Goal: Task Accomplishment & Management: Use online tool/utility

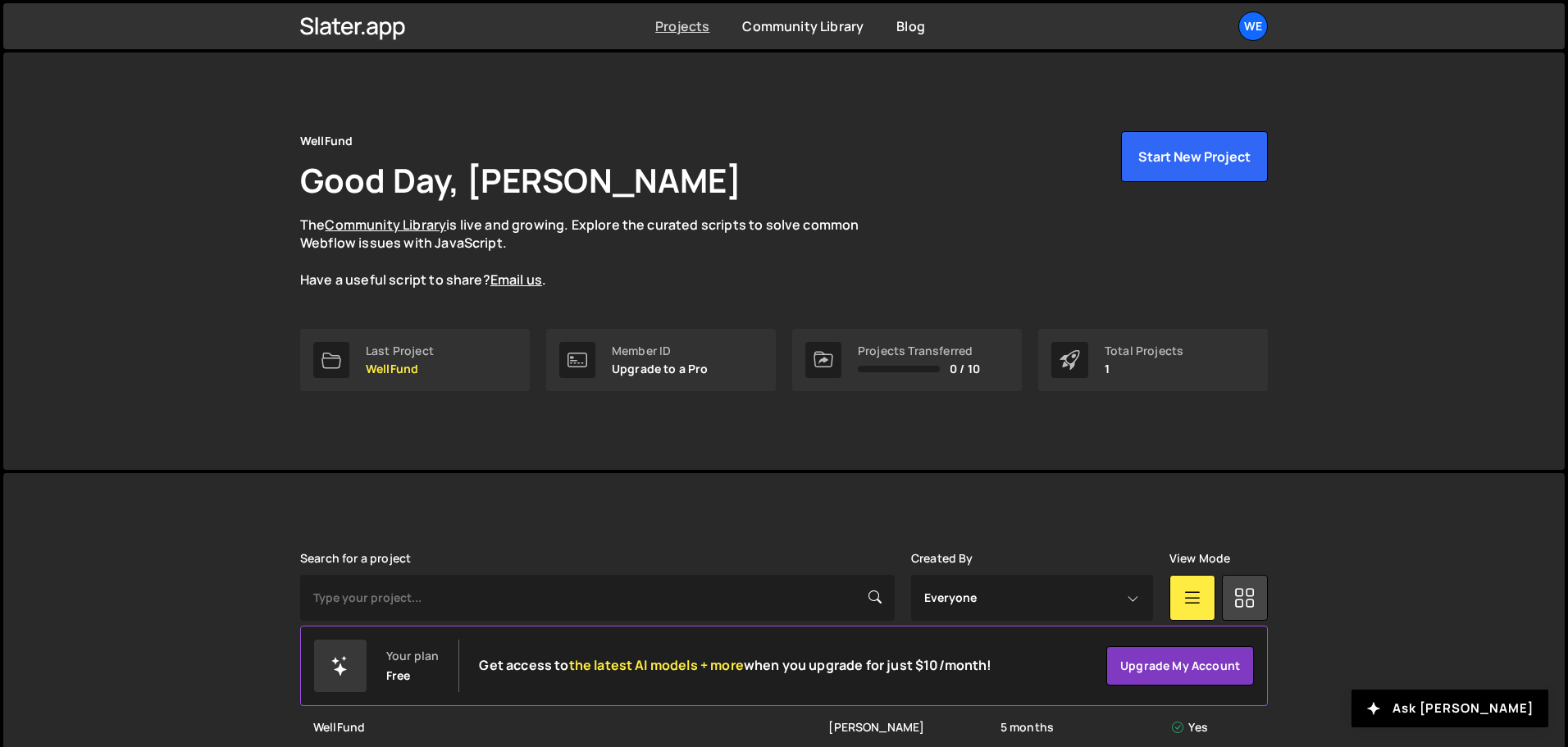
click at [694, 25] on link "Projects" at bounding box center [682, 26] width 54 height 18
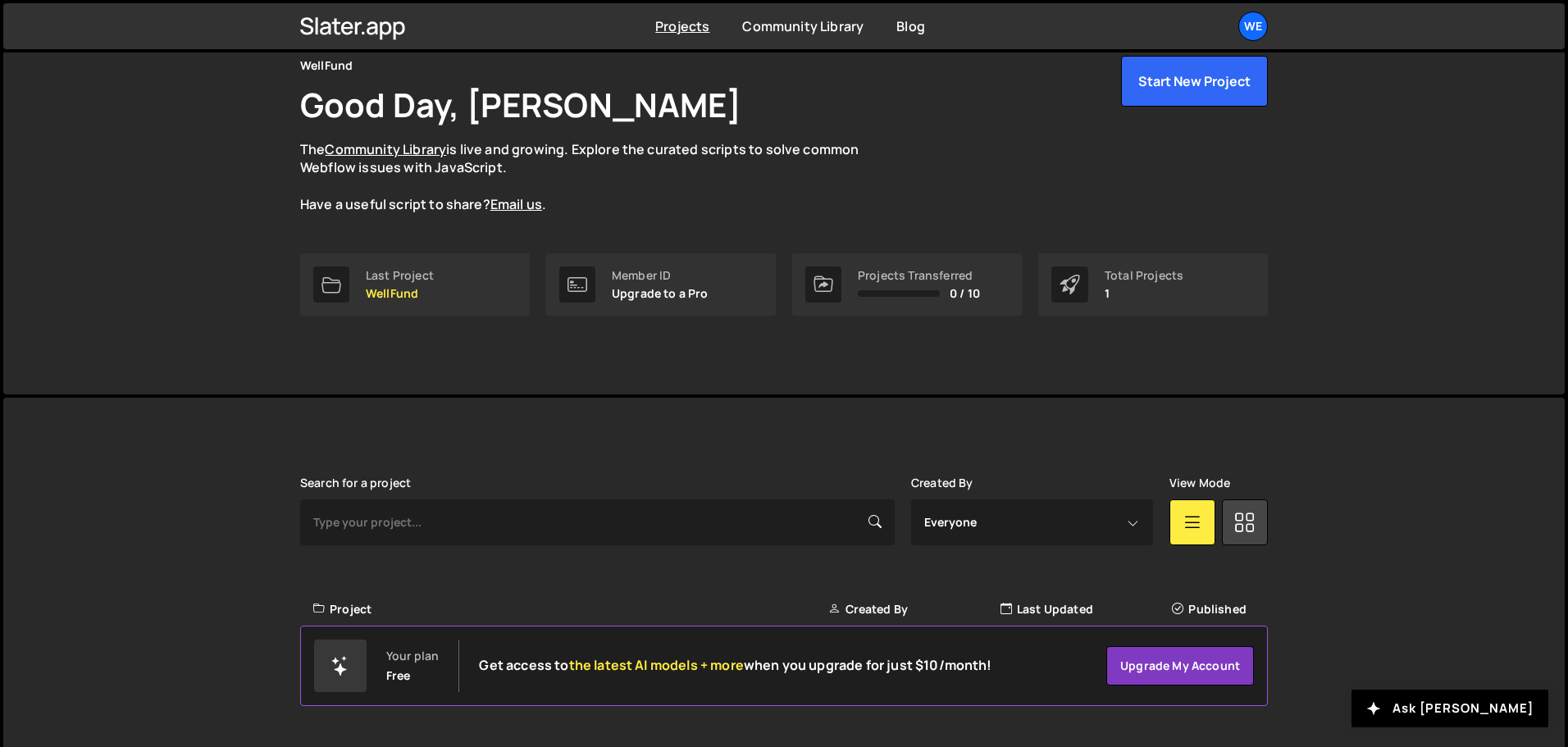
scroll to position [85, 0]
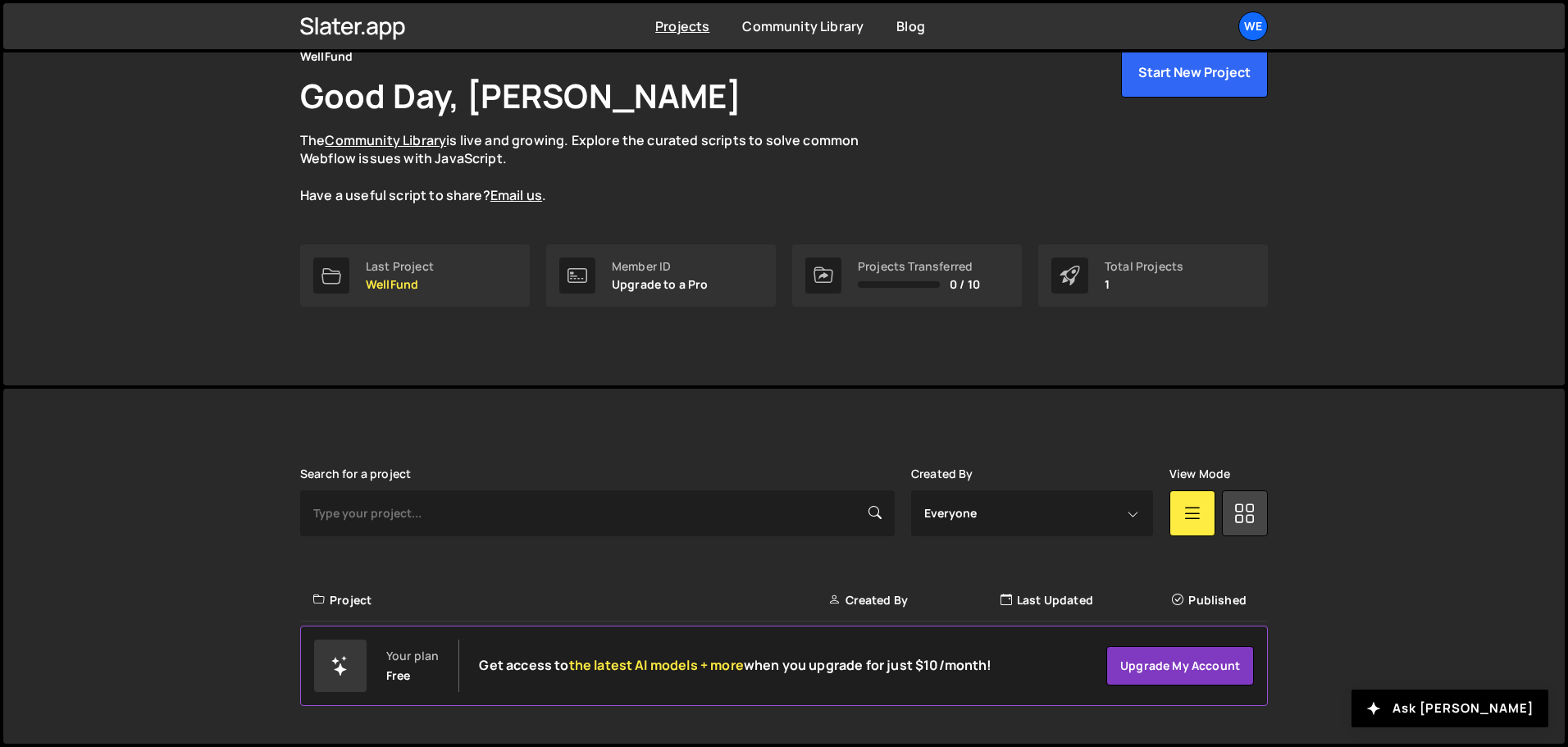
click at [1156, 284] on p "1" at bounding box center [1143, 284] width 78 height 14
drag, startPoint x: 367, startPoint y: 669, endPoint x: 653, endPoint y: 562, distance: 305.4
click at [680, 562] on body "Projects Community Library Blog We Projects Your Teams Account Upgrade Logout" at bounding box center [784, 331] width 1568 height 832
click at [352, 604] on div "Project" at bounding box center [571, 600] width 515 height 16
click at [1240, 506] on icon at bounding box center [1245, 512] width 22 height 30
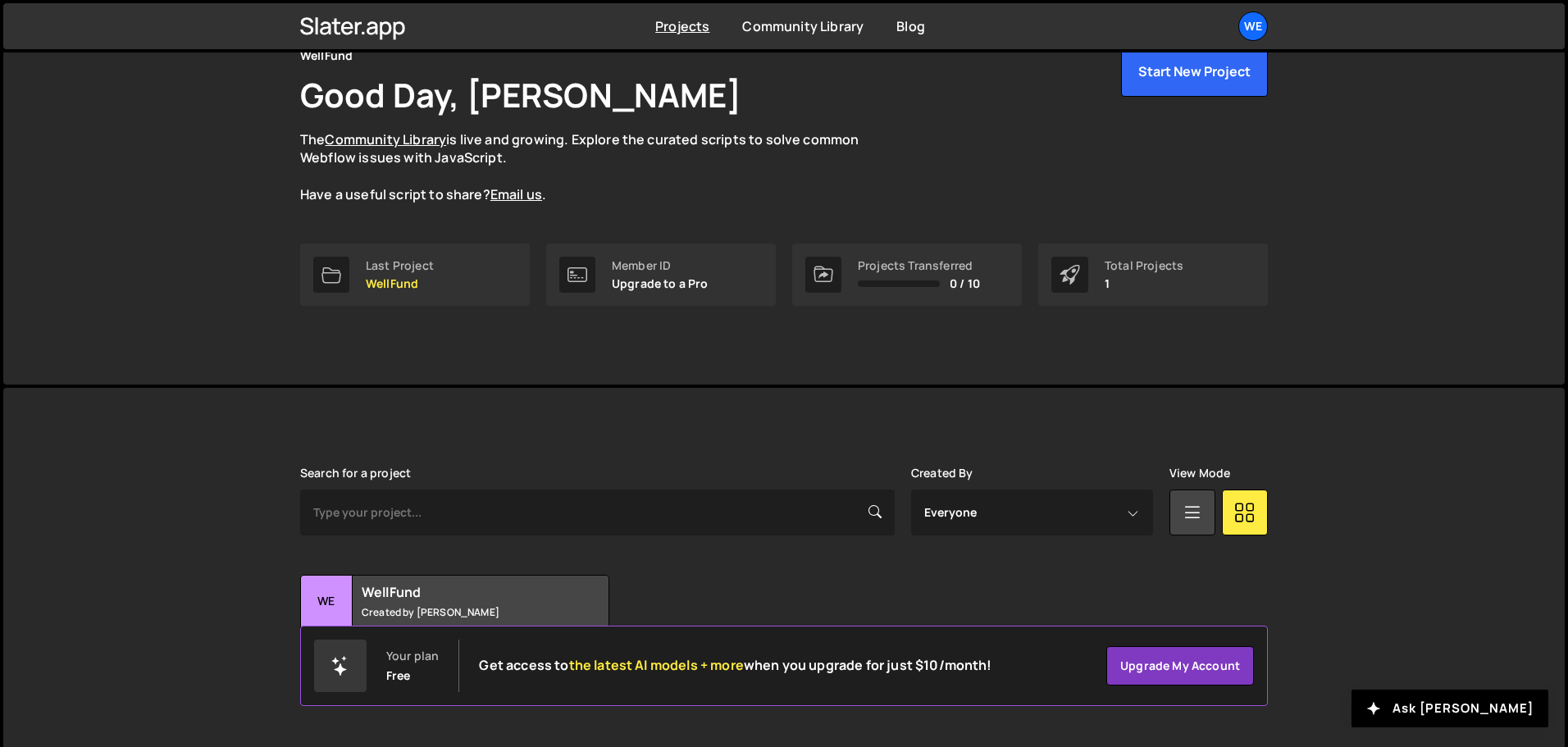
scroll to position [97, 0]
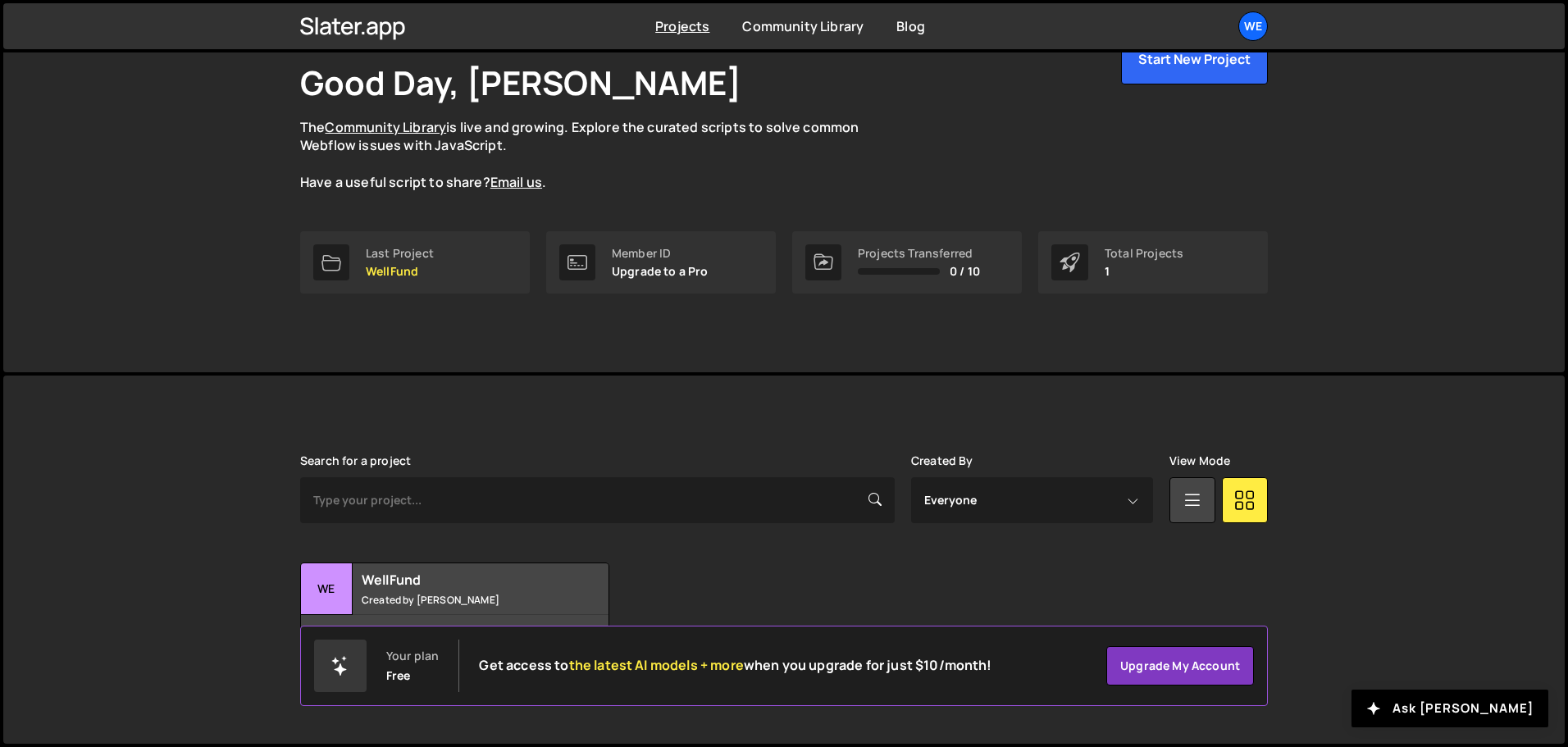
click at [357, 669] on div at bounding box center [340, 666] width 52 height 52
drag, startPoint x: 927, startPoint y: 665, endPoint x: 1033, endPoint y: 665, distance: 106.0
click at [1033, 665] on div "Your plan Free Get access to the latest AI models + more when you upgrade for j…" at bounding box center [783, 665] width 968 height 80
click at [1050, 685] on div "Your plan Free Get access to the latest AI models + more when you upgrade for j…" at bounding box center [783, 665] width 968 height 80
drag, startPoint x: 1255, startPoint y: 676, endPoint x: 743, endPoint y: 680, distance: 512.0
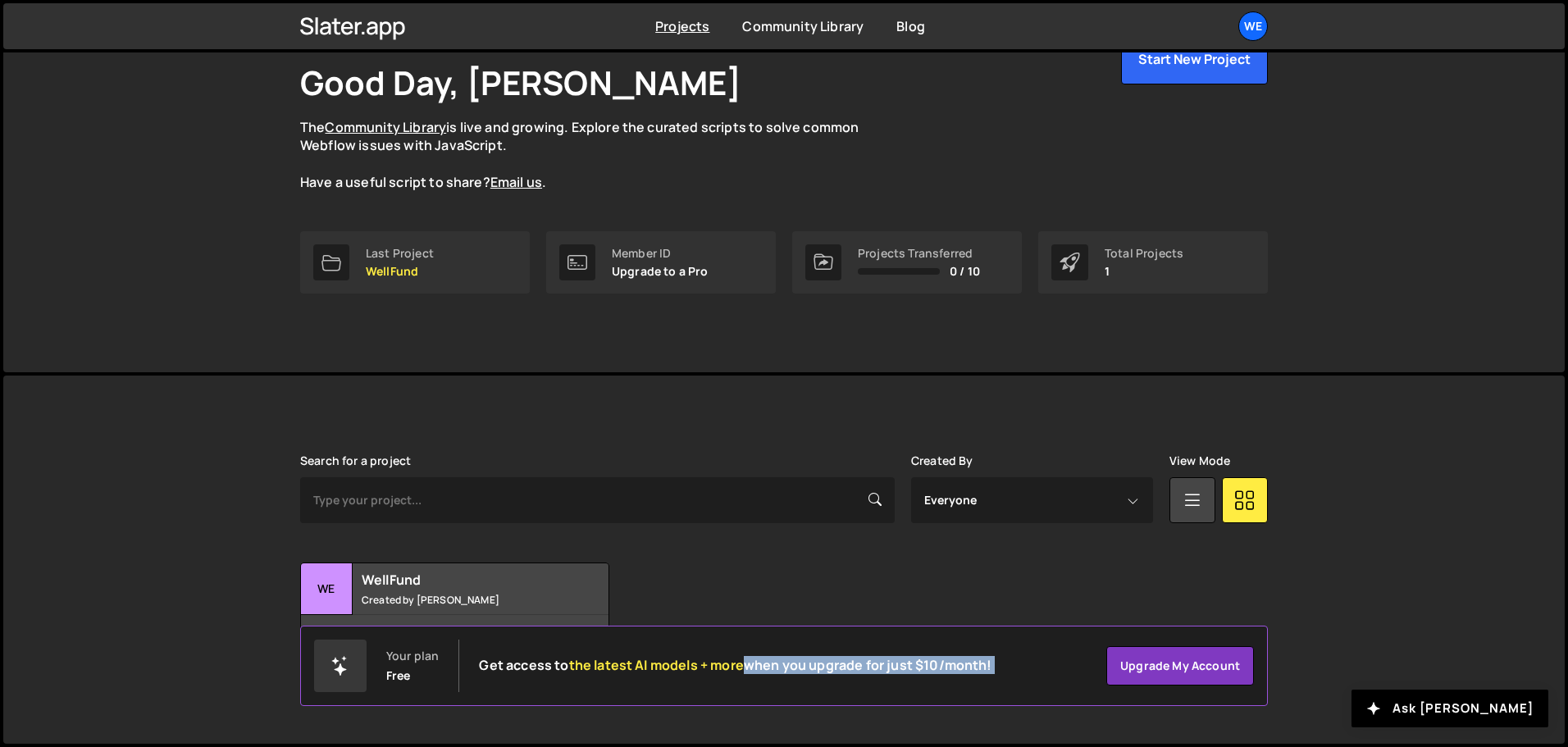
click at [743, 680] on div "Your plan Free Get access to the latest AI models + more when you upgrade for j…" at bounding box center [783, 665] width 968 height 80
drag, startPoint x: 861, startPoint y: 734, endPoint x: 702, endPoint y: 742, distance: 159.2
click at [852, 742] on div "Slater is designed for desktop use. Please use a larger screen to access the fu…" at bounding box center [784, 559] width 1017 height 368
click at [409, 594] on small "Created by Christopher Vinje" at bounding box center [461, 599] width 198 height 14
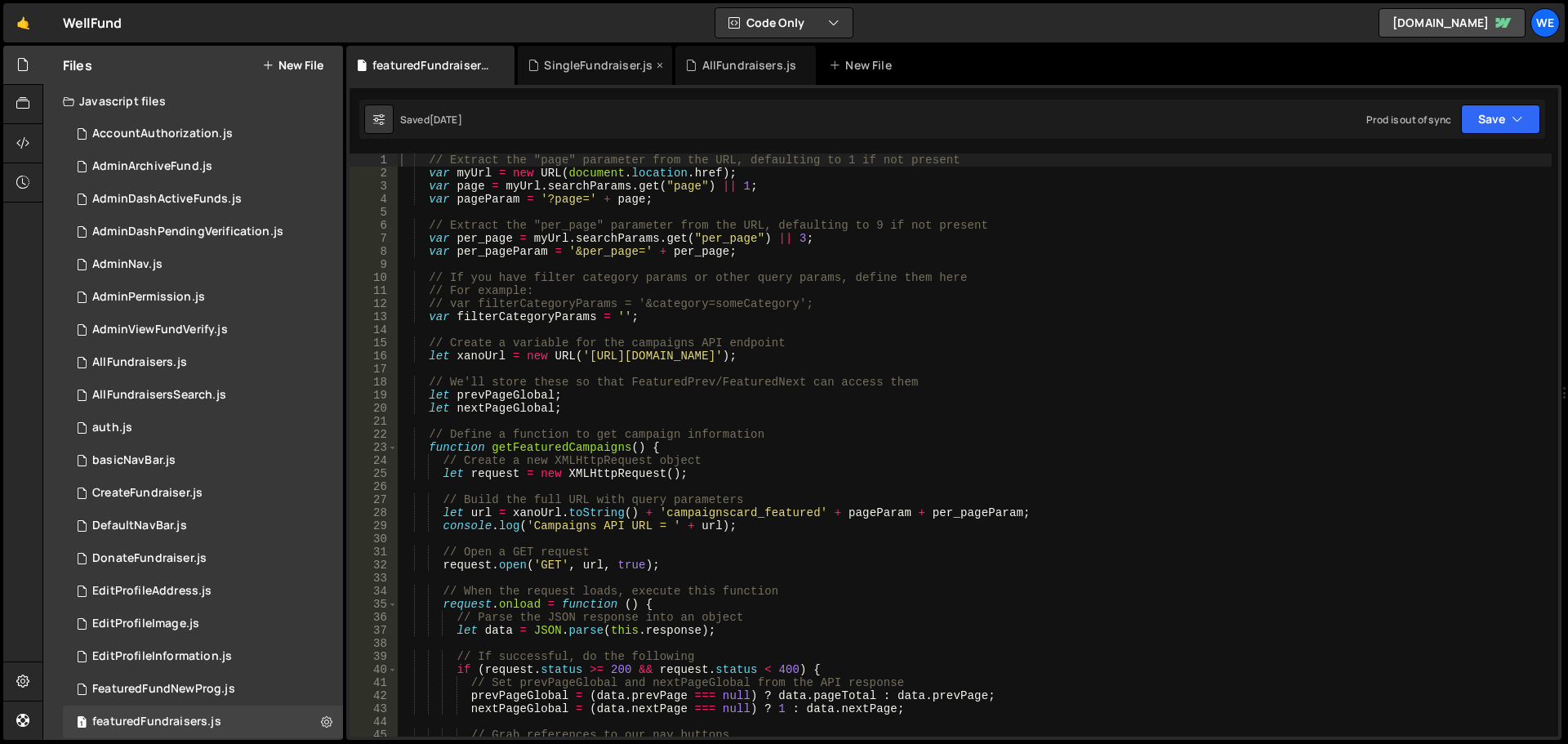
click at [559, 61] on div "SingleFundraiser.js" at bounding box center [598, 65] width 108 height 16
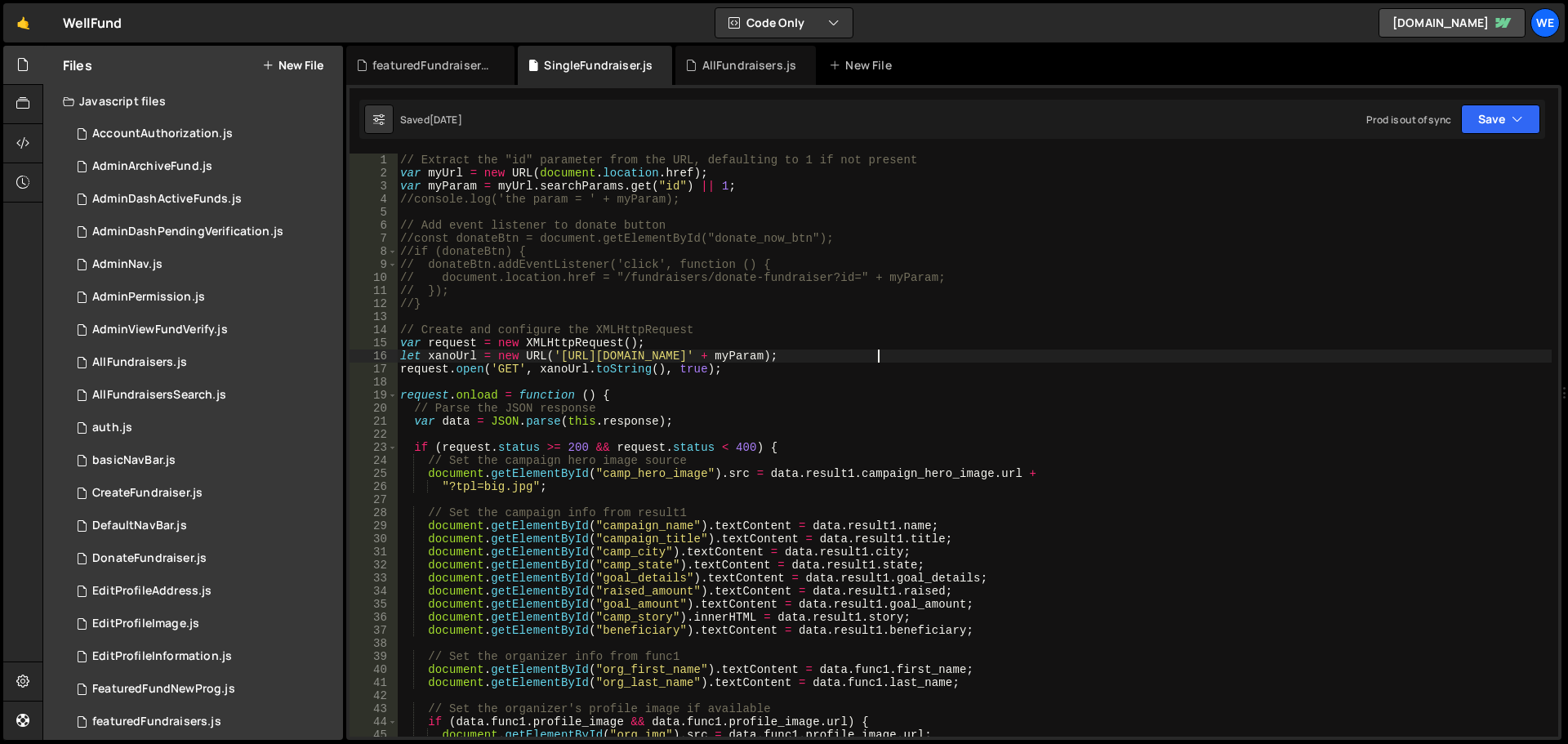
click at [876, 362] on div "// Extract the "id" parameter from the URL, defaulting to 1 if not present var …" at bounding box center [975, 458] width 1155 height 610
drag, startPoint x: 1003, startPoint y: 274, endPoint x: 842, endPoint y: 288, distance: 161.6
click at [842, 288] on div "// Extract the "id" parameter from the URL, defaulting to 1 if not present var …" at bounding box center [975, 458] width 1155 height 610
type textarea "// });"
click at [384, 117] on icon at bounding box center [378, 119] width 12 height 16
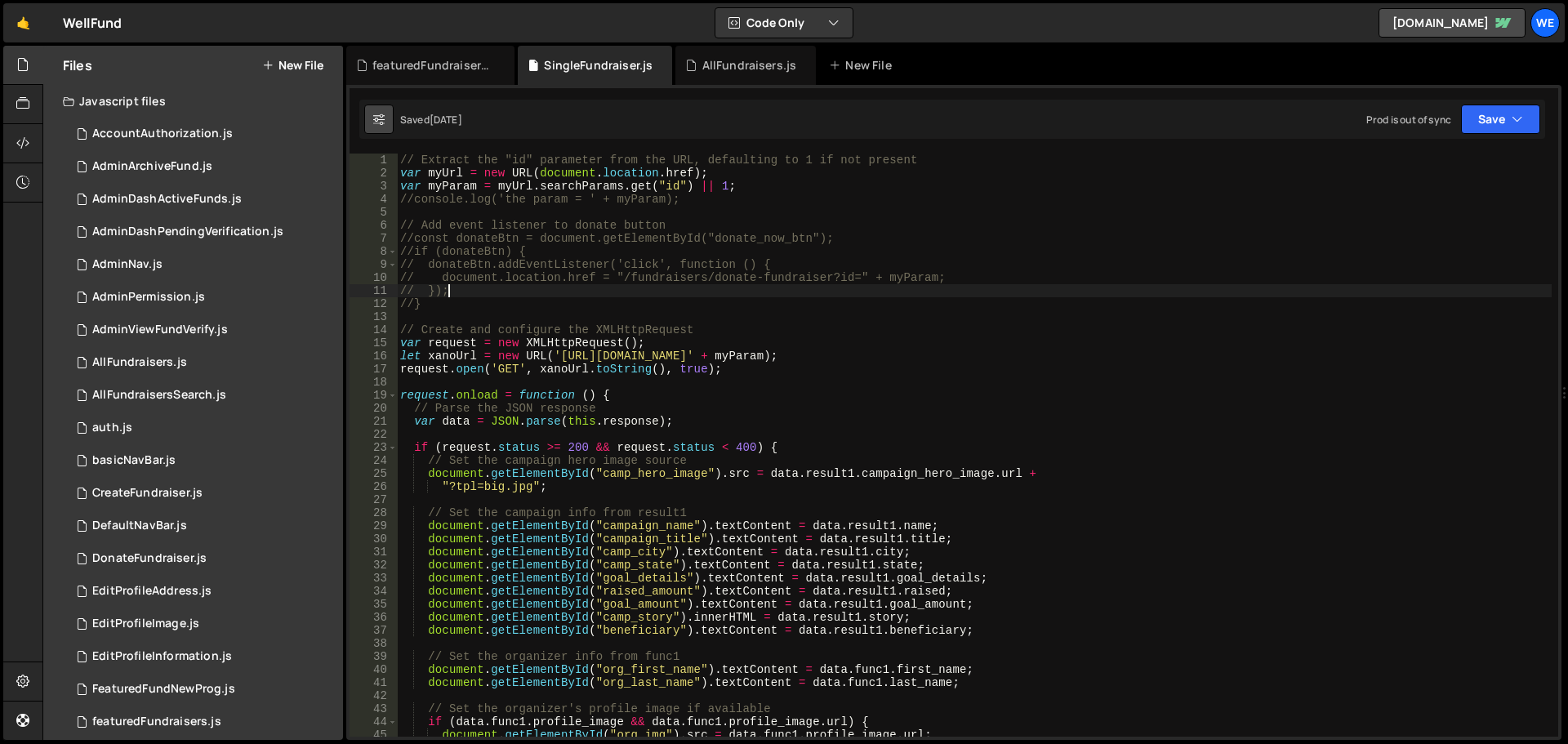
select select "editor"
select select "ace/theme/monokai"
type input "14"
checkbox input "true"
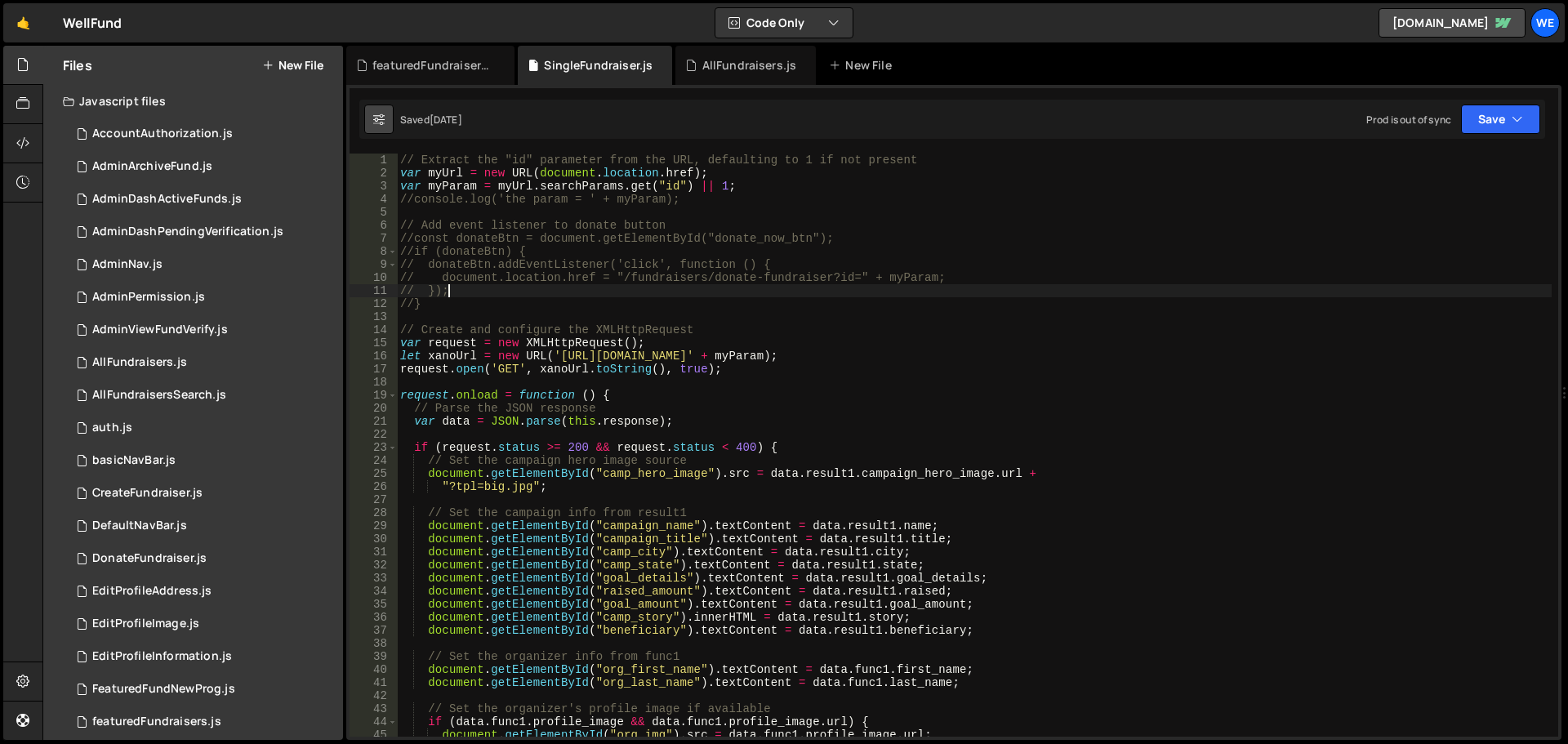
checkbox input "true"
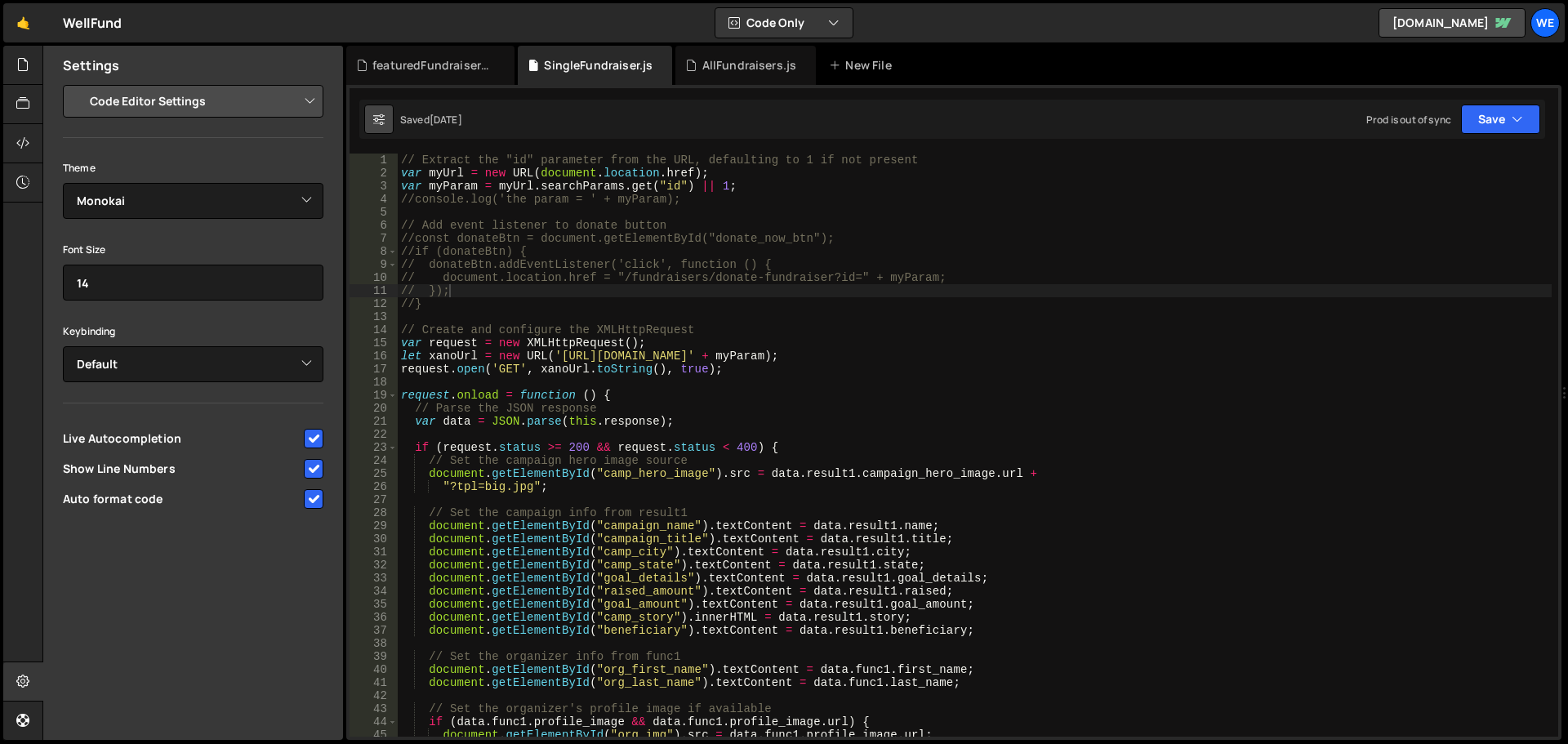
click at [379, 118] on icon at bounding box center [378, 119] width 12 height 16
click at [269, 106] on select "Project Settings Code Editor Settings Chat Settings" at bounding box center [196, 101] width 239 height 36
click at [77, 83] on select "Project Settings Code Editor Settings Chat Settings" at bounding box center [196, 101] width 239 height 36
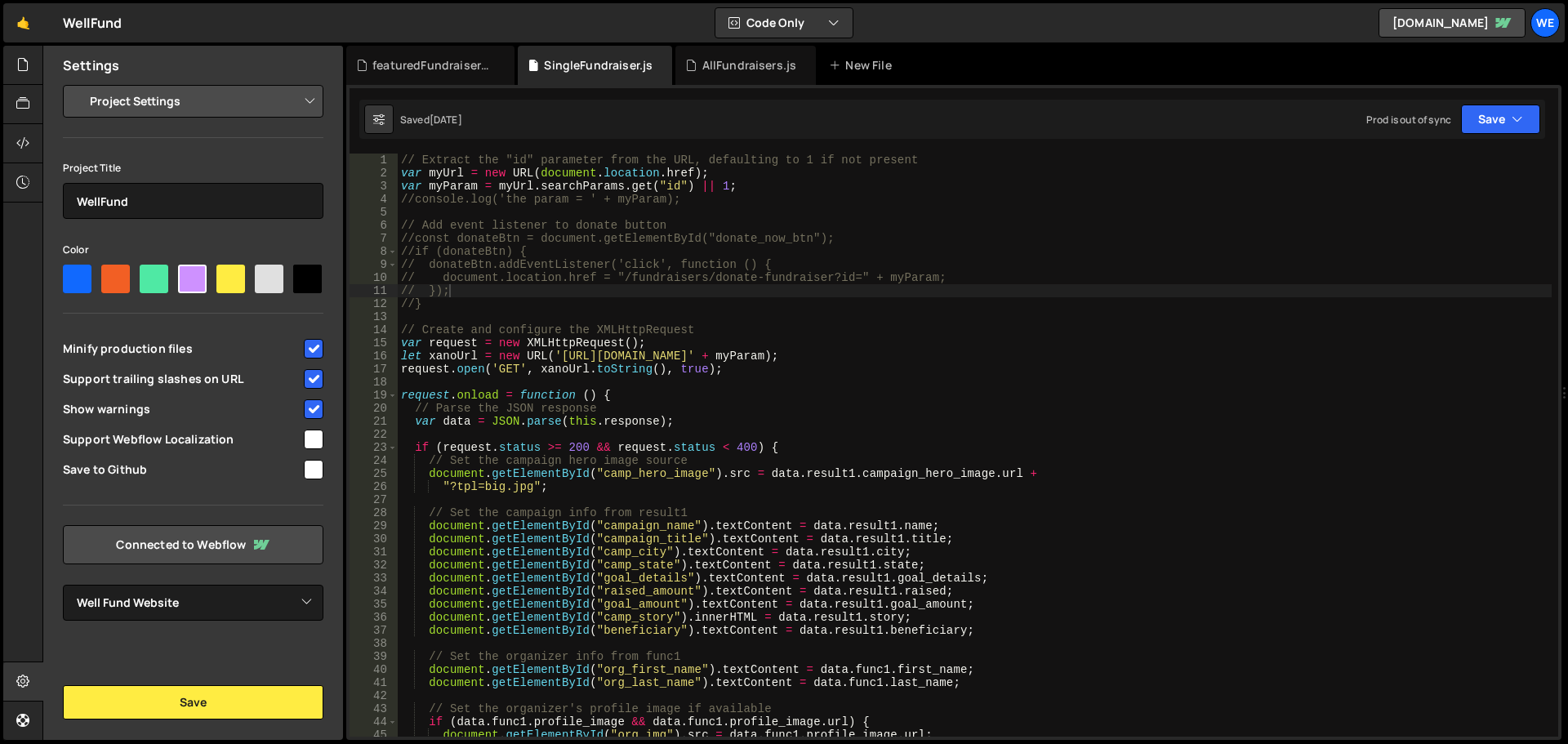
click at [255, 97] on select "Project Settings Code Editor Settings Chat Settings" at bounding box center [196, 101] width 239 height 36
select select "editor"
click at [77, 83] on select "Project Settings Code Editor Settings Chat Settings" at bounding box center [196, 101] width 239 height 36
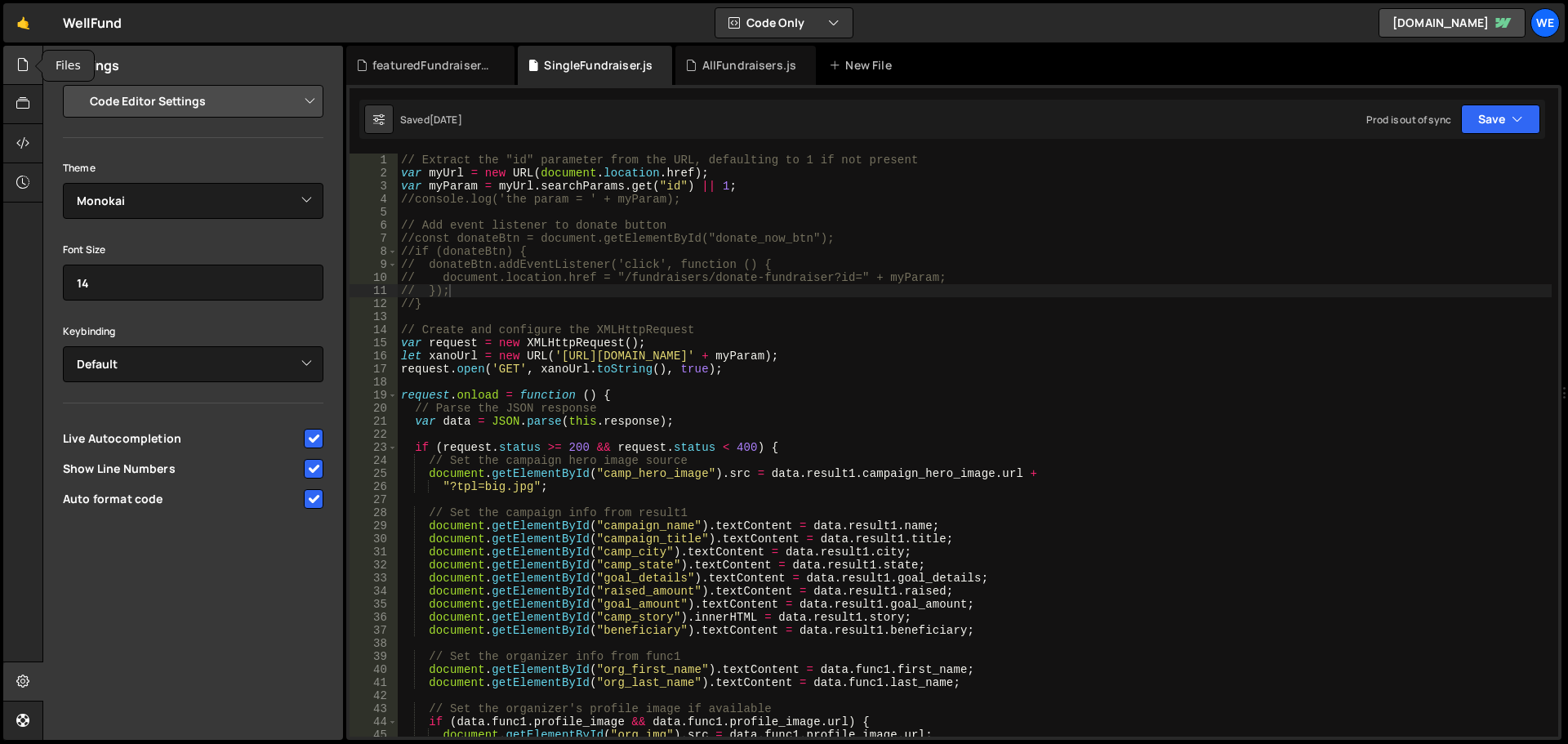
click at [30, 70] on icon at bounding box center [22, 65] width 13 height 18
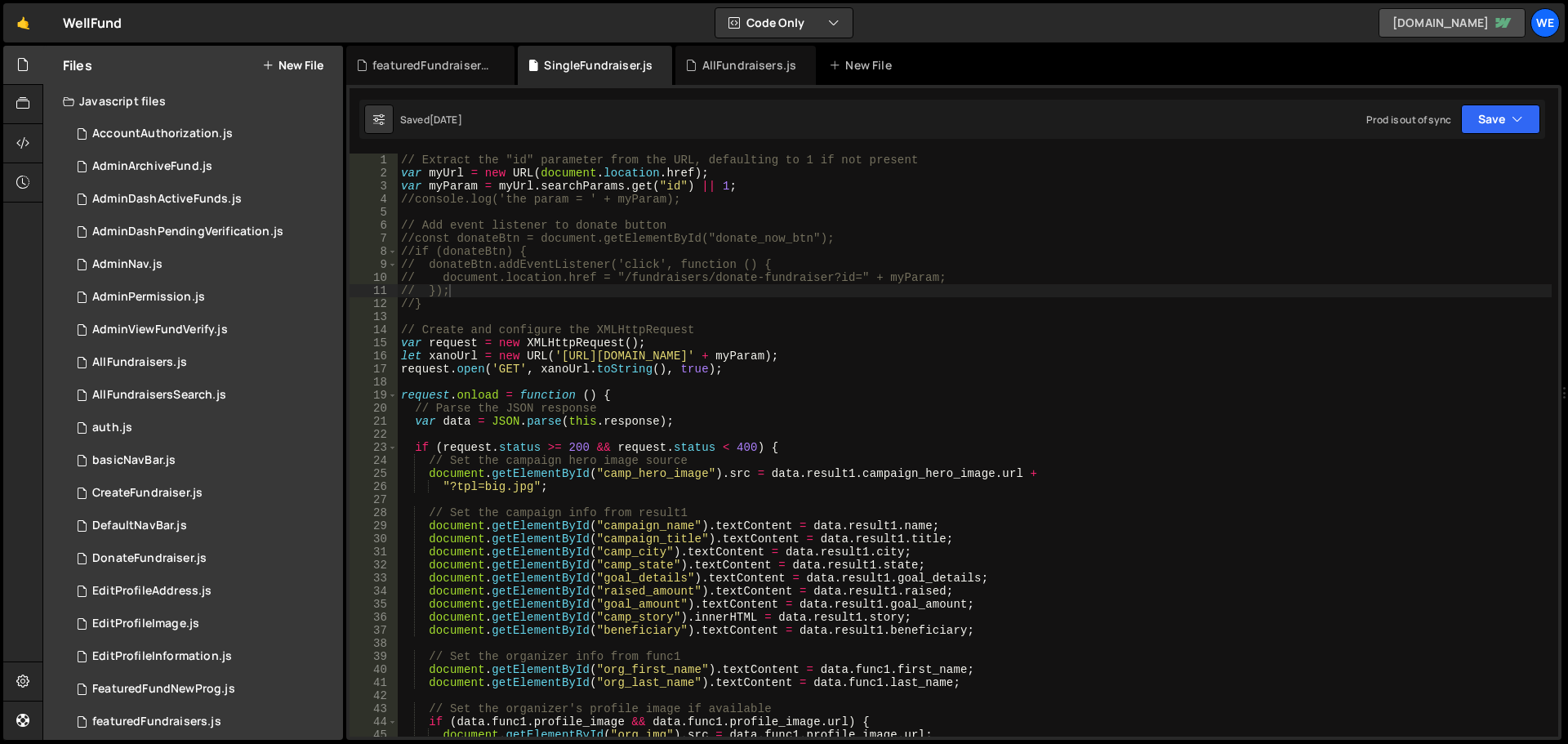
click at [1470, 27] on link "[DOMAIN_NAME]" at bounding box center [1452, 22] width 147 height 30
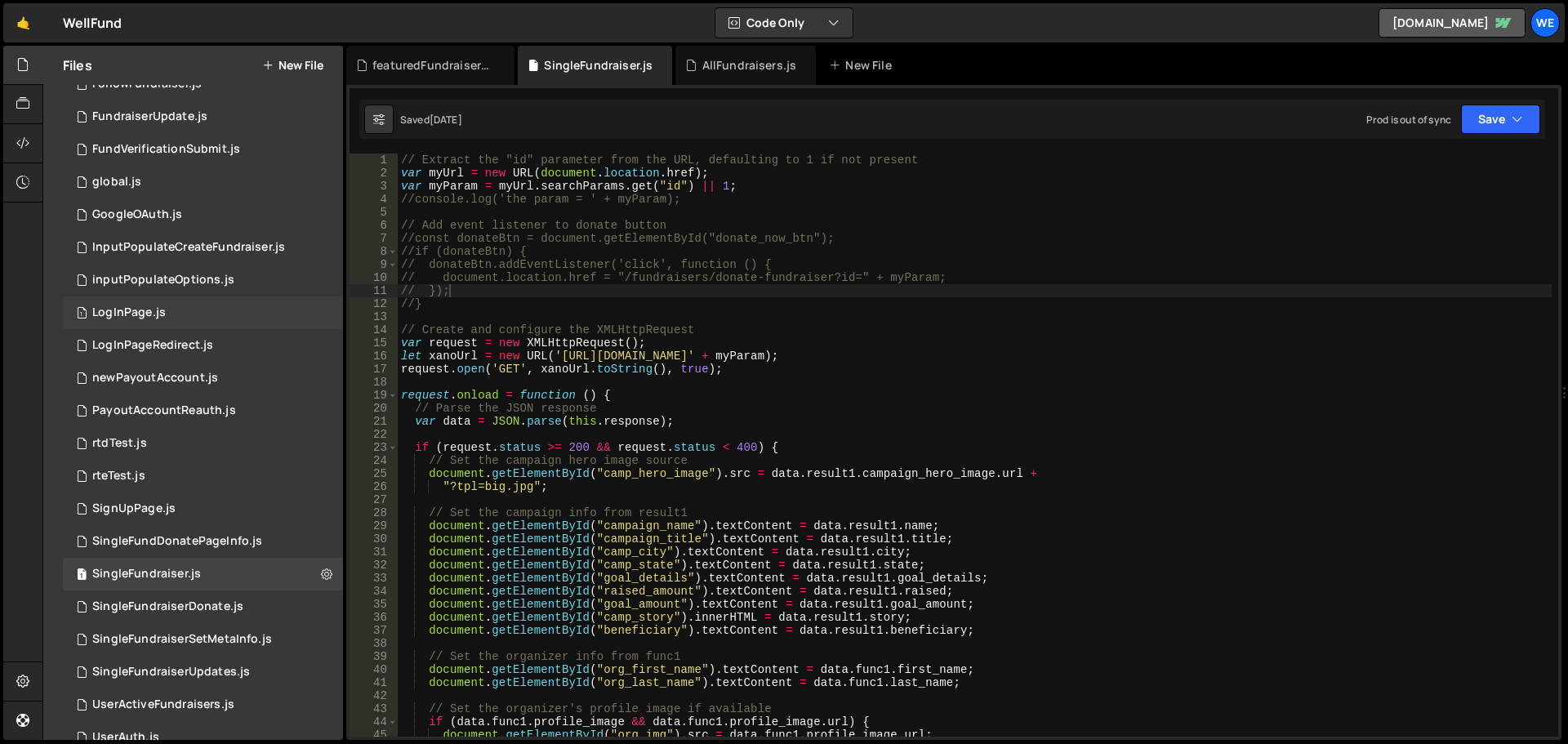
scroll to position [817, 0]
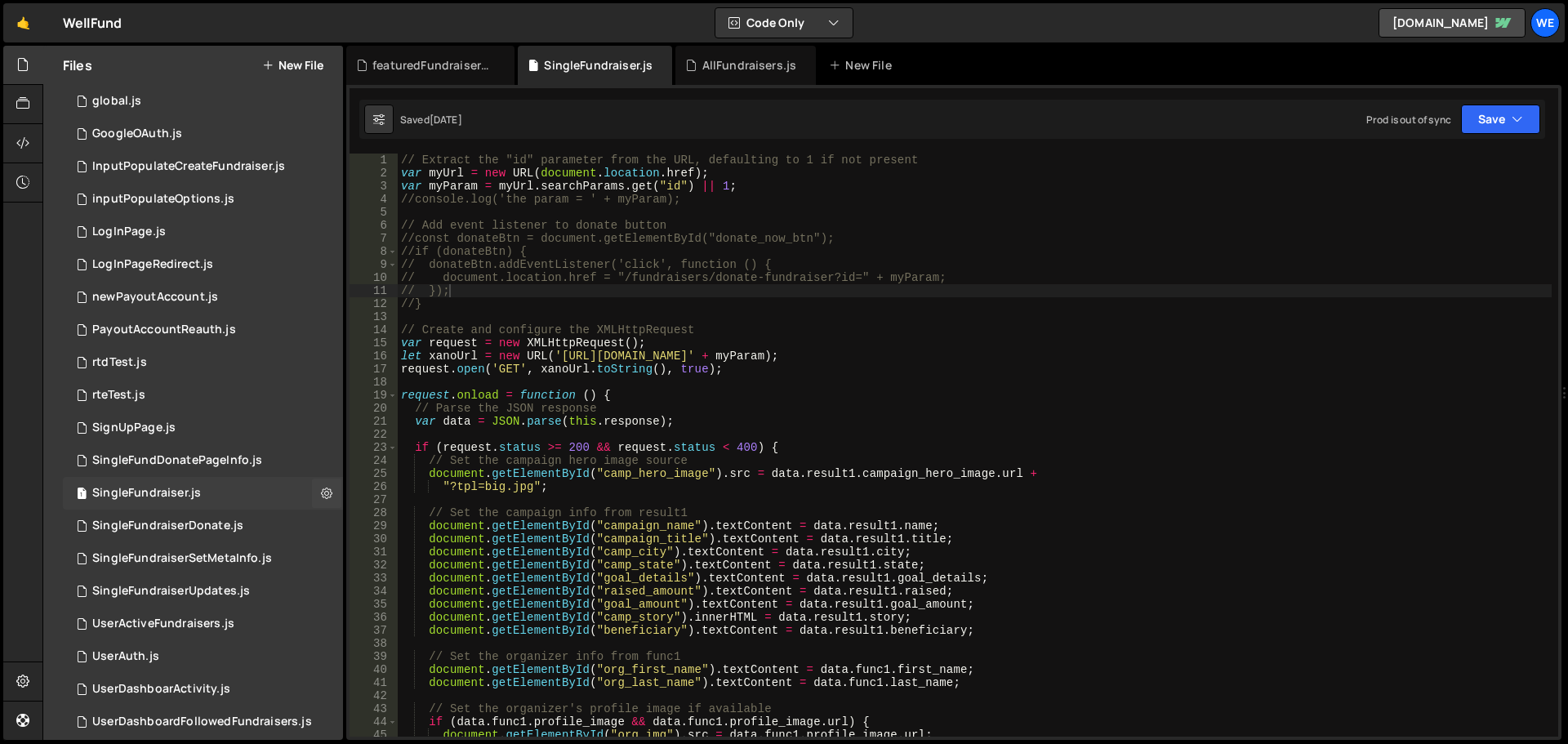
click at [156, 497] on div "SingleFundraiser.js" at bounding box center [146, 493] width 108 height 14
click at [549, 354] on div "// Extract the "id" parameter from the URL, defaulting to 1 if not present var …" at bounding box center [975, 458] width 1154 height 610
click at [909, 358] on div "// Extract the "id" parameter from the URL, defaulting to 1 if not present var …" at bounding box center [975, 458] width 1154 height 610
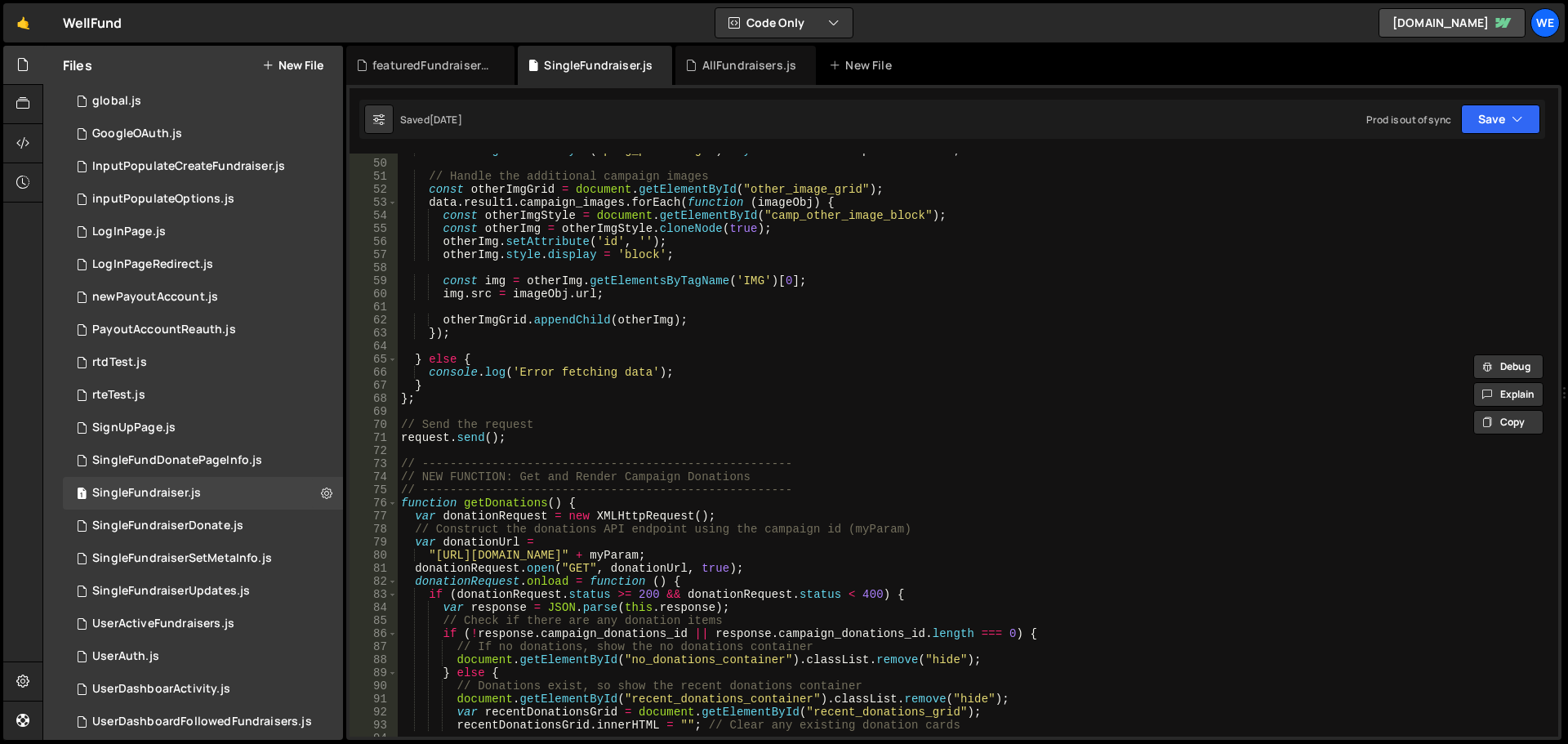
scroll to position [735, 0]
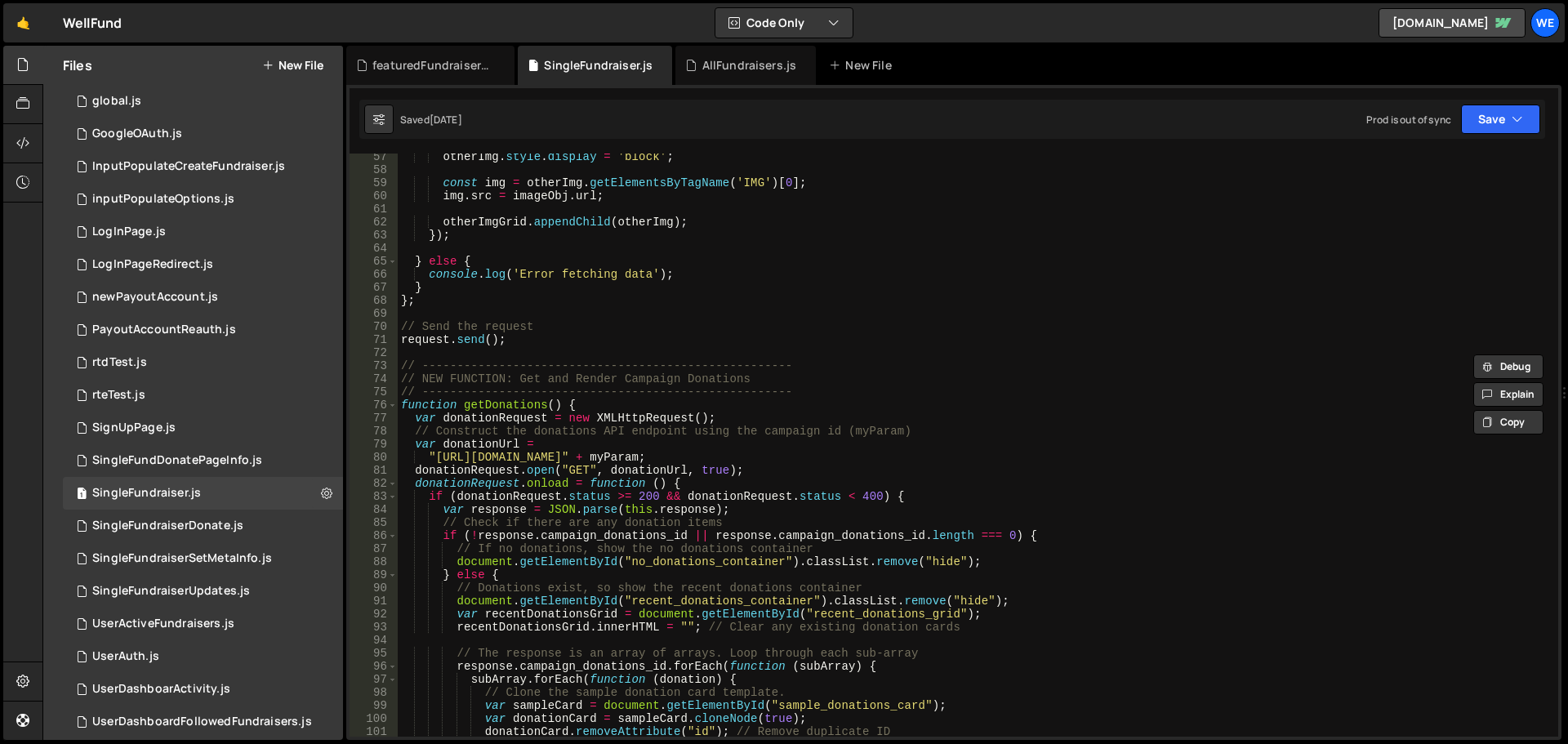
click at [649, 447] on div "otherImg . style . display = 'block' ; const img = otherImg . getElementsByTagN…" at bounding box center [975, 455] width 1154 height 610
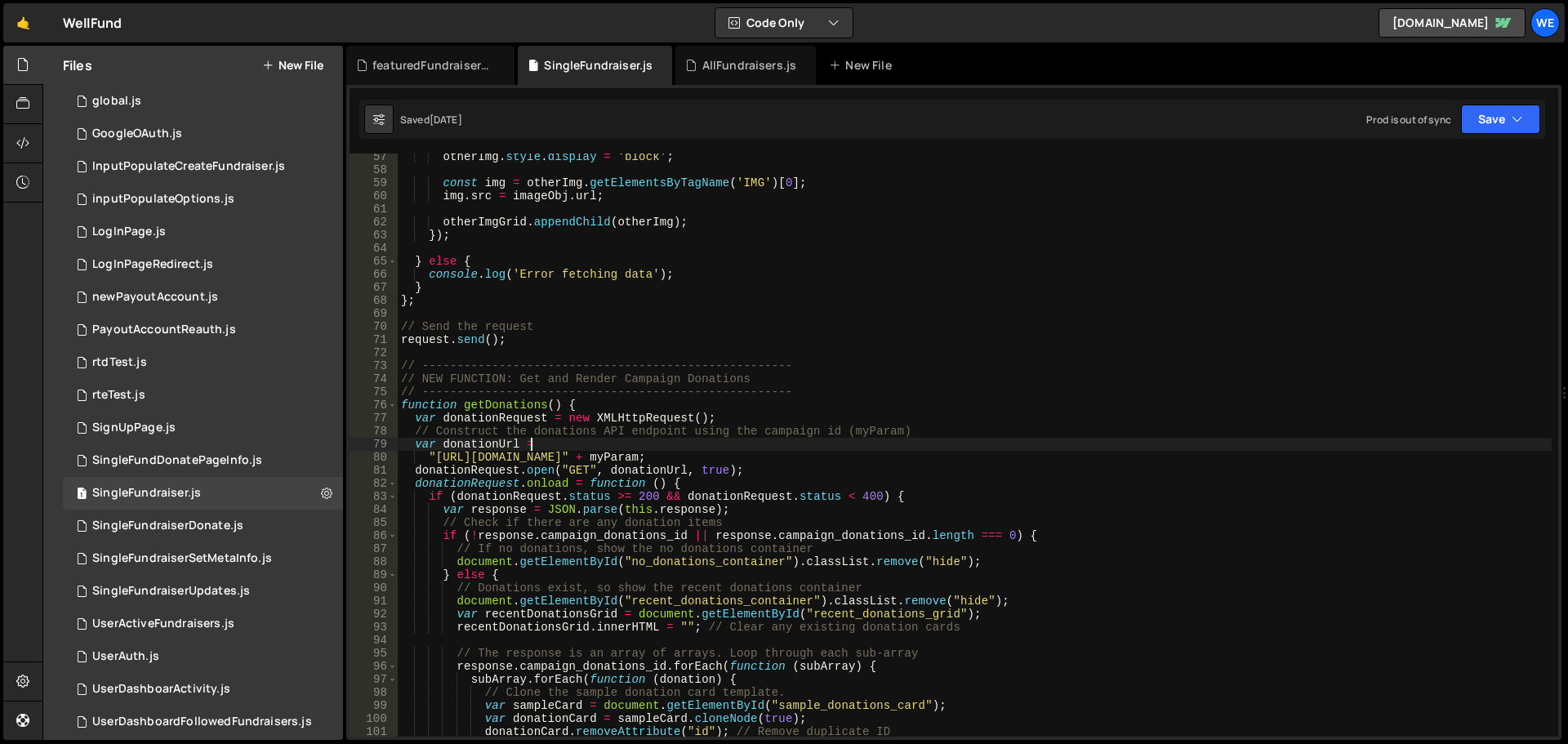
click at [813, 459] on div "otherImg . style . display = 'block' ; const img = otherImg . getElementsByTagN…" at bounding box center [975, 455] width 1154 height 610
click at [875, 455] on div "otherImg . style . display = 'block' ; const img = otherImg . getElementsByTagN…" at bounding box center [975, 455] width 1154 height 610
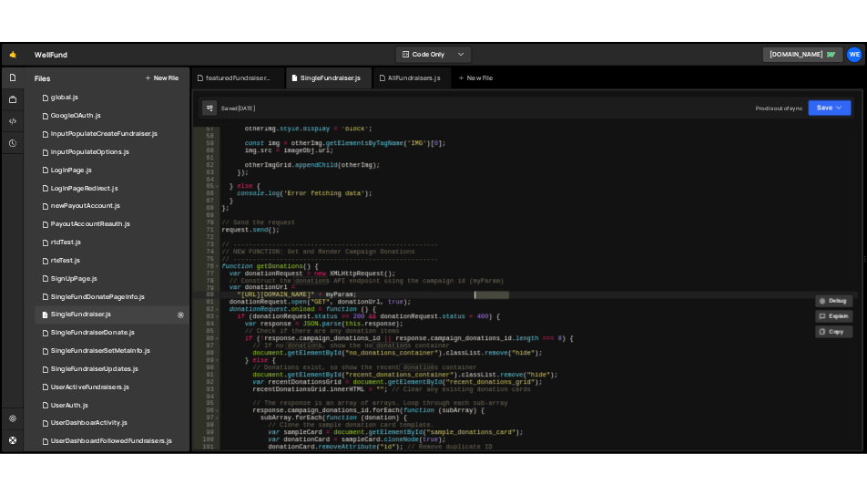
scroll to position [1148, 0]
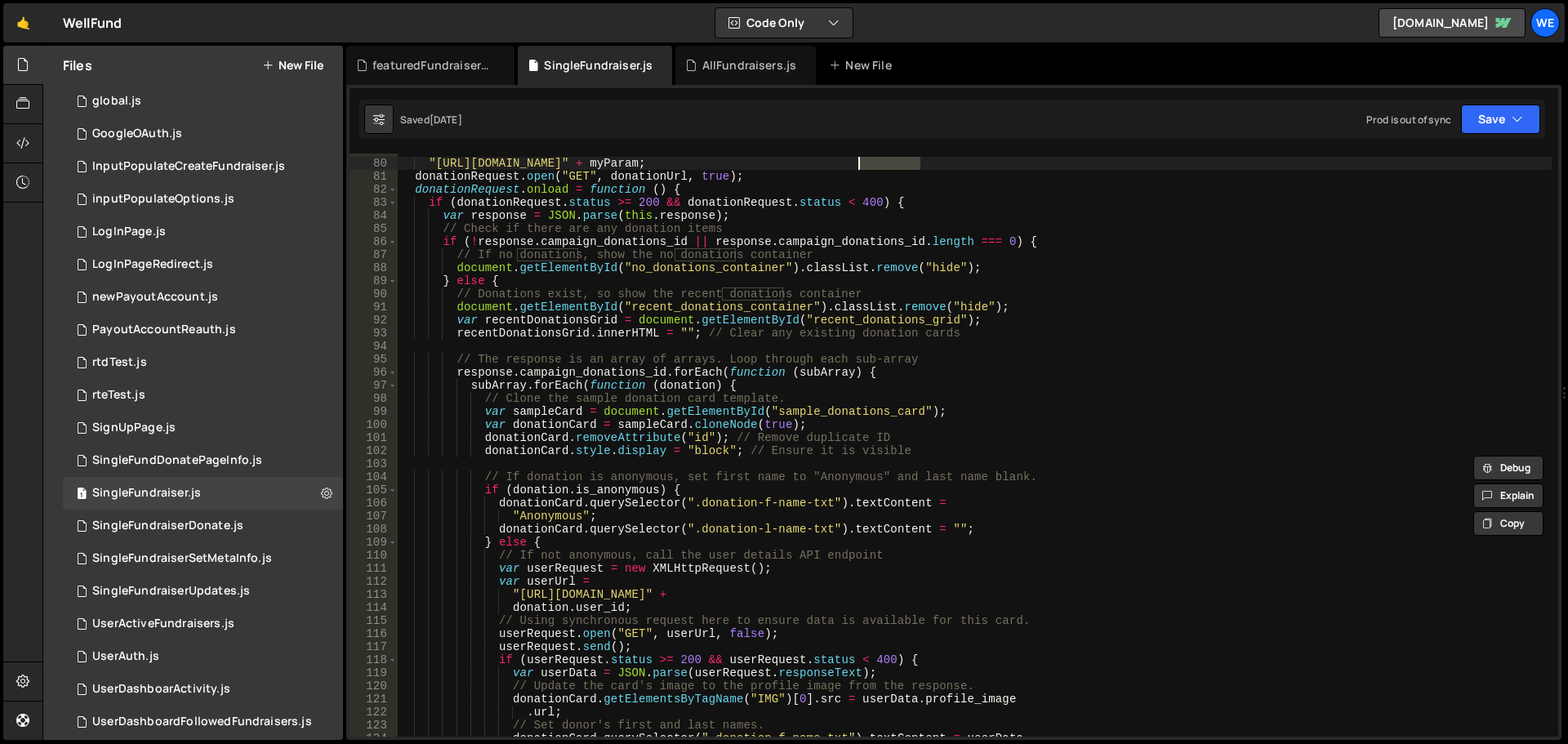
click at [1020, 597] on div "var donationUrl = "https://3821.3821digitalsolutions.io/api:txysN0Dn/single_cam…" at bounding box center [975, 448] width 1154 height 610
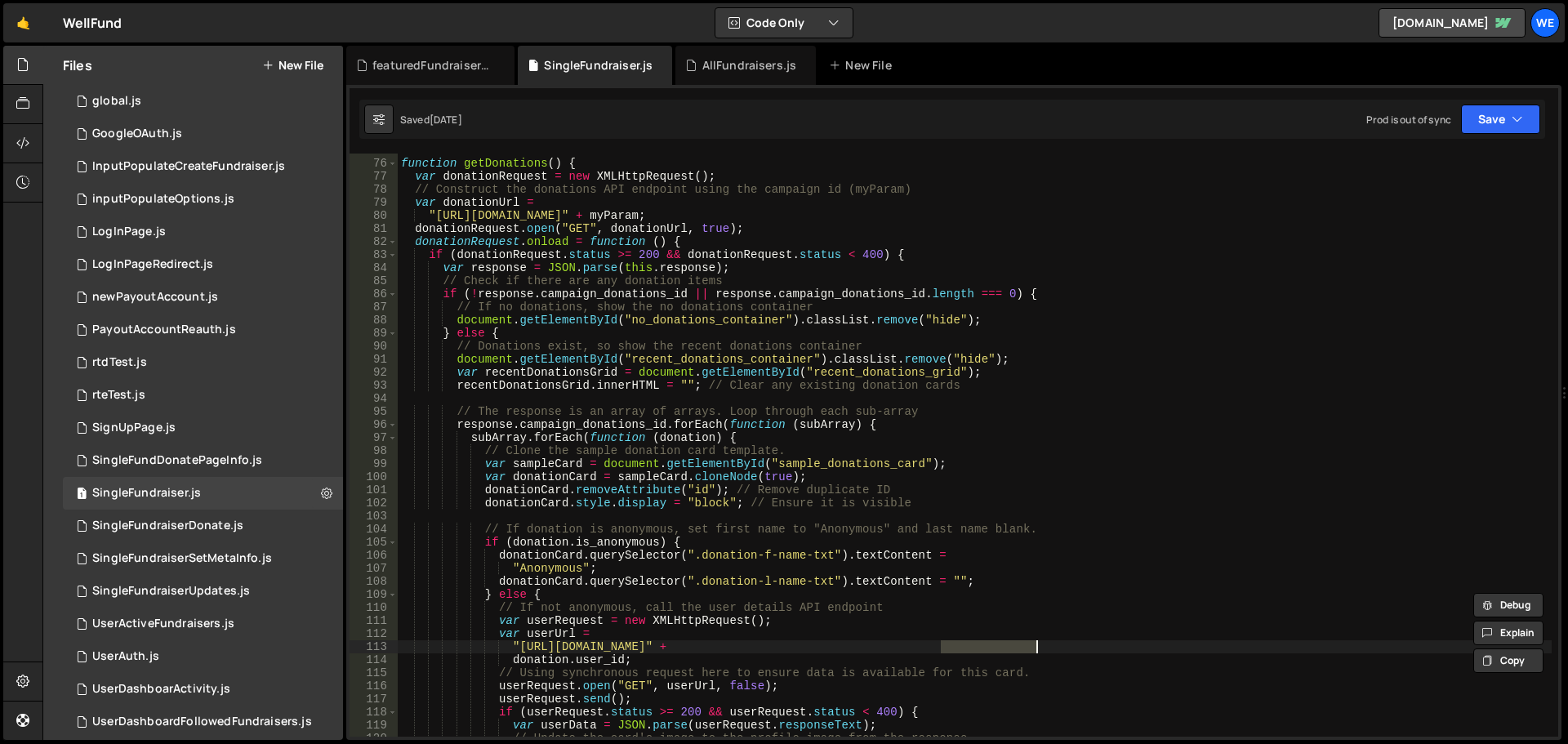
scroll to position [977, 0]
click at [1015, 646] on div "// ----------------------------------------------------- function getDonations …" at bounding box center [975, 445] width 1154 height 584
click at [1015, 646] on div "// ----------------------------------------------------- function getDonations …" at bounding box center [975, 448] width 1154 height 610
drag, startPoint x: 516, startPoint y: 649, endPoint x: 594, endPoint y: 703, distance: 94.9
click at [515, 648] on div "// ----------------------------------------------------- function getDonations …" at bounding box center [975, 448] width 1154 height 610
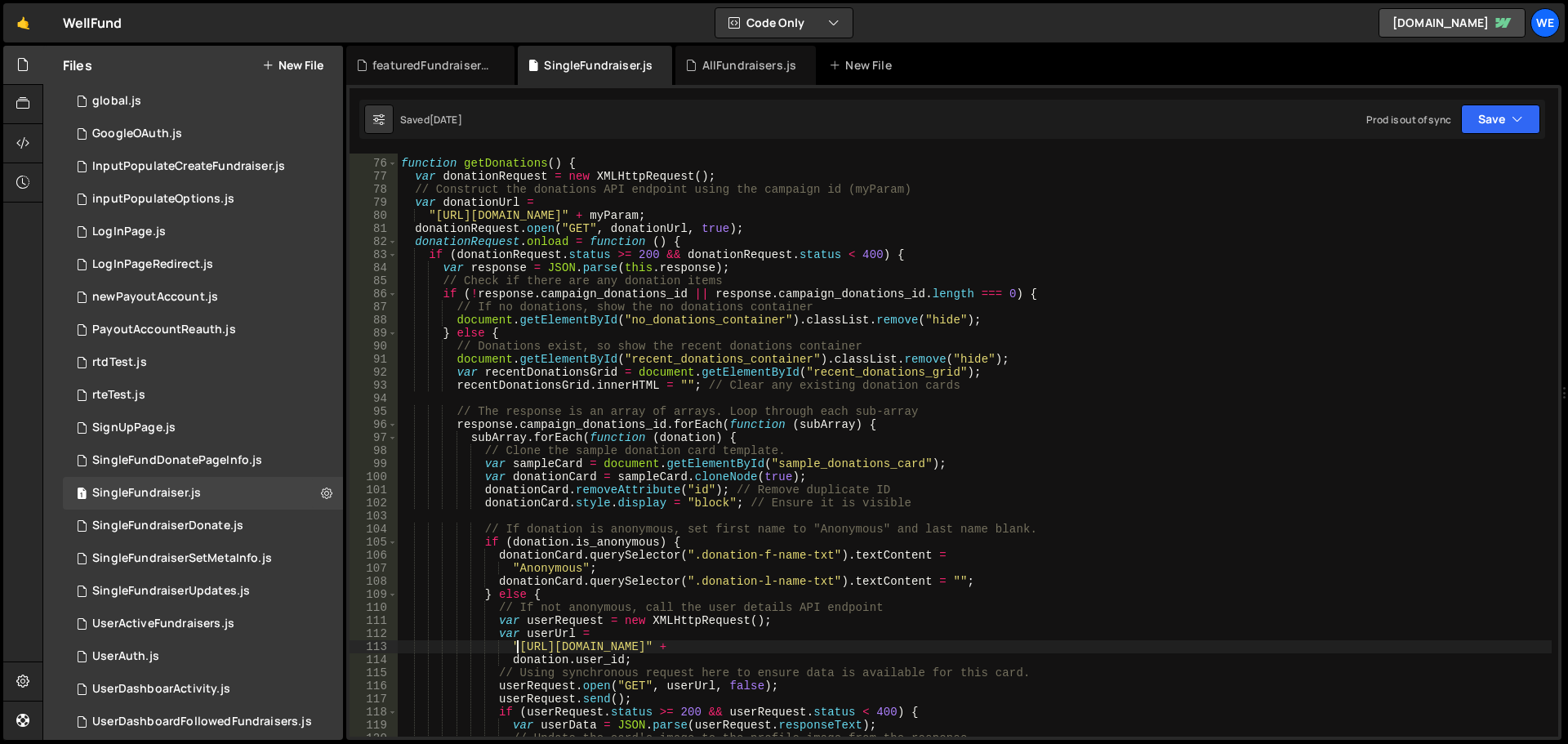
click at [1040, 644] on div "// ----------------------------------------------------- function getDonations …" at bounding box center [975, 448] width 1154 height 610
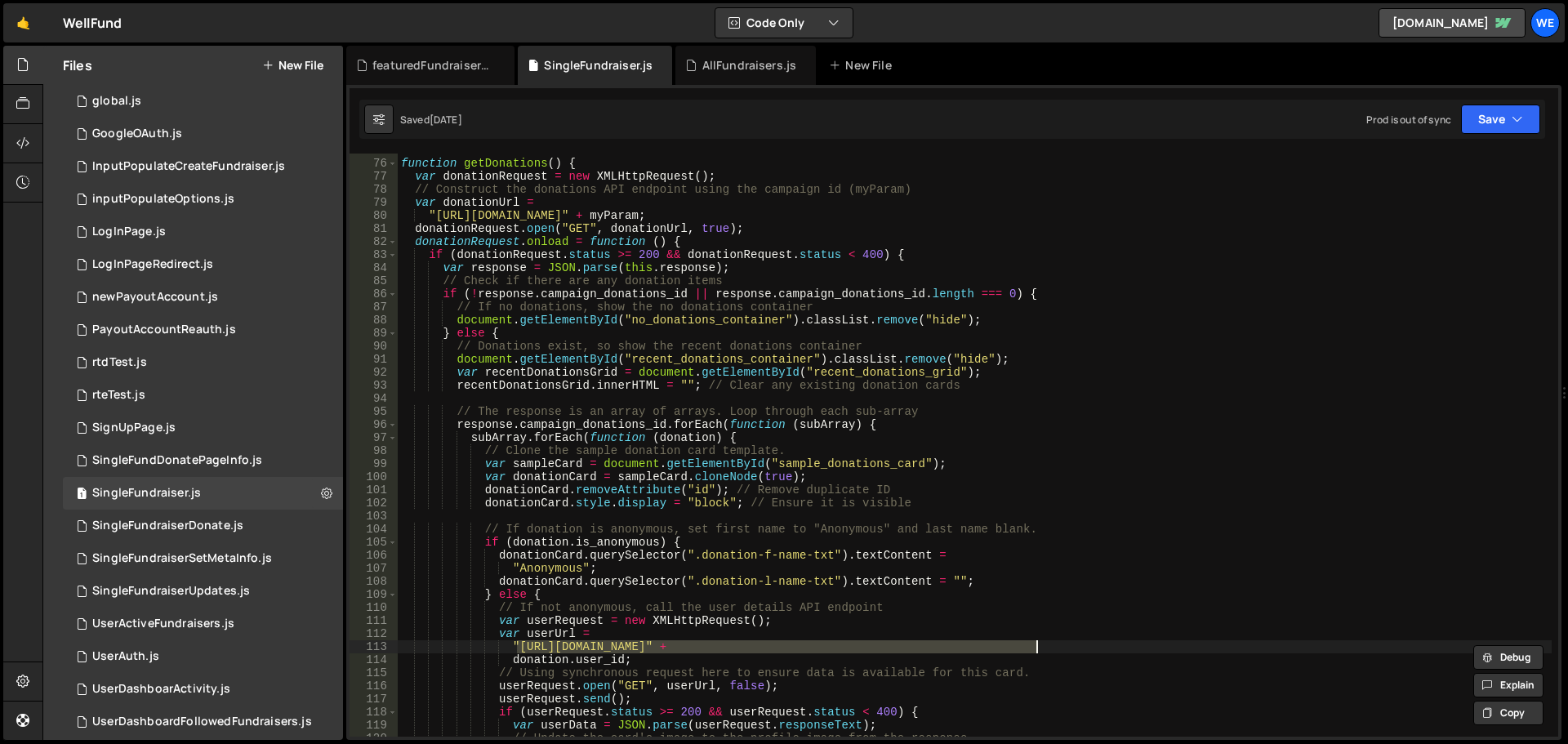
paste textarea "xru1-ldop-hv9n.n7e.xano"
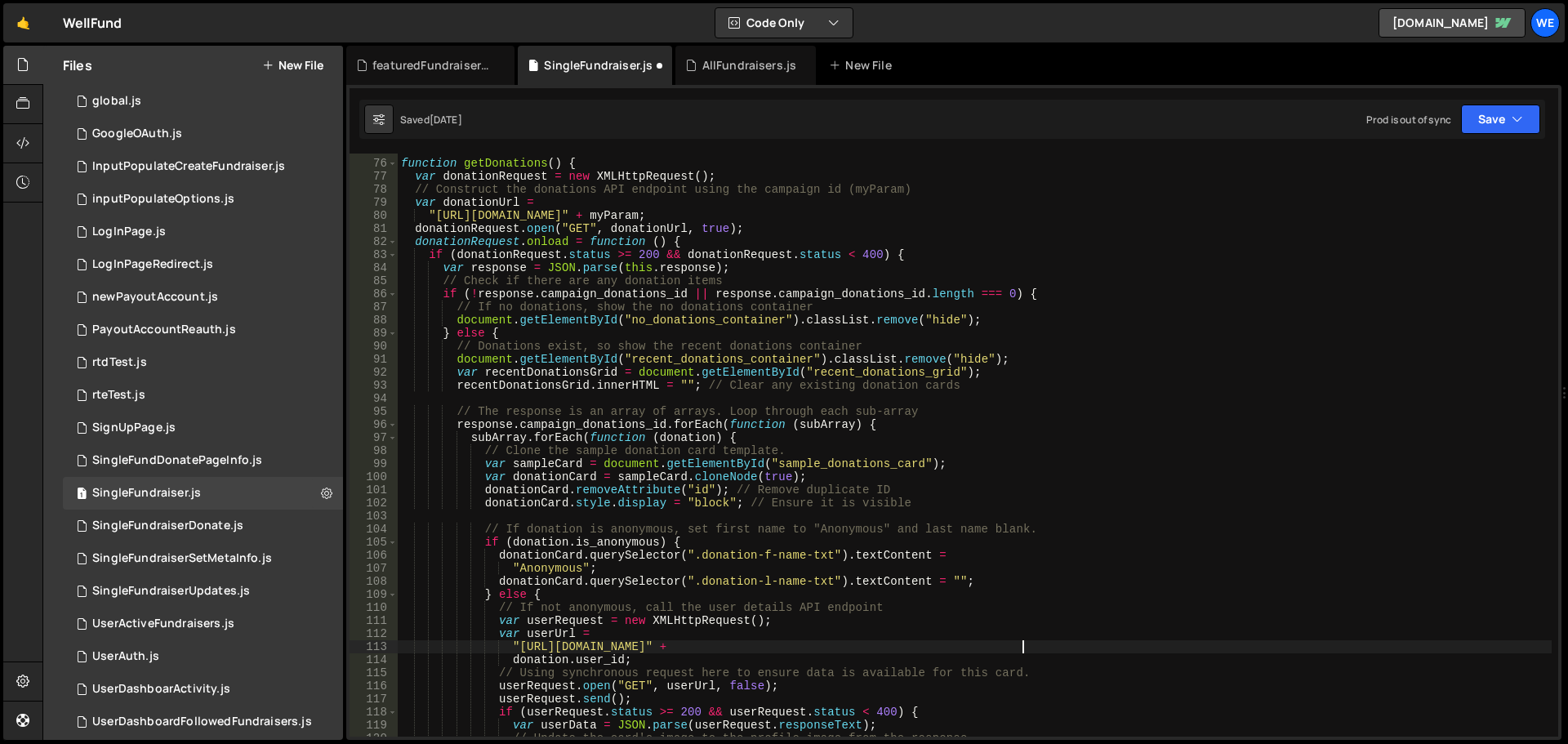
click at [515, 646] on div "// ----------------------------------------------------- function getDonations …" at bounding box center [975, 448] width 1154 height 610
click at [755, 646] on div "// ----------------------------------------------------- function getDonations …" at bounding box center [975, 448] width 1154 height 610
click at [433, 216] on div "// ----------------------------------------------------- function getDonations …" at bounding box center [975, 448] width 1154 height 610
click at [686, 221] on div "// ----------------------------------------------------- function getDonations …" at bounding box center [975, 448] width 1154 height 610
paste textarea "xru1-ldop-hv9n.n7e.xano"
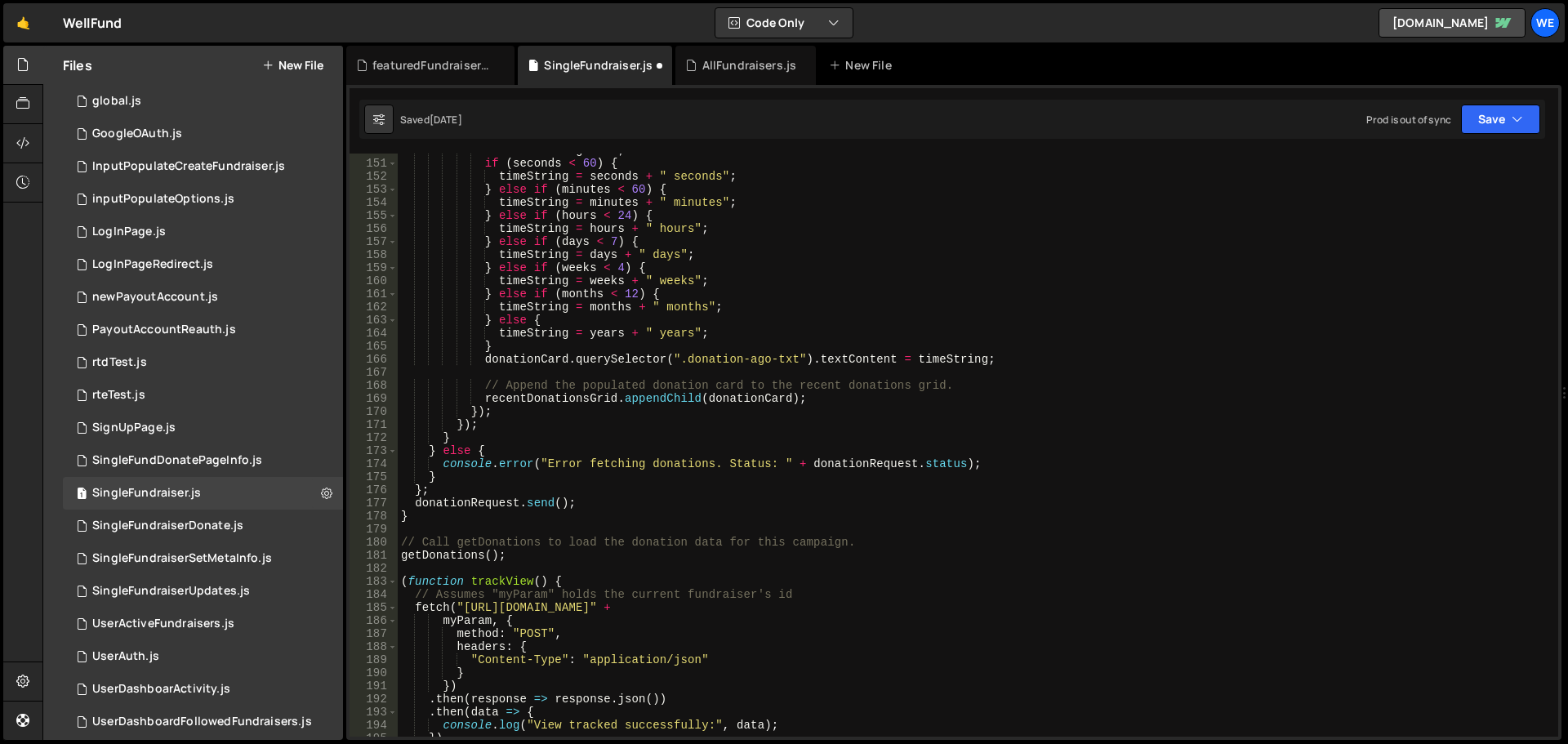
scroll to position [2055, 0]
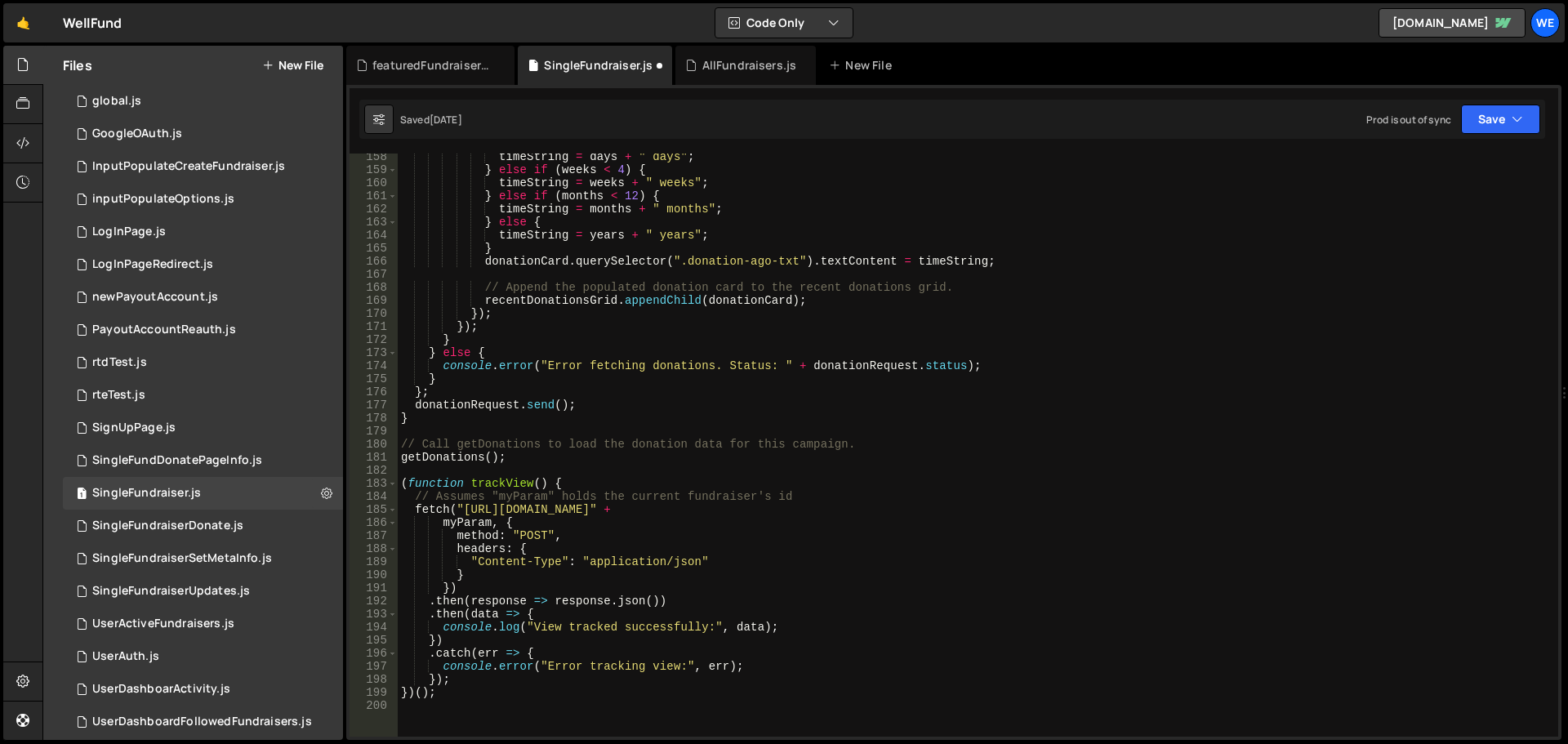
click at [459, 505] on div "timeString = days + " days" ; } else if ( weeks < 4 ) { timeString = weeks + " …" at bounding box center [975, 455] width 1154 height 610
click at [466, 515] on div "timeString = days + " days" ; } else if ( weeks < 4 ) { timeString = weeks + " …" at bounding box center [975, 455] width 1154 height 610
click at [460, 508] on div "timeString = days + " days" ; } else if ( weeks < 4 ) { timeString = weeks + " …" at bounding box center [975, 455] width 1154 height 610
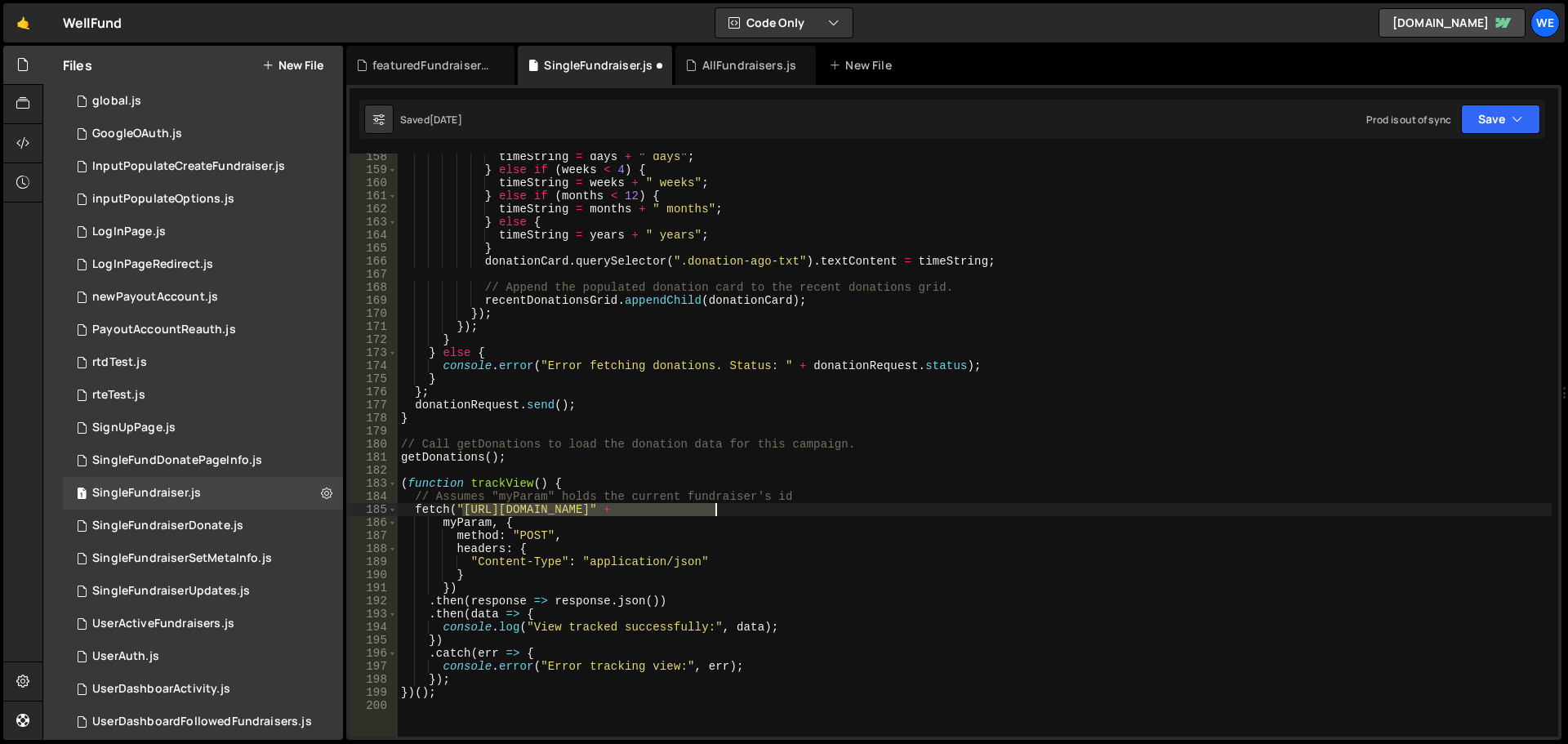
click at [714, 504] on div "timeString = days + " days" ; } else if ( weeks < 4 ) { timeString = weeks + " …" at bounding box center [975, 455] width 1154 height 610
paste textarea "xru1-ldop-hv9n.n7e.xano"
click at [1477, 126] on button "Save" at bounding box center [1501, 119] width 79 height 30
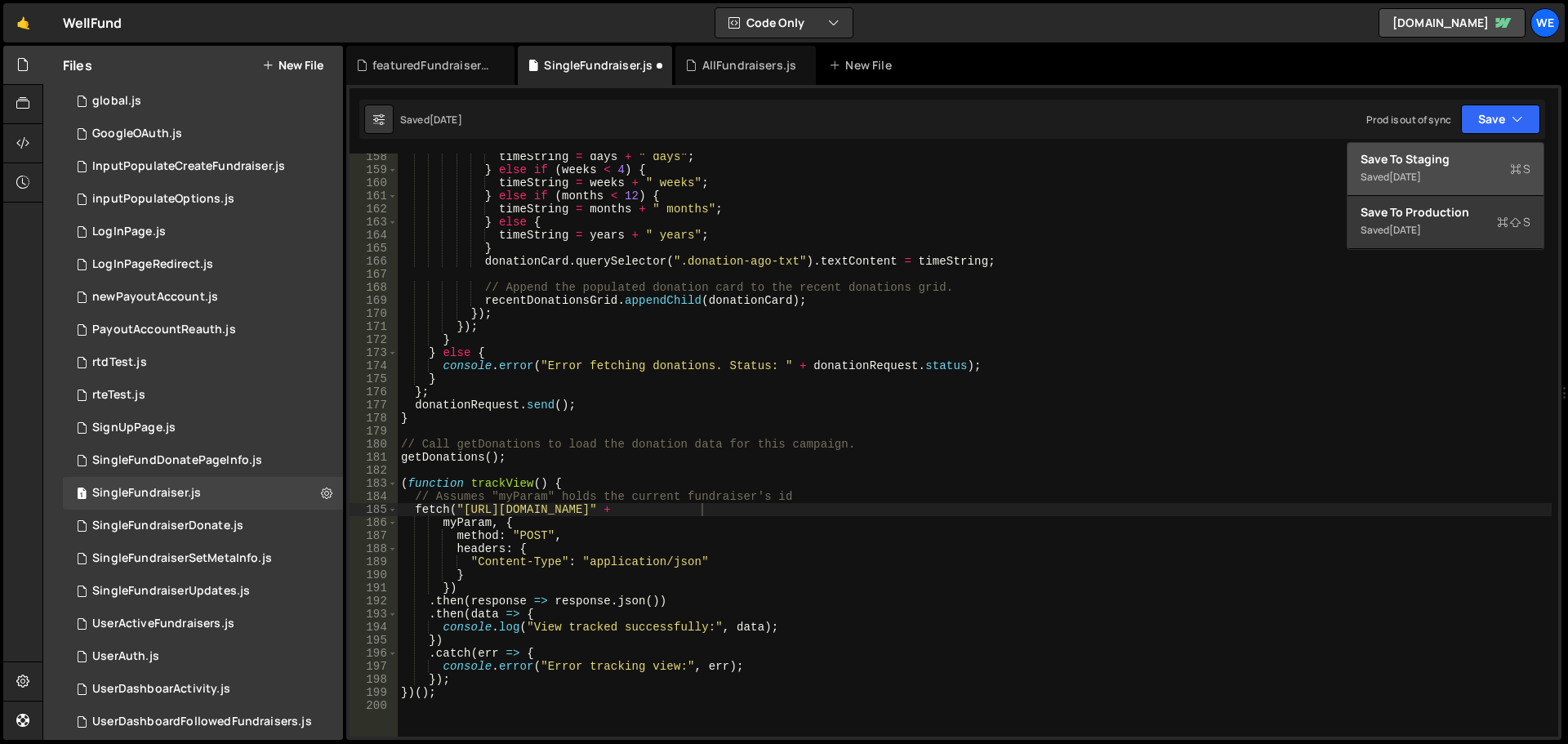
click at [1434, 163] on div "Save to Staging S" at bounding box center [1446, 160] width 170 height 16
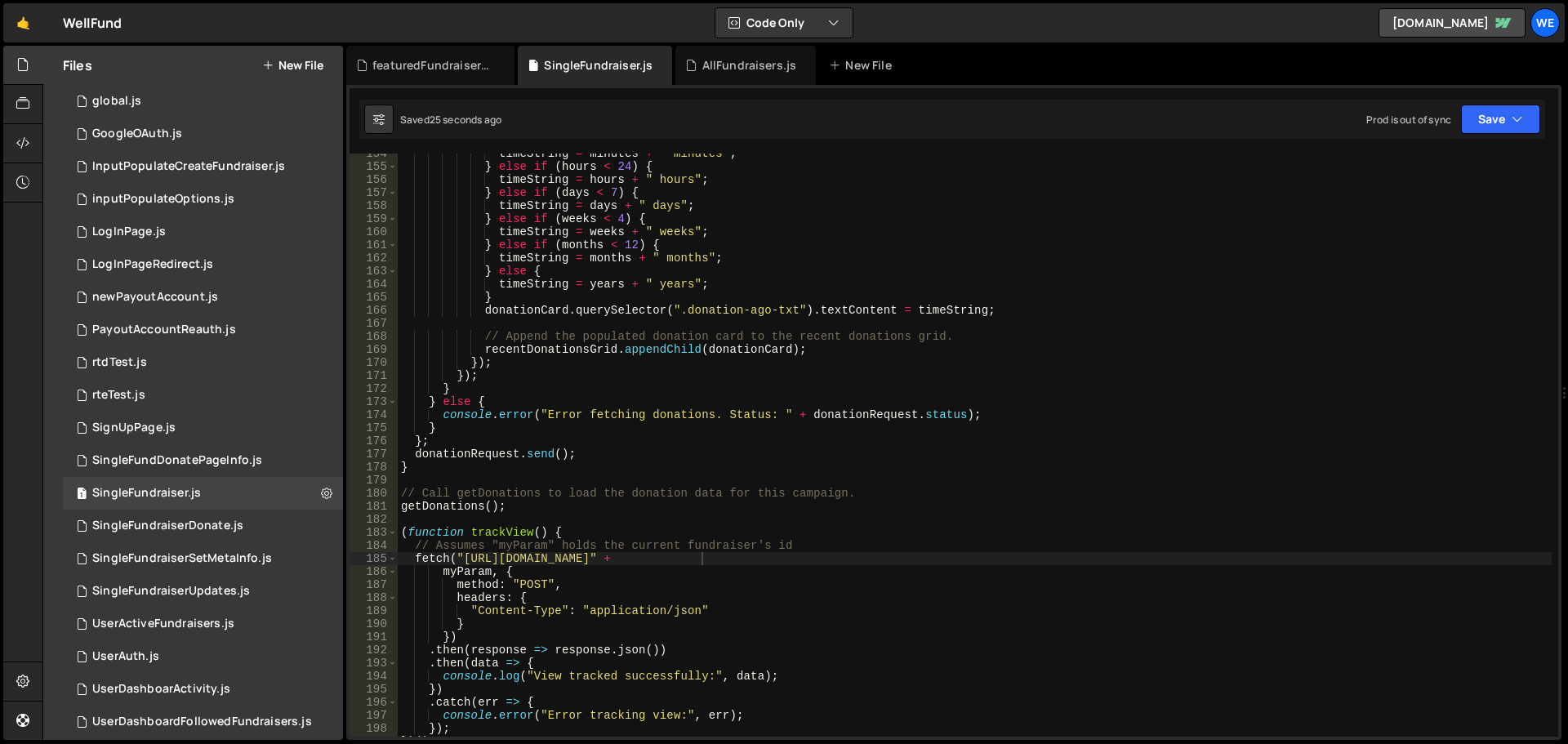
scroll to position [1761, 0]
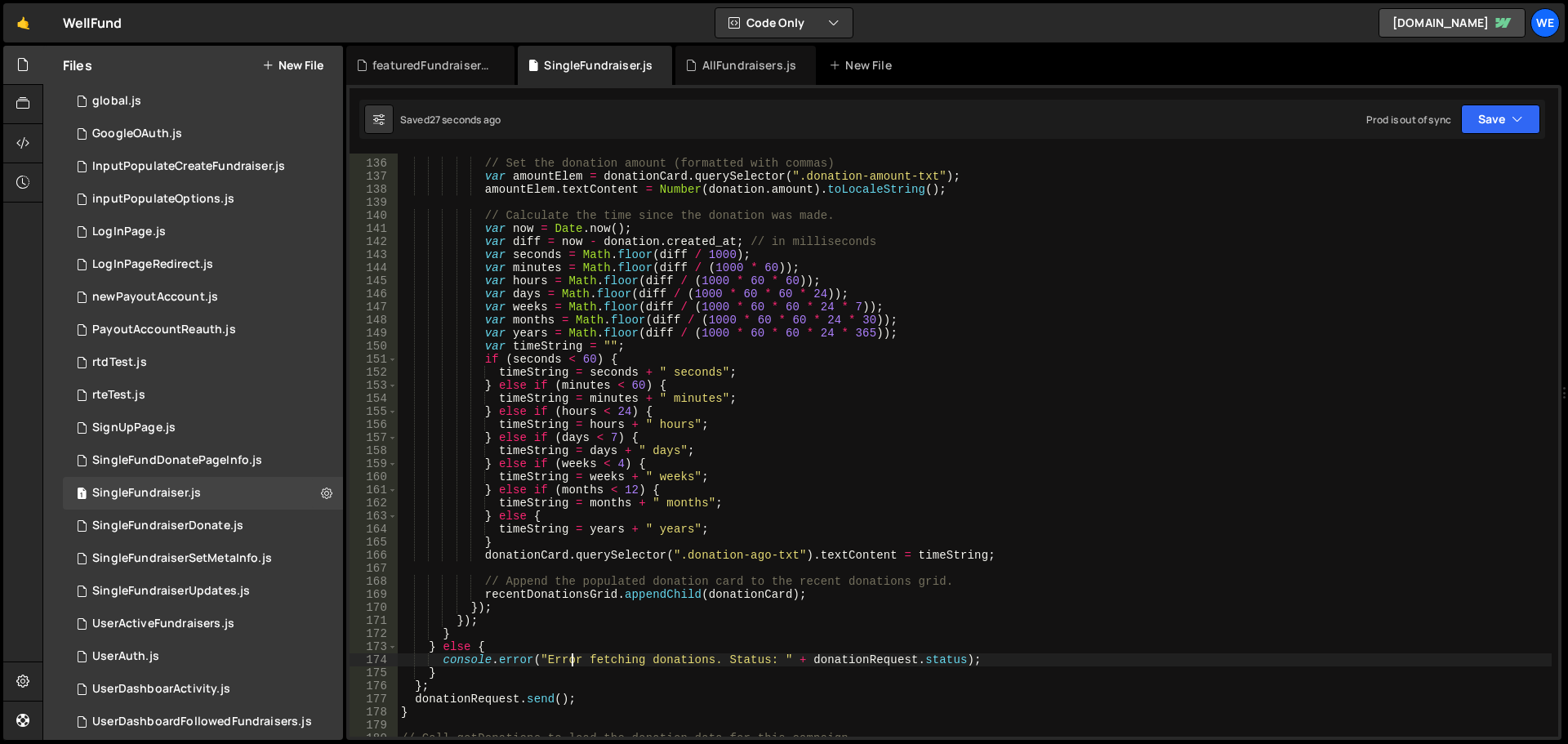
click at [572, 655] on div "// Set the donation amount (formatted with commas) var amountElem = donationCar…" at bounding box center [975, 448] width 1154 height 610
click at [609, 584] on div "// Set the donation amount (formatted with commas) var amountElem = donationCar…" at bounding box center [975, 448] width 1154 height 610
type textarea "// Append the populated donation card to the recent donations grid."
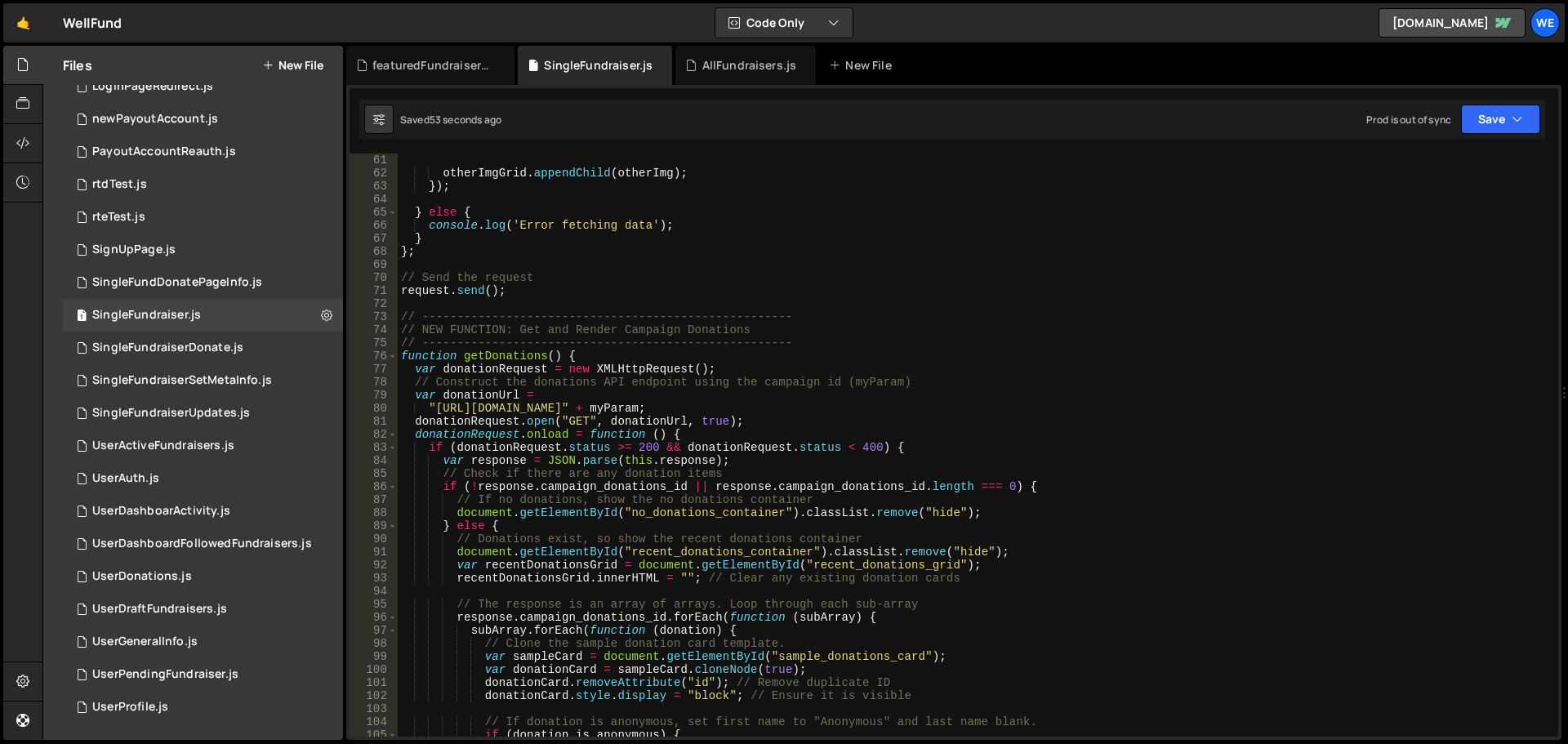
scroll to position [833, 0]
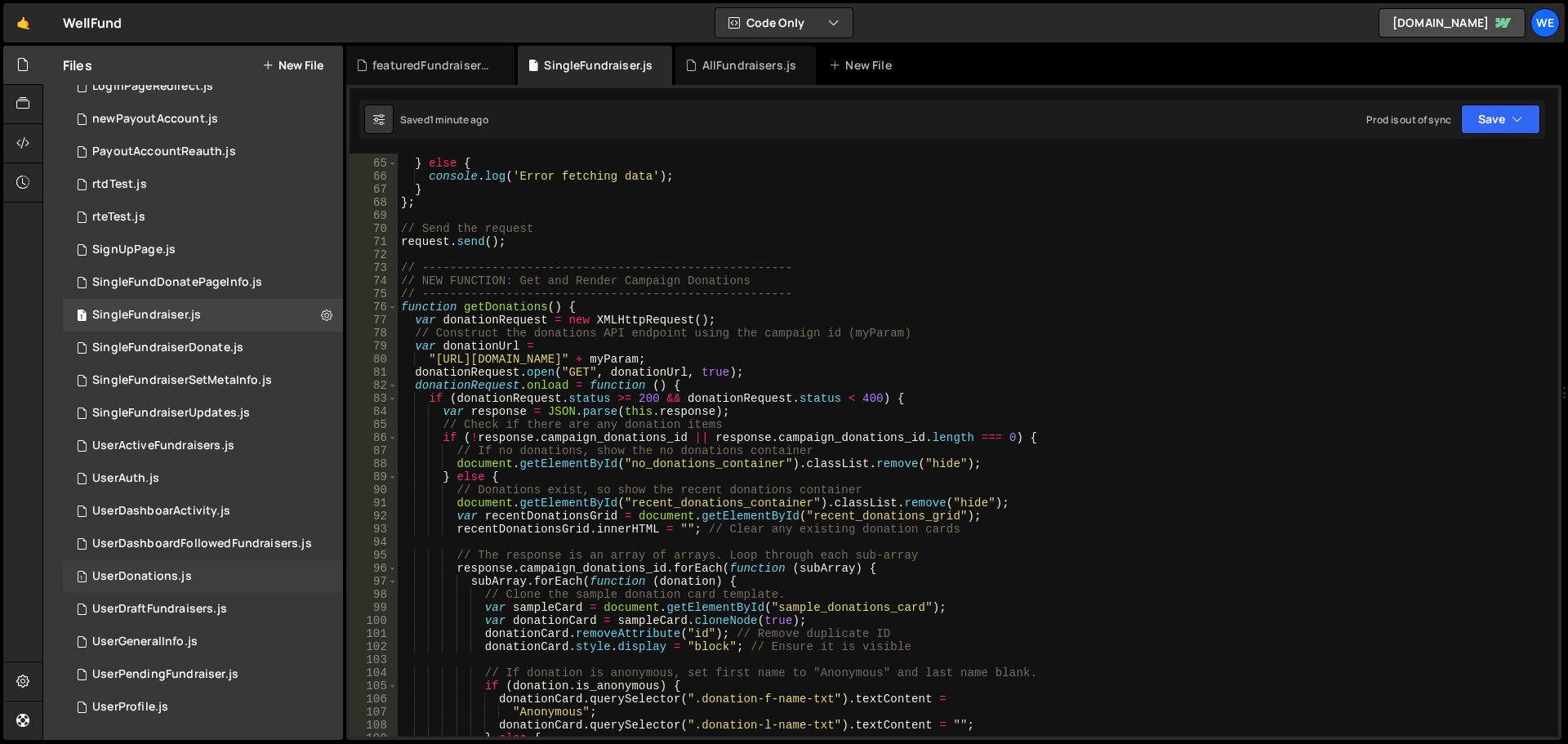
click at [206, 578] on div "1 UserDonations.js 0" at bounding box center [203, 576] width 281 height 32
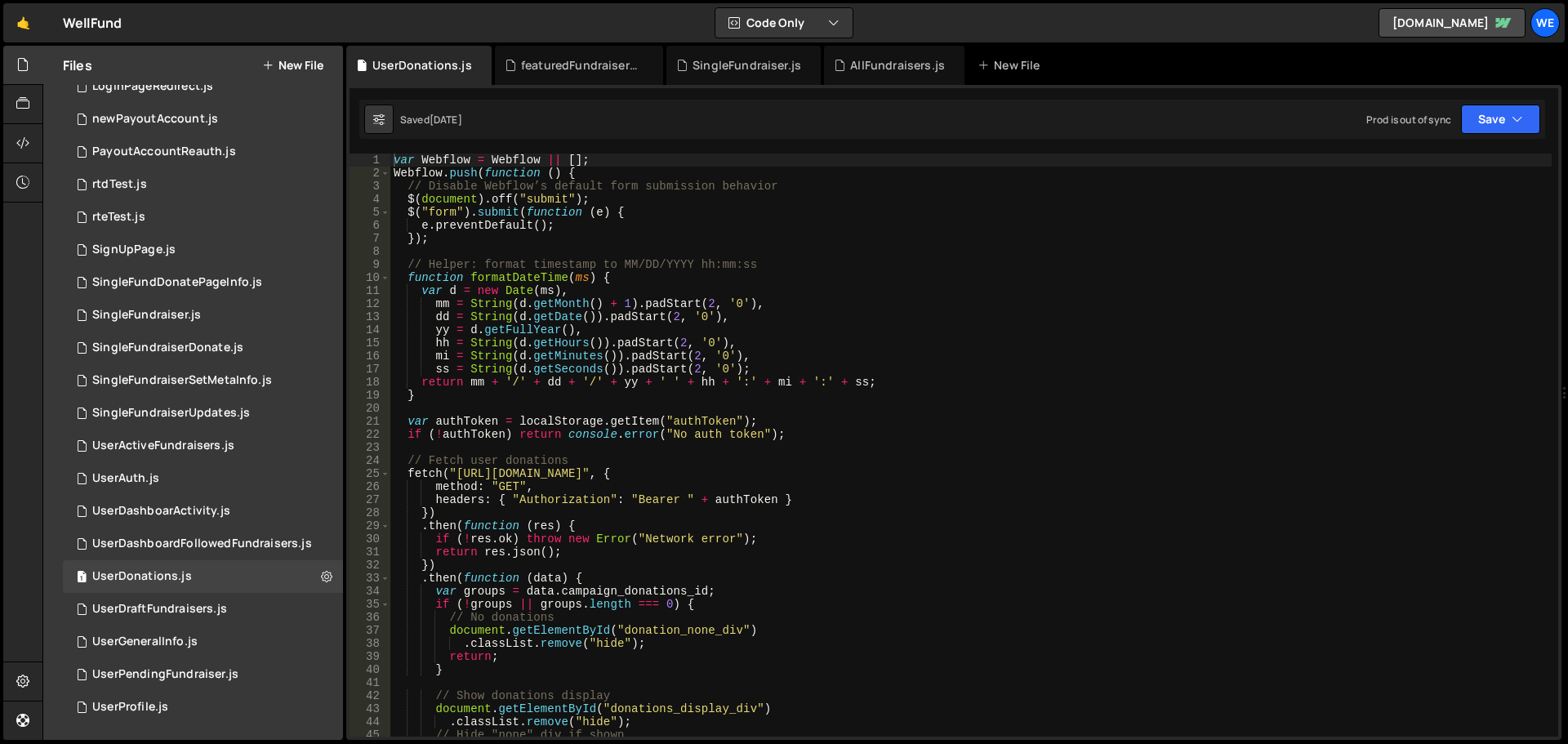
type textarea "$(document).off("submit");"
drag, startPoint x: 554, startPoint y: 195, endPoint x: 498, endPoint y: 271, distance: 94.4
click at [555, 196] on div "var Webflow = Webflow || [ ] ; Webflow . push ( function ( ) { // Disable Webfl…" at bounding box center [972, 458] width 1162 height 610
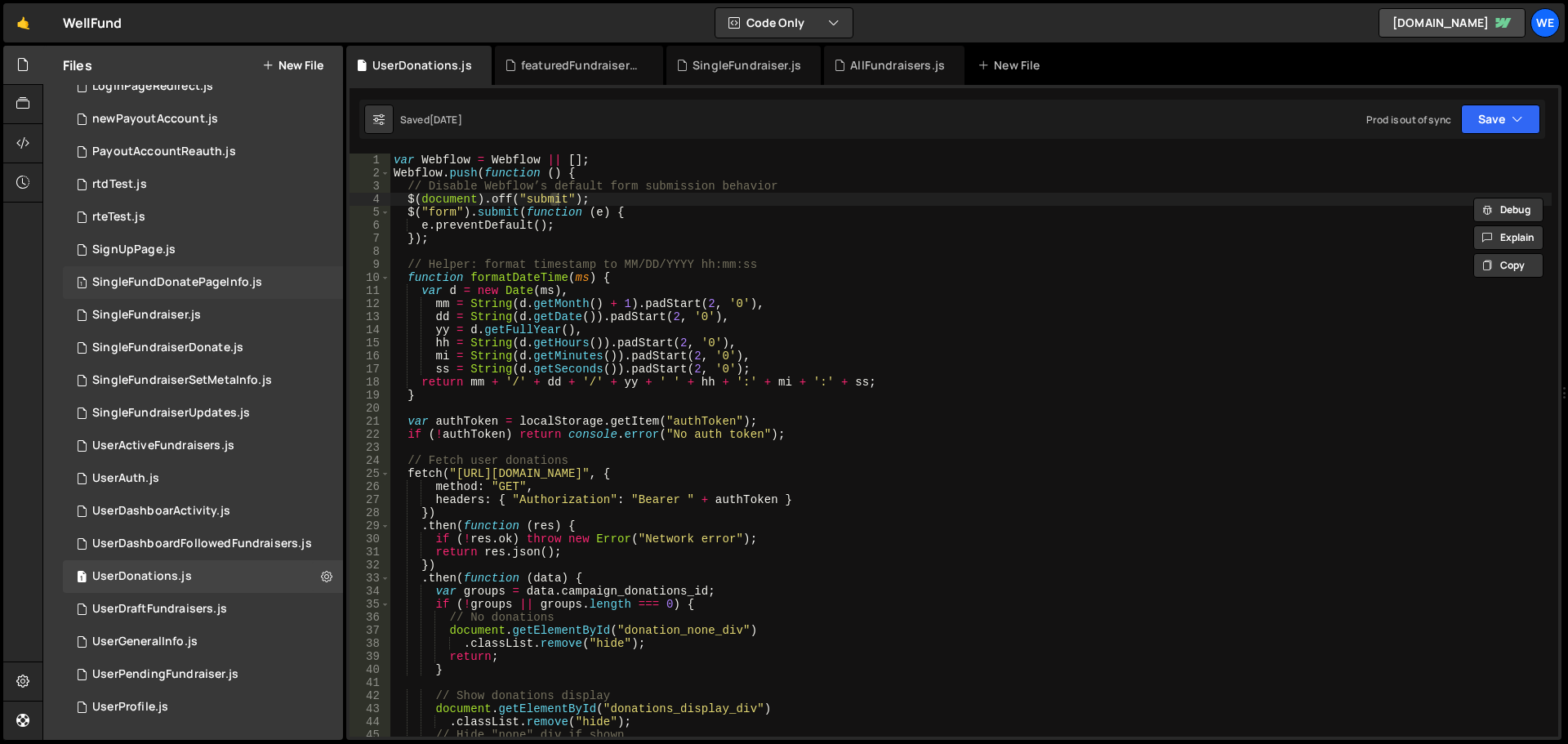
drag, startPoint x: 207, startPoint y: 284, endPoint x: 162, endPoint y: 306, distance: 50.1
click at [208, 283] on div "SingleFundDonatePageInfo.js" at bounding box center [178, 282] width 170 height 14
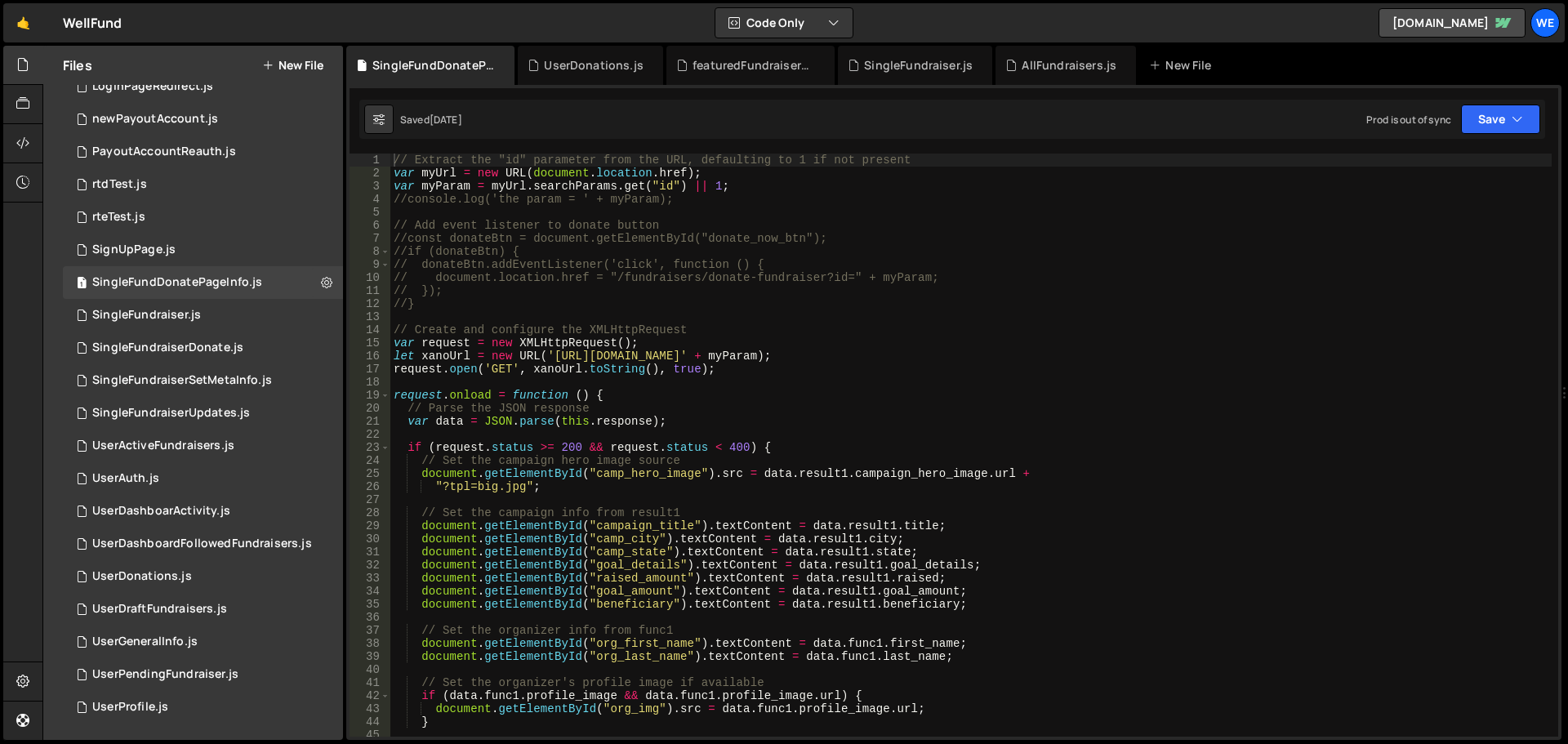
drag, startPoint x: 551, startPoint y: 358, endPoint x: 565, endPoint y: 369, distance: 17.8
click at [552, 357] on div "// Extract the "id" parameter from the URL, defaulting to 1 if not present var …" at bounding box center [972, 458] width 1162 height 610
click at [785, 359] on div "// Extract the "id" parameter from the URL, defaulting to 1 if not present var …" at bounding box center [972, 458] width 1162 height 610
paste textarea "ru1-ldop-hv9n.n7e.xano.io/"
type textarea "let xanoUrl = new URL('[URL][DOMAIN_NAME]' + myParam);"
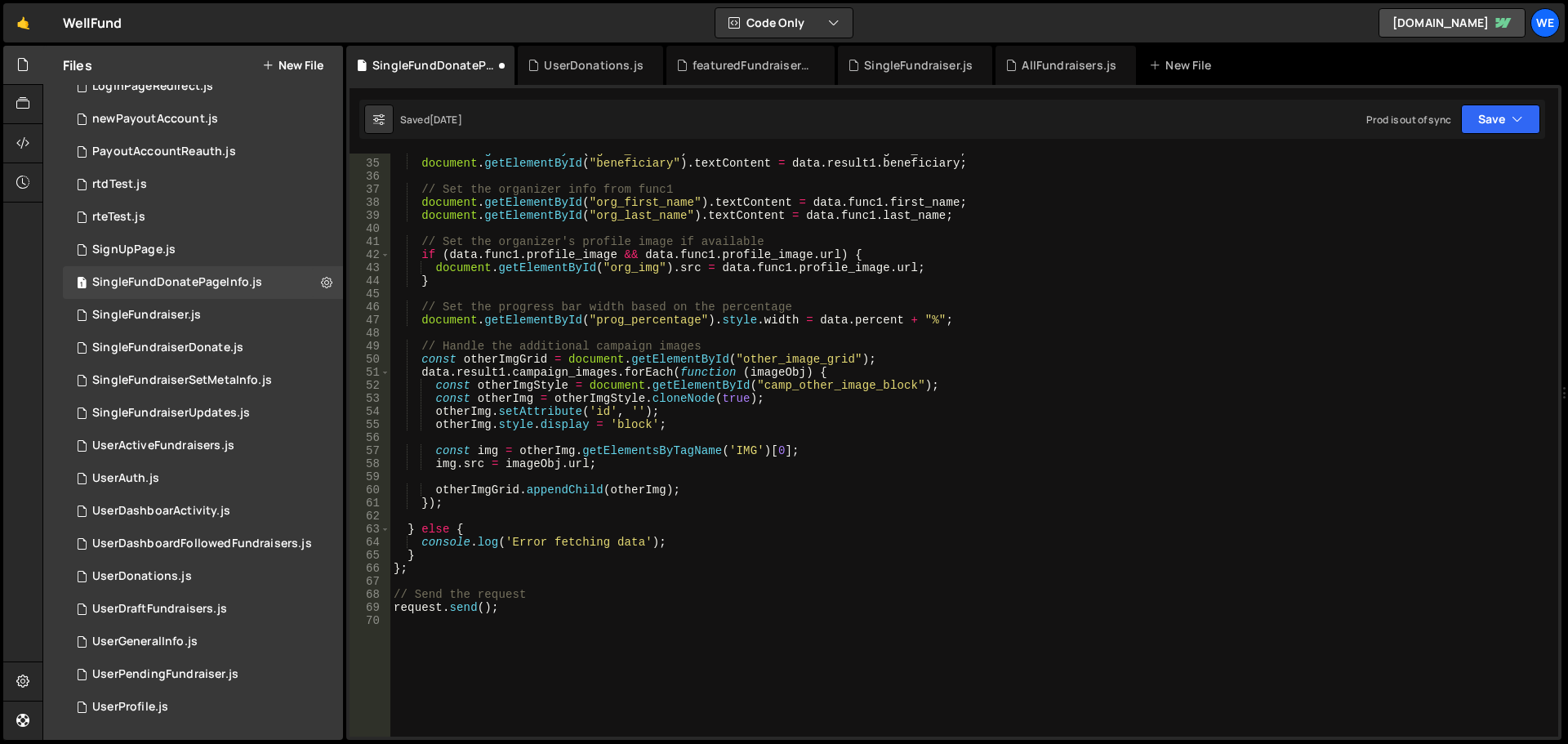
scroll to position [441, 0]
click at [1492, 121] on button "Save" at bounding box center [1501, 119] width 79 height 30
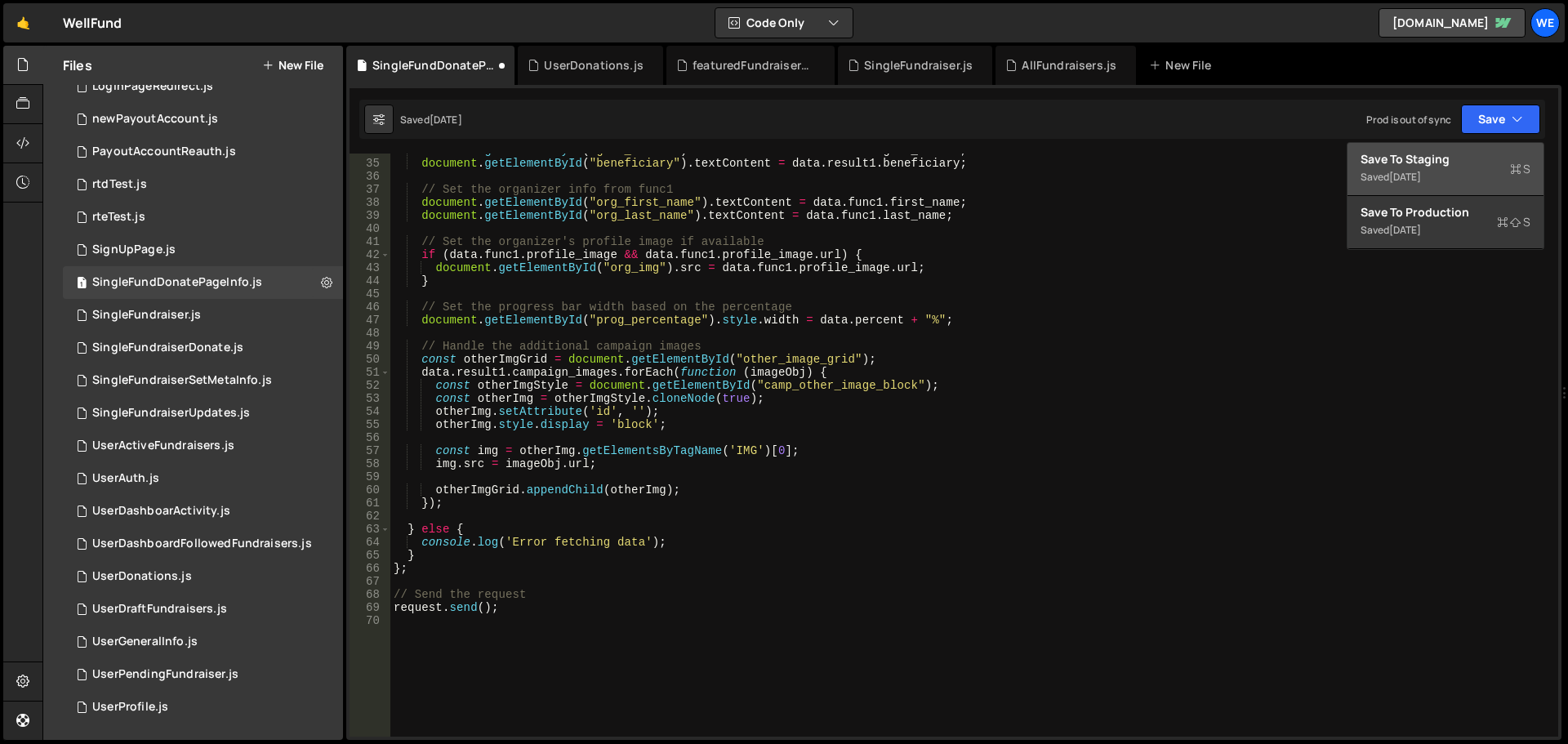
click at [1435, 159] on div "Save to Staging S" at bounding box center [1446, 160] width 170 height 16
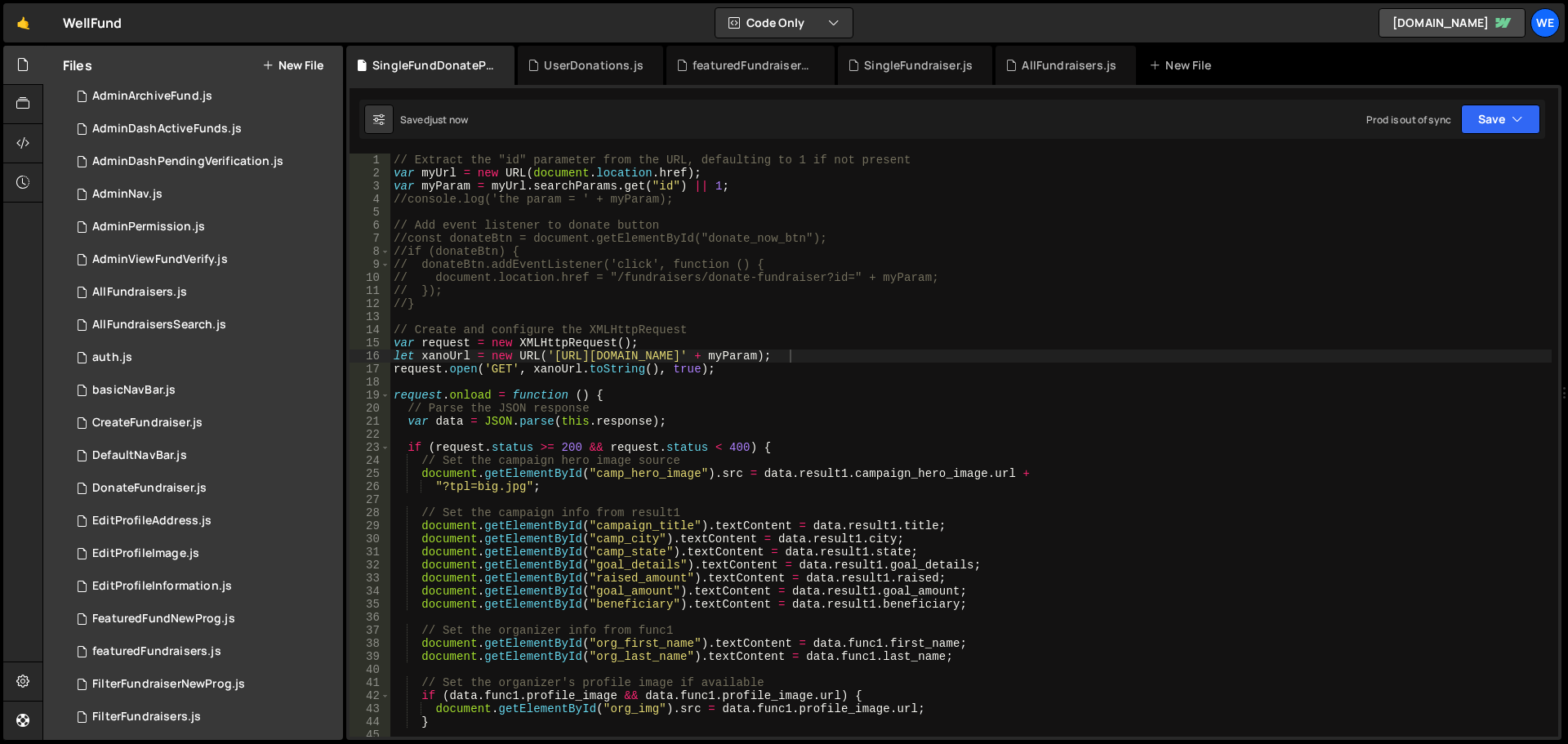
scroll to position [0, 0]
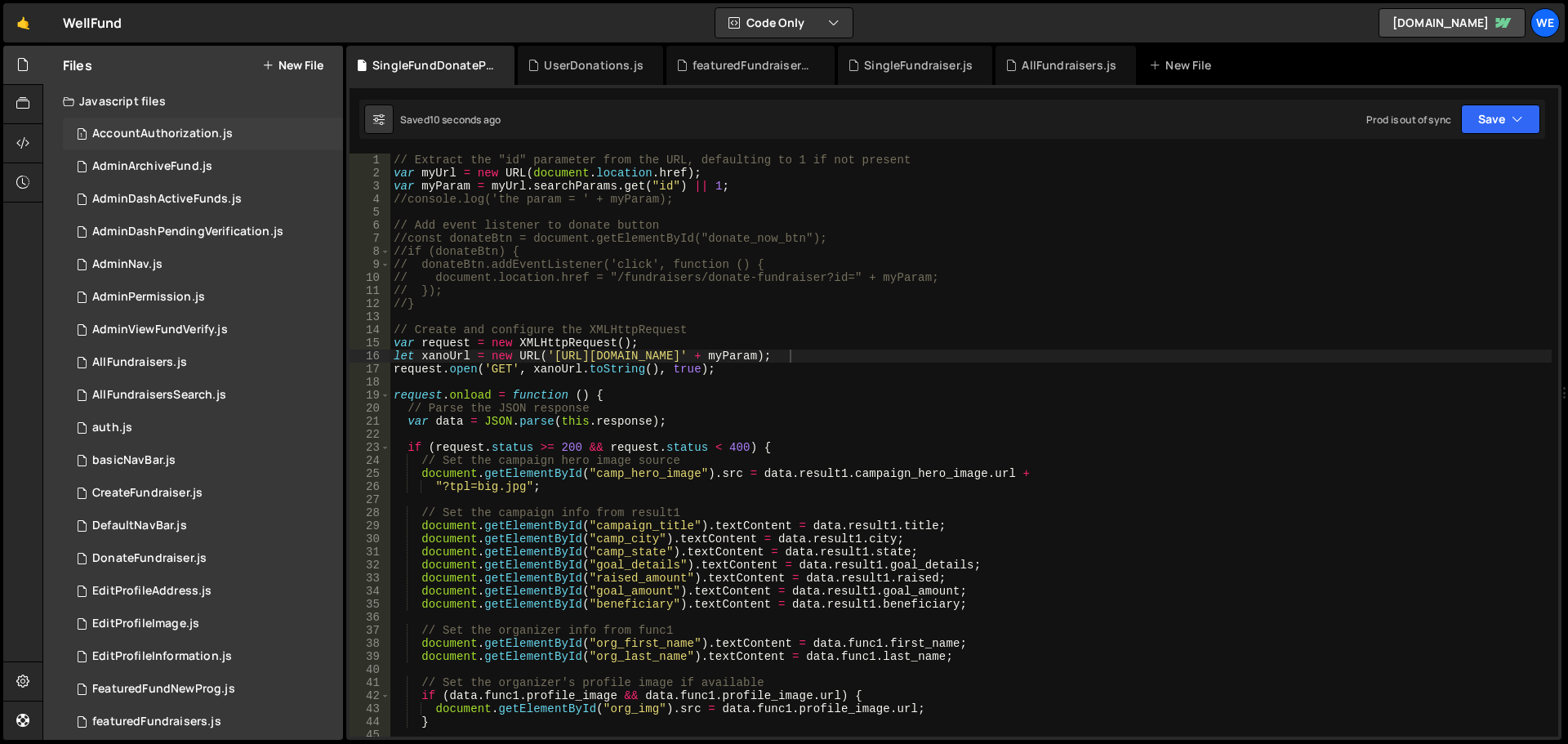
click at [143, 137] on div "AccountAuthorization.js" at bounding box center [162, 134] width 141 height 14
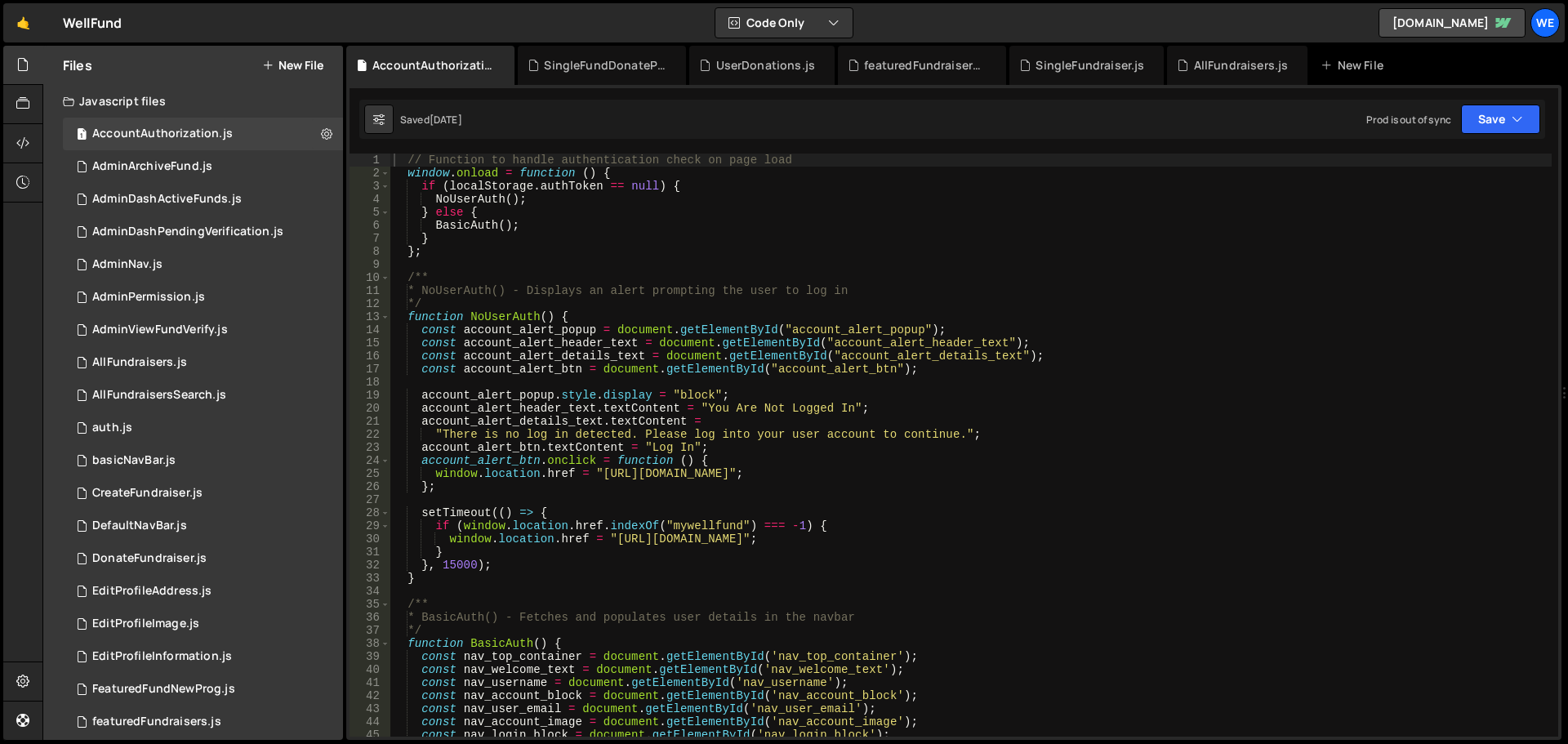
click at [598, 473] on div "// Function to handle authentication check on page load window . onload = funct…" at bounding box center [972, 458] width 1162 height 610
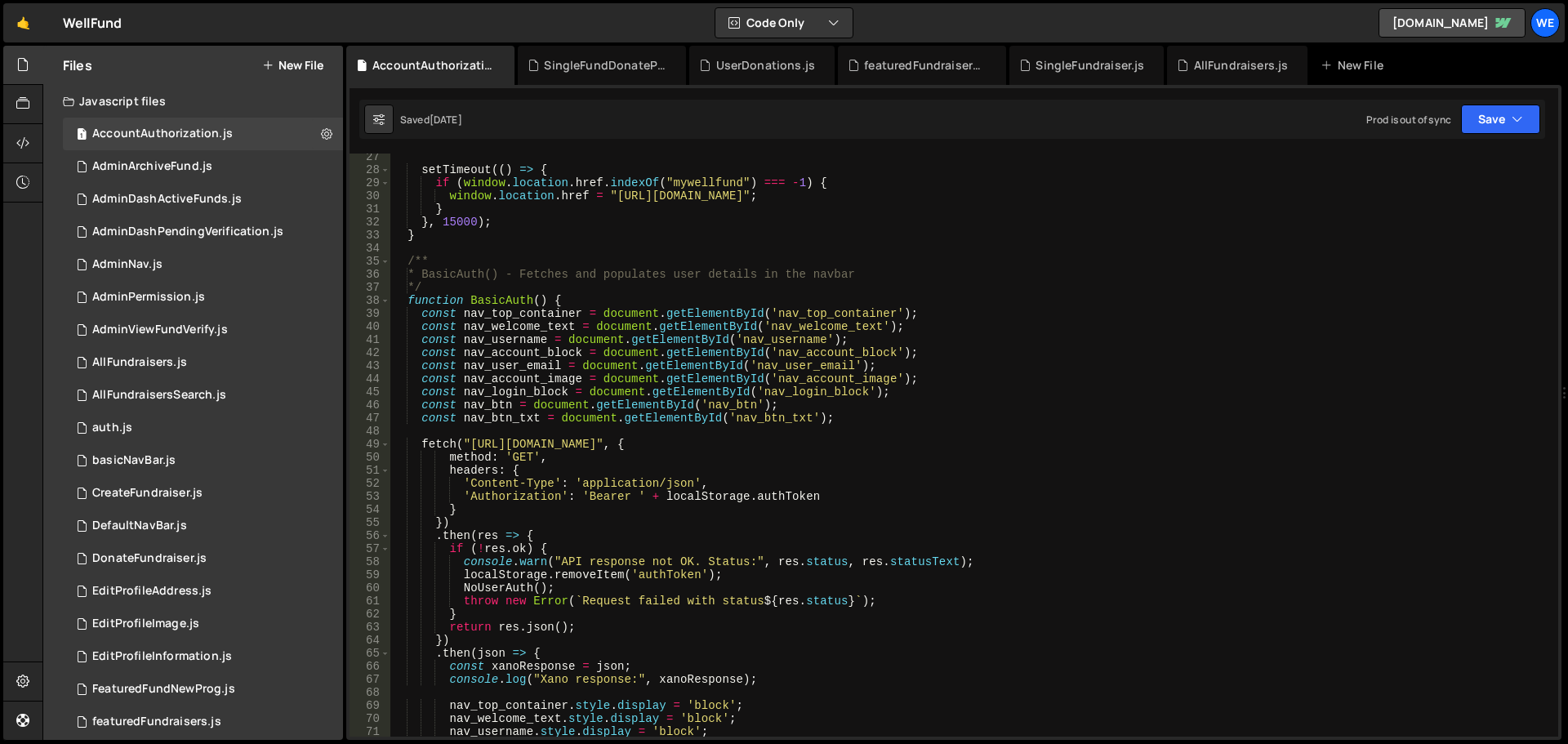
click at [467, 442] on div "setTimeout (( ) => { if ( window . location . href . indexOf ( "mywellfund" ) =…" at bounding box center [972, 455] width 1162 height 610
click at [706, 447] on div "setTimeout (( ) => { if ( window . location . href . indexOf ( "mywellfund" ) =…" at bounding box center [972, 455] width 1162 height 610
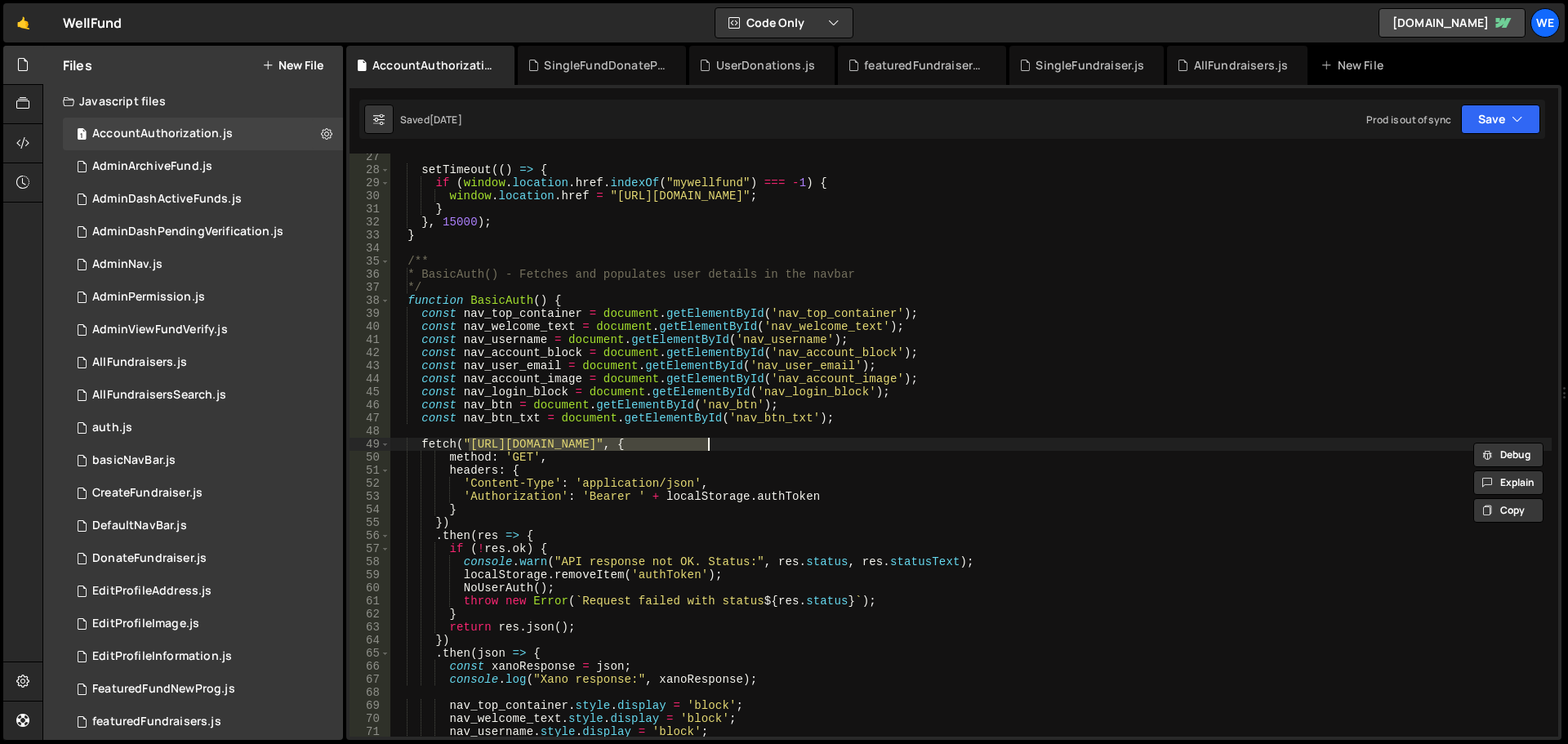
paste textarea "ru1-ldop-hv9n.n7e"
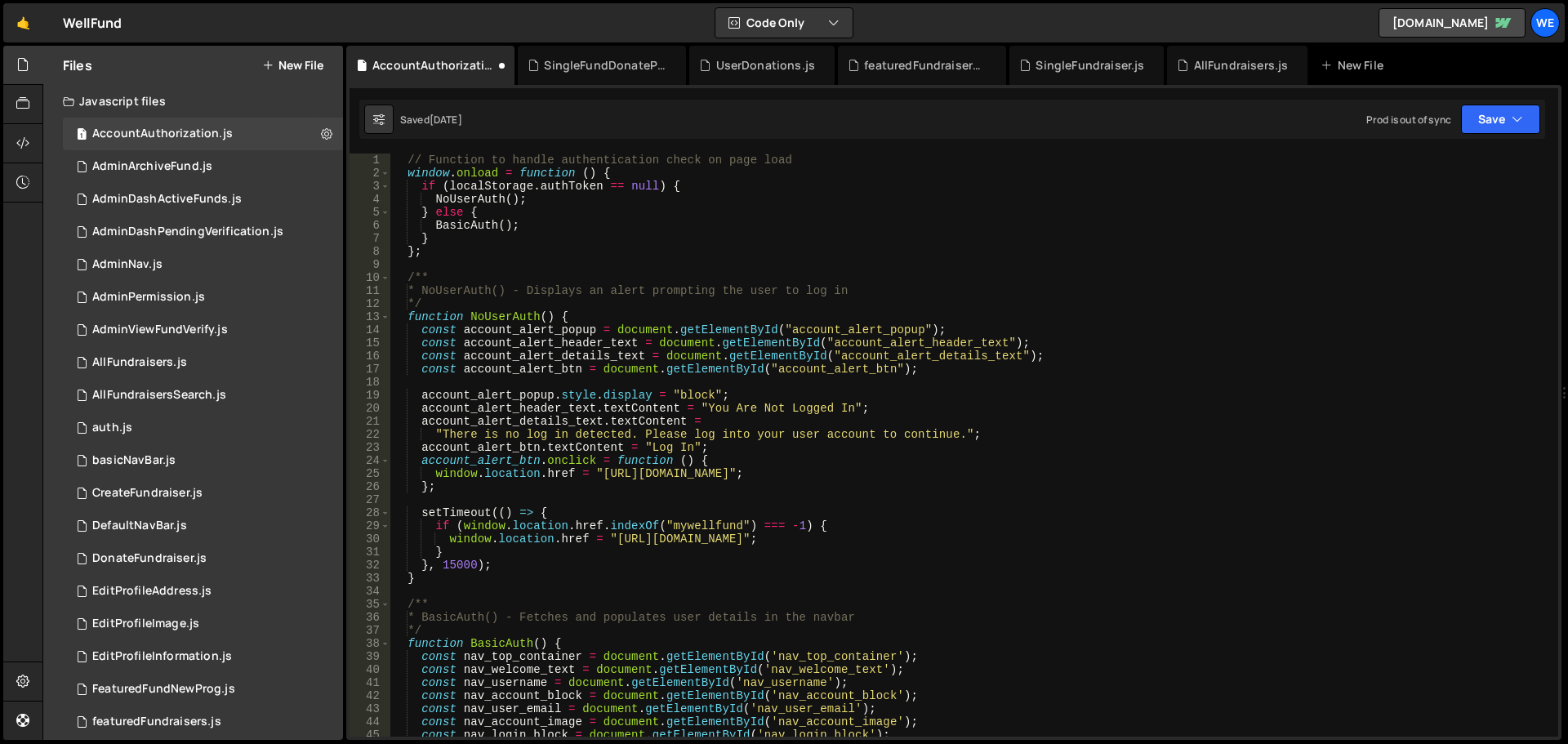
scroll to position [0, 0]
click at [601, 467] on div "// Function to handle authentication check on page load window . onload = funct…" at bounding box center [972, 458] width 1162 height 610
drag, startPoint x: 776, startPoint y: 472, endPoint x: 811, endPoint y: 502, distance: 46.1
click at [776, 471] on div "// Function to handle authentication check on page load window . onload = funct…" at bounding box center [972, 458] width 1162 height 610
paste textarea "[DOMAIN_NAME]"
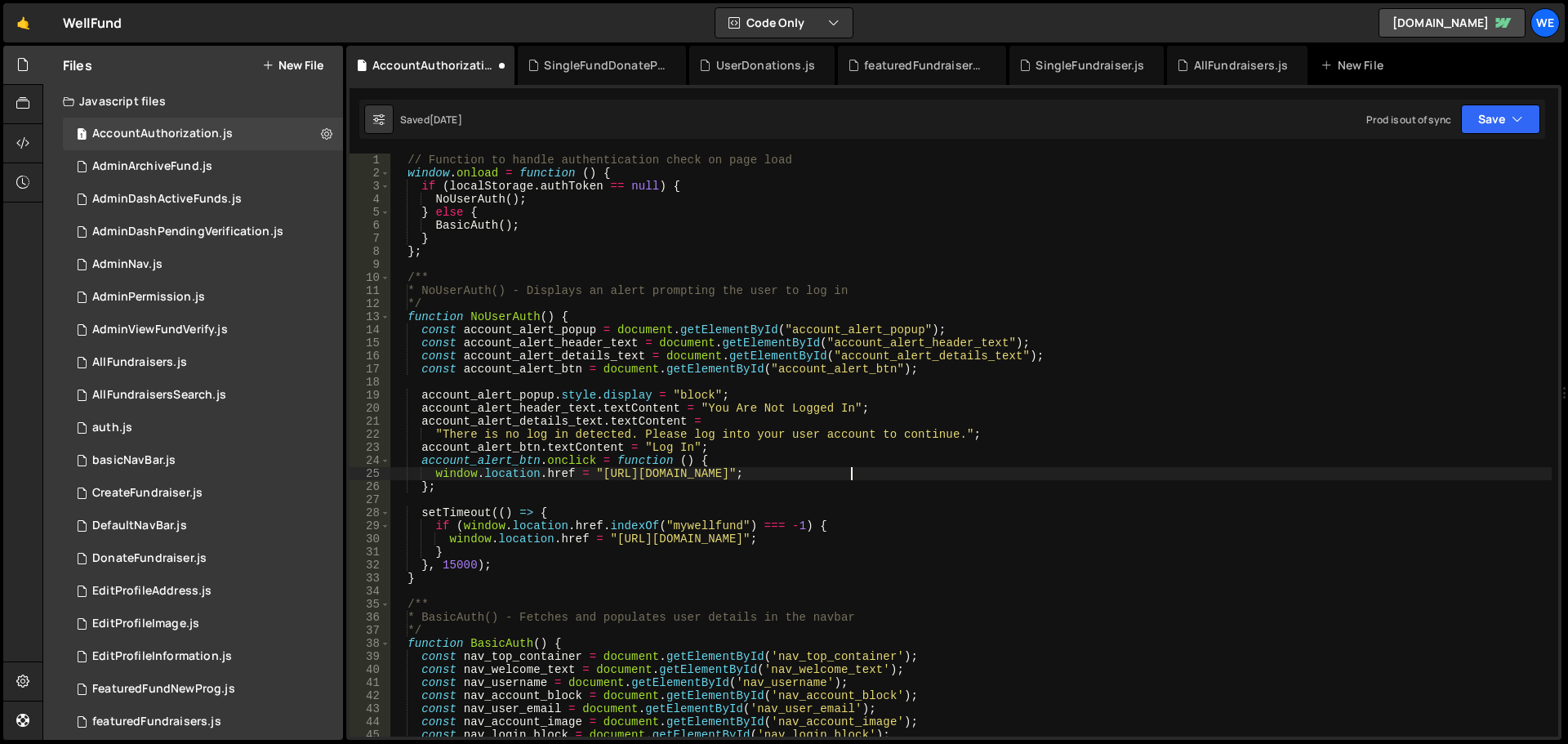
click at [612, 539] on div "// Function to handle authentication check on page load window . onload = funct…" at bounding box center [972, 458] width 1162 height 610
click at [795, 541] on div "// Function to handle authentication check on page load window . onload = funct…" at bounding box center [972, 458] width 1162 height 610
paste textarea "[DOMAIN_NAME]"
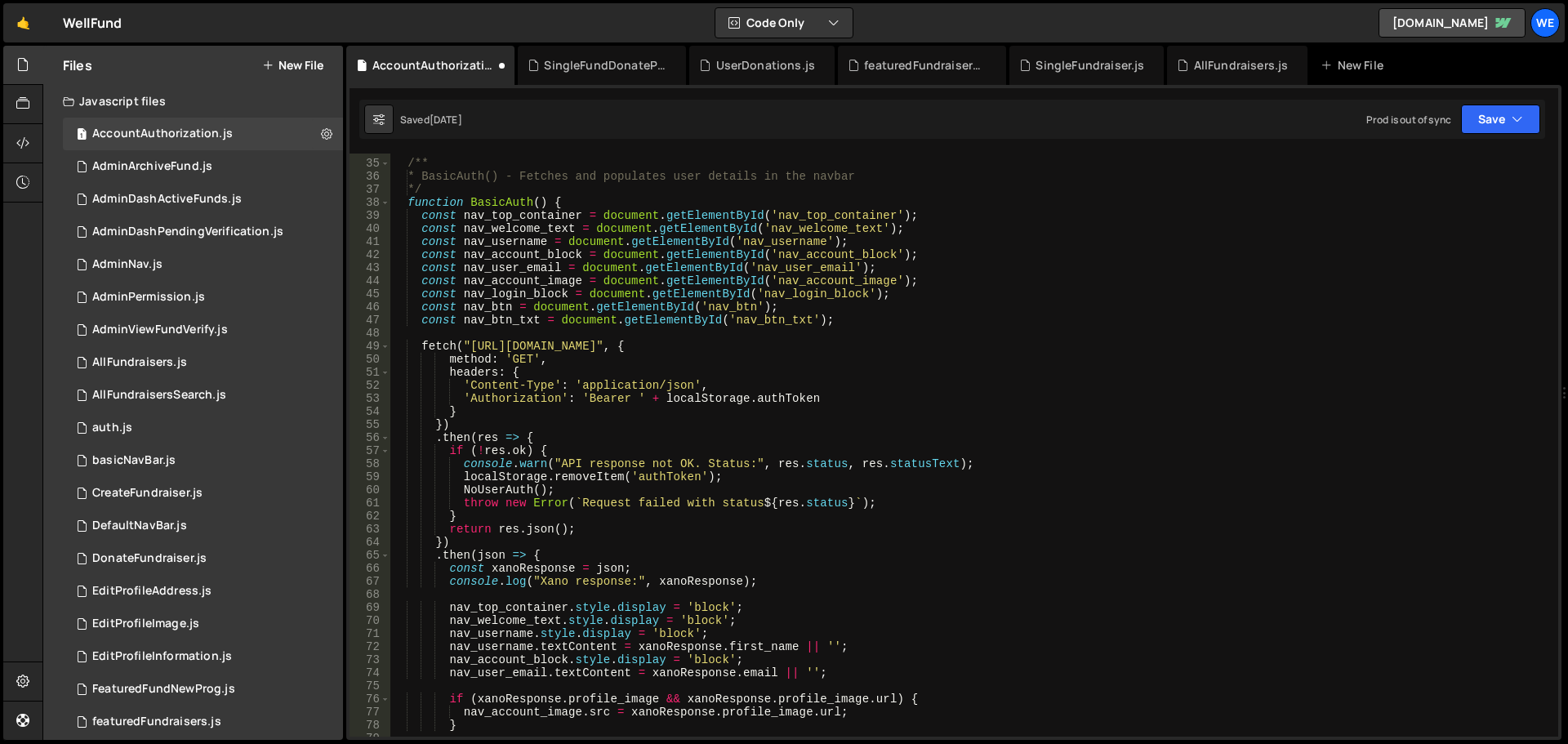
scroll to position [686, 0]
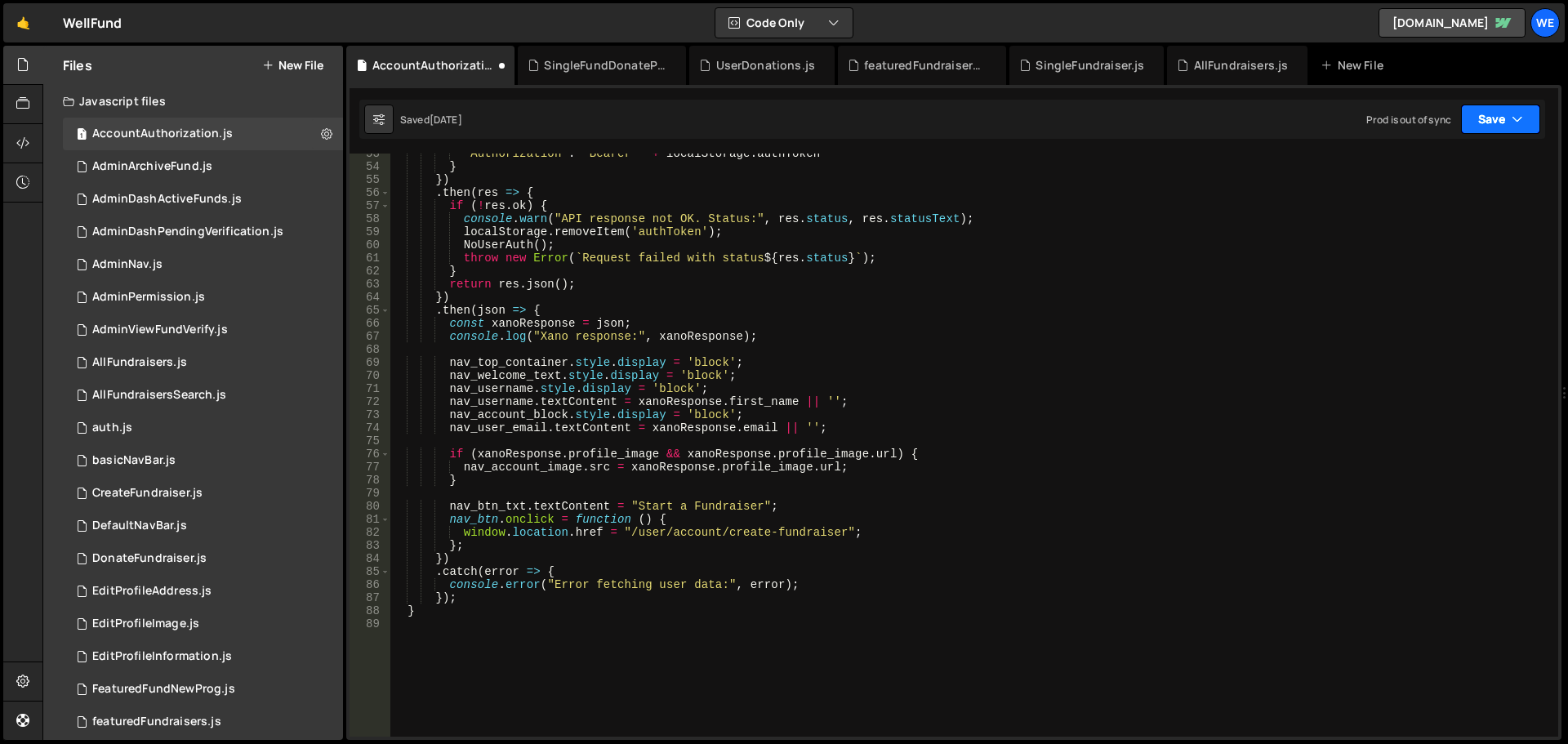
click at [1497, 117] on button "Save" at bounding box center [1501, 119] width 79 height 30
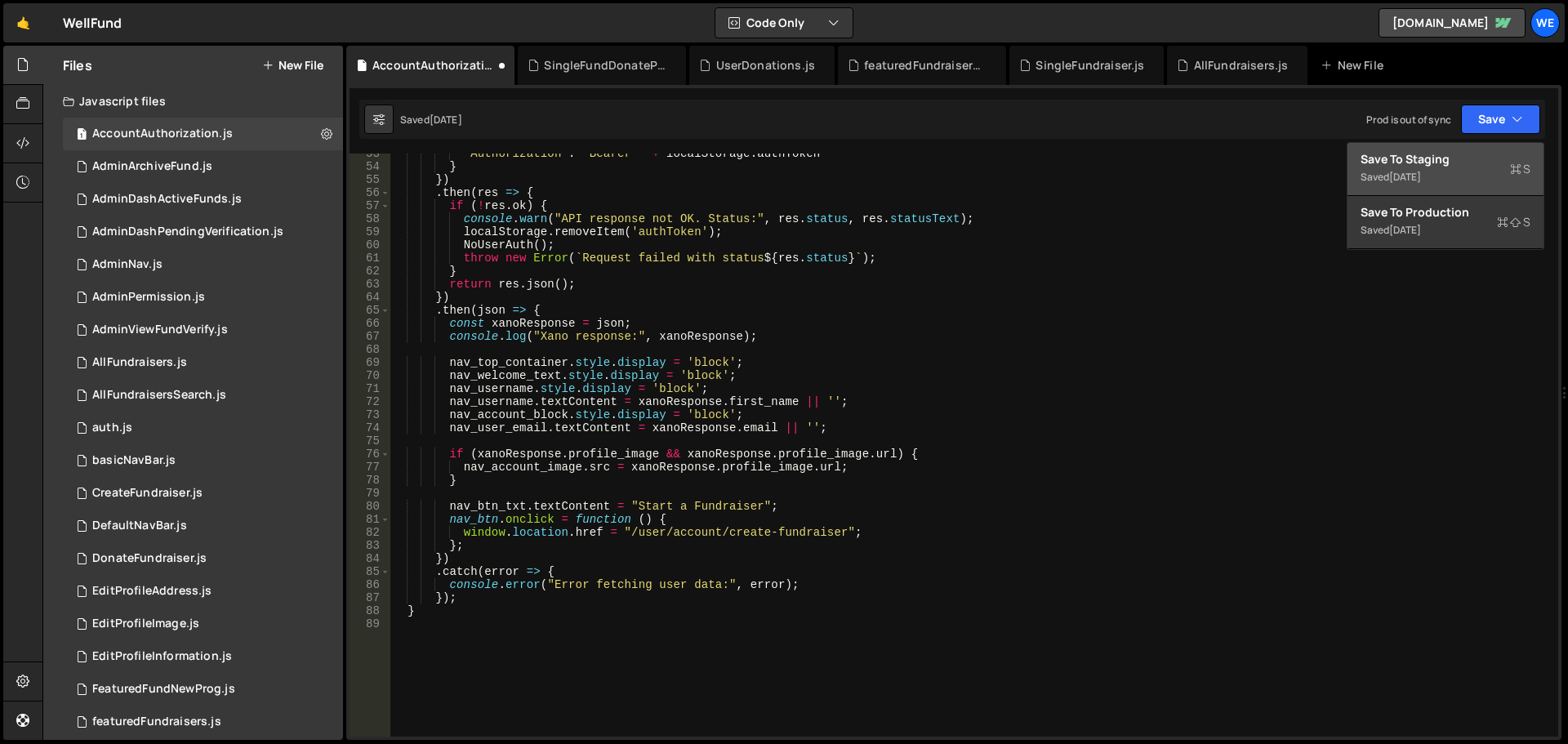
click at [1434, 161] on div "Save to Staging S" at bounding box center [1446, 160] width 170 height 16
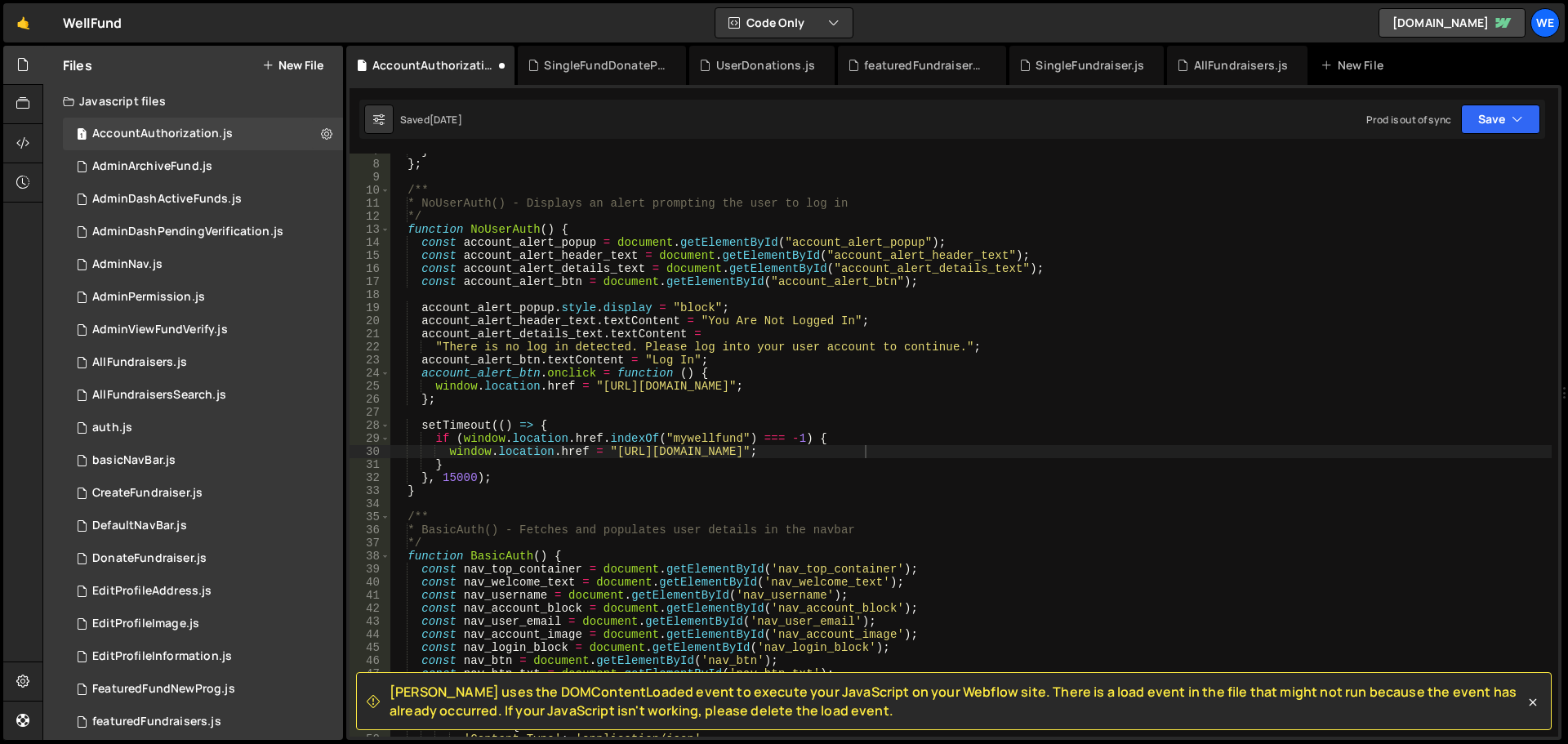
scroll to position [87, 0]
click at [882, 465] on div "} } ; /** * NoUserAuth() - Displays an alert prompting the user to log in */ fu…" at bounding box center [972, 449] width 1162 height 610
click at [711, 443] on div "} } ; /** * NoUserAuth() - Displays an alert prompting the user to log in */ fu…" at bounding box center [972, 449] width 1162 height 610
click at [620, 335] on div "} } ; /** * NoUserAuth() - Displays an alert prompting the user to log in */ fu…" at bounding box center [972, 449] width 1162 height 610
click at [988, 575] on div "} } ; /** * NoUserAuth() - Displays an alert prompting the user to log in */ fu…" at bounding box center [972, 449] width 1162 height 610
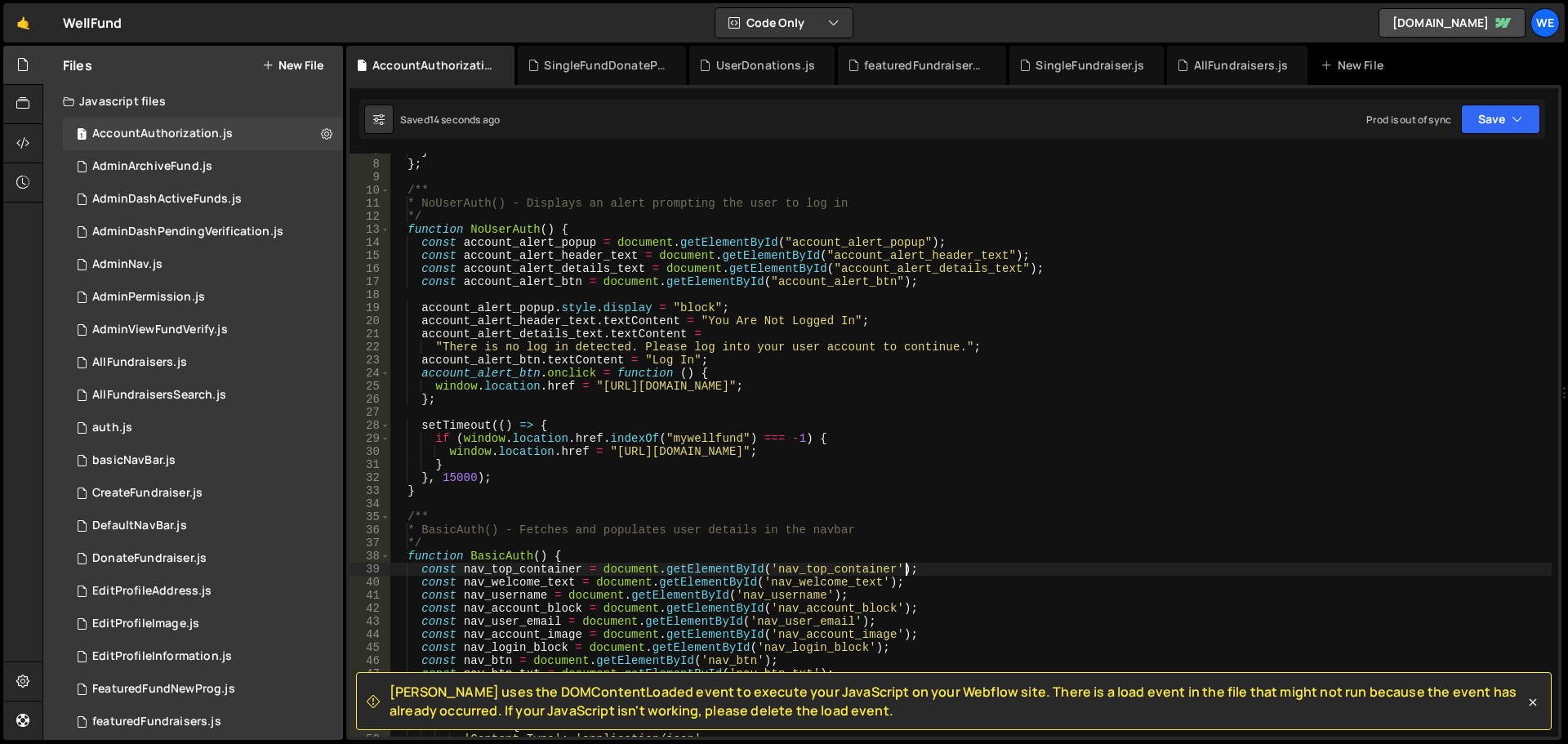
scroll to position [381, 0]
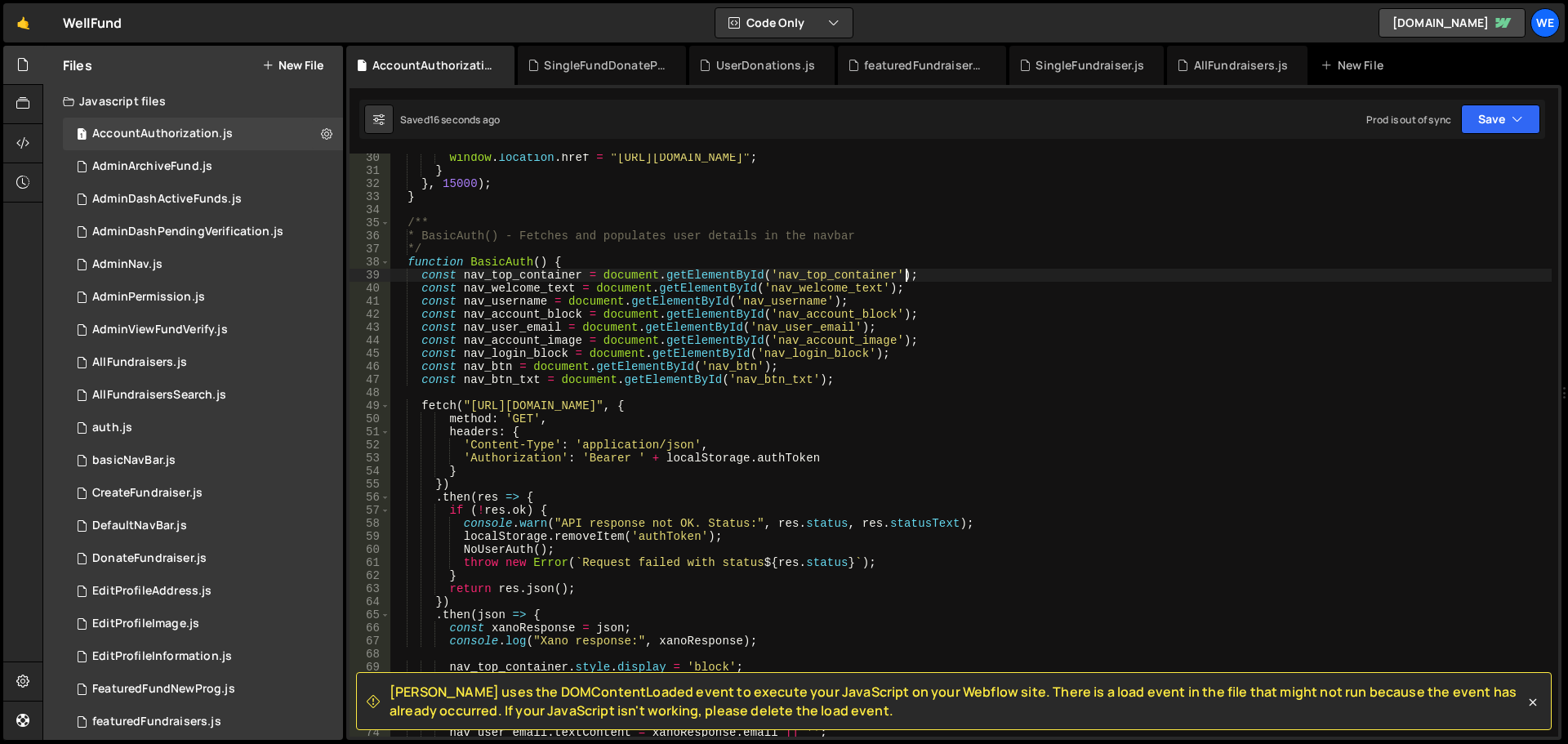
click at [747, 451] on div "window . location . href = "https://well-fund-website.webflow.io/user/log-in" ;…" at bounding box center [972, 456] width 1162 height 610
click at [578, 402] on div "window . location . href = "https://well-fund-website.webflow.io/user/log-in" ;…" at bounding box center [972, 456] width 1162 height 610
drag, startPoint x: 705, startPoint y: 403, endPoint x: 932, endPoint y: 415, distance: 227.3
click at [706, 403] on div "window . location . href = "https://well-fund-website.webflow.io/user/log-in" ;…" at bounding box center [972, 456] width 1162 height 610
click at [940, 411] on div "window . location . href = "https://well-fund-website.webflow.io/user/log-in" ;…" at bounding box center [972, 456] width 1162 height 610
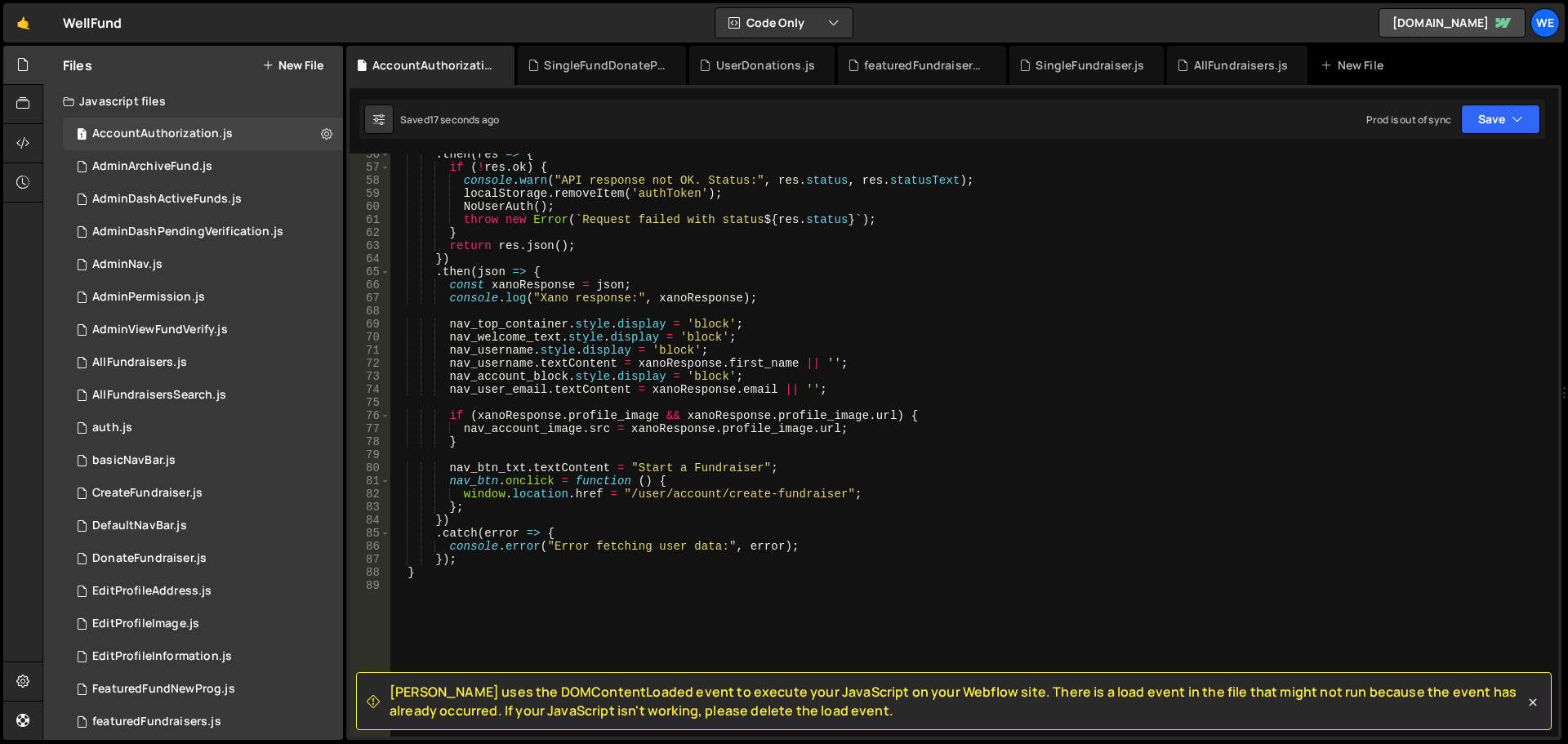
scroll to position [724, 0]
click at [1494, 118] on button "Save" at bounding box center [1501, 119] width 79 height 30
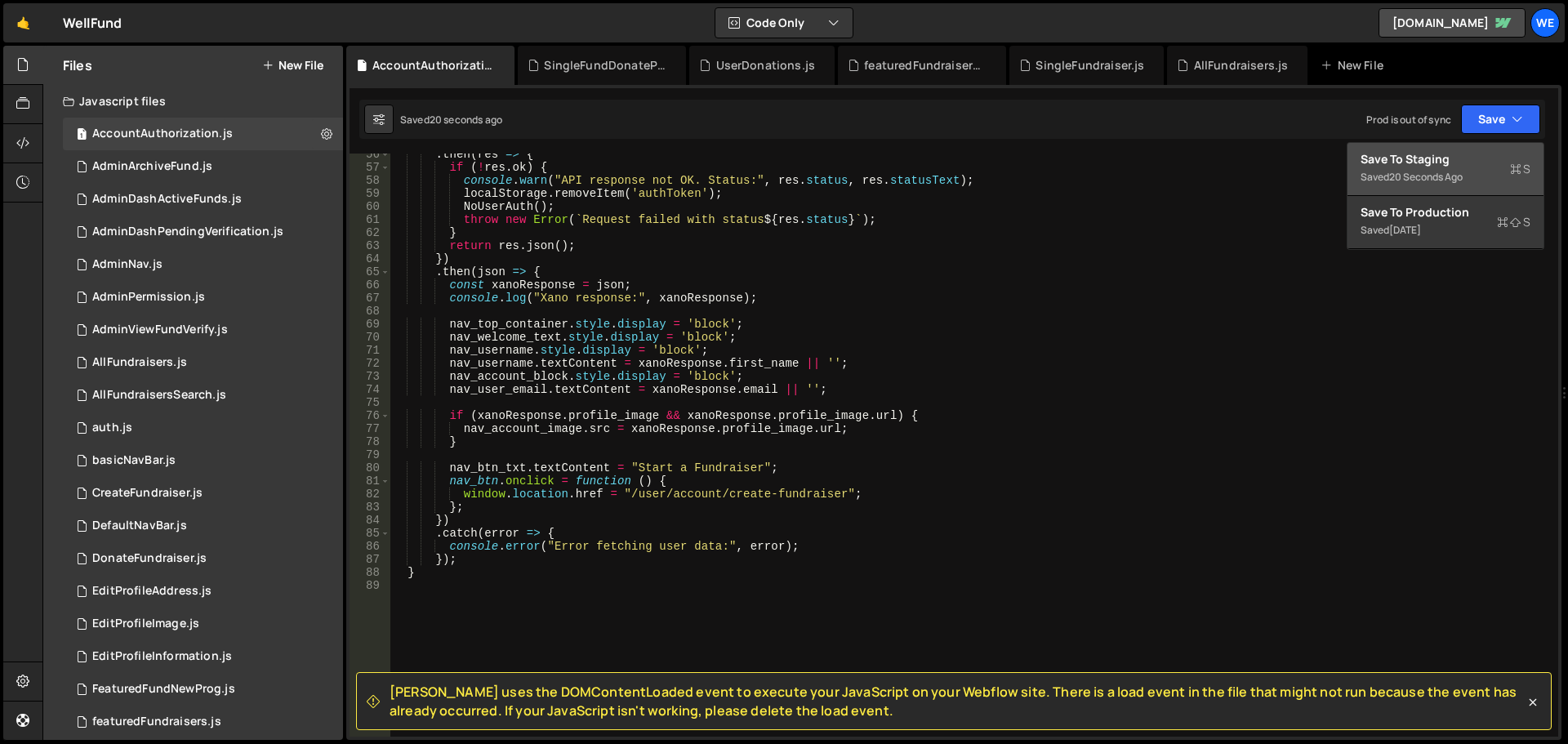
click at [1447, 170] on div "20 seconds ago" at bounding box center [1426, 177] width 74 height 13
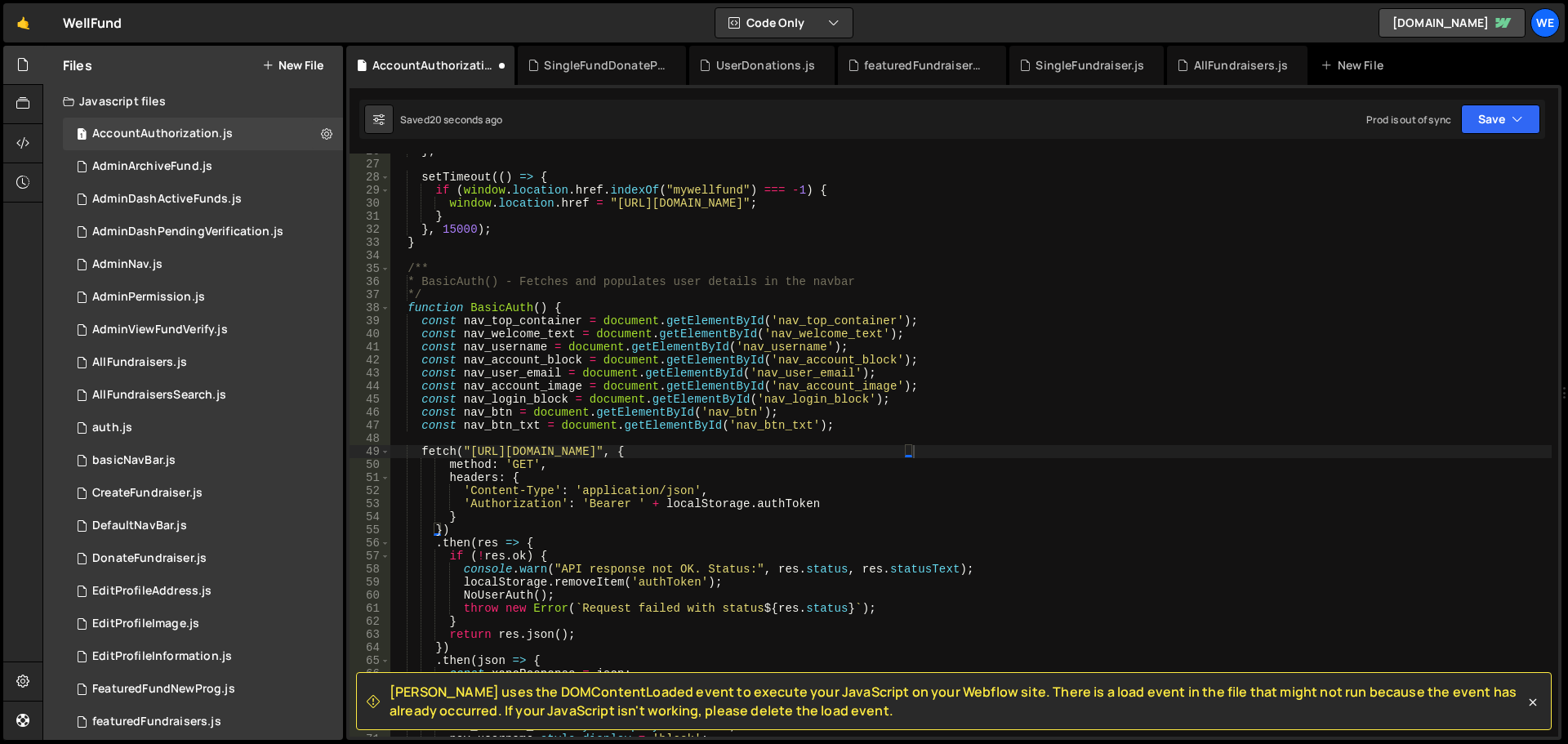
scroll to position [335, 0]
click at [1529, 697] on icon at bounding box center [1533, 702] width 16 height 16
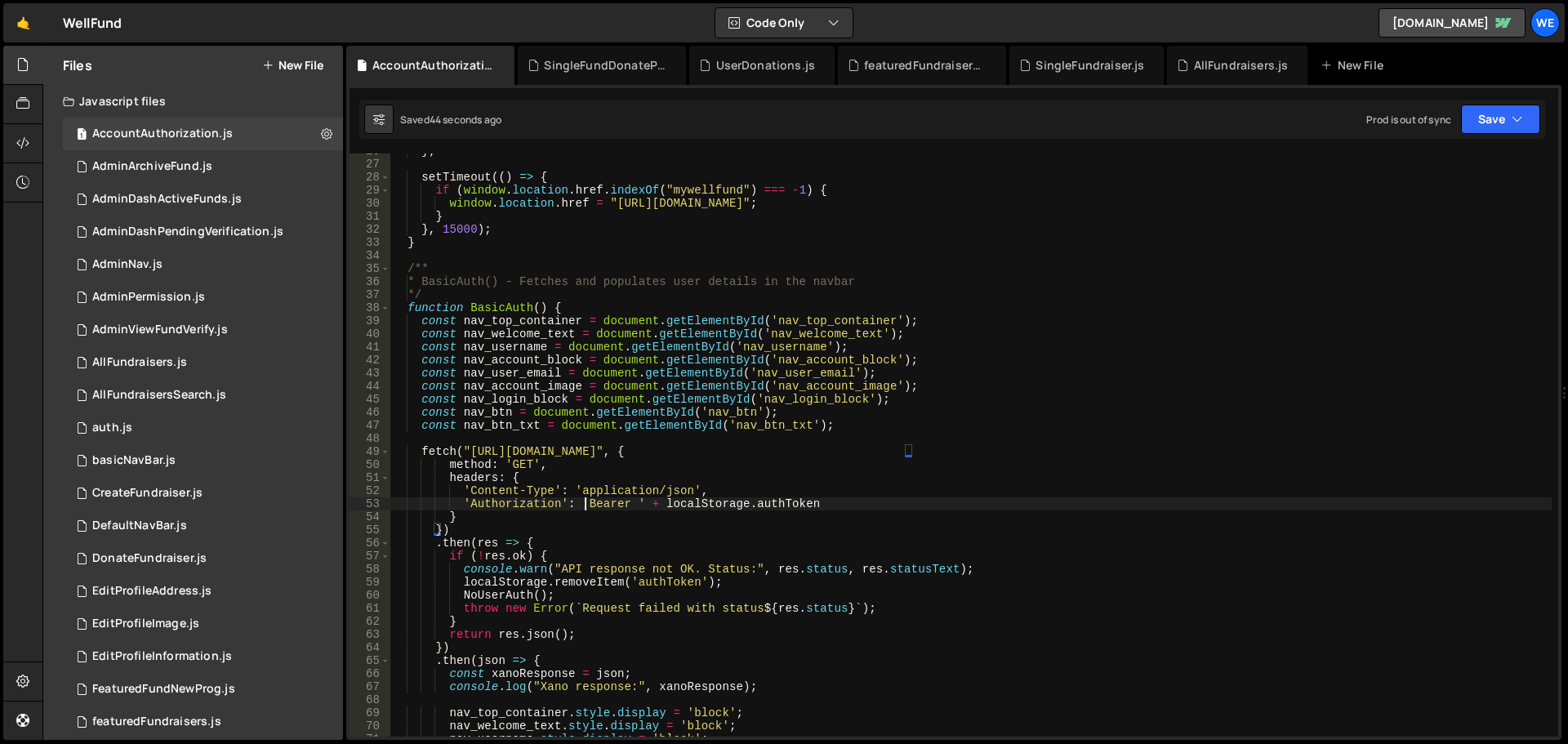
click at [585, 506] on div "} ; setTimeout (( ) => { if ( window . location . href . indexOf ( "mywellfund"…" at bounding box center [972, 449] width 1162 height 610
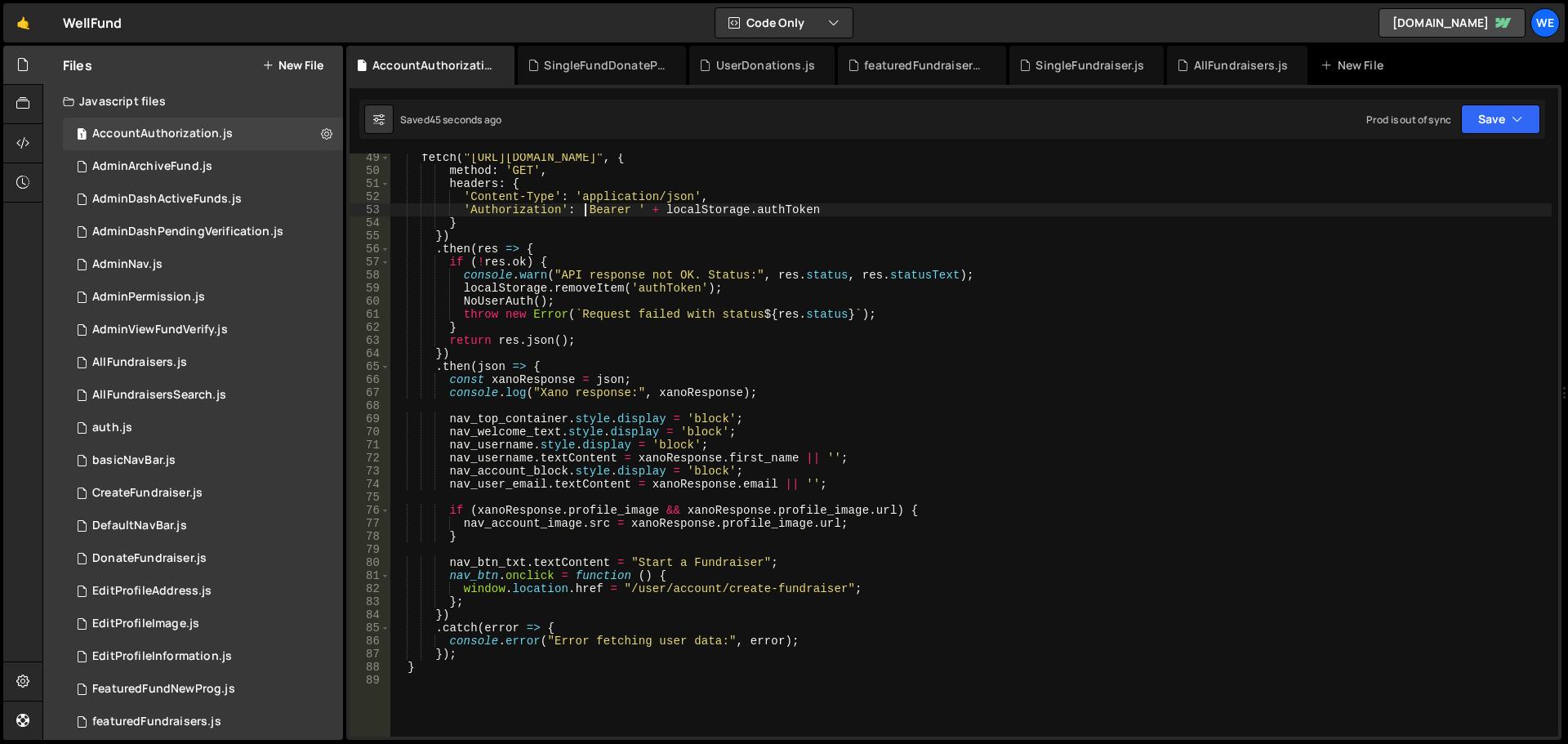
drag, startPoint x: 715, startPoint y: 430, endPoint x: 754, endPoint y: 432, distance: 39.1
click at [716, 430] on div "fetch ( "https://xru1-ldop-hv9n.n7e.xano.io/api:5CkqI7ox/auth/me_basic" , { met…" at bounding box center [972, 456] width 1162 height 610
click at [612, 437] on div "fetch ( "https://xru1-ldop-hv9n.n7e.xano.io/api:5CkqI7ox/auth/me_basic" , { met…" at bounding box center [972, 456] width 1162 height 610
click at [525, 437] on div "fetch ( "https://xru1-ldop-hv9n.n7e.xano.io/api:5CkqI7ox/auth/me_basic" , { met…" at bounding box center [972, 456] width 1162 height 610
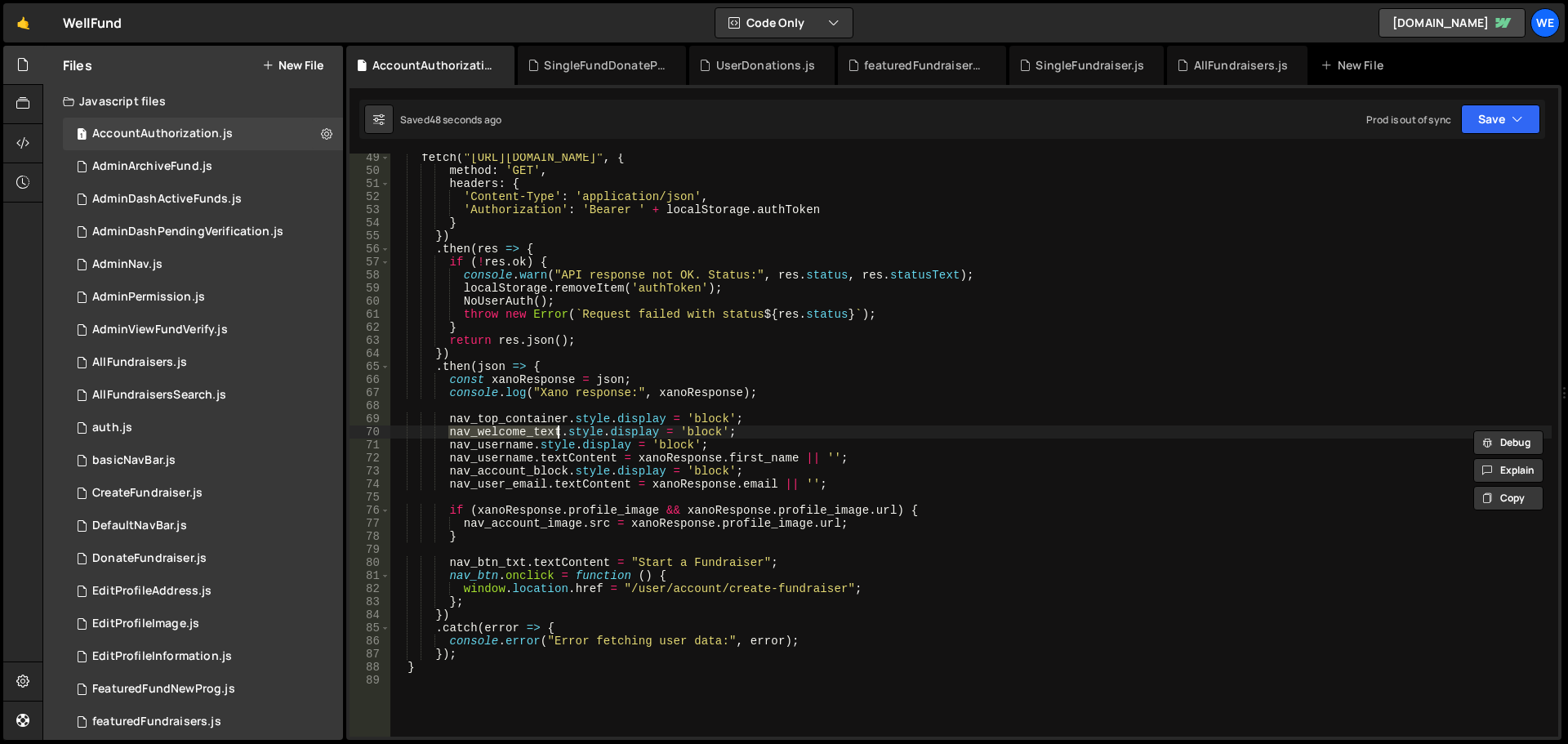
click at [576, 510] on div "fetch ( "https://xru1-ldop-hv9n.n7e.xano.io/api:5CkqI7ox/auth/me_basic" , { met…" at bounding box center [972, 456] width 1162 height 610
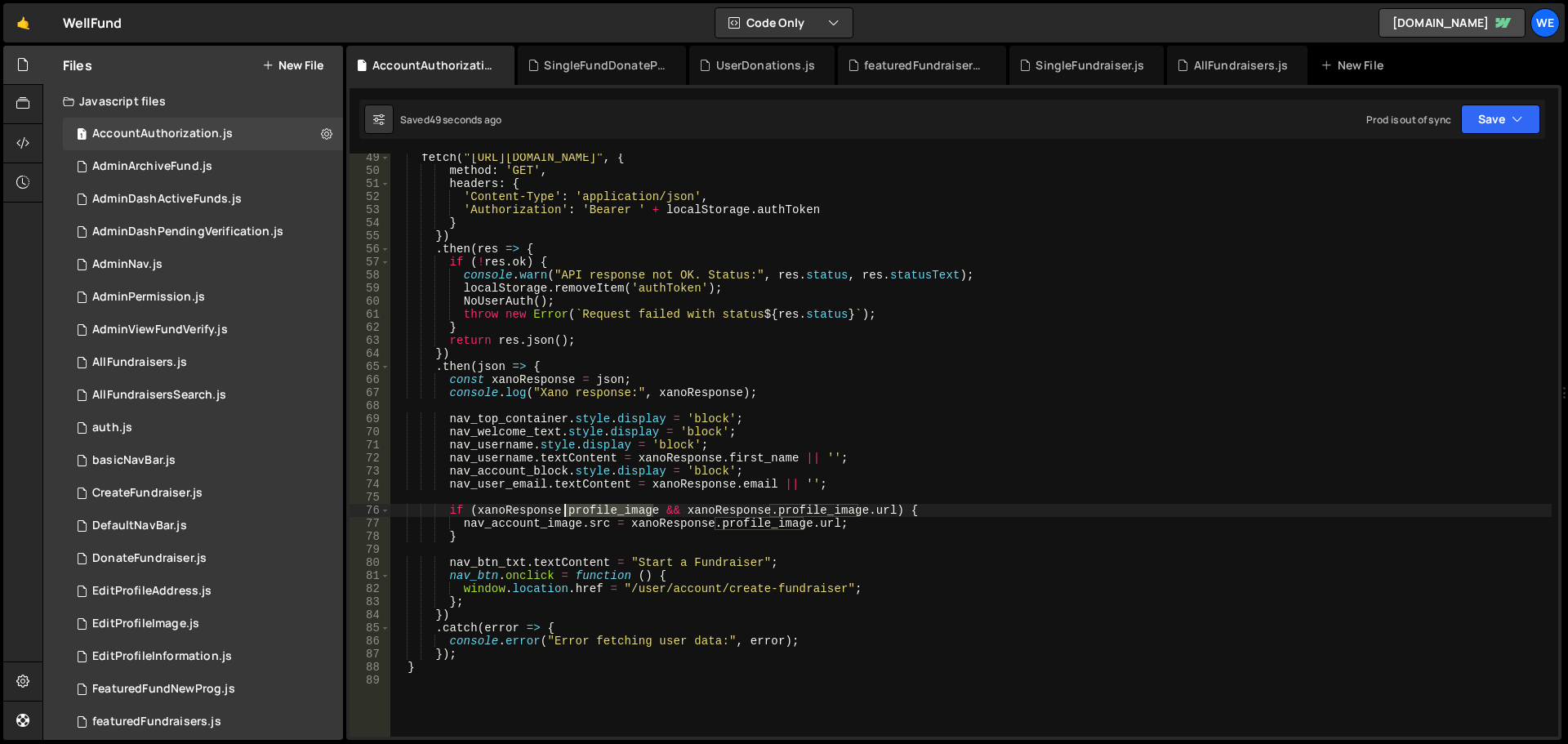
click at [576, 510] on div "fetch ( "https://xru1-ldop-hv9n.n7e.xano.io/api:5CkqI7ox/auth/me_basic" , { met…" at bounding box center [972, 456] width 1162 height 610
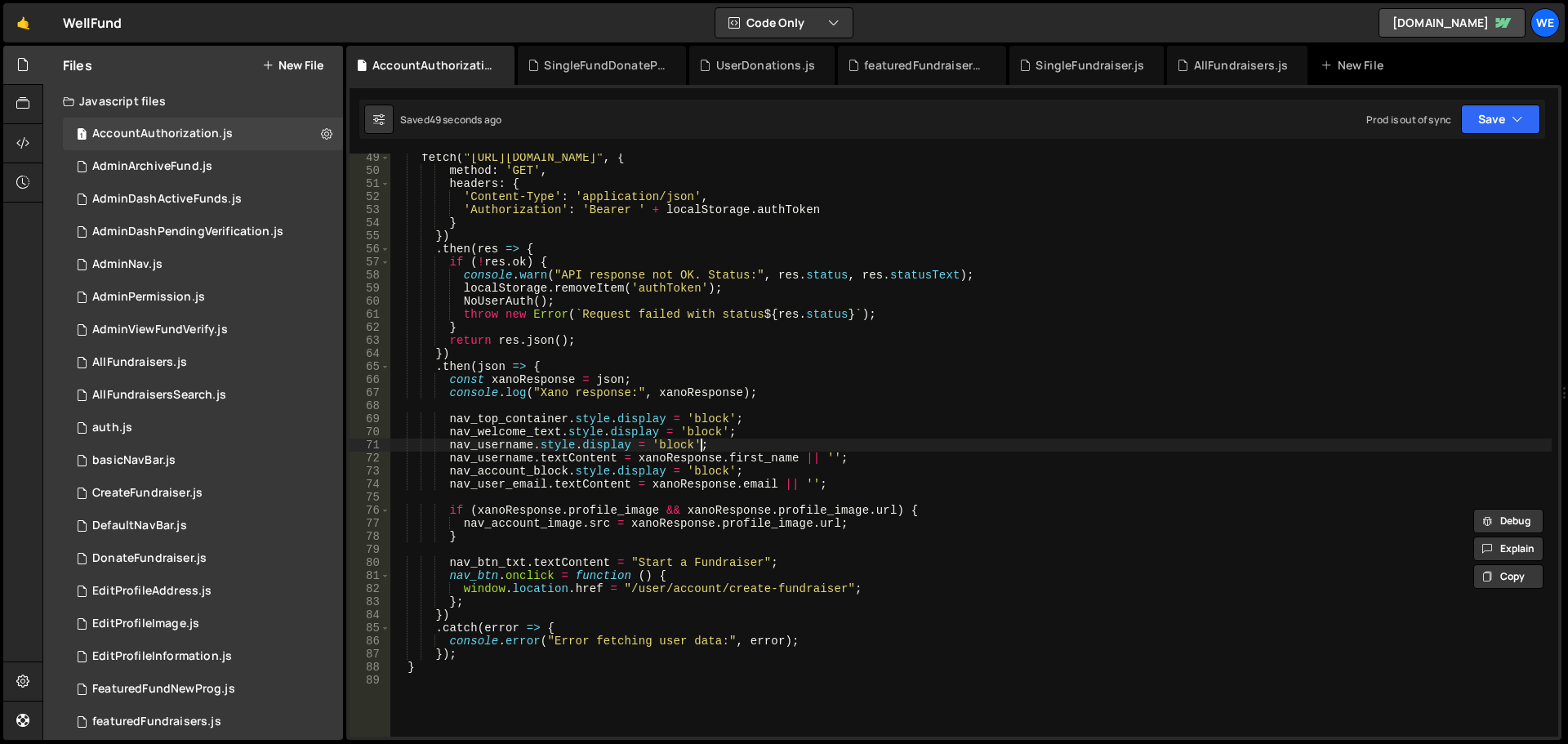
click at [709, 442] on div "fetch ( "https://xru1-ldop-hv9n.n7e.xano.io/api:5CkqI7ox/auth/me_basic" , { met…" at bounding box center [972, 456] width 1162 height 610
click at [754, 434] on div "fetch ( "https://xru1-ldop-hv9n.n7e.xano.io/api:5CkqI7ox/auth/me_basic" , { met…" at bounding box center [972, 456] width 1162 height 610
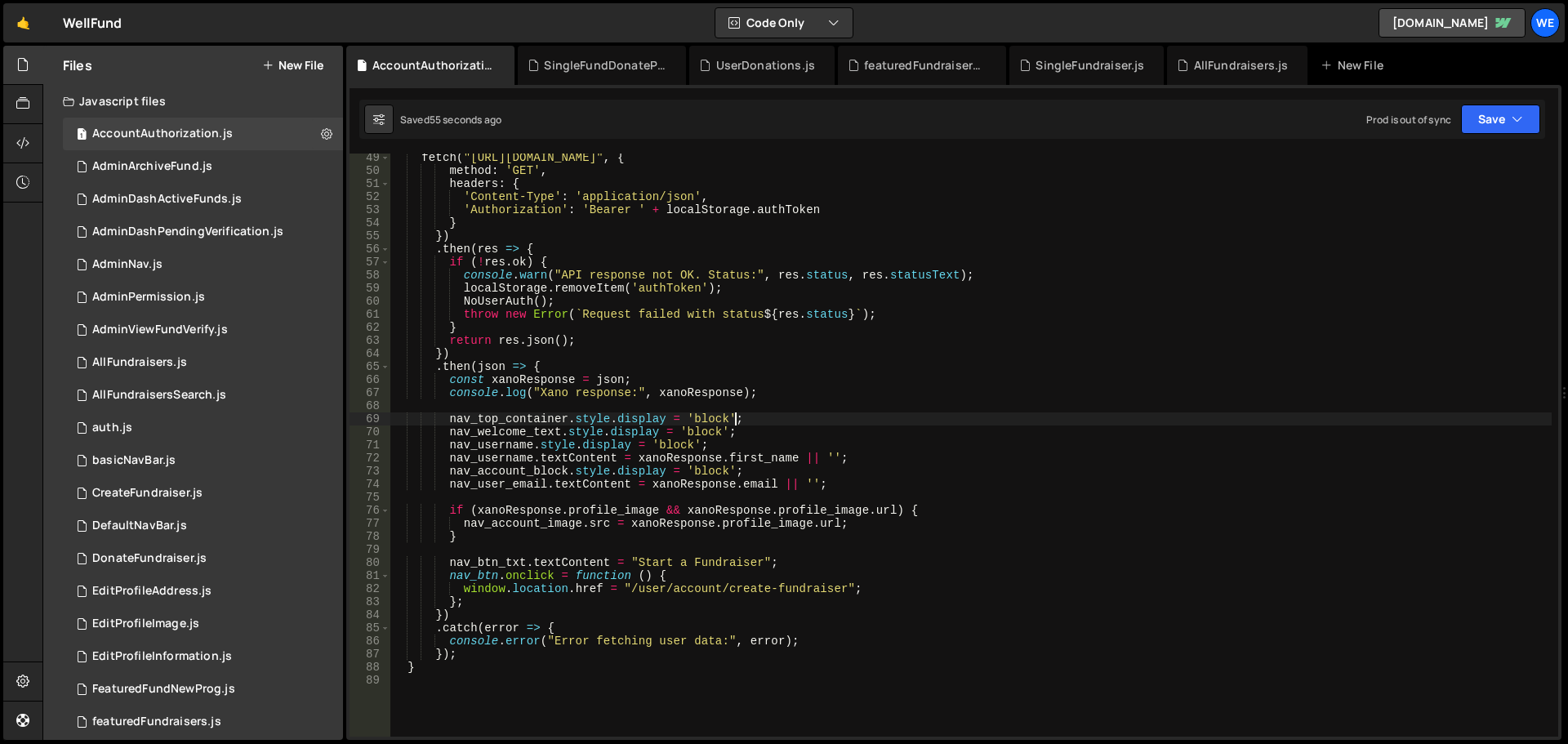
click at [814, 417] on div "fetch ( "https://xru1-ldop-hv9n.n7e.xano.io/api:5CkqI7ox/auth/me_basic" , { met…" at bounding box center [972, 456] width 1162 height 610
click at [1510, 133] on button "Save" at bounding box center [1501, 119] width 79 height 30
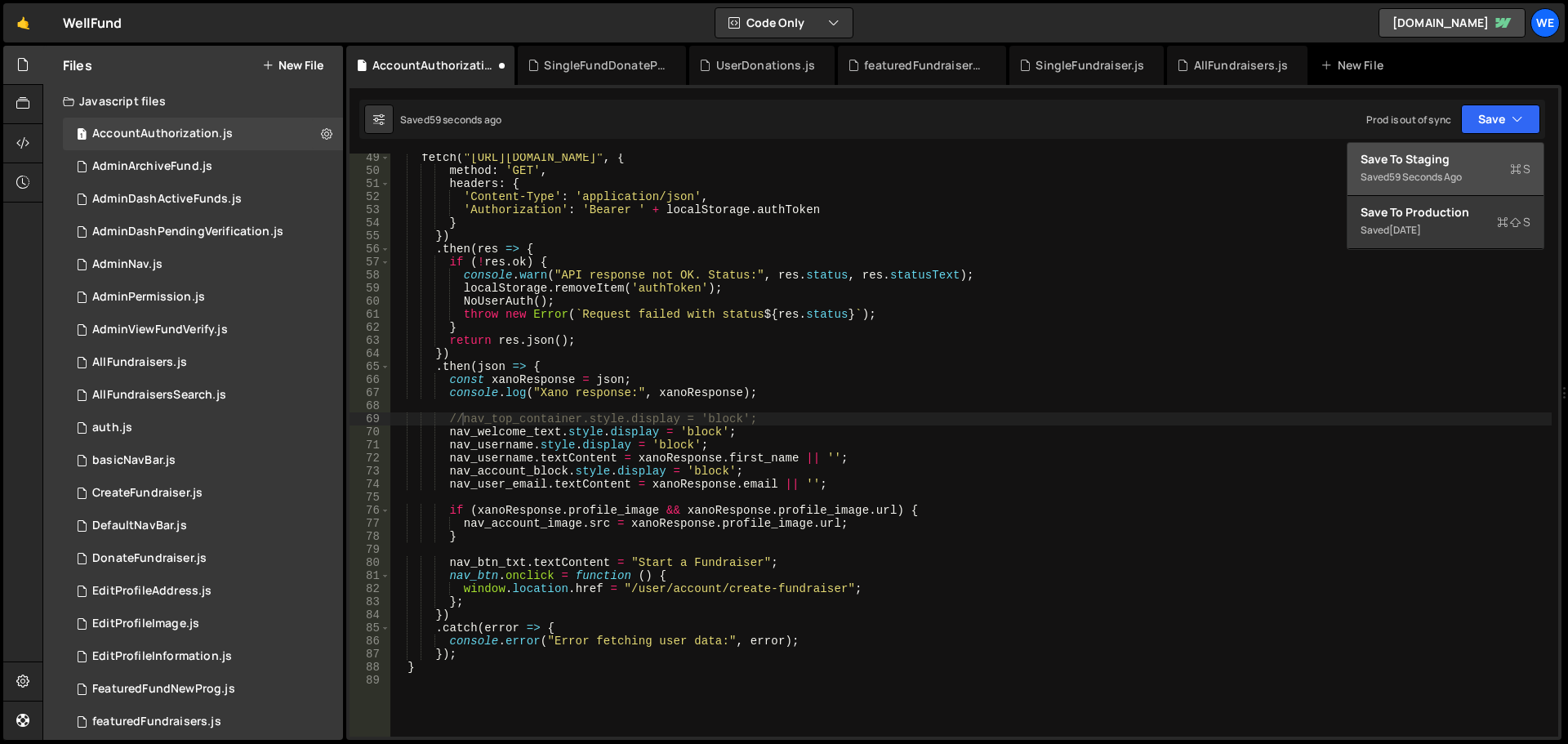
click at [1455, 158] on div "Save to Staging S" at bounding box center [1446, 160] width 170 height 16
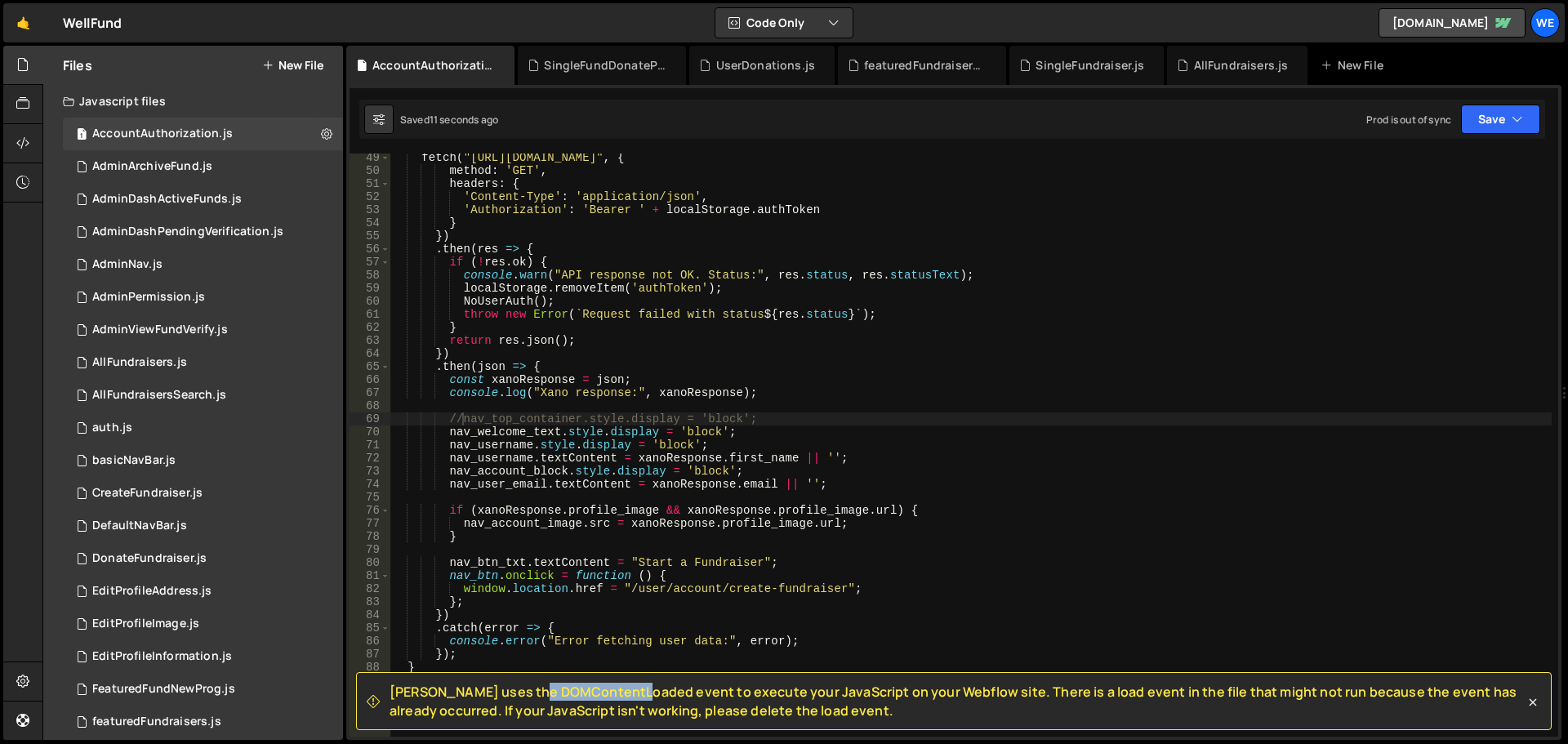
drag, startPoint x: 453, startPoint y: 698, endPoint x: 549, endPoint y: 697, distance: 96.0
click at [549, 697] on span "[PERSON_NAME] uses the DOMContentLoaded event to execute your JavaScript on you…" at bounding box center [957, 701] width 1135 height 37
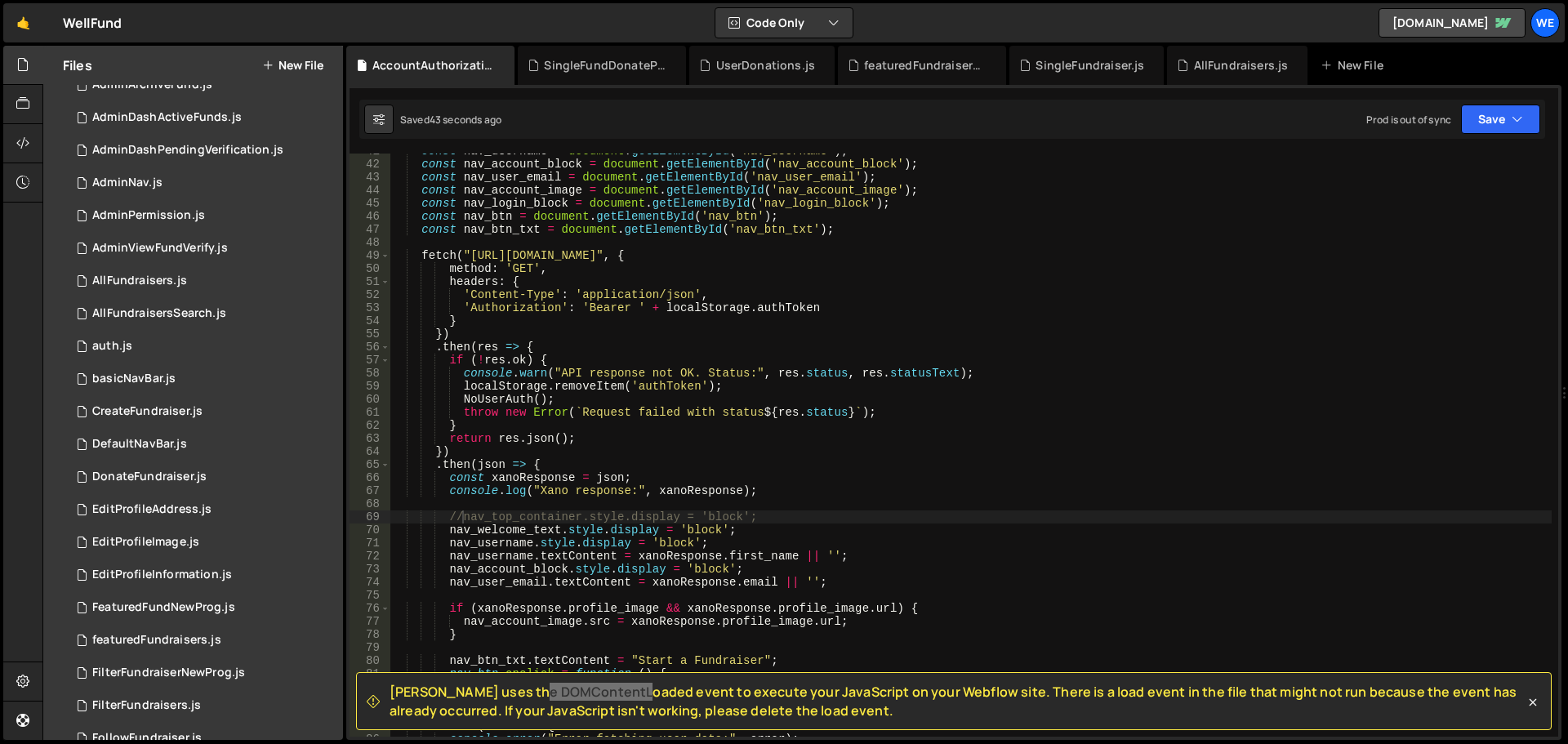
scroll to position [653, 0]
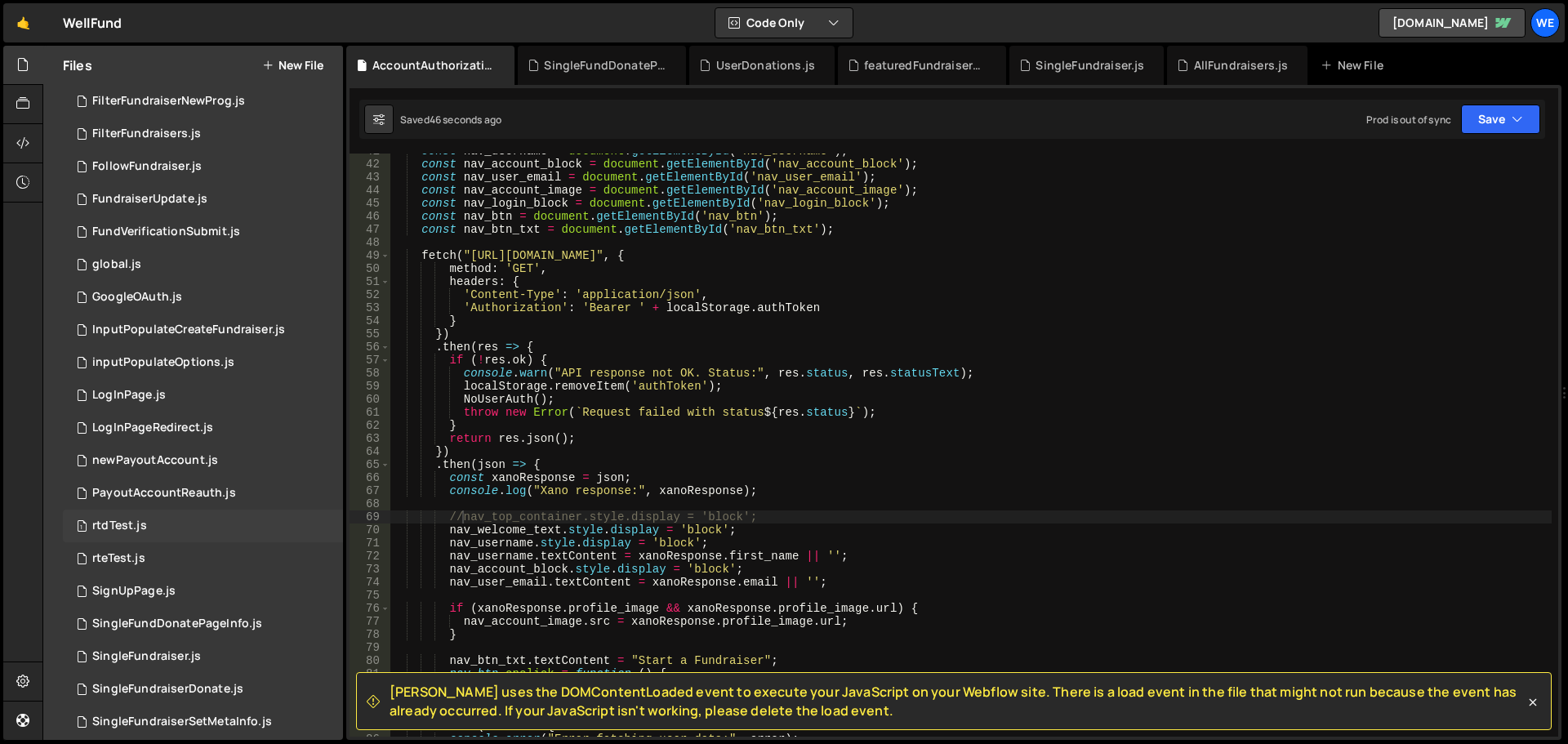
click at [174, 523] on div "1 rtdTest.js 0" at bounding box center [203, 526] width 281 height 32
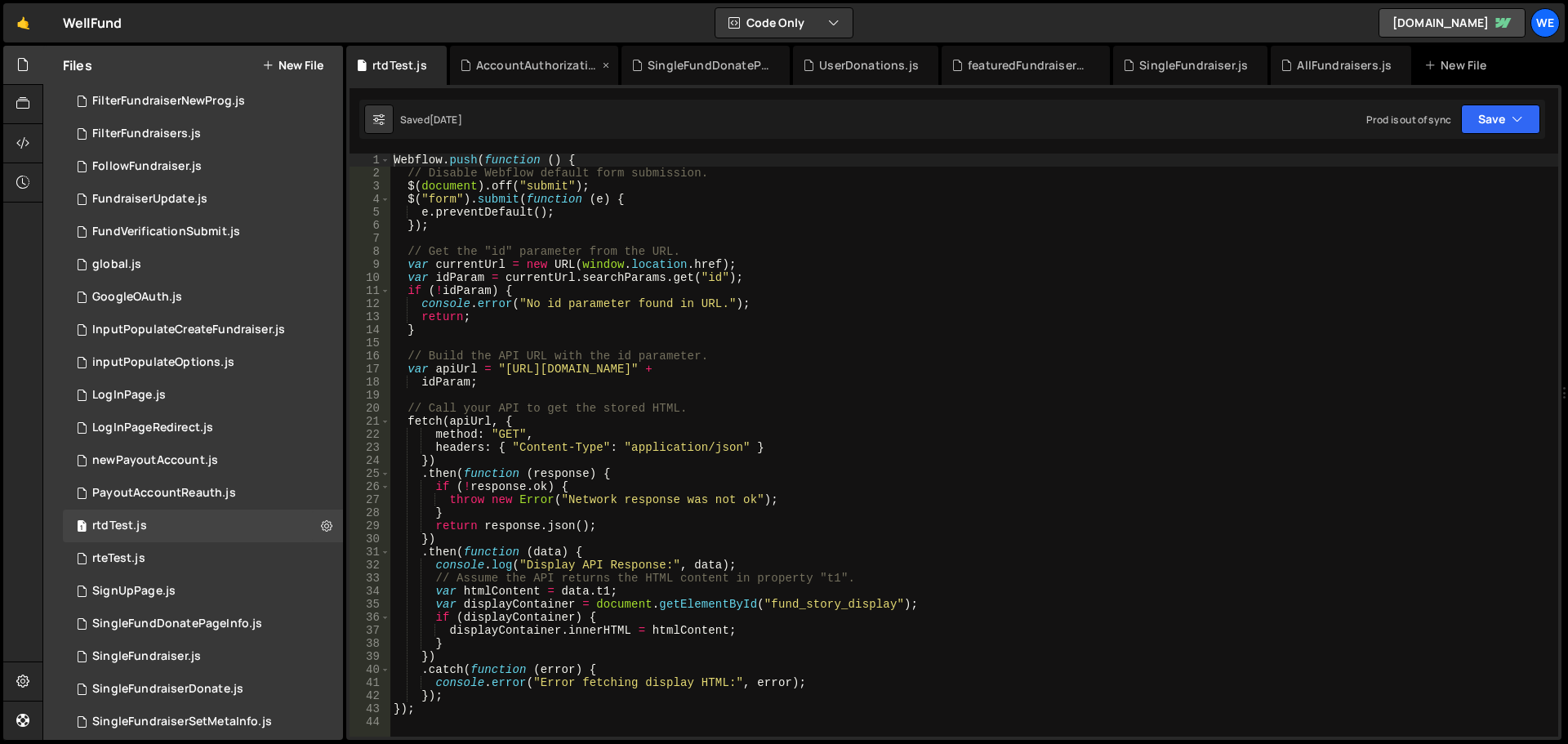
click at [485, 72] on div "AccountAuthorization.js" at bounding box center [537, 65] width 123 height 16
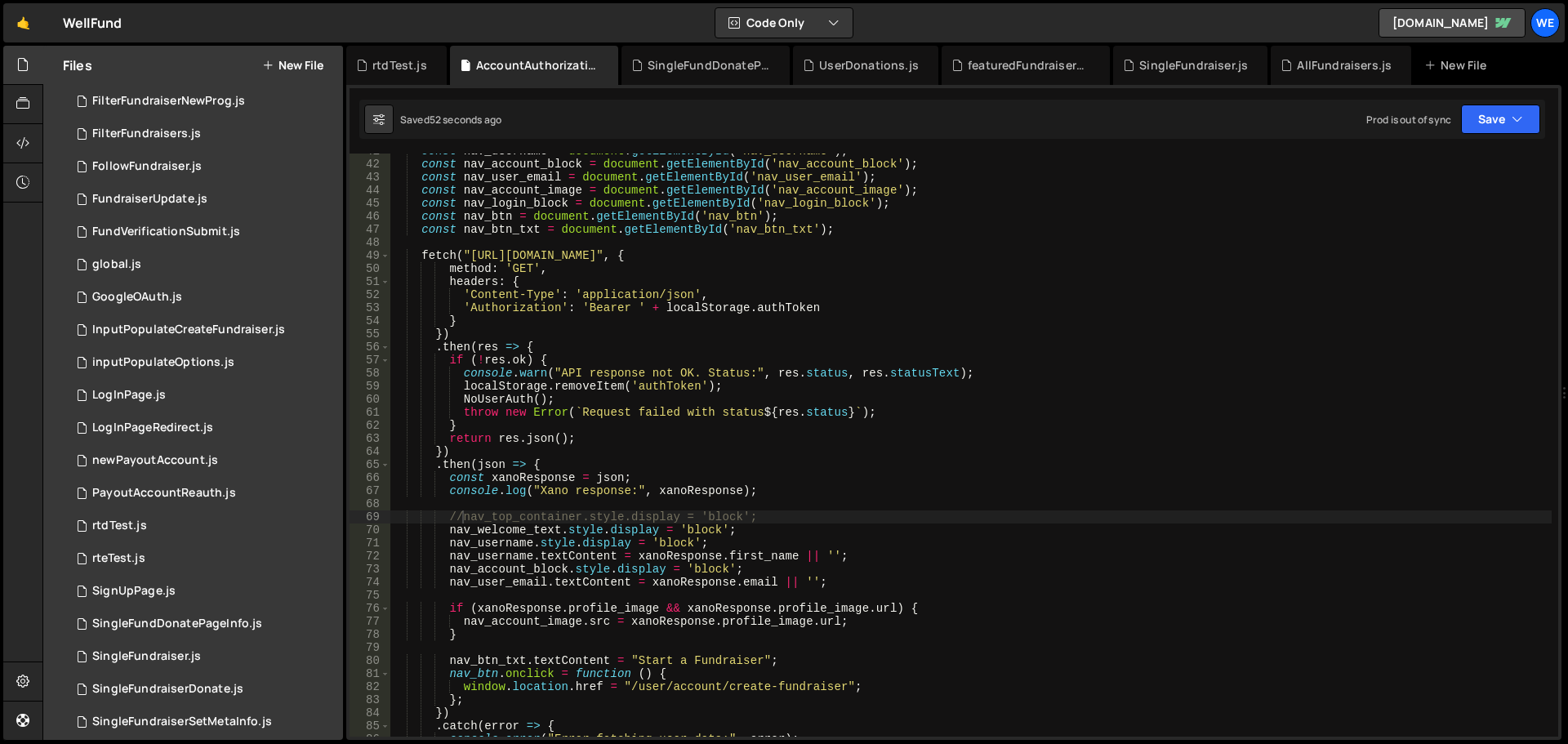
type textarea "fetch("https://xru1-ldop-hv9n.n7e.xano.io/api:5CkqI7ox/auth/me_basic", {"
drag, startPoint x: 469, startPoint y: 255, endPoint x: 706, endPoint y: 254, distance: 237.0
click at [706, 254] on div "const nav_username = document . getElementById ( 'nav_username' ) ; const nav_a…" at bounding box center [972, 449] width 1162 height 610
click at [375, 61] on div "rtdTest.js" at bounding box center [399, 65] width 55 height 16
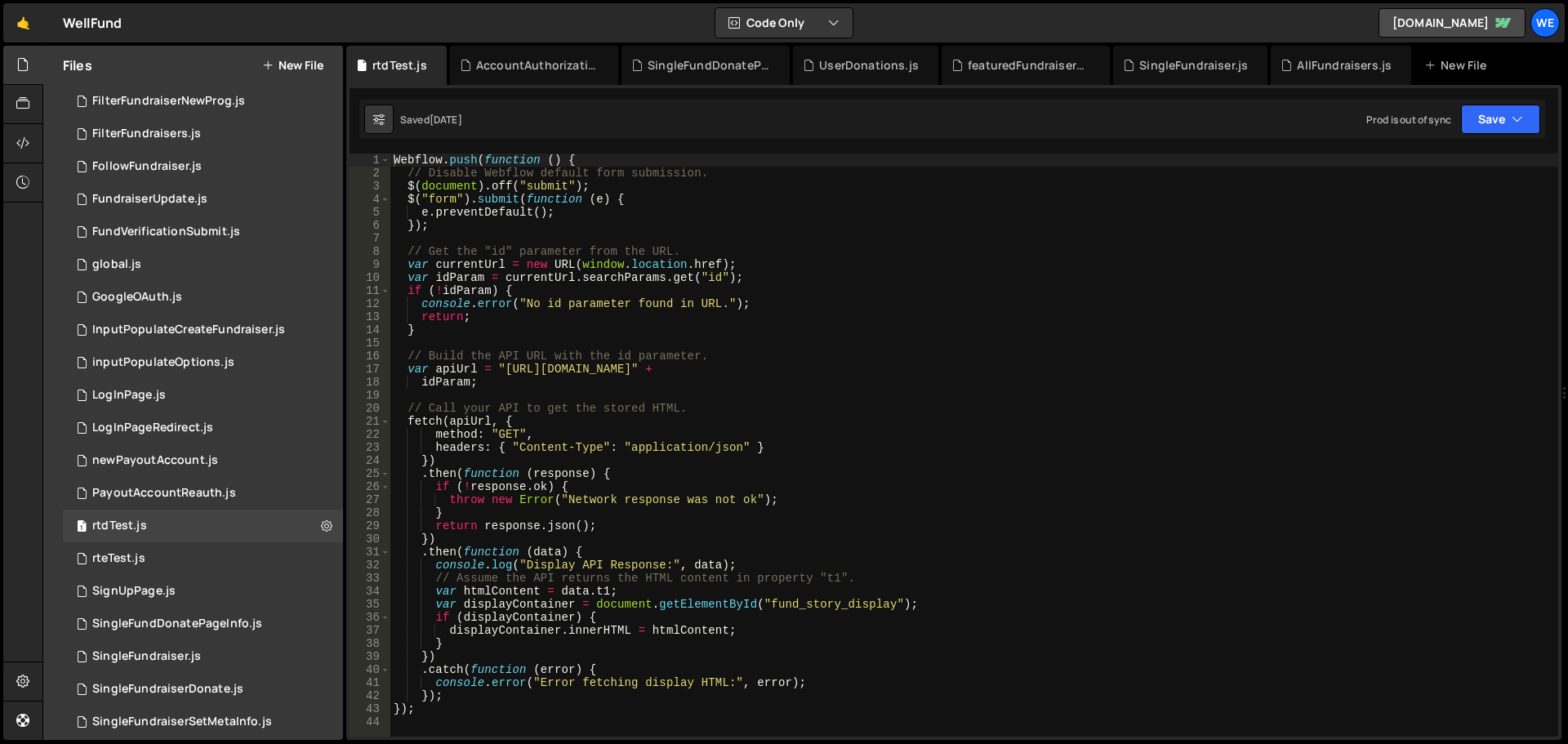
click at [500, 368] on div "Webflow . push ( function ( ) { // Disable Webflow default form submission. $ (…" at bounding box center [975, 458] width 1168 height 610
click at [752, 368] on div "Webflow . push ( function ( ) { // Disable Webflow default form submission. $ (…" at bounding box center [975, 458] width 1168 height 610
paste textarea "xru1-ldop-hv9n.n7e.xano"
type textarea "var apiUrl = "[URL][DOMAIN_NAME]" +"
click at [1502, 116] on button "Save" at bounding box center [1501, 119] width 79 height 30
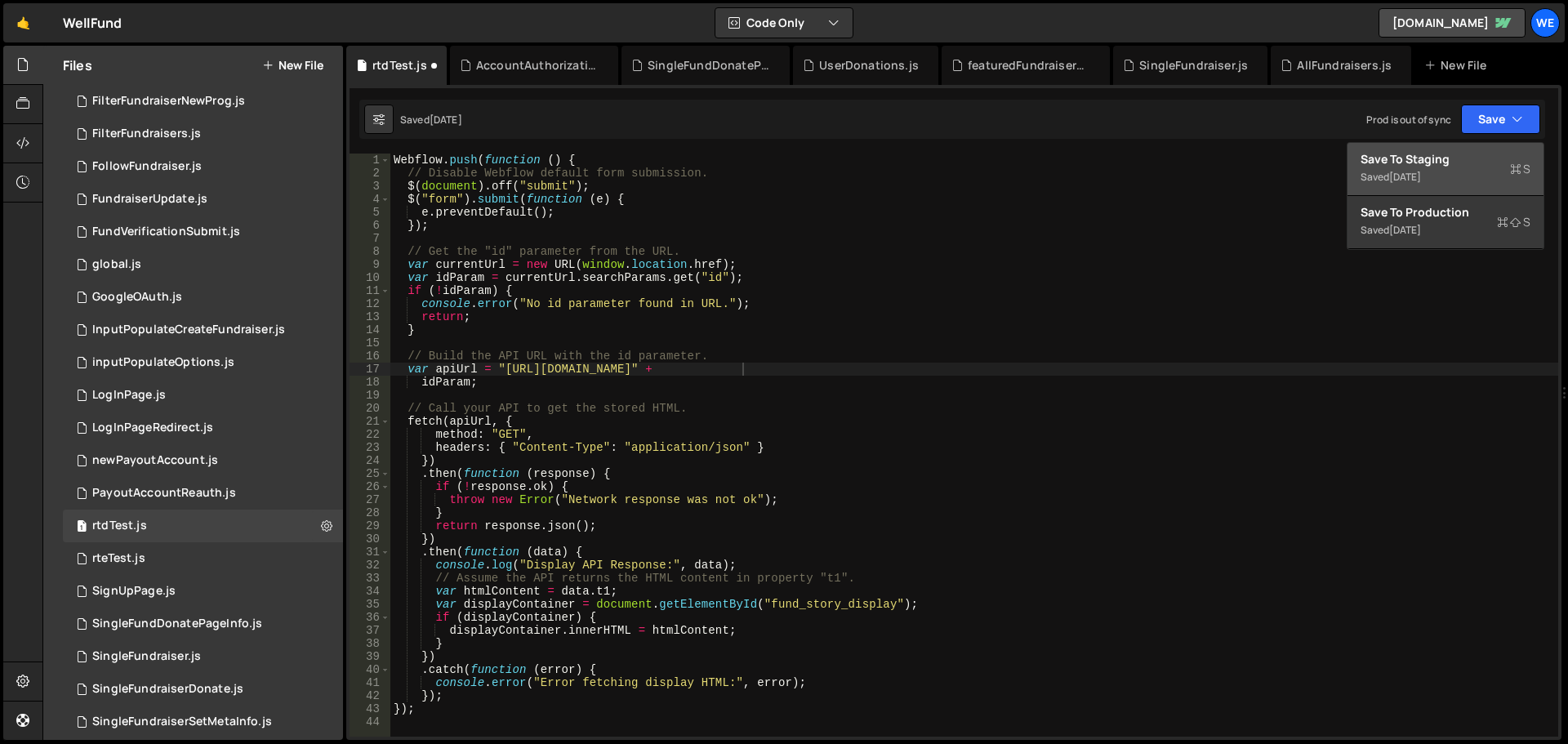
click at [1442, 157] on div "Save to Staging S" at bounding box center [1446, 160] width 170 height 16
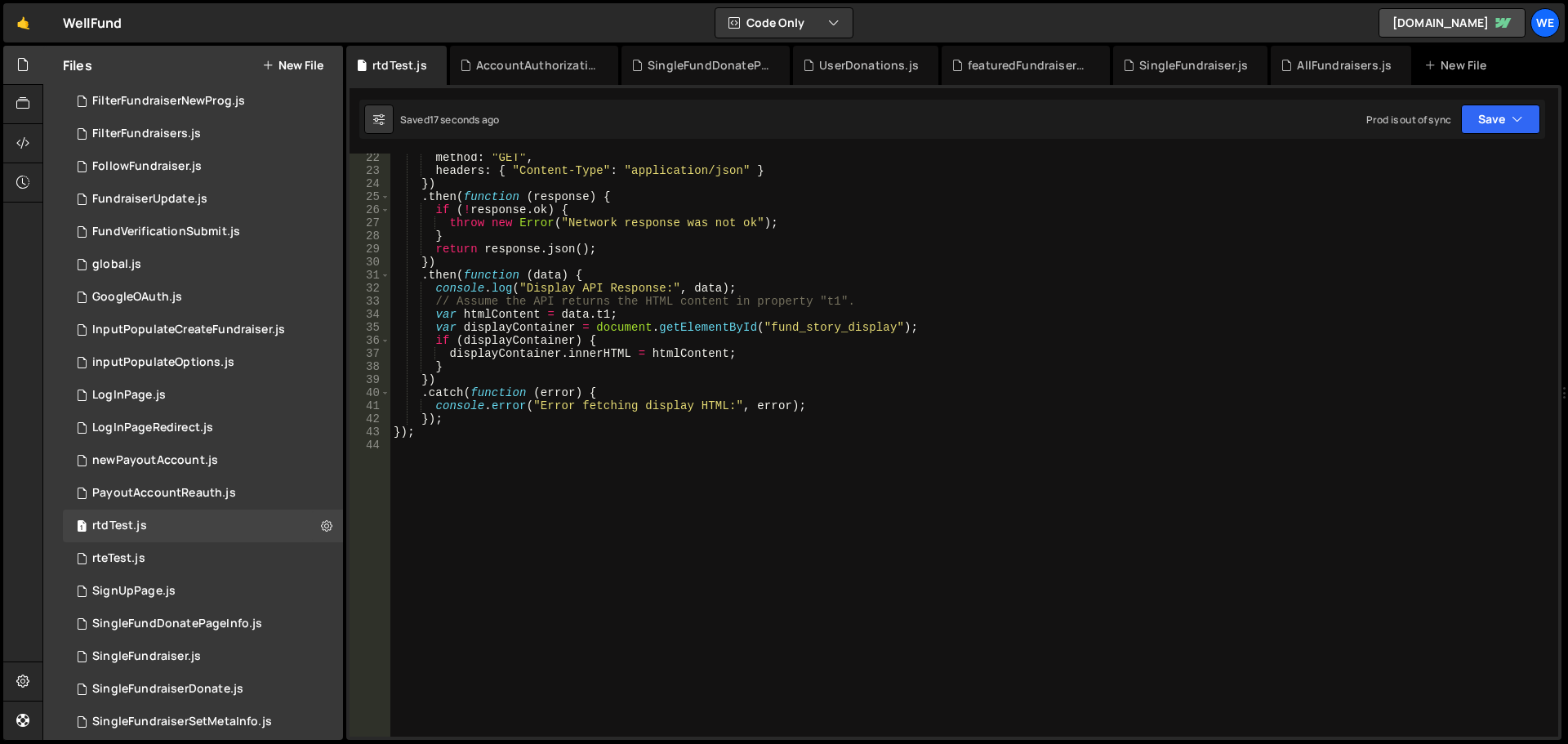
scroll to position [0, 0]
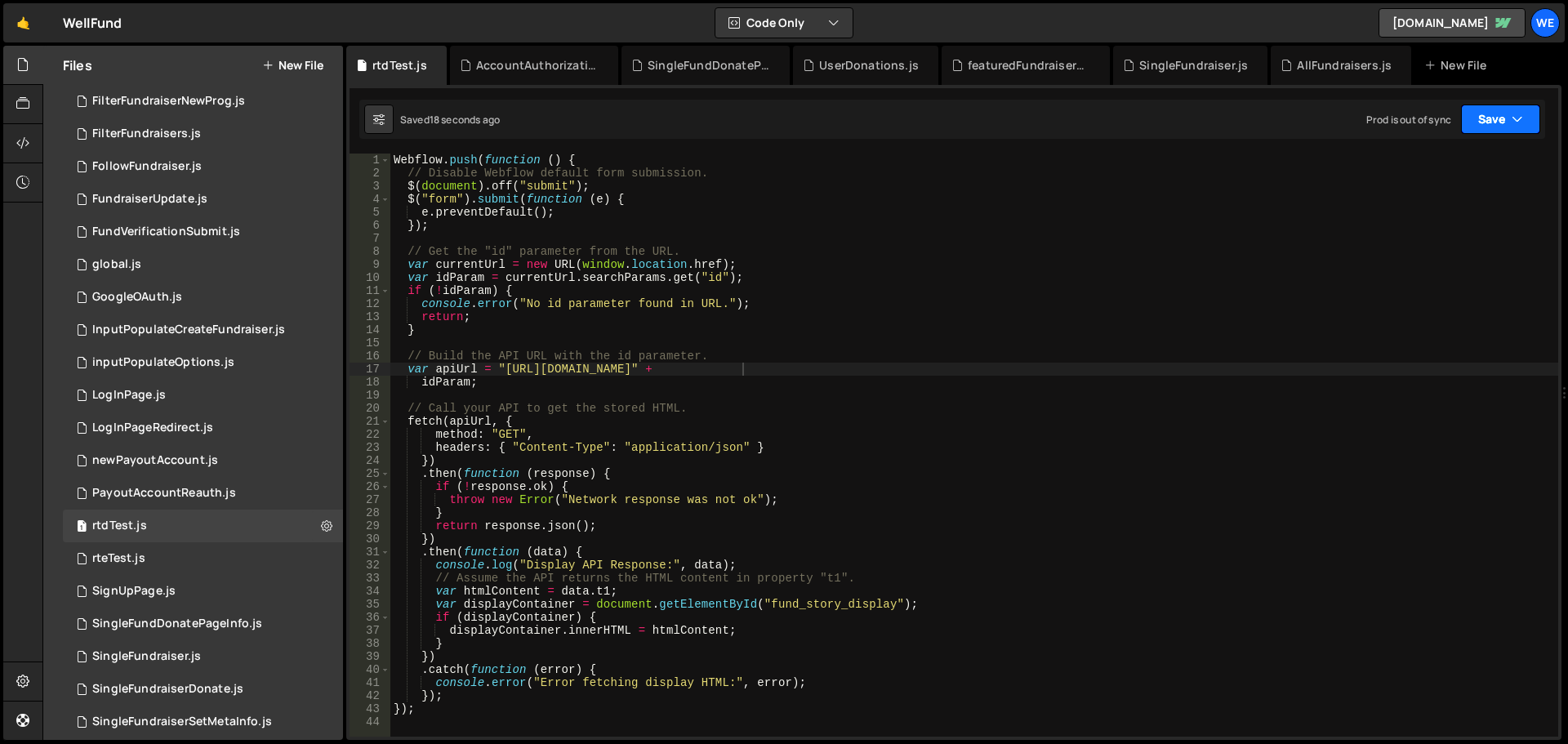
click at [1501, 111] on button "Save" at bounding box center [1501, 119] width 79 height 30
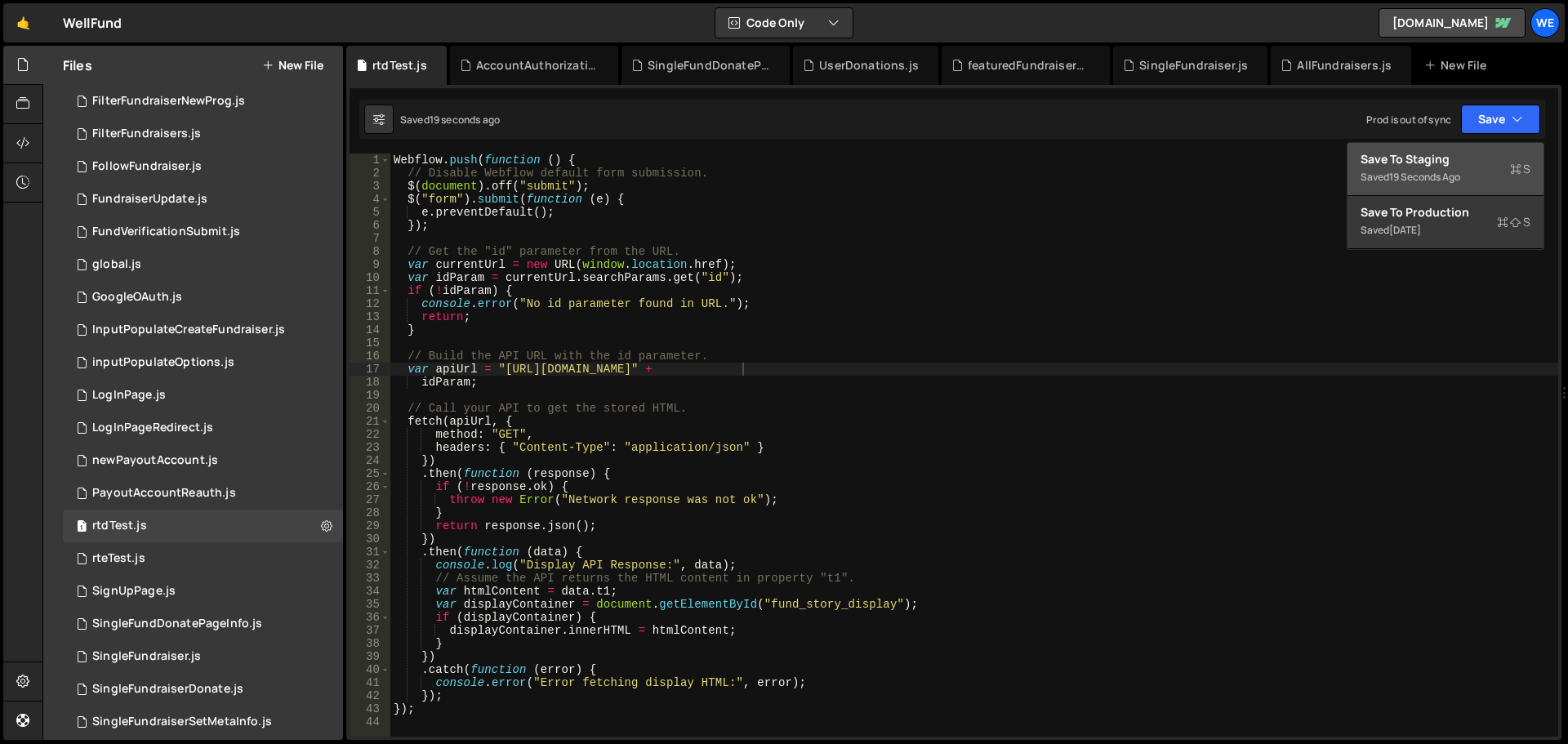
click at [1442, 165] on div "Save to Staging S" at bounding box center [1446, 160] width 170 height 16
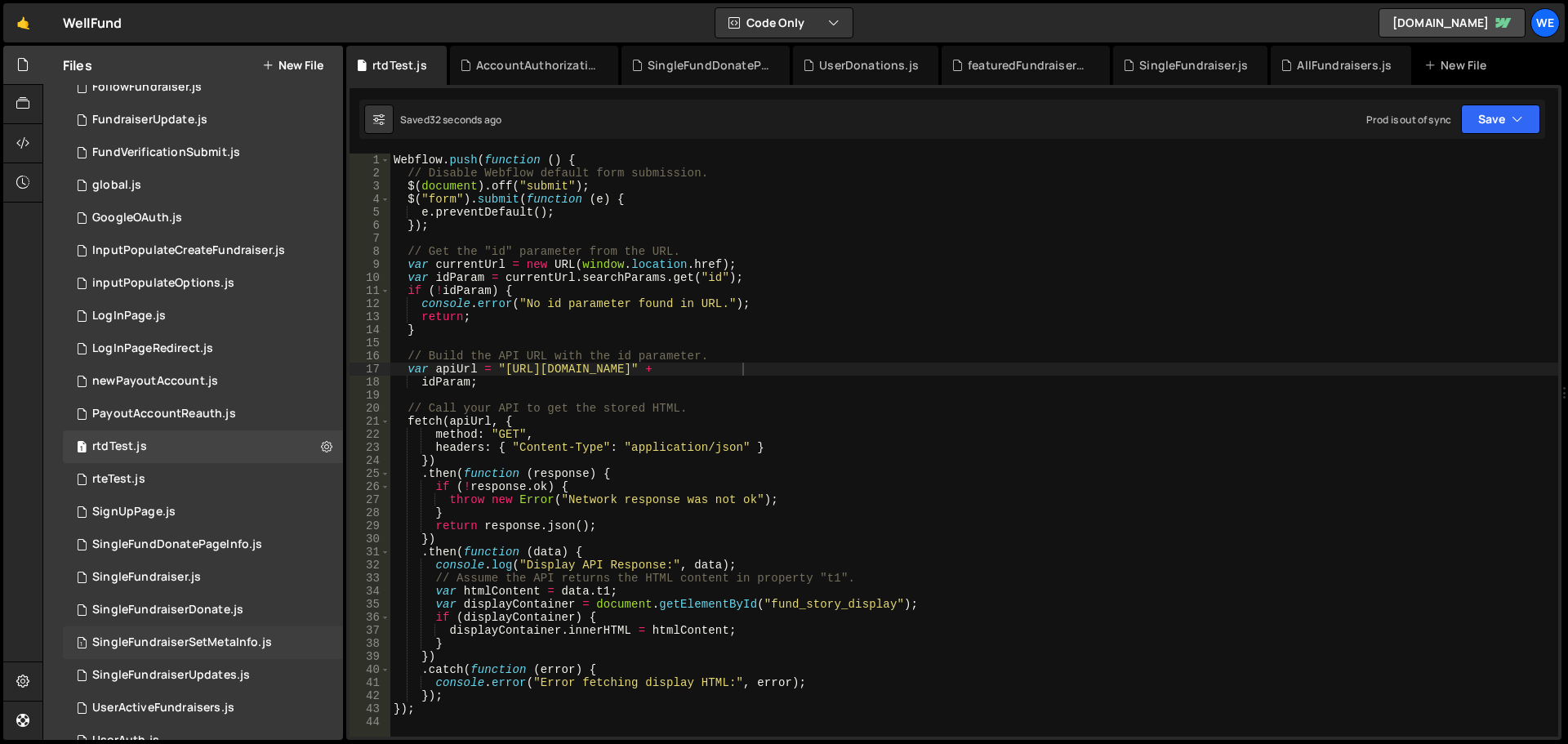
scroll to position [735, 0]
drag, startPoint x: 189, startPoint y: 666, endPoint x: 174, endPoint y: 662, distance: 15.5
click at [189, 666] on div "SingleFundraiserUpdates.js" at bounding box center [171, 673] width 158 height 14
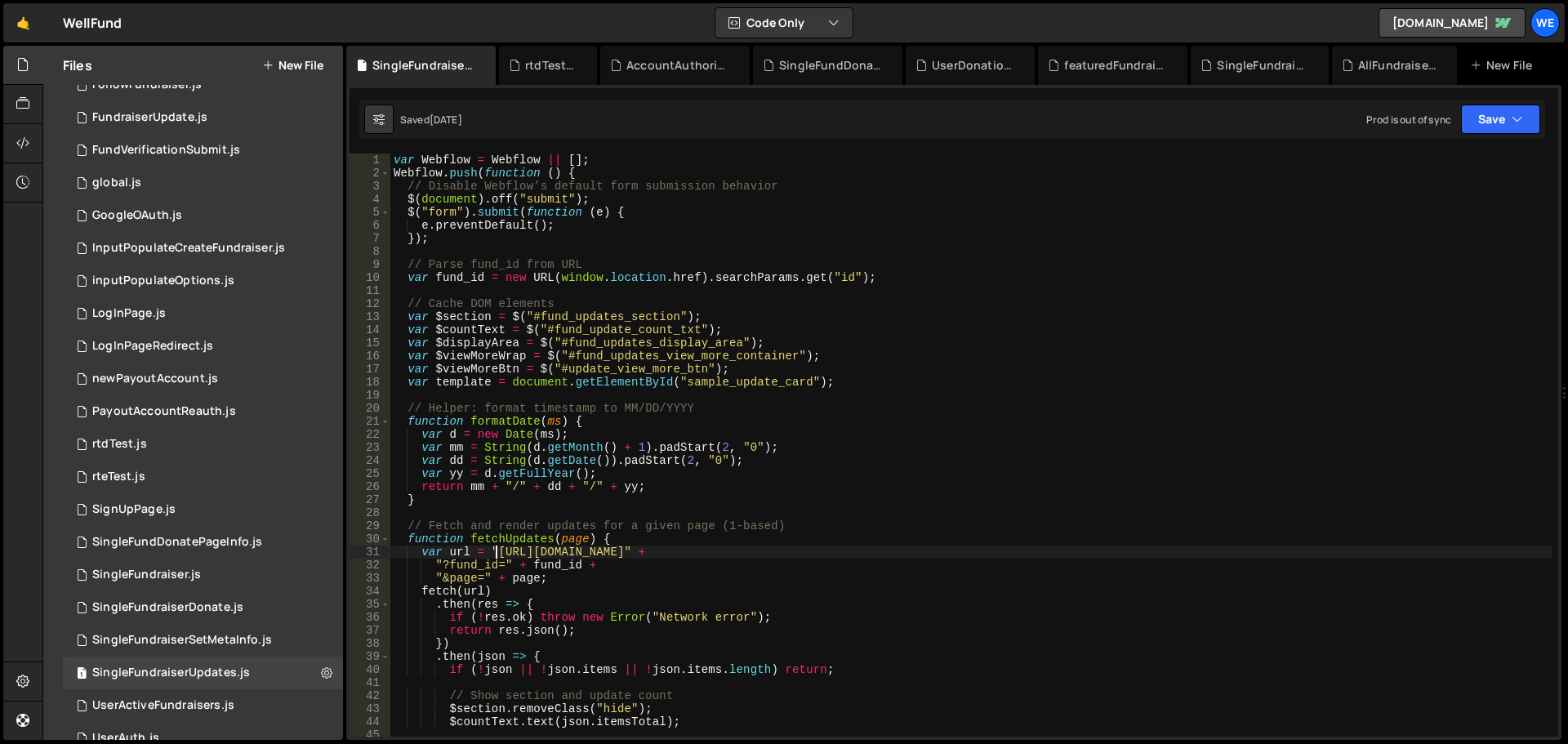
click at [498, 550] on div "var Webflow = Webflow || [ ] ; Webflow . push ( function ( ) { // Disable Webfl…" at bounding box center [972, 458] width 1162 height 610
click at [749, 550] on div "var Webflow = Webflow || [ ] ; Webflow . push ( function ( ) { // Disable Webfl…" at bounding box center [972, 458] width 1162 height 610
paste textarea "xru1-ldop-hv9n.n7e.xano"
type textarea "var url = "[URL][DOMAIN_NAME]" +"
click at [1512, 106] on button "Save" at bounding box center [1501, 119] width 79 height 30
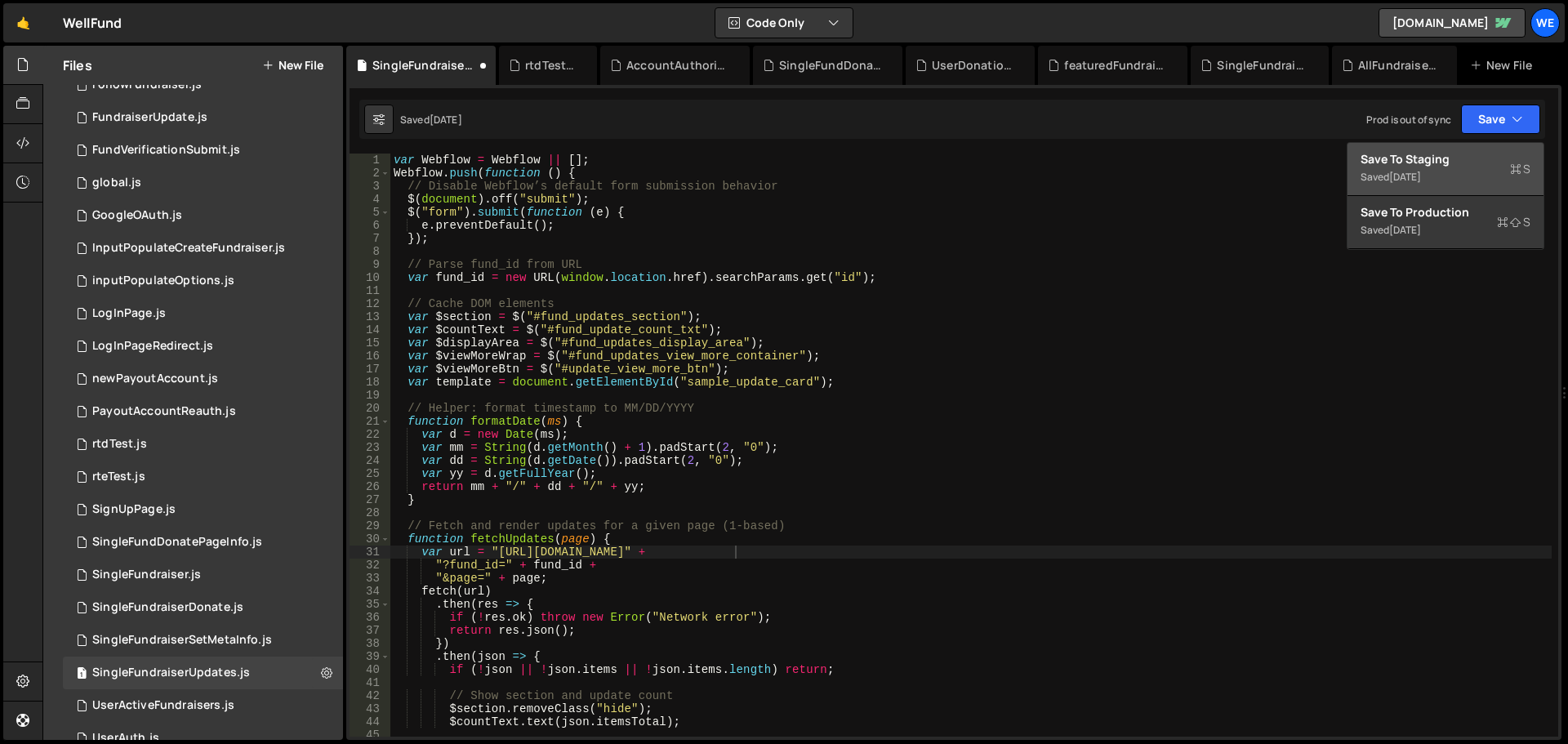
click at [1466, 154] on div "Save to Staging S" at bounding box center [1446, 160] width 170 height 16
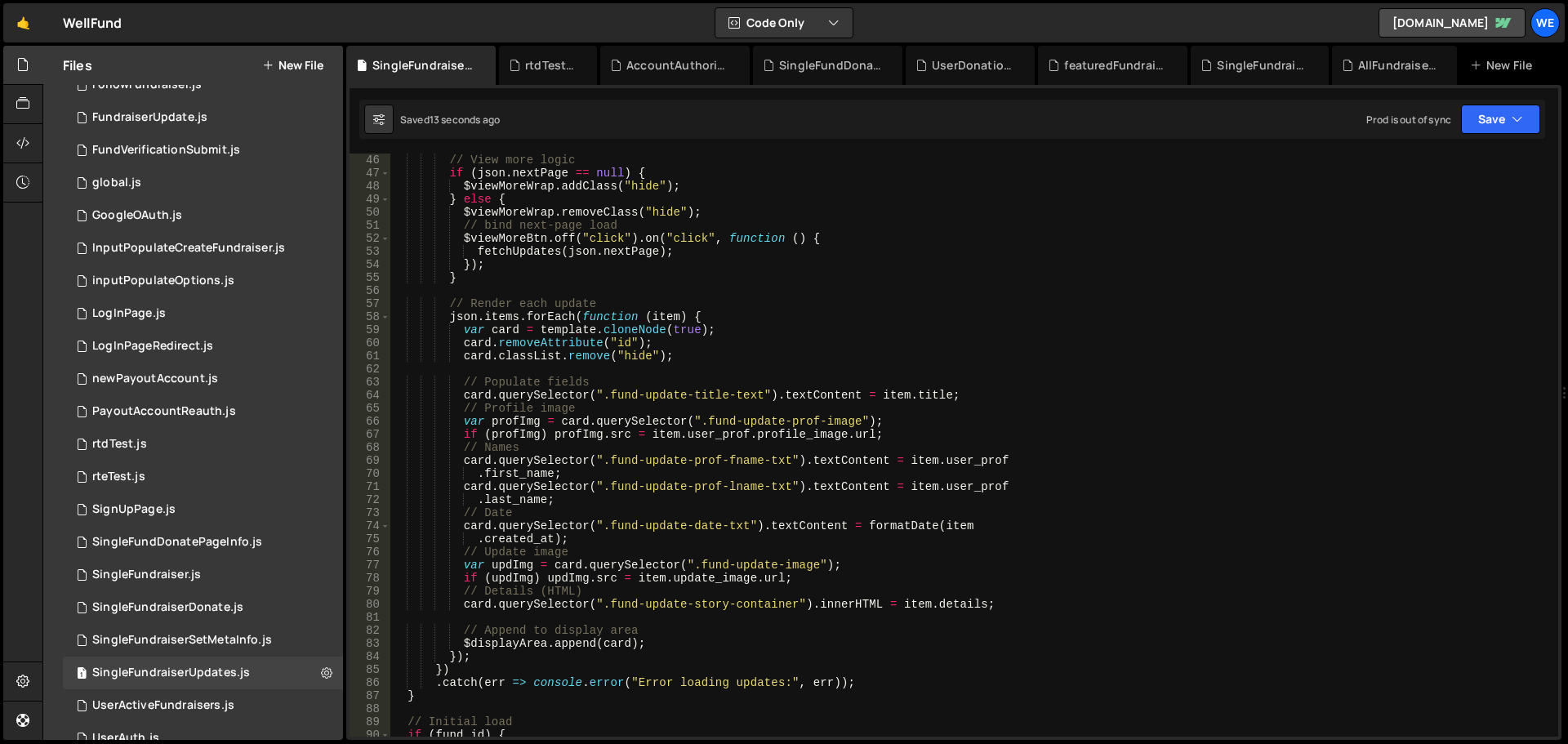
scroll to position [784, 0]
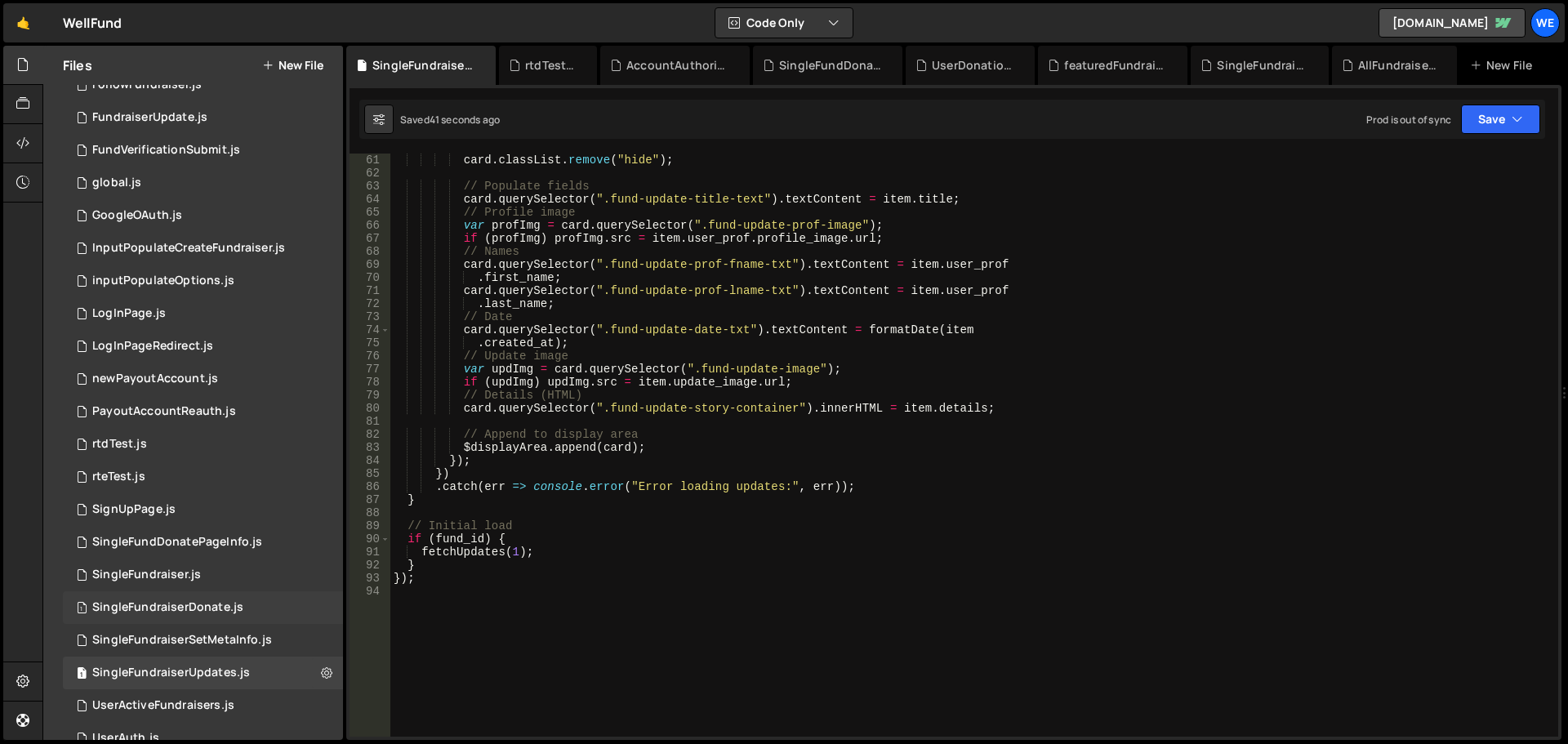
click at [217, 605] on div "SingleFundraiserDonate.js" at bounding box center [168, 608] width 152 height 14
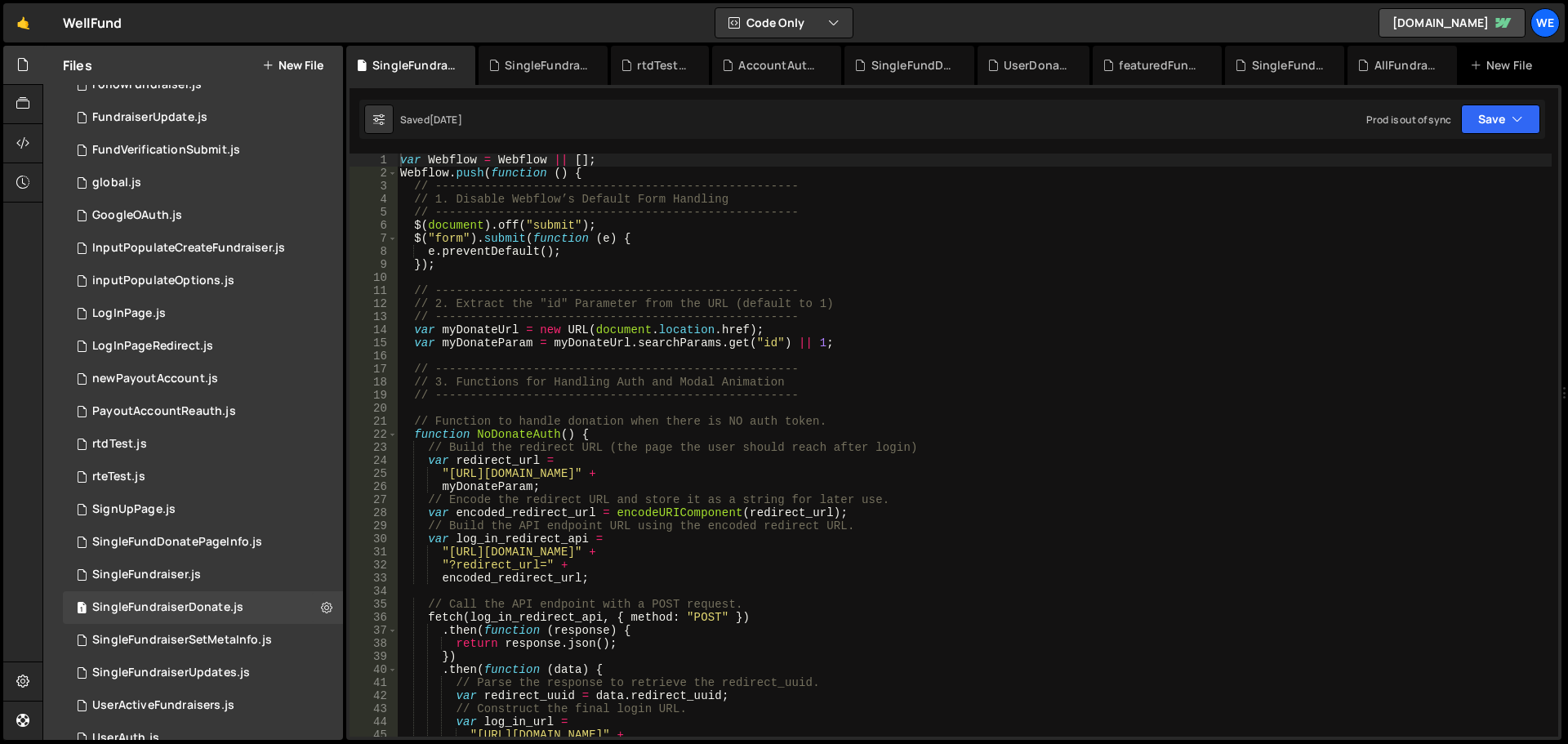
click at [443, 471] on div "var Webflow = Webflow || [ ] ; Webflow . push ( function ( ) { // -------------…" at bounding box center [975, 458] width 1155 height 610
click at [448, 549] on div "var Webflow = Webflow || [ ] ; Webflow . push ( function ( ) { // -------------…" at bounding box center [975, 458] width 1155 height 610
click at [701, 554] on div "var Webflow = Webflow || [ ] ; Webflow . push ( function ( ) { // -------------…" at bounding box center [975, 458] width 1155 height 610
paste textarea "xru1-ldop-hv9n.n7e.xano"
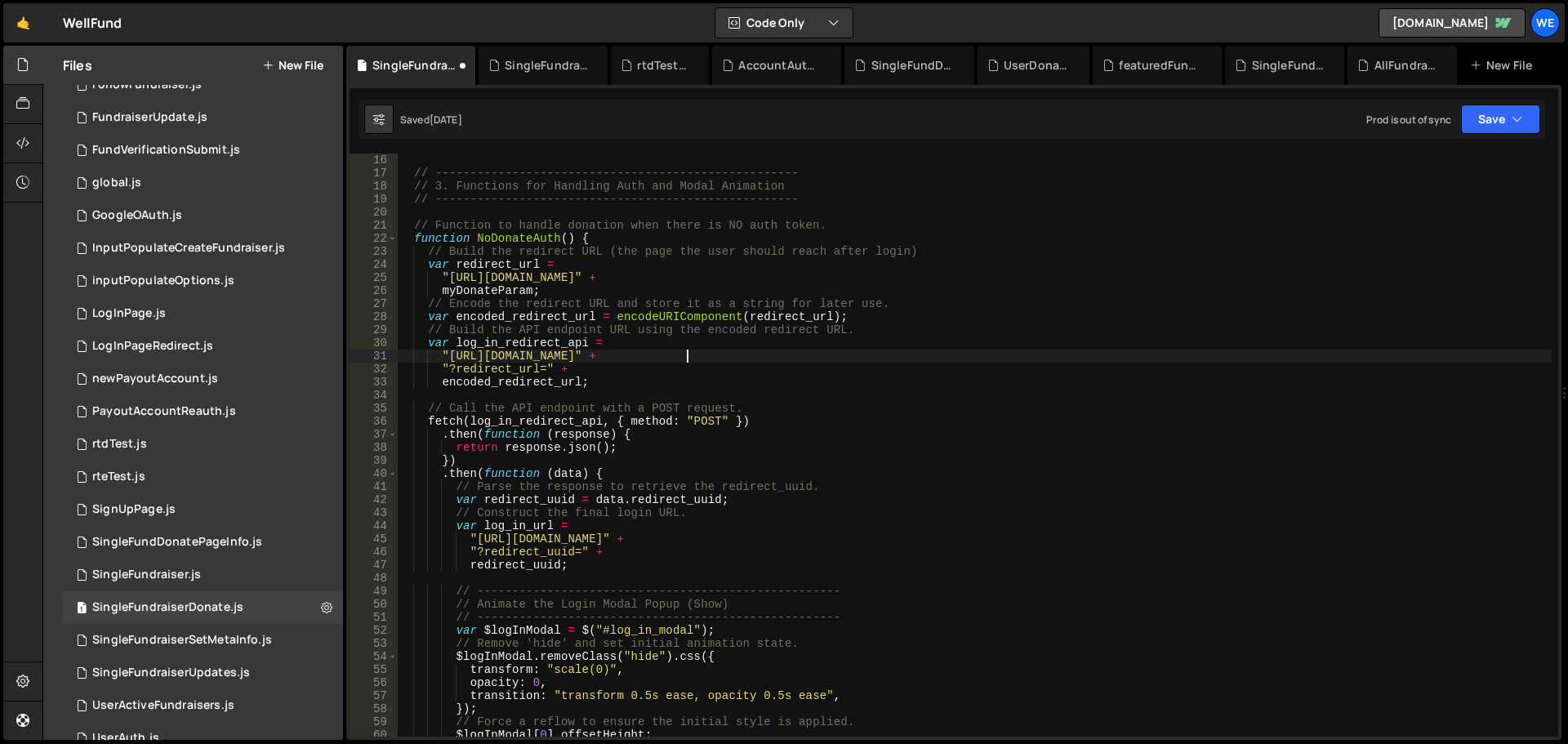
scroll to position [245, 0]
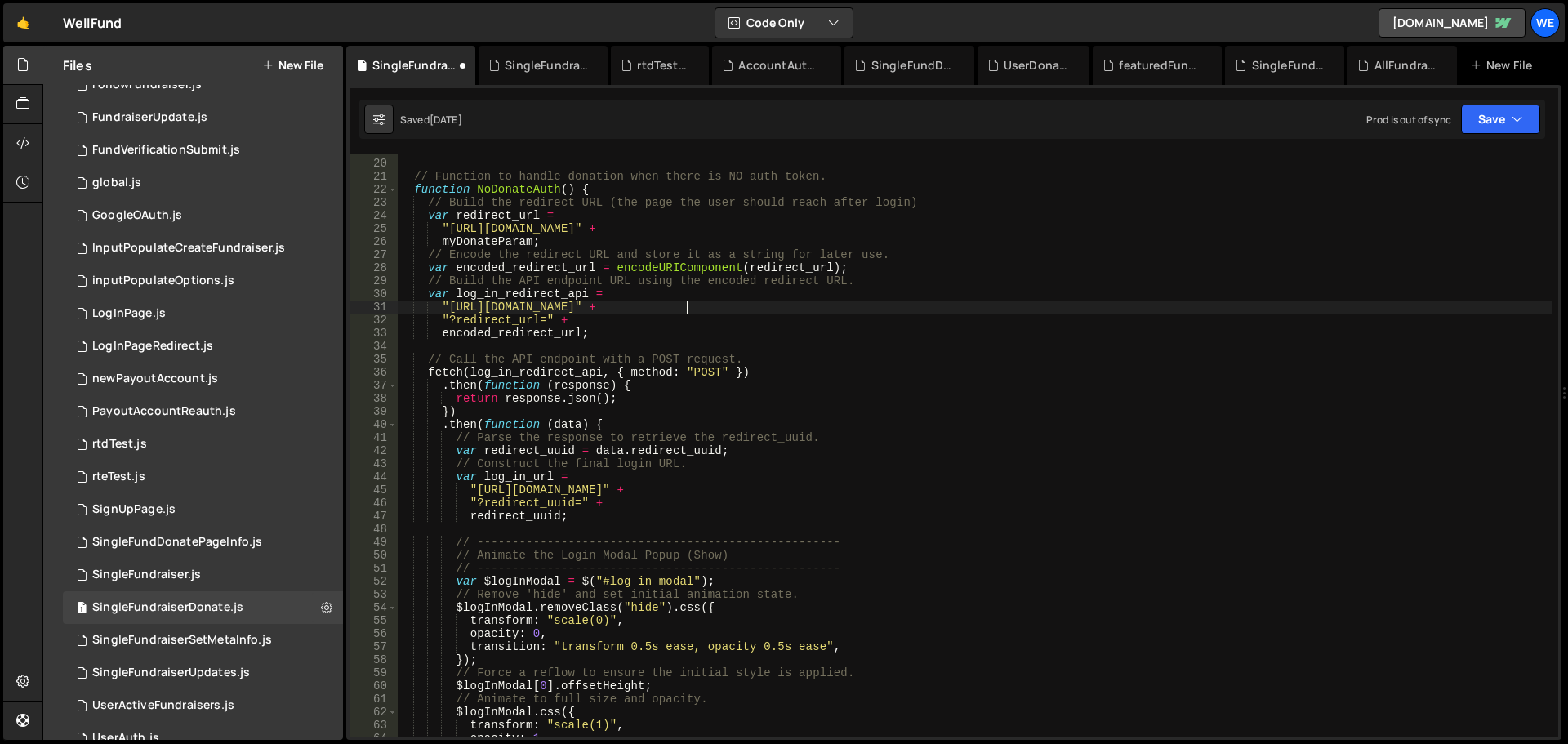
click at [477, 490] on div "// ---------------------------------------------------- // Function to handle d…" at bounding box center [975, 448] width 1155 height 610
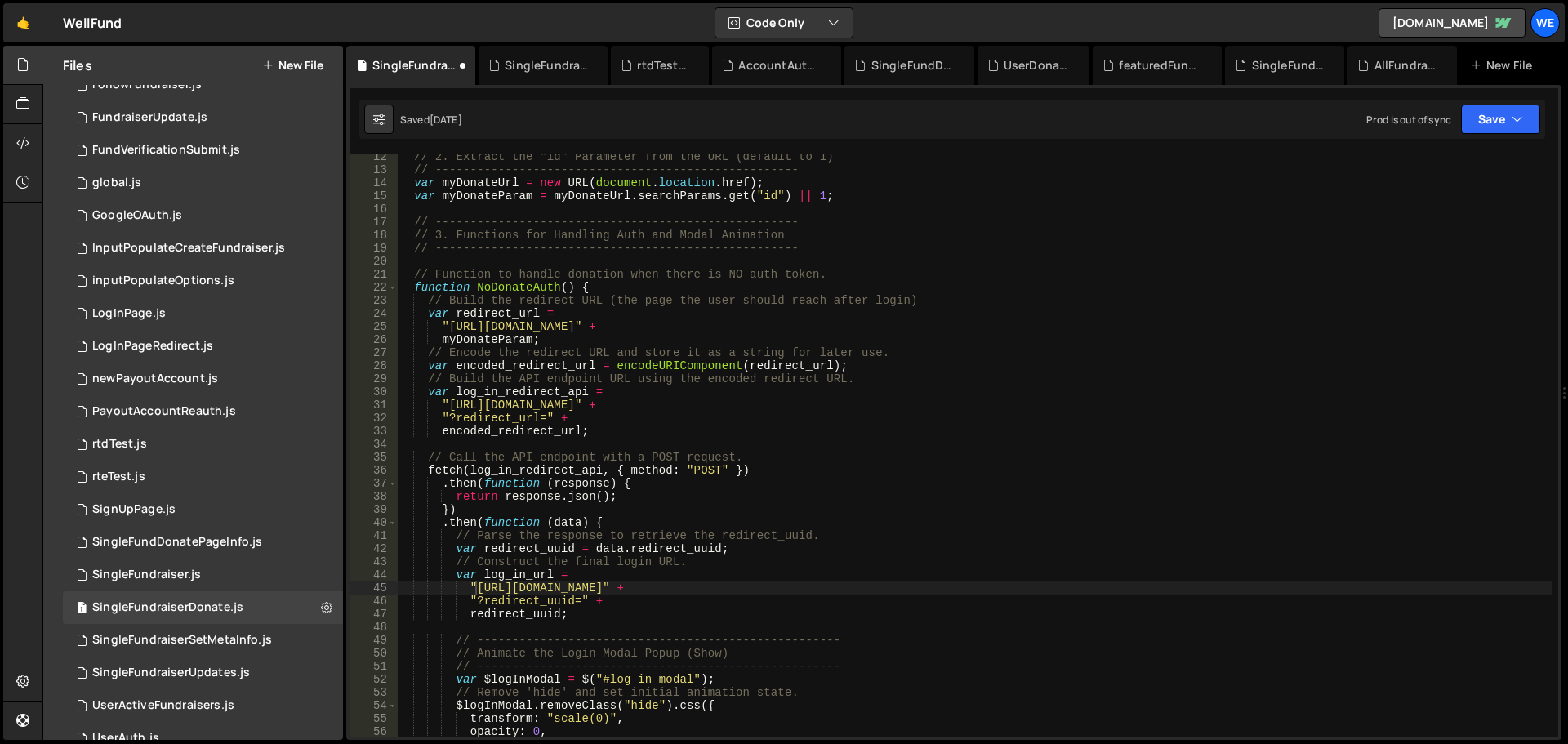
click at [478, 590] on div "// 2. Extract the "id" Parameter from the URL (default to 1) // ---------------…" at bounding box center [975, 455] width 1155 height 610
click at [662, 590] on div "// 2. Extract the "id" Parameter from the URL (default to 1) // ---------------…" at bounding box center [975, 455] width 1155 height 610
paste textarea "[DOMAIN_NAME]"
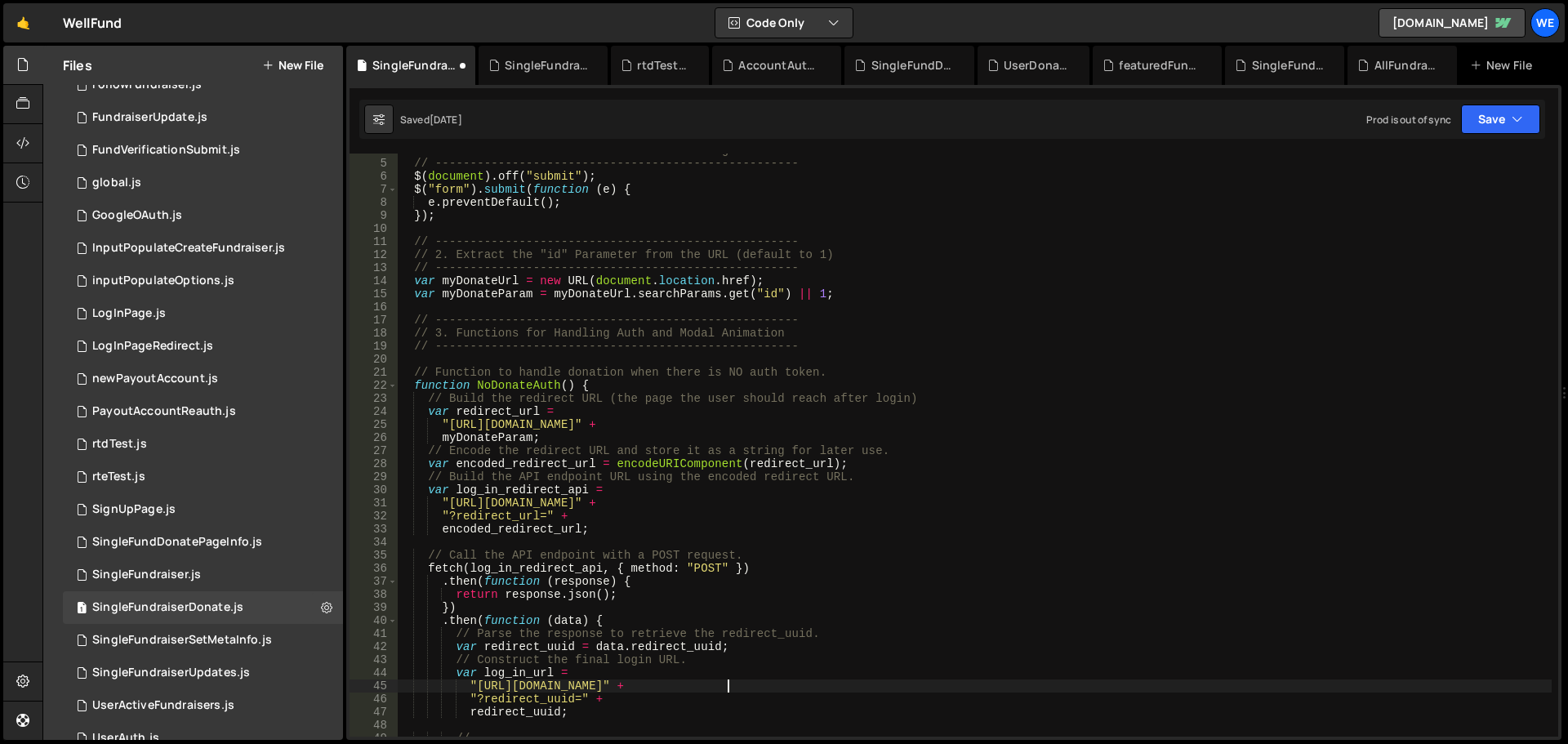
click at [444, 424] on div "// 1. Disable Webflow’s Default Form Handling // ------------------------------…" at bounding box center [975, 448] width 1155 height 610
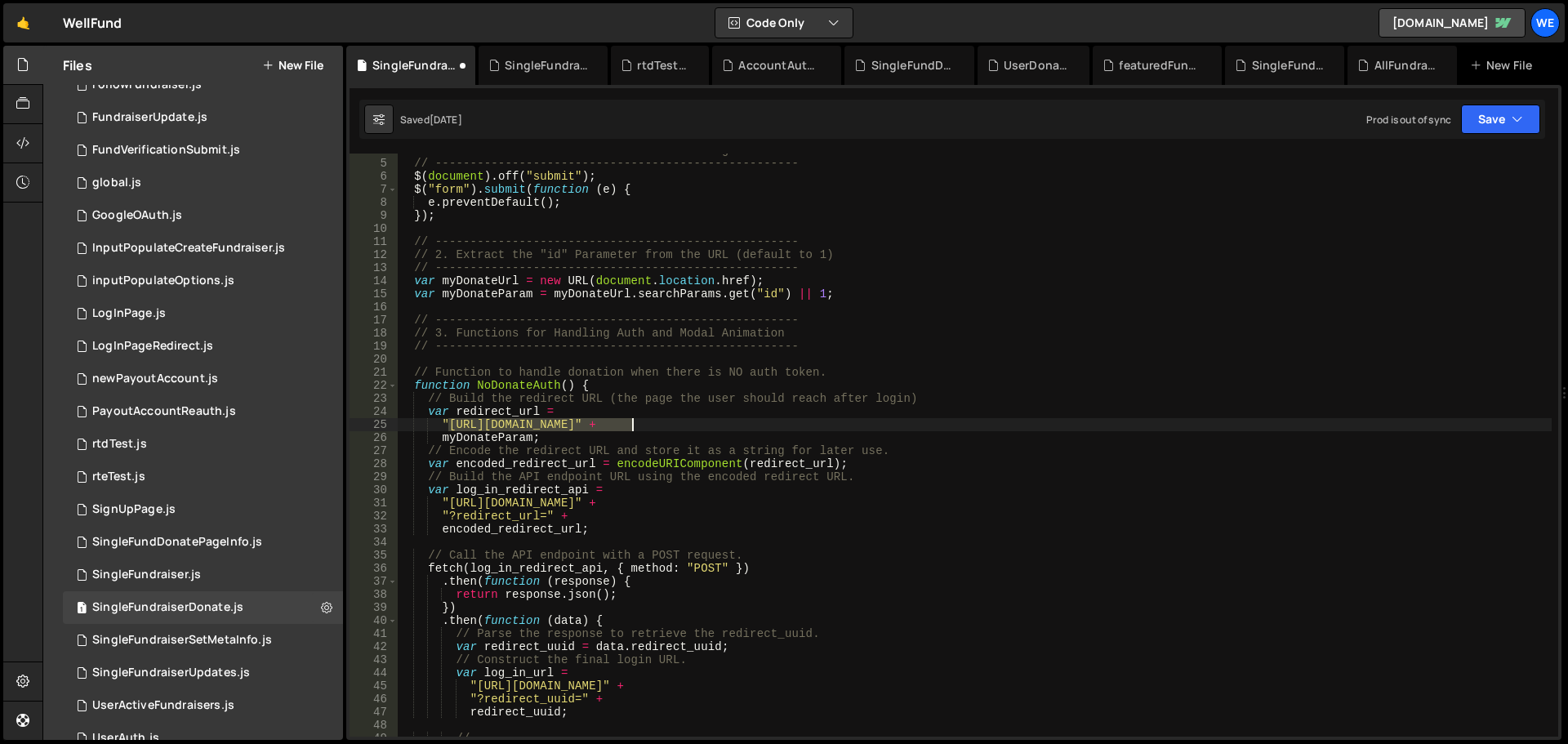
click at [634, 424] on div "// 1. Disable Webflow’s Default Form Handling // ------------------------------…" at bounding box center [975, 448] width 1155 height 610
paste textarea "[DOMAIN_NAME]"
type textarea ""[URL][DOMAIN_NAME]" +"
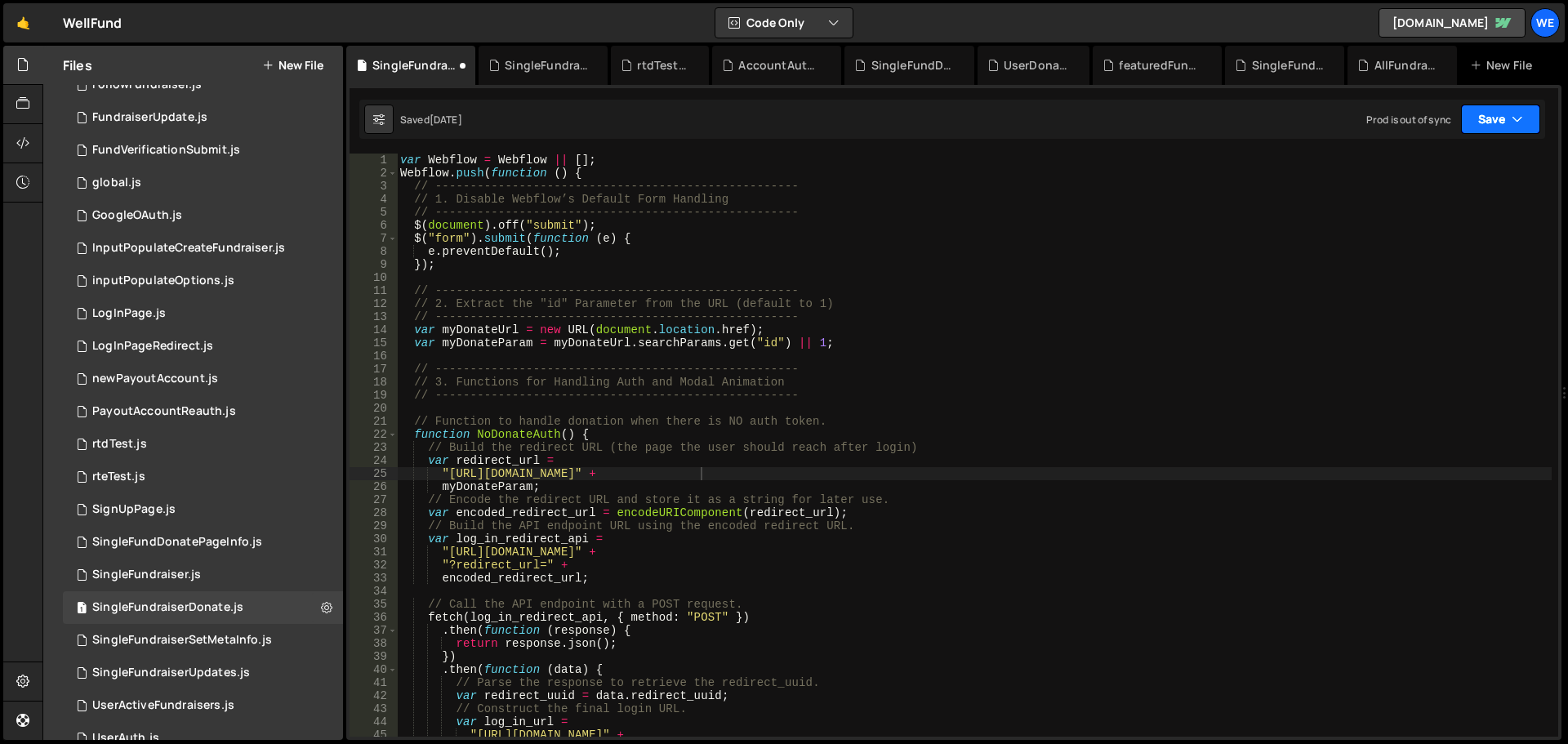
click at [1483, 123] on button "Save" at bounding box center [1501, 119] width 79 height 30
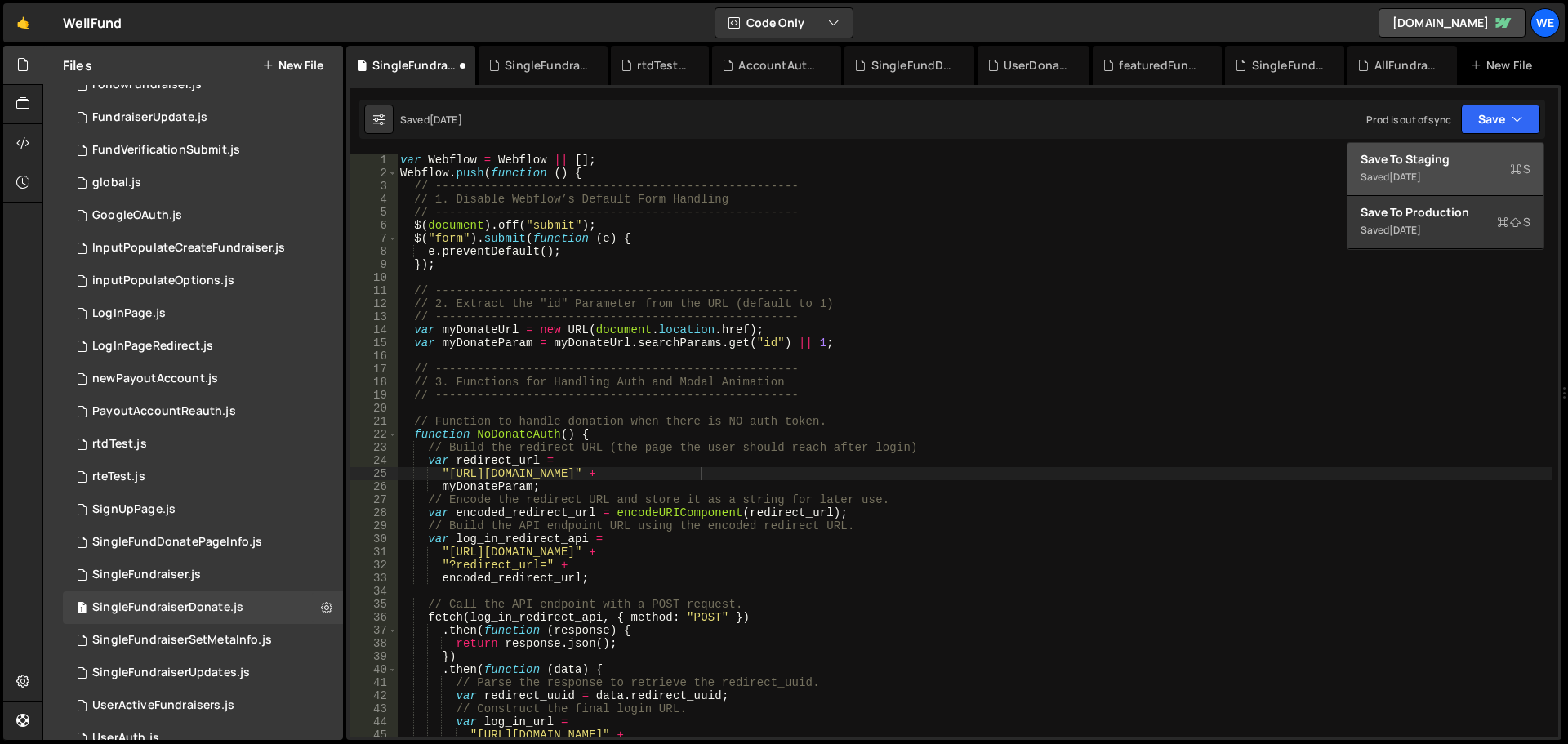
click at [1451, 166] on div "Save to Staging S" at bounding box center [1446, 160] width 170 height 16
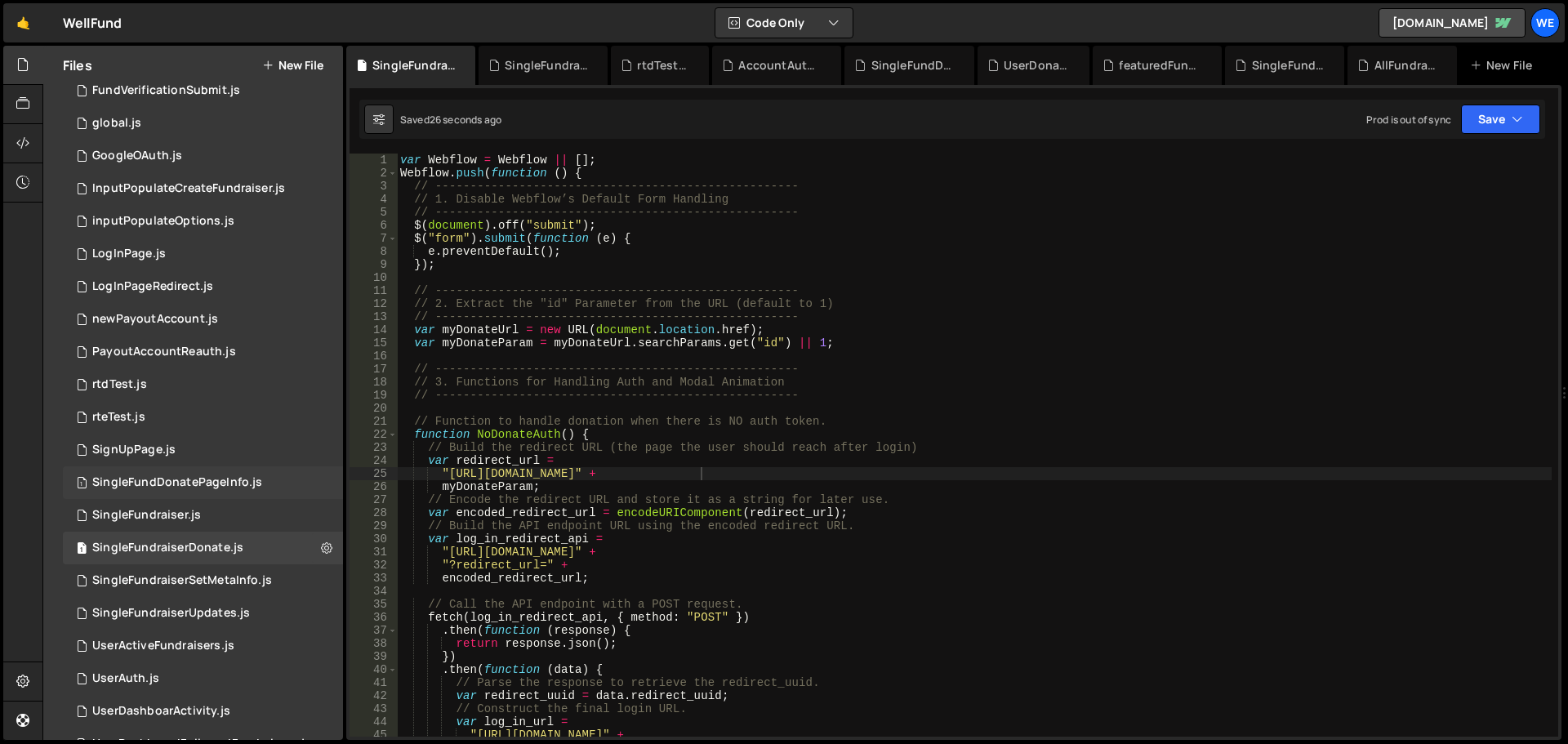
scroll to position [749, 0]
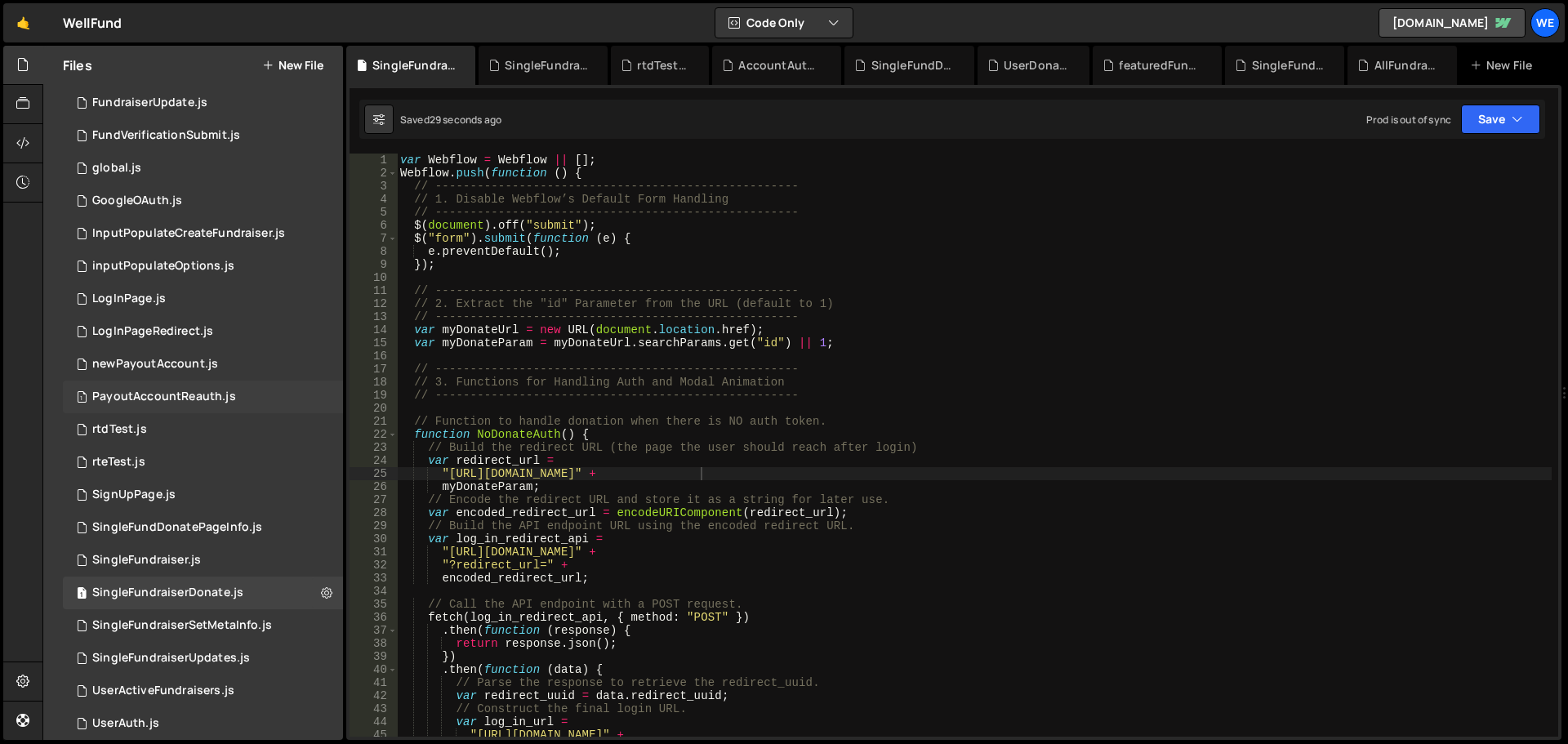
click at [160, 395] on div "PayoutAccountReauth.js" at bounding box center [164, 397] width 143 height 14
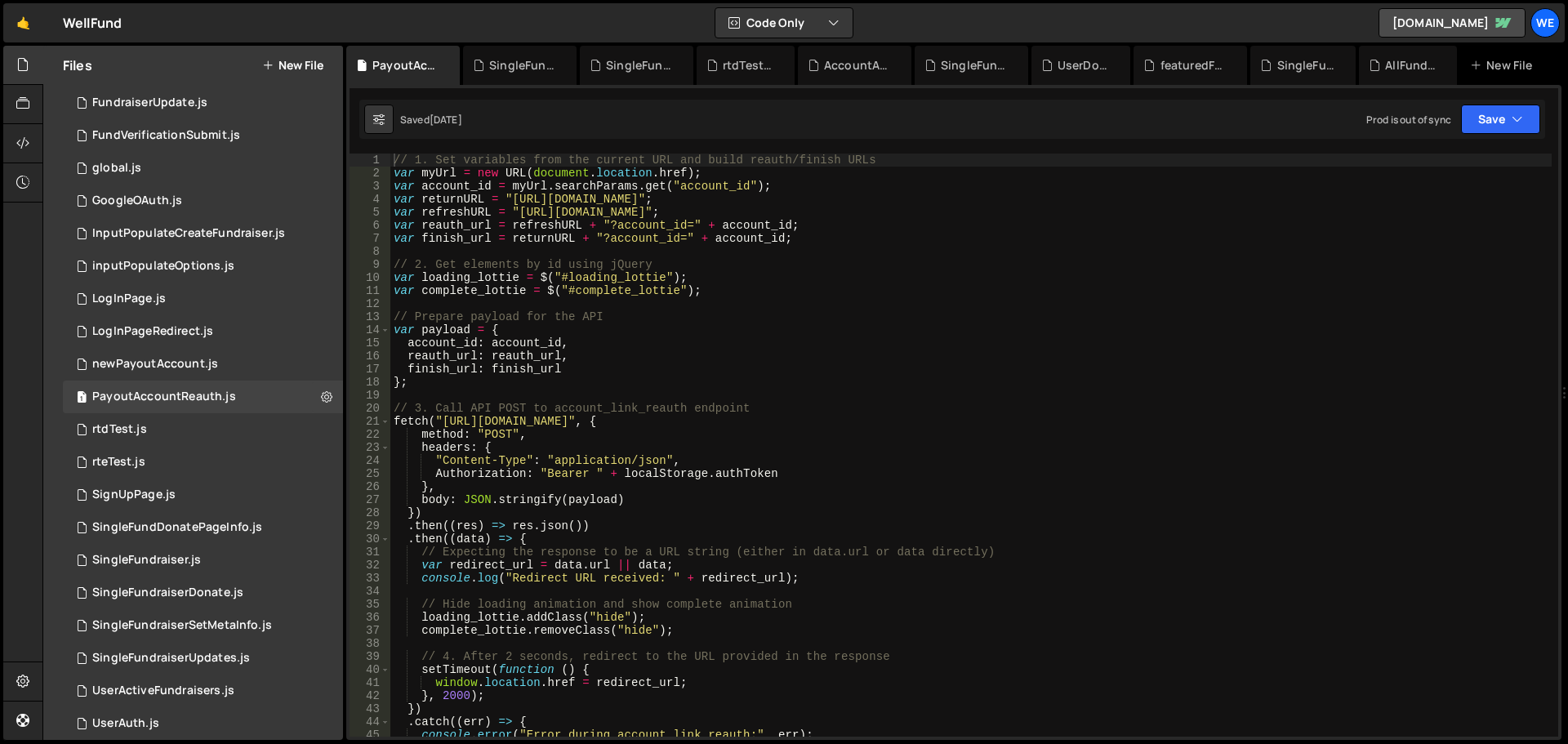
click at [511, 201] on div "// 1. Set variables from the current URL and build reauth/finish URLs var myUrl…" at bounding box center [972, 458] width 1162 height 610
click at [689, 197] on div "// 1. Set variables from the current URL and build reauth/finish URLs var myUrl…" at bounding box center [972, 458] width 1162 height 610
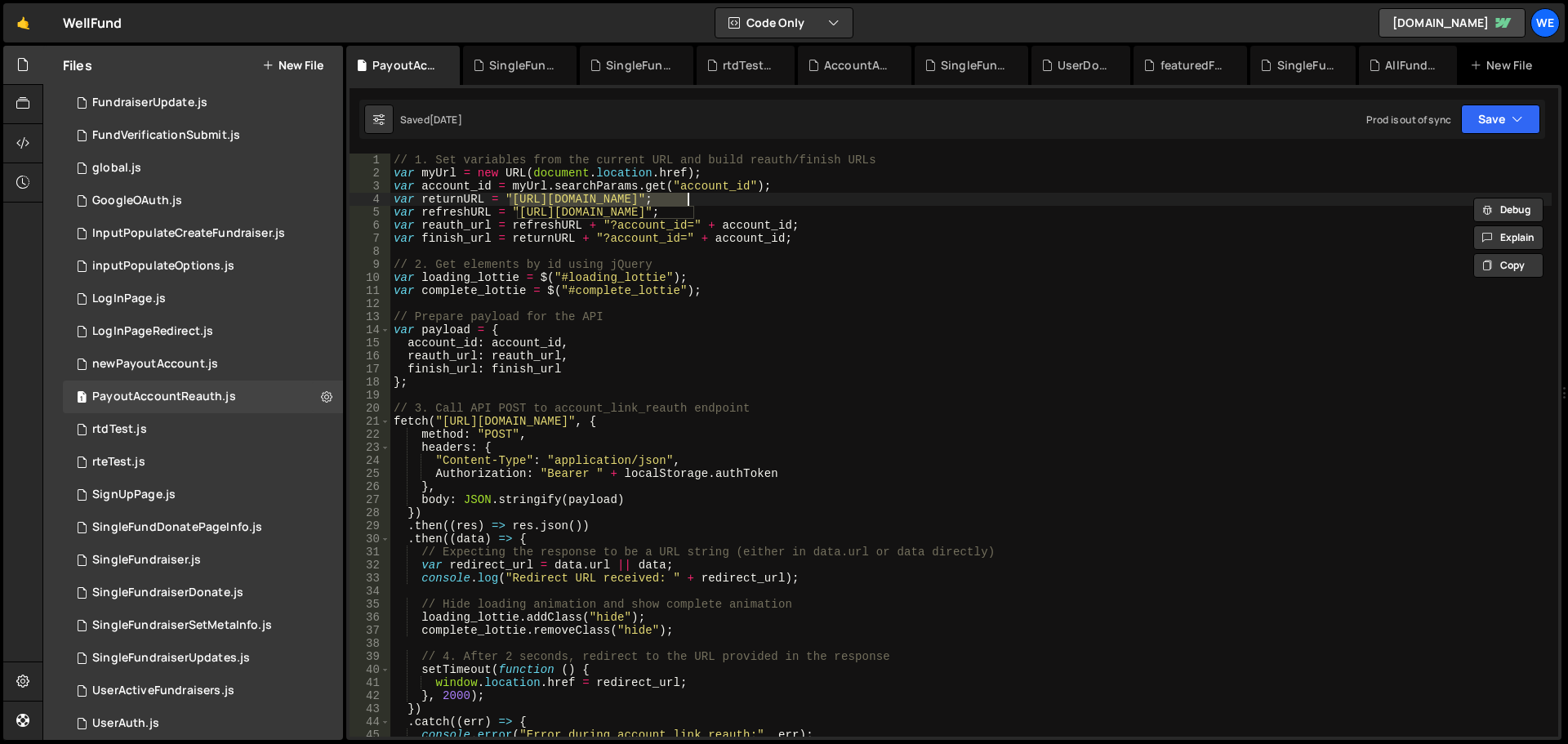
paste textarea "ell-fund-website.webflow.io/"
click at [515, 215] on div "// 1. Set variables from the current URL and build reauth/finish URLs var myUrl…" at bounding box center [972, 458] width 1162 height 610
click at [702, 213] on div "// 1. Set variables from the current URL and build reauth/finish URLs var myUrl…" at bounding box center [972, 458] width 1162 height 610
paste textarea "[DOMAIN_NAME]"
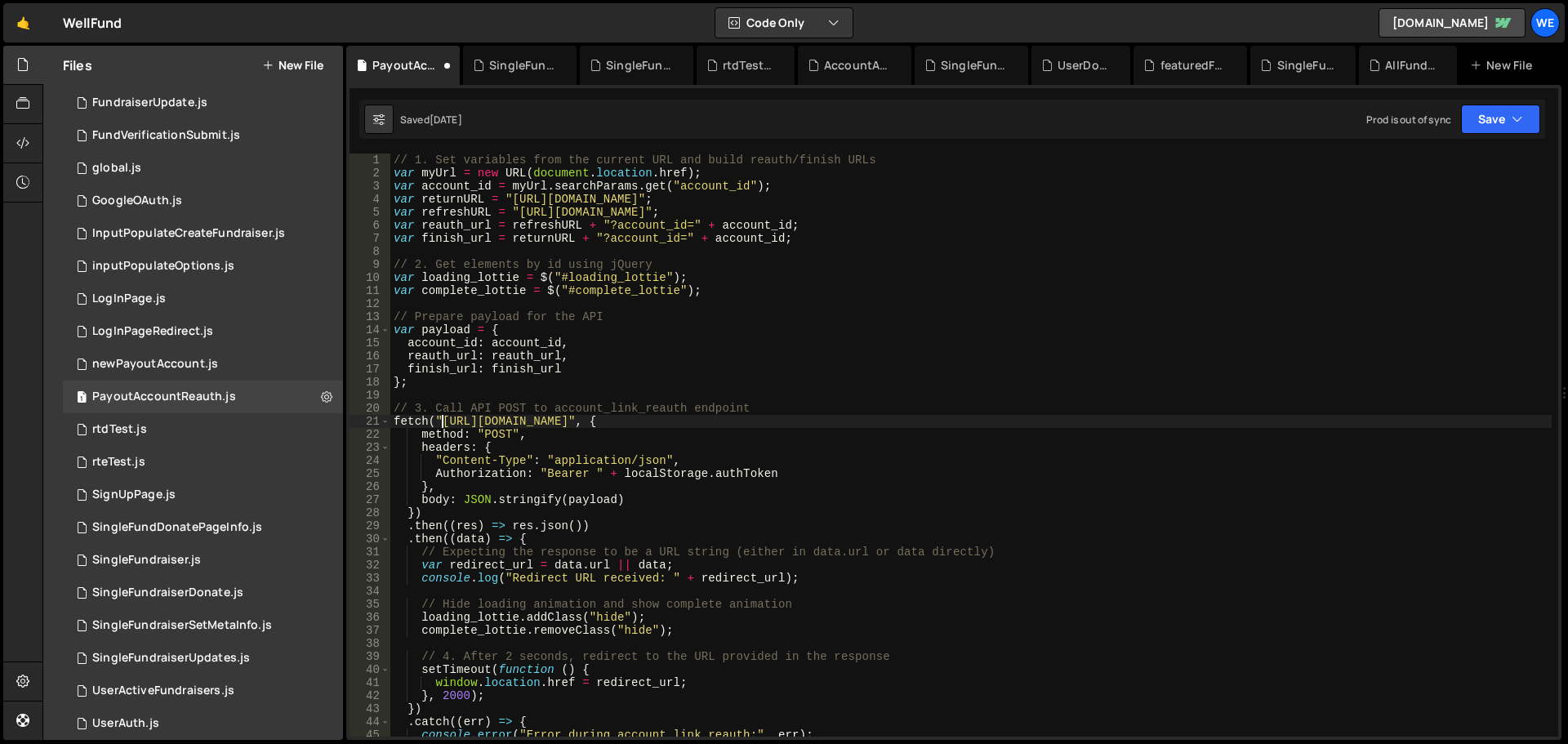
drag, startPoint x: 444, startPoint y: 418, endPoint x: 492, endPoint y: 480, distance: 78.4
click at [444, 418] on div "// 1. Set variables from the current URL and build reauth/finish URLs var myUrl…" at bounding box center [972, 458] width 1162 height 610
click at [695, 424] on div "// 1. Set variables from the current URL and build reauth/finish URLs var myUrl…" at bounding box center [972, 458] width 1162 height 610
paste textarea "xru1-ldop-hv9n.n7e.xano"
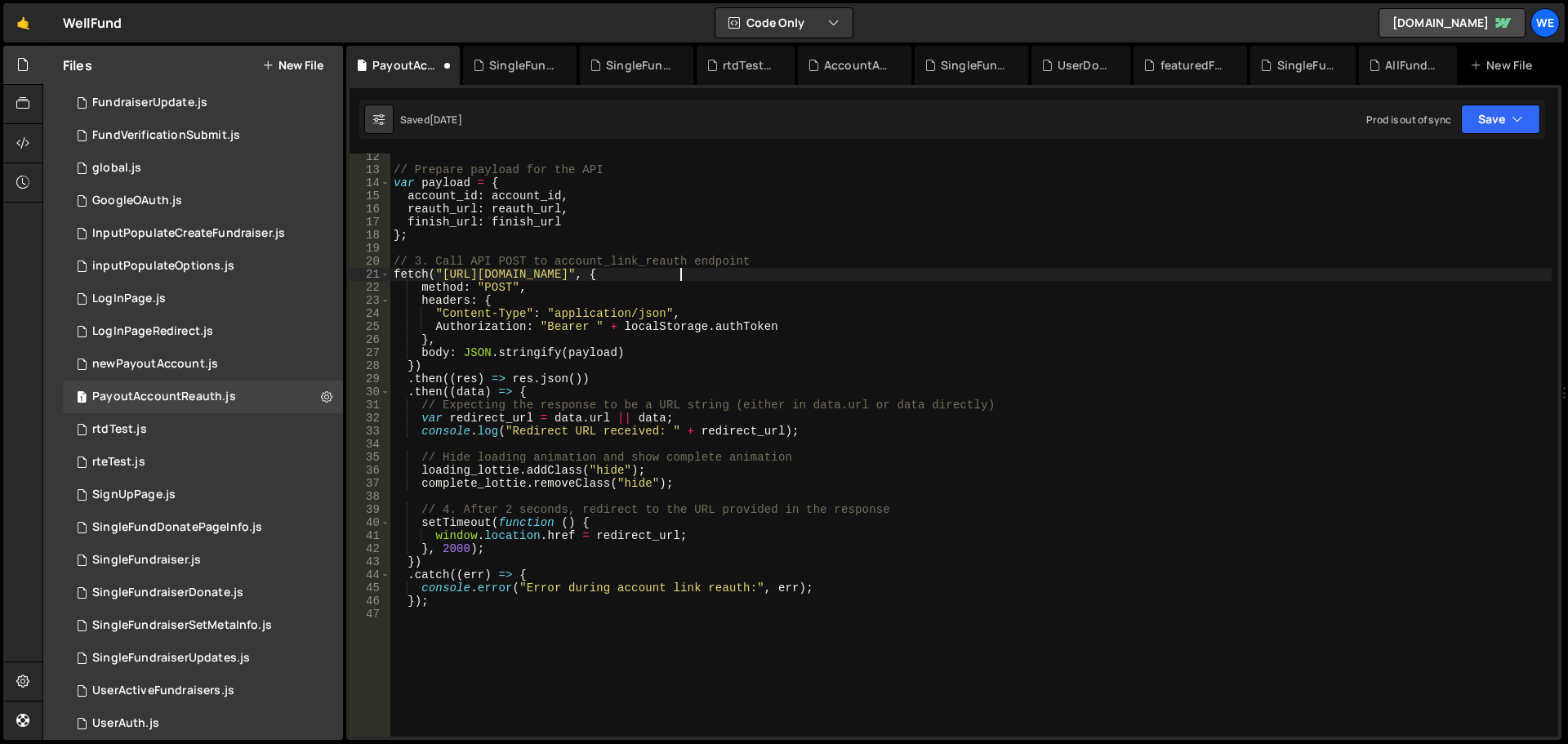
scroll to position [294, 0]
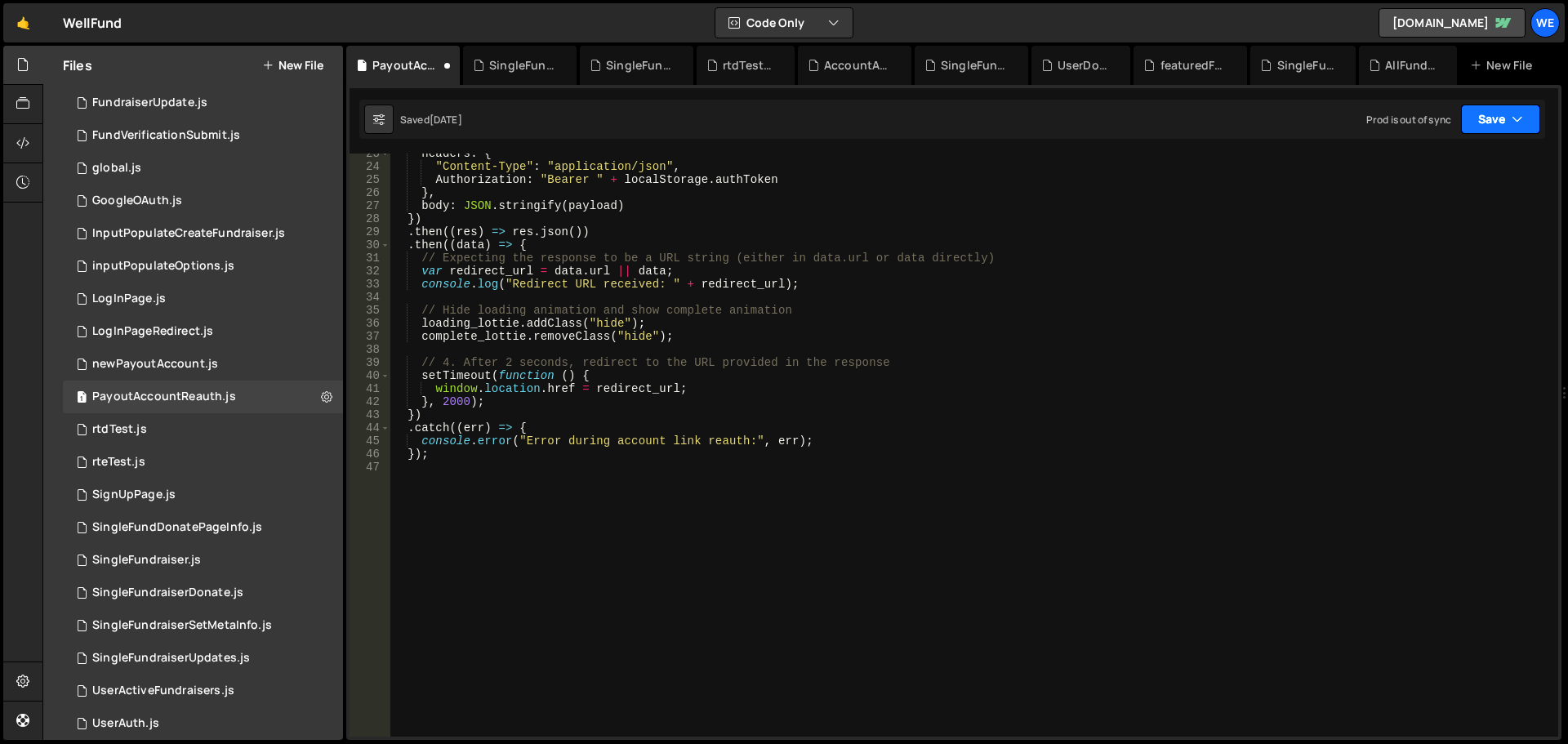
click at [1519, 117] on icon "button" at bounding box center [1517, 119] width 12 height 16
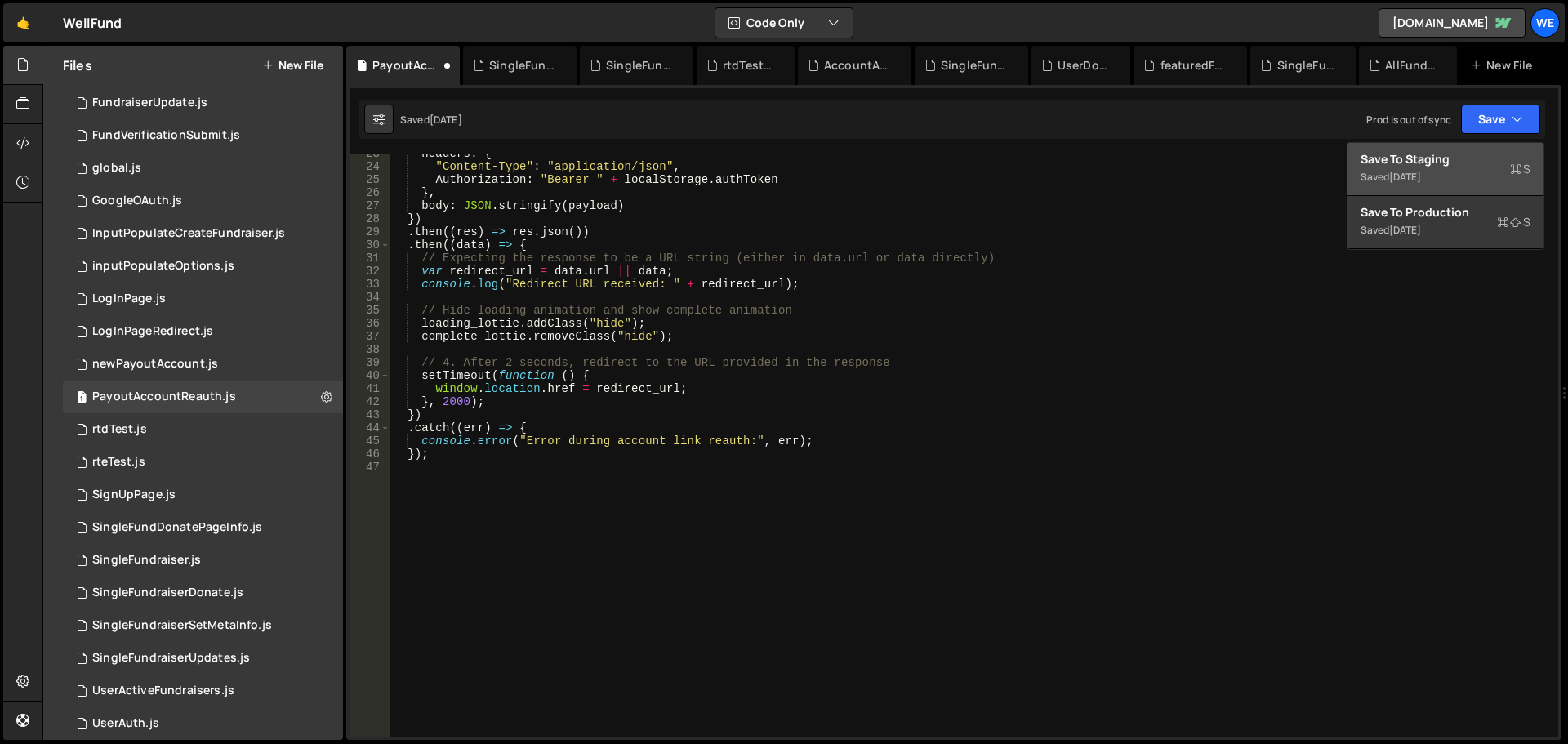
click at [1443, 165] on div "Save to Staging S" at bounding box center [1446, 160] width 170 height 16
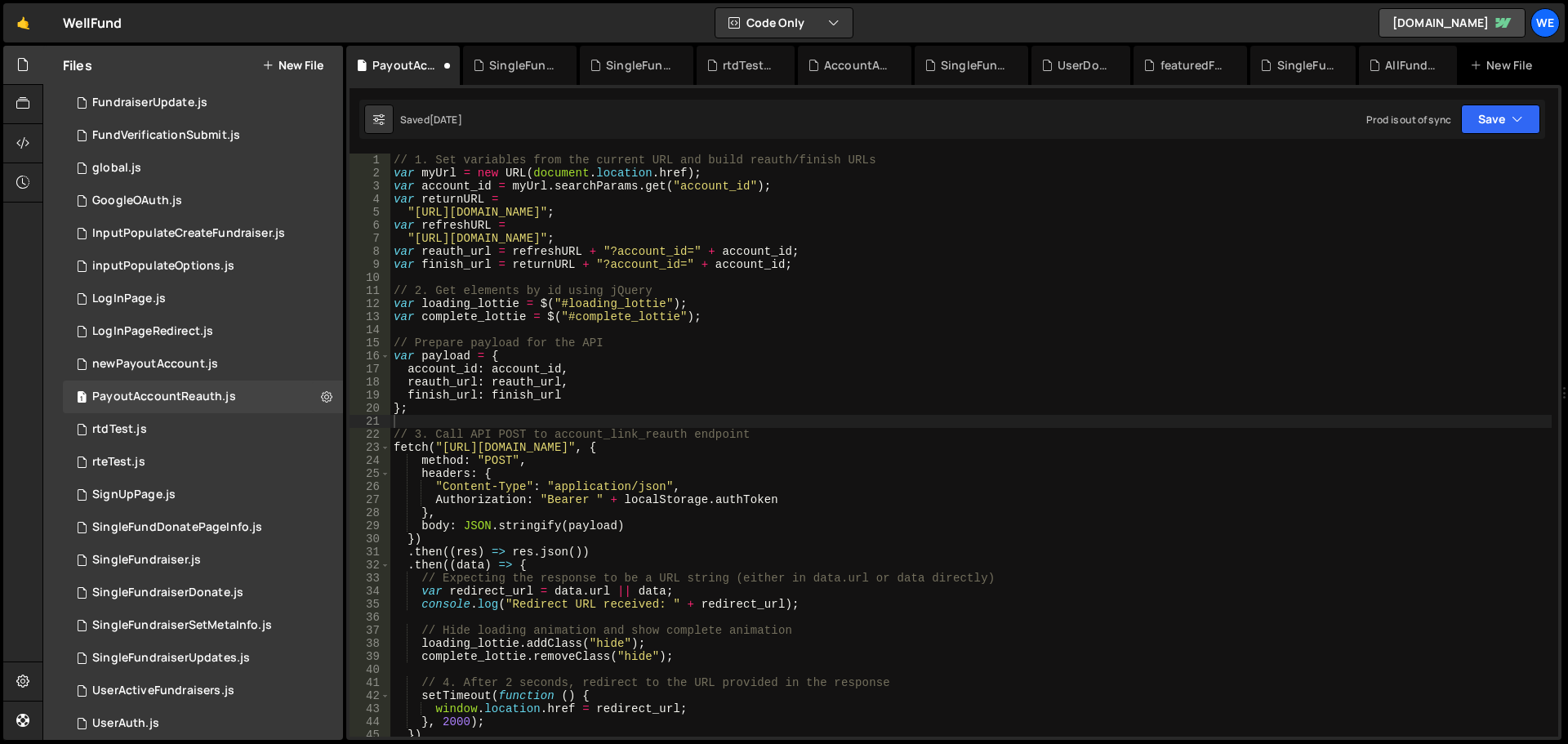
scroll to position [0, 0]
type textarea "// Prepare payload for the API"
click at [616, 344] on div "// 1. Set variables from the current URL and build reauth/finish URLs var myUrl…" at bounding box center [972, 458] width 1162 height 610
click at [485, 281] on div "// 1. Set variables from the current URL and build reauth/finish URLs var myUrl…" at bounding box center [972, 458] width 1162 height 610
drag, startPoint x: 821, startPoint y: 285, endPoint x: 831, endPoint y: 293, distance: 12.8
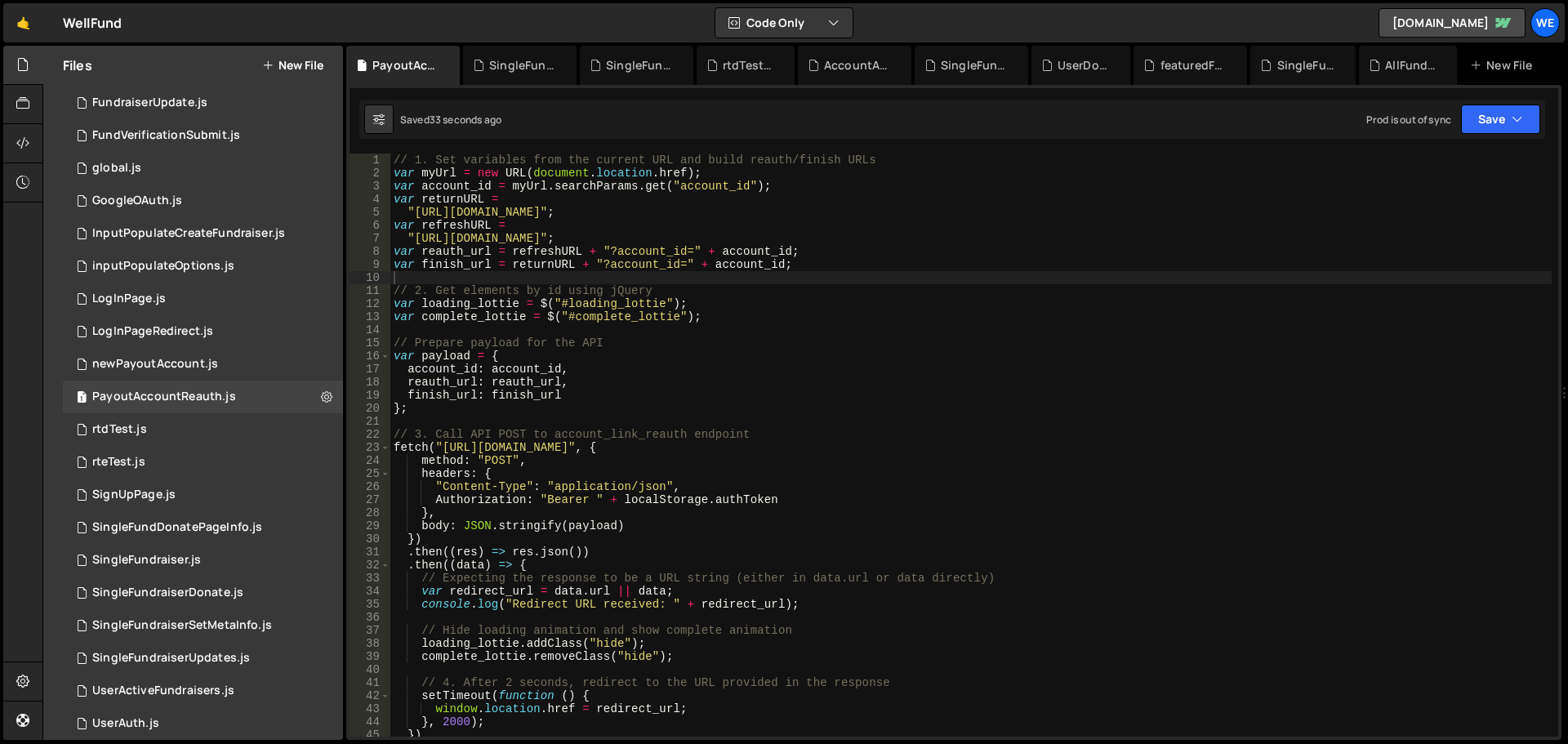
click at [821, 285] on div "// 1. Set variables from the current URL and build reauth/finish URLs var myUrl…" at bounding box center [972, 458] width 1162 height 610
click at [452, 234] on div "// 1. Set variables from the current URL and build reauth/finish URLs var myUrl…" at bounding box center [972, 458] width 1162 height 610
click at [457, 230] on div "// 1. Set variables from the current URL and build reauth/finish URLs var myUrl…" at bounding box center [972, 458] width 1162 height 610
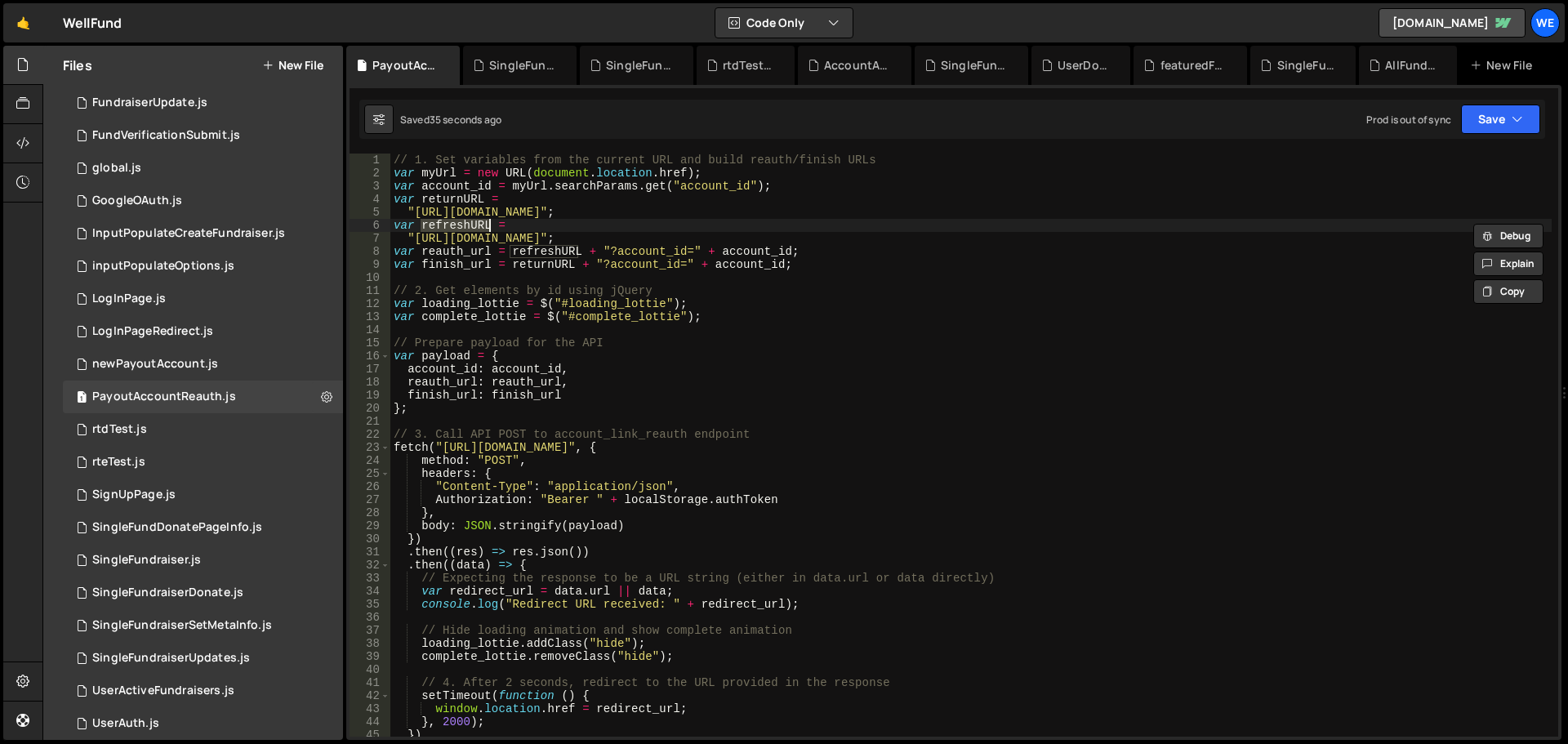
click at [548, 221] on div "// 1. Set variables from the current URL and build reauth/finish URLs var myUrl…" at bounding box center [972, 458] width 1162 height 610
click at [866, 300] on div "// 1. Set variables from the current URL and build reauth/finish URLs var myUrl…" at bounding box center [972, 458] width 1162 height 610
click at [868, 245] on div "// 1. Set variables from the current URL and build reauth/finish URLs var myUrl…" at bounding box center [972, 458] width 1162 height 610
click at [1006, 239] on div "// 1. Set variables from the current URL and build reauth/finish URLs var myUrl…" at bounding box center [972, 458] width 1162 height 610
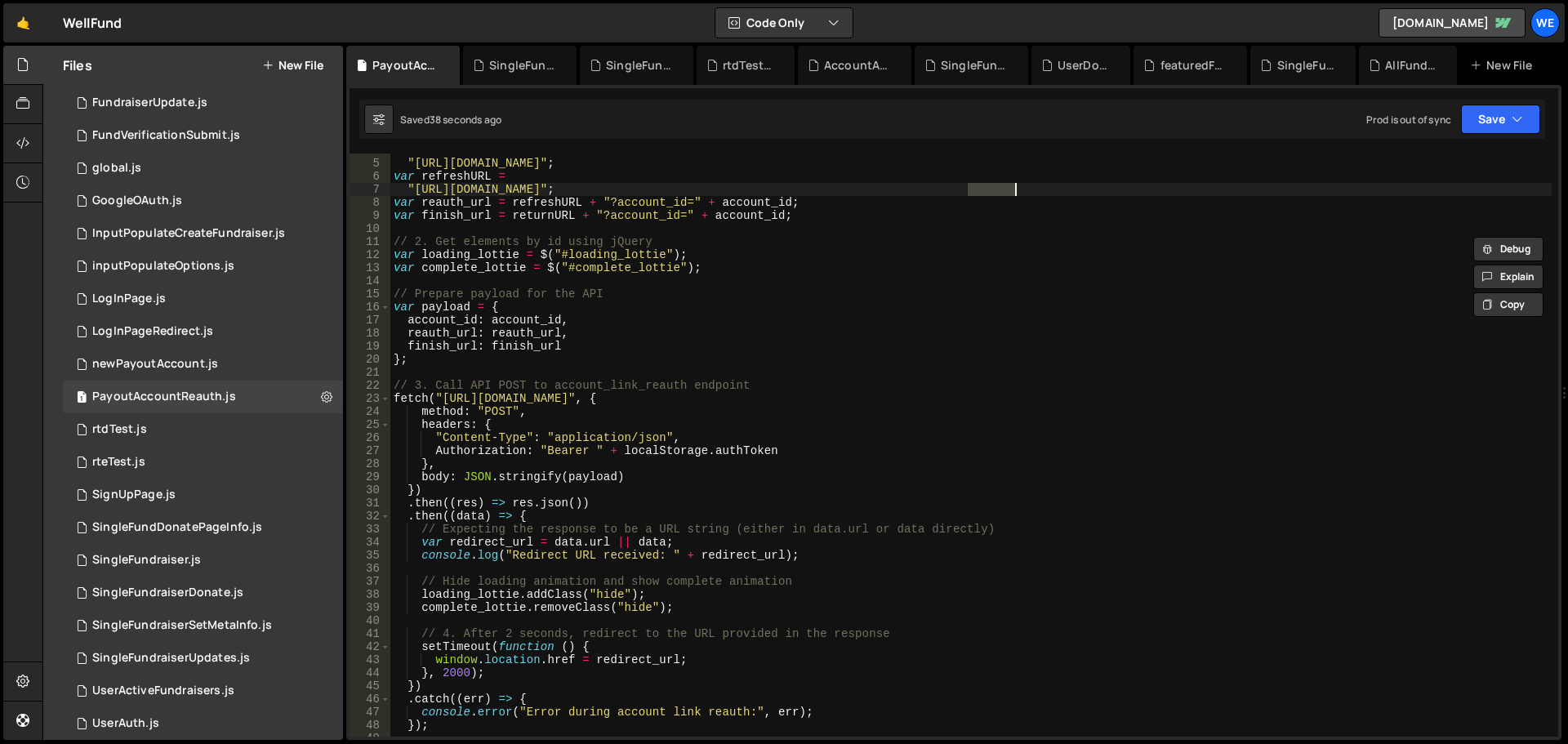
scroll to position [294, 0]
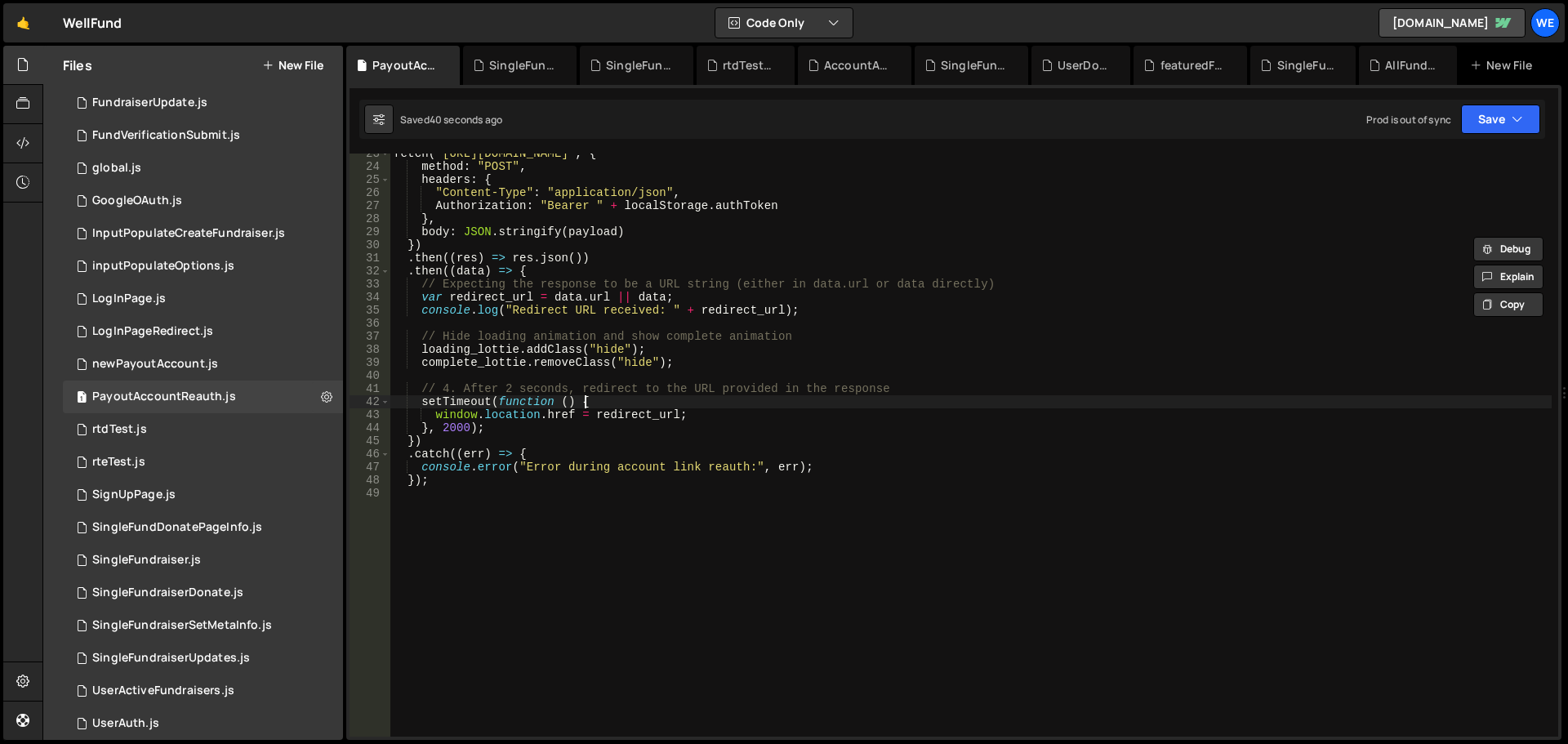
click at [641, 403] on div "fetch ( "https://xru1-ldop-hv9n.n7e.xano.io/api:3mUcSy1Y/accounts/account_link_…" at bounding box center [972, 452] width 1162 height 610
click at [654, 410] on div "fetch ( "https://xru1-ldop-hv9n.n7e.xano.io/api:3mUcSy1Y/accounts/account_link_…" at bounding box center [972, 452] width 1162 height 610
click at [521, 417] on div "fetch ( "https://xru1-ldop-hv9n.n7e.xano.io/api:3mUcSy1Y/accounts/account_link_…" at bounding box center [972, 452] width 1162 height 610
click at [462, 406] on div "fetch ( "https://xru1-ldop-hv9n.n7e.xano.io/api:3mUcSy1Y/accounts/account_link_…" at bounding box center [972, 452] width 1162 height 610
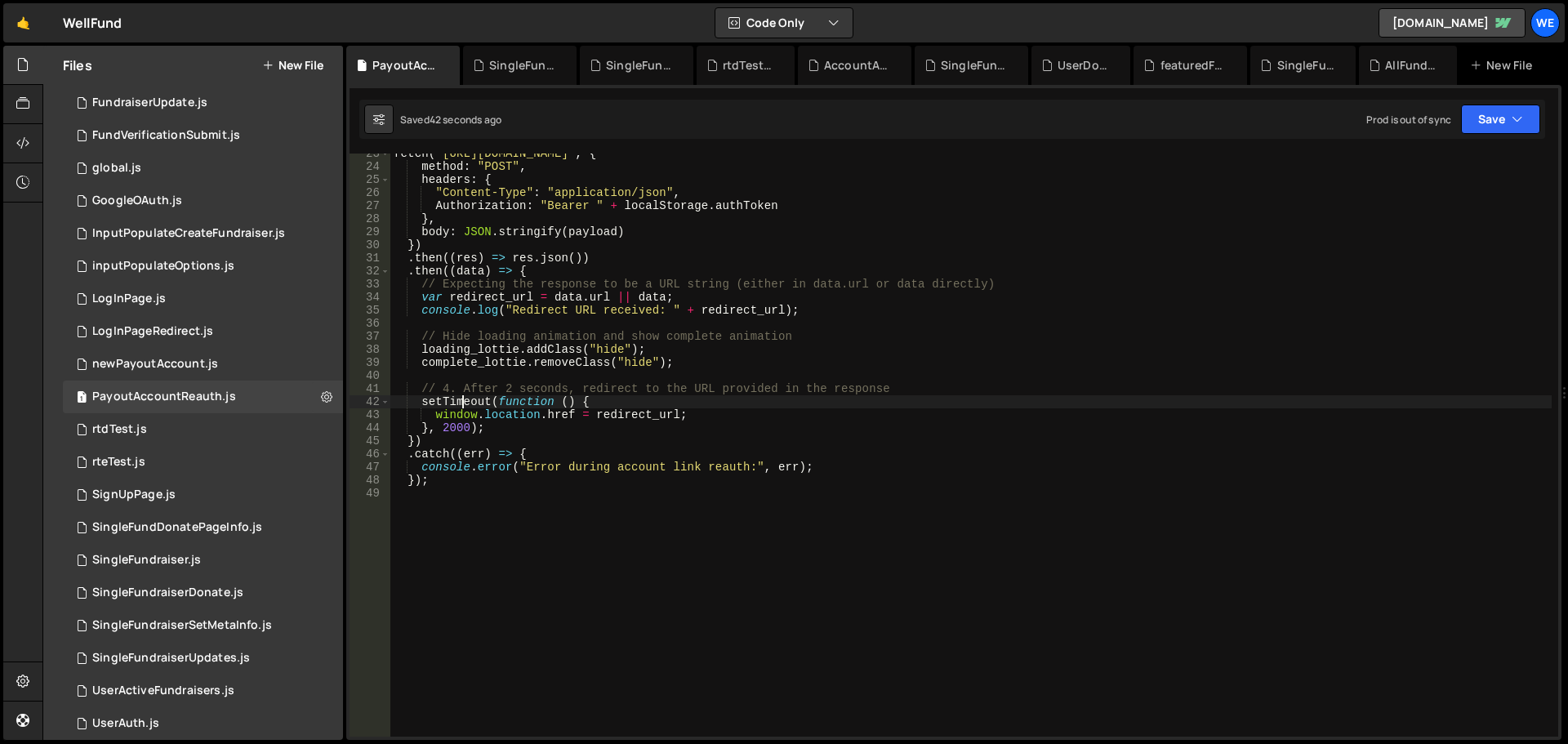
drag, startPoint x: 462, startPoint y: 406, endPoint x: 533, endPoint y: 400, distance: 71.3
click at [464, 406] on div "fetch ( "https://xru1-ldop-hv9n.n7e.xano.io/api:3mUcSy1Y/accounts/account_link_…" at bounding box center [972, 452] width 1162 height 610
click at [533, 400] on div "fetch ( "https://xru1-ldop-hv9n.n7e.xano.io/api:3mUcSy1Y/accounts/account_link_…" at bounding box center [972, 452] width 1162 height 610
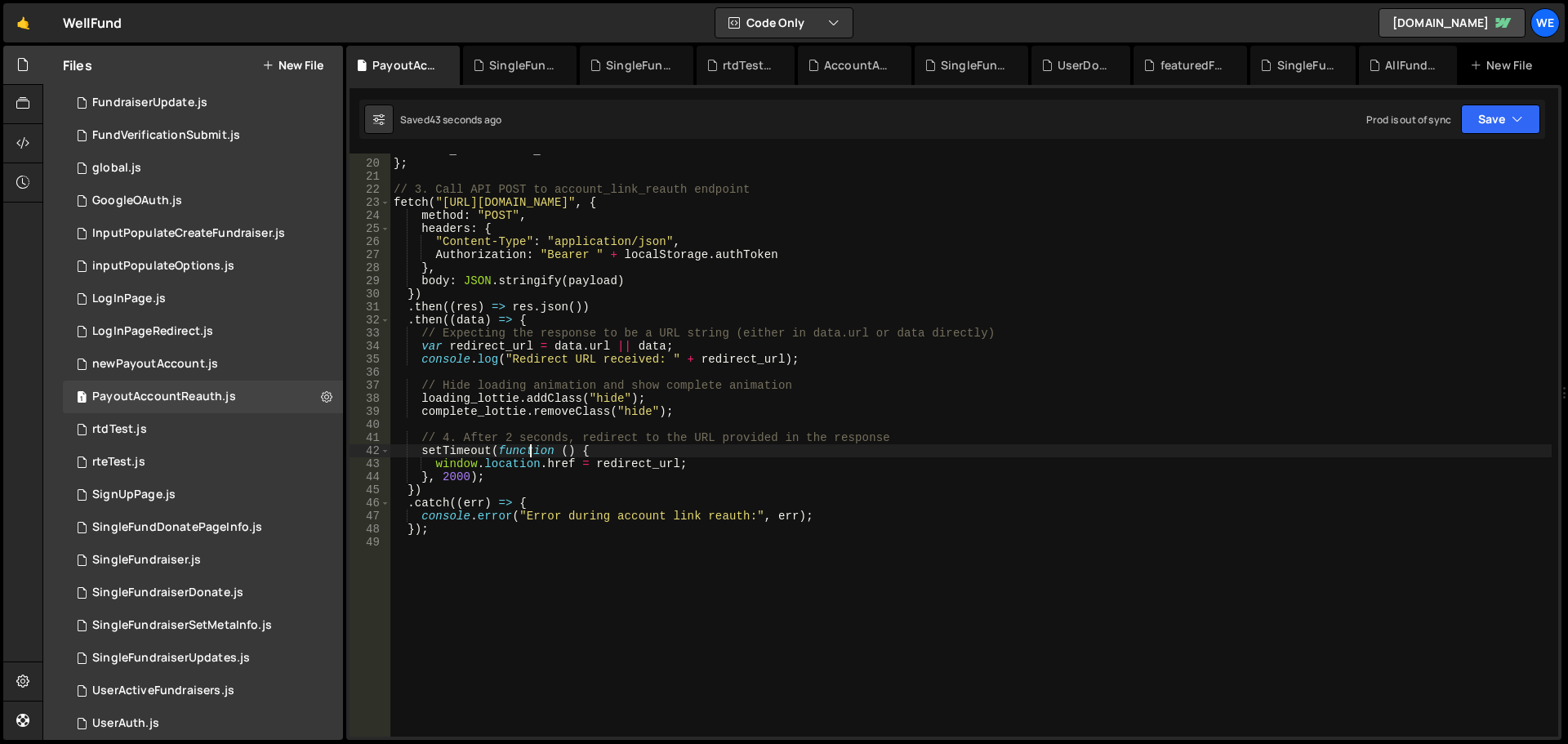
scroll to position [147, 0]
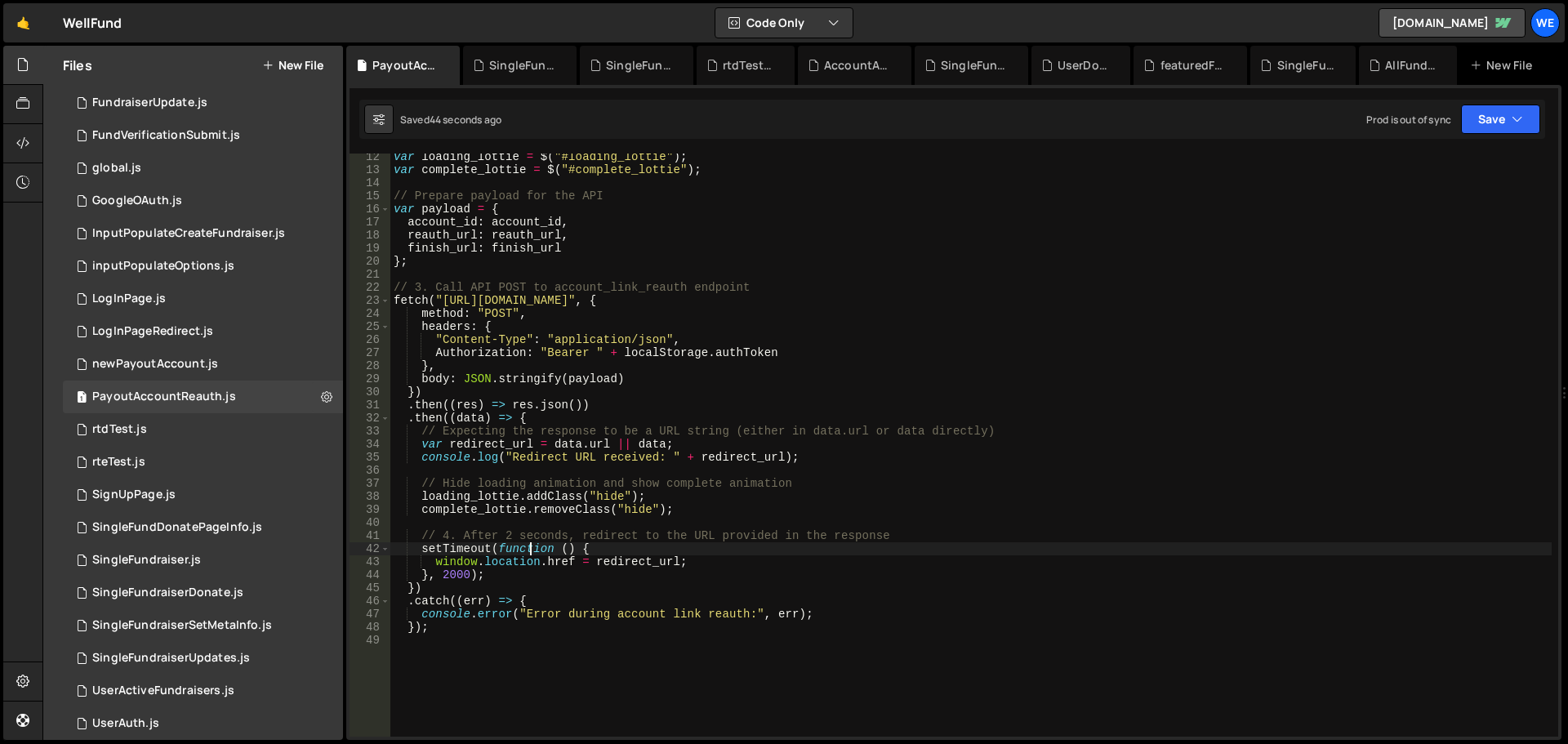
click at [549, 458] on div "var loading_lottie = $ ( "#loading_lottie" ) ; var complete_lottie = $ ( "#comp…" at bounding box center [972, 455] width 1162 height 610
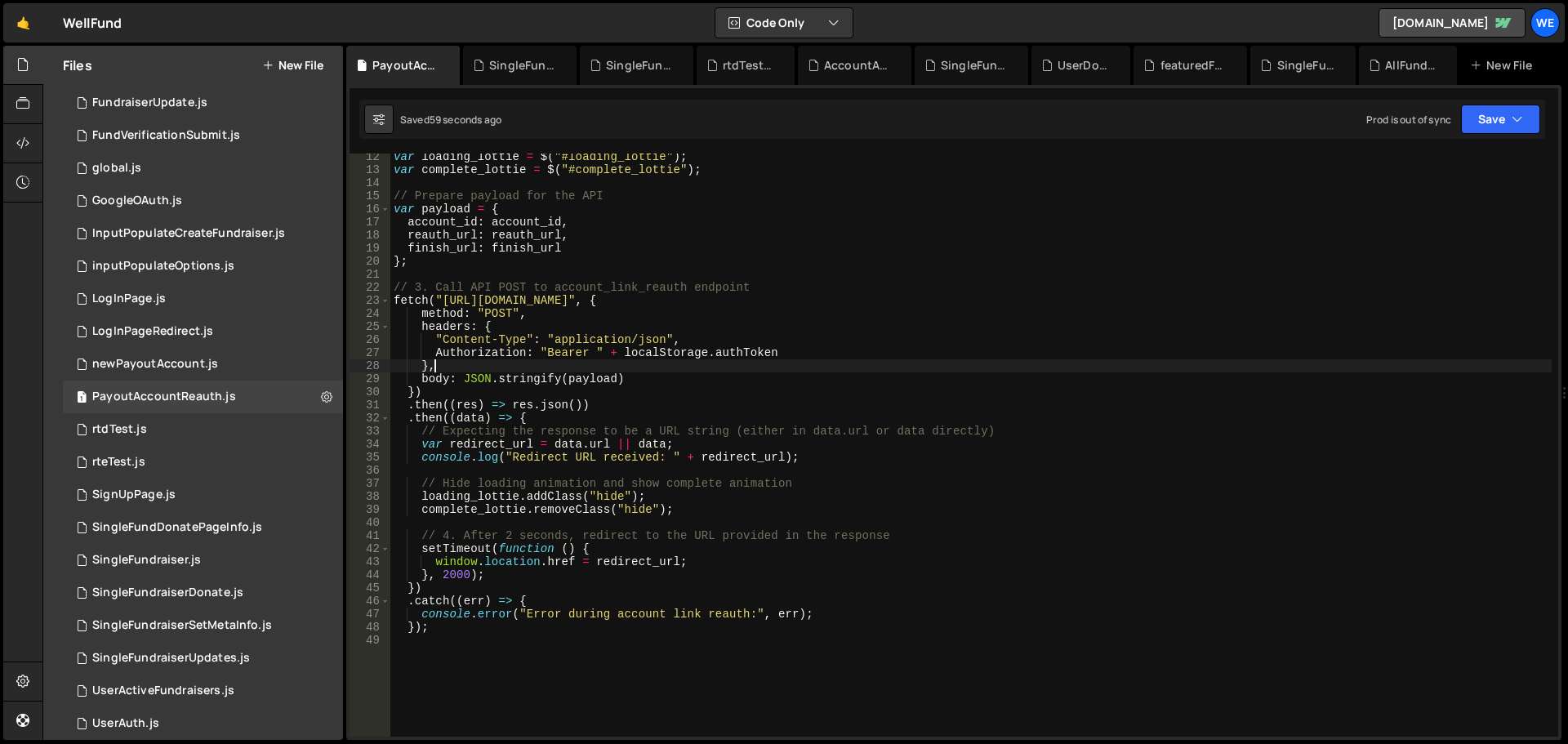
click at [1115, 363] on div "var loading_lottie = $ ( "#loading_lottie" ) ; var complete_lottie = $ ( "#comp…" at bounding box center [972, 455] width 1162 height 610
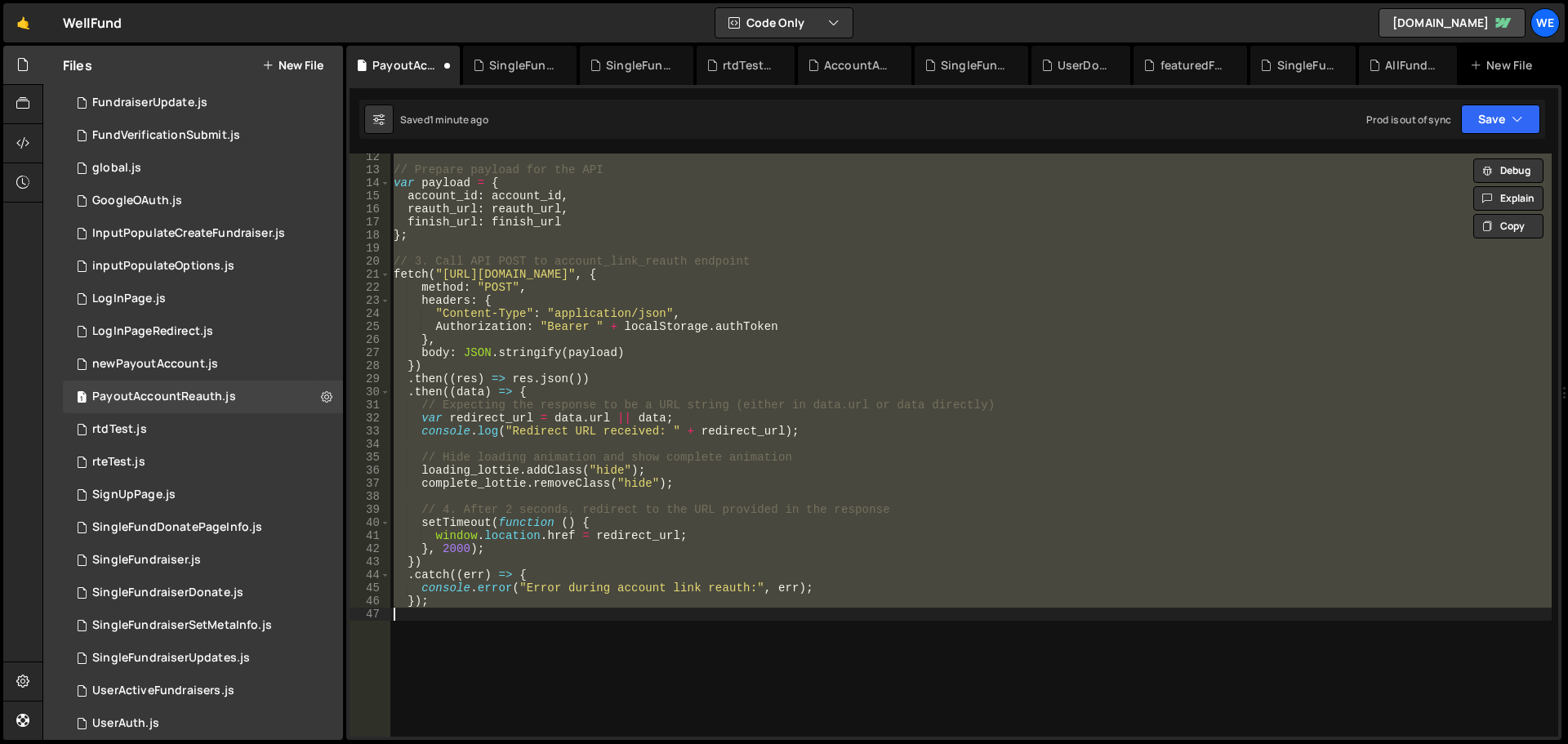
scroll to position [0, 0]
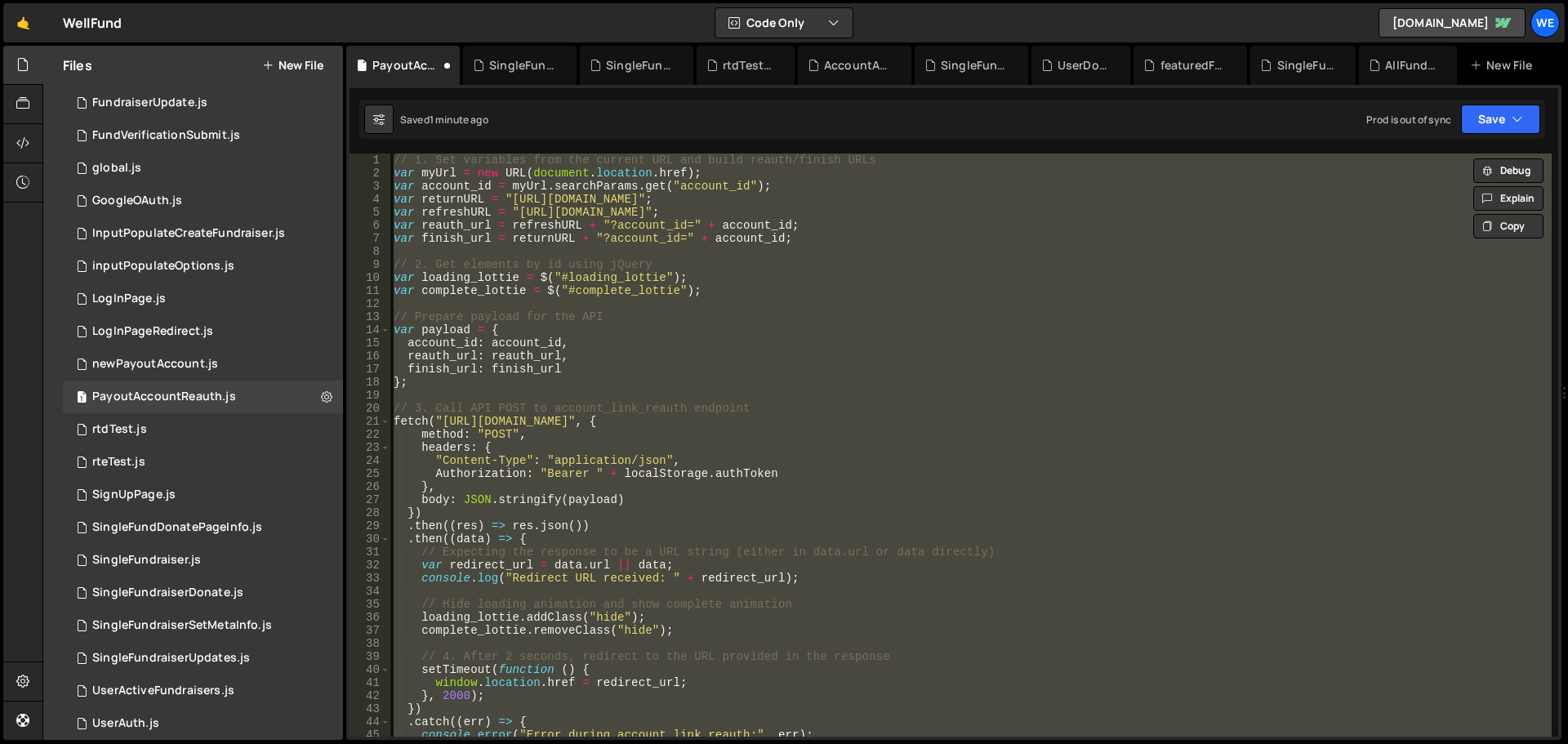
click at [1029, 364] on div "// 1. Set variables from the current URL and build reauth/finish URLs var myUrl…" at bounding box center [972, 445] width 1162 height 584
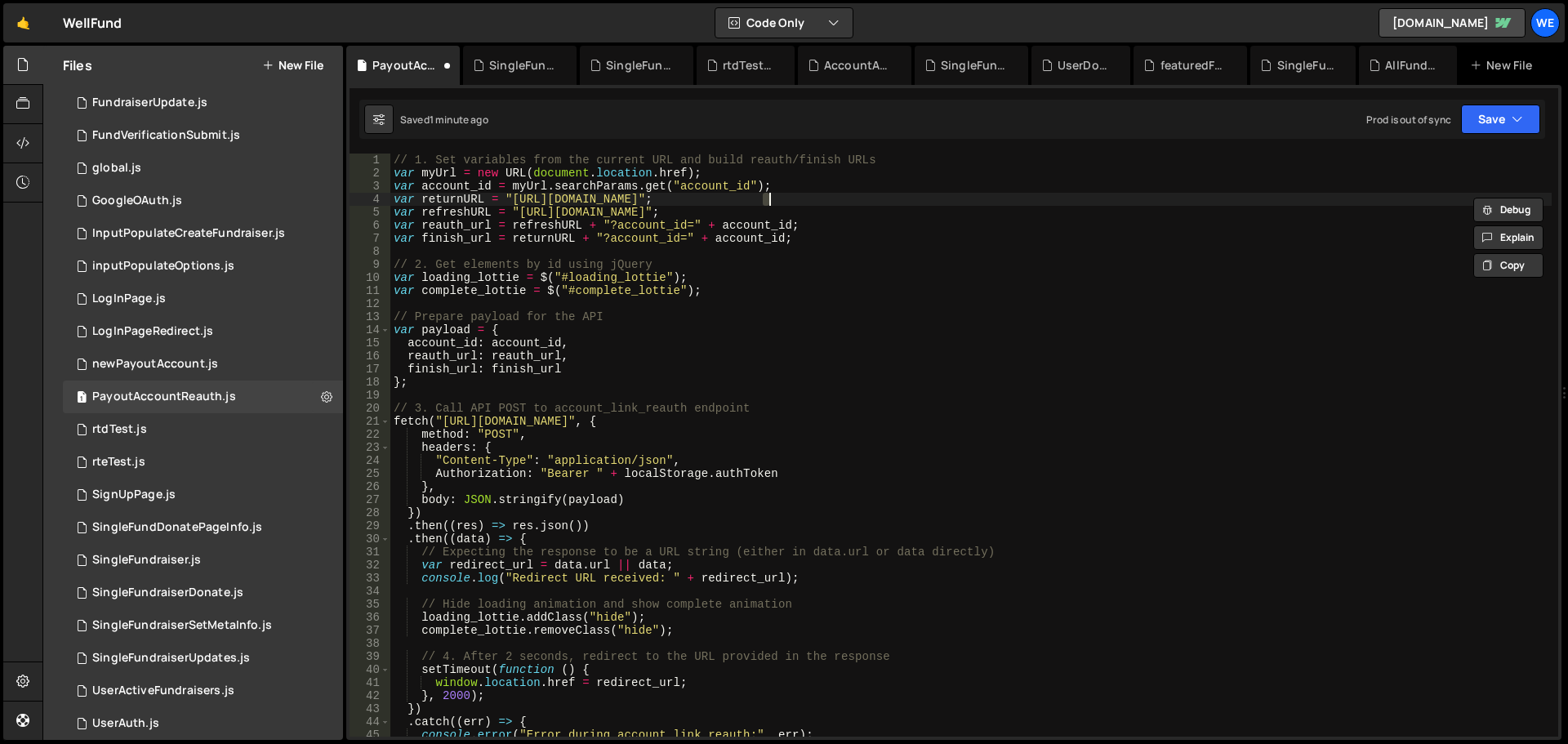
type textarea "var returnURL = "[URL][DOMAIN_NAME]";"
click at [1509, 123] on button "Save" at bounding box center [1501, 119] width 79 height 30
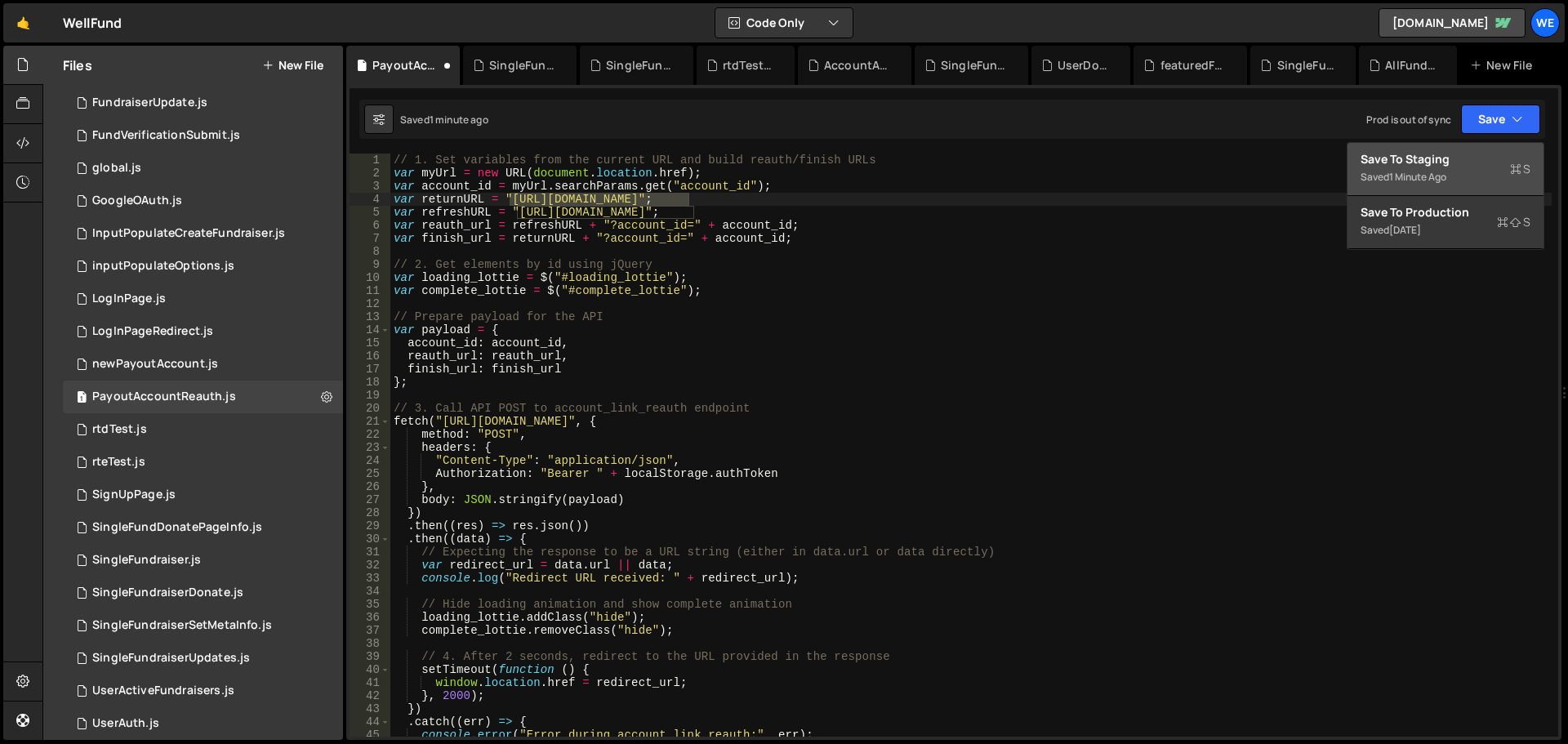
click at [1468, 164] on div "Save to Staging S" at bounding box center [1446, 160] width 170 height 16
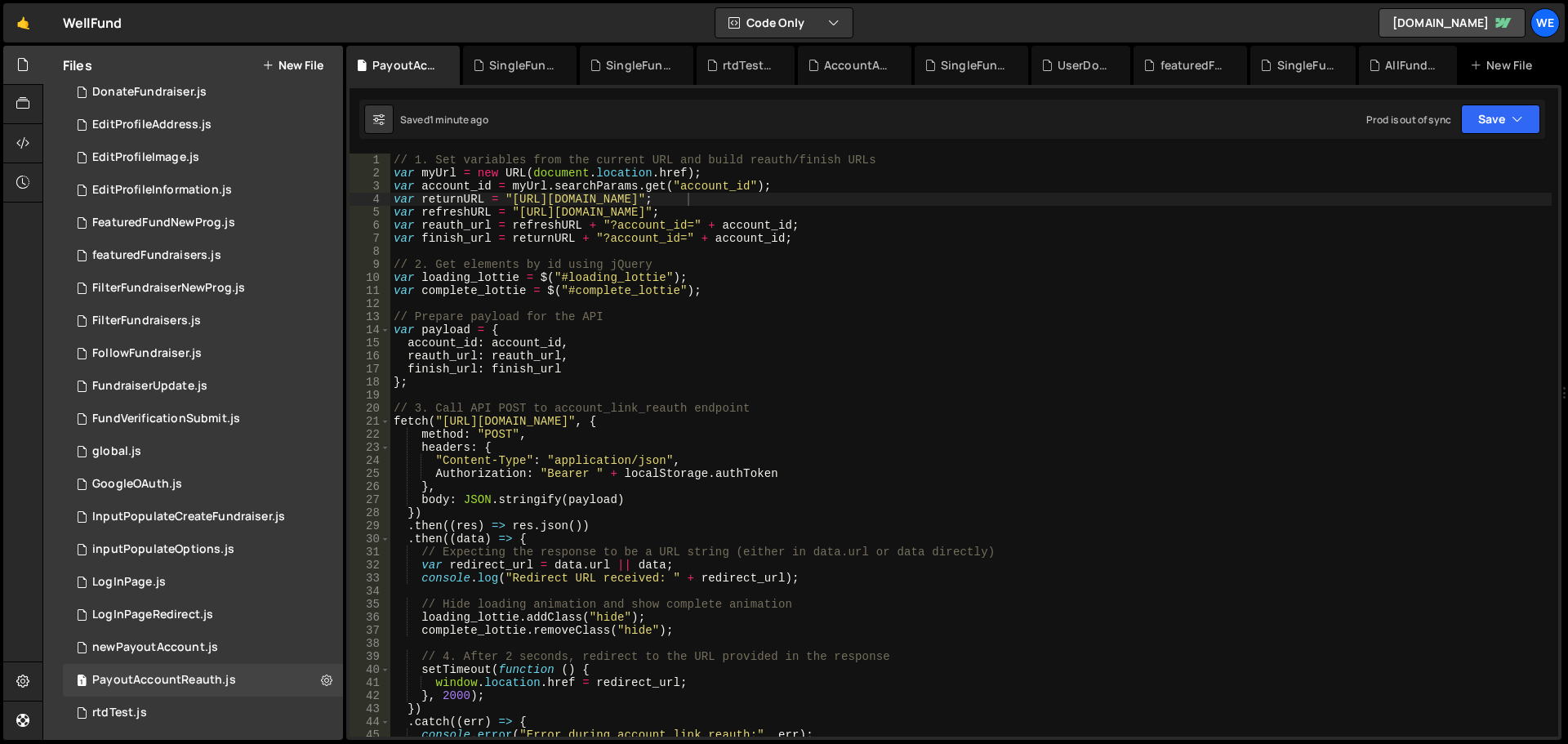
scroll to position [423, 0]
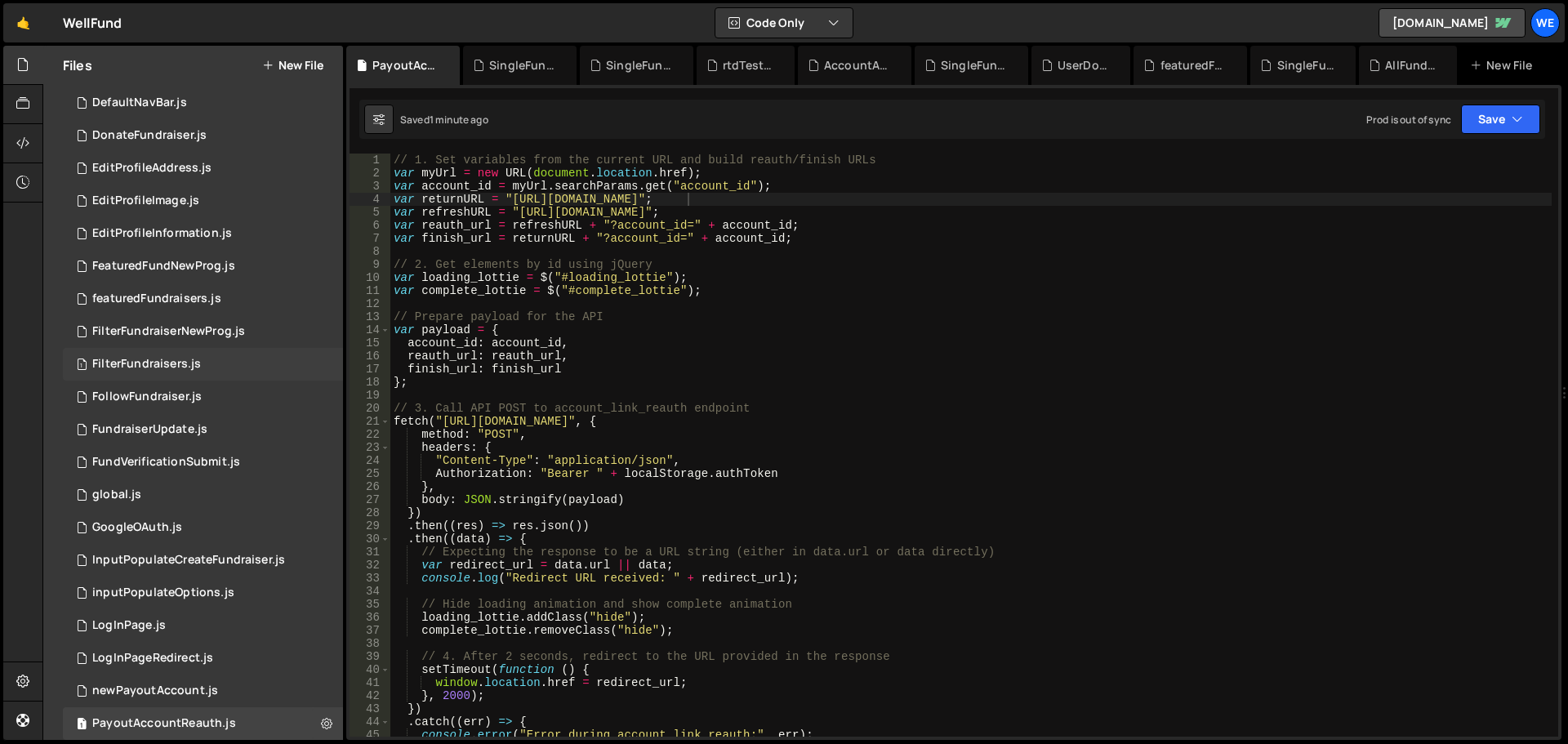
click at [134, 364] on div "FilterFundraisers.js" at bounding box center [146, 364] width 108 height 14
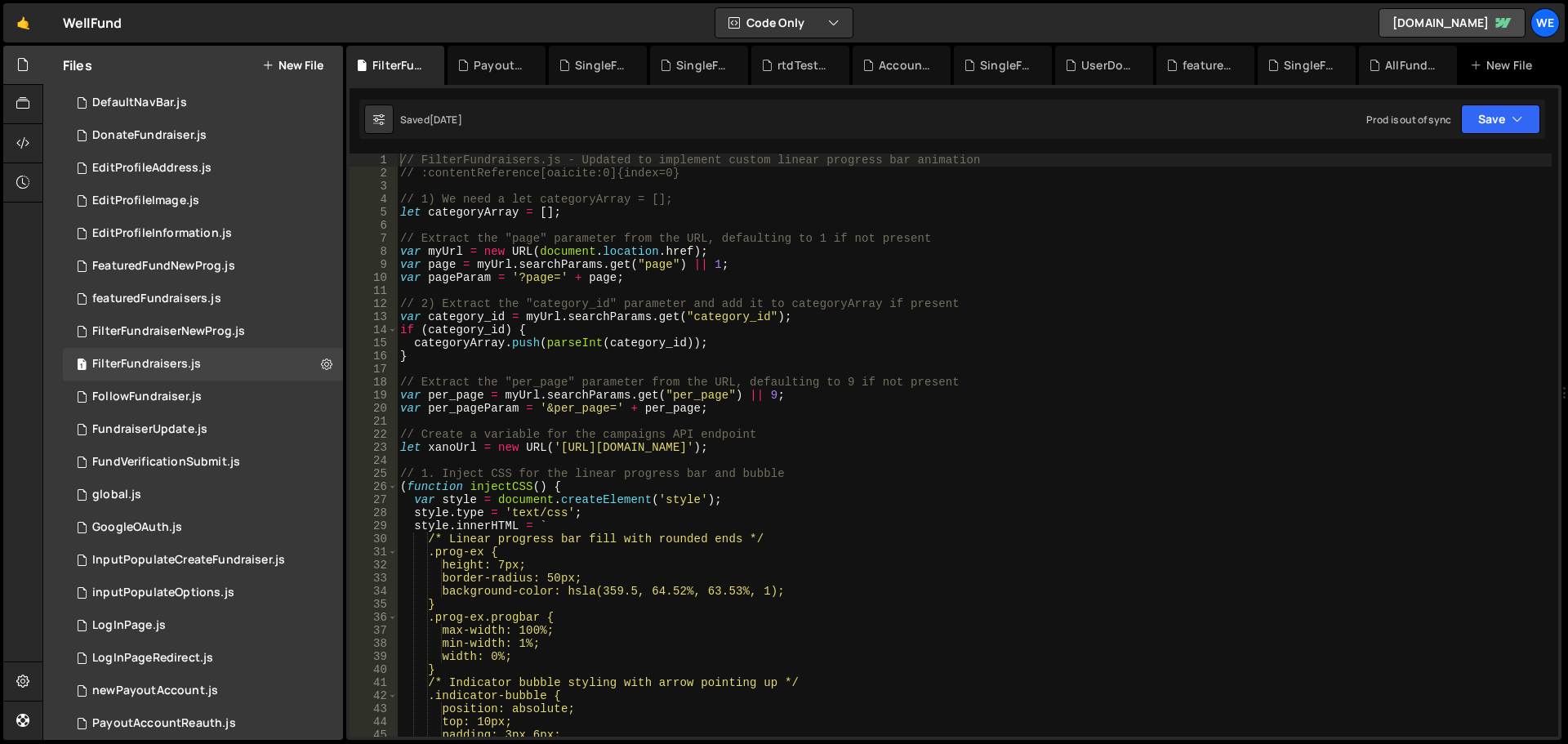
click at [559, 442] on div "// FilterFundraisers.js - Updated to implement custom linear progress bar anima…" at bounding box center [975, 458] width 1155 height 610
click at [794, 447] on div "// FilterFundraisers.js - Updated to implement custom linear progress bar anima…" at bounding box center [975, 458] width 1155 height 610
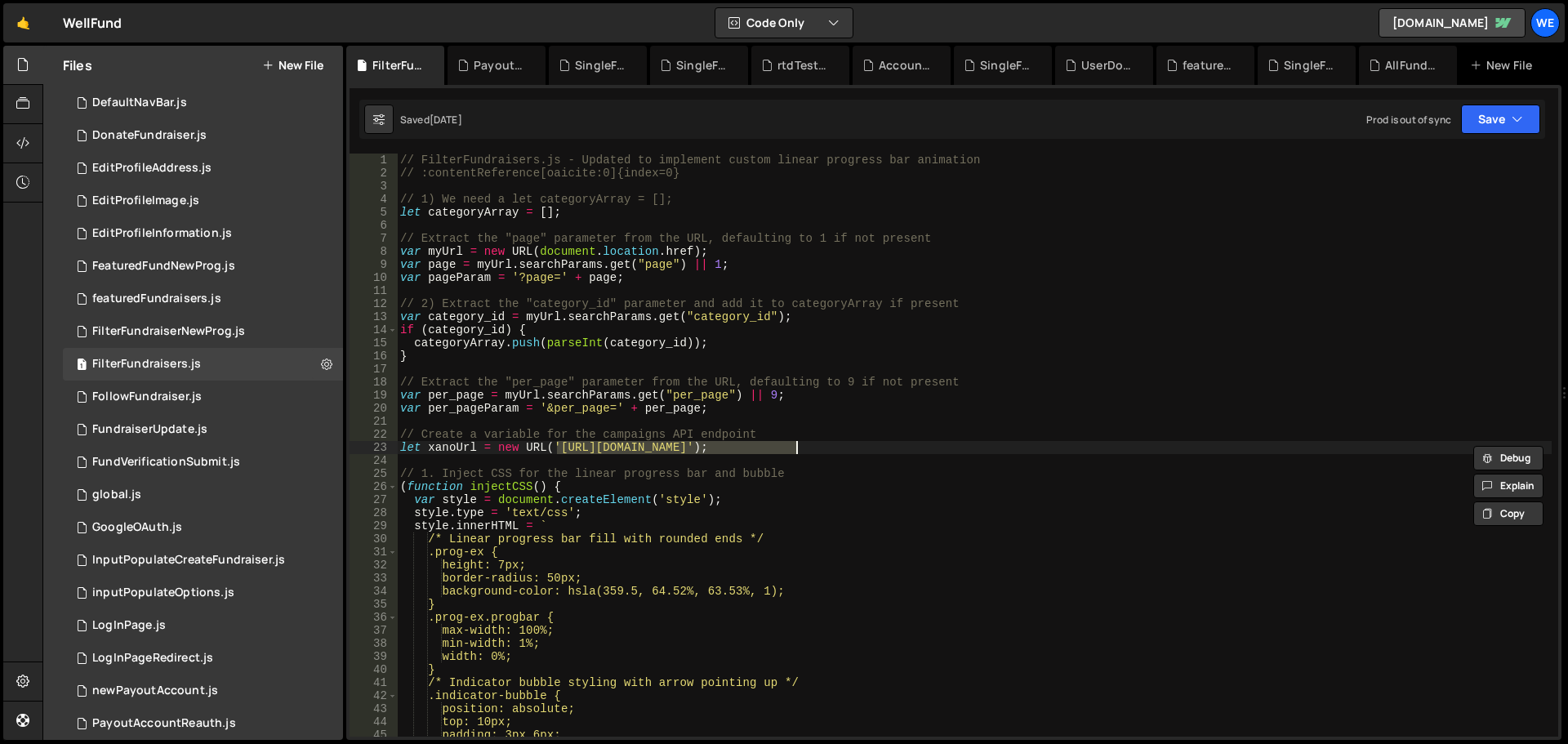
paste textarea "ru1-ldop-hv9n.n7e"
type textarea "let xanoUrl = new URL('https://xru1-ldop-hv9n.n7e.xano.io/api:txysN0Dn/');"
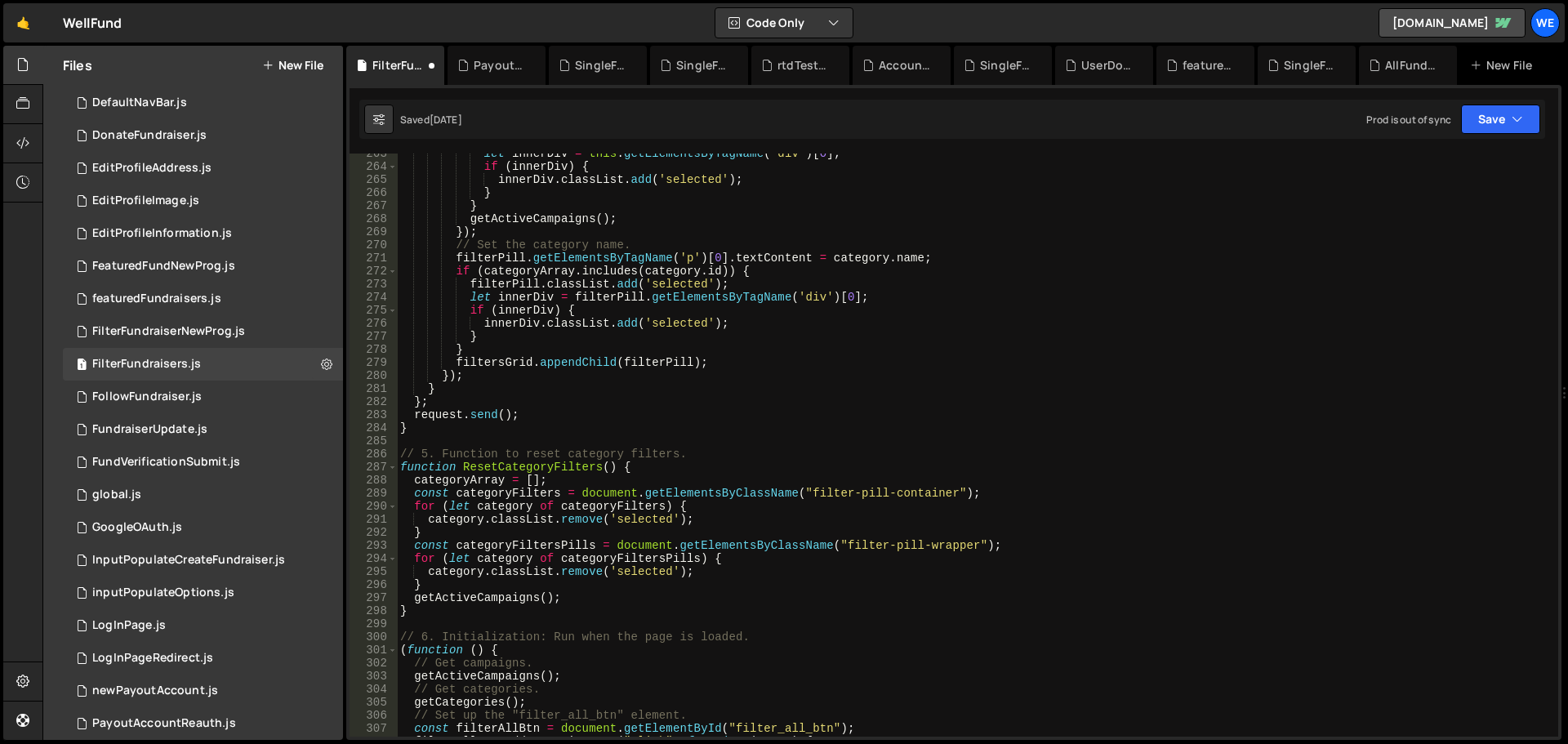
scroll to position [3724, 0]
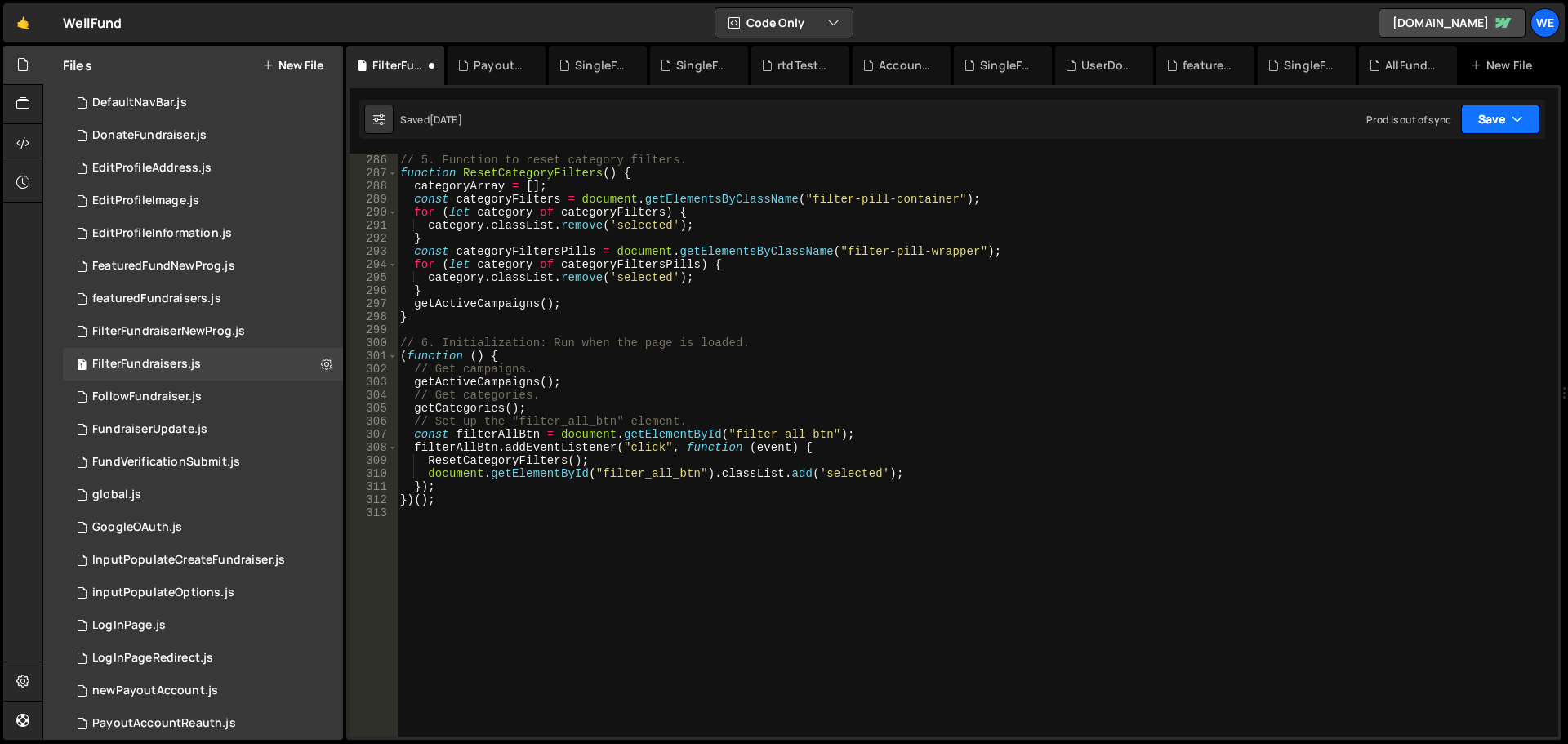
click at [1517, 127] on button "Save" at bounding box center [1501, 119] width 79 height 30
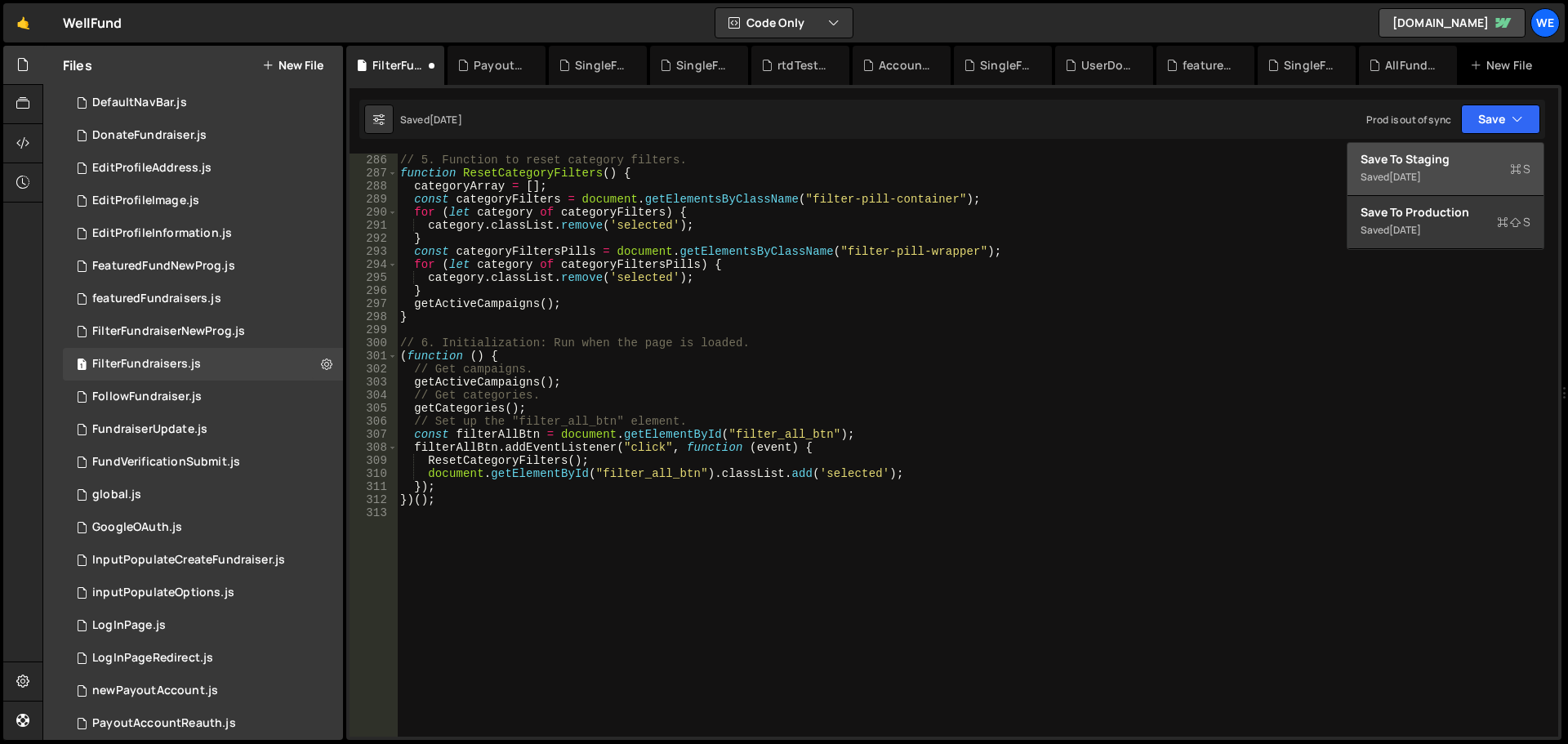
click at [1450, 170] on div "Saved [DATE]" at bounding box center [1446, 177] width 170 height 20
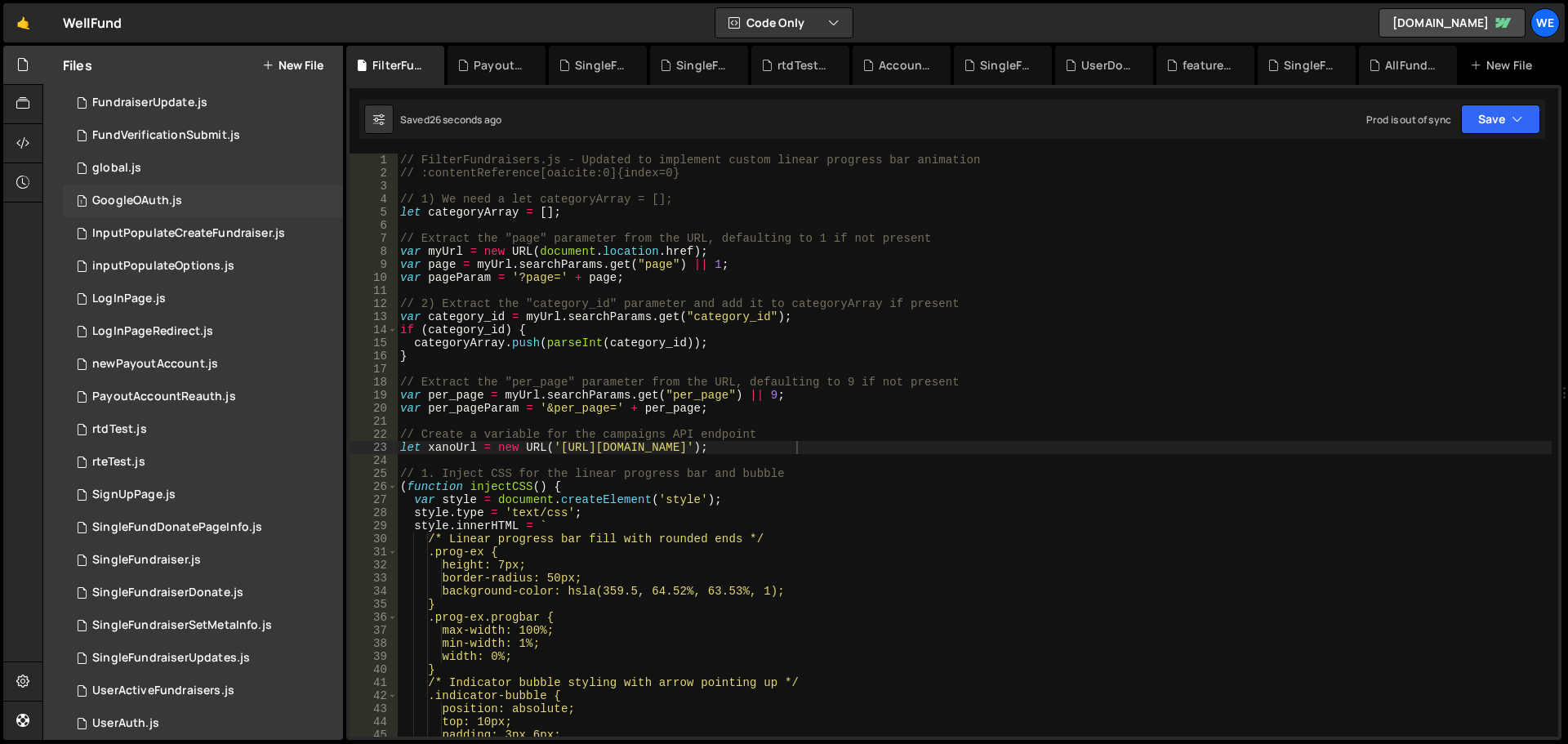
scroll to position [831, 0]
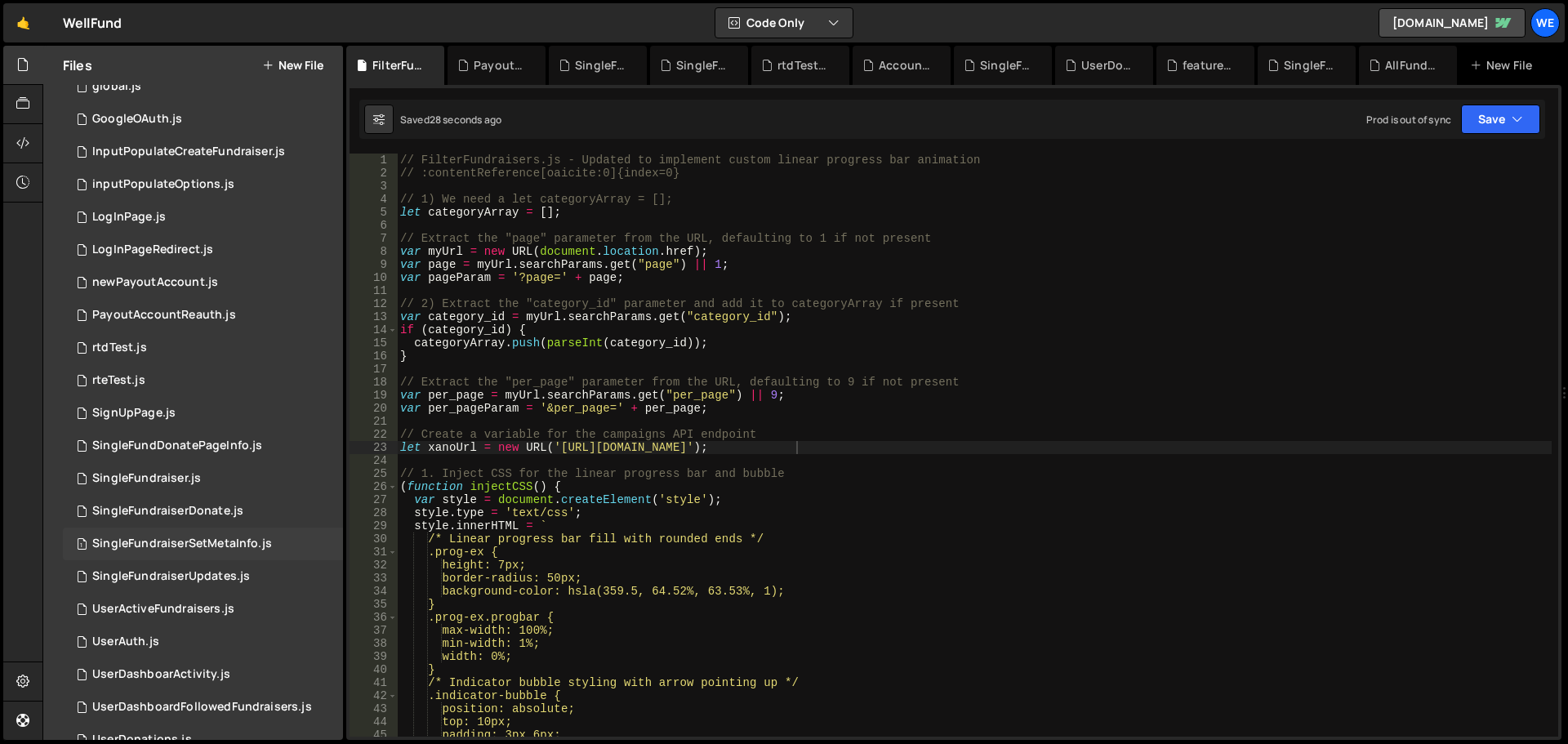
click at [214, 547] on div "SingleFundraiserSetMetaInfo.js" at bounding box center [182, 544] width 179 height 14
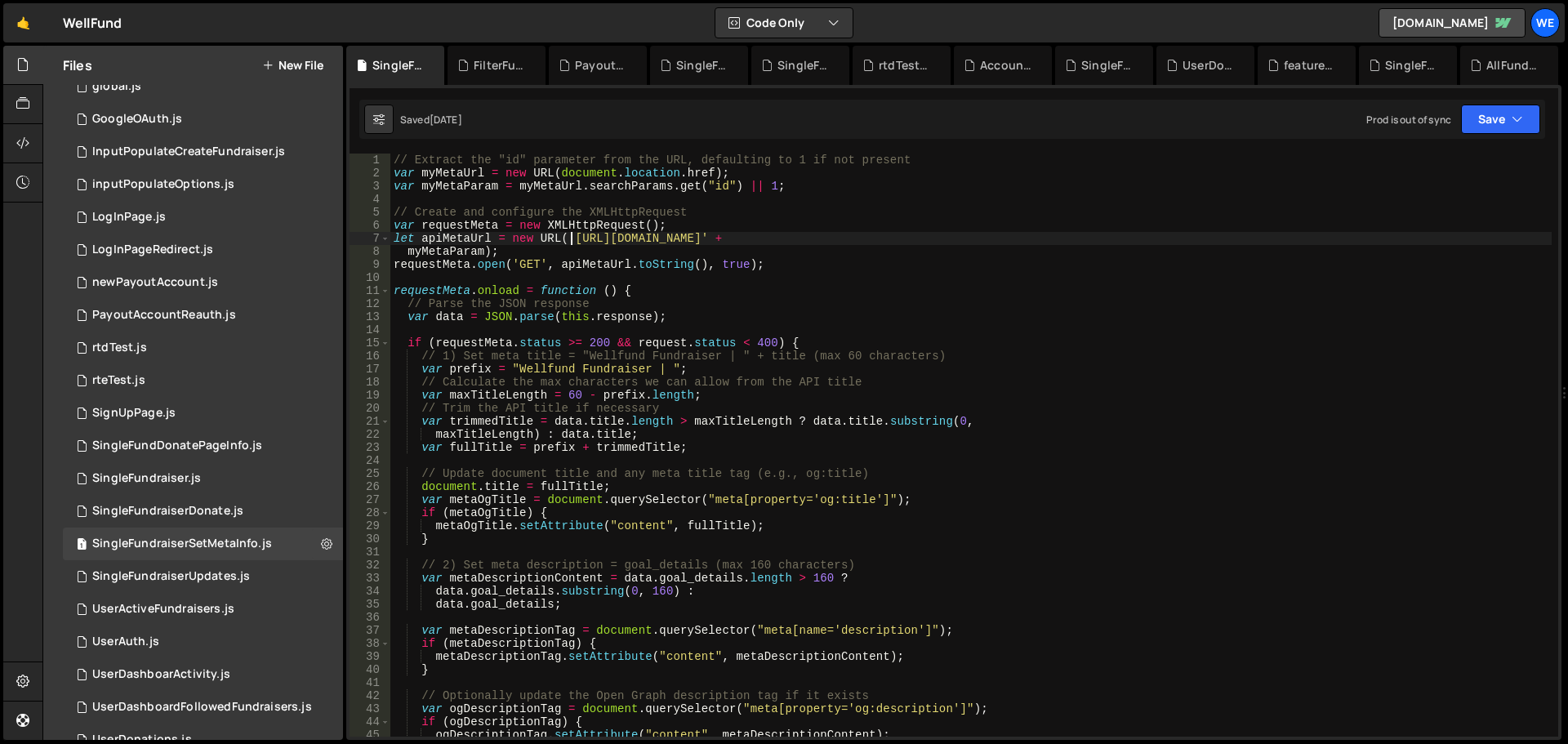
click at [574, 236] on div "// Extract the "id" parameter from the URL, defaulting to 1 if not present var …" at bounding box center [972, 458] width 1162 height 610
click at [822, 242] on div "// Extract the "id" parameter from the URL, defaulting to 1 if not present var …" at bounding box center [972, 458] width 1162 height 610
paste textarea "xru1-ldop-hv9n.n7e.xano"
type textarea "let apiMetaUrl = new URL('[URL][DOMAIN_NAME]' +"
click at [1468, 115] on button "Save" at bounding box center [1501, 119] width 79 height 30
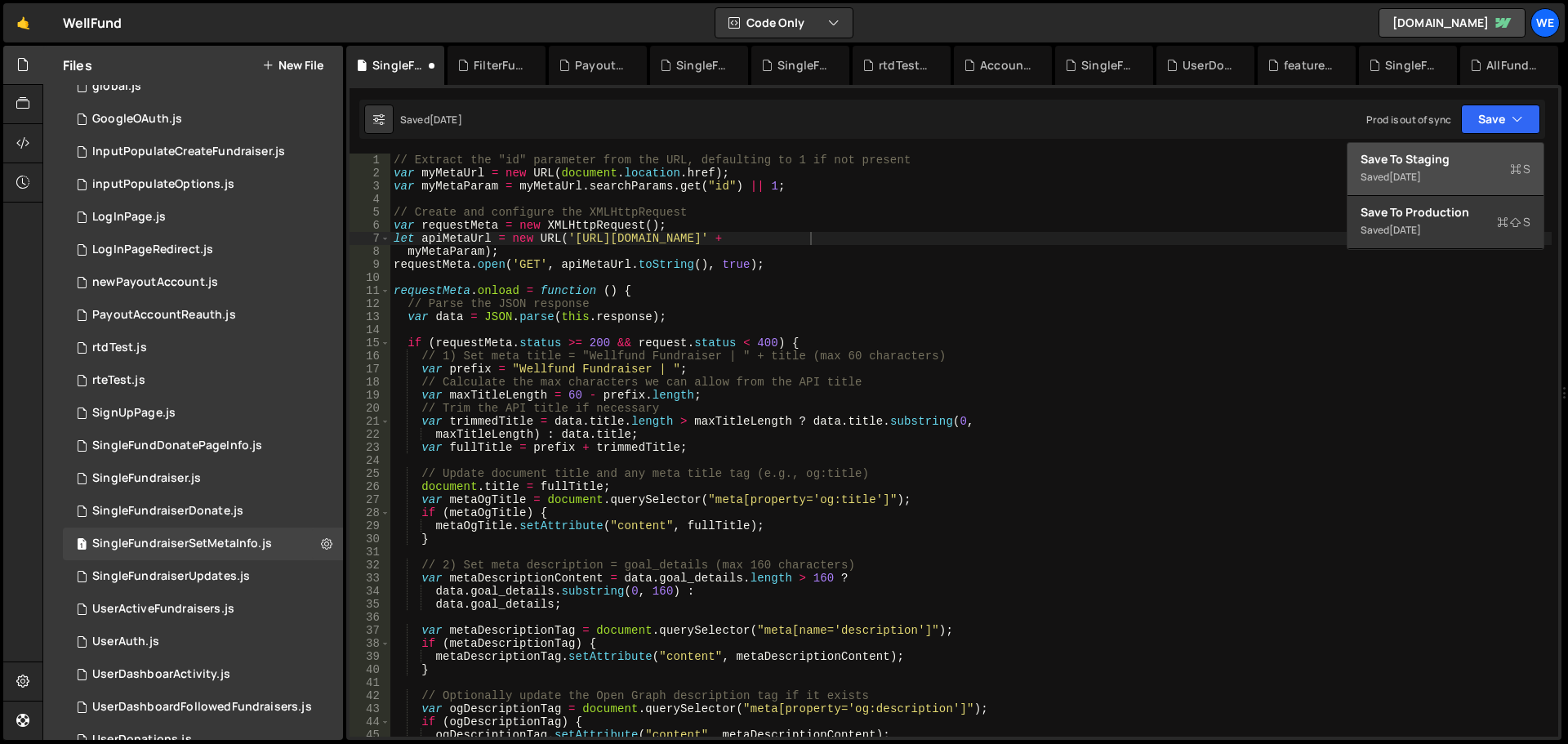
click at [1464, 147] on button "Save to Staging S Saved [DATE]" at bounding box center [1445, 169] width 196 height 53
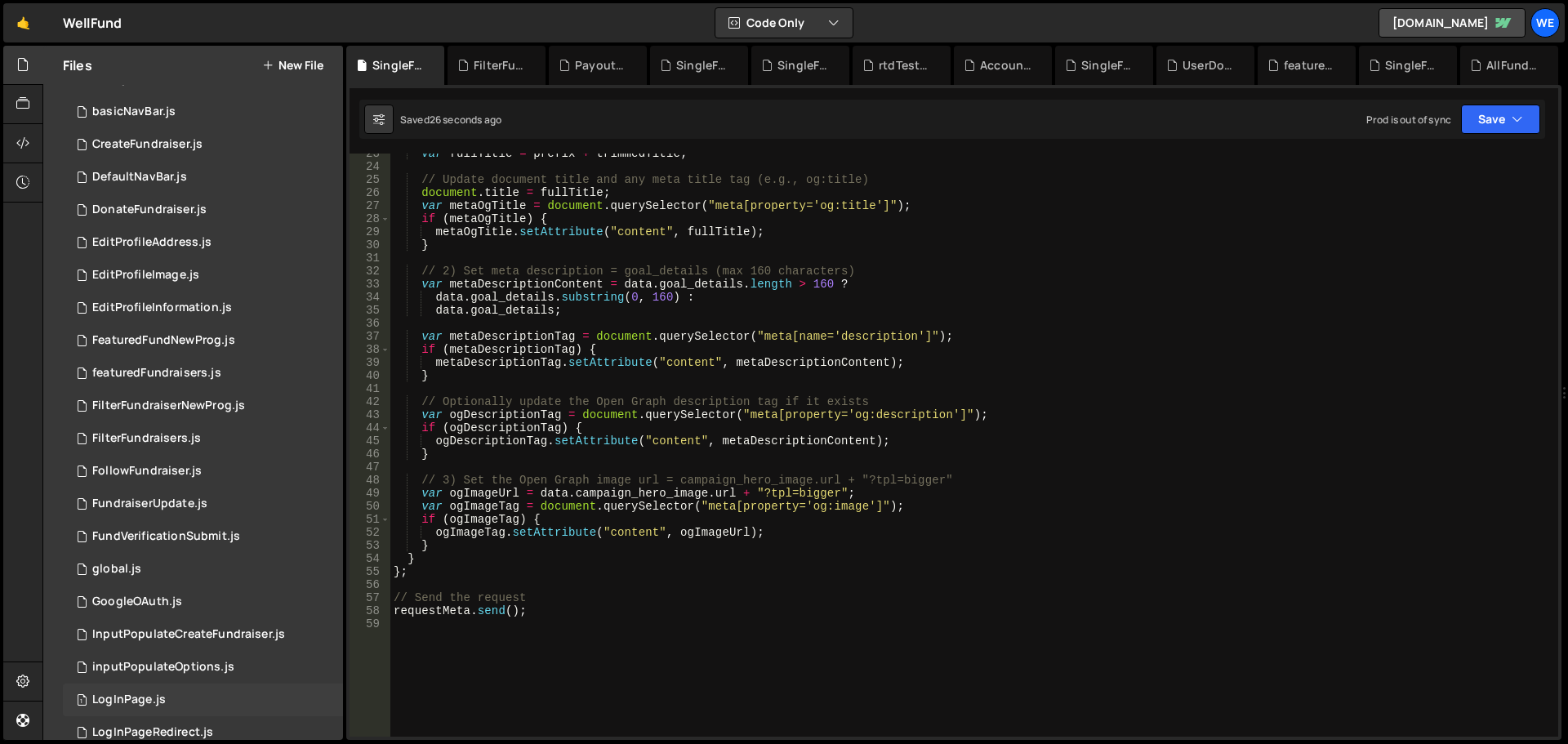
scroll to position [342, 0]
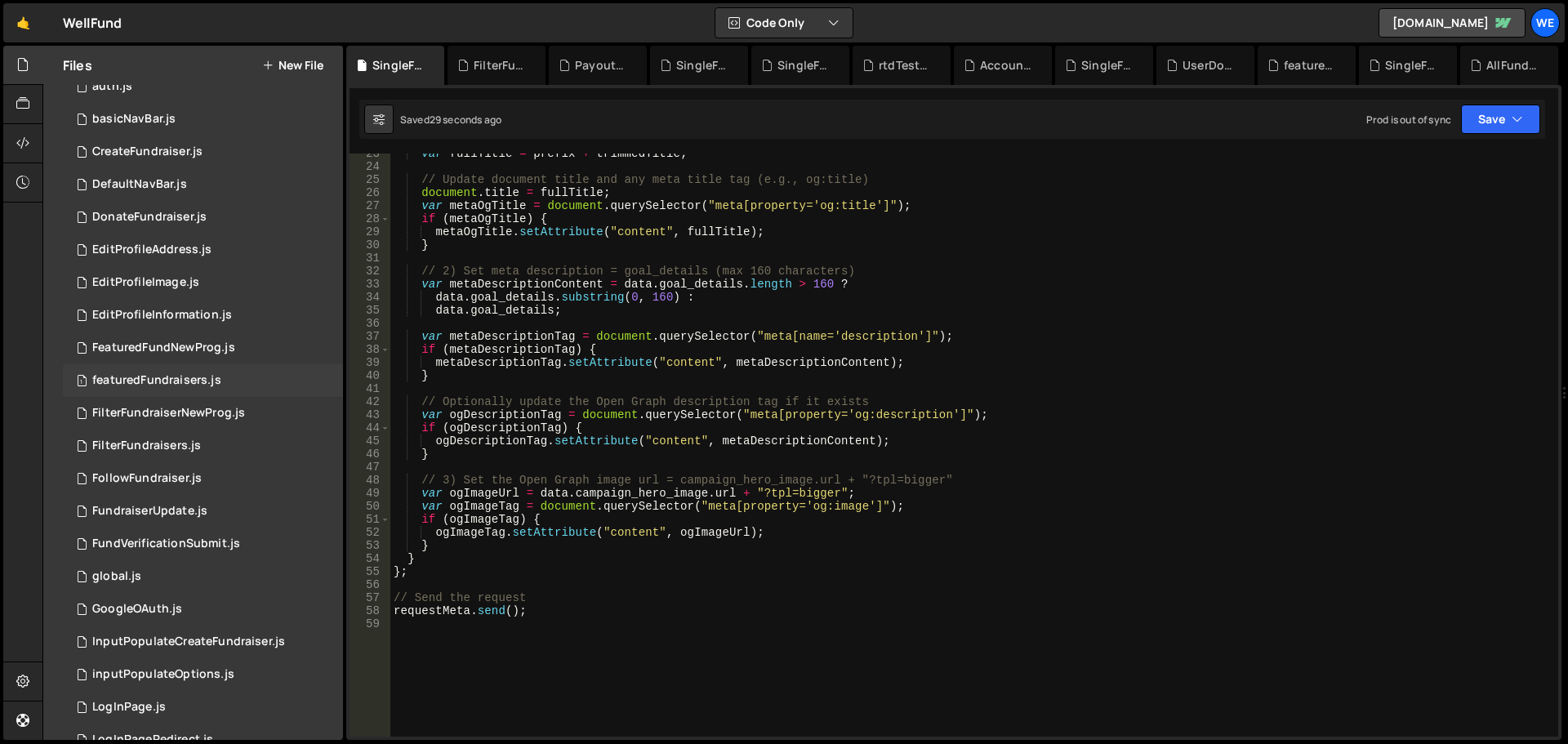
click at [194, 384] on div "featuredFundraisers.js" at bounding box center [157, 380] width 129 height 14
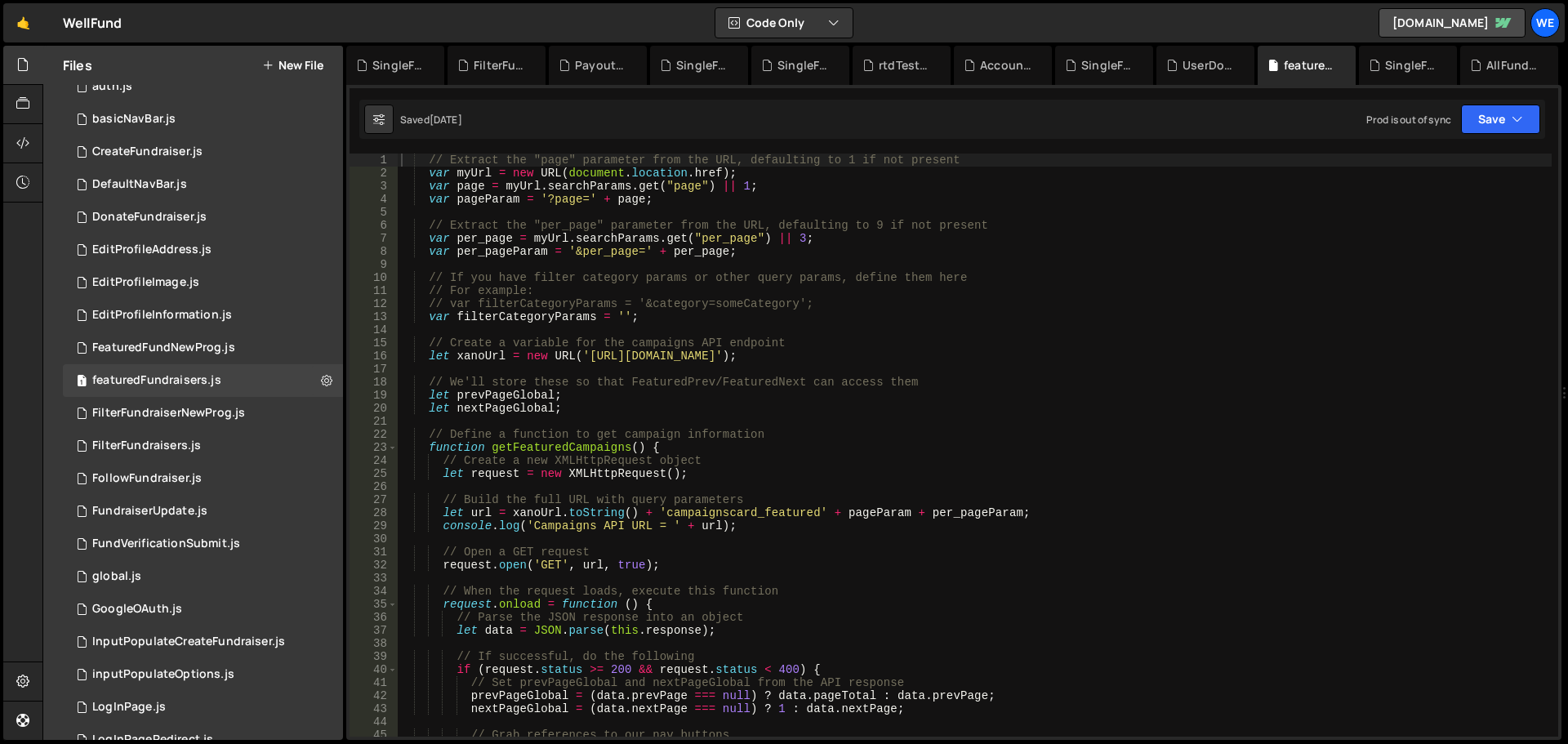
click at [591, 354] on div "// Extract the "page" parameter from the URL, defaulting to 1 if not present va…" at bounding box center [975, 458] width 1154 height 610
click at [824, 354] on div "// Extract the "page" parameter from the URL, defaulting to 1 if not present va…" at bounding box center [975, 458] width 1154 height 610
paste textarea "ru1-ldop-hv9n.n7e"
type textarea "let xanoUrl = new URL('https://xru1-ldop-hv9n.n7e.xano.io/api:txysN0Dn/');"
drag, startPoint x: 1504, startPoint y: 106, endPoint x: 1501, endPoint y: 146, distance: 40.1
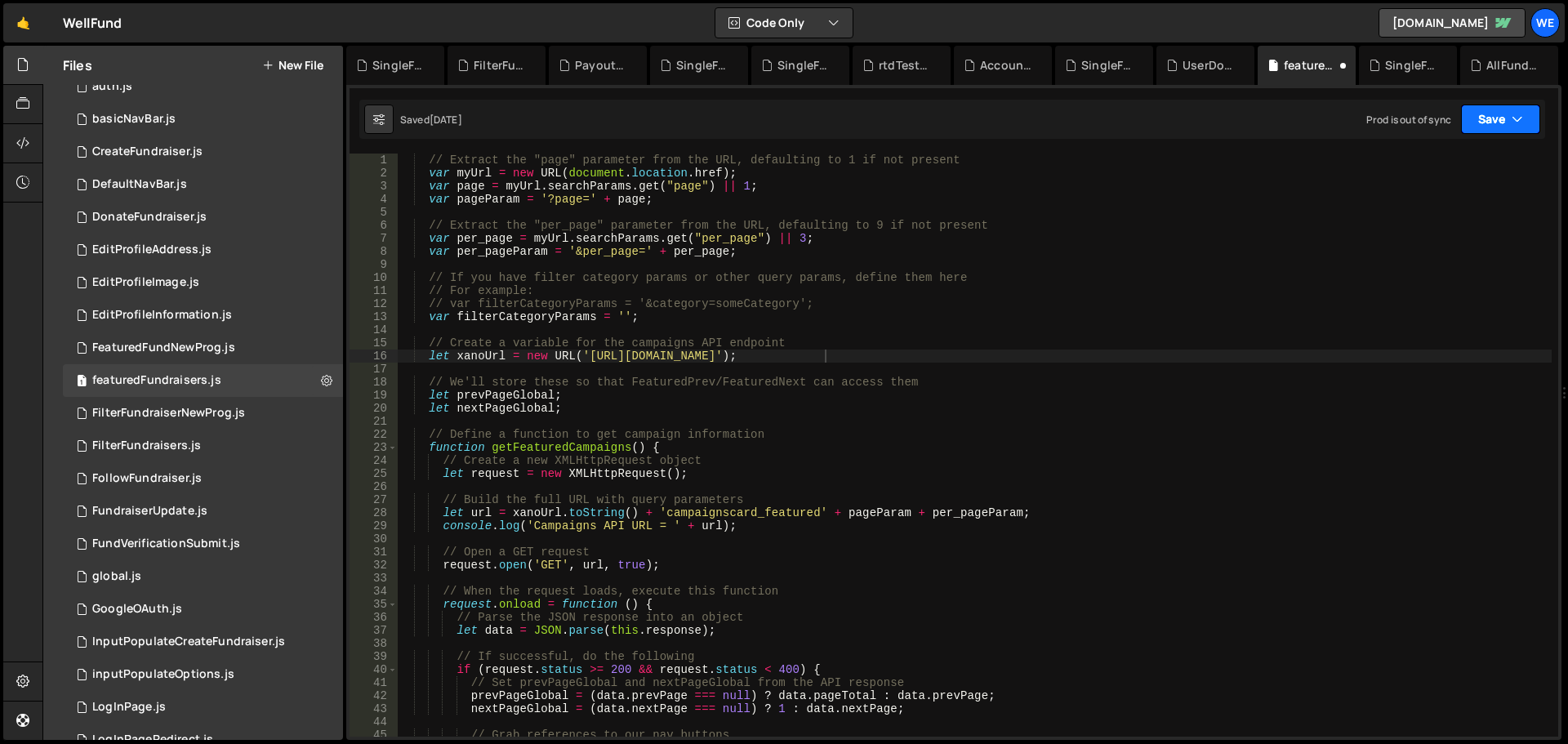
click at [1507, 106] on button "Save" at bounding box center [1501, 119] width 79 height 30
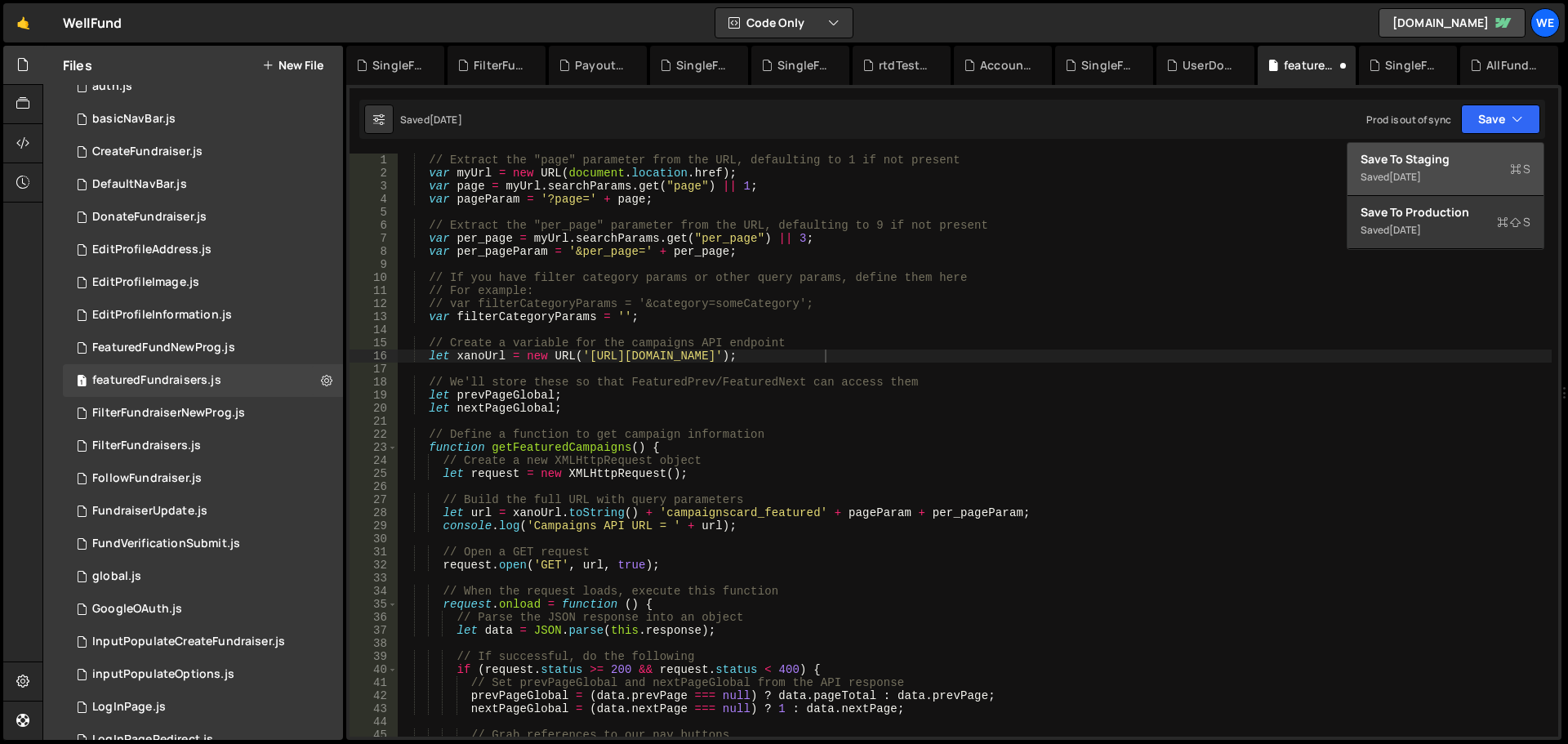
click at [1500, 147] on button "Save to Staging S Saved [DATE]" at bounding box center [1445, 169] width 196 height 53
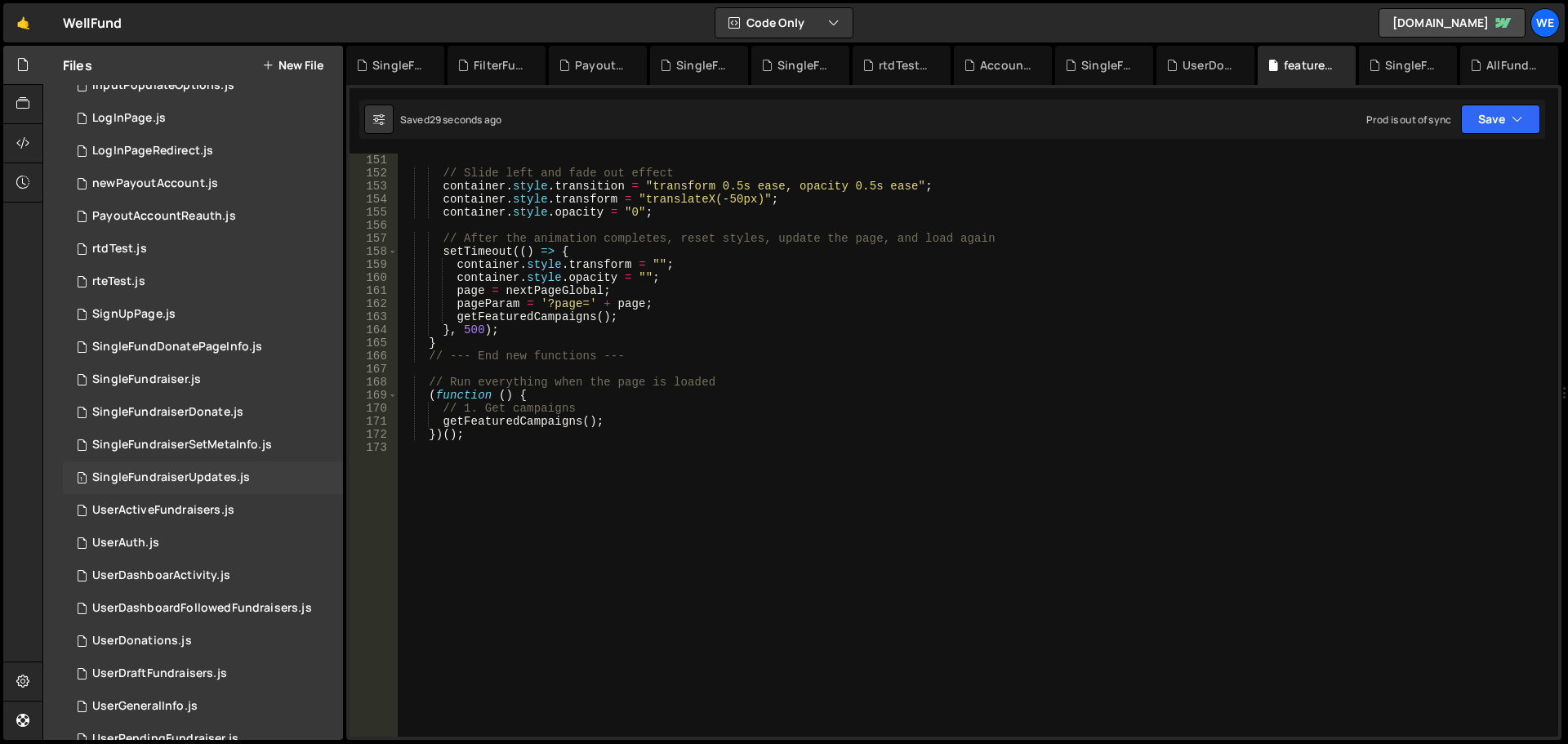
scroll to position [995, 0]
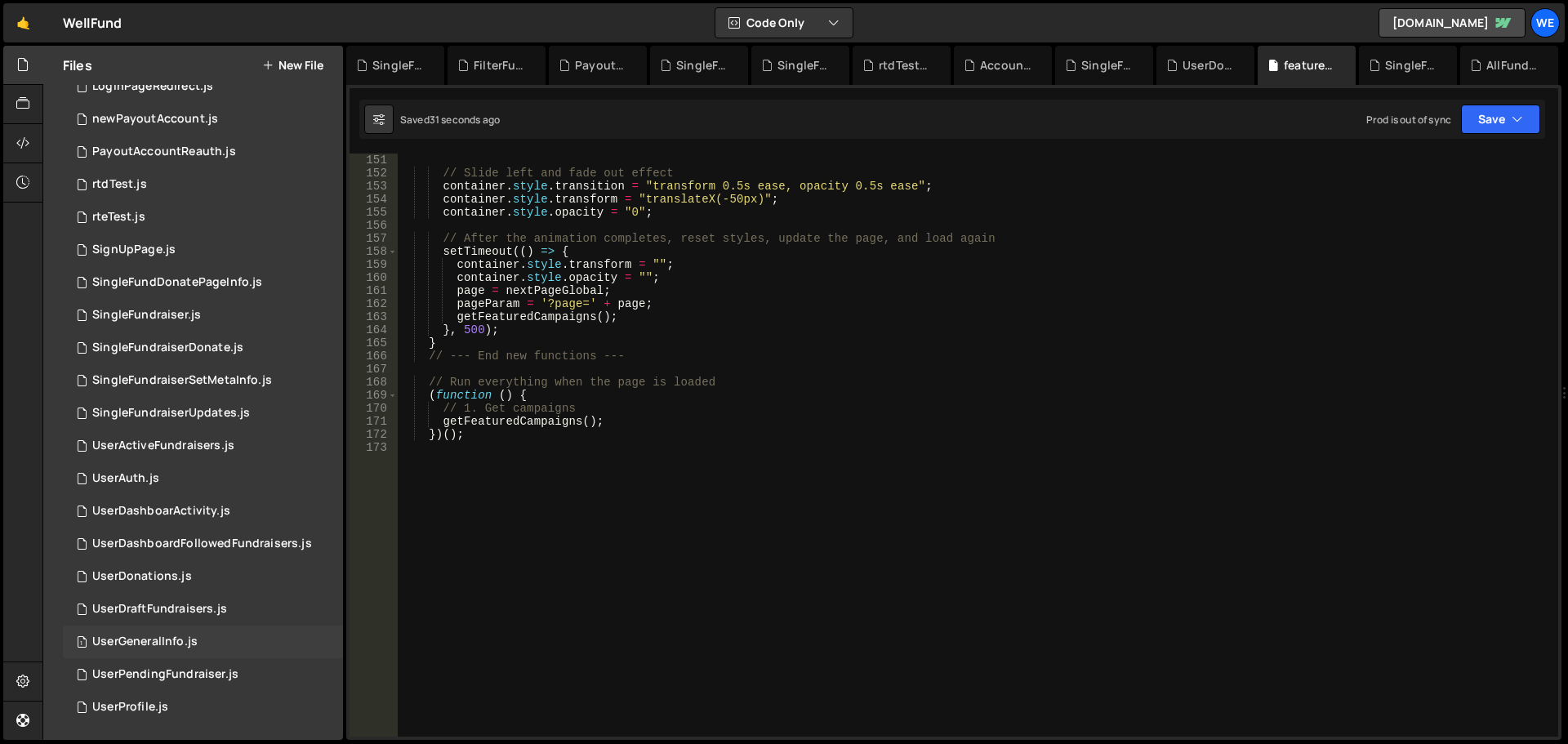
click at [171, 636] on div "UserGeneralInfo.js" at bounding box center [145, 642] width 106 height 14
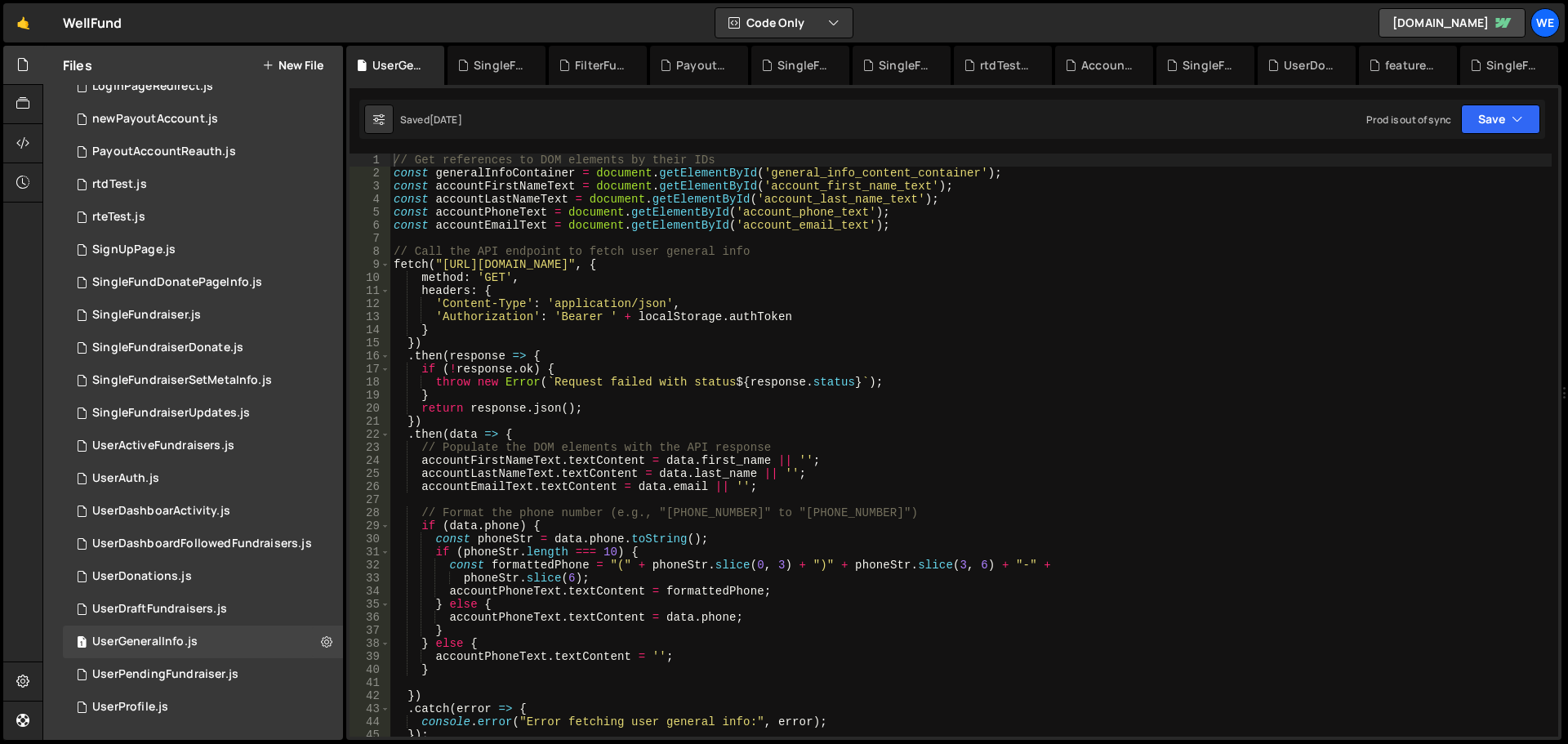
click at [438, 266] on div "// Get references to DOM elements by their IDs const generalInfoContainer = doc…" at bounding box center [972, 458] width 1162 height 610
click at [692, 264] on div "// Get references to DOM elements by their IDs const generalInfoContainer = doc…" at bounding box center [972, 458] width 1162 height 610
paste textarea "xru1-ldop-hv9n.n7e.xano"
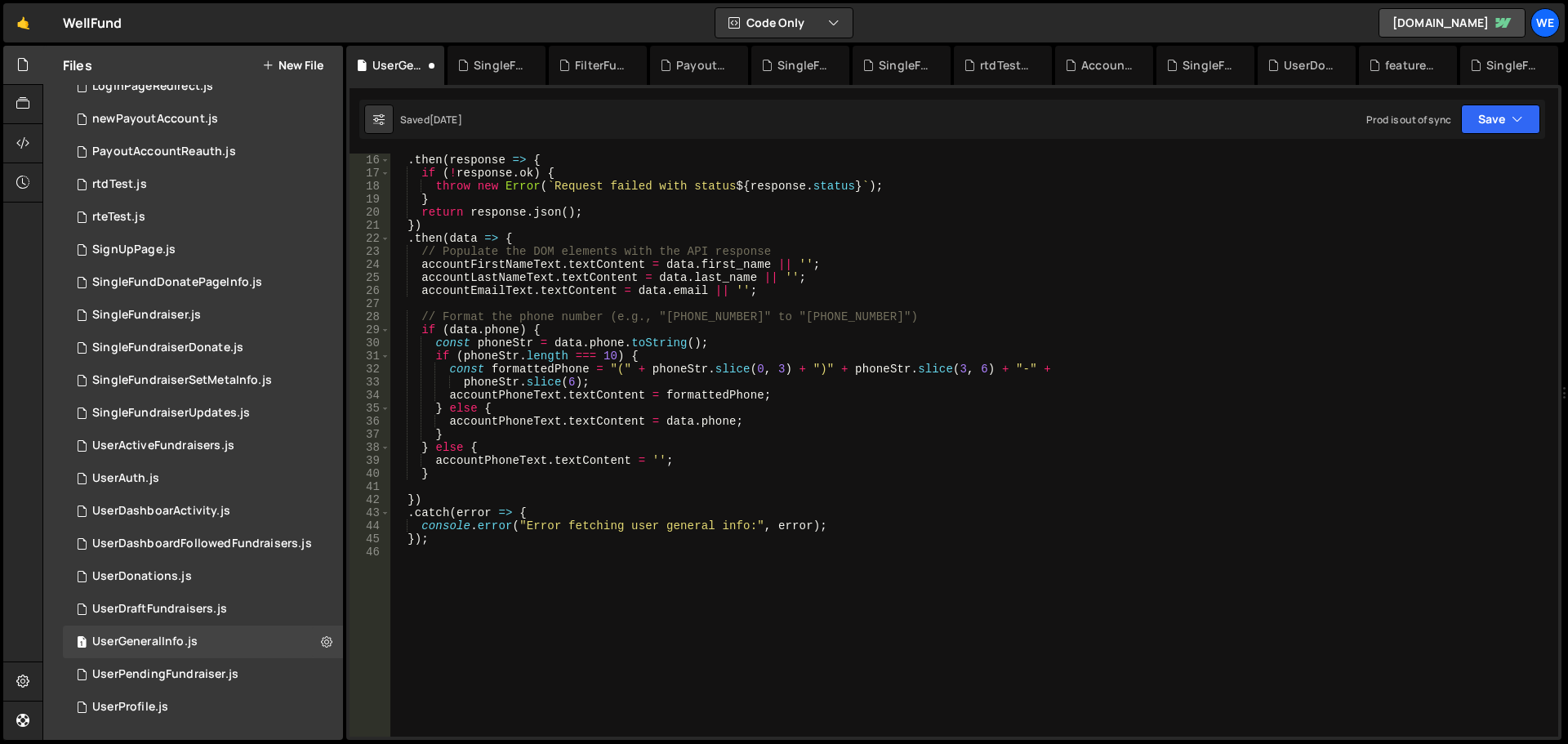
scroll to position [0, 0]
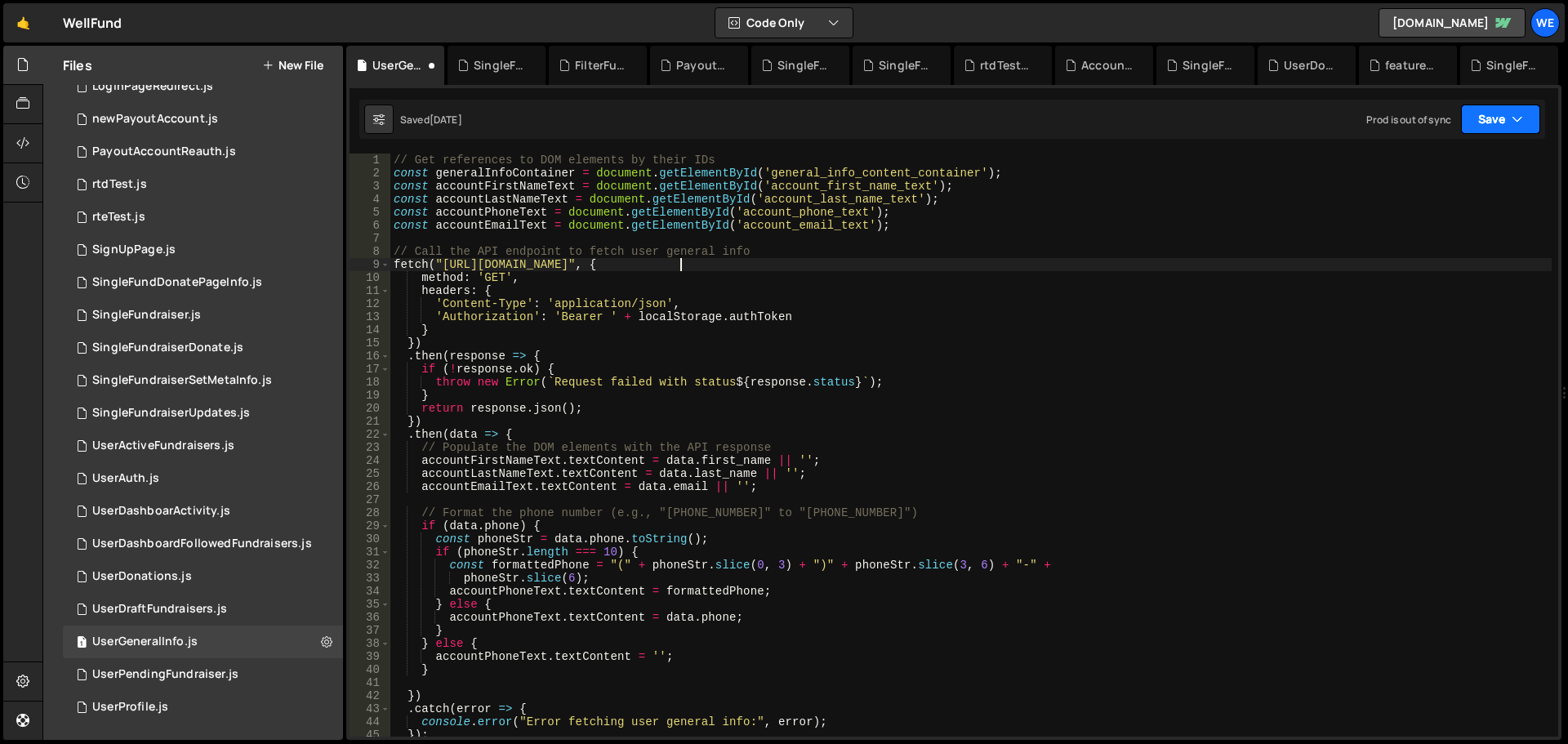
click at [1486, 118] on button "Save" at bounding box center [1501, 119] width 79 height 30
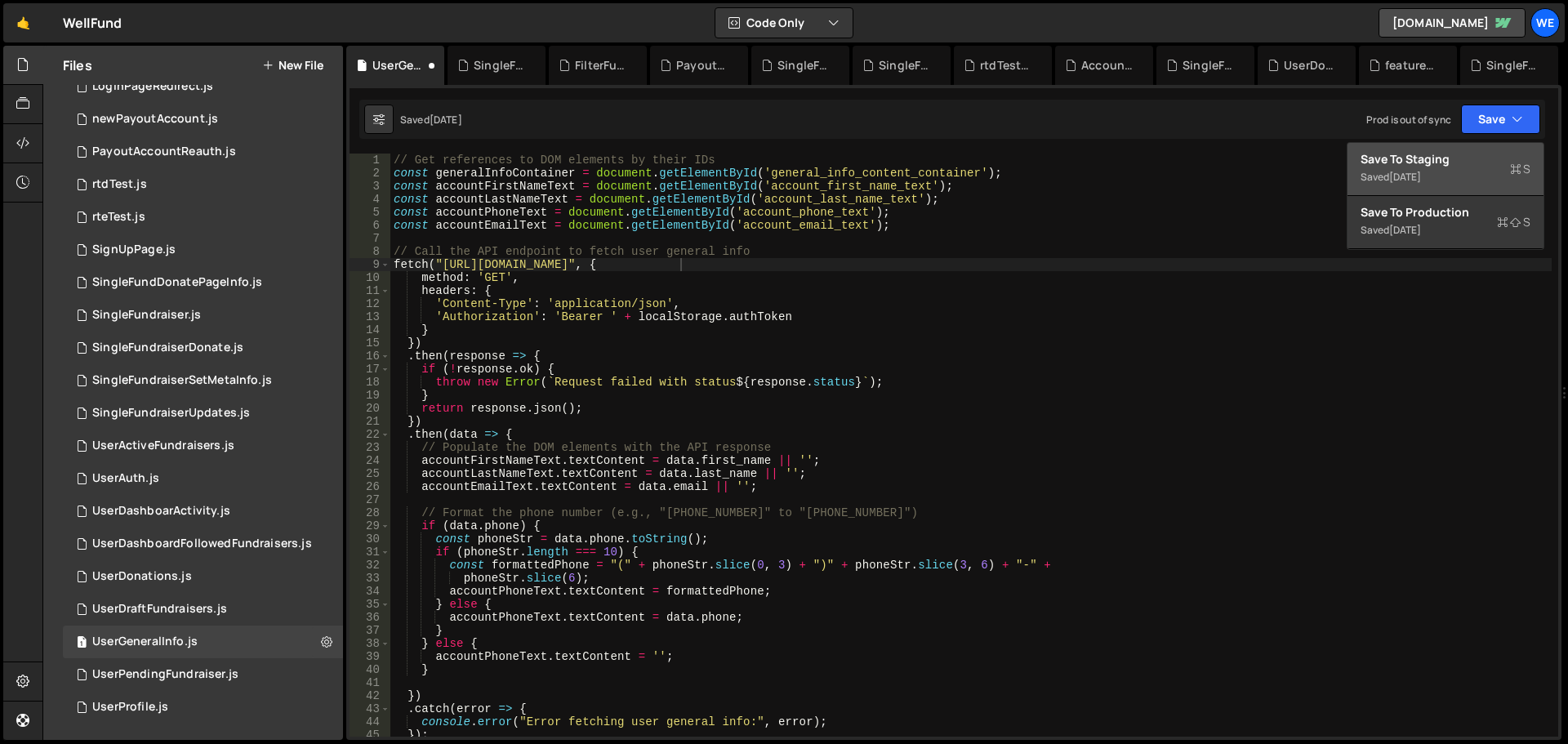
click at [1441, 153] on div "Save to Staging S" at bounding box center [1446, 160] width 170 height 16
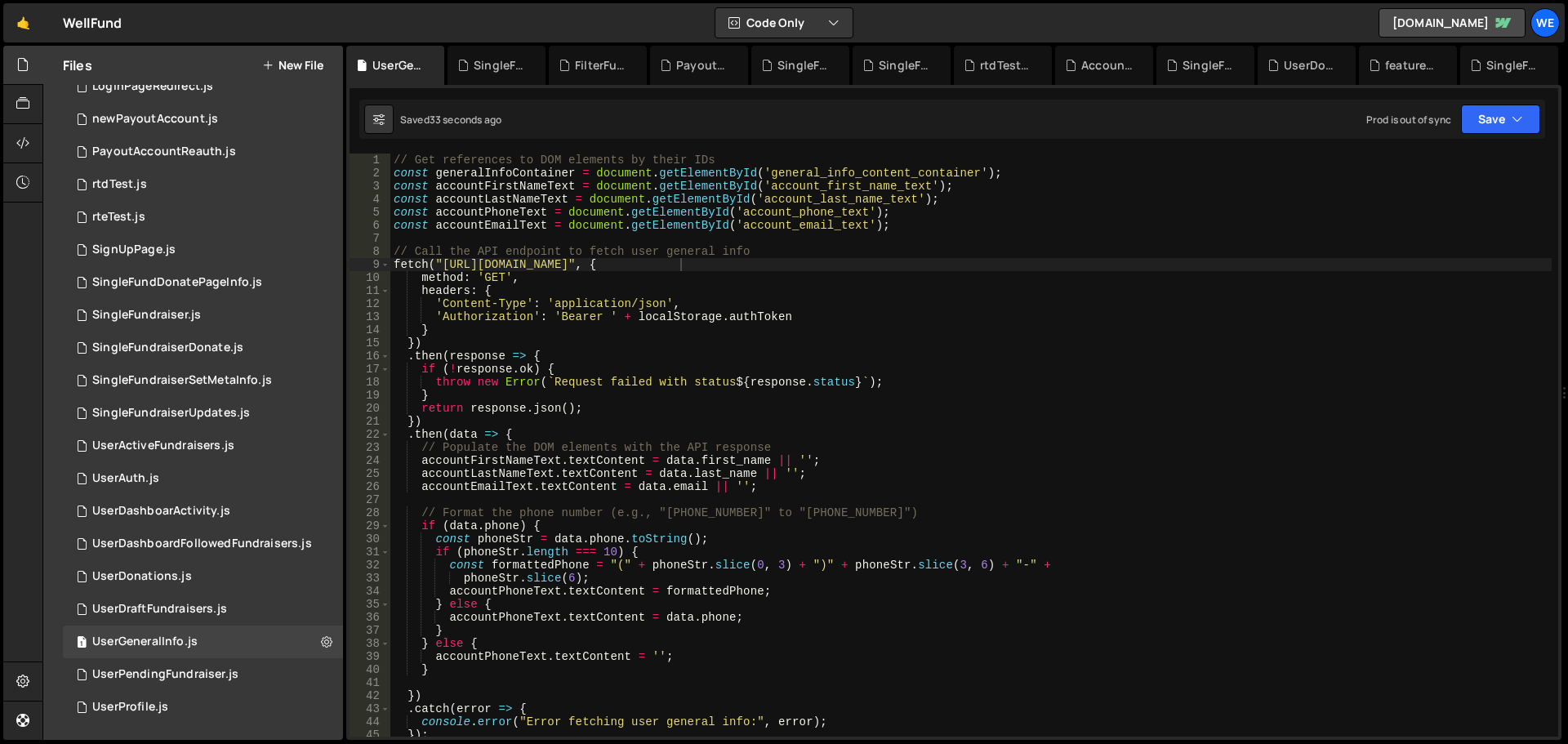
click at [620, 269] on div "// Get references to DOM elements by their IDs const generalInfoContainer = doc…" at bounding box center [972, 458] width 1162 height 610
click at [602, 304] on div "// Get references to DOM elements by their IDs const generalInfoContainer = doc…" at bounding box center [972, 458] width 1162 height 610
click at [602, 276] on div "// Get references to DOM elements by their IDs const generalInfoContainer = doc…" at bounding box center [972, 458] width 1162 height 610
click at [750, 265] on div "// Get references to DOM elements by their IDs const generalInfoContainer = doc…" at bounding box center [972, 458] width 1162 height 610
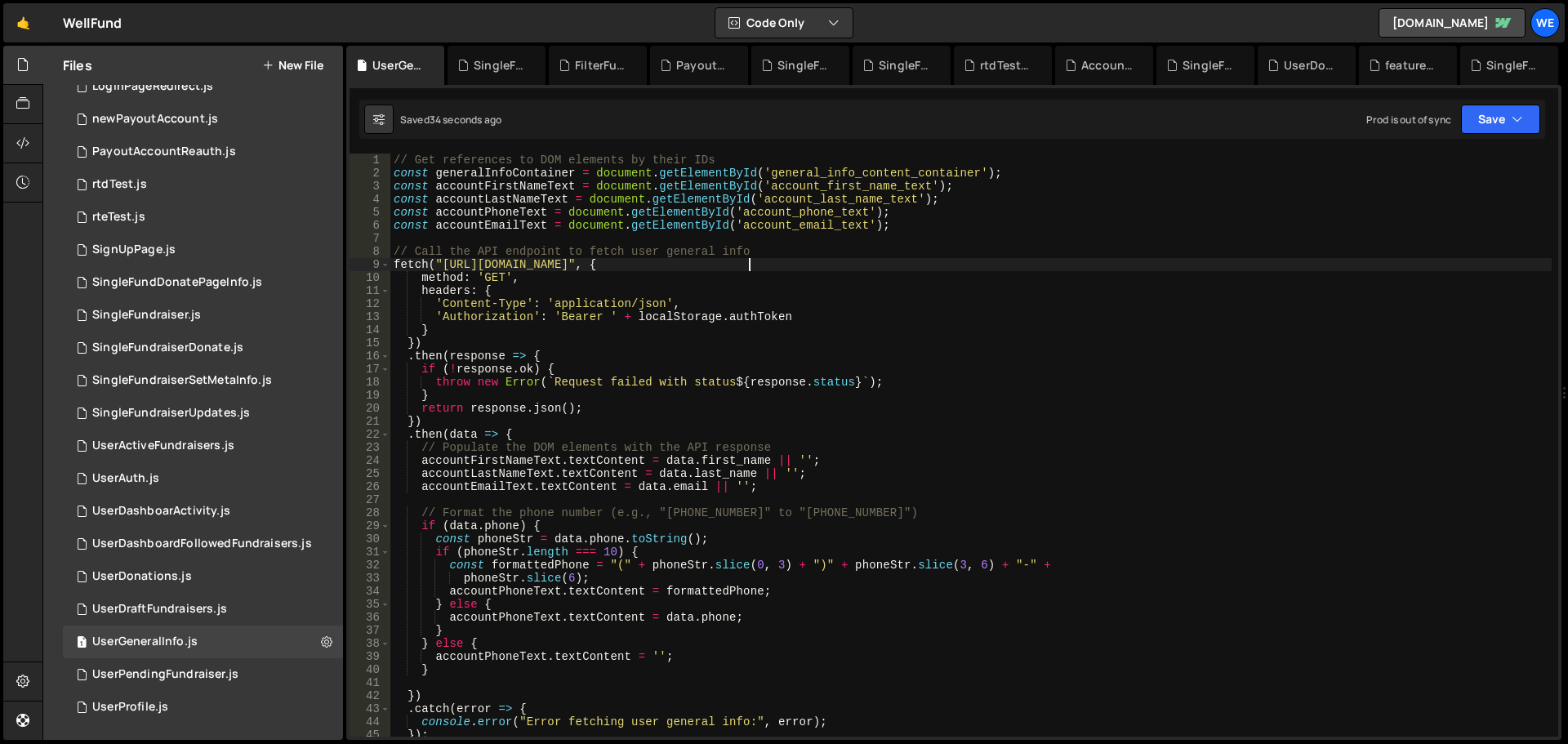
click at [750, 265] on div "// Get references to DOM elements by their IDs const generalInfoContainer = doc…" at bounding box center [972, 458] width 1162 height 610
click at [892, 265] on div "// Get references to DOM elements by their IDs const generalInfoContainer = doc…" at bounding box center [972, 458] width 1162 height 610
drag, startPoint x: 444, startPoint y: 265, endPoint x: 634, endPoint y: 363, distance: 213.8
click at [444, 265] on div "// Get references to DOM elements by their IDs const generalInfoContainer = doc…" at bounding box center [972, 458] width 1162 height 610
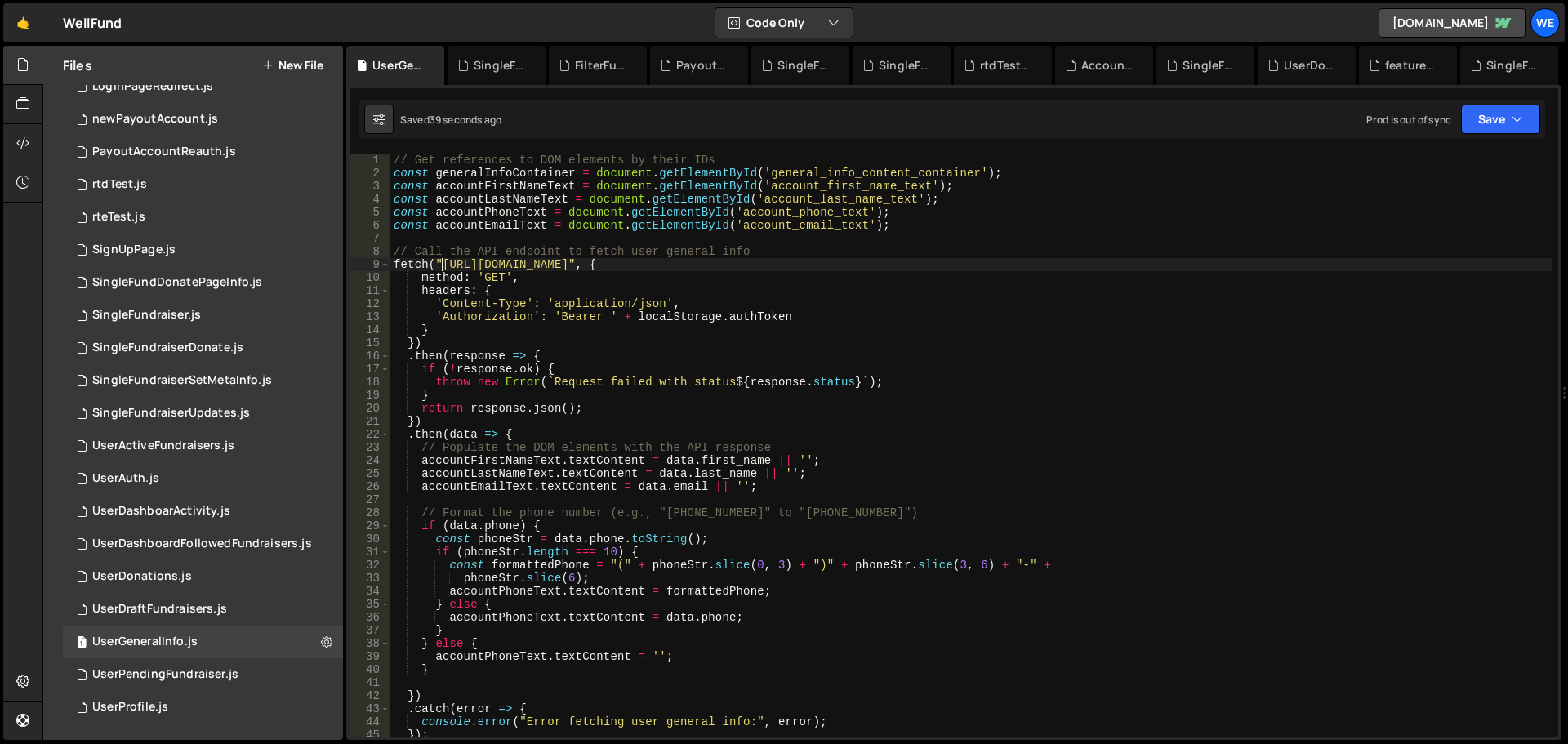
drag, startPoint x: 941, startPoint y: 262, endPoint x: 923, endPoint y: 388, distance: 127.3
click at [941, 262] on div "// Get references to DOM elements by their IDs const generalInfoContainer = doc…" at bounding box center [972, 458] width 1162 height 610
click at [1091, 282] on div "// Get references to DOM elements by their IDs const generalInfoContainer = doc…" at bounding box center [972, 458] width 1162 height 610
type textarea "method: 'GET',"
click at [1493, 131] on button "Save" at bounding box center [1501, 119] width 79 height 30
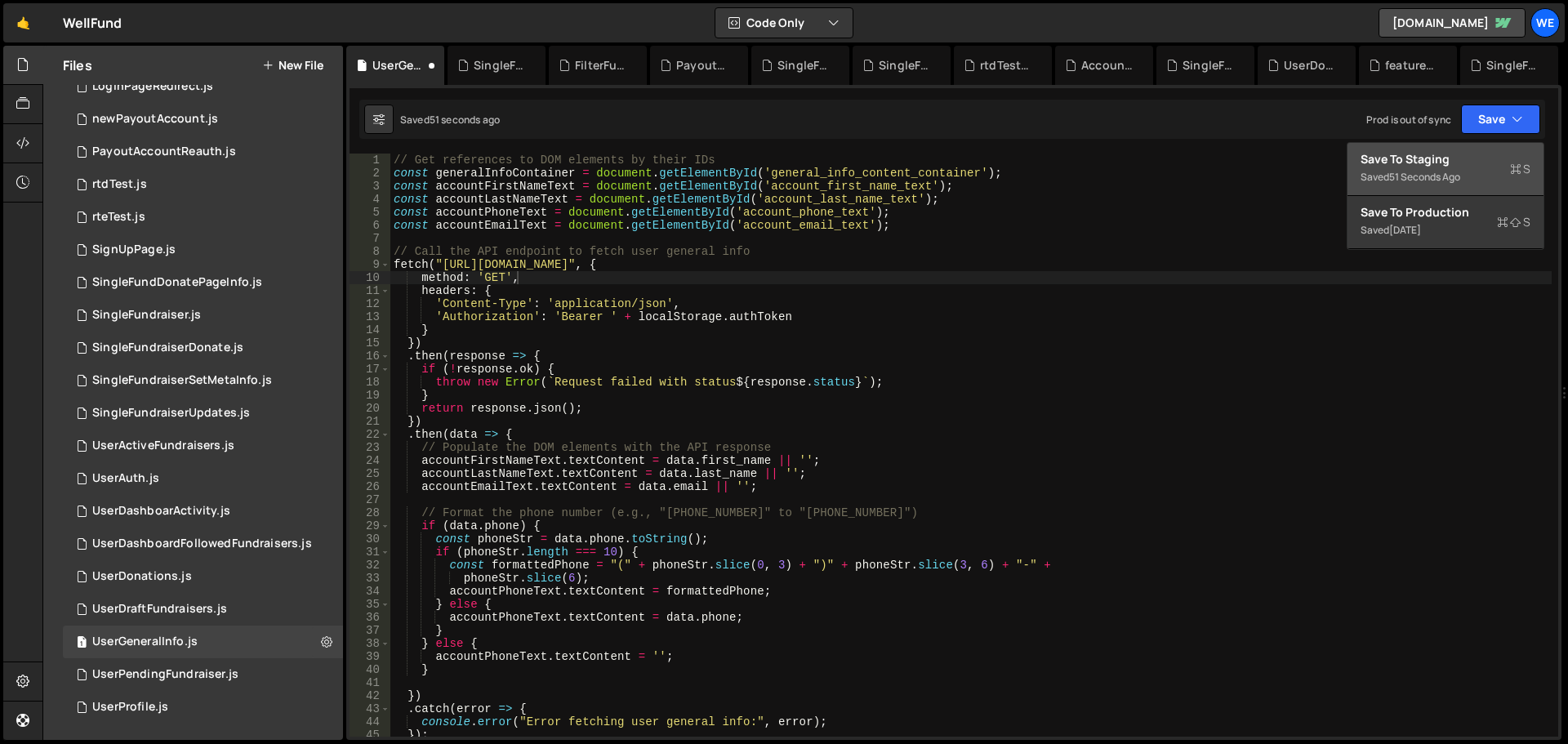
click at [1462, 151] on div "Save to Staging S" at bounding box center [1446, 160] width 170 height 16
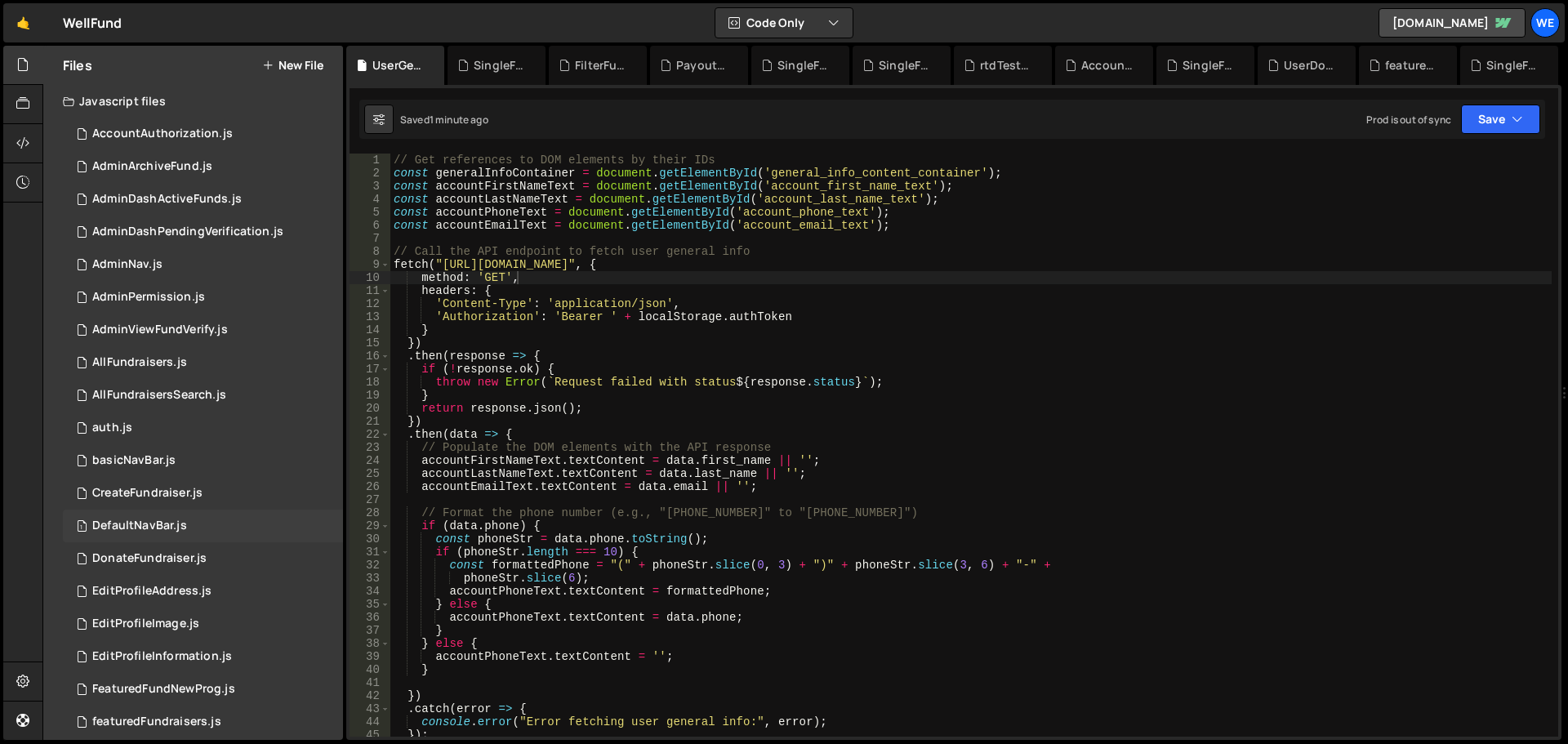
click at [152, 520] on div "DefaultNavBar.js" at bounding box center [140, 526] width 95 height 14
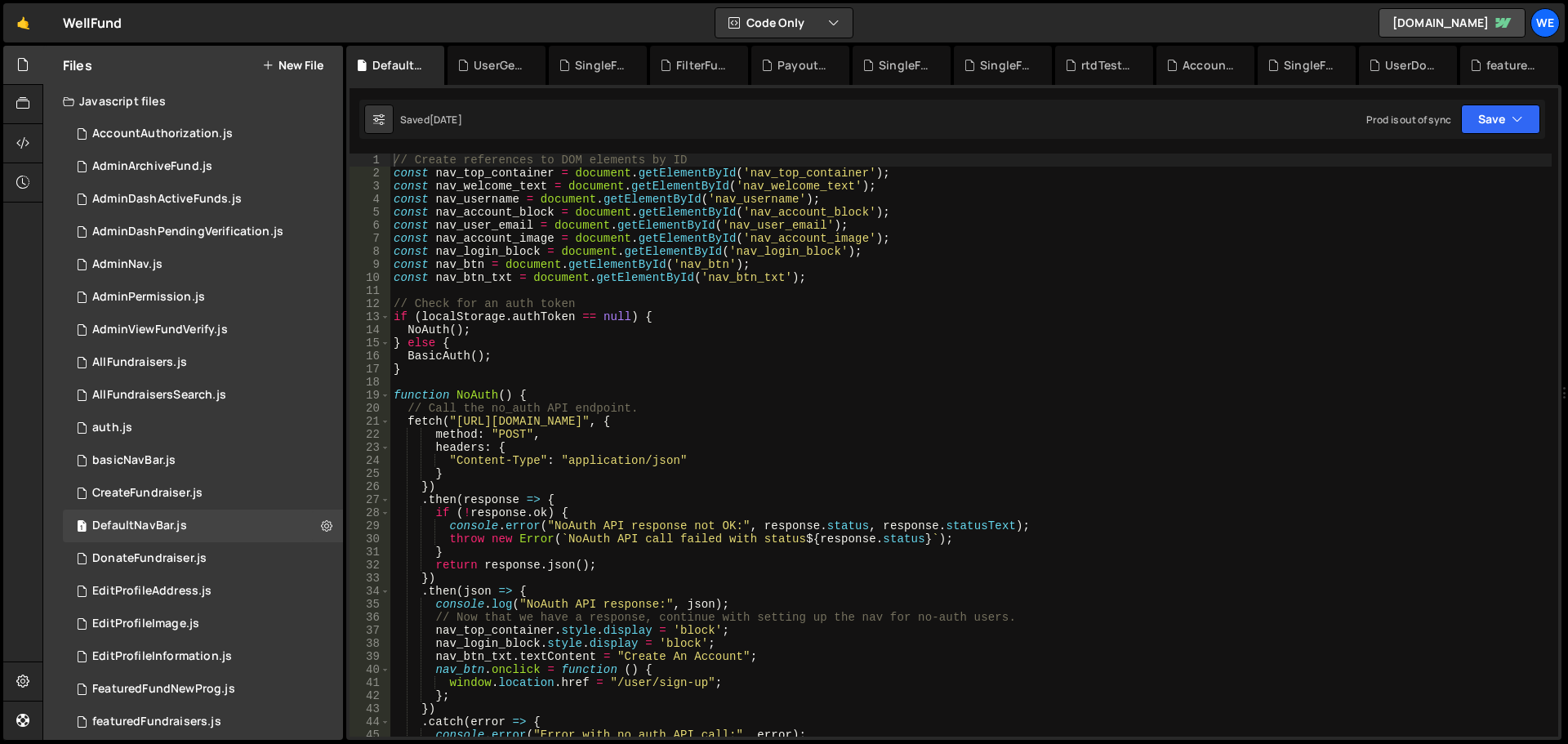
click at [457, 420] on div "// Create references to DOM elements by ID const nav_top_container = document .…" at bounding box center [972, 458] width 1162 height 610
click at [713, 420] on div "// Create references to DOM elements by ID const nav_top_container = document .…" at bounding box center [972, 458] width 1162 height 610
paste textarea "xru1-ldop-hv9n.n7e.xano"
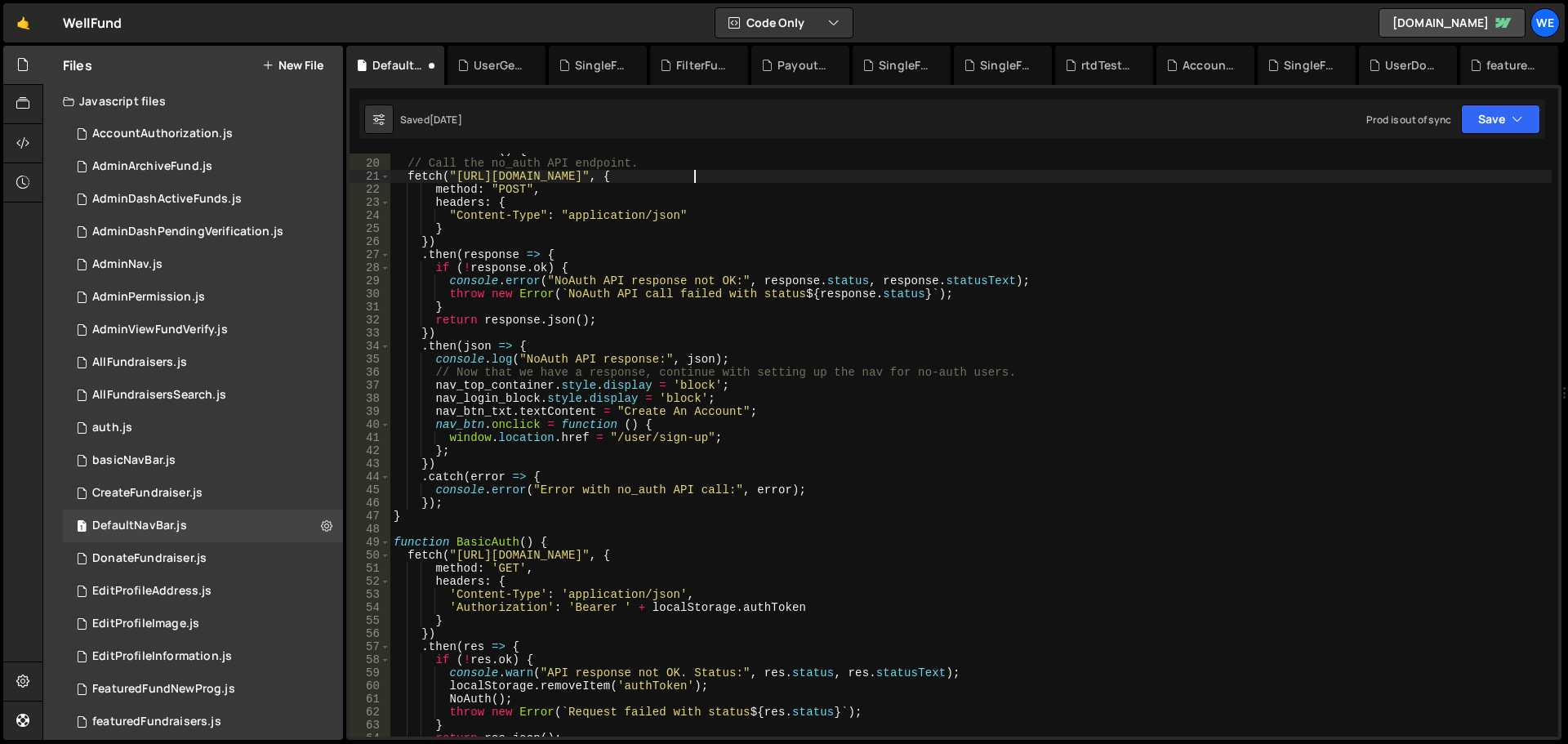
scroll to position [294, 0]
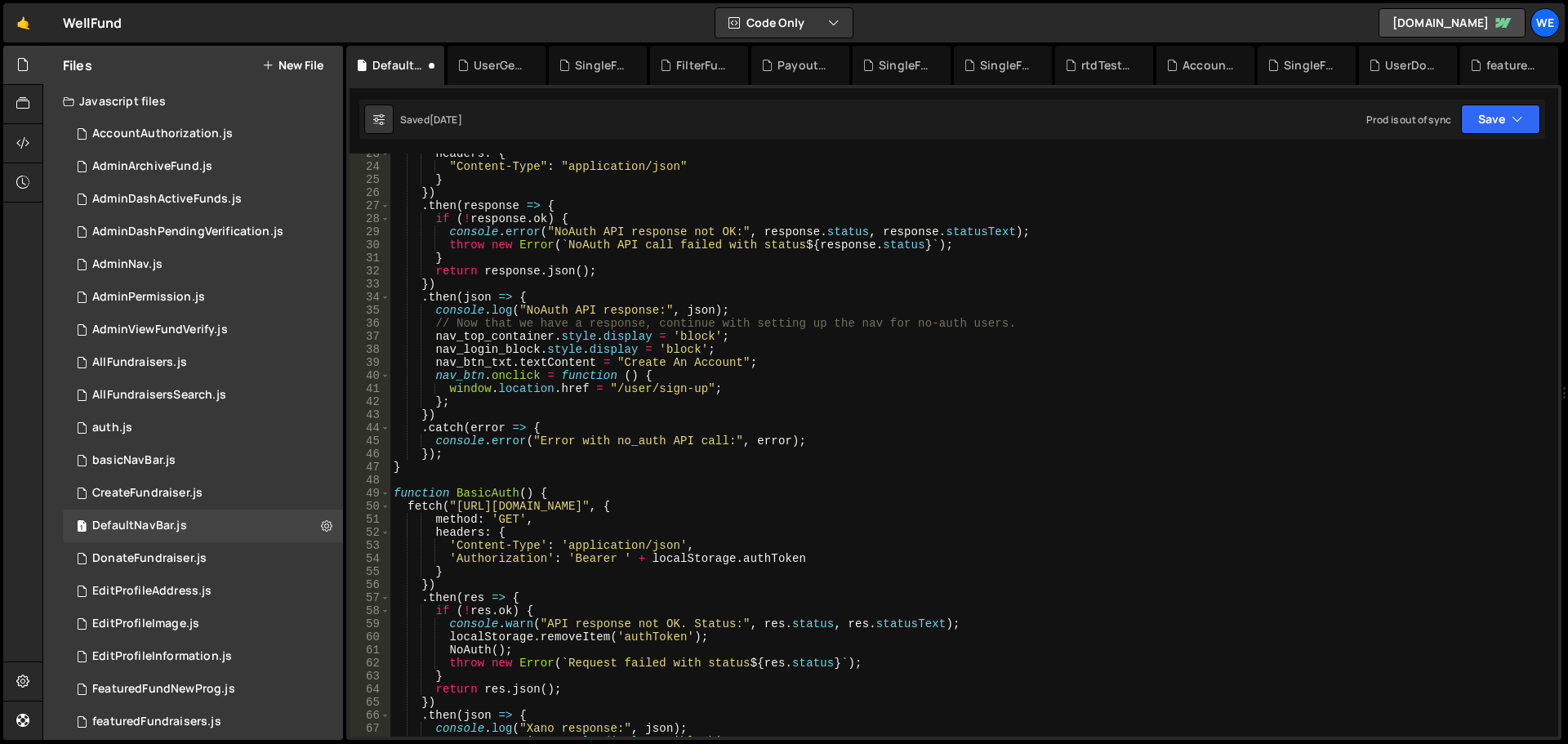
click at [457, 507] on div "headers : { "Content-Type" : "application/json" } }) . then ( response => { if …" at bounding box center [972, 452] width 1162 height 610
click at [697, 502] on div "headers : { "Content-Type" : "application/json" } }) . then ( response => { if …" at bounding box center [972, 452] width 1162 height 610
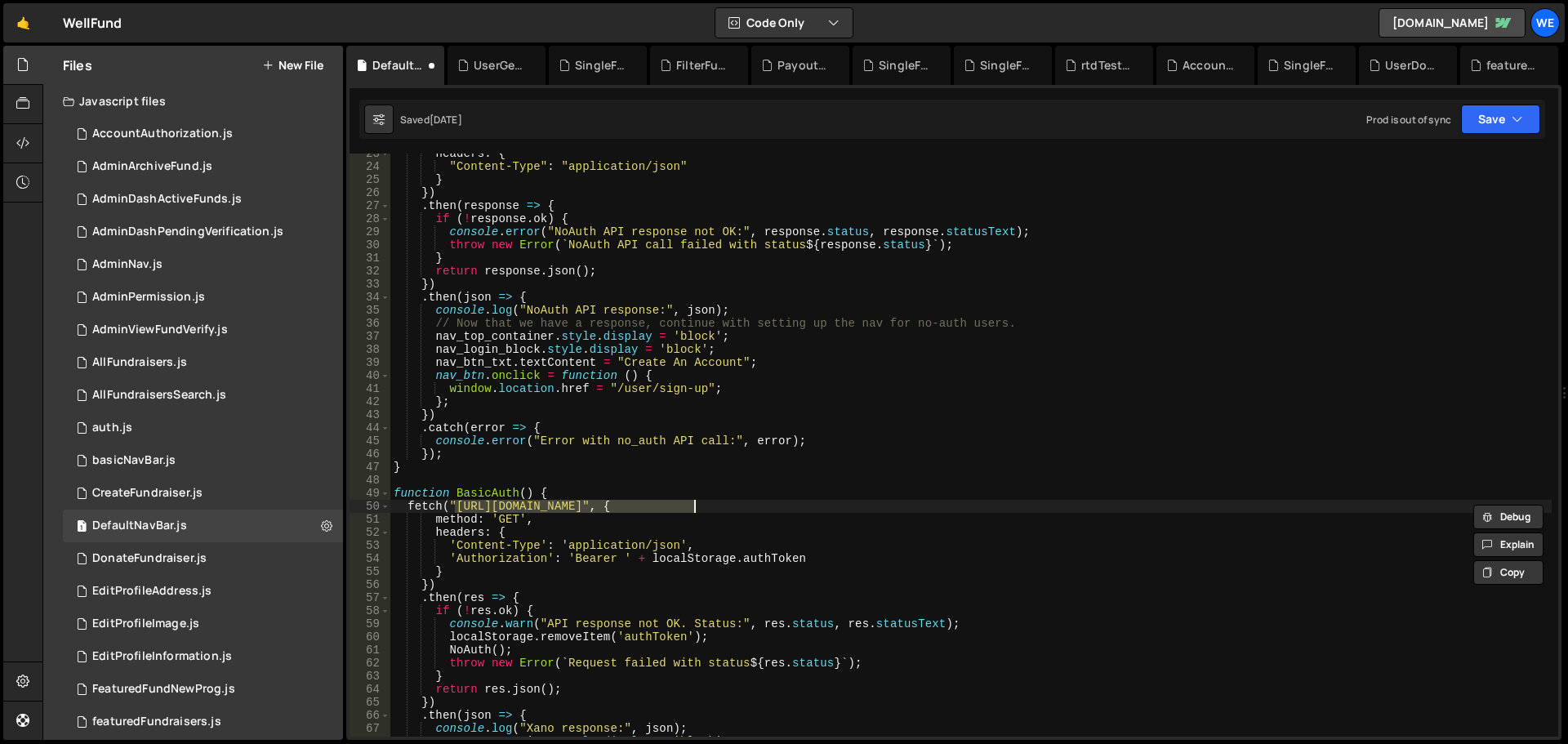
paste textarea "ru1-ldop-hv9n.n7e"
type textarea "fetch("https://xru1-ldop-hv9n.n7e.xano.io/api:5CkqI7ox/auth/me_basic", {"
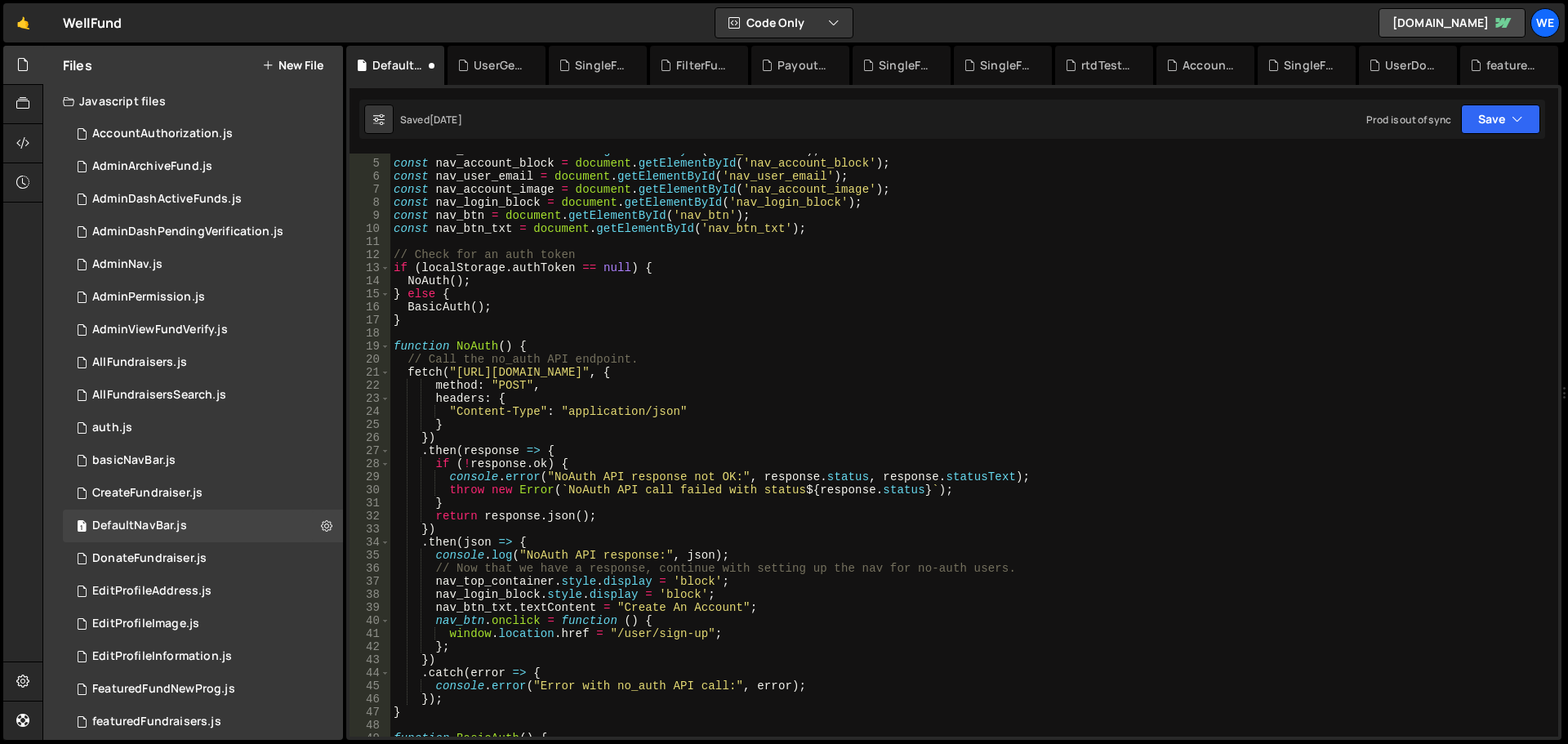
scroll to position [0, 0]
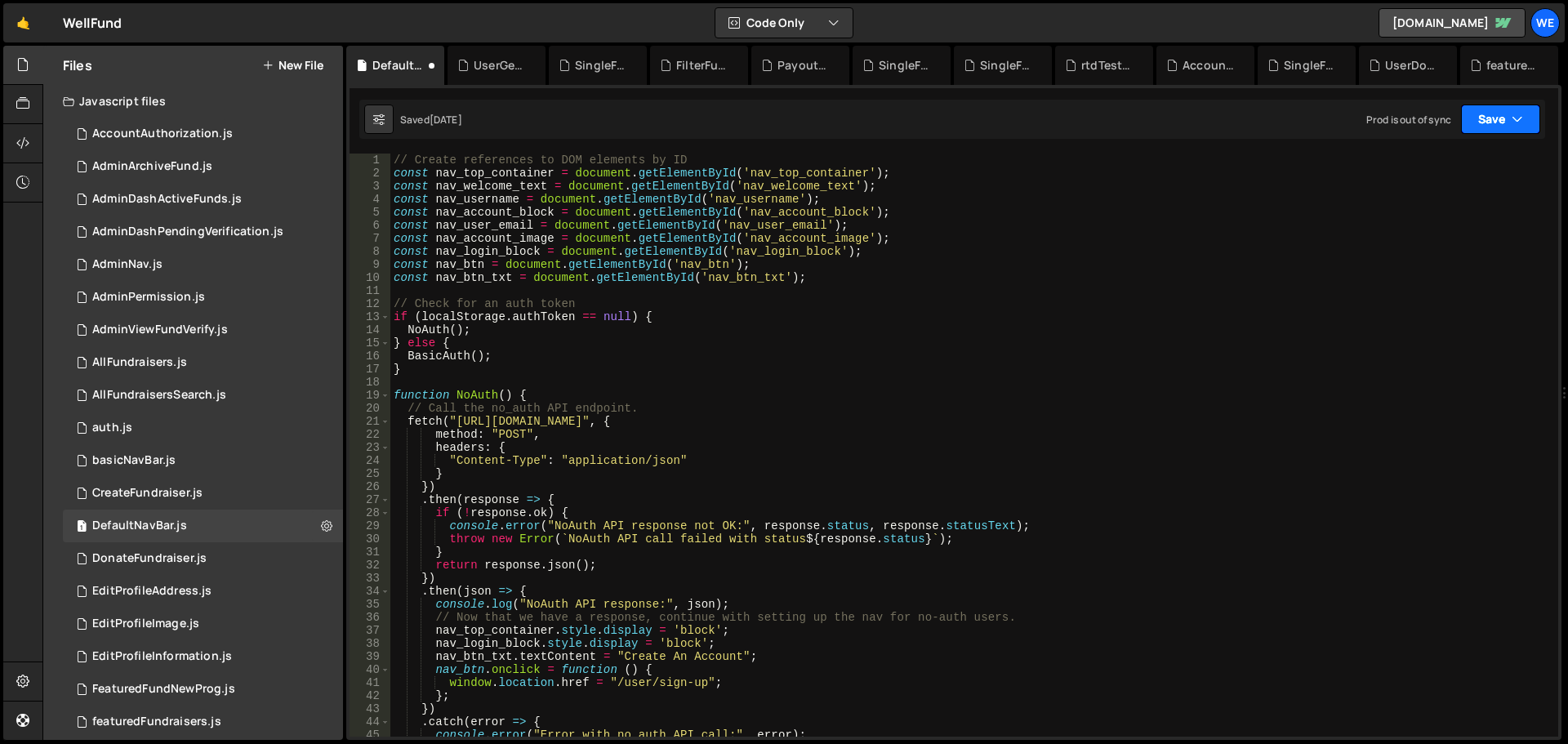
drag, startPoint x: 1481, startPoint y: 116, endPoint x: 1440, endPoint y: 135, distance: 45.2
click at [1480, 121] on button "Save" at bounding box center [1501, 119] width 79 height 30
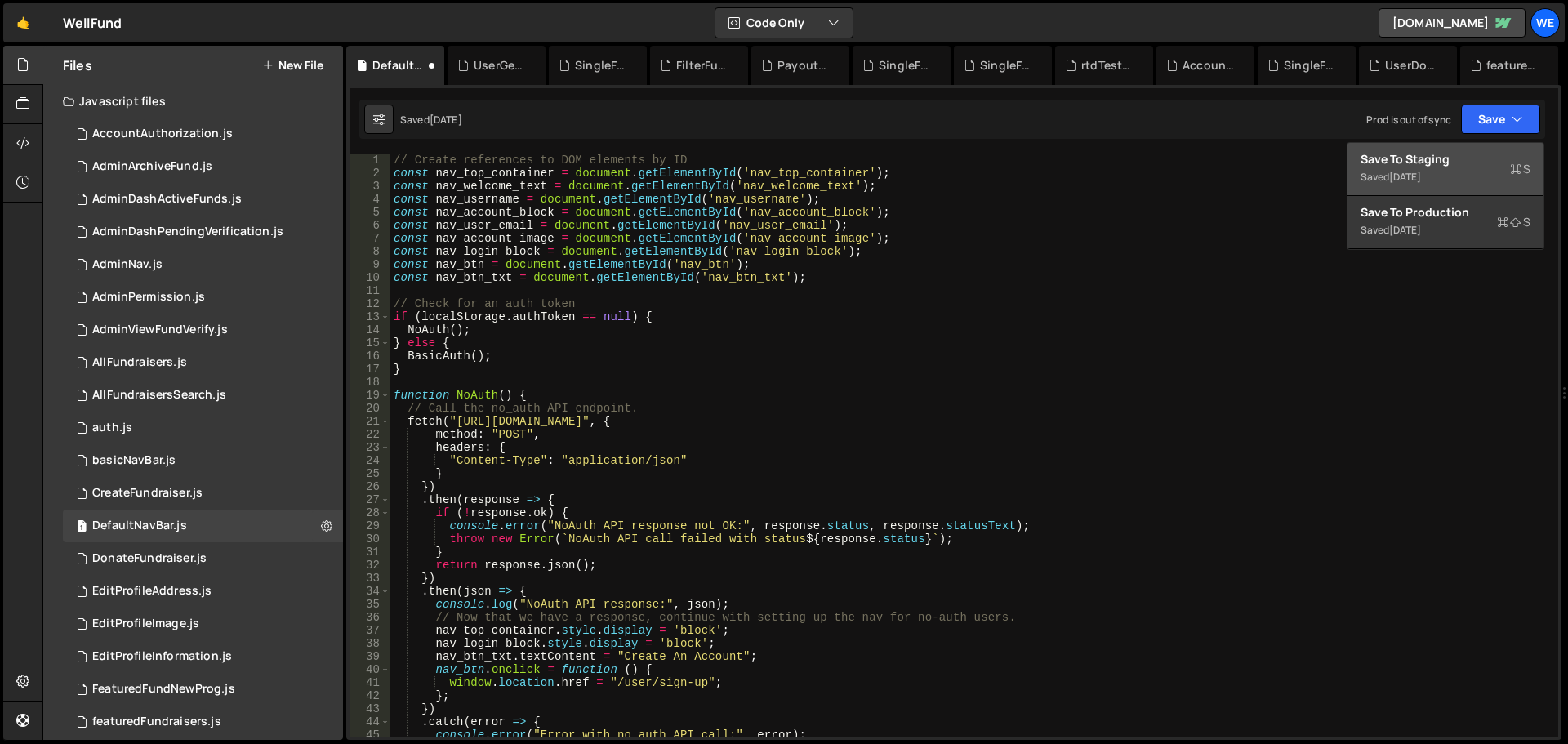
click at [1410, 149] on button "Save to Staging S Saved [DATE]" at bounding box center [1445, 169] width 196 height 53
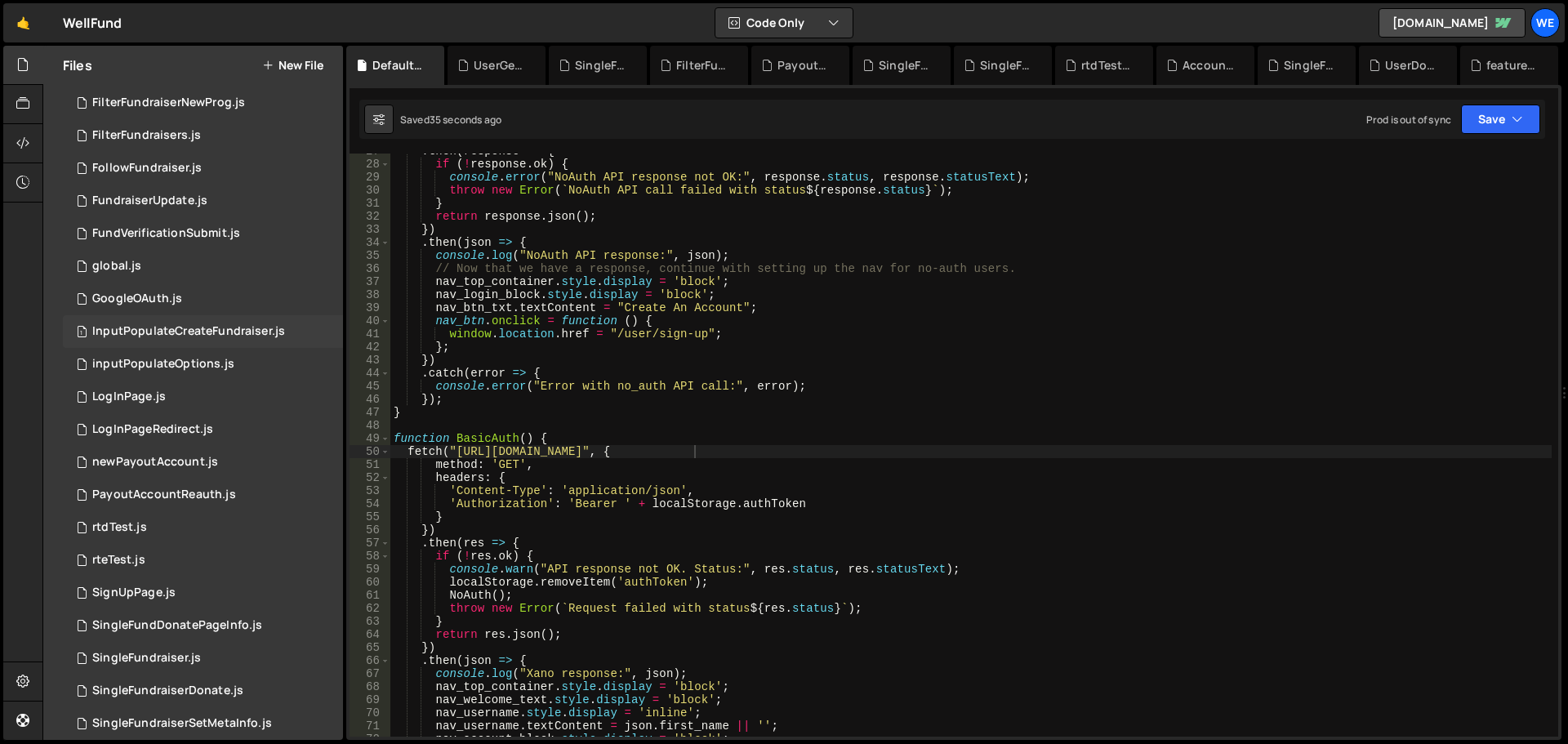
scroll to position [653, 0]
click at [144, 536] on div "1 rtdTest.js 0" at bounding box center [203, 526] width 281 height 32
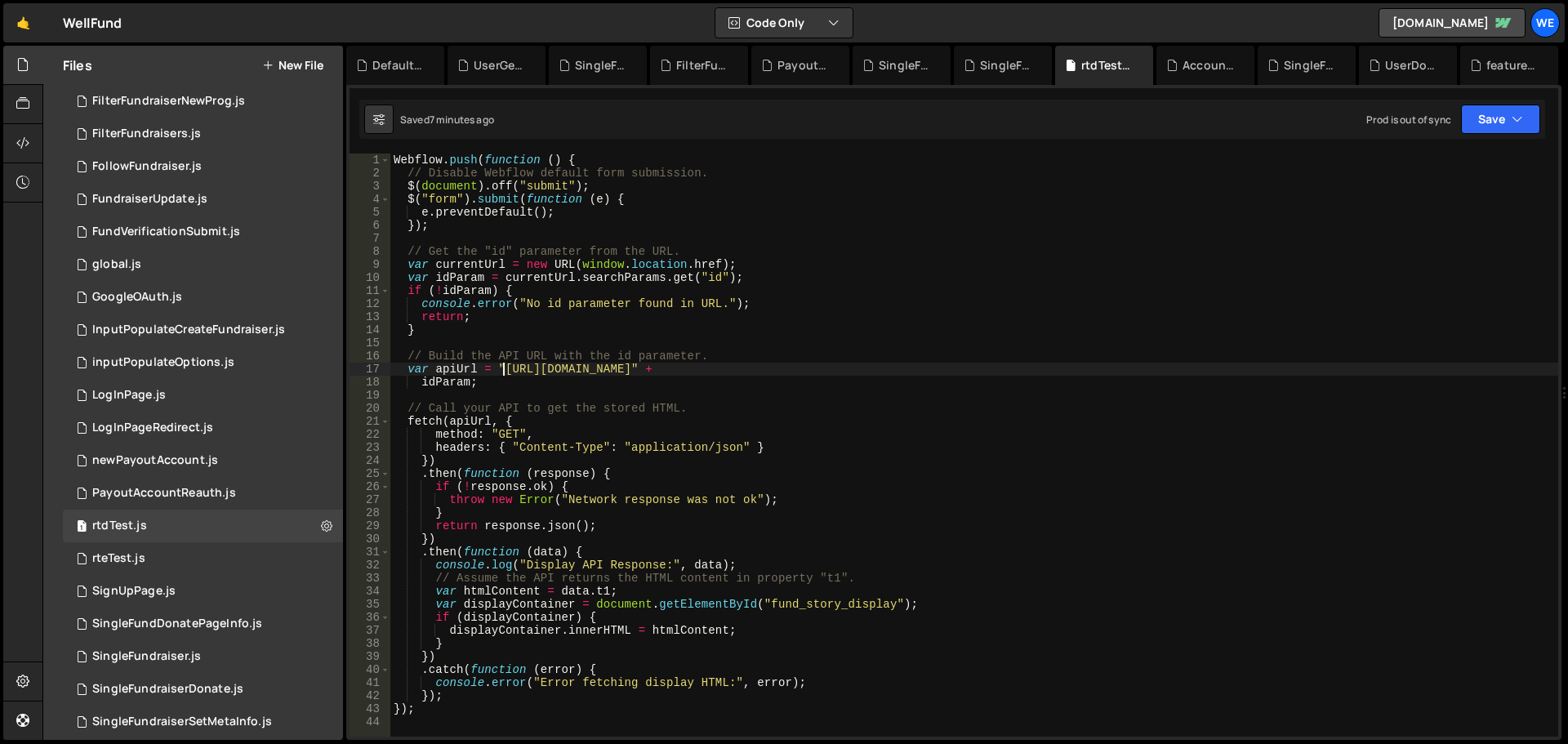
click at [502, 369] on div "Webflow . push ( function ( ) { // Disable Webflow default form submission. $ (…" at bounding box center [975, 458] width 1168 height 610
click at [741, 368] on div "Webflow . push ( function ( ) { // Disable Webflow default form submission. $ (…" at bounding box center [975, 458] width 1168 height 610
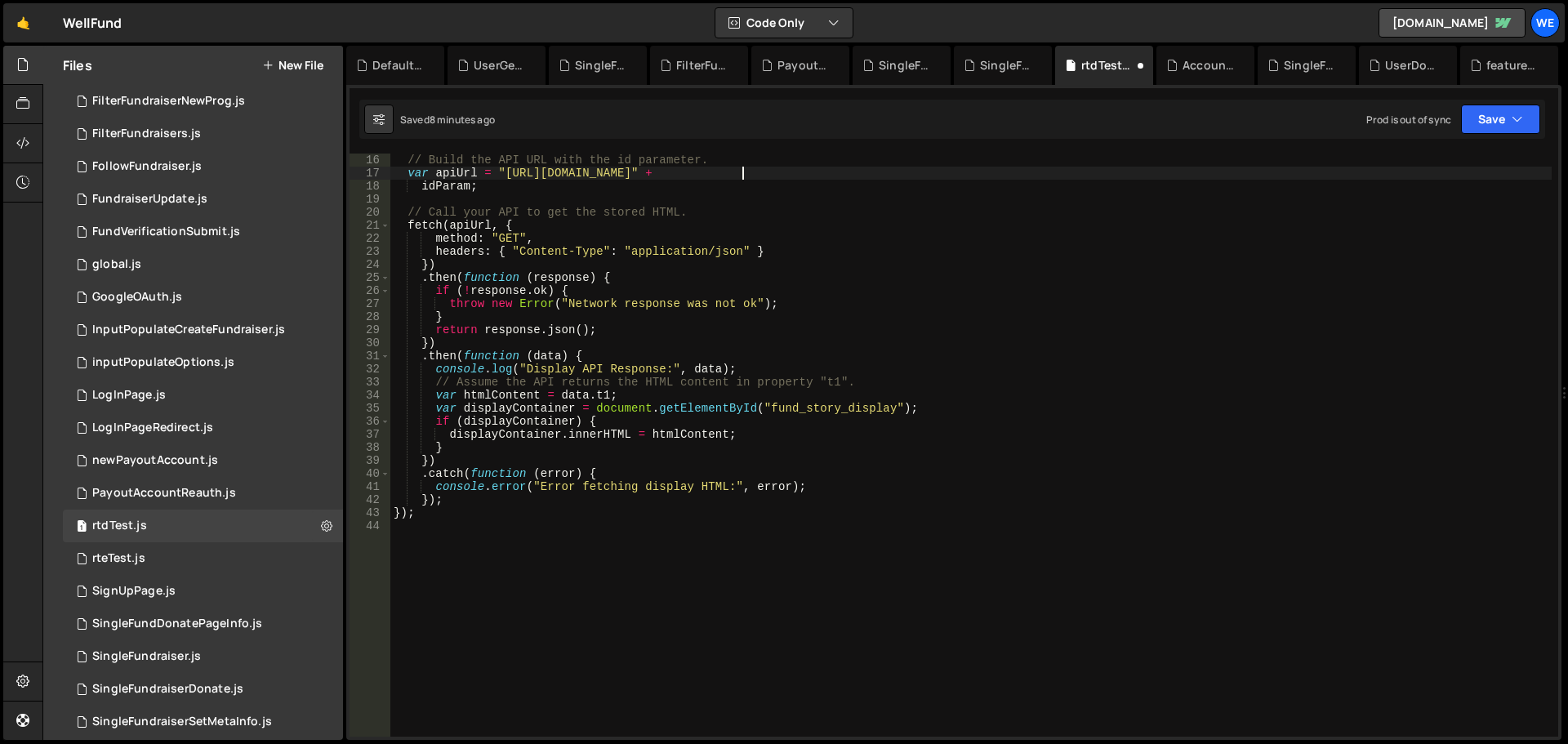
scroll to position [0, 0]
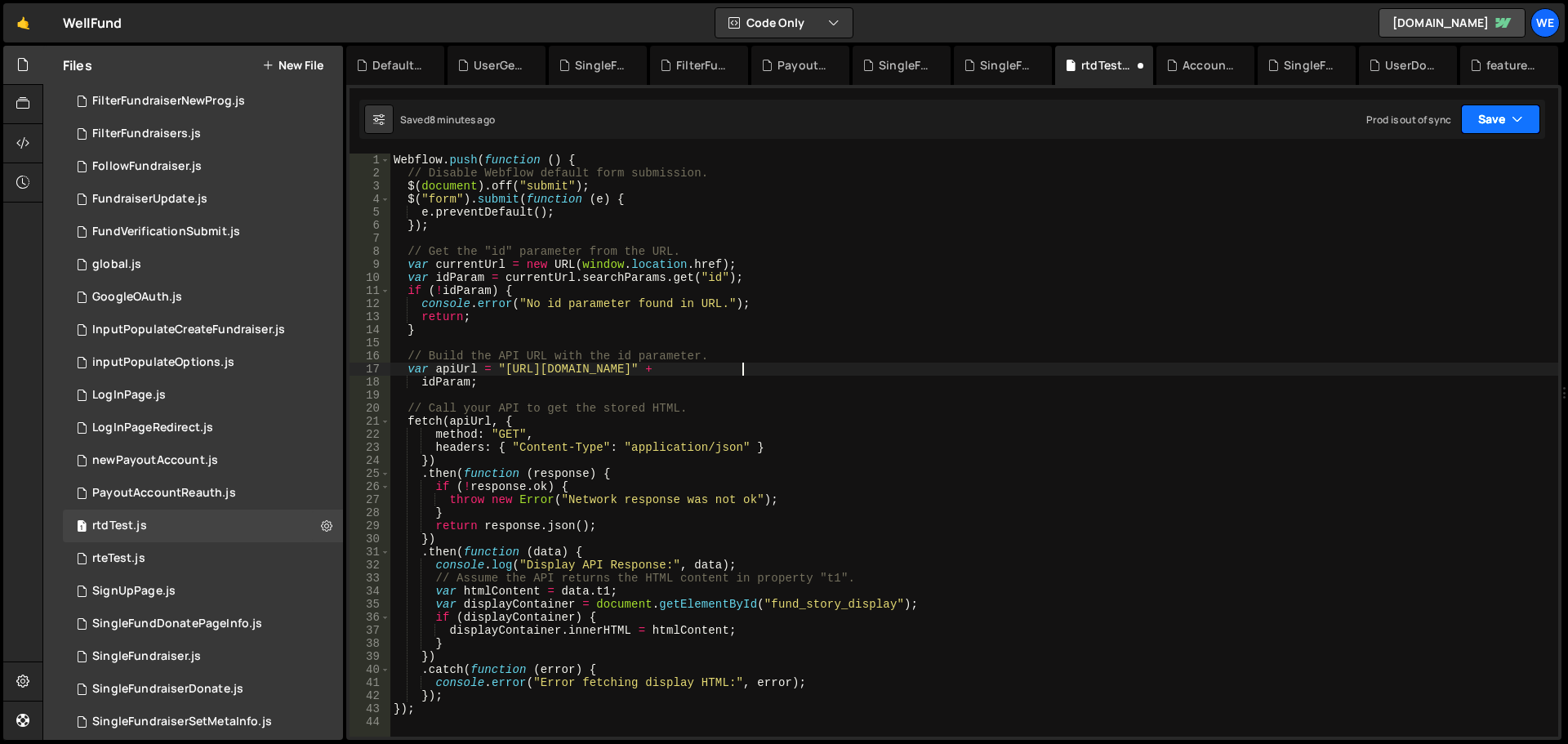
click at [1498, 124] on button "Save" at bounding box center [1501, 119] width 79 height 30
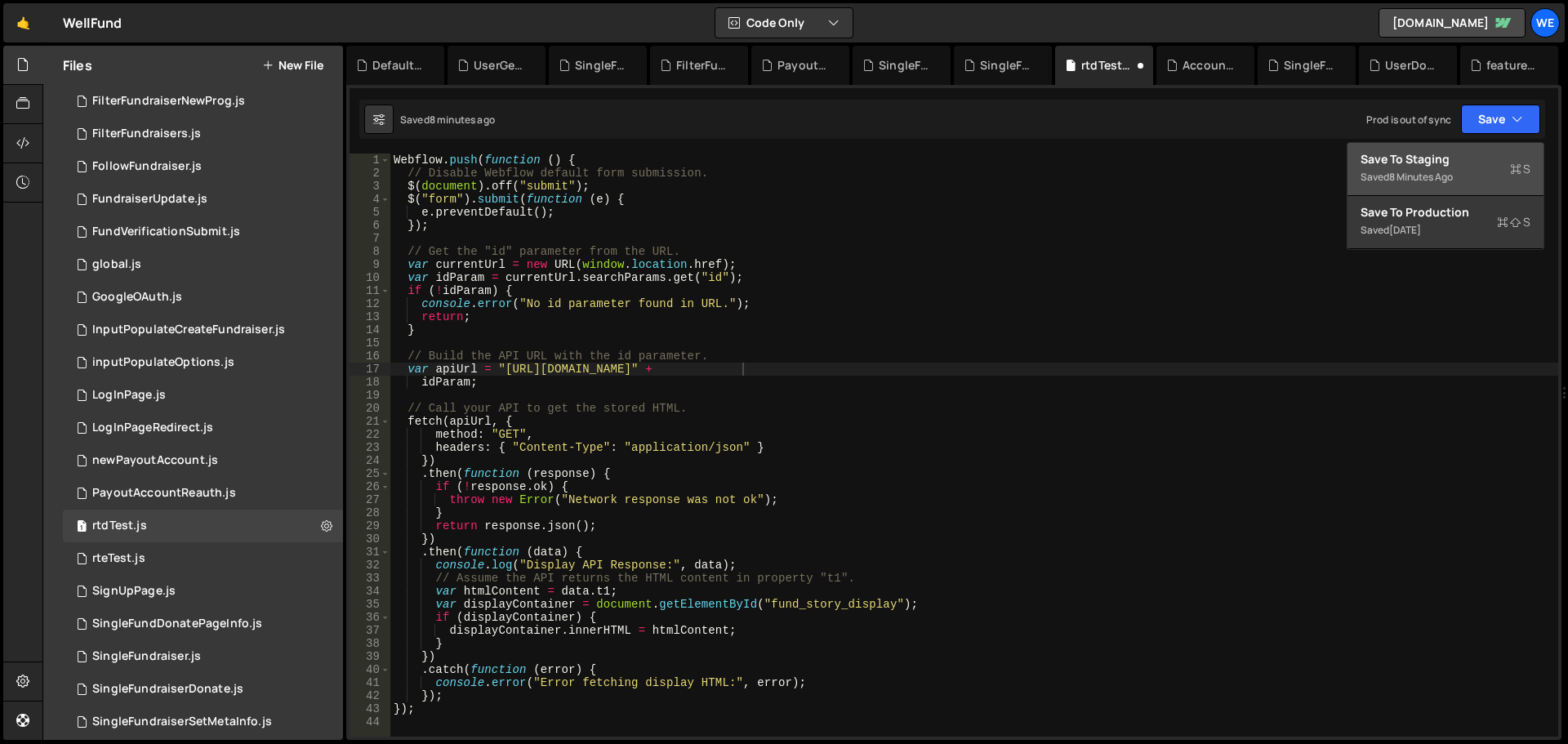
click at [1460, 164] on div "Save to Staging S" at bounding box center [1446, 160] width 170 height 16
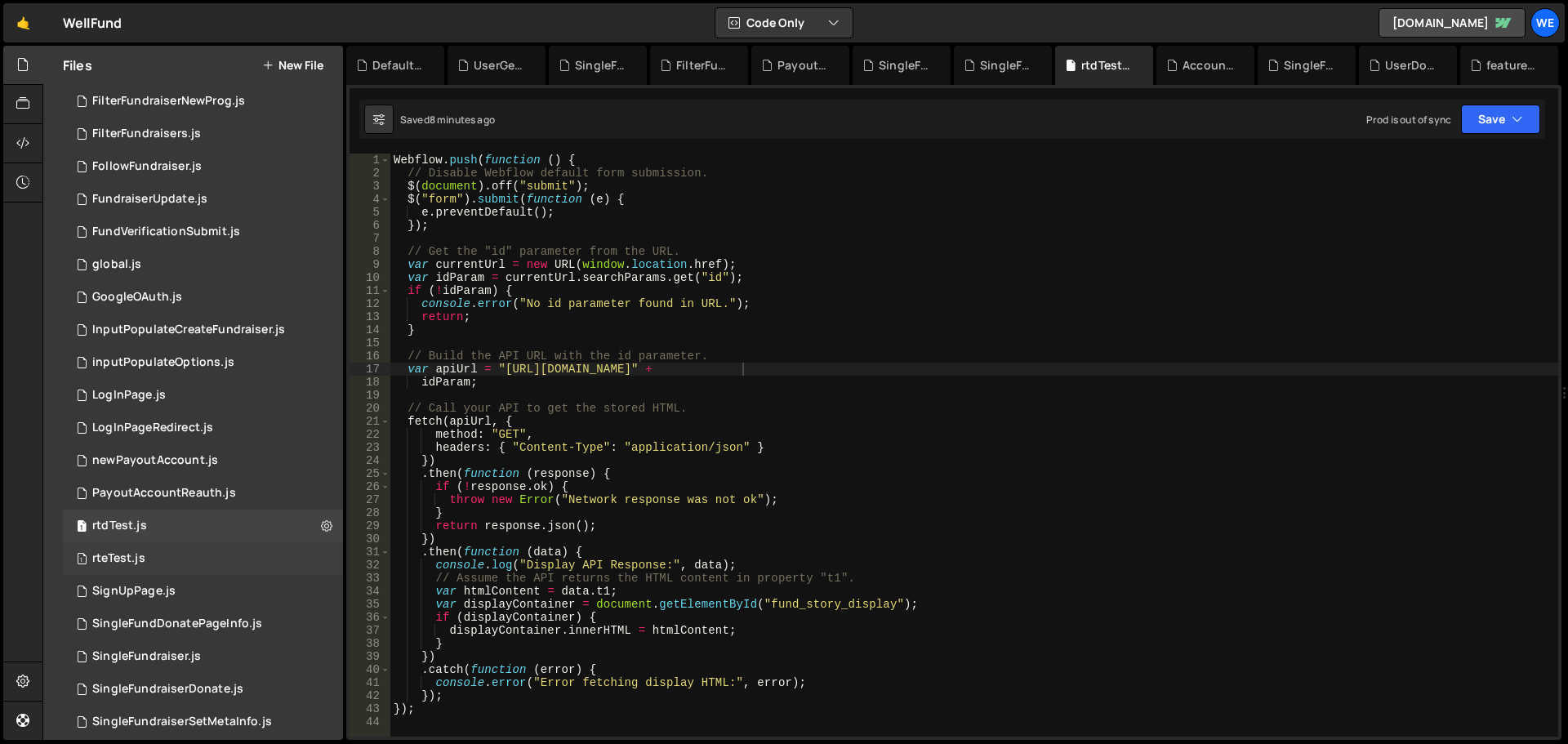
click at [151, 551] on div "1 rteTest.js 0" at bounding box center [203, 558] width 281 height 32
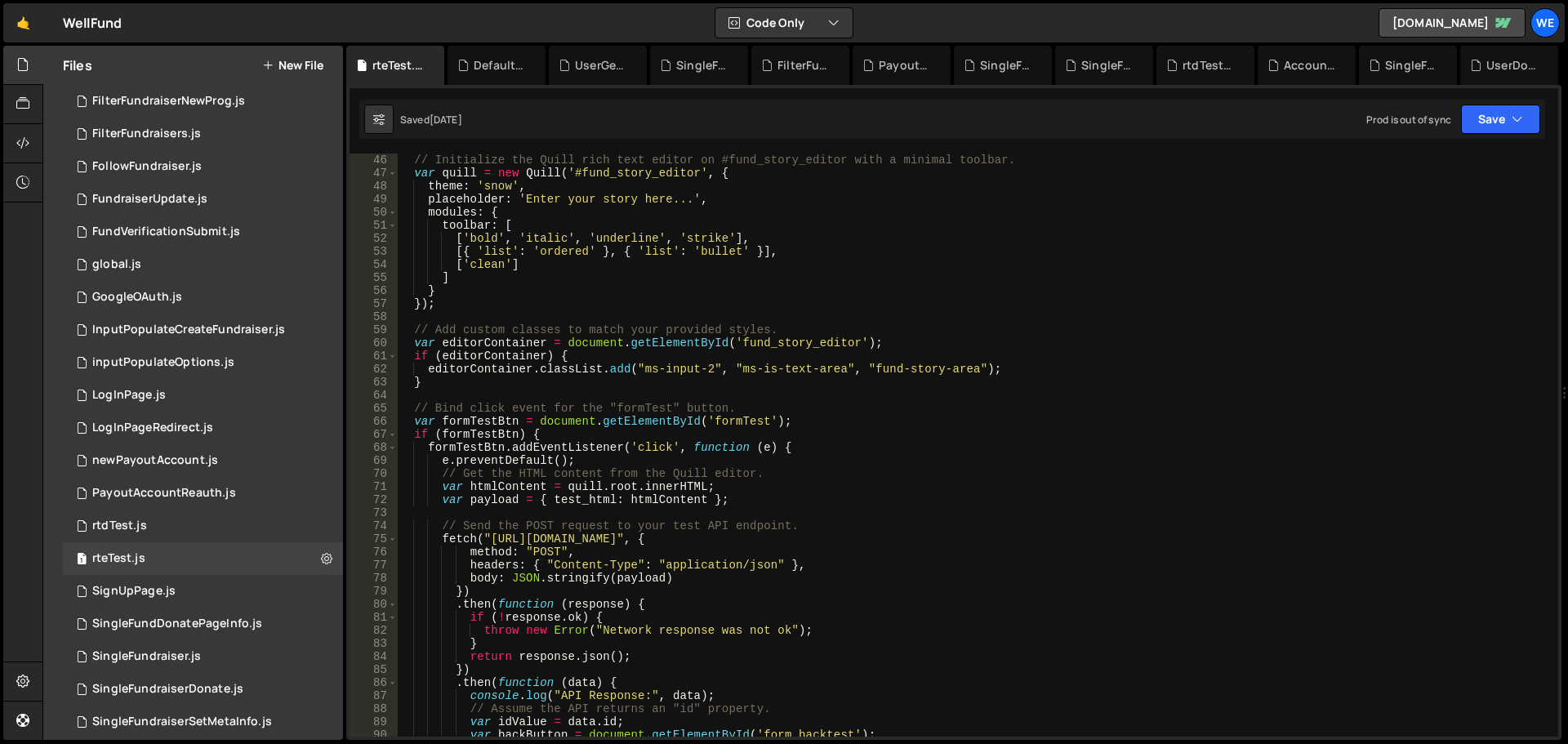
scroll to position [637, 0]
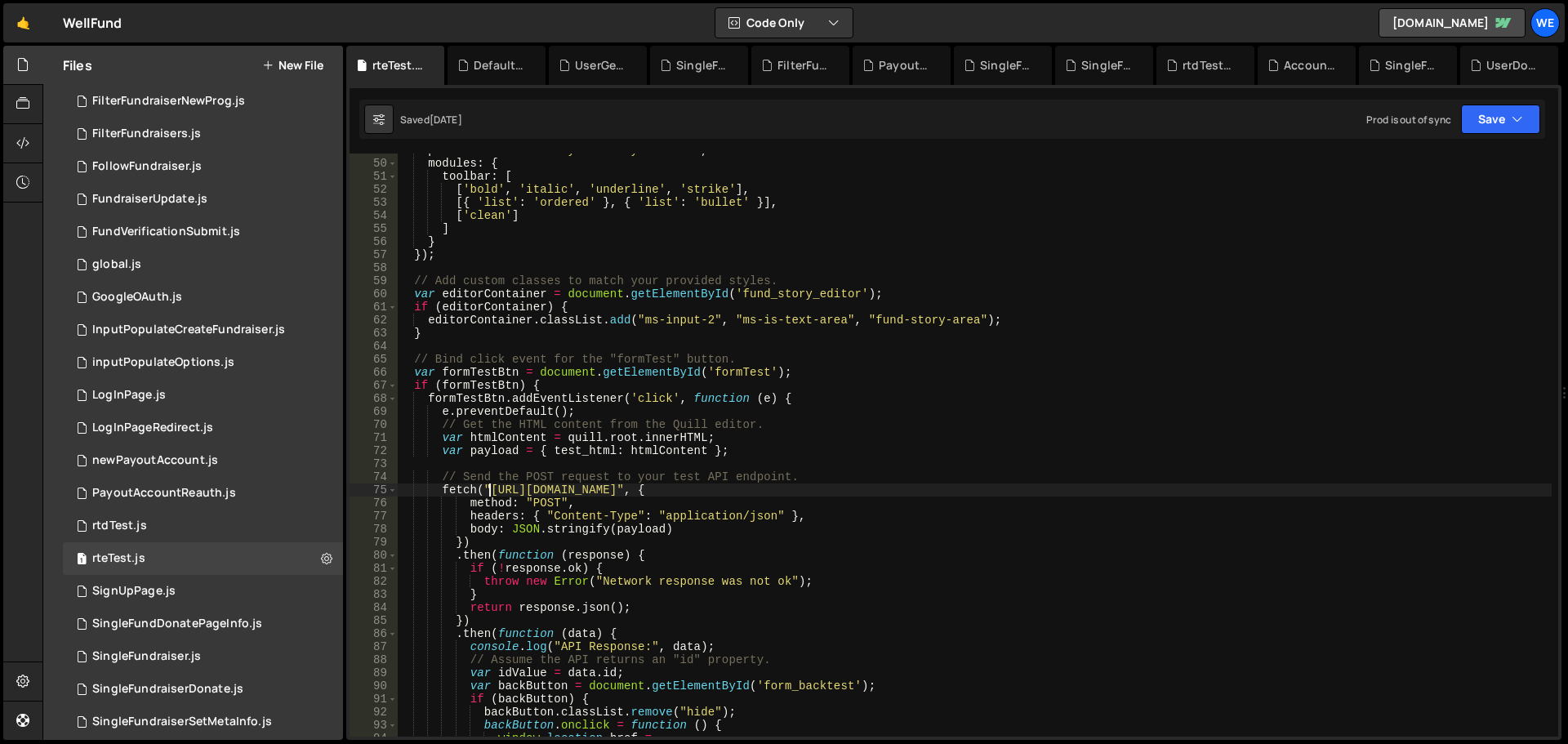
click at [487, 489] on div "placeholder : 'Enter your story here...' , modules : { toolbar : [ [ 'bold' , '…" at bounding box center [975, 448] width 1155 height 610
click at [743, 489] on div "placeholder : 'Enter your story here...' , modules : { toolbar : [ [ 'bold' , '…" at bounding box center [975, 448] width 1155 height 610
paste textarea "xru1-ldop-hv9n.n7e.xano"
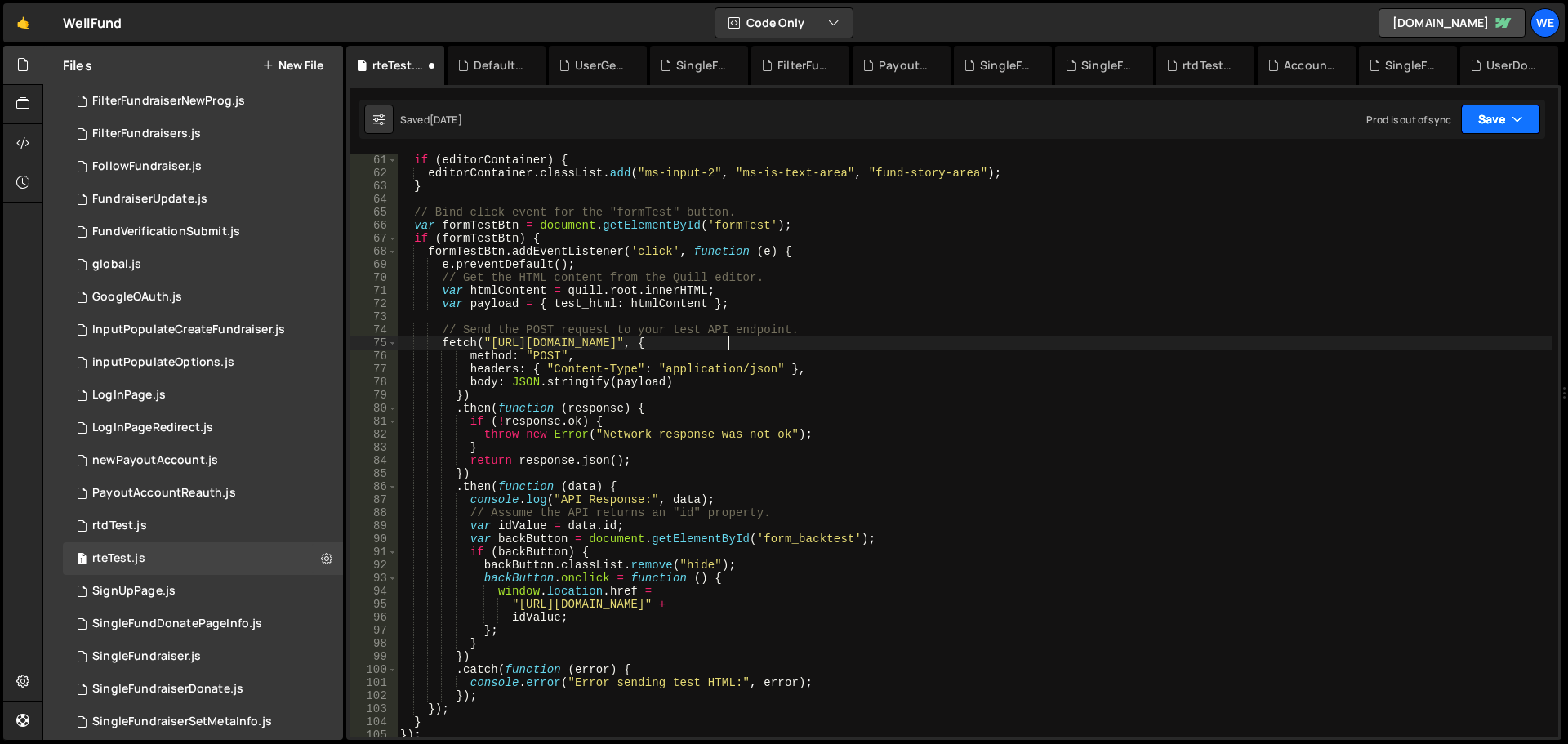
click at [1488, 121] on button "Save" at bounding box center [1501, 119] width 79 height 30
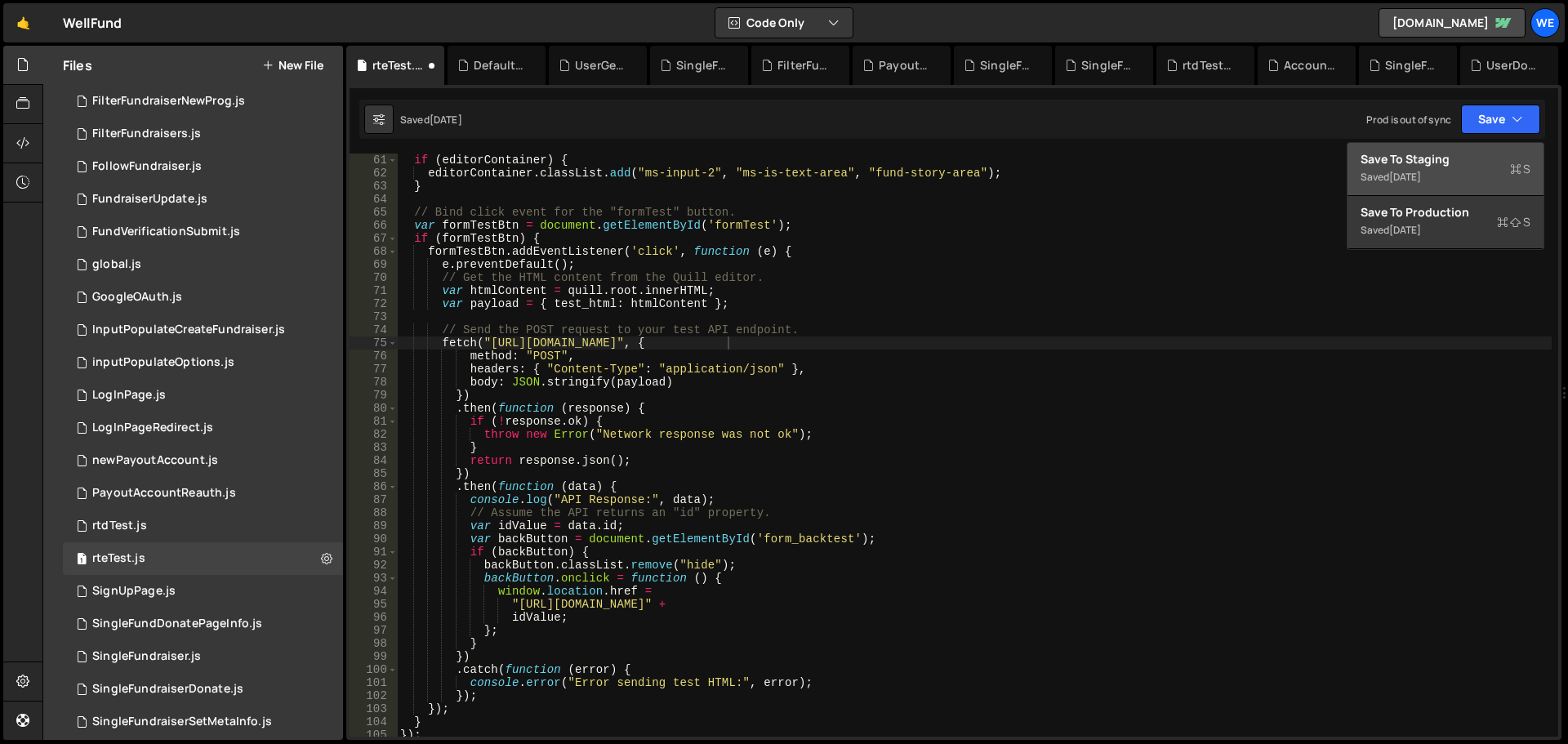
click at [1443, 156] on div "Save to Staging S" at bounding box center [1446, 160] width 170 height 16
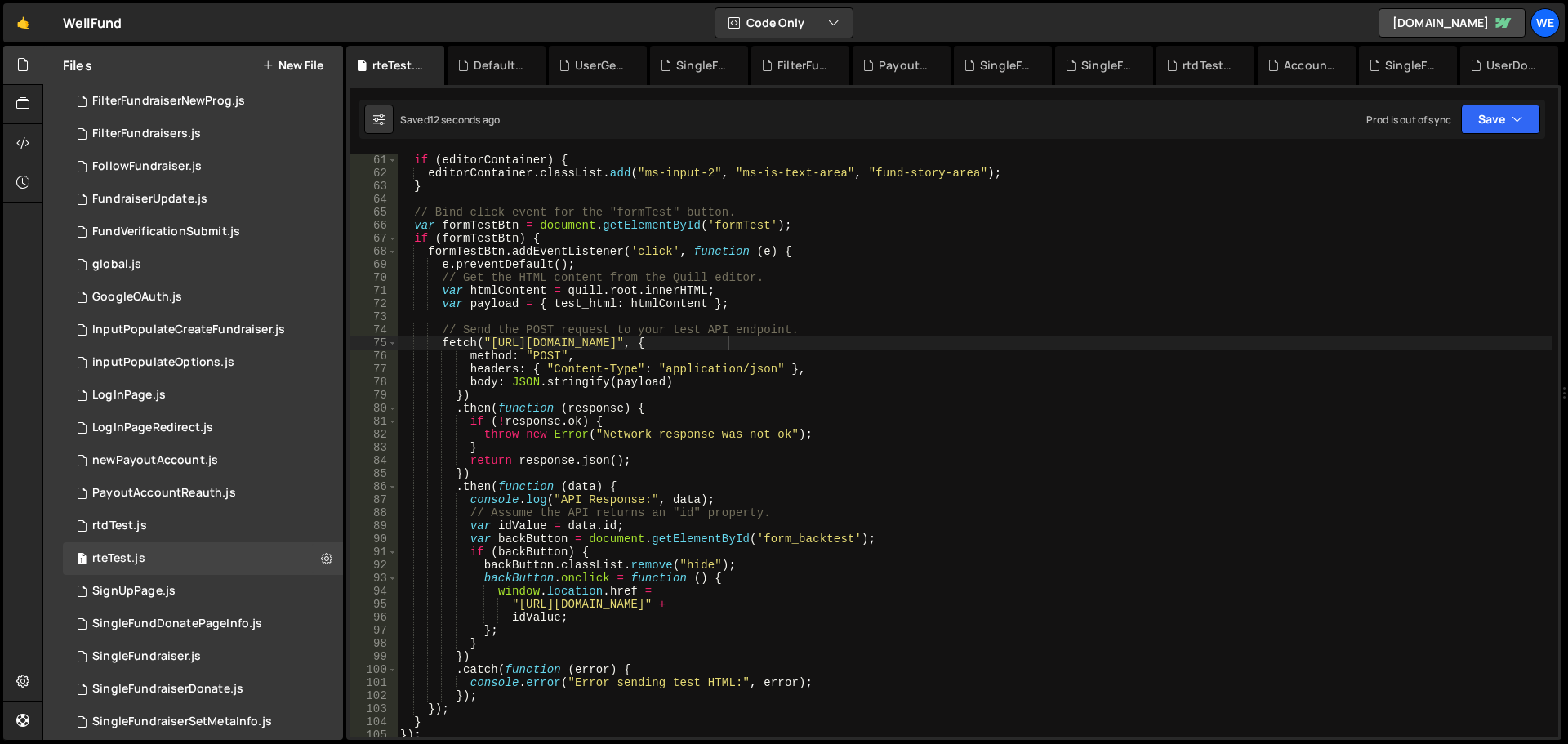
drag, startPoint x: 519, startPoint y: 605, endPoint x: 556, endPoint y: 655, distance: 62.2
click at [519, 605] on div "if ( editorContainer ) { editorContainer . classList . add ( "ms-input-2" , "ms…" at bounding box center [975, 458] width 1155 height 610
drag, startPoint x: 701, startPoint y: 607, endPoint x: 702, endPoint y: 616, distance: 9.1
click at [702, 610] on div "if ( editorContainer ) { editorContainer . classList . add ( "ms-input-2" , "ms…" at bounding box center [975, 458] width 1155 height 610
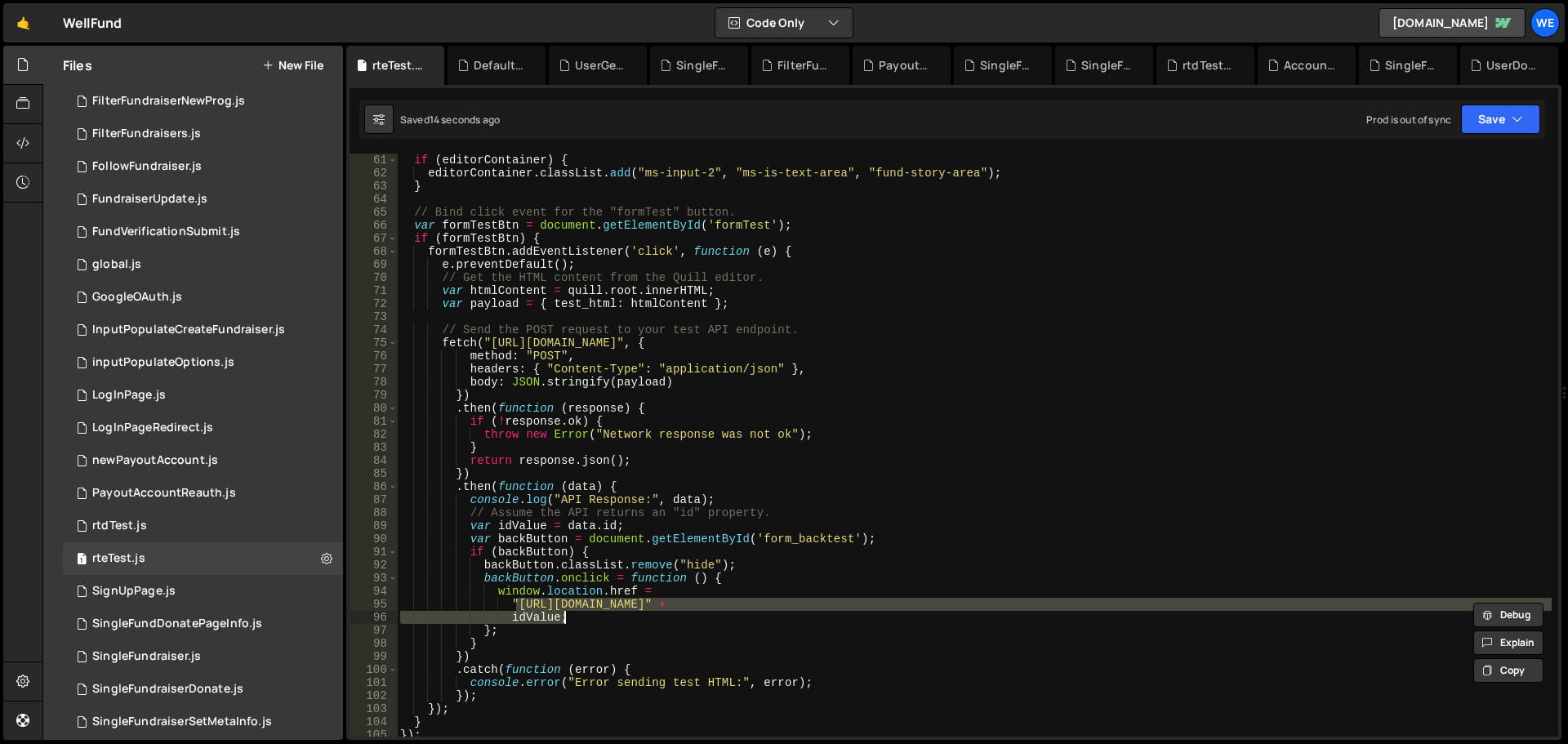
click at [697, 606] on div "if ( editorContainer ) { editorContainer . classList . add ( "ms-input-2" , "ms…" at bounding box center [975, 445] width 1155 height 584
paste textarea "[DOMAIN_NAME]"
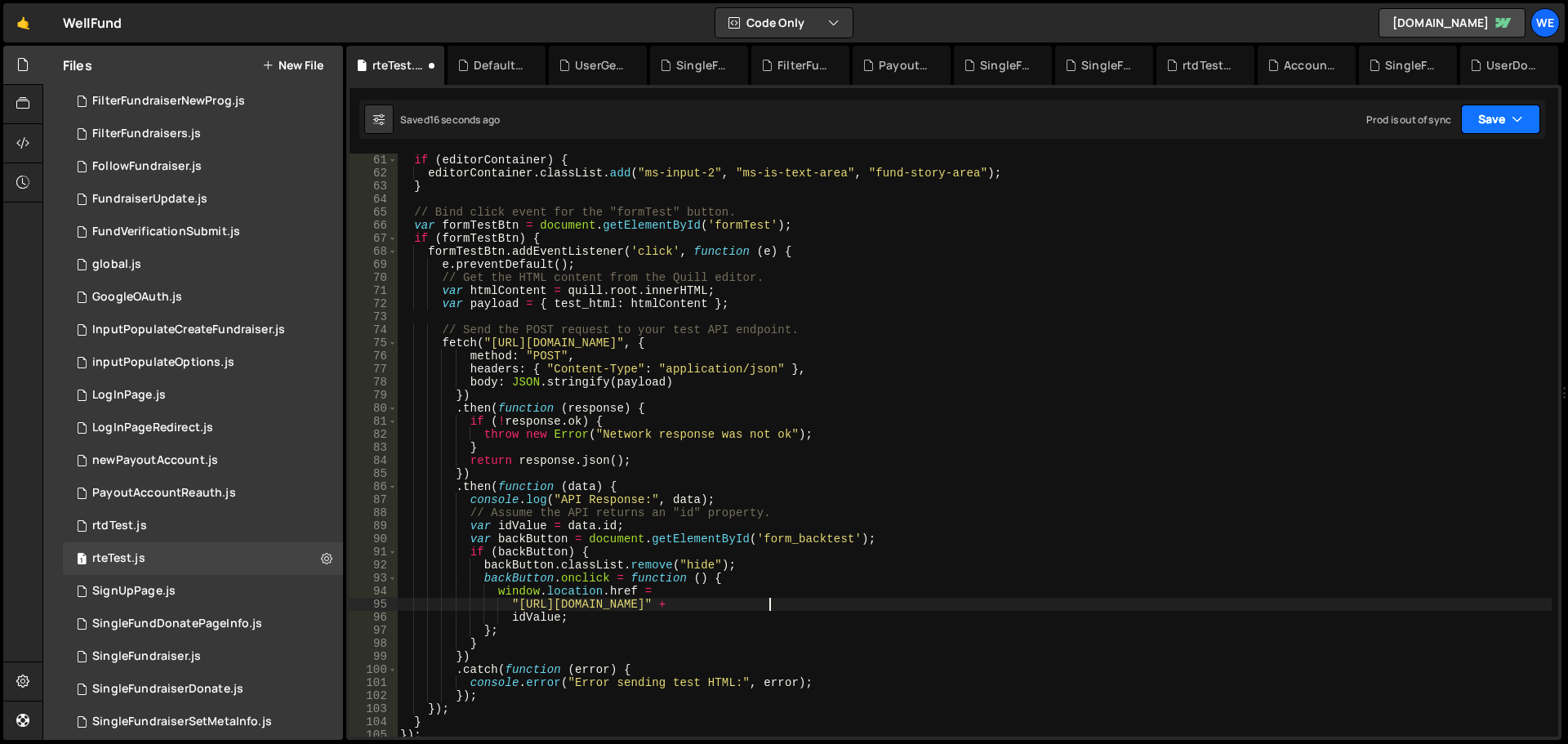
drag, startPoint x: 1495, startPoint y: 125, endPoint x: 1465, endPoint y: 143, distance: 35.0
click at [1491, 125] on button "Save" at bounding box center [1501, 119] width 79 height 30
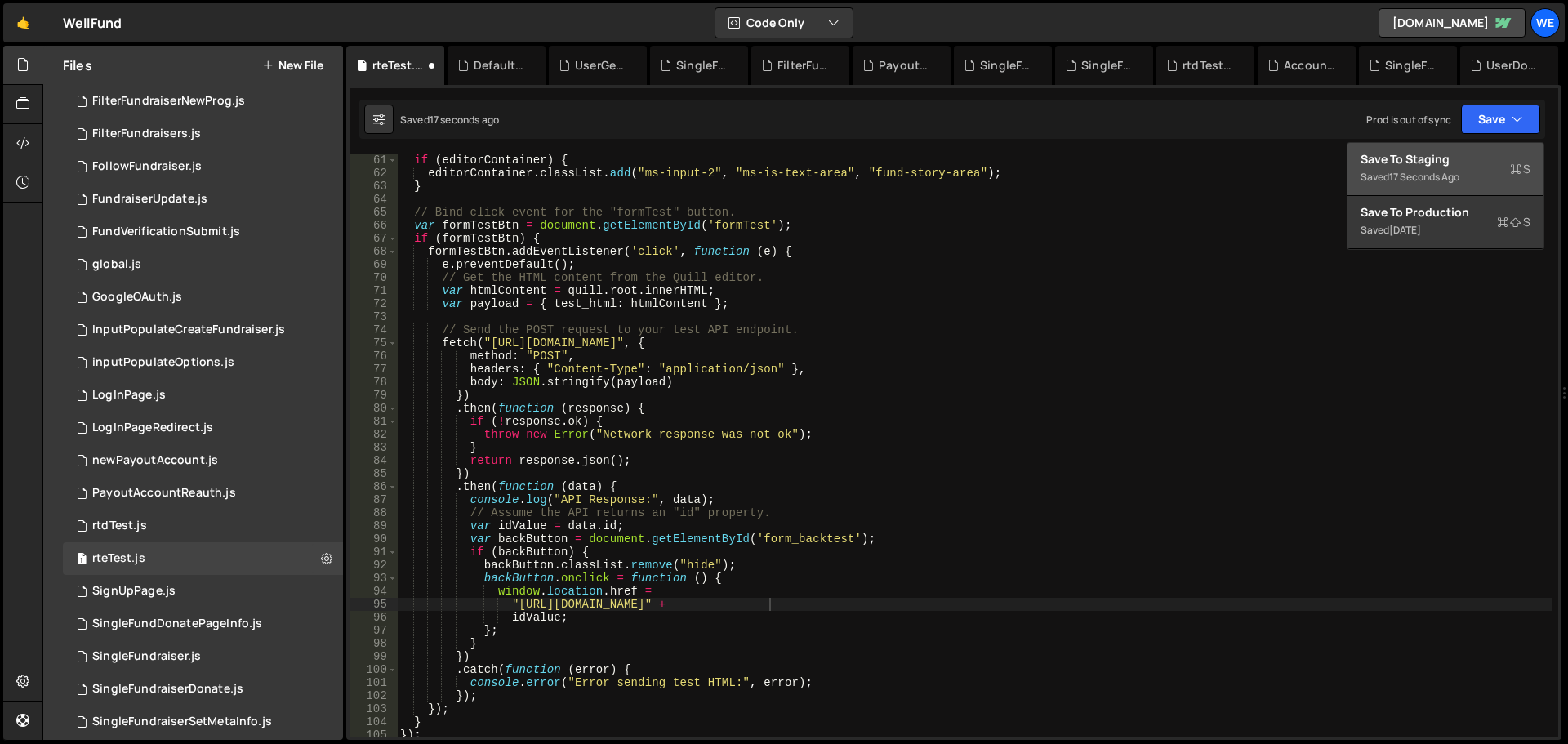
click at [1441, 157] on div "Save to Staging S" at bounding box center [1446, 160] width 170 height 16
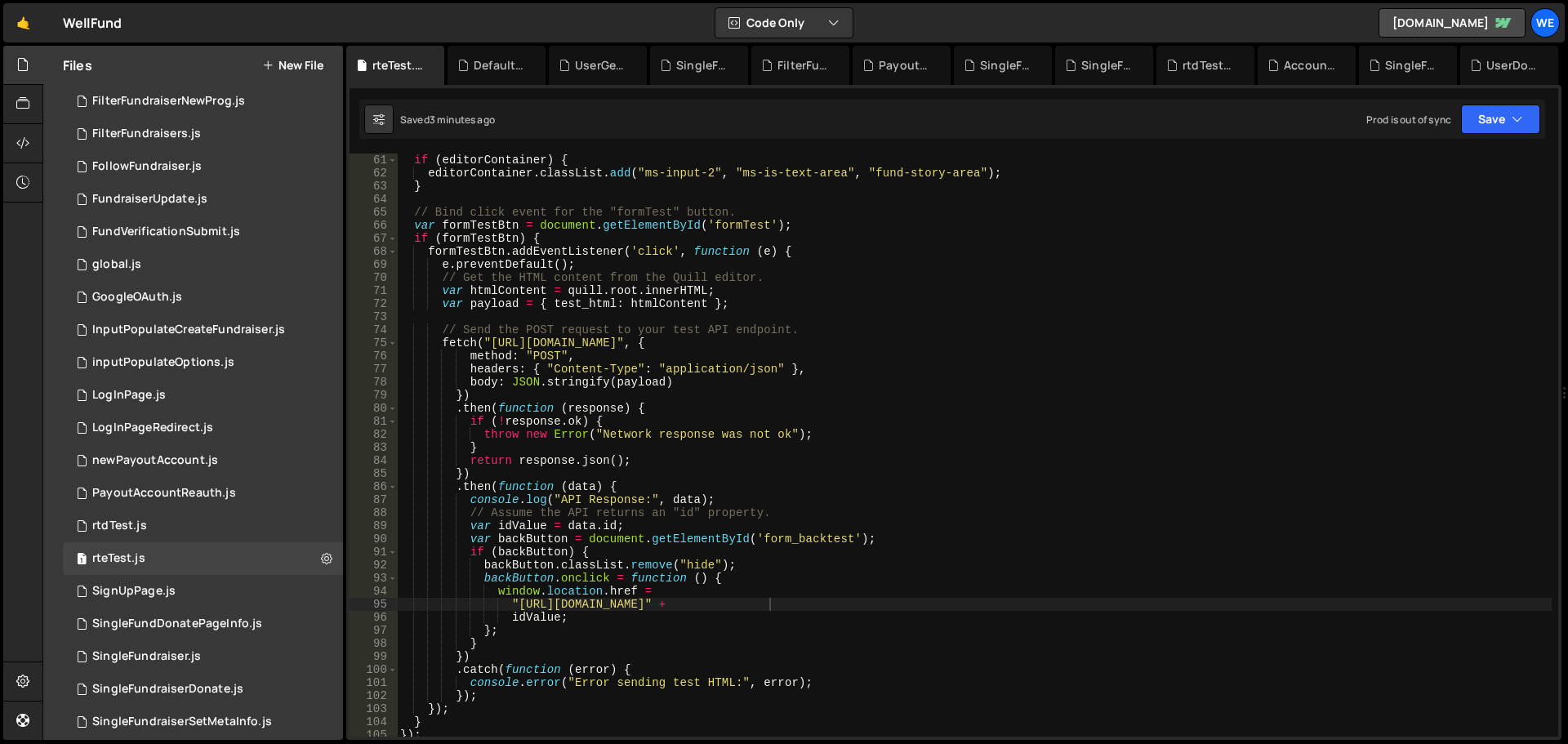
click at [781, 360] on div "if ( editorContainer ) { editorContainer . classList . add ( "ms-input-2" , "ms…" at bounding box center [975, 458] width 1155 height 610
click at [830, 355] on div "if ( editorContainer ) { editorContainer . classList . add ( "ms-input-2" , "ms…" at bounding box center [975, 458] width 1155 height 610
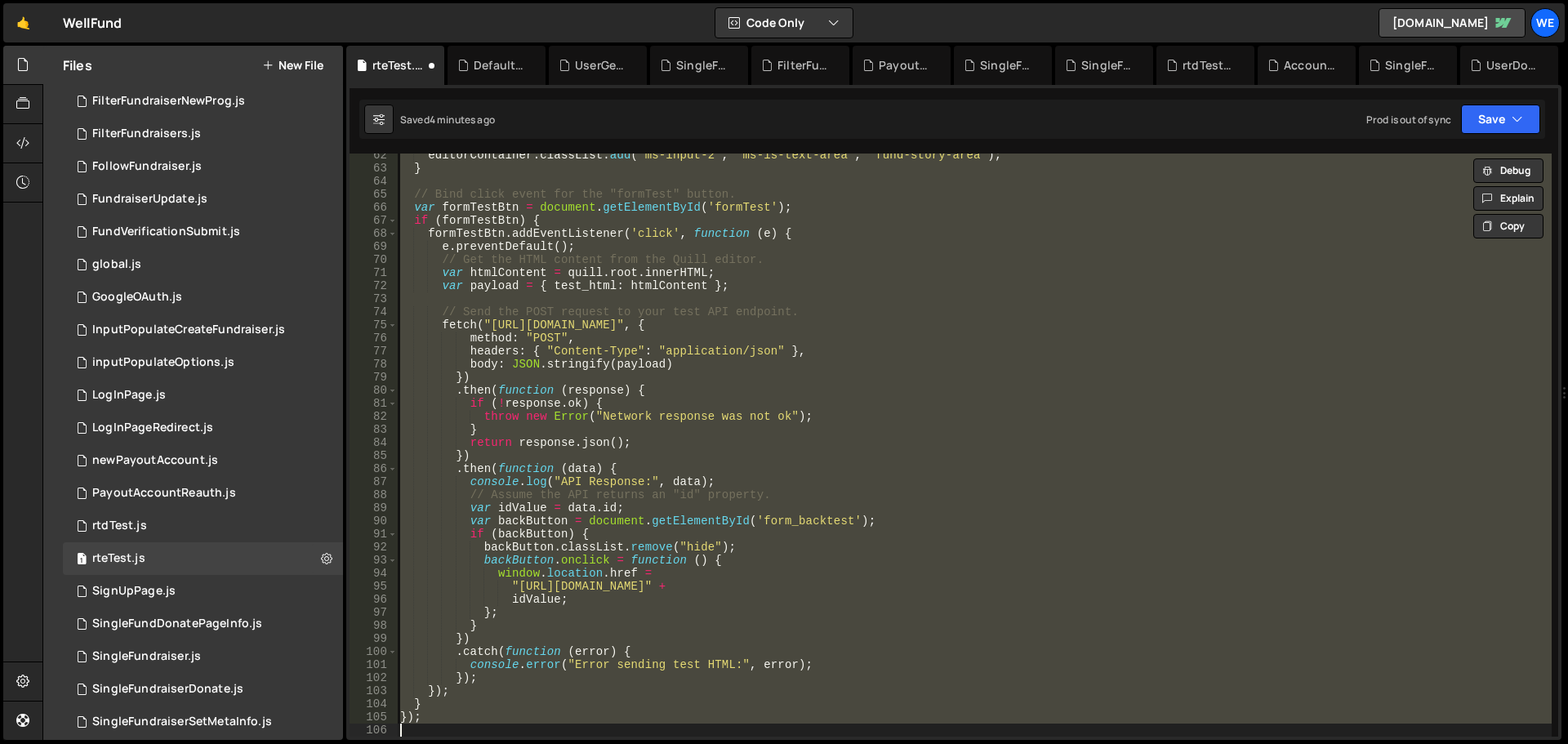
scroll to position [802, 0]
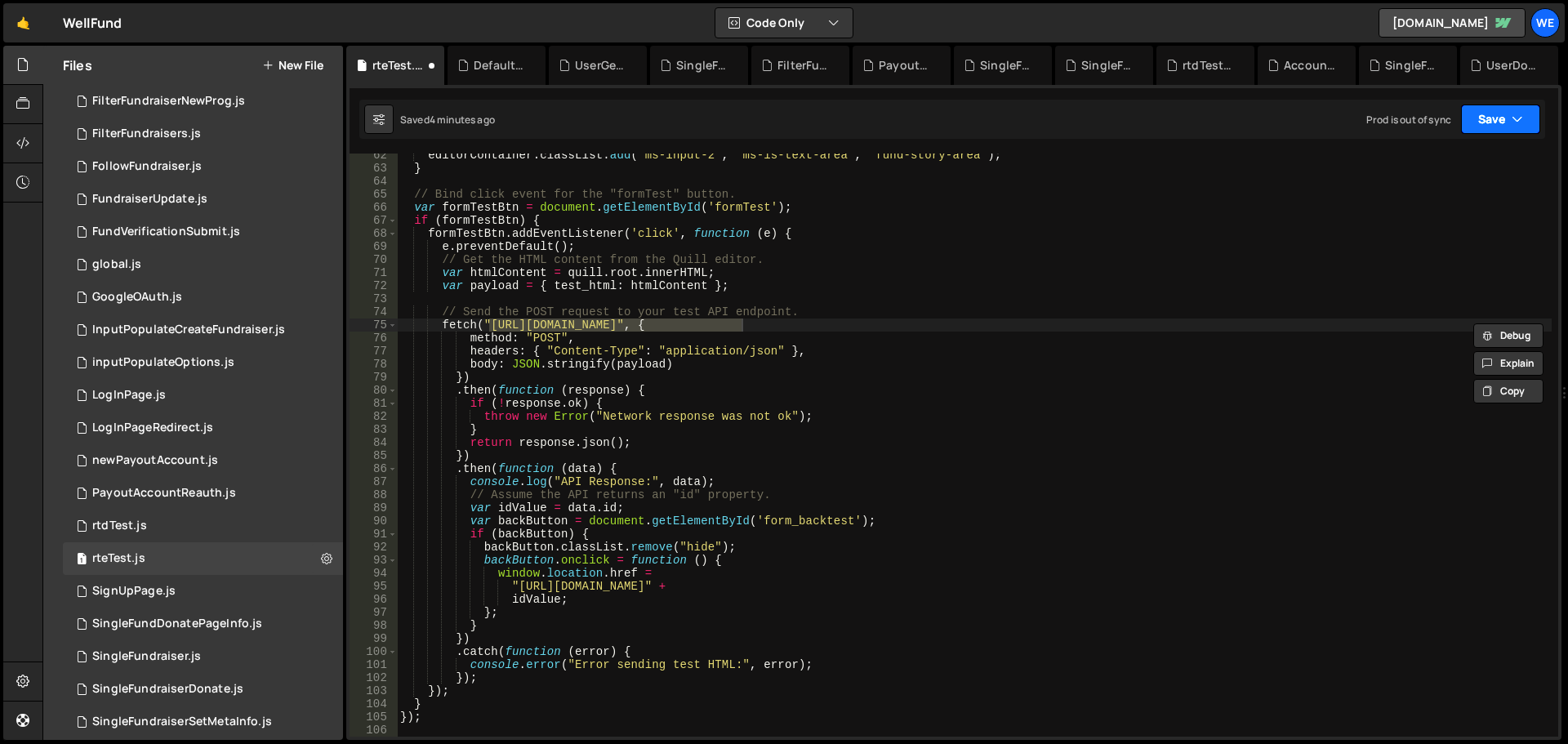
click at [1499, 125] on button "Save" at bounding box center [1501, 119] width 79 height 30
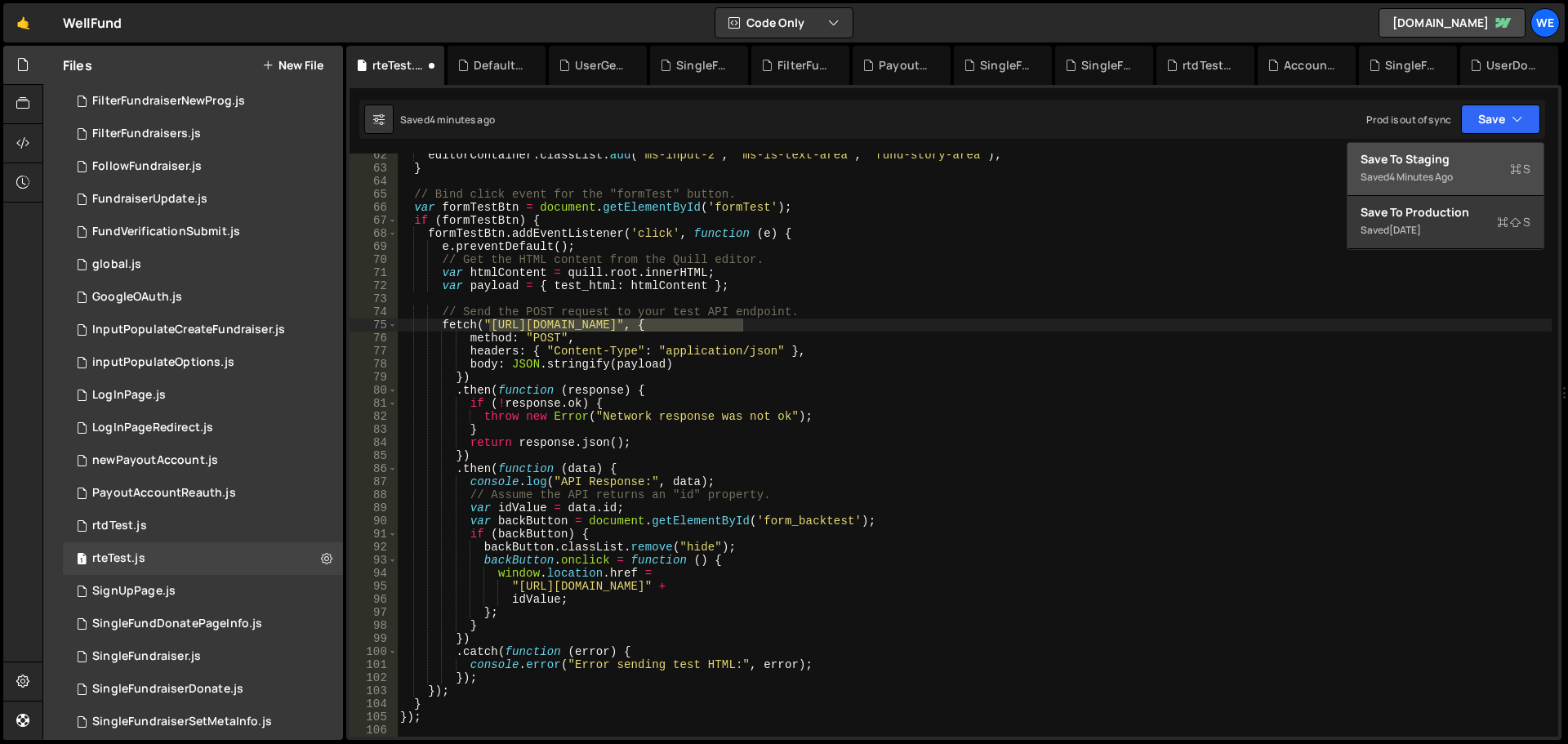
click at [1439, 151] on div "Save to Staging S" at bounding box center [1446, 160] width 170 height 16
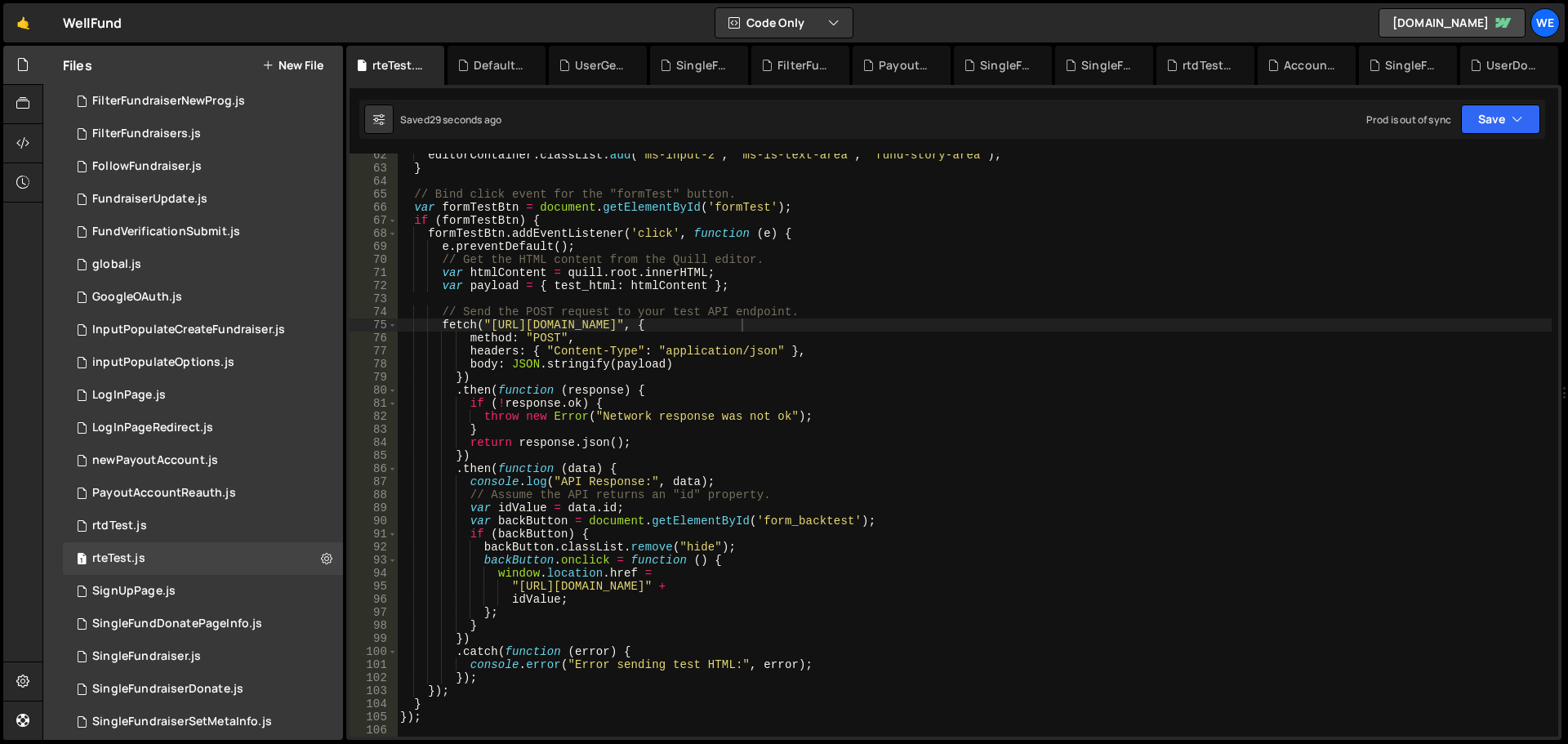
click at [775, 411] on div "editorContainer . classList . add ( "ms-input-2" , "ms-is-text-area" , "fund-st…" at bounding box center [975, 454] width 1155 height 610
click at [527, 218] on div "editorContainer . classList . add ( "ms-input-2" , "ms-is-text-area" , "fund-st…" at bounding box center [975, 454] width 1155 height 610
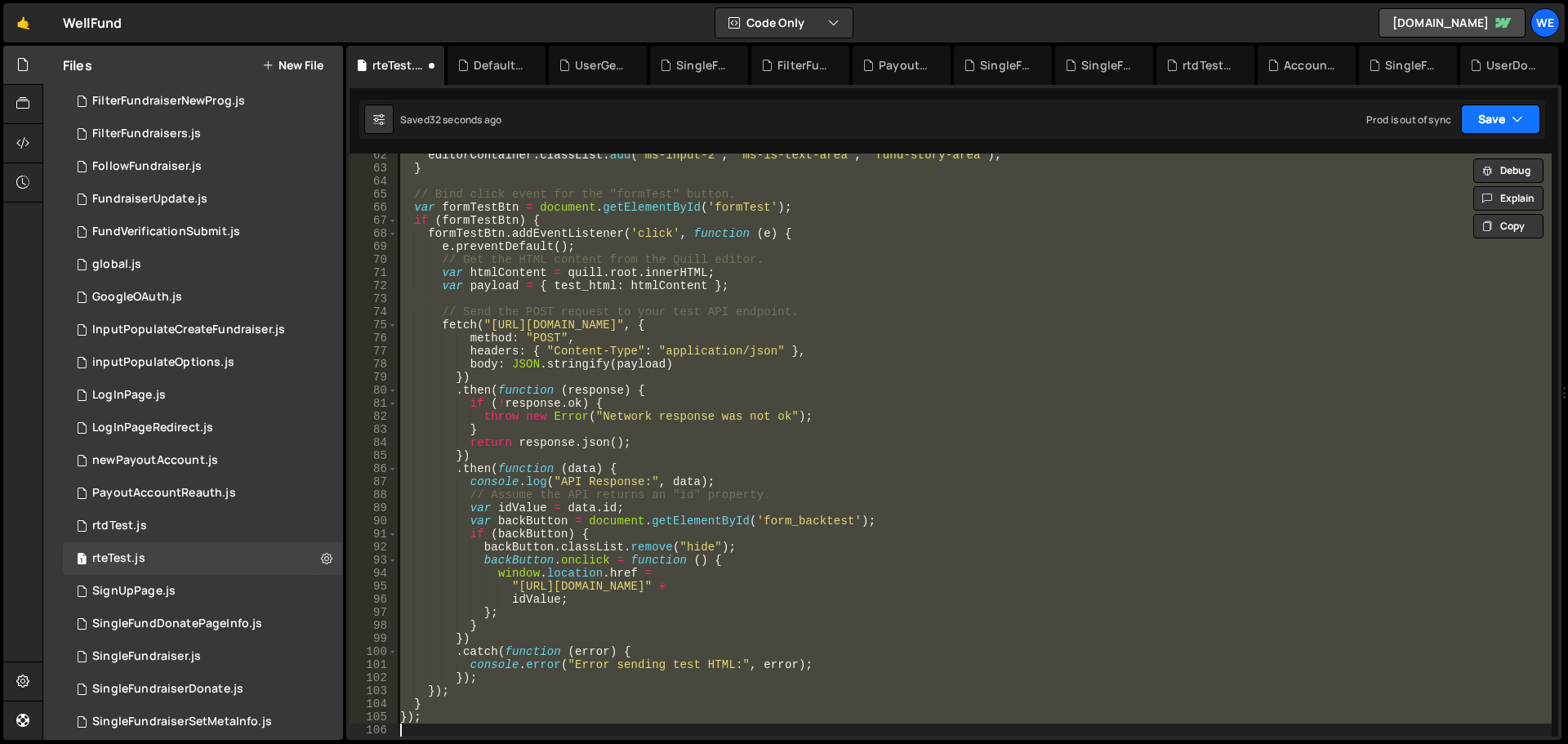
click at [1520, 118] on icon "button" at bounding box center [1517, 119] width 12 height 16
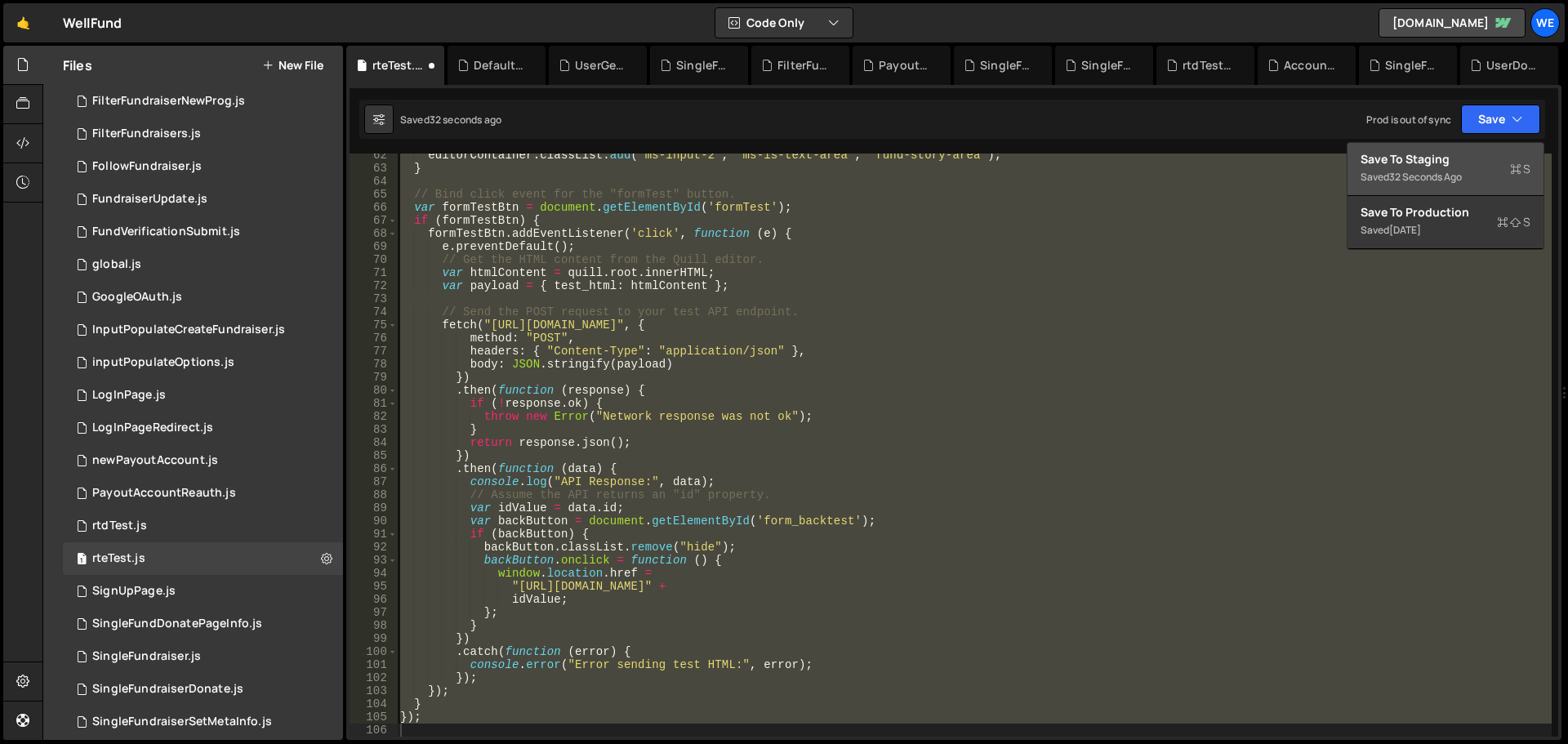
click at [1434, 163] on div "Save to Staging S" at bounding box center [1446, 160] width 170 height 16
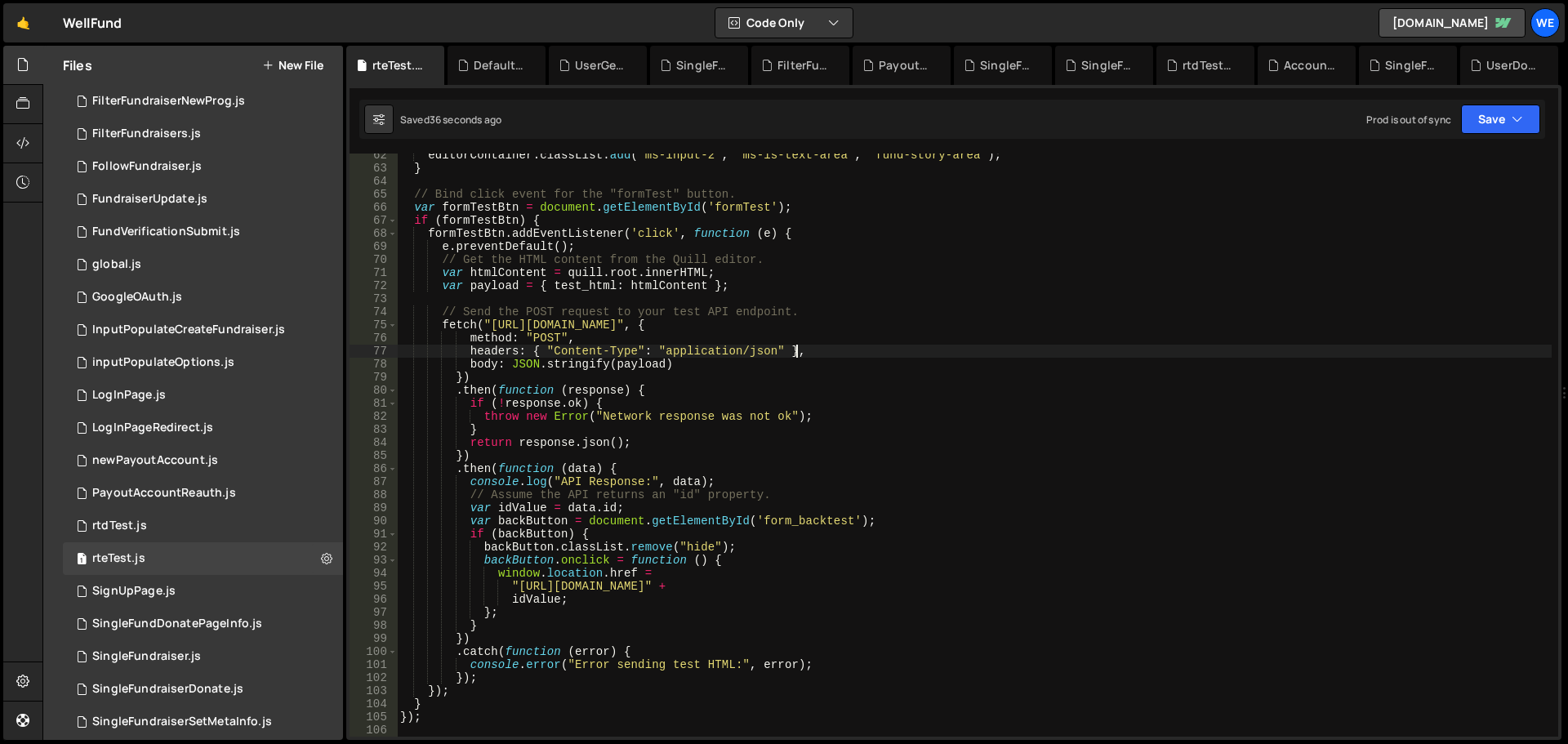
click at [888, 348] on div "editorContainer . classList . add ( "ms-input-2" , "ms-is-text-area" , "fund-st…" at bounding box center [975, 454] width 1155 height 610
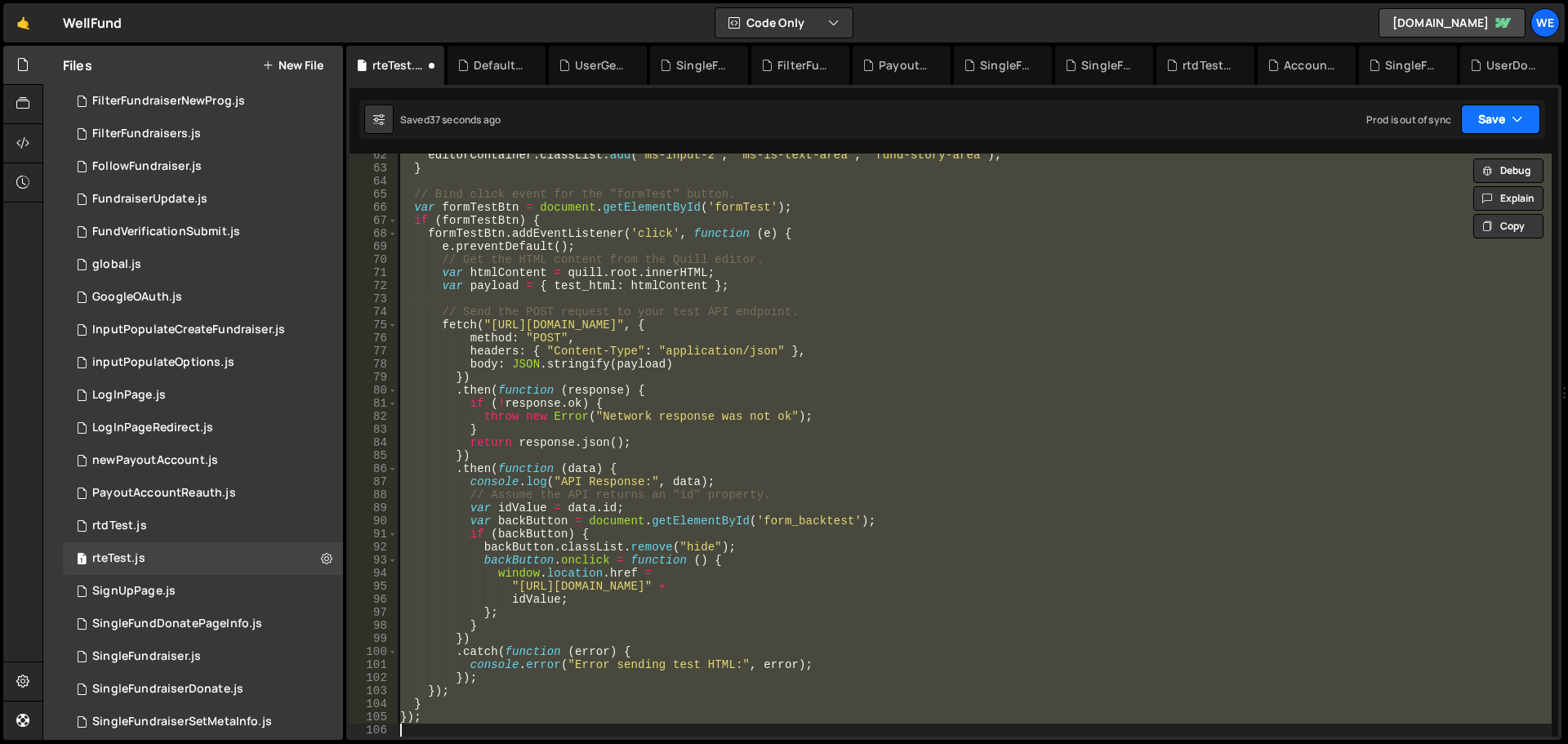
click at [1510, 120] on button "Save" at bounding box center [1501, 119] width 79 height 30
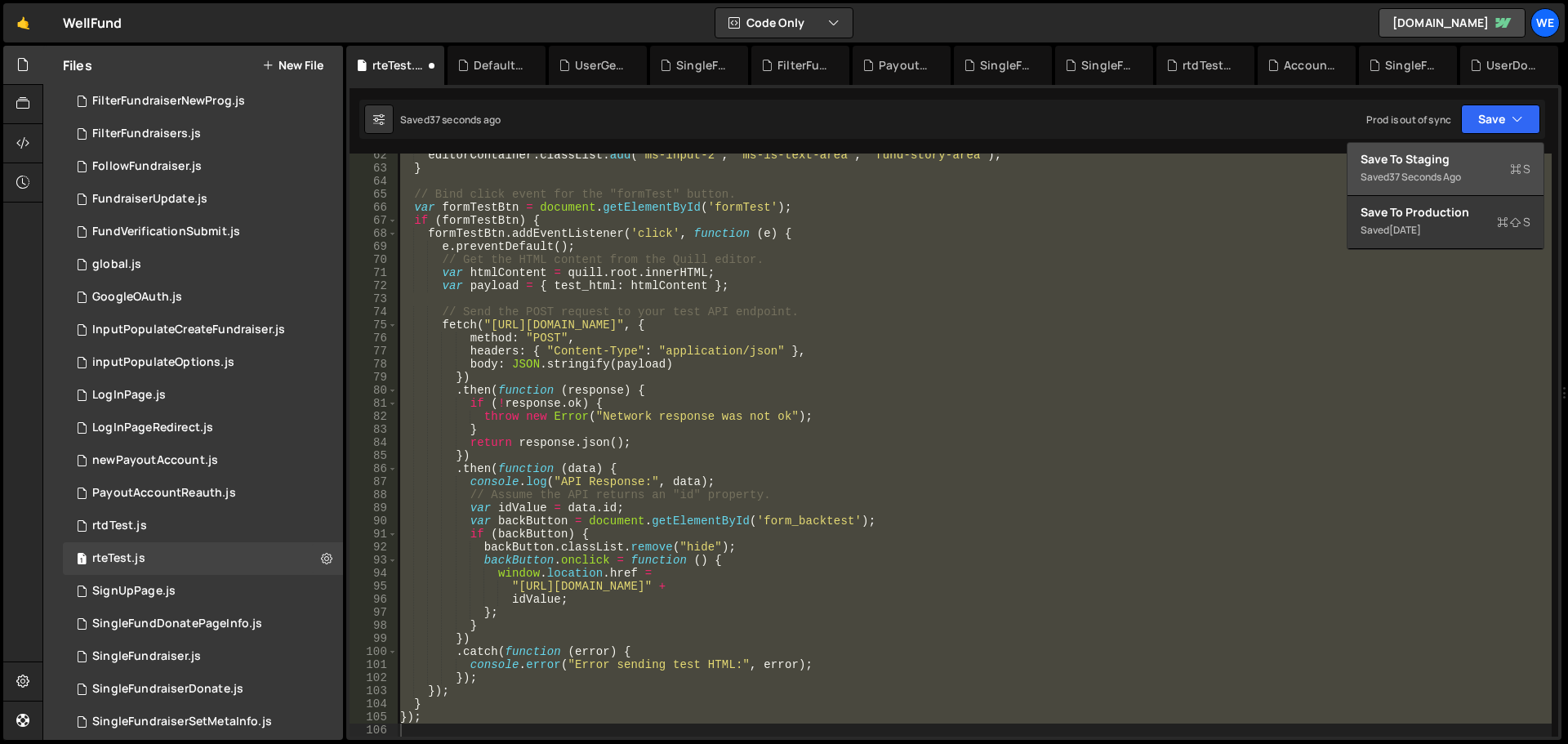
click at [1476, 145] on button "Save to Staging S Saved 37 seconds ago" at bounding box center [1445, 169] width 196 height 53
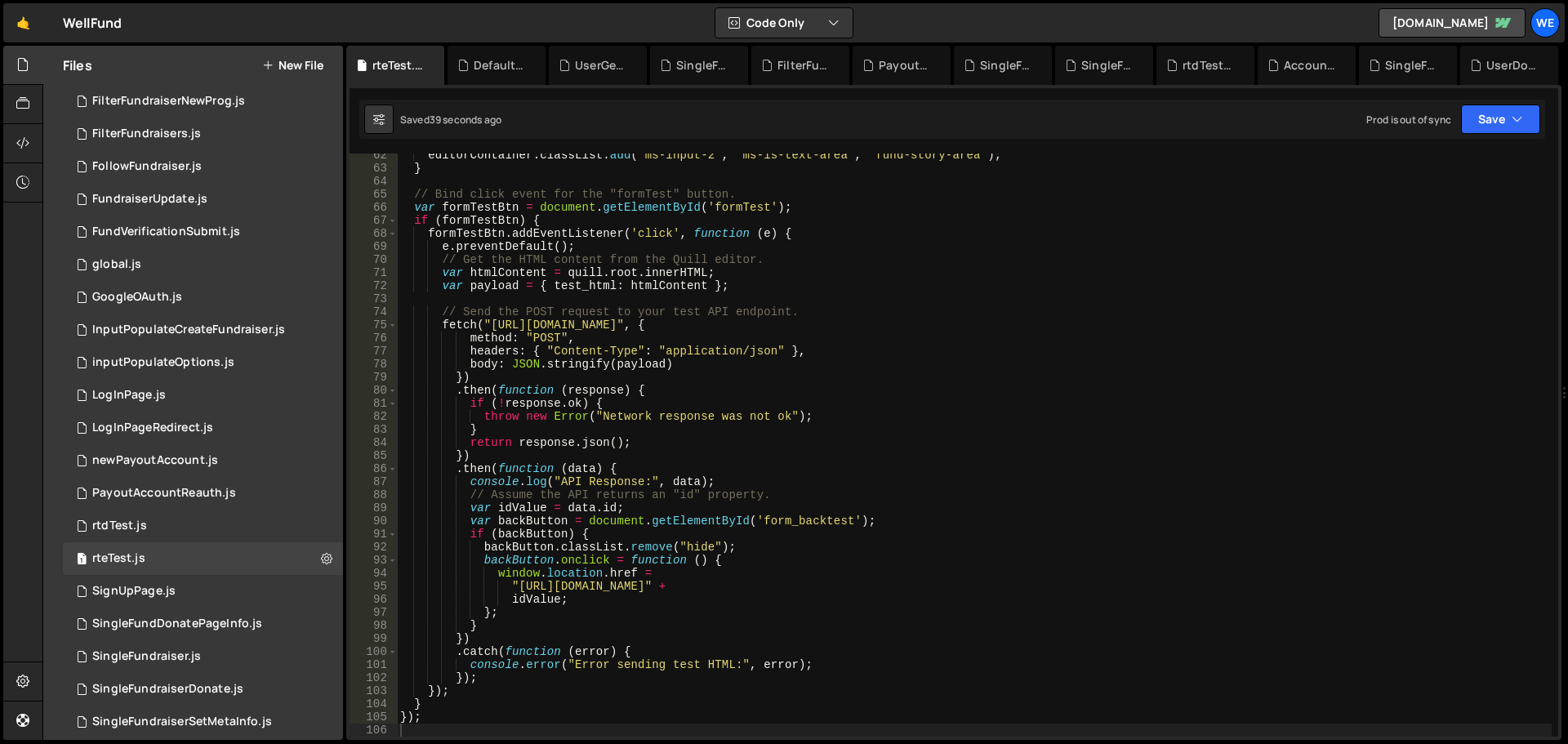
type textarea "// Get the HTML content from the Quill editor."
click at [592, 255] on div "editorContainer . classList . add ( "ms-input-2" , "ms-is-text-area" , "fund-st…" at bounding box center [975, 454] width 1155 height 610
click at [431, 65] on icon at bounding box center [432, 65] width 12 height 16
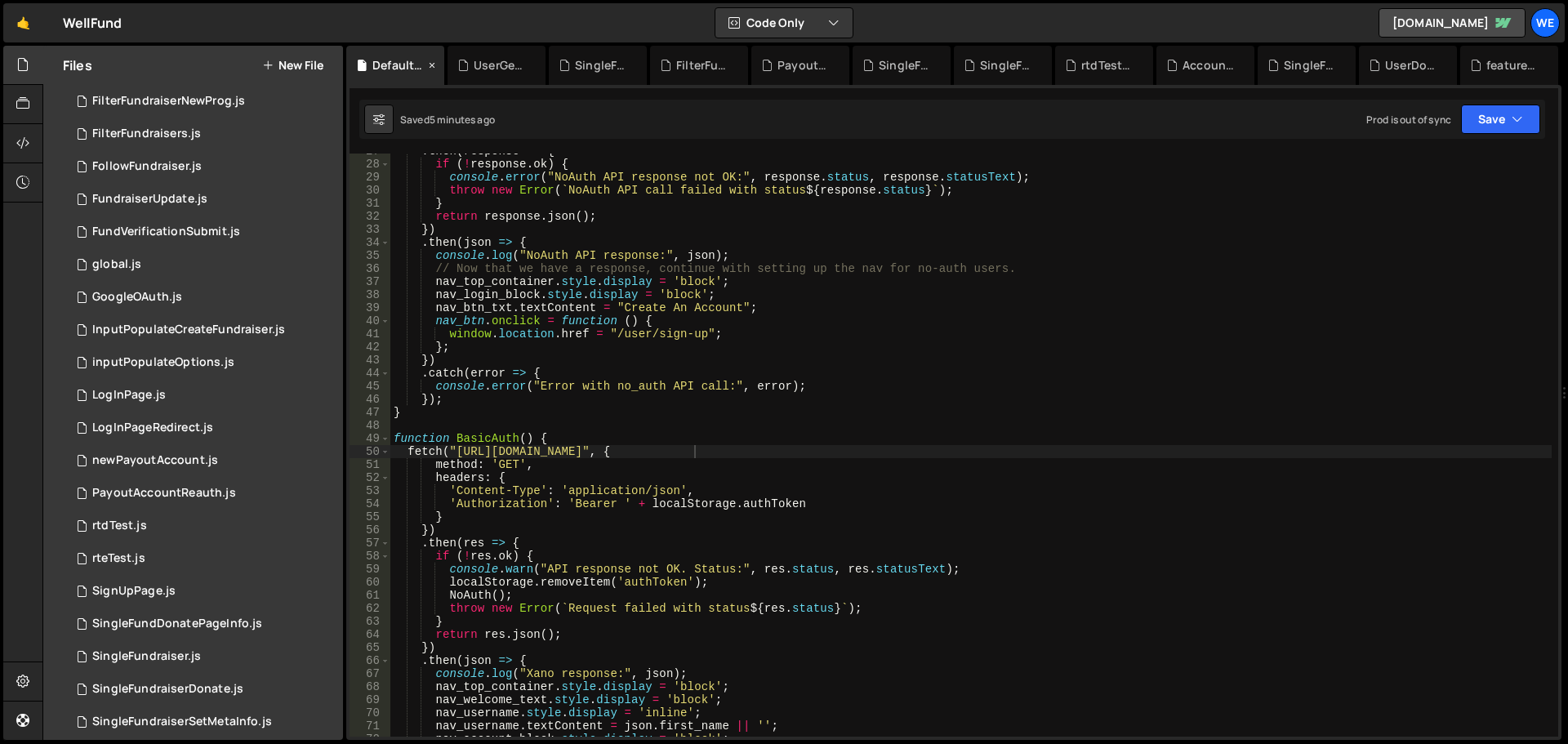
click at [363, 59] on icon at bounding box center [361, 65] width 12 height 16
click at [651, 309] on div ". then ( response => { if ( ! response . ok ) { console . error ( "NoAuth API r…" at bounding box center [972, 449] width 1162 height 610
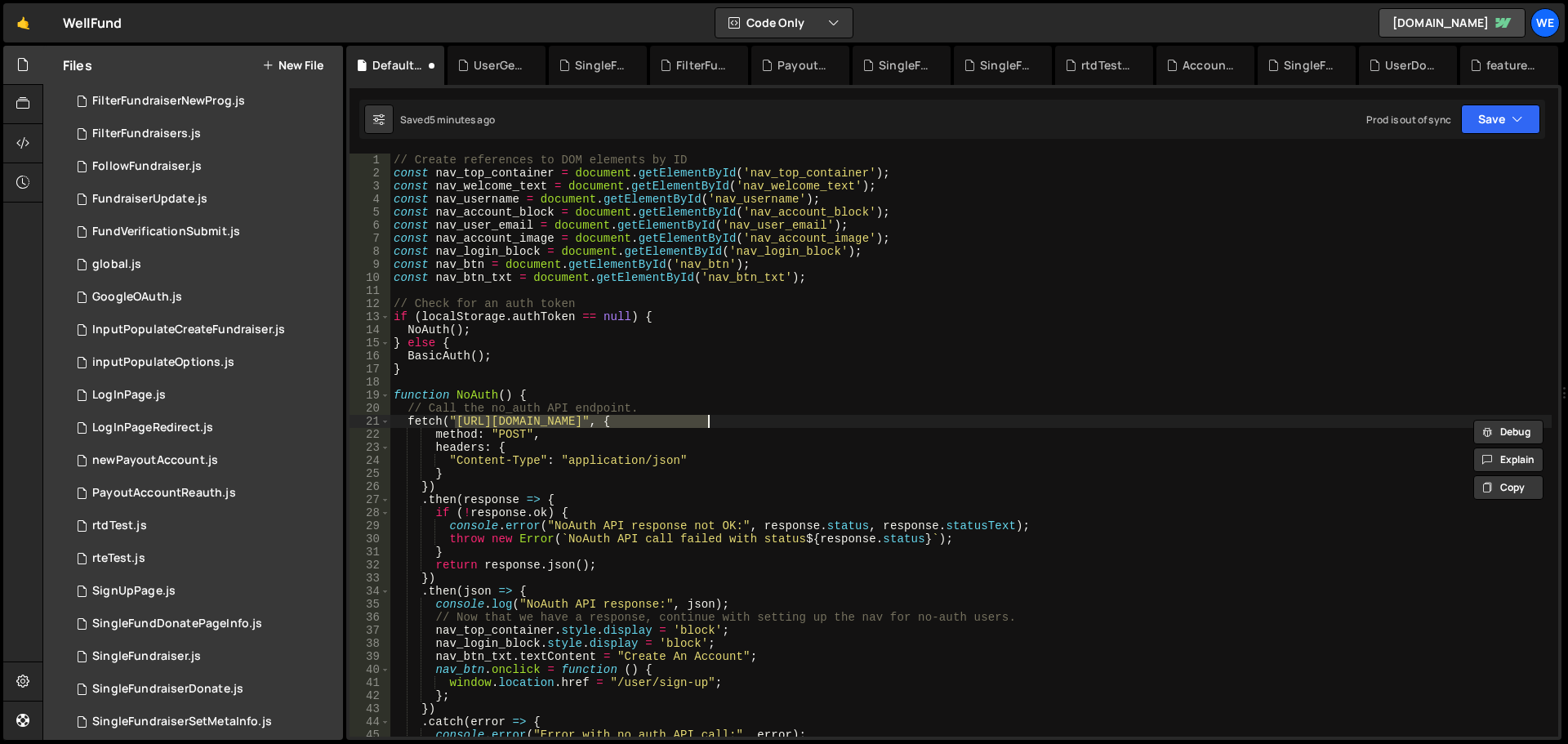
scroll to position [0, 0]
drag, startPoint x: 1498, startPoint y: 115, endPoint x: 1484, endPoint y: 150, distance: 37.7
click at [1499, 116] on button "Save" at bounding box center [1501, 119] width 79 height 30
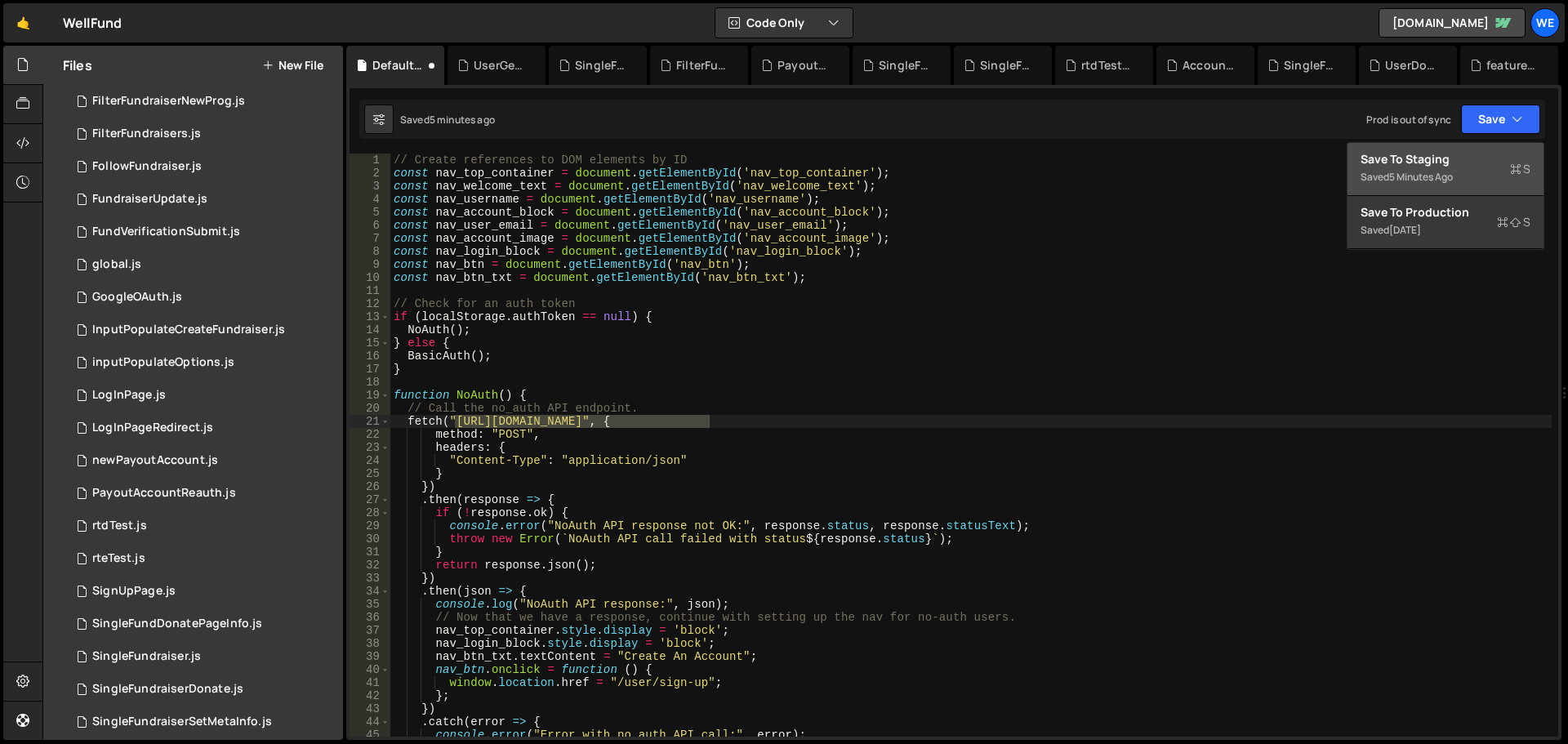
click at [1433, 172] on div "5 minutes ago" at bounding box center [1421, 177] width 64 height 13
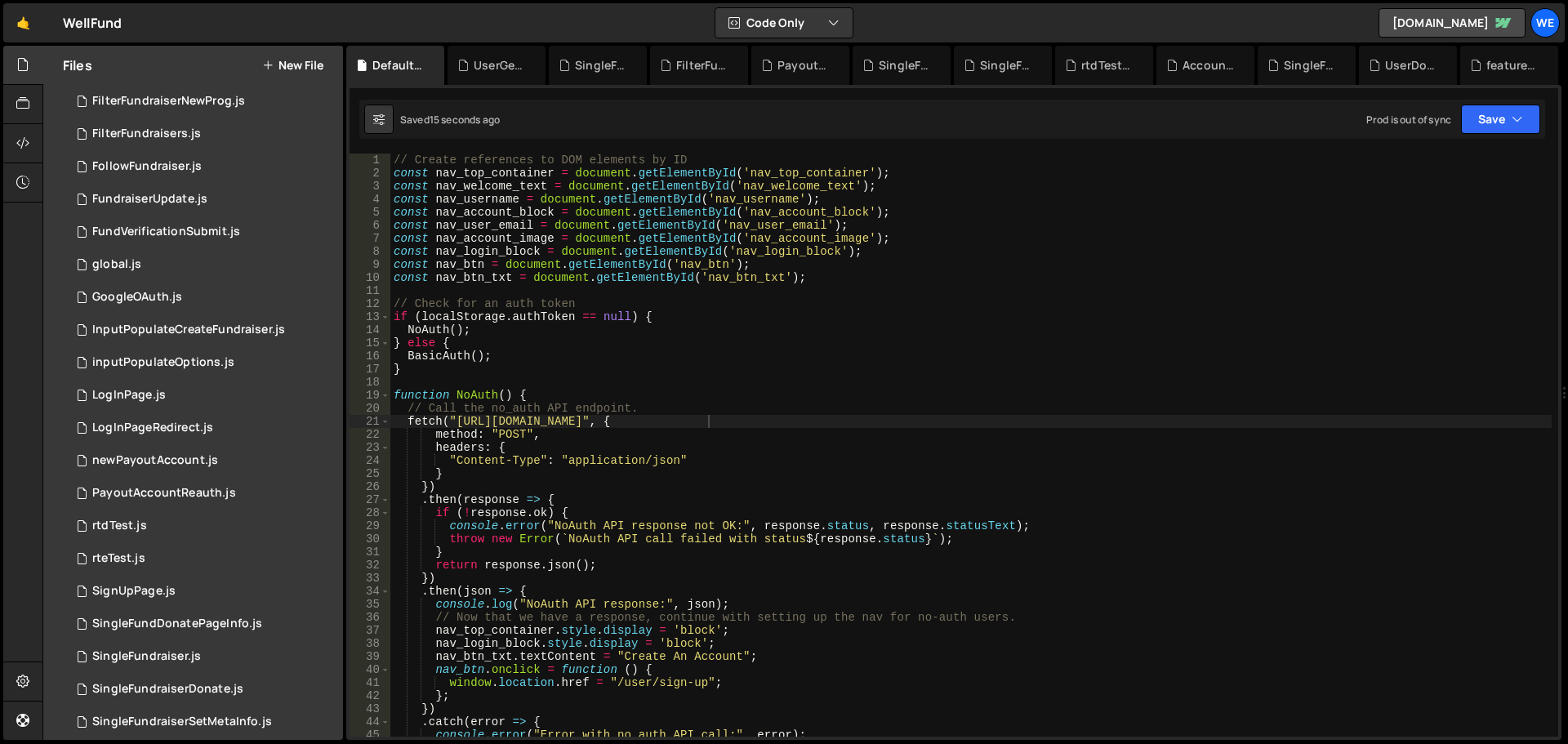
drag, startPoint x: 936, startPoint y: 309, endPoint x: 914, endPoint y: 311, distance: 22.1
click at [936, 308] on div "// Create references to DOM elements by ID const nav_top_container = document .…" at bounding box center [972, 458] width 1162 height 610
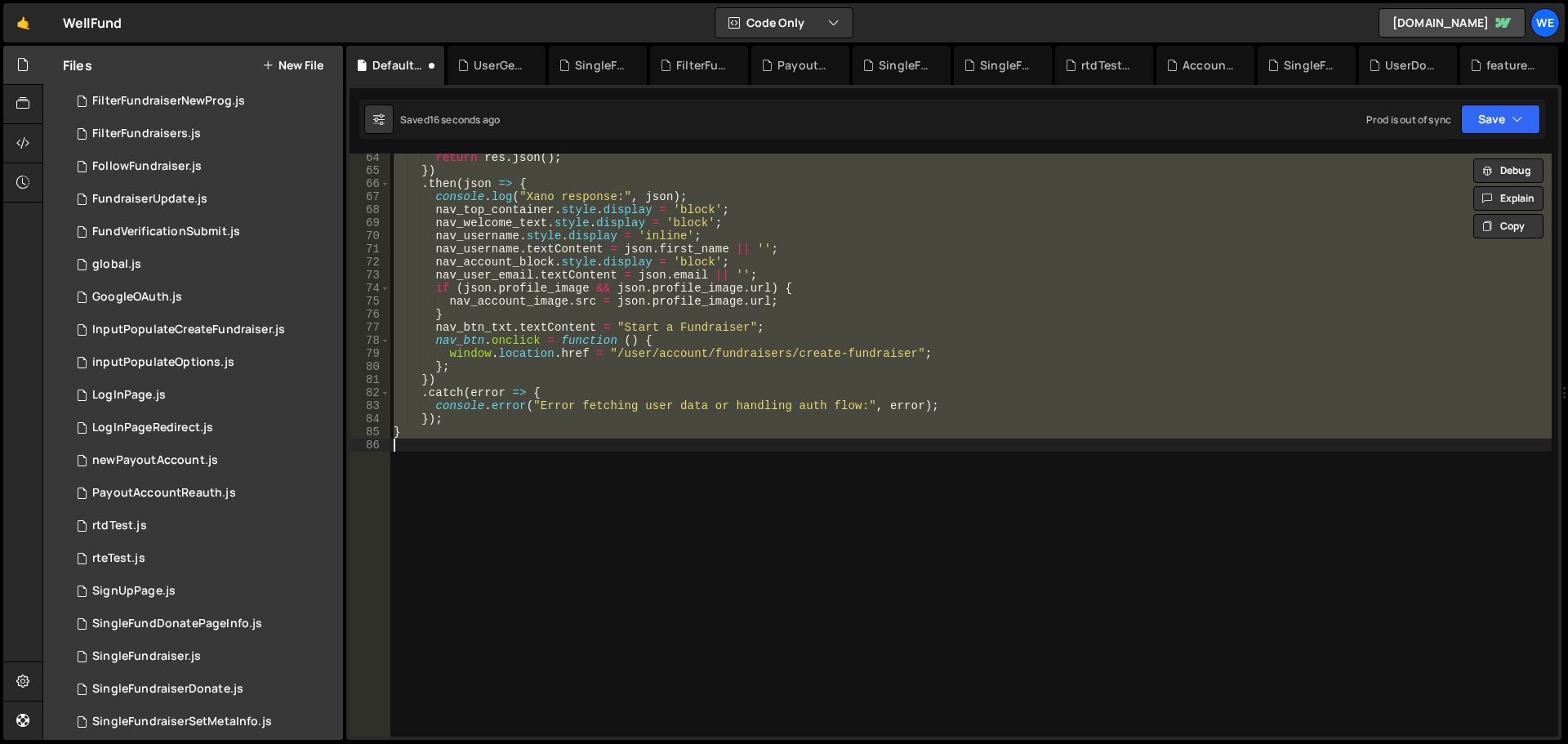
scroll to position [826, 0]
click at [1498, 117] on button "Save" at bounding box center [1501, 119] width 79 height 30
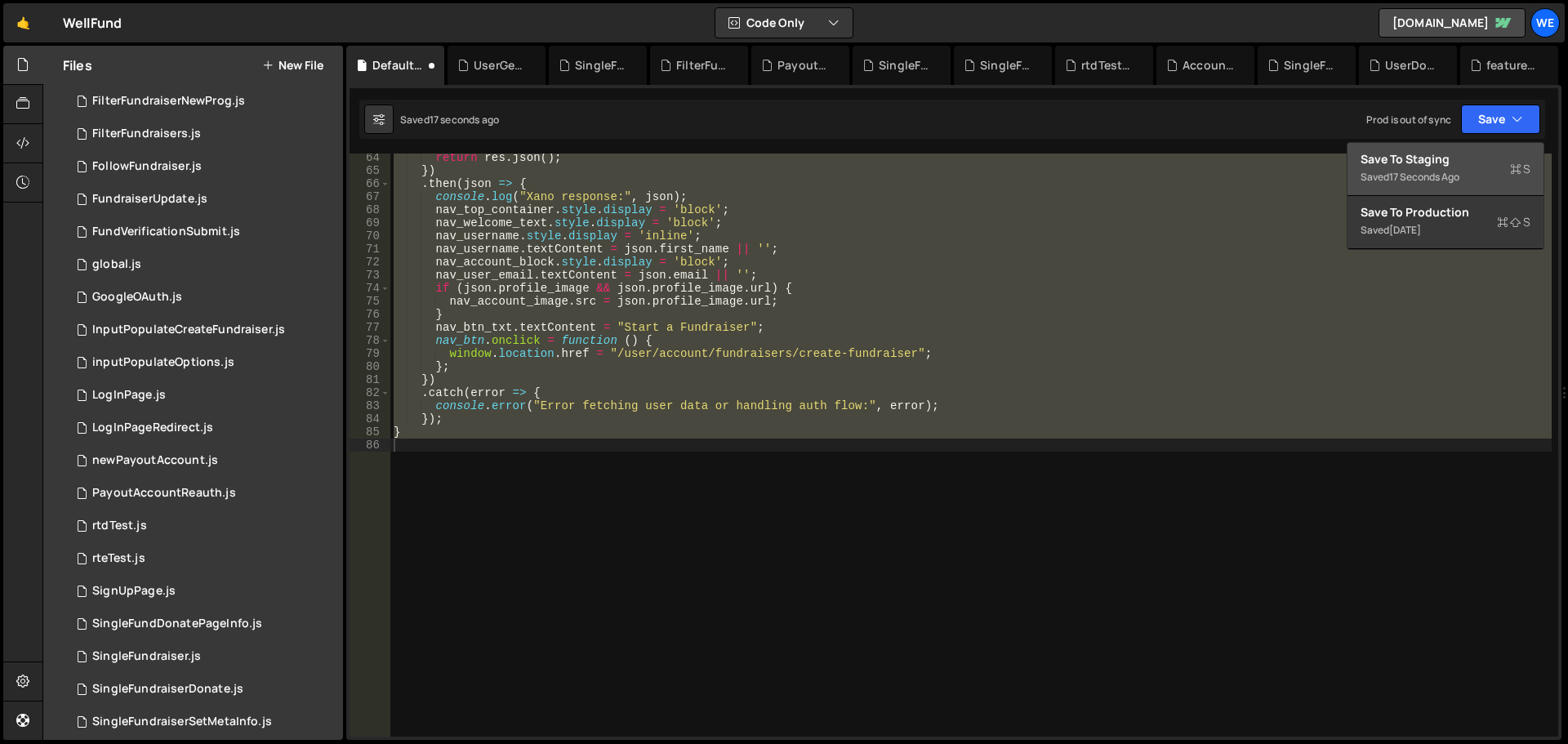
click at [1467, 151] on div "Save to Staging S" at bounding box center [1446, 160] width 170 height 16
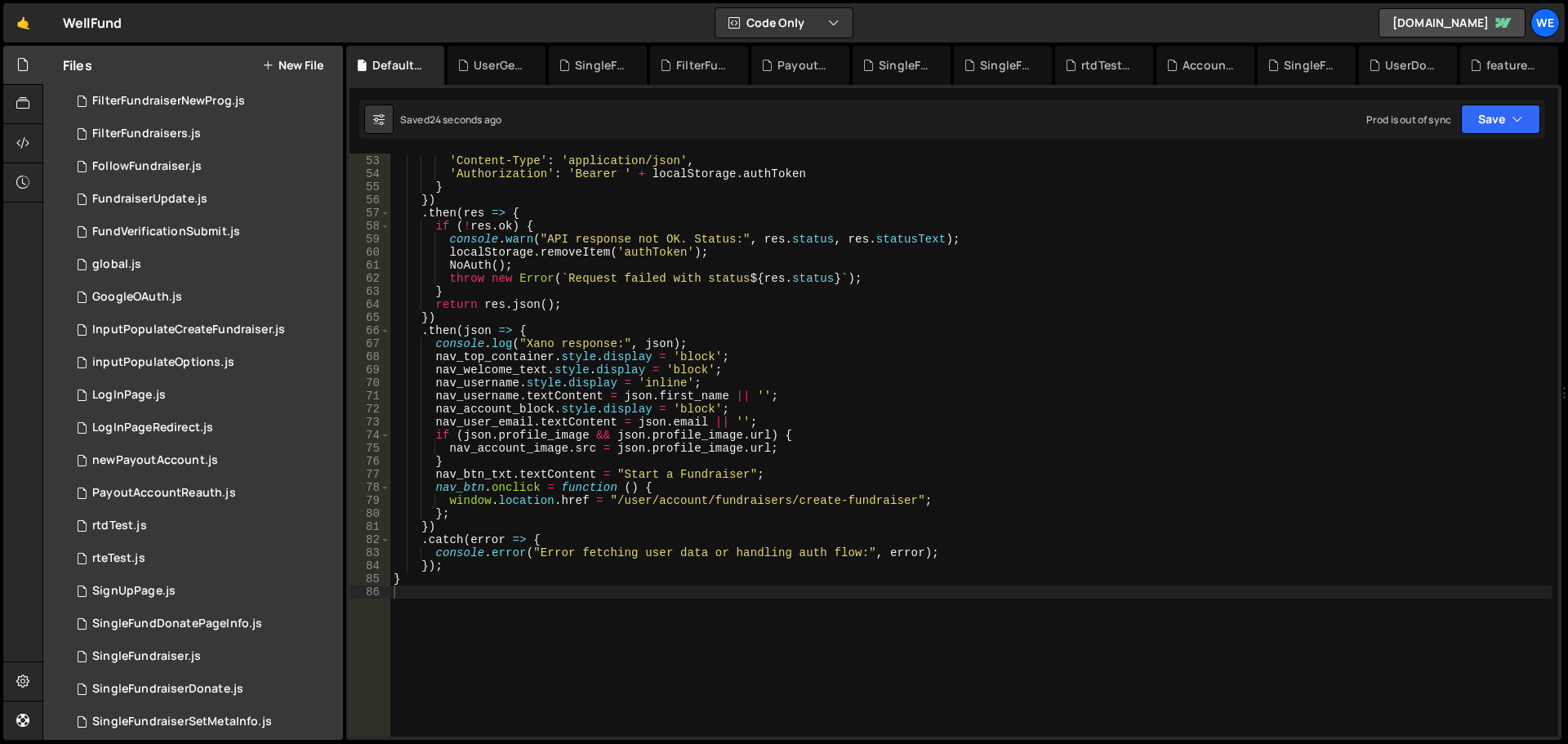
scroll to position [532, 0]
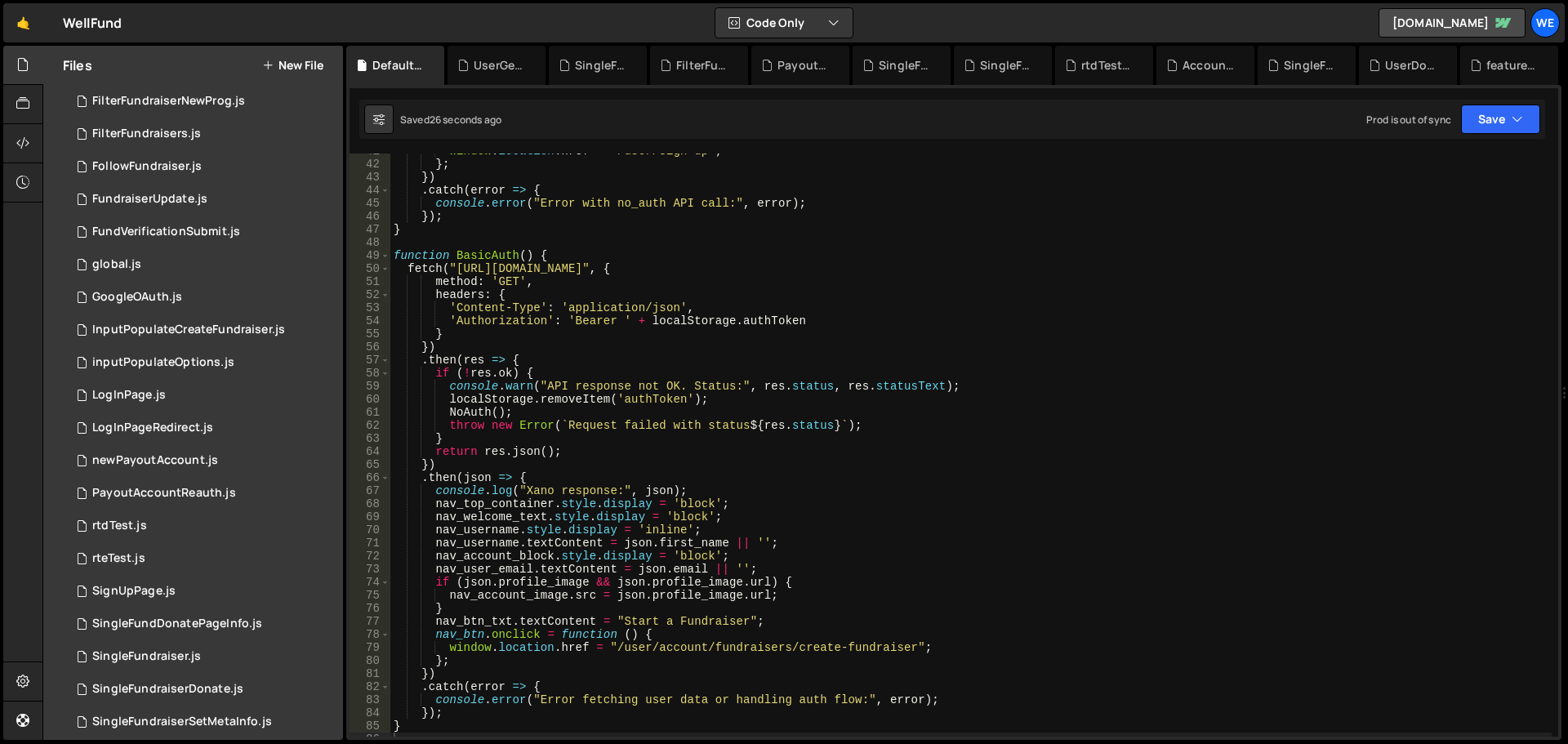
click at [609, 536] on div "window . location . href = "/user/sign-up" ; } ; }) . catch ( error => { consol…" at bounding box center [972, 449] width 1162 height 610
click at [463, 511] on div "window . location . href = "/user/sign-up" ; } ; }) . catch ( error => { consol…" at bounding box center [972, 449] width 1162 height 610
click at [483, 528] on div "window . location . href = "/user/sign-up" ; } ; }) . catch ( error => { consol…" at bounding box center [972, 449] width 1162 height 610
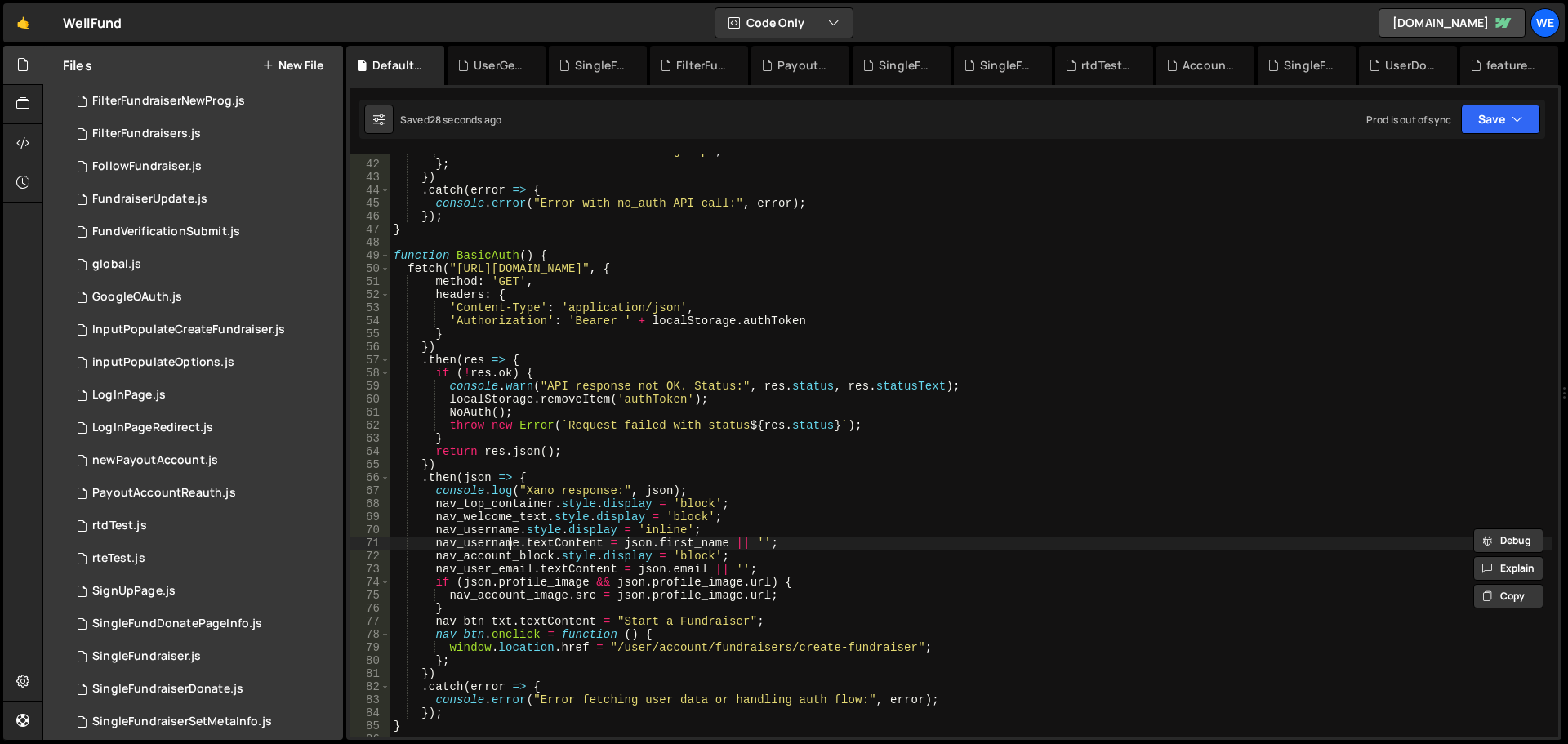
click at [513, 547] on div "window . location . href = "/user/sign-up" ; } ; }) . catch ( error => { consol…" at bounding box center [972, 449] width 1162 height 610
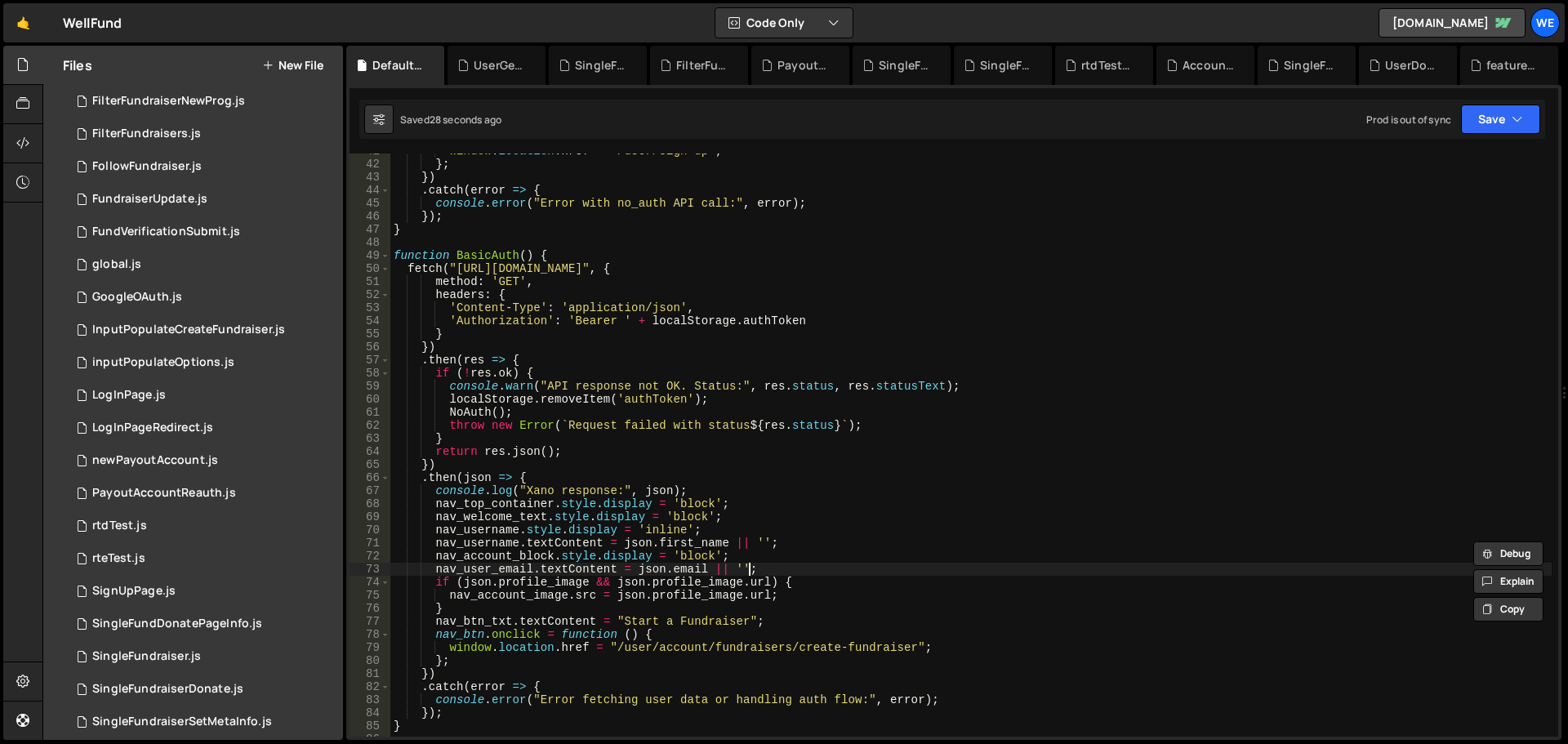
drag, startPoint x: 971, startPoint y: 575, endPoint x: 985, endPoint y: 556, distance: 23.6
click at [975, 574] on div "window . location . href = "/user/sign-up" ; } ; }) . catch ( error => { consol…" at bounding box center [972, 449] width 1162 height 610
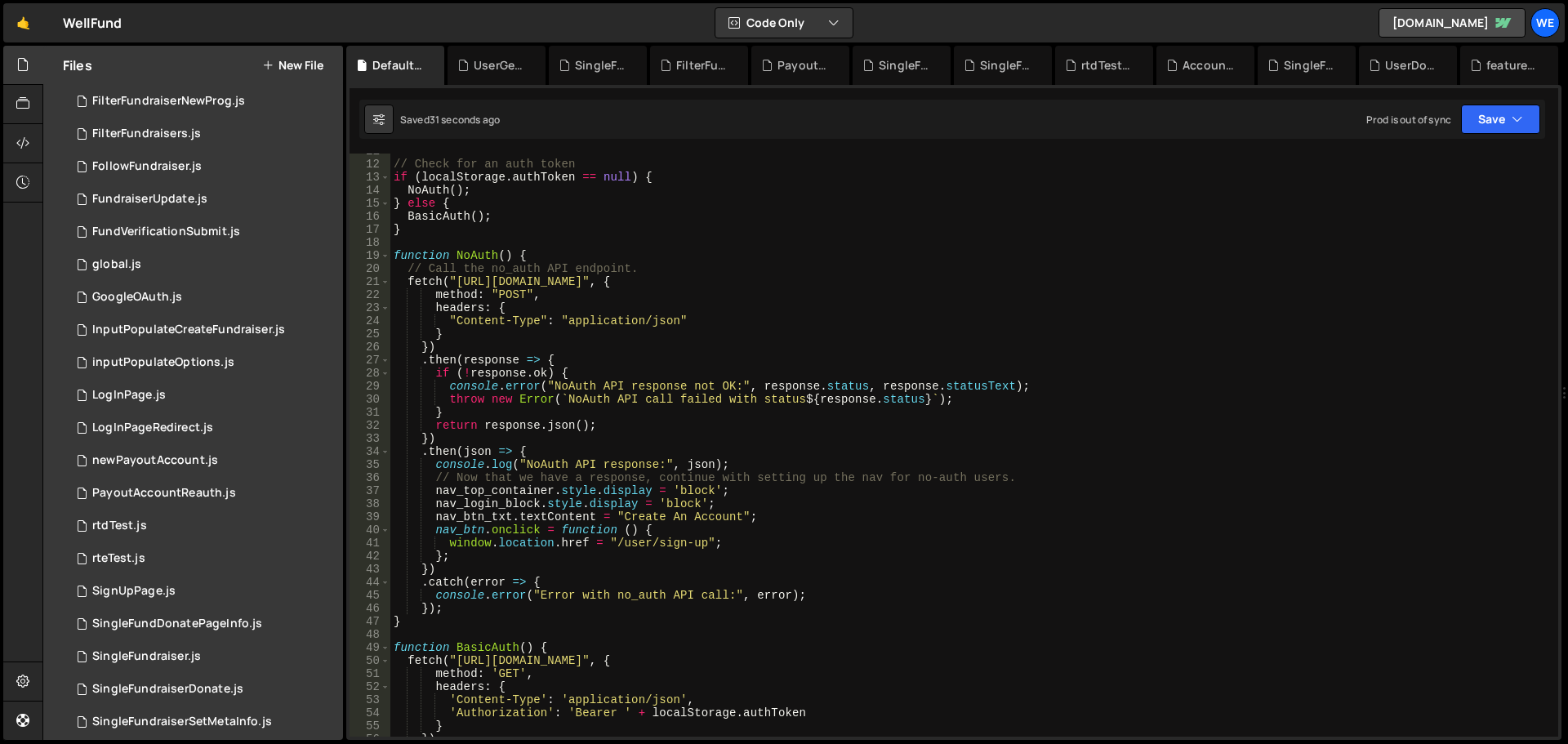
drag, startPoint x: 991, startPoint y: 480, endPoint x: 939, endPoint y: 489, distance: 52.8
click at [992, 481] on div "// Check for an auth token if ( localStorage . authToken == null ) { NoAuth ( )…" at bounding box center [972, 449] width 1162 height 610
type textarea "}"
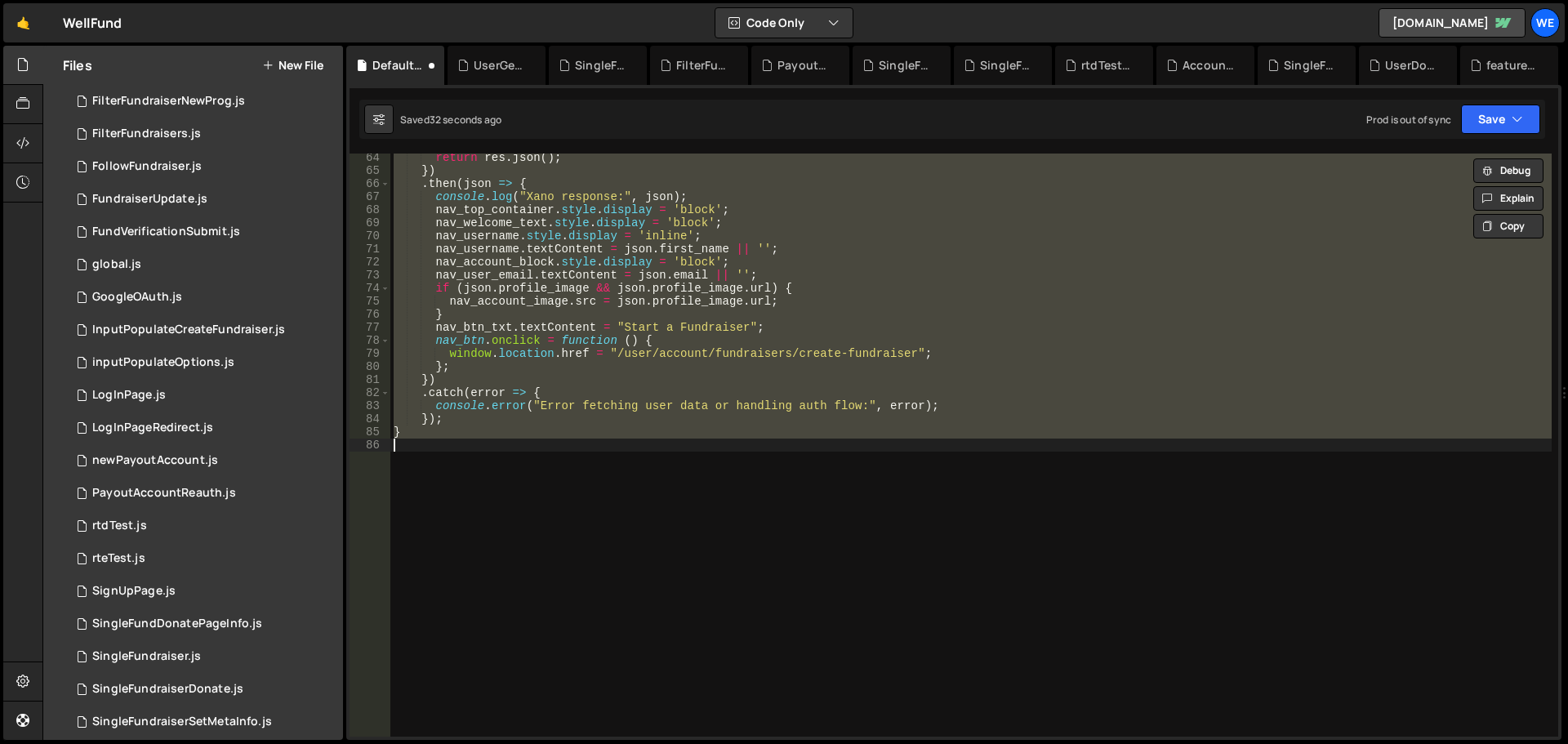
scroll to position [826, 0]
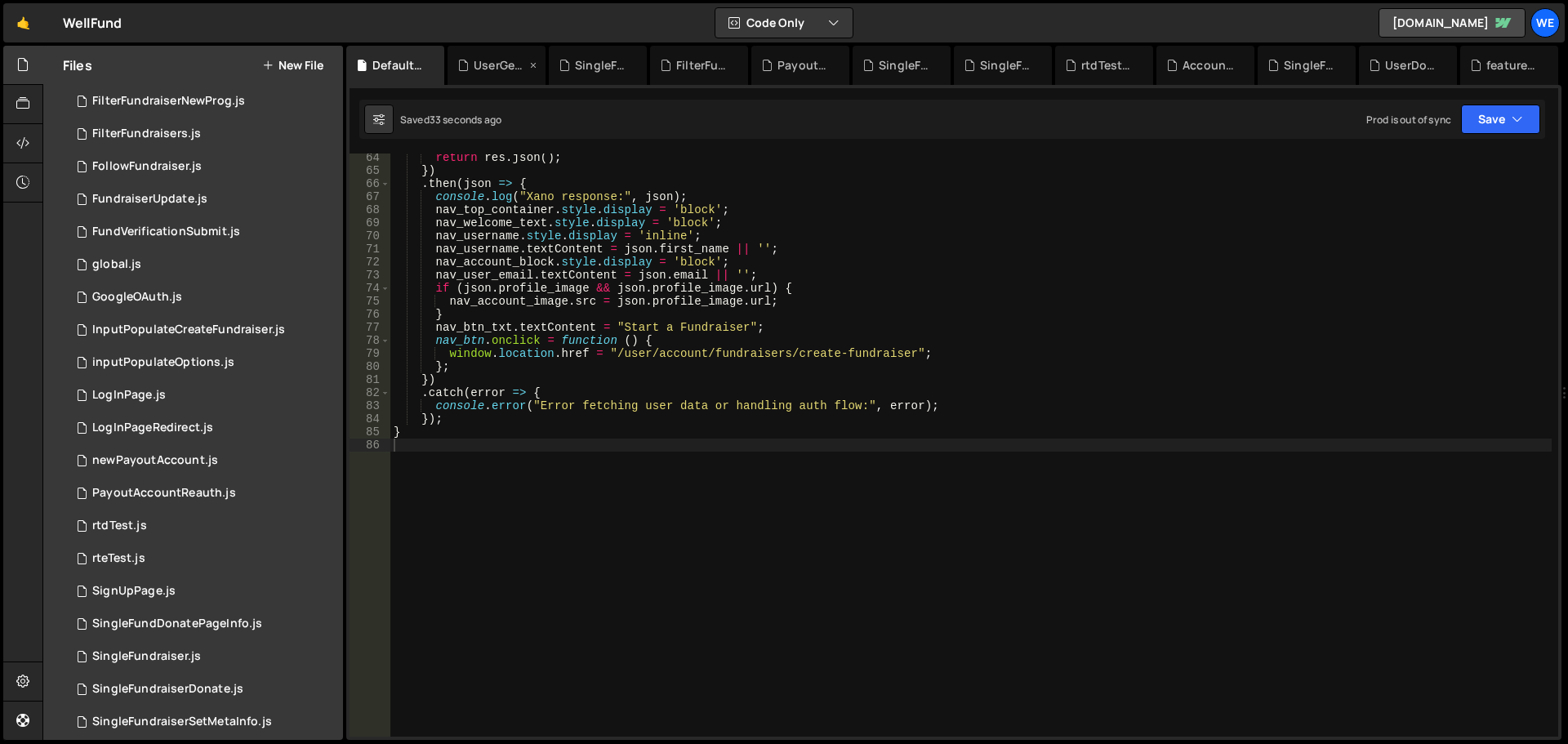
click at [475, 61] on div "UserGeneralInfo.js" at bounding box center [499, 65] width 52 height 16
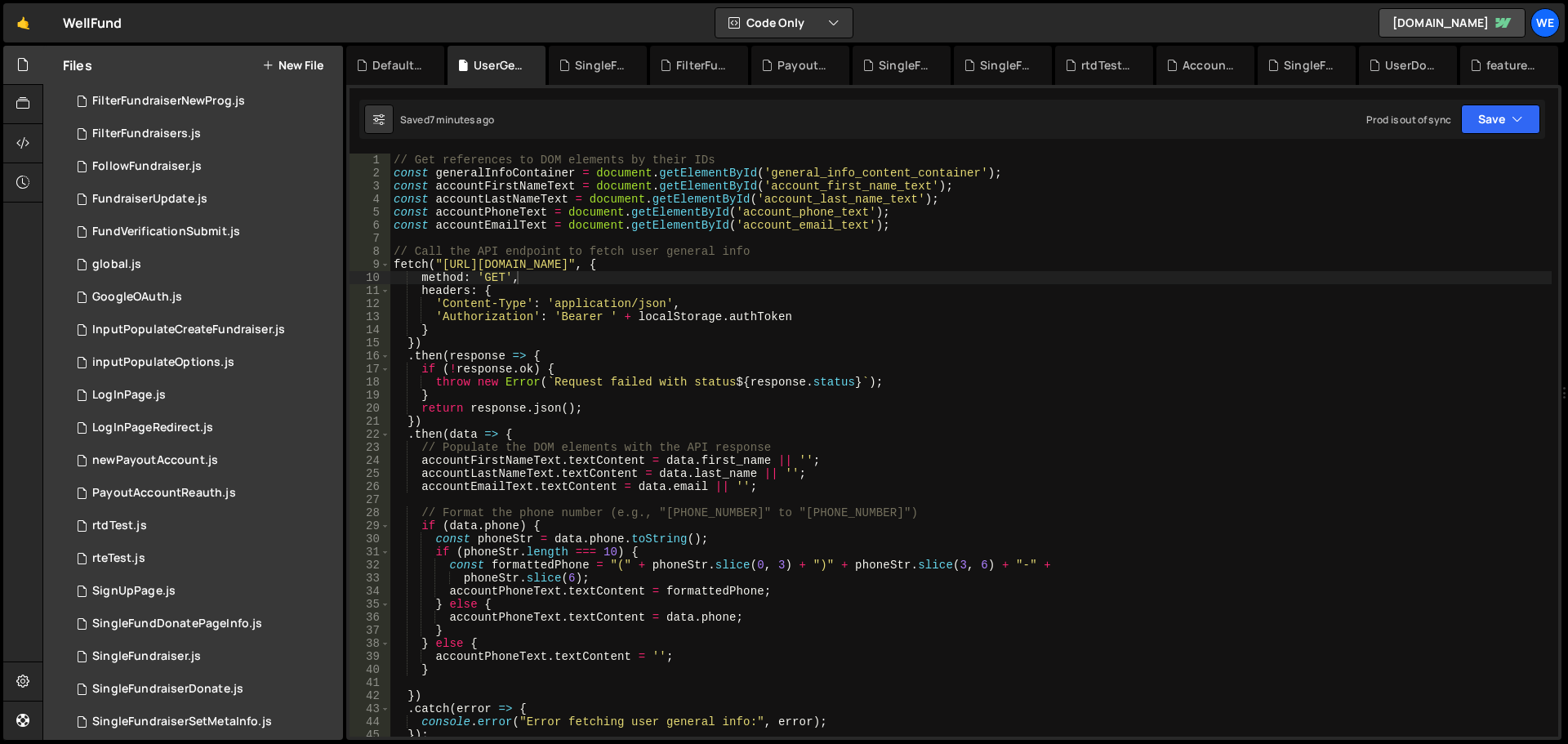
click at [798, 356] on div "// Get references to DOM elements by their IDs const generalInfoContainer = doc…" at bounding box center [972, 458] width 1162 height 610
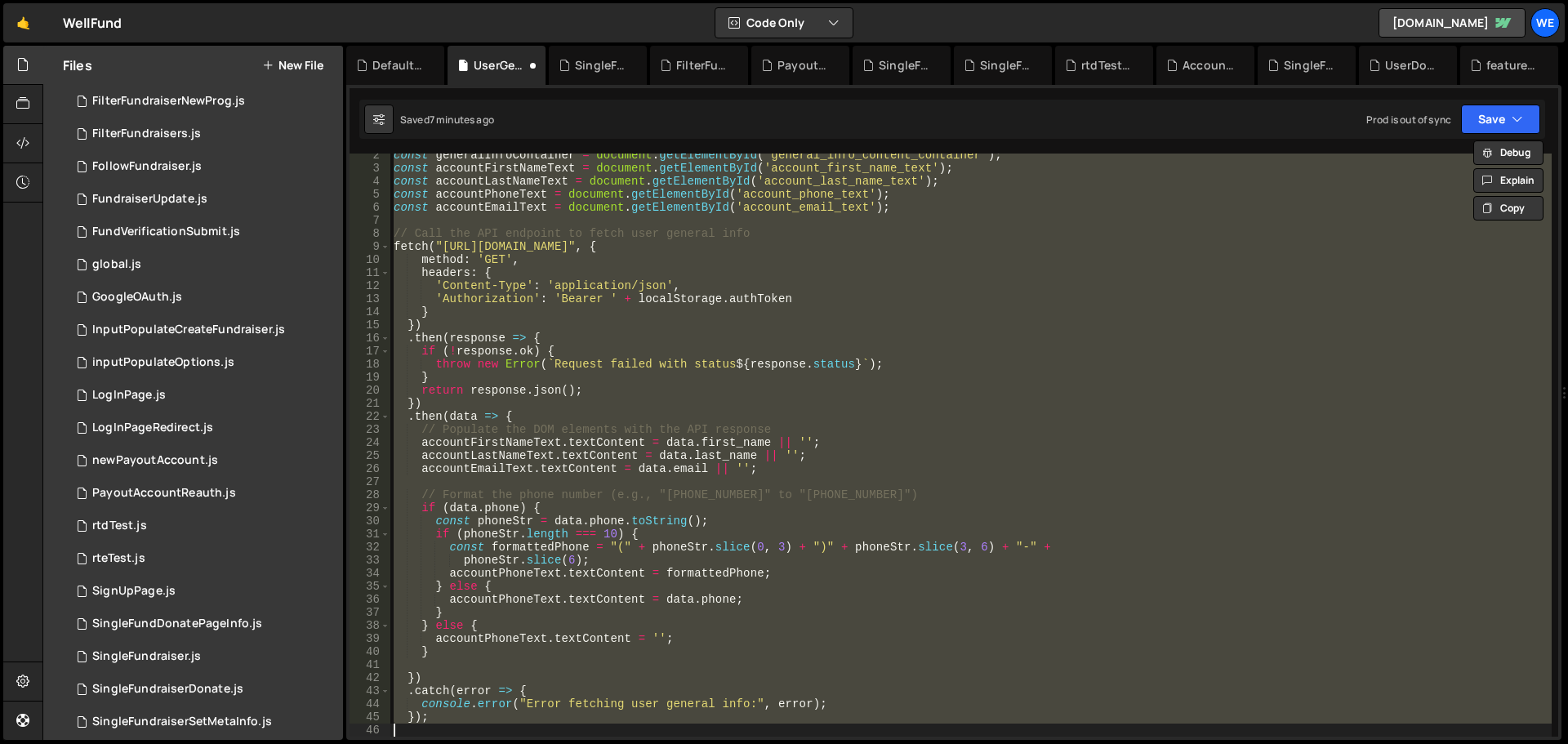
type textarea "fetch("https://3821.3821digitalsolutions.io/api:5CkqI7ox/auth/me_user_general_i…"
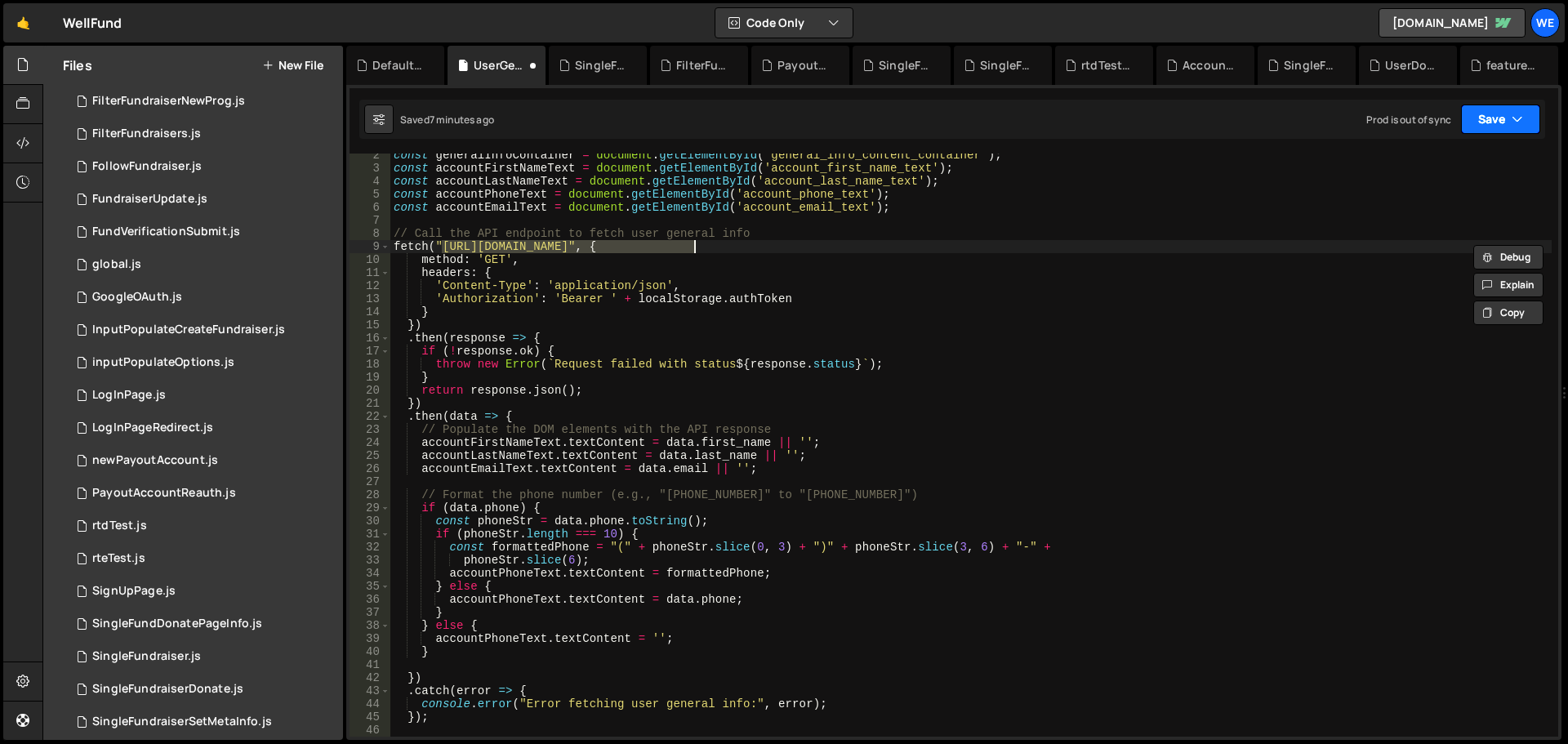
click at [1518, 124] on icon "button" at bounding box center [1517, 119] width 12 height 16
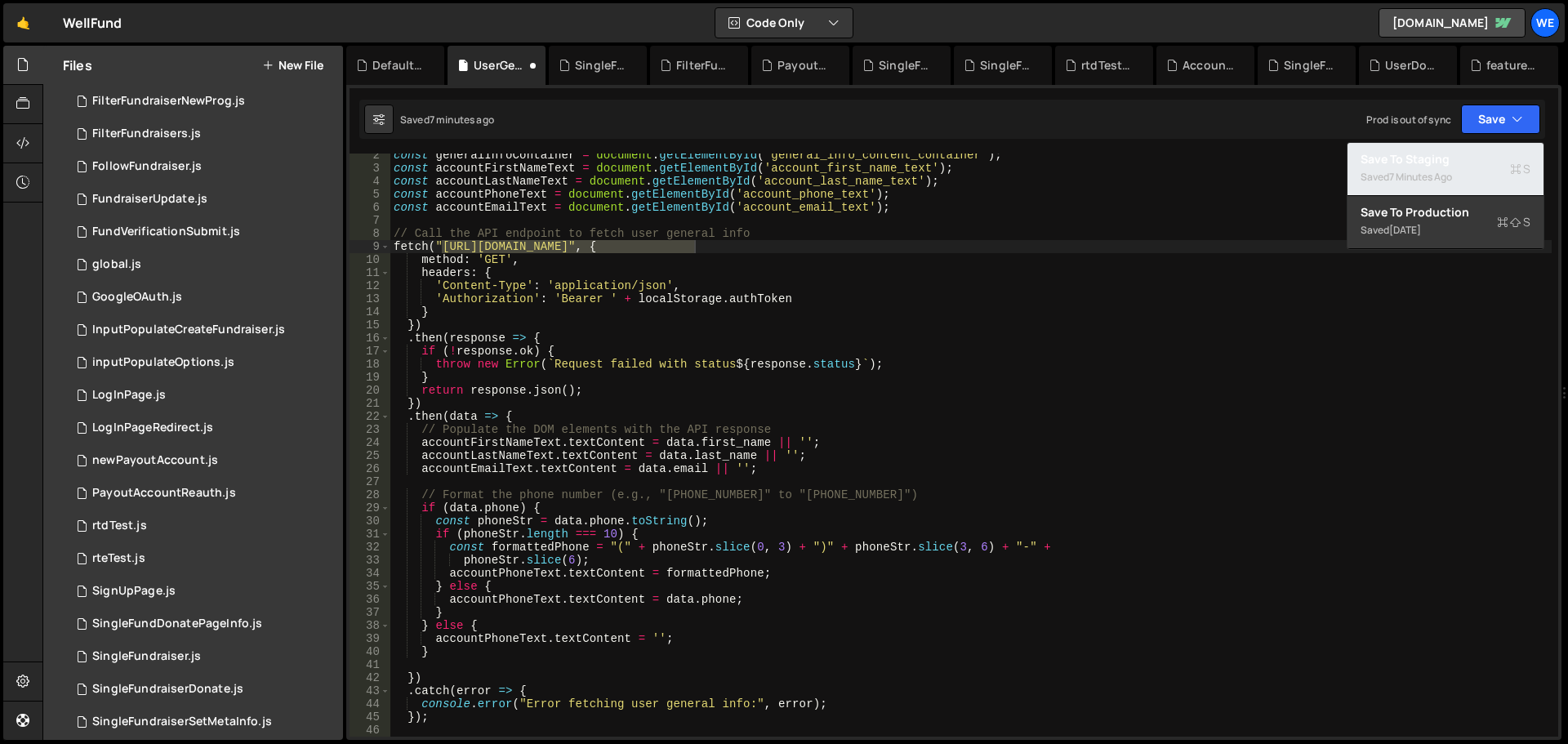
click at [1444, 169] on div "Saved 7 minutes ago" at bounding box center [1446, 177] width 170 height 20
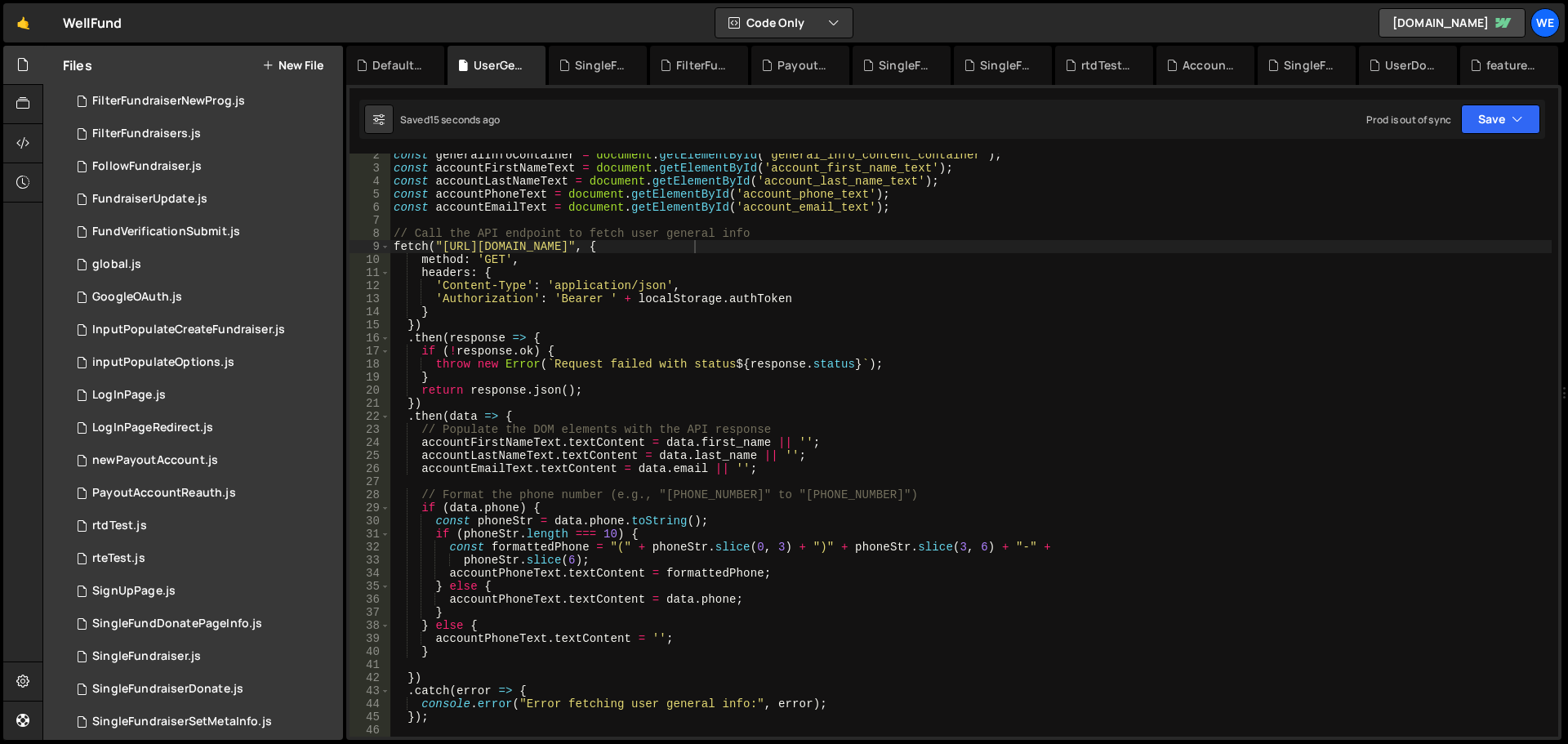
drag, startPoint x: 593, startPoint y: 68, endPoint x: 609, endPoint y: 128, distance: 62.1
click at [593, 68] on div "SingleFundraiserSetMetaInfo.js" at bounding box center [601, 65] width 52 height 16
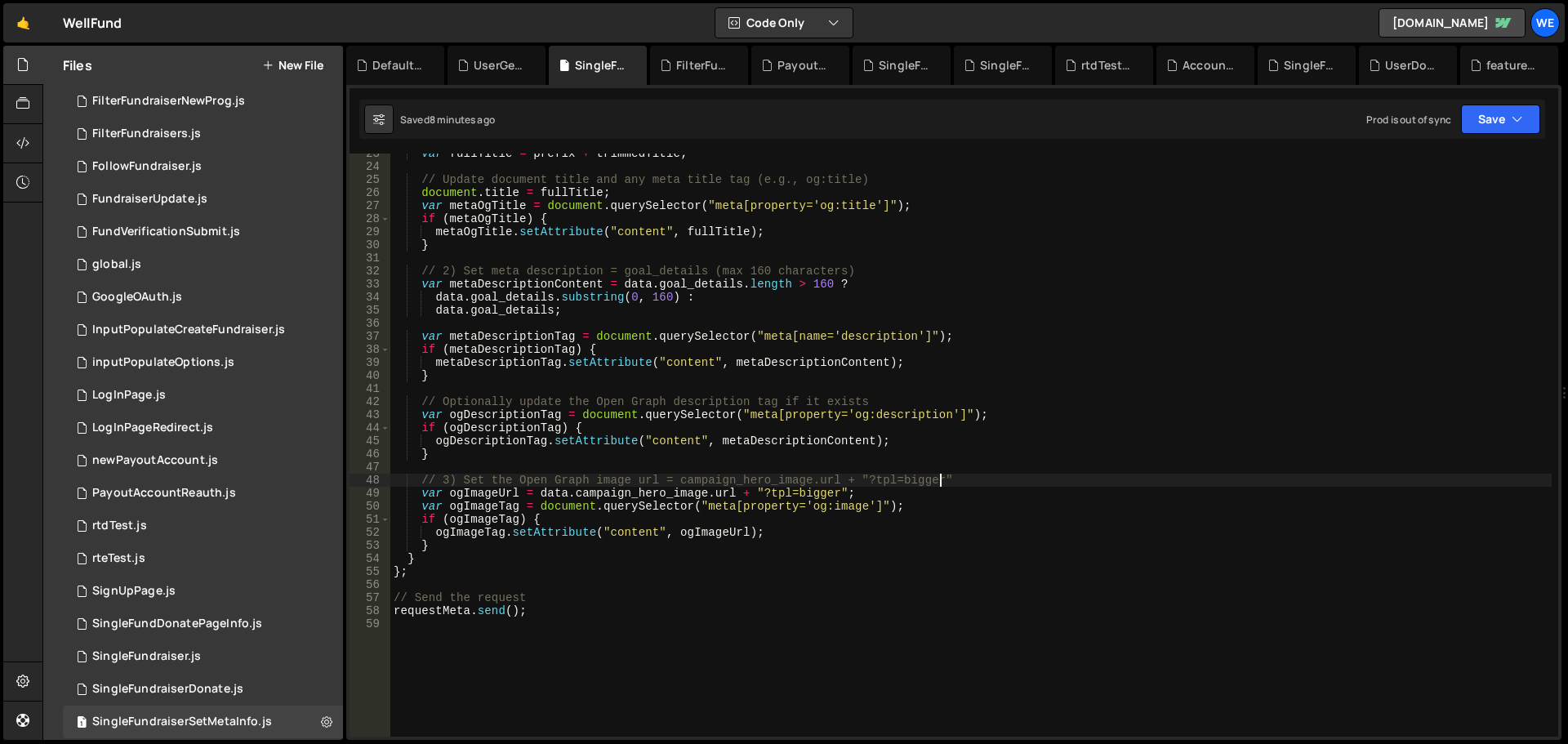
click at [1124, 479] on div "var fullTitle = prefix + trimmedTitle ; // Update document title and any meta t…" at bounding box center [972, 452] width 1162 height 610
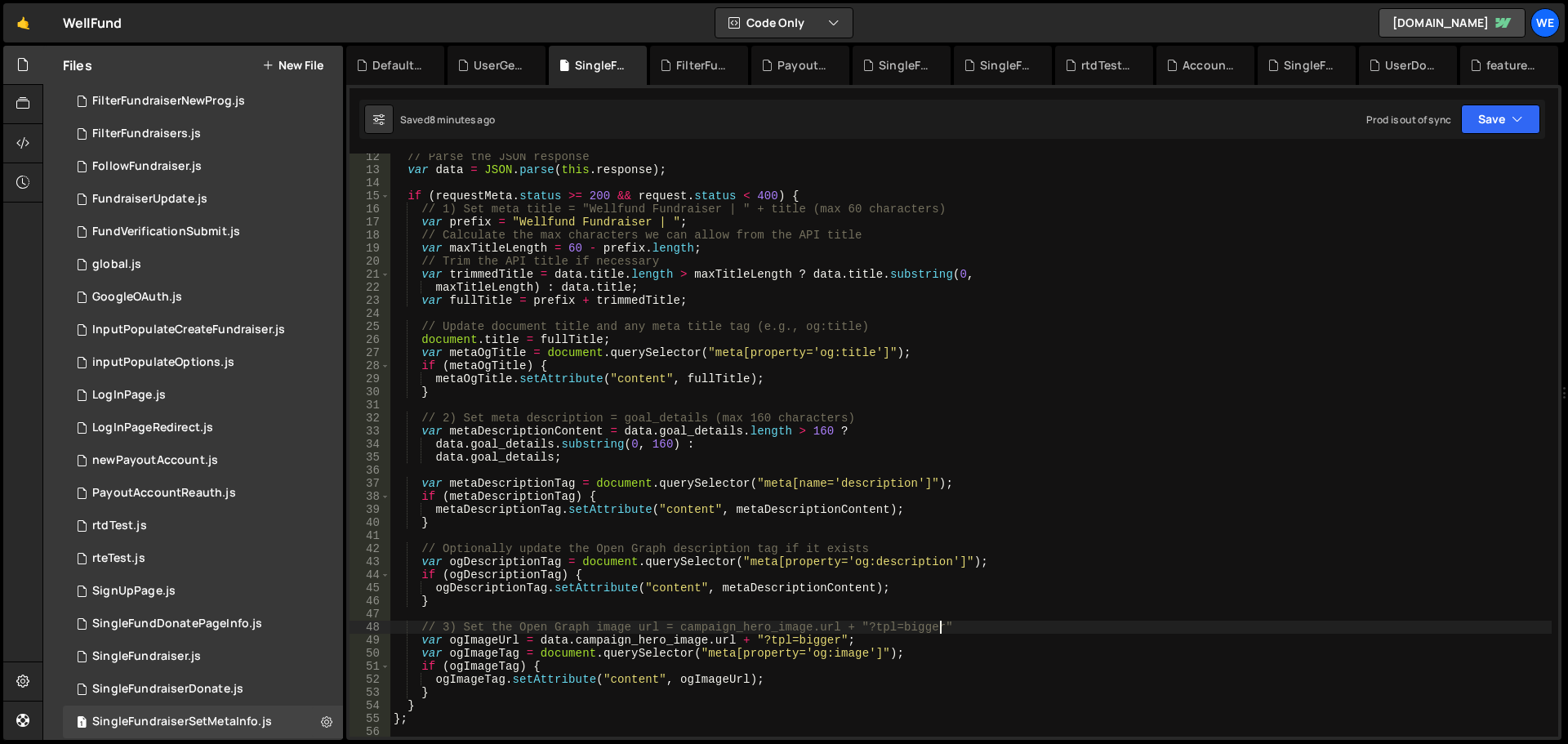
scroll to position [0, 0]
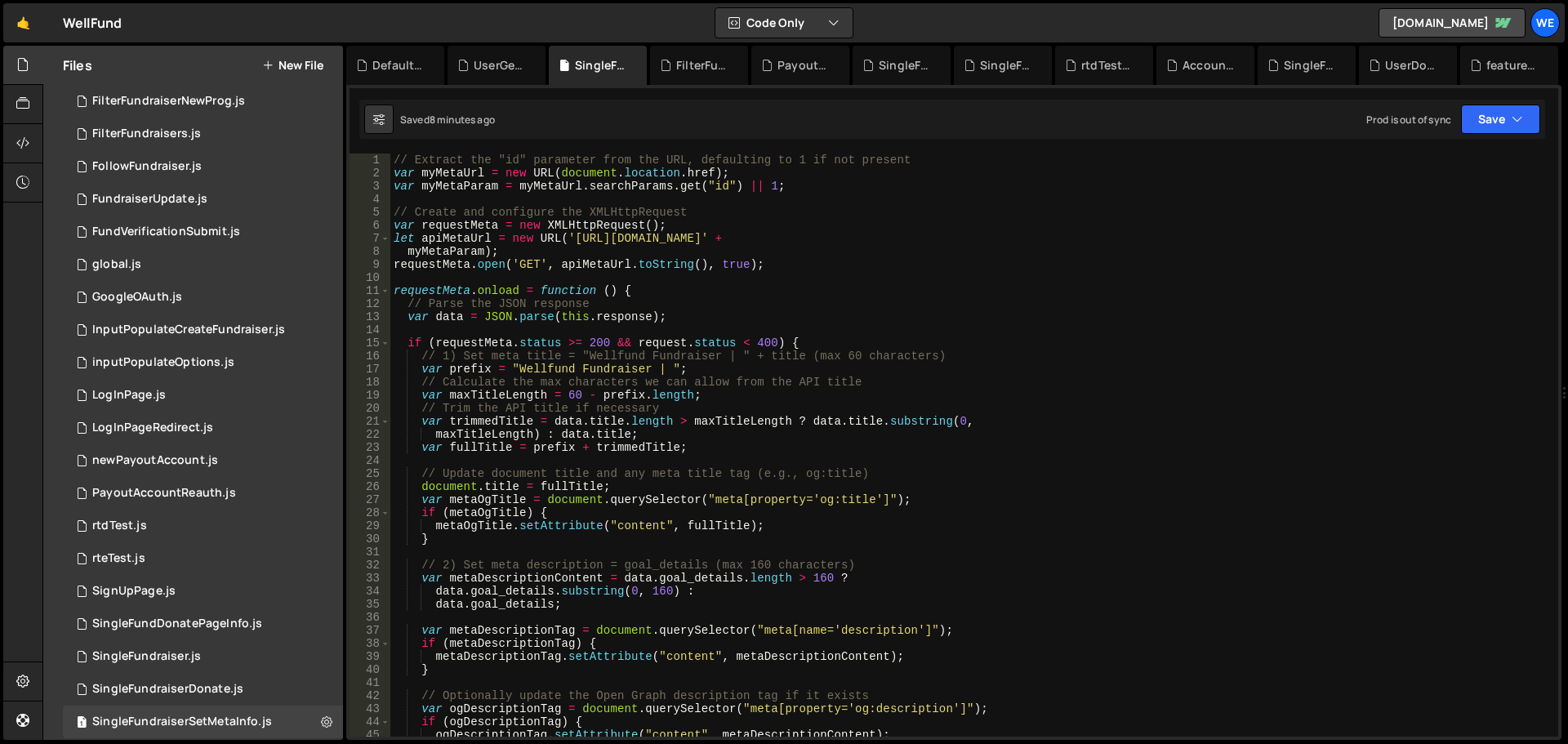
click at [1132, 477] on div "// Extract the "id" parameter from the URL, defaulting to 1 if not present var …" at bounding box center [972, 458] width 1162 height 610
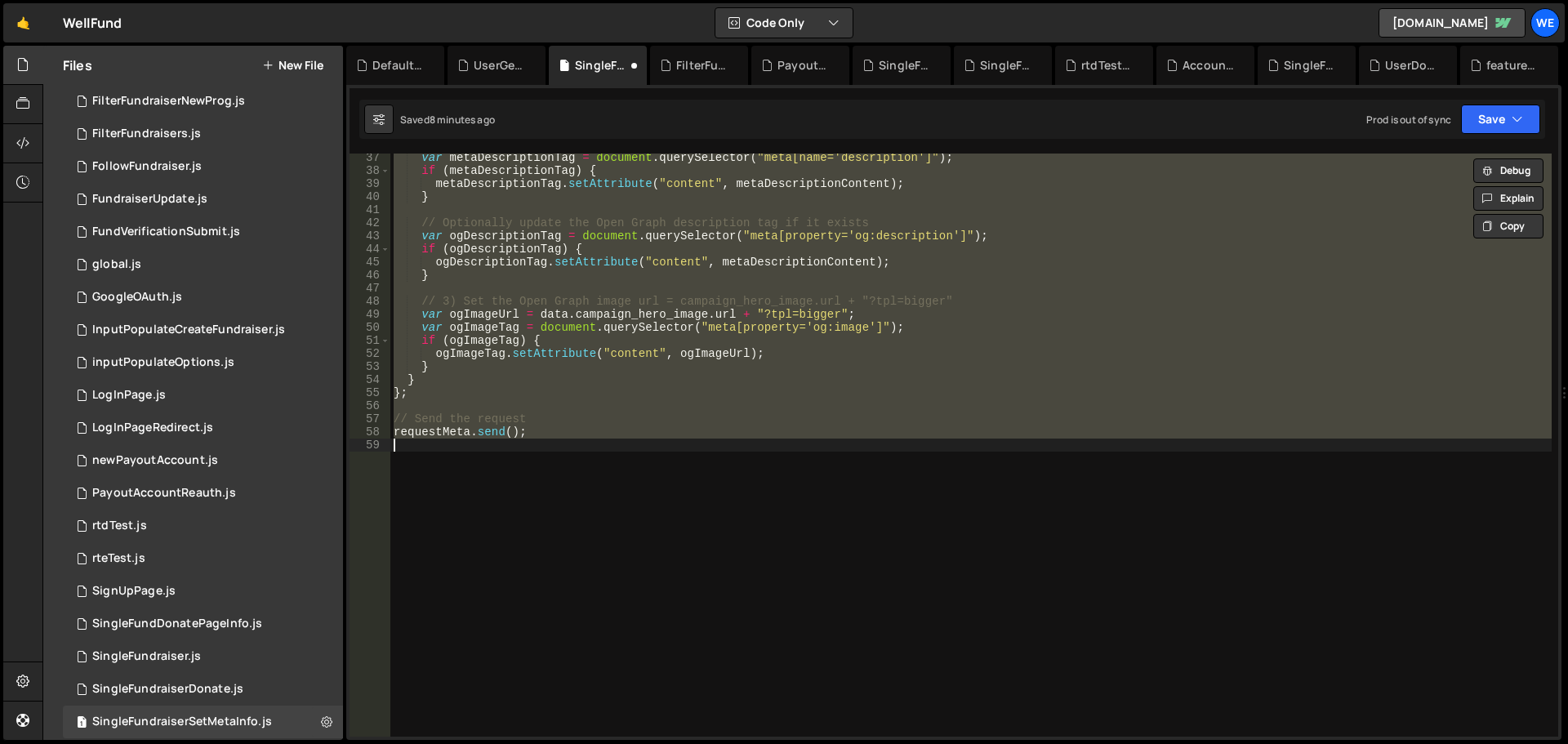
scroll to position [473, 0]
type textarea "let apiMetaUrl = new URL('https://3821.3821digitalsolutions.io/api:txysN0Dn/cam…"
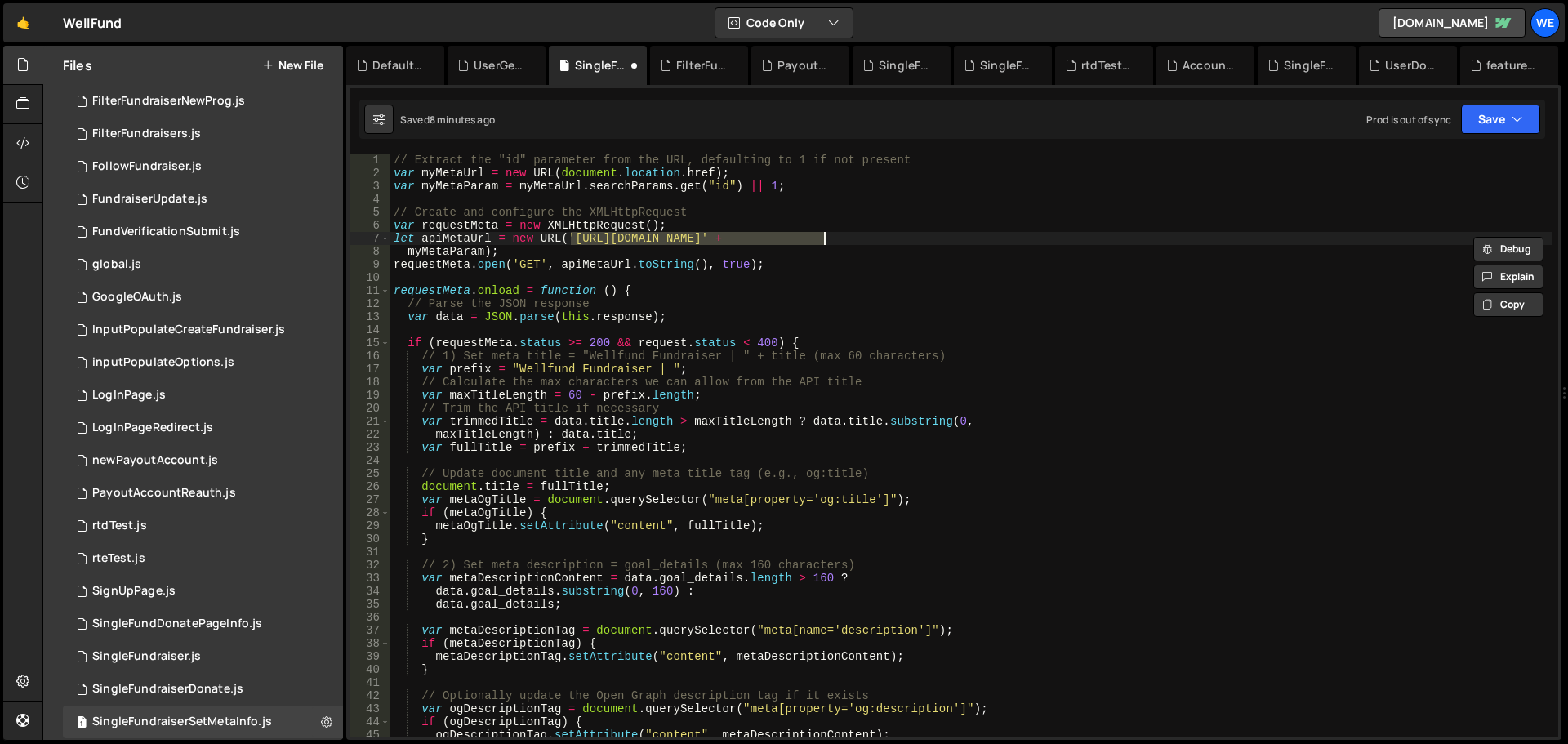
scroll to position [0, 0]
drag, startPoint x: 1517, startPoint y: 117, endPoint x: 1484, endPoint y: 145, distance: 43.3
click at [1518, 118] on icon "button" at bounding box center [1517, 119] width 12 height 16
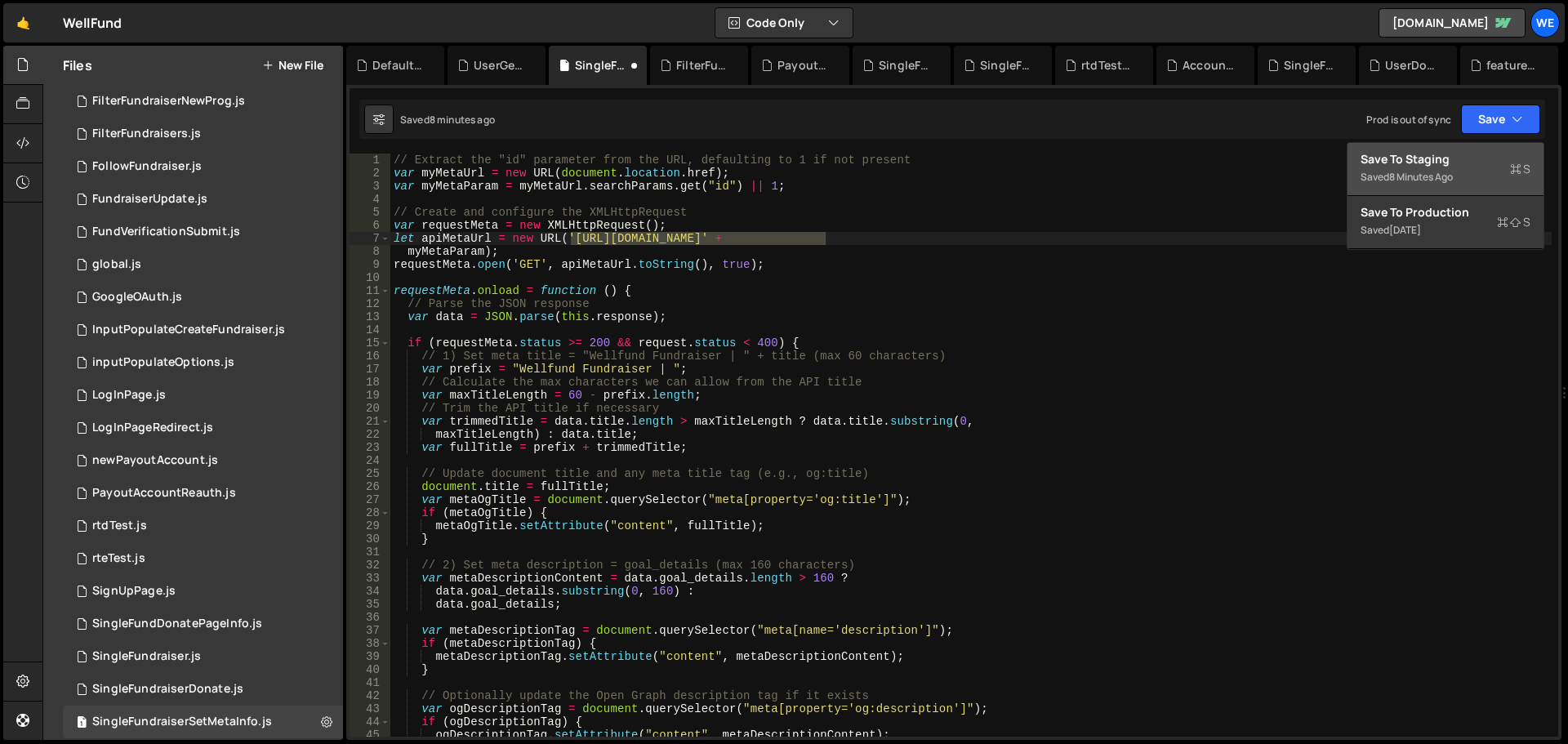
click at [1478, 146] on button "Save to Staging S Saved 8 minutes ago" at bounding box center [1445, 169] width 196 height 53
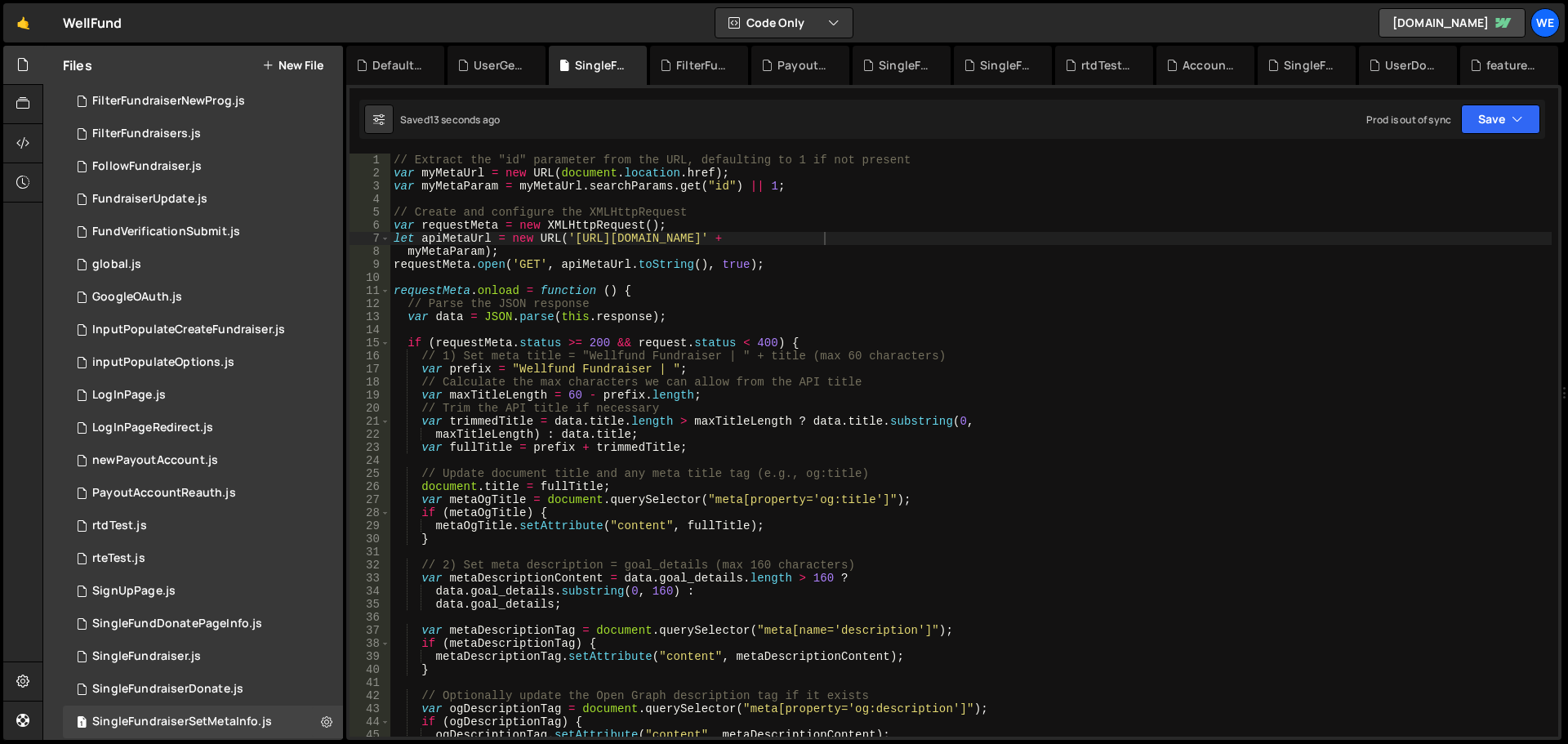
drag, startPoint x: 679, startPoint y: 65, endPoint x: 789, endPoint y: 226, distance: 195.0
click at [679, 65] on div "FilterFundraisers.js" at bounding box center [702, 65] width 52 height 16
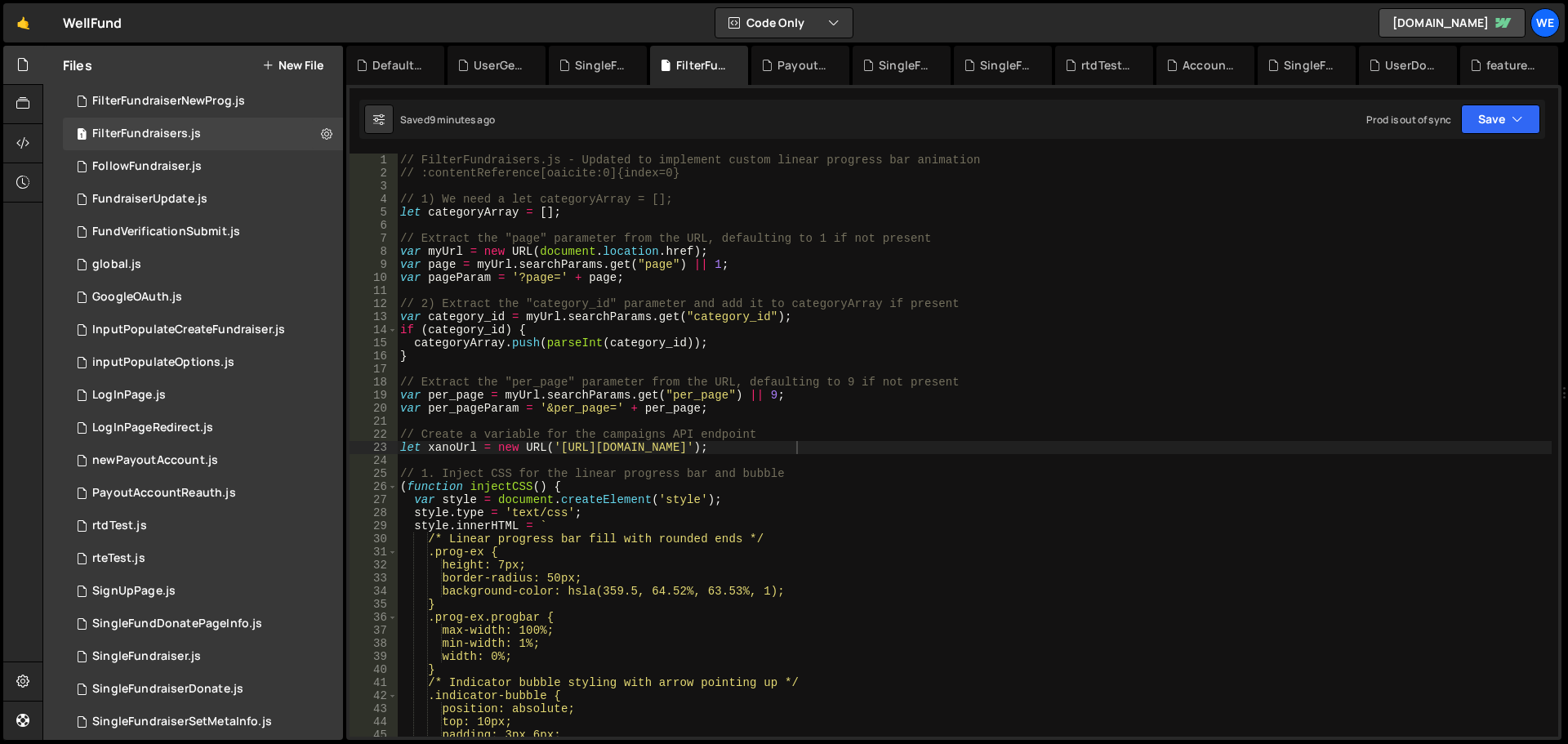
click at [824, 251] on div "// FilterFundraisers.js - Updated to implement custom linear progress bar anima…" at bounding box center [975, 458] width 1155 height 610
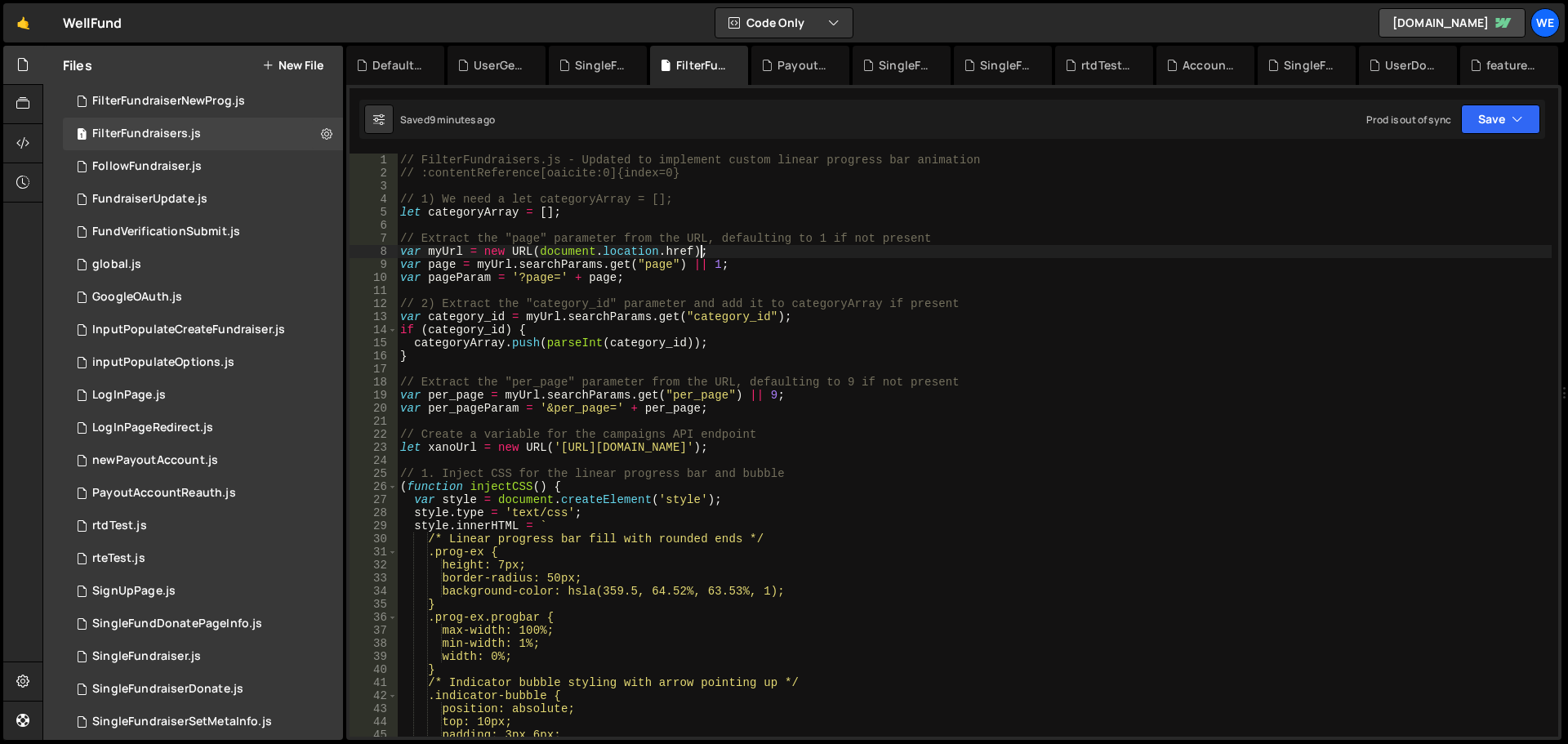
scroll to position [3792, 0]
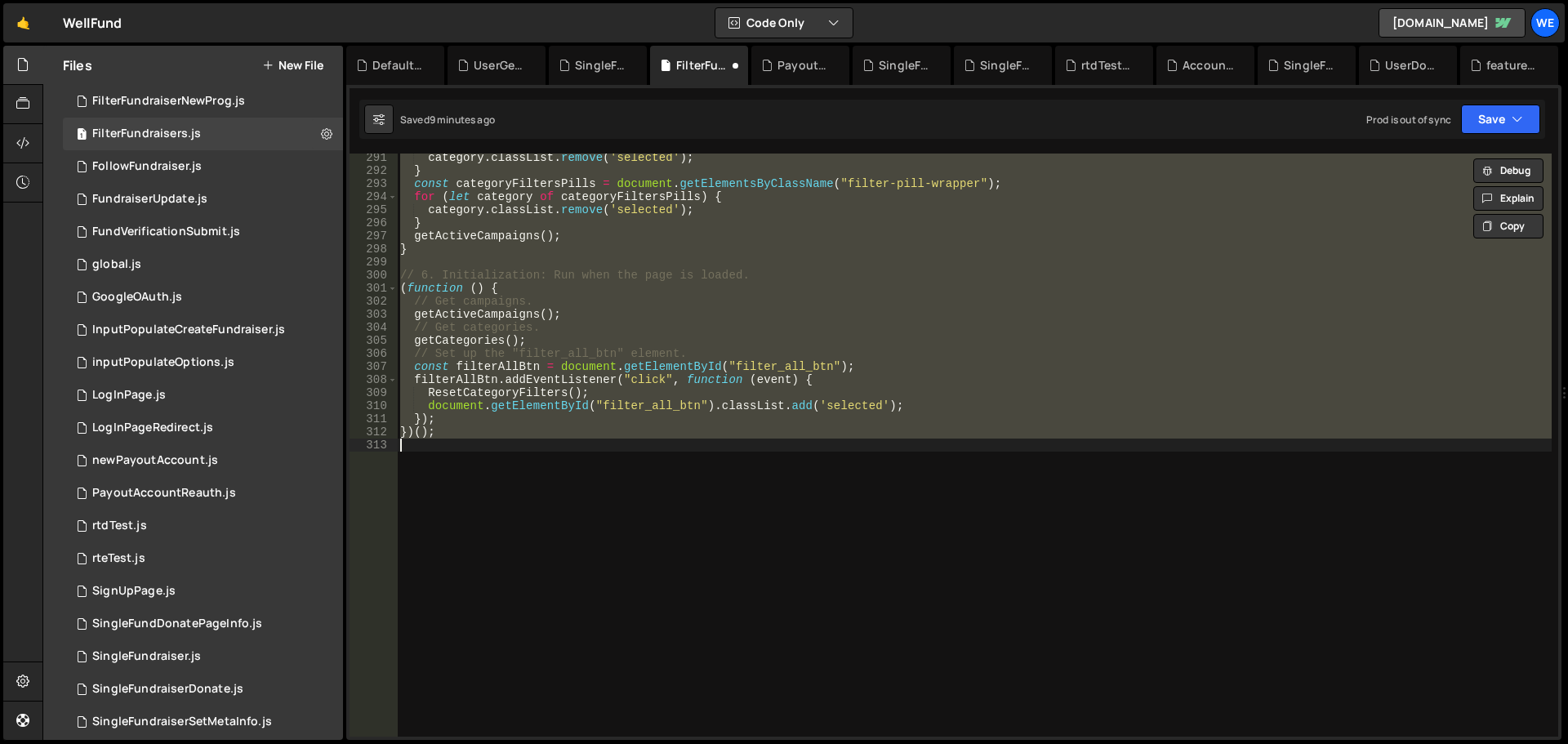
type textarea "let xanoUrl = new URL('https://xk4s-ul6w-ry2f.n7d.xano.io/api:txysN0Dn/');"
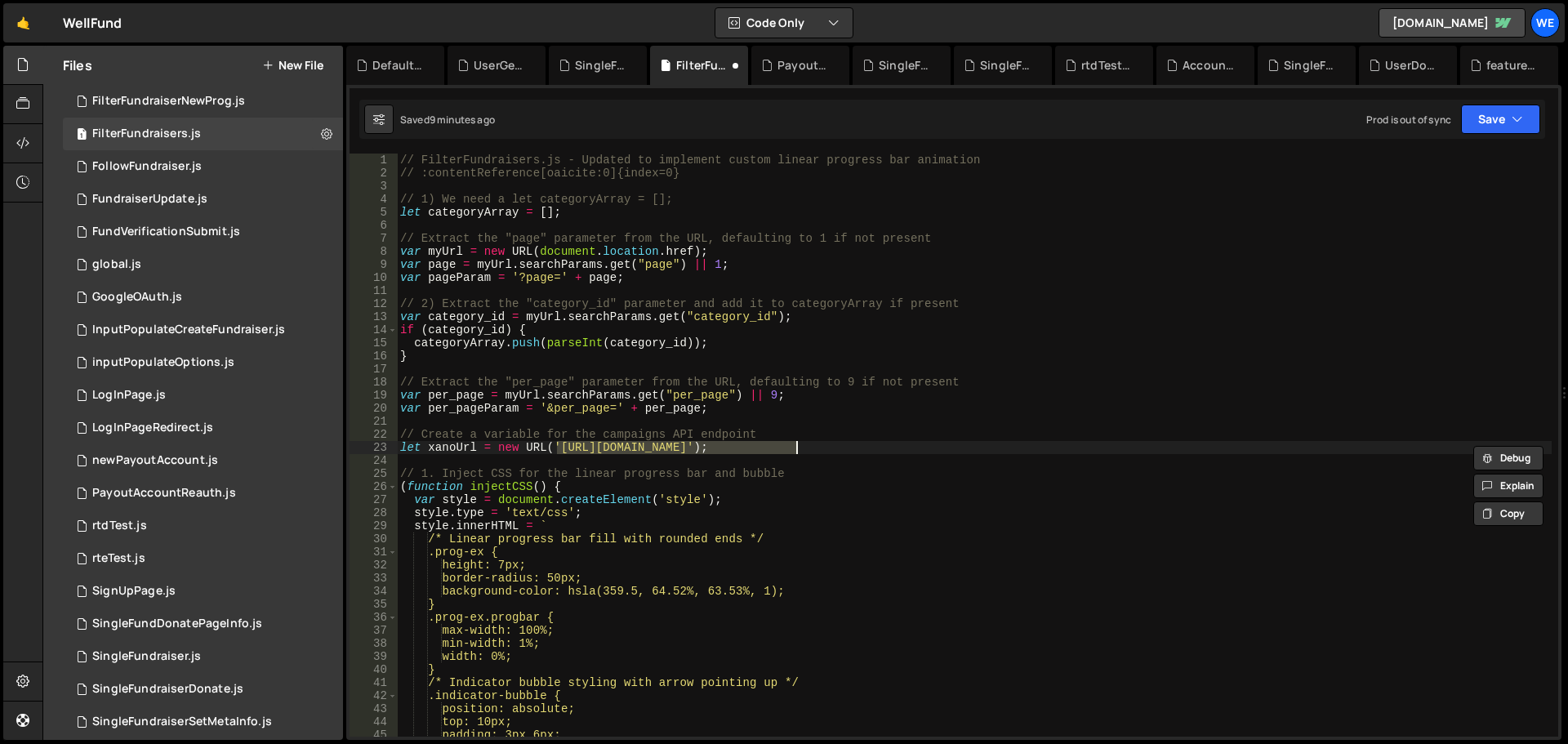
scroll to position [0, 0]
click at [1502, 128] on button "Save" at bounding box center [1501, 119] width 79 height 30
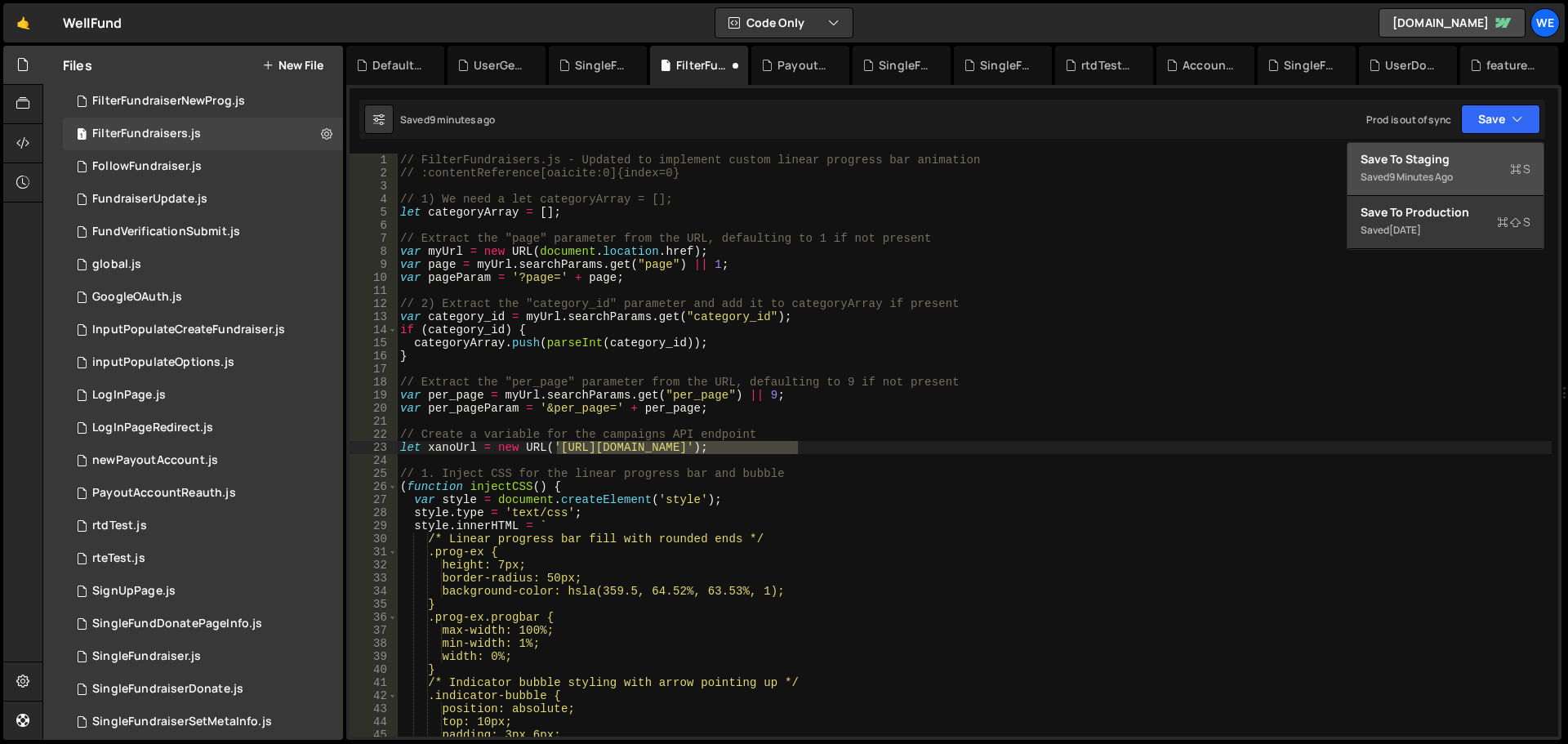
click at [1433, 165] on div "Save to Staging S" at bounding box center [1446, 160] width 170 height 16
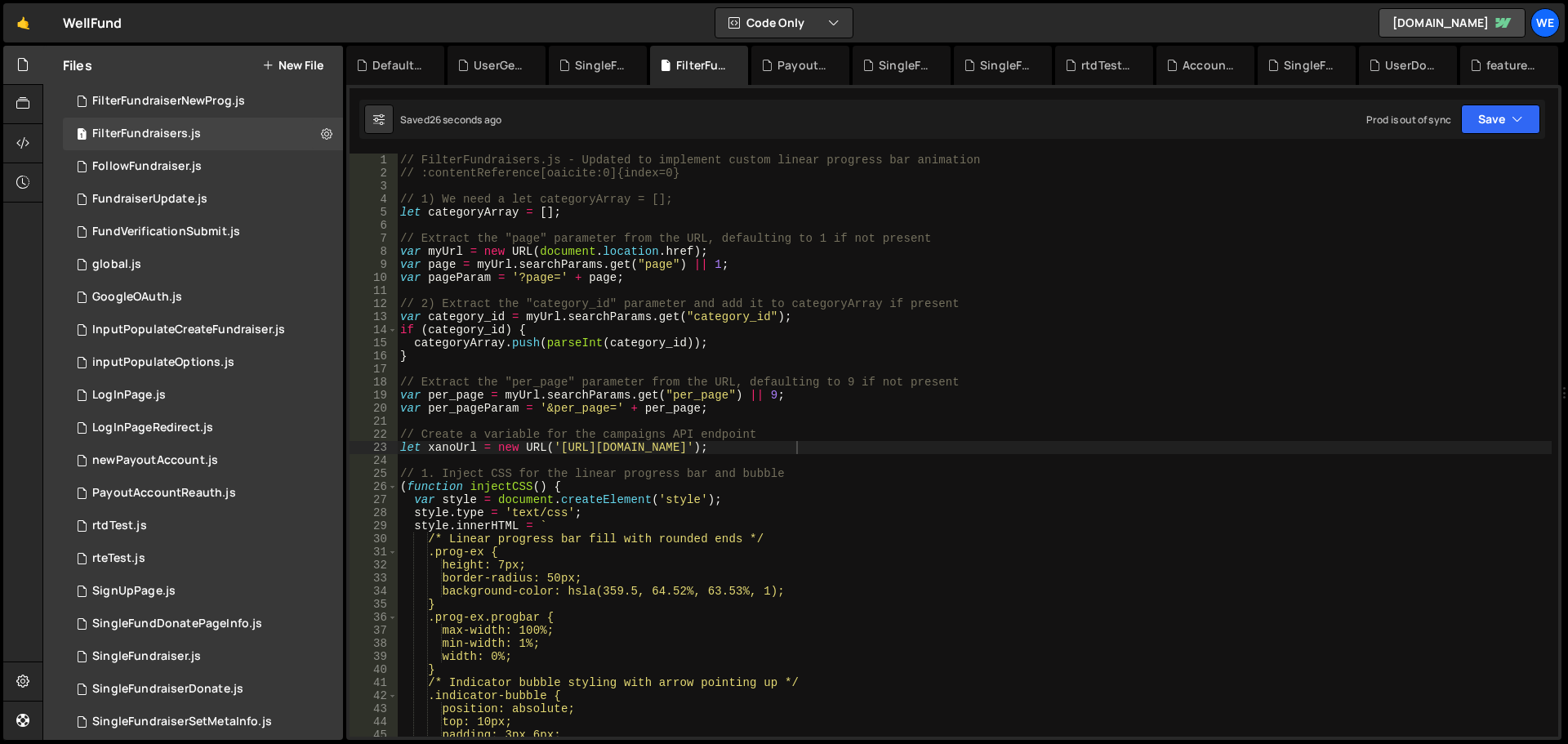
drag, startPoint x: 818, startPoint y: 295, endPoint x: 827, endPoint y: 303, distance: 12.0
click at [819, 294] on div "// FilterFundraisers.js - Updated to implement custom linear progress bar anima…" at bounding box center [975, 458] width 1155 height 610
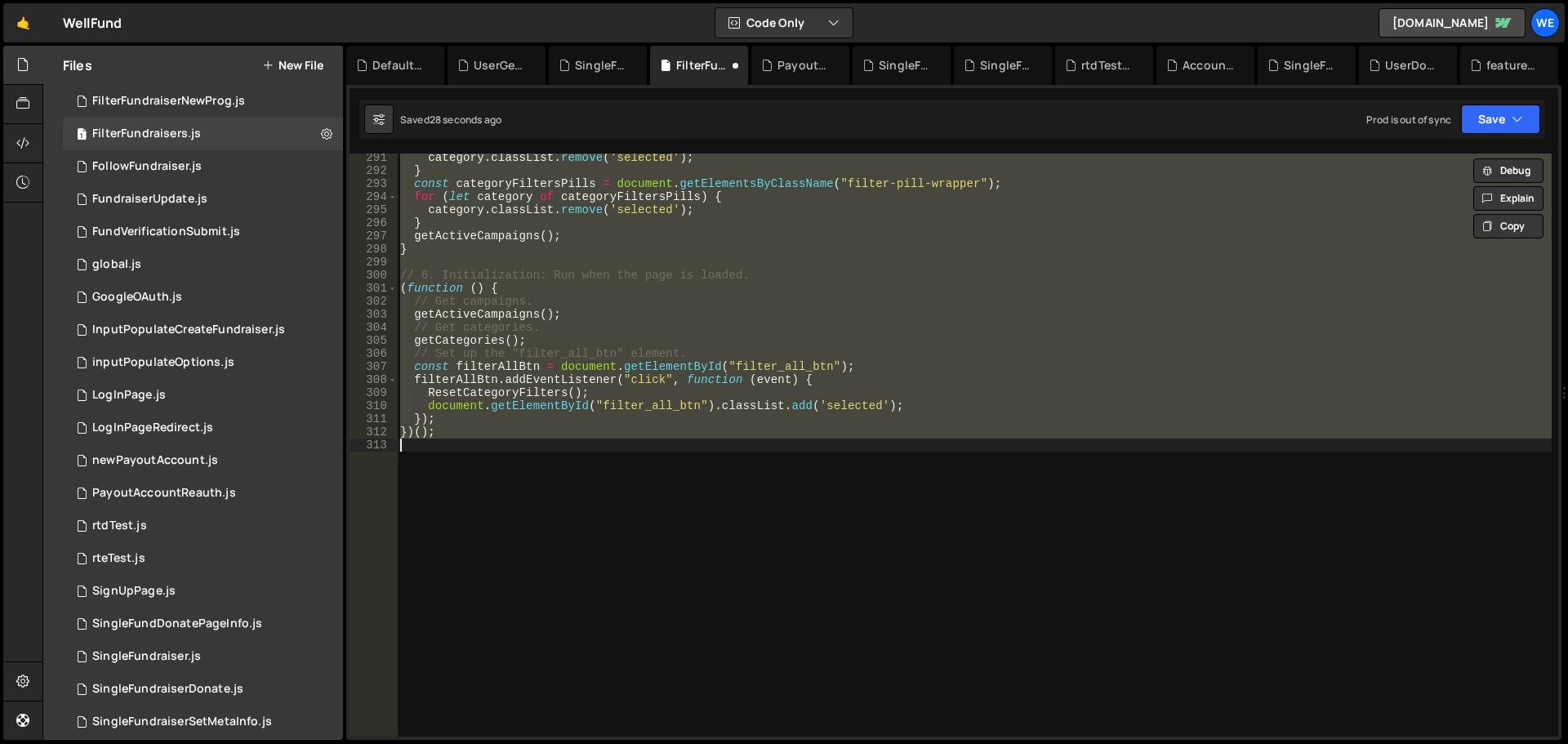
drag, startPoint x: 913, startPoint y: 376, endPoint x: 987, endPoint y: 362, distance: 75.3
click at [914, 376] on div "category . classList . remove ( 'selected' ) ; } const categoryFiltersPills = d…" at bounding box center [975, 445] width 1155 height 584
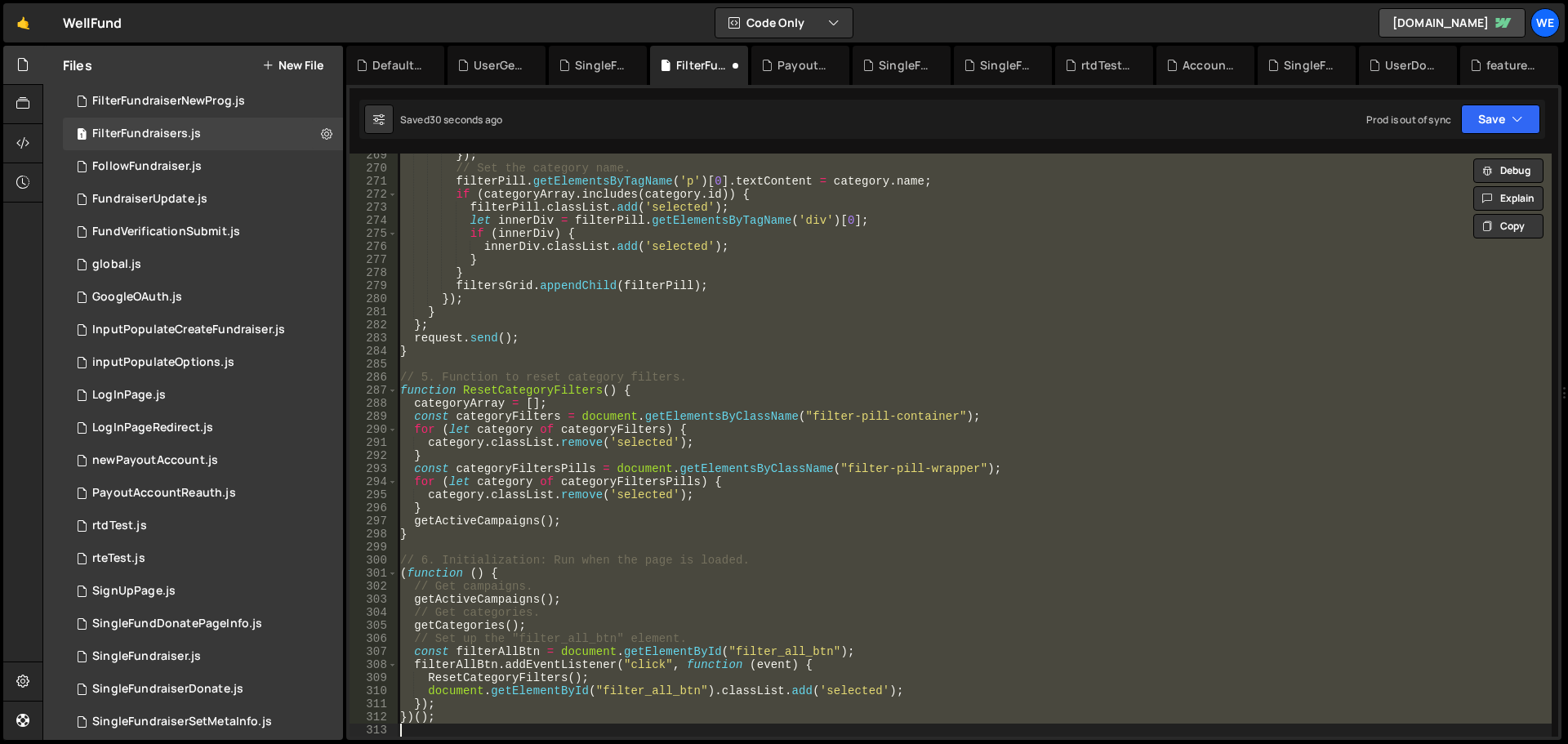
scroll to position [3507, 0]
click at [1029, 350] on div "}) ; // Set the category name. filterPill . getElementsByTagName ( 'p' ) [ 0 ] …" at bounding box center [975, 445] width 1155 height 584
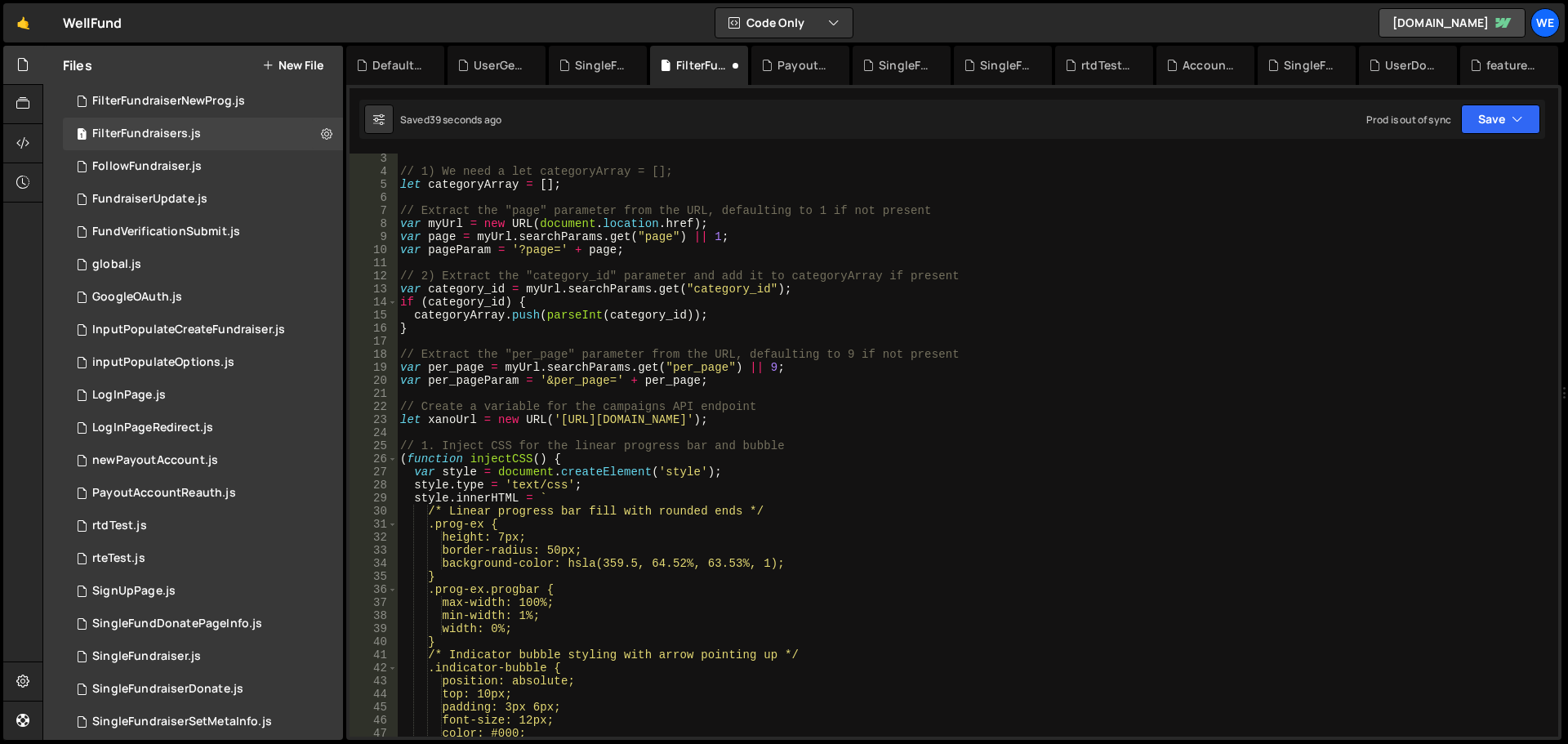
scroll to position [0, 0]
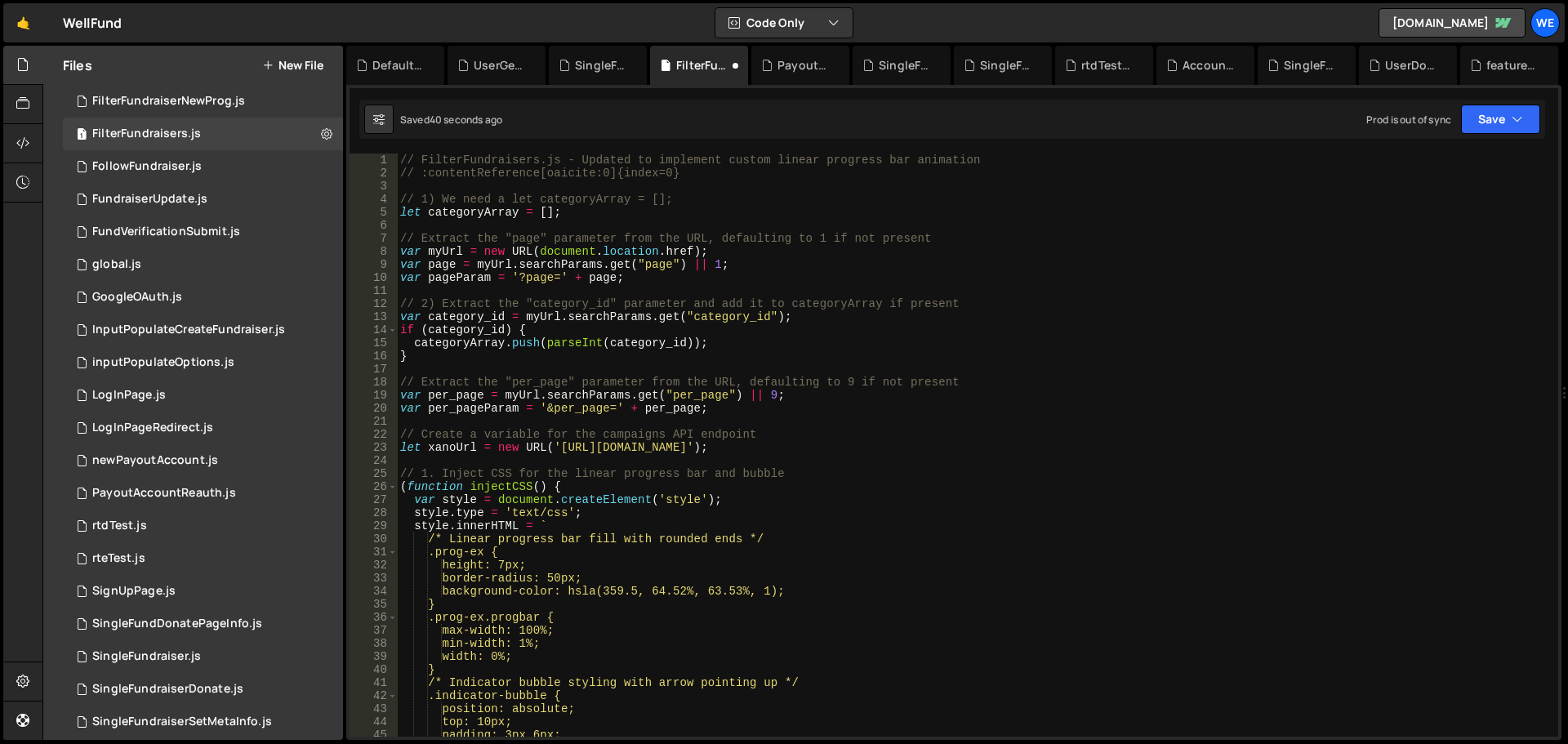
click at [1027, 352] on div "// FilterFundraisers.js - Updated to implement custom linear progress bar anima…" at bounding box center [975, 458] width 1155 height 610
click at [1492, 120] on button "Save" at bounding box center [1501, 119] width 79 height 30
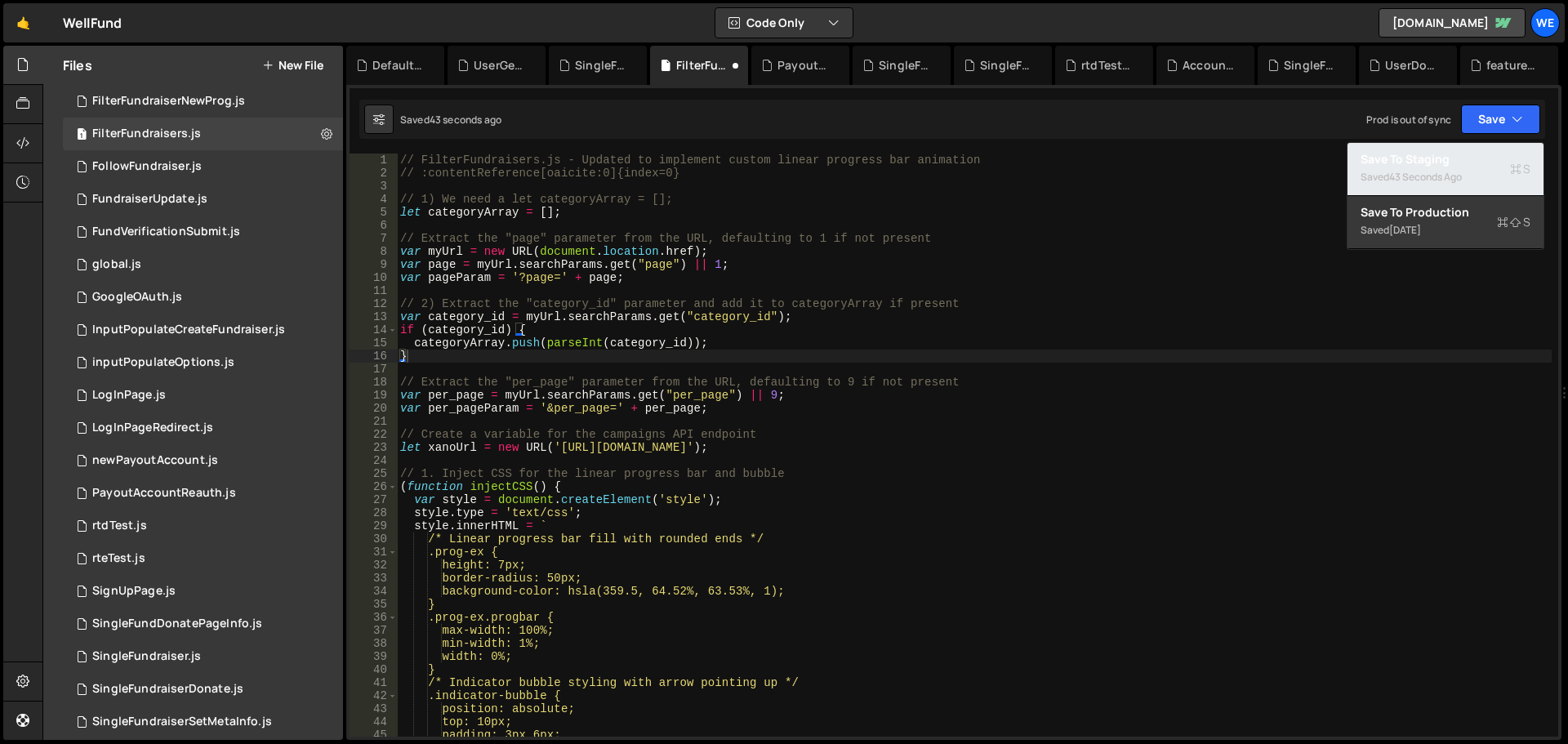
drag, startPoint x: 1456, startPoint y: 158, endPoint x: 1446, endPoint y: 170, distance: 15.6
click at [1455, 159] on div "Save to Staging S" at bounding box center [1446, 160] width 170 height 16
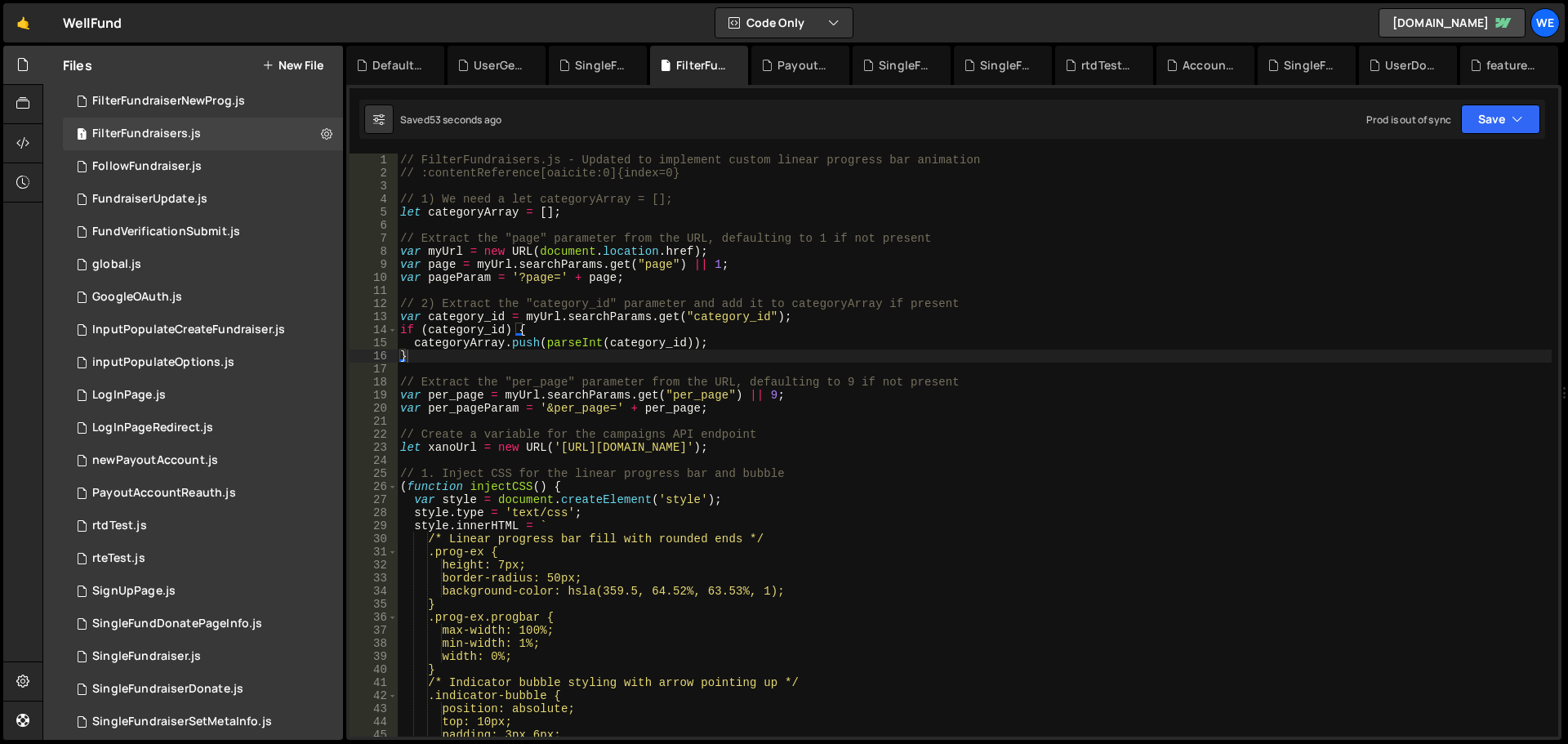
click at [1060, 325] on div "// FilterFundraisers.js - Updated to implement custom linear progress bar anima…" at bounding box center [975, 458] width 1155 height 610
click at [556, 446] on div "// FilterFundraisers.js - Updated to implement custom linear progress bar anima…" at bounding box center [975, 458] width 1155 height 610
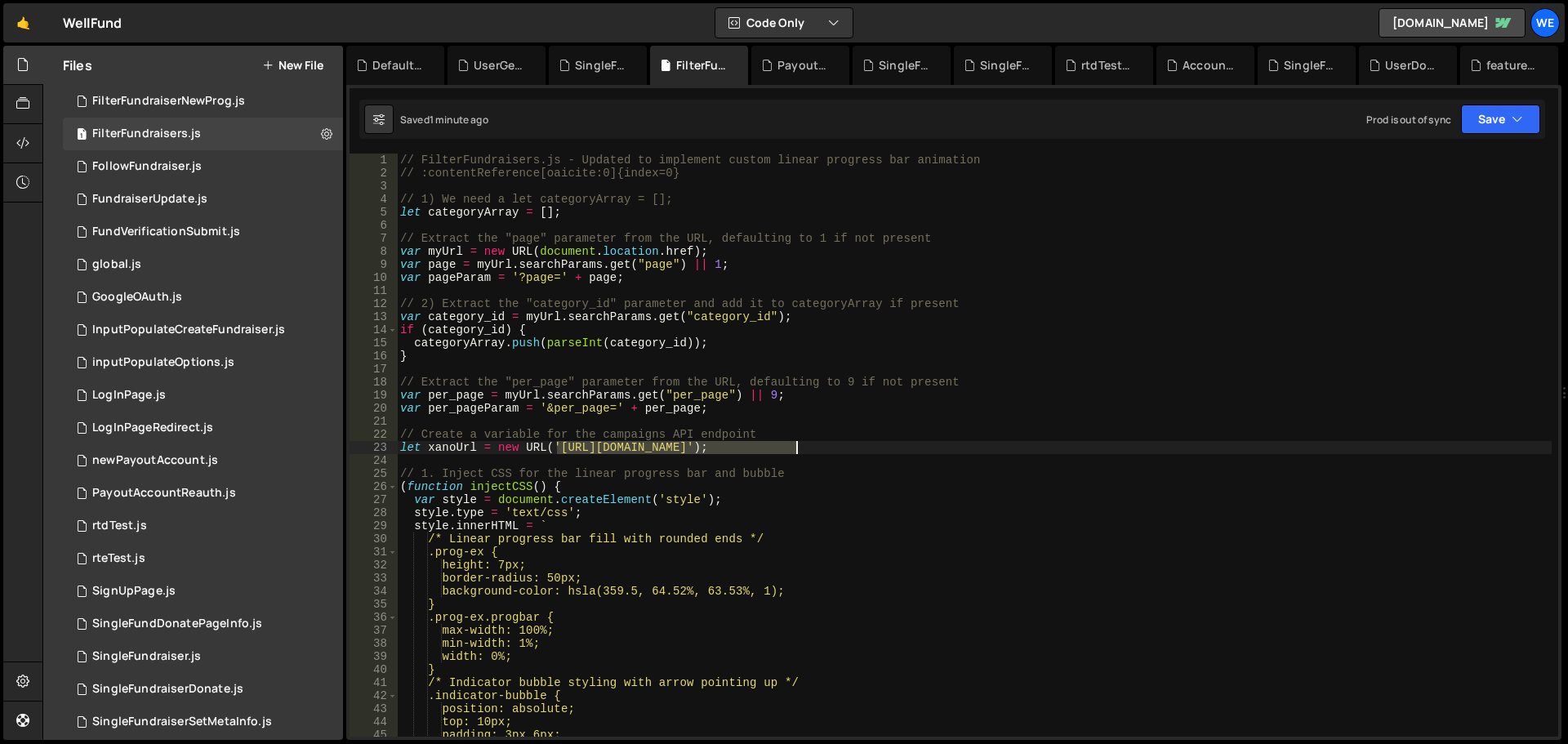
click at [797, 446] on div "// FilterFundraisers.js - Updated to implement custom linear progress bar anima…" at bounding box center [975, 458] width 1155 height 610
paste textarea "ru1-ldop-hv9n.n7e"
click at [1499, 131] on button "Save" at bounding box center [1501, 119] width 79 height 30
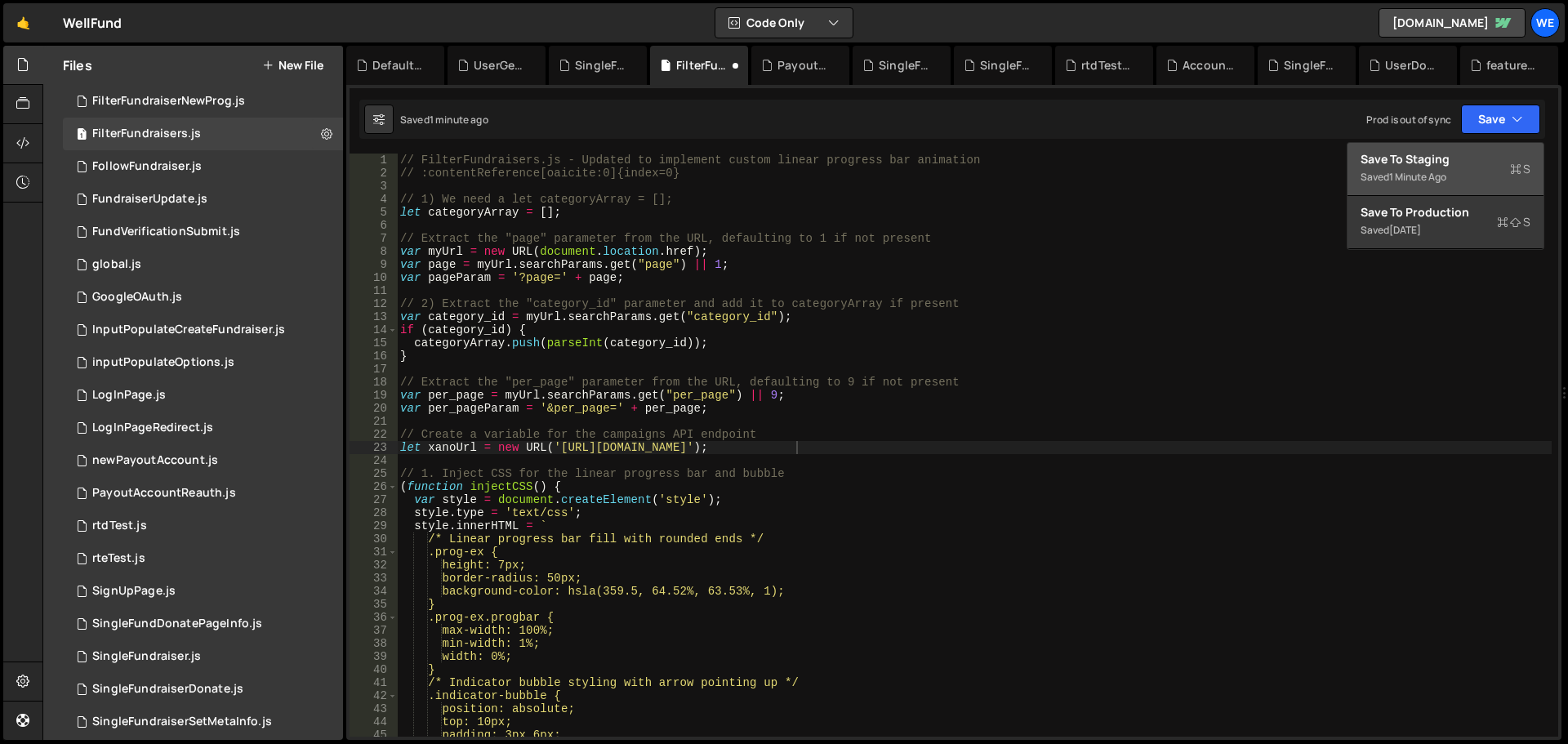
click at [1461, 151] on div "Save to Staging S" at bounding box center [1446, 160] width 170 height 16
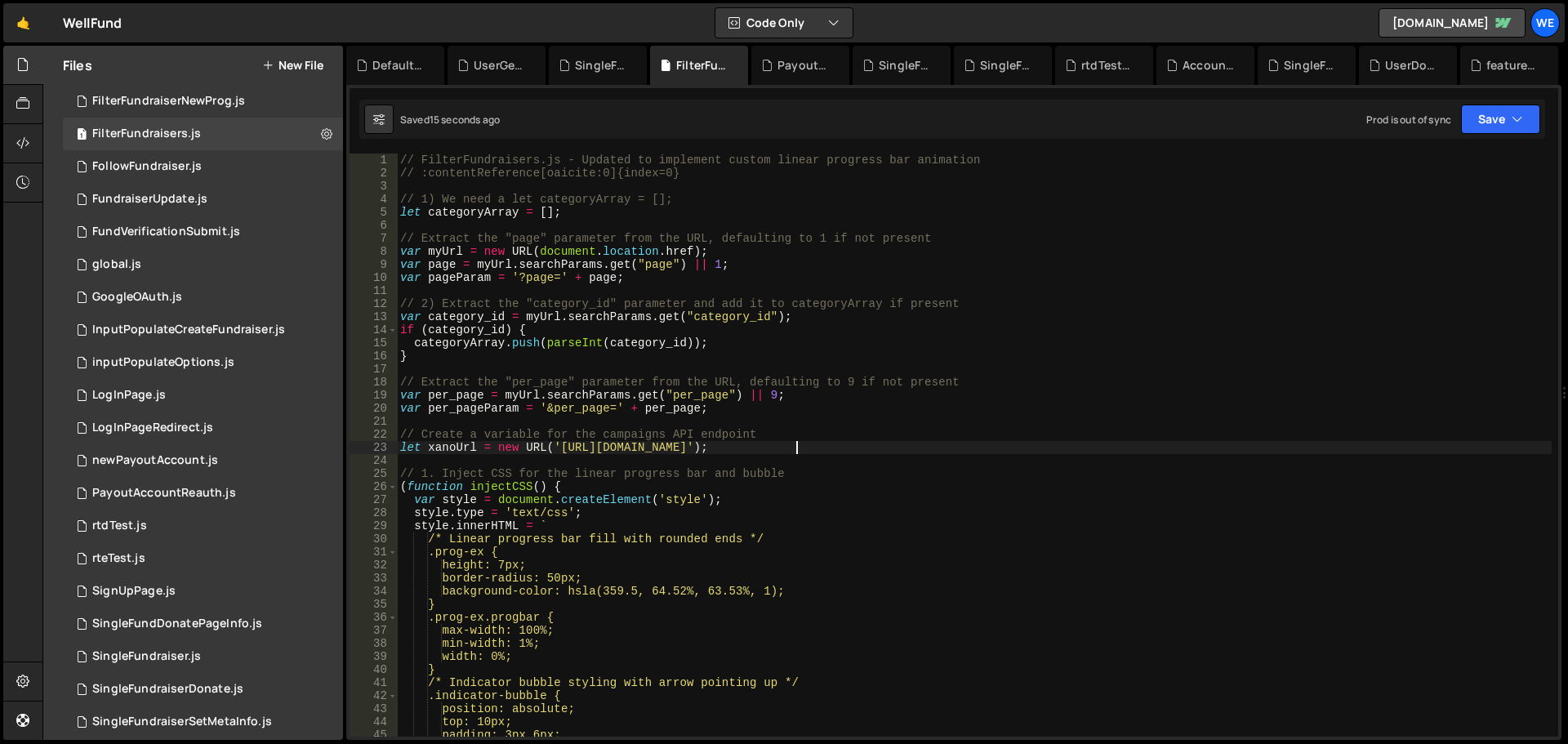
click at [800, 446] on div "// FilterFundraisers.js - Updated to implement custom linear progress bar anima…" at bounding box center [975, 458] width 1155 height 610
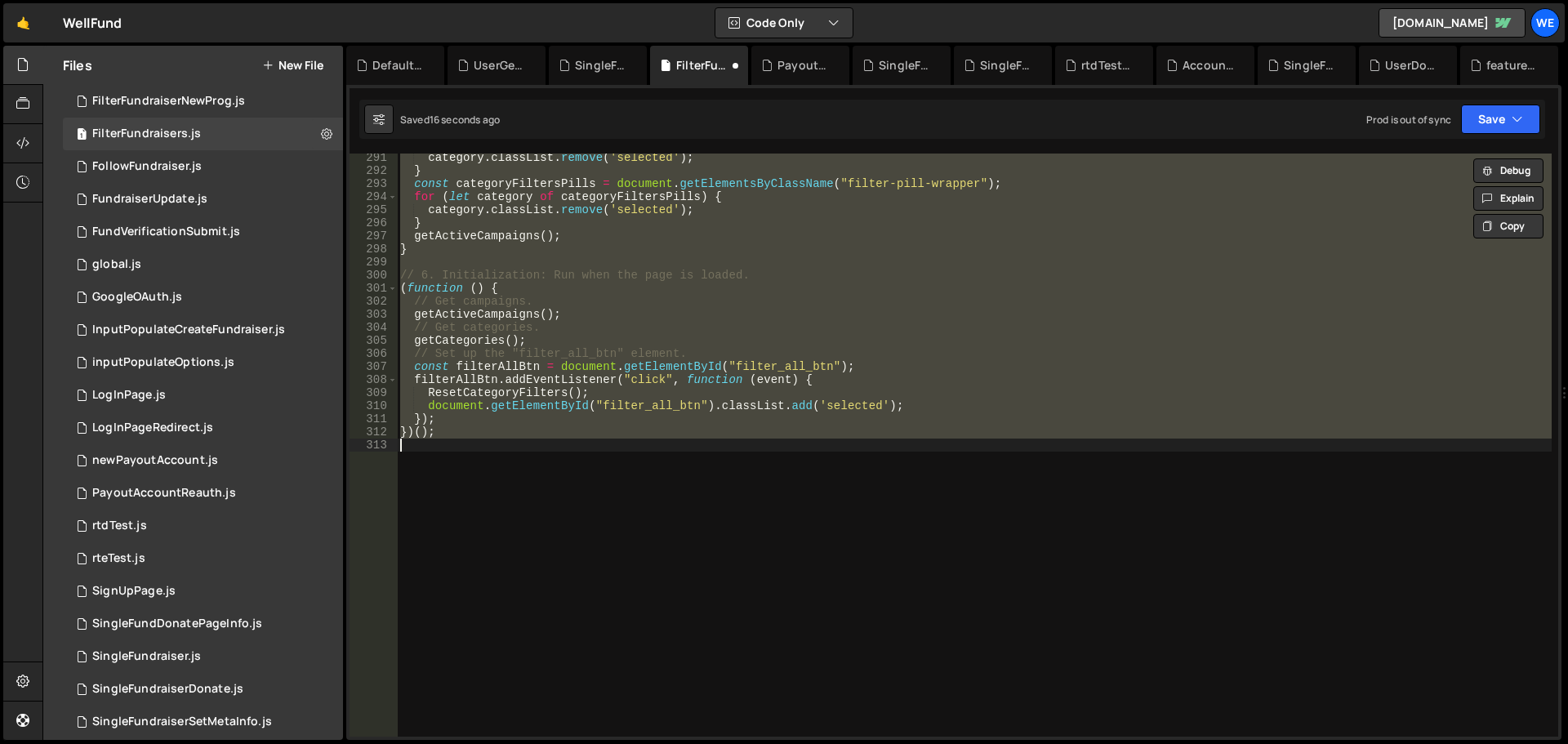
scroll to position [3547, 0]
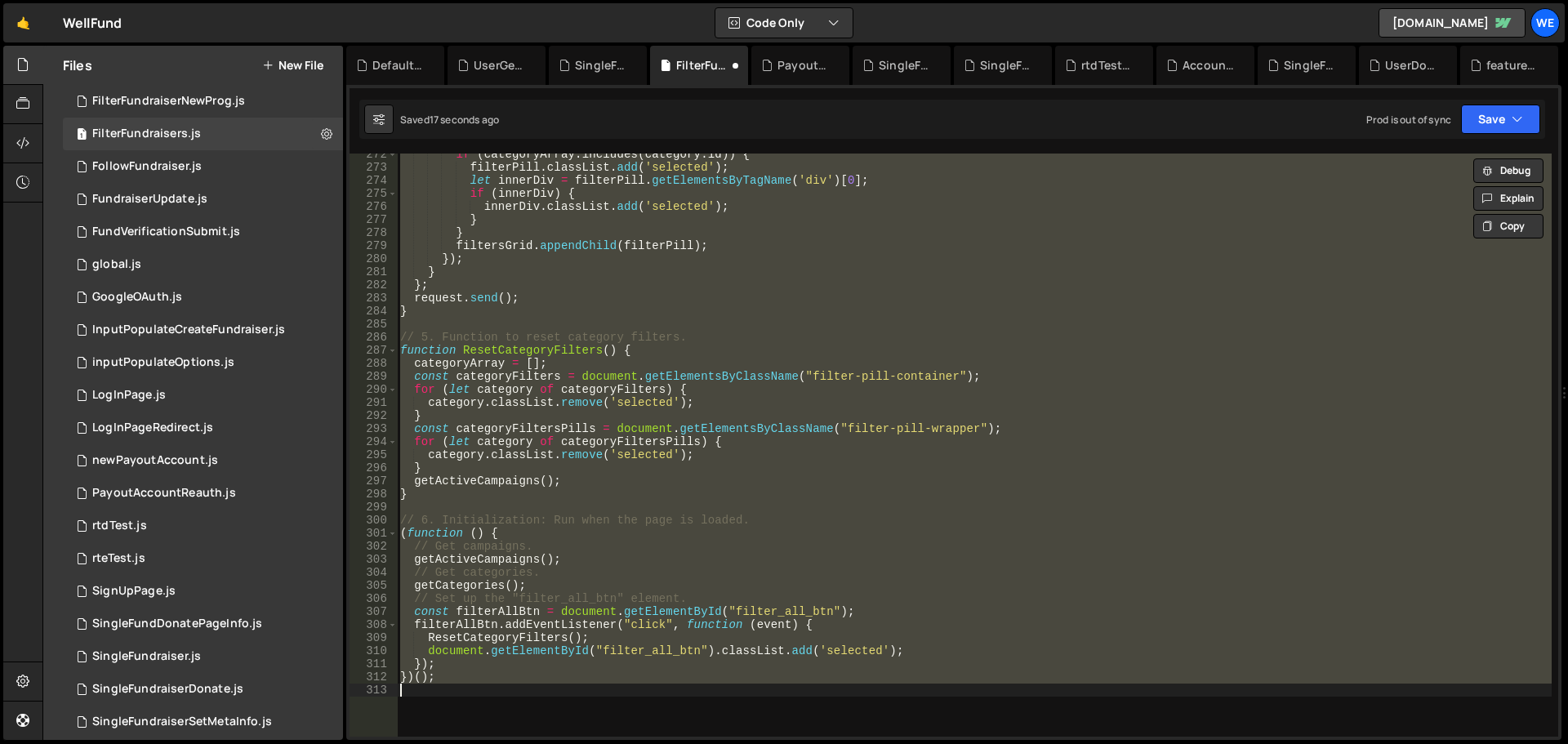
click at [889, 457] on div "if ( categoryArray . includes ( category . id )) { filterPill . classList . add…" at bounding box center [975, 445] width 1155 height 584
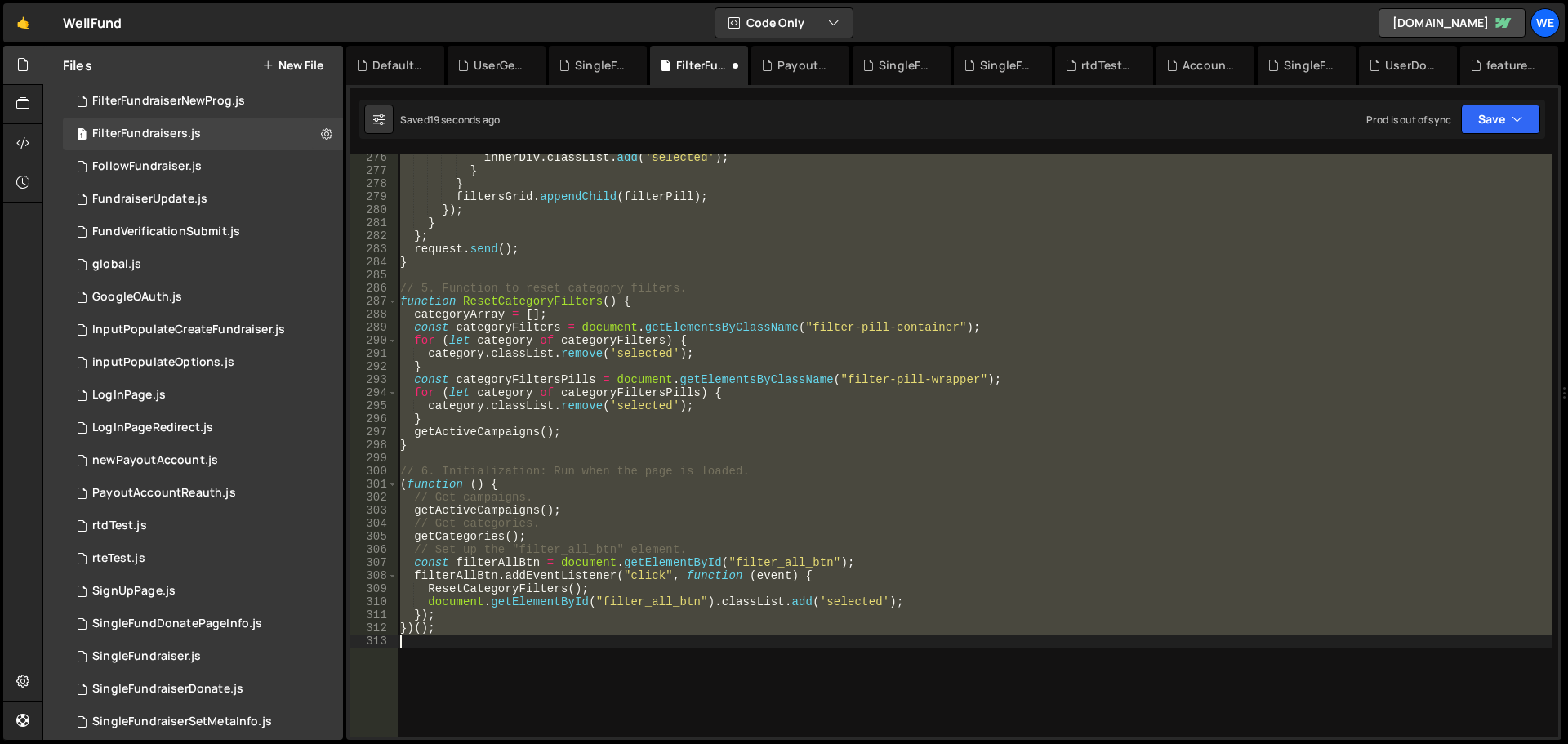
scroll to position [3498, 0]
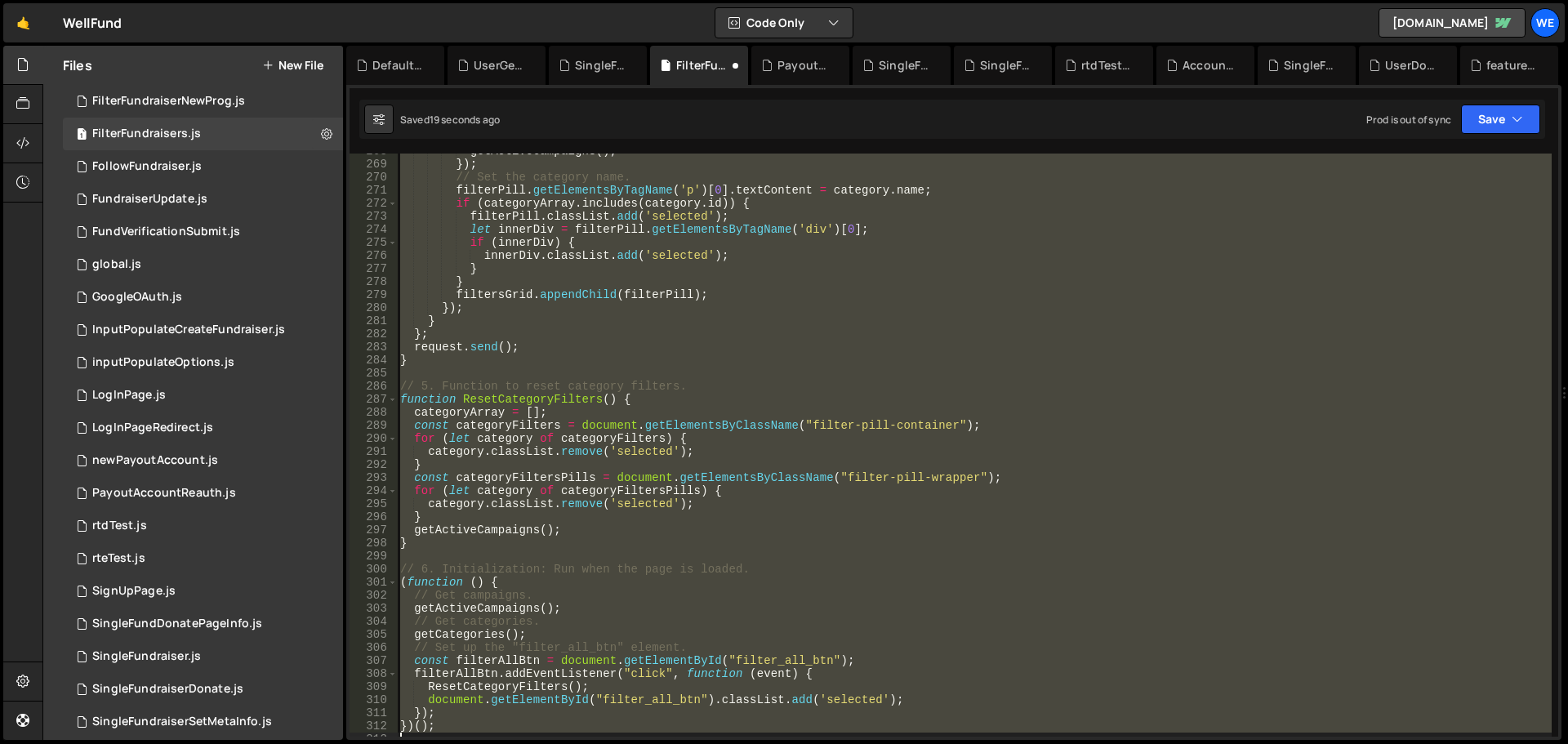
click at [913, 463] on div "getActiveCampaigns ( ) ; }) ; // Set the category name. filterPill . getElement…" at bounding box center [975, 445] width 1155 height 584
type textarea "}"
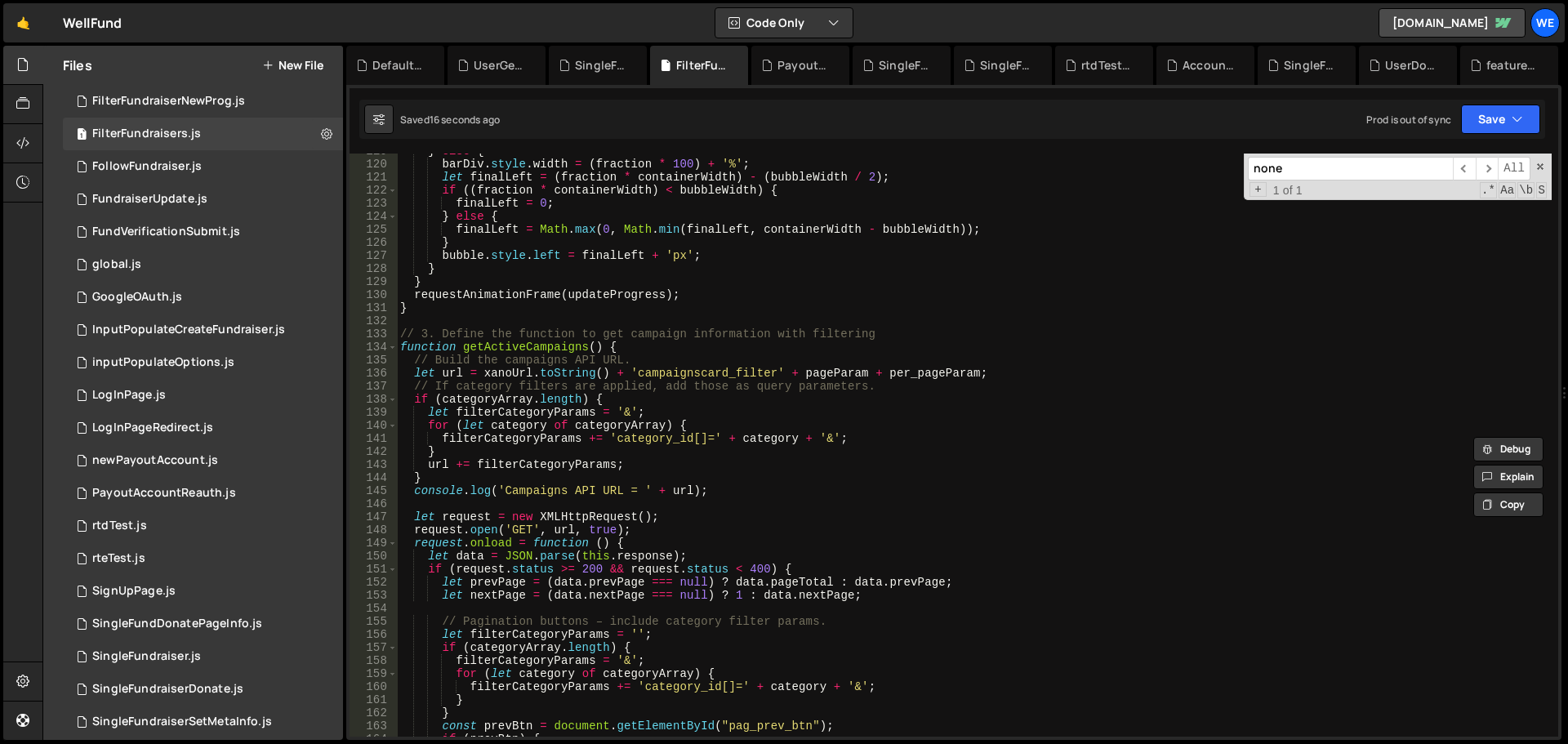
scroll to position [1551, 0]
type input "none"
click at [1057, 249] on div "} else { barDiv . style . width = ( fraction * 100 ) + '%' ; let finalLeft = ( …" at bounding box center [975, 449] width 1155 height 610
drag, startPoint x: 1541, startPoint y: 163, endPoint x: 794, endPoint y: 394, distance: 781.9
click at [1538, 163] on span at bounding box center [1540, 166] width 12 height 12
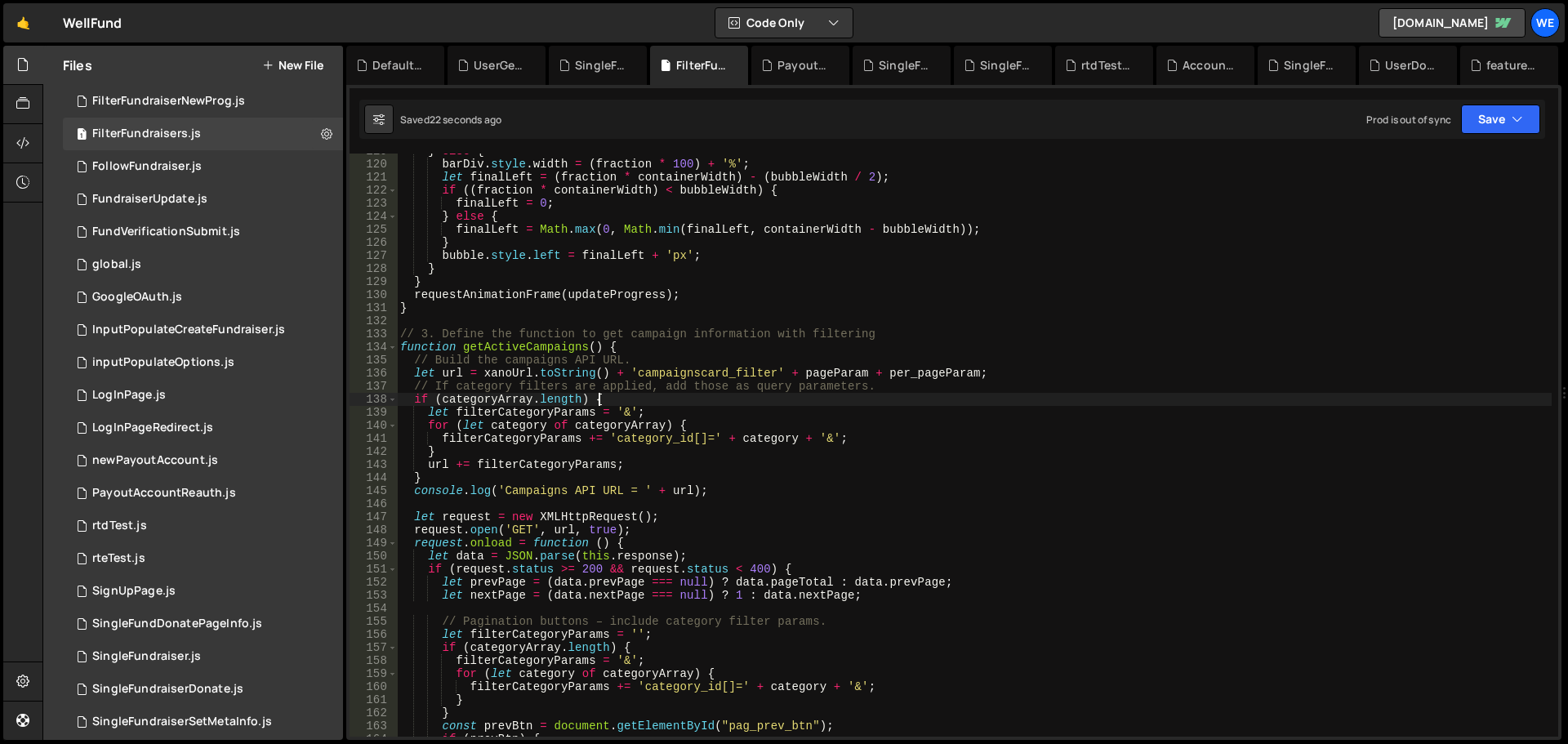
click at [794, 394] on div "} else { barDiv . style . width = ( fraction * 100 ) + '%' ; let finalLeft = ( …" at bounding box center [975, 449] width 1155 height 610
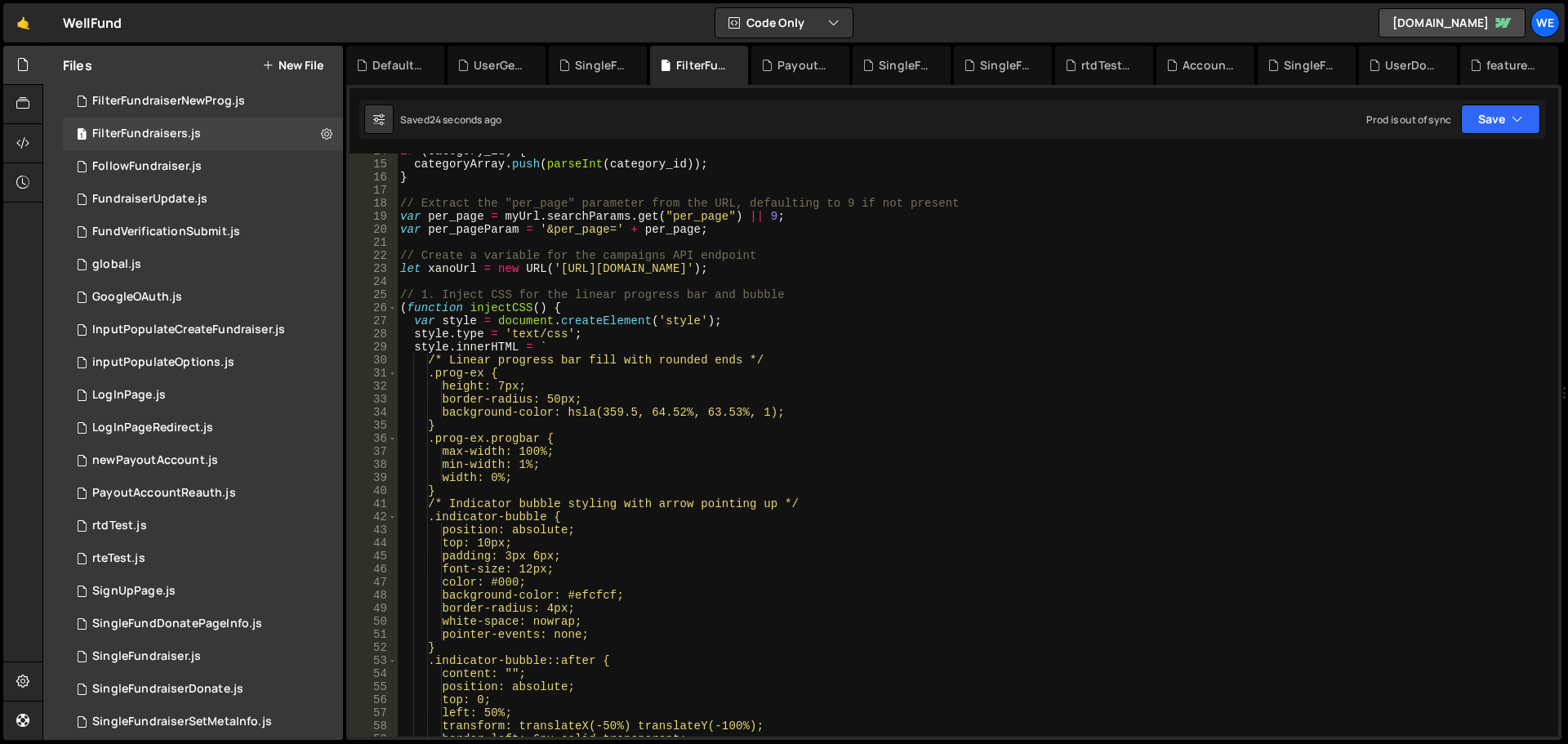
scroll to position [0, 0]
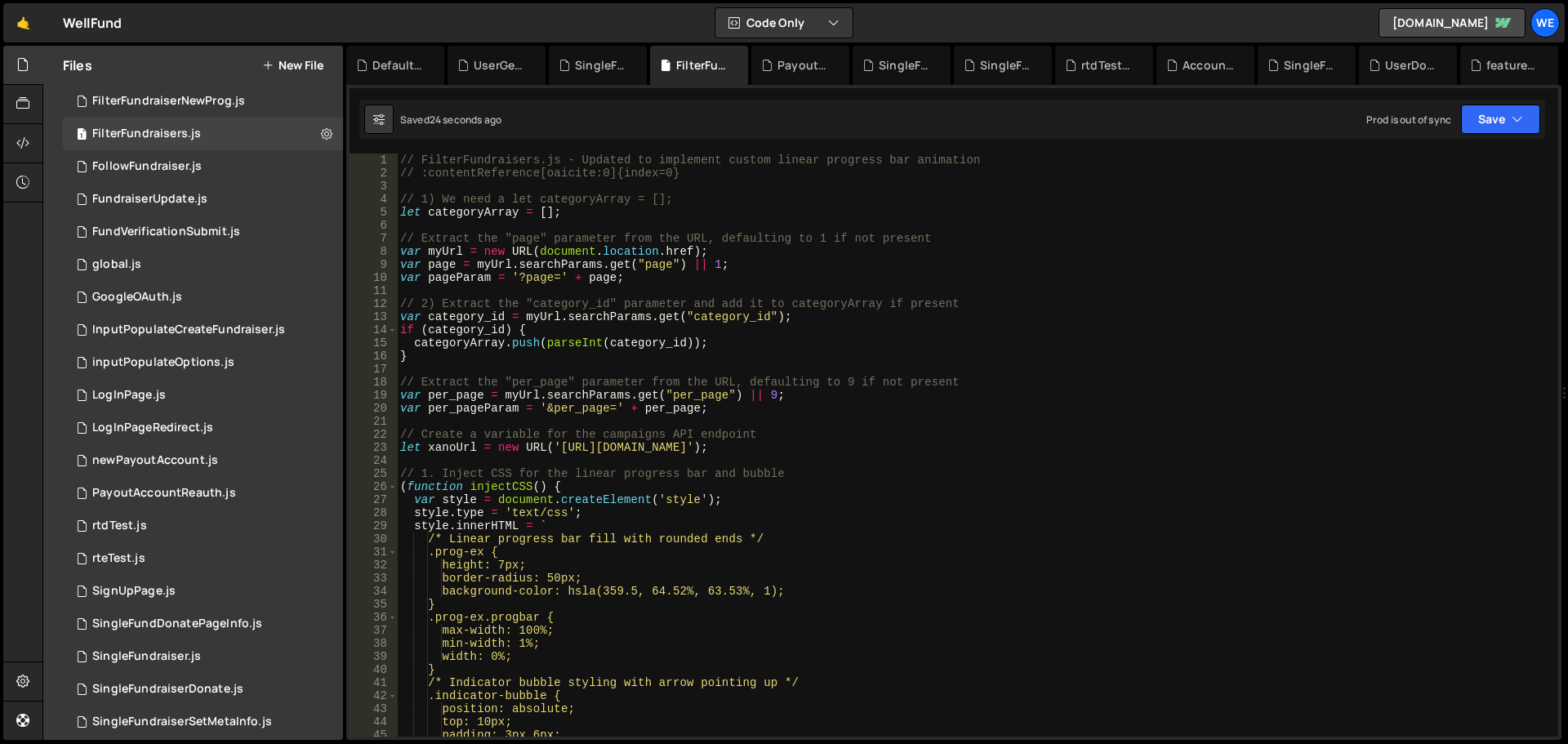
click at [810, 397] on div "// FilterFundraisers.js - Updated to implement custom linear progress bar anima…" at bounding box center [975, 458] width 1155 height 610
click at [554, 450] on div "// FilterFundraisers.js - Updated to implement custom linear progress bar anima…" at bounding box center [975, 458] width 1155 height 610
click at [793, 446] on div "// FilterFundraisers.js - Updated to implement custom linear progress bar anima…" at bounding box center [975, 458] width 1155 height 610
click at [556, 447] on div "// FilterFundraisers.js - Updated to implement custom linear progress bar anima…" at bounding box center [975, 458] width 1155 height 610
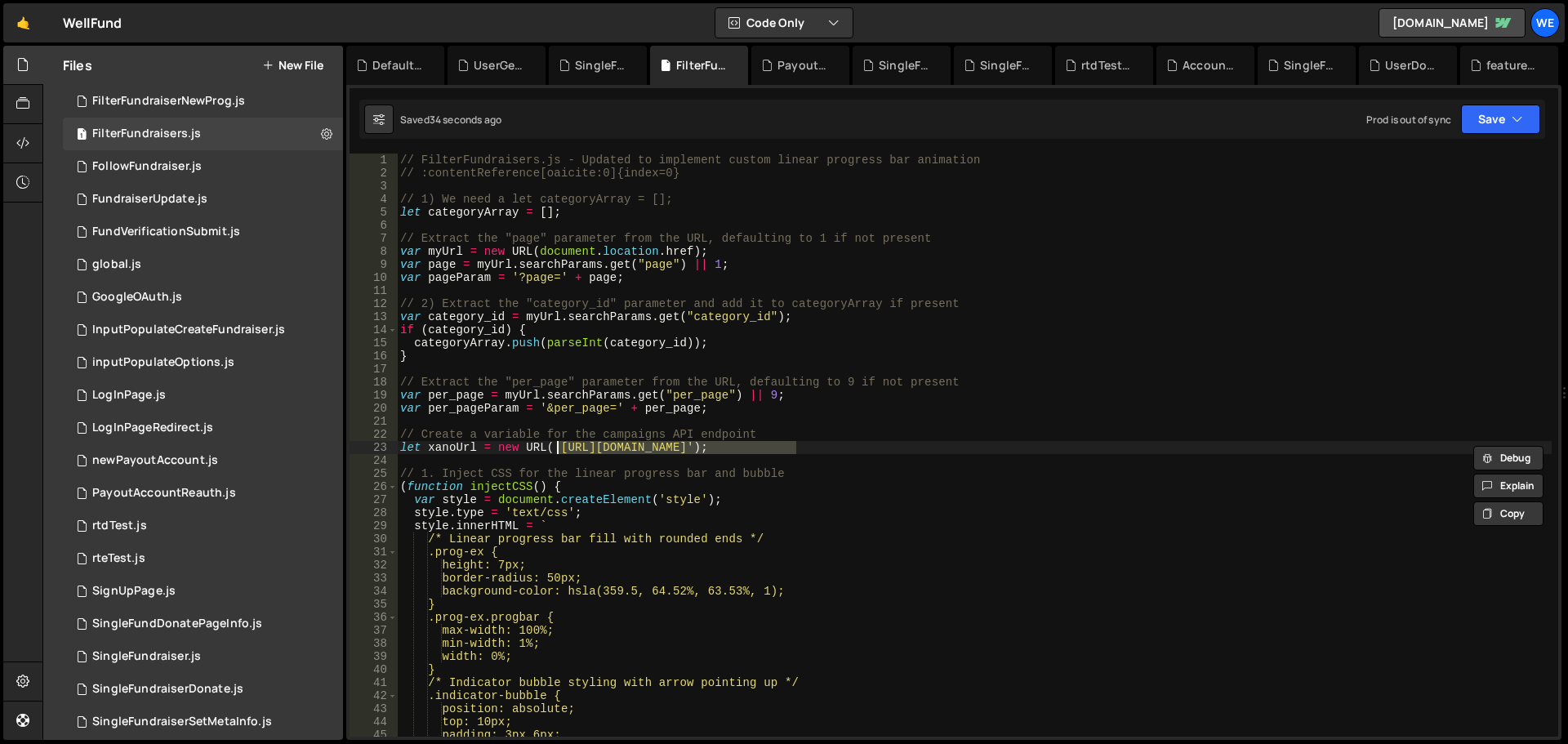
paste textarea "ru1-ldop-hv9n.n7e"
click at [1512, 128] on button "Save" at bounding box center [1501, 119] width 79 height 30
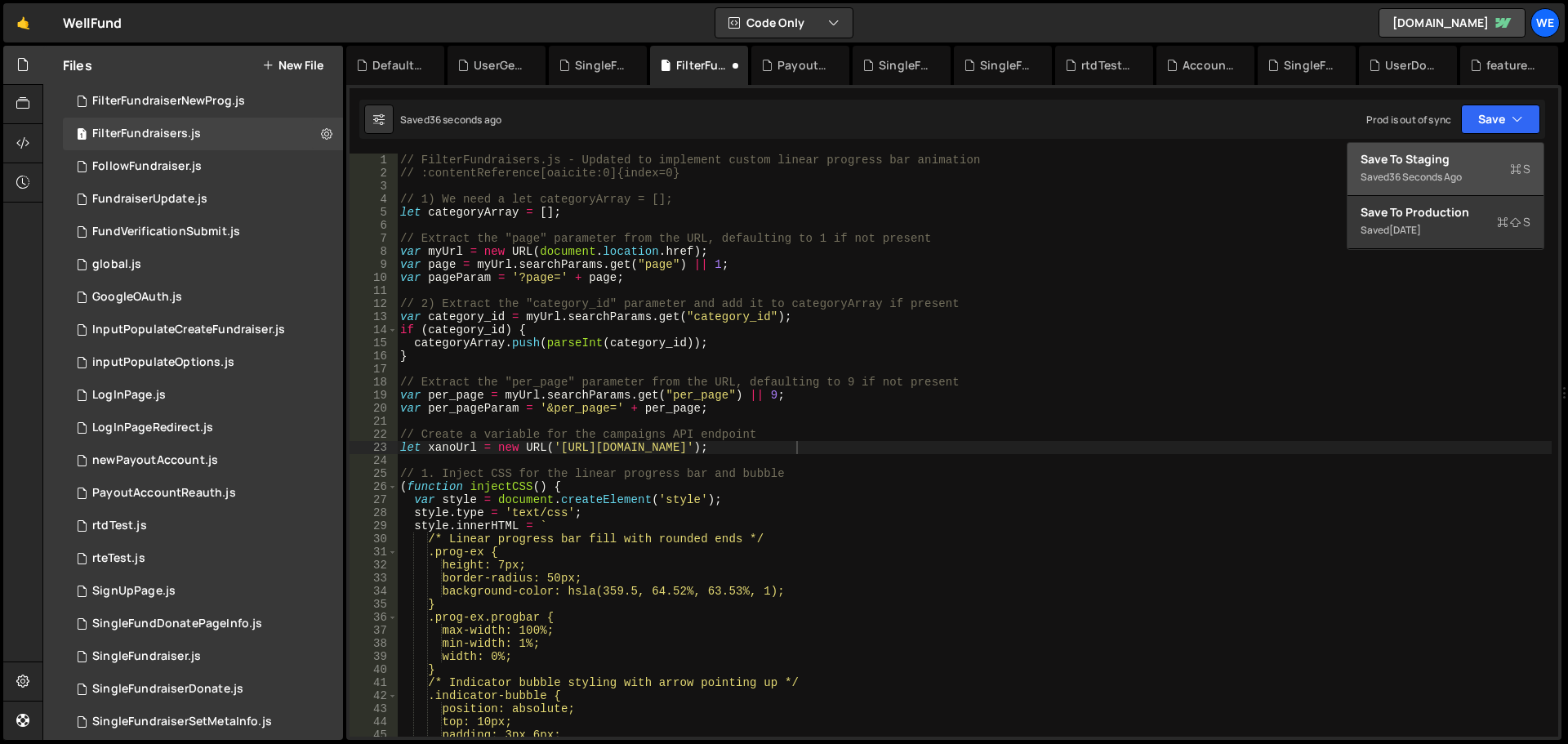
click at [1465, 147] on button "Save to Staging S Saved 36 seconds ago" at bounding box center [1445, 169] width 196 height 53
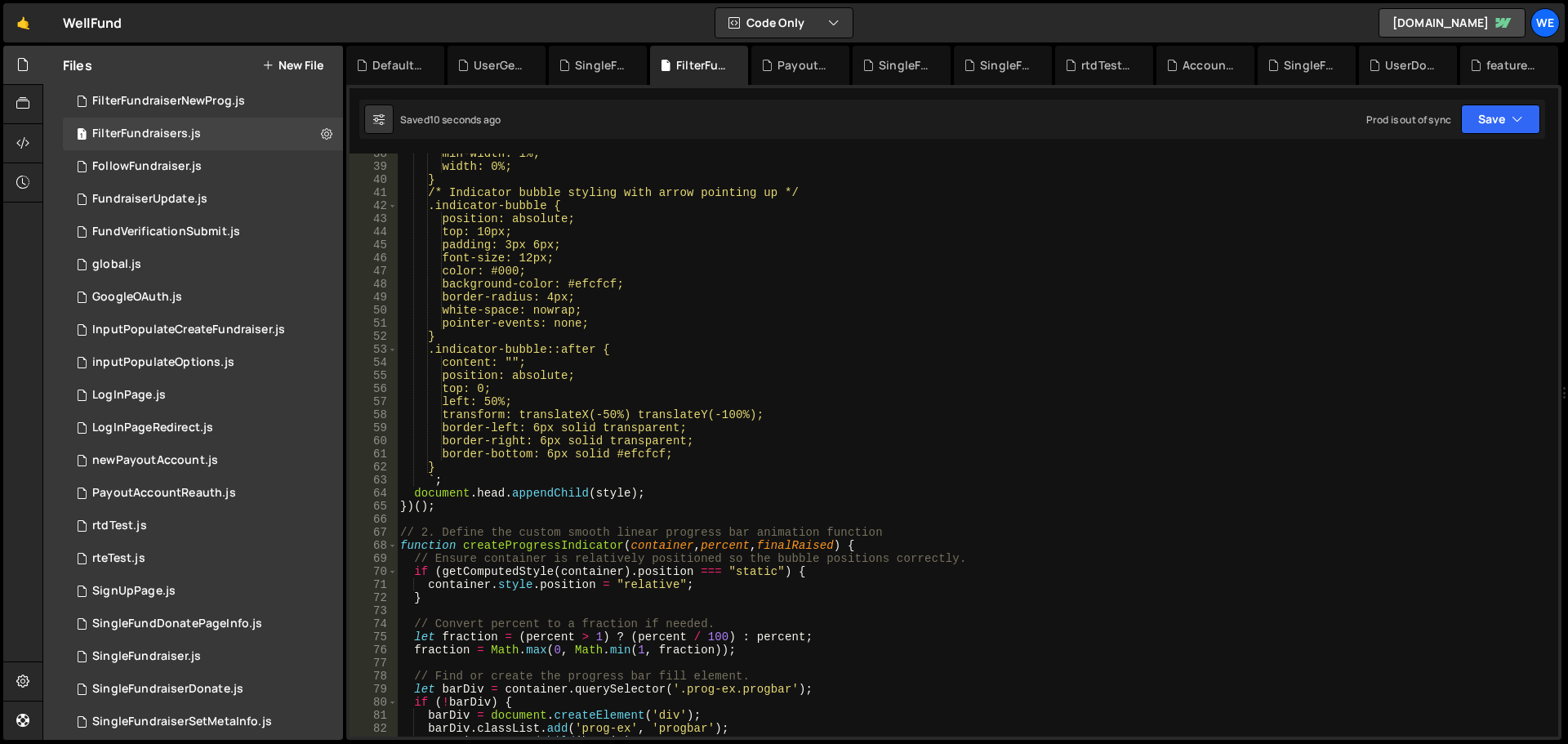
scroll to position [637, 0]
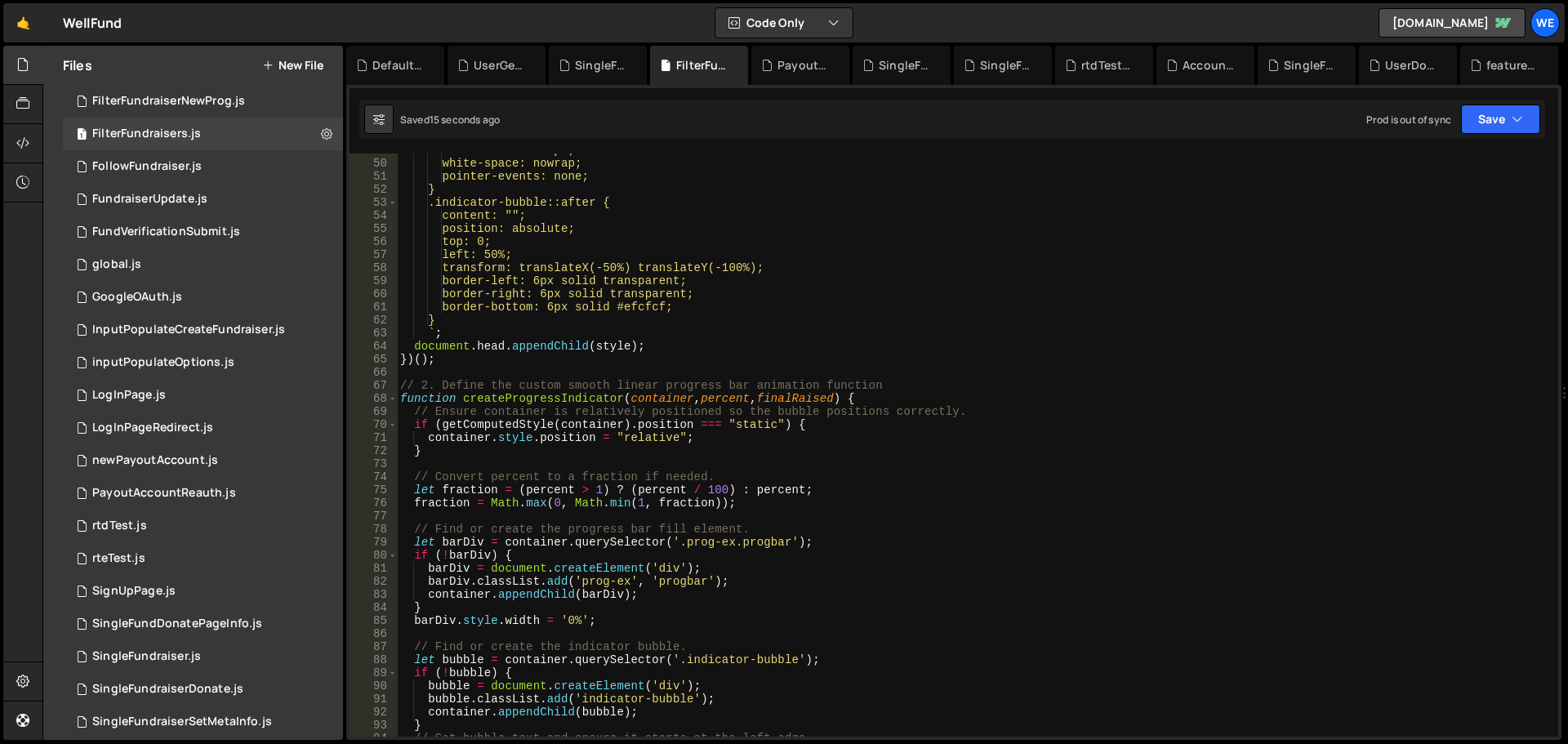
click at [675, 570] on div "border-radius: 4px; white-space: nowrap; pointer-events: none; } .indicator-bub…" at bounding box center [975, 448] width 1155 height 610
click at [552, 574] on div "border-radius: 4px; white-space: nowrap; pointer-events: none; } .indicator-bub…" at bounding box center [975, 448] width 1155 height 610
click at [476, 554] on div "border-radius: 4px; white-space: nowrap; pointer-events: none; } .indicator-bub…" at bounding box center [975, 448] width 1155 height 610
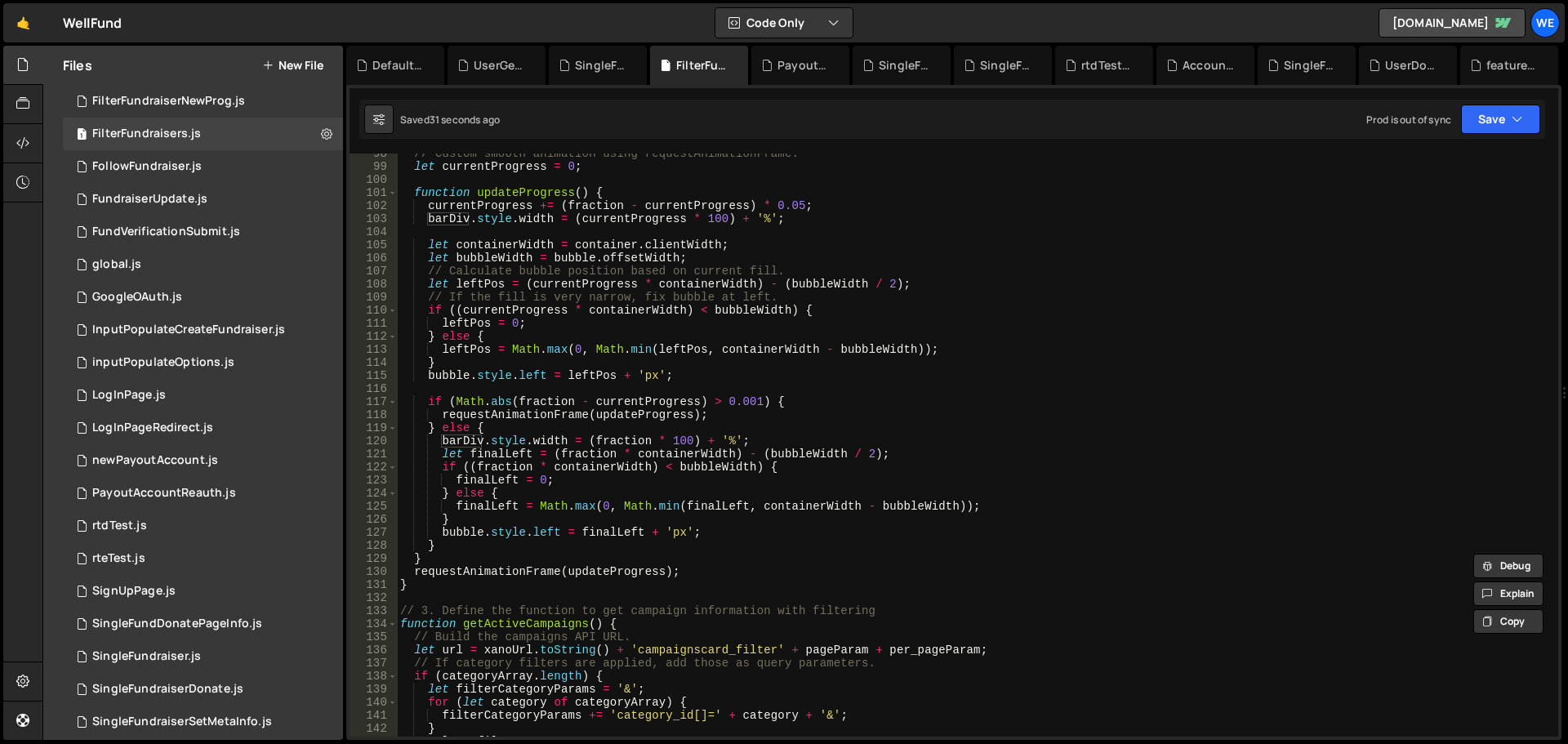
scroll to position [1470, 0]
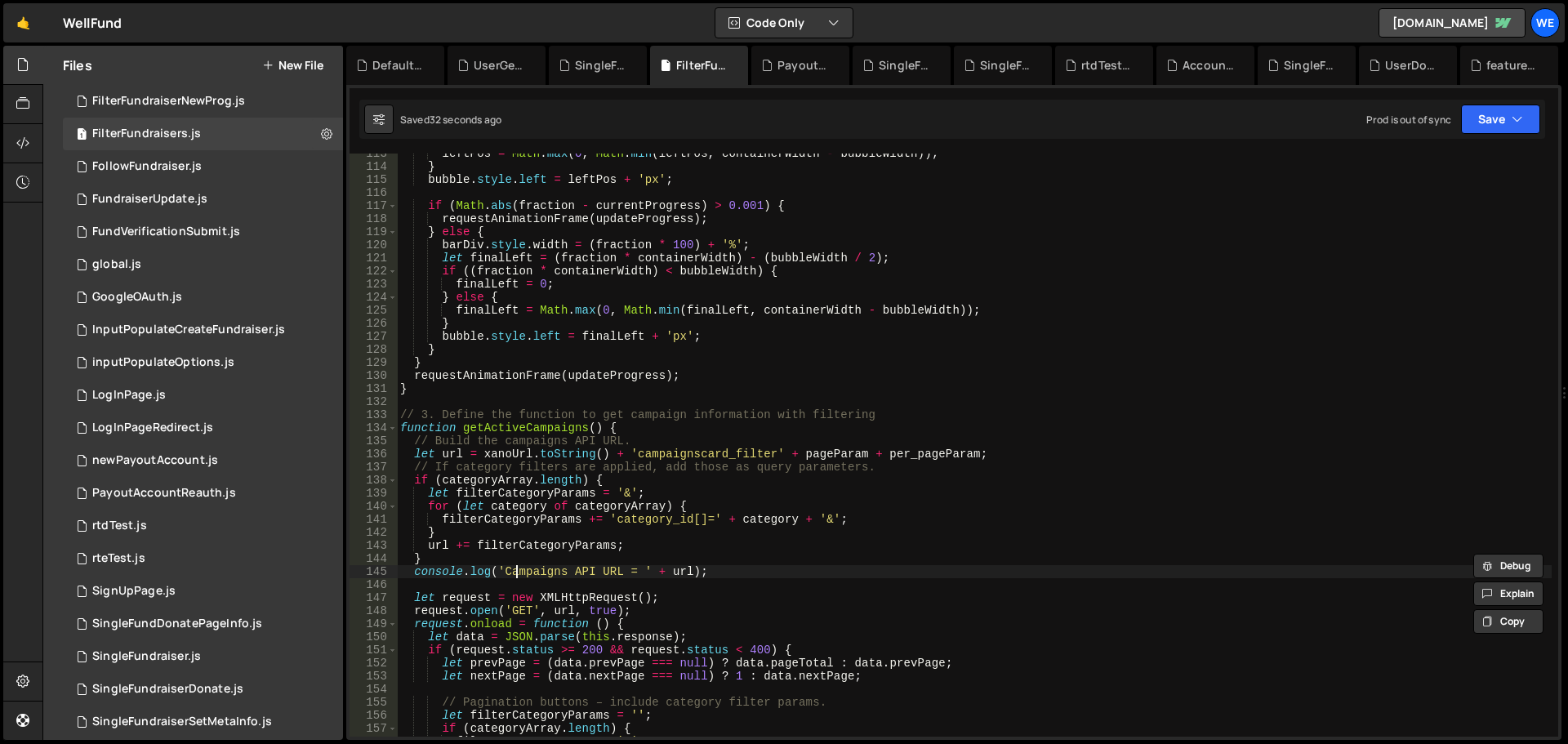
click at [519, 565] on div "leftPos = Math . max ( 0 , Math . min ( leftPos , containerWidth - bubbleWidth …" at bounding box center [975, 452] width 1155 height 610
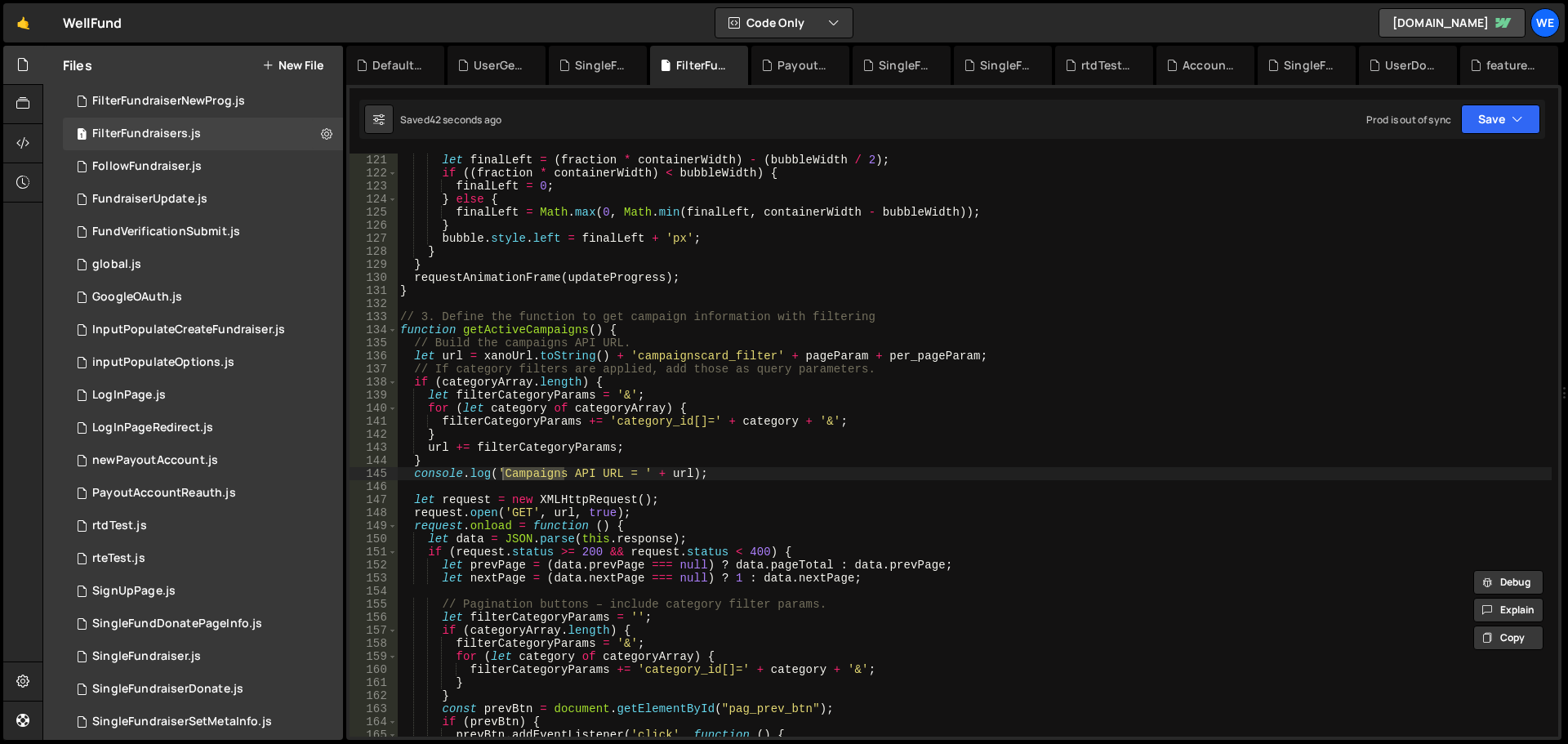
click at [572, 418] on div "let finalLeft = ( fraction * containerWidth ) - ( bubbleWidth / 2 ) ; if (( fra…" at bounding box center [975, 458] width 1155 height 610
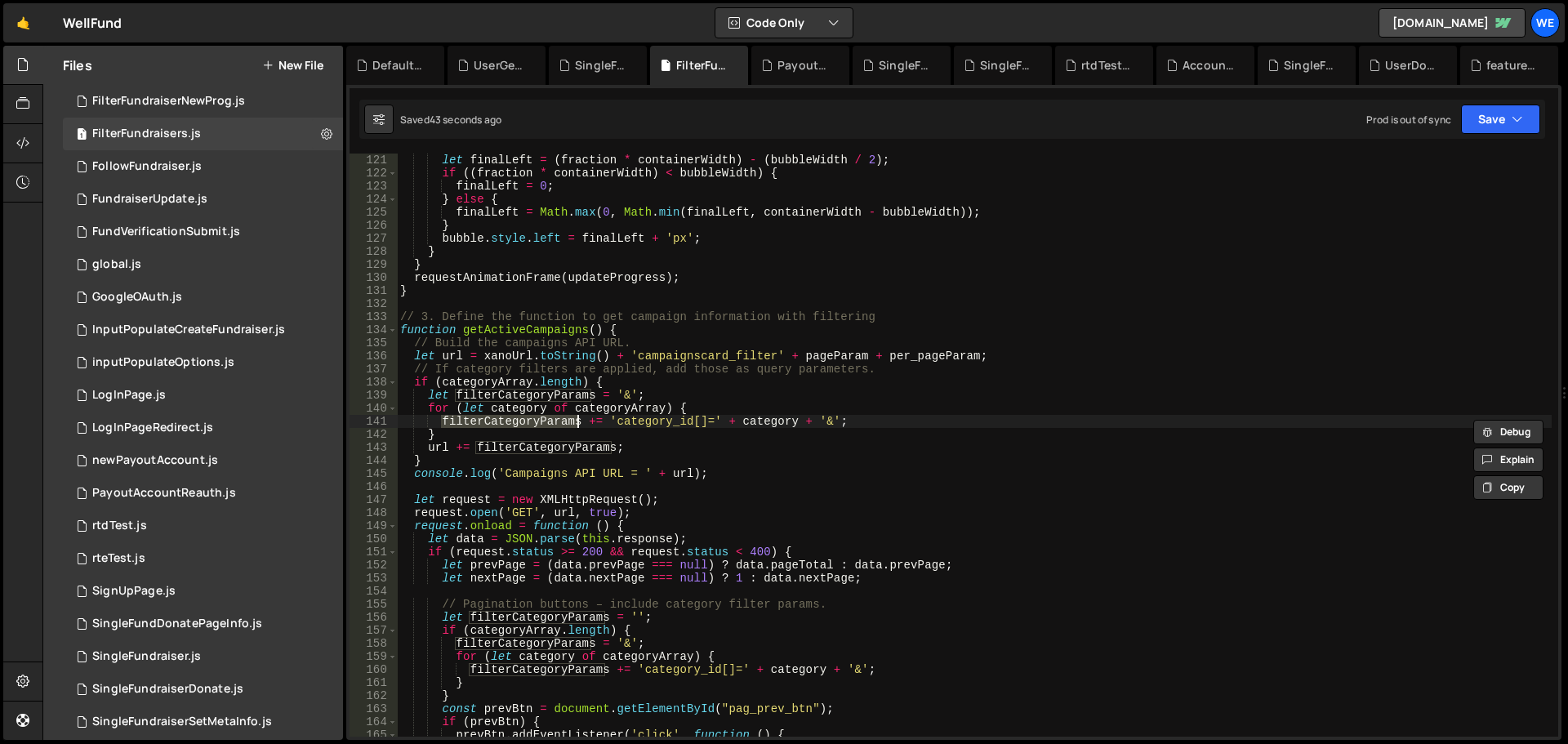
click at [645, 418] on div "let finalLeft = ( fraction * containerWidth ) - ( bubbleWidth / 2 ) ; if (( fra…" at bounding box center [975, 458] width 1155 height 610
click at [545, 422] on div "let finalLeft = ( fraction * containerWidth ) - ( bubbleWidth / 2 ) ; if (( fra…" at bounding box center [975, 458] width 1155 height 610
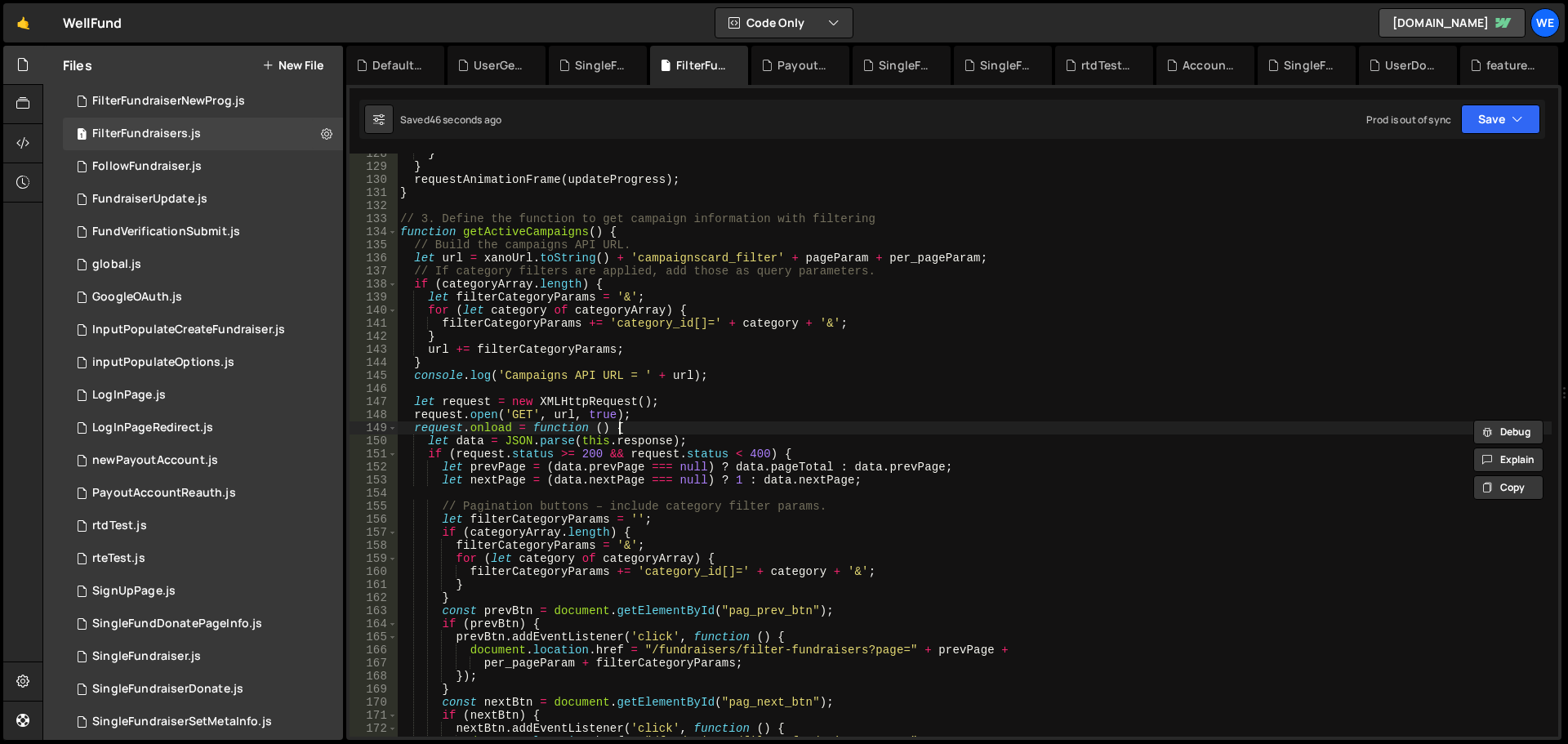
click at [654, 429] on div "} } requestAnimationFrame ( updateProgress ) ; } // 3. Define the function to g…" at bounding box center [975, 452] width 1155 height 610
click at [522, 418] on div "} } requestAnimationFrame ( updateProgress ) ; } // 3. Define the function to g…" at bounding box center [975, 452] width 1155 height 610
click at [652, 409] on div "} } requestAnimationFrame ( updateProgress ) ; } // 3. Define the function to g…" at bounding box center [975, 452] width 1155 height 610
click at [635, 402] on div "} } requestAnimationFrame ( updateProgress ) ; } // 3. Define the function to g…" at bounding box center [975, 452] width 1155 height 610
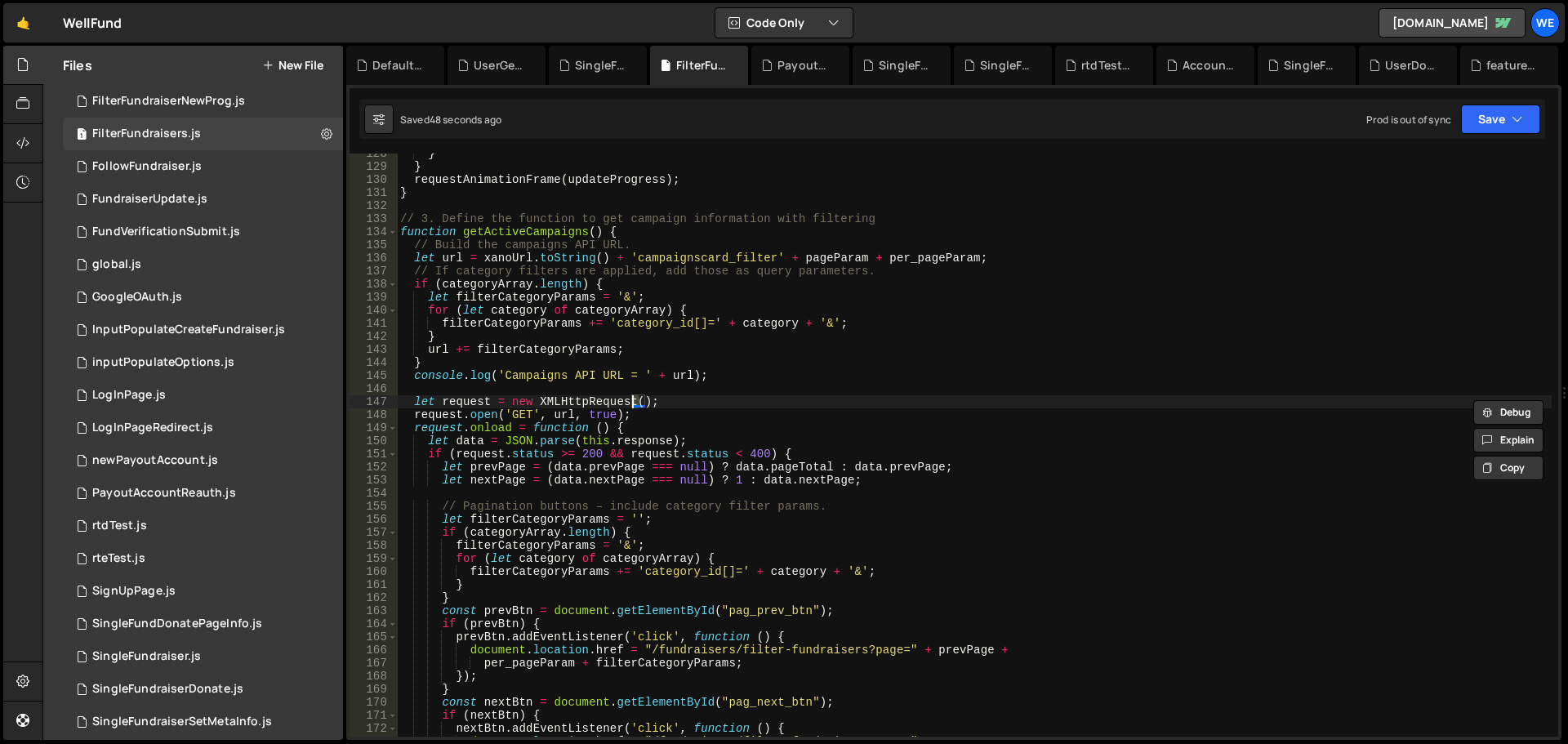
click at [635, 402] on div "} } requestAnimationFrame ( updateProgress ) ; } // 3. Define the function to g…" at bounding box center [975, 452] width 1155 height 610
click at [705, 566] on div "} } requestAnimationFrame ( updateProgress ) ; } // 3. Define the function to g…" at bounding box center [975, 452] width 1155 height 610
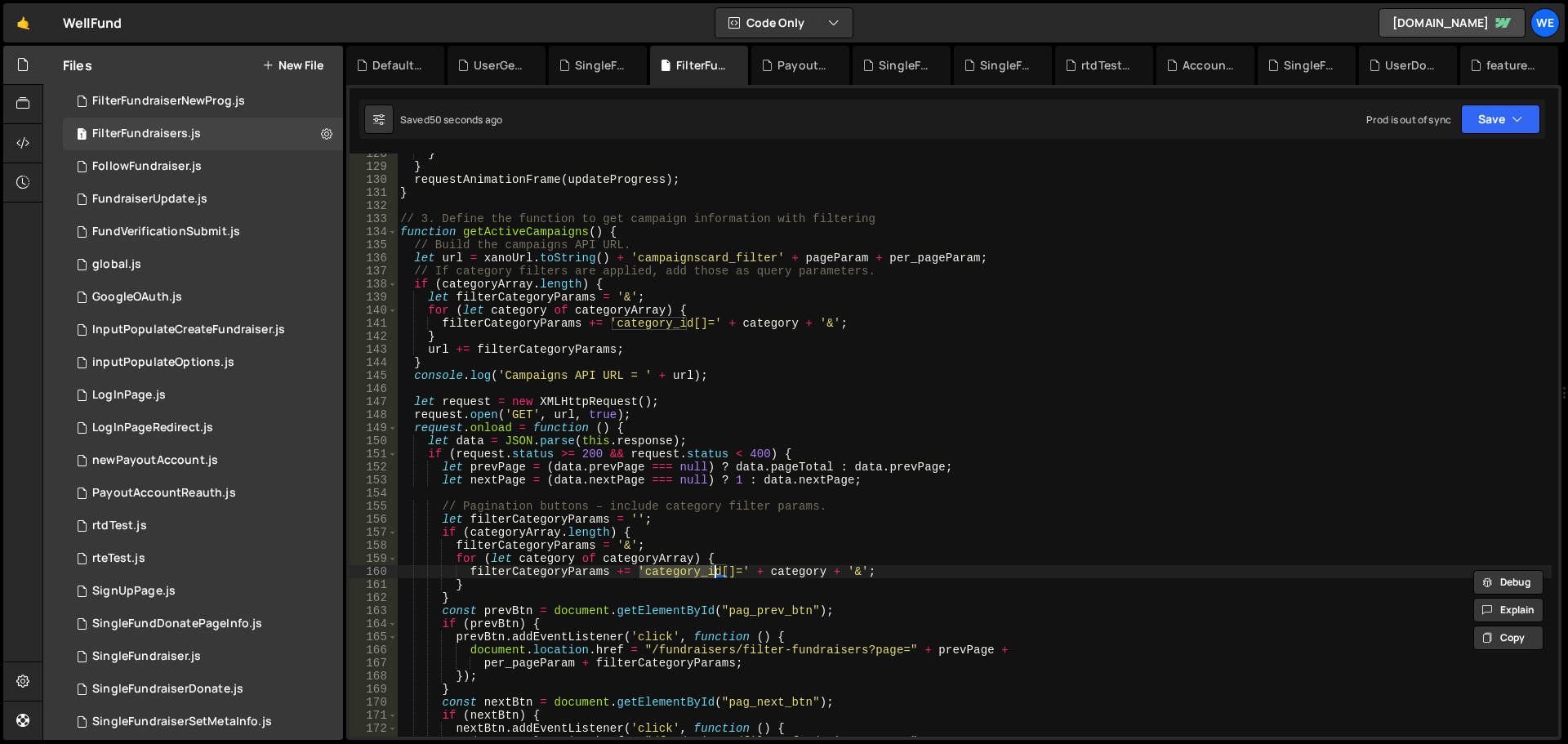
scroll to position [1764, 0]
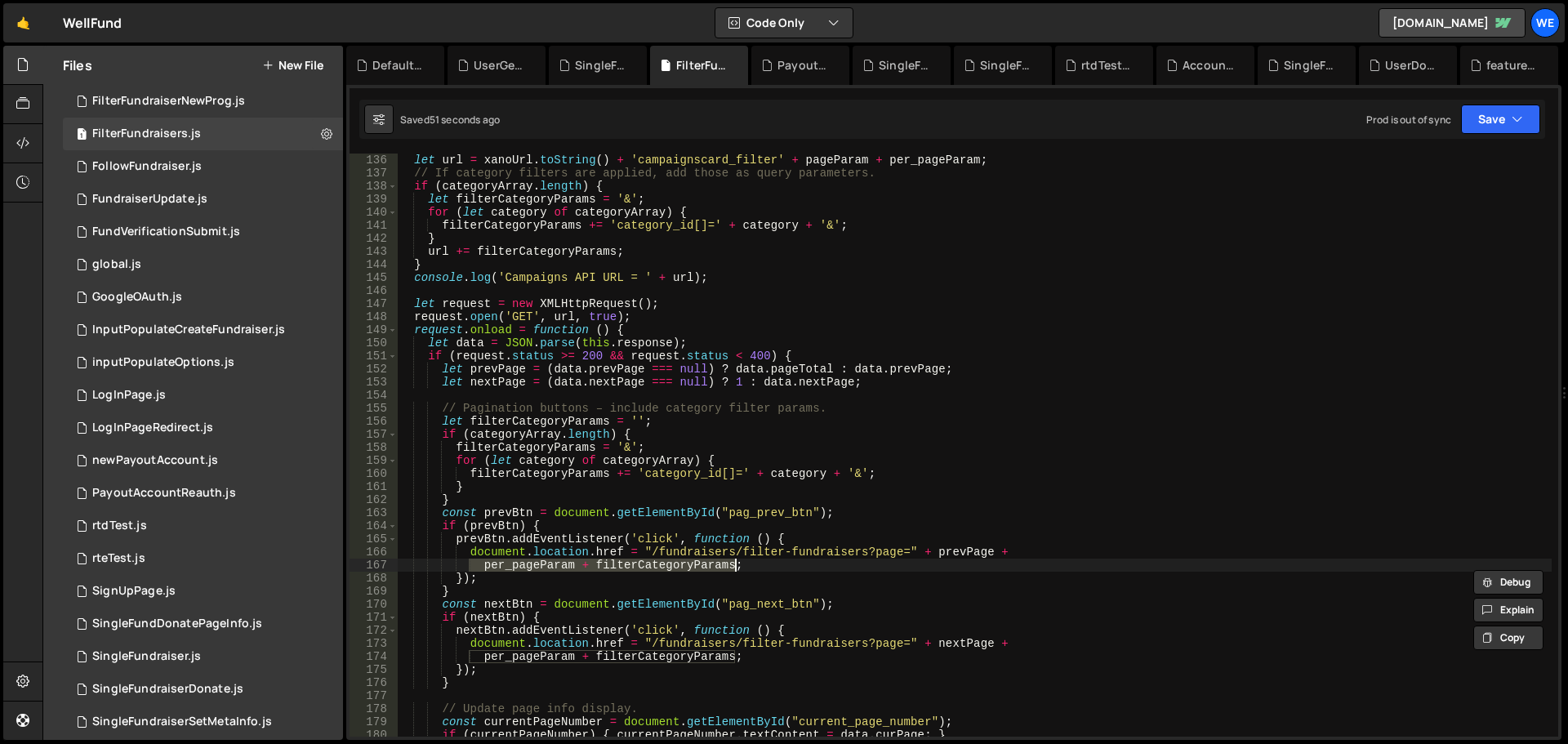
drag, startPoint x: 471, startPoint y: 570, endPoint x: 773, endPoint y: 566, distance: 302.0
click at [773, 566] on div "let url = xanoUrl . toString ( ) + 'campaignscard_filter' + pageParam + per_pag…" at bounding box center [975, 458] width 1155 height 610
click at [773, 566] on div "let url = xanoUrl . toString ( ) + 'campaignscard_filter' + pageParam + per_pag…" at bounding box center [975, 445] width 1155 height 584
click at [827, 547] on div "let url = xanoUrl . toString ( ) + 'campaignscard_filter' + pageParam + per_pag…" at bounding box center [975, 458] width 1155 height 610
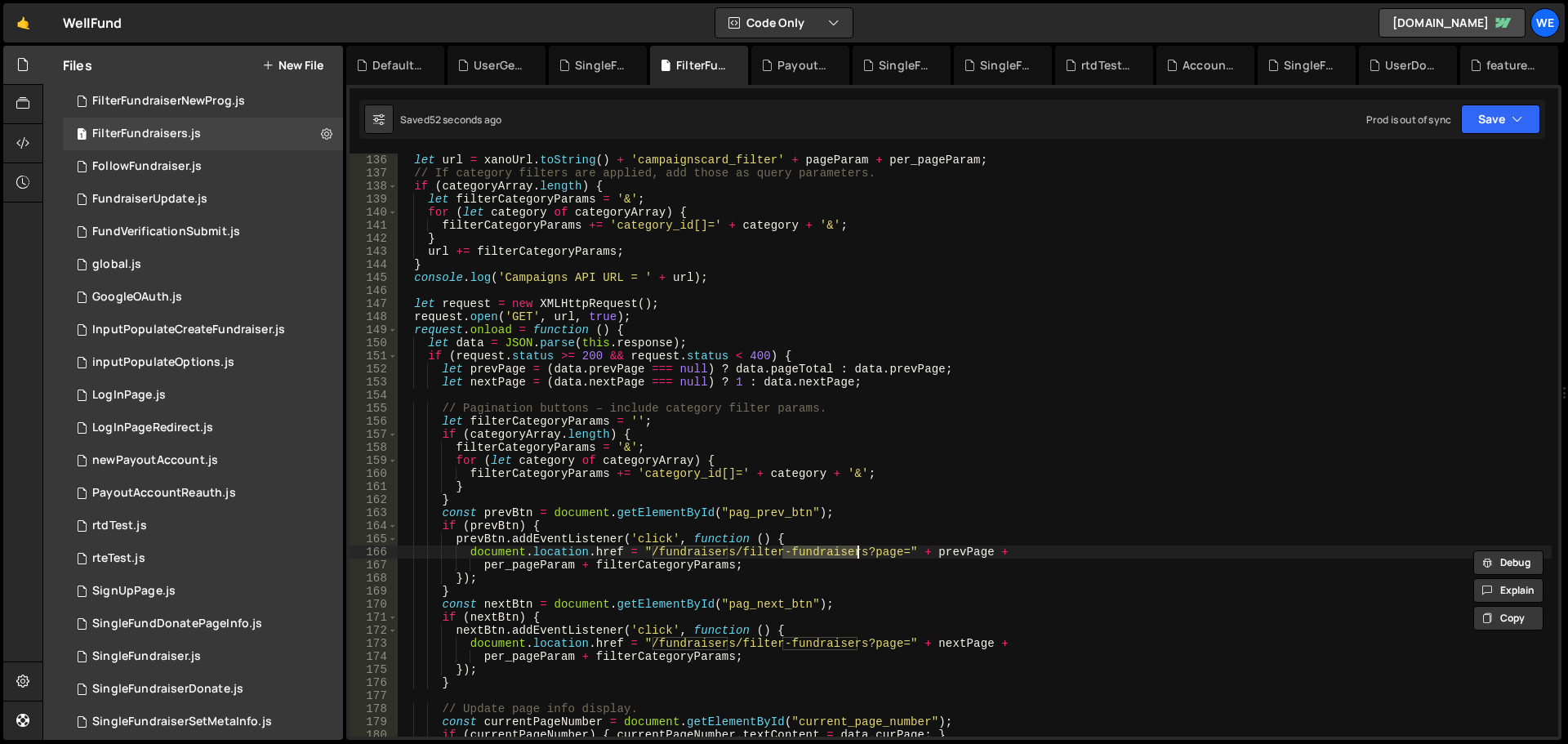
click at [875, 552] on div "let url = xanoUrl . toString ( ) + 'campaignscard_filter' + pageParam + per_pag…" at bounding box center [975, 458] width 1155 height 610
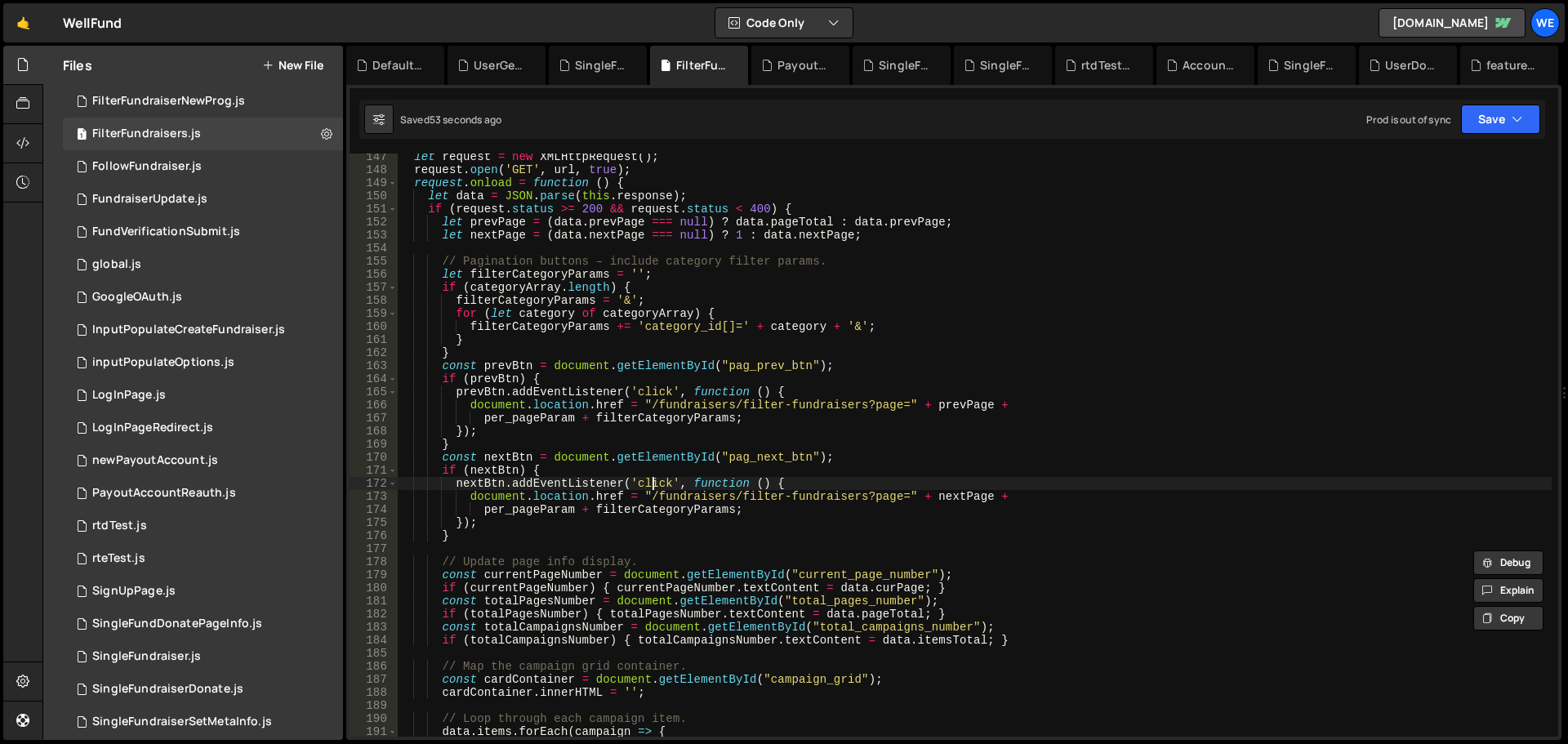
click at [654, 480] on div "let request = new XMLHttpRequest ( ) ; request . open ( 'GET' , url , true ) ; …" at bounding box center [975, 455] width 1155 height 610
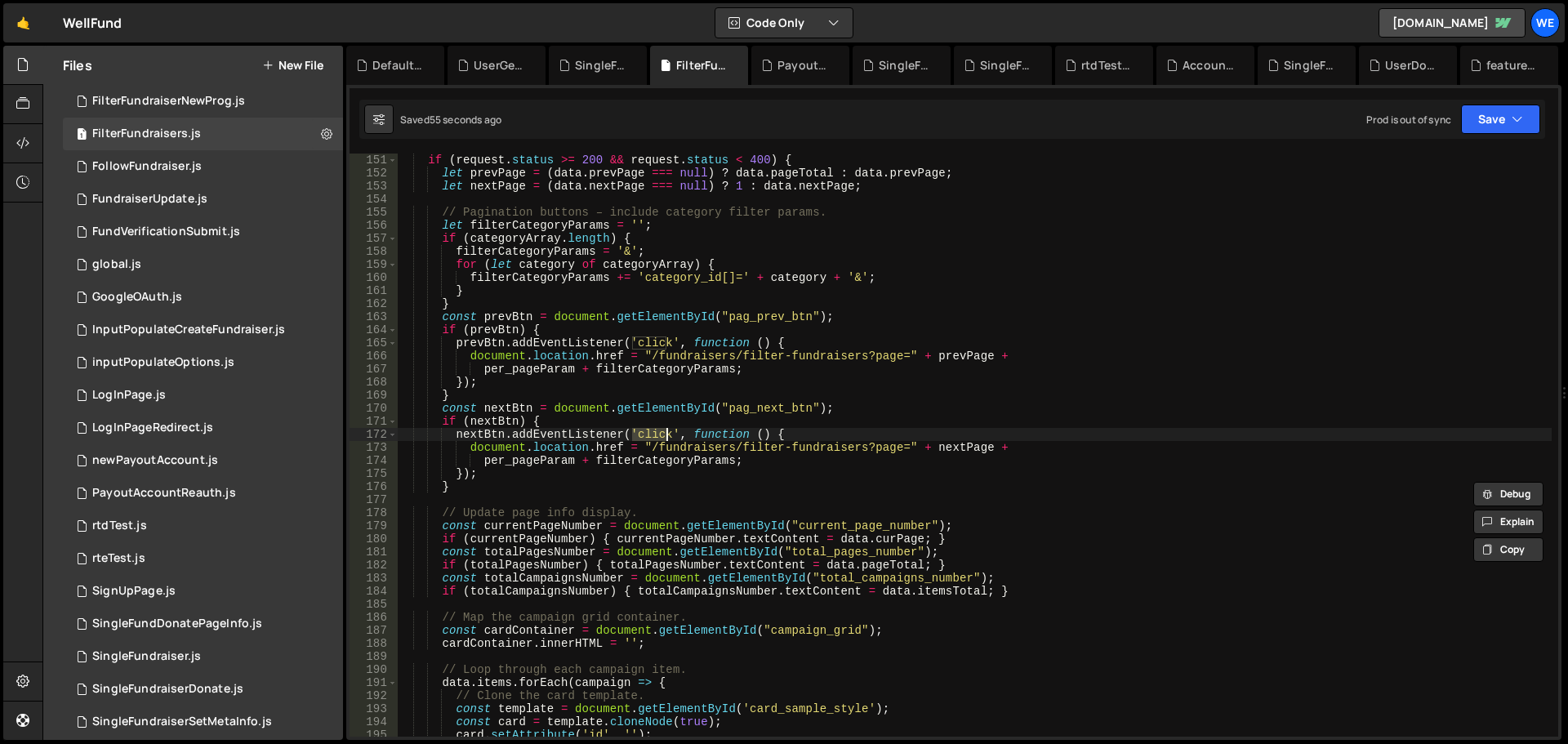
scroll to position [2058, 0]
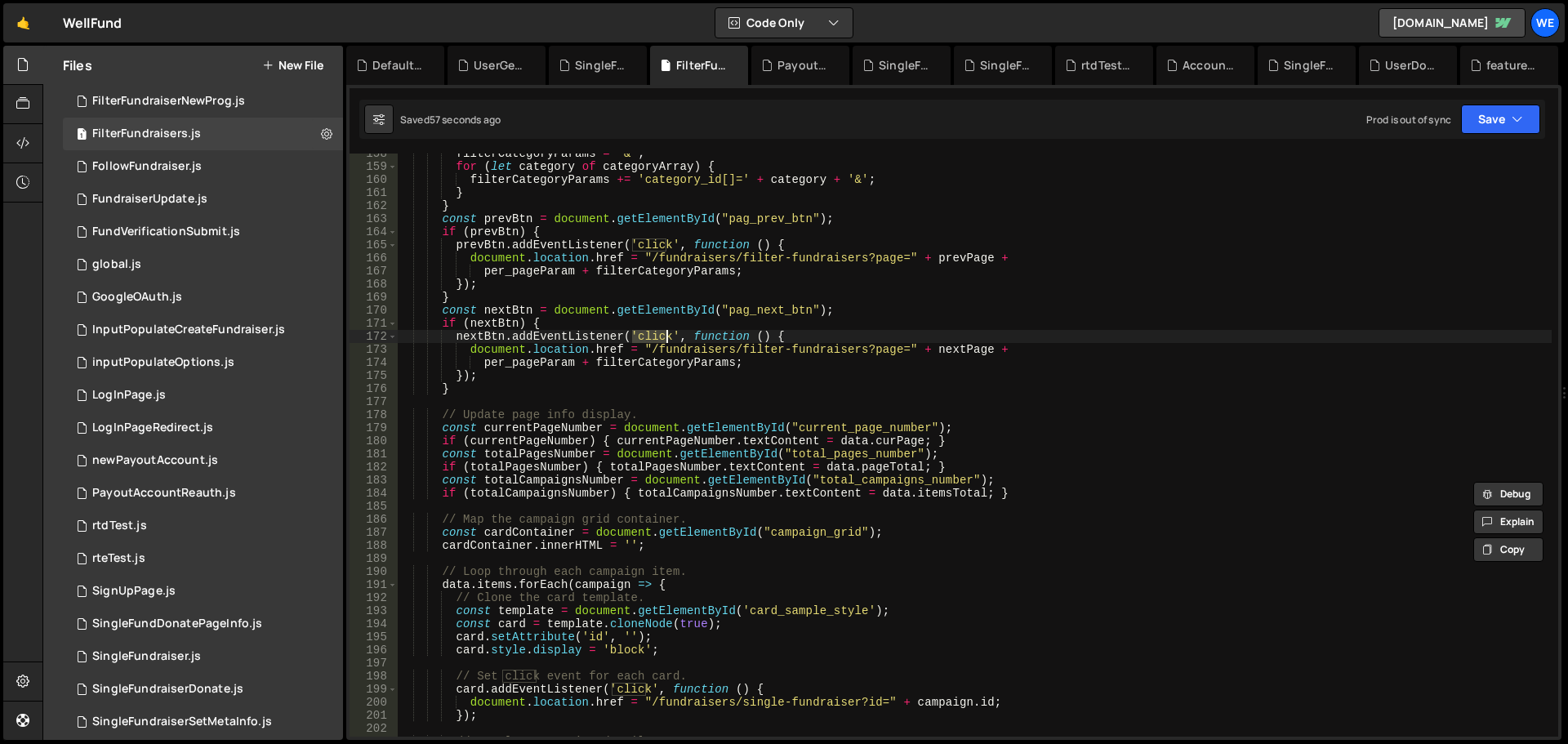
click at [549, 542] on div "filterCategoryParams = '&' ; for ( let category of categoryArray ) { filterCate…" at bounding box center [975, 452] width 1155 height 610
click at [735, 536] on div "filterCategoryParams = '&' ; for ( let category of categoryArray ) { filterCate…" at bounding box center [975, 452] width 1155 height 610
click at [696, 548] on div "filterCategoryParams = '&' ; for ( let category of categoryArray ) { filterCate…" at bounding box center [975, 452] width 1155 height 610
click at [519, 540] on div "filterCategoryParams = '&' ; for ( let category of categoryArray ) { filterCate…" at bounding box center [975, 452] width 1155 height 610
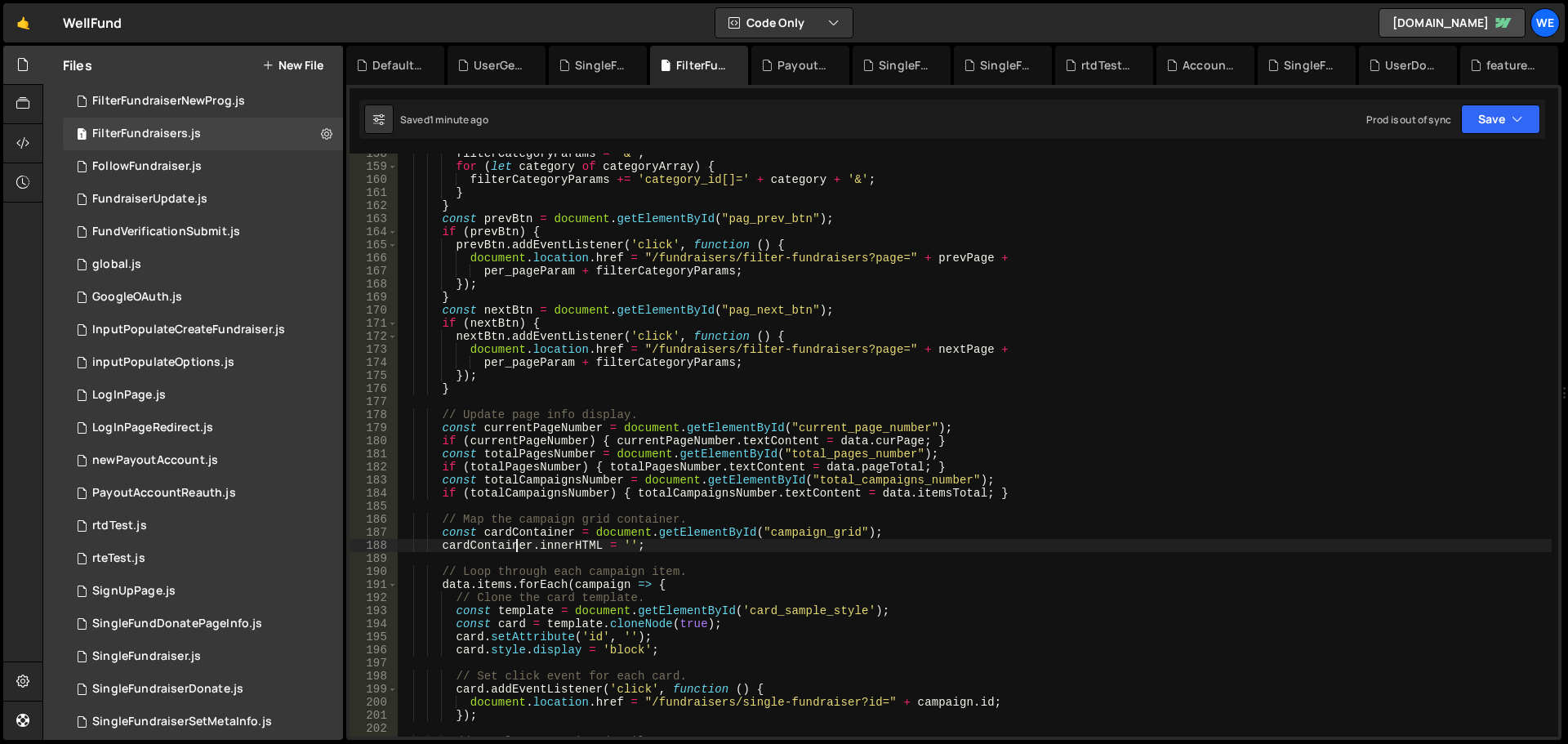
click at [519, 540] on div "filterCategoryParams = '&' ; for ( let category of categoryArray ) { filterCate…" at bounding box center [975, 452] width 1155 height 610
click at [552, 543] on div "filterCategoryParams = '&' ; for ( let category of categoryArray ) { filterCate…" at bounding box center [975, 452] width 1155 height 610
click at [783, 525] on div "filterCategoryParams = '&' ; for ( let category of categoryArray ) { filterCate…" at bounding box center [975, 452] width 1155 height 610
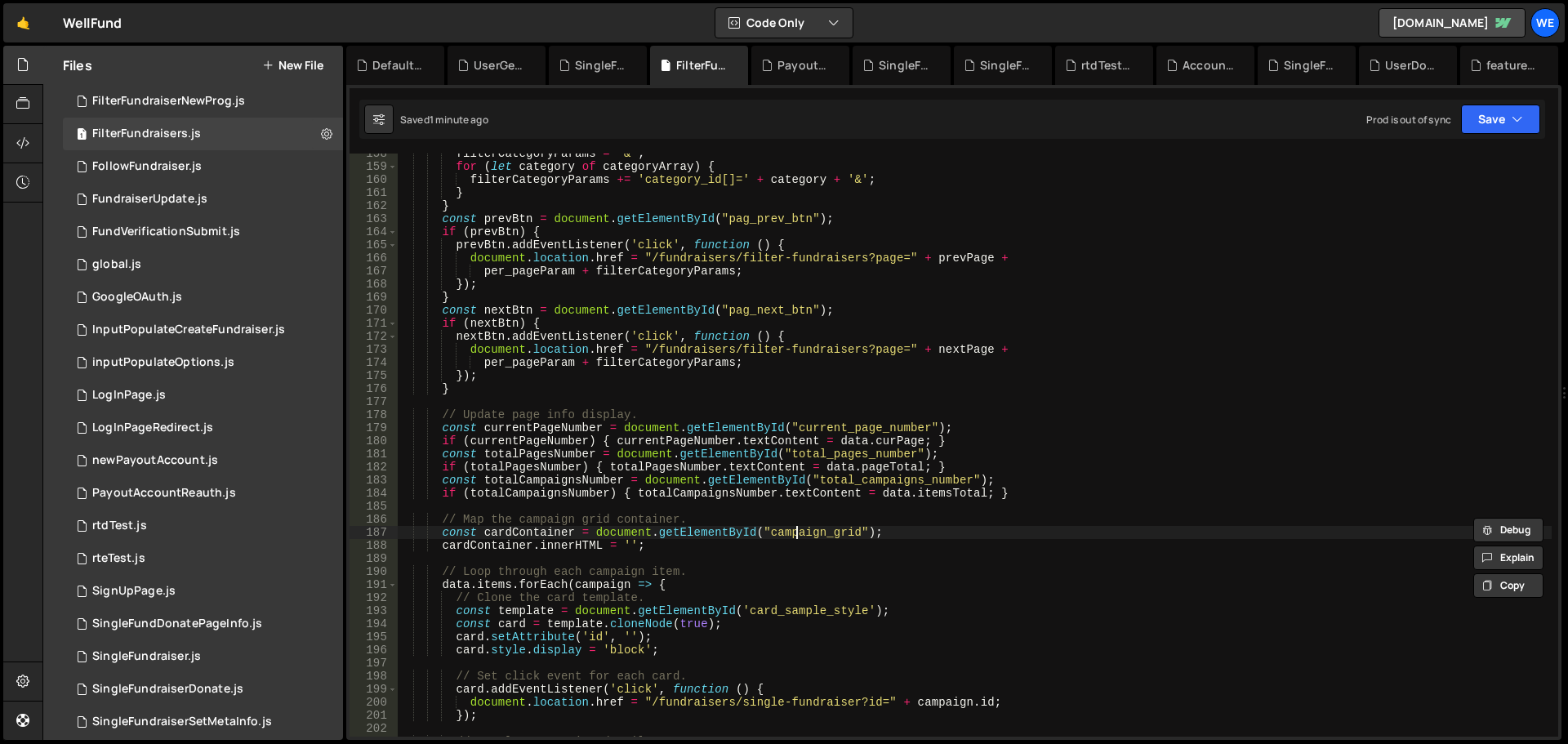
click at [793, 537] on div "filterCategoryParams = '&' ; for ( let category of categoryArray ) { filterCate…" at bounding box center [975, 452] width 1155 height 610
click at [475, 543] on div "filterCategoryParams = '&' ; for ( let category of categoryArray ) { filterCate…" at bounding box center [975, 452] width 1155 height 610
click at [485, 541] on div "filterCategoryParams = '&' ; for ( let category of categoryArray ) { filterCate…" at bounding box center [975, 452] width 1155 height 610
drag, startPoint x: 485, startPoint y: 541, endPoint x: 510, endPoint y: 543, distance: 25.1
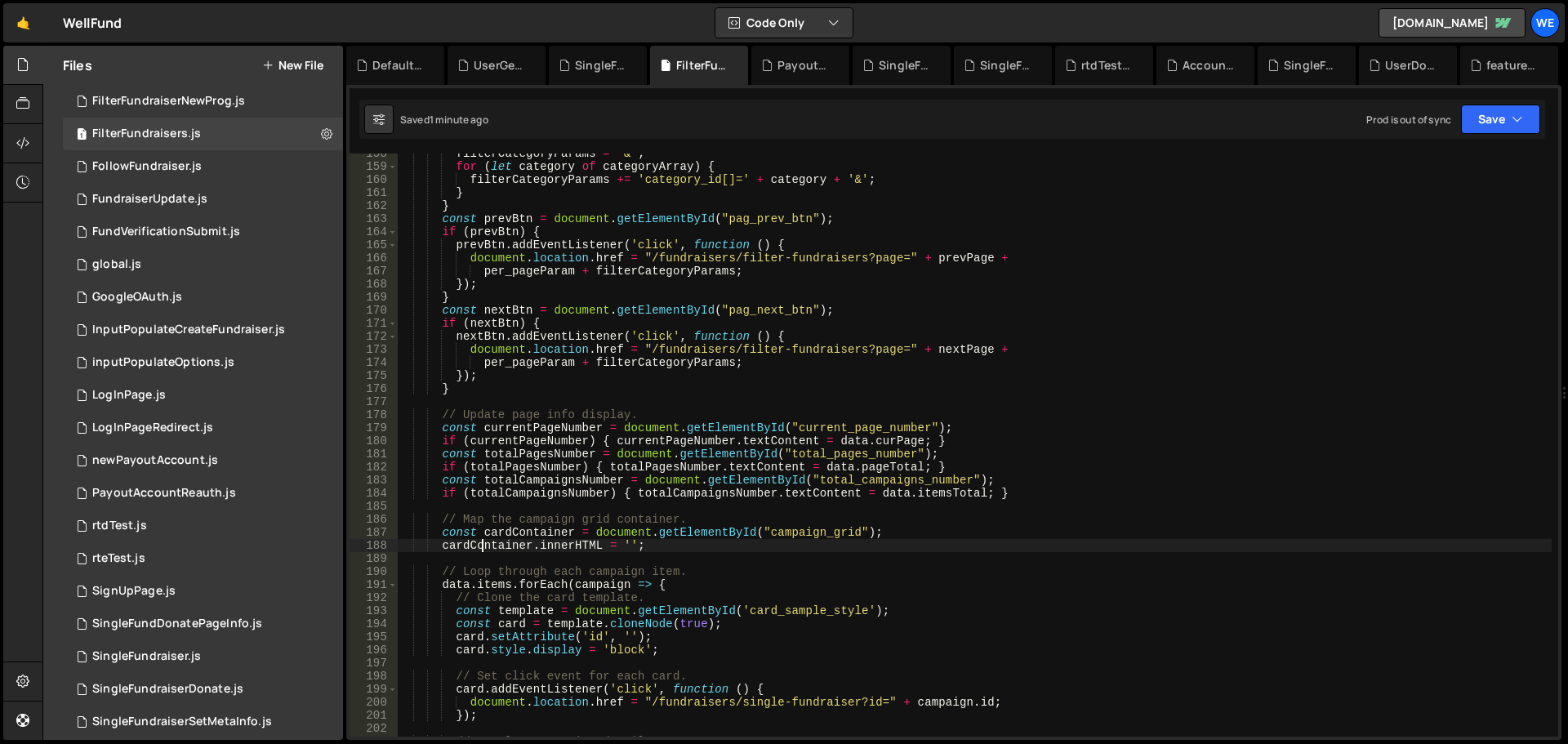
click at [486, 541] on div "filterCategoryParams = '&' ; for ( let category of categoryArray ) { filterCate…" at bounding box center [975, 452] width 1155 height 610
click at [546, 533] on div "filterCategoryParams = '&' ; for ( let category of categoryArray ) { filterCate…" at bounding box center [975, 452] width 1155 height 610
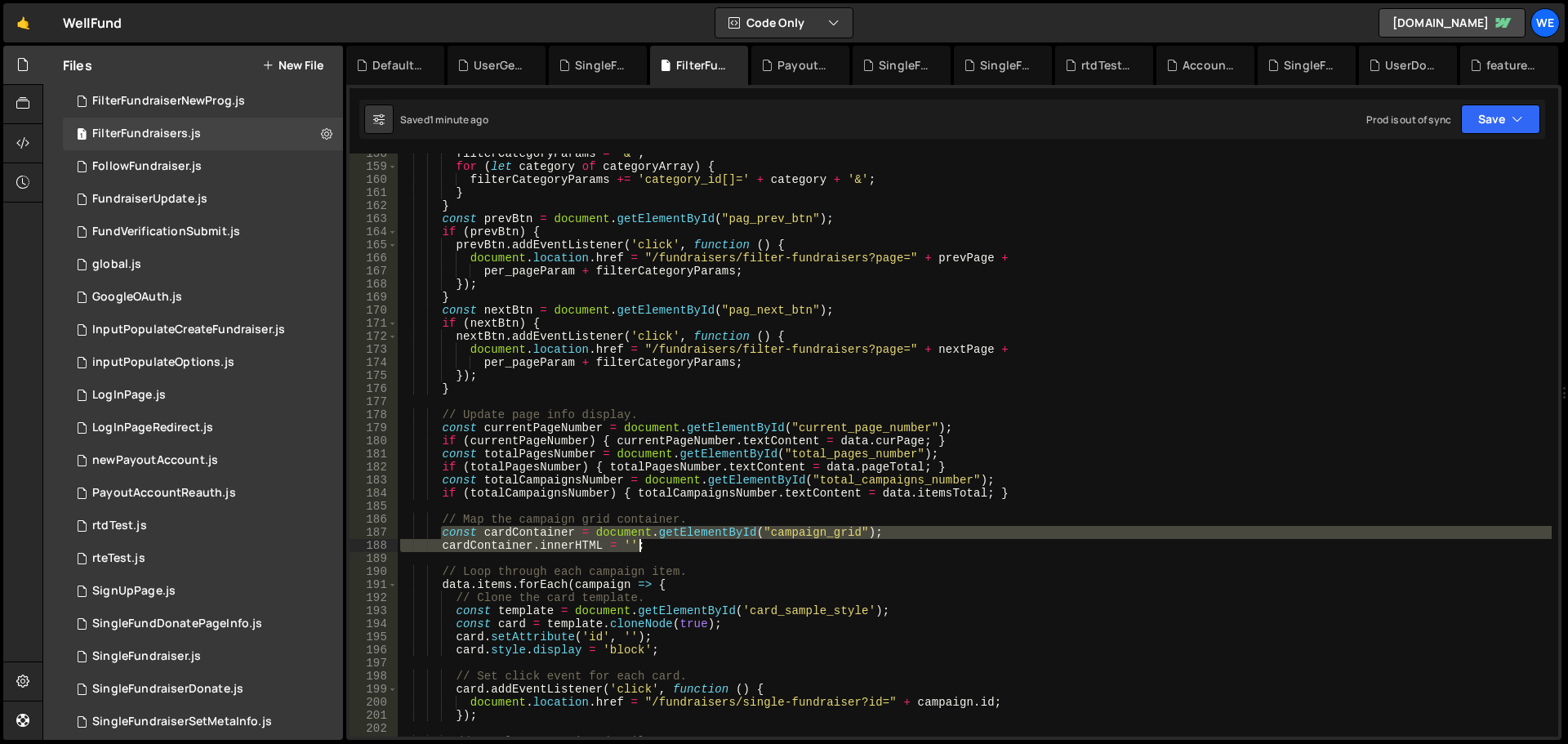
drag, startPoint x: 440, startPoint y: 537, endPoint x: 691, endPoint y: 544, distance: 251.1
click at [691, 544] on div "filterCategoryParams = '&' ; for ( let category of categoryArray ) { filterCate…" at bounding box center [975, 452] width 1155 height 610
type textarea "// const cardContainer = document.getElementById("campaign_grid"); // cardConta…"
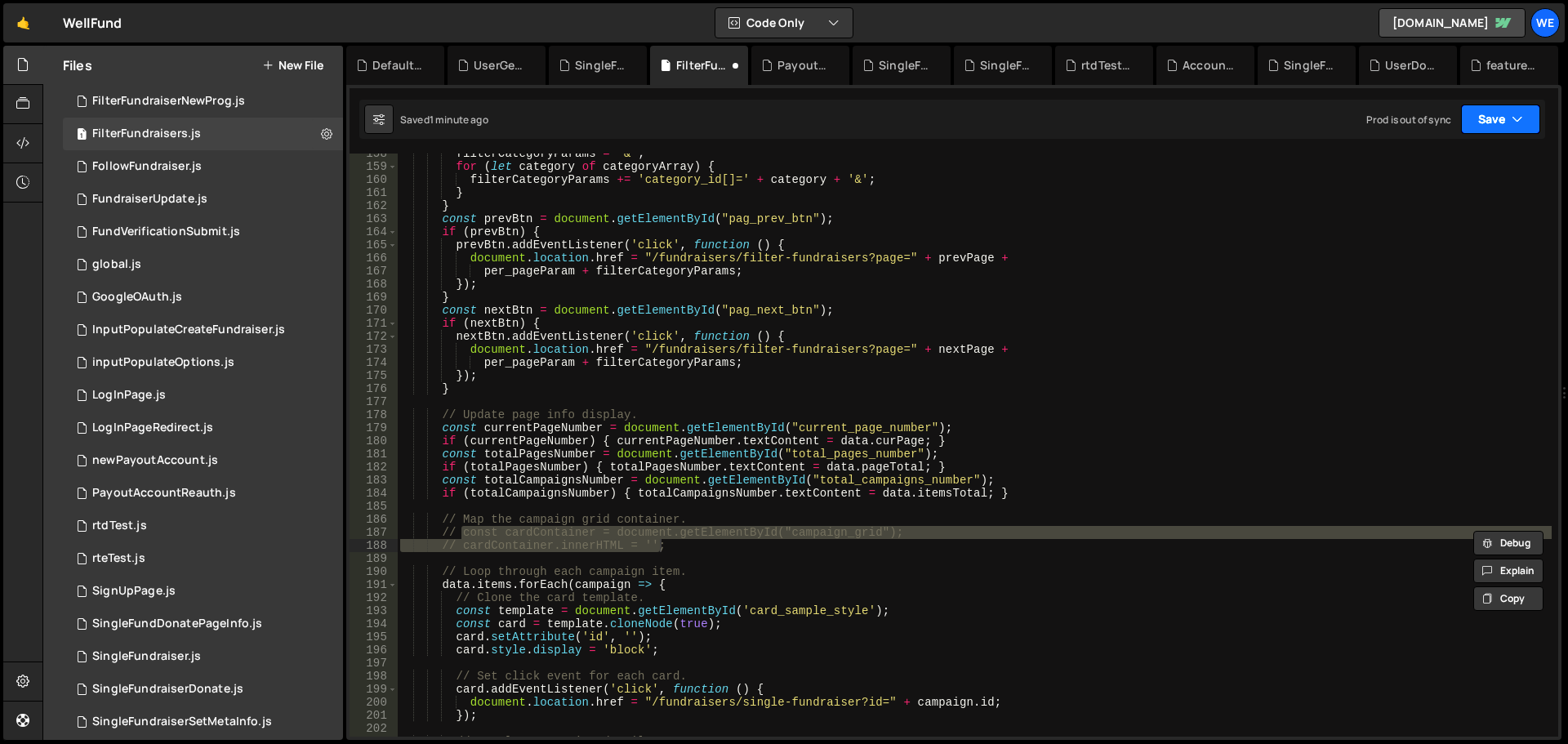
click at [1479, 117] on button "Save" at bounding box center [1501, 119] width 79 height 30
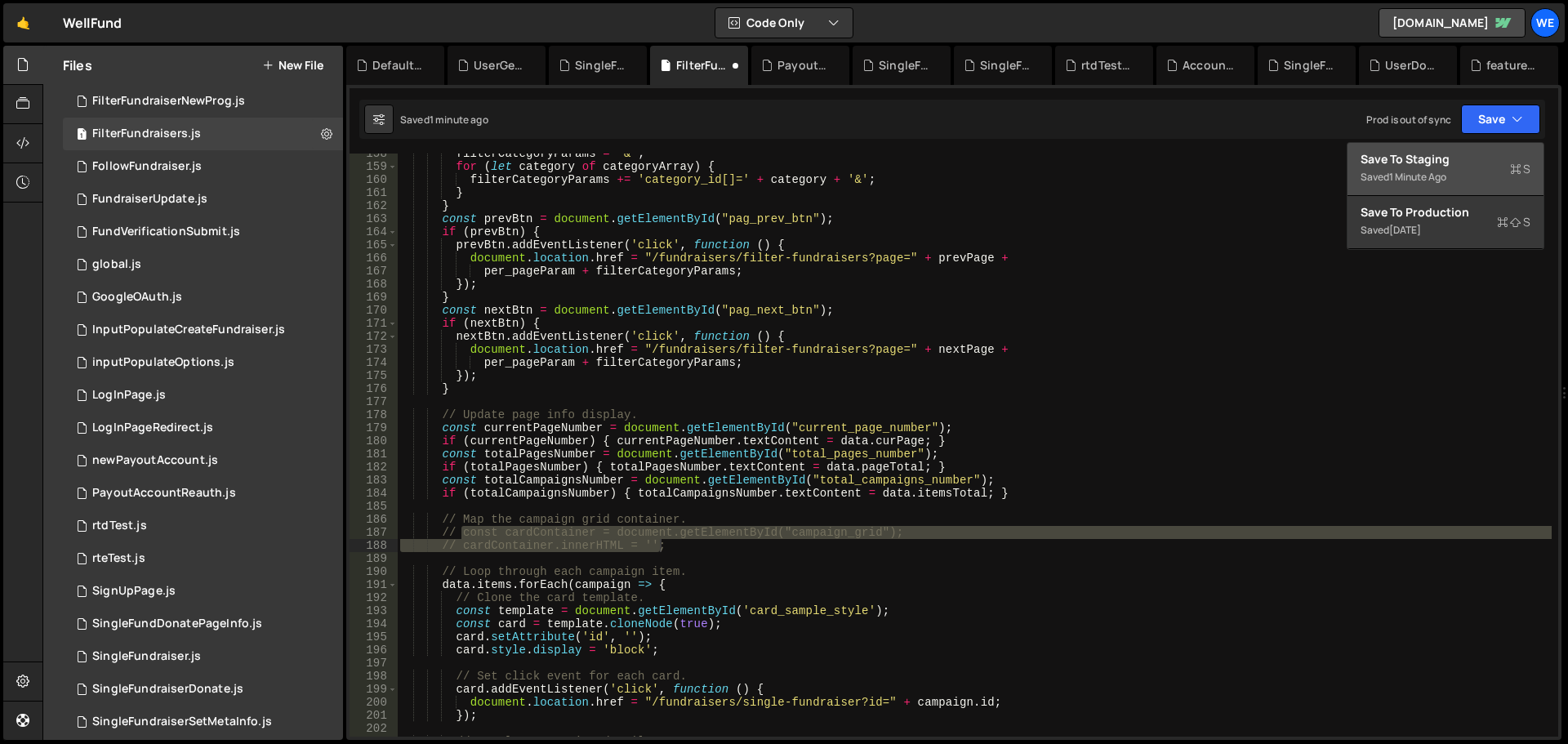
click at [1445, 148] on button "Save to Staging S Saved 1 minute ago" at bounding box center [1445, 169] width 196 height 53
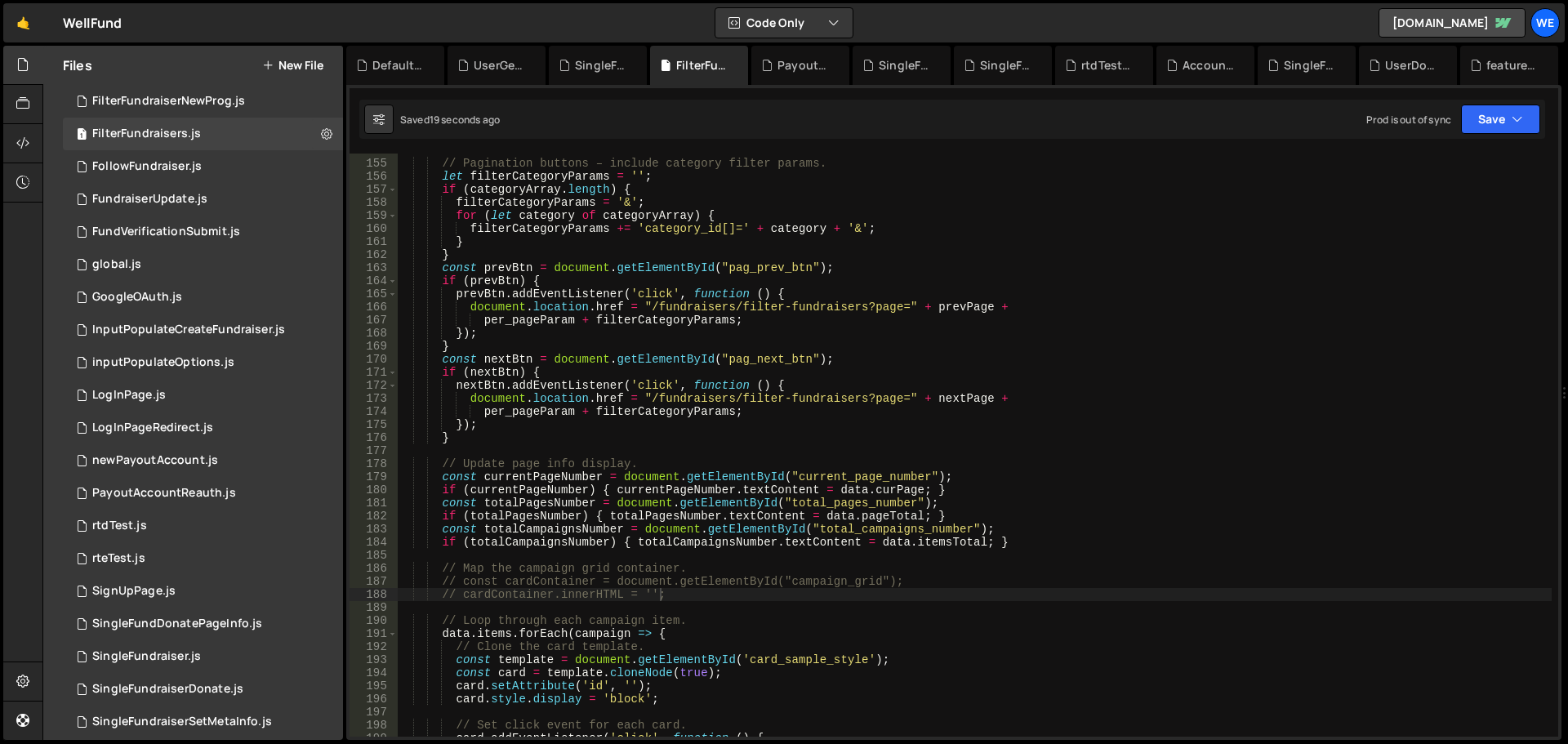
scroll to position [2009, 0]
click at [617, 557] on div "// Pagination buttons – include category filter params. let filterCategoryParam…" at bounding box center [975, 448] width 1155 height 610
type textarea "// cardContainer.innerHTML = '';"
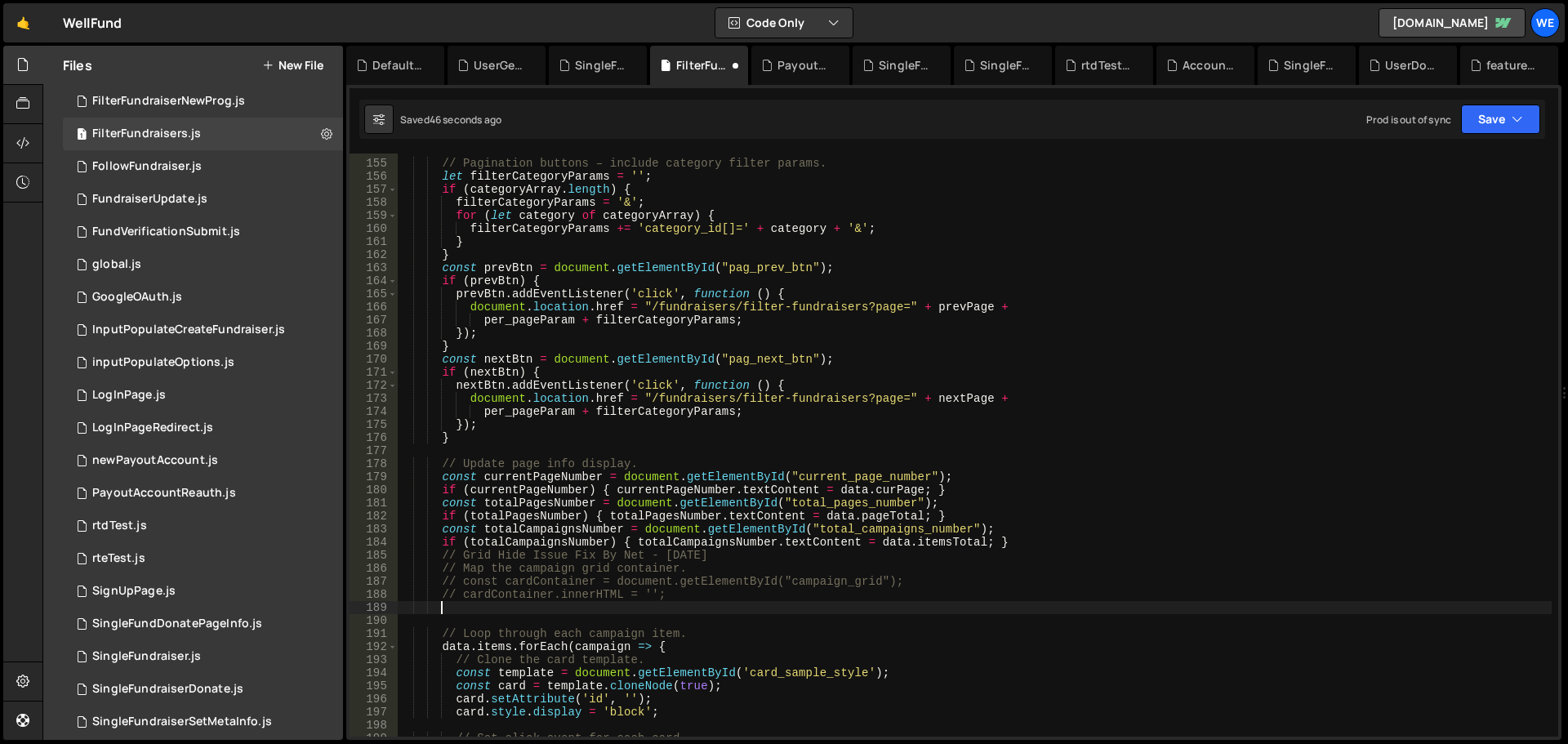
scroll to position [0, 3]
paste textarea "// Grid Hide Issue Fix By Net - 18-Aug-2025"
type textarea "// Grid Hide Issue Fix By Net - 18-Aug-2025"
click at [1498, 132] on button "Save" at bounding box center [1501, 119] width 79 height 30
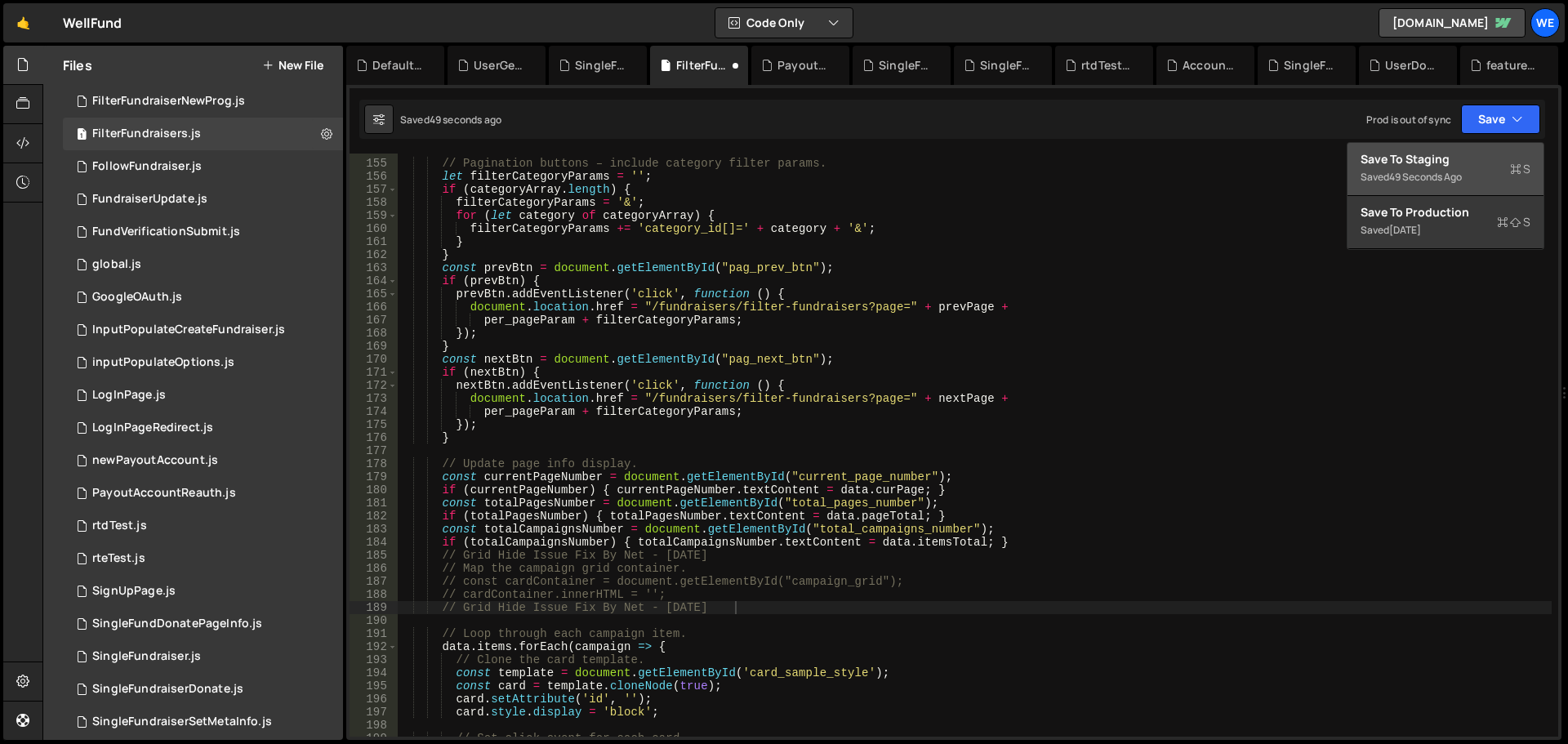
click at [1420, 168] on div "Saved 49 seconds ago" at bounding box center [1446, 177] width 170 height 20
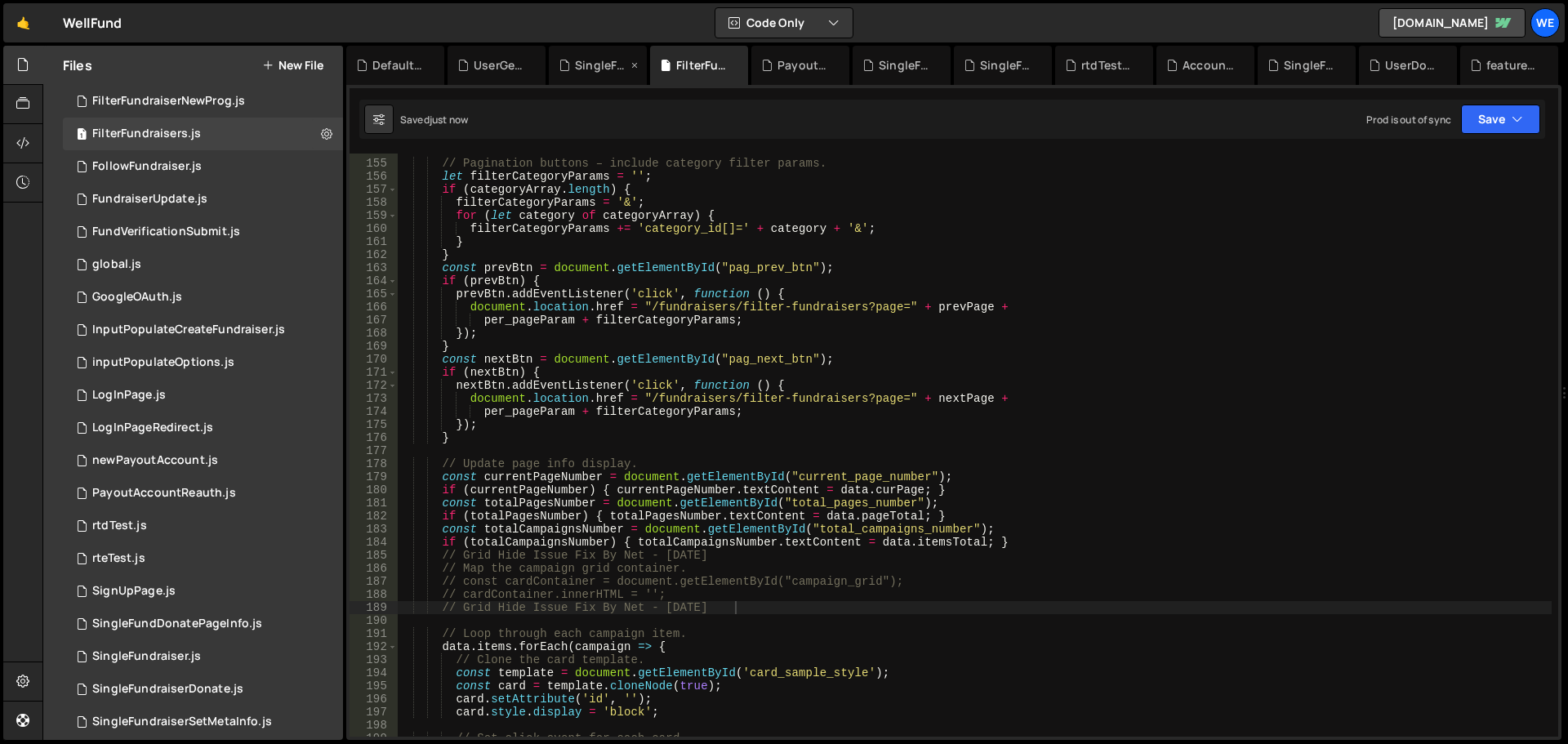
click at [575, 64] on div "SingleFundraiserSetMetaInfo.js" at bounding box center [601, 65] width 52 height 16
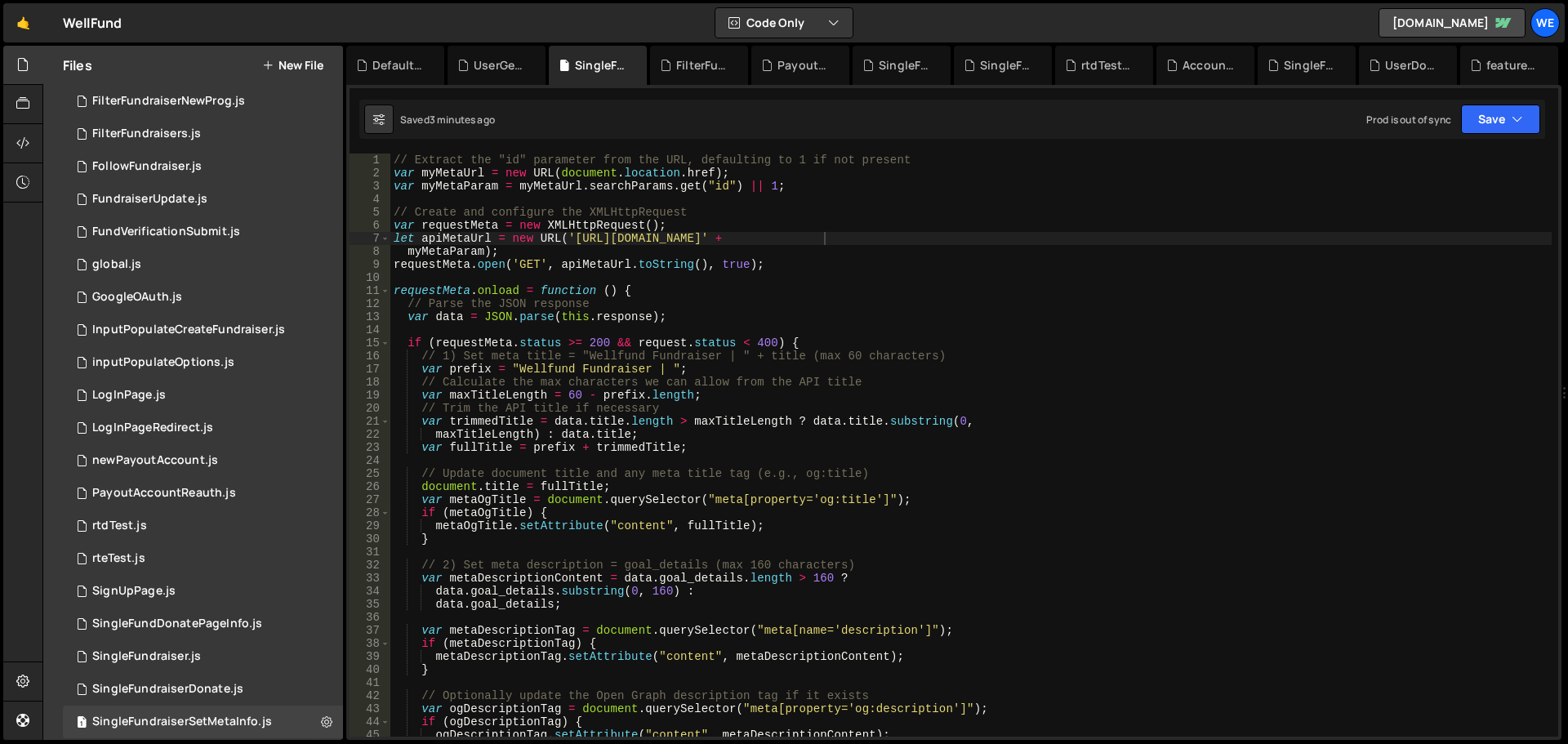
click at [953, 413] on div "// Extract the "id" parameter from the URL, defaulting to 1 if not present var …" at bounding box center [972, 458] width 1162 height 610
click at [190, 307] on div "1 GoogleOAuth.js 0" at bounding box center [203, 297] width 281 height 32
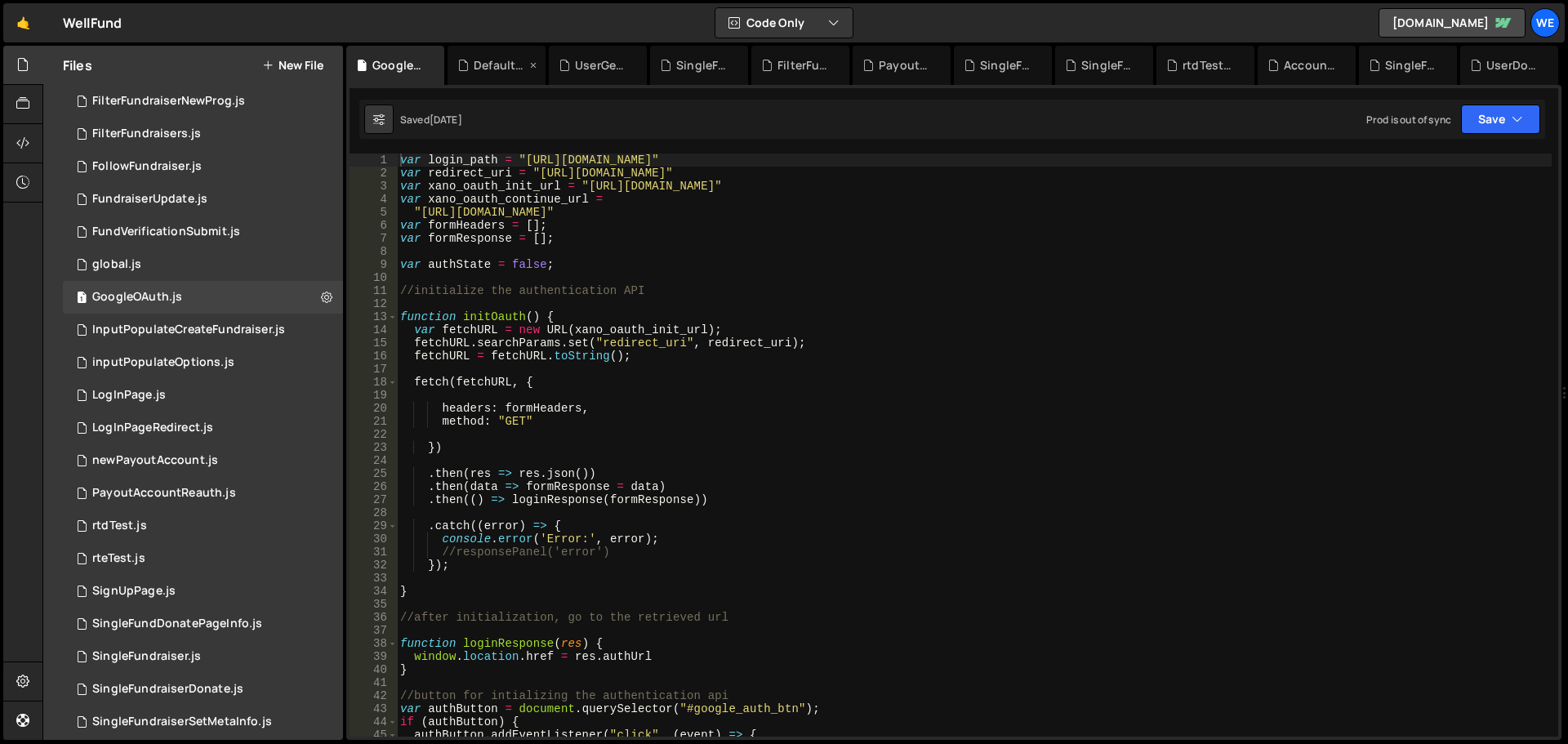
click at [466, 60] on icon at bounding box center [463, 65] width 12 height 16
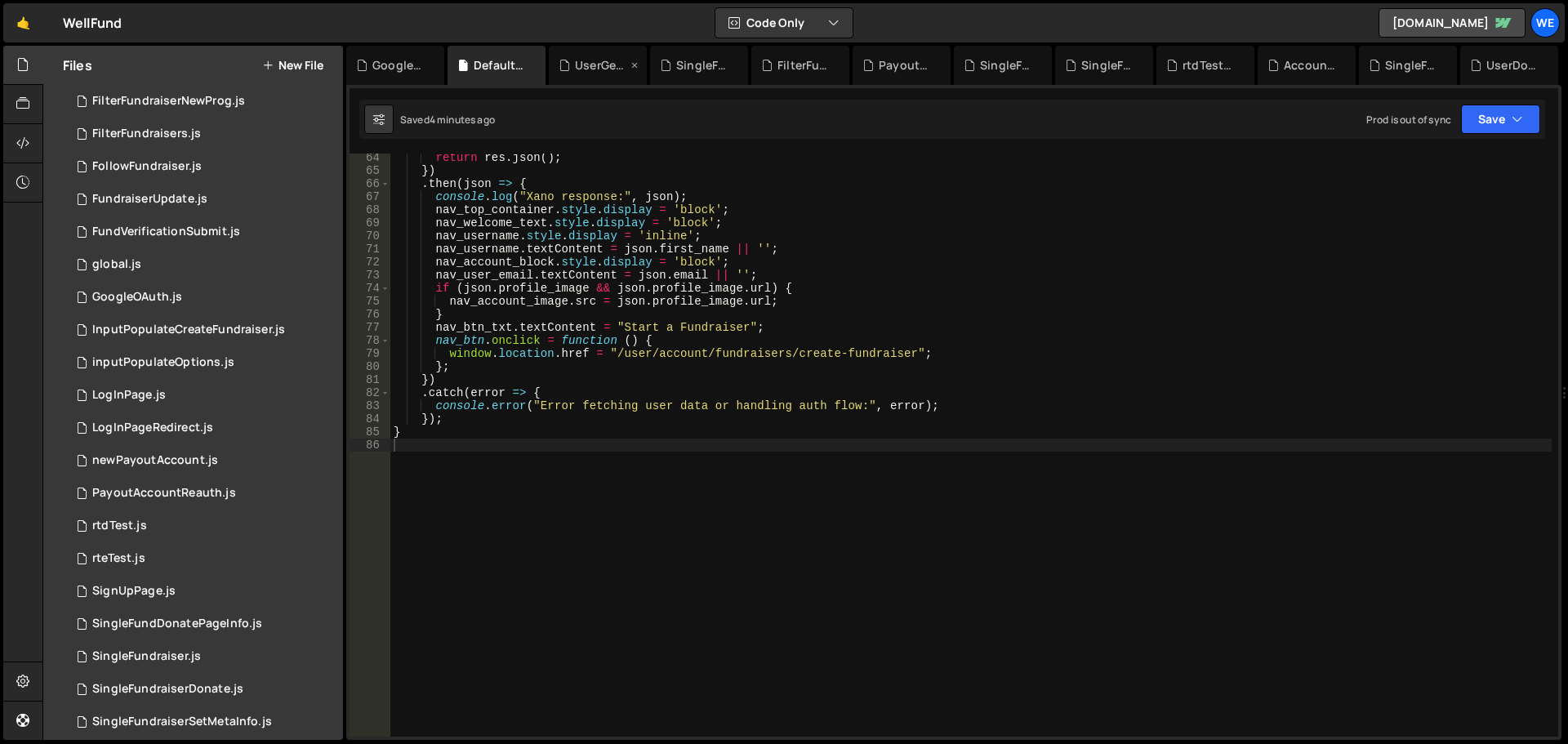
click at [600, 60] on div "UserGeneralInfo.js" at bounding box center [601, 65] width 52 height 16
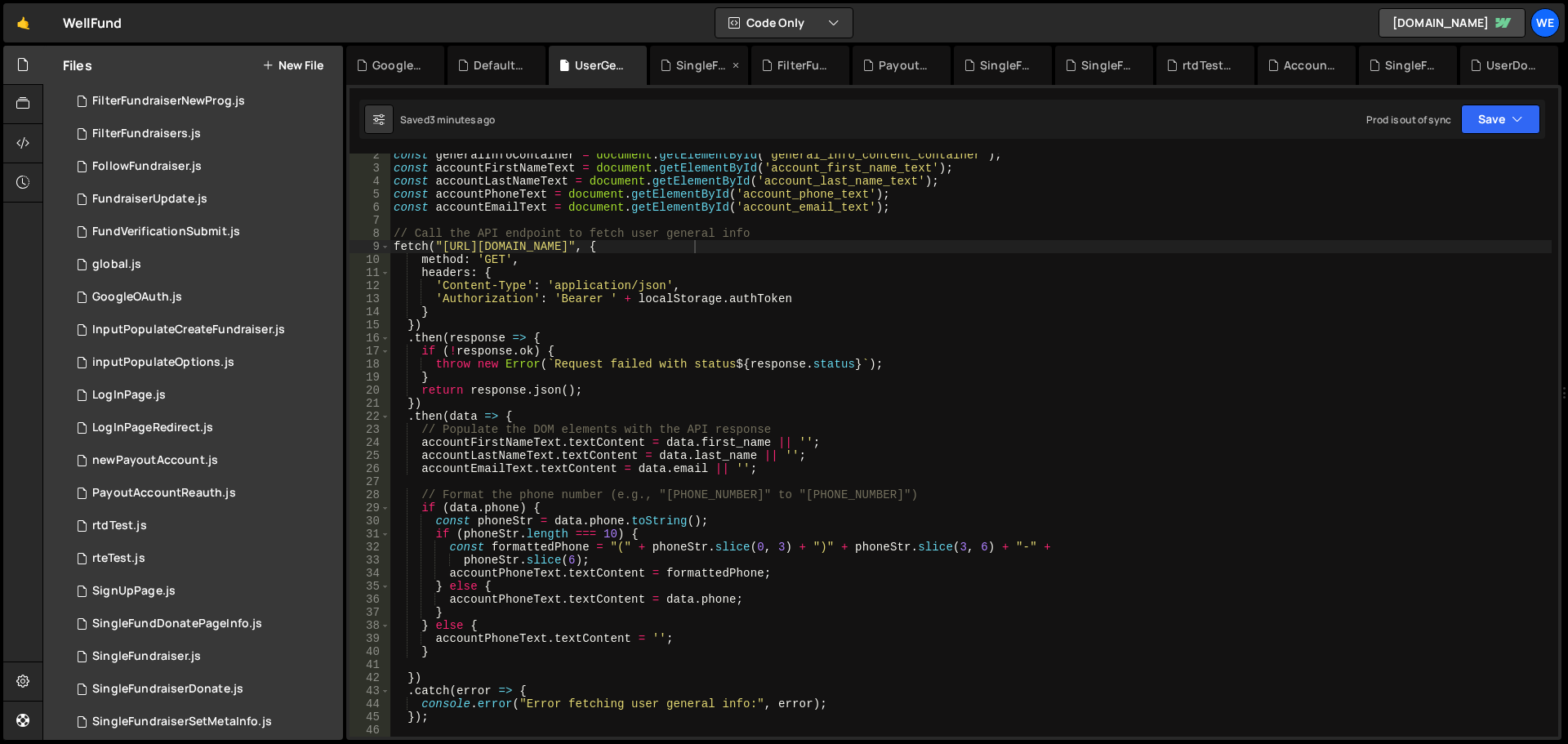
click at [678, 57] on div "SingleFundraiserSetMetaInfo.js" at bounding box center [702, 65] width 52 height 16
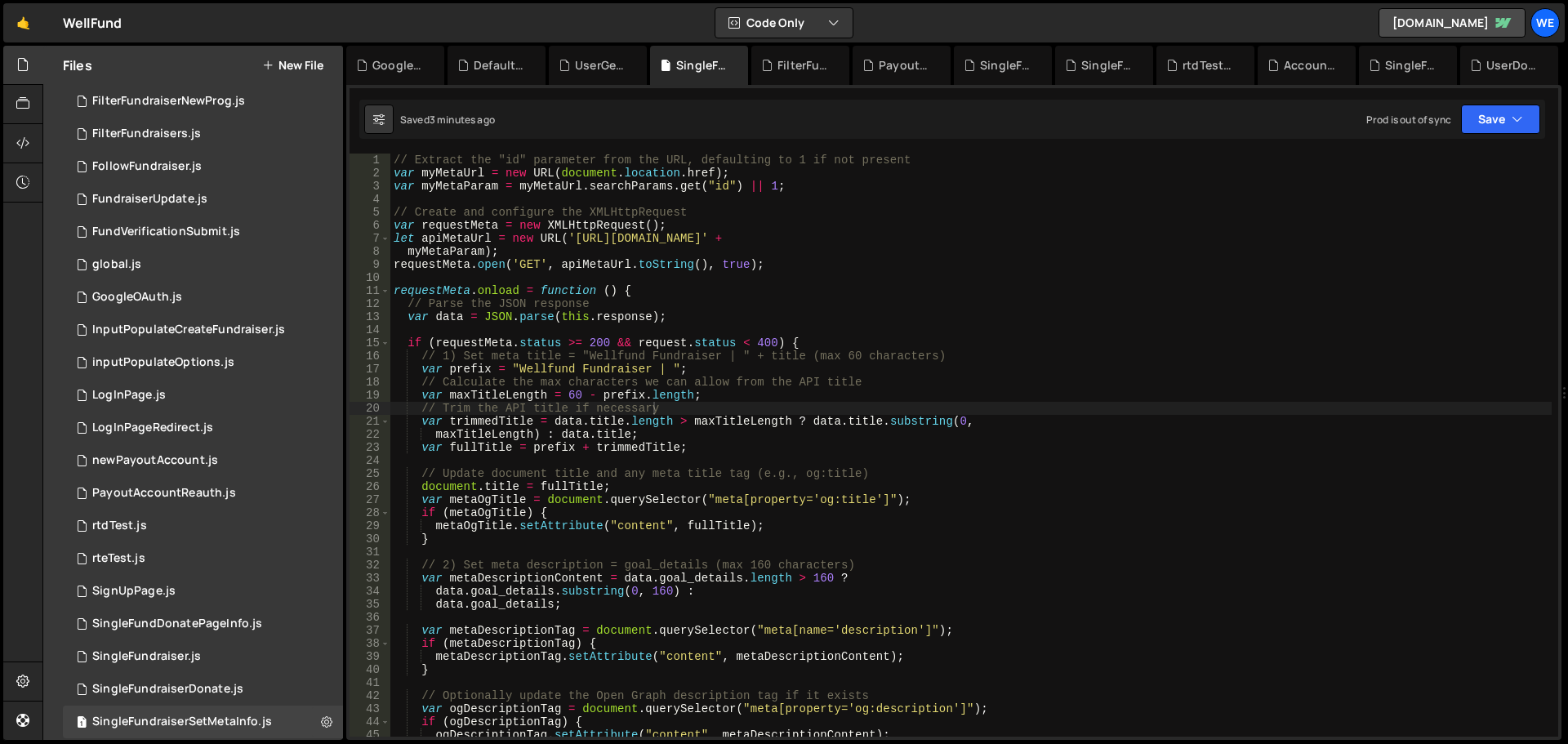
scroll to position [0, 0]
type textarea "var data = JSON.parse(this.response);"
click at [804, 310] on div "// Extract the "id" parameter from the URL, defaulting to 1 if not present var …" at bounding box center [972, 458] width 1162 height 610
click at [778, 57] on div "FilterFundraisers.js" at bounding box center [803, 65] width 52 height 16
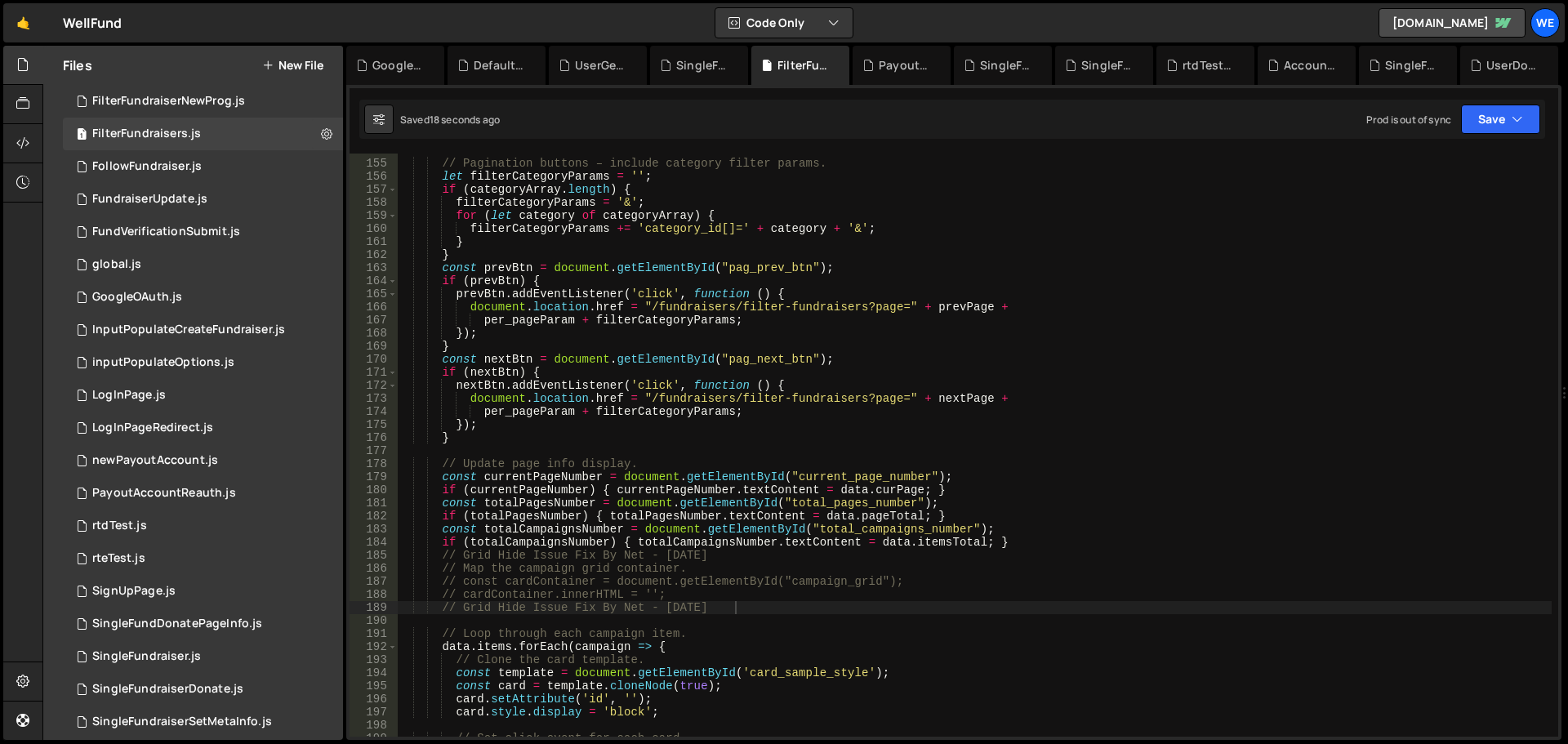
type textarea "// Update page info display."
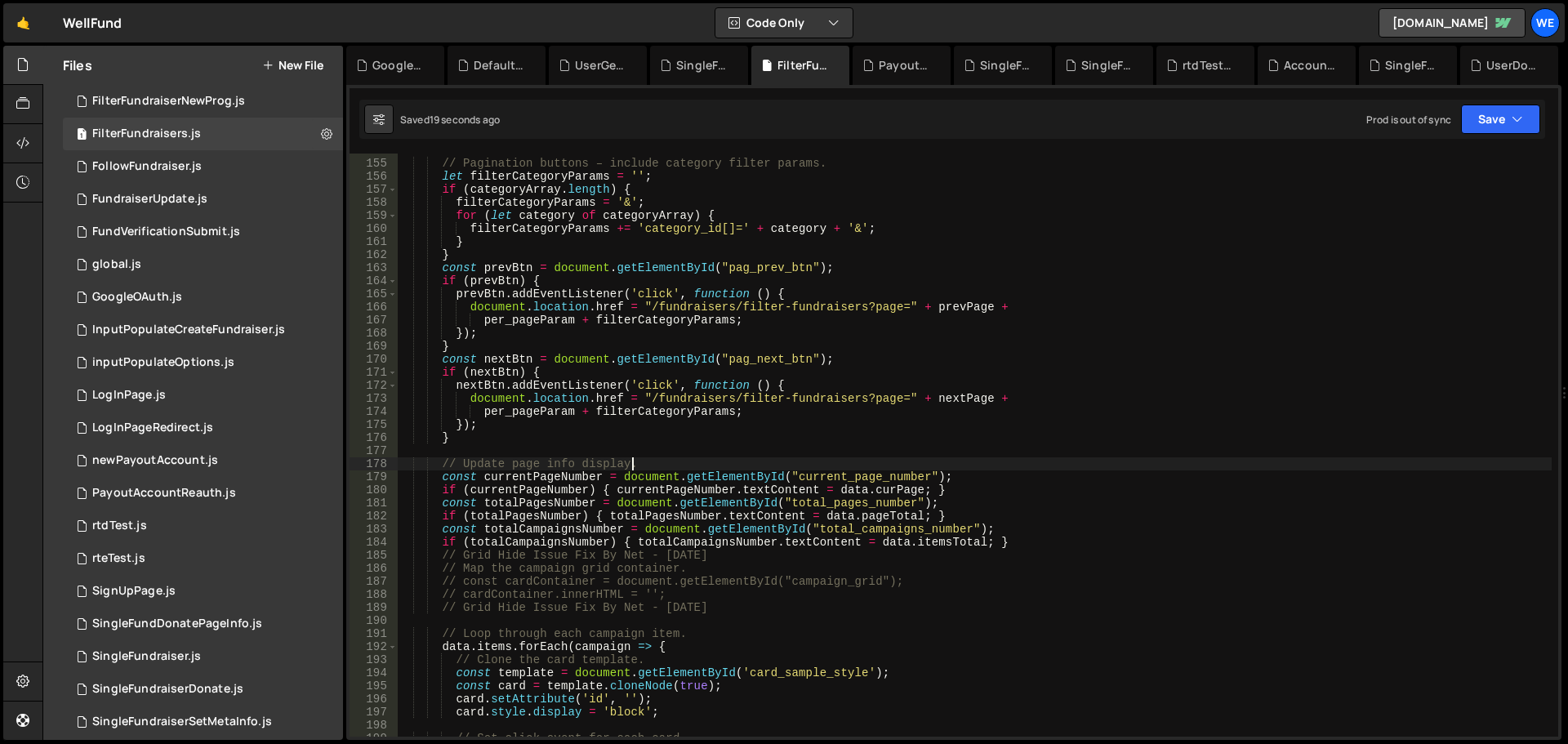
click at [865, 470] on div "// Pagination buttons – include category filter params. let filterCategoryParam…" at bounding box center [975, 448] width 1155 height 610
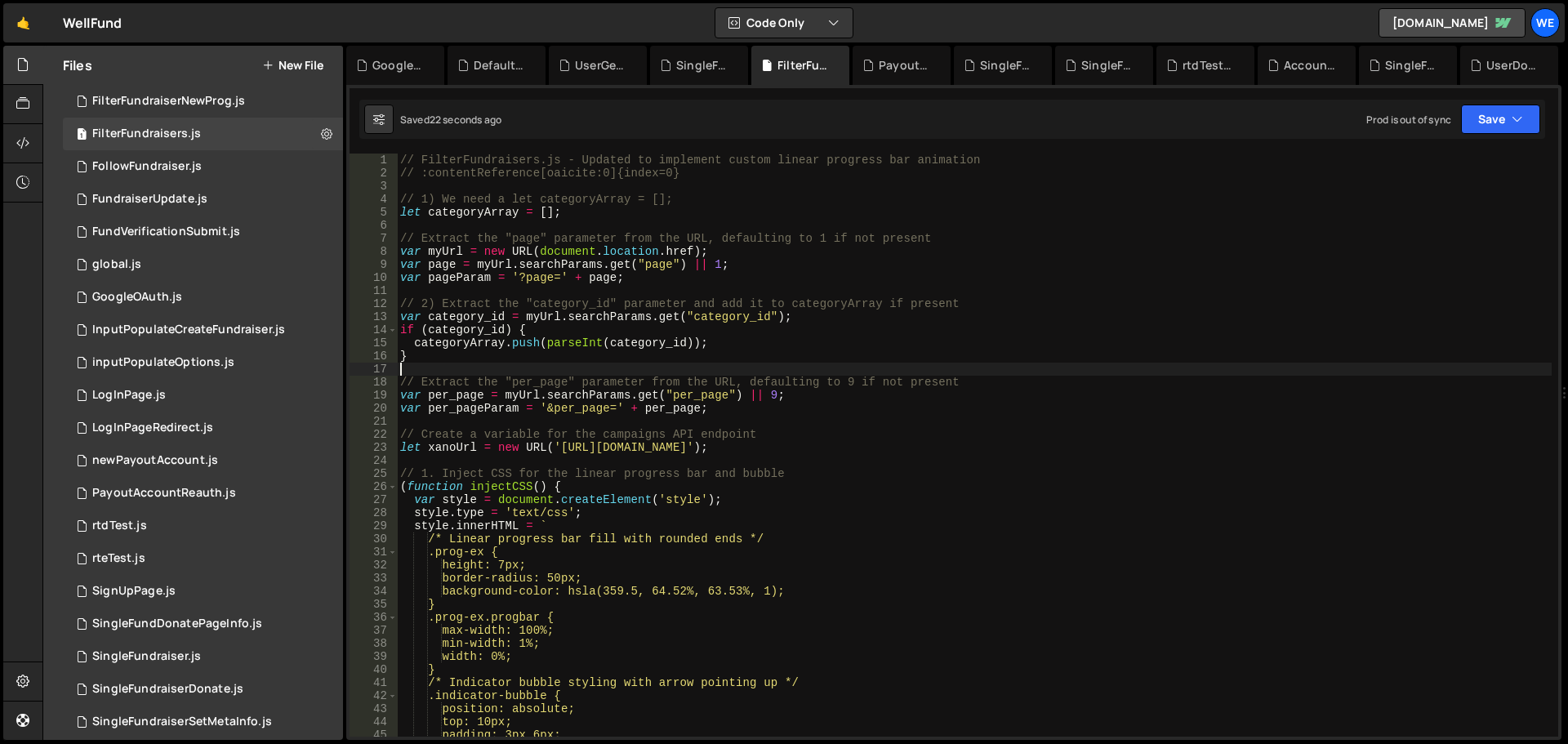
click at [940, 372] on div "// FilterFundraisers.js - Updated to implement custom linear progress bar anima…" at bounding box center [975, 458] width 1155 height 610
click at [691, 64] on div "SingleFundraiserSetMetaInfo.js" at bounding box center [702, 65] width 52 height 16
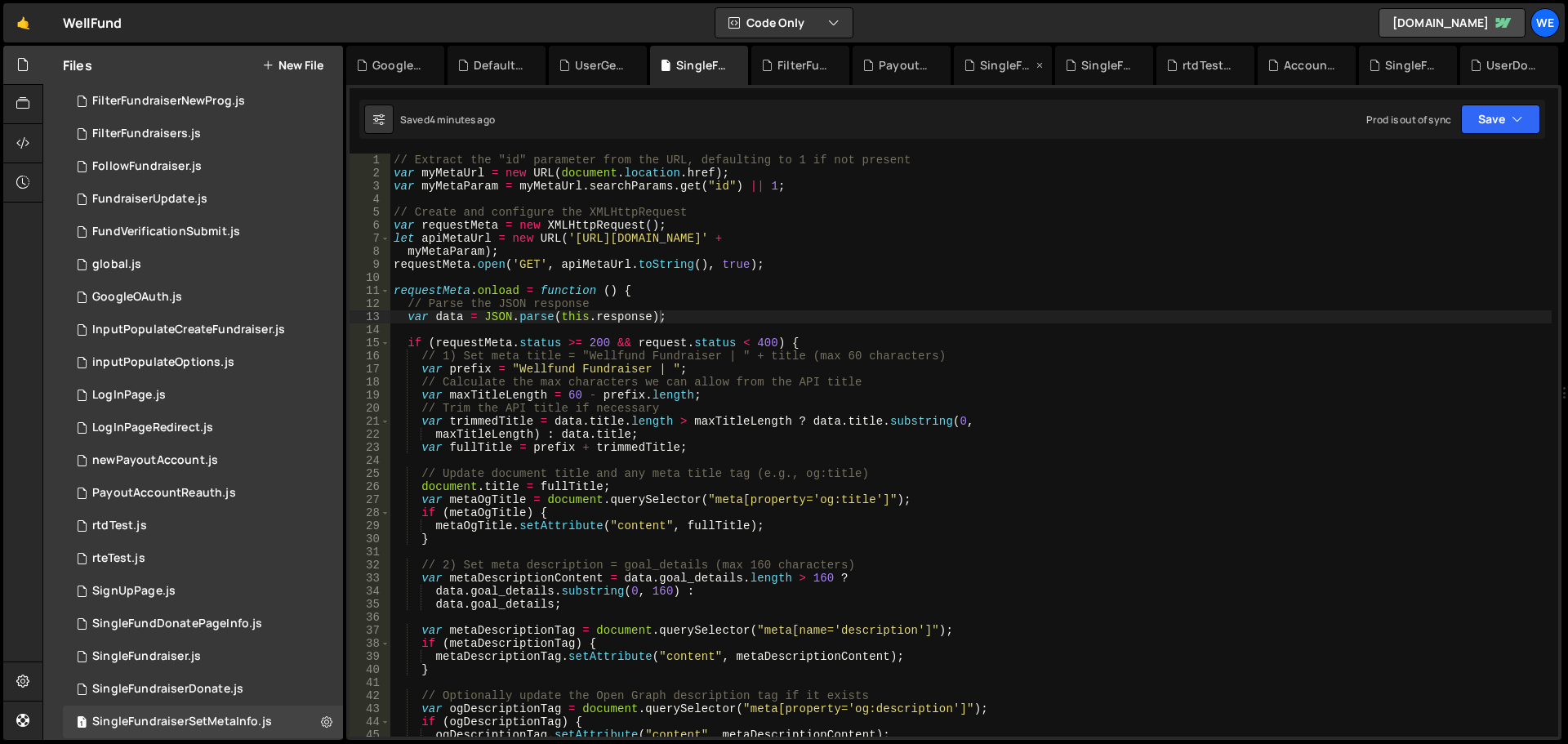
click at [968, 64] on icon at bounding box center [969, 65] width 12 height 16
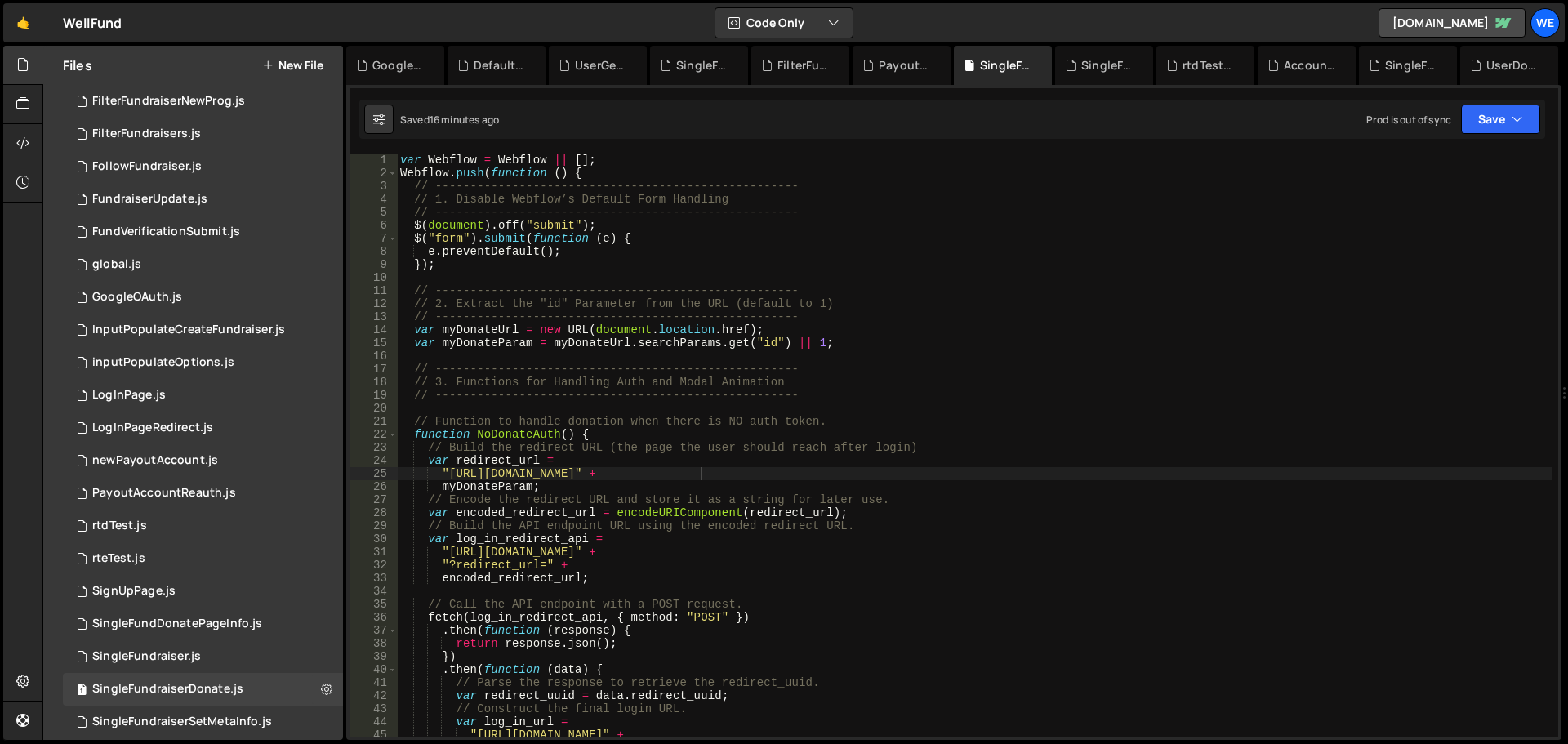
type textarea "var myDonateUrl = new URL(document.location.href);"
click at [969, 330] on div "var Webflow = Webflow || [ ] ; Webflow . push ( function ( ) { // -------------…" at bounding box center [975, 458] width 1155 height 610
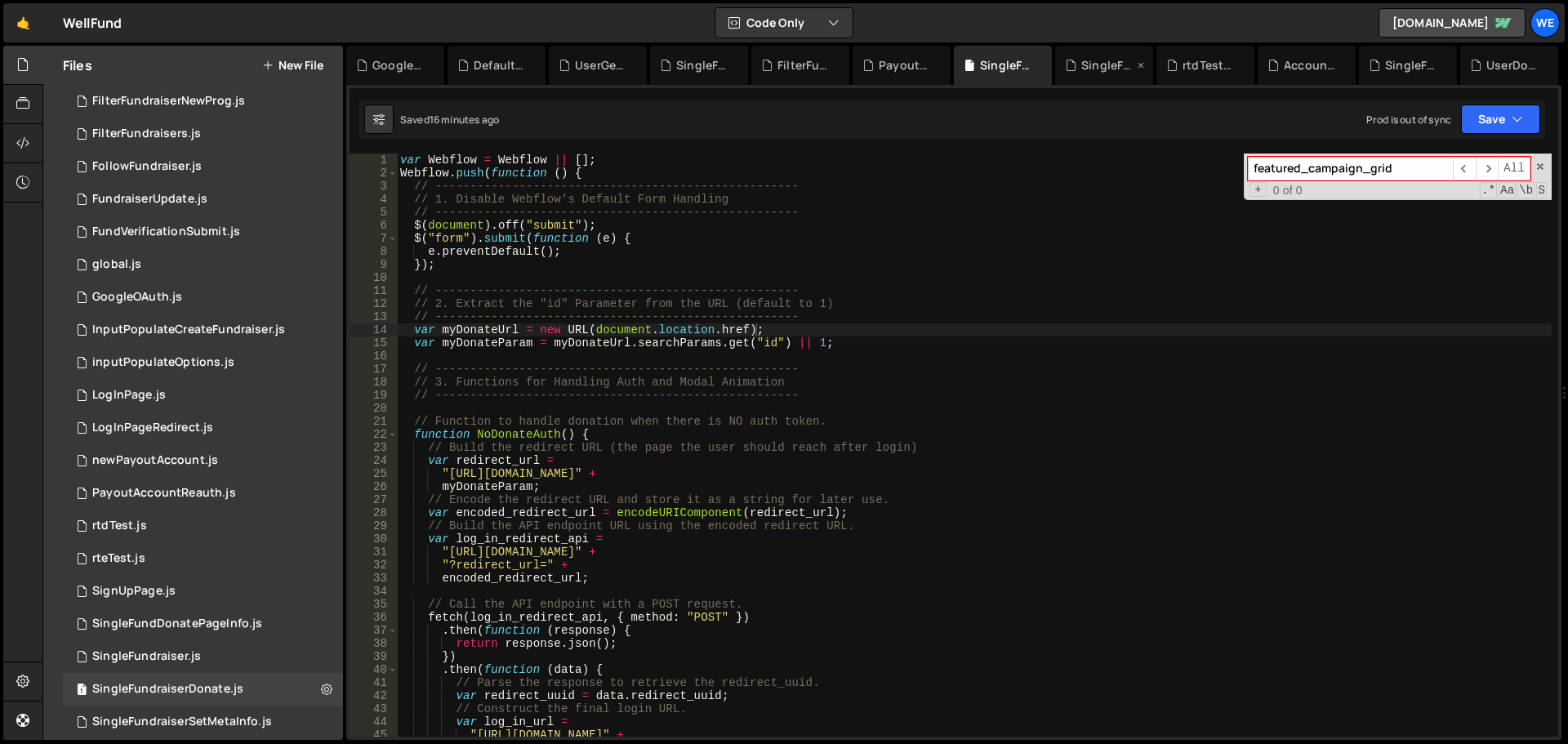
type input "featured_campaign_grid"
click at [1082, 62] on div "SingleFundraiserUpdates.js" at bounding box center [1107, 65] width 52 height 16
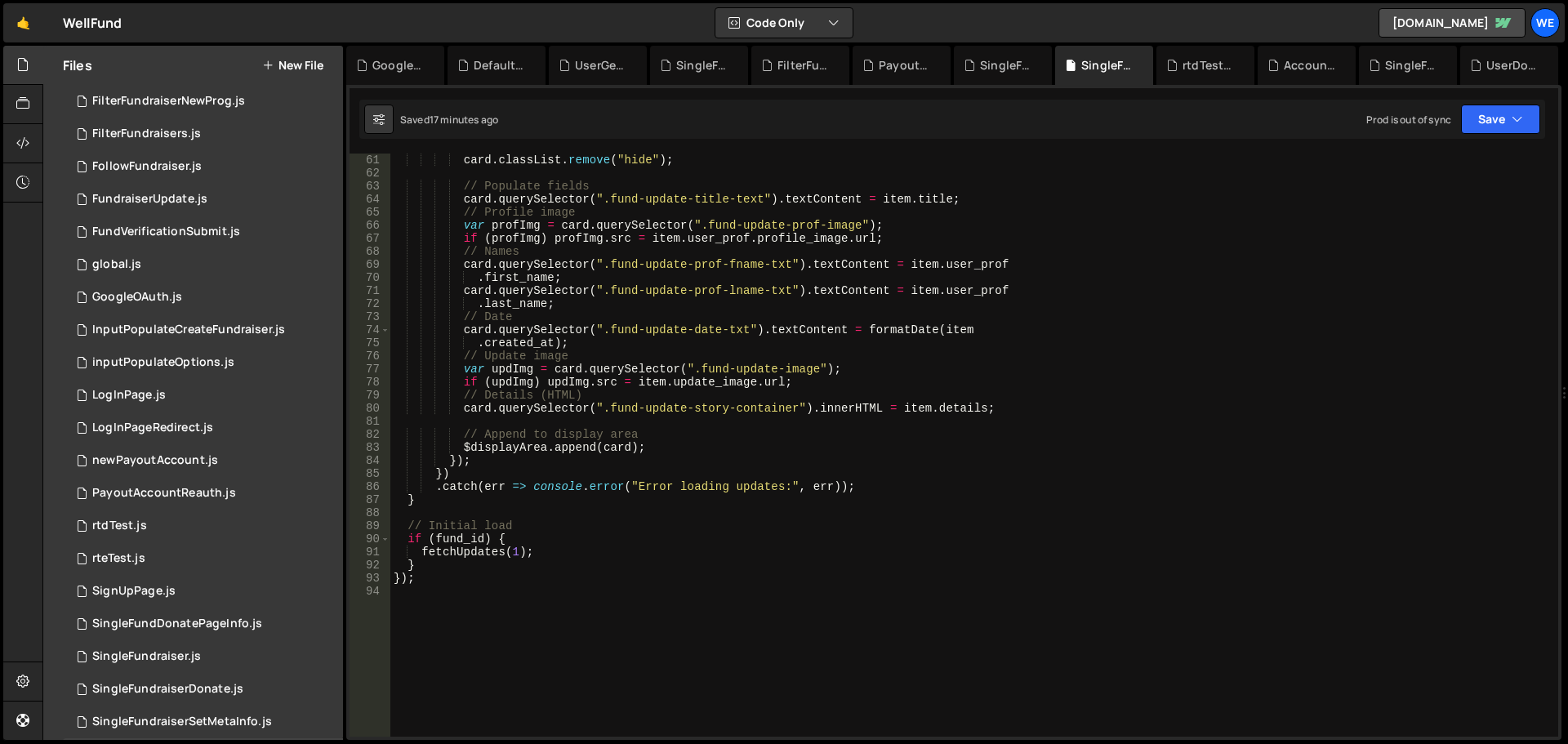
type textarea ".created_at);"
click at [1010, 344] on div "card . classList . remove ( "hide" ) ; // Populate fields card . querySelector …" at bounding box center [972, 458] width 1162 height 610
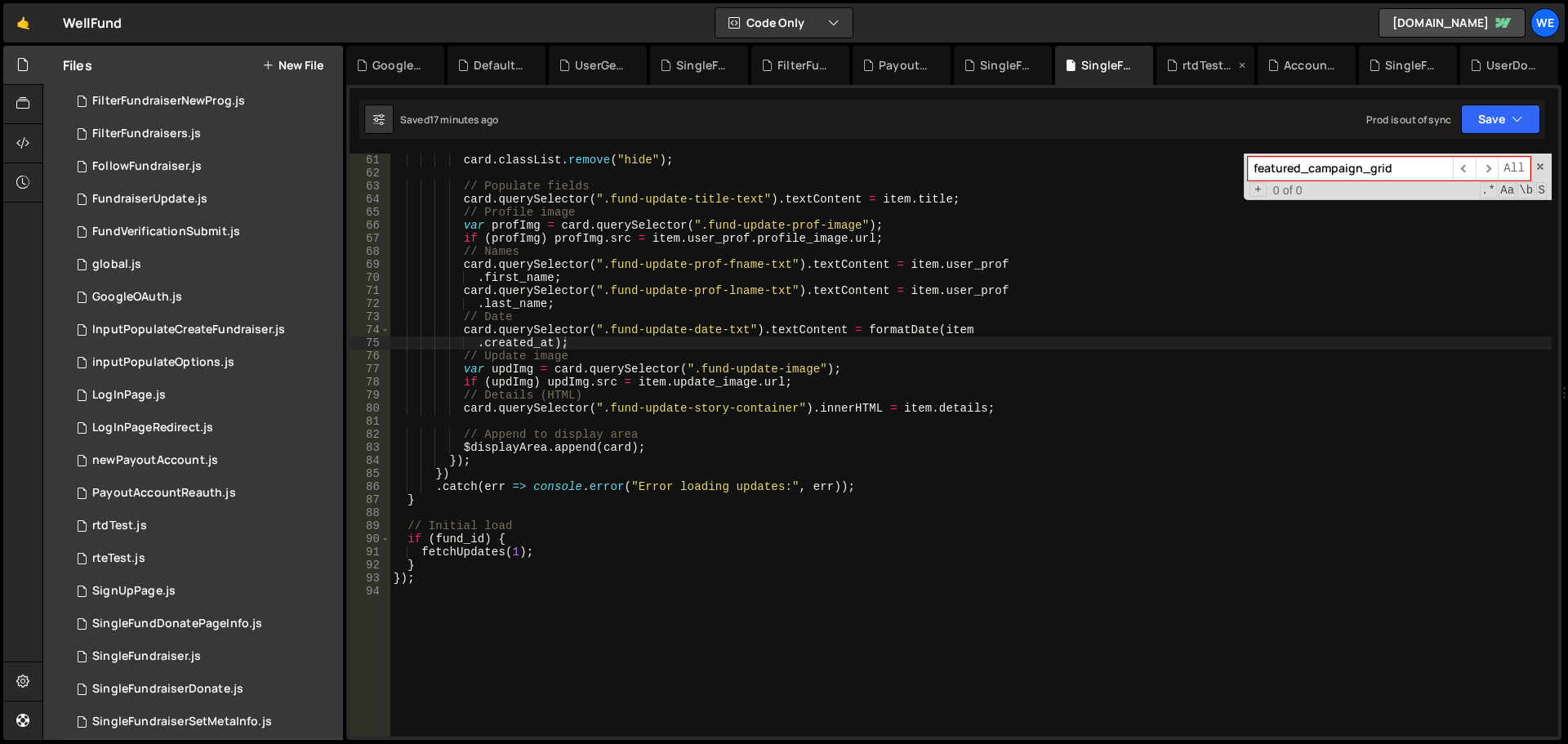
type input "featured_campaign_grid"
click at [1181, 53] on div "rtdTest.js" at bounding box center [1205, 65] width 98 height 39
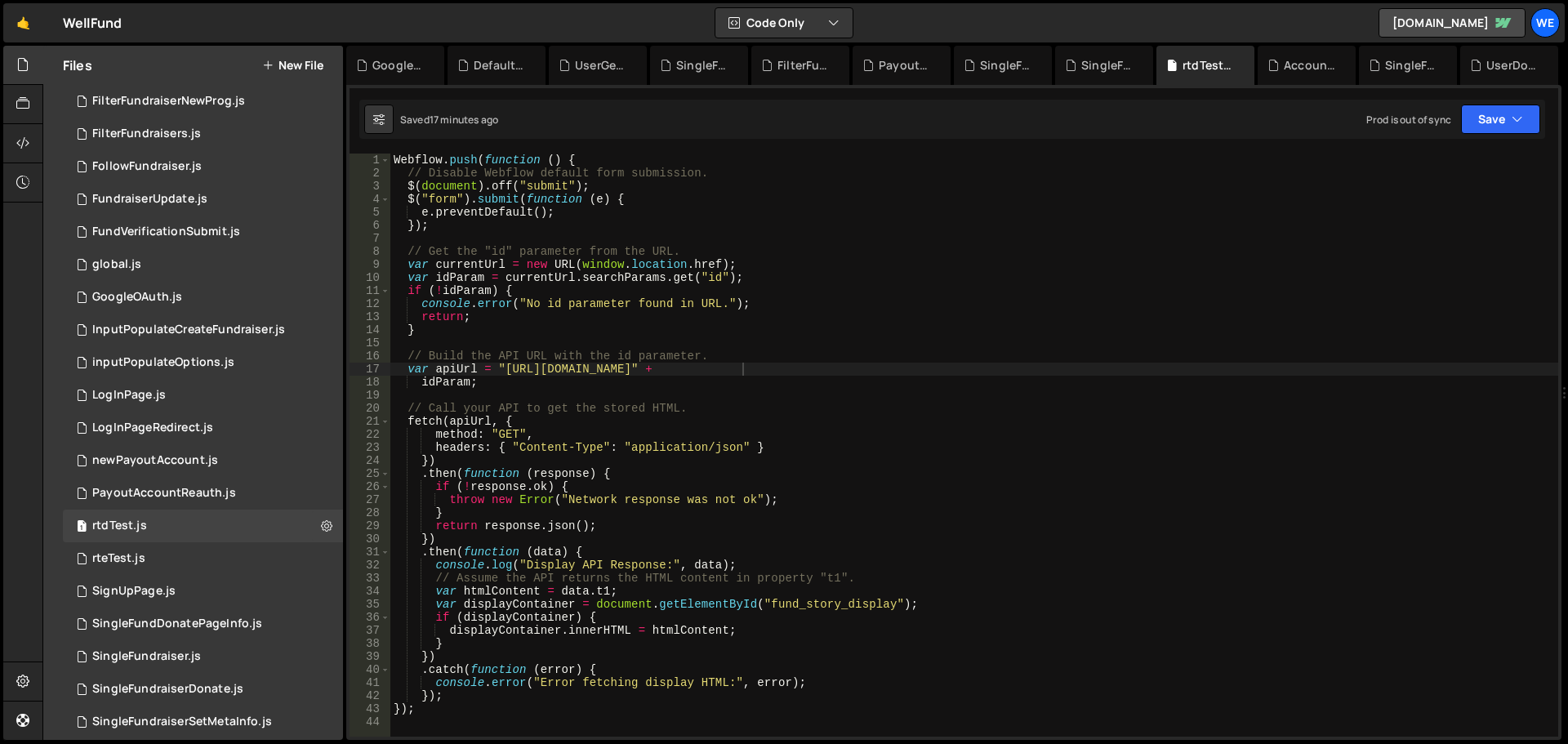
type textarea "if (!idParam) {"
click at [1181, 290] on div "Webflow . push ( function ( ) { // Disable Webflow default form submission. $ (…" at bounding box center [975, 458] width 1168 height 610
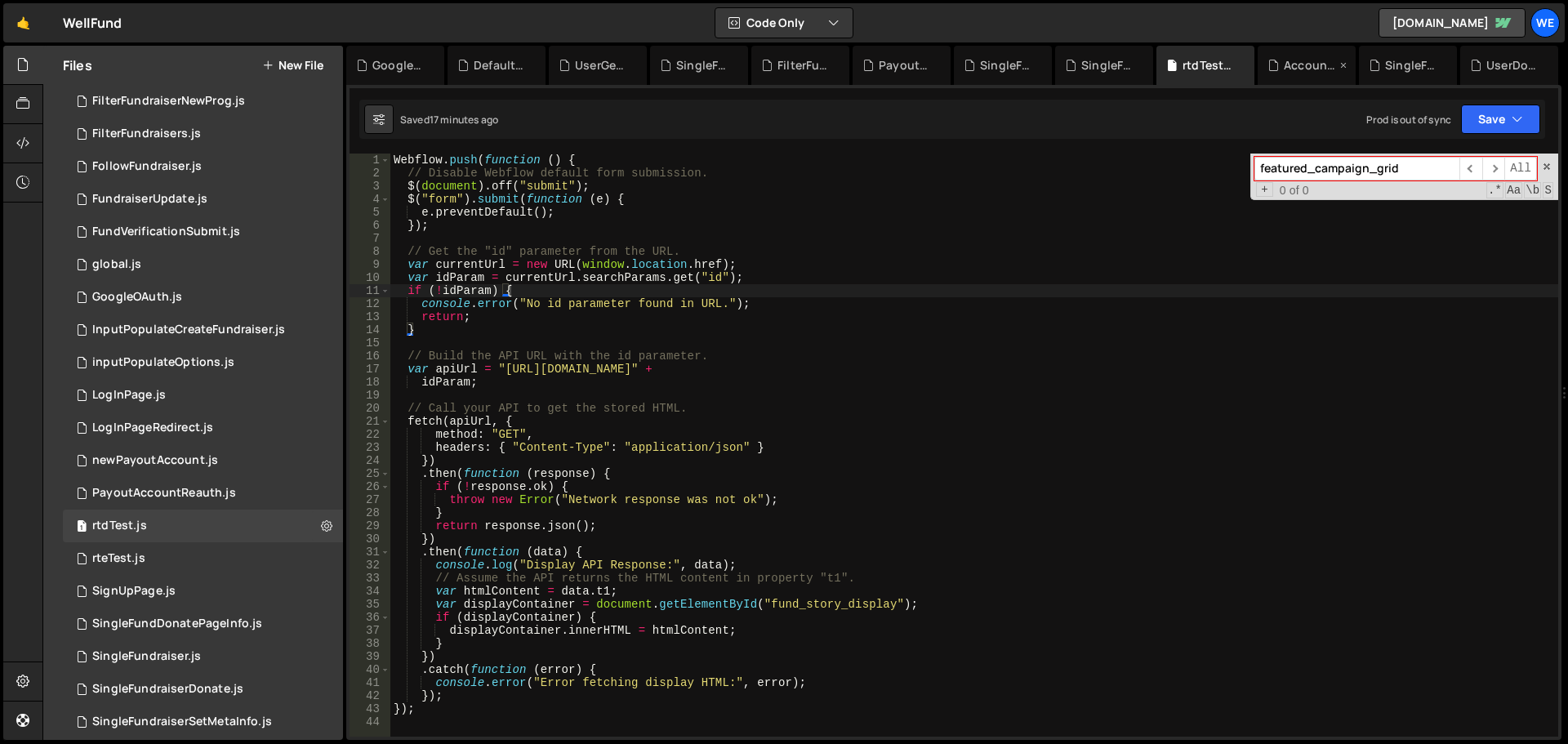
type input "featured_campaign_grid"
click at [1285, 68] on div "AccountAuthorization.js" at bounding box center [1310, 65] width 52 height 16
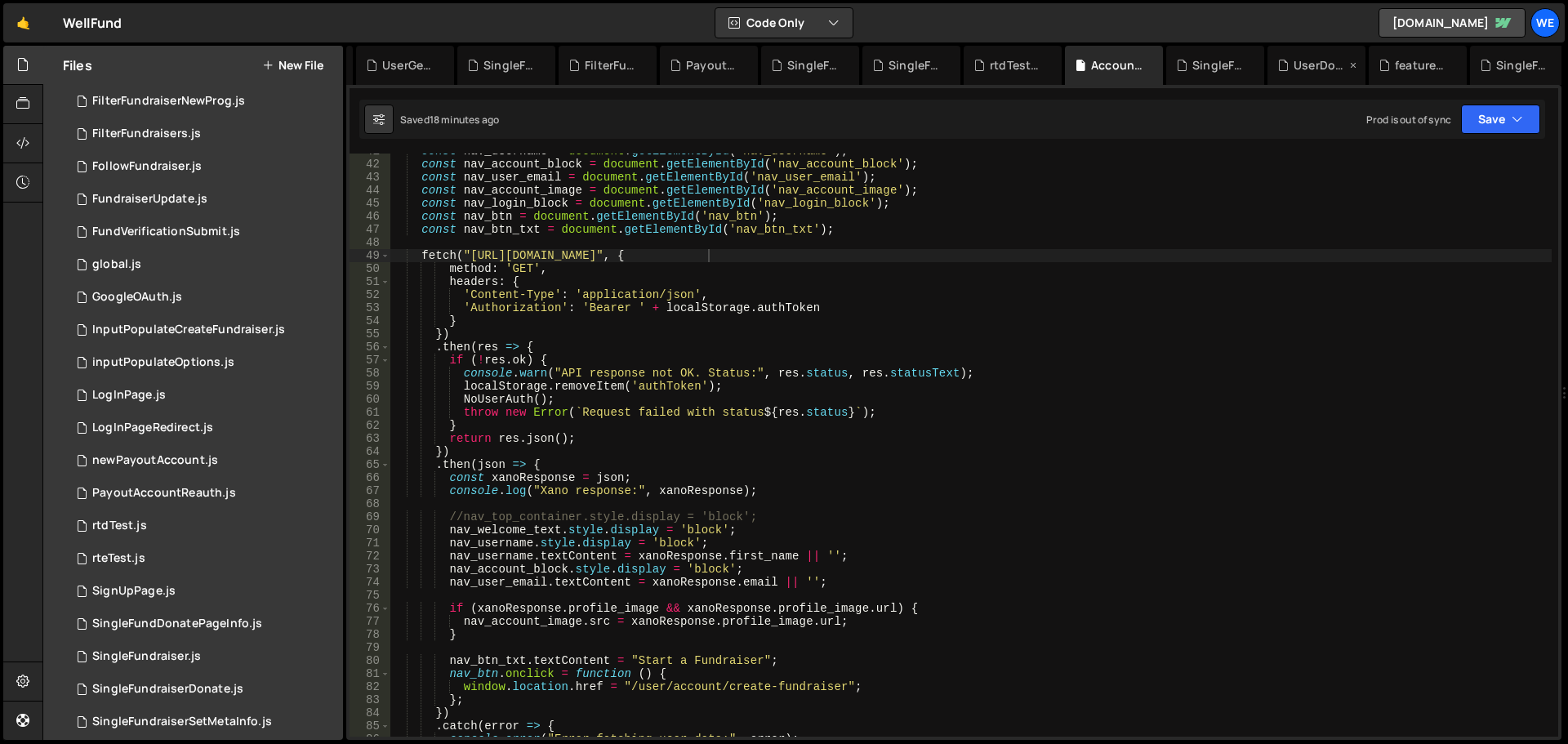
scroll to position [0, 405]
click at [1382, 65] on div "AllFundraisers.js" at bounding box center [1403, 65] width 69 height 16
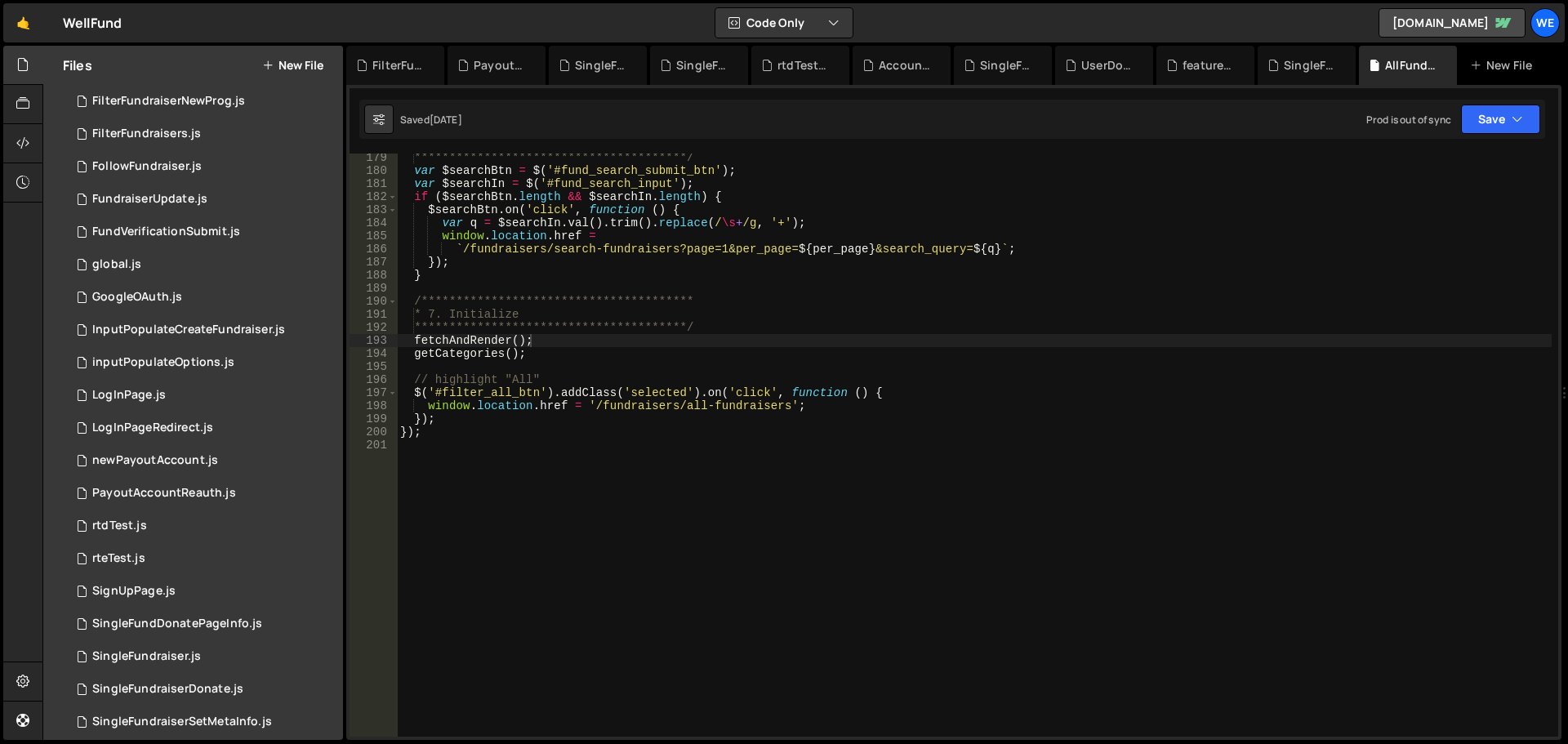
type textarea "getCategories();"
click at [1165, 353] on div "**********" at bounding box center [975, 456] width 1155 height 610
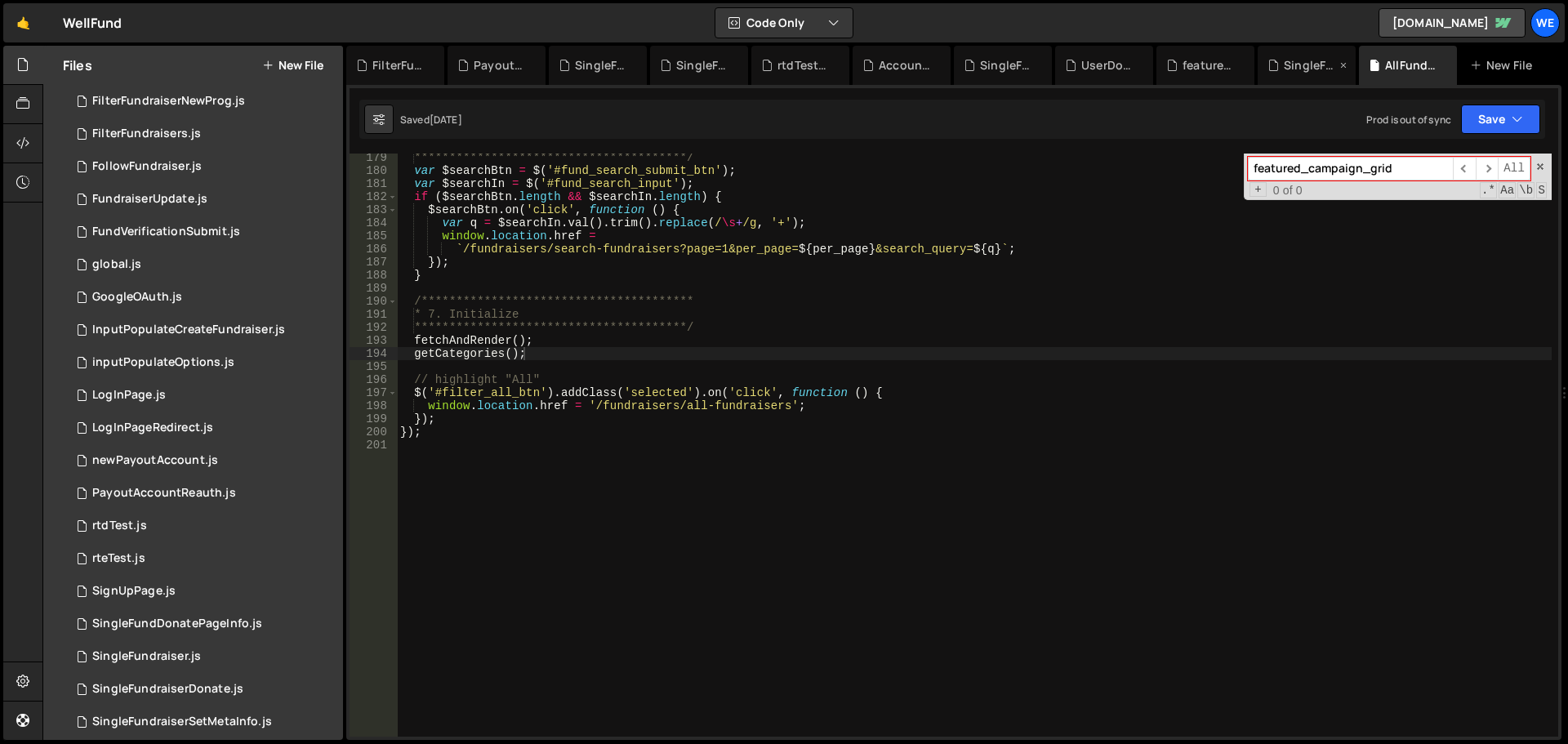
type input "featured_campaign_grid"
click at [1292, 65] on div "SingleFundraiser.js" at bounding box center [1310, 65] width 52 height 16
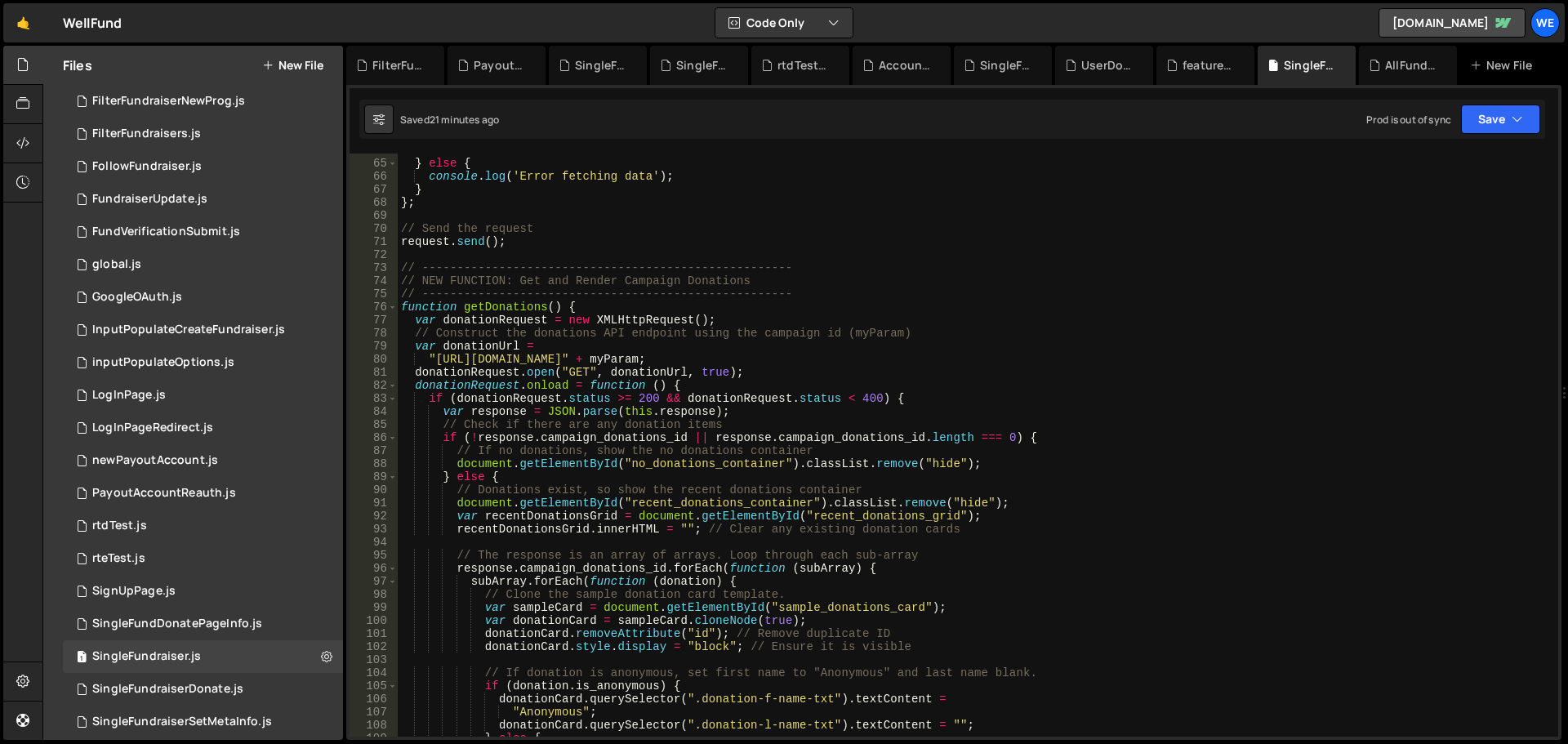
type textarea "// Construct the donations API endpoint using the campaign id (myParam)"
click at [1179, 339] on div "} else { console . log ( 'Error fetching data' ) ; } } ; // Send the request re…" at bounding box center [975, 448] width 1154 height 610
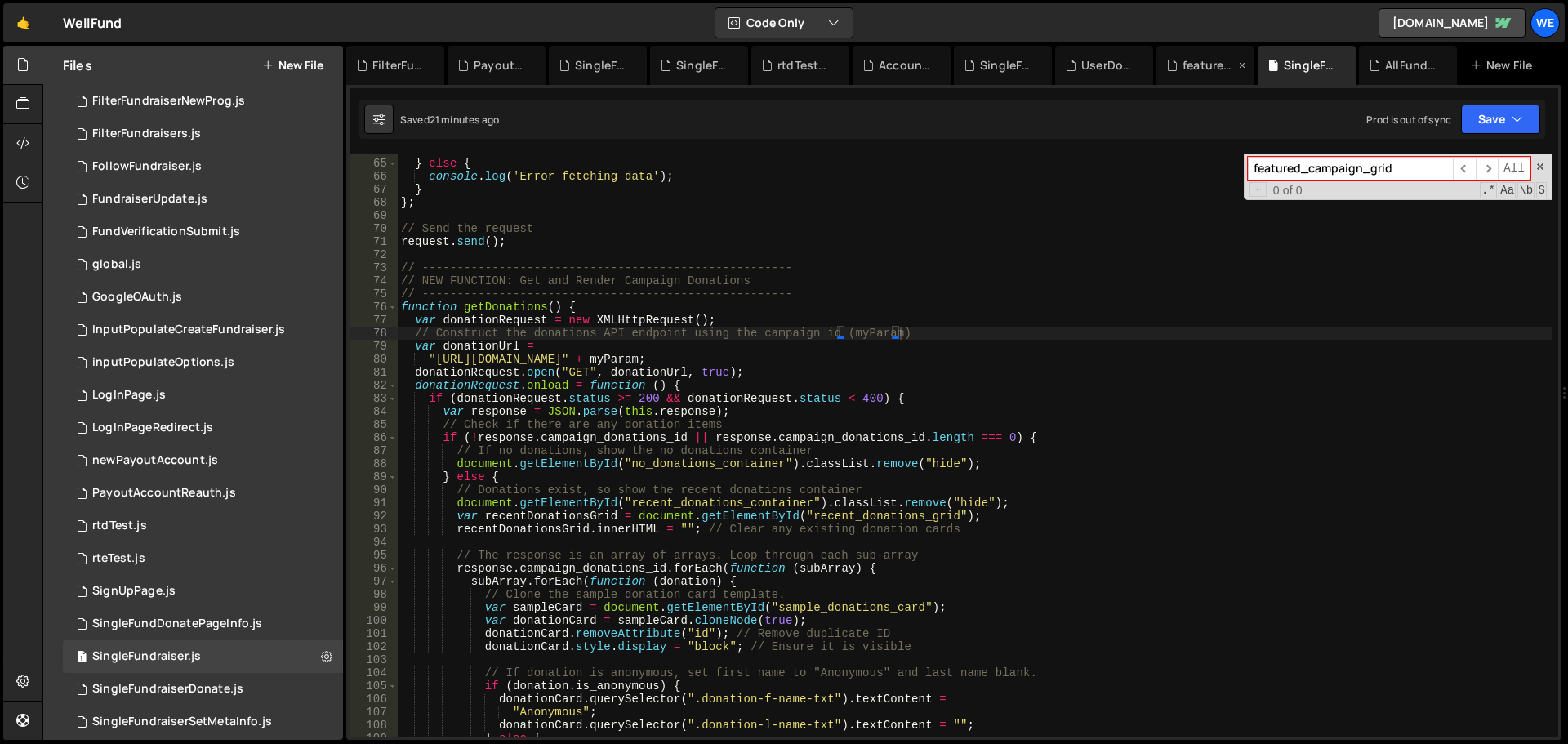
type input "featured_campaign_grid"
click at [1201, 67] on div "featuredFundraisers.js" at bounding box center [1208, 65] width 52 height 16
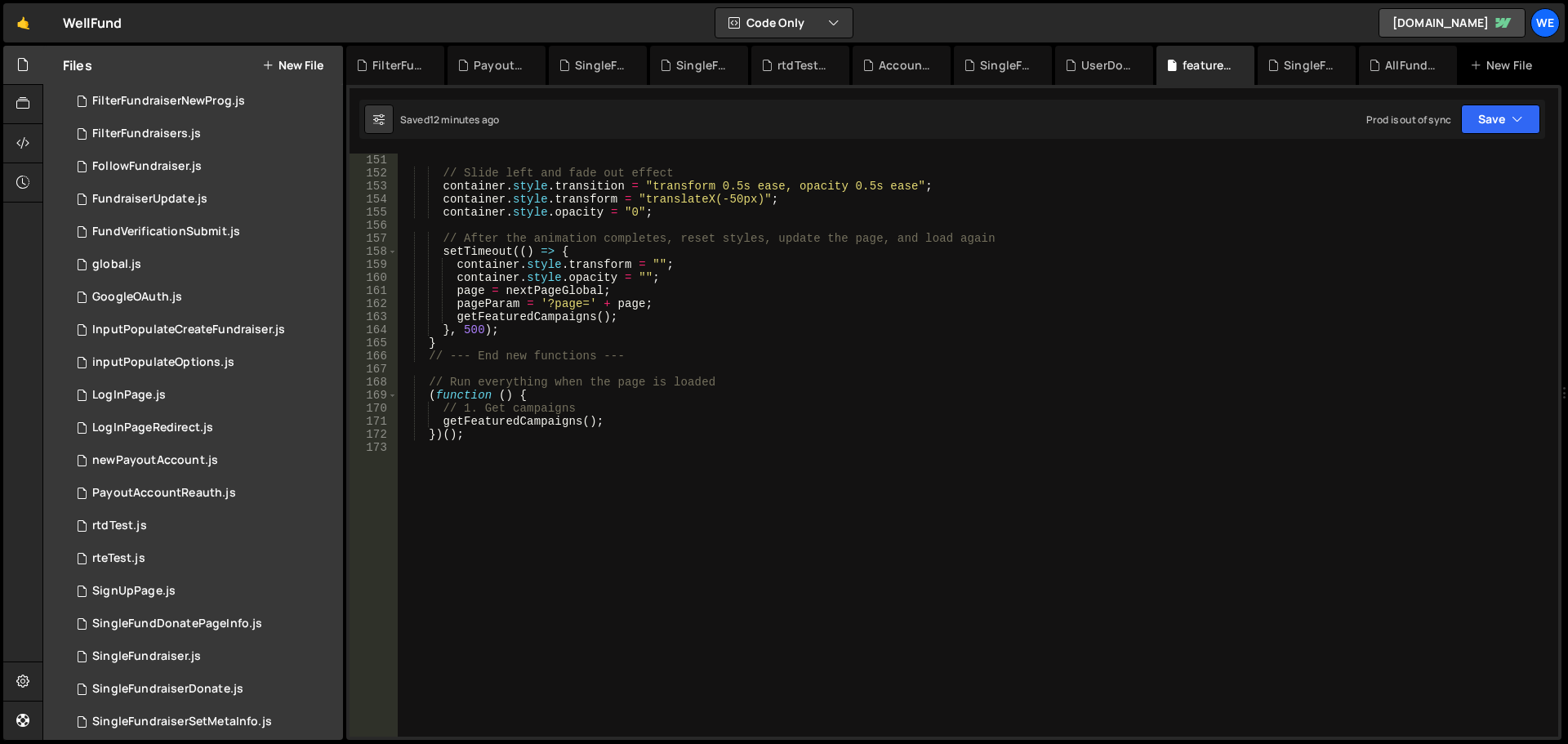
type textarea "(function () {"
click at [975, 400] on div "// Slide left and fade out effect container . style . transition = "transform 0…" at bounding box center [975, 458] width 1154 height 610
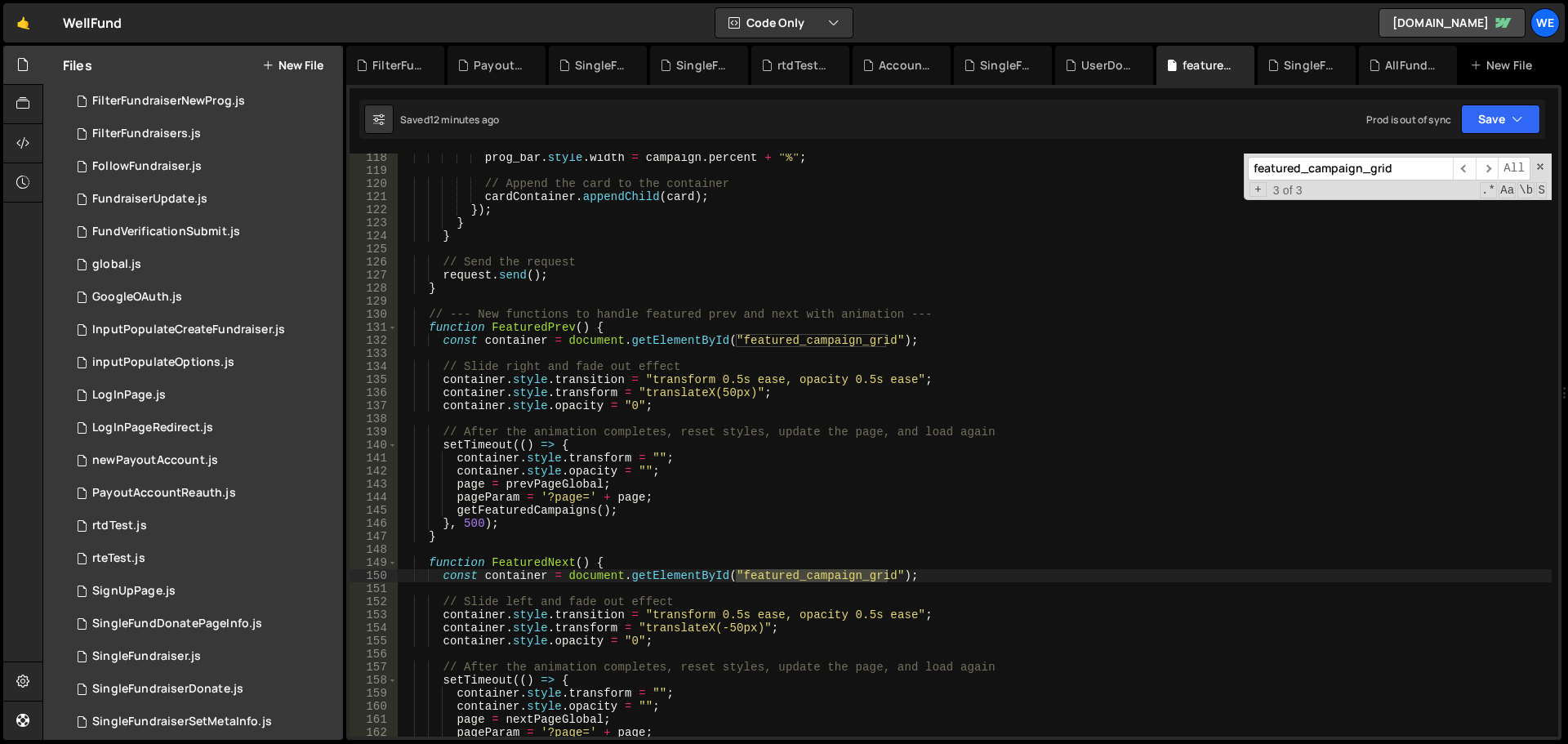
scroll to position [1678, 0]
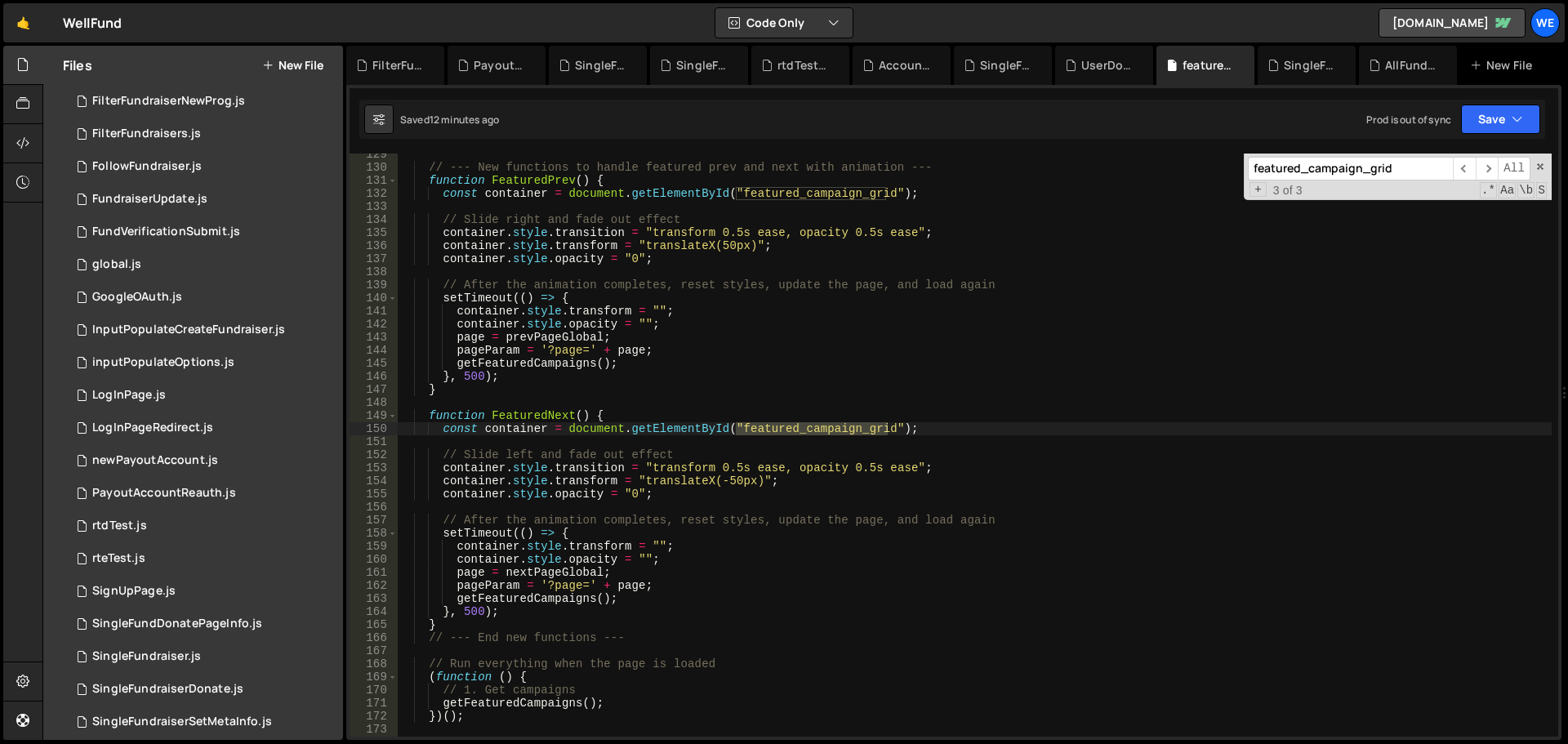
type input "featured_campaign_grid"
click at [667, 493] on div "// --- New functions to handle featured prev and next with animation --- functi…" at bounding box center [975, 453] width 1154 height 610
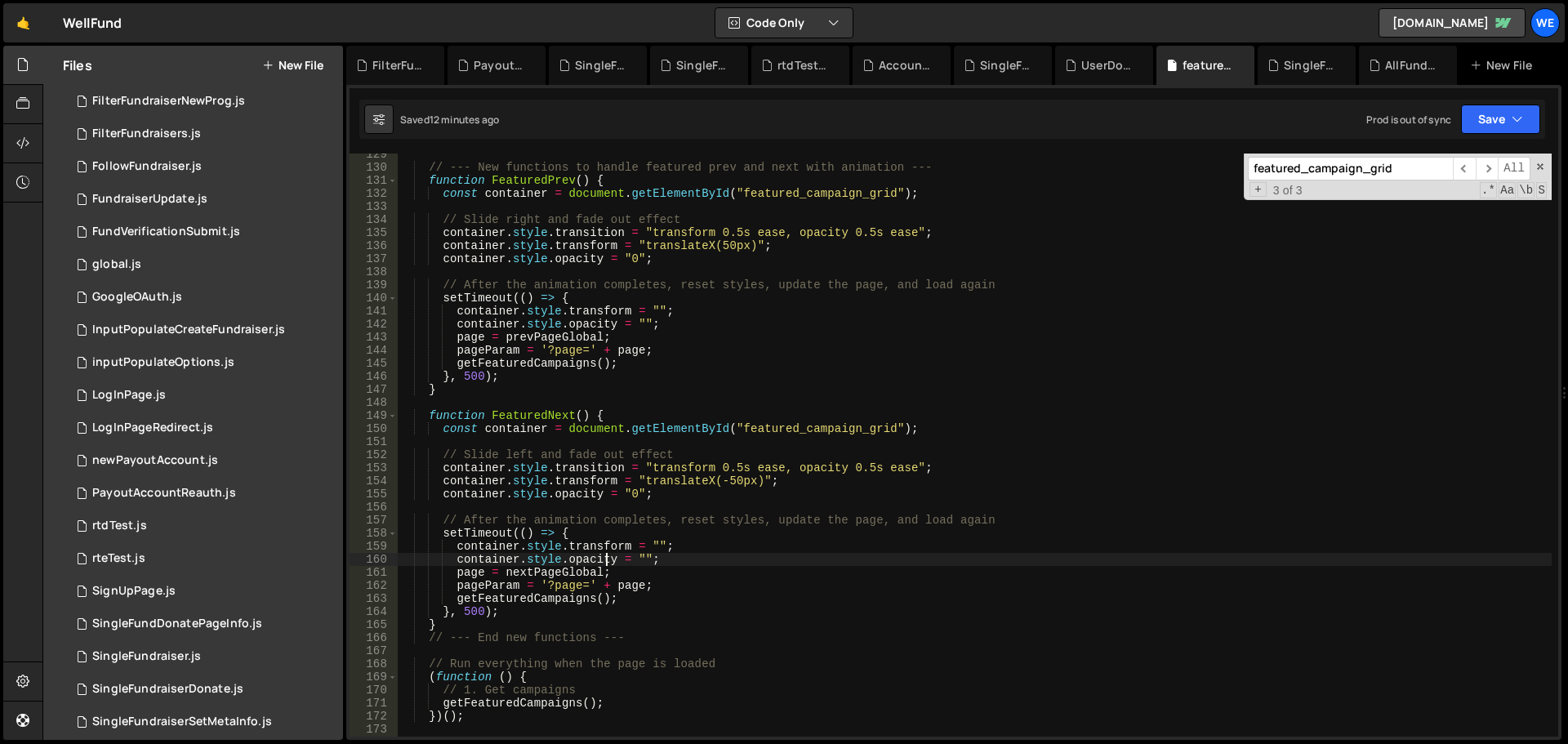
click at [605, 559] on div "// --- New functions to handle featured prev and next with animation --- functi…" at bounding box center [975, 453] width 1154 height 610
click at [1412, 162] on input "featured_campaign_grid" at bounding box center [1350, 169] width 205 height 23
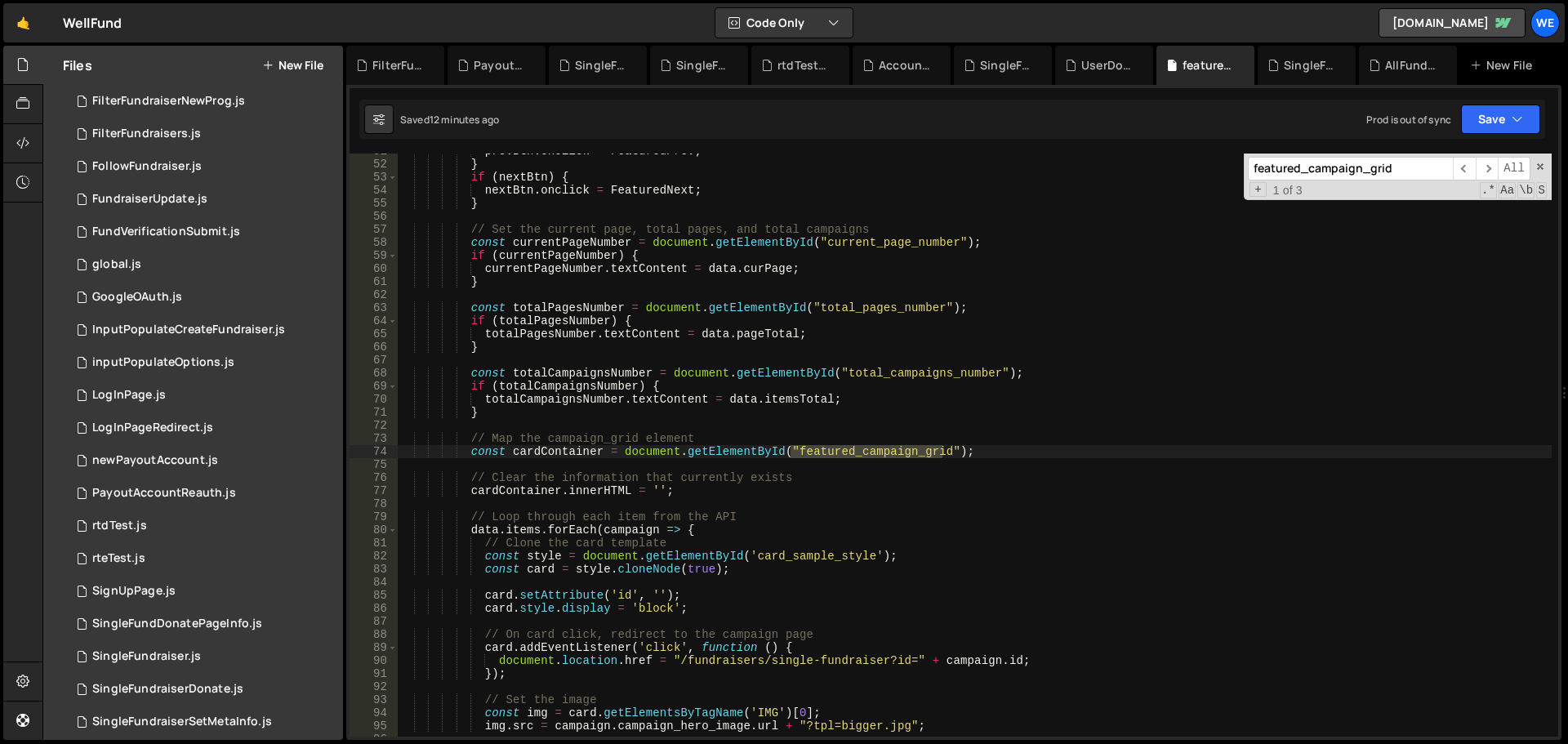
scroll to position [662, 0]
click at [732, 489] on div "prevBtn . onclick = FeaturedPrev ; } if ( nextBtn ) { nextBtn . onclick = Featu…" at bounding box center [975, 449] width 1154 height 610
type textarea "//cardContainer.innerHTML = '';"
click at [1516, 123] on icon "button" at bounding box center [1517, 119] width 12 height 16
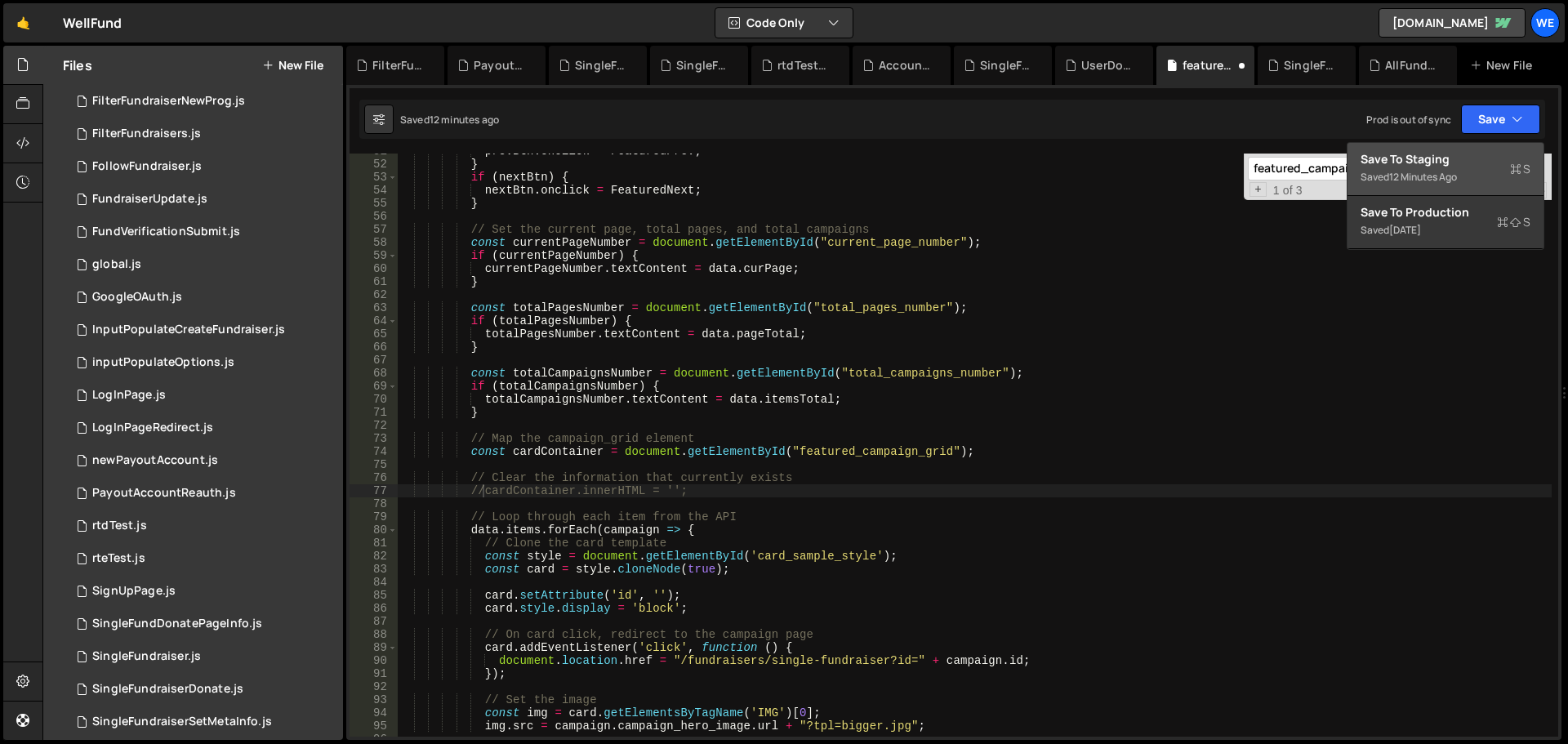
click at [1472, 149] on button "Save to Staging S Saved 12 minutes ago" at bounding box center [1445, 169] width 196 height 53
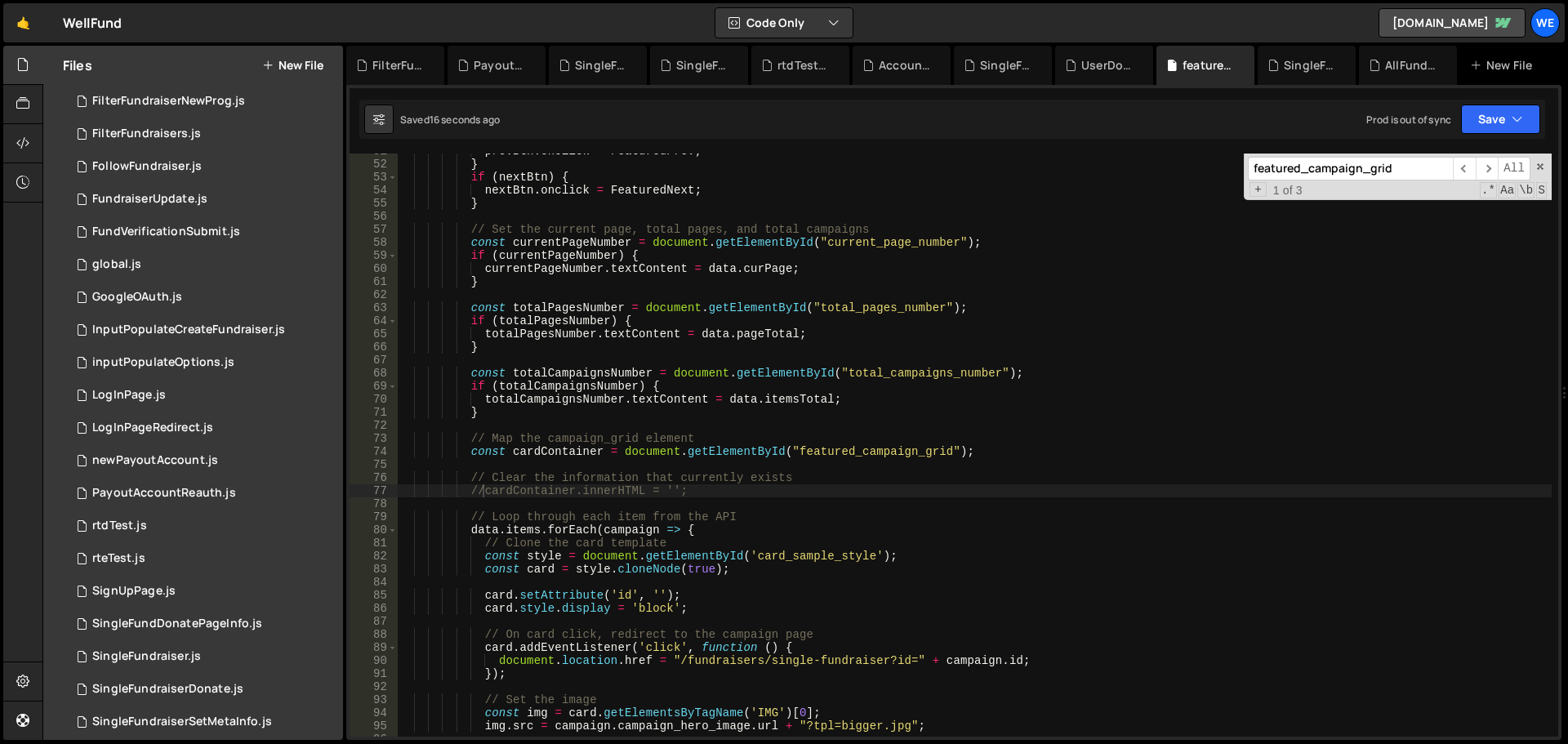
drag, startPoint x: 192, startPoint y: 318, endPoint x: 638, endPoint y: 493, distance: 479.1
click at [638, 493] on div "prevBtn . onclick = FeaturedPrev ; } if ( nextBtn ) { nextBtn . onclick = Featu…" at bounding box center [975, 449] width 1154 height 610
click at [582, 461] on div "prevBtn . onclick = FeaturedPrev ; } if ( nextBtn ) { nextBtn . onclick = Featu…" at bounding box center [975, 449] width 1154 height 610
click at [602, 449] on div "prevBtn . onclick = FeaturedPrev ; } if ( nextBtn ) { nextBtn . onclick = Featu…" at bounding box center [975, 449] width 1154 height 610
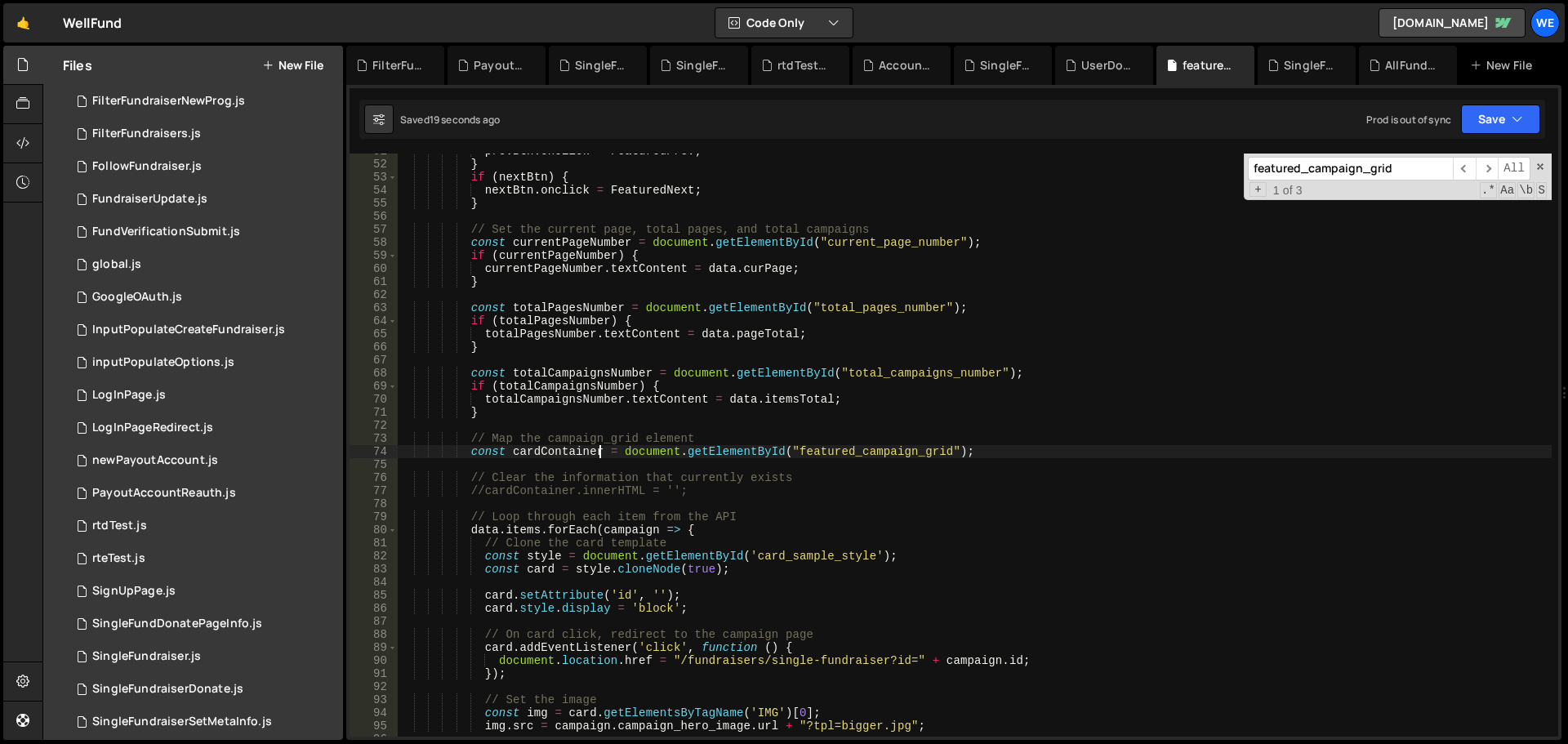
type textarea "// const cardContainer = document.getElementById("featured_campaign_grid");"
drag, startPoint x: 1501, startPoint y: 115, endPoint x: 1462, endPoint y: 152, distance: 53.8
click at [1501, 121] on button "Save" at bounding box center [1501, 119] width 79 height 30
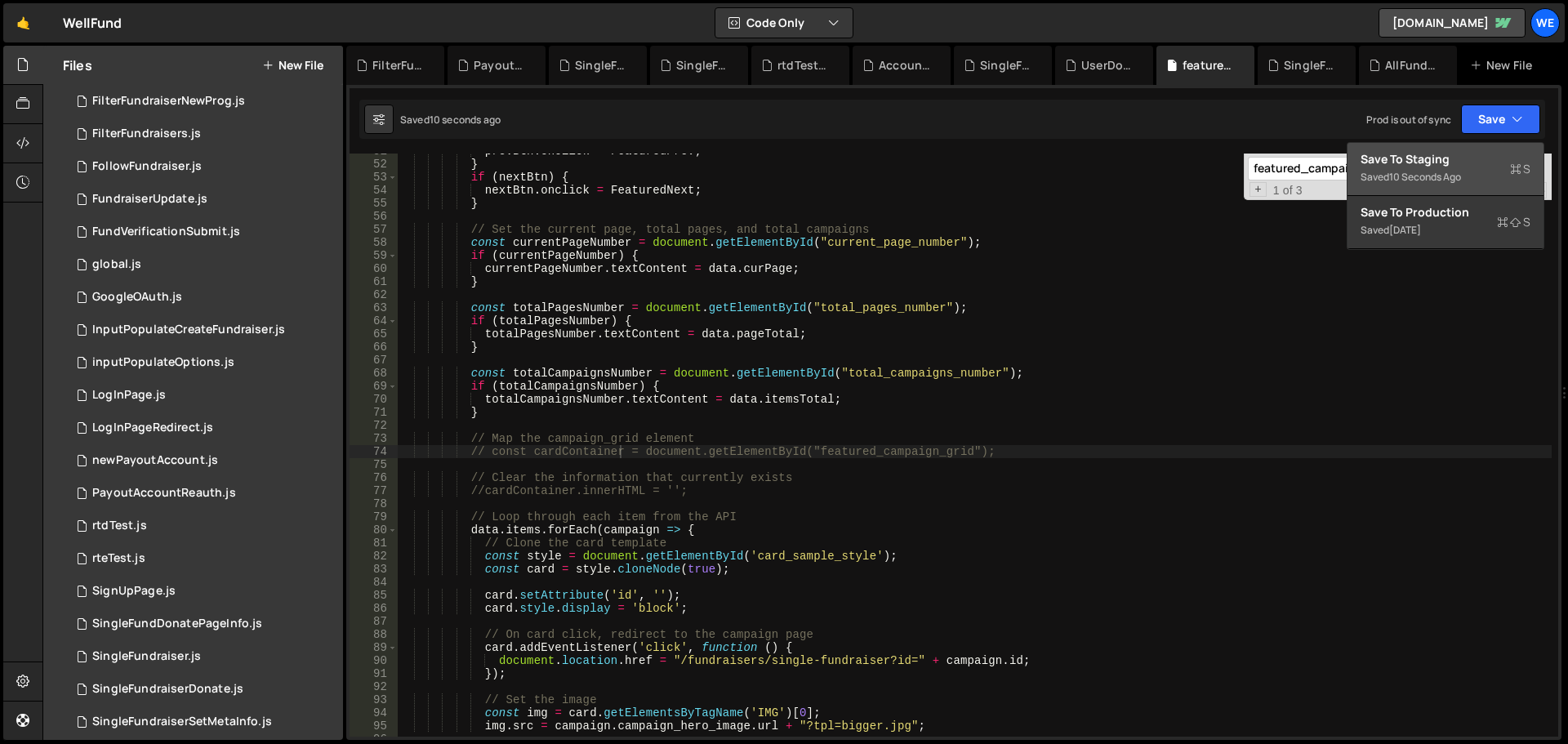
click at [1442, 160] on div "Save to Staging S" at bounding box center [1446, 160] width 170 height 16
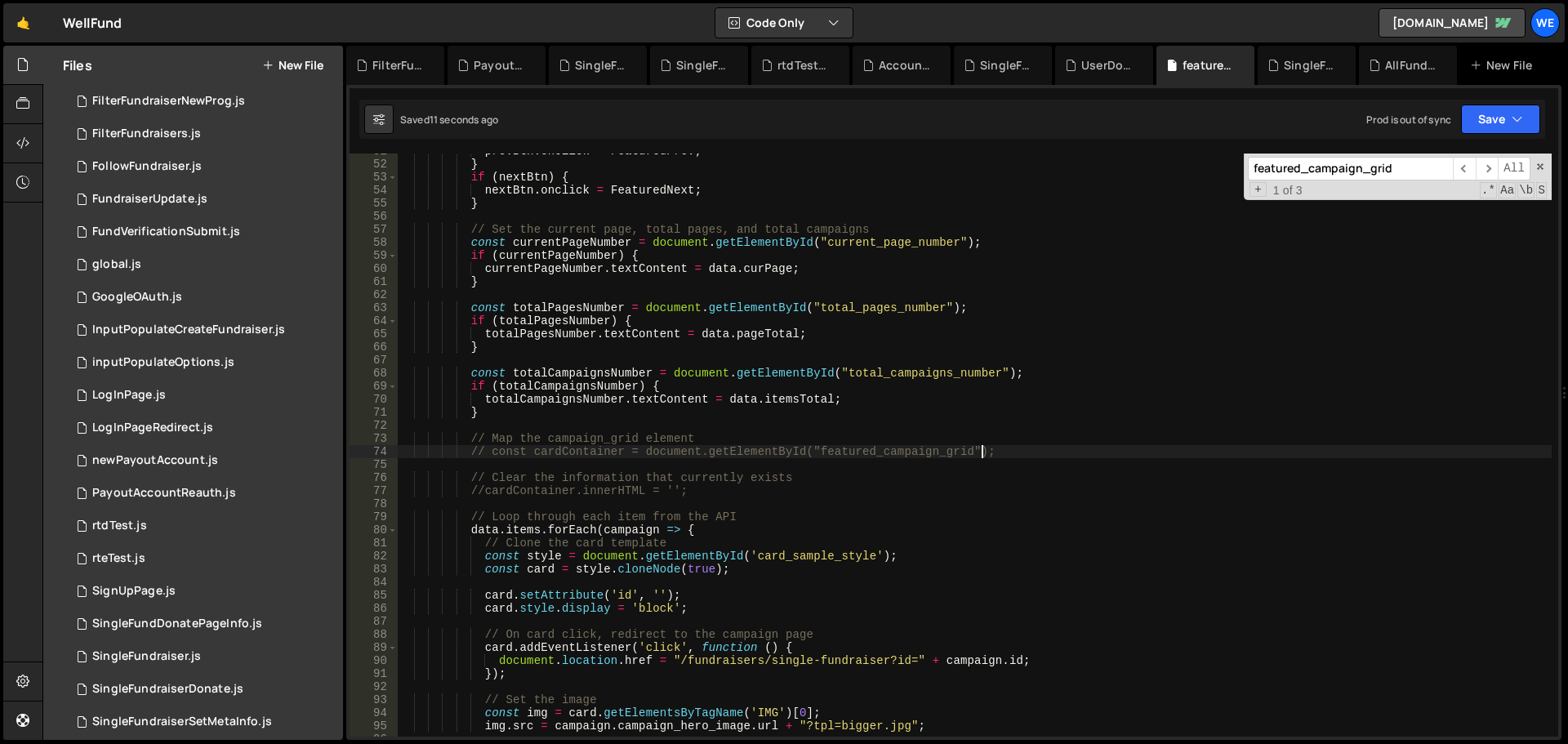
click at [1096, 451] on div "prevBtn . onclick = FeaturedPrev ; } if ( nextBtn ) { nextBtn . onclick = Featu…" at bounding box center [975, 449] width 1154 height 610
drag, startPoint x: 1033, startPoint y: 366, endPoint x: 1035, endPoint y: 374, distance: 8.2
click at [1033, 366] on div "prevBtn . onclick = FeaturedPrev ; } if ( nextBtn ) { nextBtn . onclick = Featu…" at bounding box center [975, 449] width 1154 height 610
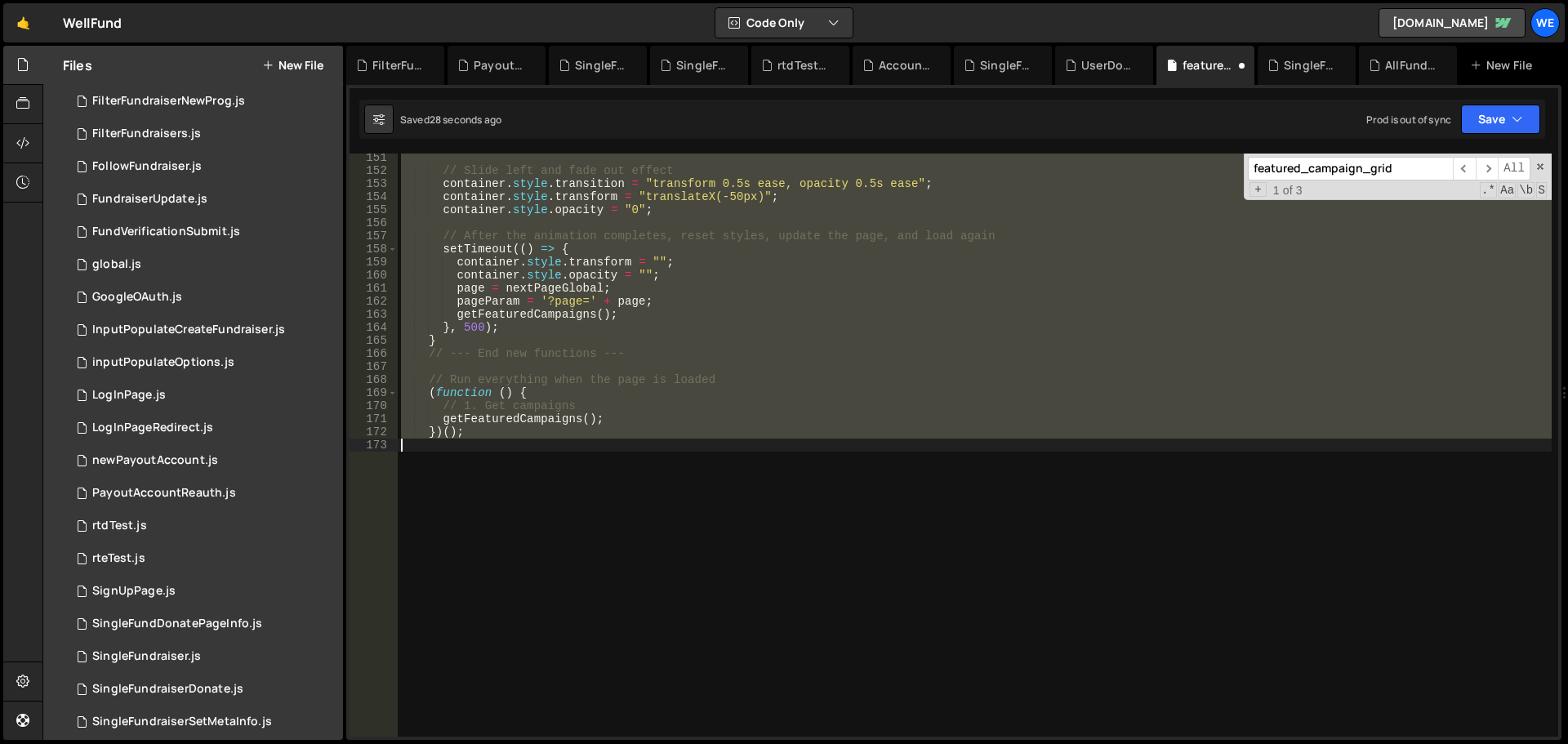
click at [1065, 381] on div "// Slide left and fade out effect container . style . transition = "transform 0…" at bounding box center [975, 445] width 1154 height 584
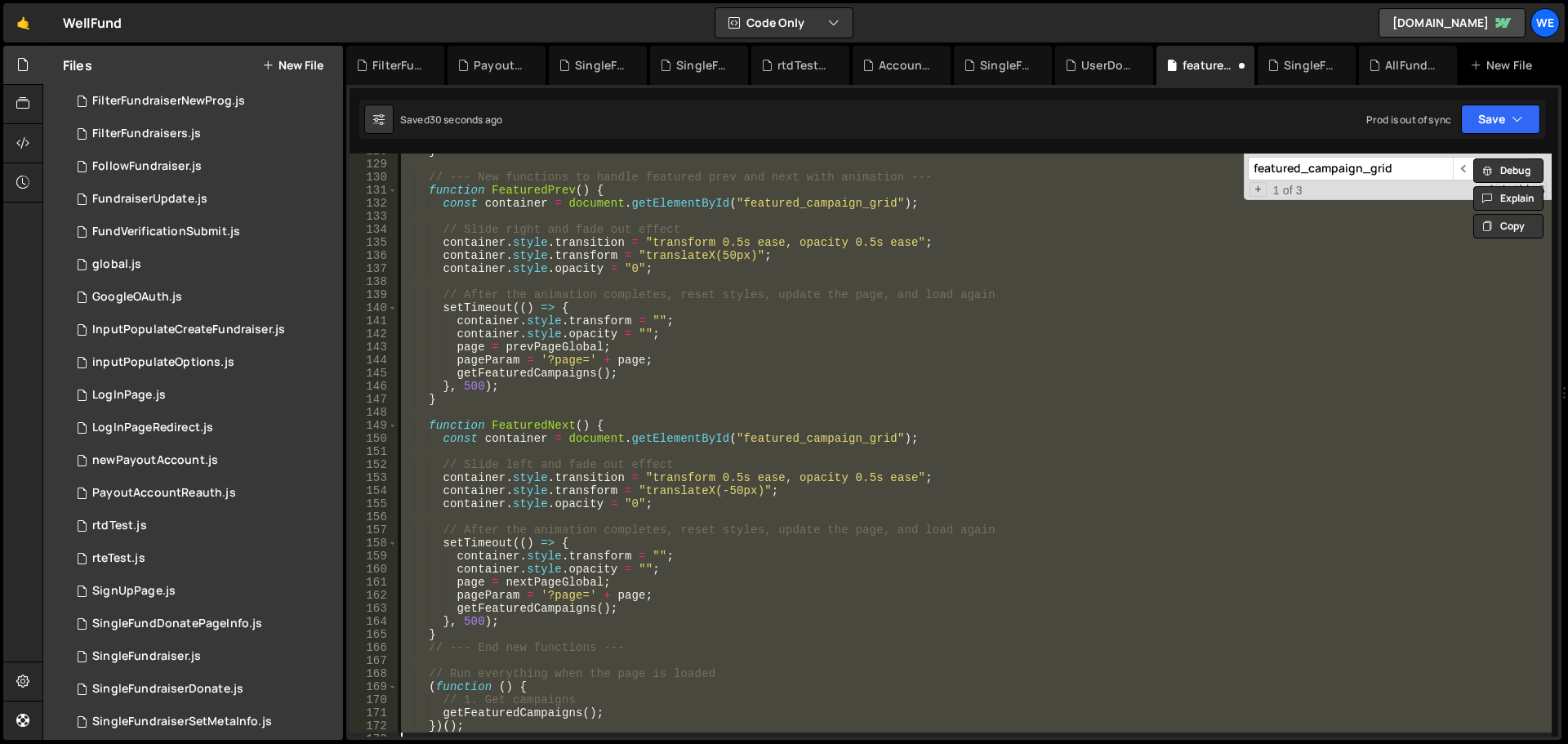
click at [987, 356] on div "} // --- New functions to handle featured prev and next with animation --- func…" at bounding box center [975, 445] width 1154 height 584
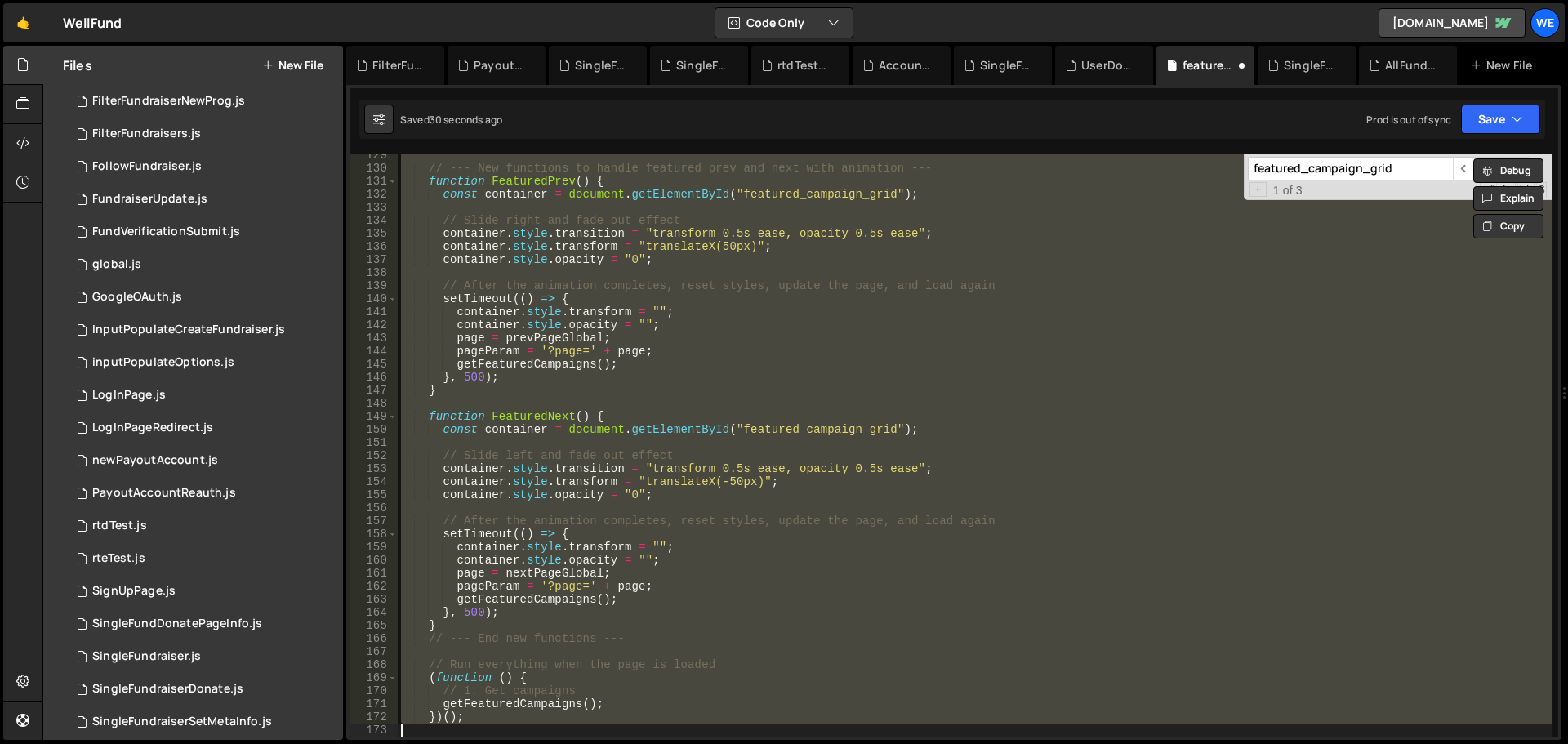
scroll to position [1677, 0]
click at [1079, 289] on div "// --- New functions to handle featured prev and next with animation --- functi…" at bounding box center [975, 445] width 1154 height 584
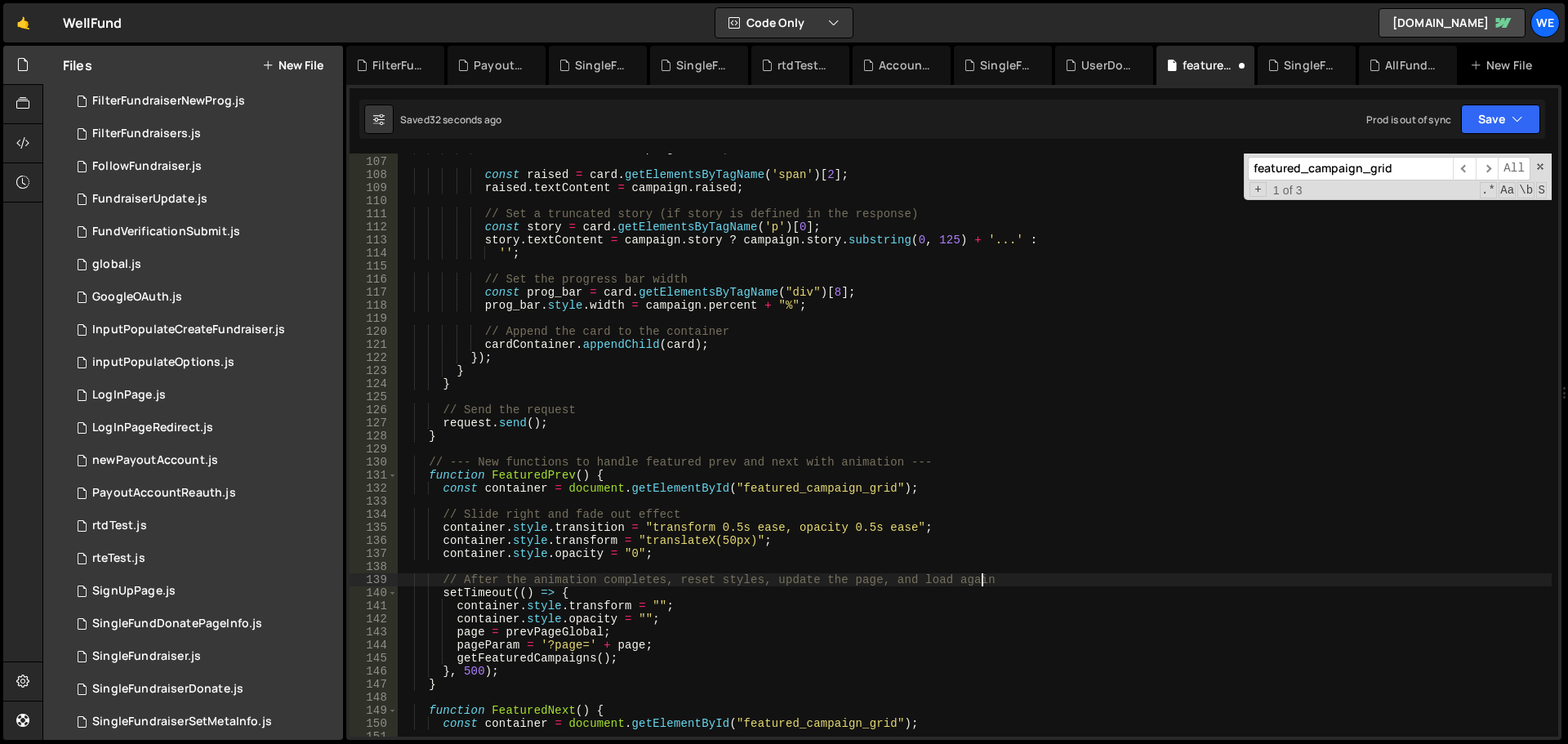
click at [993, 289] on div "state . textContent = campaign . state ; const raised = card . getElementsByTag…" at bounding box center [975, 447] width 1154 height 610
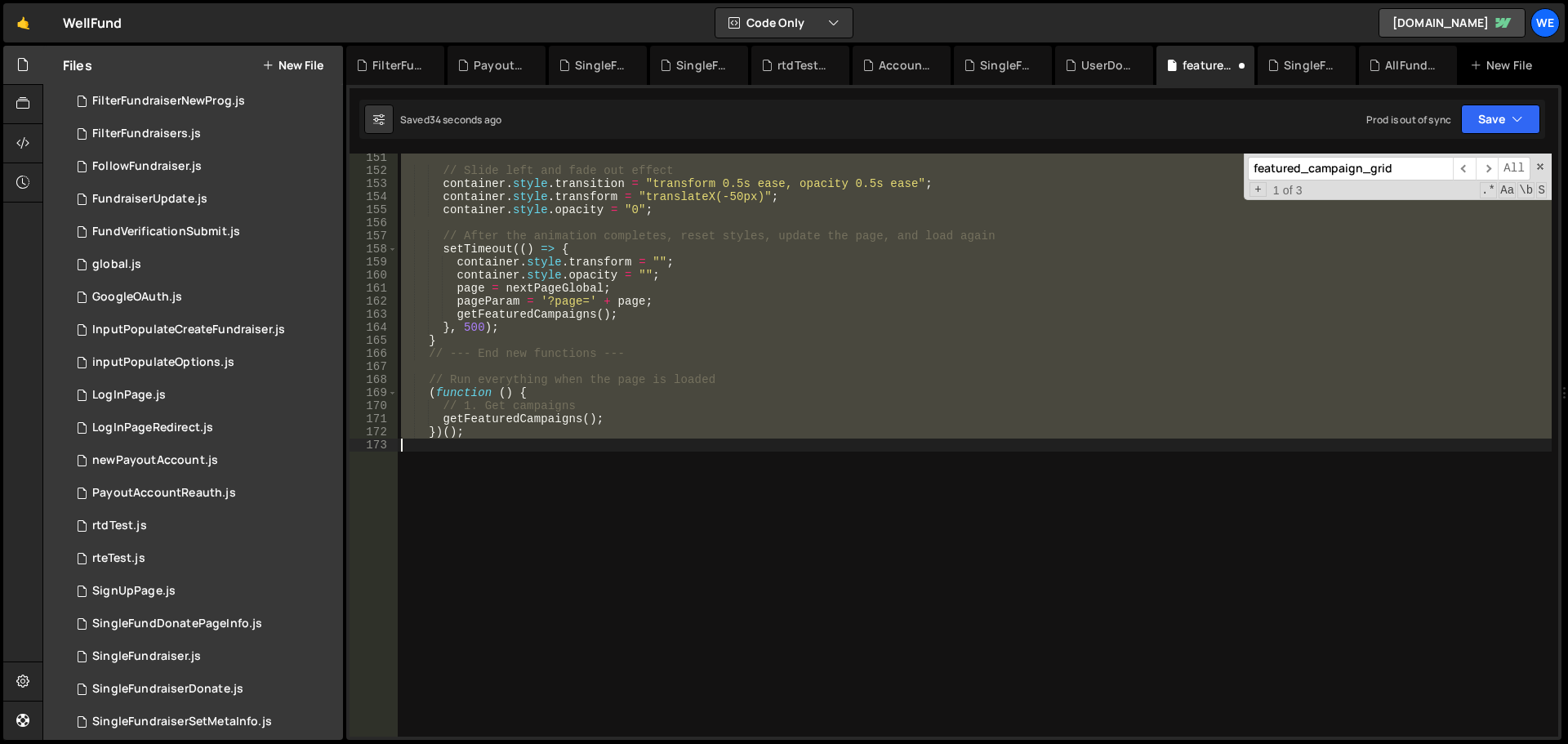
scroll to position [1962, 0]
click at [993, 289] on div "// Slide left and fade out effect container . style . transition = "transform 0…" at bounding box center [975, 445] width 1154 height 584
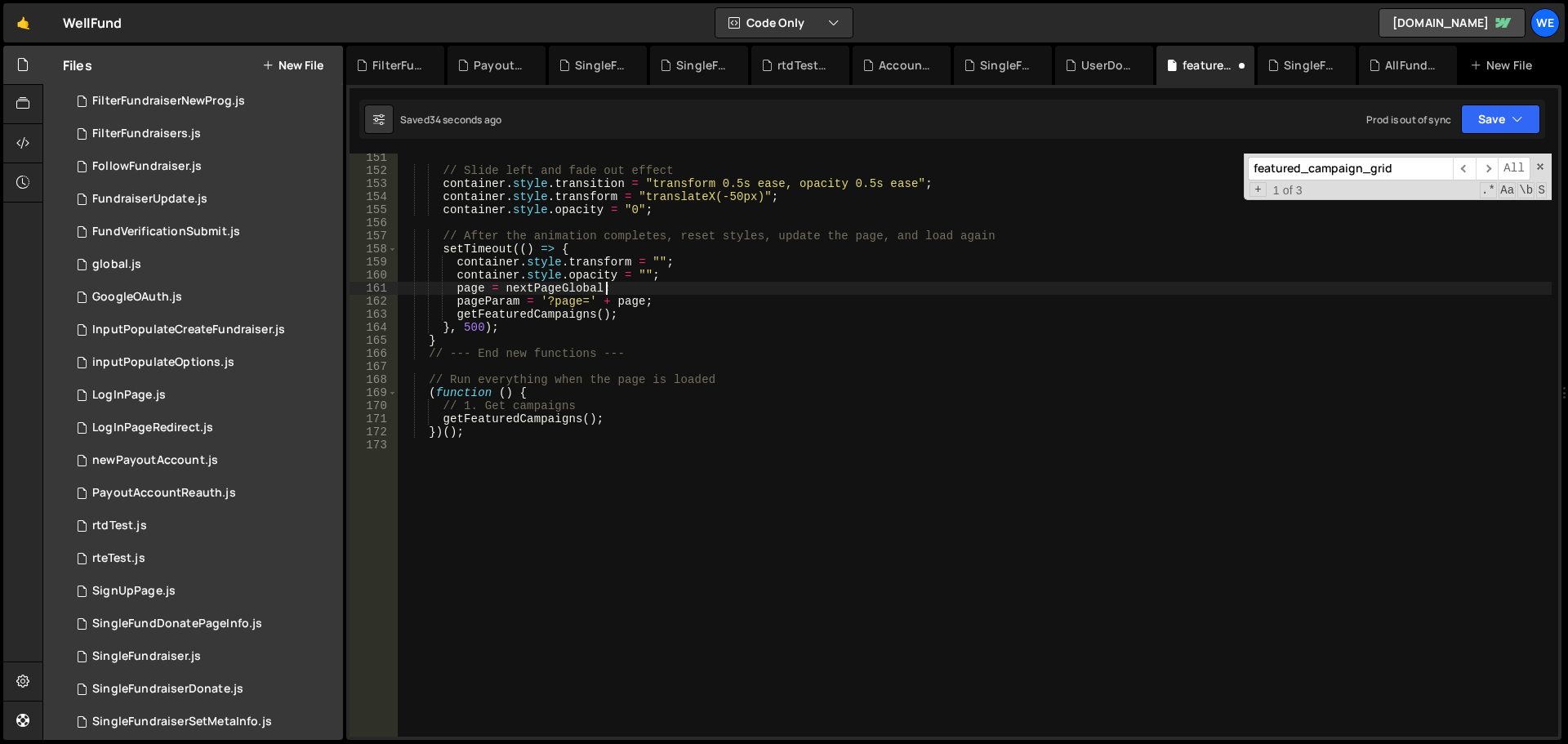
scroll to position [0, 0]
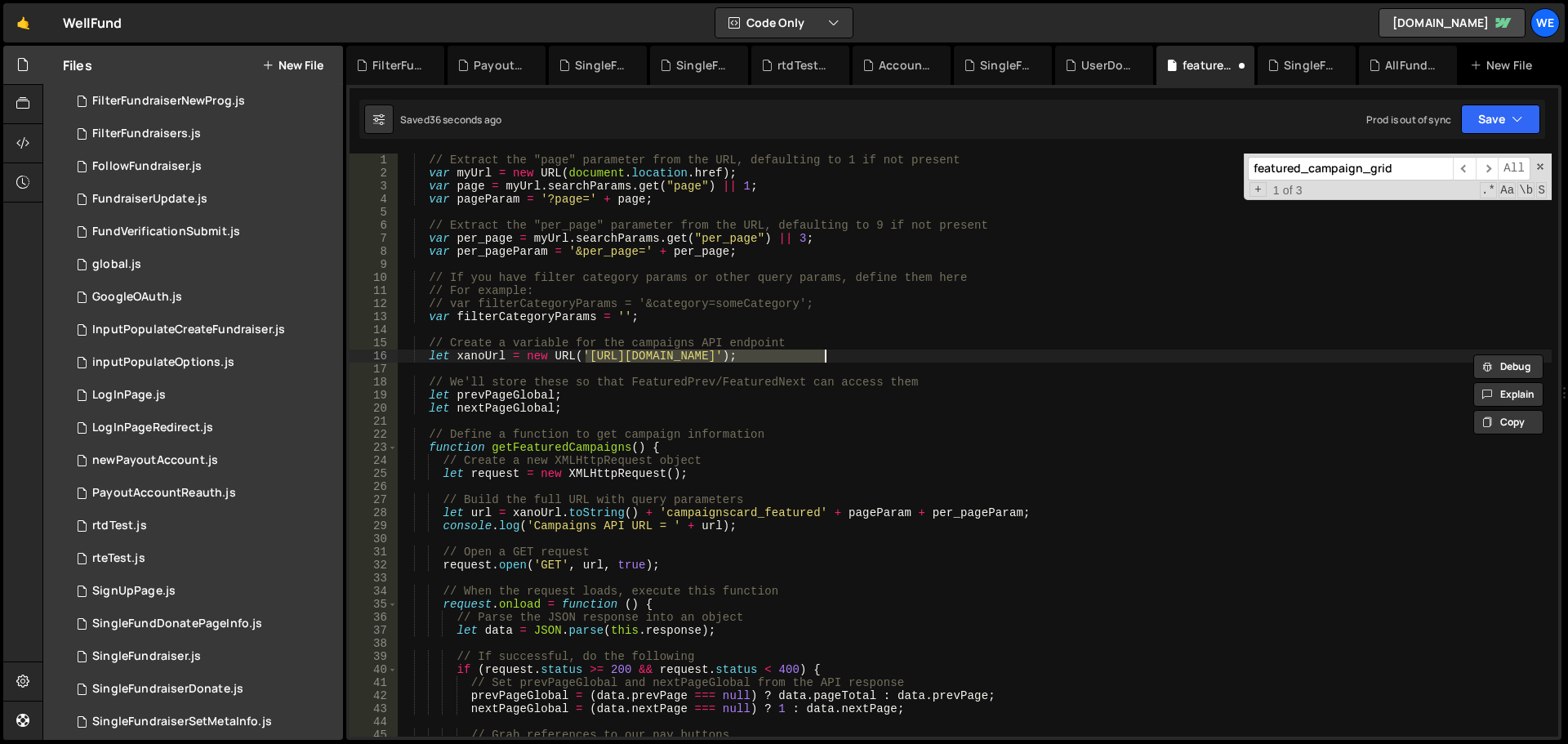
type textarea "let xanoUrl = new URL('https://xru1-ldop-hv9n.n7e.xano.io/api:txysN0Dn/');"
click at [1085, 375] on div "// Extract the "page" parameter from the URL, defaulting to 1 if not present va…" at bounding box center [975, 458] width 1154 height 610
type textarea "let xanoUrl = new URL('https://xru1-ldop-hv9n.n7e.xano.io/api:txysN0Dn/');"
click at [1500, 100] on div "Saved 40 seconds ago Prod is out of sync Upgrade to Edit Save Save to Staging S…" at bounding box center [952, 119] width 1186 height 39
click at [1506, 116] on button "Save" at bounding box center [1501, 119] width 79 height 30
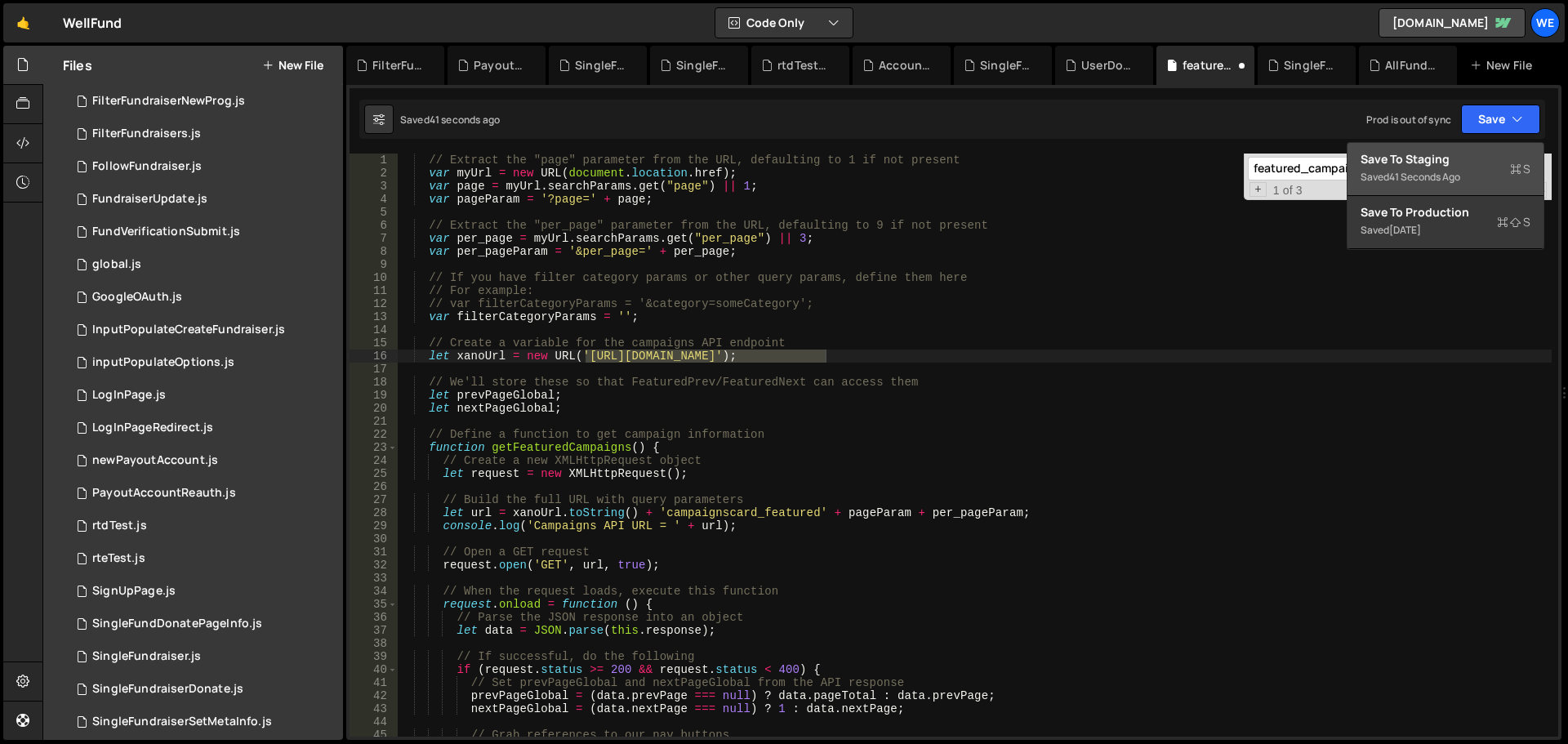
click at [1456, 157] on div "Save to Staging S" at bounding box center [1446, 160] width 170 height 16
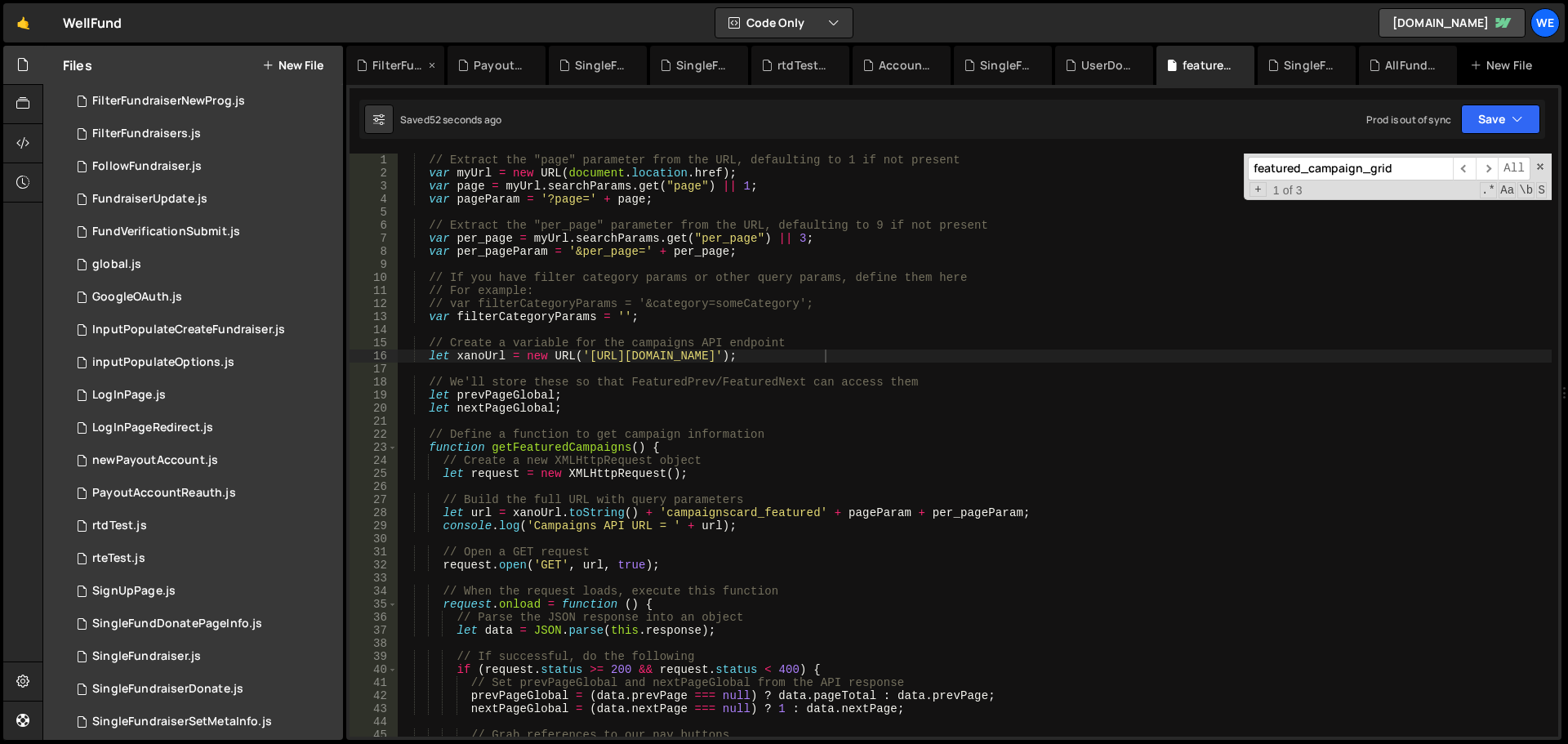
click at [375, 60] on div "FilterFundraisers.js" at bounding box center [398, 65] width 52 height 16
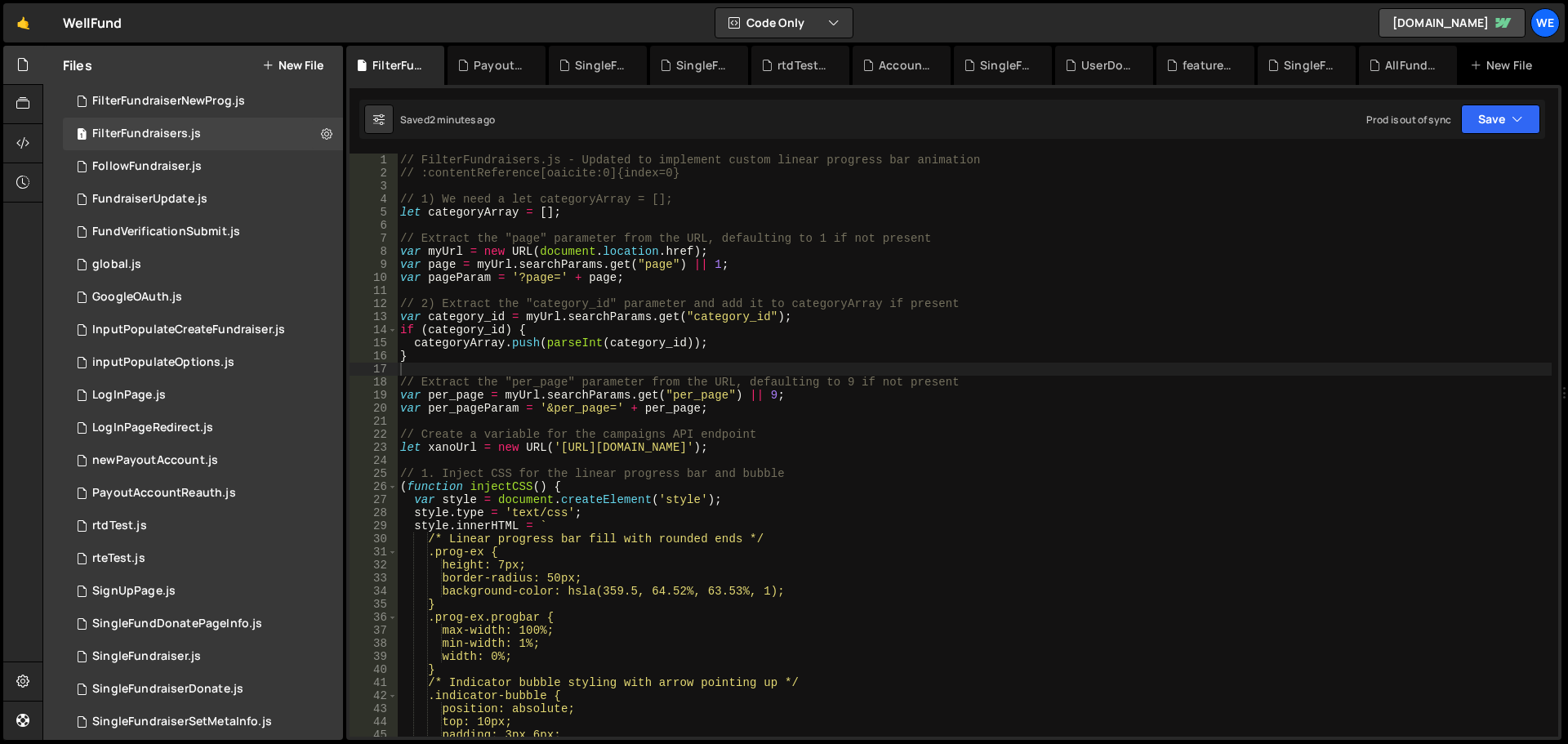
type textarea "let xanoUrl = new URL('https://xru1-ldop-hv9n.n7e.xano.io/api:txysN0Dn/');"
drag, startPoint x: 559, startPoint y: 448, endPoint x: 587, endPoint y: 449, distance: 28.0
click at [566, 449] on div "// FilterFundraisers.js - Updated to implement custom linear progress bar anima…" at bounding box center [975, 458] width 1155 height 610
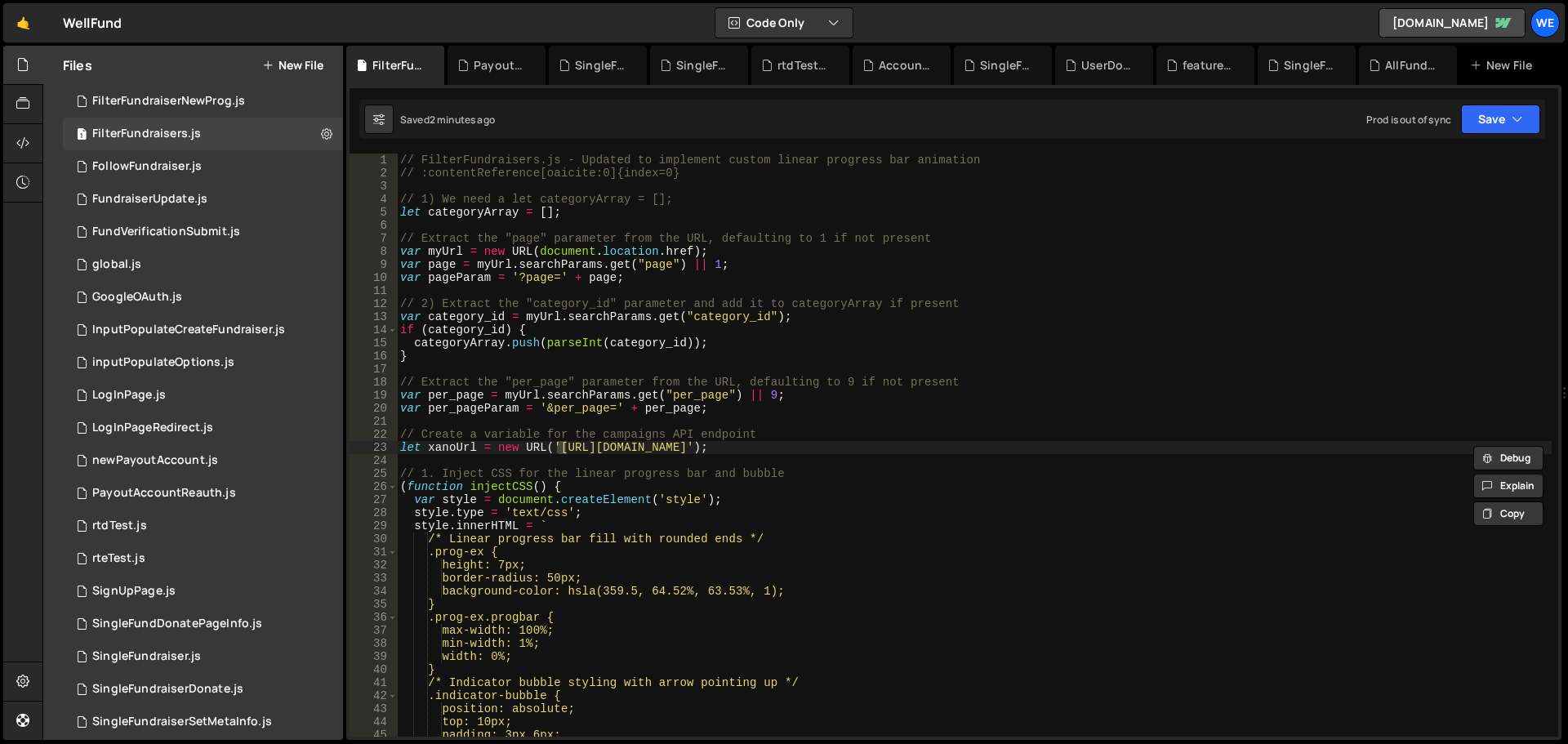
scroll to position [326, 0]
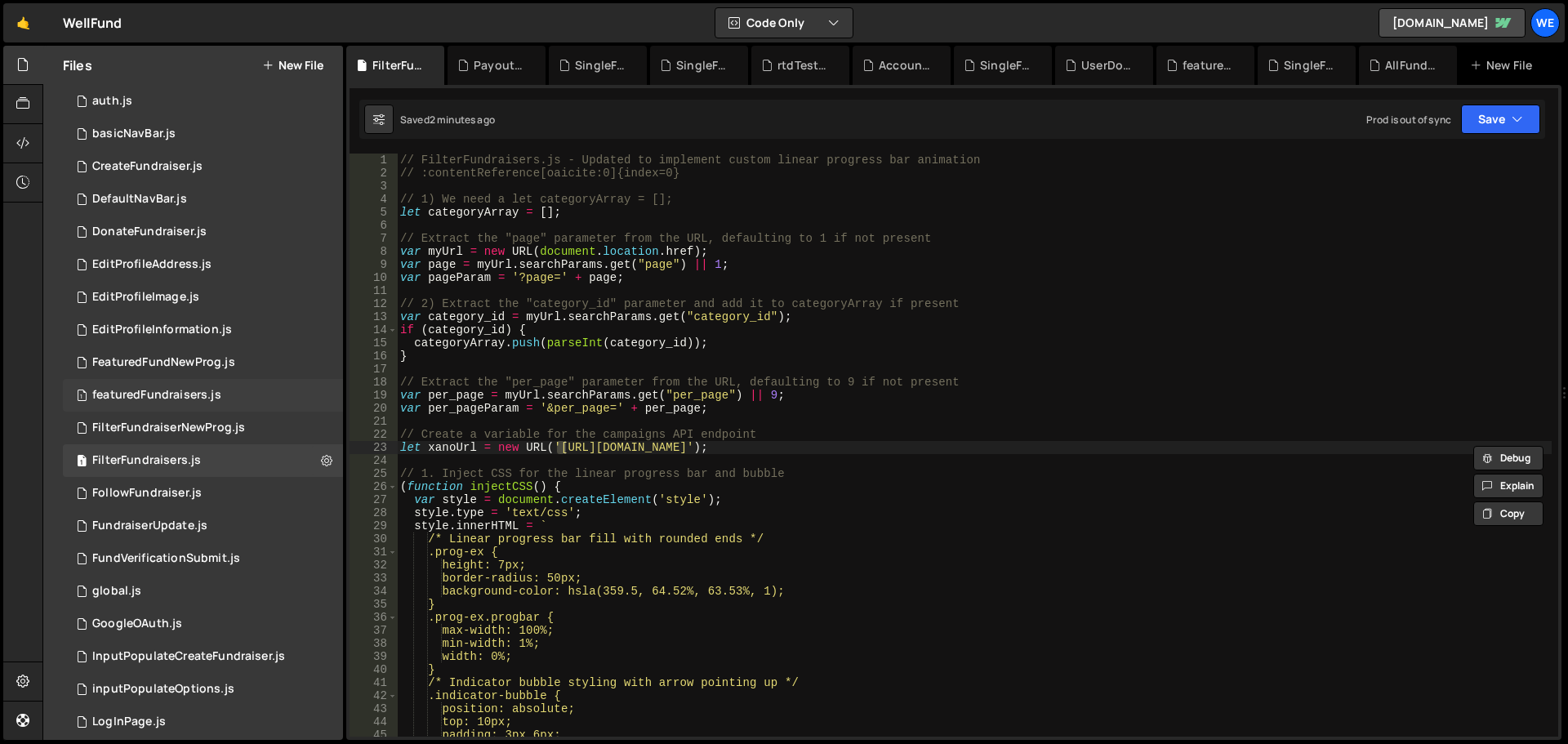
drag, startPoint x: 188, startPoint y: 398, endPoint x: 145, endPoint y: 387, distance: 44.4
click at [188, 398] on div "featuredFundraisers.js" at bounding box center [157, 395] width 129 height 14
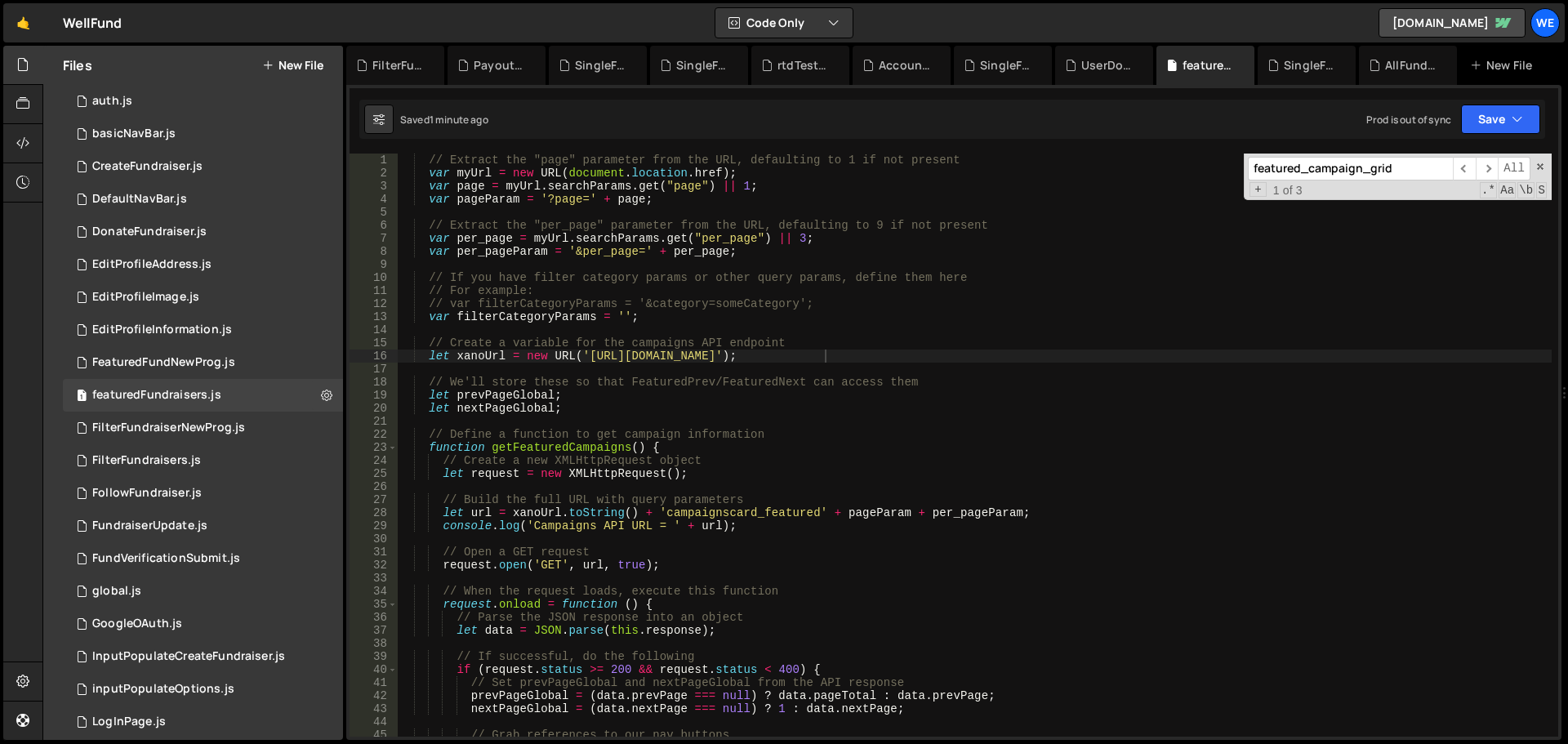
type textarea "// Define a function to get campaign information"
click at [914, 430] on div "// Extract the "page" parameter from the URL, defaulting to 1 if not present va…" at bounding box center [975, 458] width 1154 height 610
click at [910, 418] on div "// Extract the "page" parameter from the URL, defaulting to 1 if not present va…" at bounding box center [975, 458] width 1154 height 610
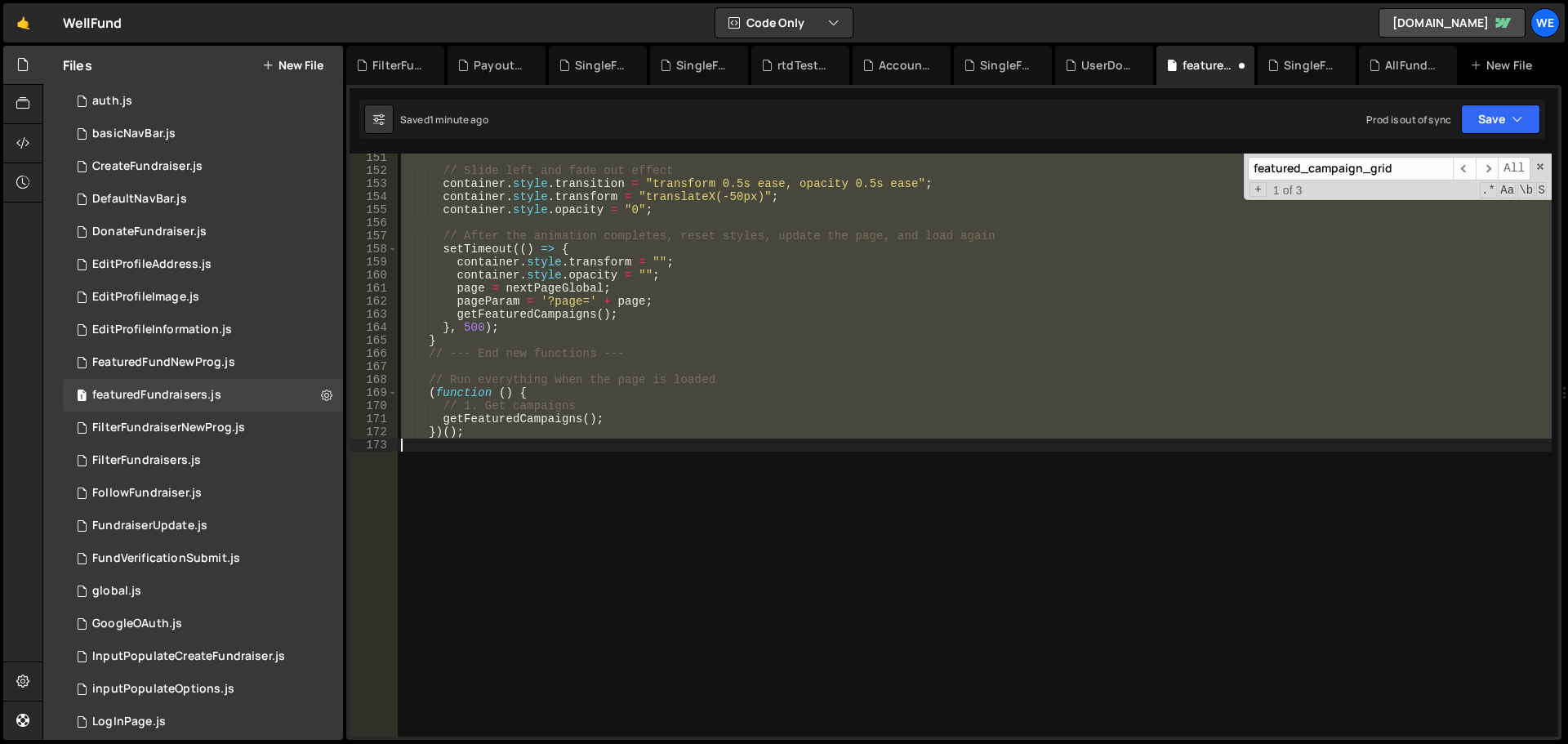
click at [937, 420] on div "// Slide left and fade out effect container . style . transition = "transform 0…" at bounding box center [975, 445] width 1154 height 584
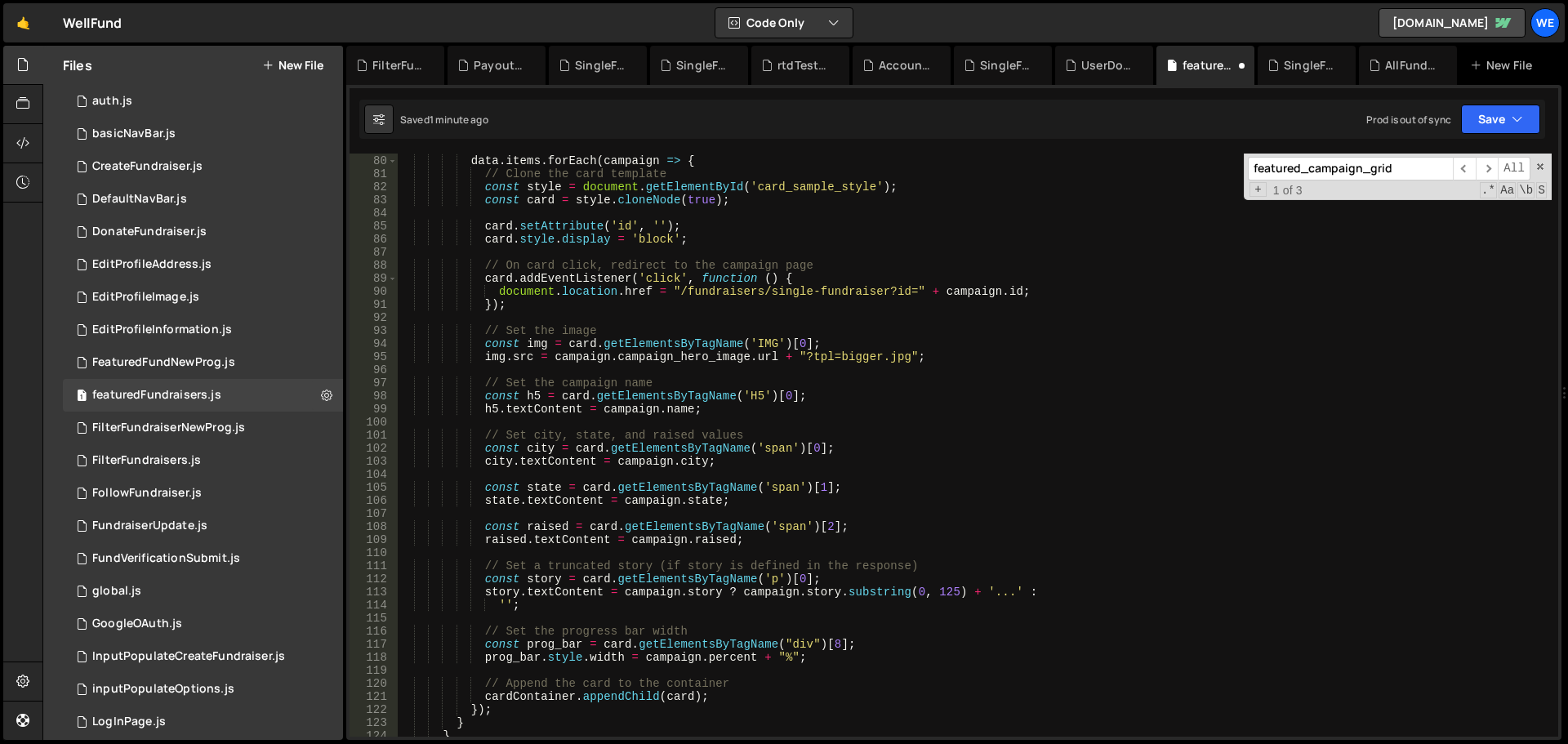
scroll to position [933, 0]
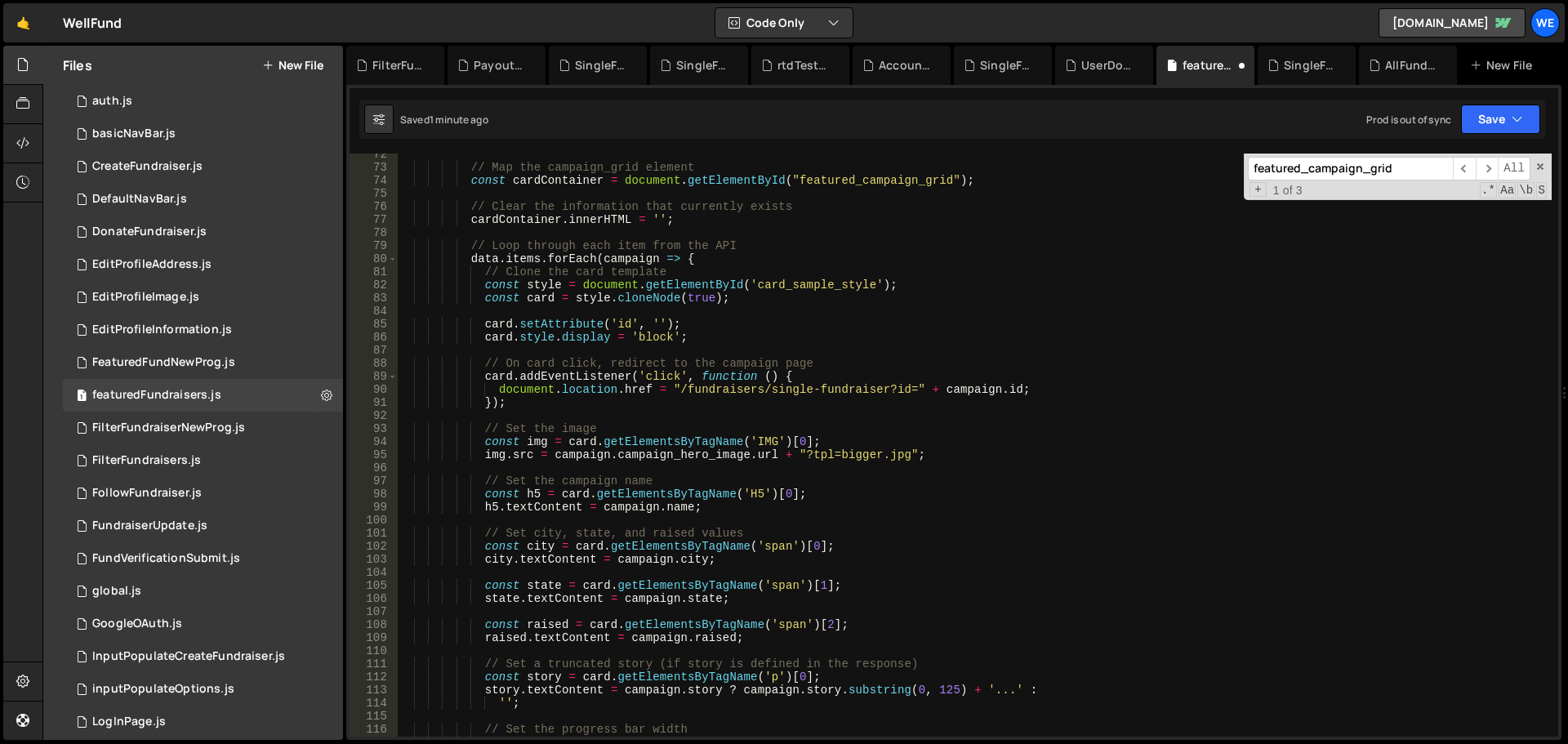
click at [566, 340] on div "// Map the campaign_grid element const cardContainer = document . getElementByI…" at bounding box center [975, 453] width 1154 height 610
click at [583, 331] on div "// Map the campaign_grid element const cardContainer = document . getElementByI…" at bounding box center [975, 445] width 1154 height 584
click at [583, 331] on div "// Map the campaign_grid element const cardContainer = document . getElementByI…" at bounding box center [975, 453] width 1154 height 610
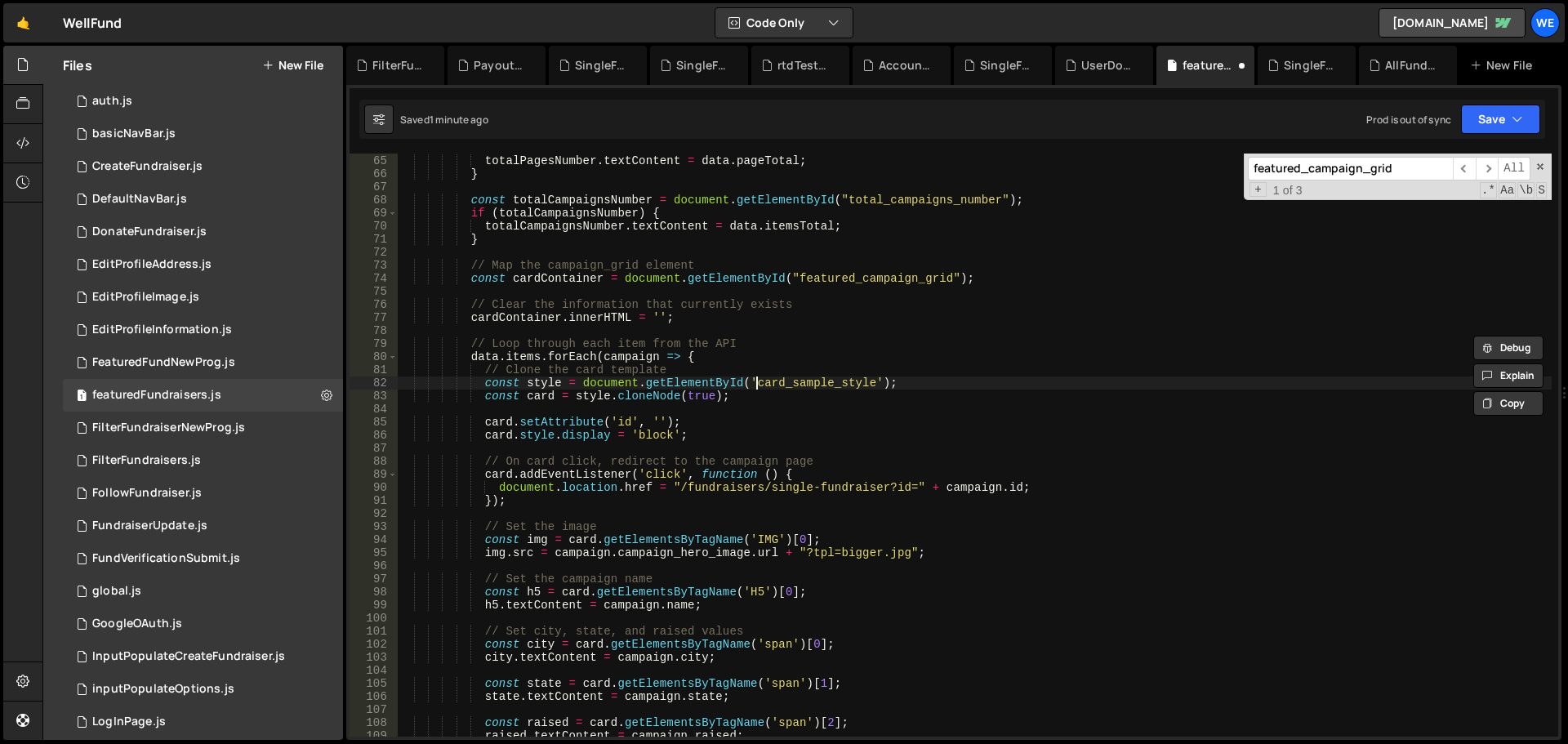
click at [753, 379] on div "if ( totalPagesNumber ) { totalPagesNumber . textContent = data . pageTotal ; }…" at bounding box center [975, 446] width 1154 height 610
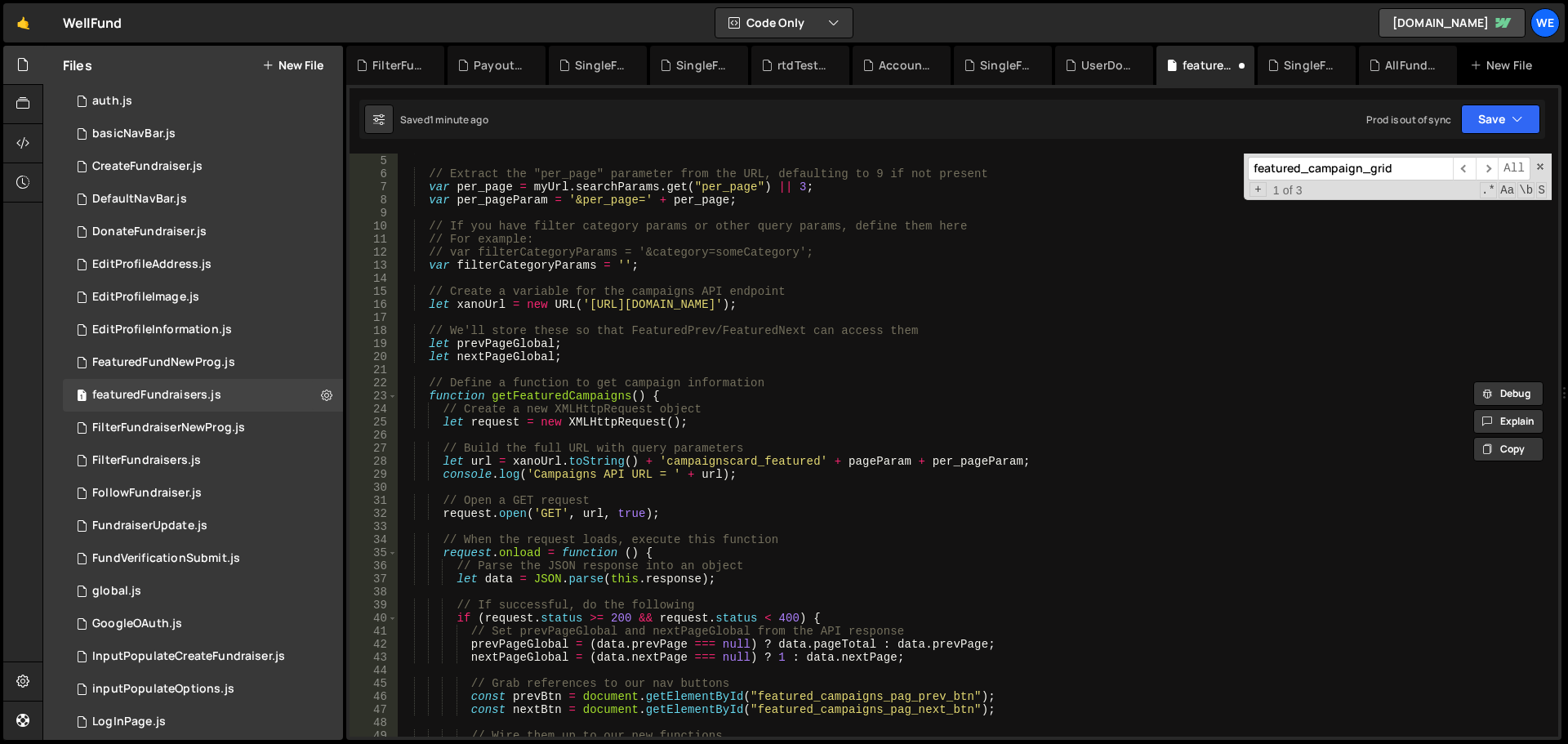
scroll to position [51, 0]
click at [774, 460] on div "var pageParam = '?page=' + page ; // Extract the "per_page" parameter from the …" at bounding box center [975, 446] width 1154 height 610
type textarea "let url = xanoUrl.toString() + 'campaignscard_featured' + pageParam + per_pageP…"
click at [774, 460] on div "var pageParam = '?page=' + page ; // Extract the "per_page" parameter from the …" at bounding box center [975, 446] width 1154 height 610
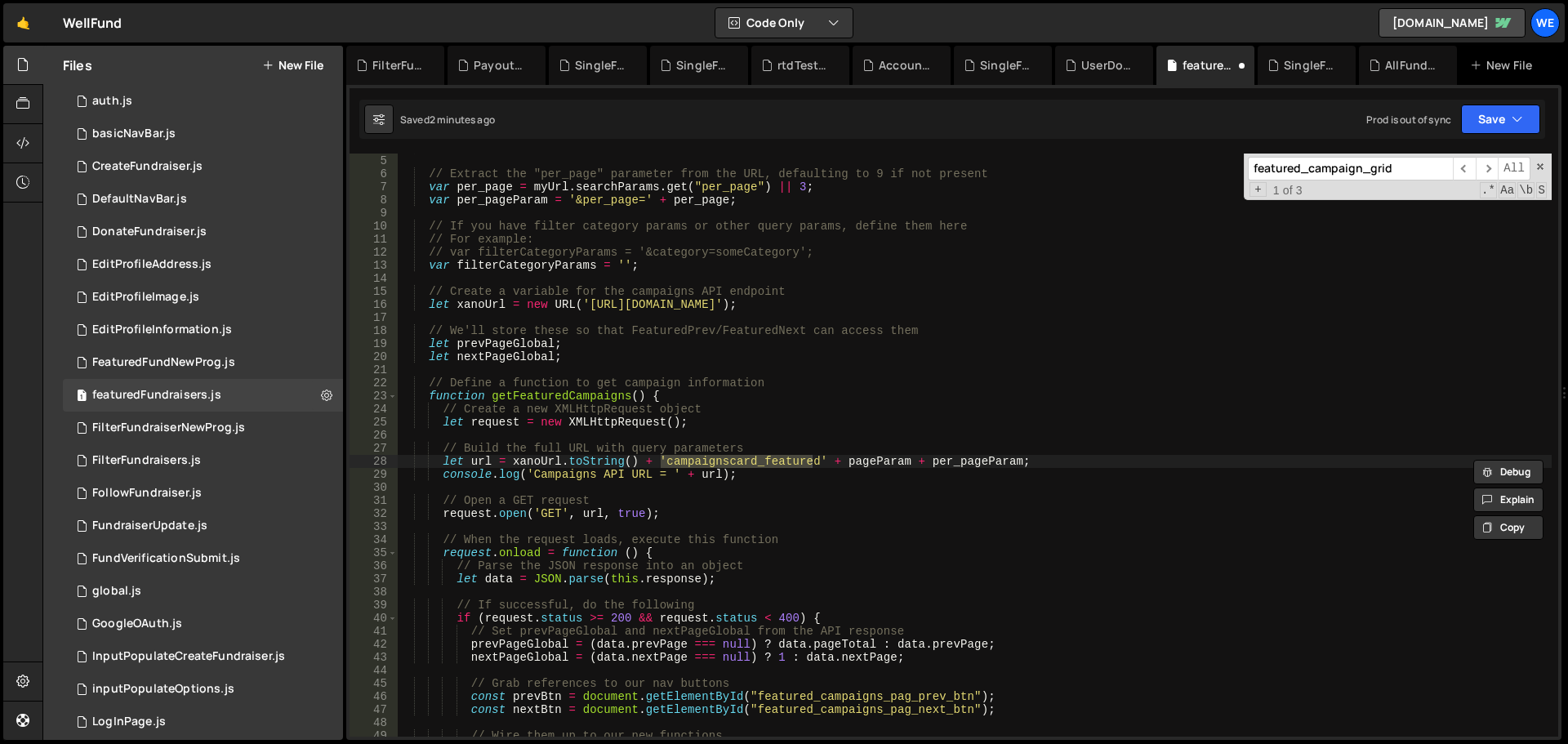
click at [1044, 283] on div "var pageParam = '?page=' + page ; // Extract the "per_page" parameter from the …" at bounding box center [975, 446] width 1154 height 610
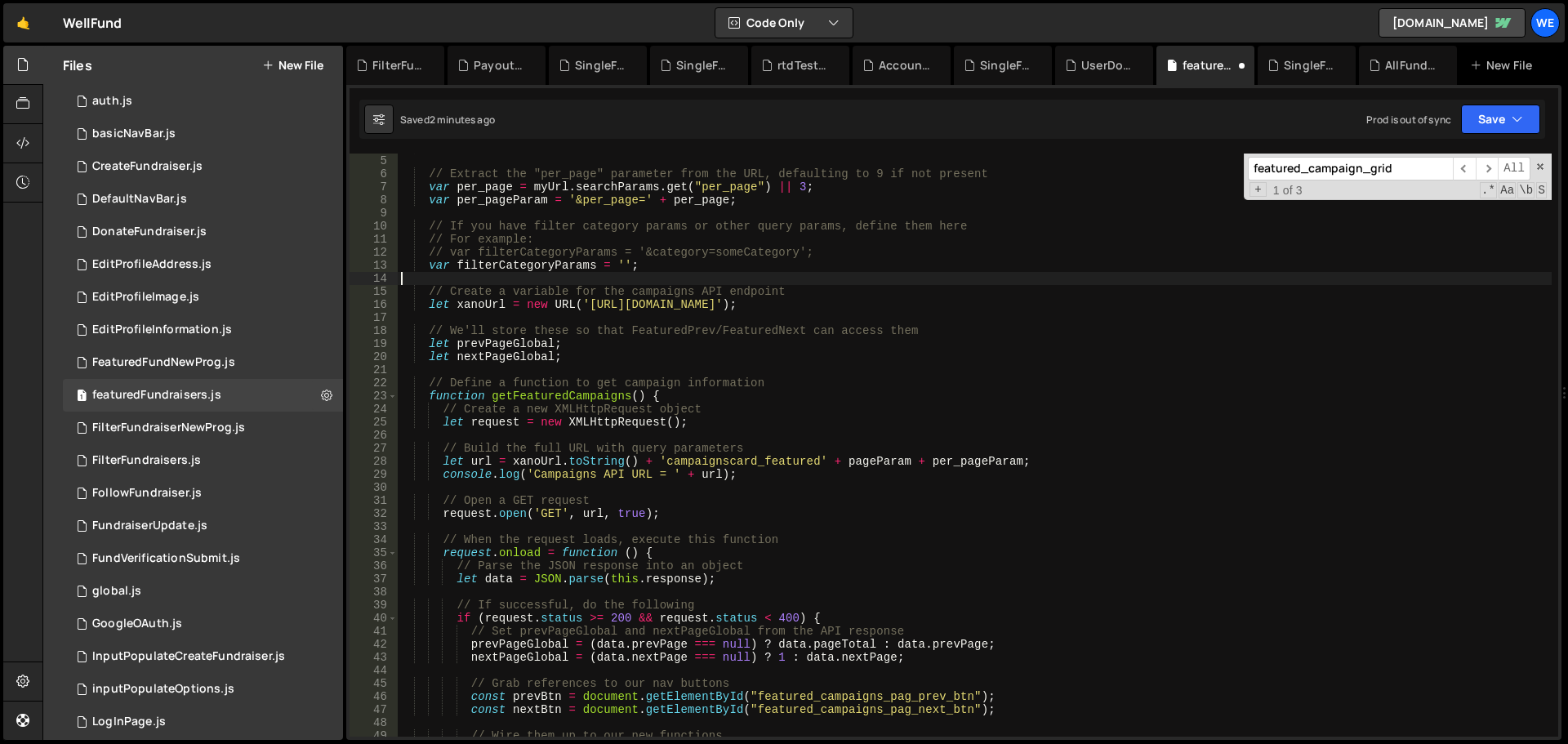
scroll to position [1962, 0]
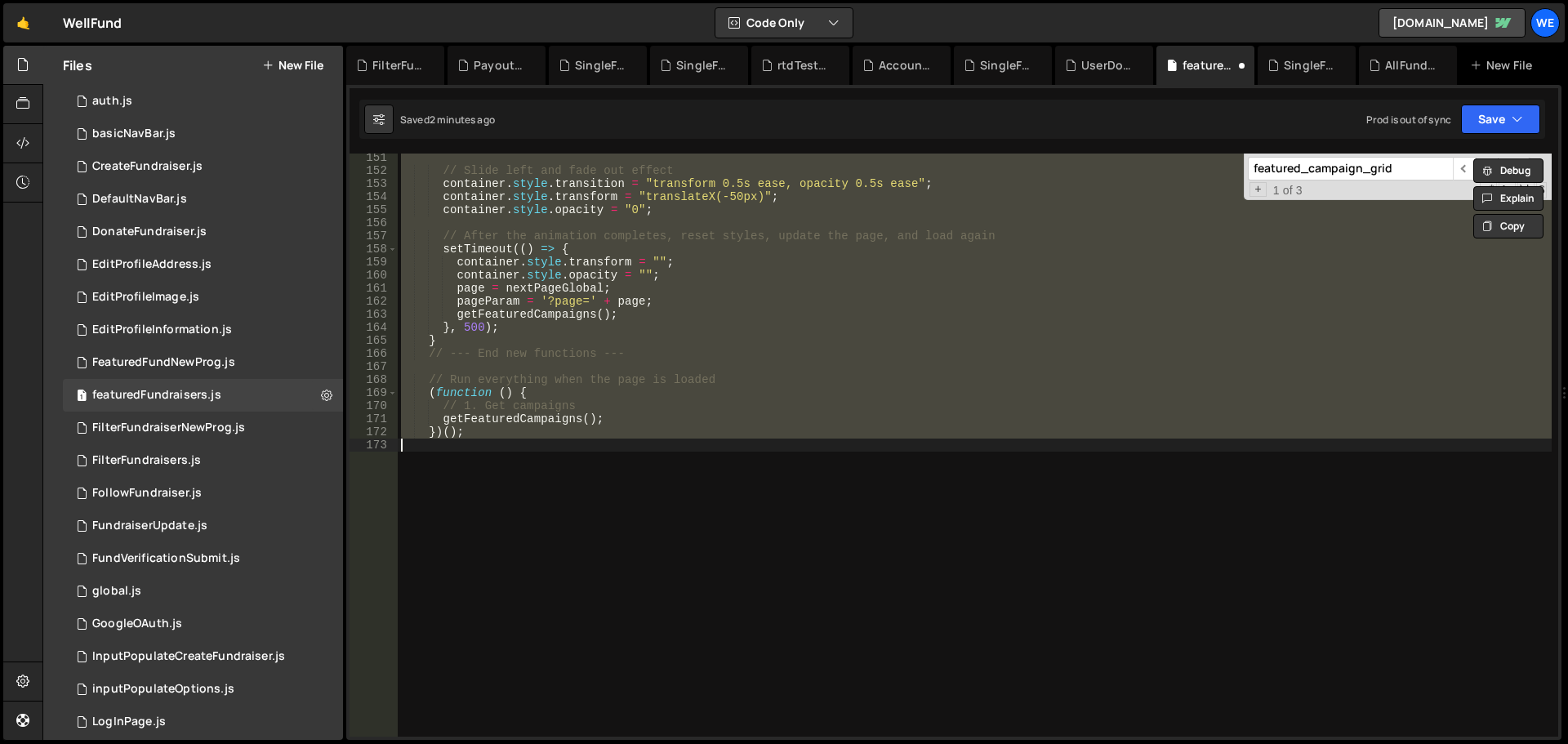
click at [1006, 306] on div "// Slide left and fade out effect container . style . transition = "transform 0…" at bounding box center [975, 445] width 1154 height 584
click at [1166, 290] on div "// Slide left and fade out effect container . style . transition = "transform 0…" at bounding box center [975, 445] width 1154 height 584
type textarea "page = nextPageGlobal;"
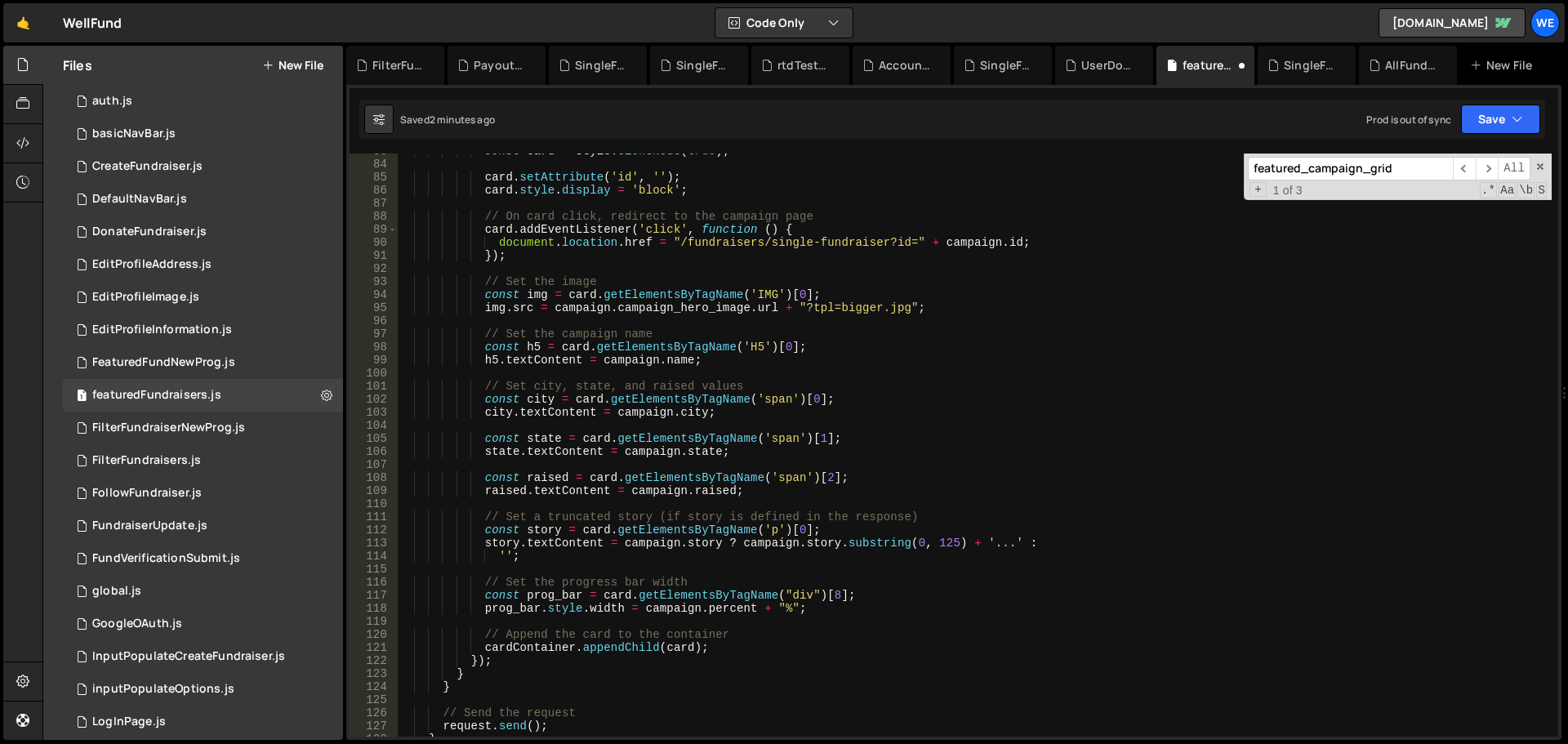
scroll to position [1080, 0]
drag, startPoint x: 1494, startPoint y: 127, endPoint x: 1456, endPoint y: 138, distance: 39.6
click at [1497, 127] on button "Save" at bounding box center [1501, 119] width 79 height 30
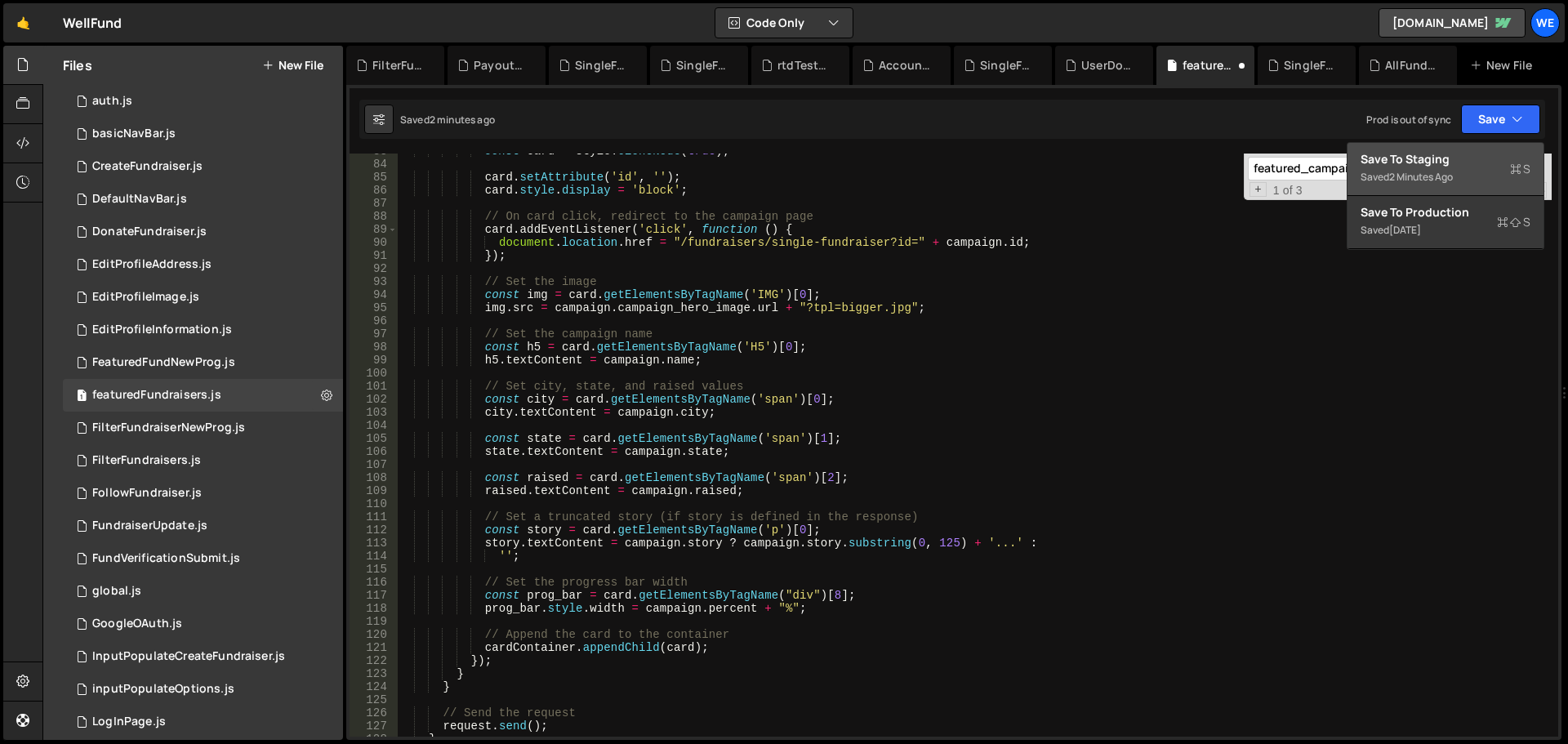
click at [1416, 160] on div "Save to Staging S" at bounding box center [1446, 160] width 170 height 16
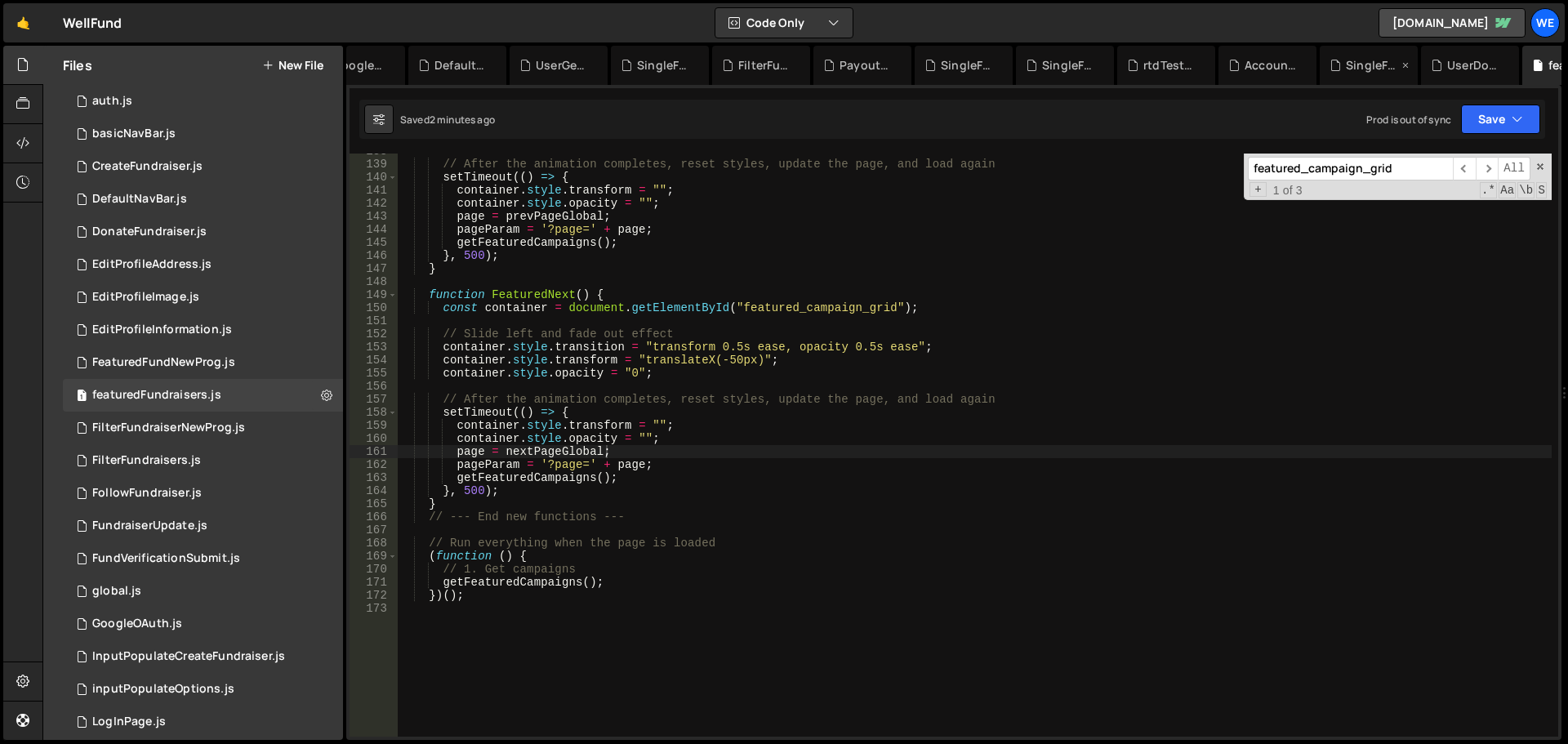
scroll to position [0, 0]
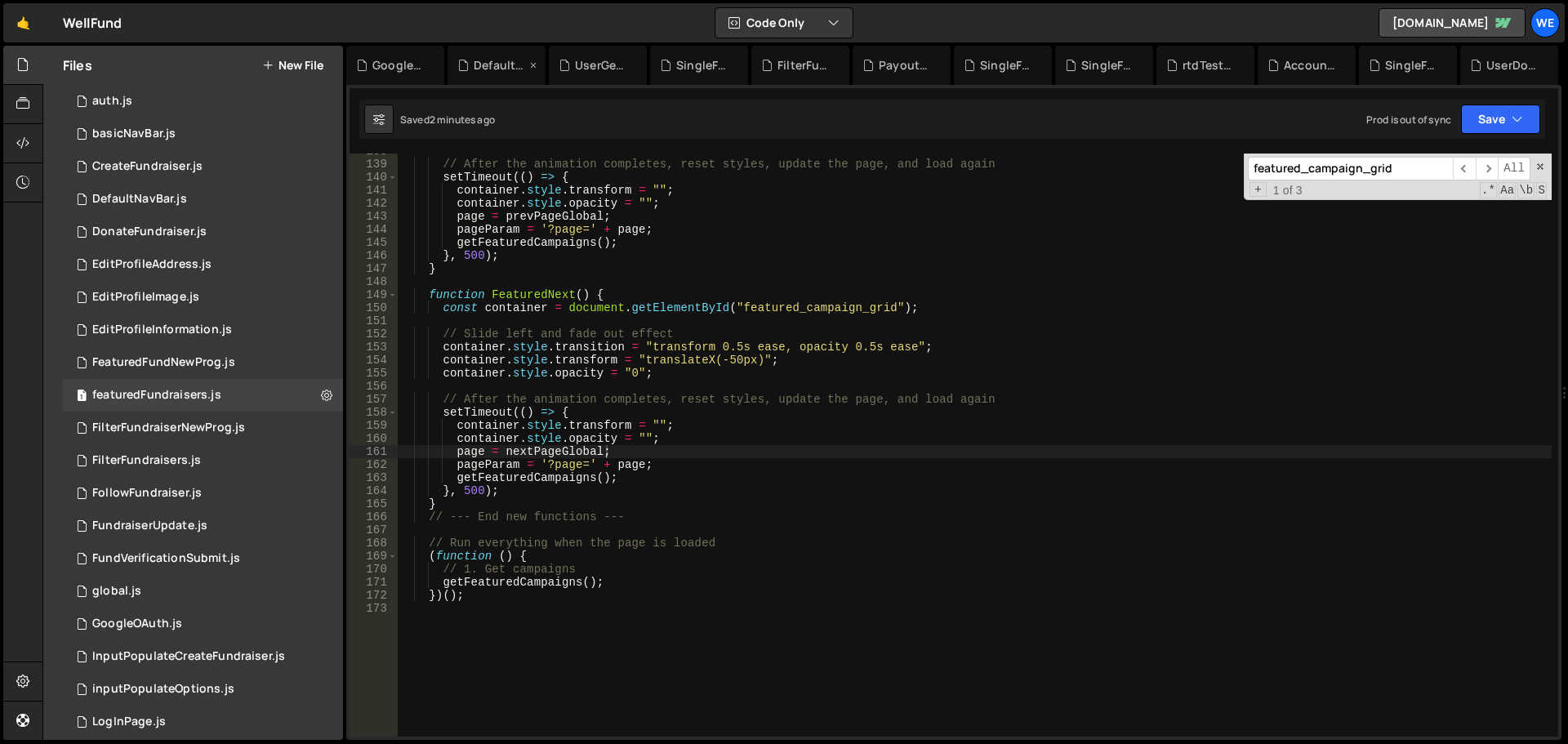
click at [478, 65] on div "DefaultNavBar.js" at bounding box center [499, 65] width 52 height 16
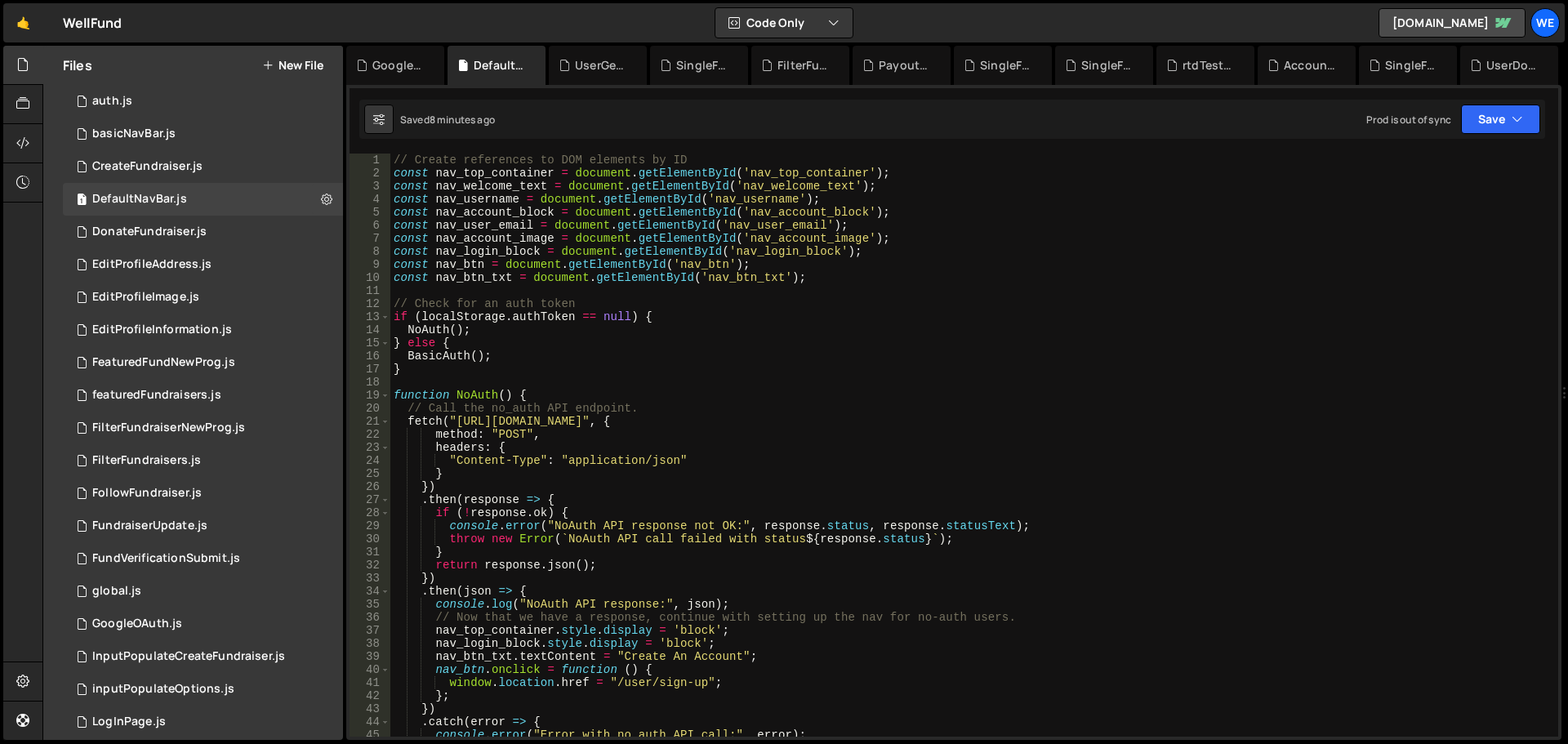
click at [740, 286] on div "// Create references to DOM elements by ID const nav_top_container = document .…" at bounding box center [972, 458] width 1162 height 610
click at [455, 420] on div "// Create references to DOM elements by ID const nav_top_container = document .…" at bounding box center [972, 458] width 1162 height 610
click at [703, 420] on div "// Create references to DOM elements by ID const nav_top_container = document .…" at bounding box center [972, 458] width 1162 height 610
click at [708, 421] on div "// Create references to DOM elements by ID const nav_top_container = document .…" at bounding box center [972, 458] width 1162 height 610
paste textarea "xru1-ldop-hv9n.n7e.xano"
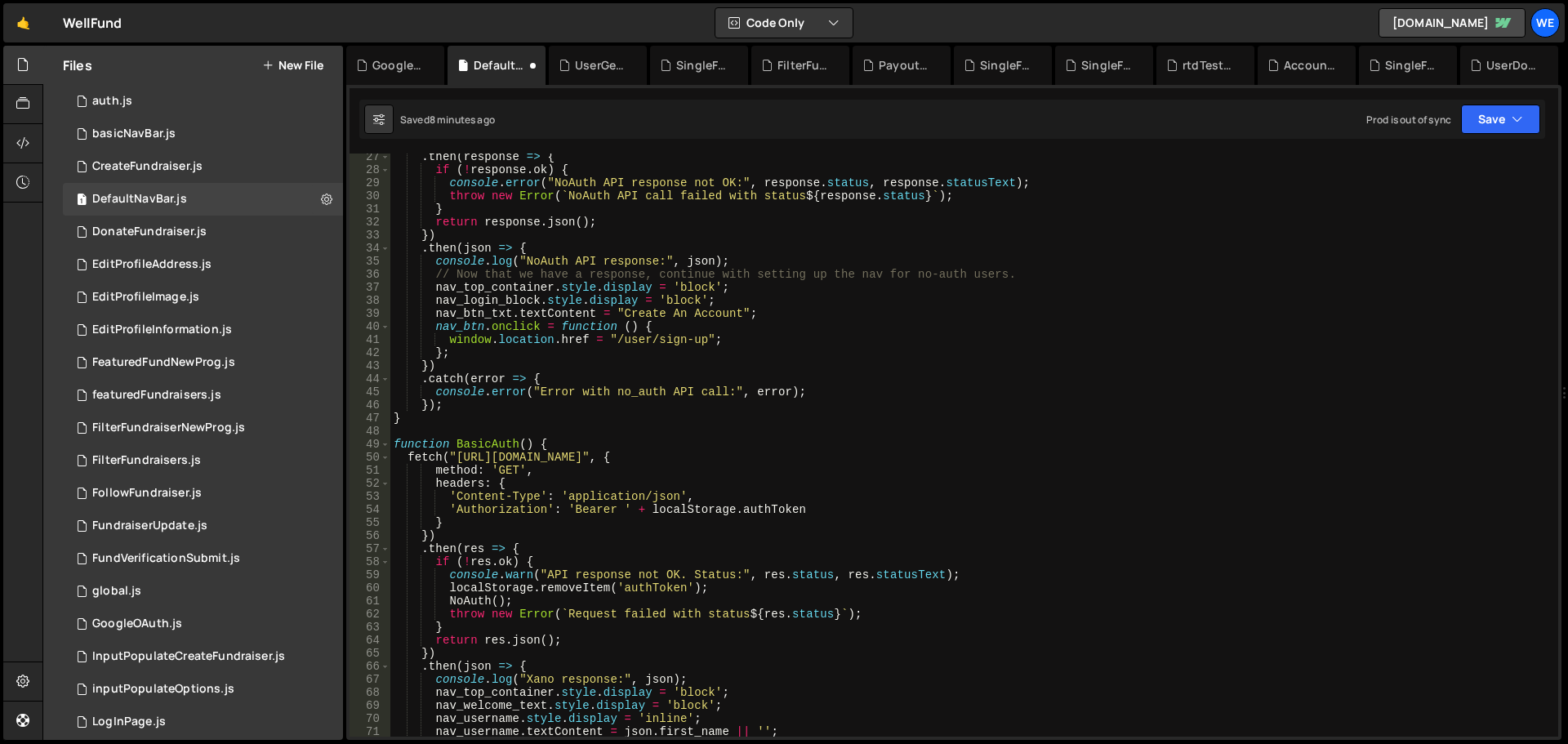
scroll to position [343, 0]
drag, startPoint x: 455, startPoint y: 456, endPoint x: 544, endPoint y: 531, distance: 116.4
click at [455, 457] on div ". then ( response => { if ( ! response . ok ) { console . error ( "NoAuth API r…" at bounding box center [972, 455] width 1162 height 610
click at [693, 461] on div ". then ( response => { if ( ! response . ok ) { console . error ( "NoAuth API r…" at bounding box center [972, 455] width 1162 height 610
paste textarea "ru1-ldop-hv9n.n7e"
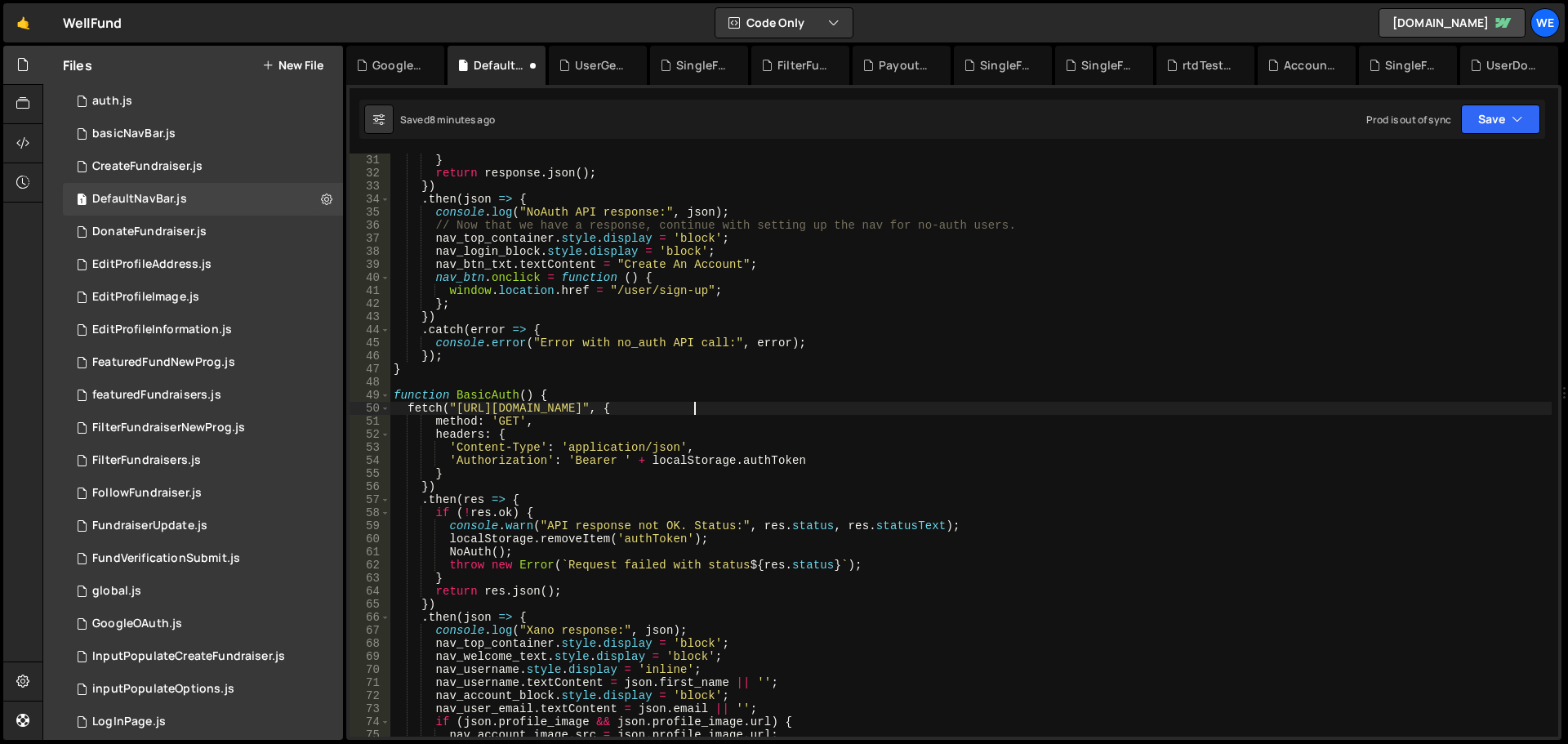
scroll to position [441, 0]
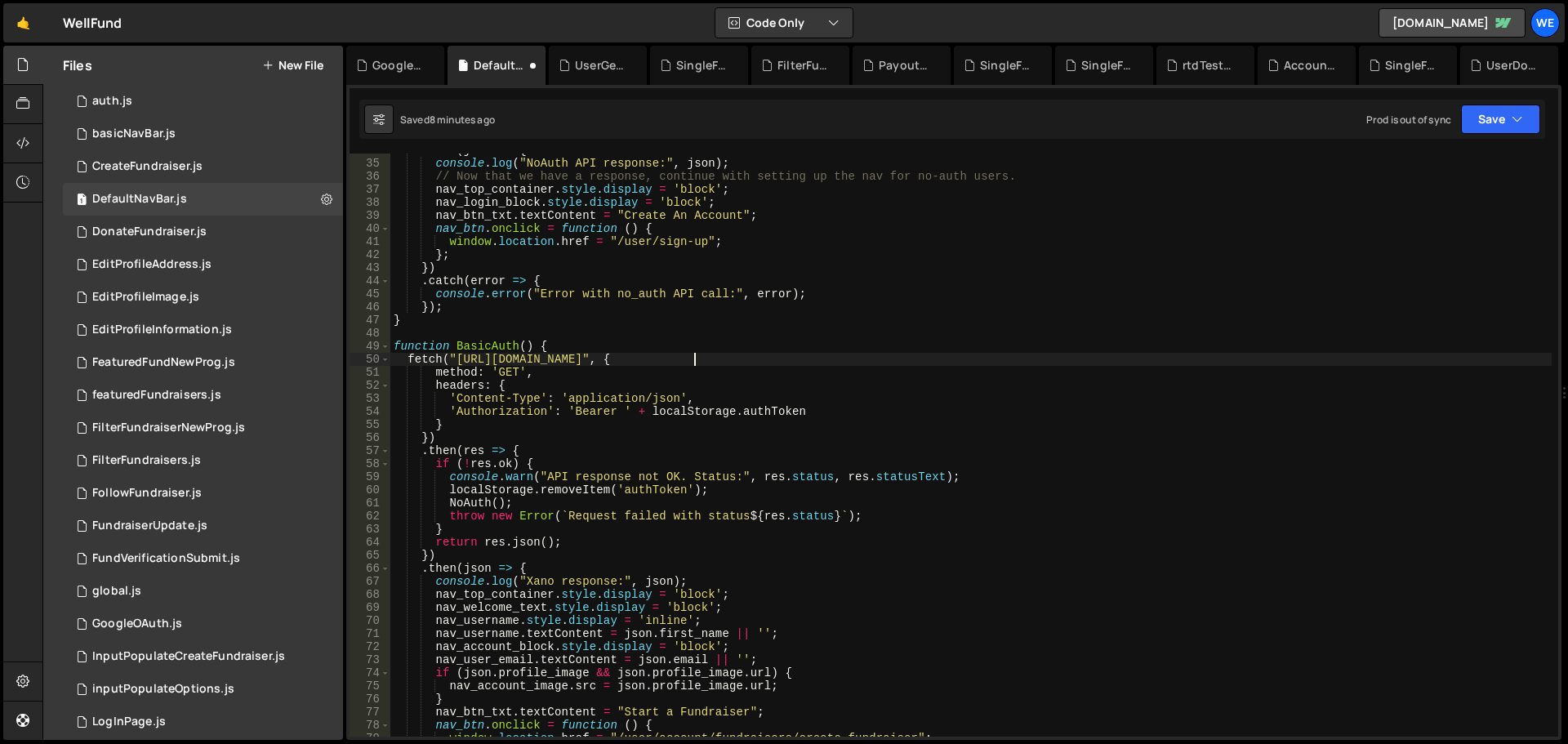
click at [771, 413] on div ". then ( json => { console . log ( "NoAuth API response:" , json ) ; // Now tha…" at bounding box center [972, 448] width 1162 height 610
type textarea "'Authorization': 'Bearer ' + localStorage.authToken"
click at [730, 415] on div ". then ( json => { console . log ( "NoAuth API response:" , json ) ; // Now tha…" at bounding box center [972, 448] width 1162 height 610
click at [762, 415] on div ". then ( json => { console . log ( "NoAuth API response:" , json ) ; // Now tha…" at bounding box center [972, 448] width 1162 height 610
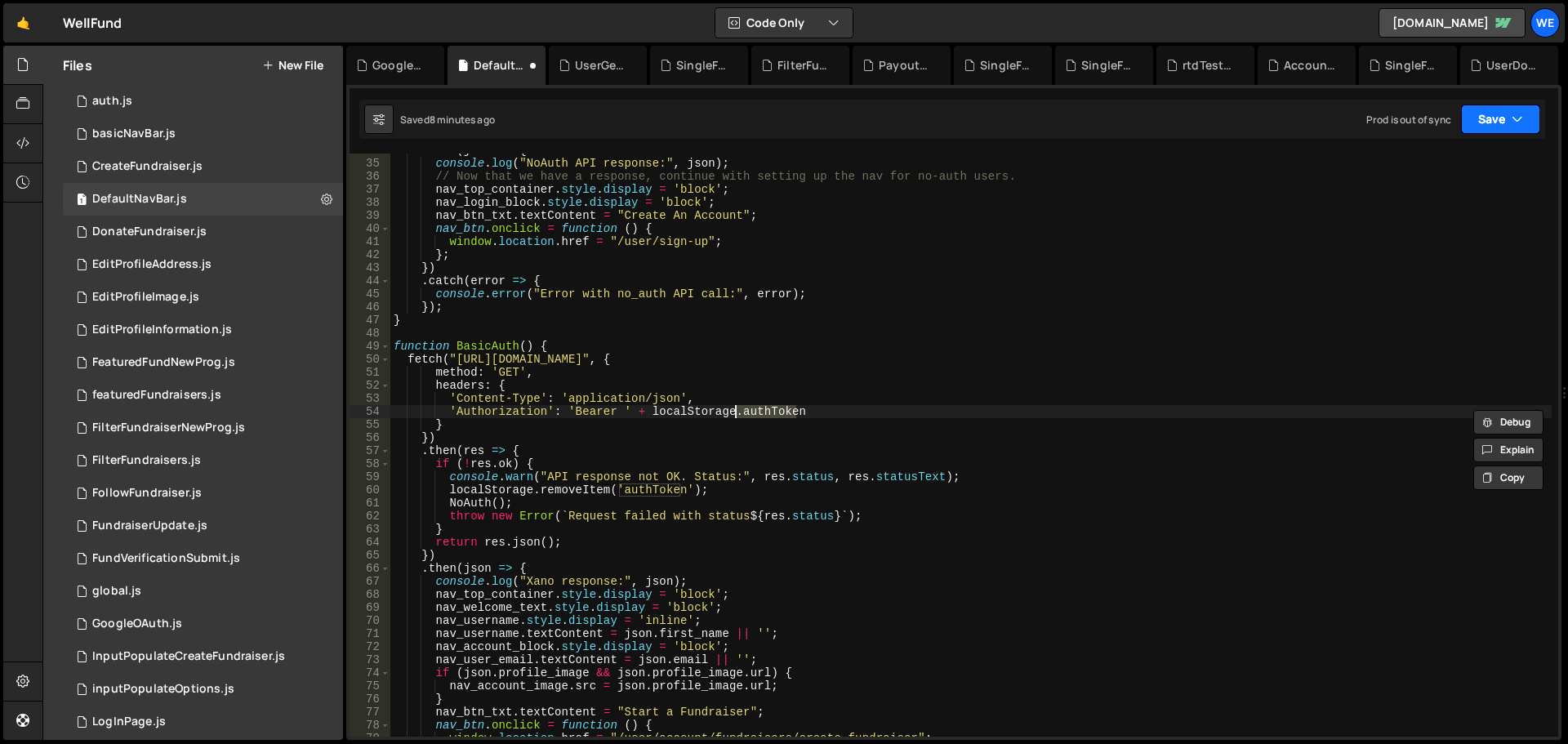
click at [1486, 121] on button "Save" at bounding box center [1501, 119] width 79 height 30
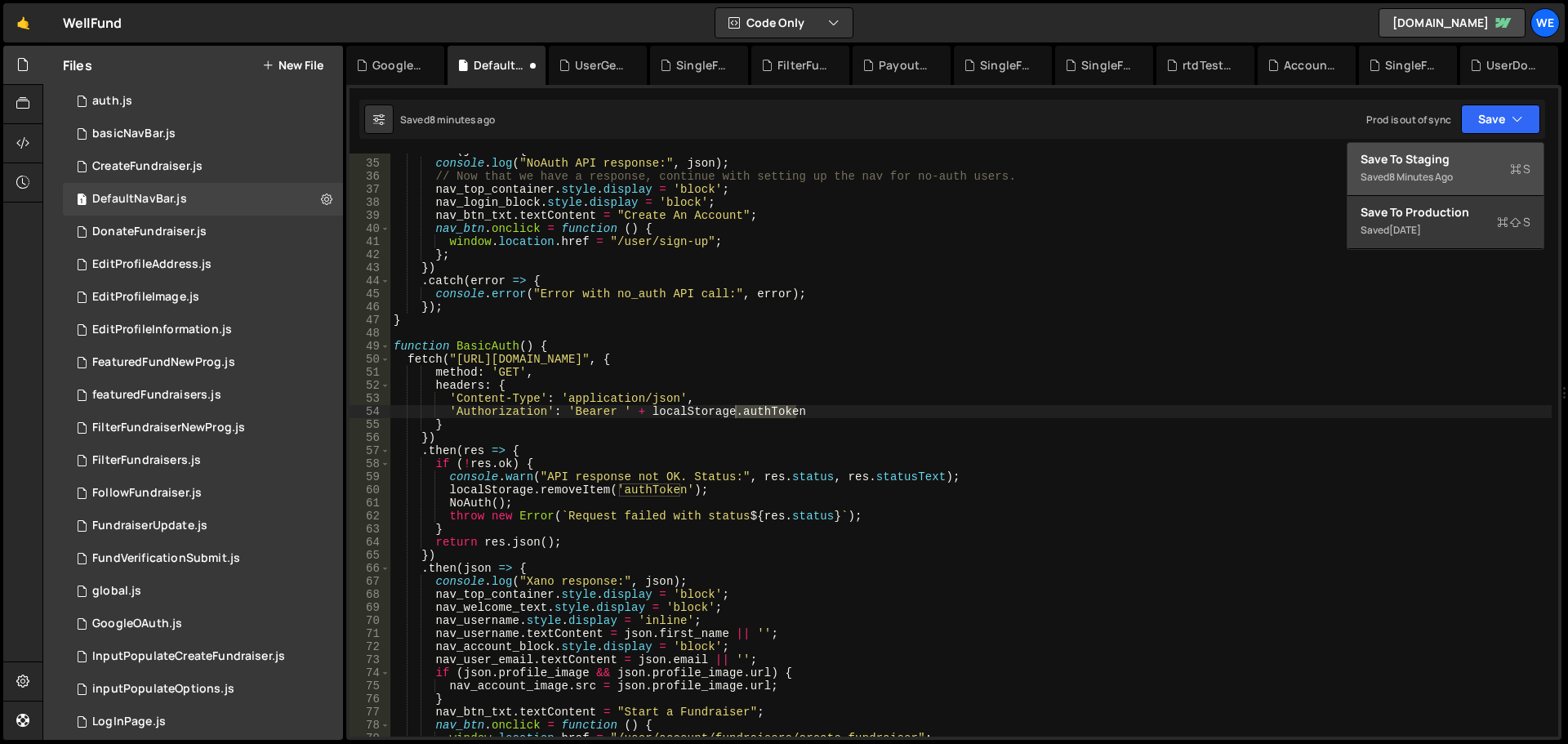
click at [1473, 144] on button "Save to Staging S Saved 8 minutes ago" at bounding box center [1445, 169] width 196 height 53
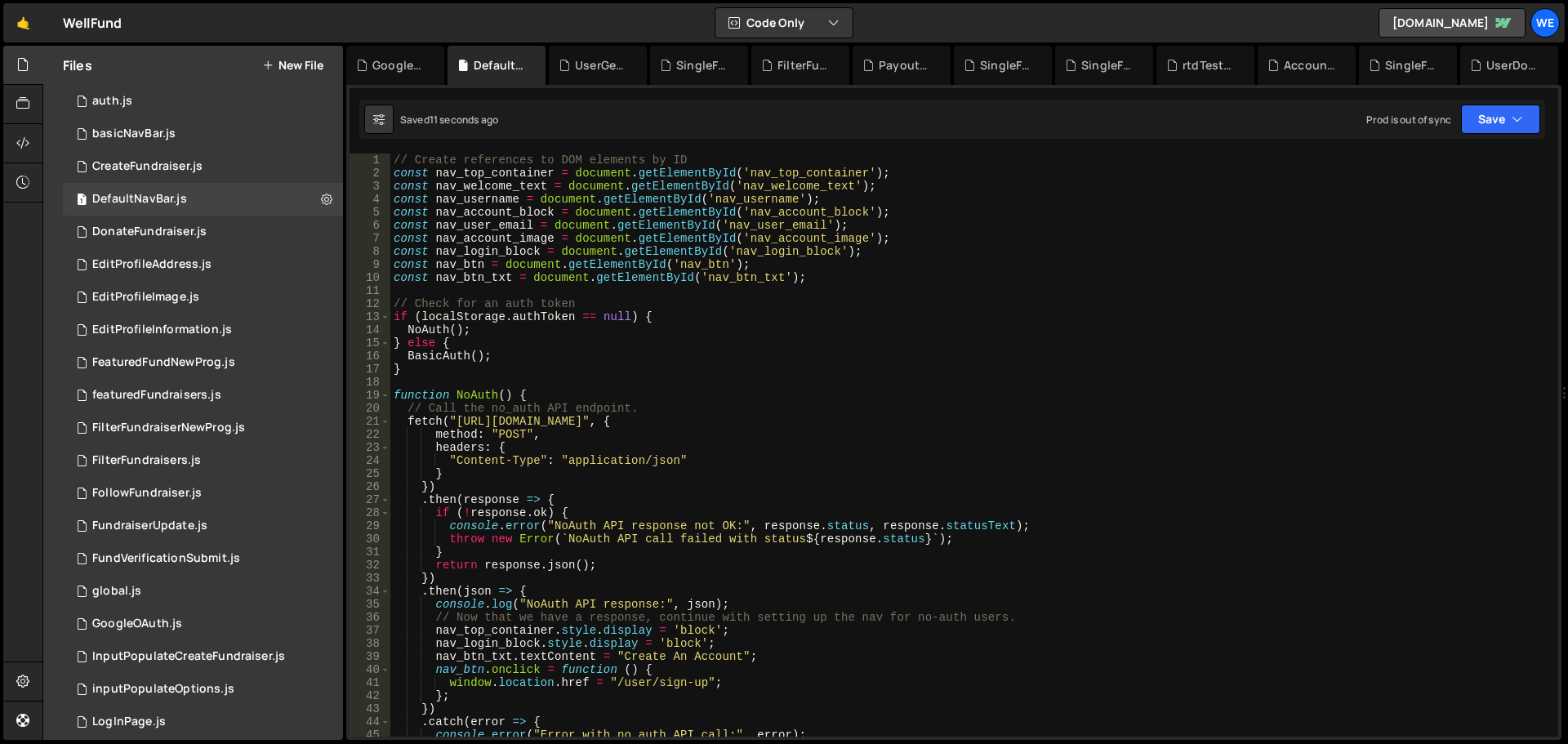
scroll to position [0, 0]
click at [783, 65] on div "FilterFundraisers.js" at bounding box center [803, 65] width 52 height 16
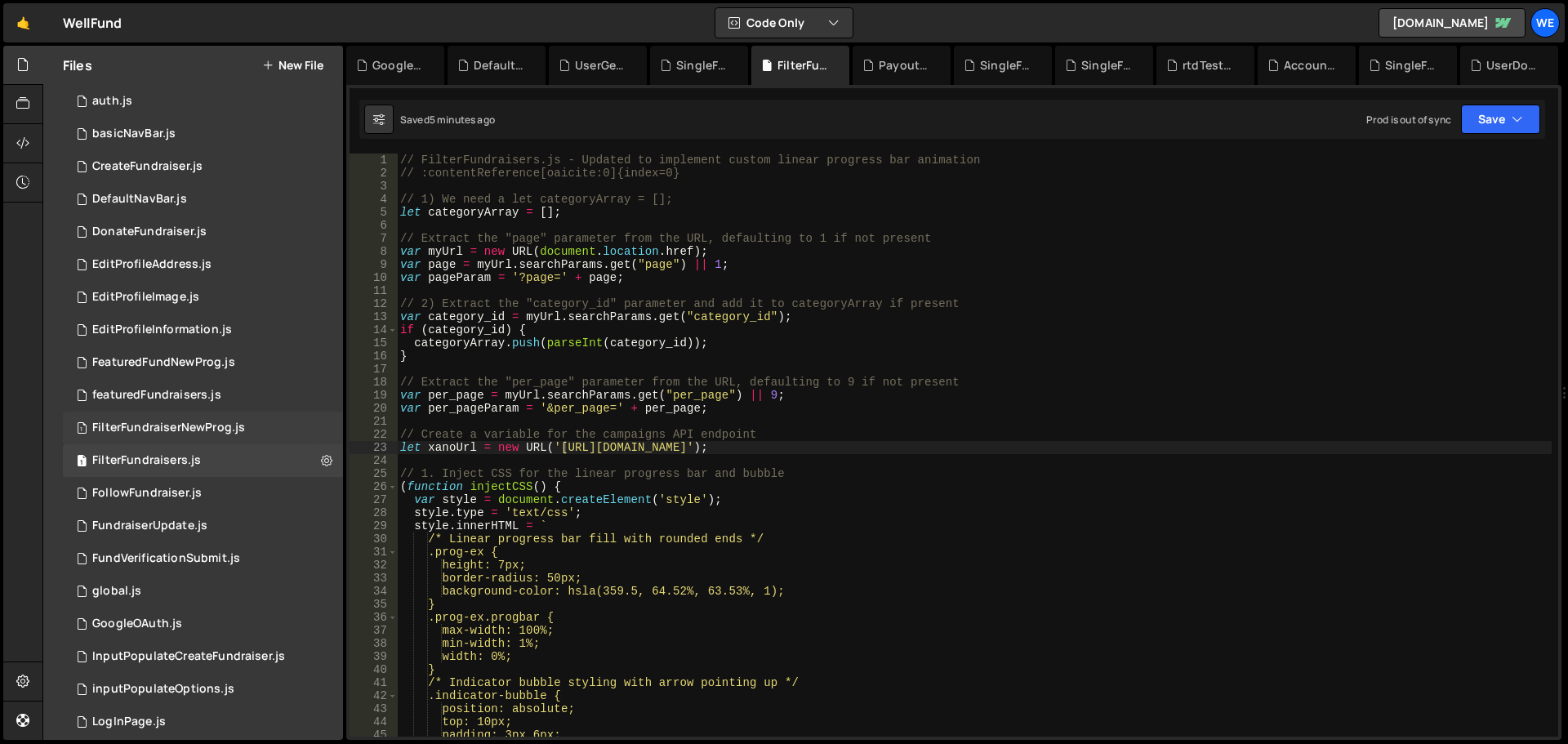
click at [190, 434] on div "FilterFundraiserNewProg.js" at bounding box center [169, 428] width 152 height 14
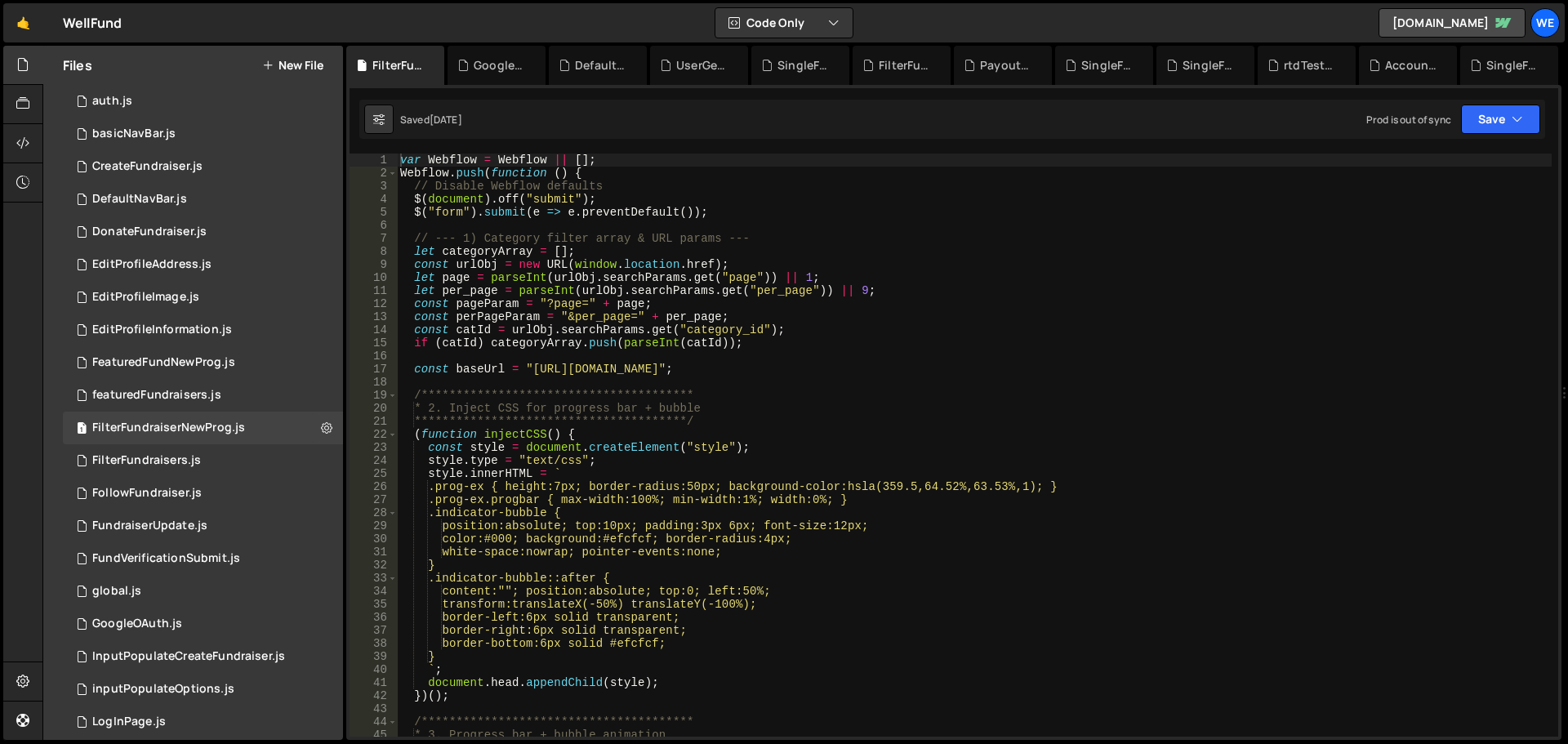
drag, startPoint x: 528, startPoint y: 366, endPoint x: 547, endPoint y: 413, distance: 50.7
click at [528, 366] on div "**********" at bounding box center [975, 458] width 1155 height 610
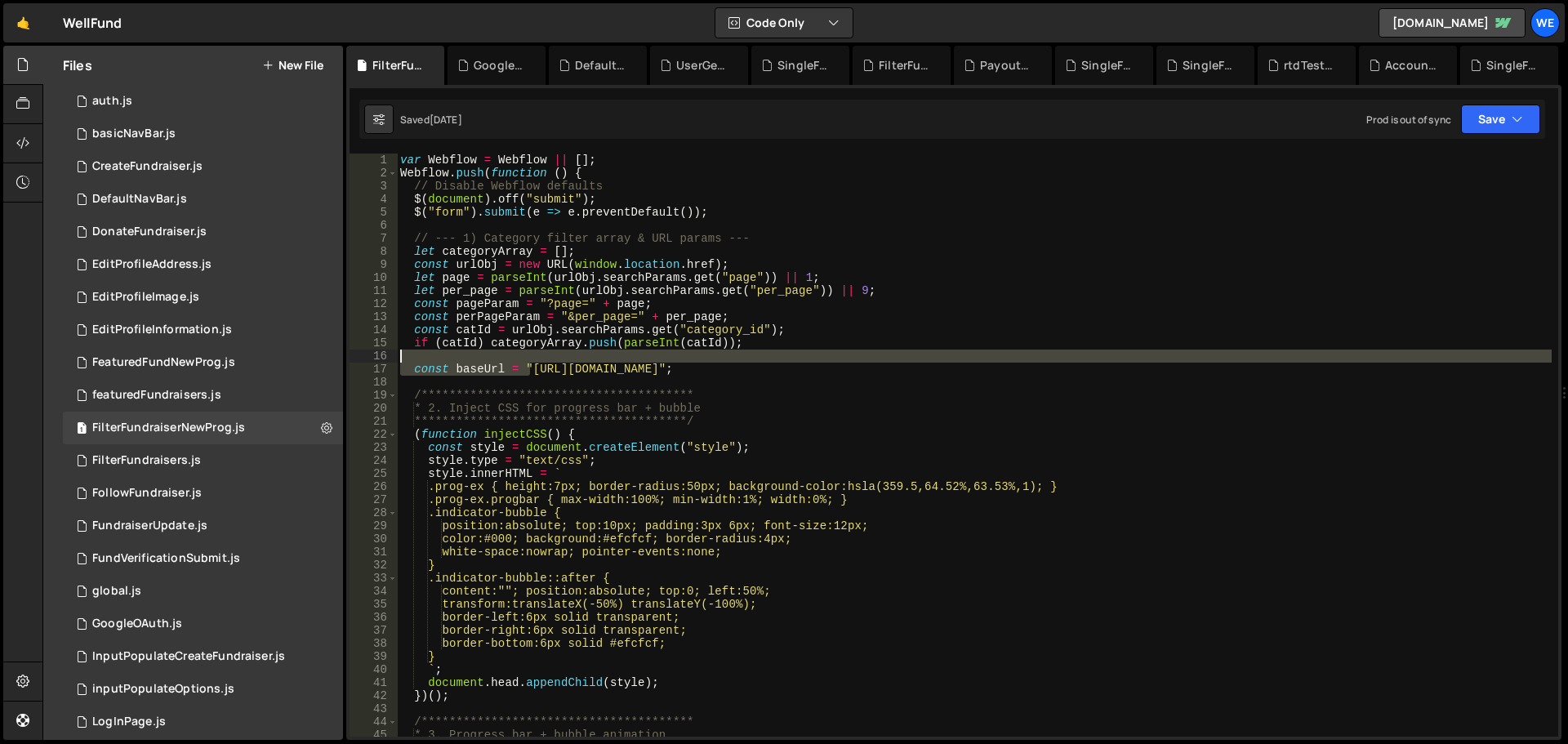
click at [784, 361] on div "**********" at bounding box center [975, 458] width 1155 height 610
click at [782, 369] on div "**********" at bounding box center [975, 458] width 1155 height 610
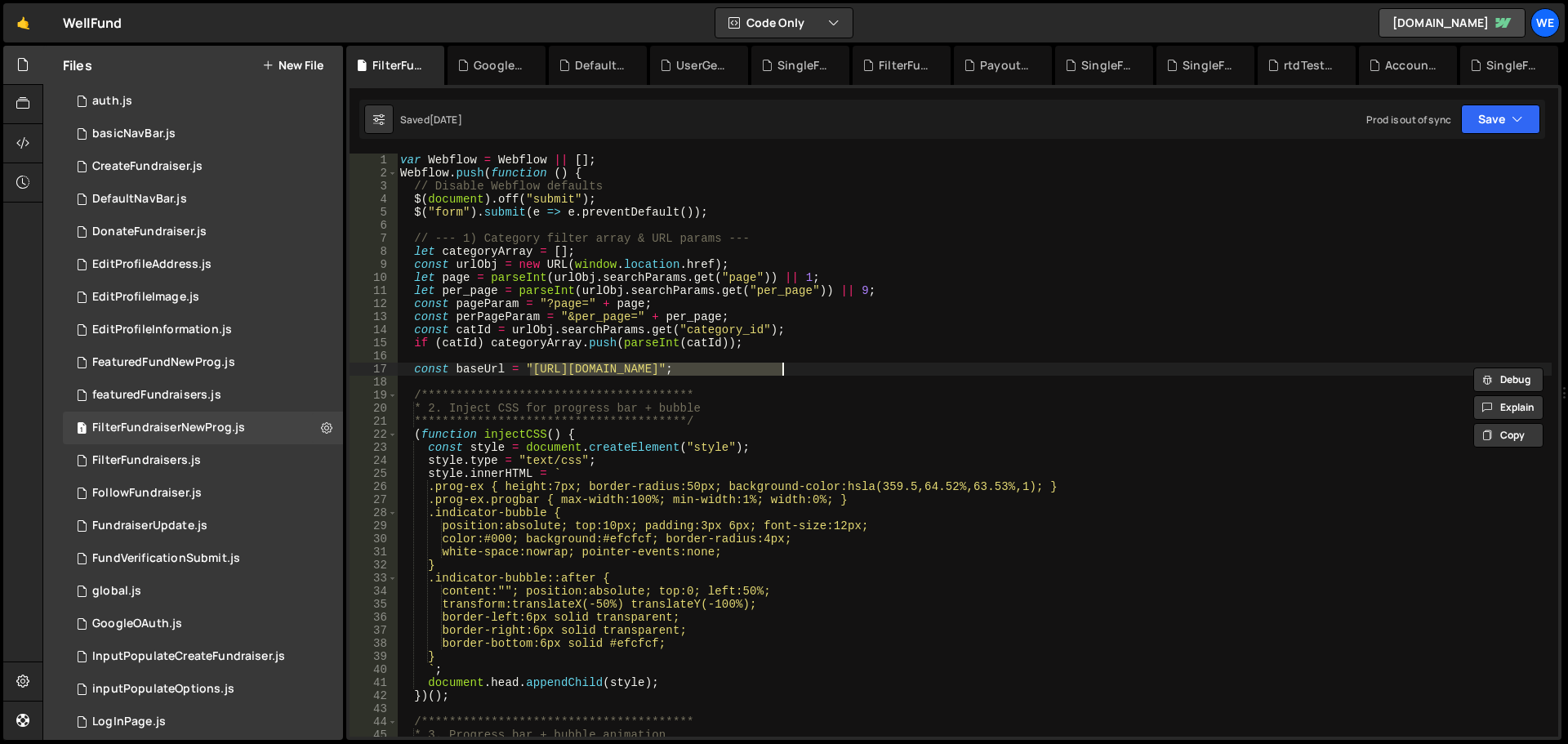
paste textarea "xru1-ldop-hv9n.n7e.xano"
click at [928, 365] on div "**********" at bounding box center [975, 458] width 1155 height 610
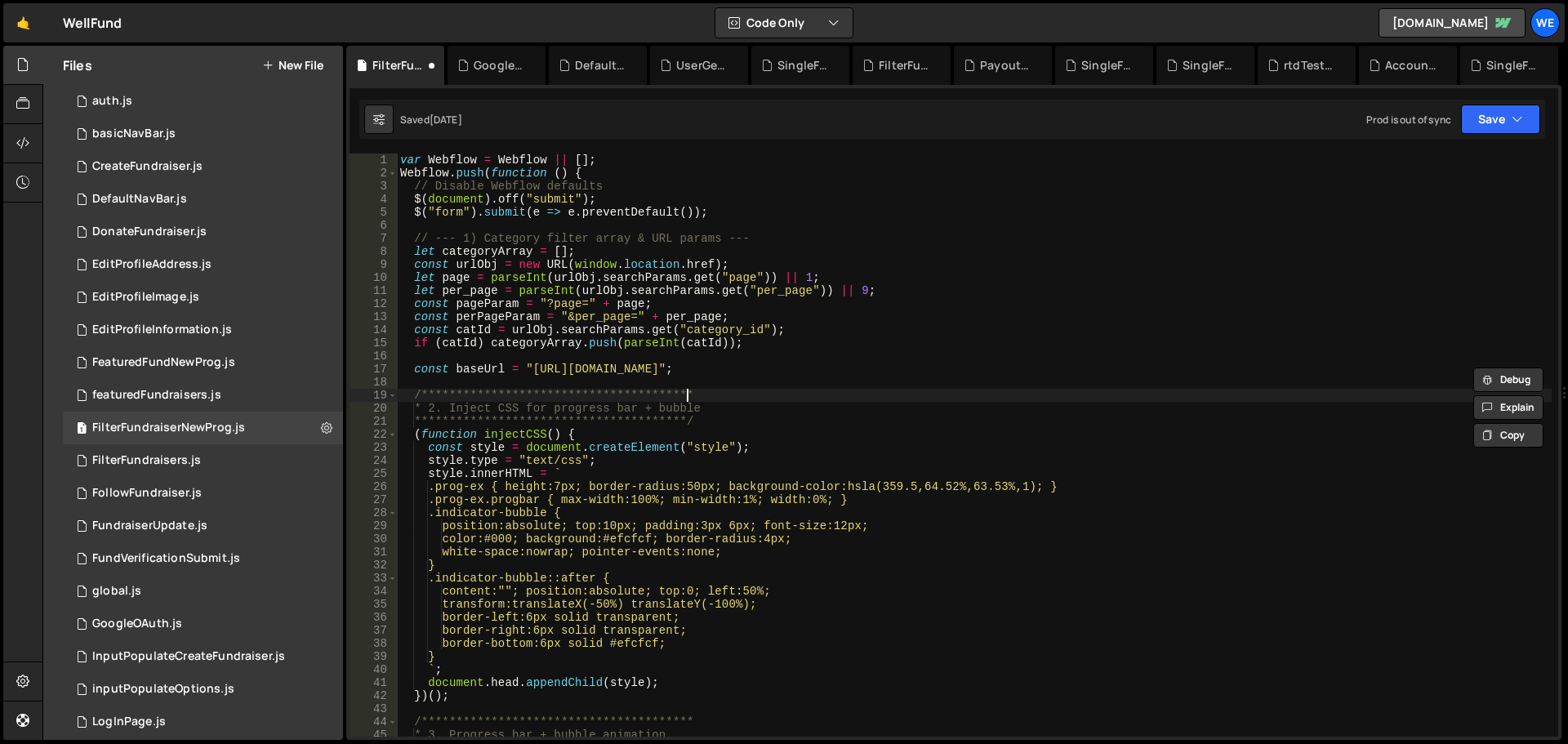
click at [871, 397] on div "**********" at bounding box center [975, 458] width 1155 height 610
type textarea "**********"
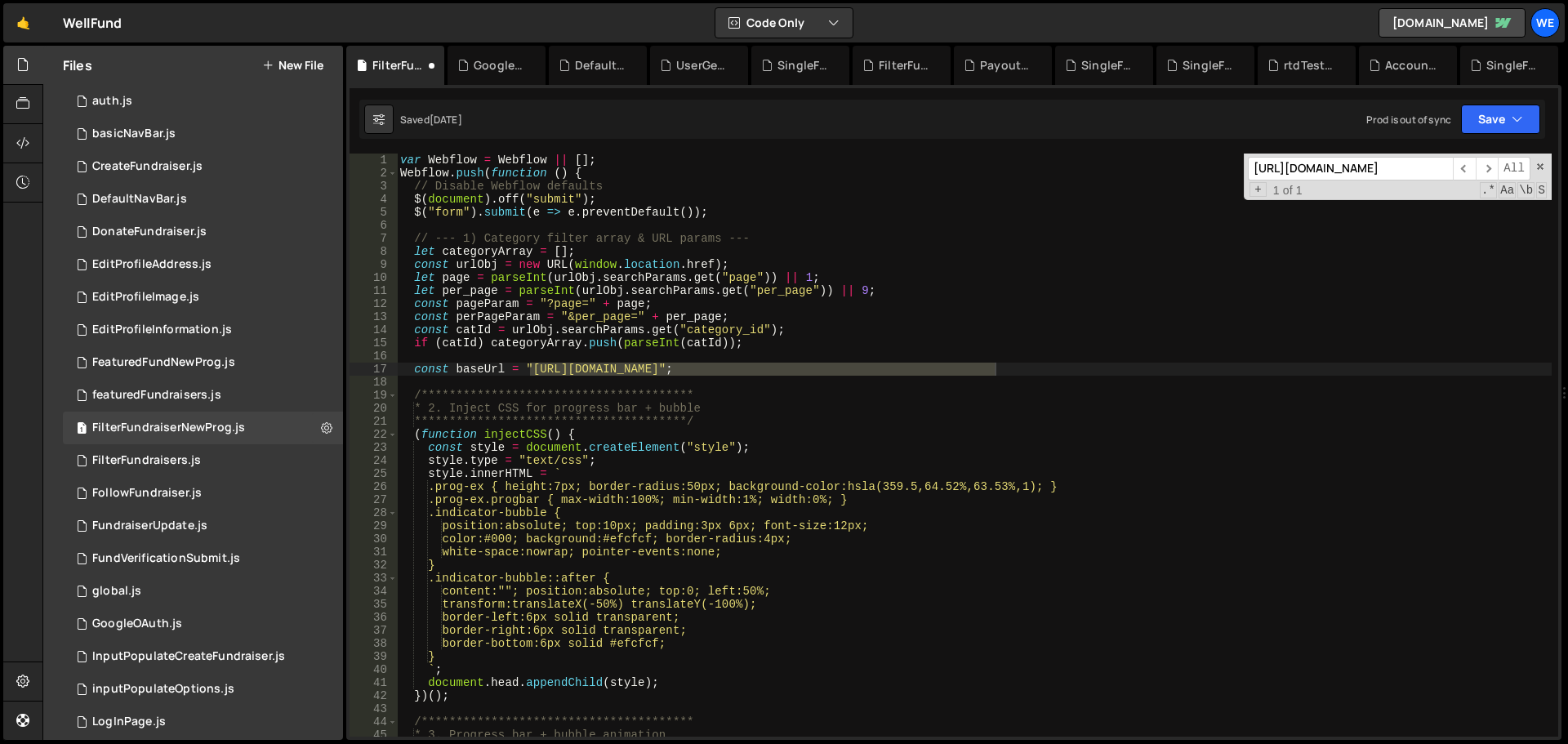
scroll to position [0, 195]
type input "https://xru1-ldop-hv9n.n7e.xano.io/api:txysN0Dn/campaignscard_filter"
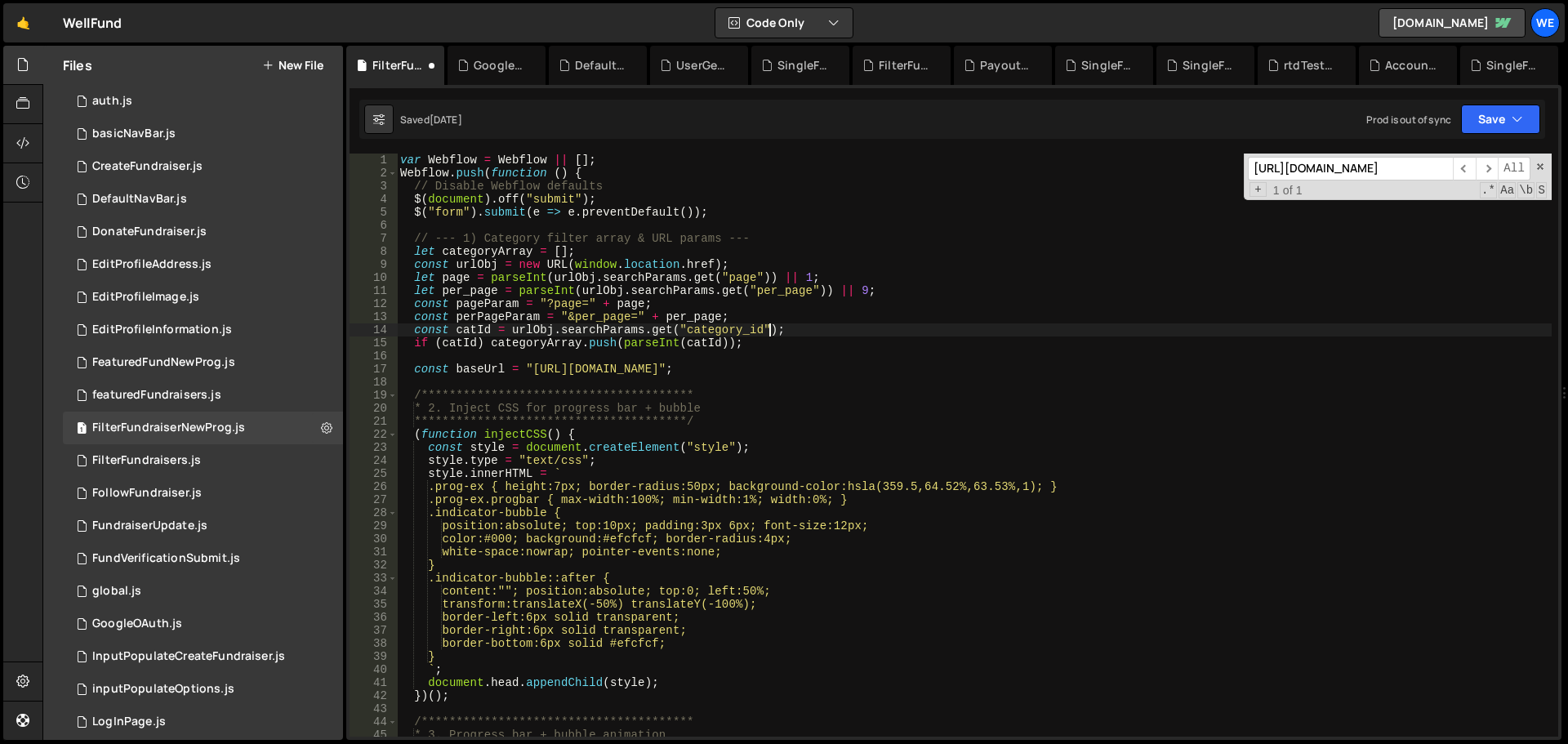
click at [767, 325] on div "**********" at bounding box center [975, 458] width 1155 height 610
click at [1500, 115] on button "Save" at bounding box center [1501, 119] width 79 height 30
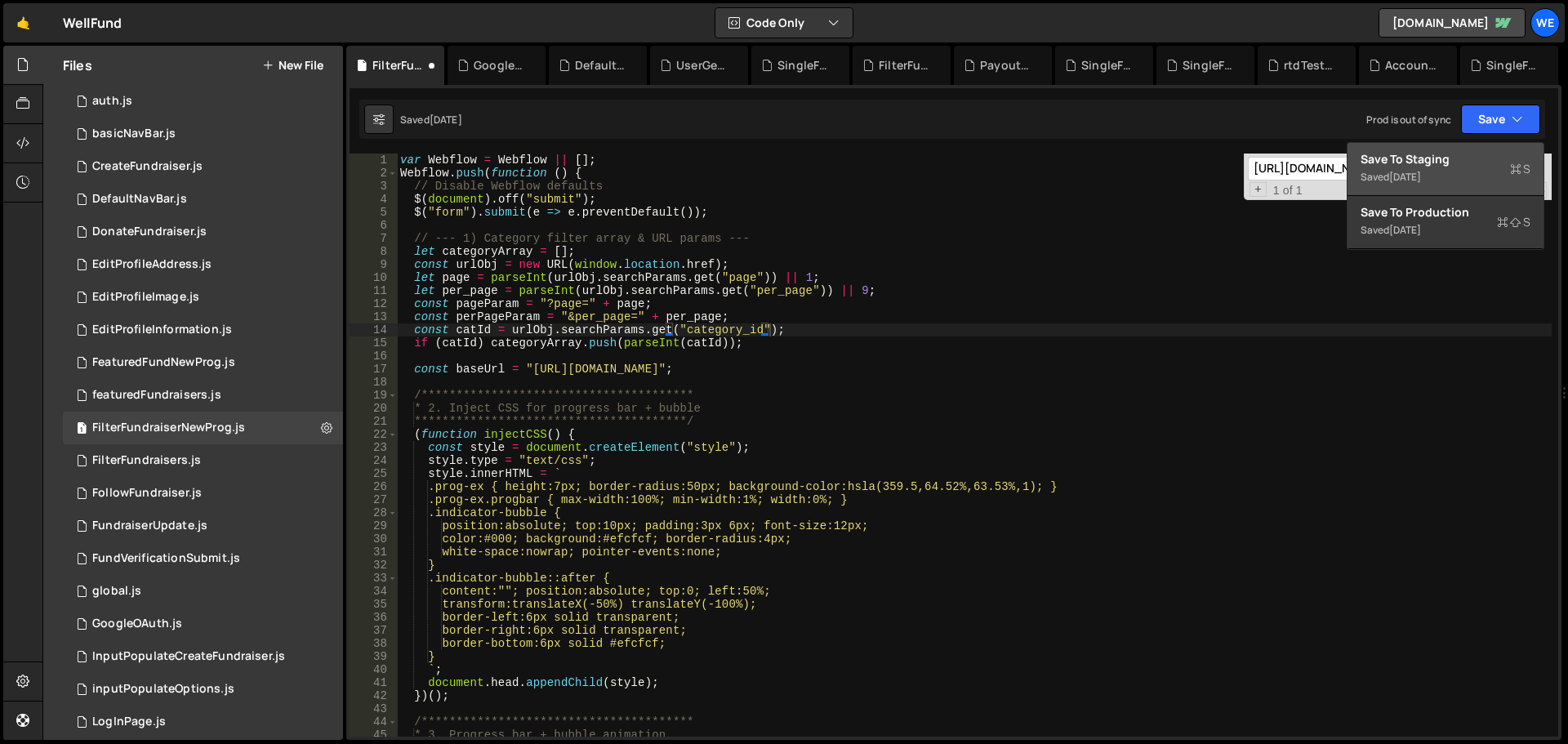
click at [1429, 152] on div "Save to Staging S" at bounding box center [1446, 160] width 170 height 16
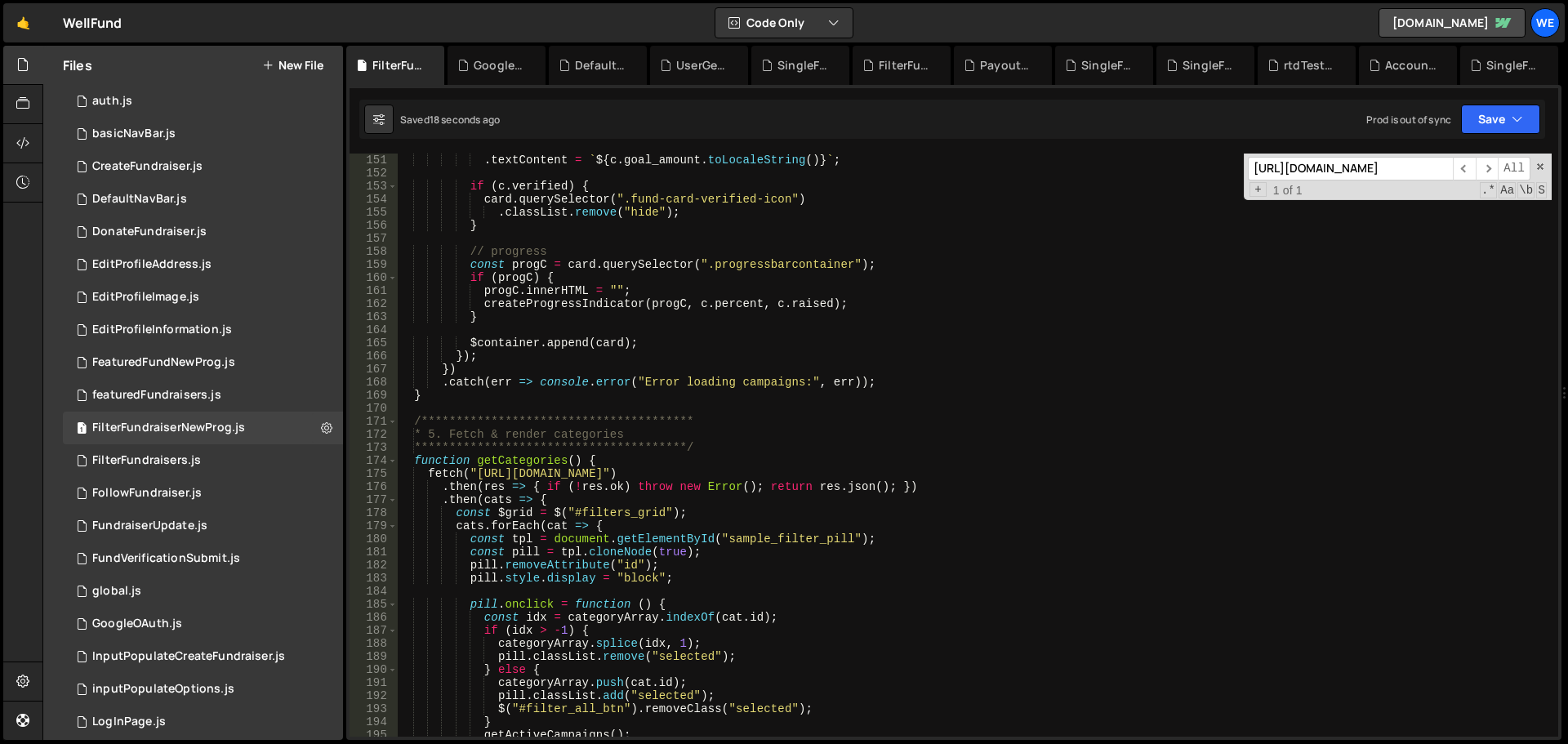
scroll to position [1960, 0]
click at [477, 471] on div "**********" at bounding box center [975, 458] width 1155 height 610
click at [726, 471] on div "**********" at bounding box center [975, 458] width 1155 height 610
paste textarea "xru1-ldop-hv9n.n7e.xano.io/api:txysN0Dn/campaignscard_filter"
drag, startPoint x: 477, startPoint y: 471, endPoint x: 499, endPoint y: 485, distance: 26.1
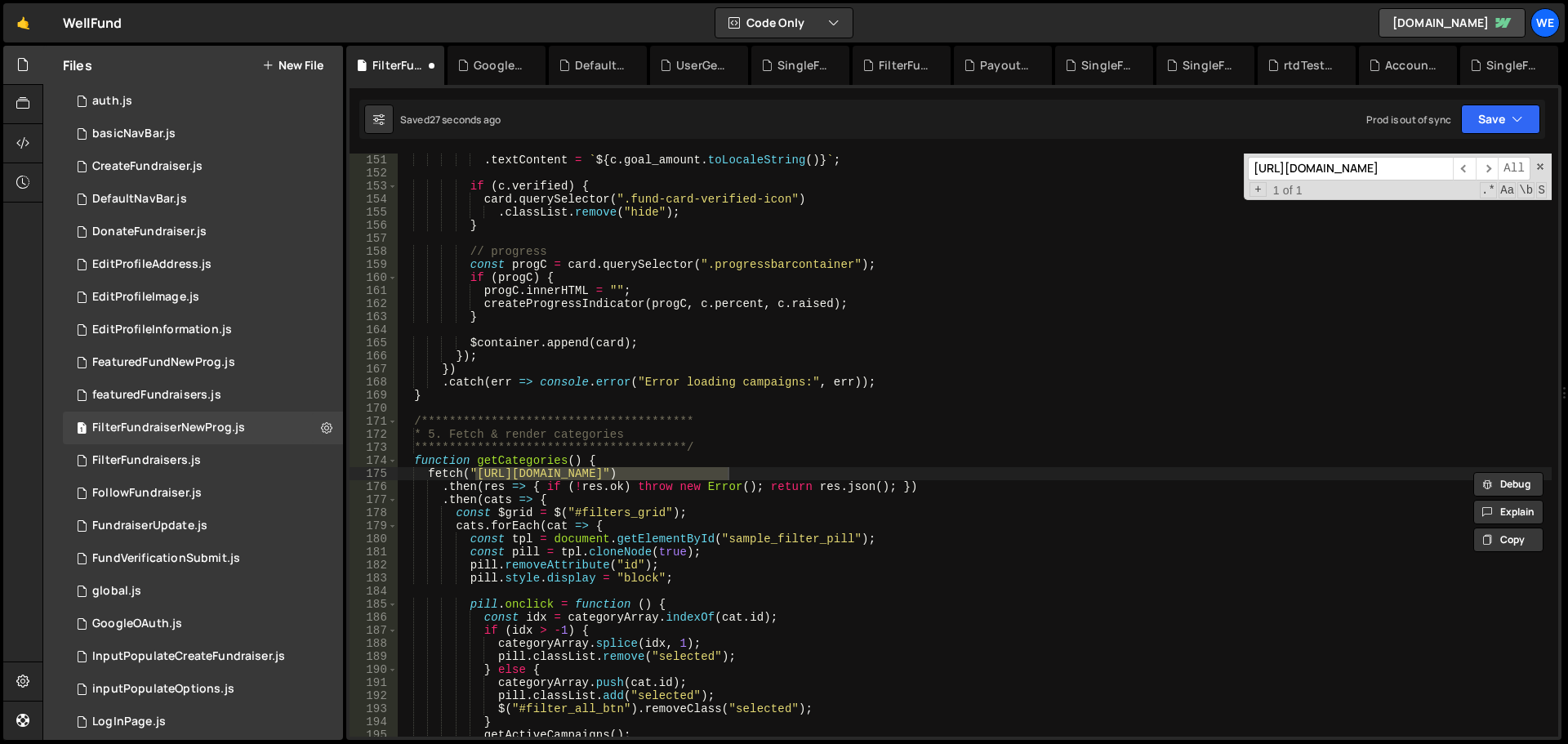
click at [477, 471] on div "**********" at bounding box center [975, 445] width 1155 height 584
click at [728, 474] on div "**********" at bounding box center [975, 458] width 1155 height 610
paste textarea "xru1-ldop-hv9n.n7e.xano"
type textarea "fetch("https://xru1-ldop-hv9n.n7e.xano.io/api:txysN0Dn/campaign_types")"
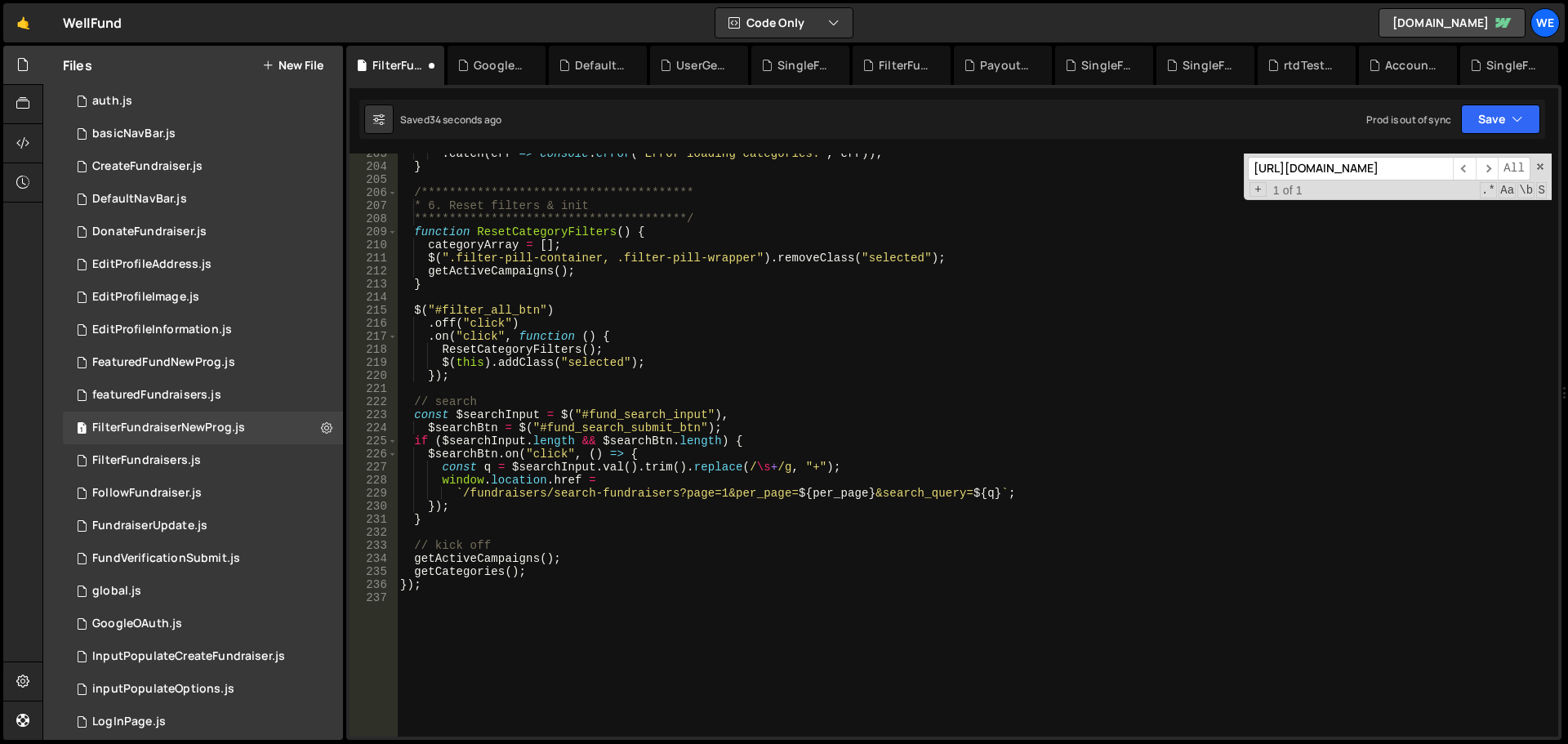
scroll to position [2799, 0]
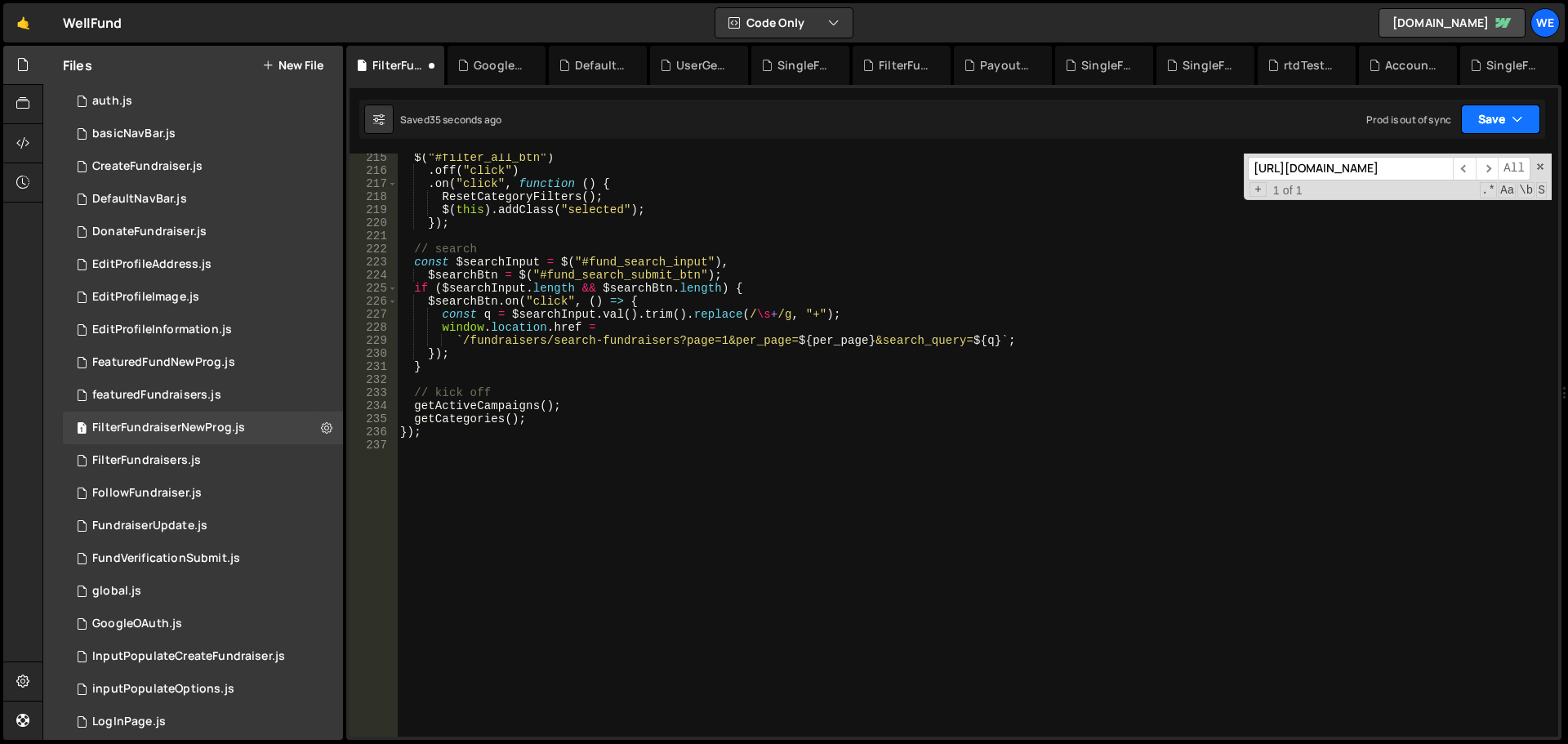
click at [1500, 123] on button "Save" at bounding box center [1501, 119] width 79 height 30
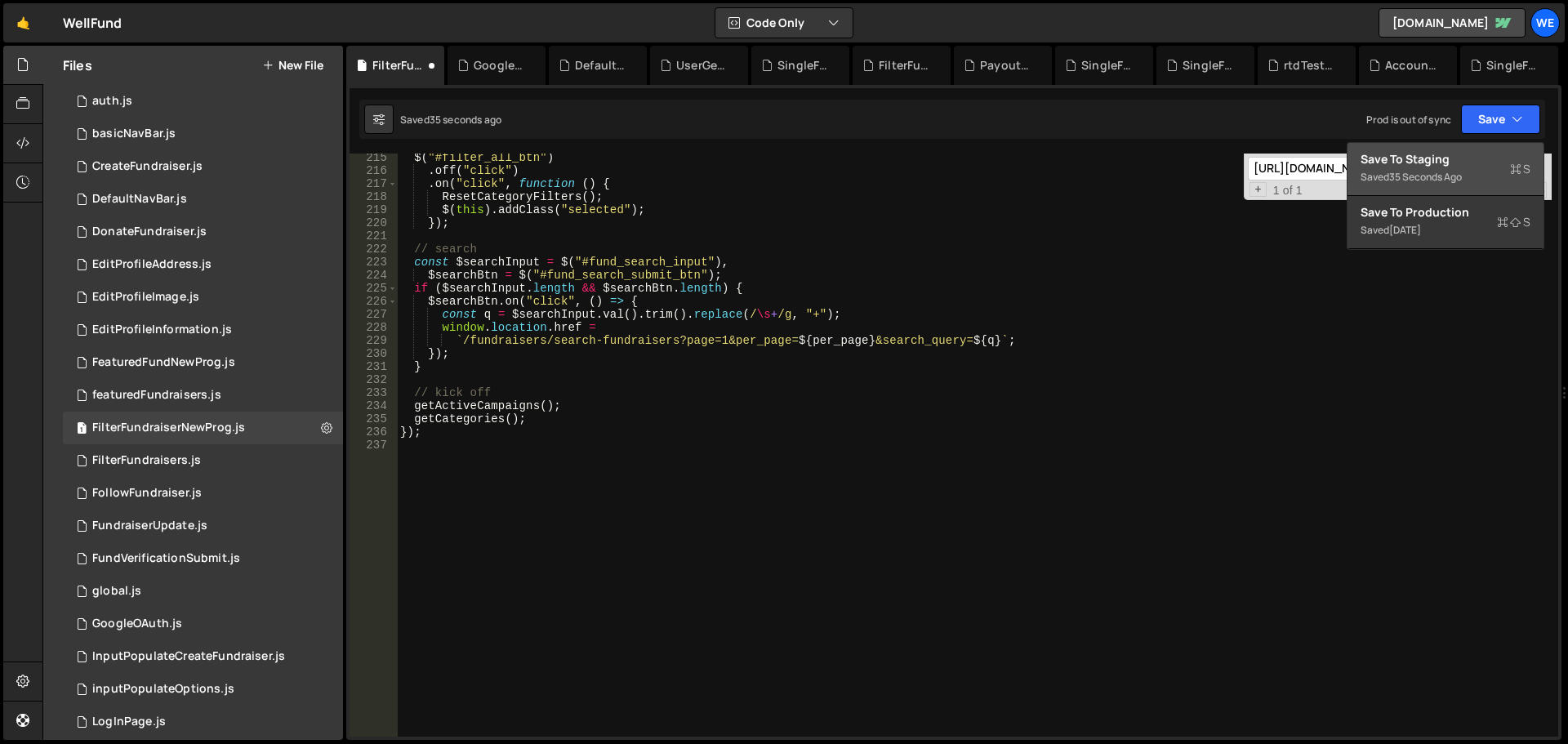
click at [1451, 160] on div "Save to Staging S" at bounding box center [1446, 160] width 170 height 16
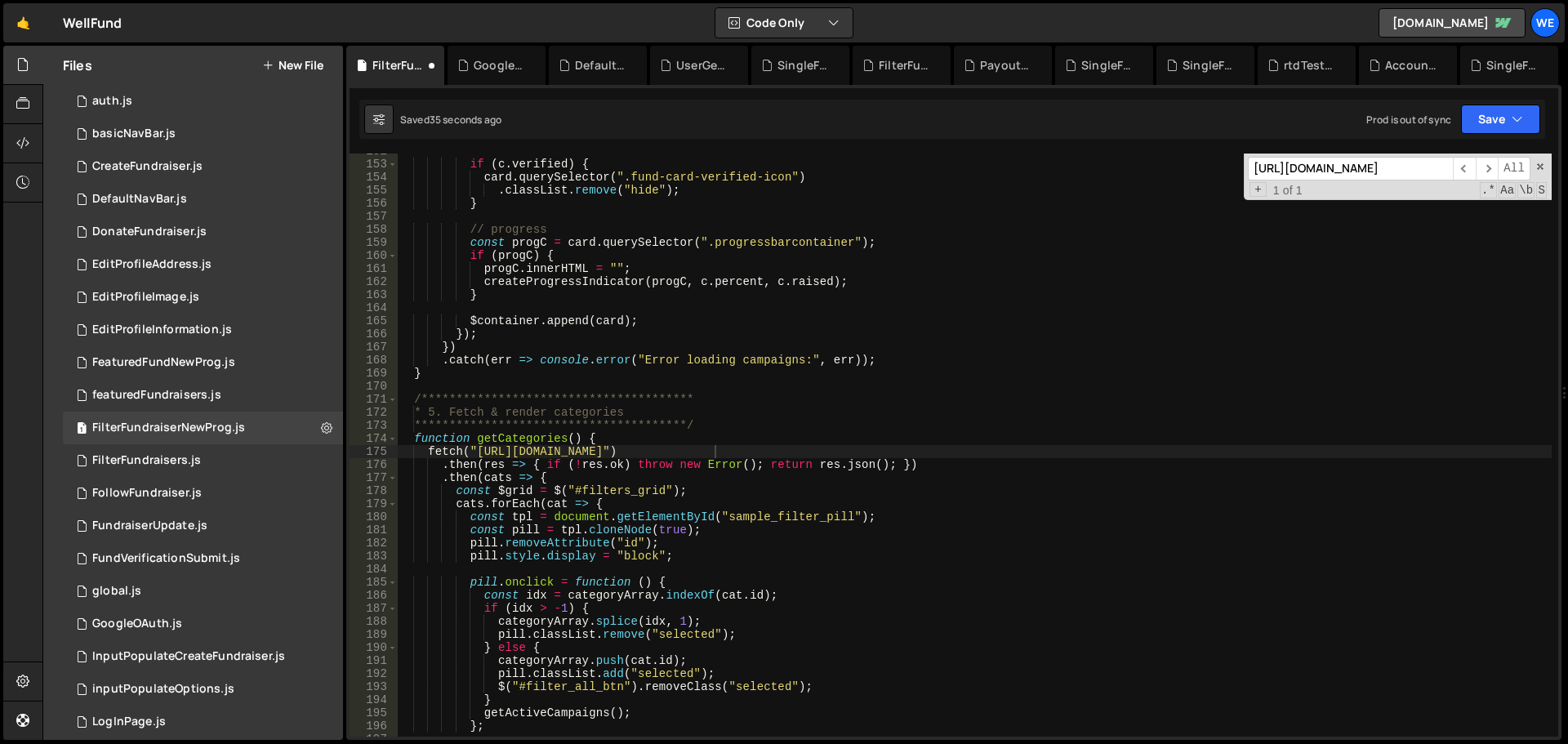
scroll to position [1982, 0]
click at [694, 57] on div "UserGeneralInfo.js" at bounding box center [702, 65] width 52 height 16
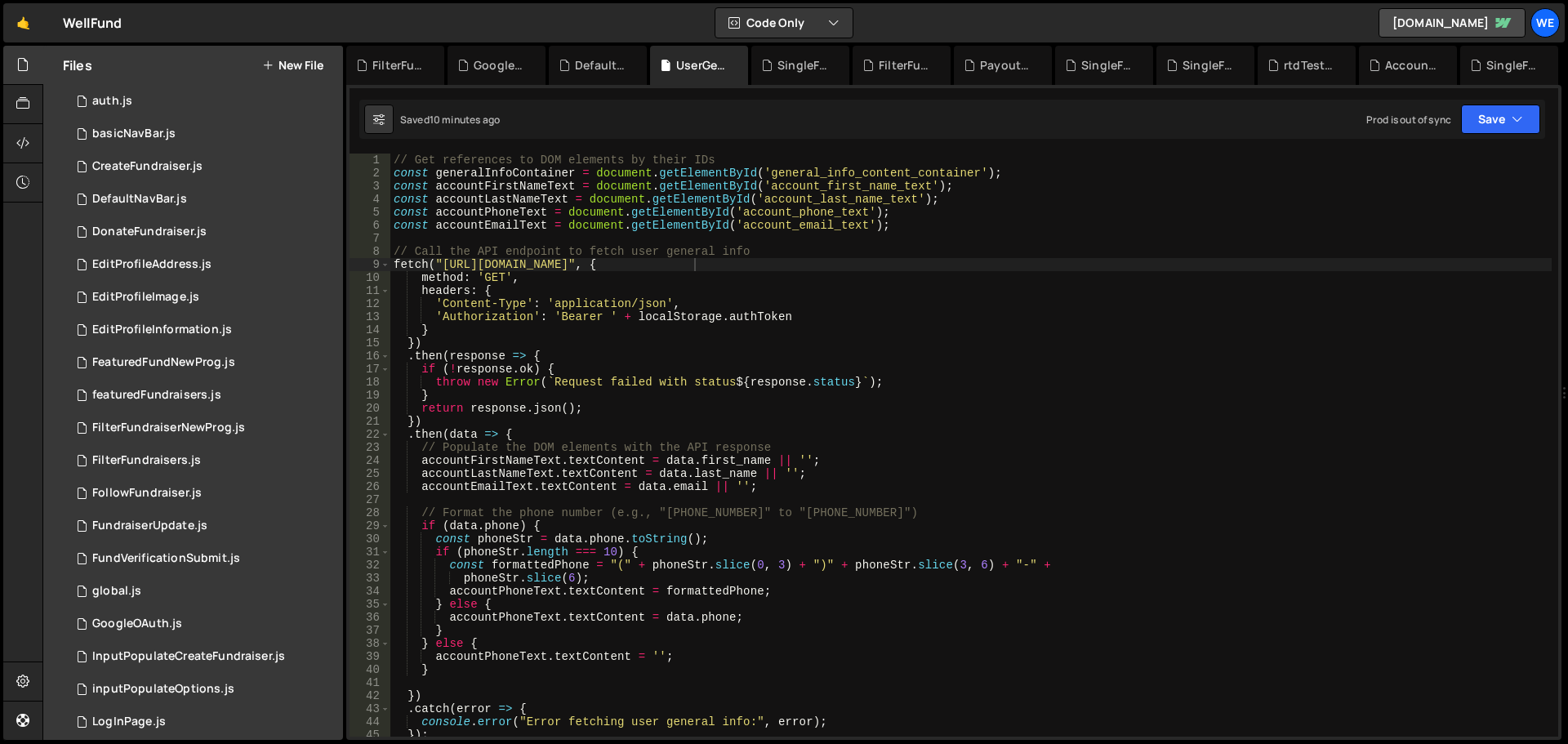
scroll to position [0, 0]
click at [442, 261] on div "// Get references to DOM elements by their IDs const generalInfoContainer = doc…" at bounding box center [972, 458] width 1162 height 610
click at [694, 270] on div "// Get references to DOM elements by their IDs const generalInfoContainer = doc…" at bounding box center [972, 458] width 1162 height 610
paste textarea "xru1-ldop-hv9n.n7e.xano"
type textarea "fetch("[URL][DOMAIN_NAME]", {"
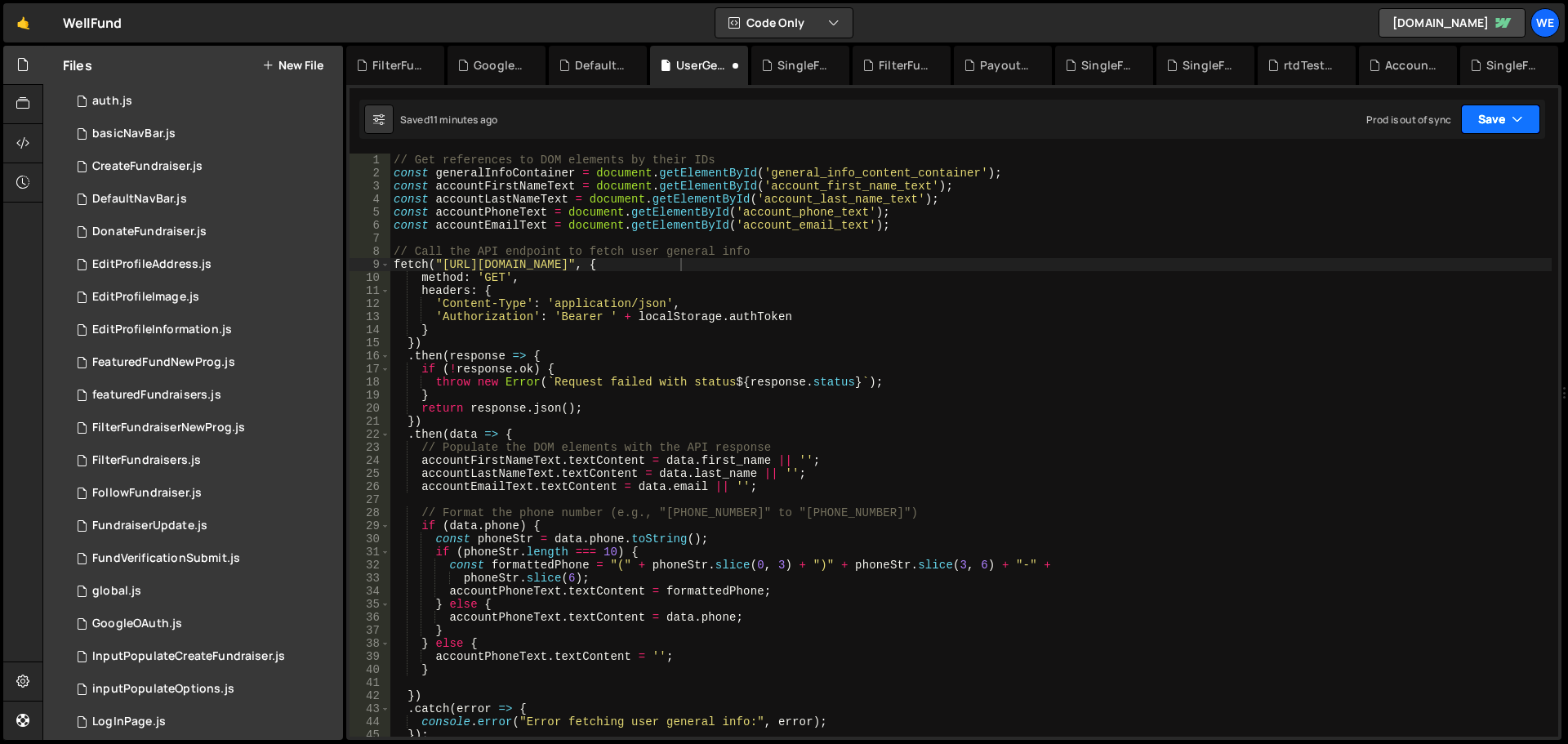
click at [1486, 129] on button "Save" at bounding box center [1501, 119] width 79 height 30
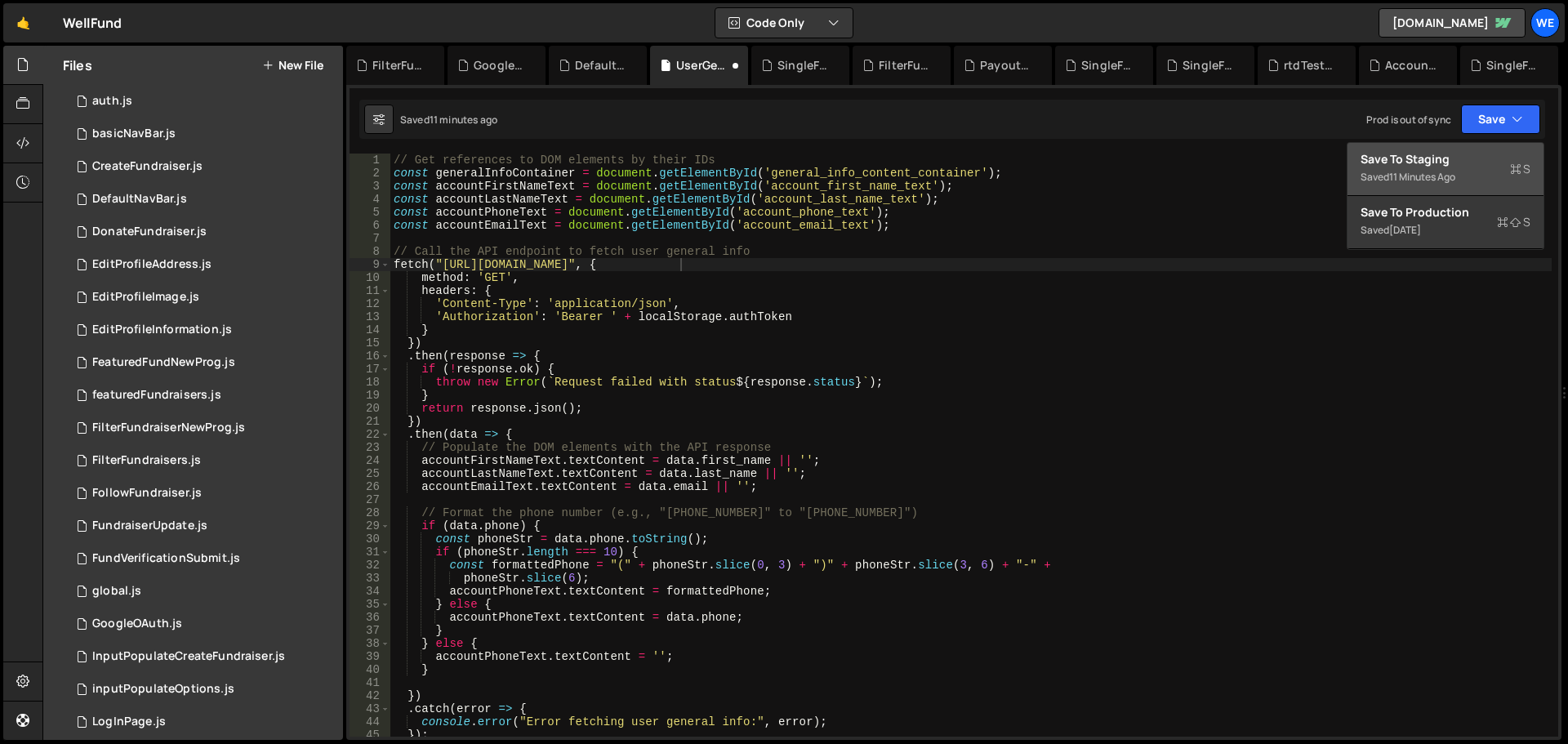
click at [1448, 160] on div "Save to Staging S" at bounding box center [1446, 160] width 170 height 16
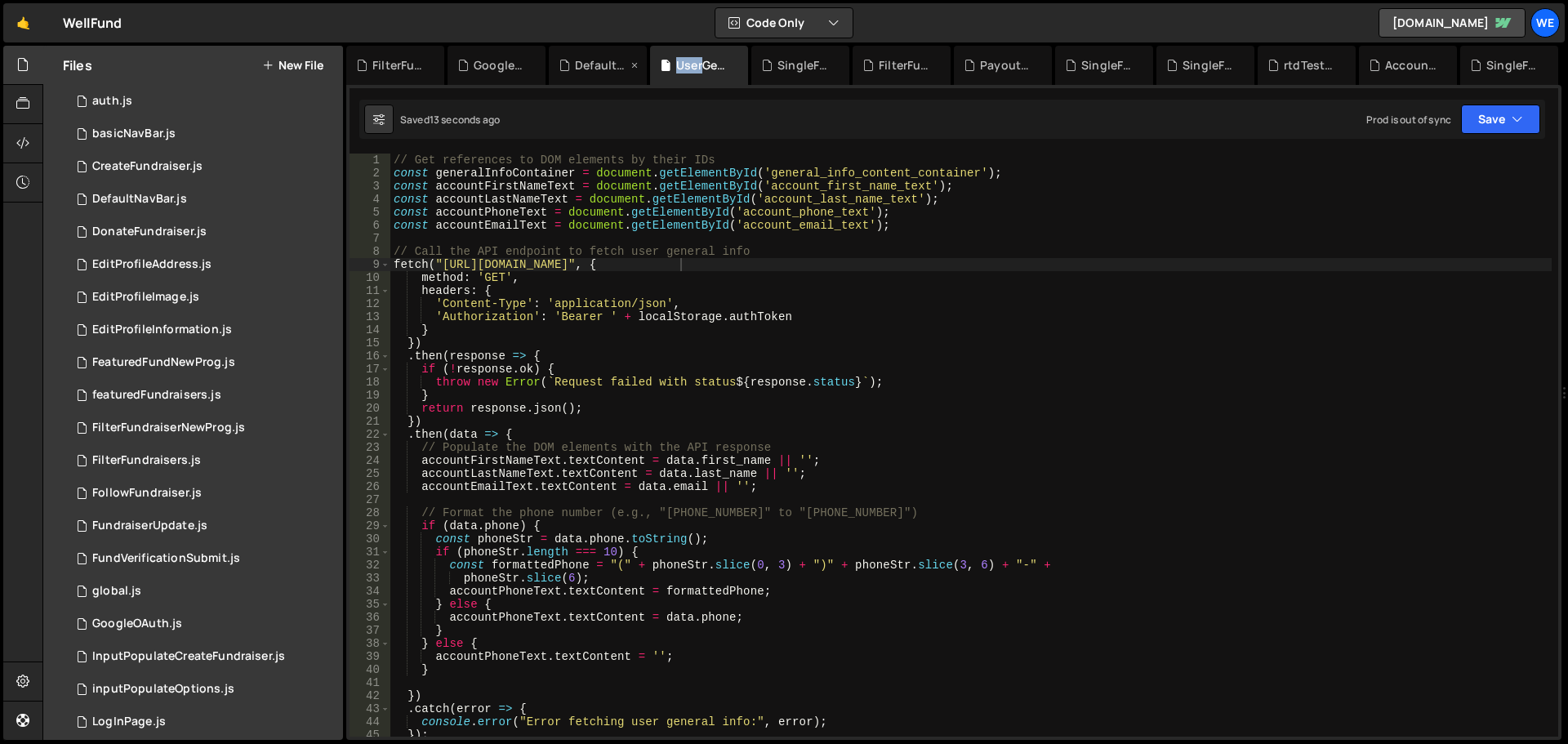
drag, startPoint x: 706, startPoint y: 68, endPoint x: 637, endPoint y: 68, distance: 69.0
click at [637, 68] on div "FilterFundraiserNewProg.js GoogleOAuth.js DefaultNavBar.js UserGeneralInfo.js S…" at bounding box center [954, 65] width 1216 height 39
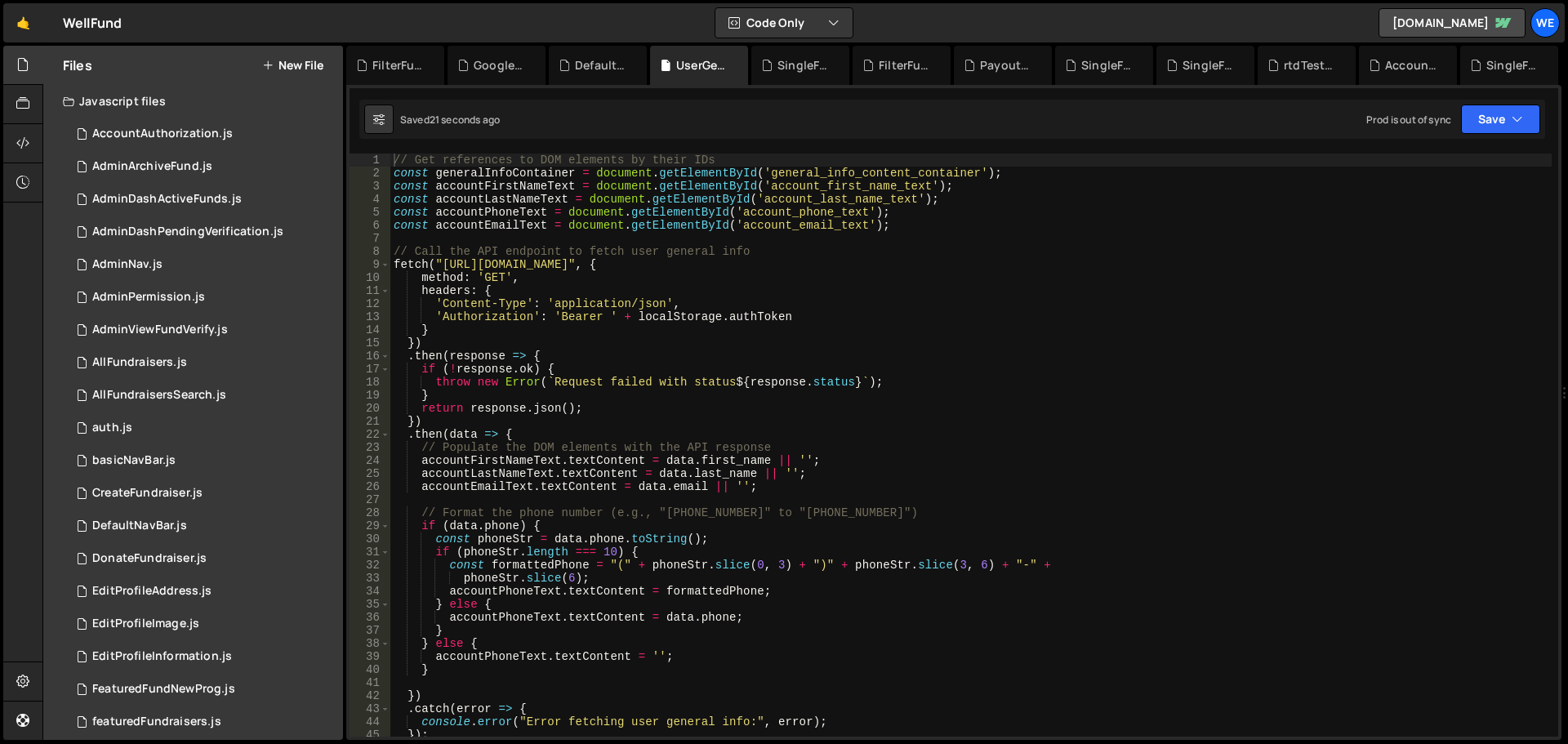
type textarea "method: 'GET',"
click at [703, 283] on div "// Get references to DOM elements by their IDs const generalInfoContainer = doc…" at bounding box center [972, 458] width 1162 height 610
click at [154, 454] on div "basicNavBar.js" at bounding box center [134, 461] width 83 height 14
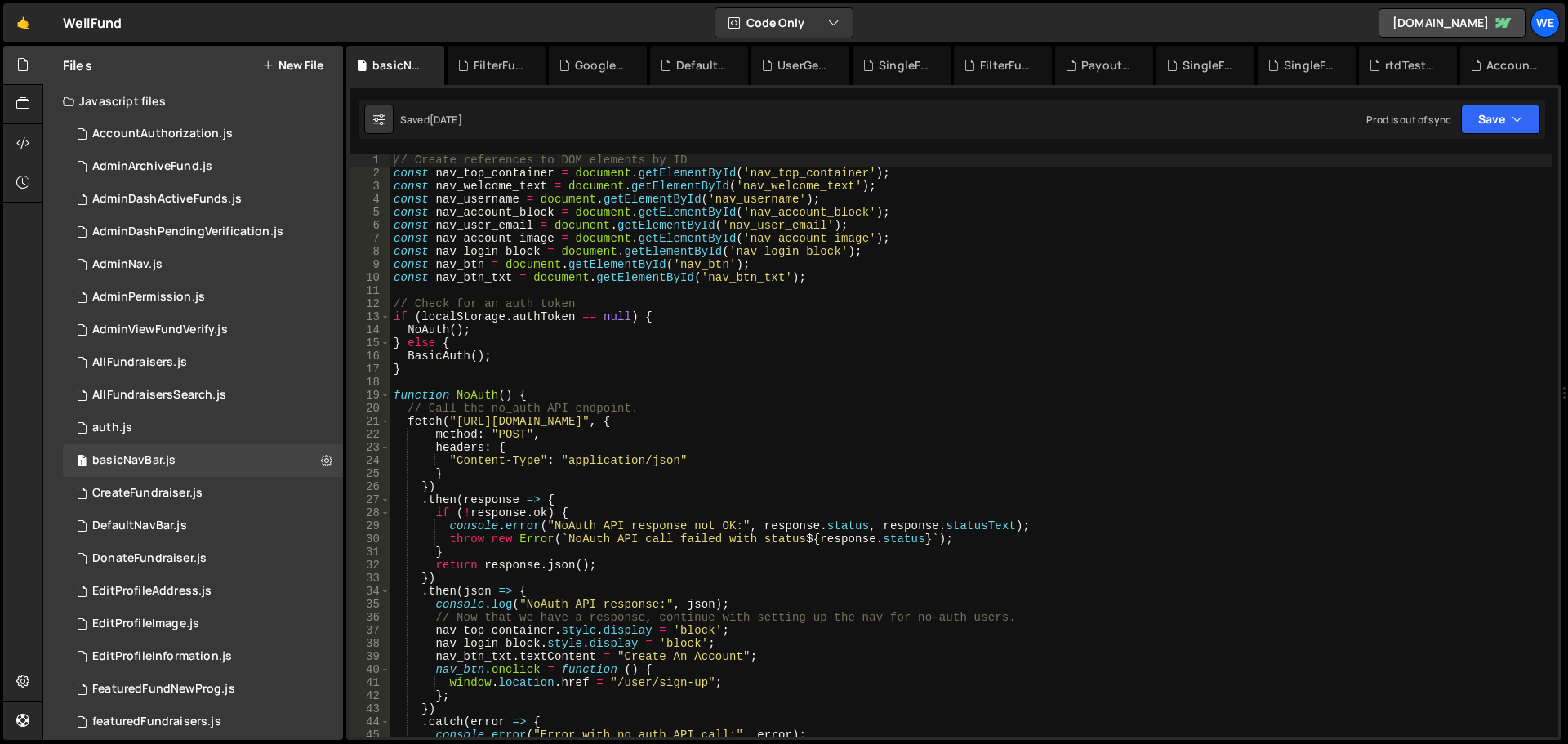
click at [460, 422] on div "// Create references to DOM elements by ID const nav_top_container = document .…" at bounding box center [972, 458] width 1162 height 610
click at [705, 421] on div "// Create references to DOM elements by ID const nav_top_container = document .…" at bounding box center [972, 458] width 1162 height 610
paste textarea "xru1-ldop-hv9n.n7e.xano"
click at [840, 426] on div "// Create references to DOM elements by ID const nav_top_container = document .…" at bounding box center [972, 458] width 1162 height 610
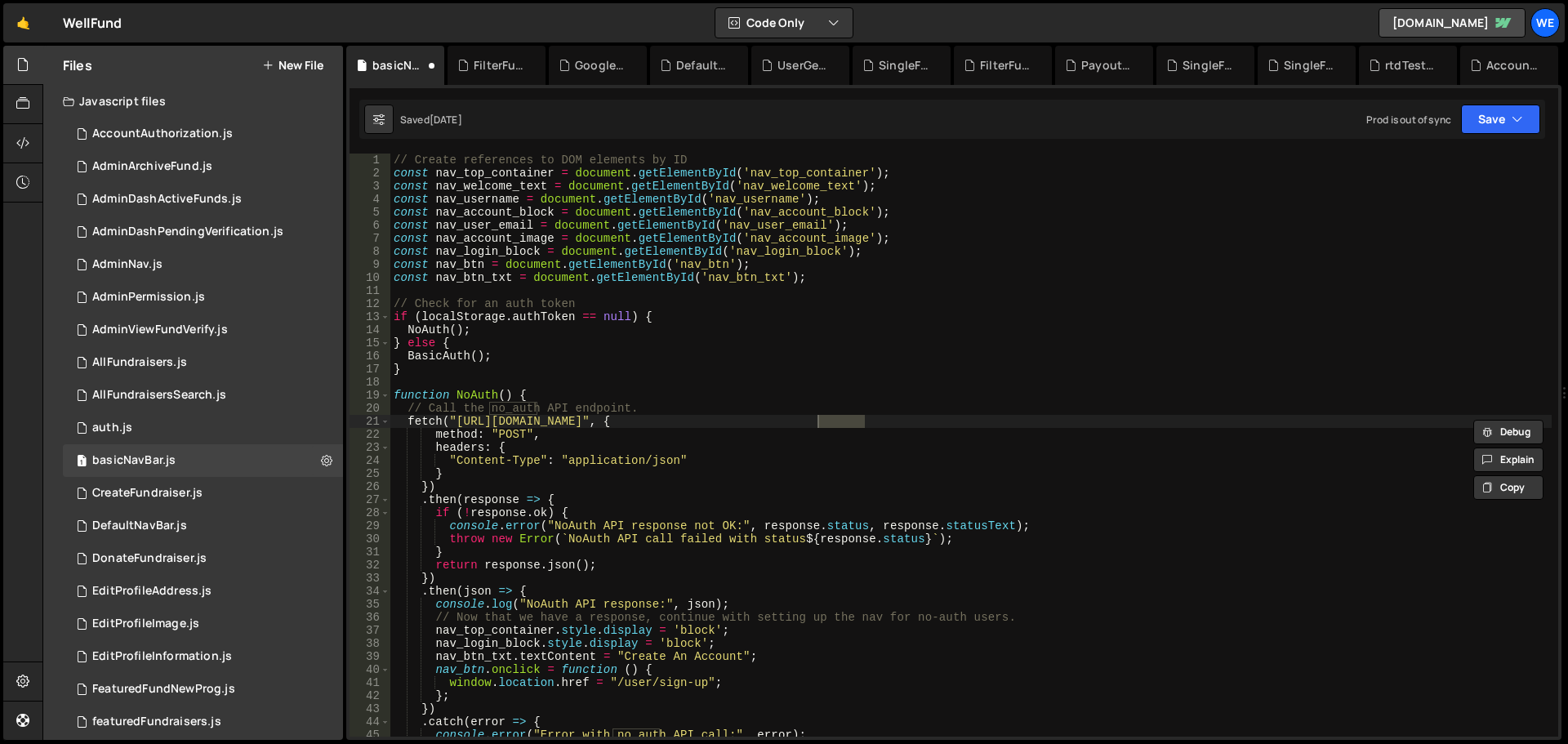
click at [702, 368] on div "// Create references to DOM elements by ID const nav_top_container = document .…" at bounding box center [972, 458] width 1162 height 610
type textarea "}"
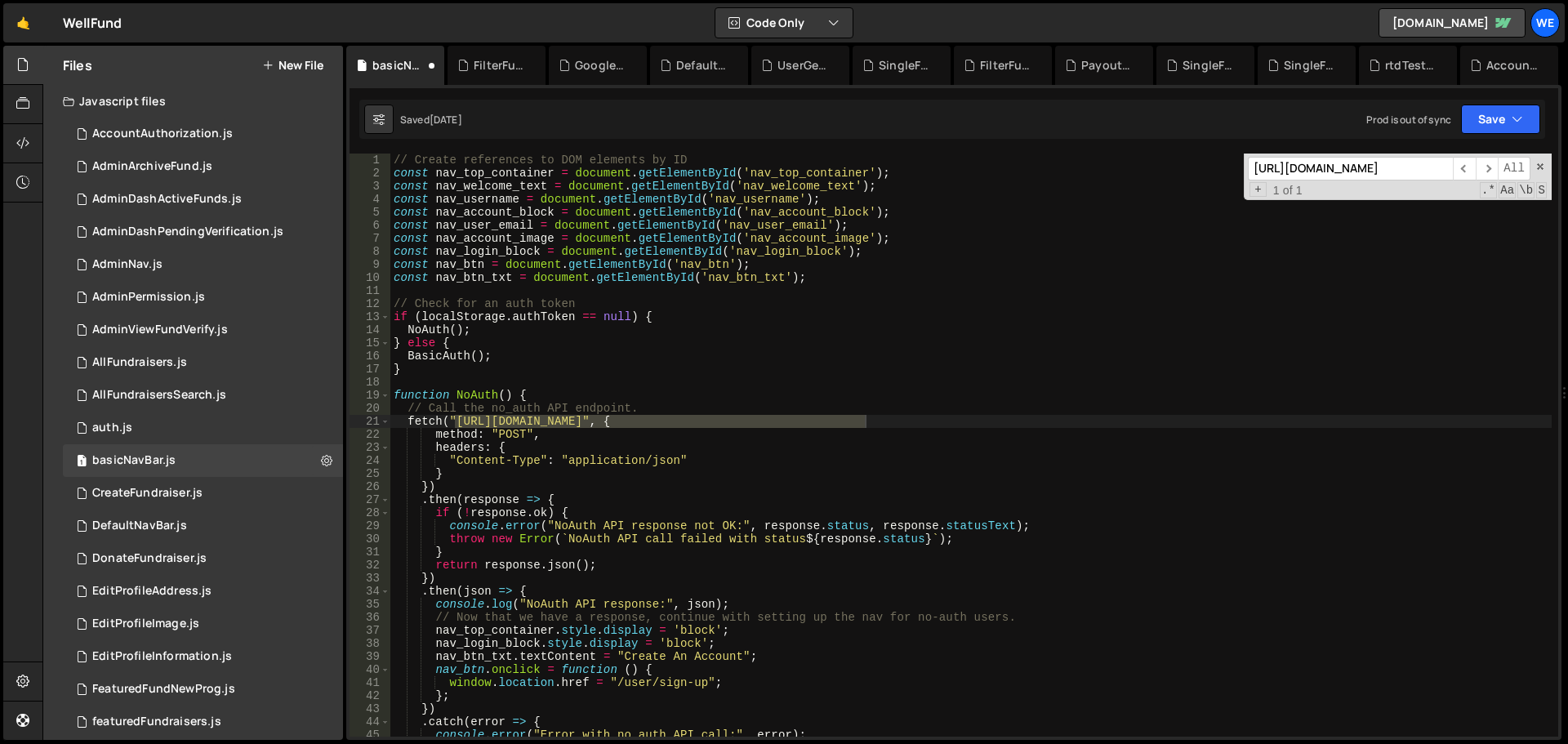
scroll to position [196, 0]
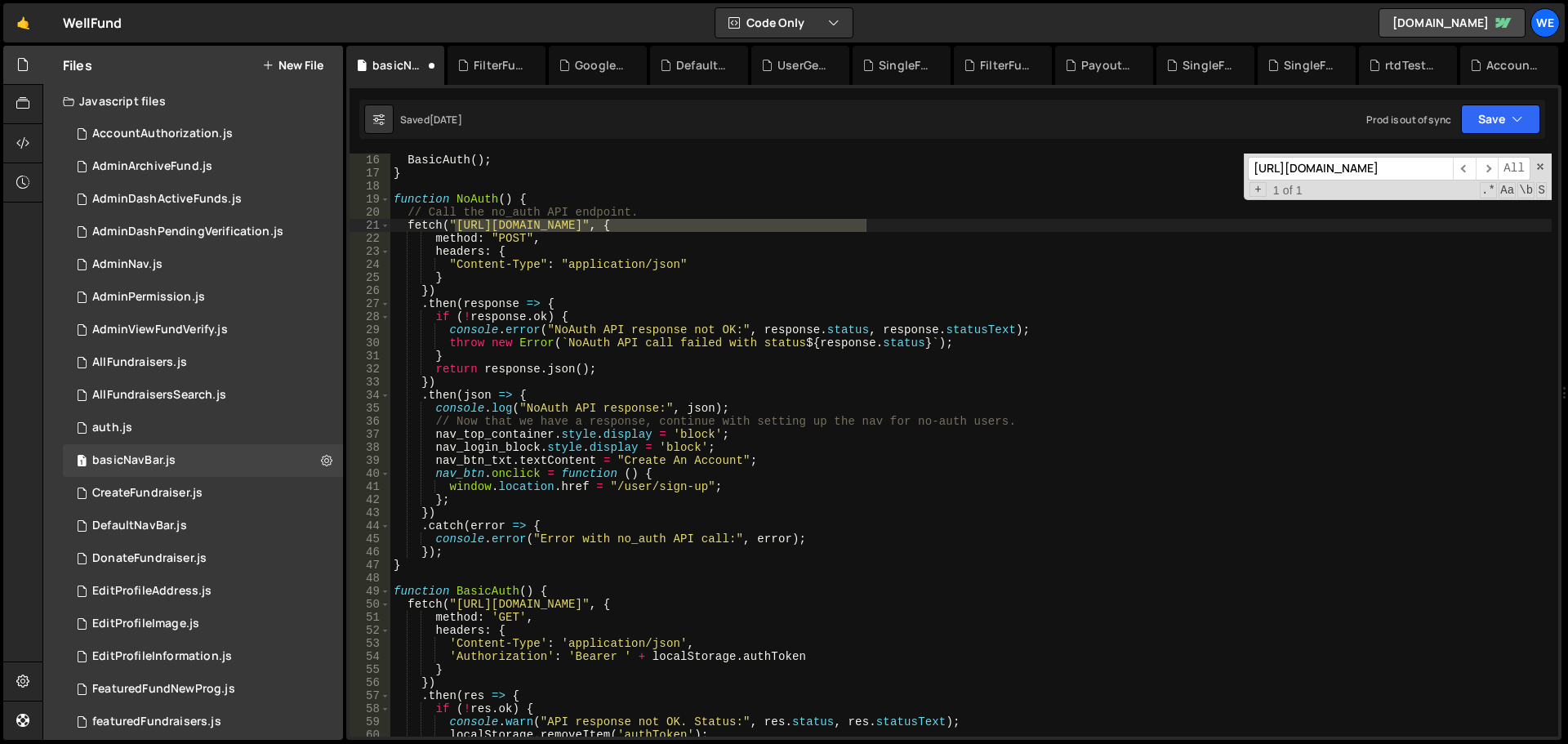
type input "https://xru1-ldop-hv9n.n7e.xano.io/api:5CkqI7ox/auth/no_auth"
click at [456, 223] on div "BasicAuth ( ) ; } function NoAuth ( ) { // Call the no_auth API endpoint. fetch…" at bounding box center [972, 445] width 1162 height 584
click at [694, 225] on div "BasicAuth ( ) ; } function NoAuth ( ) { // Call the no_auth API endpoint. fetch…" at bounding box center [972, 458] width 1162 height 610
click at [457, 221] on div "BasicAuth ( ) ; } function NoAuth ( ) { // Call the no_auth API endpoint. fetch…" at bounding box center [972, 458] width 1162 height 610
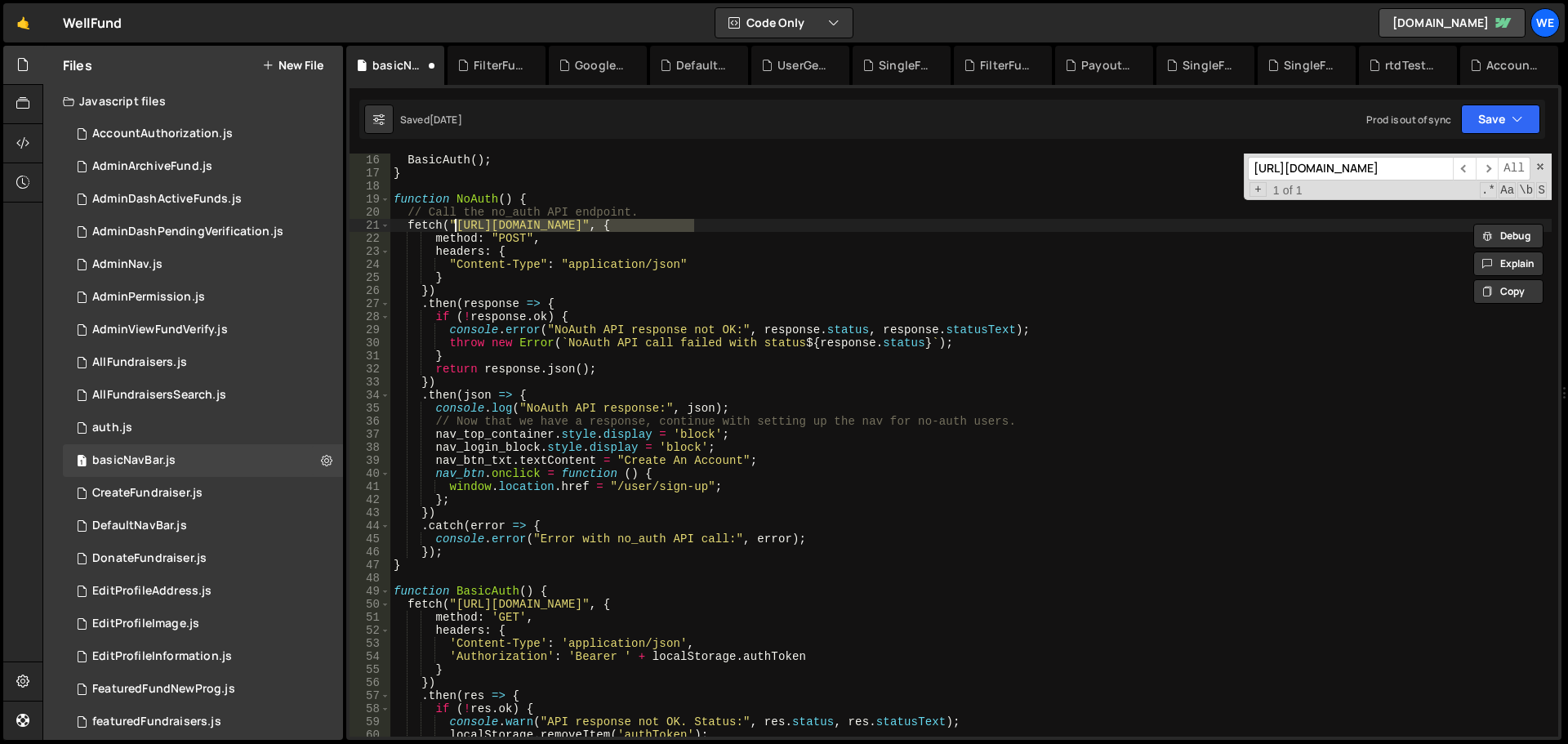
click at [456, 601] on div "BasicAuth ( ) ; } function NoAuth ( ) { // Call the no_auth API endpoint. fetch…" at bounding box center [972, 458] width 1162 height 610
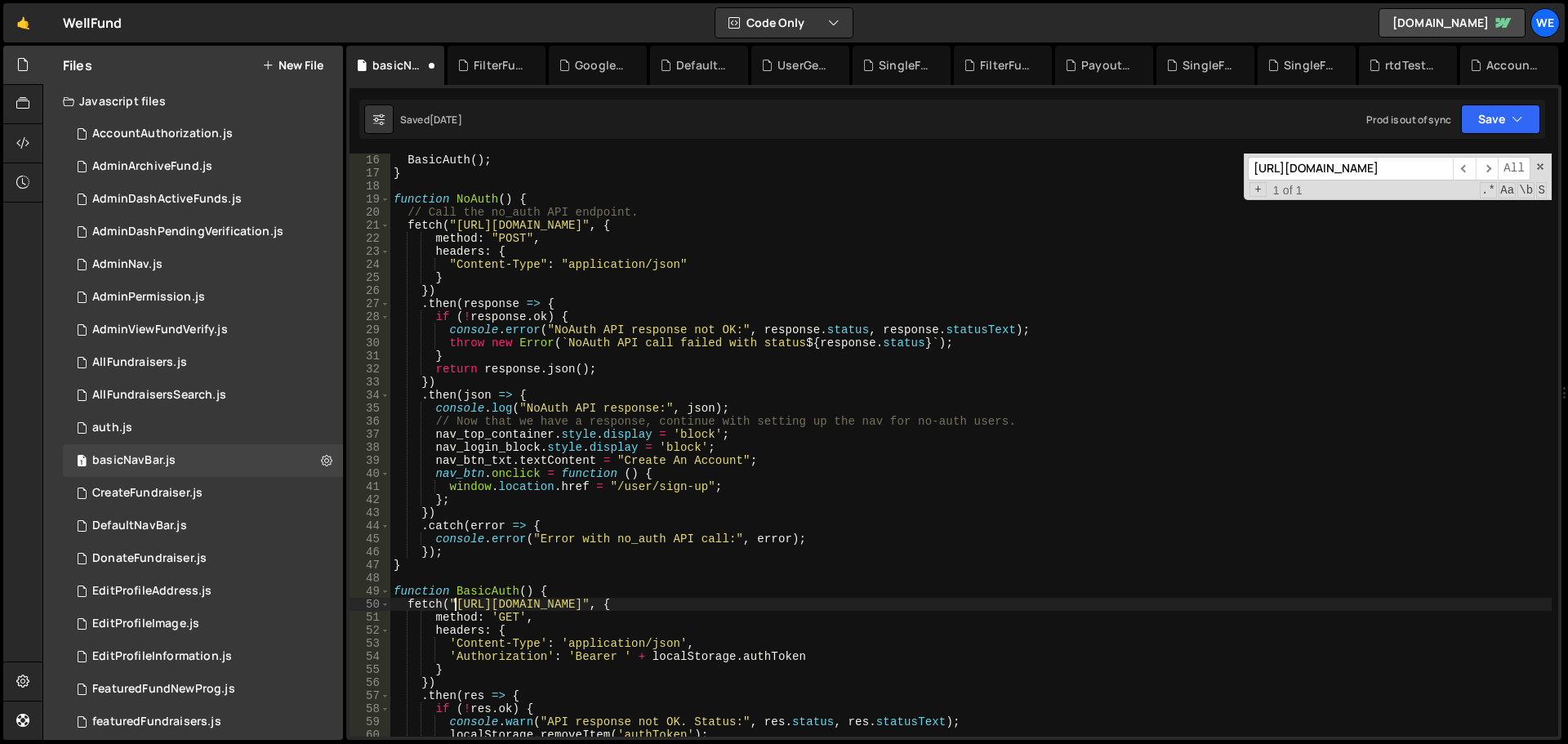
click at [697, 601] on div "BasicAuth ( ) ; } function NoAuth ( ) { // Call the no_auth API endpoint. fetch…" at bounding box center [972, 458] width 1162 height 610
paste textarea "ru1-ldop-hv9n.n7e"
type textarea "fetch("https://xru1-ldop-hv9n.n7e.xano.io/api:5CkqI7ox/auth/me_basic", {"
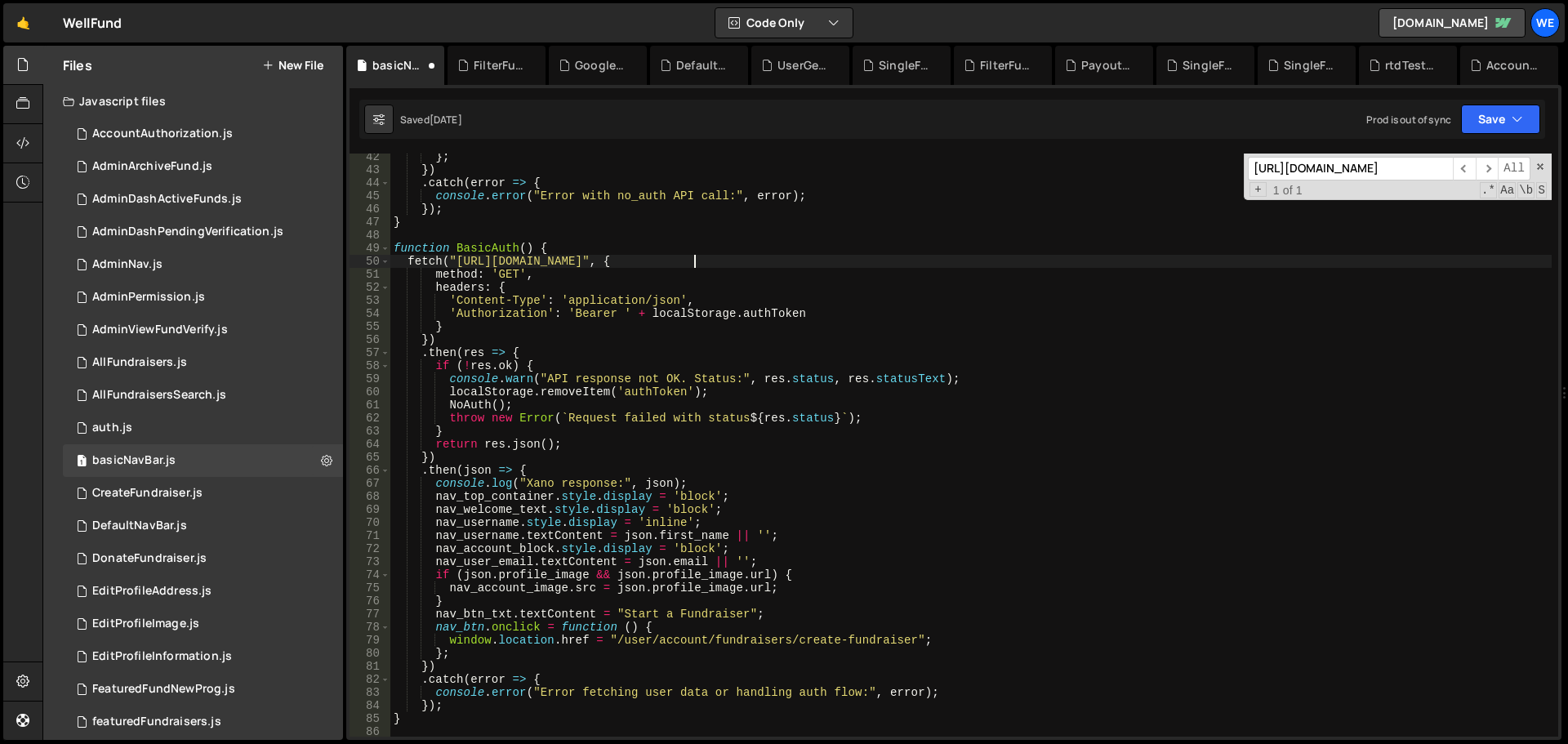
scroll to position [539, 0]
click at [1488, 115] on button "Save" at bounding box center [1501, 119] width 79 height 30
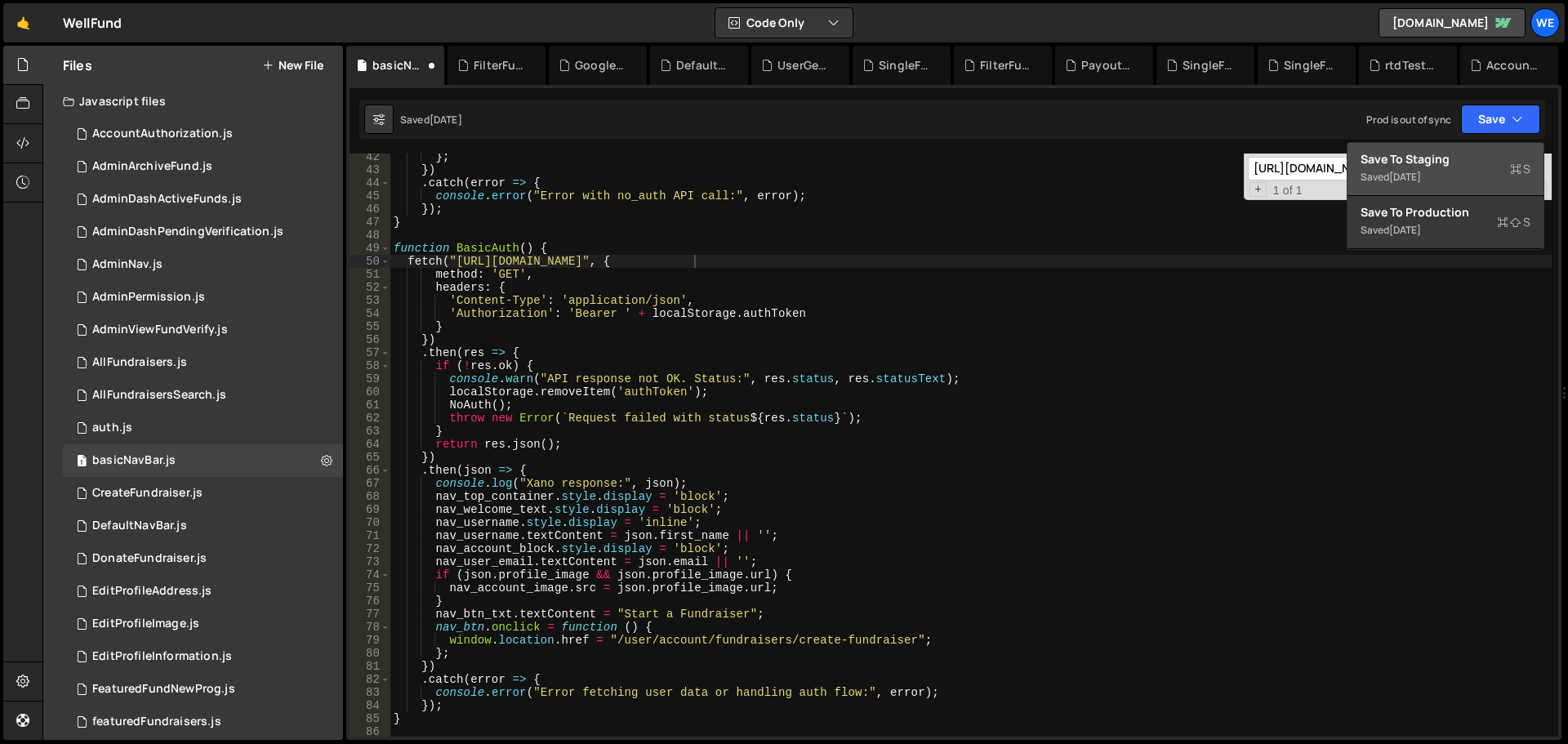
click at [1433, 159] on div "Save to Staging S" at bounding box center [1446, 160] width 170 height 16
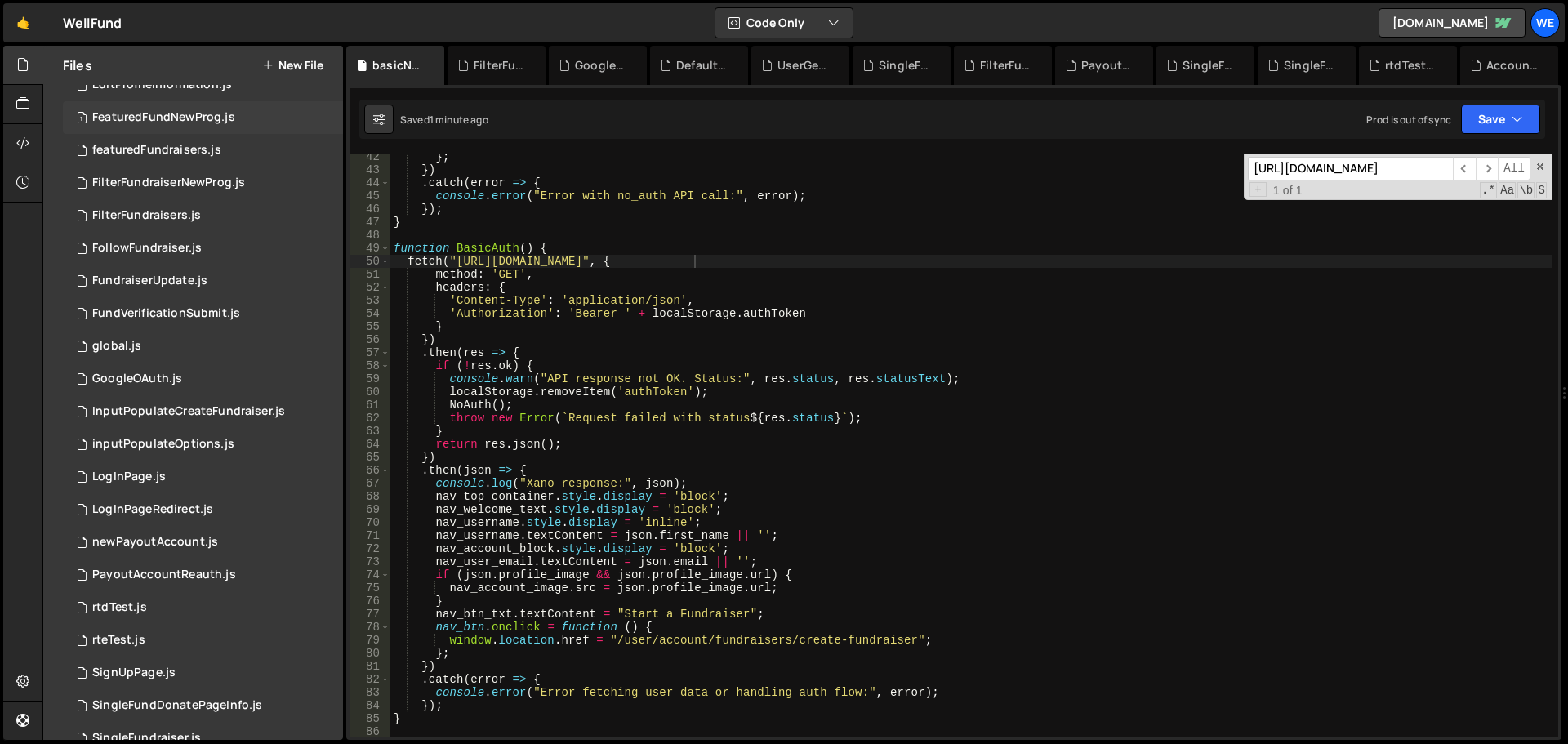
scroll to position [817, 0]
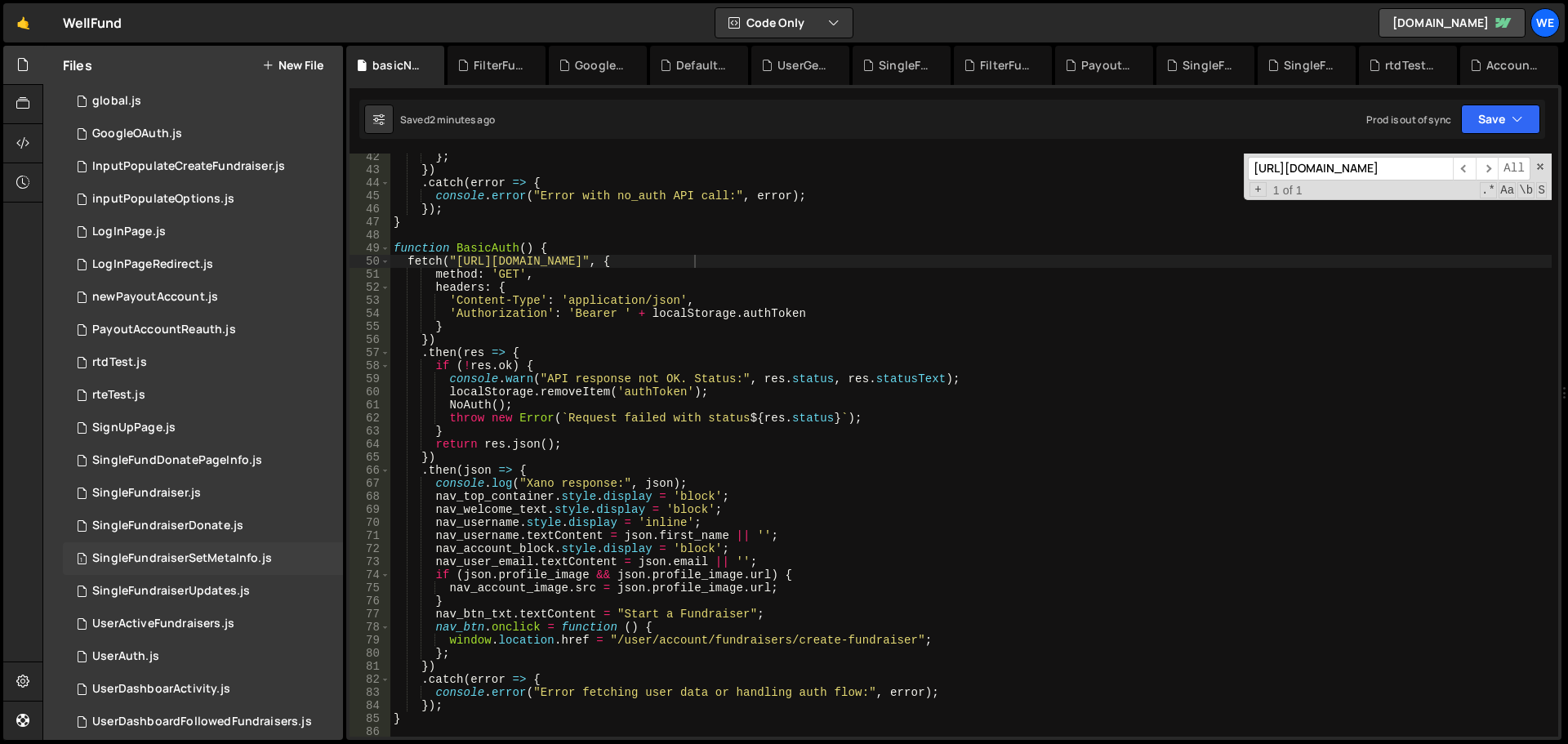
click at [233, 558] on div "SingleFundraiserSetMetaInfo.js" at bounding box center [182, 558] width 179 height 14
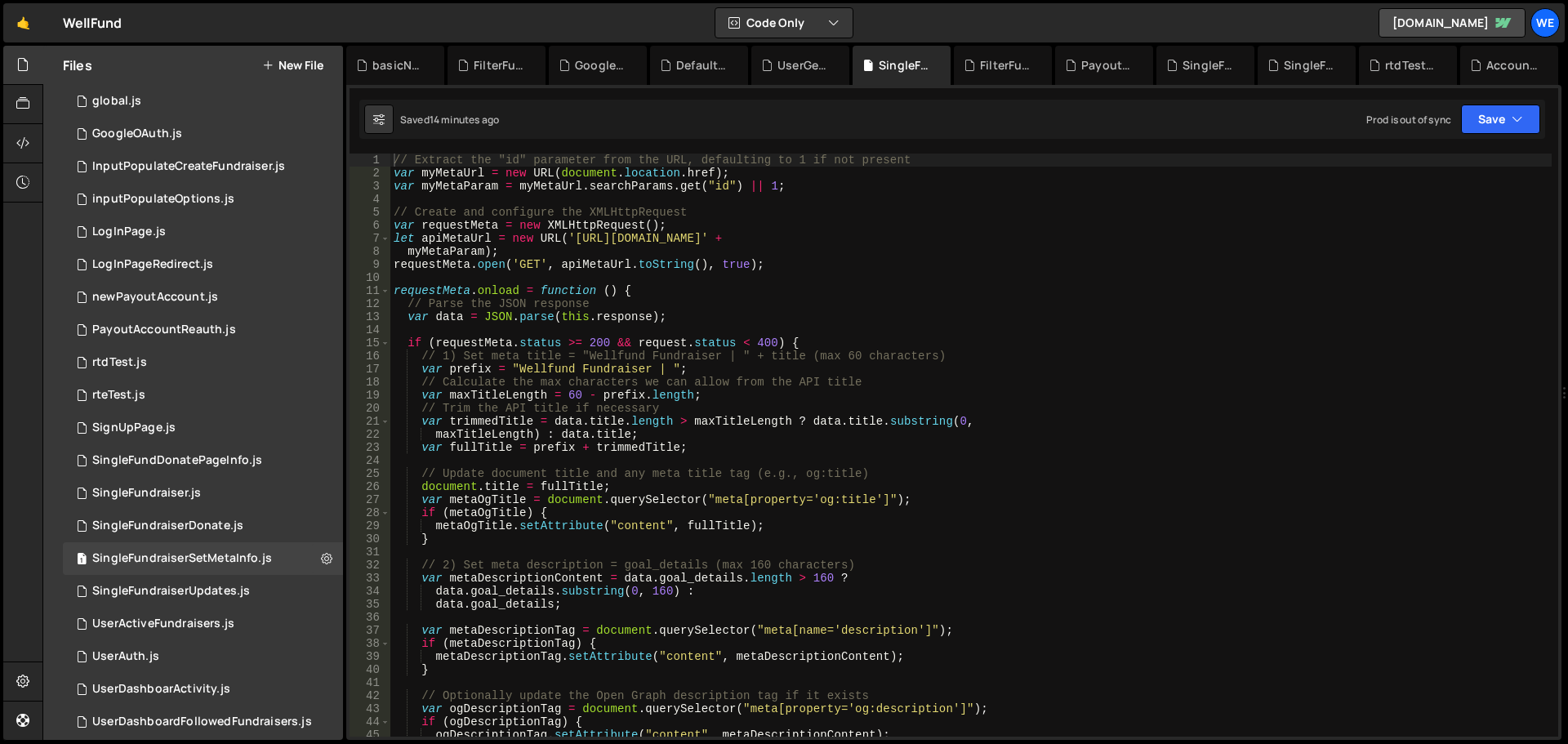
drag, startPoint x: 572, startPoint y: 242, endPoint x: 593, endPoint y: 265, distance: 31.1
click at [572, 242] on div "// Extract the "id" parameter from the URL, defaulting to 1 if not present var …" at bounding box center [972, 458] width 1162 height 610
click at [824, 237] on div "// Extract the "id" parameter from the URL, defaulting to 1 if not present var …" at bounding box center [972, 458] width 1162 height 610
paste textarea "xru1-ldop-hv9n.n7e.xano"
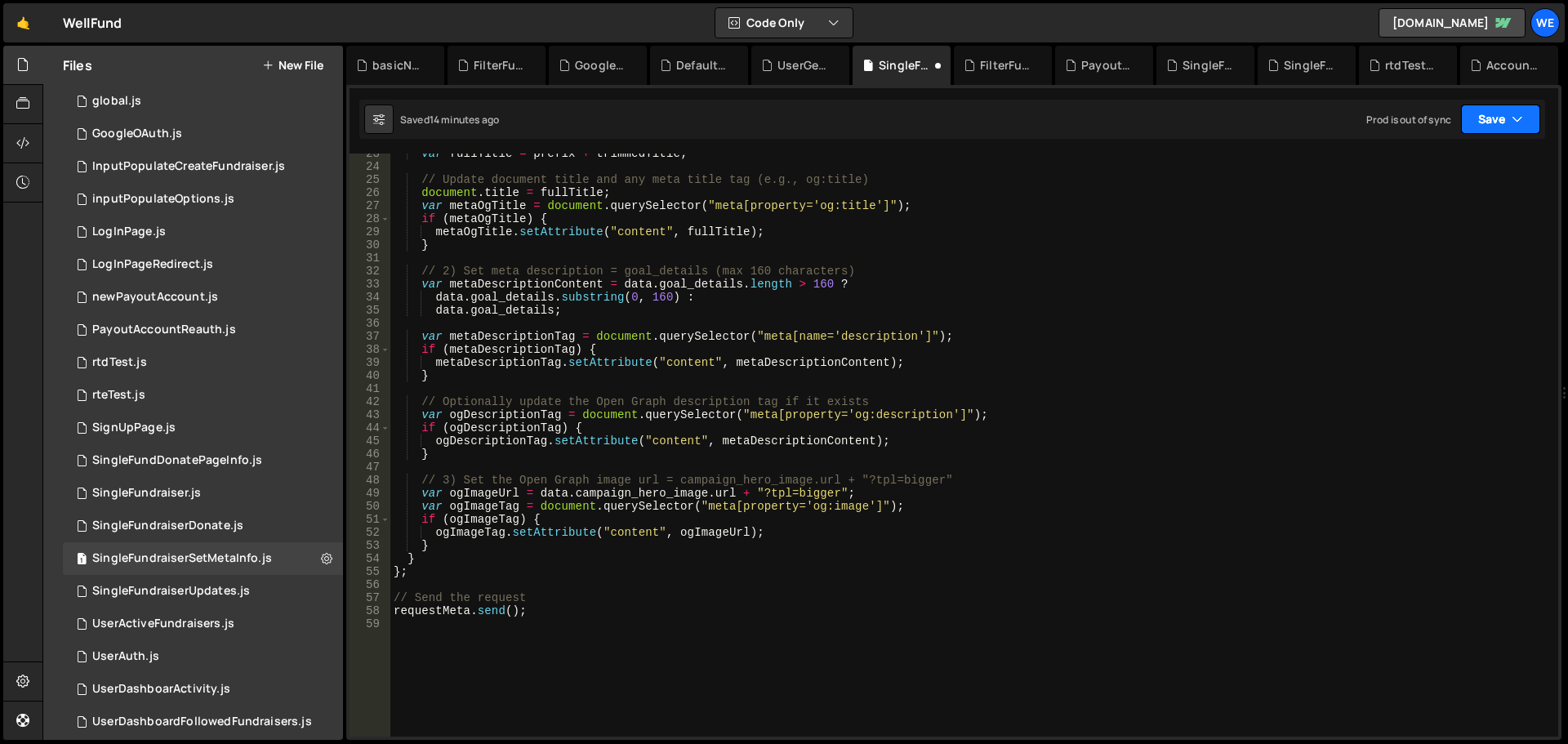
click at [1498, 132] on button "Save" at bounding box center [1501, 119] width 79 height 30
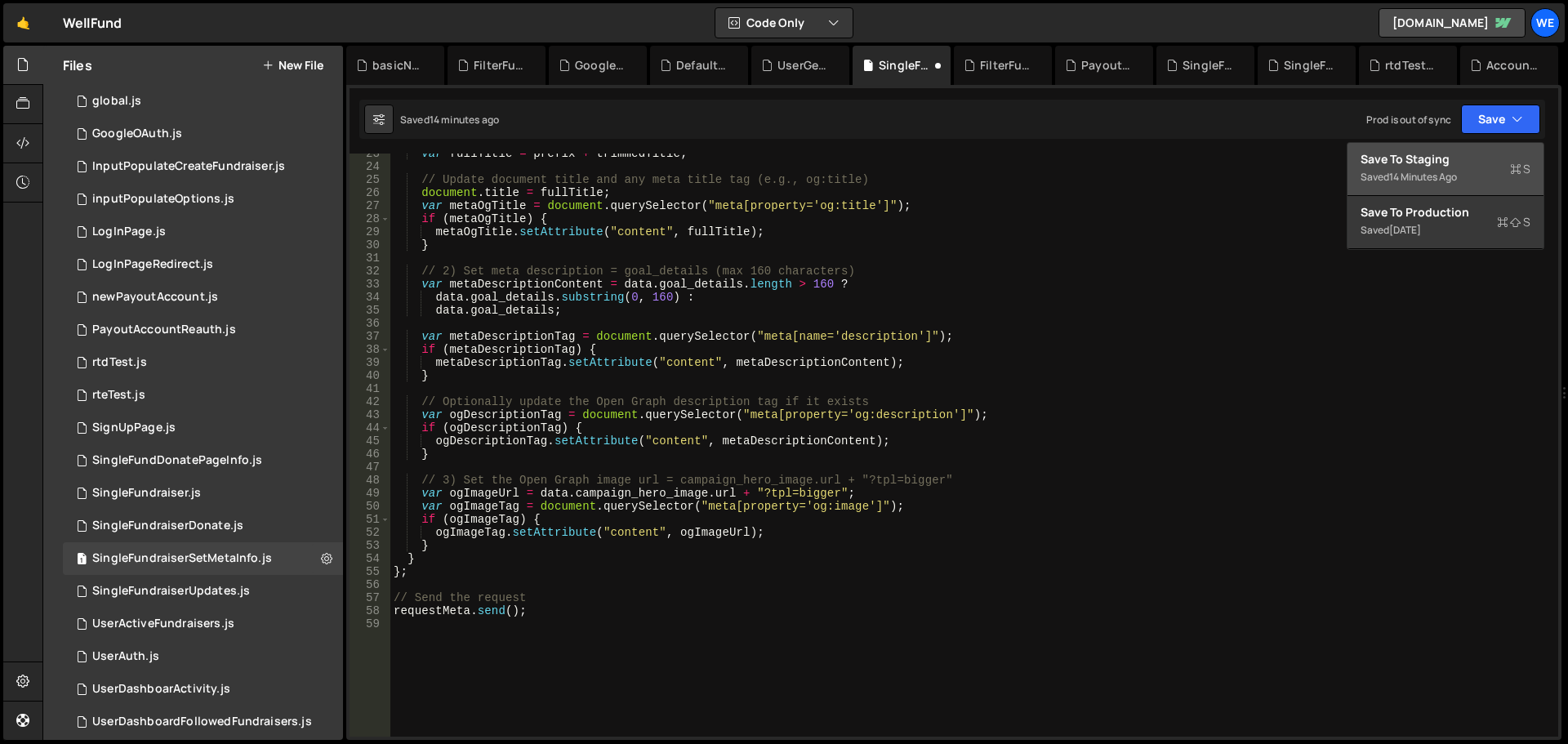
click at [1440, 170] on div "14 minutes ago" at bounding box center [1424, 177] width 68 height 13
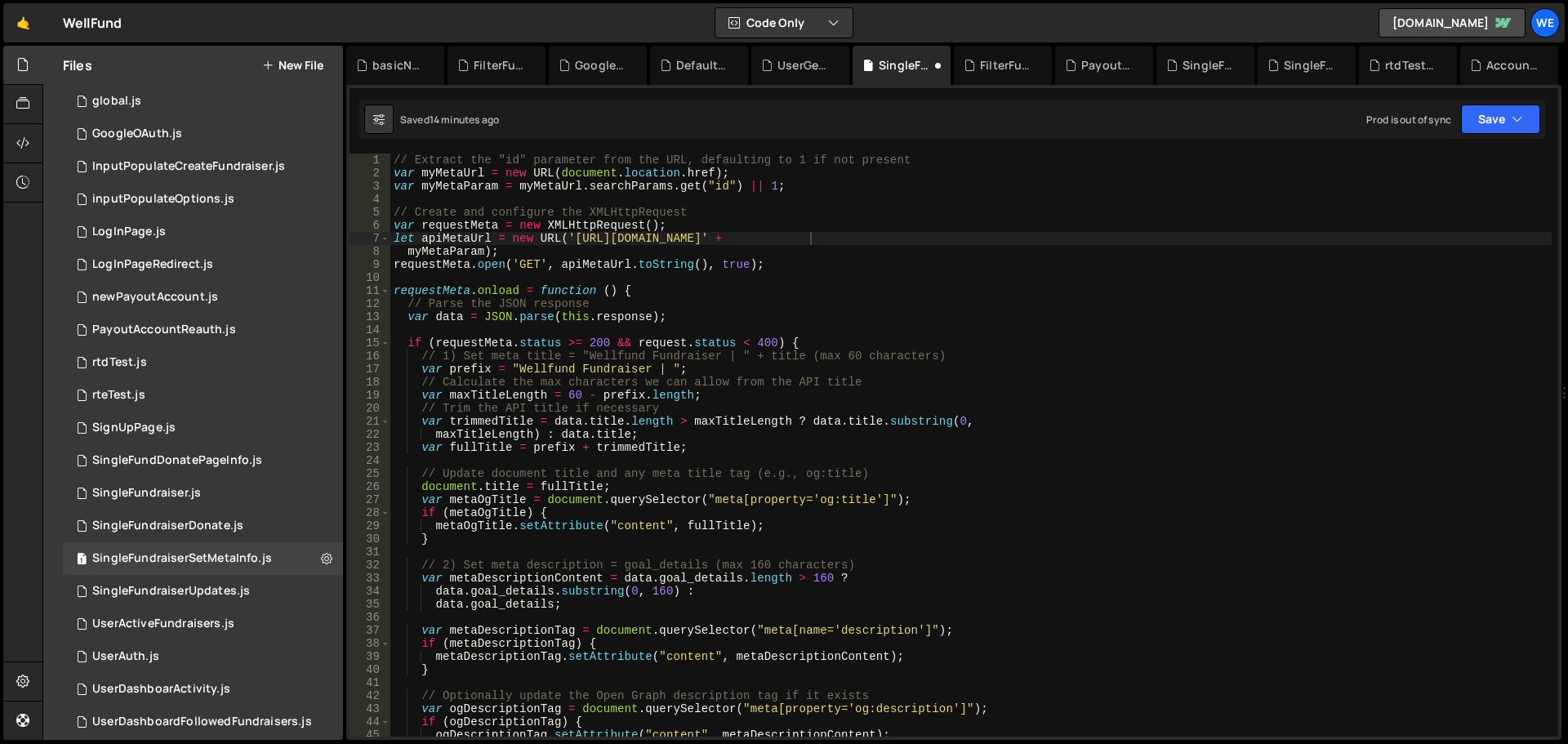
scroll to position [0, 0]
click at [672, 268] on div "// Extract the "id" parameter from the URL, defaulting to 1 if not present var …" at bounding box center [972, 458] width 1162 height 610
click at [498, 249] on div "// Extract the "id" parameter from the URL, defaulting to 1 if not present var …" at bounding box center [972, 458] width 1162 height 610
type textarea "myMetaParam);"
drag, startPoint x: 178, startPoint y: 482, endPoint x: 186, endPoint y: 489, distance: 10.6
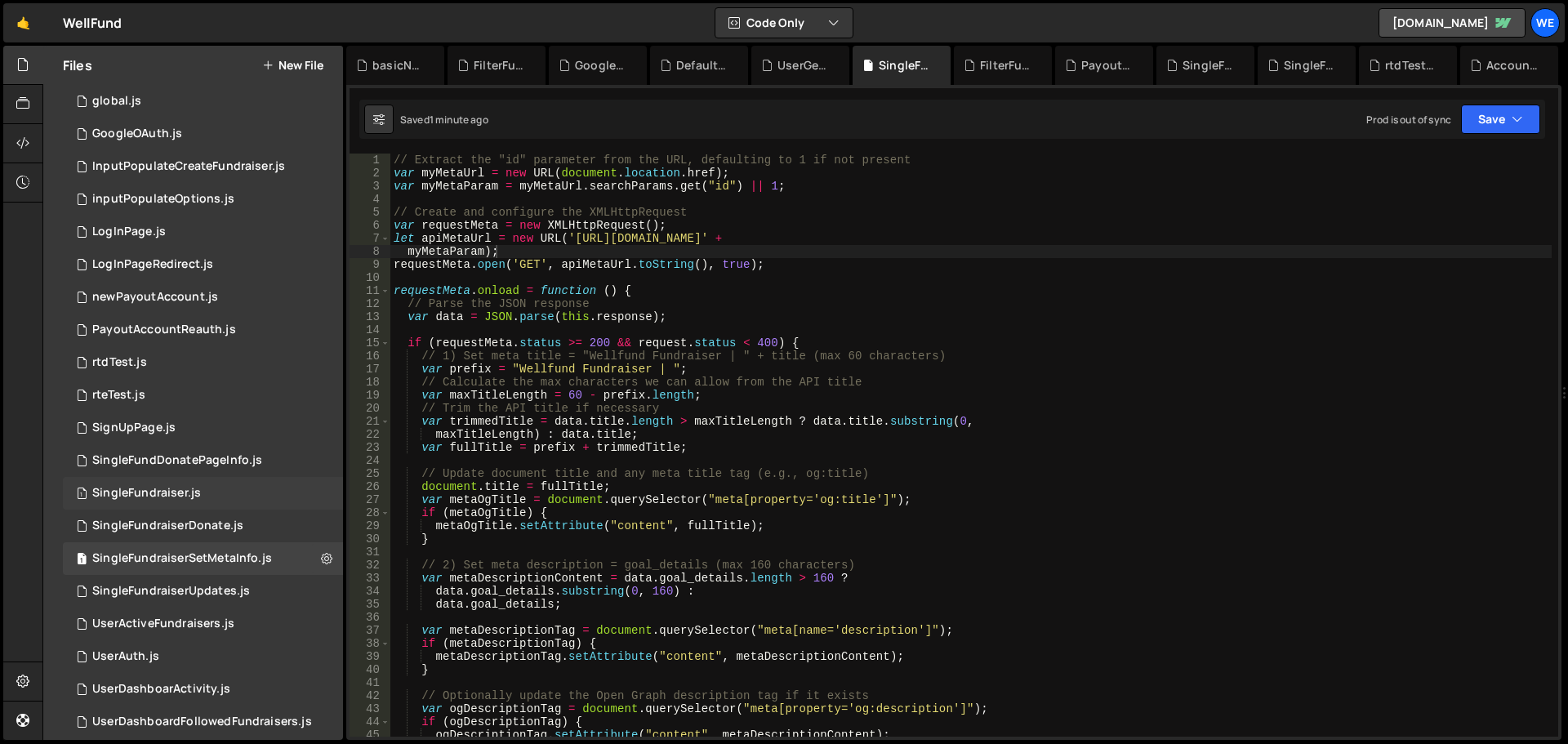
click at [178, 482] on div "1 SingleFundraiser.js 0" at bounding box center [203, 493] width 281 height 32
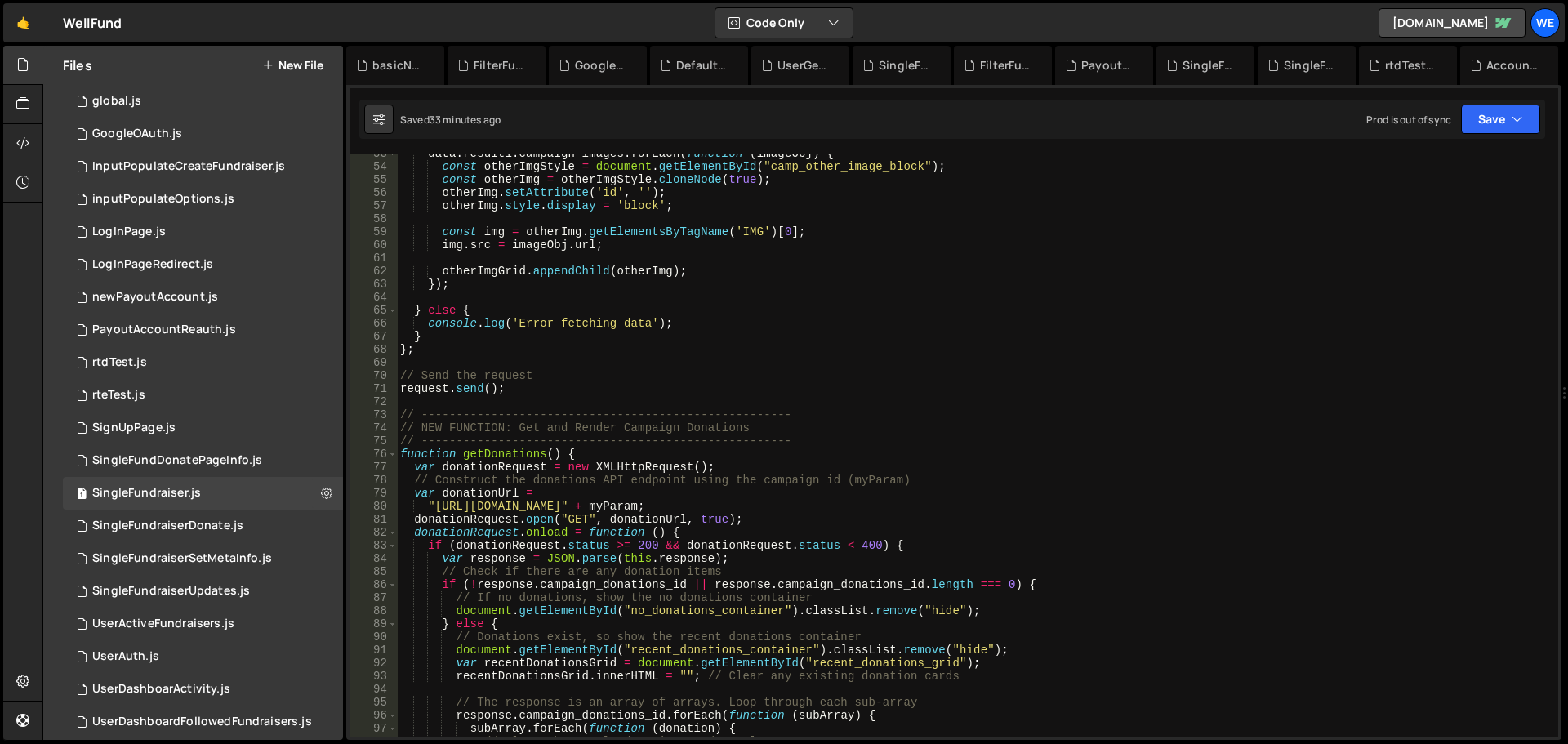
scroll to position [931, 0]
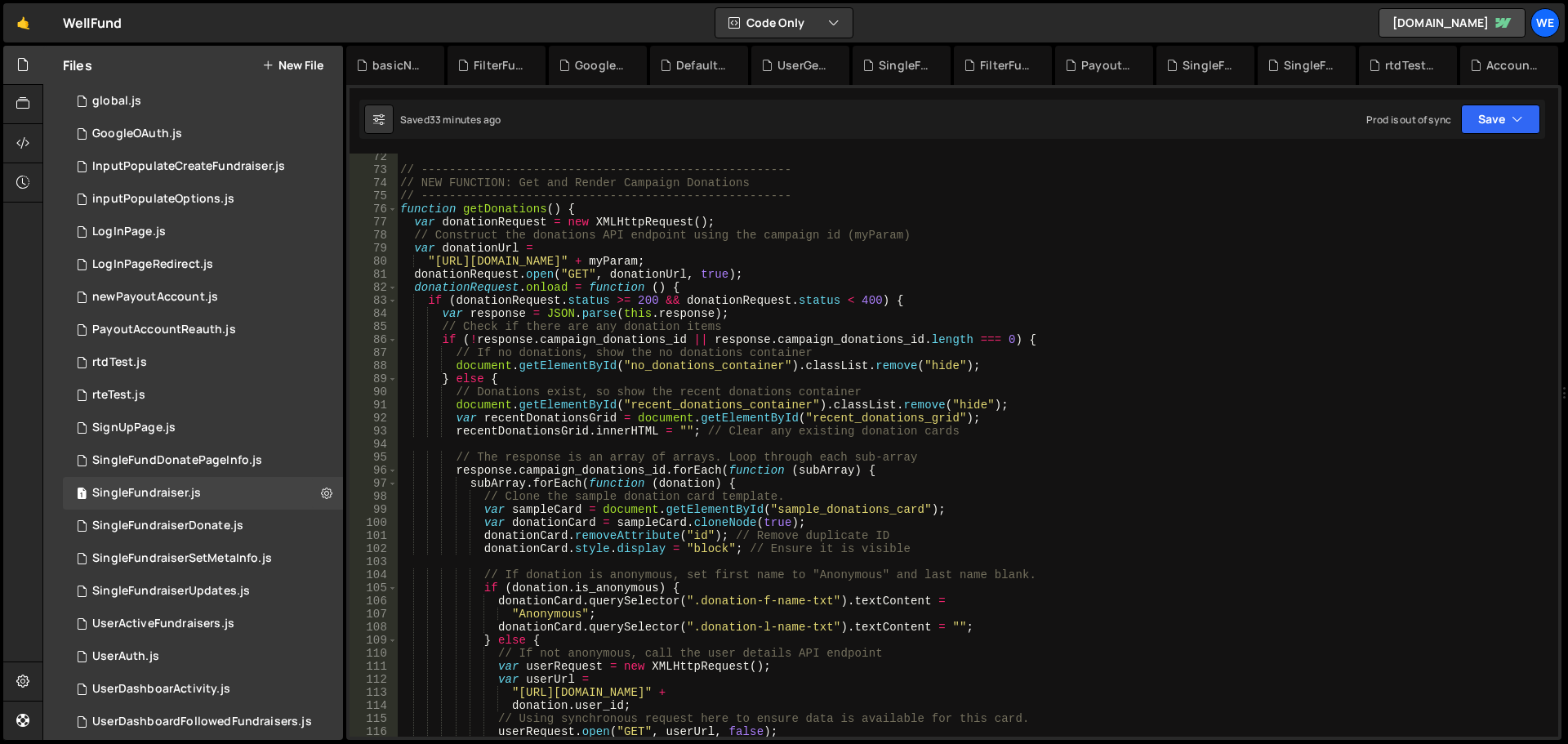
click at [609, 352] on div "// ----------------------------------------------------- // NEW FUNCTION: Get a…" at bounding box center [975, 455] width 1155 height 610
click at [599, 313] on div "// ----------------------------------------------------- // NEW FUNCTION: Get a…" at bounding box center [975, 455] width 1155 height 610
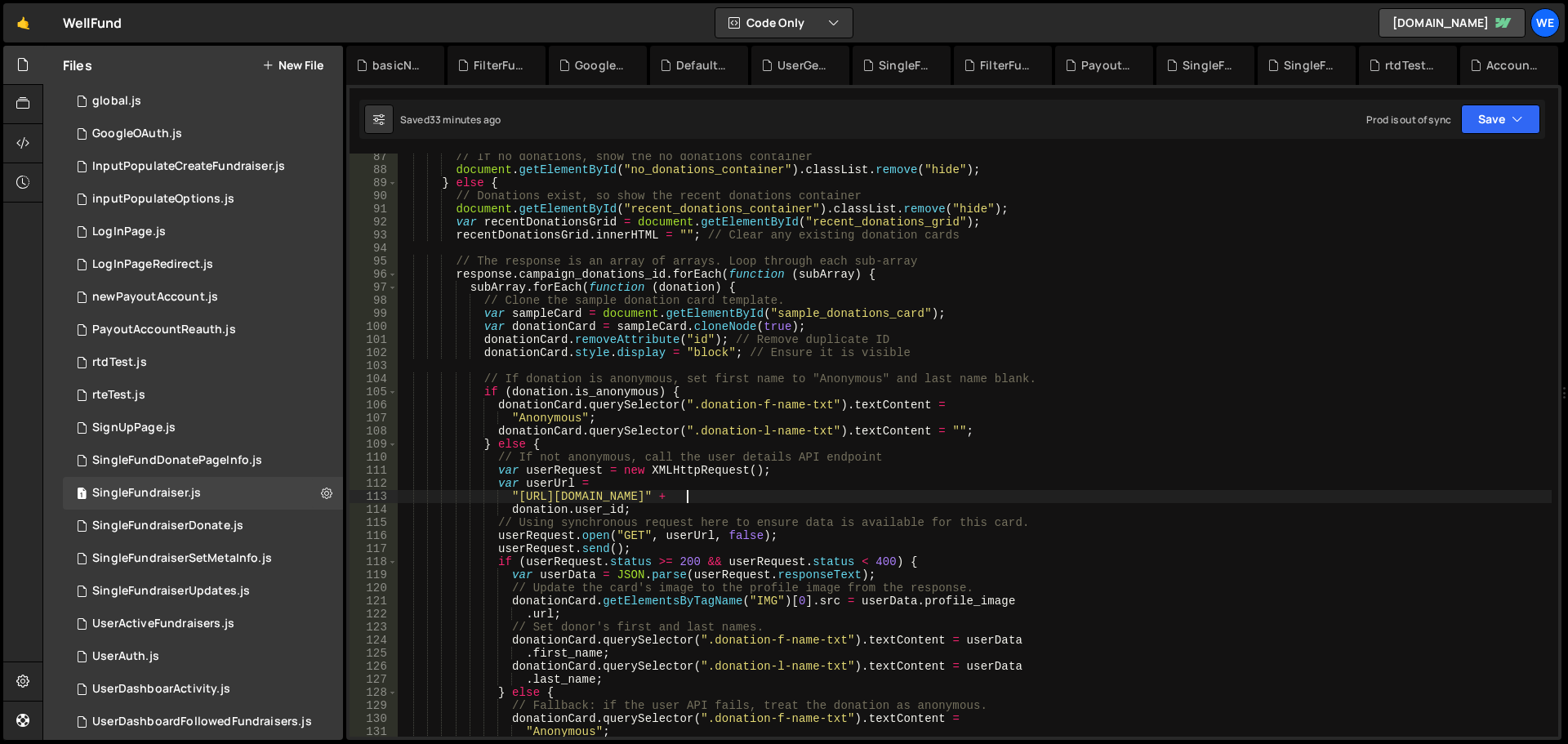
click at [690, 491] on div "// If no donations, show the no donations container document . getElementById (…" at bounding box center [975, 455] width 1155 height 610
click at [1050, 499] on div "// If no donations, show the no donations container document . getElementById (…" at bounding box center [975, 455] width 1155 height 610
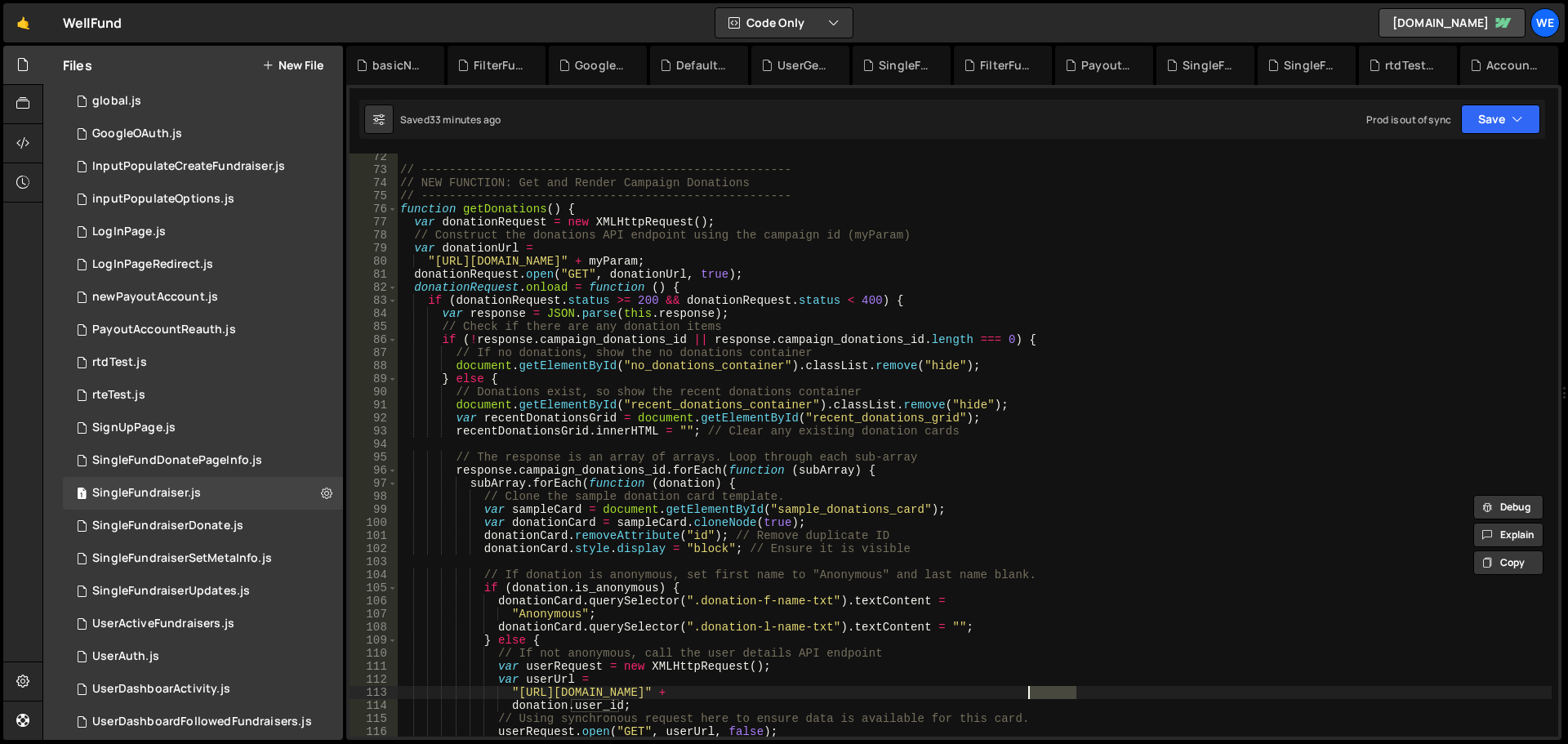
scroll to position [1078, 0]
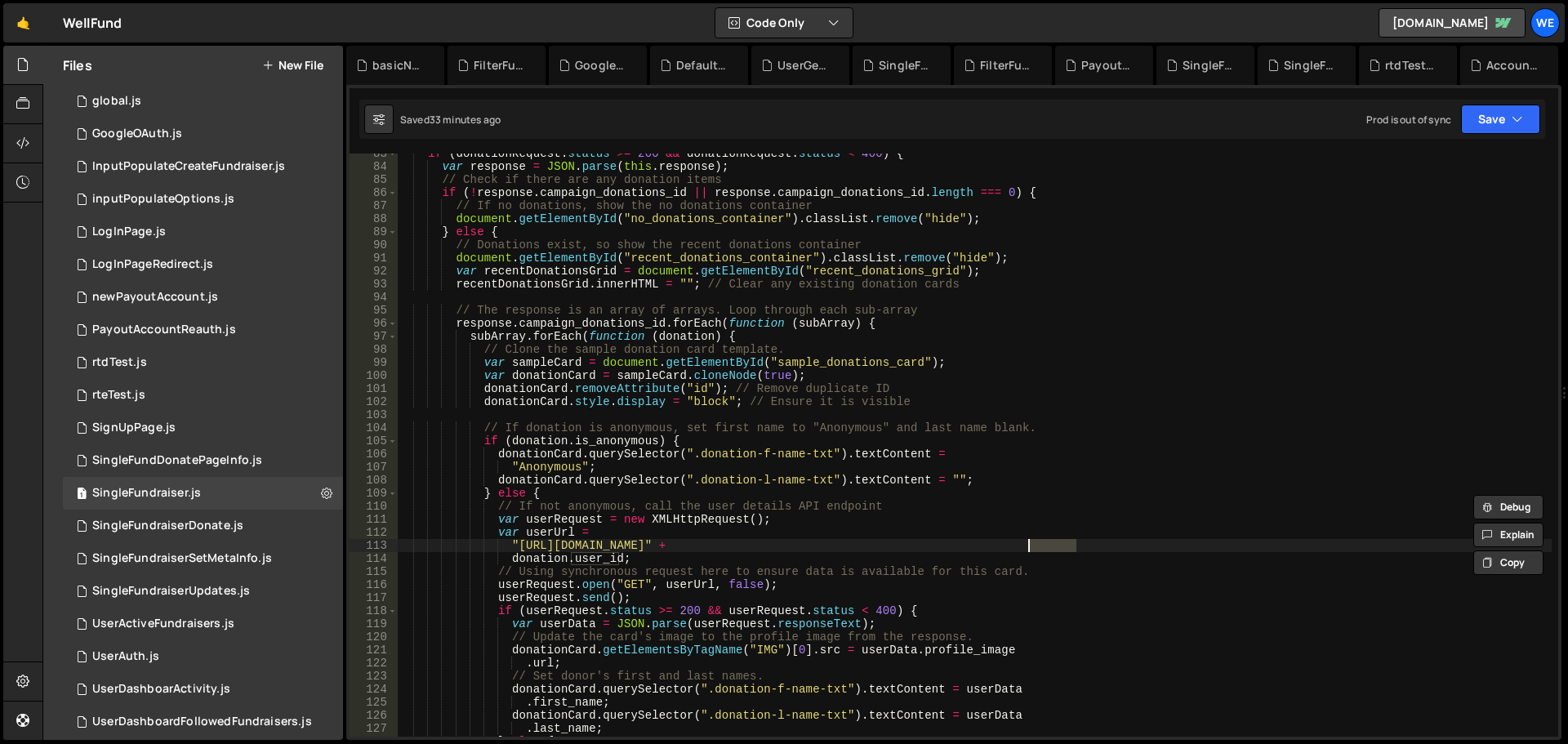
click at [553, 535] on div "if ( donationRequest . status >= 200 && donationRequest . status < 400 ) { var …" at bounding box center [975, 452] width 1155 height 610
type textarea "var userUrl ="
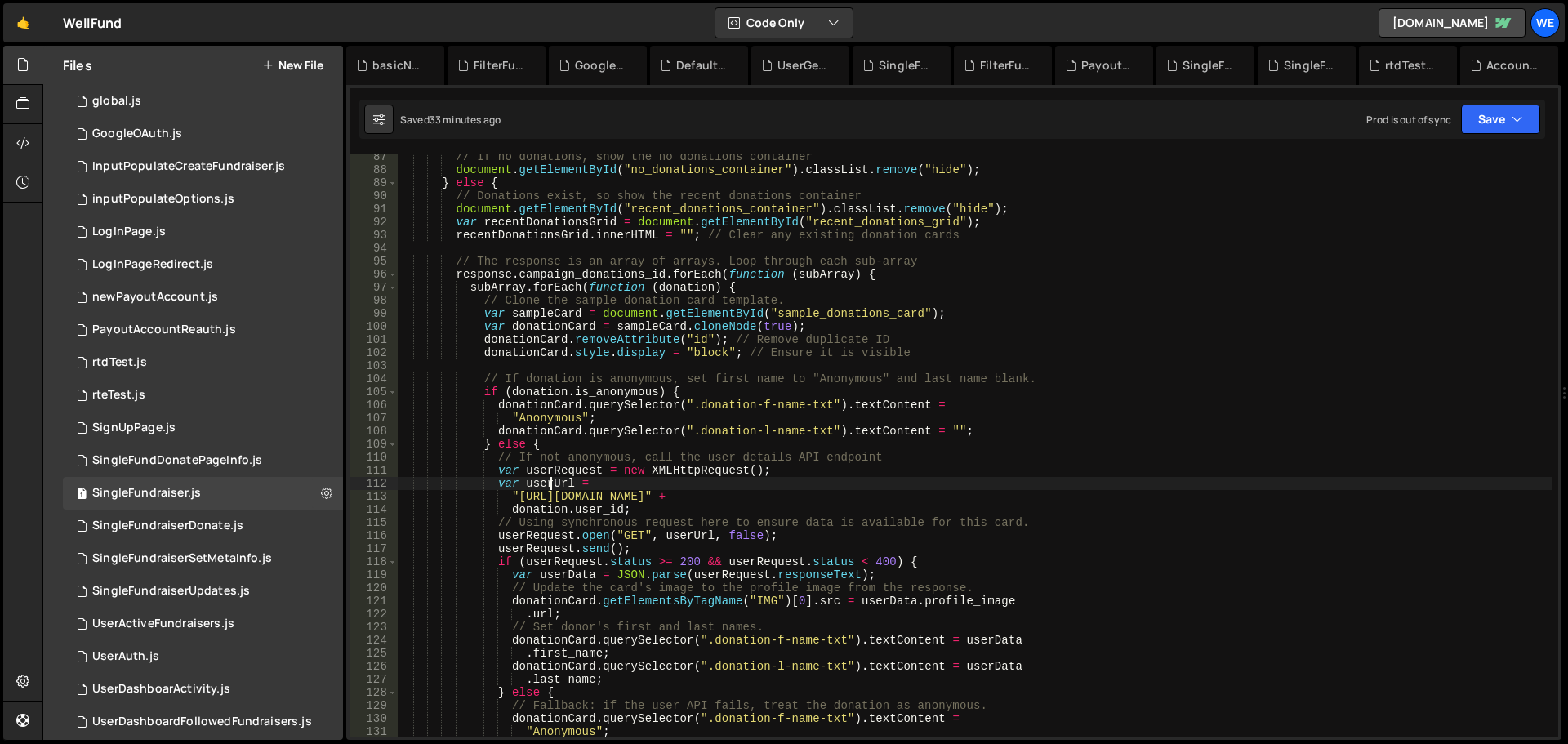
scroll to position [1127, 0]
click at [941, 368] on div "// If no donations, show the no donations container document . getElementById (…" at bounding box center [975, 455] width 1155 height 610
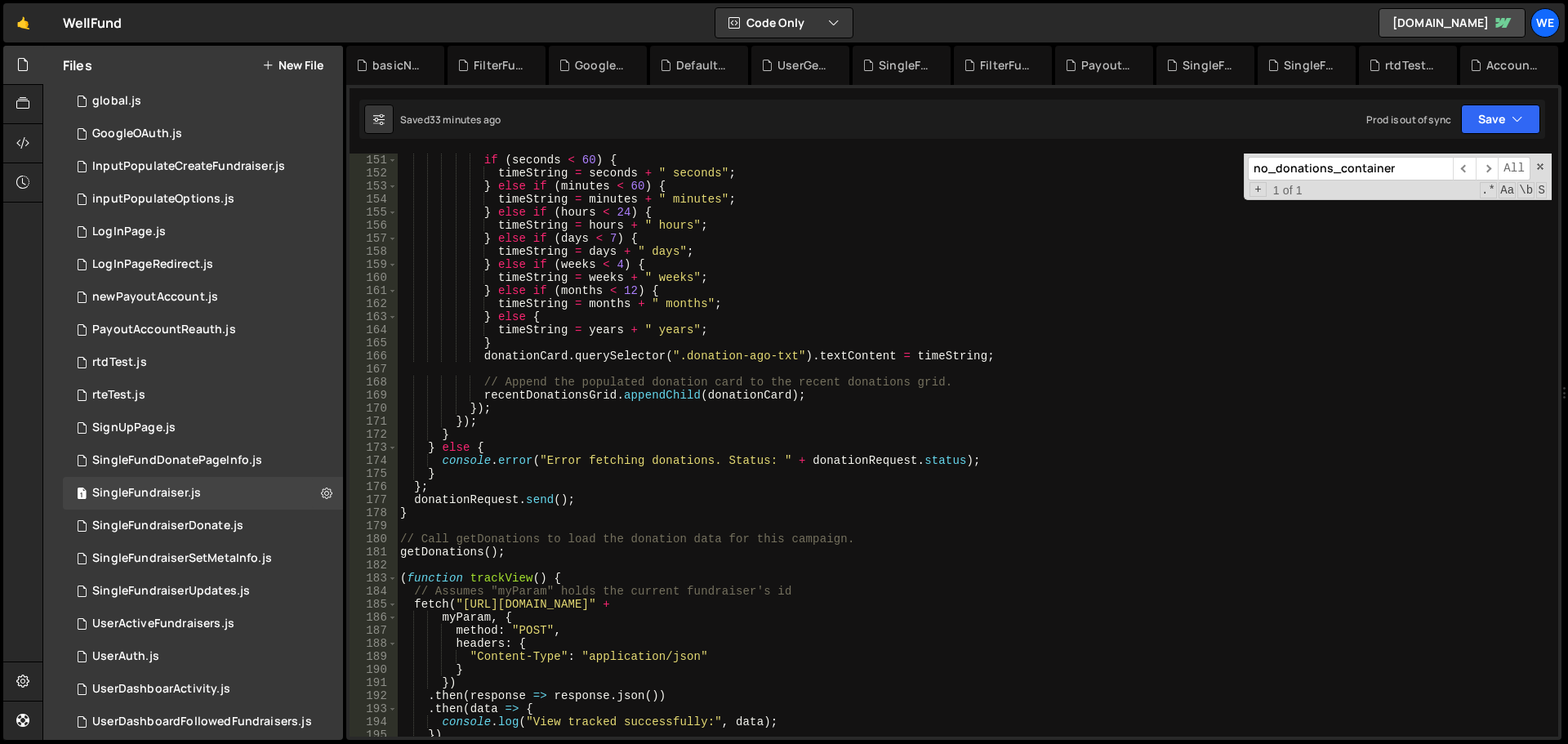
scroll to position [2254, 0]
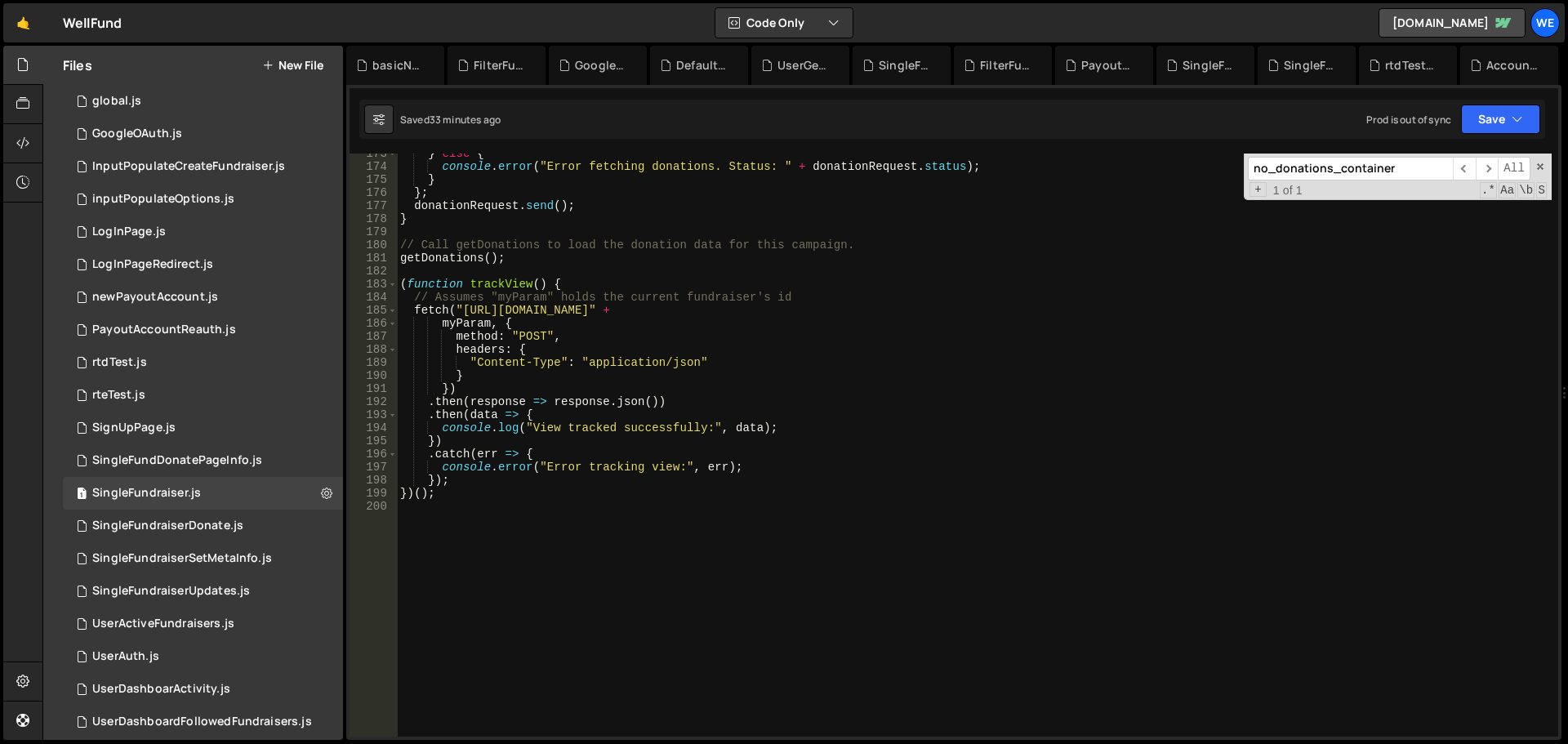
type input "no_donations_container"
type textarea "fetch("[URL][DOMAIN_NAME]" +"
click at [572, 308] on div "} else { console . error ( "Error fetching donations. Status: " + donationReque…" at bounding box center [975, 452] width 1155 height 610
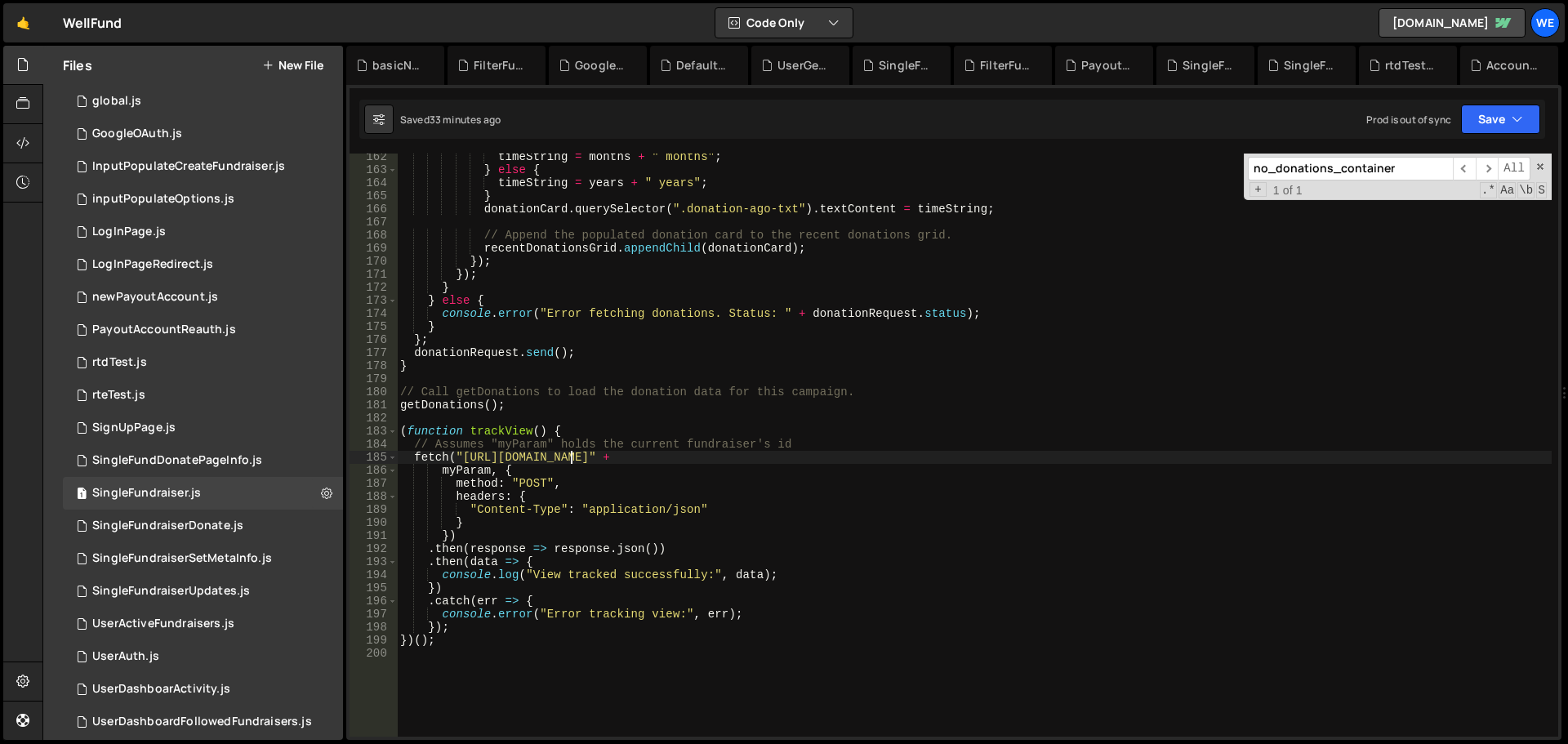
scroll to position [2058, 0]
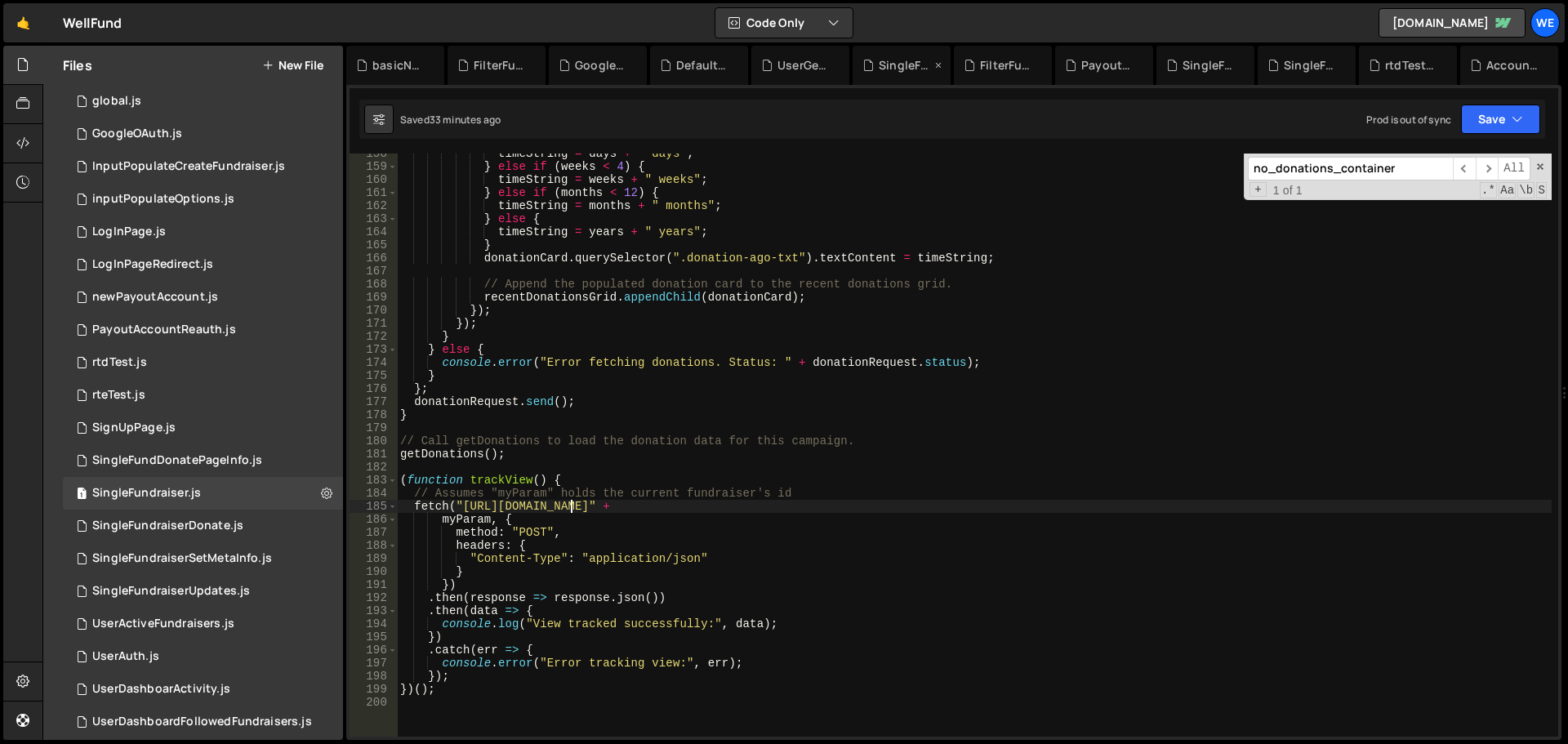
click at [905, 71] on div "SingleFundraiserSetMetaInfo.js" at bounding box center [905, 65] width 52 height 16
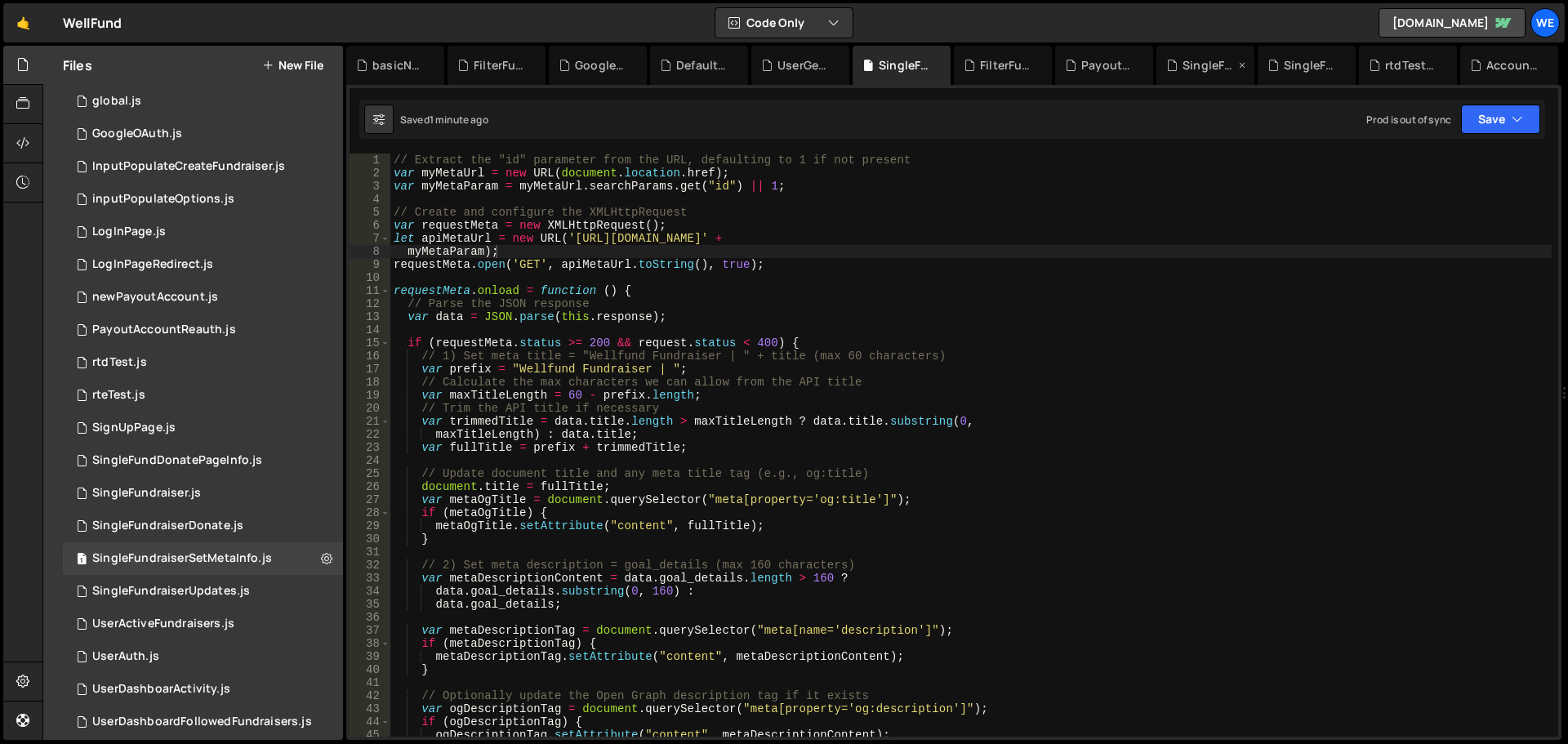
click at [1205, 71] on div "SingleFundraiserDonate.js" at bounding box center [1208, 65] width 52 height 16
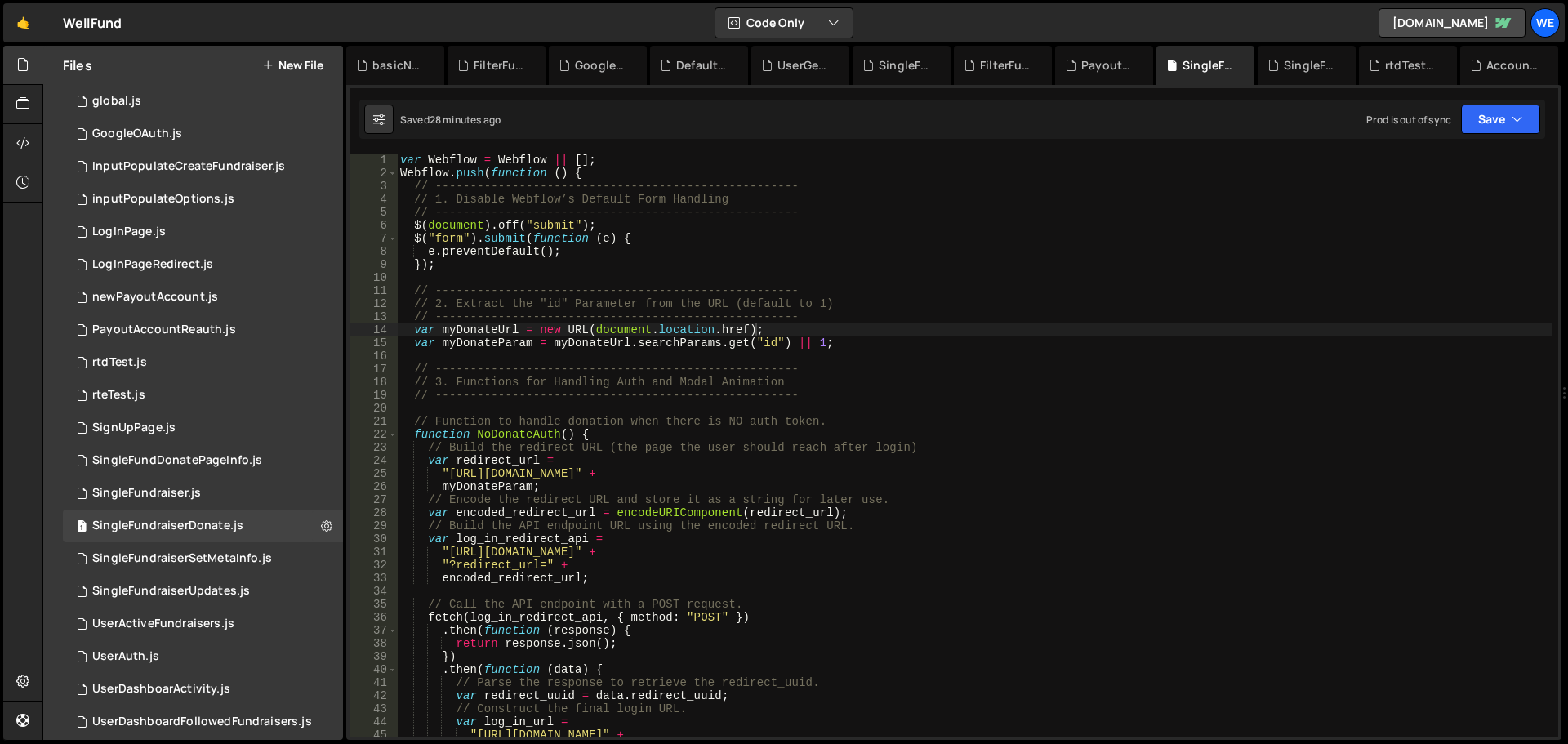
click at [1194, 278] on div "var Webflow = Webflow || [ ] ; Webflow . push ( function ( ) { // -------------…" at bounding box center [975, 458] width 1155 height 610
click at [915, 515] on div "var Webflow = Webflow || [ ] ; Webflow . push ( function ( ) { // -------------…" at bounding box center [975, 458] width 1155 height 610
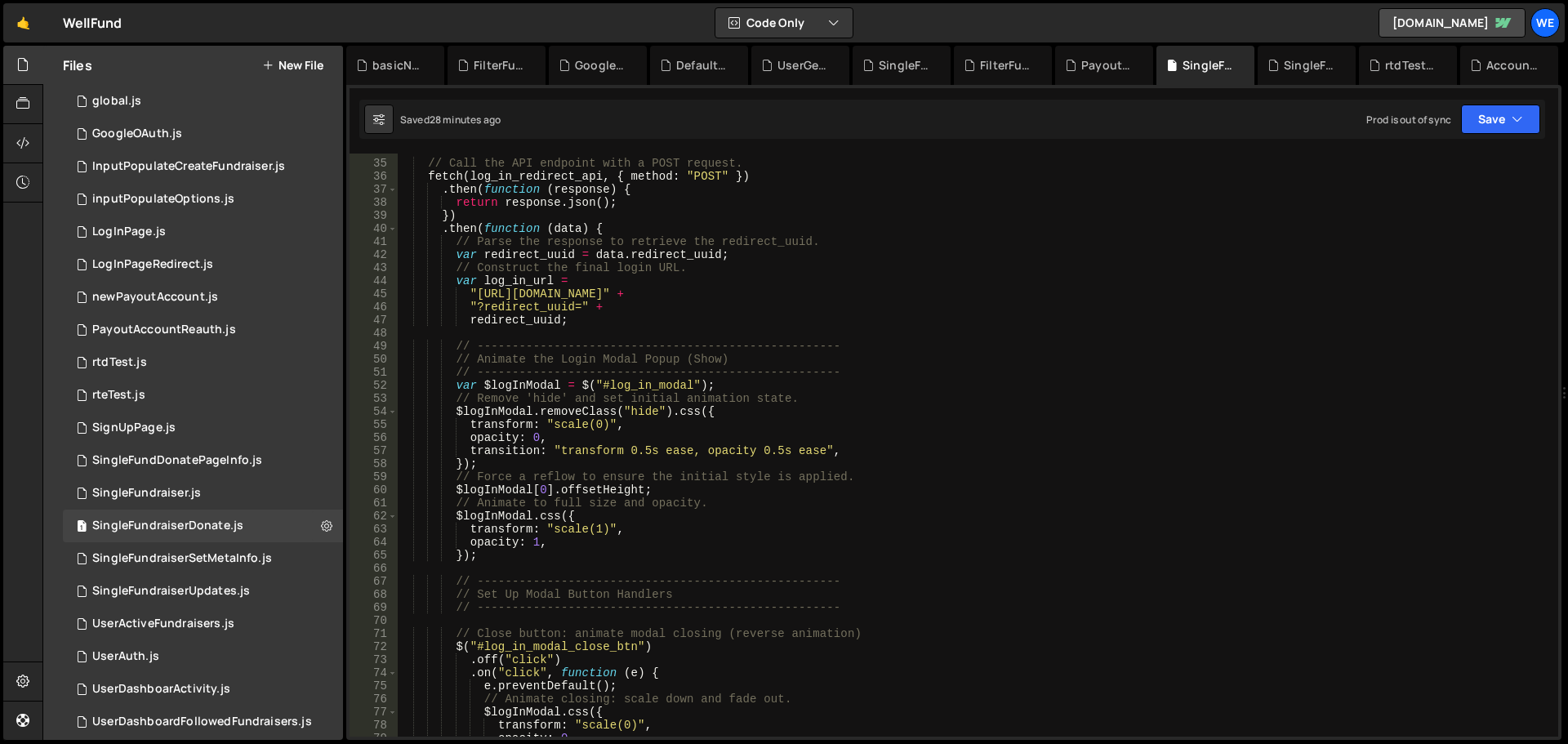
scroll to position [539, 0]
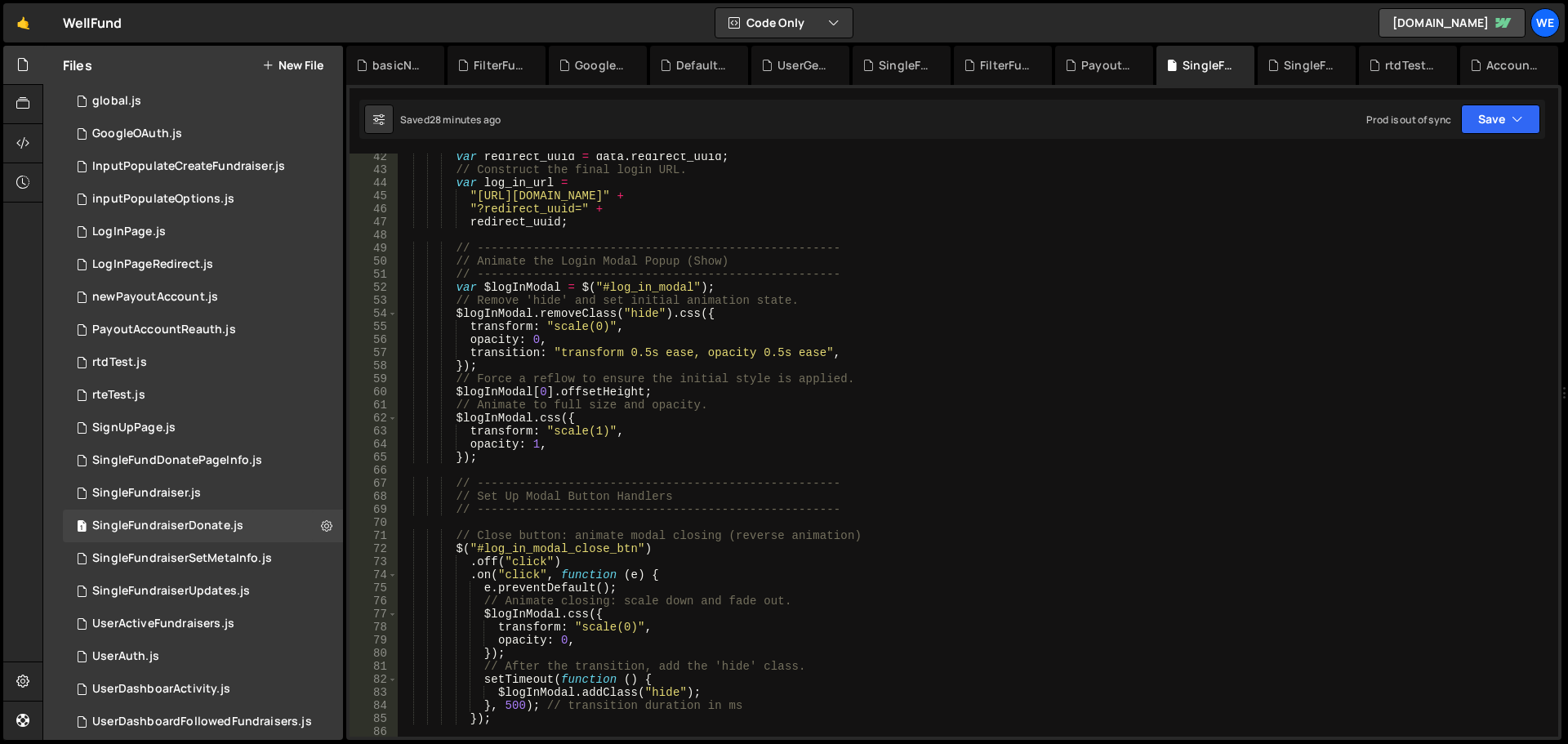
drag, startPoint x: 387, startPoint y: 63, endPoint x: 1162, endPoint y: 153, distance: 780.2
click at [1162, 153] on div "XXXXXXXXXXXXXXXXXXXXXXXXXXXXXXXXXXXXXXXXXXXXXXXXXXXXXXXXXXXXXXXXXXXXXXXXXXXXXXX…" at bounding box center [954, 412] width 1216 height 655
type textarea "redirect_uuid;"
click at [574, 228] on div "var redirect_uuid = data . redirect_uuid ; // Construct the final login URL. va…" at bounding box center [975, 455] width 1155 height 610
click at [200, 489] on div "1 SingleFundraiser.js 0" at bounding box center [203, 493] width 281 height 32
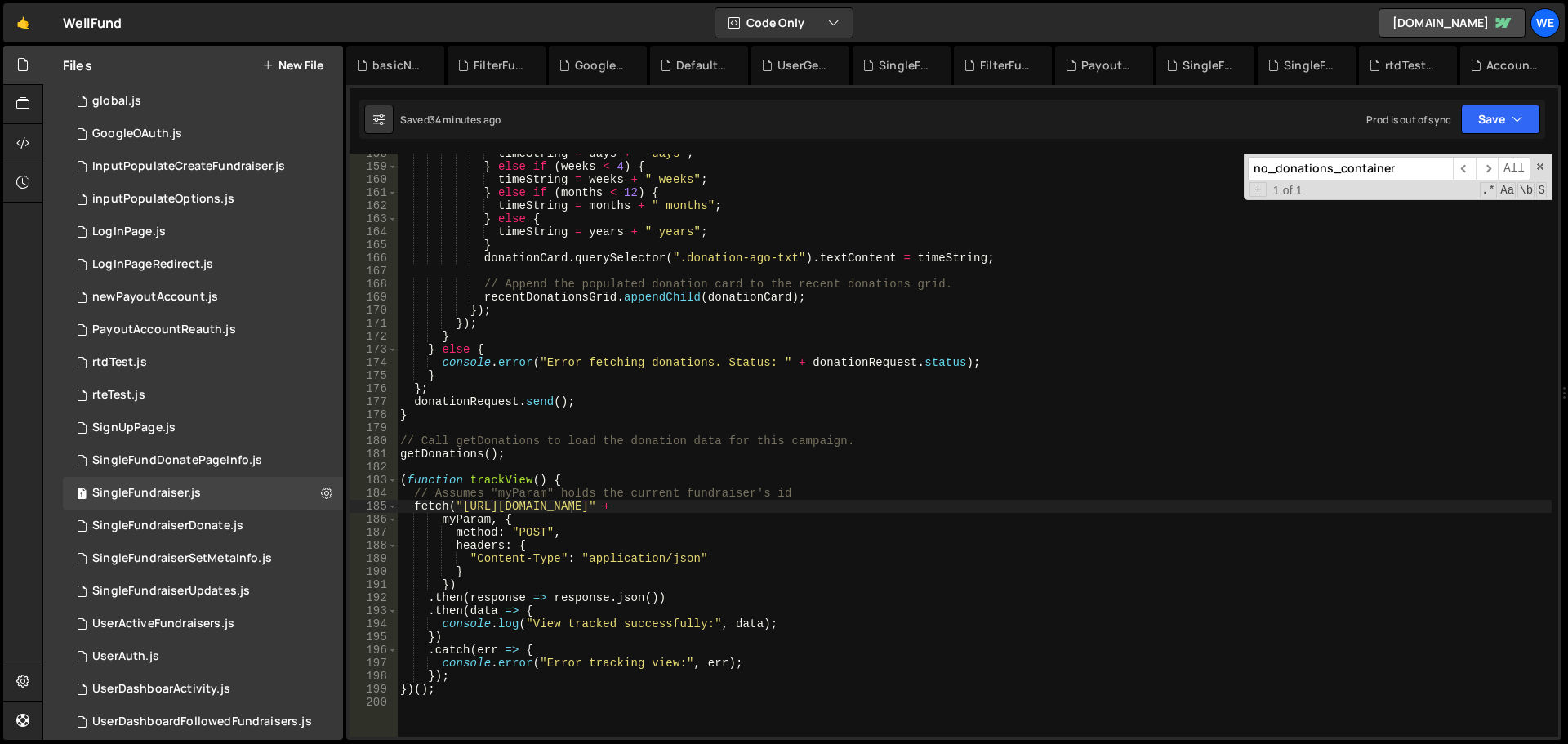
click at [758, 475] on div "timeString = days + " days" ; } else if ( weeks < 4 ) { timeString = weeks + " …" at bounding box center [975, 452] width 1155 height 610
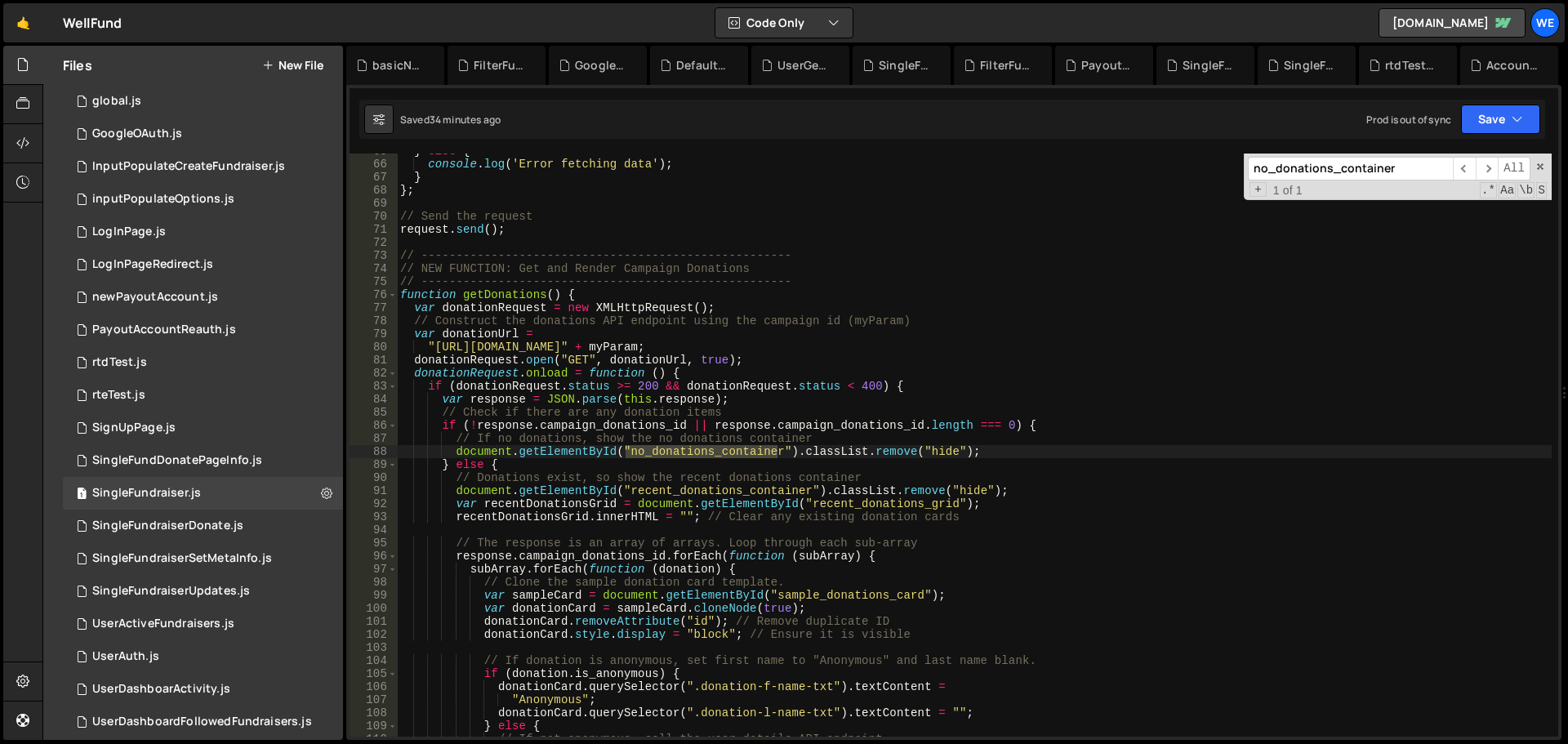
click at [862, 468] on div "} else { console . log ( 'Error fetching data' ) ; } } ; // Send the request re…" at bounding box center [975, 449] width 1155 height 610
click at [810, 450] on div "} else { console . log ( 'Error fetching data' ) ; } } ; // Send the request re…" at bounding box center [975, 449] width 1155 height 610
drag, startPoint x: 454, startPoint y: 453, endPoint x: 1157, endPoint y: 453, distance: 703.0
click at [1157, 453] on div "} else { console . log ( 'Error fetching data' ) ; } } ; // Send the request re…" at bounding box center [975, 449] width 1155 height 610
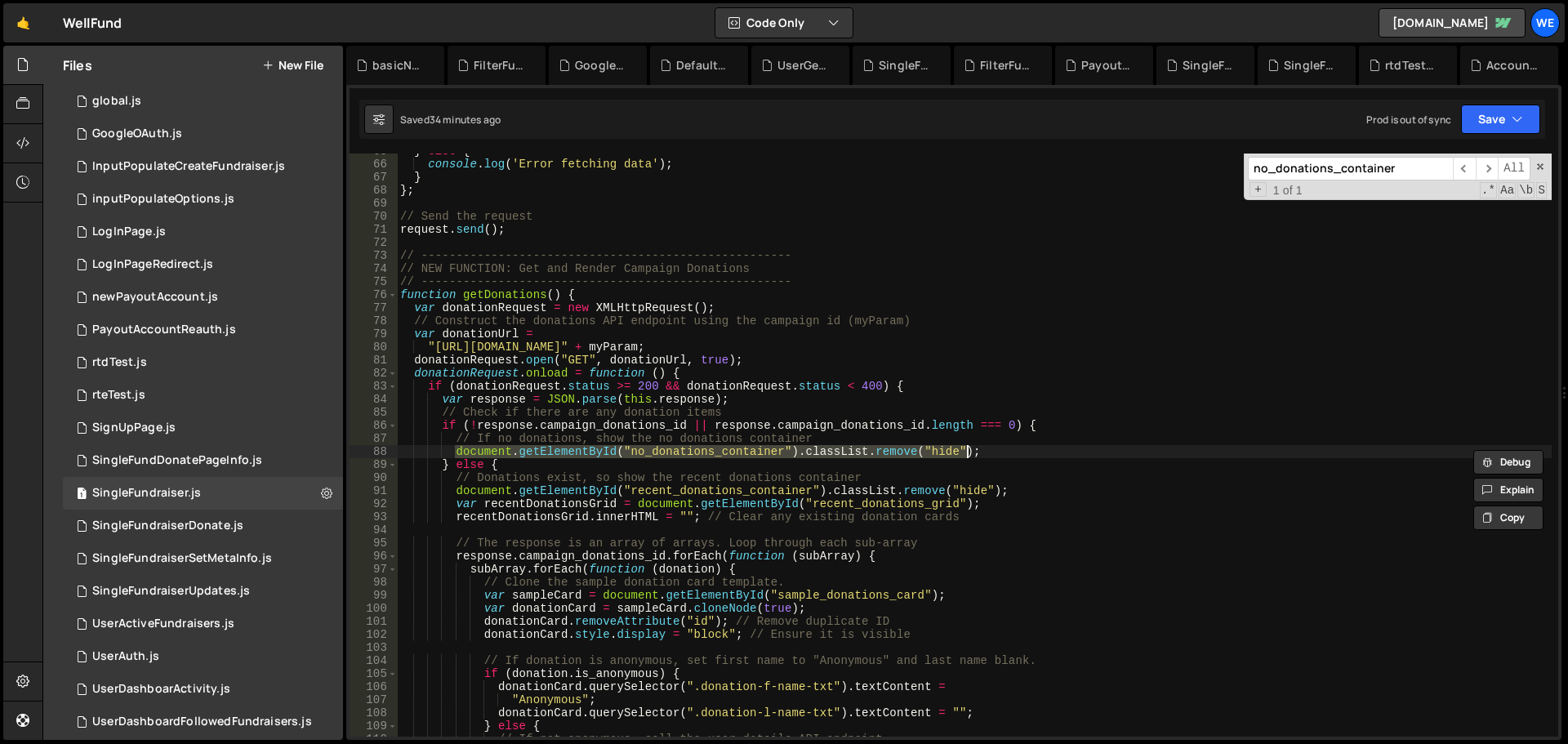
type textarea "// document.getElementById("no_donations_container").classList.remove("hide");"
click at [1513, 113] on icon "button" at bounding box center [1517, 119] width 12 height 16
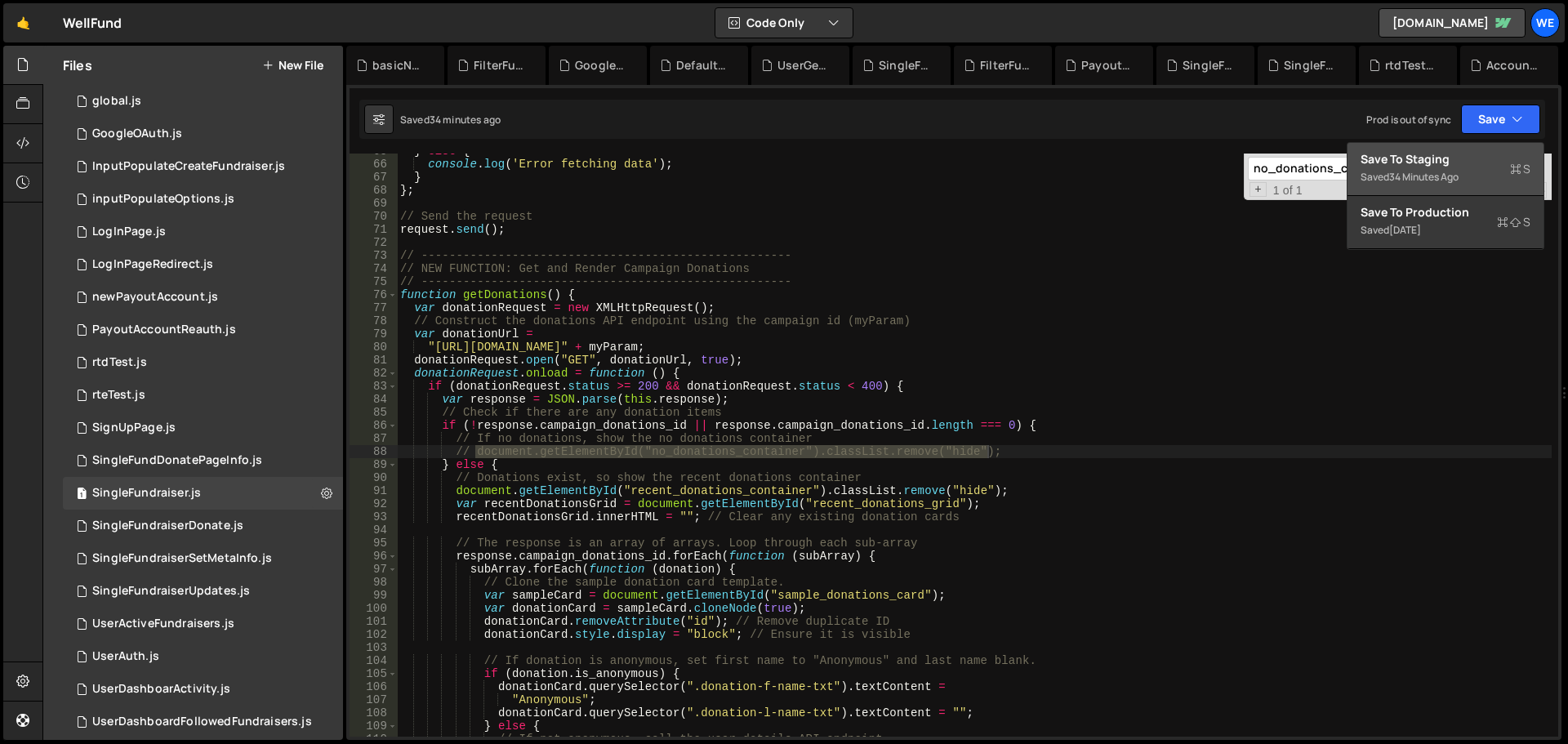
click at [1475, 157] on div "Save to Staging S" at bounding box center [1446, 160] width 170 height 16
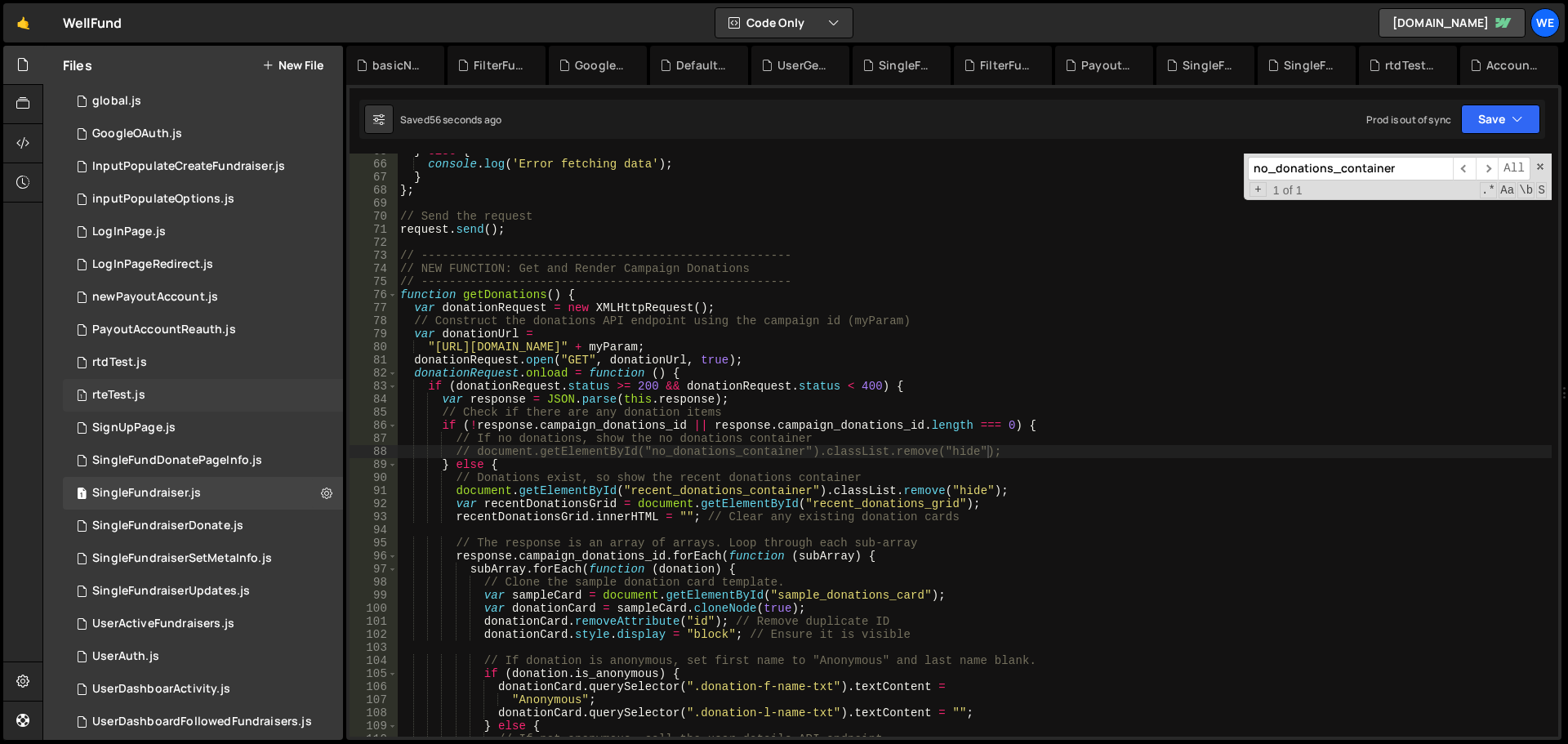
drag, startPoint x: 148, startPoint y: 402, endPoint x: 169, endPoint y: 410, distance: 22.5
click at [148, 402] on div "1 rteTest.js 0" at bounding box center [203, 395] width 281 height 32
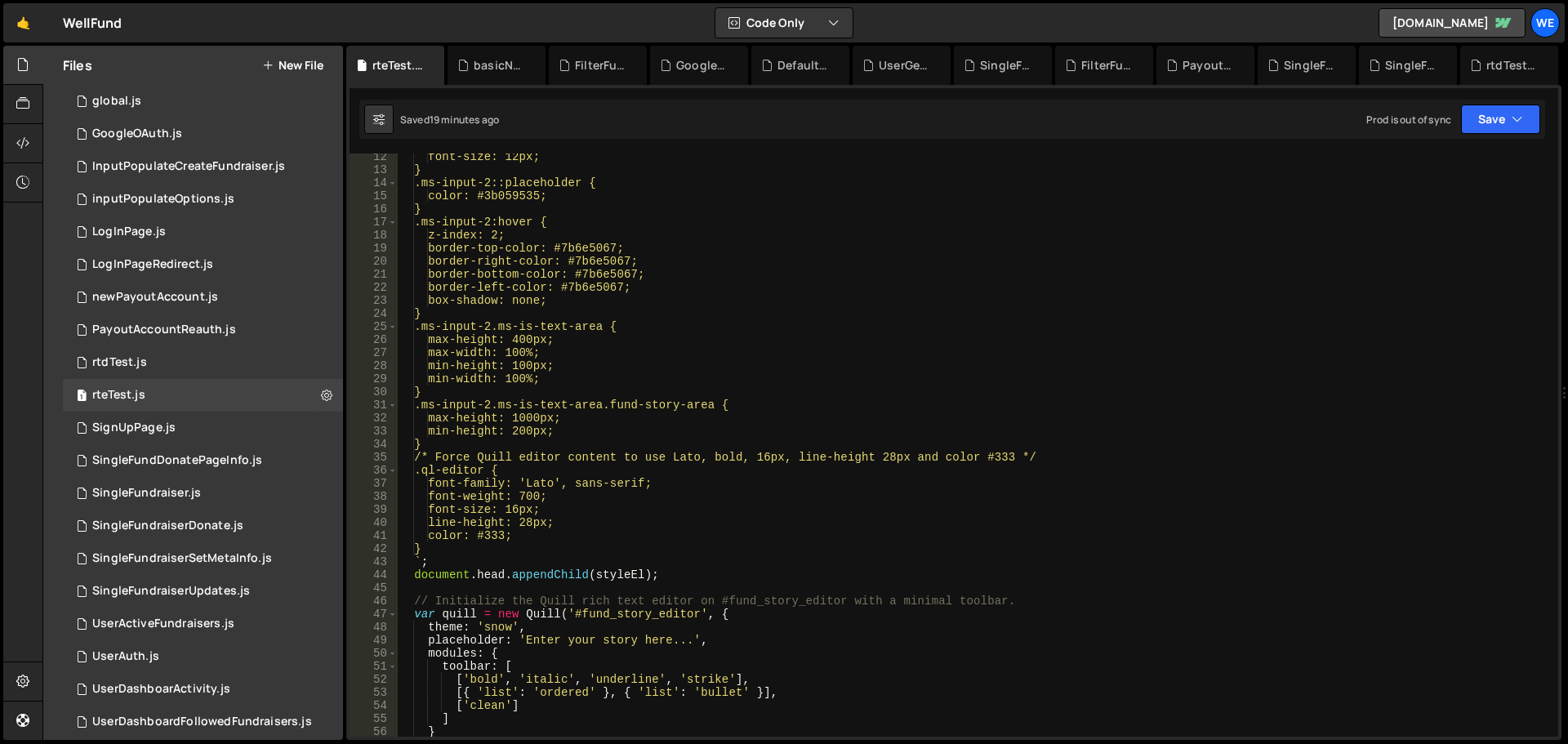
scroll to position [294, 0]
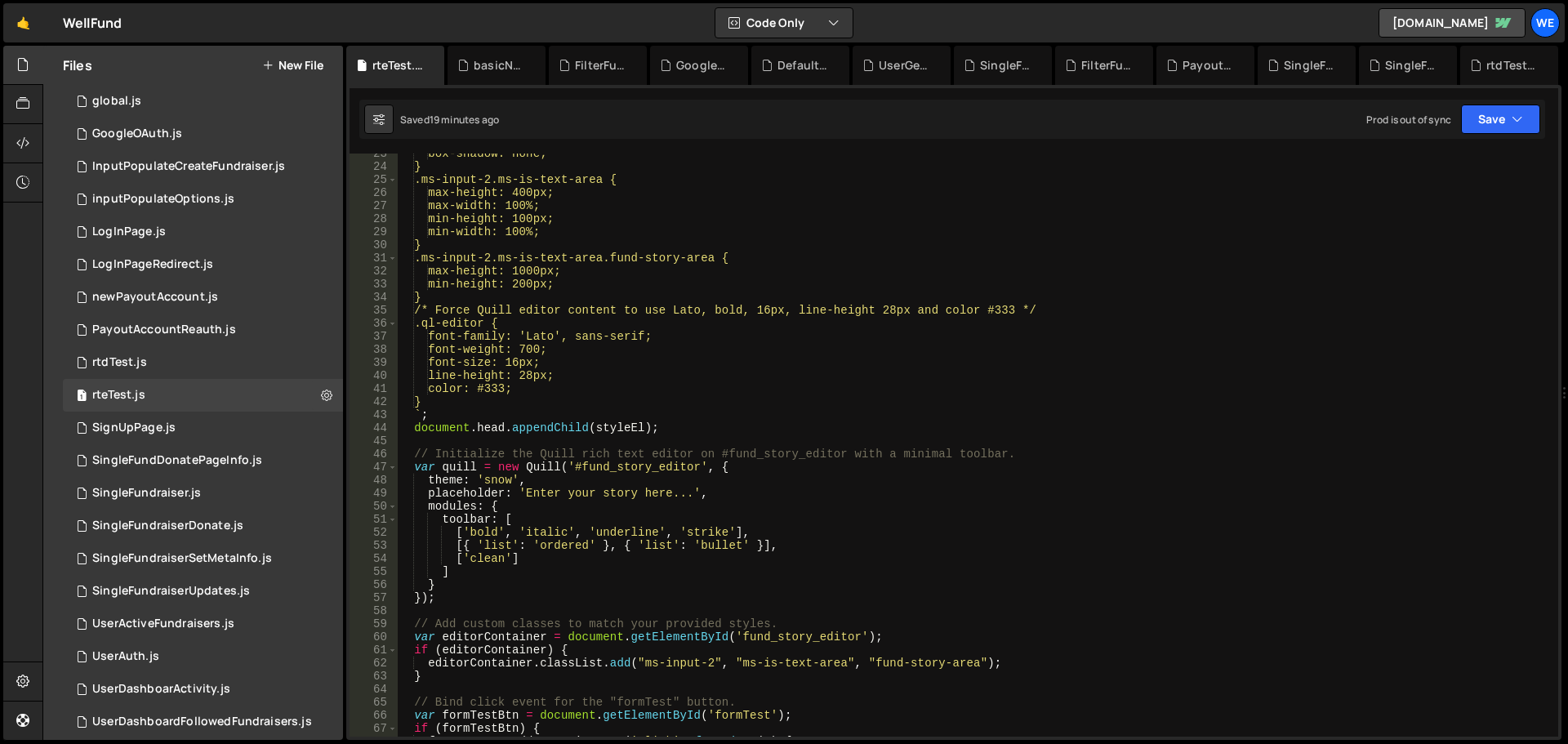
click at [534, 462] on div "box-shadow: none; } .ms-input-2.ms-is-text-area { max-height: 400px; max-width:…" at bounding box center [975, 452] width 1155 height 610
click at [599, 458] on div "box-shadow: none; } .ms-input-2.ms-is-text-area { max-height: 400px; max-width:…" at bounding box center [975, 452] width 1155 height 610
click at [544, 468] on div "box-shadow: none; } .ms-input-2.ms-is-text-area { max-height: 400px; max-width:…" at bounding box center [975, 452] width 1155 height 610
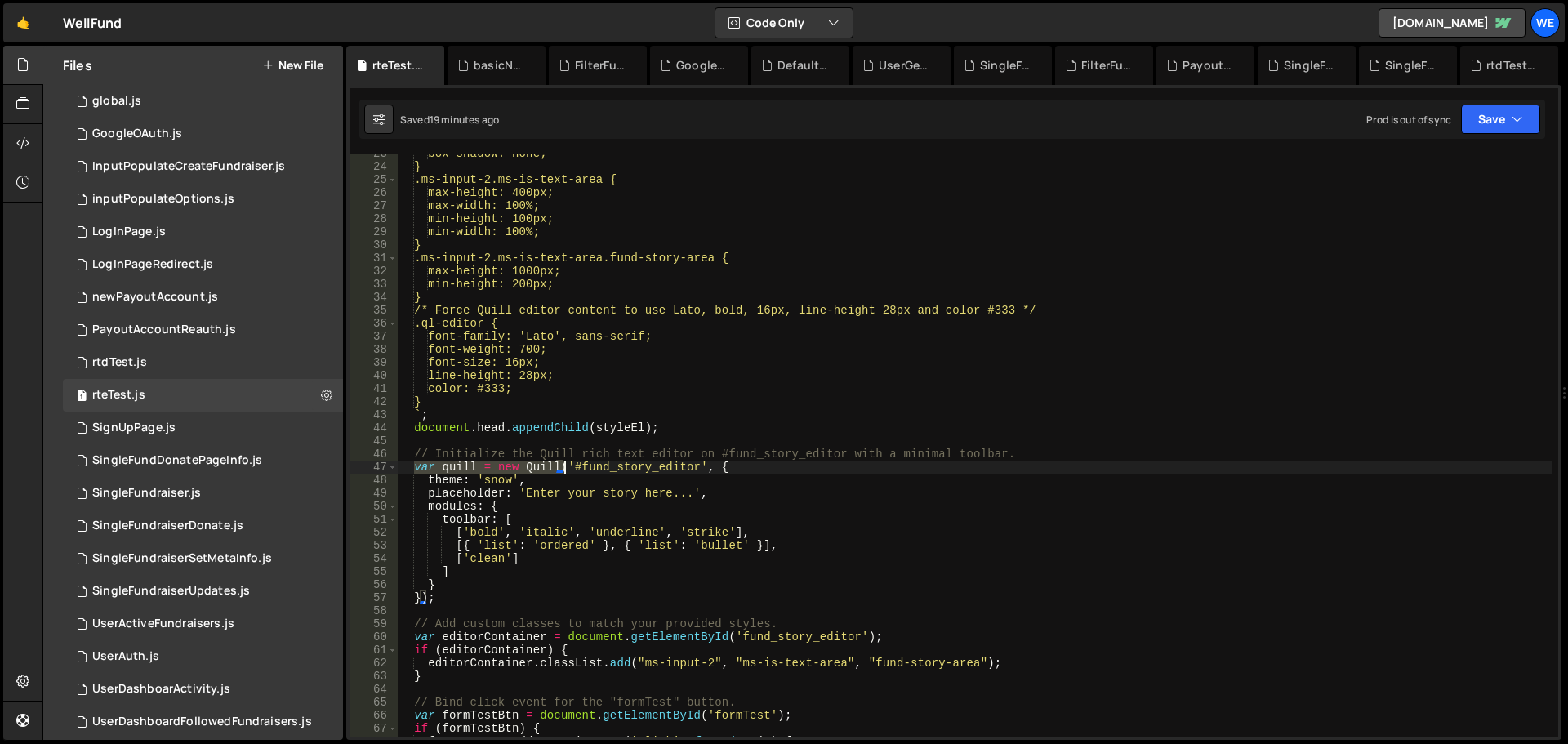
drag, startPoint x: 414, startPoint y: 469, endPoint x: 612, endPoint y: 480, distance: 198.3
click at [567, 465] on div "box-shadow: none; } .ms-input-2.ms-is-text-area { max-height: 400px; max-width:…" at bounding box center [975, 452] width 1155 height 610
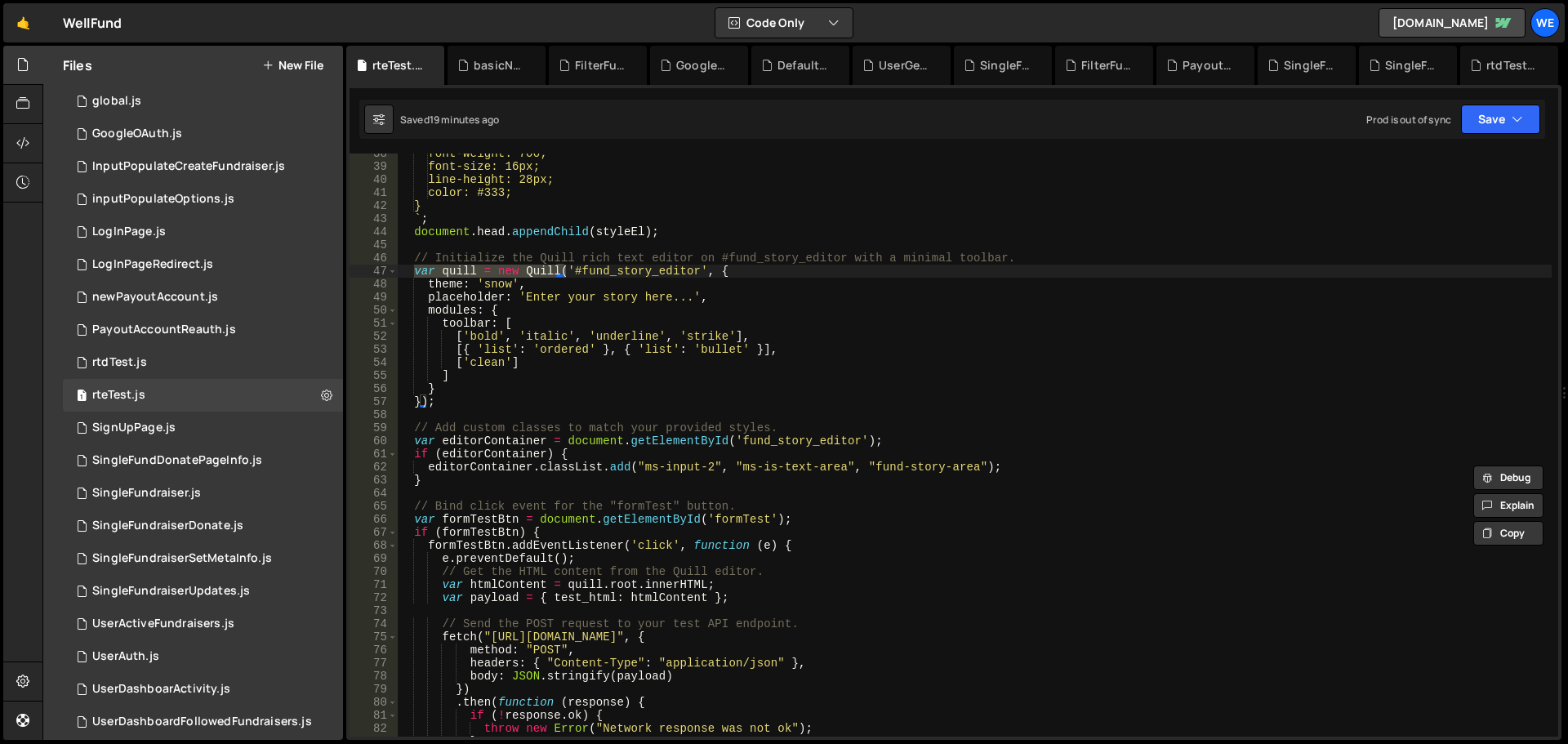
drag, startPoint x: 492, startPoint y: 636, endPoint x: 500, endPoint y: 637, distance: 8.1
click at [492, 636] on div "font-weight: 700; font-size: 16px; line-height: 28px; color: #333; } ` ; docume…" at bounding box center [975, 452] width 1155 height 610
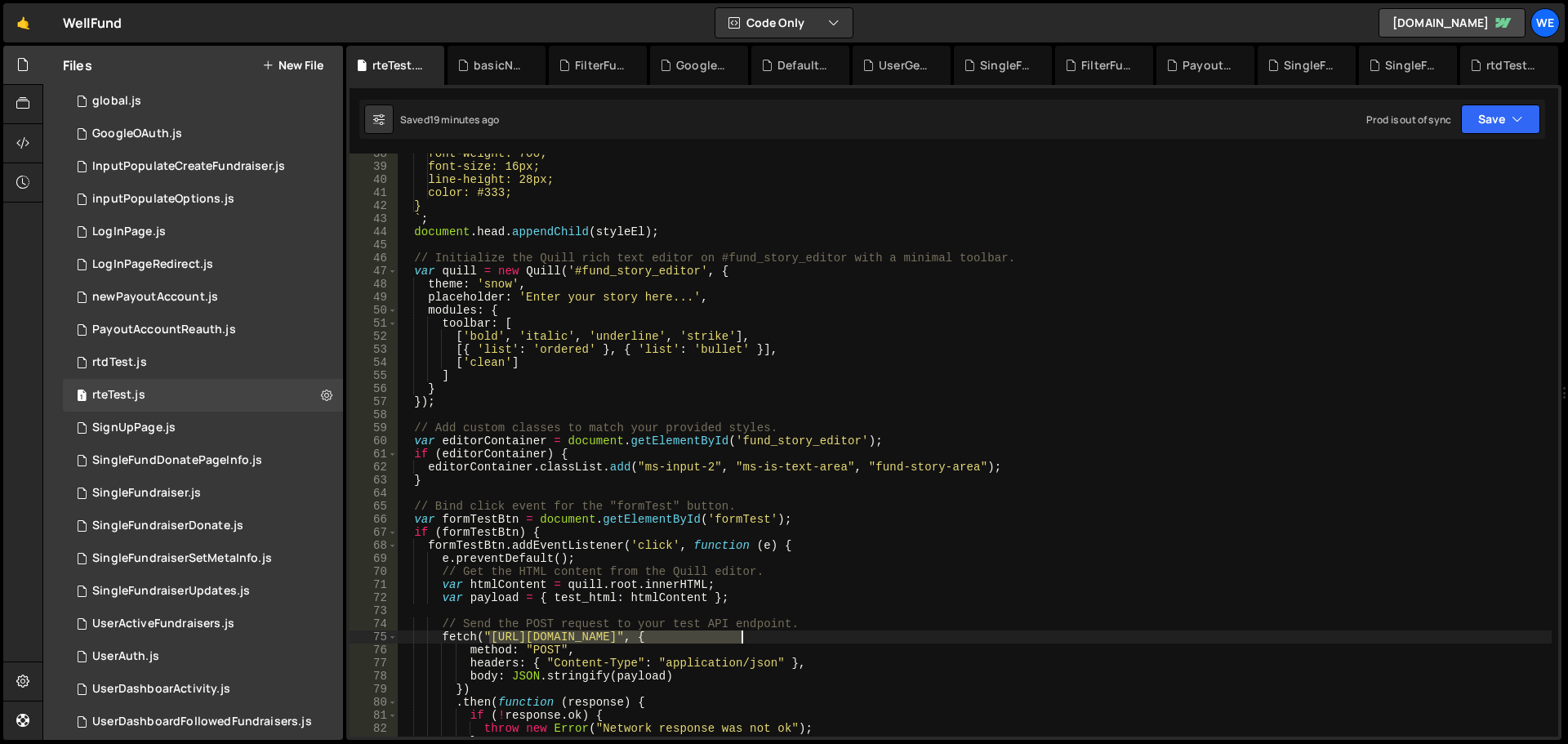
click at [740, 633] on div "font-weight: 700; font-size: 16px; line-height: 28px; color: #333; } ` ; docume…" at bounding box center [975, 452] width 1155 height 610
paste textarea "xru1-ldop-hv9n.n7e.xano"
type textarea "fetch("[URL][DOMAIN_NAME]", {"
click at [1512, 127] on button "Save" at bounding box center [1501, 119] width 79 height 30
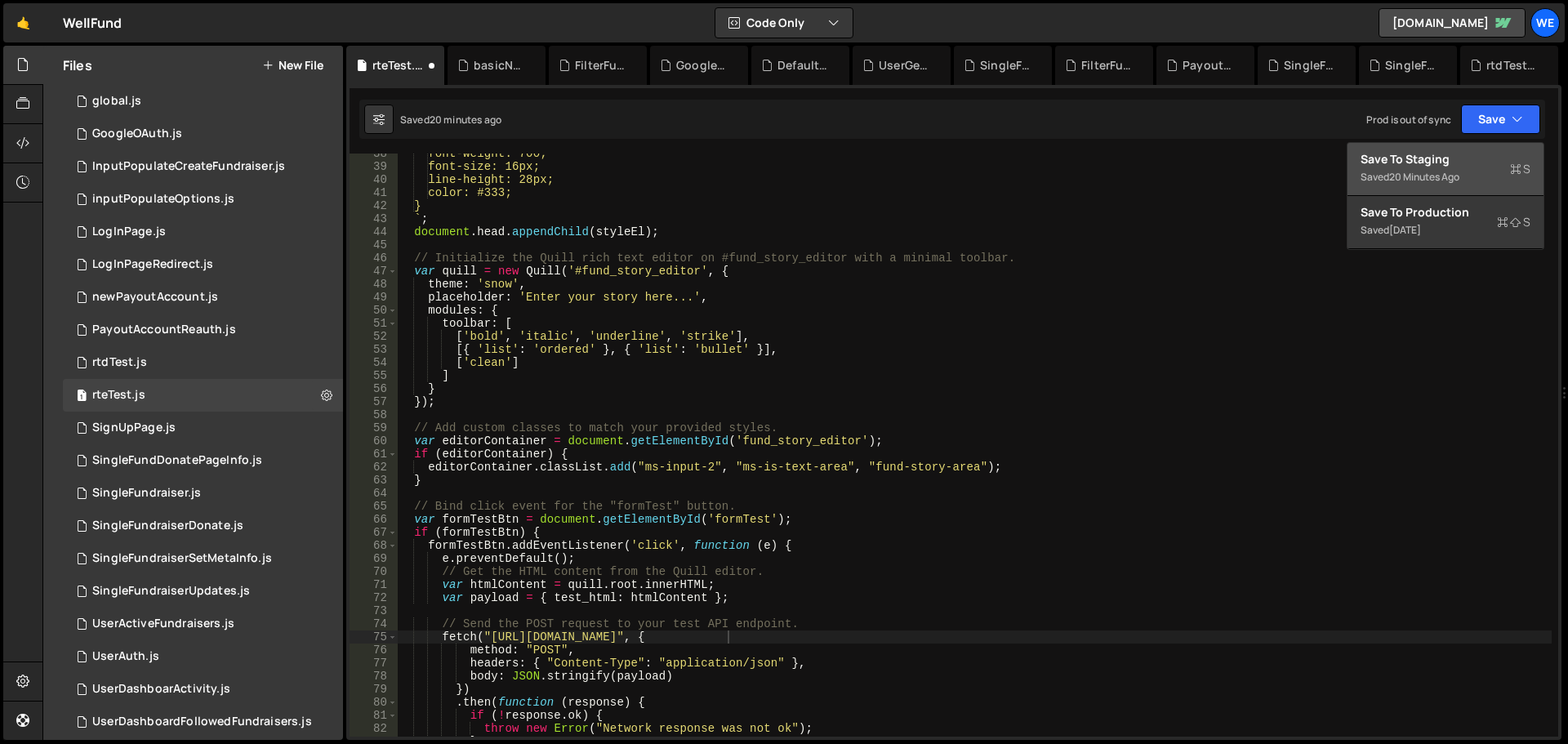
click at [1479, 155] on div "Save to Staging S" at bounding box center [1446, 160] width 170 height 16
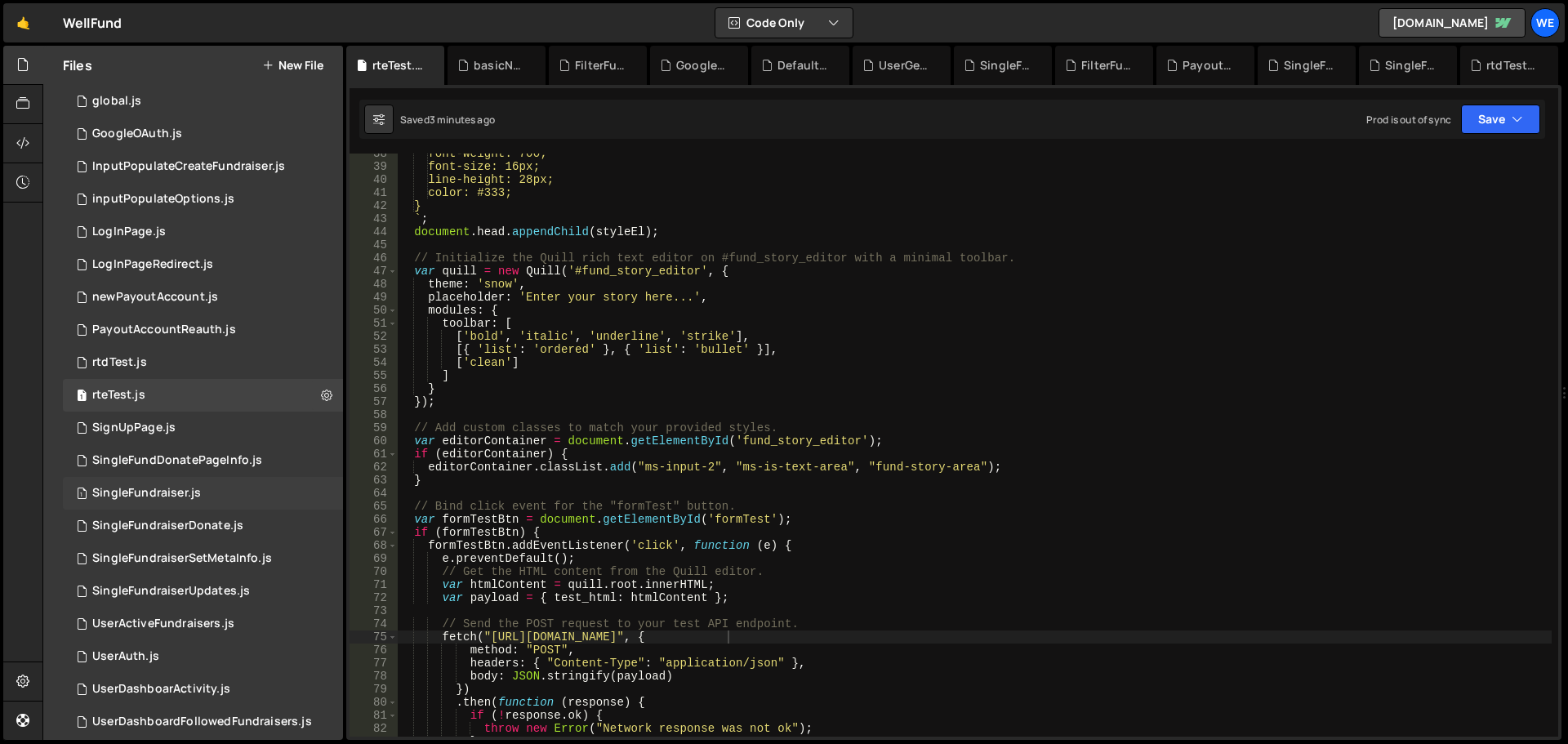
click at [166, 502] on div "1 SingleFundraiser.js 0" at bounding box center [203, 493] width 281 height 32
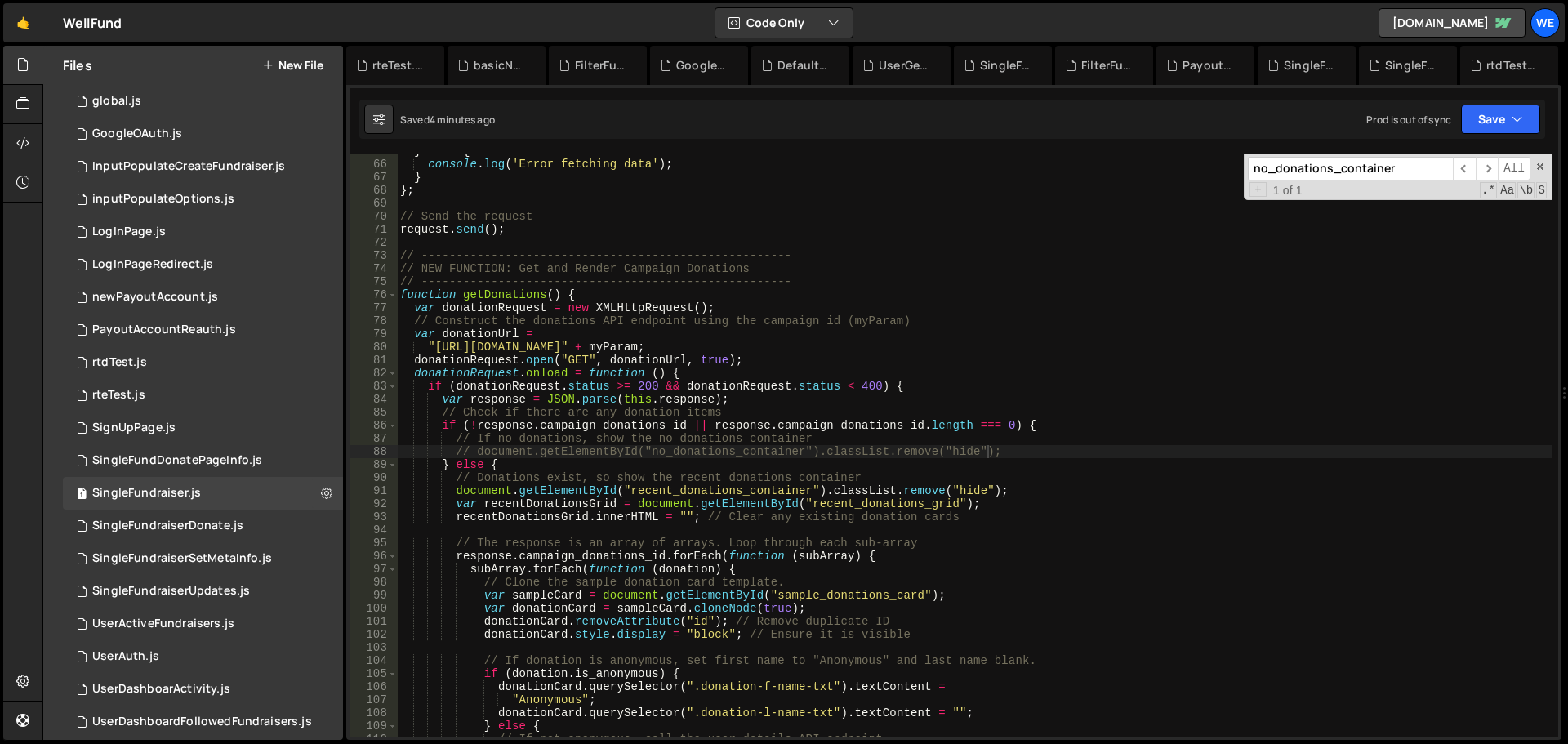
type textarea "// The response is an array of arrays. Loop through each sub-array"
click at [859, 541] on div "} else { console . log ( 'Error fetching data' ) ; } } ; // Send the request re…" at bounding box center [975, 449] width 1155 height 610
paste input "SingleFundraiser.js"
type input "SingleFundraiser.js"
type textarea "// document.getElementById("no_donations_container").classList.remove("hide");"
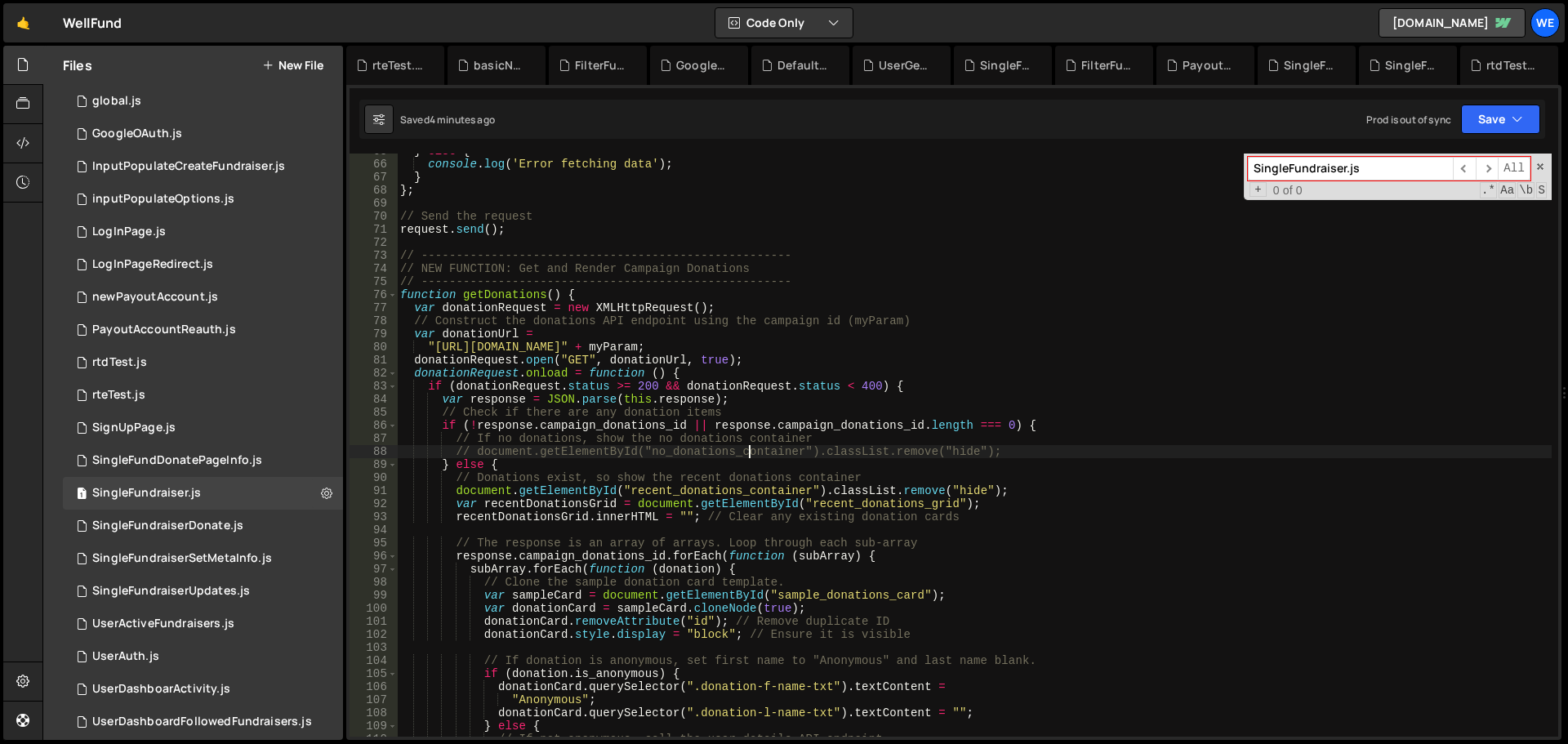
click at [749, 454] on div "} else { console . log ( 'Error fetching data' ) ; } } ; // Send the request re…" at bounding box center [975, 449] width 1155 height 610
paste input "data.result1.campaign_hero_image.url"
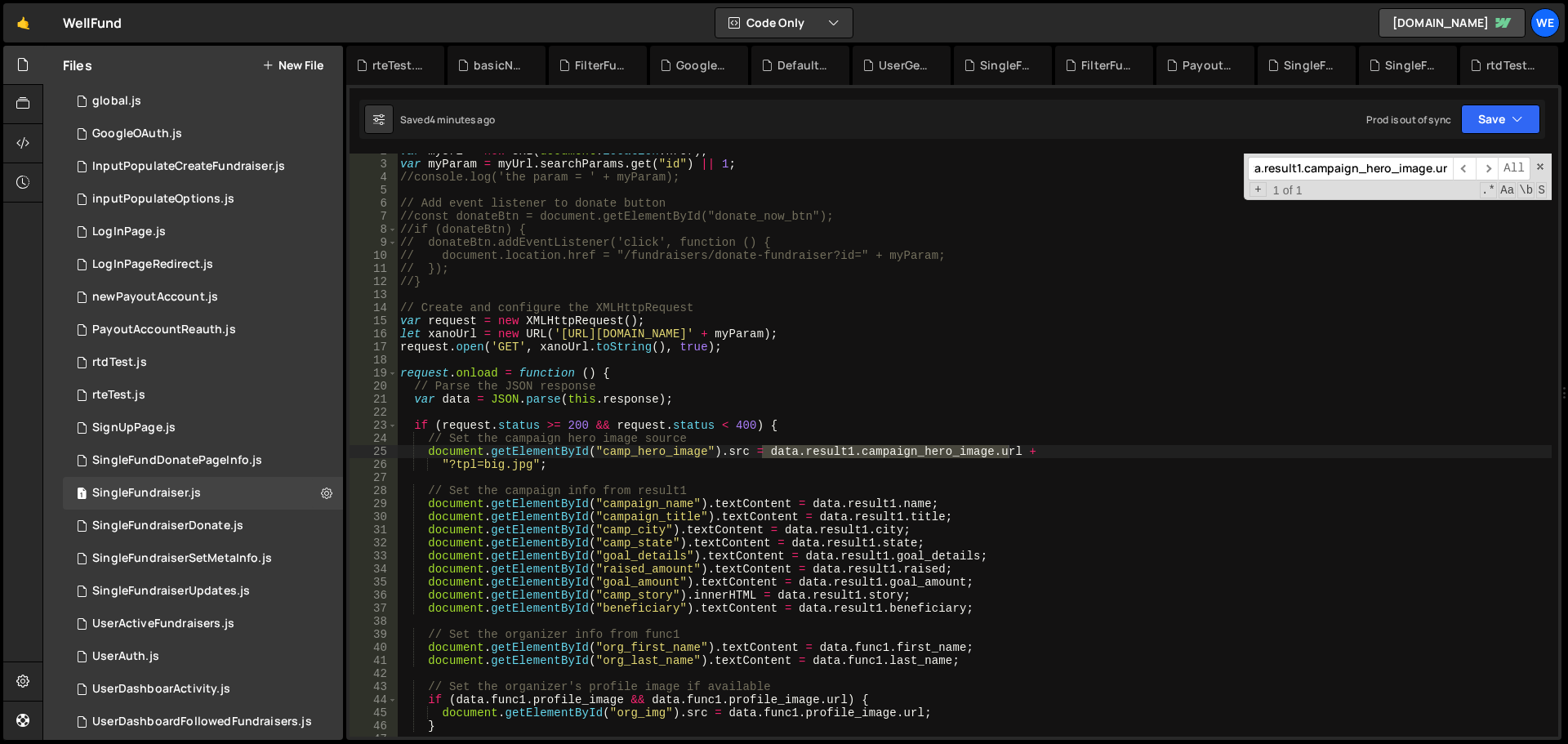
type input "data.result1.campaign_hero_image.url"
click at [767, 460] on div "var myUrl = new URL ( document . location . href ) ; var myParam = myUrl . sear…" at bounding box center [975, 449] width 1155 height 610
click at [771, 454] on div "var myUrl = new URL ( document . location . href ) ; var myParam = myUrl . sear…" at bounding box center [975, 449] width 1155 height 610
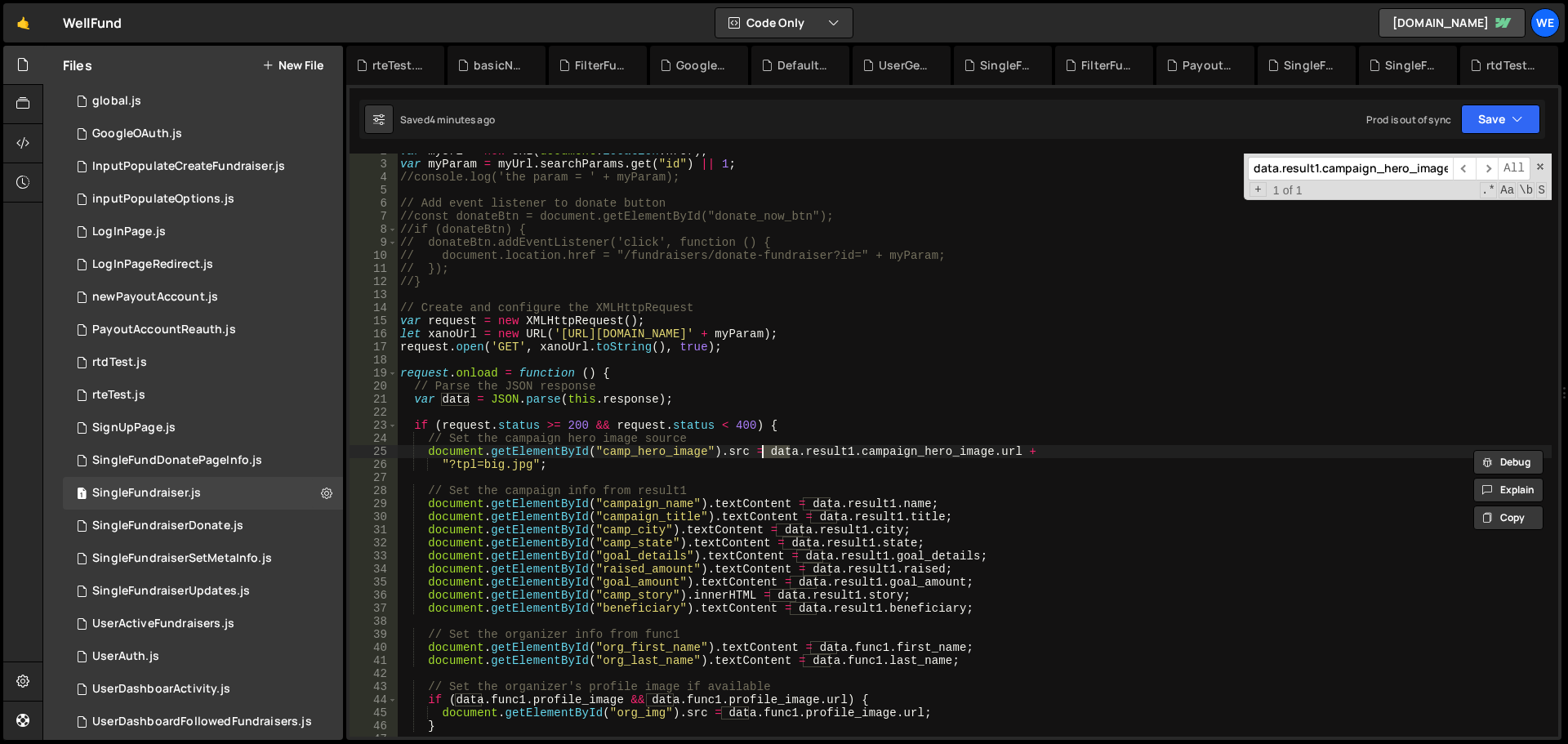
click at [781, 451] on div "var myUrl = new URL ( document . location . href ) ; var myParam = myUrl . sear…" at bounding box center [975, 445] width 1155 height 584
click at [781, 451] on div "var myUrl = new URL ( document . location . href ) ; var myParam = myUrl . sear…" at bounding box center [975, 449] width 1155 height 610
click at [873, 504] on div "var myUrl = new URL ( document . location . href ) ; var myParam = myUrl . sear…" at bounding box center [975, 449] width 1155 height 610
type textarea "document.getElementById("campaign_name").textContent = data.result1.name;"
click at [873, 504] on div "var myUrl = new URL ( document . location . href ) ; var myParam = myUrl . sear…" at bounding box center [975, 449] width 1155 height 610
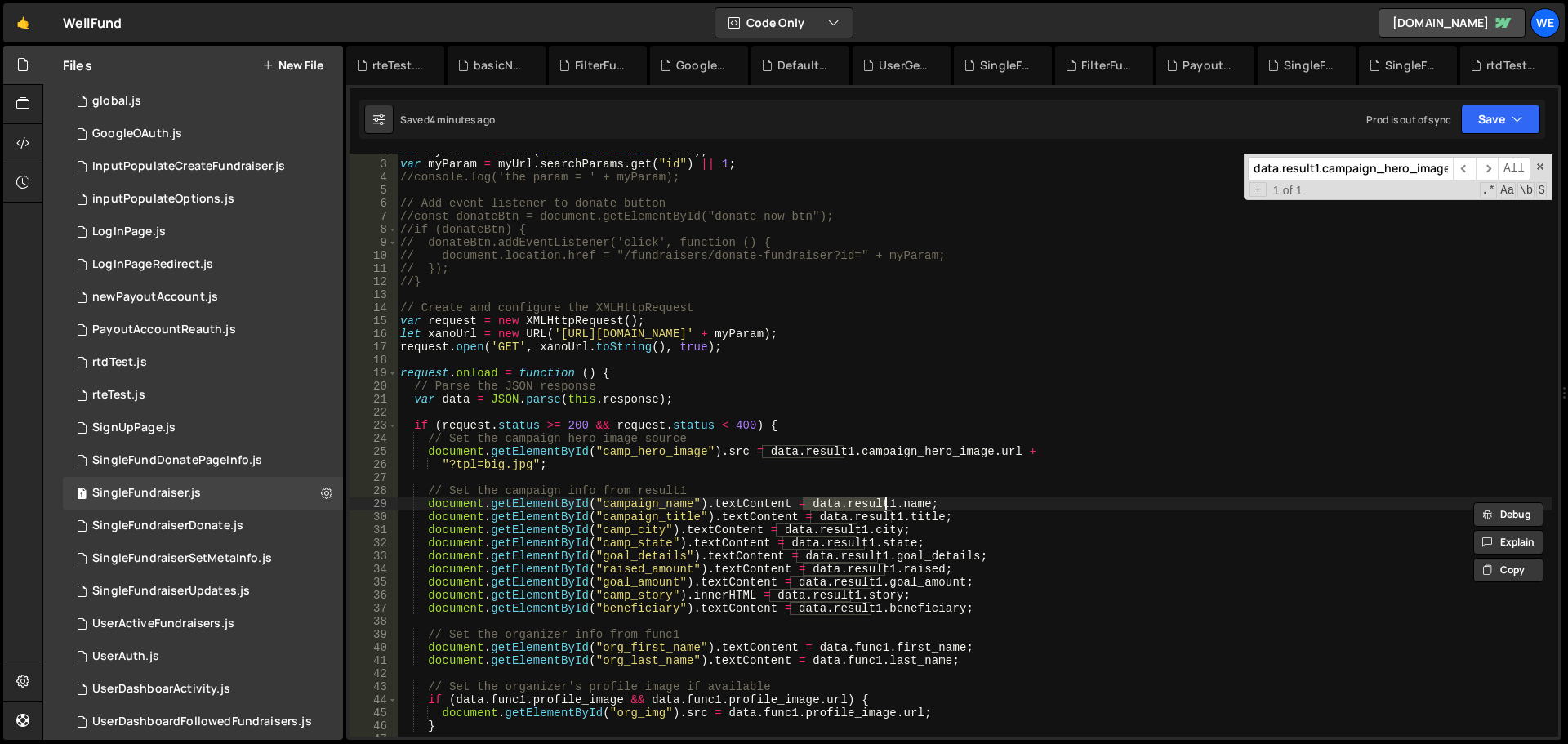
drag, startPoint x: 802, startPoint y: 502, endPoint x: 885, endPoint y: 503, distance: 83.0
click at [885, 503] on div "var myUrl = new URL ( document . location . href ) ; var myParam = myUrl . sear…" at bounding box center [975, 449] width 1155 height 610
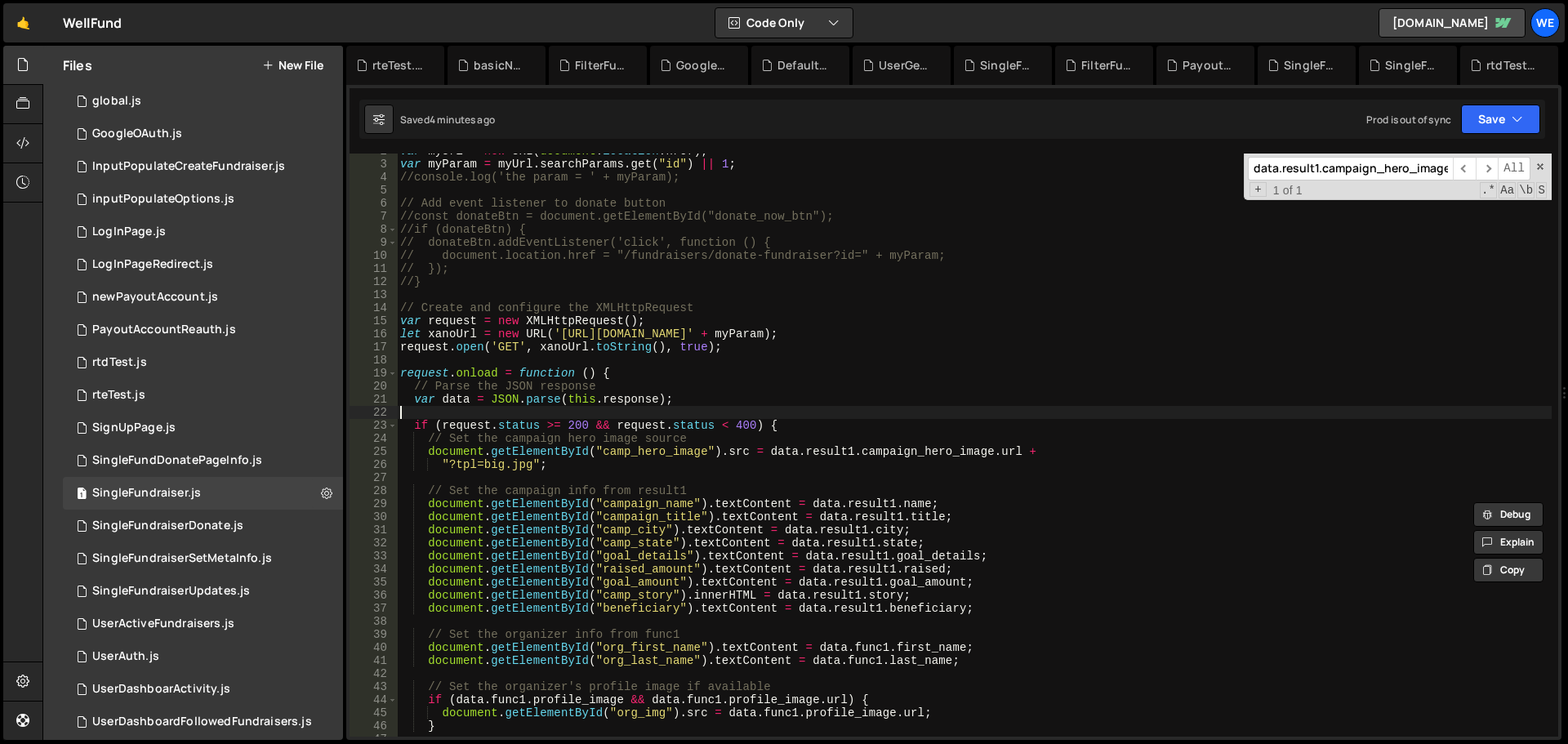
click at [810, 418] on div "var myUrl = new URL ( document . location . href ) ; var myParam = myUrl . sear…" at bounding box center [975, 449] width 1155 height 610
type textarea "if (request.status >= 200 && request.status < 400) {"
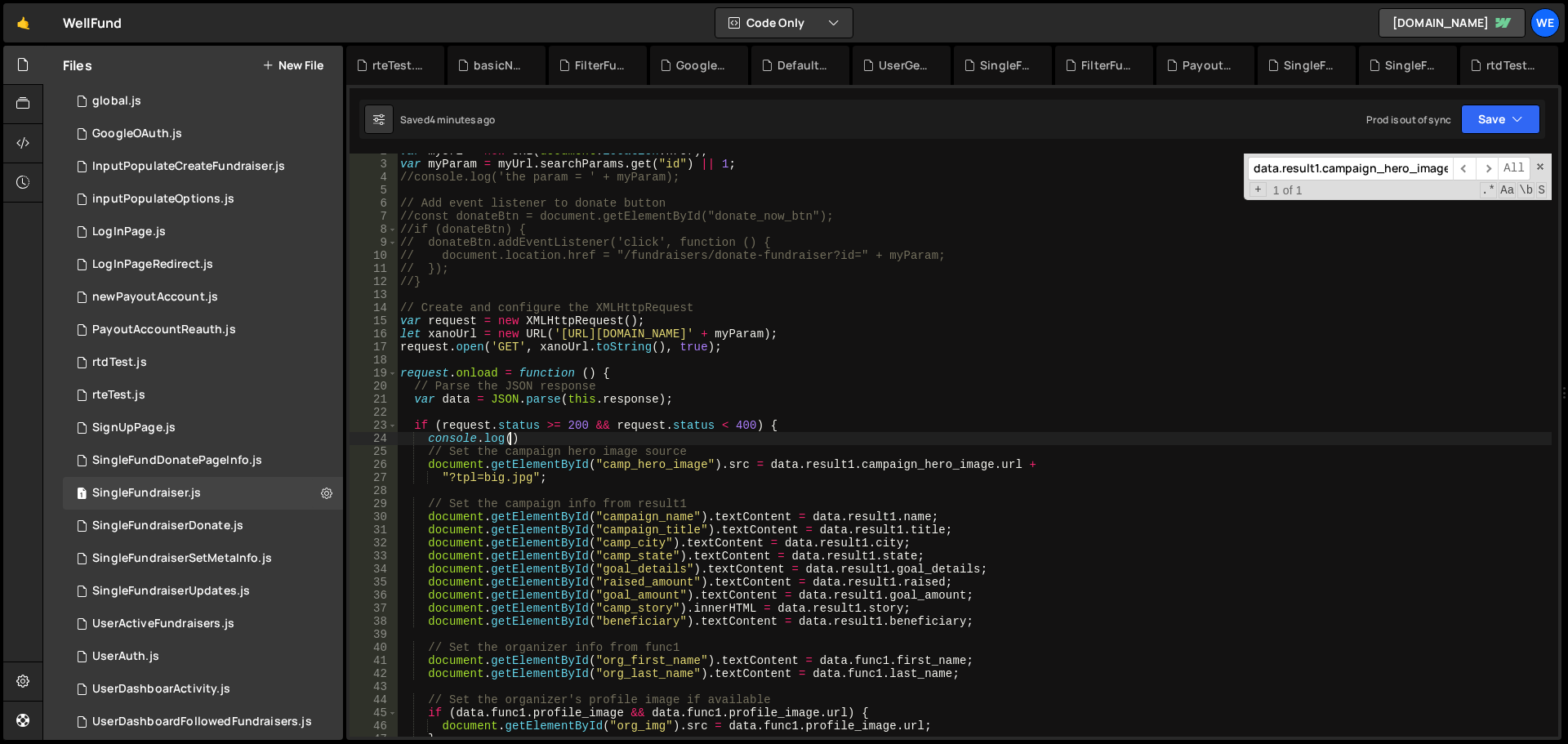
scroll to position [0, 6]
paste textarea "data.result1"
click at [1497, 112] on button "Save" at bounding box center [1501, 119] width 79 height 30
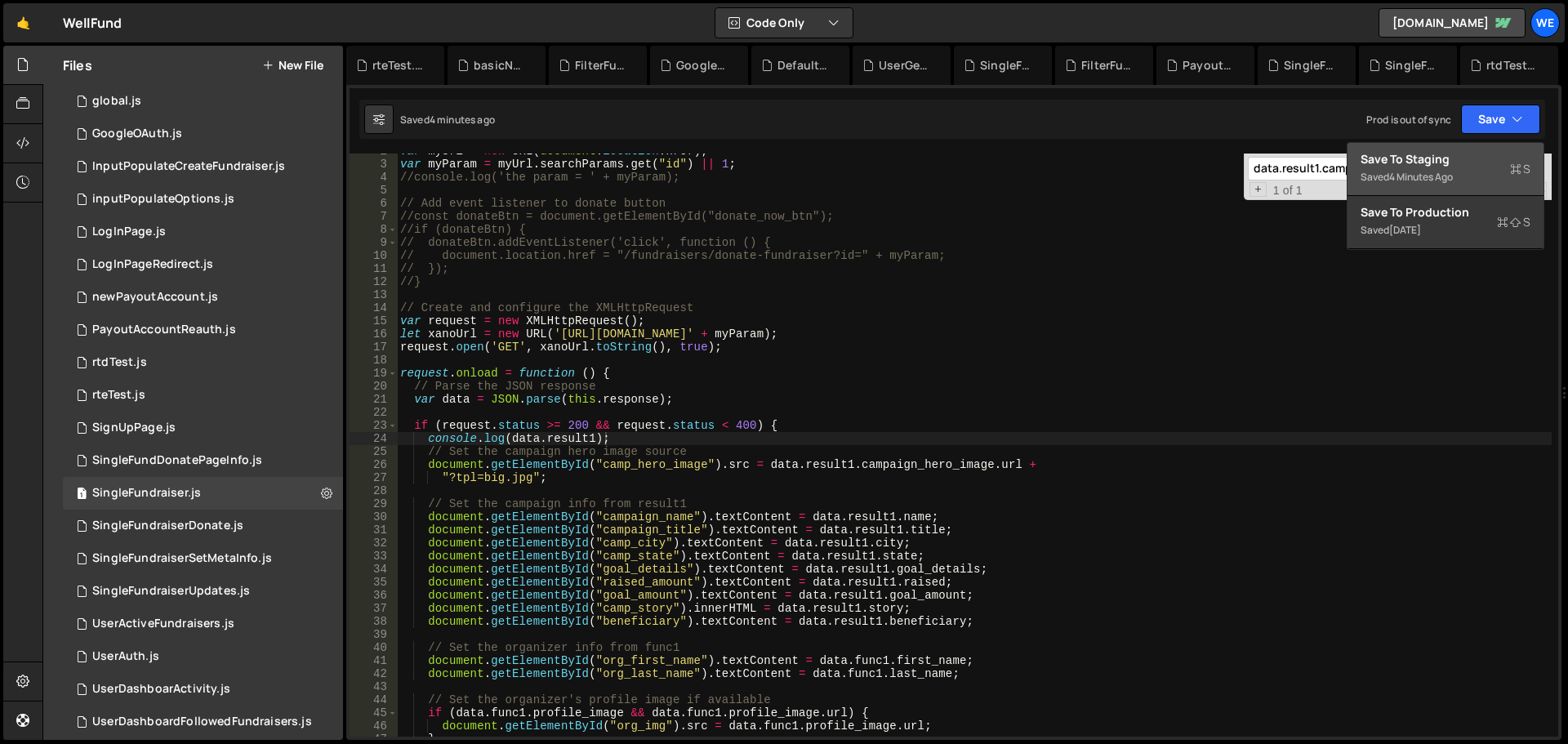
click at [1434, 155] on div "Save to Staging S" at bounding box center [1446, 160] width 170 height 16
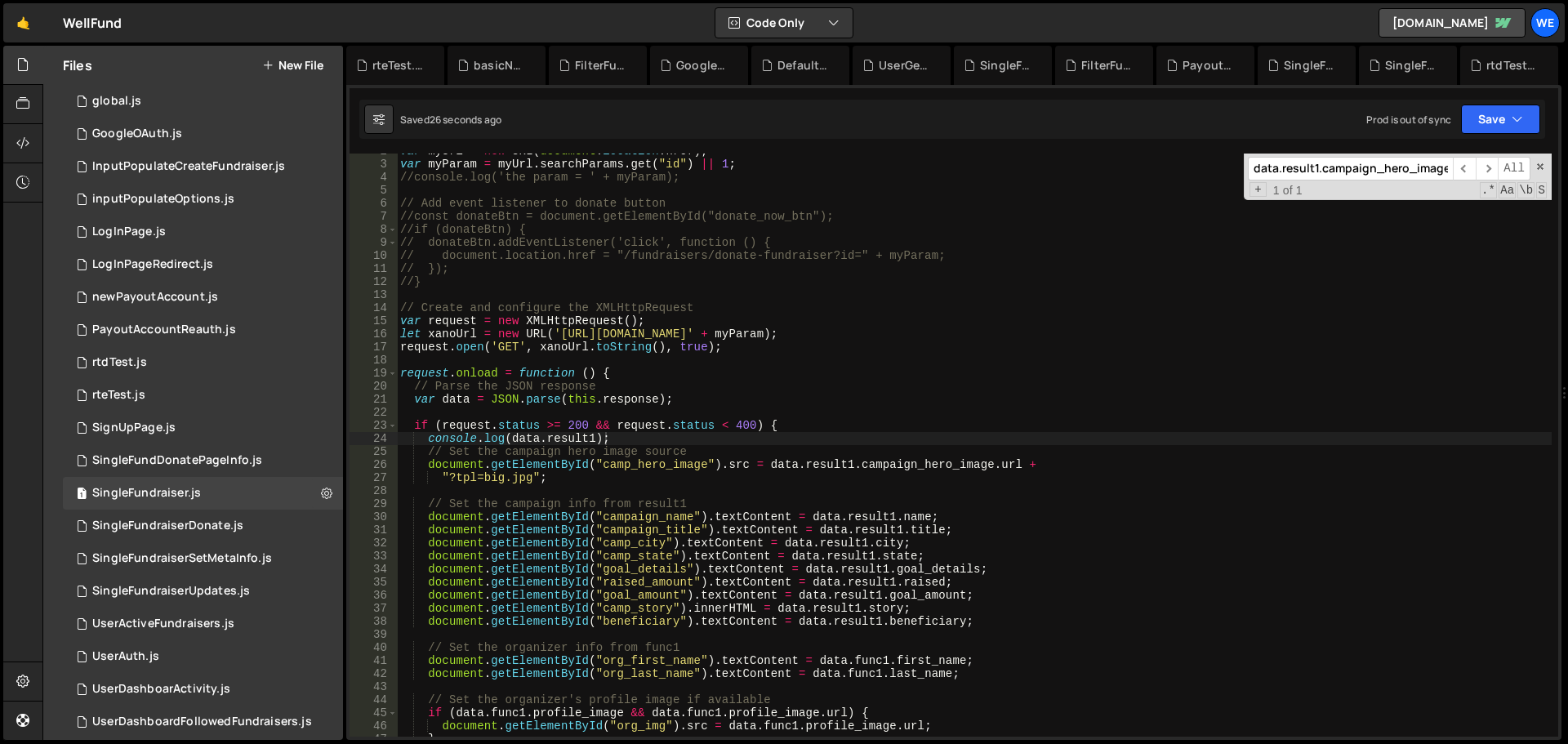
type textarea "if (request.status >= 200 && request.status < 400) {"
click at [808, 421] on div "var myUrl = new URL ( document . location . href ) ; var myParam = myUrl . sear…" at bounding box center [975, 449] width 1155 height 610
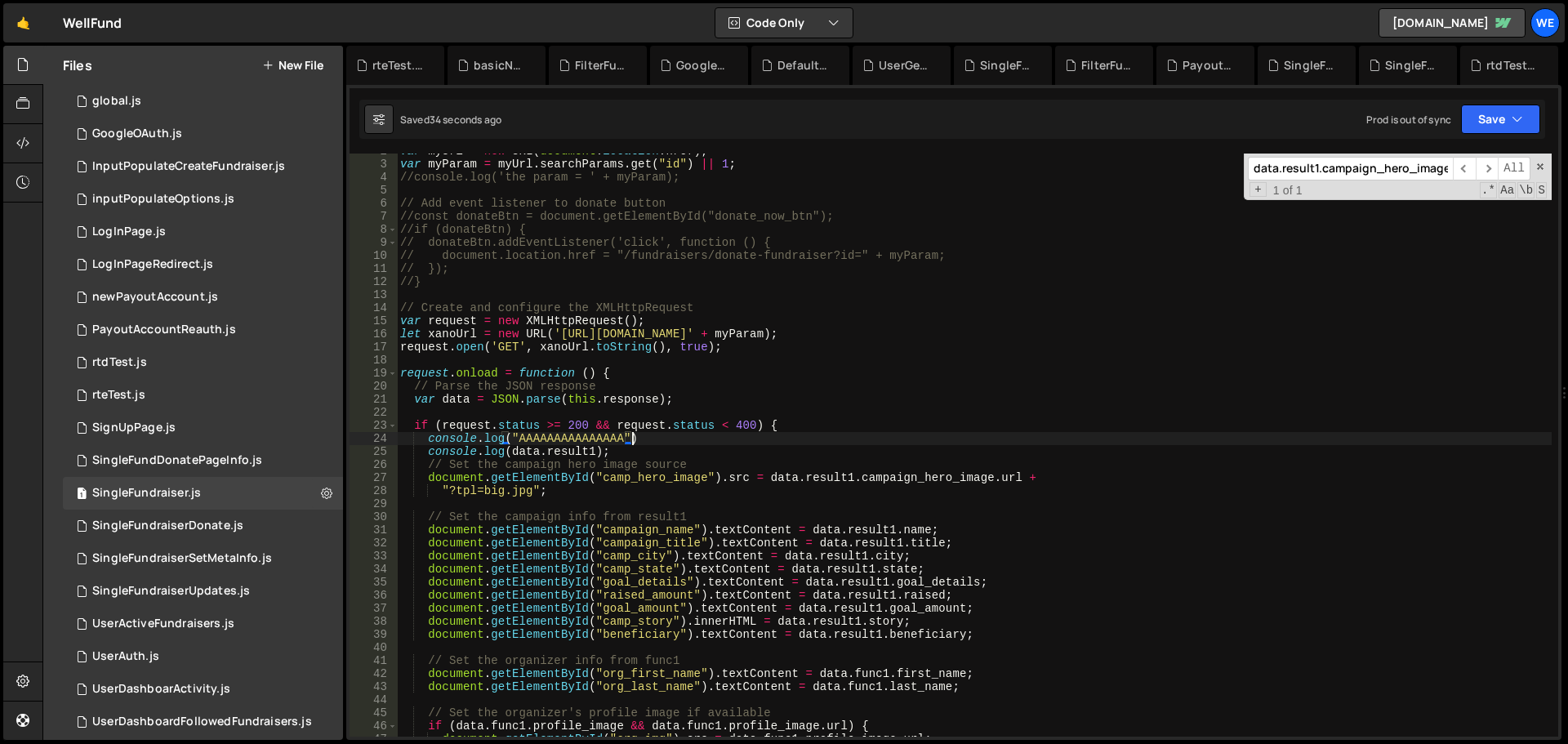
scroll to position [0, 15]
drag, startPoint x: 1517, startPoint y: 125, endPoint x: 1438, endPoint y: 144, distance: 81.3
click at [1516, 124] on icon "button" at bounding box center [1517, 119] width 12 height 16
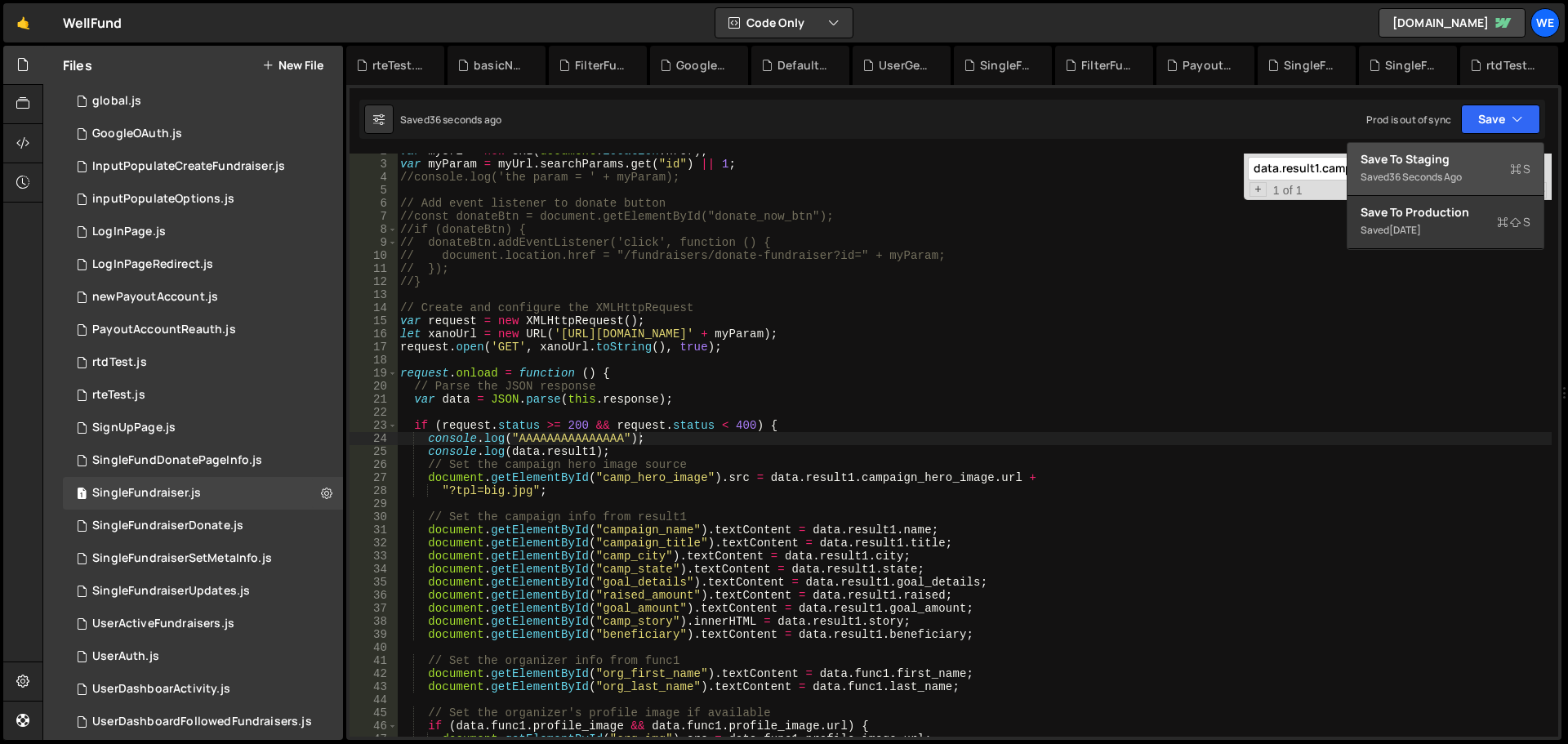
click at [1425, 153] on div "Save to Staging S" at bounding box center [1446, 160] width 170 height 16
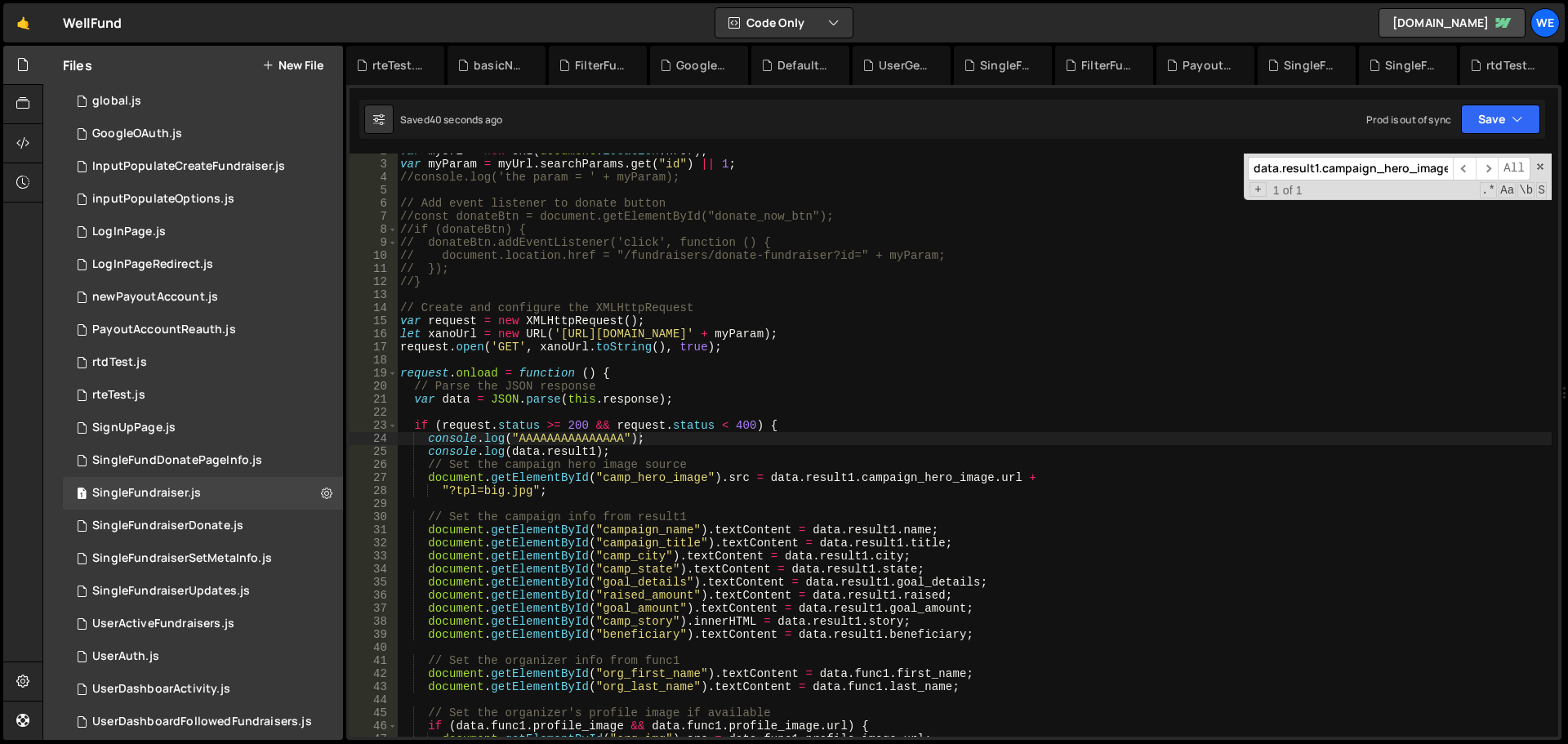
click at [874, 542] on div "var myUrl = new URL ( document . location . href ) ; var myParam = myUrl . sear…" at bounding box center [975, 449] width 1155 height 610
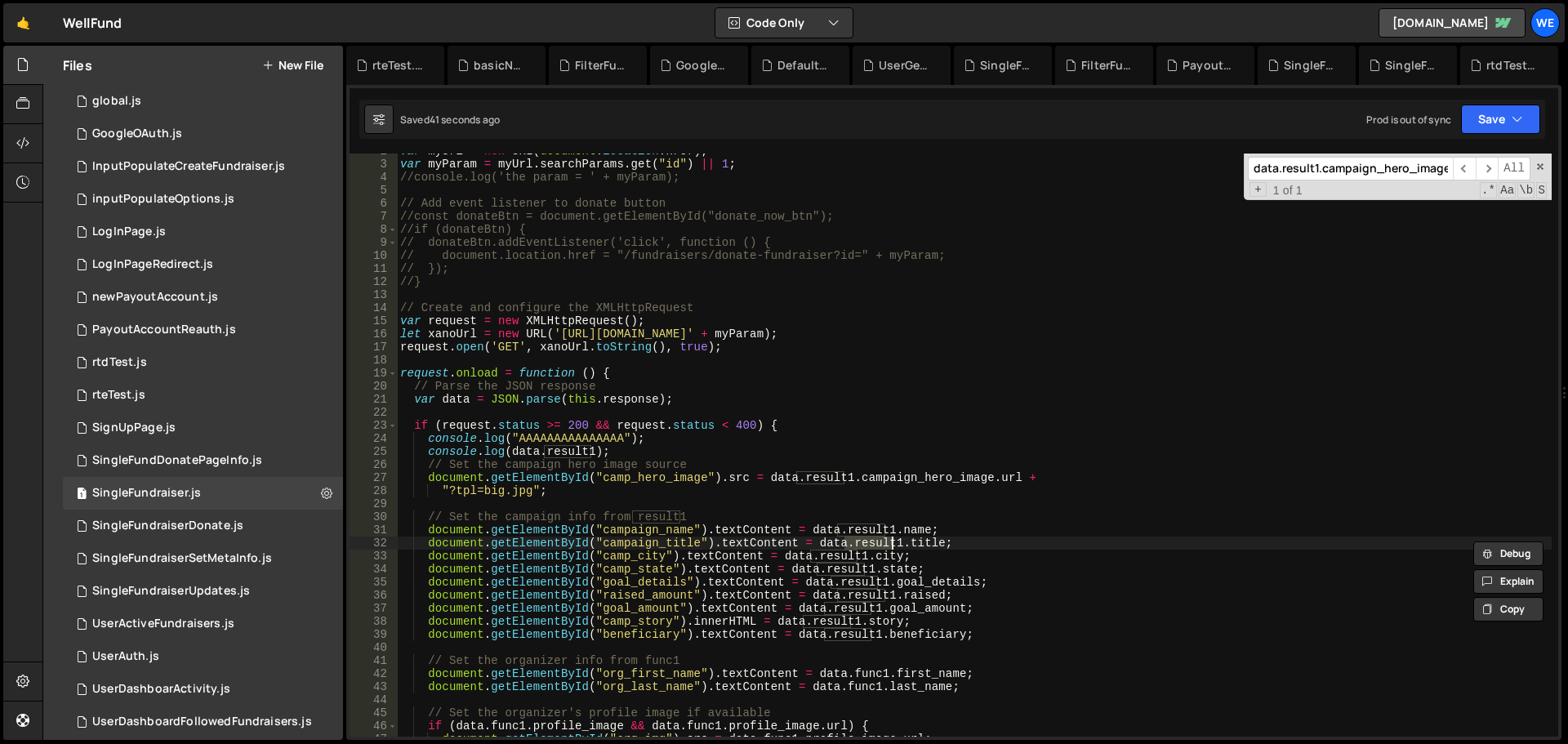
click at [916, 537] on div "var myUrl = new URL ( document . location . href ) ; var myParam = myUrl . sear…" at bounding box center [975, 449] width 1155 height 610
click at [933, 476] on div "var myUrl = new URL ( document . location . href ) ; var myParam = myUrl . sear…" at bounding box center [975, 449] width 1155 height 610
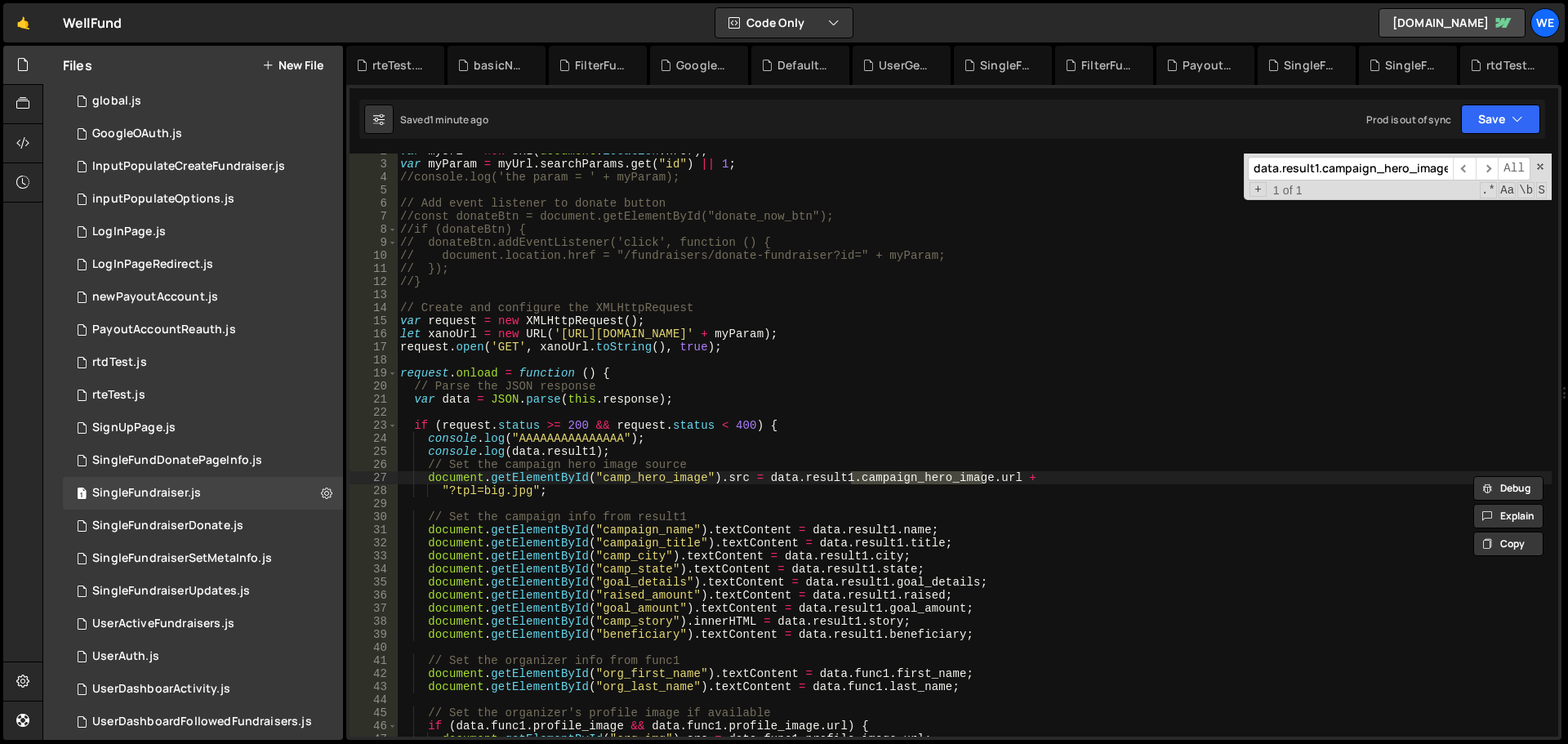
click at [910, 474] on div "var myUrl = new URL ( document . location . href ) ; var myParam = myUrl . sear…" at bounding box center [975, 445] width 1155 height 584
click at [910, 474] on div "var myUrl = new URL ( document . location . href ) ; var myParam = myUrl . sear…" at bounding box center [975, 449] width 1155 height 610
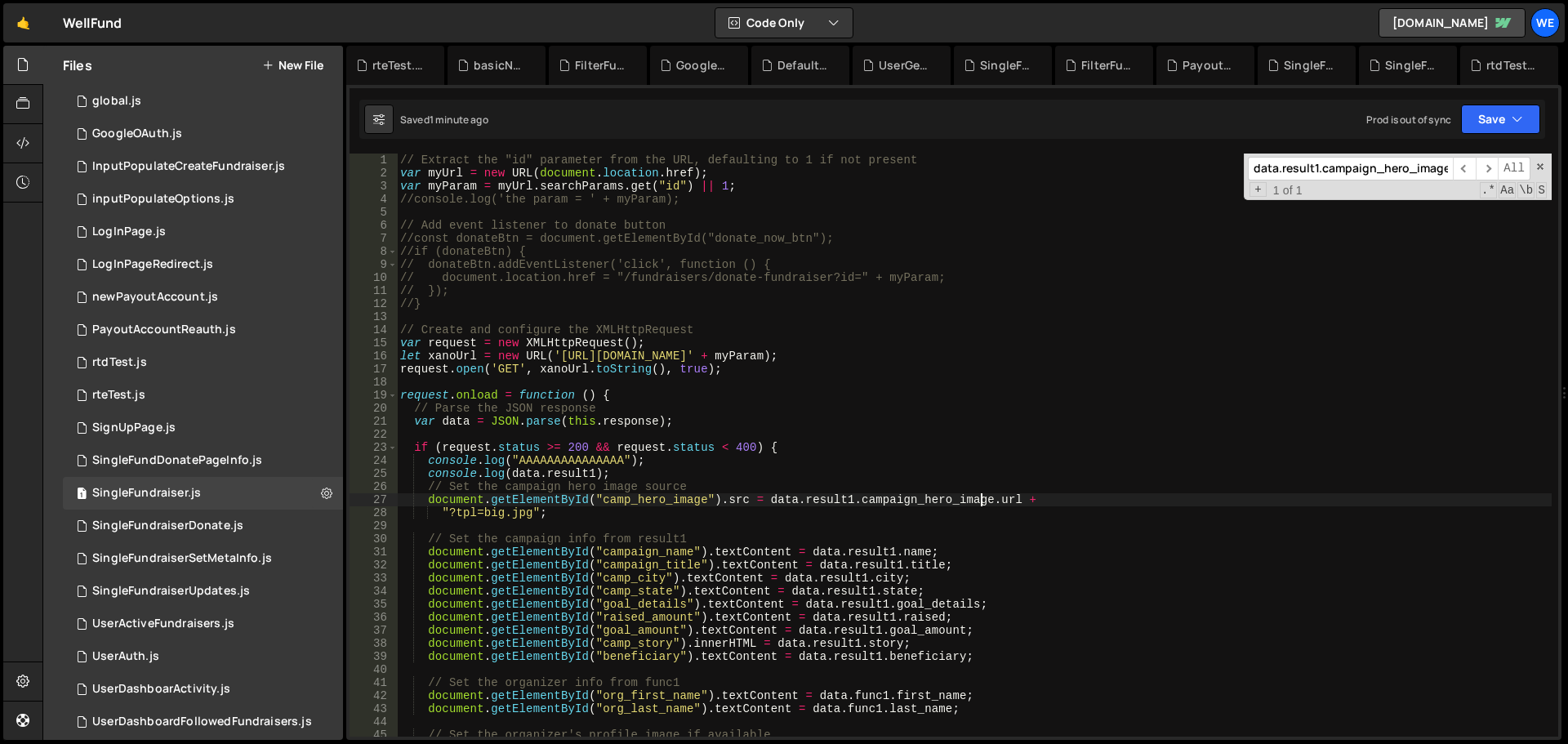
scroll to position [0, 0]
click at [940, 506] on div "// Extract the "id" parameter from the URL, defaulting to 1 if not present var …" at bounding box center [975, 458] width 1155 height 610
click at [945, 502] on div "// Extract the "id" parameter from the URL, defaulting to 1 if not present var …" at bounding box center [975, 458] width 1155 height 610
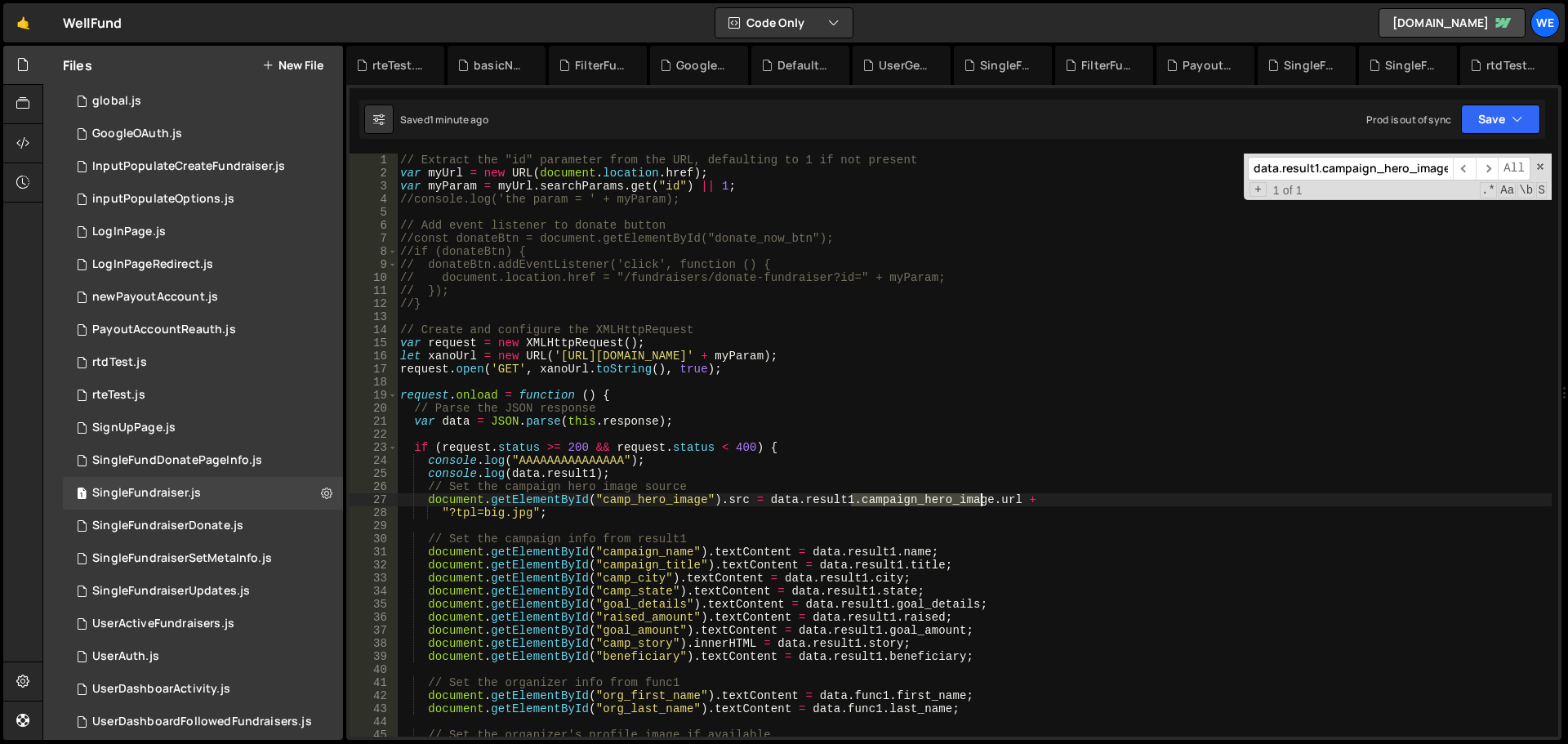
click at [945, 502] on div "// Extract the "id" parameter from the URL, defaulting to 1 if not present var …" at bounding box center [975, 458] width 1155 height 610
paste textarea ""?tpl=big.jpg";"
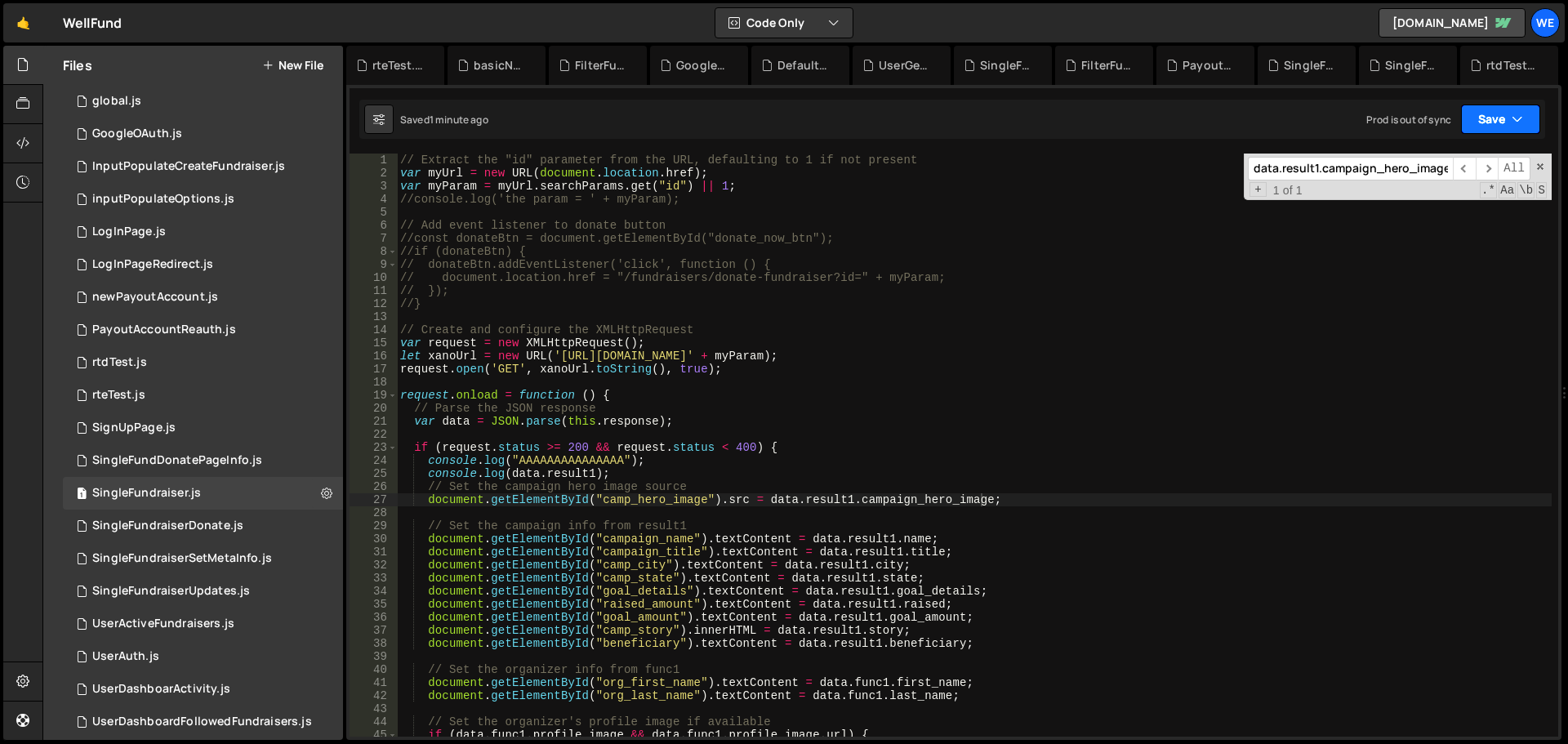
click at [1482, 123] on button "Save" at bounding box center [1501, 119] width 79 height 30
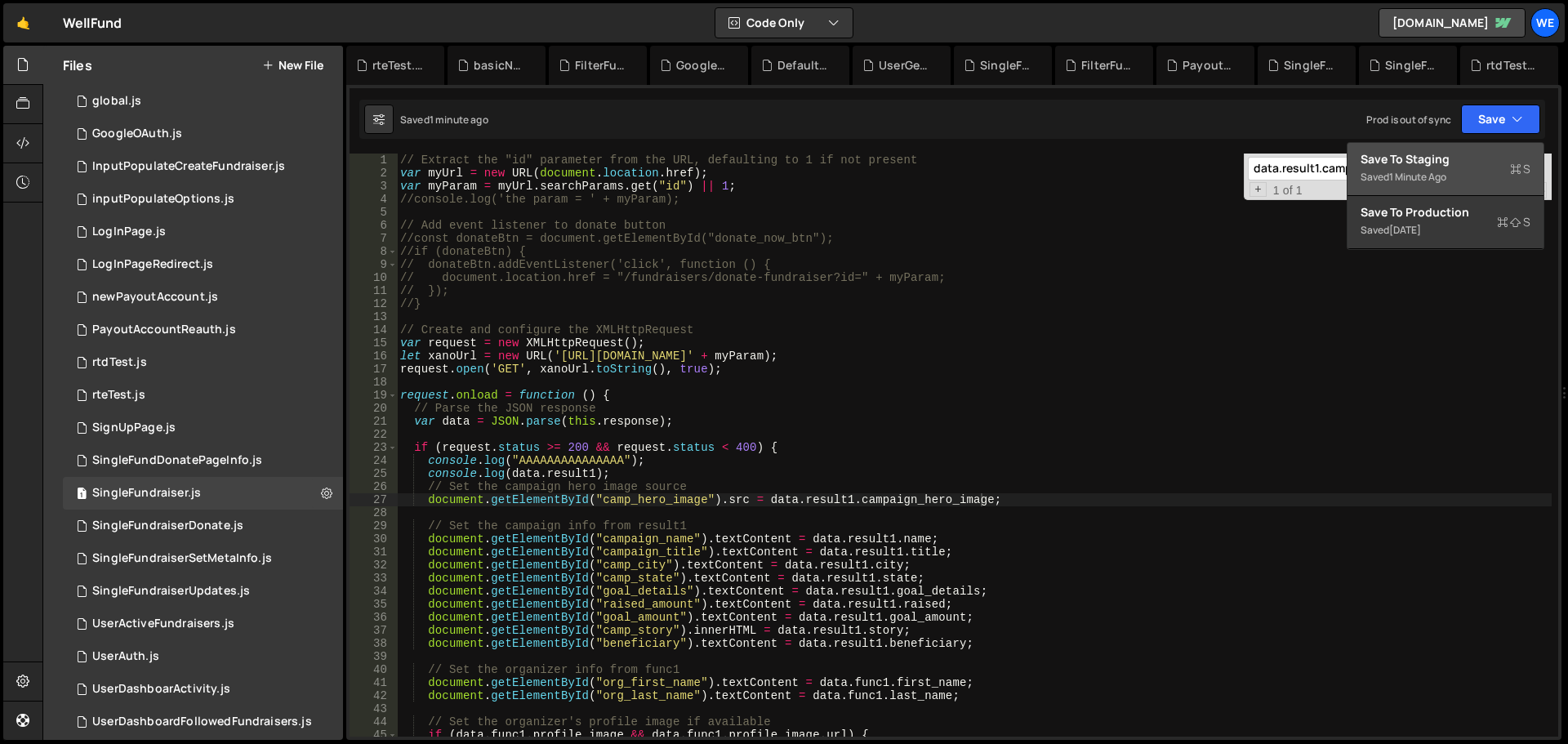
click at [1434, 167] on div "Save to Staging S" at bounding box center [1446, 160] width 170 height 16
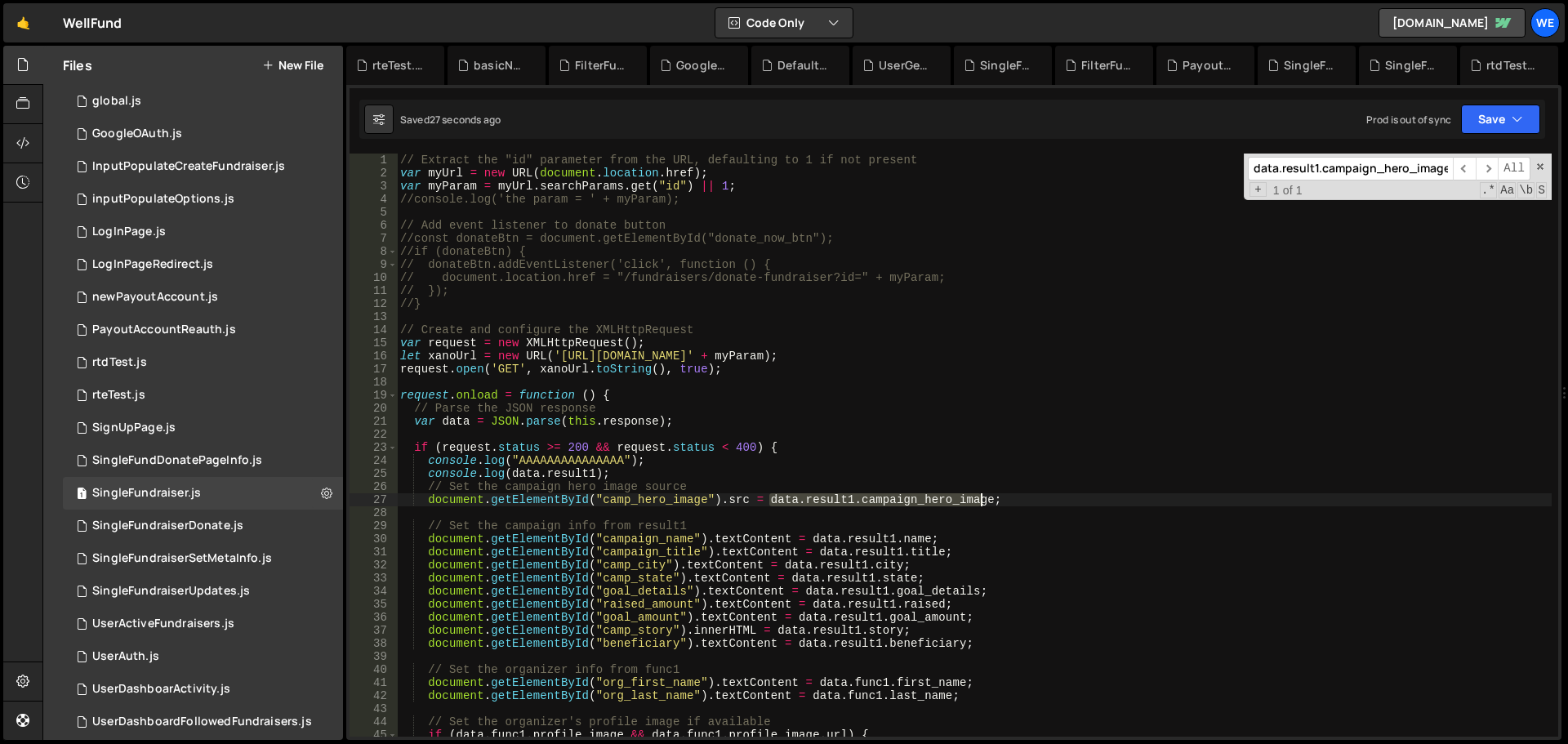
drag, startPoint x: 767, startPoint y: 498, endPoint x: 982, endPoint y: 499, distance: 215.0
click at [982, 499] on div "// Extract the "id" parameter from the URL, defaulting to 1 if not present var …" at bounding box center [975, 458] width 1155 height 610
click at [712, 474] on div "// Extract the "id" parameter from the URL, defaulting to 1 if not present var …" at bounding box center [975, 458] width 1155 height 610
type textarea "console.log(data.result1);"
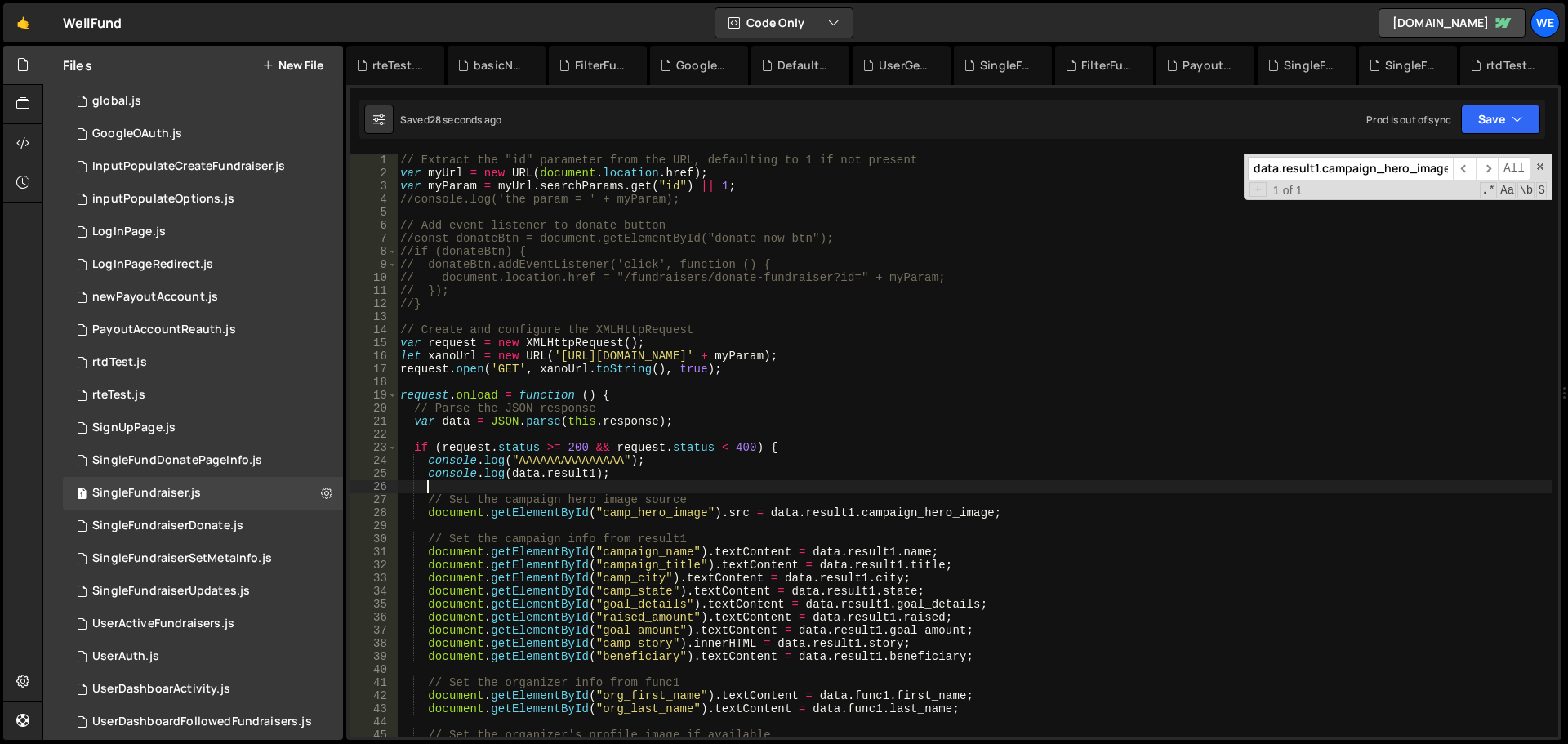
scroll to position [0, 1]
type textarea "console.log(data.result1);"
paste textarea "console.log(data.result1);"
drag, startPoint x: 764, startPoint y: 510, endPoint x: 979, endPoint y: 512, distance: 215.0
click at [979, 512] on div "// Extract the "id" parameter from the URL, defaulting to 1 if not present var …" at bounding box center [975, 458] width 1155 height 610
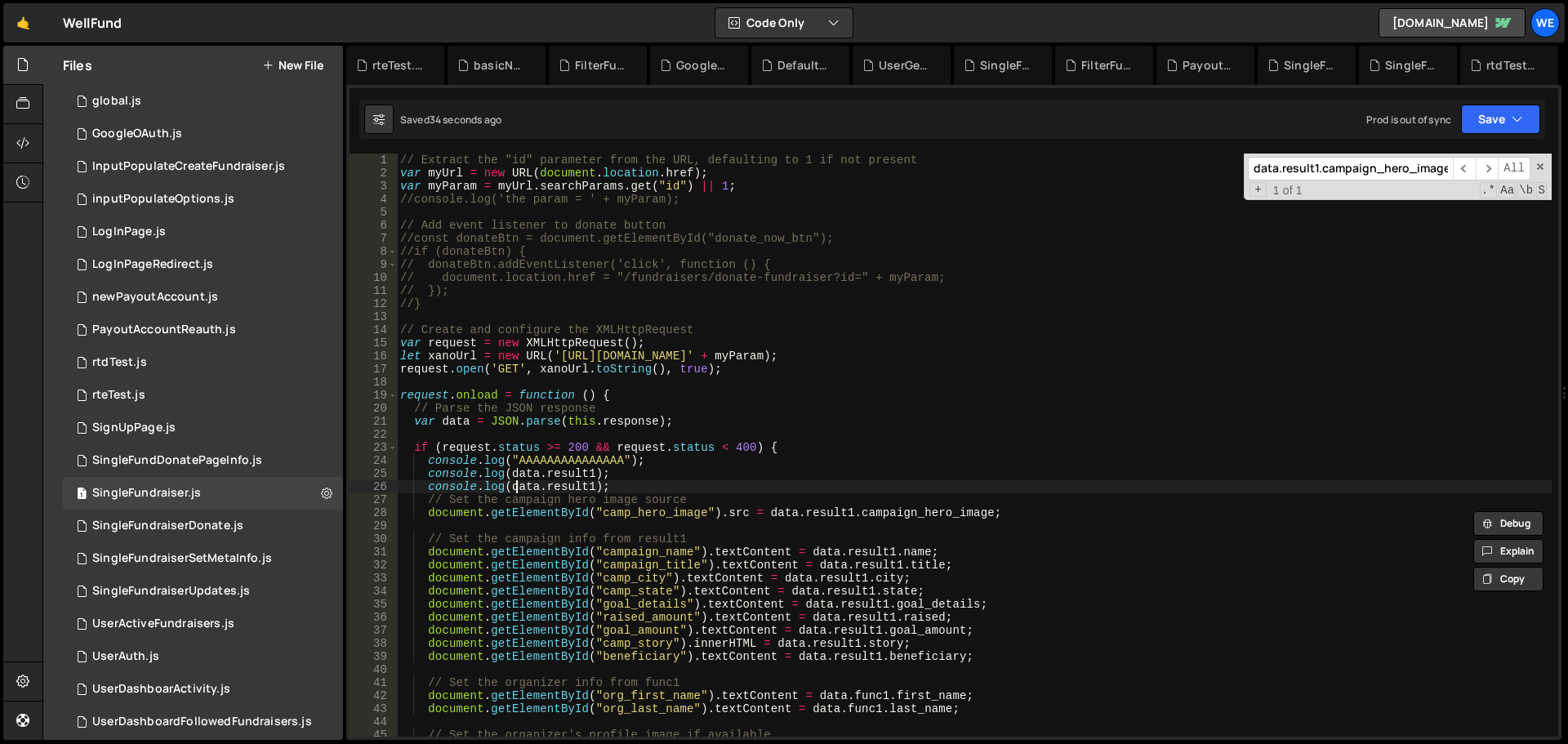
click at [516, 482] on div "// Extract the "id" parameter from the URL, defaulting to 1 if not present var …" at bounding box center [975, 458] width 1155 height 610
click at [592, 487] on div "// Extract the "id" parameter from the URL, defaulting to 1 if not present var …" at bounding box center [975, 458] width 1155 height 610
paste textarea "data.result1.campaign_hero_image"
click at [509, 488] on div "// Extract the "id" parameter from the URL, defaulting to 1 if not present var …" at bounding box center [975, 458] width 1155 height 610
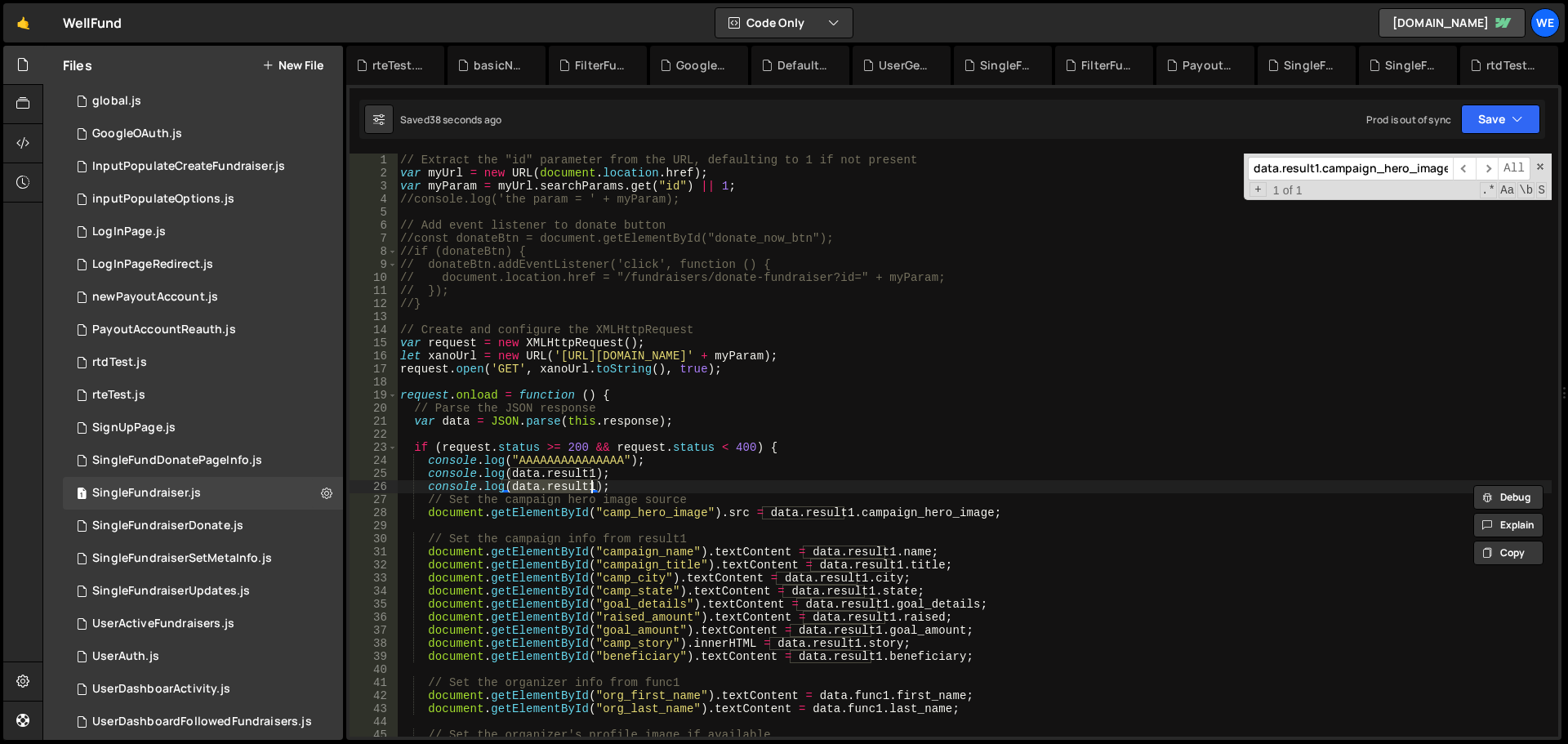
paste textarea ".campaign_hero_image"
drag, startPoint x: 1512, startPoint y: 122, endPoint x: 1442, endPoint y: 145, distance: 73.7
click at [1511, 121] on button "Save" at bounding box center [1501, 119] width 79 height 30
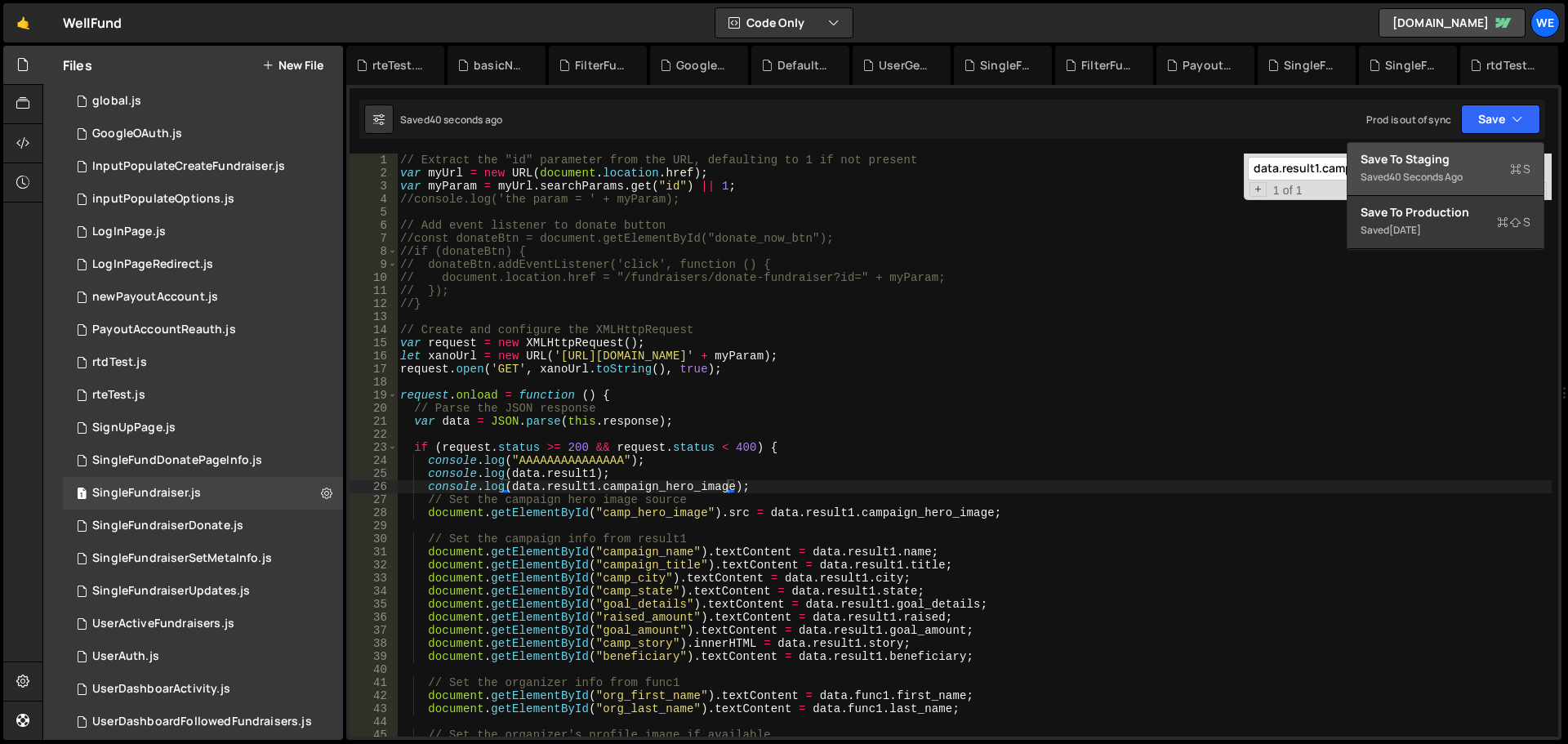
click at [1441, 146] on button "Save to Staging S Saved 40 seconds ago" at bounding box center [1445, 169] width 196 height 53
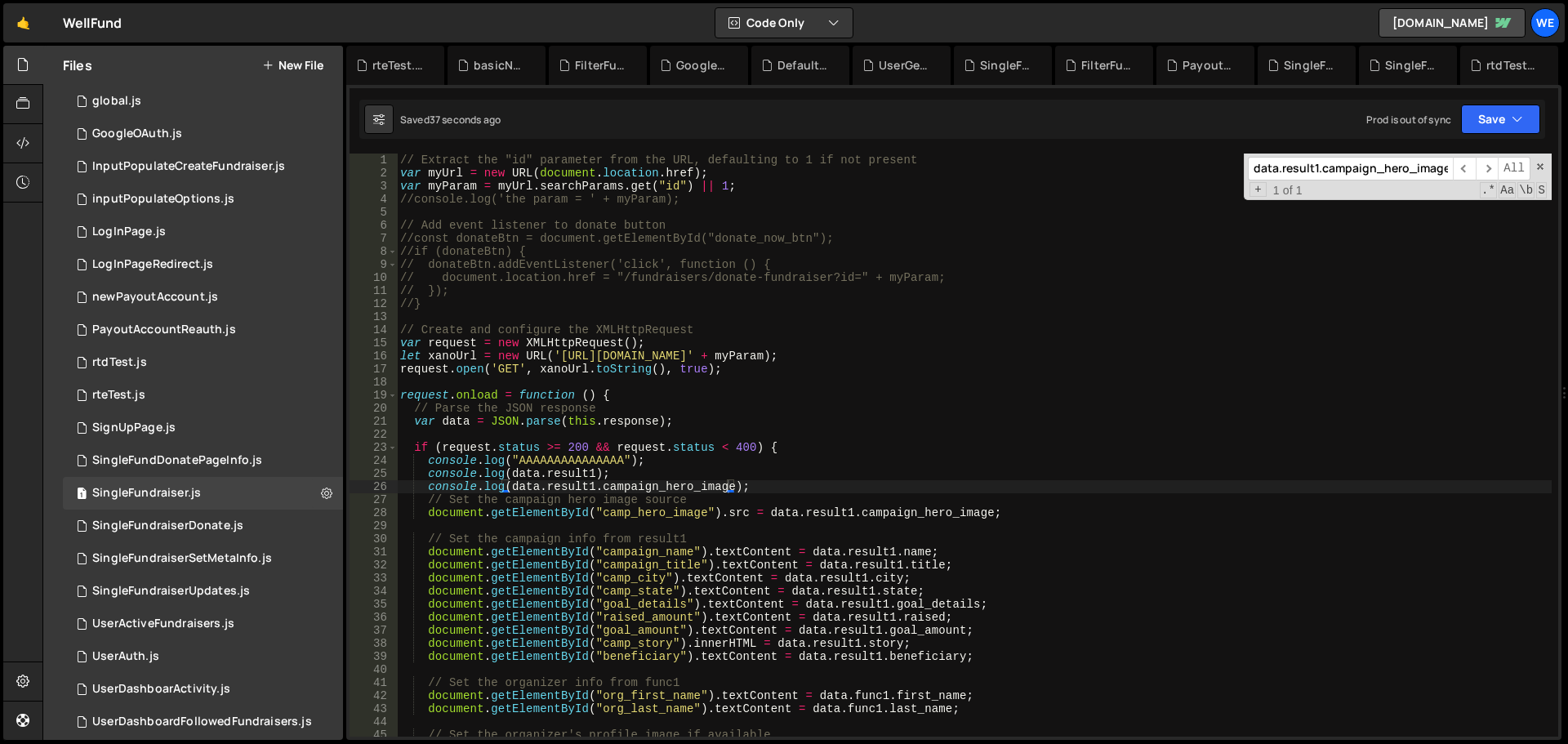
drag, startPoint x: 728, startPoint y: 489, endPoint x: 718, endPoint y: 505, distance: 18.9
click at [728, 489] on div "// Extract the "id" parameter from the URL, defaulting to 1 if not present var …" at bounding box center [975, 458] width 1155 height 610
click at [512, 483] on div "// Extract the "id" parameter from the URL, defaulting to 1 if not present var …" at bounding box center [975, 458] width 1155 height 610
click at [982, 511] on div "// Extract the "id" parameter from the URL, defaulting to 1 if not present var …" at bounding box center [975, 458] width 1155 height 610
click at [983, 514] on div "// Extract the "id" parameter from the URL, defaulting to 1 if not present var …" at bounding box center [975, 458] width 1155 height 610
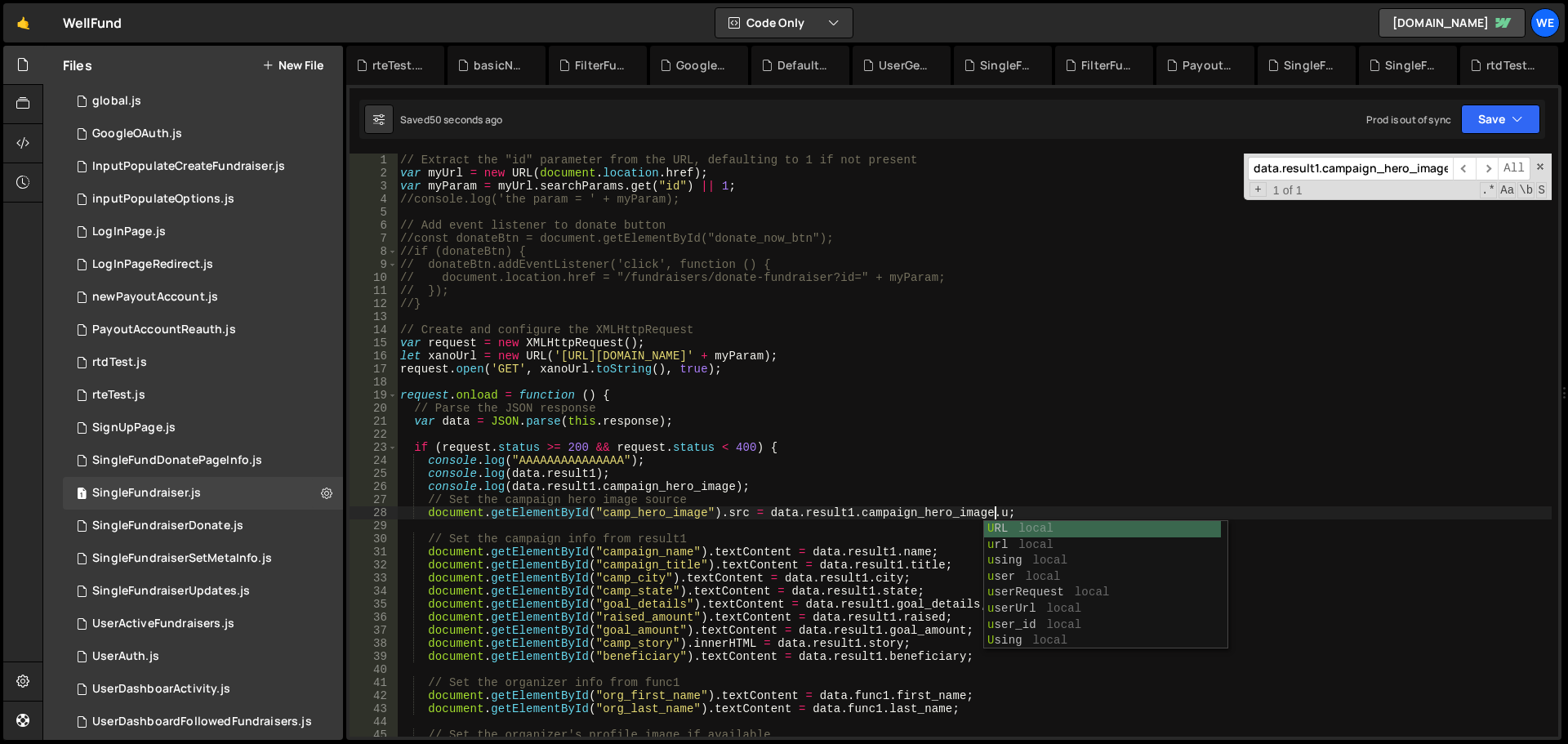
scroll to position [0, 41]
click at [1036, 546] on div "URL local url local xano Url local my Url local donation Url local q u e r ySe …" at bounding box center [1103, 601] width 237 height 160
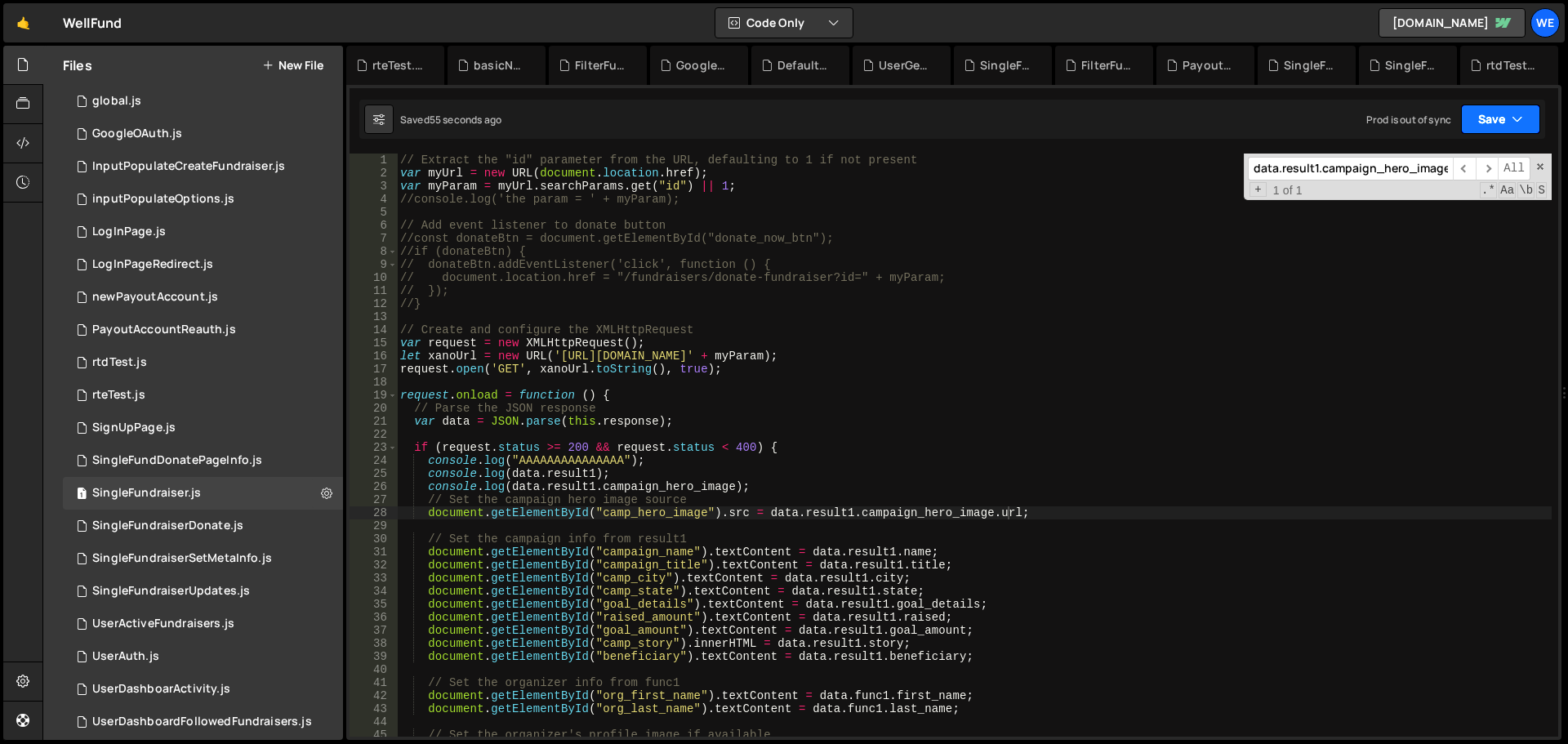
click at [1504, 117] on button "Save" at bounding box center [1501, 119] width 79 height 30
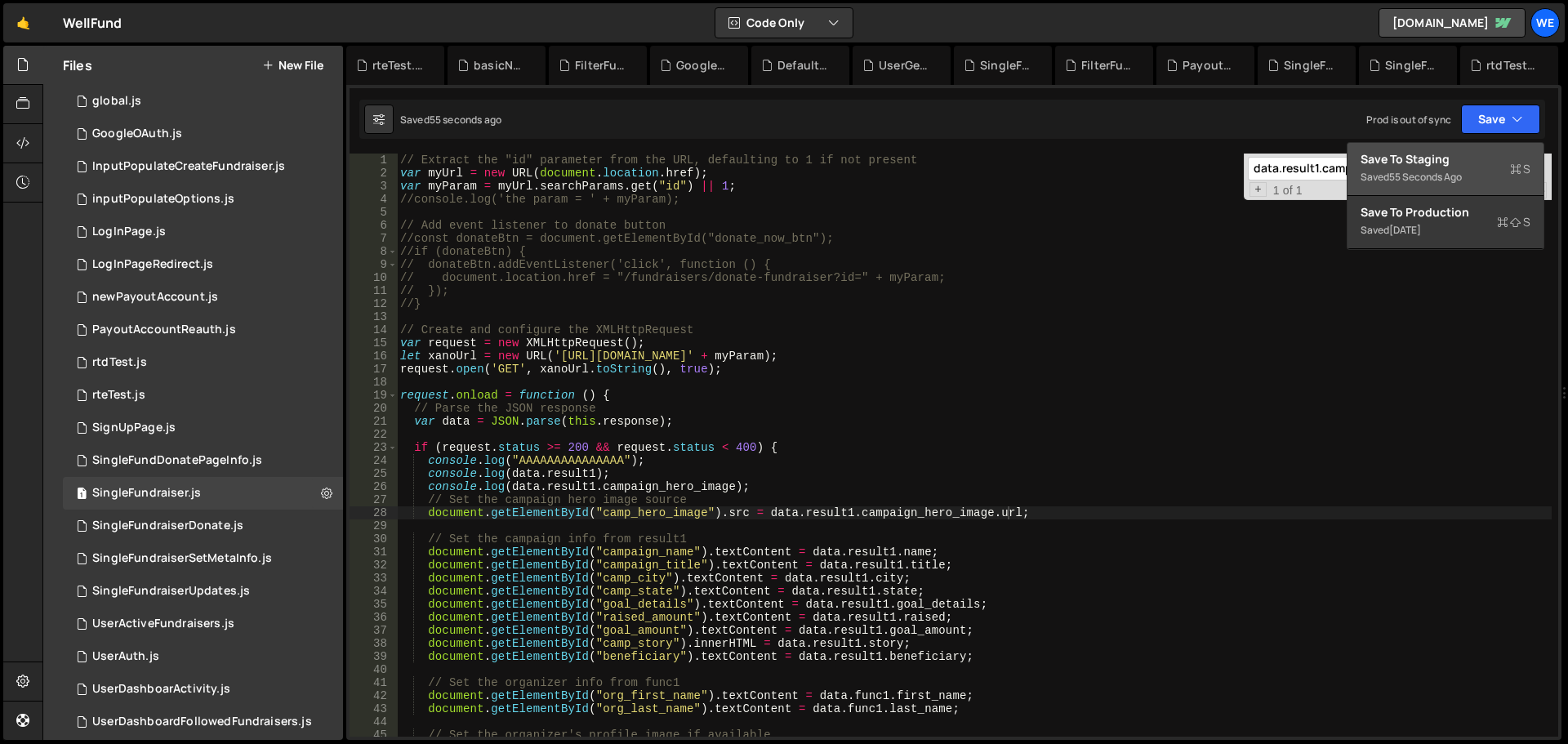
click at [1410, 157] on div "Save to Staging S" at bounding box center [1446, 160] width 170 height 16
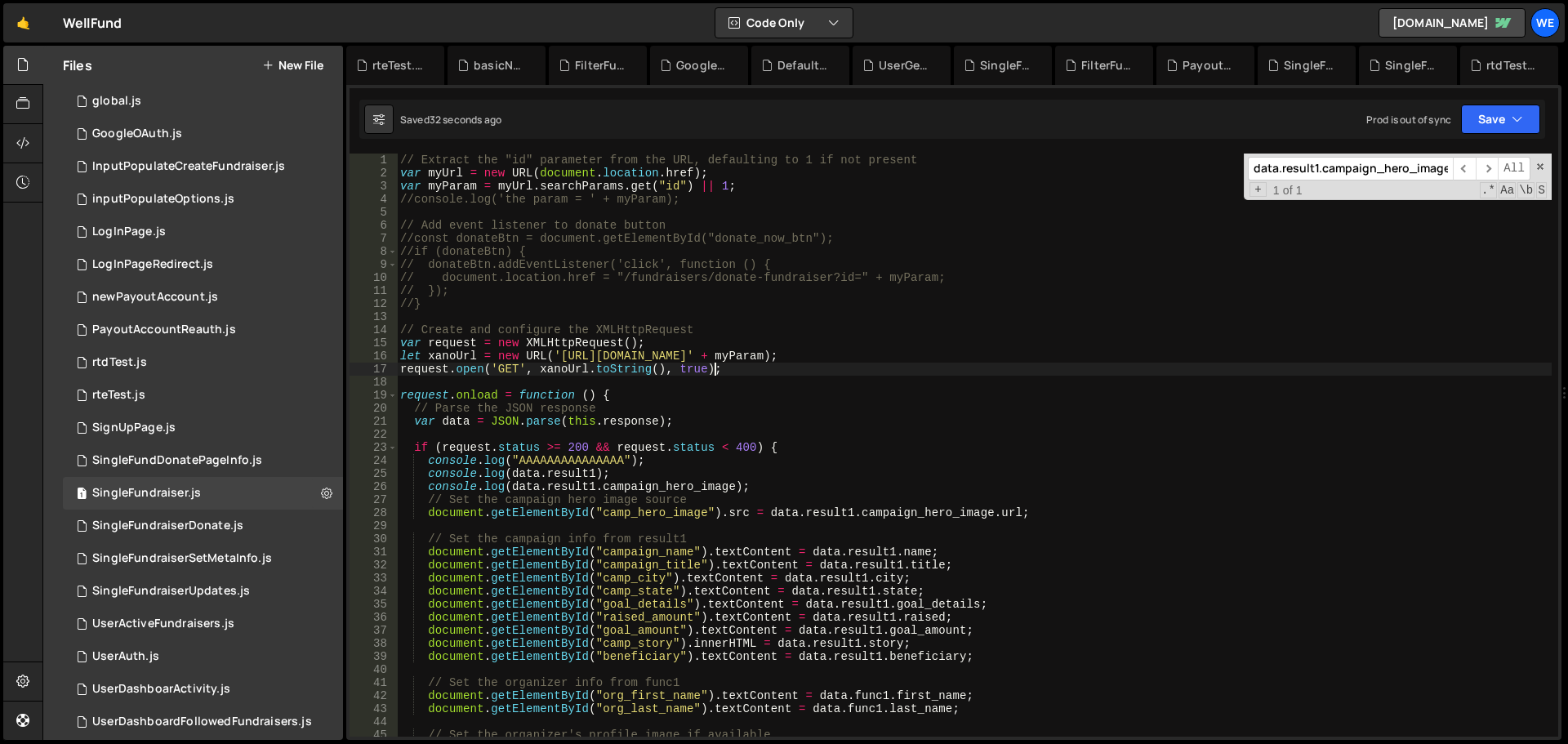
drag, startPoint x: 1356, startPoint y: 375, endPoint x: 1337, endPoint y: 376, distance: 19.0
click at [1337, 376] on div "// Extract the "id" parameter from the URL, defaulting to 1 if not present var …" at bounding box center [975, 458] width 1155 height 610
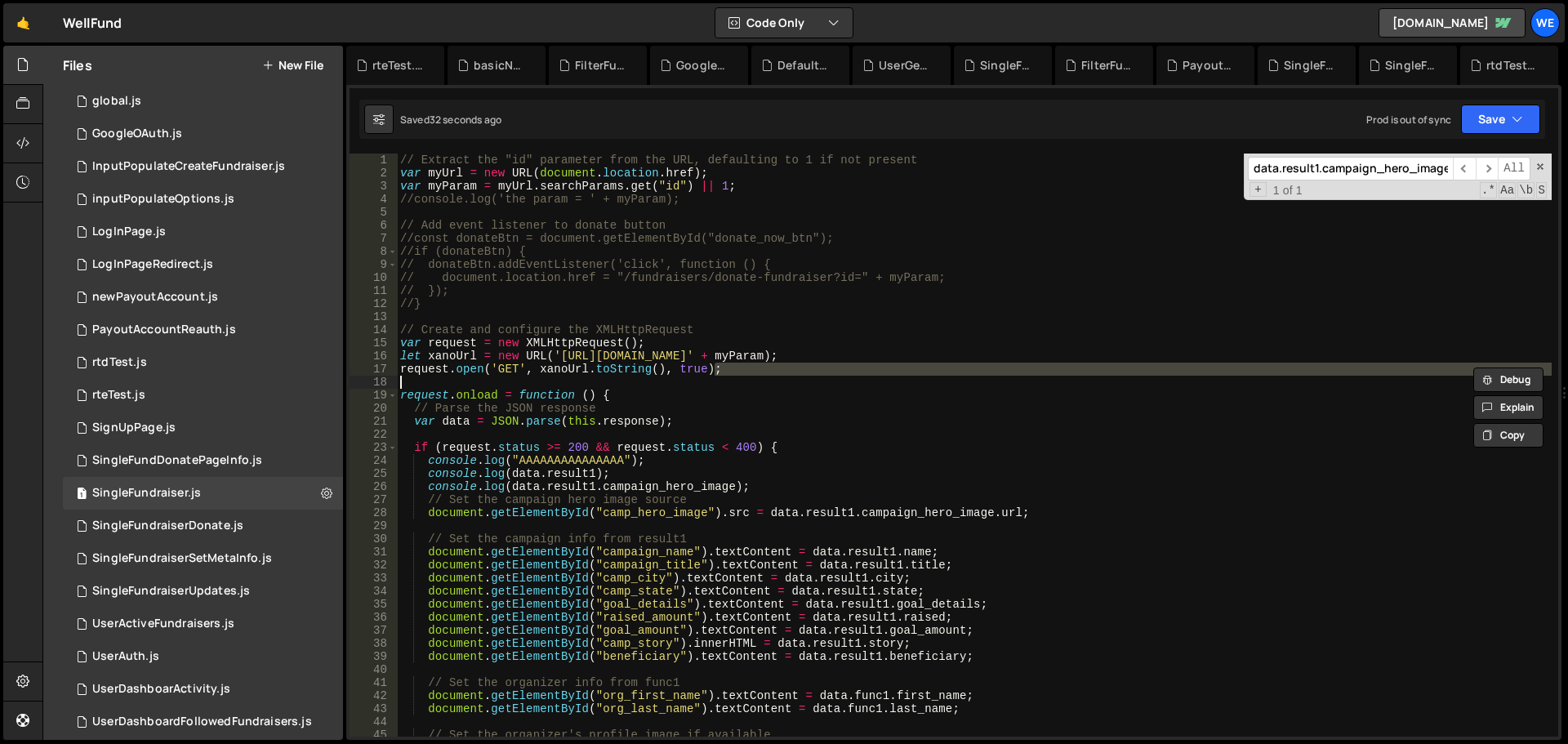
scroll to position [0, 2]
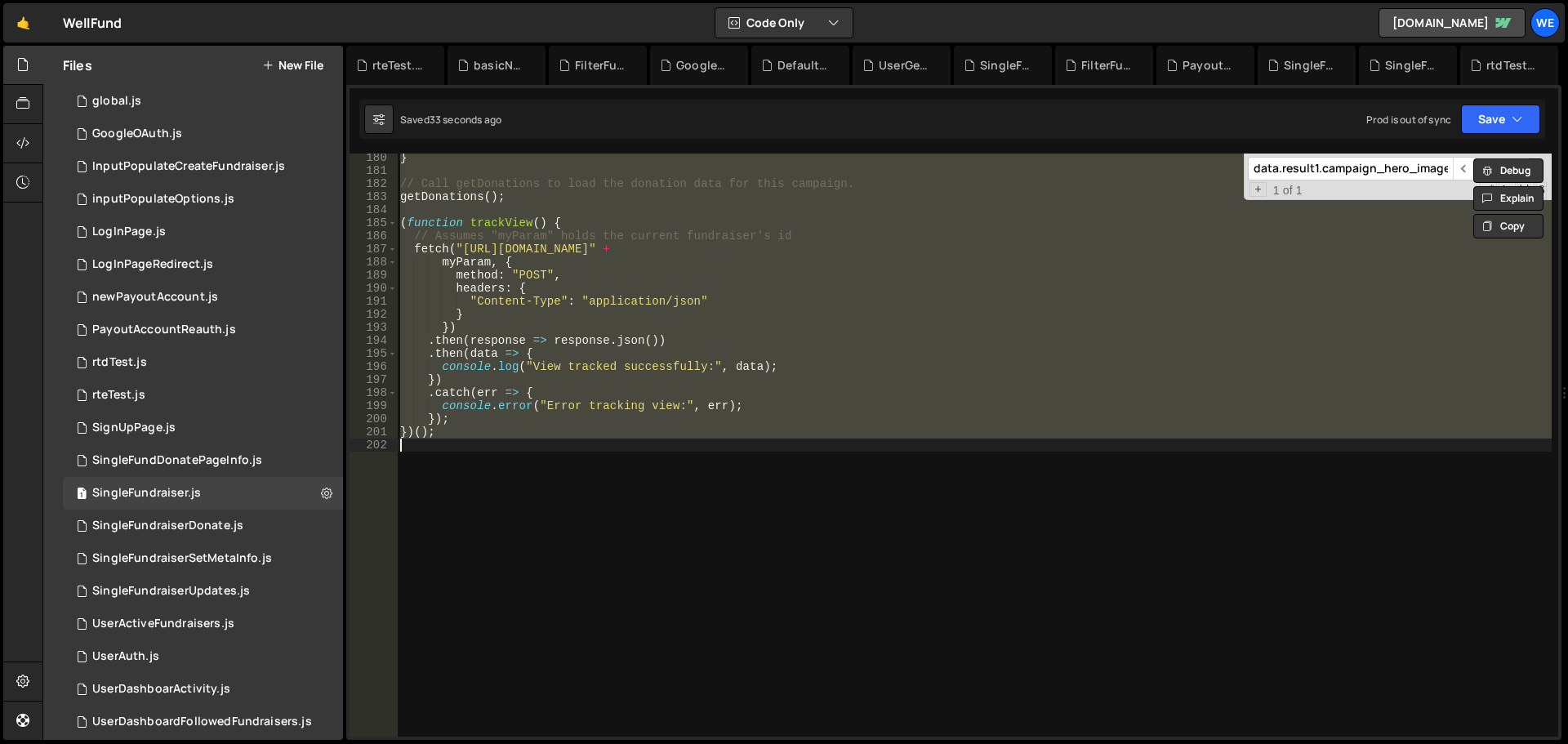
type textarea "console.log(data.result1);"
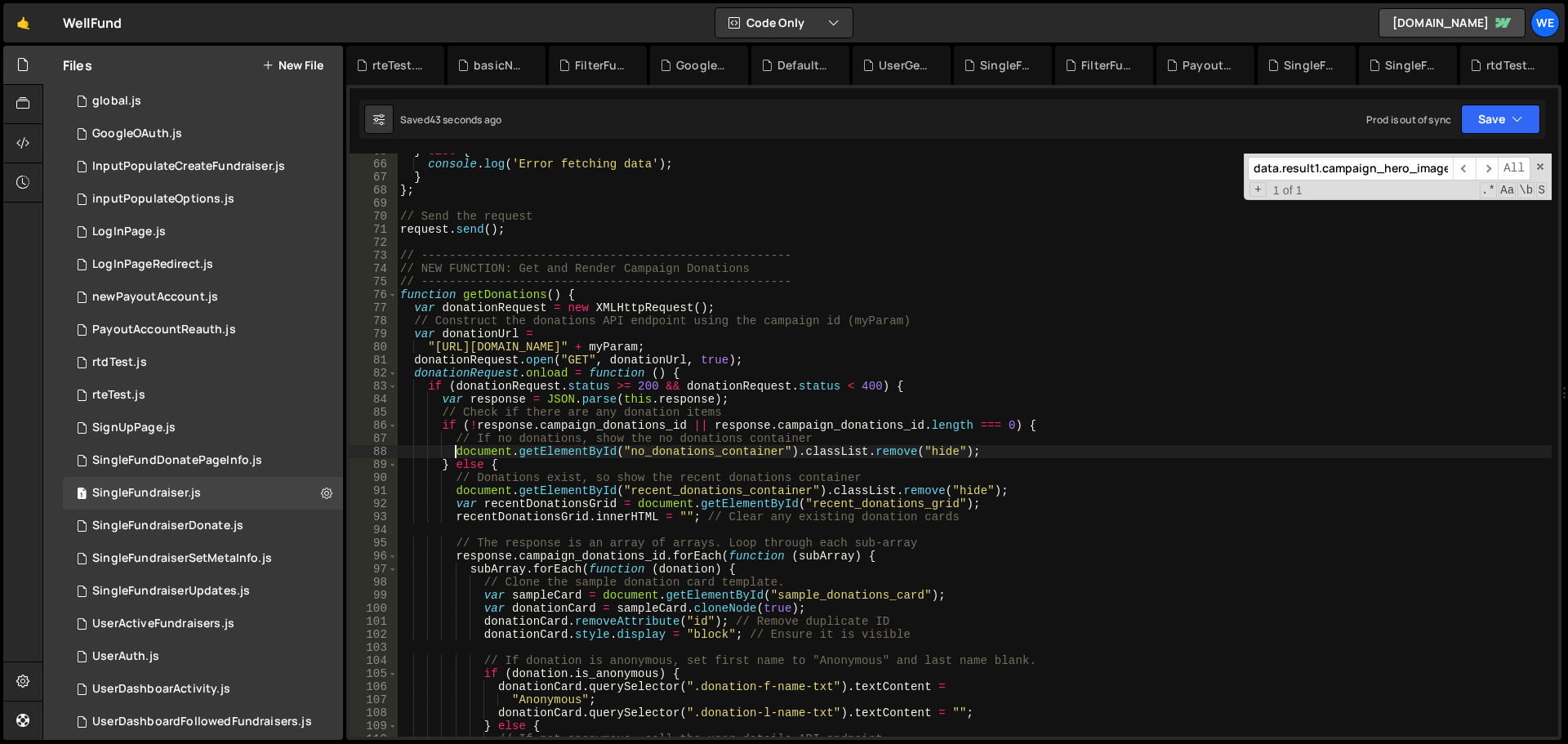
scroll to position [845, 0]
click at [437, 348] on div "} else { console . log ( 'Error fetching data' ) ; } } ; // Send the request re…" at bounding box center [975, 449] width 1155 height 610
type textarea ""[URL][DOMAIN_NAME]" + myParam;"
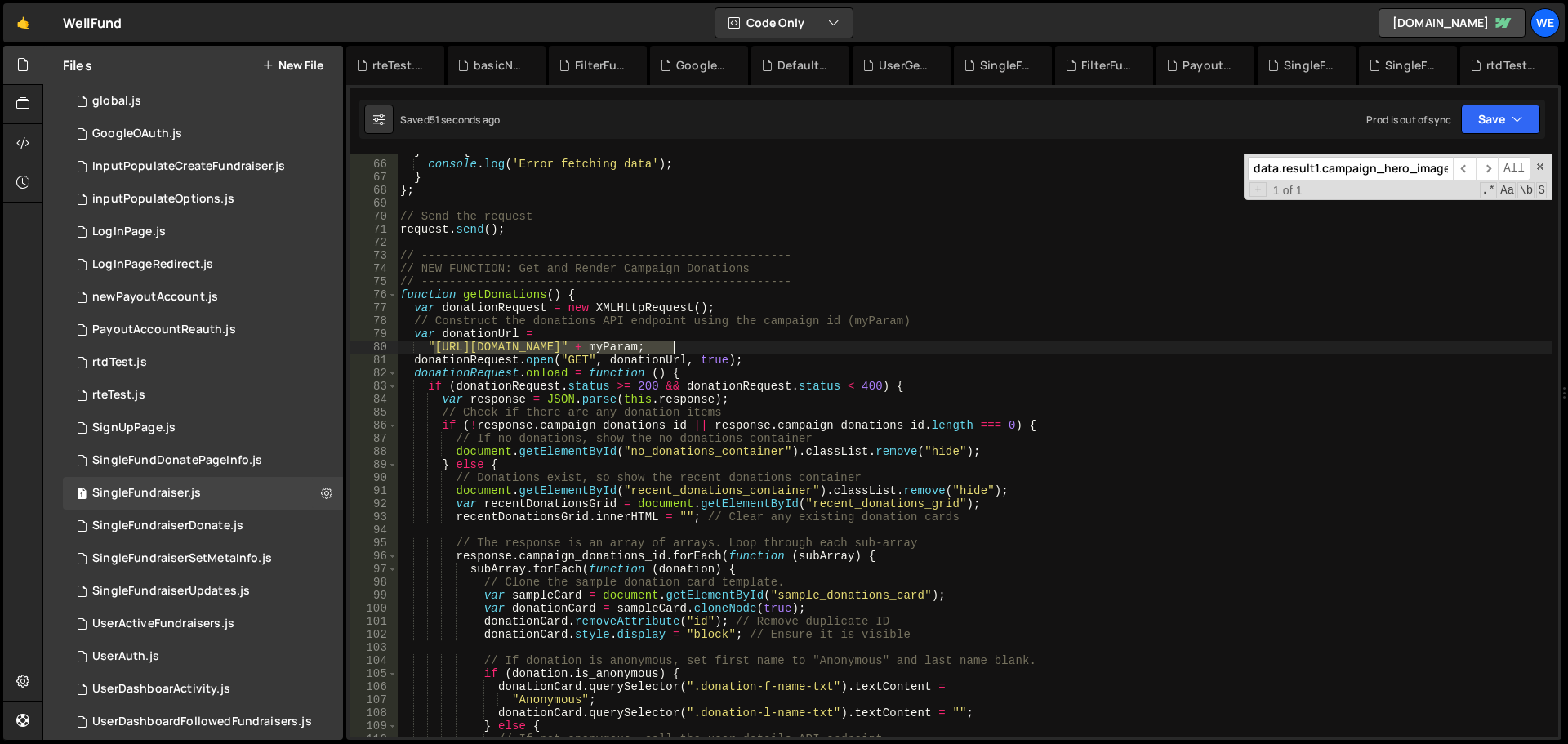
click at [676, 347] on div "} else { console . log ( 'Error fetching data' ) ; } } ; // Send the request re…" at bounding box center [975, 449] width 1155 height 610
click at [1477, 124] on button "Save" at bounding box center [1501, 119] width 79 height 30
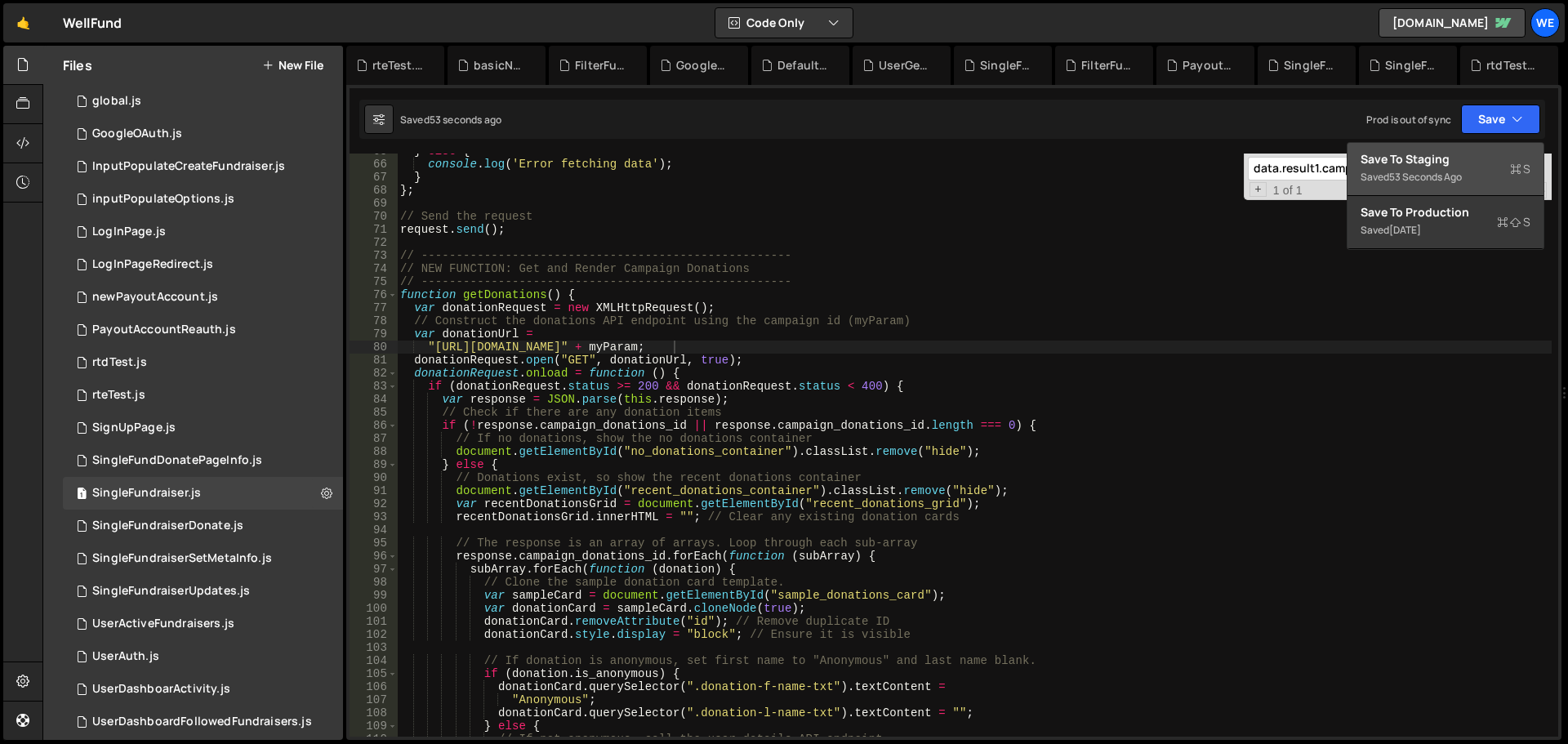
click at [1447, 154] on div "Save to Staging S" at bounding box center [1446, 160] width 170 height 16
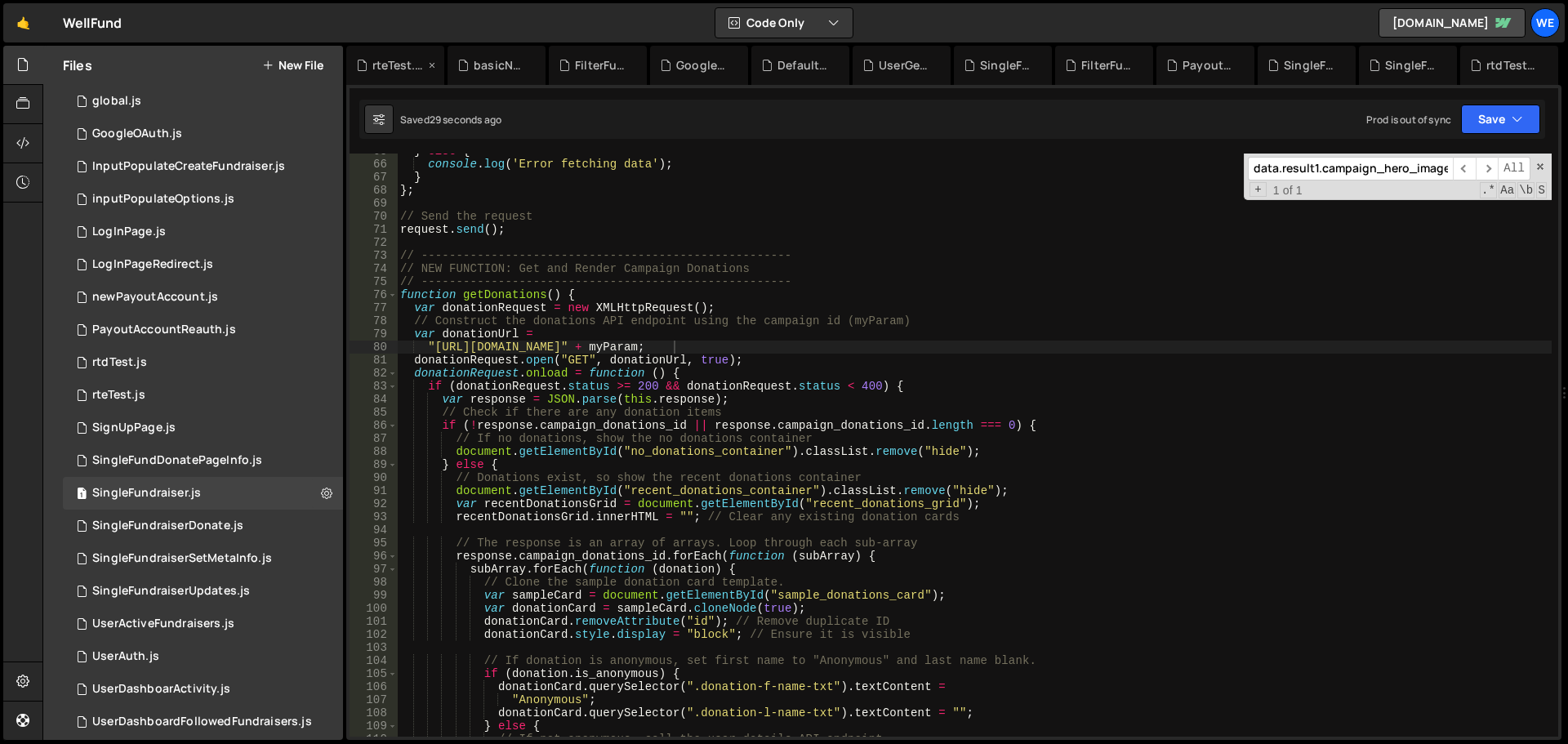
click at [383, 66] on div "rteTest.js" at bounding box center [398, 65] width 52 height 16
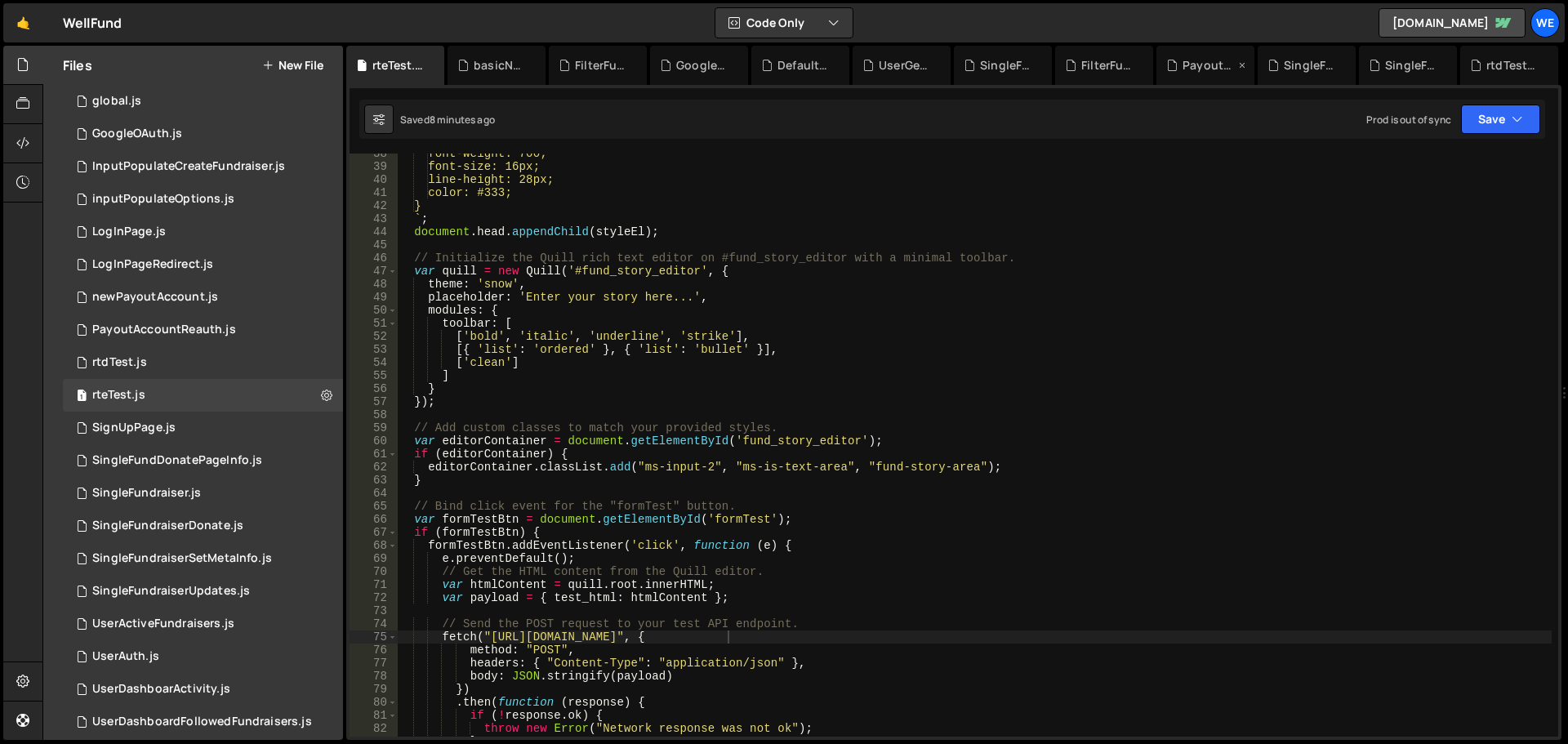
click at [1196, 57] on div "PayoutAccountReauth.js" at bounding box center [1208, 65] width 52 height 16
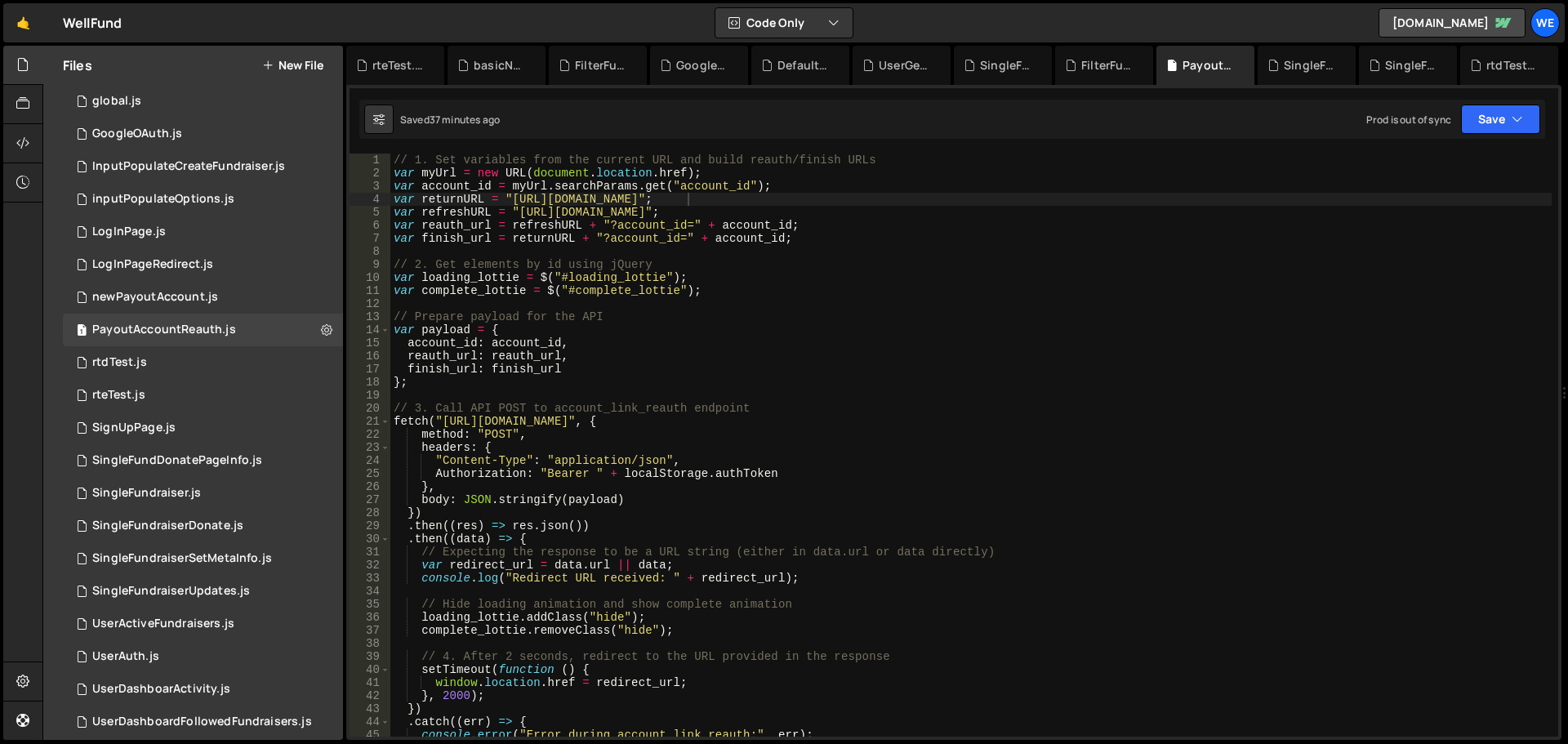
type textarea "reauth_url: reauth_url,"
click at [1070, 354] on div "// 1. Set variables from the current URL and build reauth/finish URLs var myUrl…" at bounding box center [972, 458] width 1162 height 610
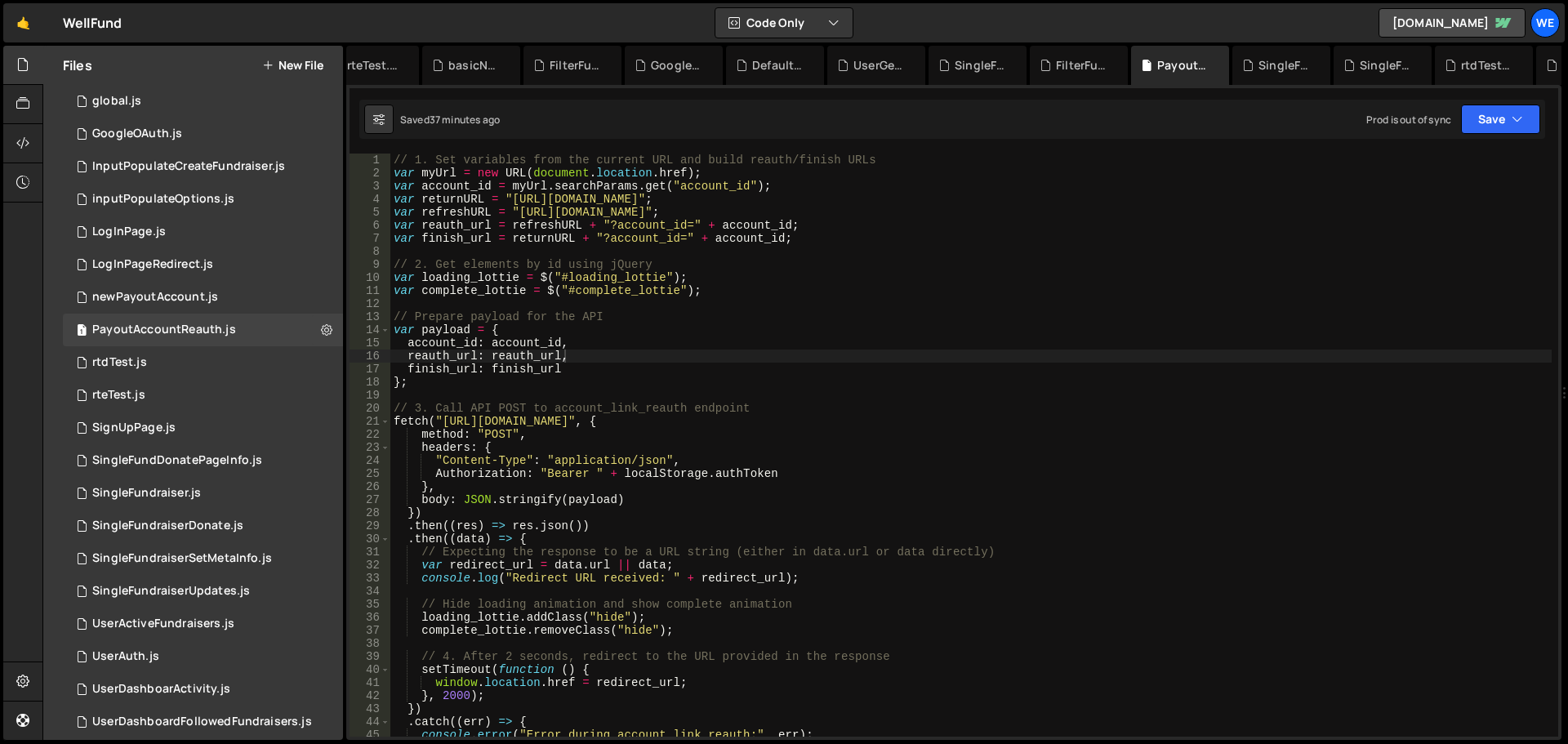
scroll to position [0, 28]
click at [396, 74] on div "rteTest.js" at bounding box center [367, 65] width 98 height 39
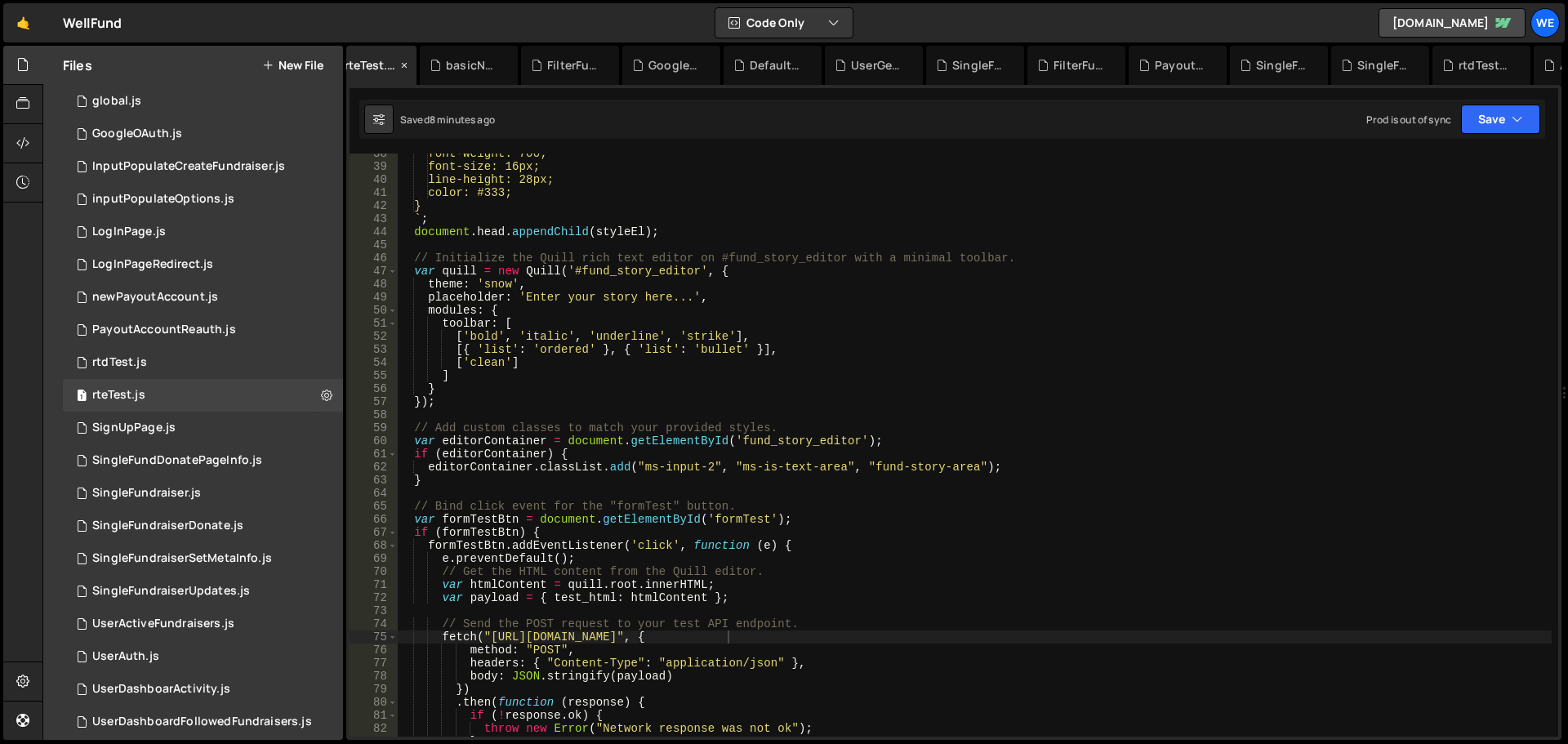
click at [405, 62] on icon at bounding box center [404, 65] width 12 height 16
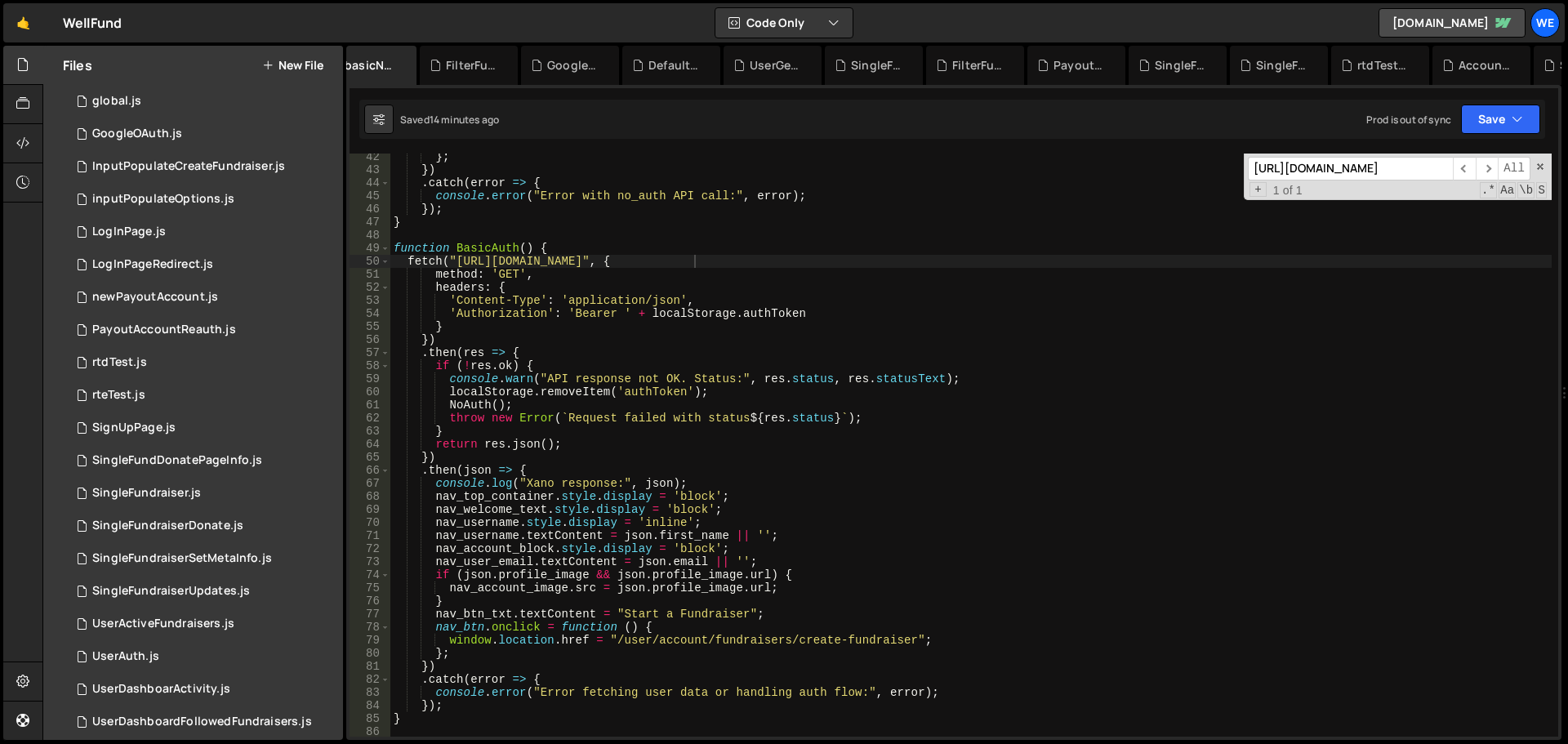
click at [0, 0] on icon at bounding box center [0, 0] width 0 height 0
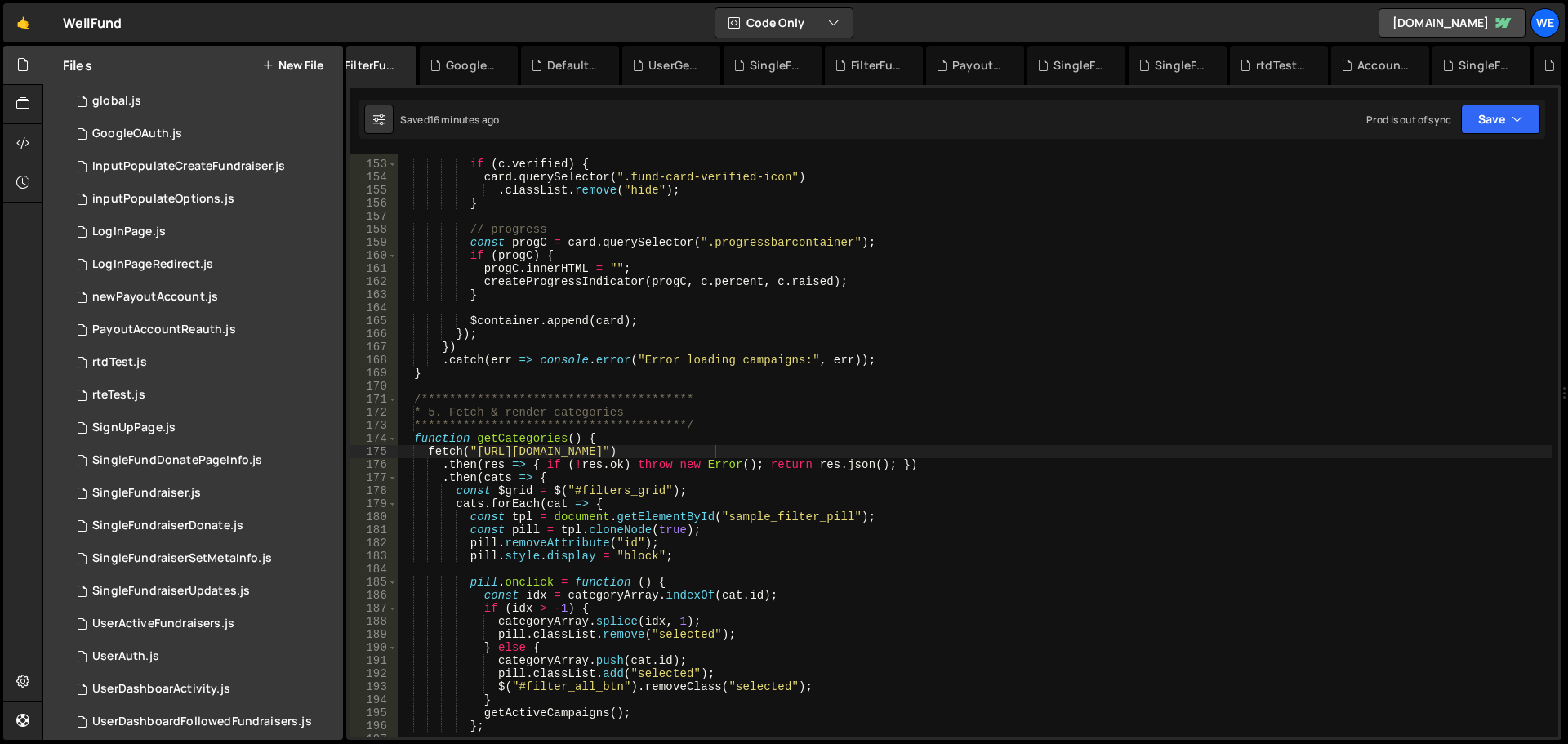
scroll to position [1982, 0]
click at [0, 0] on icon at bounding box center [0, 0] width 0 height 0
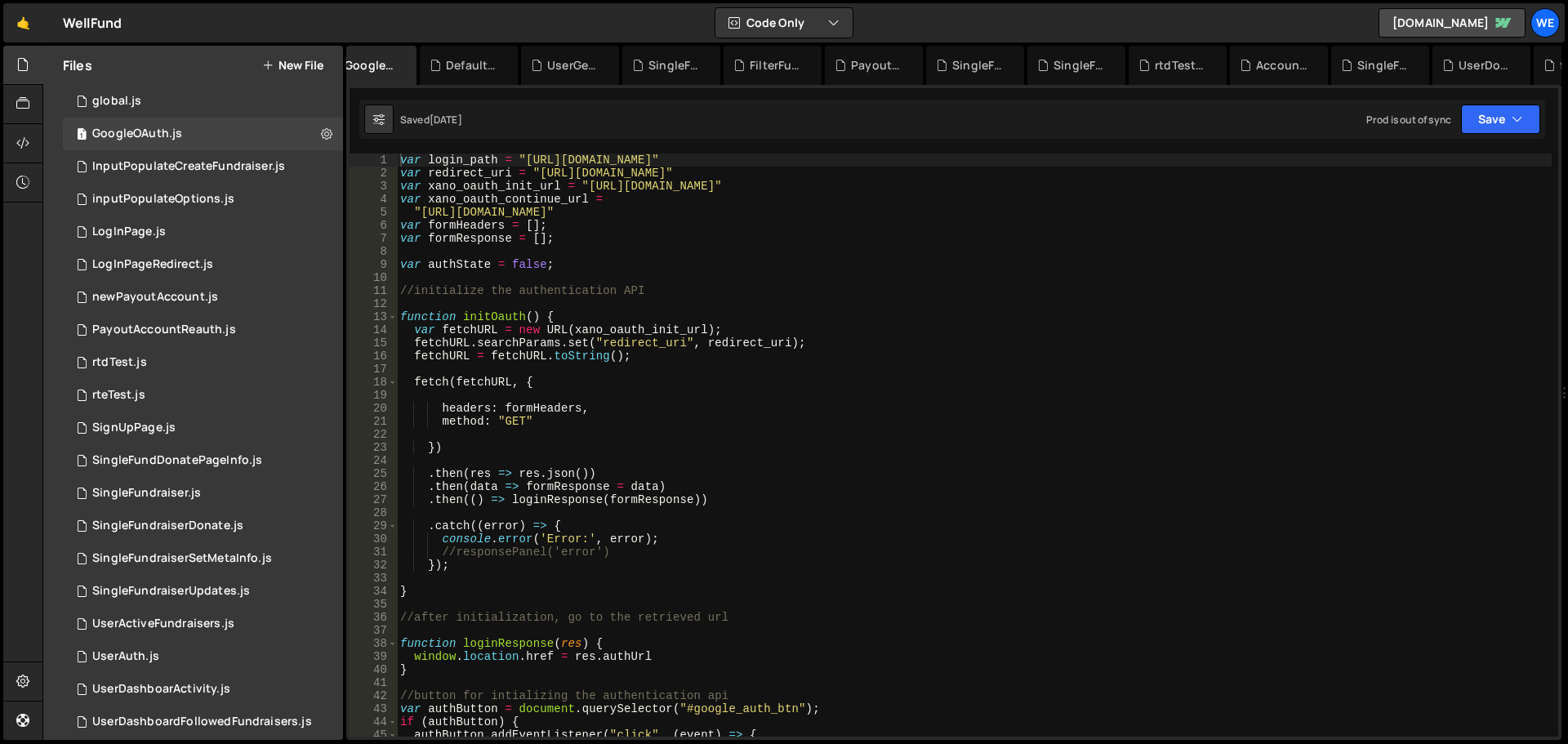
click at [0, 0] on icon at bounding box center [0, 0] width 0 height 0
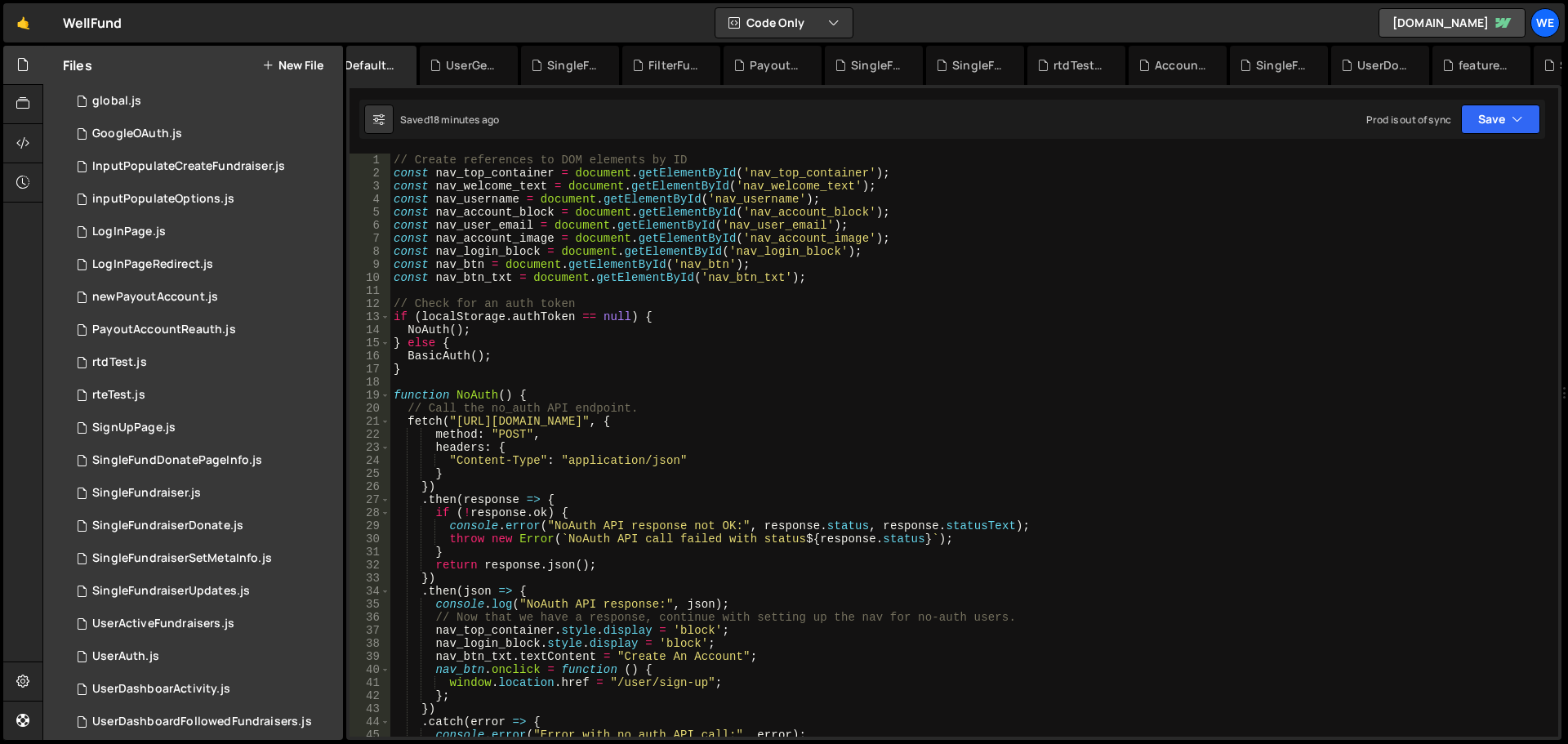
click at [0, 0] on icon at bounding box center [0, 0] width 0 height 0
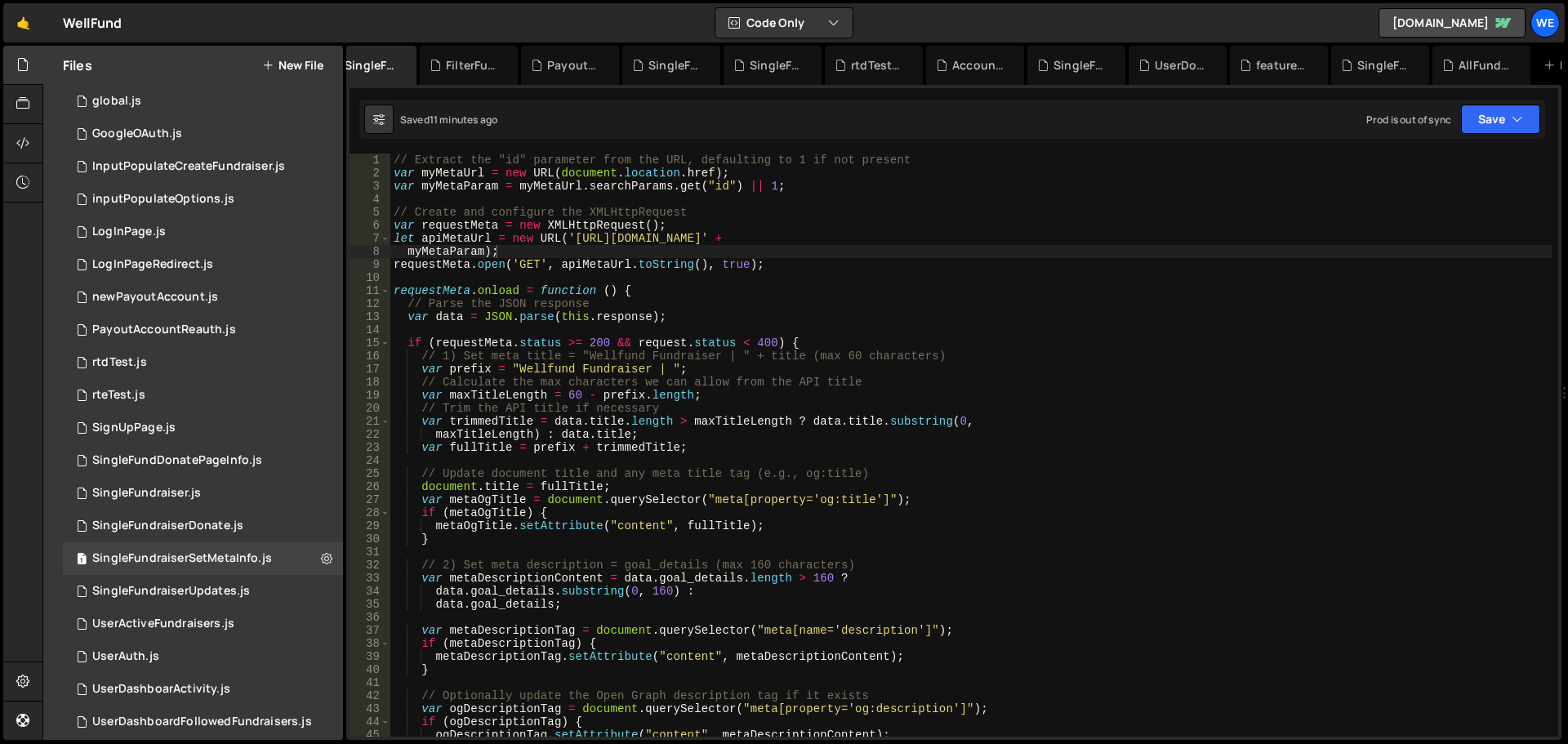
click at [0, 0] on icon at bounding box center [0, 0] width 0 height 0
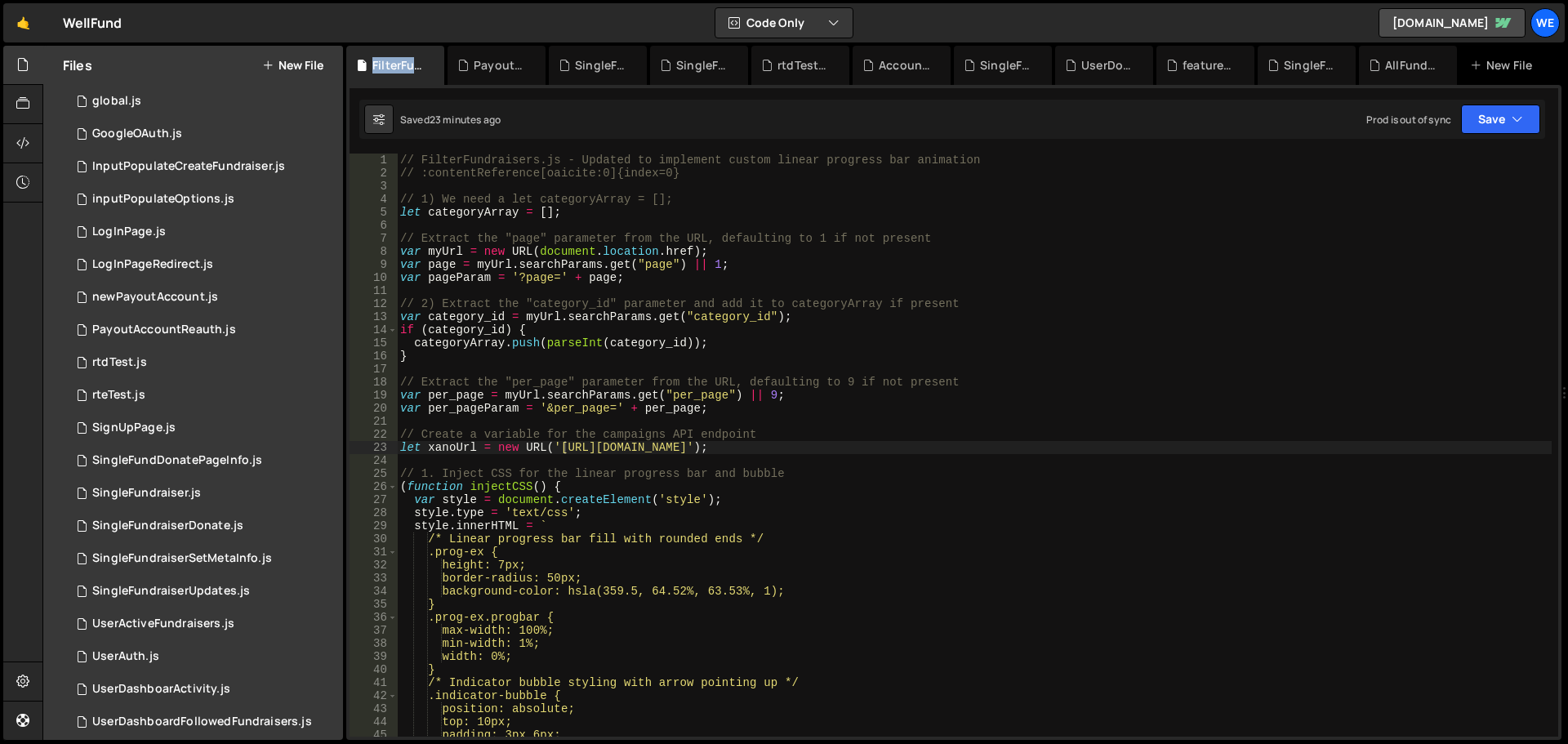
click at [405, 62] on div "FilterFundraisers.js" at bounding box center [398, 65] width 52 height 16
click at [428, 66] on icon at bounding box center [432, 65] width 12 height 16
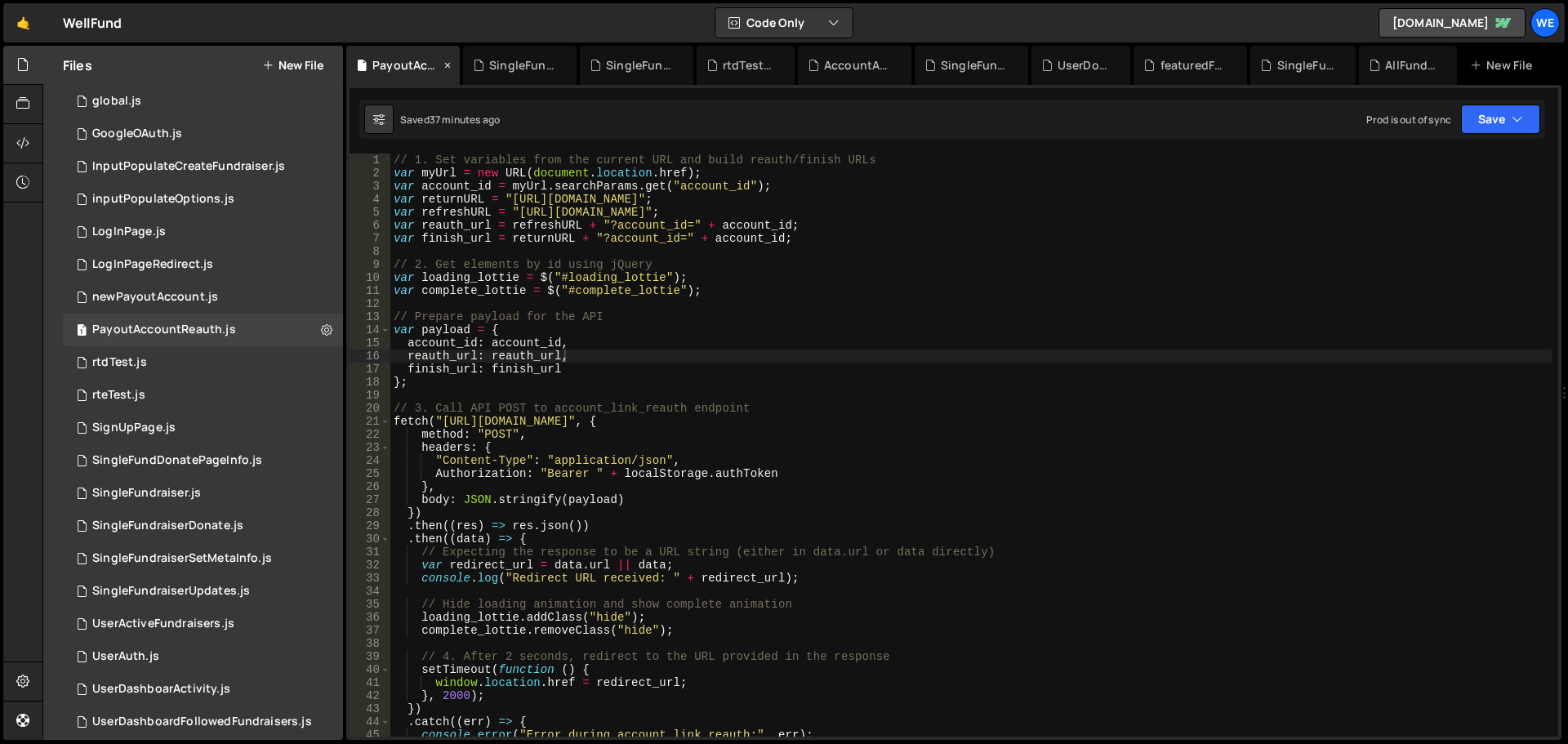
click at [446, 66] on icon at bounding box center [447, 65] width 12 height 16
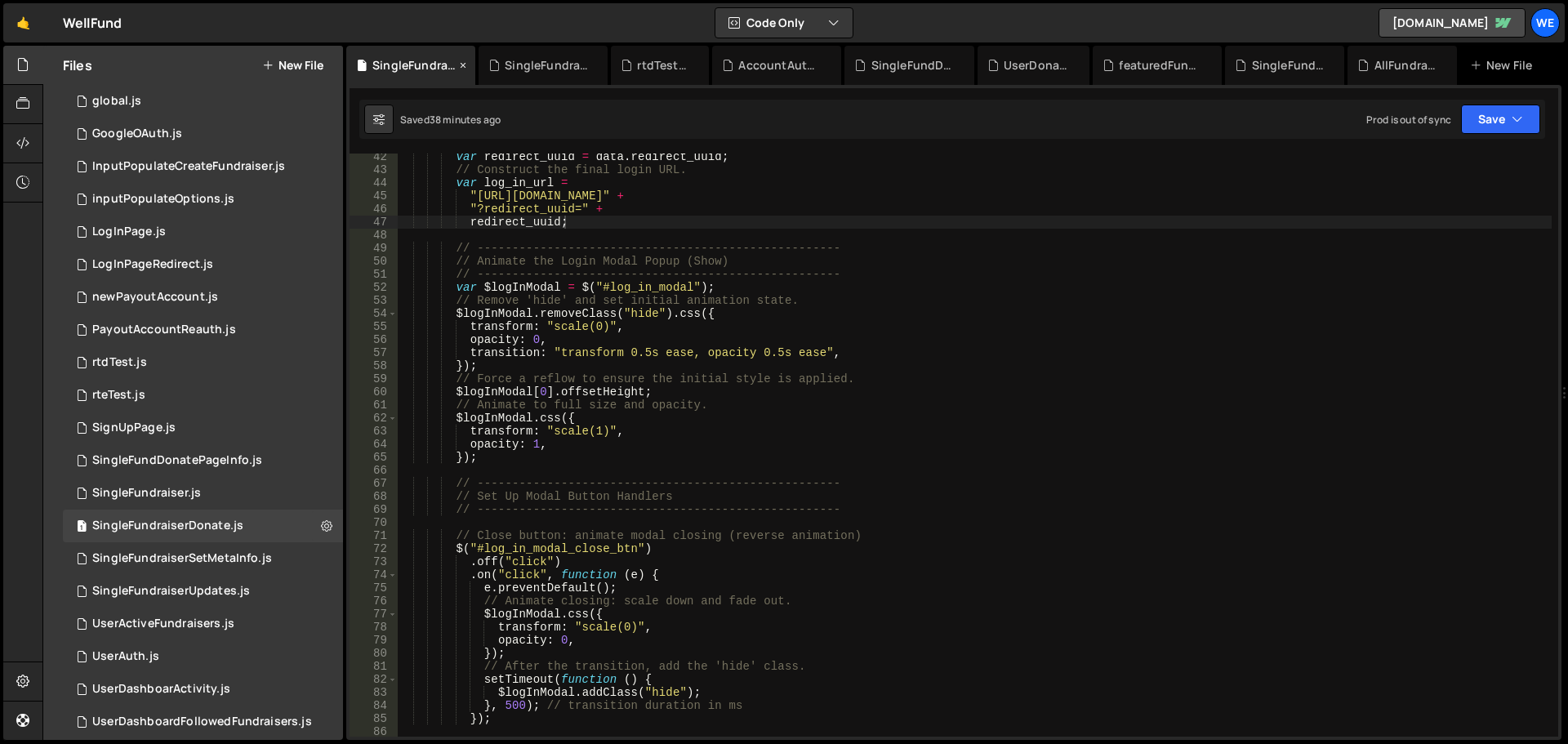
click at [463, 63] on icon at bounding box center [463, 65] width 12 height 16
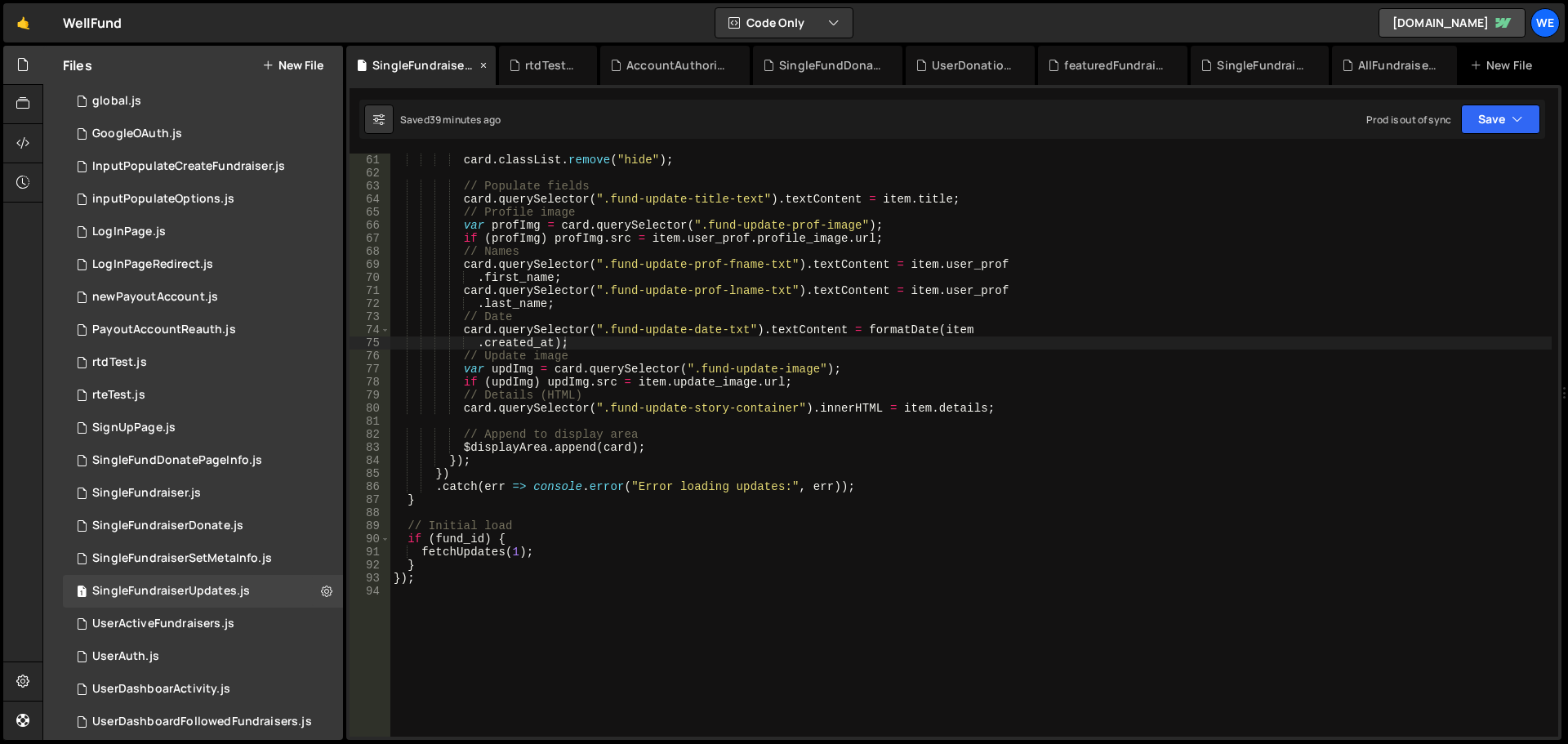
click at [483, 68] on icon at bounding box center [483, 65] width 12 height 16
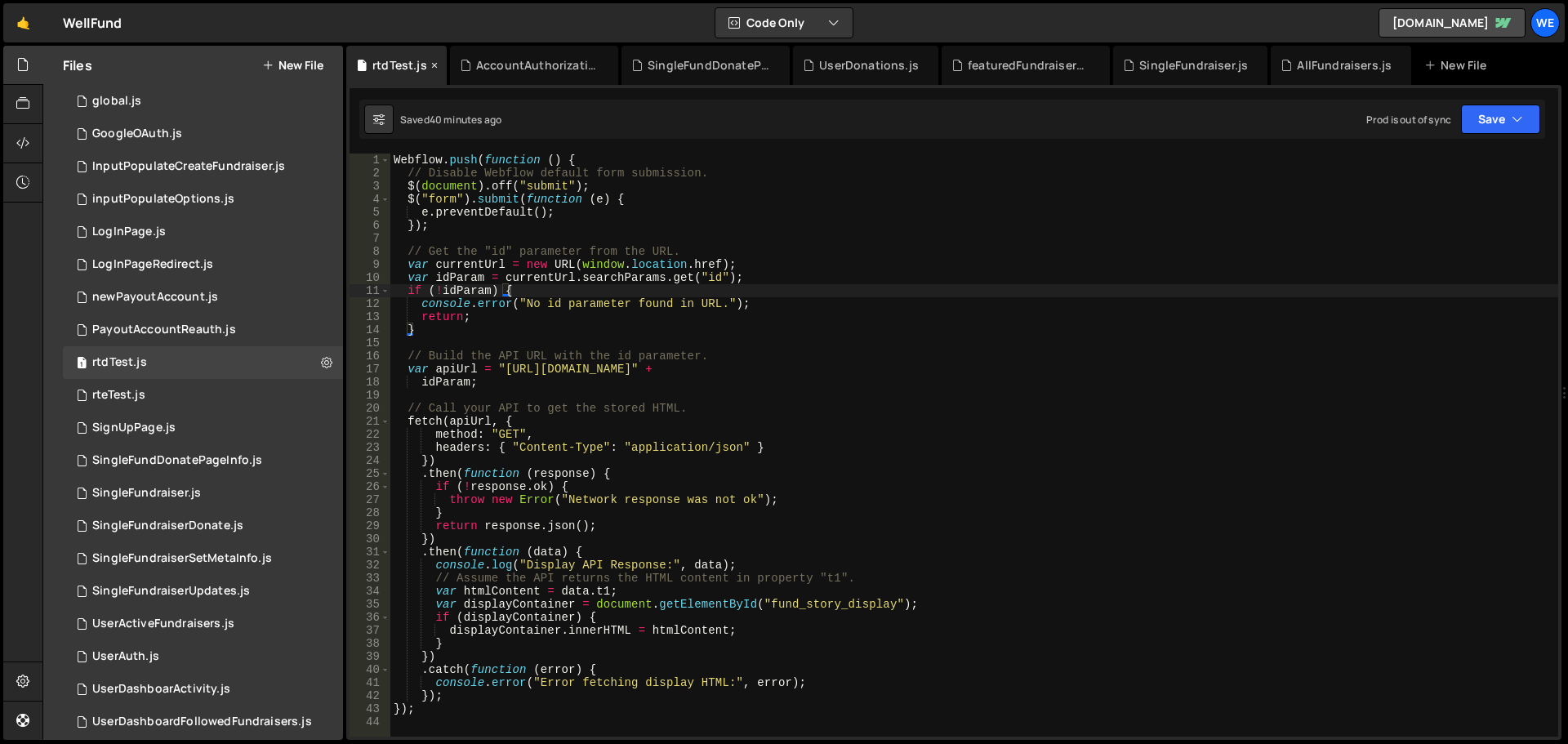
drag, startPoint x: 418, startPoint y: 62, endPoint x: 428, endPoint y: 64, distance: 10.2
click at [420, 62] on div "rtdTest.js" at bounding box center [399, 65] width 55 height 16
click at [430, 65] on icon at bounding box center [434, 65] width 12 height 16
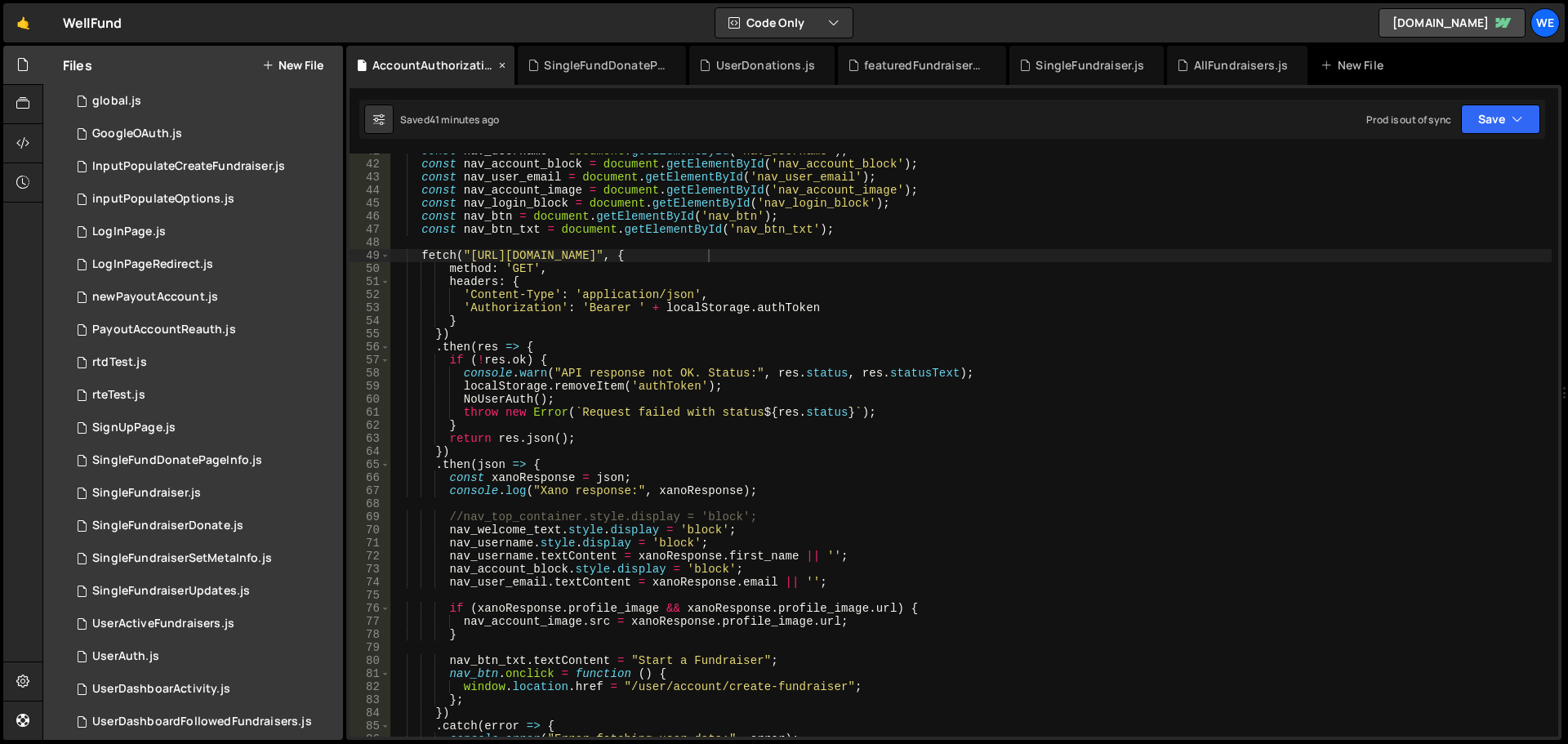
drag, startPoint x: 498, startPoint y: 64, endPoint x: 464, endPoint y: 68, distance: 34.2
click at [499, 64] on icon at bounding box center [502, 65] width 12 height 16
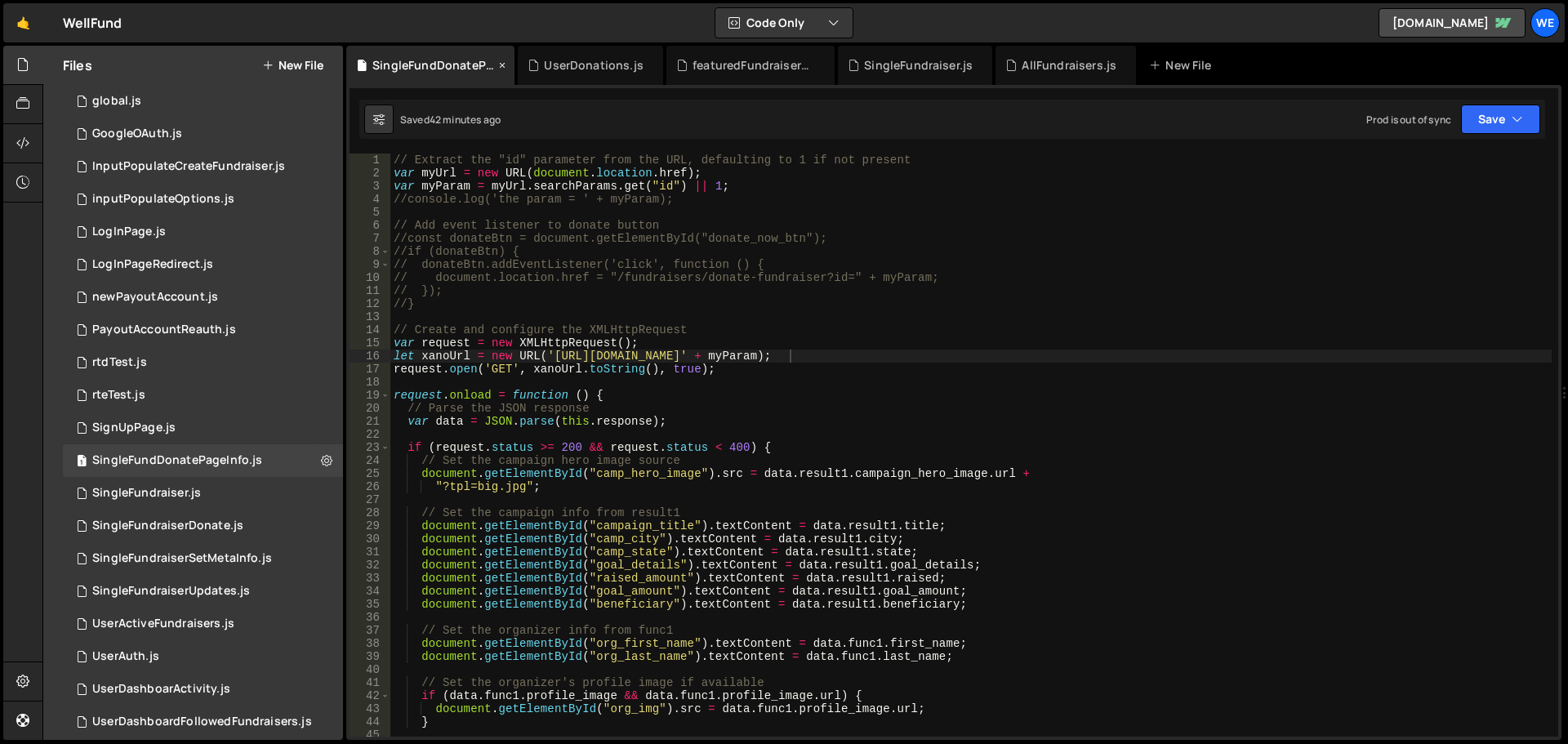
click at [450, 64] on div "SingleFundDonatePageInfo.js" at bounding box center [433, 65] width 123 height 16
drag, startPoint x: 501, startPoint y: 62, endPoint x: 483, endPoint y: 75, distance: 22.2
click at [0, 0] on icon at bounding box center [0, 0] width 0 height 0
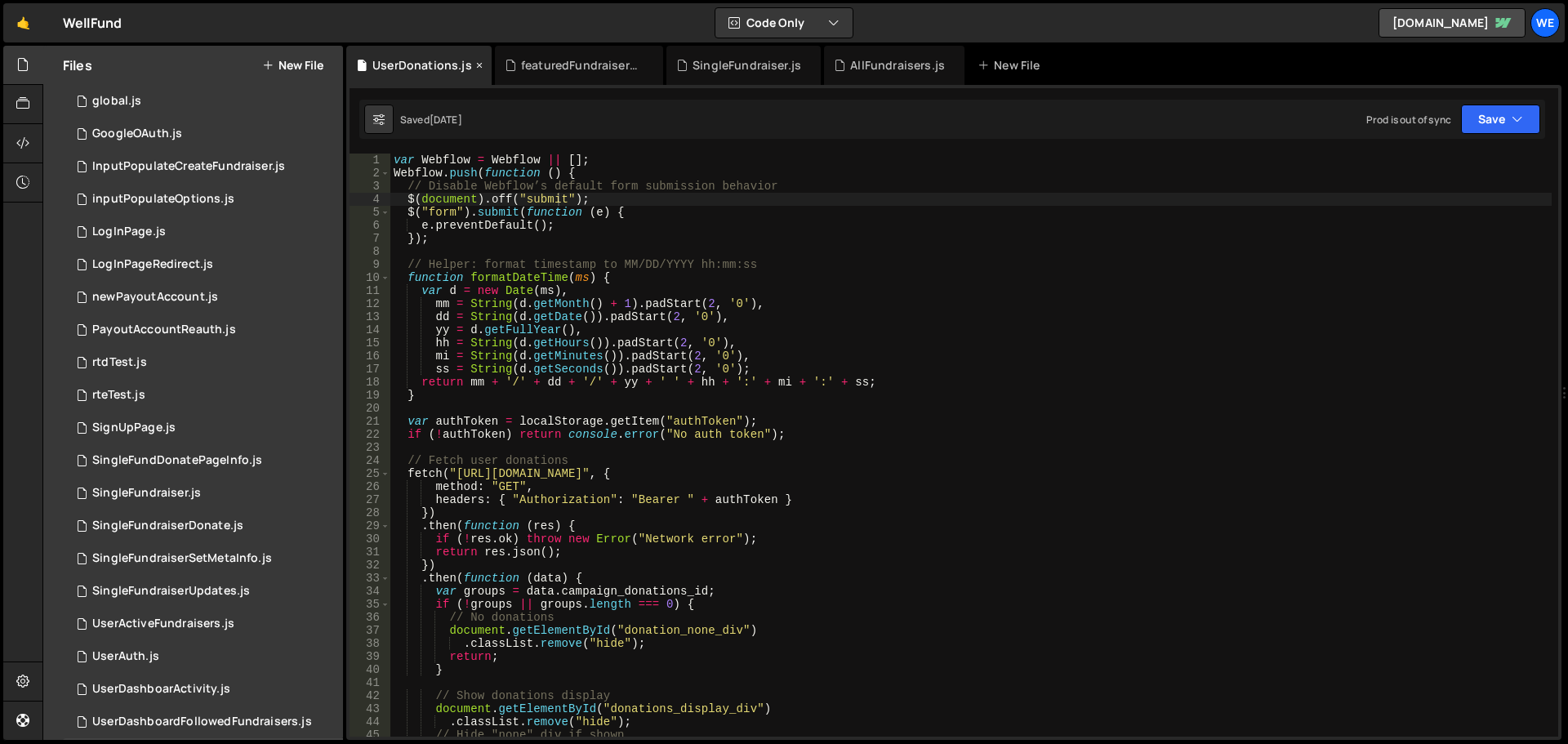
drag, startPoint x: 437, startPoint y: 60, endPoint x: 462, endPoint y: 60, distance: 25.0
click at [437, 60] on div "UserDonations.js" at bounding box center [421, 65] width 100 height 16
drag, startPoint x: 479, startPoint y: 61, endPoint x: 476, endPoint y: 71, distance: 10.4
click at [0, 0] on icon at bounding box center [0, 0] width 0 height 0
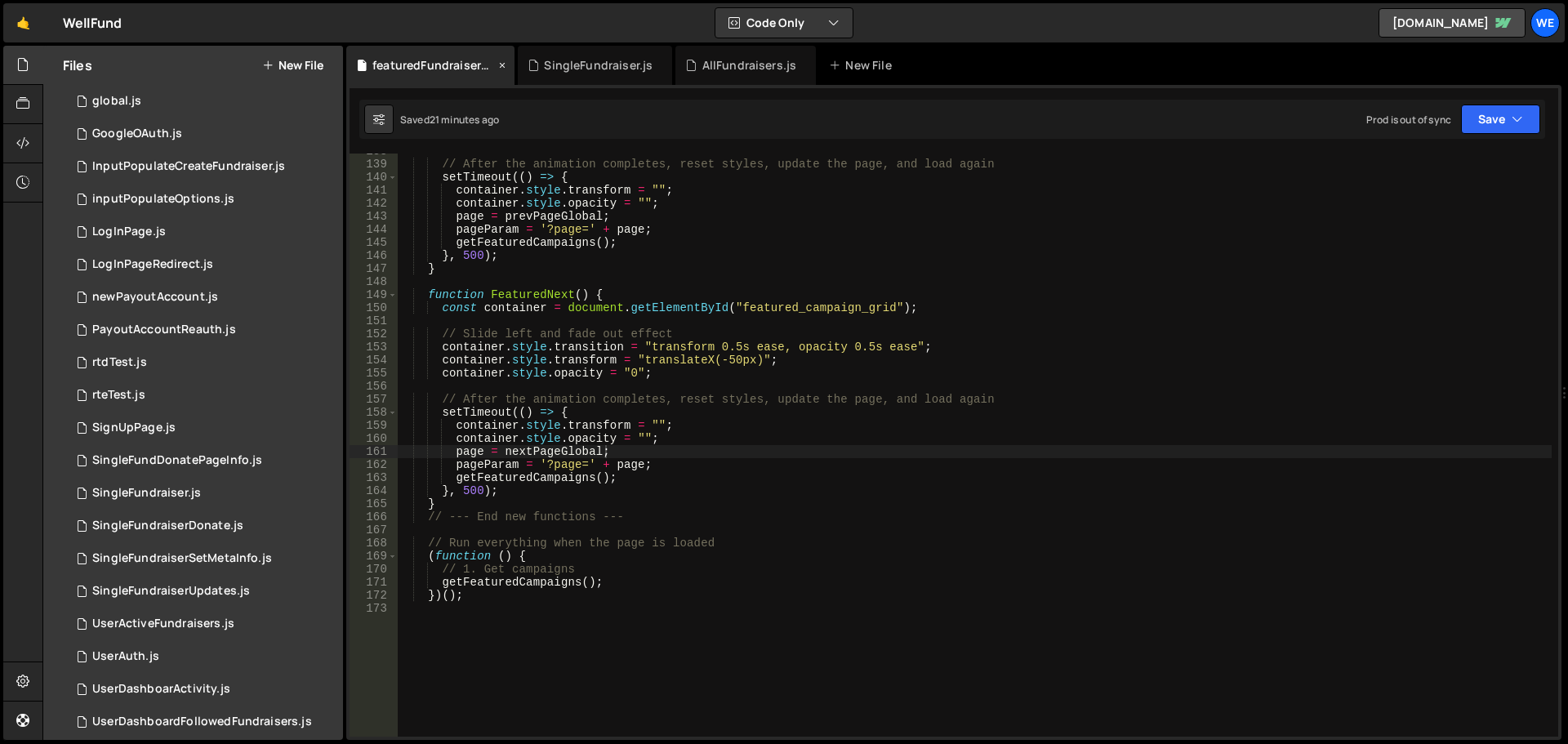
click at [469, 63] on div "featuredFundraisers.js" at bounding box center [433, 65] width 123 height 16
click at [503, 65] on icon at bounding box center [502, 65] width 12 height 16
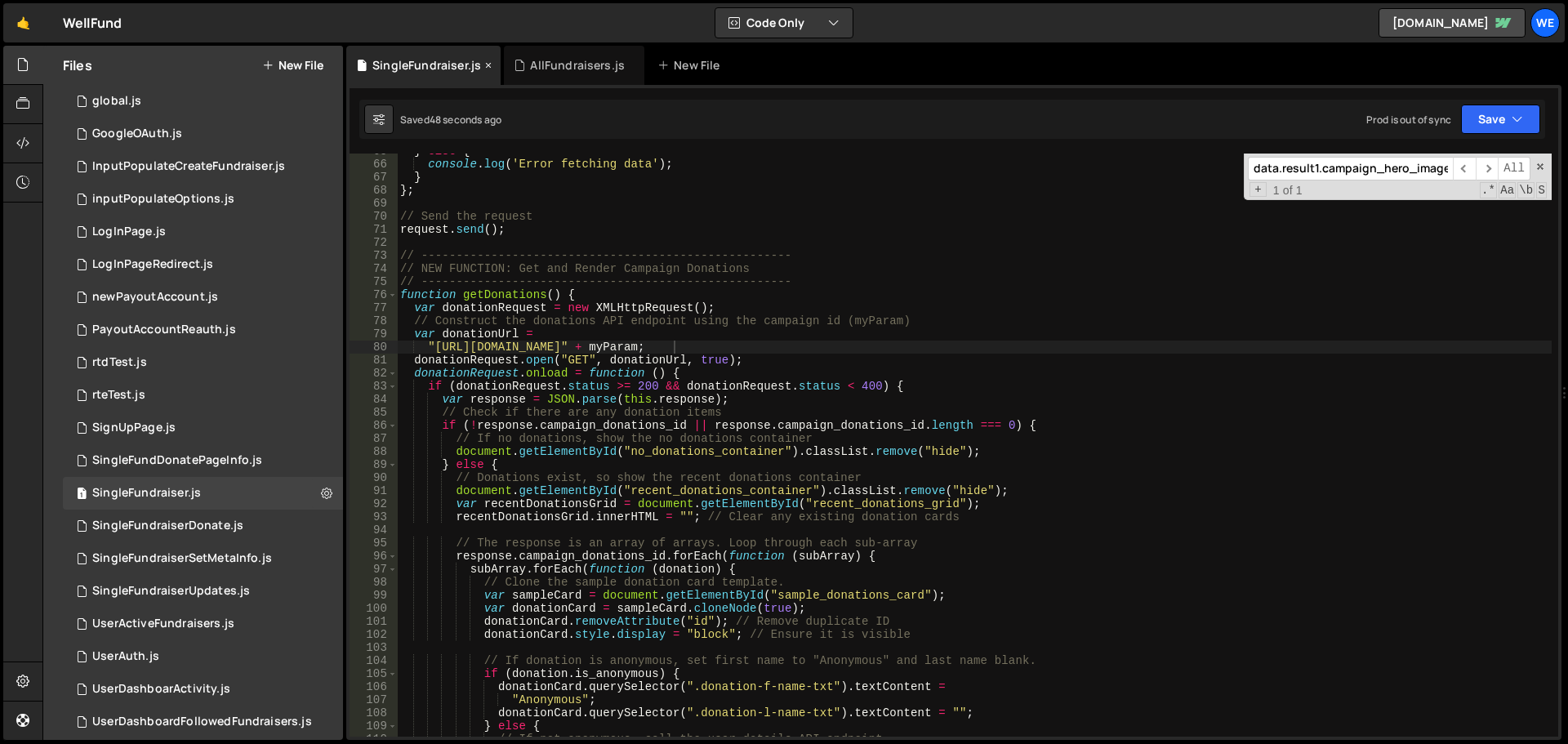
click at [460, 64] on div "SingleFundraiser.js" at bounding box center [426, 65] width 108 height 16
drag, startPoint x: 484, startPoint y: 64, endPoint x: 453, endPoint y: 79, distance: 34.4
click at [0, 0] on icon at bounding box center [0, 0] width 0 height 0
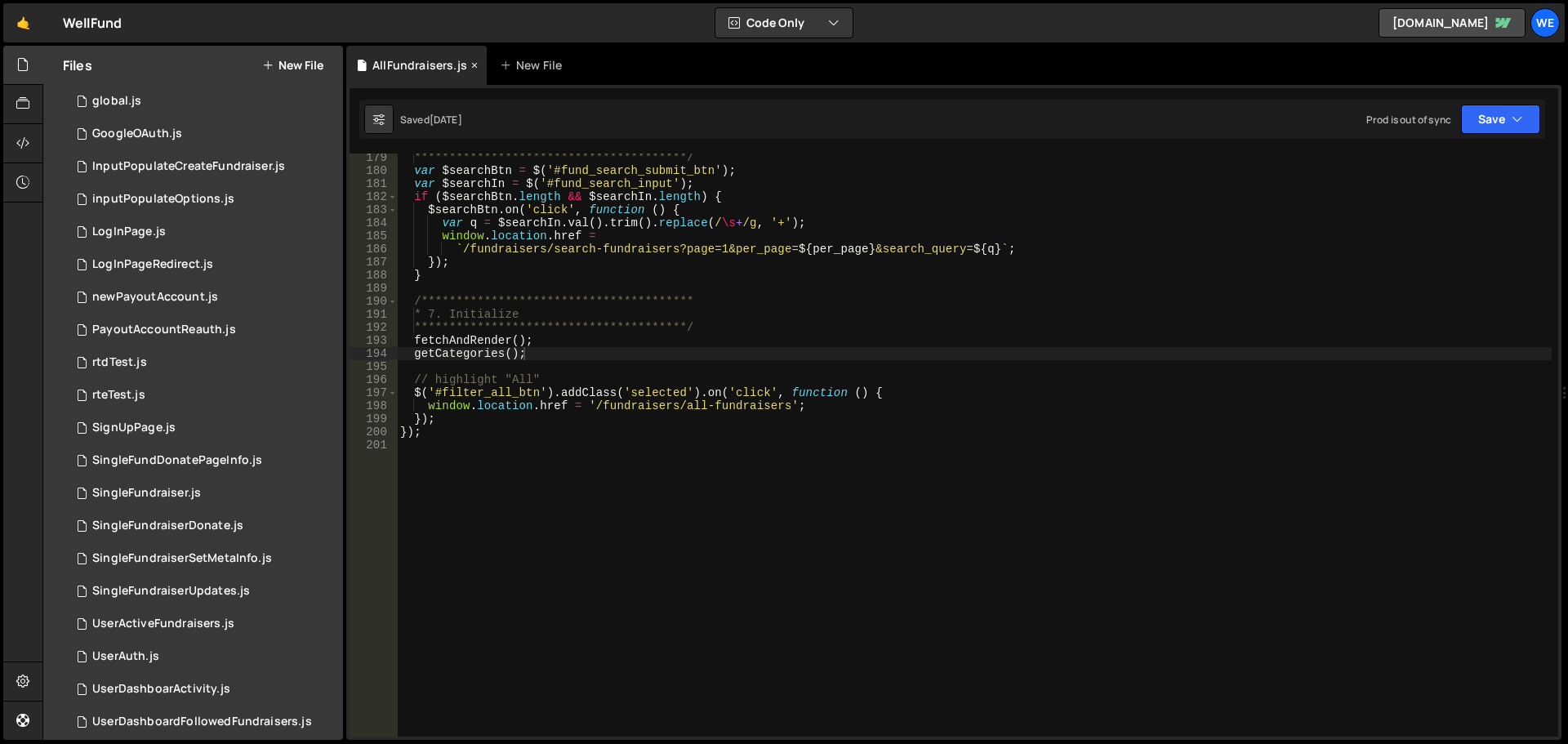
drag, startPoint x: 442, startPoint y: 69, endPoint x: 484, endPoint y: 74, distance: 42.3
click at [452, 71] on div "AllFundraisers.js" at bounding box center [420, 65] width 95 height 16
click at [0, 0] on icon at bounding box center [0, 0] width 0 height 0
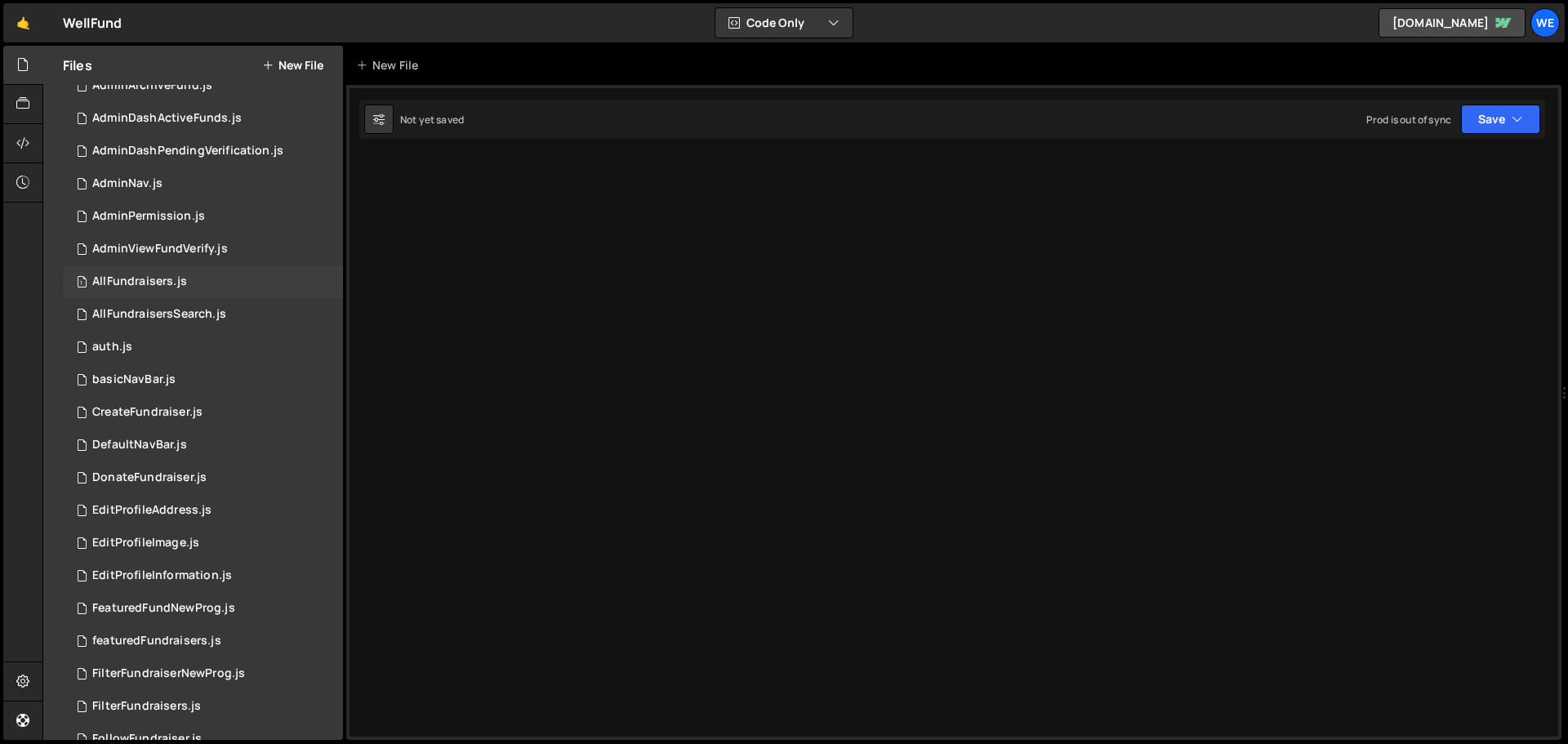
scroll to position [82, 0]
click at [149, 281] on div "AllFundraisers.js" at bounding box center [140, 281] width 95 height 14
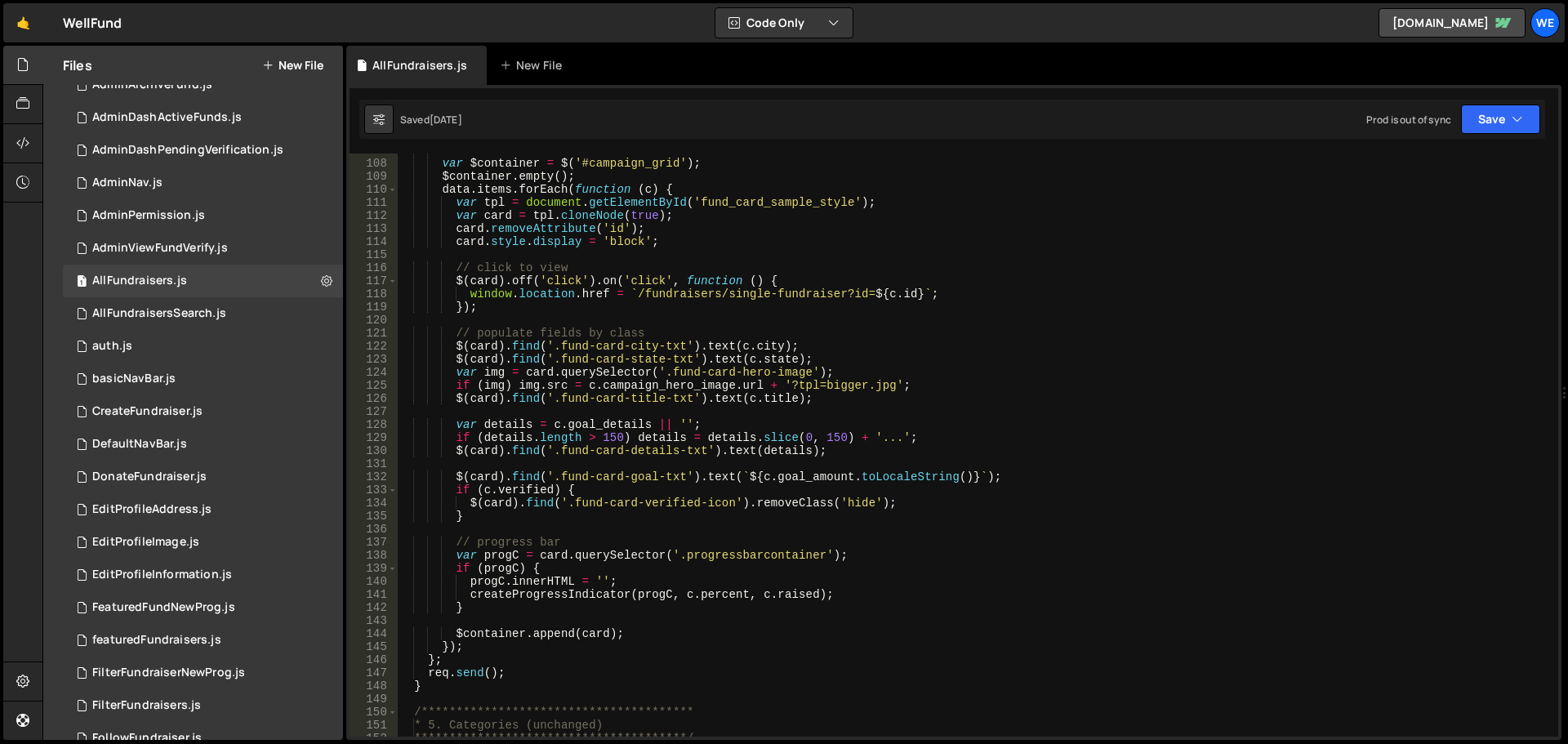
scroll to position [1666, 0]
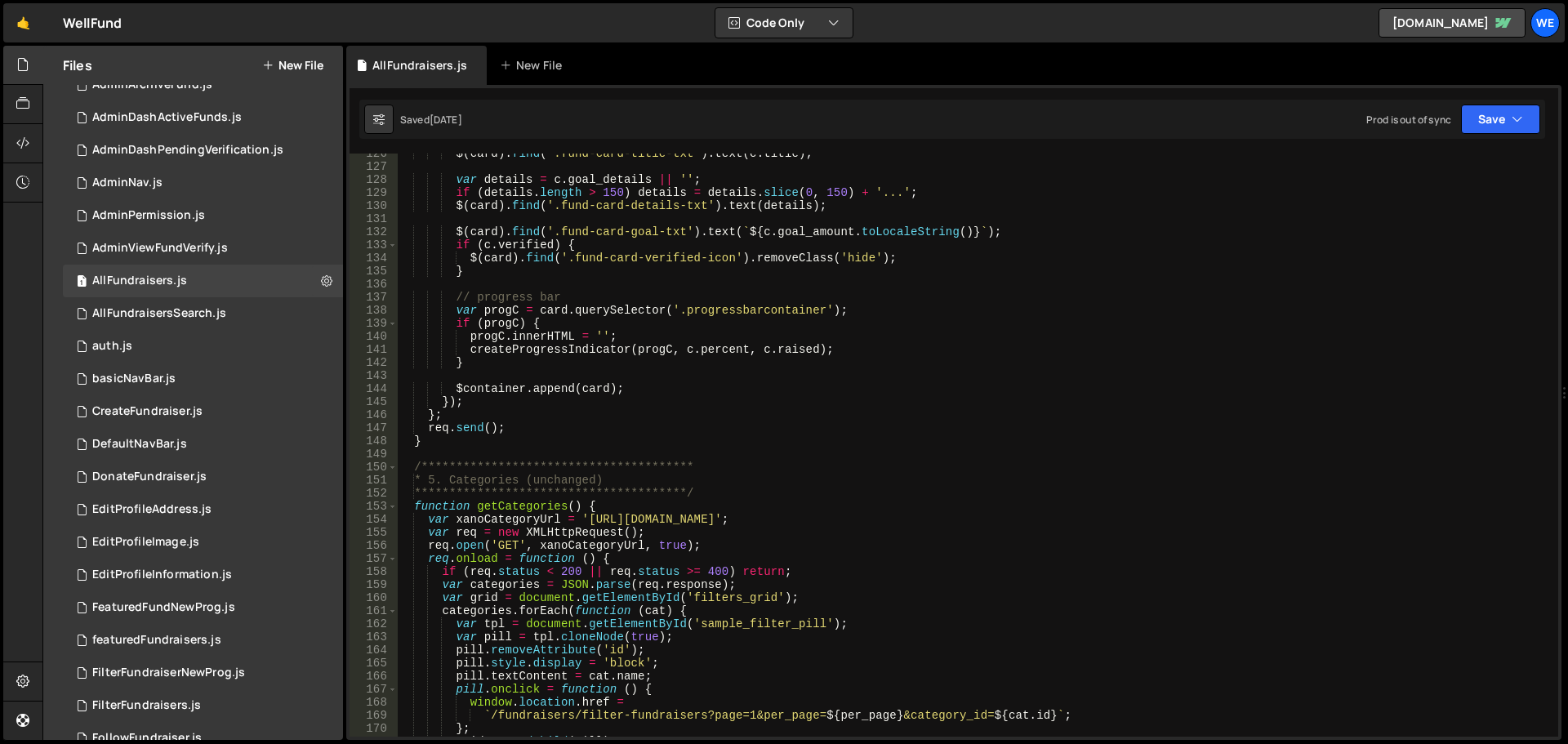
click at [584, 524] on div "**********" at bounding box center [975, 452] width 1155 height 610
click at [824, 519] on div "**********" at bounding box center [975, 452] width 1155 height 610
paste textarea "ru1-ldop-hv9n.n7e"
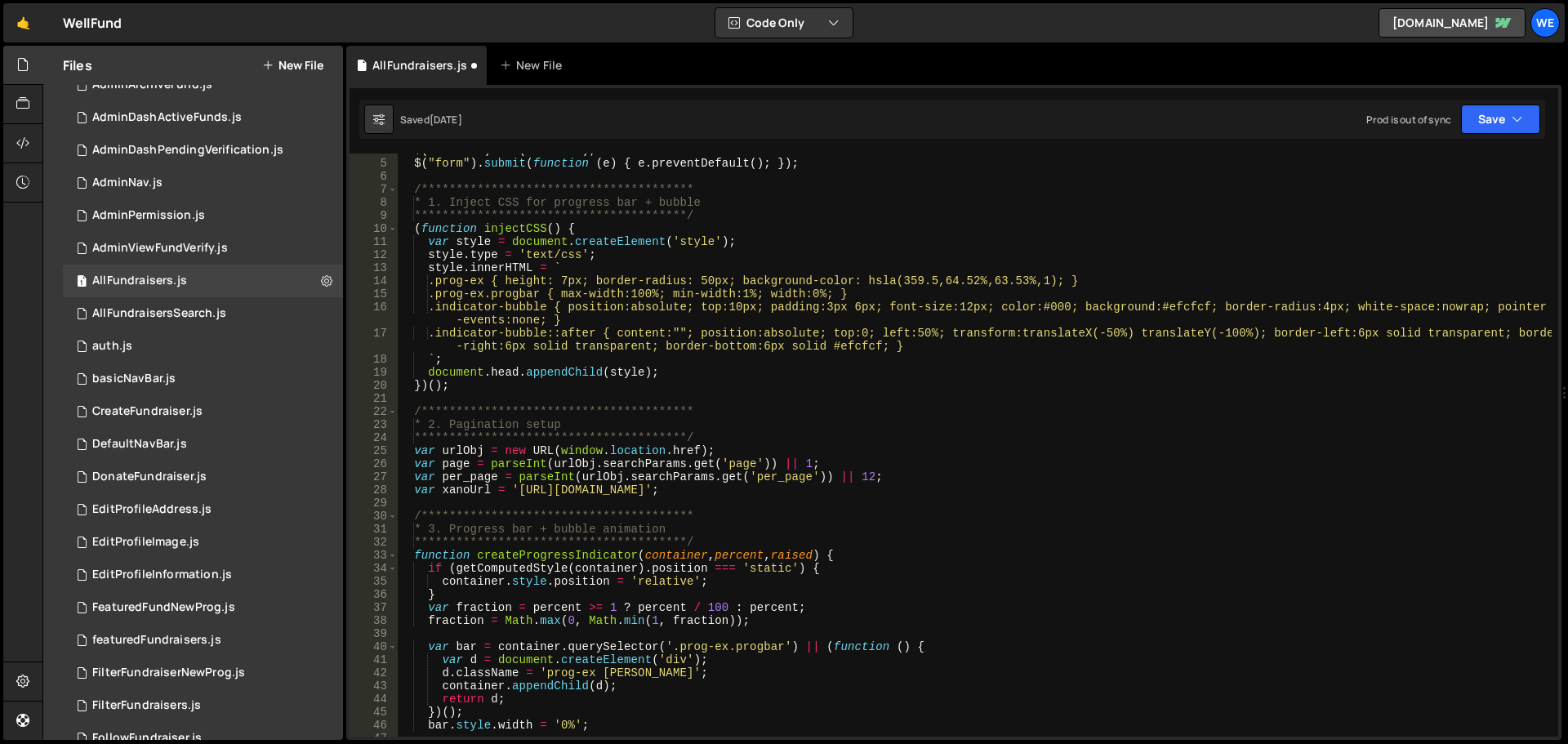
scroll to position [0, 0]
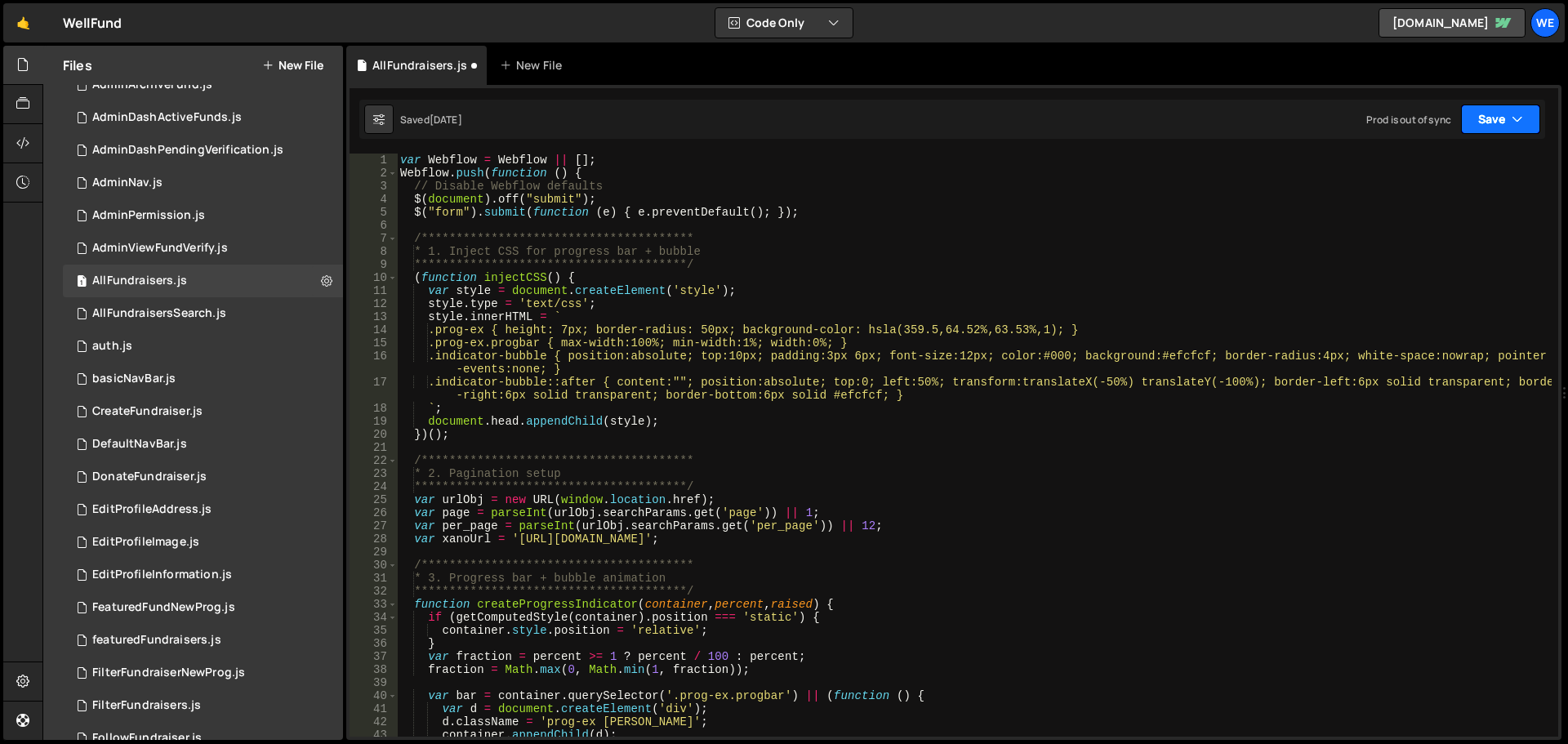
click at [1463, 125] on button "Save" at bounding box center [1501, 119] width 79 height 30
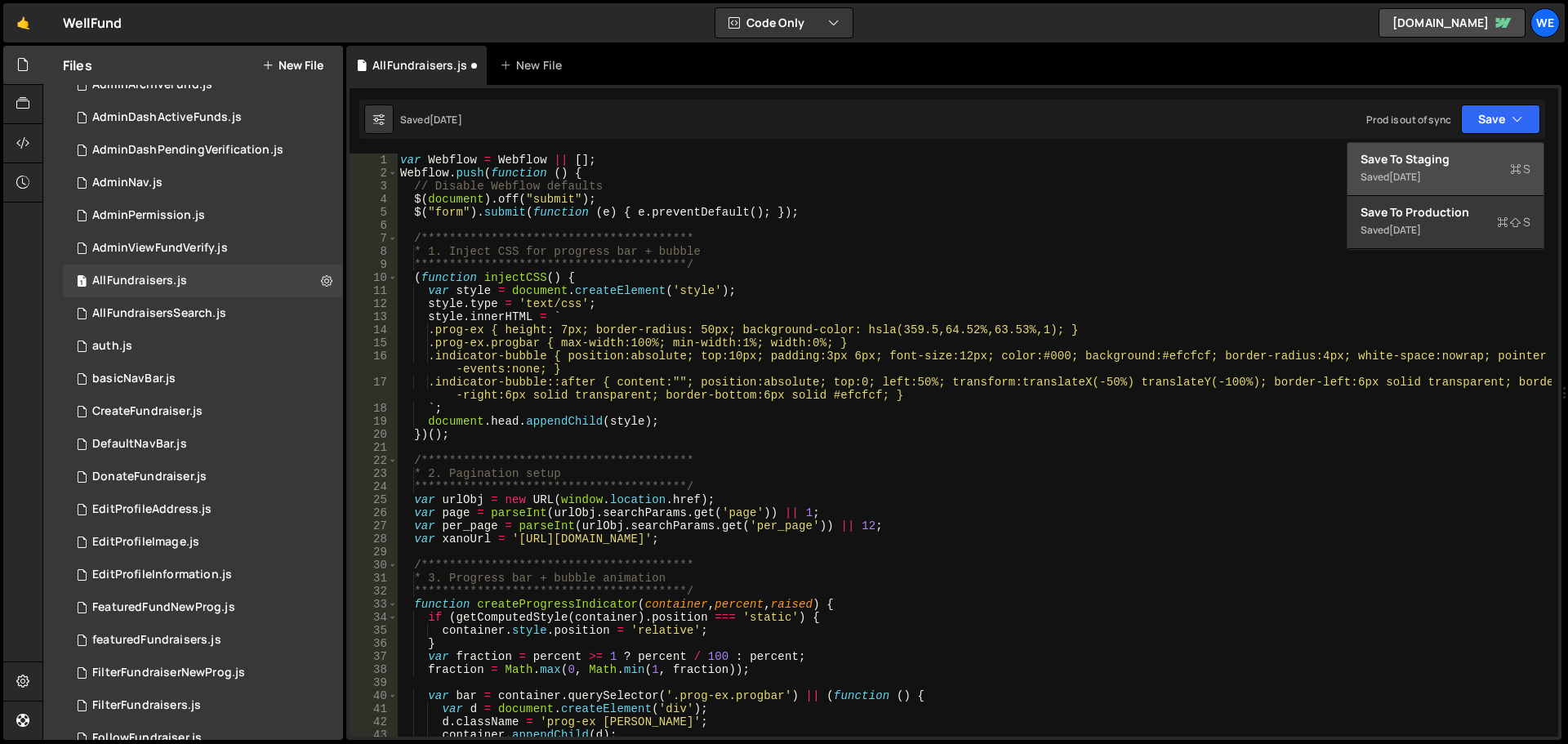
click at [1469, 161] on div "Save to Staging S" at bounding box center [1446, 160] width 170 height 16
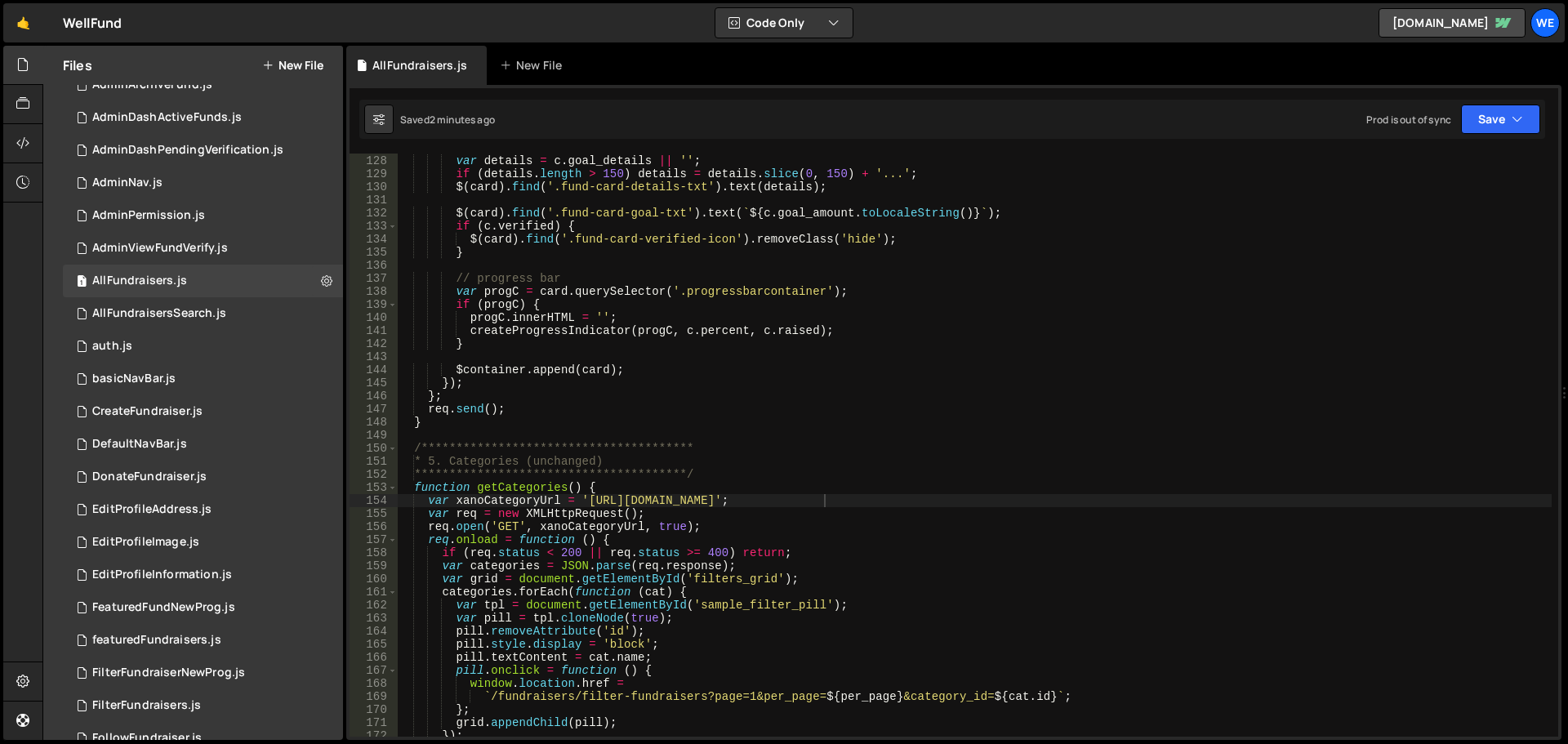
scroll to position [1391, 0]
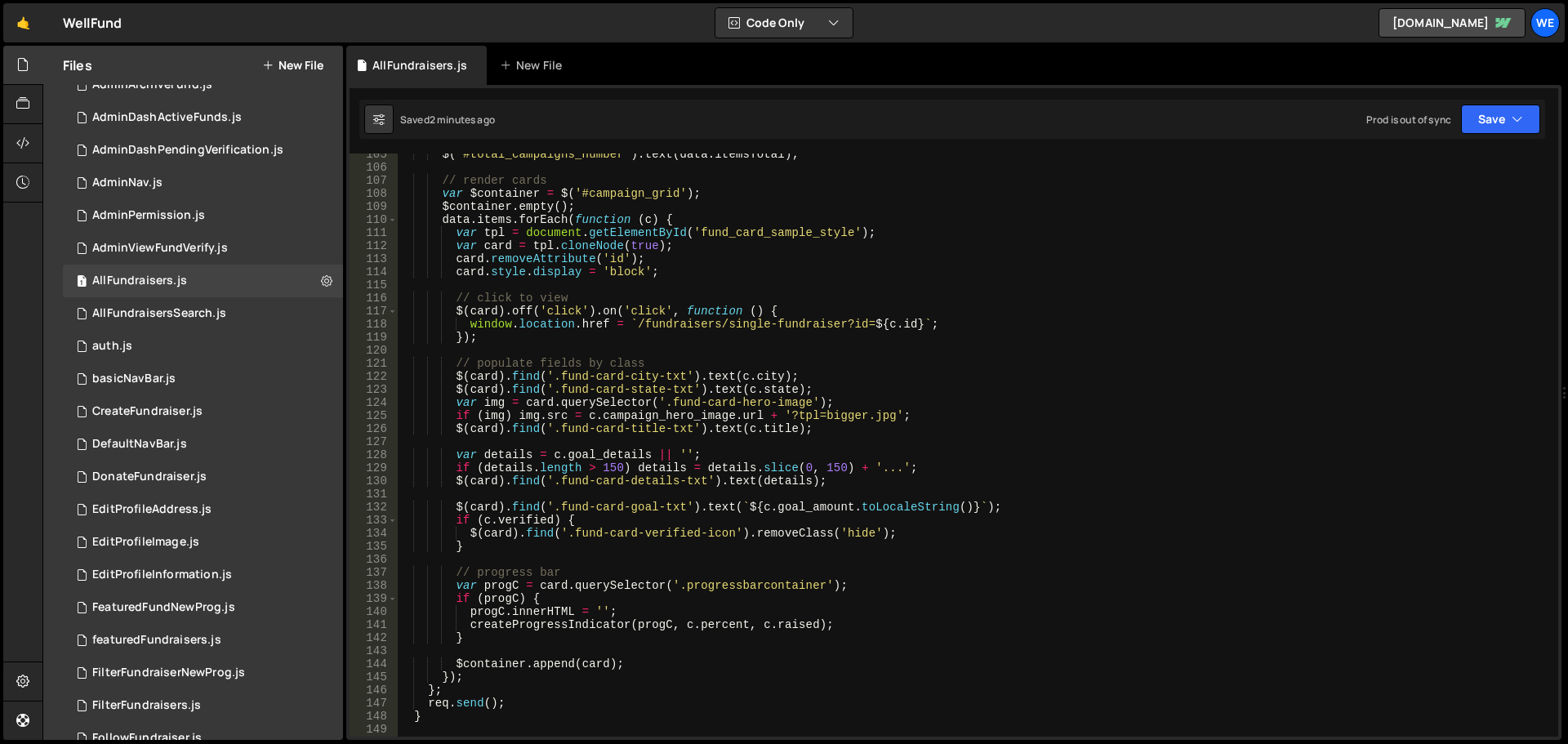
type textarea "var card = tpl.cloneNode(true);"
click at [497, 249] on div "$ ( '#total_campaigns_number' ) . text ( data . itemsTotal ) ; // render cards …" at bounding box center [975, 453] width 1155 height 610
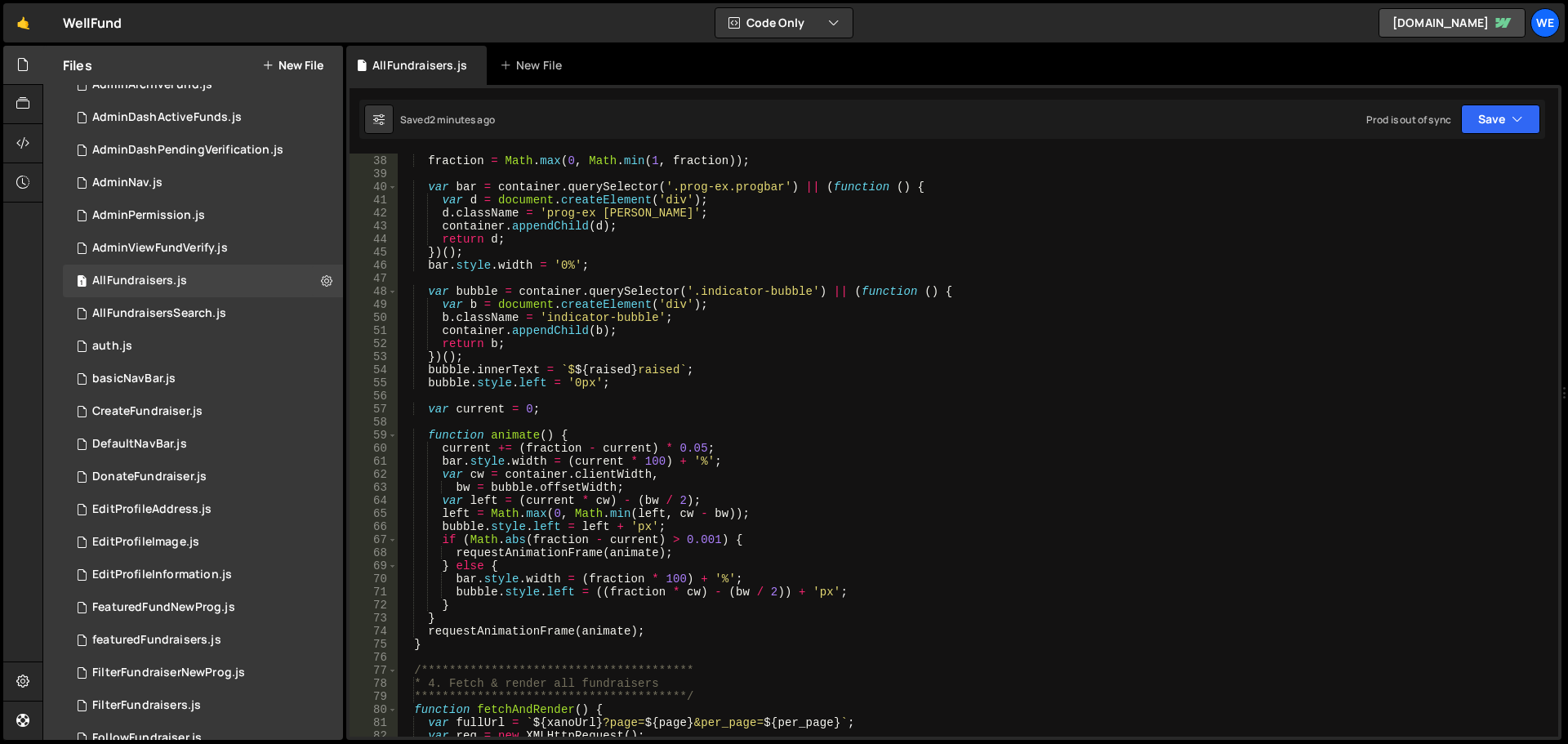
scroll to position [460, 0]
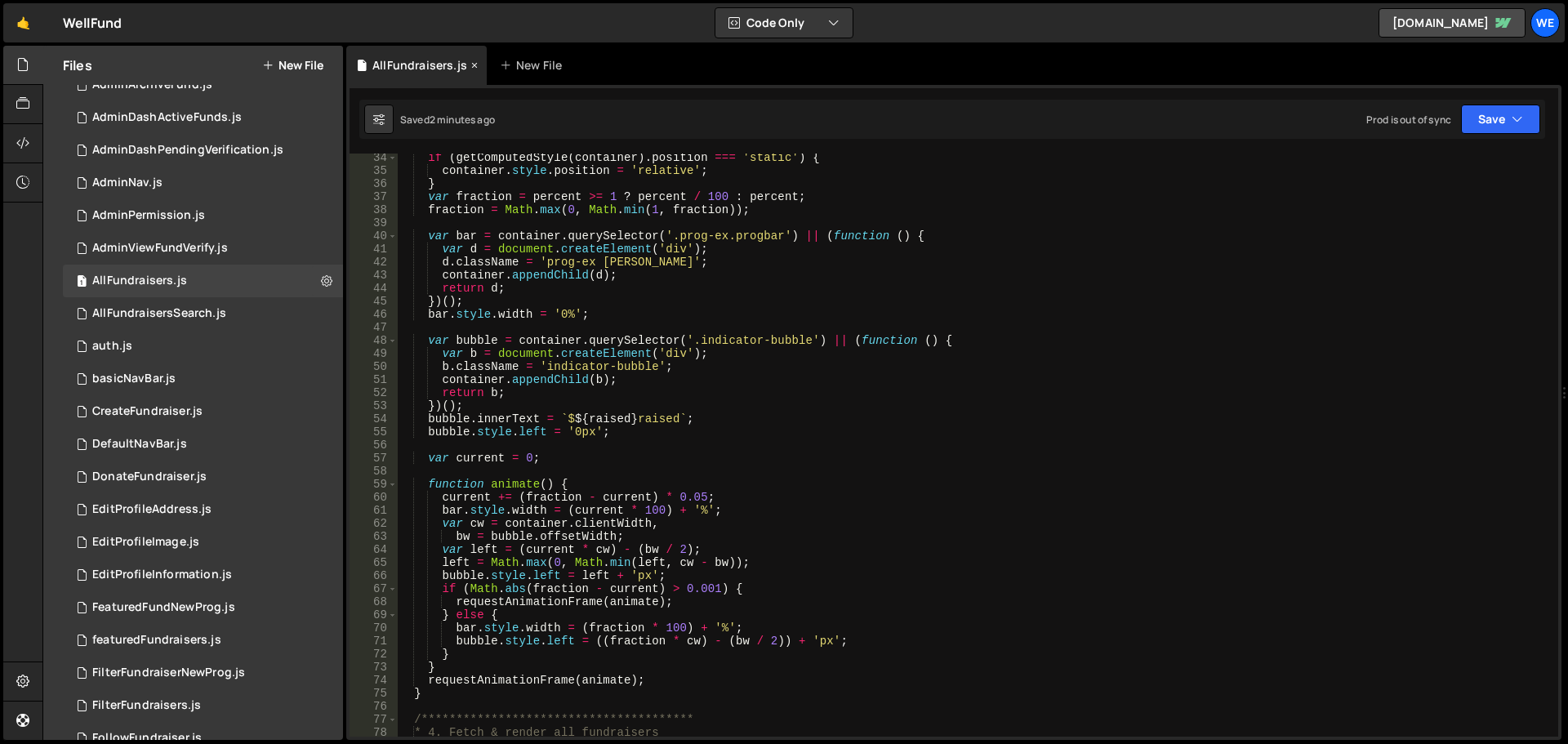
click at [473, 67] on icon at bounding box center [474, 65] width 12 height 16
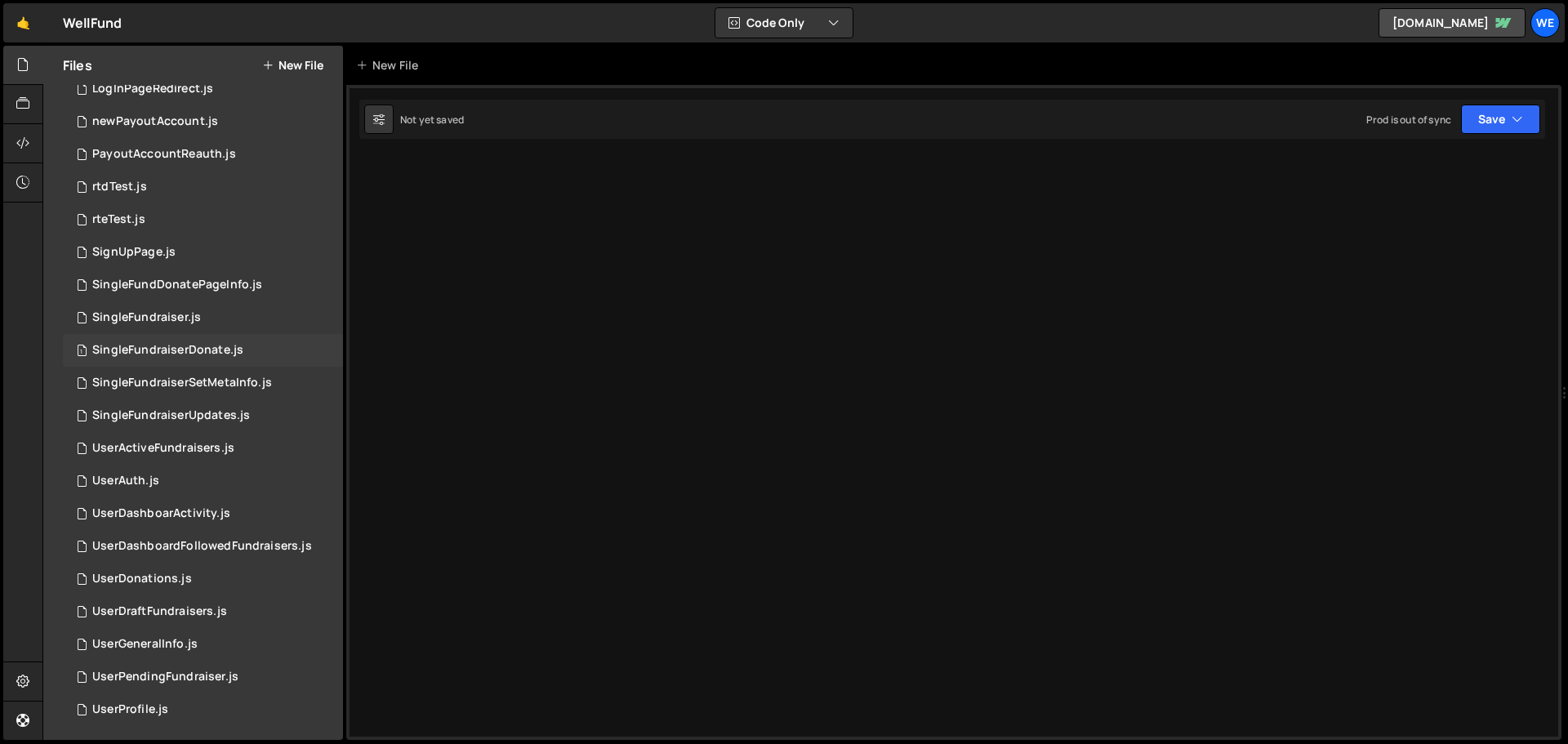
scroll to position [995, 0]
click at [155, 313] on div "SingleFundraiser.js" at bounding box center [146, 315] width 108 height 14
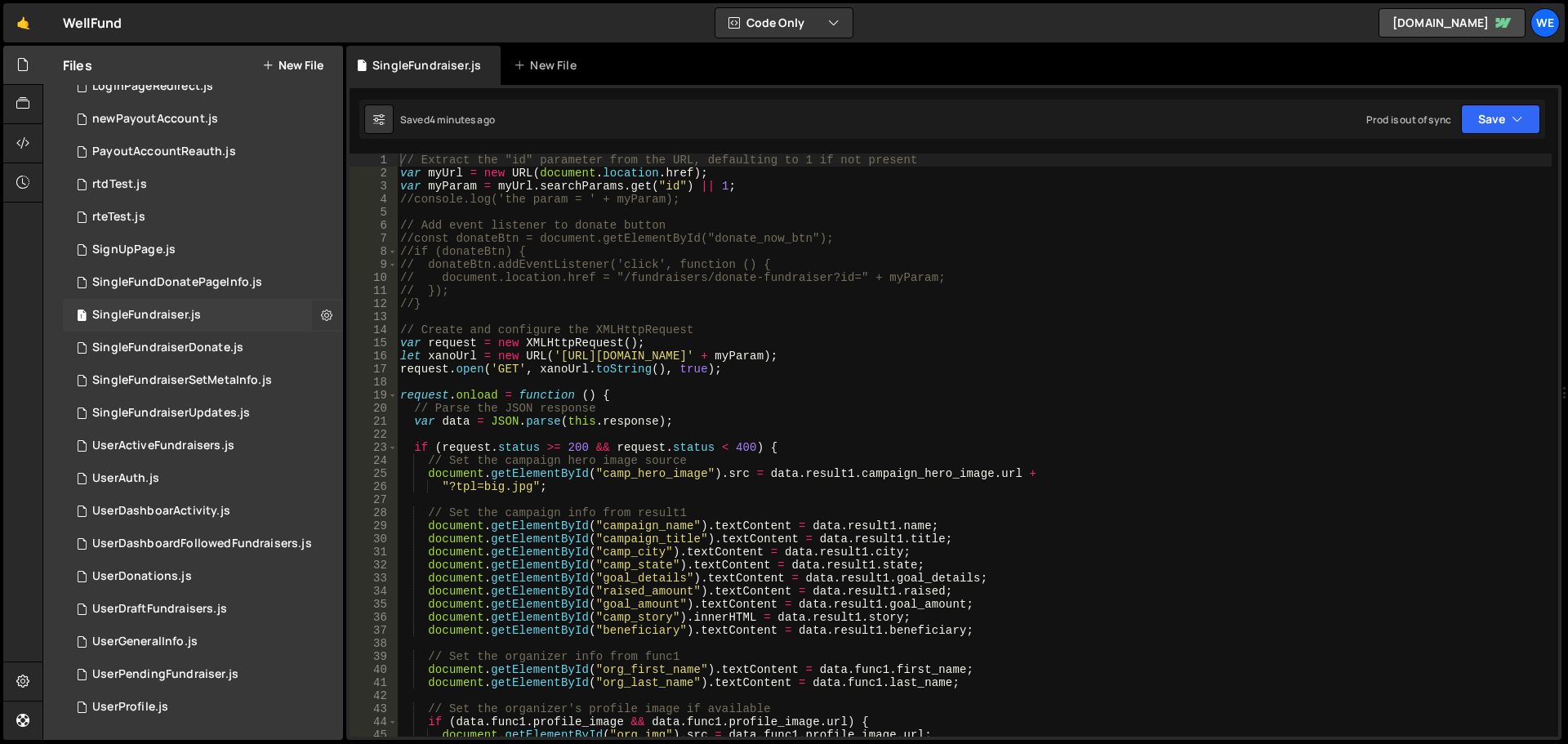
click at [313, 313] on button at bounding box center [326, 315] width 30 height 30
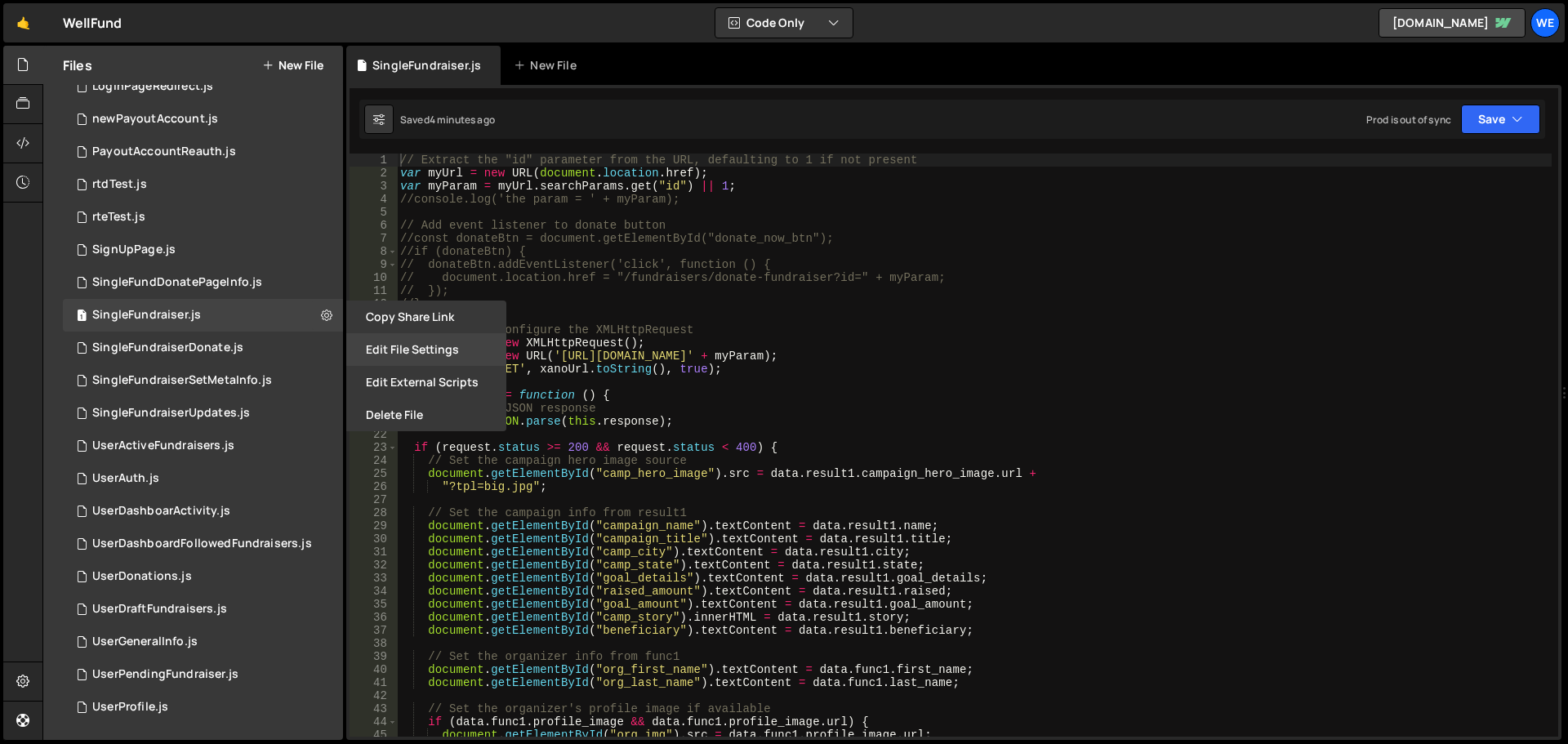
click at [451, 351] on button "Edit File Settings" at bounding box center [426, 350] width 160 height 32
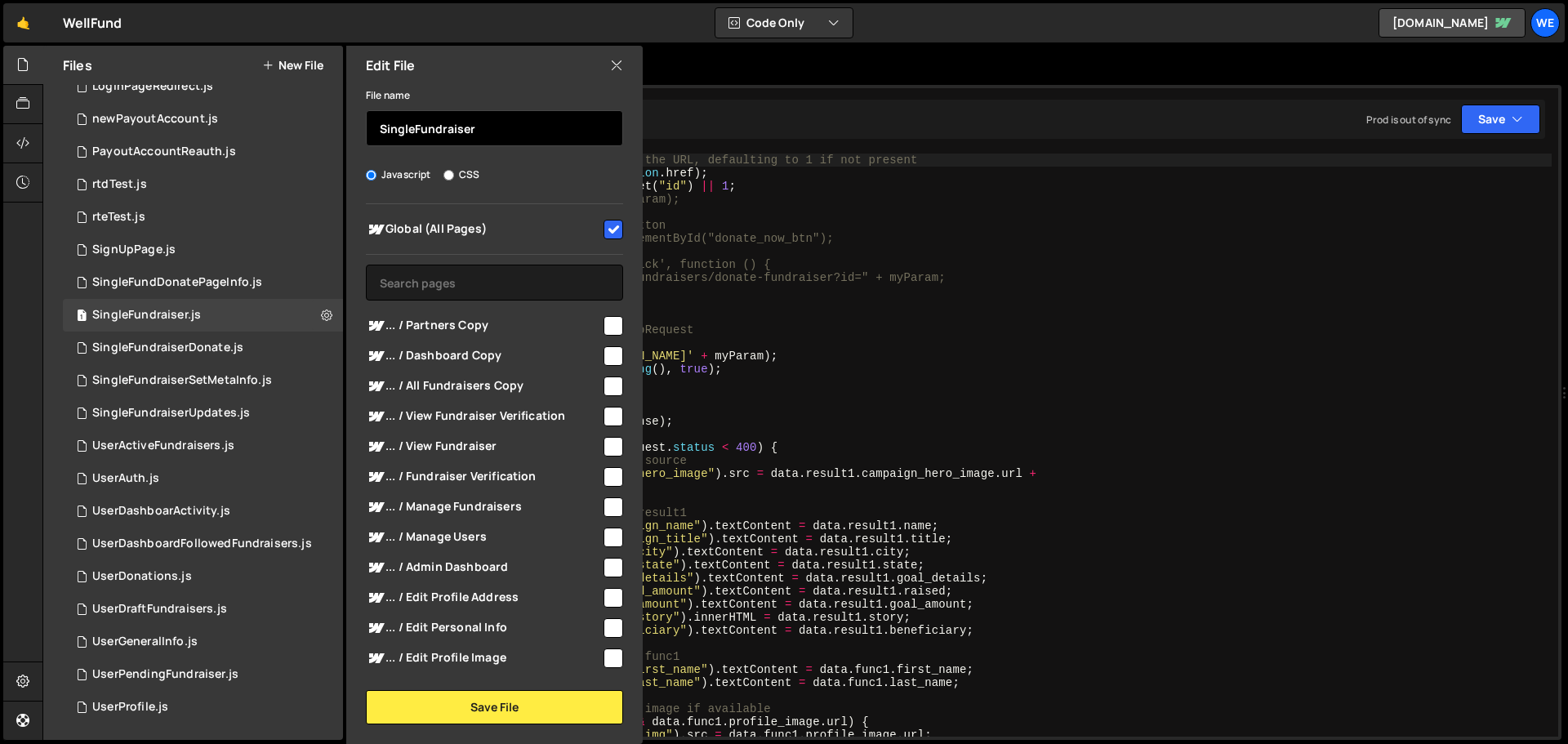
click at [541, 132] on input "SingleFundraiser" at bounding box center [494, 128] width 257 height 36
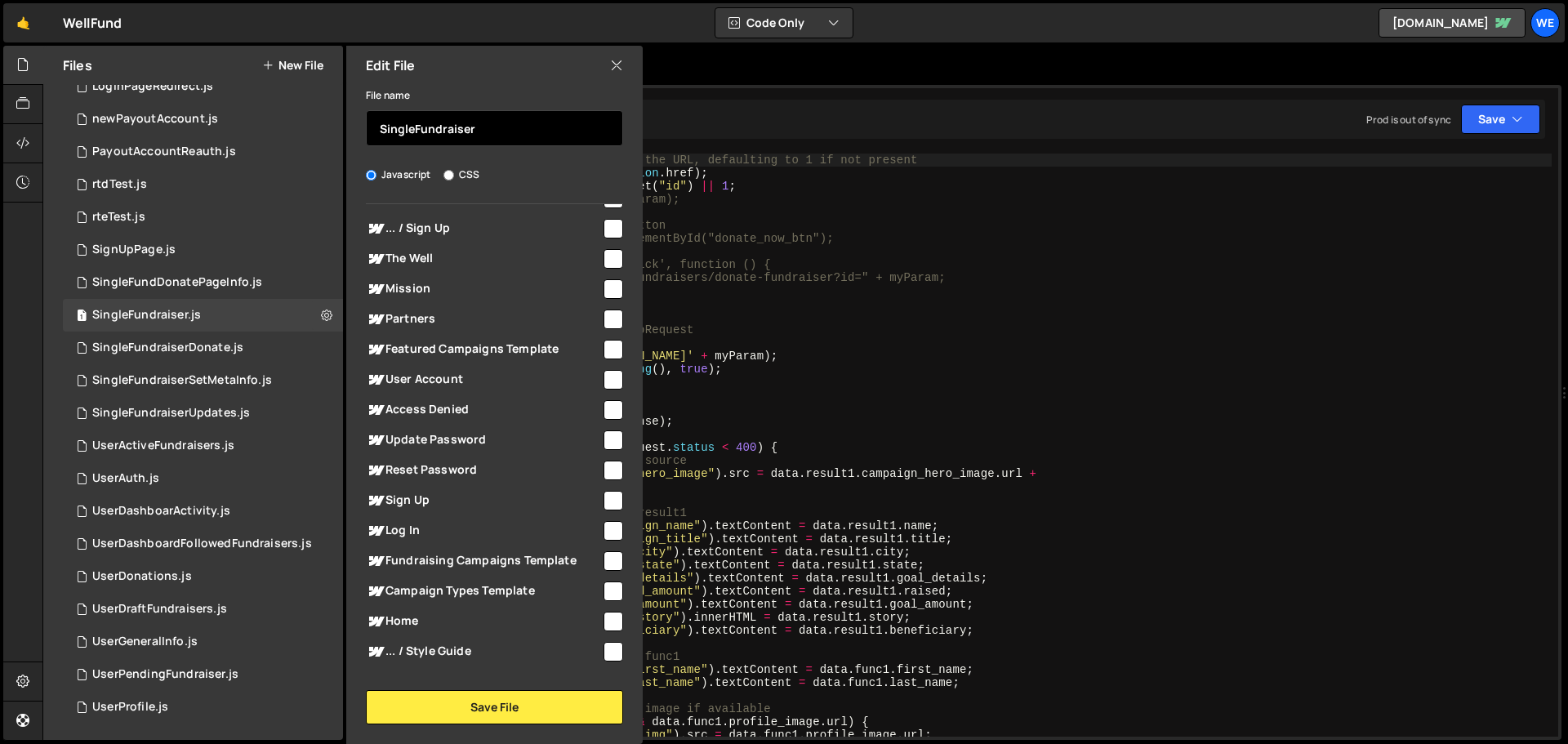
scroll to position [1968, 0]
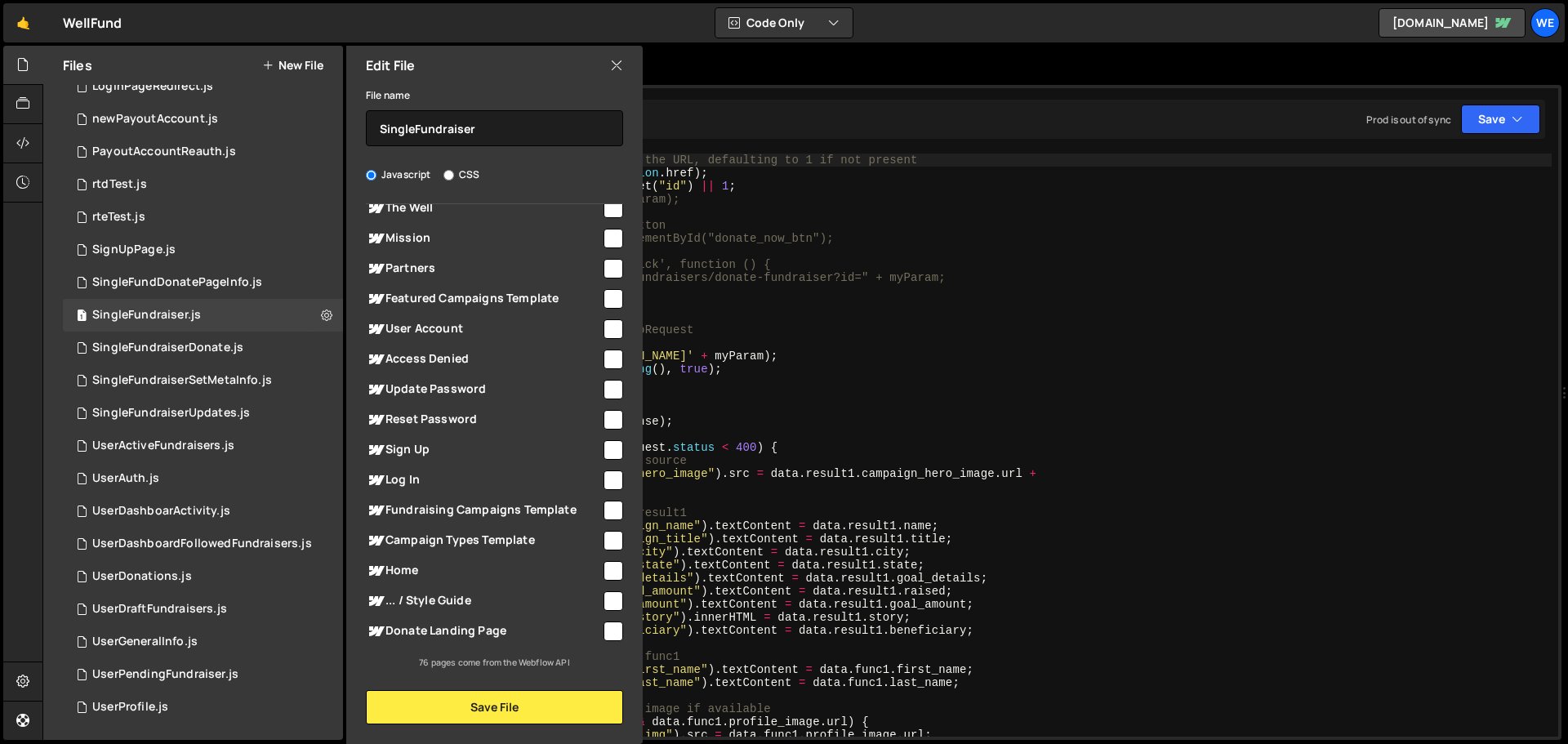
click at [611, 63] on icon at bounding box center [617, 65] width 13 height 18
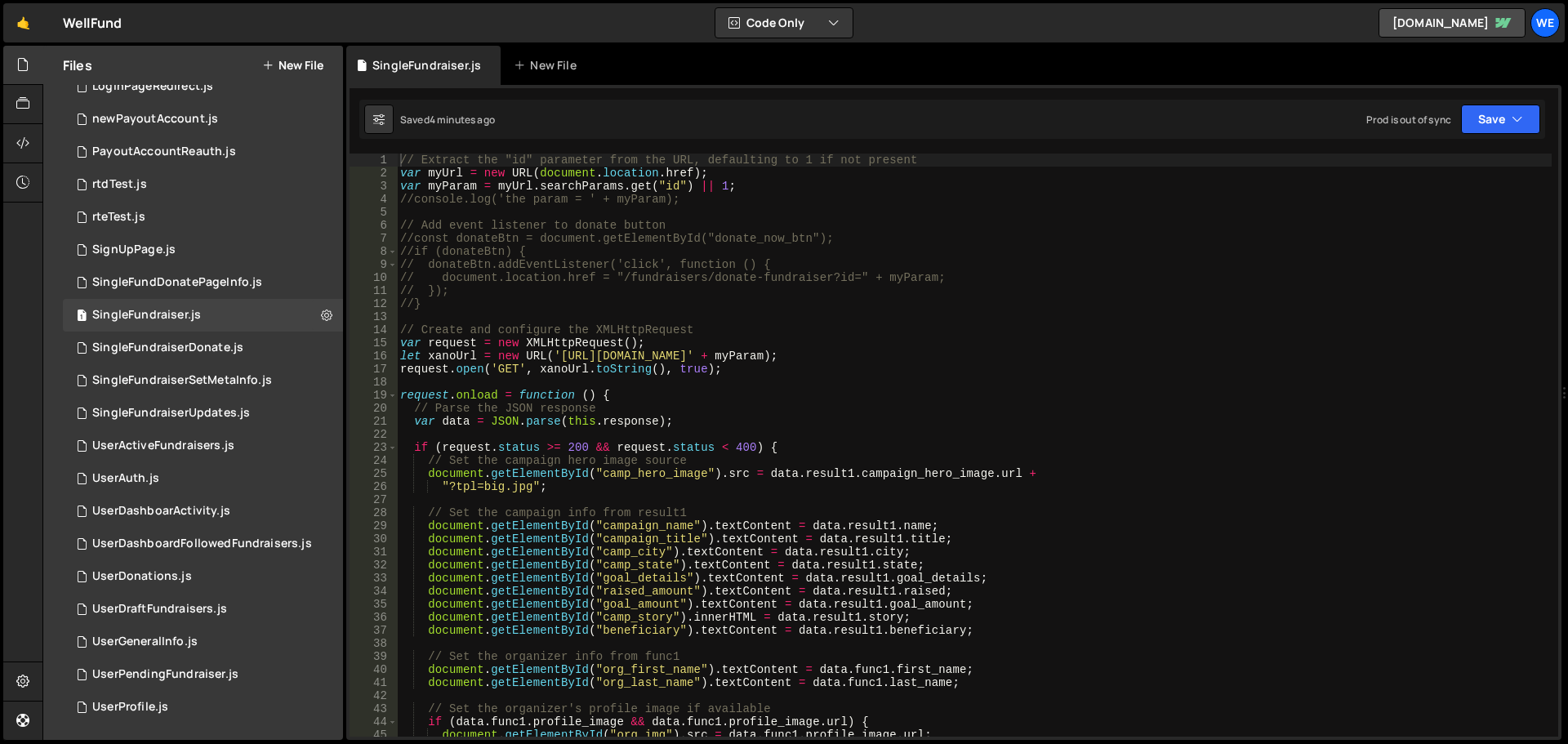
click at [704, 318] on div "// Extract the "id" parameter from the URL, defaulting to 1 if not present var …" at bounding box center [975, 458] width 1155 height 610
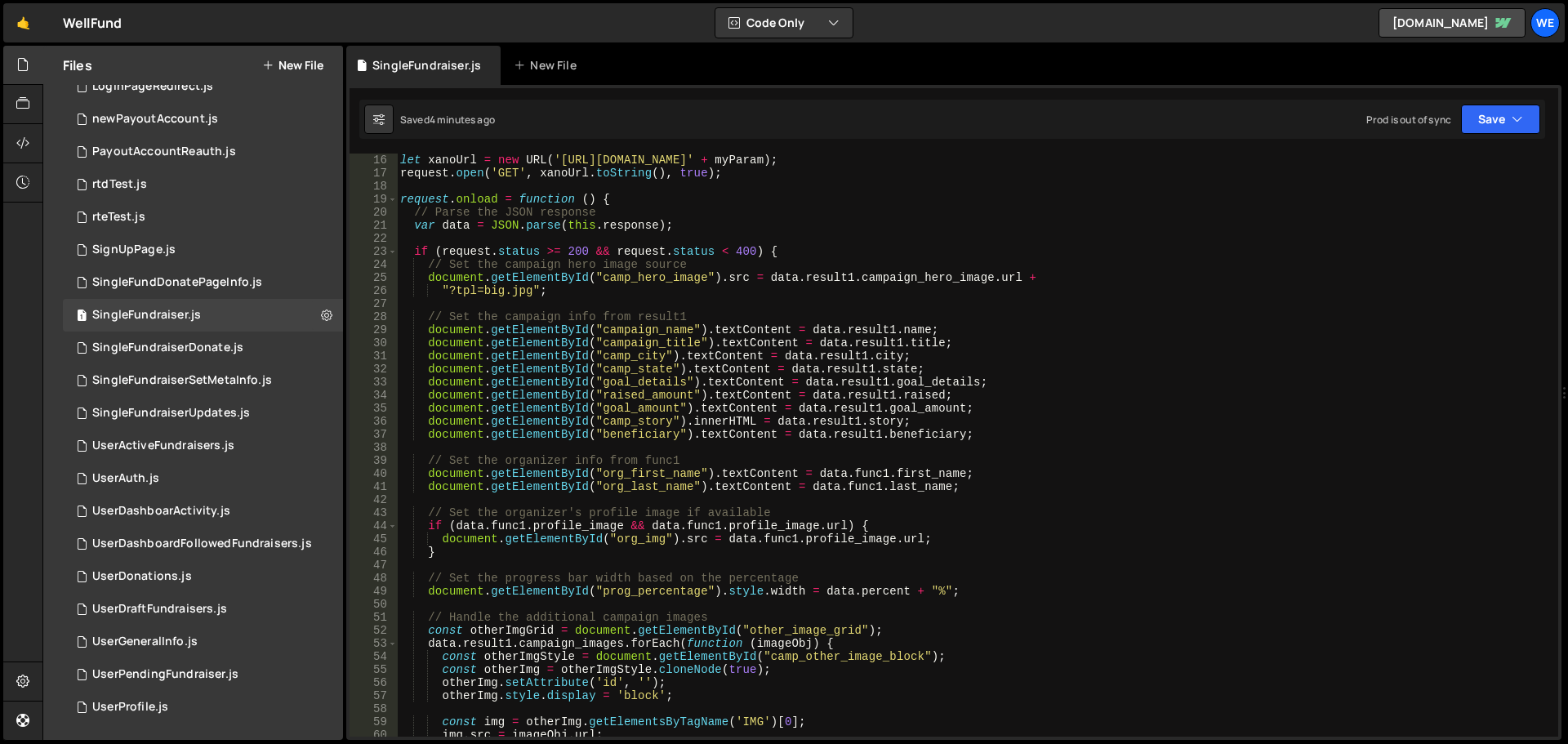
scroll to position [245, 0]
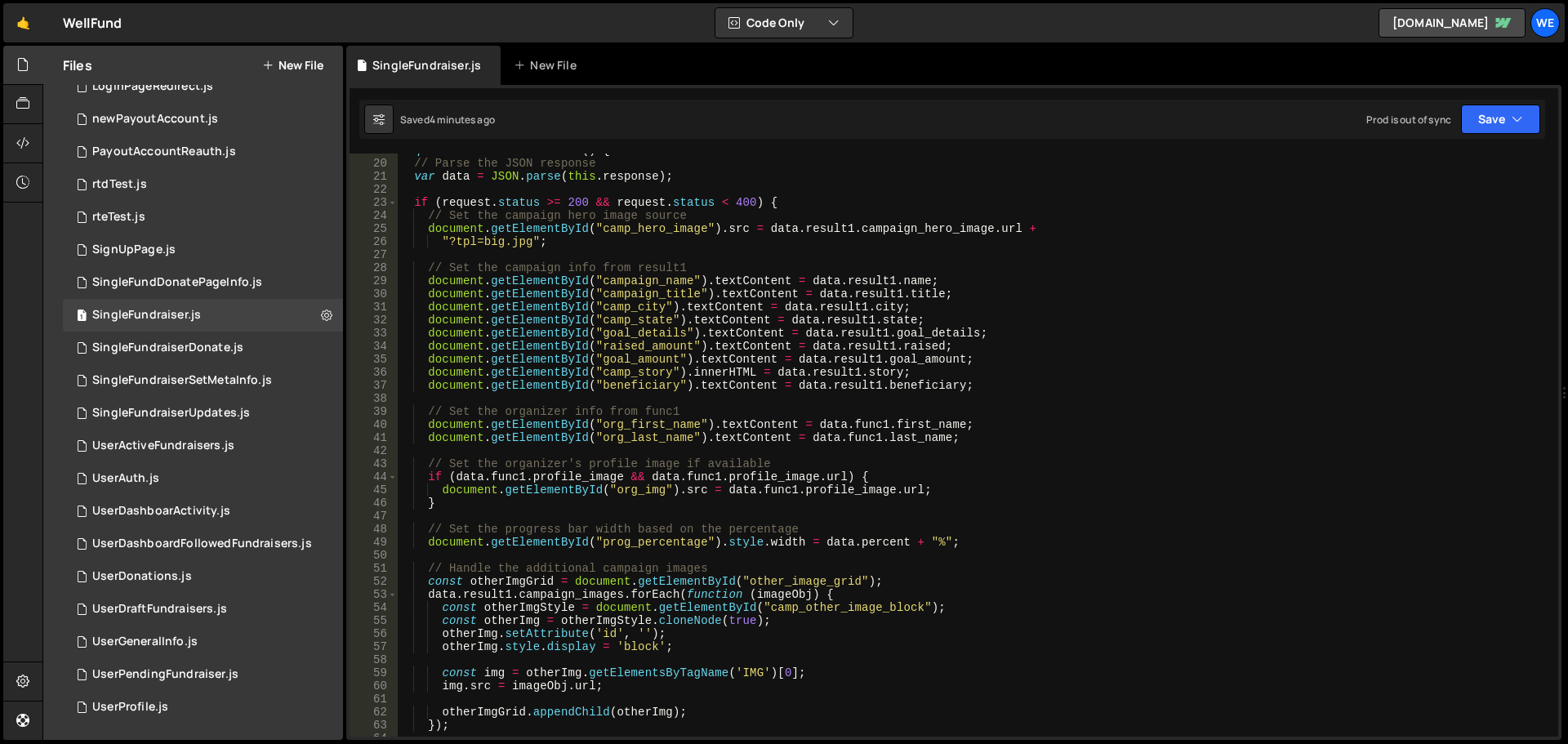
click at [637, 229] on div "request . onload = function ( ) { // Parse the JSON response var data = JSON . …" at bounding box center [975, 448] width 1155 height 610
click at [914, 484] on div "request . onload = function ( ) { // Parse the JSON response var data = JSON . …" at bounding box center [975, 448] width 1155 height 610
type textarea "document.getElementById("org_img").src = data.func1.profile_image.url;"
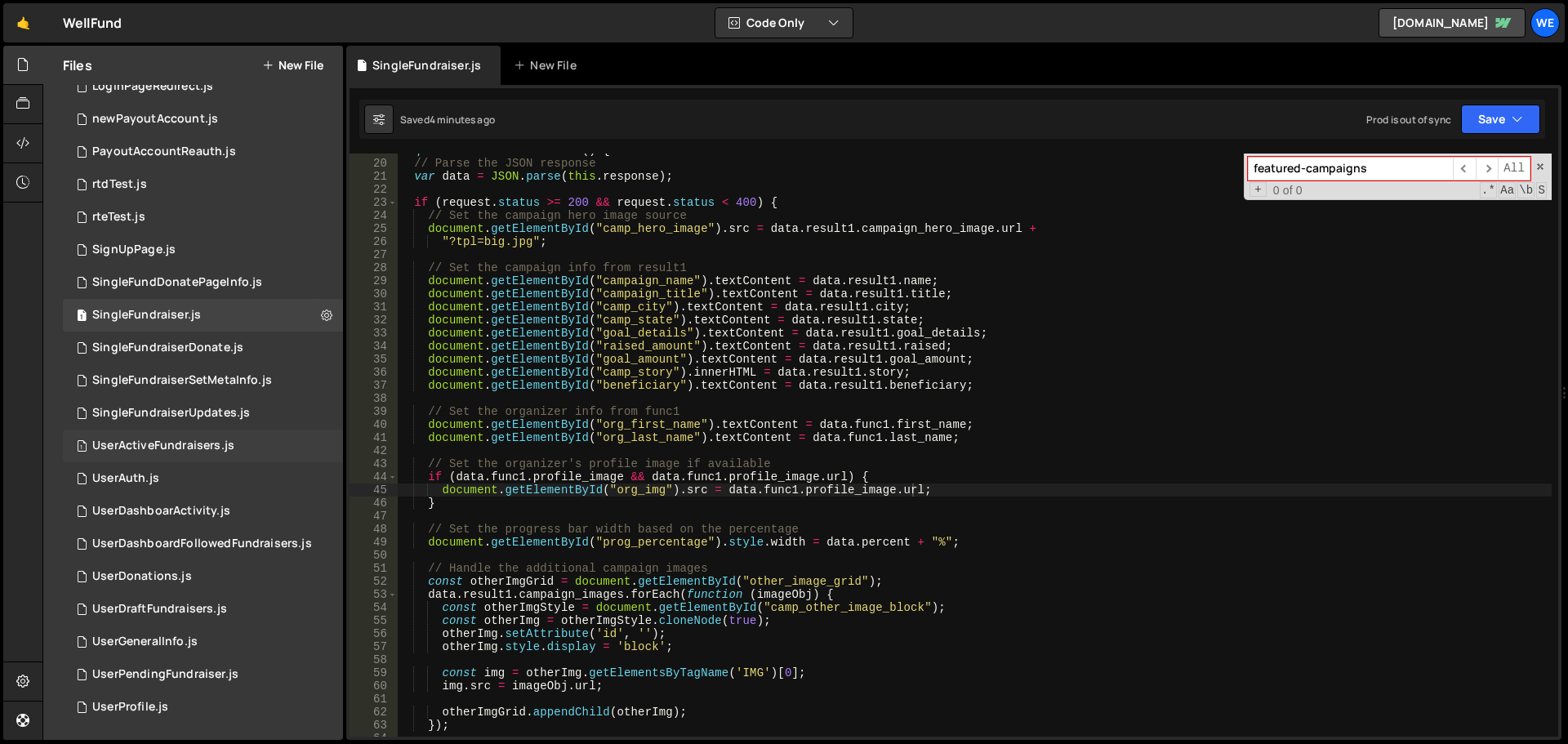
type input "featured-campaigns"
click at [216, 440] on div "UserActiveFundraisers.js" at bounding box center [163, 446] width 143 height 14
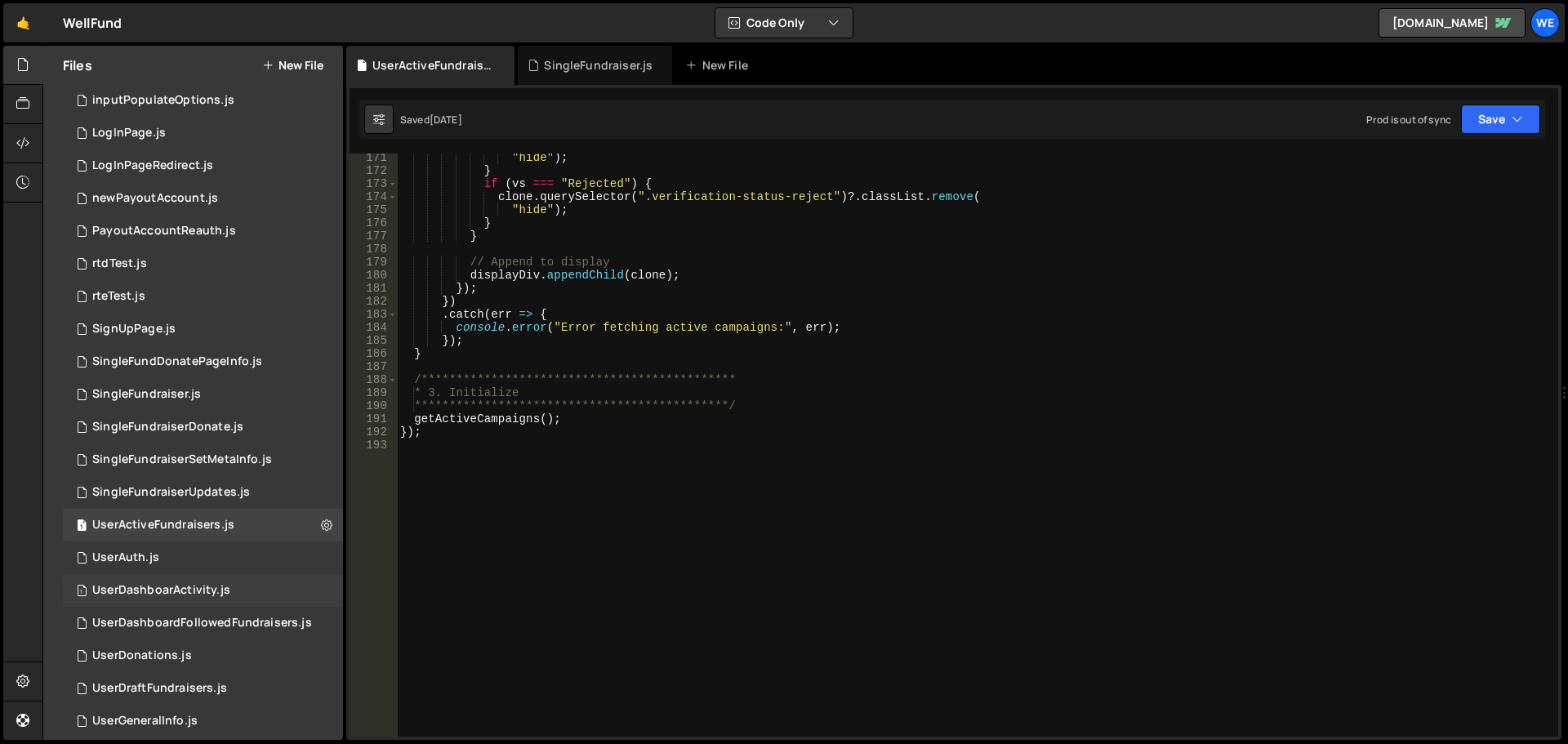
scroll to position [913, 0]
click at [150, 497] on div "SingleFundraiserUpdates.js" at bounding box center [171, 495] width 158 height 14
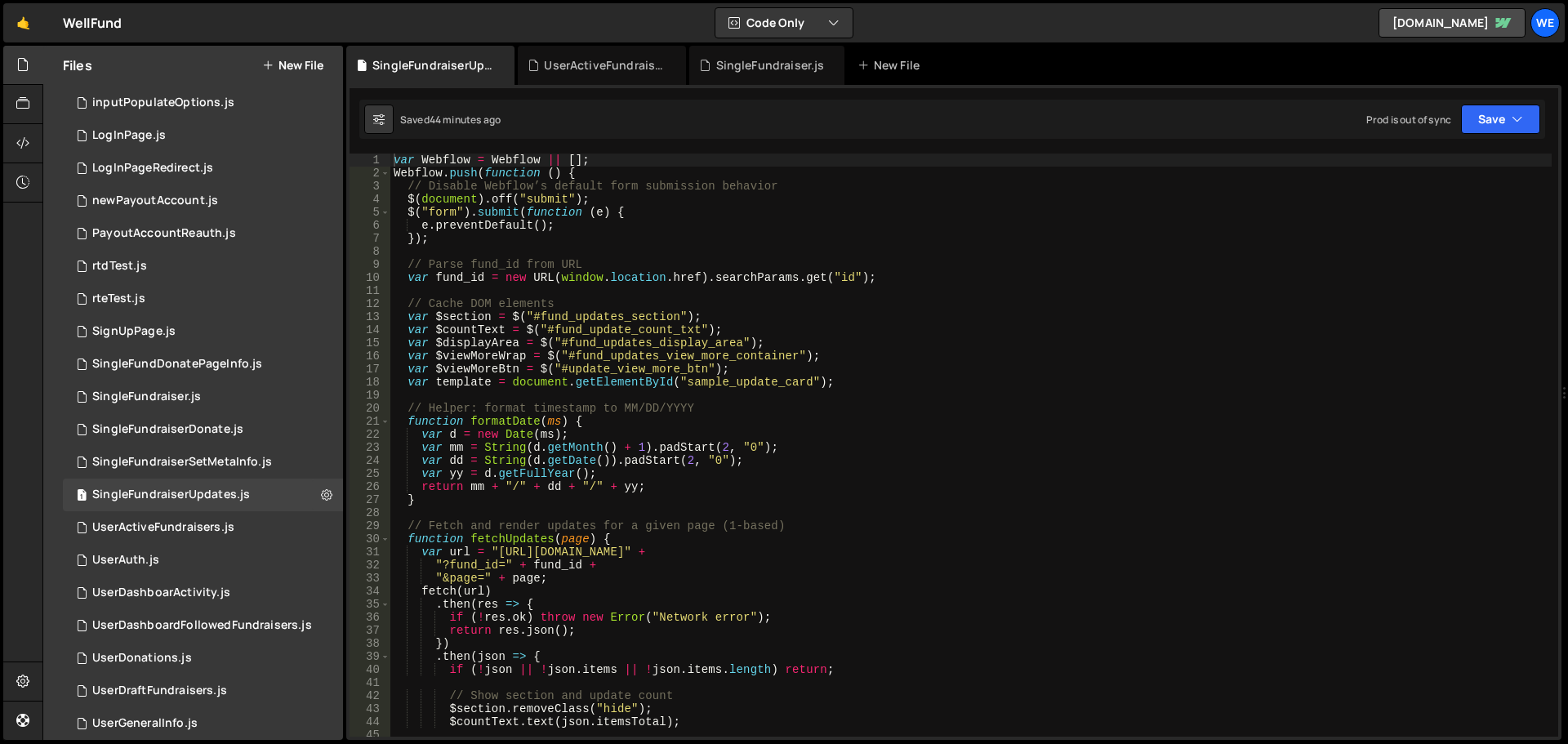
click at [638, 341] on div "var Webflow = Webflow || [ ] ; Webflow . push ( function ( ) { // Disable Webfl…" at bounding box center [972, 458] width 1162 height 610
click at [682, 365] on div "var Webflow = Webflow || [ ] ; Webflow . push ( function ( ) { // Disable Webfl…" at bounding box center [972, 458] width 1162 height 610
click at [776, 376] on div "var Webflow = Webflow || [ ] ; Webflow . push ( function ( ) { // Disable Webfl…" at bounding box center [972, 458] width 1162 height 610
type textarea "var template = document.getElementById("sample_update_card");"
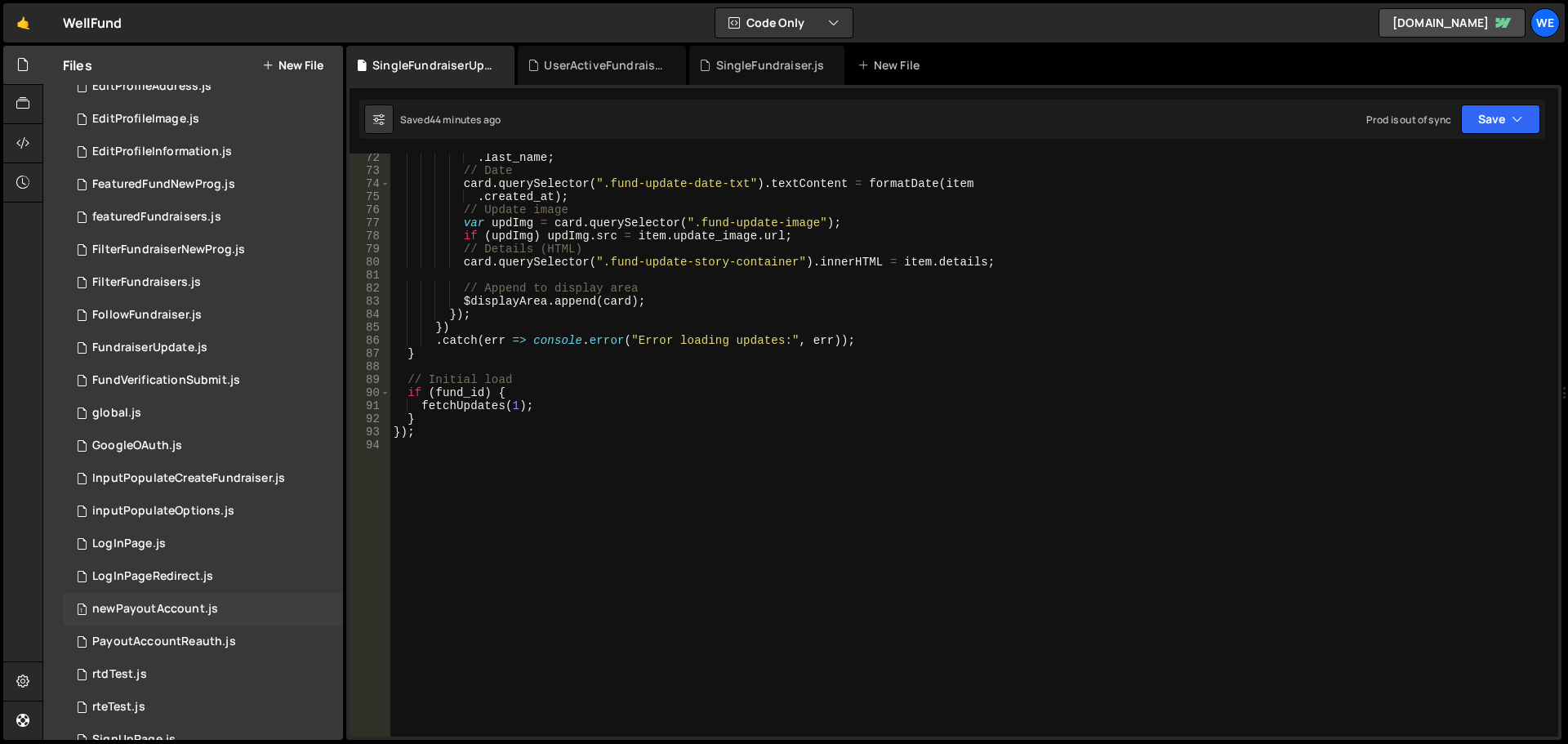
scroll to position [0, 0]
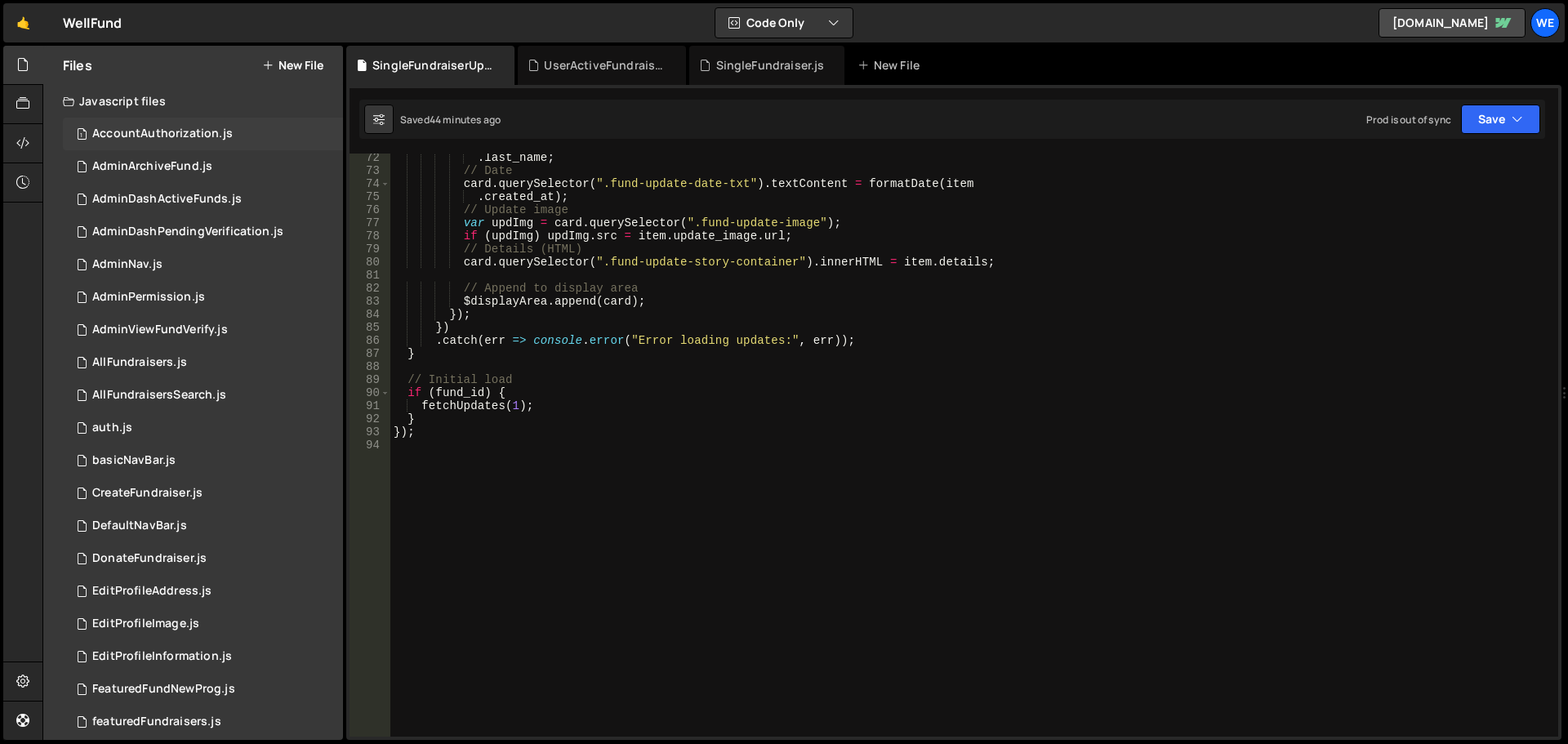
click at [151, 136] on div "AccountAuthorization.js" at bounding box center [162, 134] width 141 height 14
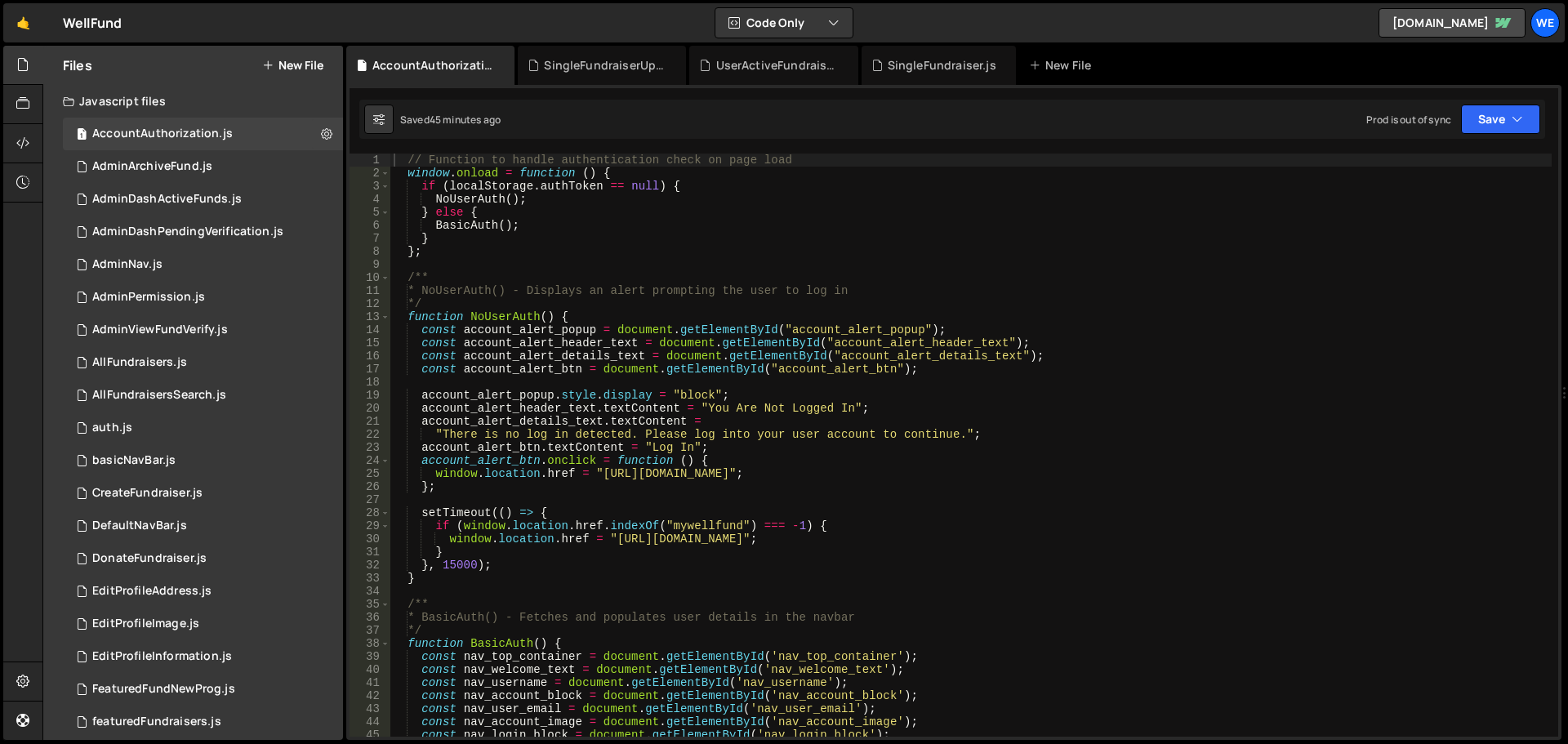
click at [612, 533] on div "// Function to handle authentication check on page load window . onload = funct…" at bounding box center [972, 458] width 1162 height 610
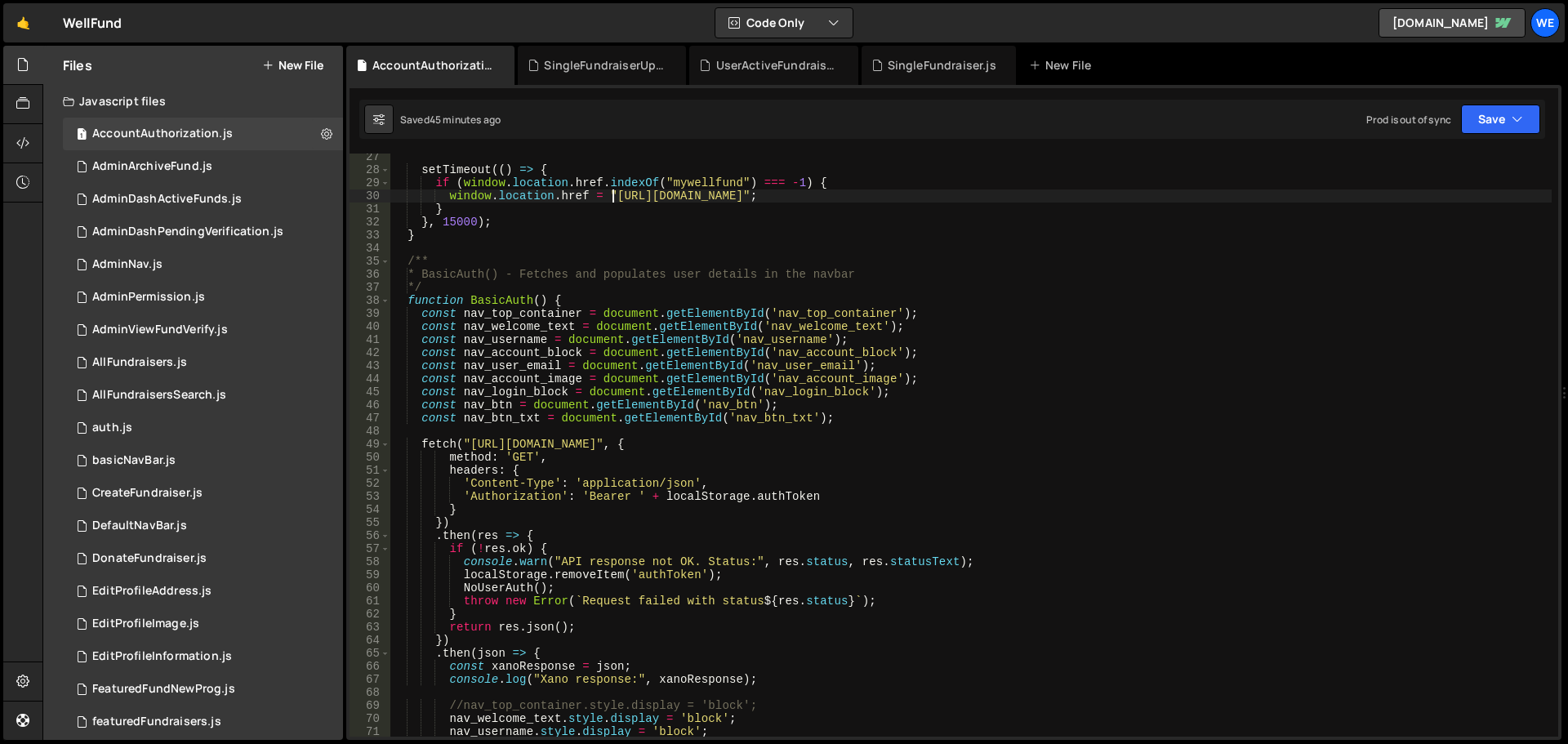
click at [472, 437] on div "setTimeout (( ) => { if ( window . location . href . indexOf ( "mywellfund" ) =…" at bounding box center [972, 455] width 1162 height 610
click at [711, 445] on div "setTimeout (( ) => { if ( window . location . href . indexOf ( "mywellfund" ) =…" at bounding box center [972, 455] width 1162 height 610
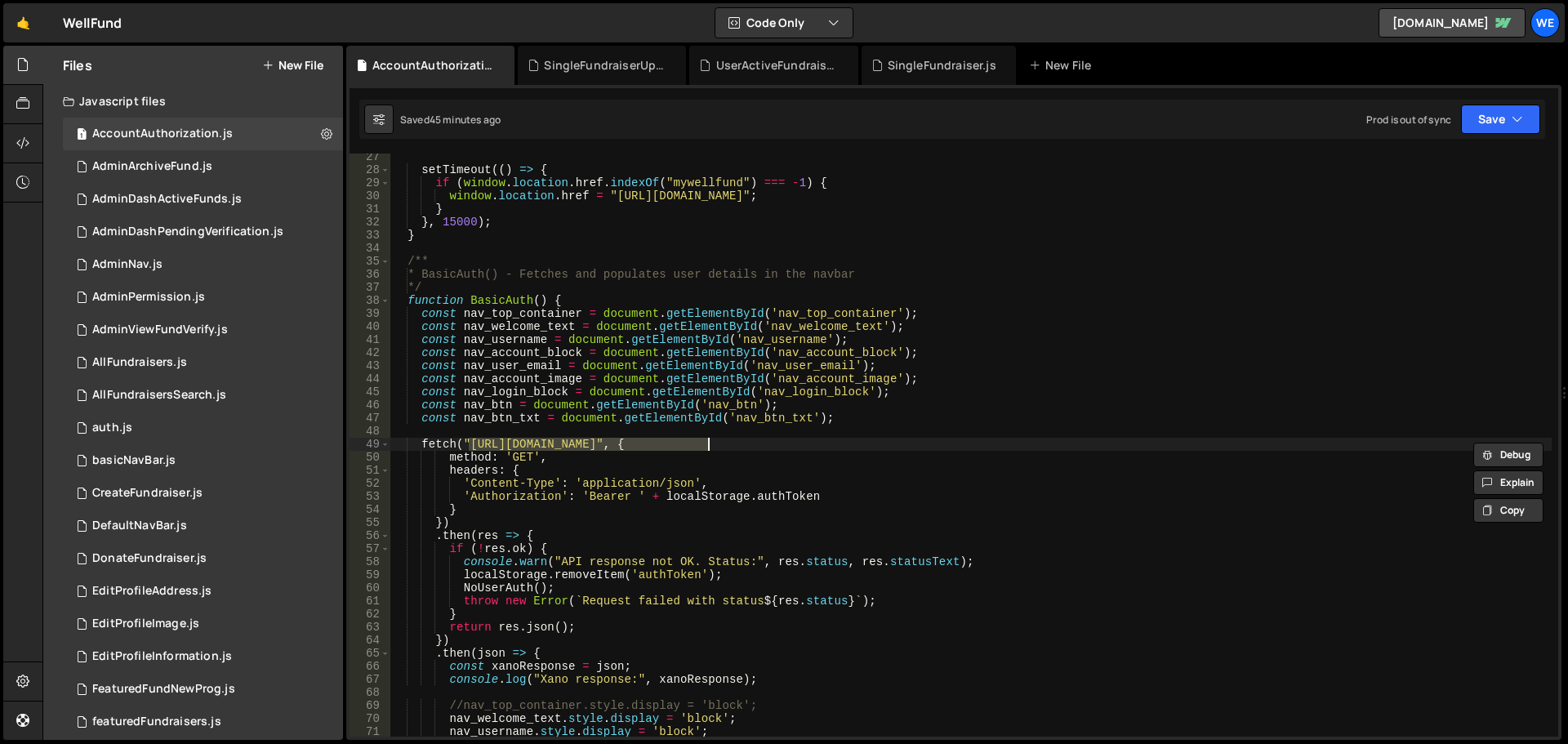
paste textarea "well-fund-website.webflow"
drag, startPoint x: 970, startPoint y: 565, endPoint x: 938, endPoint y: 544, distance: 38.3
click at [970, 564] on div "setTimeout (( ) => { if ( window . location . href . indexOf ( "mywellfund" ) =…" at bounding box center [972, 455] width 1162 height 610
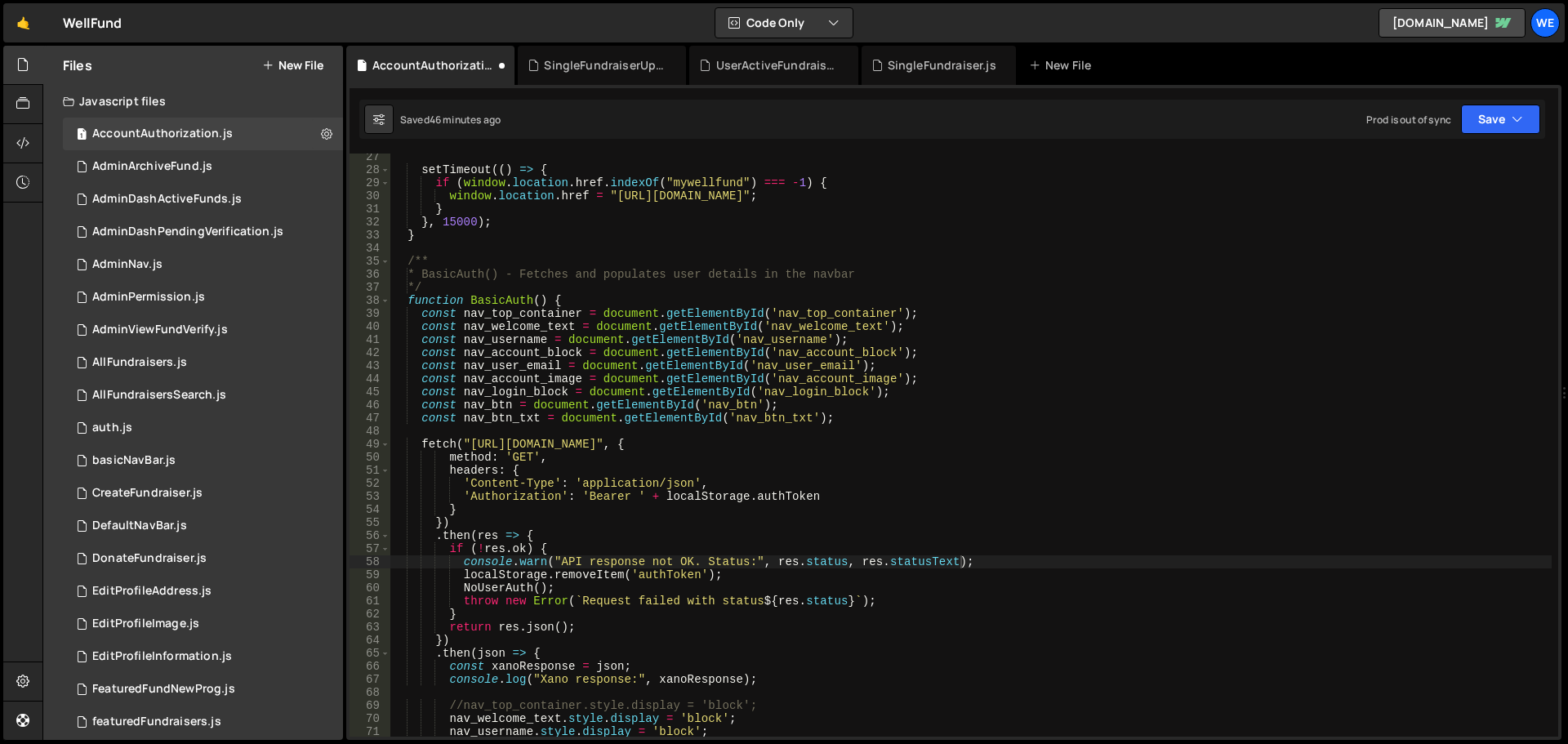
click at [467, 444] on div "setTimeout (( ) => { if ( window . location . href . indexOf ( "mywellfund" ) =…" at bounding box center [972, 455] width 1162 height 610
type textarea "fetch("https://xru1-ldop-hv9n.n7e.xano.io/api:5CkqI7ox/auth/me_basic", {"
click at [706, 441] on div "setTimeout (( ) => { if ( window . location . href . indexOf ( "mywellfund" ) =…" at bounding box center [972, 455] width 1162 height 610
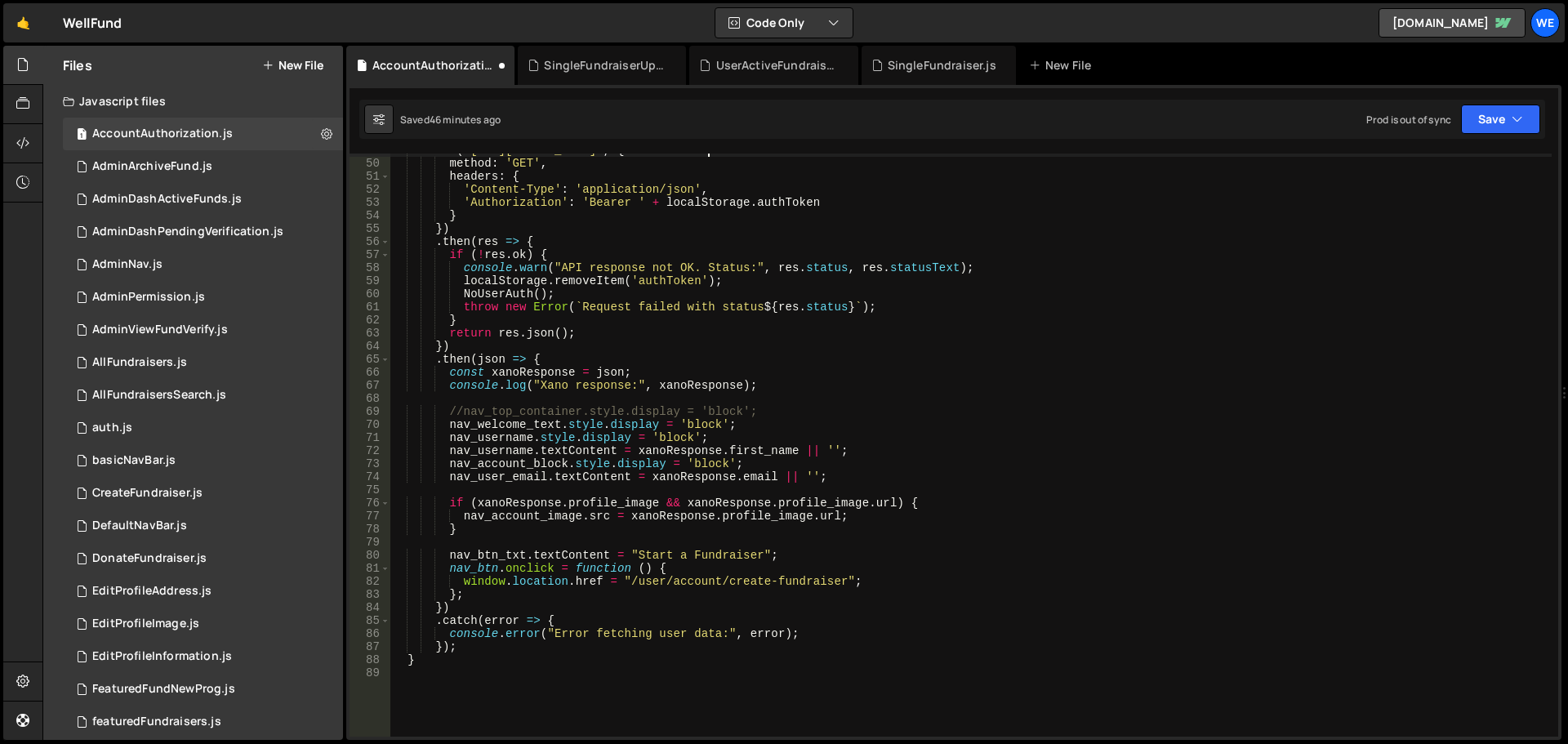
click at [1482, 134] on div "Saved 46 minutes ago Prod is out of sync Upgrade to Edit Save Save to Staging S…" at bounding box center [952, 119] width 1186 height 39
click at [1486, 126] on button "Save" at bounding box center [1501, 119] width 79 height 30
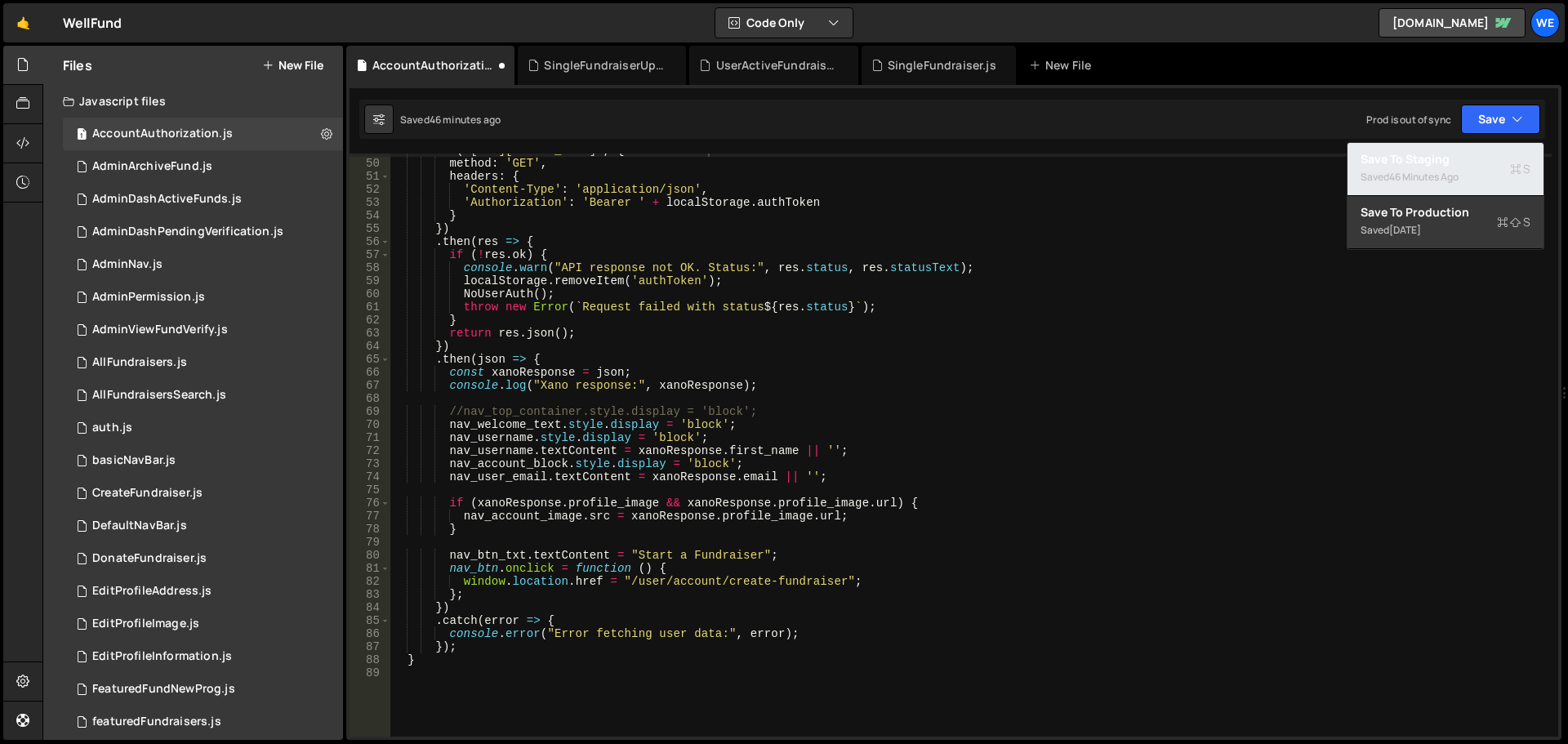
click at [1410, 173] on div "46 minutes ago" at bounding box center [1424, 177] width 69 height 13
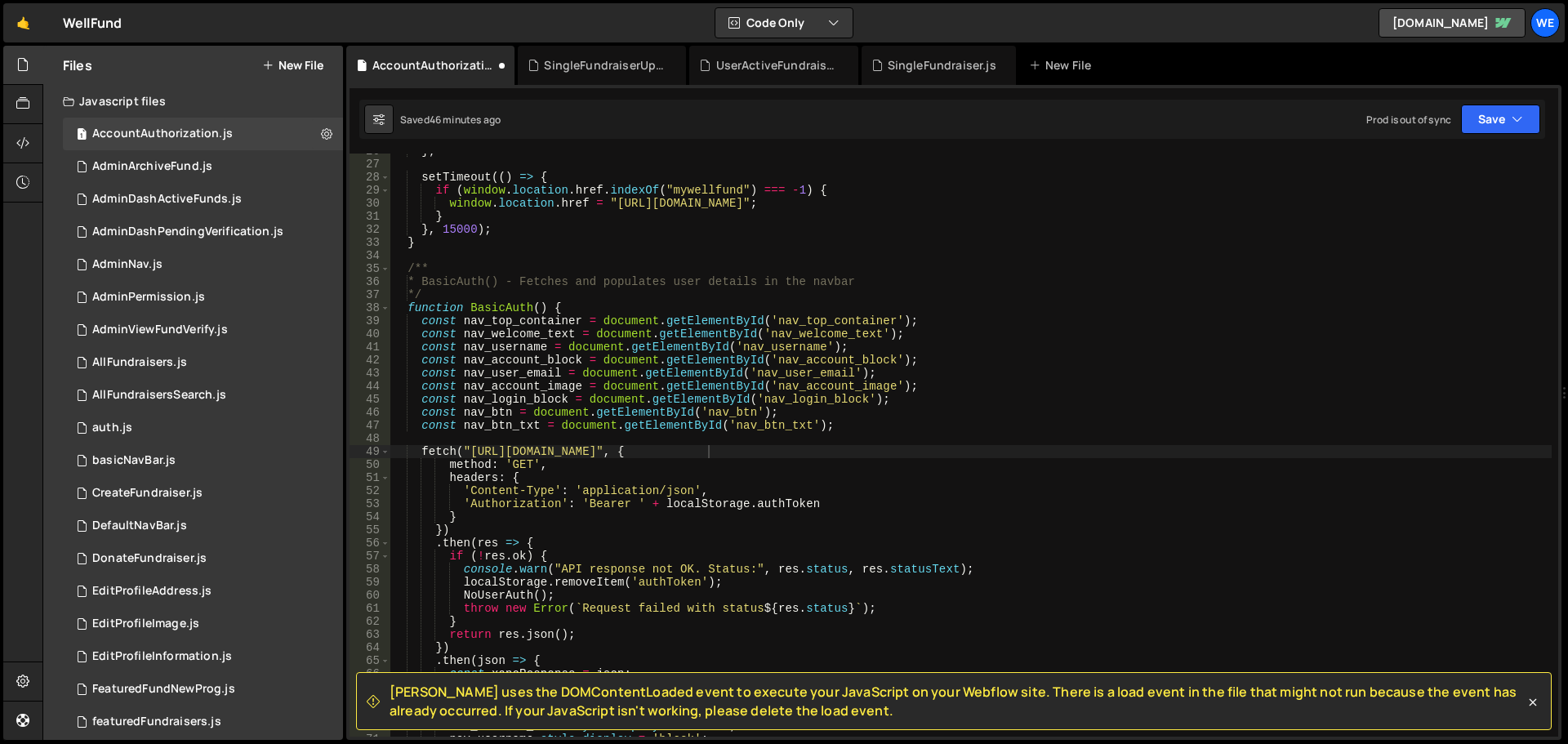
scroll to position [335, 0]
click at [674, 258] on div "} ; setTimeout (( ) => { if ( window . location . href . indexOf ( "mywellfund"…" at bounding box center [972, 449] width 1162 height 610
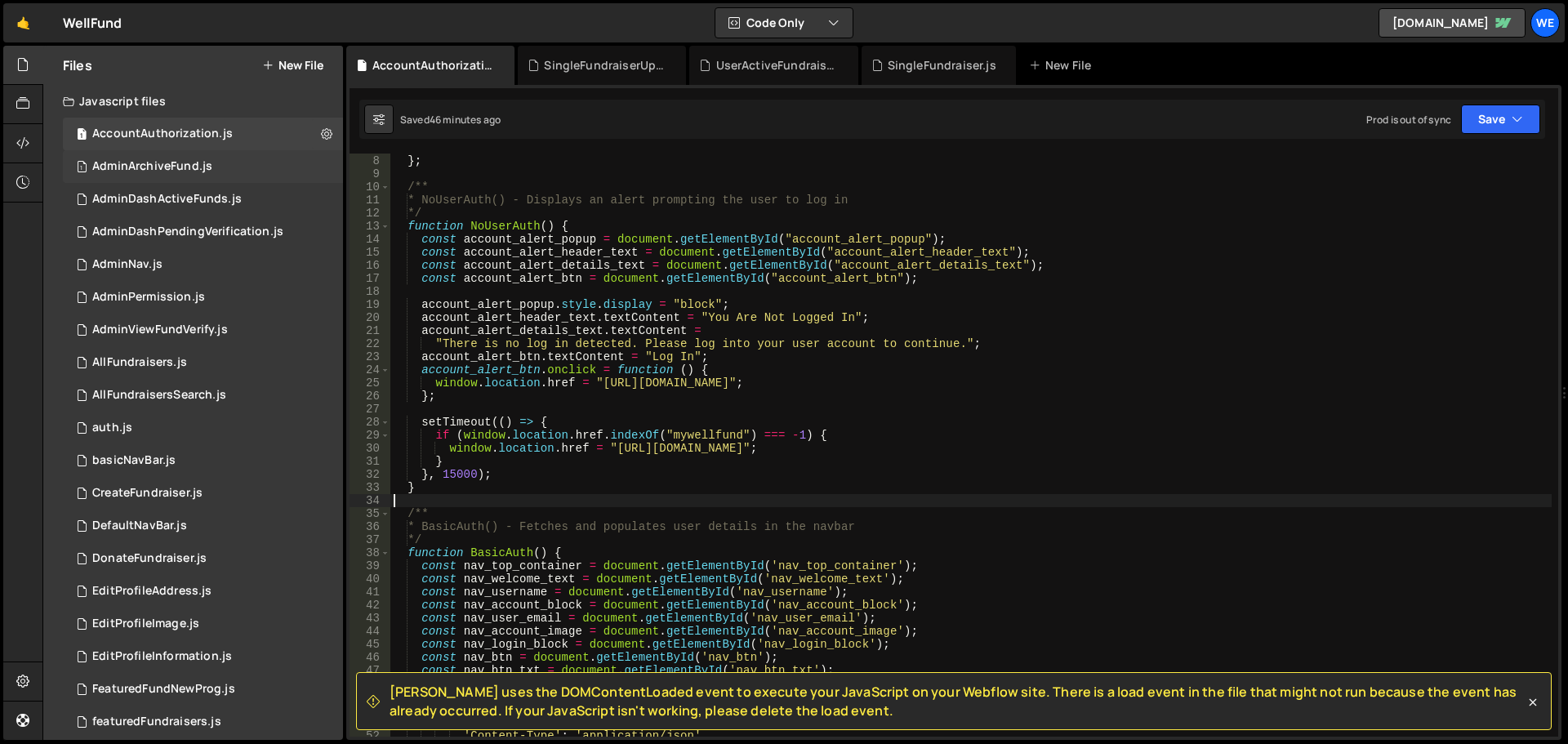
click at [168, 168] on div "AdminArchiveFund.js" at bounding box center [152, 167] width 120 height 14
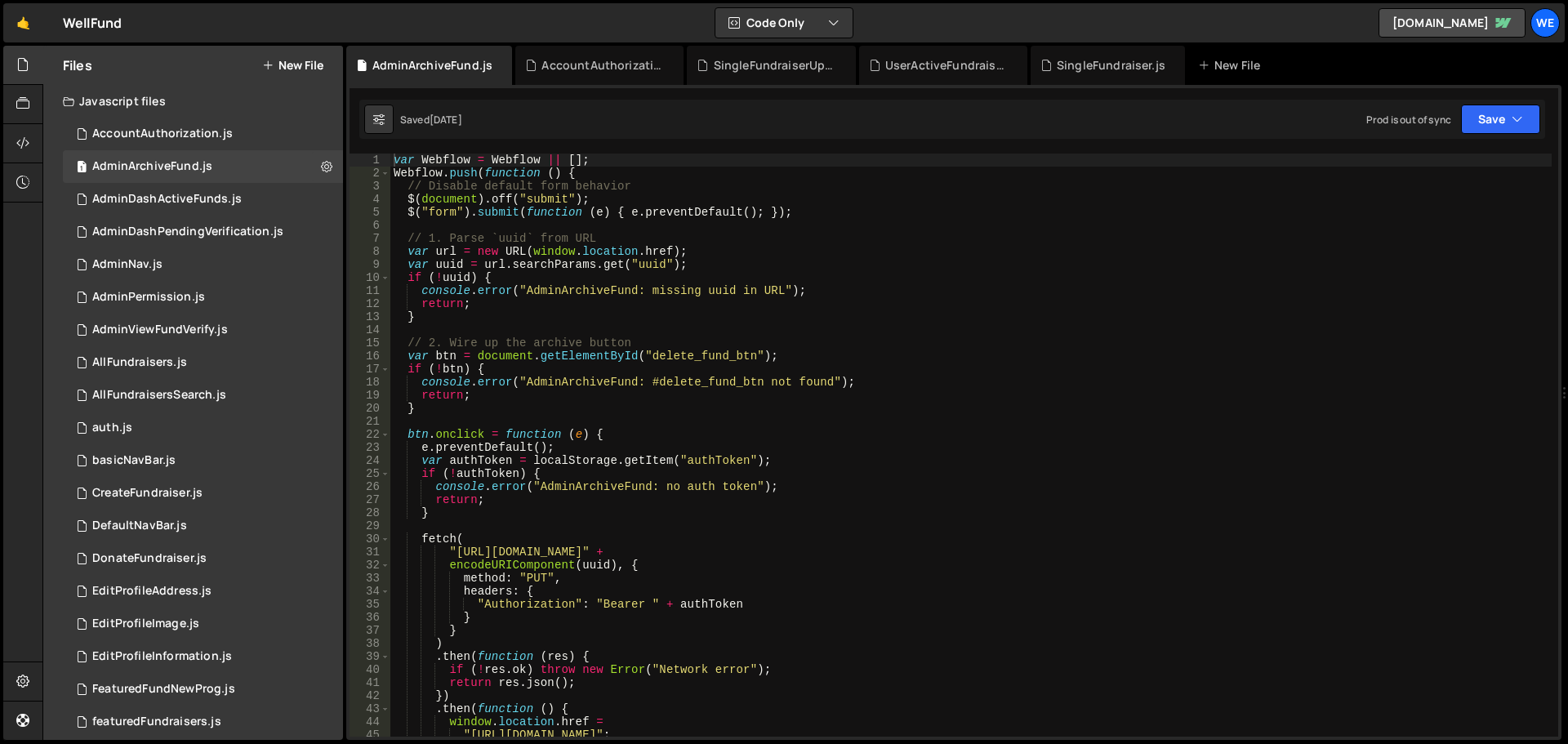
click at [459, 550] on div "var Webflow = Webflow || [ ] ; Webflow . push ( function ( ) { // Disable defau…" at bounding box center [972, 458] width 1162 height 610
click at [706, 558] on div "var Webflow = Webflow || [ ] ; Webflow . push ( function ( ) { // Disable defau…" at bounding box center [972, 458] width 1162 height 610
paste textarea "xru1-ldop-hv9n.n7e.xano"
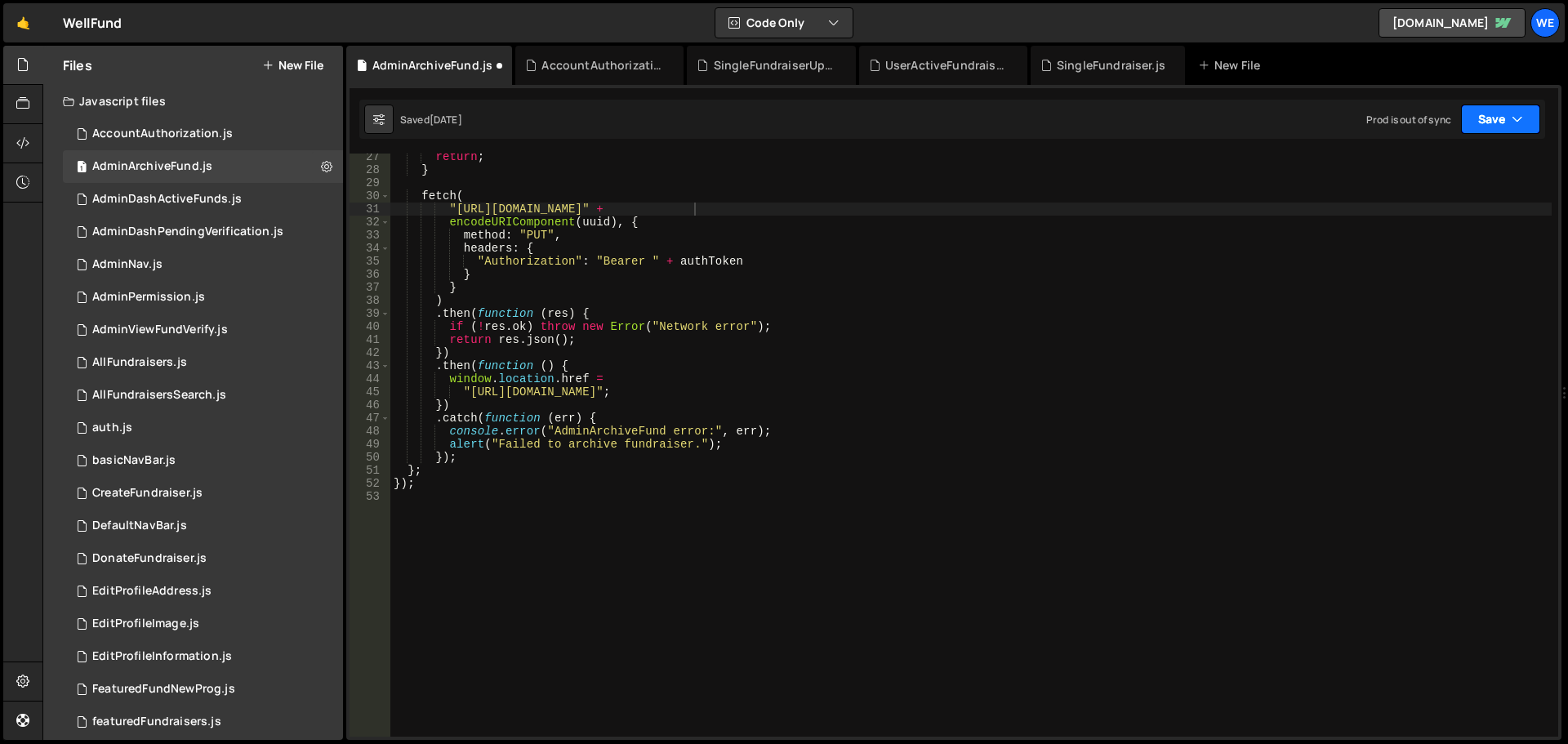
click at [1516, 122] on icon "button" at bounding box center [1517, 119] width 12 height 16
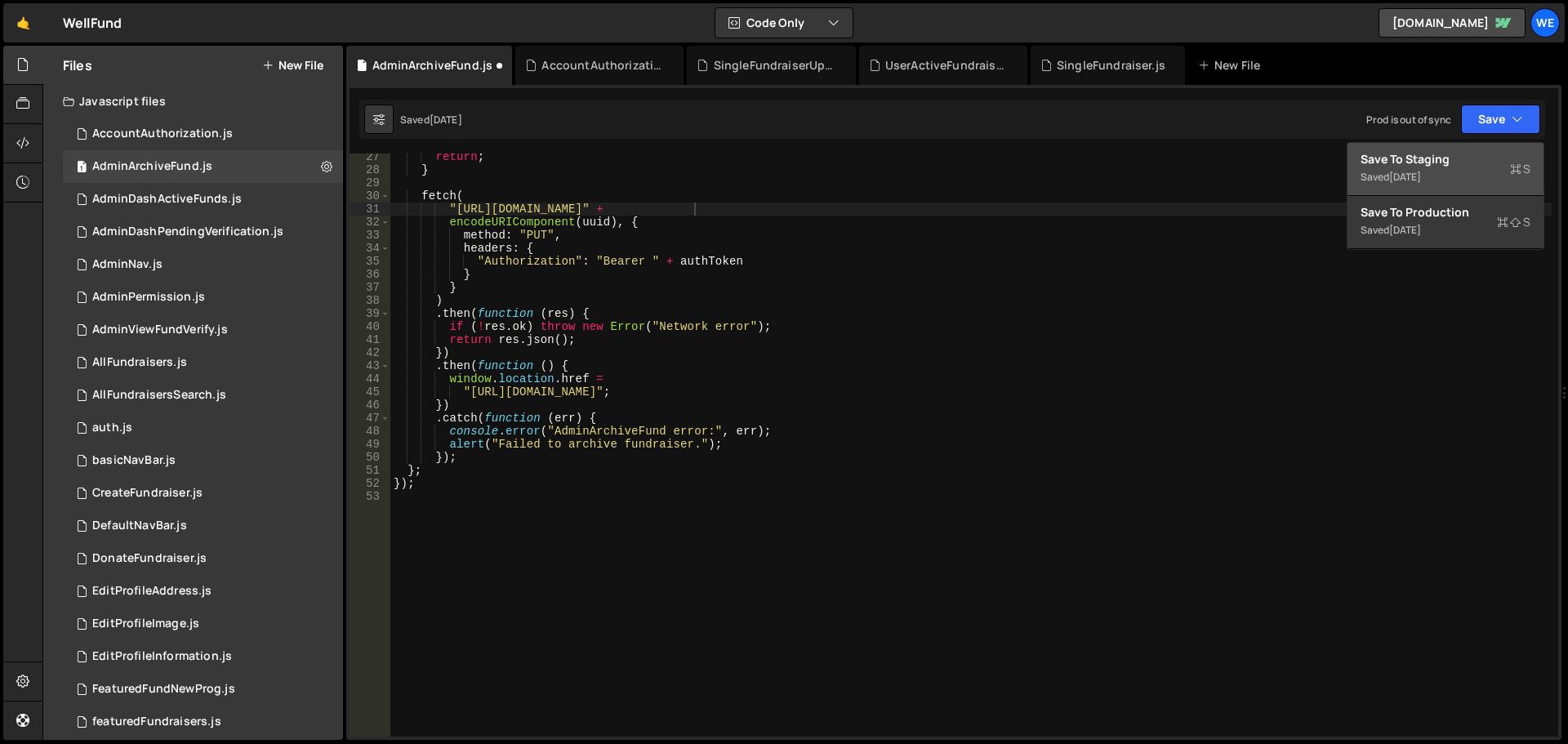
click at [1434, 159] on div "Save to Staging S" at bounding box center [1446, 160] width 170 height 16
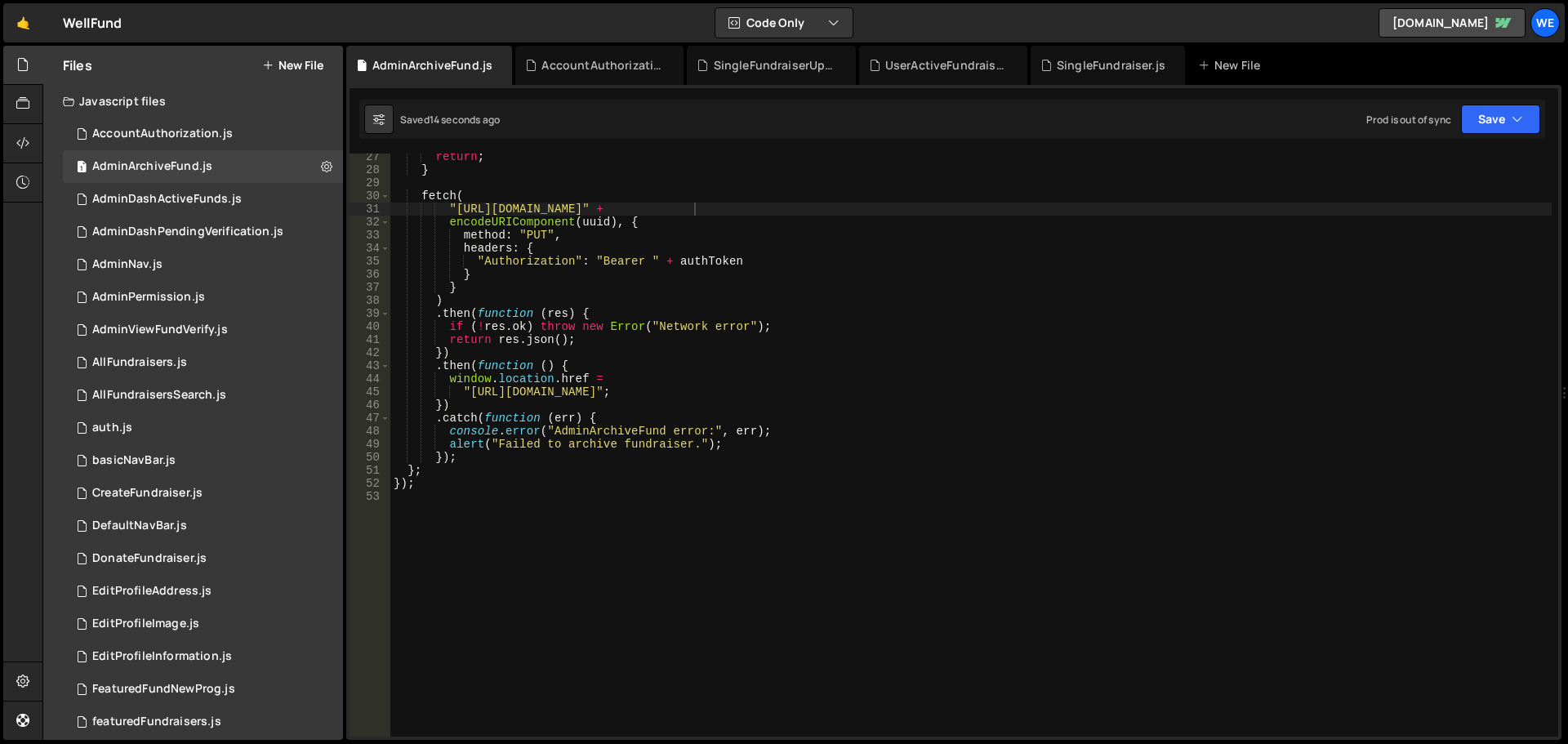
drag, startPoint x: 470, startPoint y: 392, endPoint x: 470, endPoint y: 403, distance: 11.0
click at [470, 392] on div "return ; } fetch ( "https://xru1-ldop-hv9n.n7e.xano.io/api:-5GIfiQW/admin/archi…" at bounding box center [972, 455] width 1162 height 610
click at [652, 391] on div "return ; } fetch ( "https://xru1-ldop-hv9n.n7e.xano.io/api:-5GIfiQW/admin/archi…" at bounding box center [972, 455] width 1162 height 610
paste textarea "[DOMAIN_NAME]"
type textarea ""https://well-fund-website.webflow.io/user/account/admin/manage-fundraisers";"
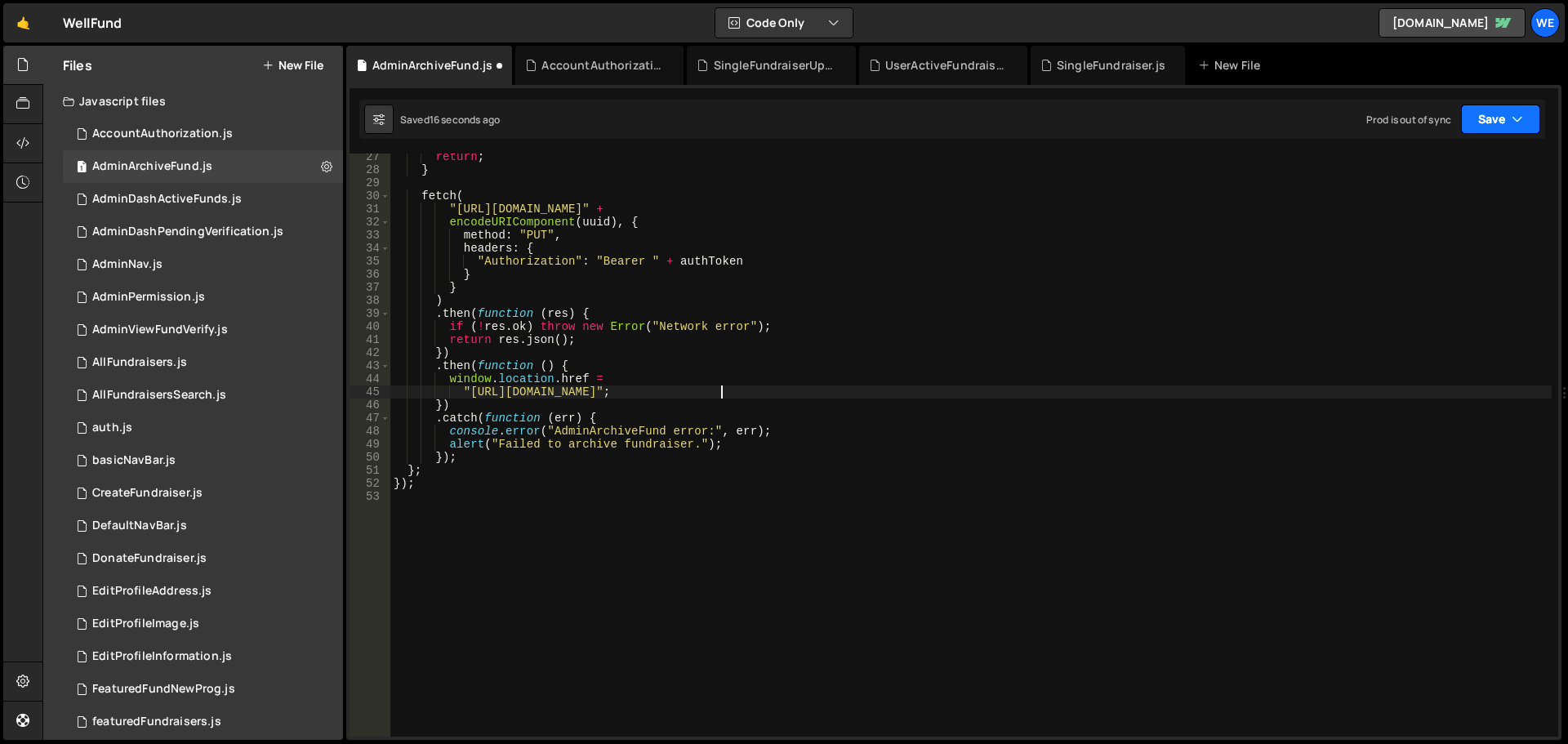
drag, startPoint x: 1513, startPoint y: 119, endPoint x: 1492, endPoint y: 131, distance: 24.2
click at [1512, 119] on icon "button" at bounding box center [1517, 119] width 12 height 16
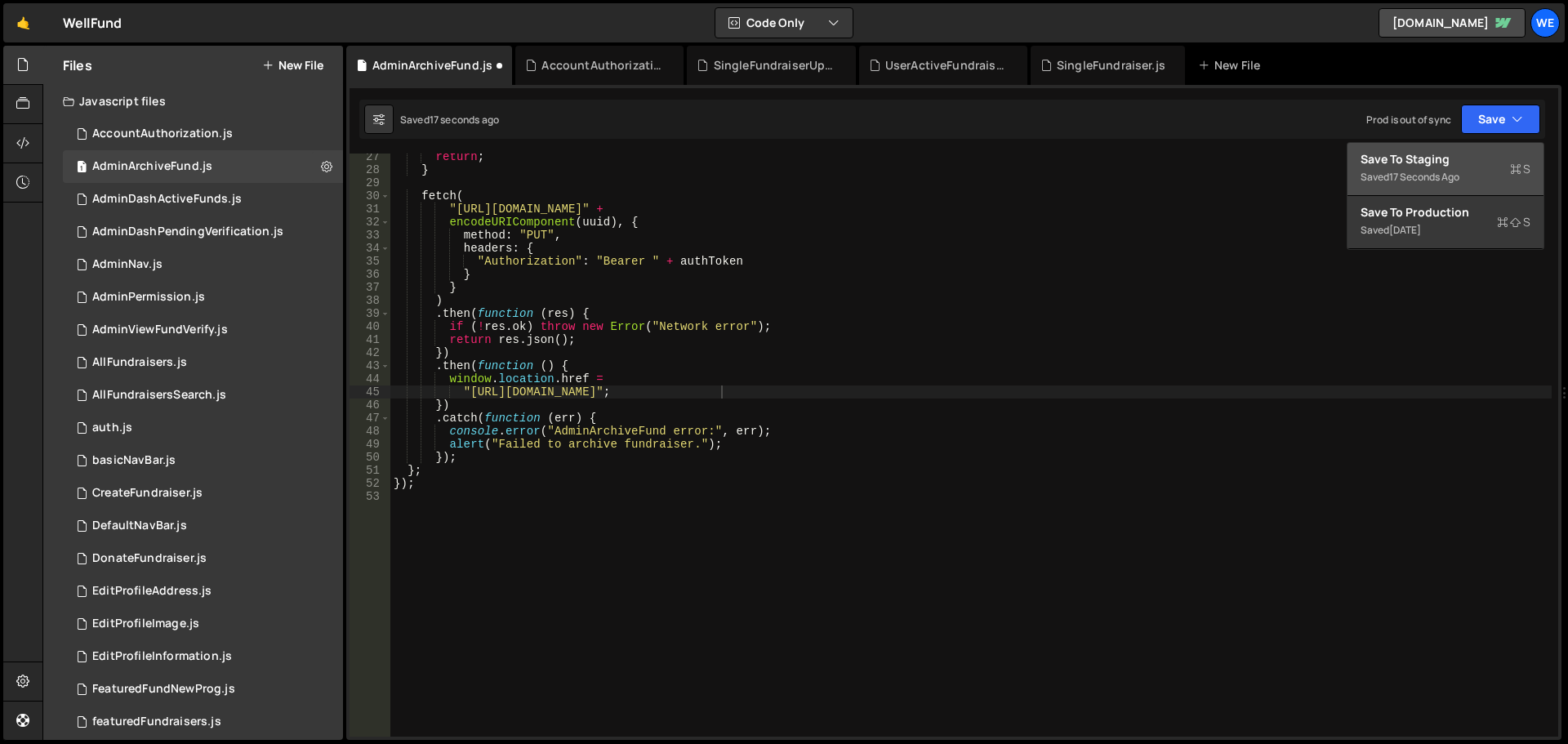
drag, startPoint x: 1418, startPoint y: 158, endPoint x: 936, endPoint y: 223, distance: 486.4
click at [1417, 159] on div "Save to Staging S" at bounding box center [1446, 160] width 170 height 16
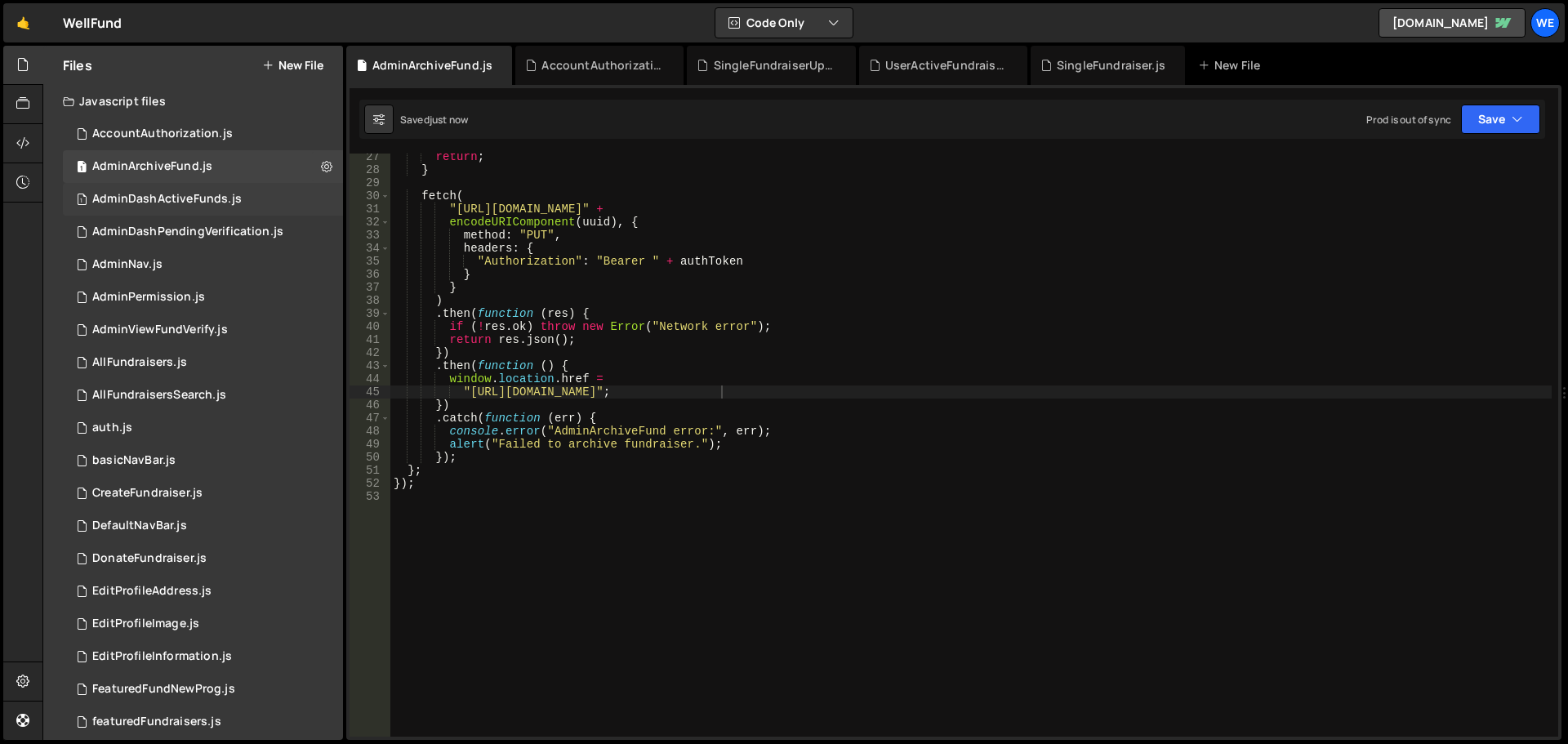
click at [175, 205] on div "AdminDashActiveFunds.js" at bounding box center [167, 199] width 150 height 14
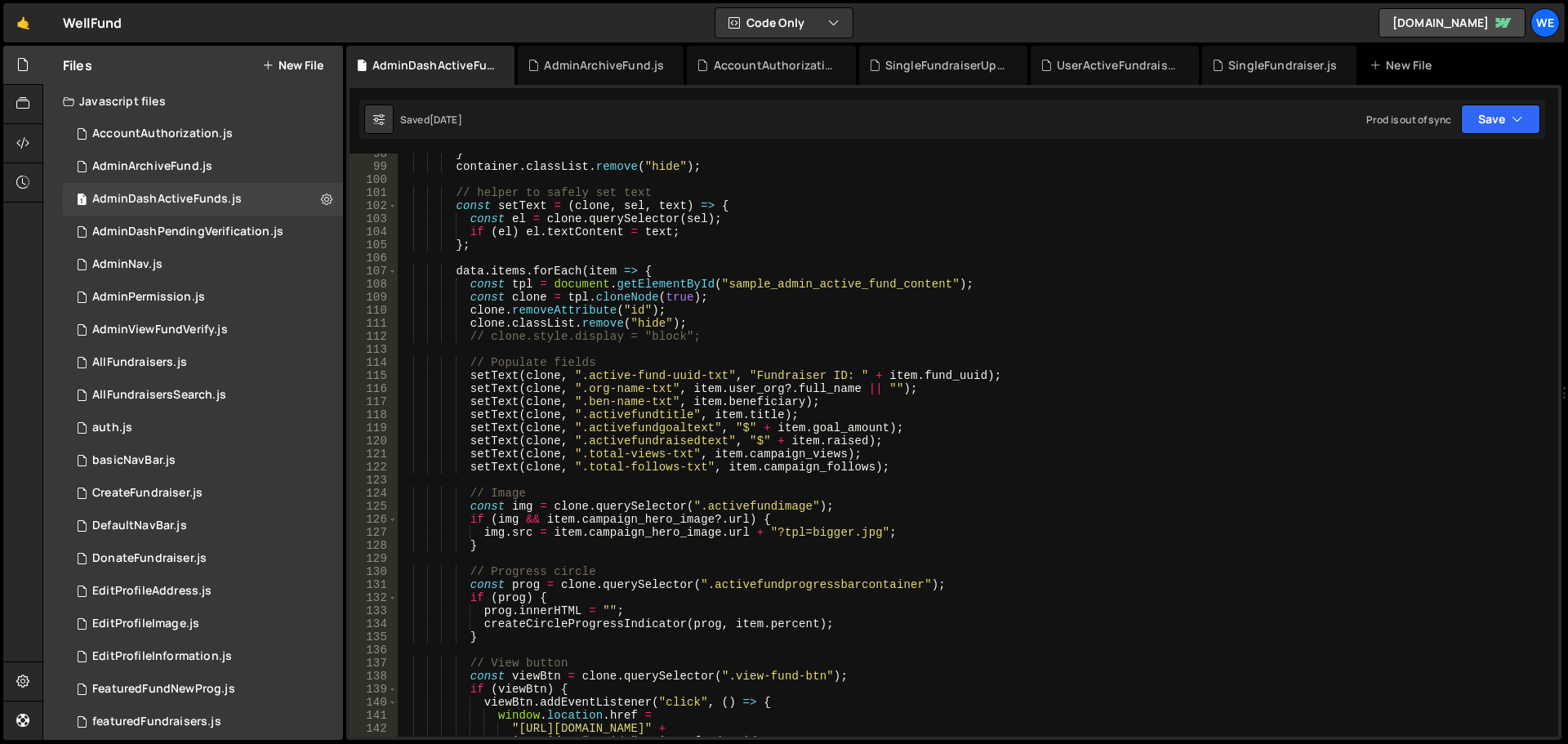
scroll to position [1372, 0]
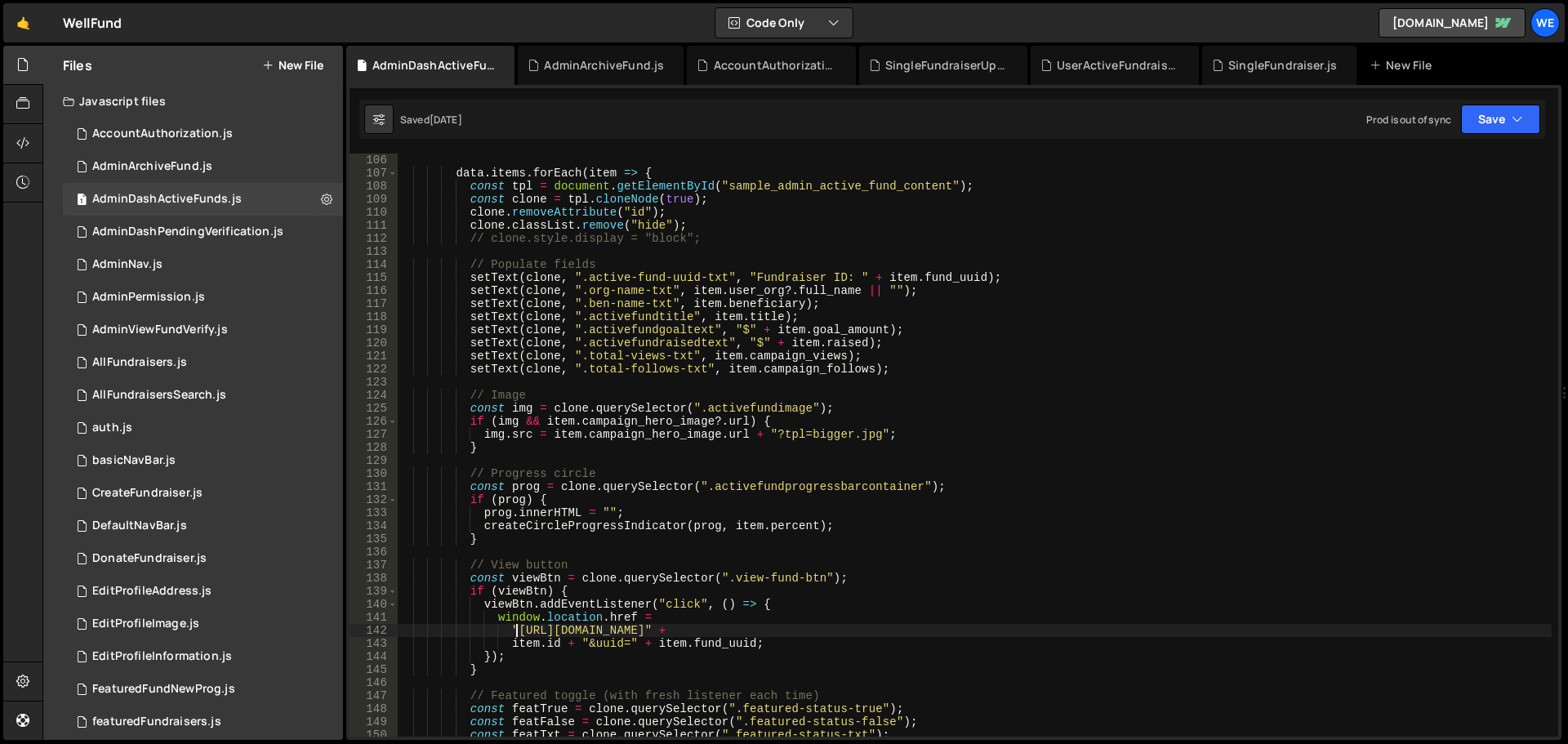
click at [516, 634] on div "data . items . forEach ( item => { const tpl = document . getElementById ( "sam…" at bounding box center [975, 458] width 1155 height 610
click at [697, 629] on div "data . items . forEach ( item => { const tpl = document . getElementById ( "sam…" at bounding box center [975, 458] width 1155 height 610
paste textarea "ell-fund-website.webflow.io/"
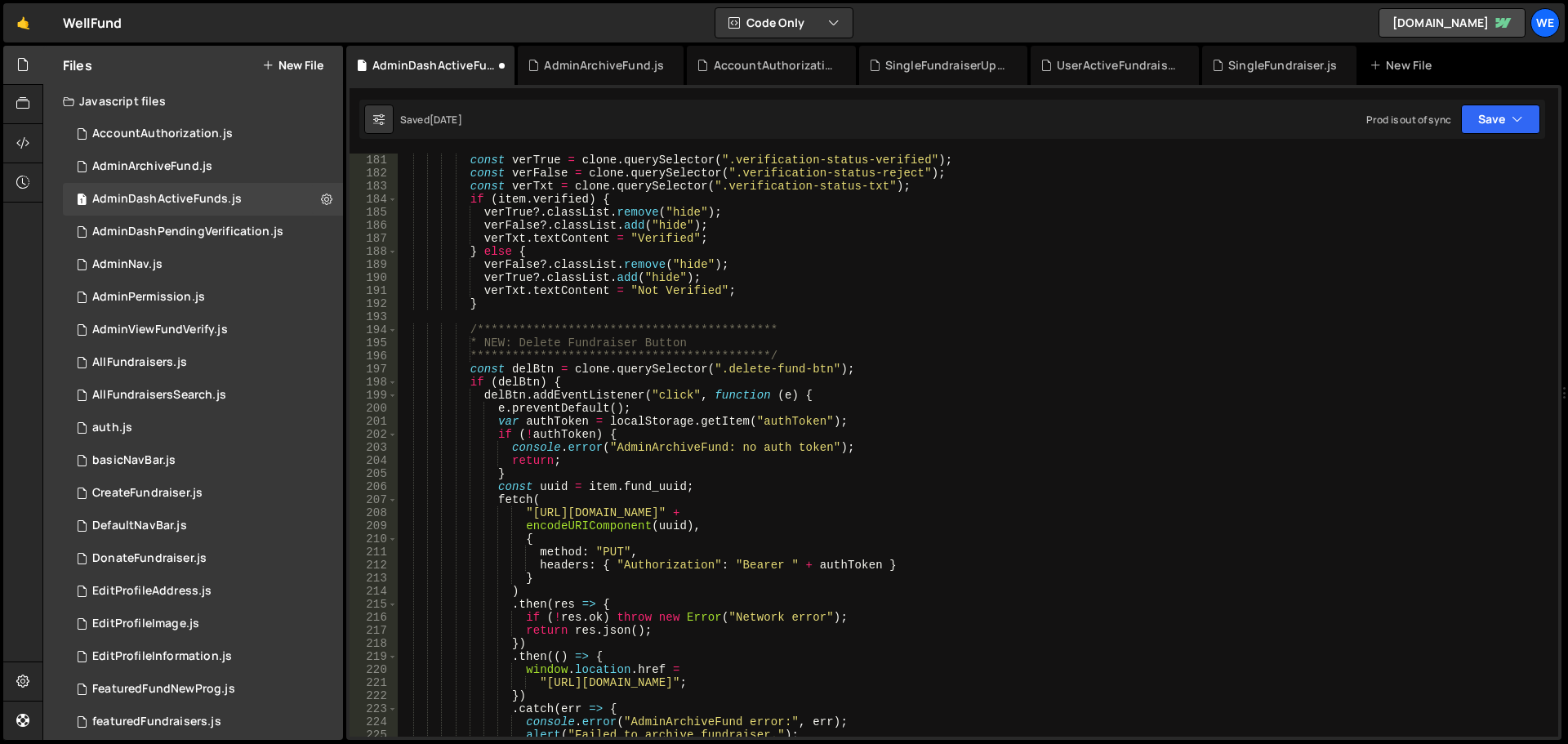
scroll to position [2548, 0]
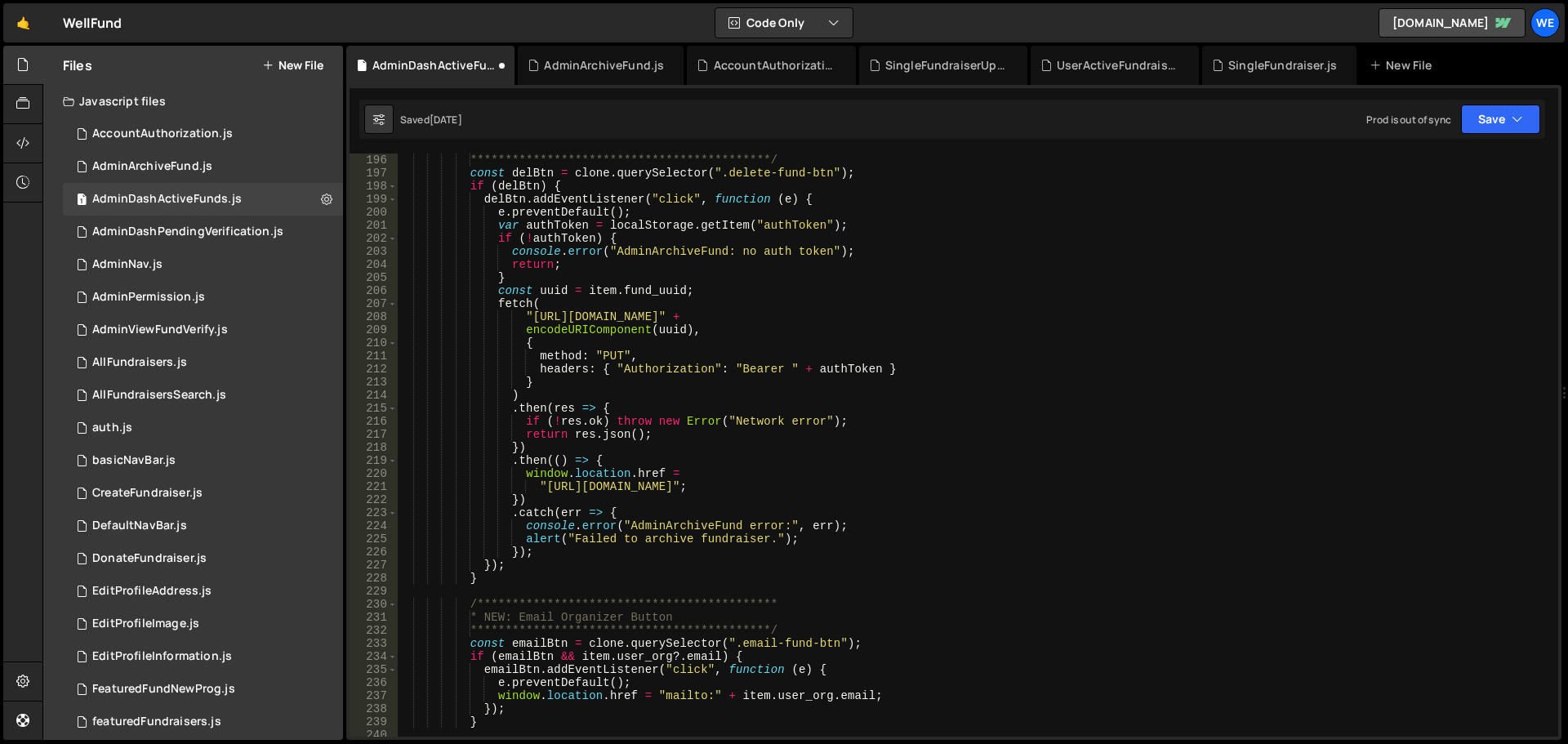
click at [544, 488] on div "**********" at bounding box center [975, 458] width 1155 height 610
click at [728, 491] on div "**********" at bounding box center [975, 458] width 1155 height 610
paste textarea "[DOMAIN_NAME]"
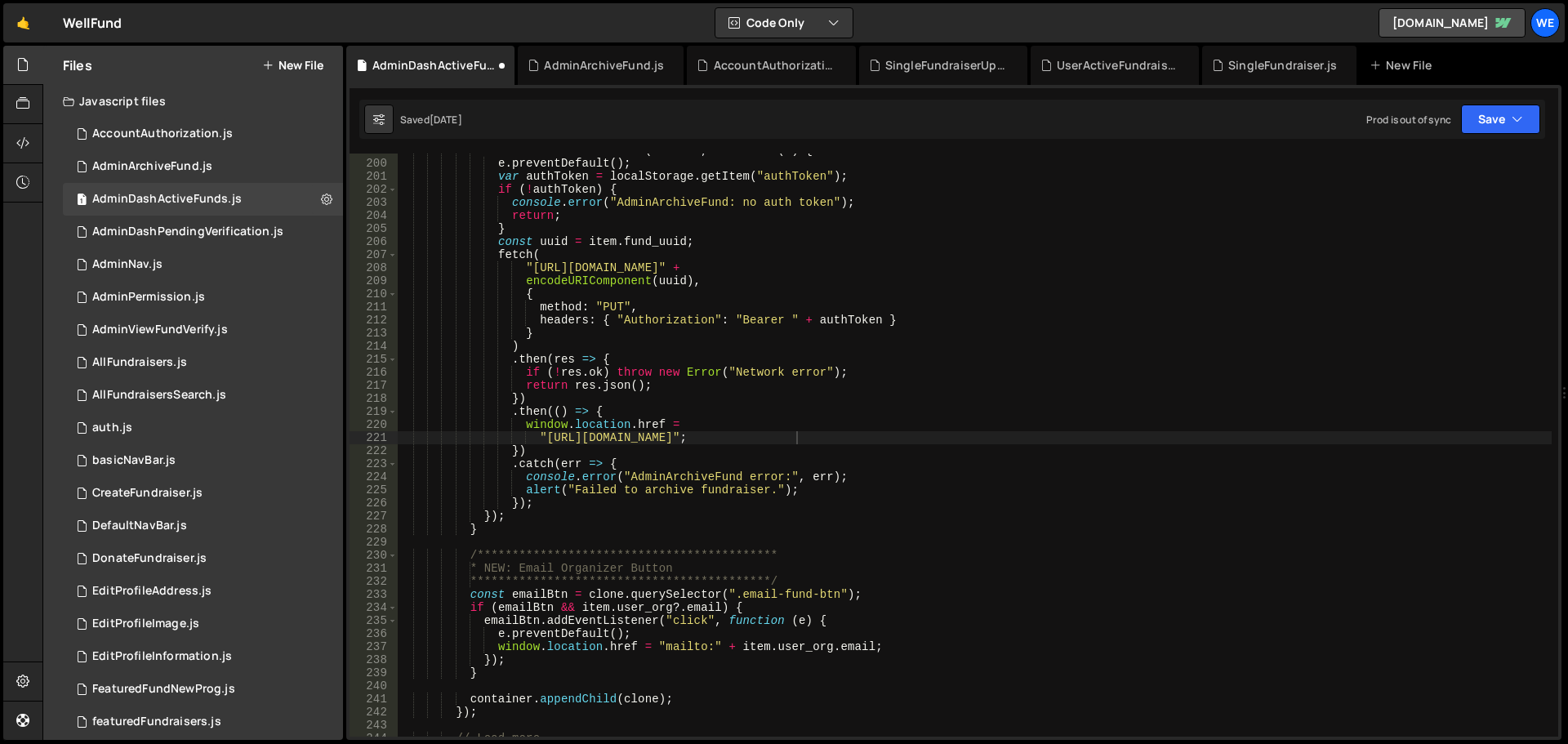
scroll to position [2450, 0]
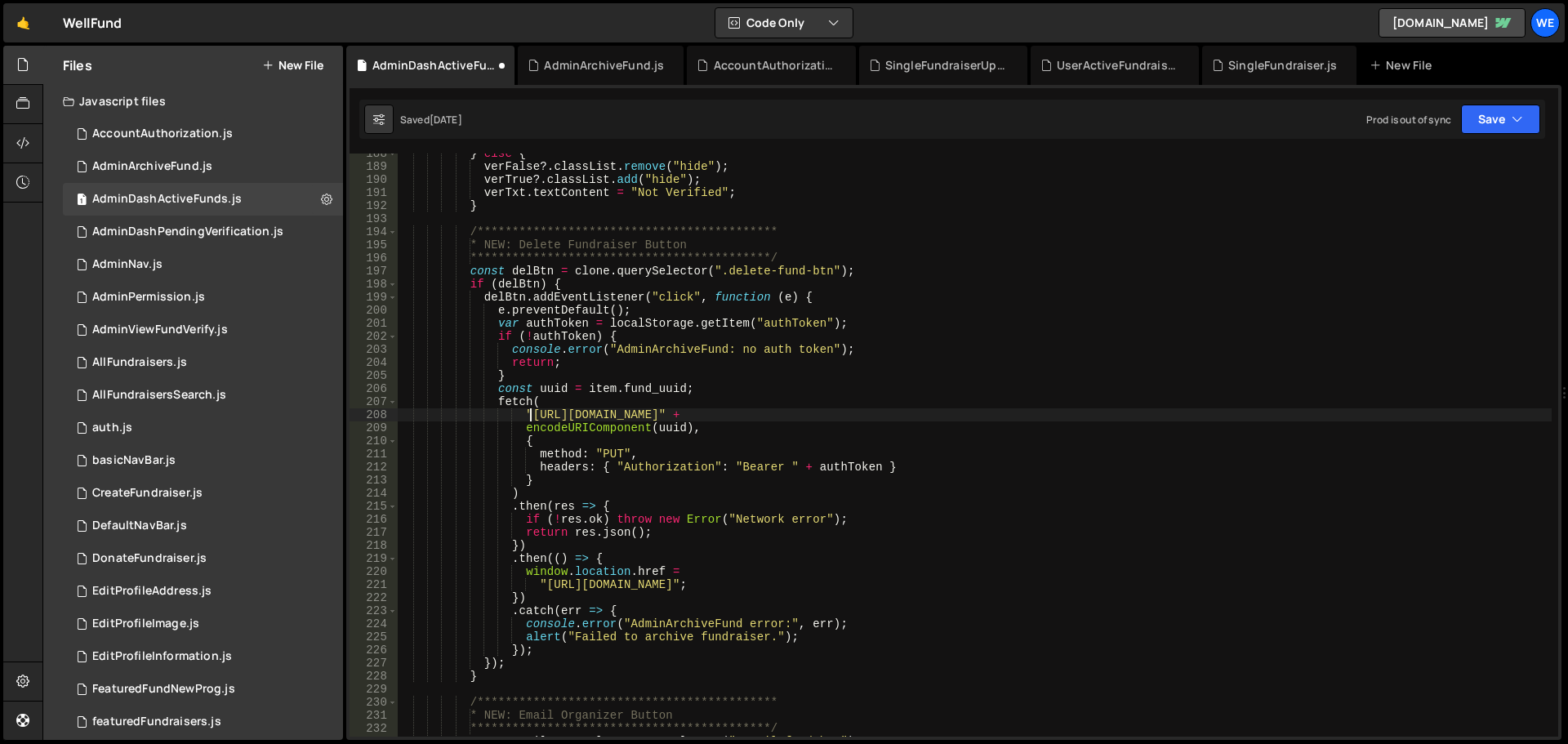
click at [530, 409] on div "**********" at bounding box center [975, 452] width 1155 height 610
click at [783, 411] on div "**********" at bounding box center [975, 452] width 1155 height 610
paste textarea "xru1-ldop-hv9n.n7e.xano"
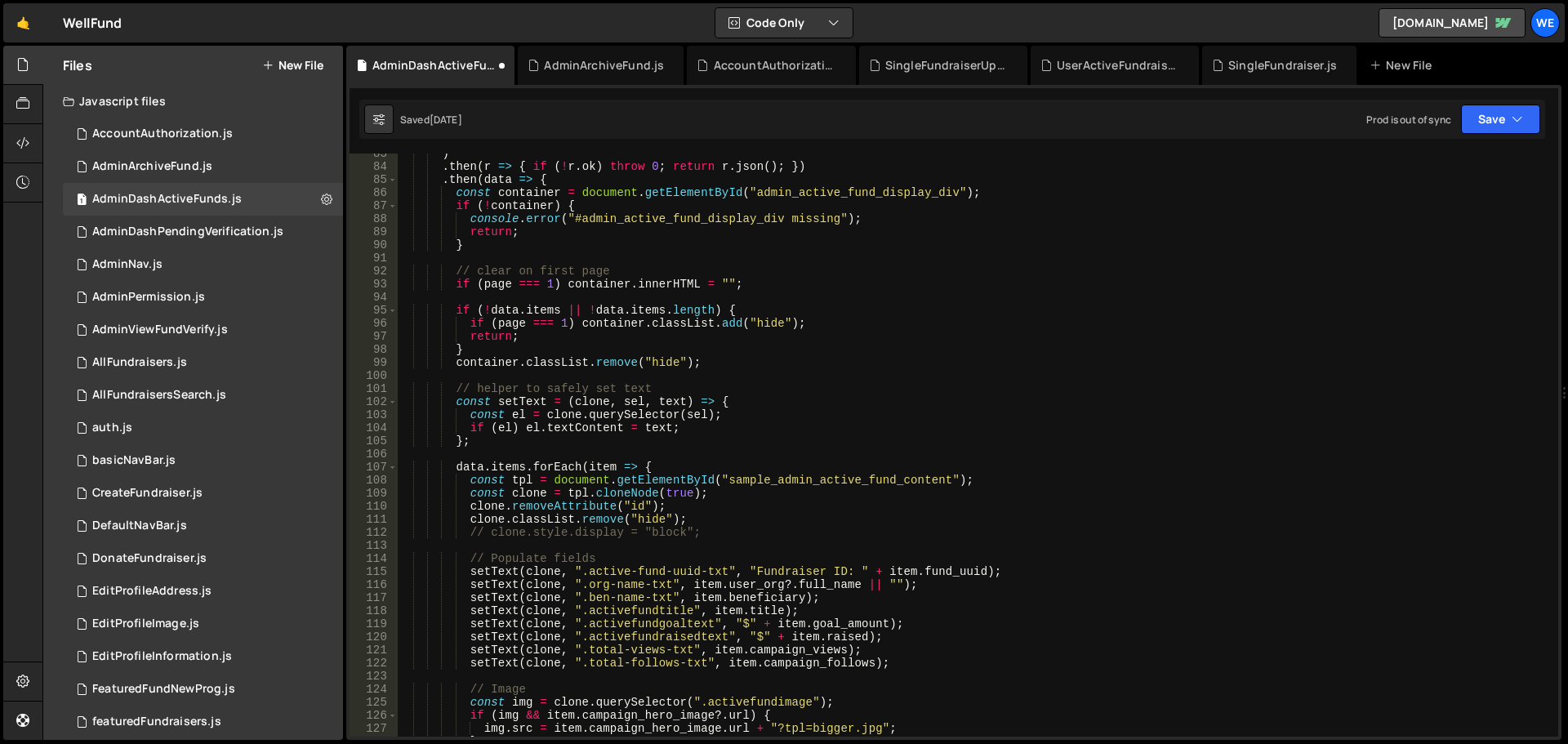
scroll to position [833, 0]
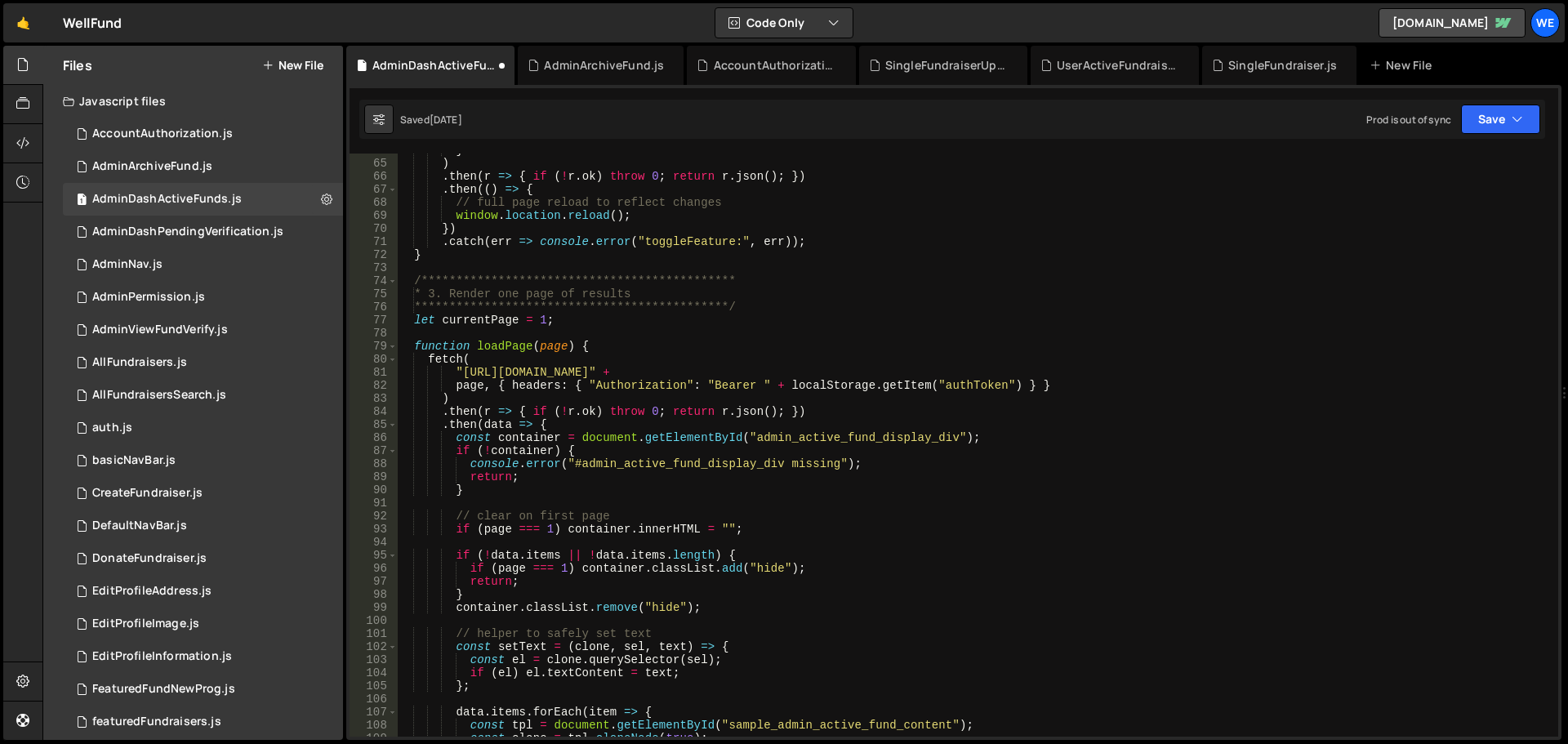
click at [462, 371] on div "**********" at bounding box center [975, 448] width 1155 height 610
click at [717, 372] on div "**********" at bounding box center [975, 448] width 1155 height 610
paste textarea "xru1-ldop-hv9n.n7e.xano"
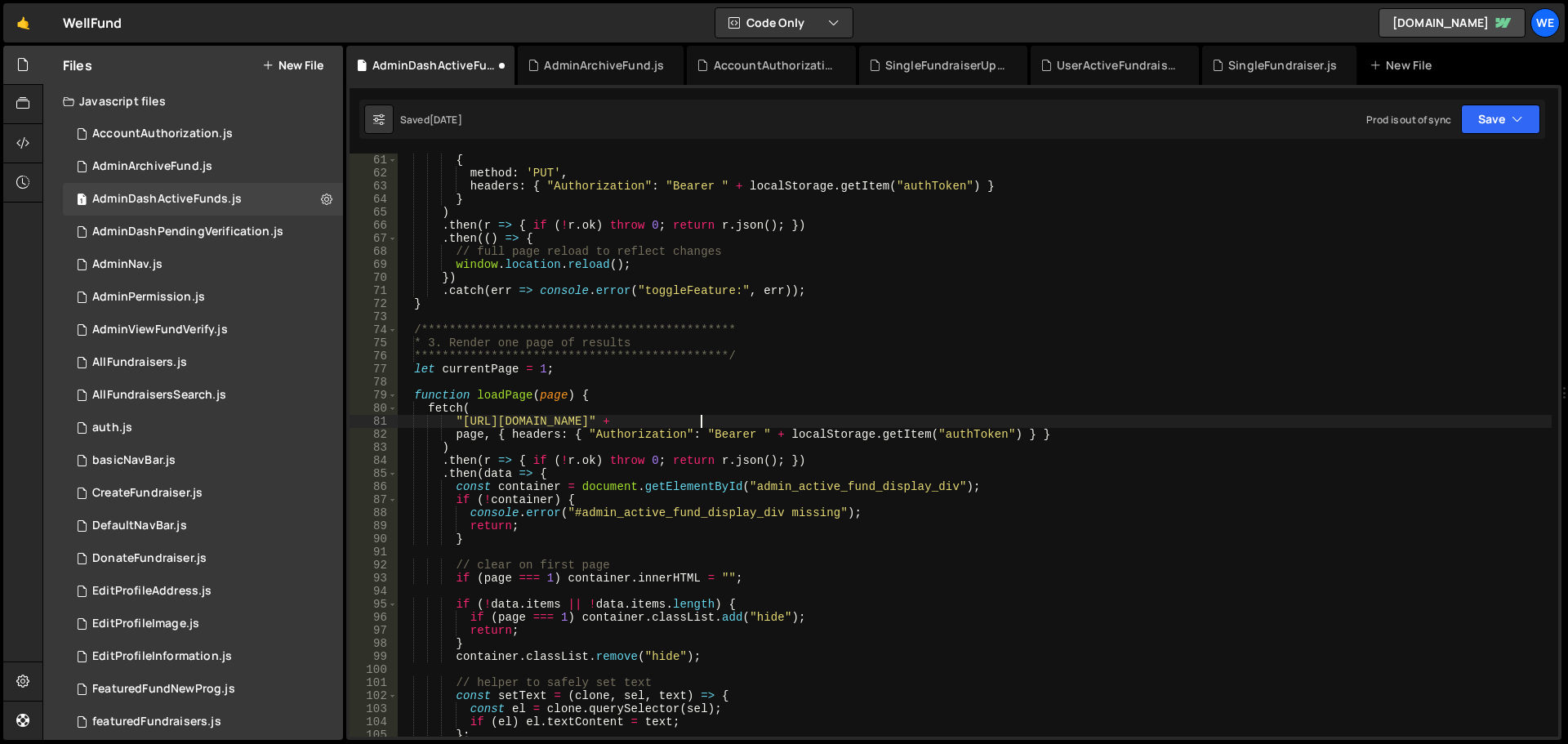
scroll to position [588, 0]
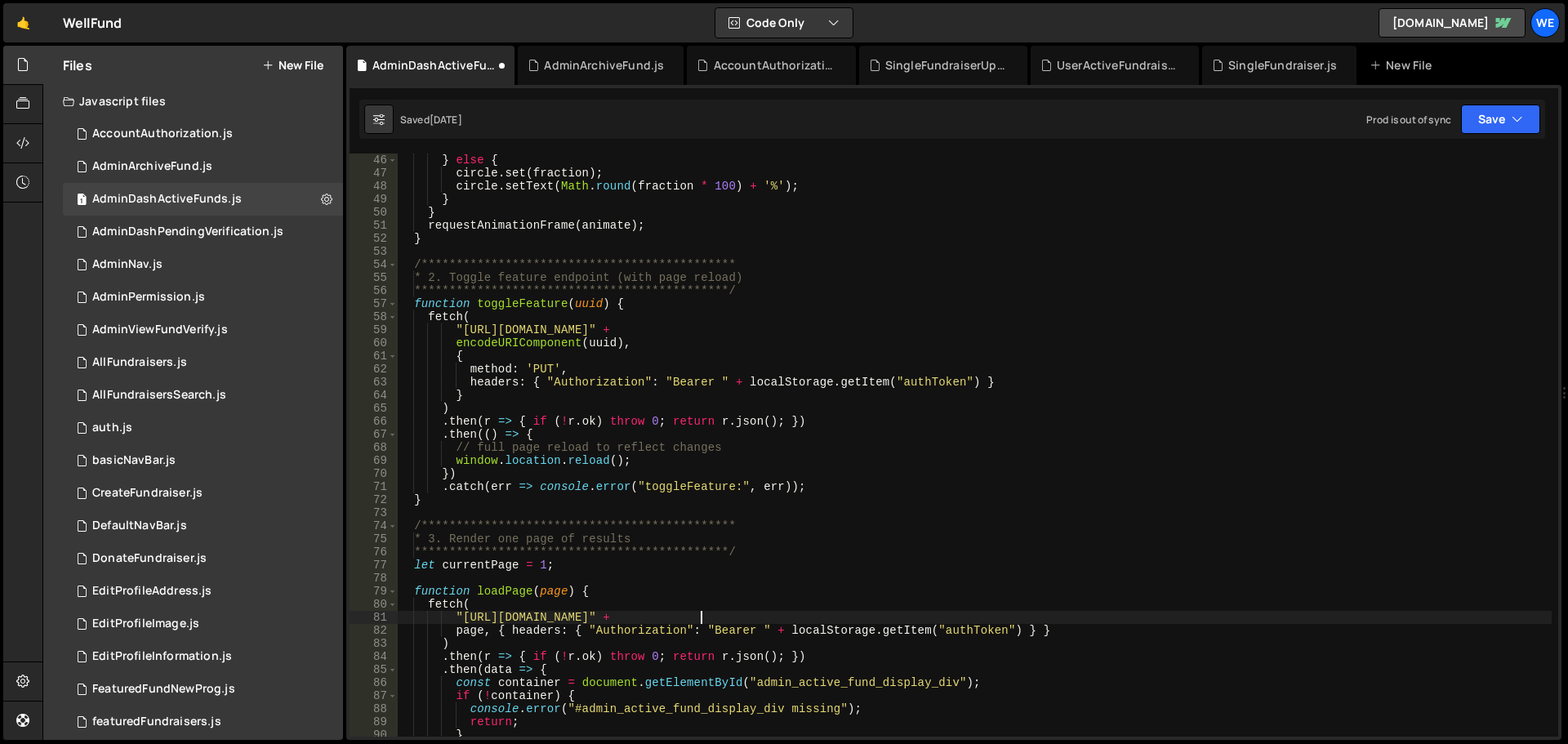
click at [464, 331] on div "**********" at bounding box center [975, 458] width 1155 height 610
click at [713, 329] on div "**********" at bounding box center [975, 458] width 1155 height 610
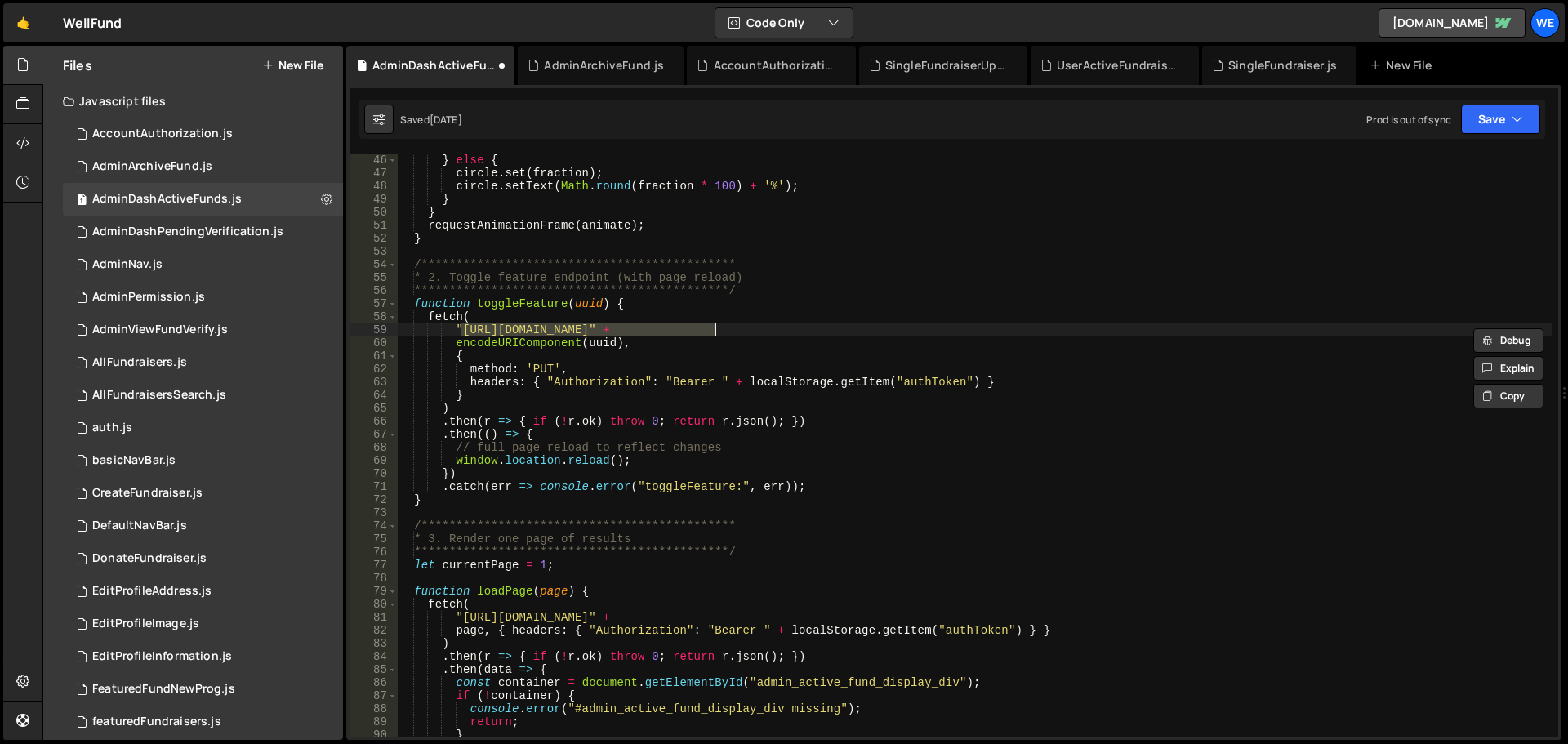
paste textarea "xru1-ldop-hv9n.n7e.xano"
type textarea ""https://xru1-ldop-hv9n.n7e.xano.io/api:-5GIfiQW/admin/feature_fund?uuid=" +"
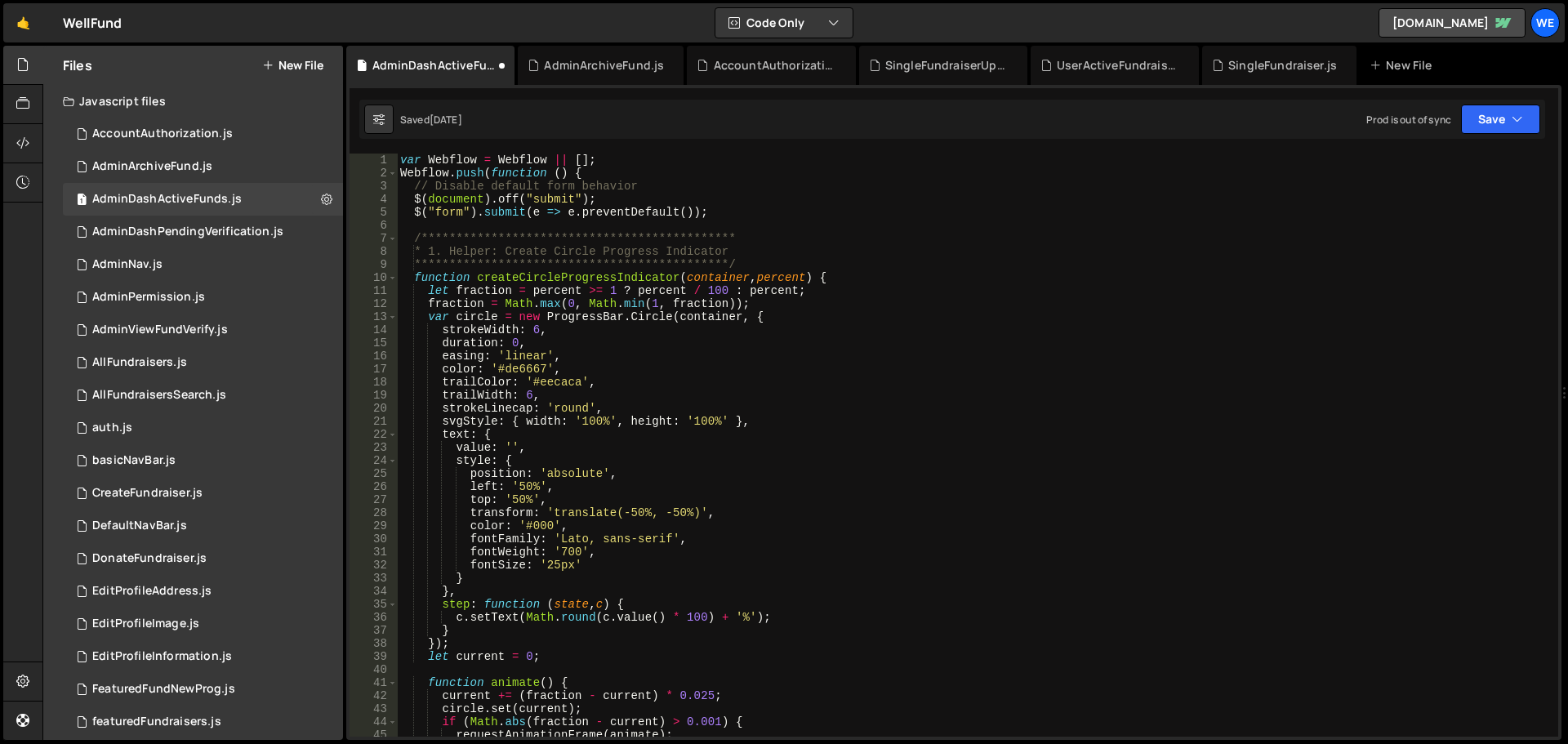
scroll to position [0, 0]
click at [1487, 127] on button "Save" at bounding box center [1501, 119] width 79 height 30
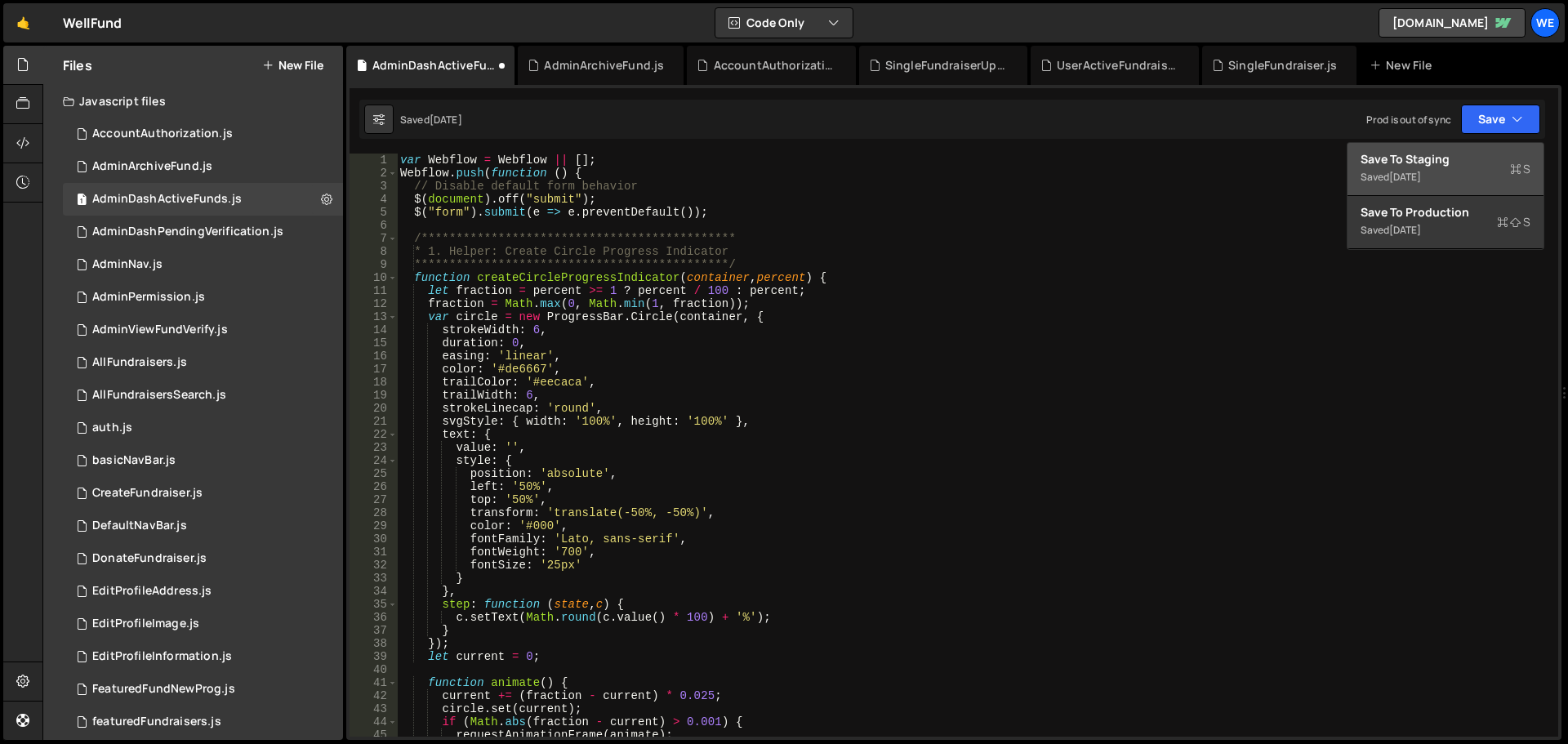
click at [1451, 160] on div "Save to Staging S" at bounding box center [1446, 160] width 170 height 16
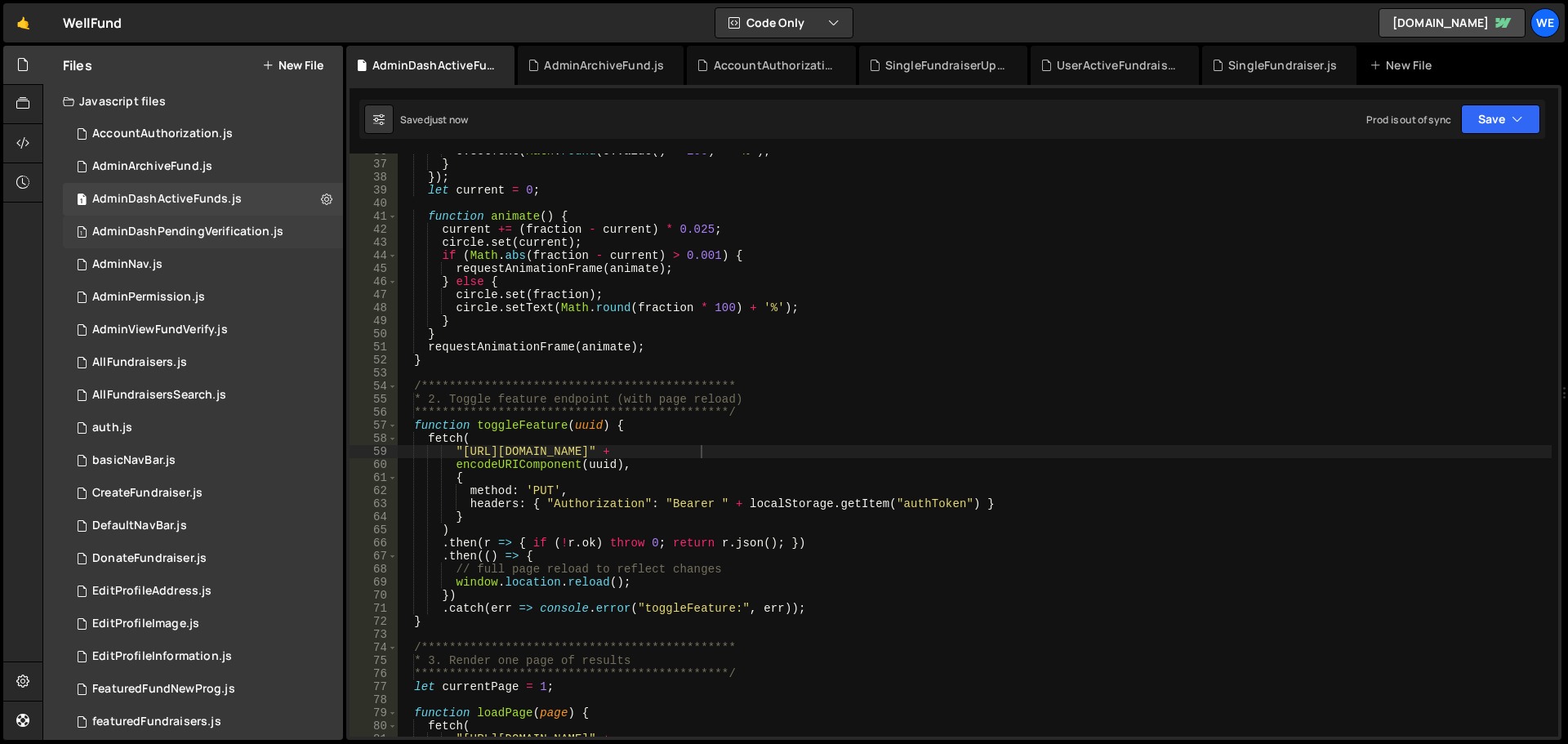
click at [224, 245] on div "1 AdminDashPendingVerification.js 0" at bounding box center [203, 232] width 281 height 32
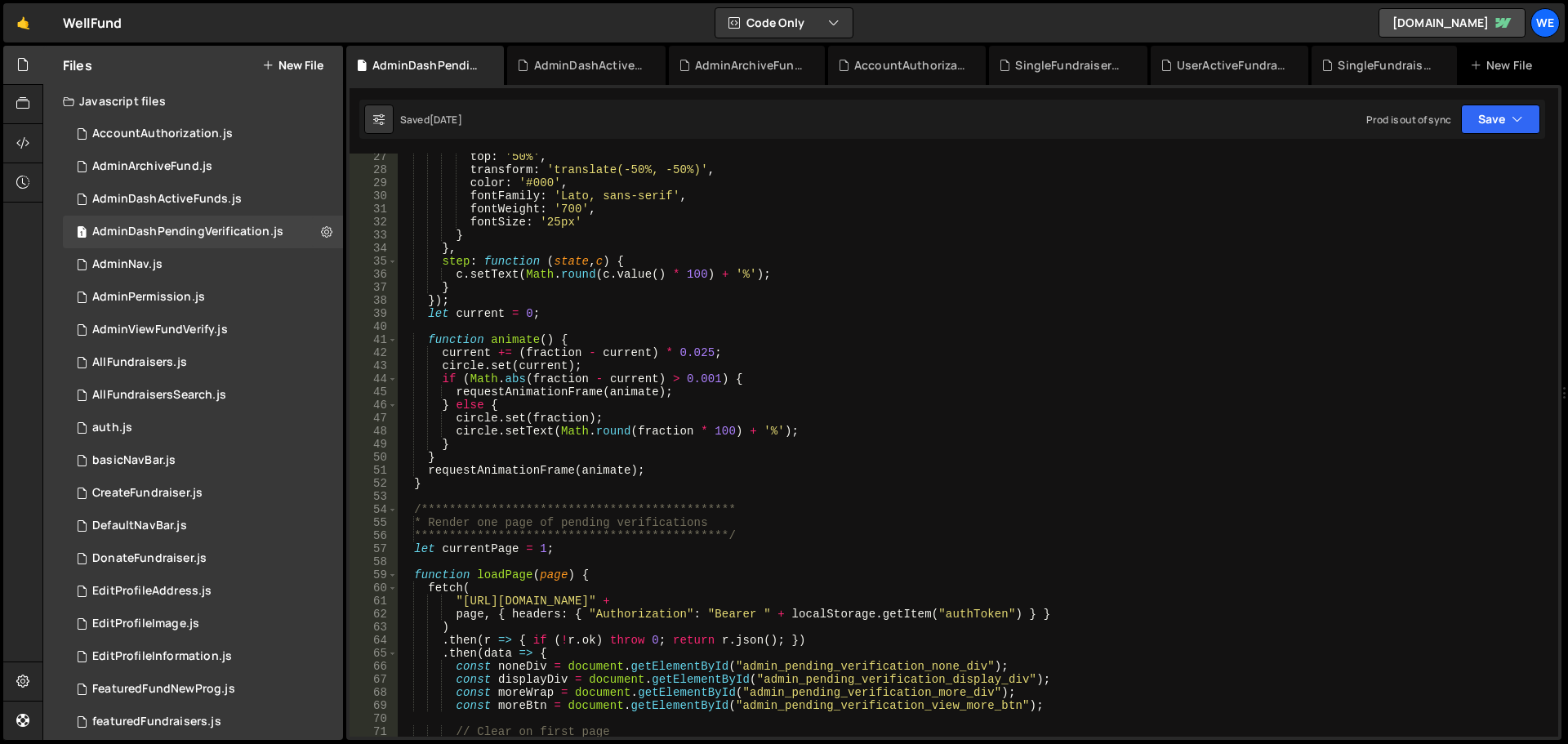
scroll to position [588, 0]
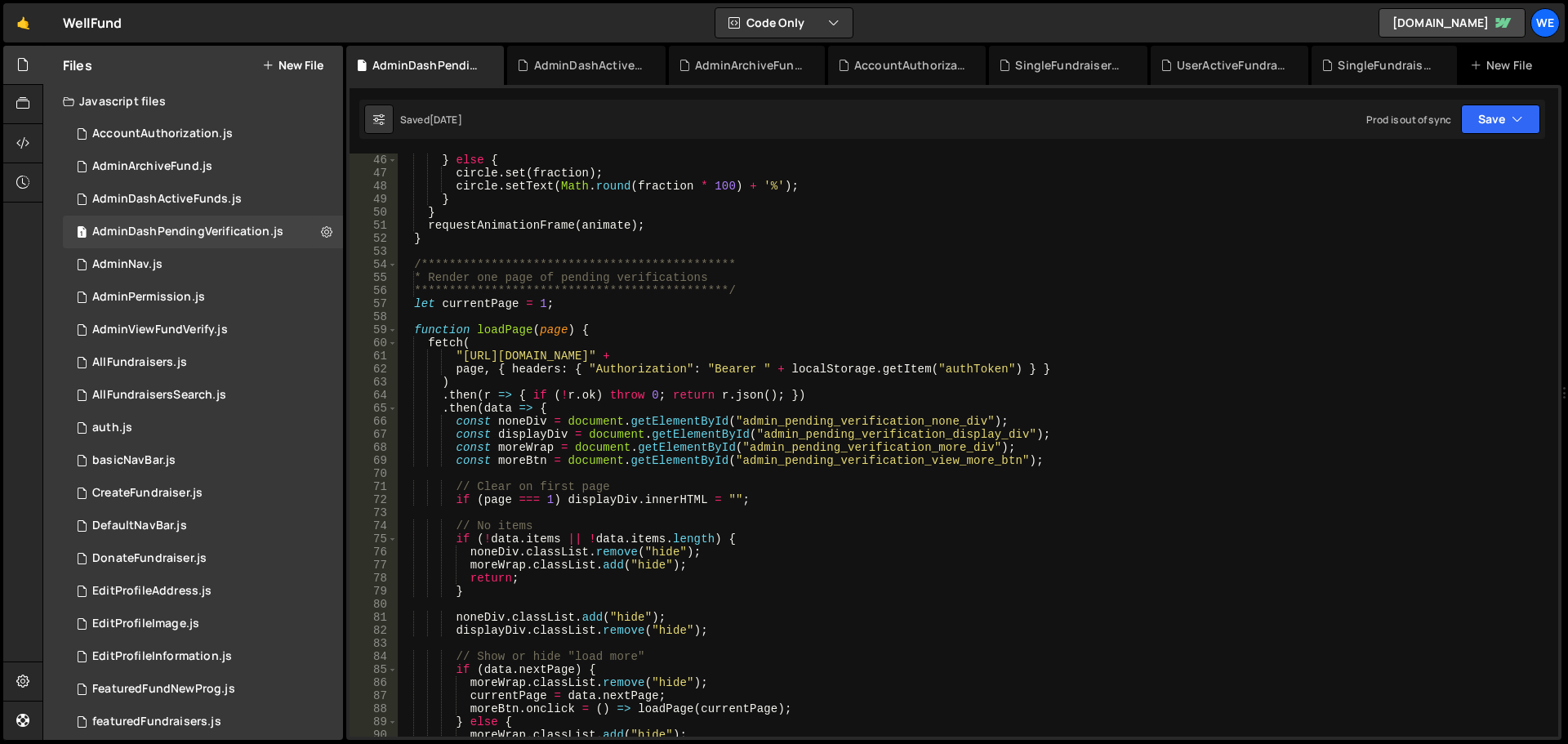
click at [464, 353] on div "**********" at bounding box center [975, 458] width 1155 height 610
click at [715, 354] on div "**********" at bounding box center [975, 458] width 1155 height 610
paste textarea "xru1-ldop-hv9n.n7e.xano"
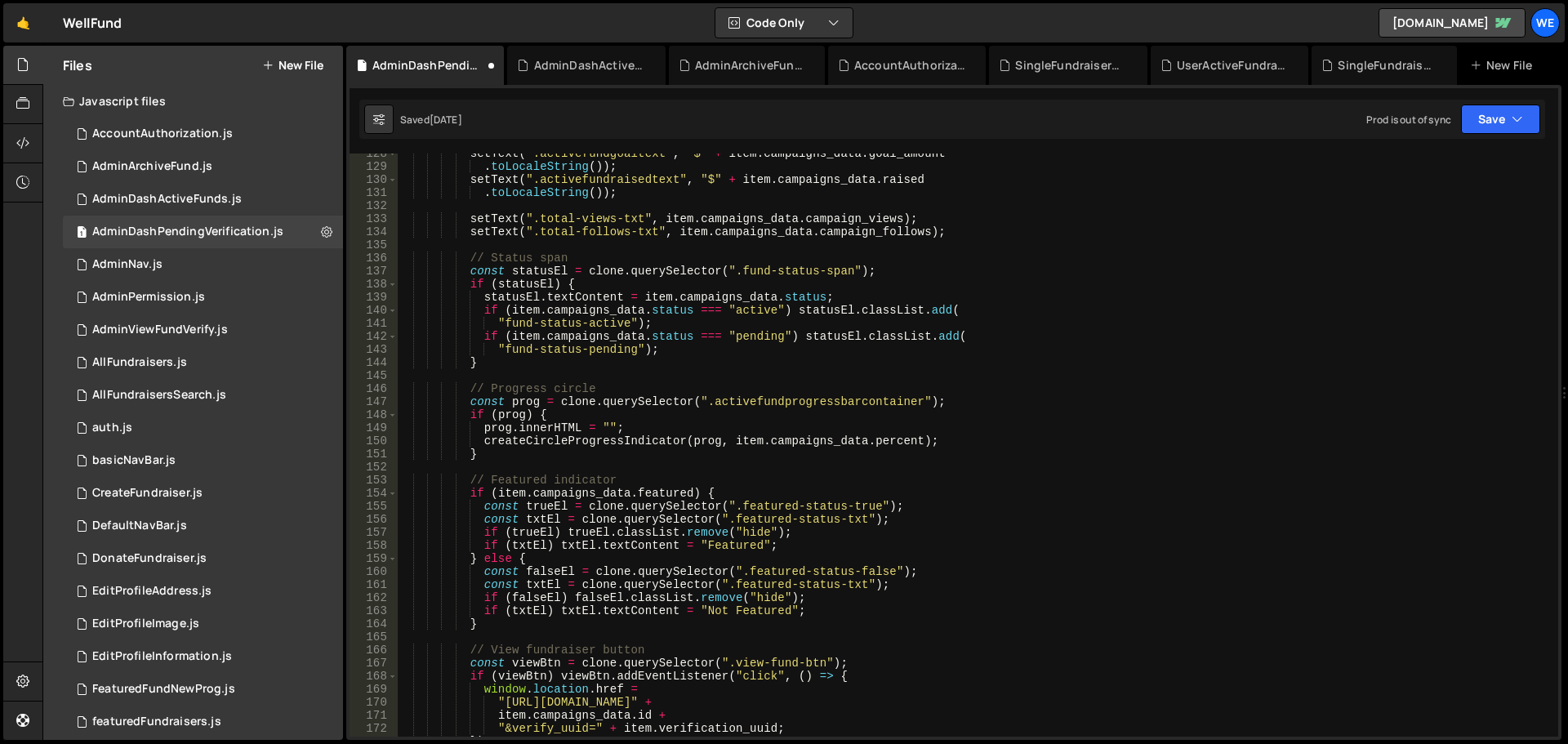
scroll to position [1911, 0]
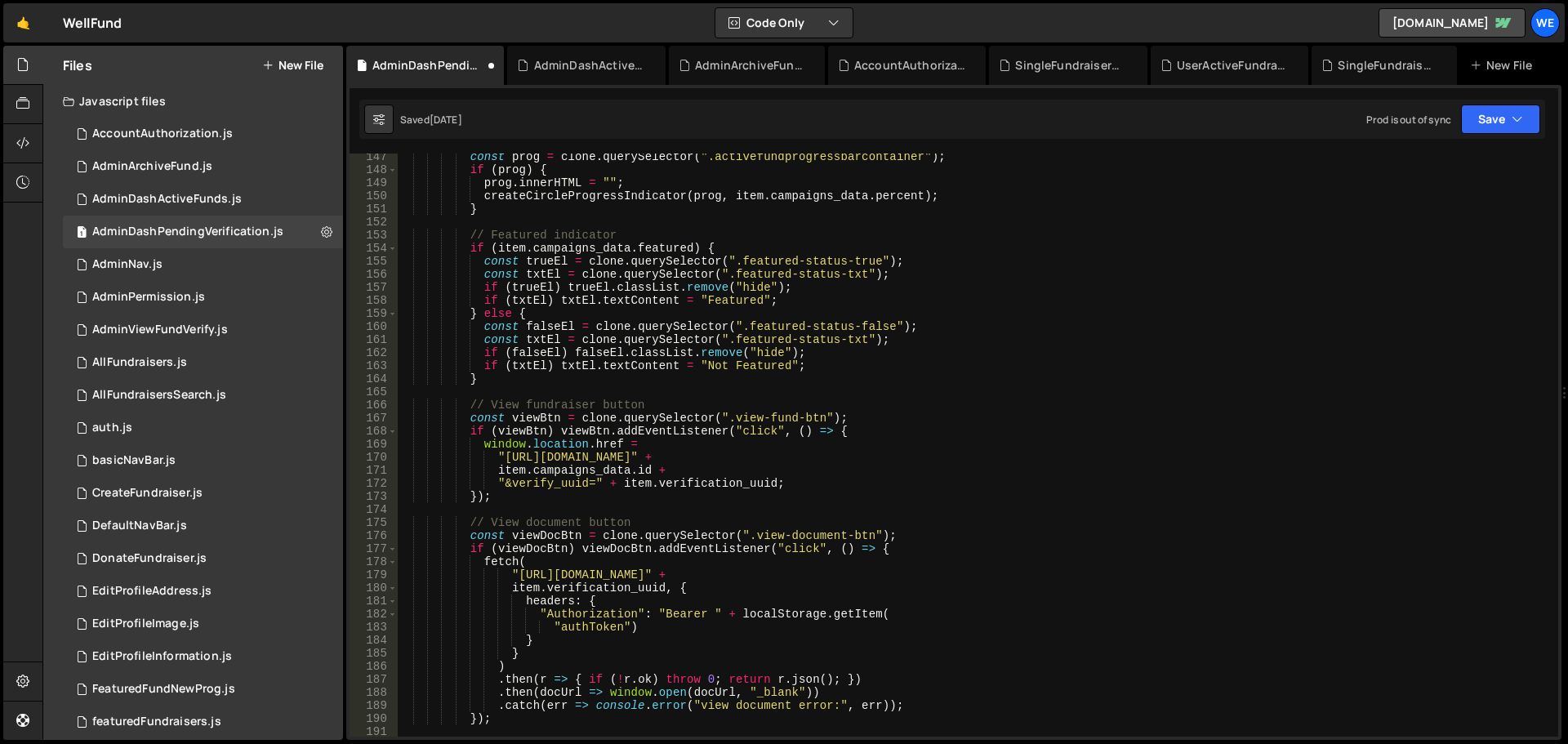
click at [516, 575] on div "const prog = clone . querySelector ( ".activefundprogressbarcontainer" ) ; if (…" at bounding box center [975, 455] width 1155 height 610
click at [770, 575] on div "const prog = clone . querySelector ( ".activefundprogressbarcontainer" ) ; if (…" at bounding box center [975, 455] width 1155 height 610
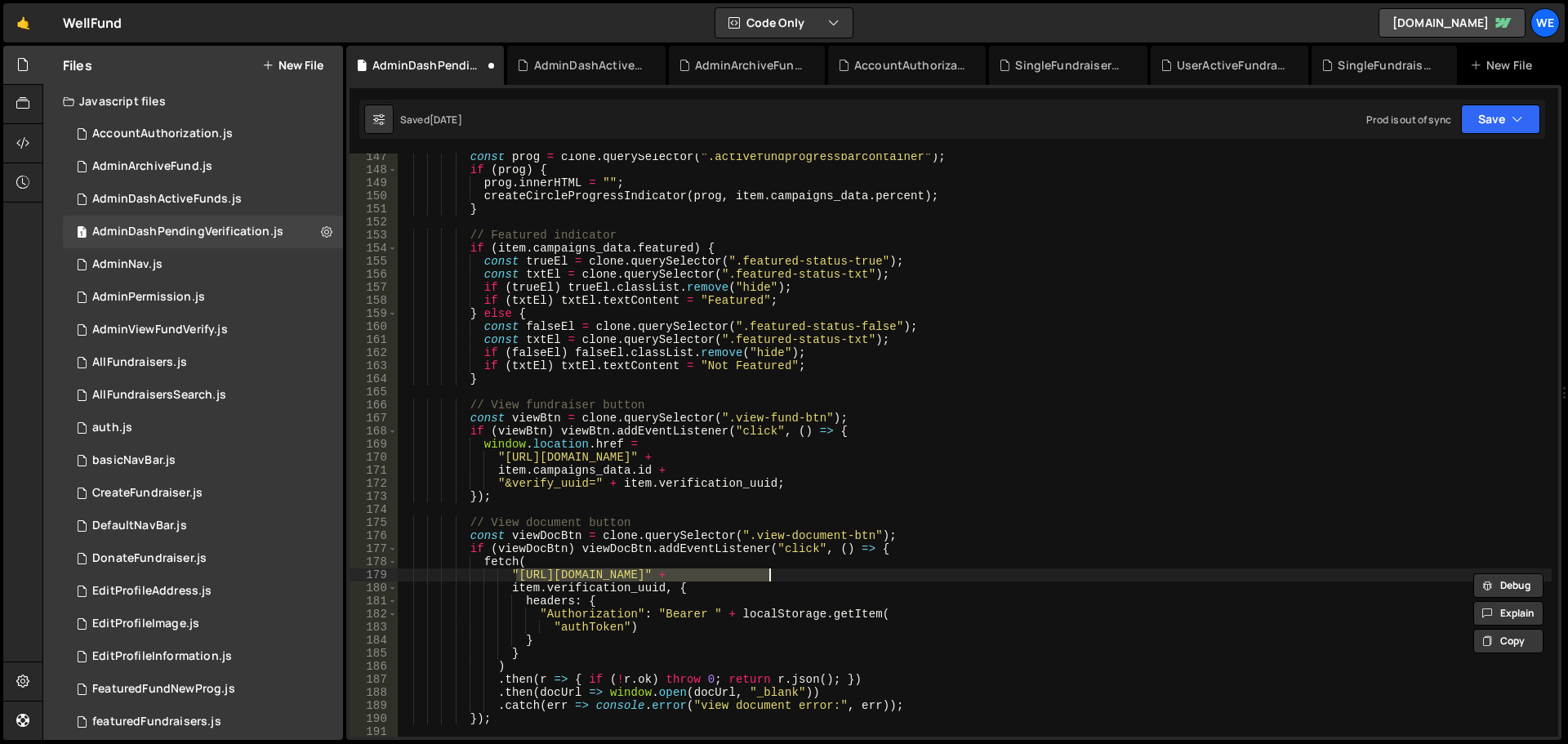
paste textarea "xru1-ldop-hv9n.n7e.xano"
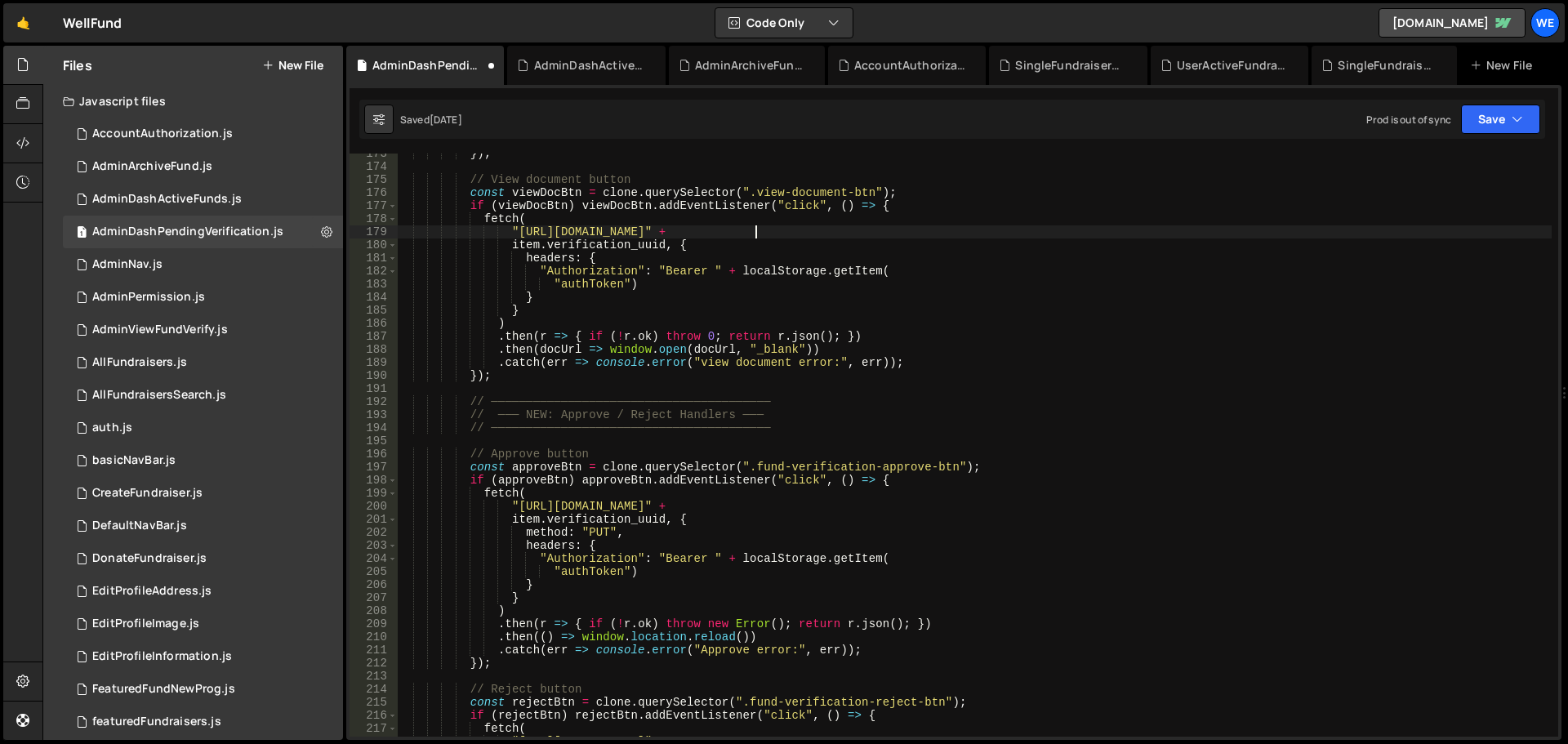
click at [515, 507] on div "}) ; // View document button const viewDocBtn = clone . querySelector ( ".view-…" at bounding box center [975, 452] width 1155 height 610
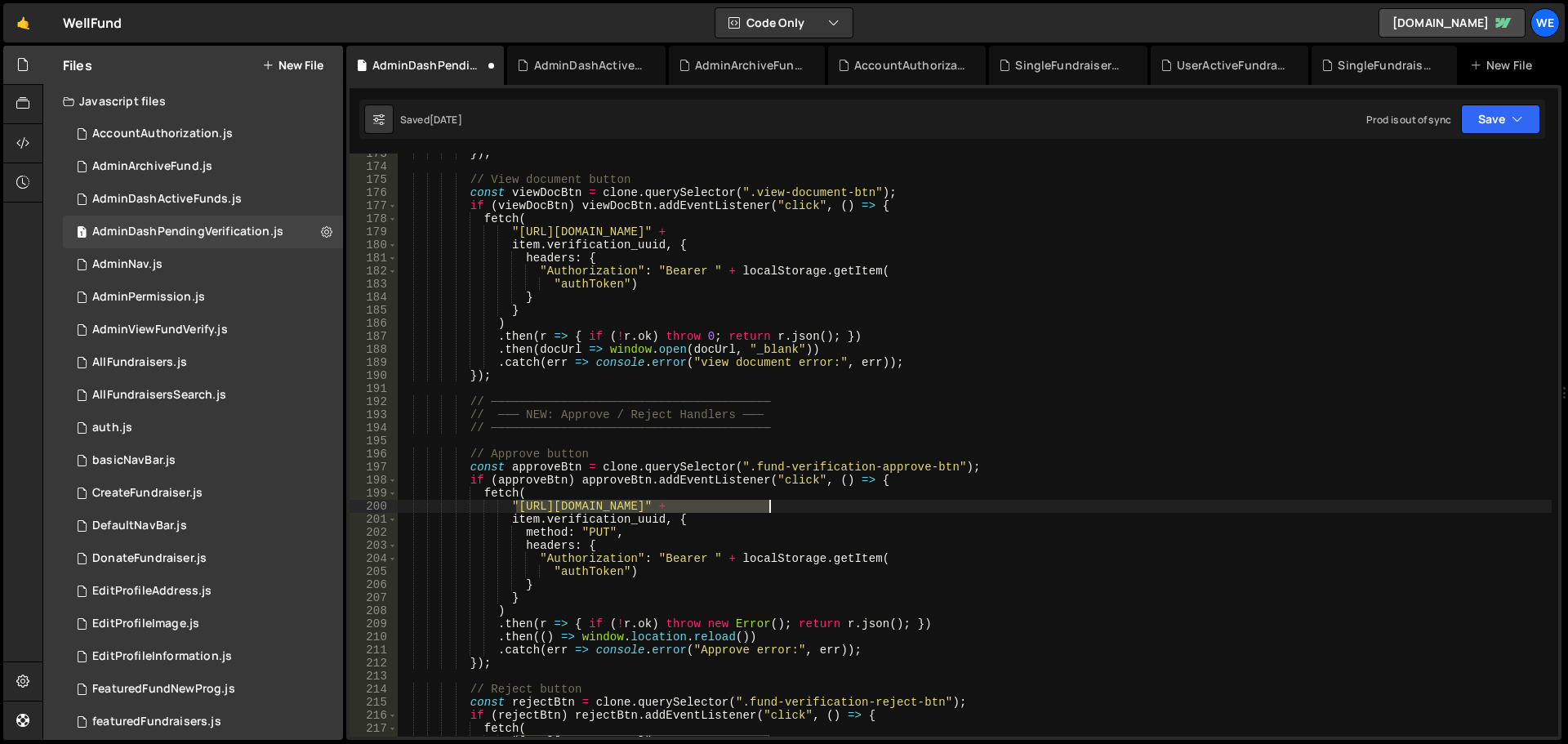
drag, startPoint x: 767, startPoint y: 508, endPoint x: 765, endPoint y: 607, distance: 99.0
click at [767, 509] on div "}) ; // View document button const viewDocBtn = clone . querySelector ( ".view-…" at bounding box center [975, 452] width 1155 height 610
paste textarea "xru1-ldop-hv9n.n7e.xano"
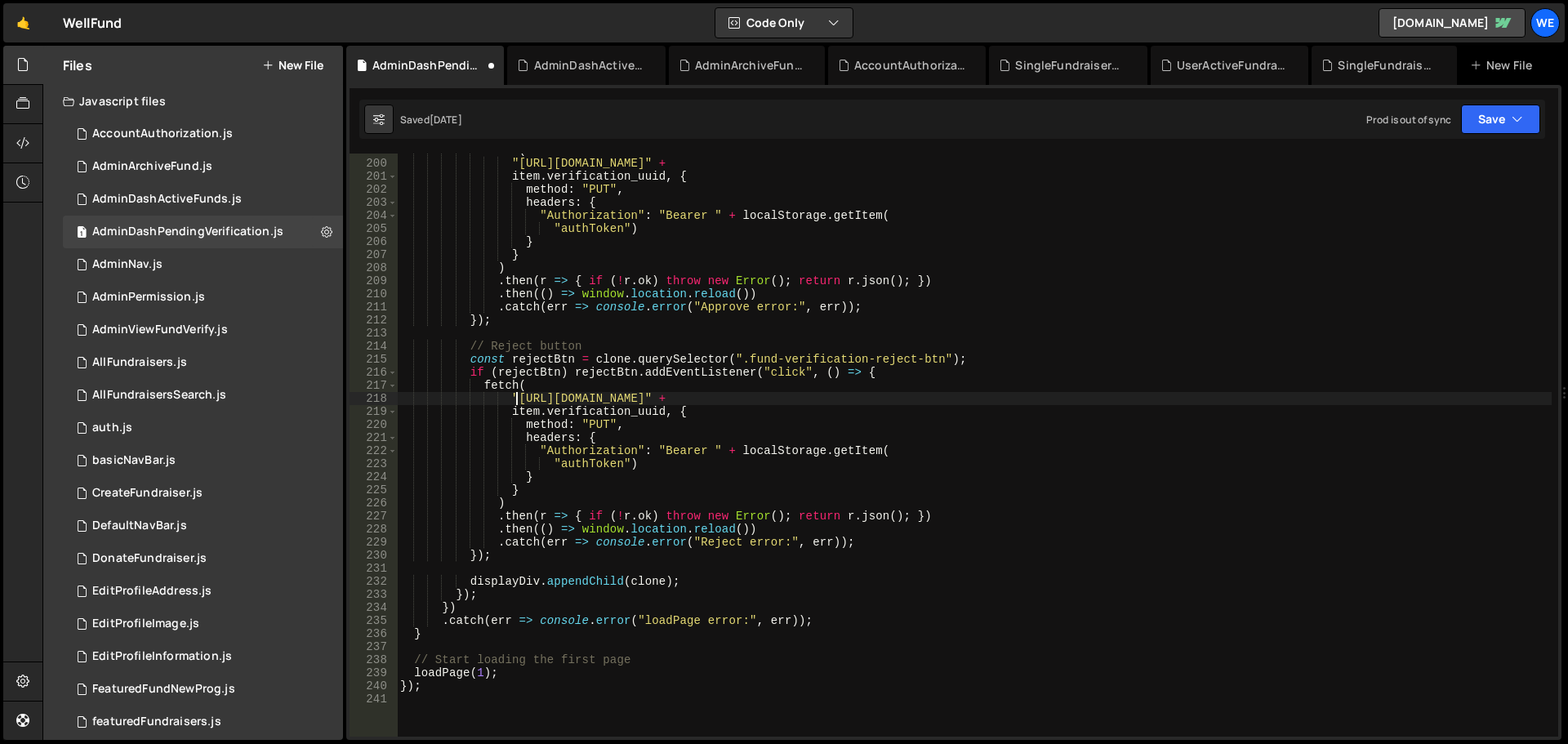
drag, startPoint x: 518, startPoint y: 396, endPoint x: 671, endPoint y: 434, distance: 157.6
click at [517, 396] on div "fetch ( "https://xru1-ldop-hv9n.n7e.xano.io/api:-5GIfiQW/fund_verification/appr…" at bounding box center [975, 448] width 1155 height 610
click at [767, 401] on div "fetch ( "https://xru1-ldop-hv9n.n7e.xano.io/api:-5GIfiQW/fund_verification/appr…" at bounding box center [975, 448] width 1155 height 610
paste textarea "xru1-ldop-hv9n.n7e.xano"
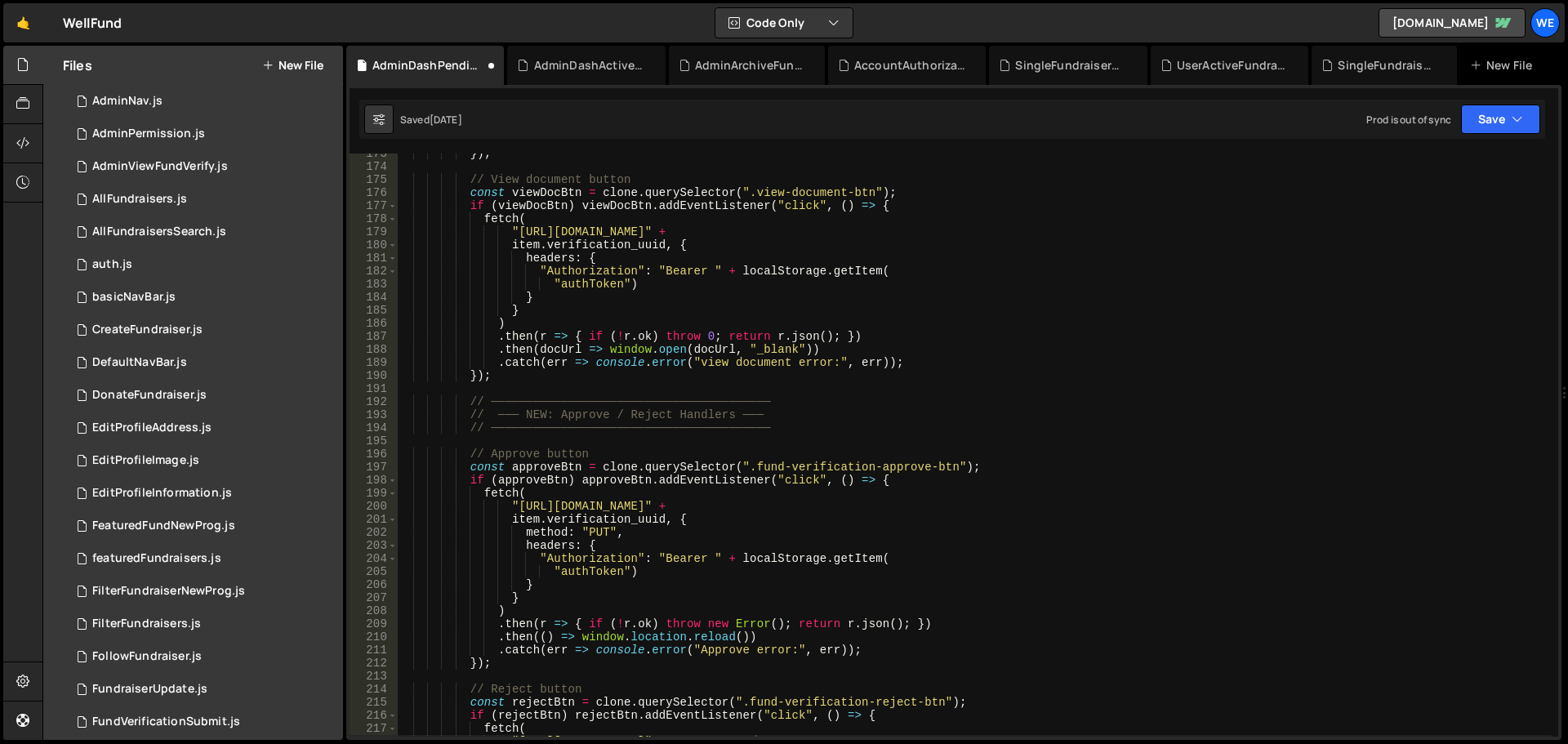
scroll to position [2058, 0]
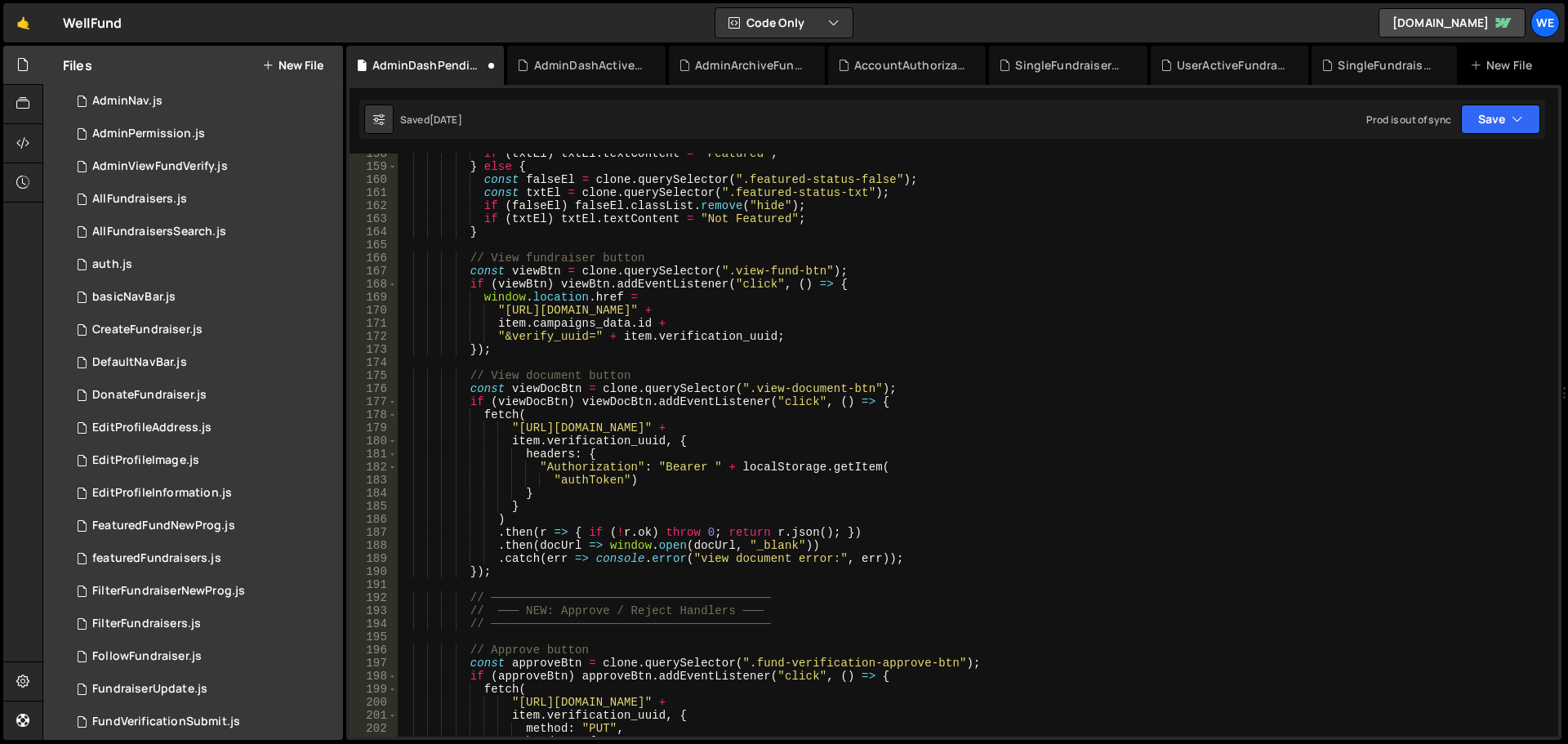
click at [504, 301] on div "if ( txtEl ) txtEl . textContent = "Featured" ; } else { const falseEl = clone …" at bounding box center [975, 452] width 1155 height 610
click at [503, 307] on div "if ( txtEl ) txtEl . textContent = "Featured" ; } else { const falseEl = clone …" at bounding box center [975, 452] width 1155 height 610
click at [688, 311] on div "if ( txtEl ) txtEl . textContent = "Featured" ; } else { const falseEl = clone …" at bounding box center [975, 452] width 1155 height 610
paste textarea "[DOMAIN_NAME]"
type textarea ""https://well-fund-website.webflow.io/user/account/admin/view-fundraiser-verifi…"
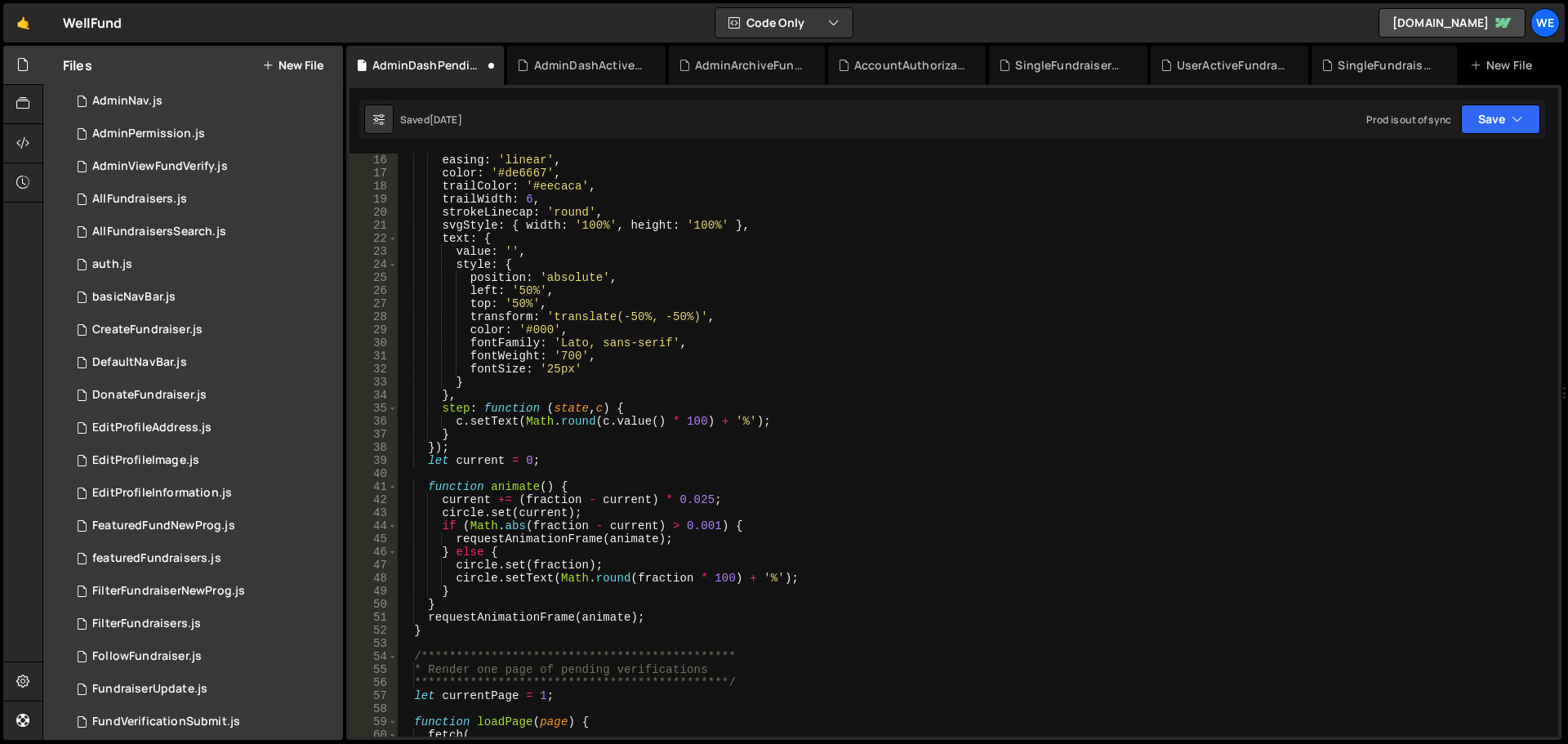
scroll to position [0, 0]
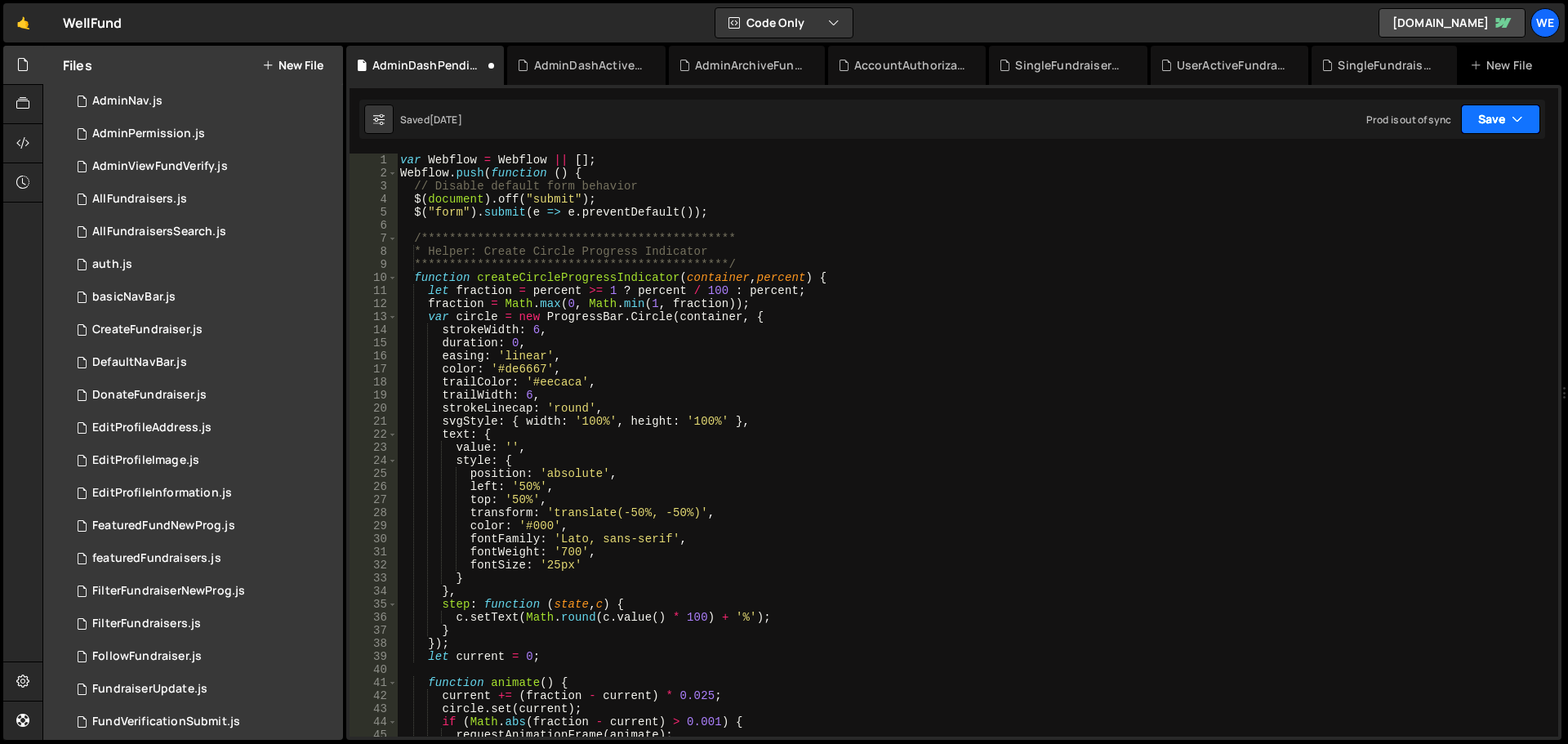
drag, startPoint x: 1486, startPoint y: 108, endPoint x: 1471, endPoint y: 138, distance: 33.5
click at [1486, 112] on button "Save" at bounding box center [1501, 119] width 79 height 30
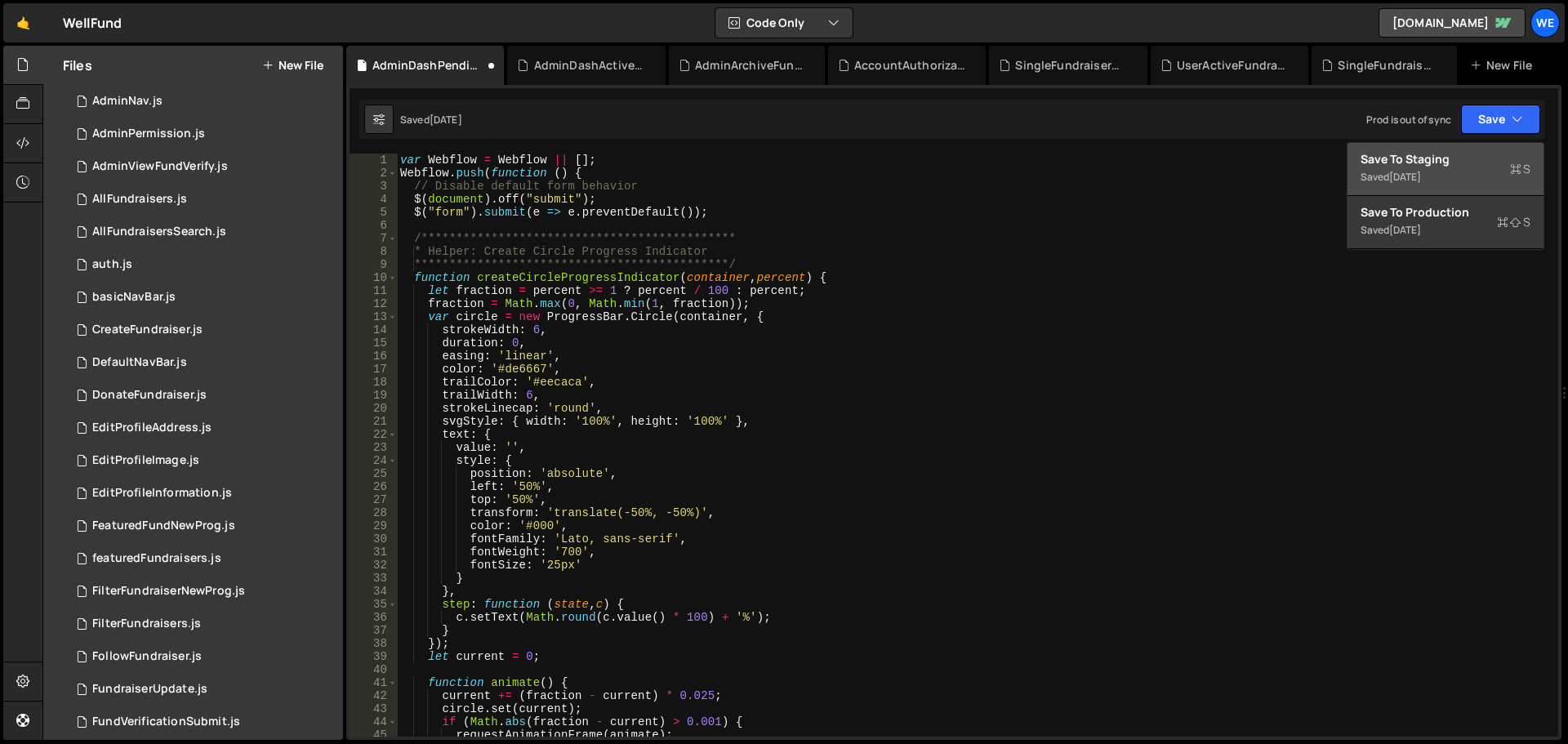
click at [1458, 160] on div "Save to Staging S" at bounding box center [1446, 160] width 170 height 16
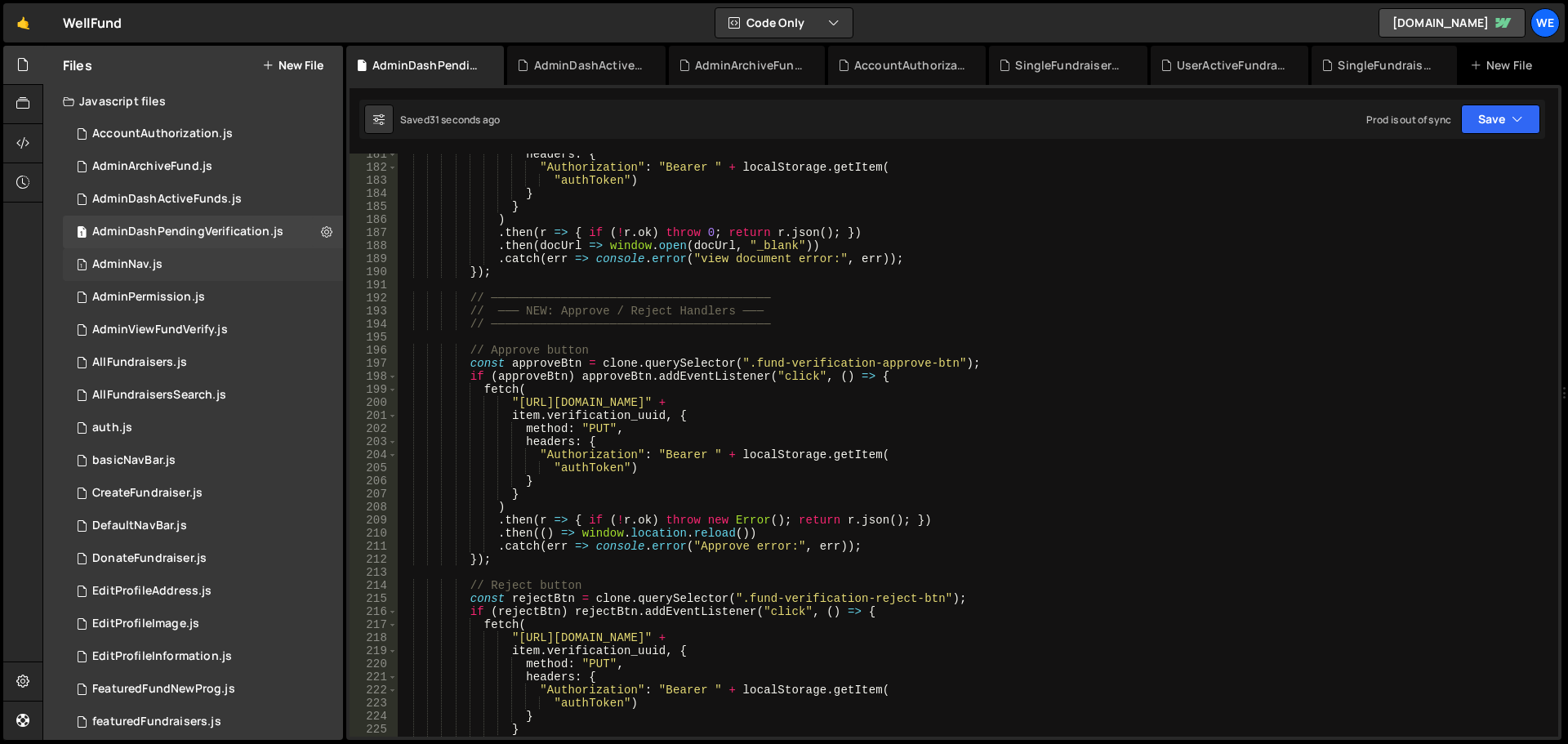
click at [124, 261] on div "AdminNav.js" at bounding box center [127, 264] width 70 height 14
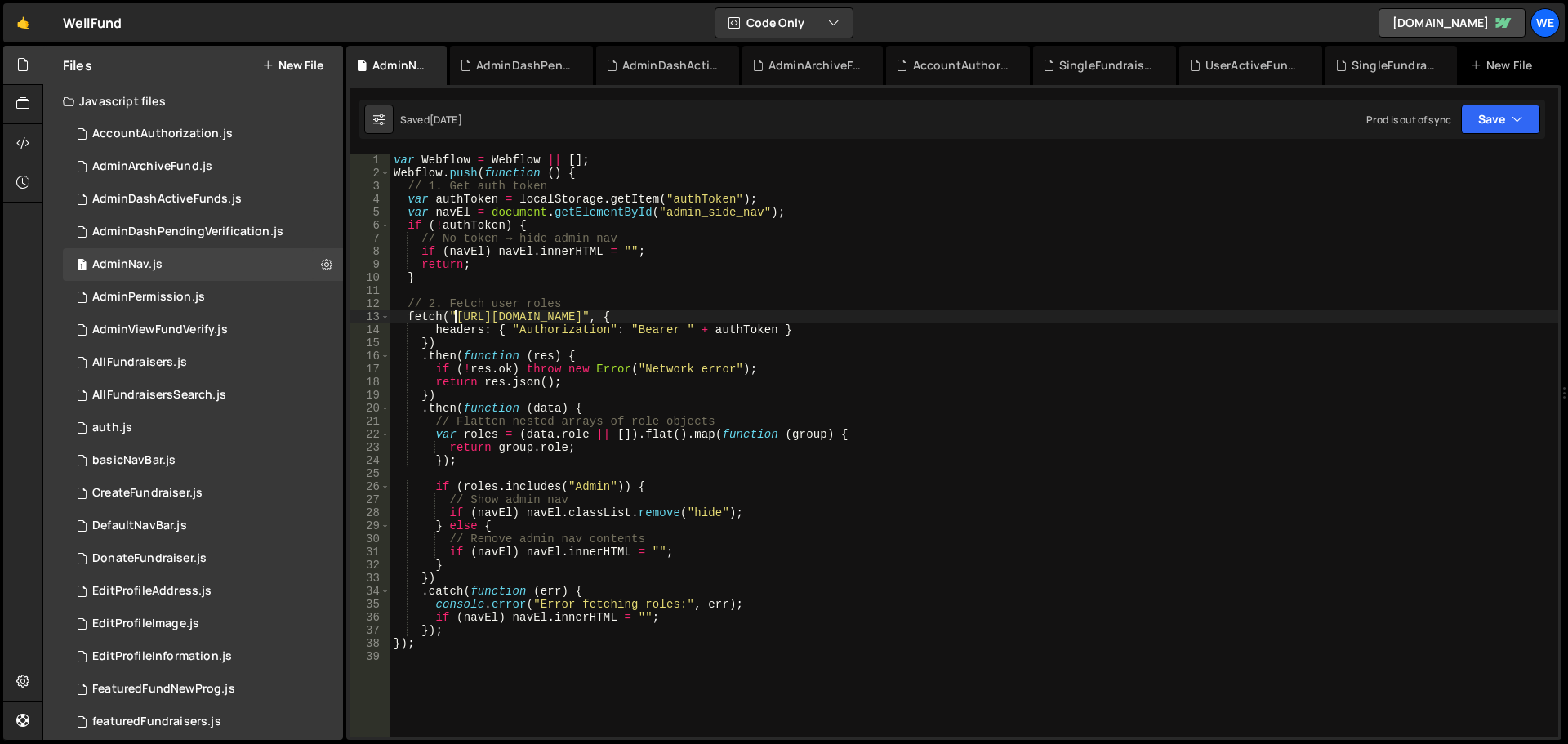
click at [455, 313] on div "var Webflow = Webflow || [ ] ; Webflow . push ( function ( ) { // 1. Get auth t…" at bounding box center [975, 458] width 1168 height 610
click at [708, 312] on div "var Webflow = Webflow || [ ] ; Webflow . push ( function ( ) { // 1. Get auth t…" at bounding box center [975, 458] width 1168 height 610
paste textarea "xru1-ldop-hv9n.n7e.xano"
type textarea "fetch("https://xru1-ldop-hv9n.n7e.xano.io/api:ebeZIlDf/auth/role", {"
drag, startPoint x: 1494, startPoint y: 115, endPoint x: 1484, endPoint y: 142, distance: 28.8
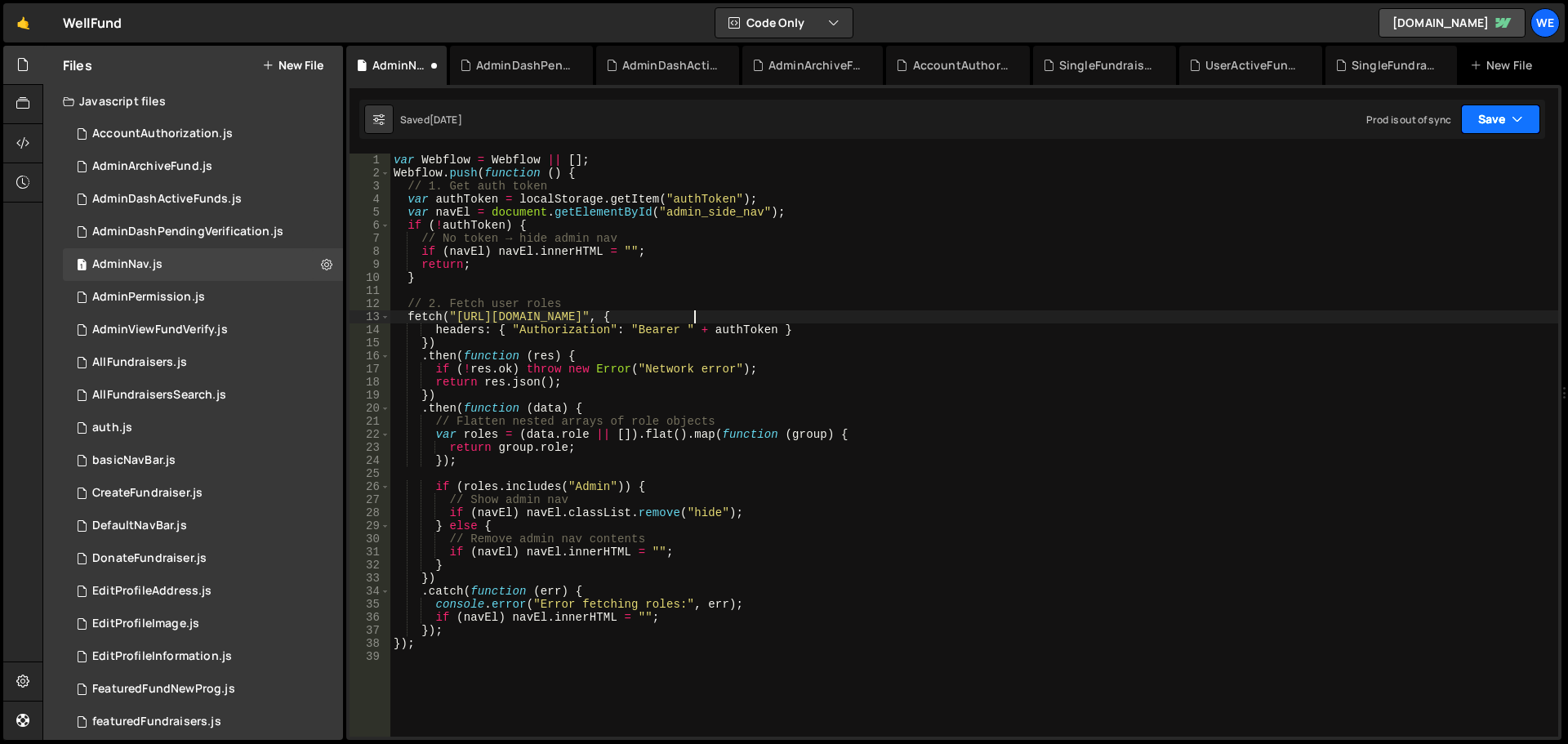
click at [1495, 117] on button "Save" at bounding box center [1501, 119] width 79 height 30
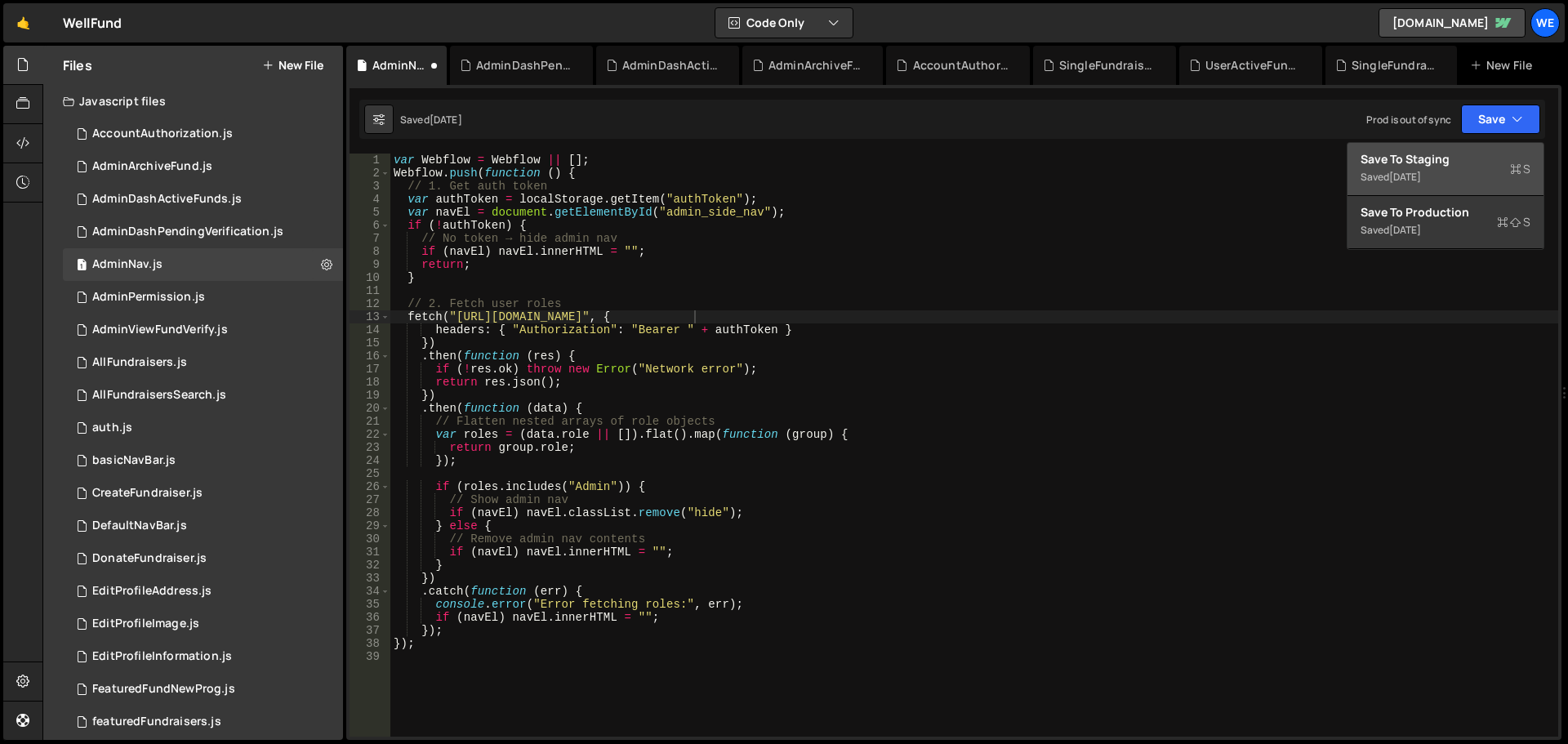
click at [1465, 155] on div "Save to Staging S" at bounding box center [1446, 160] width 170 height 16
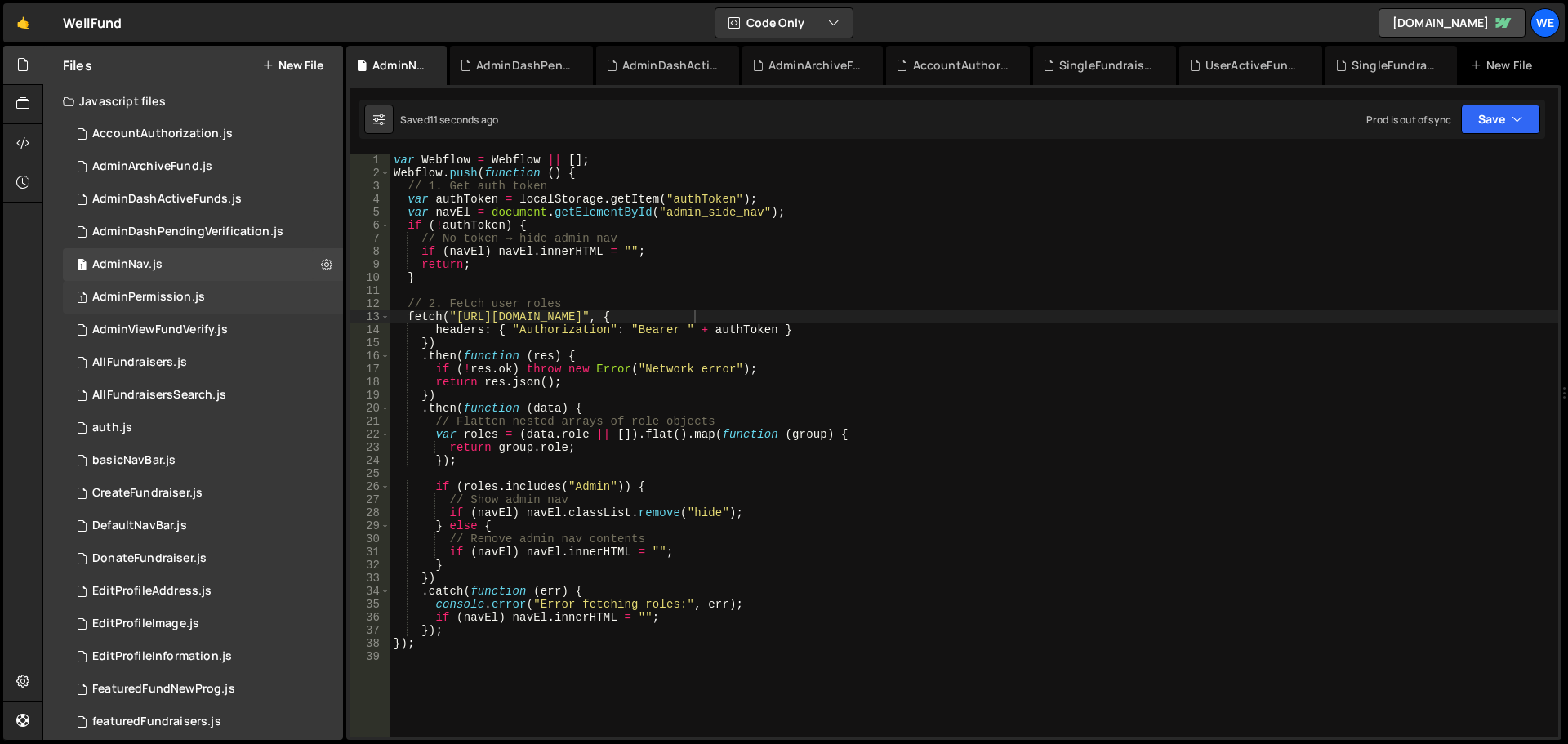
click at [164, 296] on div "AdminPermission.js" at bounding box center [149, 297] width 113 height 14
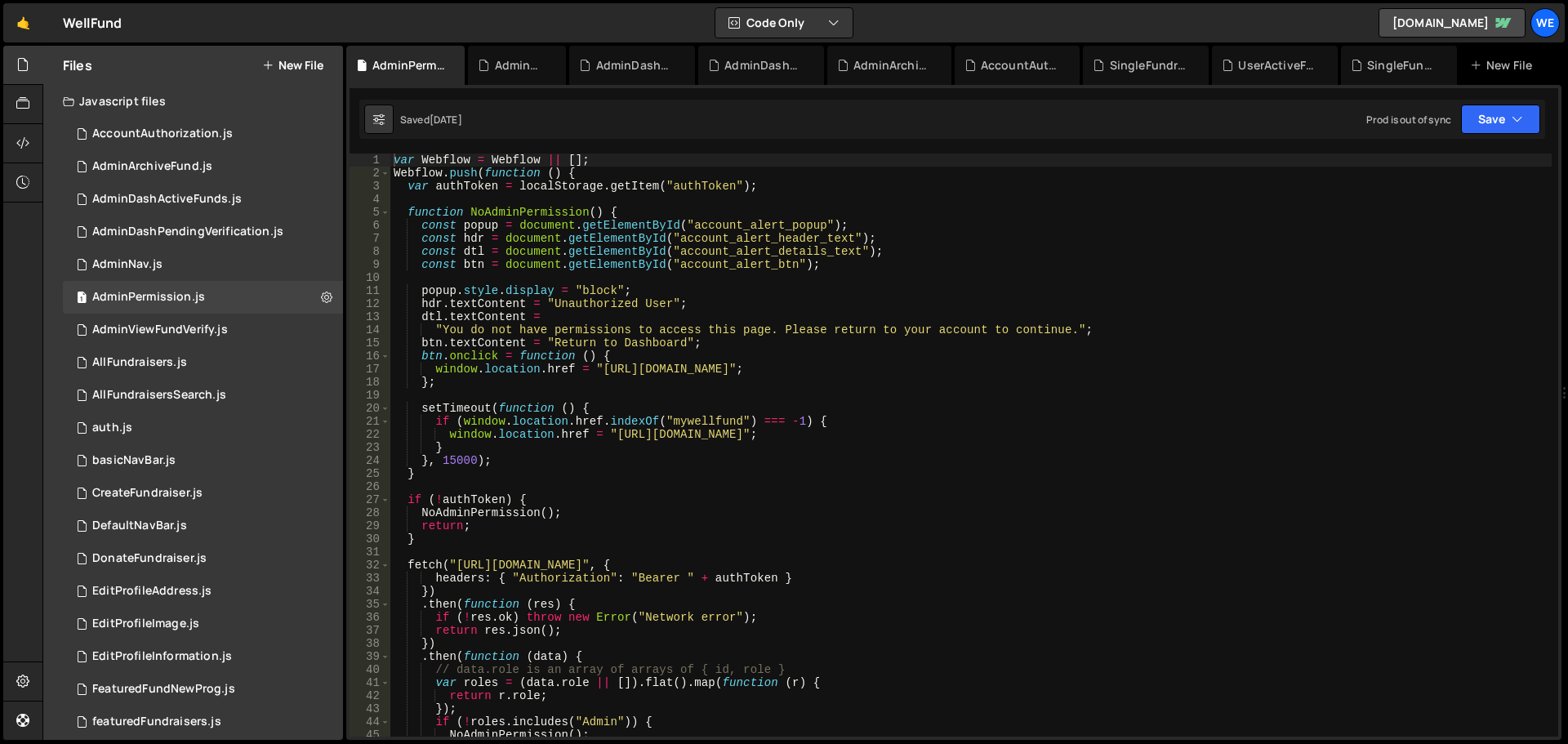
click at [452, 563] on div "var Webflow = Webflow || [ ] ; Webflow . push ( function ( ) { var authToken = …" at bounding box center [972, 458] width 1162 height 610
click at [705, 567] on div "var Webflow = Webflow || [ ] ; Webflow . push ( function ( ) { var authToken = …" at bounding box center [972, 458] width 1162 height 610
paste textarea "xru1-ldop-hv9n.n7e.xano"
drag, startPoint x: 602, startPoint y: 367, endPoint x: 608, endPoint y: 383, distance: 17.1
click at [602, 367] on div "var Webflow = Webflow || [ ] ; Webflow . push ( function ( ) { var authToken = …" at bounding box center [972, 458] width 1162 height 610
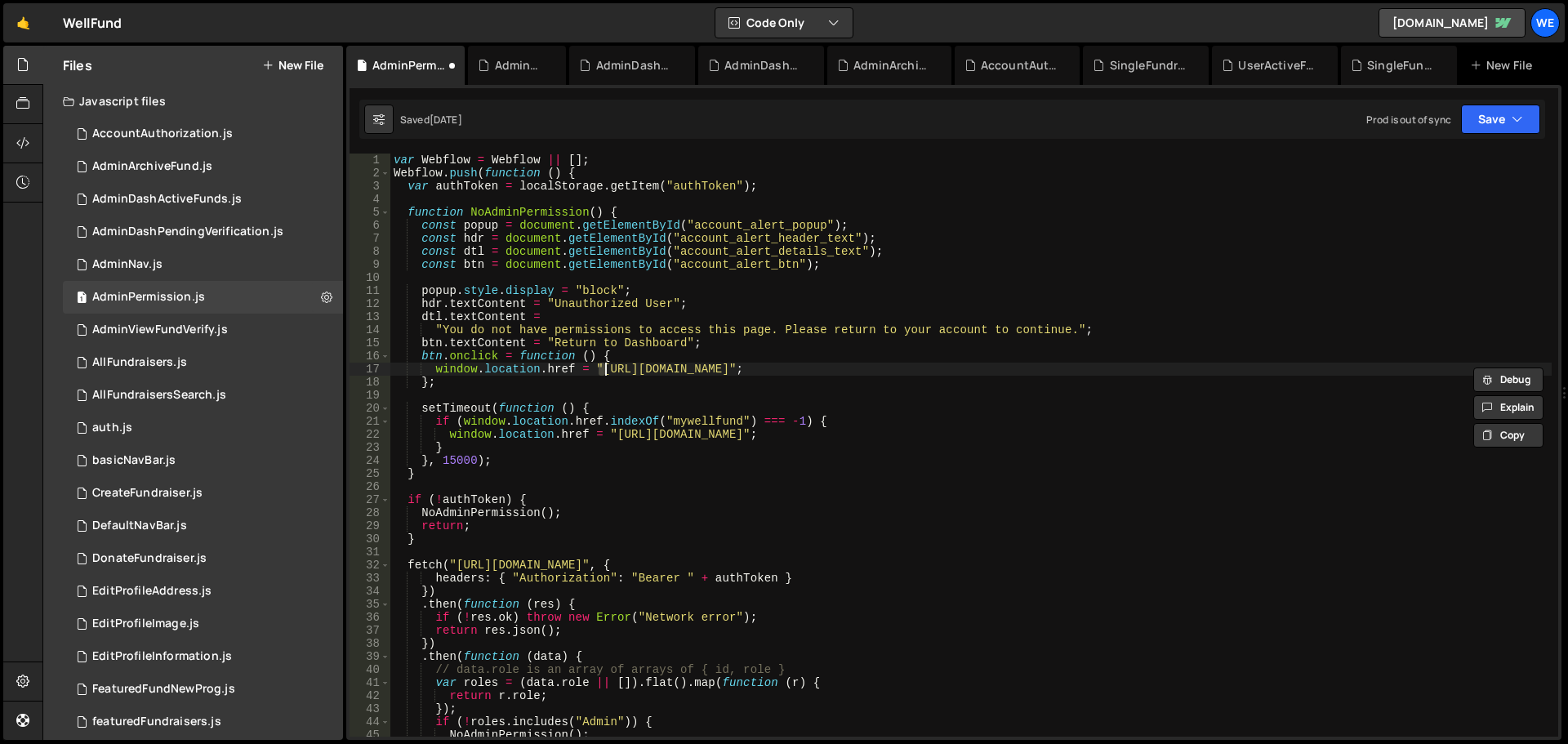
click at [598, 368] on div "var Webflow = Webflow || [ ] ; Webflow . push ( function ( ) { var authToken = …" at bounding box center [972, 445] width 1162 height 584
click at [782, 374] on div "var Webflow = Webflow || [ ] ; Webflow . push ( function ( ) { var authToken = …" at bounding box center [972, 458] width 1162 height 610
paste textarea "[DOMAIN_NAME]"
click at [614, 431] on div "var Webflow = Webflow || [ ] ; Webflow . push ( function ( ) { var authToken = …" at bounding box center [972, 458] width 1162 height 610
click at [798, 432] on div "var Webflow = Webflow || [ ] ; Webflow . push ( function ( ) { var authToken = …" at bounding box center [972, 458] width 1162 height 610
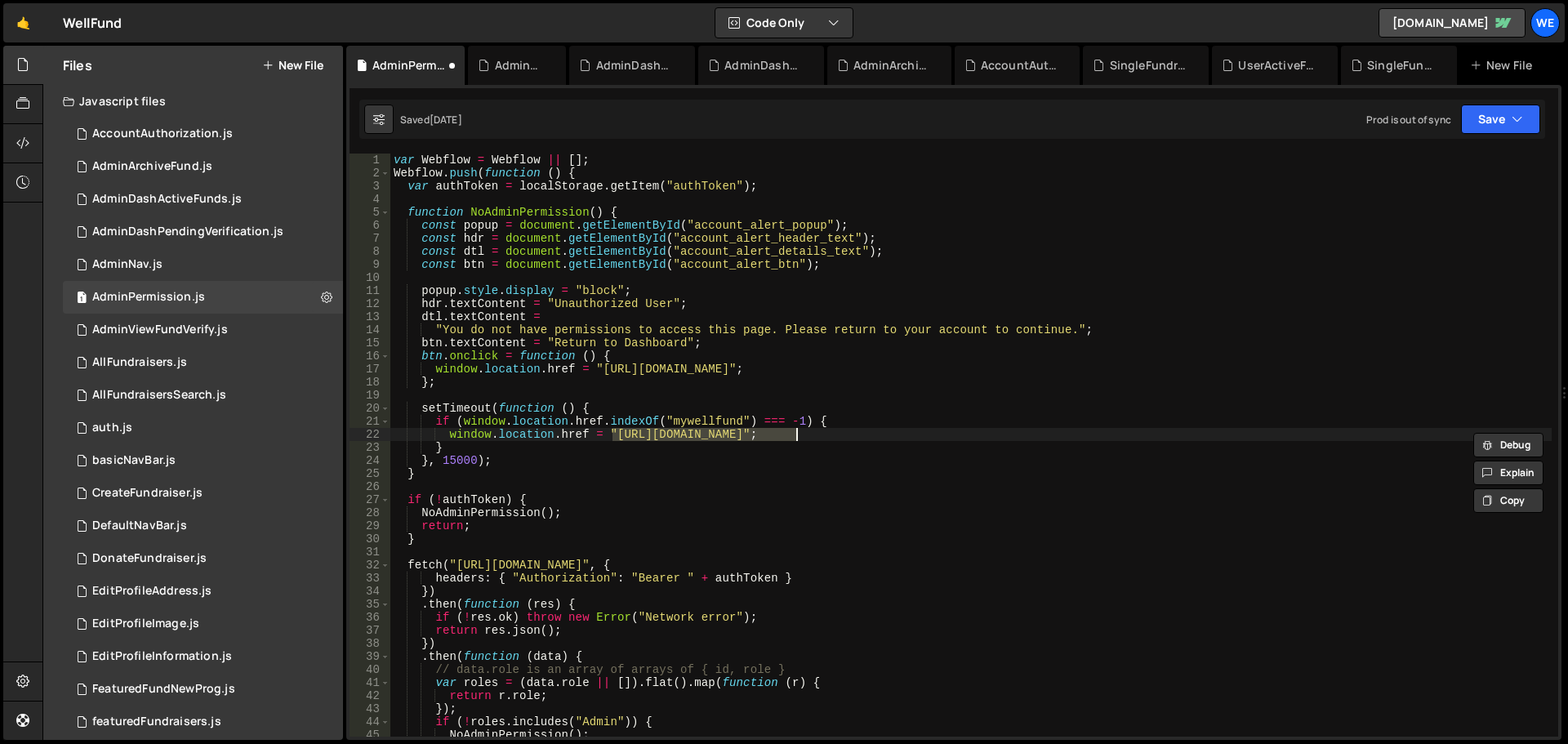
paste textarea "[DOMAIN_NAME]"
type textarea "window.location.href = "https://well-fund-website.webflow.io/user/account/profi…"
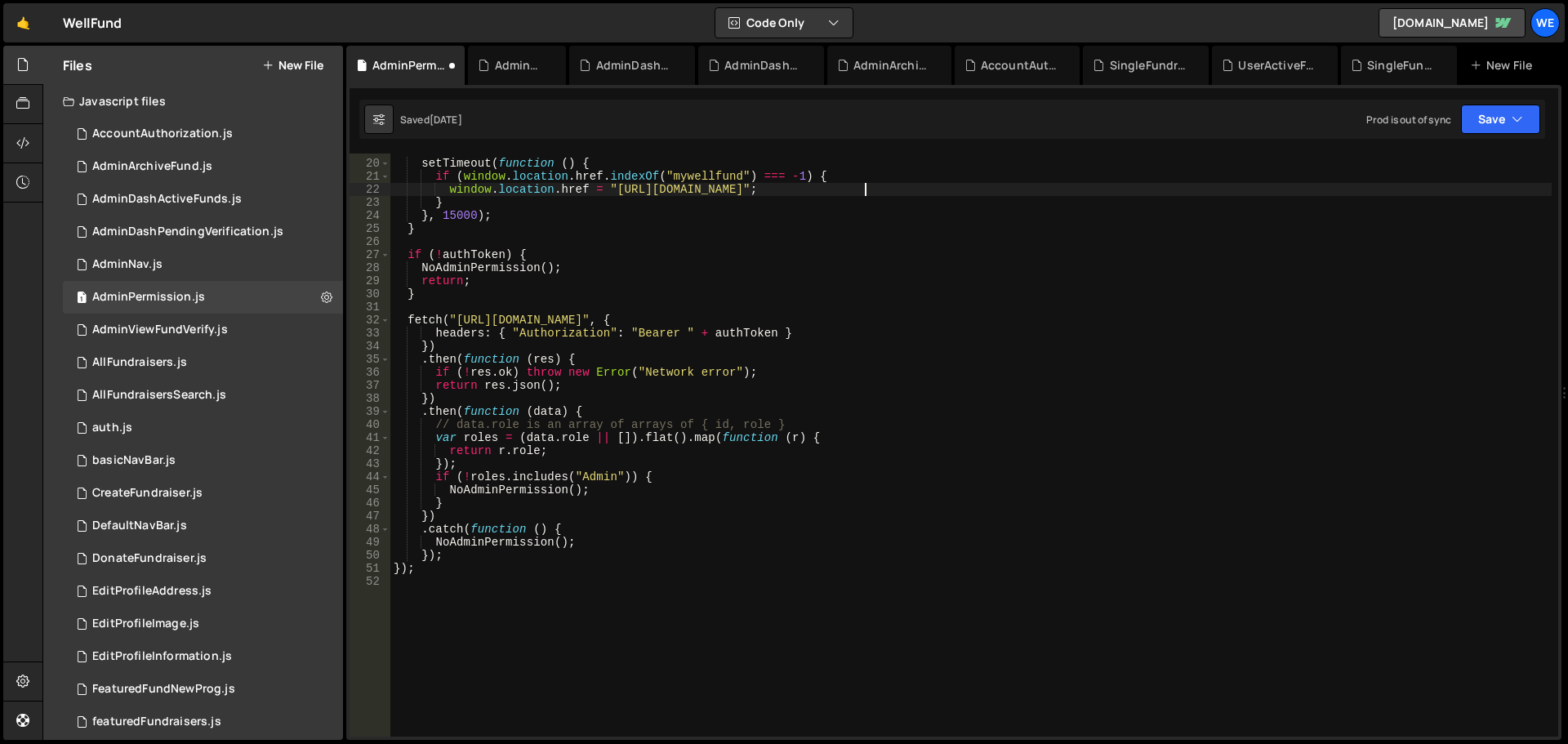
scroll to position [245, 0]
click at [1477, 123] on button "Save" at bounding box center [1501, 119] width 79 height 30
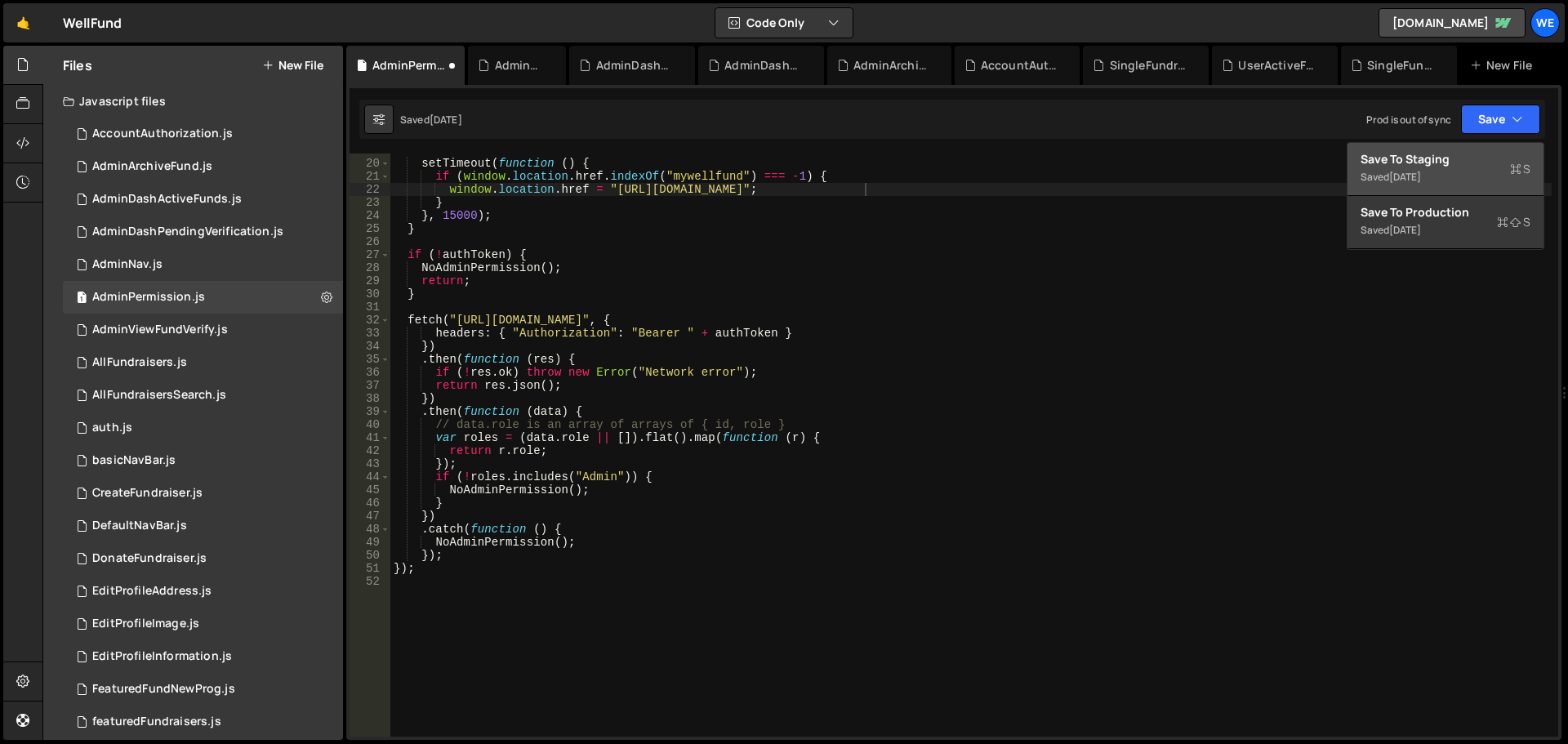
click at [1440, 155] on div "Save to Staging S" at bounding box center [1446, 160] width 170 height 16
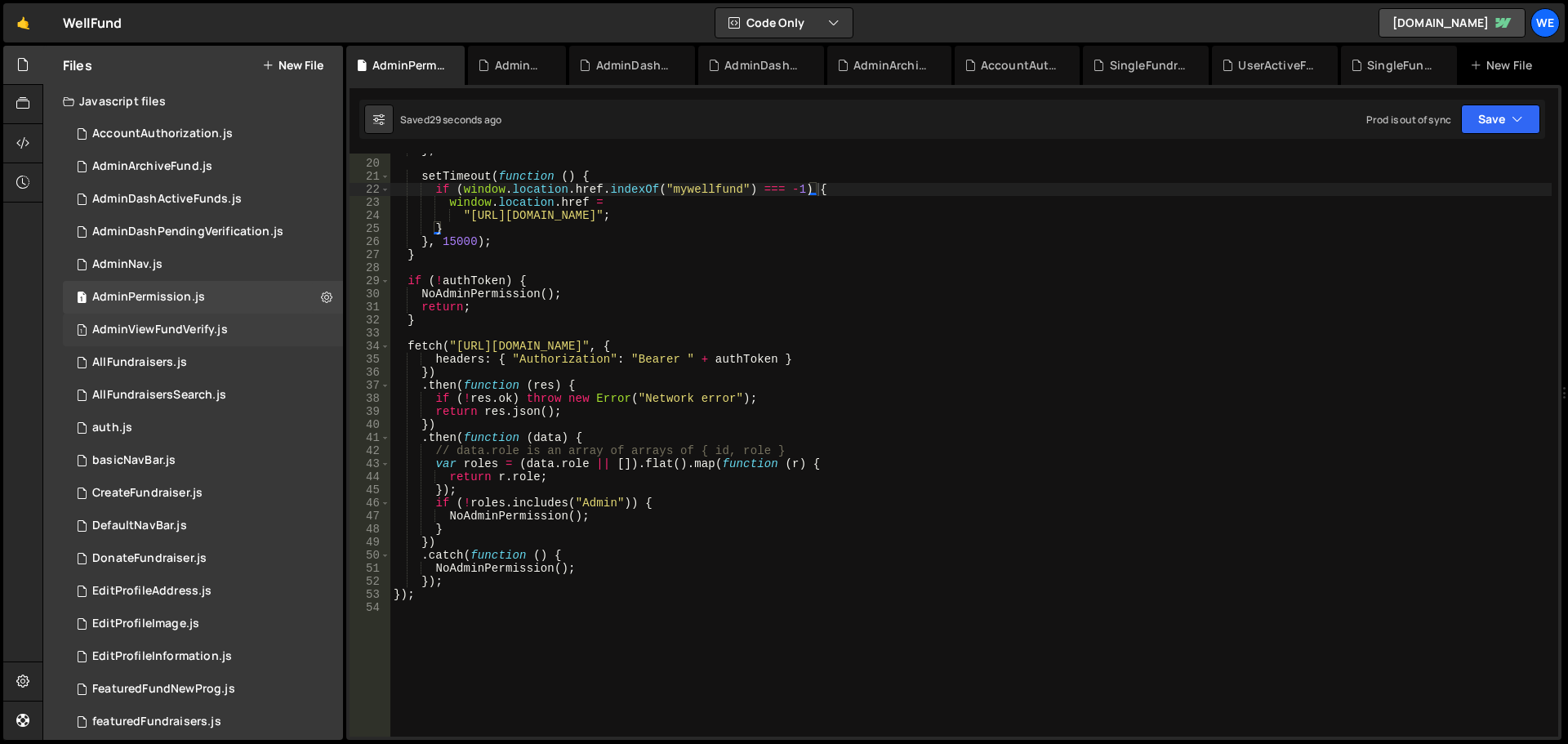
drag, startPoint x: 169, startPoint y: 331, endPoint x: 160, endPoint y: 342, distance: 14.2
click at [169, 331] on div "AdminViewFundVerify.js" at bounding box center [160, 330] width 135 height 14
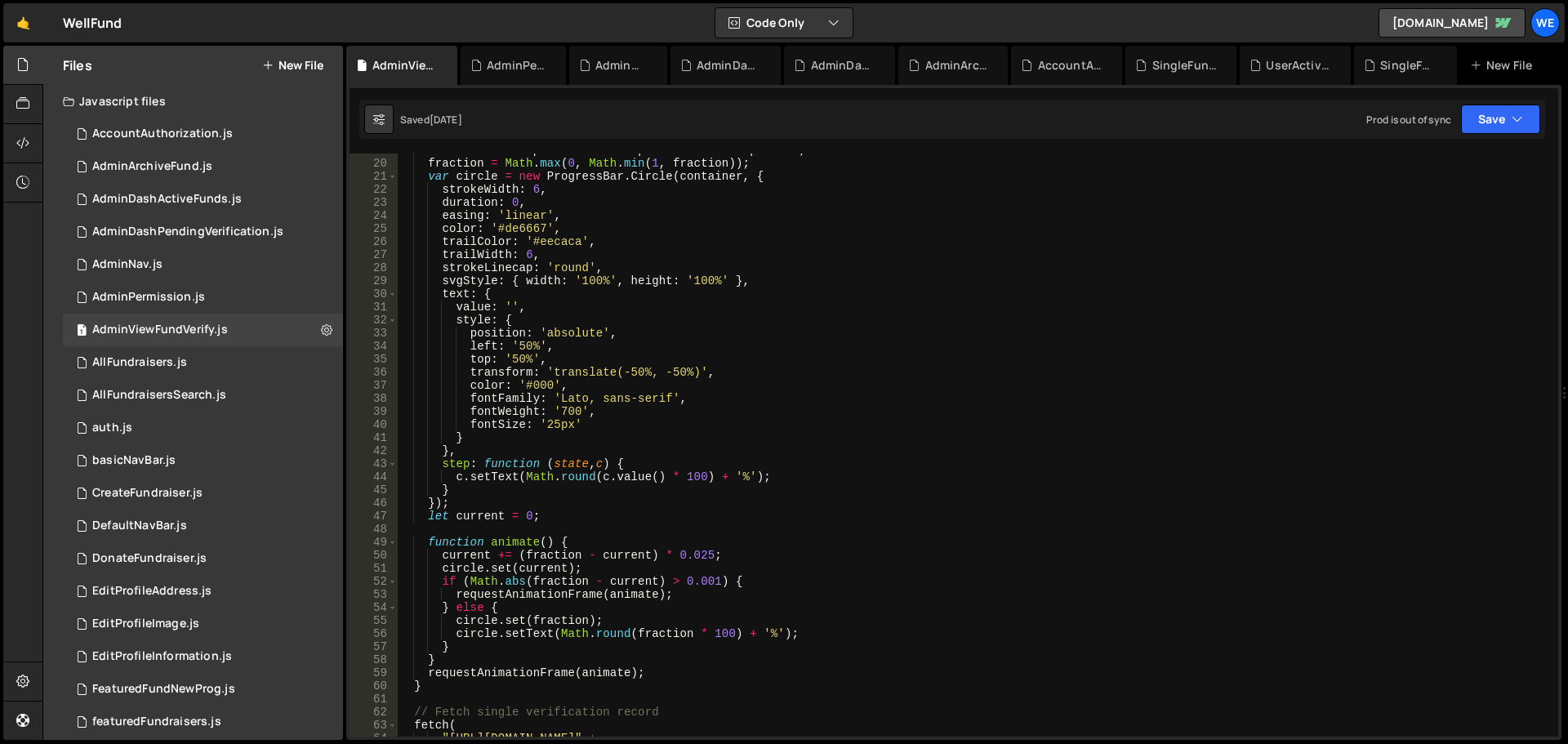
scroll to position [588, 0]
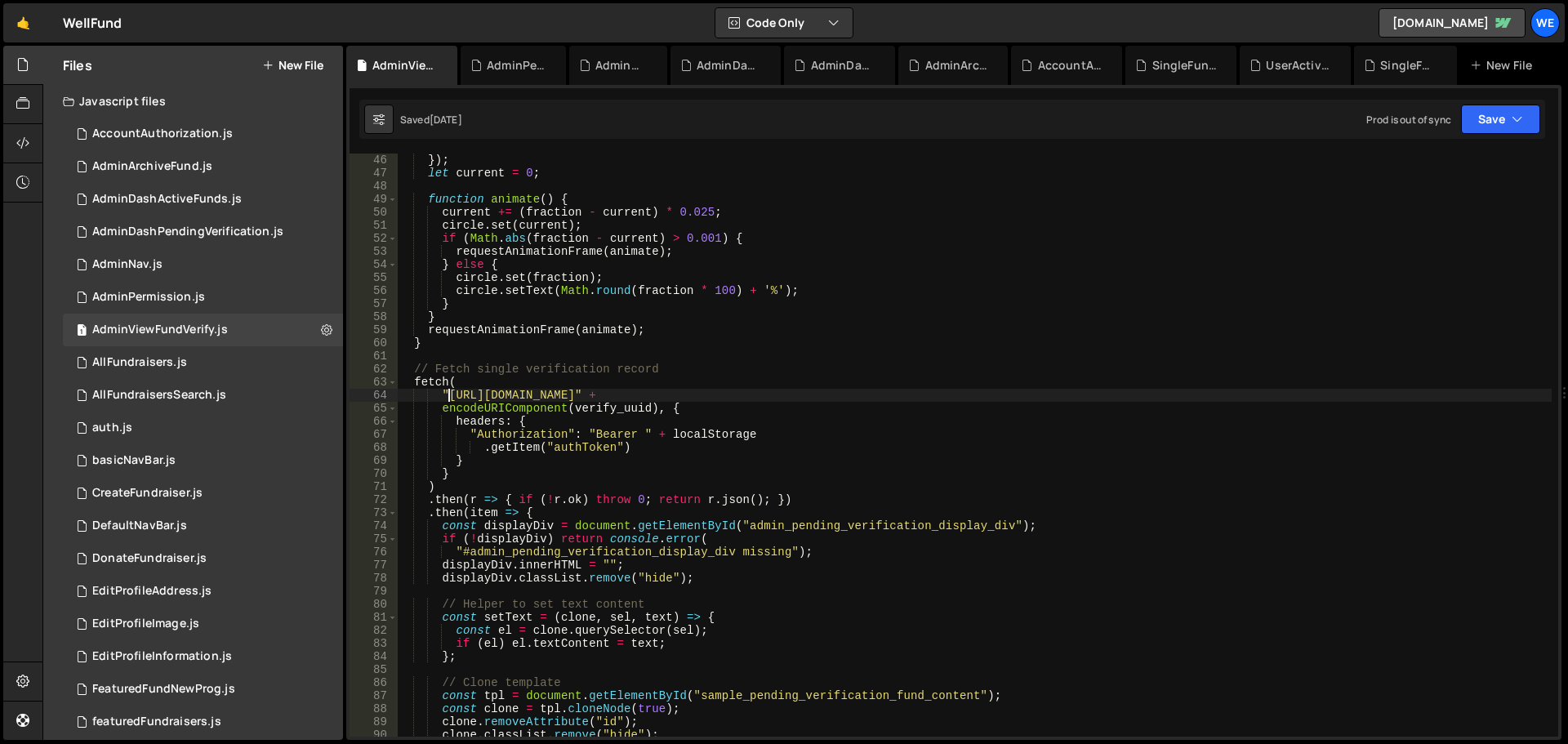
click at [446, 398] on div "}) ; let current = 0 ; function animate ( ) { current += ( fraction - current )…" at bounding box center [975, 458] width 1155 height 610
click at [701, 391] on div "}) ; let current = 0 ; function animate ( ) { current += ( fraction - current )…" at bounding box center [975, 458] width 1155 height 610
paste textarea "xru1-ldop-hv9n.n7e.xano"
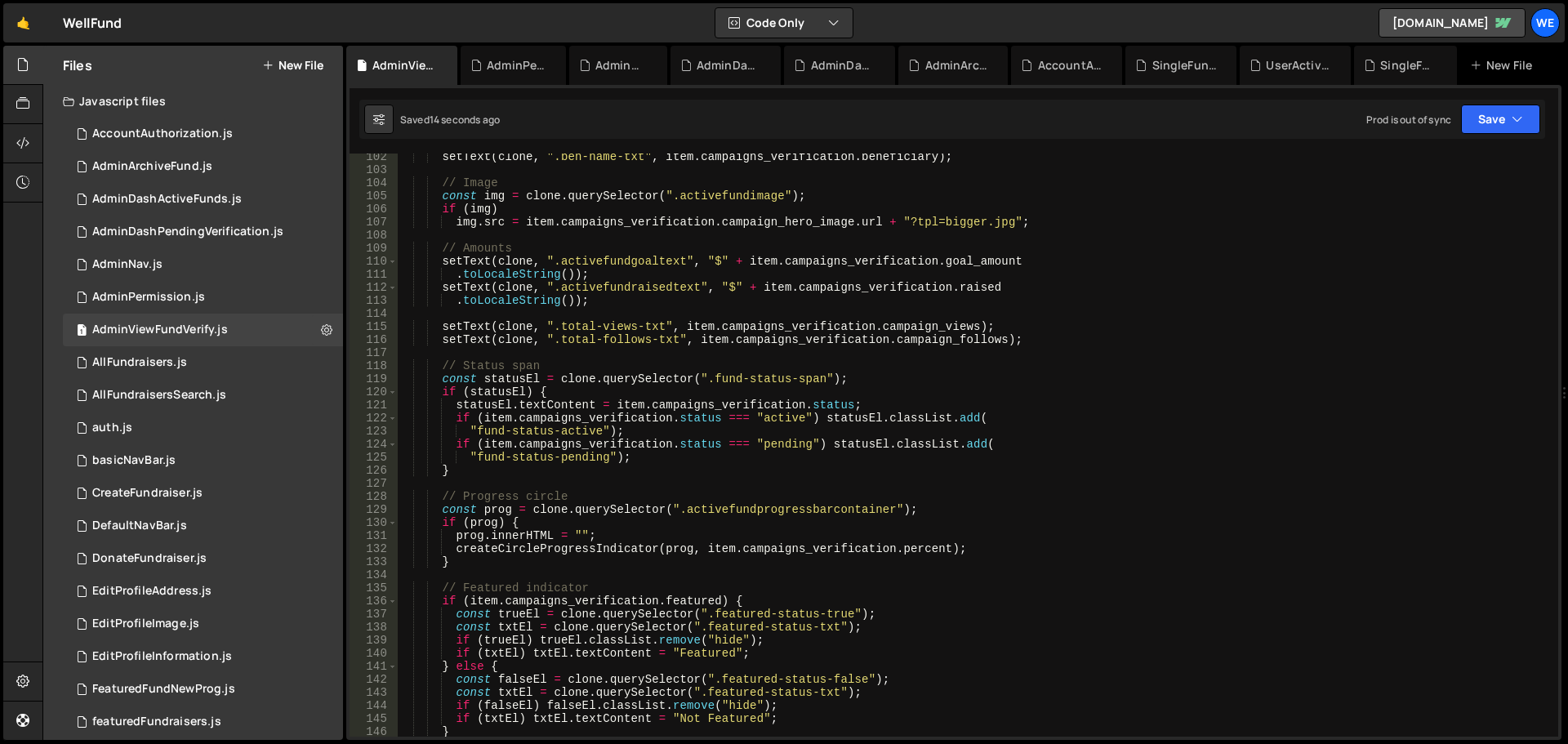
scroll to position [1568, 0]
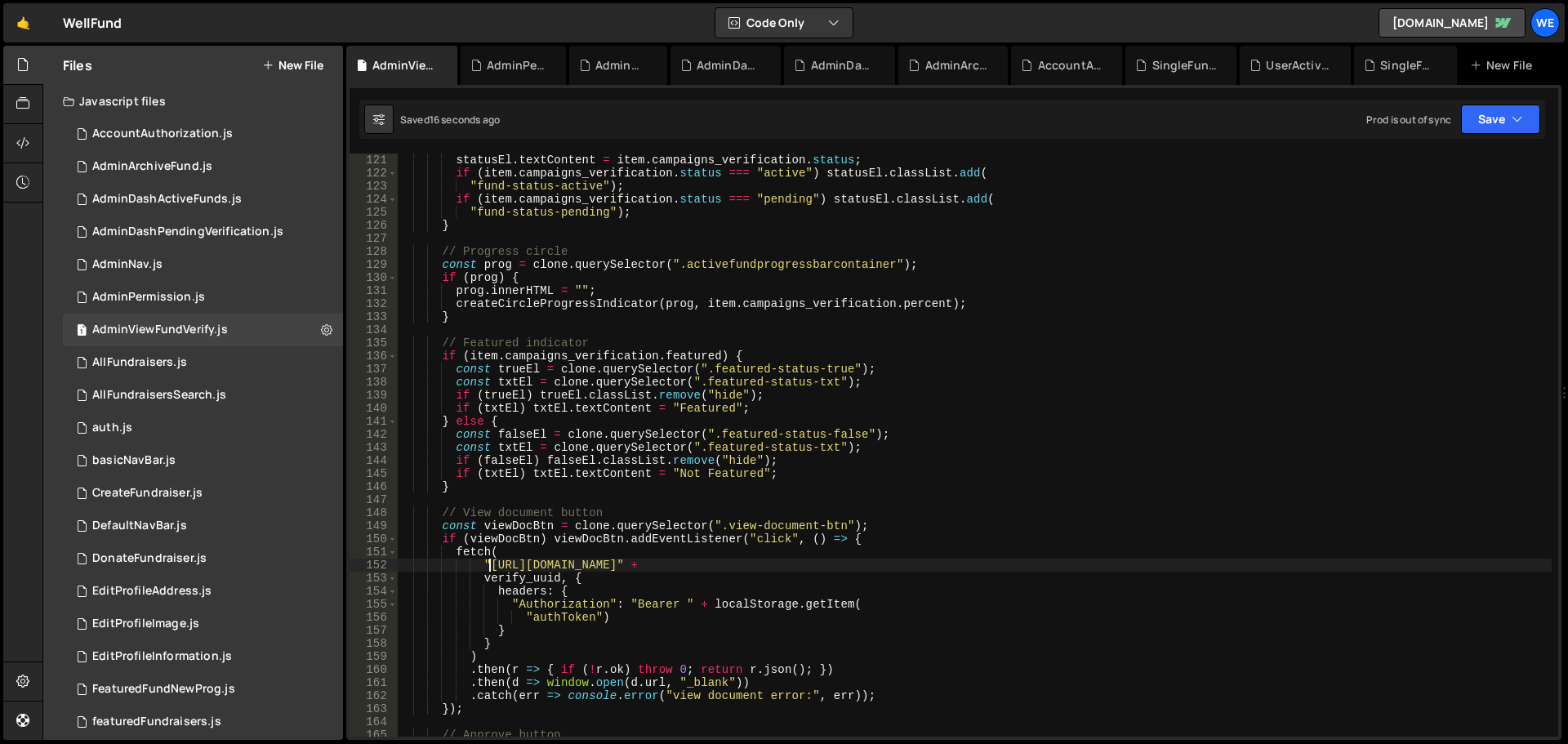
click at [489, 567] on div "statusEl . textContent = item . campaigns_verification . status ; if ( item . c…" at bounding box center [975, 458] width 1155 height 610
drag, startPoint x: 740, startPoint y: 564, endPoint x: 762, endPoint y: 575, distance: 24.6
click at [741, 563] on div "statusEl . textContent = item . campaigns_verification . status ; if ( item . c…" at bounding box center [975, 458] width 1155 height 610
paste textarea "xru1-ldop-hv9n.n7e.xano"
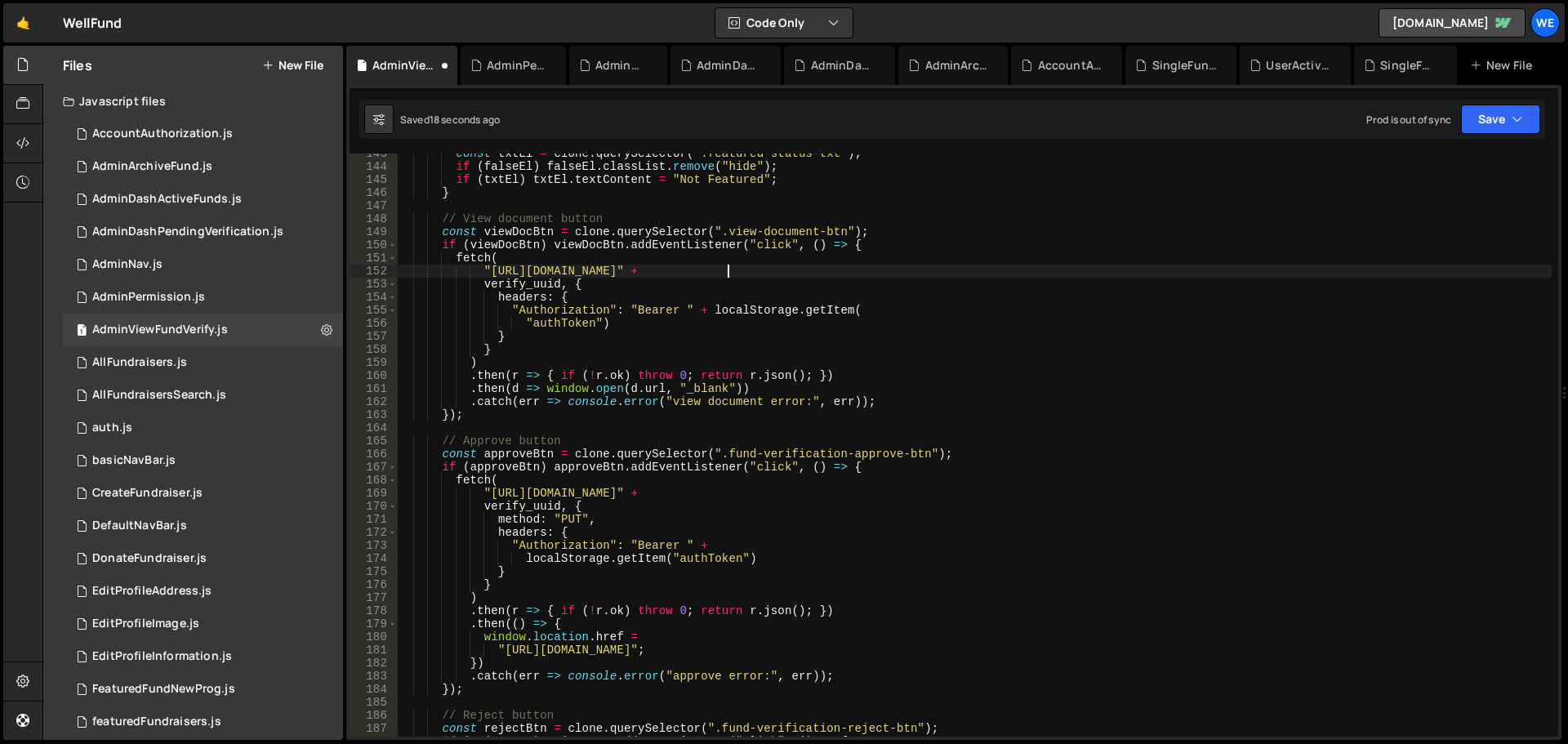
scroll to position [1862, 0]
click at [489, 495] on div "const txtEl = clone . querySelector ( ".featured-status-txt" ) ; if ( falseEl )…" at bounding box center [975, 452] width 1155 height 610
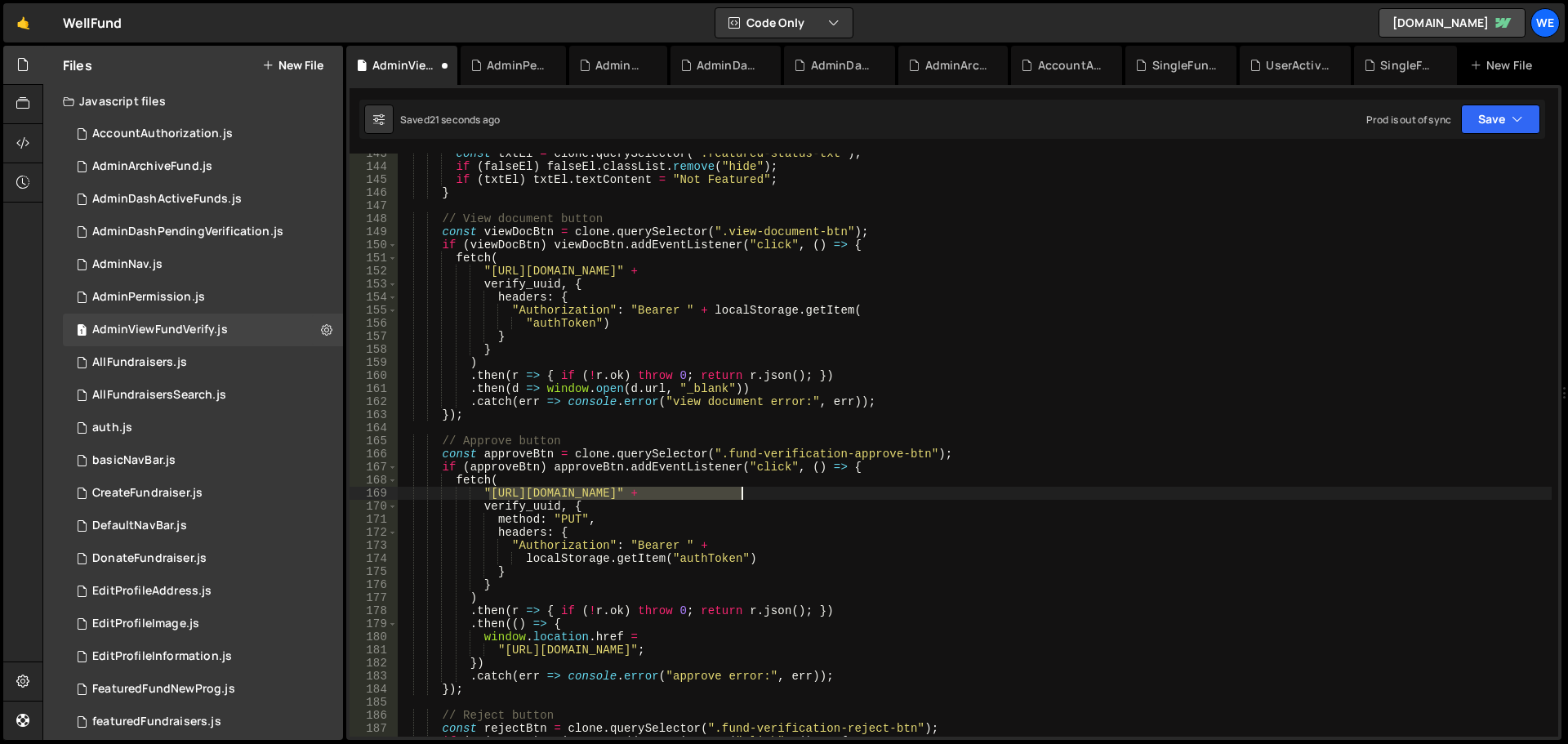
click at [742, 494] on div "const txtEl = clone . querySelector ( ".featured-status-txt" ) ; if ( falseEl )…" at bounding box center [975, 452] width 1155 height 610
paste textarea "xru1-ldop-hv9n.n7e.xano"
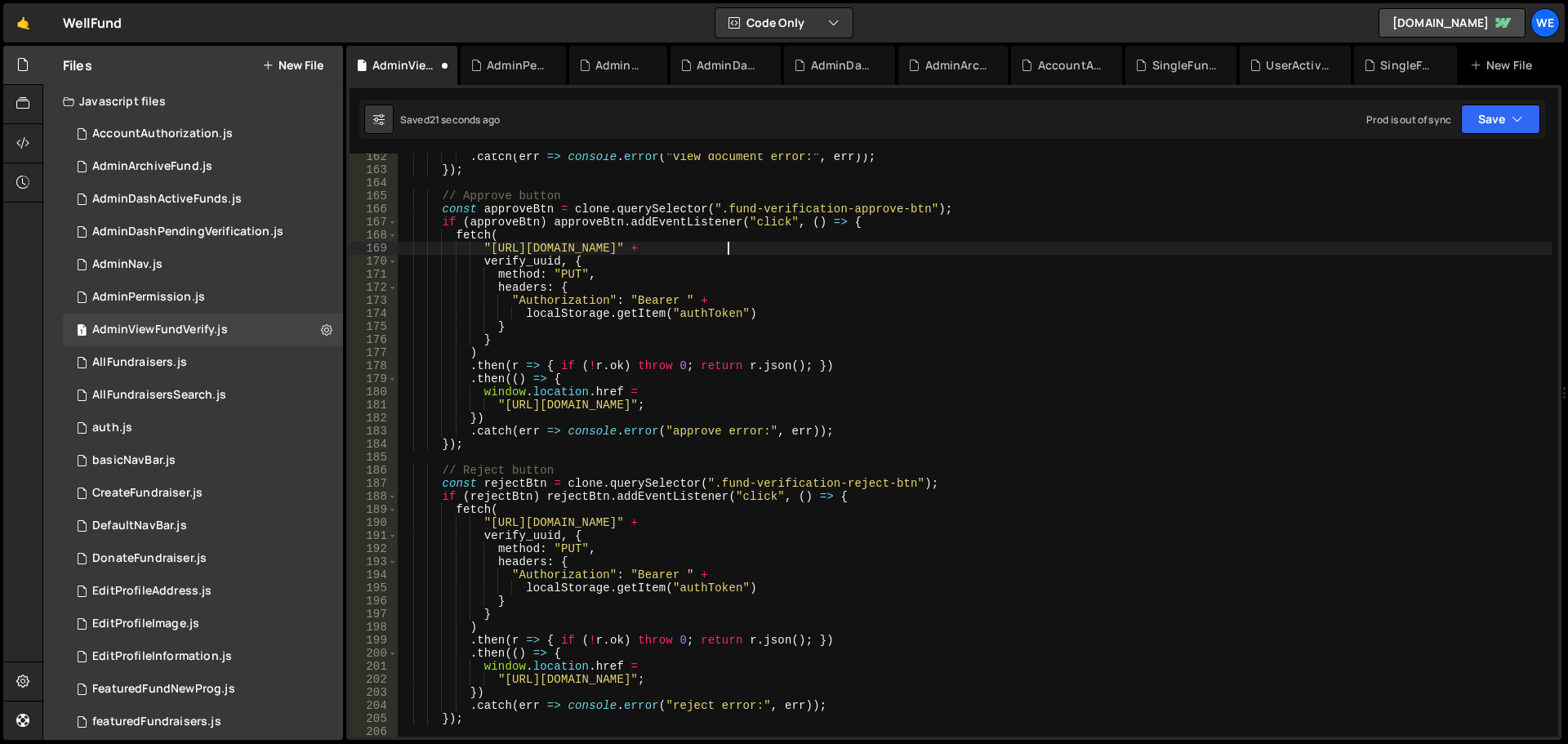
scroll to position [2107, 0]
drag, startPoint x: 489, startPoint y: 519, endPoint x: 620, endPoint y: 586, distance: 147.1
click at [491, 521] on div ". catch ( err => console . error ( "view document error:" , err )) ; }) ; // Ap…" at bounding box center [975, 455] width 1155 height 610
click at [742, 520] on div ". catch ( err => console . error ( "view document error:" , err )) ; }) ; // Ap…" at bounding box center [975, 455] width 1155 height 610
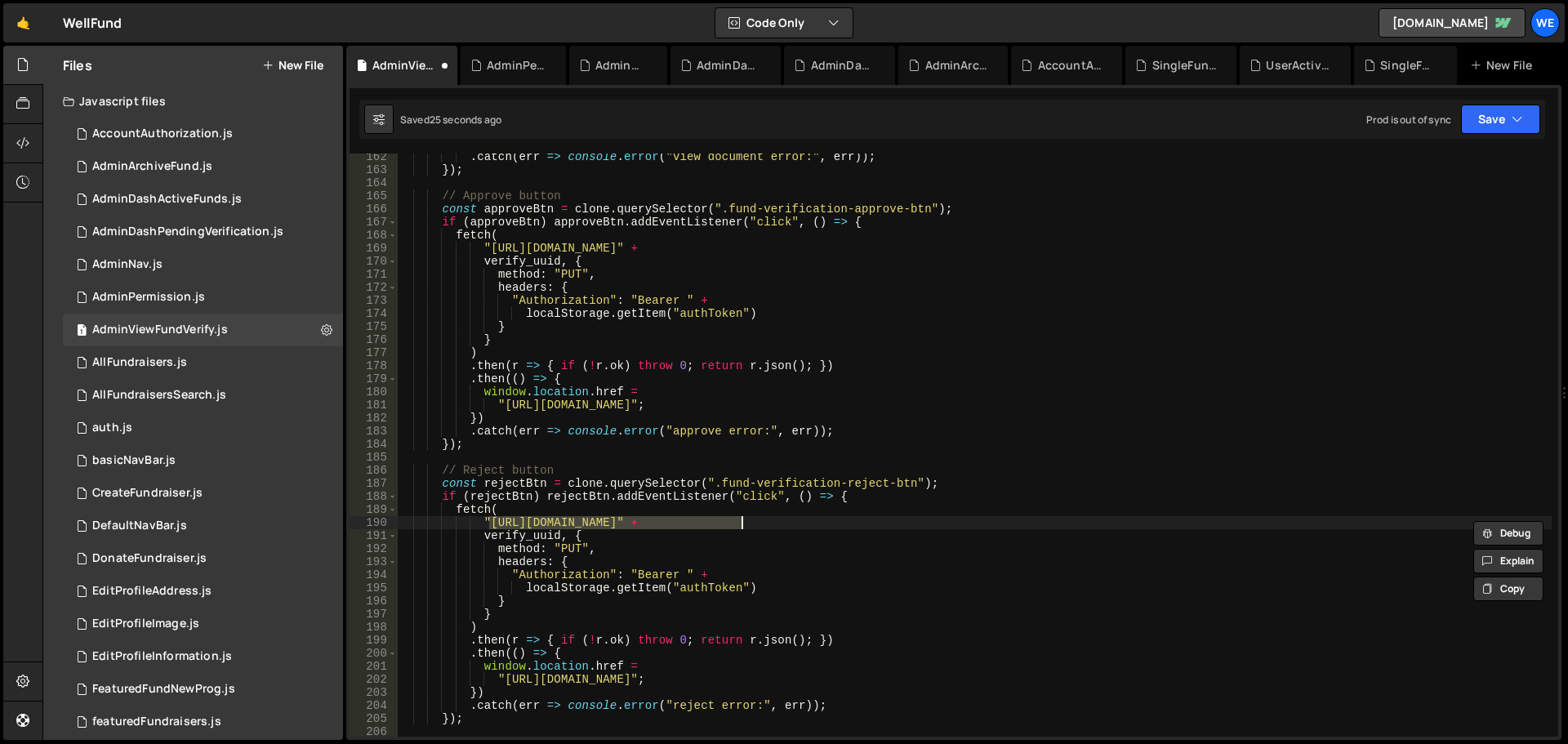
paste textarea "xru1-ldop-hv9n.n7e.xano"
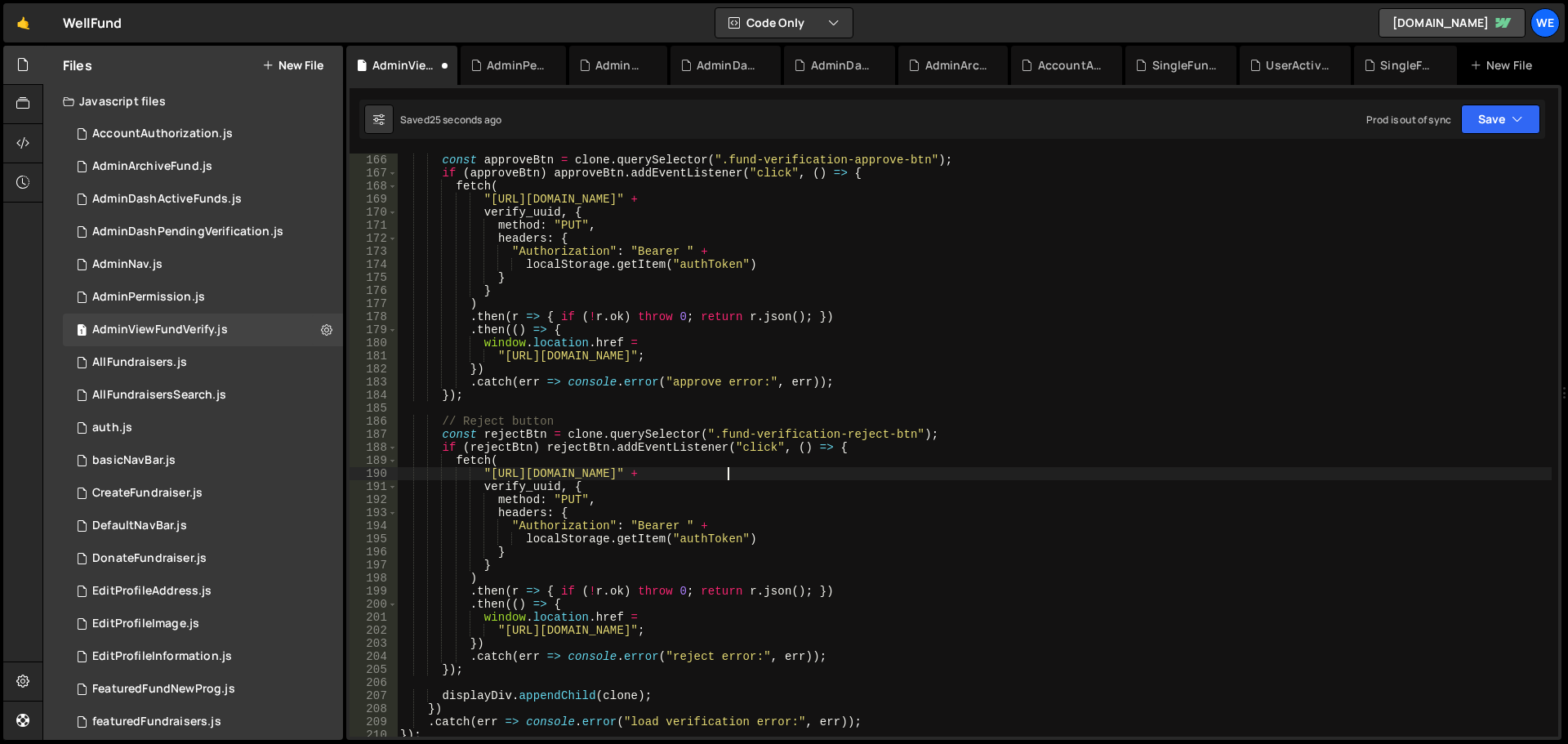
scroll to position [2352, 0]
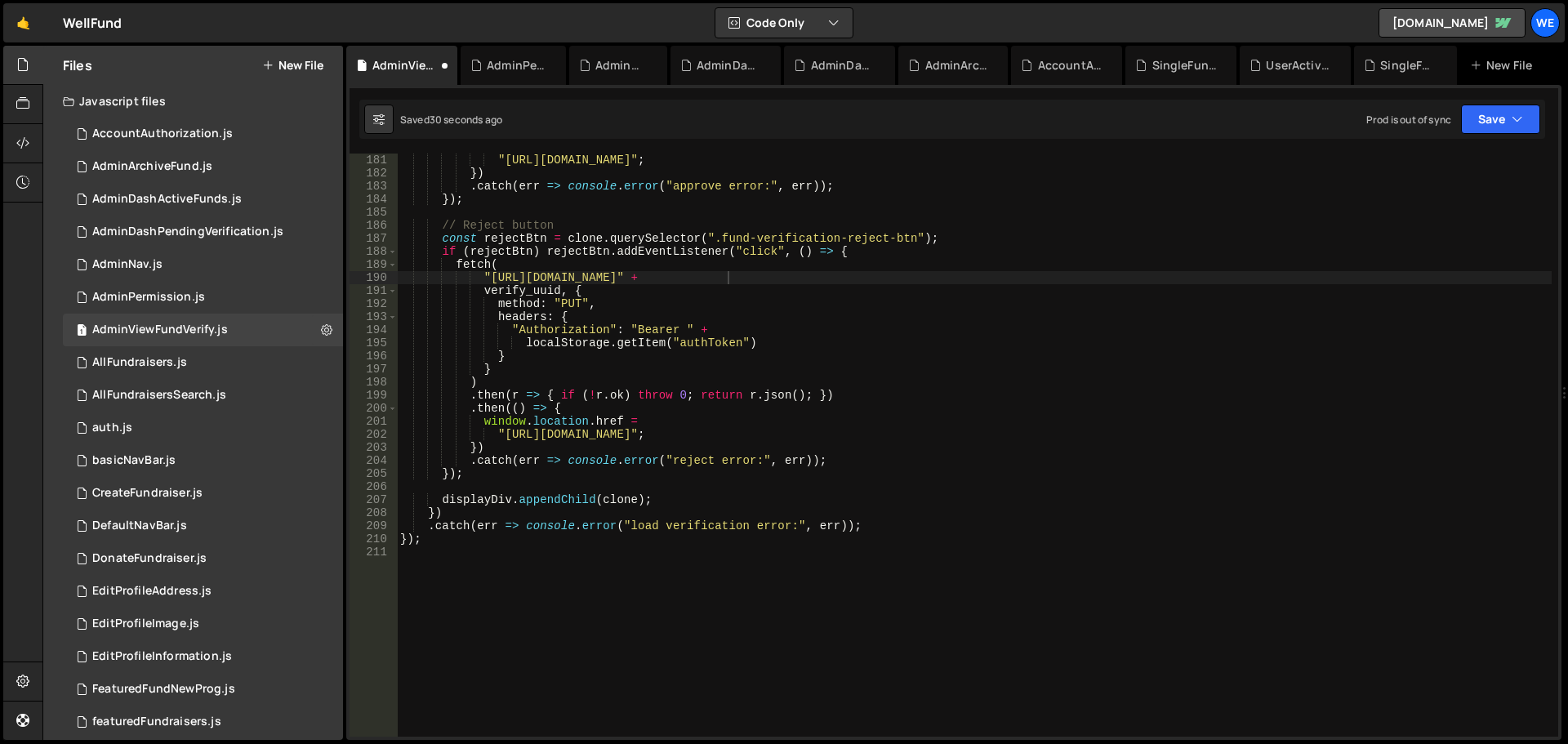
drag, startPoint x: 501, startPoint y: 431, endPoint x: 553, endPoint y: 490, distance: 78.6
click at [502, 432] on div ""https://www.mywellfund.com/user/account/admin/fundraiser-verification" ; }) . …" at bounding box center [975, 458] width 1155 height 610
click at [684, 435] on div ""https://www.mywellfund.com/user/account/admin/fundraiser-verification" ; }) . …" at bounding box center [975, 458] width 1155 height 610
paste textarea "[DOMAIN_NAME]"
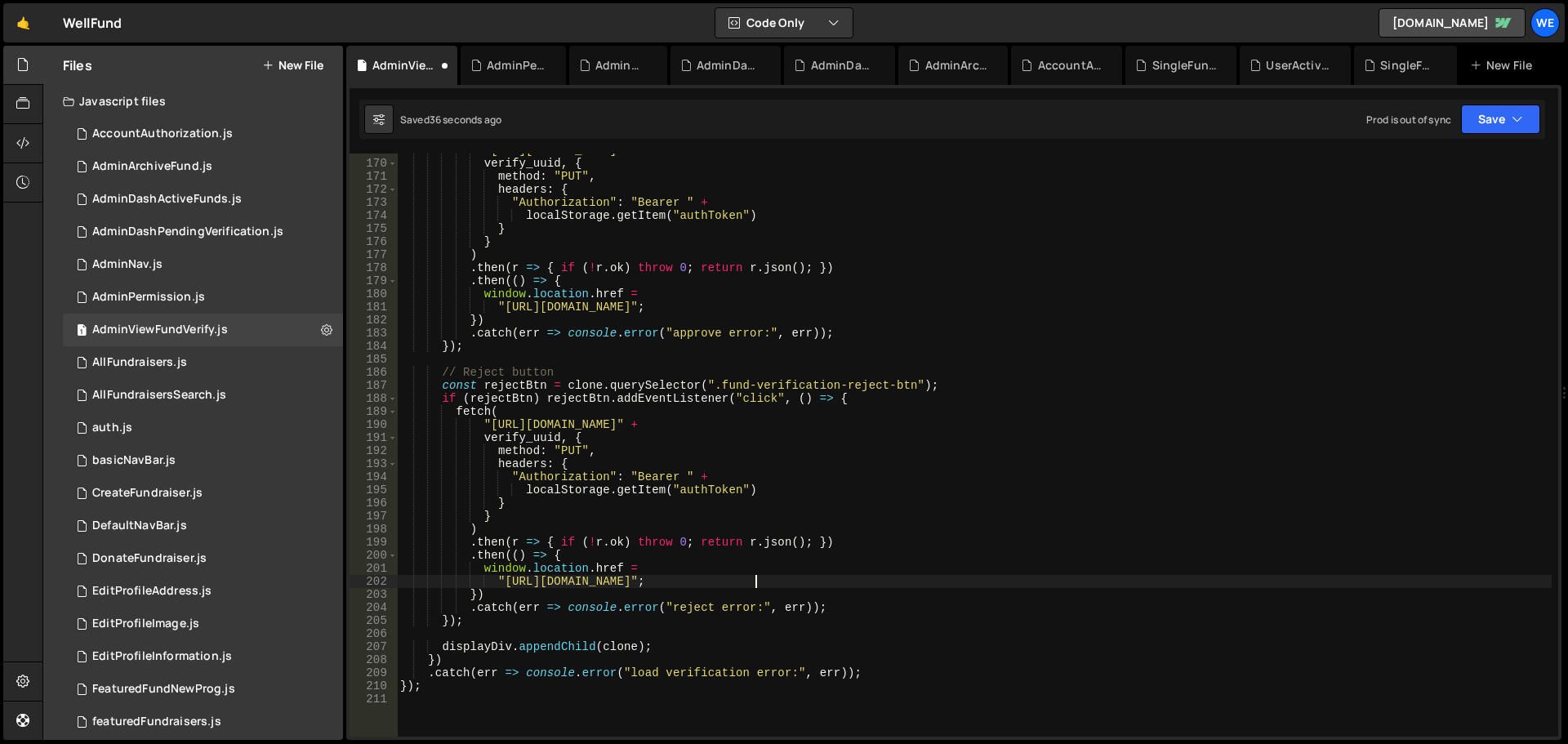
click at [505, 306] on div ""https://xru1-ldop-hv9n.n7e.xano.io/api:-5GIfiQW/fund_verification/approve?uuid…" at bounding box center [975, 448] width 1155 height 610
click at [682, 306] on div ""https://xru1-ldop-hv9n.n7e.xano.io/api:-5GIfiQW/fund_verification/approve?uuid…" at bounding box center [975, 448] width 1155 height 610
click at [685, 303] on div ""https://xru1-ldop-hv9n.n7e.xano.io/api:-5GIfiQW/fund_verification/approve?uuid…" at bounding box center [975, 448] width 1155 height 610
paste textarea "[DOMAIN_NAME]"
type textarea ""https://well-fund-website.webflow.io/user/account/admin/fundraiser-verificatio…"
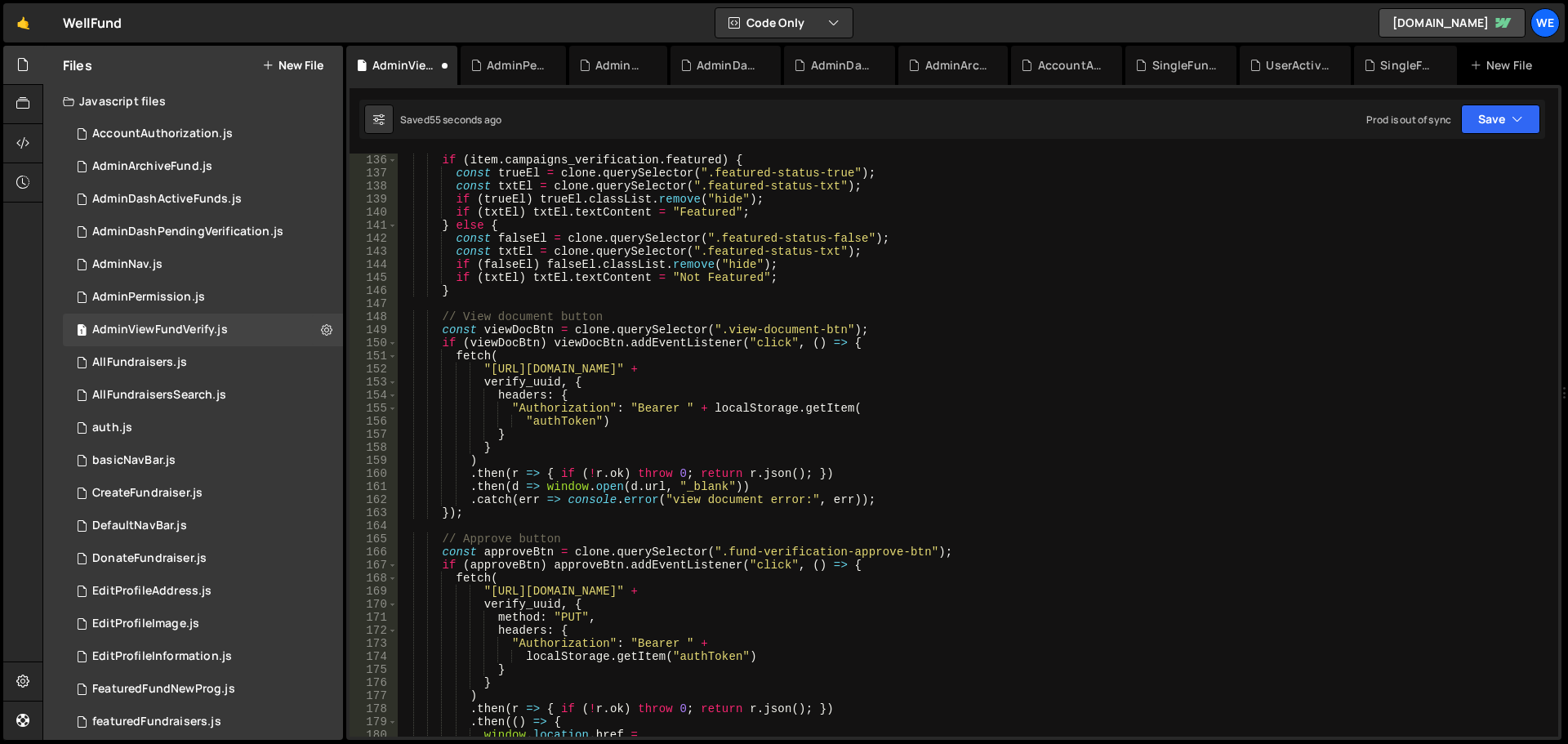
scroll to position [2058, 0]
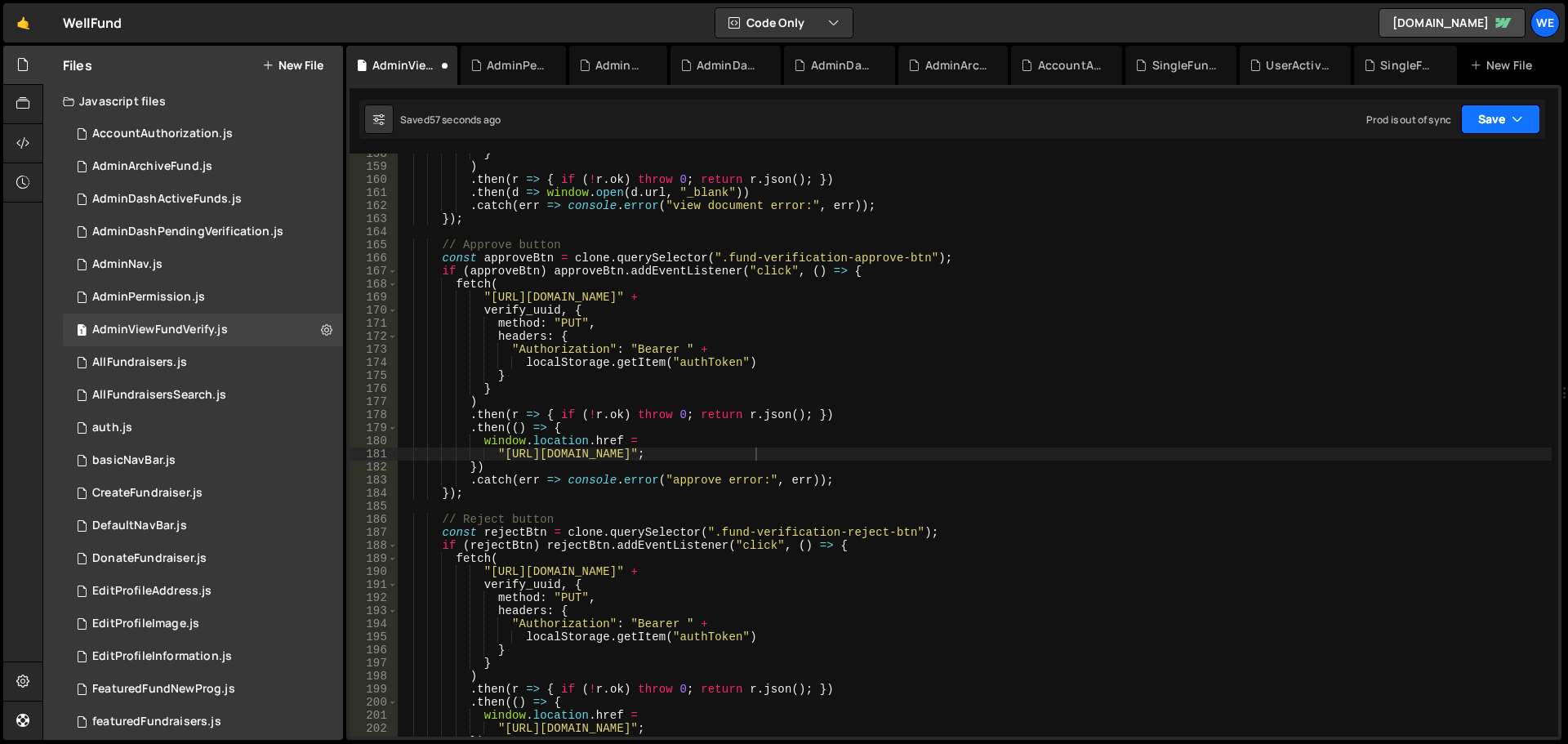
click at [1504, 115] on button "Save" at bounding box center [1501, 119] width 79 height 30
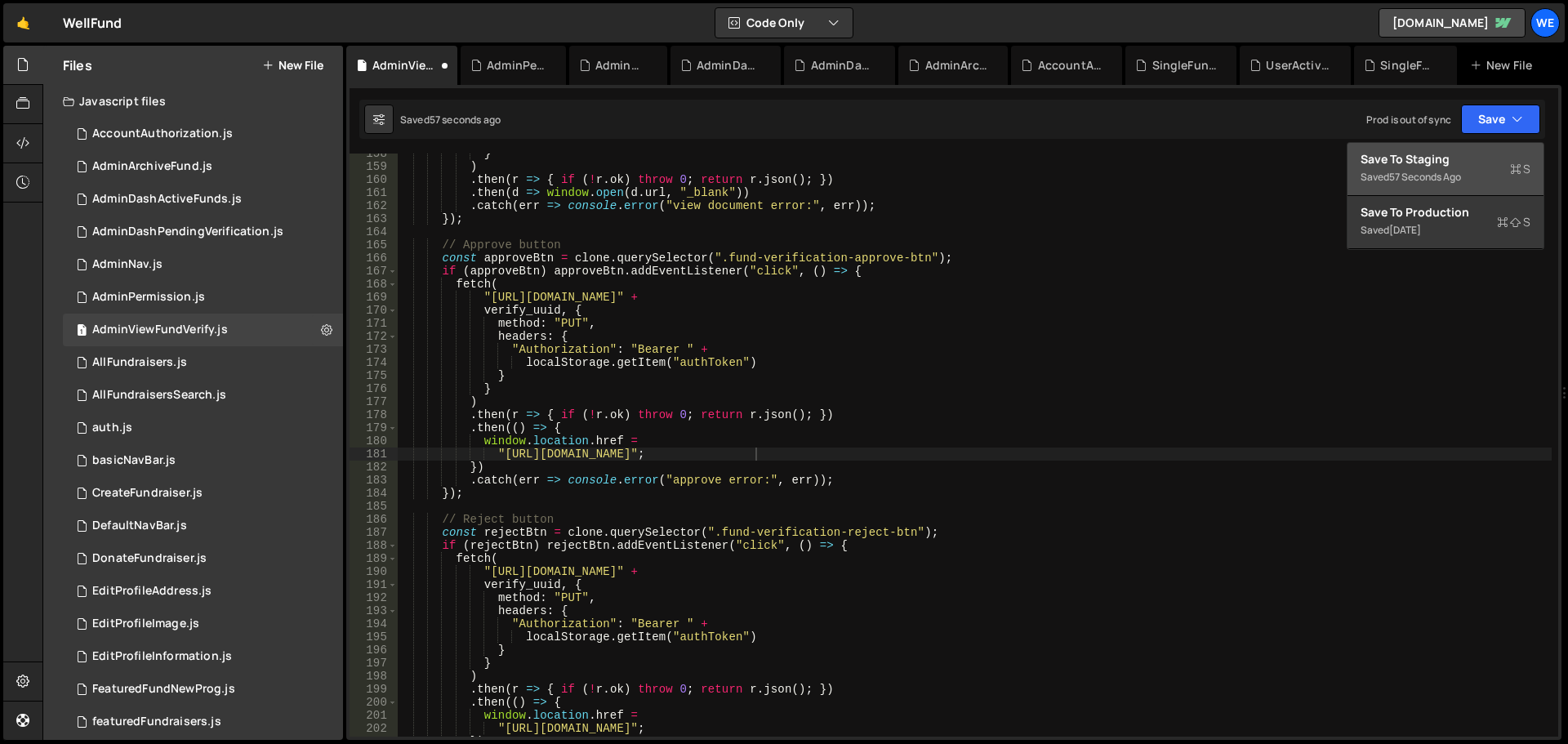
click at [1443, 169] on div "Saved 57 seconds ago" at bounding box center [1446, 177] width 170 height 20
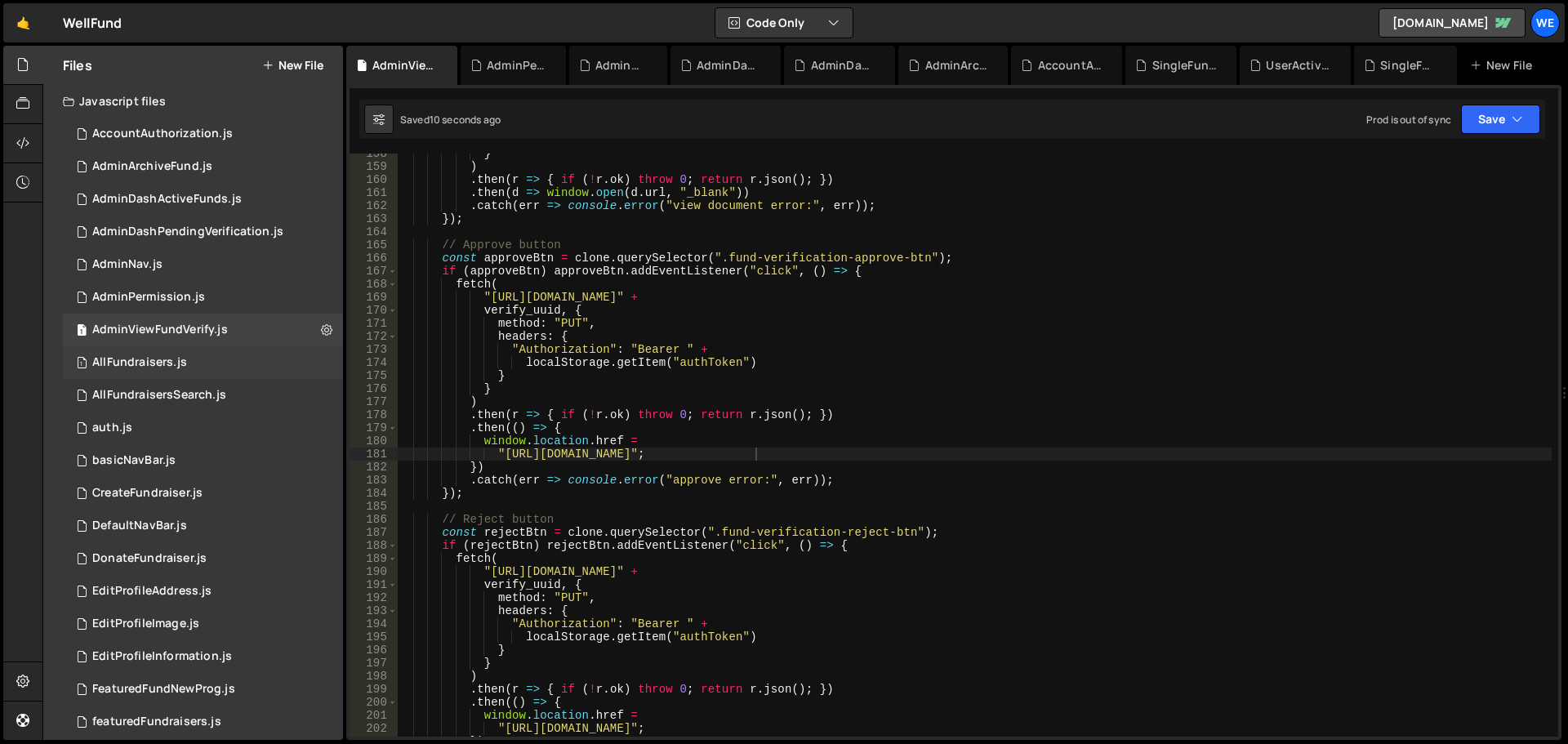
click at [150, 363] on div "AllFundraisers.js" at bounding box center [140, 362] width 95 height 14
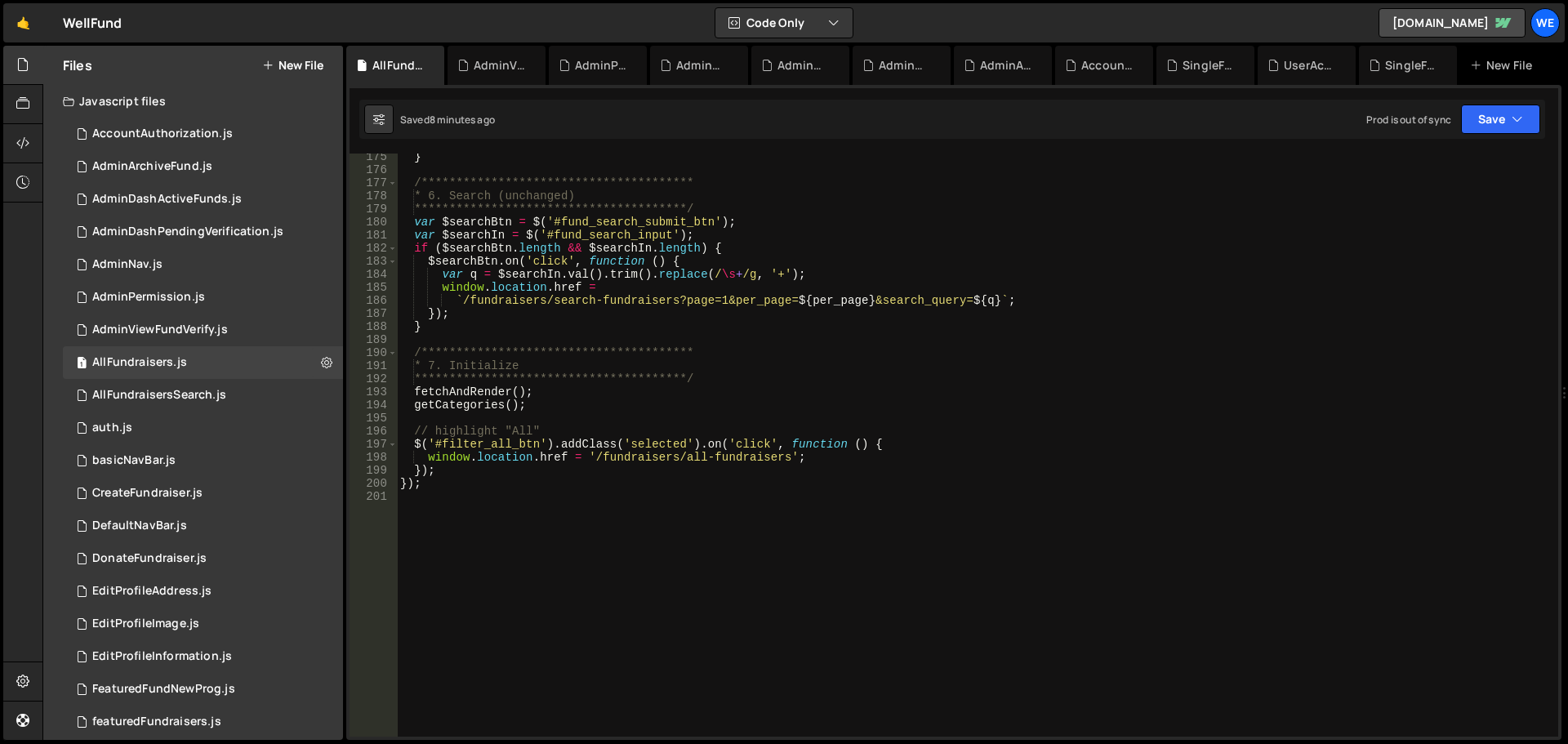
scroll to position [2352, 0]
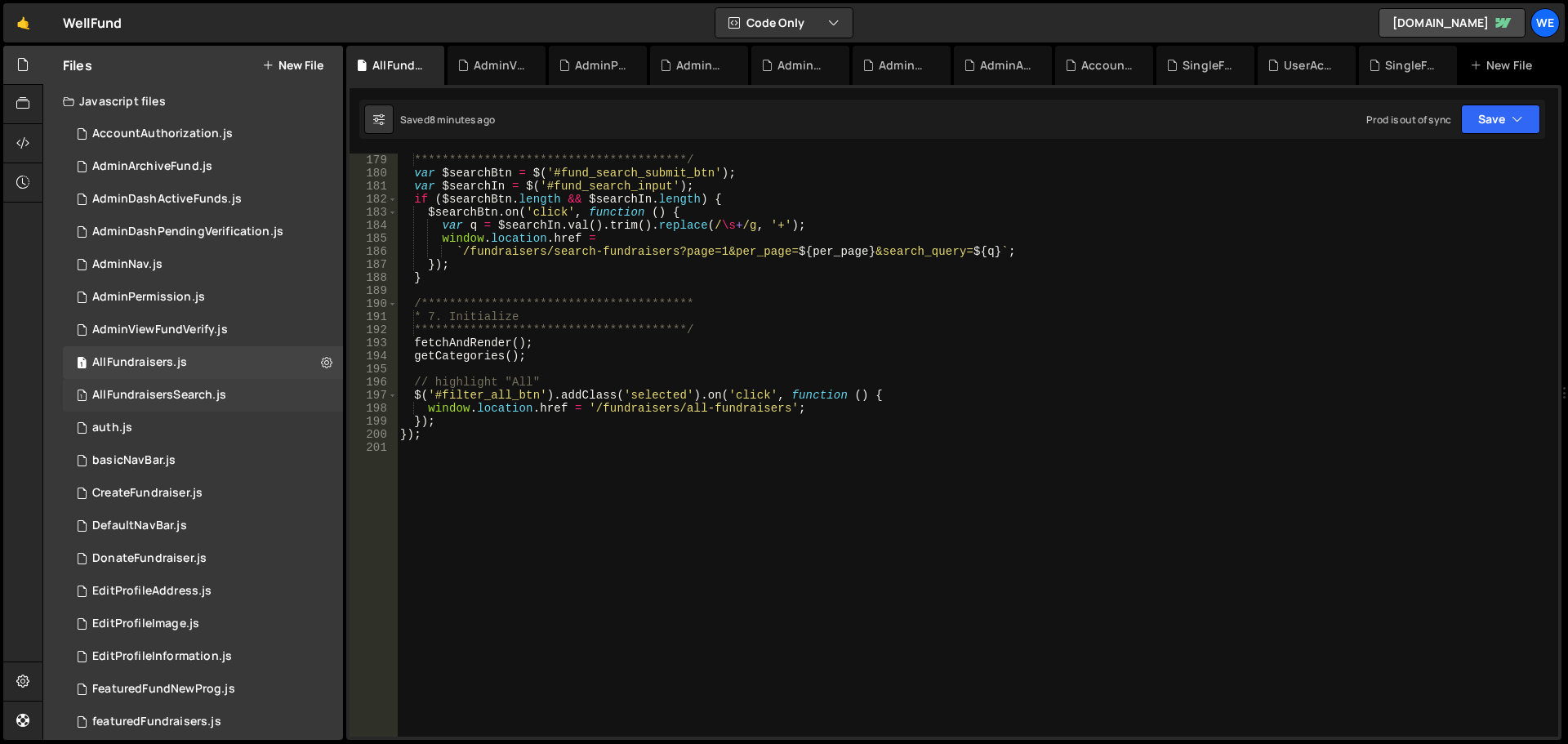
click at [143, 402] on div "AllFundraisersSearch.js" at bounding box center [159, 395] width 134 height 14
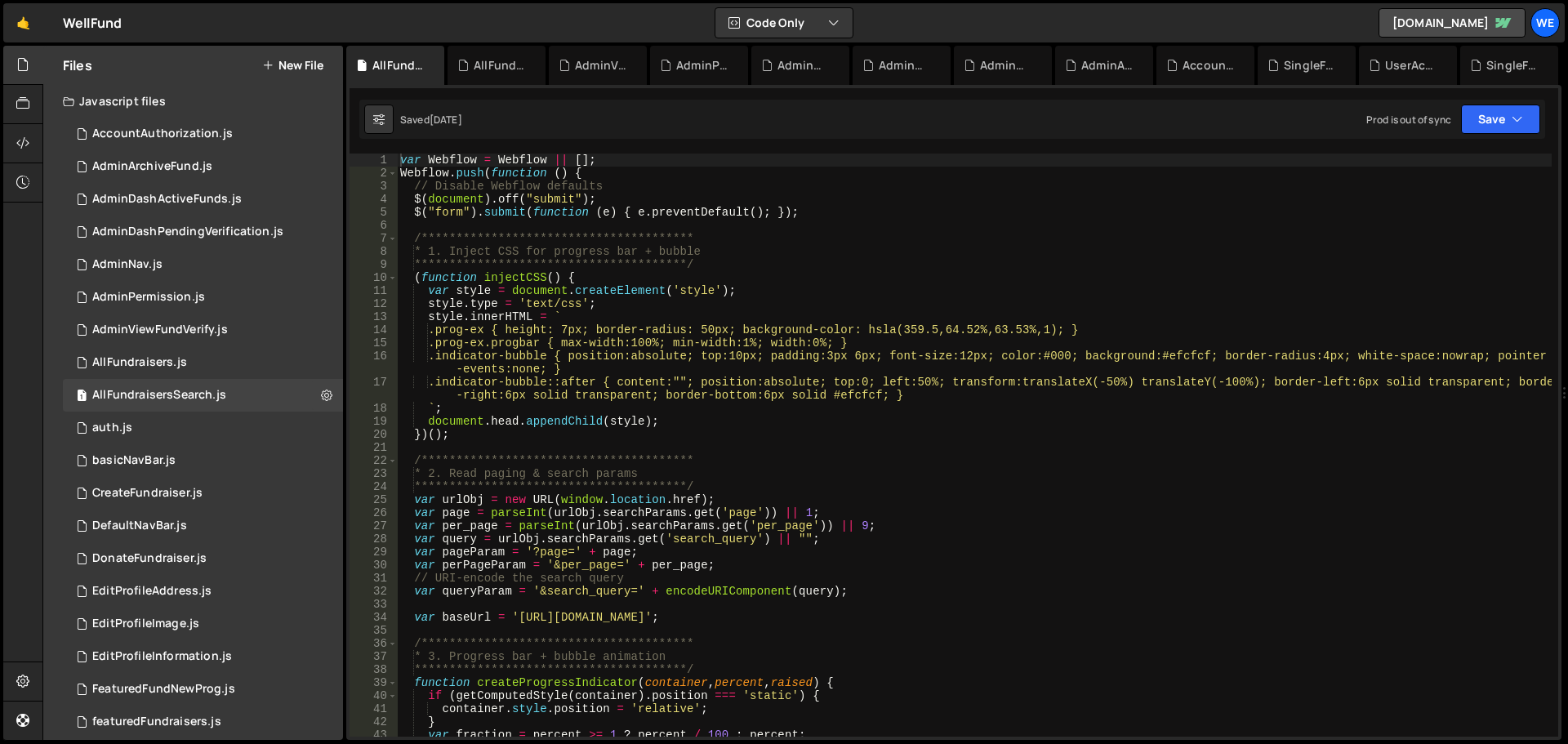
click at [519, 614] on div "**********" at bounding box center [975, 458] width 1155 height 610
click at [769, 619] on div "**********" at bounding box center [975, 458] width 1155 height 610
paste textarea "well-fund-website.webflow"
drag, startPoint x: 515, startPoint y: 619, endPoint x: 530, endPoint y: 631, distance: 19.2
click at [515, 619] on div "**********" at bounding box center [975, 445] width 1155 height 584
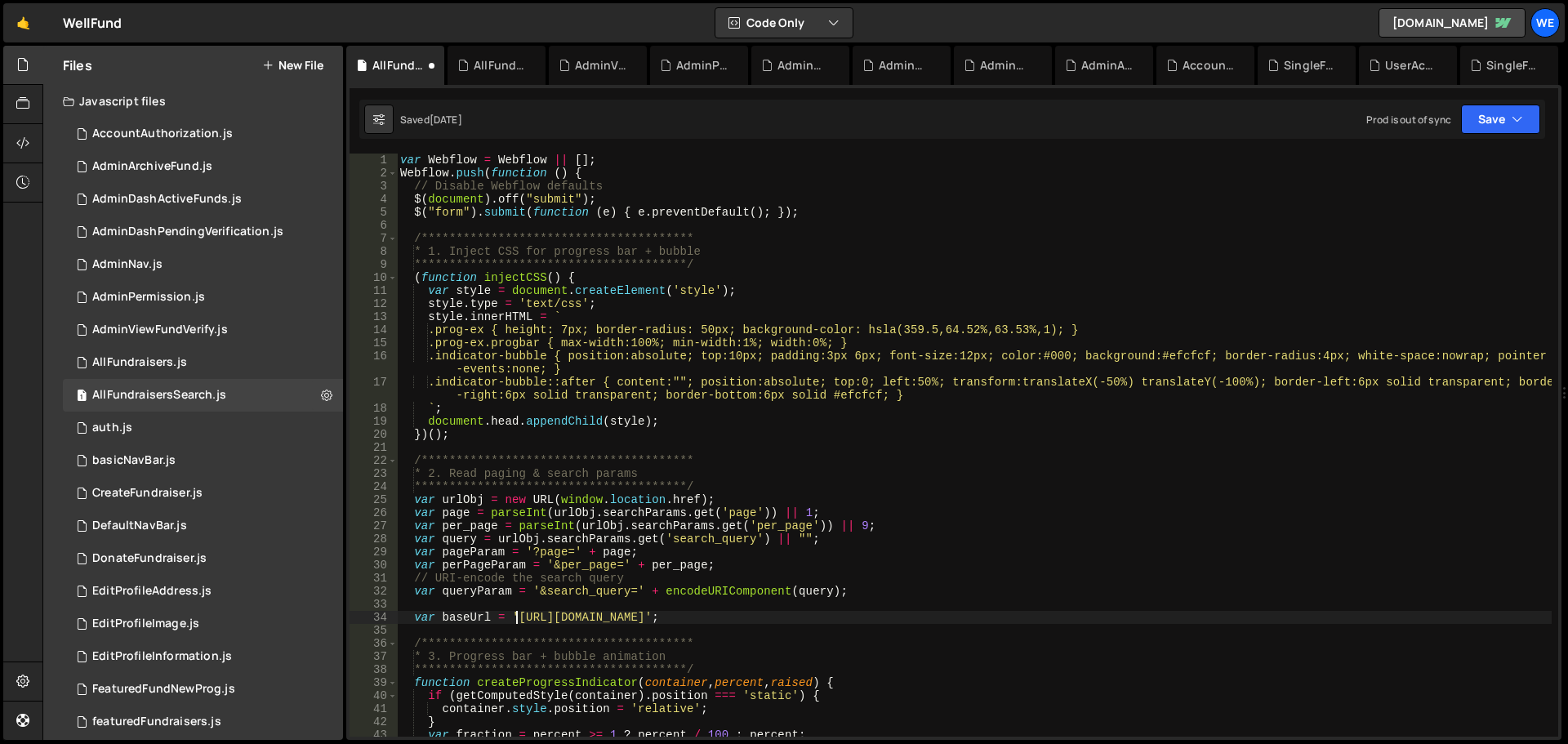
click at [769, 614] on div "**********" at bounding box center [975, 458] width 1155 height 610
paste textarea "xru1-ldop-hv9n.n7e.xano"
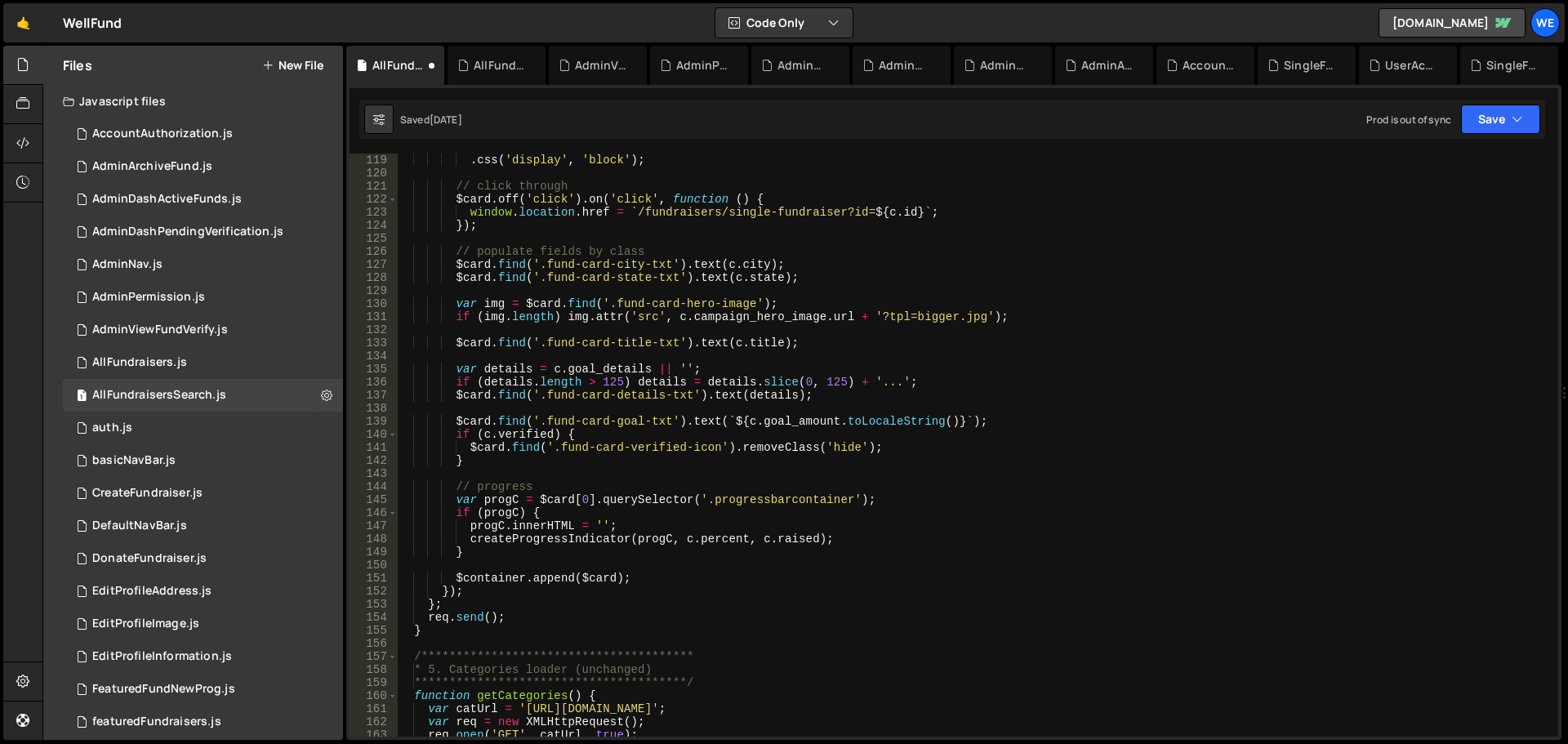
scroll to position [1813, 0]
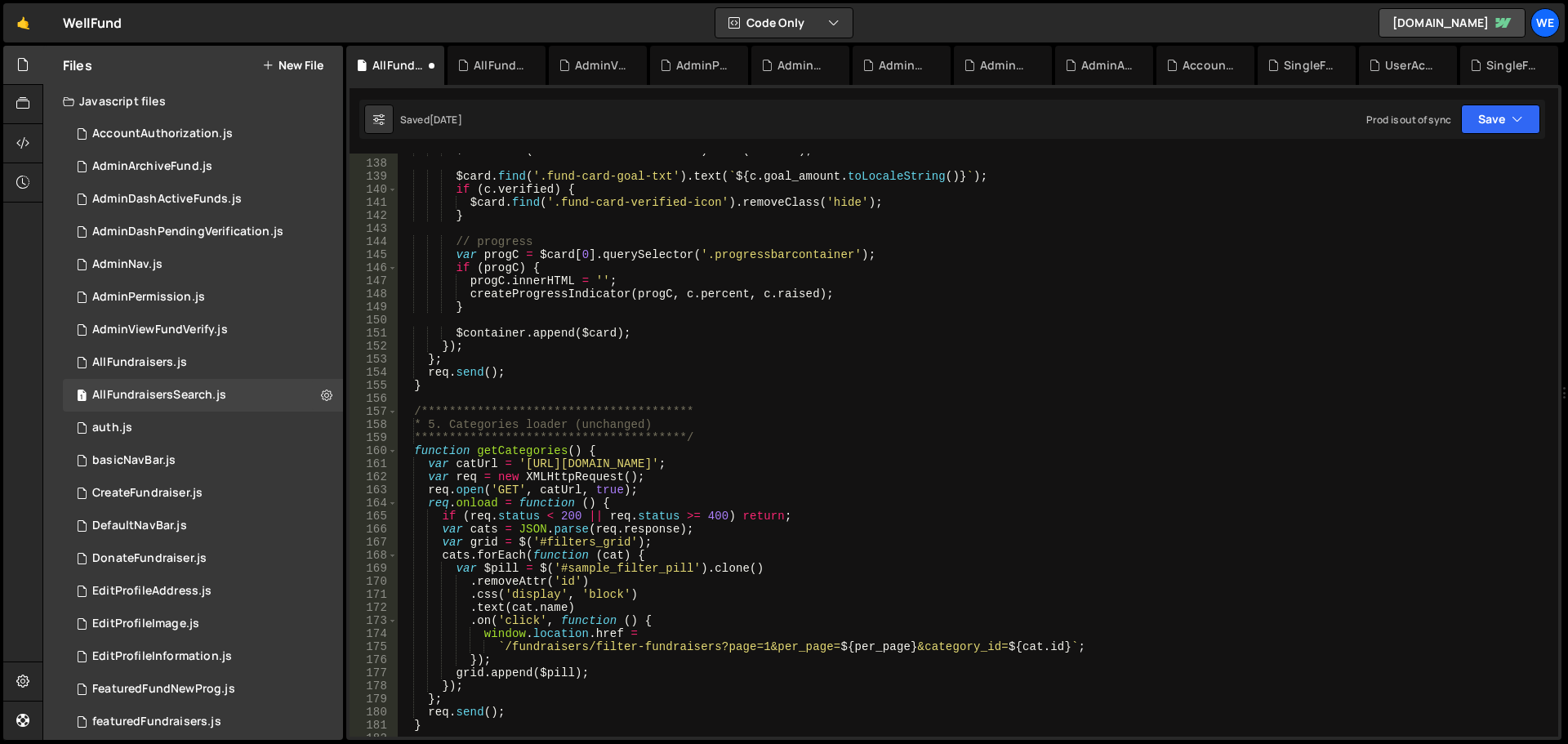
click at [524, 461] on div "**********" at bounding box center [975, 448] width 1155 height 610
click at [760, 466] on div "**********" at bounding box center [975, 448] width 1155 height 610
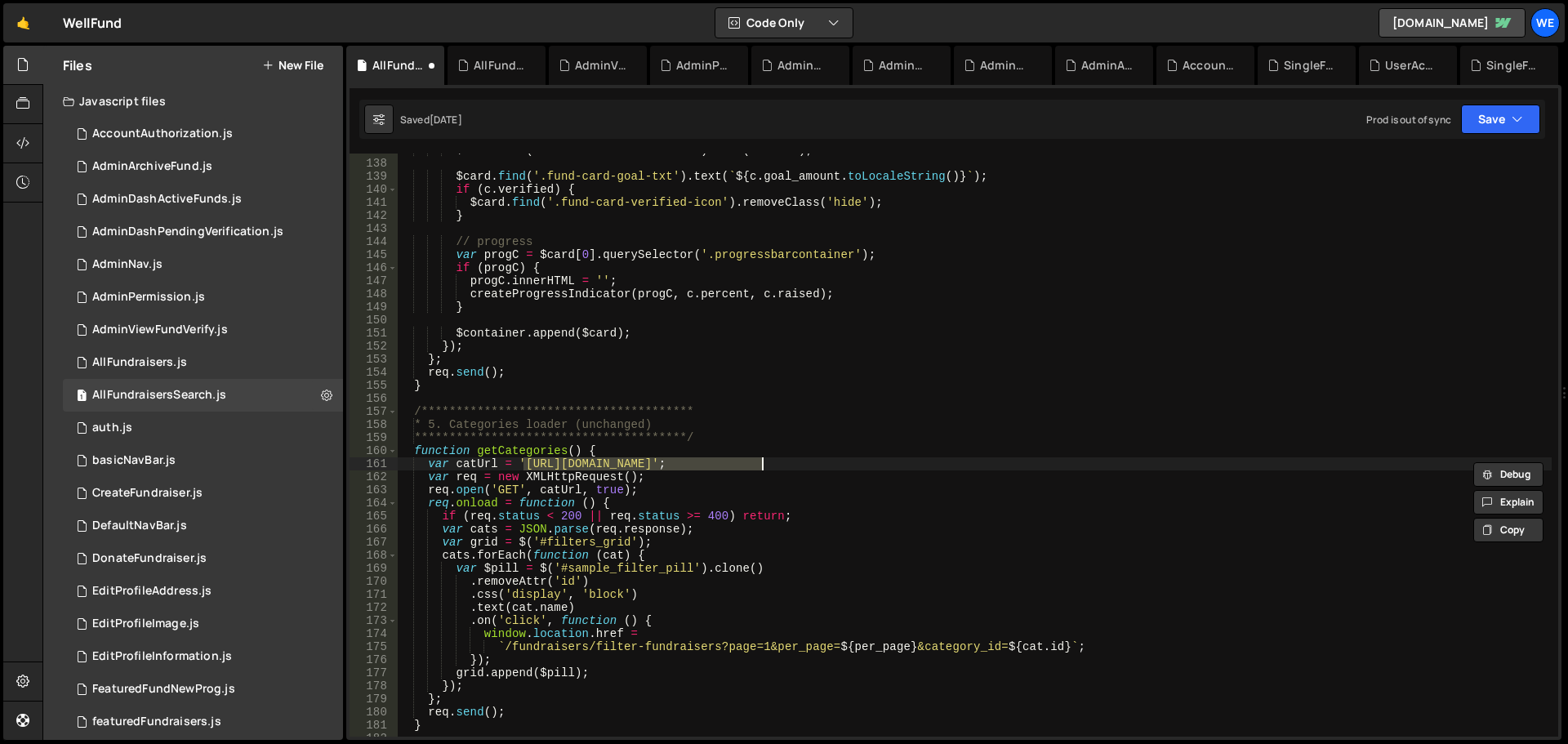
paste textarea "ru1-ldop-hv9n.n7e"
type textarea "var catUrl = 'https://xru1-ldop-hv9n.n7e.xano.io/api:txysN0Dn/campaign_types';"
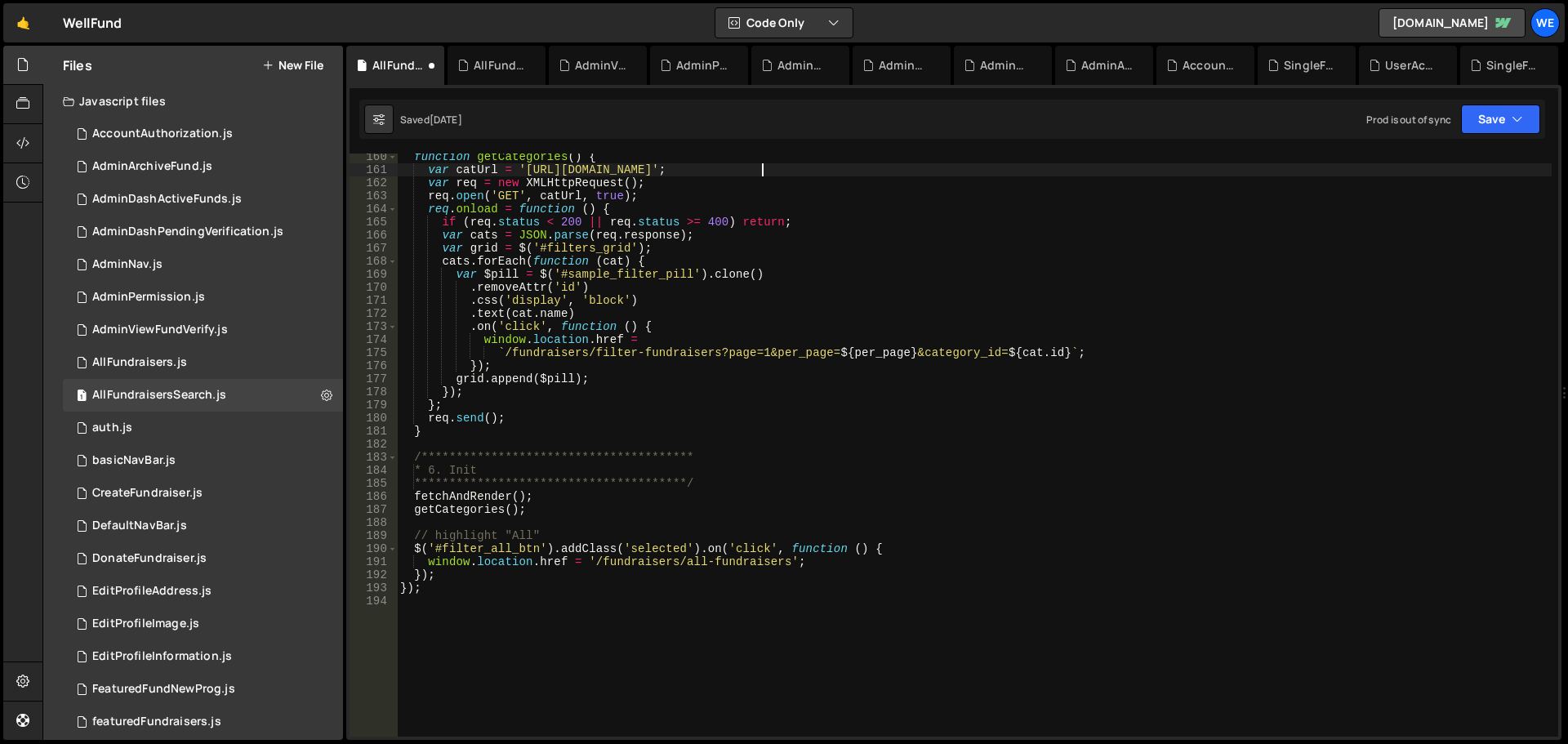
scroll to position [2263, 0]
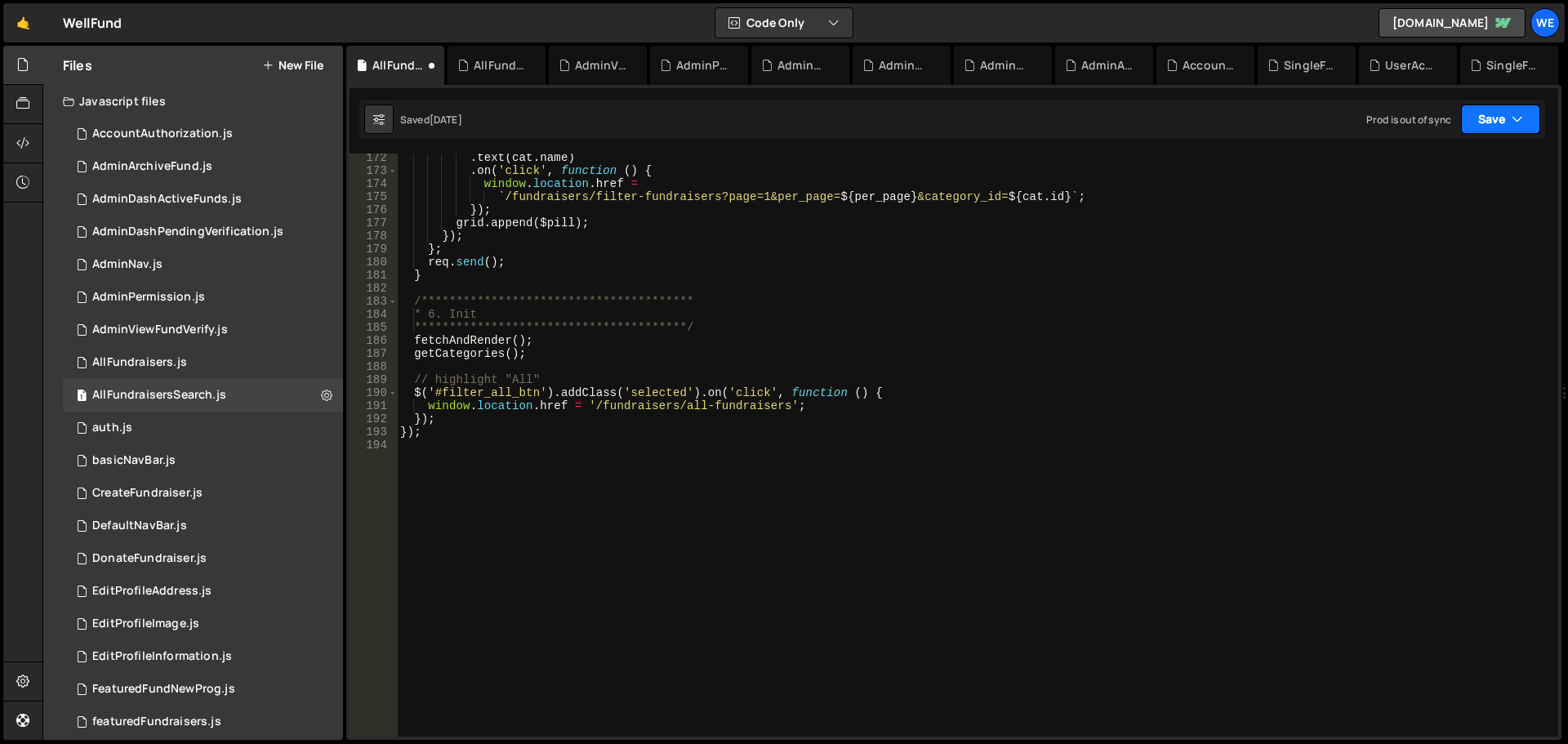
click at [1489, 125] on button "Save" at bounding box center [1501, 119] width 79 height 30
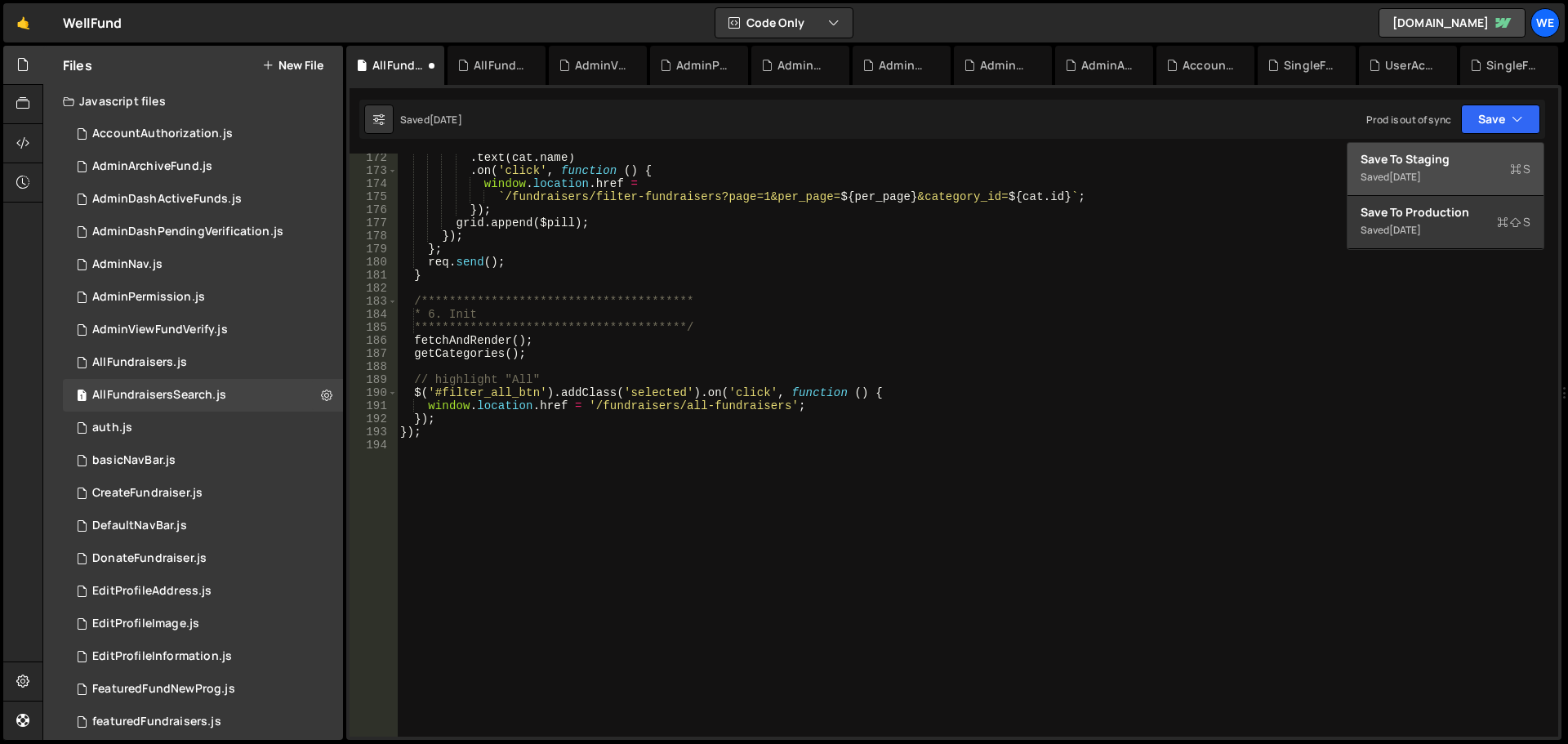
click at [1447, 162] on div "Save to Staging S" at bounding box center [1446, 160] width 170 height 16
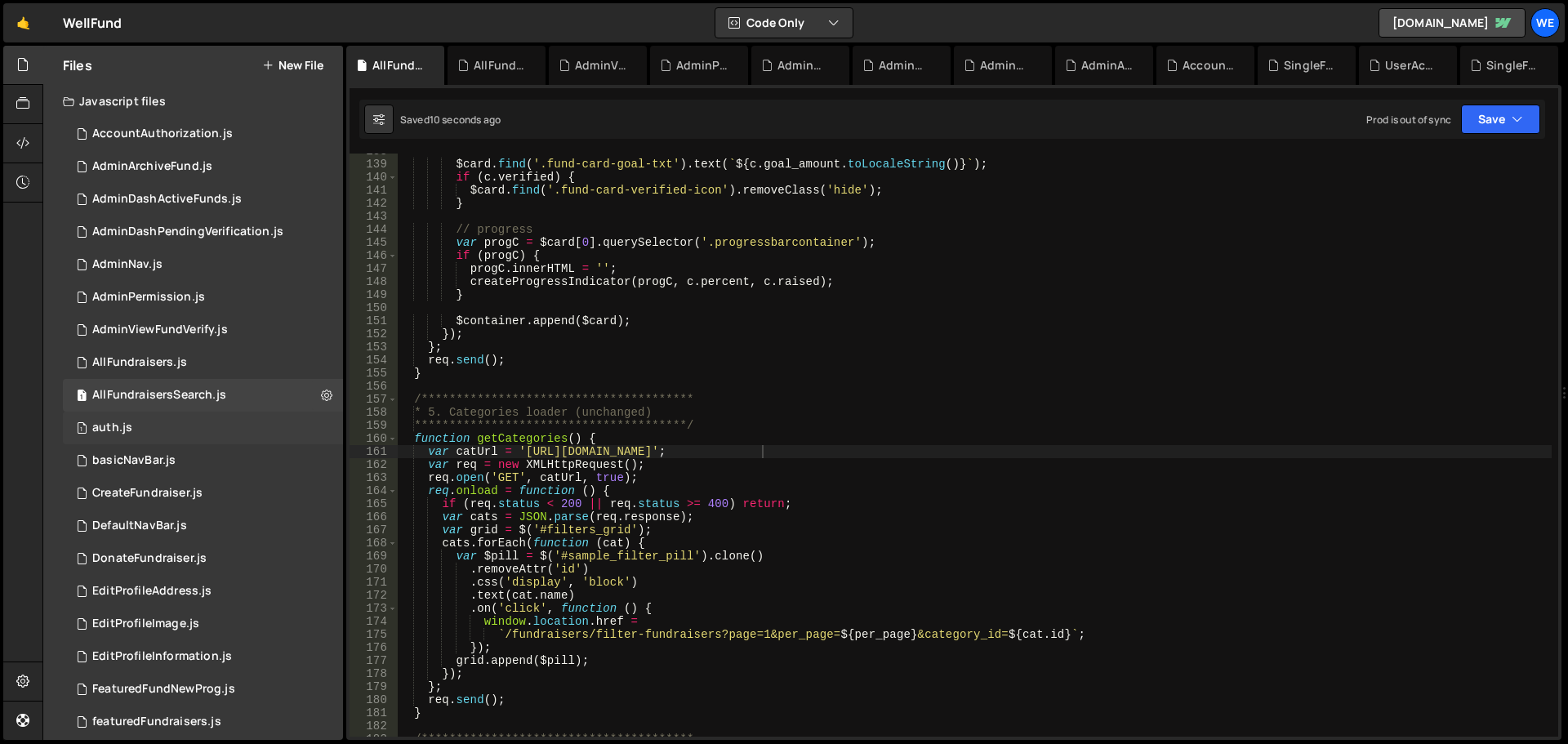
click at [183, 437] on div "1 auth.js 0" at bounding box center [203, 428] width 281 height 32
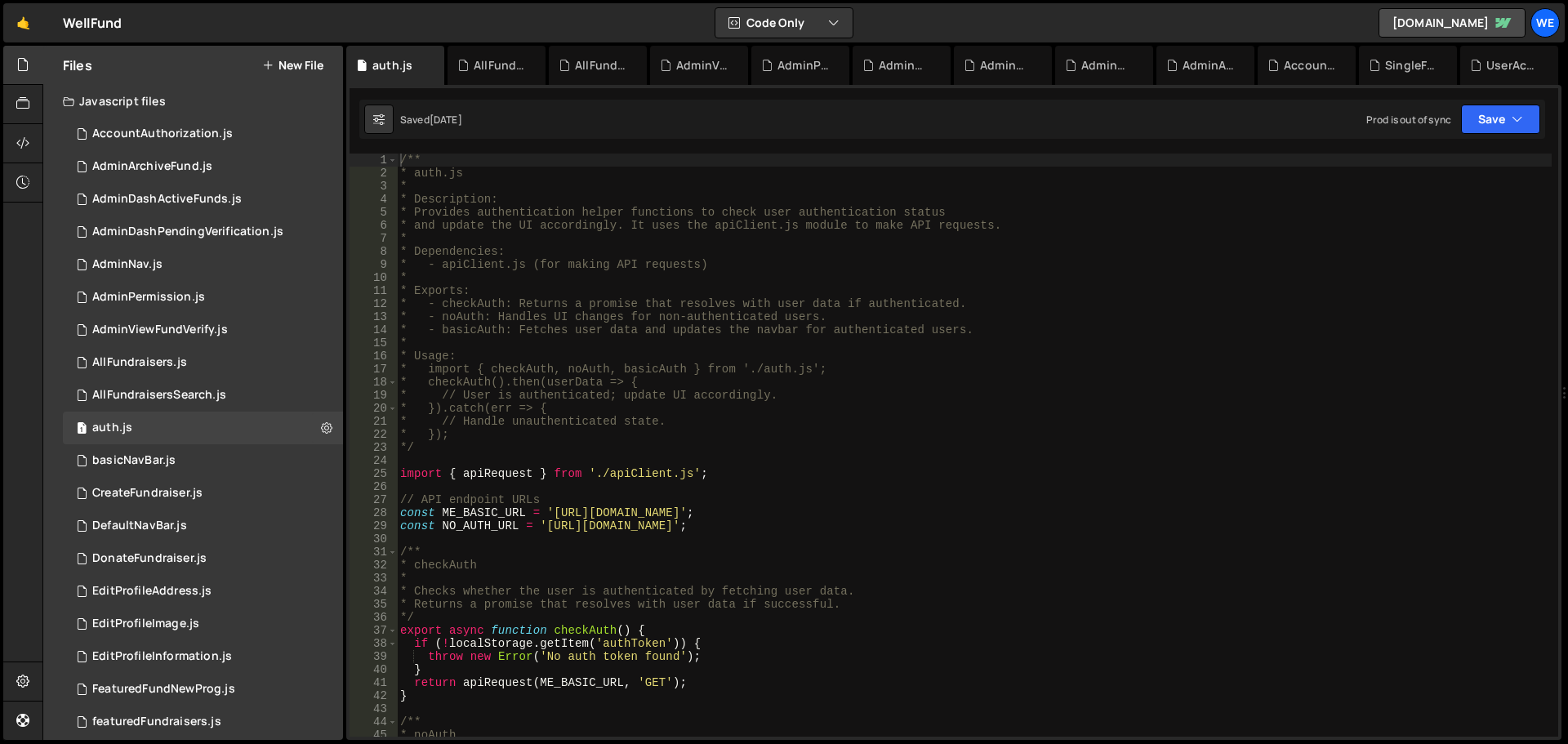
drag, startPoint x: 541, startPoint y: 525, endPoint x: 547, endPoint y: 590, distance: 65.3
click at [542, 526] on div "/** * auth.js * * Description: * Provides authentication helper functions to ch…" at bounding box center [975, 458] width 1155 height 610
drag, startPoint x: 794, startPoint y: 525, endPoint x: 802, endPoint y: 560, distance: 35.9
click at [794, 526] on div "/** * auth.js * * Description: * Provides authentication helper functions to ch…" at bounding box center [975, 458] width 1155 height 610
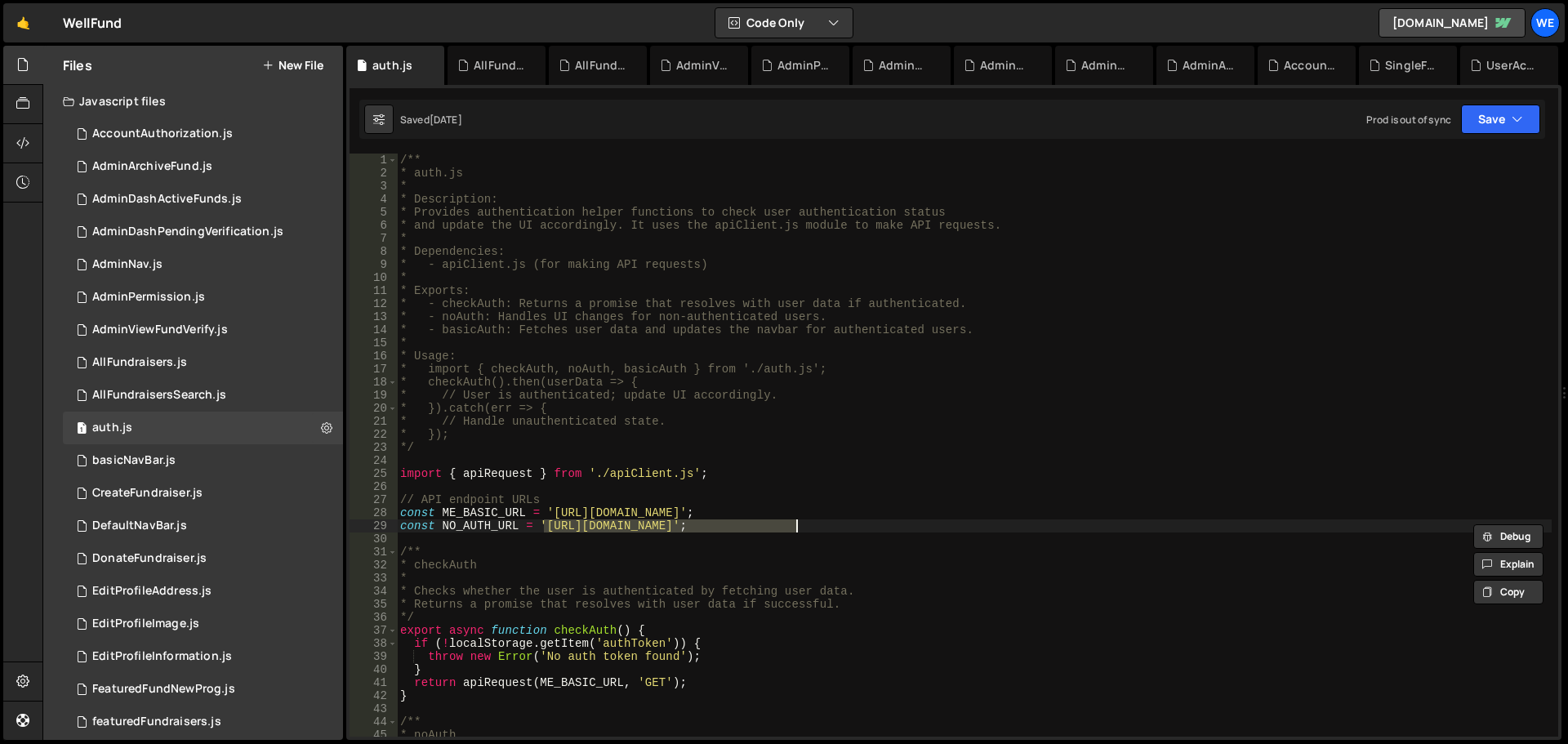
paste textarea "xru1-ldop-hv9n.n7e.xano"
click at [550, 511] on div "/** * auth.js * * Description: * Provides authentication helper functions to ch…" at bounding box center [975, 458] width 1155 height 610
click at [791, 508] on div "/** * auth.js * * Description: * Provides authentication helper functions to ch…" at bounding box center [975, 458] width 1155 height 610
paste textarea "ru1-ldop-hv9n.n7e"
type textarea "const ME_BASIC_URL = 'https://xru1-ldop-hv9n.n7e.xano.io/api:5CkqI7ox/auth/me_b…"
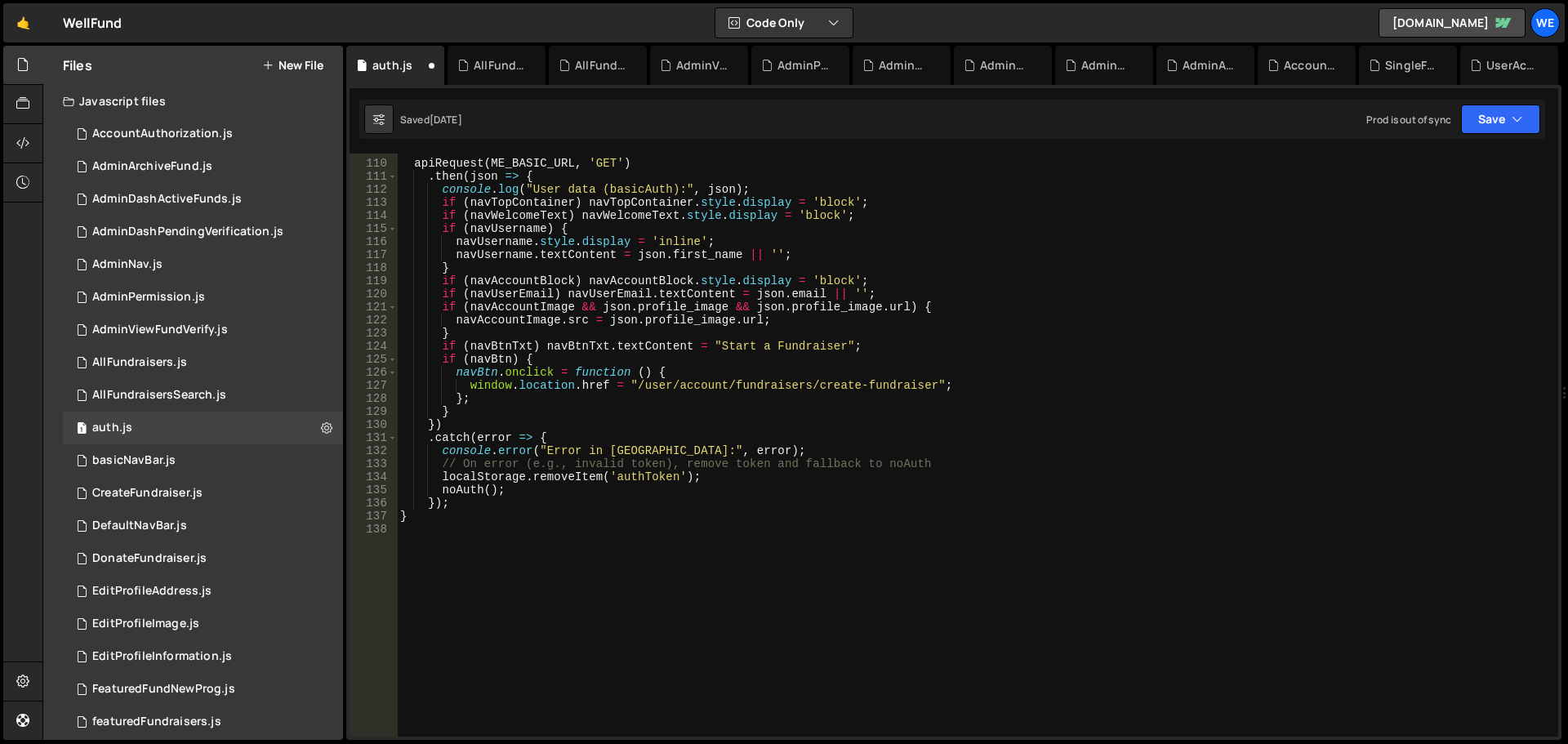
scroll to position [1505, 0]
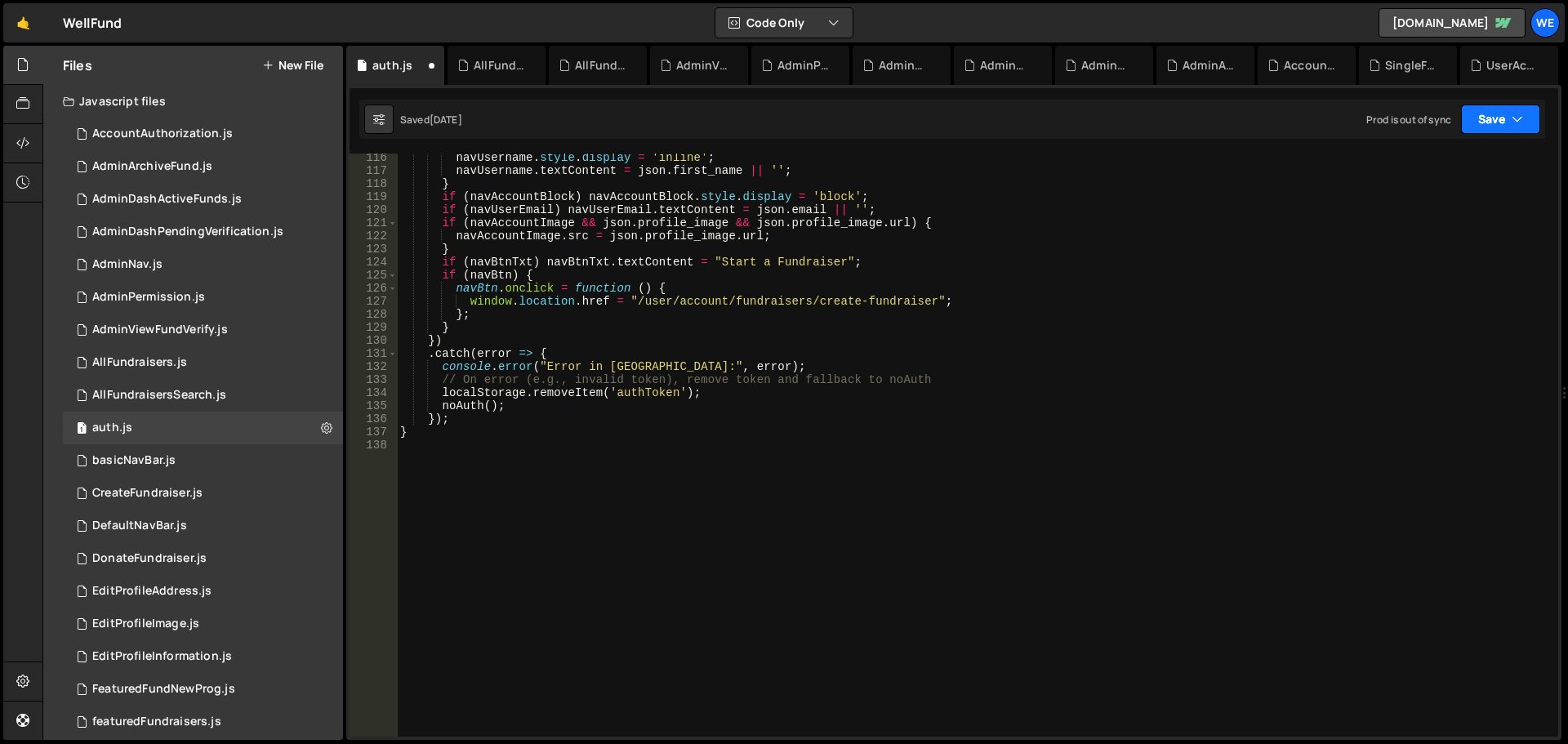
click at [1499, 125] on button "Save" at bounding box center [1501, 119] width 79 height 30
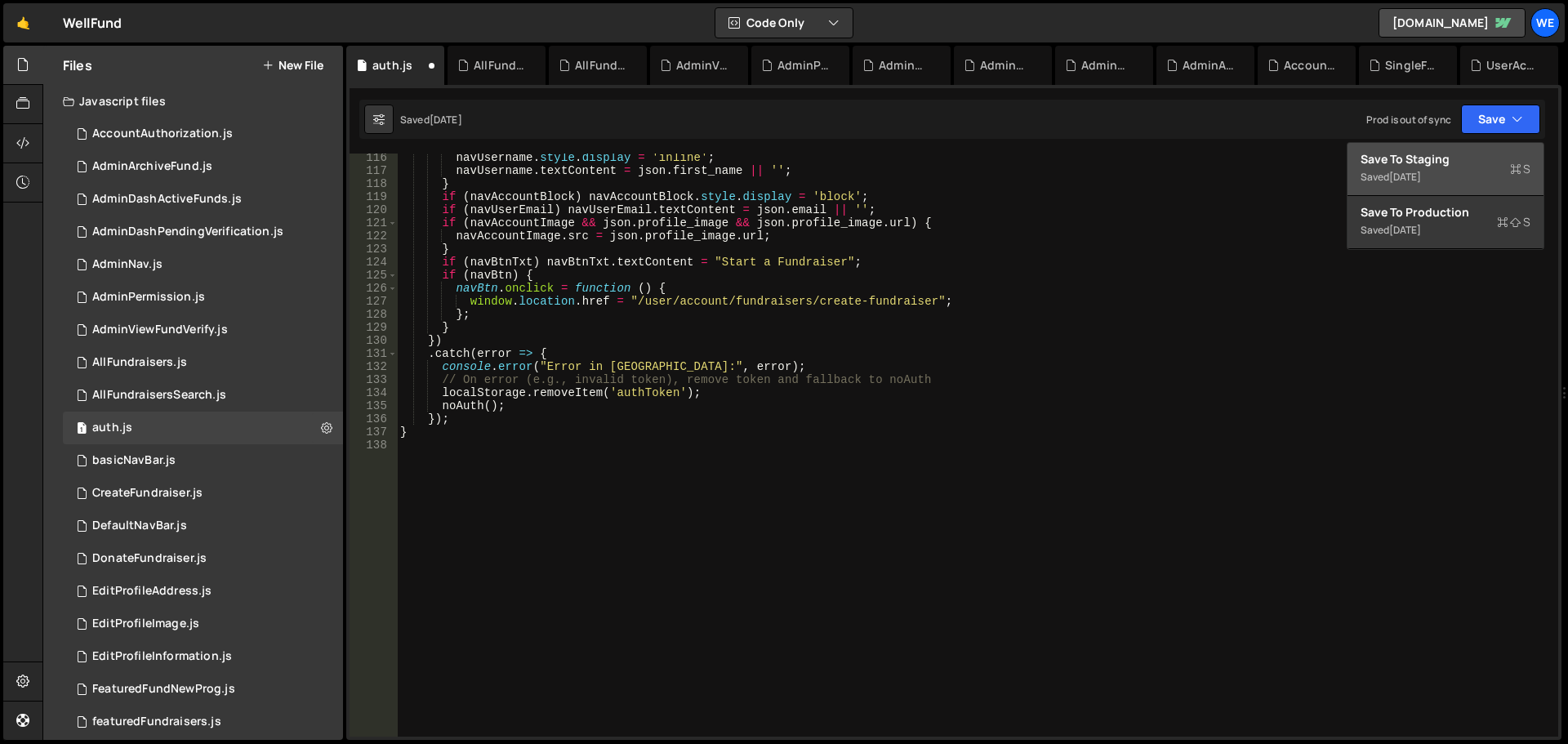
click at [1421, 172] on div "[DATE]" at bounding box center [1406, 177] width 32 height 13
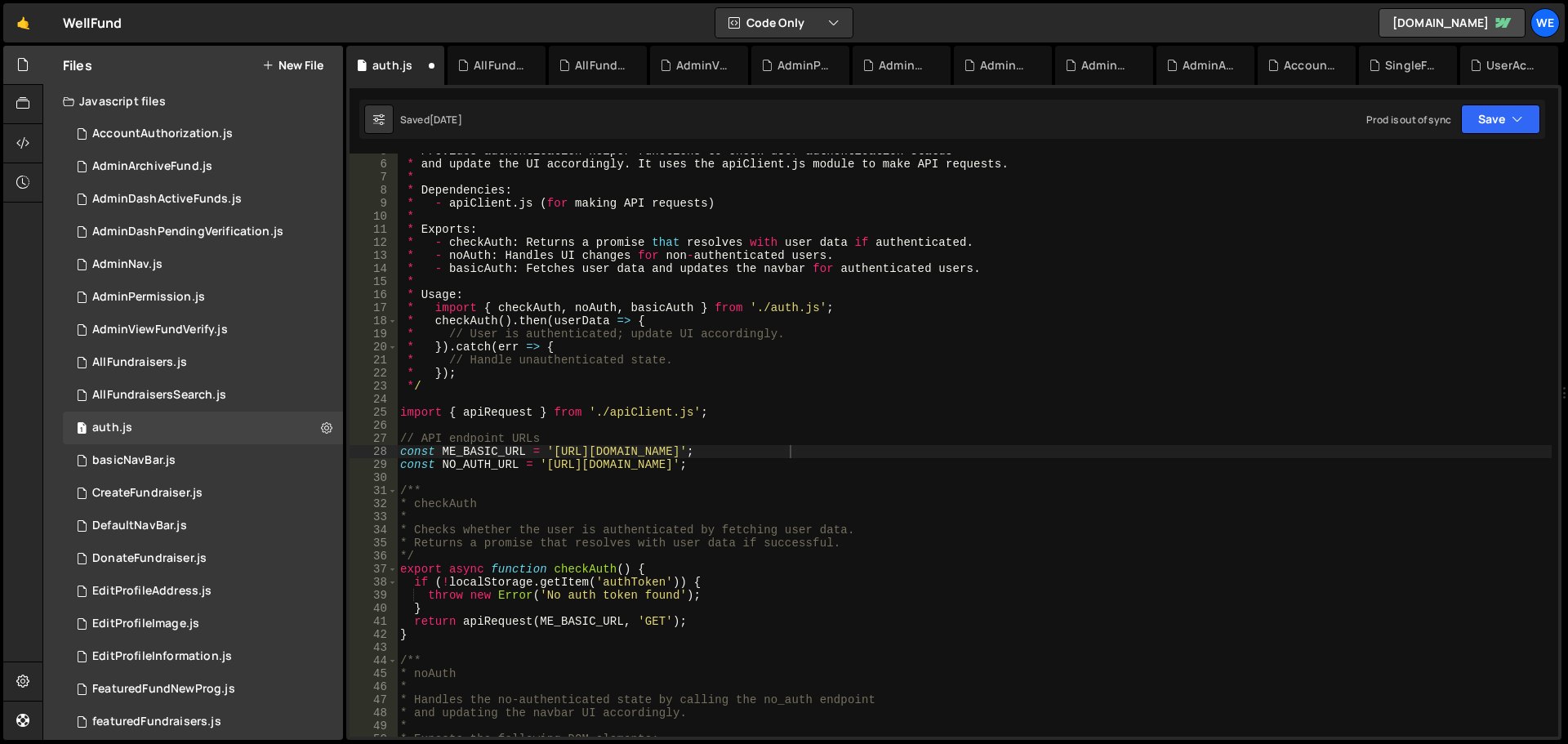
scroll to position [61, 0]
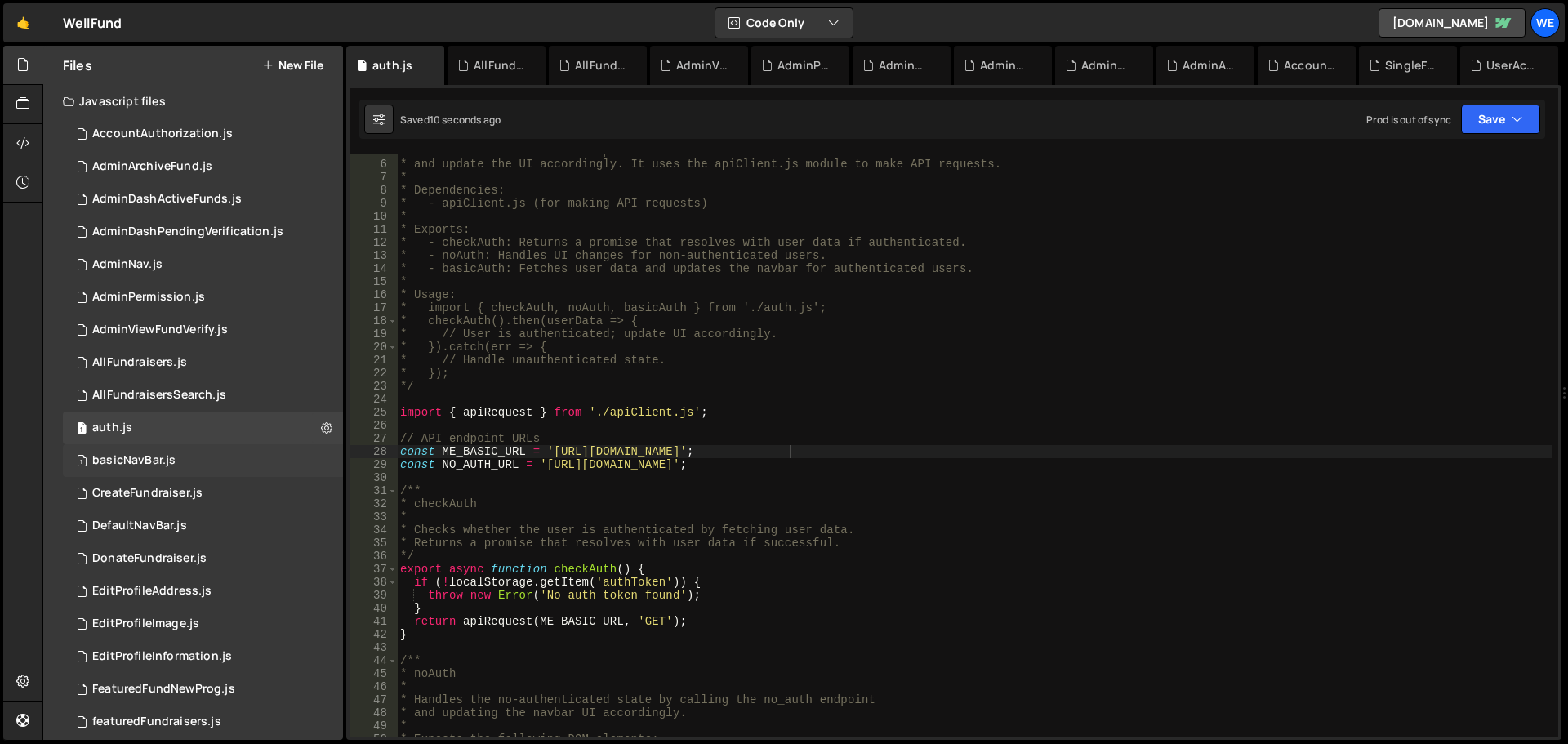
click at [148, 462] on div "basicNavBar.js" at bounding box center [134, 461] width 83 height 14
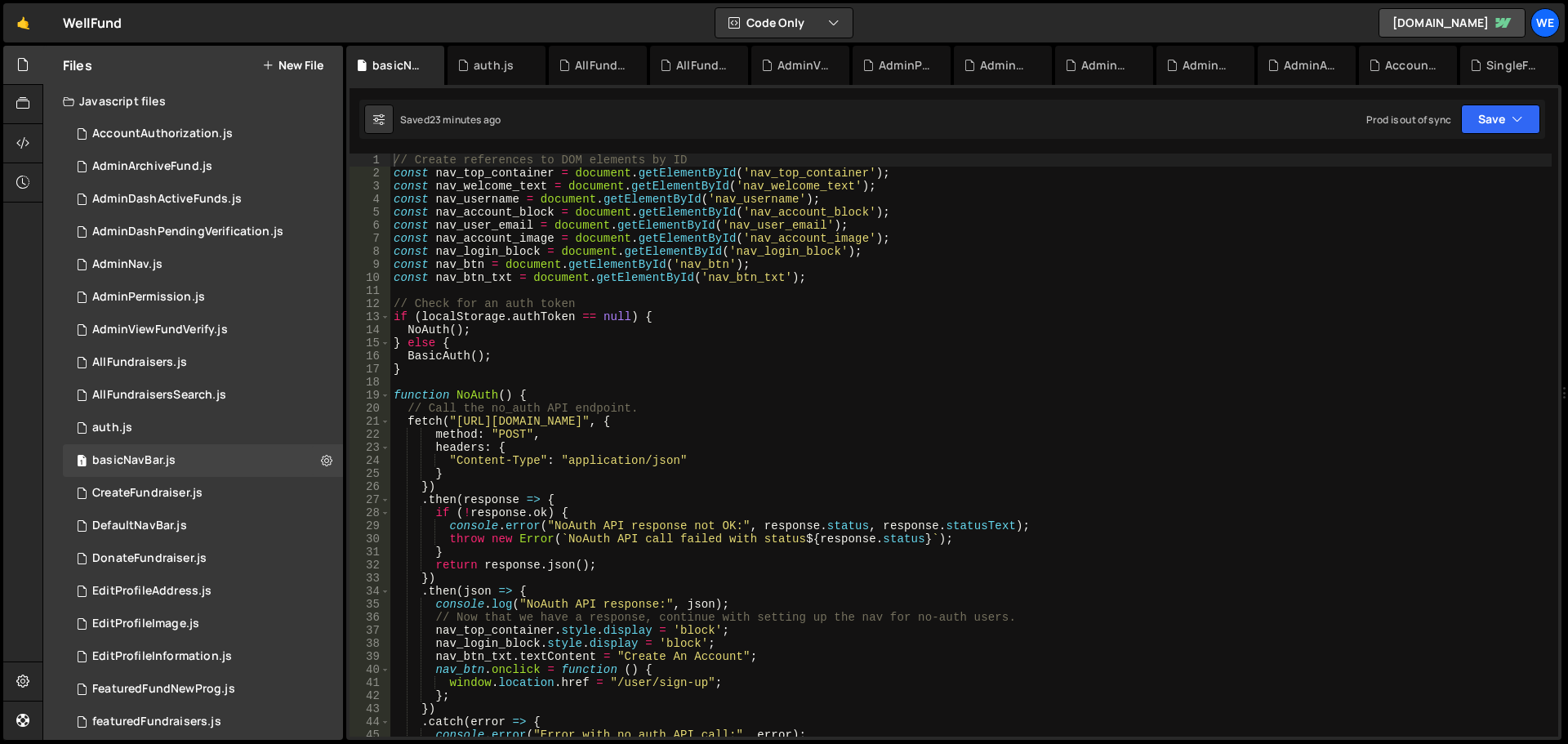
type textarea "})"
click at [827, 491] on div "// Create references to DOM elements by ID const nav_top_container = document .…" at bounding box center [972, 458] width 1162 height 610
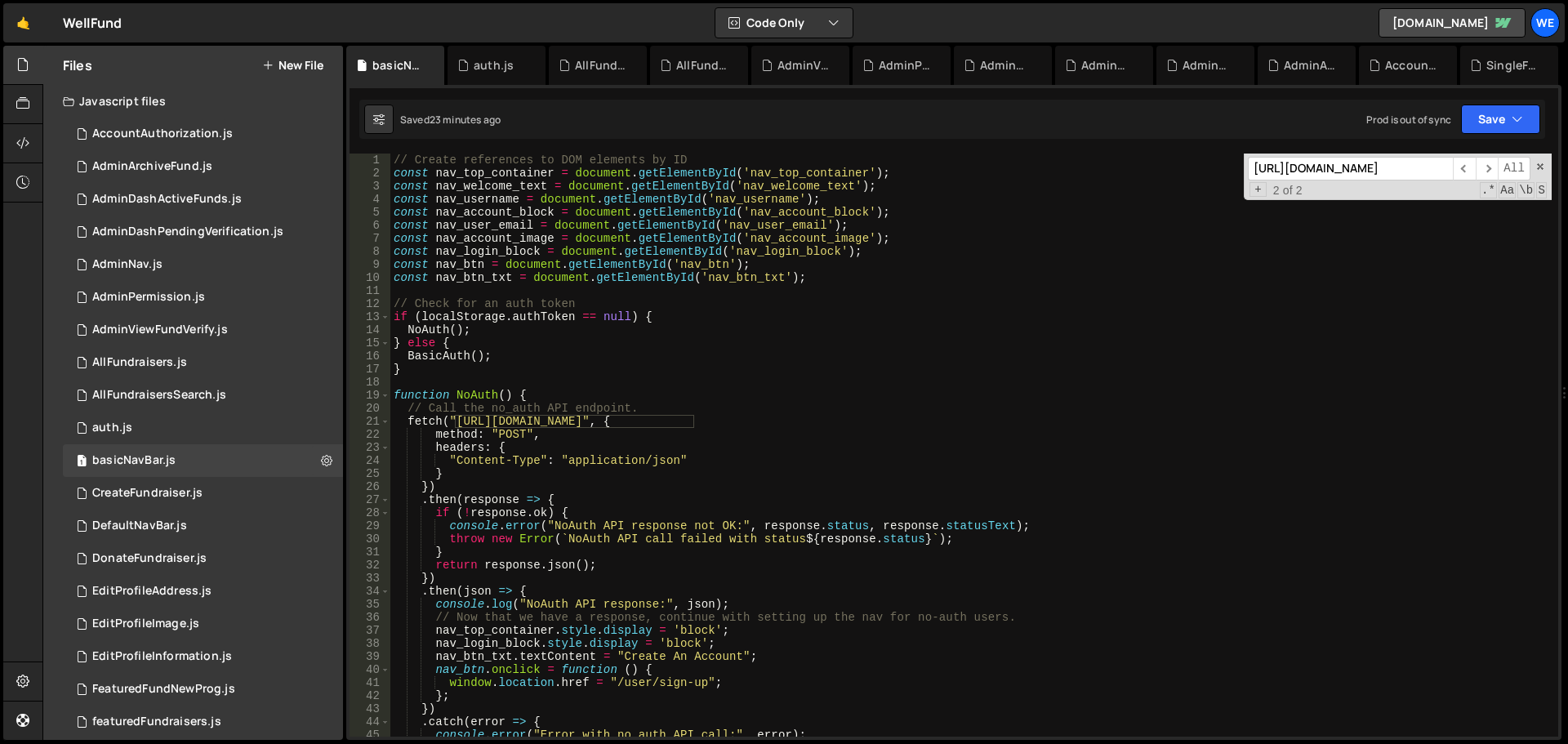
scroll to position [0, 0]
type input "[URL][DOMAIN_NAME]"
click at [1463, 163] on span "​" at bounding box center [1465, 169] width 23 height 23
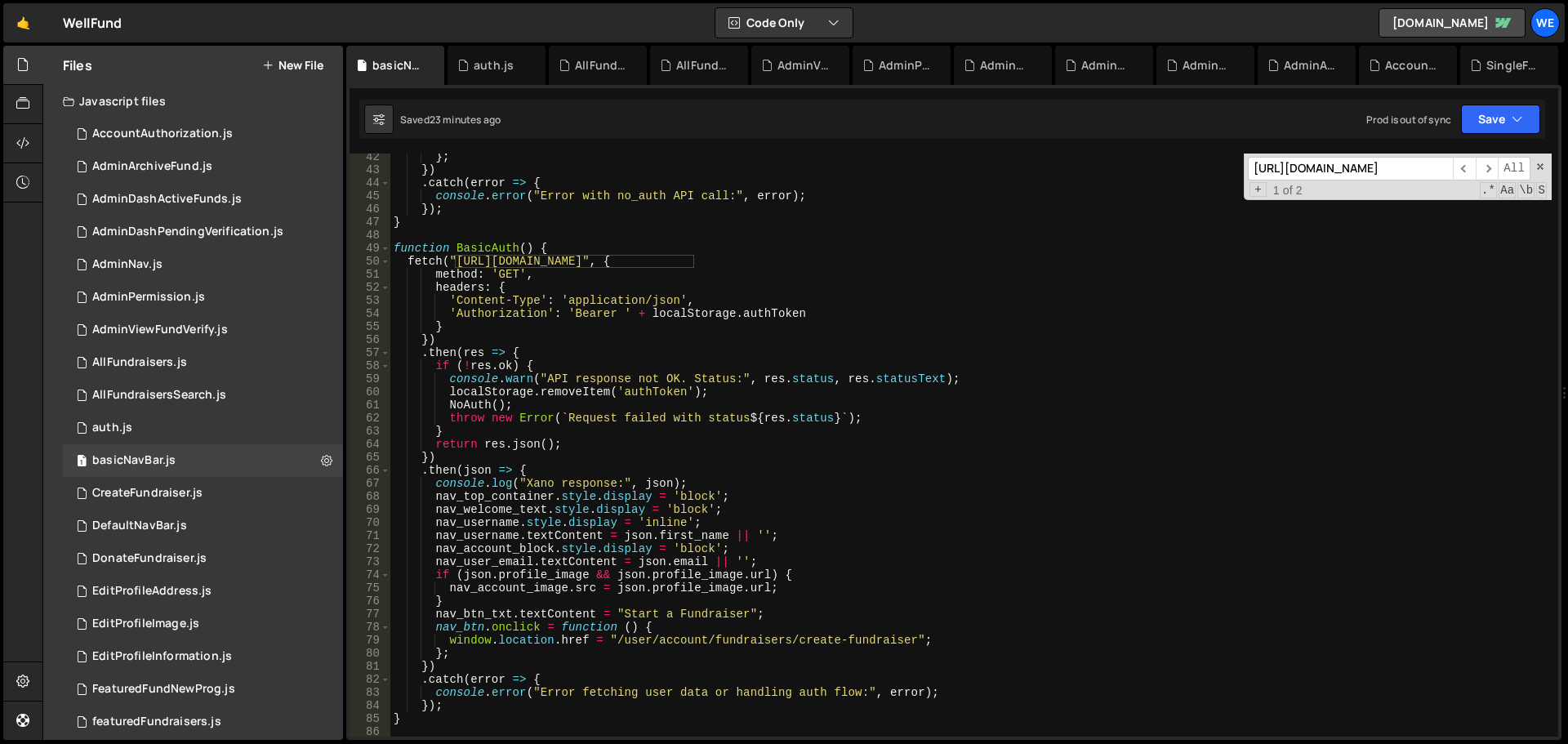
scroll to position [826, 0]
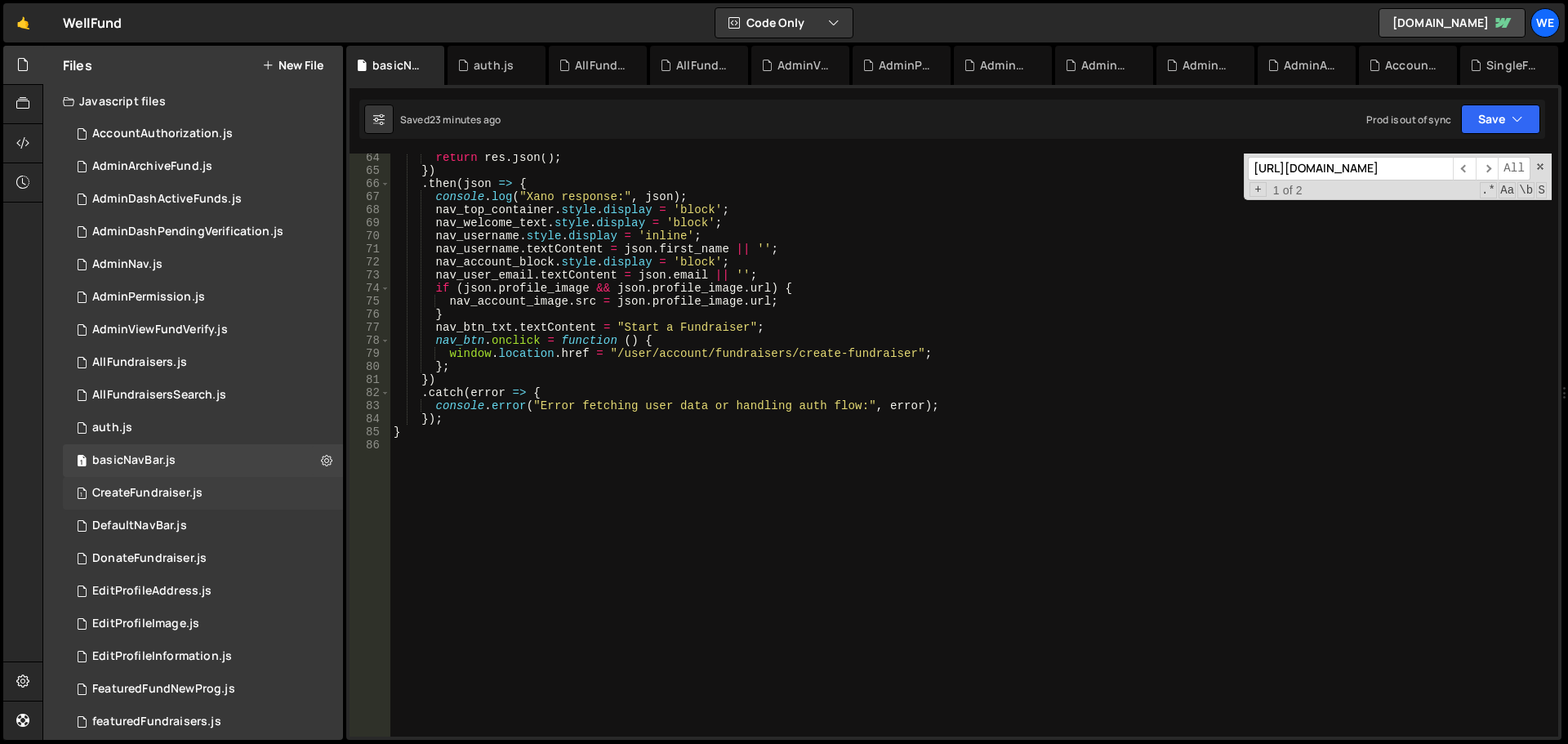
click at [168, 507] on div "1 CreateFundraiser.js 0" at bounding box center [203, 493] width 281 height 32
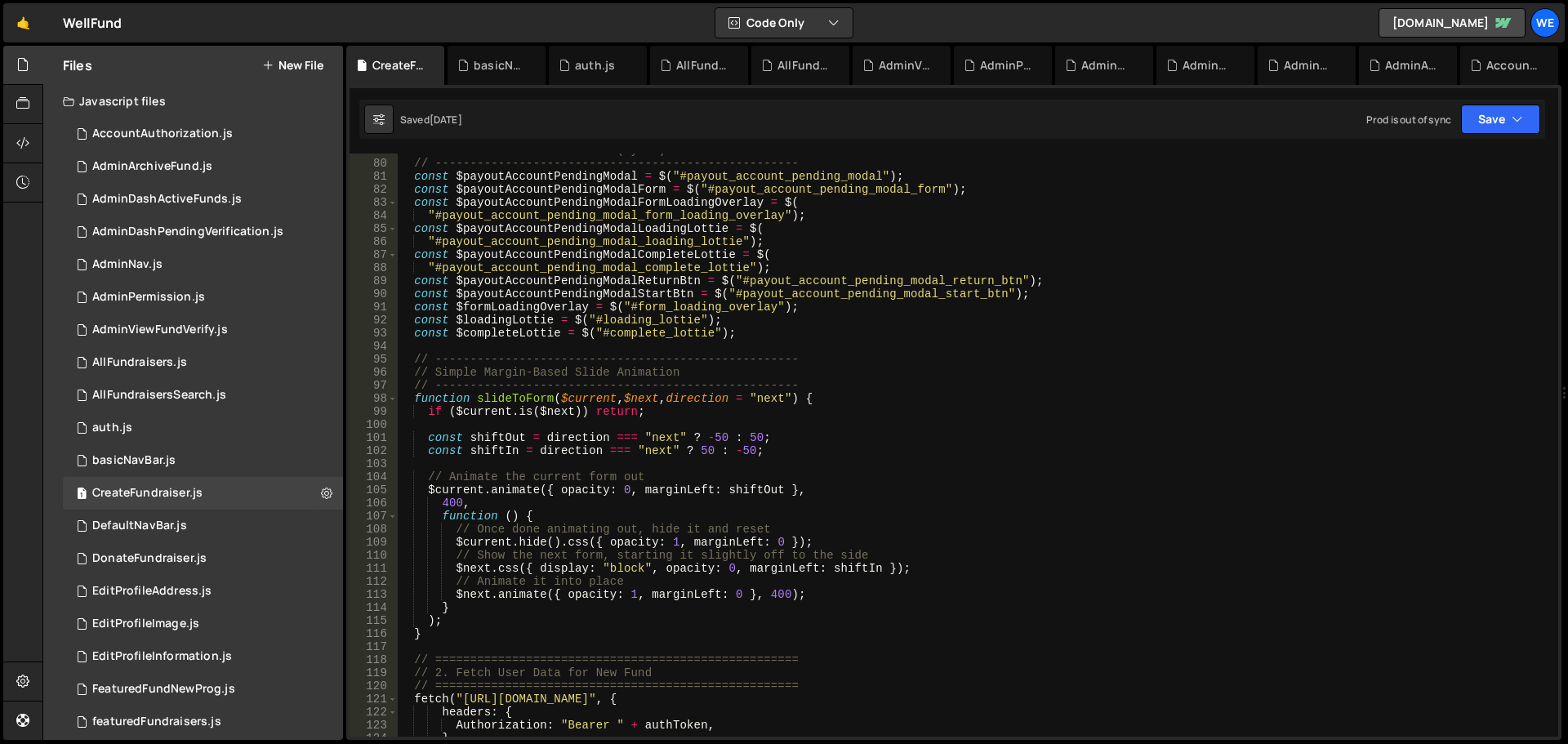
scroll to position [1323, 0]
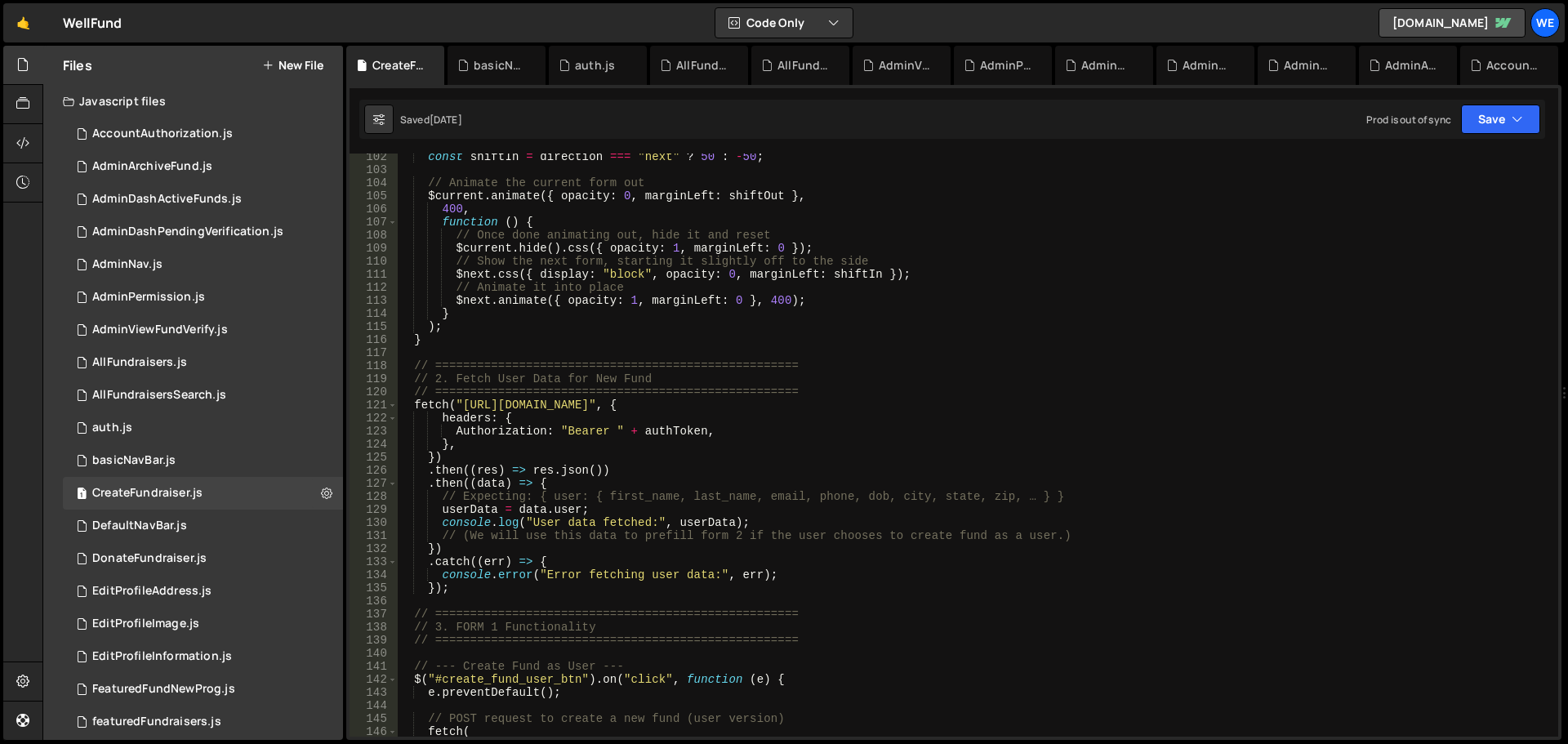
drag, startPoint x: 463, startPoint y: 402, endPoint x: 482, endPoint y: 437, distance: 39.8
click at [463, 402] on div "const shiftIn = direction === "next" ? 50 : - 50 ; // Animate the current form …" at bounding box center [975, 455] width 1155 height 610
click at [703, 402] on div "const shiftIn = direction === "next" ? 50 : - 50 ; // Animate the current form …" at bounding box center [975, 455] width 1155 height 610
paste textarea "ru1-ldop-hv9n.n7e"
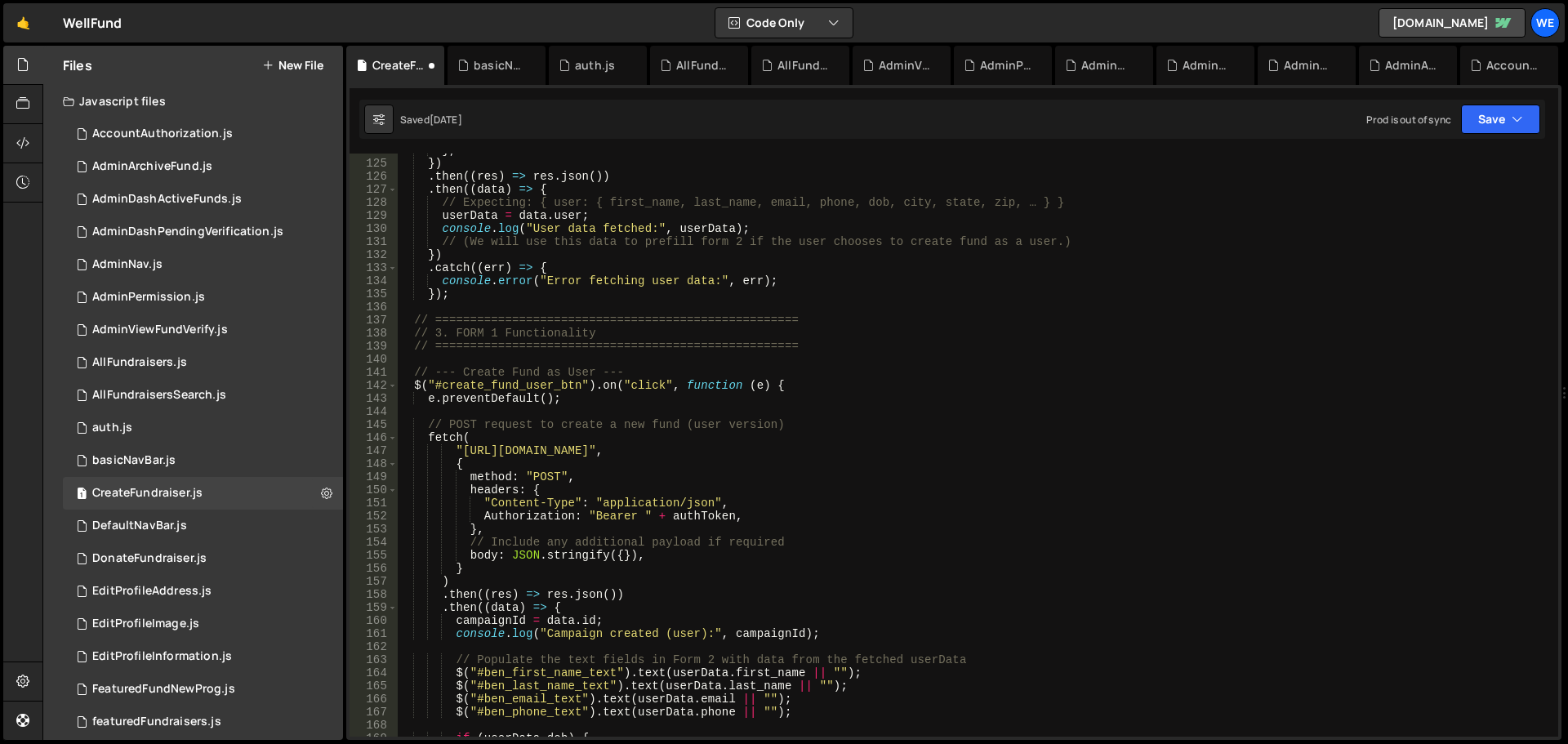
click at [463, 449] on div "} , }) . then (( res ) => res . json ( )) . then (( data ) => { // Expecting: {…" at bounding box center [975, 448] width 1155 height 610
click at [698, 454] on div "} , }) . then (( res ) => res . json ( )) . then (( data ) => { // Expecting: {…" at bounding box center [975, 448] width 1155 height 610
paste textarea "ru1-ldop-hv9n.n7e"
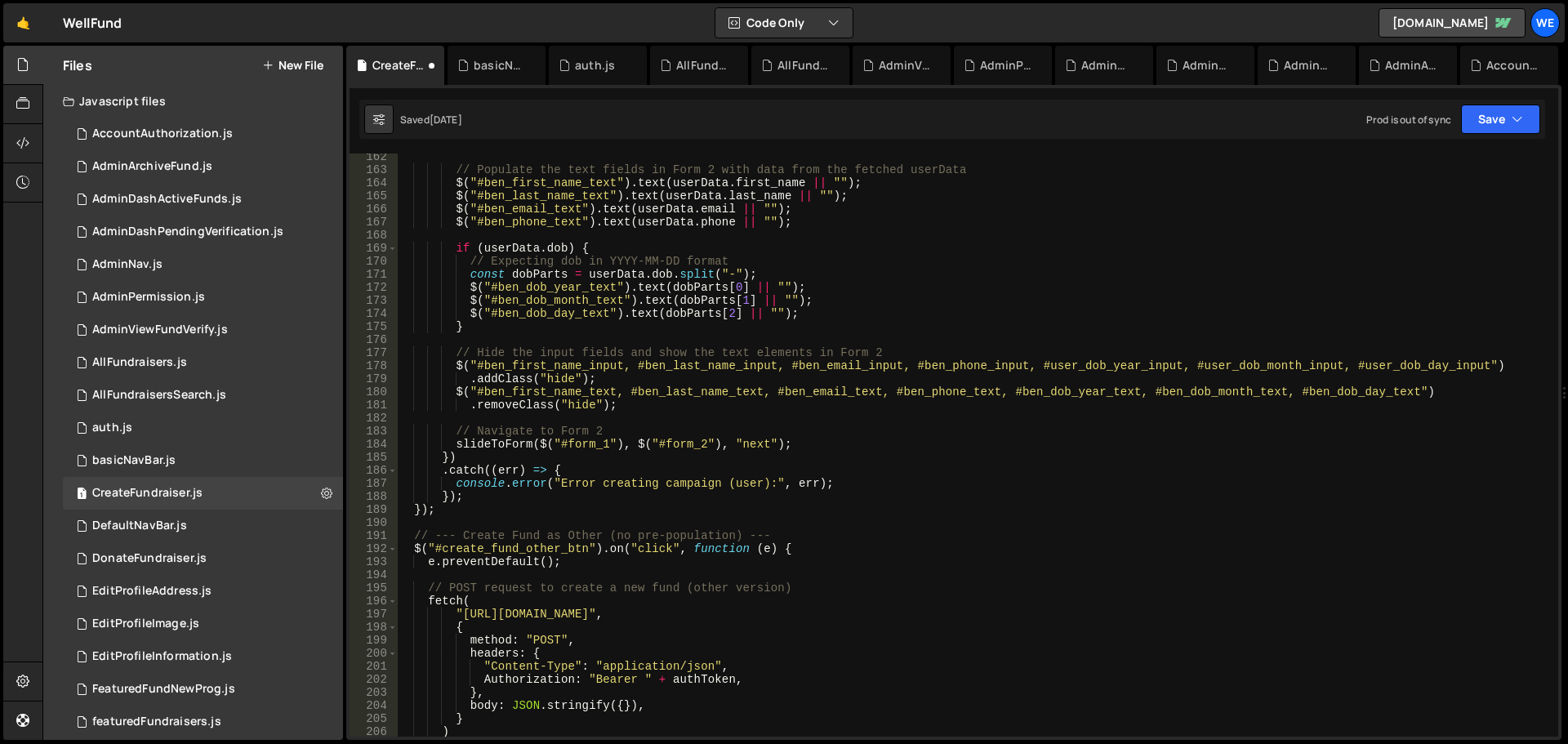
scroll to position [2107, 0]
drag, startPoint x: 461, startPoint y: 614, endPoint x: 532, endPoint y: 657, distance: 83.0
click at [461, 613] on div "// Populate the text fields in Form 2 with data from the fetched userData $ ( "…" at bounding box center [975, 455] width 1155 height 610
click at [703, 617] on div "// Populate the text fields in Form 2 with data from the fetched userData $ ( "…" at bounding box center [975, 455] width 1155 height 610
paste textarea "ru1-ldop-hv9n.n7e"
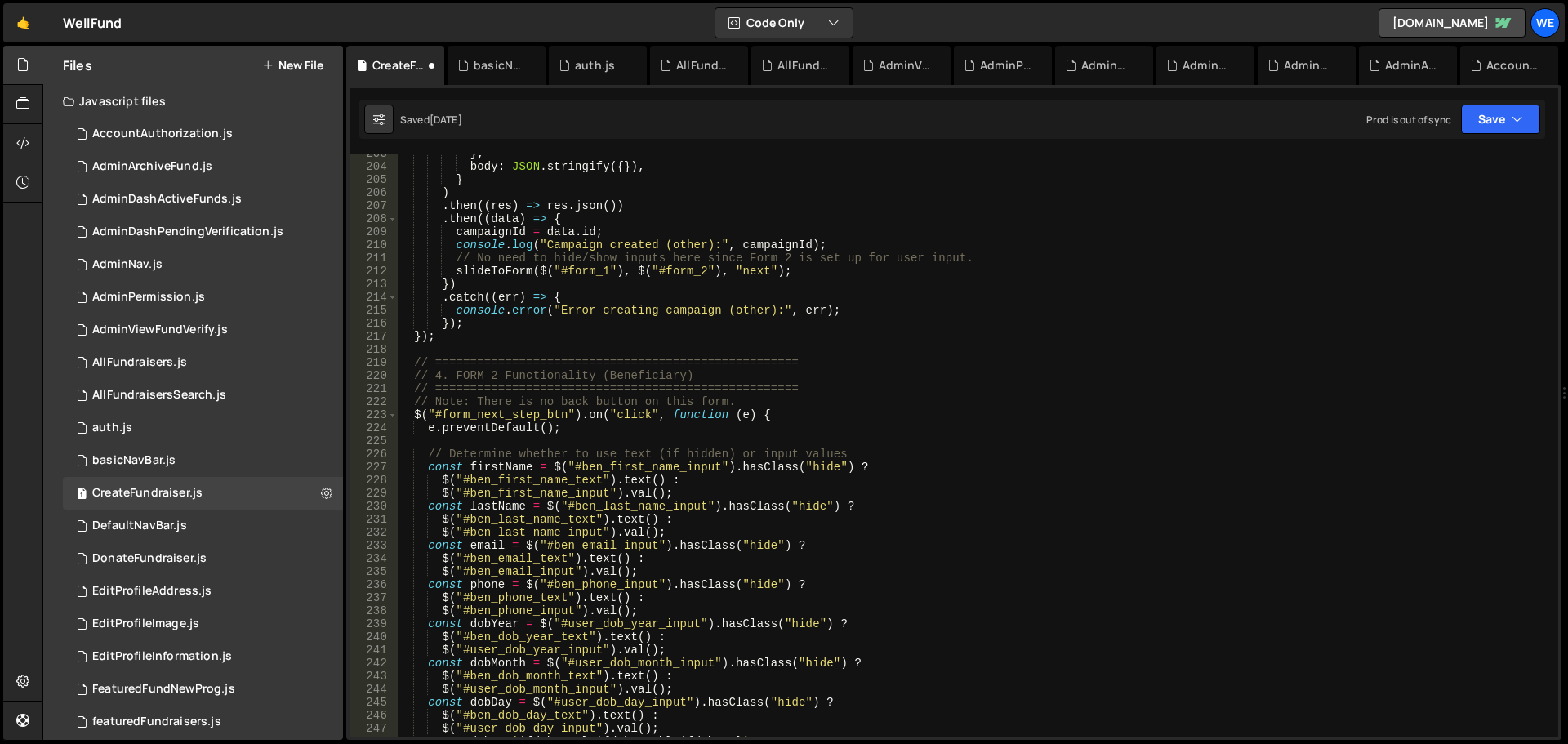
scroll to position [2989, 0]
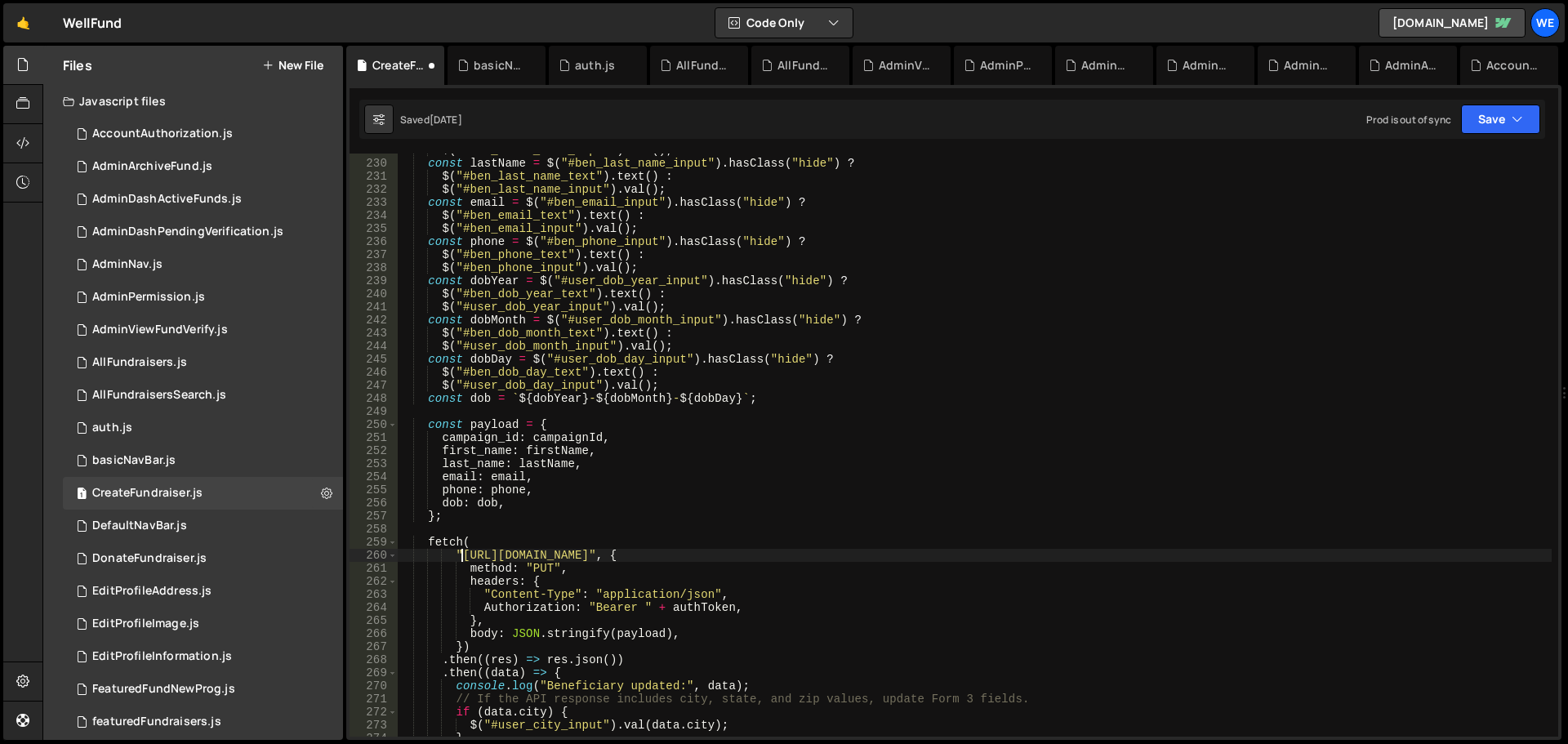
drag, startPoint x: 463, startPoint y: 554, endPoint x: 585, endPoint y: 631, distance: 144.3
click at [464, 553] on div "$ ( "#ben_first_name_input" ) . val ( ) ; const lastName = $ ( "#ben_last_name_…" at bounding box center [975, 448] width 1155 height 610
click at [702, 551] on div "$ ( "#ben_first_name_input" ) . val ( ) ; const lastName = $ ( "#ben_last_name_…" at bounding box center [975, 448] width 1155 height 610
paste textarea "ru1-ldop-hv9n.n7e"
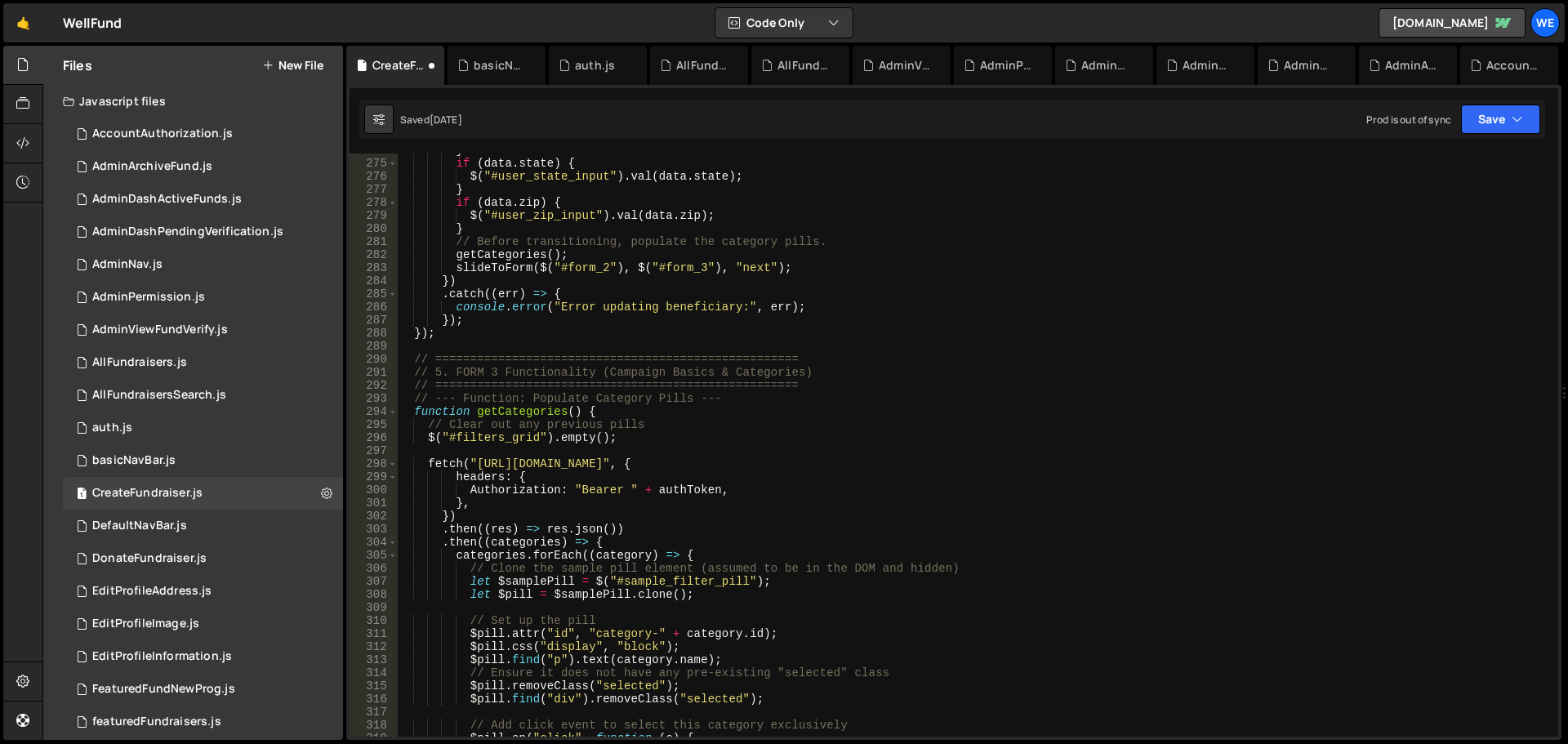
scroll to position [3577, 0]
click at [475, 463] on div "} if ( data . state ) { $ ( "#user_state_input" ) . val ( data . state ) ; } if…" at bounding box center [975, 448] width 1155 height 610
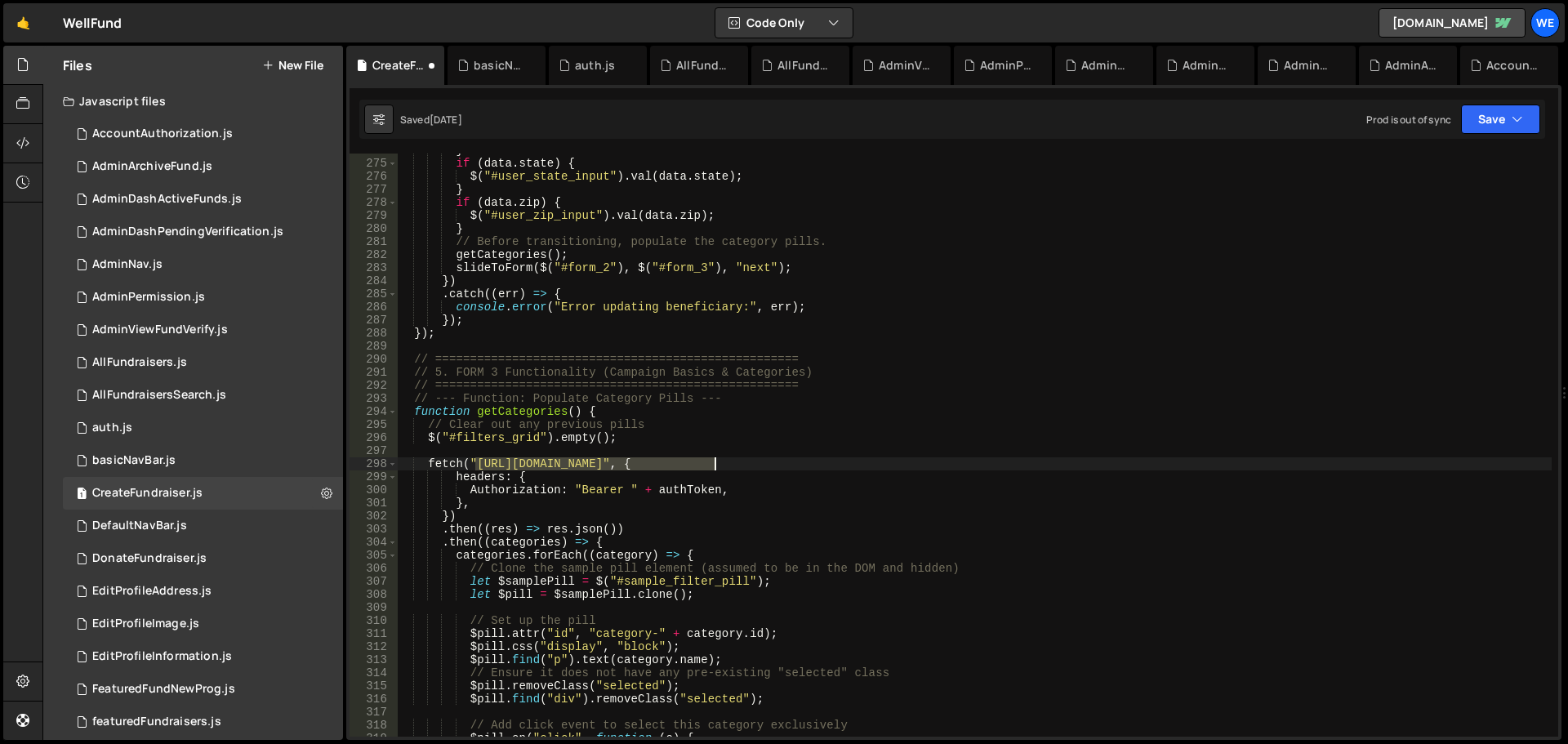
click at [713, 463] on div "} if ( data . state ) { $ ( "#user_state_input" ) . val ( data . state ) ; } if…" at bounding box center [975, 448] width 1155 height 610
paste textarea "ru1-ldop-hv9n.n7e"
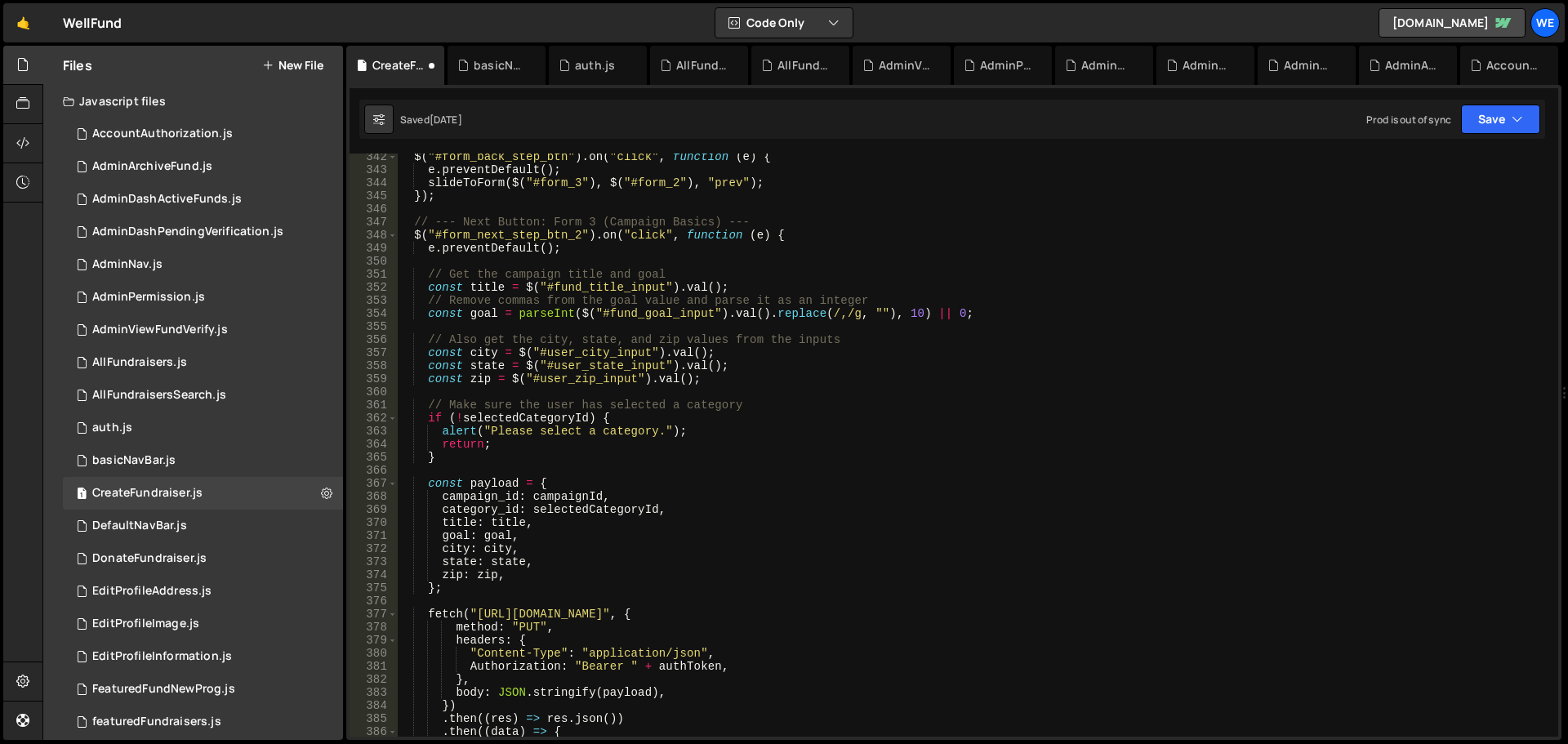
scroll to position [4607, 0]
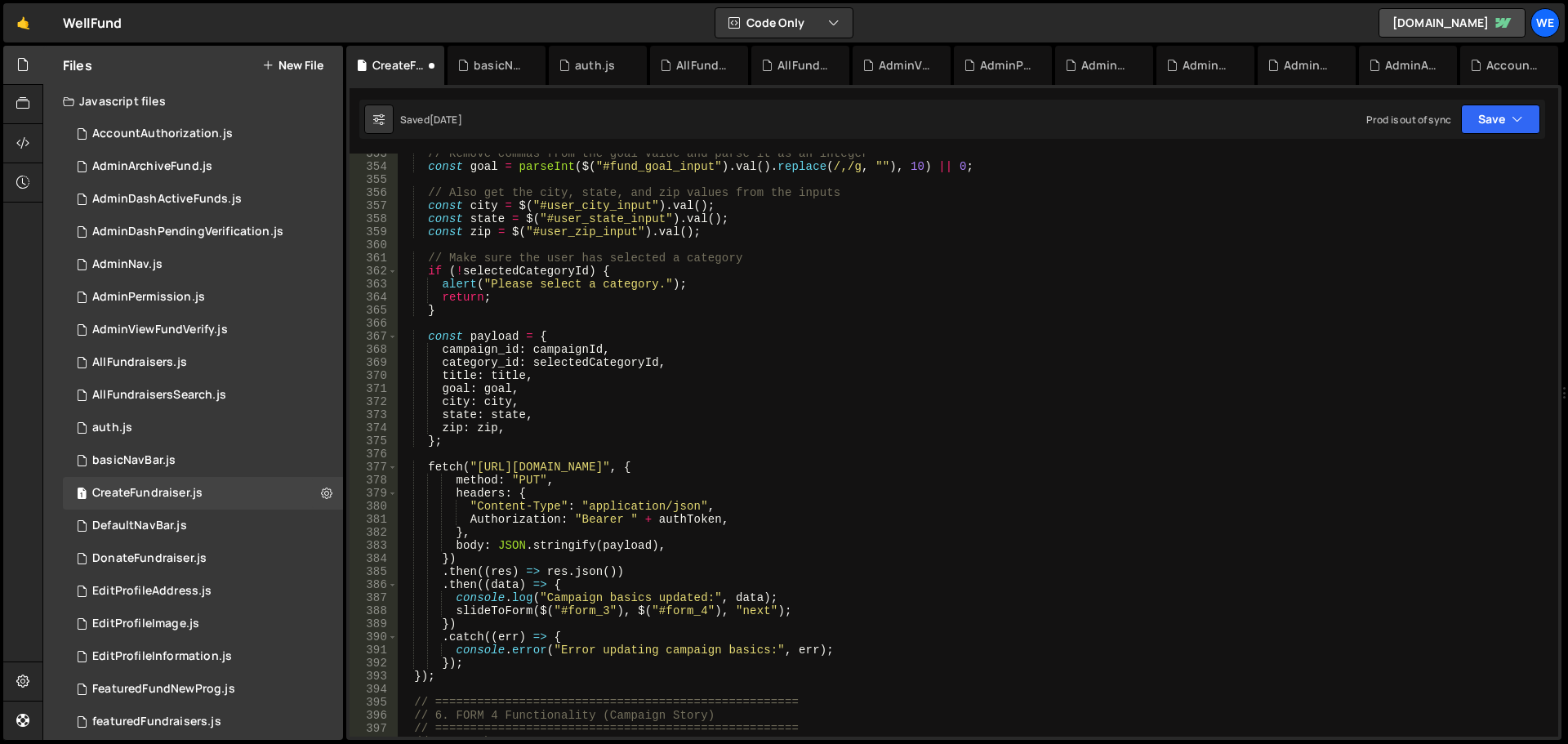
click at [478, 471] on div "// Remove commas from the goal value and parse it as an integer const goal = pa…" at bounding box center [975, 452] width 1155 height 610
click at [718, 469] on div "// Remove commas from the goal value and parse it as an integer const goal = pa…" at bounding box center [975, 452] width 1155 height 610
paste textarea "ru1-ldop-hv9n.n7e"
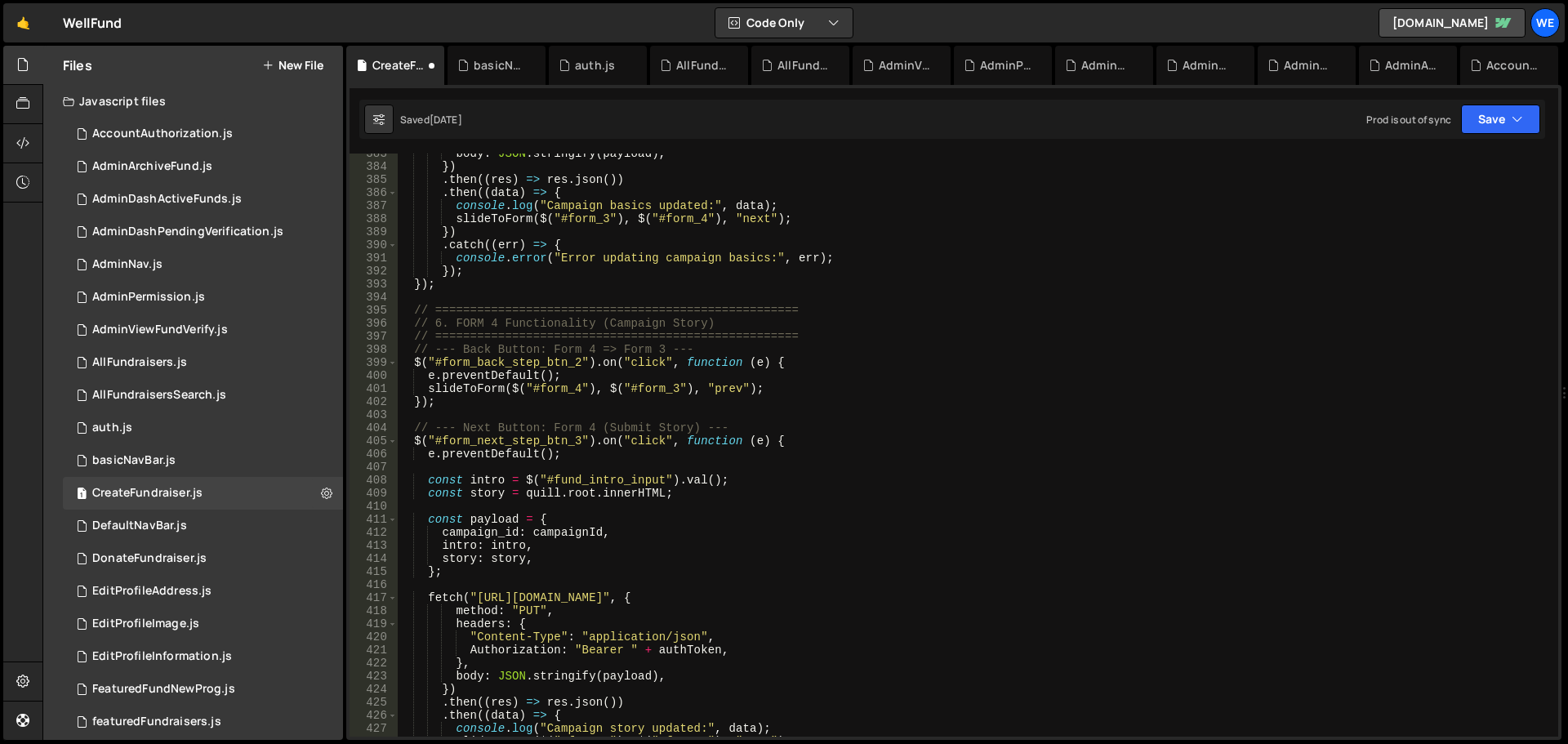
scroll to position [5145, 0]
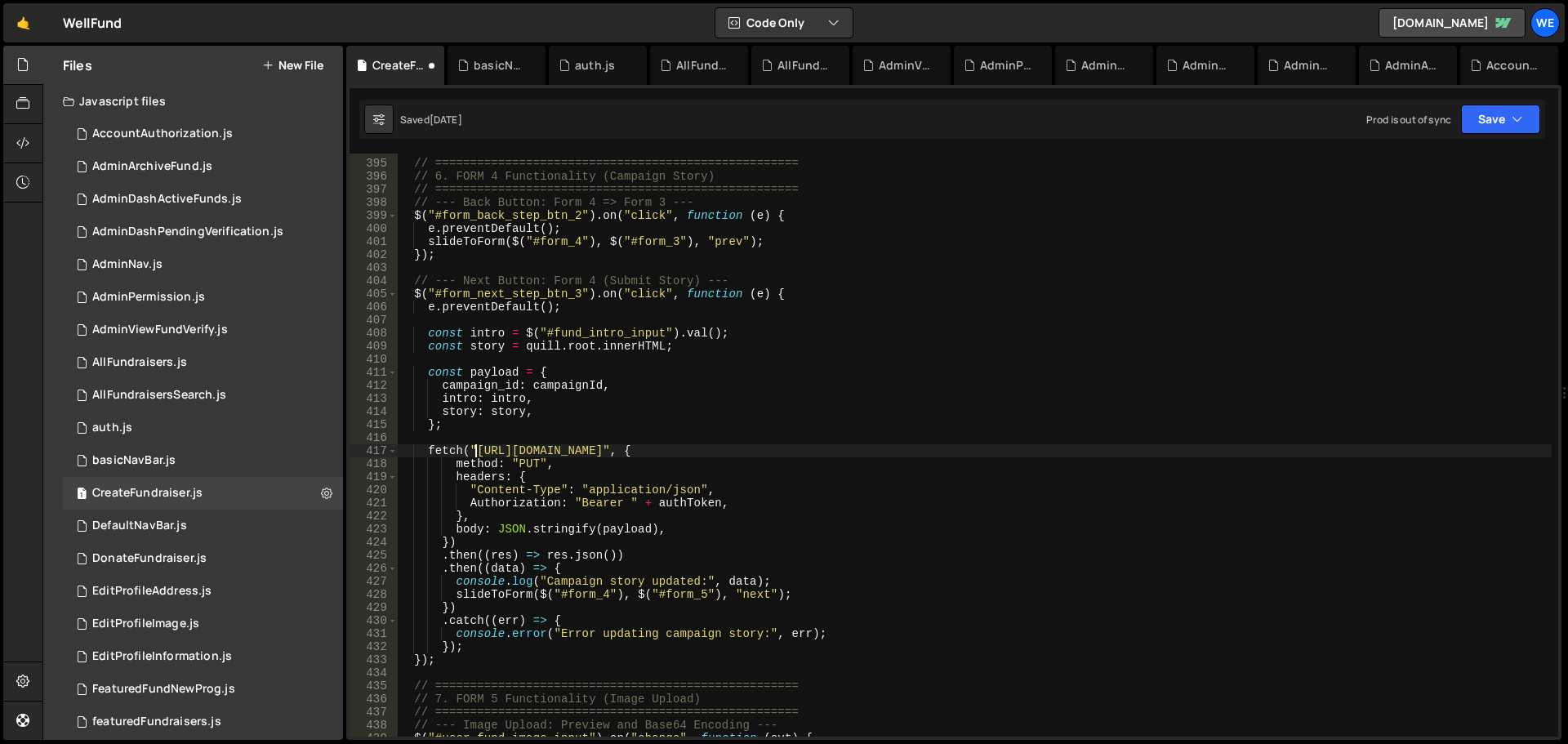
click at [473, 451] on div "// ==================================================== // 6. FORM 4 Functional…" at bounding box center [975, 448] width 1155 height 610
click at [713, 454] on div "// ==================================================== // 6. FORM 4 Functional…" at bounding box center [975, 448] width 1155 height 610
paste textarea "ru1-ldop-hv9n.n7e"
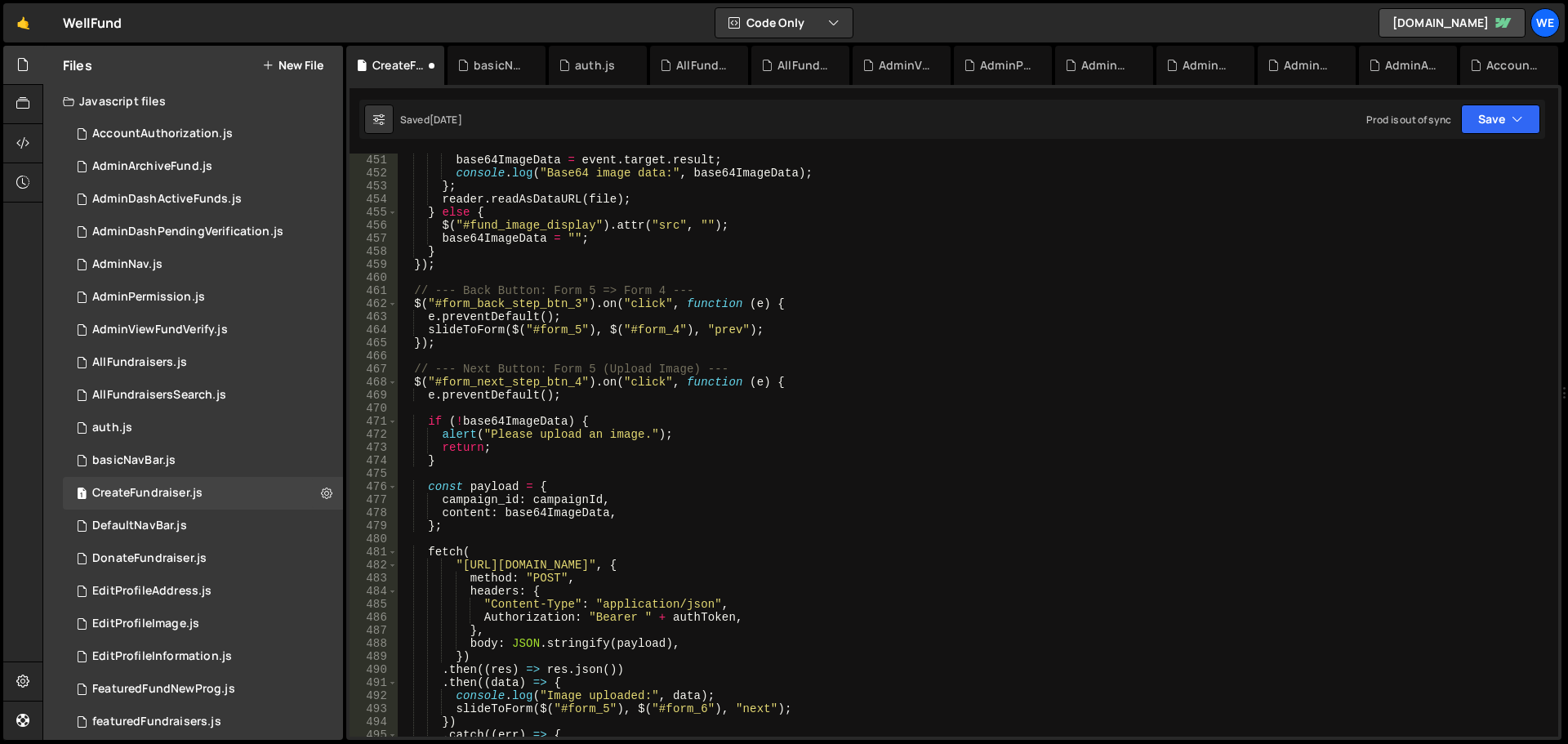
scroll to position [5978, 0]
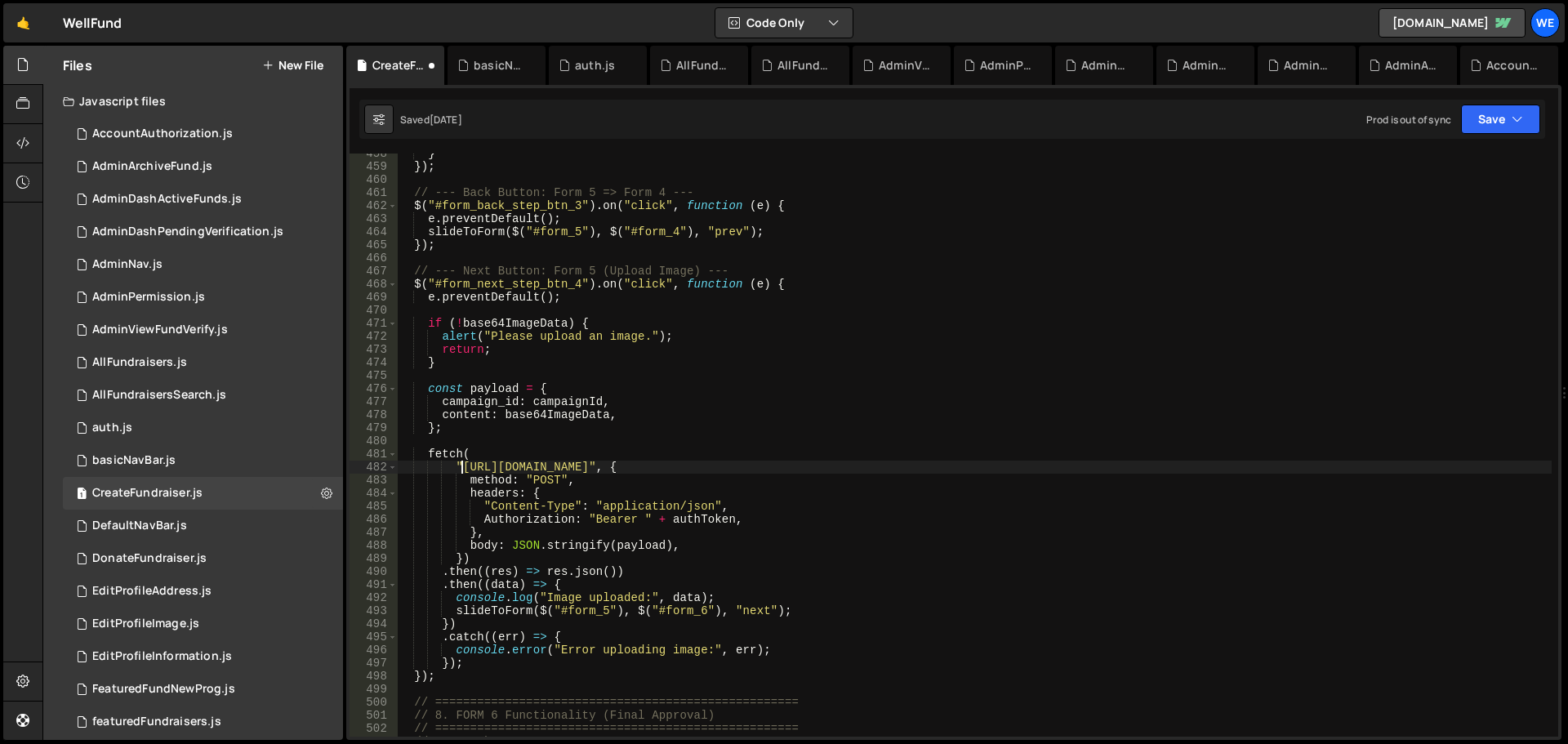
click at [462, 462] on div "} }) ; // --- Back Button: Form 5 => Form 4 --- $ ( "#form_back_step_btn_3" ) .…" at bounding box center [975, 452] width 1155 height 610
click at [703, 467] on div "} }) ; // --- Back Button: Form 5 => Form 4 --- $ ( "#form_back_step_btn_3" ) .…" at bounding box center [975, 452] width 1155 height 610
paste textarea "ru1-ldop-hv9n.n7e"
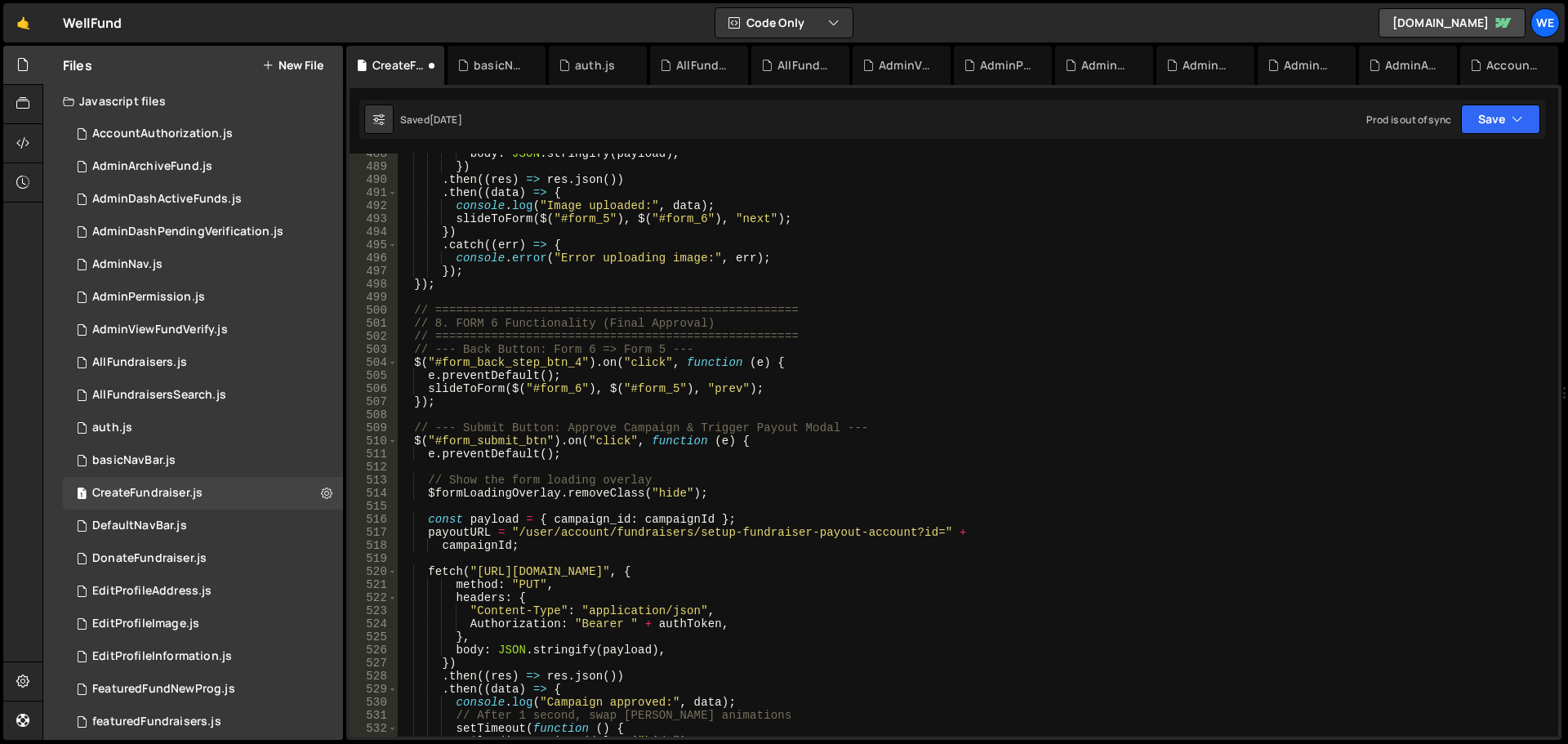
scroll to position [6468, 0]
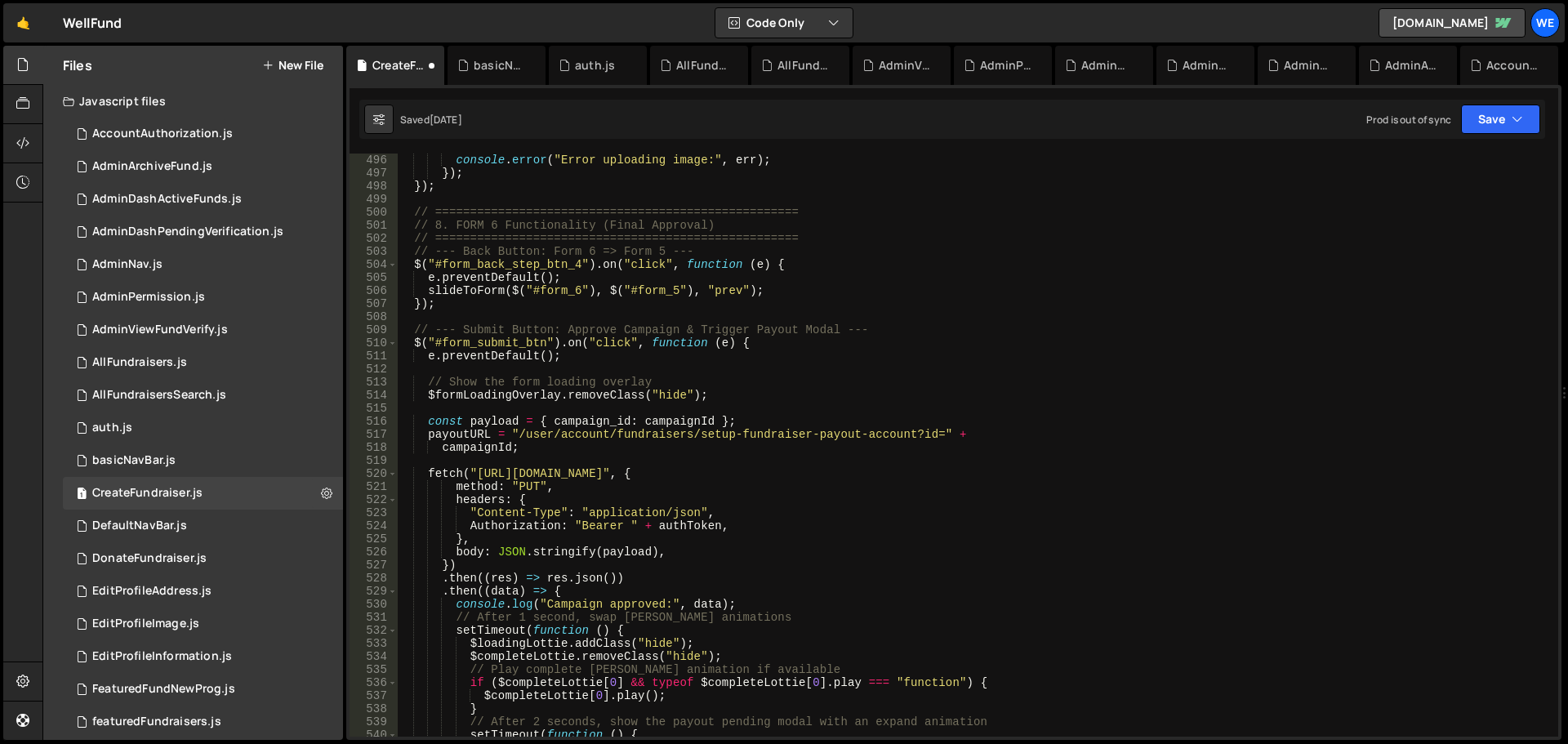
click at [476, 473] on div "console . error ( "Error uploading image:" , err ) ; }) ; }) ; // =============…" at bounding box center [975, 458] width 1155 height 610
click at [729, 472] on div "console . error ( "Error uploading image:" , err ) ; }) ; }) ; // =============…" at bounding box center [975, 458] width 1155 height 610
paste textarea "xru1-ldop-hv9n.n7e.xano"
type textarea "fetch("https://xru1-ldop-hv9n.n7e.xano.io/api:txysN0Dn/campaigns_new_fund/pendi…"
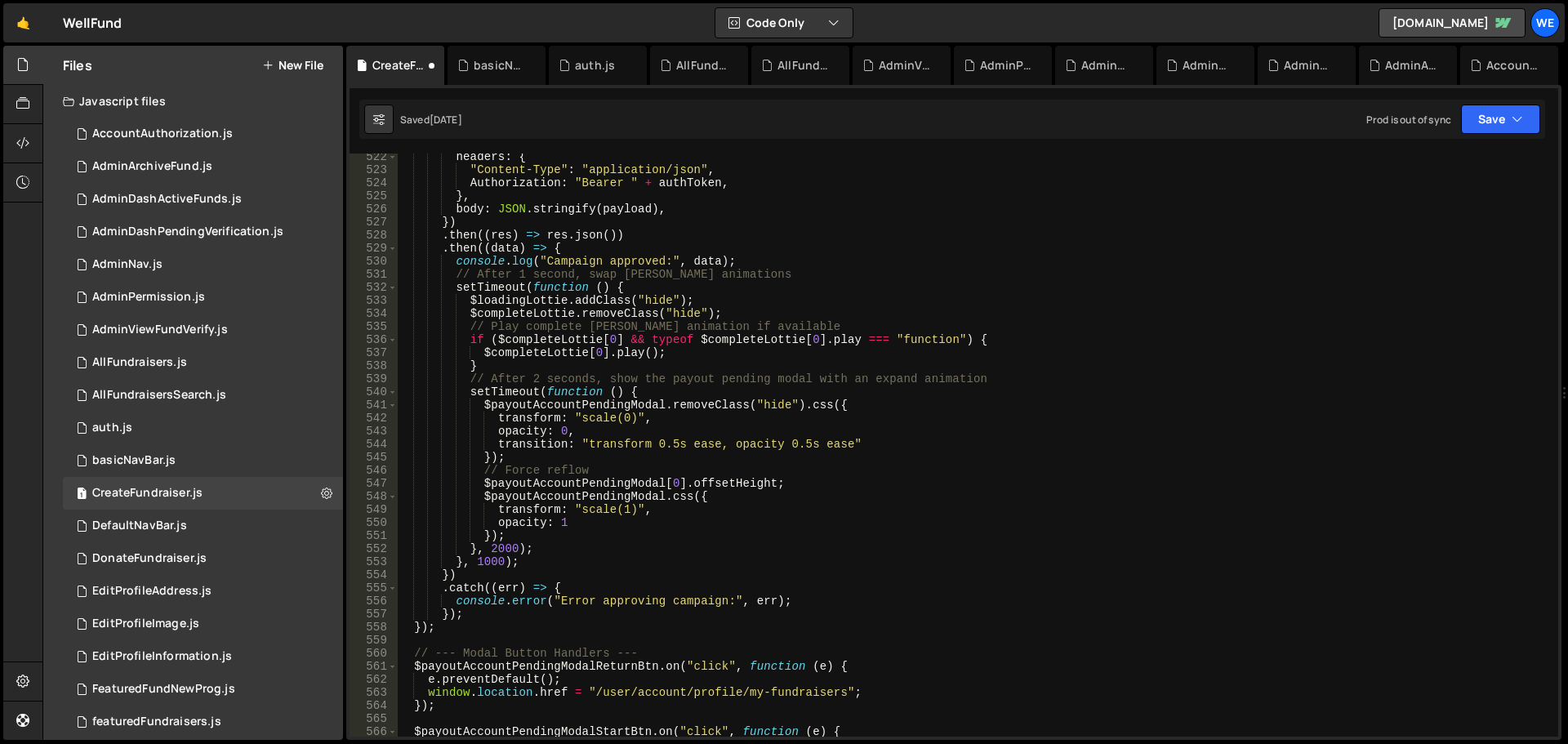
scroll to position [7007, 0]
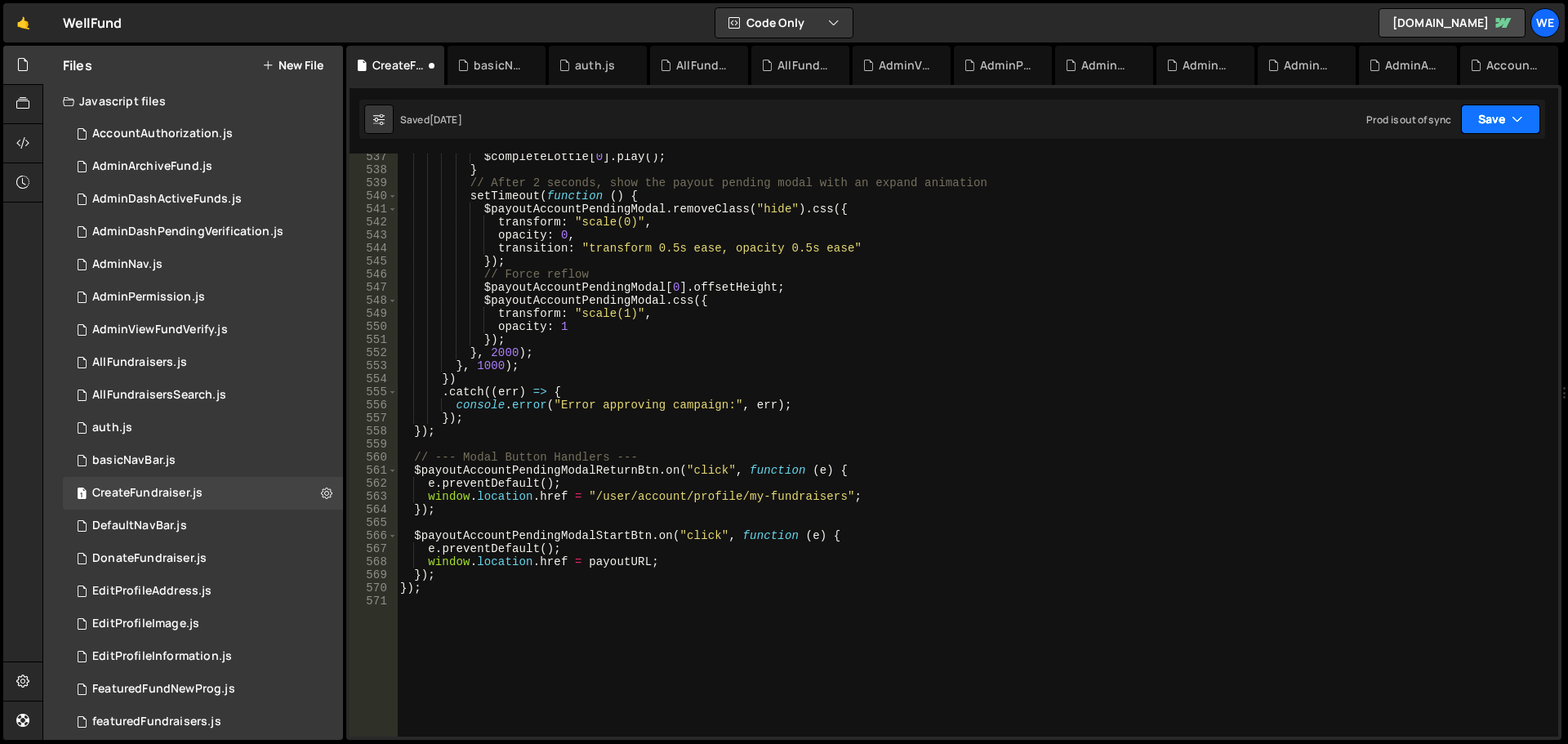
click at [1488, 112] on button "Save" at bounding box center [1501, 119] width 79 height 30
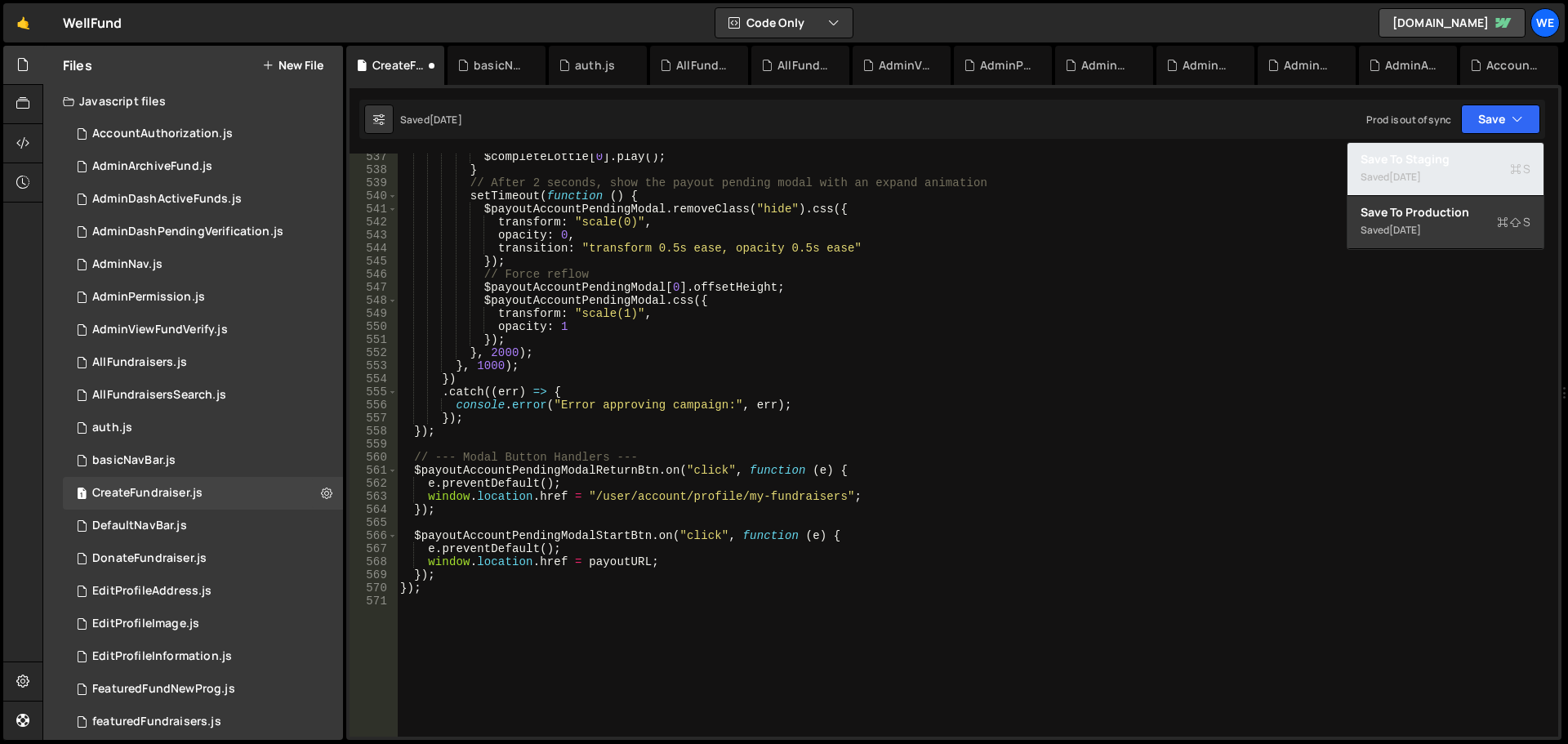
click at [1456, 143] on button "Save to Staging S Saved [DATE]" at bounding box center [1445, 169] width 196 height 53
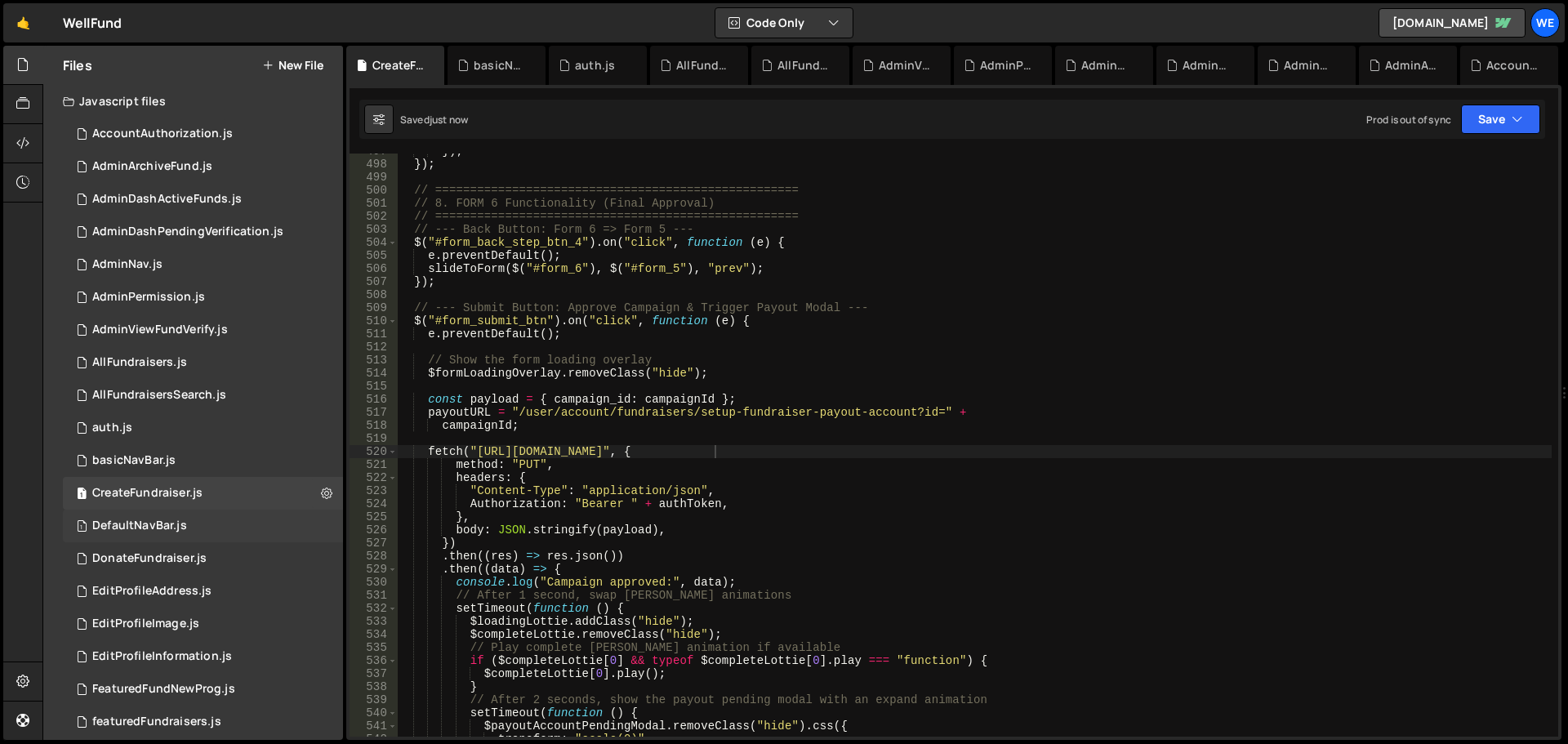
click at [178, 529] on div "DefaultNavBar.js" at bounding box center [140, 526] width 95 height 14
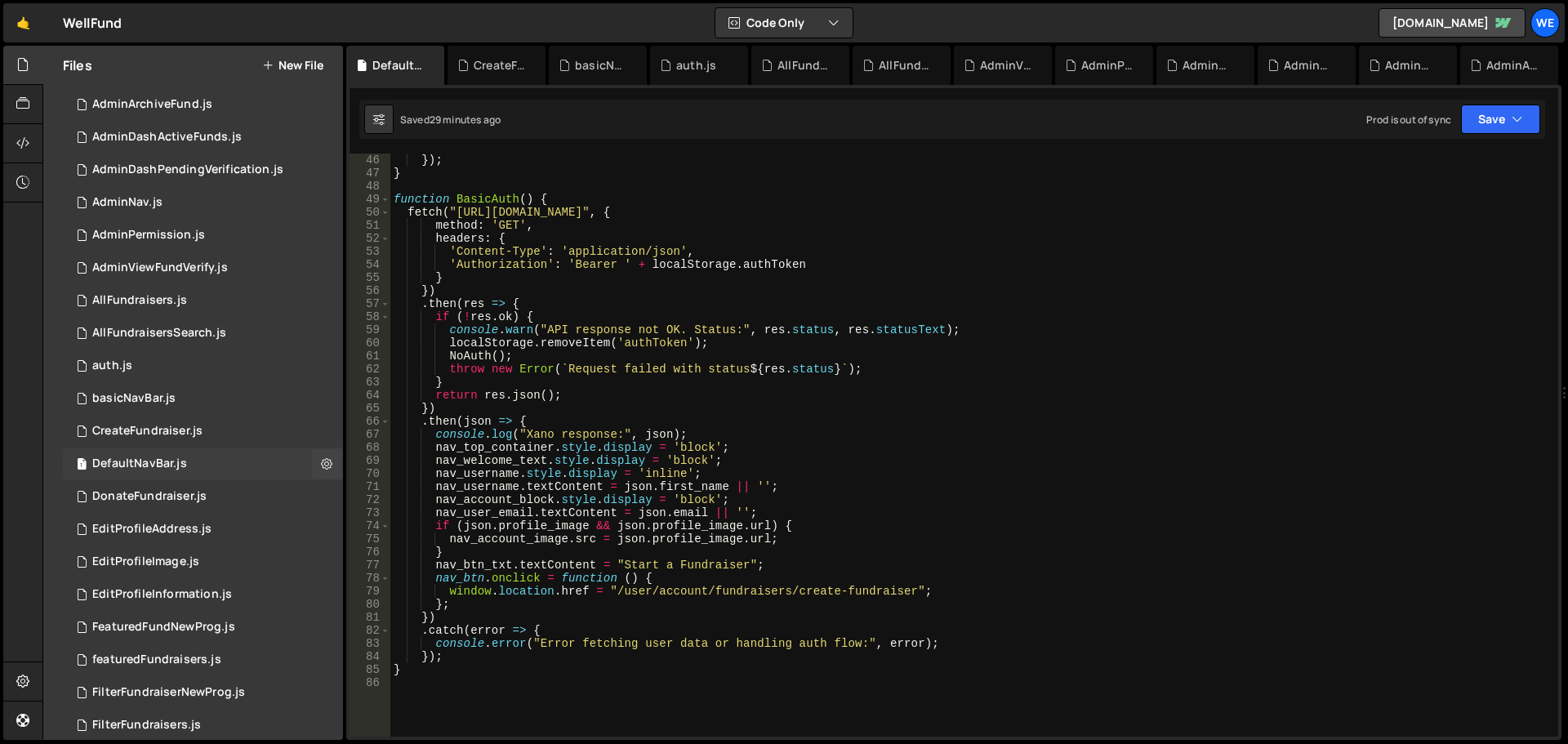
scroll to position [326, 0]
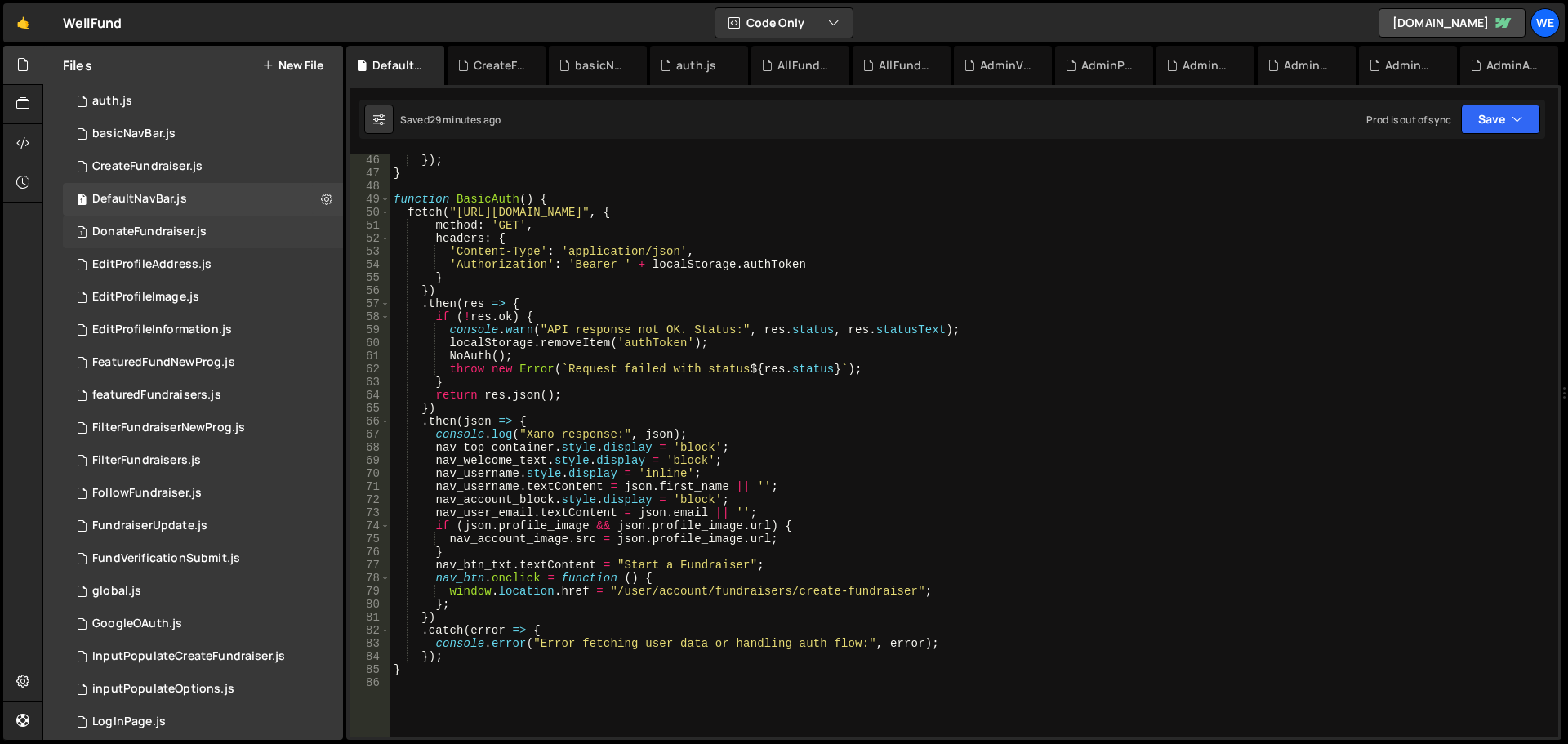
click at [160, 229] on div "DonateFundraiser.js" at bounding box center [150, 232] width 115 height 14
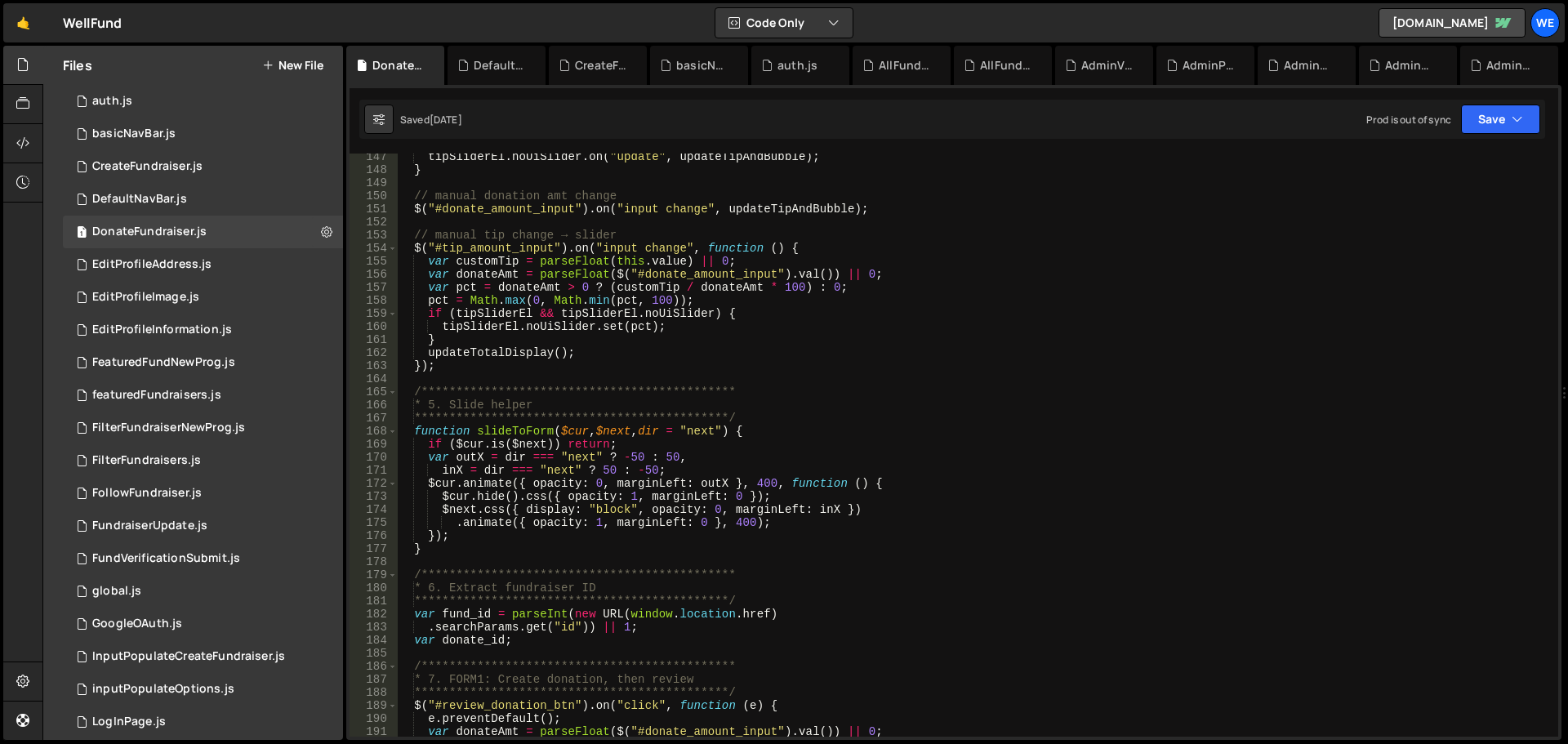
scroll to position [2254, 0]
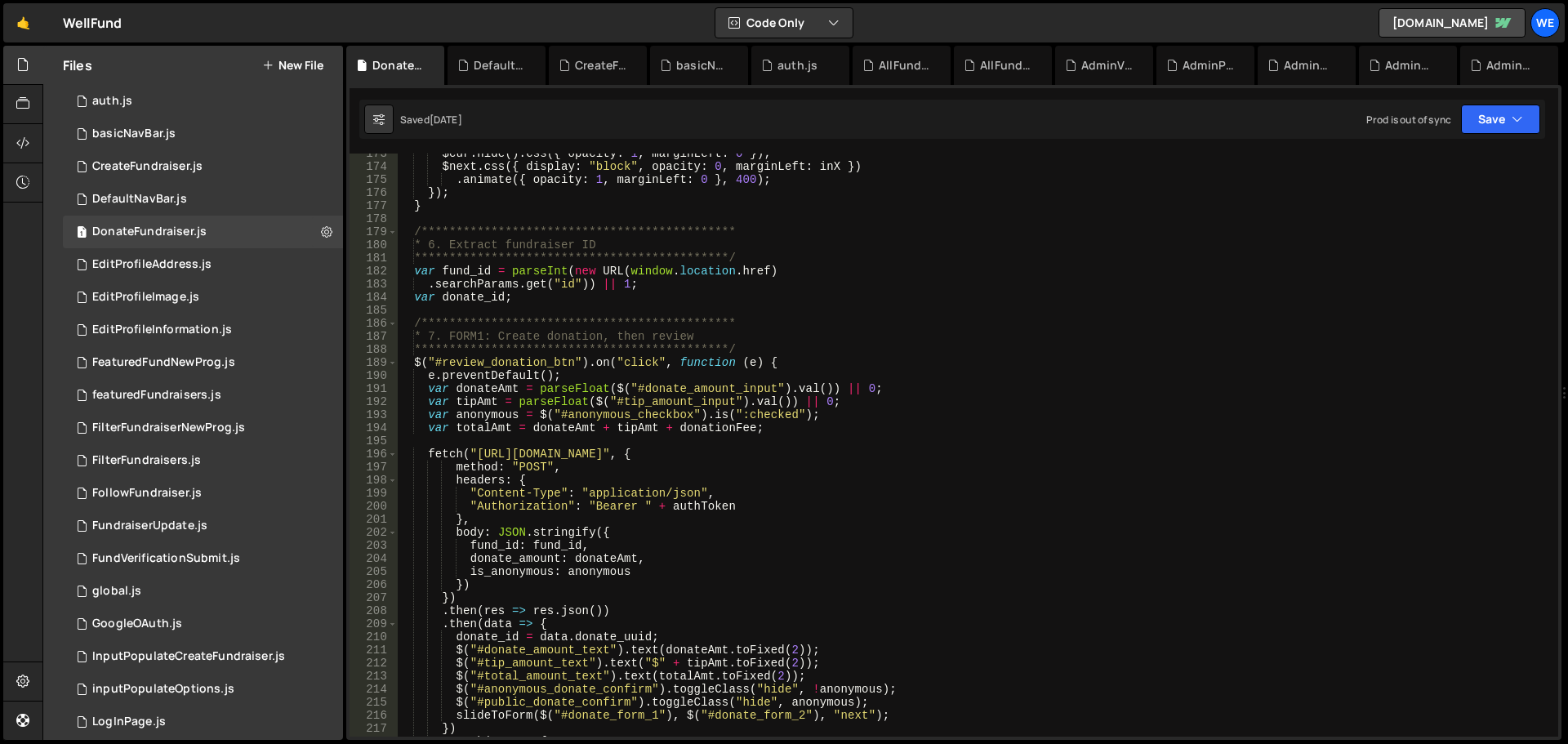
click at [477, 454] on div "**********" at bounding box center [975, 452] width 1155 height 610
click at [728, 454] on div "**********" at bounding box center [975, 452] width 1155 height 610
paste textarea "xru1-ldop-hv9n.n7e.xano"
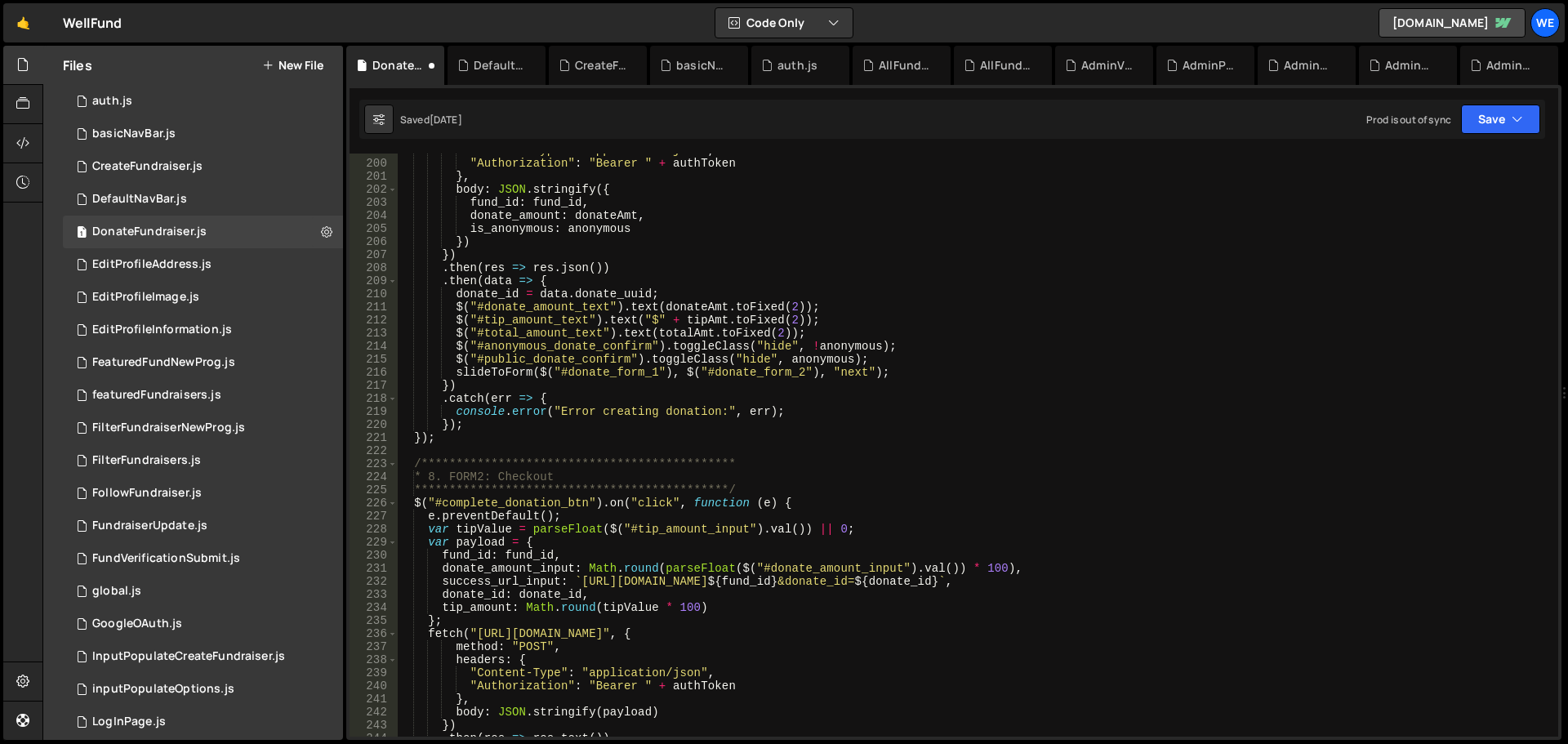
scroll to position [2695, 0]
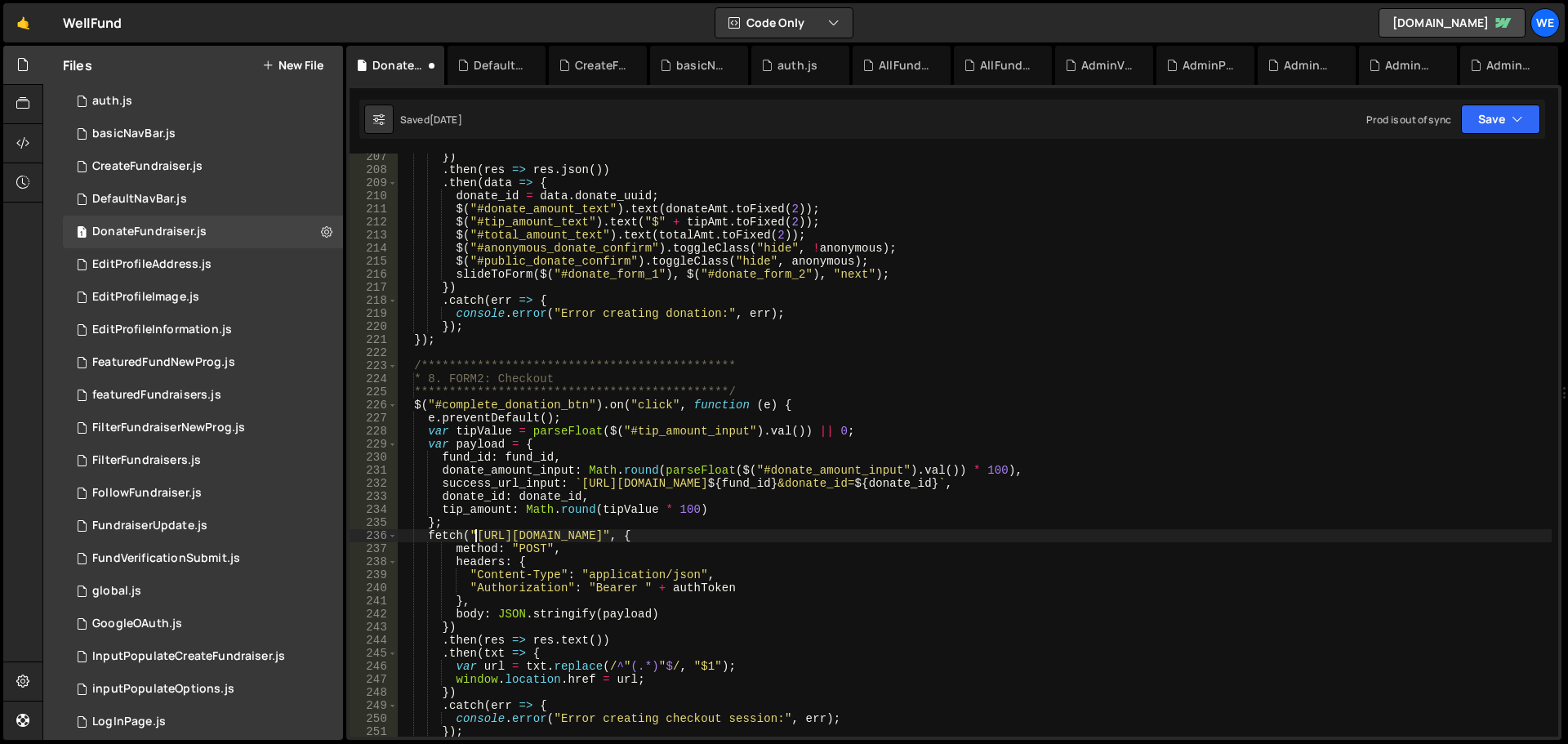
click at [473, 537] on div "**********" at bounding box center [975, 455] width 1155 height 610
click at [723, 532] on div "**********" at bounding box center [975, 455] width 1155 height 610
click at [732, 536] on div "**********" at bounding box center [975, 455] width 1155 height 610
paste textarea "xru1-ldop-hv9n.n7e.xano"
click at [579, 484] on div "**********" at bounding box center [975, 455] width 1155 height 610
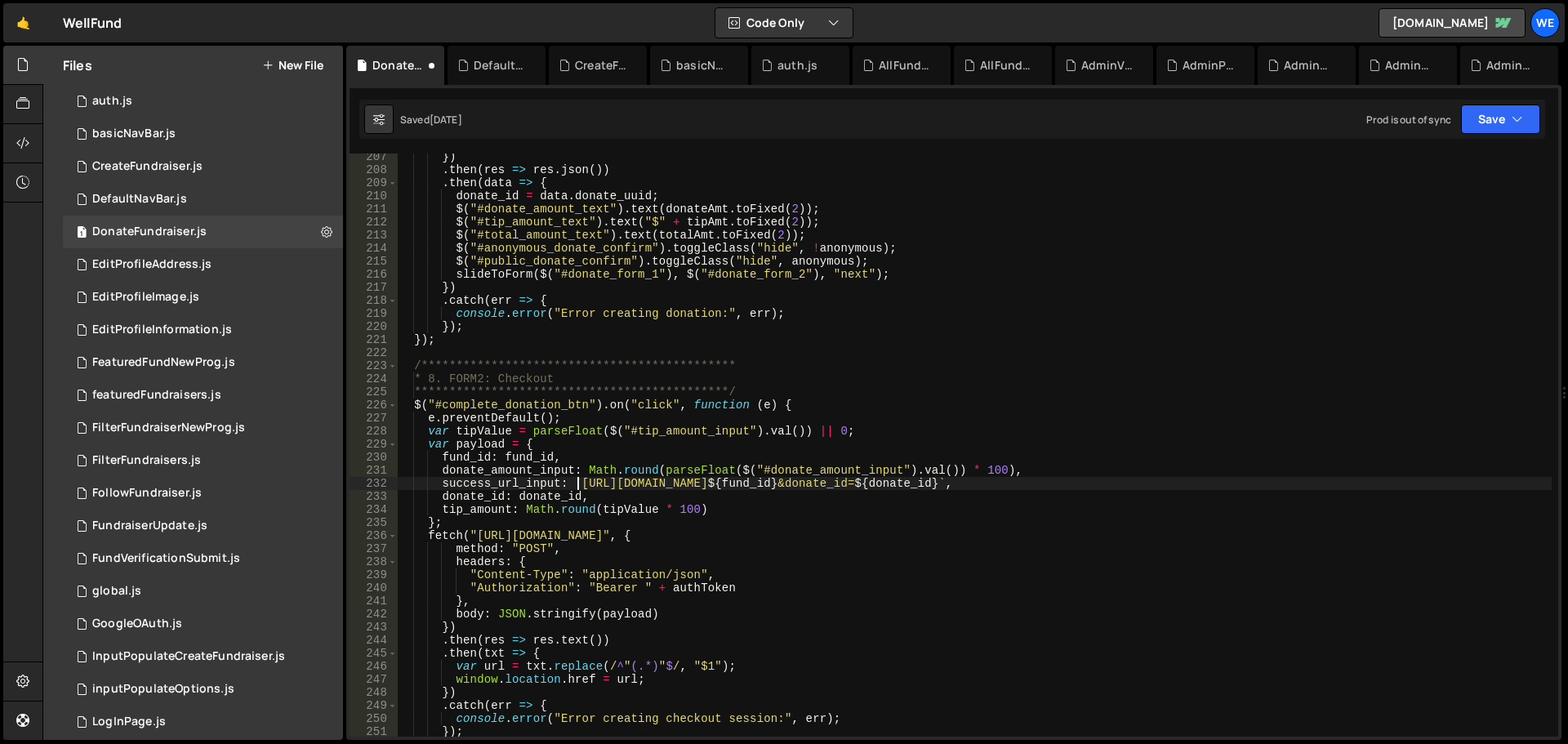
click at [759, 483] on div "**********" at bounding box center [975, 455] width 1155 height 610
paste textarea "[DOMAIN_NAME]"
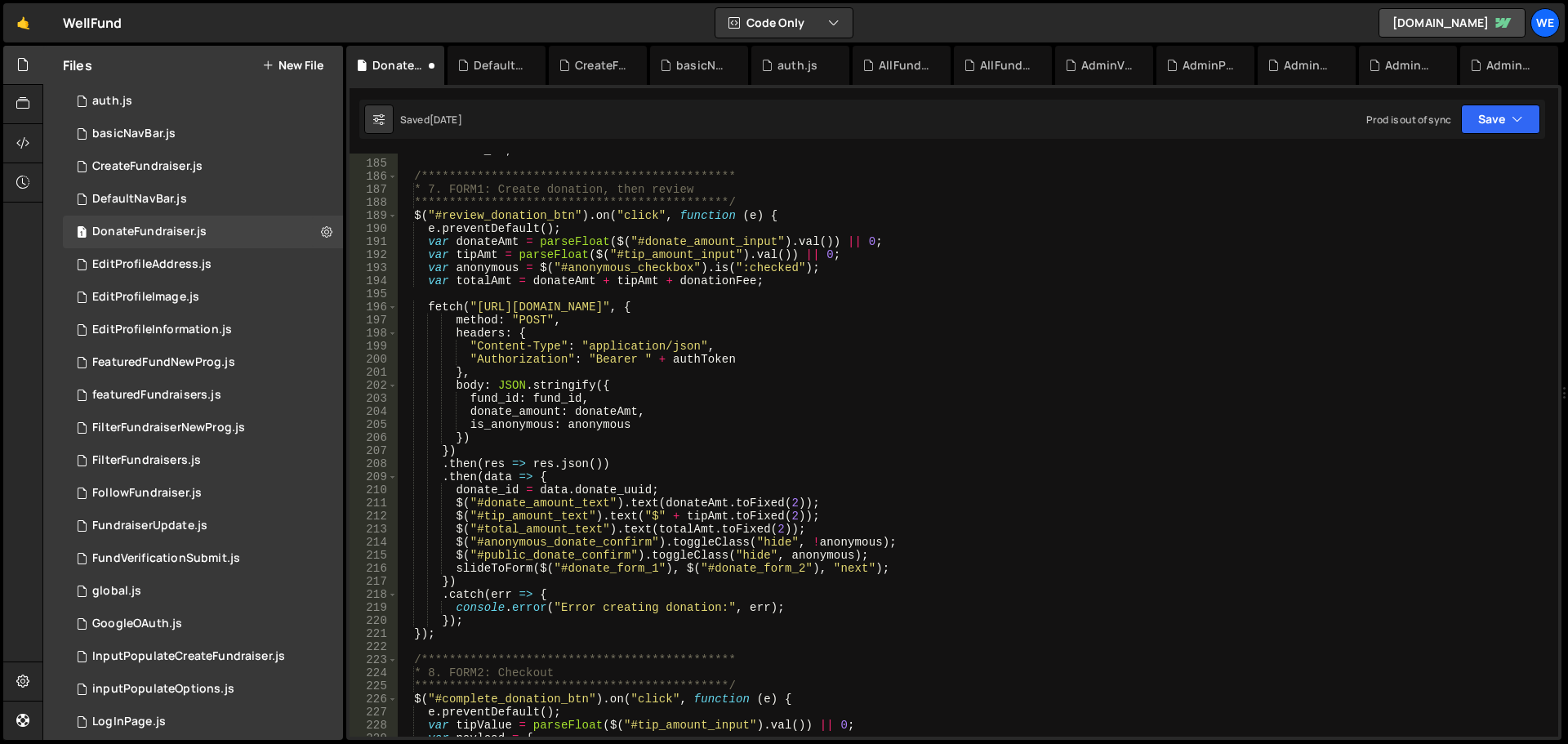
scroll to position [2744, 0]
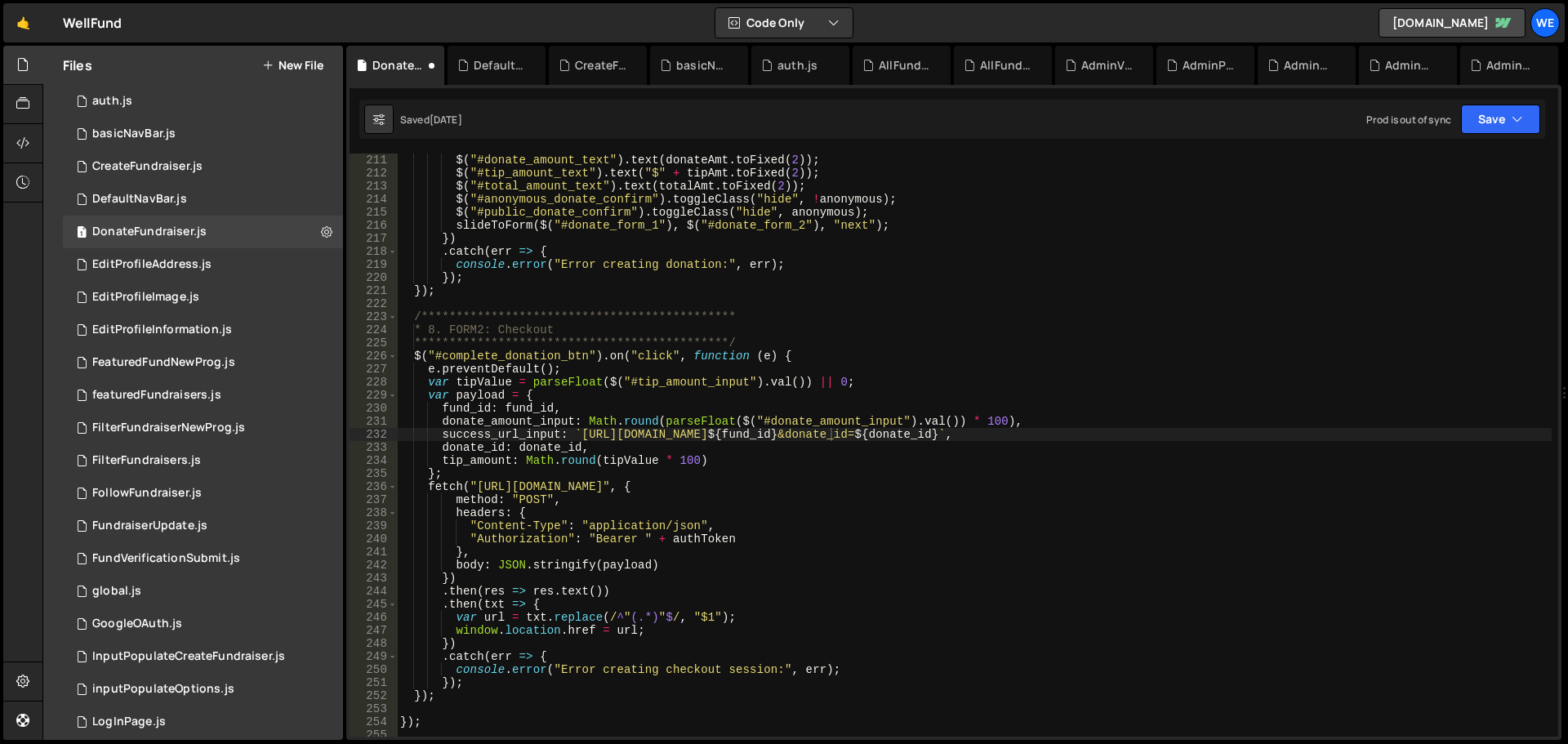
drag, startPoint x: 479, startPoint y: 490, endPoint x: 502, endPoint y: 502, distance: 25.9
click at [479, 490] on div "**********" at bounding box center [975, 458] width 1155 height 610
type textarea "fetch("https://xru1-ldop-hv9n.n7e.xano.io/api:3mUcSy1Y/donate/checkout_session"…"
click at [712, 489] on div "**********" at bounding box center [975, 458] width 1155 height 610
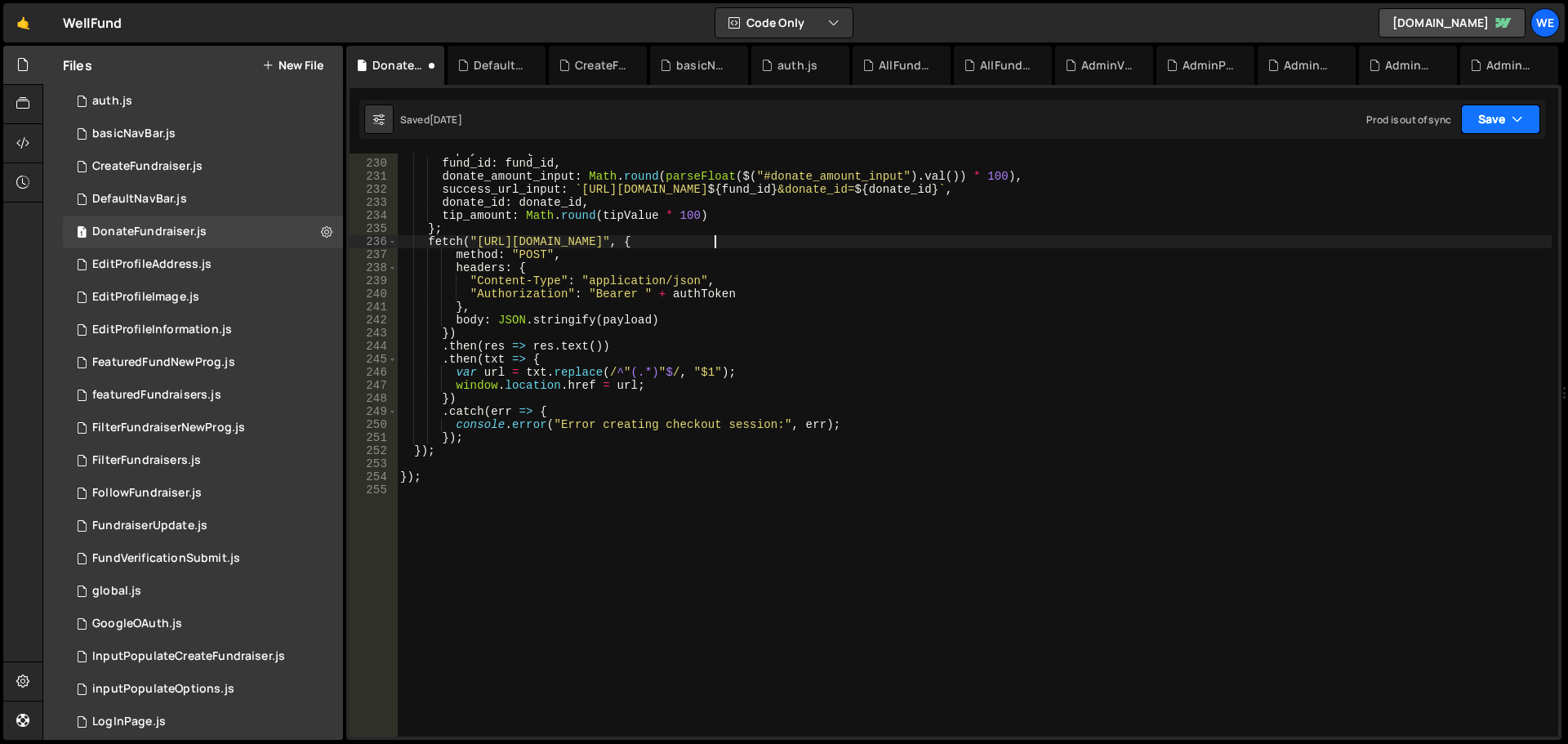
drag, startPoint x: 1519, startPoint y: 121, endPoint x: 1503, endPoint y: 134, distance: 20.6
click at [1516, 120] on icon "button" at bounding box center [1517, 119] width 12 height 16
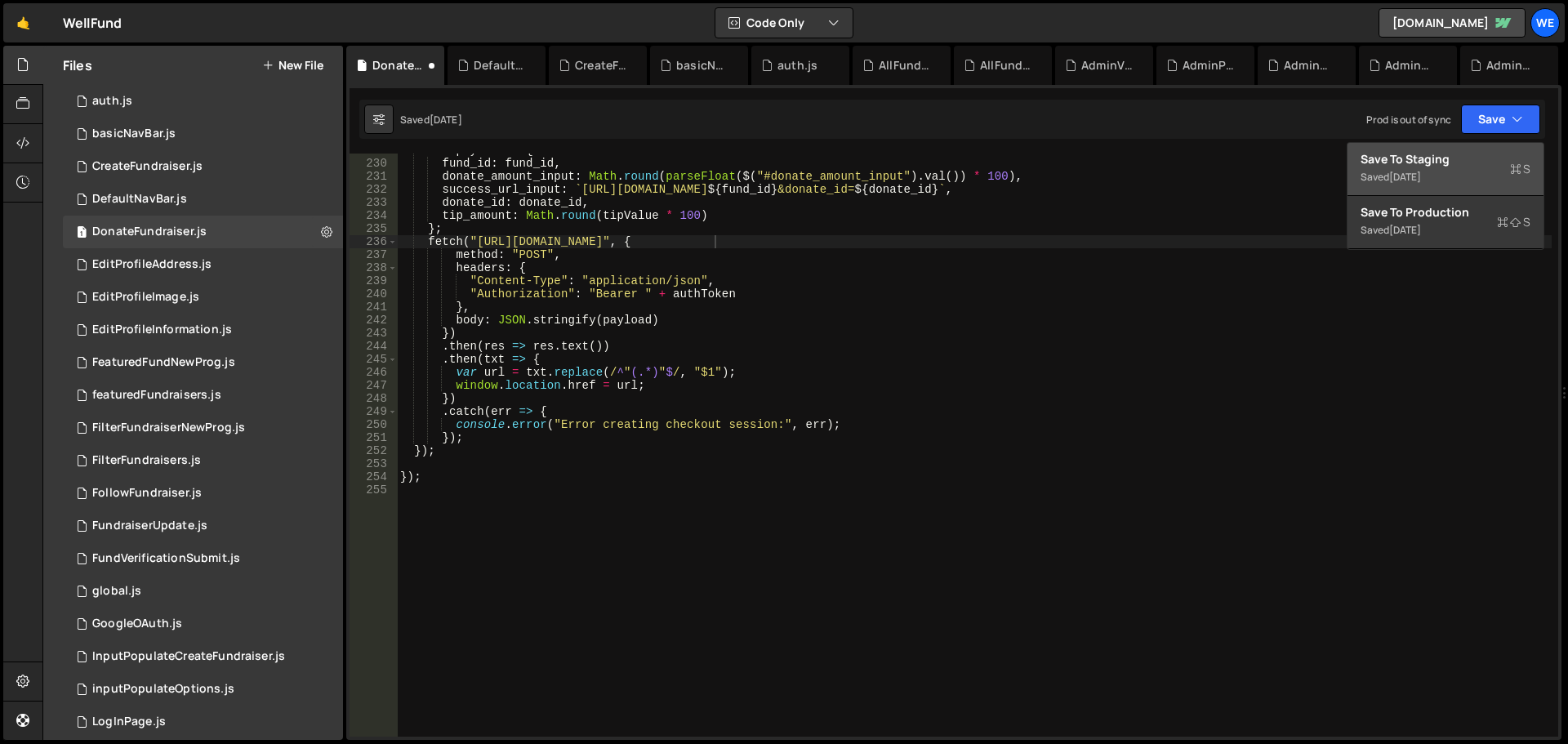
click at [1421, 172] on div "[DATE]" at bounding box center [1406, 177] width 32 height 13
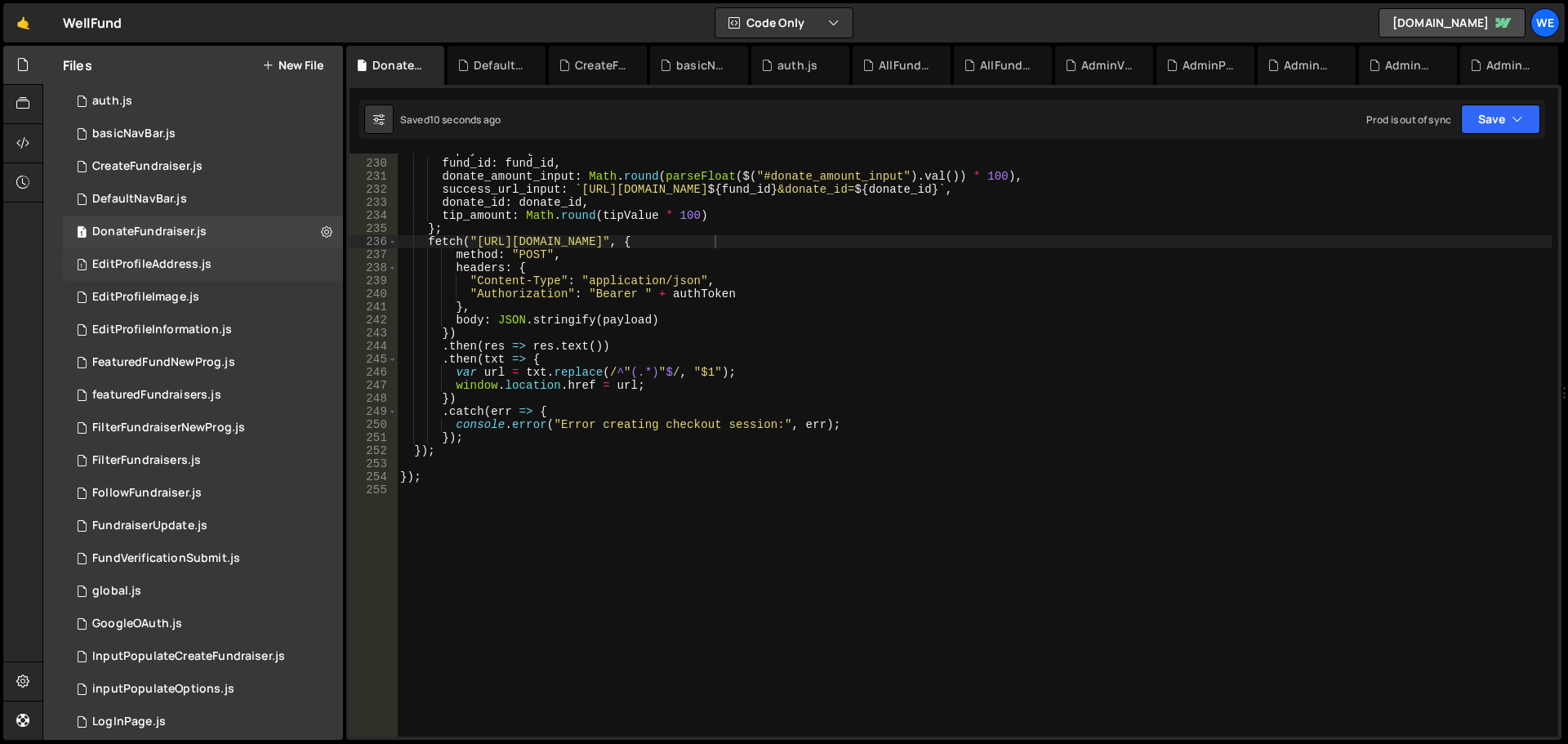
click at [178, 253] on div "1 EditProfileAddress.js 0" at bounding box center [203, 264] width 281 height 32
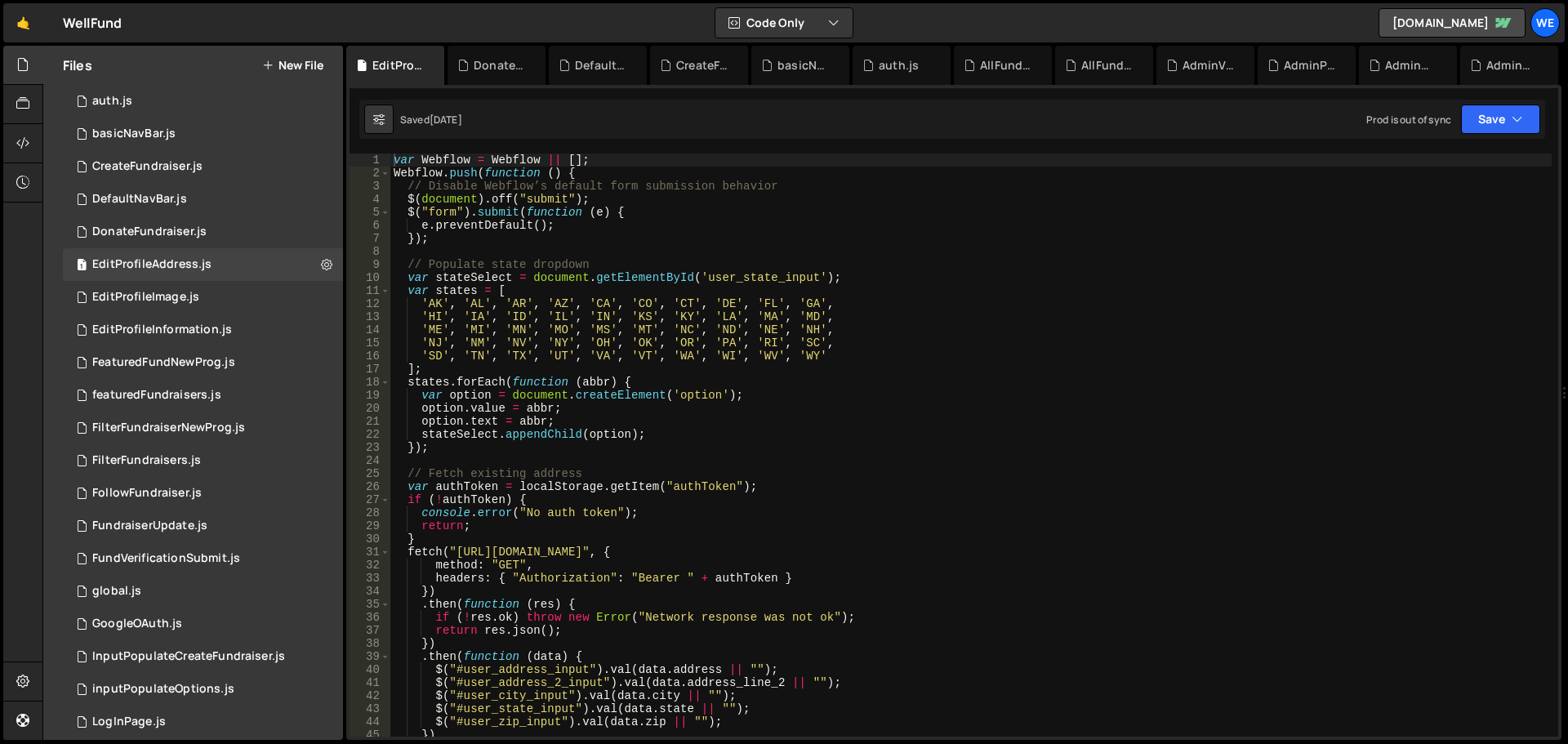
click at [455, 552] on div "var Webflow = Webflow || [ ] ; Webflow . push ( function ( ) { // Disable Webfl…" at bounding box center [972, 458] width 1162 height 610
drag, startPoint x: 709, startPoint y: 549, endPoint x: 706, endPoint y: 574, distance: 25.2
click at [712, 549] on div "var Webflow = Webflow || [ ] ; Webflow . push ( function ( ) { // Disable Webfl…" at bounding box center [972, 458] width 1162 height 610
paste textarea "xru1-ldop-hv9n.n7e.xano.io/"
paste textarea "xru1-ldop-hv9n.n7e.xano"
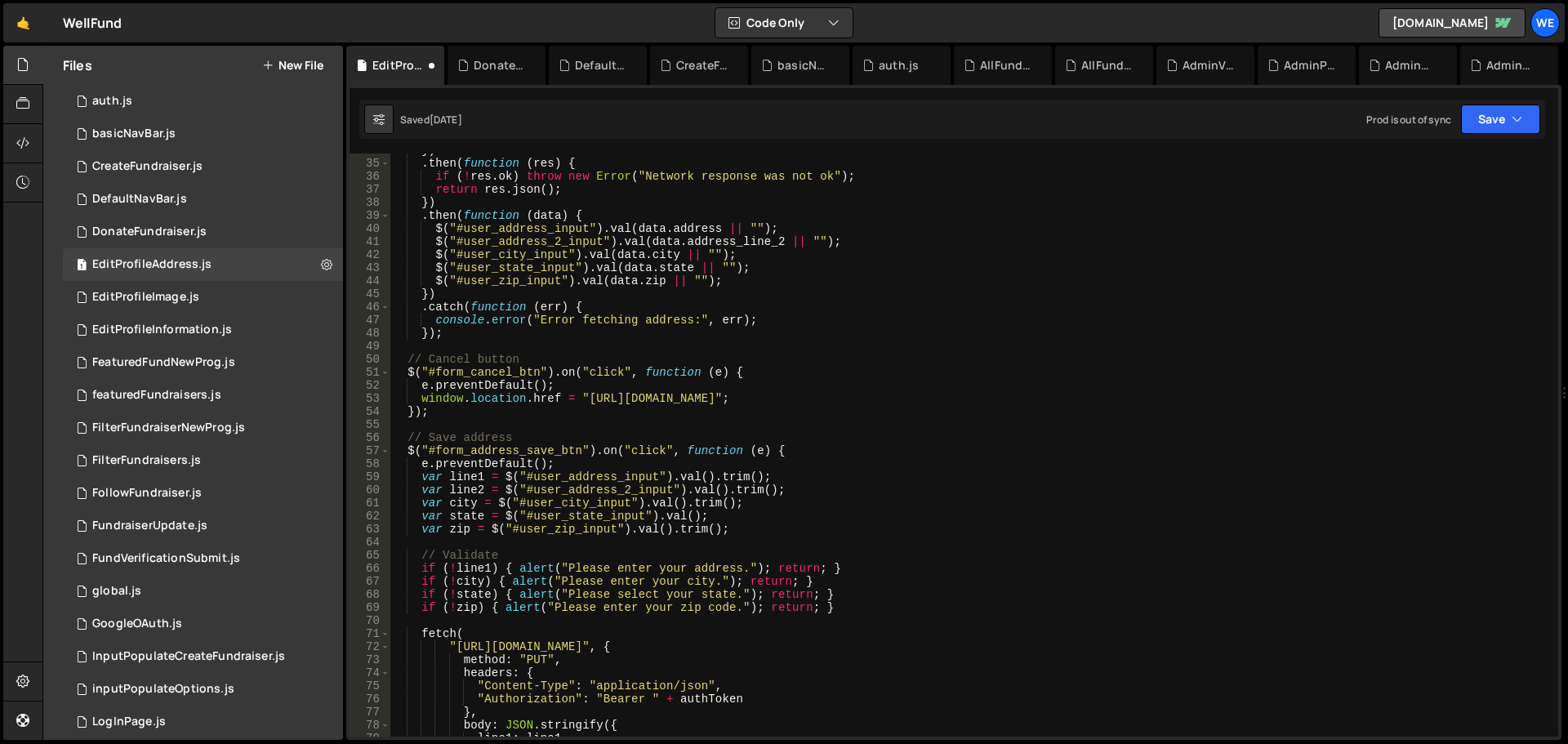
scroll to position [490, 0]
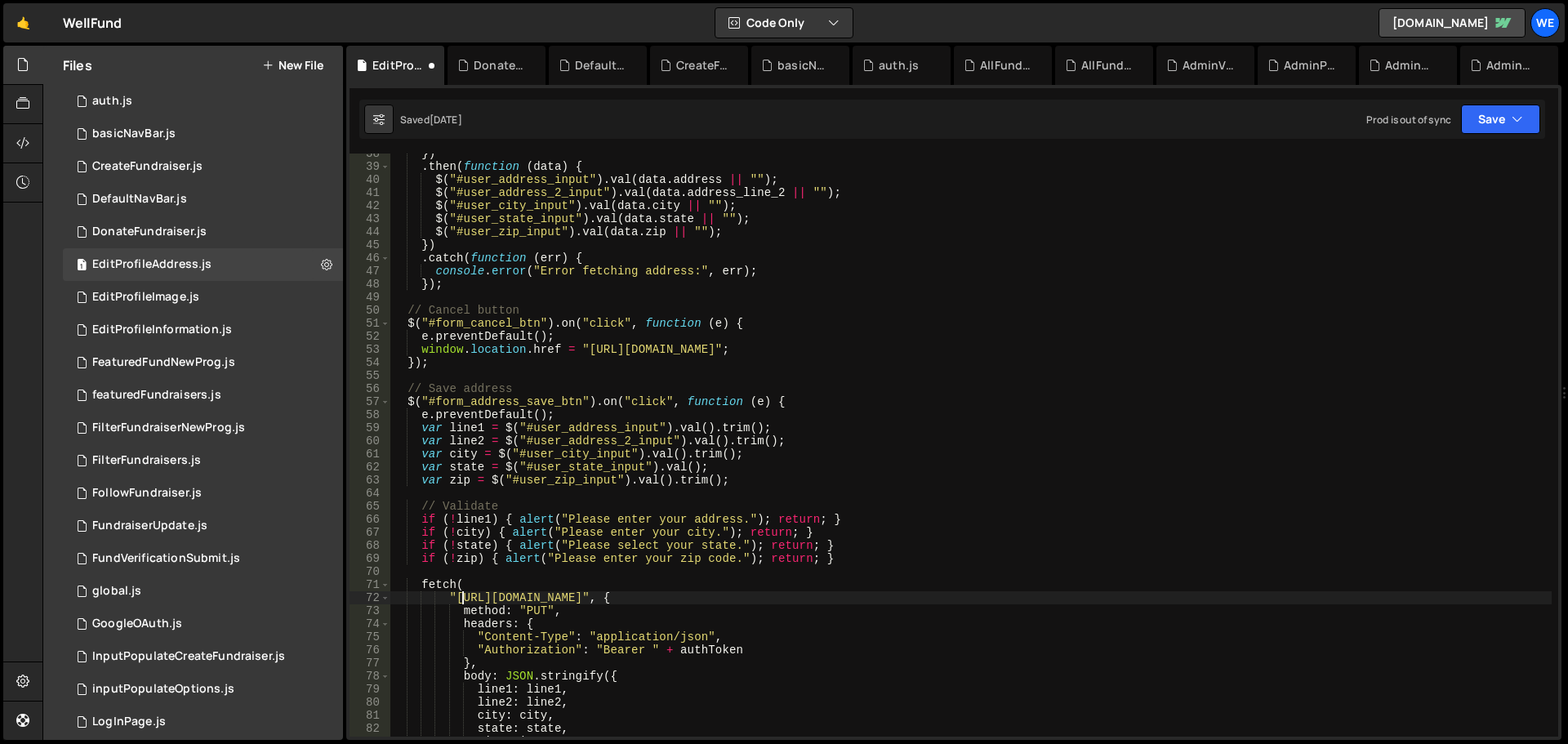
click at [460, 598] on div "}) . then ( function ( data ) { $ ( "#user_address_input" ) . val ( data . addr…" at bounding box center [972, 452] width 1162 height 610
click at [711, 597] on div "}) . then ( function ( data ) { $ ( "#user_address_input" ) . val ( data . addr…" at bounding box center [972, 452] width 1162 height 610
paste textarea "xru1-ldop-hv9n.n7e.xano"
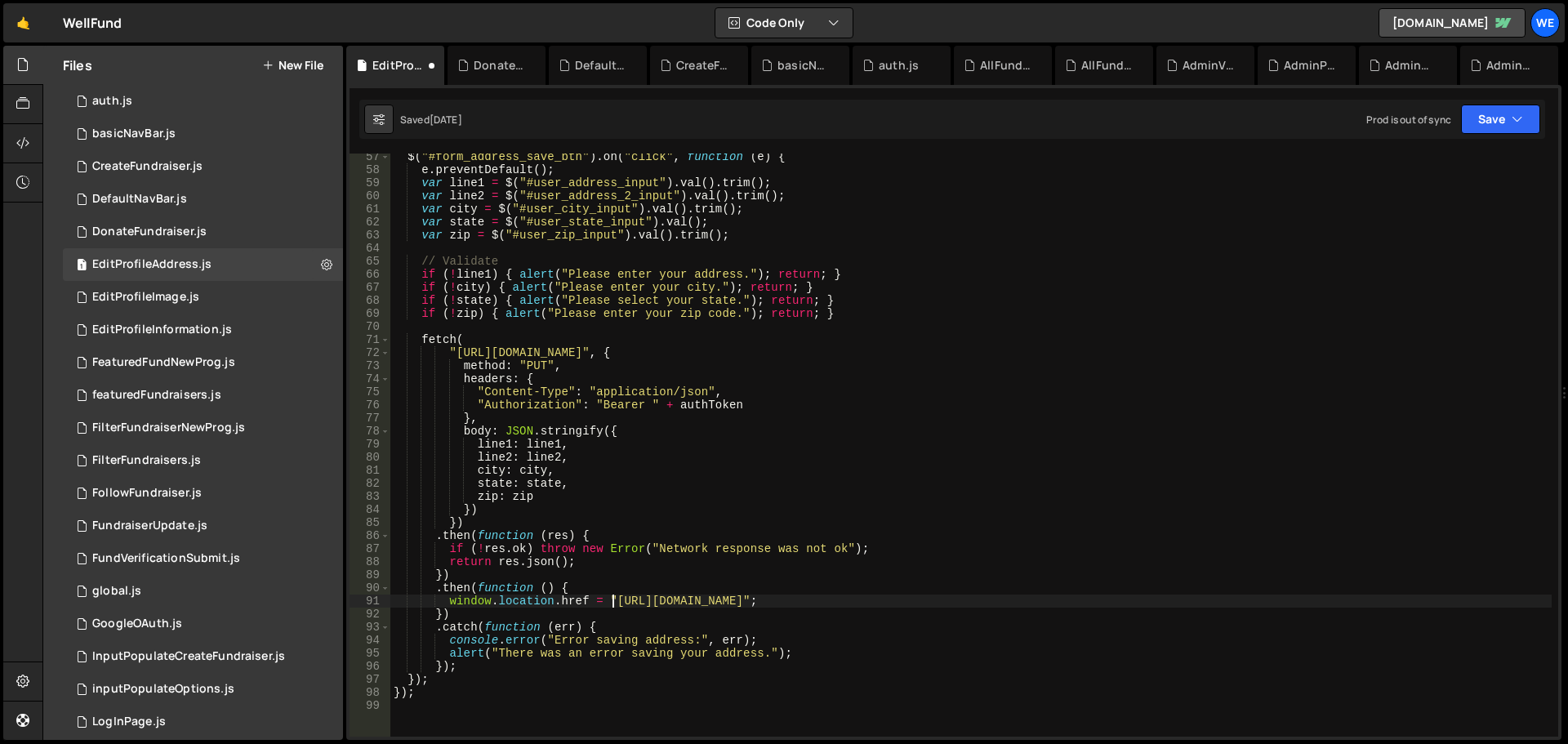
click at [611, 601] on div "$ ( "#form_address_save_btn" ) . on ( "click" , function ( e ) { e . preventDef…" at bounding box center [972, 455] width 1162 height 610
drag, startPoint x: 795, startPoint y: 601, endPoint x: 804, endPoint y: 618, distance: 19.2
click at [797, 601] on div "$ ( "#form_address_save_btn" ) . on ( "click" , function ( e ) { e . preventDef…" at bounding box center [972, 455] width 1162 height 610
paste textarea "[DOMAIN_NAME]"
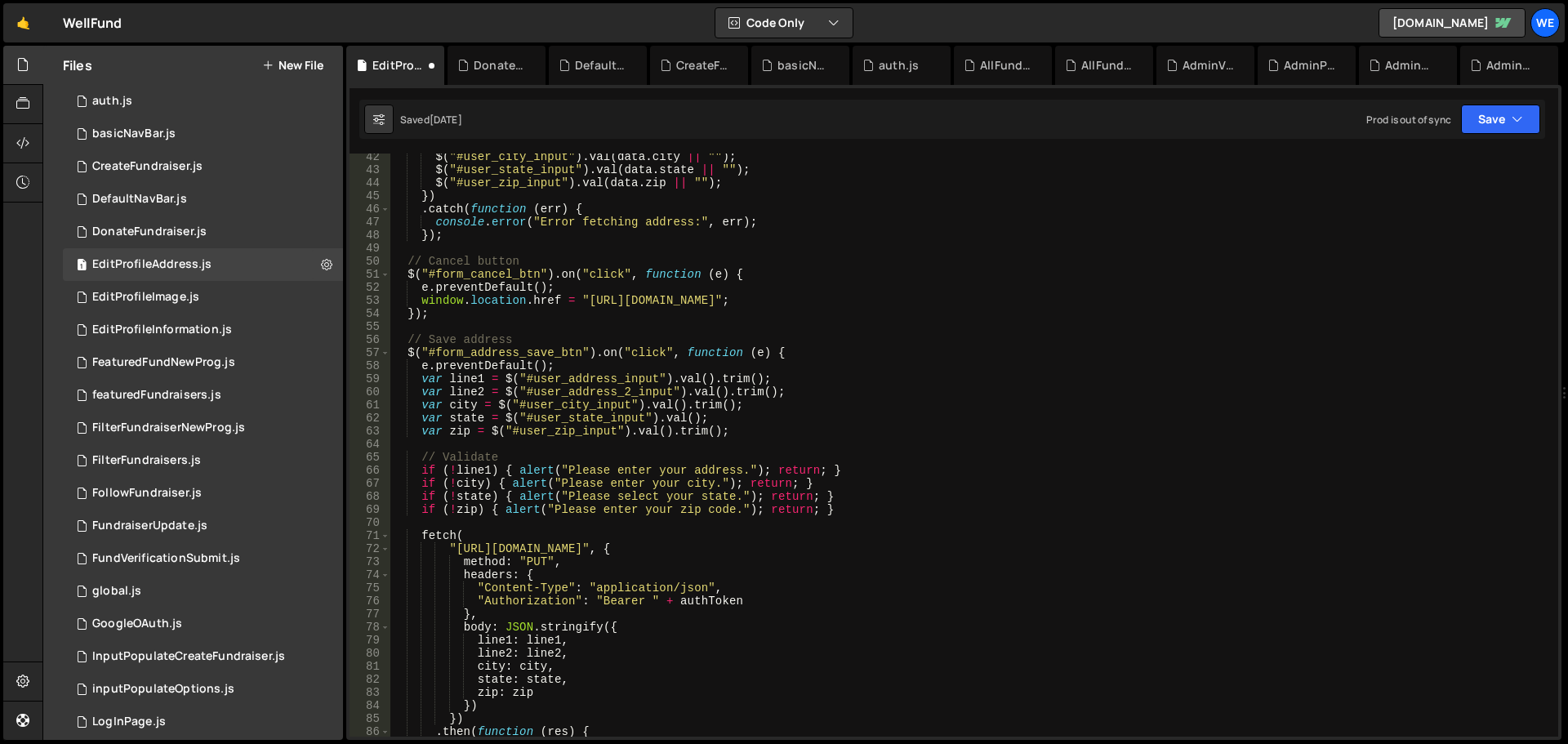
scroll to position [343, 0]
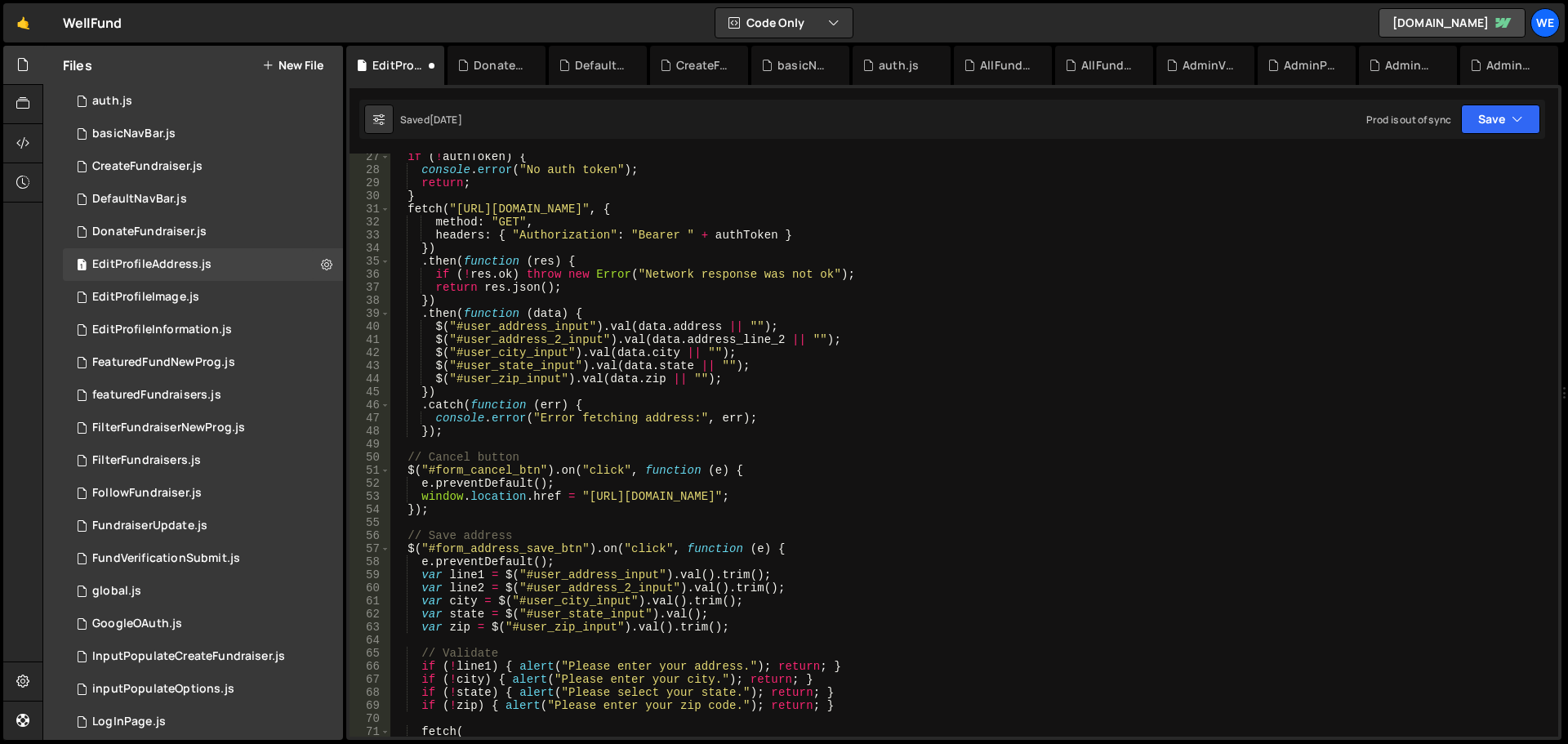
click at [586, 493] on div "if ( ! authToken ) { console . error ( "No auth token" ) ; return ; } fetch ( "…" at bounding box center [972, 455] width 1162 height 610
click at [768, 496] on div "if ( ! authToken ) { console . error ( "No auth token" ) ; return ; } fetch ( "…" at bounding box center [972, 455] width 1162 height 610
paste textarea "[DOMAIN_NAME]"
type textarea "window.location.href = "https://well-fund-website.webflow.io/user/account/profi…"
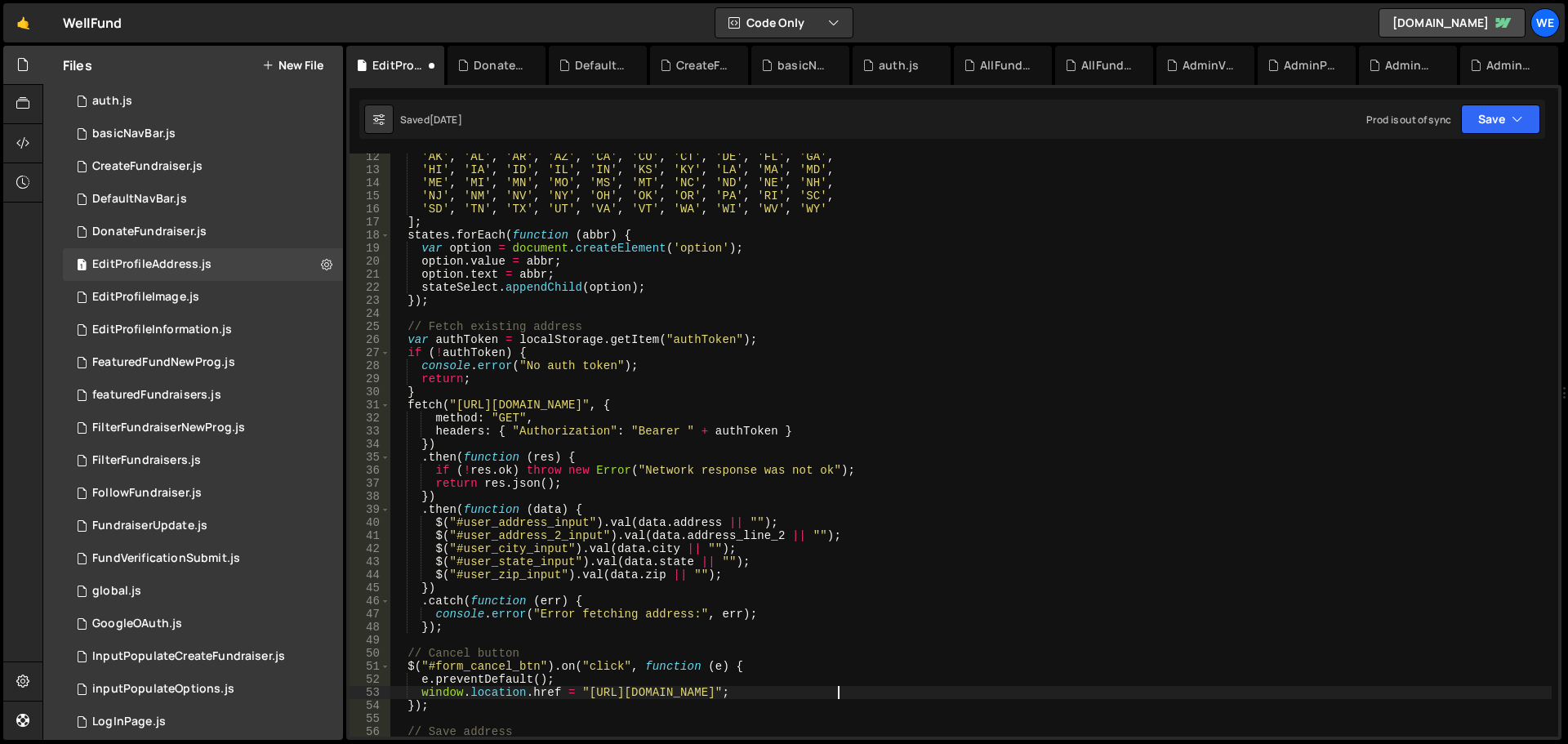
scroll to position [0, 0]
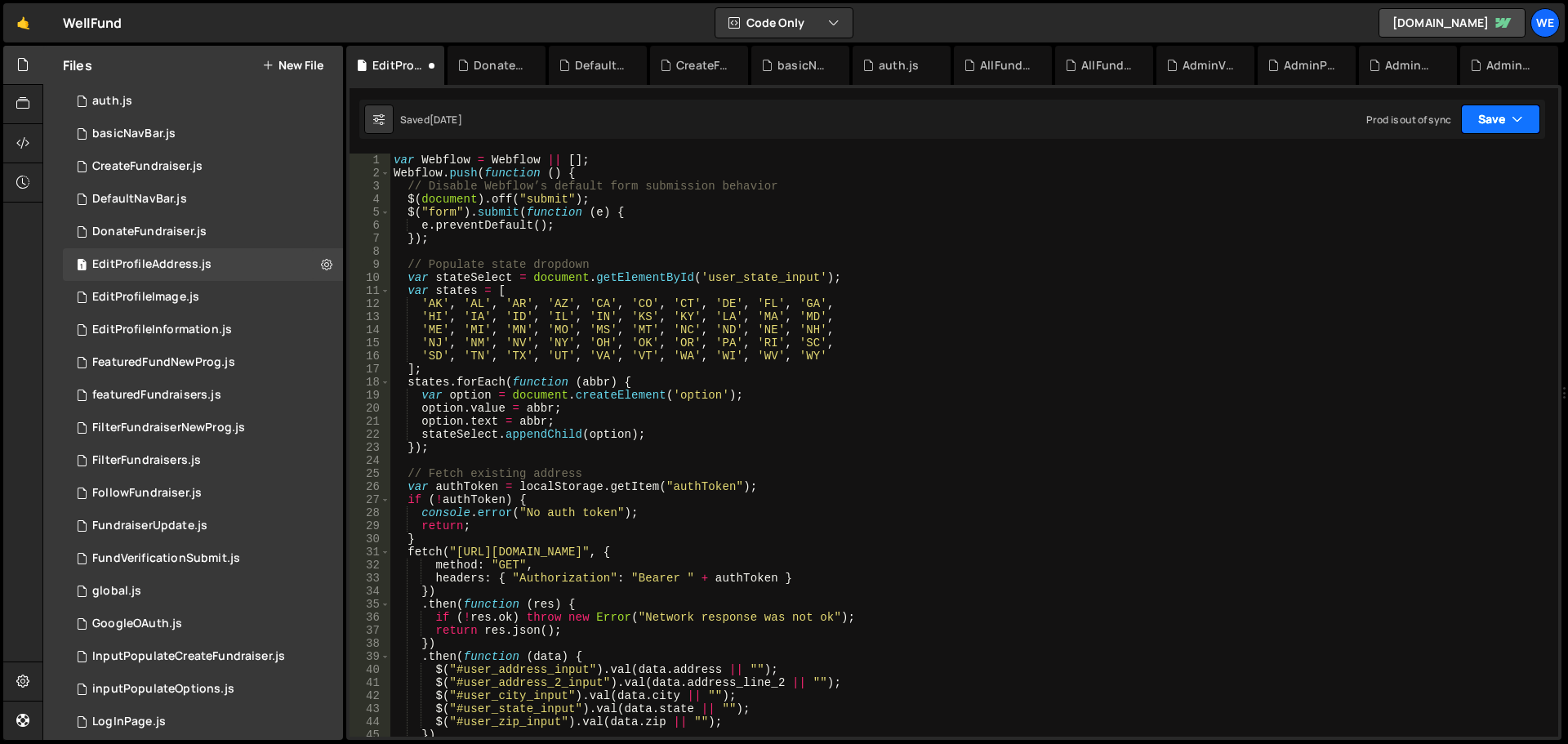
drag, startPoint x: 1528, startPoint y: 115, endPoint x: 1472, endPoint y: 160, distance: 71.8
click at [1527, 117] on button "Save" at bounding box center [1501, 119] width 79 height 30
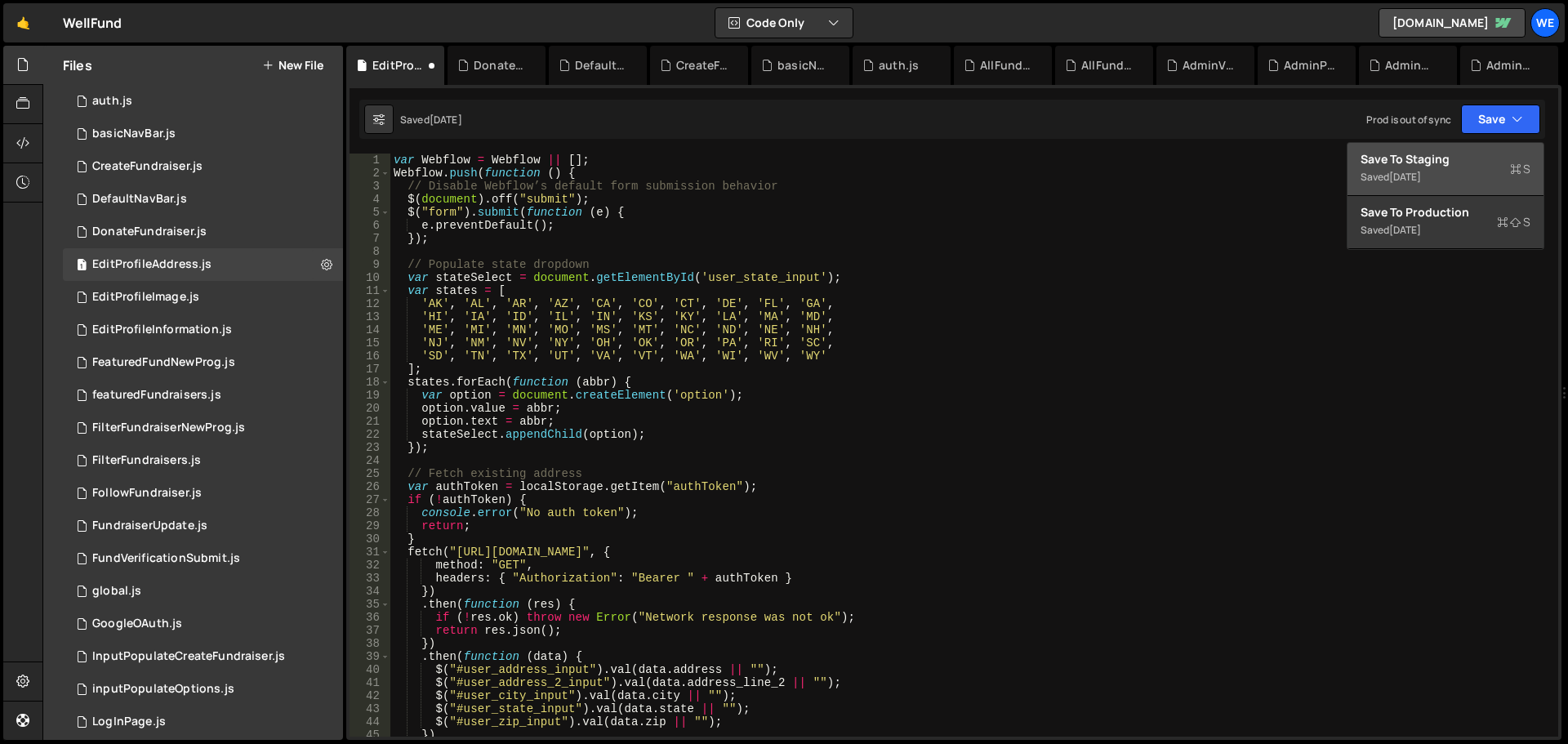
click at [1465, 166] on div "Save to Staging S" at bounding box center [1446, 160] width 170 height 16
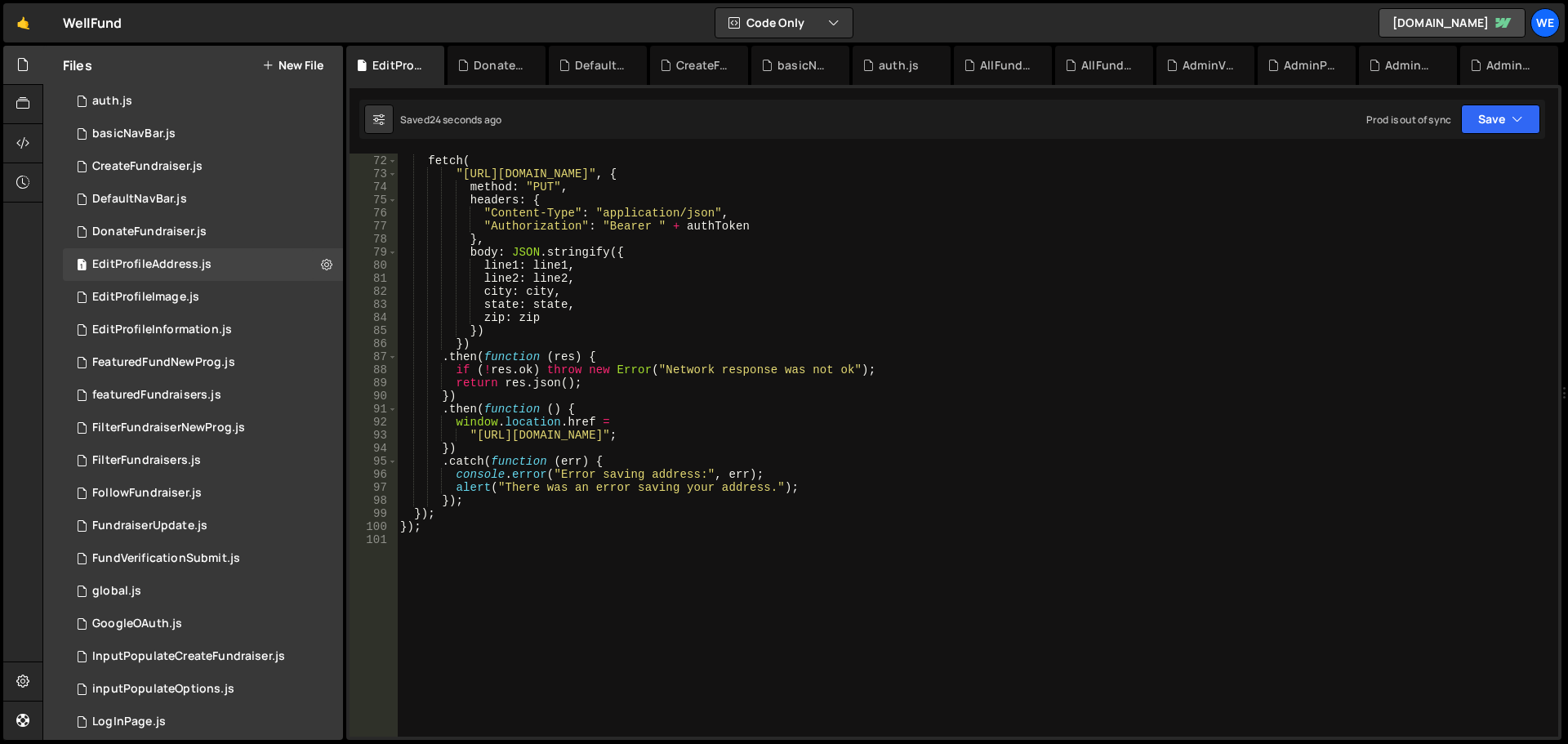
scroll to position [927, 0]
click at [129, 285] on div "1 EditProfileImage.js 0" at bounding box center [203, 297] width 281 height 32
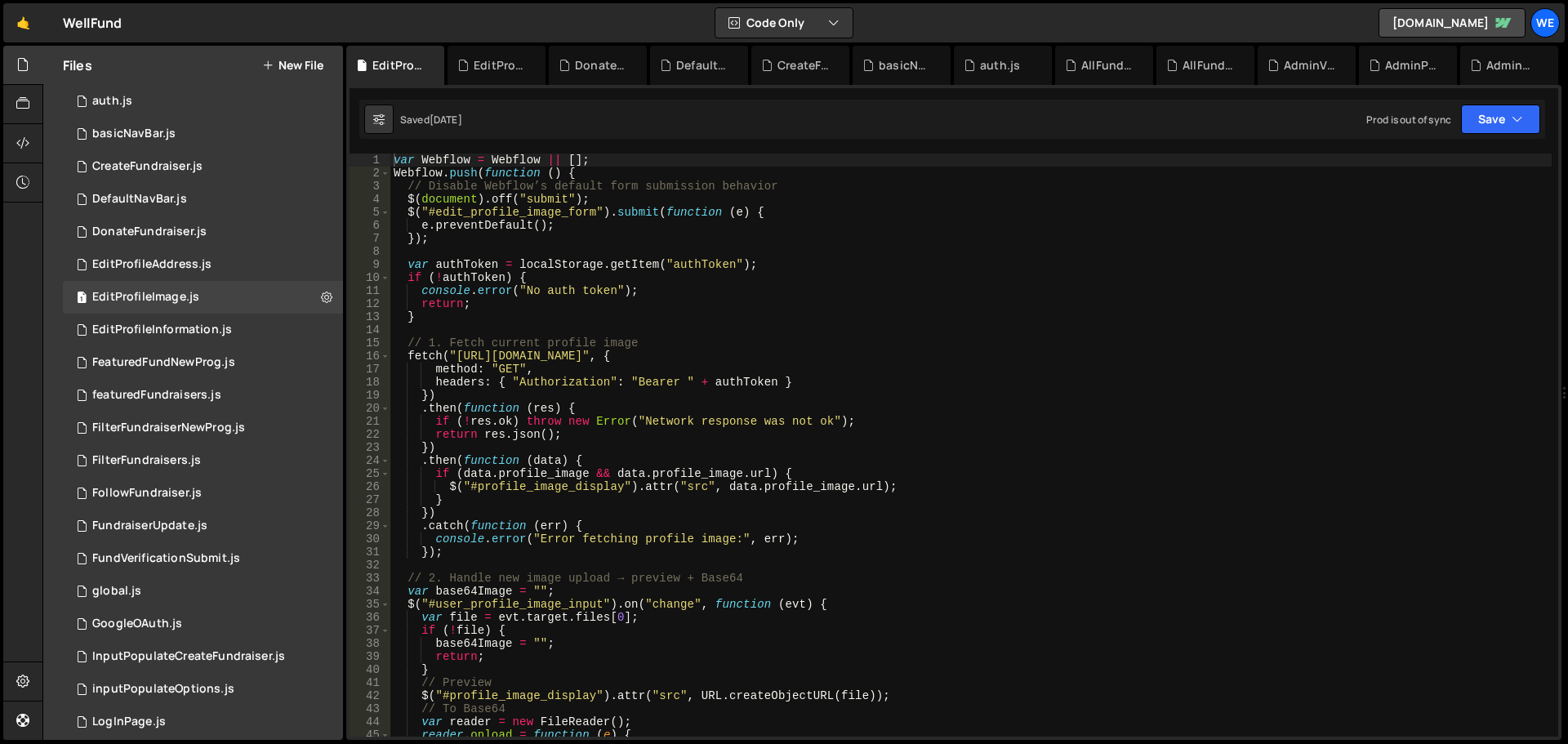
type textarea "fetch("https://3821.3821digitalsolutions.io/api:s39OTDS5/user_profile/profile_i…"
click at [460, 359] on div "var Webflow = Webflow || [ ] ; Webflow . push ( function ( ) { // Disable Webfl…" at bounding box center [972, 458] width 1162 height 610
click at [705, 360] on div "var Webflow = Webflow || [ ] ; Webflow . push ( function ( ) { // Disable Webfl…" at bounding box center [972, 458] width 1162 height 610
click at [702, 353] on div "var Webflow = Webflow || [ ] ; Webflow . push ( function ( ) { // Disable Webfl…" at bounding box center [972, 445] width 1162 height 584
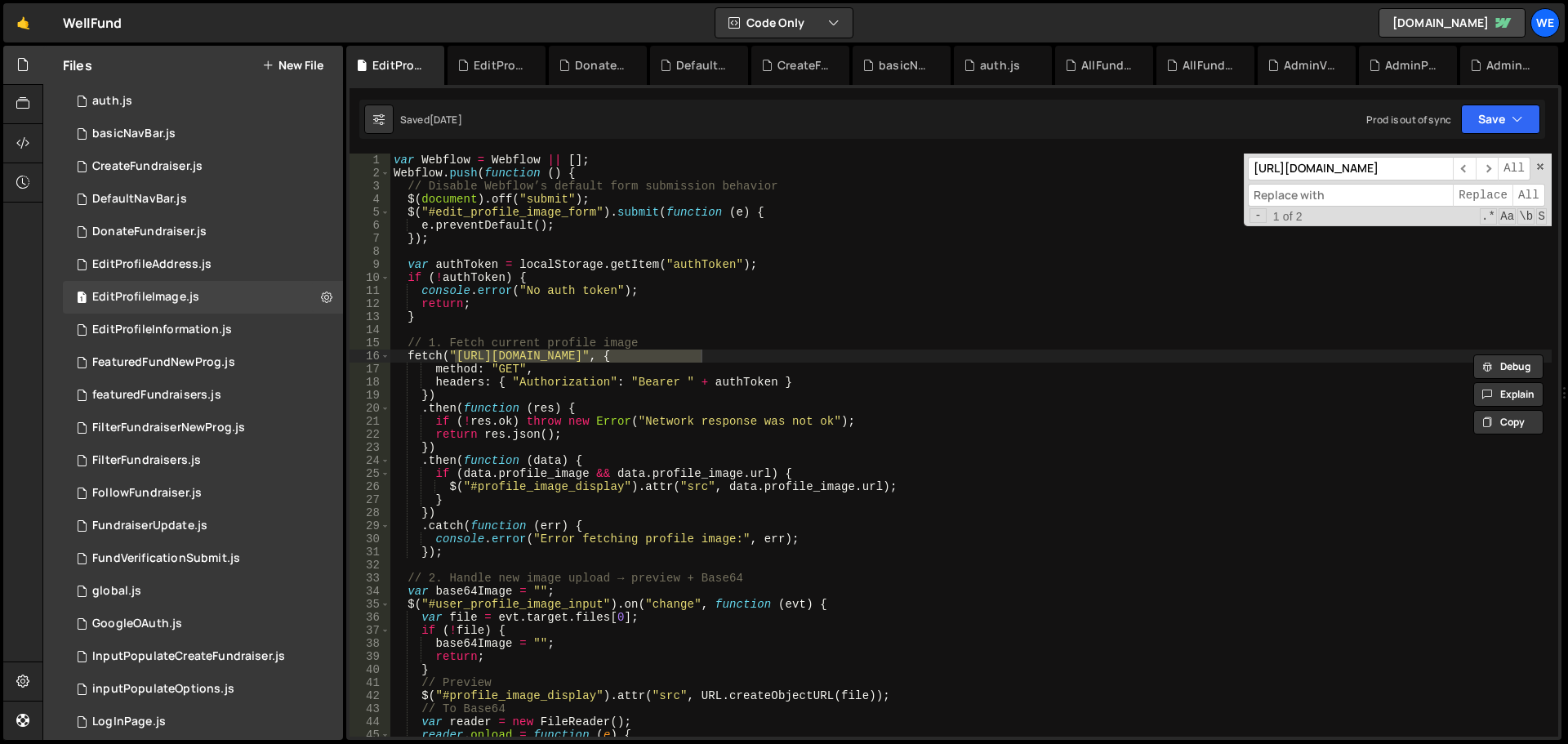
click at [1319, 195] on input at bounding box center [1350, 195] width 205 height 23
paste input "[URL][DOMAIN_NAME]"
type input "[URL][DOMAIN_NAME]"
click at [1522, 192] on span "All" at bounding box center [1529, 195] width 32 height 23
click at [1273, 387] on div "var Webflow = Webflow || [ ] ; Webflow . push ( function ( ) { // Disable Webfl…" at bounding box center [972, 458] width 1162 height 610
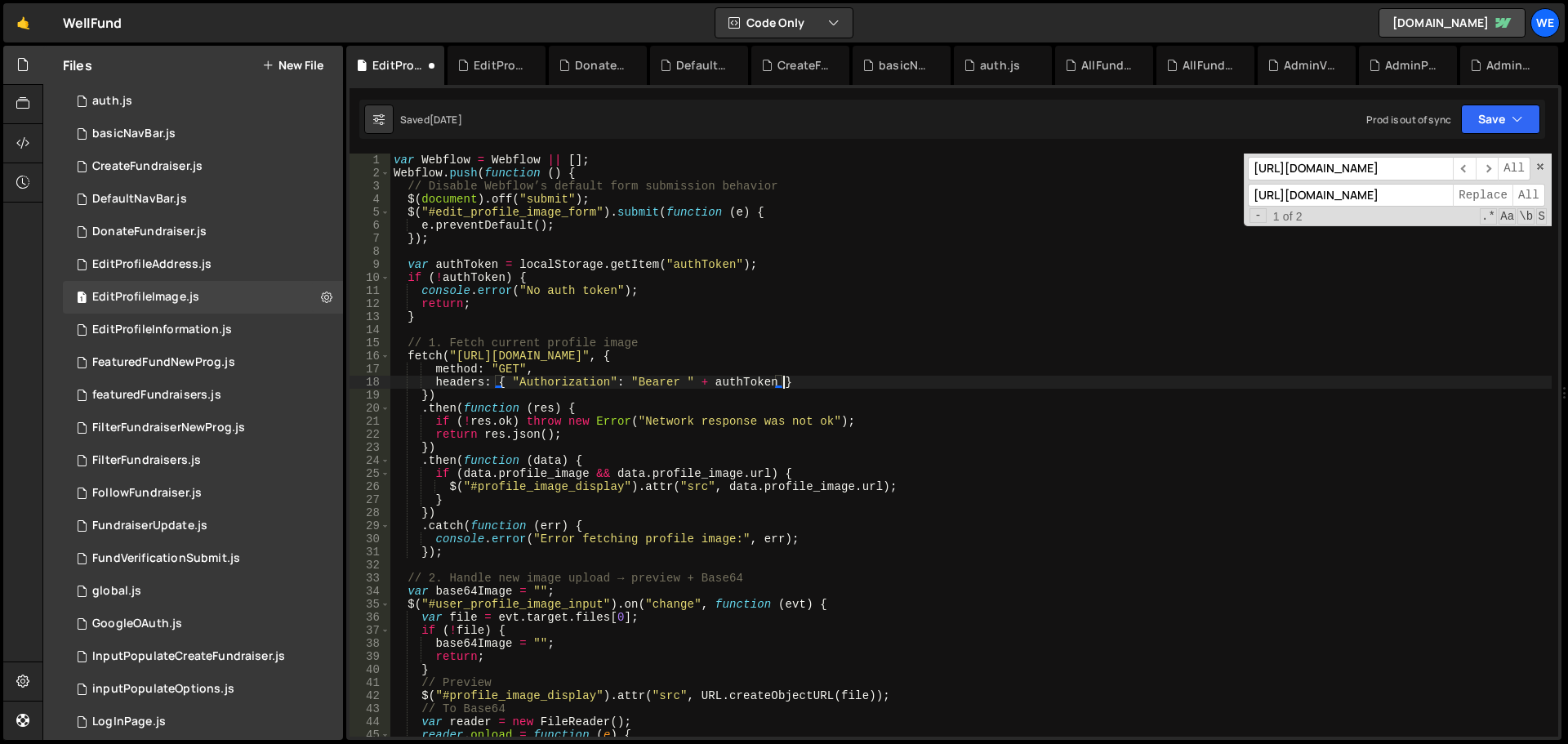
scroll to position [571, 0]
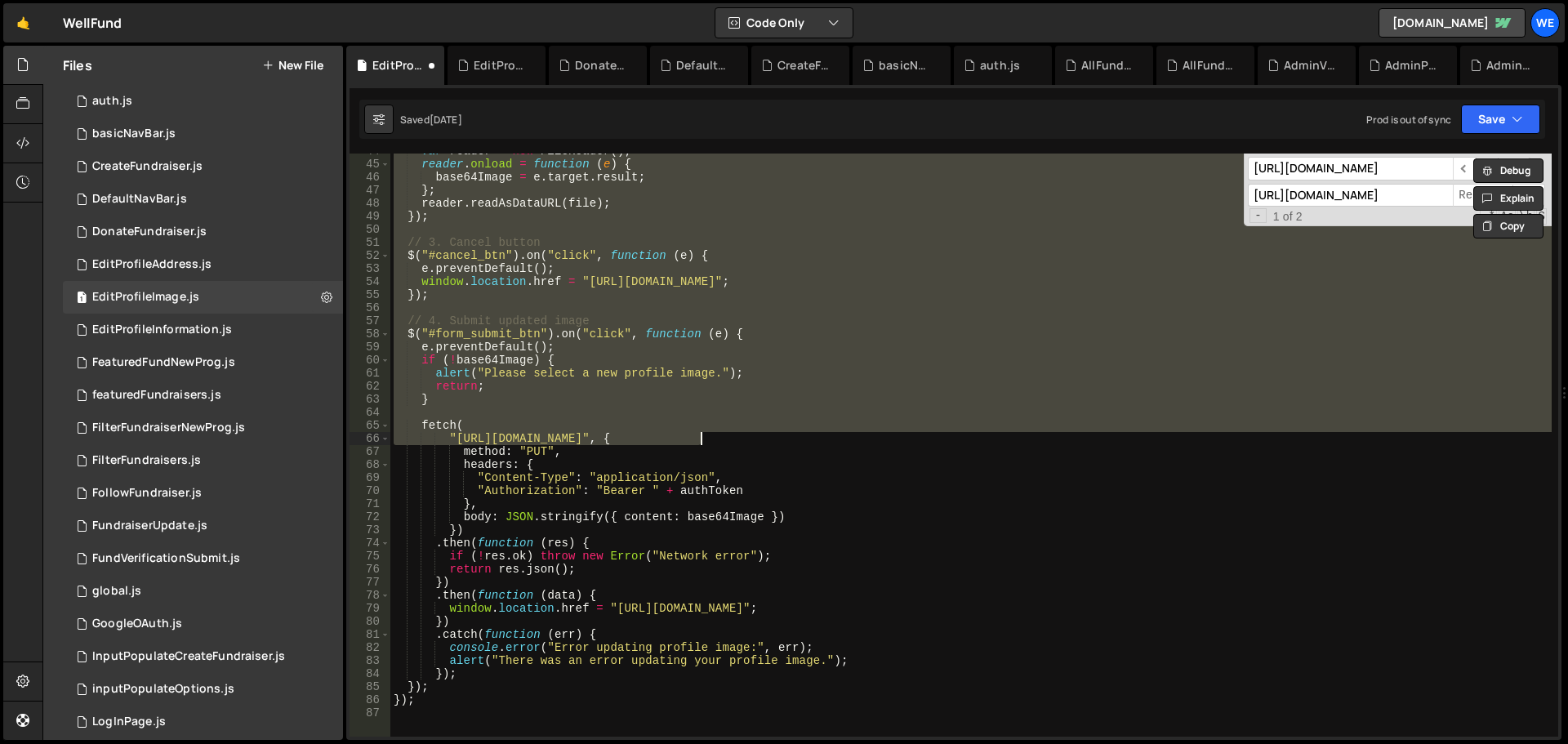
click at [1284, 365] on div "var reader = new FileReader ( ) ; reader . onload = function ( e ) { base64Imag…" at bounding box center [972, 445] width 1162 height 584
type textarea "if (!base64Image) {"
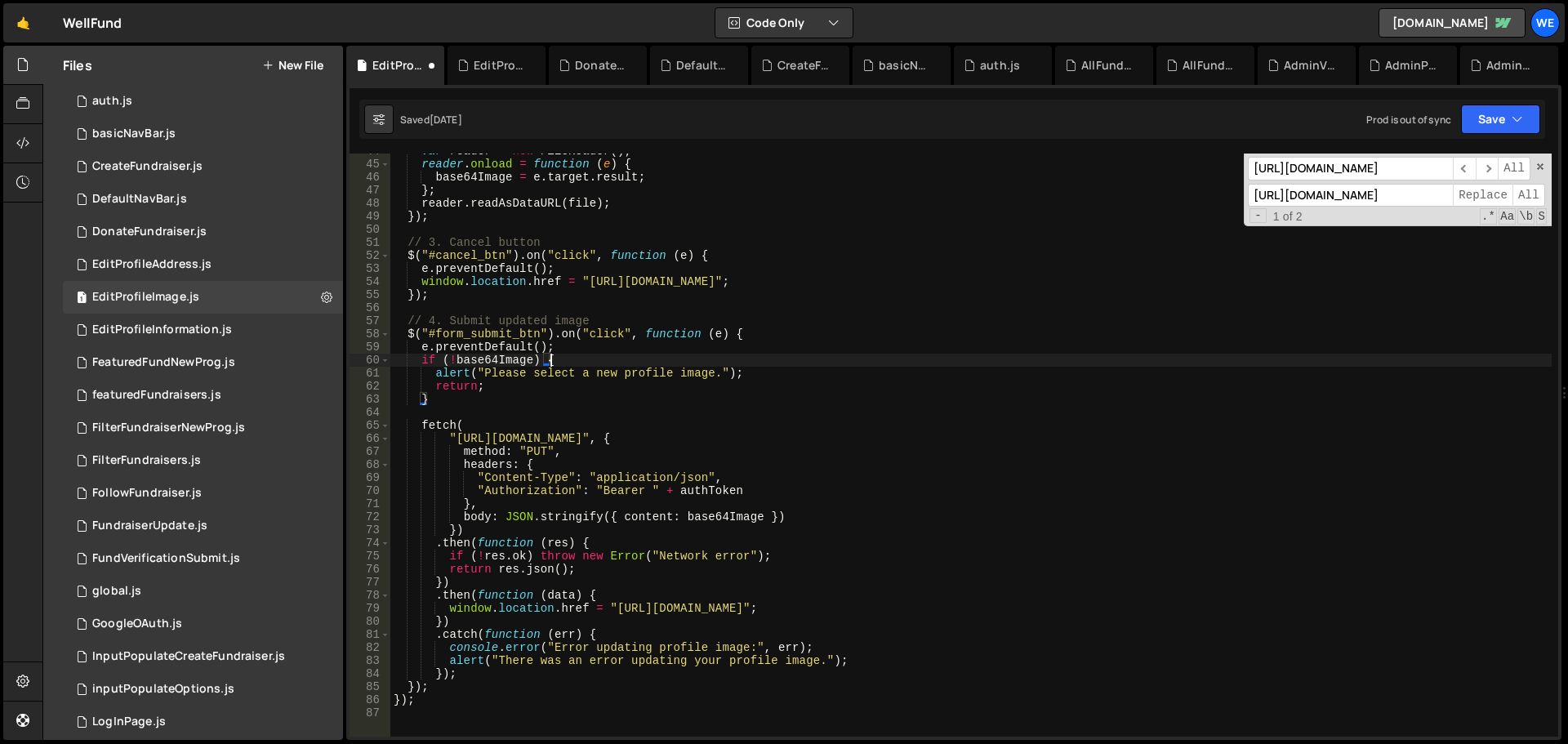
click at [1358, 177] on input "https://3821.3821digitalsolutions.io" at bounding box center [1350, 169] width 205 height 23
type input "[URL][DOMAIN_NAME]"
click at [1359, 184] on div "https://3821.3821digitalsolutions.io/ ​ ​ All https://xru1-ldop-hv9n.n7e.xano.i…" at bounding box center [1398, 189] width 308 height 73
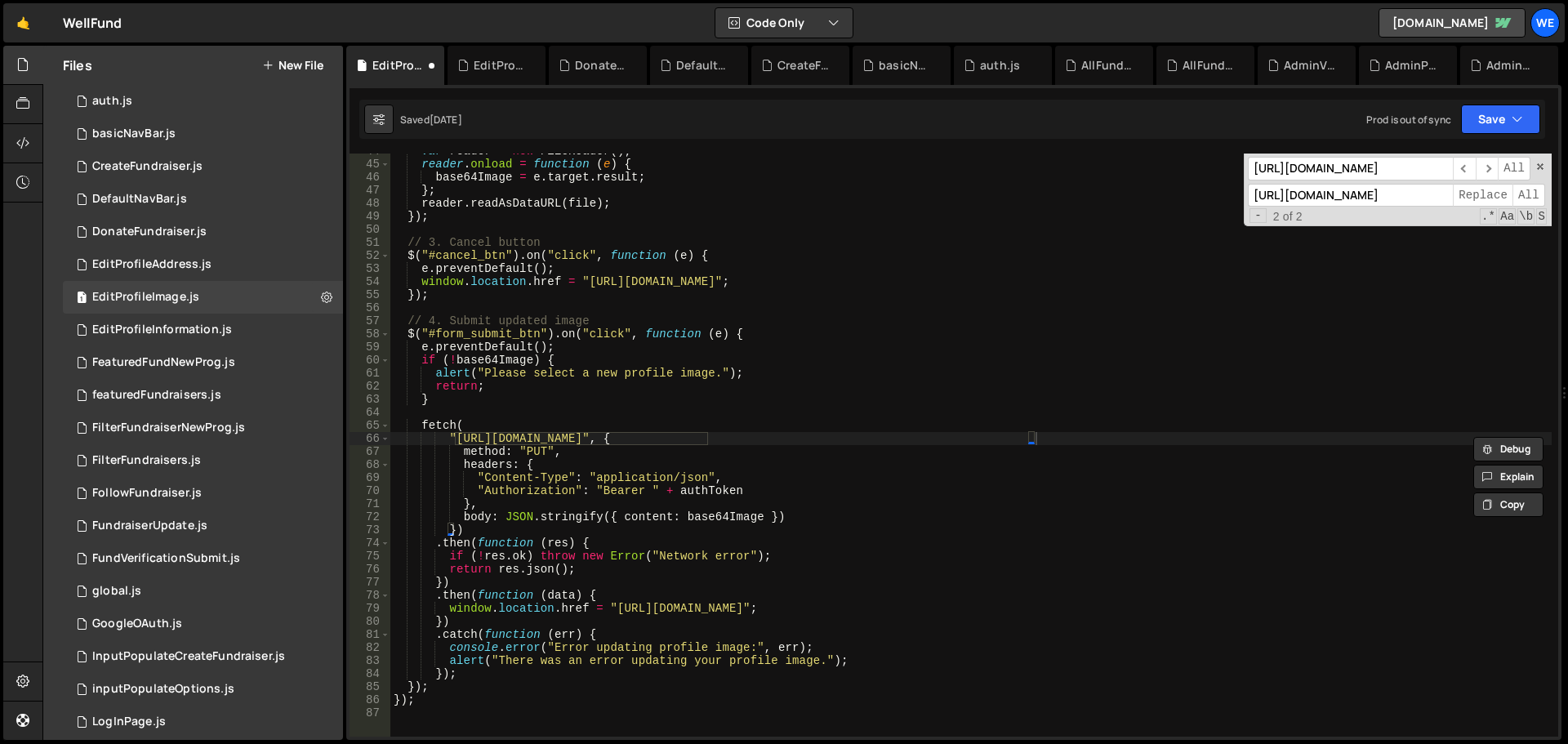
click at [1364, 193] on input "[URL][DOMAIN_NAME]" at bounding box center [1350, 195] width 205 height 23
click at [1526, 195] on span "All" at bounding box center [1529, 195] width 32 height 23
type textarea "window.location.href = "https://www.mywellfund.com/user/account/profile/profile…"
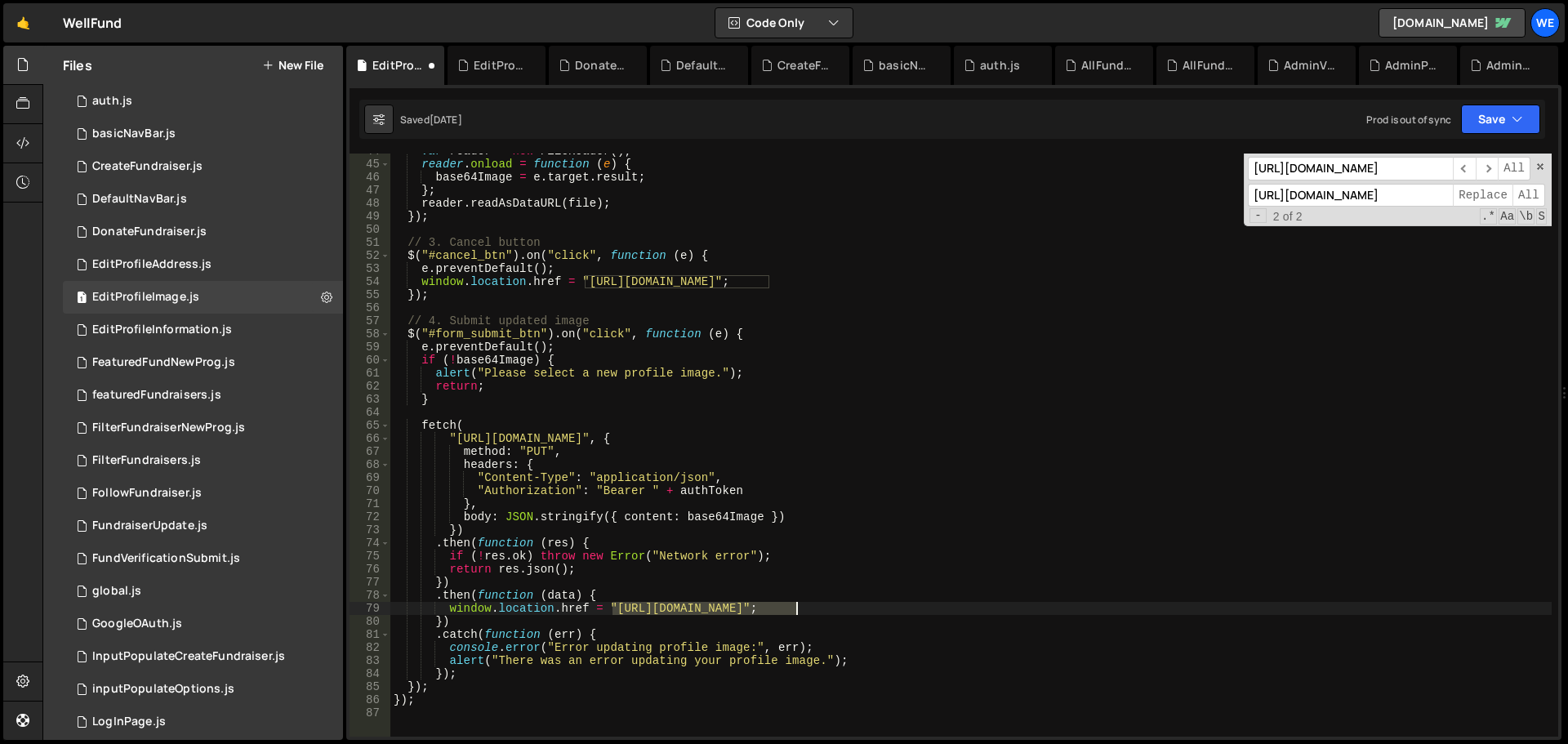
drag, startPoint x: 613, startPoint y: 612, endPoint x: 797, endPoint y: 603, distance: 184.2
click at [797, 603] on div "var reader = new FileReader ( ) ; reader . onload = function ( e ) { base64Imag…" at bounding box center [972, 449] width 1162 height 610
click at [1300, 169] on input "[URL][DOMAIN_NAME]" at bounding box center [1350, 169] width 205 height 23
paste input "[DOMAIN_NAME]"
type input "[URL][DOMAIN_NAME]"
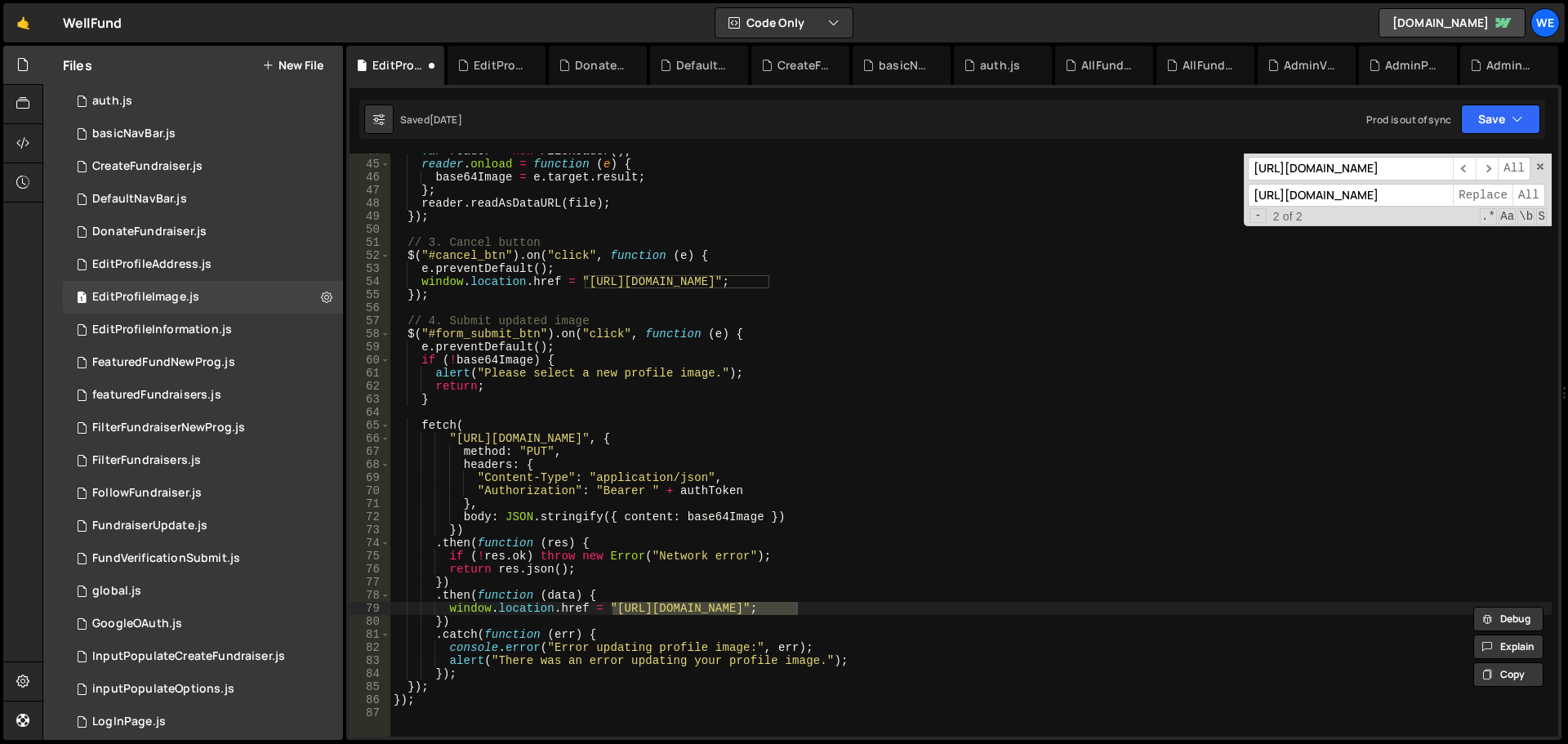
click at [1321, 200] on input "[URL][DOMAIN_NAME]" at bounding box center [1350, 195] width 205 height 23
paste input "well-fund-website.webflow"
type input "[URL][DOMAIN_NAME]"
click at [1520, 200] on span "All" at bounding box center [1529, 195] width 32 height 23
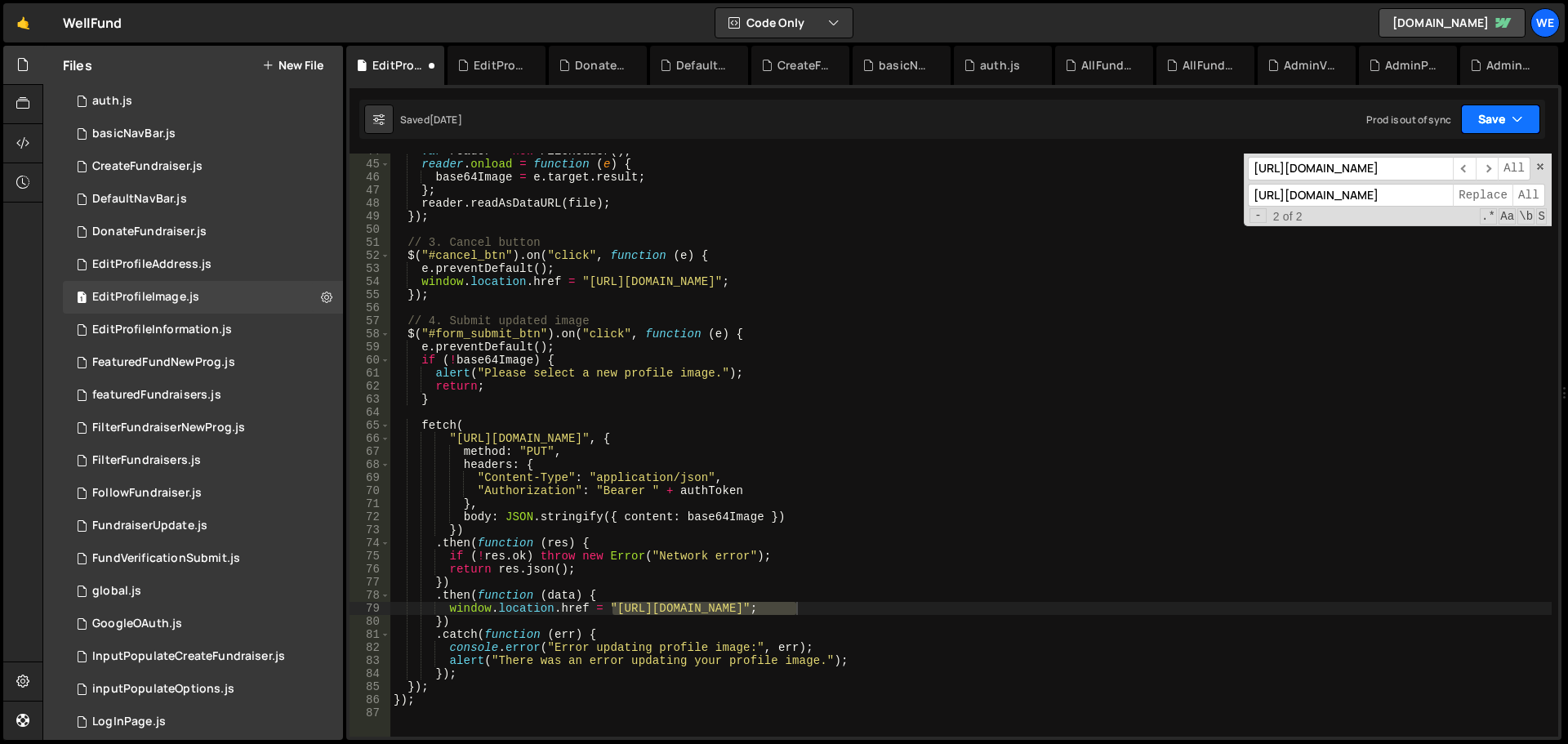
click at [1538, 110] on button "Save" at bounding box center [1501, 119] width 79 height 30
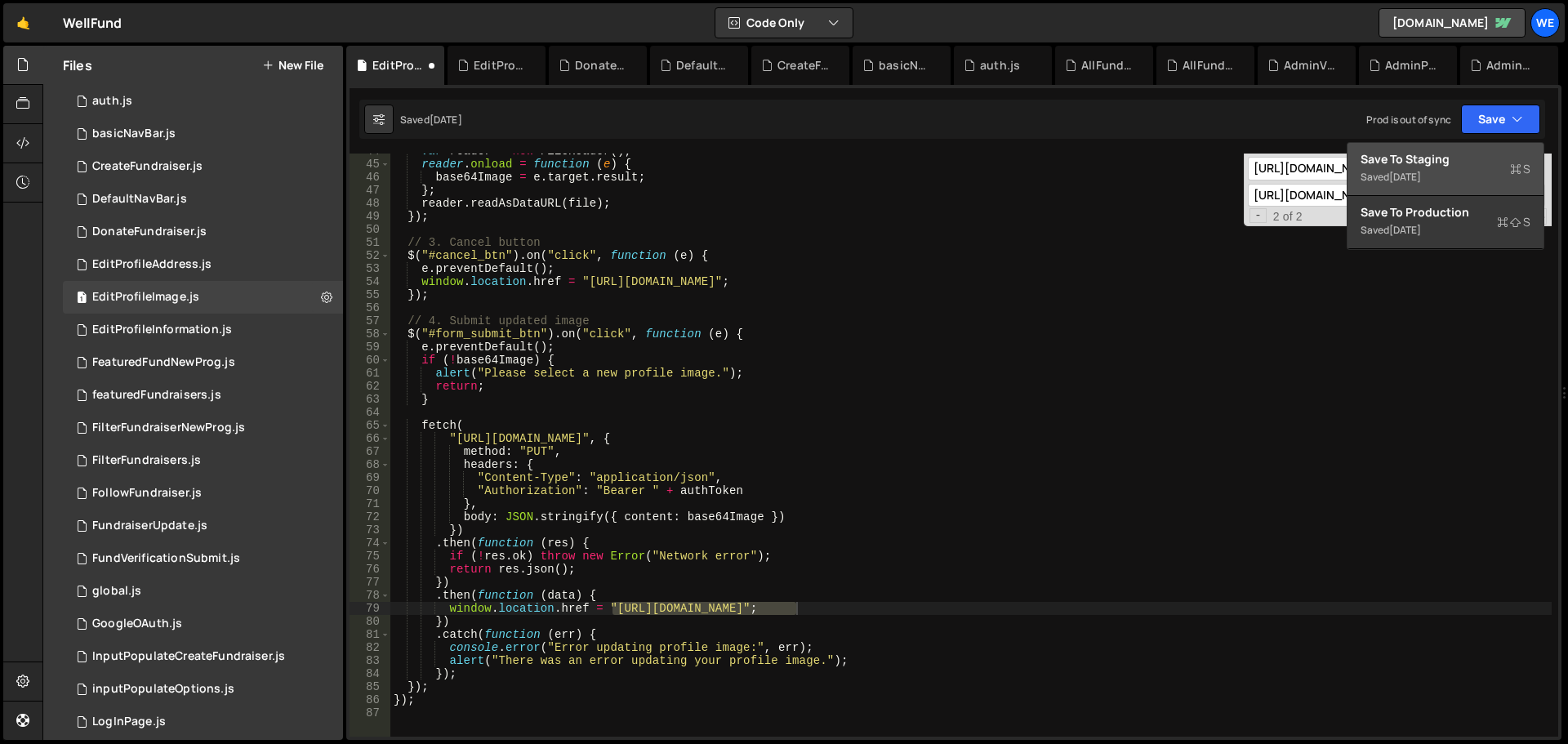
click at [1460, 163] on div "Save to Staging S" at bounding box center [1446, 160] width 170 height 16
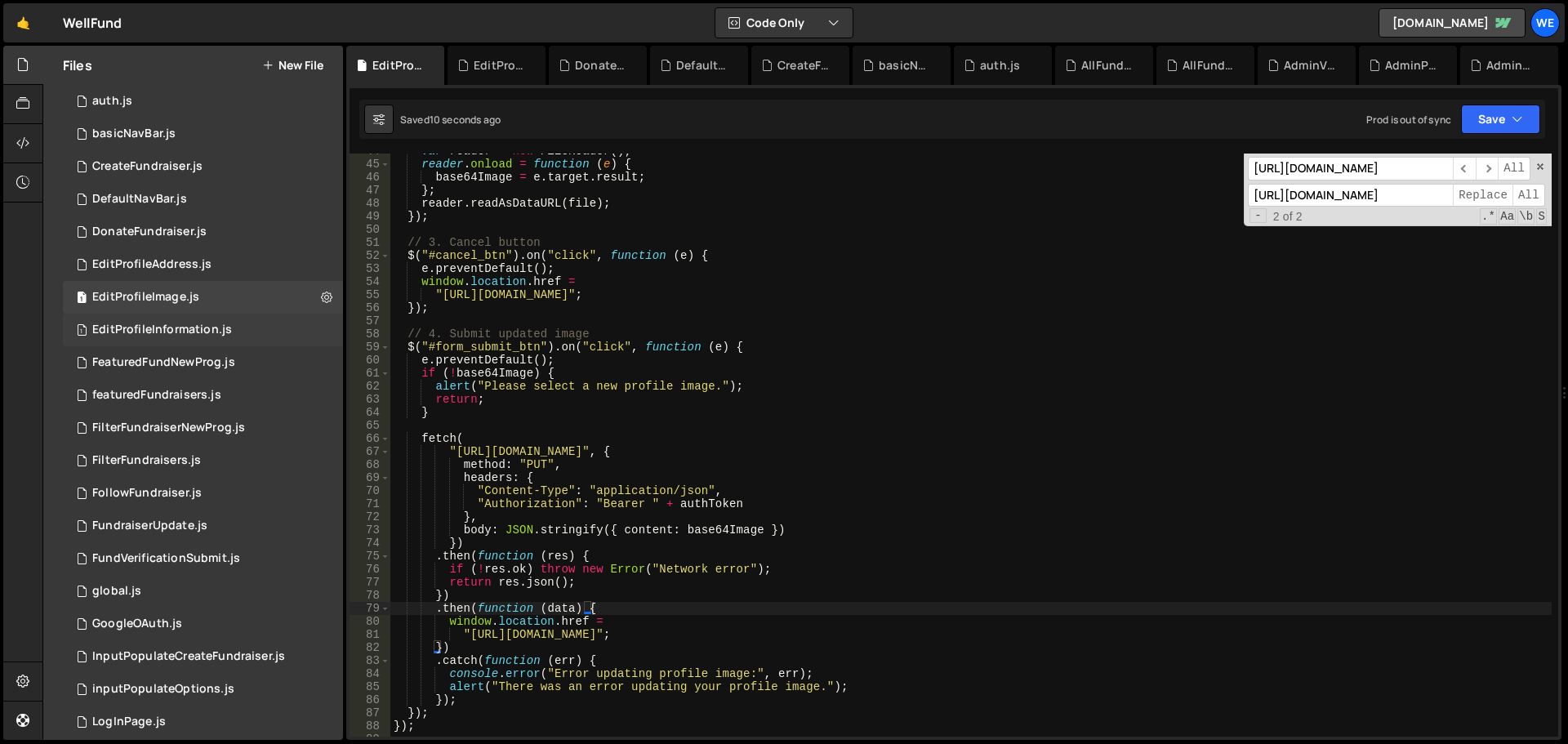
click at [172, 341] on div "1 EditProfileInformation.js 0" at bounding box center [203, 330] width 281 height 32
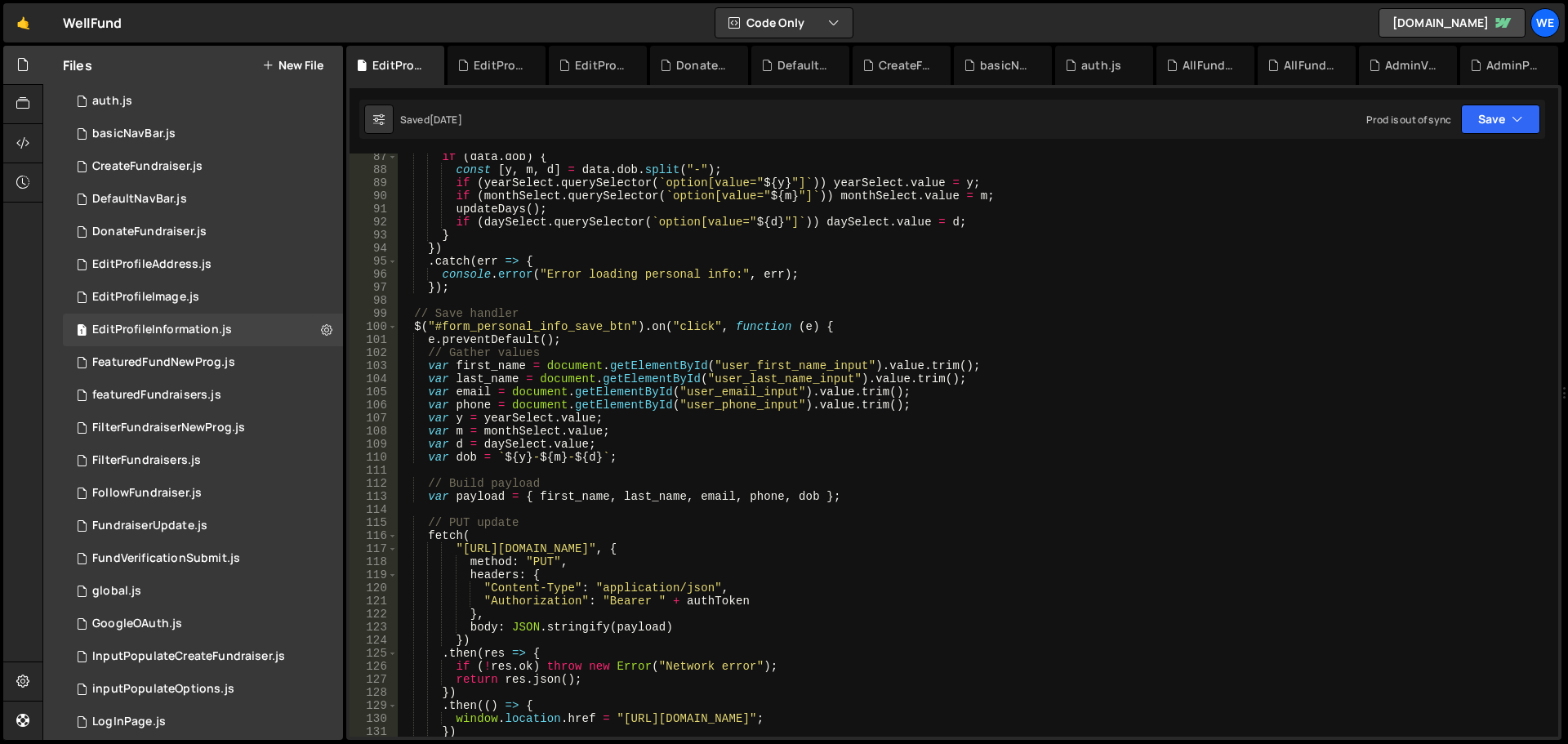
scroll to position [1127, 0]
type textarea "// Save handler"
click at [1159, 314] on div "if ( data . dob ) { const [ y , m , d ] = data . dob . split ( "-" ) ; if ( yea…" at bounding box center [975, 455] width 1155 height 610
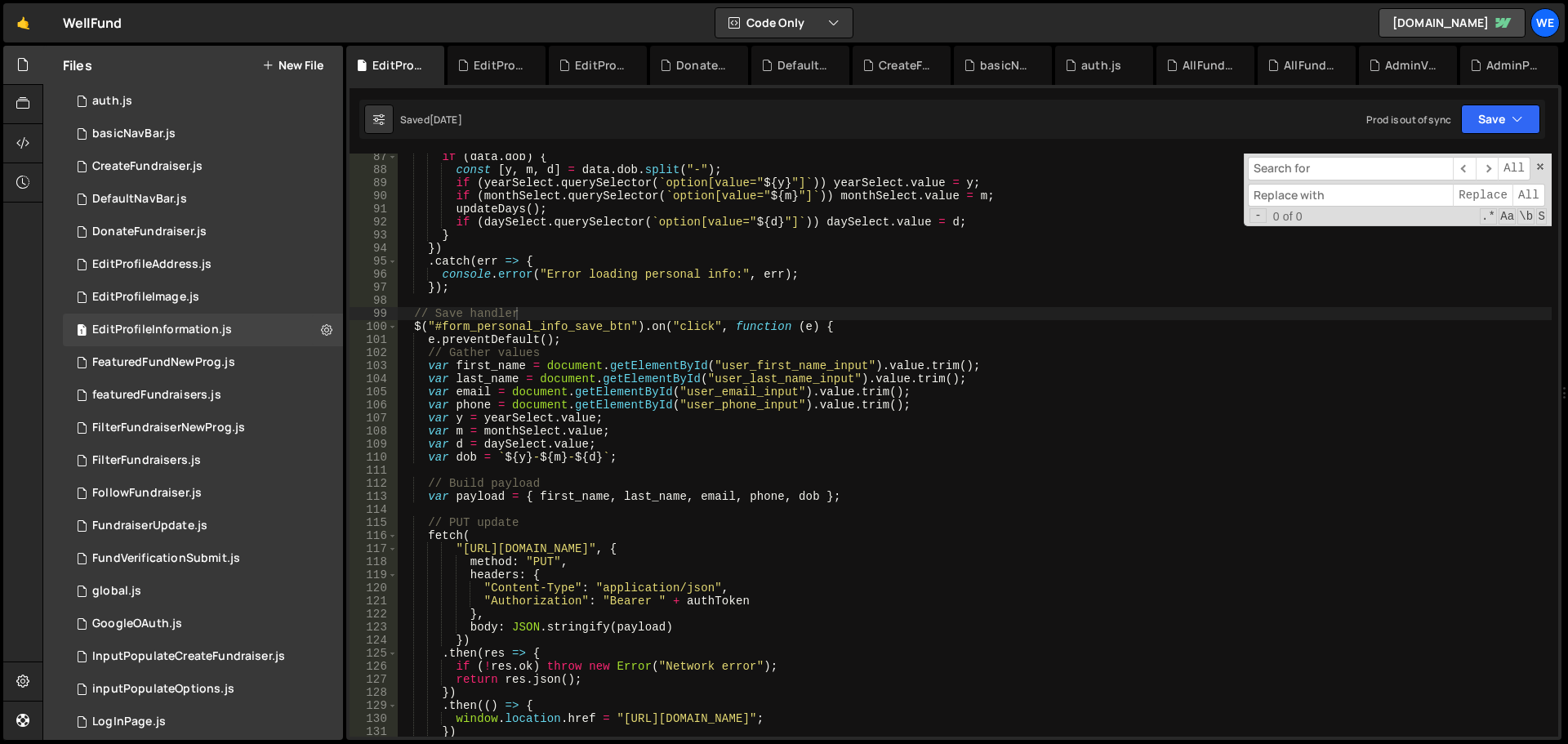
click at [1309, 166] on input at bounding box center [1350, 169] width 205 height 23
click at [1311, 193] on input at bounding box center [1350, 195] width 205 height 23
paste input "[URL][DOMAIN_NAME]"
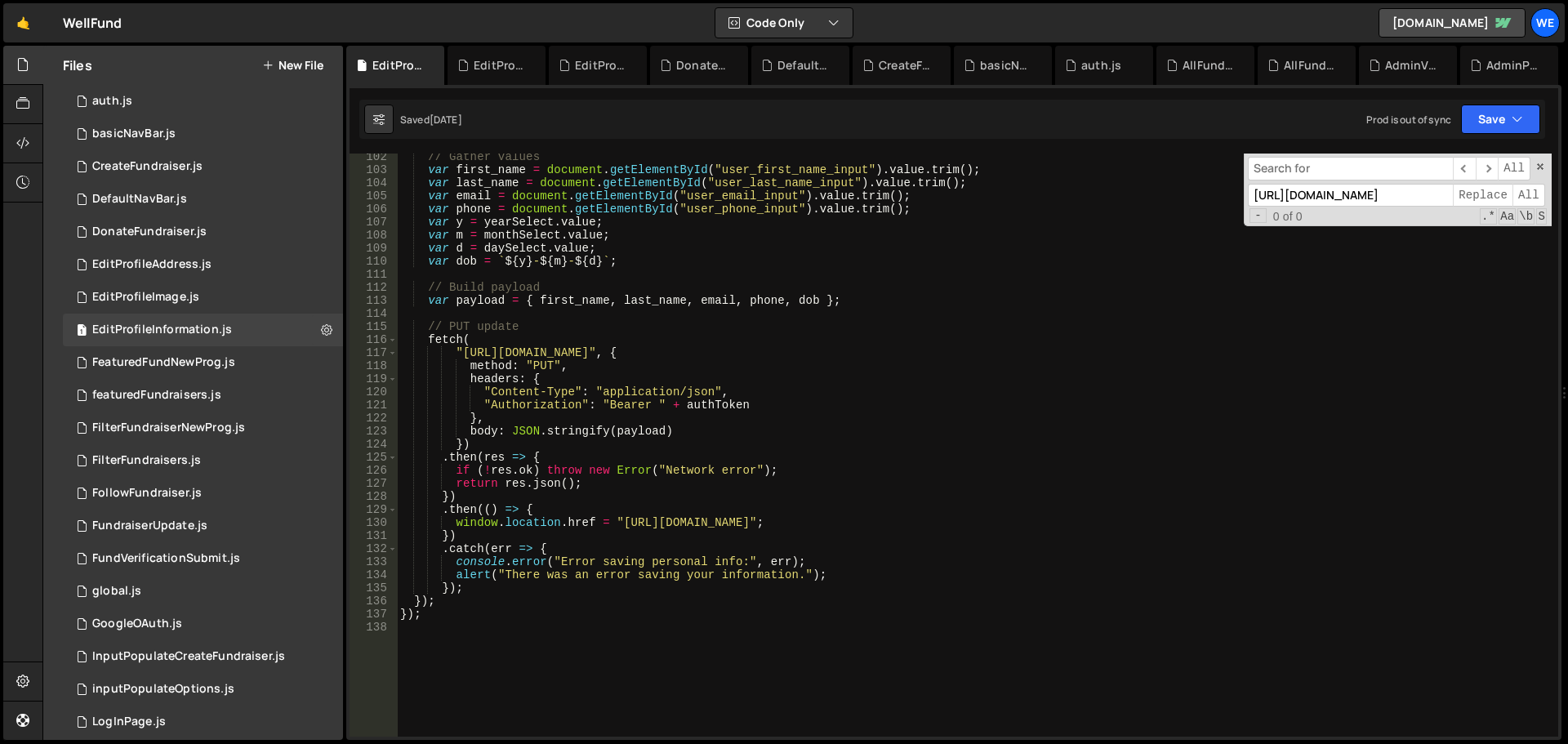
type input "[URL][DOMAIN_NAME]"
type textarea "window.location.href = "https://www.mywellfund.com/user/account/profile/profile…"
drag, startPoint x: 617, startPoint y: 523, endPoint x: 801, endPoint y: 524, distance: 184.0
click at [801, 524] on div "// Gather values var first_name = document . getElementById ( "user_first_name_…" at bounding box center [975, 455] width 1155 height 610
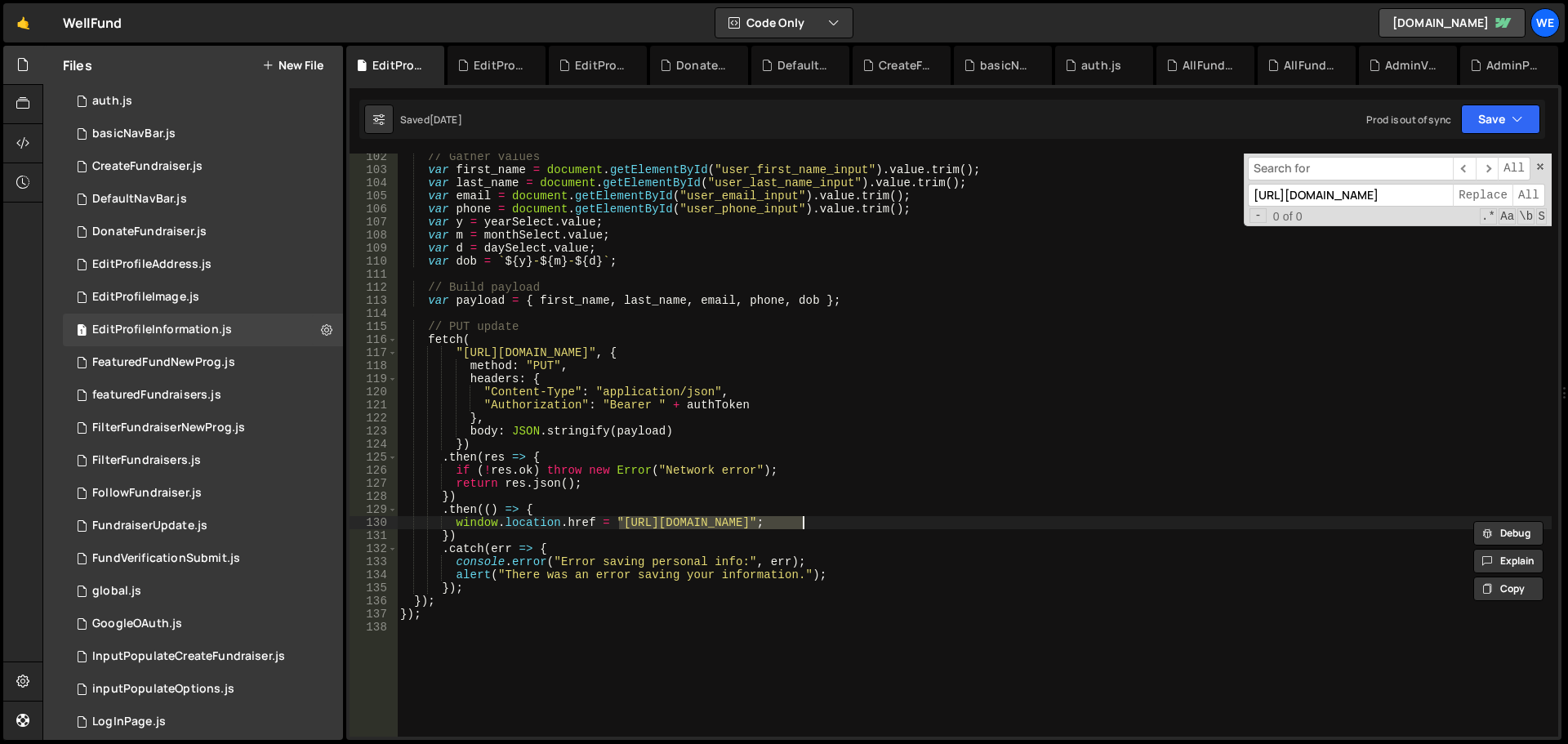
click at [1320, 168] on input at bounding box center [1350, 169] width 205 height 23
paste input "[URL][DOMAIN_NAME]"
type input "[URL][DOMAIN_NAME]"
click at [1522, 187] on span "All" at bounding box center [1529, 195] width 32 height 23
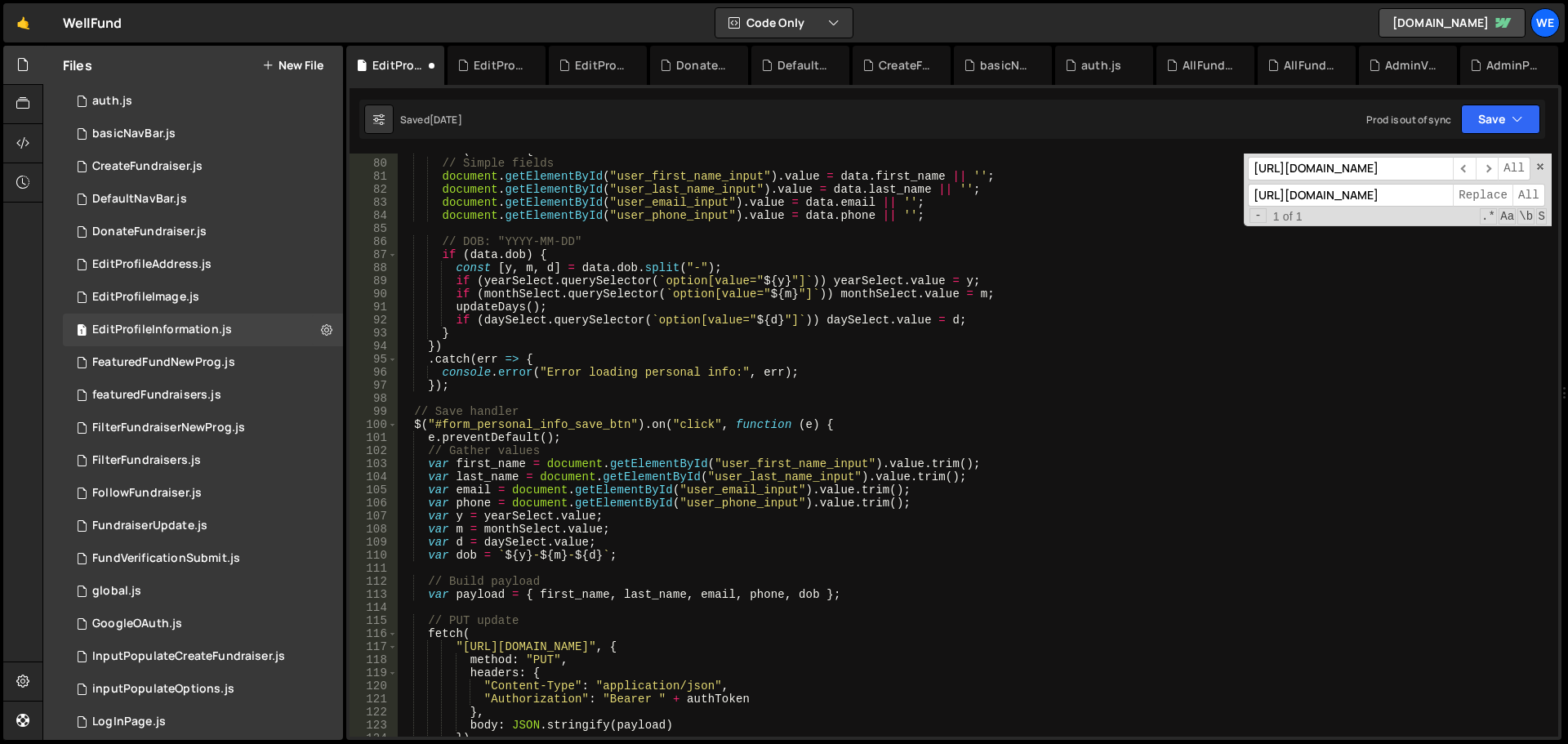
scroll to position [1225, 0]
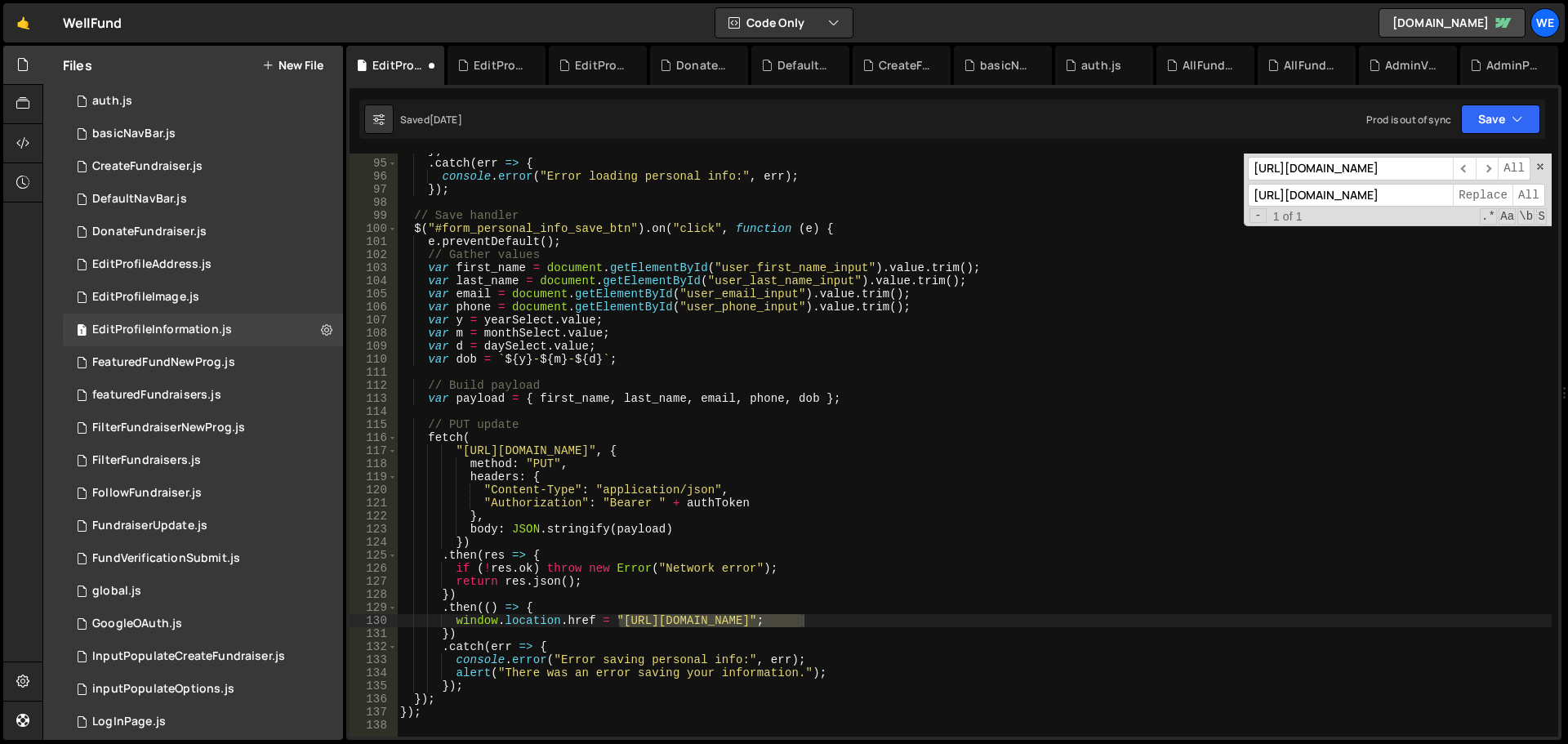
type textarea ""https://3821.3821digitalsolutions.io/api:s39OTDS5/edit_user_profile/personal_i…"
drag, startPoint x: 462, startPoint y: 450, endPoint x: 713, endPoint y: 447, distance: 251.0
click at [713, 447] on div "}) . catch ( err => { console . error ( "Error loading personal info:" , err ) …" at bounding box center [975, 448] width 1155 height 610
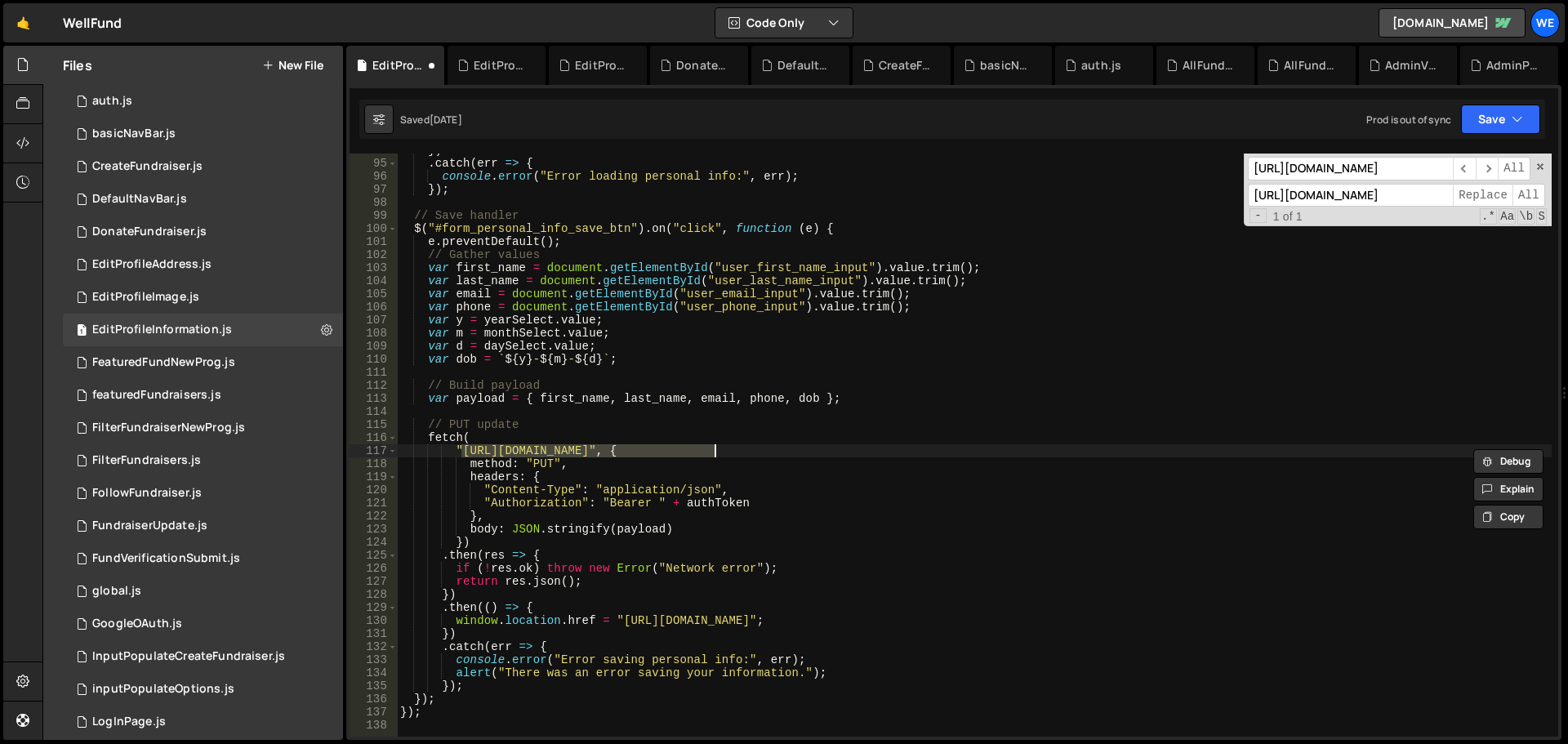
click at [1343, 171] on input "[URL][DOMAIN_NAME]" at bounding box center [1350, 169] width 205 height 23
paste input "[DOMAIN_NAME]"
type input "[URL][DOMAIN_NAME]"
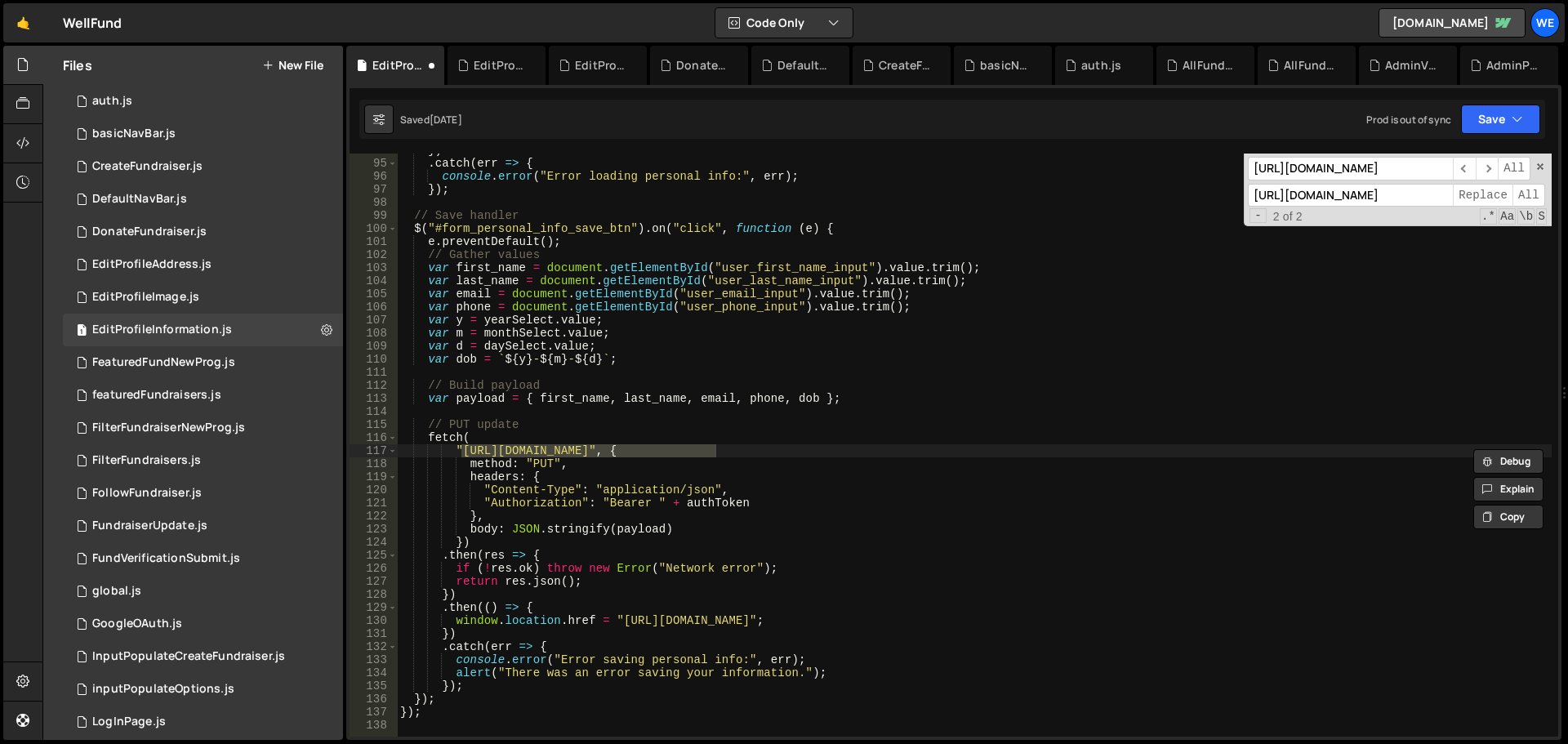
click at [1335, 196] on input "[URL][DOMAIN_NAME]" at bounding box center [1350, 195] width 205 height 23
paste input "xru1-ldop-hv9n.n7e.xano"
type input "[URL][DOMAIN_NAME]"
click at [1531, 199] on span "All" at bounding box center [1529, 195] width 32 height 23
click at [1495, 126] on button "Save" at bounding box center [1501, 119] width 79 height 30
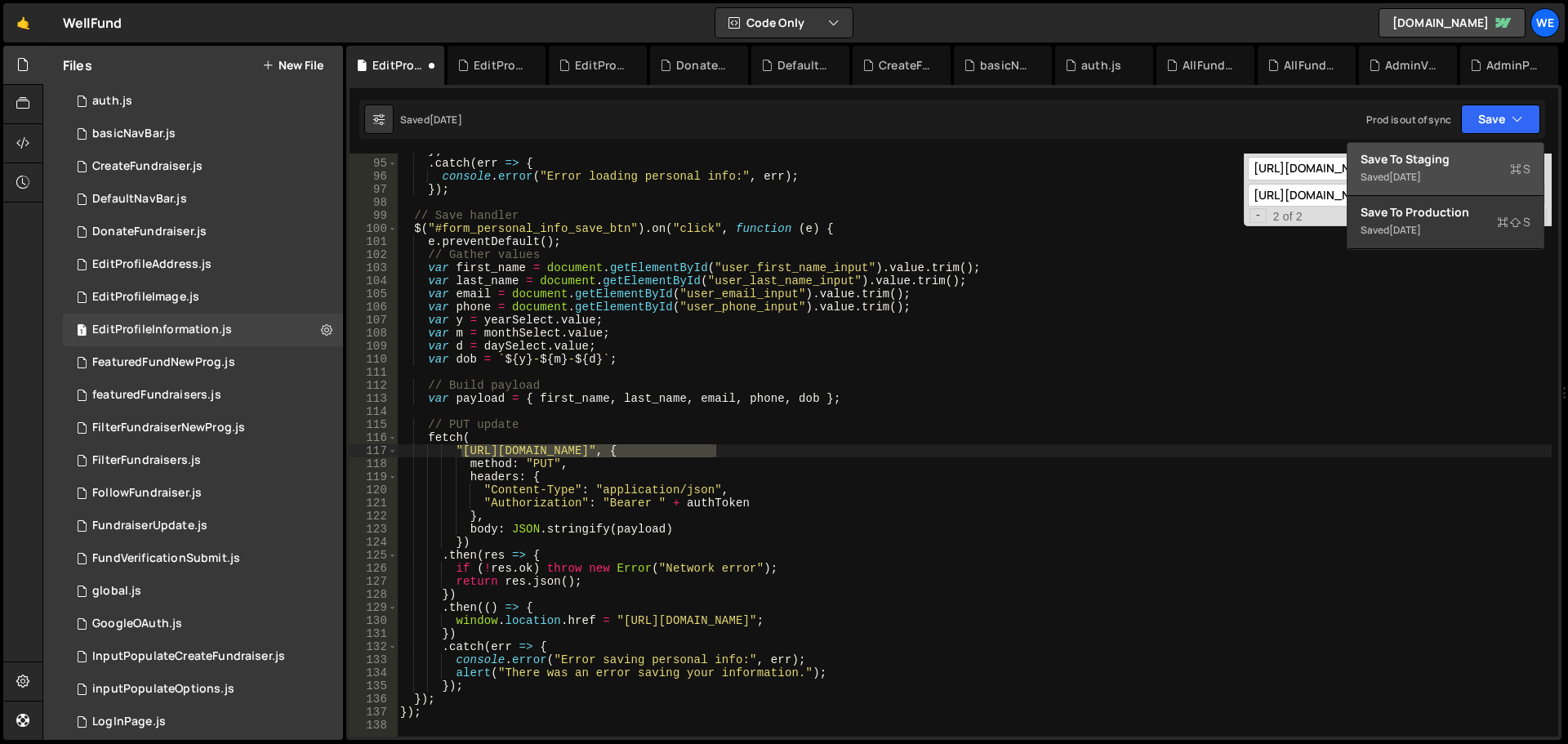
click at [1460, 150] on button "Save to Staging S Saved [DATE]" at bounding box center [1445, 169] width 196 height 53
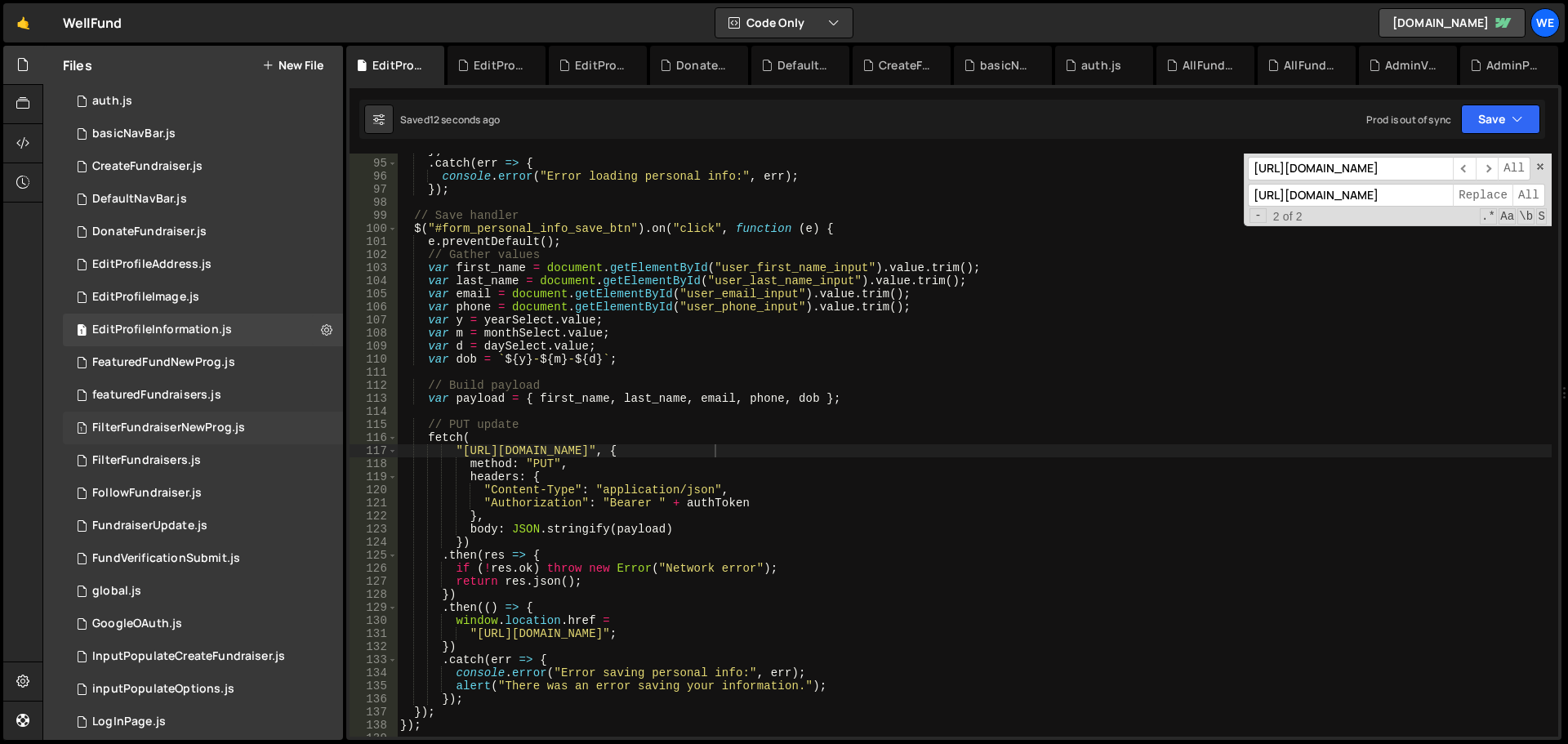
drag, startPoint x: 162, startPoint y: 365, endPoint x: 160, endPoint y: 412, distance: 47.0
click at [164, 364] on div "FeaturedFundNewProg.js" at bounding box center [163, 362] width 143 height 14
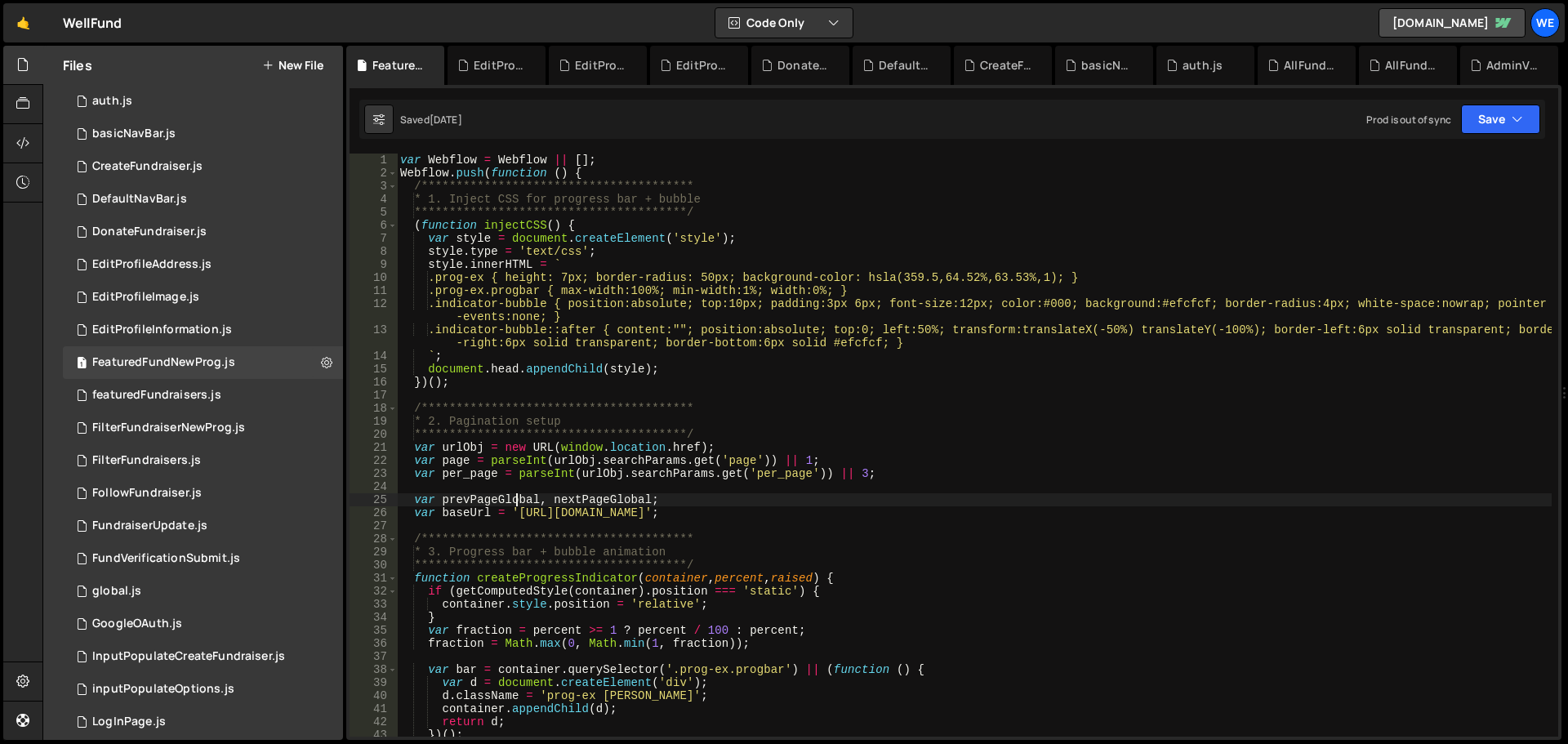
click at [514, 506] on div "**********" at bounding box center [975, 458] width 1155 height 610
drag, startPoint x: 770, startPoint y: 514, endPoint x: 519, endPoint y: 512, distance: 251.0
click at [519, 512] on div "**********" at bounding box center [975, 458] width 1155 height 610
click at [988, 342] on div "**********" at bounding box center [975, 458] width 1155 height 610
type textarea ".indicator-bubble::after { content:""; position:absolute; top:0; left:50%; tran…"
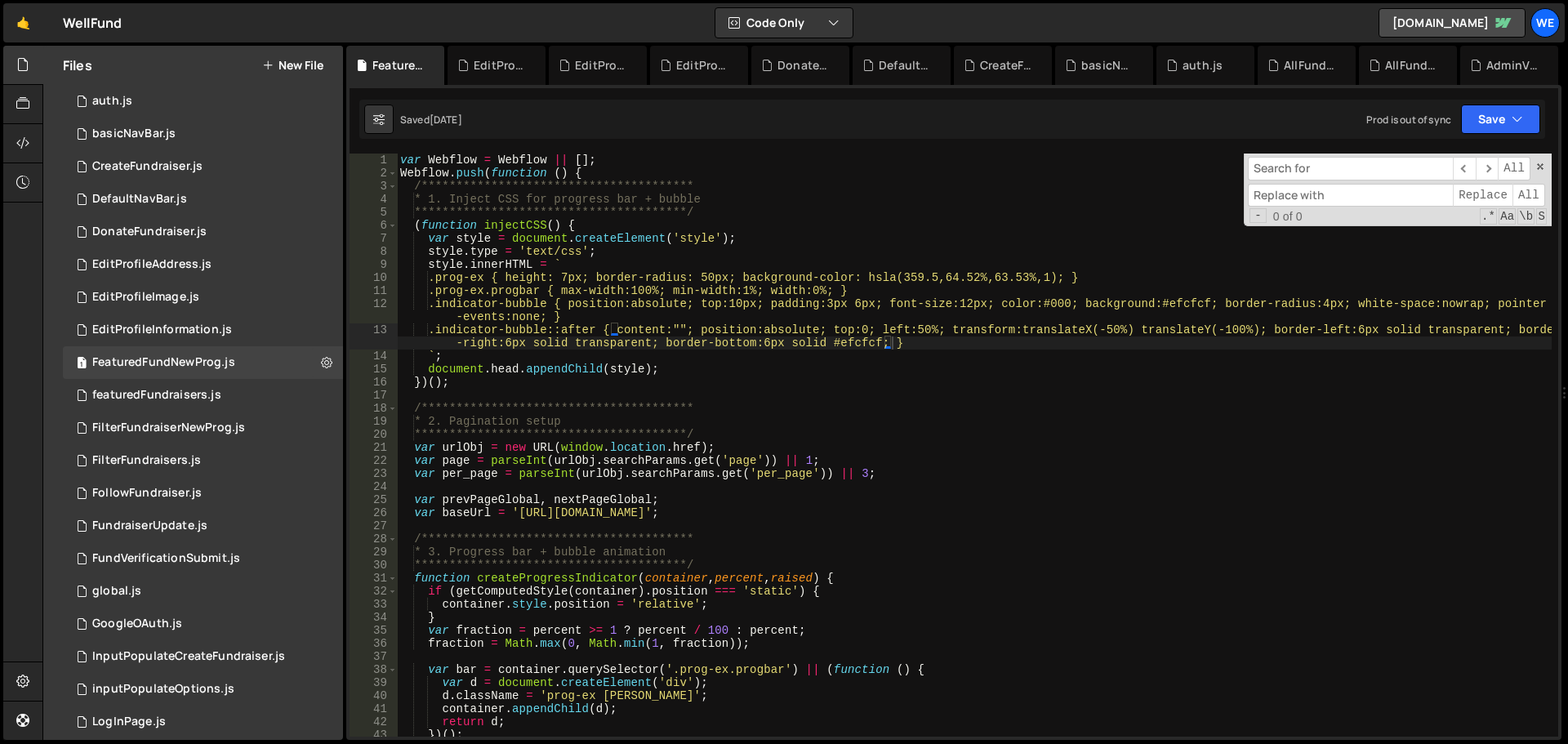
click at [1317, 176] on input at bounding box center [1350, 169] width 205 height 23
paste input "[URL][DOMAIN_NAME]"
type input "[URL][DOMAIN_NAME]"
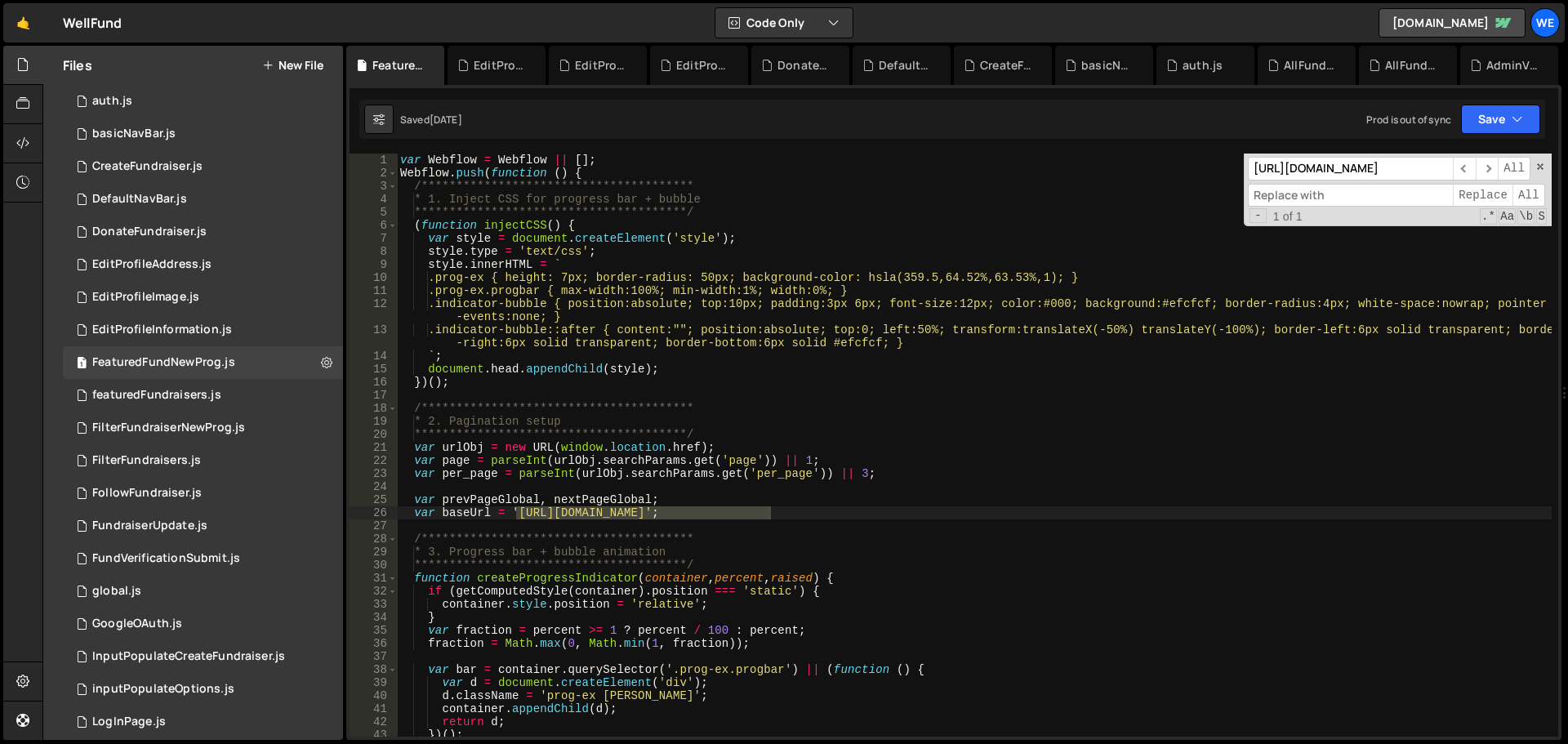
click at [1295, 203] on input at bounding box center [1350, 195] width 205 height 23
paste input "[URL][DOMAIN_NAME]"
type input "[URL][DOMAIN_NAME]"
click at [1522, 198] on span "All" at bounding box center [1529, 195] width 32 height 23
type textarea "**********"
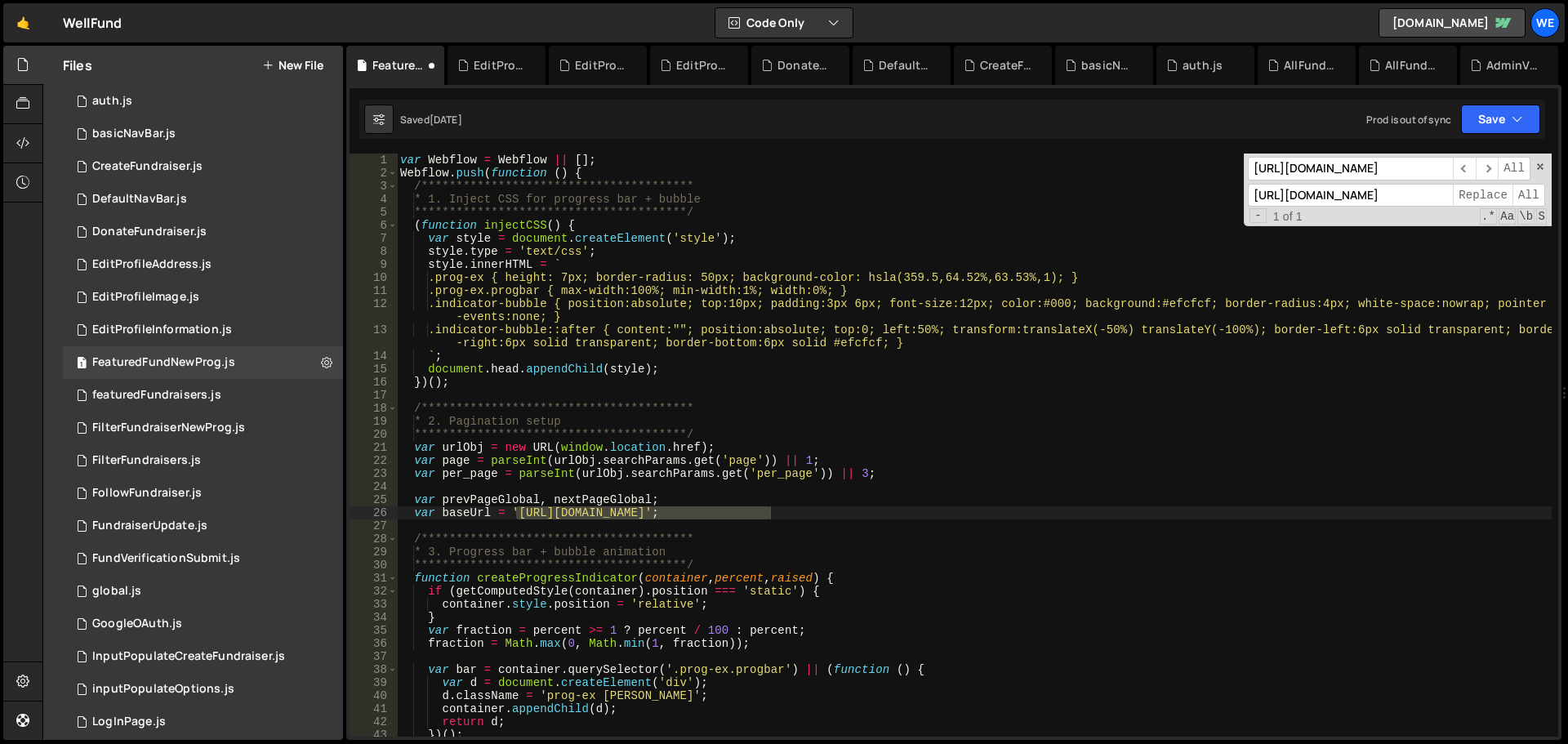
click at [1260, 428] on div "**********" at bounding box center [975, 458] width 1155 height 610
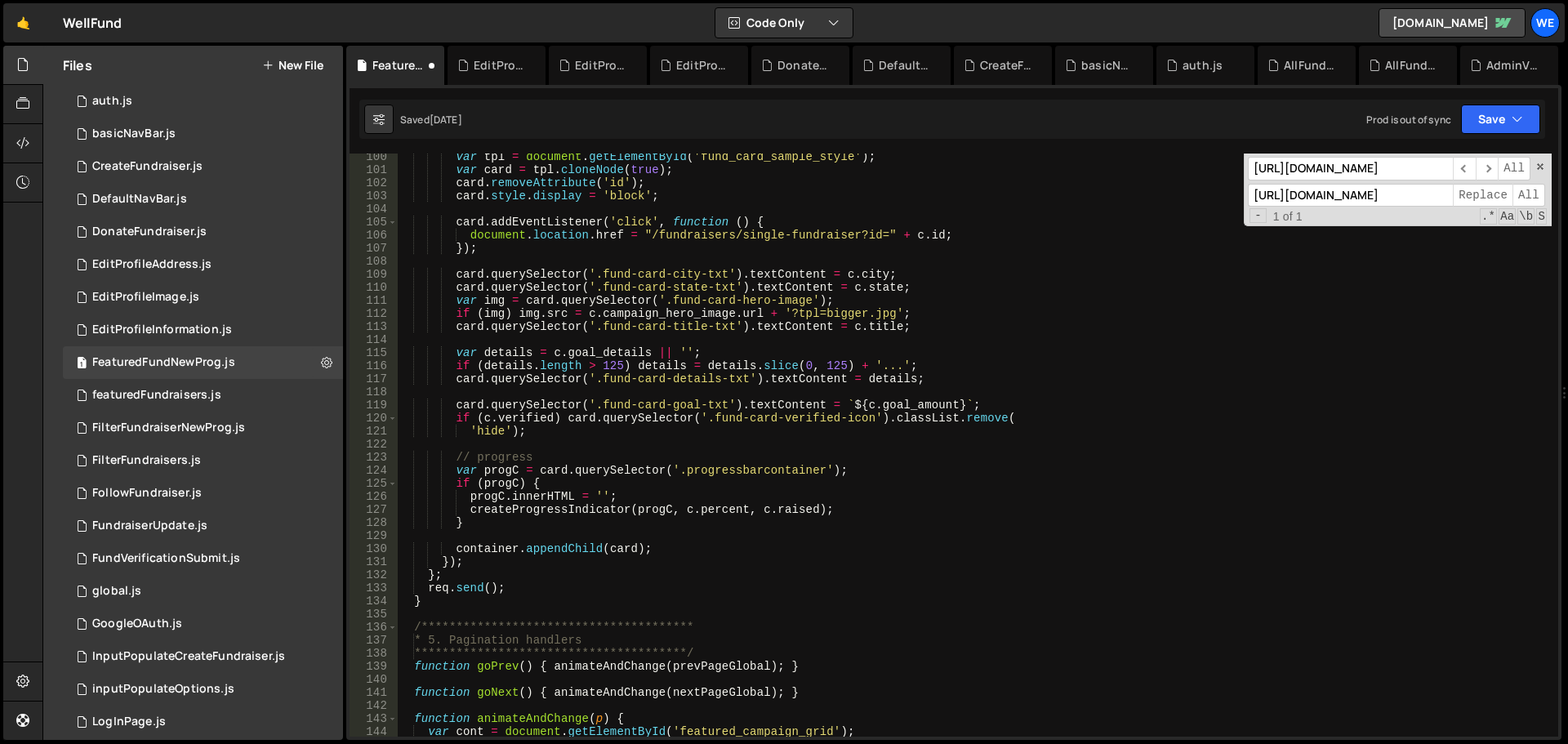
scroll to position [1617, 0]
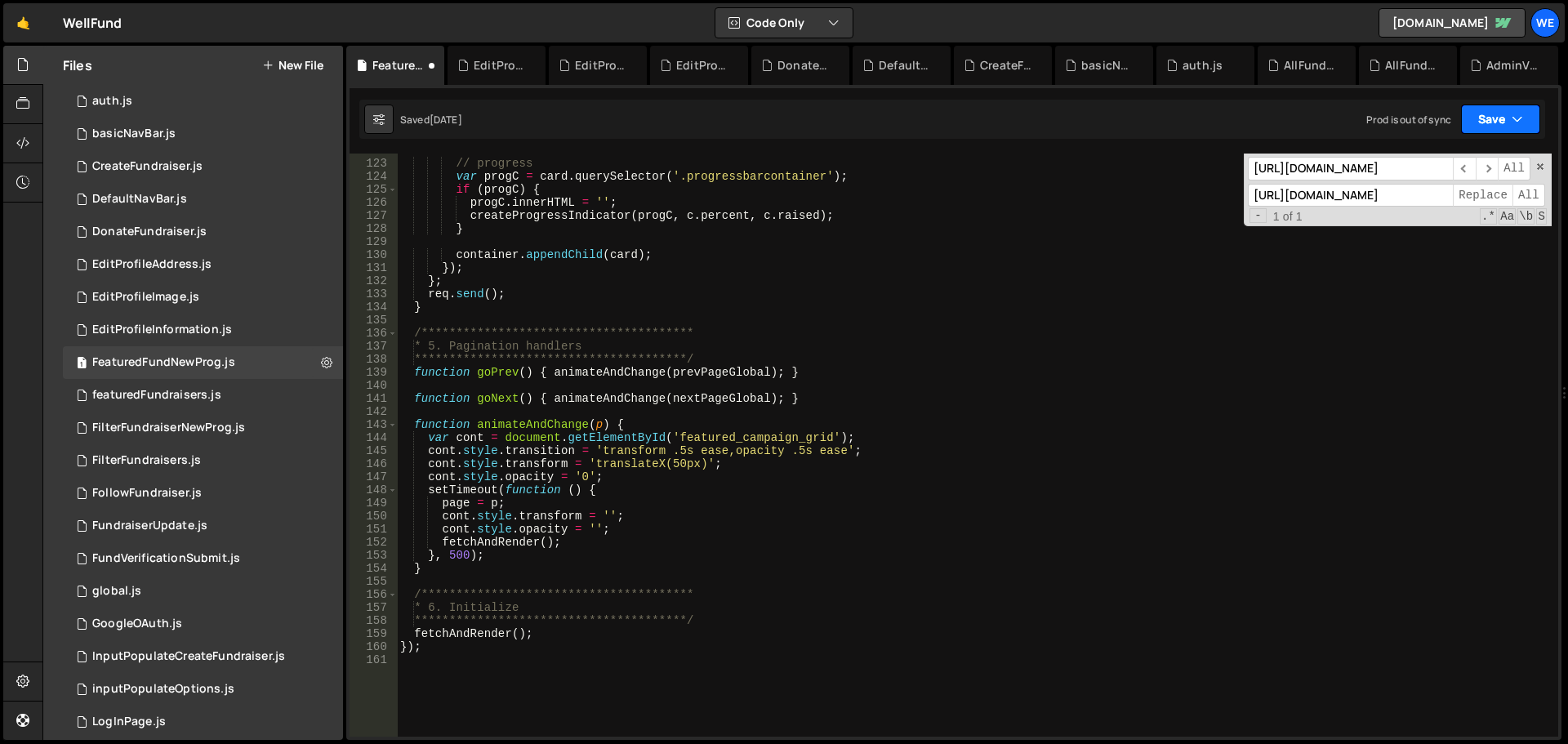
click at [1504, 115] on button "Save" at bounding box center [1501, 119] width 79 height 30
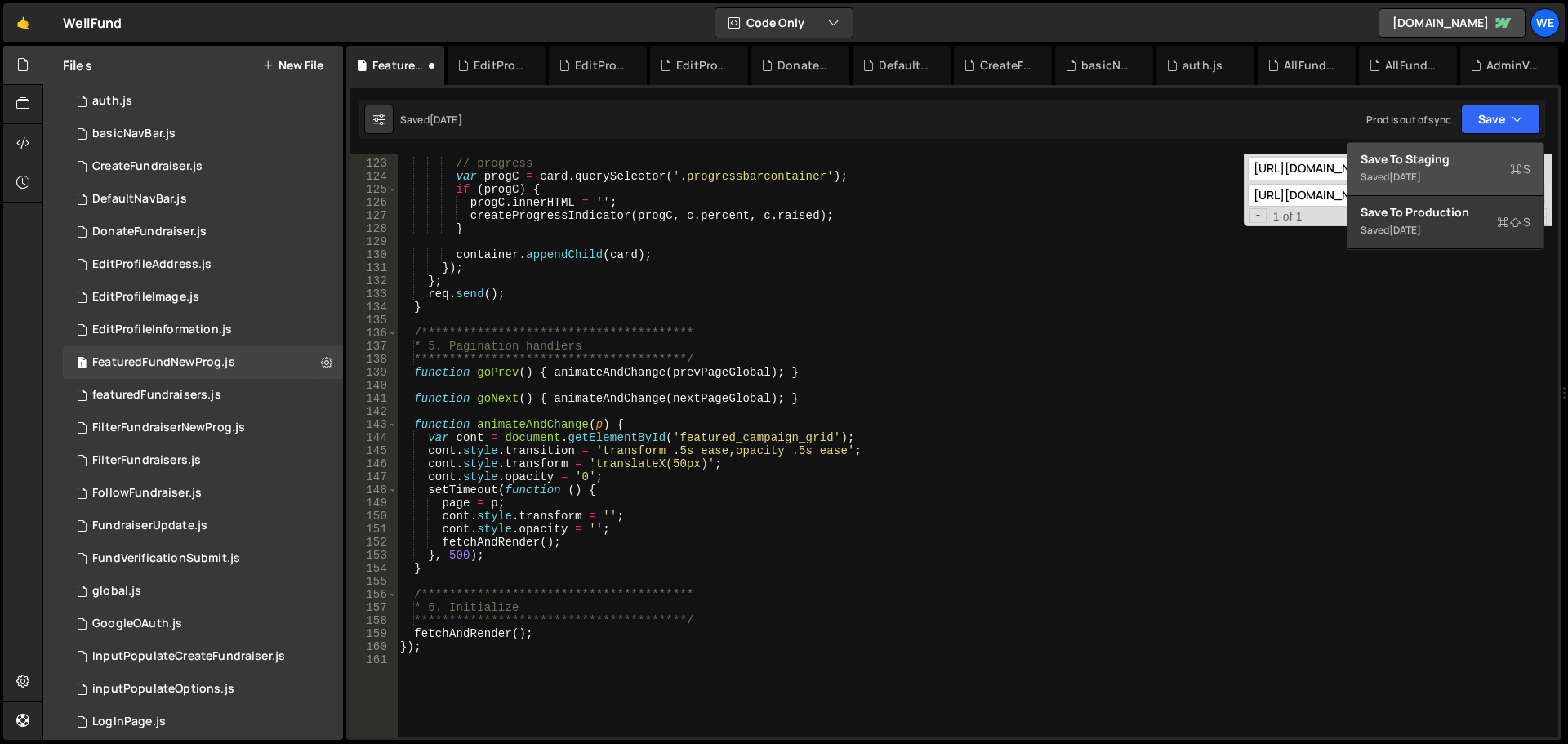
click at [1441, 162] on div "Save to Staging S" at bounding box center [1446, 160] width 170 height 16
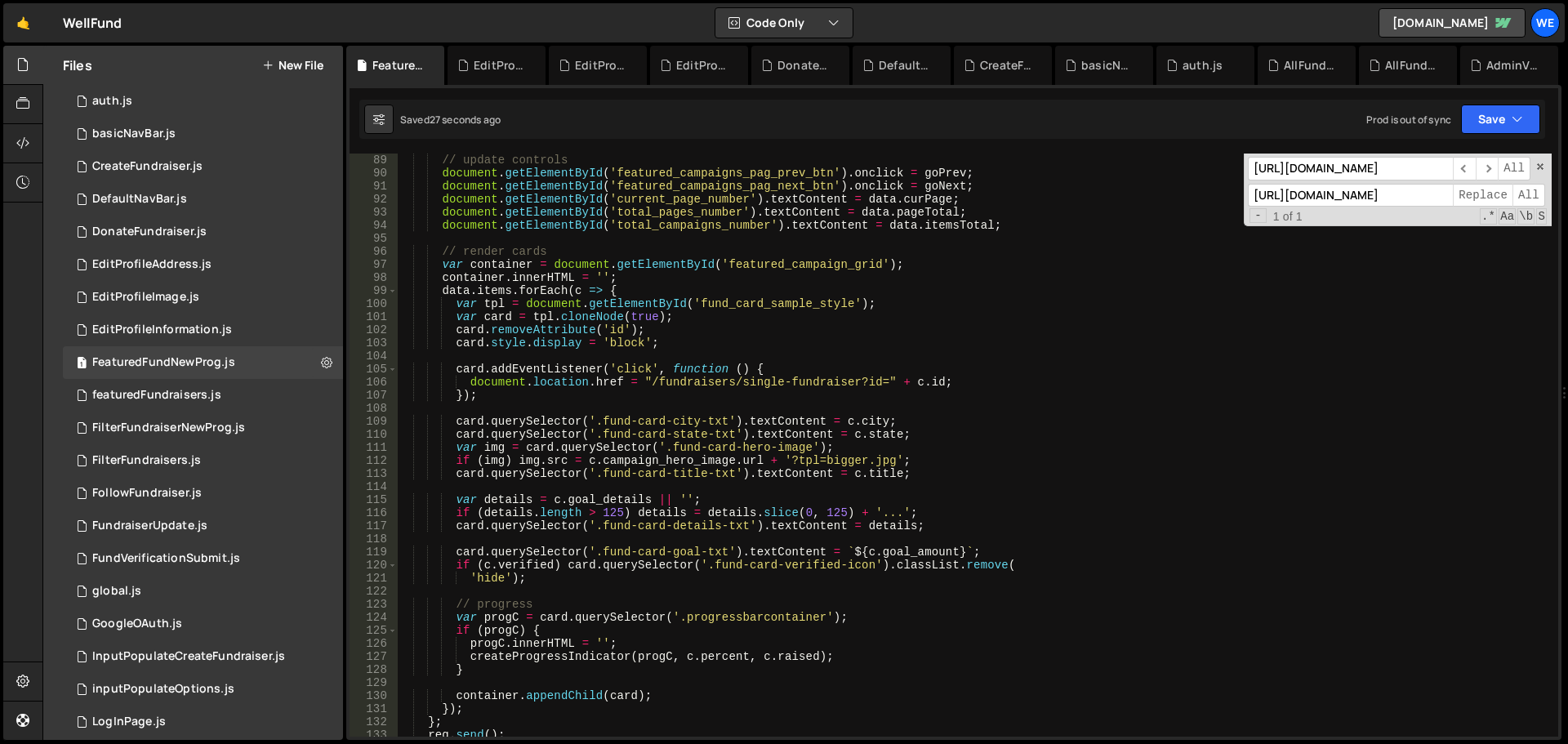
scroll to position [1225, 0]
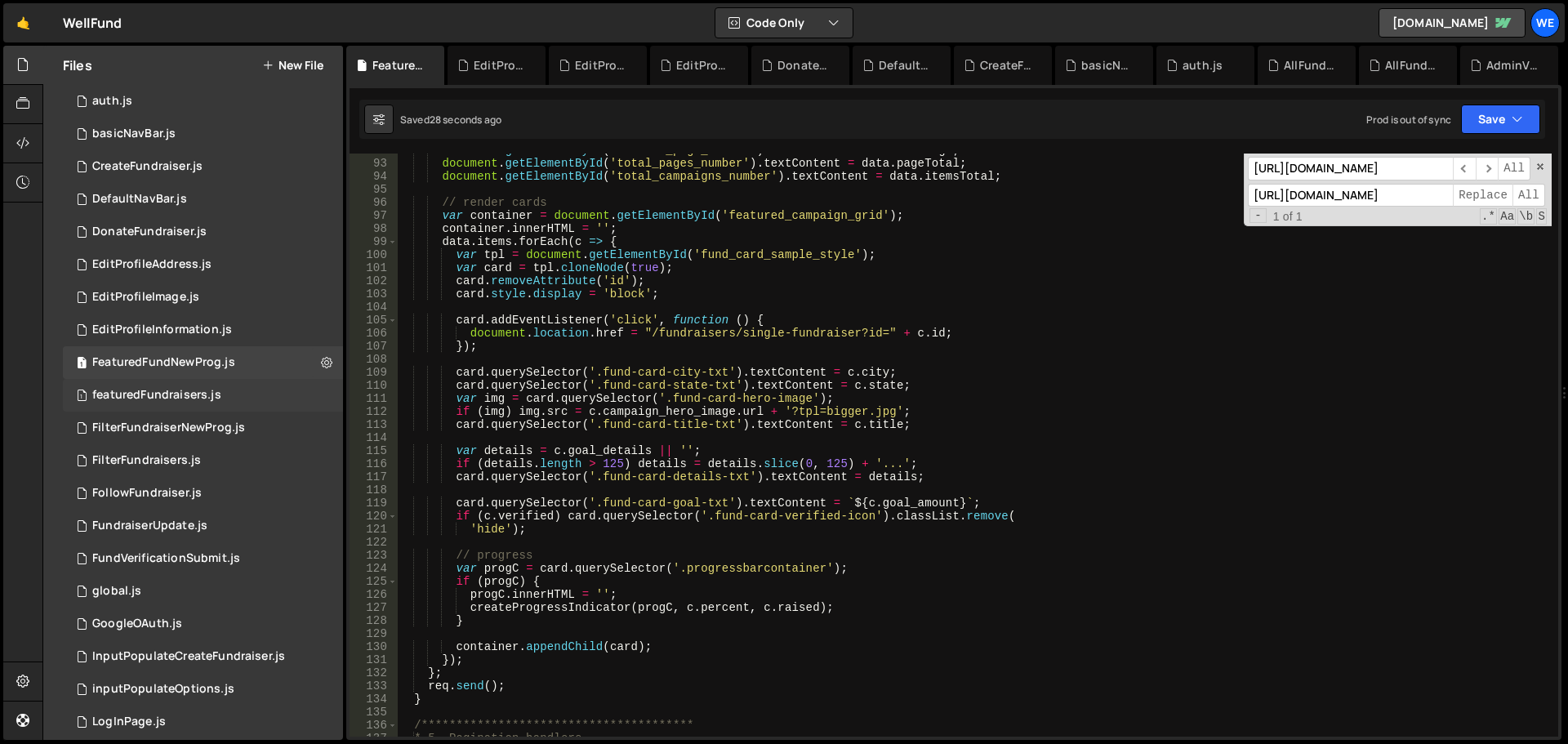
click at [175, 394] on div "featuredFundraisers.js" at bounding box center [157, 395] width 129 height 14
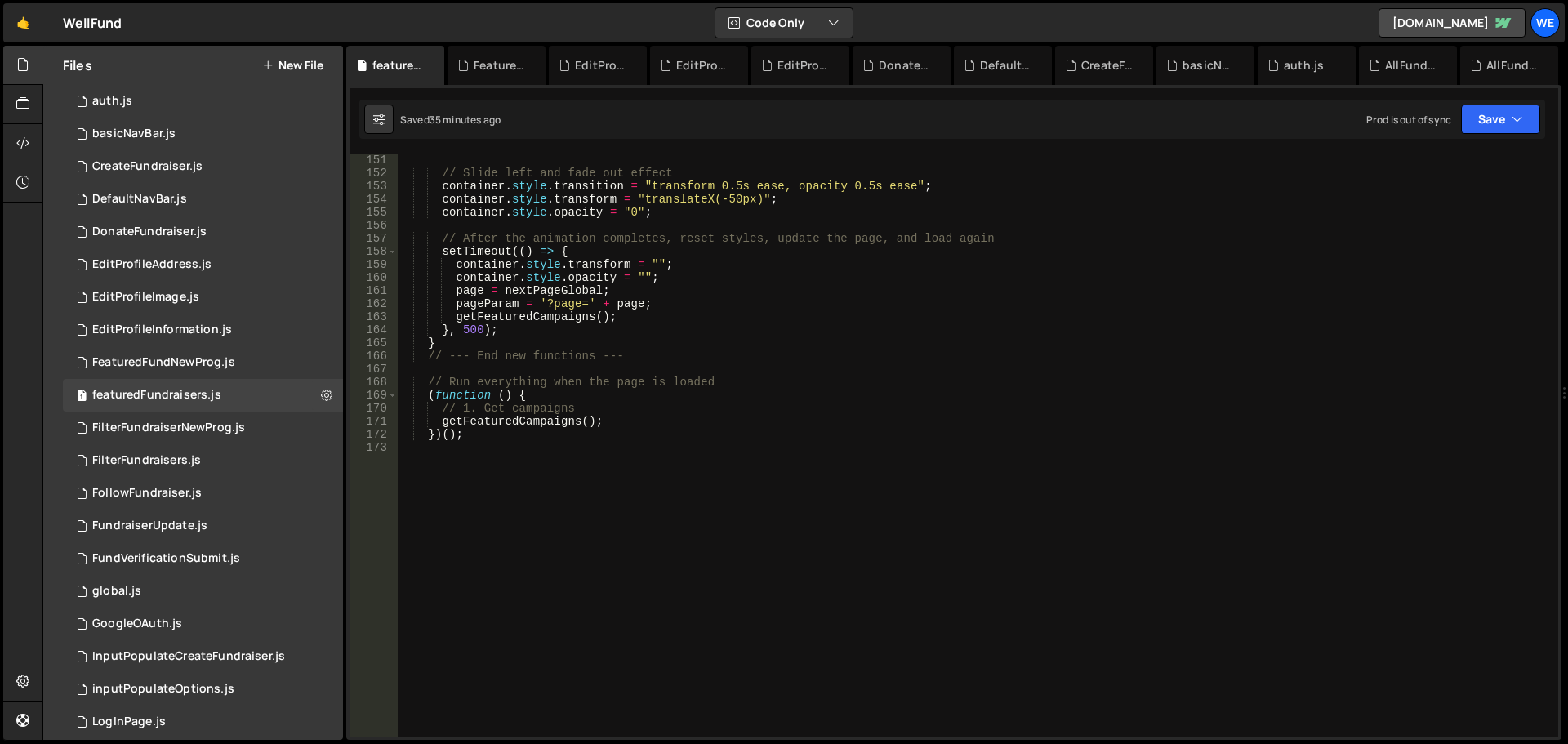
scroll to position [1960, 0]
click at [188, 427] on div "FilterFundraiserNewProg.js" at bounding box center [169, 428] width 152 height 14
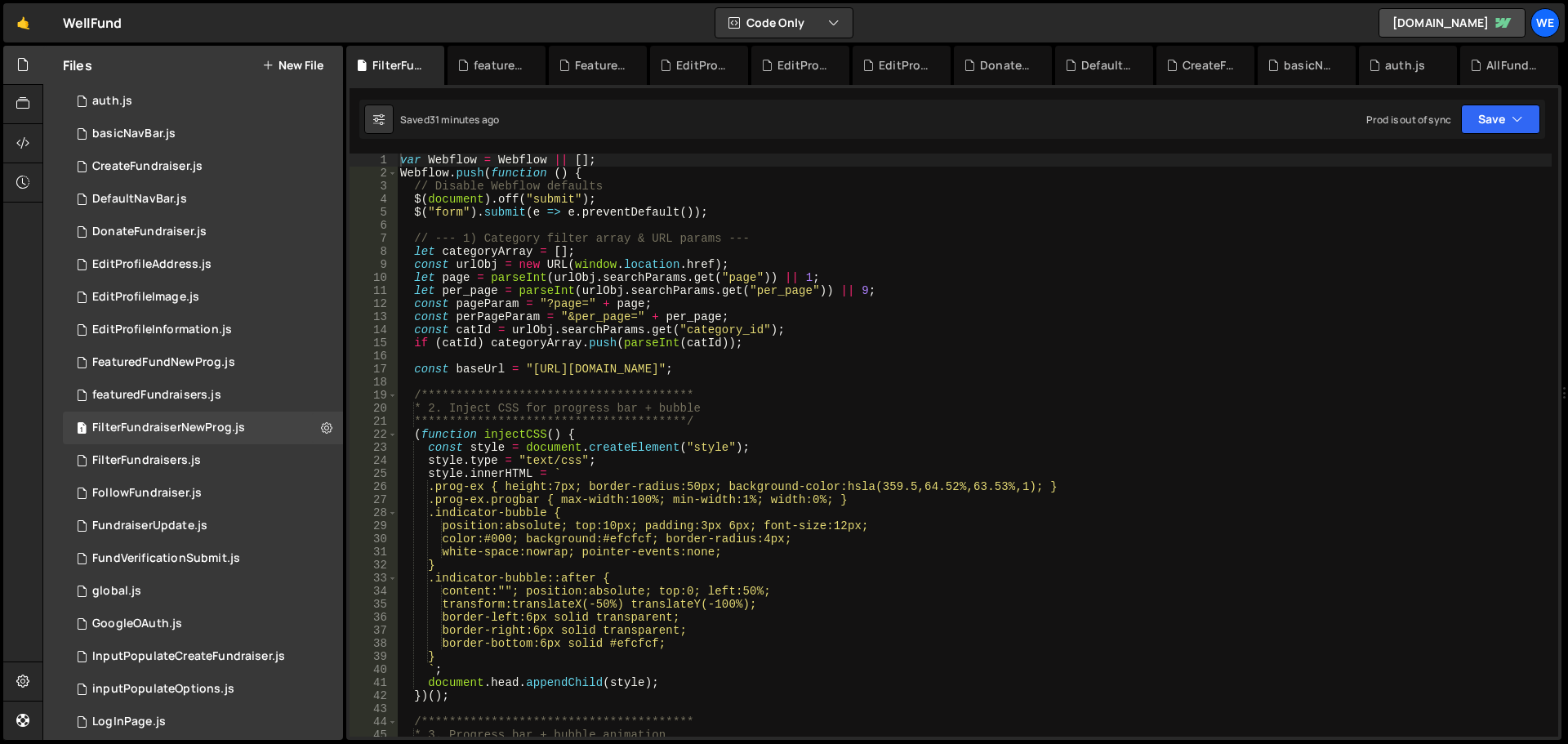
type textarea "const baseUrl = "https://xru1-ldop-hv9n.n7e.xano.io/api:txysN0Dn/campaignscard_…"
drag, startPoint x: 530, startPoint y: 367, endPoint x: 766, endPoint y: 446, distance: 248.9
click at [532, 367] on div "**********" at bounding box center [975, 458] width 1155 height 610
click at [767, 365] on div "**********" at bounding box center [975, 458] width 1155 height 610
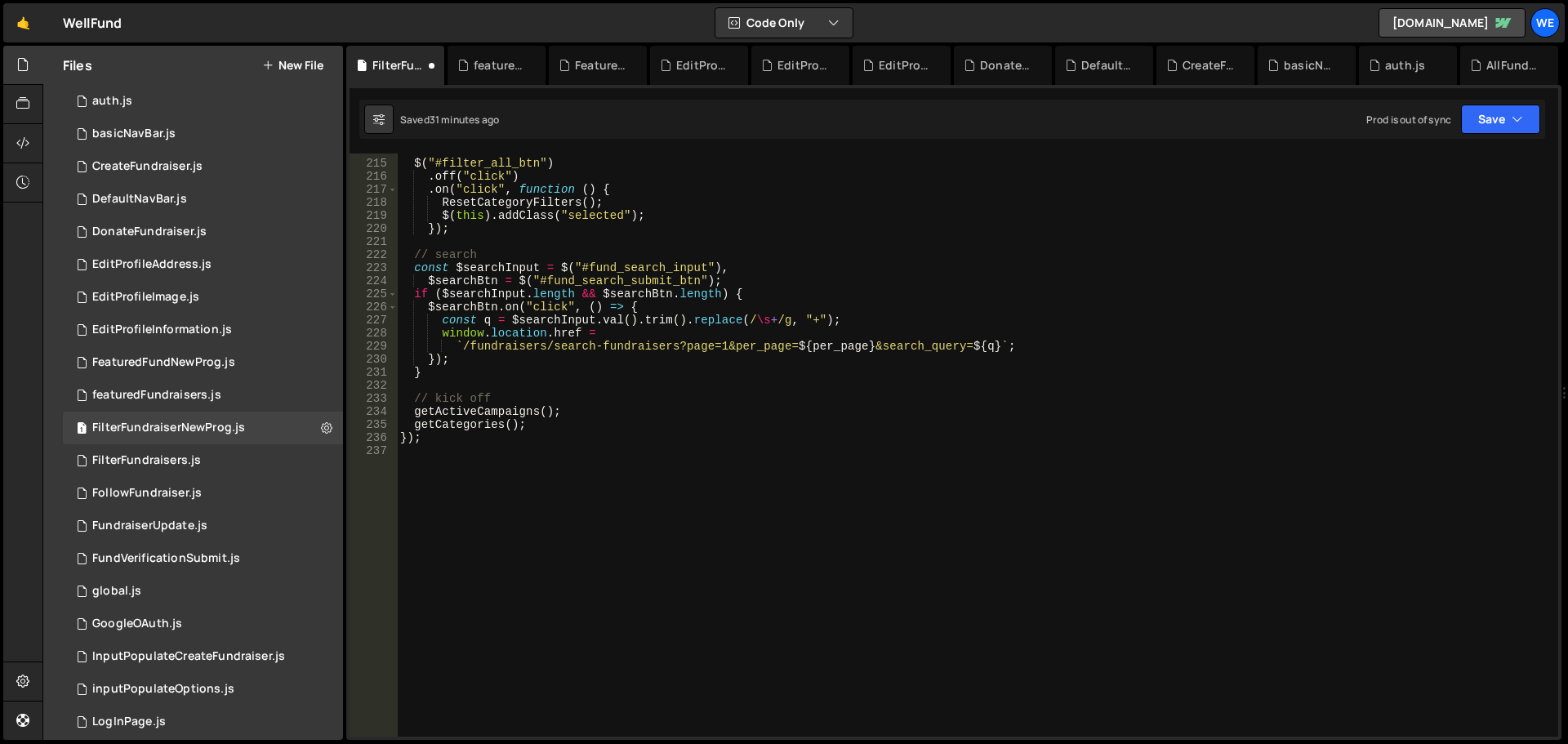
scroll to position [2799, 0]
click at [190, 467] on div "FilterFundraisers.js" at bounding box center [146, 461] width 108 height 14
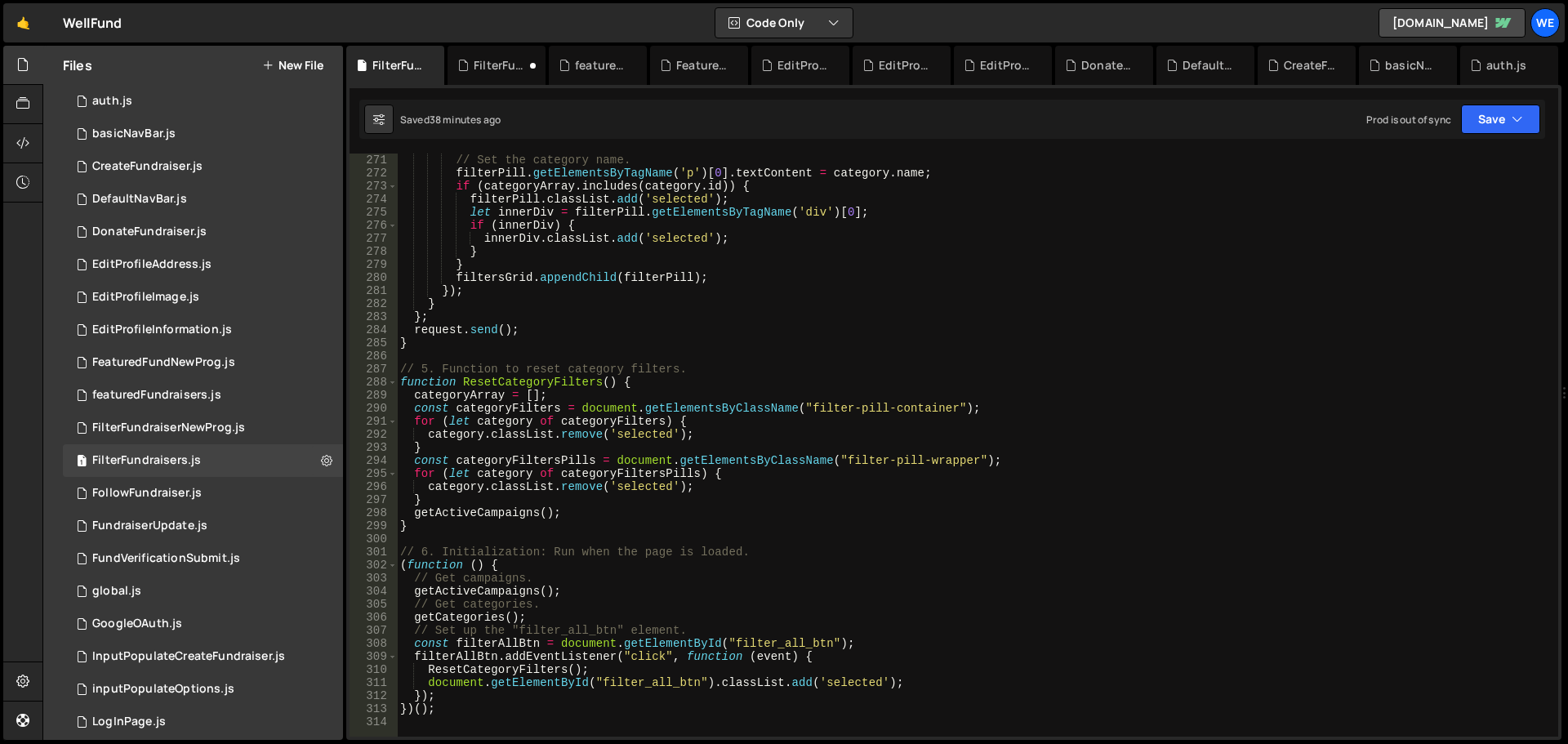
scroll to position [3805, 0]
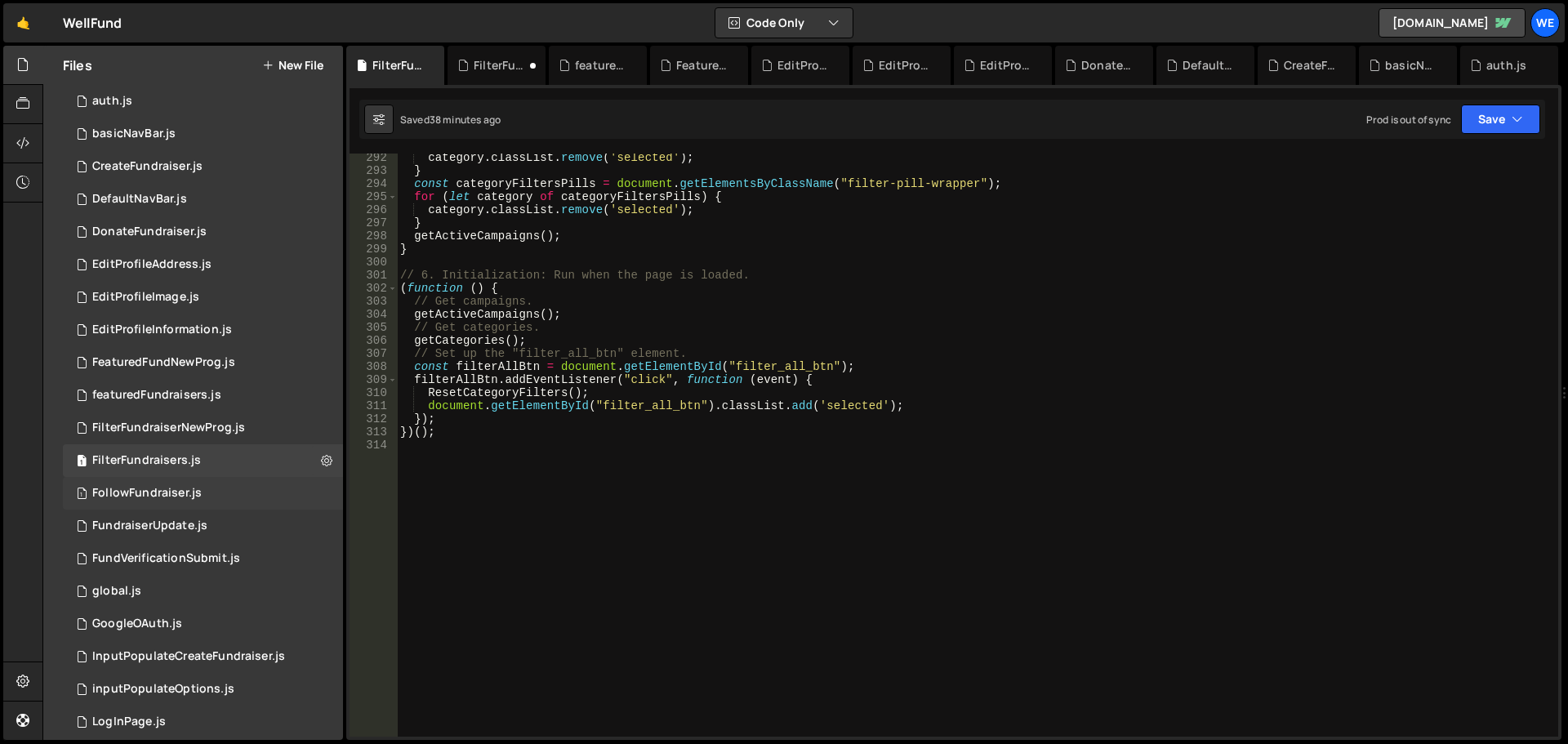
click at [143, 498] on div "FollowFundraiser.js" at bounding box center [147, 493] width 109 height 14
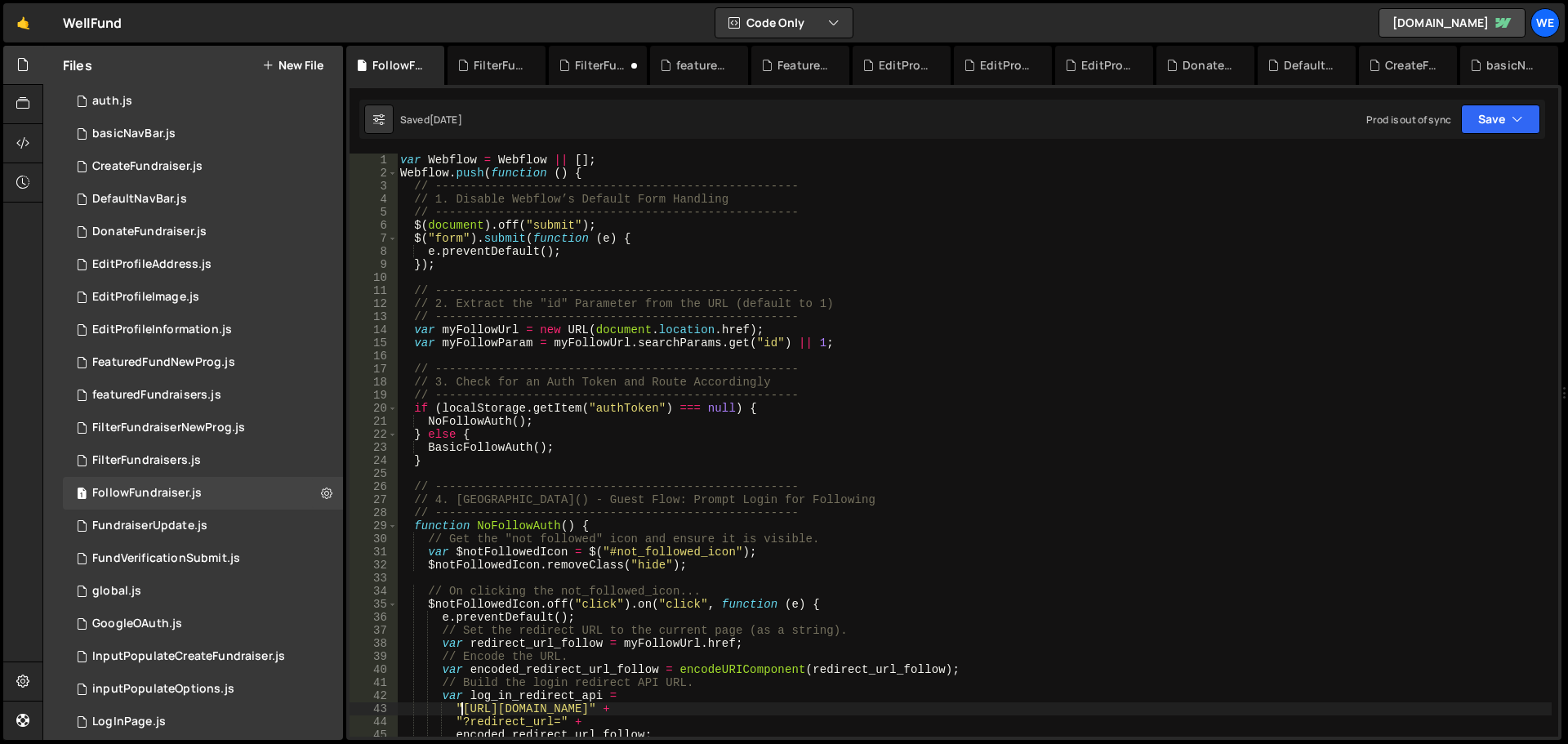
click at [460, 709] on div "var Webflow = Webflow || [ ] ; Webflow . push ( function ( ) { // -------------…" at bounding box center [975, 458] width 1155 height 610
click at [713, 705] on div "var Webflow = Webflow || [ ] ; Webflow . push ( function ( ) { // -------------…" at bounding box center [975, 458] width 1155 height 610
paste textarea "xru1-ldop-hv9n.n7e.xano"
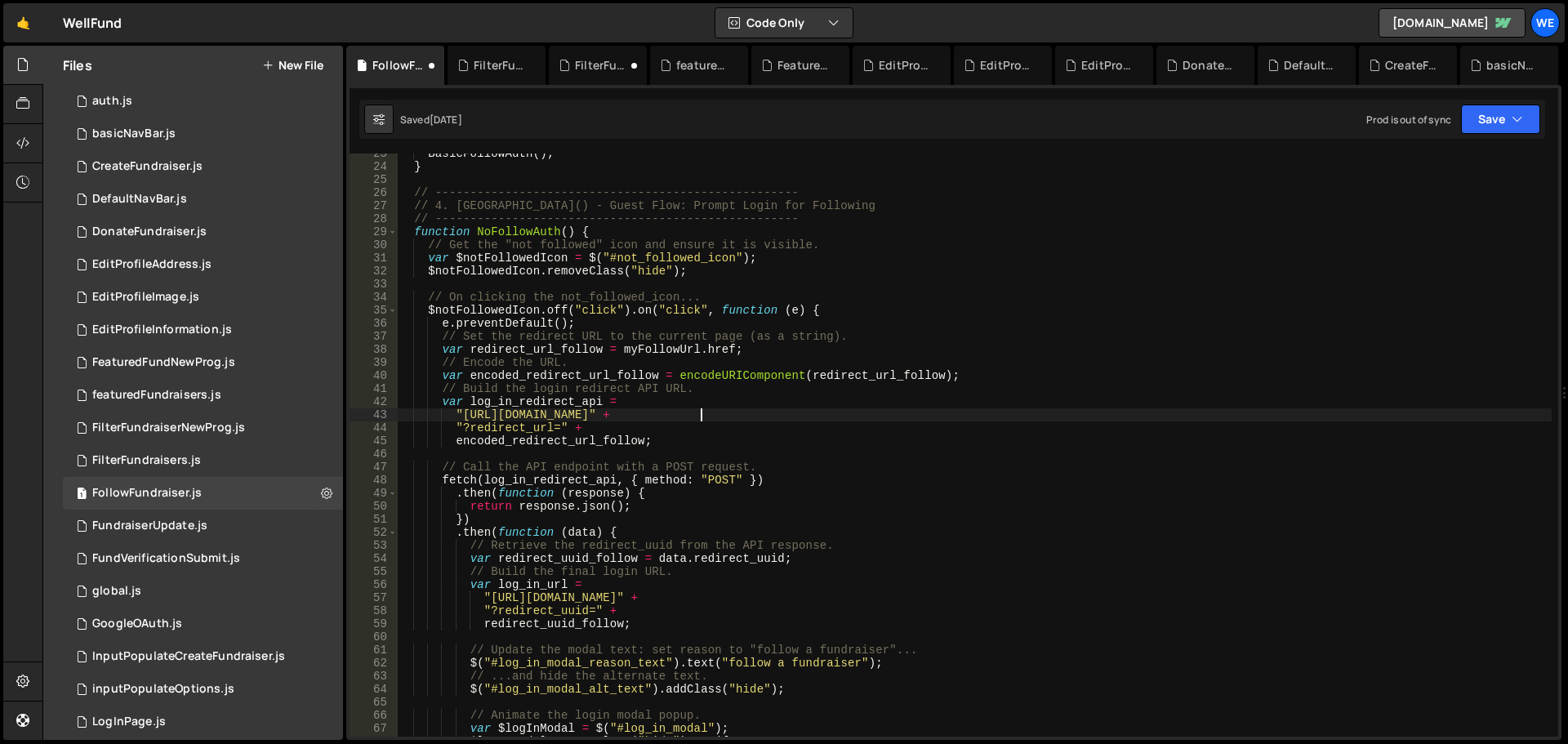
scroll to position [49, 0]
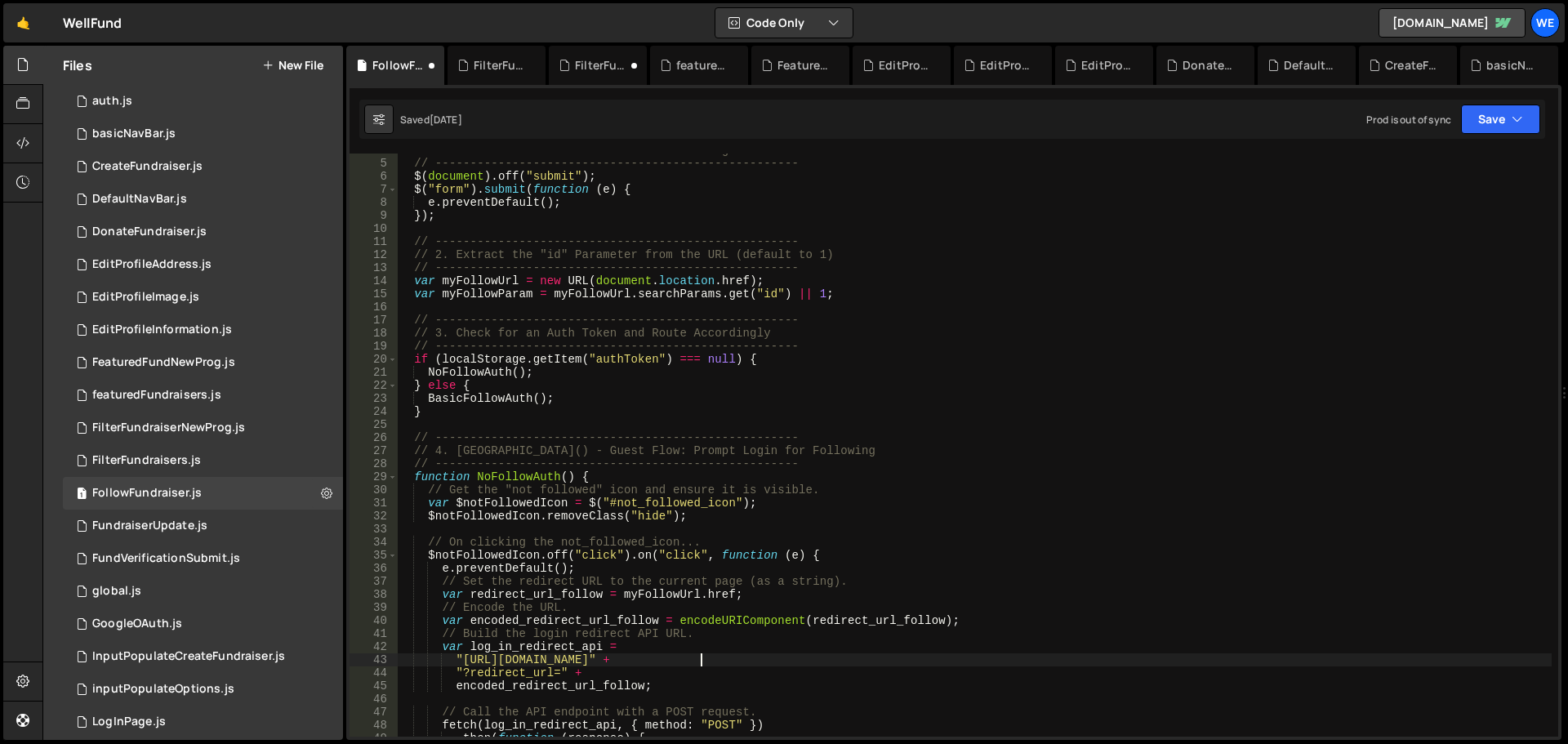
type textarea ""https://3821.3821digitalsolutions.io/api:RCAly84D/log_in_redirect_url" +"
click at [460, 656] on div "// 1. Disable Webflow’s Default Form Handling // ------------------------------…" at bounding box center [975, 445] width 1155 height 584
click at [715, 659] on div "// 1. Disable Webflow’s Default Form Handling // ------------------------------…" at bounding box center [975, 448] width 1155 height 610
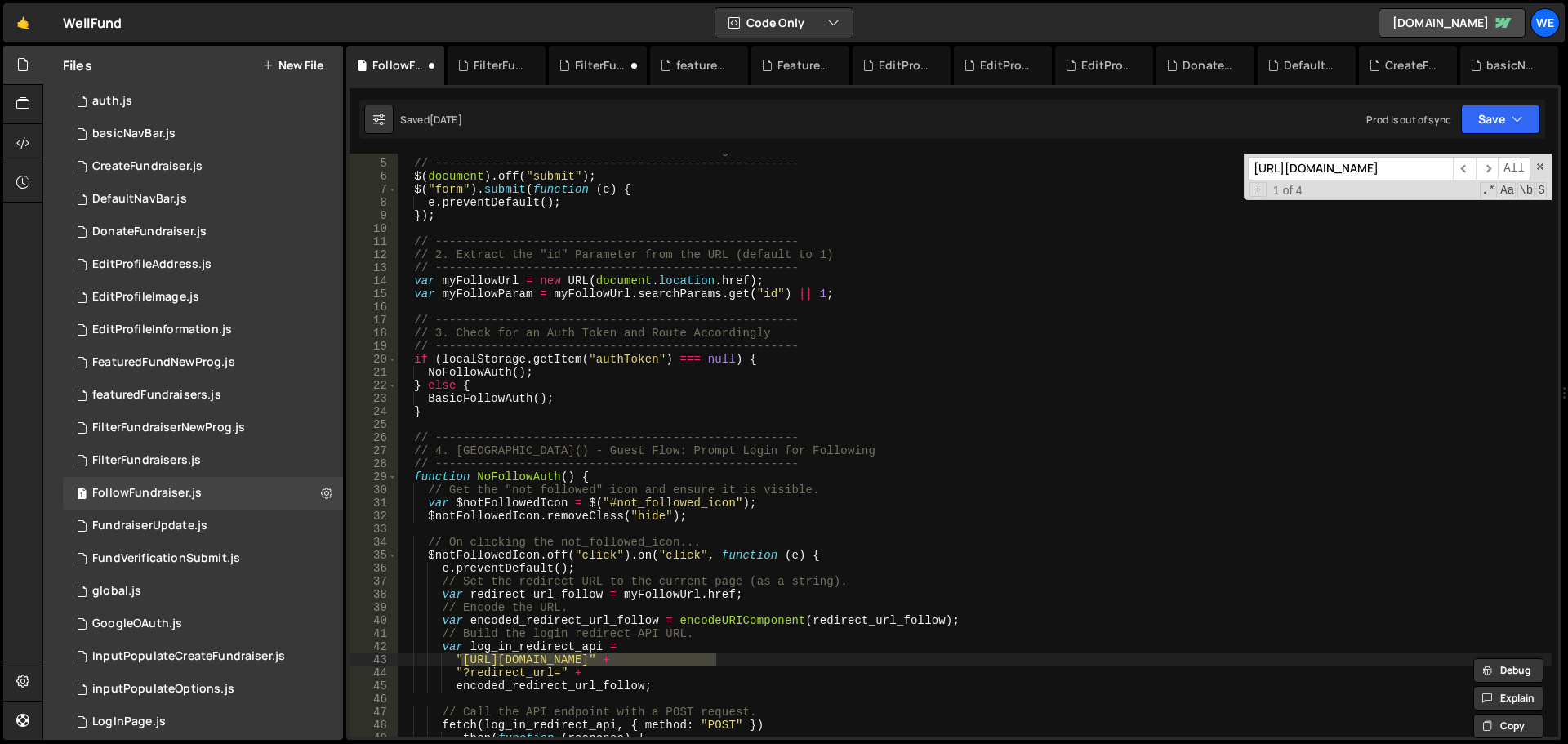
scroll to position [0, 0]
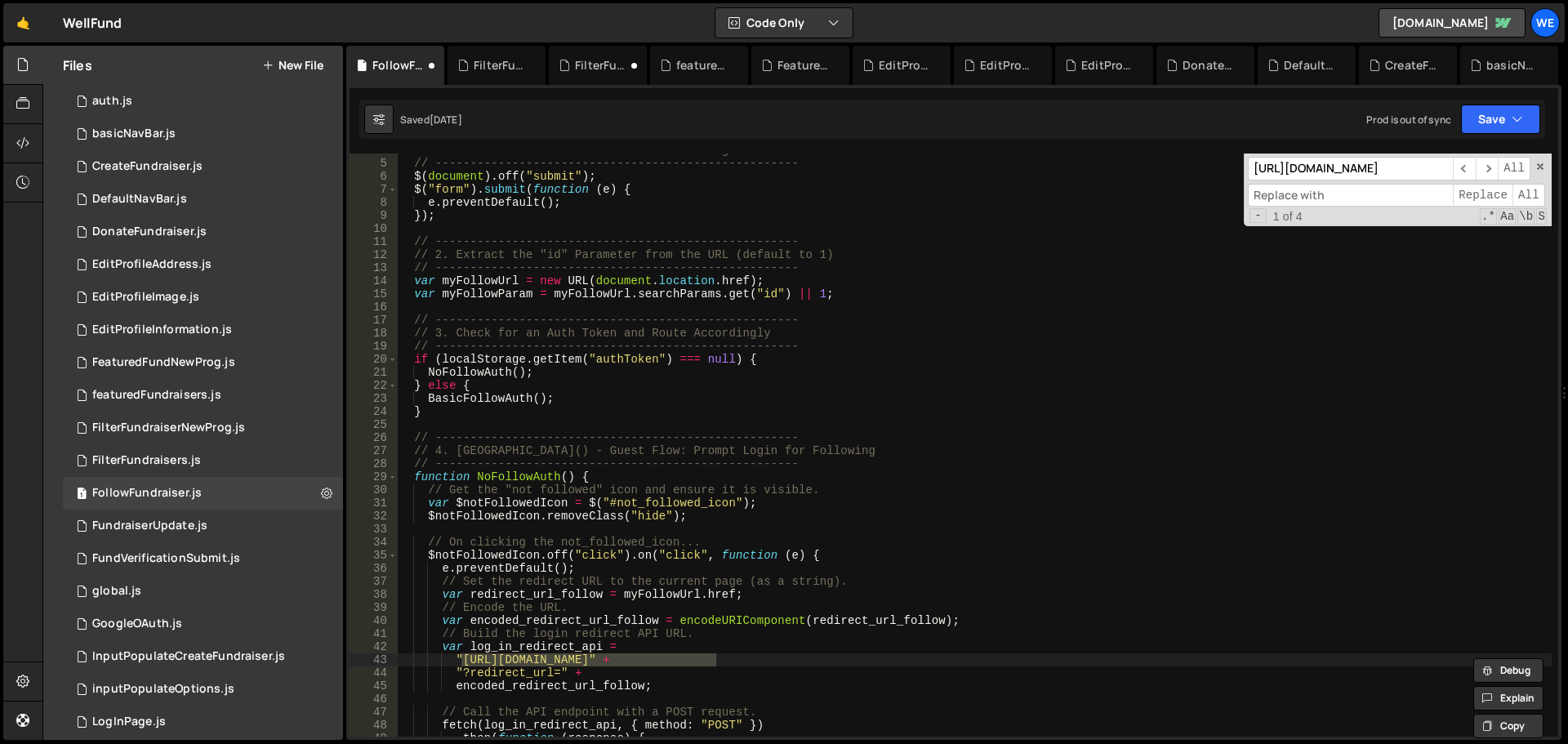
paste input "[URL][DOMAIN_NAME]"
type input "[URL][DOMAIN_NAME]"
click at [1522, 194] on span "All" at bounding box center [1529, 195] width 32 height 23
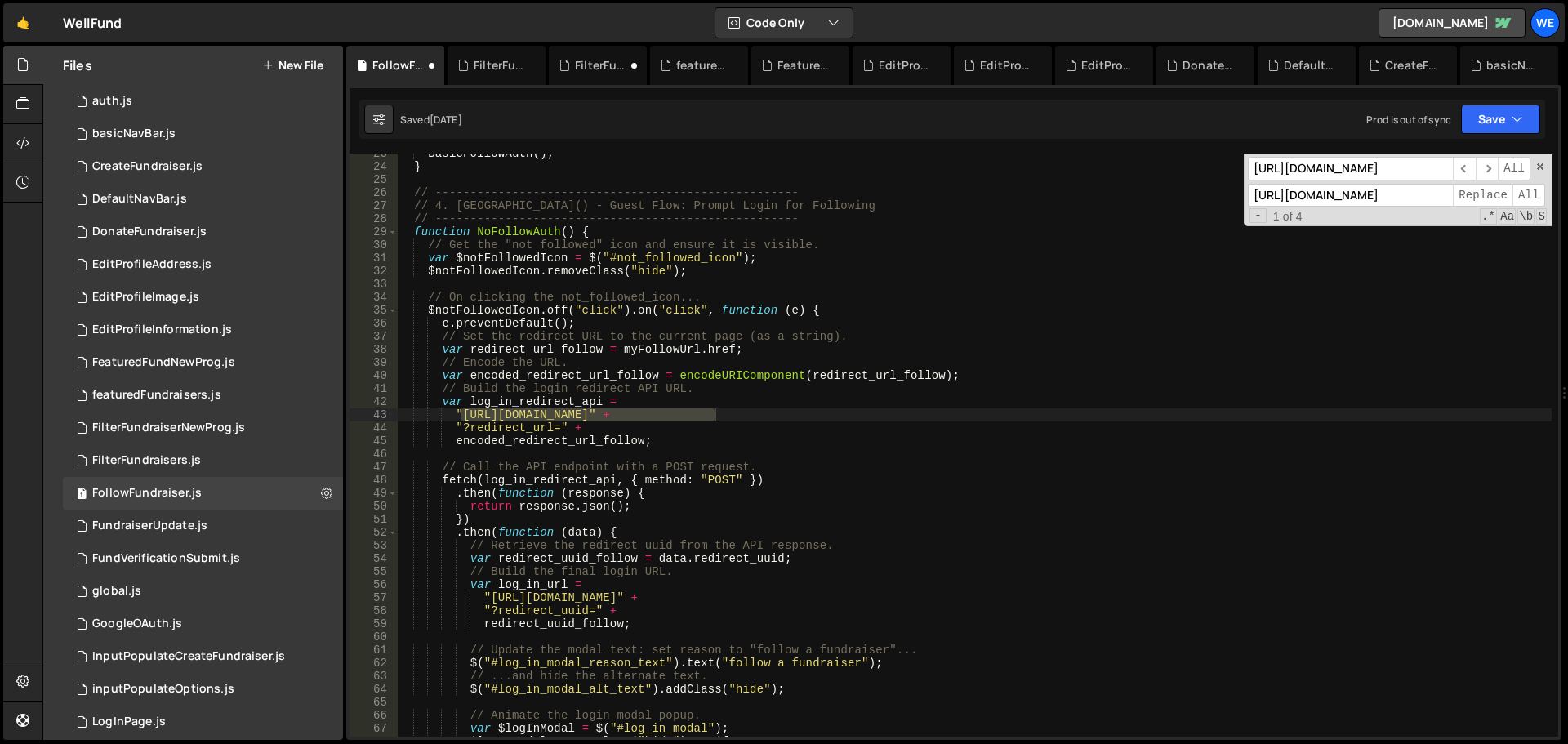
type textarea ""https://www.mywellfund.com/user/redirect-log-in" +"
drag, startPoint x: 489, startPoint y: 601, endPoint x: 673, endPoint y: 601, distance: 184.0
click at [673, 601] on div "BasicFollowAuth ( ) ; } // ----------------------------------------------------…" at bounding box center [975, 452] width 1155 height 610
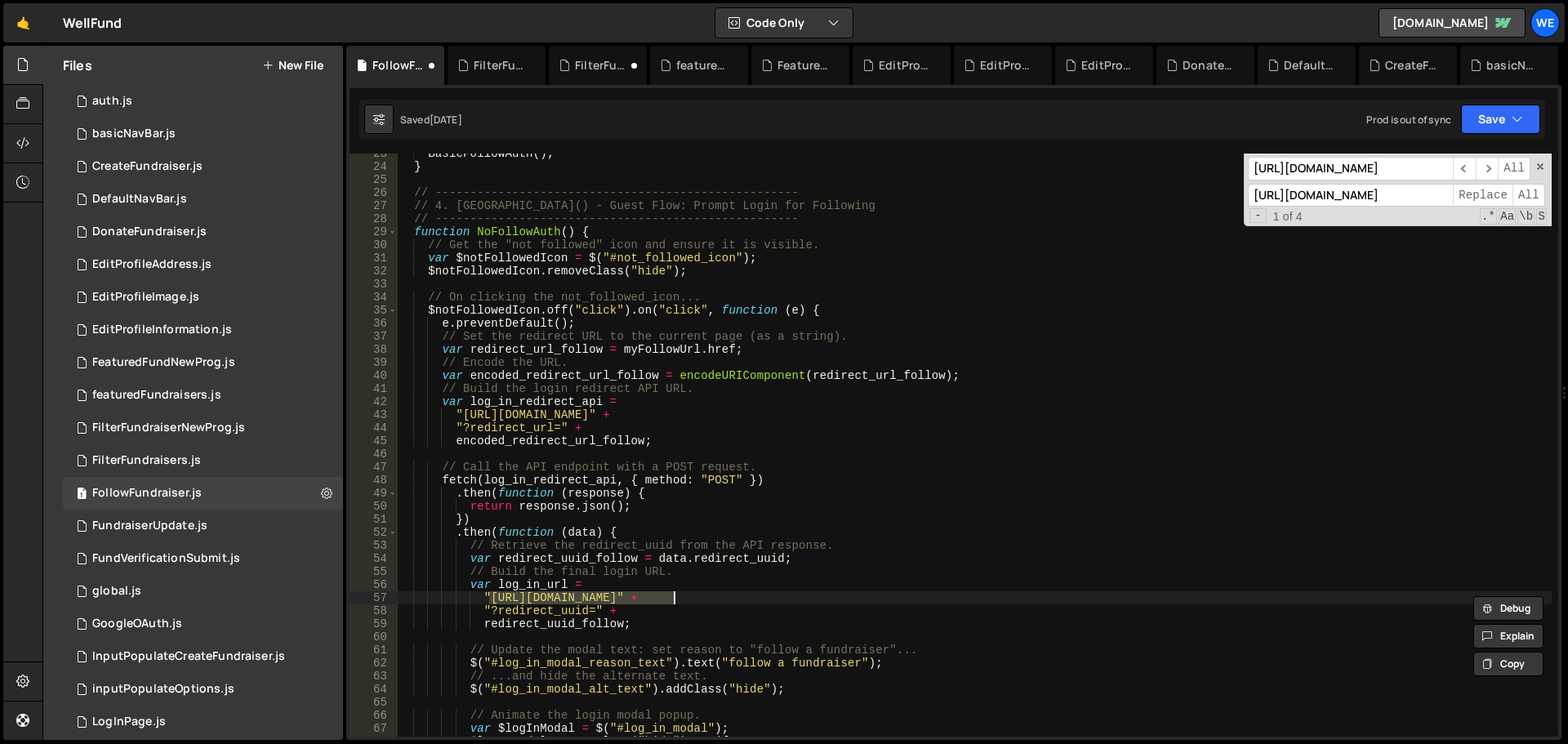
type input "[URL][DOMAIN_NAME]"
click at [1330, 192] on input "[URL][DOMAIN_NAME]" at bounding box center [1350, 195] width 205 height 23
paste input "well-fund-website.webflow"
type input "[URL][DOMAIN_NAME]"
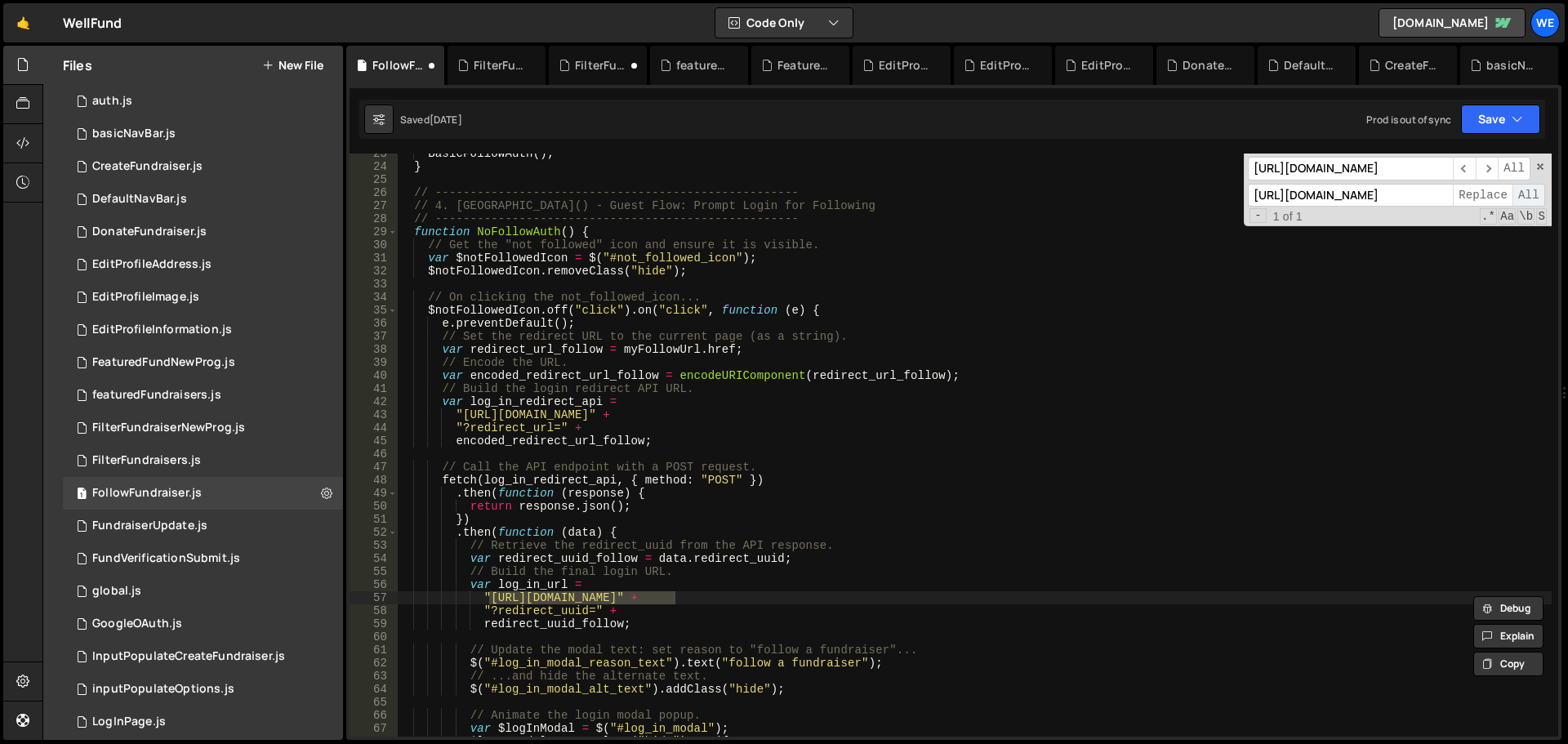
click at [1527, 188] on span "All" at bounding box center [1529, 195] width 32 height 23
click at [1504, 124] on button "Save" at bounding box center [1501, 119] width 79 height 30
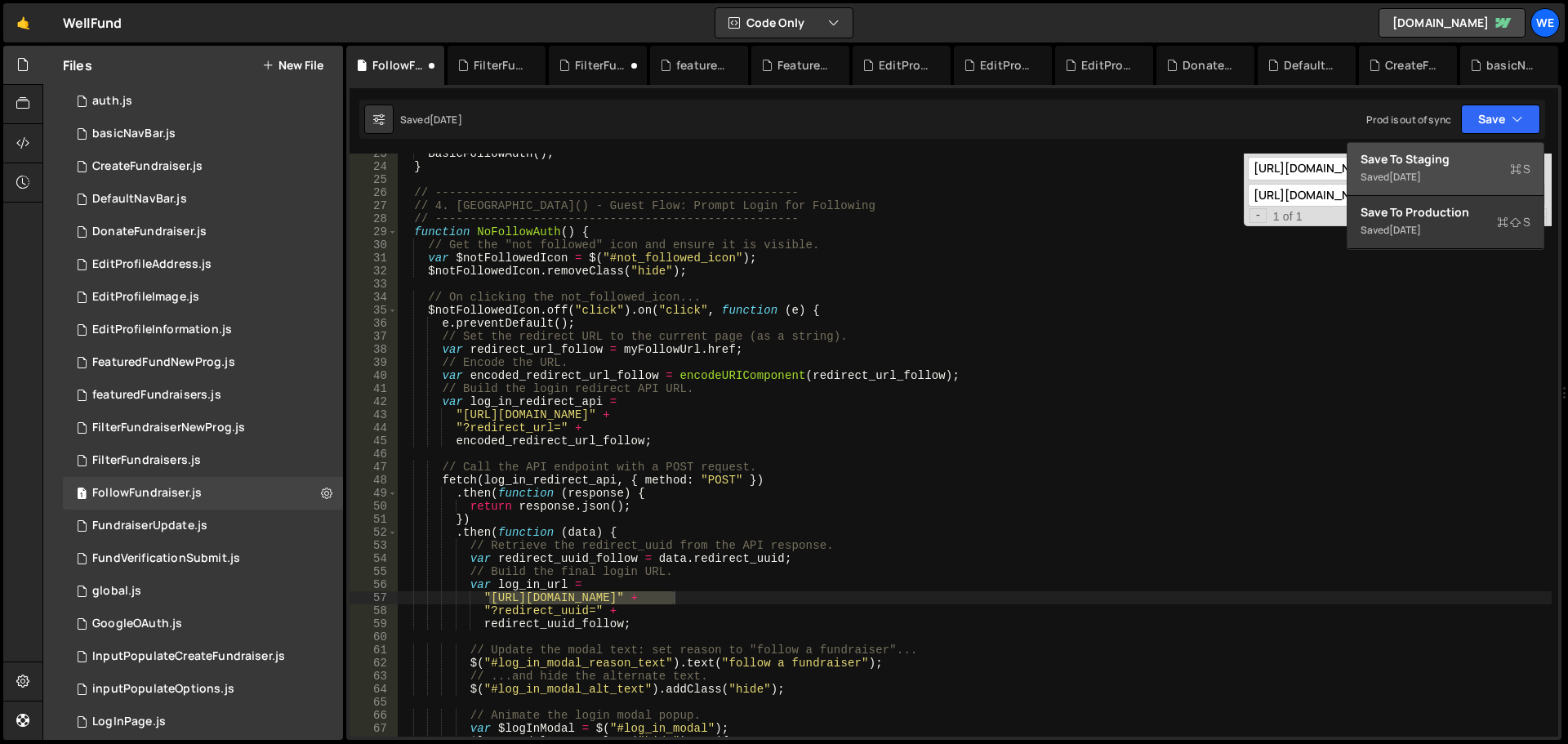
click at [1445, 153] on div "Save to Staging S" at bounding box center [1446, 160] width 170 height 16
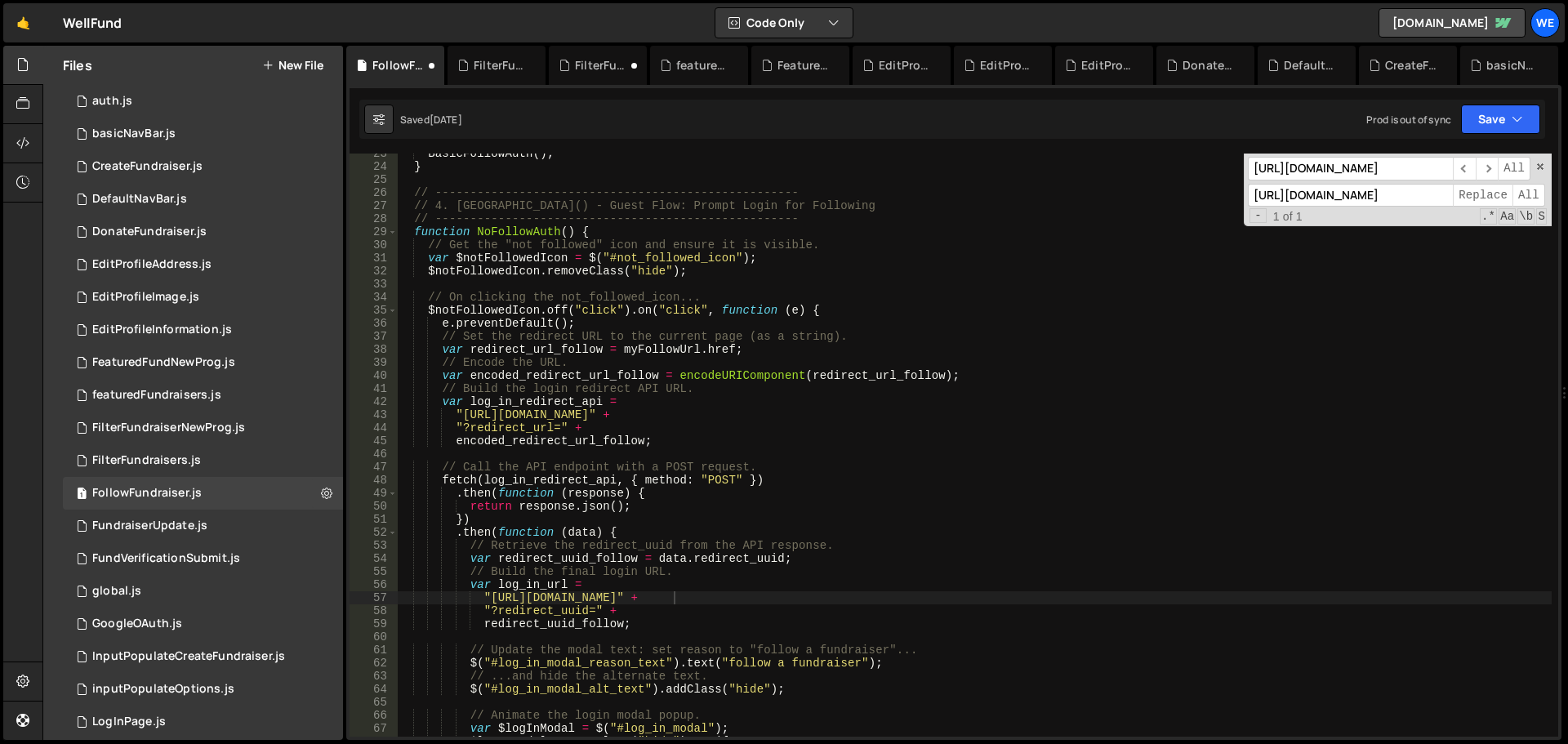
type textarea "// Build the login redirect API URL."
drag, startPoint x: 1060, startPoint y: 385, endPoint x: 1048, endPoint y: 387, distance: 12.2
click at [1059, 387] on div "BasicFollowAuth ( ) ; } // ----------------------------------------------------…" at bounding box center [975, 452] width 1155 height 610
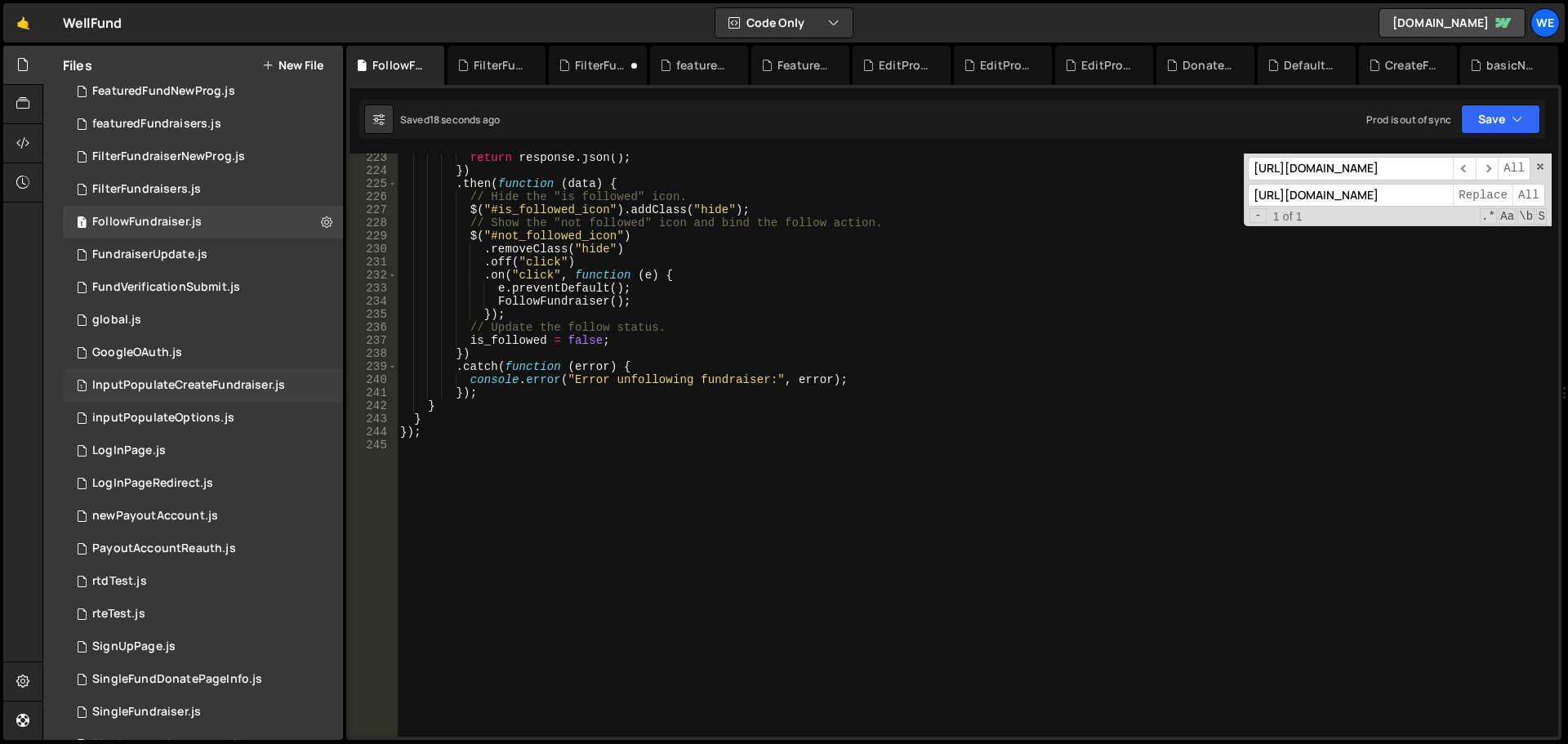
scroll to position [572, 0]
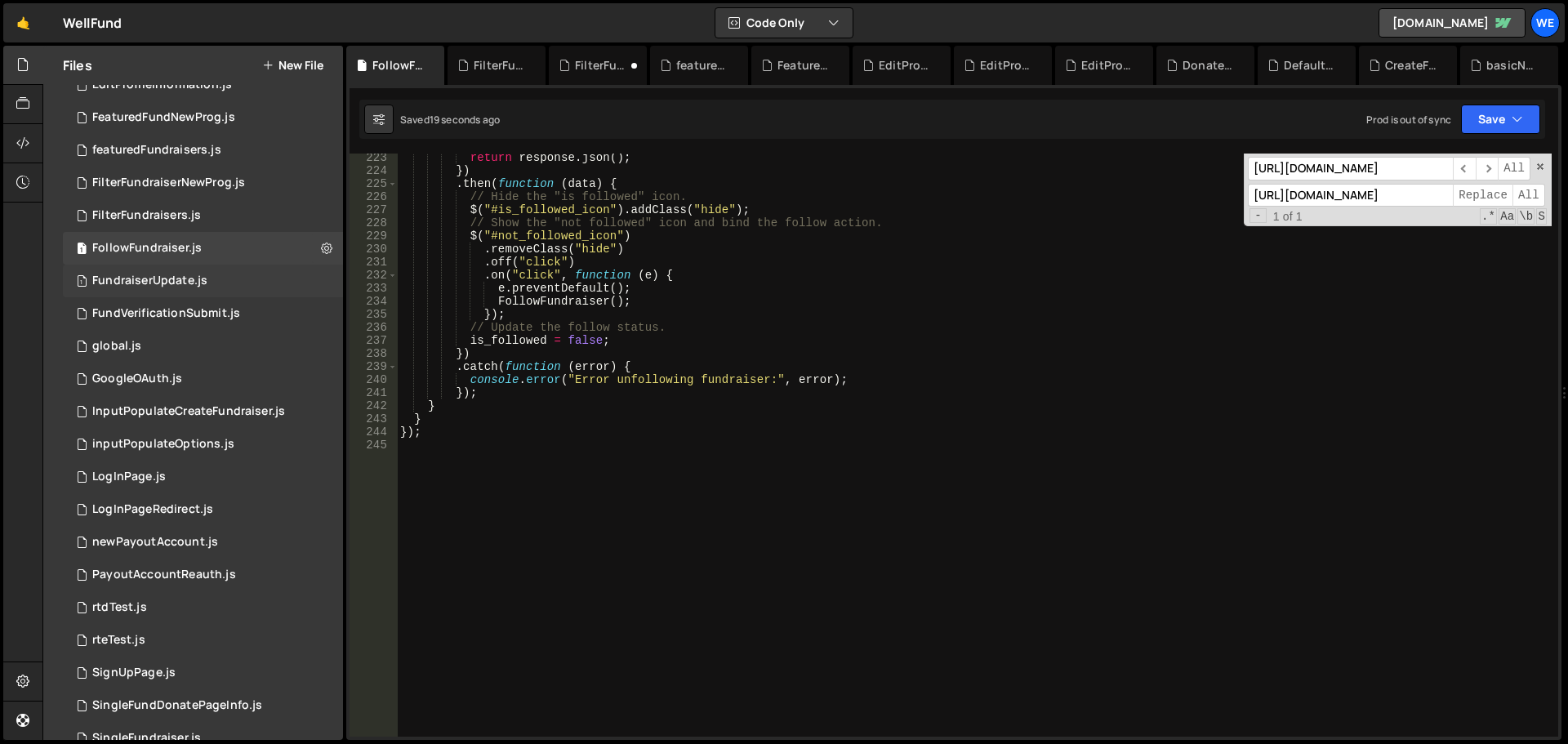
drag, startPoint x: 200, startPoint y: 284, endPoint x: 194, endPoint y: 290, distance: 8.5
click at [200, 284] on div "FundraiserUpdate.js" at bounding box center [150, 281] width 115 height 14
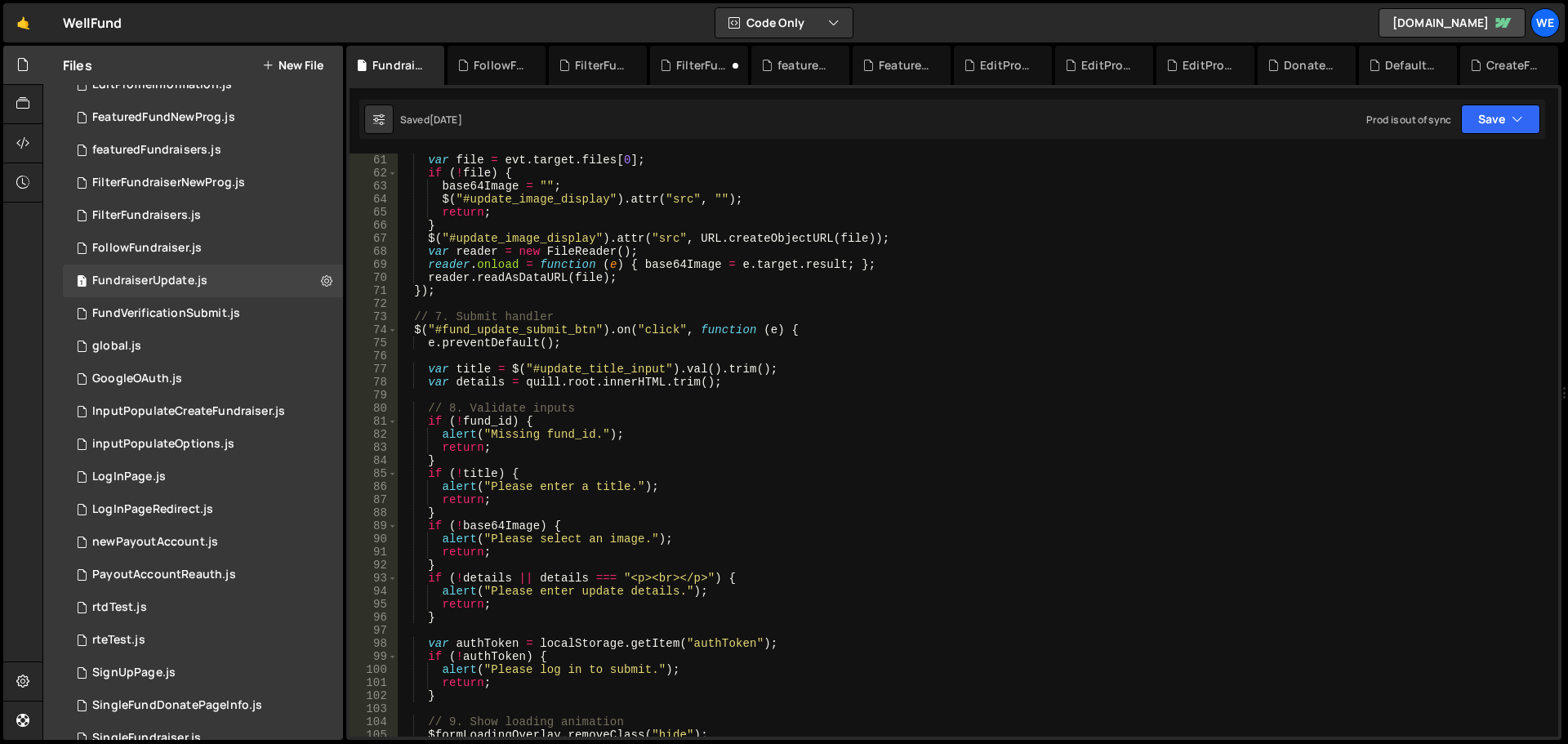
scroll to position [1176, 0]
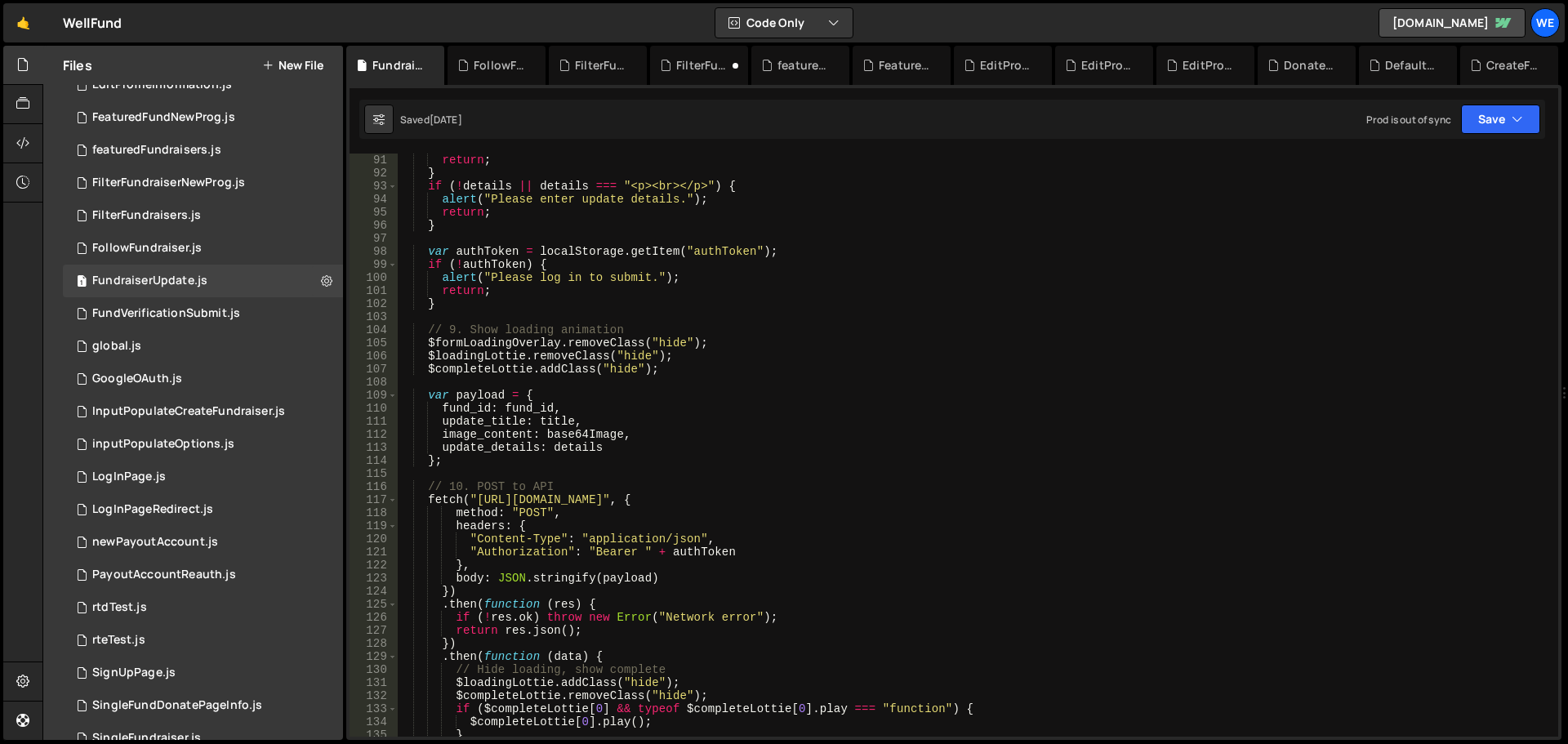
type textarea "fetch("https://3821.3821digitalsolutions.io/api:txysN0Dn/campaign_updates", {"
drag, startPoint x: 474, startPoint y: 499, endPoint x: 726, endPoint y: 501, distance: 252.0
click at [726, 501] on div "return ; } if ( ! details || details === "<p><br></p>" ) { alert ( "Please ente…" at bounding box center [975, 458] width 1155 height 610
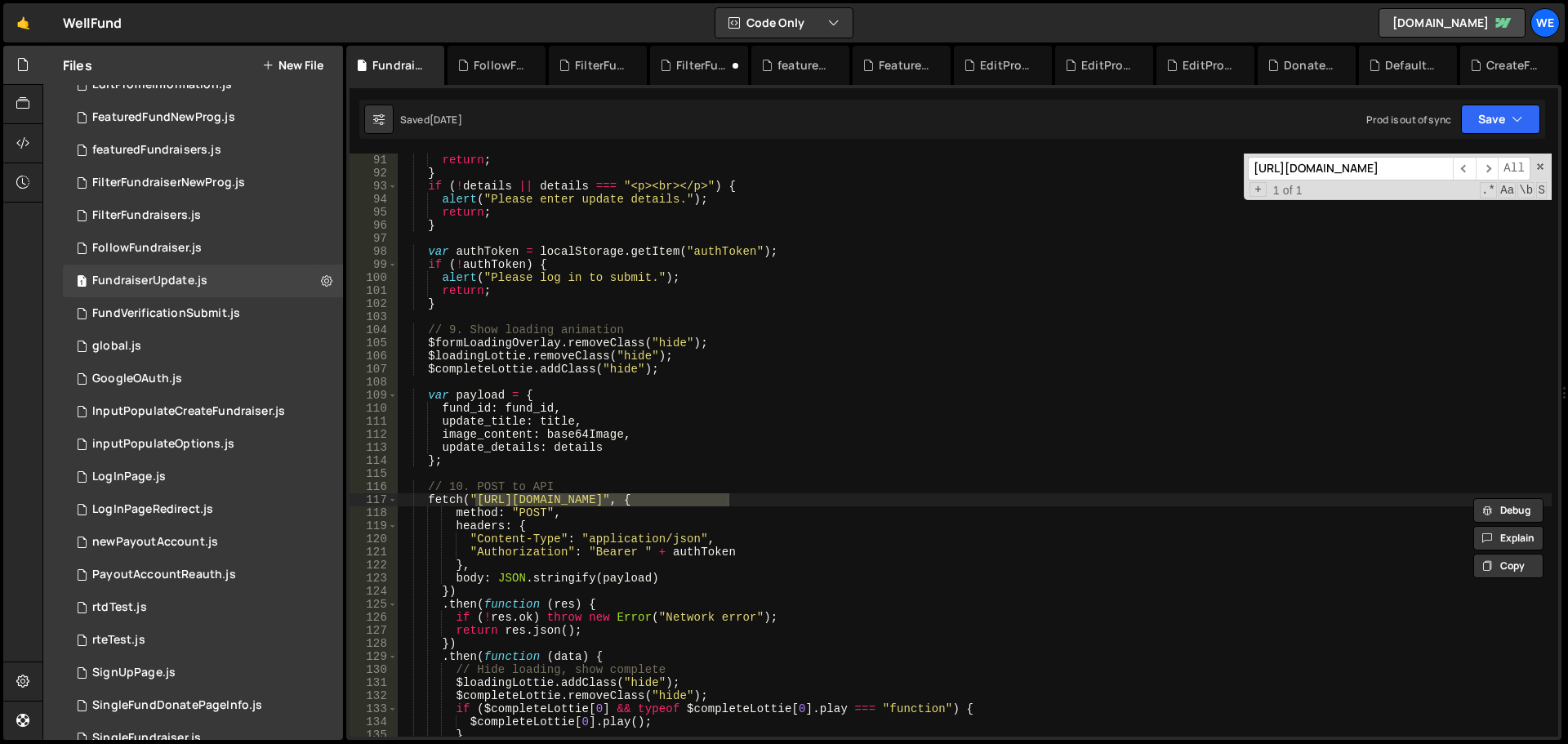
scroll to position [0, 0]
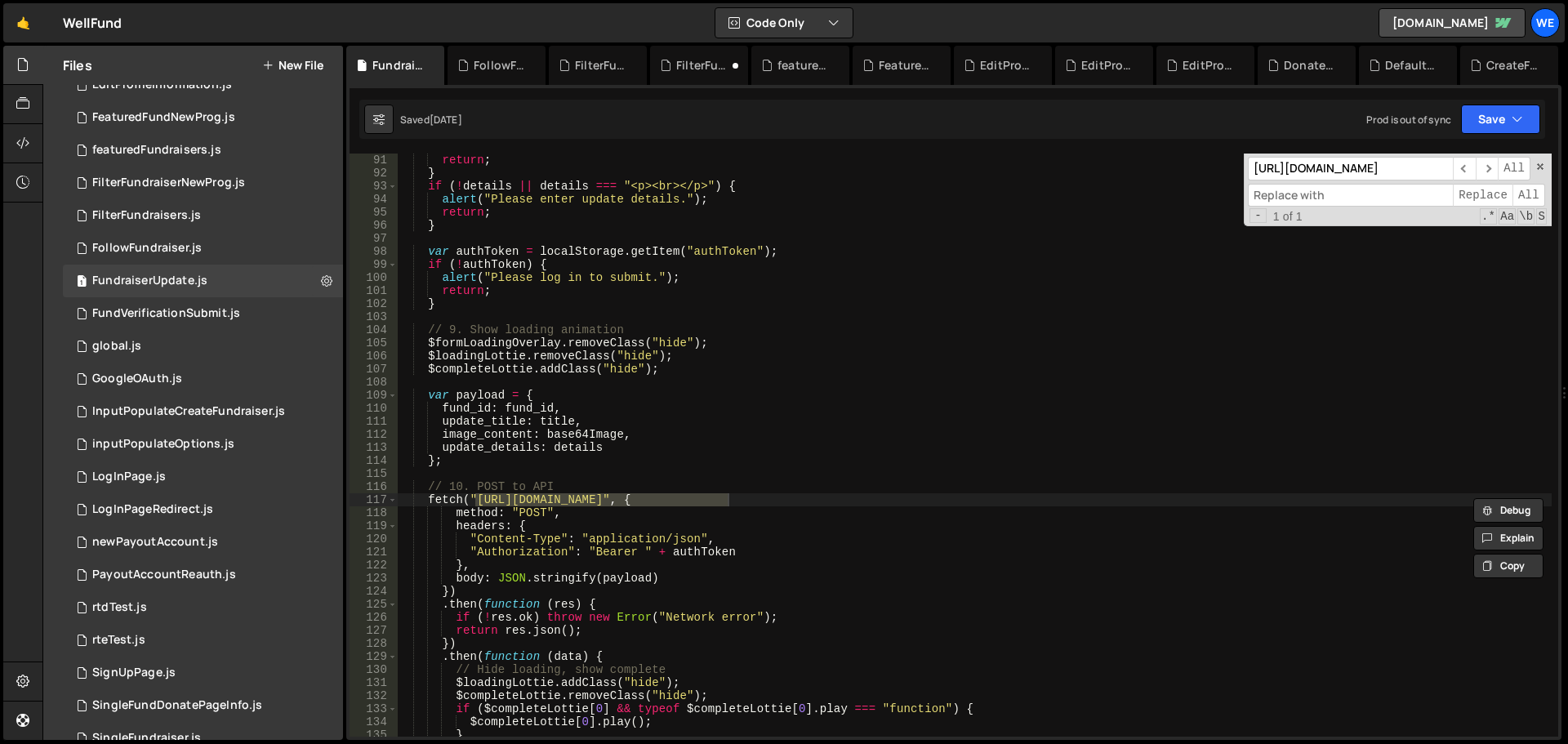
click at [1324, 195] on input at bounding box center [1350, 195] width 205 height 23
paste input "[URL][DOMAIN_NAME]"
type input "[URL][DOMAIN_NAME]"
click at [1531, 195] on span "All" at bounding box center [1529, 195] width 32 height 23
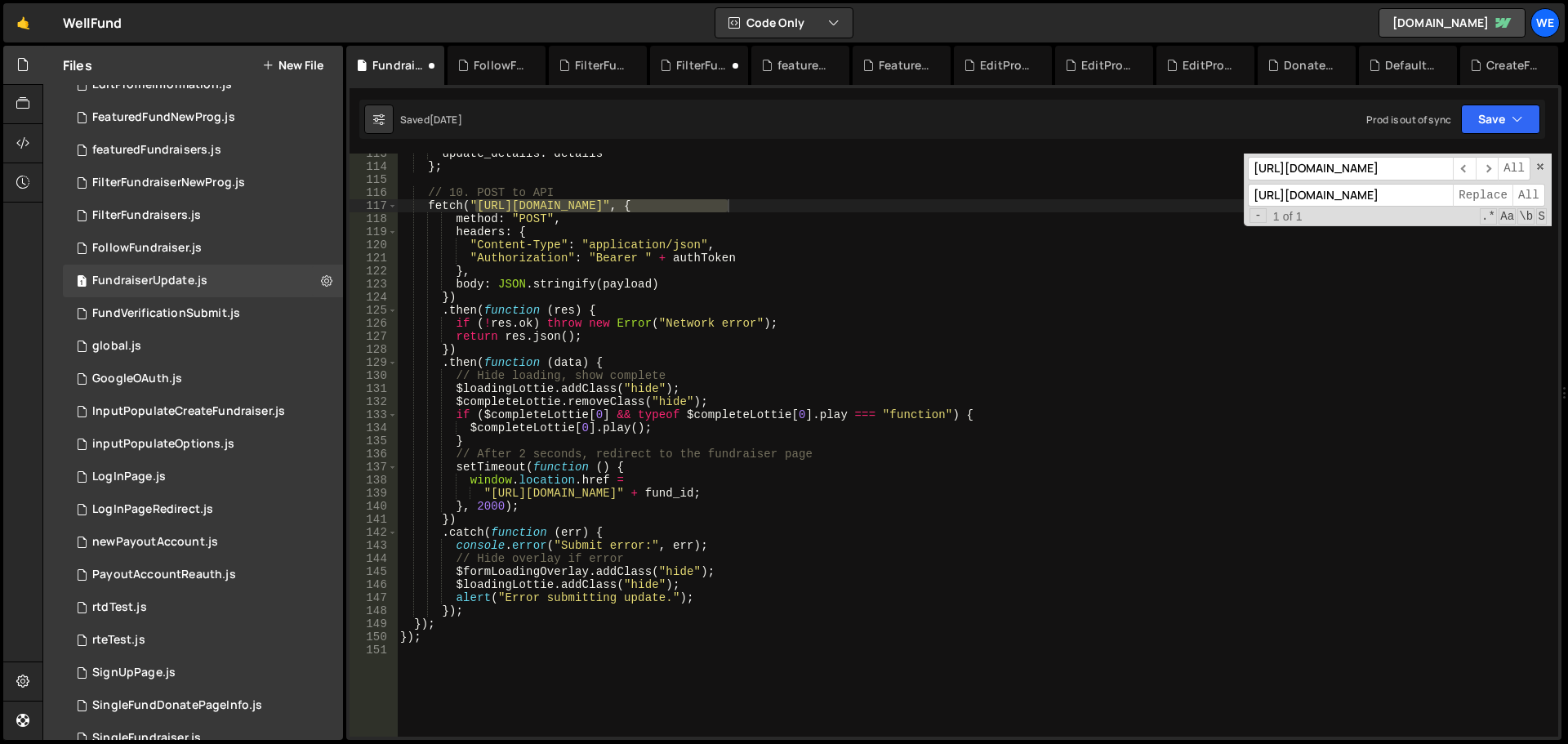
type textarea ""https://www.mywellfund.com/fundraisers/single-fundraiser?id=" + fund_id;"
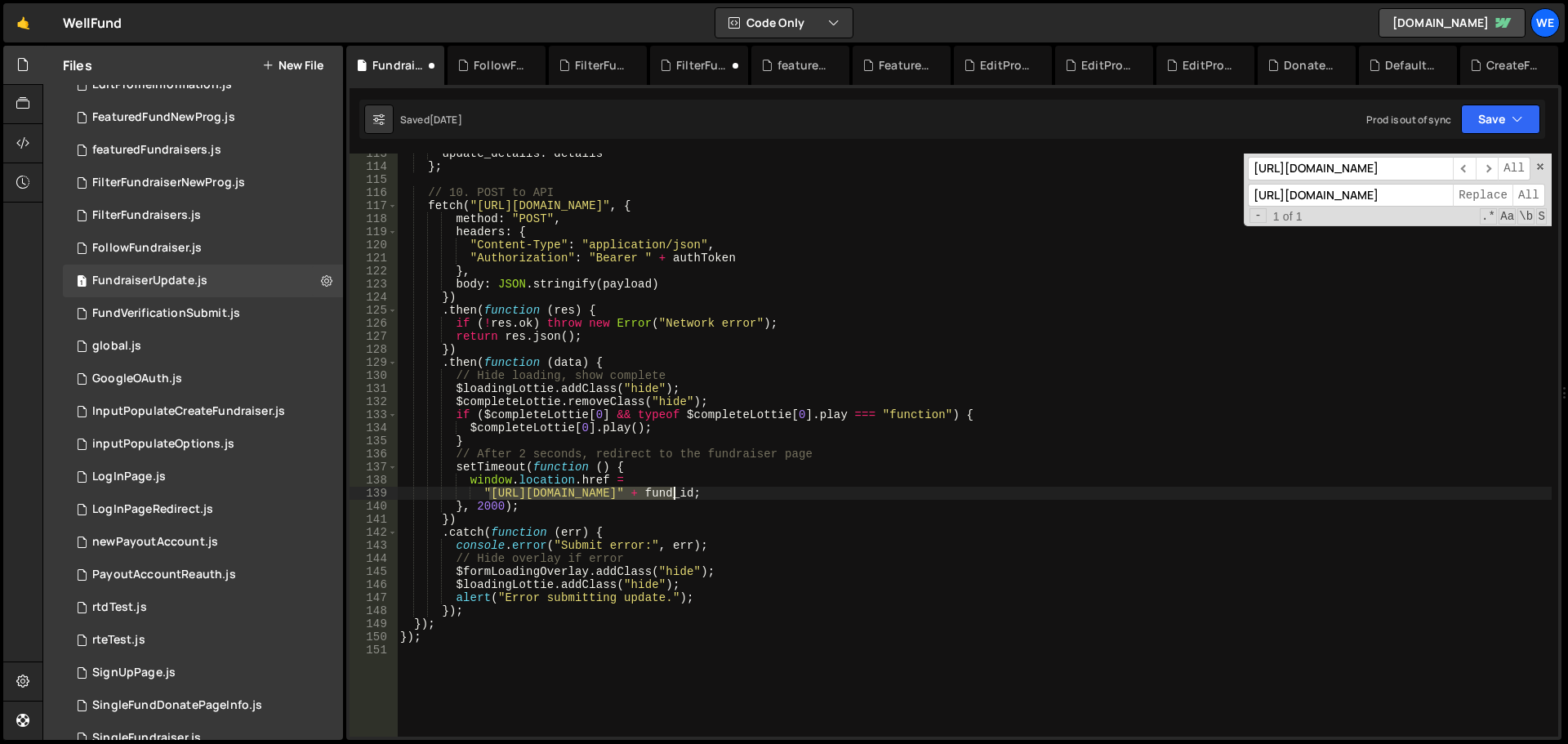
drag, startPoint x: 490, startPoint y: 491, endPoint x: 675, endPoint y: 489, distance: 185.0
click at [675, 489] on div "update_details : details } ; // 10. POST to API fetch ( "https://xru1-ldop-hv9n…" at bounding box center [975, 452] width 1155 height 610
type input "[URL][DOMAIN_NAME]"
click at [1337, 189] on input "[URL][DOMAIN_NAME]" at bounding box center [1350, 195] width 205 height 23
paste input "well-fund-website.webflow"
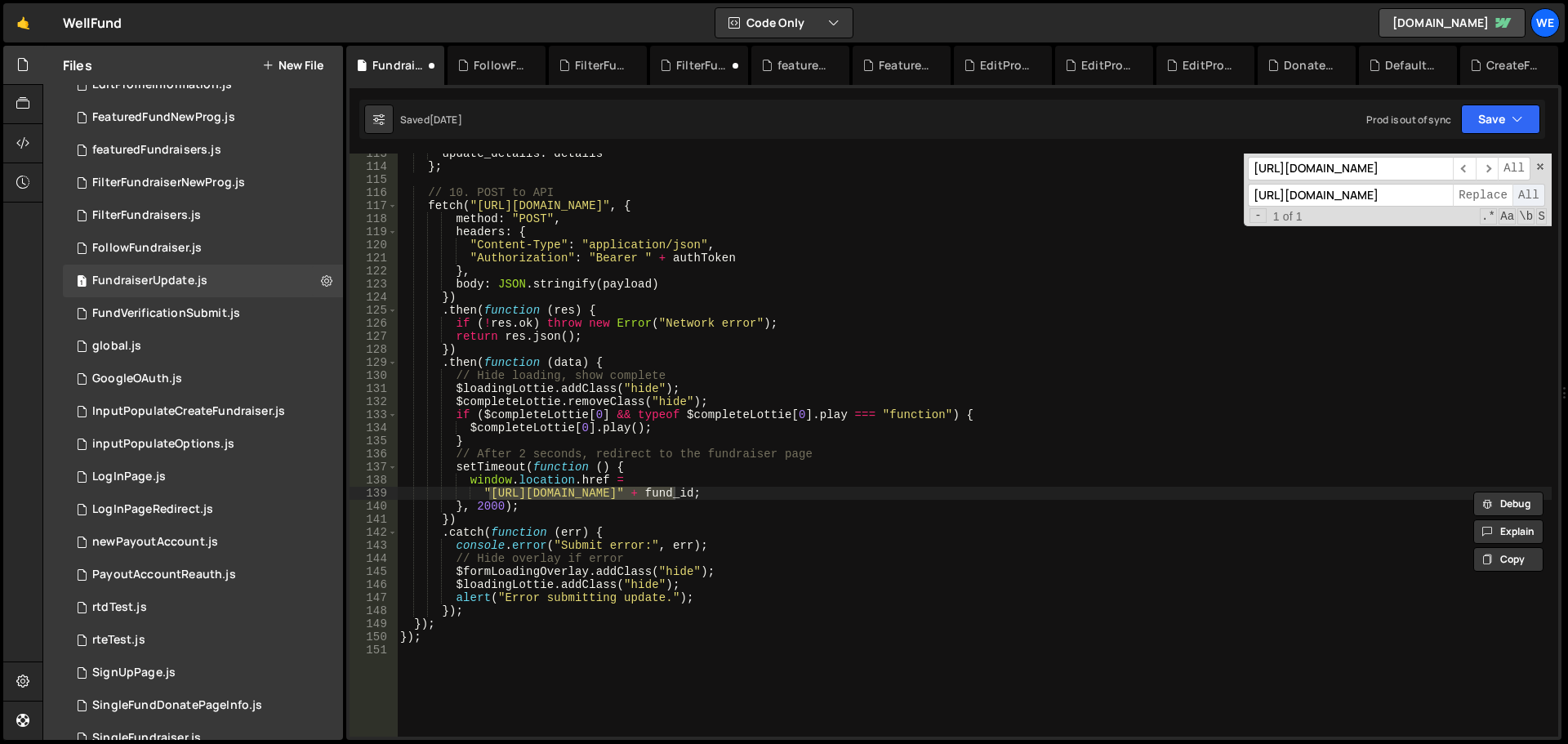
type input "[URL][DOMAIN_NAME]"
click at [1520, 199] on span "All" at bounding box center [1529, 195] width 32 height 23
click at [1507, 115] on button "Save" at bounding box center [1501, 119] width 79 height 30
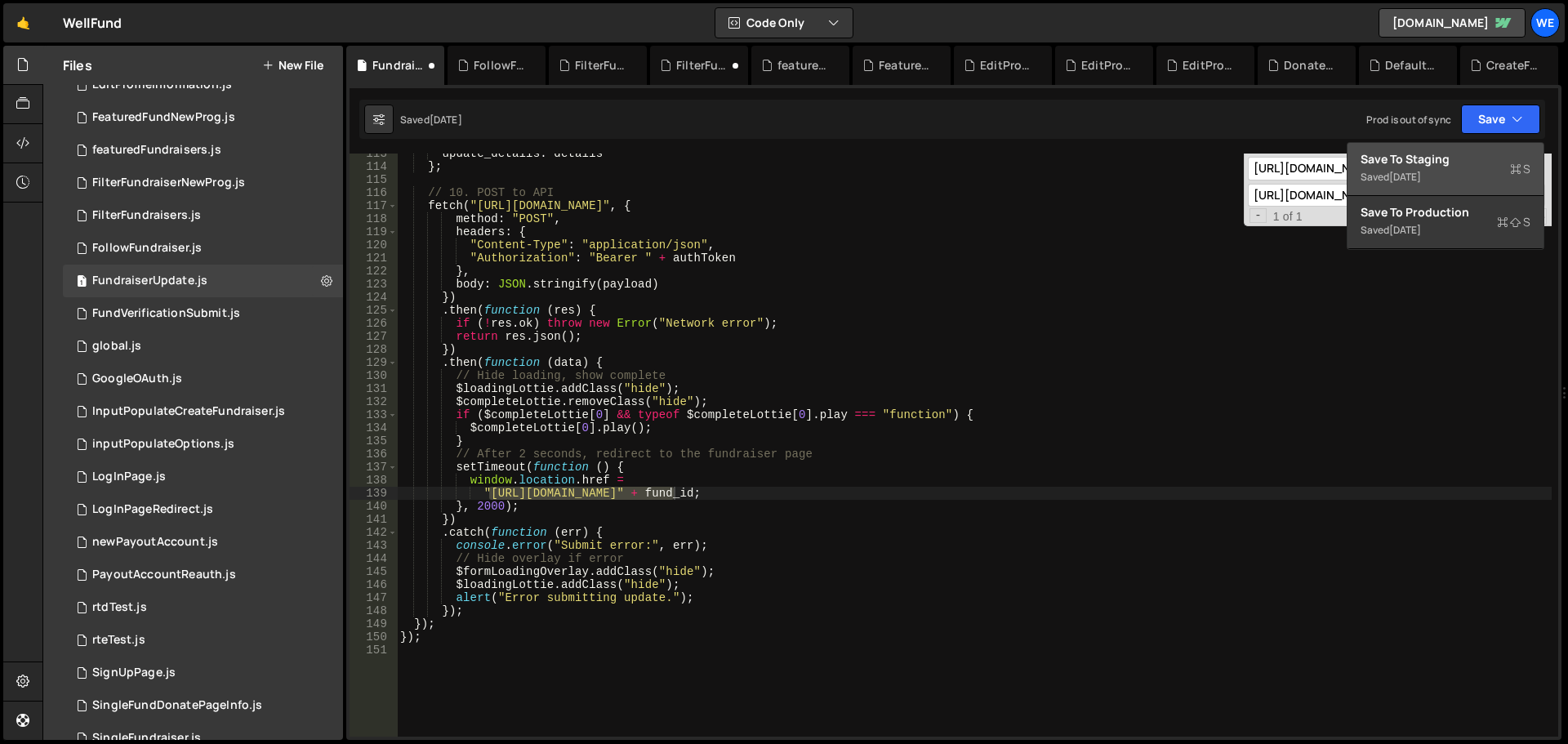
click at [1480, 152] on div "Save to Staging S" at bounding box center [1446, 160] width 170 height 16
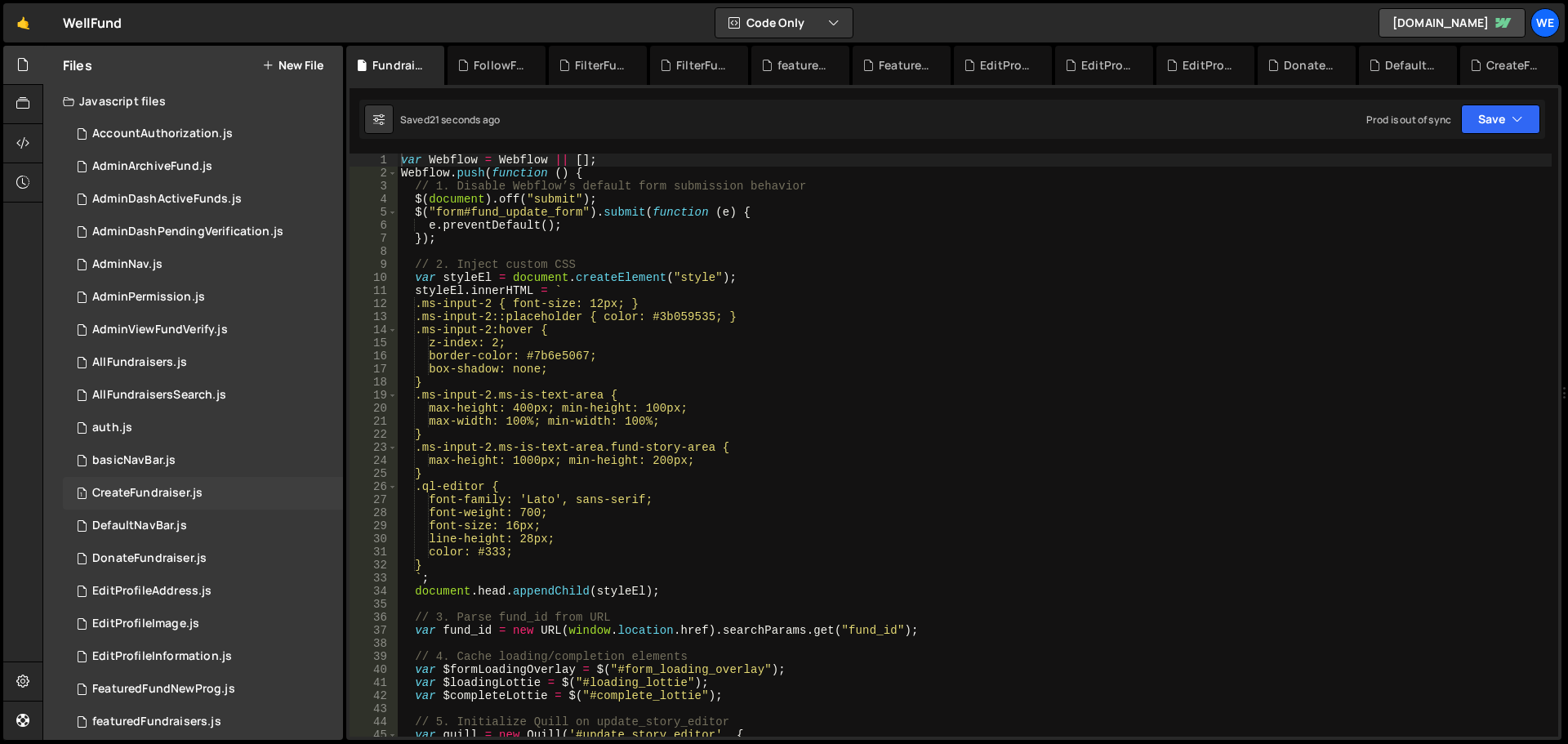
scroll to position [409, 0]
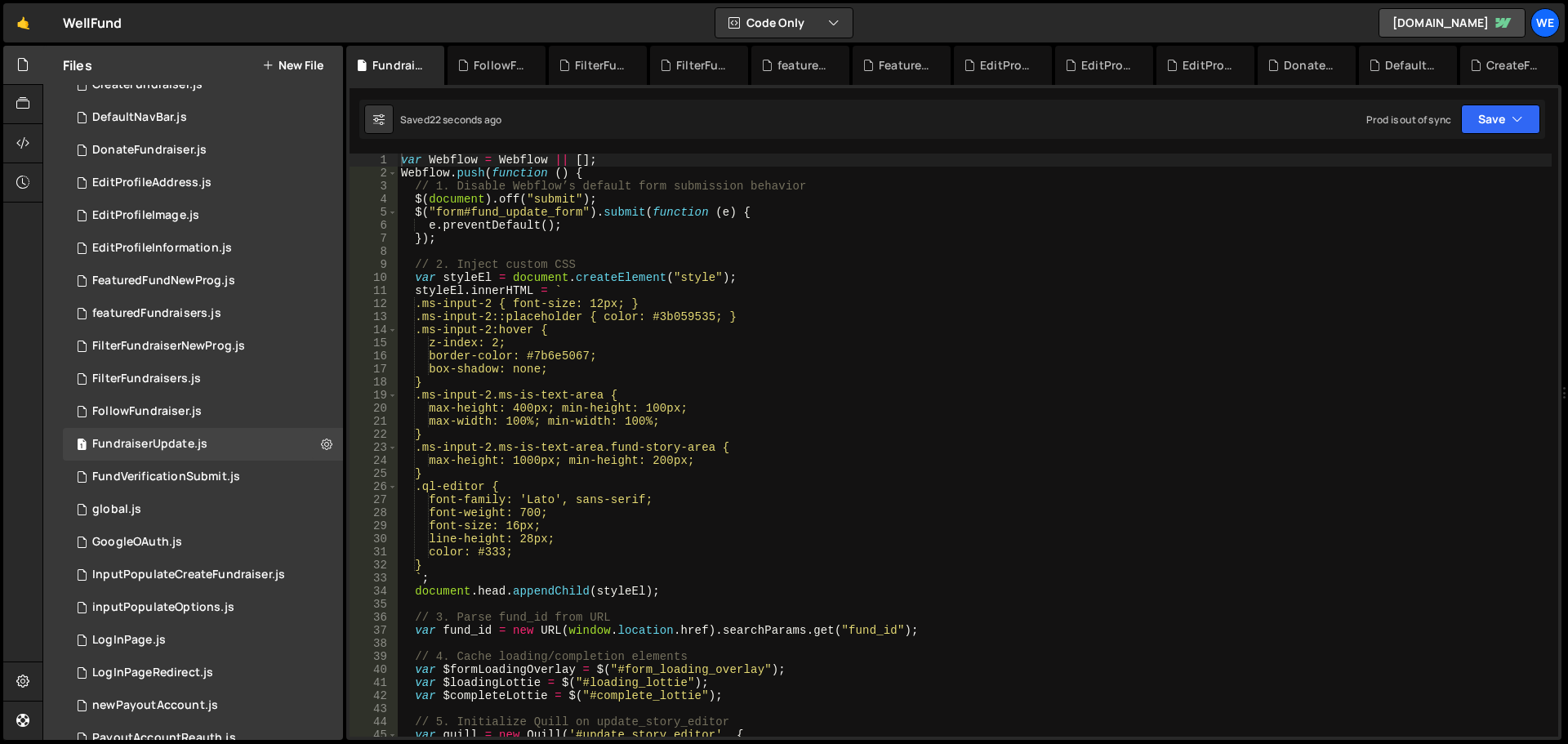
drag, startPoint x: 541, startPoint y: 335, endPoint x: 600, endPoint y: 354, distance: 62.0
click at [542, 336] on div "var Webflow = Webflow || [ ] ; Webflow . push ( function ( ) { // 1. Disable We…" at bounding box center [975, 458] width 1154 height 610
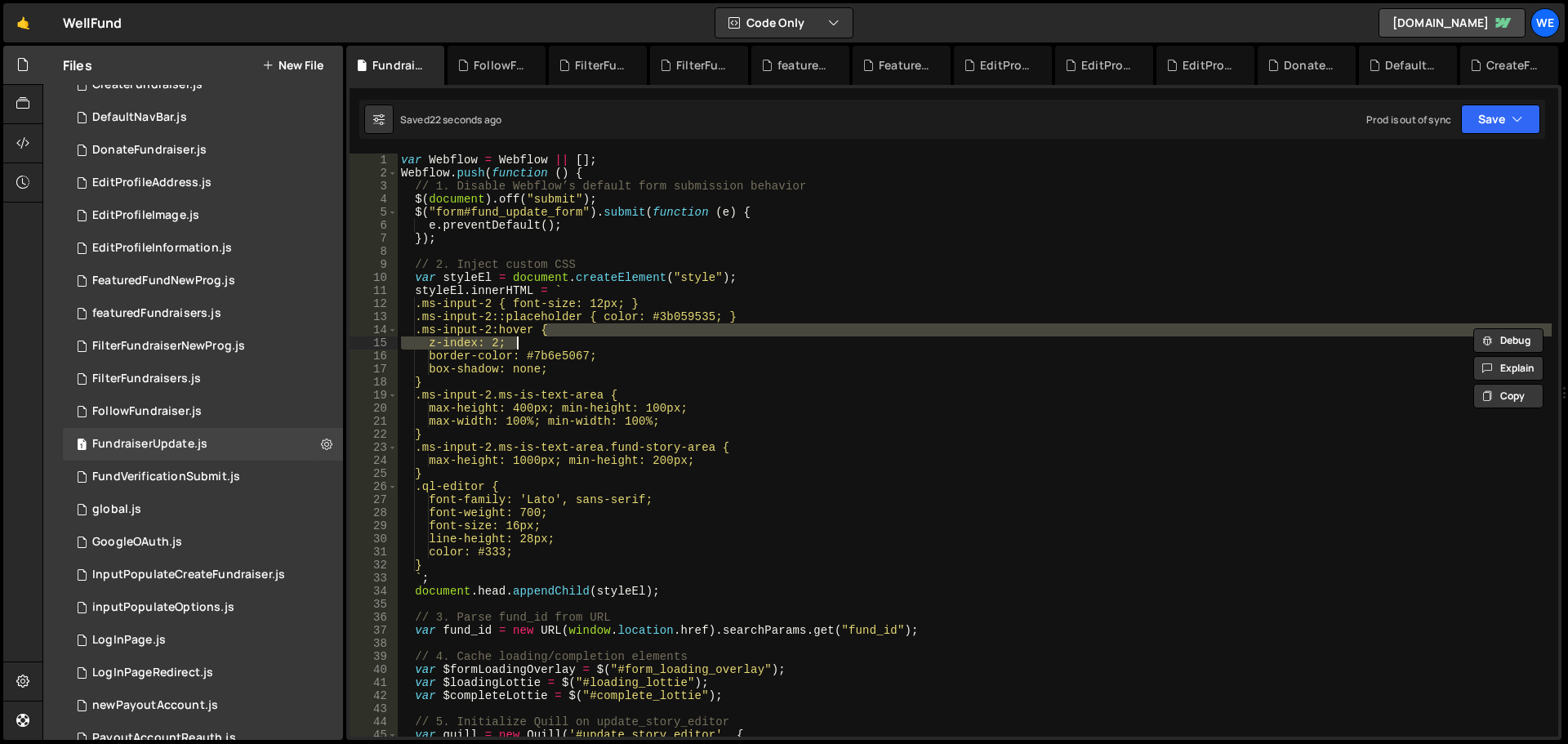
click at [731, 399] on div "var Webflow = Webflow || [ ] ; Webflow . push ( function ( ) { // 1. Disable We…" at bounding box center [975, 458] width 1154 height 610
type textarea ".ms-input-2.ms-is-text-area {"
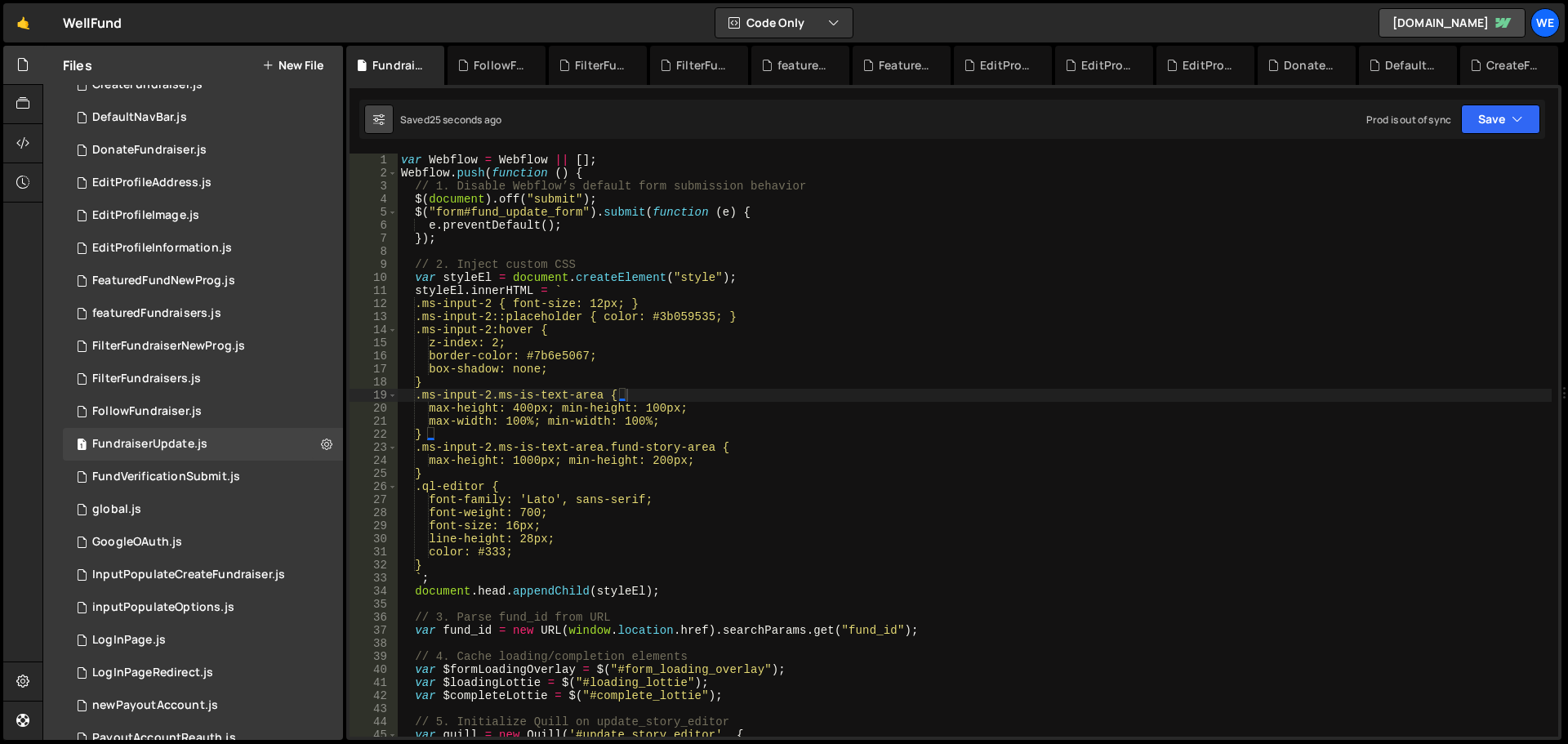
click at [384, 120] on icon at bounding box center [378, 119] width 12 height 16
select select "editor"
select select "ace/theme/monokai"
type input "14"
checkbox input "true"
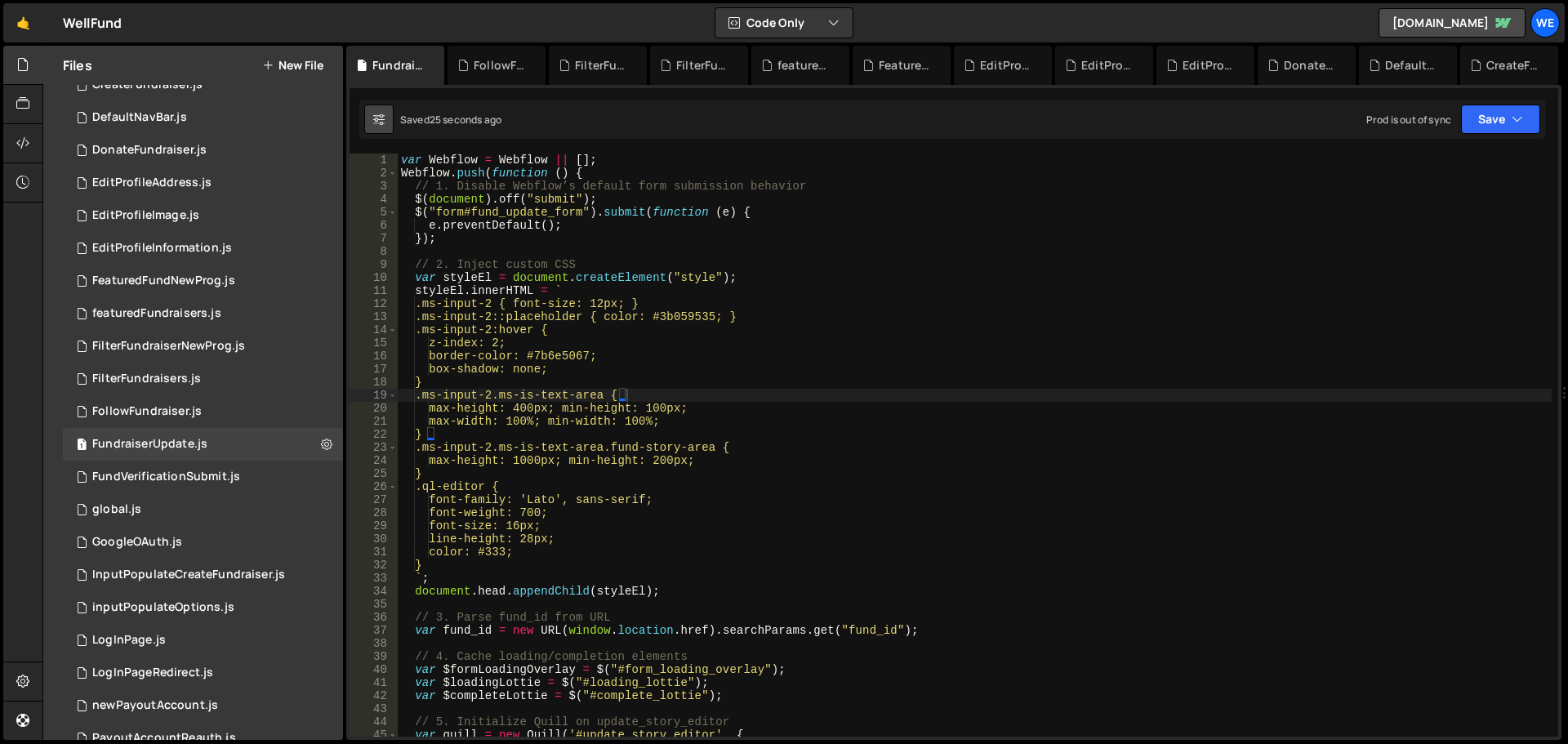
checkbox input "true"
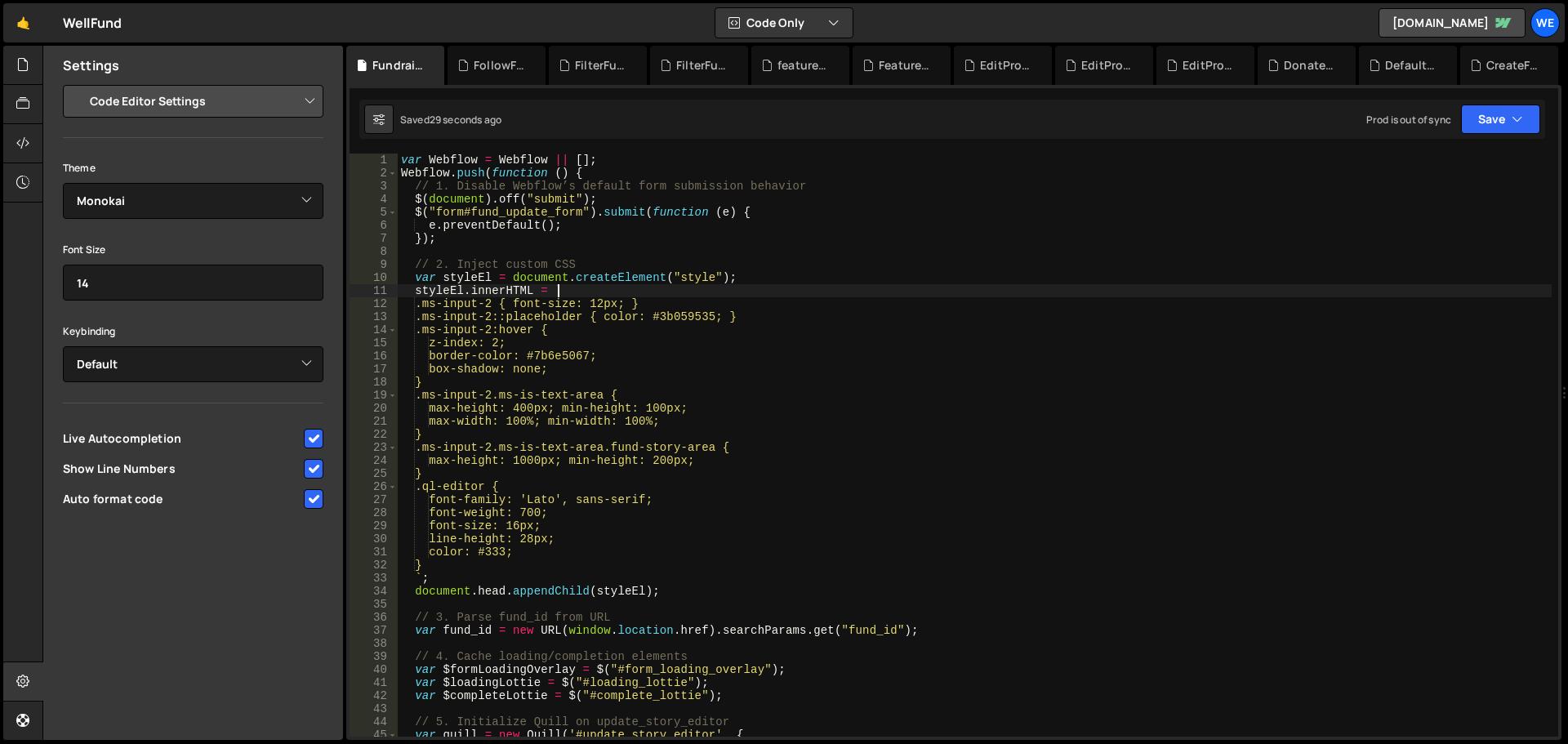
drag, startPoint x: 940, startPoint y: 290, endPoint x: 473, endPoint y: 409, distance: 481.9
click at [473, 409] on div "var Webflow = Webflow || [ ] ; Webflow . push ( function ( ) { // 1. Disable We…" at bounding box center [975, 458] width 1154 height 610
type textarea "max-height: 400px; min-height: 100px;"
click at [314, 500] on input "checkbox" at bounding box center [314, 499] width 20 height 20
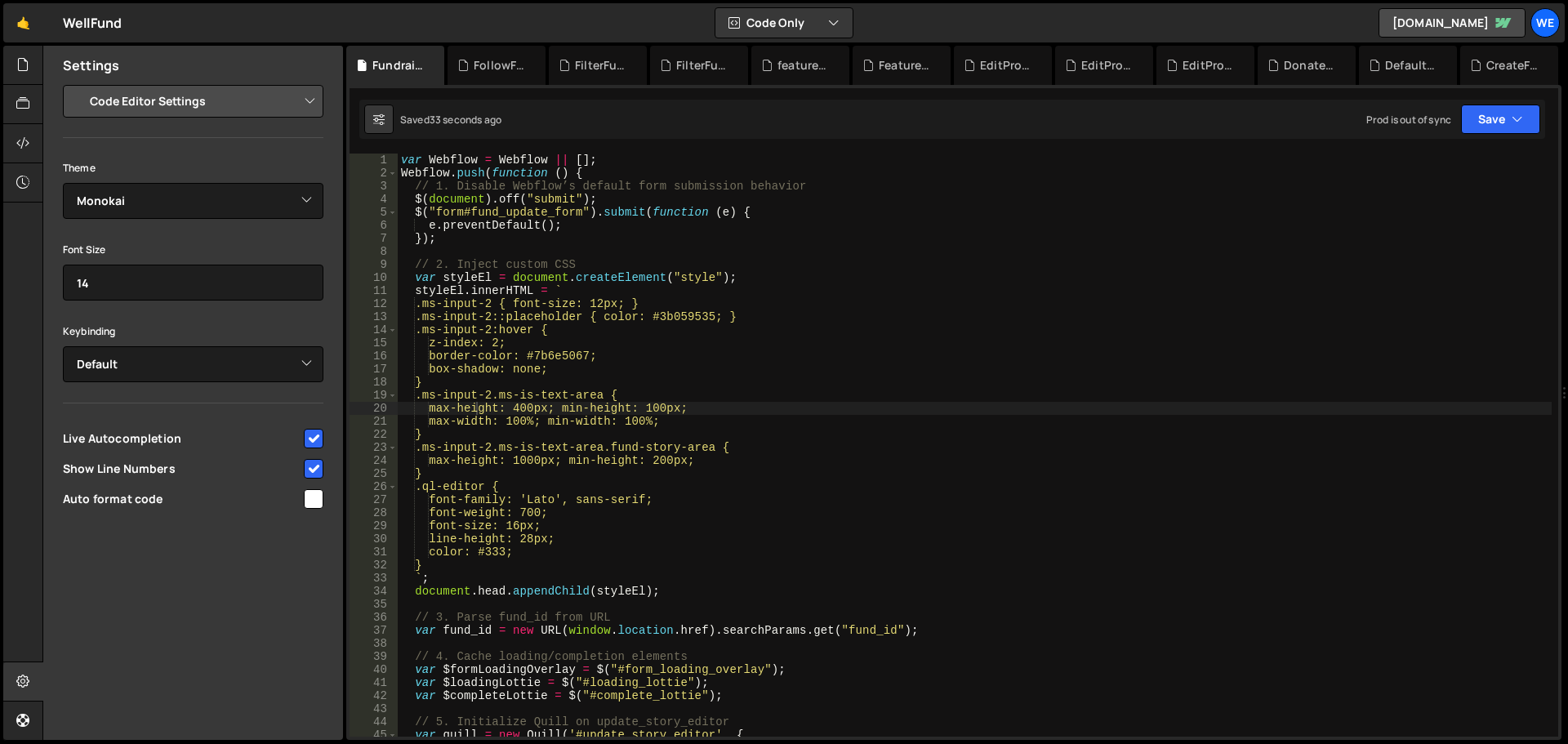
checkbox input "true"
click at [311, 471] on input "checkbox" at bounding box center [314, 469] width 20 height 20
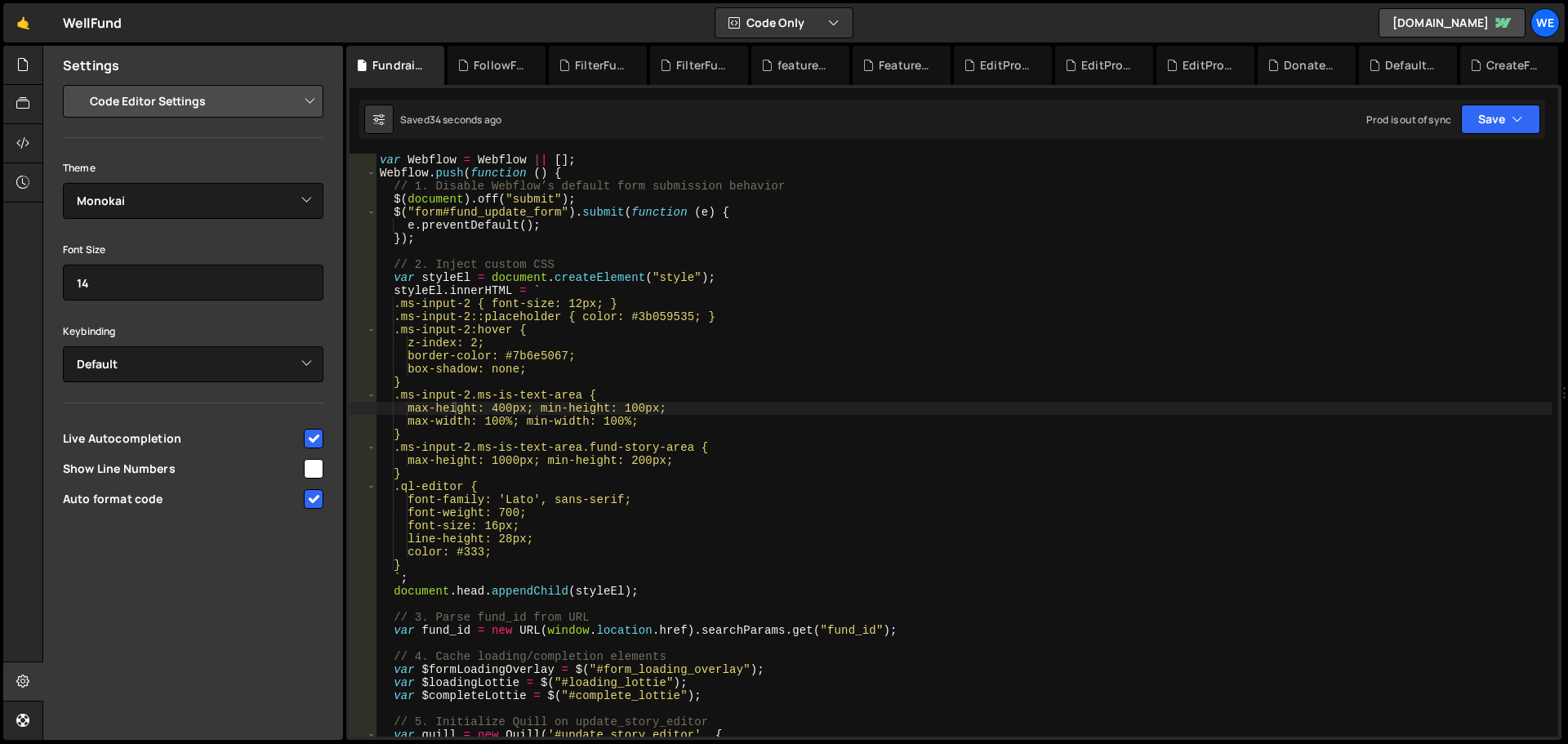
click at [311, 471] on input "checkbox" at bounding box center [314, 469] width 20 height 20
checkbox input "true"
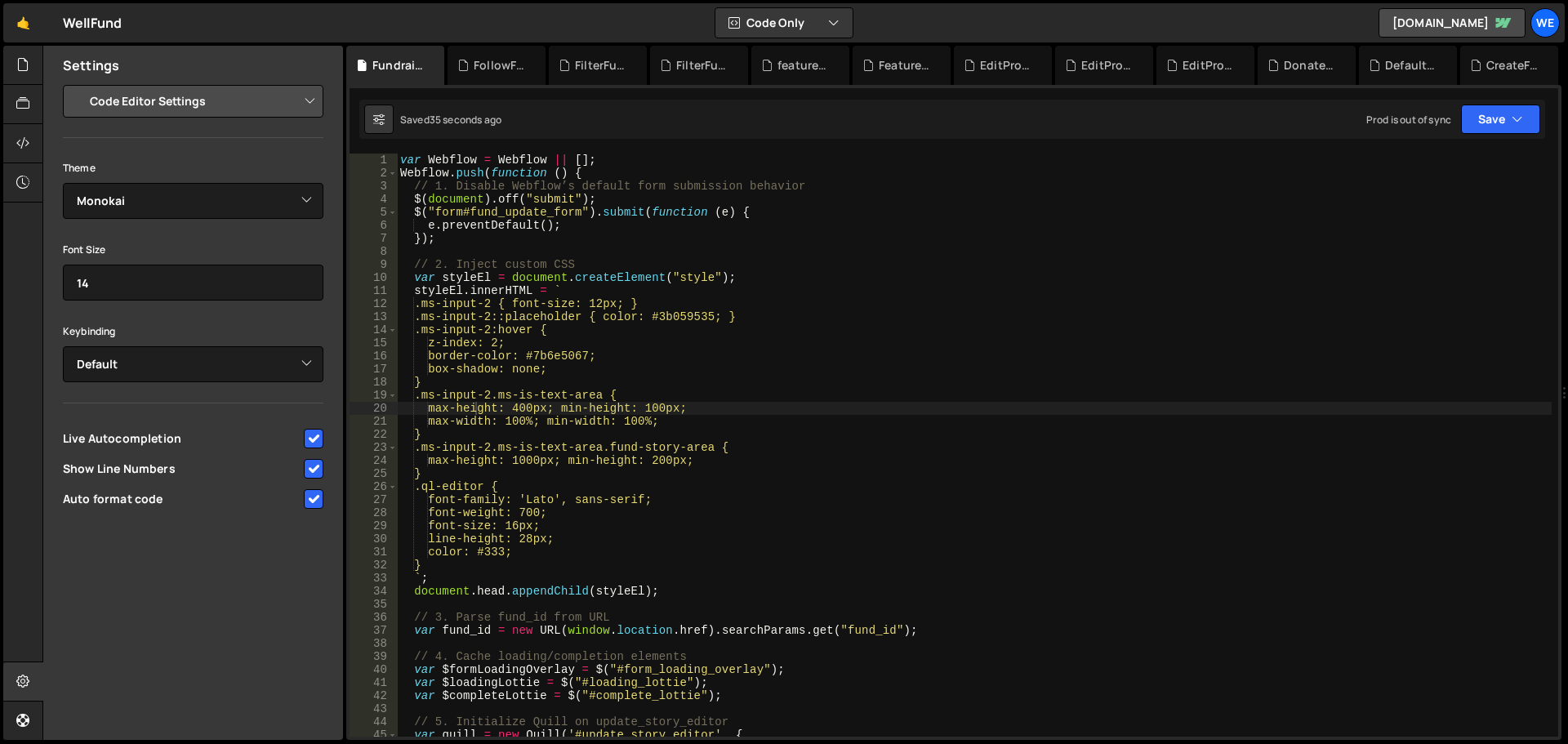
click at [313, 431] on input "checkbox" at bounding box center [314, 438] width 20 height 20
checkbox input "true"
click at [165, 362] on select "Default Vim Emacs Sublime VSCode" at bounding box center [193, 364] width 261 height 36
type textarea "}"
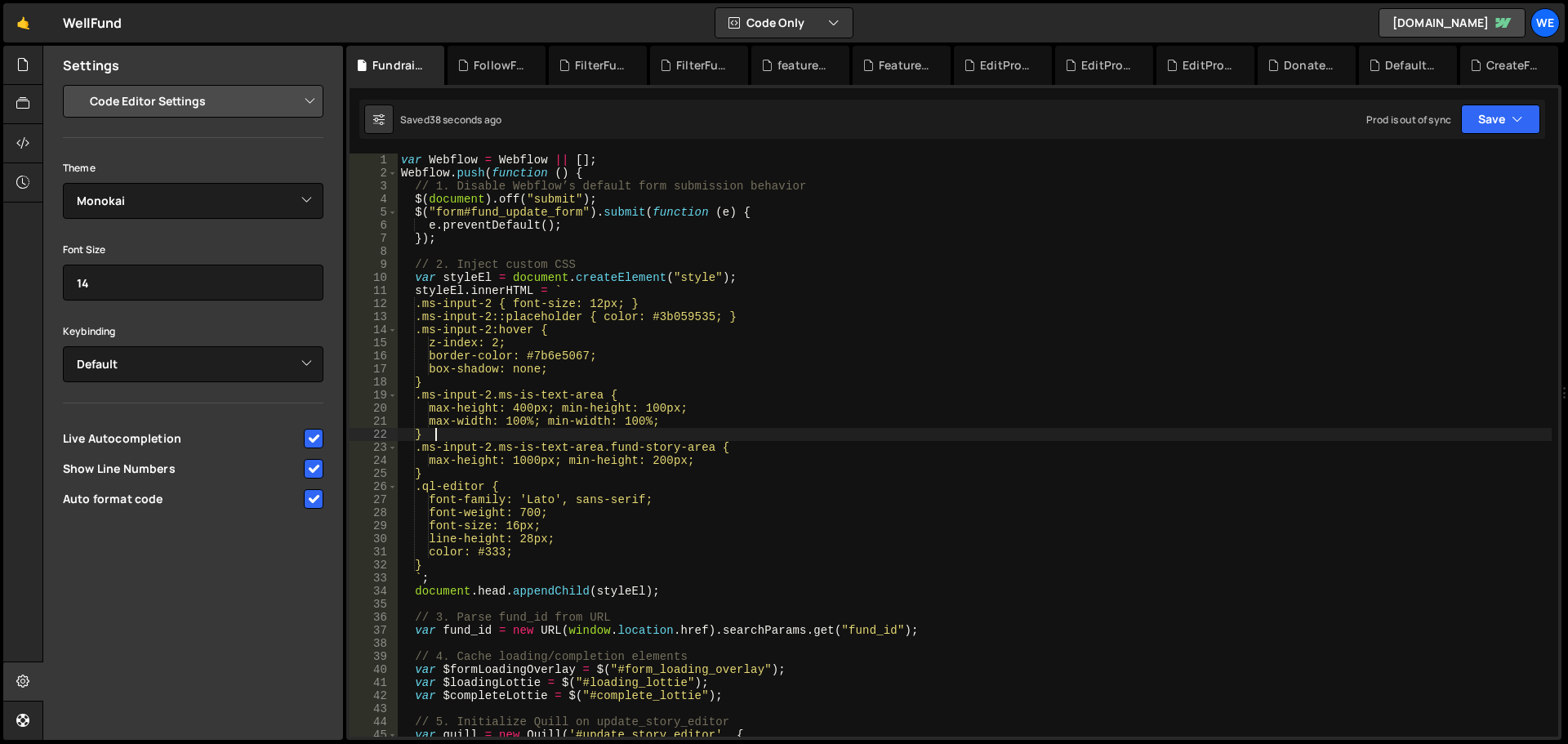
click at [825, 433] on div "var Webflow = Webflow || [ ] ; Webflow . push ( function ( ) { // 1. Disable We…" at bounding box center [975, 458] width 1154 height 610
click at [146, 287] on input "14" at bounding box center [193, 282] width 261 height 36
click at [214, 182] on div "Theme Ambiance Chaos Clouds Midnight Dracula Cobalt Gruvbox Green on Black idle…" at bounding box center [193, 188] width 261 height 61
click at [234, 194] on select "Ambiance Chaos Clouds Midnight Dracula Cobalt Gruvbox Green on Black idle Finge…" at bounding box center [193, 201] width 261 height 36
drag, startPoint x: 246, startPoint y: 168, endPoint x: 240, endPoint y: 158, distance: 11.7
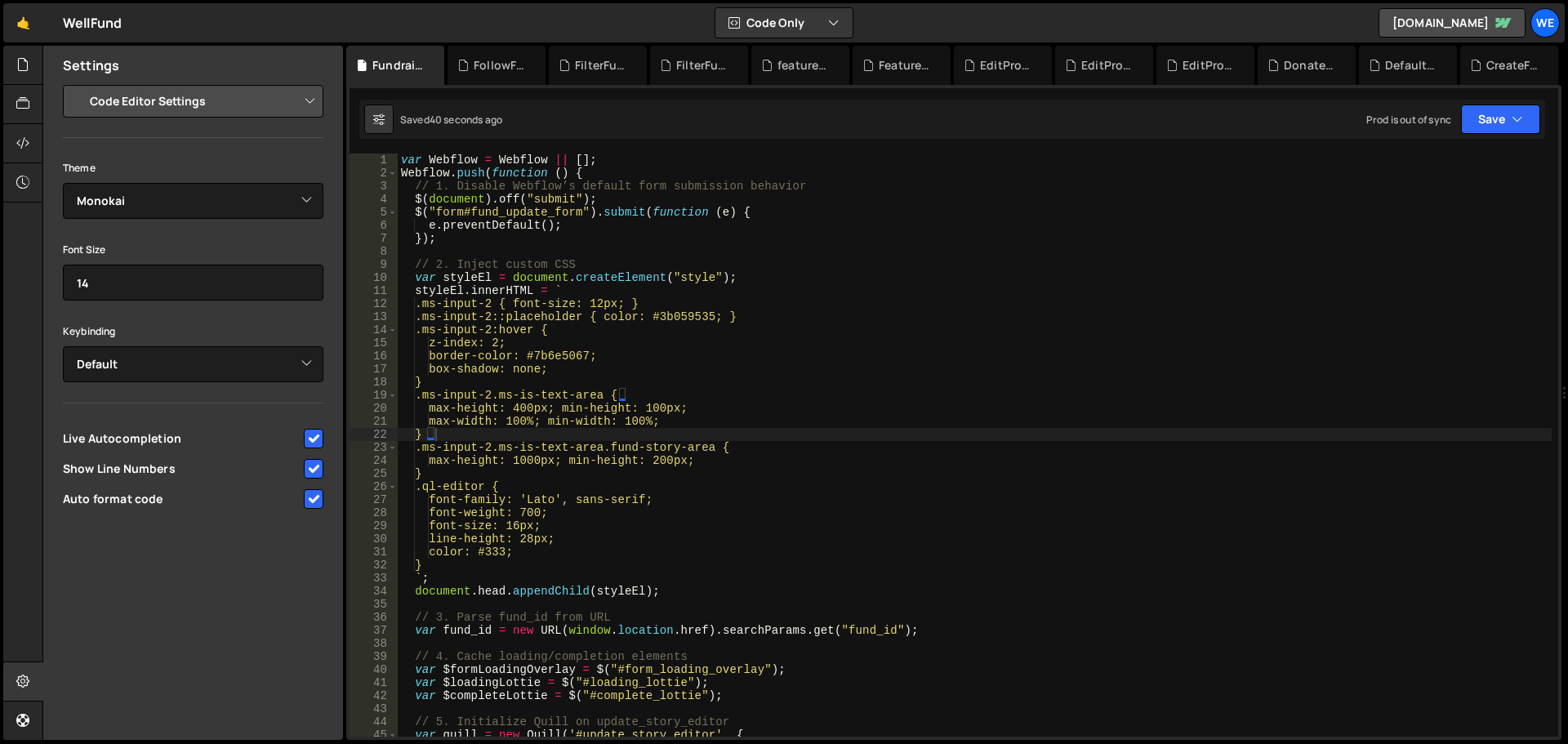
click at [246, 168] on div "Theme Ambiance Chaos Clouds Midnight Dracula Cobalt Gruvbox Green on Black idle…" at bounding box center [193, 188] width 261 height 61
click at [152, 106] on select "Project Settings Code Editor Settings Chat Settings" at bounding box center [196, 101] width 239 height 36
click at [941, 385] on div "var Webflow = Webflow || [ ] ; Webflow . push ( function ( ) { // 1. Disable We…" at bounding box center [975, 458] width 1154 height 610
click at [19, 67] on icon at bounding box center [22, 65] width 13 height 18
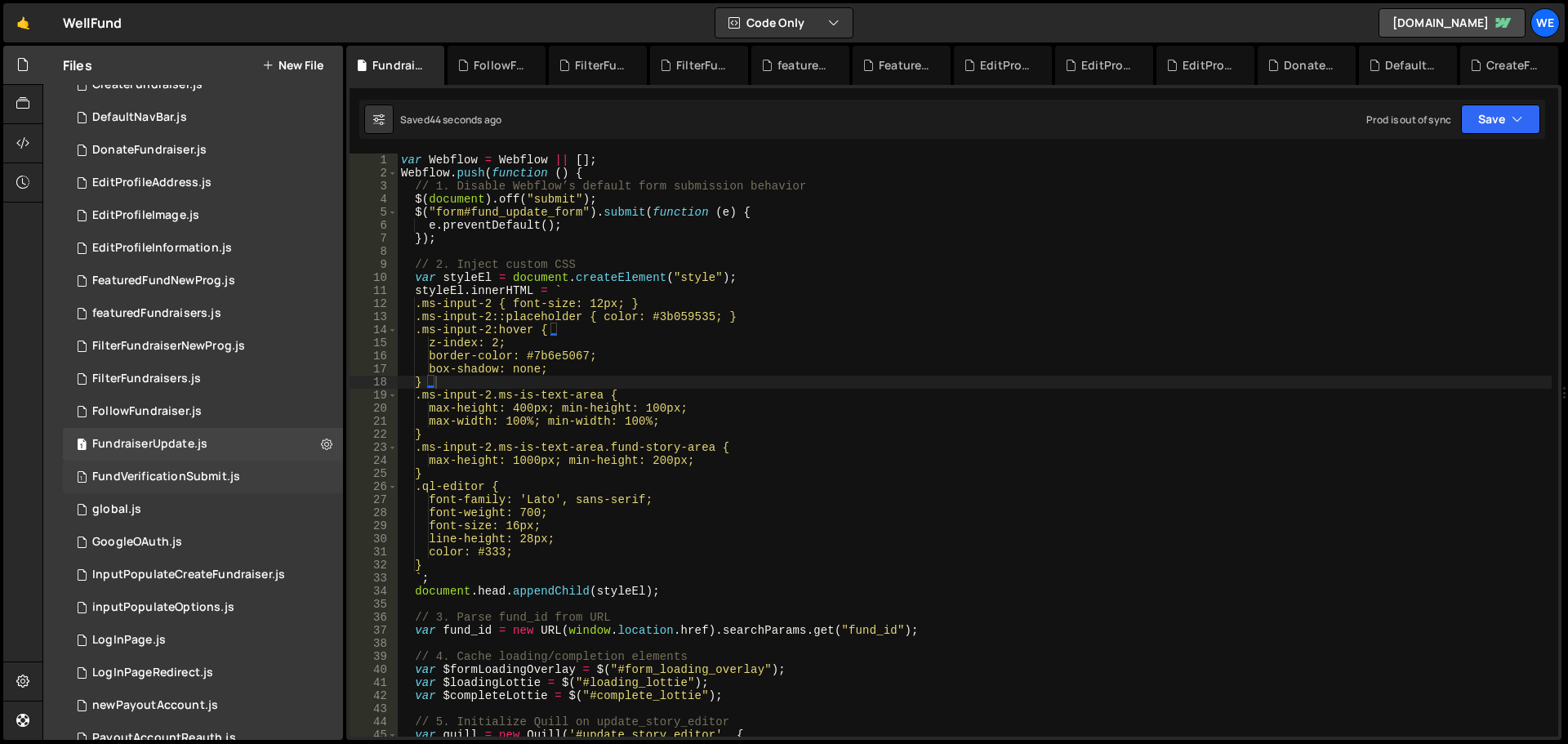
click at [204, 483] on div "FundVerificationSubmit.js" at bounding box center [166, 477] width 148 height 14
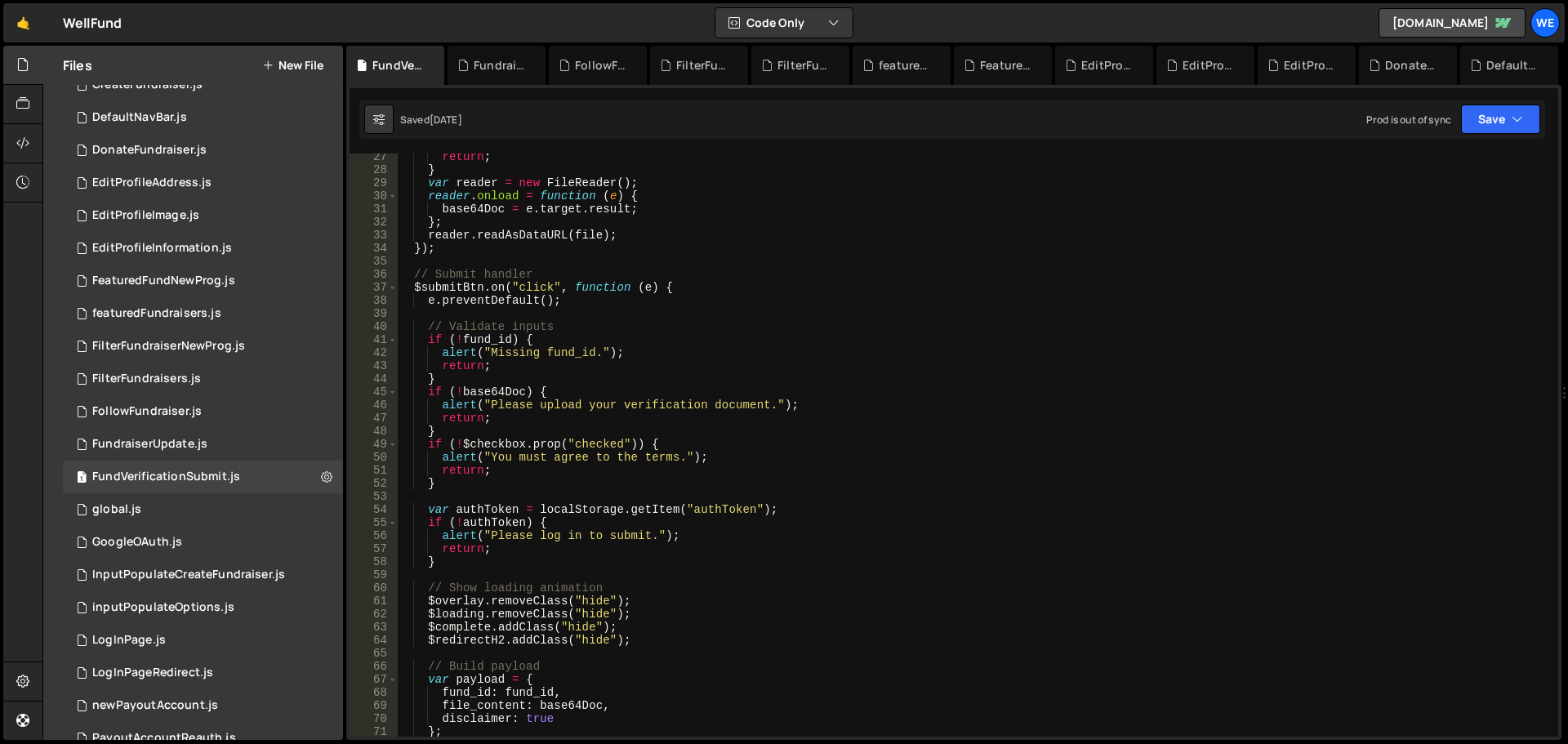
scroll to position [686, 0]
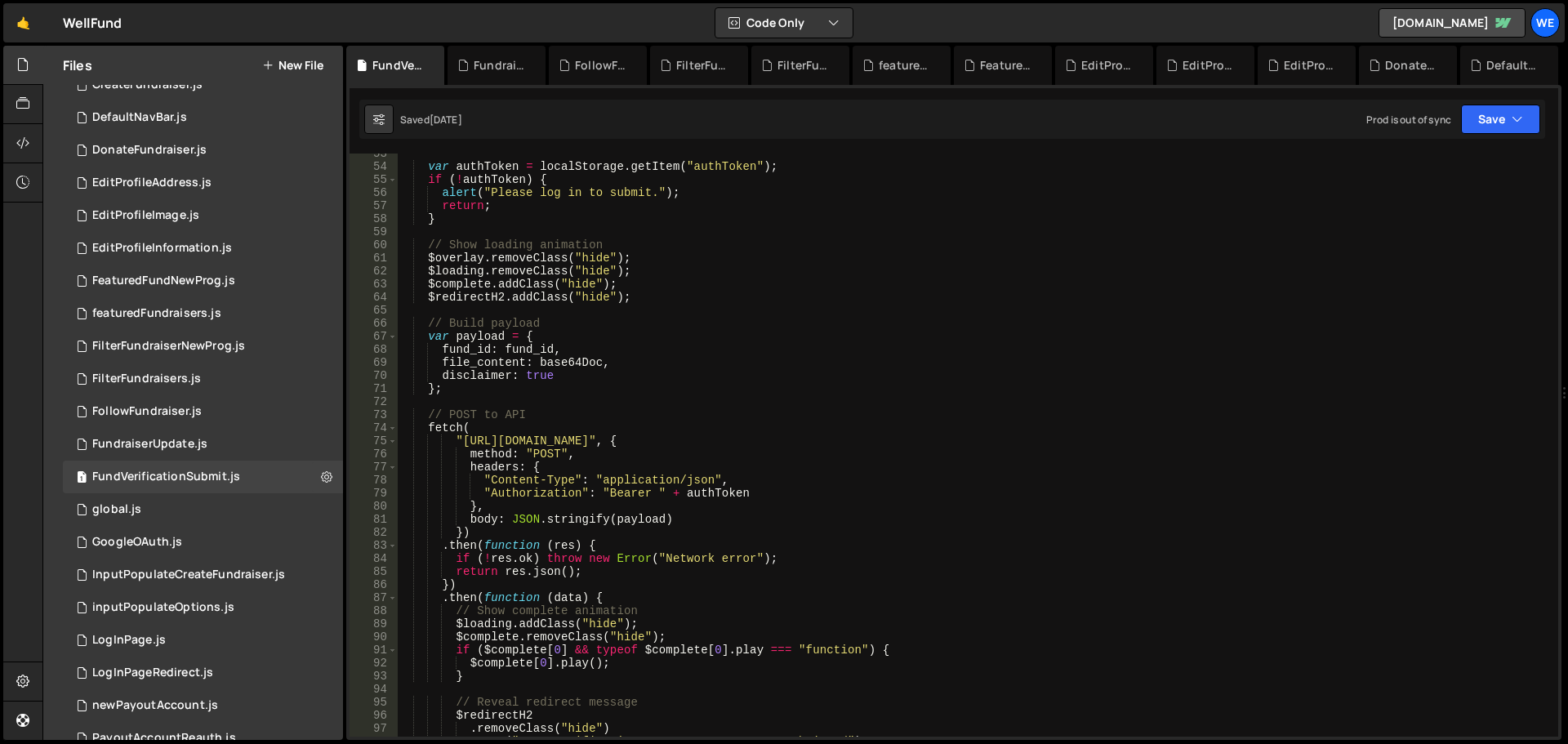
type textarea ""[URL][DOMAIN_NAME]", {"
drag, startPoint x: 460, startPoint y: 438, endPoint x: 715, endPoint y: 437, distance: 255.0
click at [715, 437] on div "var authToken = localStorage . getItem ( "authToken" ) ; if ( ! authToken ) { a…" at bounding box center [975, 452] width 1155 height 610
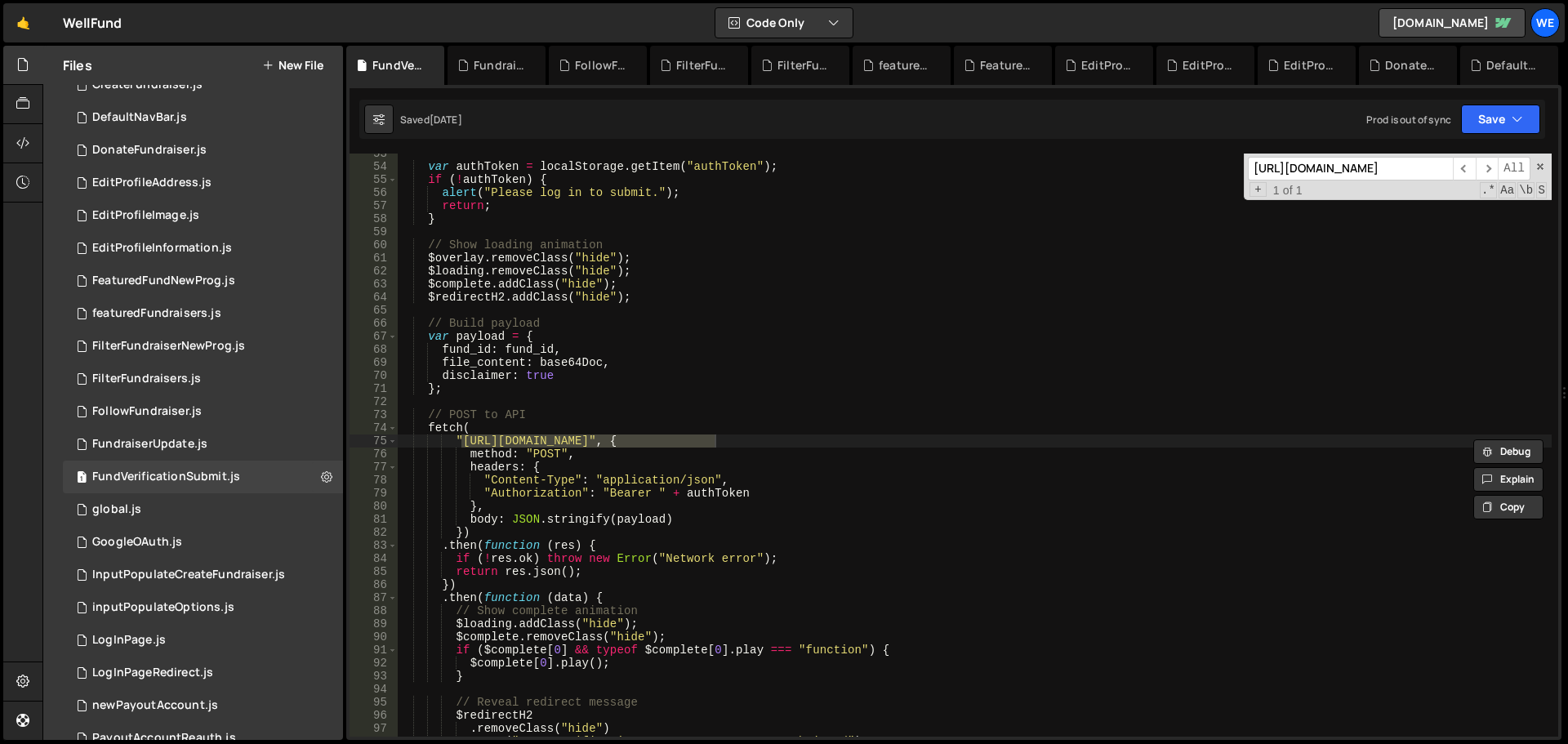
scroll to position [0, 0]
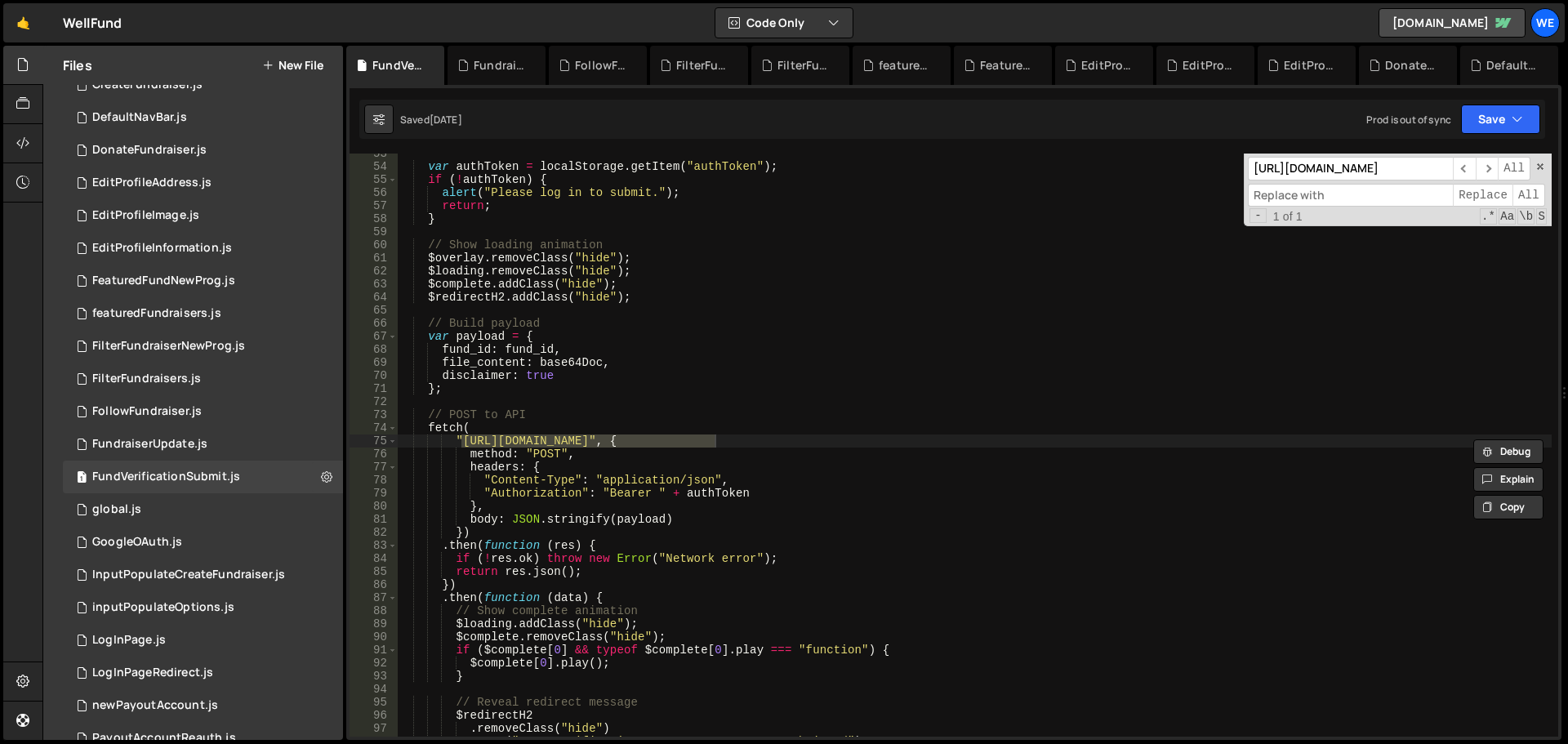
paste input "[URL][DOMAIN_NAME]"
type input "[URL][DOMAIN_NAME]"
click at [1529, 193] on span "All" at bounding box center [1529, 195] width 32 height 23
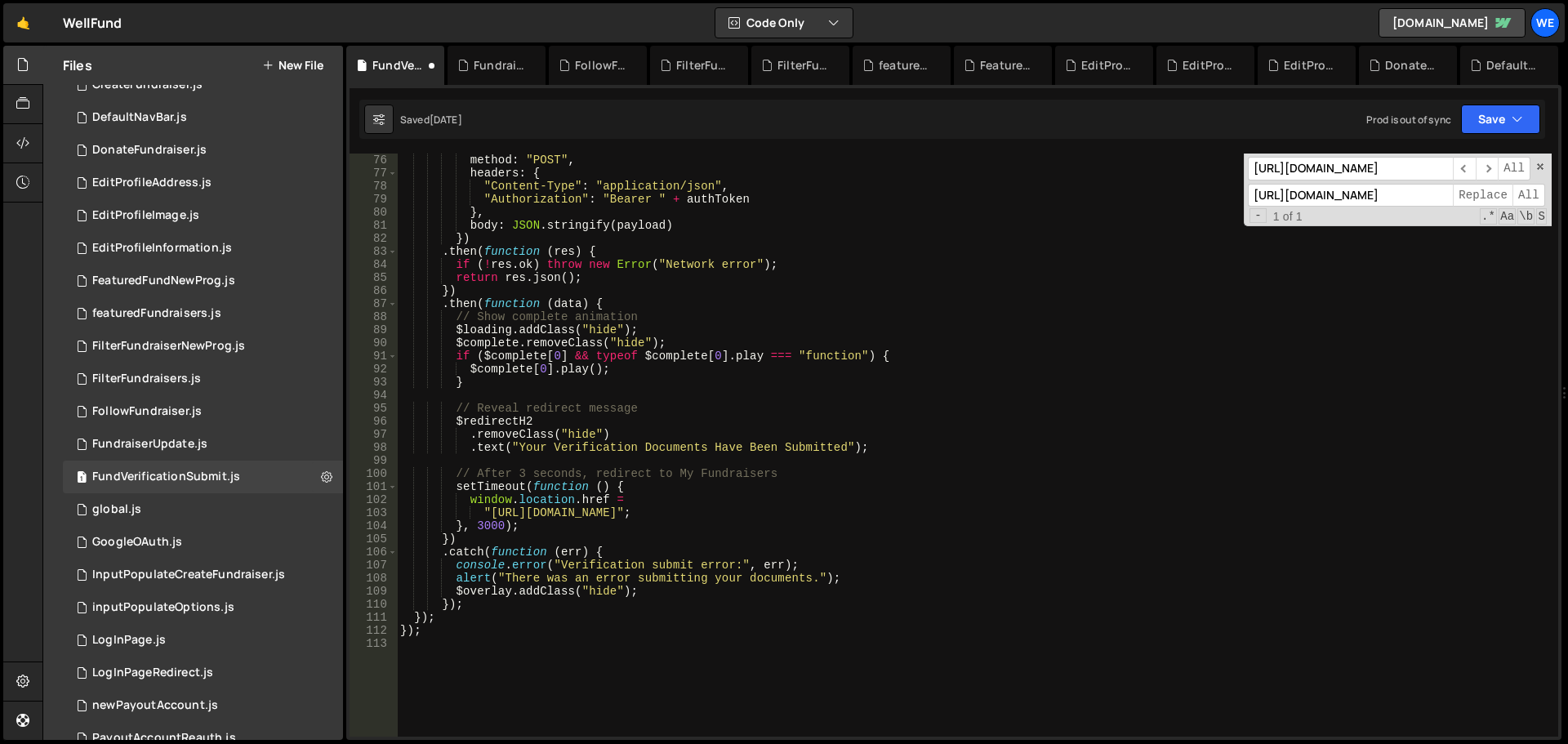
type textarea ""[URL][DOMAIN_NAME]";"
click at [490, 507] on div "method : "POST" , headers : { "Content-Type" : "application/json" , "Authorizat…" at bounding box center [975, 458] width 1155 height 610
drag, startPoint x: 674, startPoint y: 512, endPoint x: 689, endPoint y: 580, distance: 69.6
click at [675, 512] on div "method : "POST" , headers : { "Content-Type" : "application/json" , "Authorizat…" at bounding box center [975, 458] width 1155 height 610
type input "[URL][DOMAIN_NAME]"
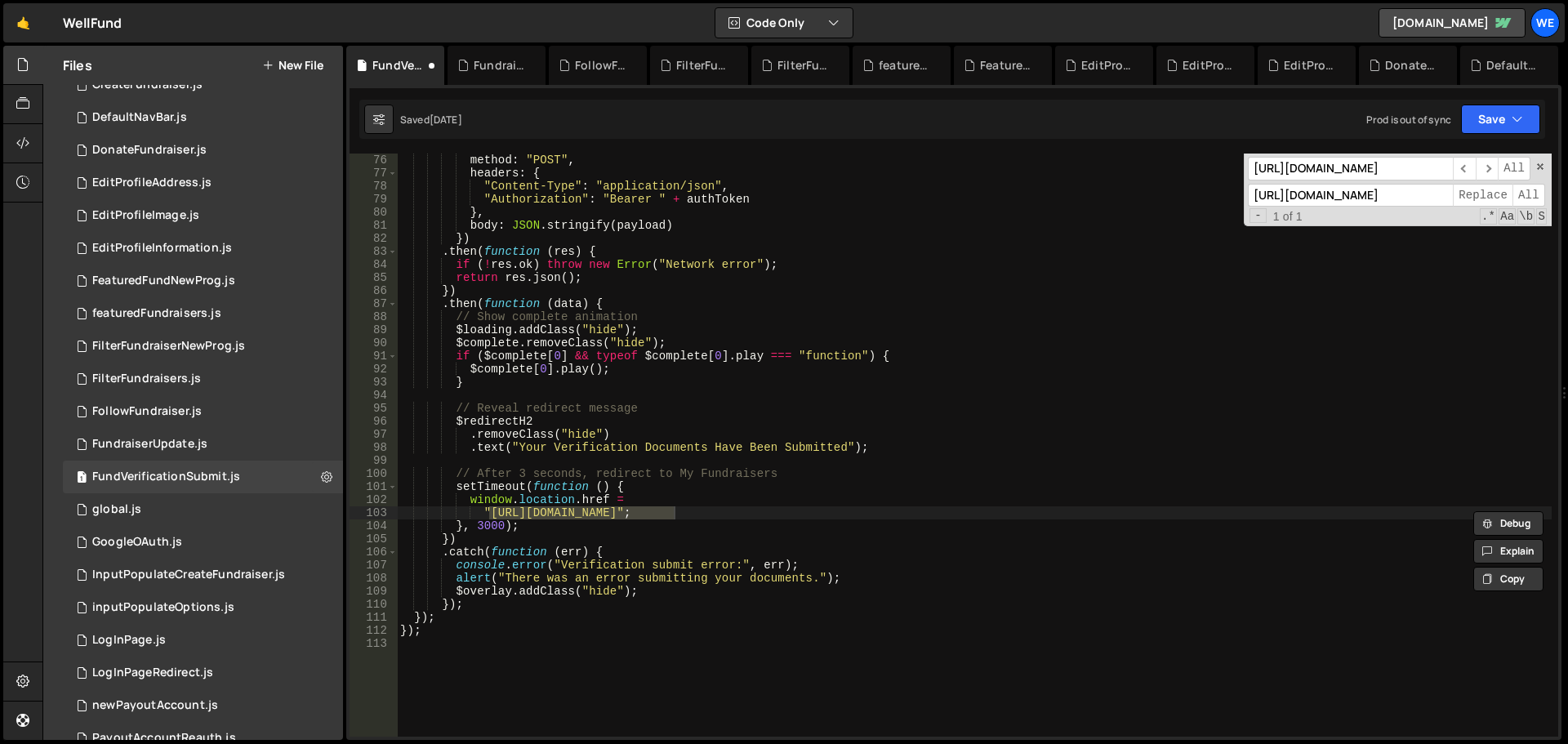
paste input "well-fund-website.webflow"
type input "[URL][DOMAIN_NAME]"
click at [1525, 195] on span "All" at bounding box center [1529, 195] width 32 height 23
type textarea ".removeClass("hide")"
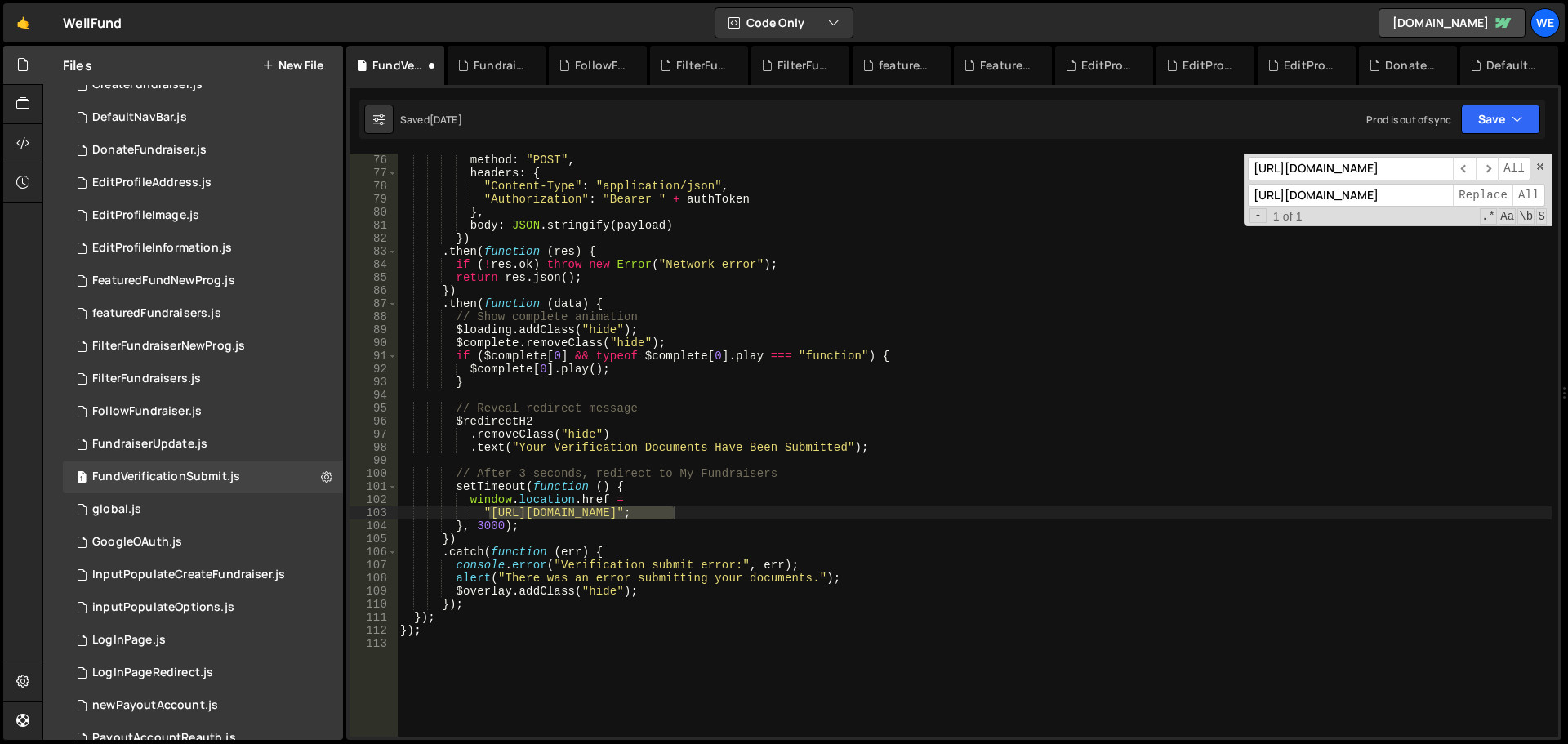
click at [1201, 437] on div "method : "POST" , headers : { "Content-Type" : "application/json" , "Authorizat…" at bounding box center [975, 458] width 1155 height 610
click at [1490, 108] on button "Save" at bounding box center [1501, 119] width 79 height 30
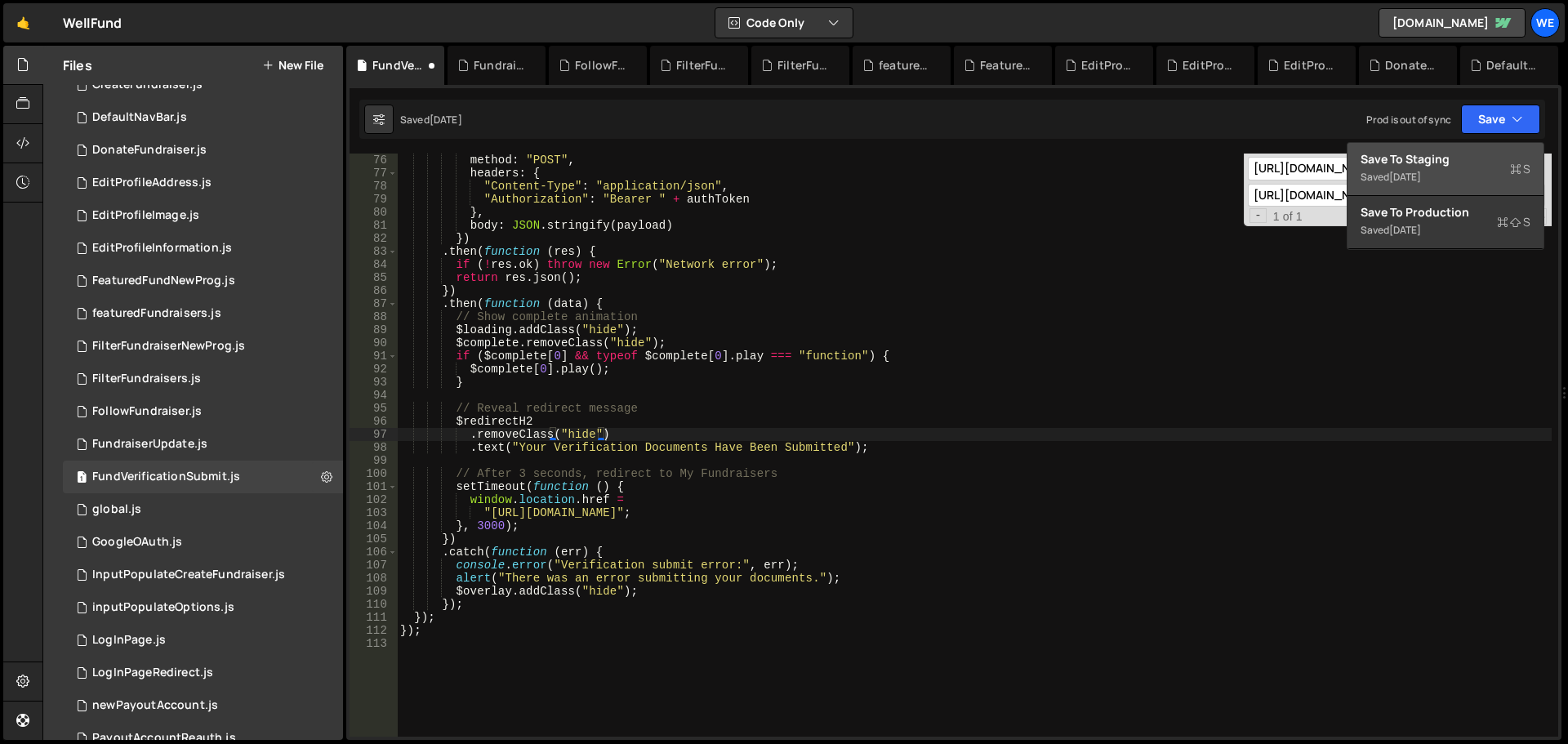
click at [1445, 151] on div "Save to Staging S" at bounding box center [1446, 160] width 170 height 16
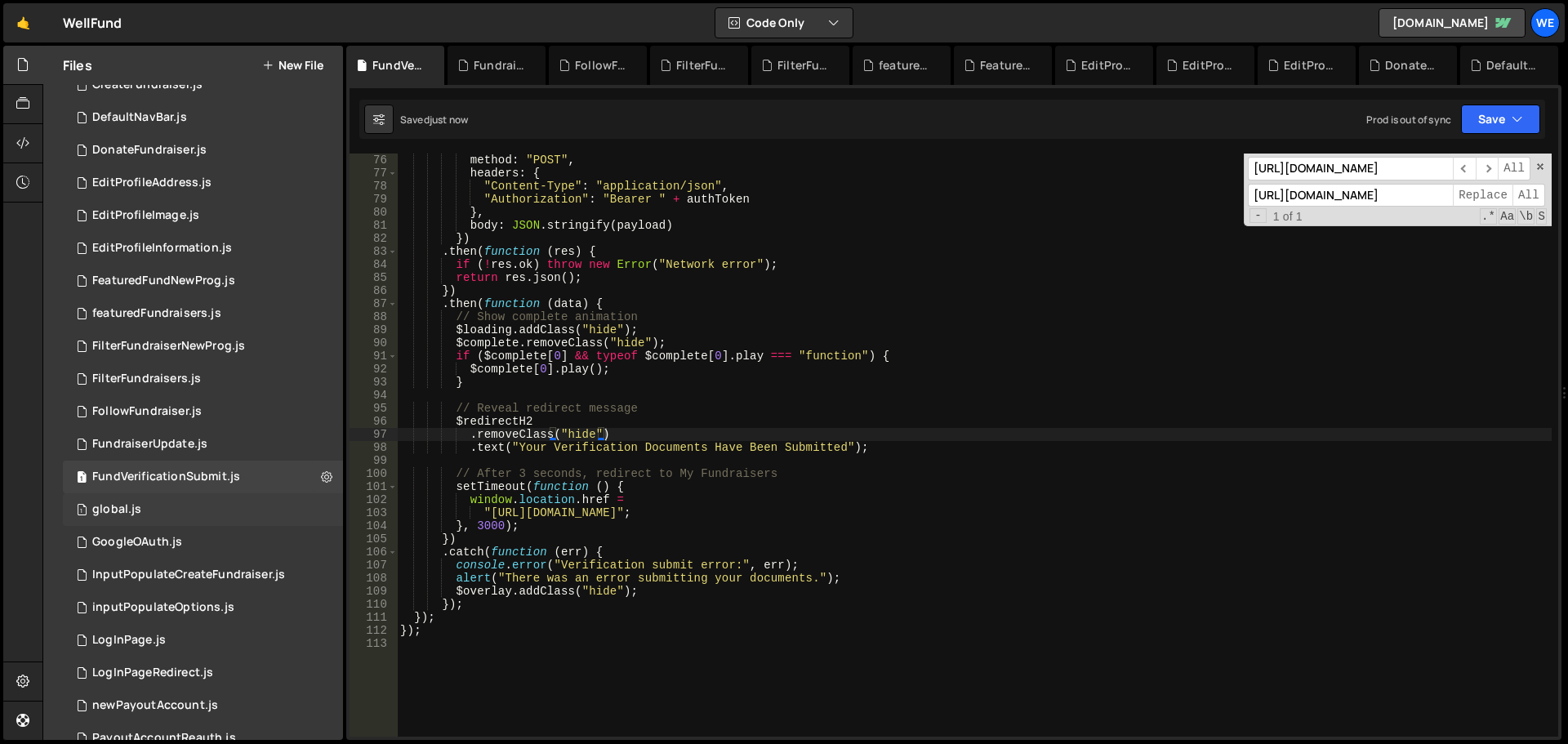
click at [152, 518] on div "1 global.js 0" at bounding box center [203, 509] width 281 height 32
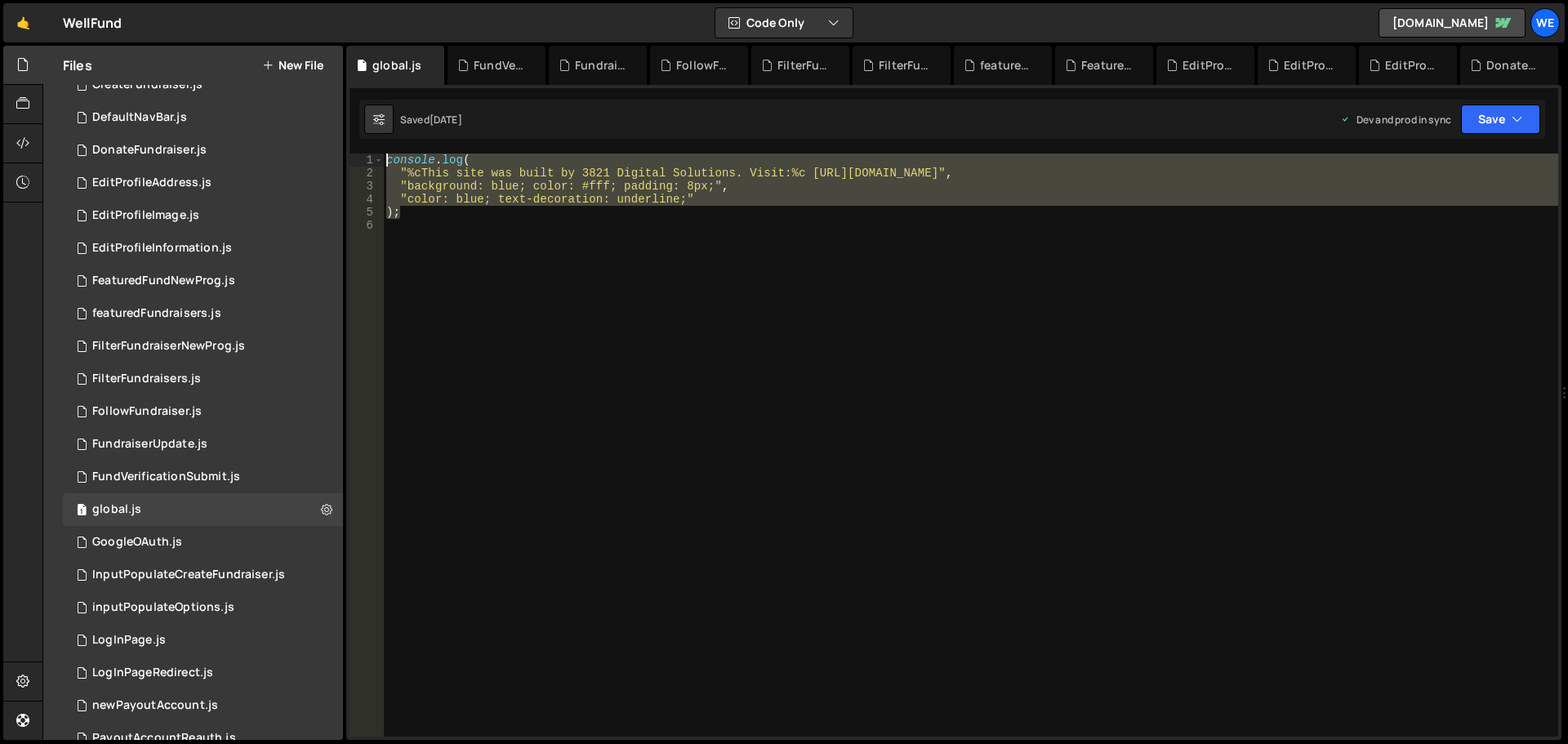
drag, startPoint x: 401, startPoint y: 217, endPoint x: 363, endPoint y: 140, distance: 85.9
click at [363, 140] on div "XXXXXXXXXXXXXXXXXXXXXXXXXXXXXXXXXXXXXXXXXXXXXXXXXXXXXXXXXXXXXXXXXXXXXXXXXXXXXXX…" at bounding box center [954, 412] width 1216 height 655
type textarea "// console.log( // "%cThis site was built by 3821 Digital Solutions. Visit:%c […"
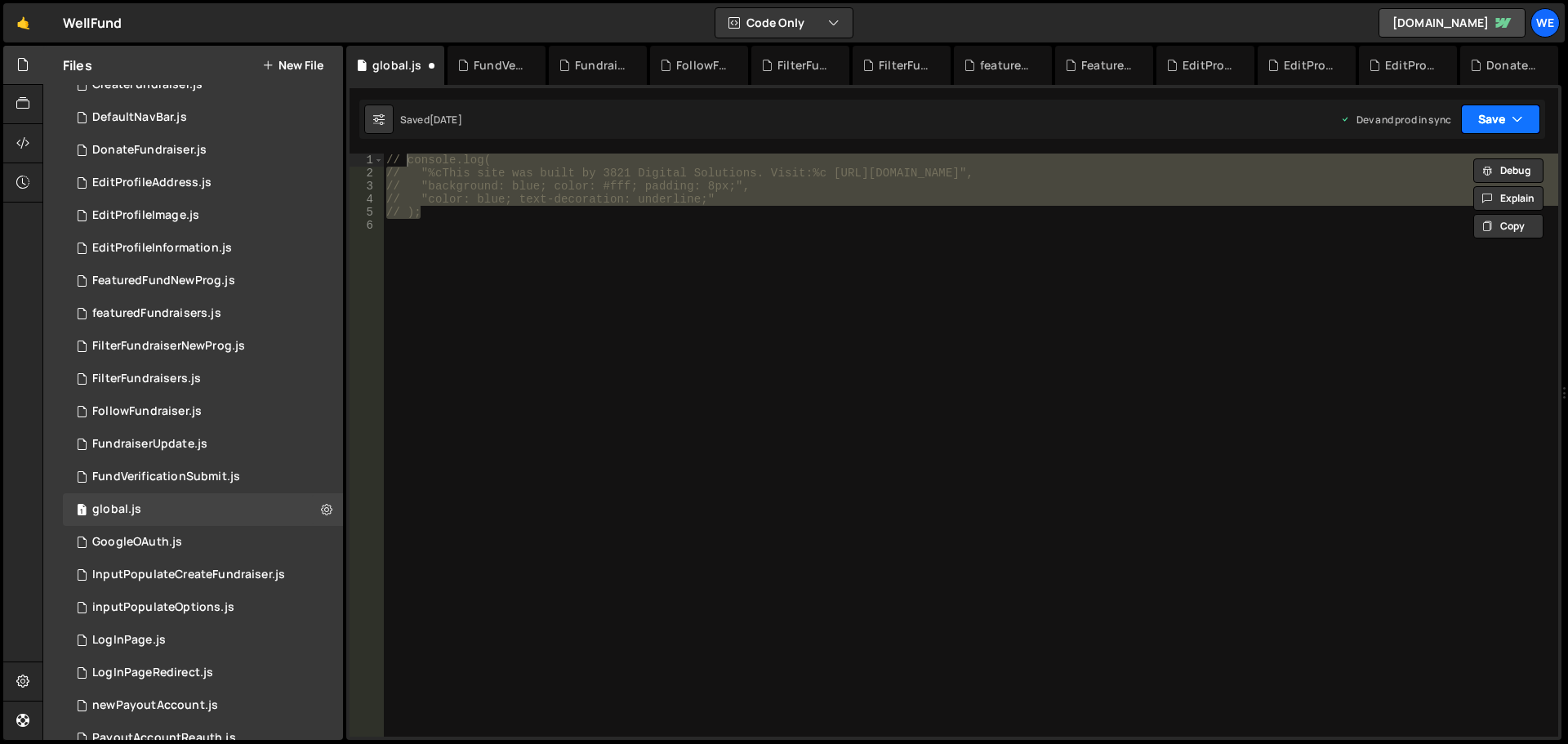
click at [1512, 128] on button "Save" at bounding box center [1501, 119] width 79 height 30
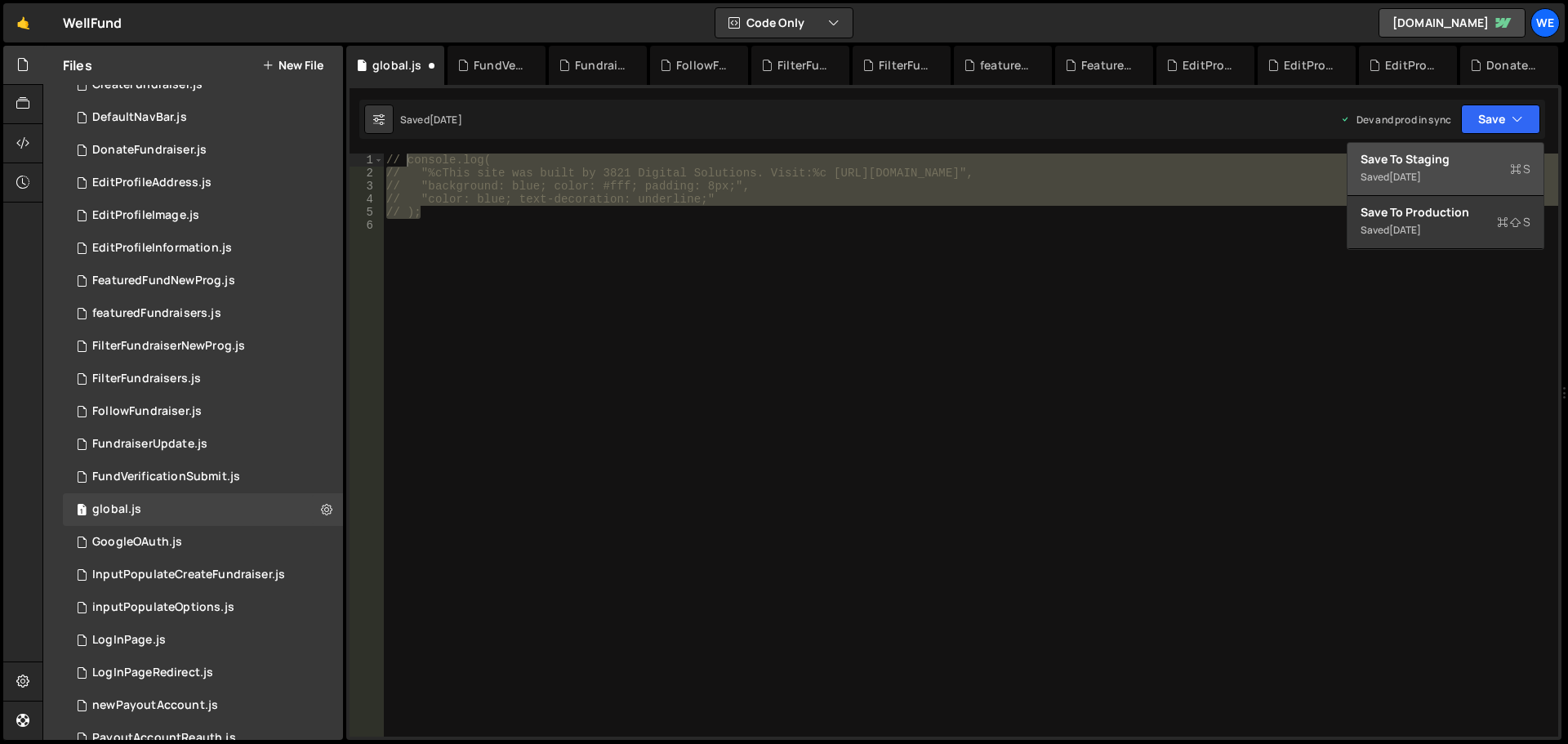
click at [1434, 162] on div "Save to Staging S" at bounding box center [1446, 160] width 170 height 16
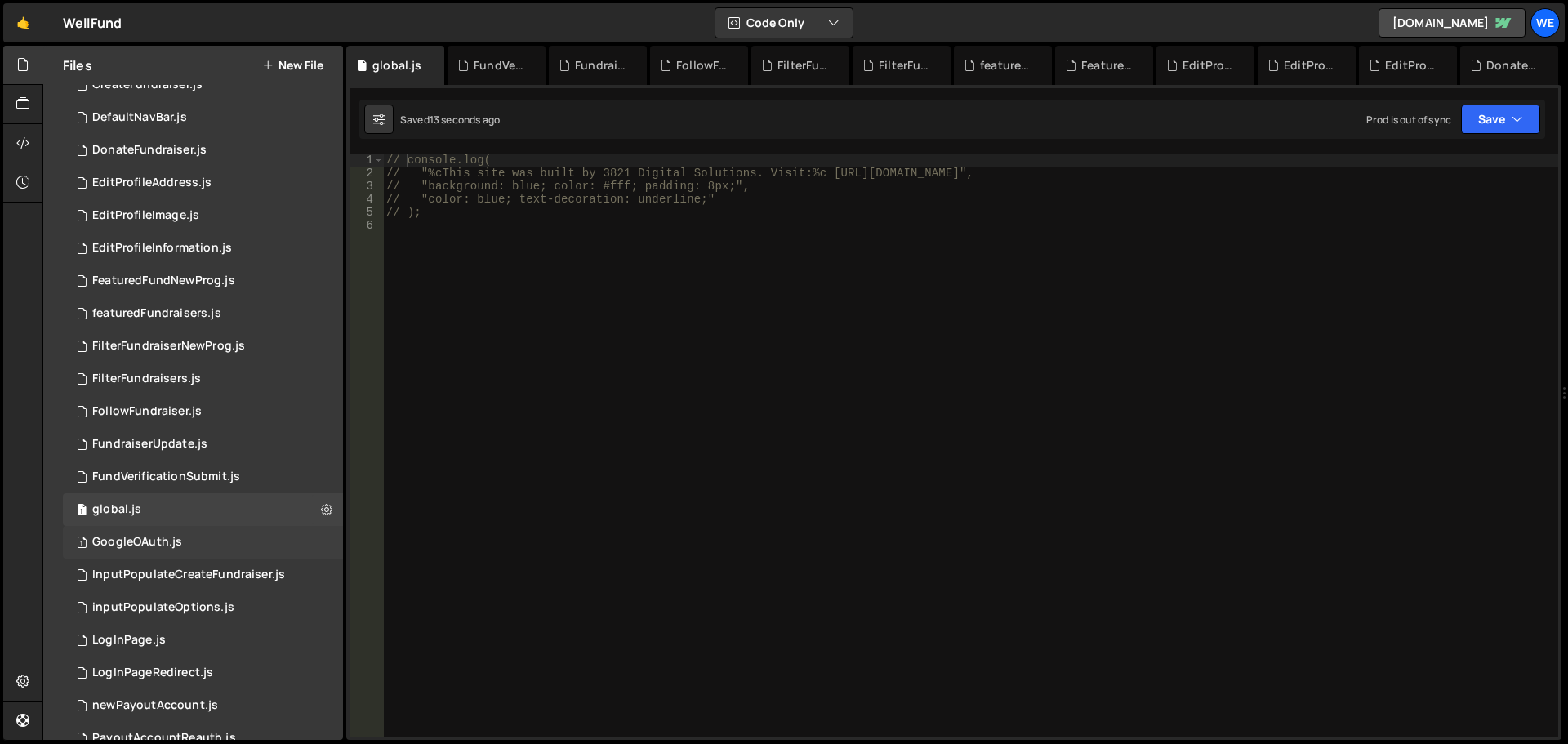
click at [160, 550] on div "1 GoogleOAuth.js 0" at bounding box center [203, 542] width 281 height 32
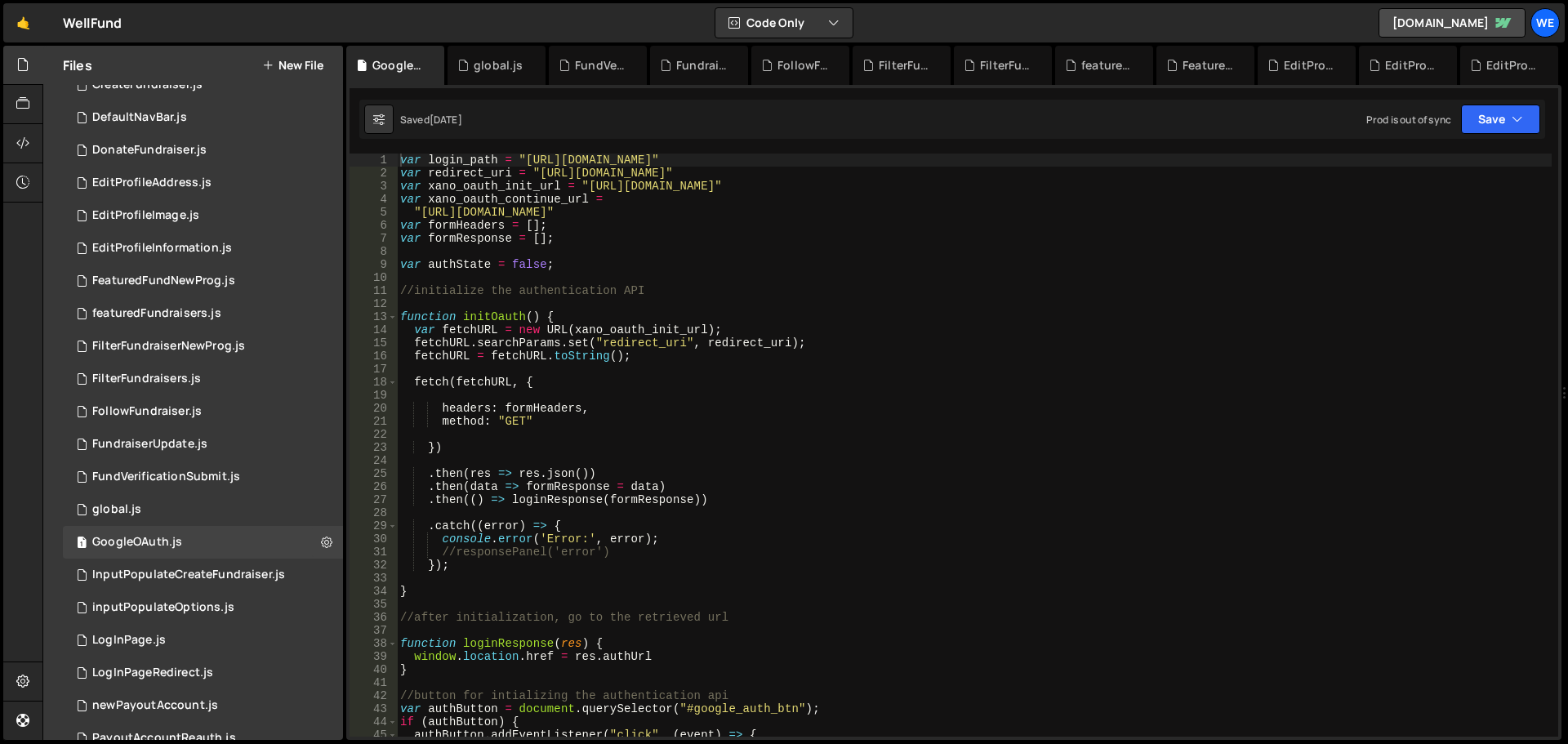
type textarea ""[URL][DOMAIN_NAME]""
click at [419, 209] on div "var login_path = "[URL][DOMAIN_NAME]" var redirect_uri = "[URL][DOMAIN_NAME]" v…" at bounding box center [975, 458] width 1155 height 610
click at [672, 216] on div "var login_path = "[URL][DOMAIN_NAME]" var redirect_uri = "[URL][DOMAIN_NAME]" v…" at bounding box center [975, 458] width 1155 height 610
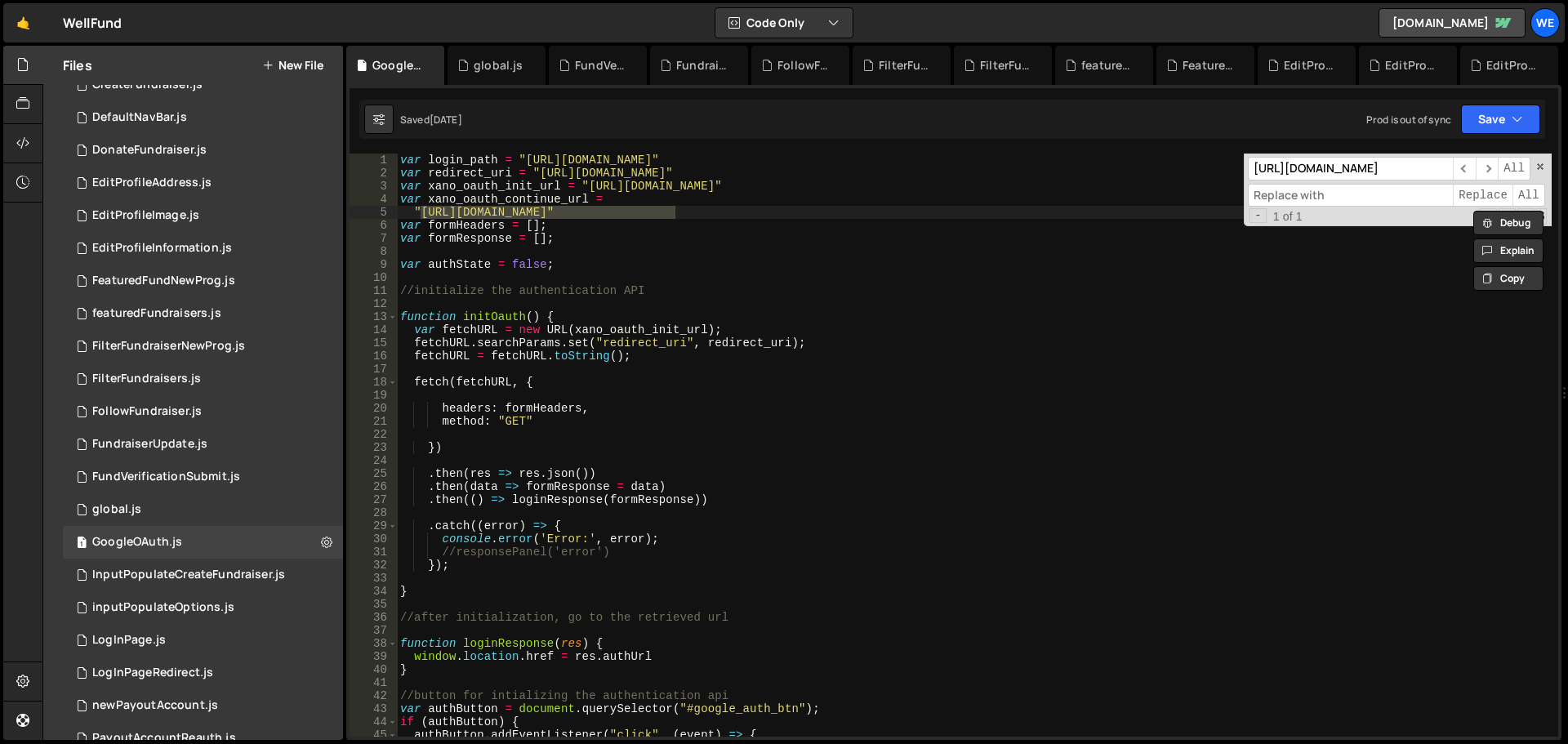
click at [1272, 193] on input at bounding box center [1350, 195] width 205 height 23
paste input "[URL][DOMAIN_NAME]"
type input "[URL][DOMAIN_NAME]"
click at [1520, 194] on span "All" at bounding box center [1529, 195] width 32 height 23
type textarea "var login_path = "[URL][DOMAIN_NAME]""
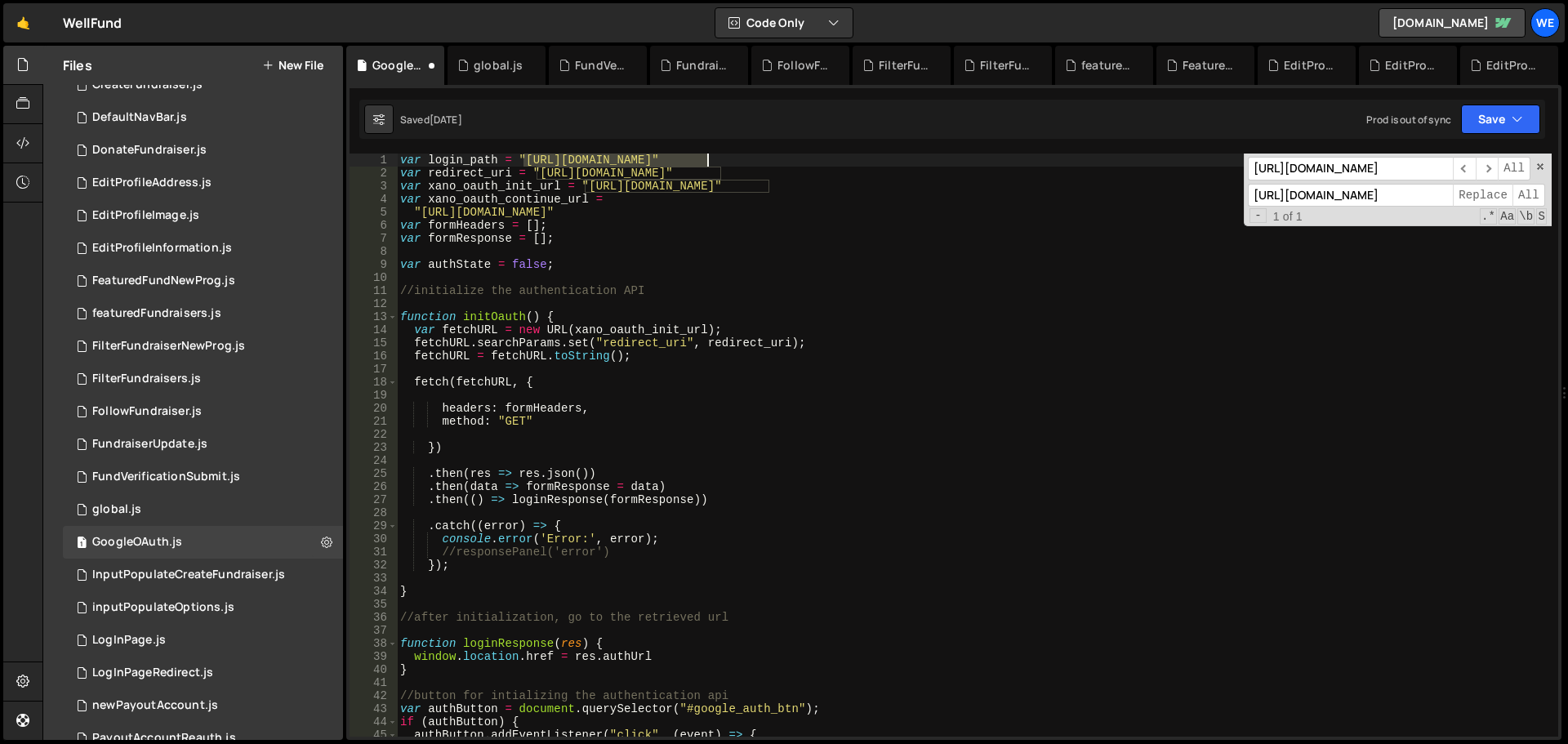
drag, startPoint x: 521, startPoint y: 163, endPoint x: 707, endPoint y: 160, distance: 186.0
click at [707, 160] on div "var login_path = "[URL][DOMAIN_NAME]" var redirect_uri = "[URL][DOMAIN_NAME]" v…" at bounding box center [975, 458] width 1155 height 610
click at [1337, 163] on input "[URL][DOMAIN_NAME]" at bounding box center [1350, 169] width 205 height 23
paste input "[DOMAIN_NAME]"
type input "[URL][DOMAIN_NAME]"
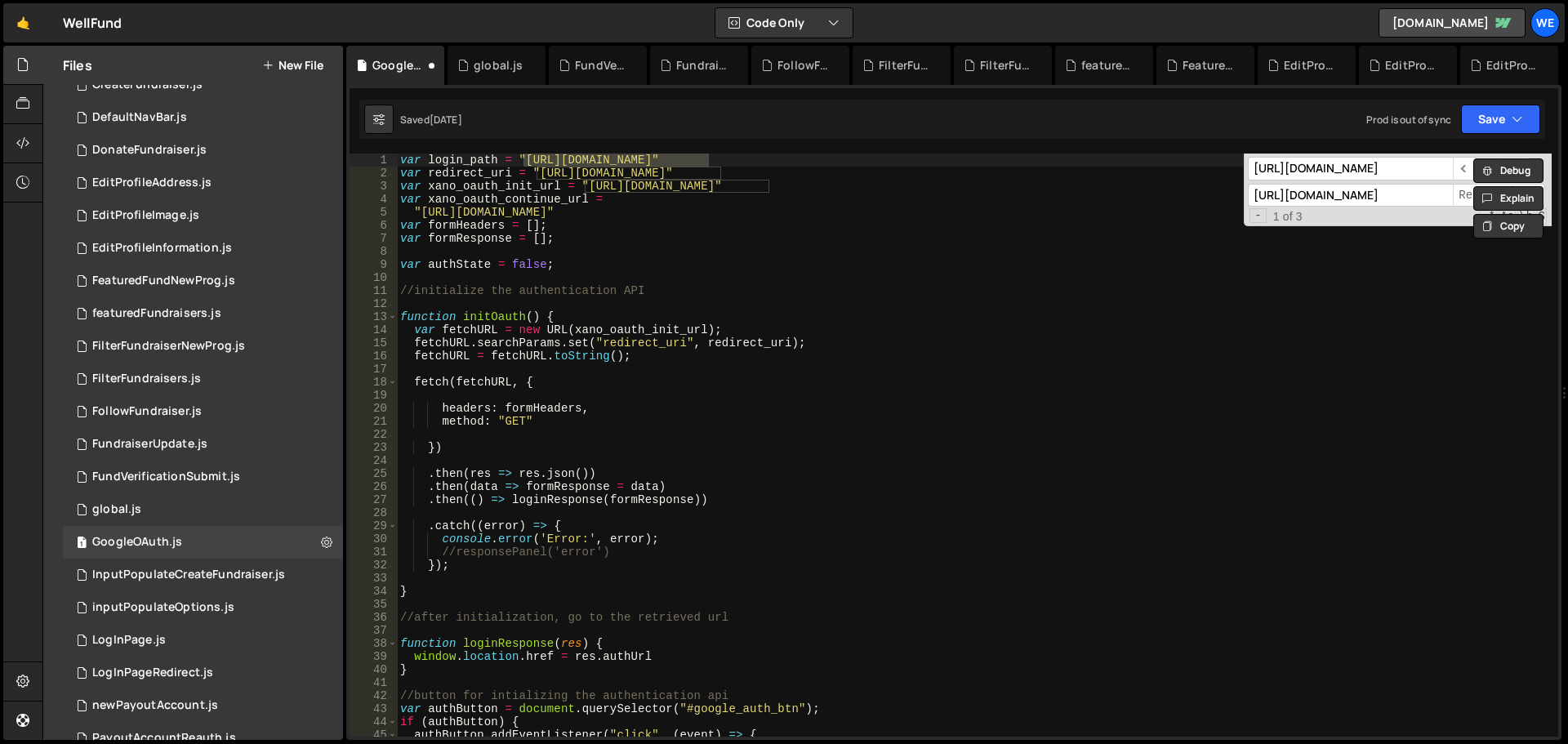
click at [1319, 205] on input "[URL][DOMAIN_NAME]" at bounding box center [1350, 195] width 205 height 23
paste input "well-fund-website.webflow"
type input "[URL][DOMAIN_NAME]"
click at [1351, 221] on div "- 1 of 3 .* Aa \b S" at bounding box center [1397, 216] width 299 height 13
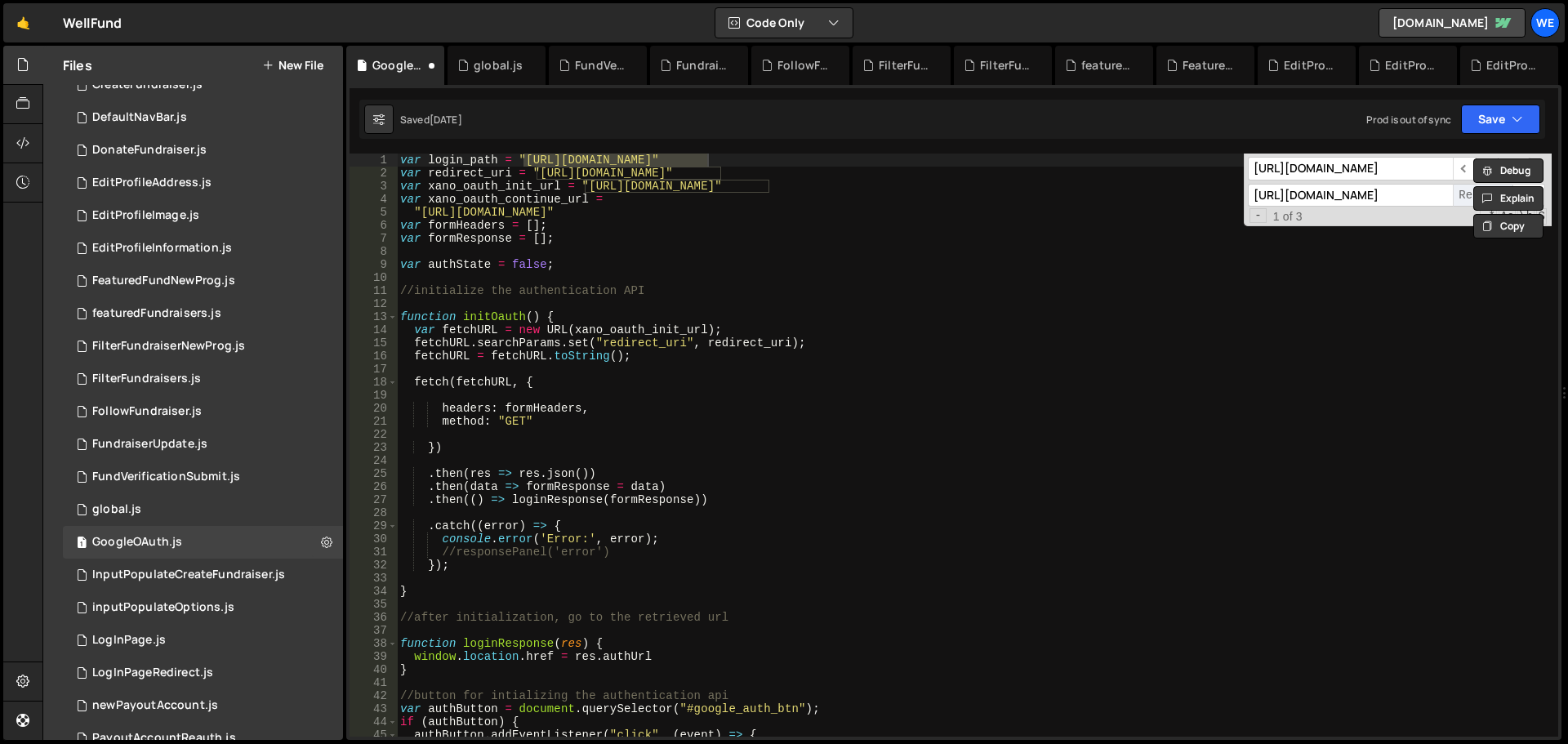
click at [1461, 197] on span "Replace" at bounding box center [1483, 195] width 60 height 23
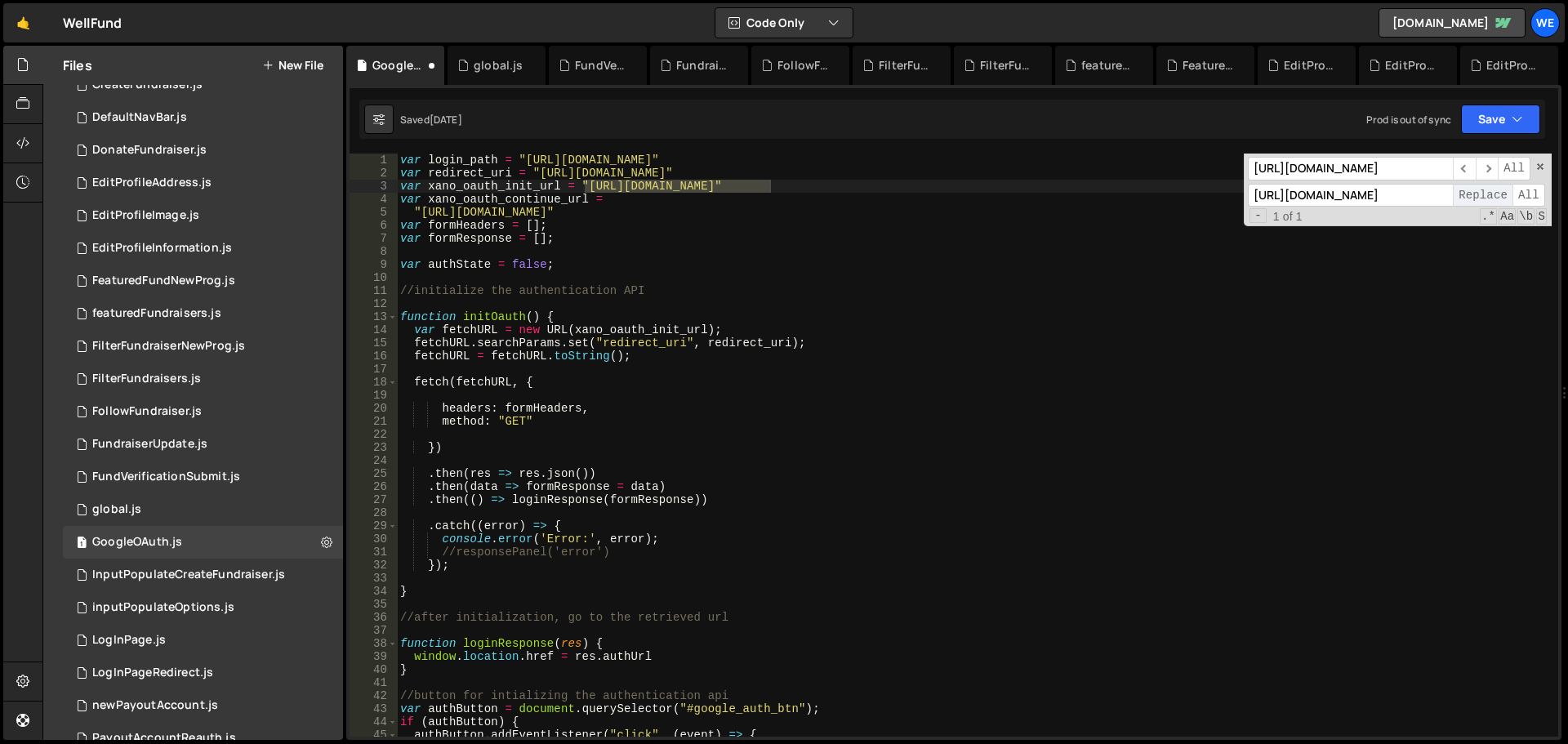
click at [1461, 197] on span "Replace" at bounding box center [1483, 195] width 60 height 23
click at [1524, 196] on span "All" at bounding box center [1529, 195] width 32 height 23
click at [1480, 116] on button "Save" at bounding box center [1501, 119] width 79 height 30
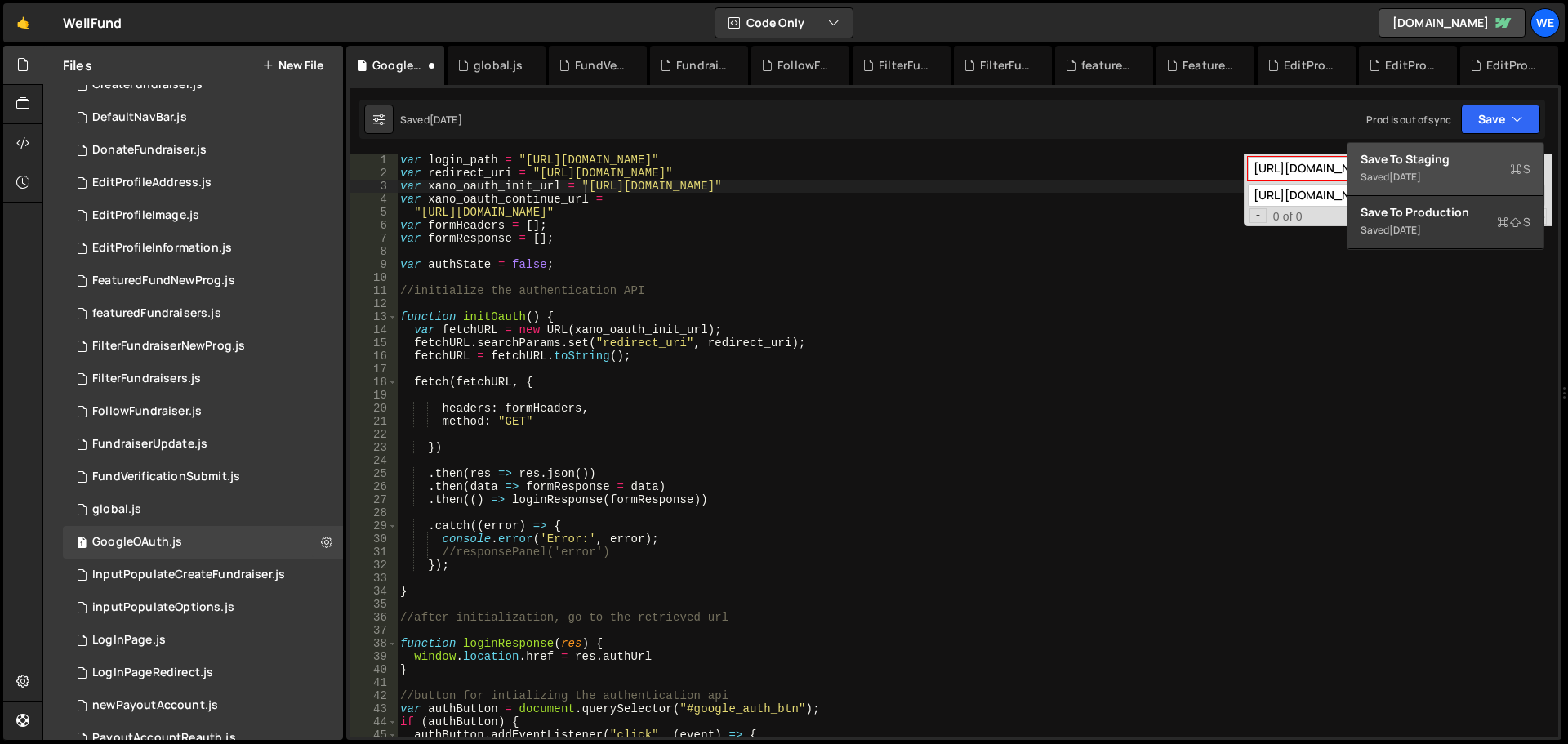
click at [1446, 151] on div "Save to Staging S" at bounding box center [1446, 160] width 170 height 16
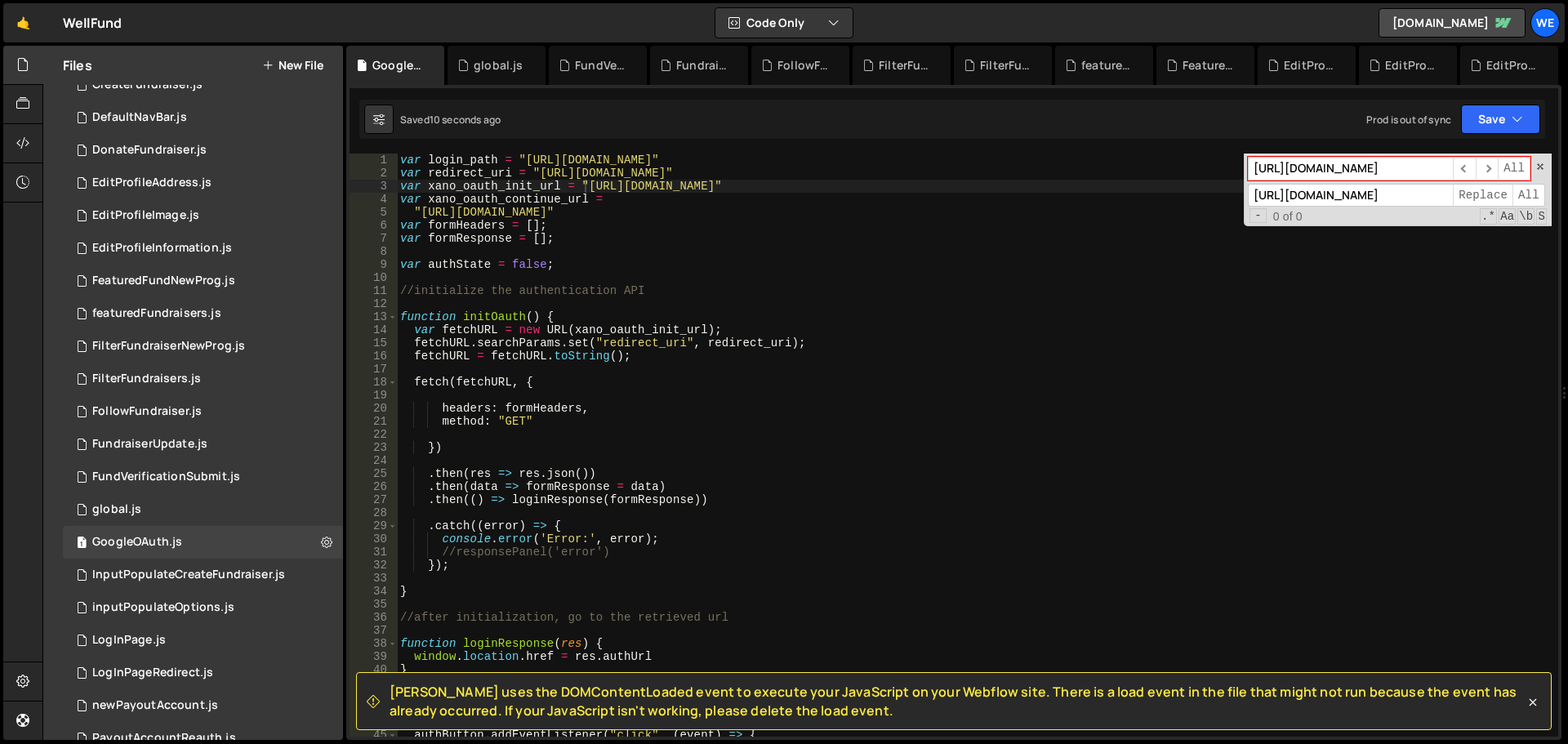
click at [1109, 330] on div "var login_path = "[URL][DOMAIN_NAME]" var redirect_uri = "[URL][DOMAIN_NAME]" v…" at bounding box center [975, 458] width 1155 height 610
click at [624, 197] on div "var login_path = "[URL][DOMAIN_NAME]" var redirect_uri = "[URL][DOMAIN_NAME]" v…" at bounding box center [975, 458] width 1155 height 610
type textarea "var xano_oauth_continue_url ="
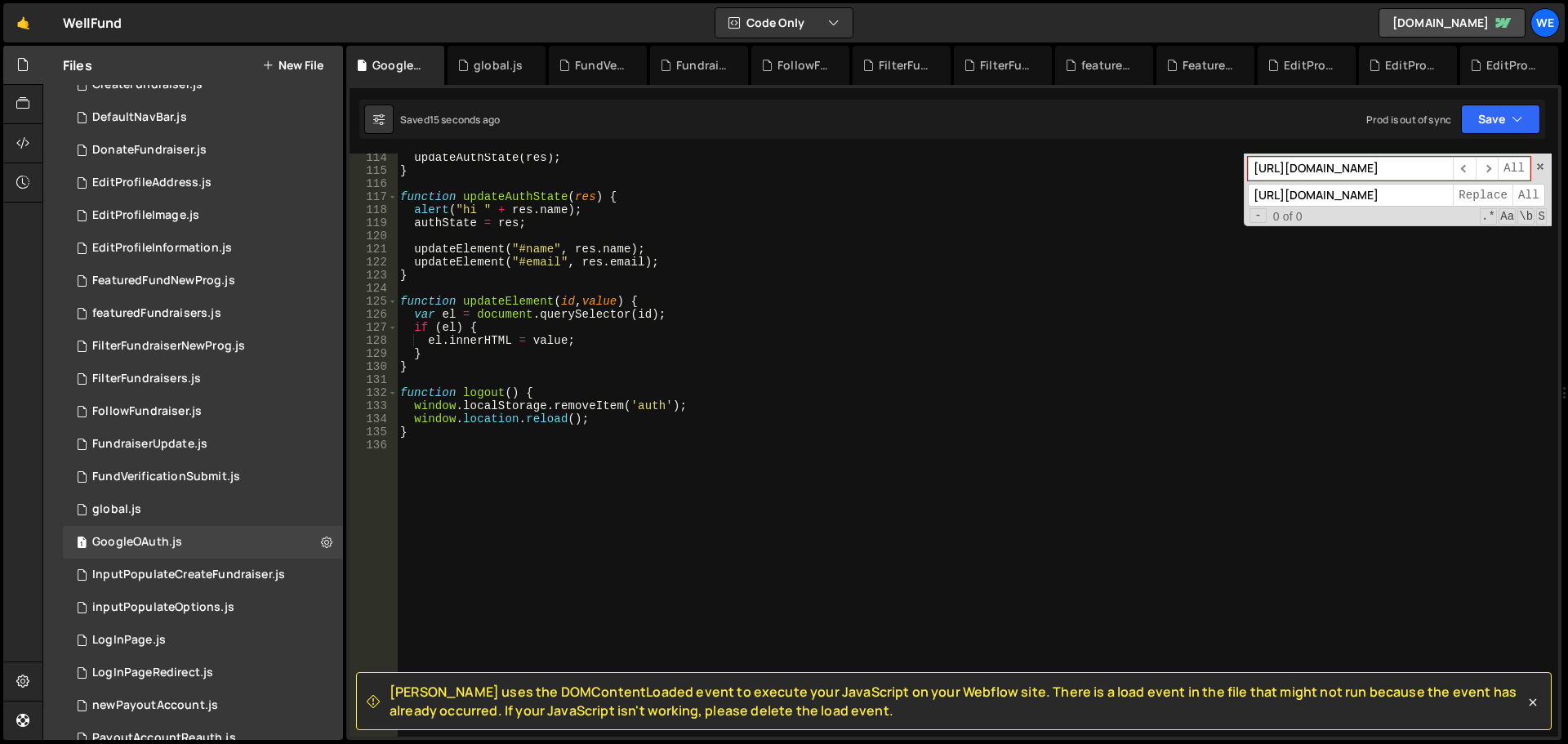
scroll to position [1479, 0]
click at [153, 573] on div "InputPopulateCreateFundraiser.js" at bounding box center [188, 575] width 193 height 14
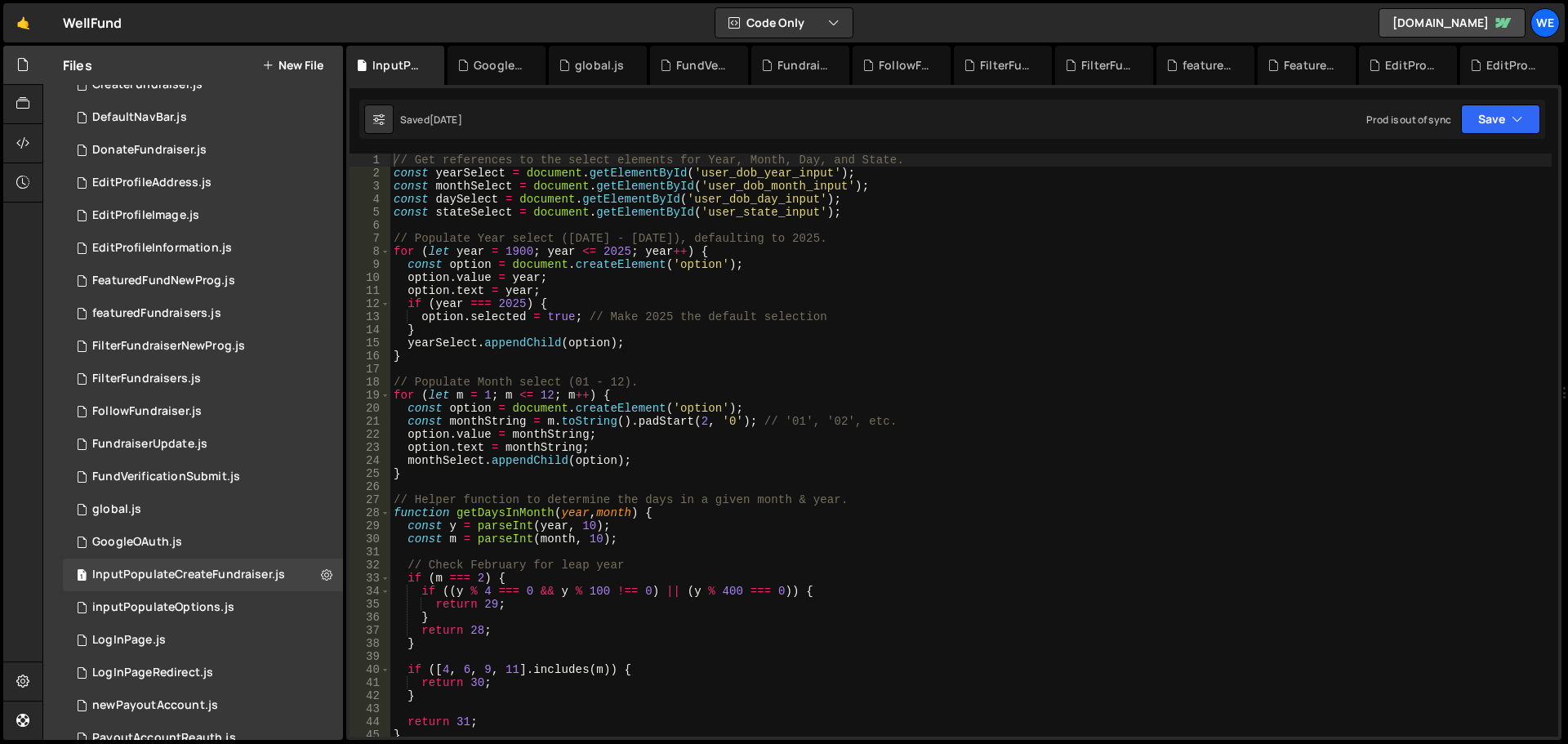
scroll to position [0, 0]
click at [432, 67] on icon at bounding box center [432, 65] width 12 height 16
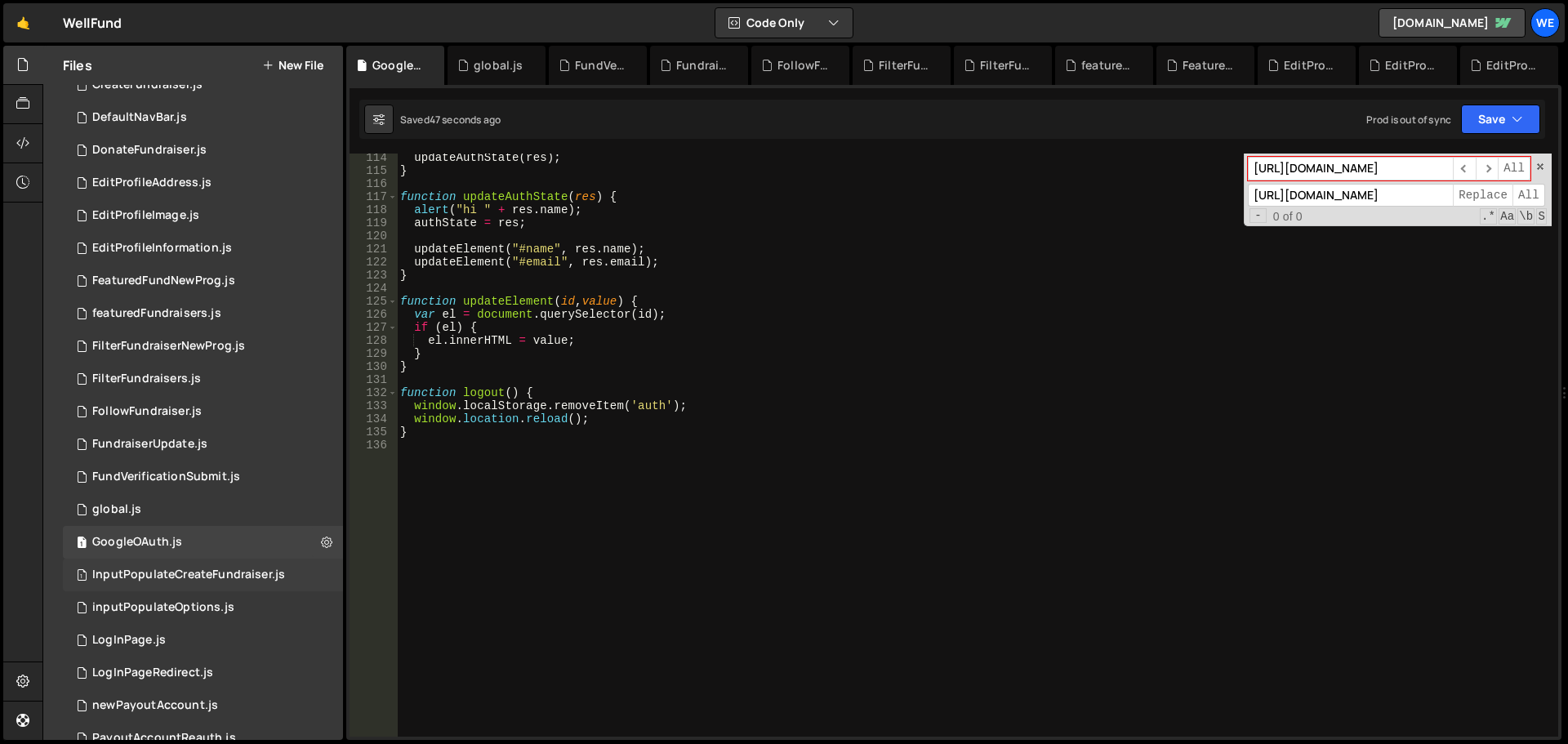
click at [103, 571] on div "InputPopulateCreateFundraiser.js" at bounding box center [188, 575] width 193 height 14
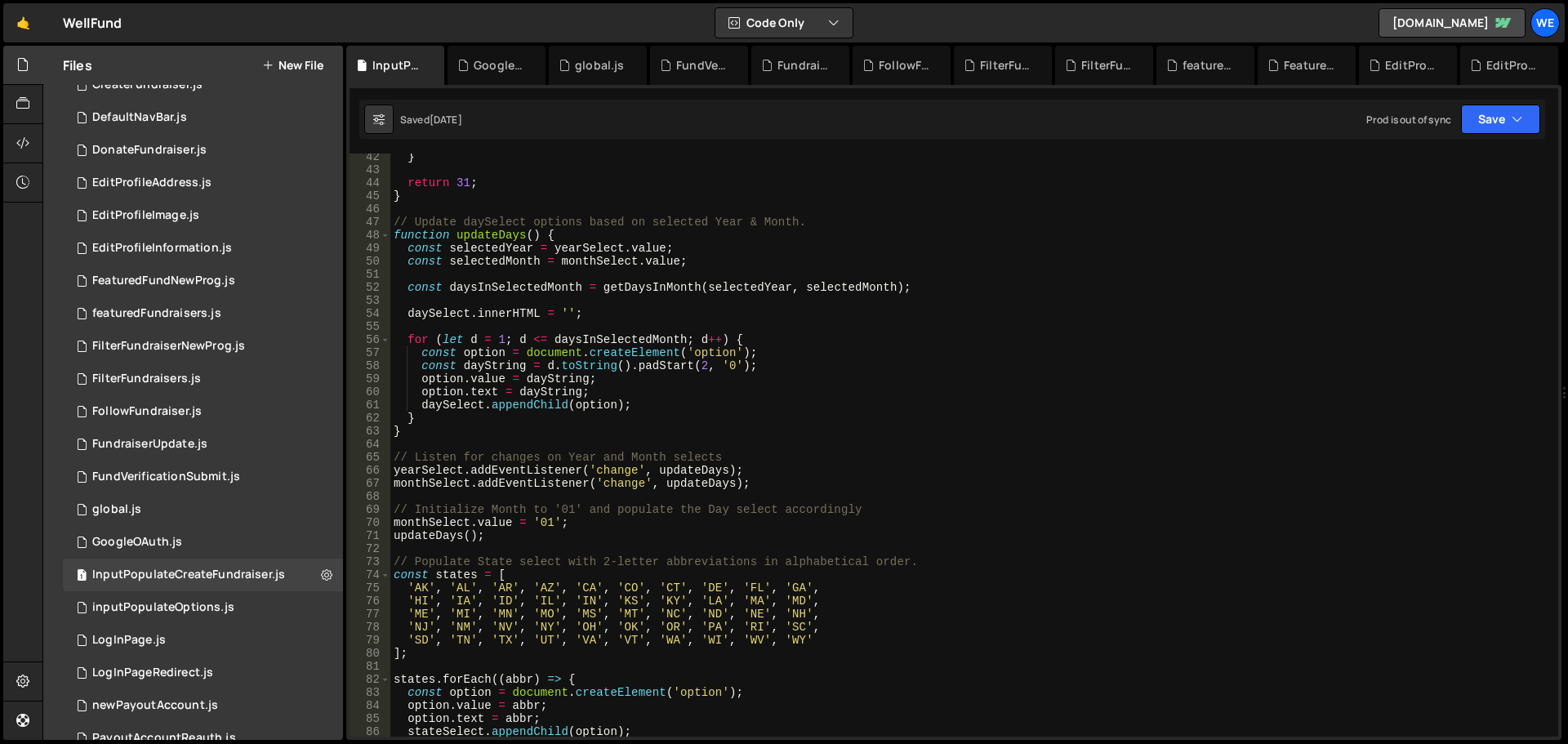
scroll to position [686, 0]
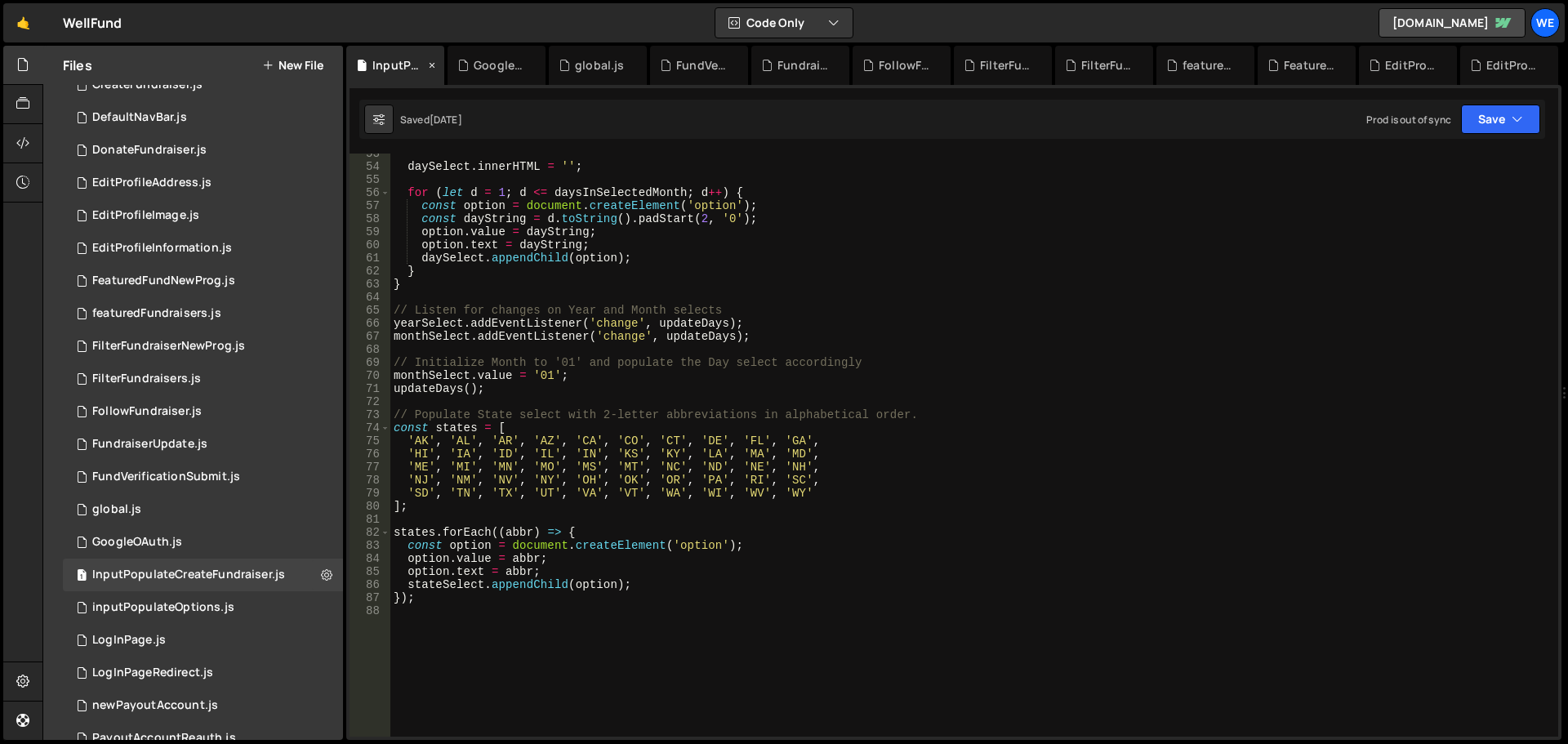
click at [429, 61] on icon at bounding box center [432, 65] width 12 height 16
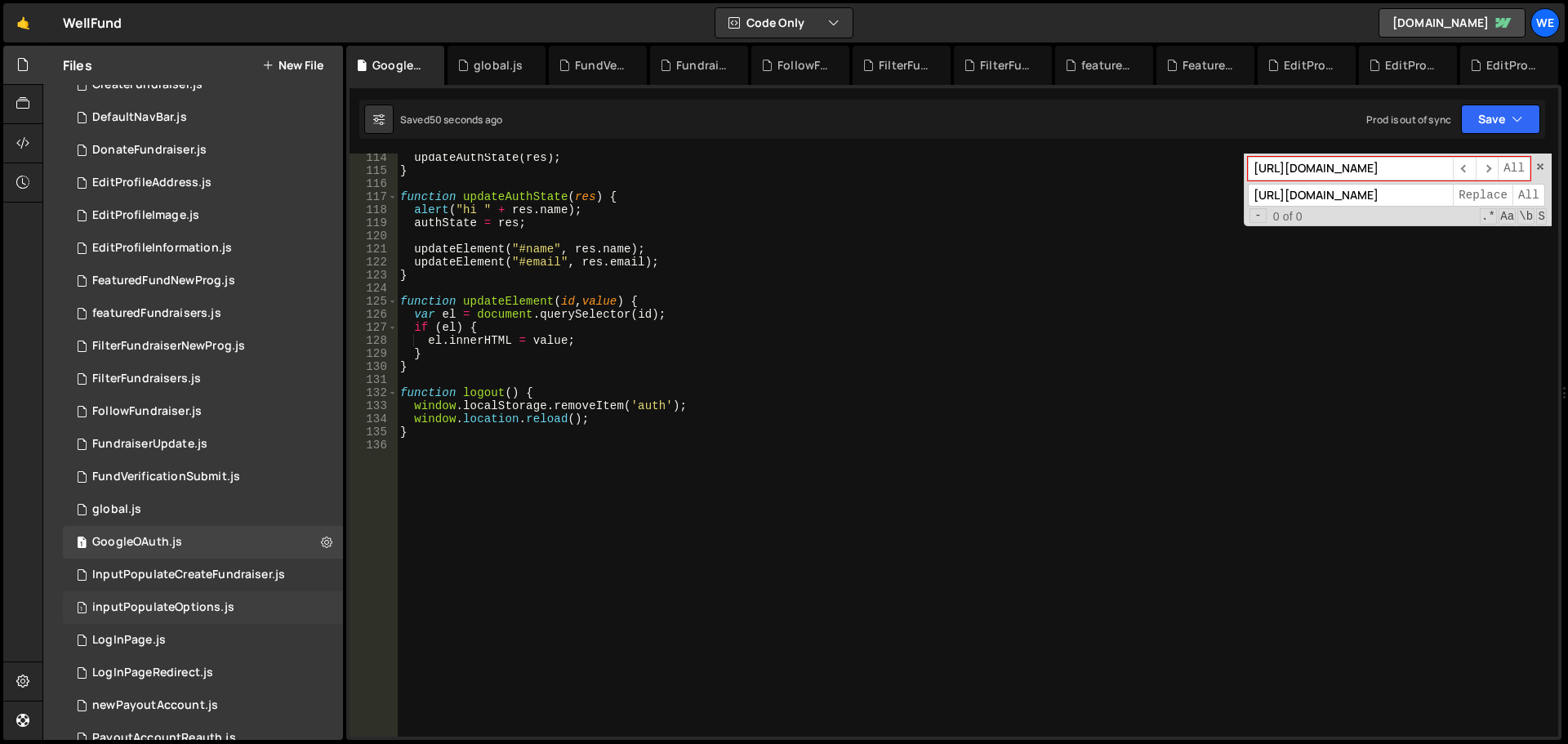
click at [145, 612] on div "inputPopulateOptions.js" at bounding box center [163, 608] width 143 height 14
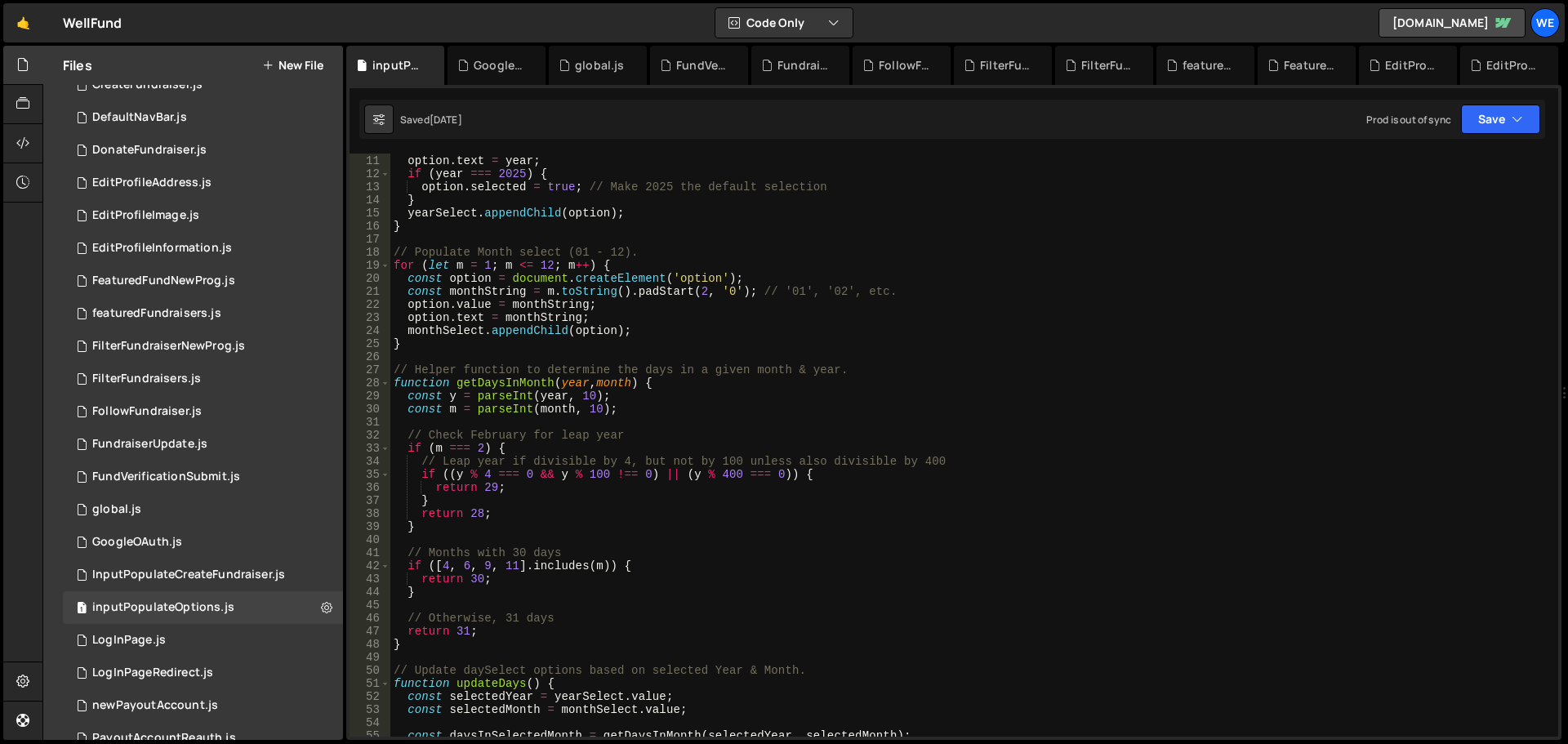
scroll to position [0, 0]
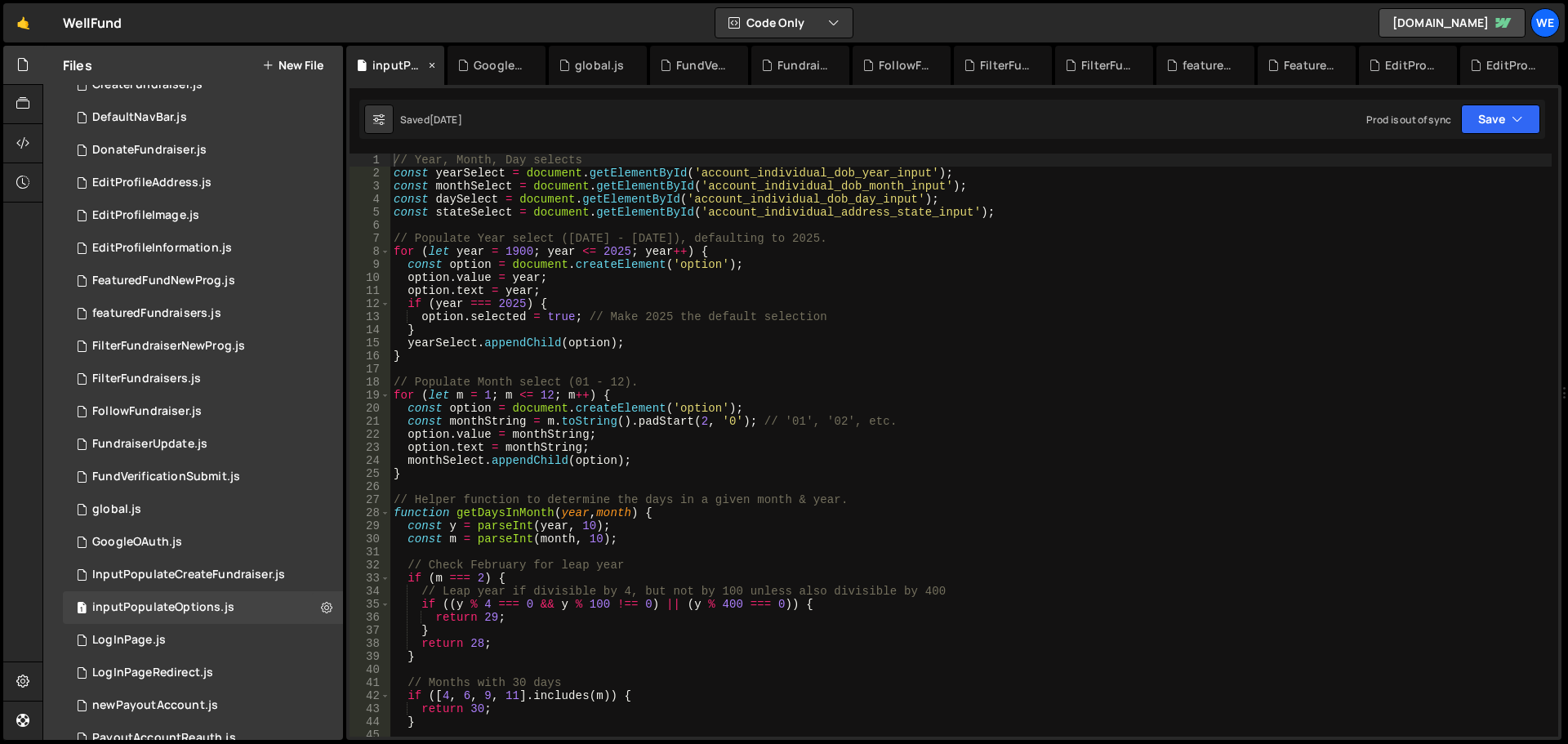
click at [428, 65] on icon at bounding box center [432, 65] width 12 height 16
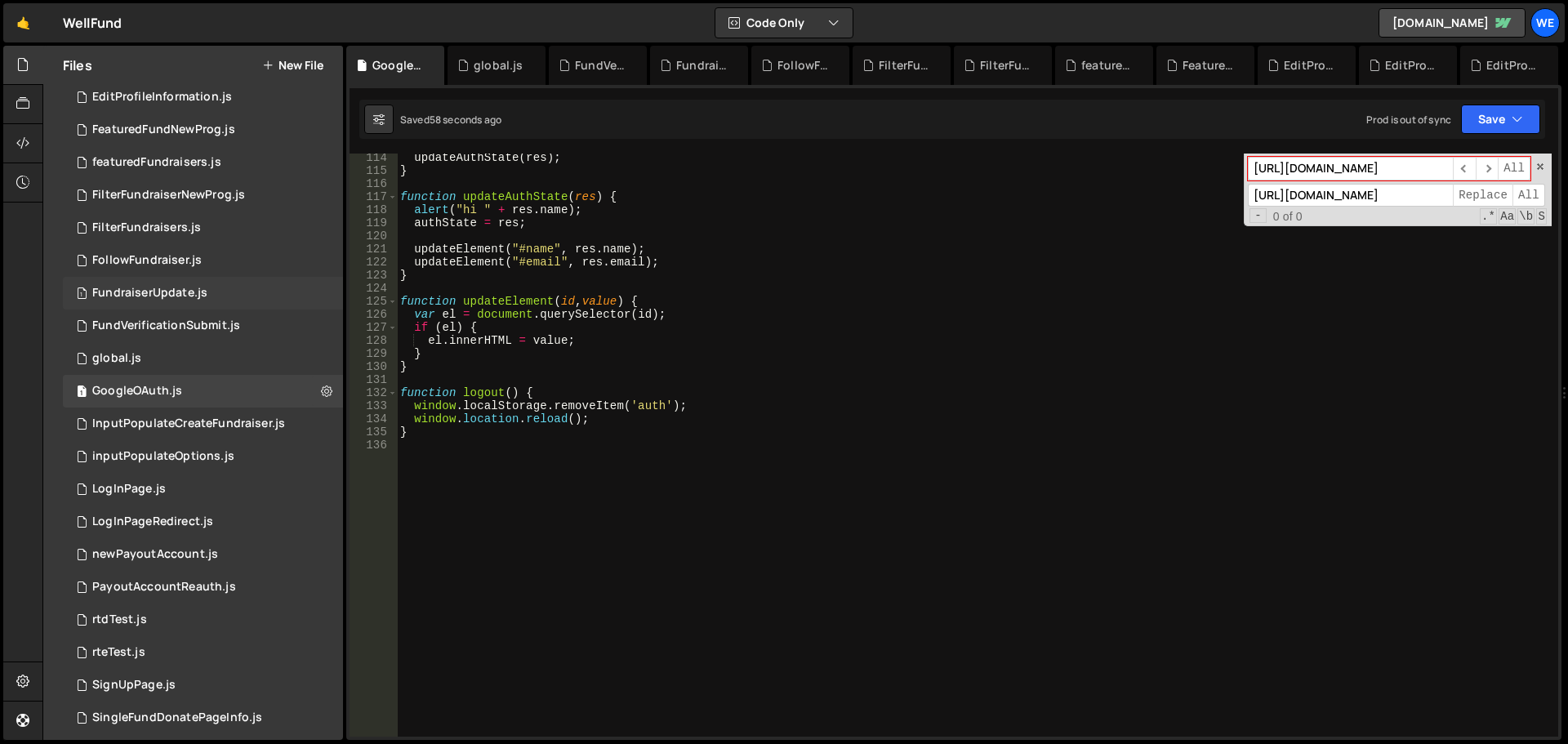
scroll to position [653, 0]
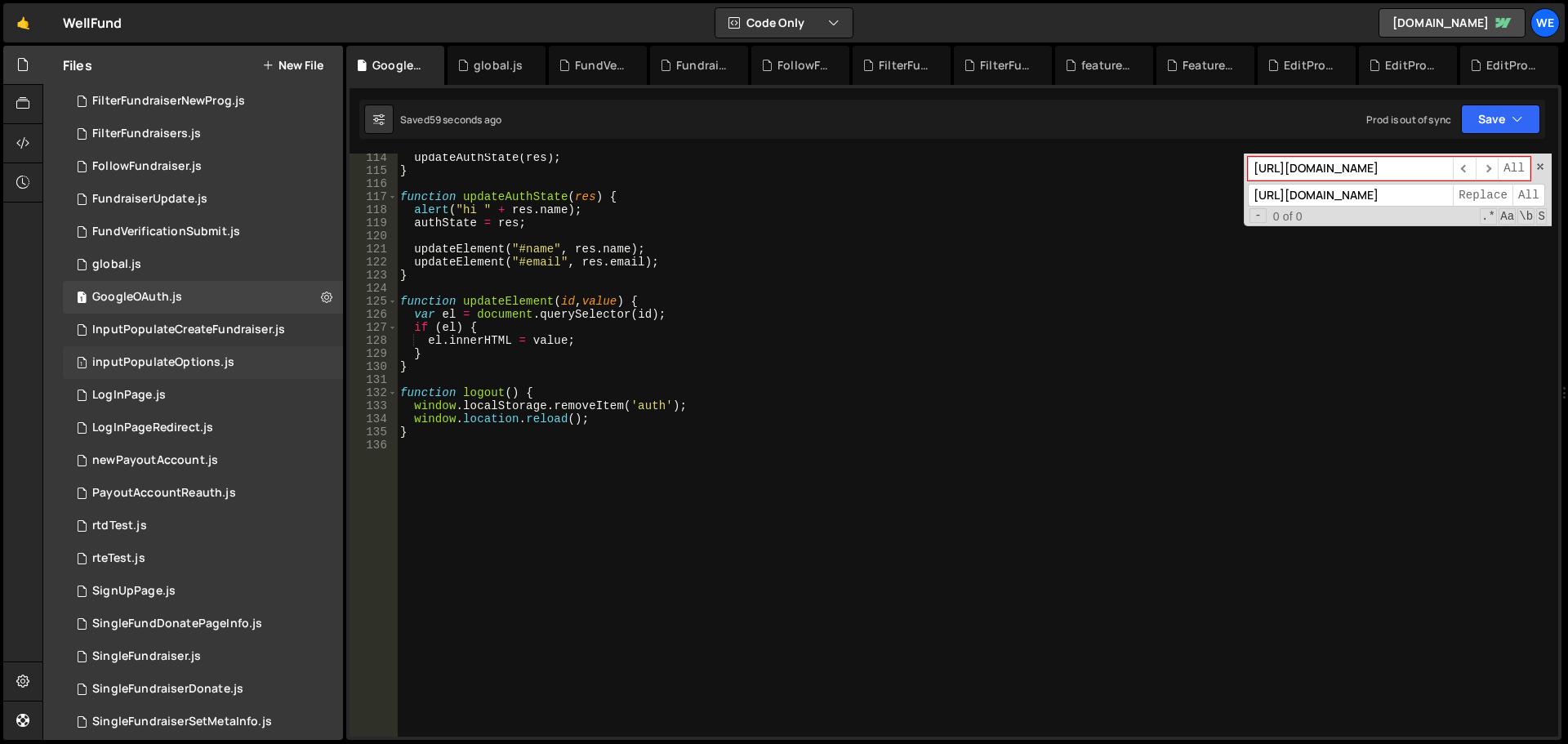
click at [178, 364] on div "inputPopulateOptions.js" at bounding box center [163, 362] width 143 height 14
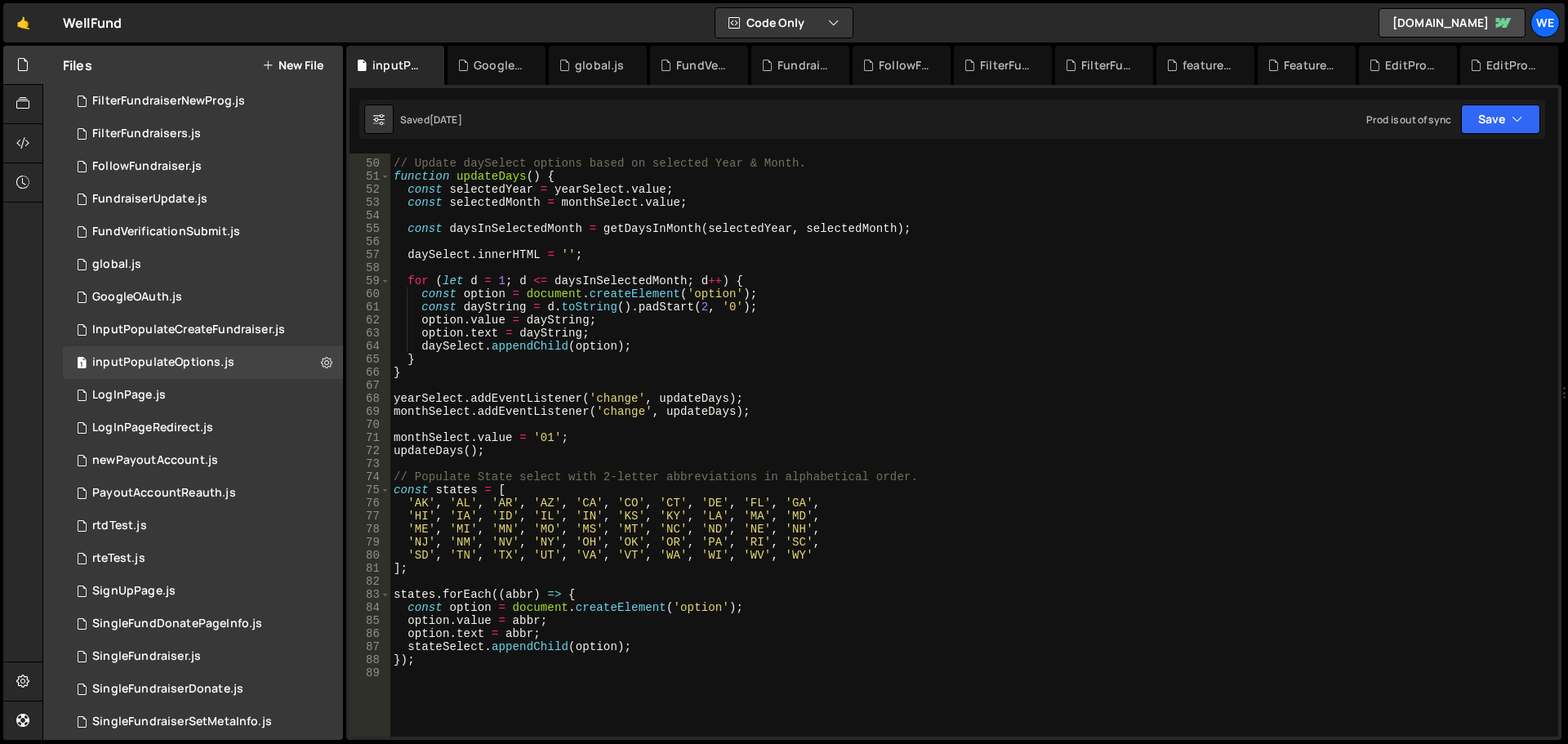
scroll to position [865, 0]
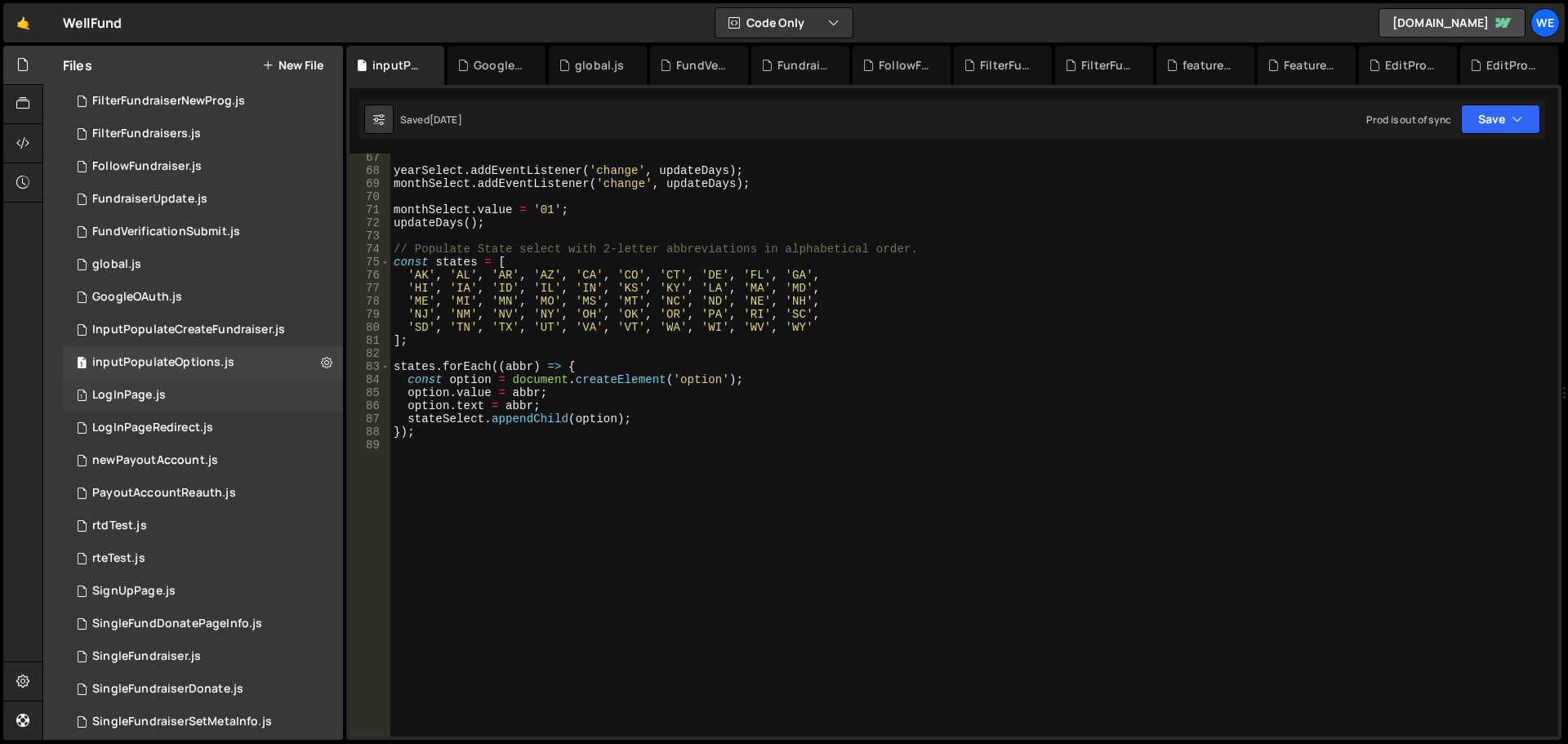
click at [180, 398] on div "1 LogInPage.js 0" at bounding box center [203, 395] width 281 height 32
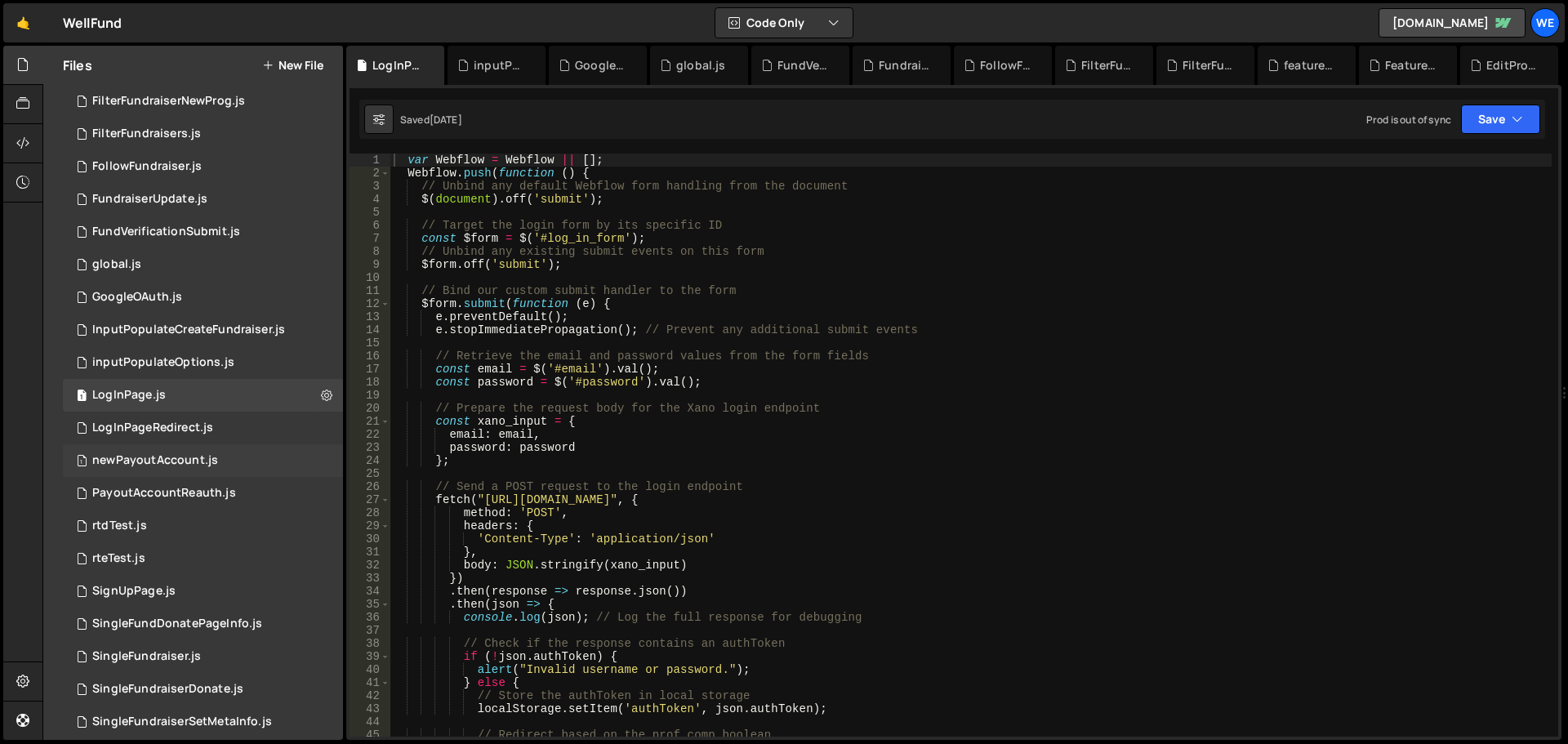
scroll to position [12709, 0]
drag, startPoint x: 482, startPoint y: 491, endPoint x: 698, endPoint y: 491, distance: 216.0
click at [698, 491] on div "var Webflow = Webflow || [ ] ; Webflow . push ( function ( ) { // Unbind any de…" at bounding box center [972, 458] width 1162 height 610
click at [484, 495] on div "var Webflow = Webflow || [ ] ; Webflow . push ( function ( ) { // Unbind any de…" at bounding box center [972, 458] width 1162 height 610
click at [723, 499] on div "var Webflow = Webflow || [ ] ; Webflow . push ( function ( ) { // Unbind any de…" at bounding box center [972, 458] width 1162 height 610
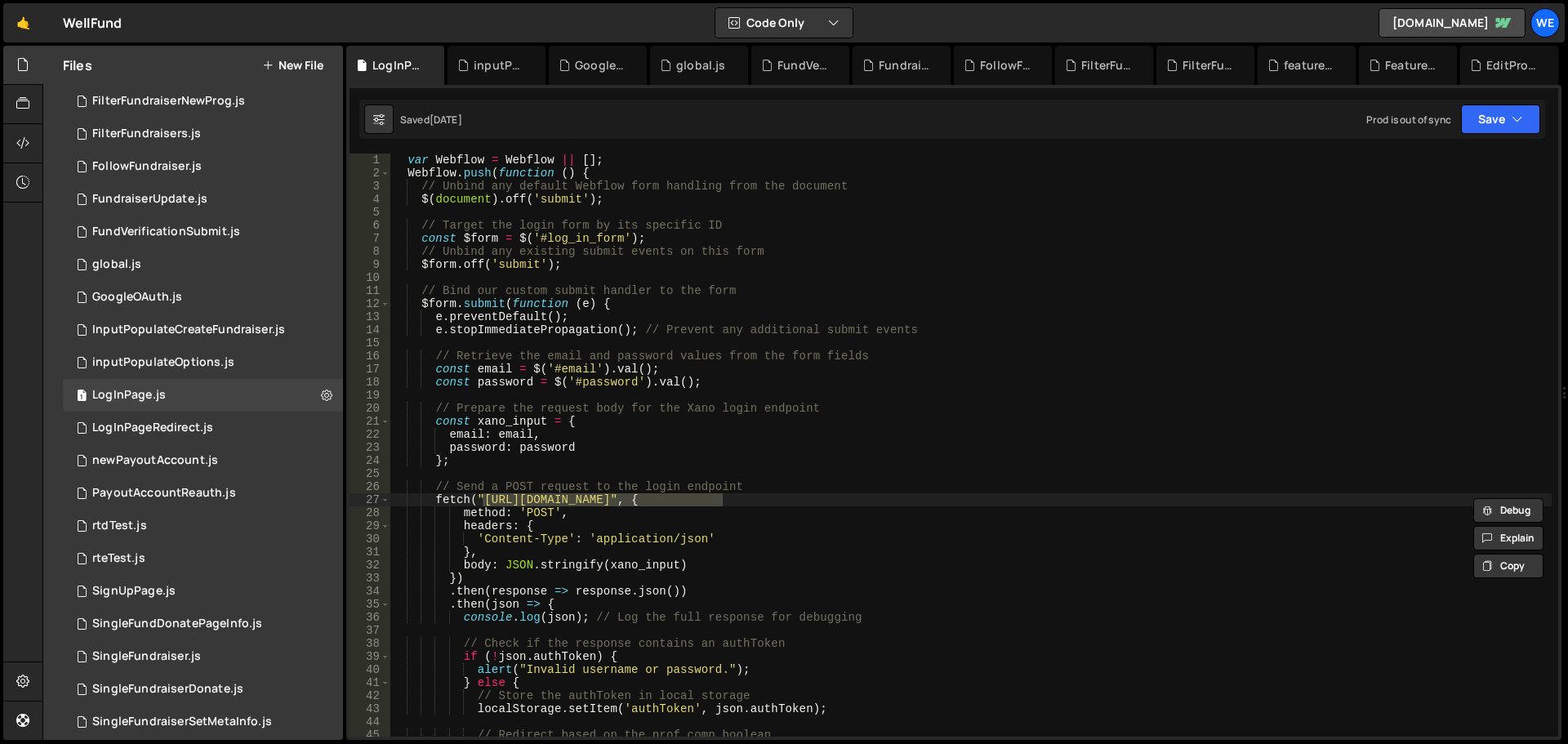
click at [573, 509] on div "var Webflow = Webflow || [ ] ; Webflow . push ( function ( ) { // Unbind any de…" at bounding box center [972, 458] width 1162 height 610
click at [482, 497] on div "var Webflow = Webflow || [ ] ; Webflow . push ( function ( ) { // Unbind any de…" at bounding box center [972, 458] width 1162 height 610
type textarea "fetch("[URL][DOMAIN_NAME]", {"
click at [723, 500] on div "var Webflow = Webflow || [ ] ; Webflow . push ( function ( ) { // Unbind any de…" at bounding box center [972, 458] width 1162 height 610
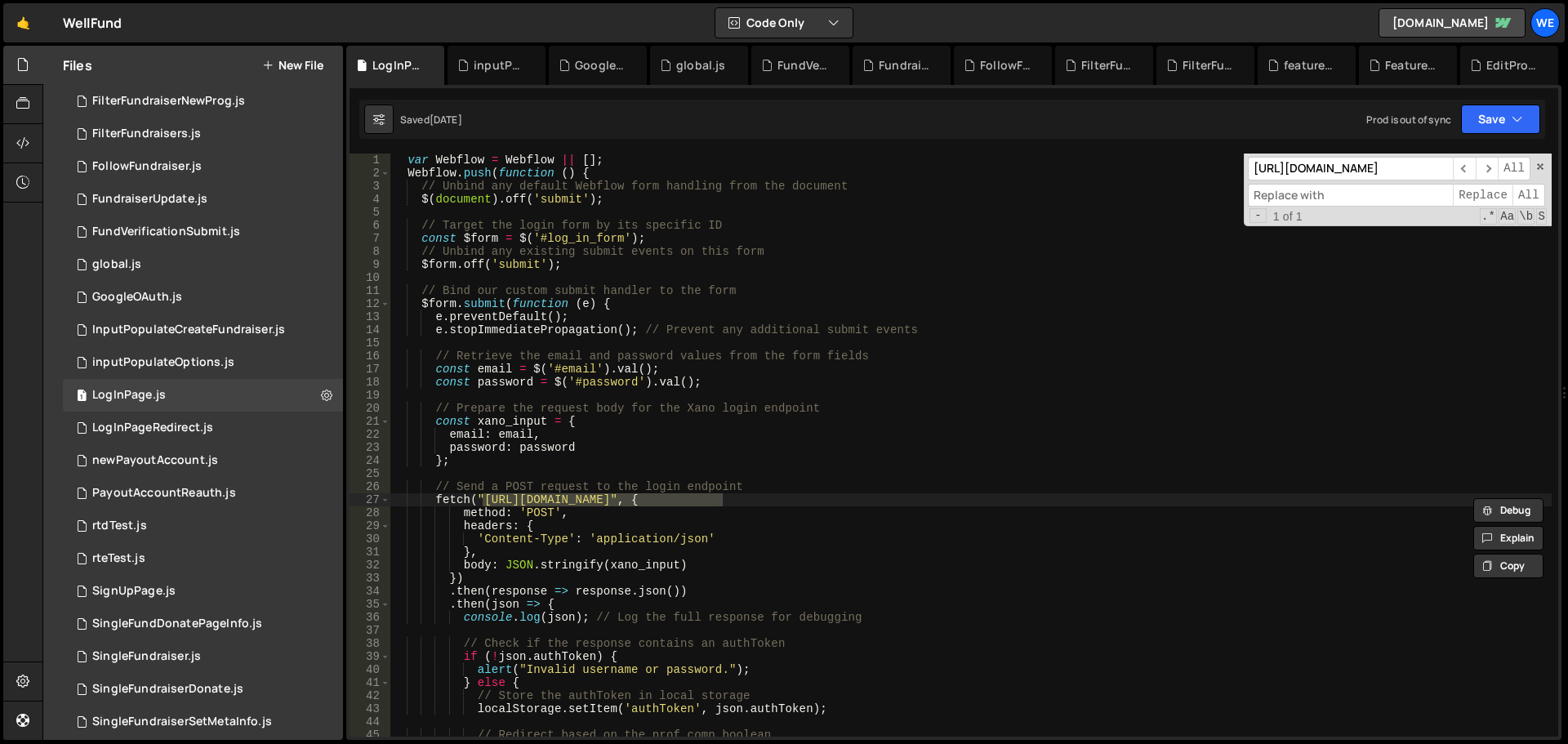
click at [1383, 195] on input at bounding box center [1350, 195] width 205 height 23
paste input "[URL][DOMAIN_NAME]"
type input "[URL][DOMAIN_NAME]"
click at [1523, 192] on span "All" at bounding box center [1529, 195] width 32 height 23
type textarea "const password = $('#password').val();"
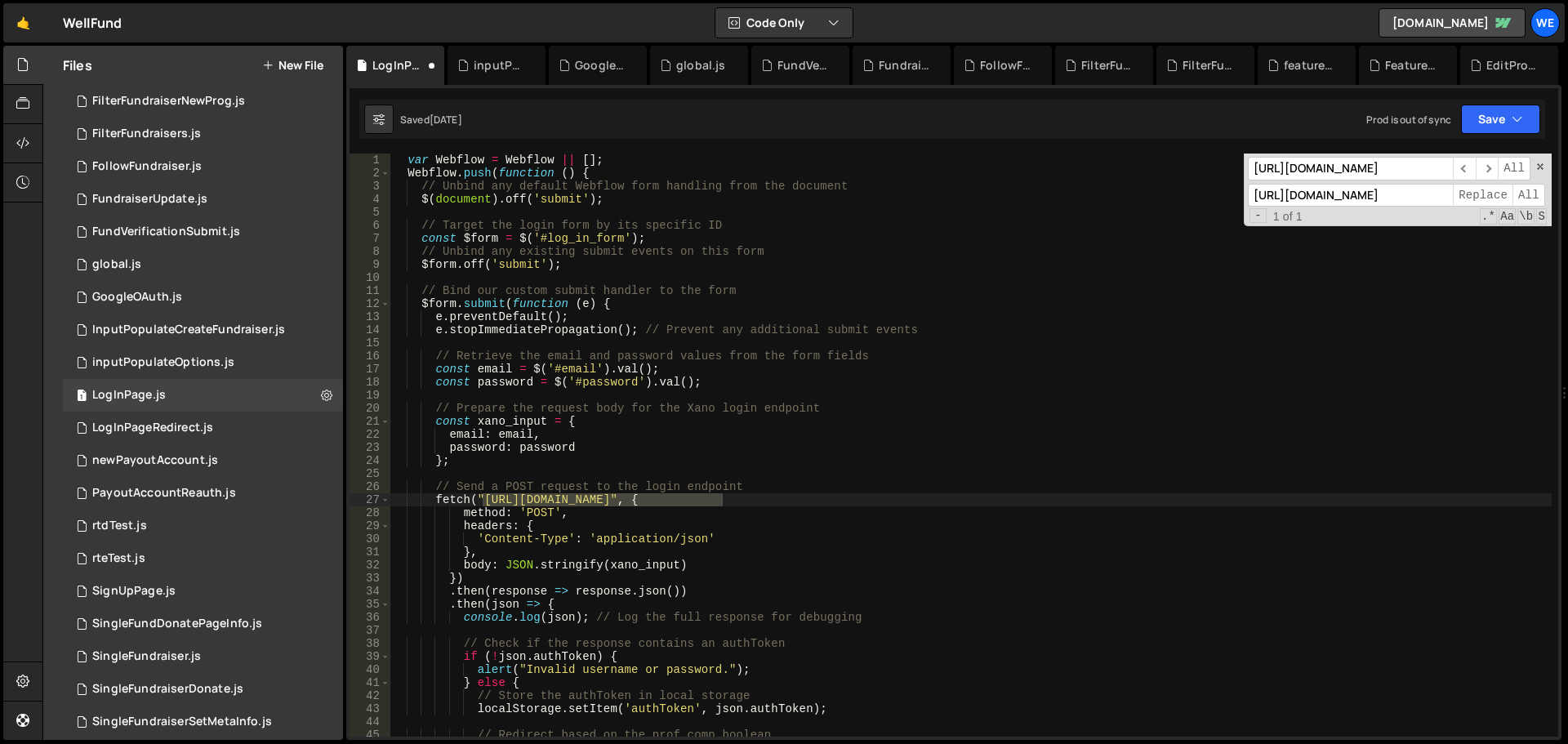
click at [1008, 378] on div "var Webflow = Webflow || [ ] ; Webflow . push ( function ( ) { // Unbind any de…" at bounding box center [972, 458] width 1162 height 610
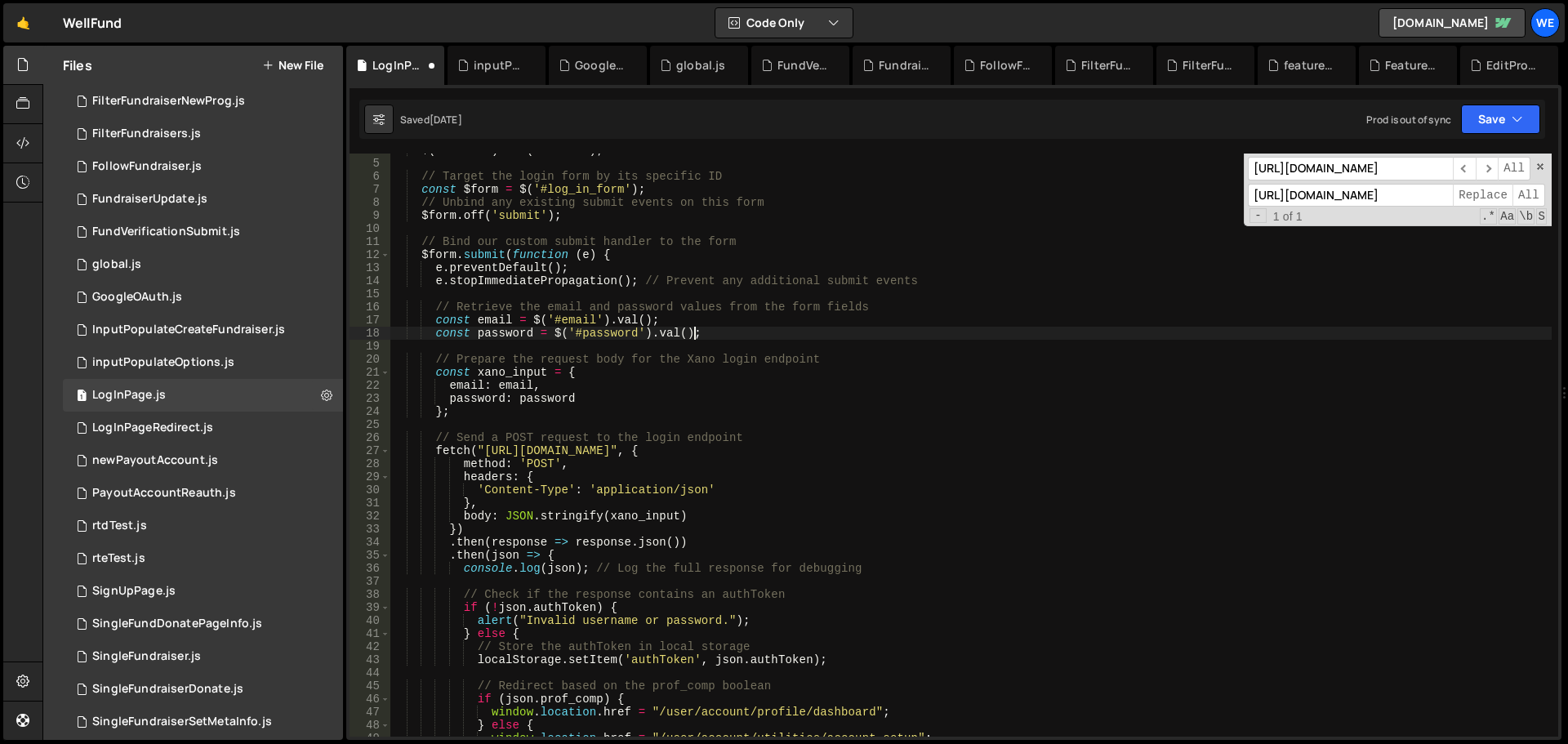
scroll to position [245, 0]
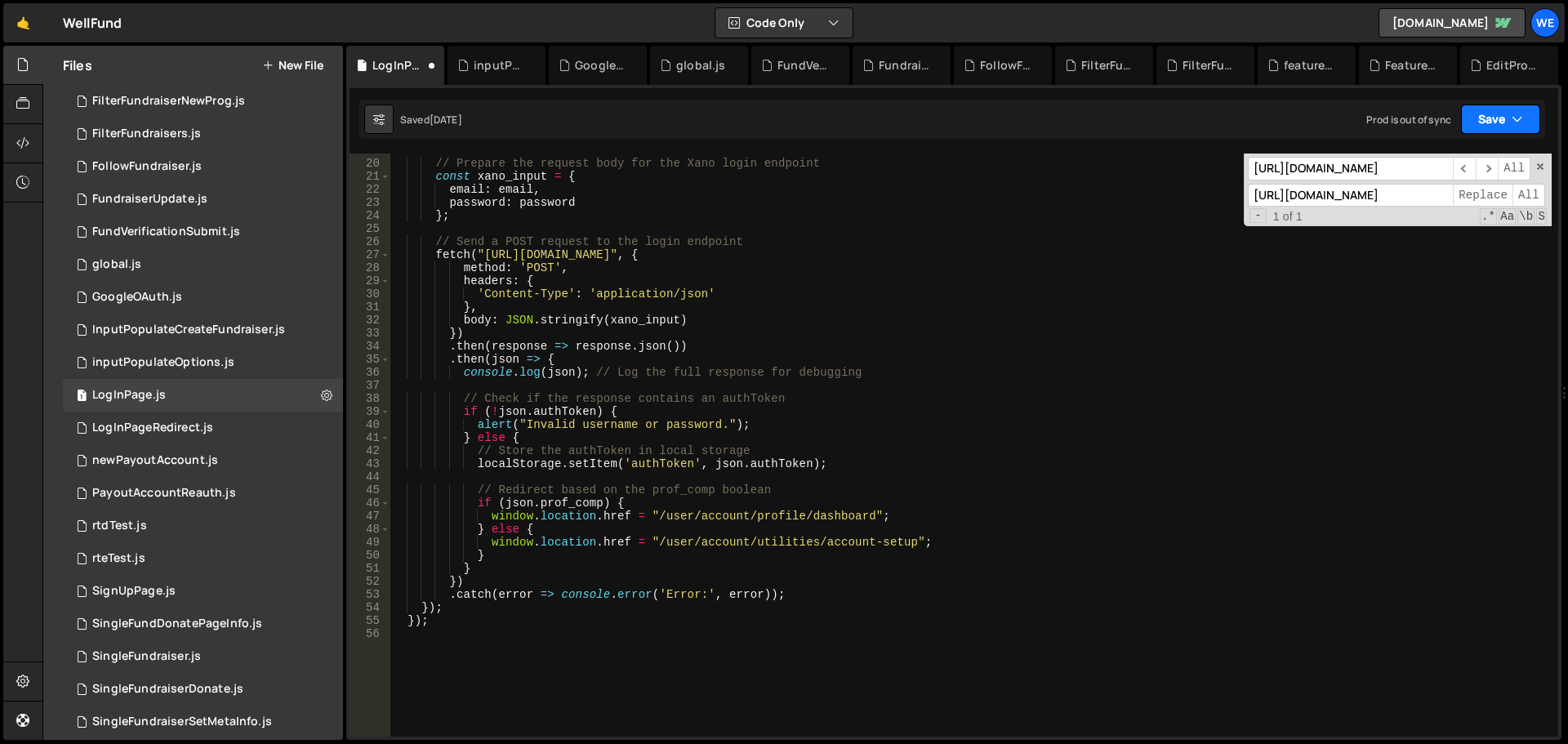
drag, startPoint x: 1494, startPoint y: 116, endPoint x: 1460, endPoint y: 163, distance: 58.0
click at [1495, 116] on button "Save" at bounding box center [1501, 119] width 79 height 30
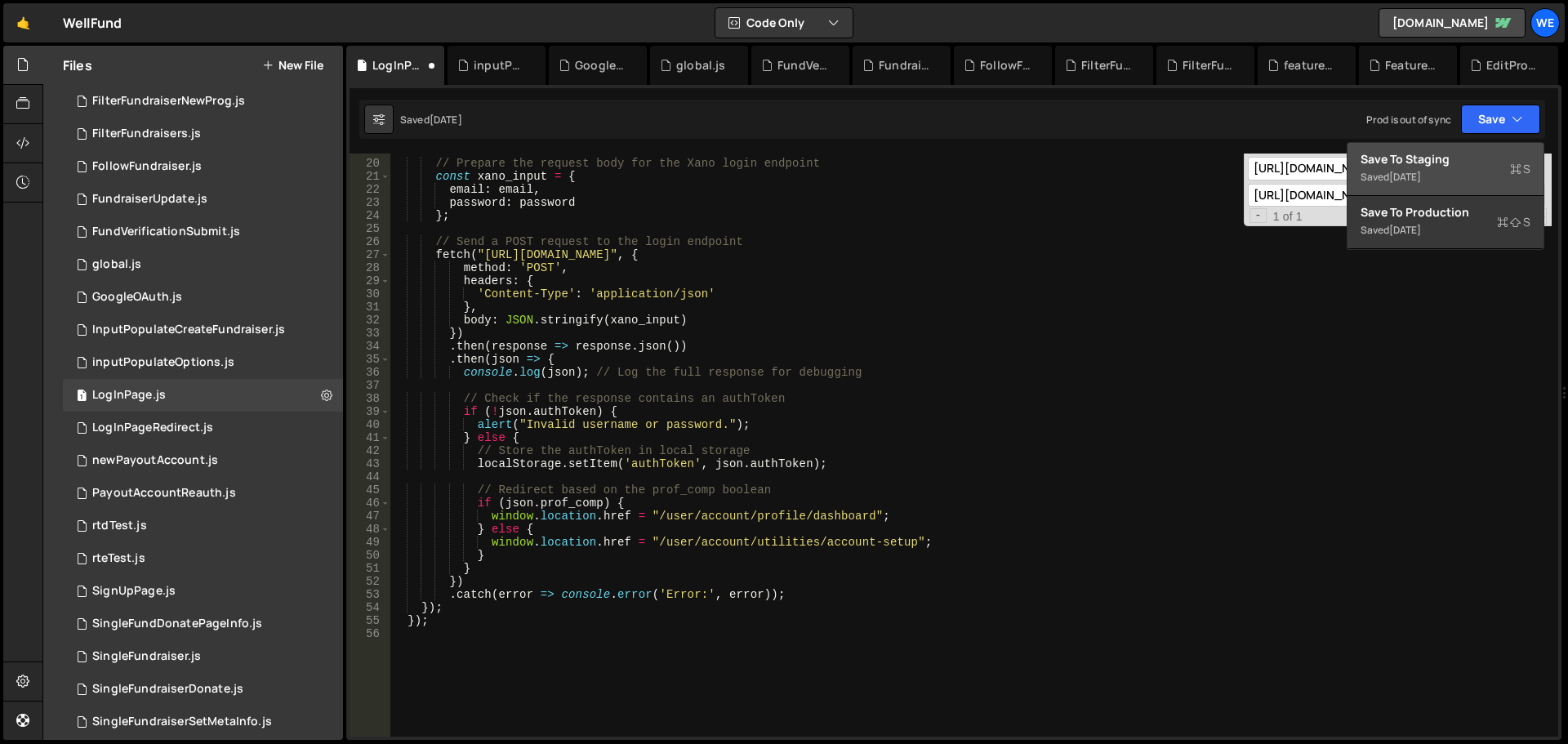
click at [1456, 165] on div "Save to Staging S" at bounding box center [1446, 160] width 170 height 16
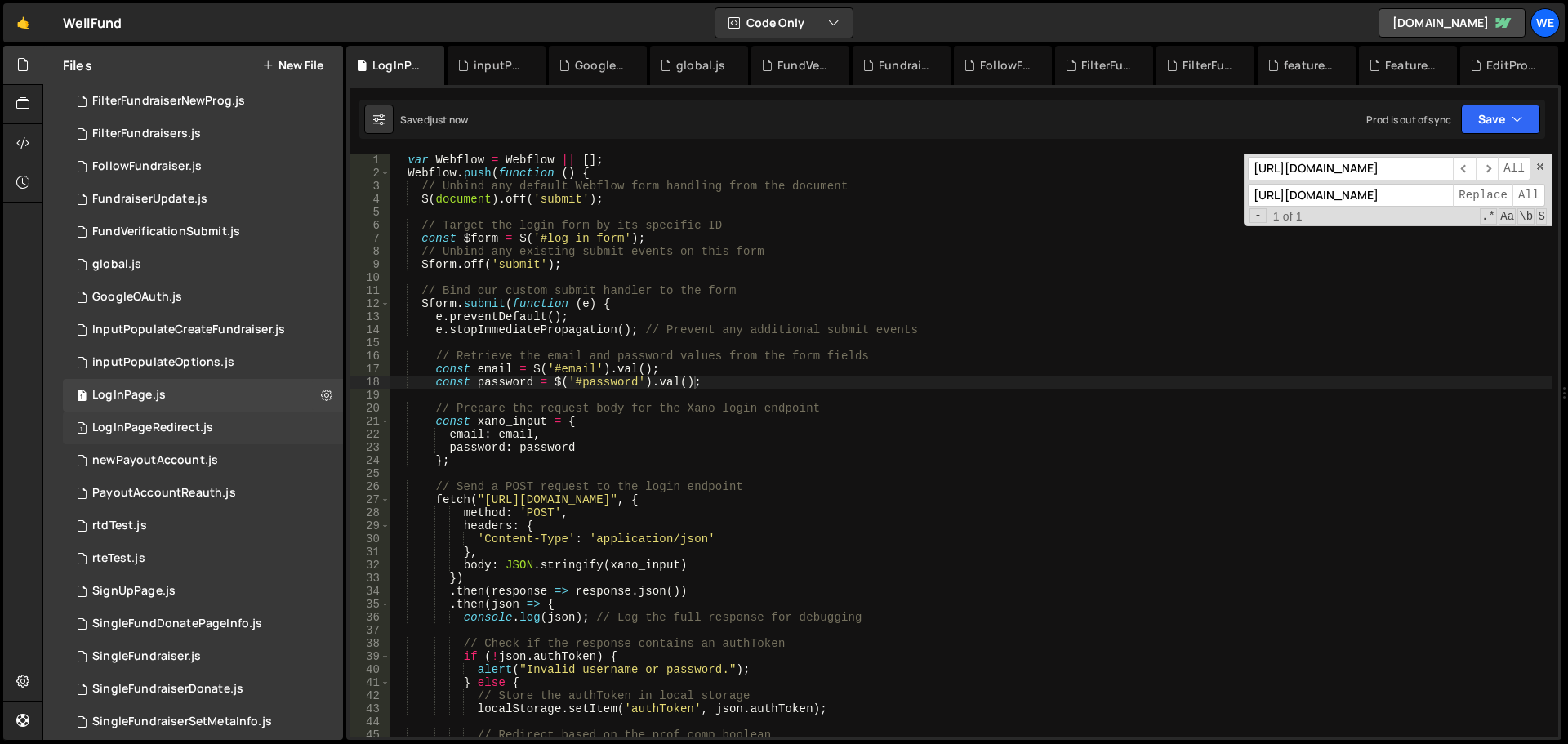
click at [200, 435] on div "LogInPageRedirect.js" at bounding box center [152, 428] width 121 height 14
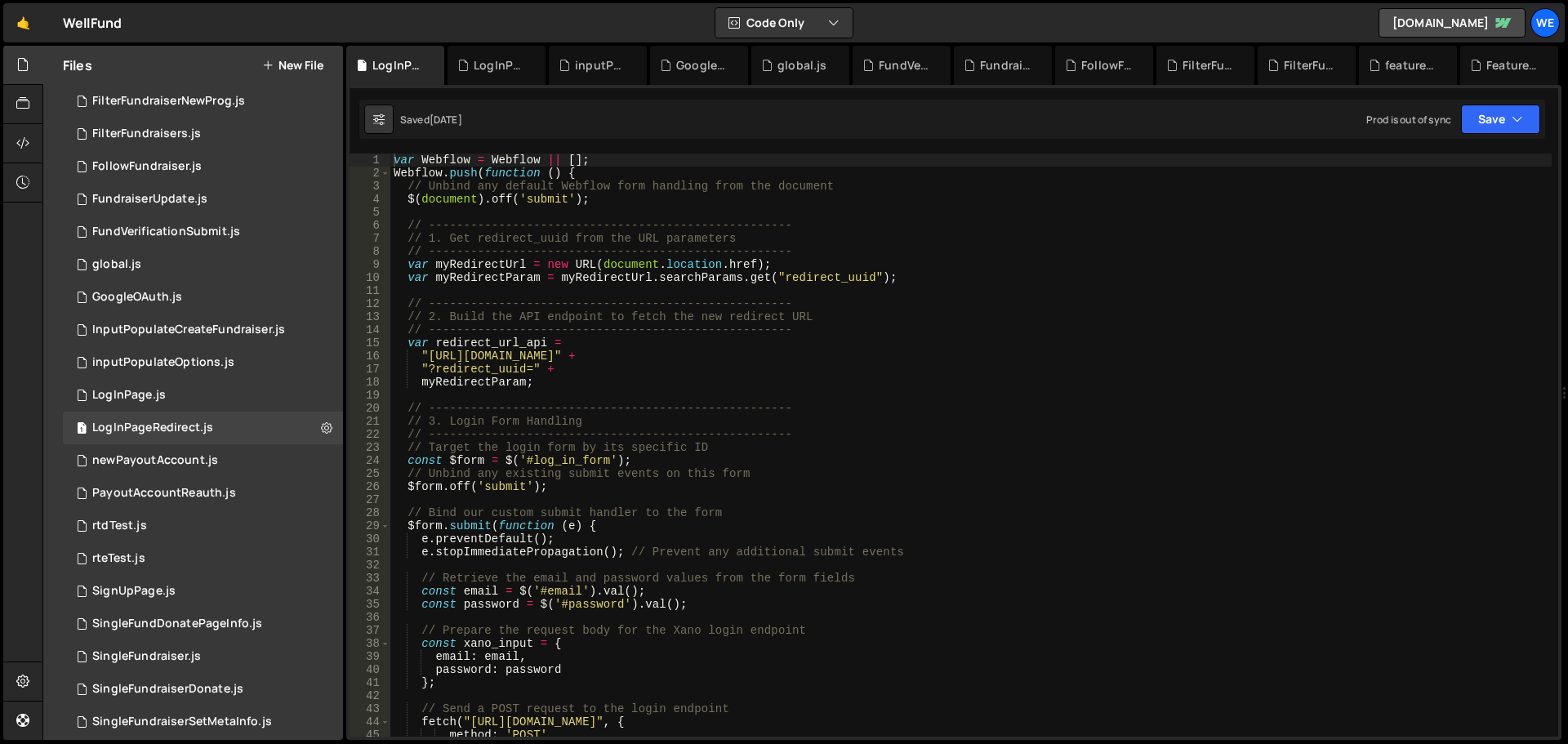
type textarea ""[URL][DOMAIN_NAME]" +"
drag, startPoint x: 429, startPoint y: 353, endPoint x: 677, endPoint y: 354, distance: 248.0
click at [677, 354] on div "var Webflow = Webflow || [ ] ; Webflow . push ( function ( ) { // Unbind any de…" at bounding box center [972, 458] width 1162 height 610
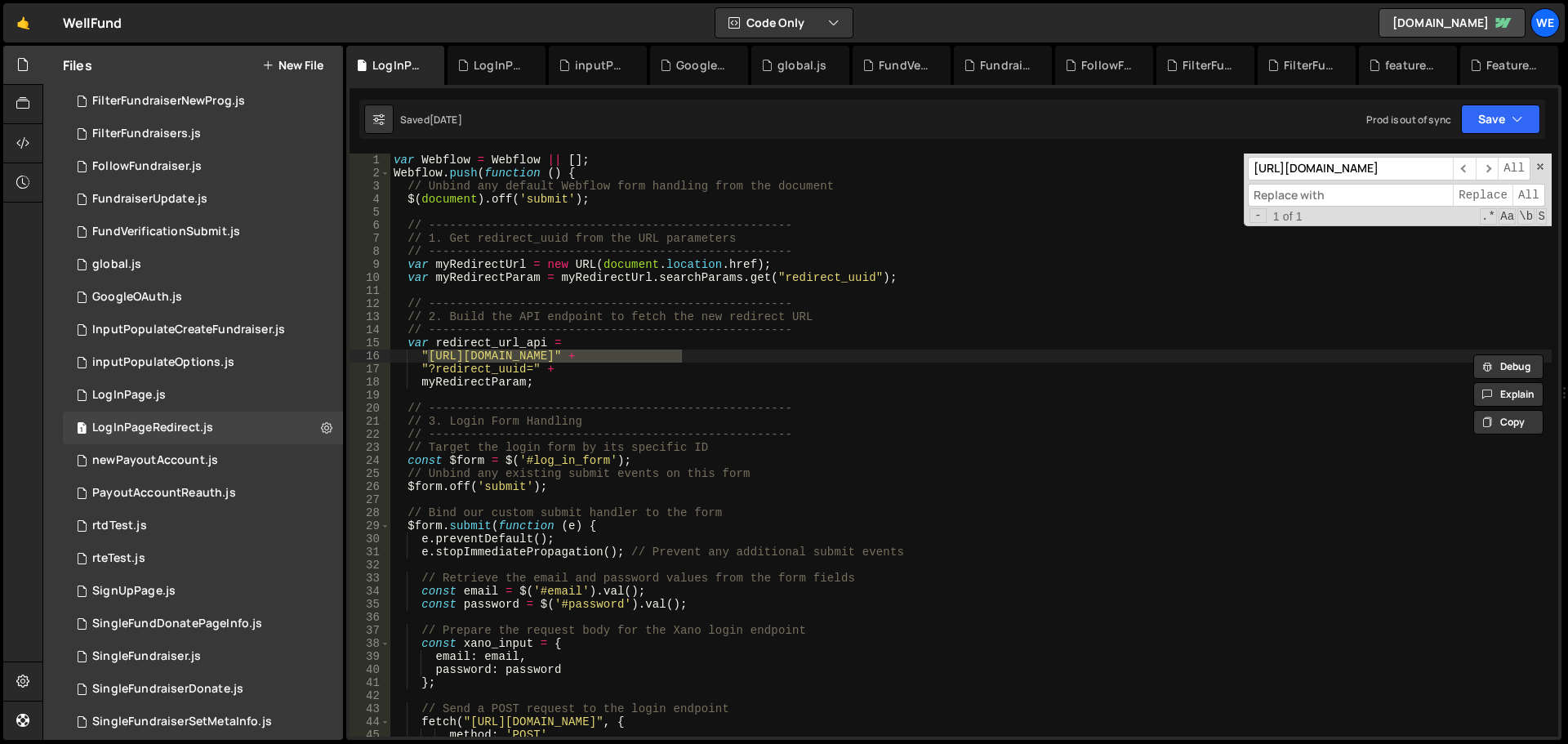
paste input "[URL][DOMAIN_NAME]"
type input "[URL][DOMAIN_NAME]"
click at [1521, 193] on span "All" at bounding box center [1529, 195] width 32 height 23
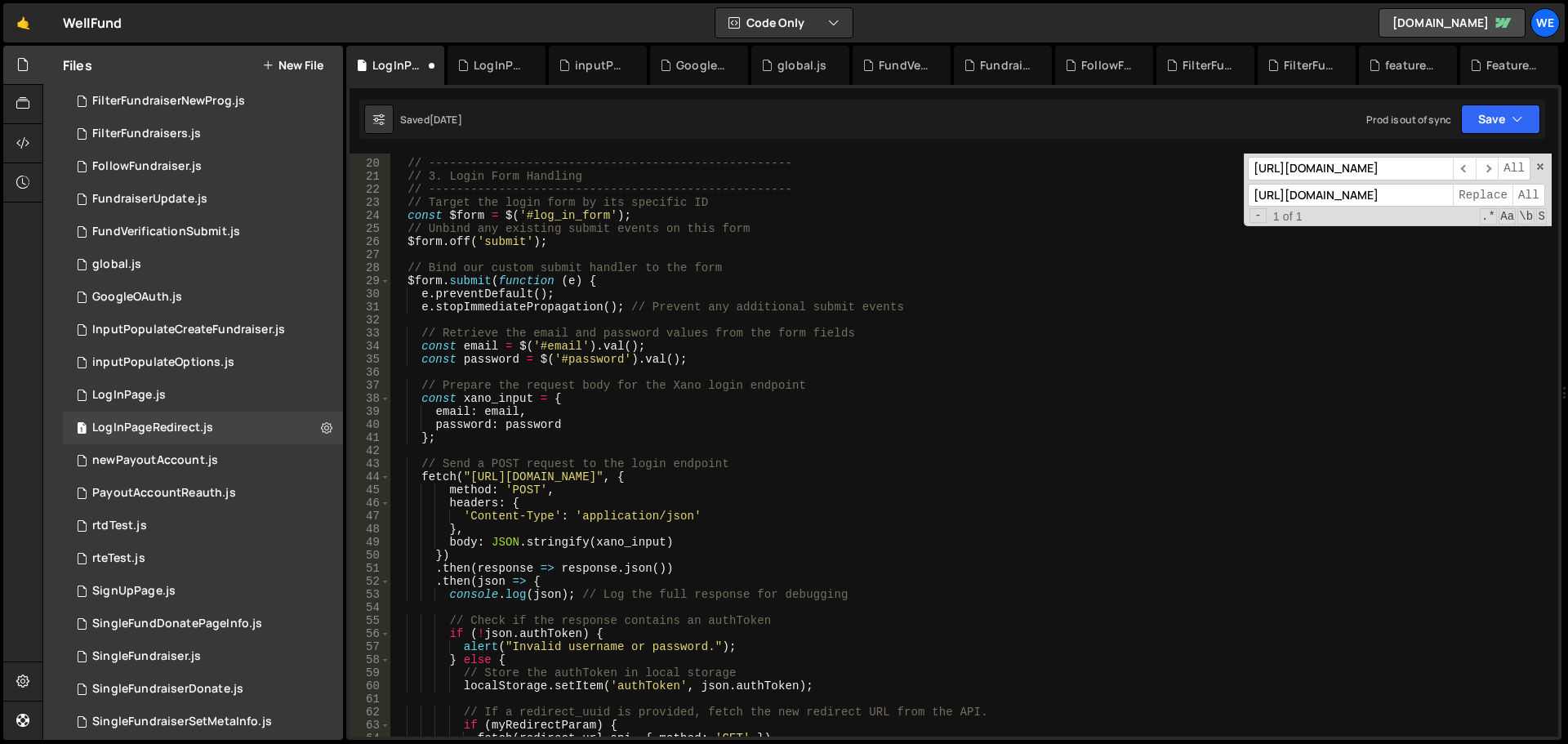
scroll to position [98, 0]
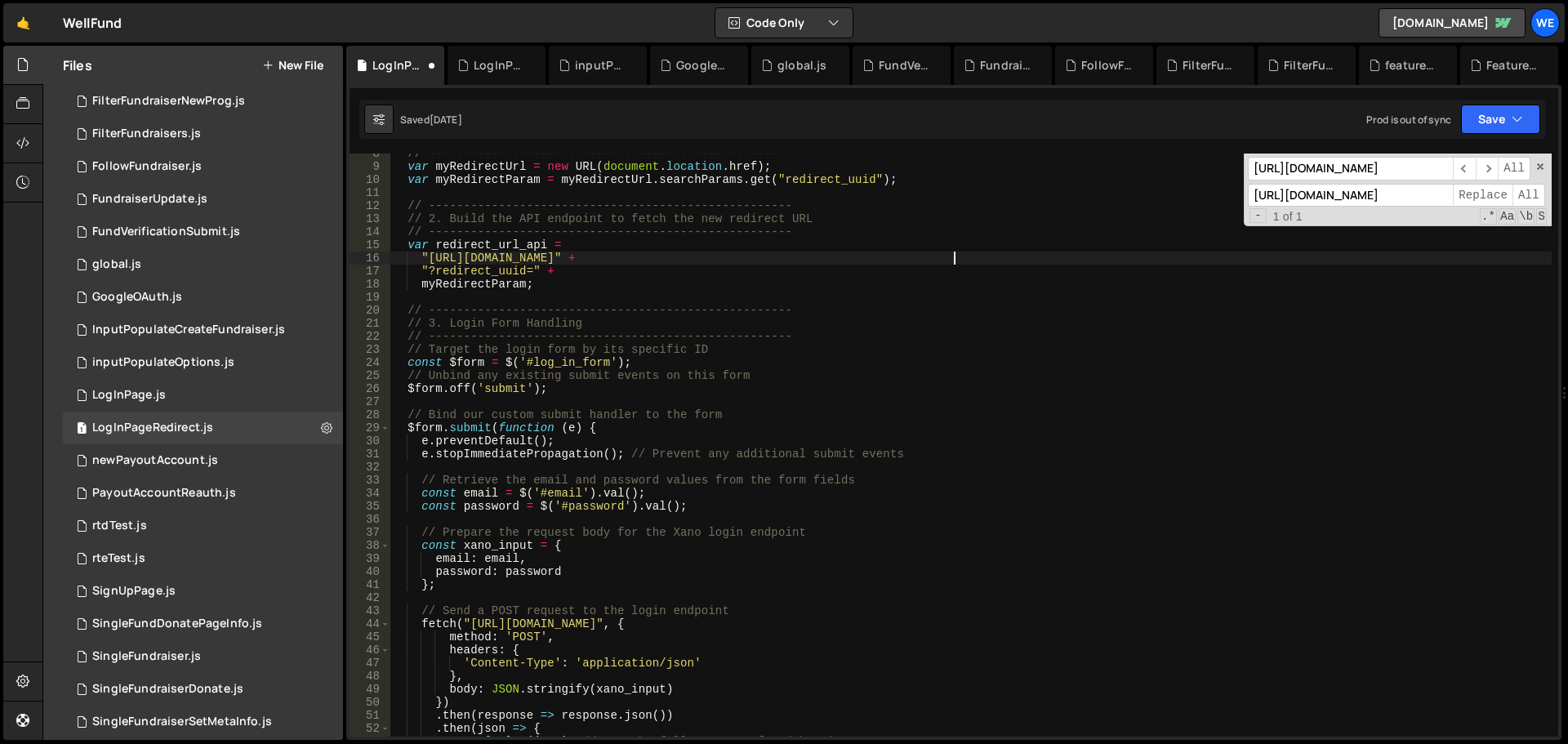
click at [1326, 263] on div "// ---------------------------------------------------- var myRedirectUrl = new…" at bounding box center [972, 452] width 1162 height 610
click at [426, 253] on div "// ---------------------------------------------------- var myRedirectUrl = new…" at bounding box center [972, 445] width 1162 height 584
click at [680, 261] on div "// ---------------------------------------------------- var myRedirectUrl = new…" at bounding box center [972, 452] width 1162 height 610
click at [1352, 199] on input "[URL][DOMAIN_NAME]" at bounding box center [1350, 195] width 205 height 23
click at [1528, 201] on span "All" at bounding box center [1529, 195] width 32 height 23
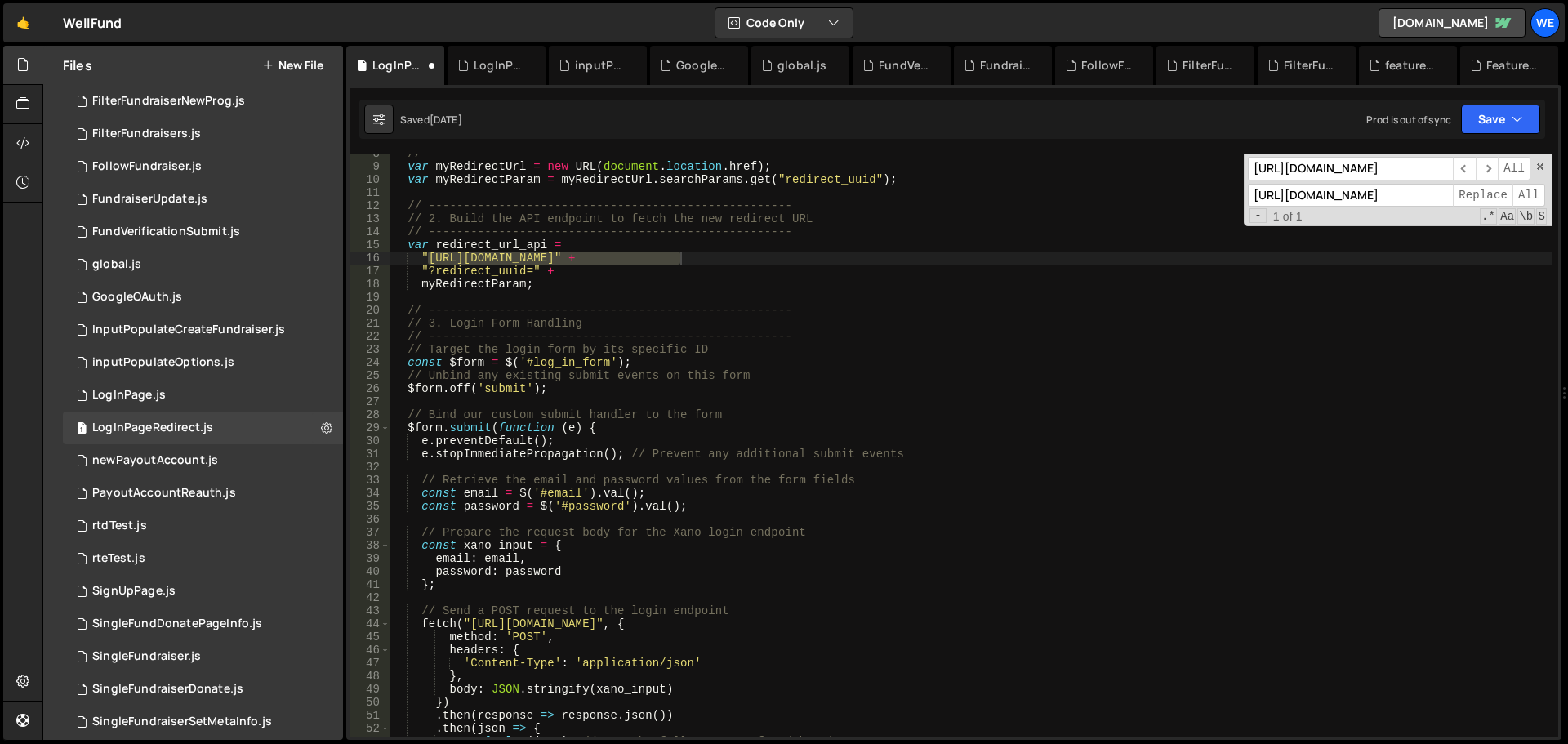
type textarea "fetch("[URL][DOMAIN_NAME]", {"
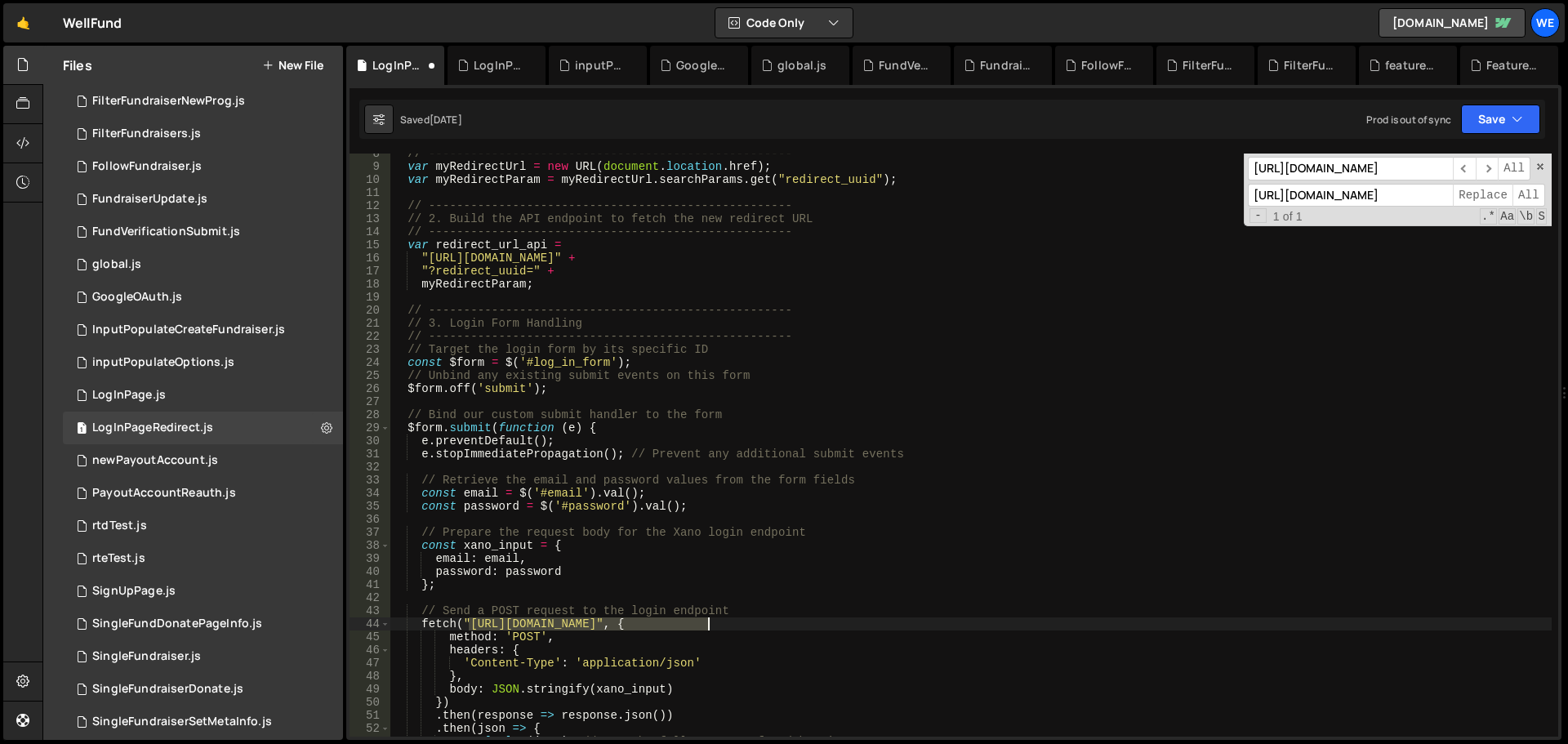
drag, startPoint x: 470, startPoint y: 622, endPoint x: 705, endPoint y: 622, distance: 235.0
click at [705, 622] on div "// ---------------------------------------------------- var myRedirectUrl = new…" at bounding box center [972, 452] width 1162 height 610
type input "[URL][DOMAIN_NAME]"
click at [1524, 191] on span "All" at bounding box center [1529, 195] width 32 height 23
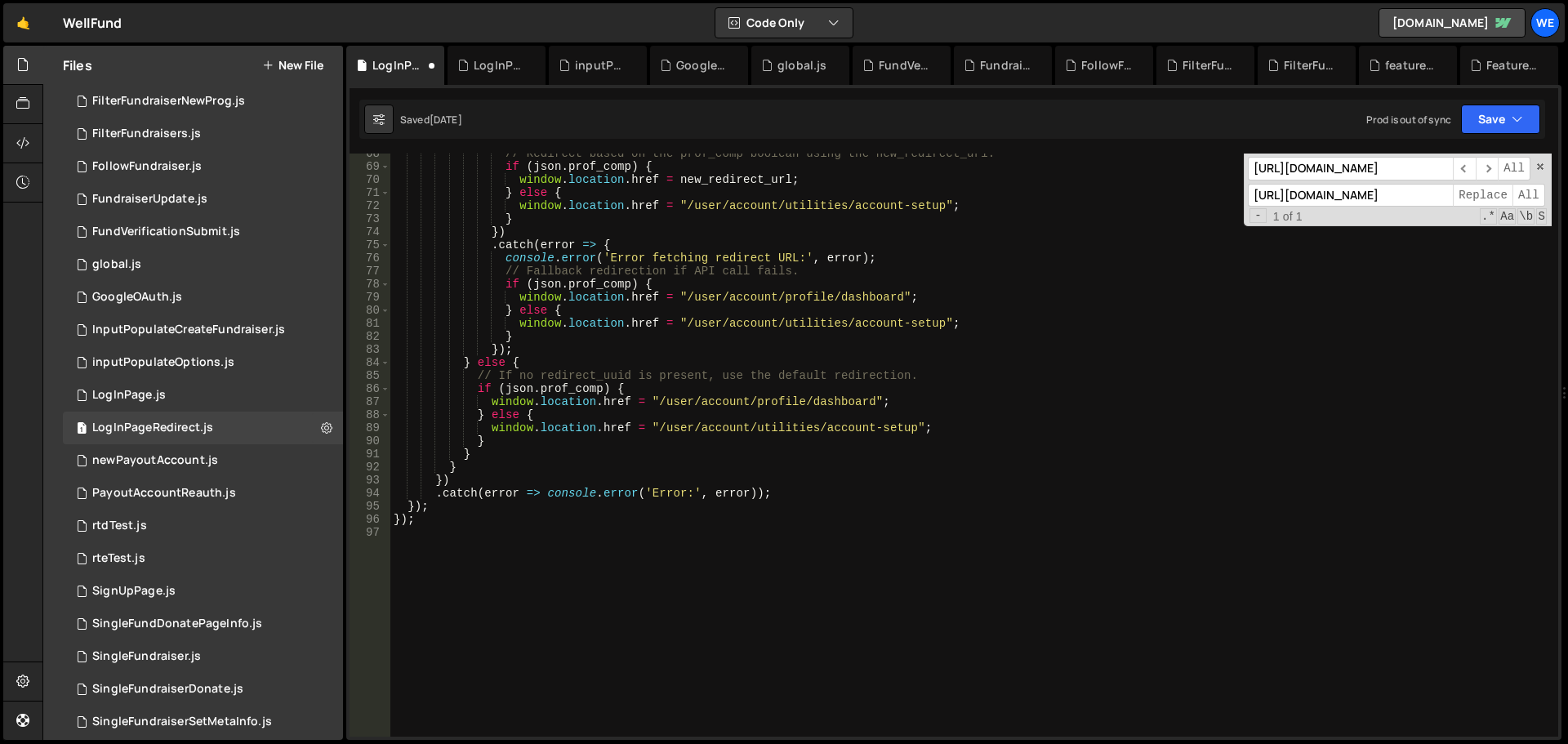
scroll to position [882, 0]
click at [1521, 115] on icon "button" at bounding box center [1517, 119] width 12 height 16
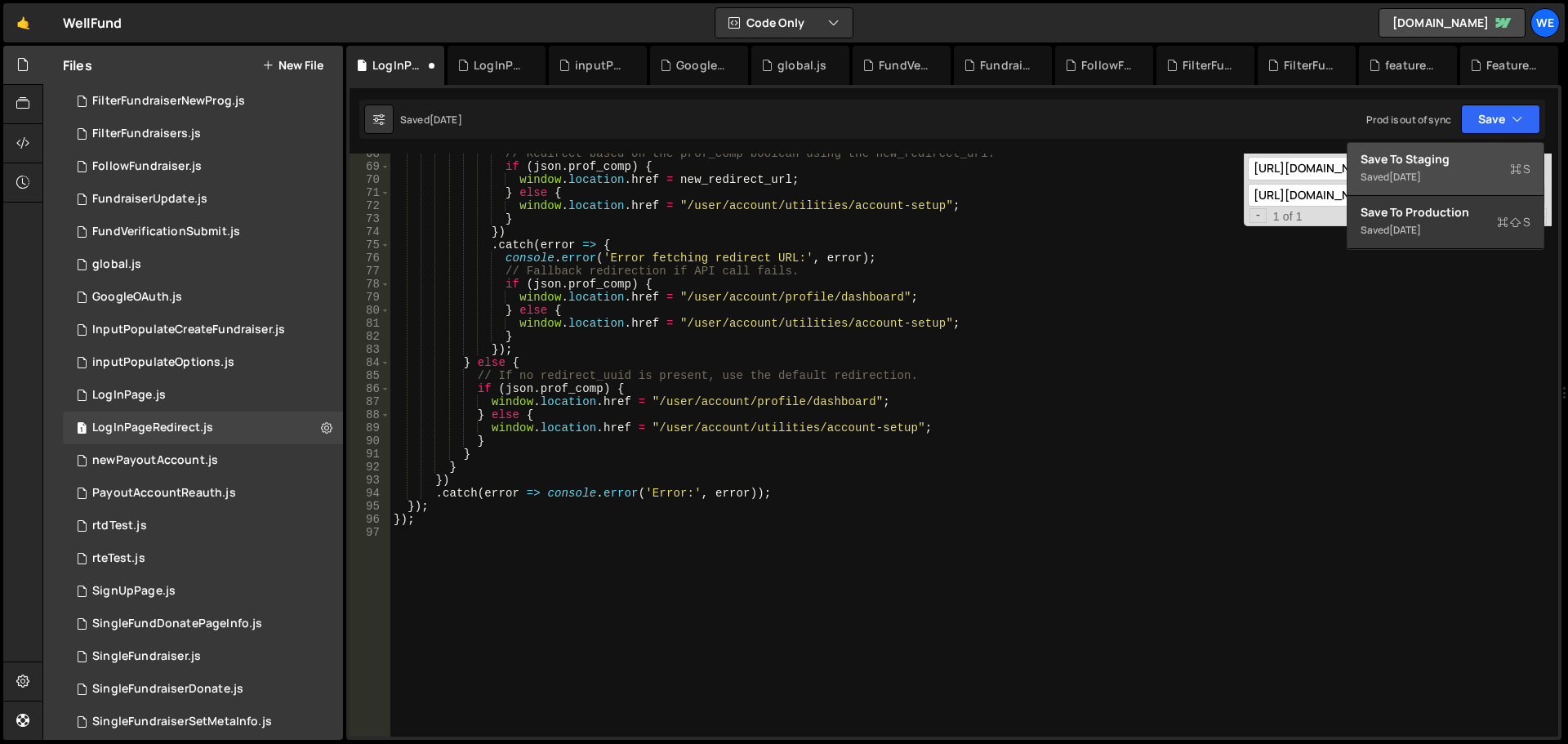
click at [1477, 155] on div "Save to Staging S" at bounding box center [1446, 160] width 170 height 16
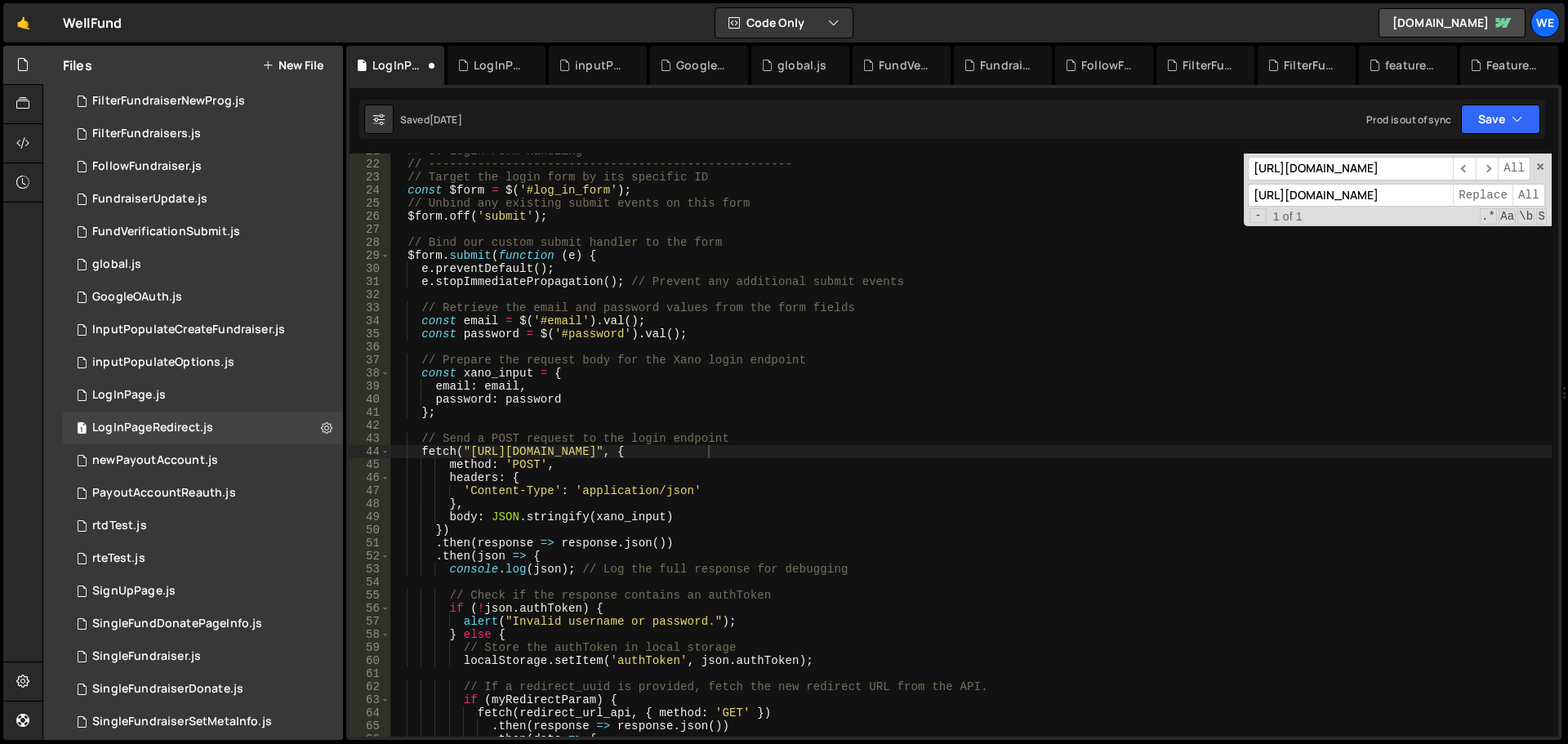
scroll to position [271, 0]
click at [181, 469] on div "1 newPayoutAccount.js 0" at bounding box center [203, 461] width 281 height 32
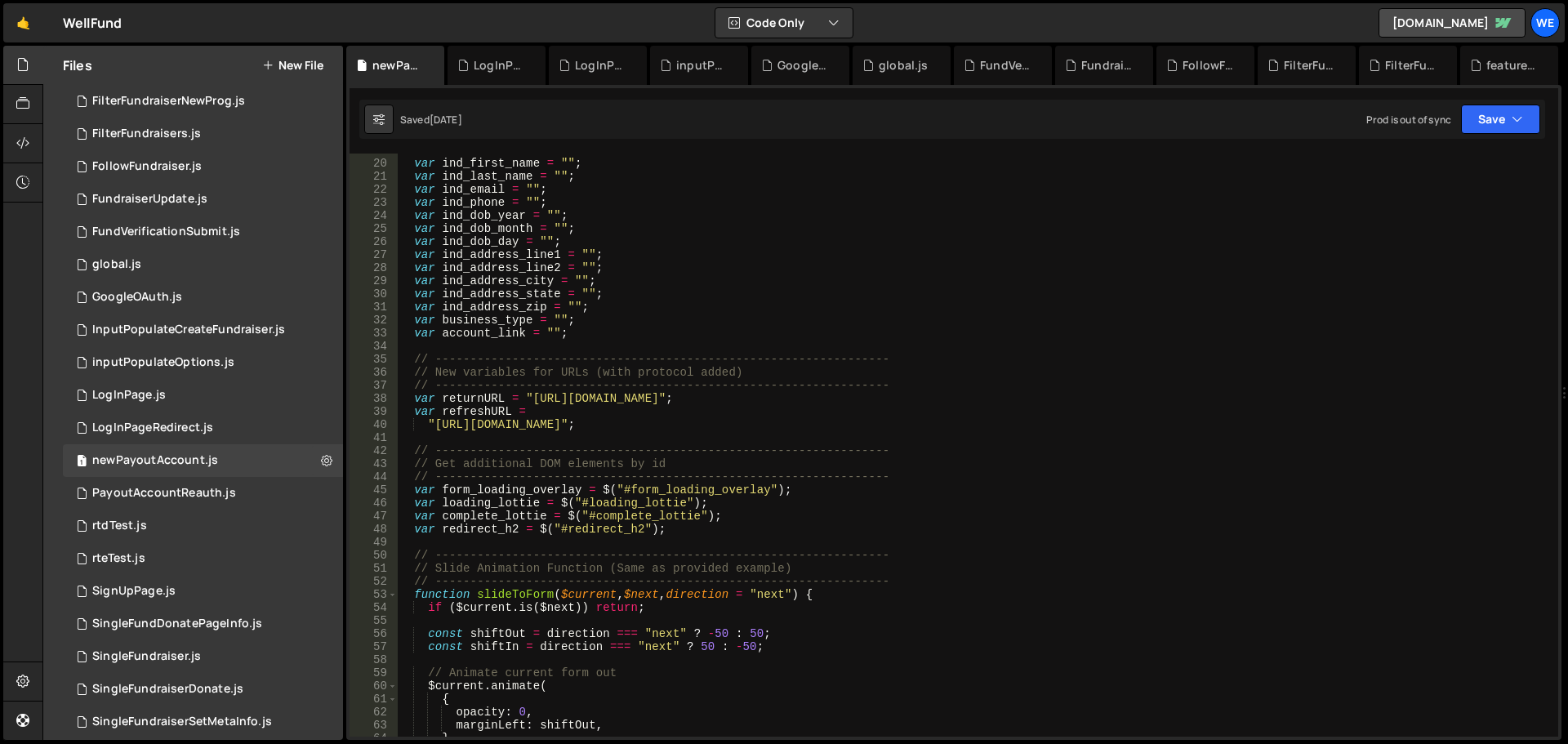
scroll to position [196, 0]
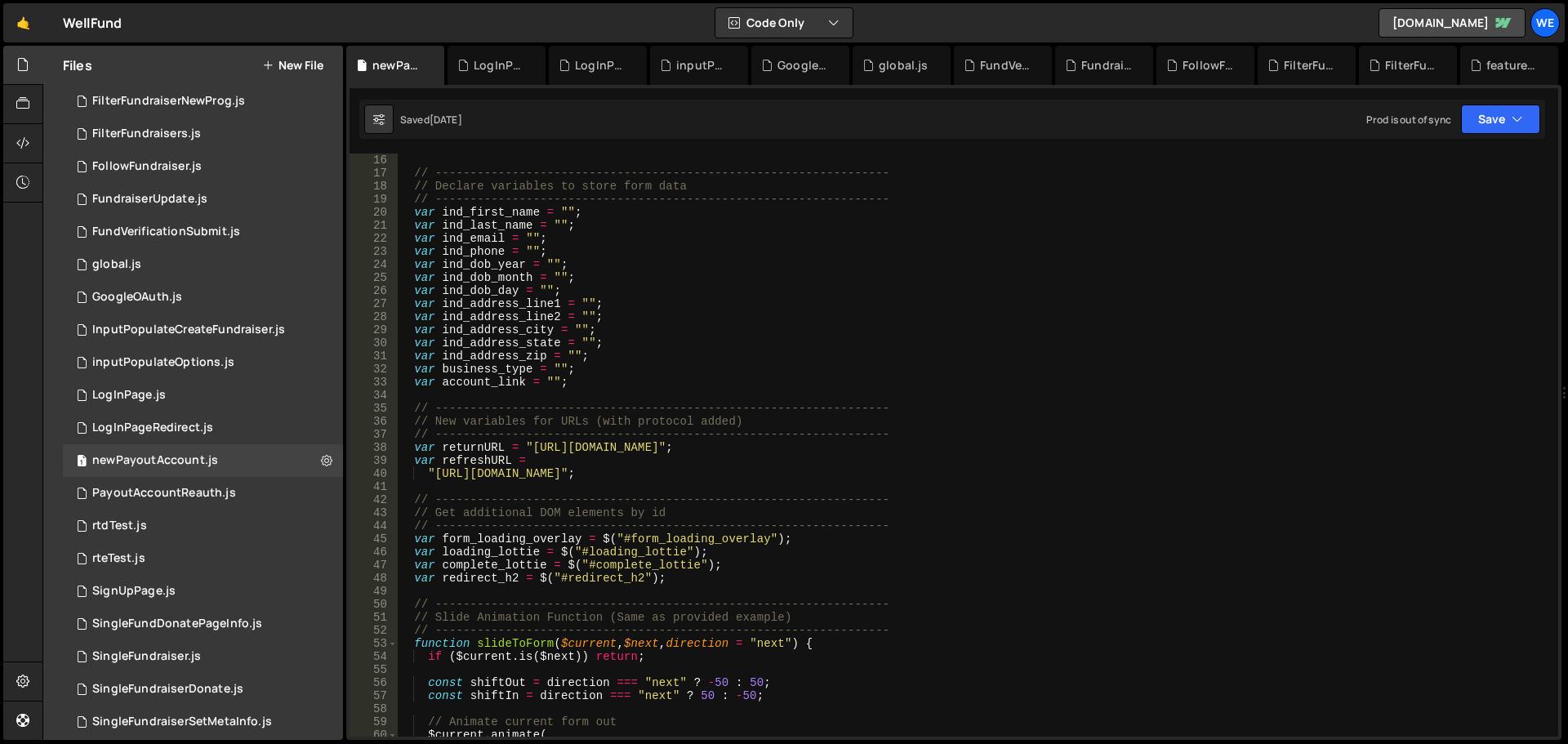
type textarea "var returnURL = "[URL][DOMAIN_NAME]";"
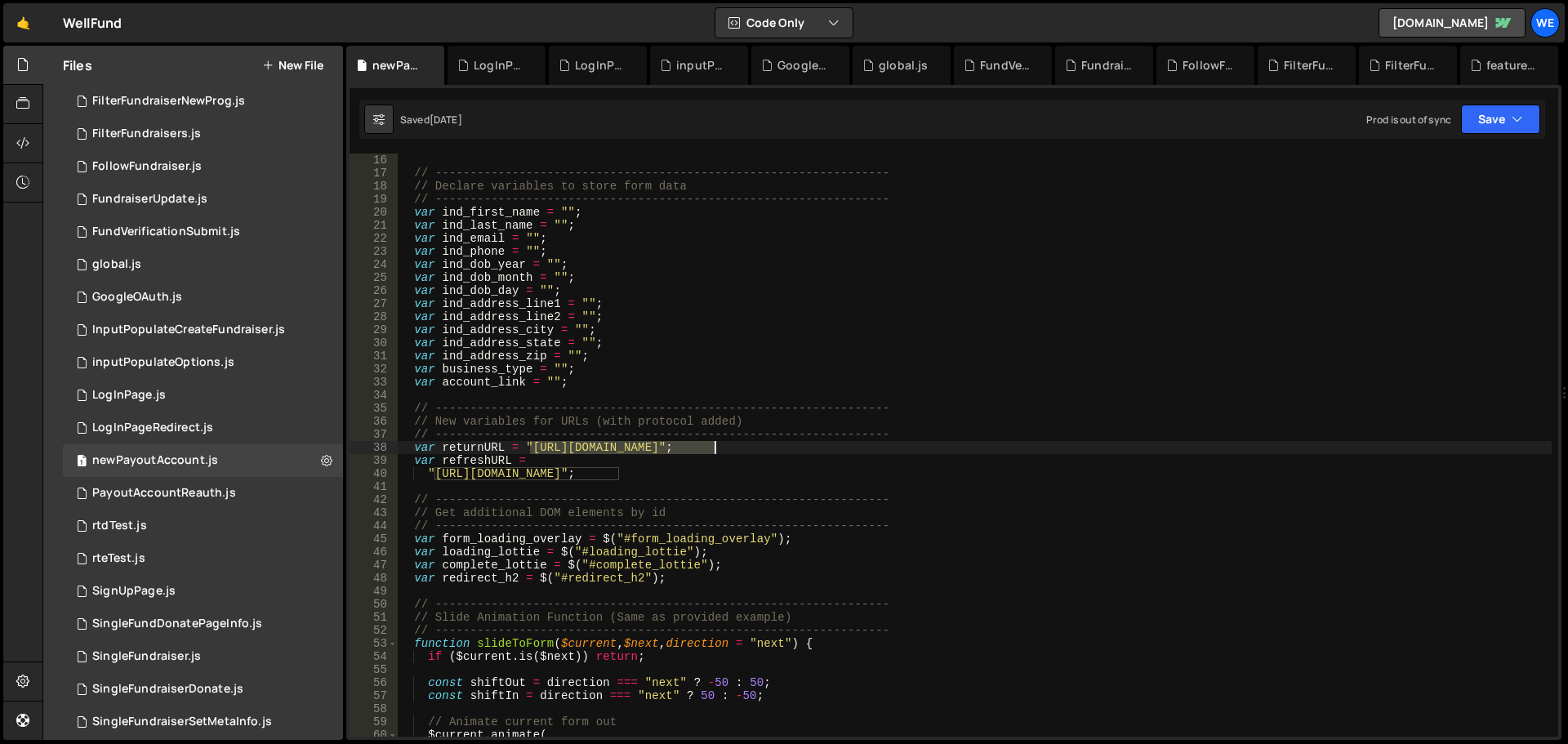
drag, startPoint x: 532, startPoint y: 446, endPoint x: 715, endPoint y: 444, distance: 183.0
click at [715, 444] on div "// ----------------------------------------------------------------- // Declare…" at bounding box center [975, 458] width 1155 height 610
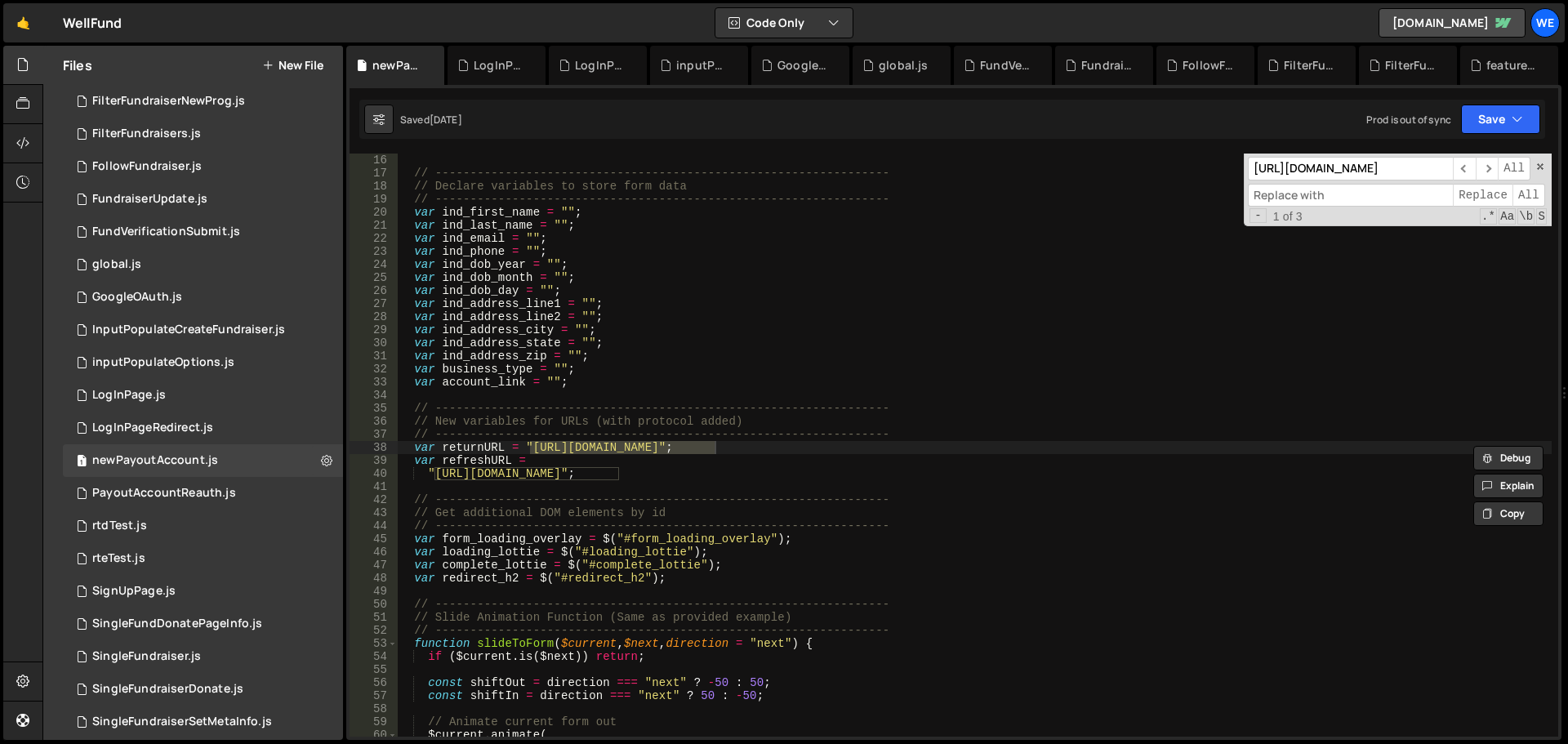
click at [1349, 195] on input at bounding box center [1350, 195] width 205 height 23
paste input "[URL][DOMAIN_NAME]"
type input "[URL][DOMAIN_NAME]"
click at [1526, 197] on span "All" at bounding box center [1529, 195] width 32 height 23
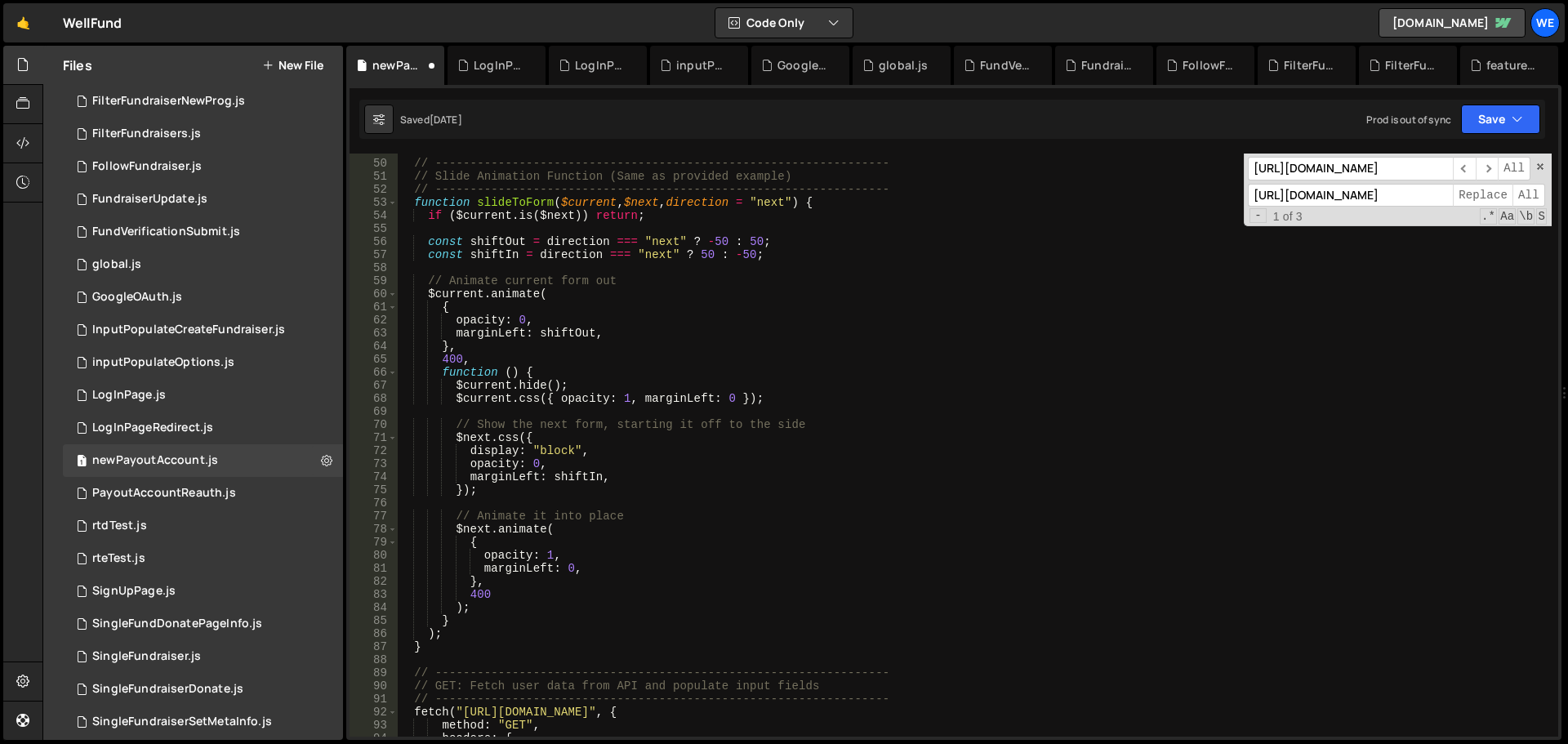
scroll to position [784, 0]
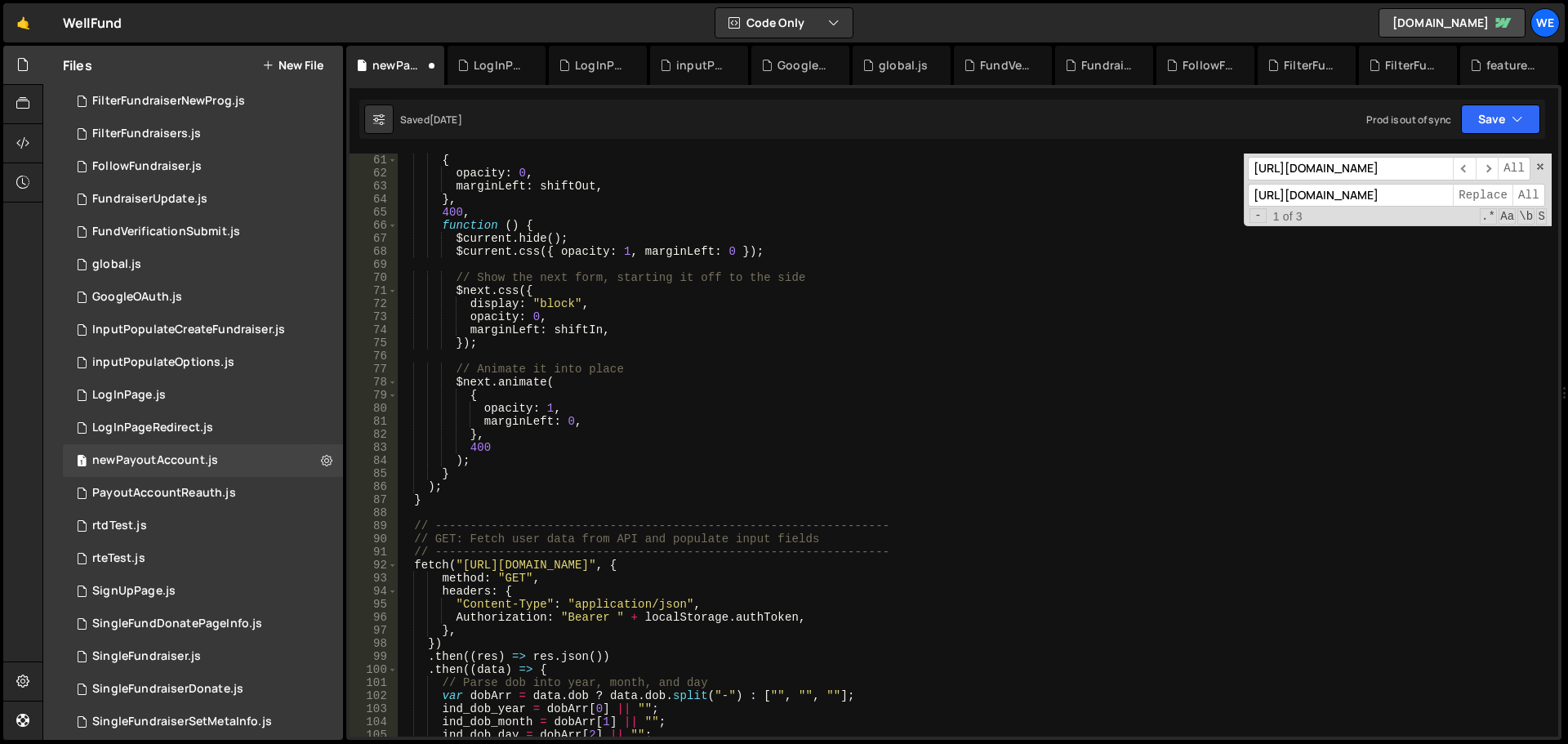
type textarea "fetch("[URL][DOMAIN_NAME]", {"
drag, startPoint x: 464, startPoint y: 567, endPoint x: 715, endPoint y: 562, distance: 251.0
click at [714, 562] on div "{ opacity : 0 , marginLeft : shiftOut , } , 400 , function ( ) { $current . hid…" at bounding box center [975, 458] width 1155 height 610
type input "[URL][DOMAIN_NAME]"
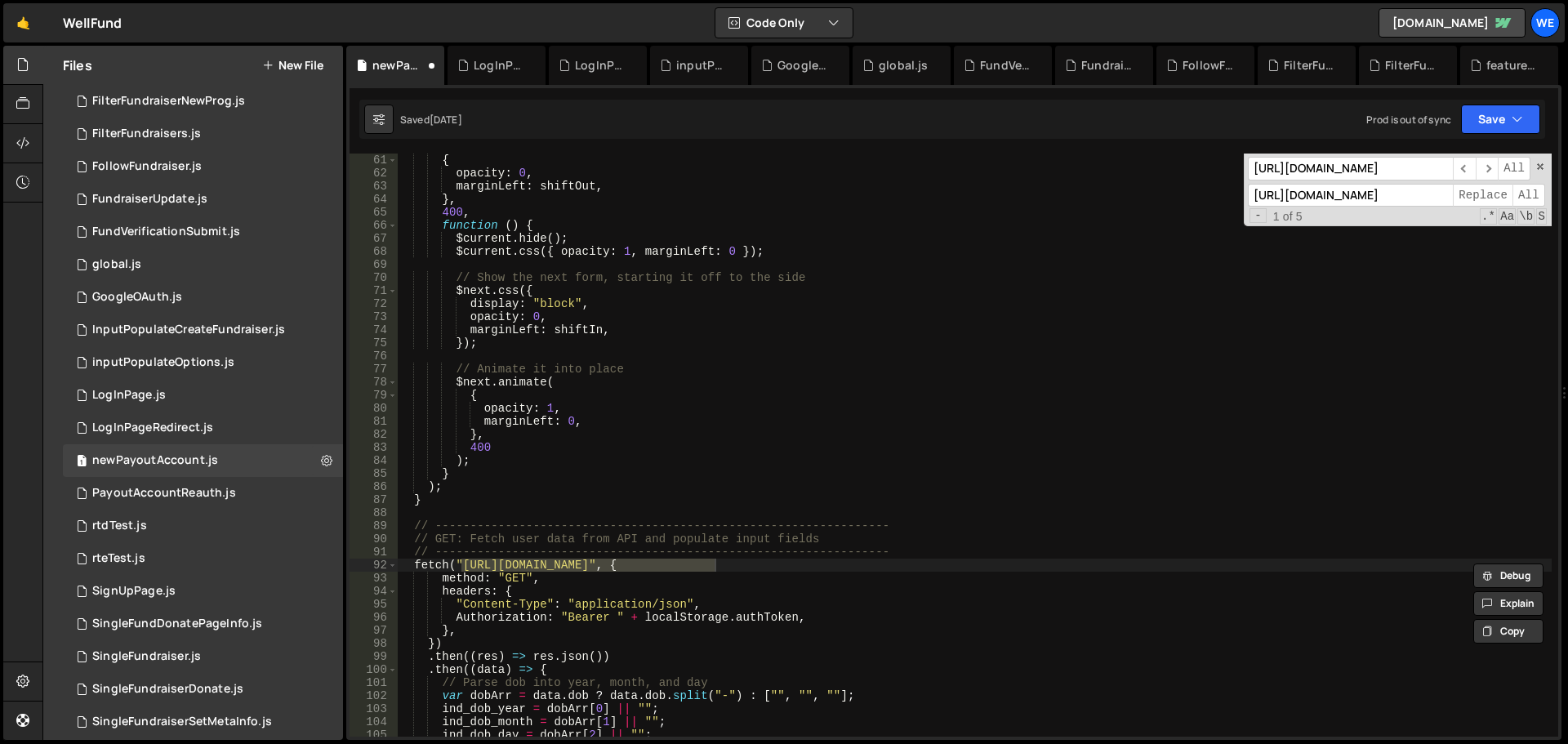
click at [1324, 199] on input "[URL][DOMAIN_NAME]" at bounding box center [1350, 195] width 205 height 23
paste input "xru1-ldop-hv9n.n7e.xano"
type input "[URL][DOMAIN_NAME]"
click at [1528, 195] on span "All" at bounding box center [1529, 195] width 32 height 23
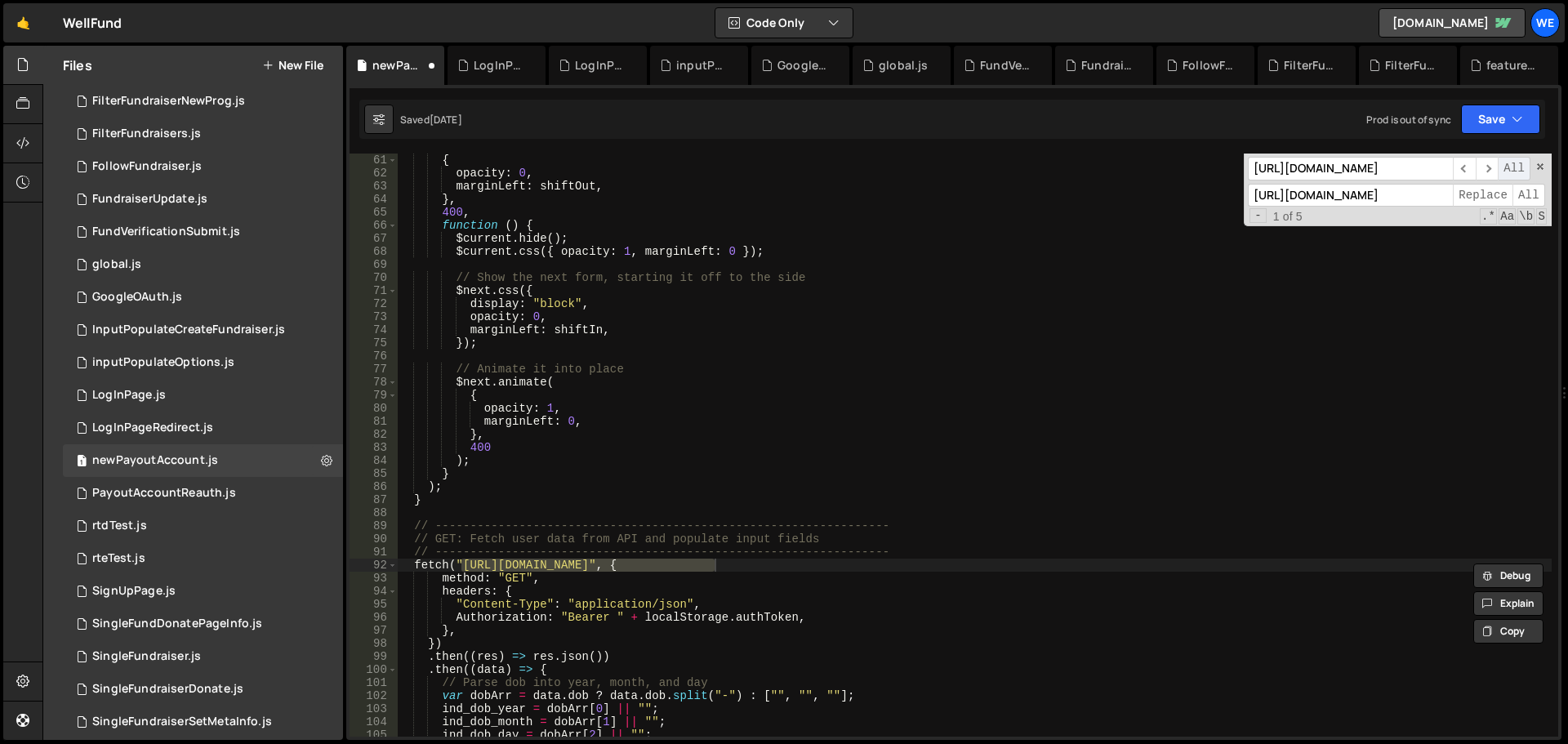
drag, startPoint x: 1426, startPoint y: 170, endPoint x: 1511, endPoint y: 169, distance: 85.0
click at [1511, 169] on div "[URL][DOMAIN_NAME] ​ ​ All" at bounding box center [1389, 169] width 282 height 23
click at [684, 574] on div "{ opacity : 0 , marginLeft : shiftOut , } , 400 , function ( ) { $current . hid…" at bounding box center [975, 458] width 1155 height 610
click at [827, 564] on div "{ opacity : 0 , marginLeft : shiftOut , } , 400 , function ( ) { $current . hid…" at bounding box center [975, 458] width 1155 height 610
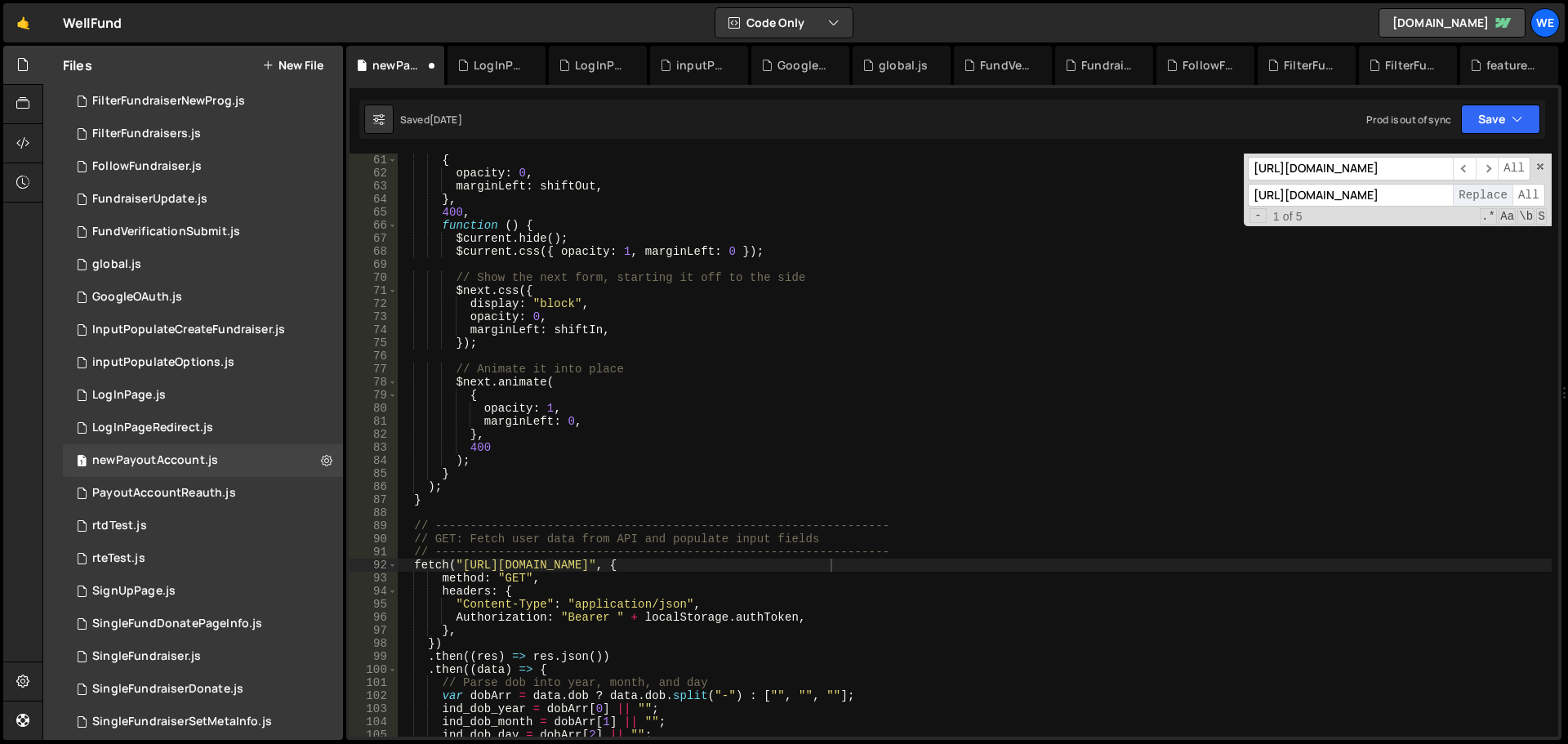
drag, startPoint x: 1387, startPoint y: 188, endPoint x: 1502, endPoint y: 188, distance: 115.0
click at [1502, 188] on div "[URL][DOMAIN_NAME] Replace All" at bounding box center [1397, 195] width 299 height 23
drag, startPoint x: 1356, startPoint y: 179, endPoint x: 1500, endPoint y: 180, distance: 144.0
click at [1500, 180] on div "[URL][DOMAIN_NAME] ​ ​ All [URL][DOMAIN_NAME] Replace All - 1 of 5 .* Aa \b S" at bounding box center [1398, 189] width 308 height 73
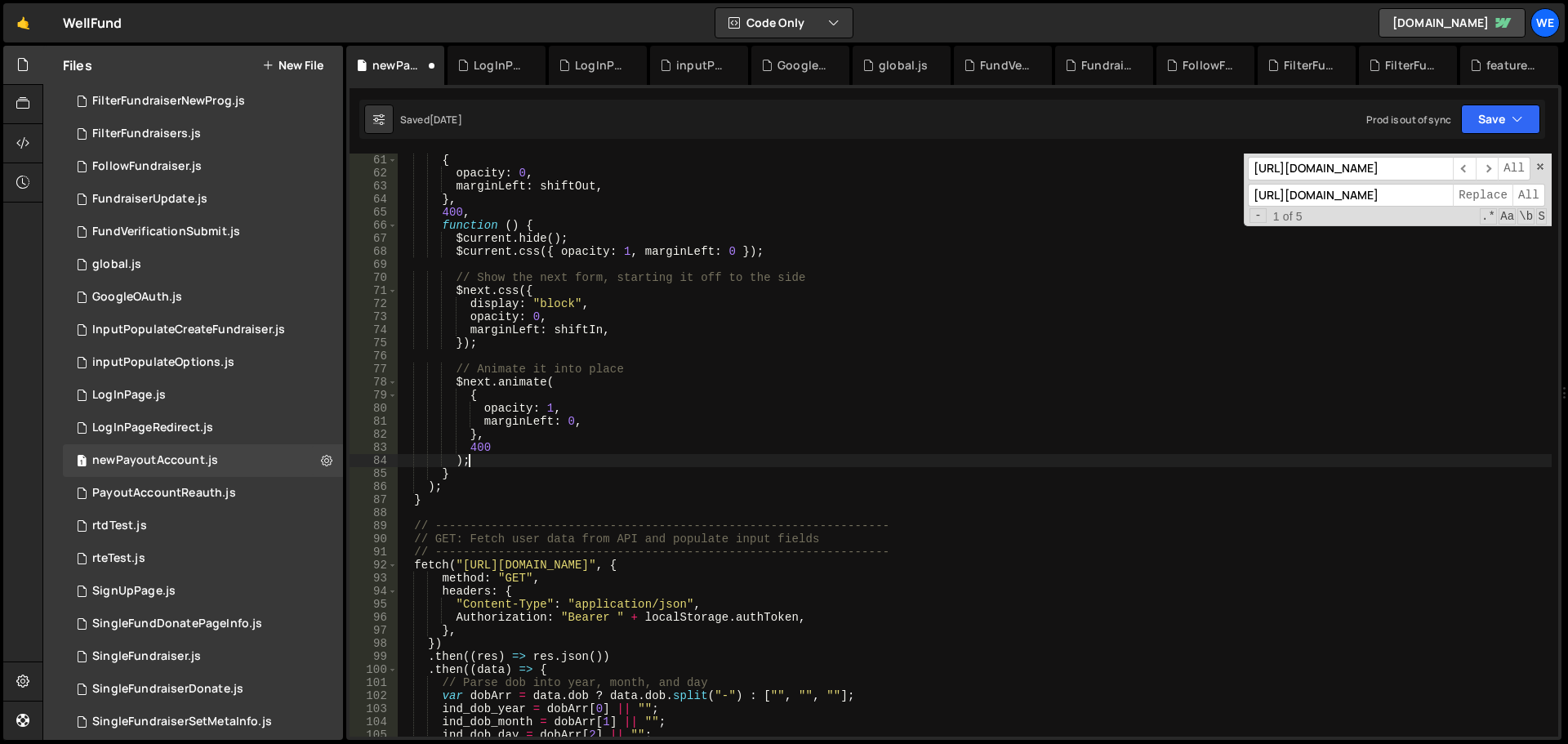
drag, startPoint x: 854, startPoint y: 464, endPoint x: 845, endPoint y: 464, distance: 9.0
click at [854, 465] on div "{ opacity : 0 , marginLeft : shiftOut , } , 400 , function ( ) { $current . hid…" at bounding box center [975, 458] width 1155 height 610
click at [1520, 124] on icon "button" at bounding box center [1517, 119] width 12 height 16
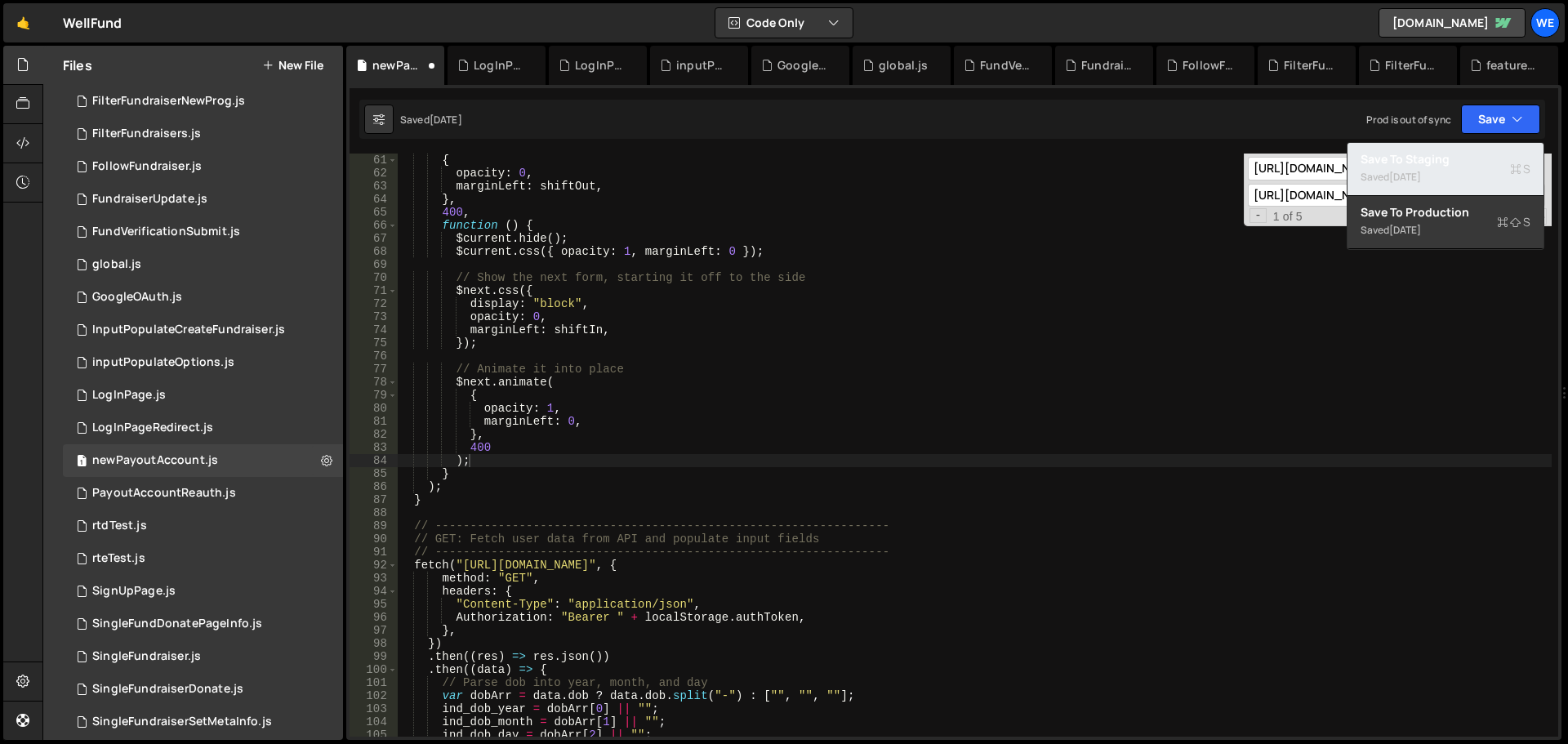
click at [1442, 159] on div "Save to Staging S" at bounding box center [1446, 160] width 170 height 16
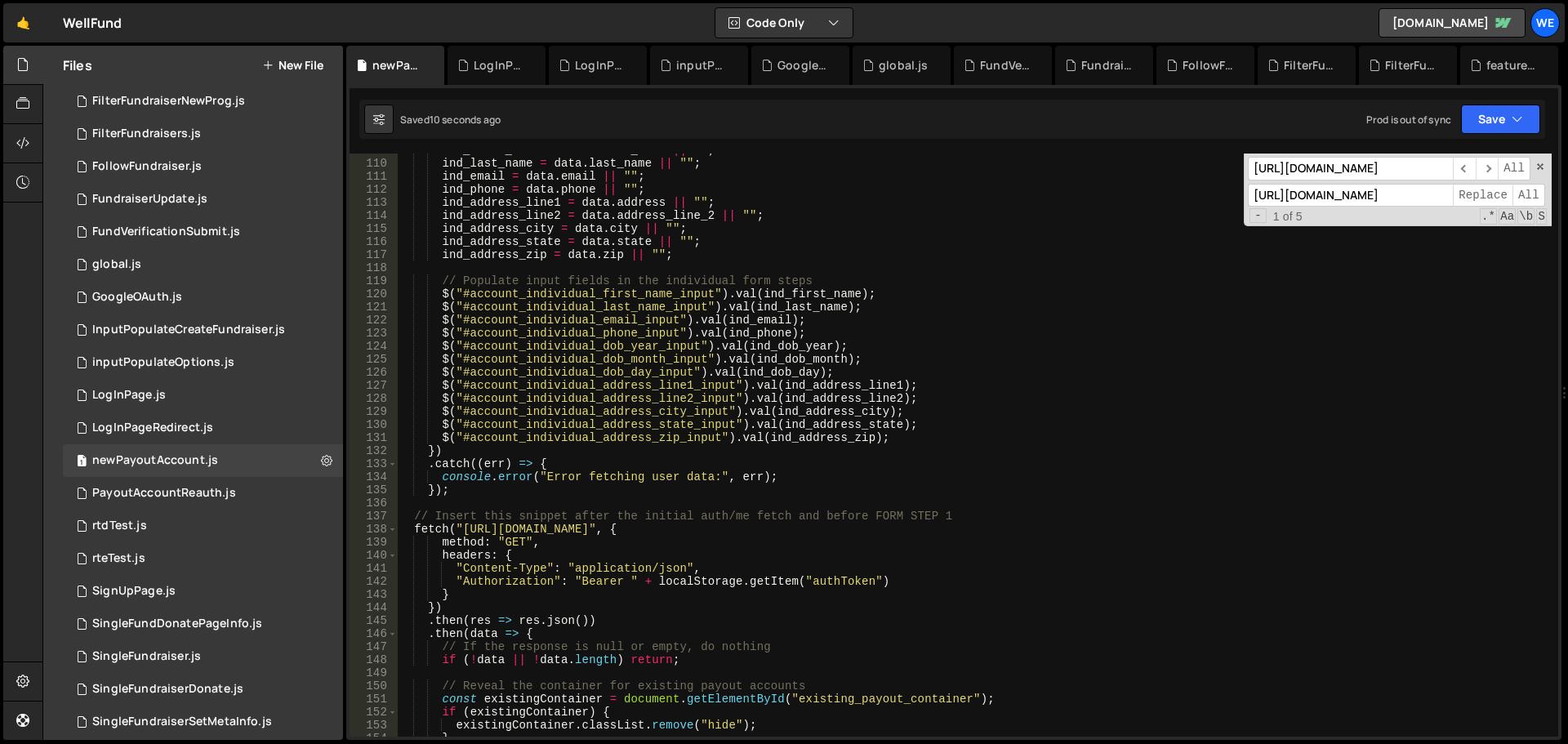
scroll to position [1568, 0]
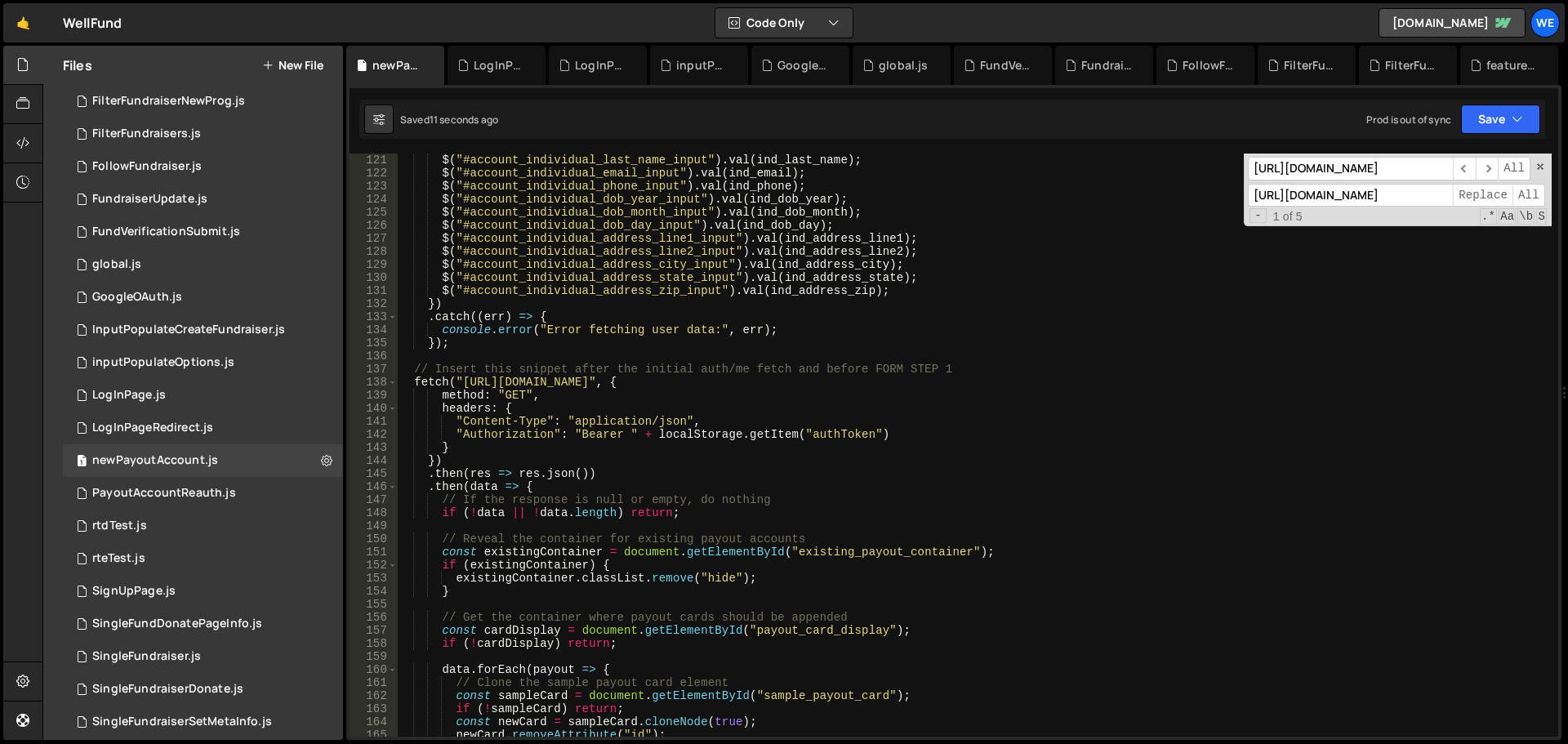
click at [550, 382] on div "$ ( "#account_individual_last_name_input" ) . [PERSON_NAME] ( ind_last_name ) ;…" at bounding box center [975, 458] width 1155 height 610
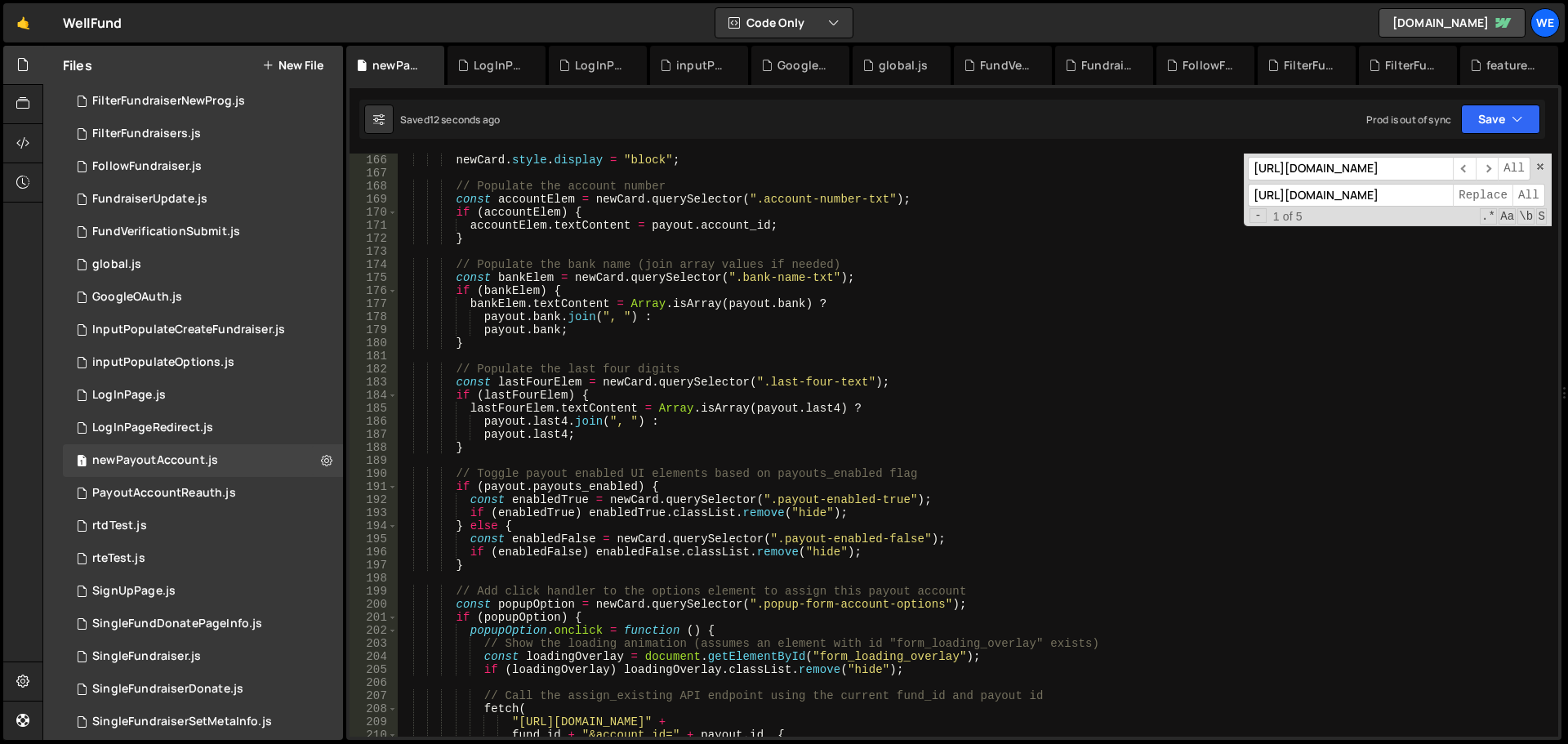
scroll to position [2450, 0]
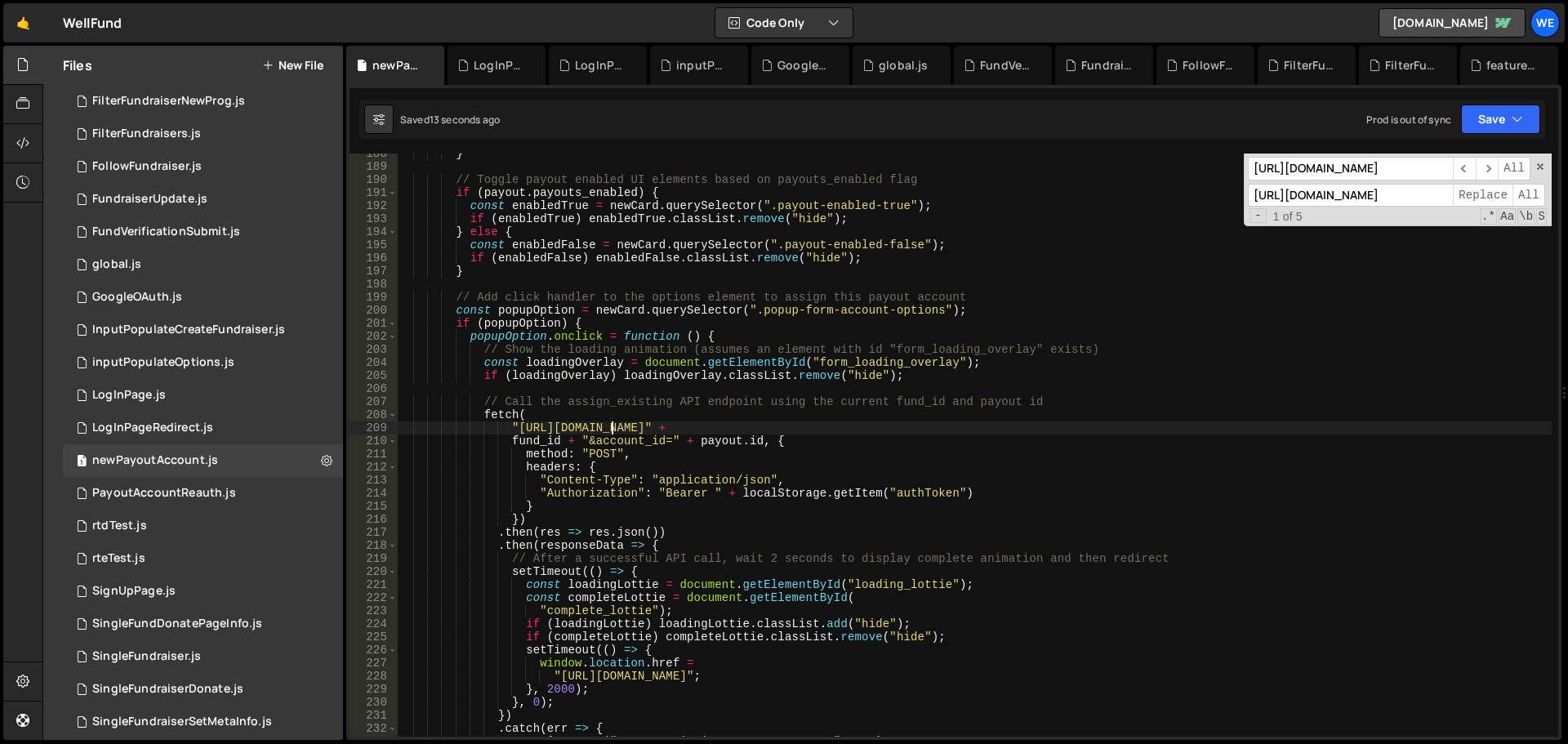
click at [610, 428] on div "} // Toggle payout enabled UI elements based on payouts_enabled flag if ( payou…" at bounding box center [975, 452] width 1155 height 610
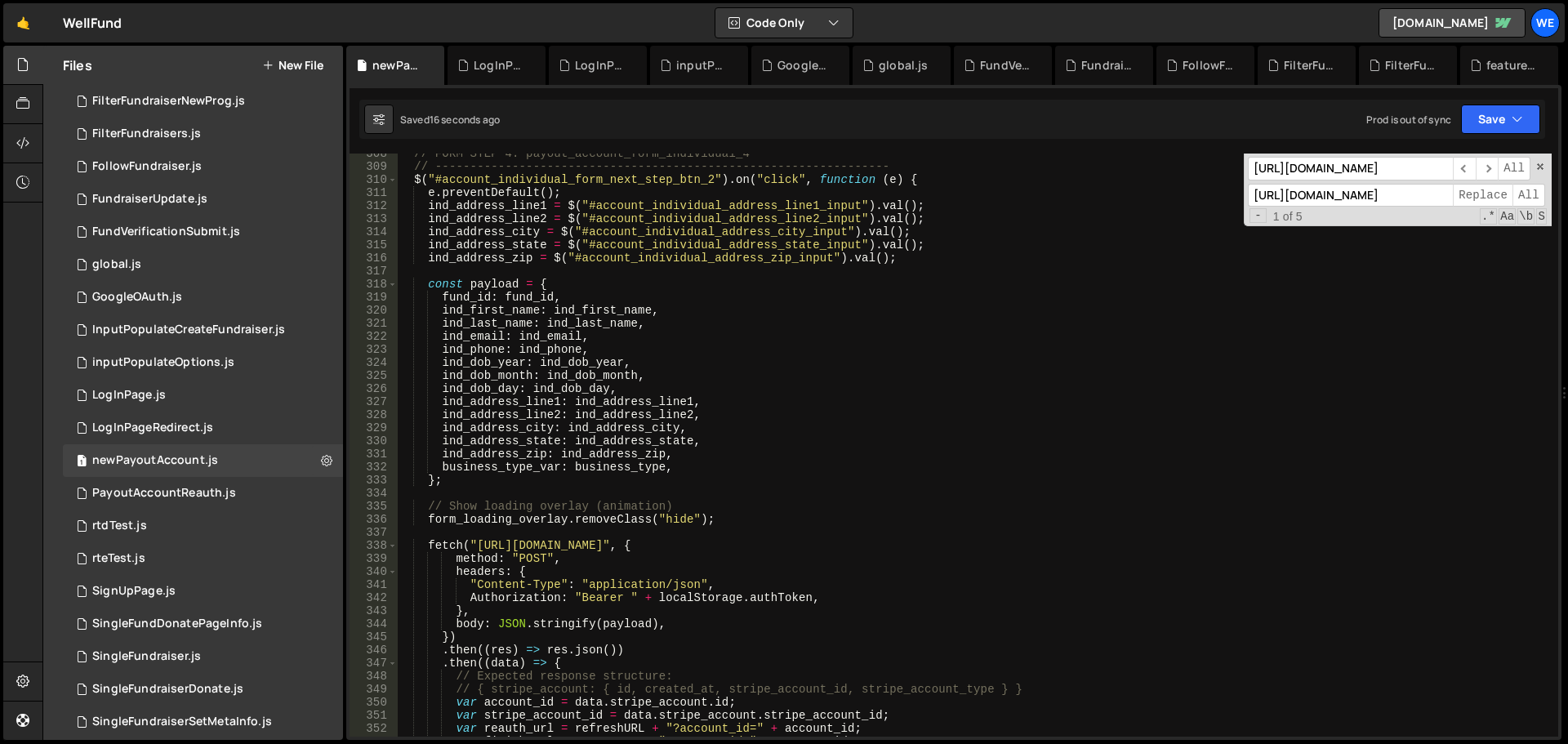
scroll to position [4361, 0]
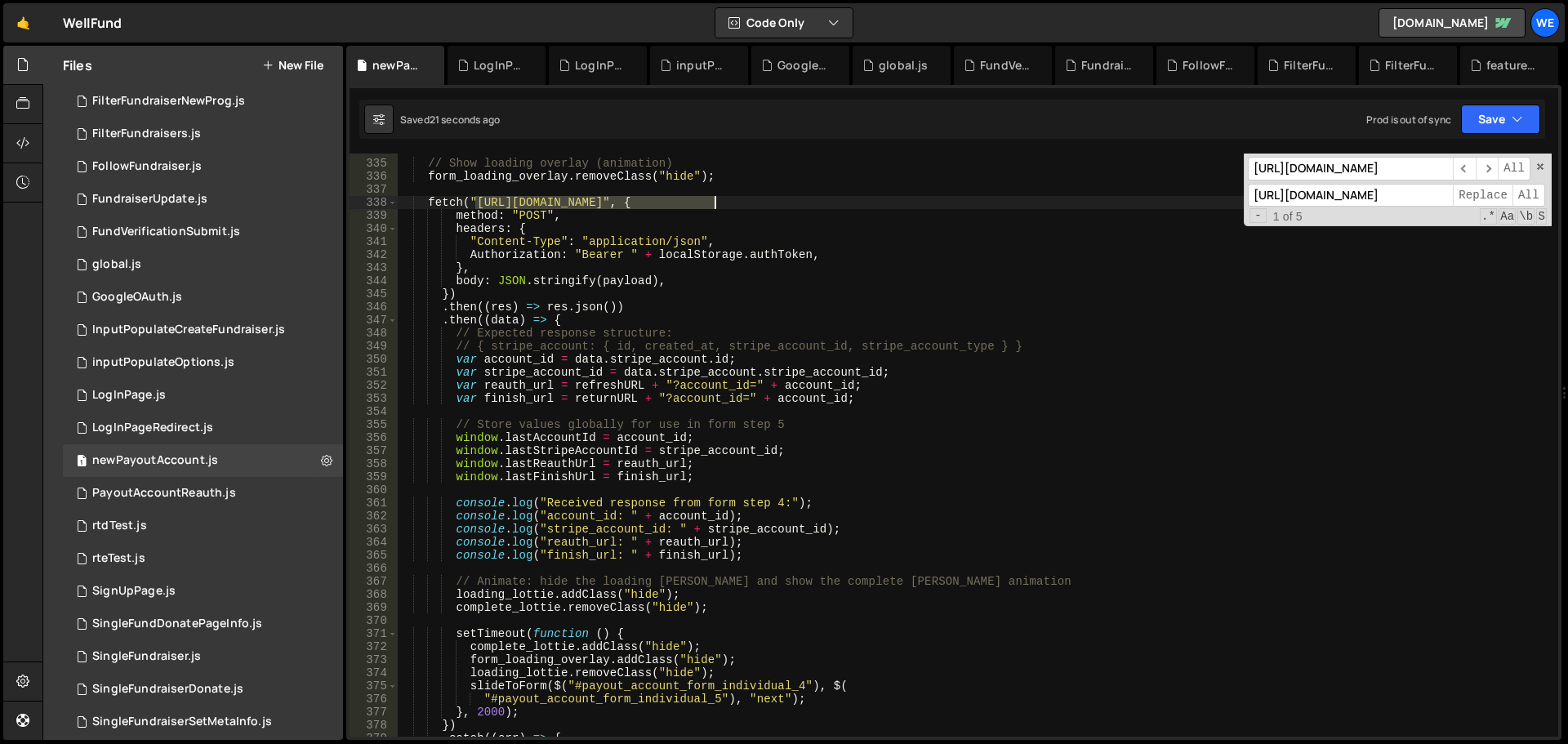
drag, startPoint x: 476, startPoint y: 203, endPoint x: 713, endPoint y: 198, distance: 237.1
click at [713, 198] on div "// Show loading overlay (animation) form_loading_overlay . removeClass ( "hide"…" at bounding box center [975, 448] width 1155 height 610
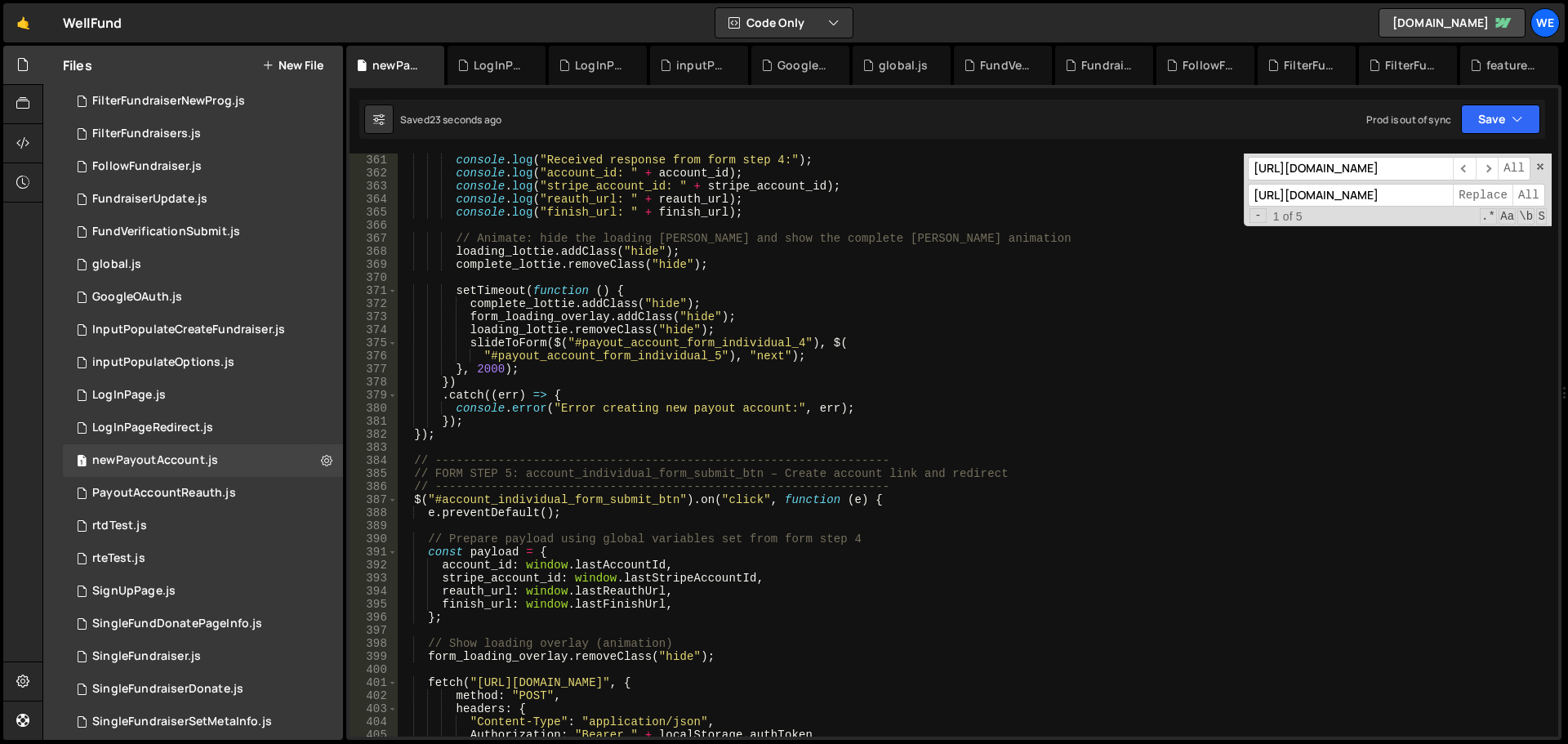
scroll to position [4949, 0]
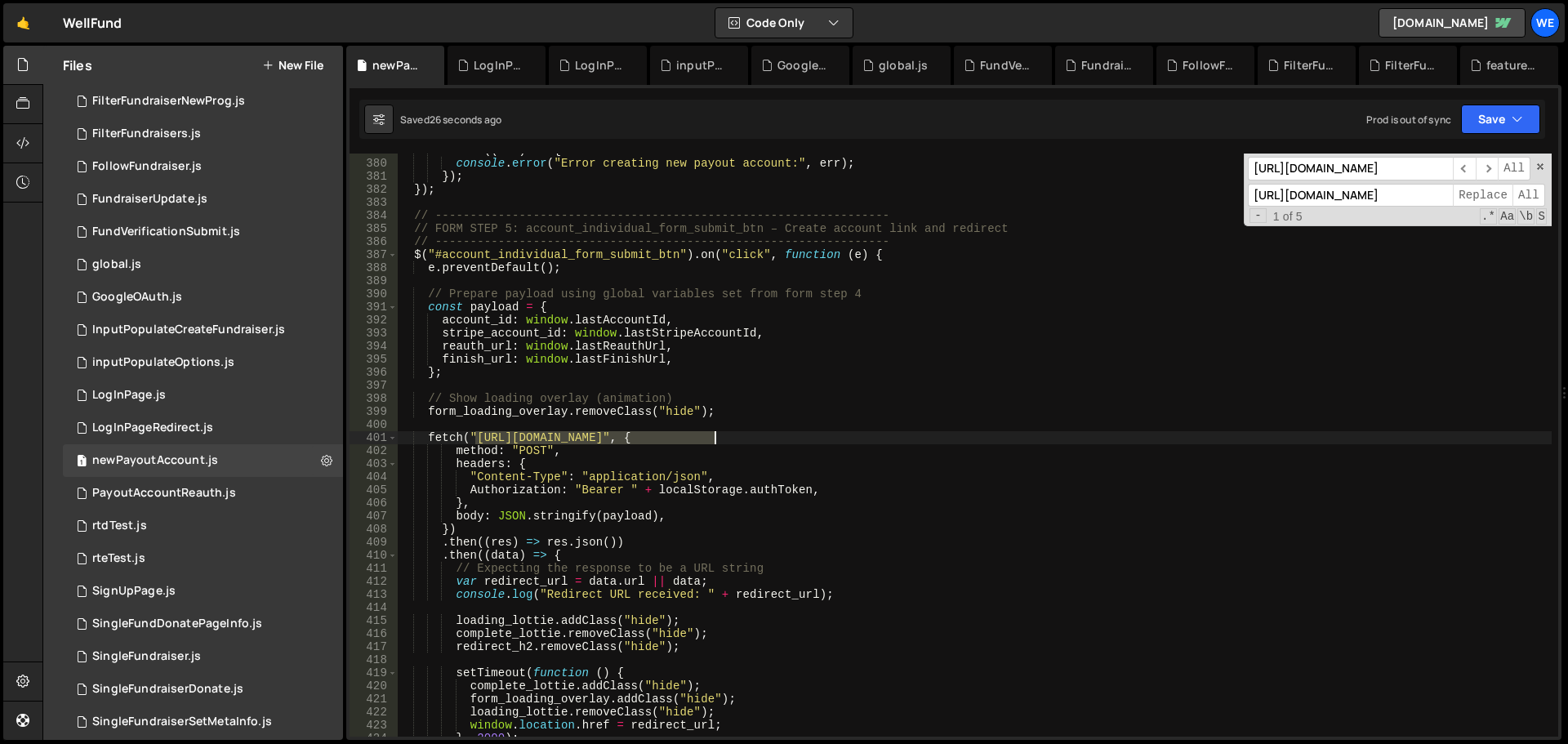
drag, startPoint x: 475, startPoint y: 437, endPoint x: 712, endPoint y: 437, distance: 237.0
click at [712, 437] on div ". catch (( err ) => { console . error ( "Error creating new payout account:" , …" at bounding box center [975, 448] width 1155 height 610
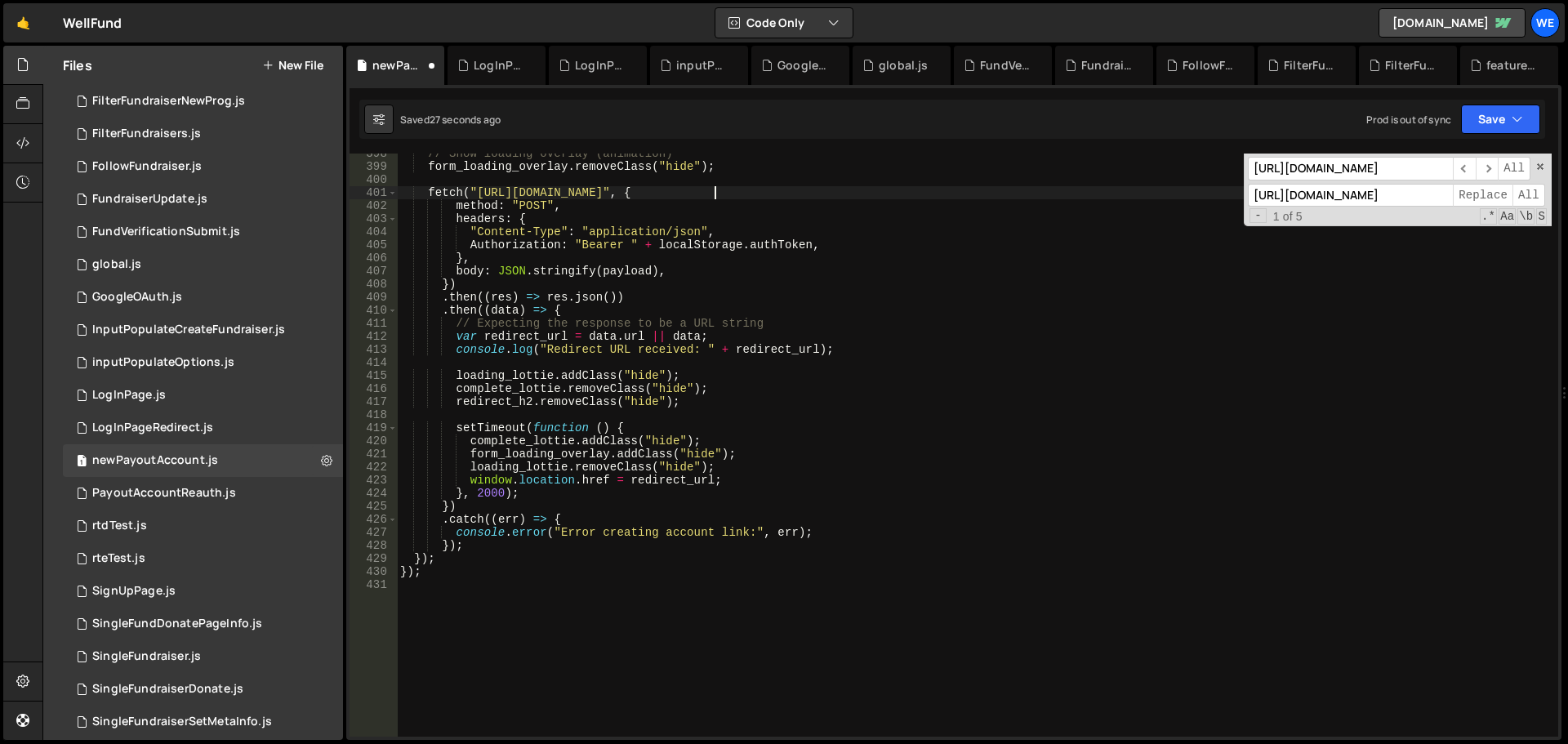
scroll to position [5243, 0]
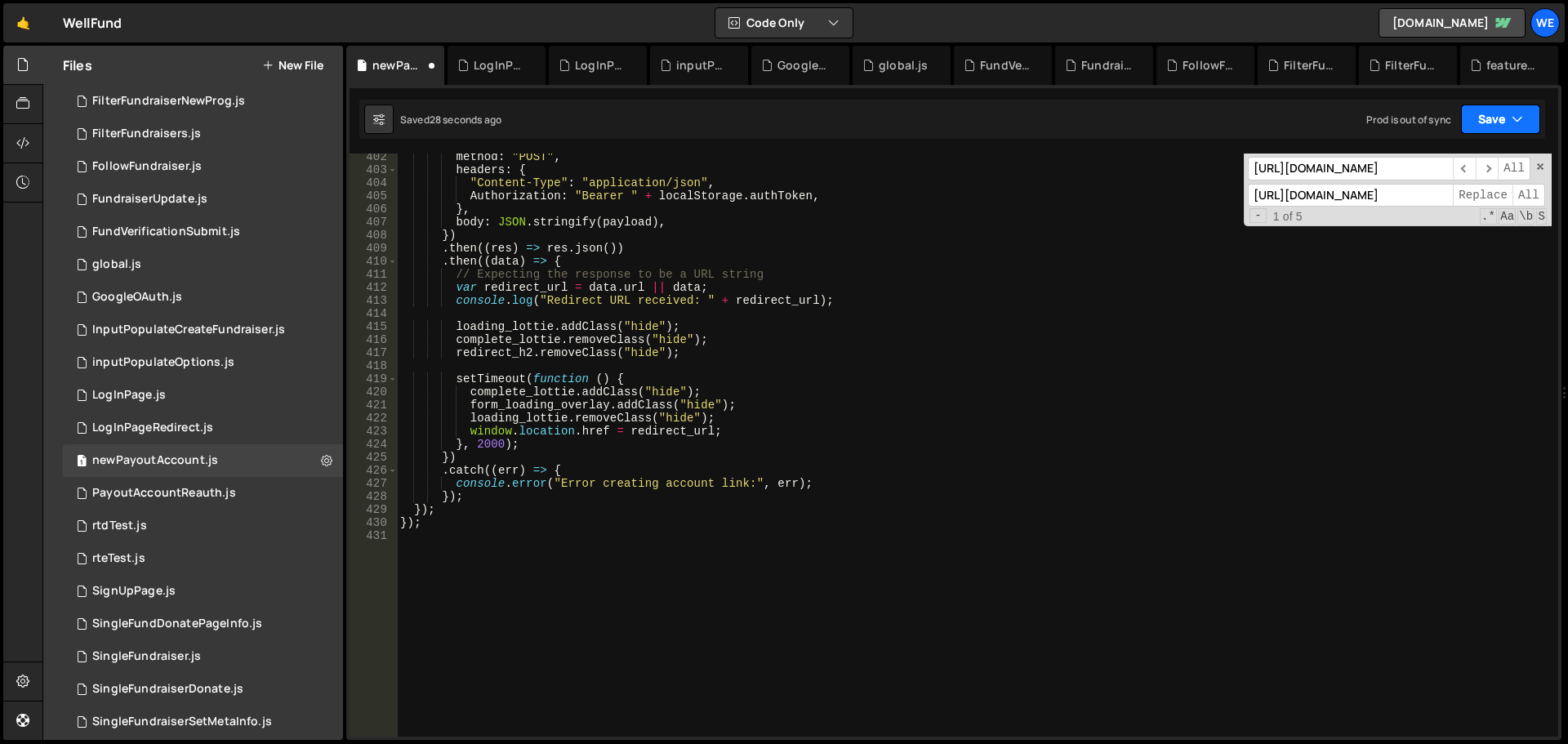
drag, startPoint x: 1504, startPoint y: 120, endPoint x: 1480, endPoint y: 133, distance: 27.3
click at [1502, 121] on button "Save" at bounding box center [1501, 119] width 79 height 30
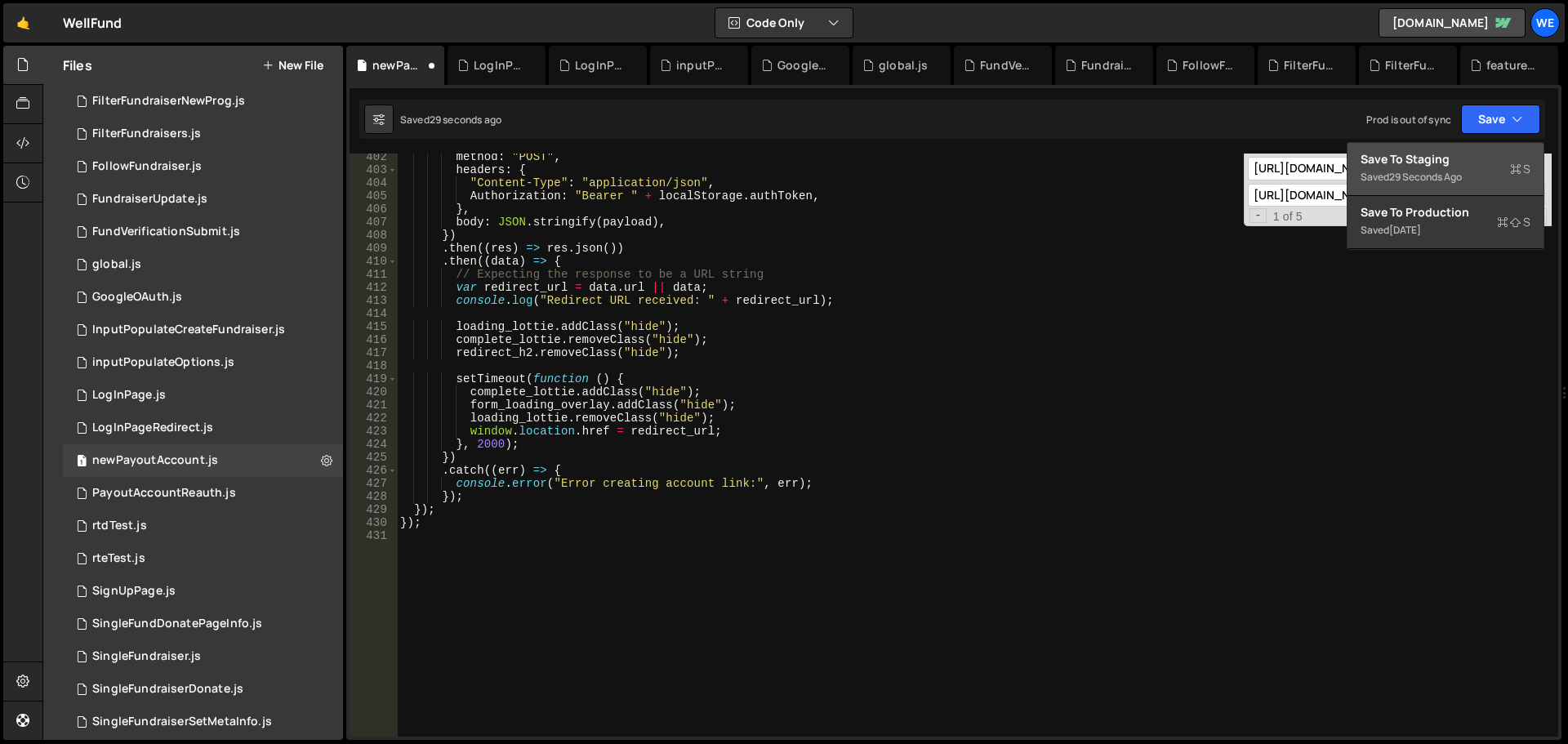
click at [1462, 159] on div "Save to Staging S" at bounding box center [1446, 160] width 170 height 16
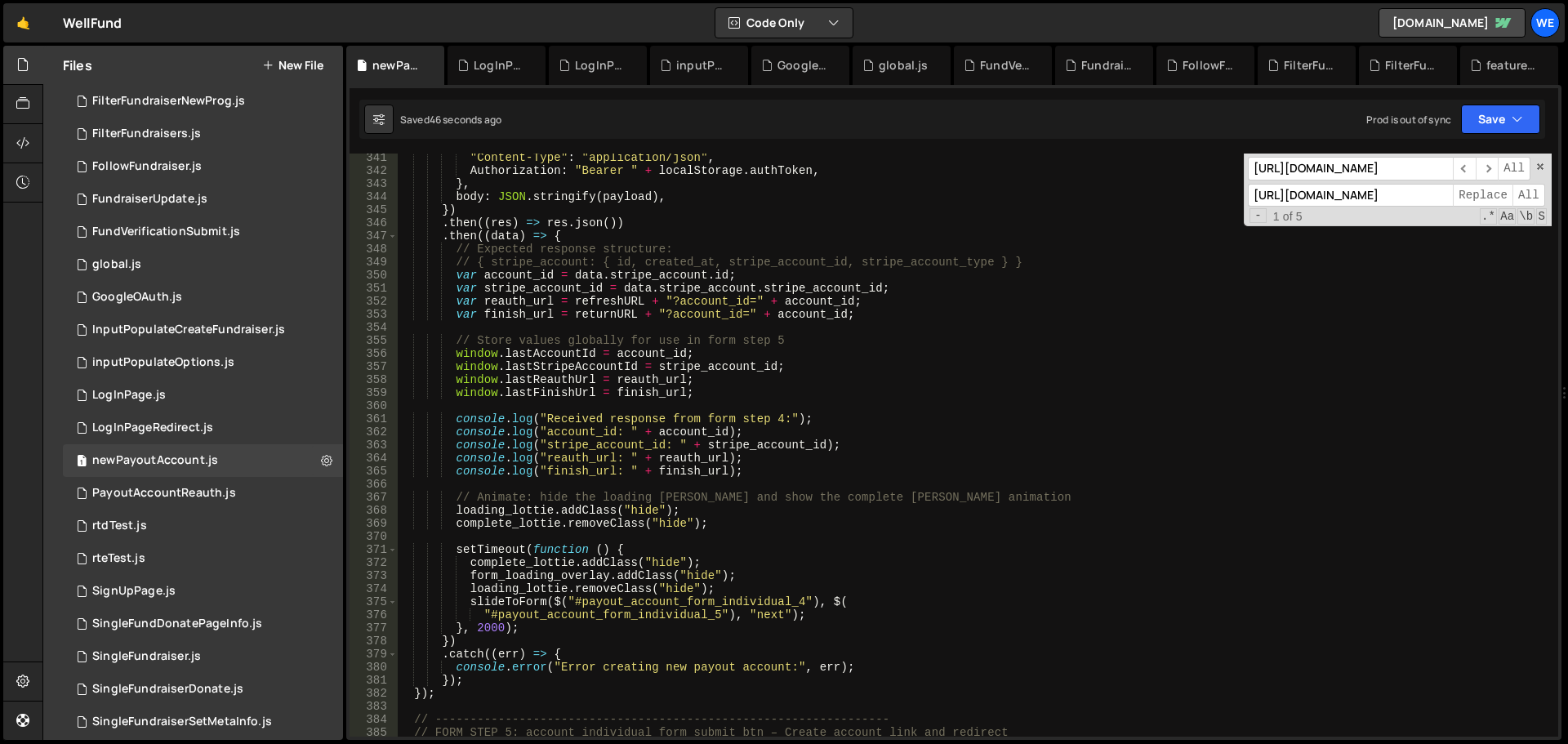
scroll to position [4445, 0]
type textarea "console.log("finish_url: " + finish_url);"
click at [1025, 472] on div ""Content-Type" : "application/json" , Authorization : "Bearer " + localStorage …" at bounding box center [975, 456] width 1155 height 610
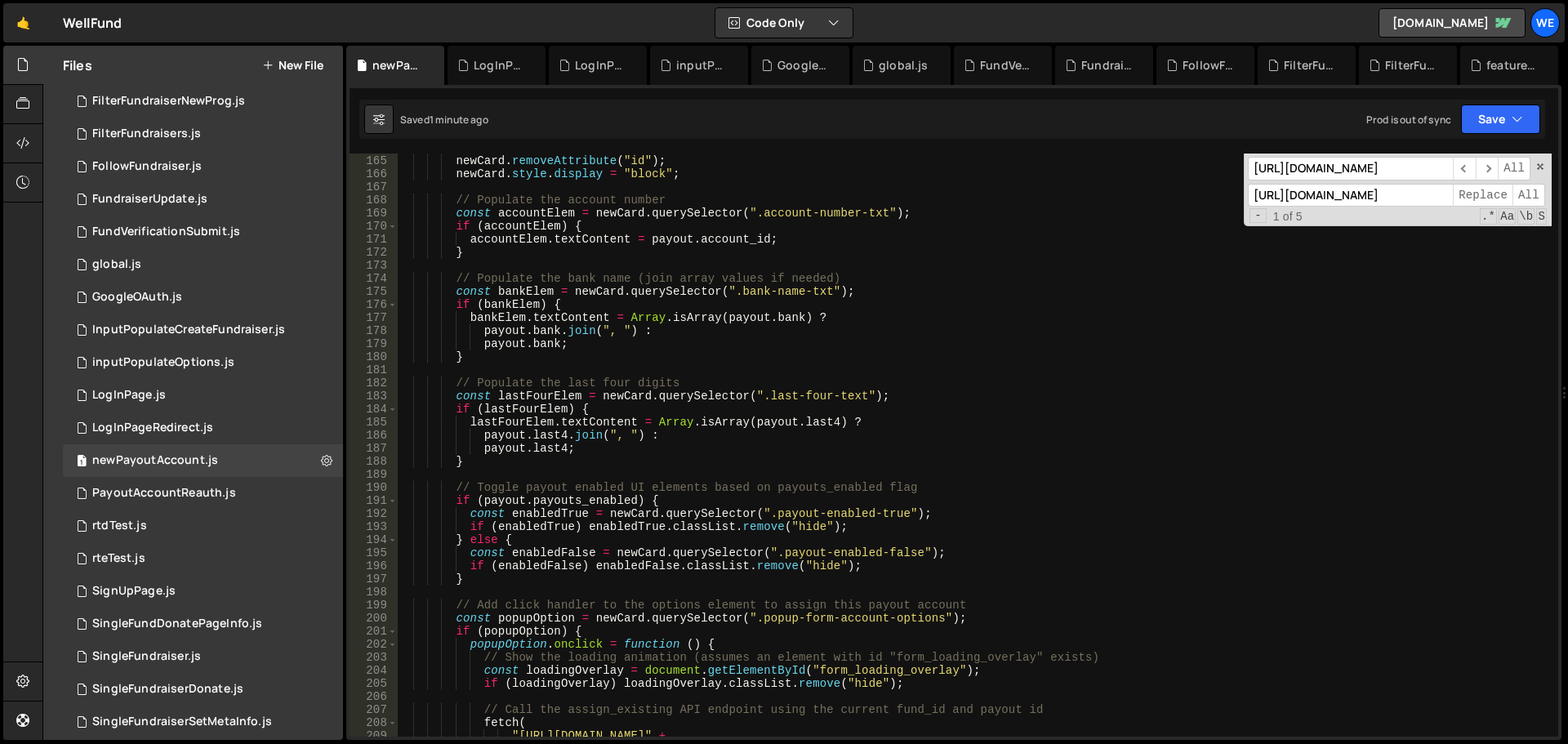
scroll to position [2142, 0]
click at [468, 74] on div "LogInPageRedirect.js" at bounding box center [496, 65] width 98 height 39
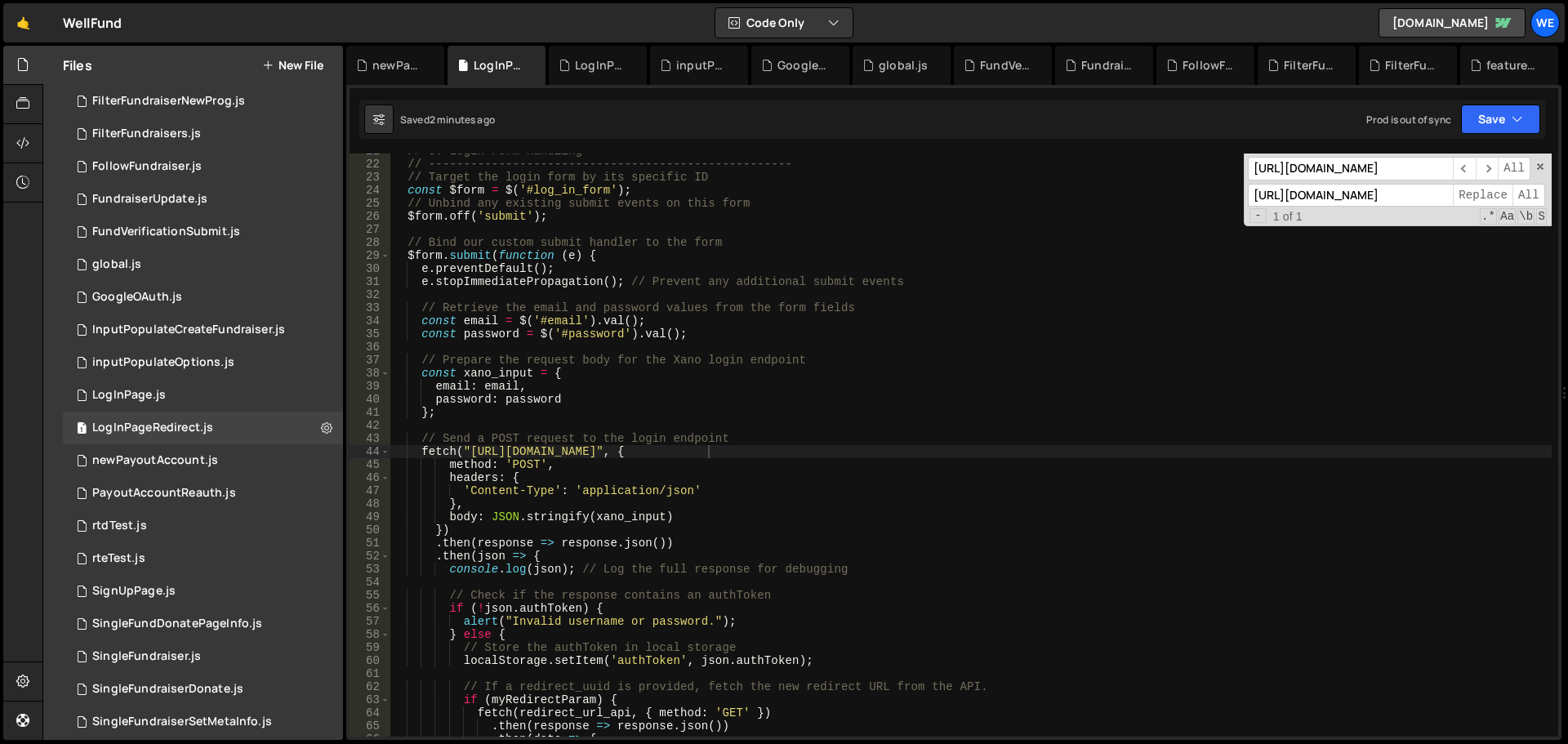
type textarea "headers: {"
click at [1088, 482] on div "// 3. Login Form Handling // --------------------------------------------------…" at bounding box center [972, 449] width 1162 height 610
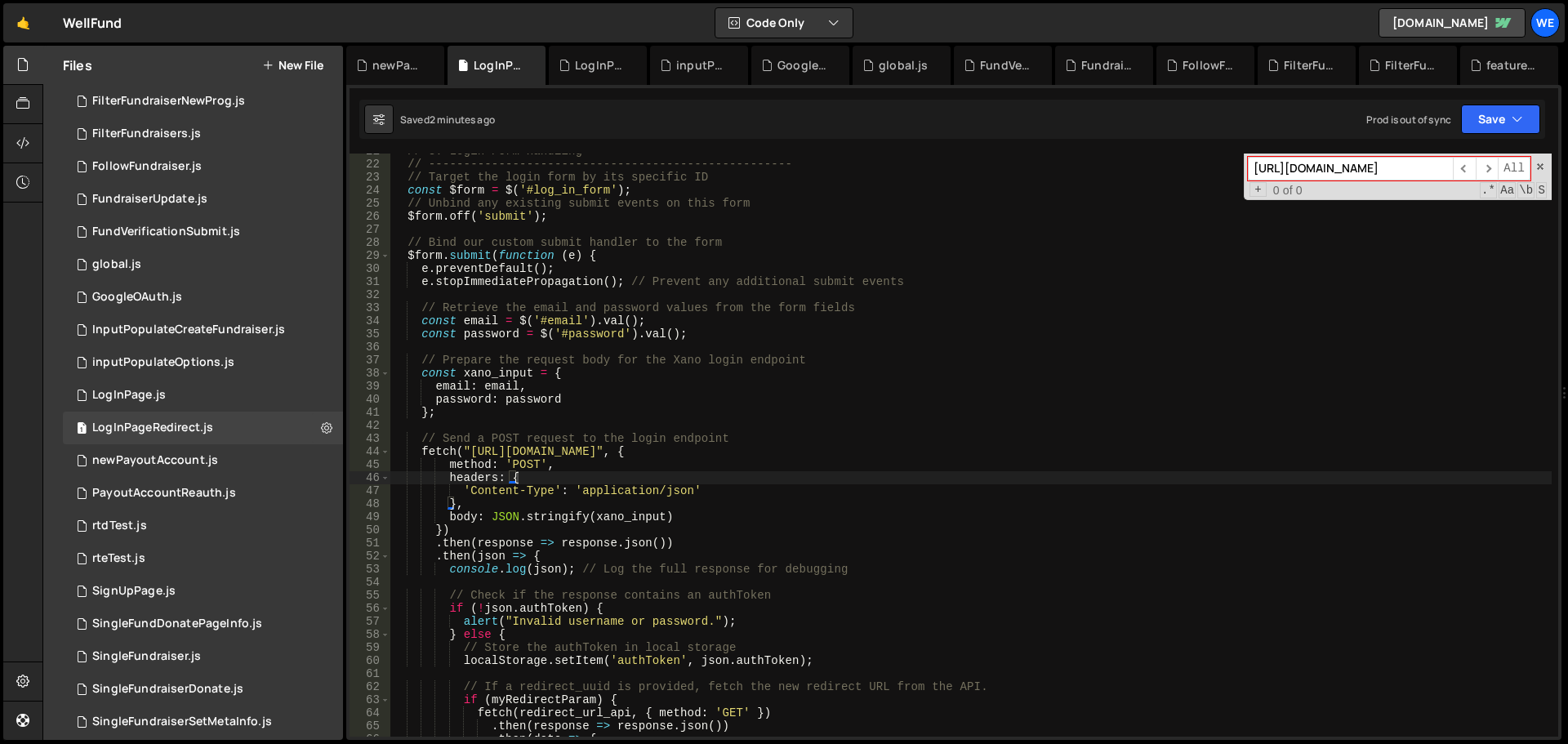
paste input "featured_campaign_grid"
type input "featured_campaign_grid"
click at [585, 74] on div "LogInPage.js" at bounding box center [597, 65] width 98 height 39
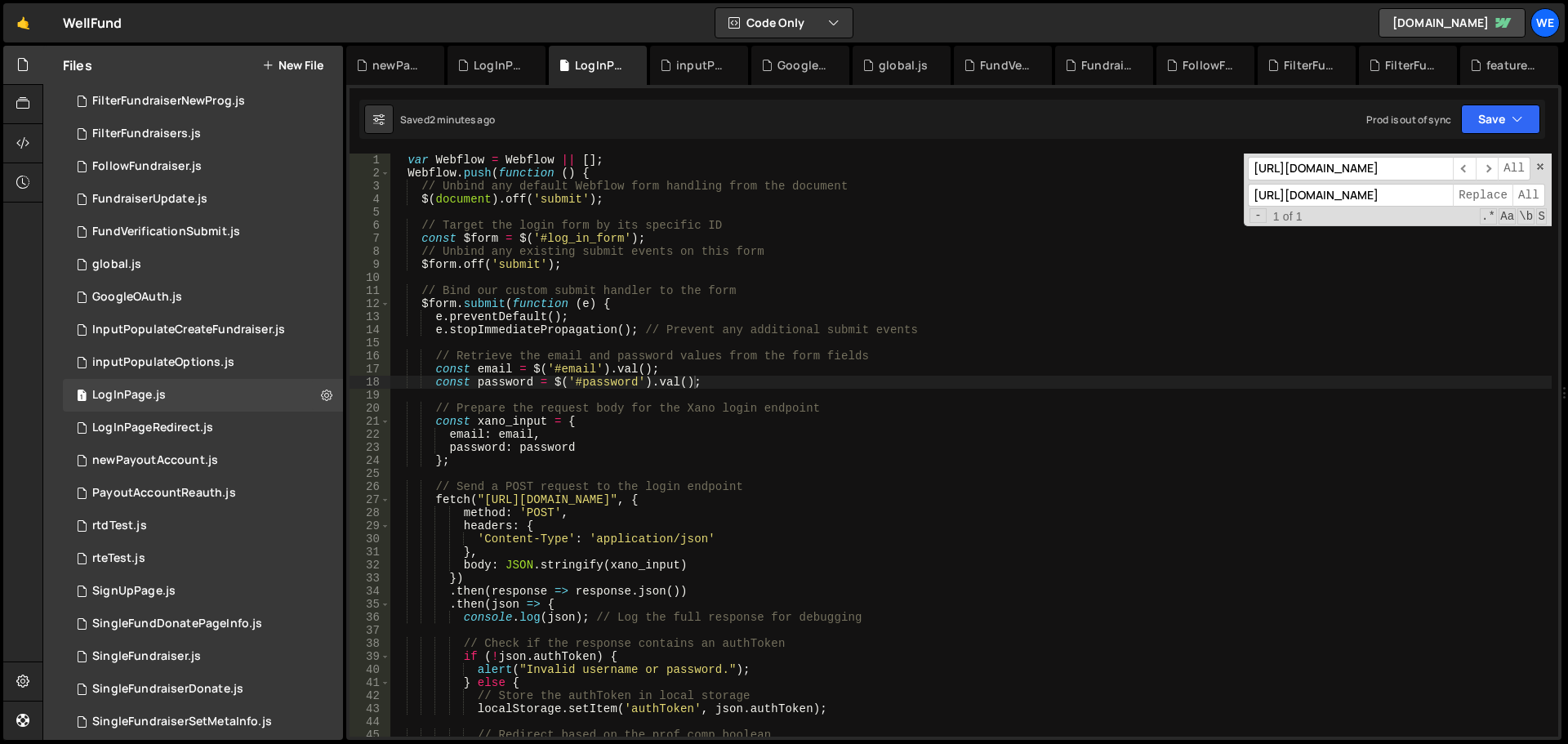
click at [983, 473] on div "var Webflow = Webflow || [ ] ; Webflow . push ( function ( ) { // Unbind any de…" at bounding box center [972, 458] width 1162 height 610
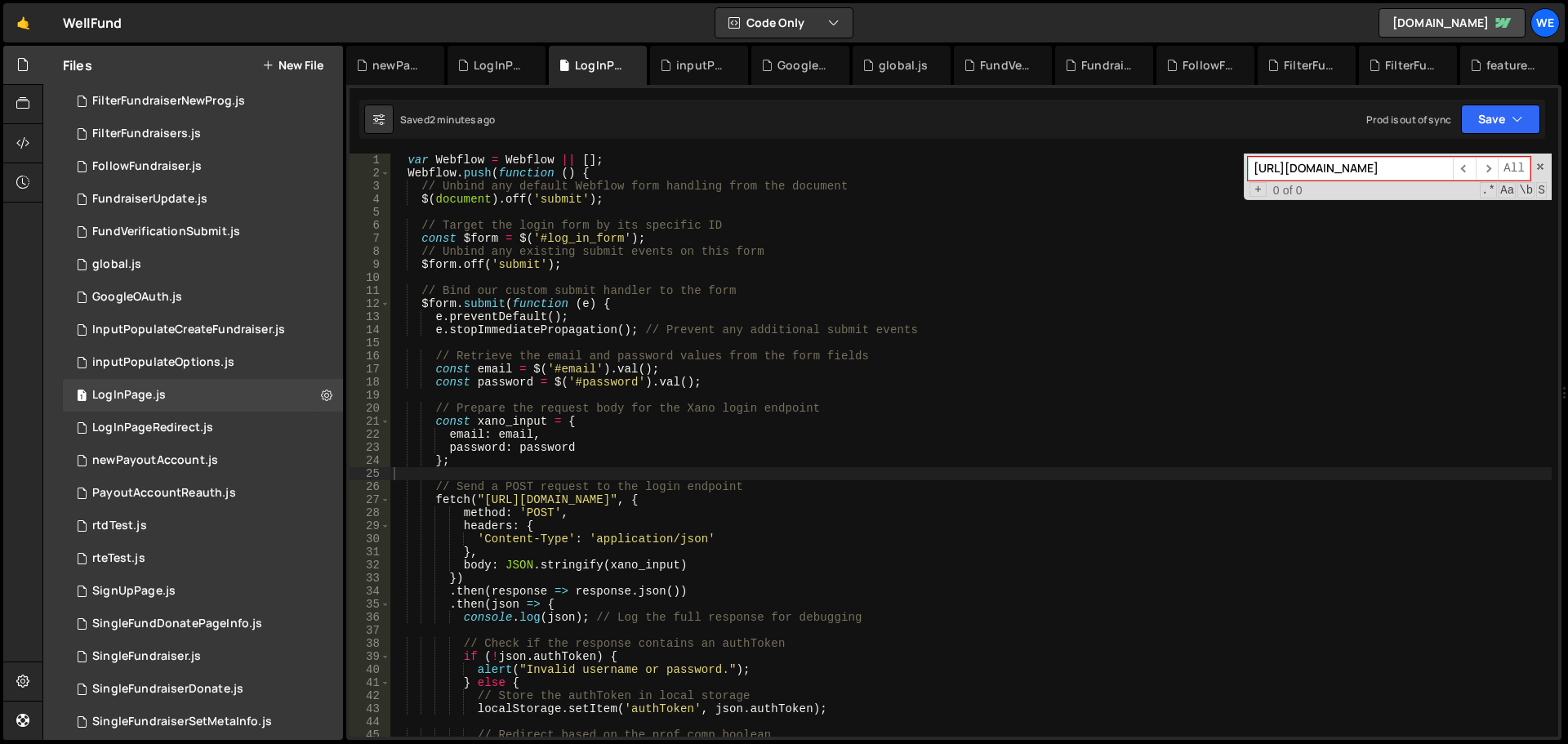
paste input "featured_campaign_grid"
type input "featured_campaign_grid"
click at [675, 66] on div "inputPopulateOptions.js" at bounding box center [694, 65] width 69 height 16
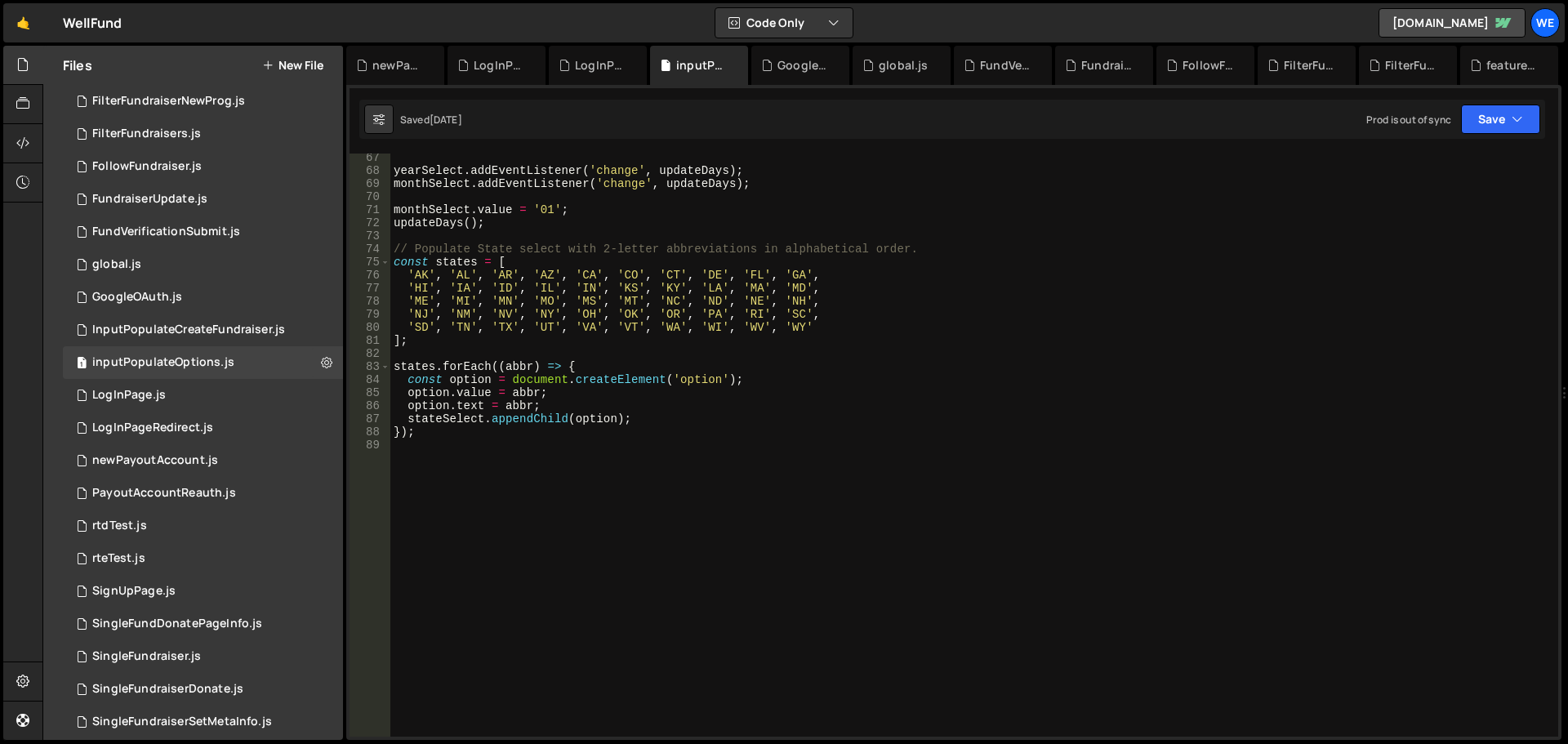
scroll to position [0, 0]
type textarea "option.text = abbr;"
click at [888, 405] on div "yearSelect . addEventListener ( 'change' , updateDays ) ; monthSelect . addEven…" at bounding box center [972, 456] width 1162 height 610
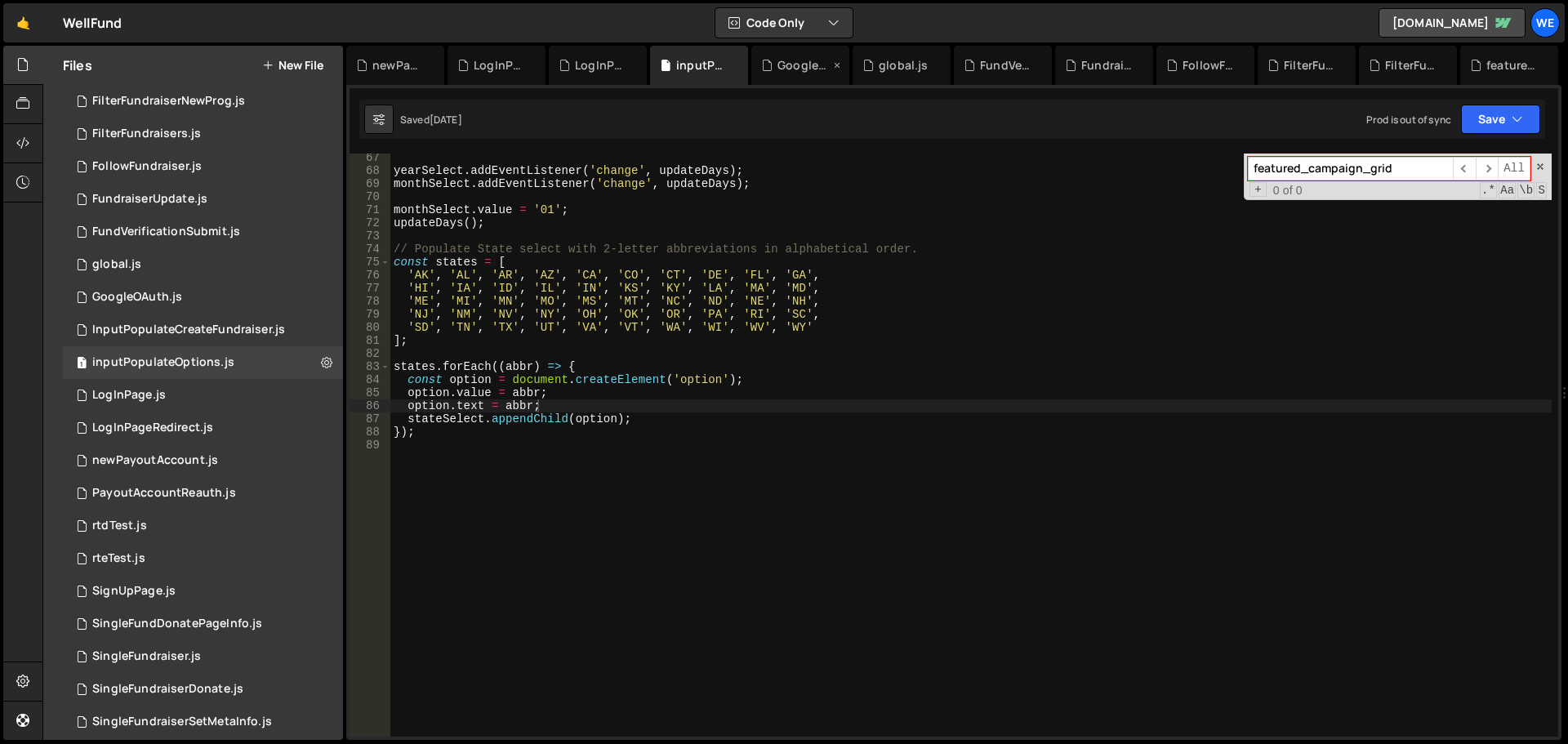
type input "featured_campaign_grid"
click at [793, 69] on div "GoogleOAuth.js" at bounding box center [803, 65] width 52 height 16
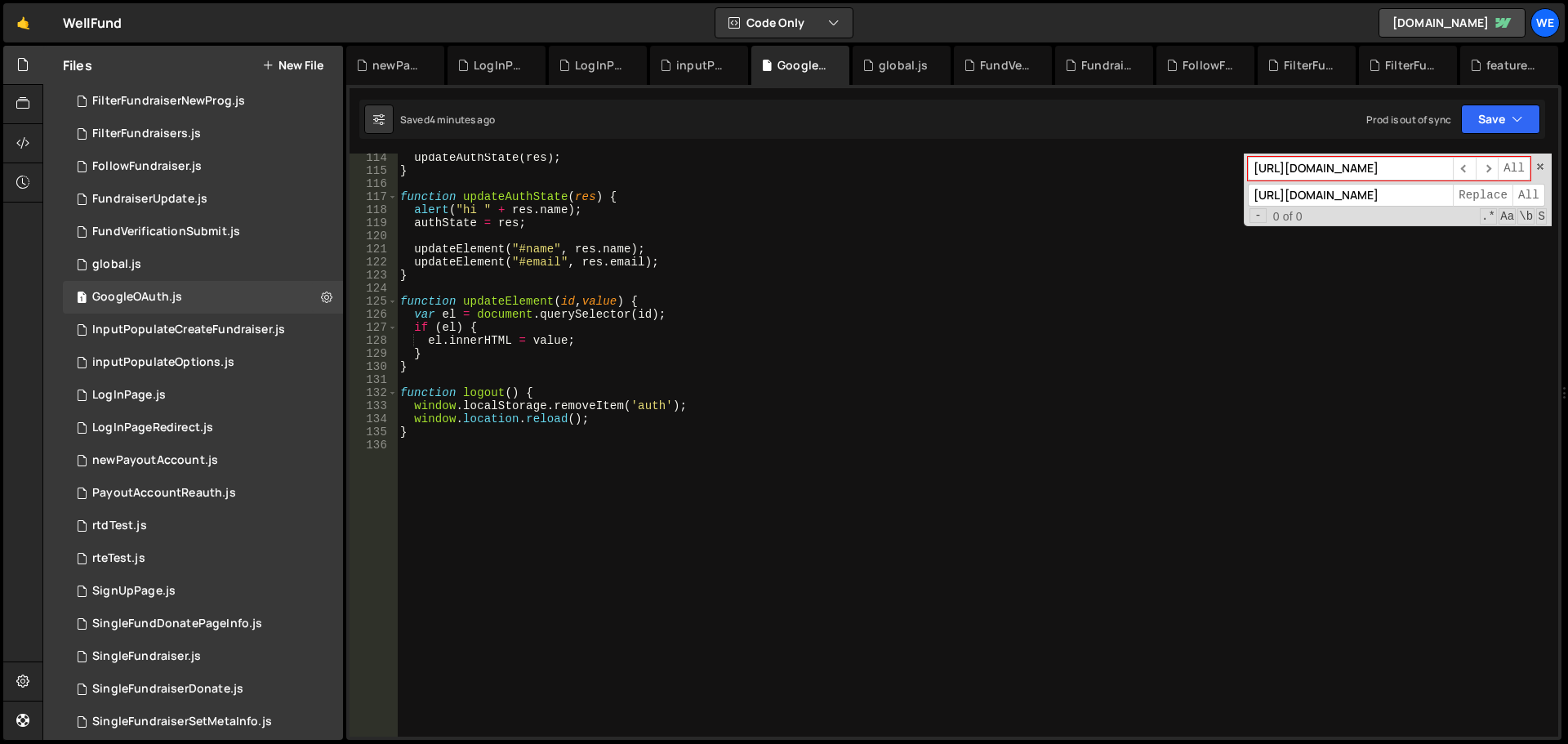
type textarea "window.location.reload();"
click at [965, 413] on div "updateAuthState ( res ) ; } function updateAuthState ( res ) { alert ( "hi " + …" at bounding box center [975, 456] width 1155 height 610
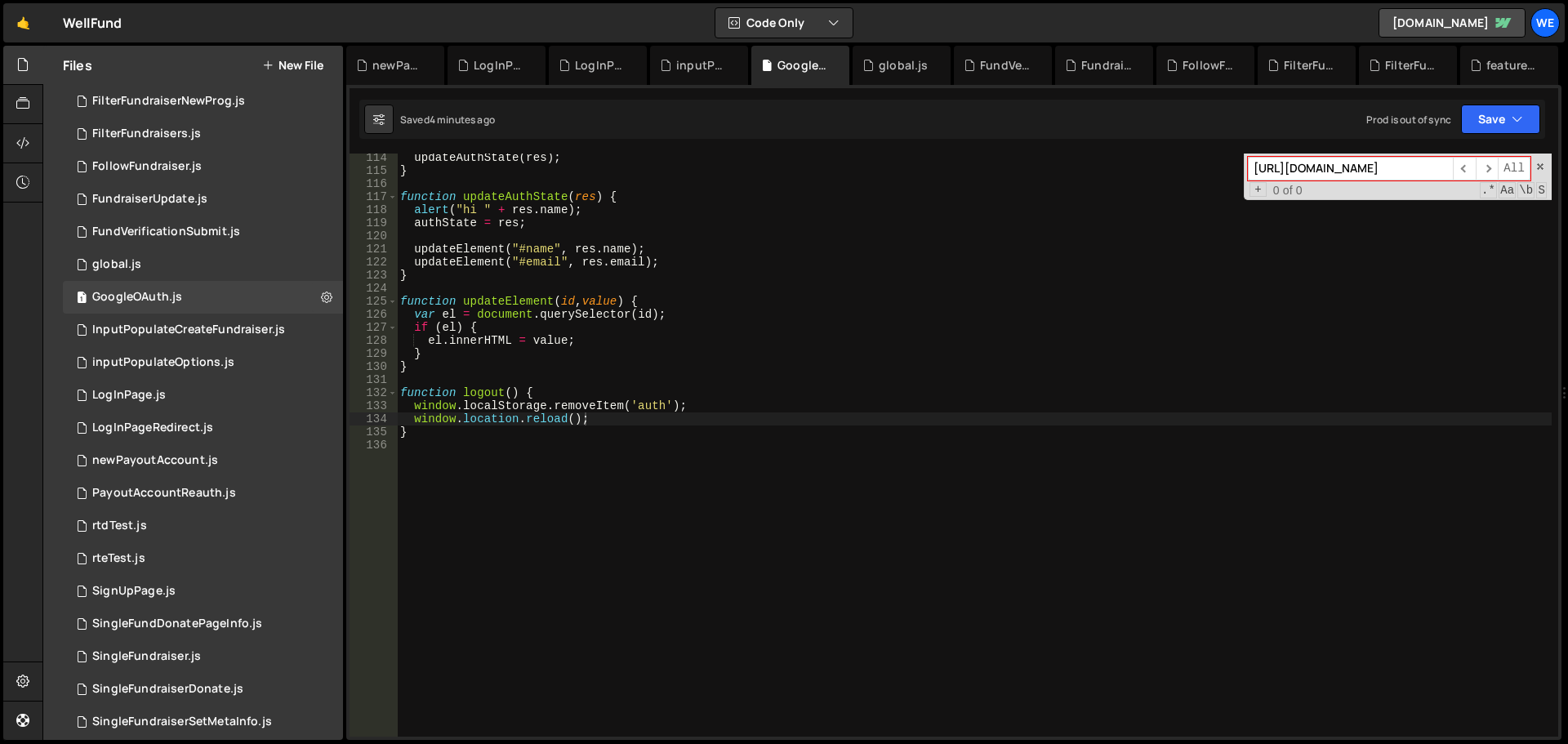
paste input "featured_campaign_grid"
type input "featured_campaign_grid"
drag, startPoint x: 883, startPoint y: 68, endPoint x: 916, endPoint y: 240, distance: 175.1
click at [883, 67] on div "global.js" at bounding box center [903, 65] width 49 height 16
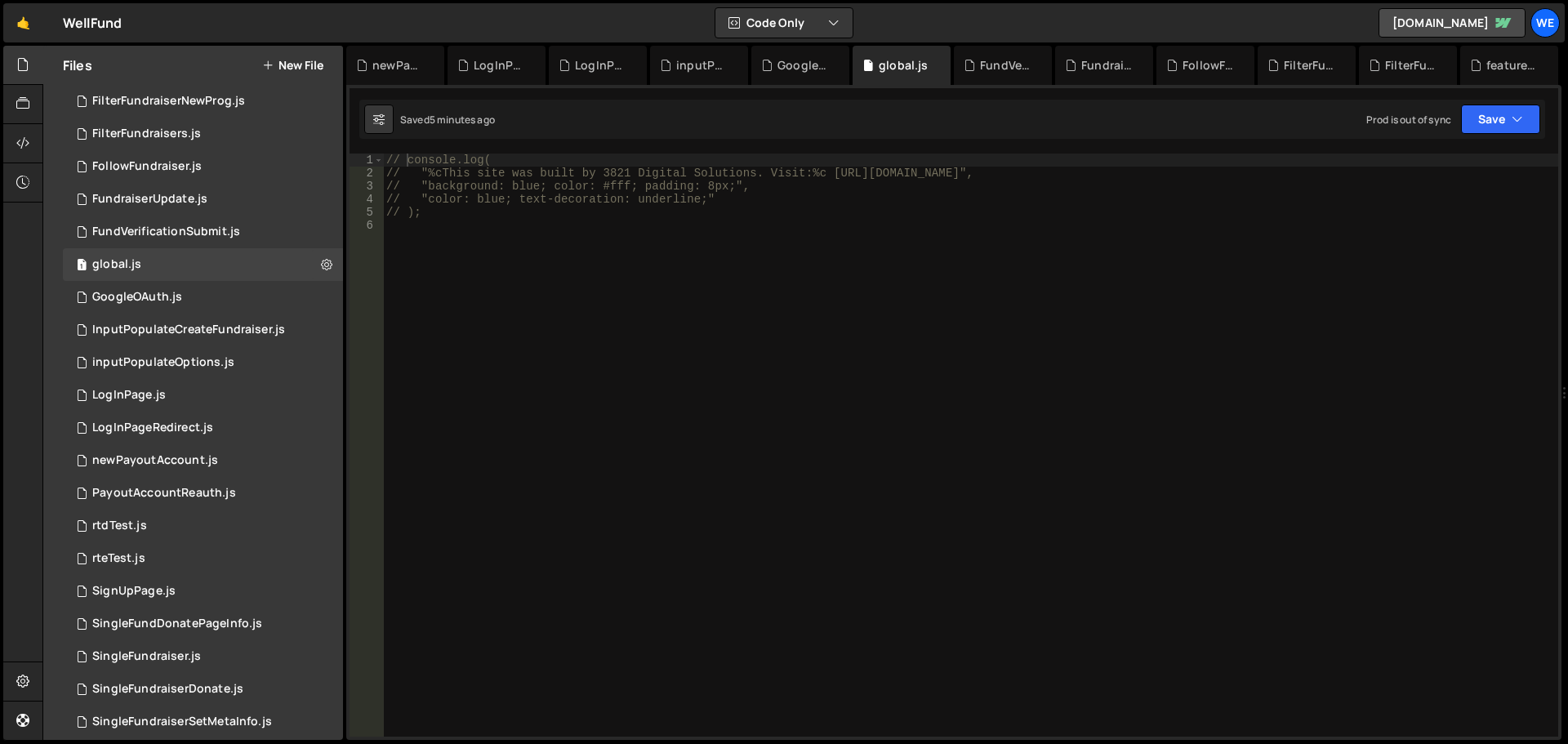
click at [907, 402] on div "// console.log( // "%cThis site was built by 3821 Digital Solutions. Visit:%c […" at bounding box center [970, 458] width 1175 height 610
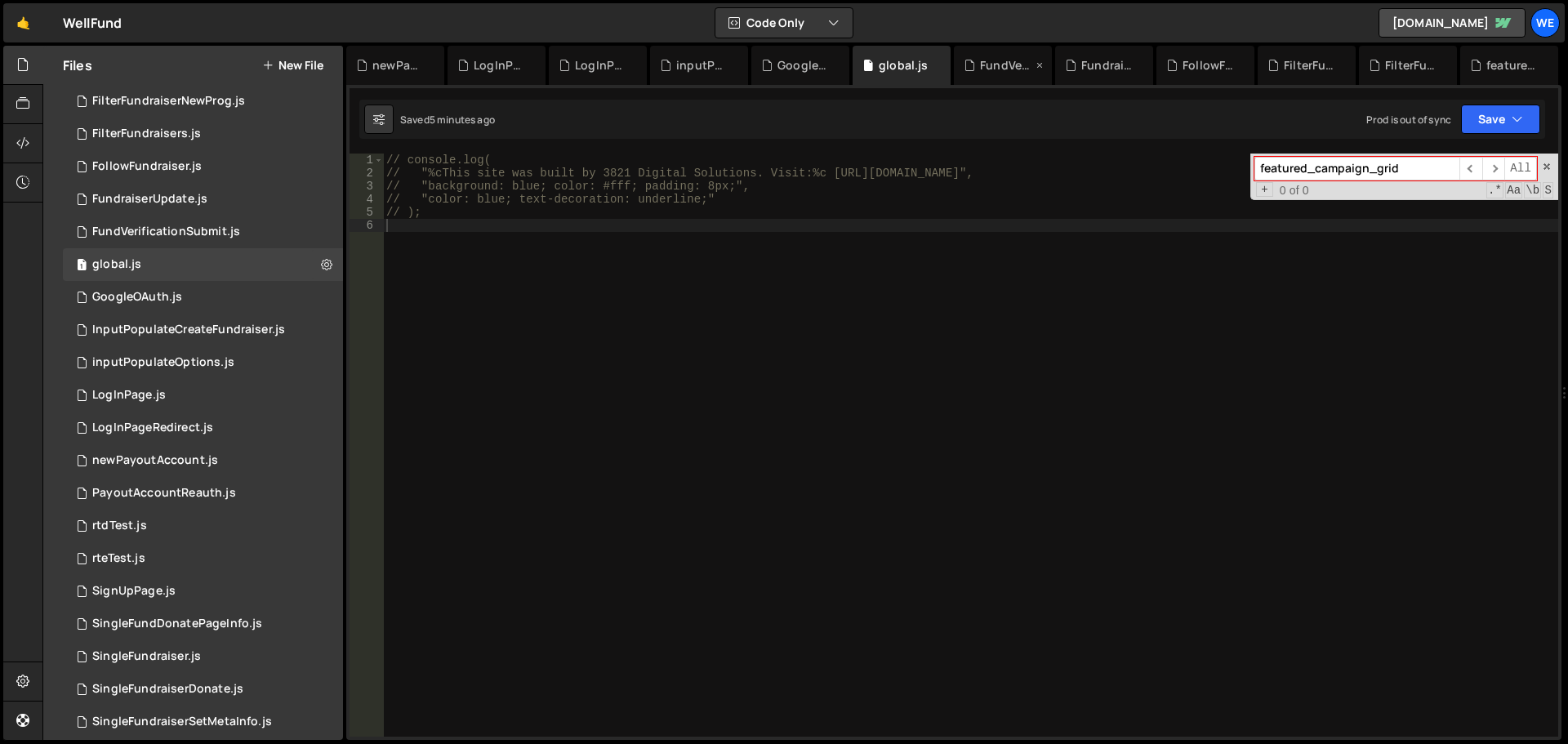
type input "featured_campaign_grid"
drag, startPoint x: 980, startPoint y: 65, endPoint x: 895, endPoint y: 453, distance: 397.2
click at [981, 69] on div "FundVerificationSubmit.js" at bounding box center [1006, 65] width 52 height 16
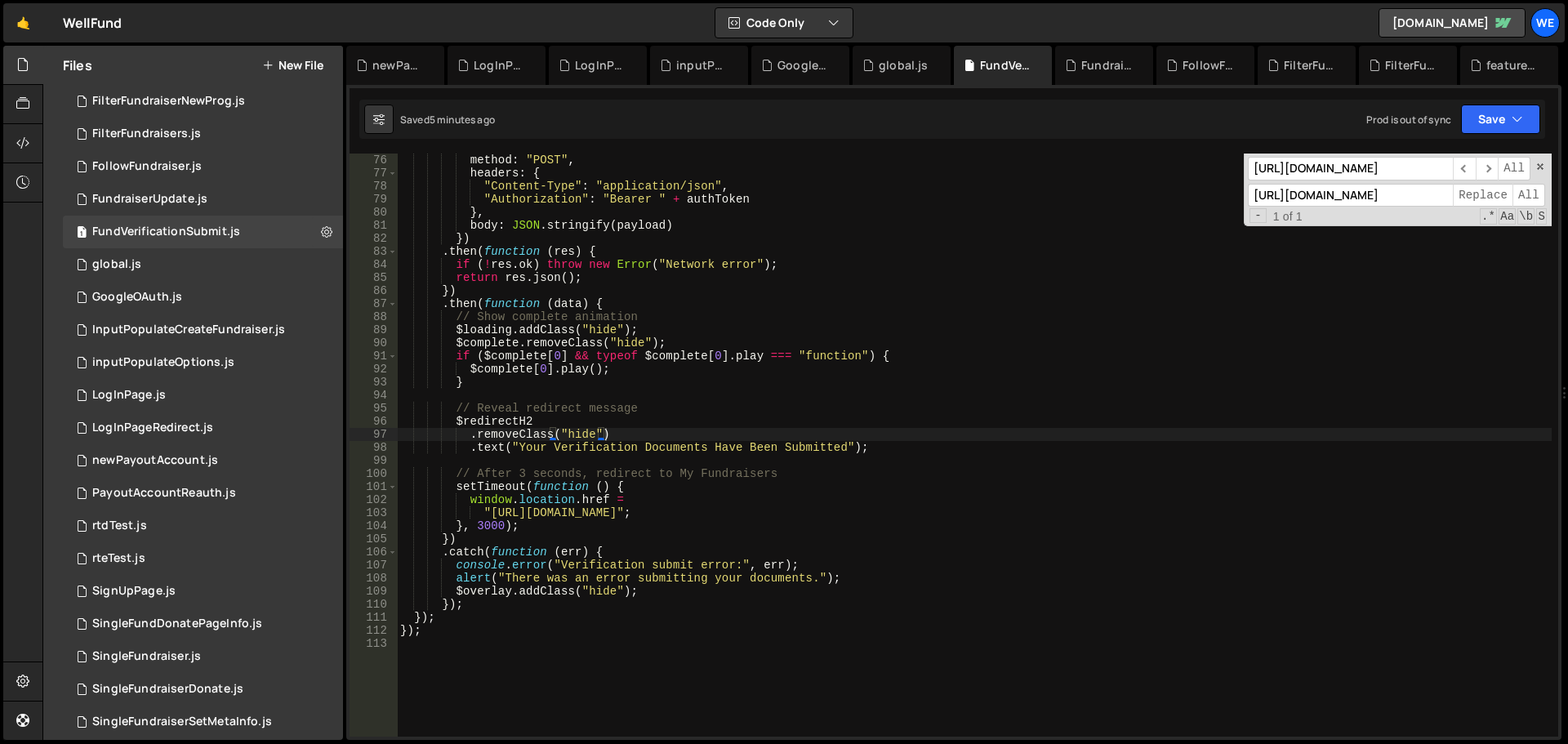
type textarea ".text("Your Verification Documents Have Been Submitted");"
click at [892, 445] on div "method : "POST" , headers : { "Content-Type" : "application/json" , "Authorizat…" at bounding box center [975, 458] width 1155 height 610
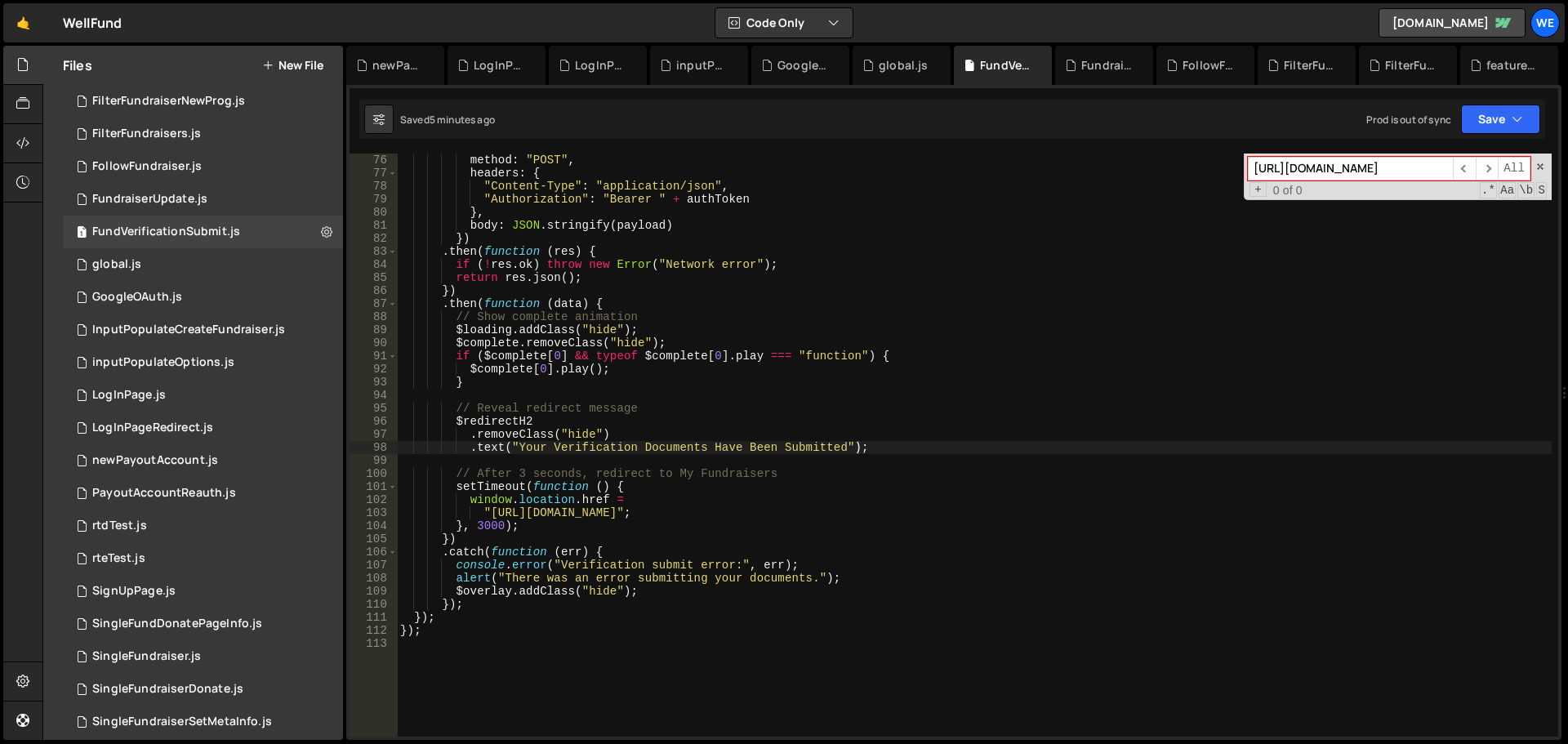
paste input "featured_campaign_grid"
type input "featured_campaign_grid"
click at [1088, 65] on div "FundraiserUpdate.js" at bounding box center [1107, 65] width 52 height 16
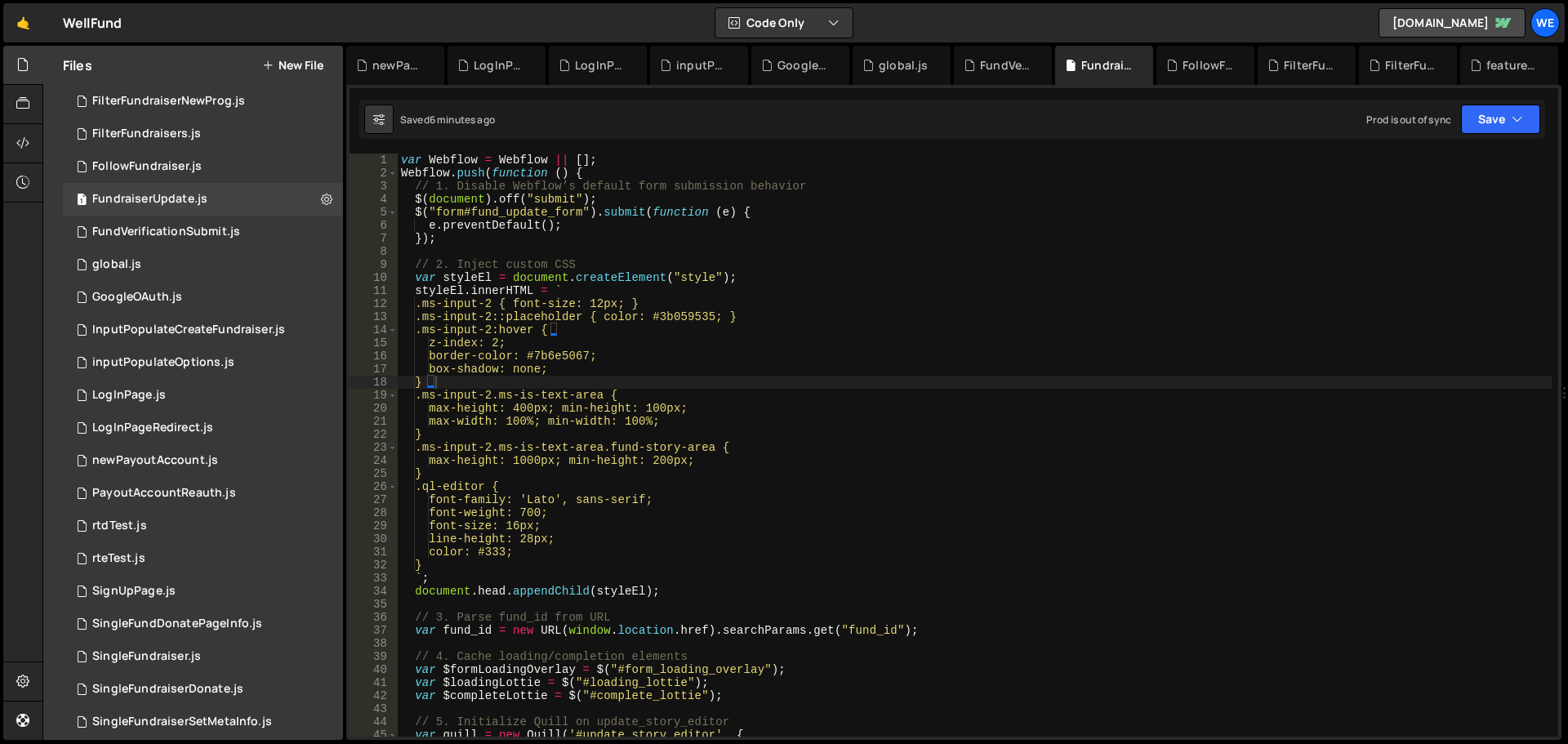
type textarea ".ms-input-2::placeholder { color: #3b059535; }"
click at [1003, 317] on div "var Webflow = Webflow || [ ] ; Webflow . push ( function ( ) { // 1. Disable We…" at bounding box center [975, 458] width 1154 height 610
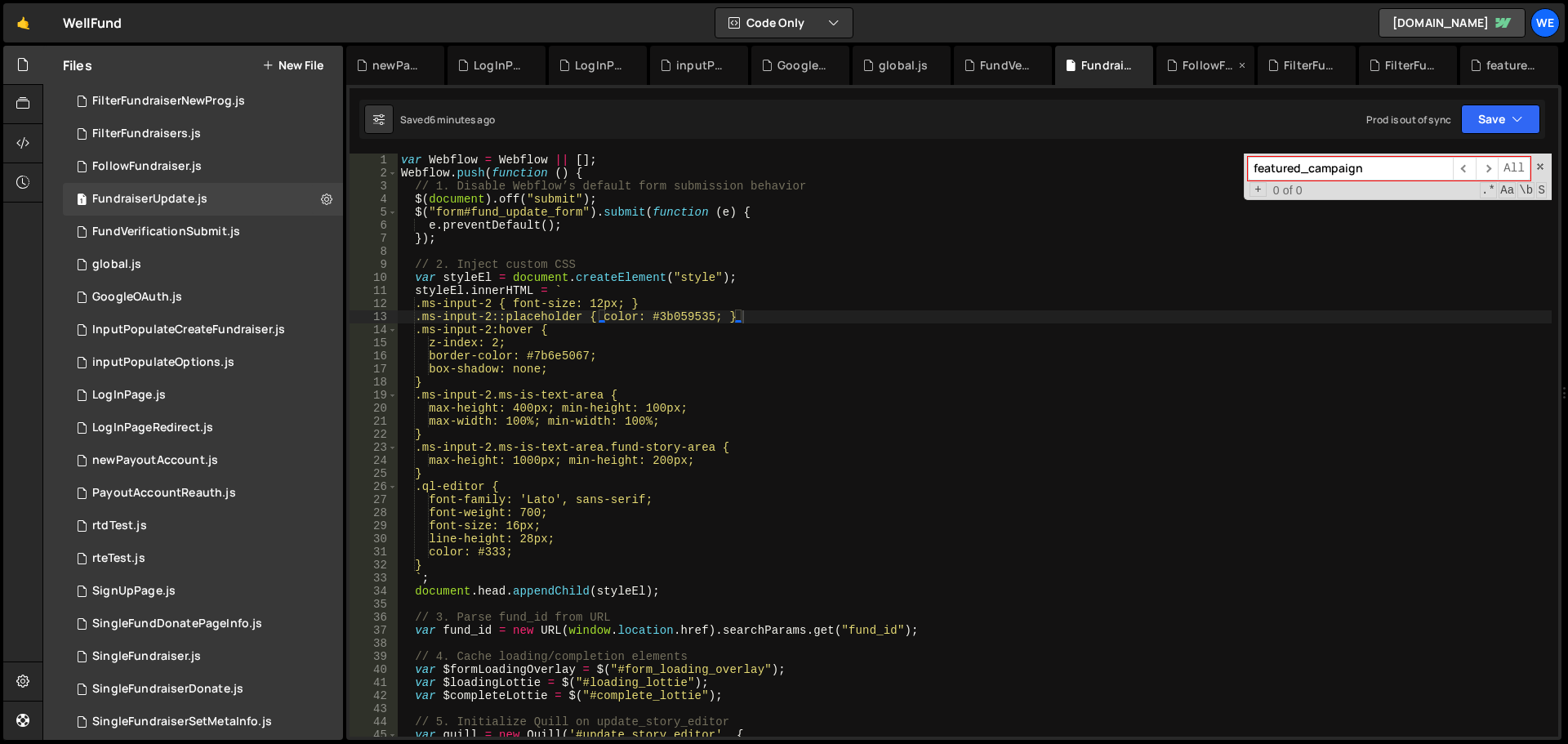
type input "featured_campaign"
click at [1193, 57] on div "FollowFundraiser.js" at bounding box center [1208, 65] width 52 height 16
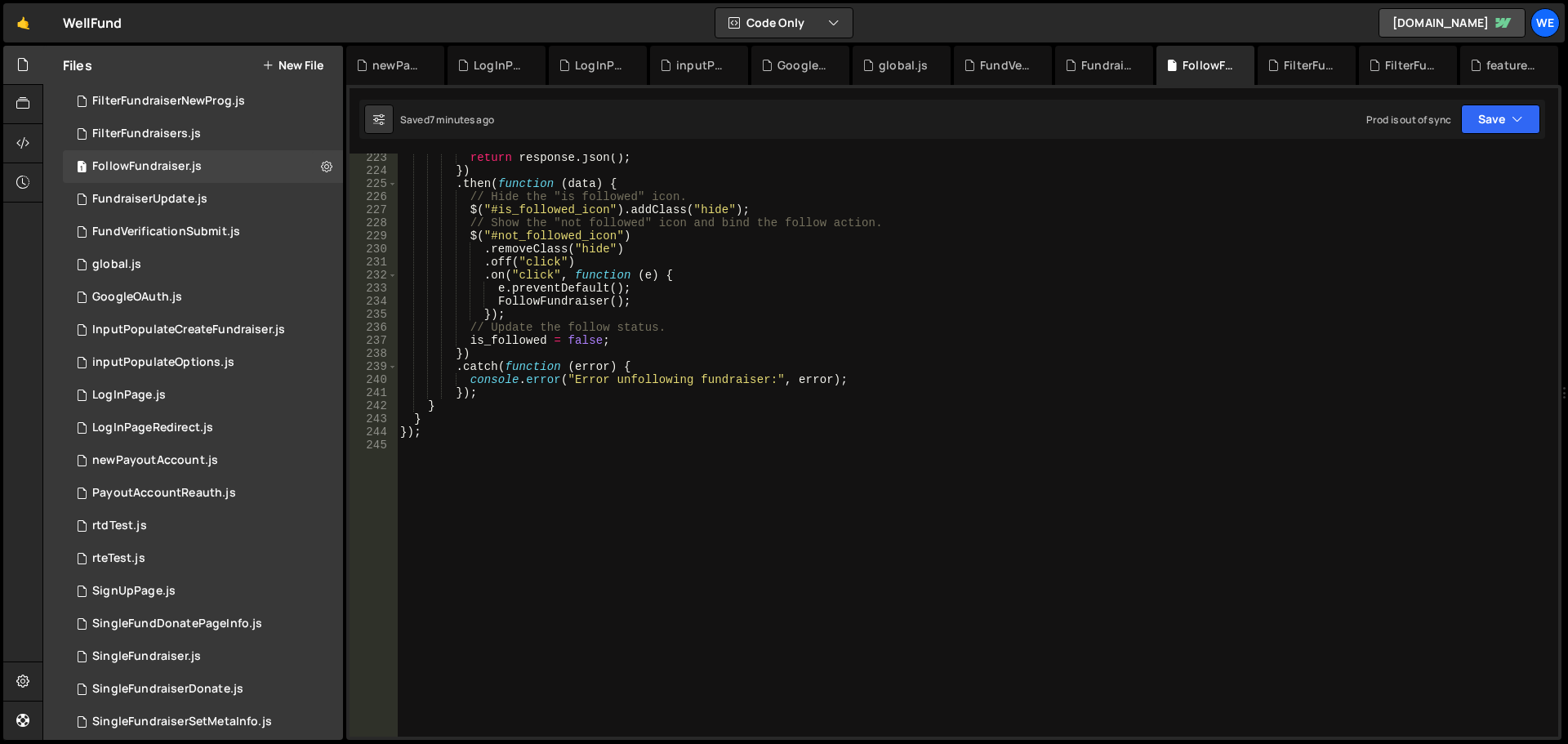
scroll to position [2903, 0]
type textarea "})"
click at [905, 347] on div "return response . json ( ) ; }) . then ( function ( data ) { // Hide the "is fo…" at bounding box center [975, 456] width 1155 height 610
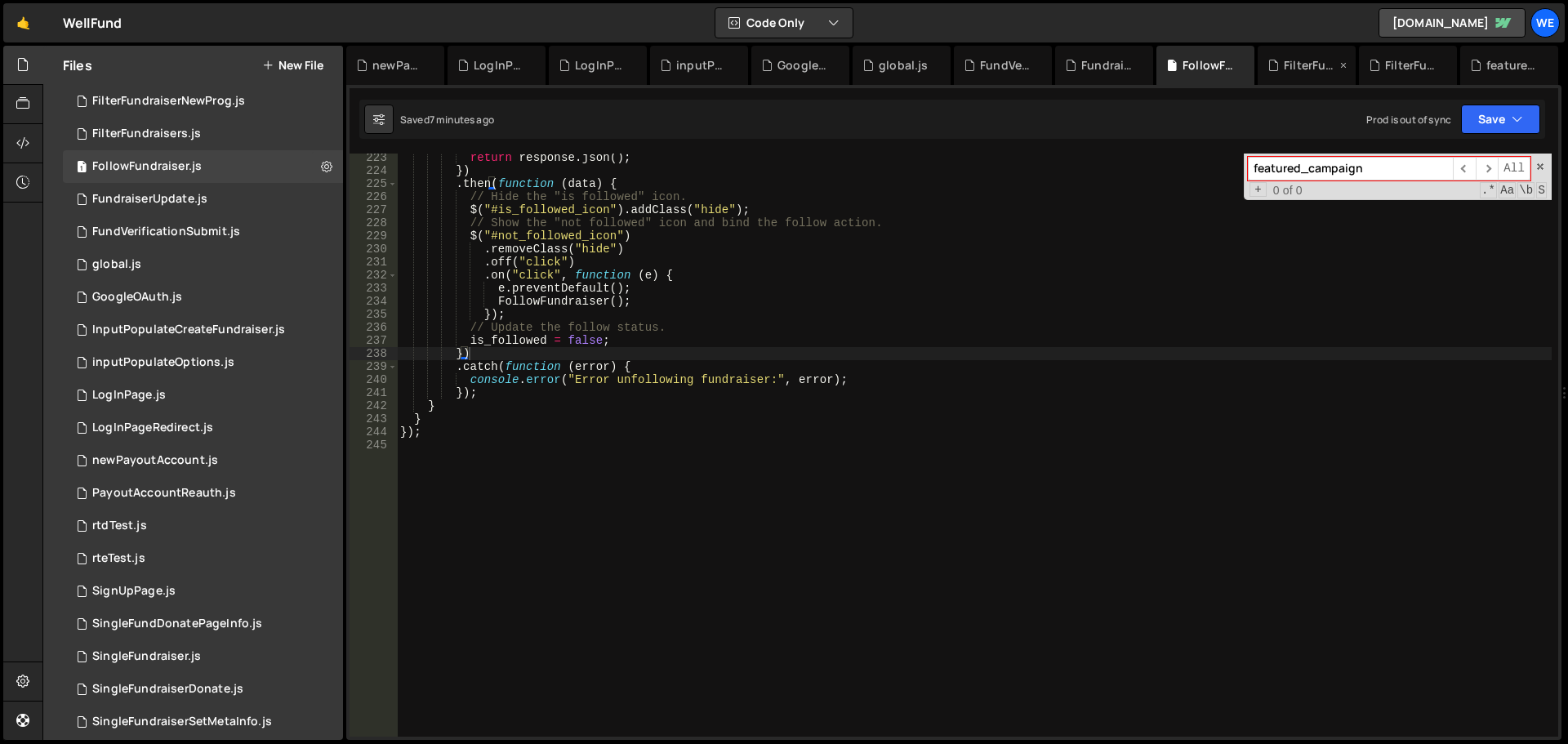
type input "featured_campaign"
click at [1282, 57] on div "FilterFundraisers.js" at bounding box center [1302, 65] width 69 height 16
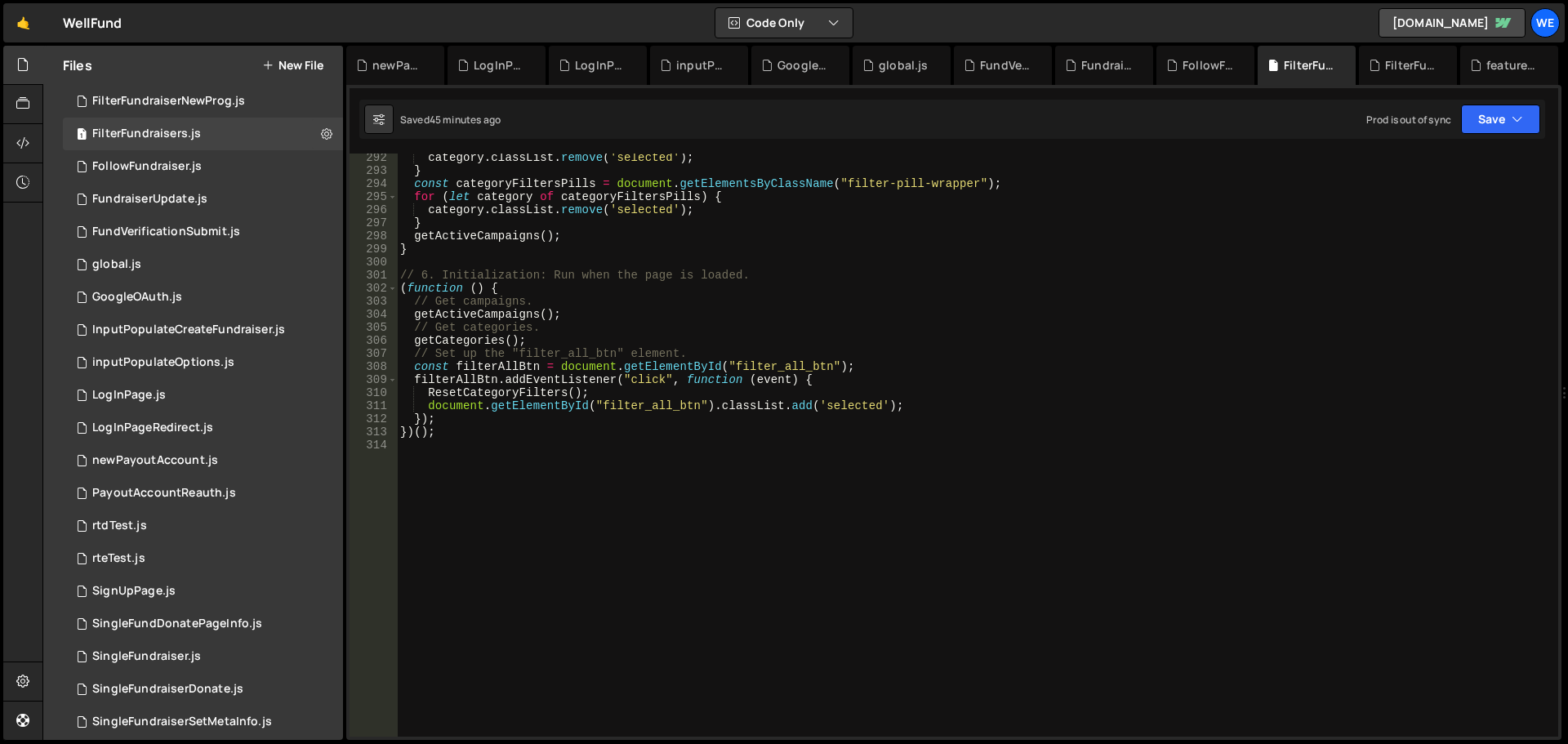
scroll to position [3805, 0]
type textarea "// Set up the "filter_all_btn" element."
click at [1074, 350] on div "category . classList . remove ( 'selected' ) ; } const categoryFiltersPills = d…" at bounding box center [975, 456] width 1155 height 610
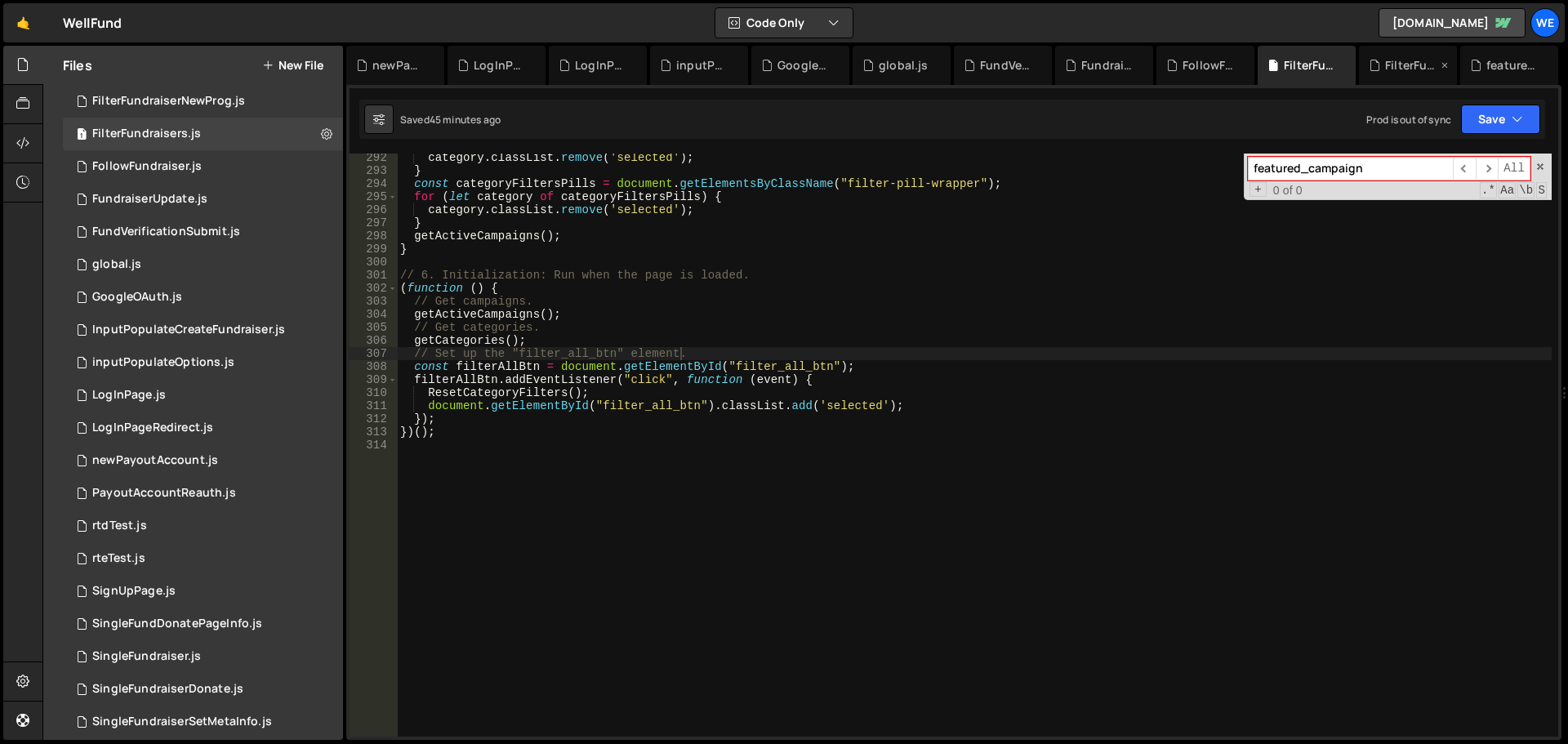
type input "featured_campaign"
click at [1380, 58] on icon at bounding box center [1374, 65] width 12 height 16
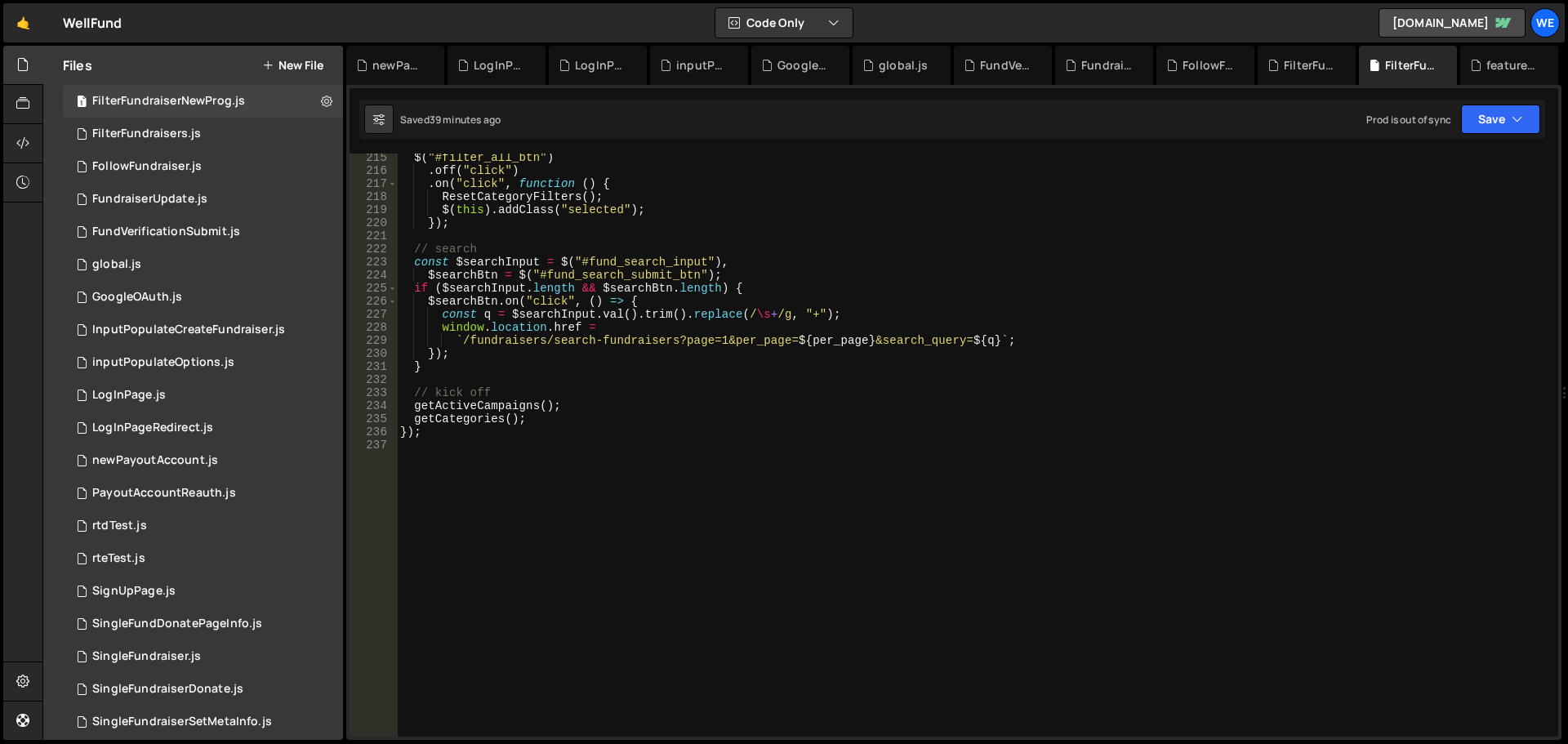
scroll to position [2799, 0]
type textarea "$searchBtn.on("click", () => {"
click at [908, 307] on div "$ ( "#filter_all_btn" ) . off ( "click" ) . on ( "click" , function ( ) { Reset…" at bounding box center [975, 456] width 1155 height 610
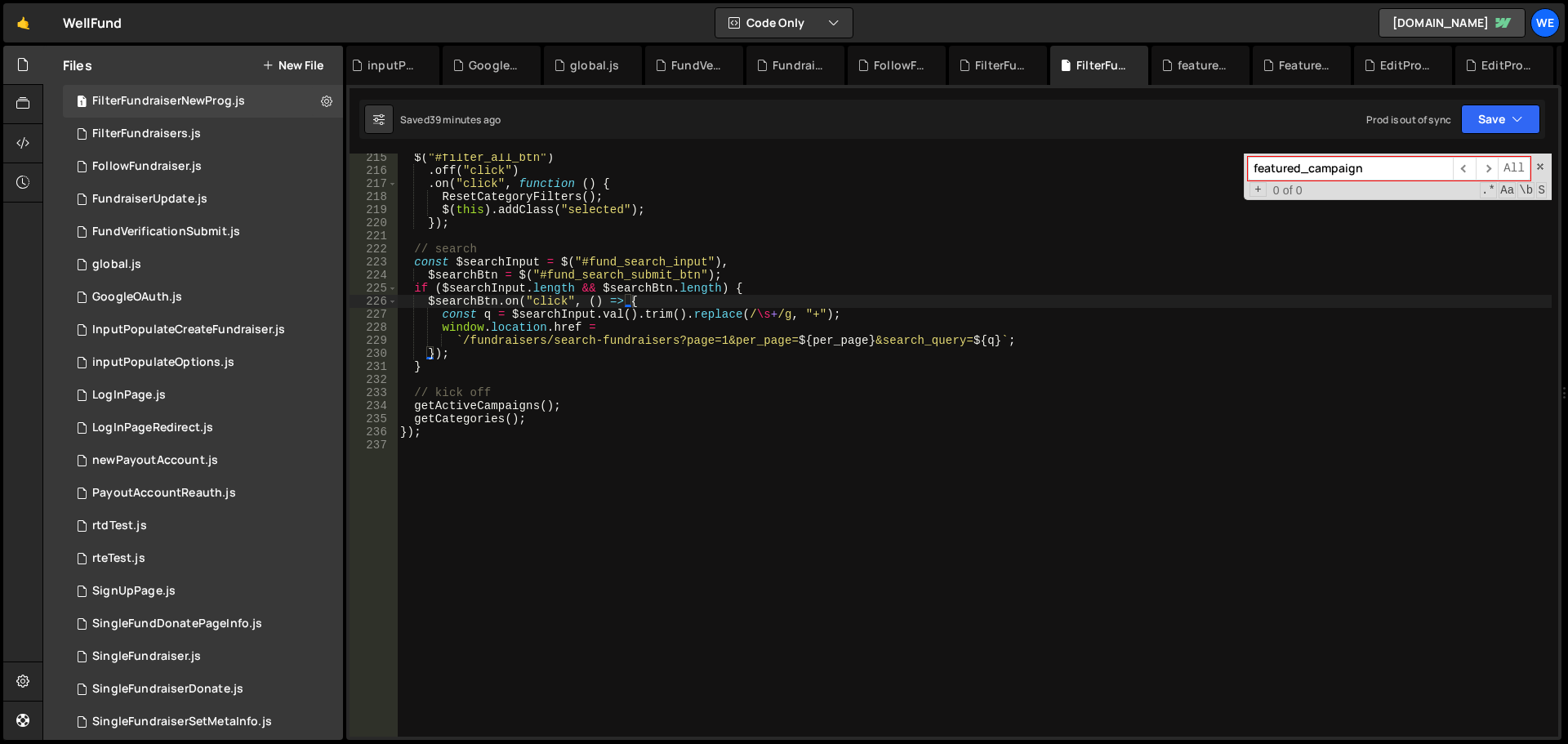
scroll to position [0, 326]
type input "featured_campaign"
drag, startPoint x: 1175, startPoint y: 66, endPoint x: 985, endPoint y: 266, distance: 275.9
click at [1174, 65] on div "featuredFundraisers.js" at bounding box center [1186, 65] width 52 height 16
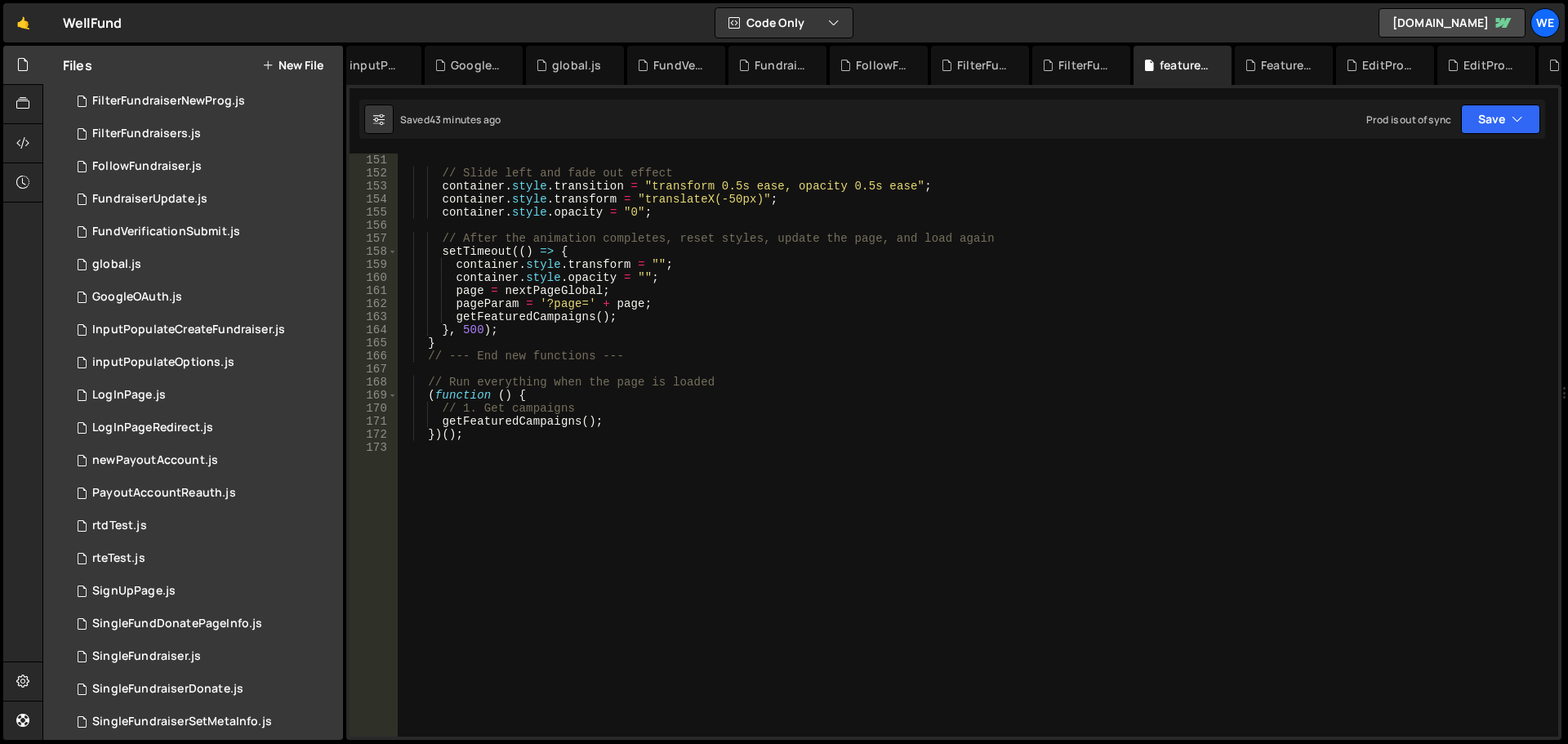
type textarea "container.style.opacity = "";"
click at [967, 282] on div "// Slide left and fade out effect container . style . transition = "transform 0…" at bounding box center [975, 458] width 1155 height 610
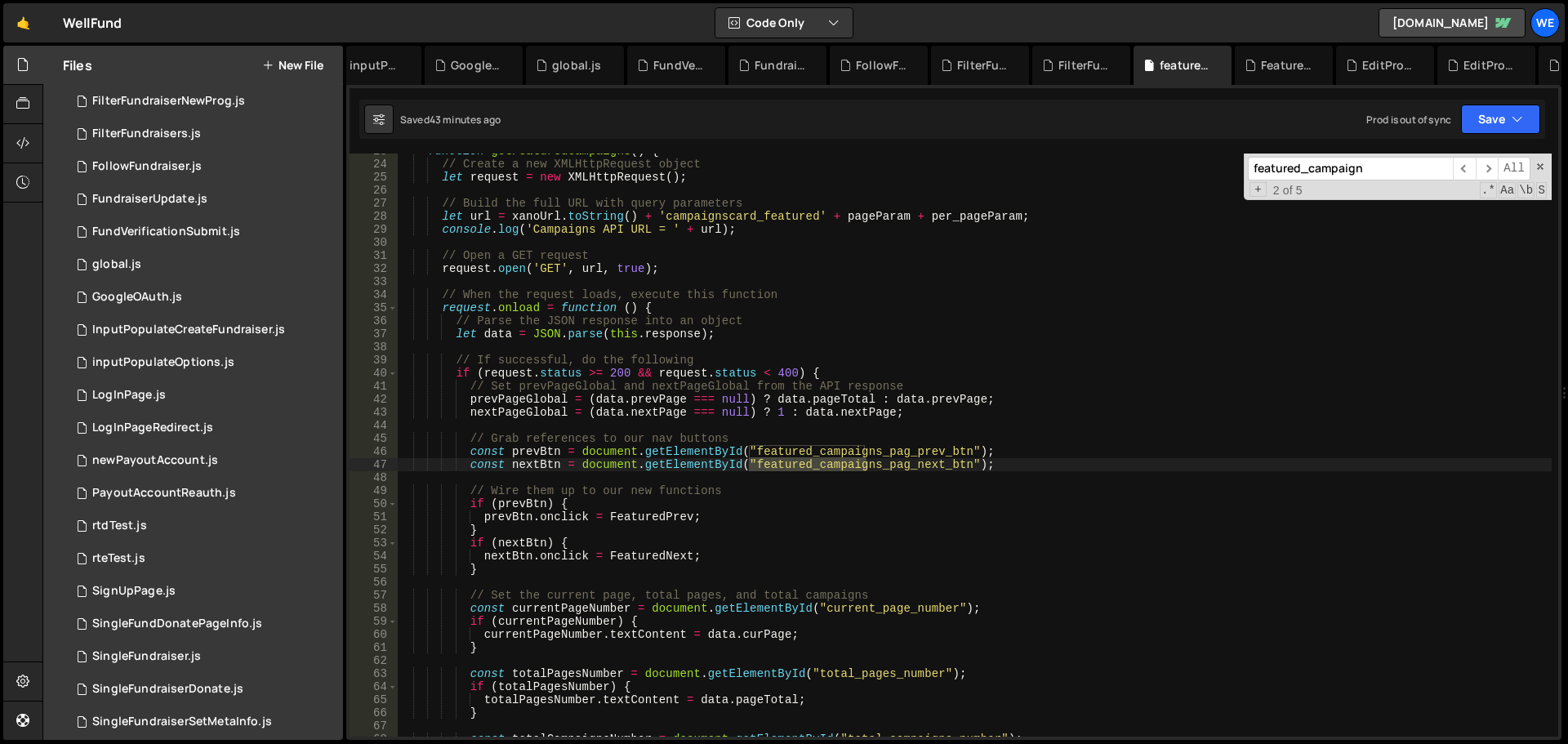
scroll to position [675, 0]
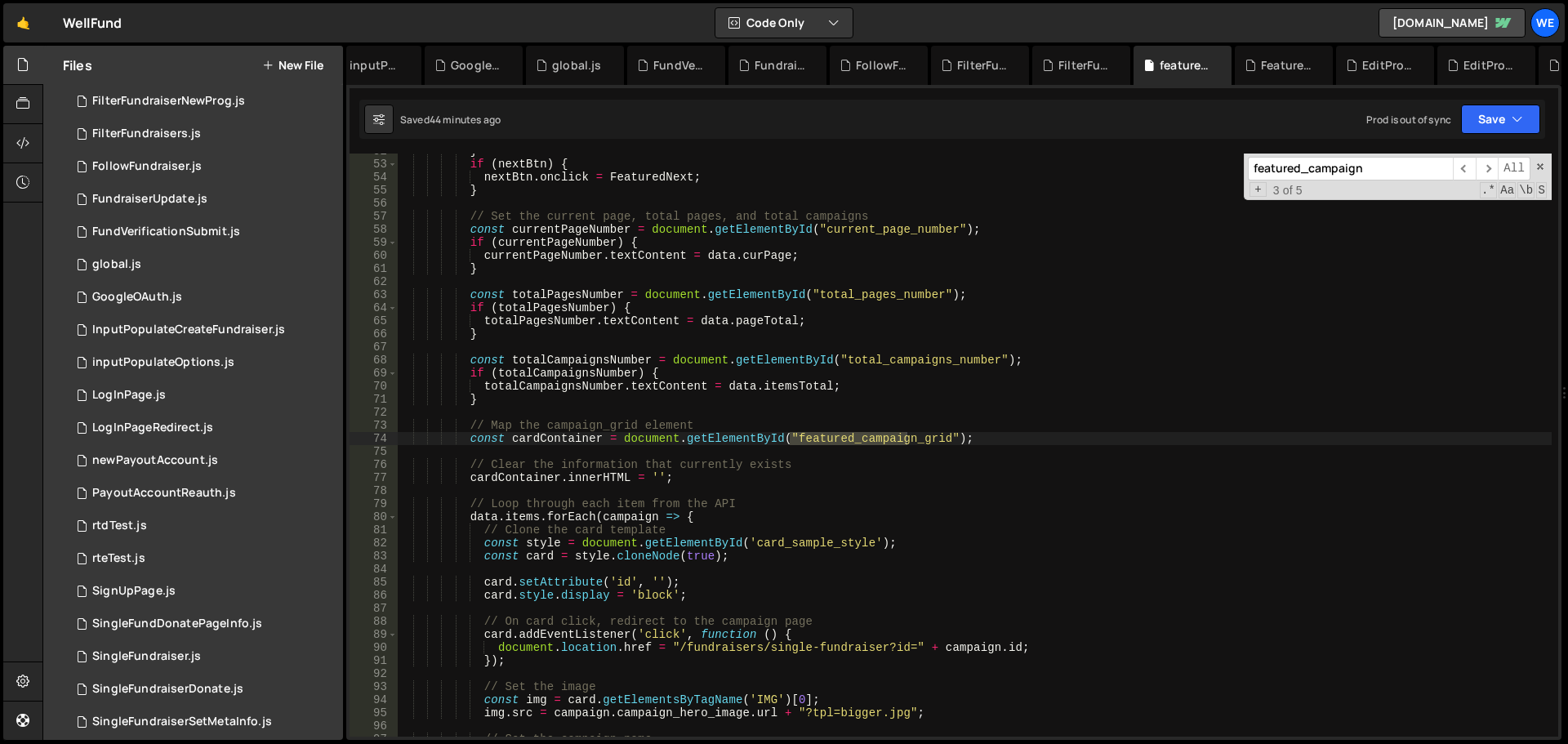
type input "featured_campaign"
click at [524, 479] on div "} if ( nextBtn ) { nextBtn . onclick = FeaturedNext ; } // Set the current page…" at bounding box center [975, 449] width 1155 height 610
click at [758, 471] on div "} if ( nextBtn ) { nextBtn . onclick = FeaturedNext ; } // Set the current page…" at bounding box center [975, 449] width 1155 height 610
click at [765, 475] on div "} if ( nextBtn ) { nextBtn . onclick = FeaturedNext ; } // Set the current page…" at bounding box center [975, 449] width 1155 height 610
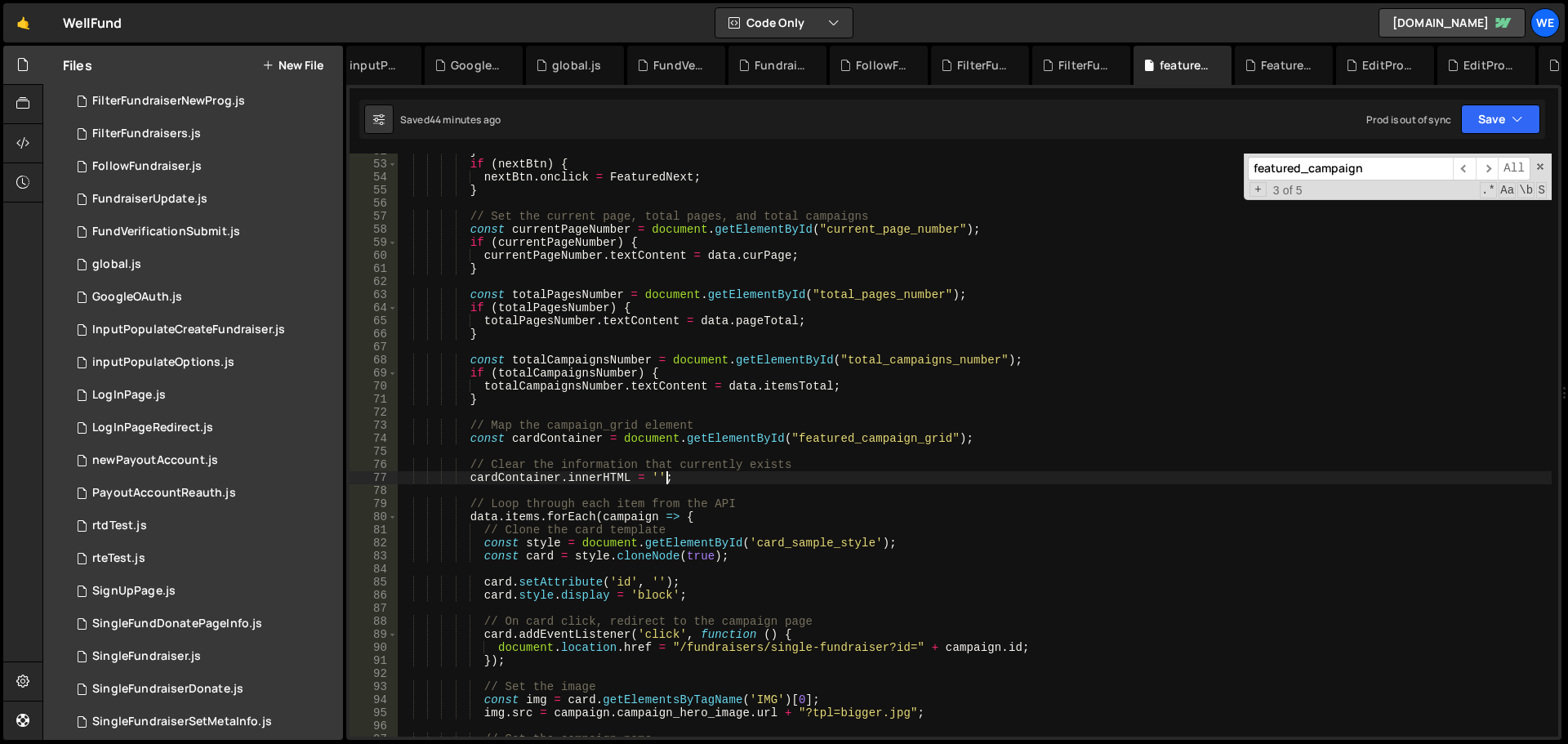
type textarea "// cardContainer.innerHTML = '';"
click at [1478, 118] on button "Save" at bounding box center [1501, 119] width 79 height 30
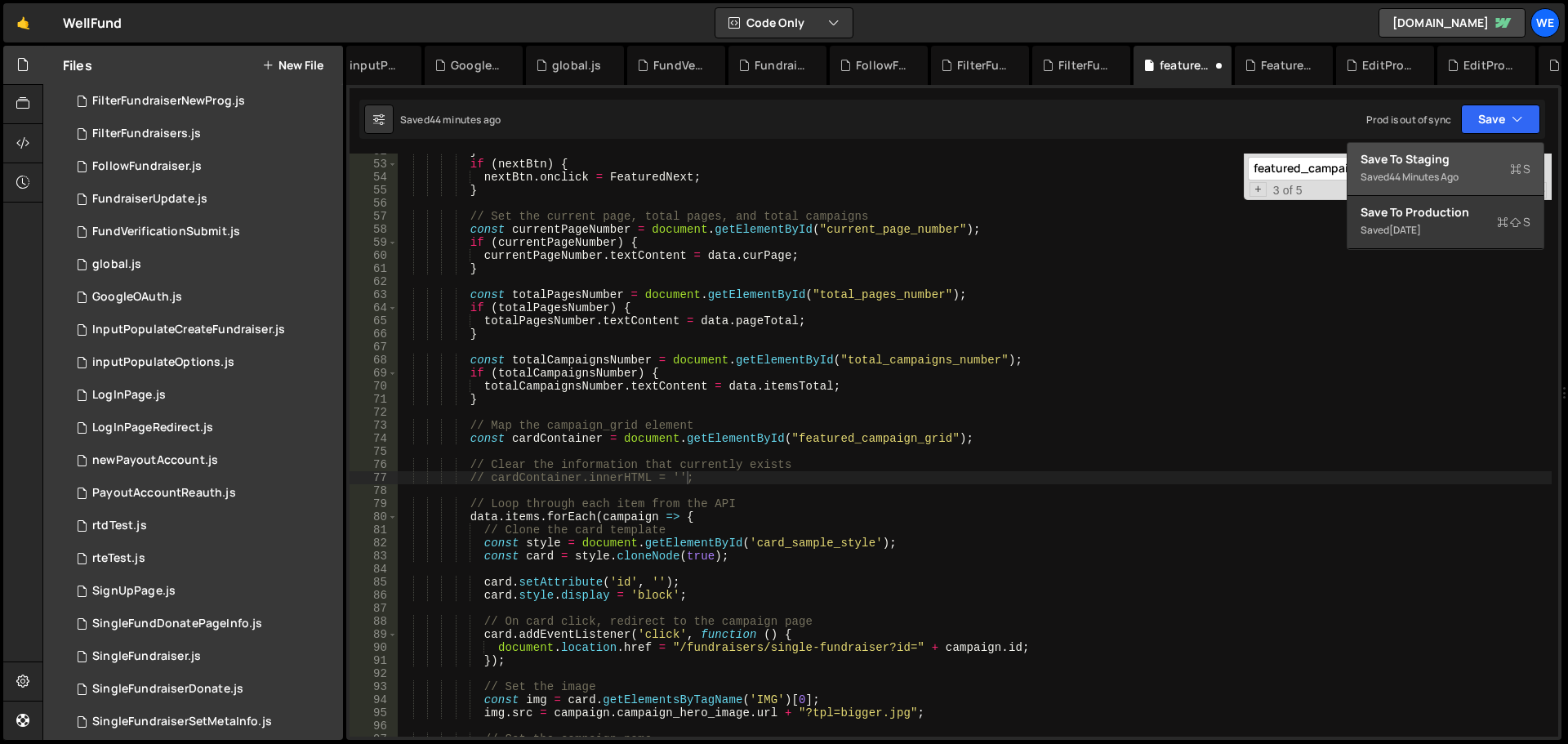
click at [1450, 167] on div "Save to Staging S" at bounding box center [1446, 160] width 170 height 16
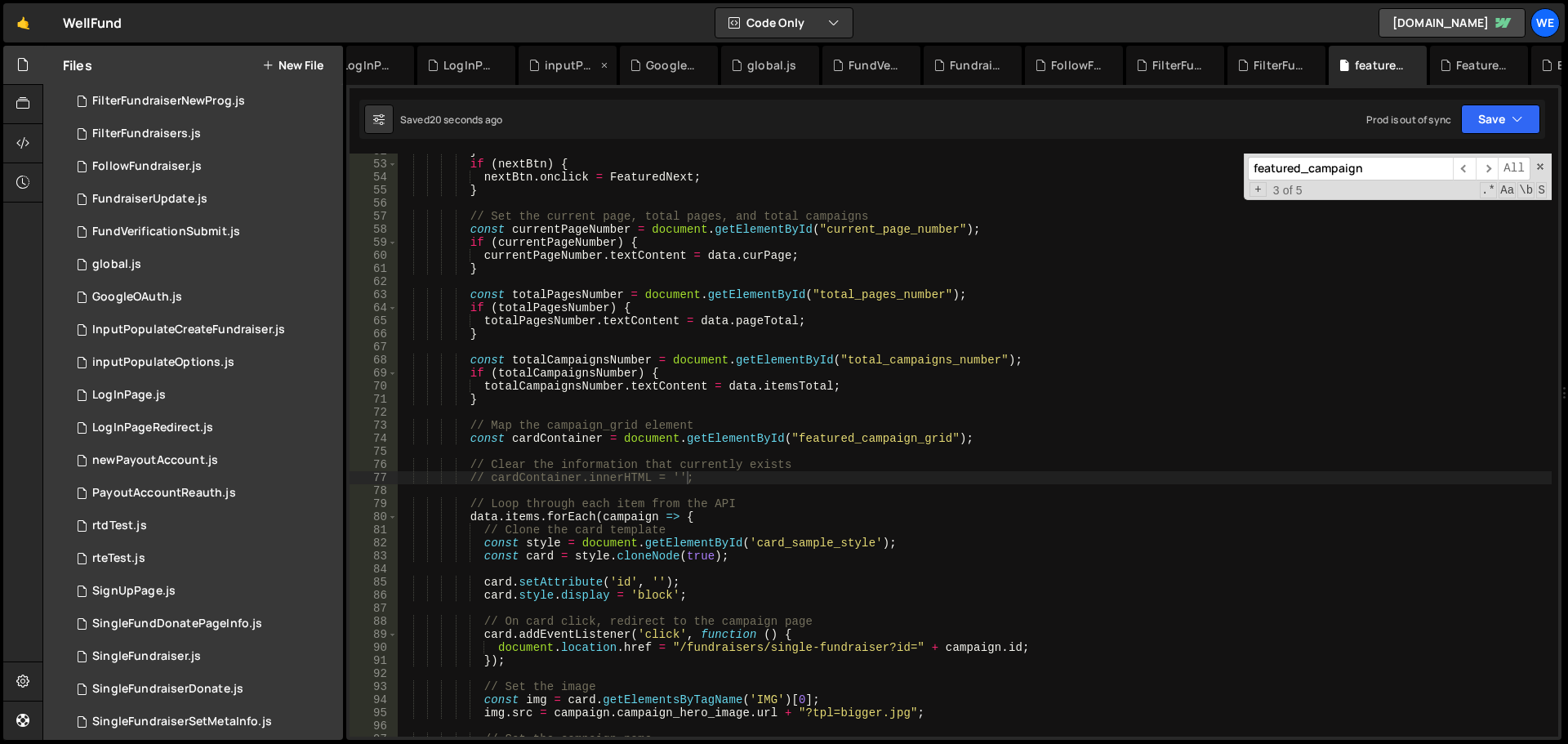
scroll to position [0, 0]
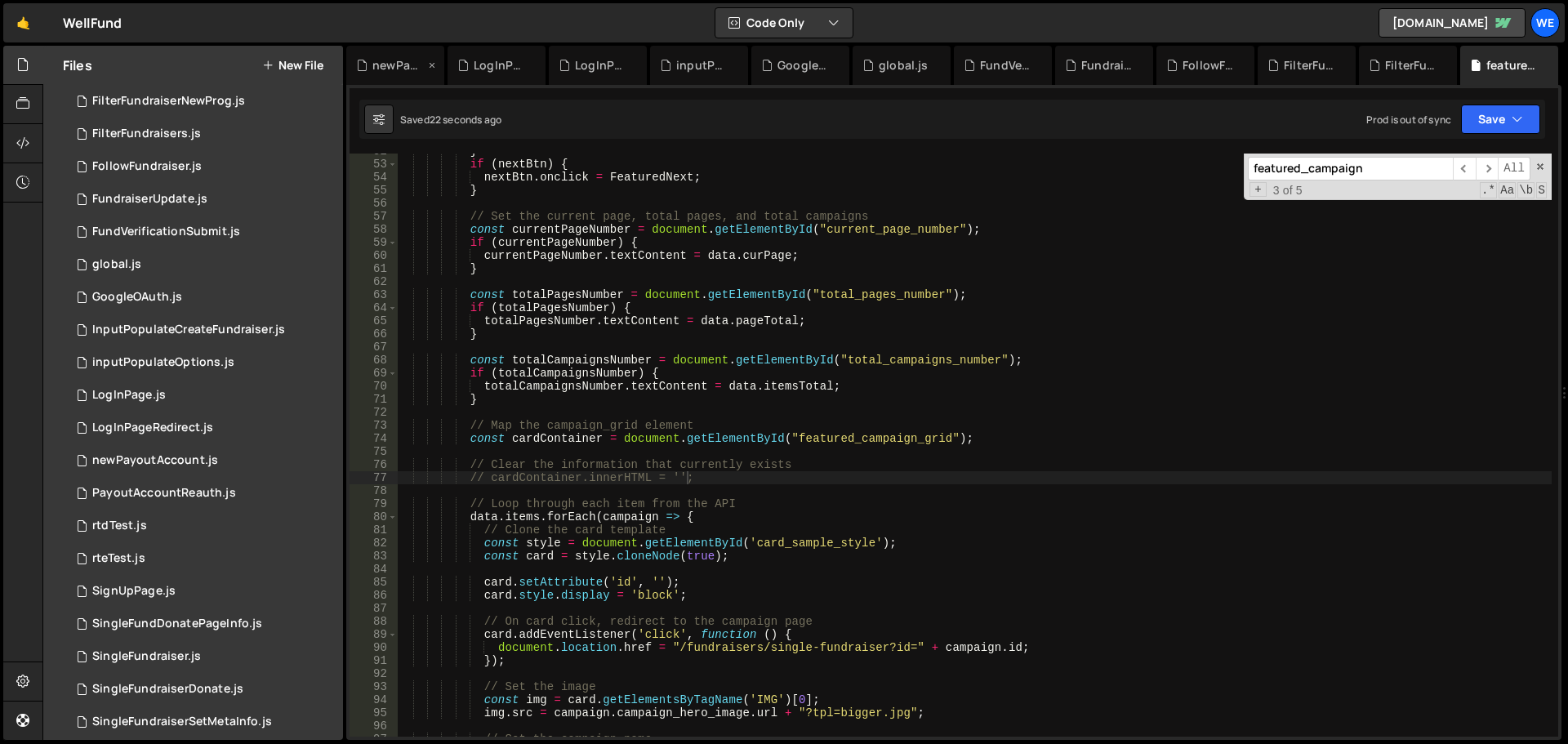
click at [381, 61] on div "newPayoutAccount.js" at bounding box center [398, 65] width 52 height 16
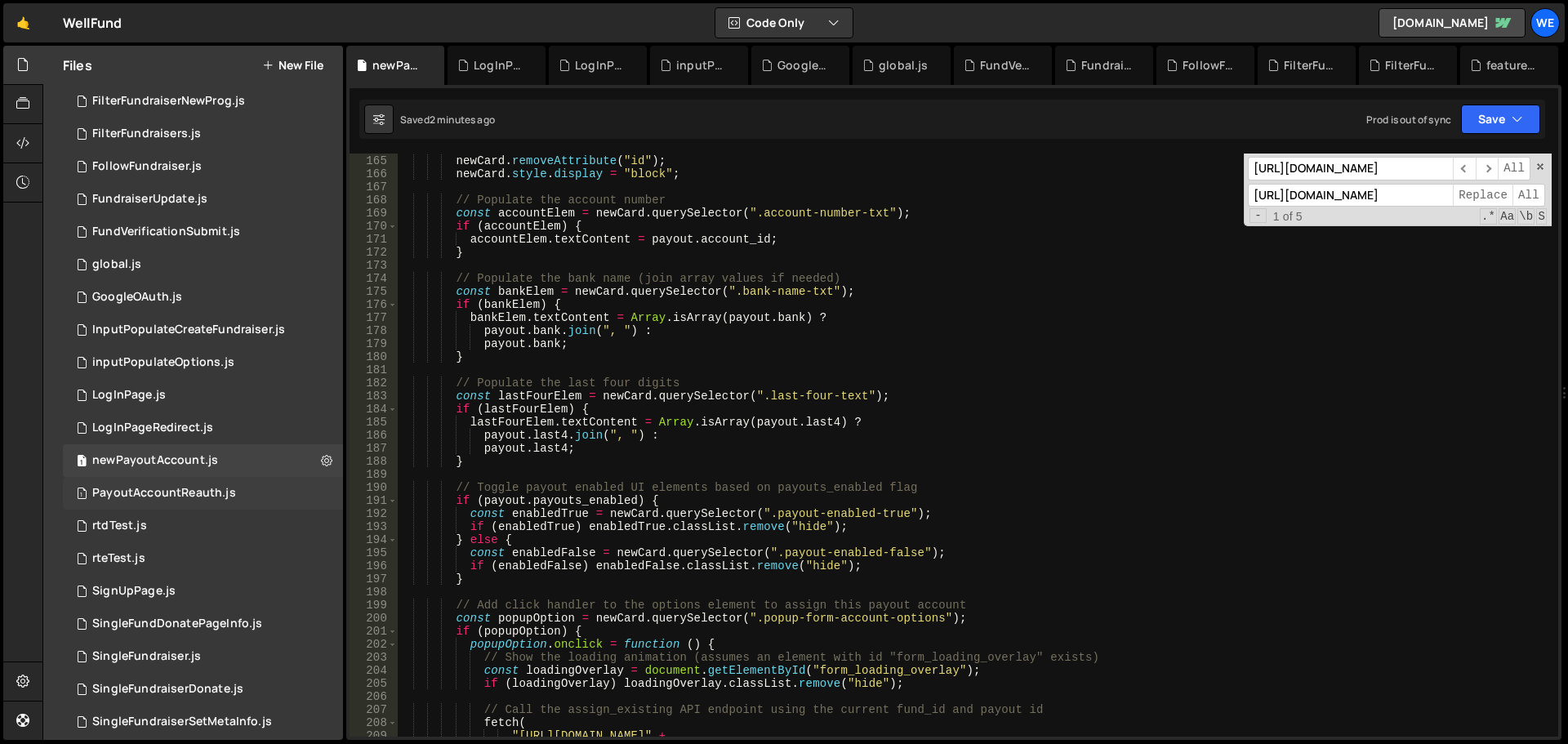
click at [172, 491] on div "PayoutAccountReauth.js" at bounding box center [164, 493] width 143 height 14
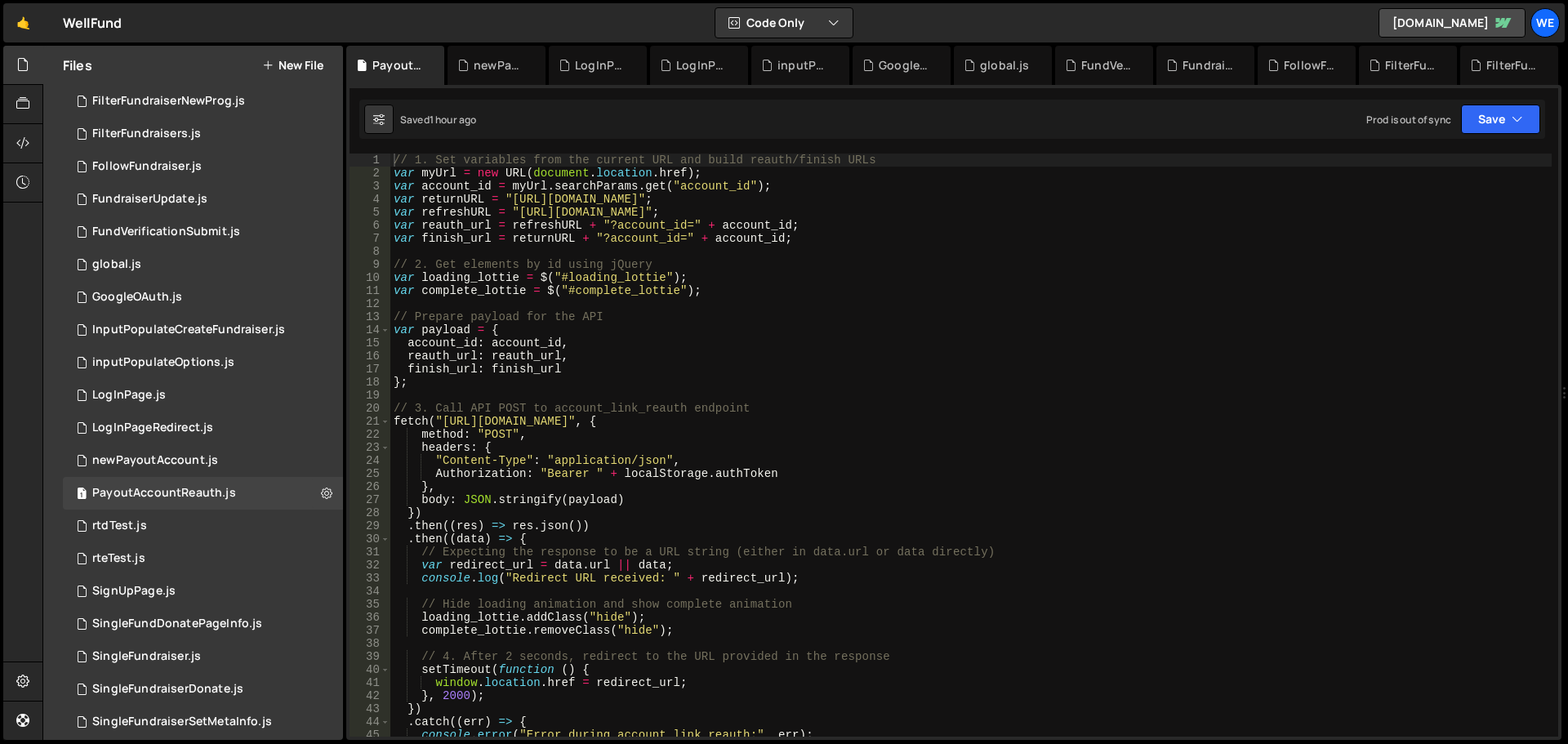
type textarea "fetch("[URL][DOMAIN_NAME]", {"
click at [445, 418] on div "// 1. Set variables from the current URL and build reauth/finish URLs var myUrl…" at bounding box center [972, 458] width 1162 height 610
click at [694, 420] on div "// 1. Set variables from the current URL and build reauth/finish URLs var myUrl…" at bounding box center [972, 458] width 1162 height 610
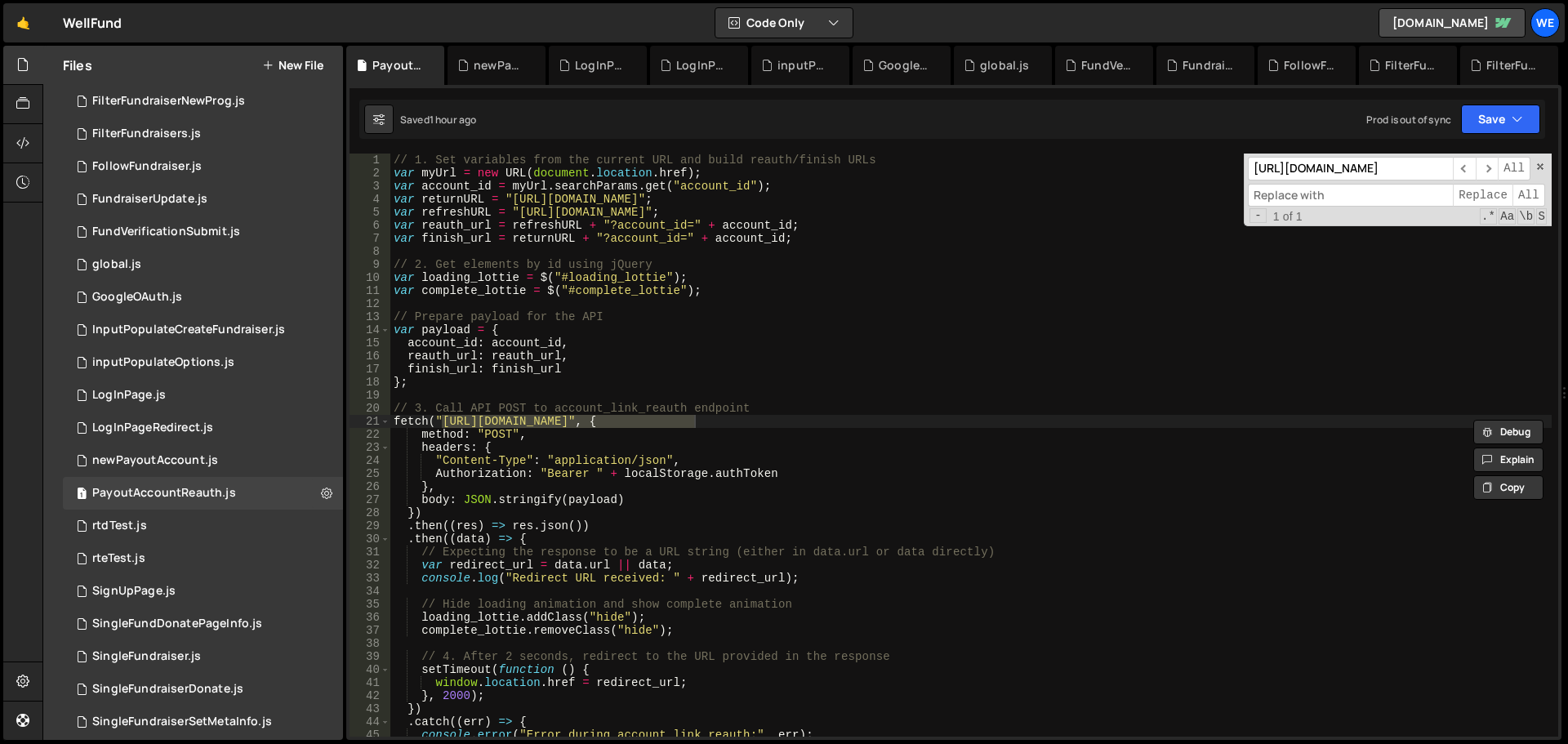
paste input "[URL][DOMAIN_NAME]"
type input "[URL][DOMAIN_NAME]"
click at [1524, 197] on span "All" at bounding box center [1529, 195] width 32 height 23
type textarea "var returnURL = "[URL][DOMAIN_NAME]";"
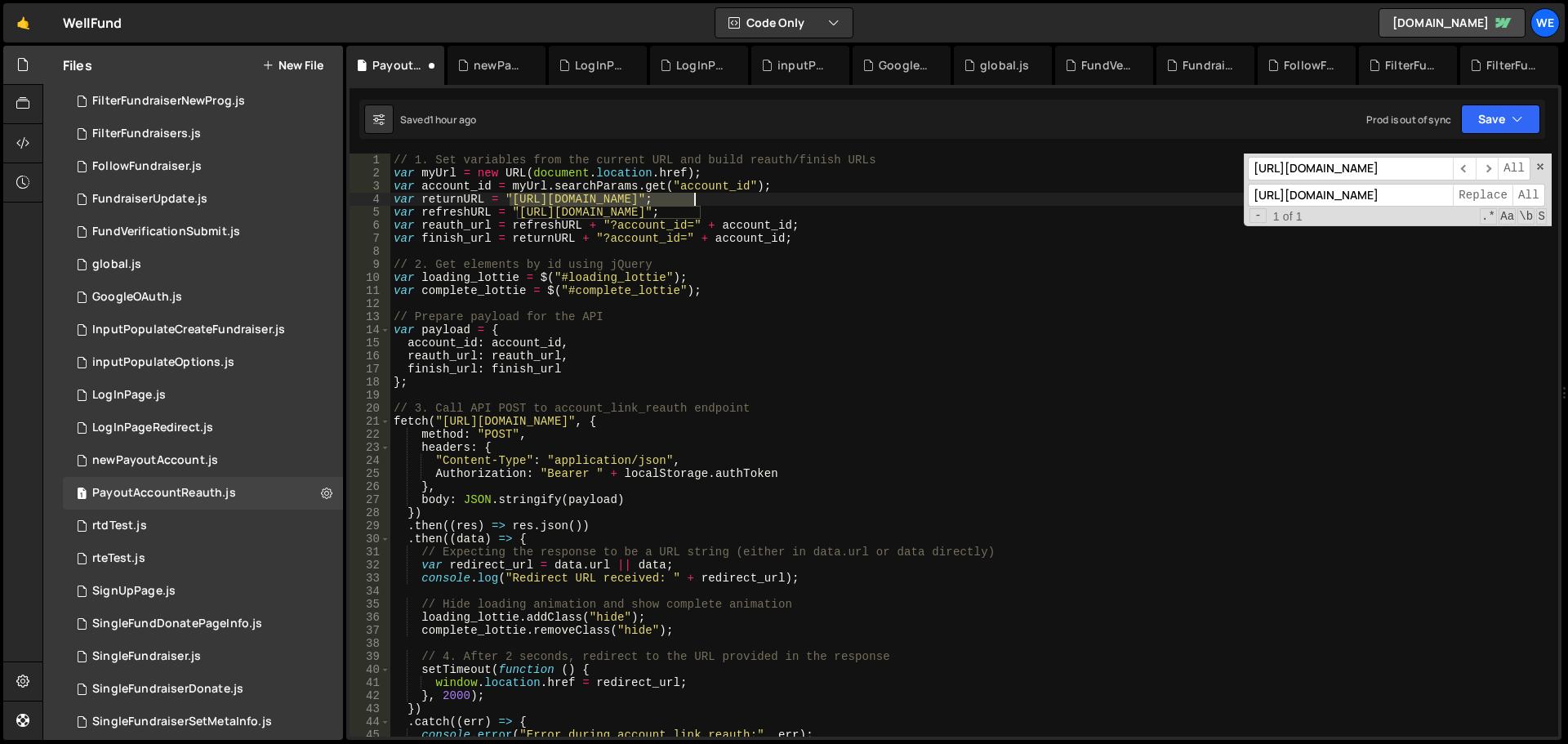
drag, startPoint x: 508, startPoint y: 200, endPoint x: 695, endPoint y: 204, distance: 187.0
click at [695, 204] on div "// 1. Set variables from the current URL and build reauth/finish URLs var myUrl…" at bounding box center [972, 458] width 1162 height 610
click at [1336, 169] on input "[URL][DOMAIN_NAME]" at bounding box center [1350, 169] width 205 height 23
paste input "[DOMAIN_NAME]"
type input "[URL][DOMAIN_NAME]"
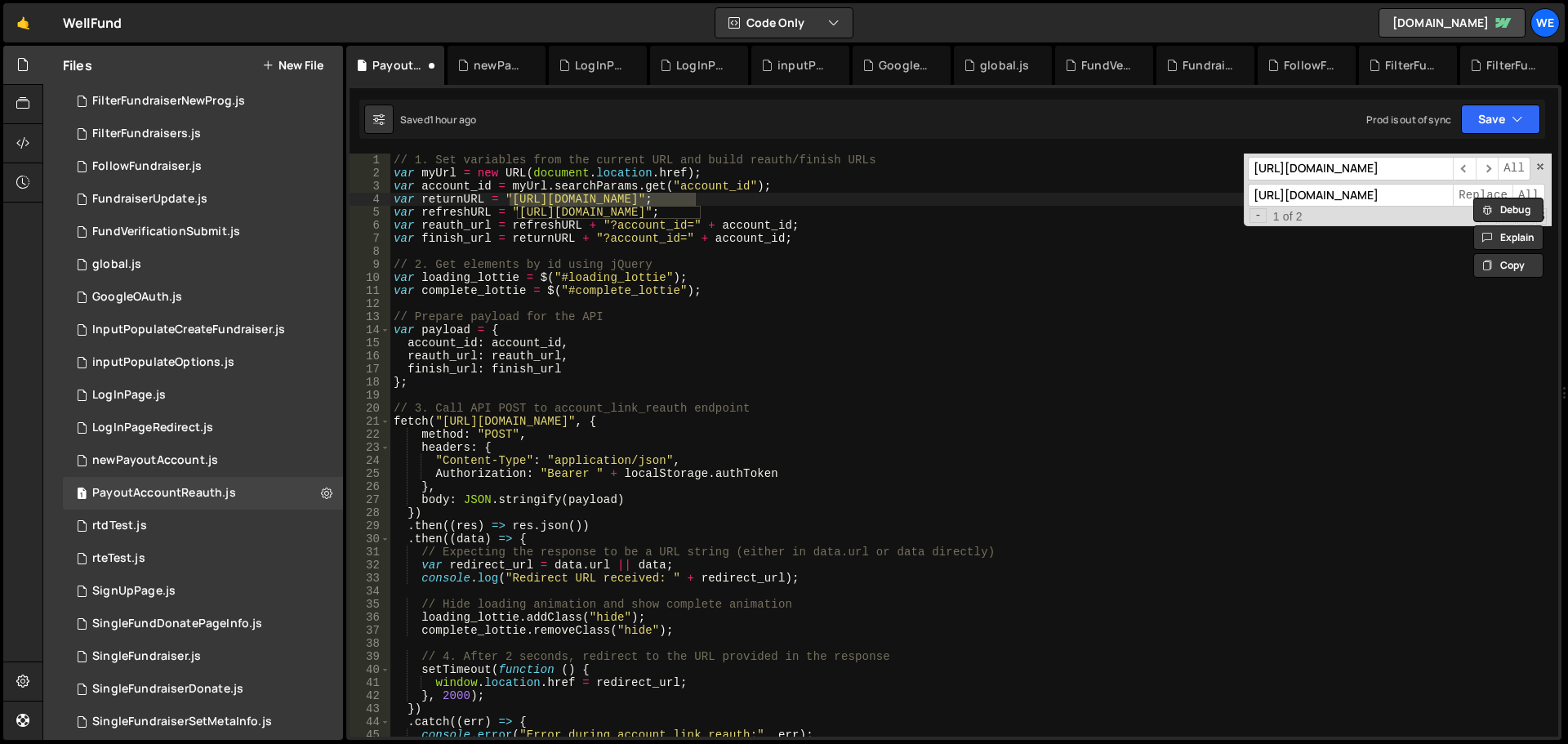
click at [1304, 200] on input "[URL][DOMAIN_NAME]" at bounding box center [1350, 195] width 205 height 23
paste input "well-fund-website.webflow"
type input "[URL][DOMAIN_NAME]"
click at [1526, 189] on span "All" at bounding box center [1529, 195] width 32 height 23
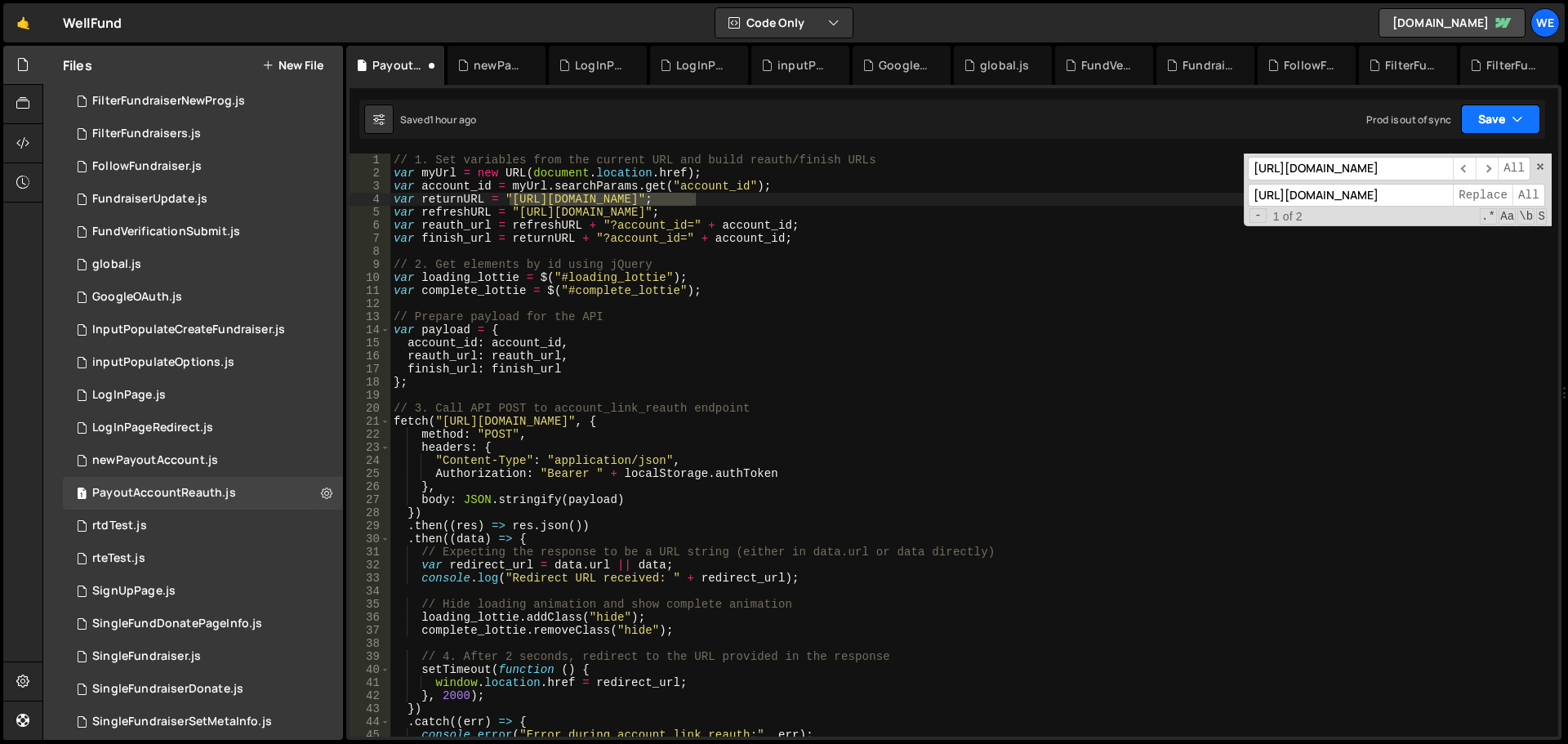
click at [1478, 116] on button "Save" at bounding box center [1501, 119] width 79 height 30
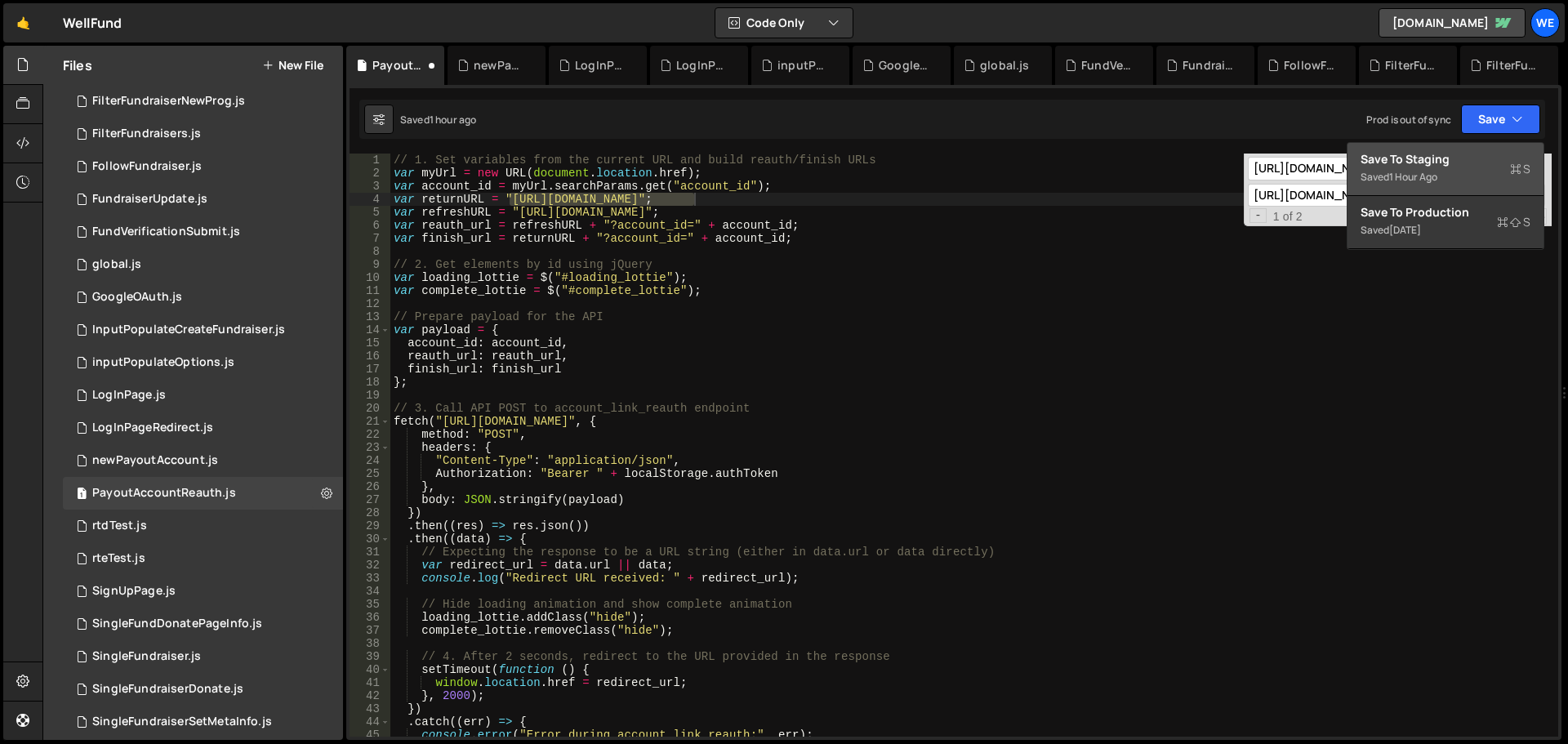
click at [1467, 155] on div "Save to Staging S" at bounding box center [1446, 160] width 170 height 16
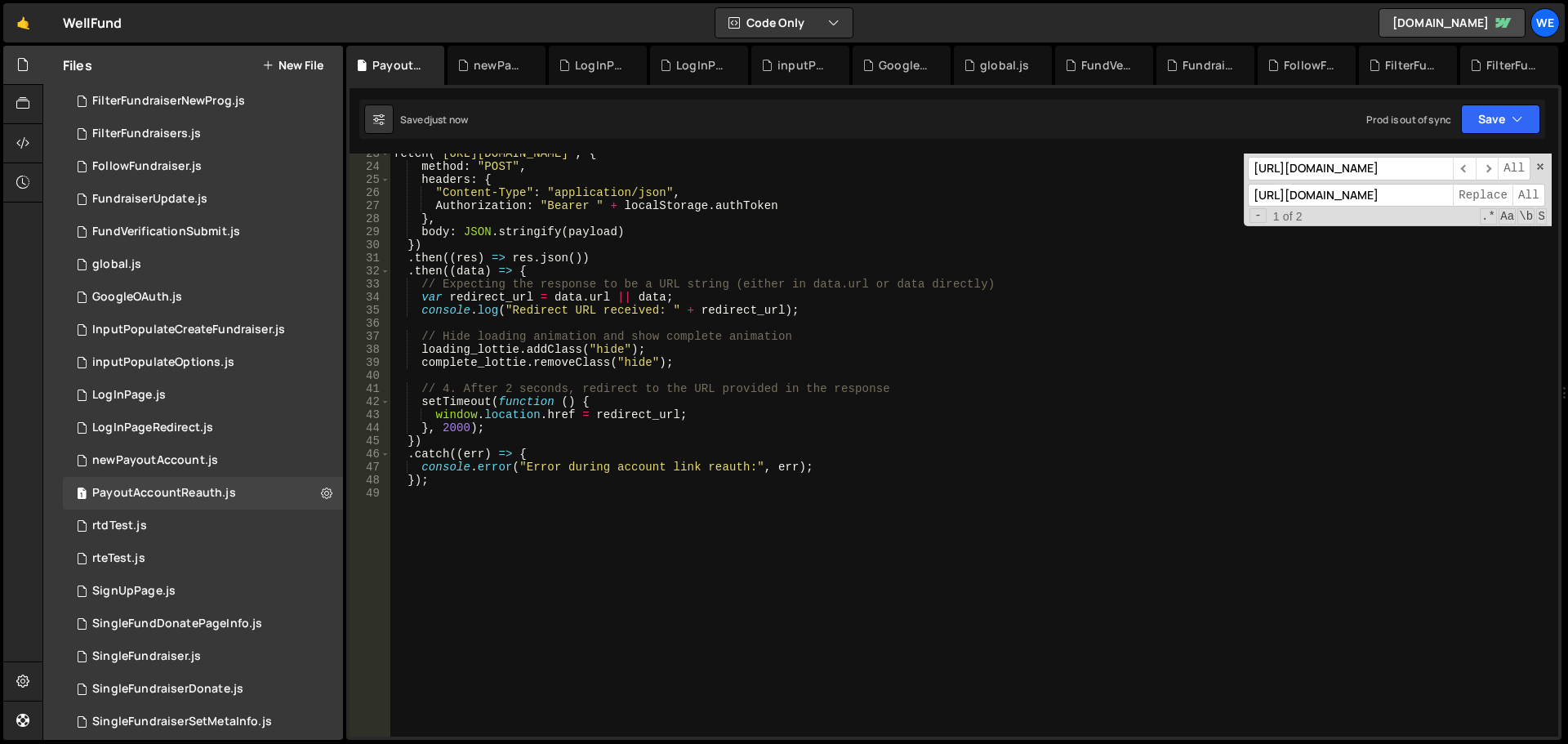
scroll to position [342, 0]
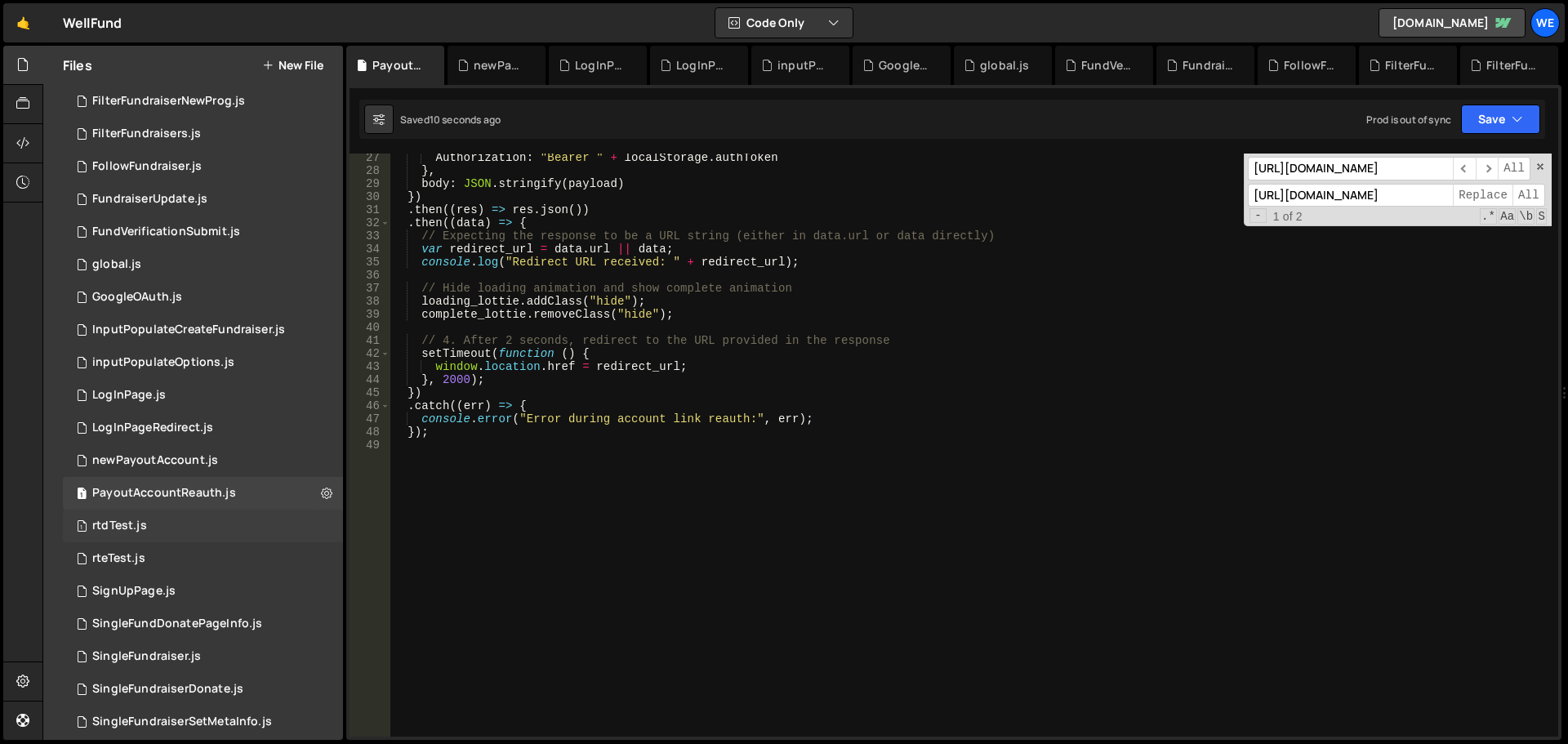
click at [138, 523] on div "rtdTest.js" at bounding box center [119, 526] width 55 height 14
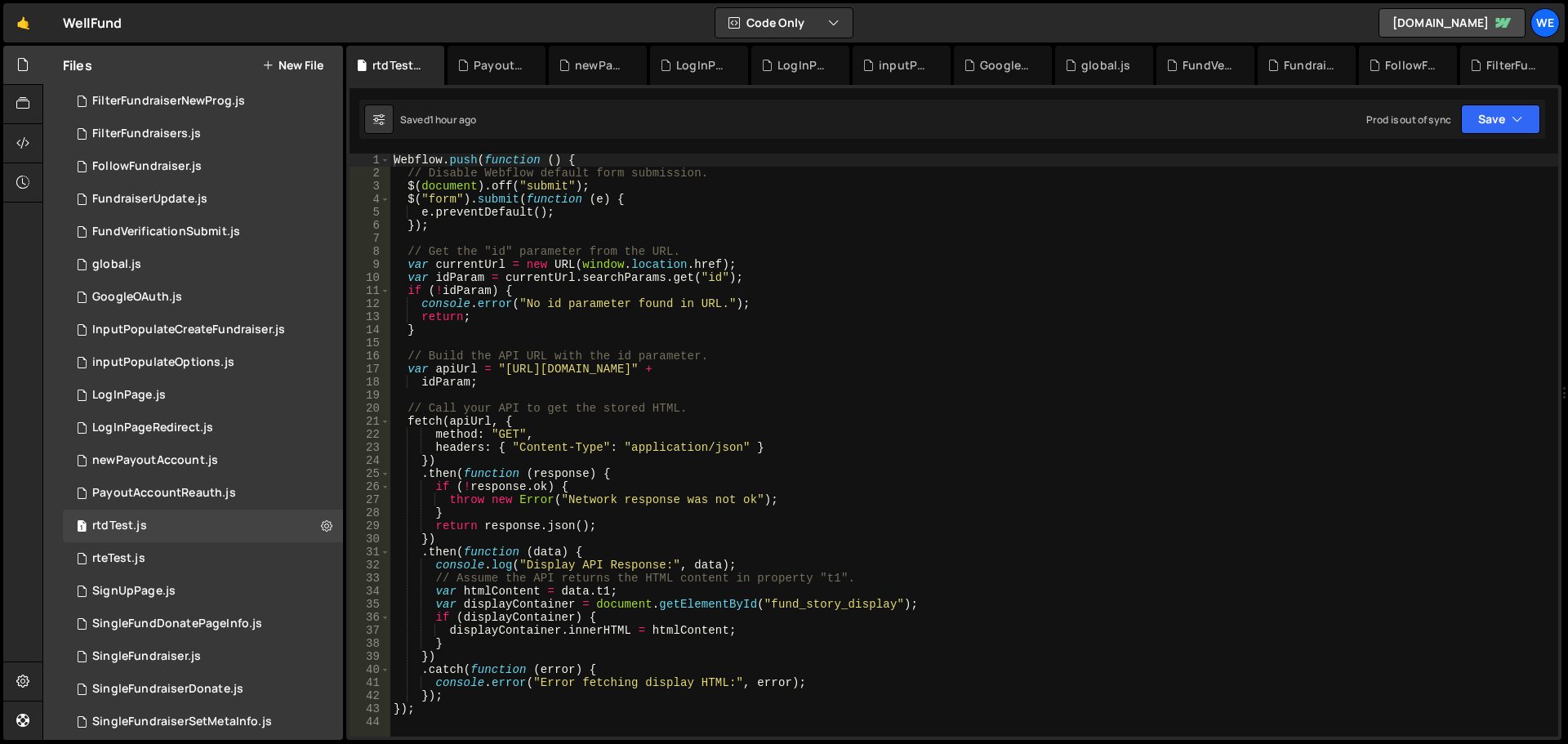
type textarea "var apiUrl = "[URL][DOMAIN_NAME]" +"
drag, startPoint x: 505, startPoint y: 368, endPoint x: 592, endPoint y: 387, distance: 89.1
click at [508, 367] on div "Webflow . push ( function ( ) { // Disable Webflow default form submission. $ (…" at bounding box center [975, 458] width 1168 height 610
click at [741, 368] on div "Webflow . push ( function ( ) { // Disable Webflow default form submission. $ (…" at bounding box center [975, 458] width 1168 height 610
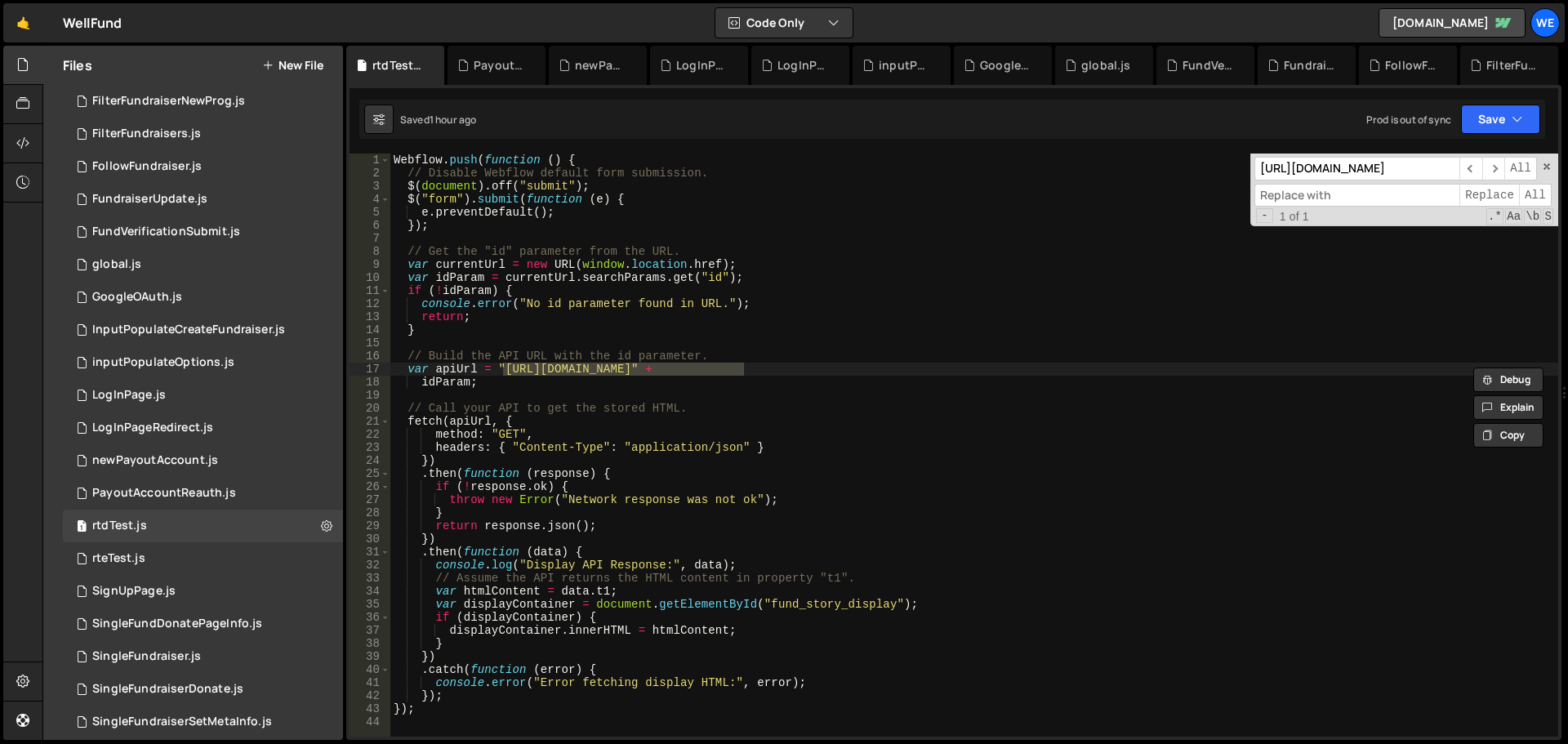
paste input "[URL][DOMAIN_NAME]"
type input "[URL][DOMAIN_NAME]"
click at [1540, 194] on span "All" at bounding box center [1536, 195] width 32 height 23
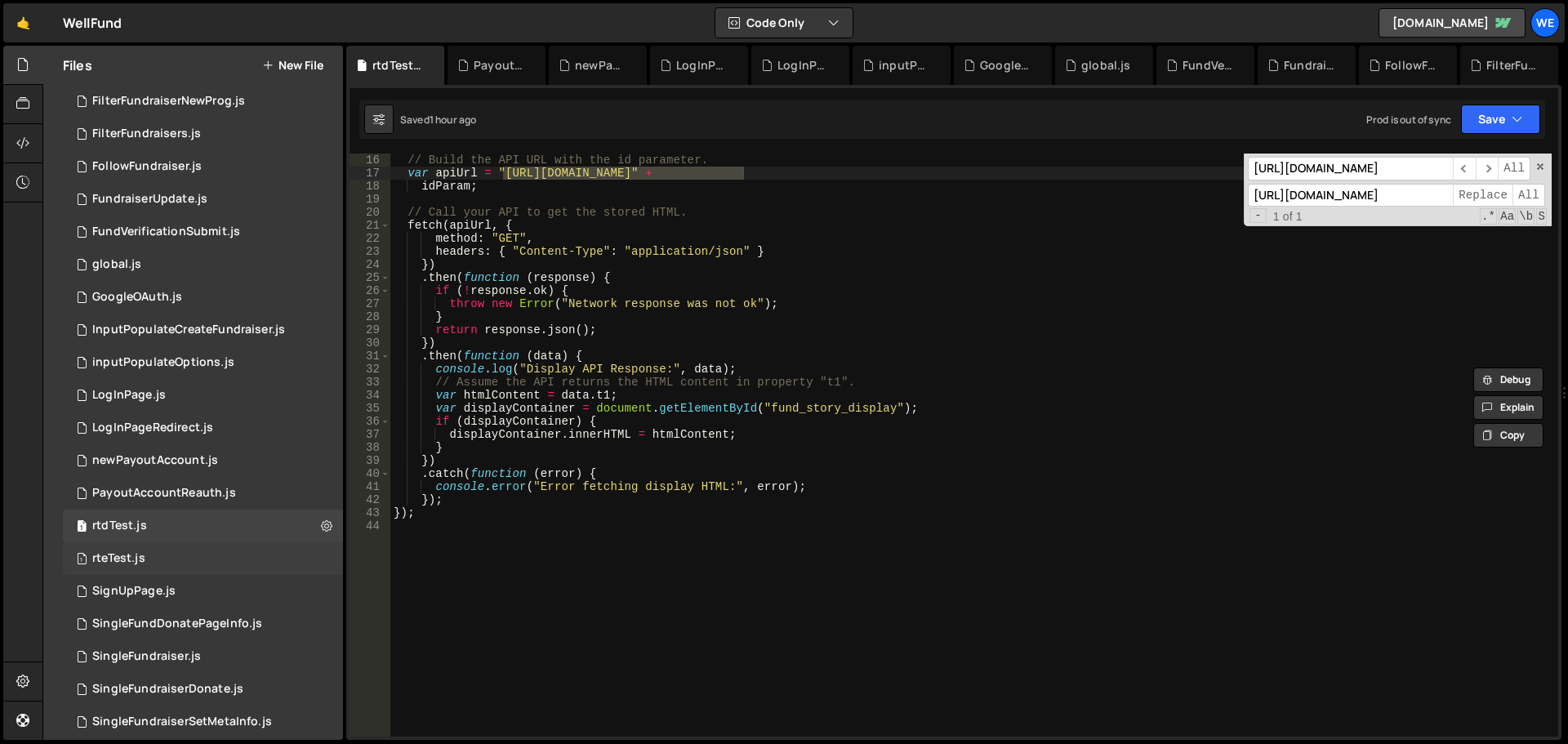
click at [127, 561] on div "rteTest.js" at bounding box center [118, 558] width 53 height 14
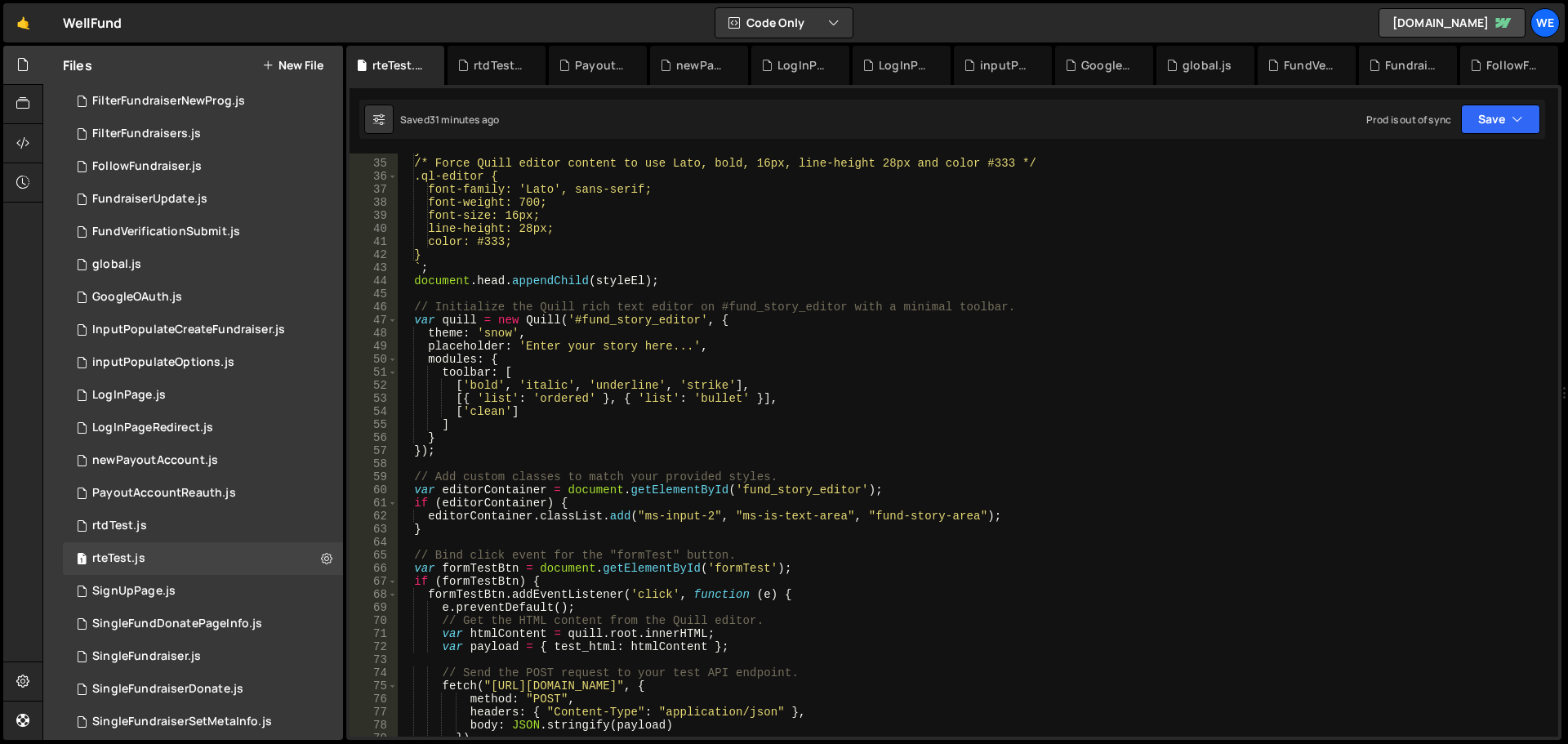
scroll to position [588, 0]
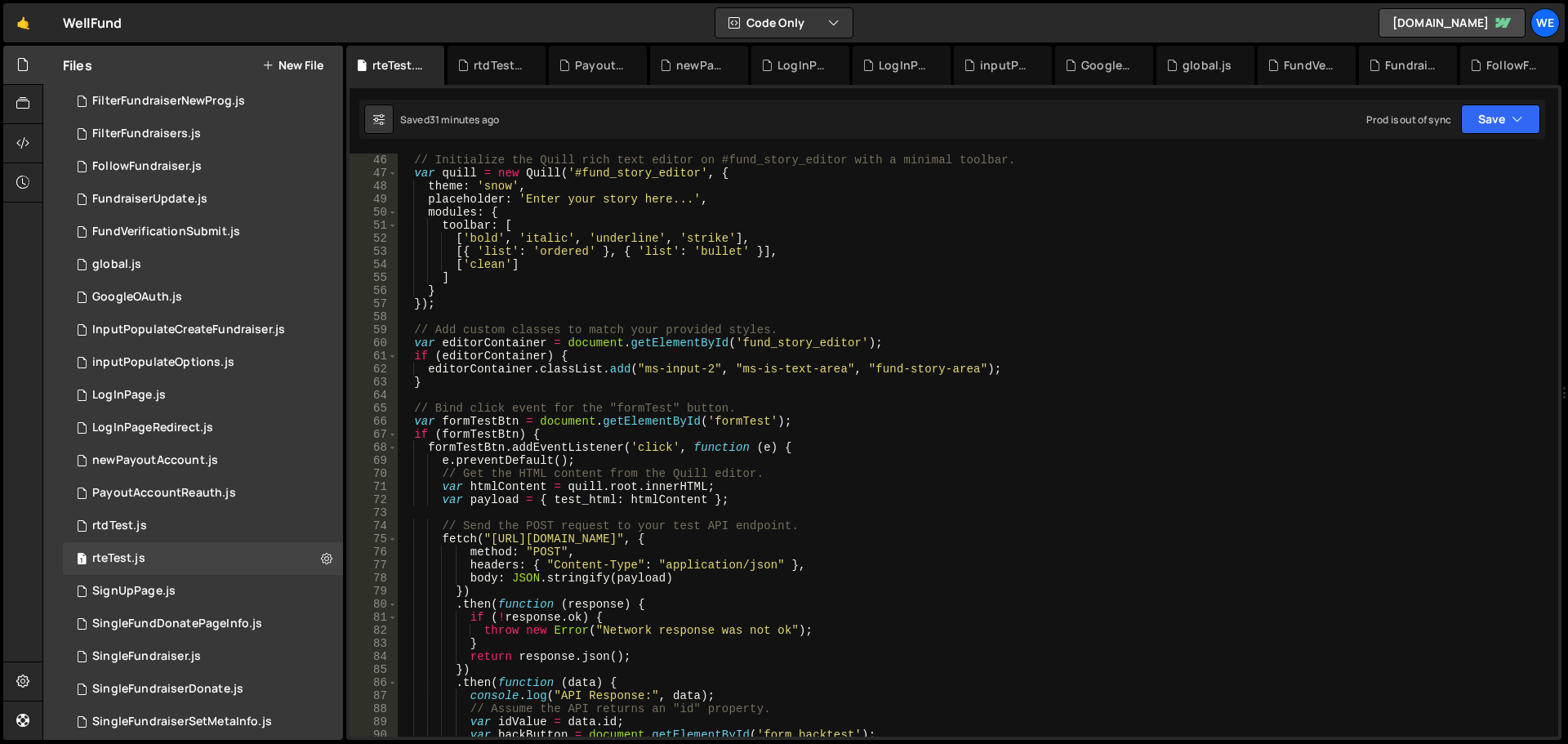
drag, startPoint x: 489, startPoint y: 532, endPoint x: 496, endPoint y: 572, distance: 40.6
click at [488, 532] on div "// Initialize the Quill rich text editor on #fund_story_editor with a minimal t…" at bounding box center [975, 458] width 1155 height 610
click at [492, 537] on div "// Initialize the Quill rich text editor on #fund_story_editor with a minimal t…" at bounding box center [975, 458] width 1155 height 610
type textarea "fetch("[URL][DOMAIN_NAME]", {"
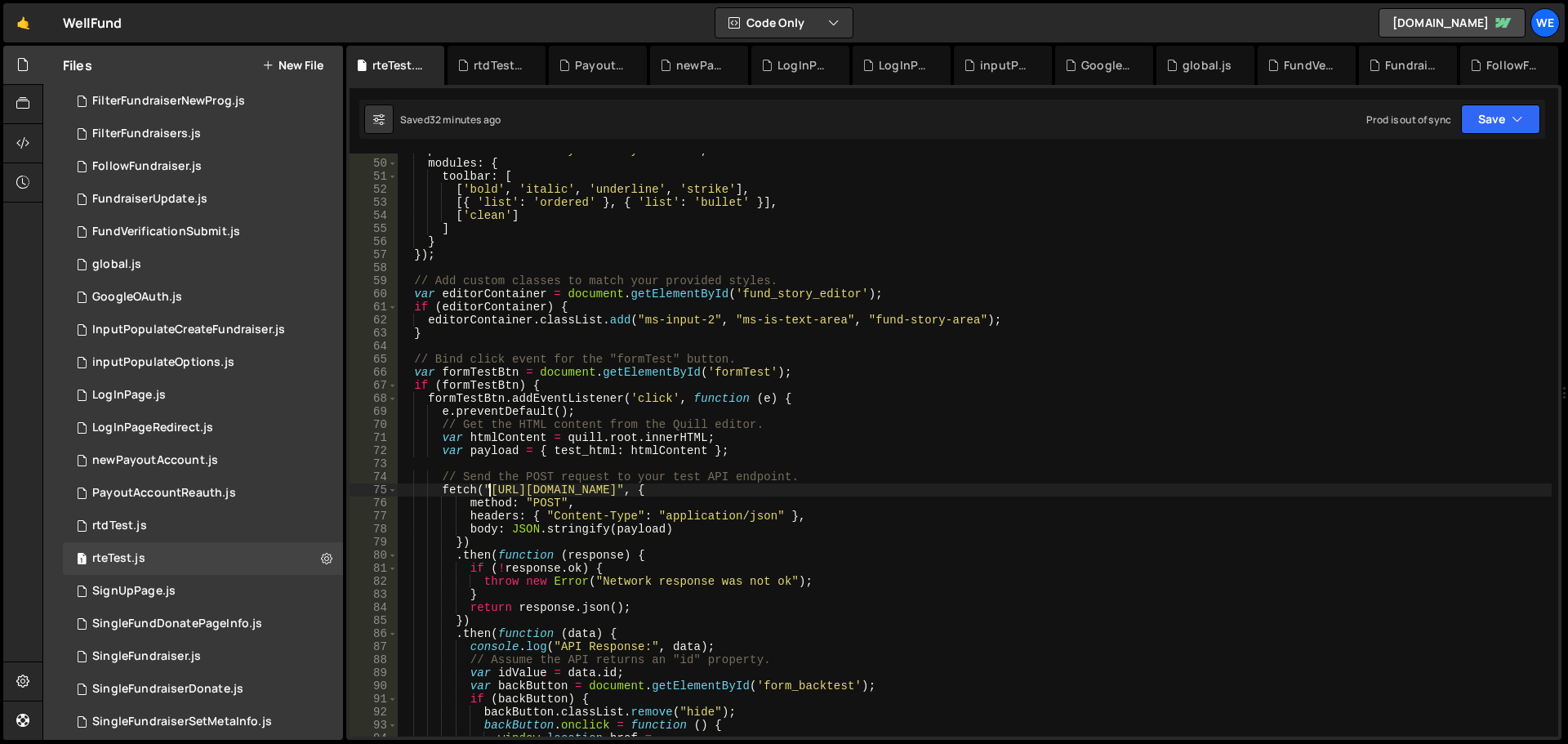
click at [727, 489] on div "placeholder : 'Enter your story here...' , modules : { toolbar : [ [ 'bold' , '…" at bounding box center [975, 448] width 1155 height 610
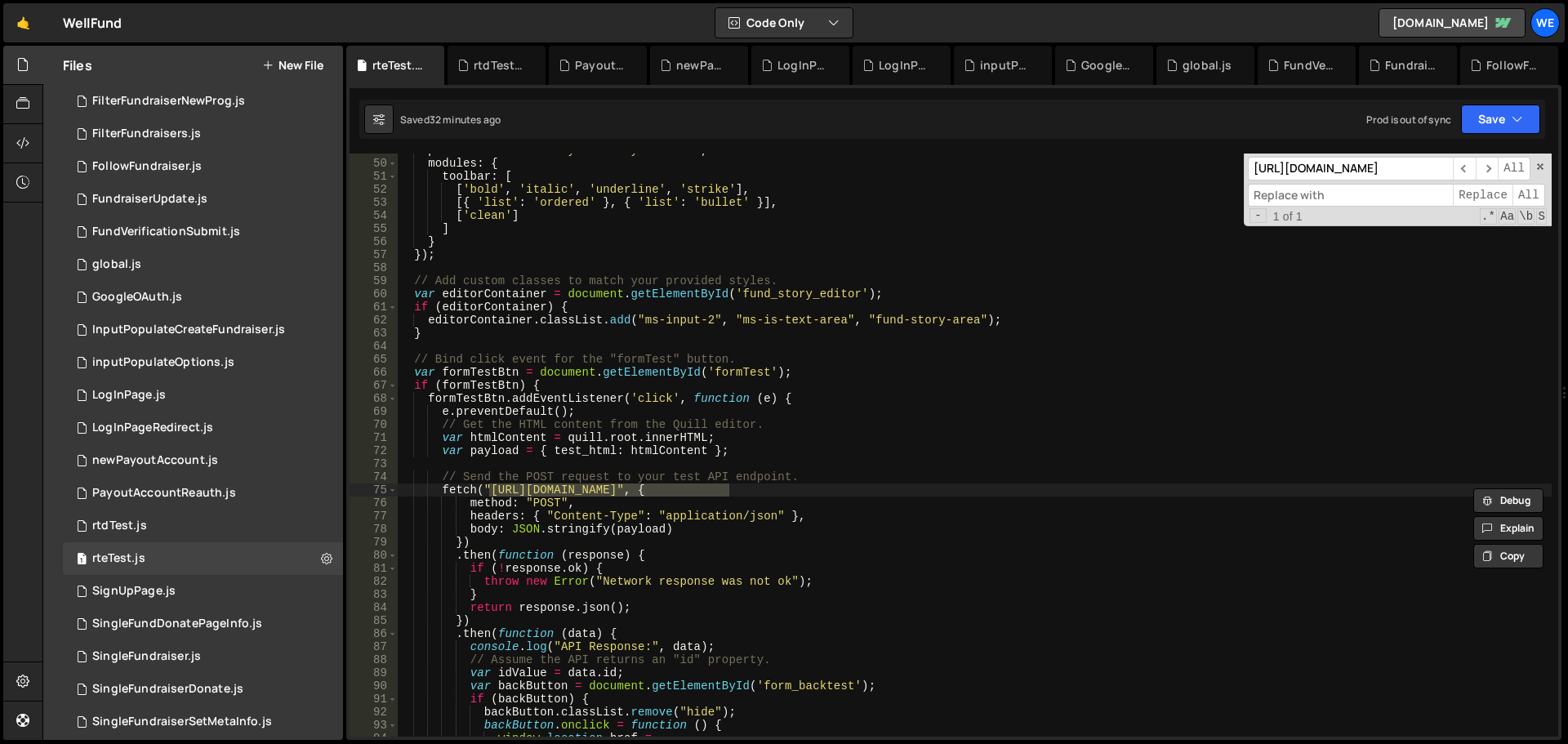
paste input "[URL][DOMAIN_NAME]"
type input "[URL][DOMAIN_NAME]"
click at [1519, 192] on span "All" at bounding box center [1529, 195] width 32 height 23
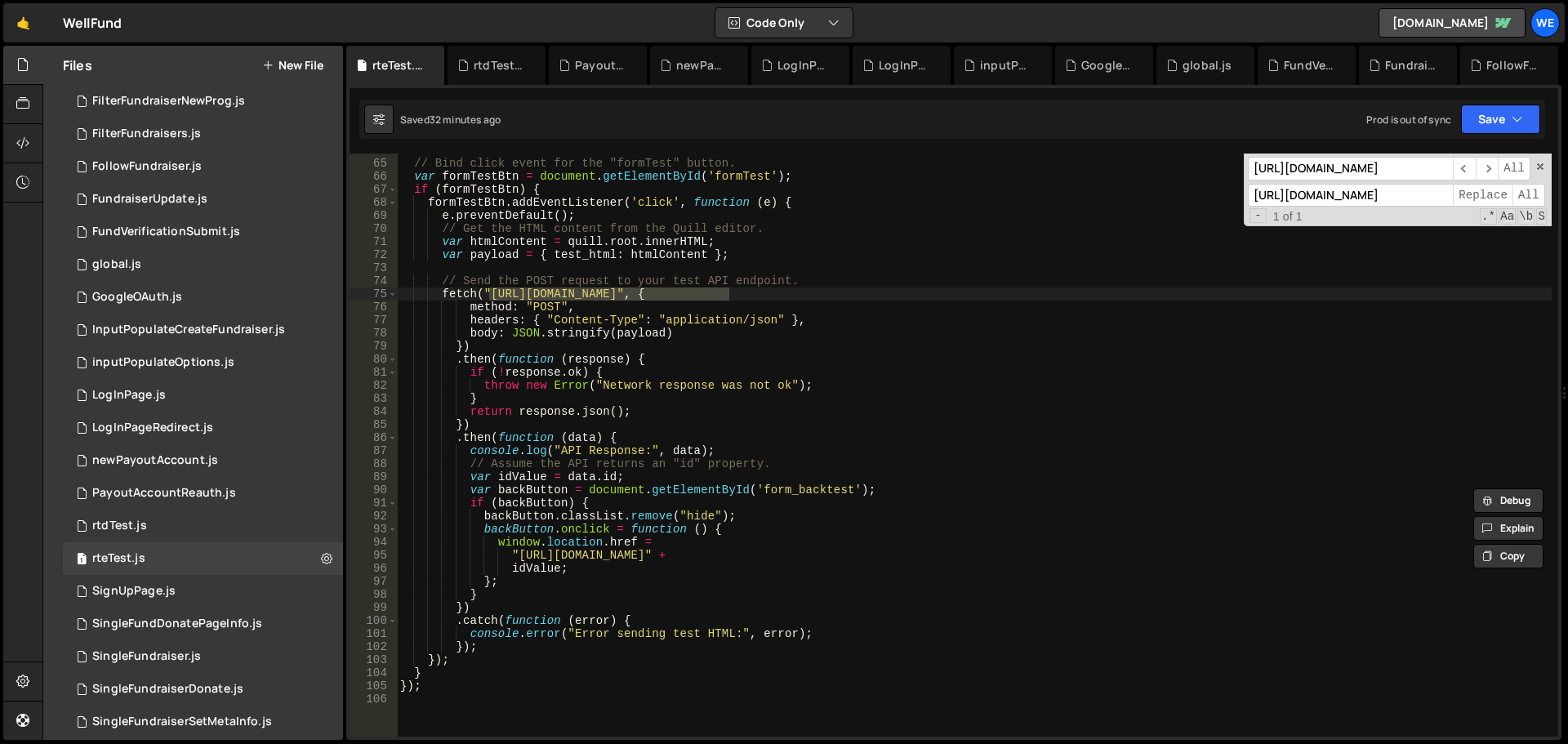
type textarea ""[URL][DOMAIN_NAME]" +"
drag, startPoint x: 517, startPoint y: 555, endPoint x: 572, endPoint y: 636, distance: 97.9
click at [517, 555] on div "// Bind click event for the "formTest" button. var formTestBtn = document . get…" at bounding box center [975, 448] width 1155 height 610
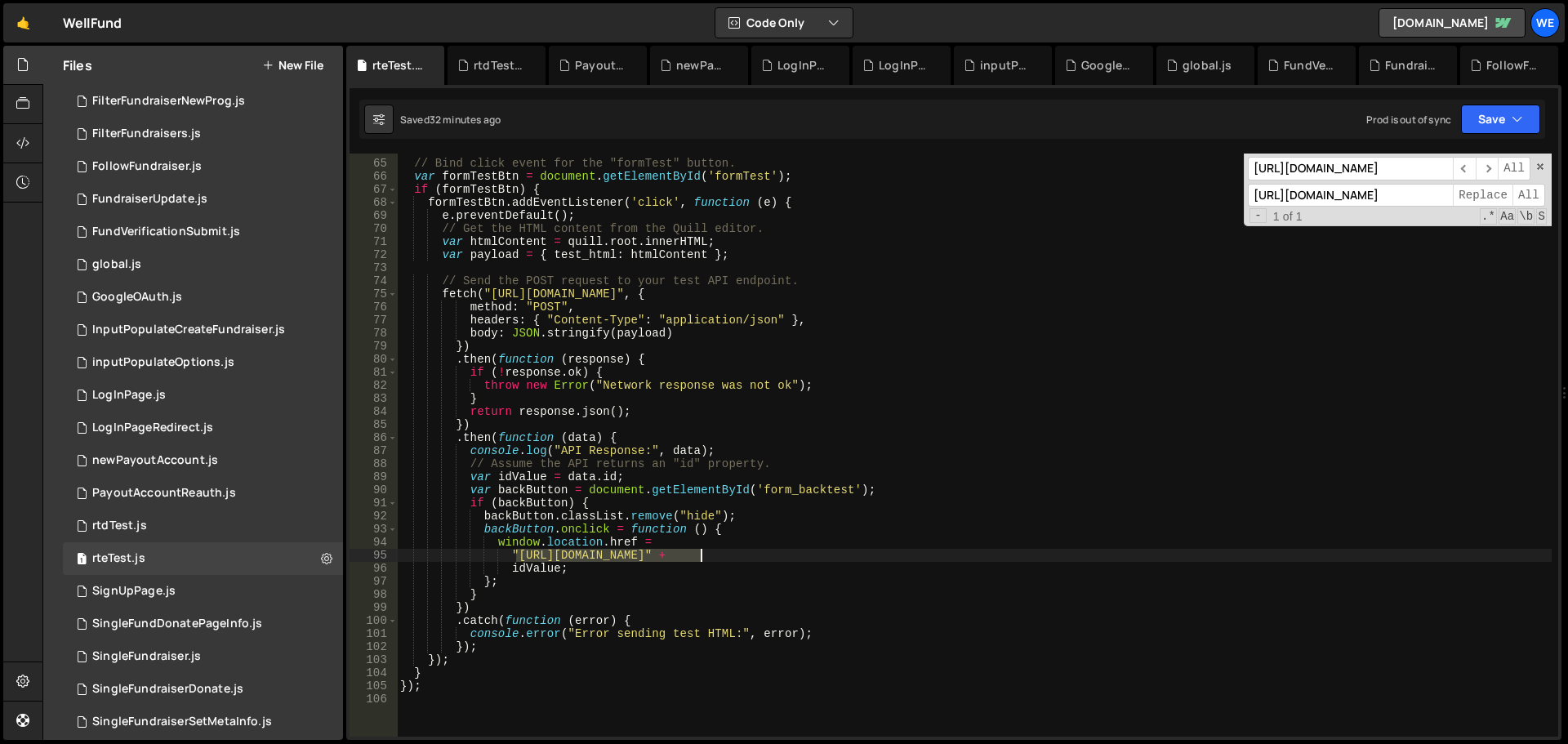
click at [703, 552] on div "// Bind click event for the "formTest" button. var formTestBtn = document . get…" at bounding box center [975, 448] width 1155 height 610
type input "[URL][DOMAIN_NAME]"
paste input "well-fund-website.webflow"
type input "[URL][DOMAIN_NAME]"
click at [1526, 200] on span "All" at bounding box center [1529, 195] width 32 height 23
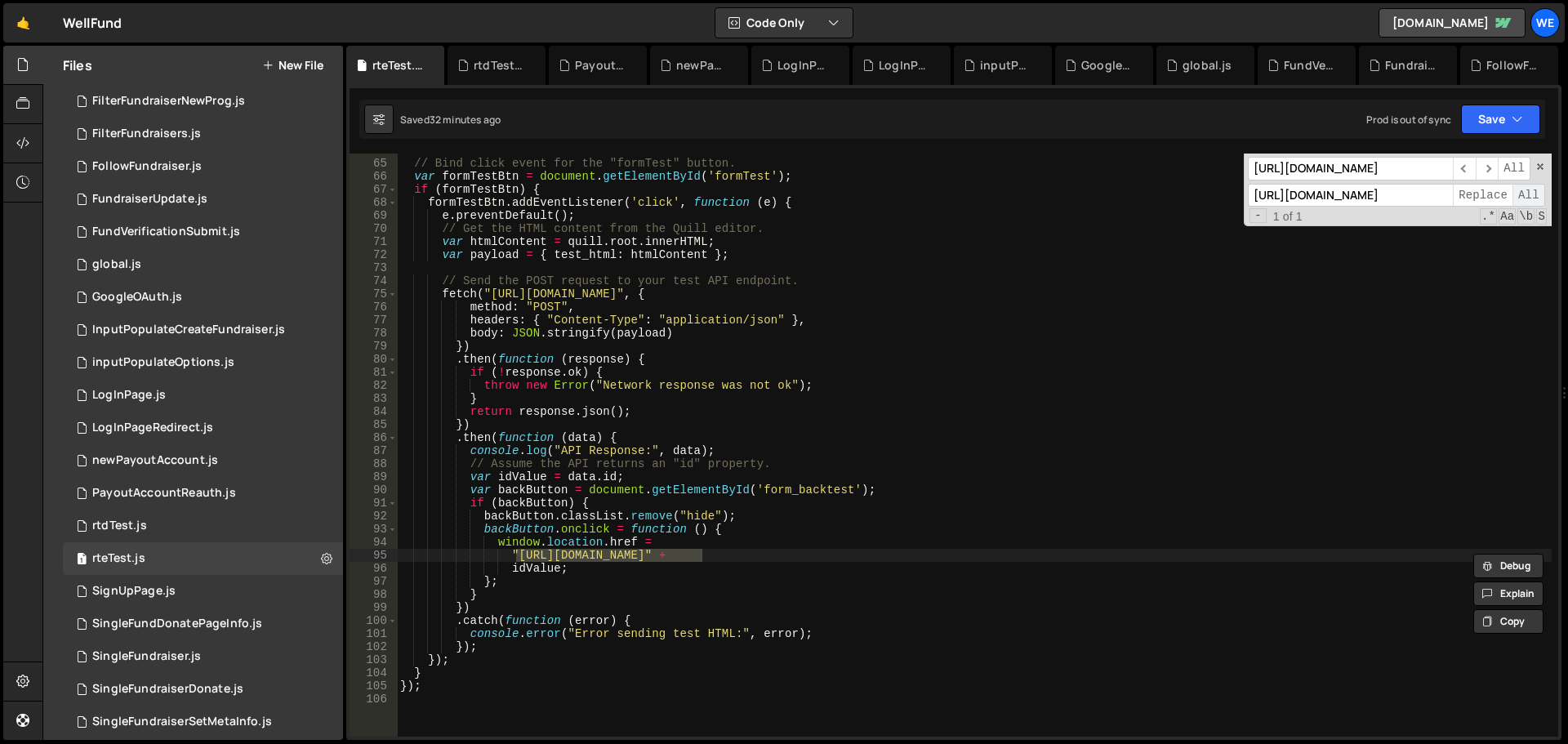
scroll to position [0, 11]
click at [1506, 117] on button "Save" at bounding box center [1501, 119] width 79 height 30
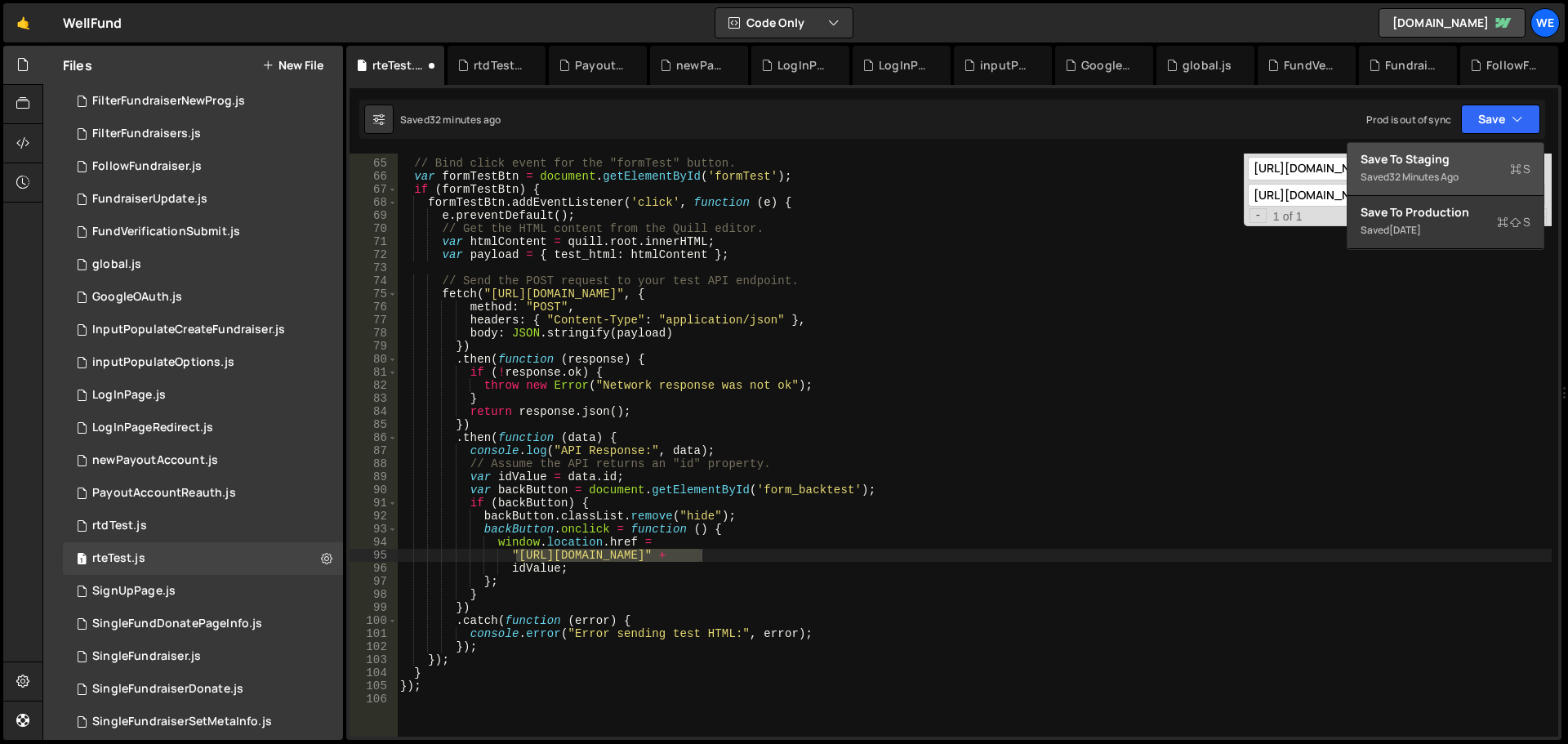
click at [1426, 154] on div "Save to Staging S" at bounding box center [1446, 160] width 170 height 16
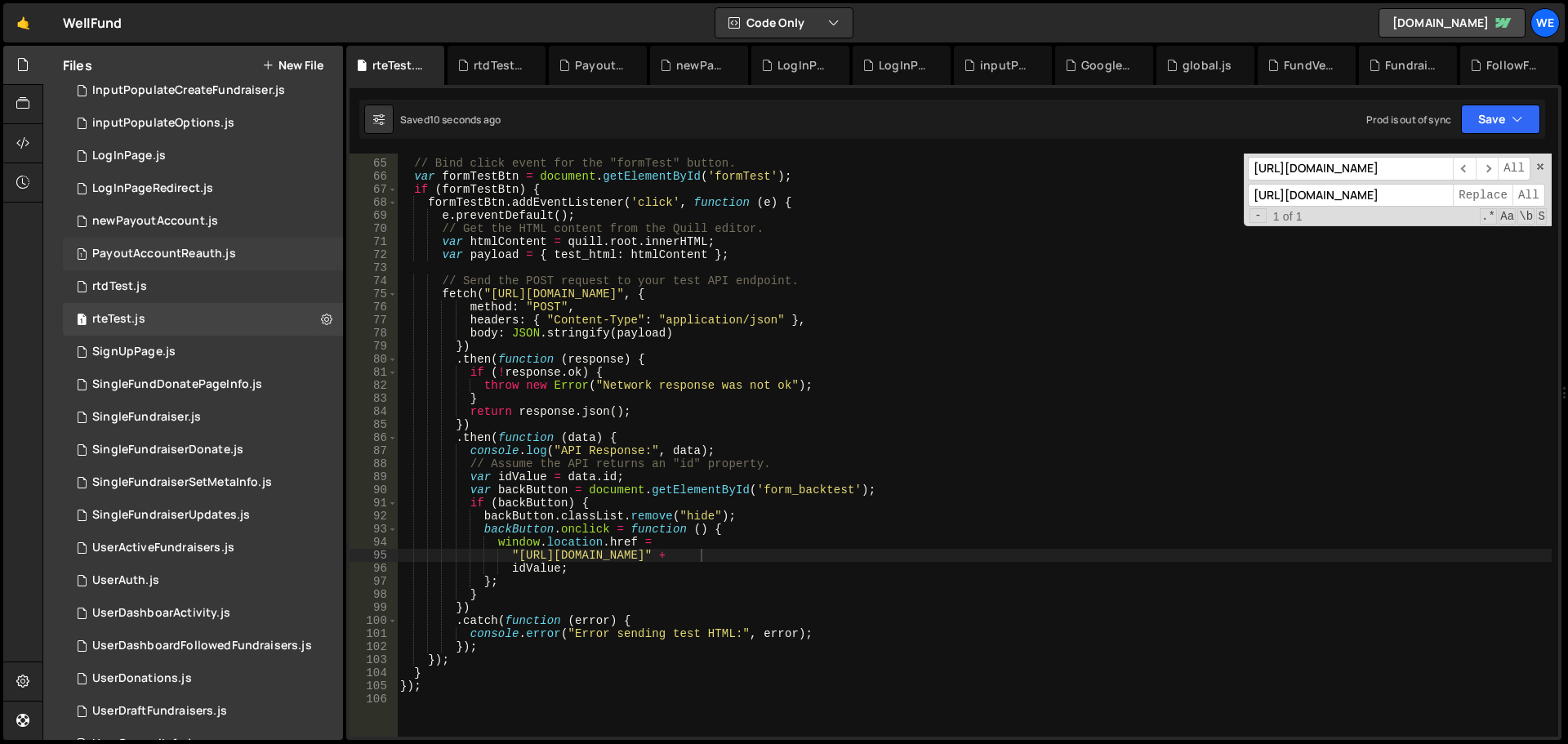
scroll to position [898, 0]
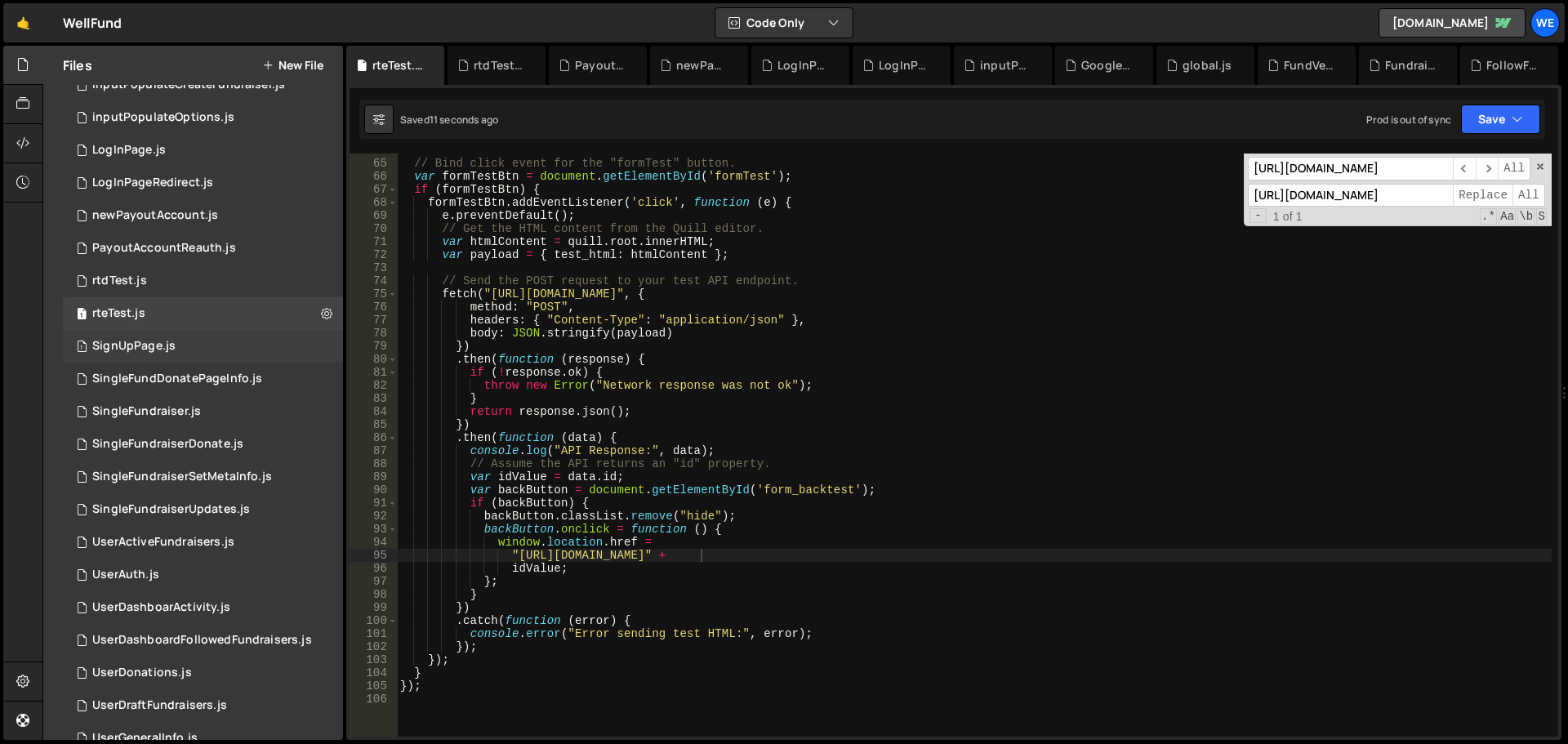
click at [158, 344] on div "SignUpPage.js" at bounding box center [134, 346] width 83 height 14
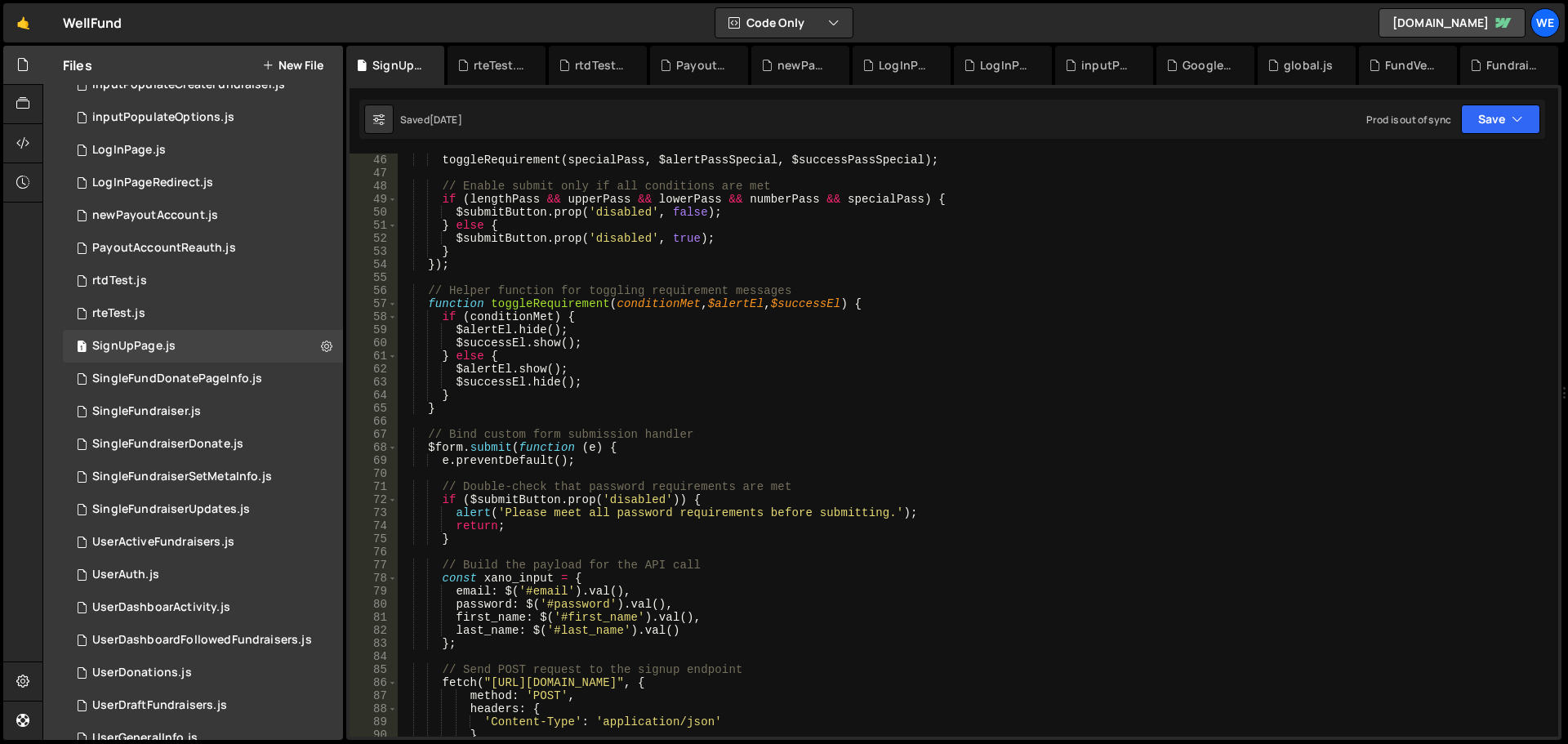
scroll to position [784, 0]
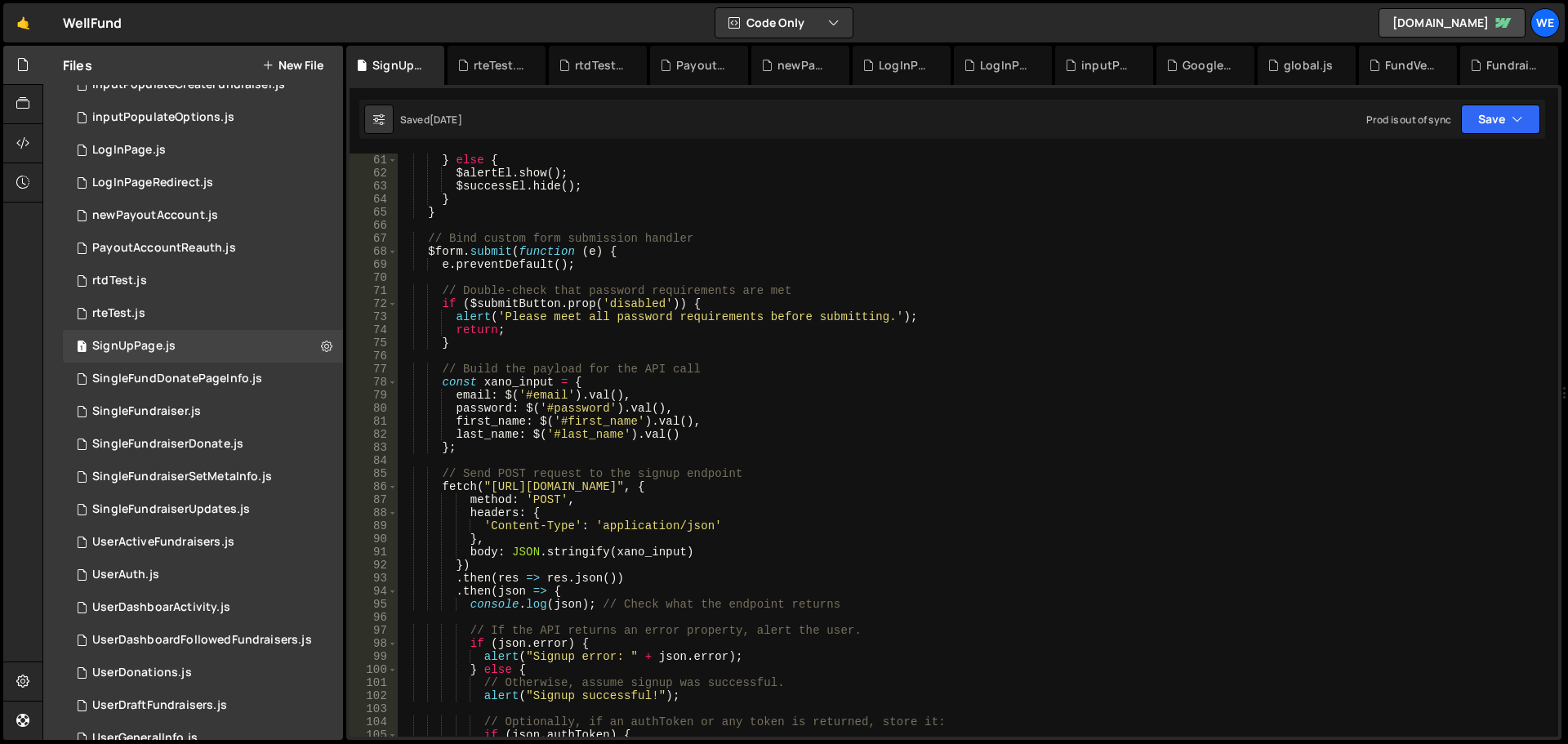
type textarea "fetch("[URL][DOMAIN_NAME]", {"
drag, startPoint x: 490, startPoint y: 481, endPoint x: 729, endPoint y: 480, distance: 239.0
click at [729, 480] on div "} else { $alertEl . show ( ) ; $successEl . hide ( ) ; } } // Bind custom form …" at bounding box center [975, 458] width 1155 height 610
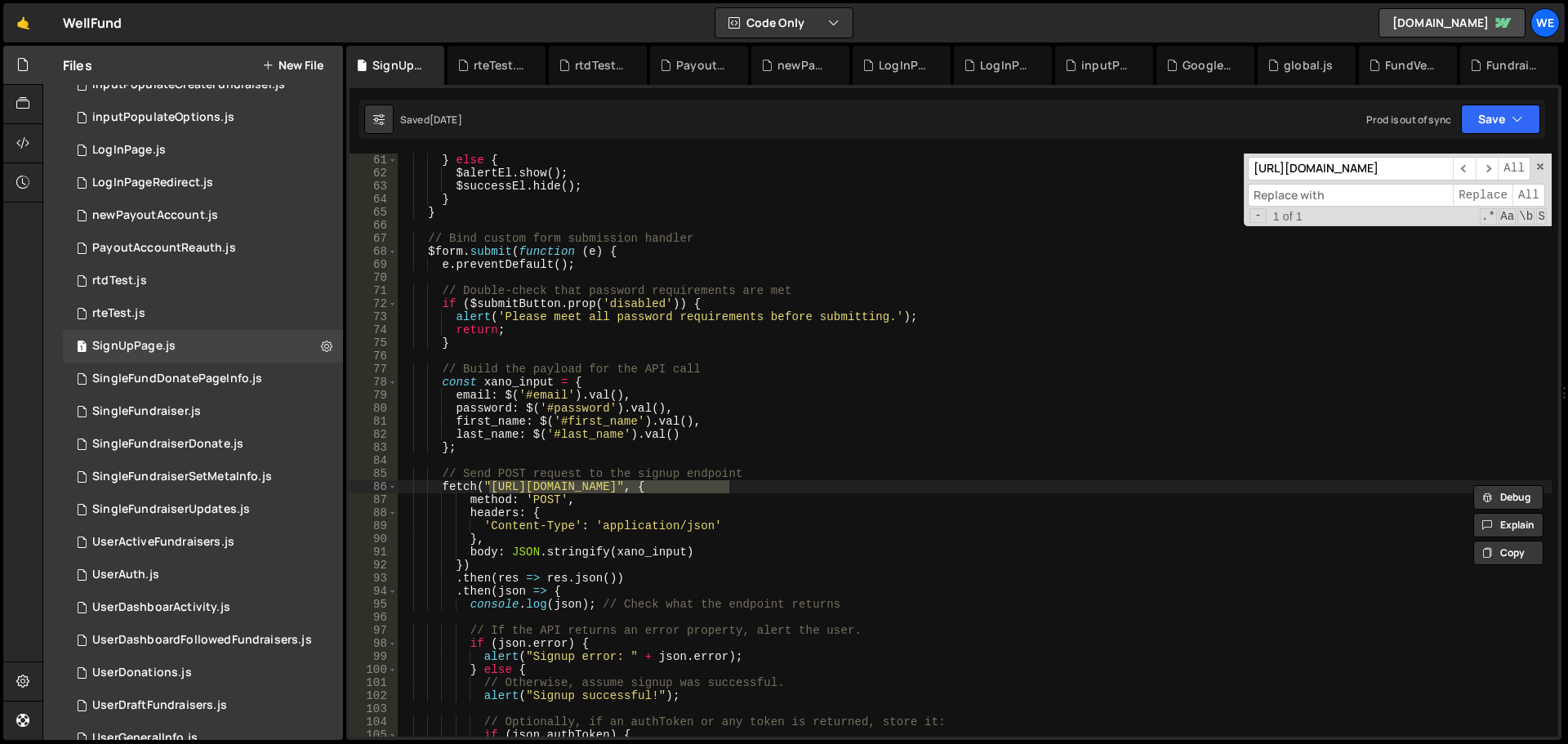
click at [1330, 194] on input at bounding box center [1350, 195] width 205 height 23
paste input "[URL][DOMAIN_NAME]"
type input "[URL][DOMAIN_NAME]"
click at [1530, 188] on span "All" at bounding box center [1529, 195] width 32 height 23
click at [1503, 114] on button "Save" at bounding box center [1501, 119] width 79 height 30
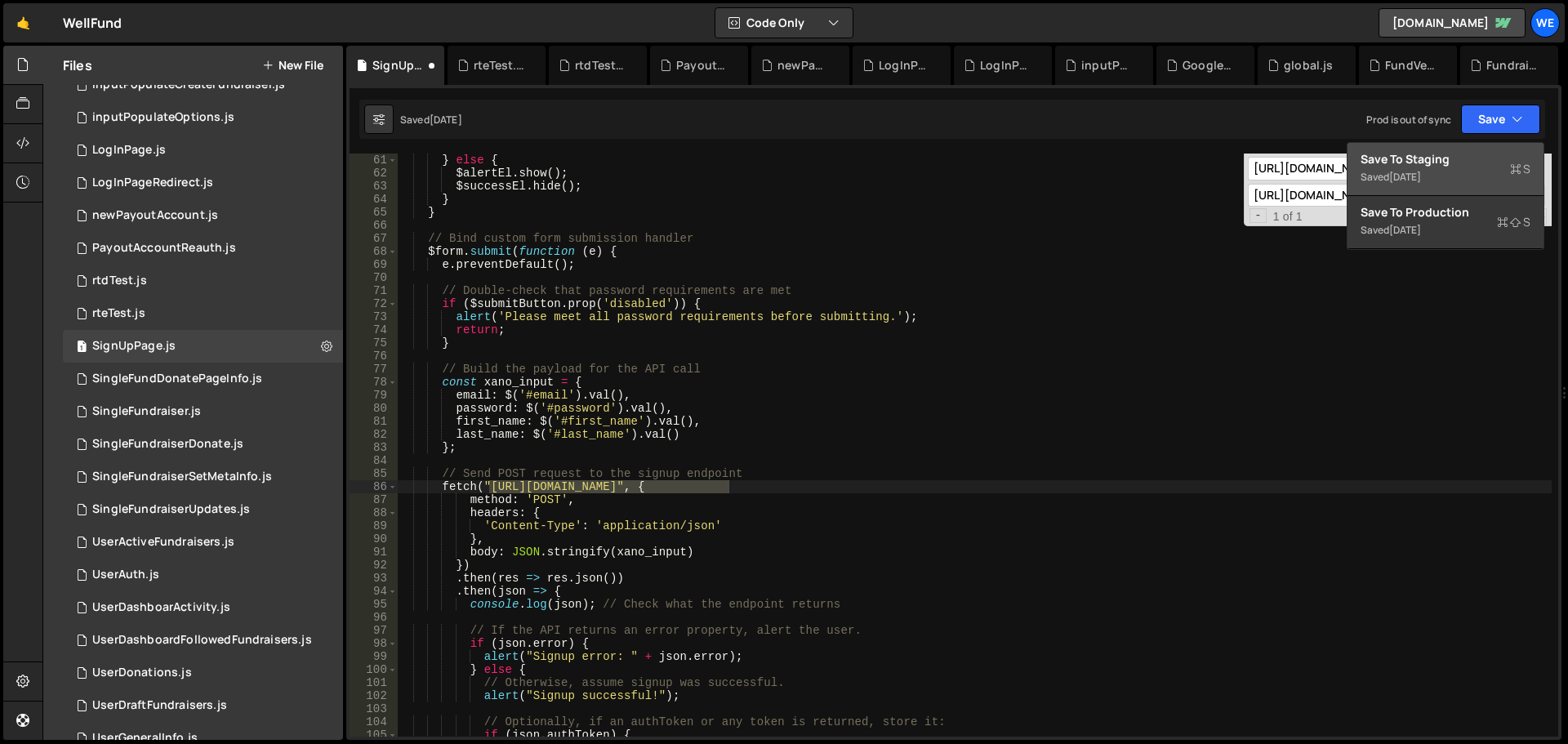
click at [1486, 145] on button "Save to Staging S Saved [DATE]" at bounding box center [1445, 169] width 196 height 53
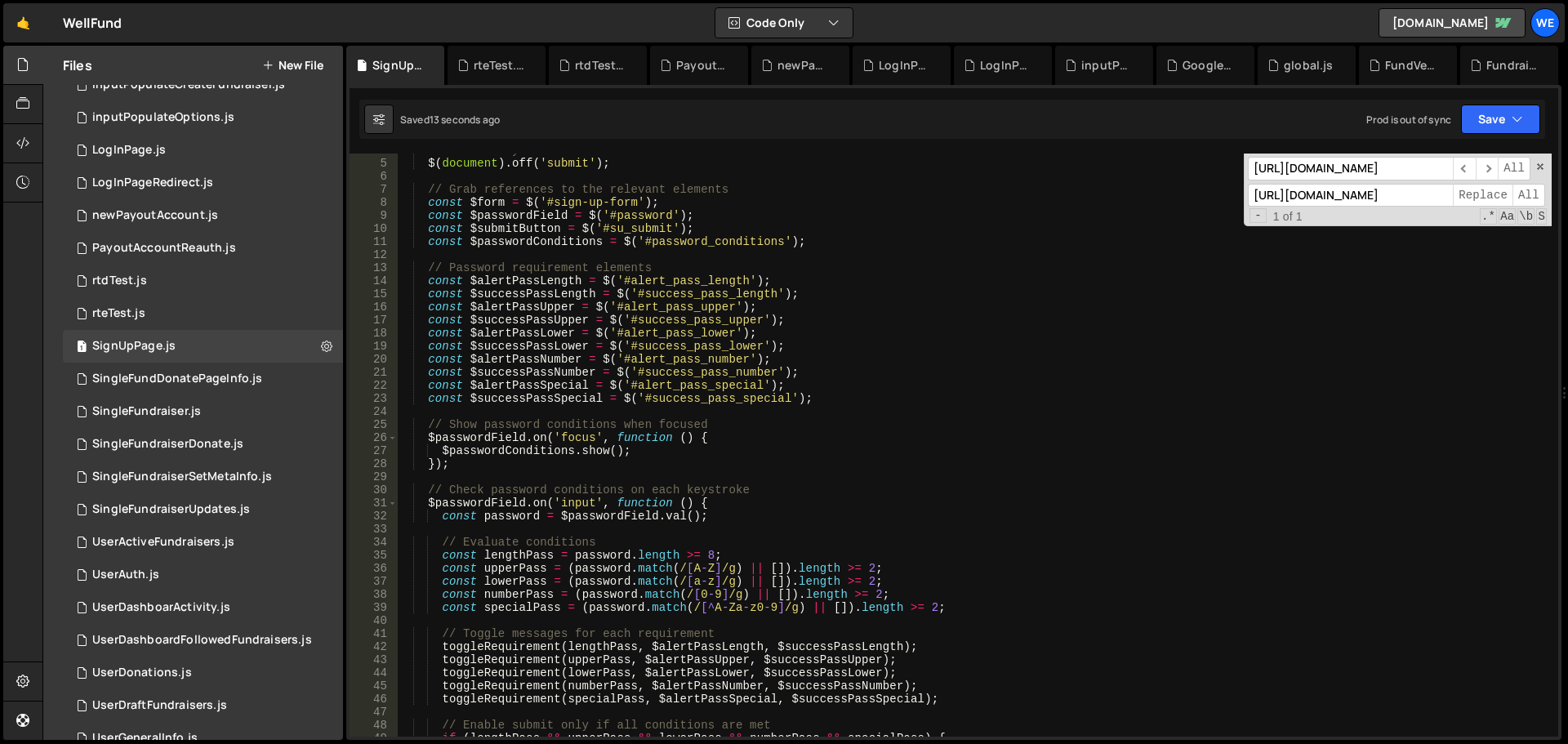
scroll to position [0, 0]
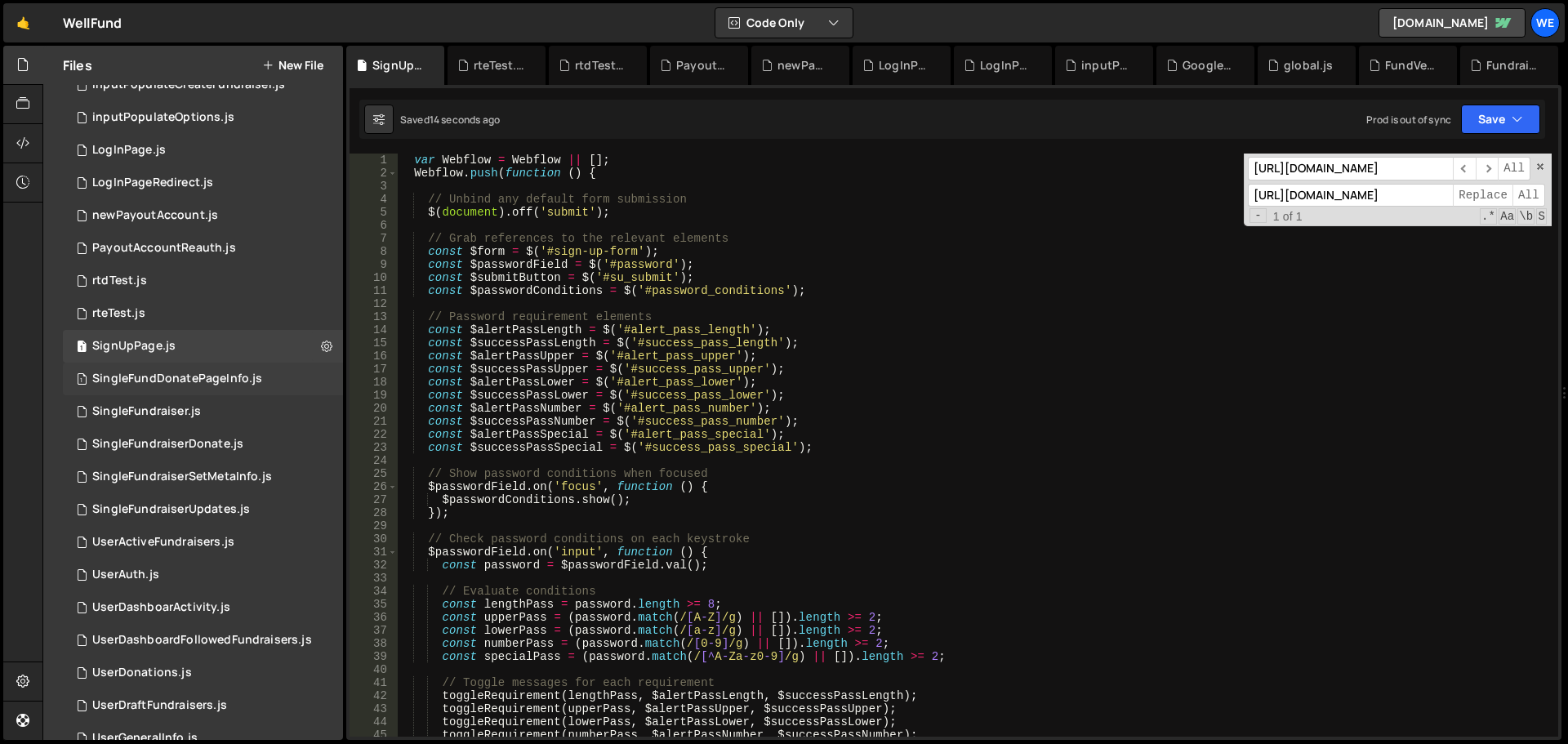
click at [145, 378] on div "SingleFundDonatePageInfo.js" at bounding box center [178, 379] width 170 height 14
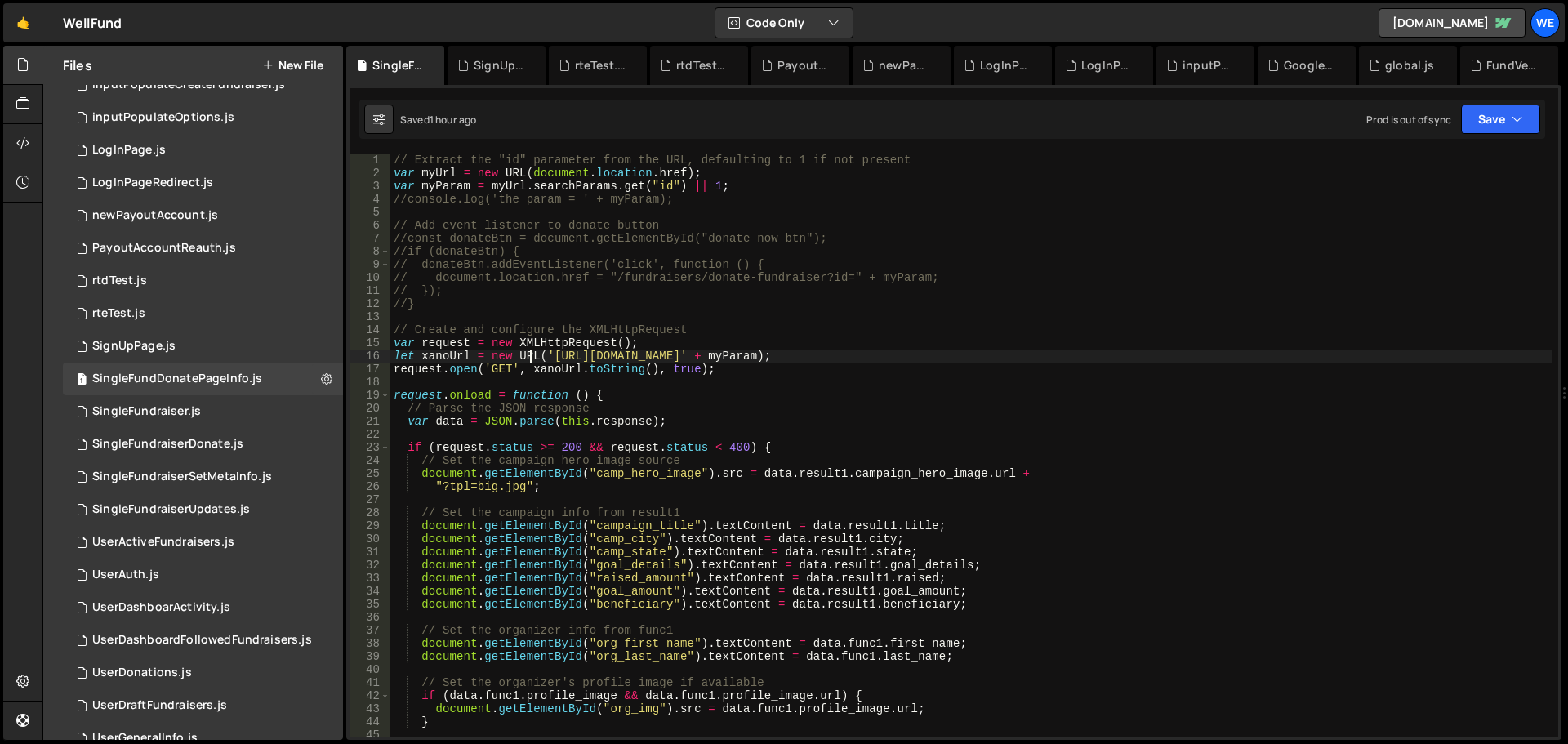
drag, startPoint x: 528, startPoint y: 353, endPoint x: 519, endPoint y: 412, distance: 59.7
click at [528, 353] on div "// Extract the "id" parameter from the URL, defaulting to 1 if not present var …" at bounding box center [972, 458] width 1162 height 610
click at [550, 356] on div "// Extract the "id" parameter from the URL, defaulting to 1 if not present var …" at bounding box center [972, 458] width 1162 height 610
click at [785, 354] on div "// Extract the "id" parameter from the URL, defaulting to 1 if not present var …" at bounding box center [972, 458] width 1162 height 610
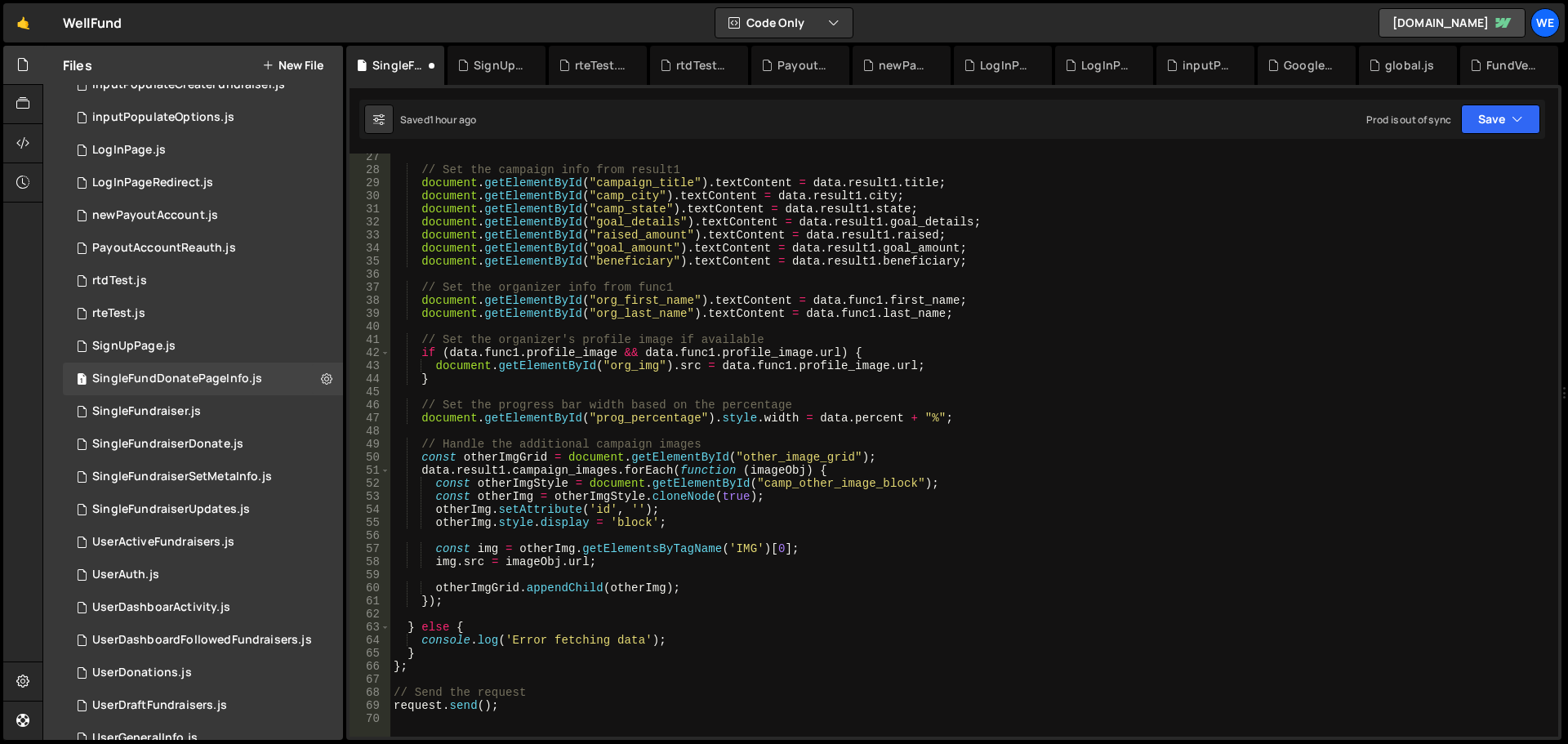
scroll to position [539, 0]
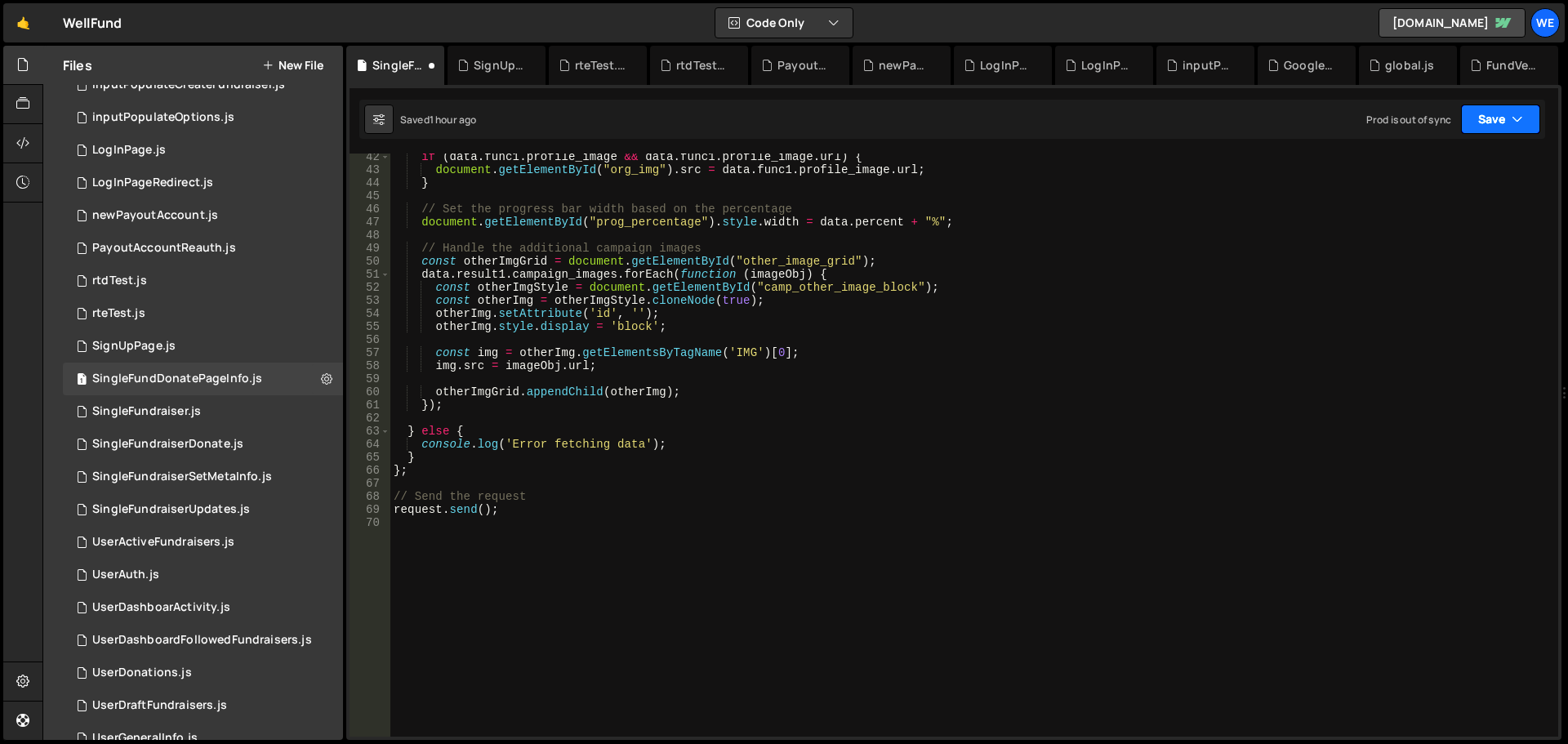
click at [1524, 123] on button "Save" at bounding box center [1501, 119] width 79 height 30
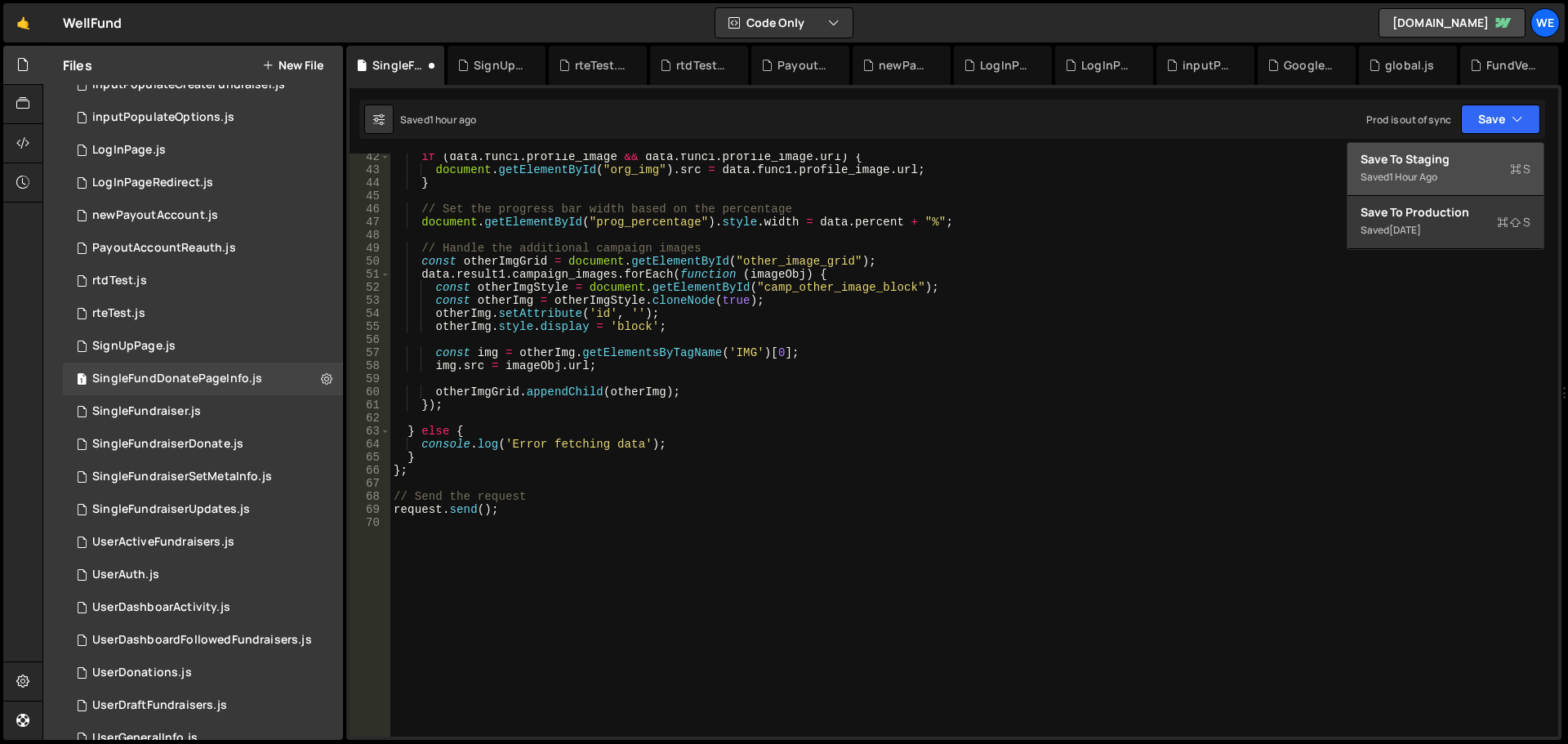
click at [1459, 155] on div "Save to Staging S" at bounding box center [1446, 160] width 170 height 16
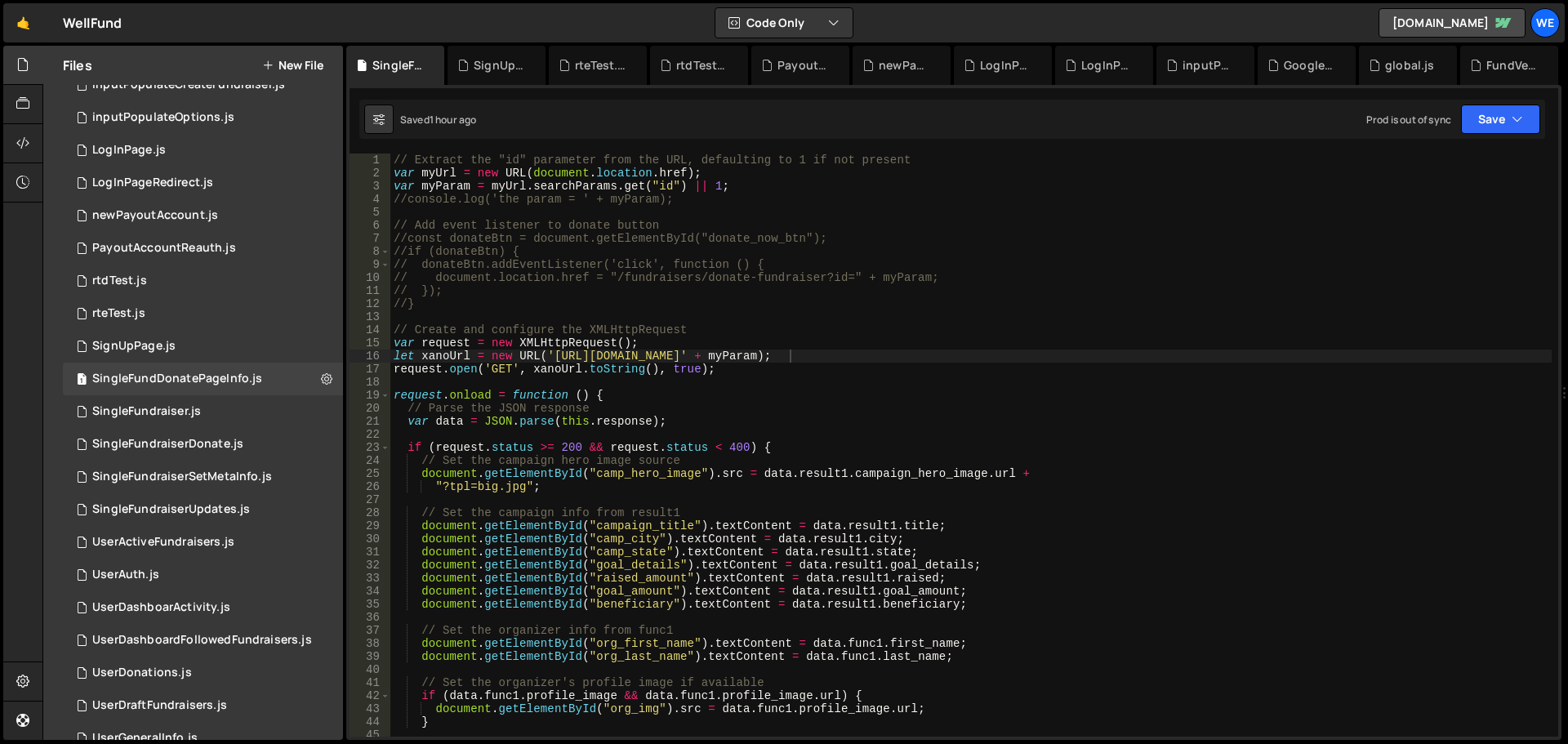
click at [997, 309] on div "// Extract the "id" parameter from the URL, defaulting to 1 if not present var …" at bounding box center [972, 458] width 1162 height 610
click at [775, 305] on div "// Extract the "id" parameter from the URL, defaulting to 1 if not present var …" at bounding box center [972, 458] width 1162 height 610
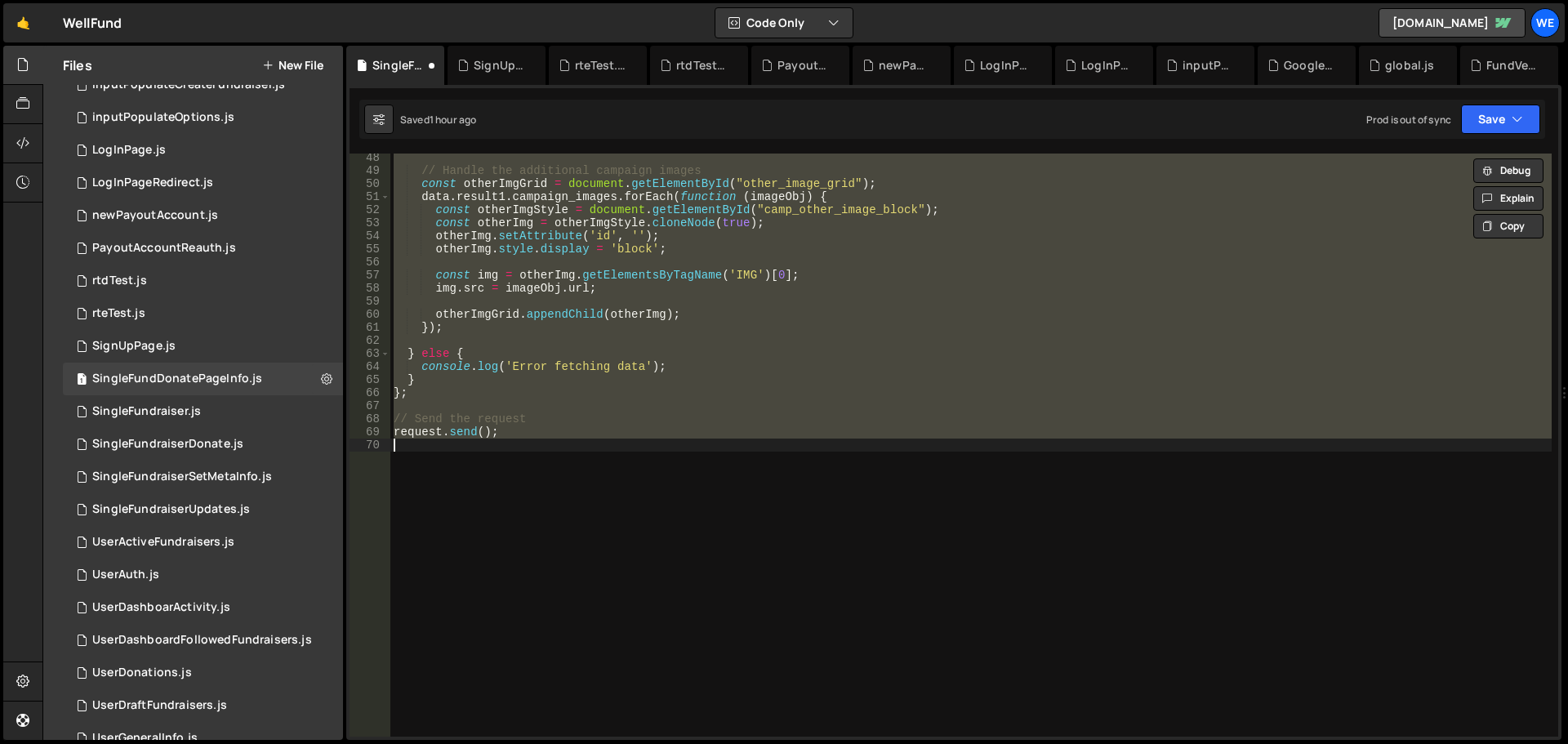
type textarea "let xanoUrl = new URL('[URL][DOMAIN_NAME]' + myParam);"
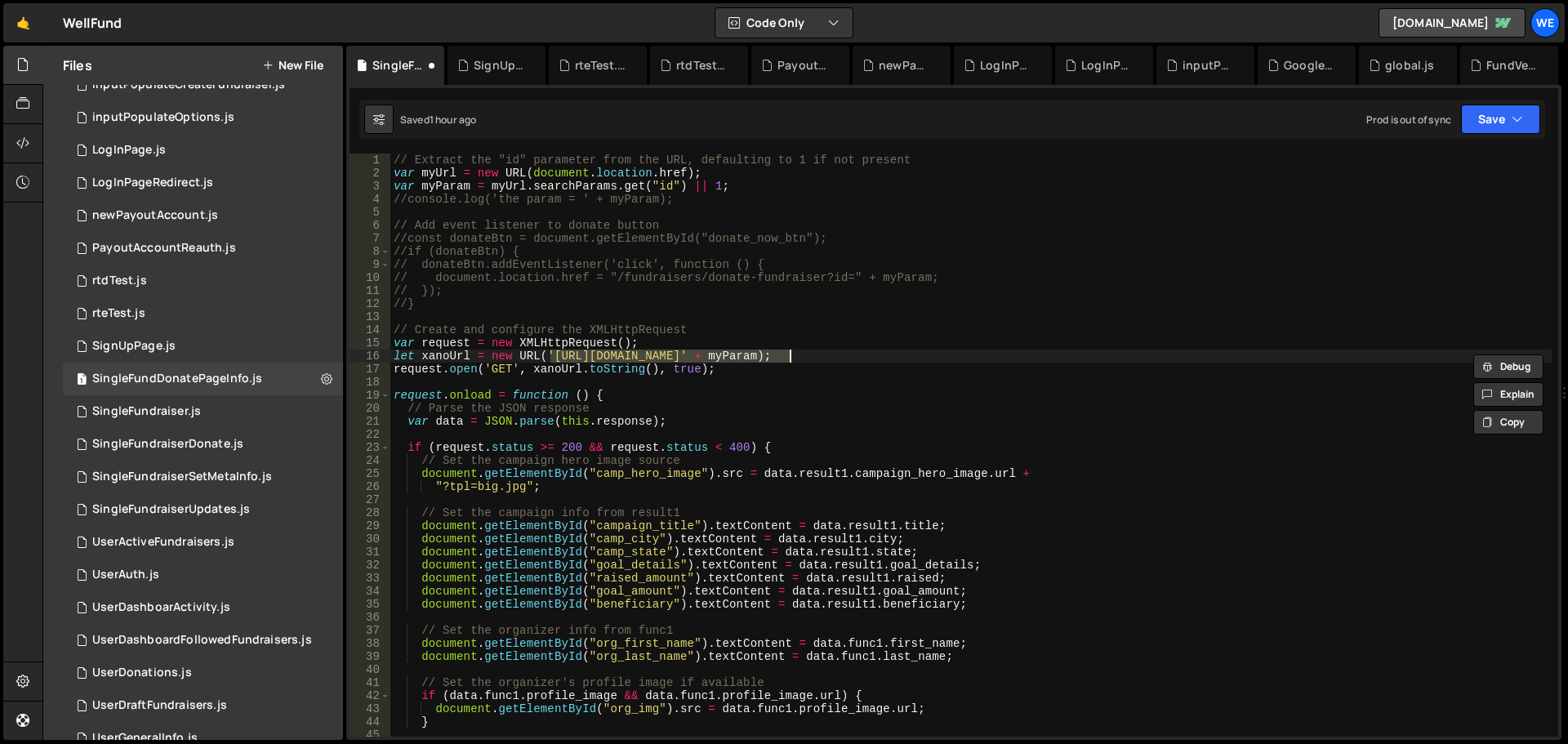
click at [1508, 140] on div "XXXXXXXXXXXXXXXXXXXXXXXXXXXXXXXXXXXXXXXXXXXXXXXXXXXXXXXXXXXXXXXXXXXXXXXXXXXXXXX…" at bounding box center [954, 412] width 1216 height 655
click at [1508, 125] on button "Save" at bounding box center [1501, 119] width 79 height 30
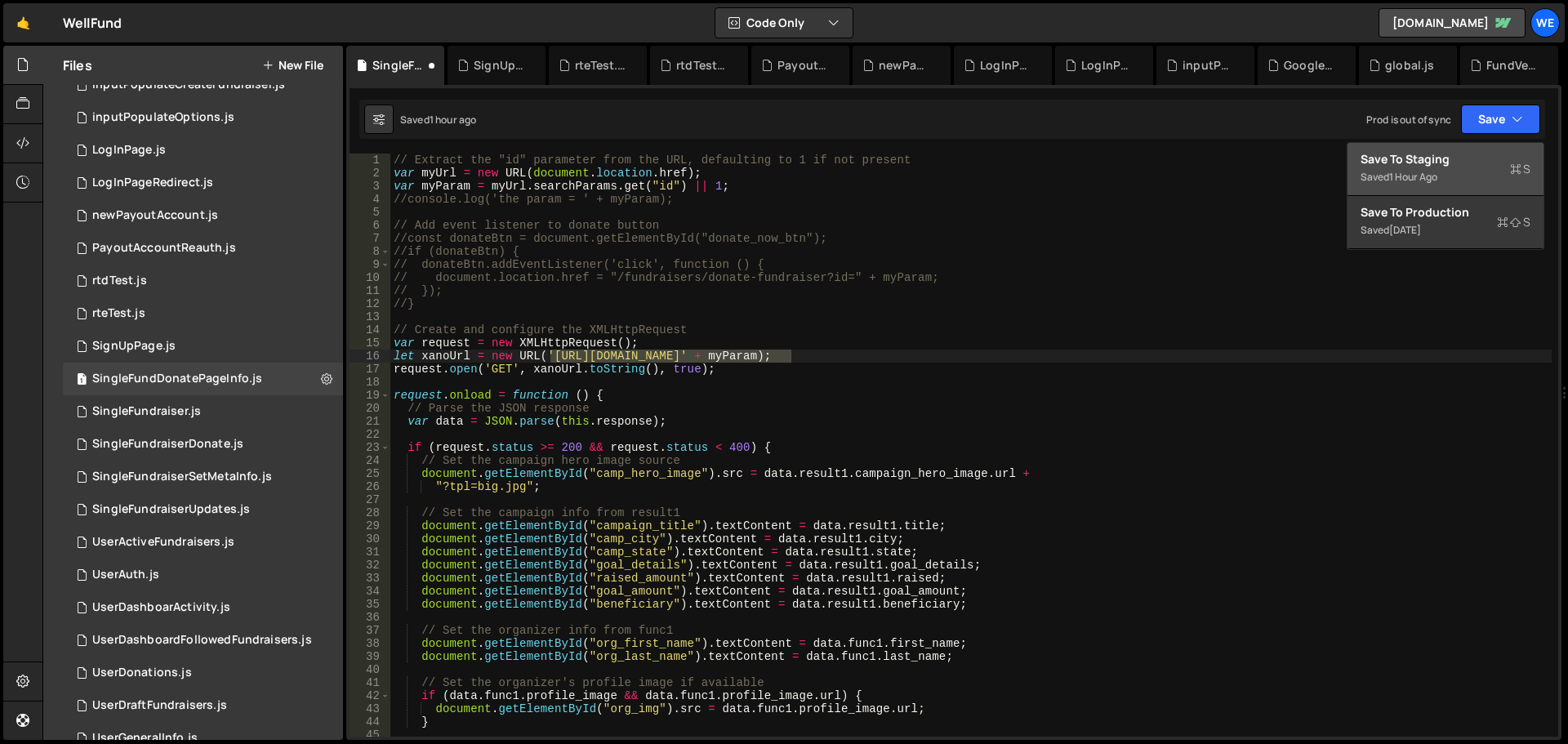
click at [1454, 172] on div "Saved 1 hour ago" at bounding box center [1446, 177] width 170 height 20
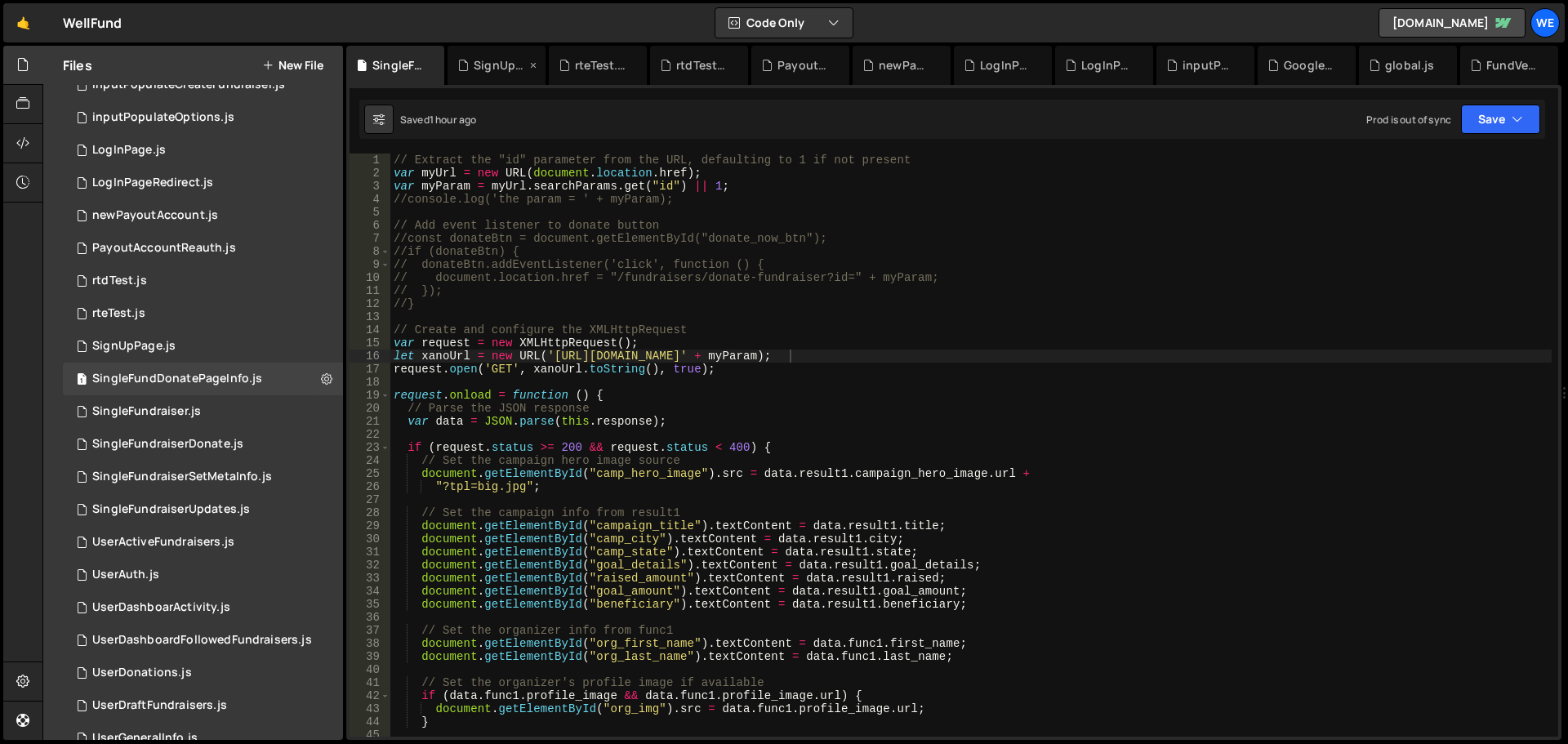
click at [479, 70] on div "SignUpPage.js" at bounding box center [499, 65] width 52 height 16
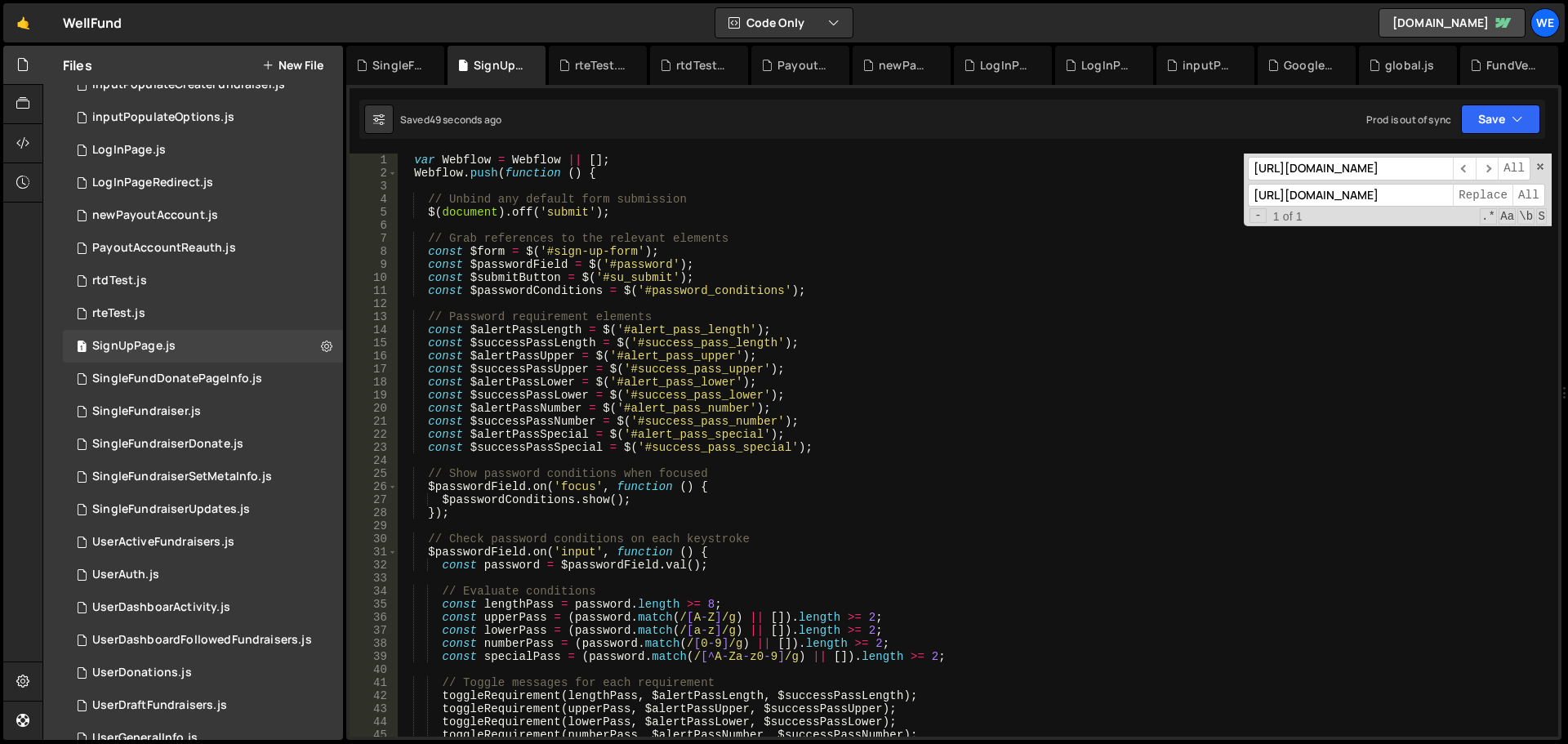
type textarea "const $successPassSpecial = $('#success_pass_special');"
click at [898, 449] on div "var Webflow = Webflow || [ ] ; Webflow . push ( function ( ) { // Unbind any de…" at bounding box center [975, 458] width 1155 height 610
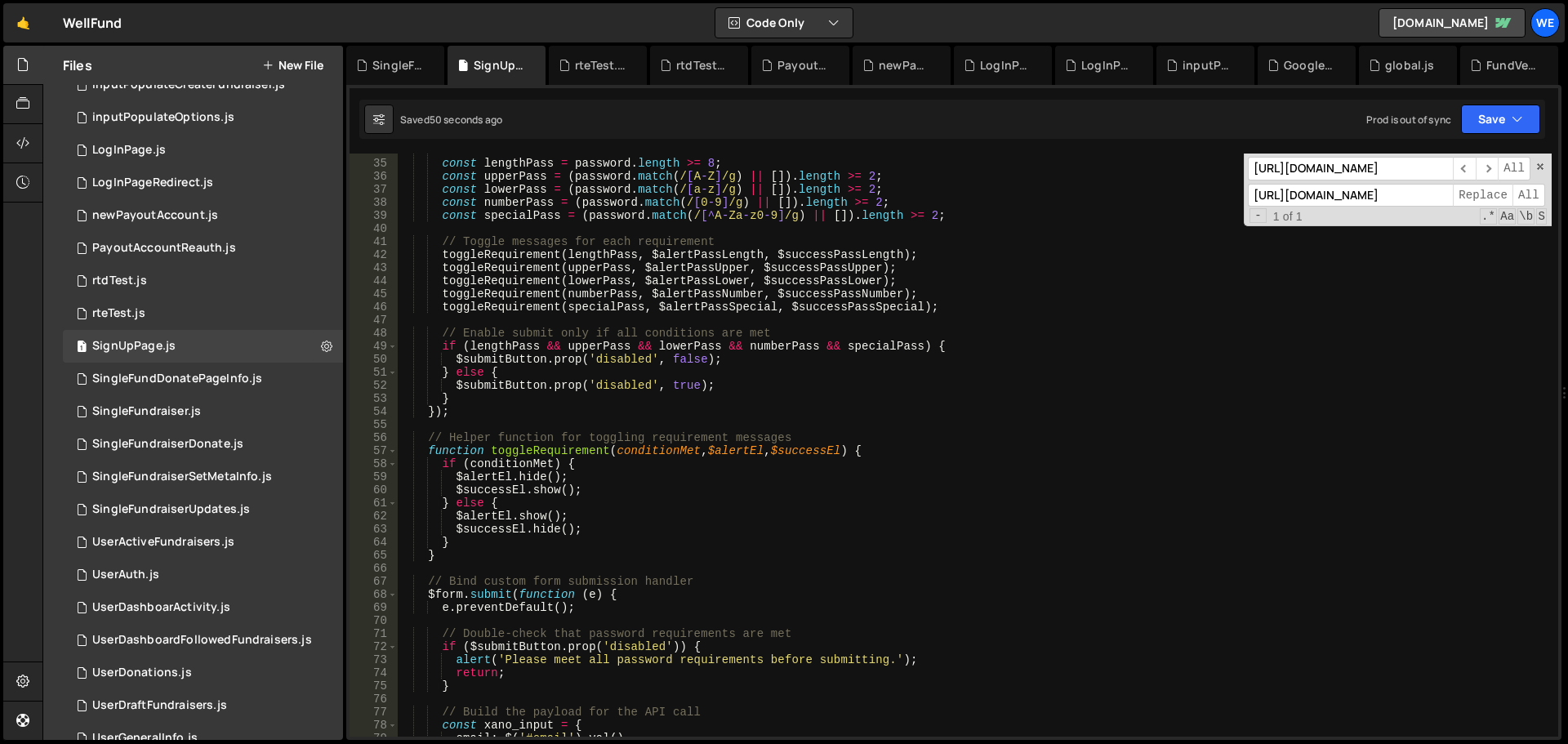
scroll to position [686, 0]
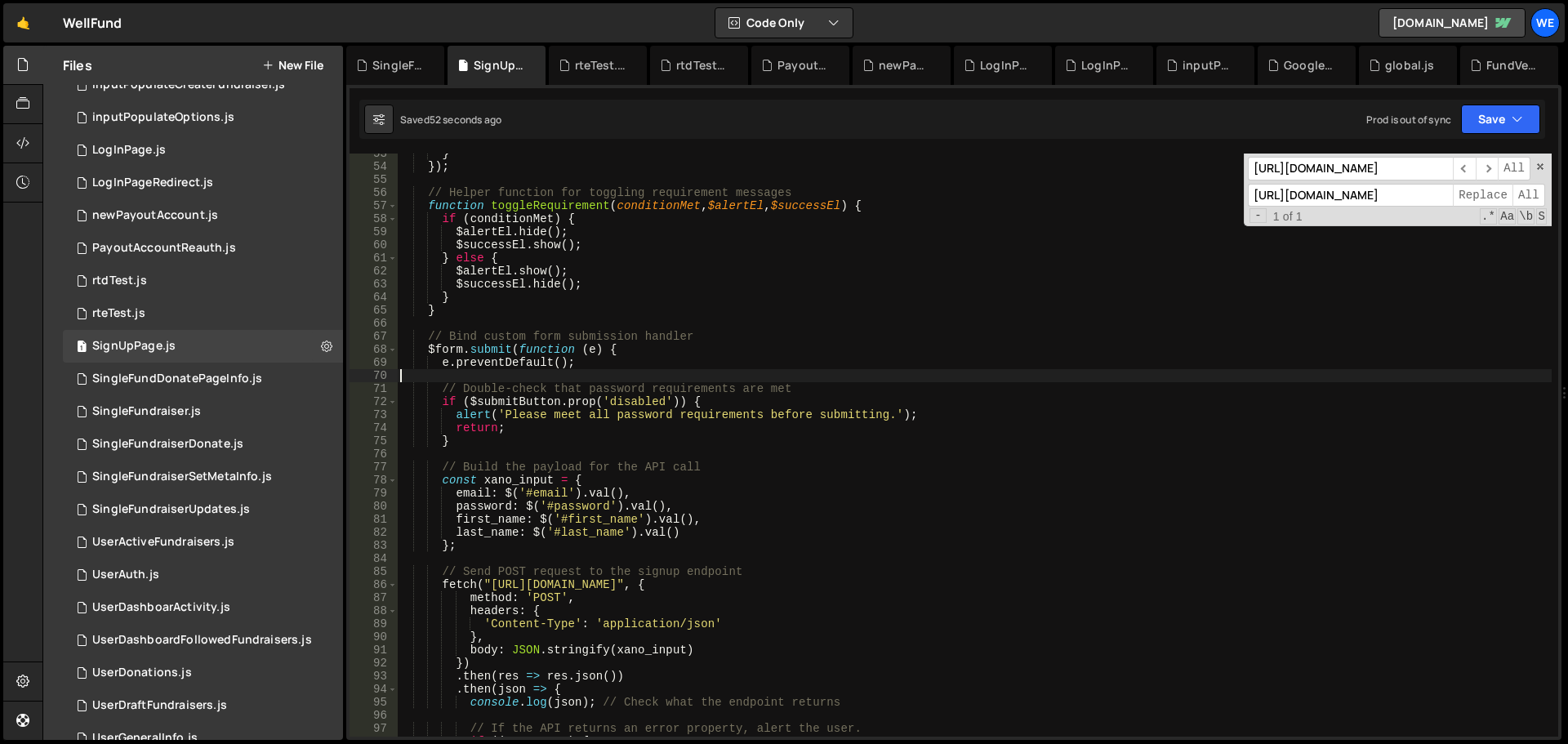
click at [987, 372] on div "} }) ; // Helper function for toggling requirement messages function toggleRequ…" at bounding box center [975, 452] width 1155 height 610
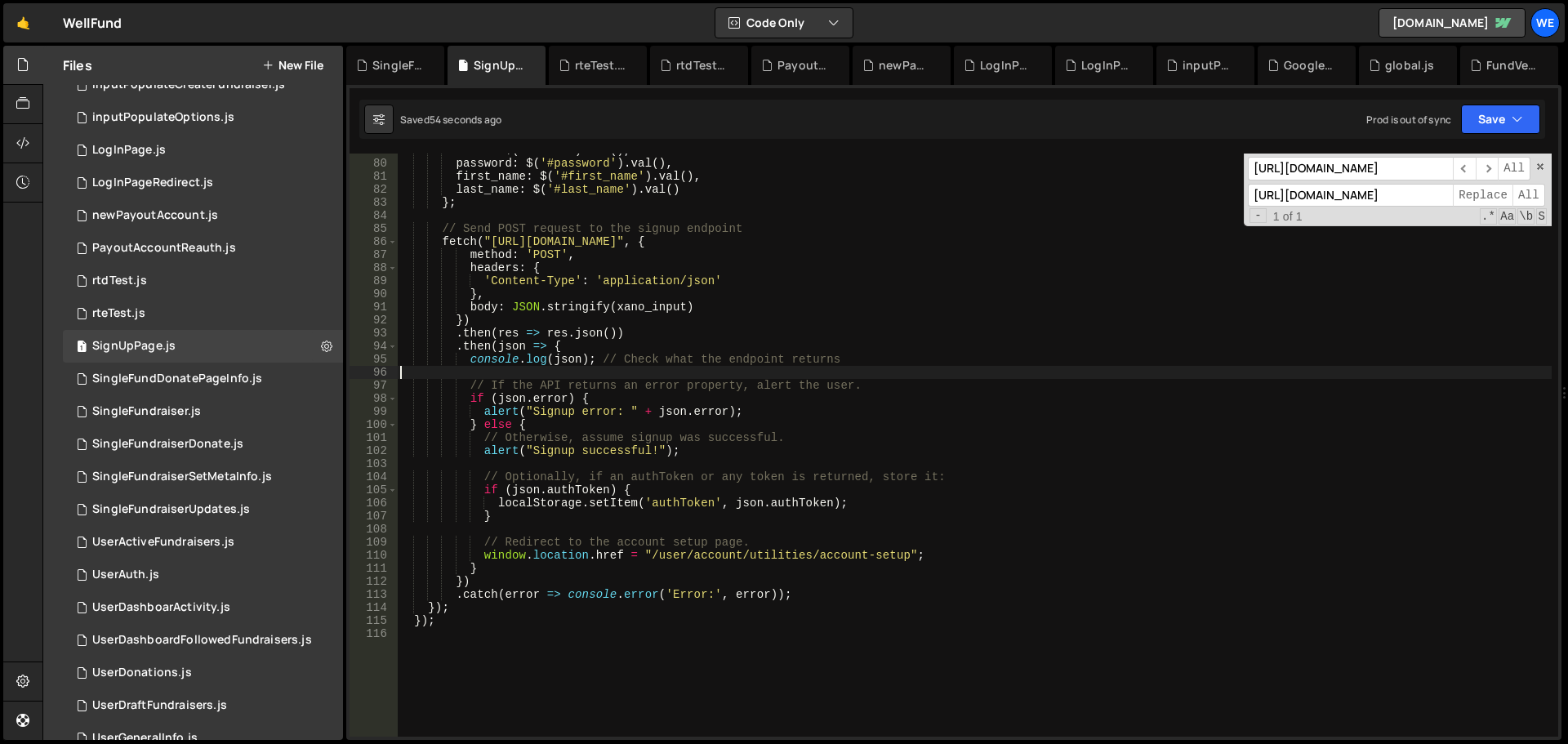
click at [996, 368] on div "email : $ ( '#email' ) . val ( ) , password : $ ( '#password' ) . [PERSON_NAME]…" at bounding box center [975, 448] width 1155 height 610
click at [887, 316] on div "email : $ ( '#email' ) . val ( ) , password : $ ( '#password' ) . [PERSON_NAME]…" at bounding box center [975, 448] width 1155 height 610
type textarea "})"
click at [1481, 121] on button "Save" at bounding box center [1501, 119] width 79 height 30
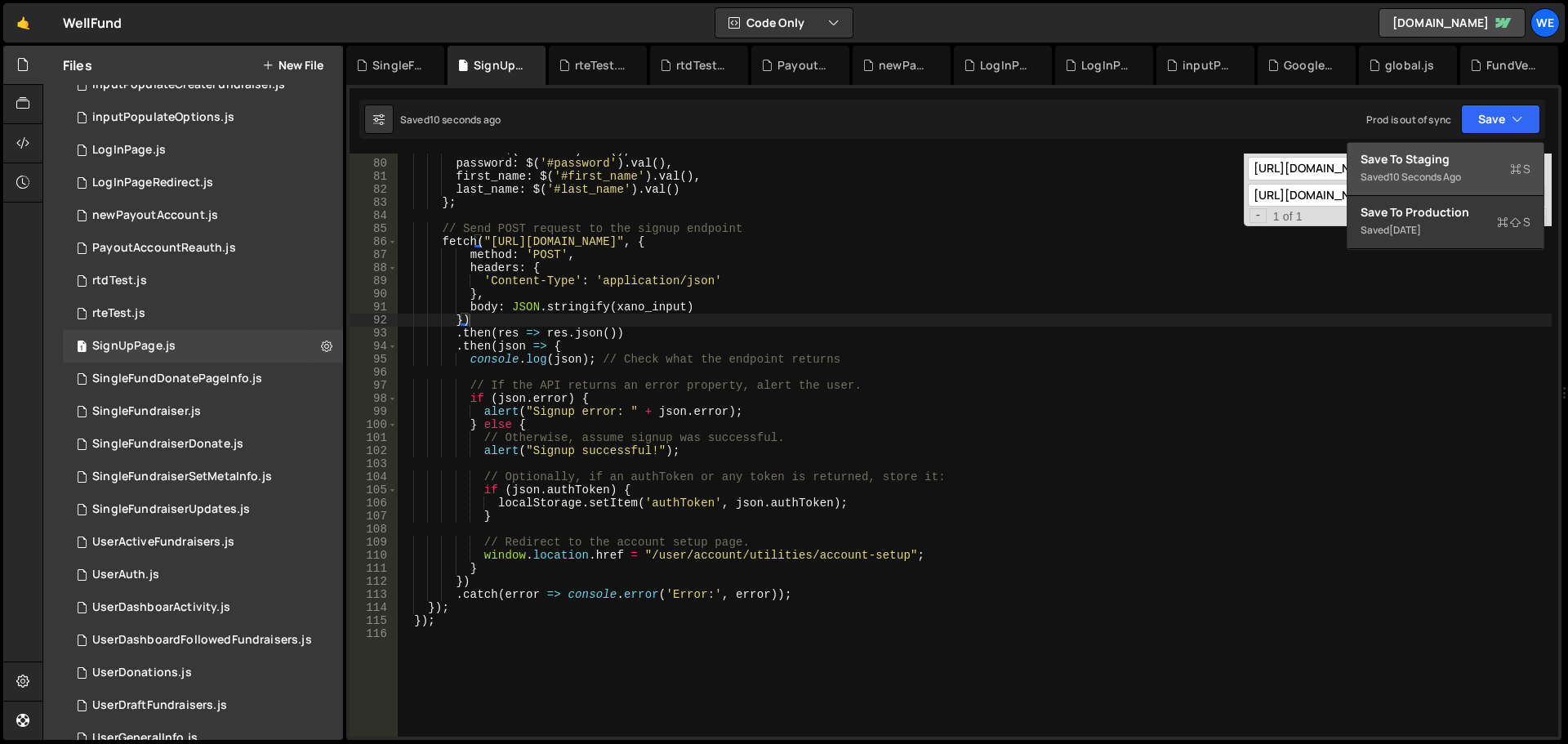
click at [1468, 153] on div "Save to Staging S" at bounding box center [1446, 160] width 170 height 16
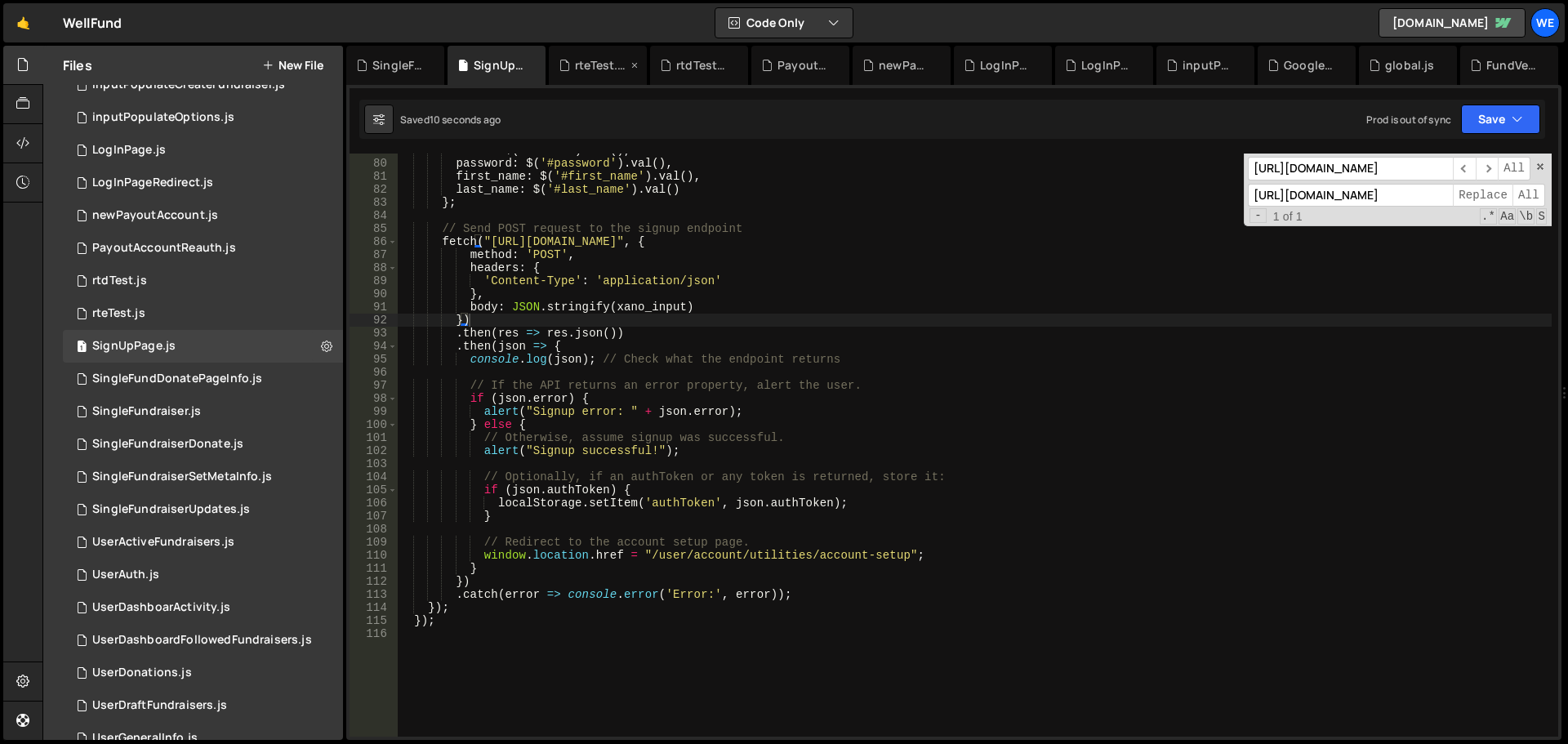
click at [577, 65] on div "rteTest.js" at bounding box center [601, 65] width 52 height 16
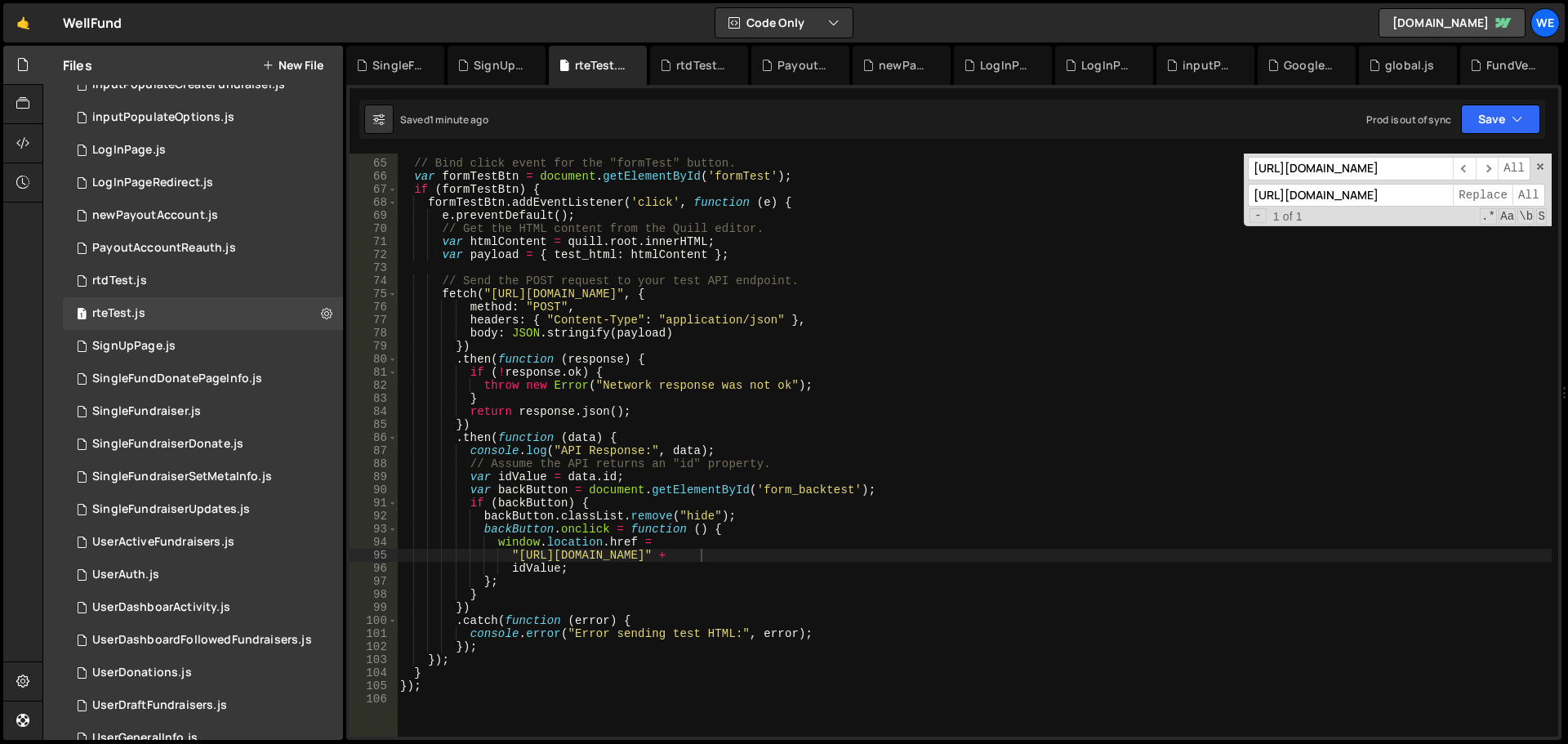
click at [842, 446] on div "// Bind click event for the "formTest" button. var formTestBtn = document . get…" at bounding box center [975, 448] width 1155 height 610
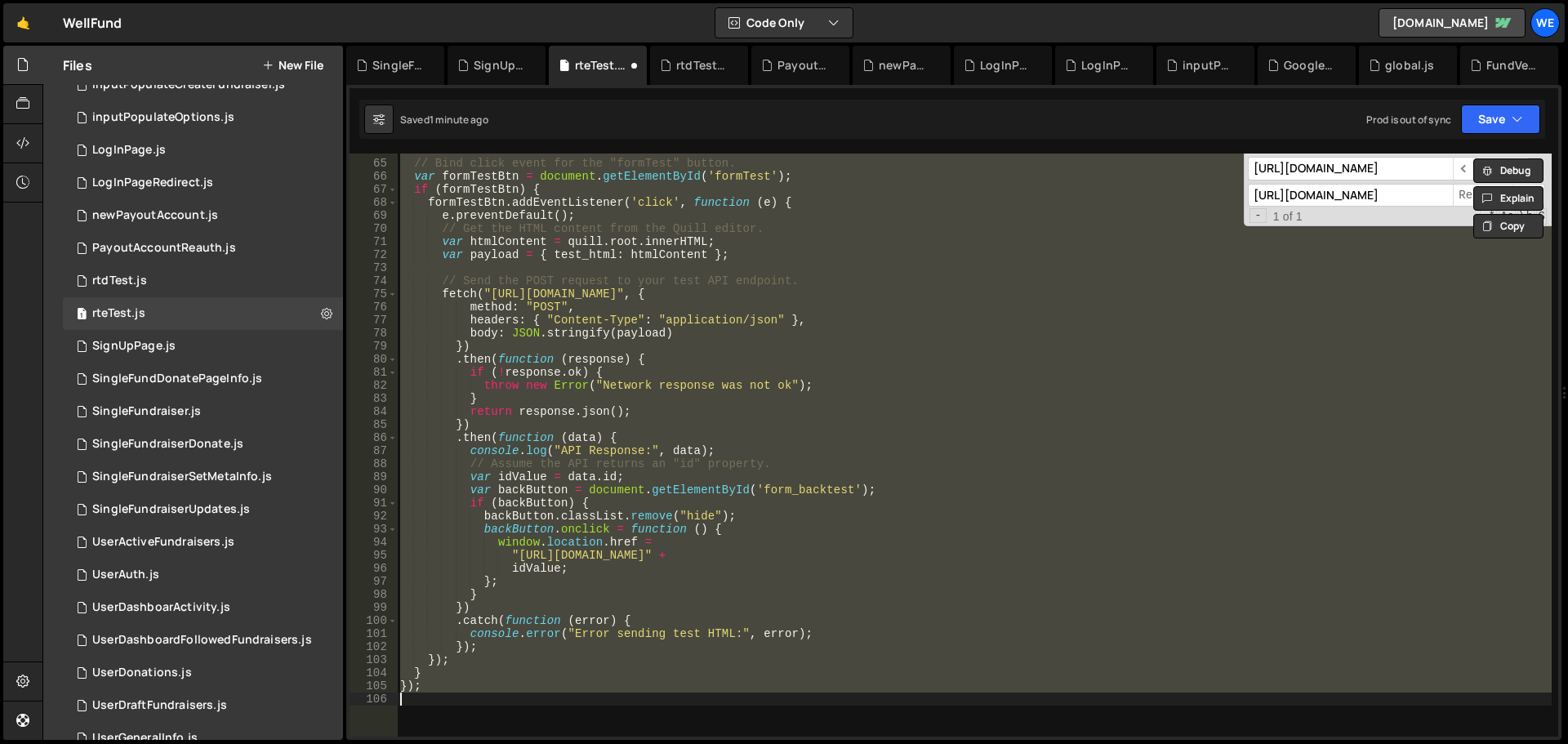
type textarea ""[URL][DOMAIN_NAME]" +"
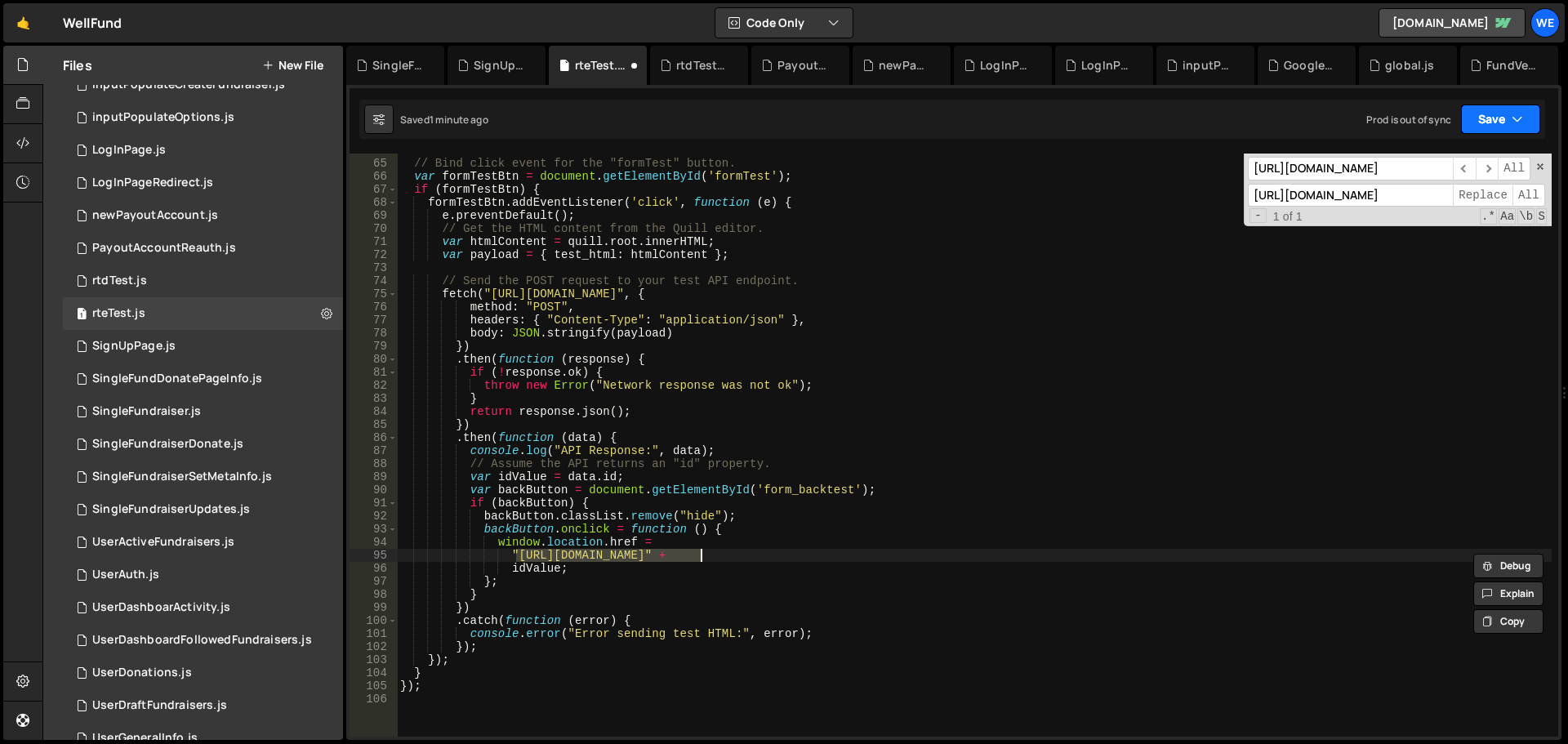
click at [1481, 117] on button "Save" at bounding box center [1501, 119] width 79 height 30
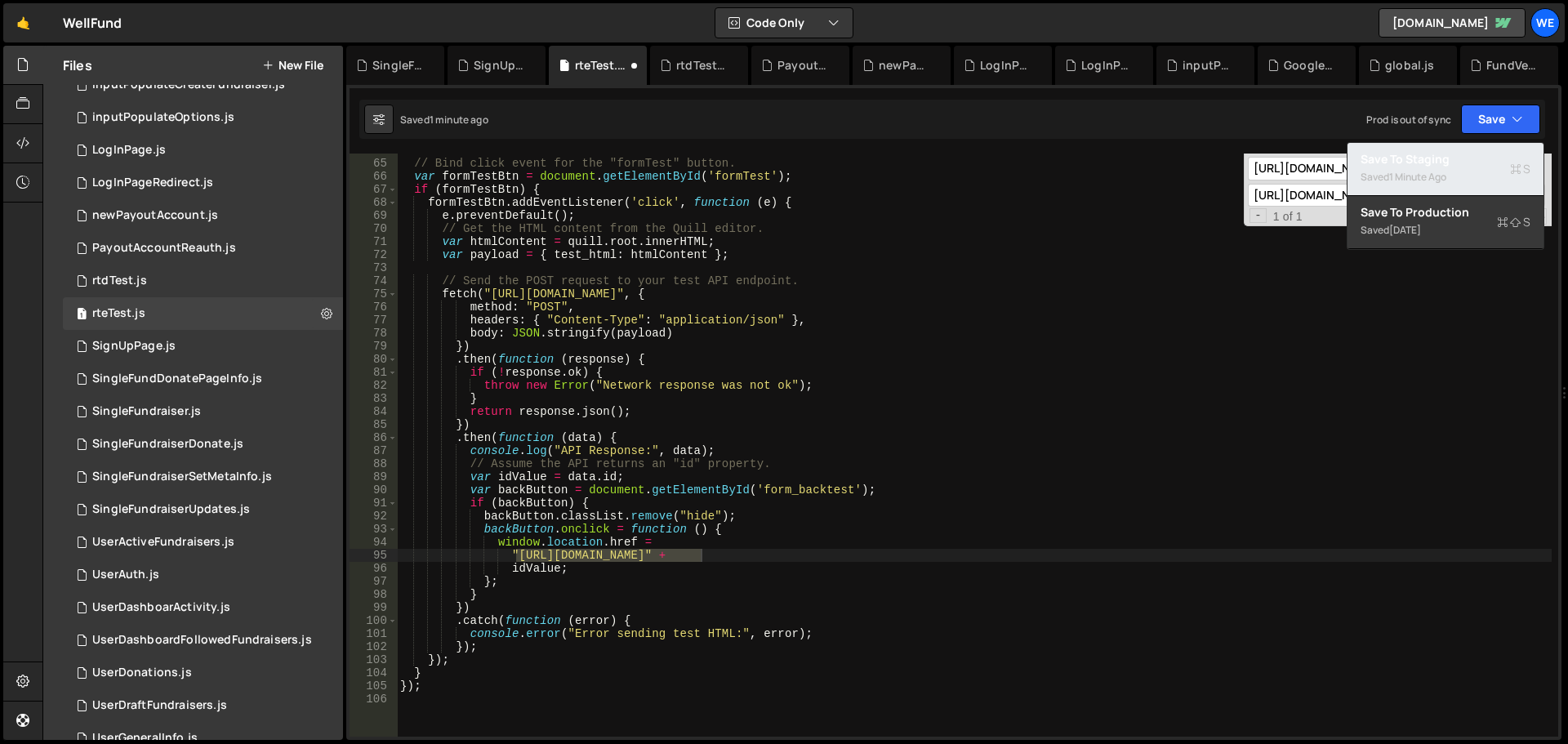
click at [1447, 160] on div "Save to Staging S" at bounding box center [1446, 160] width 170 height 16
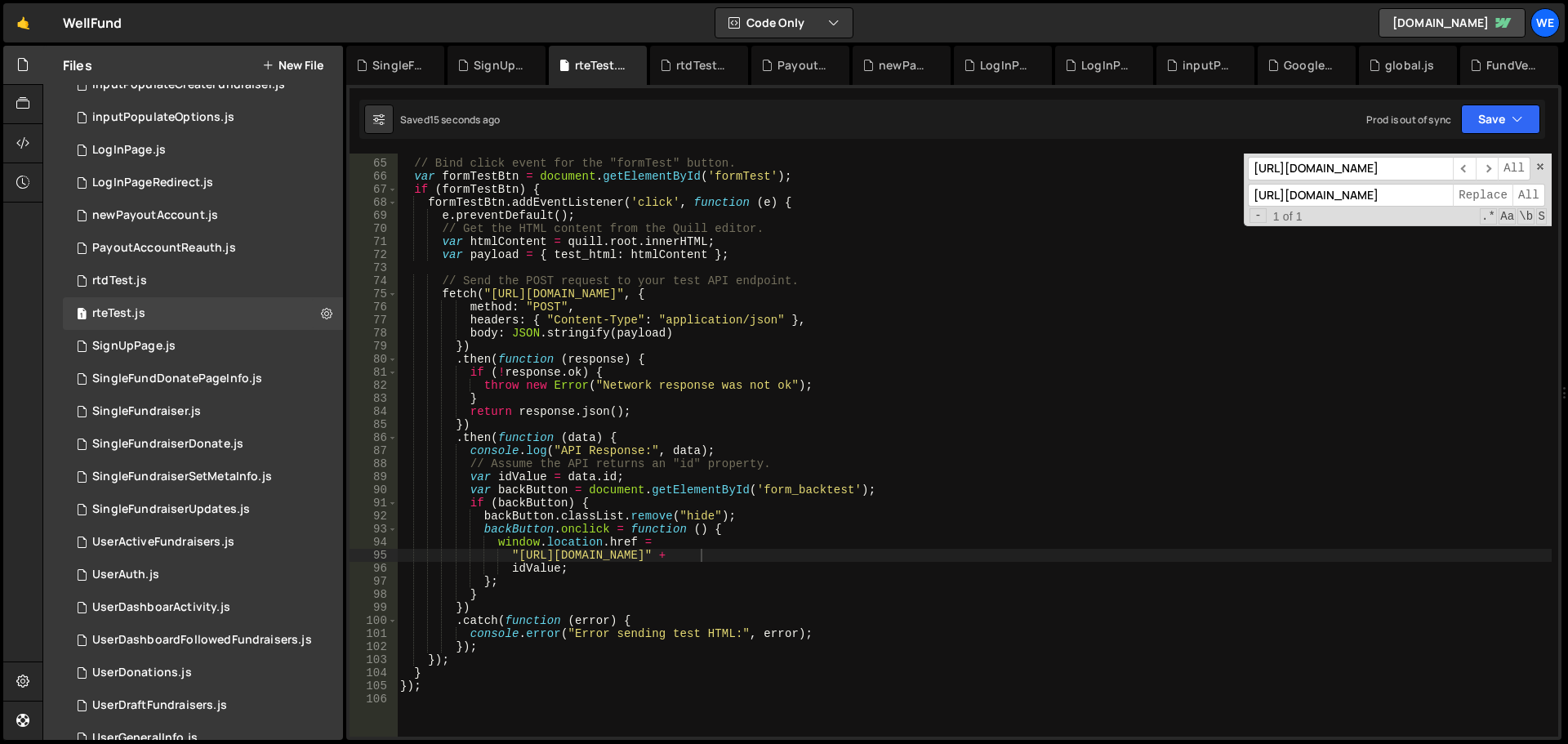
drag, startPoint x: 478, startPoint y: 56, endPoint x: 637, endPoint y: 324, distance: 311.6
click at [478, 57] on div "SignUpPage.js" at bounding box center [499, 65] width 52 height 16
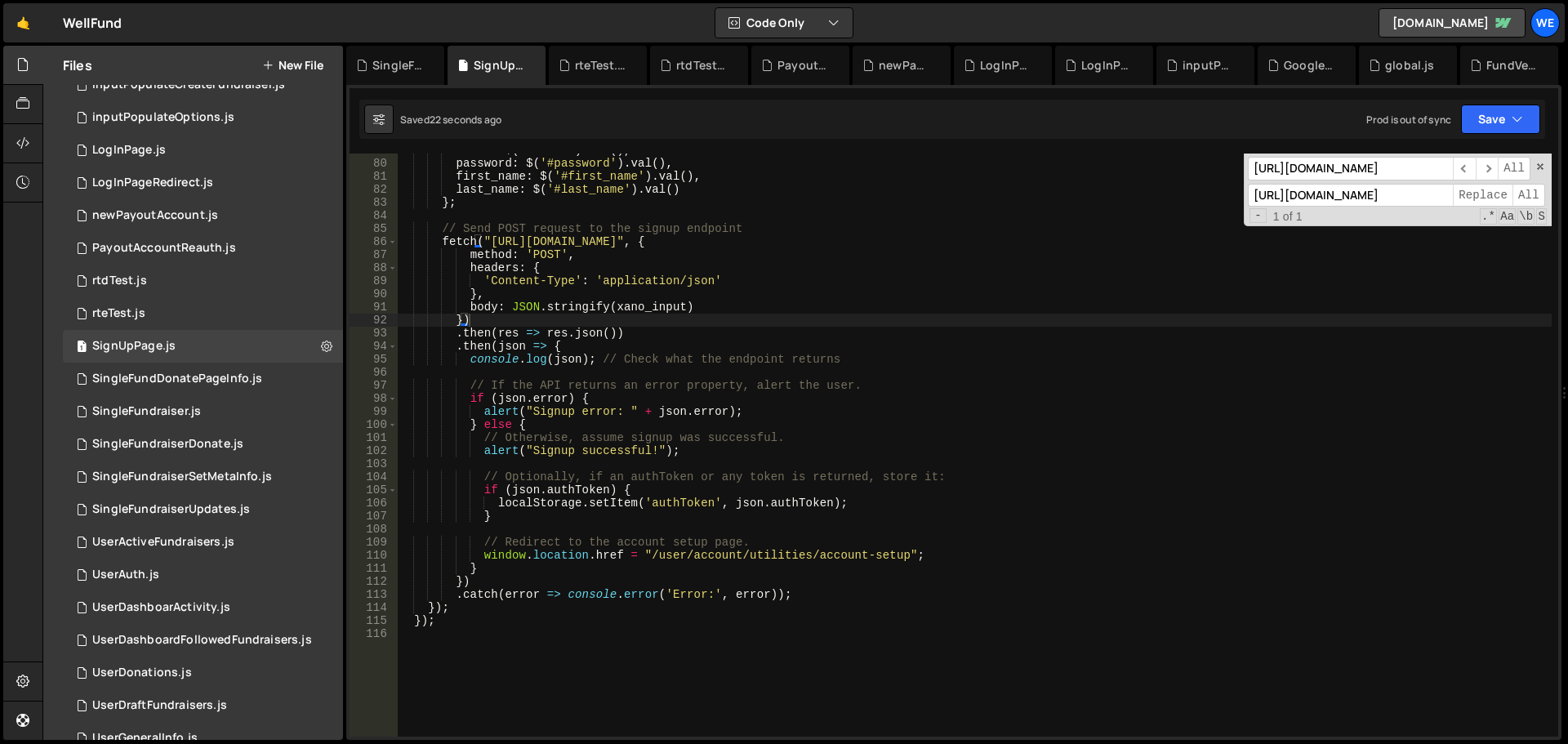
click at [797, 418] on div "email : $ ( '#email' ) . val ( ) , password : $ ( '#password' ) . [PERSON_NAME]…" at bounding box center [975, 448] width 1155 height 610
click at [794, 404] on div "email : $ ( '#email' ) . val ( ) , password : $ ( '#password' ) . [PERSON_NAME]…" at bounding box center [975, 448] width 1155 height 610
click at [1529, 190] on span "All" at bounding box center [1529, 195] width 32 height 23
click at [1529, 194] on span "All" at bounding box center [1529, 195] width 32 height 23
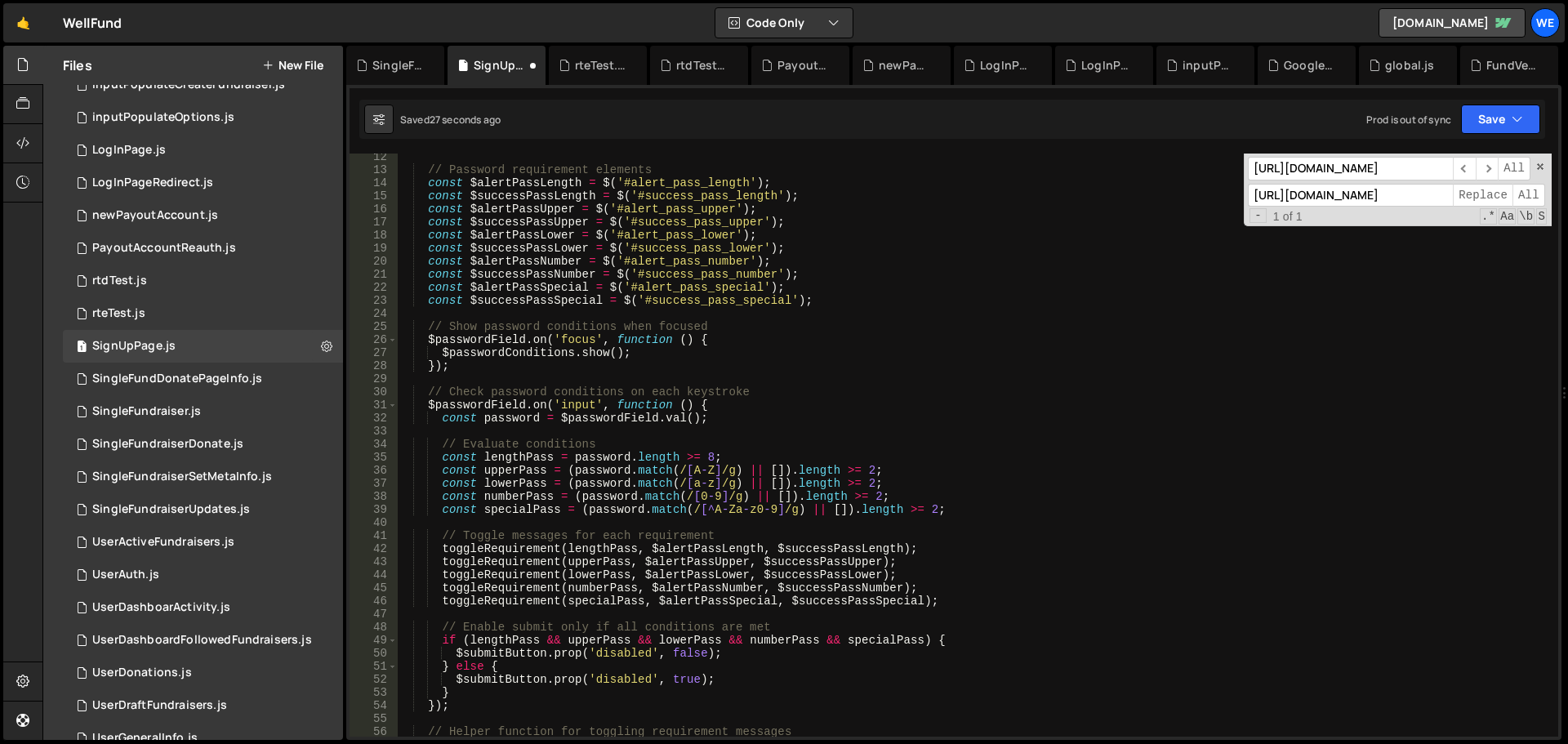
scroll to position [0, 0]
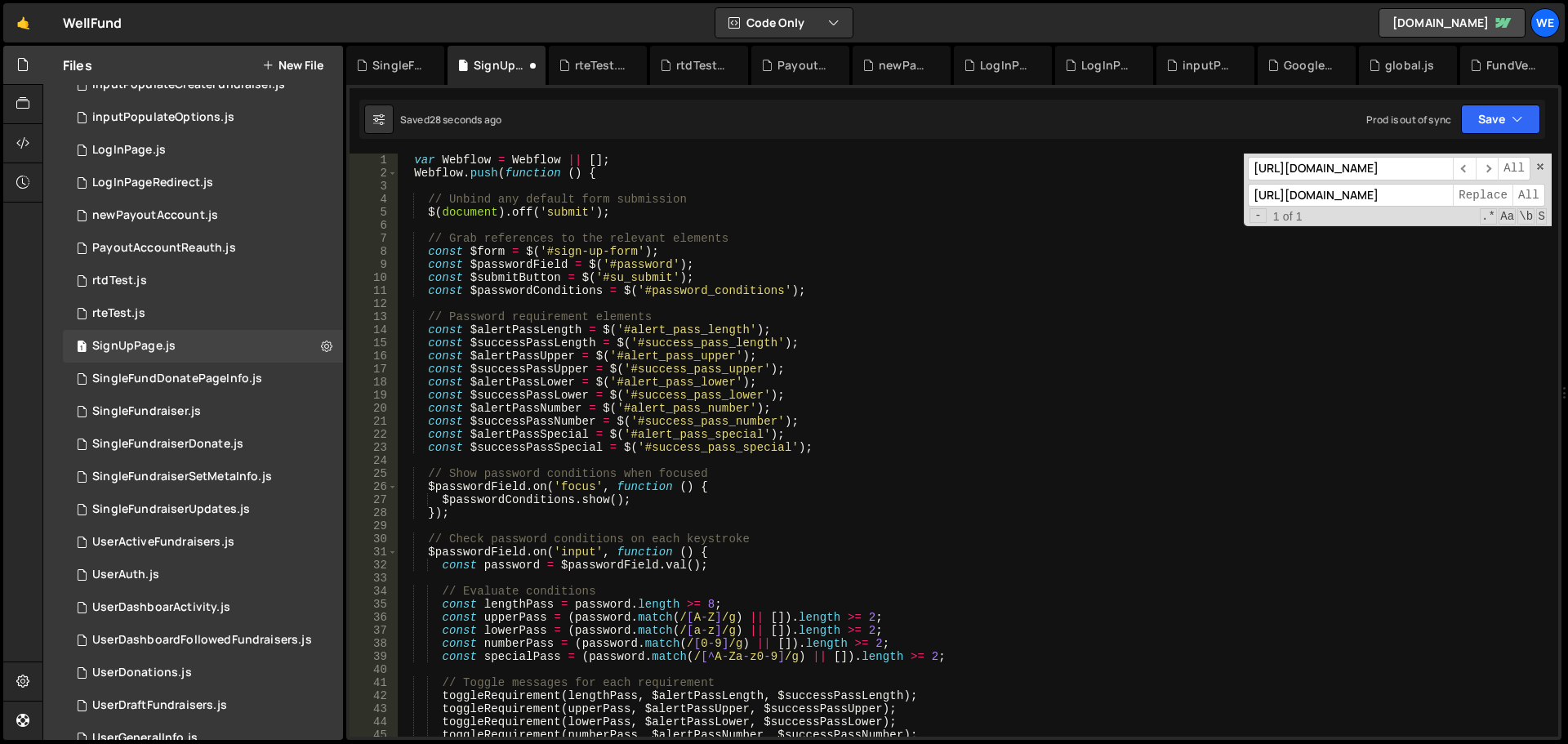
click at [851, 439] on div "var Webflow = Webflow || [ ] ; Webflow . push ( function ( ) { // Unbind any de…" at bounding box center [975, 458] width 1155 height 610
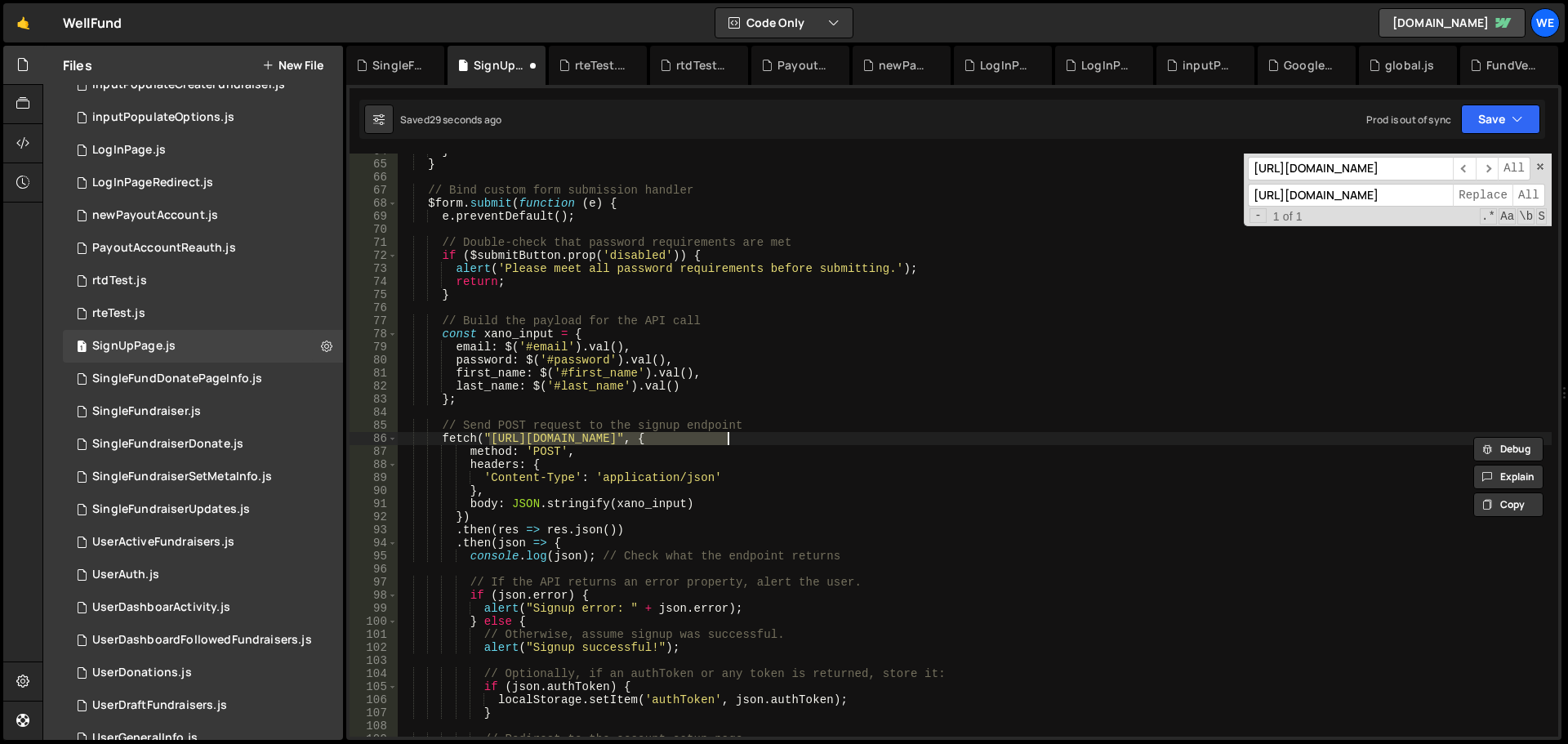
type textarea "});"
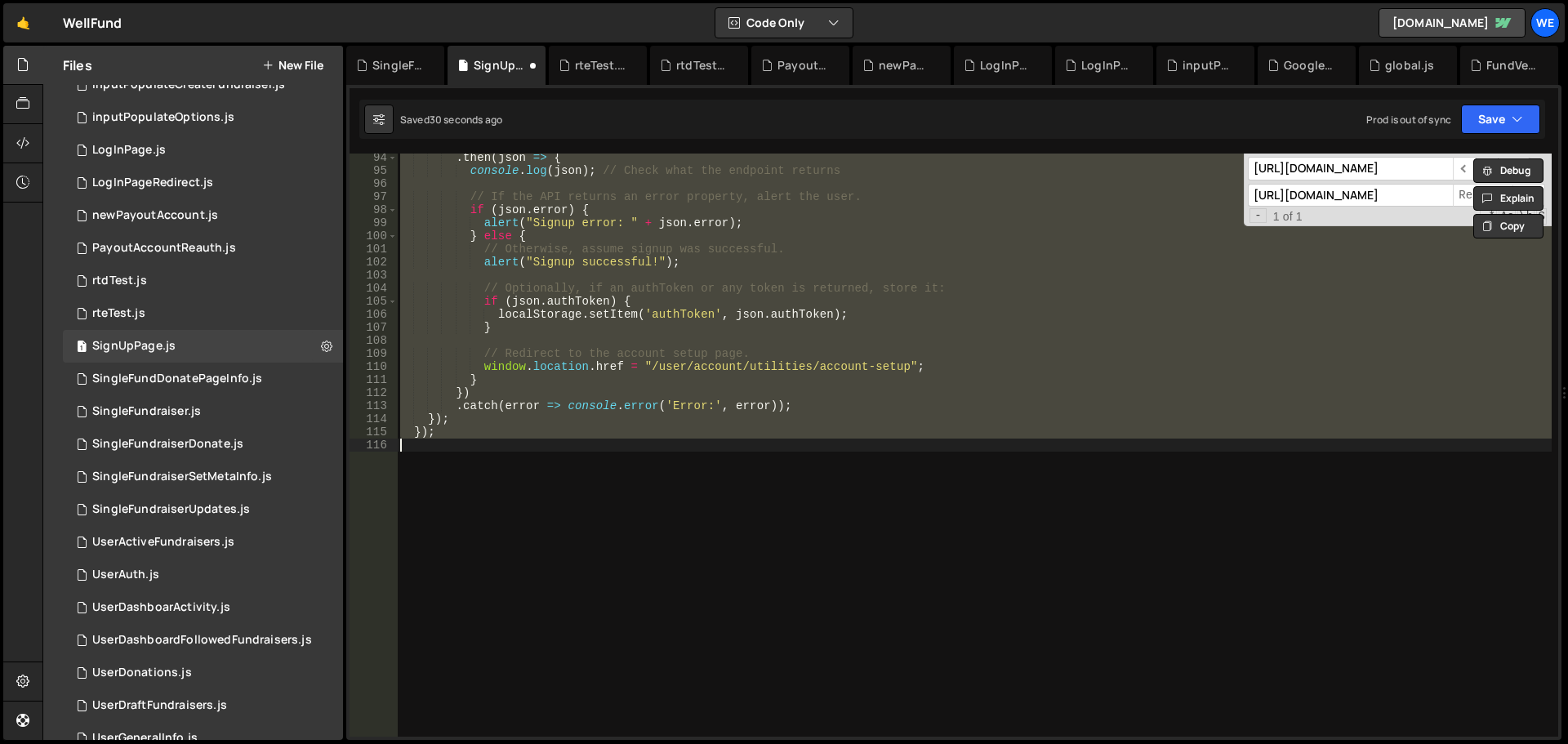
scroll to position [1217, 0]
click at [1491, 121] on button "Save" at bounding box center [1501, 119] width 79 height 30
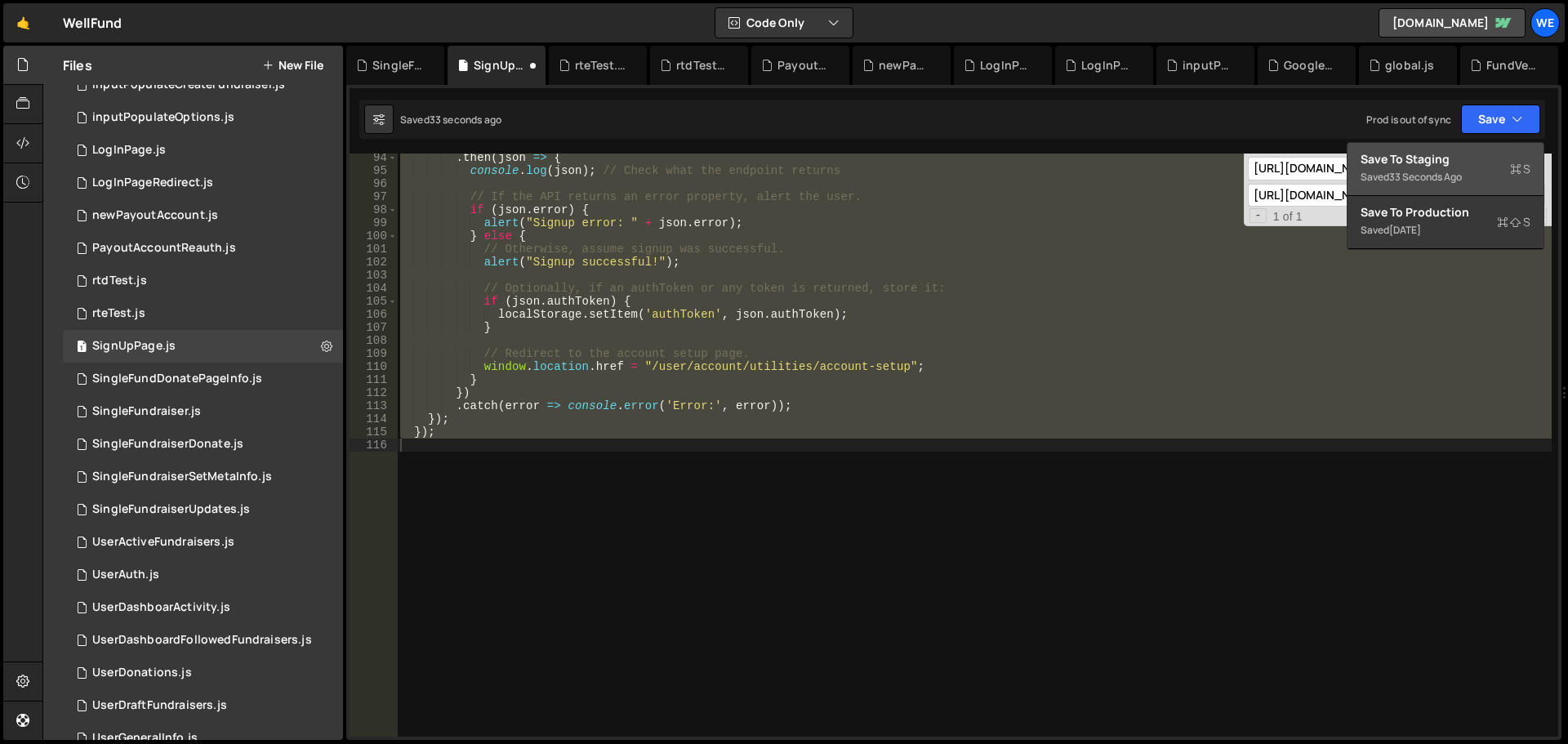
click at [1431, 160] on div "Save to Staging S" at bounding box center [1446, 160] width 170 height 16
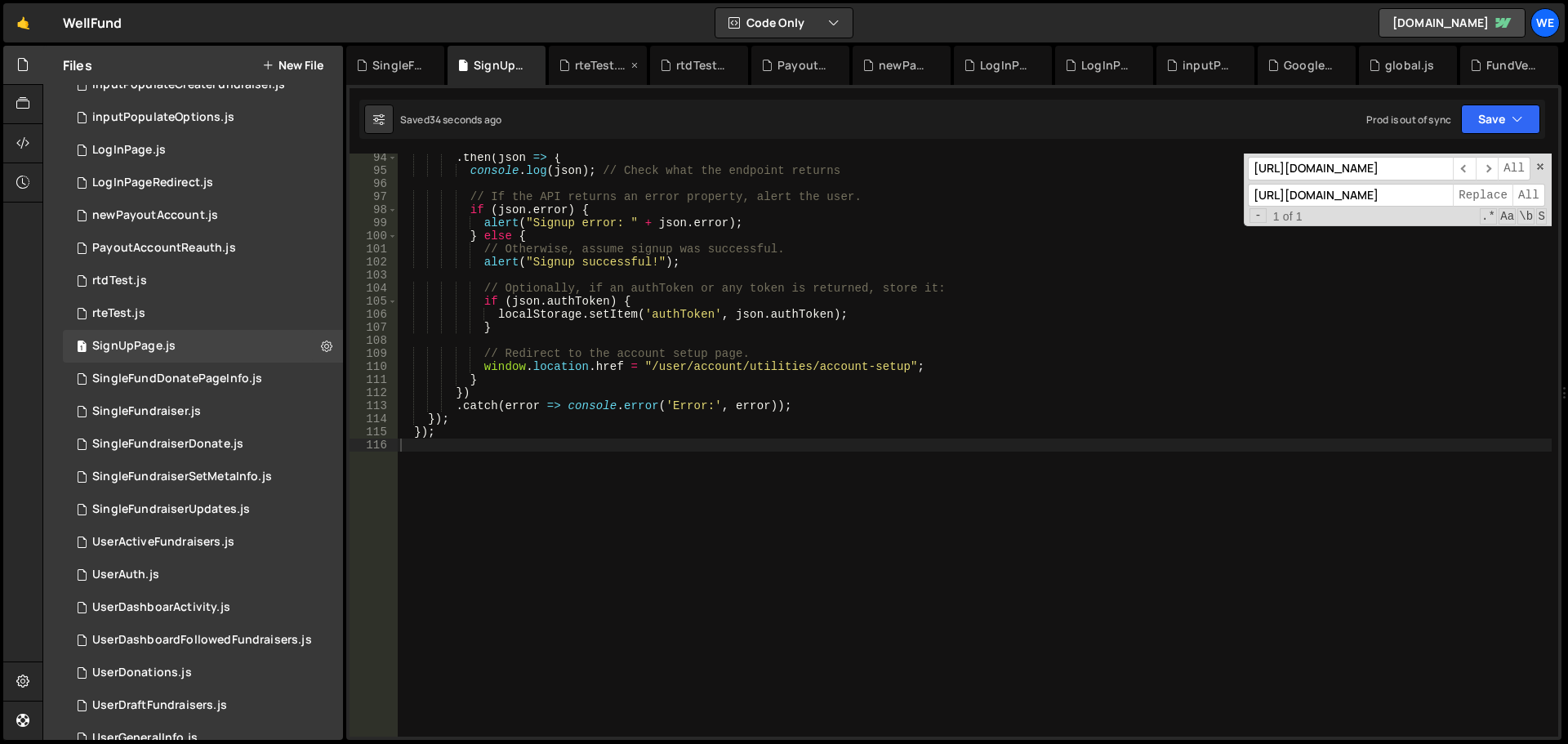
click at [577, 75] on div "rteTest.js" at bounding box center [597, 65] width 98 height 39
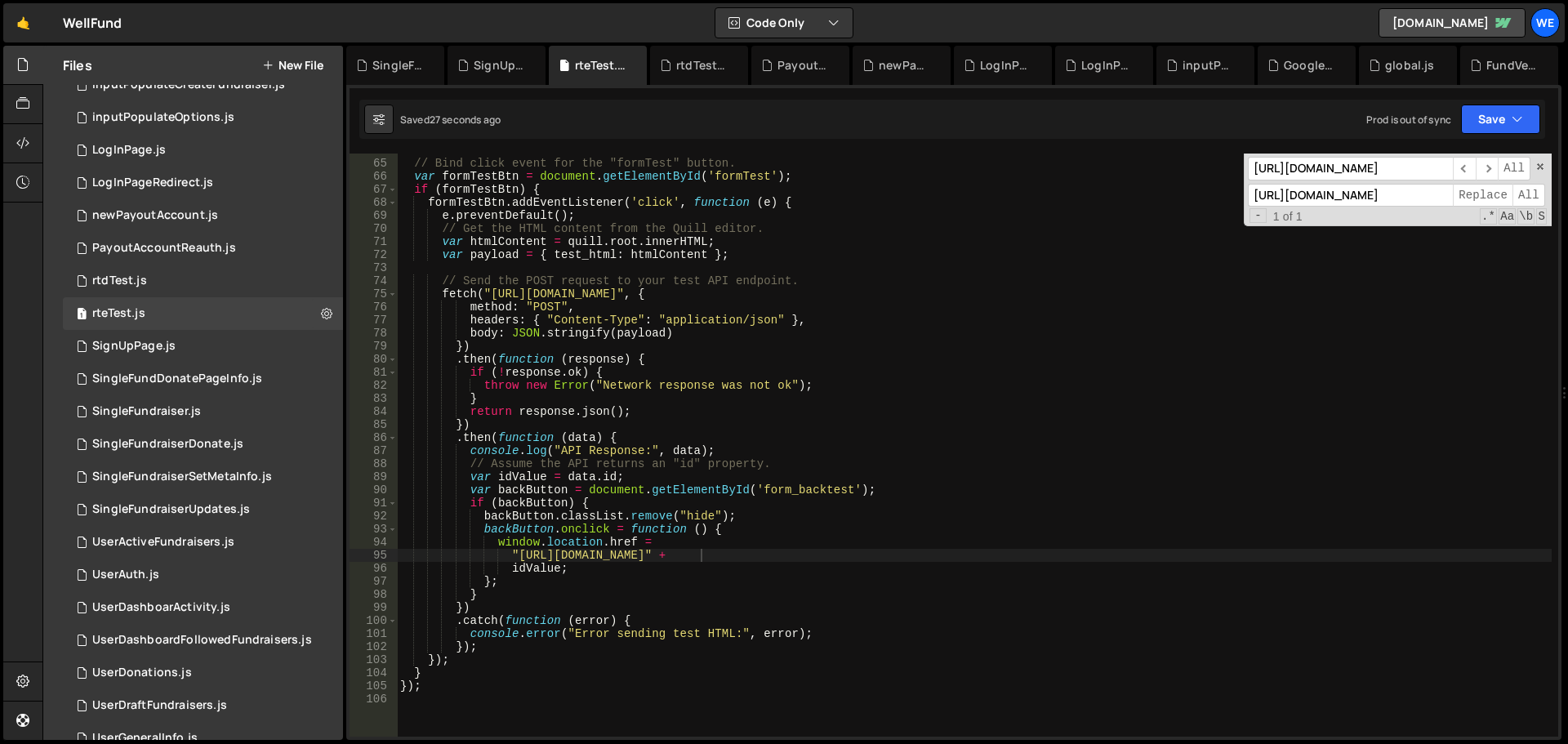
click at [823, 349] on div "// Bind click event for the "formTest" button. var formTestBtn = document . get…" at bounding box center [975, 448] width 1155 height 610
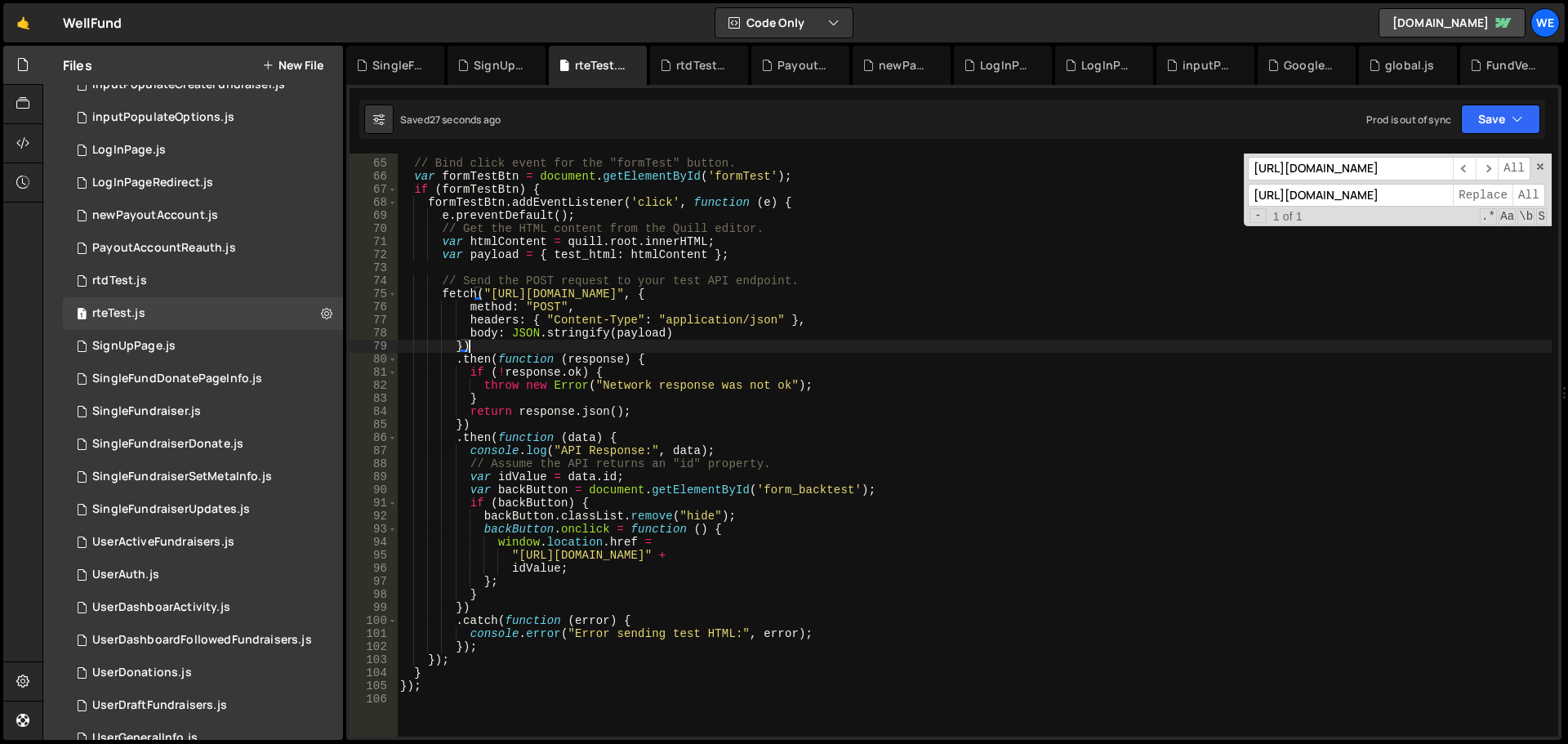
type textarea "});"
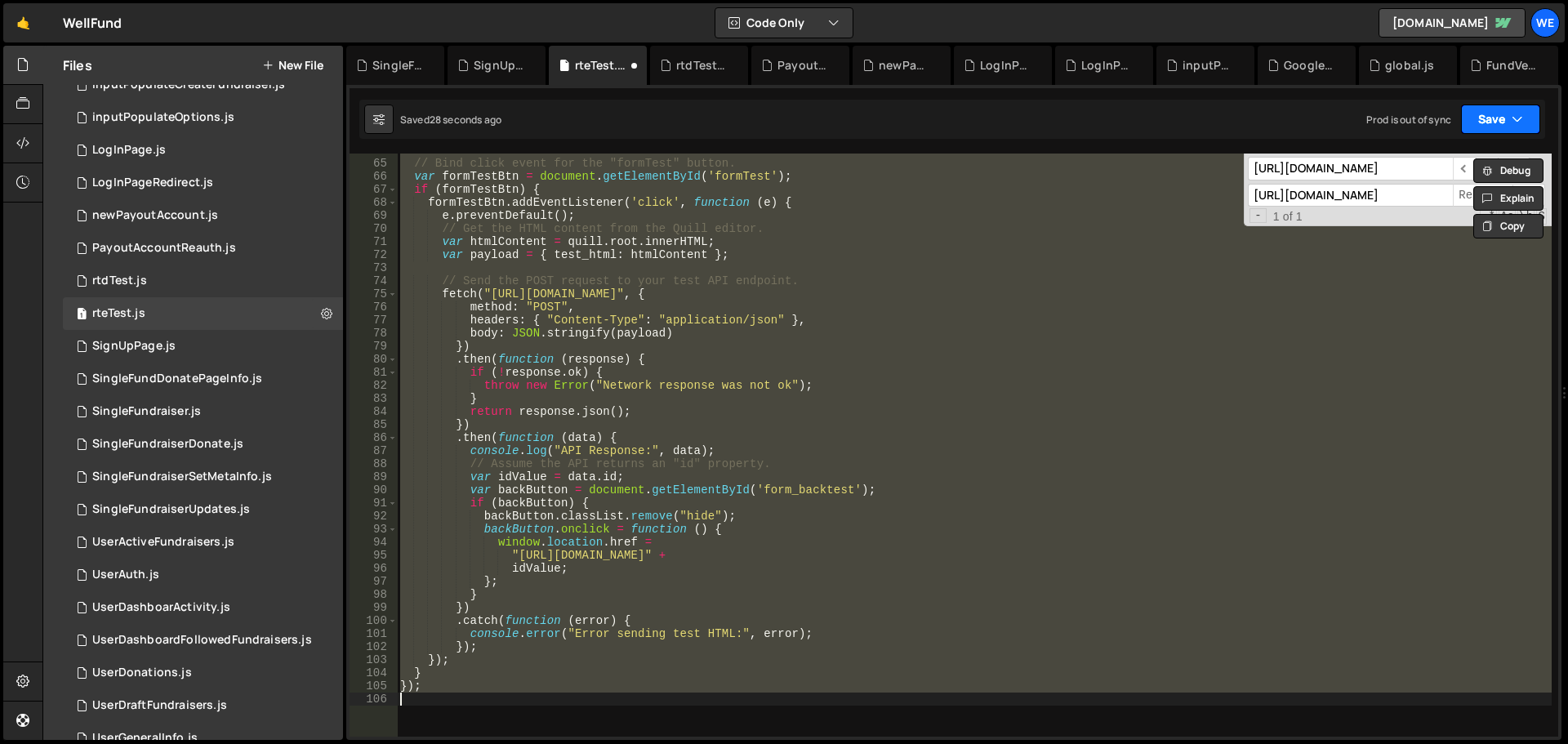
drag, startPoint x: 1512, startPoint y: 120, endPoint x: 1458, endPoint y: 148, distance: 60.8
click at [1512, 121] on icon "button" at bounding box center [1517, 119] width 12 height 16
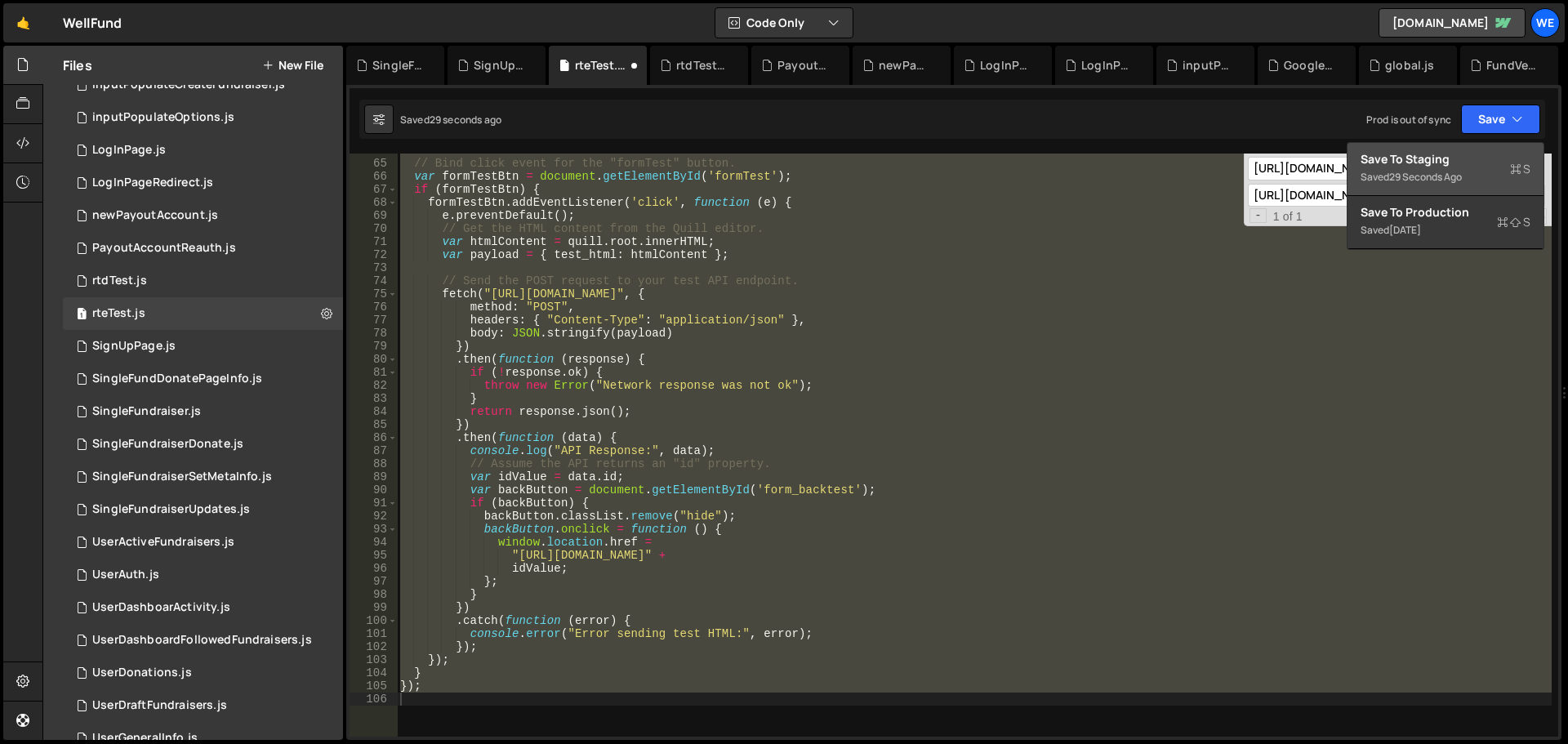
click at [1438, 160] on div "Save to Staging S" at bounding box center [1446, 160] width 170 height 16
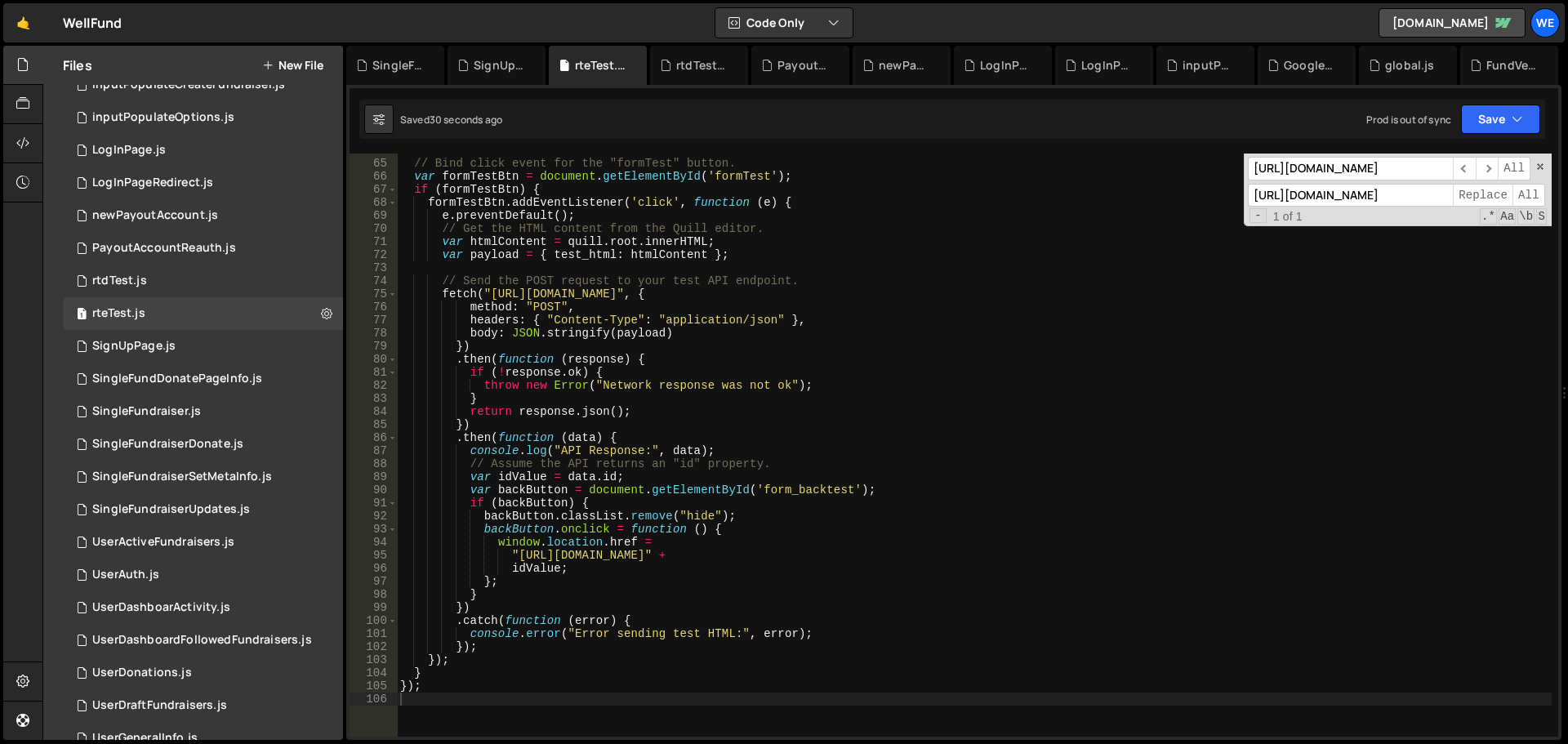
drag, startPoint x: 687, startPoint y: 68, endPoint x: 739, endPoint y: 295, distance: 232.9
click at [684, 68] on div "rtdTest.js" at bounding box center [702, 65] width 52 height 16
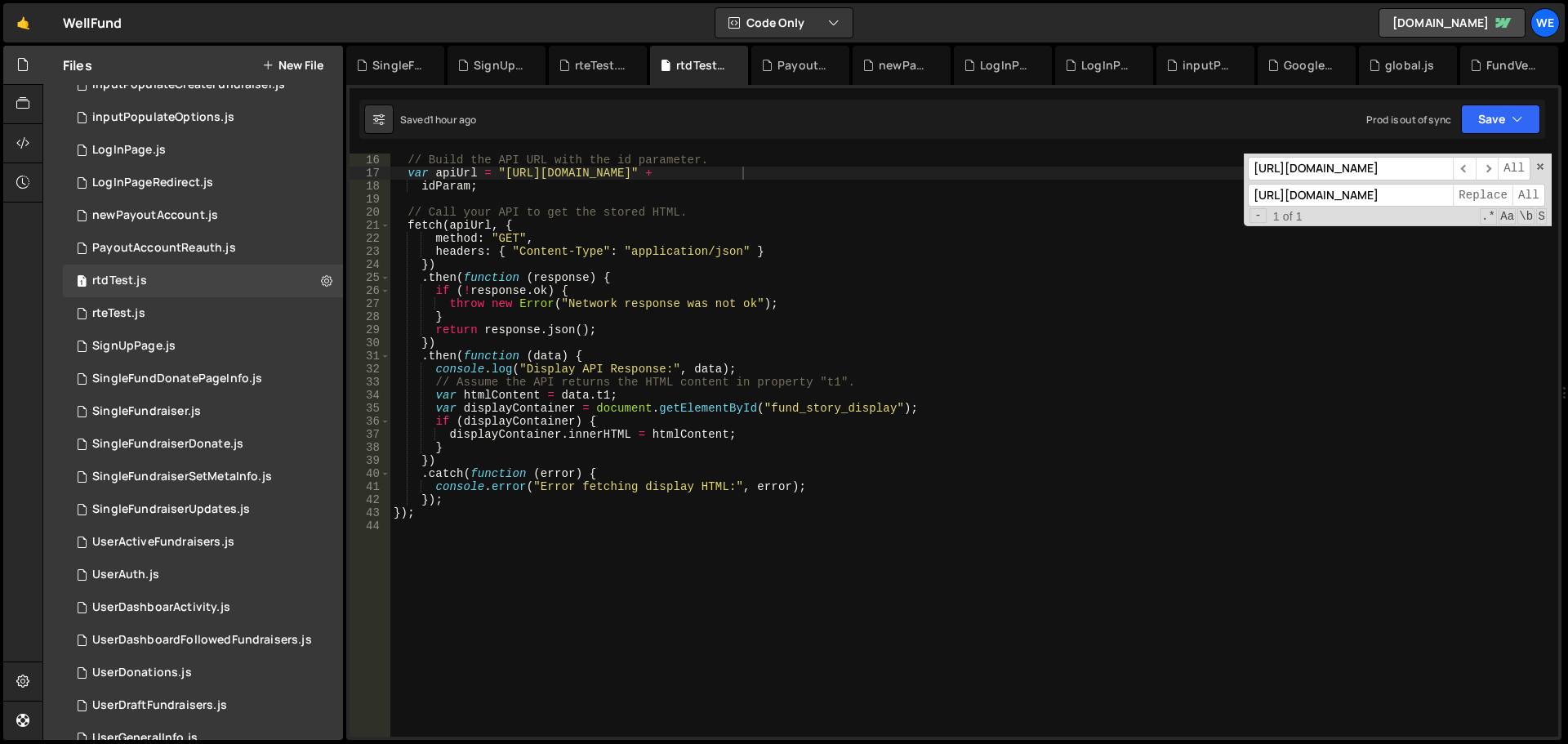
click at [847, 352] on div "// Build the API URL with the id parameter. var apiUrl = "[URL][DOMAIN_NAME]" +…" at bounding box center [972, 458] width 1162 height 610
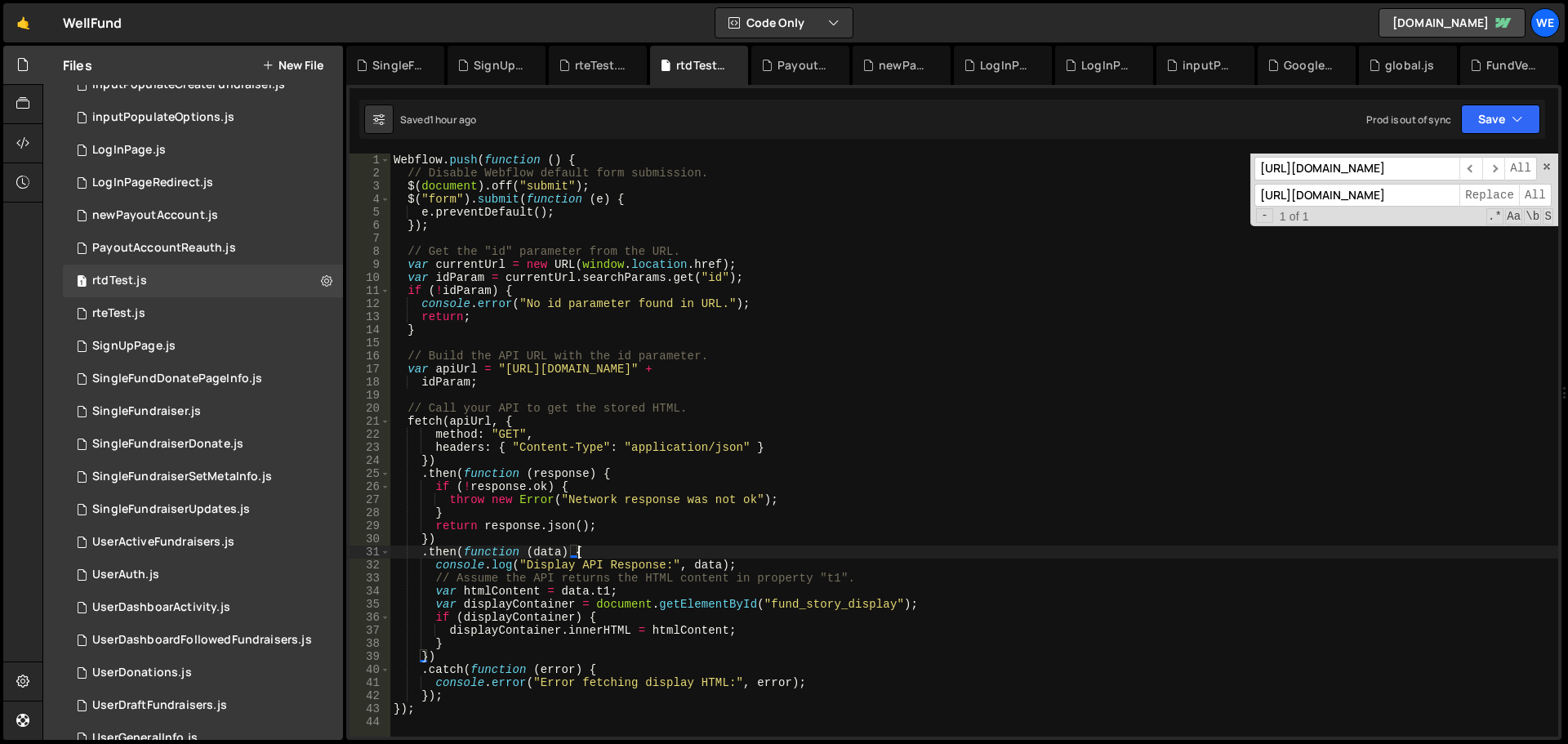
click at [955, 279] on div "Webflow . push ( function ( ) { // Disable Webflow default form submission. $ (…" at bounding box center [975, 458] width 1168 height 610
click at [1512, 133] on button "Save" at bounding box center [1501, 119] width 79 height 30
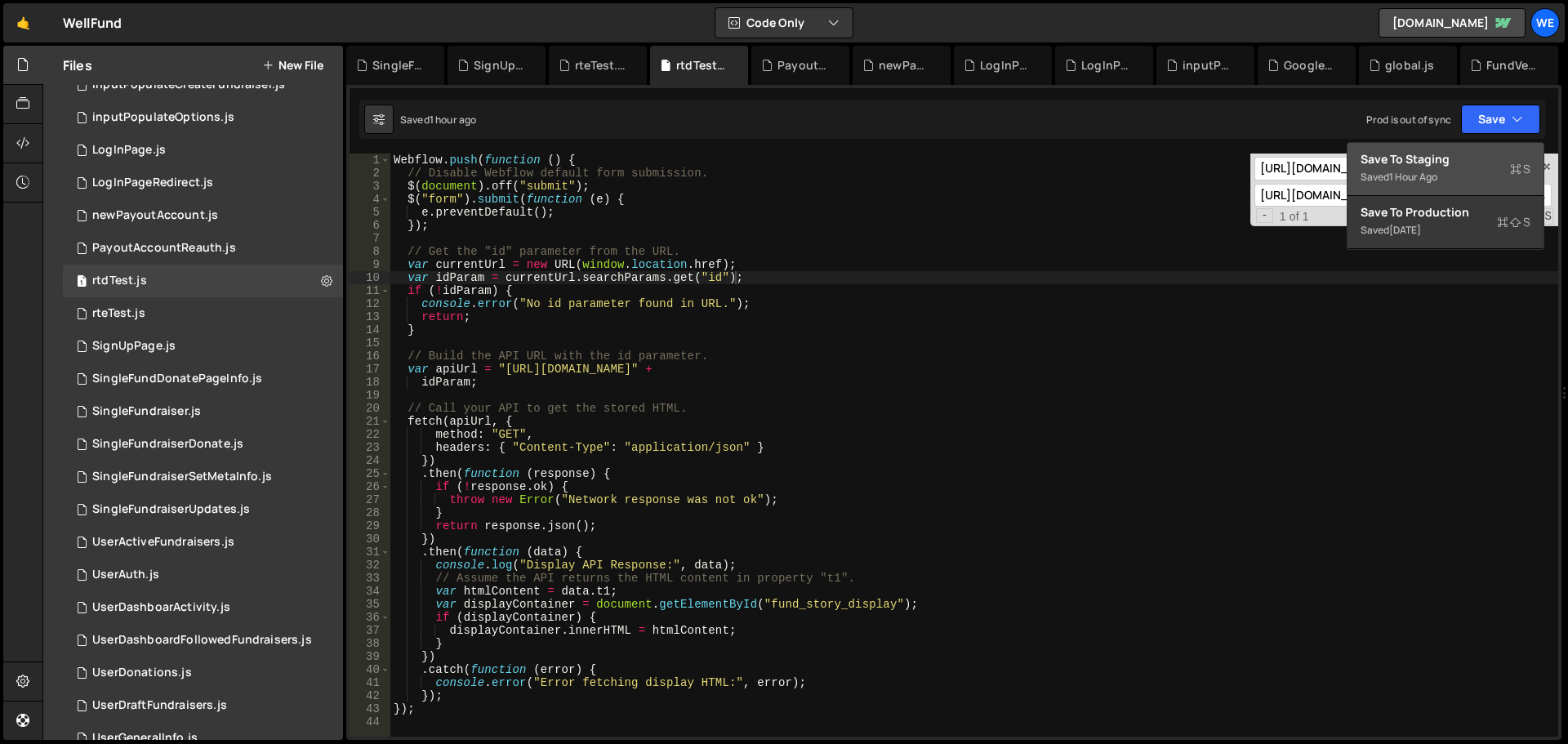
click at [1438, 164] on div "Save to Staging S" at bounding box center [1446, 160] width 170 height 16
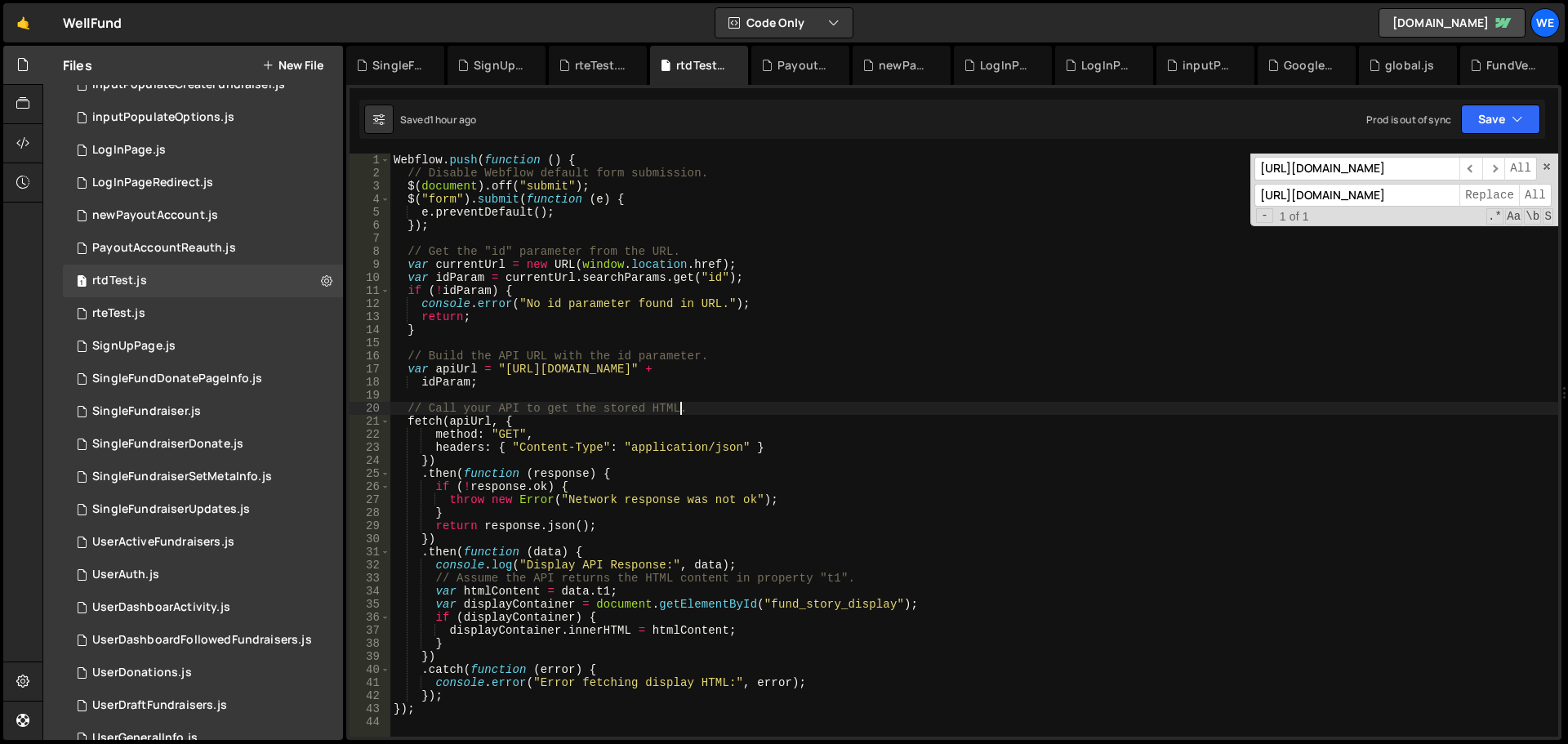
drag, startPoint x: 870, startPoint y: 402, endPoint x: 888, endPoint y: 412, distance: 20.6
click at [880, 402] on div "Webflow . push ( function ( ) { // Disable Webflow default form submission. $ (…" at bounding box center [975, 458] width 1168 height 610
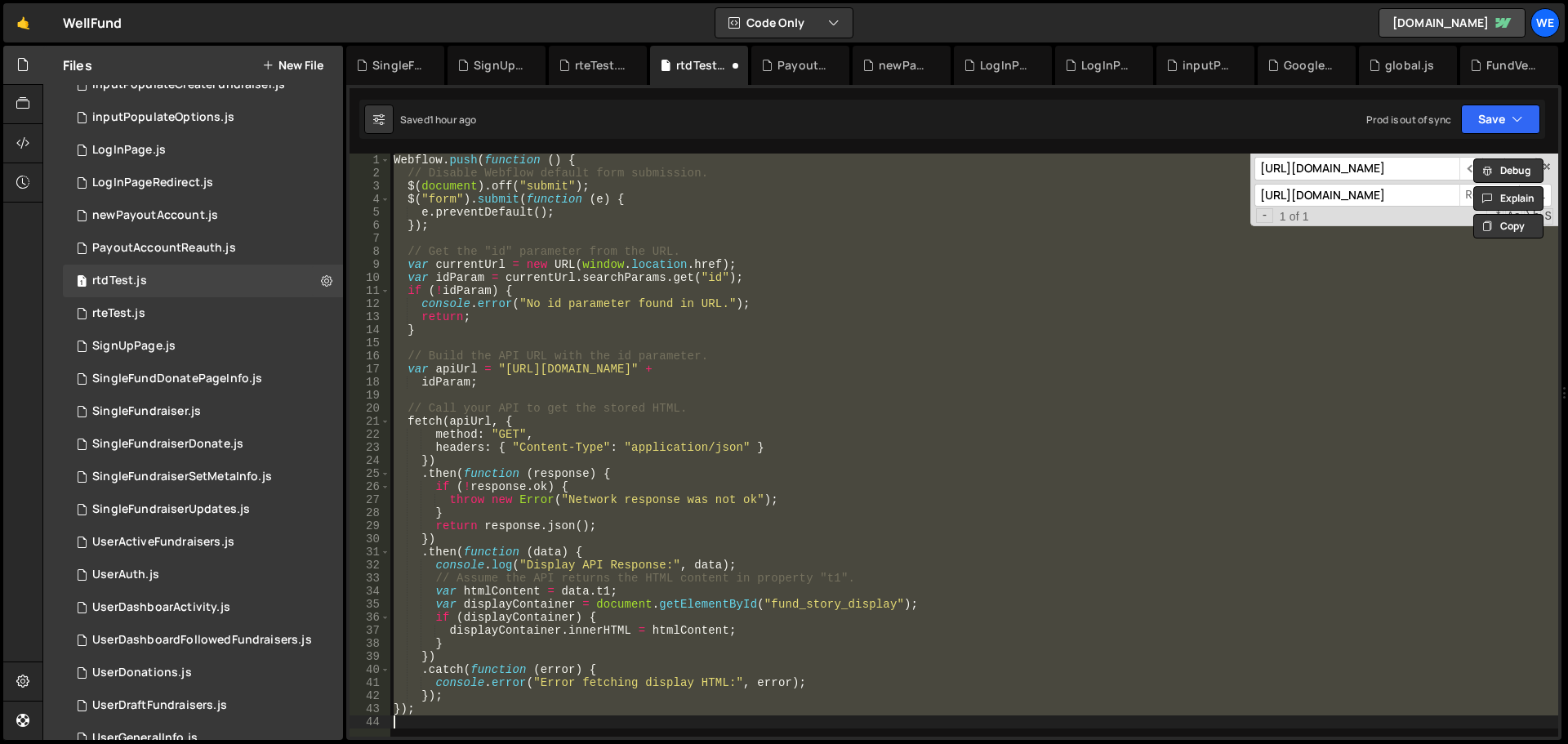
click at [1071, 283] on div "Webflow . push ( function ( ) { // Disable Webflow default form submission. $ (…" at bounding box center [975, 445] width 1168 height 584
type textarea "var idParam = currentUrl.searchParams.get("id");"
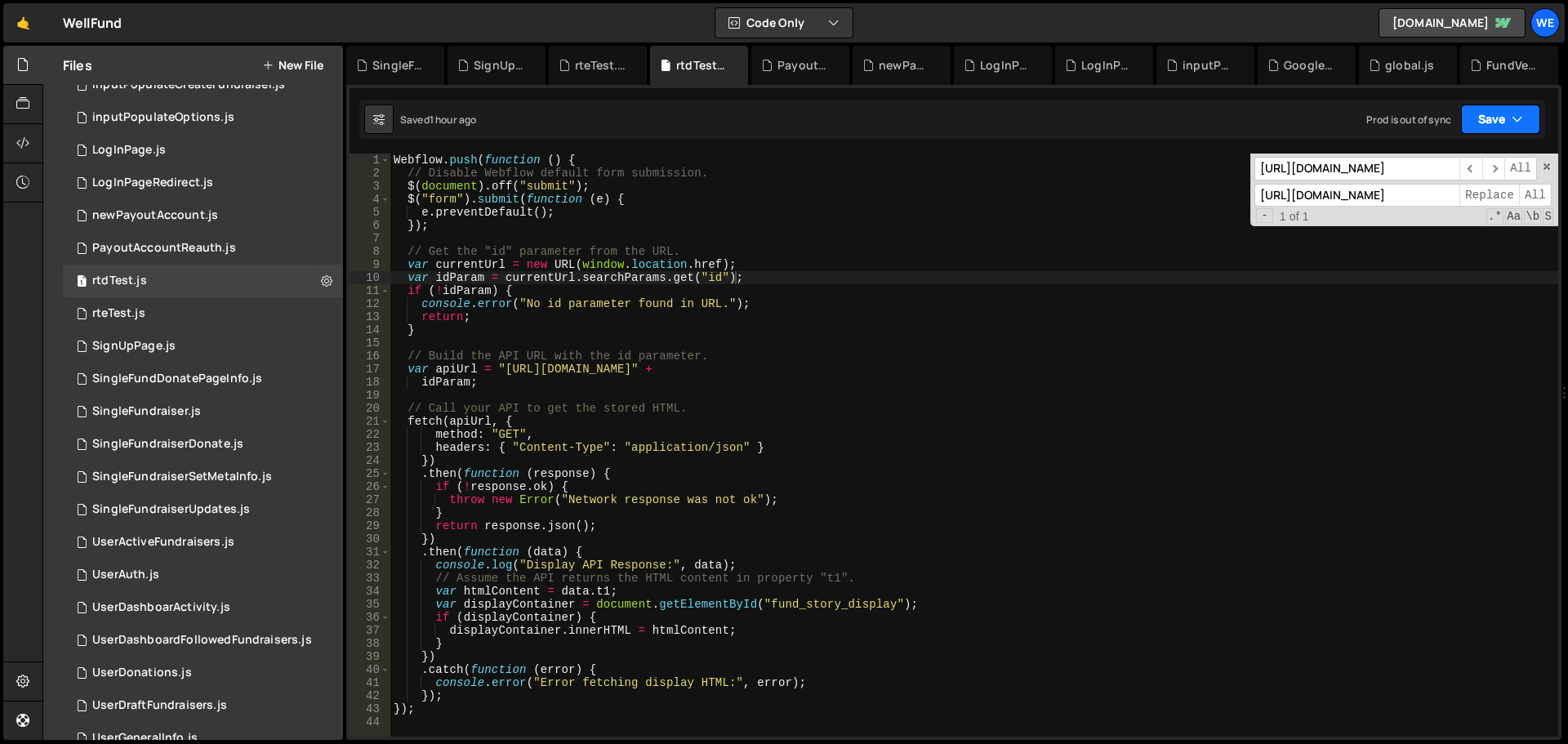
click at [1493, 124] on button "Save" at bounding box center [1501, 119] width 79 height 30
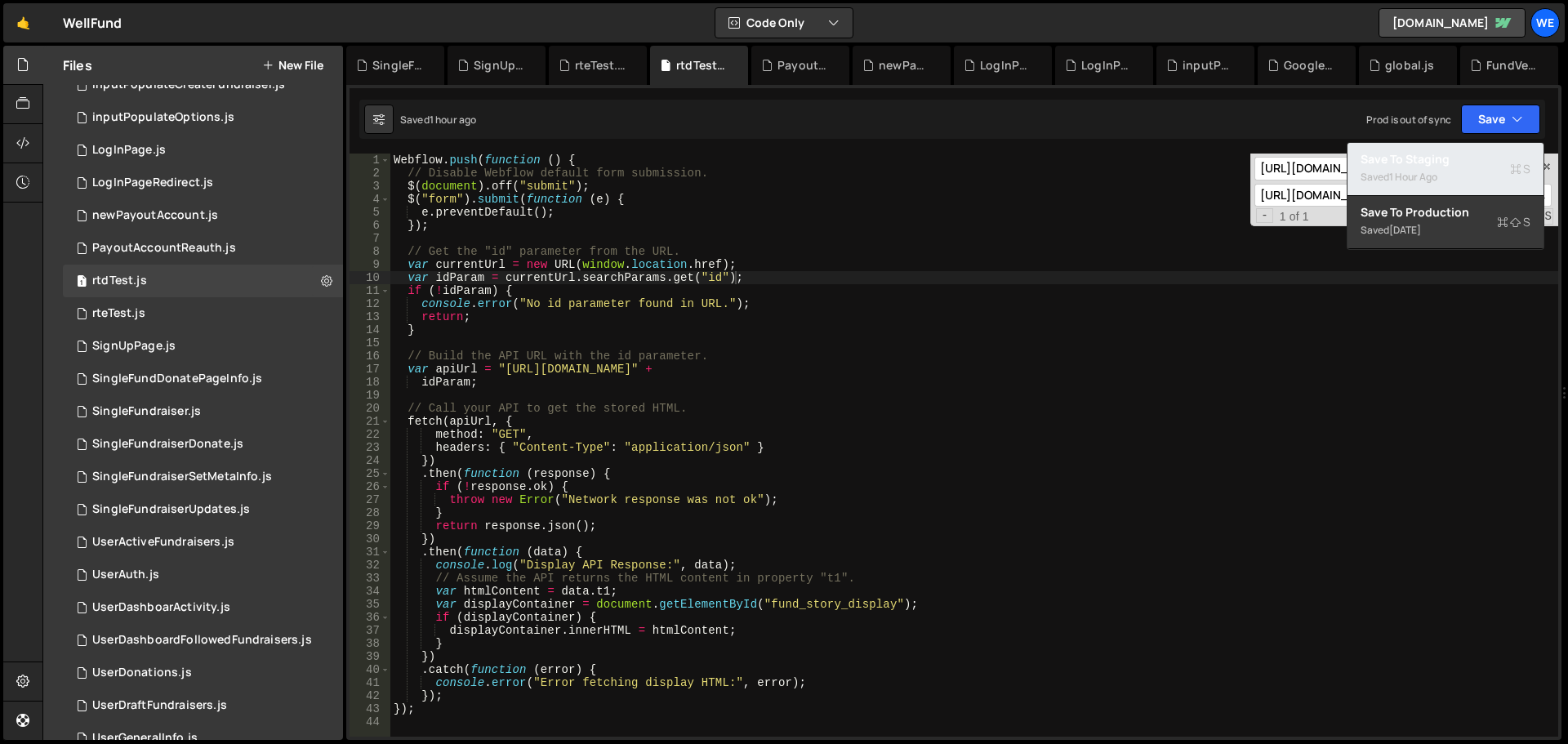
drag, startPoint x: 1435, startPoint y: 164, endPoint x: 1272, endPoint y: 165, distance: 163.0
click at [1434, 165] on div "Save to Staging S" at bounding box center [1446, 160] width 170 height 16
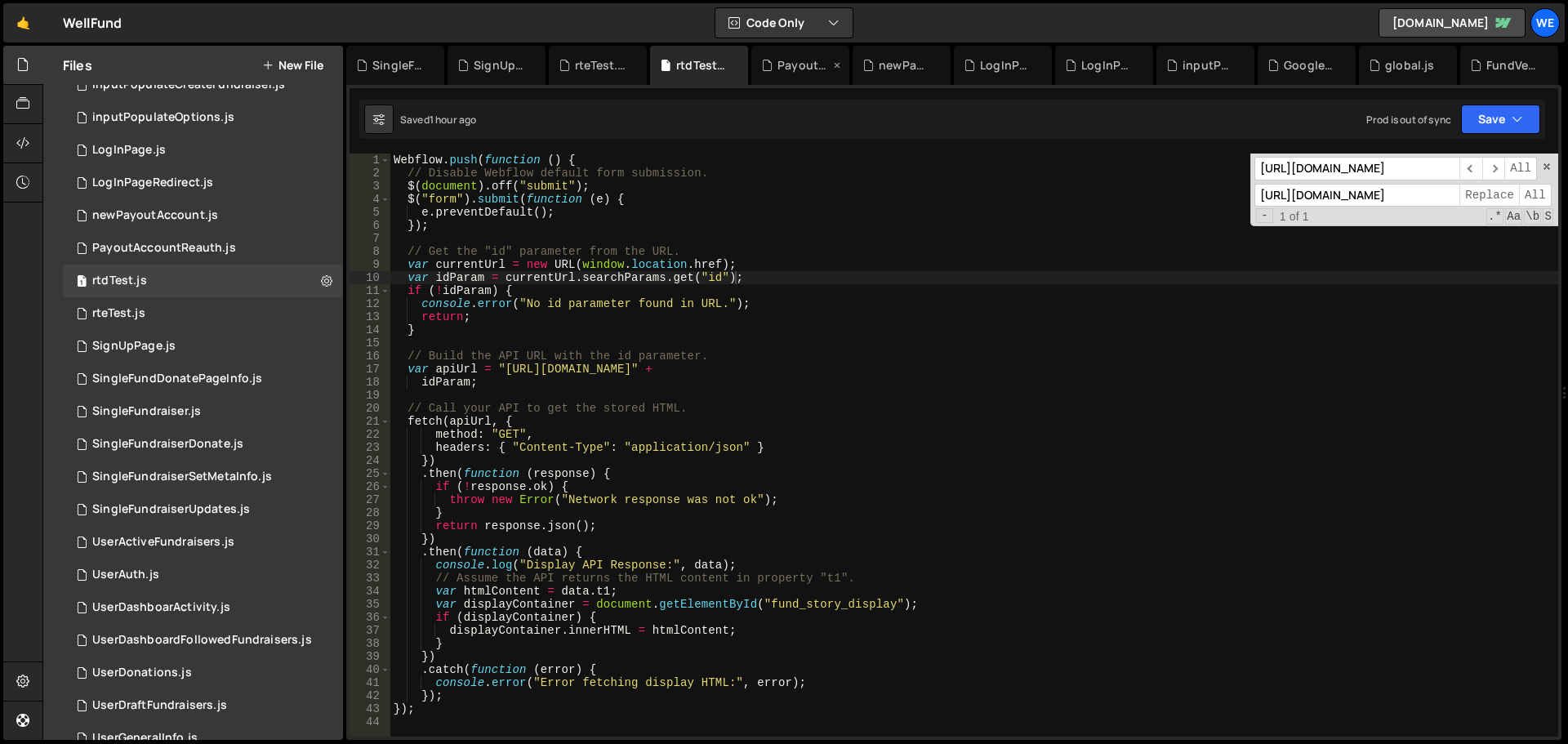
click at [794, 65] on div "PayoutAccountReauth.js" at bounding box center [803, 65] width 52 height 16
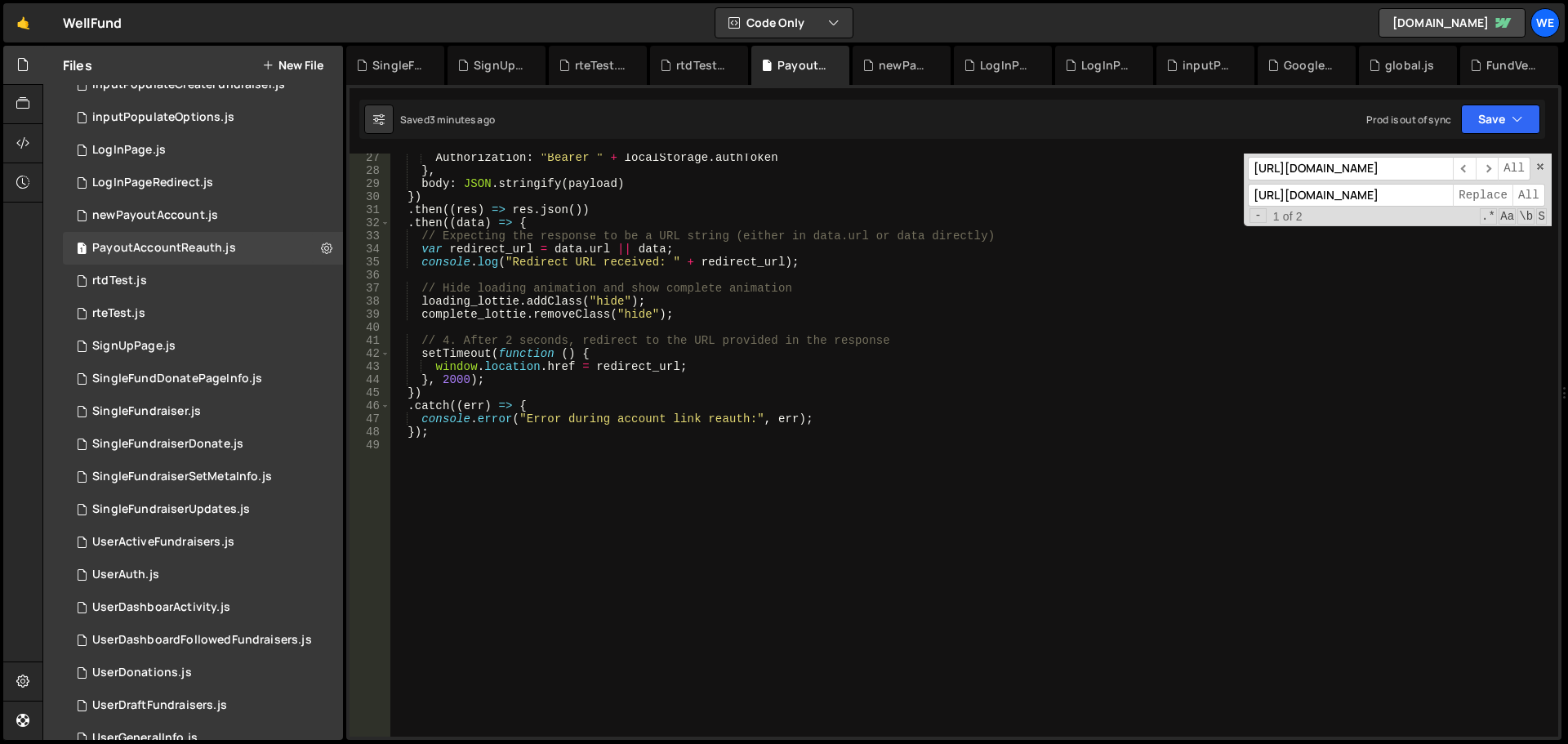
click at [835, 270] on div "Authorization : "Bearer " + localStorage . authToken } , body : JSON . stringif…" at bounding box center [972, 456] width 1162 height 610
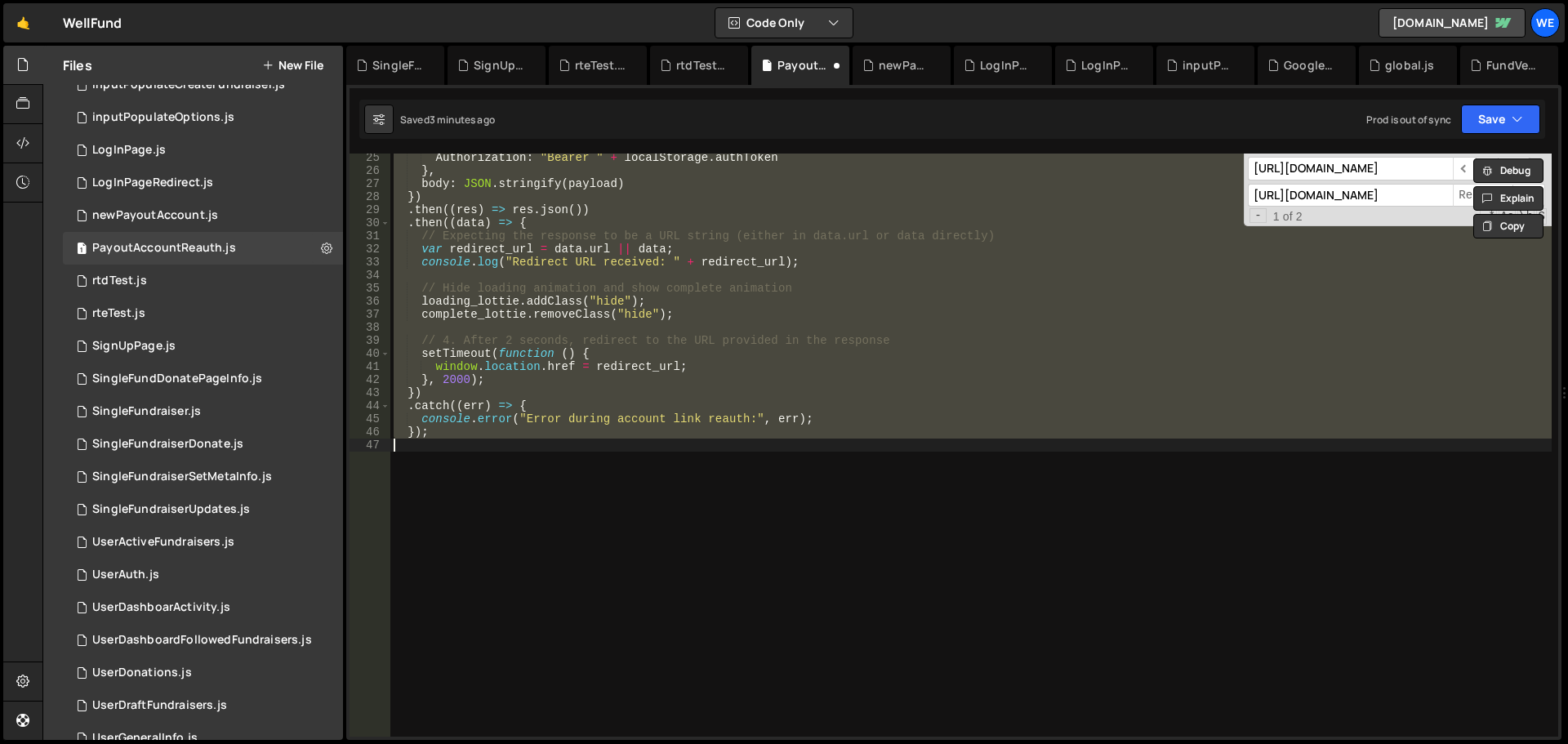
type textarea "fetch("[URL][DOMAIN_NAME]", {"
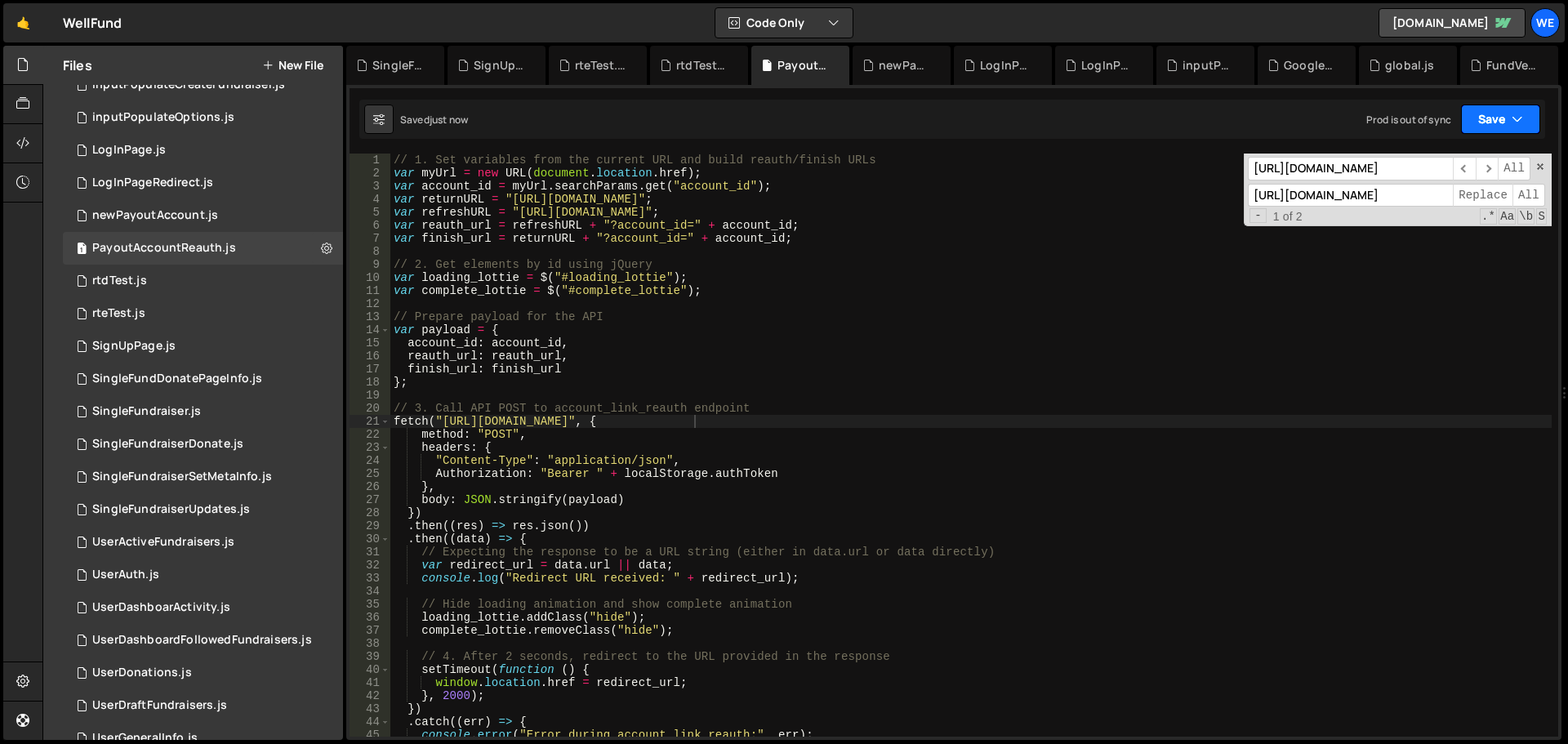
click at [1509, 112] on button "Save" at bounding box center [1501, 119] width 79 height 30
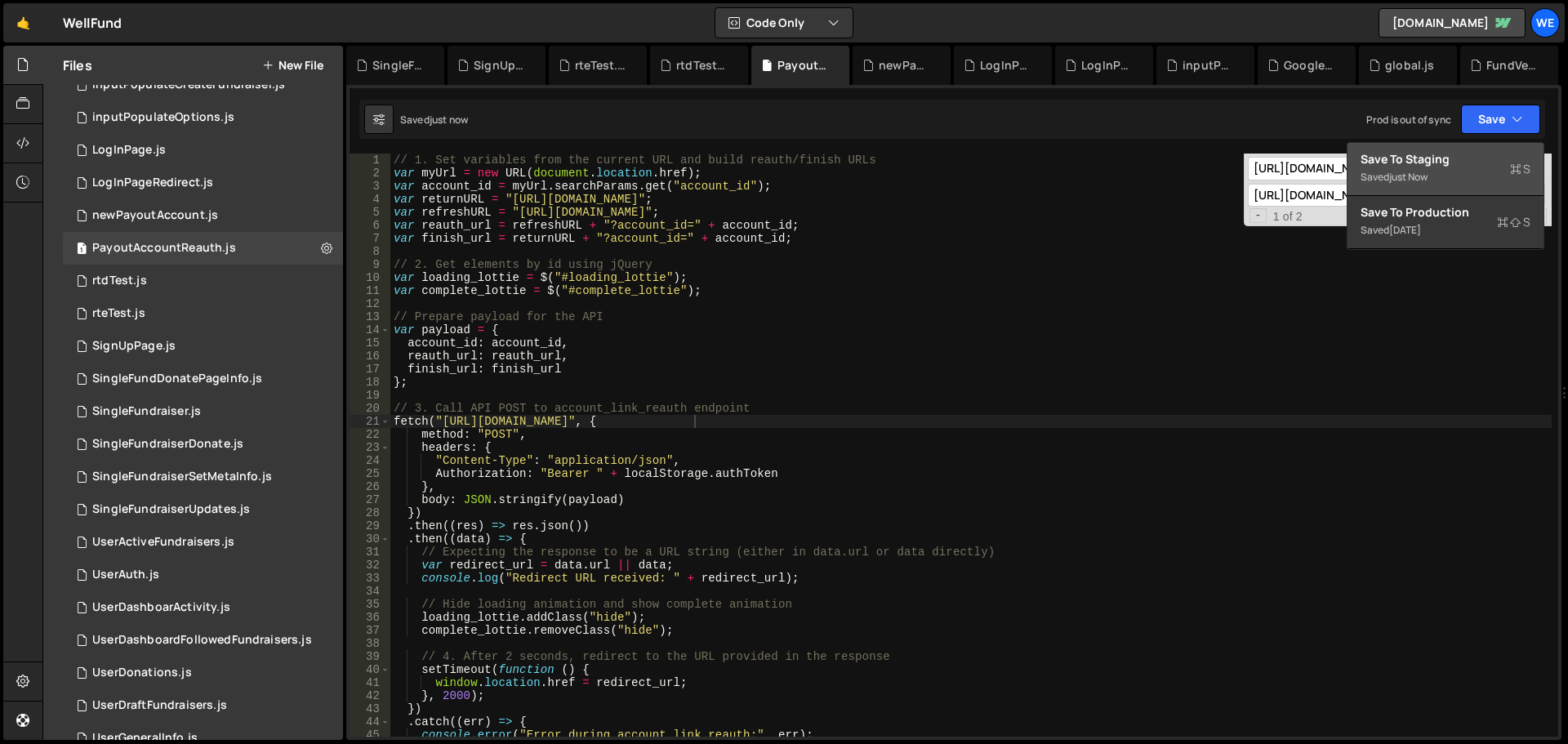
click at [1449, 155] on div "Save to Staging S" at bounding box center [1446, 160] width 170 height 16
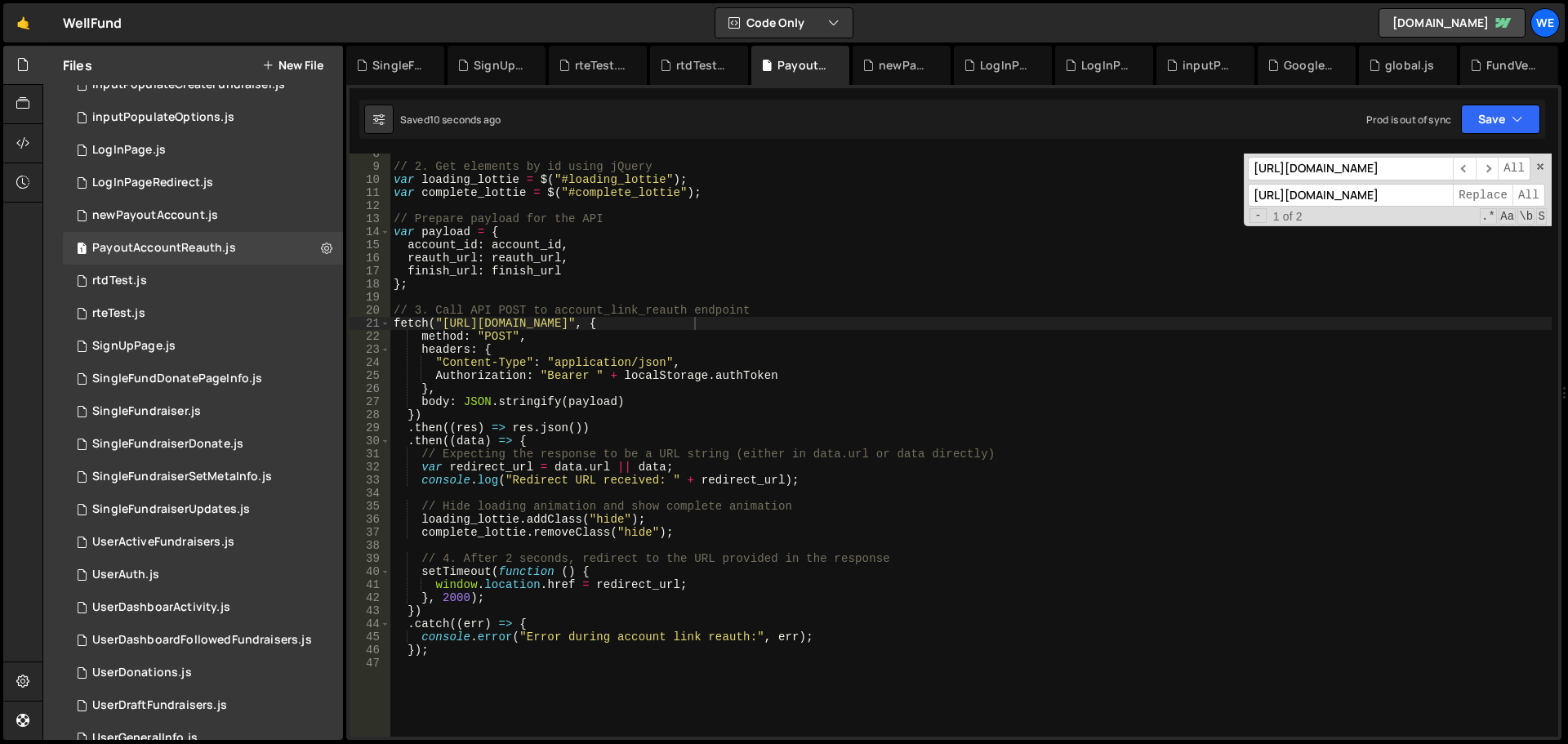
scroll to position [147, 0]
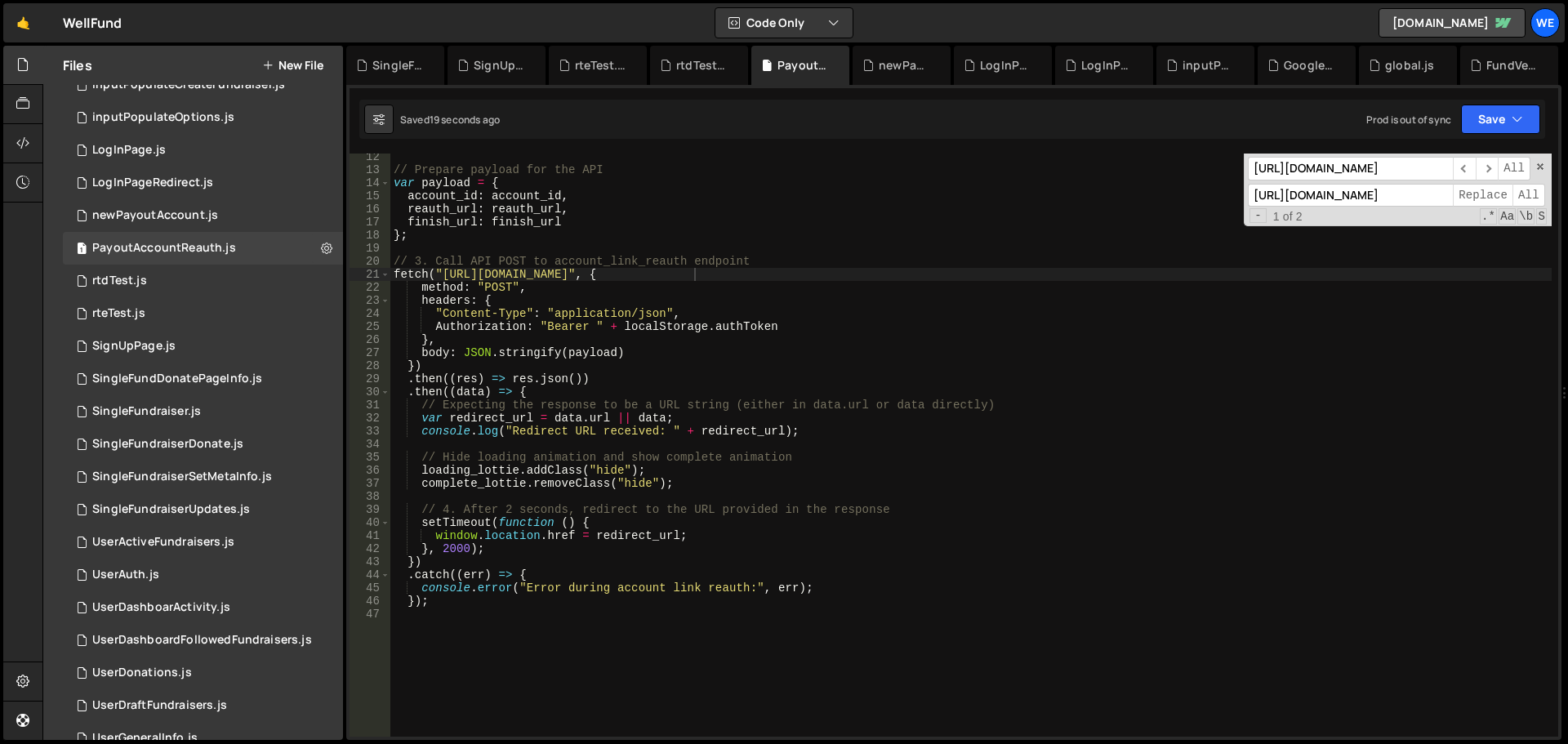
drag, startPoint x: 381, startPoint y: 63, endPoint x: 453, endPoint y: 160, distance: 120.8
click at [381, 63] on div "SingleFundDonatePageInfo.js" at bounding box center [398, 65] width 52 height 16
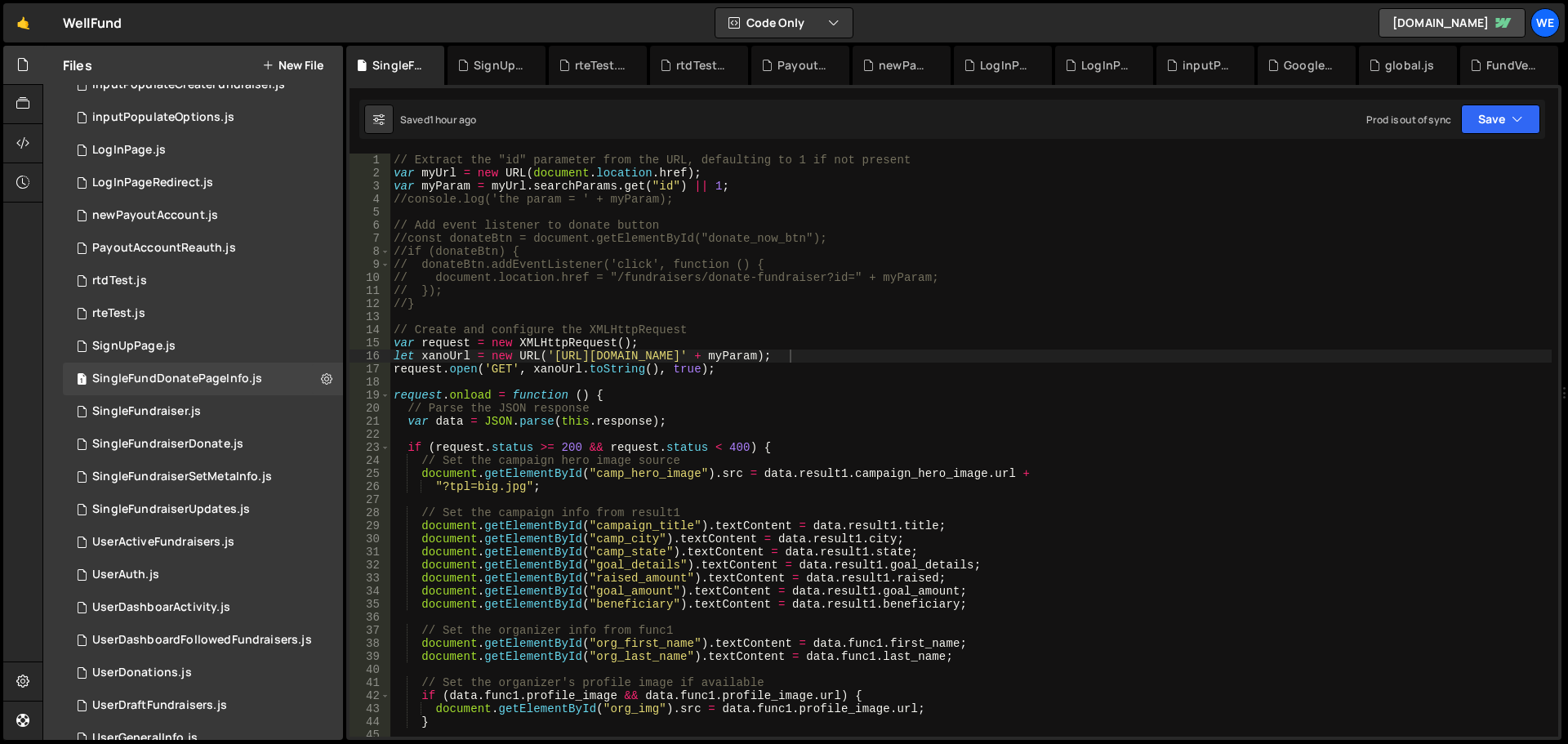
click at [729, 288] on div "// Extract the "id" parameter from the URL, defaulting to 1 if not present var …" at bounding box center [972, 458] width 1162 height 610
type textarea "request.send();"
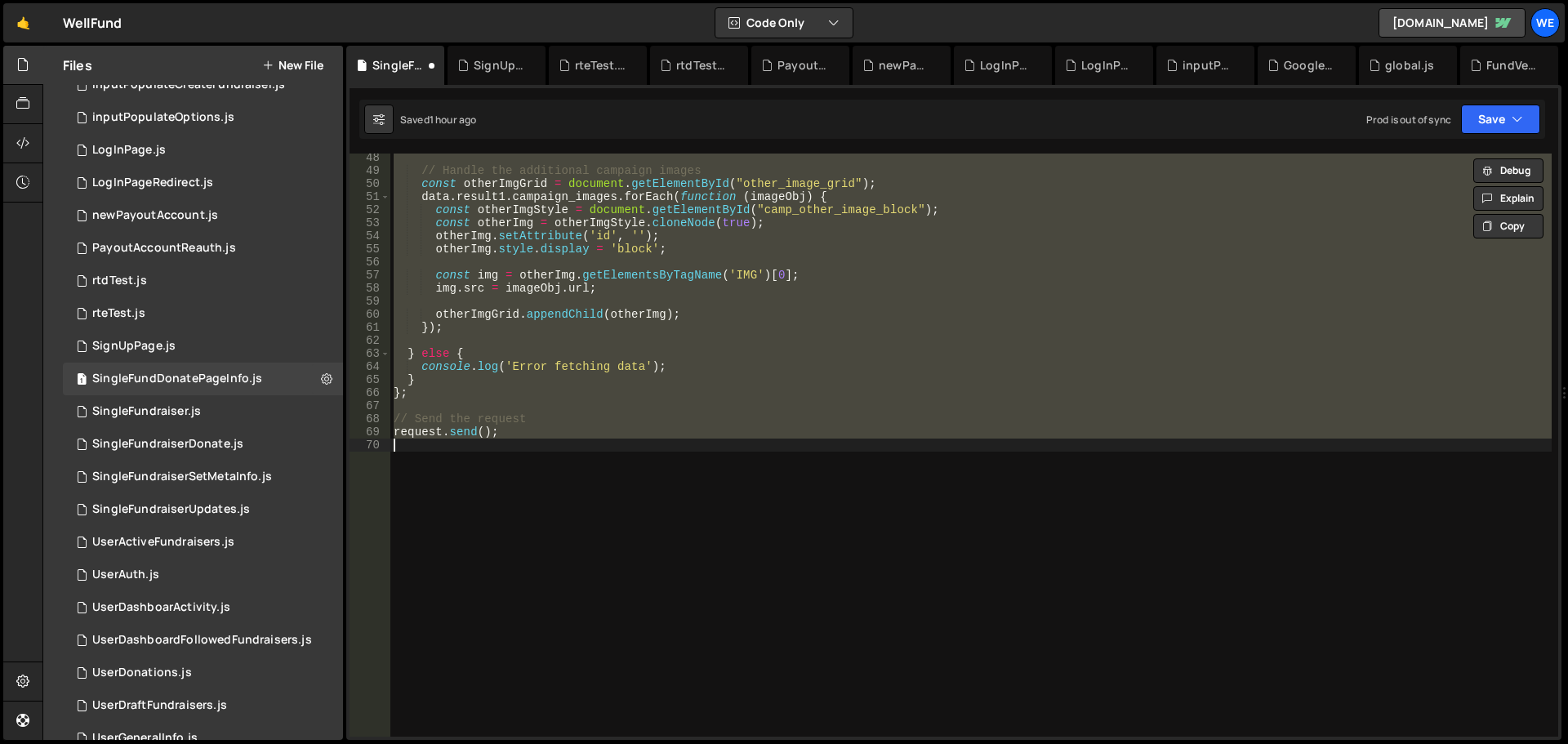
scroll to position [617, 0]
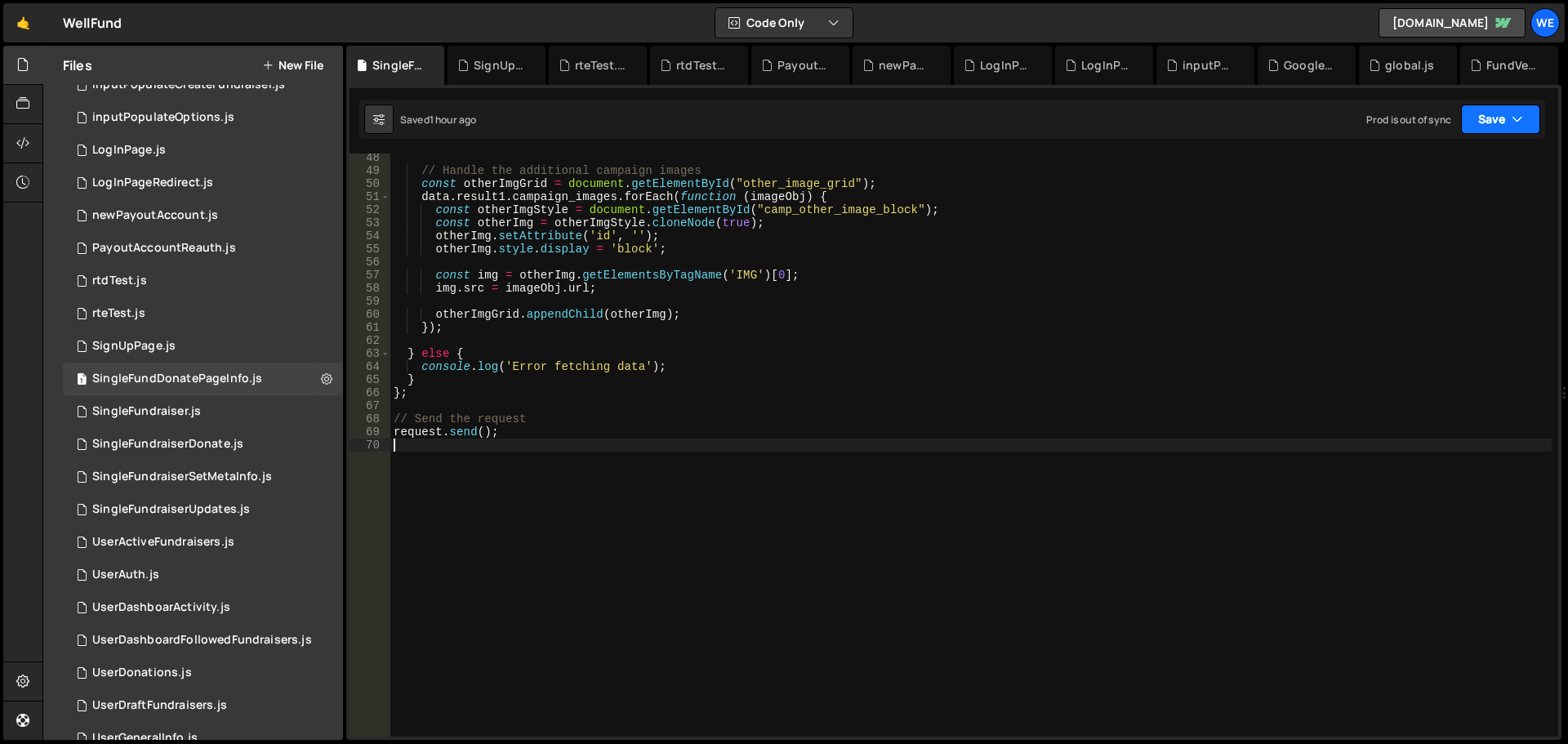
click at [1488, 126] on button "Save" at bounding box center [1501, 119] width 79 height 30
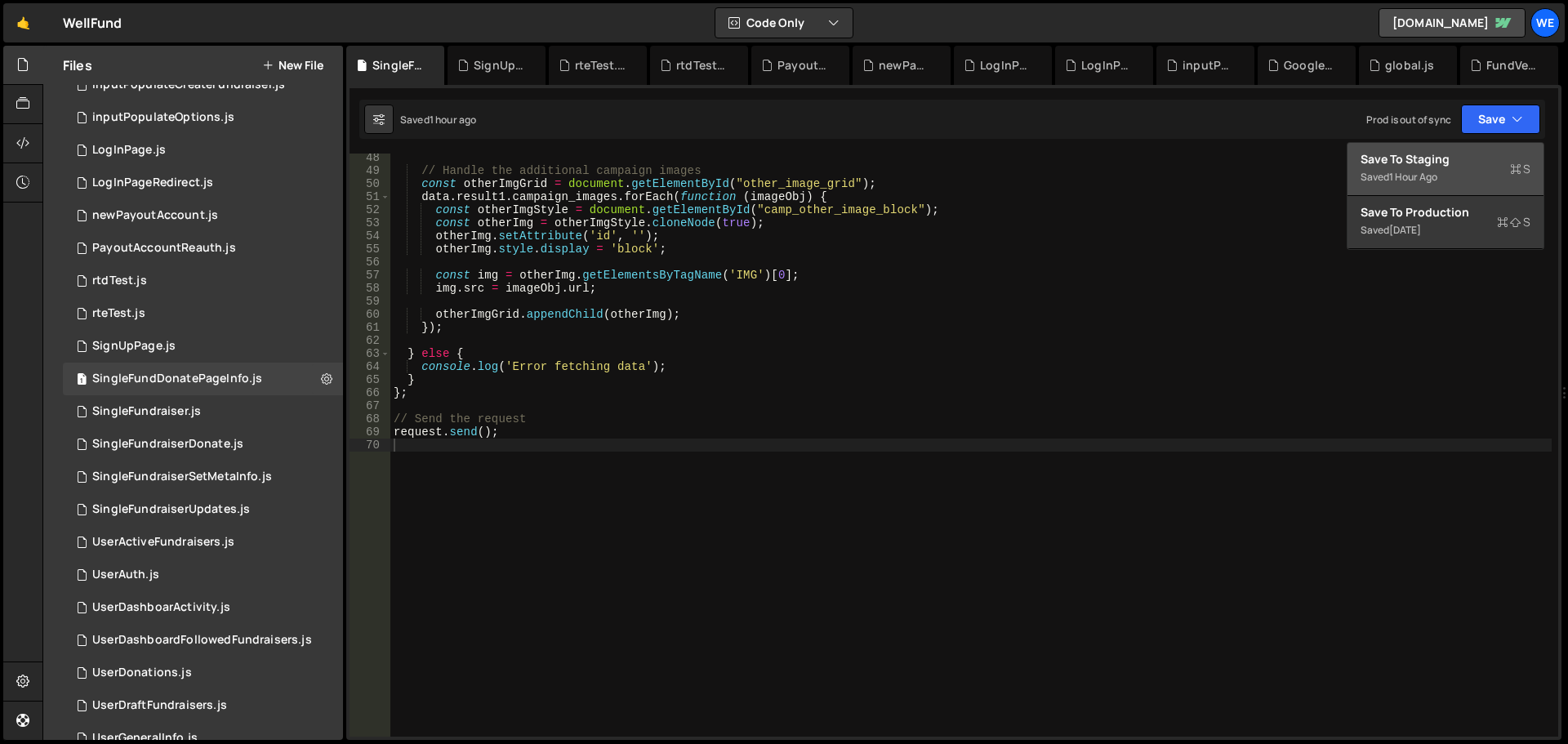
click at [1468, 156] on div "Save to Staging S" at bounding box center [1446, 160] width 170 height 16
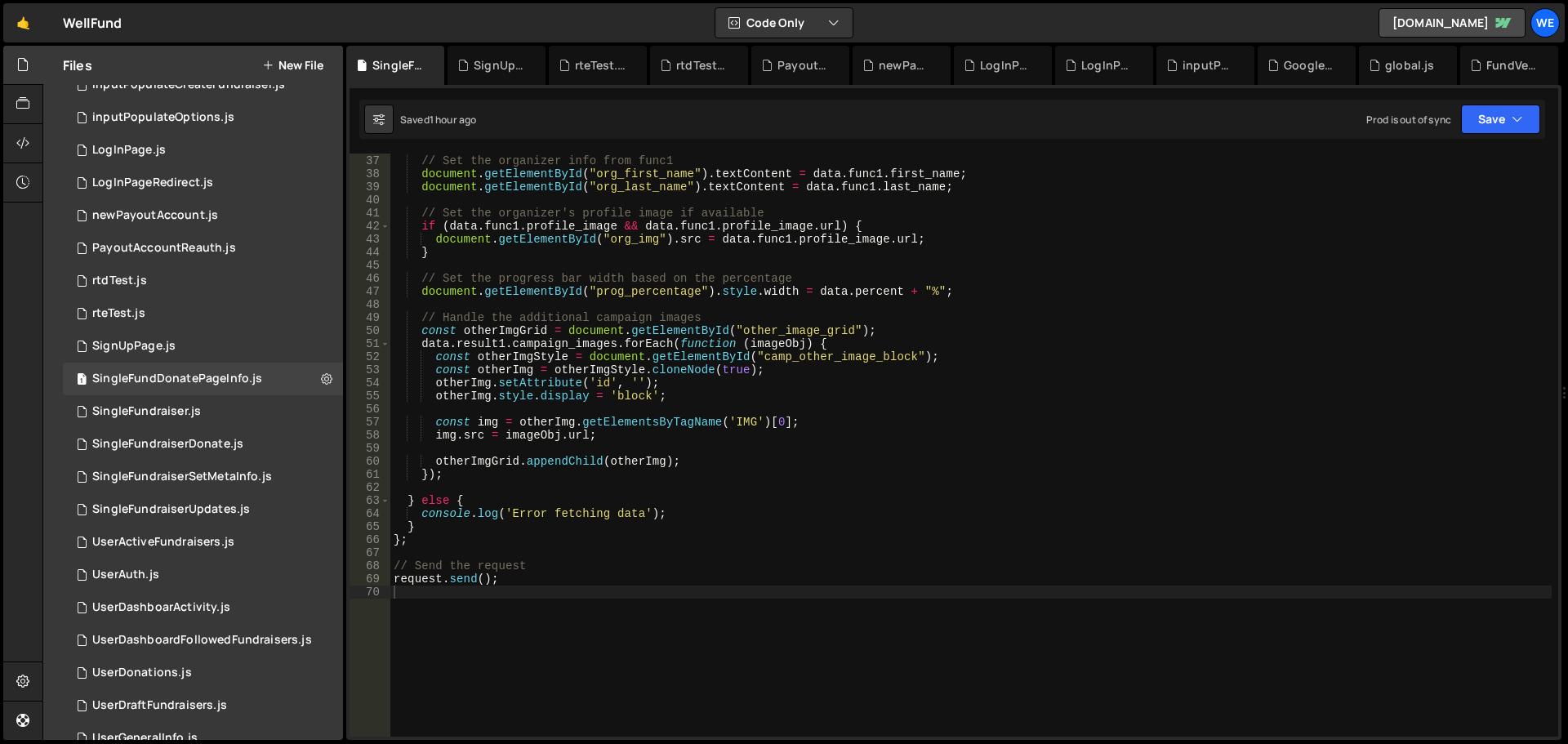
type textarea "// Set the organizer's profile image if available"
click at [605, 207] on div "// Set the organizer info from func1 document . getElementById ( "org_first_nam…" at bounding box center [972, 446] width 1162 height 610
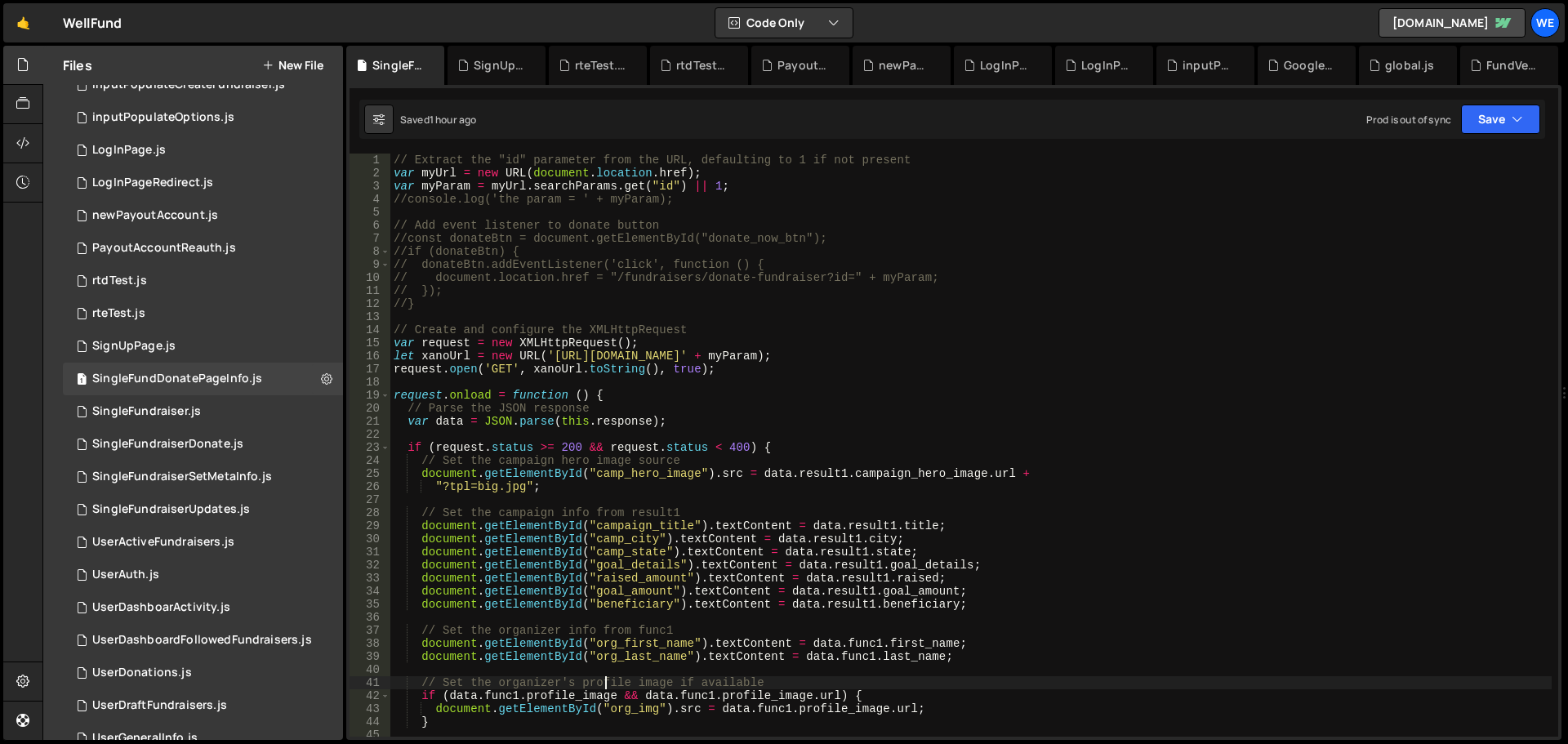
scroll to position [0, 0]
click at [788, 64] on div "PayoutAccountReauth.js" at bounding box center [803, 65] width 52 height 16
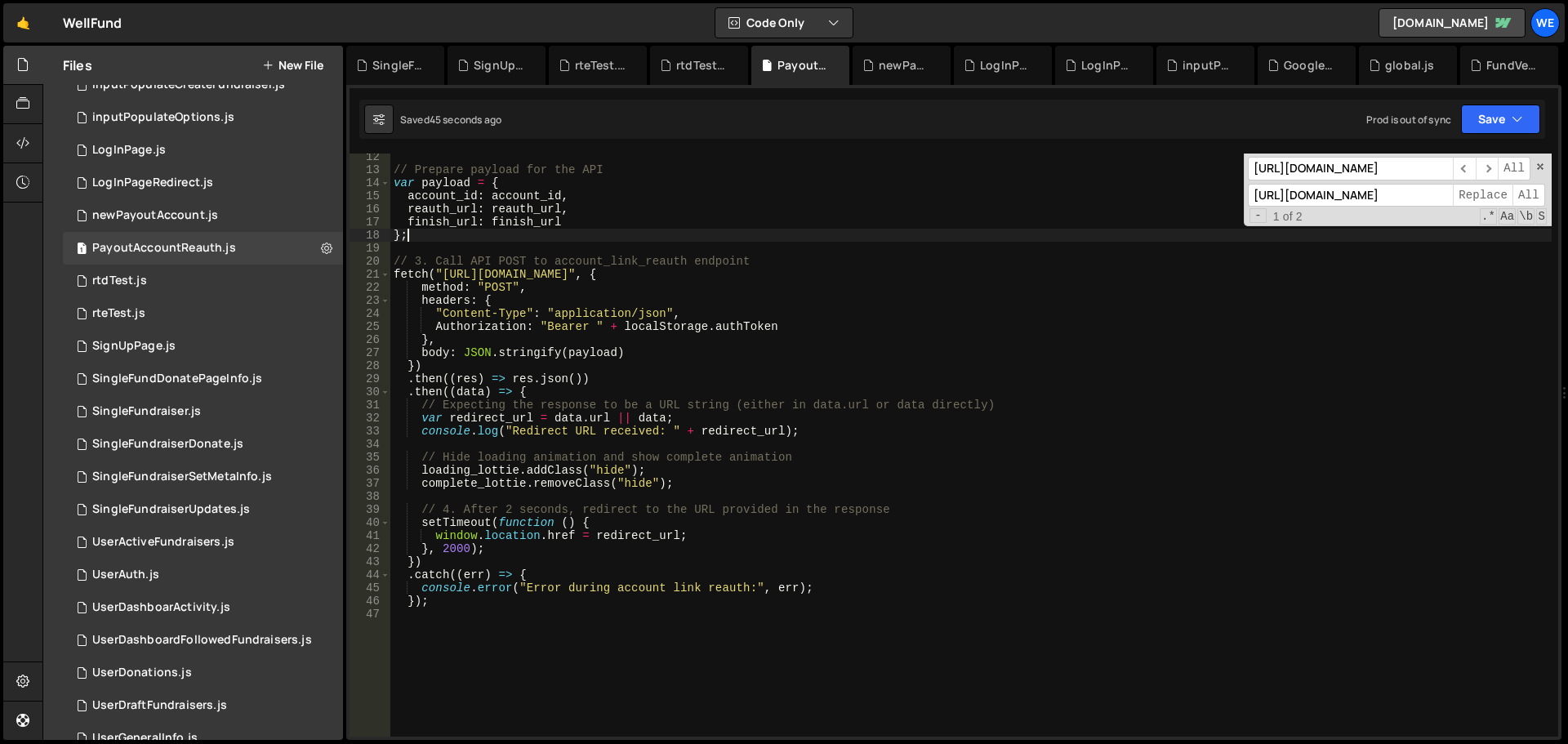
click at [841, 240] on div "// Prepare payload for the API var payload = { account_id : account_id , reauth…" at bounding box center [972, 455] width 1162 height 610
drag, startPoint x: 441, startPoint y: 278, endPoint x: 694, endPoint y: 276, distance: 253.0
click at [694, 276] on div "// Prepare payload for the API var payload = { account_id : account_id , reauth…" at bounding box center [972, 455] width 1162 height 610
type textarea "fetch("[URL][DOMAIN_NAME]", {"
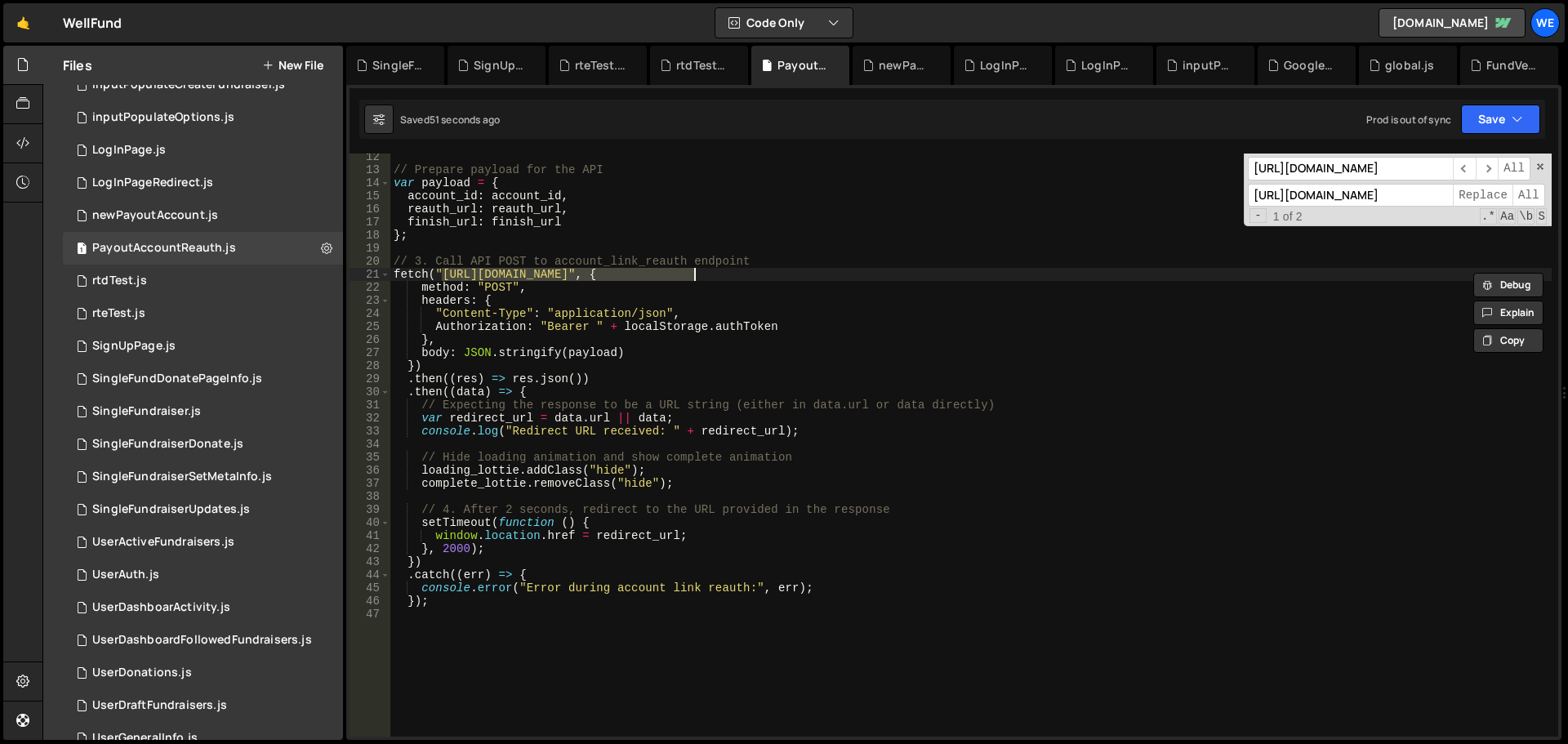
click at [1362, 173] on input "[URL][DOMAIN_NAME]" at bounding box center [1350, 169] width 205 height 23
paste input "[DOMAIN_NAME]"
type input "[URL][DOMAIN_NAME]"
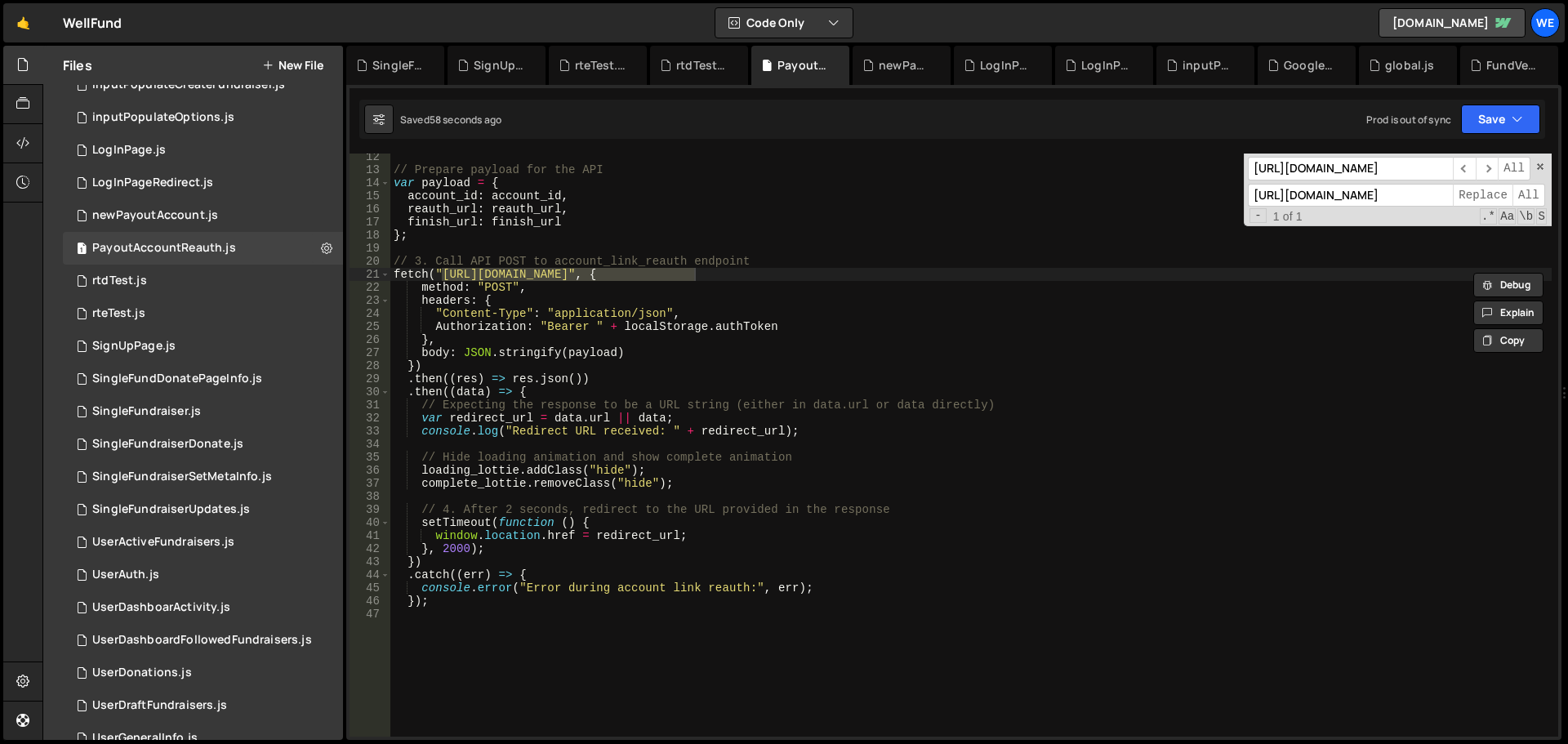
click at [1356, 198] on input "[URL][DOMAIN_NAME]" at bounding box center [1350, 195] width 205 height 23
paste input "xru1-ldop-hv9n.n7e.xano"
type input "[URL][DOMAIN_NAME]"
click at [1529, 195] on span "All" at bounding box center [1529, 195] width 32 height 23
click at [1171, 332] on div "// Prepare payload for the API var payload = { account_id : account_id , reauth…" at bounding box center [972, 455] width 1162 height 610
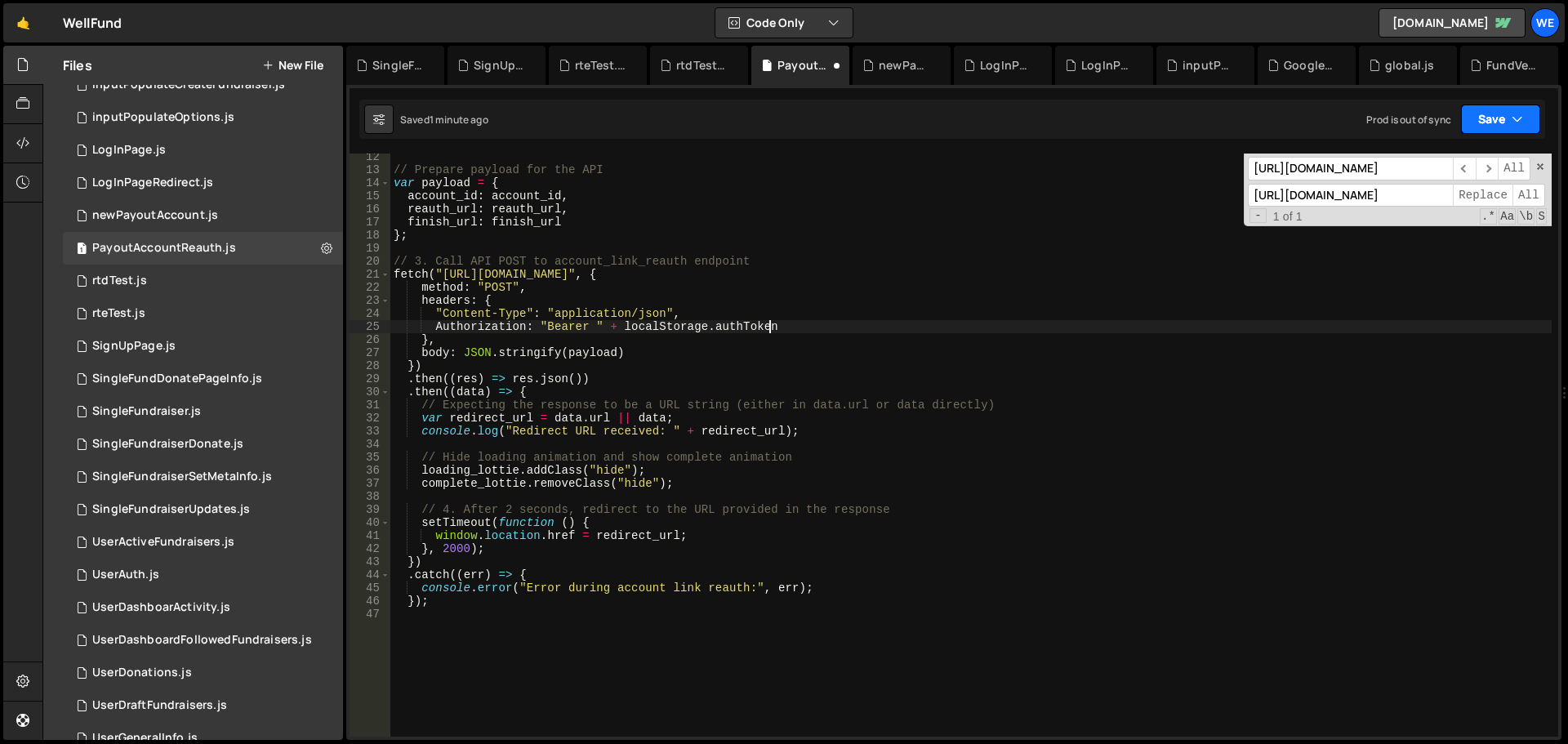
click at [1498, 122] on button "Save" at bounding box center [1501, 119] width 79 height 30
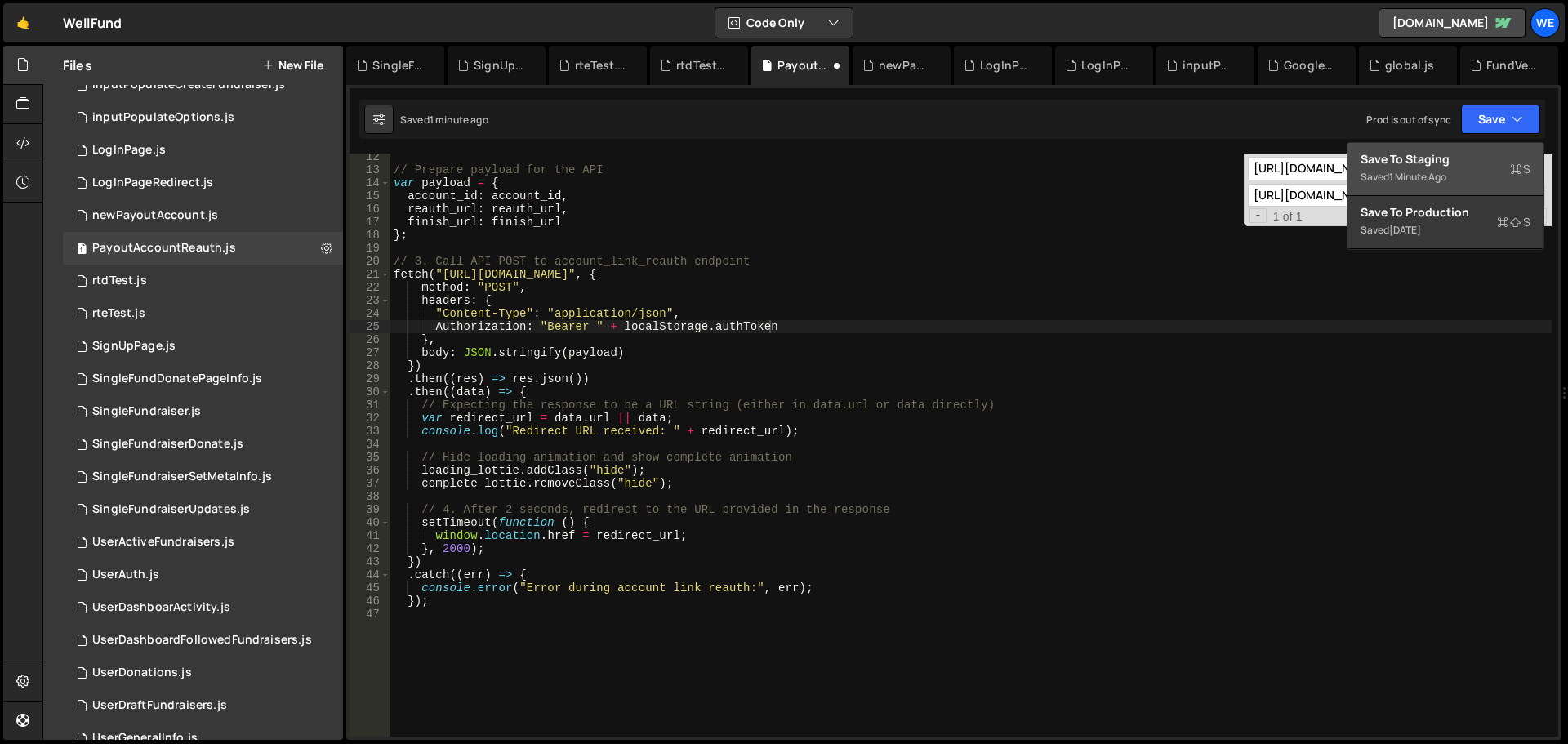
click at [1447, 171] on div "1 minute ago" at bounding box center [1418, 177] width 57 height 13
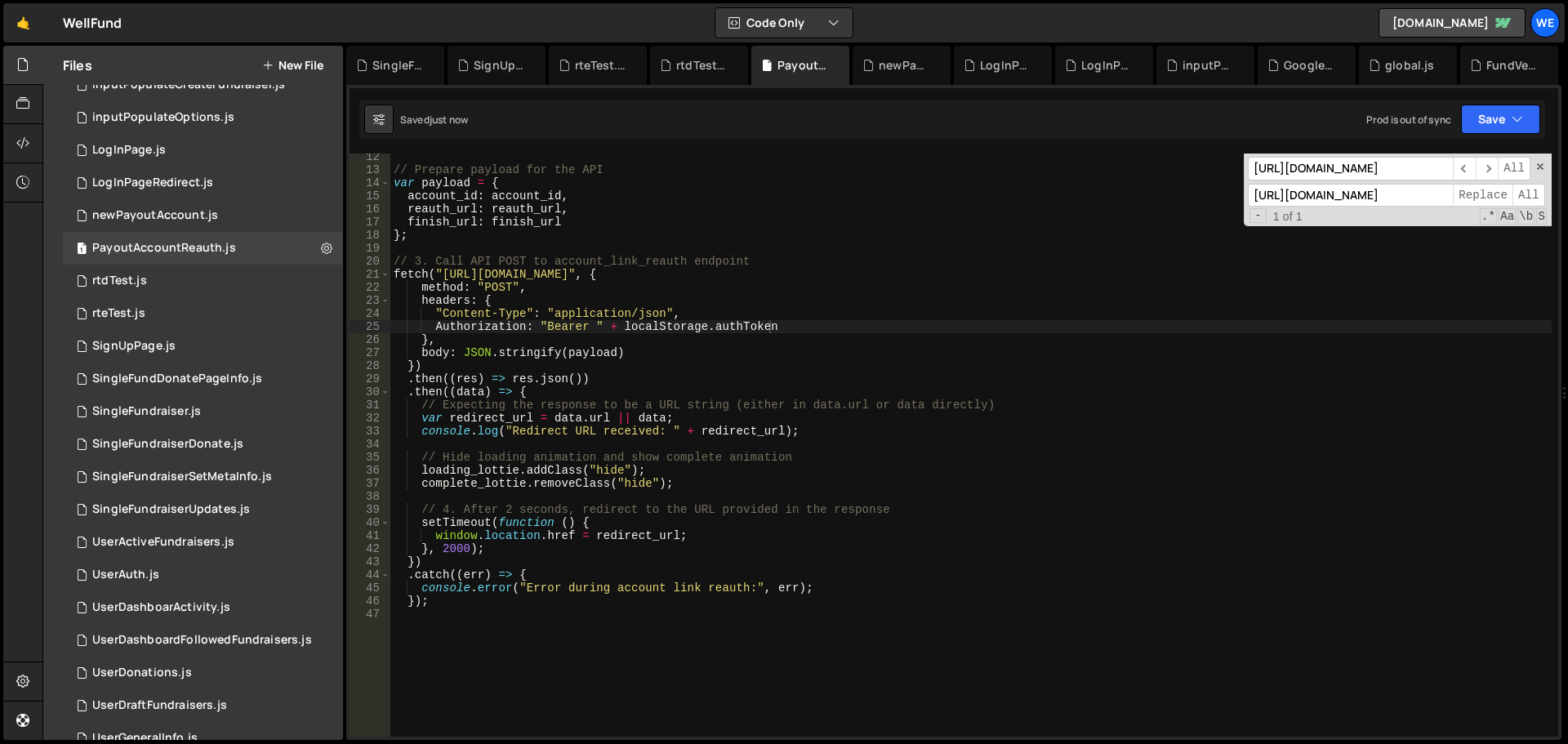
type textarea "headers: {"
click at [767, 304] on div "// Prepare payload for the API var payload = { account_id : account_id , reauth…" at bounding box center [972, 455] width 1162 height 610
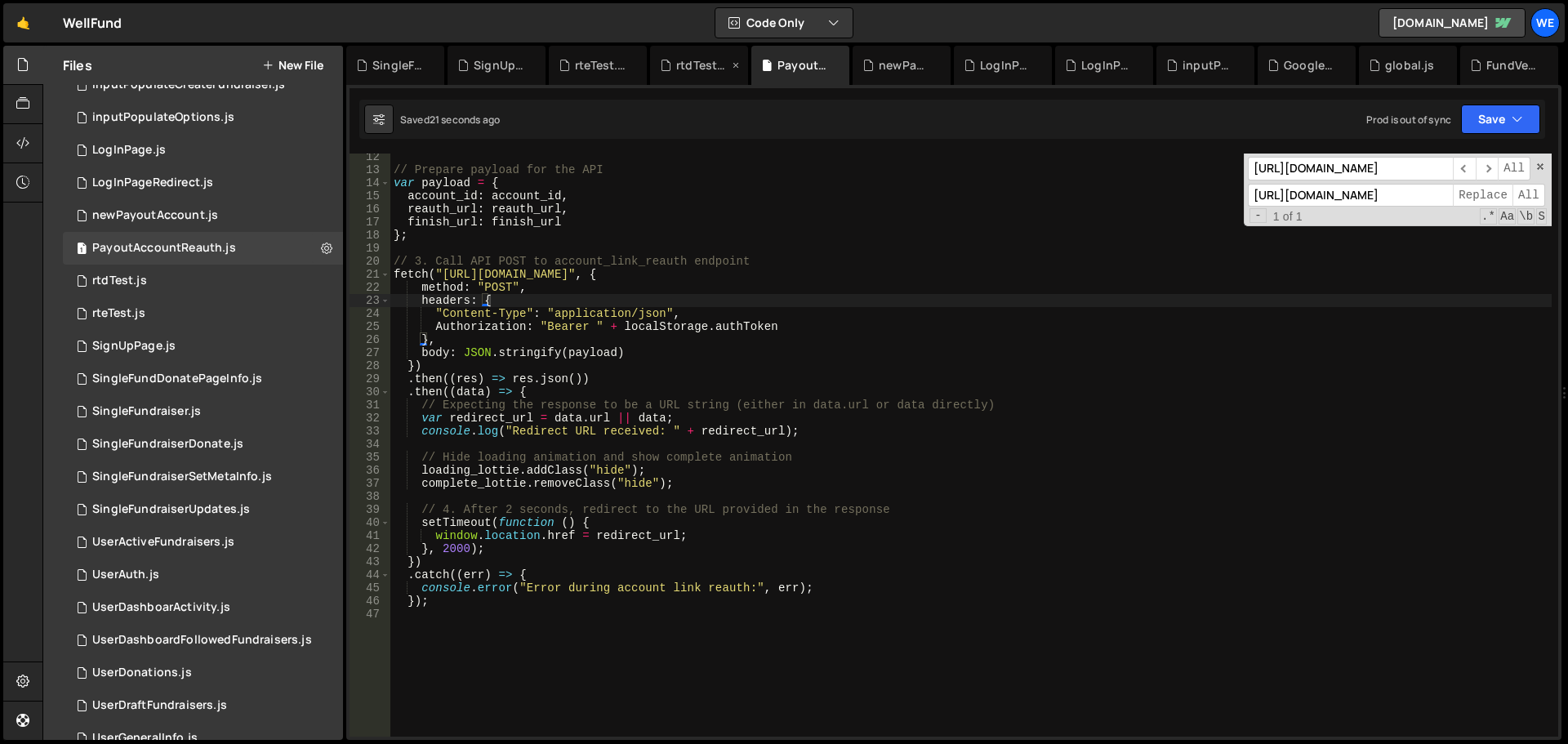
click at [705, 65] on div "rtdTest.js" at bounding box center [702, 65] width 52 height 16
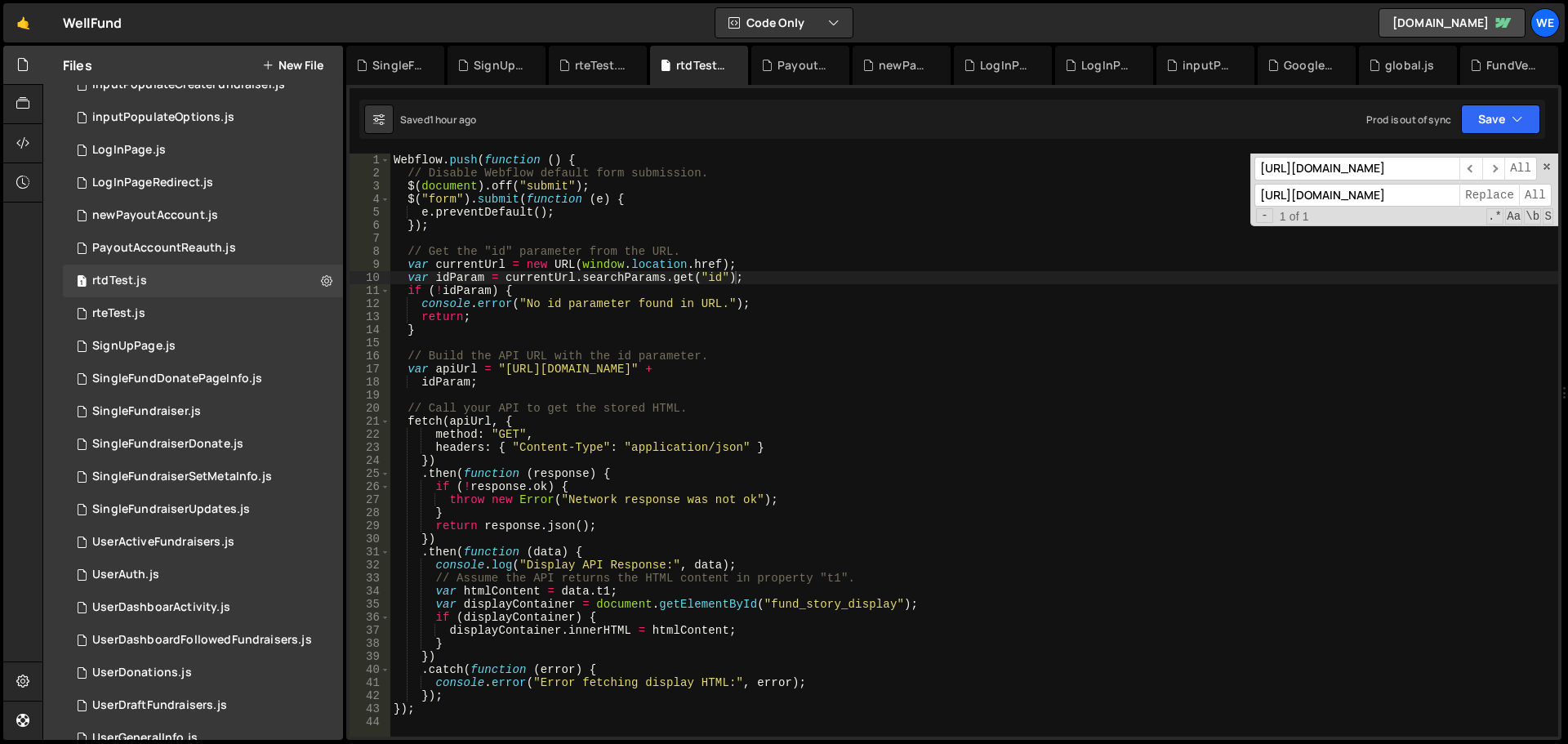
type textarea "var apiUrl = "[URL][DOMAIN_NAME]" +"
click at [499, 369] on div "Webflow . push ( function ( ) { // Disable Webflow default form submission. $ (…" at bounding box center [975, 458] width 1168 height 610
drag, startPoint x: 501, startPoint y: 367, endPoint x: 510, endPoint y: 391, distance: 25.6
click at [501, 366] on div "Webflow . push ( function ( ) { // Disable Webflow default form submission. $ (…" at bounding box center [975, 458] width 1168 height 610
click at [793, 66] on div "PayoutAccountReauth.js" at bounding box center [803, 65] width 52 height 16
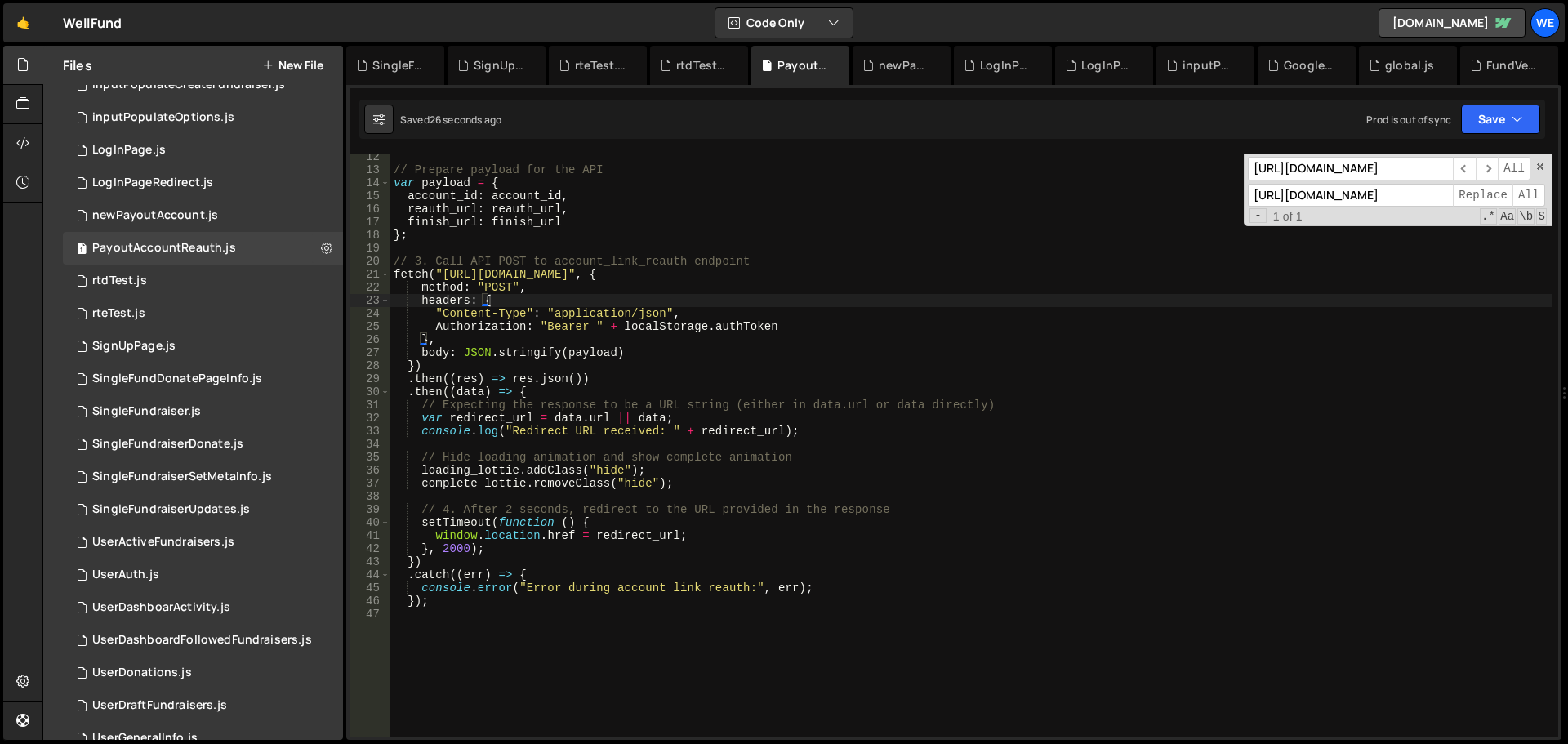
click at [905, 310] on div "// Prepare payload for the API var payload = { account_id : account_id , reauth…" at bounding box center [972, 455] width 1162 height 610
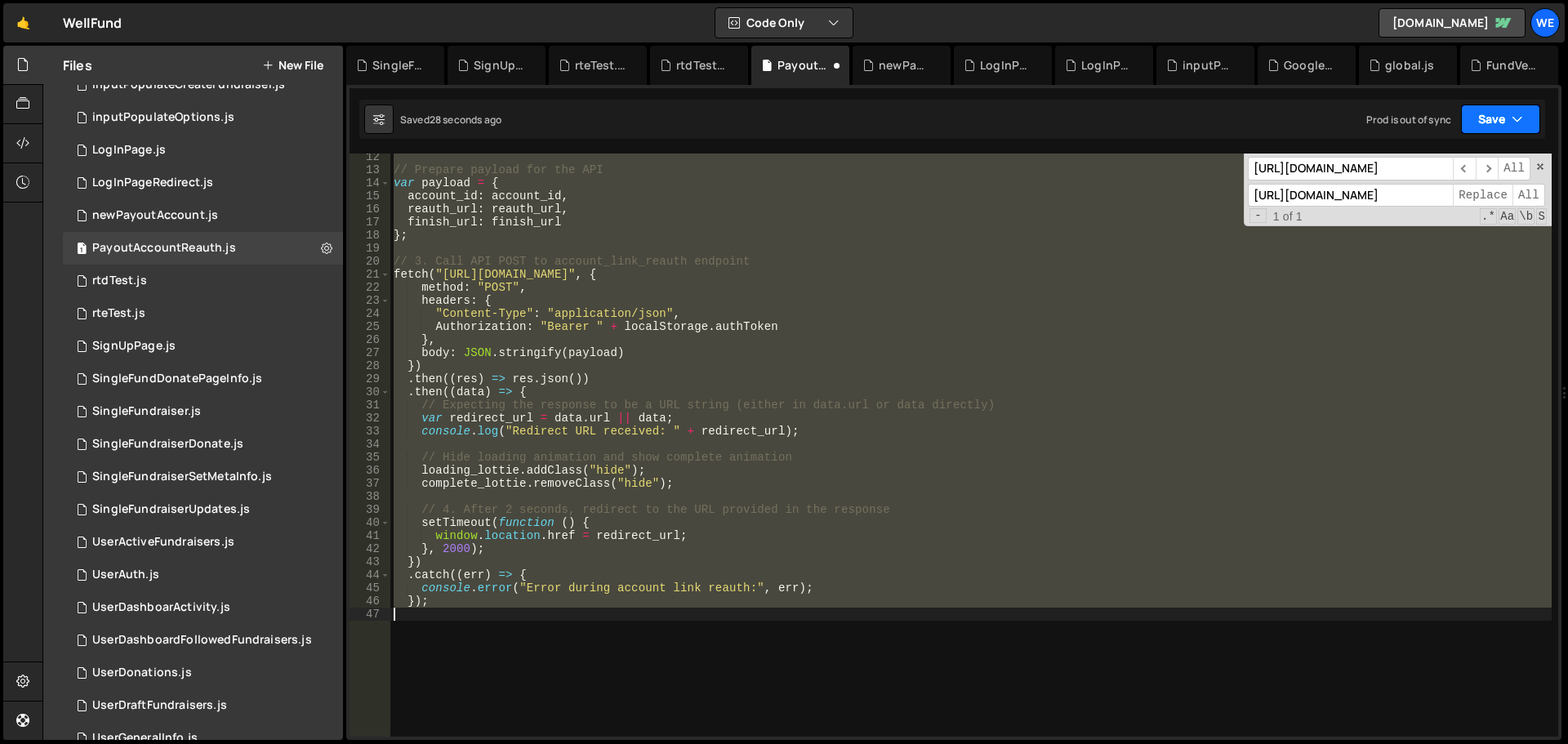
click at [1494, 114] on button "Save" at bounding box center [1501, 119] width 79 height 30
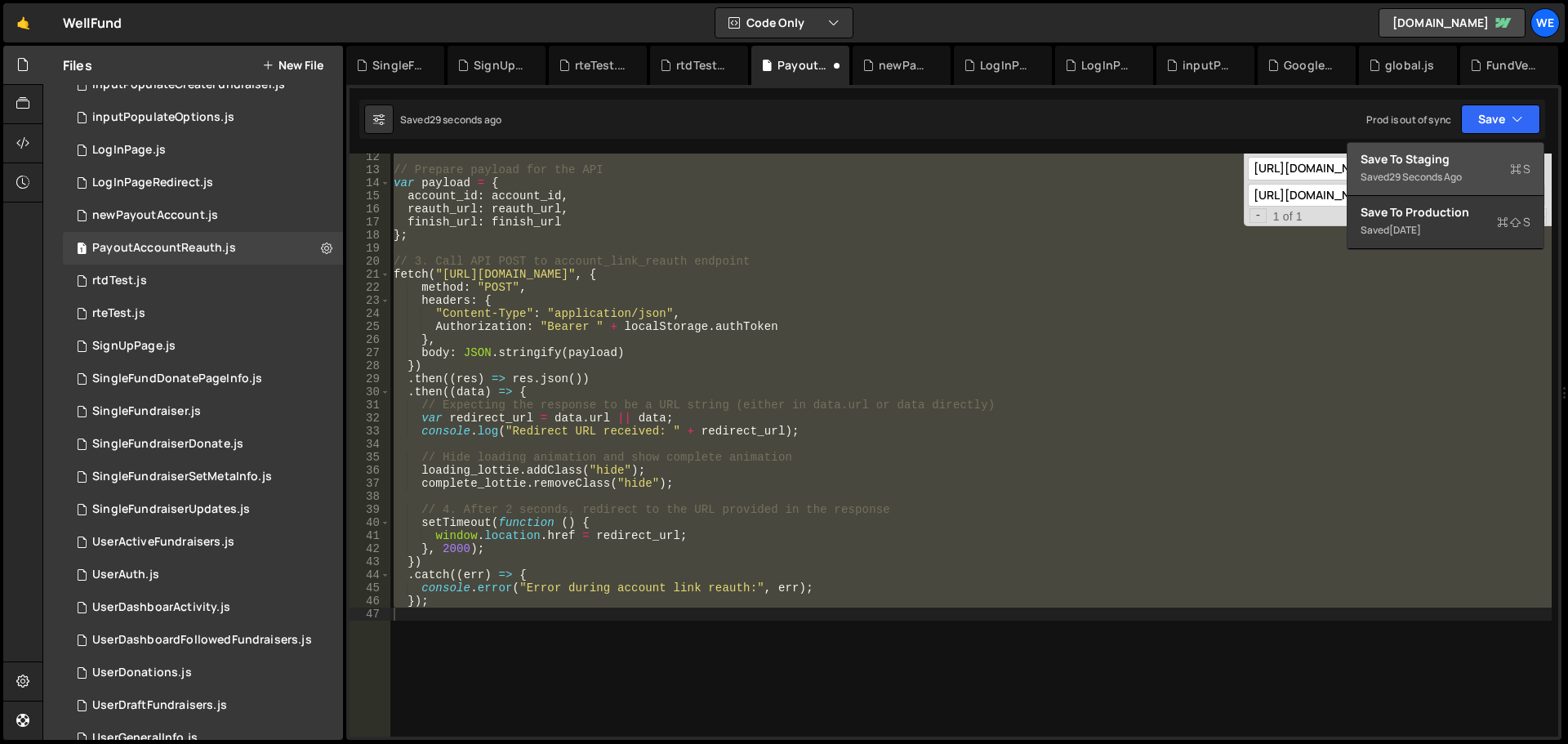
click at [1478, 159] on div "Save to Staging S" at bounding box center [1446, 160] width 170 height 16
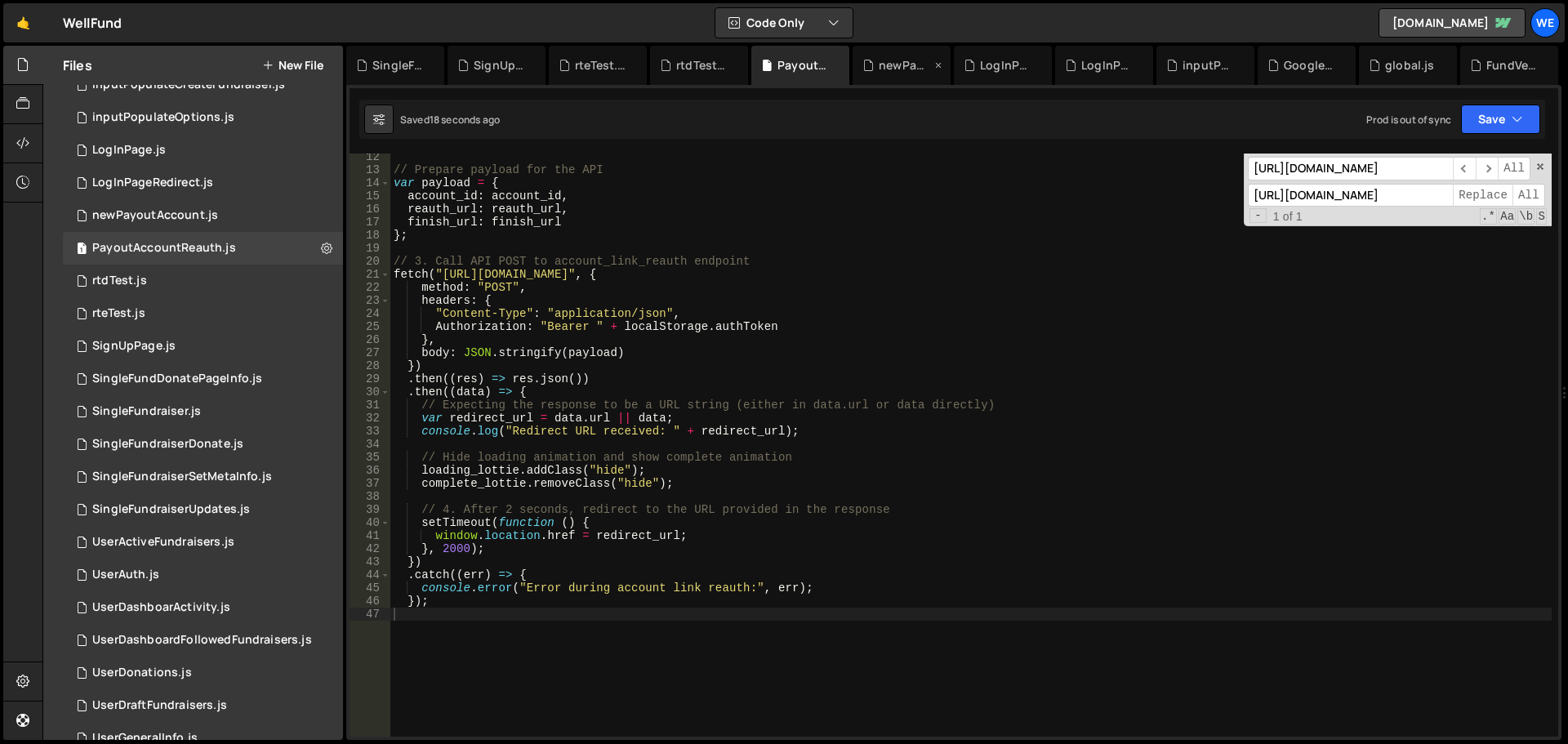
click at [879, 65] on div "newPayoutAccount.js" at bounding box center [905, 65] width 52 height 16
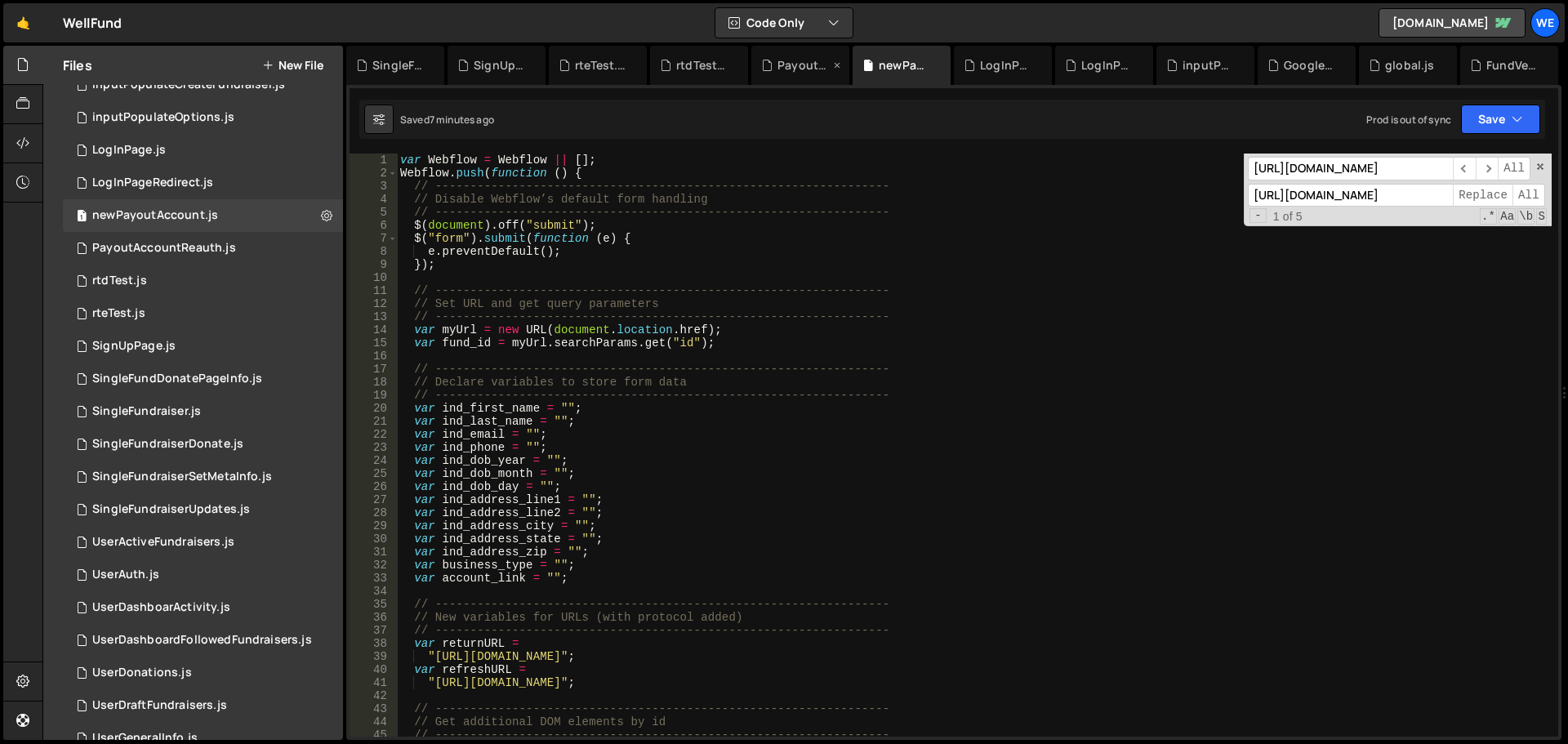
click at [789, 72] on div "PayoutAccountReauth.js" at bounding box center [803, 65] width 52 height 16
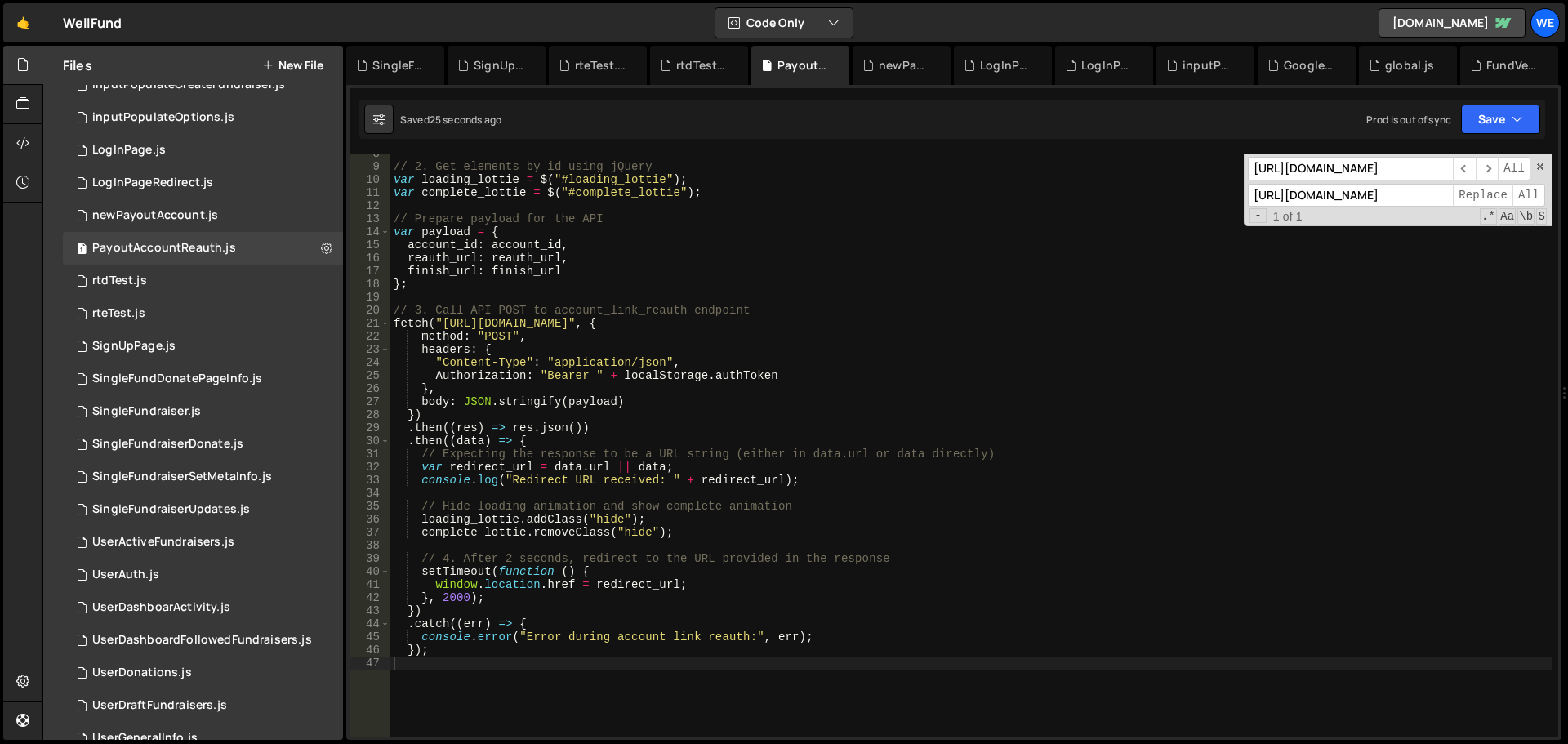
scroll to position [49, 0]
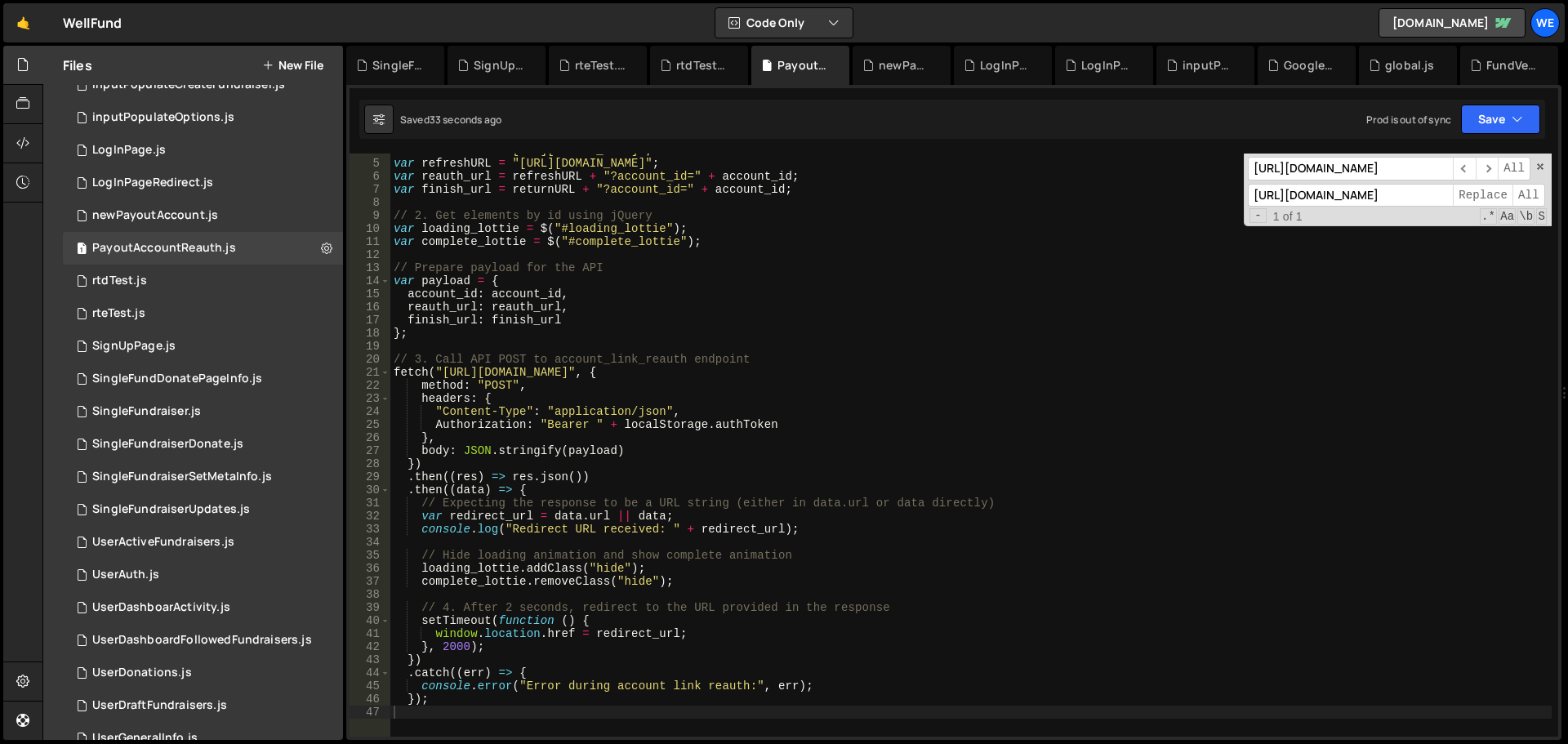
type textarea "reauth_url: reauth_url,"
drag, startPoint x: 798, startPoint y: 66, endPoint x: 678, endPoint y: 299, distance: 262.1
click at [679, 300] on div "var returnURL = "[URL][DOMAIN_NAME]" ; var refreshURL = "[URL][DOMAIN_NAME]" ; …" at bounding box center [972, 448] width 1162 height 610
click at [685, 65] on div "rtdTest.js" at bounding box center [702, 65] width 52 height 16
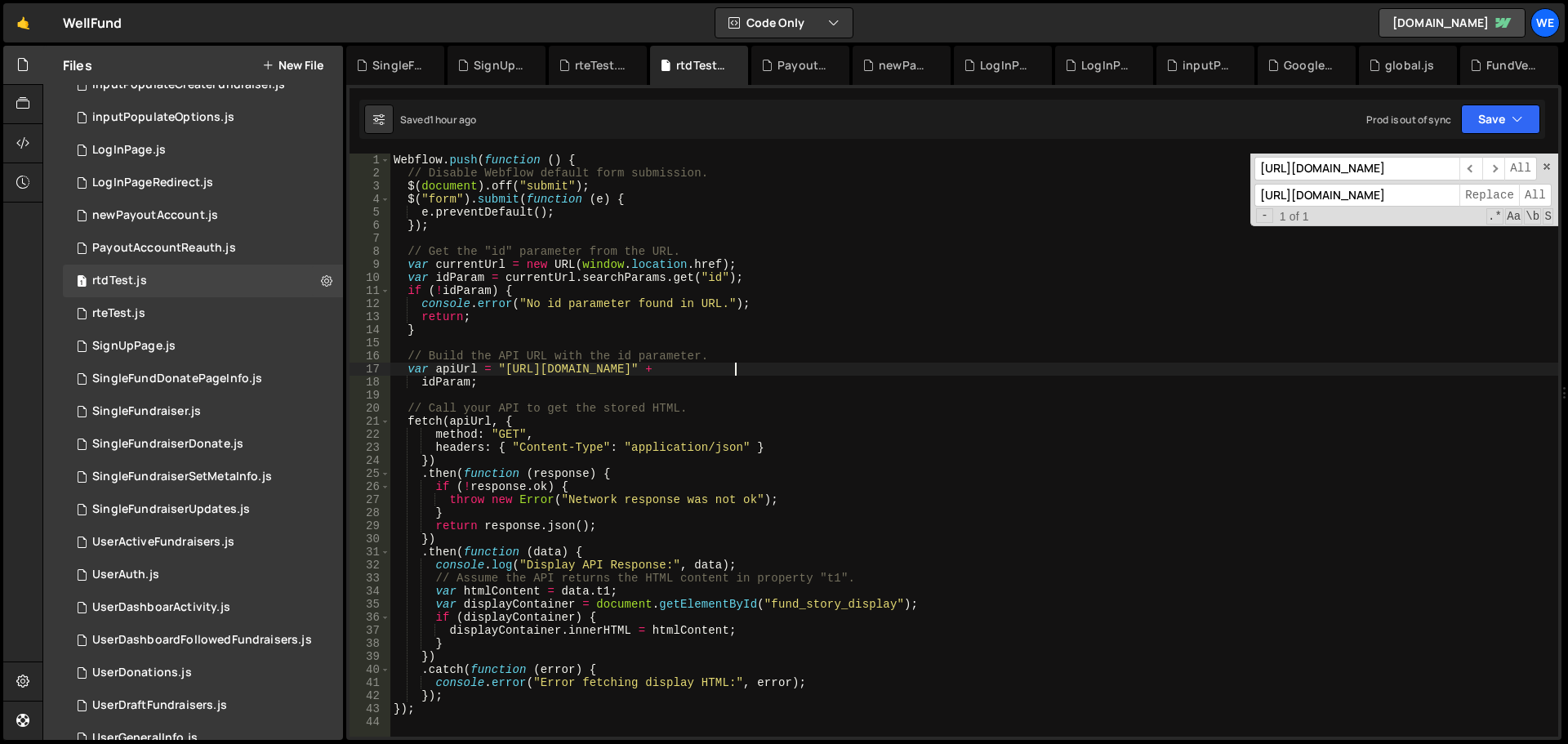
click at [732, 363] on div "Webflow . push ( function ( ) { // Disable Webflow default form submission. $ (…" at bounding box center [975, 458] width 1168 height 610
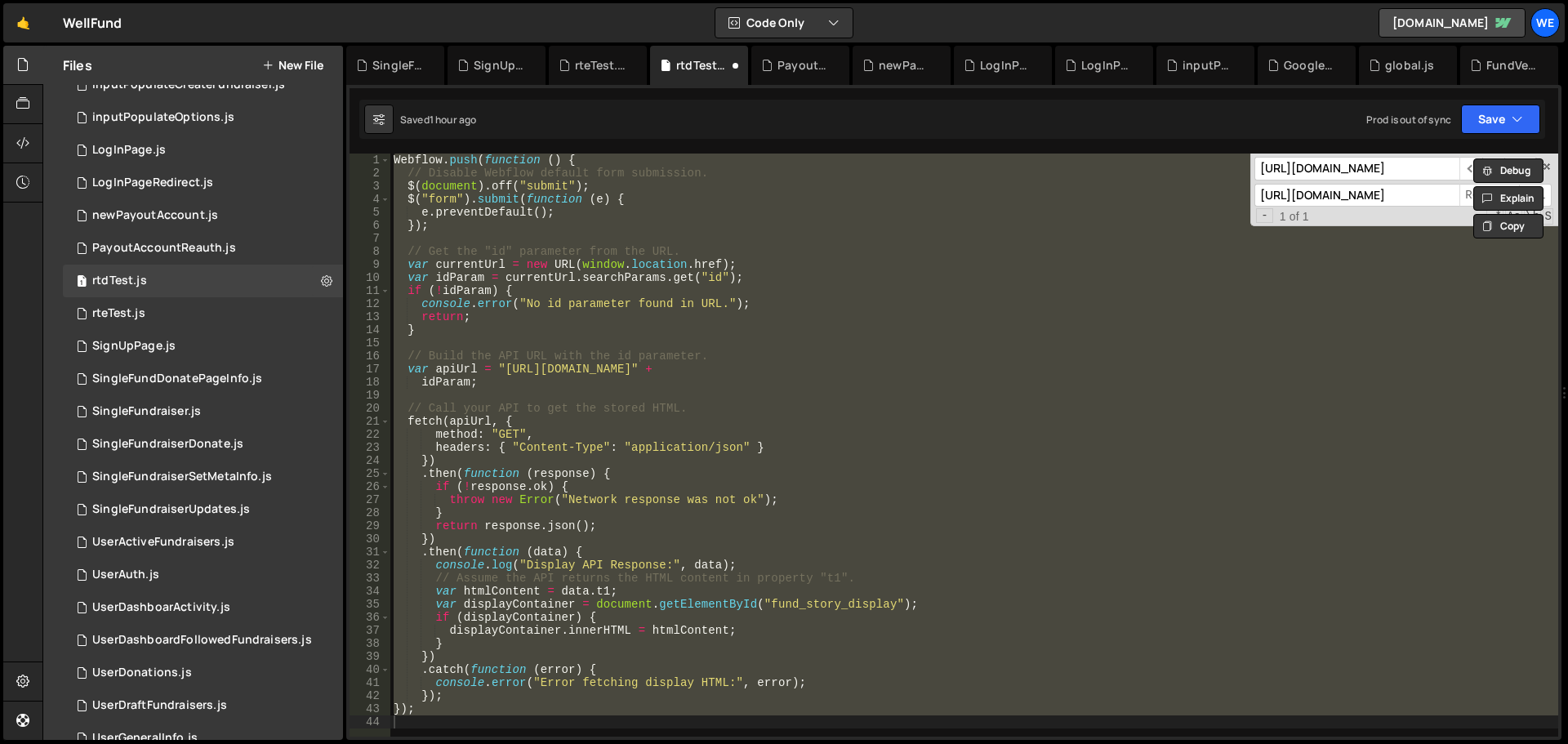
click at [1359, 193] on input "[URL][DOMAIN_NAME]" at bounding box center [1356, 195] width 205 height 23
click at [523, 357] on div "Webflow . push ( function ( ) { // Disable Webflow default form submission. $ (…" at bounding box center [975, 445] width 1168 height 584
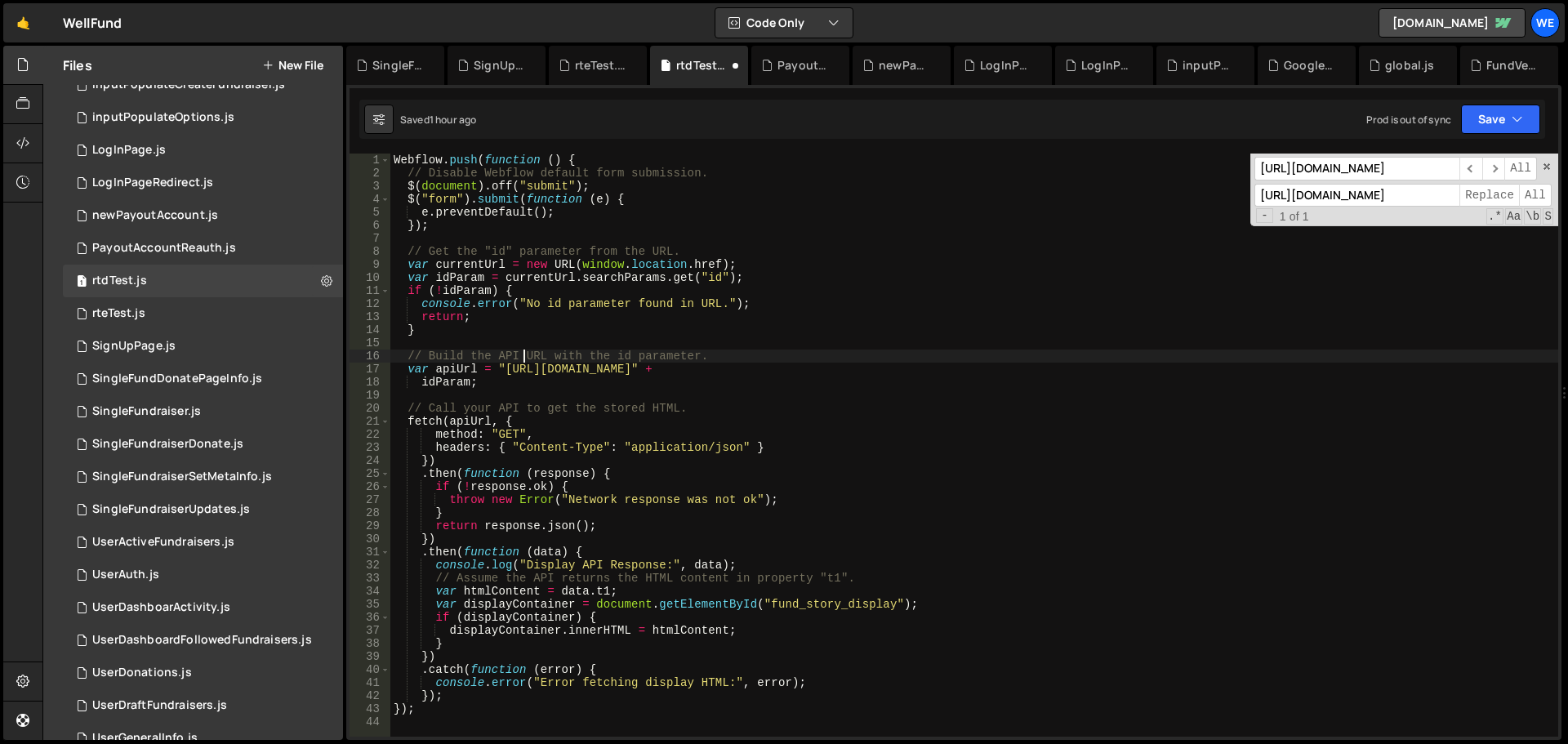
click at [504, 365] on div "Webflow . push ( function ( ) { // Disable Webflow default form submission. $ (…" at bounding box center [975, 458] width 1168 height 610
type textarea "var apiUrl = "[URL][DOMAIN_NAME]" +"
drag, startPoint x: 502, startPoint y: 368, endPoint x: 534, endPoint y: 390, distance: 38.8
click at [502, 368] on div "Webflow . push ( function ( ) { // Disable Webflow default form submission. $ (…" at bounding box center [975, 458] width 1168 height 610
click at [741, 367] on div "Webflow . push ( function ( ) { // Disable Webflow default form submission. $ (…" at bounding box center [975, 458] width 1168 height 610
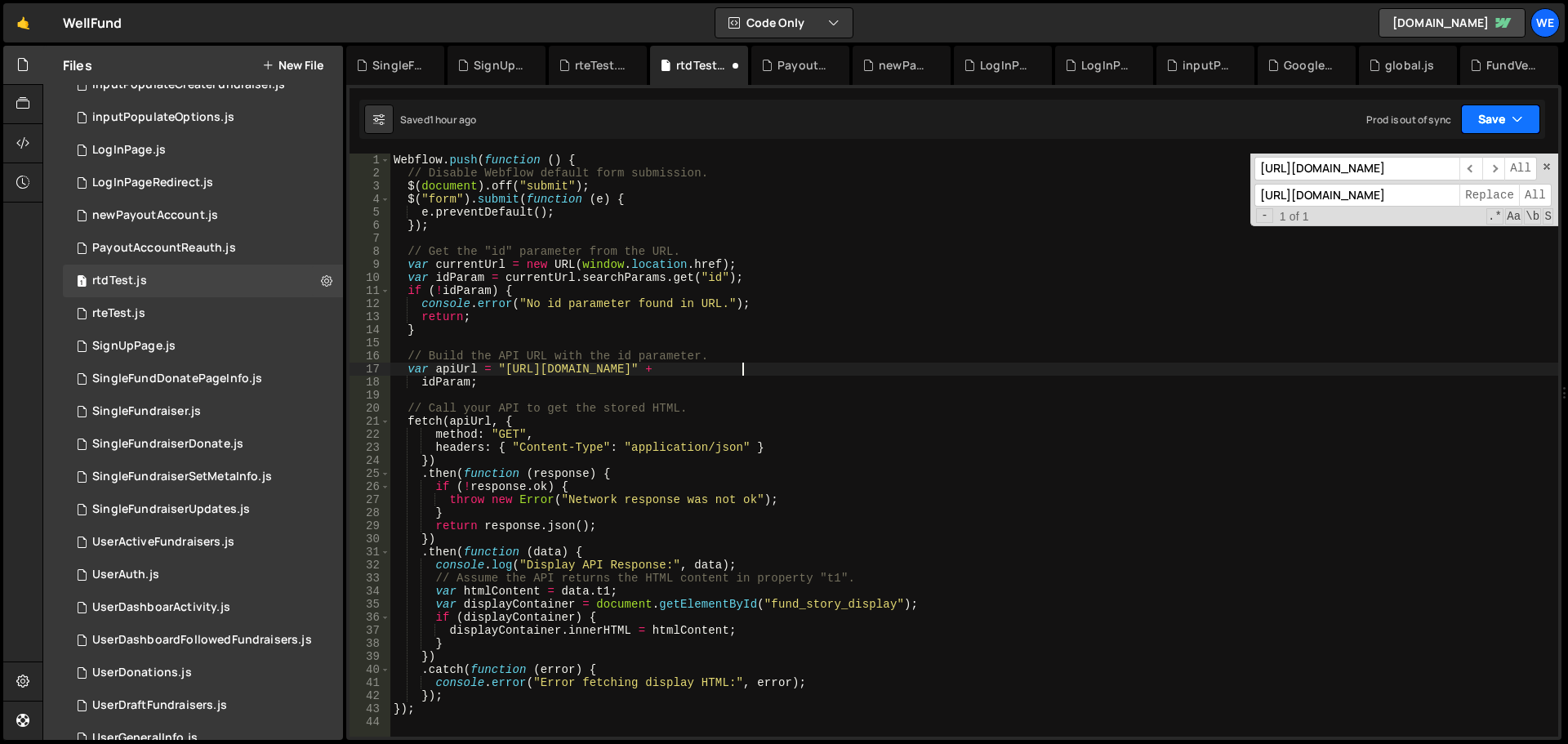
click at [1523, 123] on button "Save" at bounding box center [1501, 119] width 79 height 30
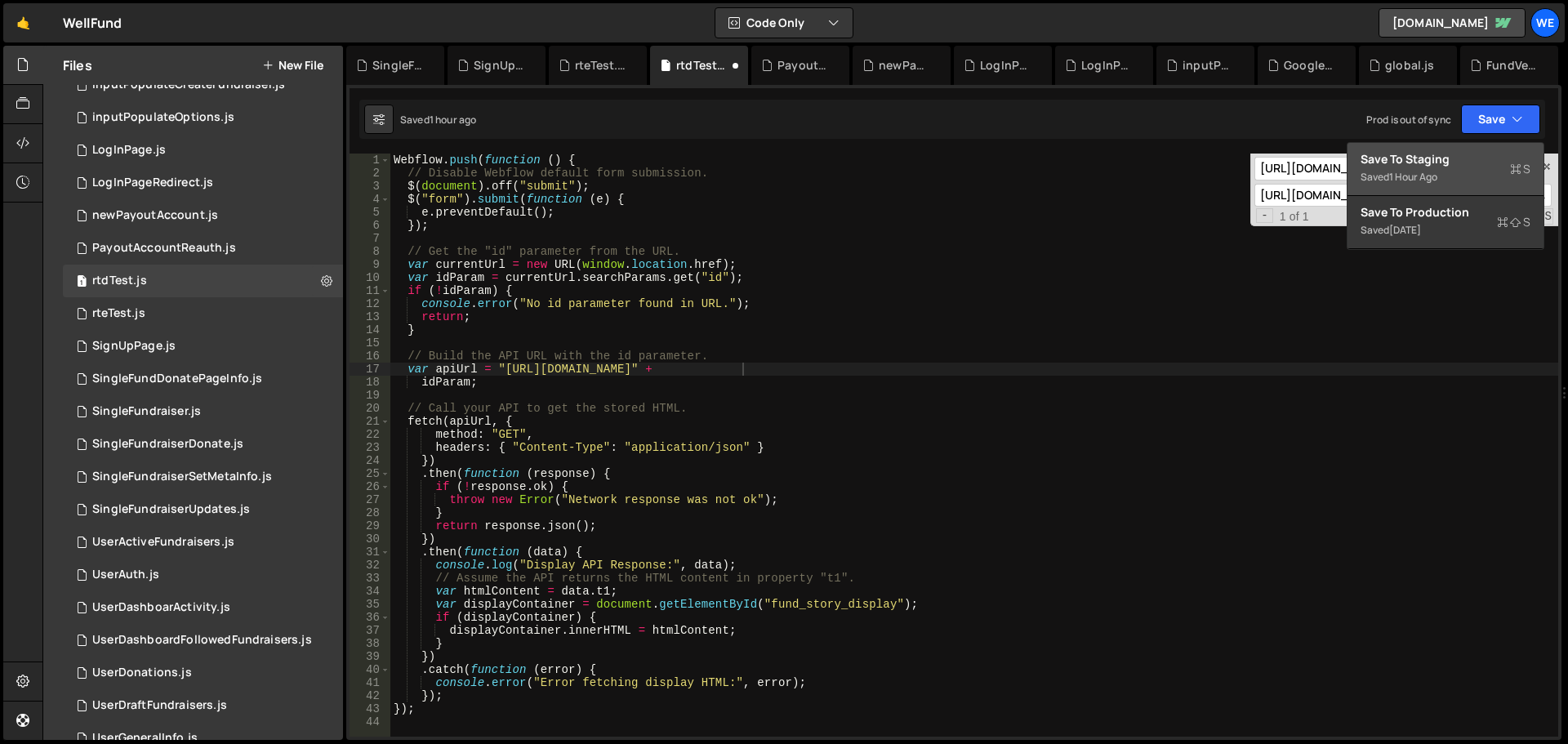
click at [1492, 158] on div "Save to Staging S" at bounding box center [1446, 160] width 170 height 16
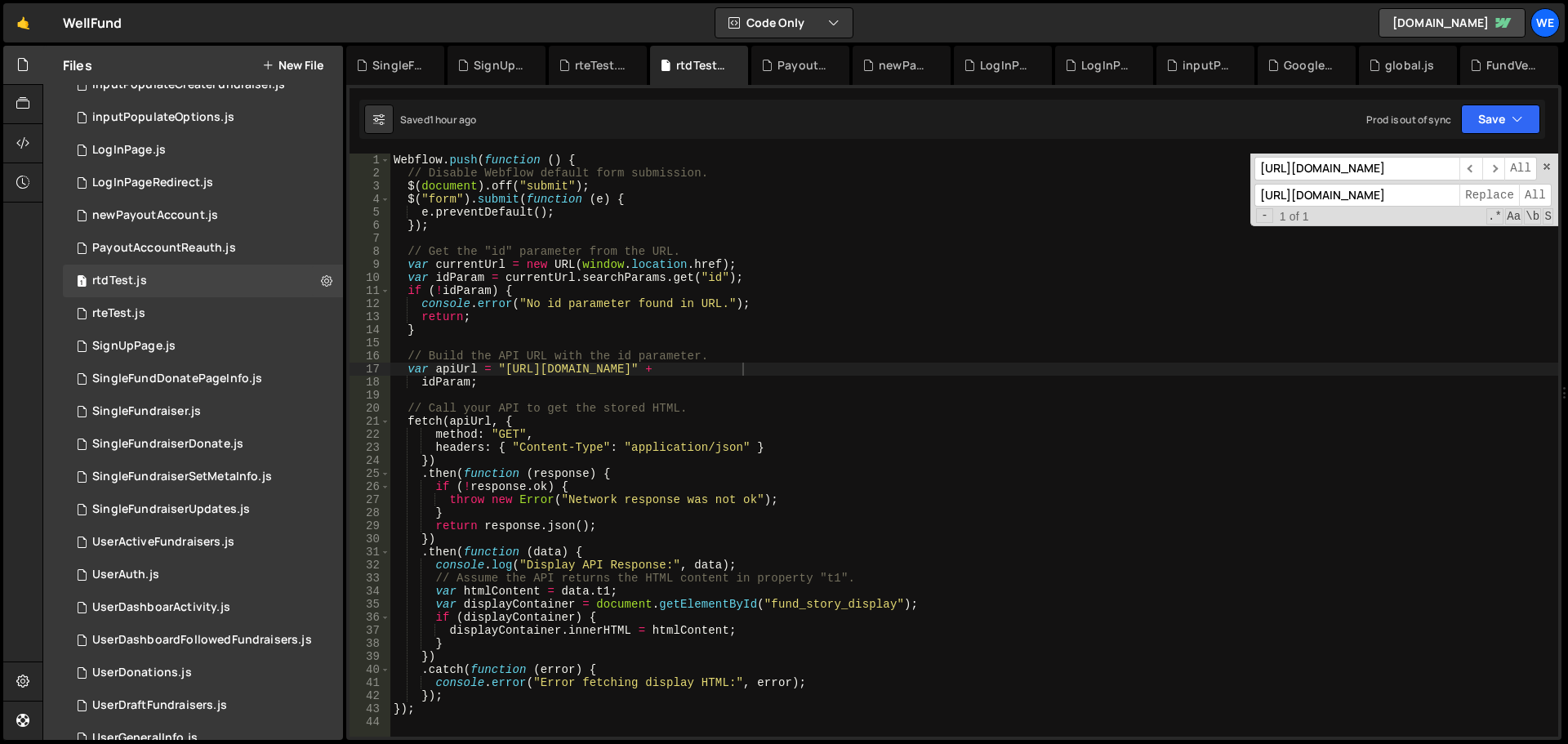
drag, startPoint x: 590, startPoint y: 64, endPoint x: 602, endPoint y: 196, distance: 132.5
click at [588, 65] on div "rteTest.js" at bounding box center [601, 65] width 52 height 16
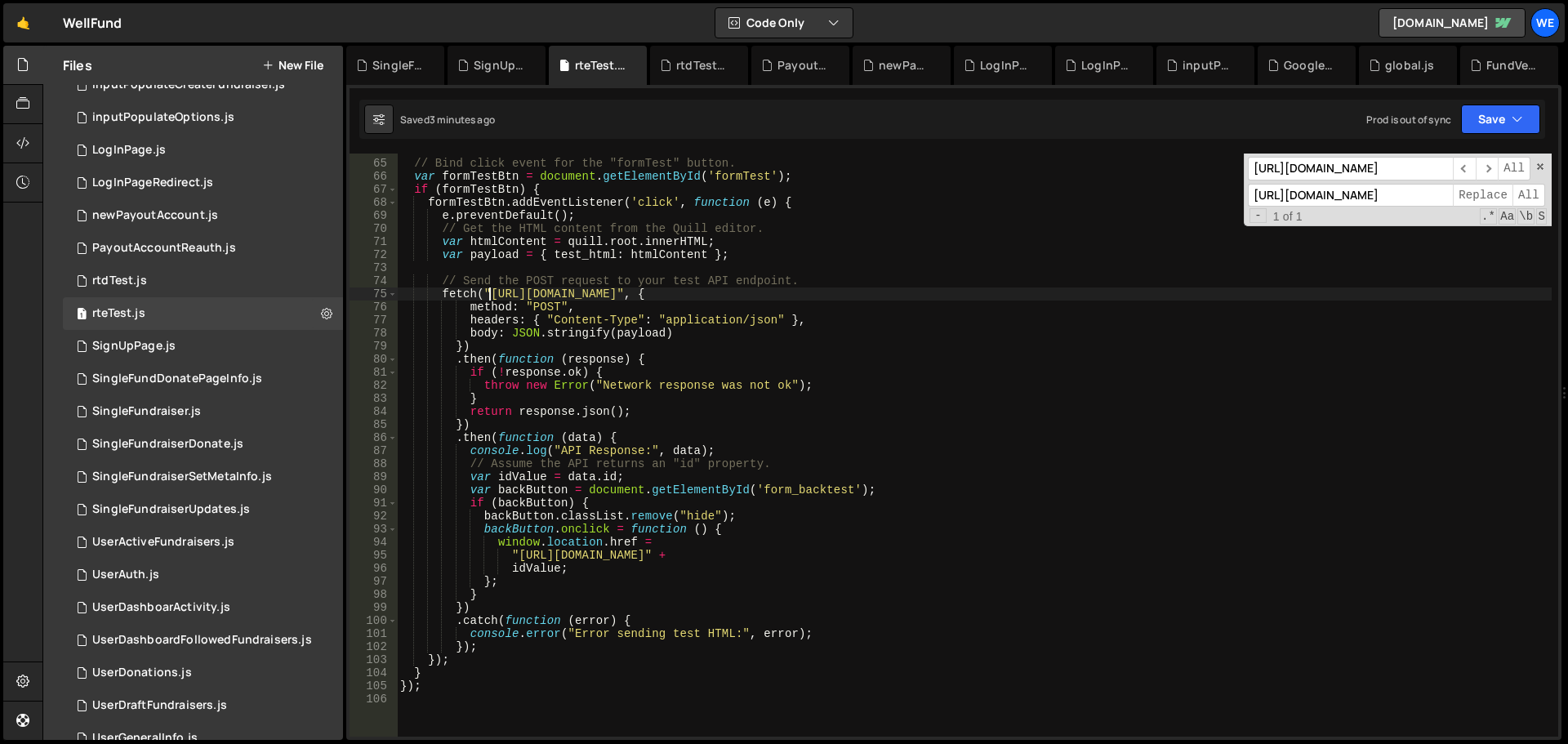
drag, startPoint x: 491, startPoint y: 294, endPoint x: 617, endPoint y: 307, distance: 126.7
click at [491, 293] on div "// Bind click event for the "formTest" button. var formTestBtn = document . get…" at bounding box center [975, 448] width 1155 height 610
click at [726, 291] on div "// Bind click event for the "formTest" button. var formTestBtn = document . get…" at bounding box center [975, 448] width 1155 height 610
click at [1503, 118] on button "Save" at bounding box center [1501, 119] width 79 height 30
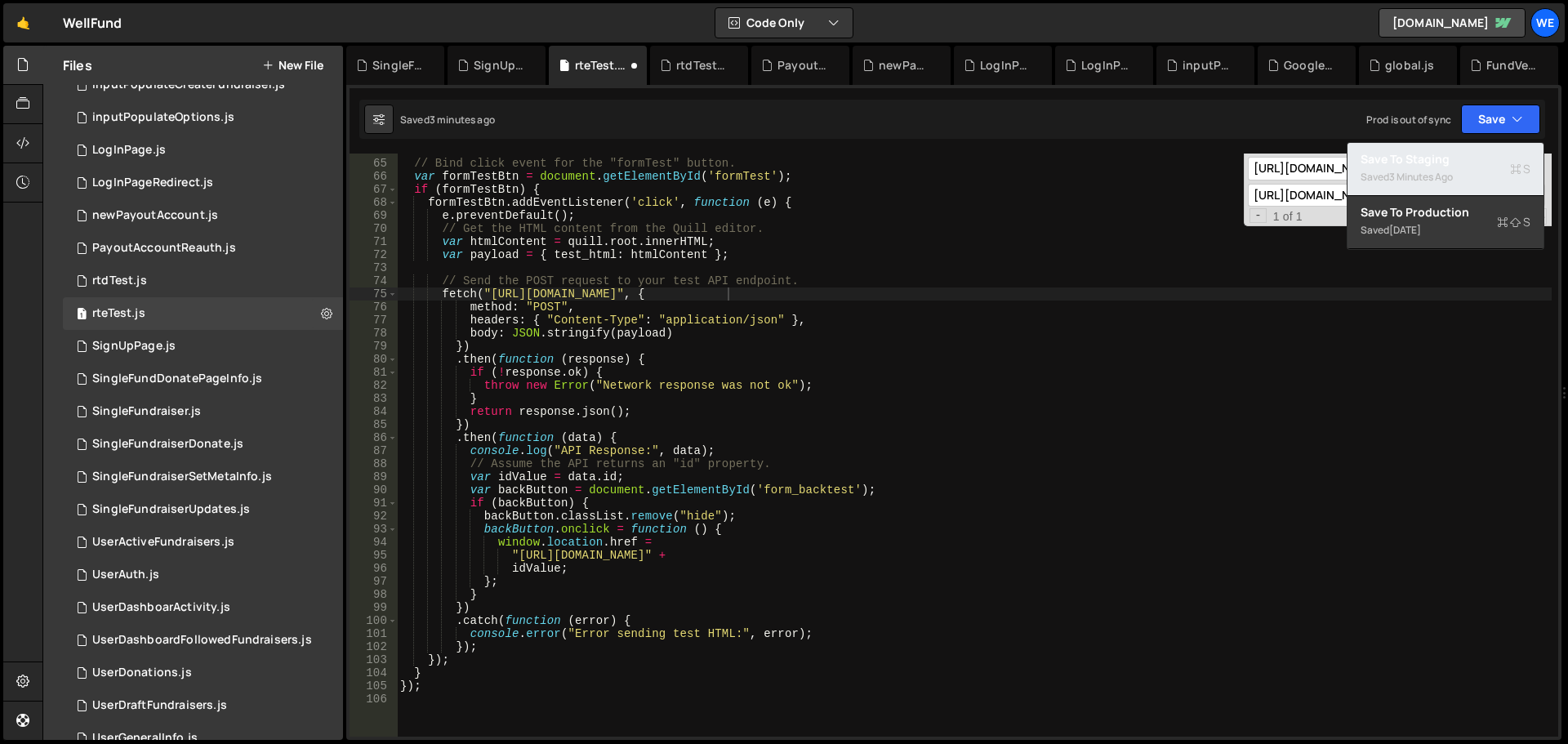
click at [1417, 172] on div "3 minutes ago" at bounding box center [1421, 177] width 64 height 13
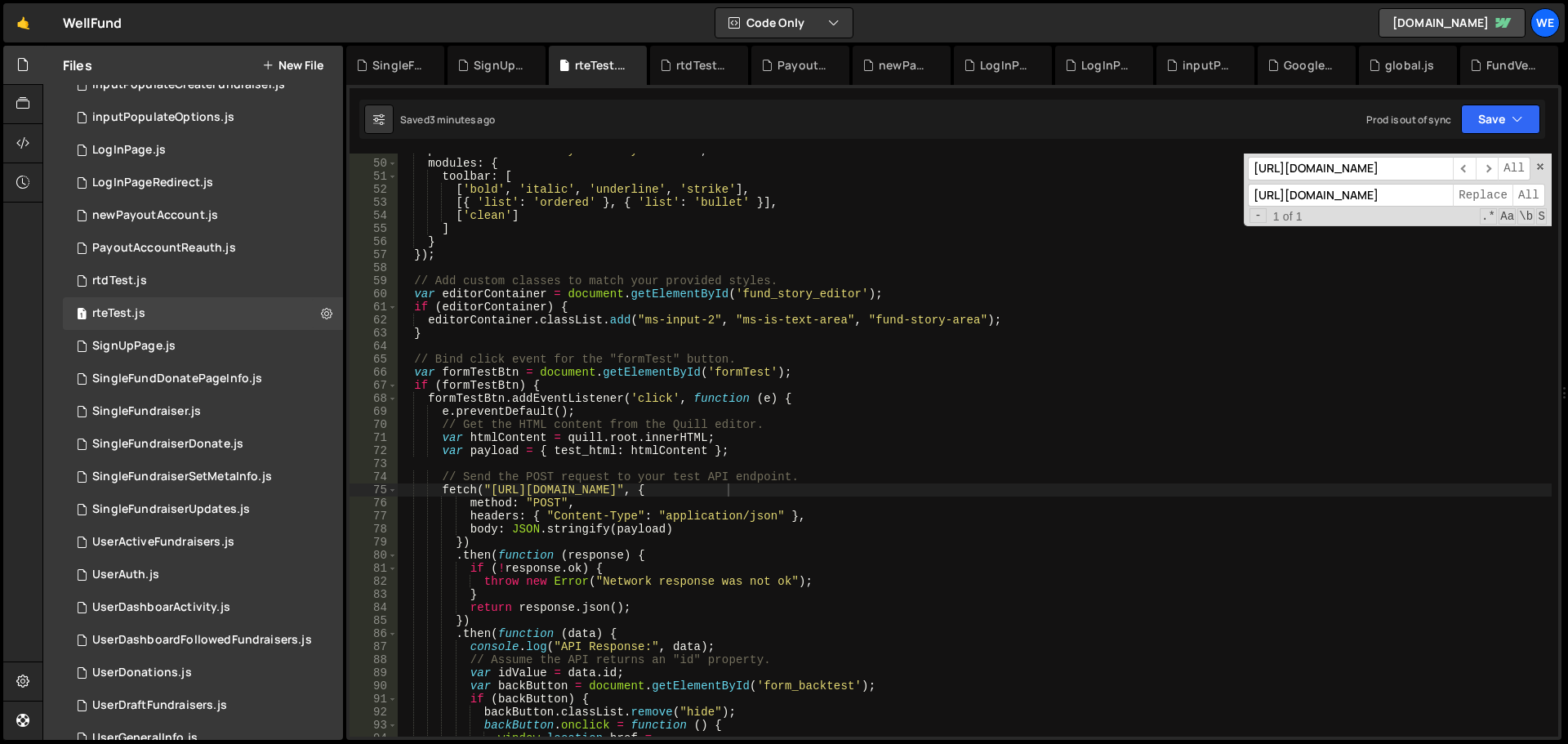
scroll to position [931, 0]
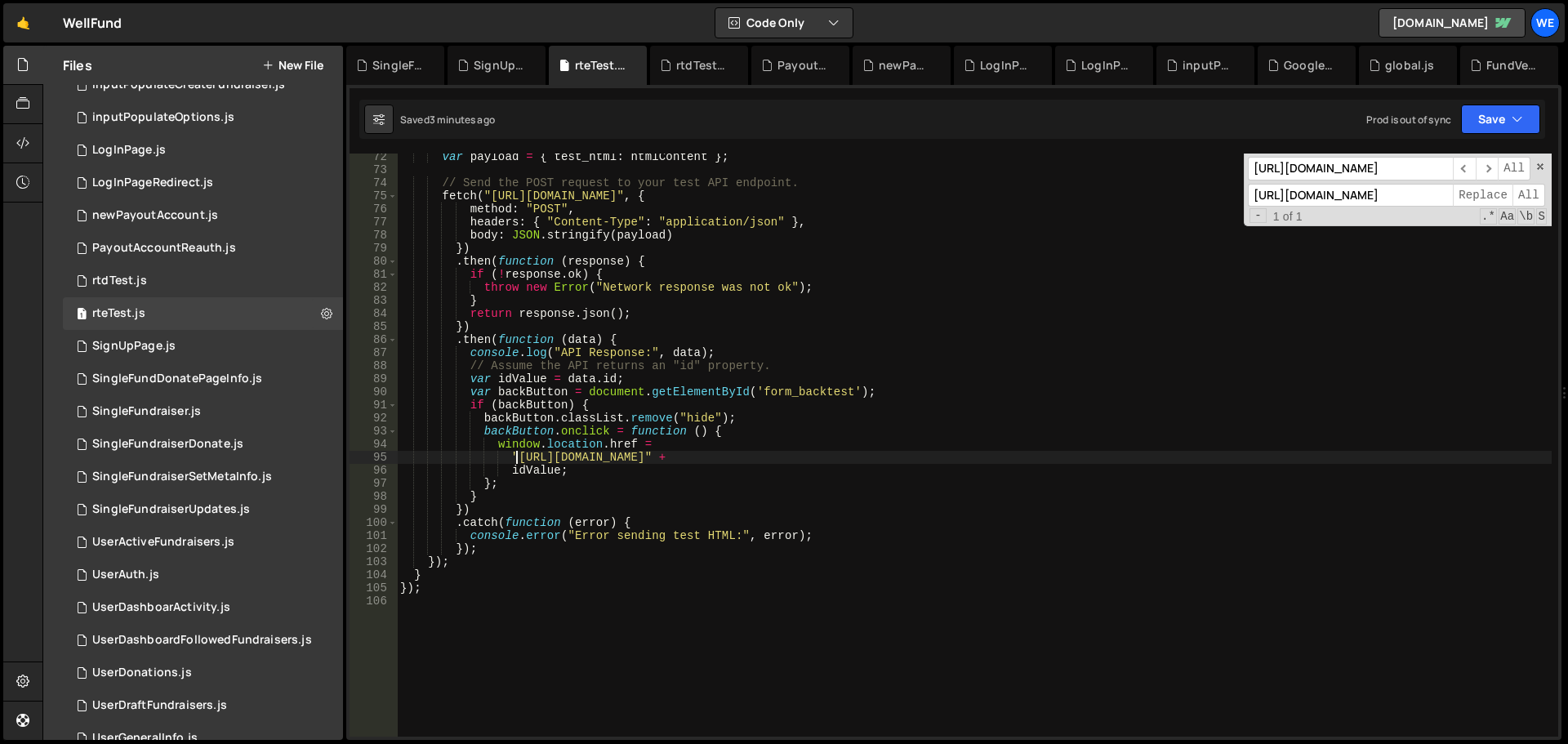
click at [519, 454] on div "var payload = { test_html : htmlContent } ; // Send the POST request to your te…" at bounding box center [975, 455] width 1155 height 610
click at [700, 457] on div "var payload = { test_html : htmlContent } ; // Send the POST request to your te…" at bounding box center [975, 455] width 1155 height 610
paste textarea "[DOMAIN_NAME]"
type textarea ""[URL][DOMAIN_NAME]" +"
click at [1526, 120] on button "Save" at bounding box center [1501, 119] width 79 height 30
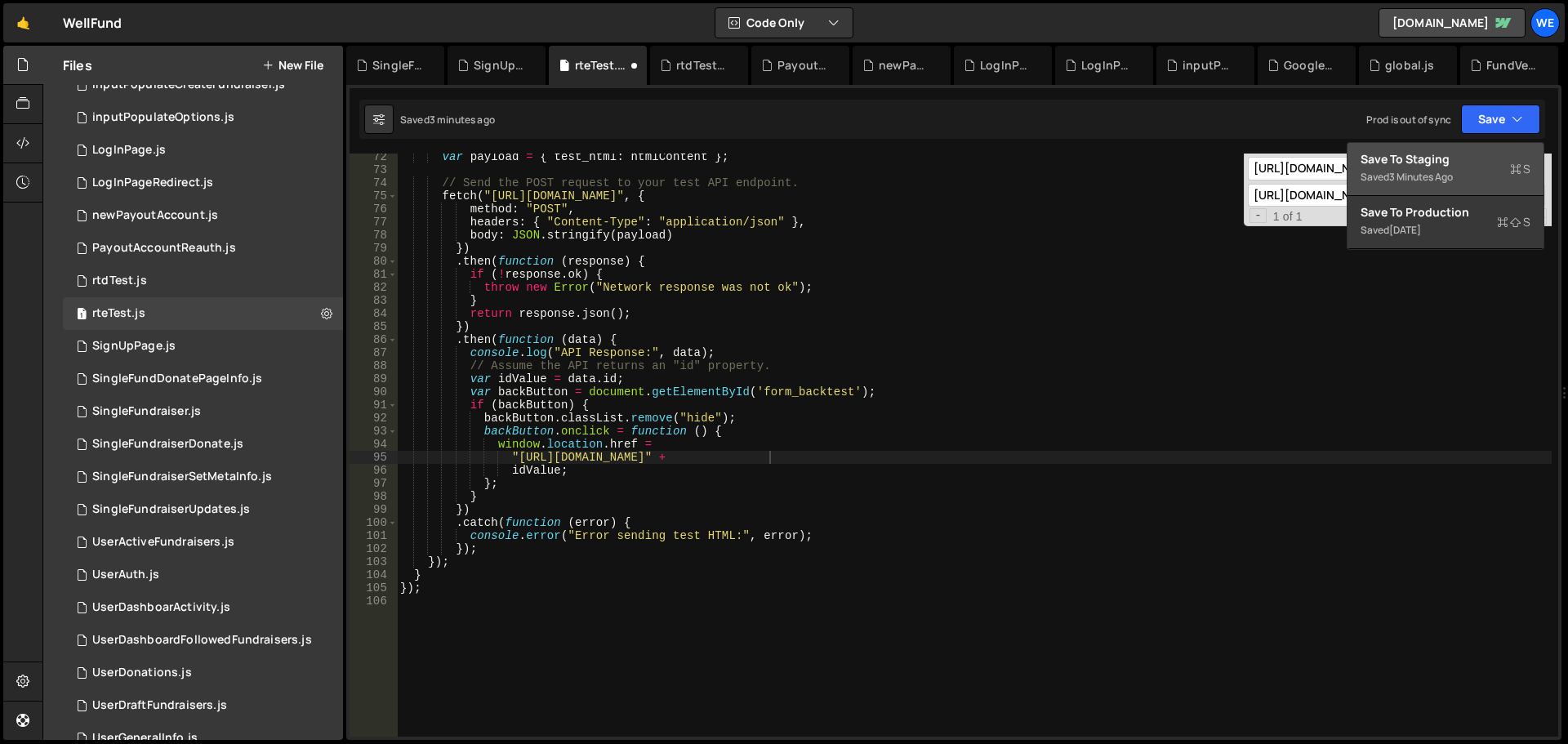
click at [1448, 168] on div "Saved 3 minutes ago" at bounding box center [1446, 177] width 170 height 20
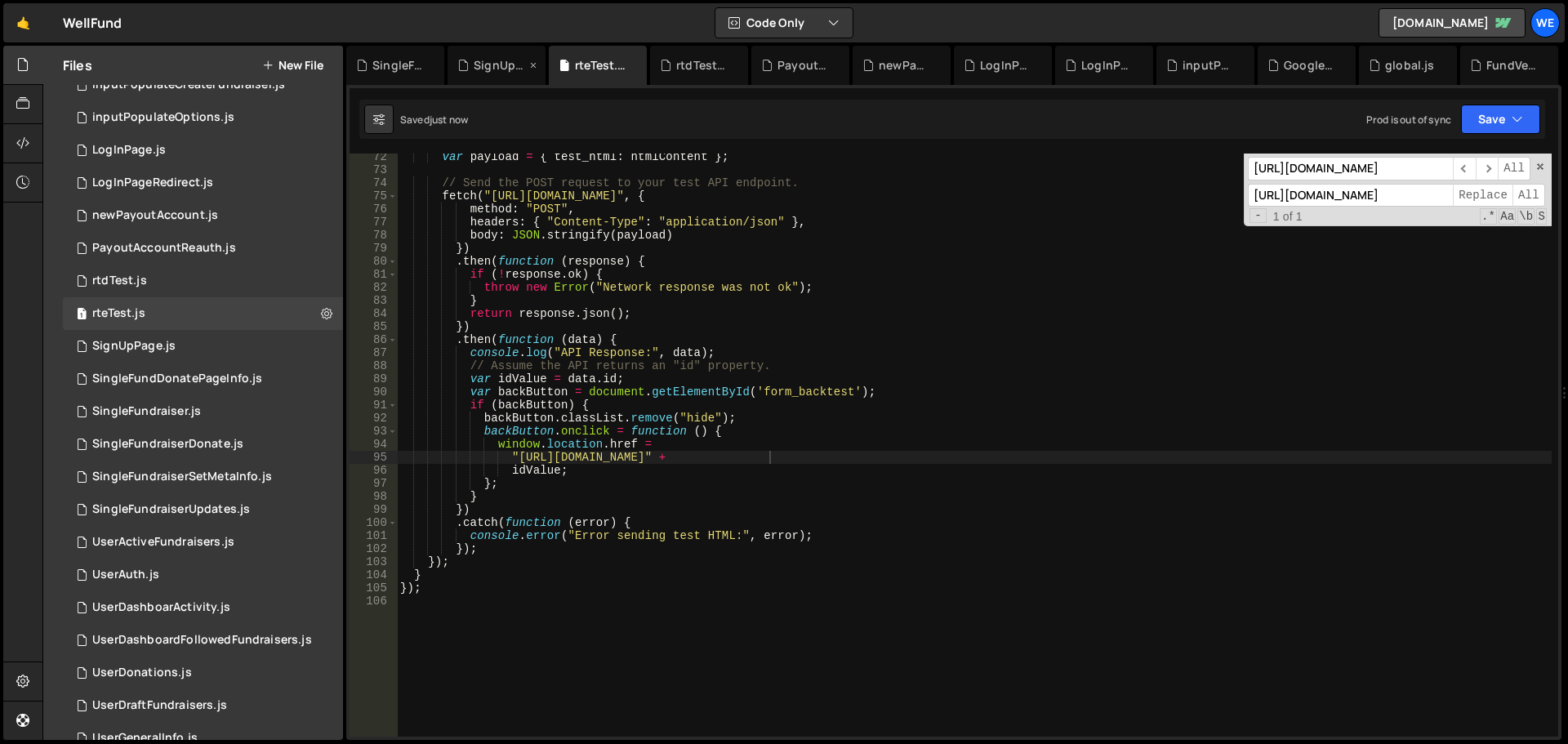
click at [474, 54] on div "SignUpPage.js" at bounding box center [496, 65] width 98 height 39
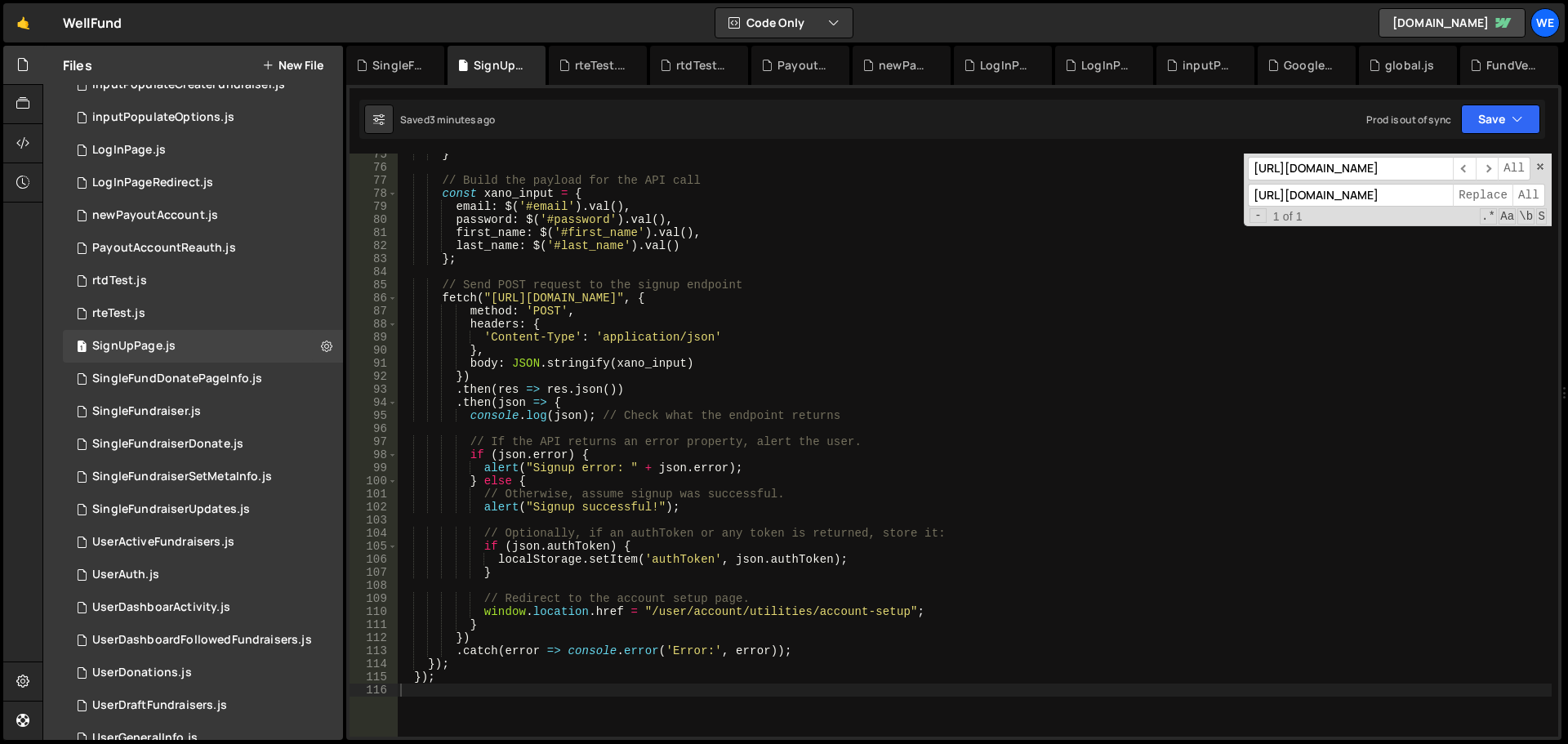
scroll to position [826, 0]
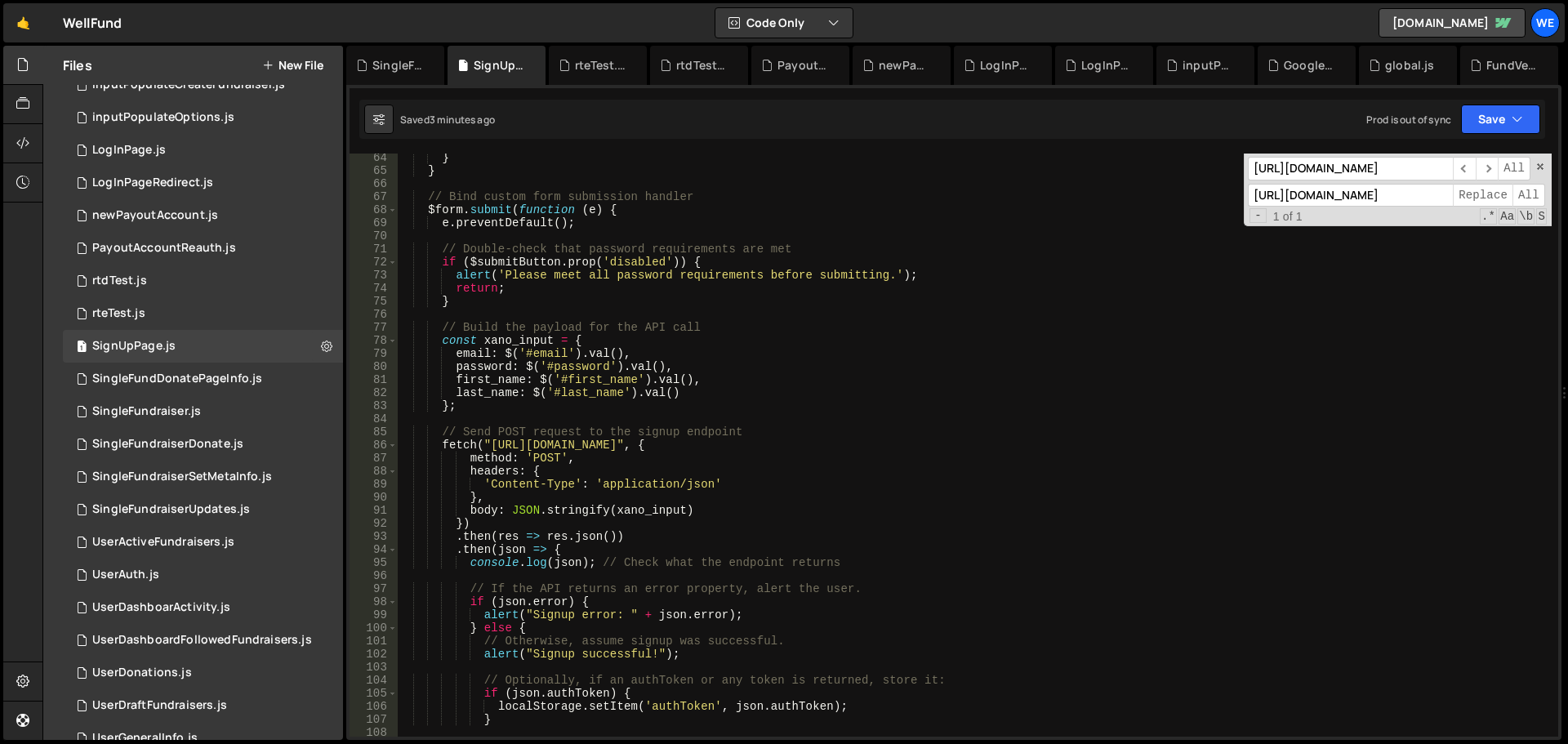
click at [489, 441] on div "} } // Bind custom form submission handler $form . submit ( function ( e ) { e …" at bounding box center [975, 456] width 1155 height 610
drag, startPoint x: 729, startPoint y: 445, endPoint x: 733, endPoint y: 457, distance: 12.6
click at [729, 444] on div "} } // Bind custom form submission handler $form . submit ( function ( e ) { e …" at bounding box center [975, 456] width 1155 height 610
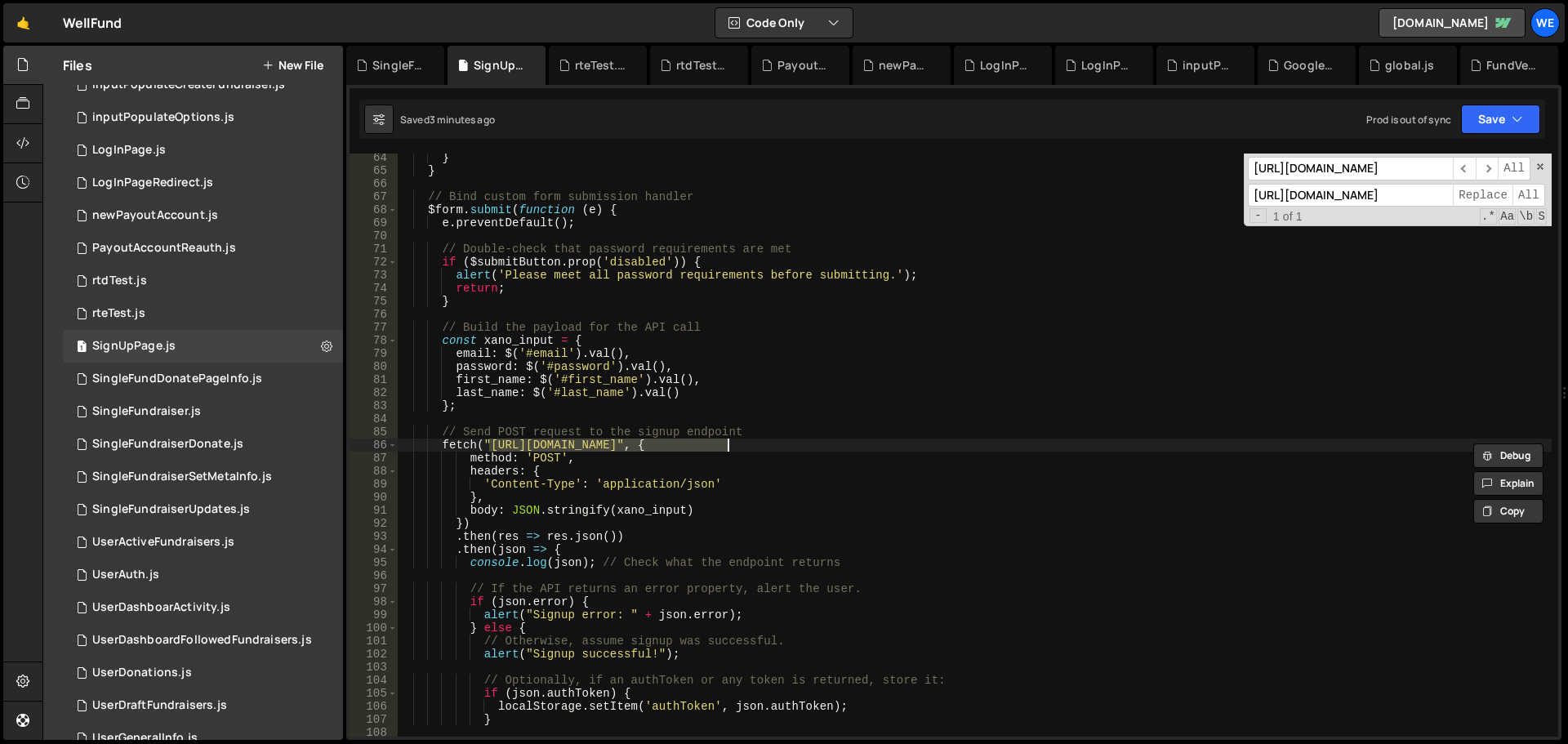
paste textarea "ru1-ldop-hv9n.n7e"
type textarea "fetch("[URL][DOMAIN_NAME]", {"
drag, startPoint x: 1520, startPoint y: 117, endPoint x: 1505, endPoint y: 139, distance: 26.6
click at [1519, 118] on icon "button" at bounding box center [1517, 119] width 12 height 16
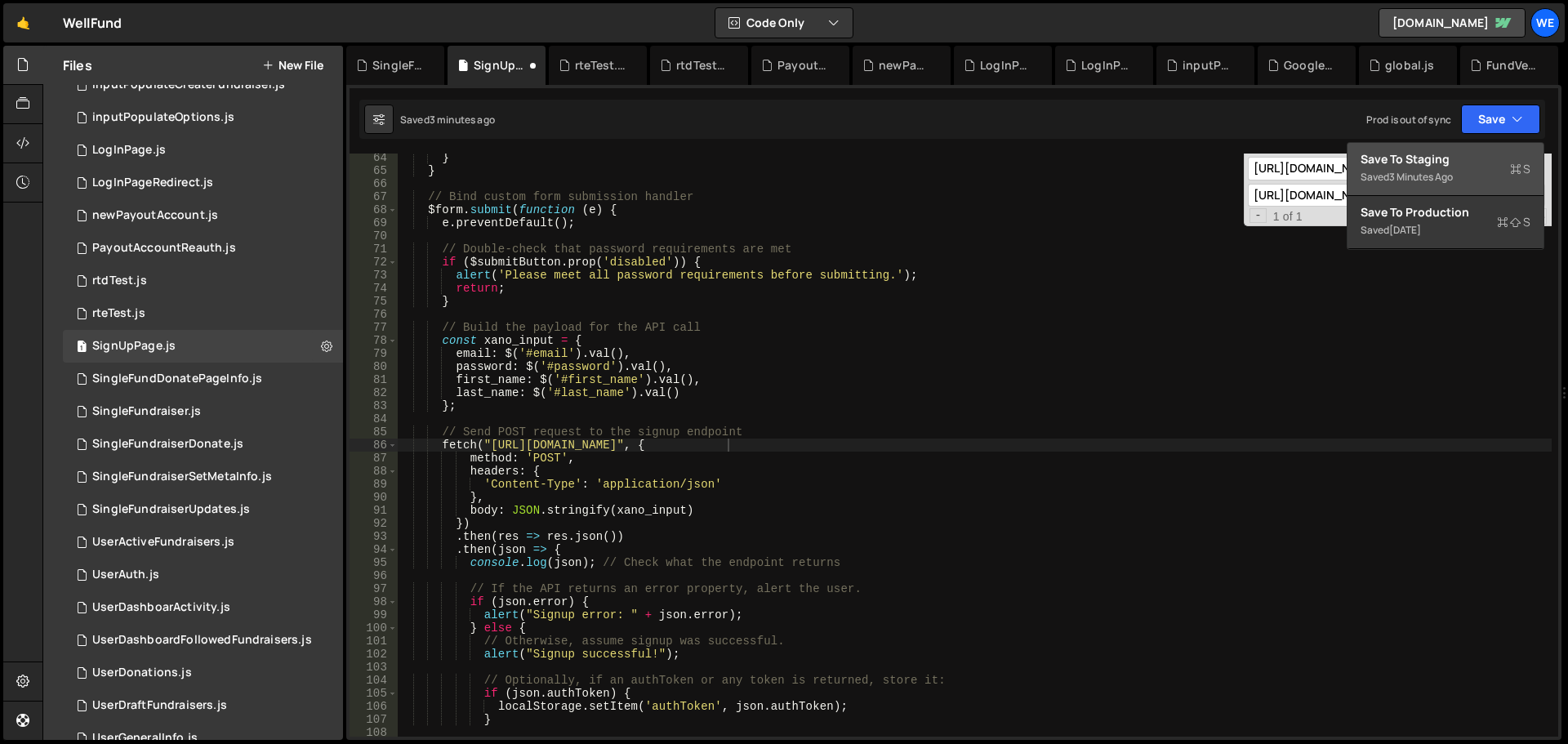
click at [1436, 160] on div "Save to Staging S" at bounding box center [1446, 160] width 170 height 16
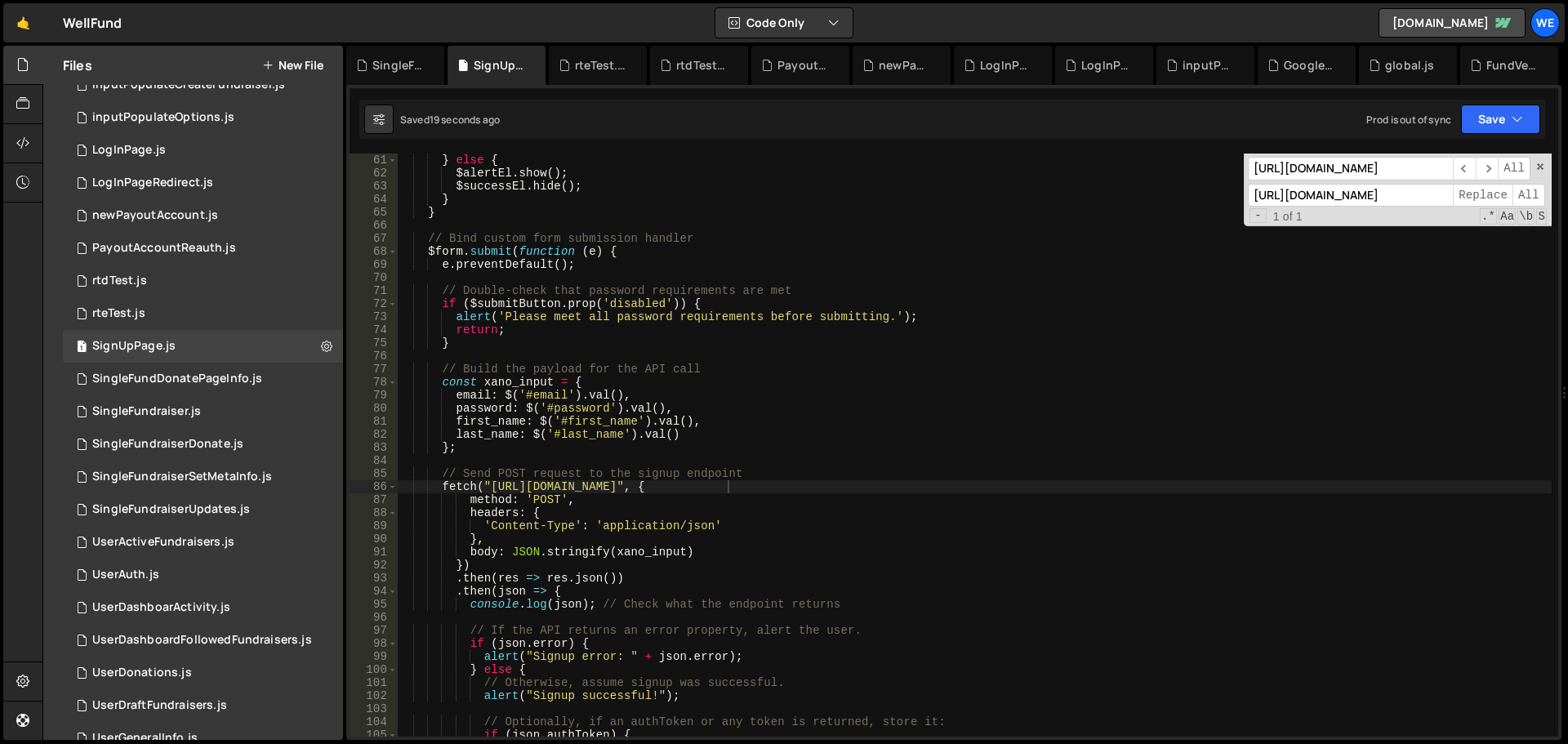
scroll to position [784, 0]
drag, startPoint x: 490, startPoint y: 487, endPoint x: 573, endPoint y: 512, distance: 86.7
click at [490, 487] on div "} else { $alertEl . show ( ) ; $successEl . hide ( ) ; } } // Bind custom form …" at bounding box center [975, 458] width 1155 height 610
click at [731, 490] on div "} else { $alertEl . show ( ) ; $successEl . hide ( ) ; } } // Bind custom form …" at bounding box center [975, 458] width 1155 height 610
drag, startPoint x: 1504, startPoint y: 117, endPoint x: 1457, endPoint y: 170, distance: 70.8
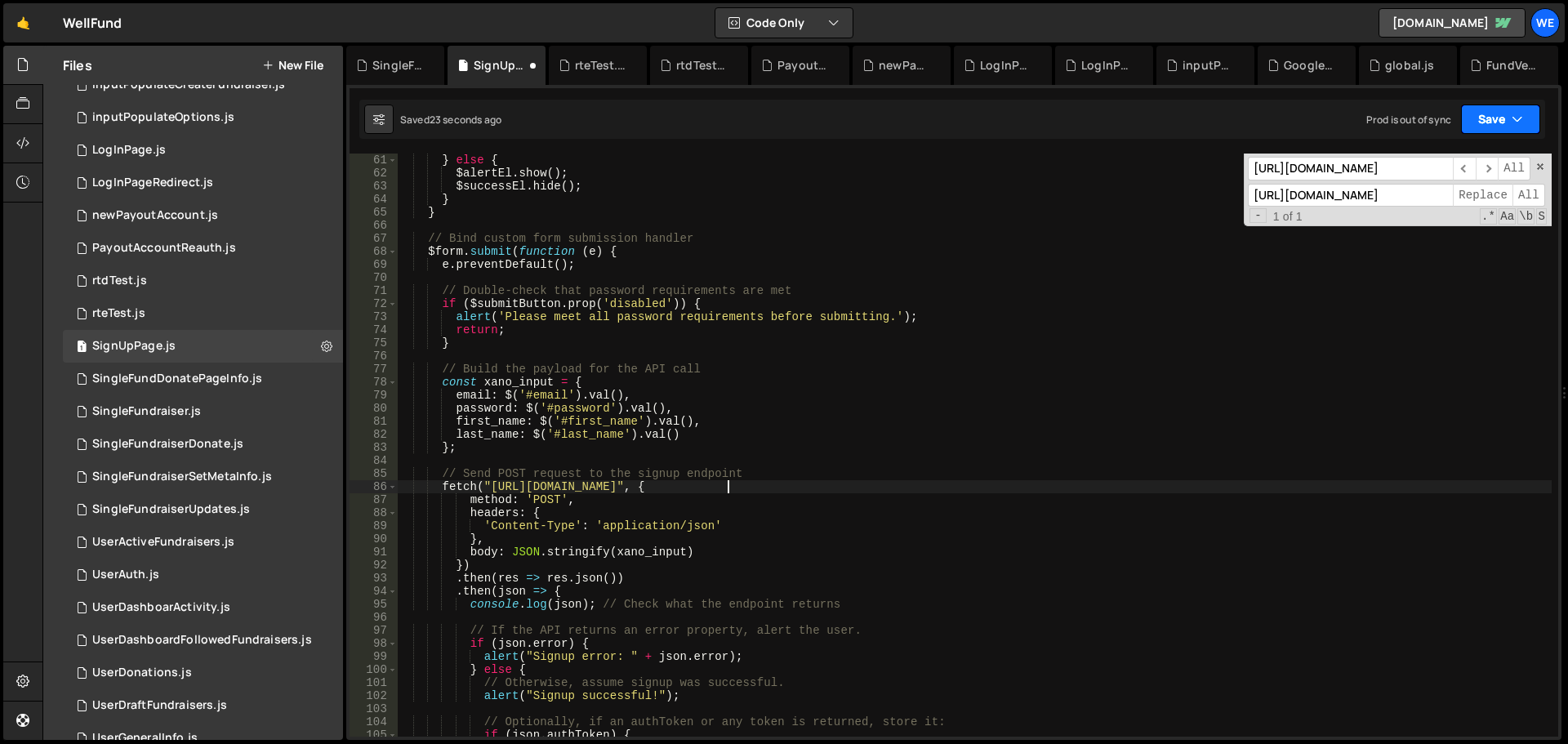
click at [1503, 117] on button "Save" at bounding box center [1501, 119] width 79 height 30
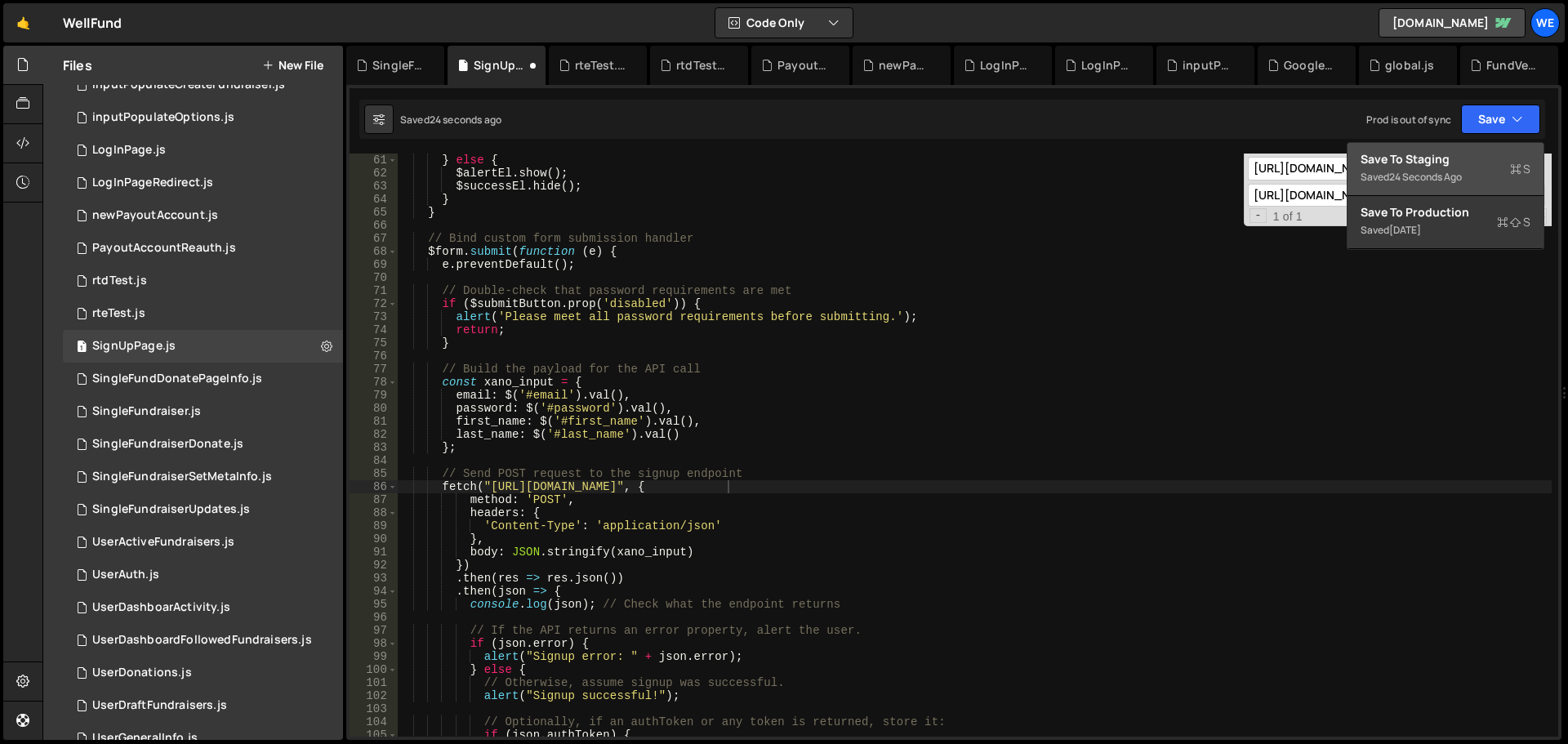
click at [1456, 174] on div "24 seconds ago" at bounding box center [1425, 177] width 73 height 13
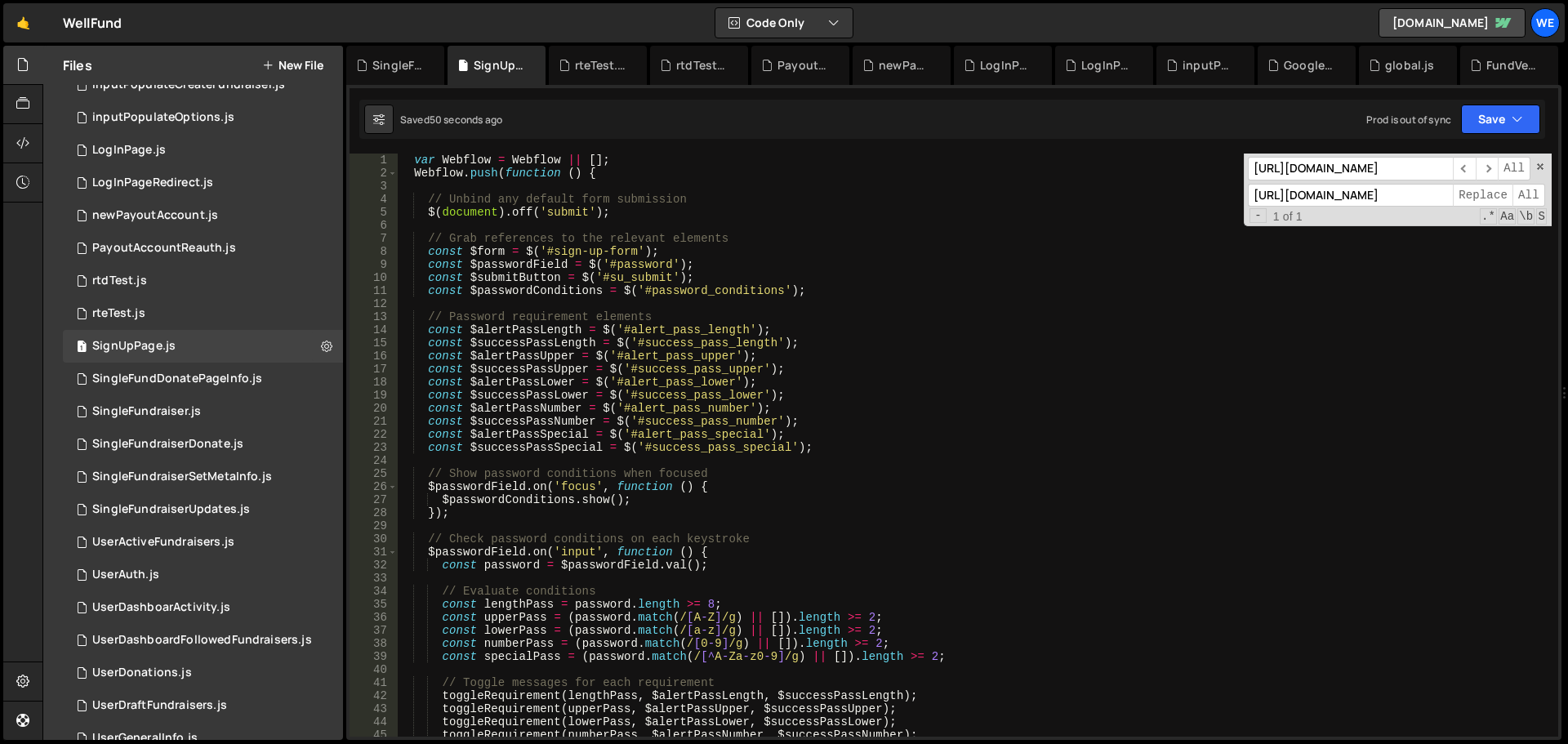
scroll to position [0, 0]
click at [1523, 130] on button "Save" at bounding box center [1501, 119] width 79 height 30
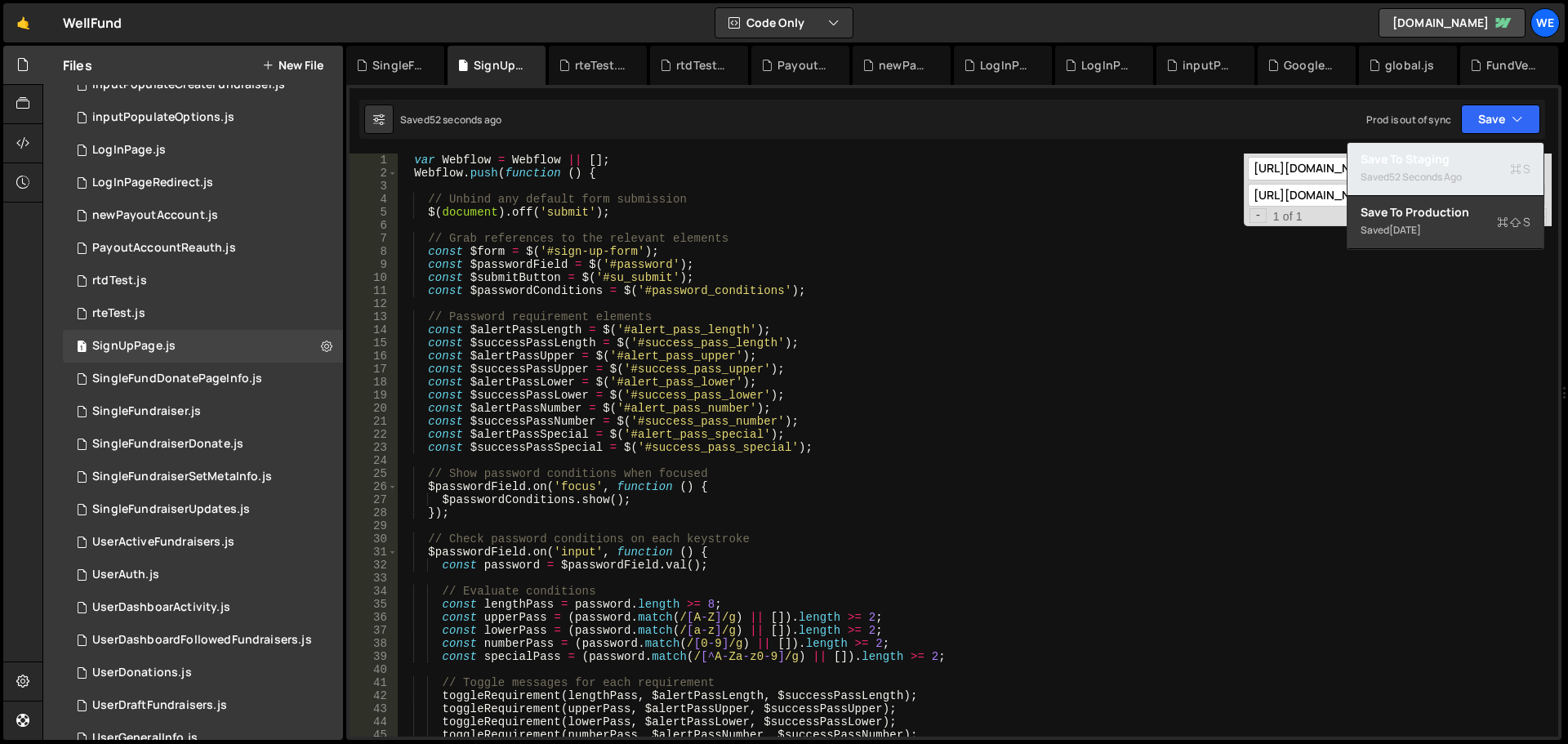
drag, startPoint x: 1472, startPoint y: 161, endPoint x: 1235, endPoint y: 187, distance: 238.4
click at [1471, 162] on div "Save to Staging S" at bounding box center [1446, 160] width 170 height 16
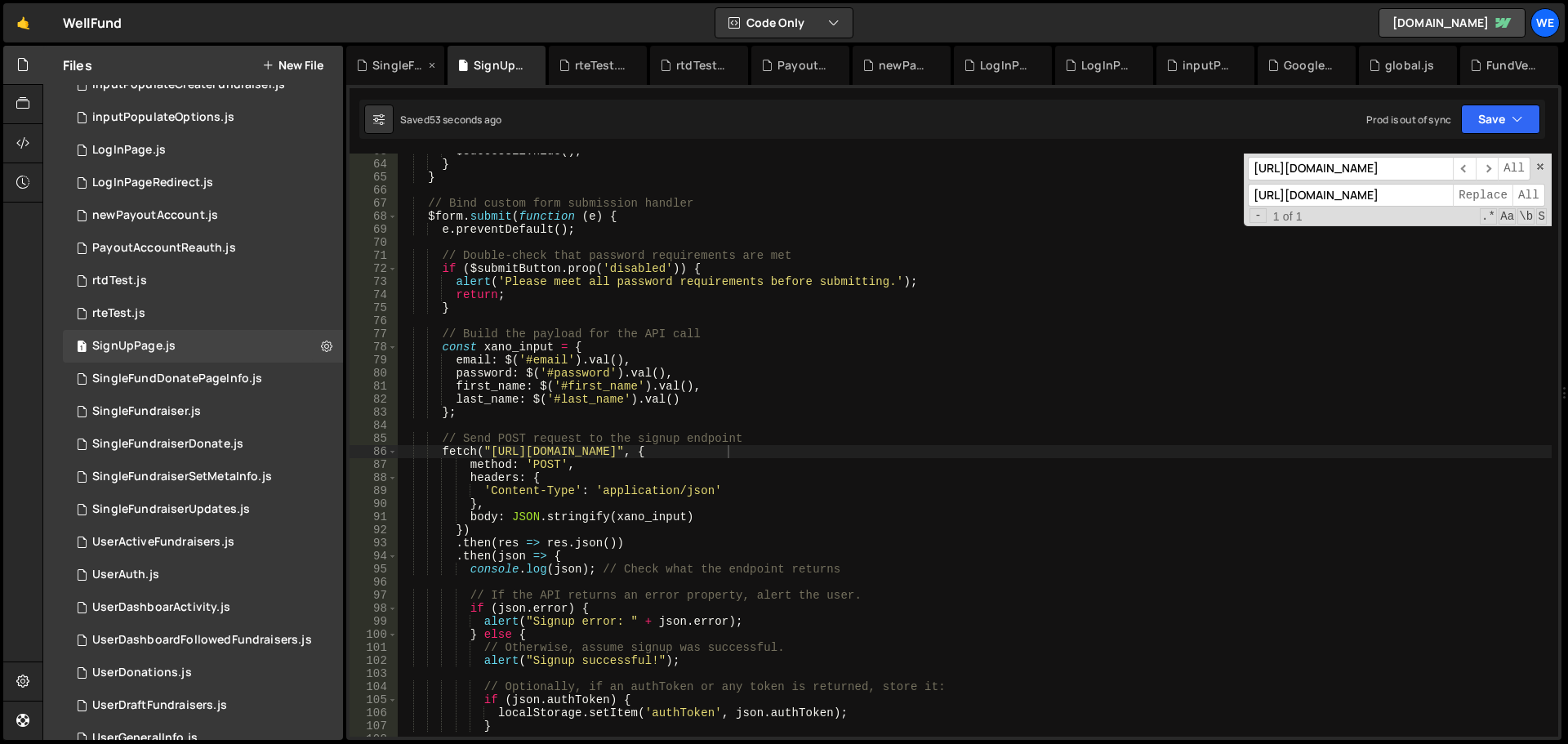
click at [355, 63] on div "SingleFundDonatePageInfo.js" at bounding box center [394, 65] width 98 height 39
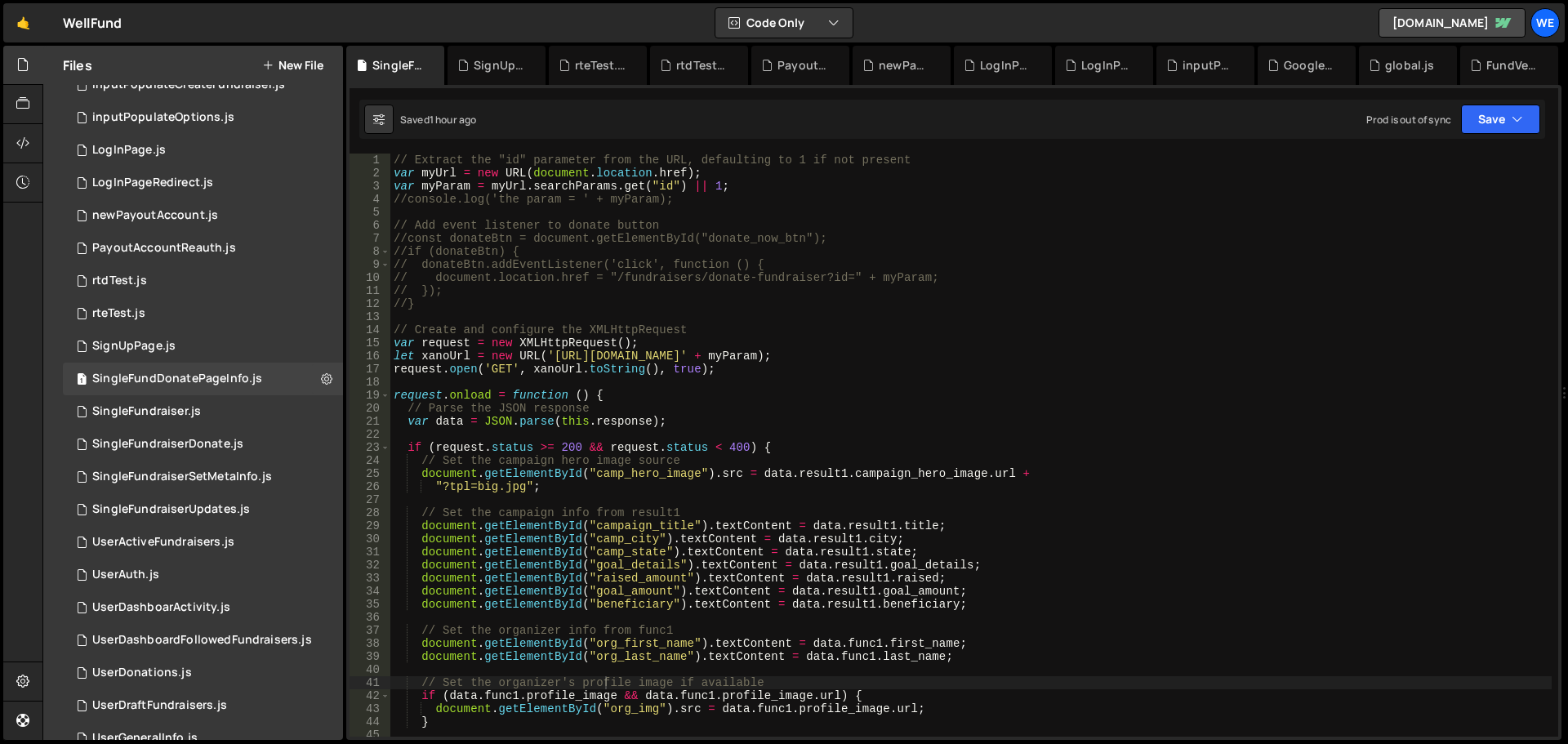
type textarea "let xanoUrl = new URL('[URL][DOMAIN_NAME]' + myParam);"
drag, startPoint x: 550, startPoint y: 358, endPoint x: 719, endPoint y: 392, distance: 172.4
click at [550, 359] on div "// Extract the "id" parameter from the URL, defaulting to 1 if not present var …" at bounding box center [972, 458] width 1162 height 610
click at [789, 355] on div "// Extract the "id" parameter from the URL, defaulting to 1 if not present var …" at bounding box center [972, 458] width 1162 height 610
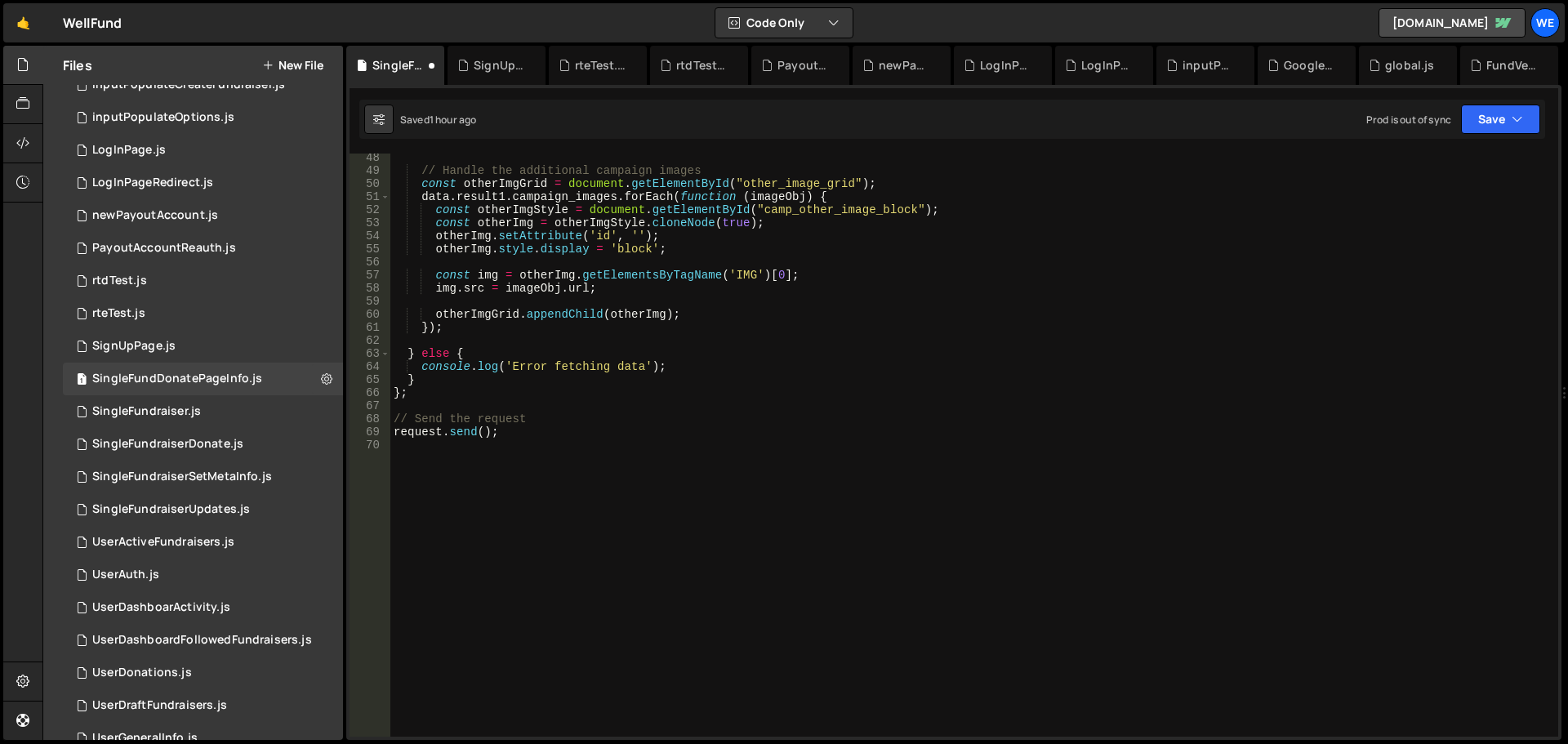
scroll to position [617, 0]
click at [1502, 106] on button "Save" at bounding box center [1501, 119] width 79 height 30
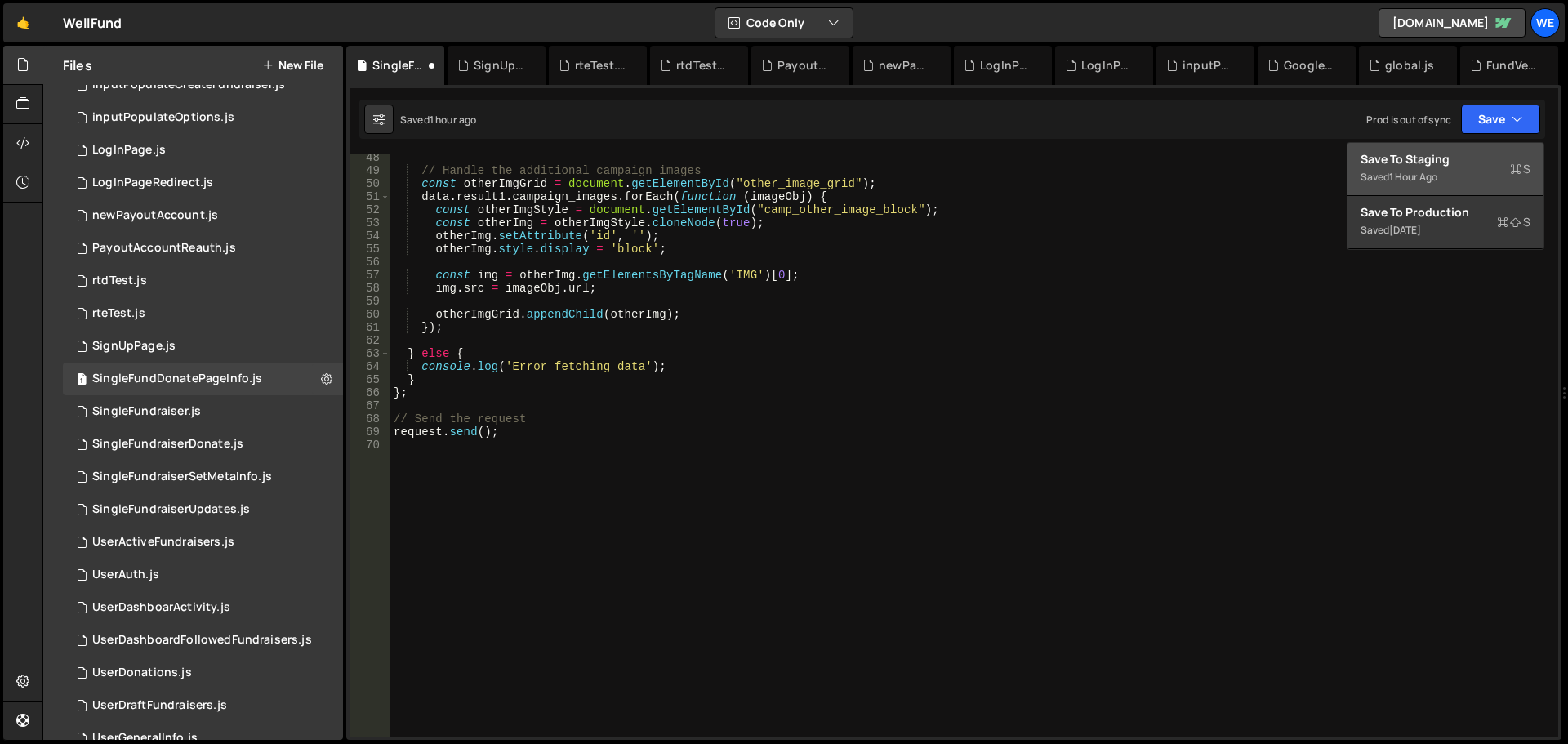
click at [1465, 157] on div "Save to Staging S" at bounding box center [1446, 160] width 170 height 16
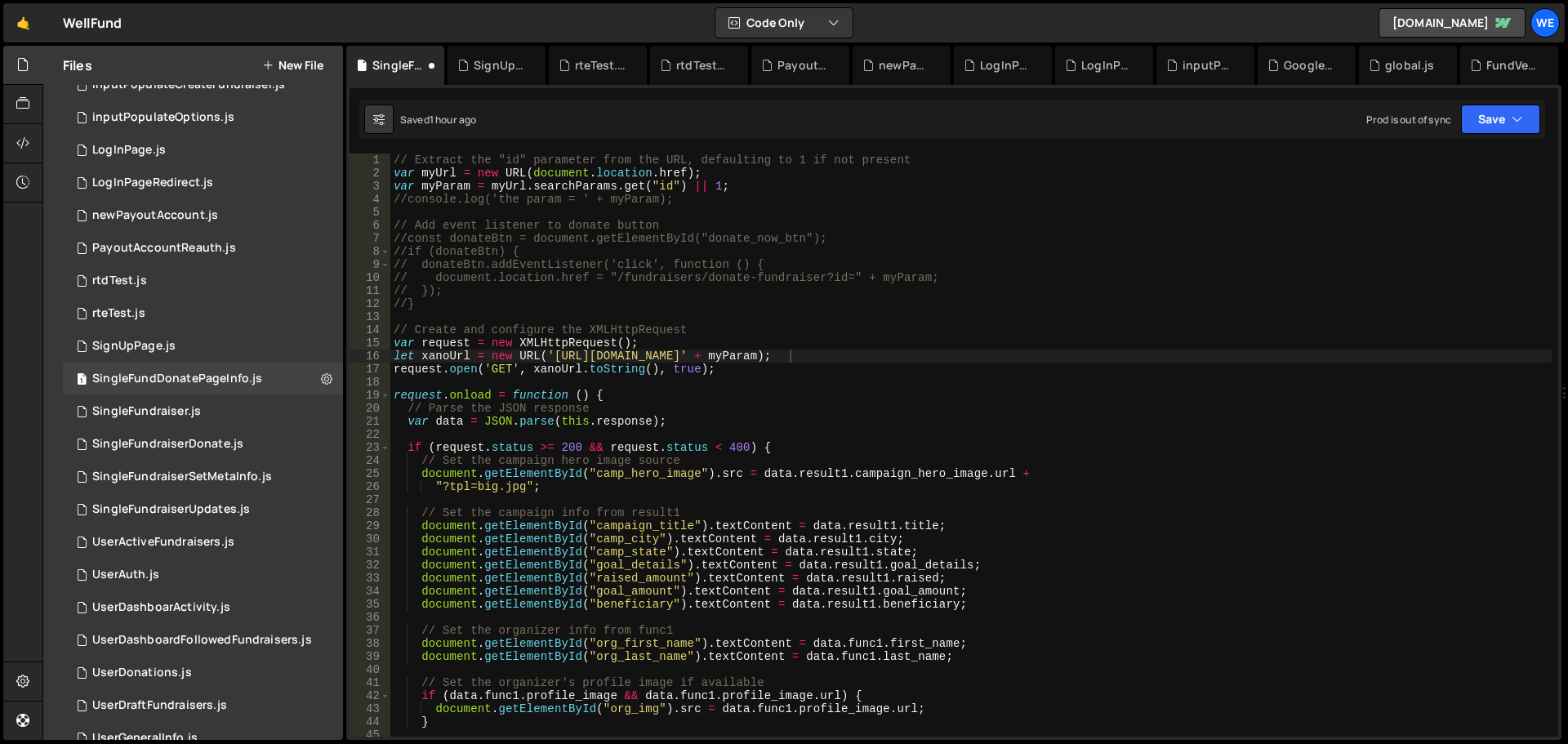
scroll to position [0, 0]
click at [149, 407] on div "SingleFundraiser.js" at bounding box center [146, 411] width 108 height 14
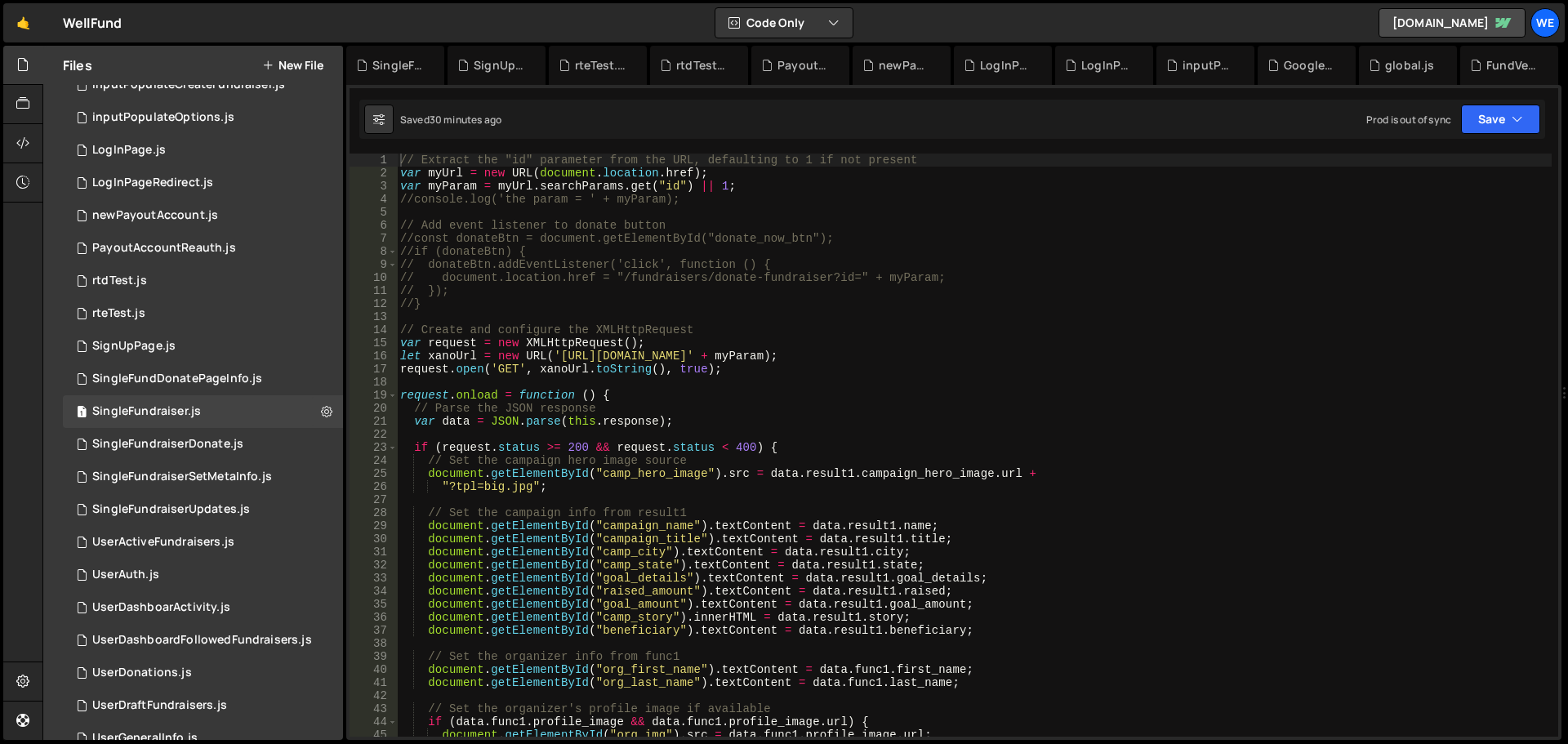
drag, startPoint x: 556, startPoint y: 354, endPoint x: 577, endPoint y: 369, distance: 25.8
click at [556, 354] on div "// Extract the "id" parameter from the URL, defaulting to 1 if not present var …" at bounding box center [975, 458] width 1155 height 610
click at [796, 357] on div "// Extract the "id" parameter from the URL, defaulting to 1 if not present var …" at bounding box center [975, 458] width 1155 height 610
paste textarea ""[URL][DOMAIN_NAME]" + myParam"
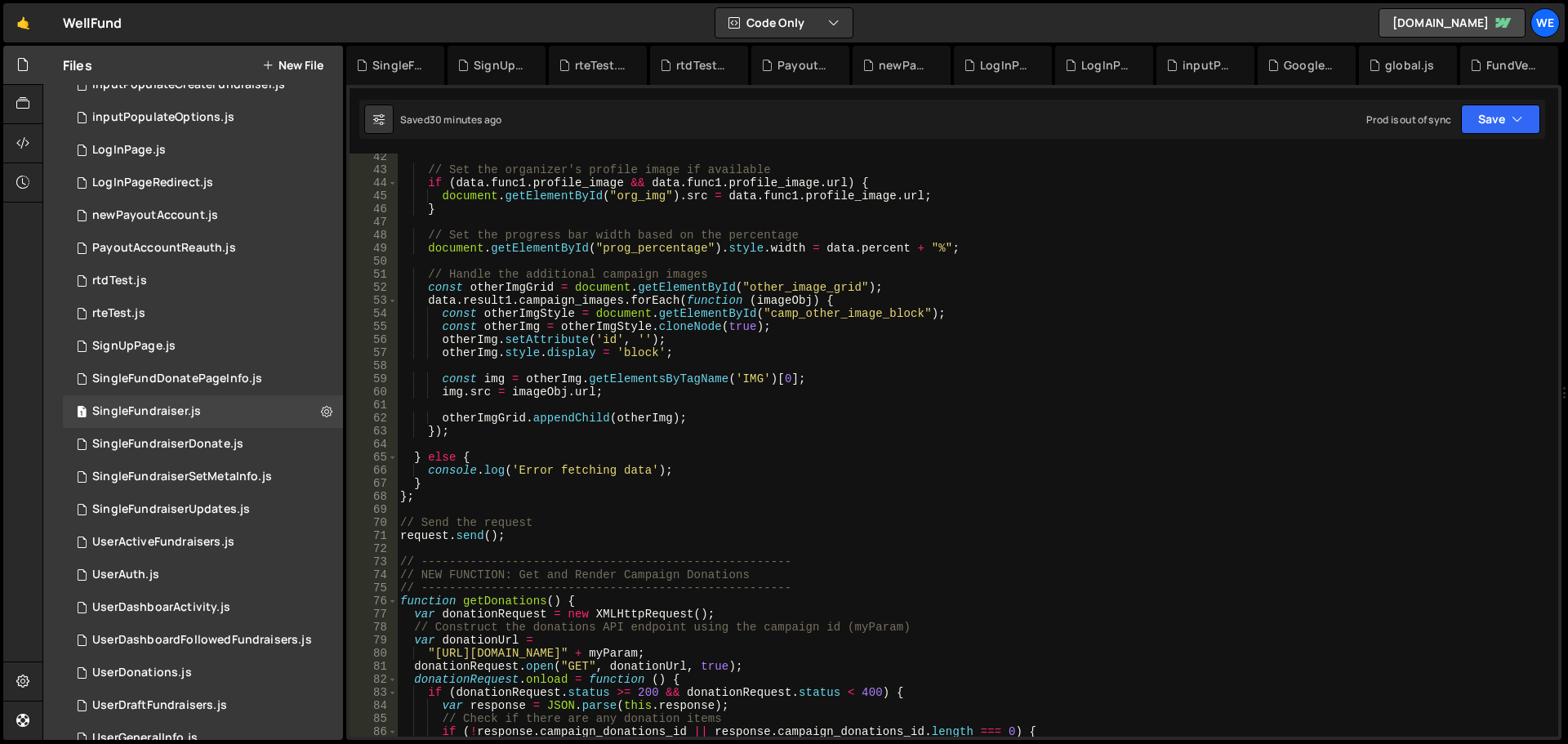
scroll to position [686, 0]
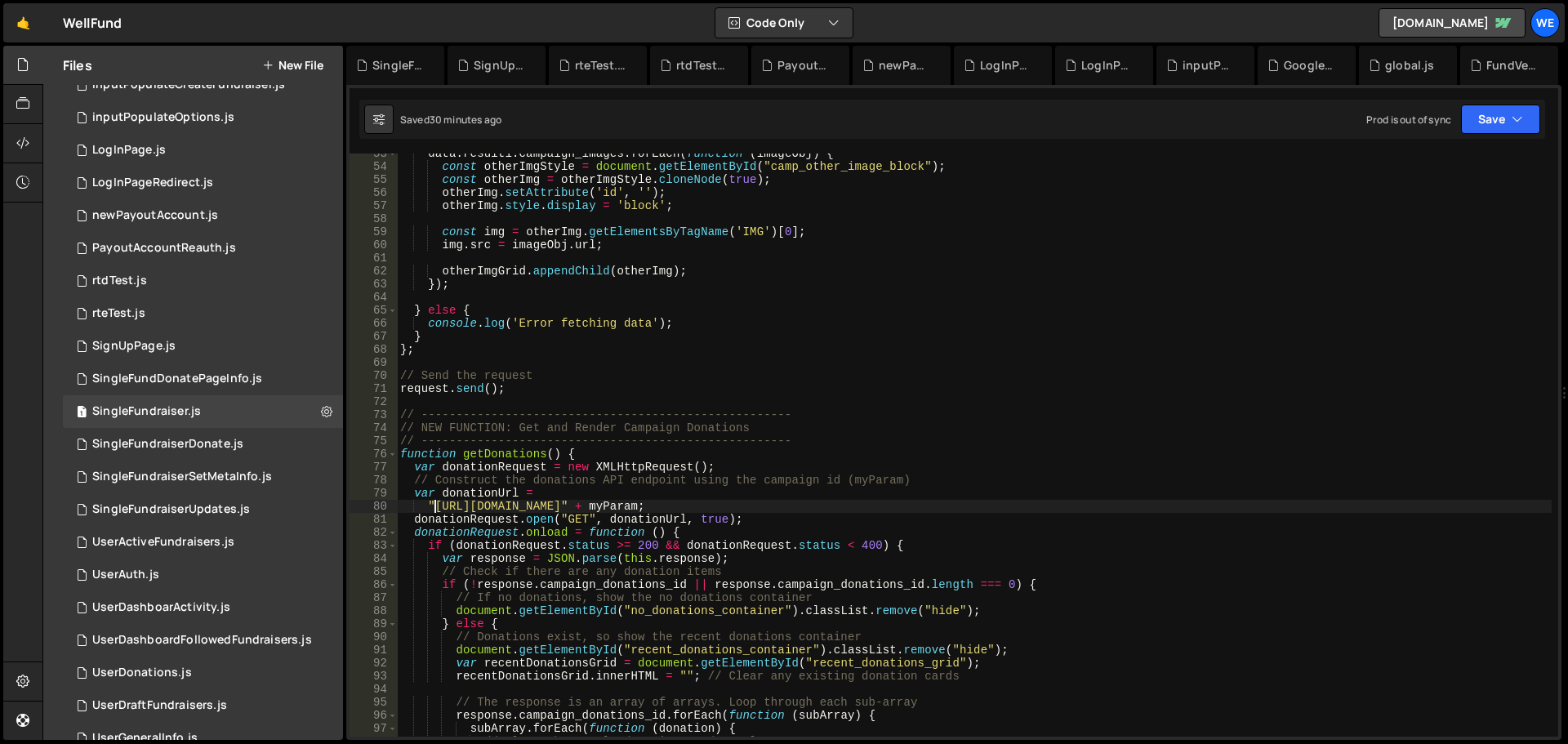
click at [436, 503] on div "data . result1 . campaign_images . forEach ( function ( imageObj ) { const othe…" at bounding box center [975, 452] width 1155 height 610
click at [671, 506] on div "data . result1 . campaign_images . forEach ( function ( imageObj ) { const othe…" at bounding box center [975, 452] width 1155 height 610
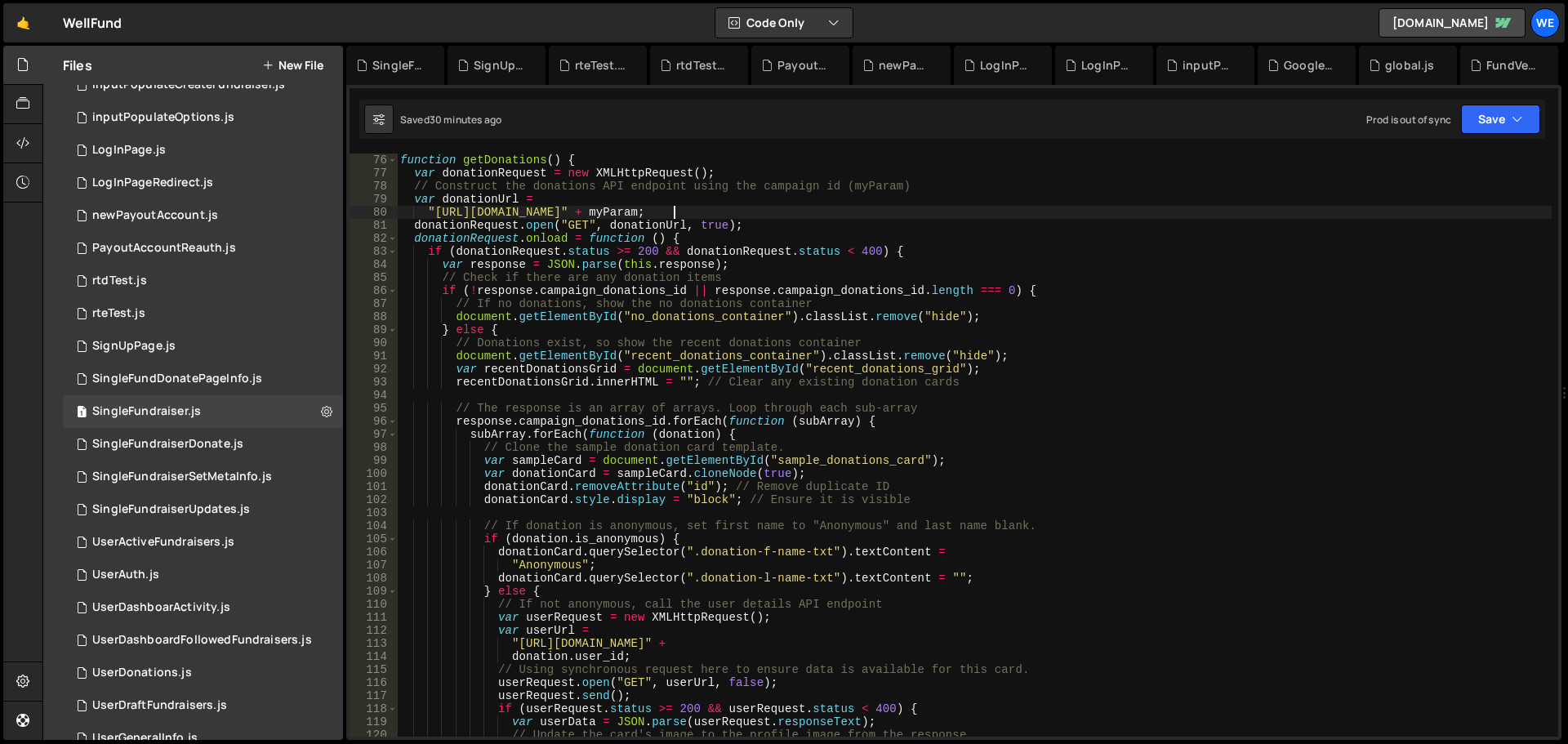
scroll to position [1274, 0]
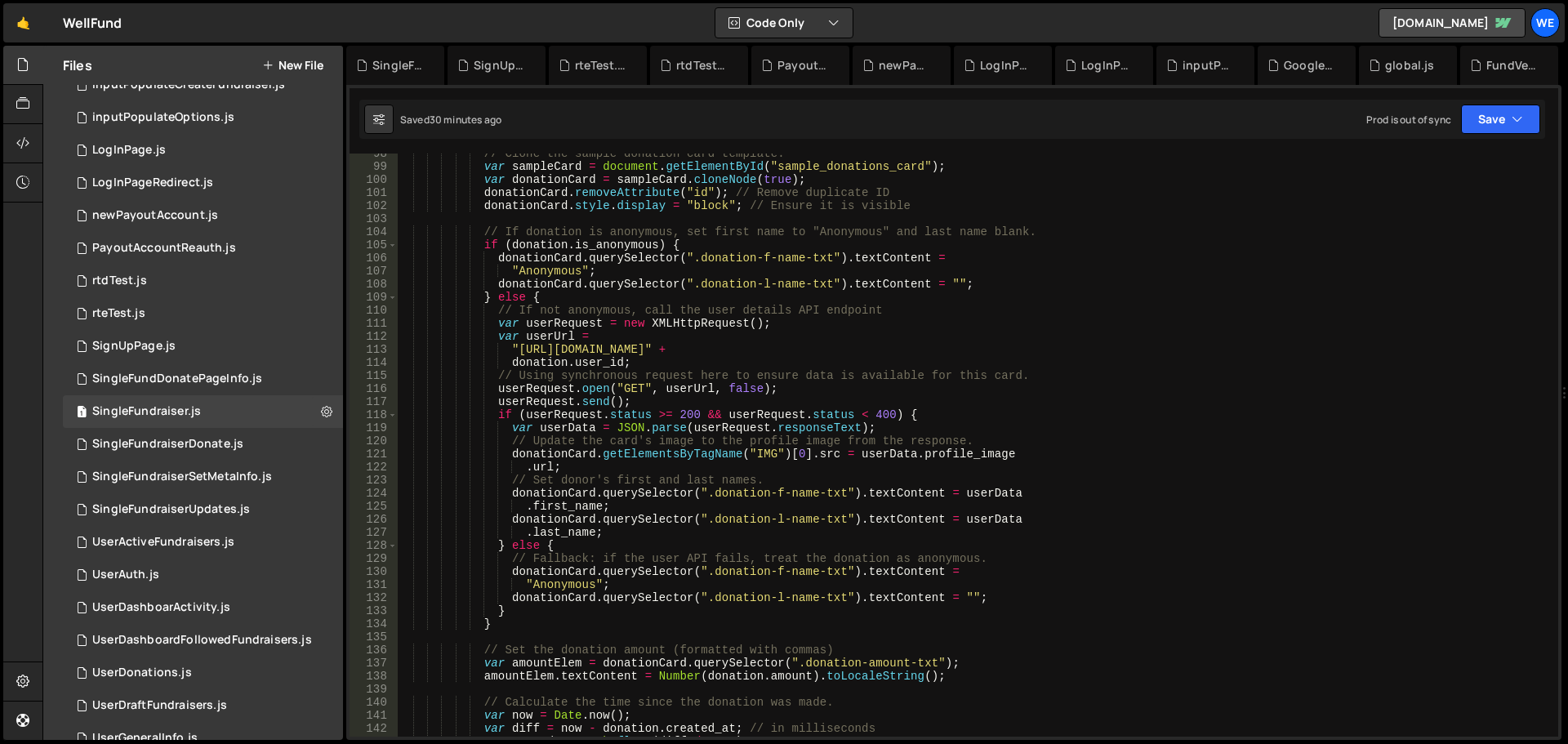
click at [519, 349] on div "// Clone the sample donation card template. var sampleCard = document . getElem…" at bounding box center [975, 452] width 1155 height 610
click at [753, 353] on div "// Clone the sample donation card template. var sampleCard = document . getElem…" at bounding box center [975, 452] width 1155 height 610
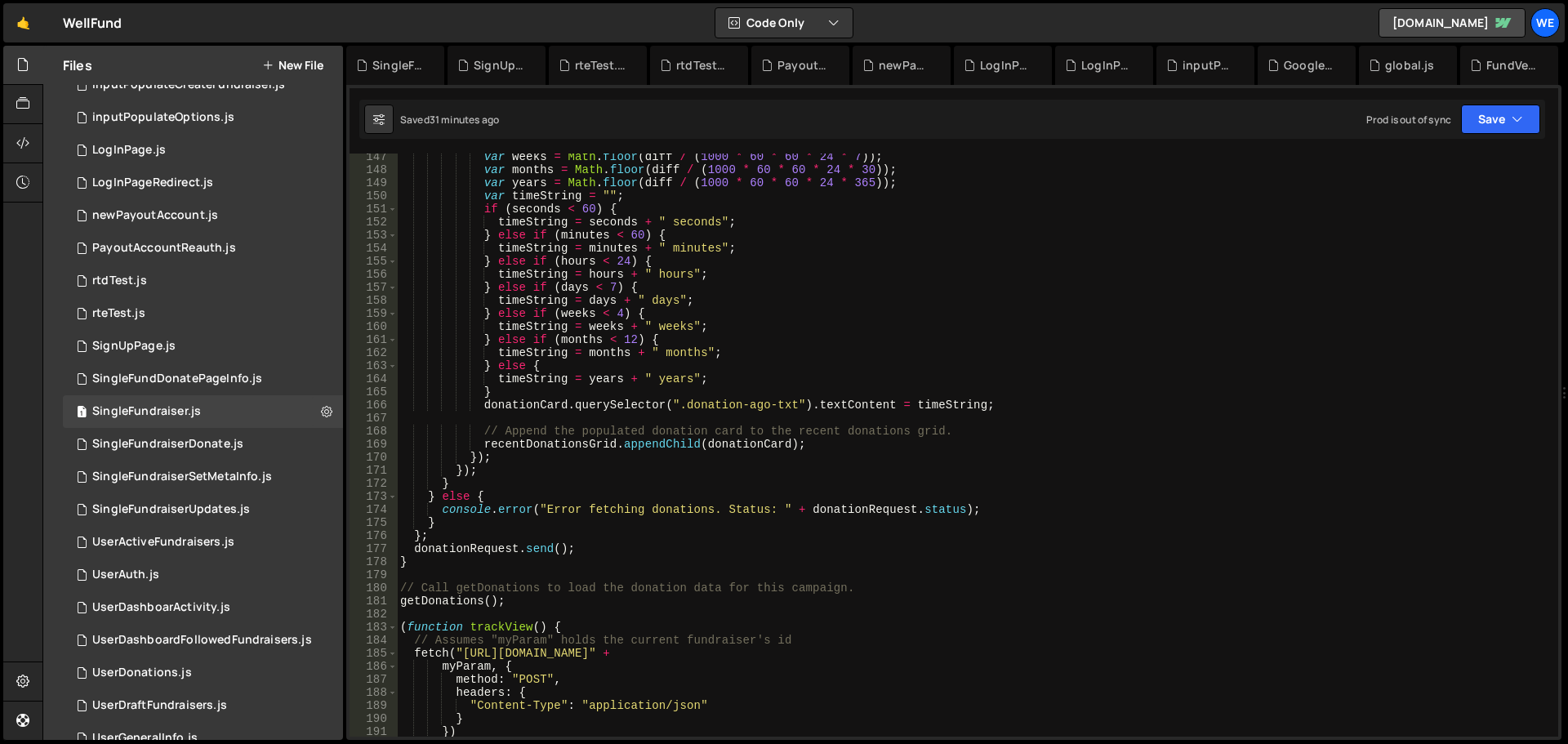
scroll to position [2156, 0]
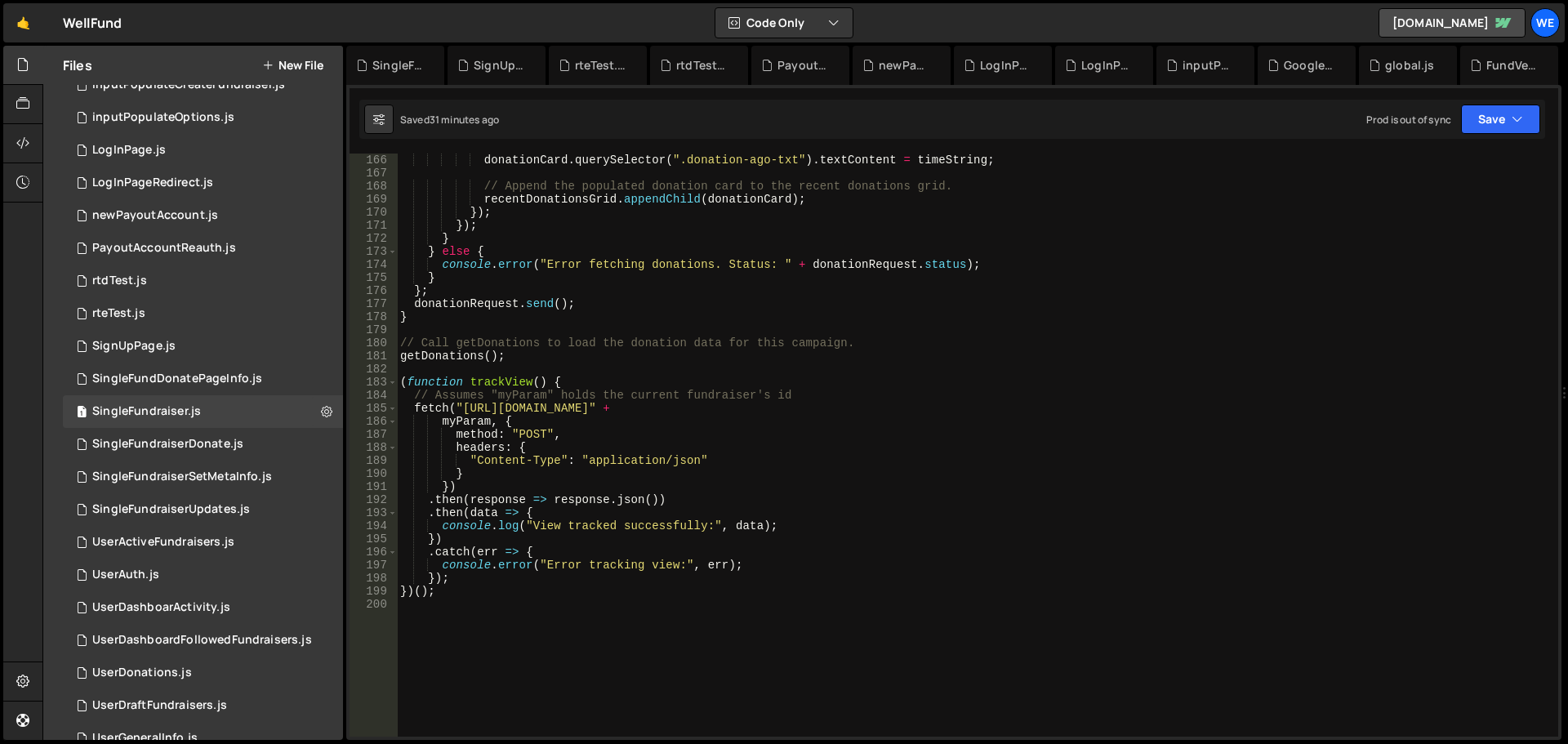
click at [463, 404] on div "donationCard . querySelector ( ".donation-ago-txt" ) . textContent = timeString…" at bounding box center [975, 458] width 1155 height 610
type textarea "fetch("[URL][DOMAIN_NAME]" +"
click at [702, 412] on div "donationCard . querySelector ( ".donation-ago-txt" ) . textContent = timeString…" at bounding box center [975, 458] width 1155 height 610
click at [1498, 113] on button "Save" at bounding box center [1501, 119] width 79 height 30
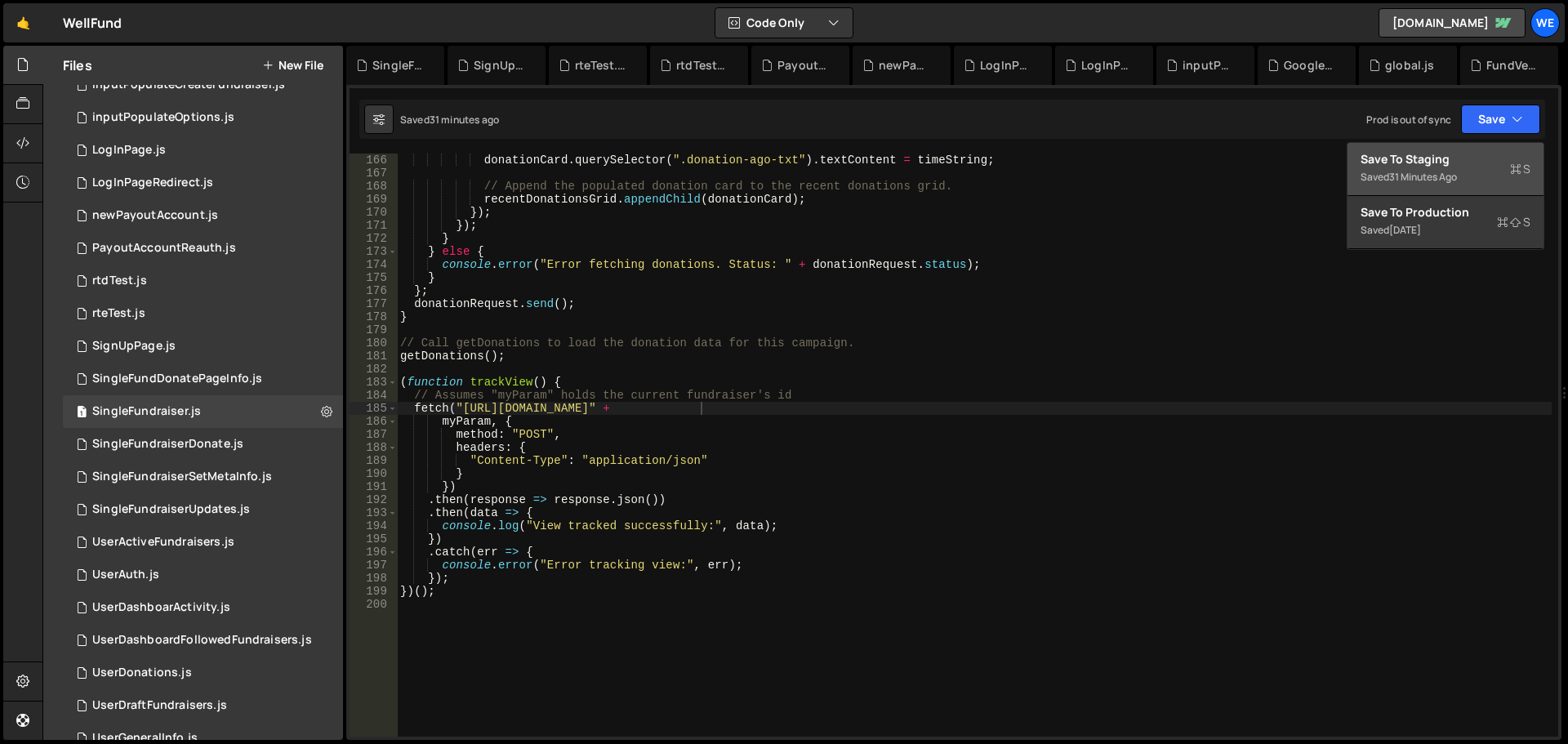
click at [1456, 154] on div "Save to Staging S" at bounding box center [1446, 160] width 170 height 16
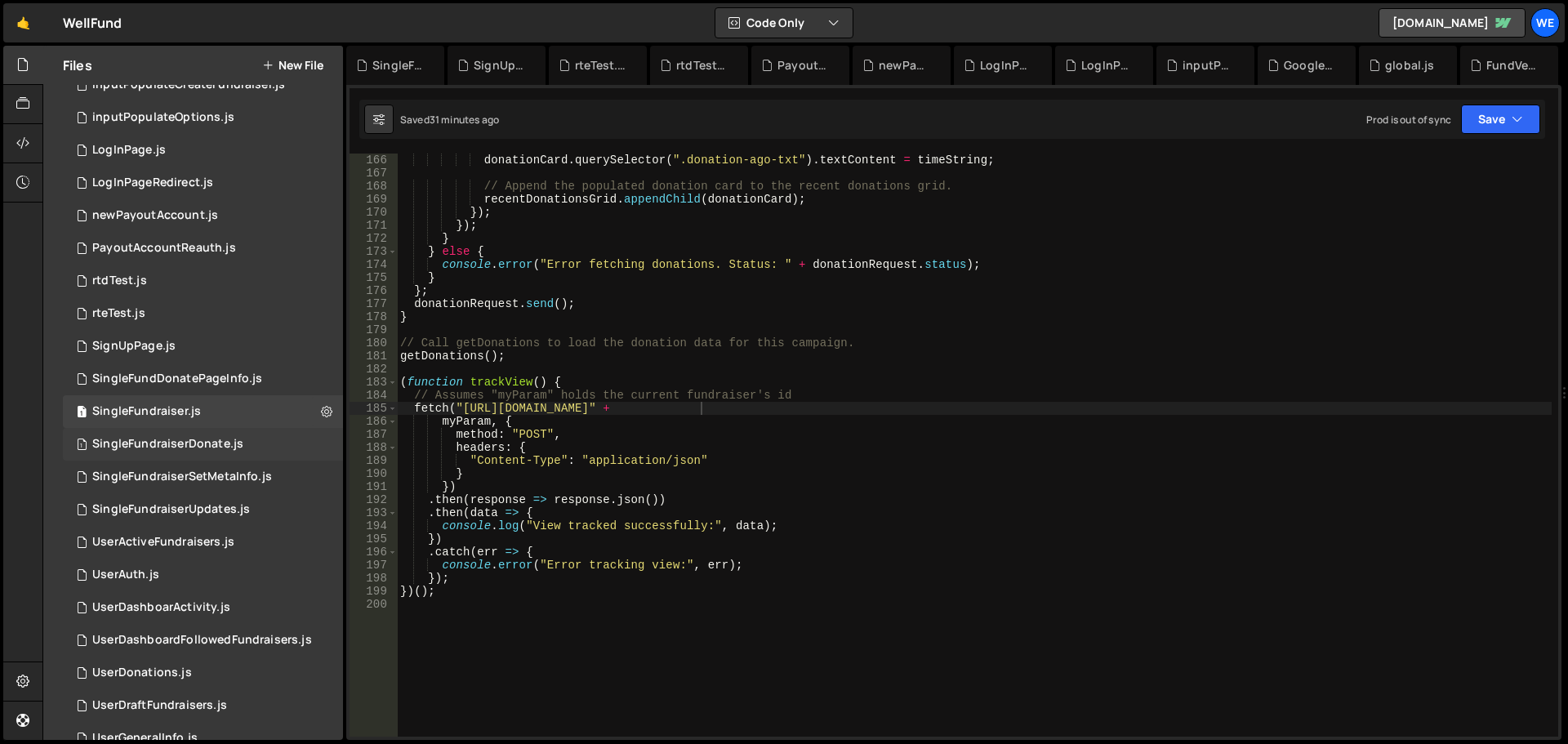
click at [210, 446] on div "SingleFundraiserDonate.js" at bounding box center [168, 444] width 152 height 14
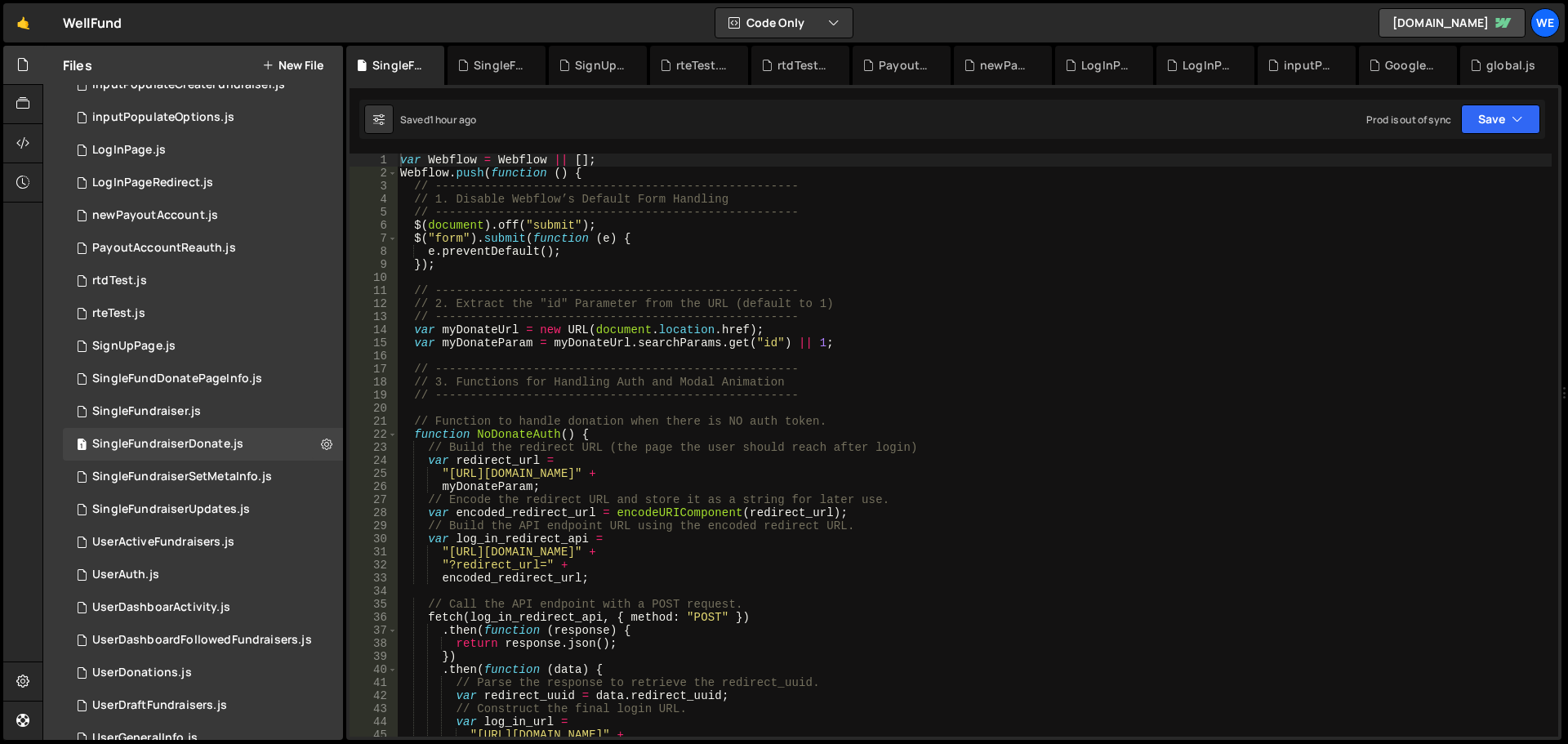
click at [449, 474] on div "var Webflow = Webflow || [ ] ; Webflow . push ( function ( ) { // -------------…" at bounding box center [975, 458] width 1155 height 610
drag, startPoint x: 446, startPoint y: 548, endPoint x: 610, endPoint y: 593, distance: 170.1
click at [447, 549] on div "var Webflow = Webflow || [ ] ; Webflow . push ( function ( ) { // -------------…" at bounding box center [975, 458] width 1155 height 610
click at [689, 553] on div "var Webflow = Webflow || [ ] ; Webflow . push ( function ( ) { // -------------…" at bounding box center [975, 458] width 1155 height 610
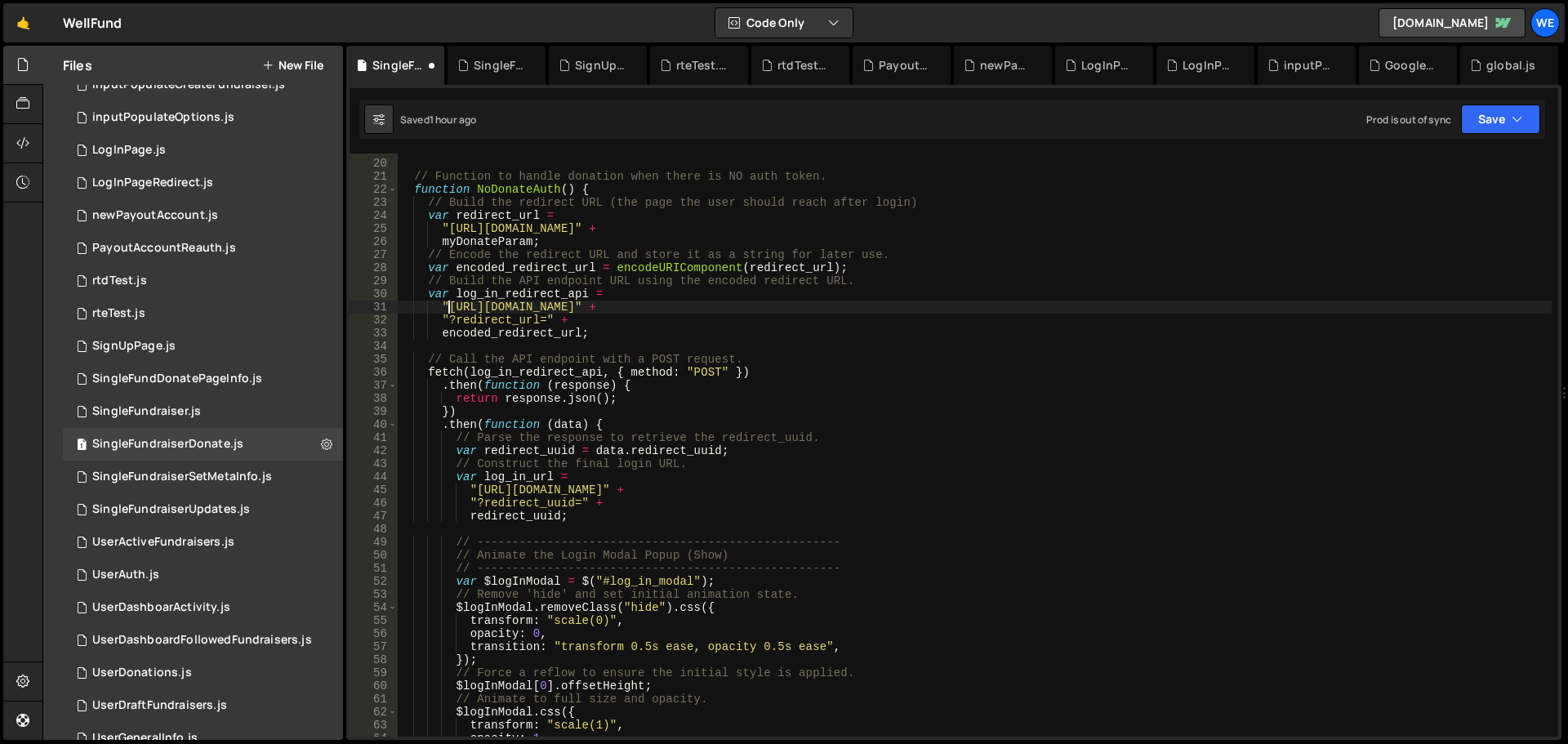
click at [449, 310] on div "// ---------------------------------------------------- // Function to handle d…" at bounding box center [975, 448] width 1155 height 610
click at [686, 307] on div "// ---------------------------------------------------- // Function to handle d…" at bounding box center [975, 448] width 1155 height 610
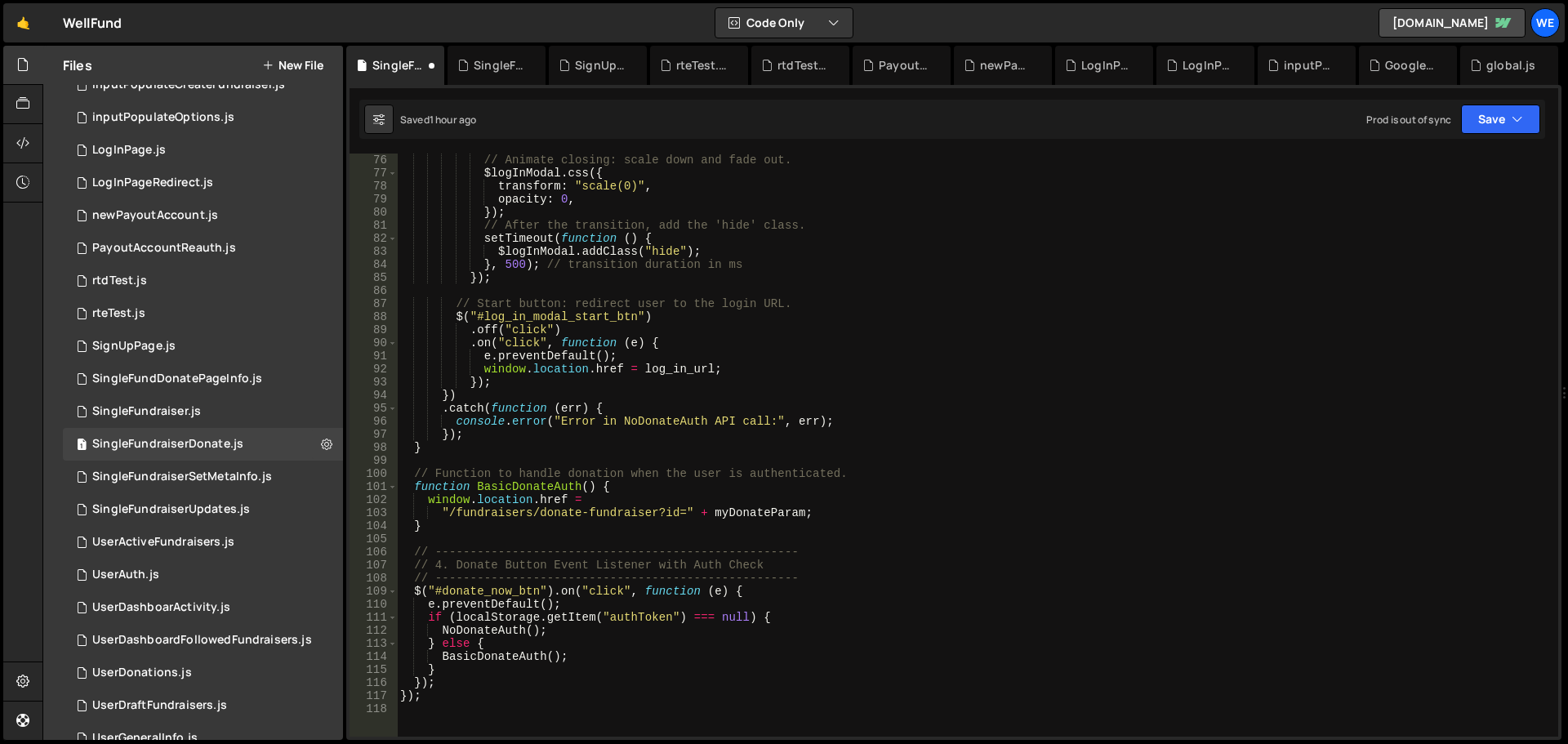
scroll to position [1225, 0]
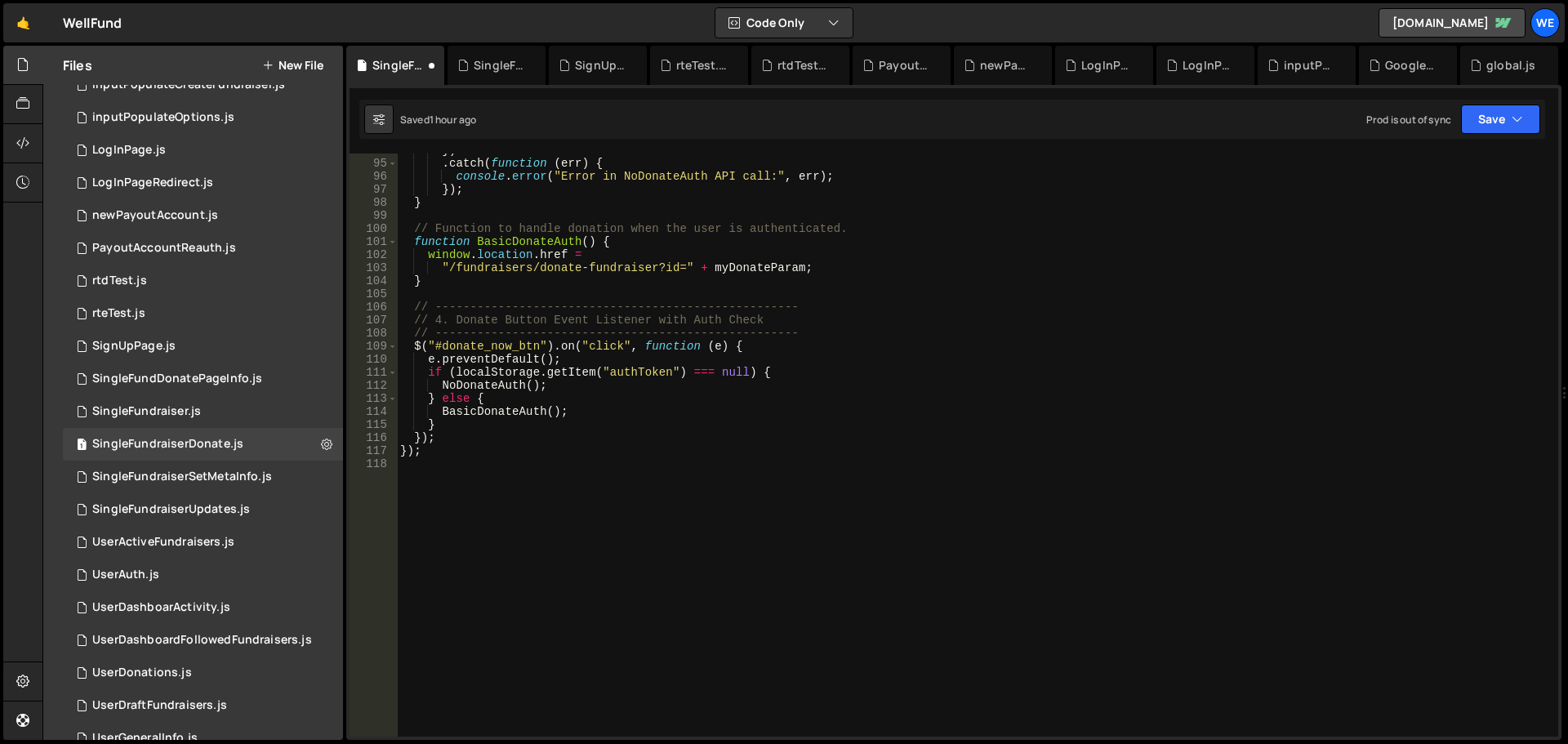
click at [840, 370] on div "}) . catch ( function ( err ) { console . error ( "Error in NoDonateAuth API ca…" at bounding box center [975, 448] width 1155 height 610
type textarea "if (localStorage.getItem("authToken") === null) {"
drag, startPoint x: 1502, startPoint y: 112, endPoint x: 1460, endPoint y: 132, distance: 46.5
click at [1501, 111] on button "Save" at bounding box center [1501, 119] width 79 height 30
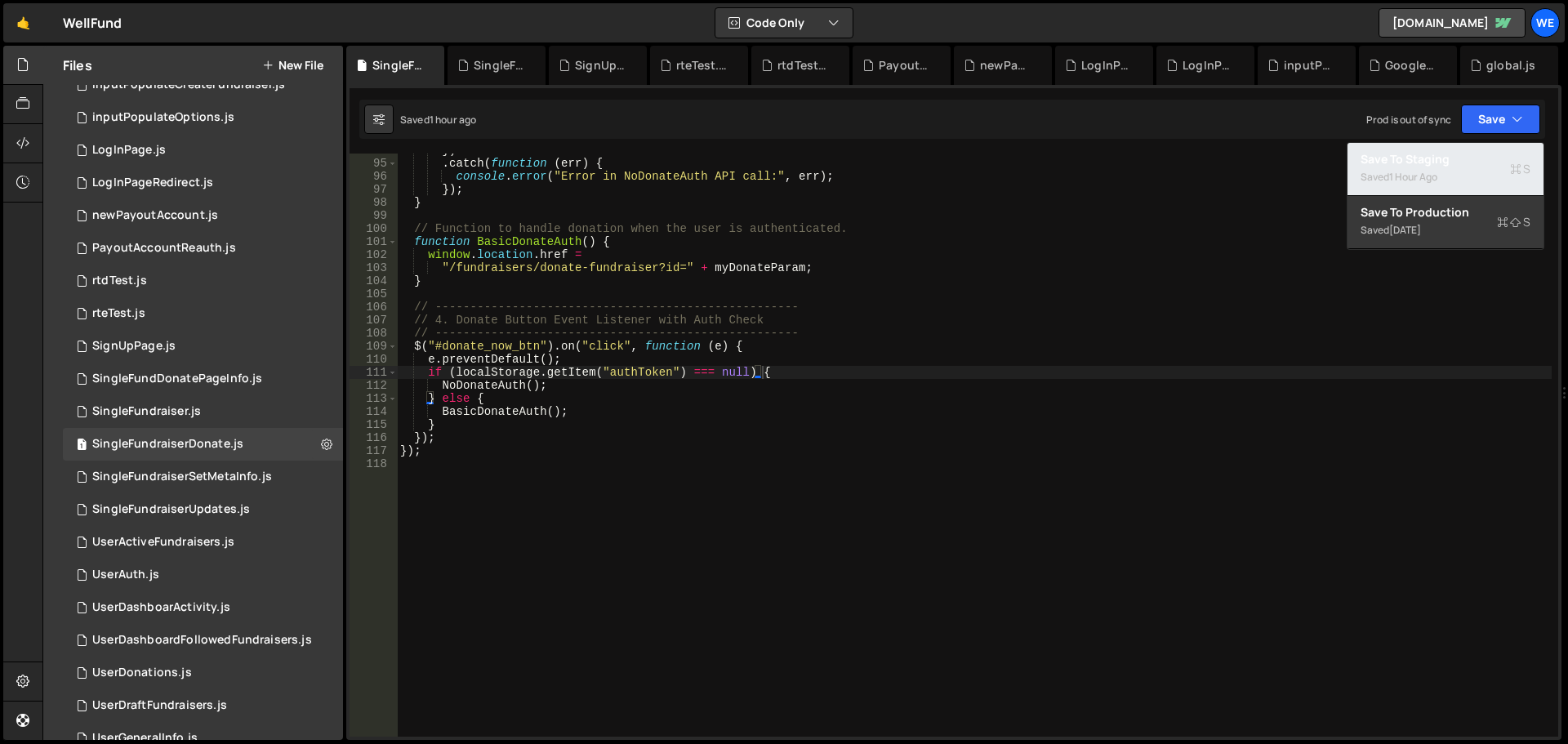
click at [1419, 151] on div "Save to Staging S" at bounding box center [1446, 160] width 170 height 16
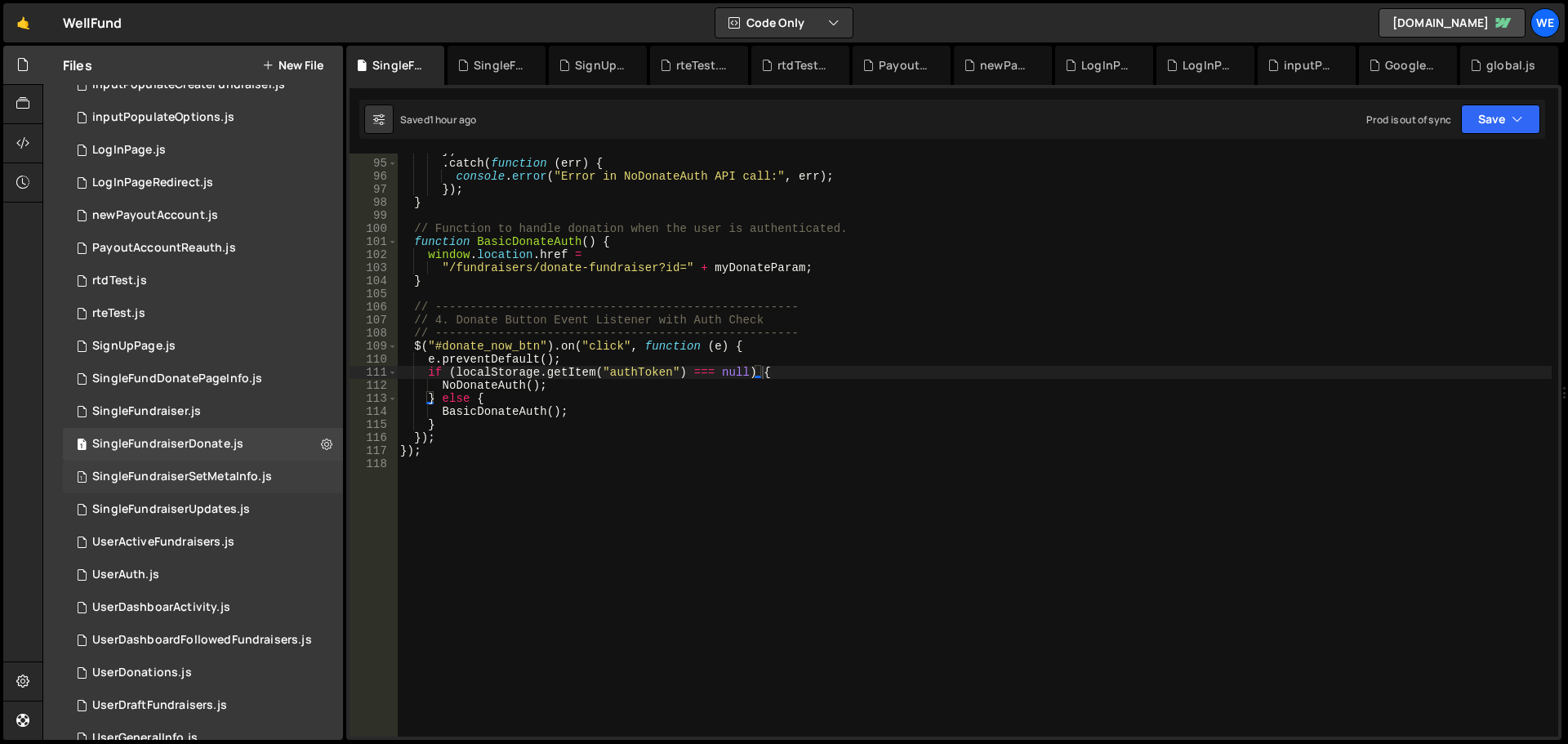
click at [244, 480] on div "SingleFundraiserSetMetaInfo.js" at bounding box center [182, 477] width 179 height 14
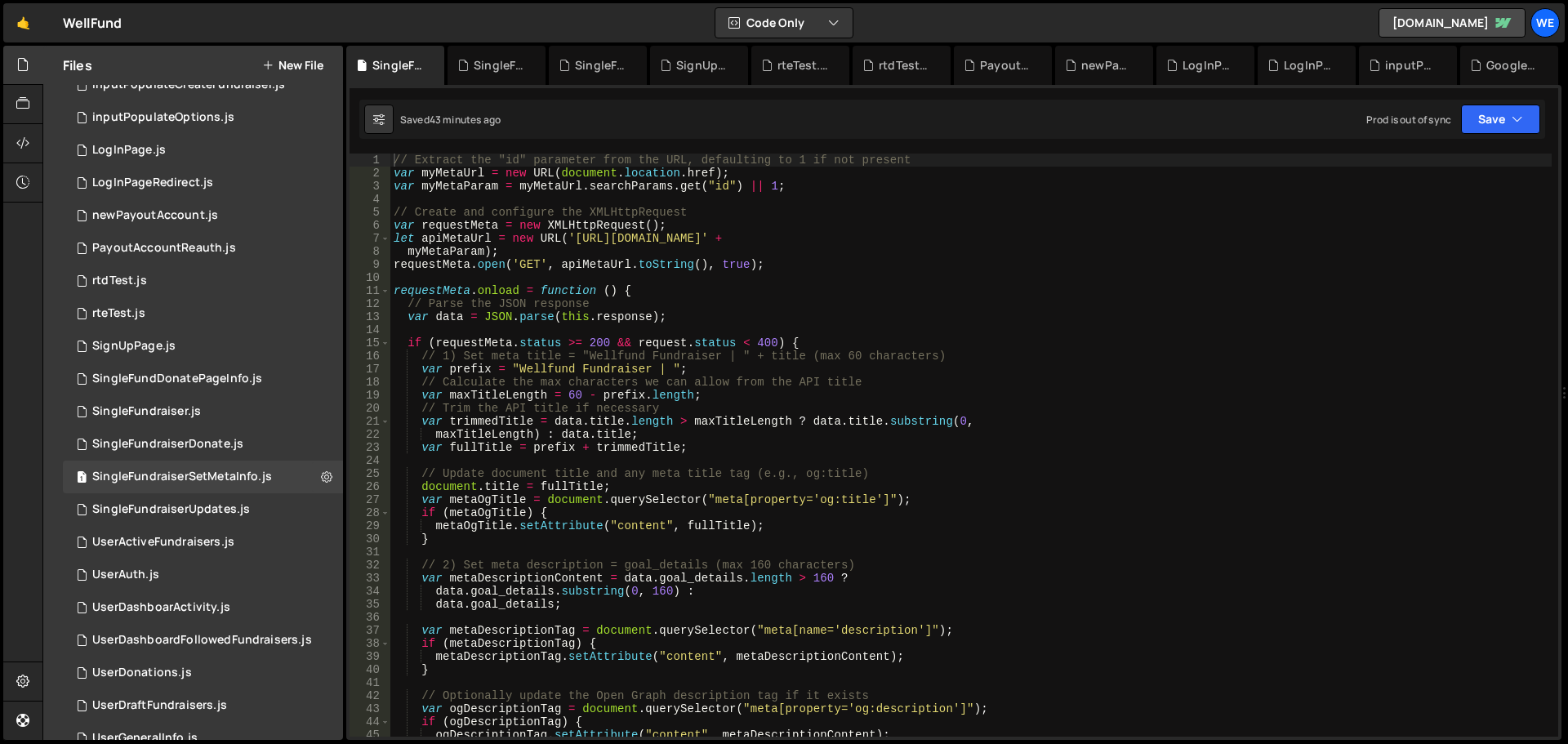
type textarea "let apiMetaUrl = new URL('[URL][DOMAIN_NAME]' +"
drag, startPoint x: 572, startPoint y: 239, endPoint x: 690, endPoint y: 337, distance: 153.4
click at [573, 239] on div "// Extract the "id" parameter from the URL, defaulting to 1 if not present var …" at bounding box center [972, 458] width 1162 height 610
click at [812, 238] on div "// Extract the "id" parameter from the URL, defaulting to 1 if not present var …" at bounding box center [972, 458] width 1162 height 610
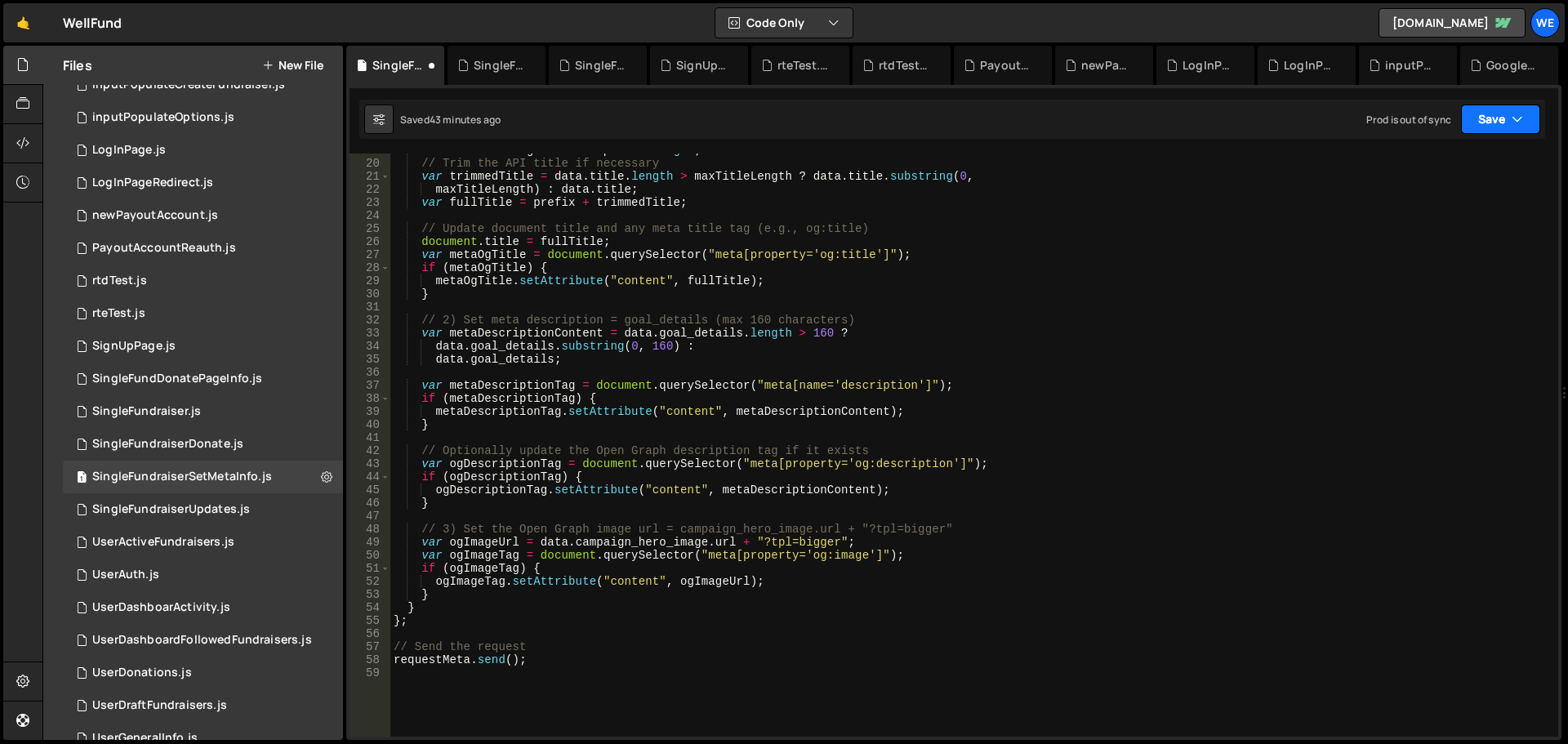
click at [1482, 128] on button "Save" at bounding box center [1501, 119] width 79 height 30
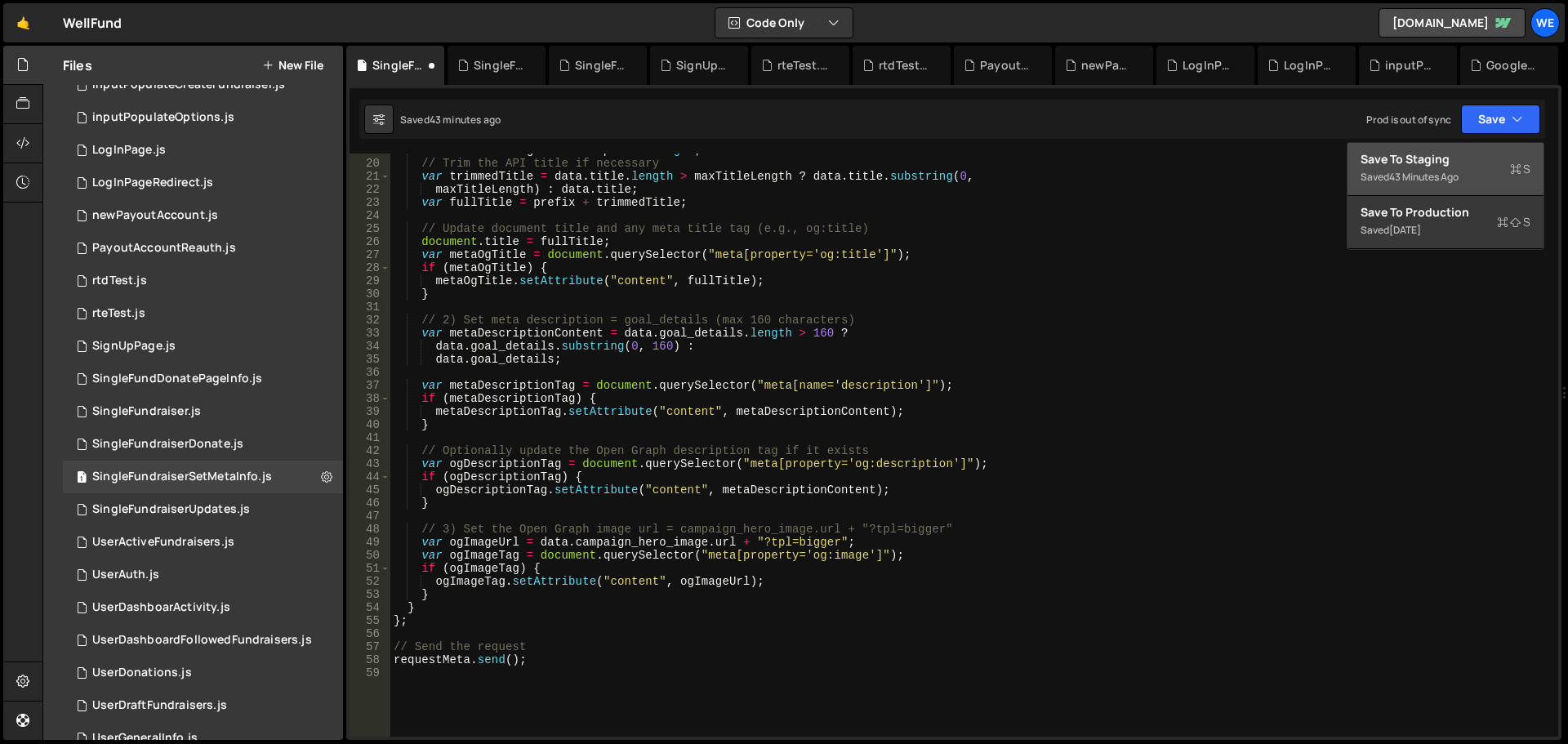
click at [1442, 151] on div "Save to Staging S" at bounding box center [1446, 160] width 170 height 16
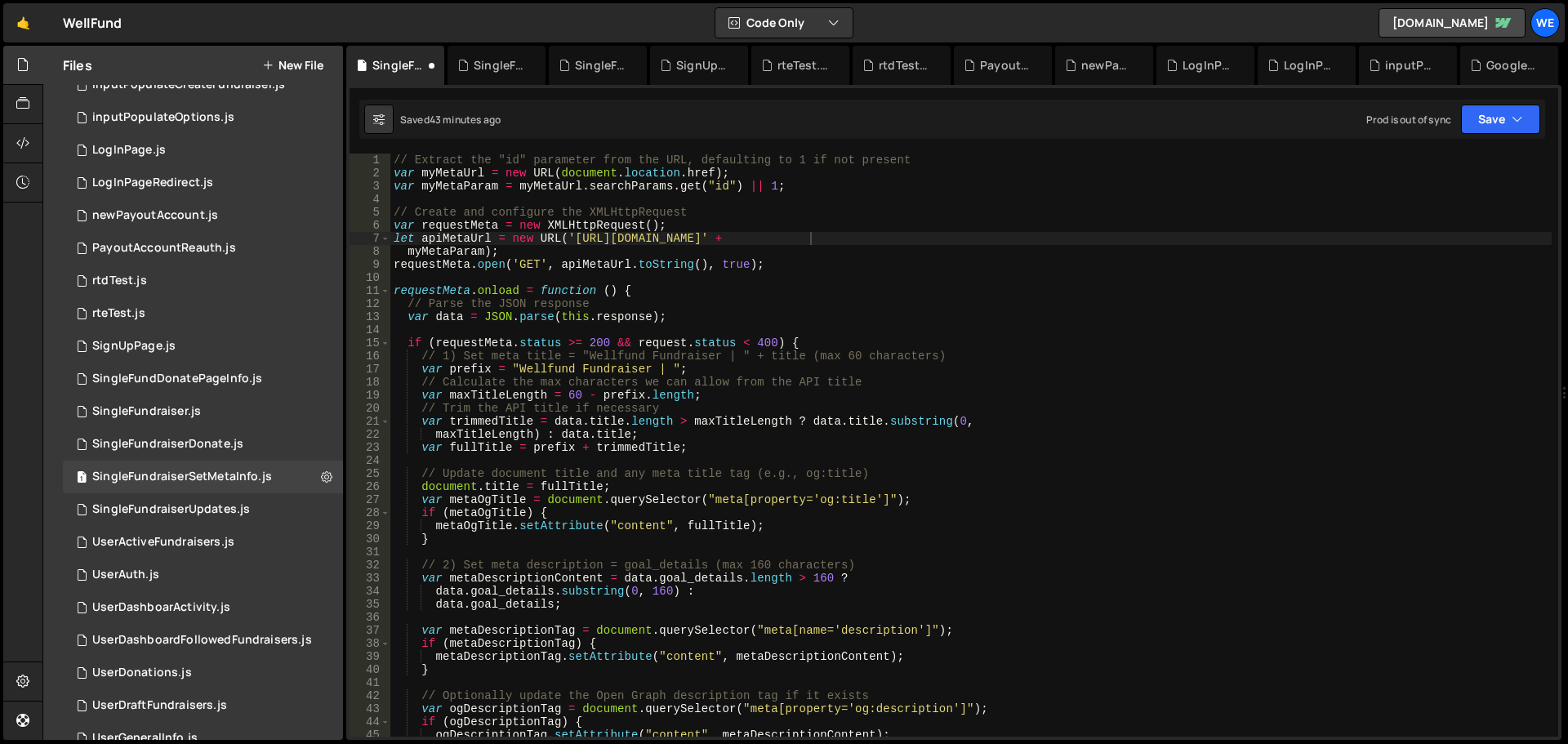
scroll to position [0, 0]
drag, startPoint x: 169, startPoint y: 516, endPoint x: 179, endPoint y: 518, distance: 10.2
click at [169, 517] on div "1 SingleFundraiserUpdates.js 0" at bounding box center [203, 509] width 281 height 32
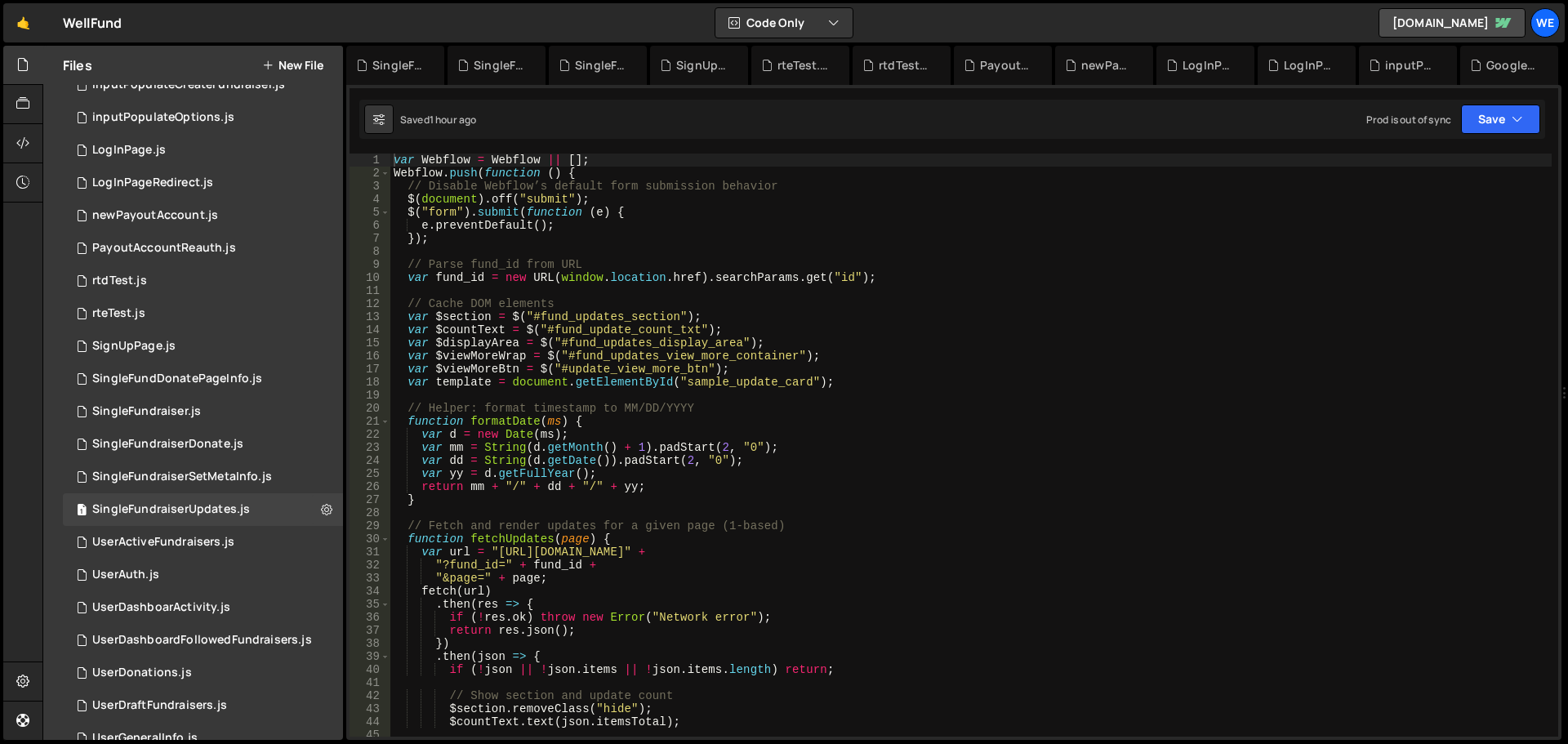
type textarea "var url = "[URL][DOMAIN_NAME]" +"
click at [496, 551] on div "var Webflow = Webflow || [ ] ; Webflow . push ( function ( ) { // Disable Webfl…" at bounding box center [972, 458] width 1162 height 610
click at [737, 558] on div "var Webflow = Webflow || [ ] ; Webflow . push ( function ( ) { // Disable Webfl…" at bounding box center [972, 458] width 1162 height 610
drag, startPoint x: 1509, startPoint y: 124, endPoint x: 1484, endPoint y: 142, distance: 30.8
click at [1508, 124] on button "Save" at bounding box center [1501, 119] width 79 height 30
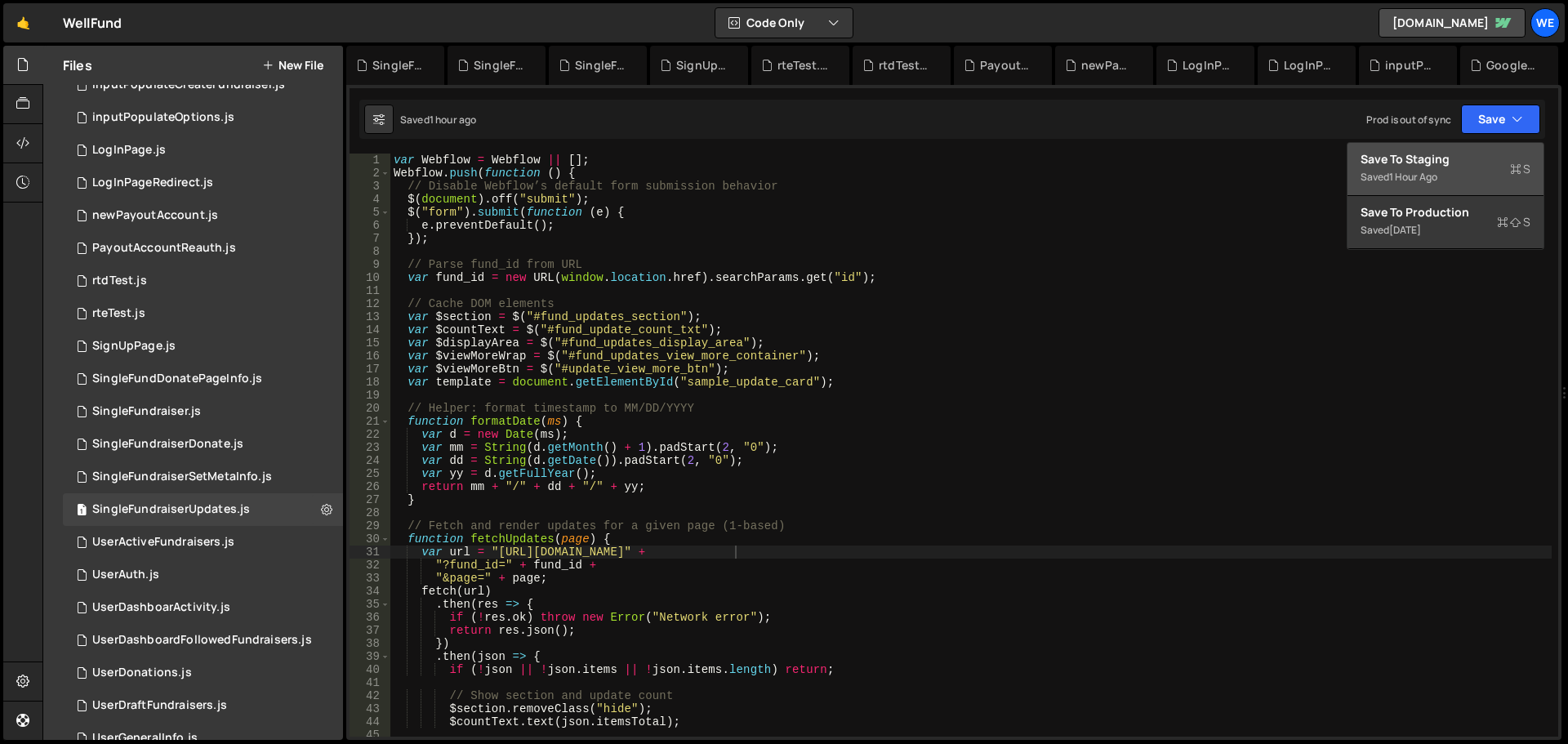
click at [1464, 160] on div "Save to Staging S" at bounding box center [1446, 160] width 170 height 16
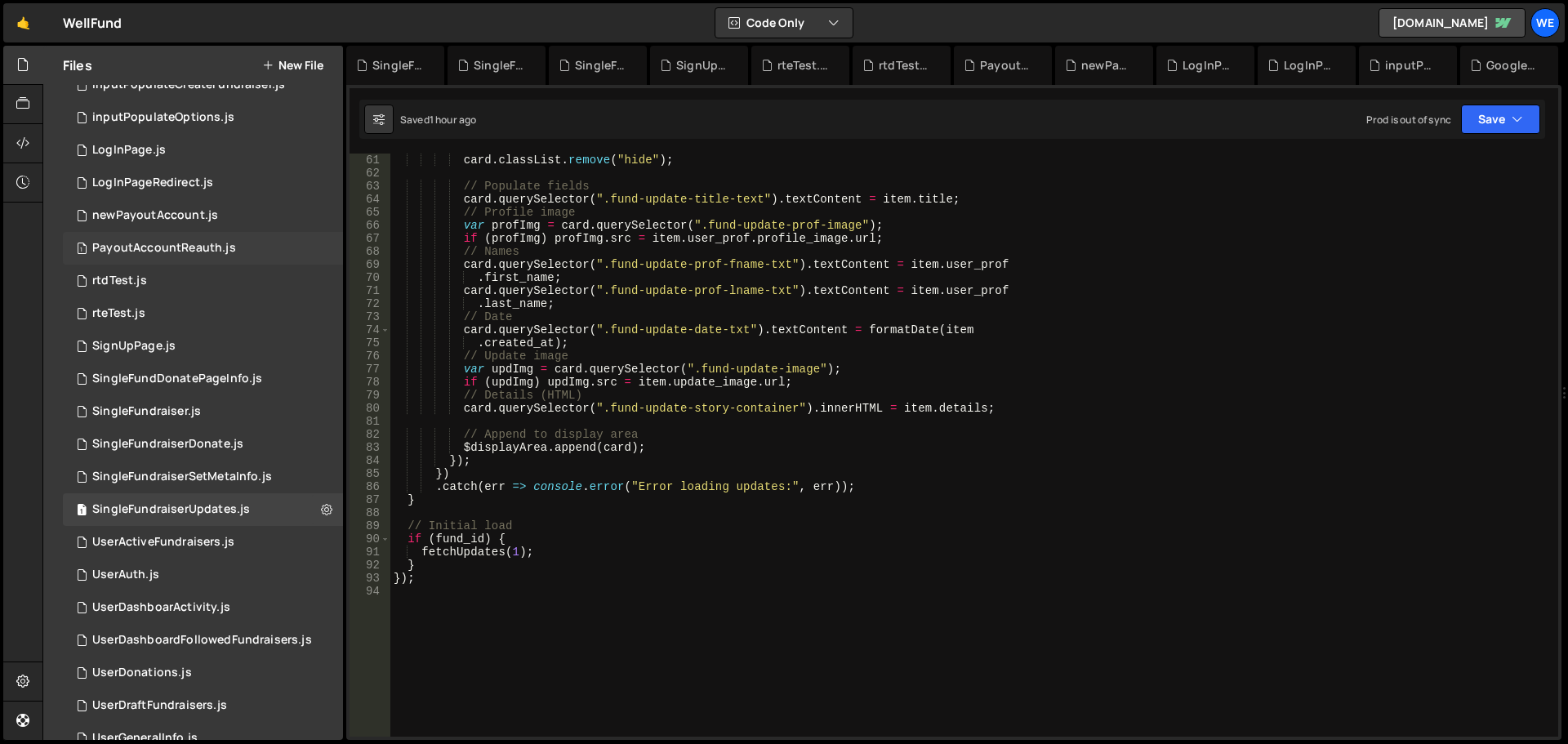
scroll to position [930, 0]
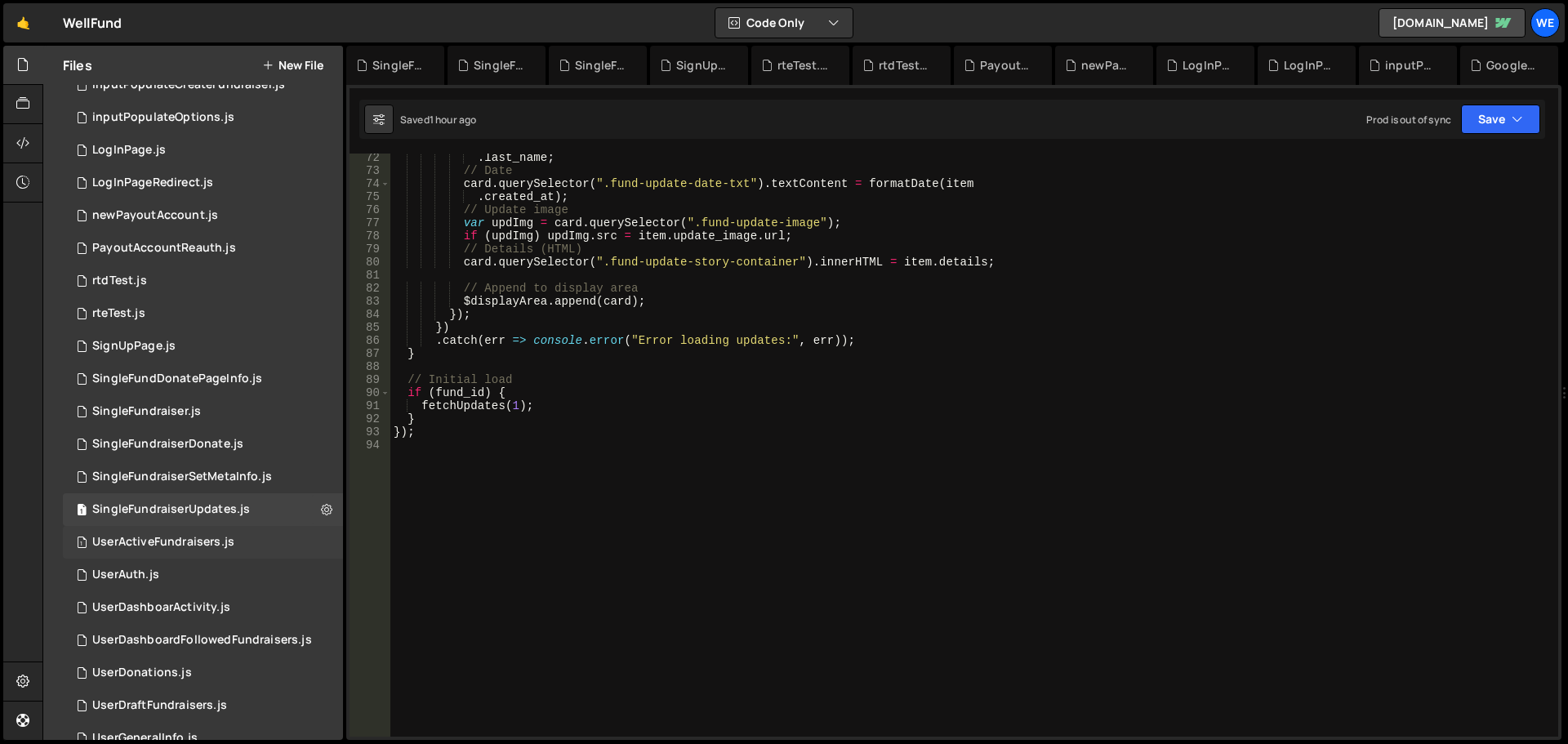
click at [188, 532] on div "1 UserActiveFundraisers.js 0" at bounding box center [203, 542] width 281 height 32
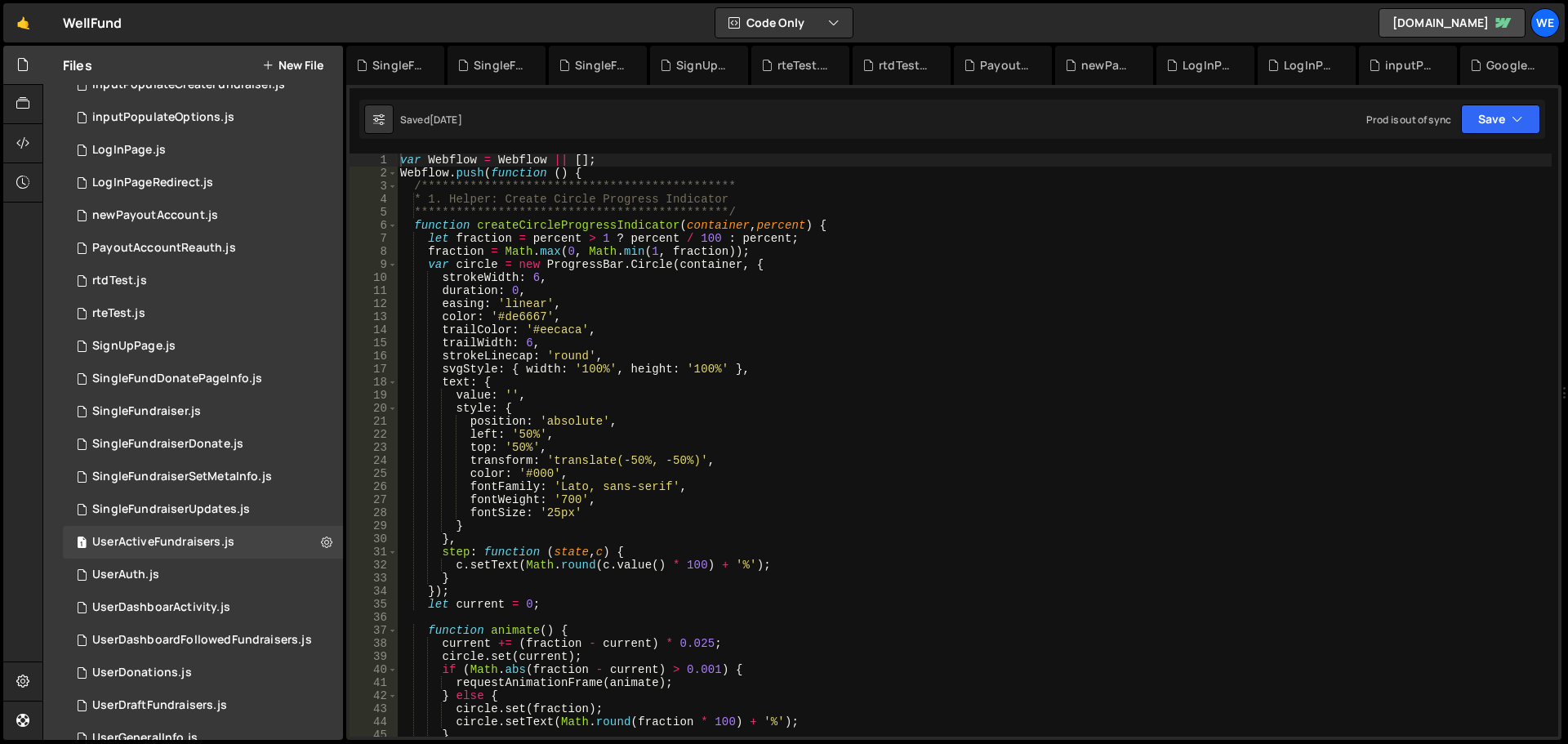
scroll to position [294, 0]
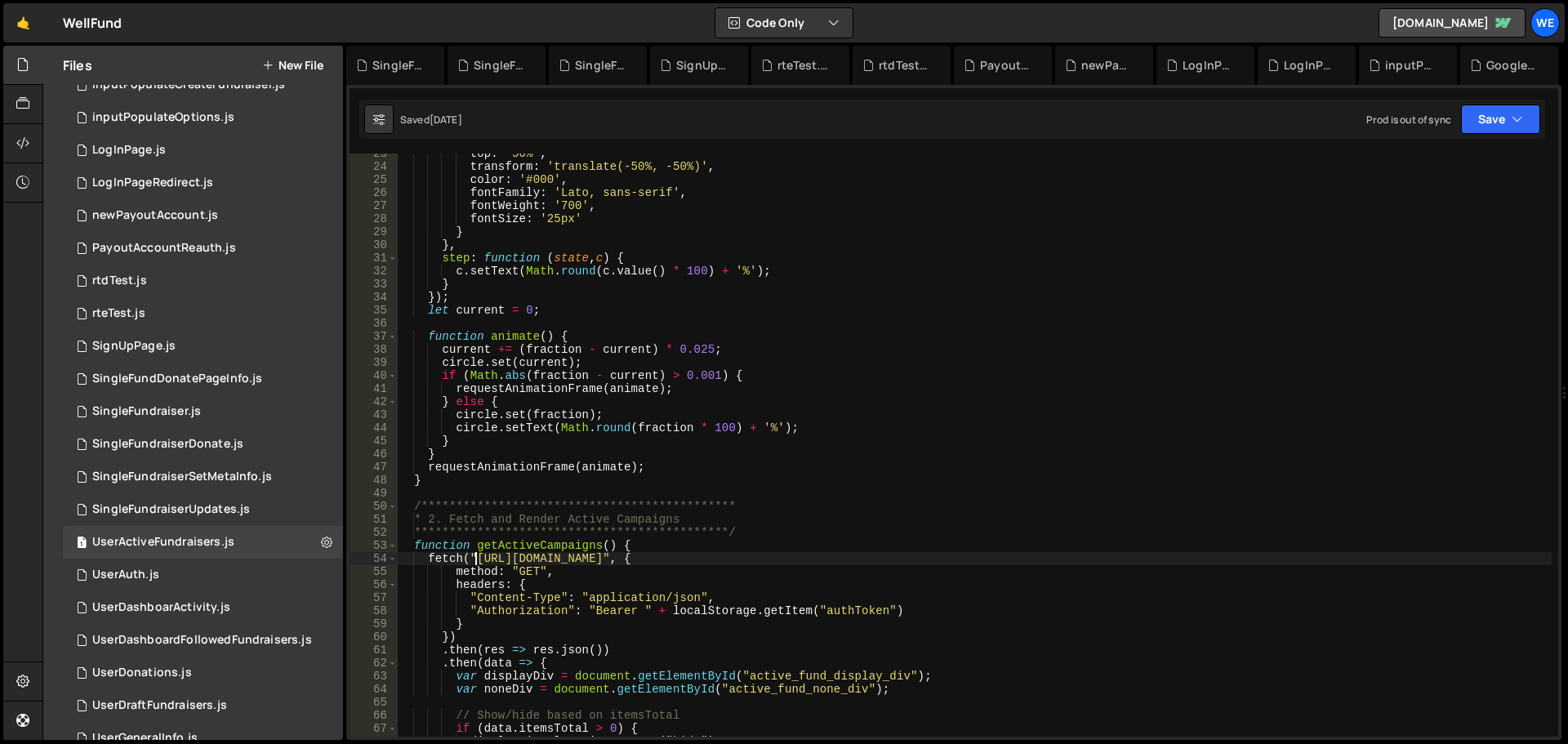
drag, startPoint x: 475, startPoint y: 558, endPoint x: 652, endPoint y: 610, distance: 184.5
click at [475, 560] on div "**********" at bounding box center [975, 452] width 1155 height 610
click at [728, 556] on div "**********" at bounding box center [975, 452] width 1155 height 610
paste textarea "xru1-ldop-hv9n.n7e.xano"
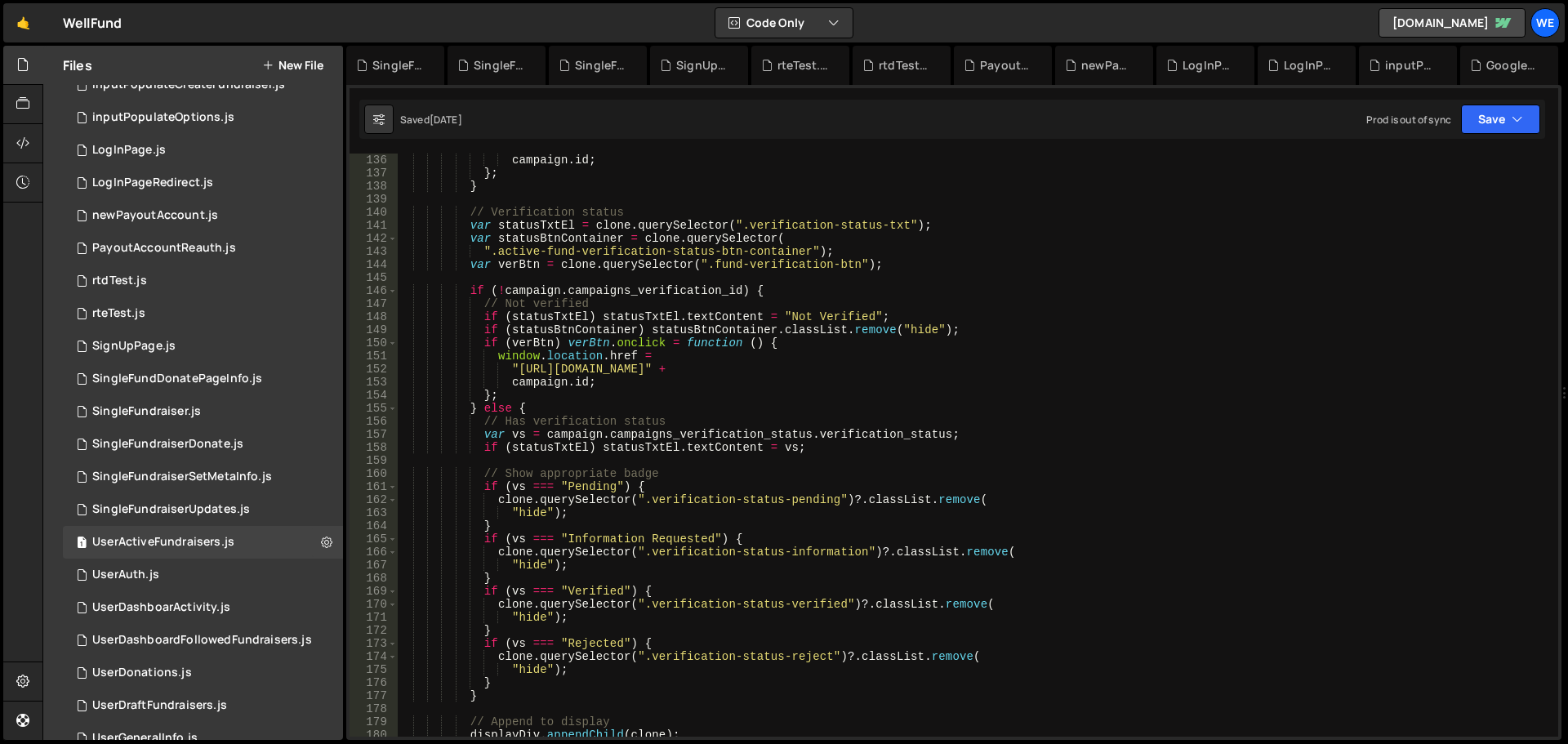
scroll to position [1470, 0]
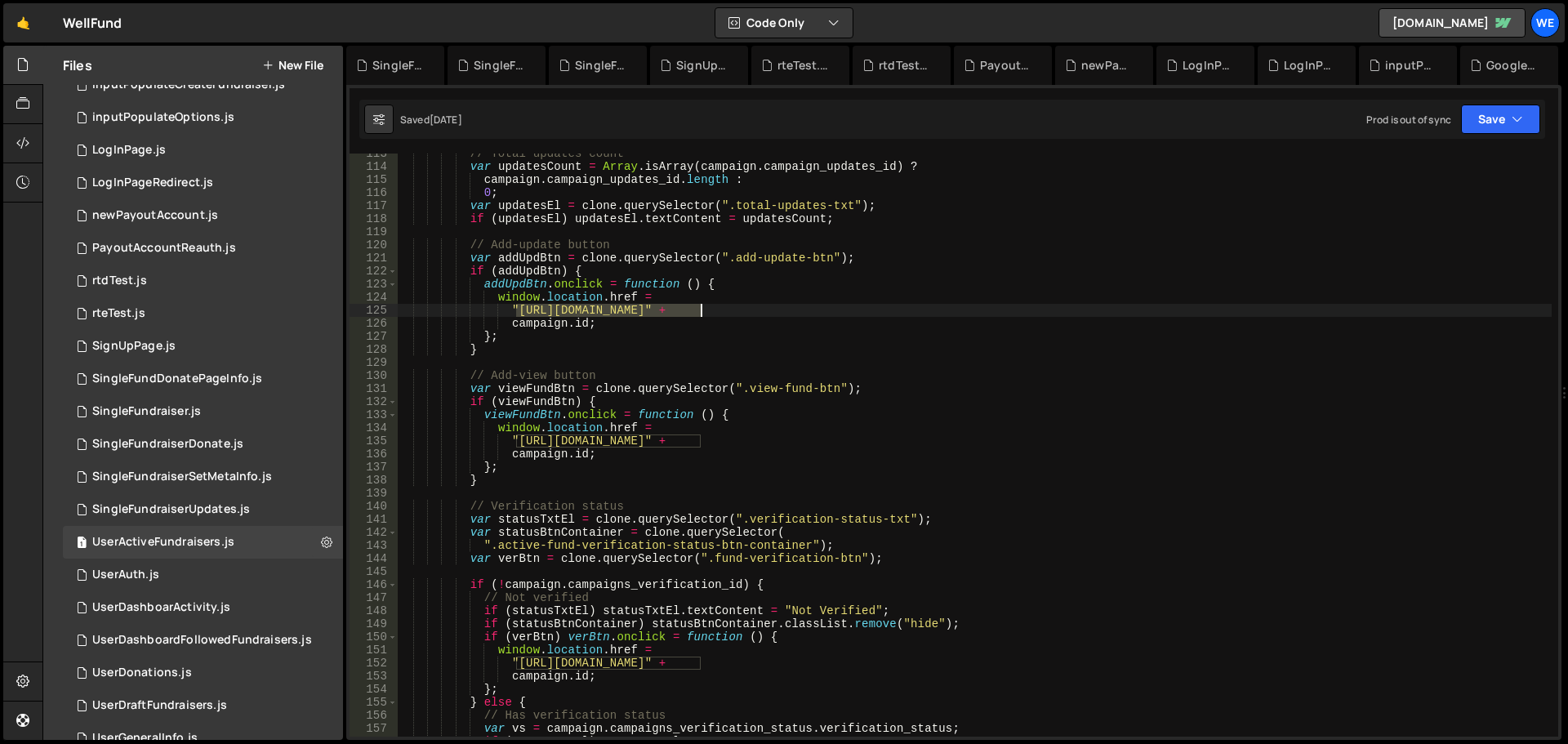
drag, startPoint x: 518, startPoint y: 308, endPoint x: 702, endPoint y: 308, distance: 184.0
click at [702, 308] on div "// Total updates count var updatesCount = Array . isArray ( campaign . campaign…" at bounding box center [975, 452] width 1155 height 610
type textarea ""[URL][DOMAIN_NAME]" +"
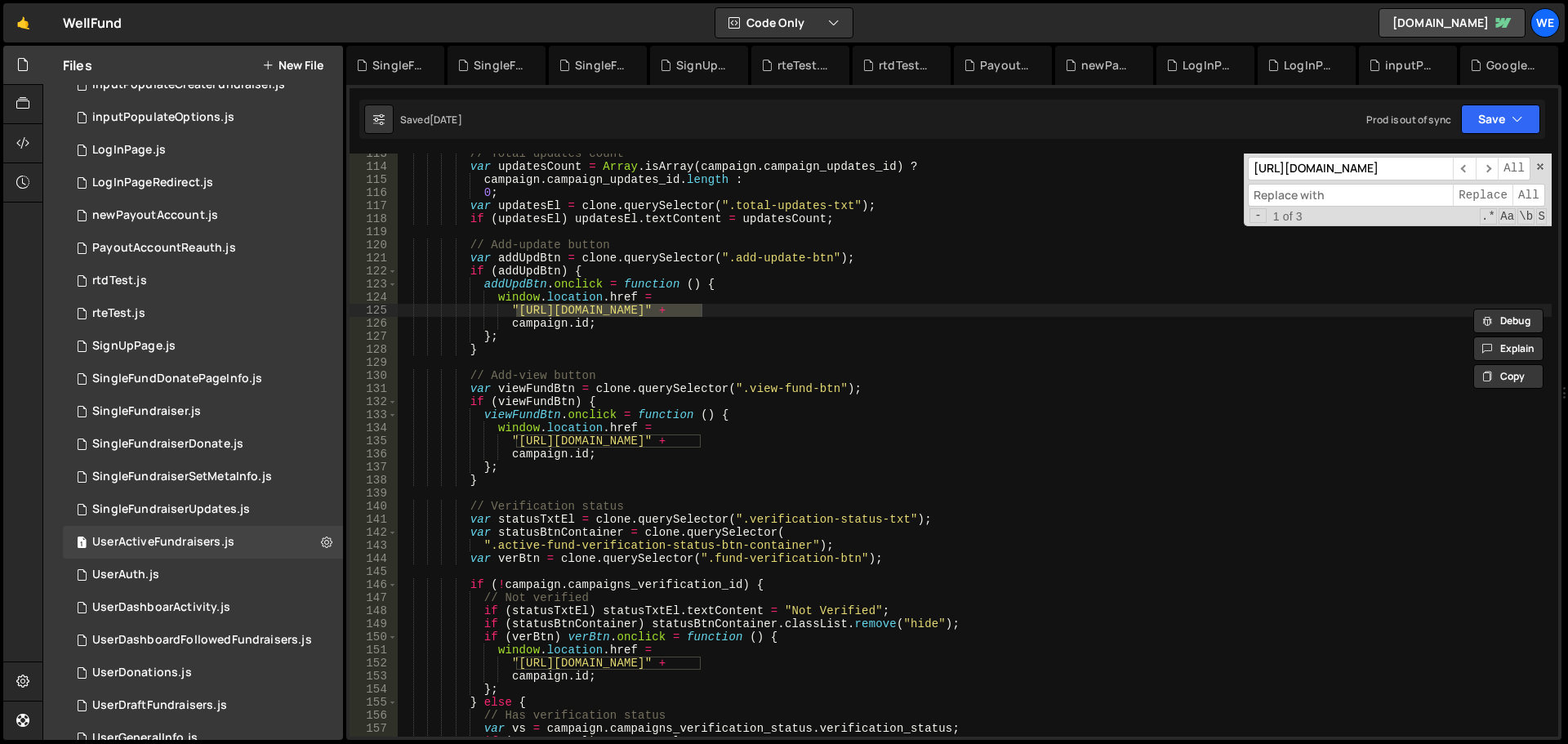
click at [1331, 193] on input at bounding box center [1350, 195] width 205 height 23
paste input "[URL][DOMAIN_NAME]"
type input "[URL][DOMAIN_NAME]"
click at [1530, 188] on span "All" at bounding box center [1529, 195] width 32 height 23
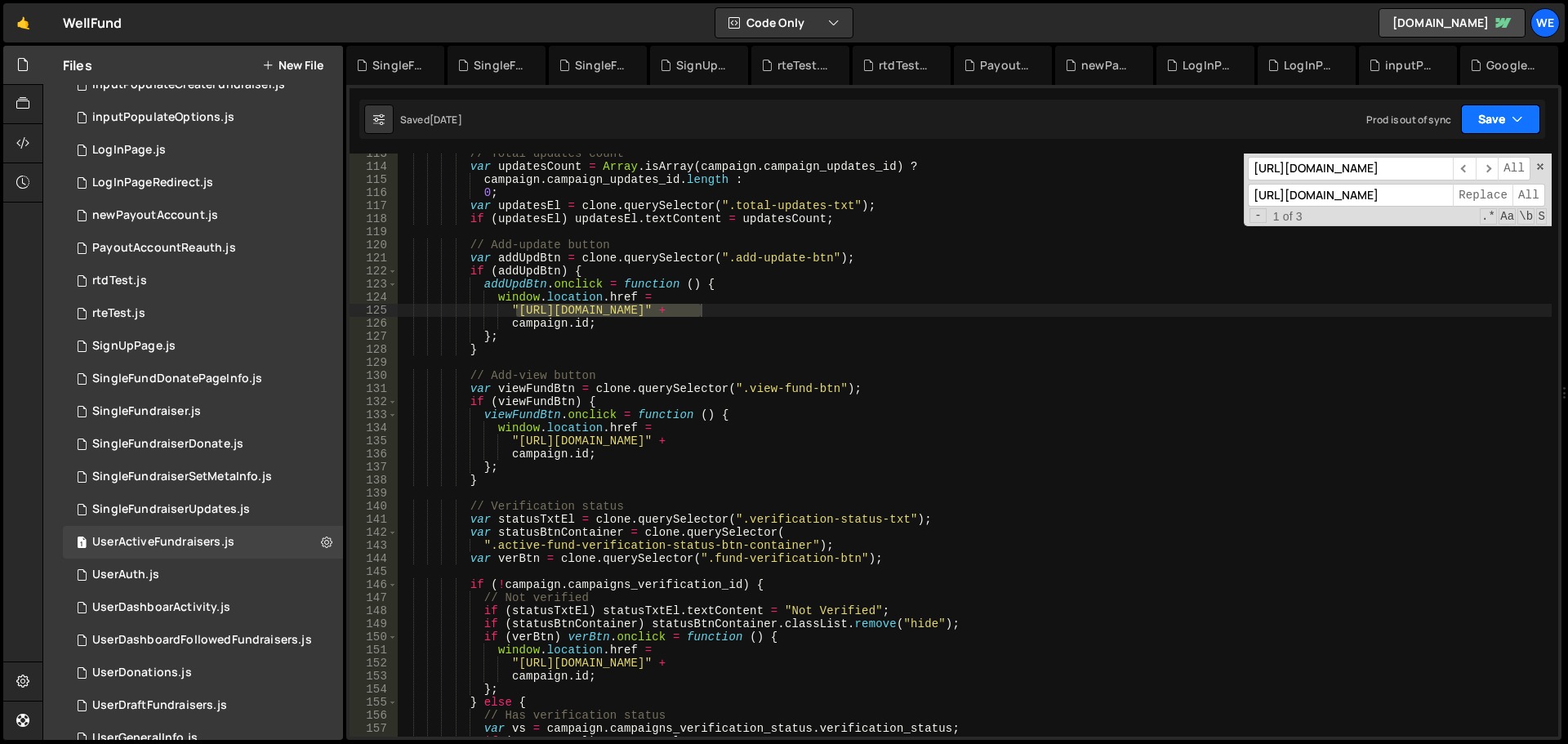
click at [1493, 119] on button "Save" at bounding box center [1501, 119] width 79 height 30
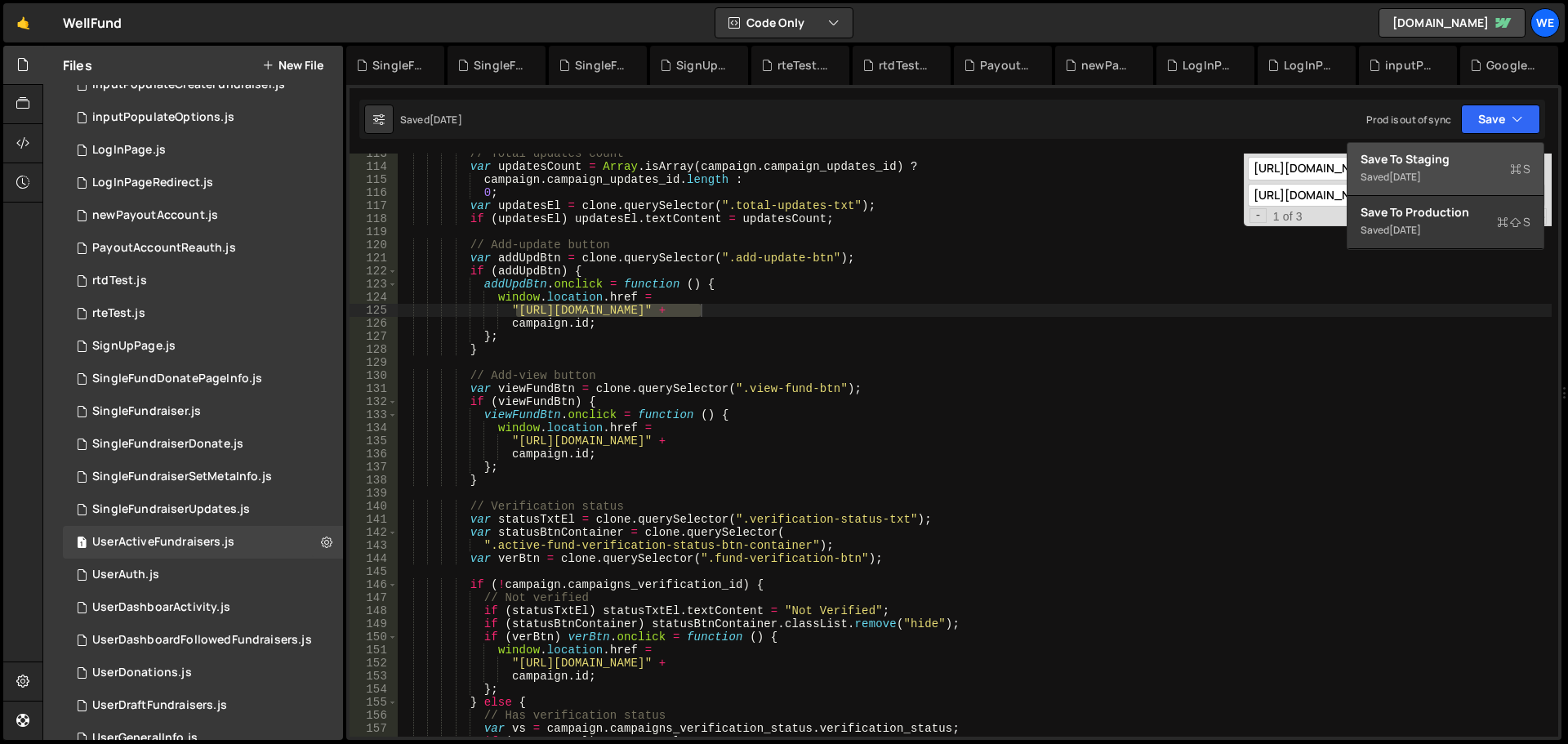
click at [1478, 151] on div "Save to Staging S" at bounding box center [1446, 160] width 170 height 16
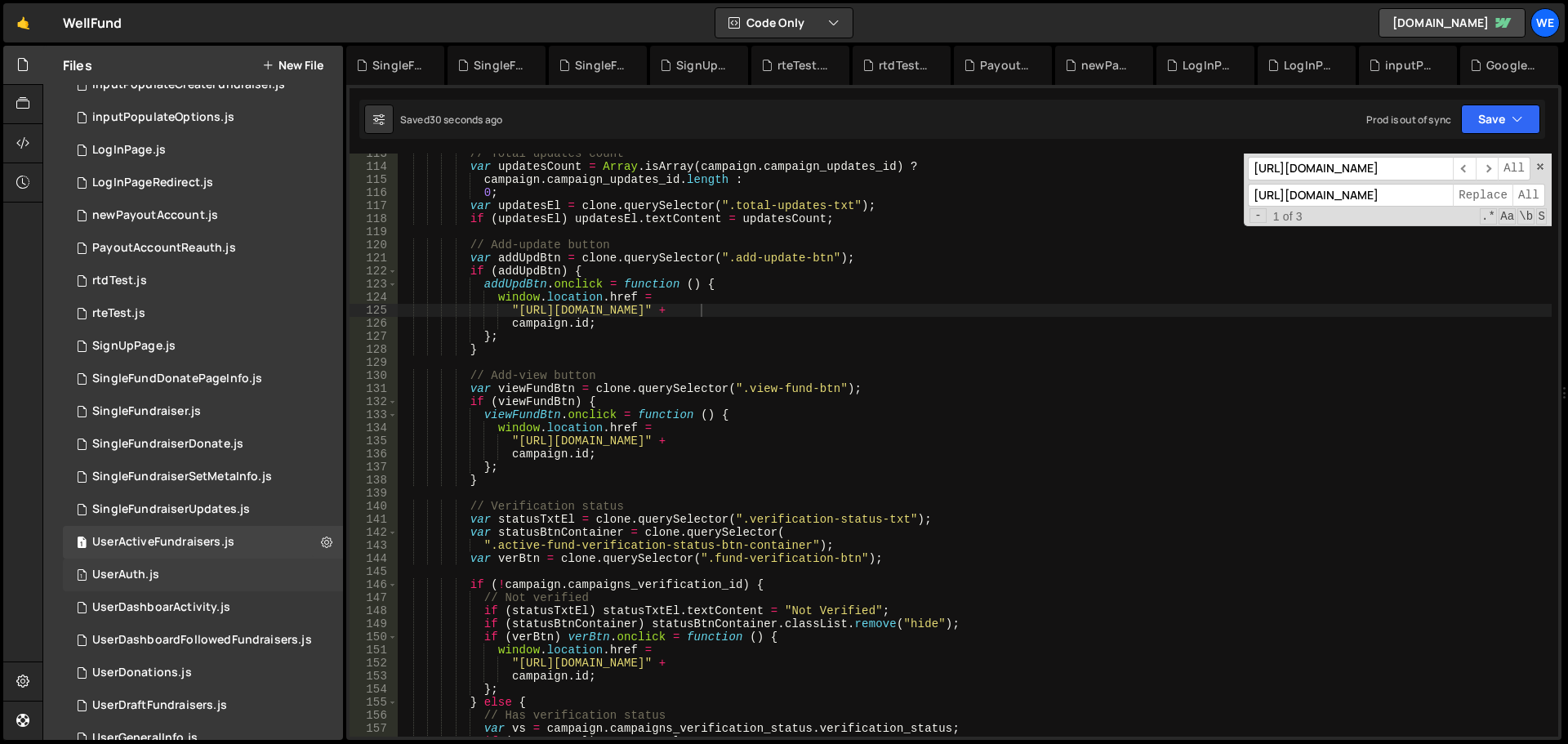
drag, startPoint x: 143, startPoint y: 568, endPoint x: 126, endPoint y: 558, distance: 19.7
click at [143, 568] on div "UserAuth.js" at bounding box center [126, 575] width 67 height 14
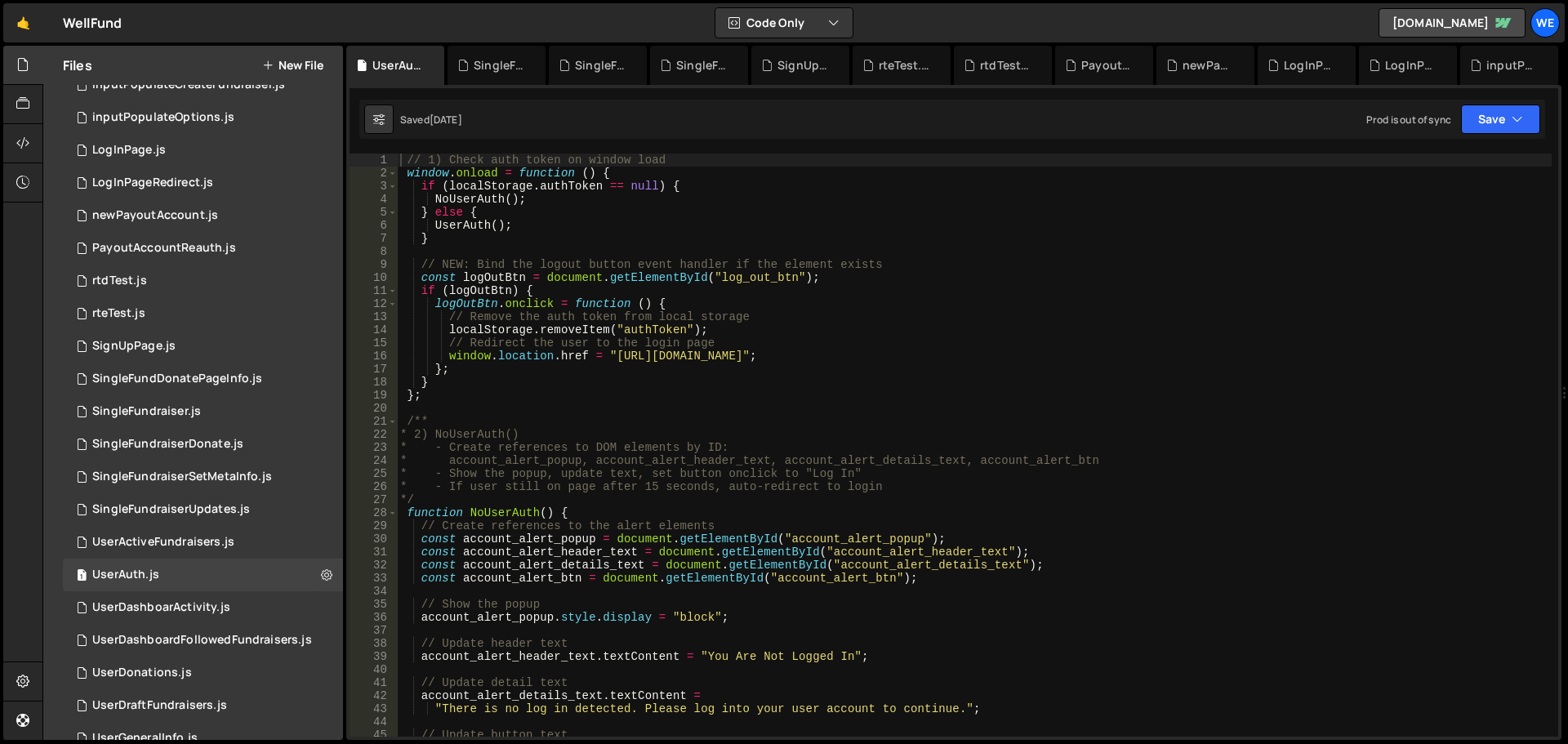
click at [612, 354] on div "// 1) Check auth token on window load window . onload = function ( ) { if ( loc…" at bounding box center [975, 458] width 1155 height 610
click at [612, 356] on div "// 1) Check auth token on window load window . onload = function ( ) { if ( loc…" at bounding box center [975, 458] width 1155 height 610
click at [794, 352] on div "// 1) Check auth token on window load window . onload = function ( ) { if ( loc…" at bounding box center [975, 458] width 1155 height 610
paste textarea "[DOMAIN_NAME]"
click at [1494, 132] on button "Save" at bounding box center [1501, 119] width 79 height 30
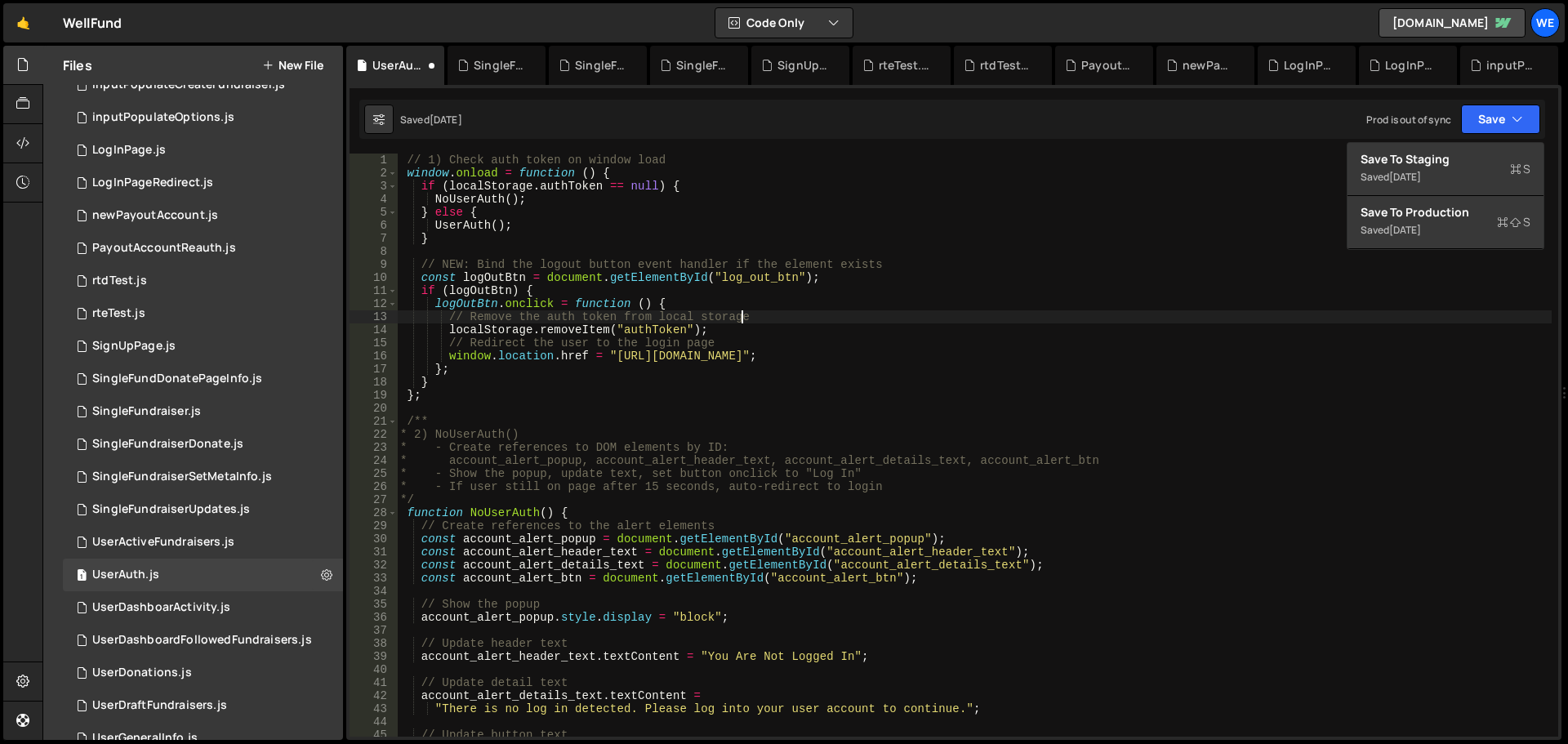
click at [740, 311] on div "// 1) Check auth token on window load window . onload = function ( ) { if ( loc…" at bounding box center [975, 458] width 1155 height 610
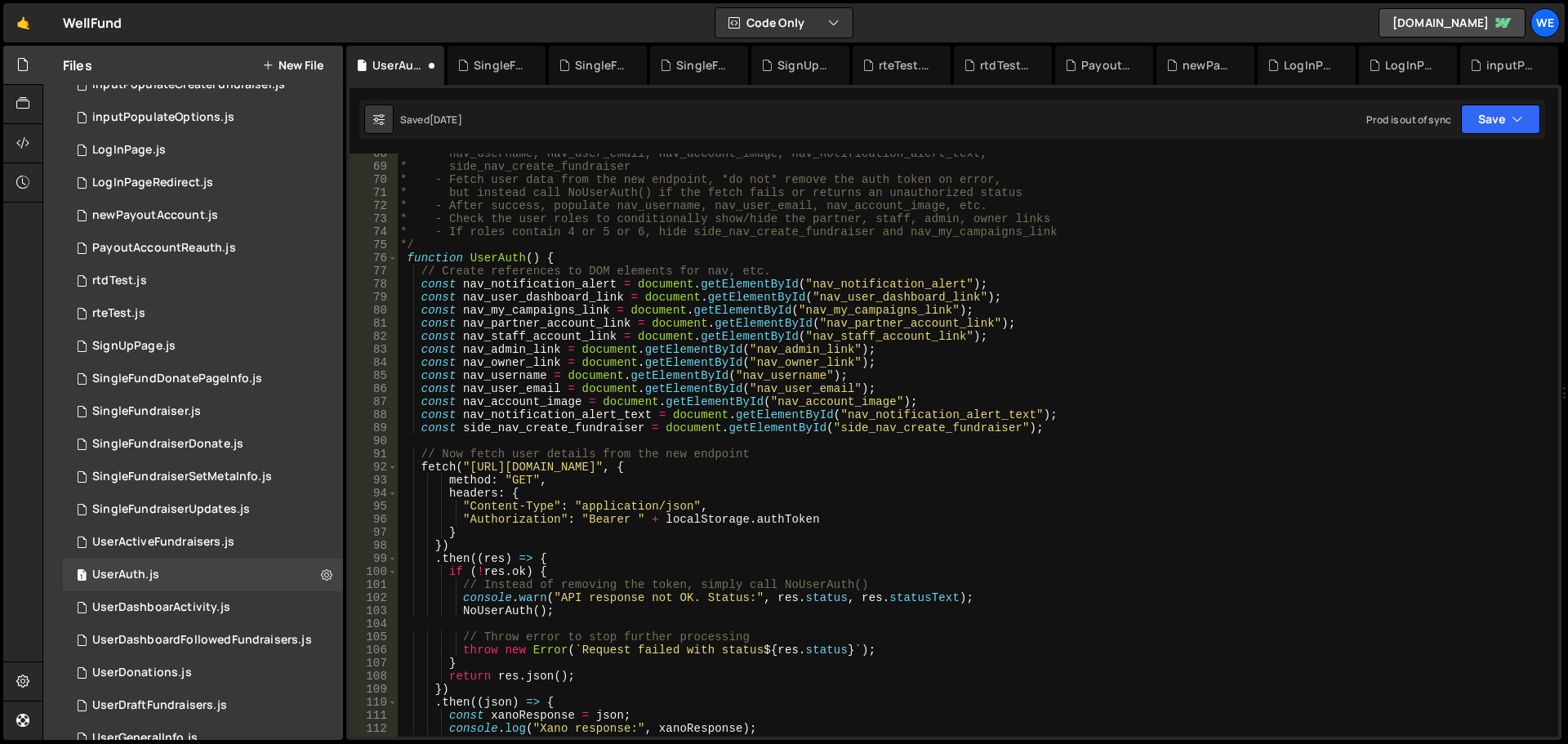
scroll to position [980, 0]
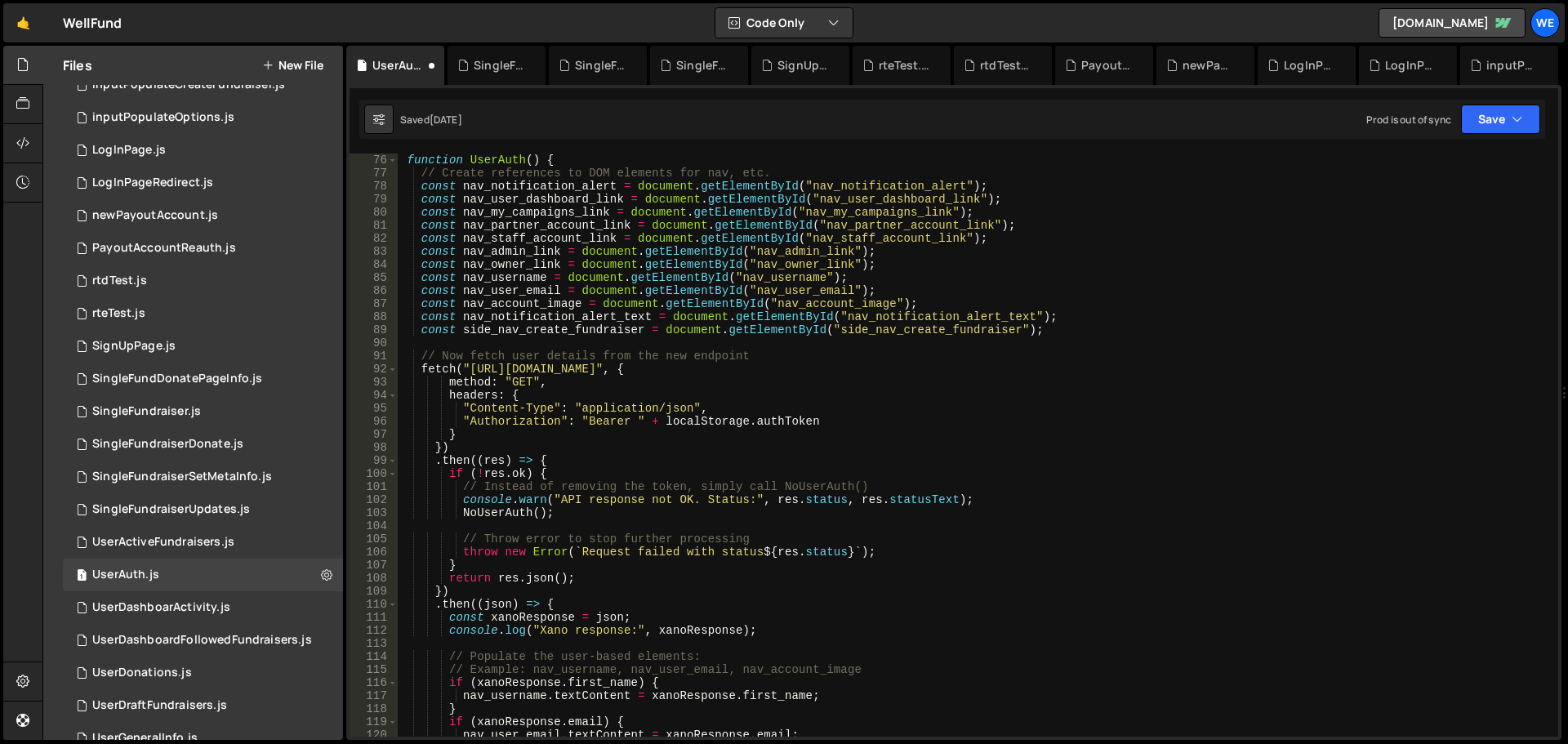
click at [468, 365] on div "function UserAuth ( ) { // Create references to DOM elements for nav, etc. cons…" at bounding box center [975, 458] width 1155 height 610
click at [706, 367] on div "function UserAuth ( ) { // Create references to DOM elements for nav, etc. cons…" at bounding box center [975, 458] width 1155 height 610
paste textarea "well-fund-website.webflow"
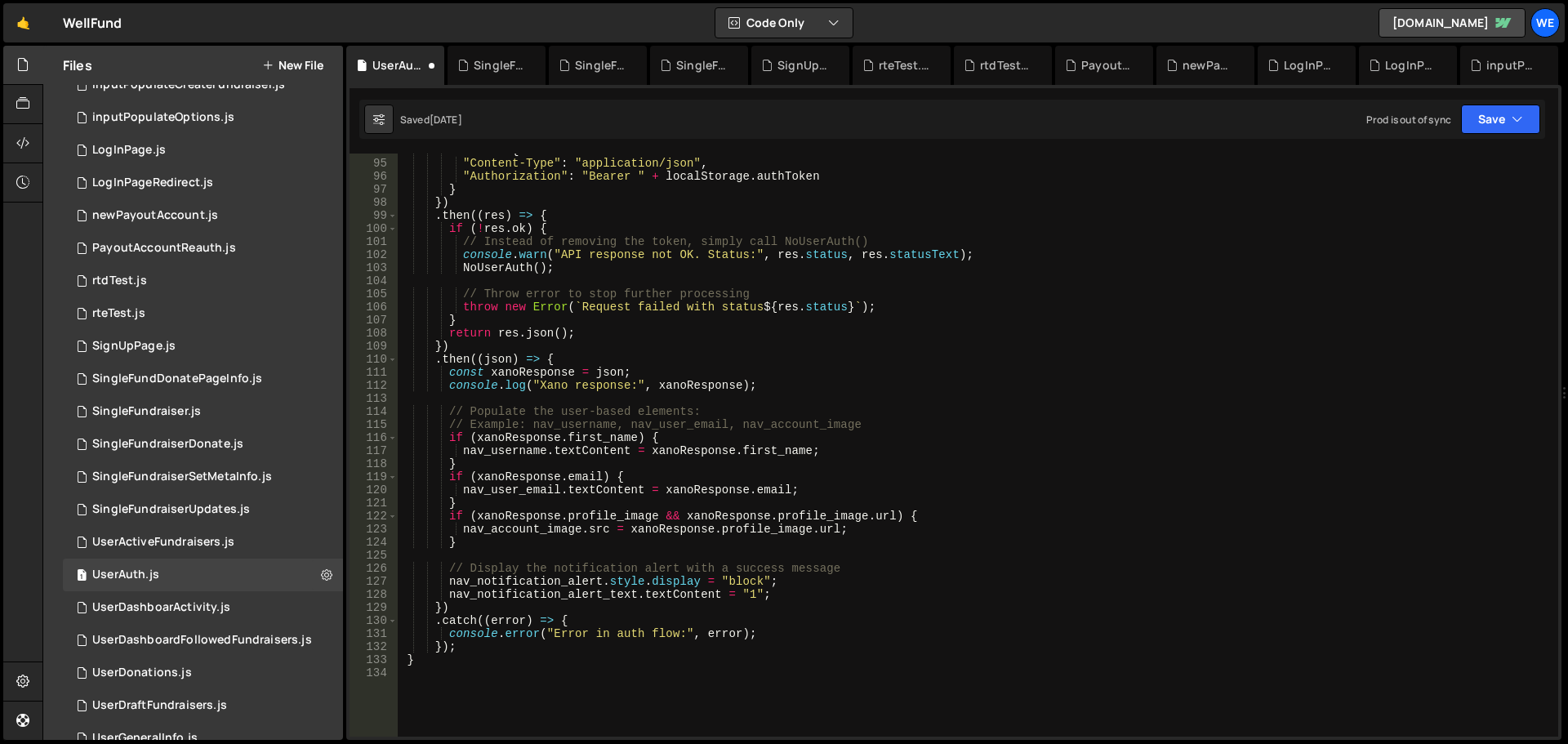
scroll to position [1225, 0]
click at [1511, 131] on button "Save" at bounding box center [1501, 119] width 79 height 30
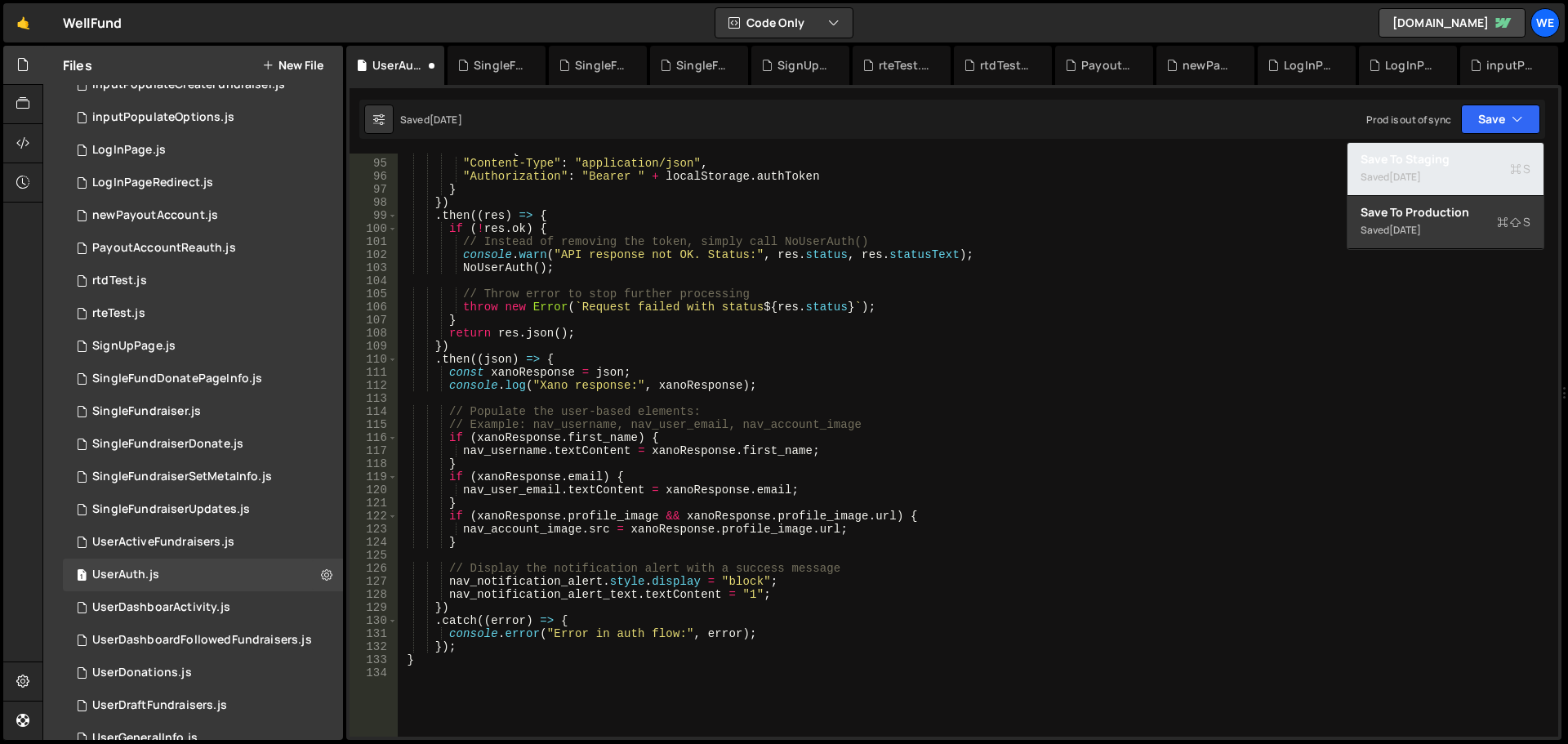
drag, startPoint x: 1451, startPoint y: 162, endPoint x: 1328, endPoint y: 243, distance: 147.3
click at [1450, 162] on div "Save to Staging S" at bounding box center [1446, 160] width 170 height 16
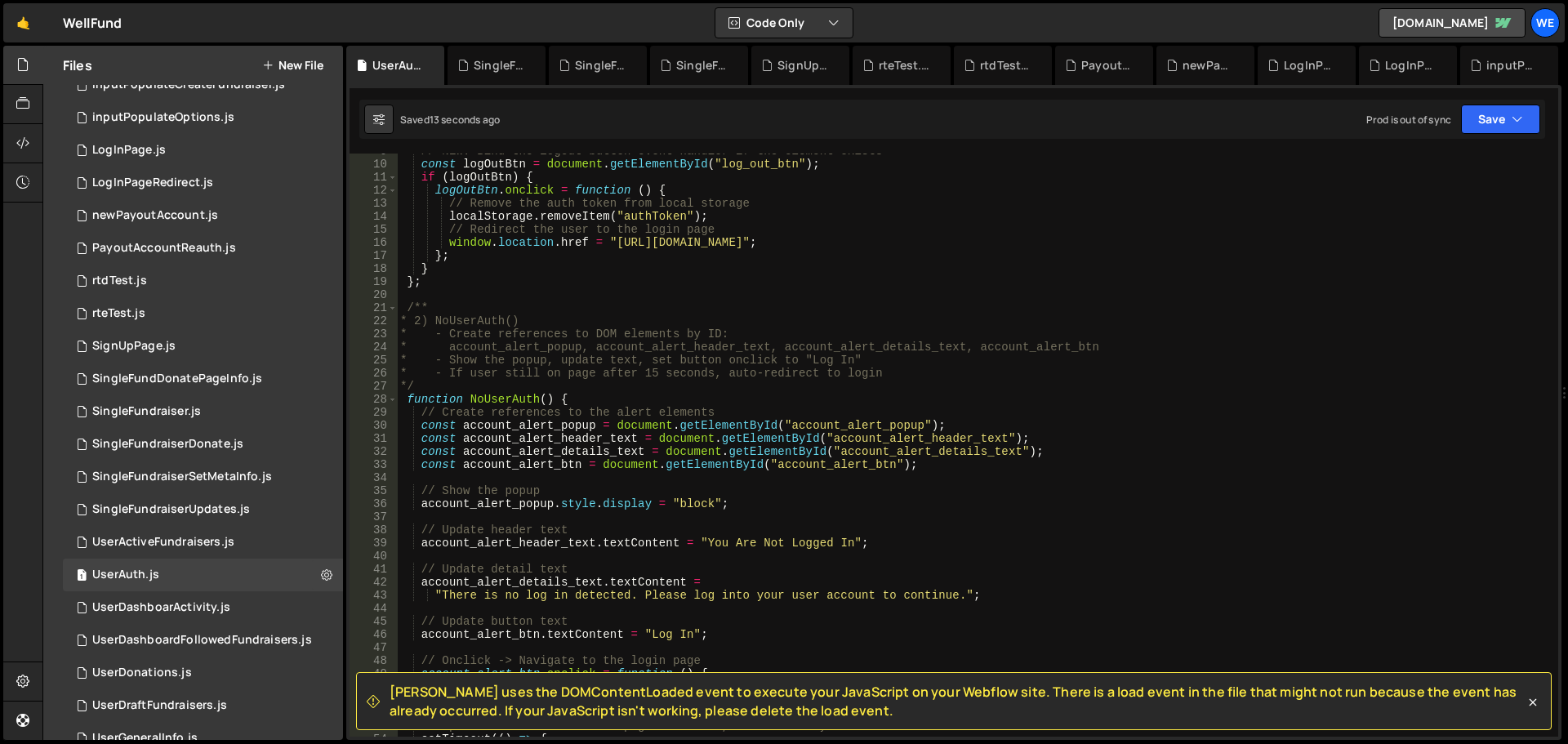
scroll to position [408, 0]
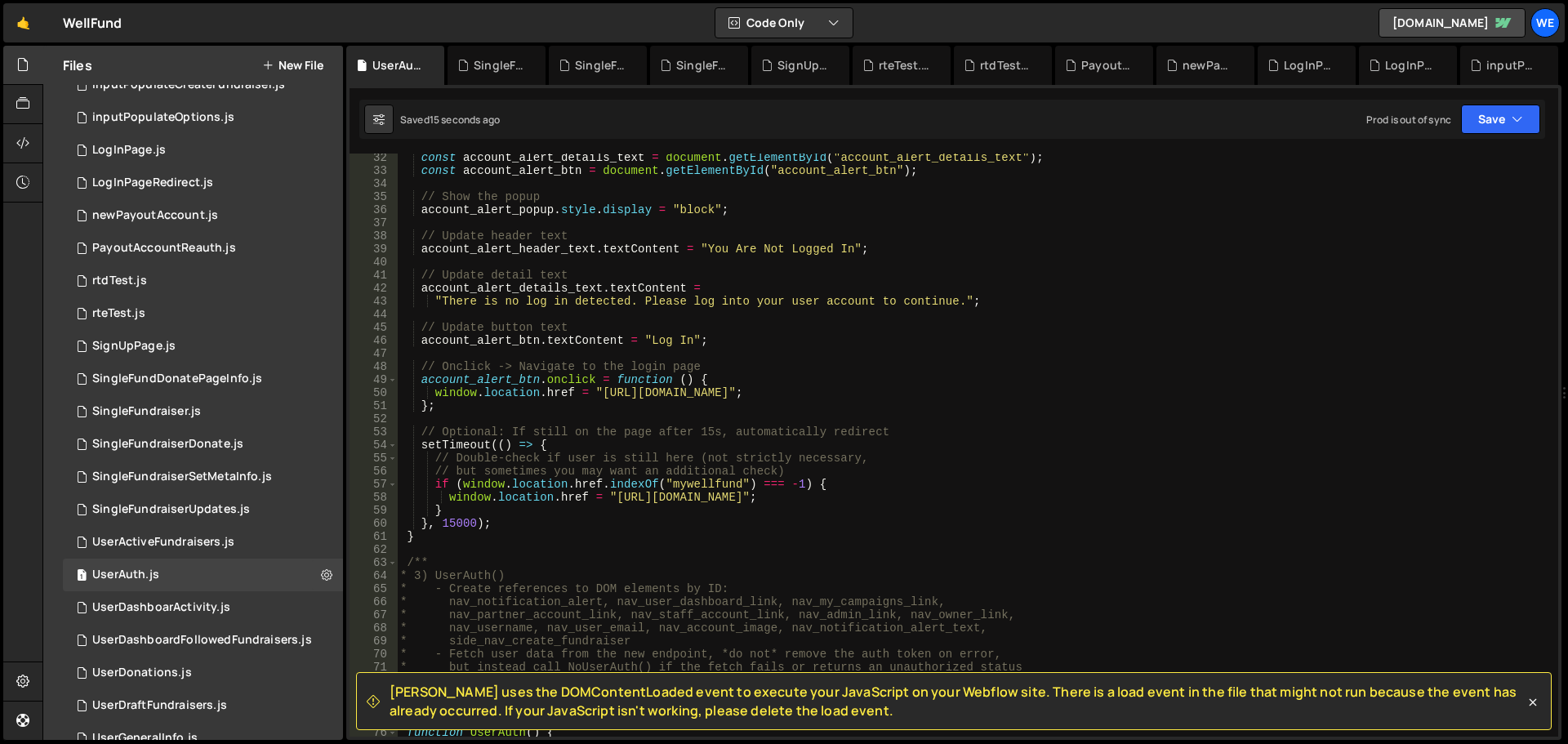
type textarea "window.location.href = "[URL][DOMAIN_NAME]";"
drag, startPoint x: 601, startPoint y: 390, endPoint x: 783, endPoint y: 394, distance: 182.0
click at [783, 394] on div "const account_alert_details_text = document . getElementById ( "account_alert_d…" at bounding box center [975, 456] width 1155 height 610
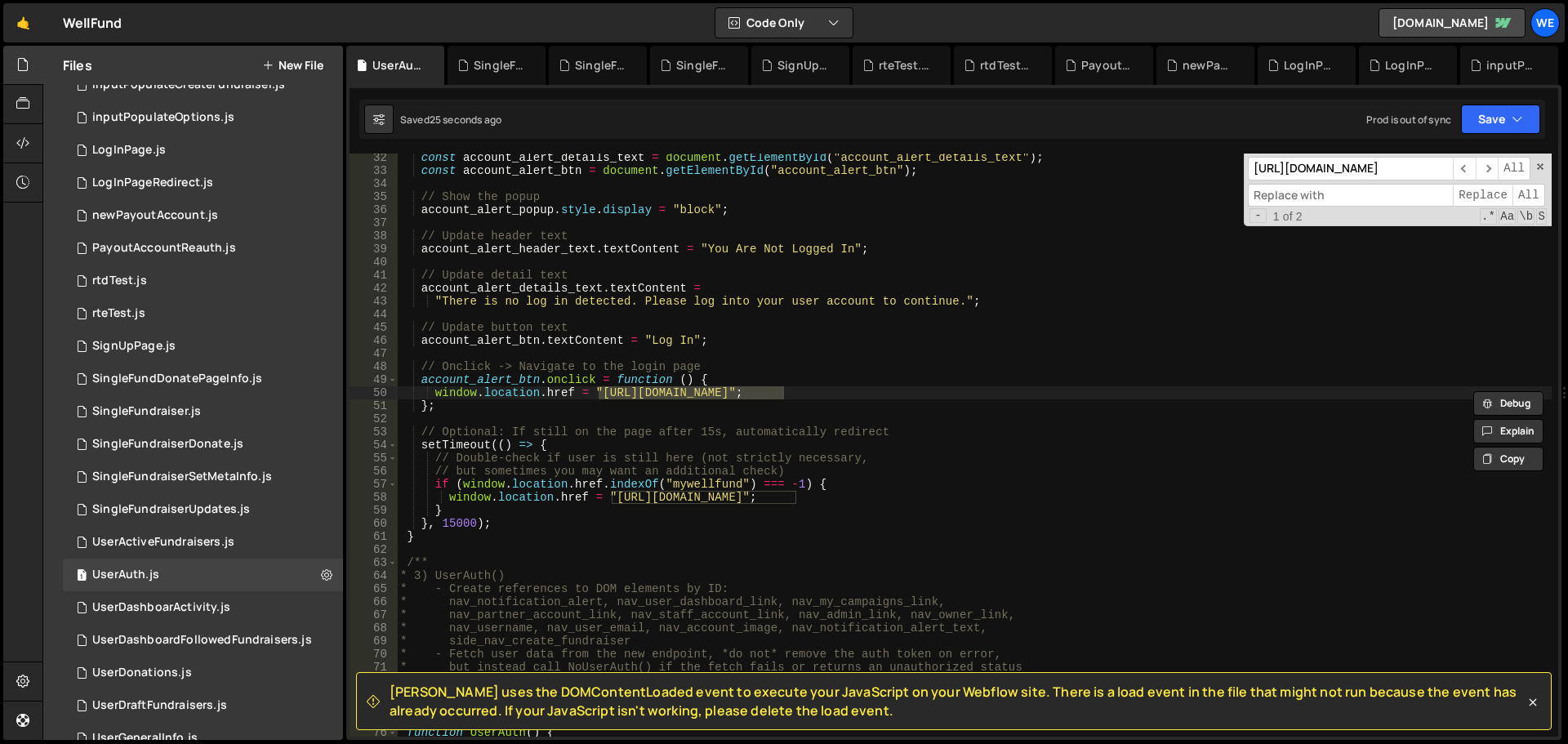
click at [1364, 191] on input at bounding box center [1350, 195] width 205 height 23
paste input "[URL][DOMAIN_NAME]"
type input "[URL][DOMAIN_NAME]"
click at [1526, 195] on span "All" at bounding box center [1529, 195] width 32 height 23
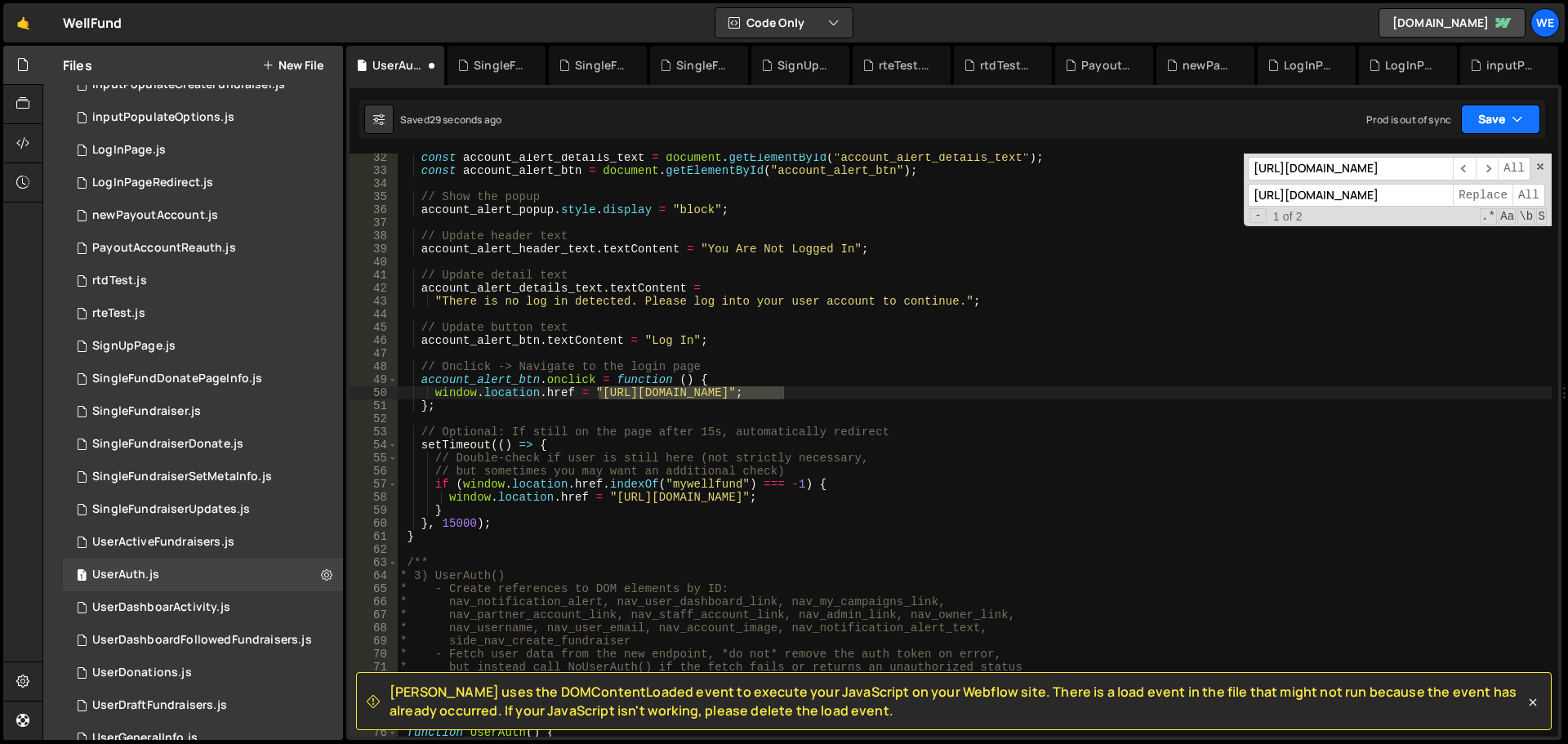
drag, startPoint x: 1524, startPoint y: 117, endPoint x: 1446, endPoint y: 163, distance: 90.6
click at [1522, 117] on button "Save" at bounding box center [1501, 119] width 79 height 30
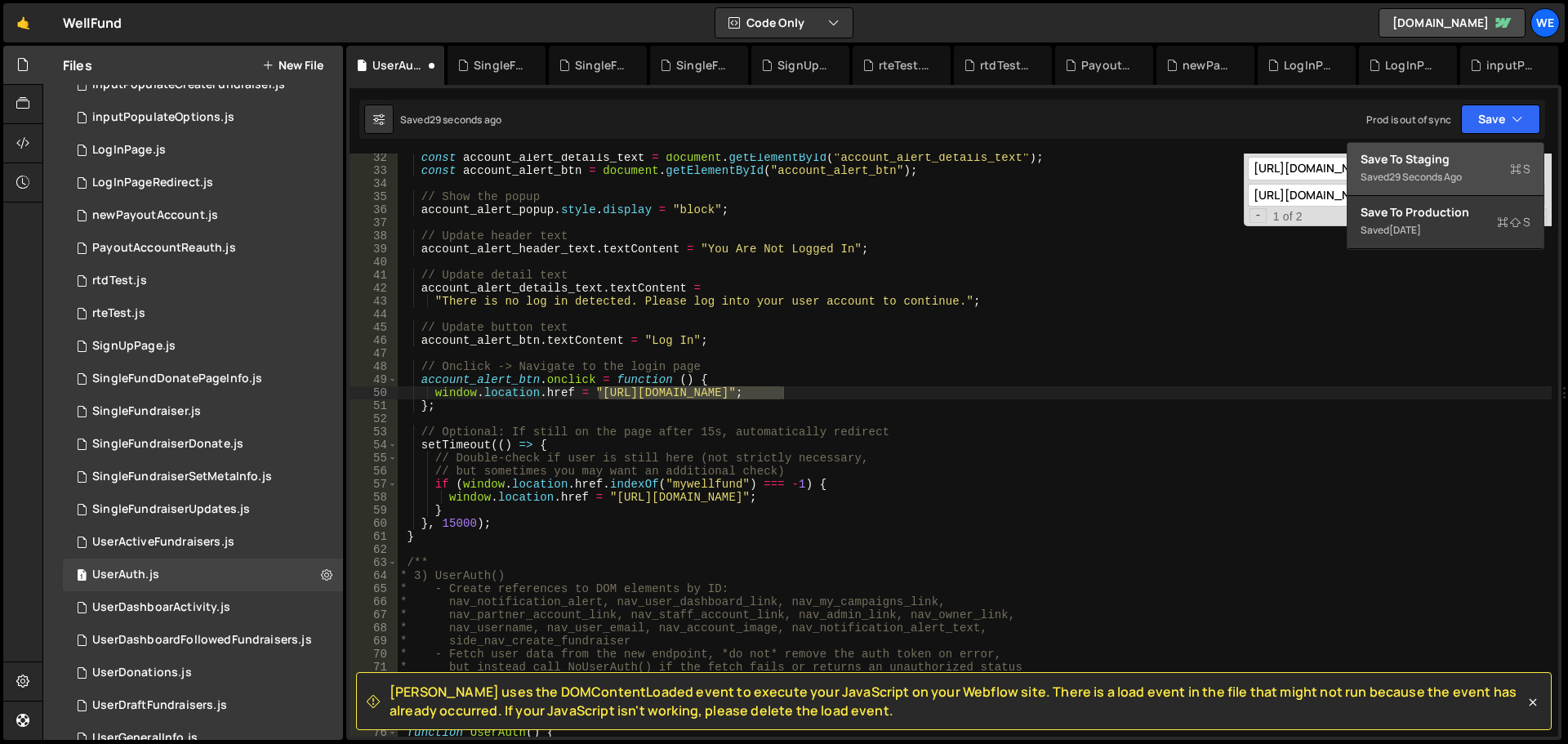
click at [1444, 163] on div "Save to Staging S" at bounding box center [1446, 160] width 170 height 16
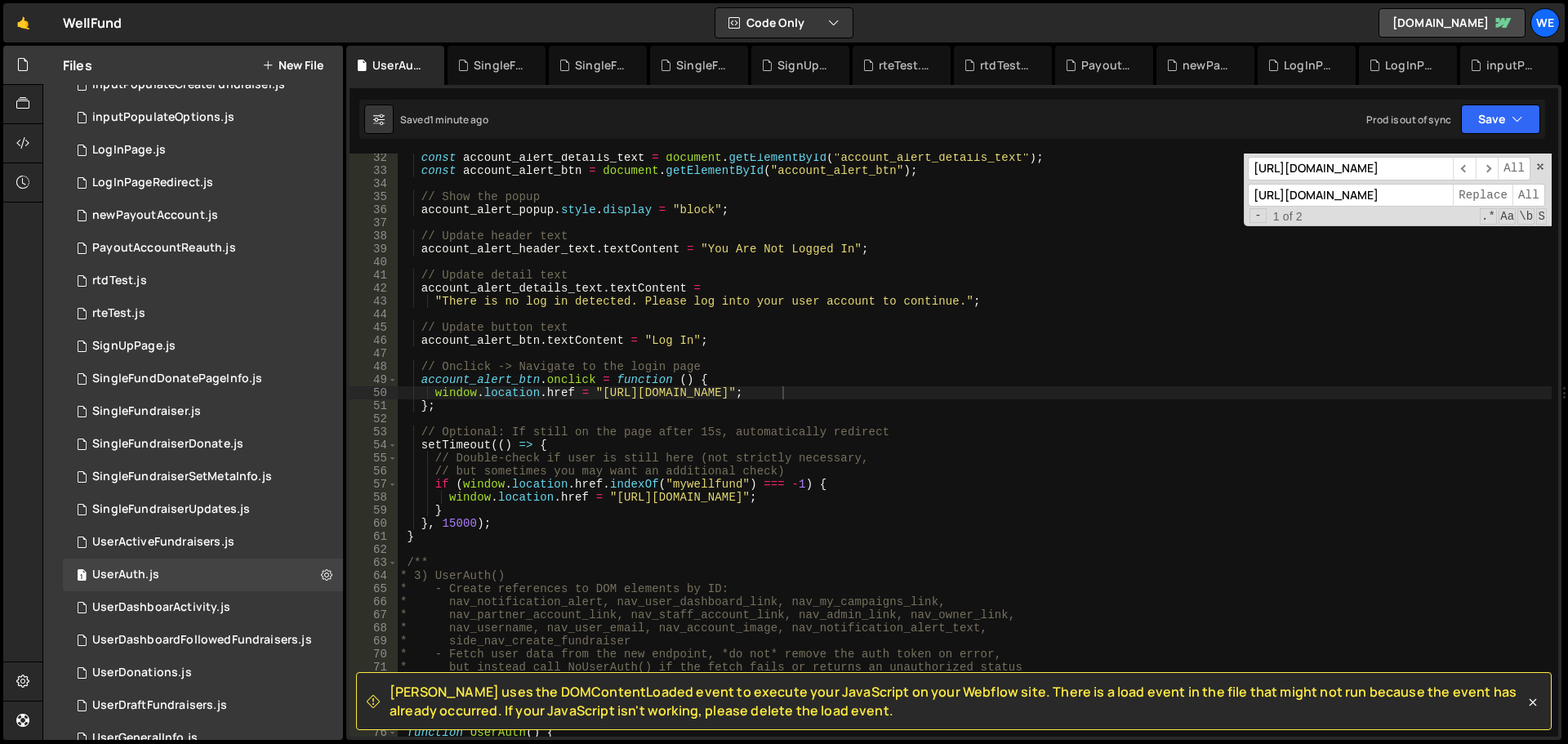
type textarea "* - Create references to DOM elements by ID:"
click at [1085, 593] on div "const account_alert_details_text = document . getElementById ( "account_alert_d…" at bounding box center [975, 456] width 1155 height 610
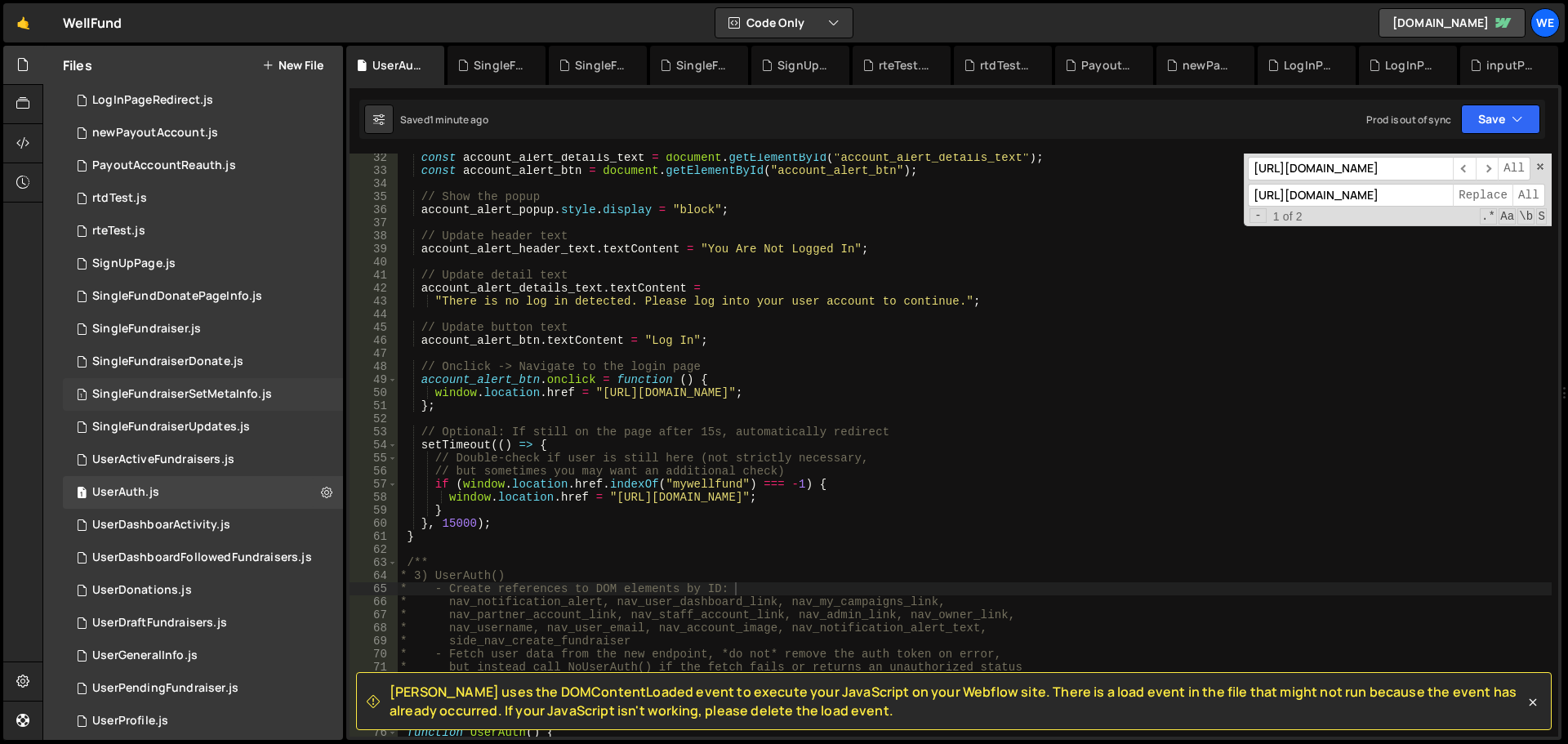
scroll to position [995, 0]
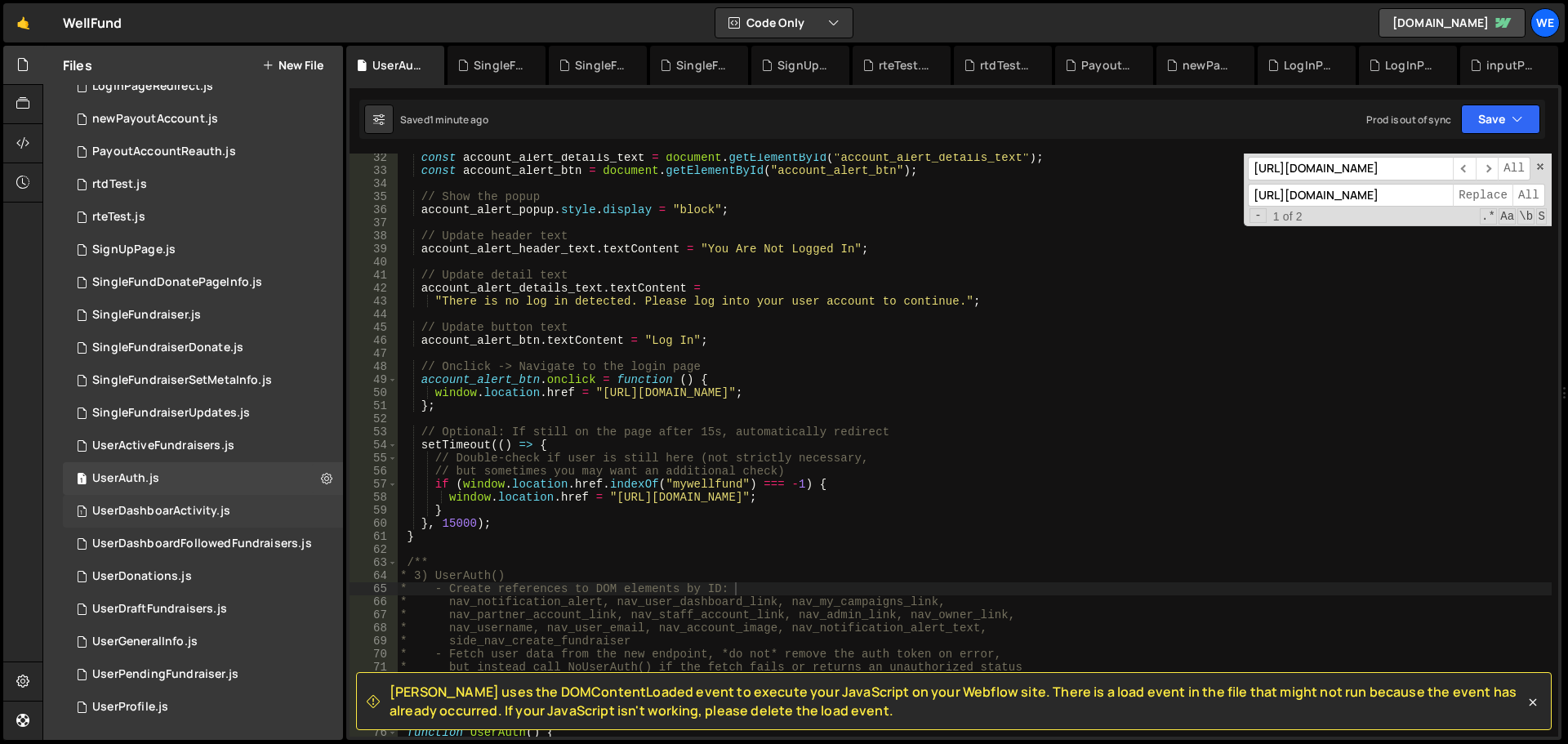
click at [179, 513] on div "UserDashboarActivity.js" at bounding box center [161, 511] width 138 height 14
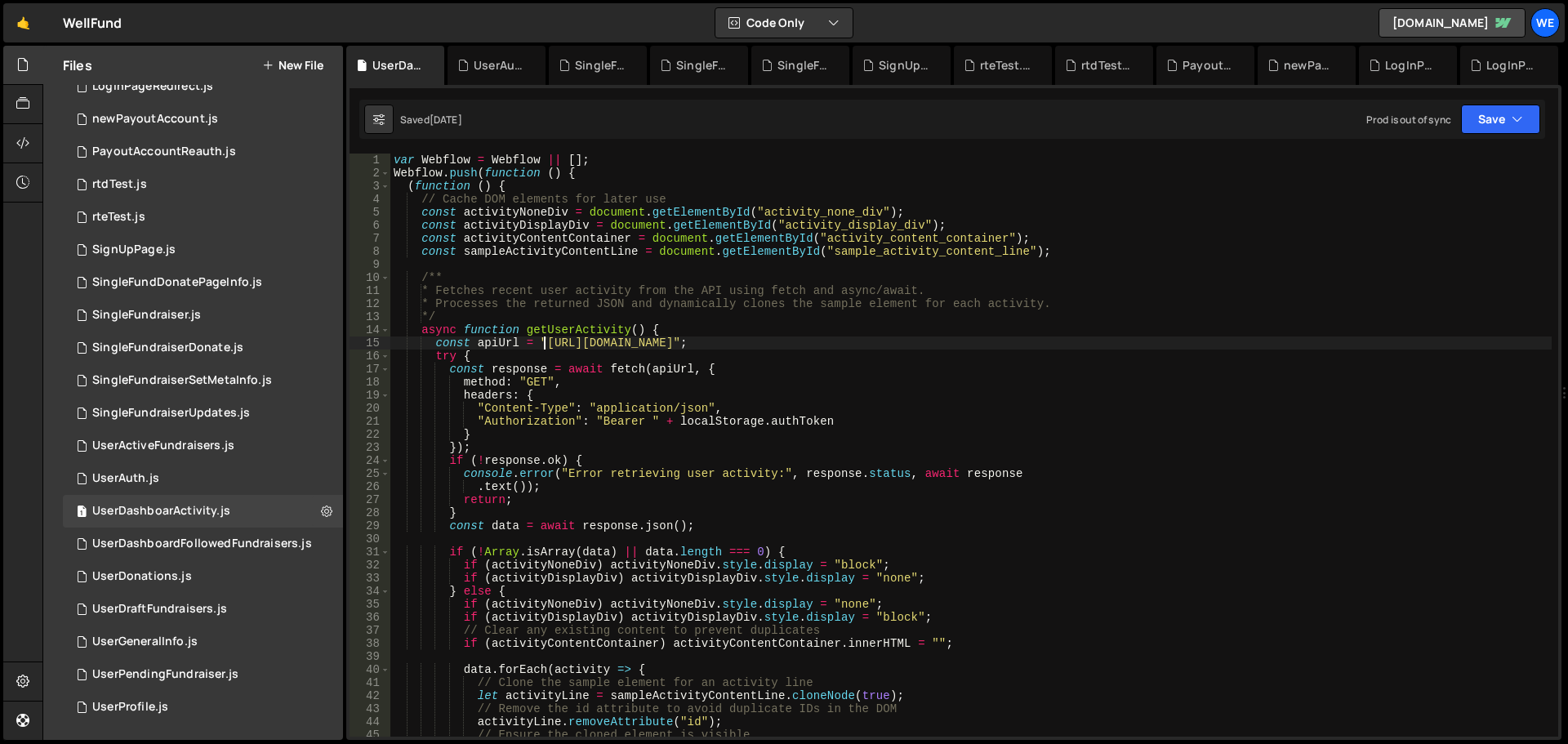
drag, startPoint x: 541, startPoint y: 341, endPoint x: 574, endPoint y: 381, distance: 51.9
click at [545, 349] on div "var Webflow = Webflow || [ ] ; Webflow . push ( function ( ) { ( function ( ) {…" at bounding box center [972, 458] width 1162 height 610
click at [784, 340] on div "var Webflow = Webflow || [ ] ; Webflow . push ( function ( ) { ( function ( ) {…" at bounding box center [972, 458] width 1162 height 610
paste textarea "ru1-ldop-hv9n.n7e"
type textarea "const apiUrl = "[URL][DOMAIN_NAME]";"
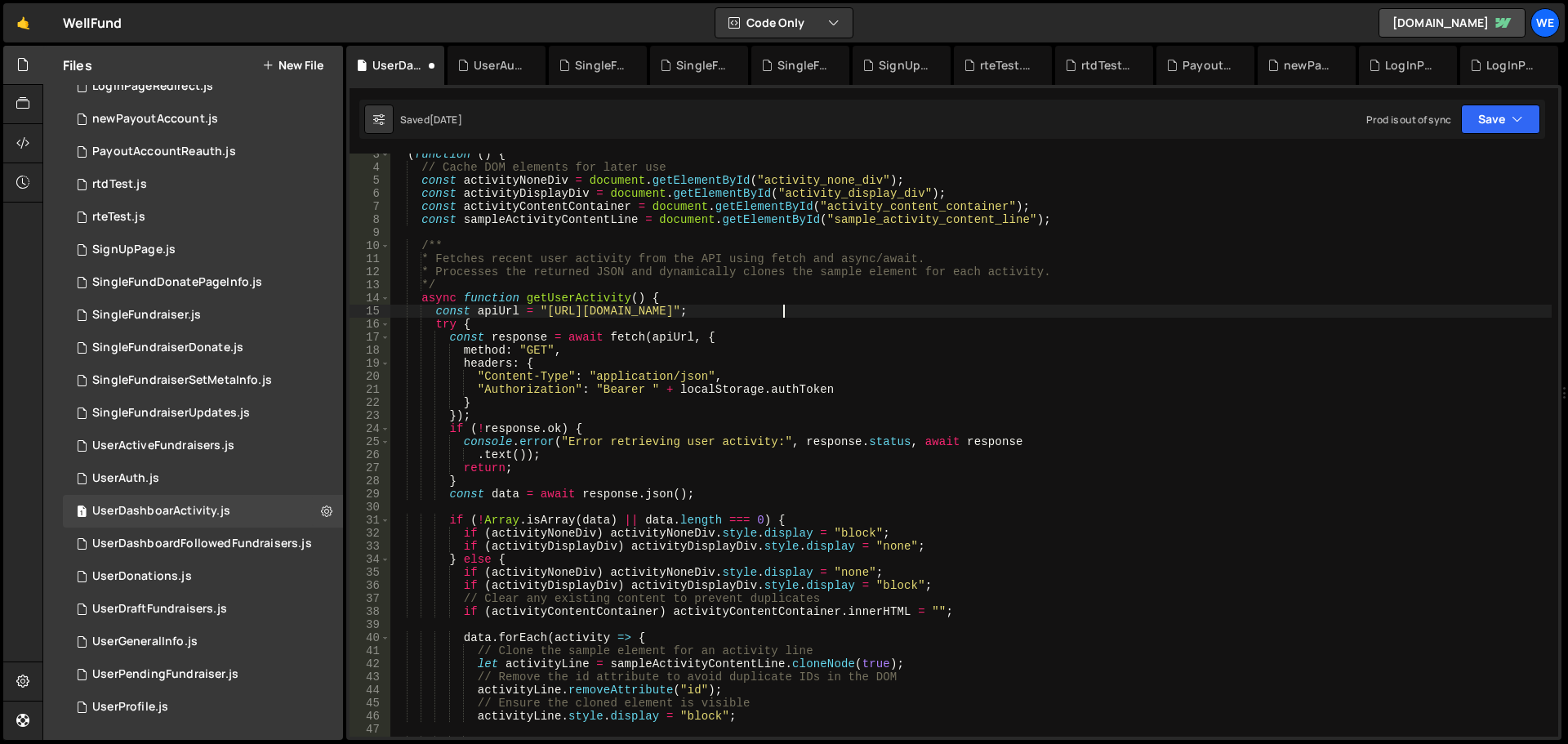
scroll to position [0, 0]
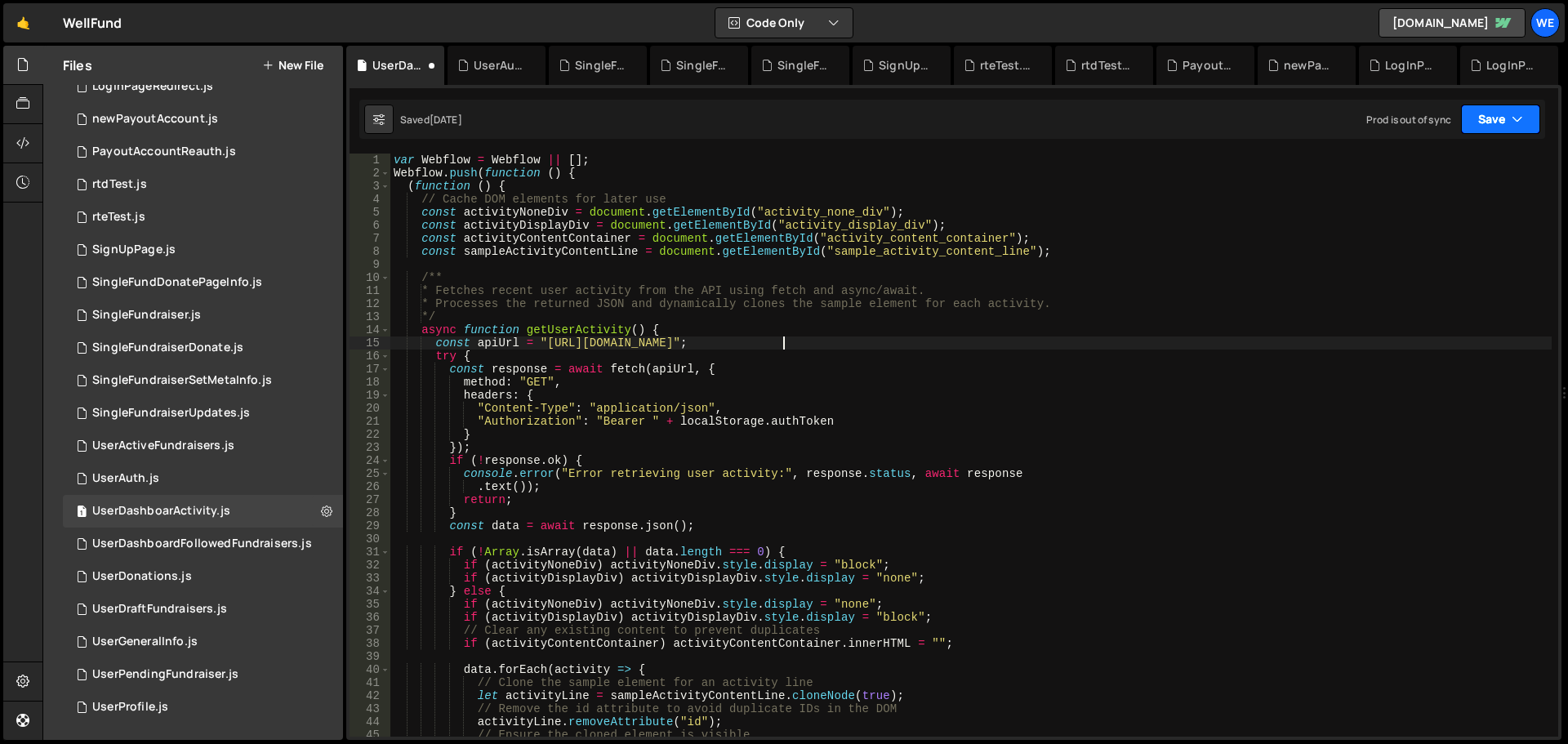
click at [1504, 126] on button "Save" at bounding box center [1501, 119] width 79 height 30
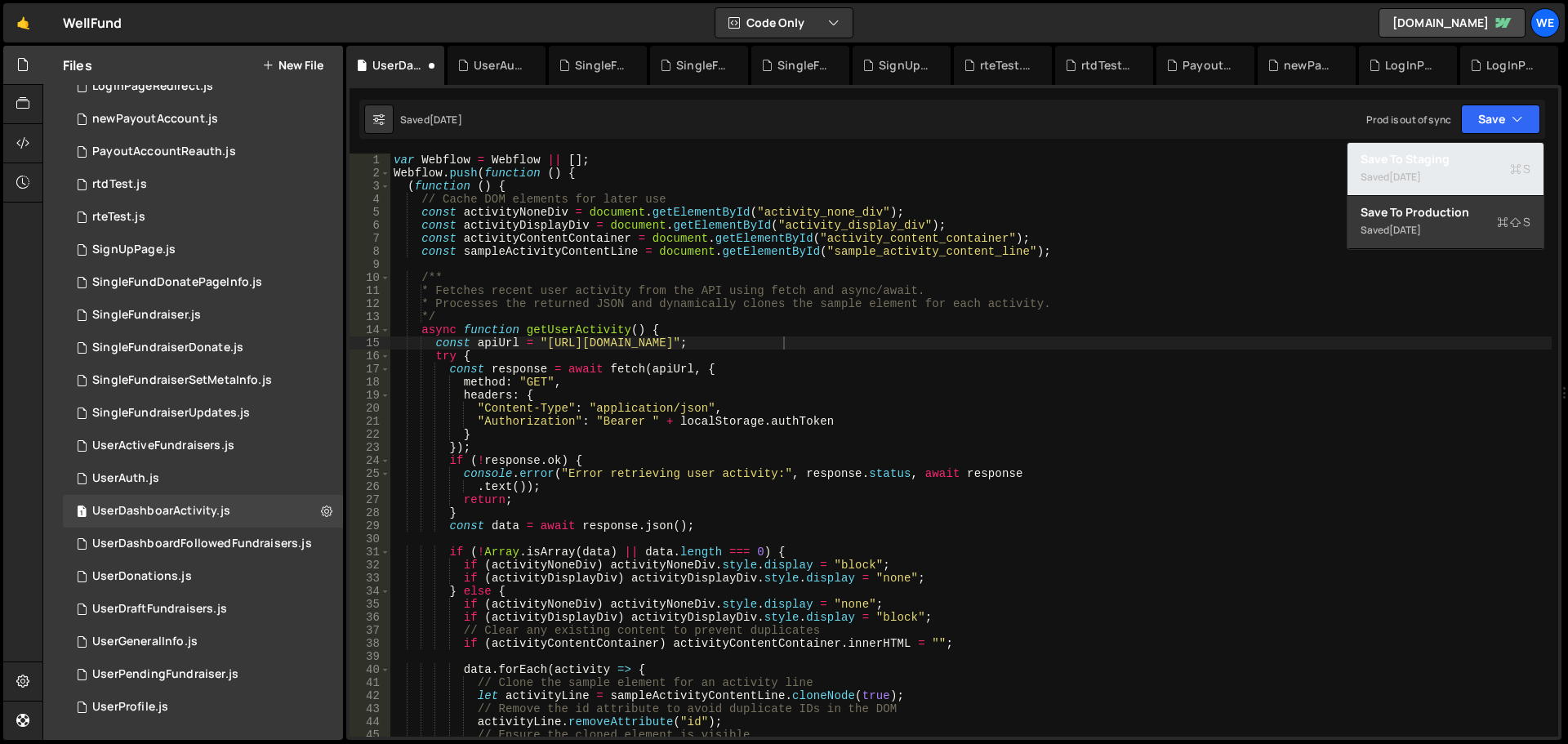
click at [1466, 170] on div "Saved [DATE]" at bounding box center [1446, 177] width 170 height 20
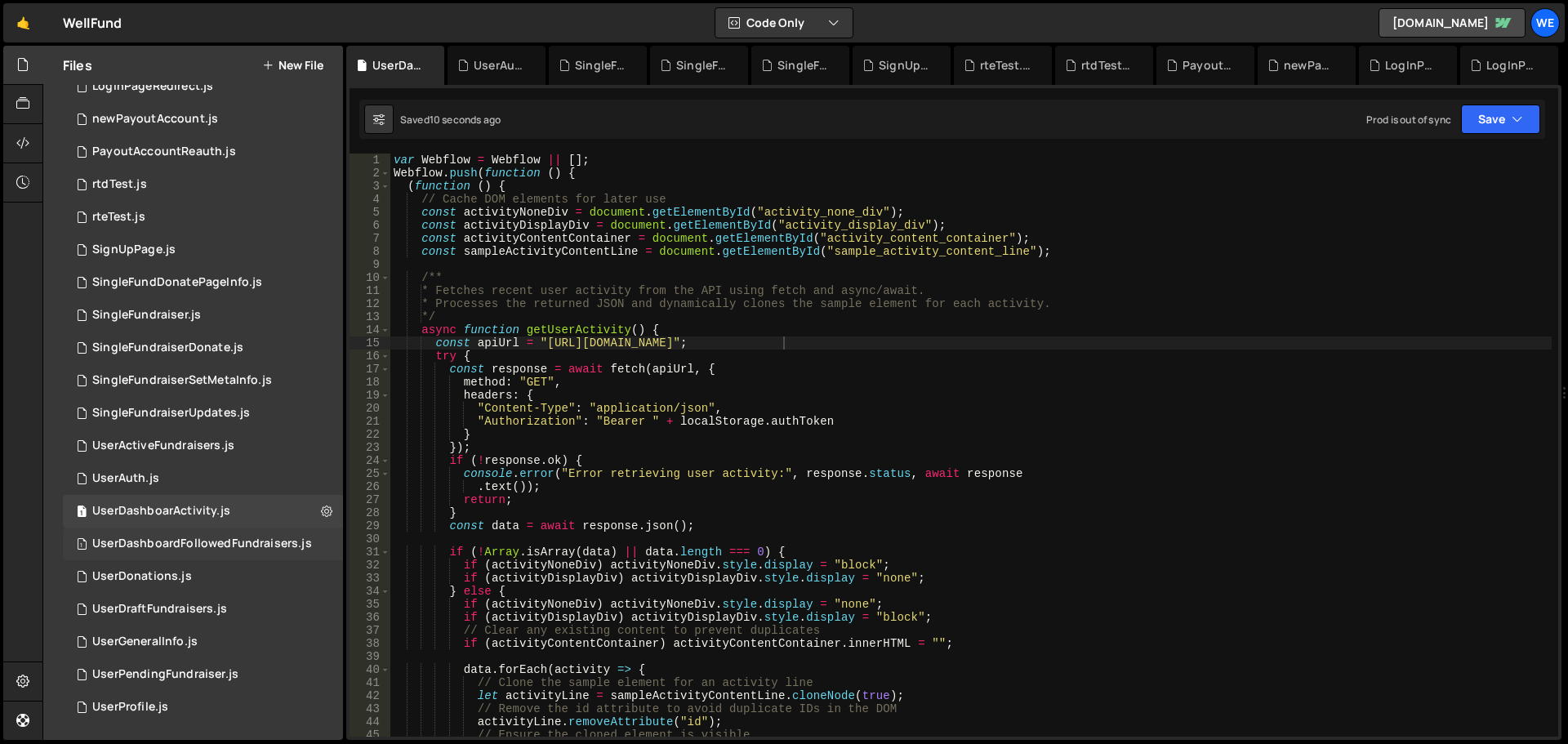
click at [171, 547] on div "UserDashboardFollowedFundraisers.js" at bounding box center [202, 544] width 220 height 14
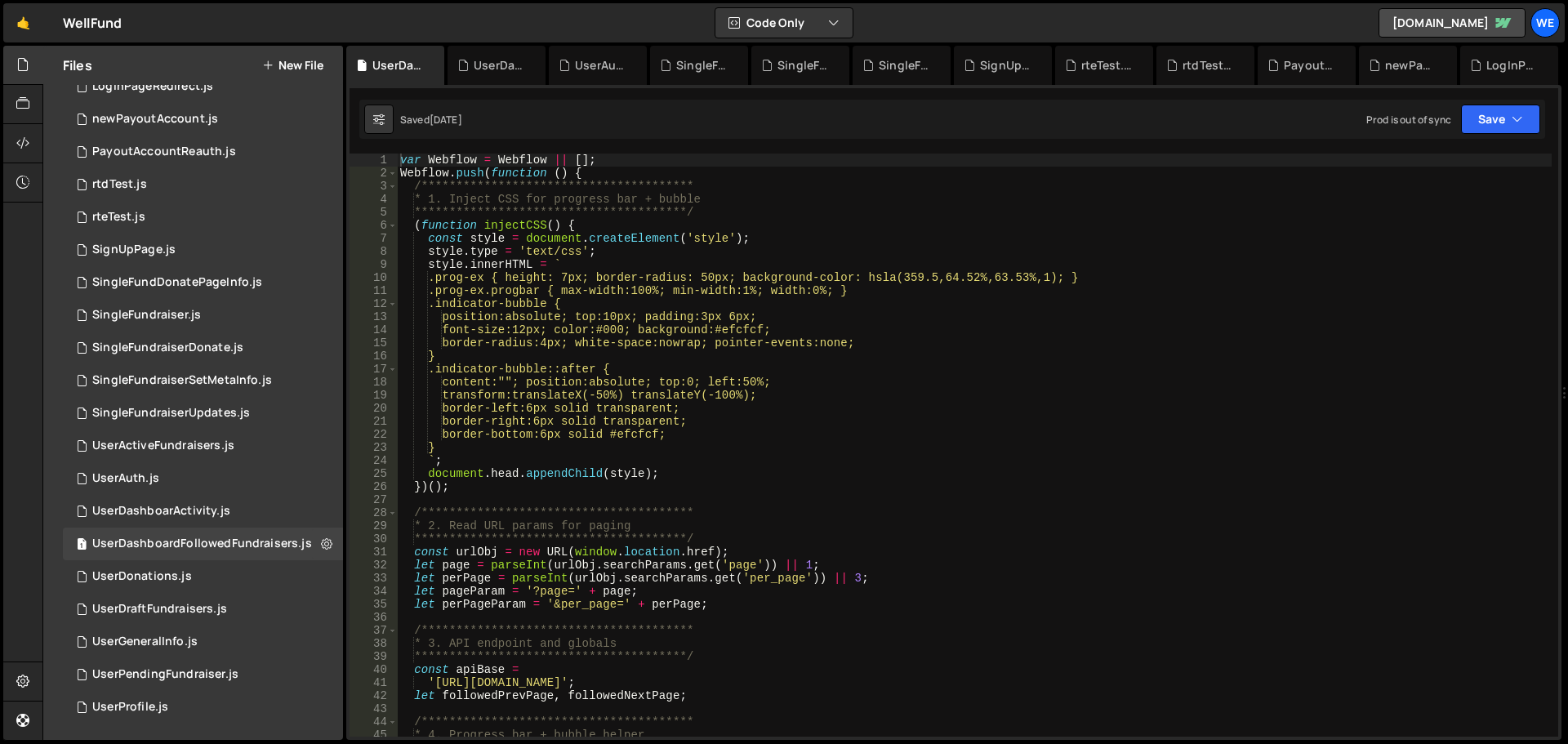
scroll to position [294, 0]
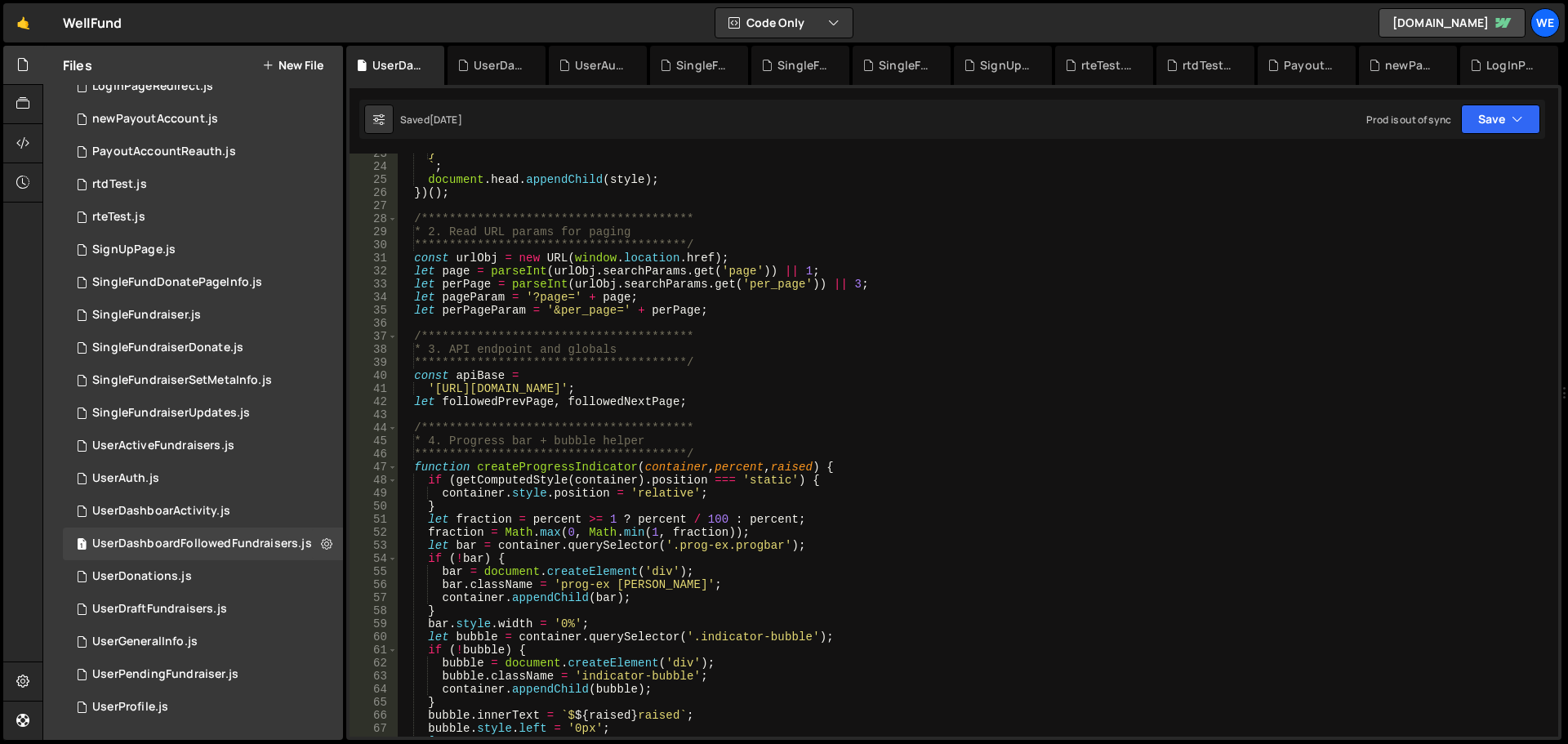
click at [437, 386] on div "**********" at bounding box center [975, 452] width 1155 height 610
click at [686, 384] on div "**********" at bounding box center [975, 452] width 1155 height 610
paste textarea "xru1-ldop-hv9n.n7e.xano"
type textarea "'[URL][DOMAIN_NAME]';"
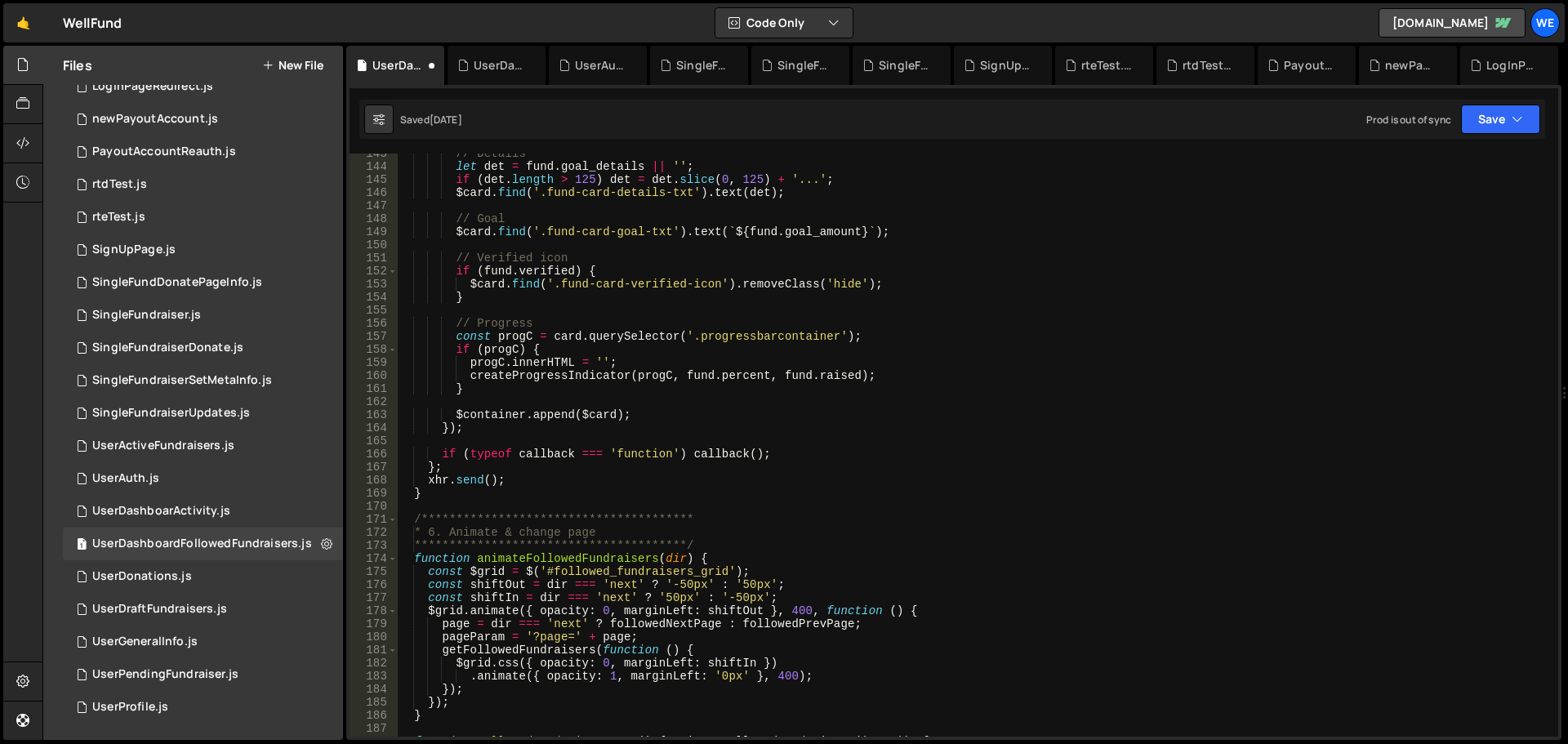
scroll to position [2156, 0]
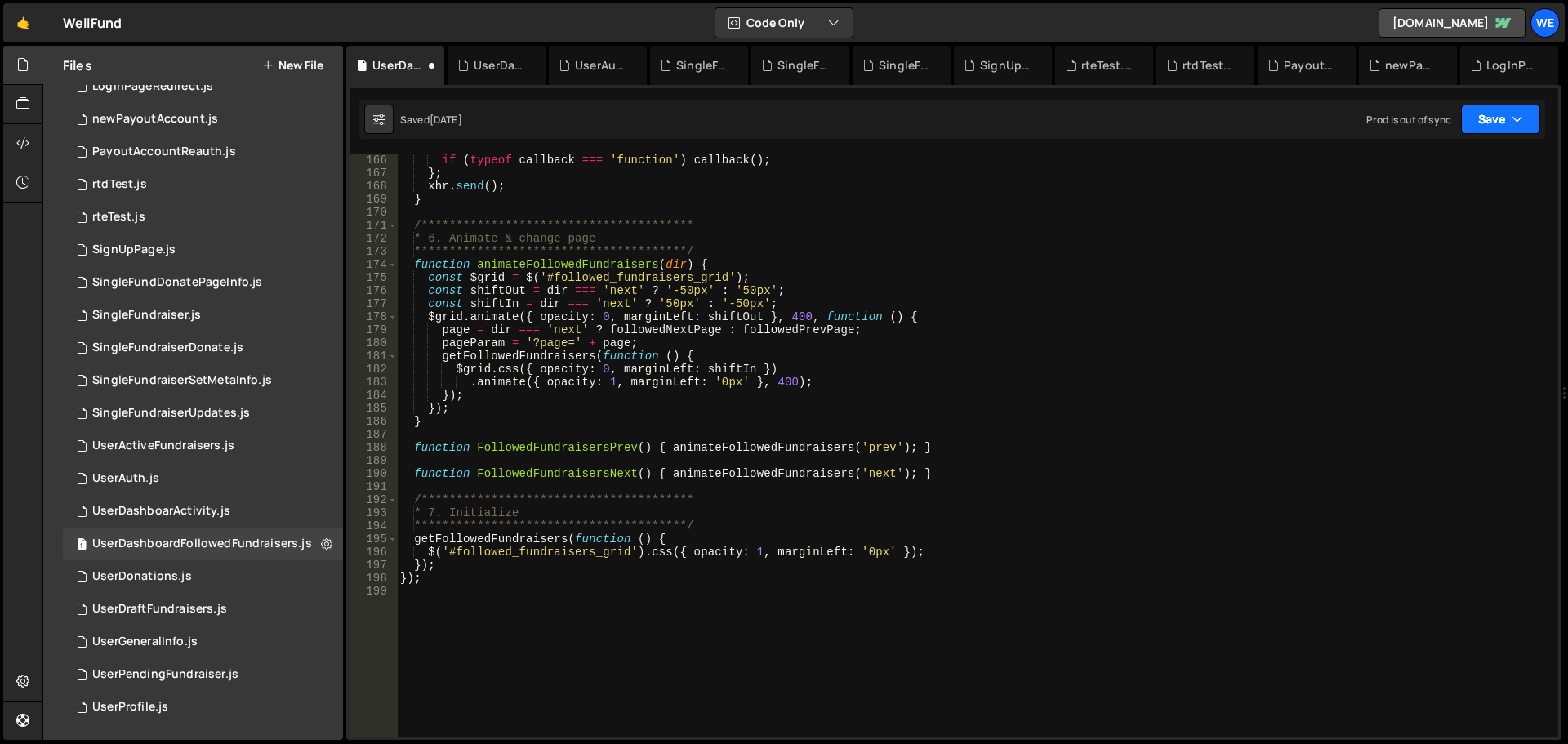
drag, startPoint x: 1474, startPoint y: 143, endPoint x: 1502, endPoint y: 124, distance: 33.8
click at [1477, 142] on div "fetch("[URL][DOMAIN_NAME]" + 166 167 168 169 170 171 172 173 174 175 176 177 17…" at bounding box center [954, 412] width 1216 height 655
click at [1502, 124] on button "Save" at bounding box center [1501, 119] width 79 height 30
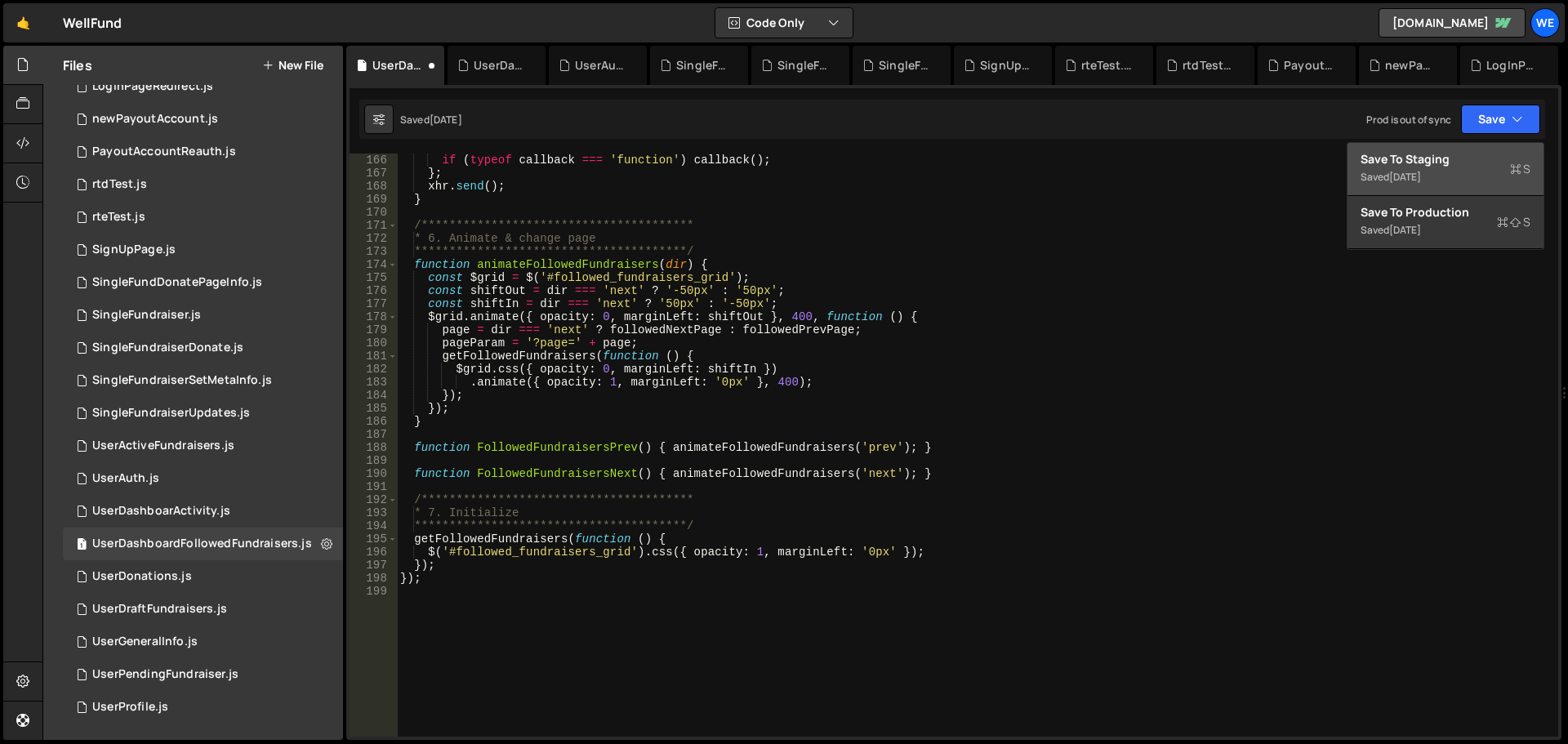
click at [1468, 160] on div "Save to Staging S" at bounding box center [1446, 160] width 170 height 16
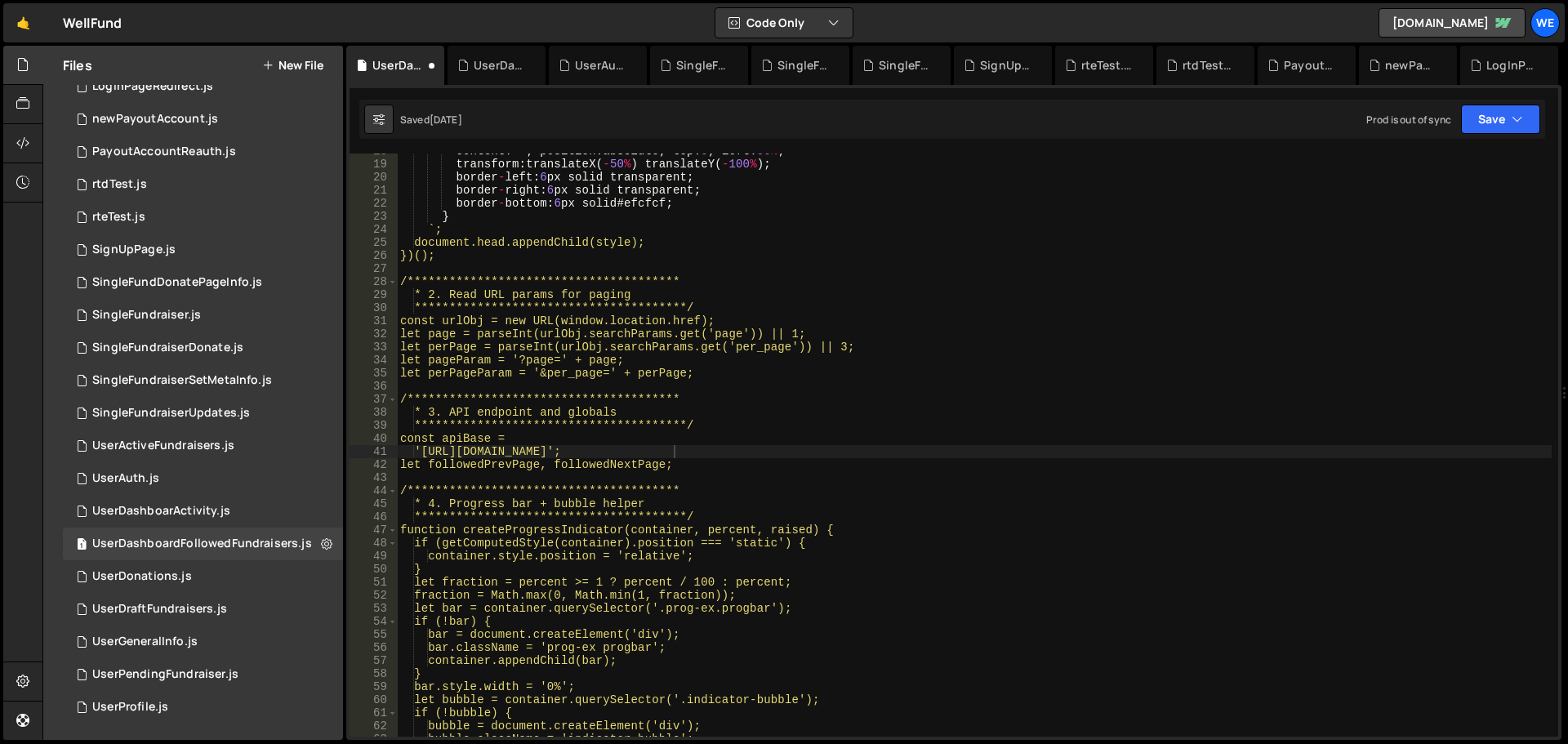
scroll to position [231, 0]
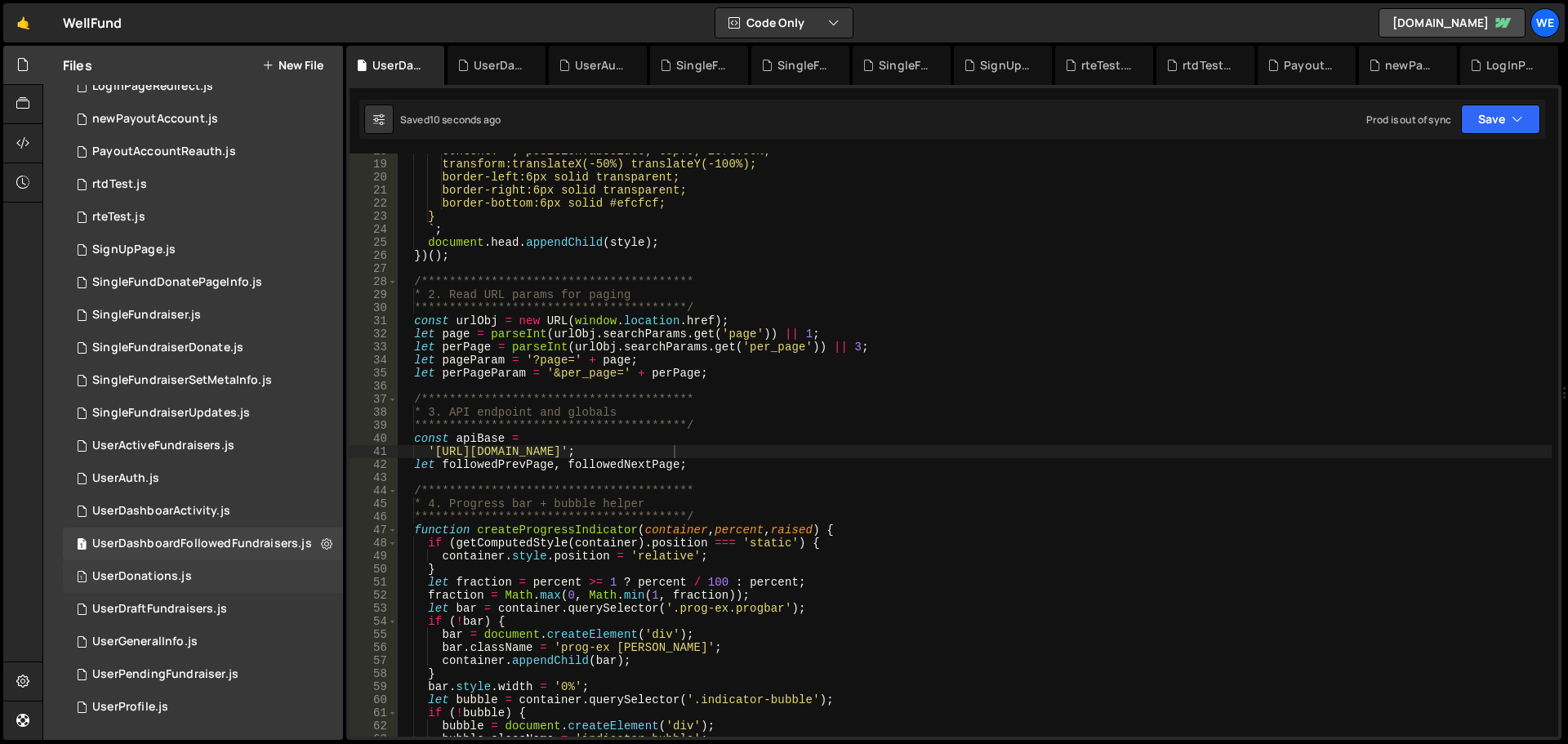
click at [187, 584] on div "1 UserDonations.js 0" at bounding box center [203, 576] width 281 height 32
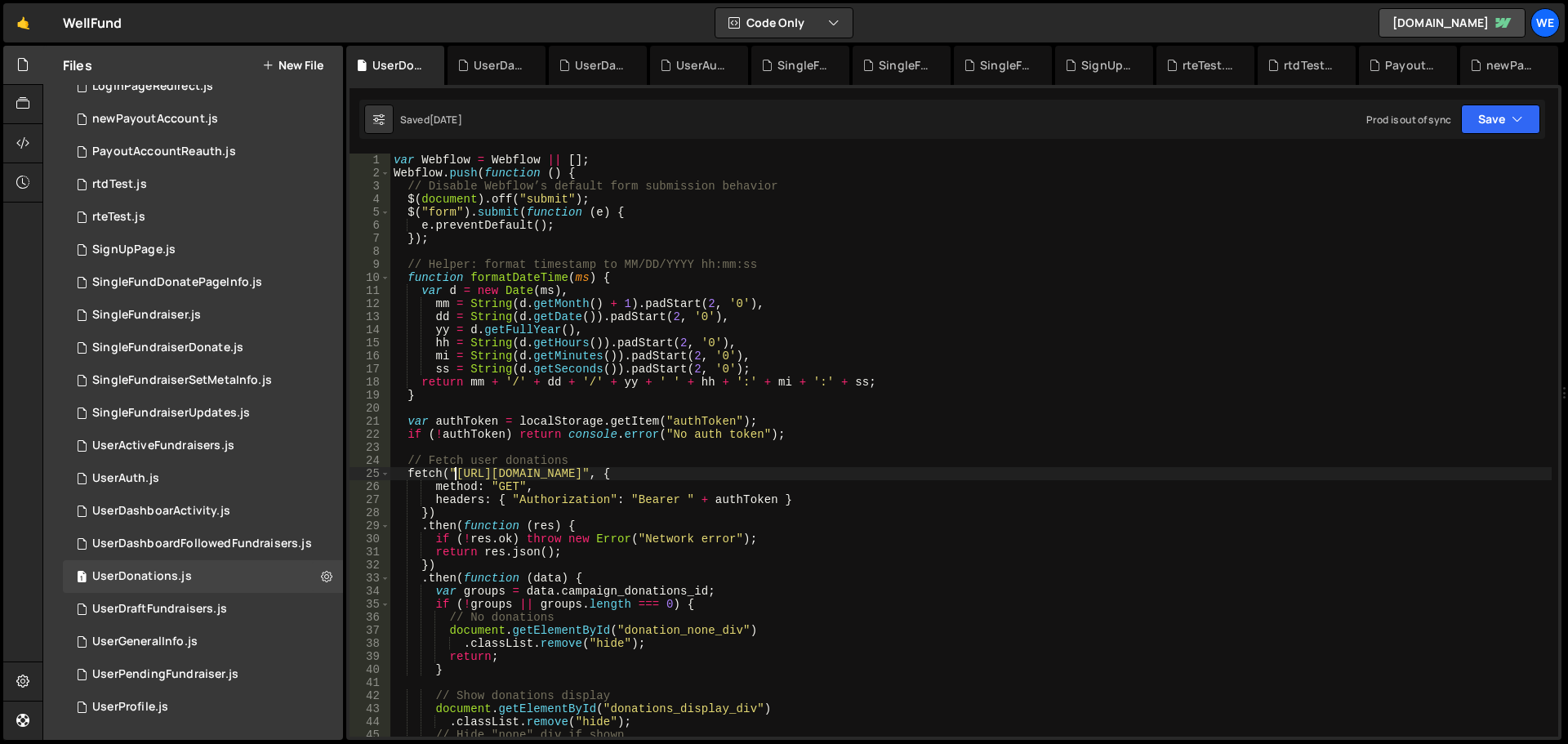
click at [455, 470] on div "var Webflow = Webflow || [ ] ; Webflow . push ( function ( ) { // Disable Webfl…" at bounding box center [972, 458] width 1162 height 610
click at [704, 470] on div "var Webflow = Webflow || [ ] ; Webflow . push ( function ( ) { // Disable Webfl…" at bounding box center [972, 458] width 1162 height 610
click at [706, 474] on div "var Webflow = Webflow || [ ] ; Webflow . push ( function ( ) { // Disable Webfl…" at bounding box center [972, 458] width 1162 height 610
paste textarea "xru1-ldop-hv9n.n7e.xano"
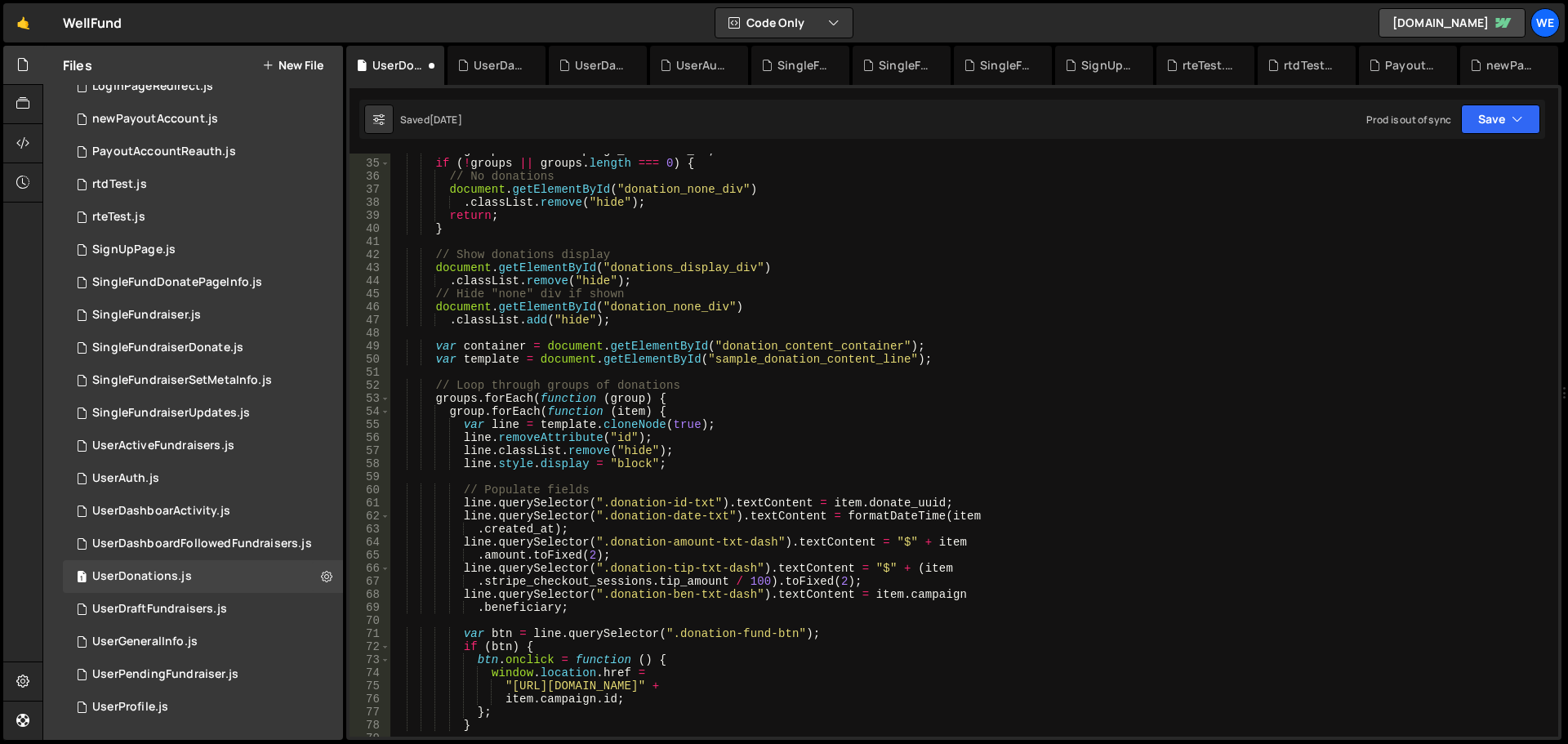
scroll to position [686, 0]
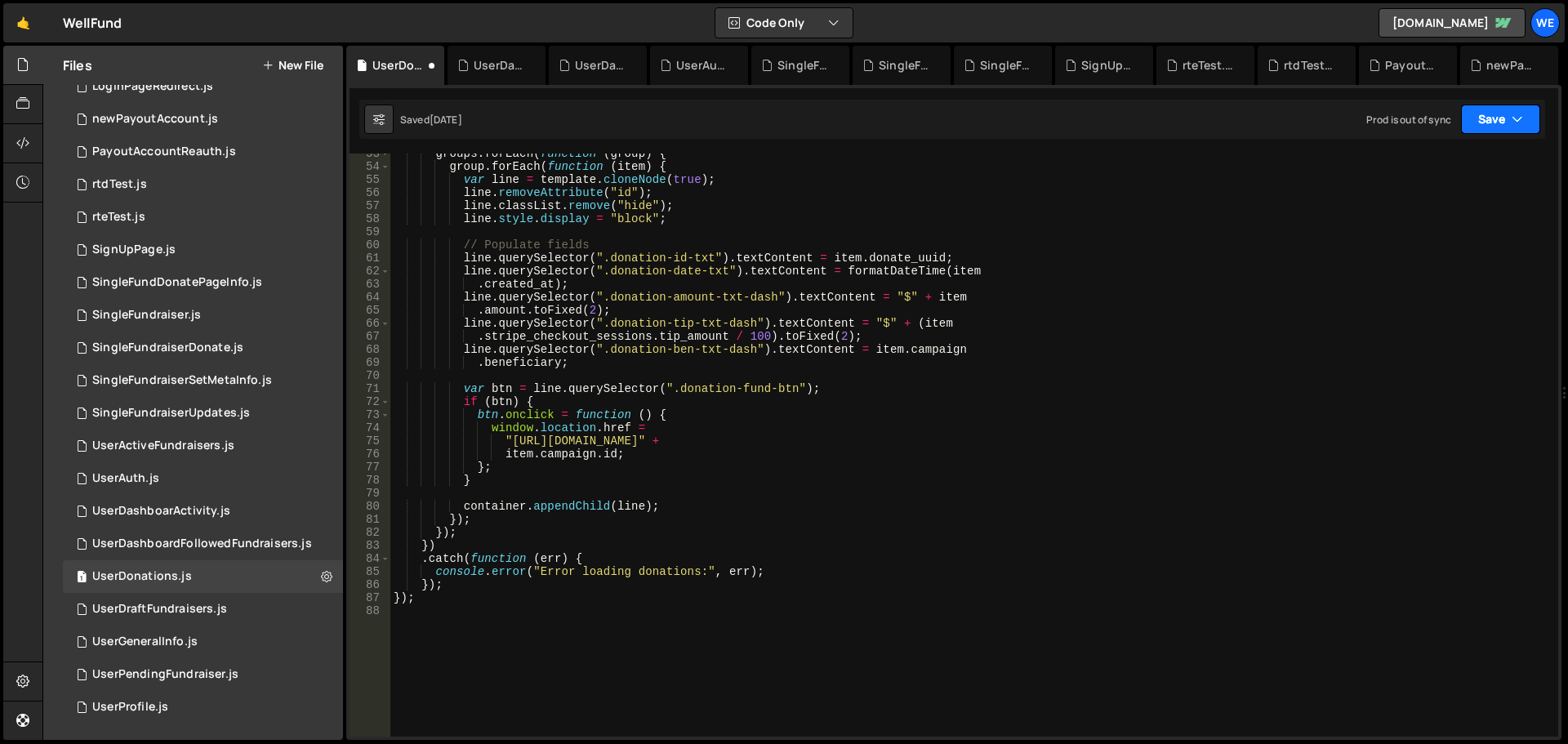
drag, startPoint x: 1484, startPoint y: 127, endPoint x: 1462, endPoint y: 156, distance: 36.4
click at [1481, 127] on button "Save" at bounding box center [1501, 119] width 79 height 30
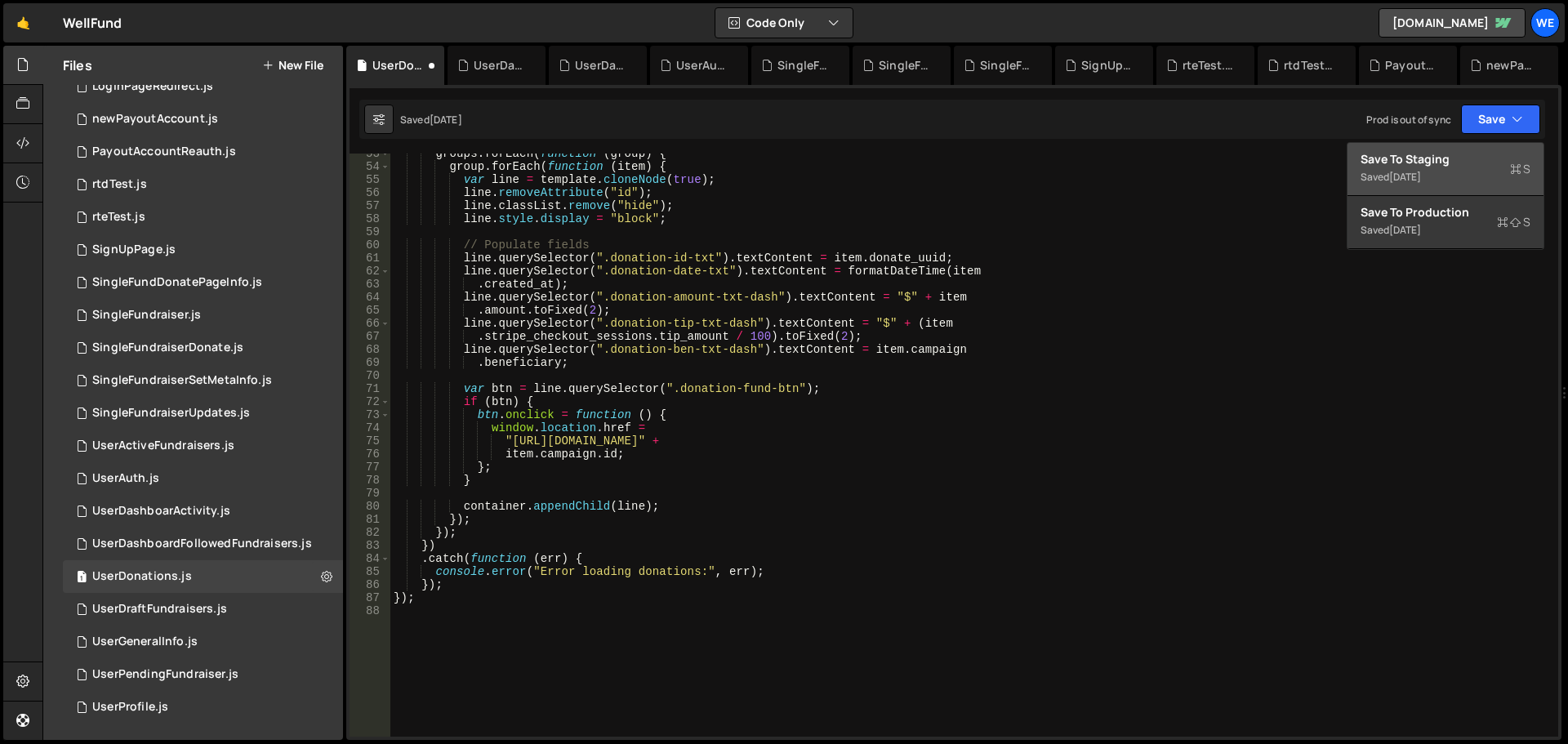
click at [1461, 157] on div "Save to Staging S" at bounding box center [1446, 160] width 170 height 16
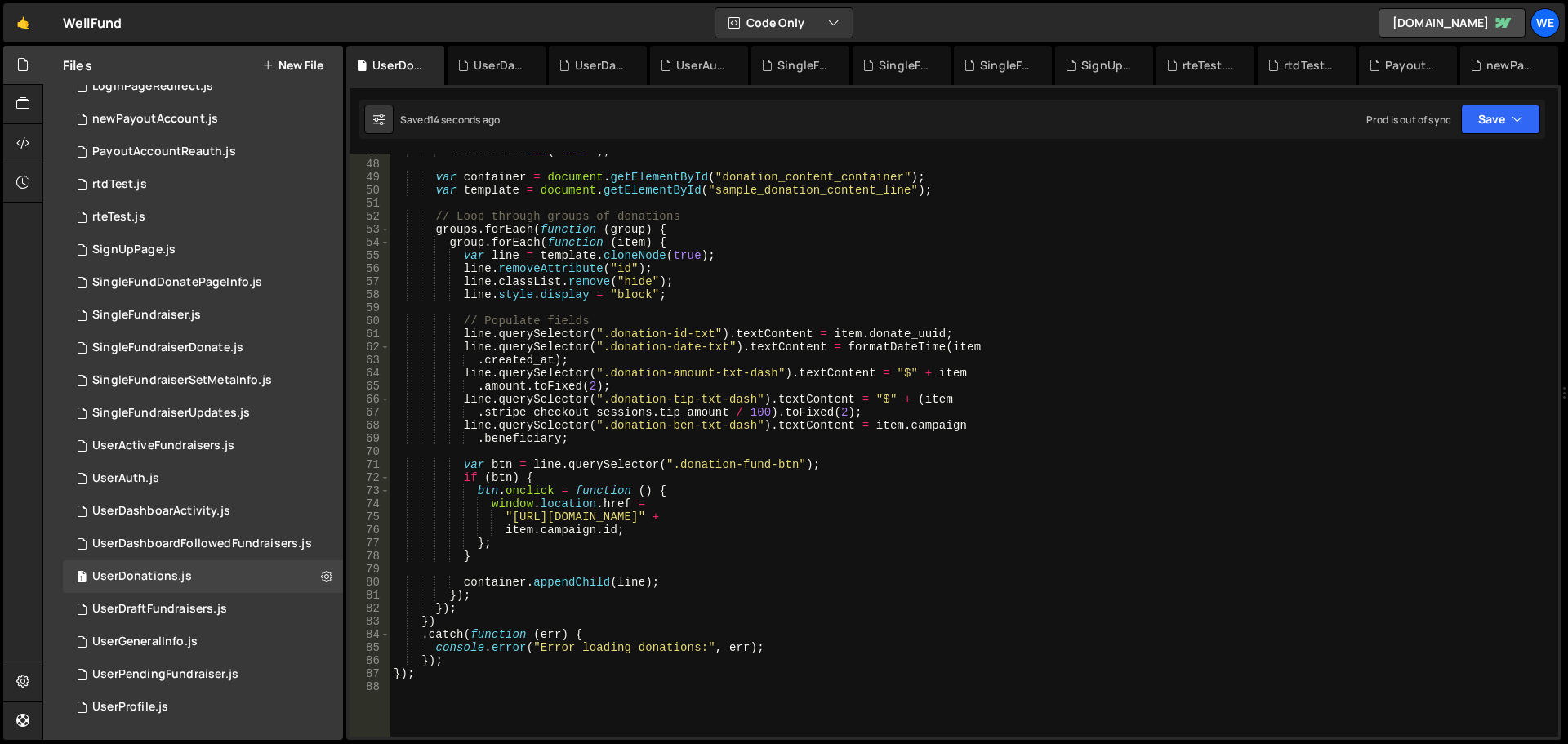
scroll to position [610, 0]
click at [510, 512] on div ". classList . add ( "hide" ) ; var container = document . getElementById ( "don…" at bounding box center [972, 449] width 1162 height 610
click at [694, 513] on div ". classList . add ( "hide" ) ; var container = document . getElementById ( "don…" at bounding box center [972, 449] width 1162 height 610
paste textarea "[DOMAIN_NAME]"
type textarea ""[URL][DOMAIN_NAME]" +"
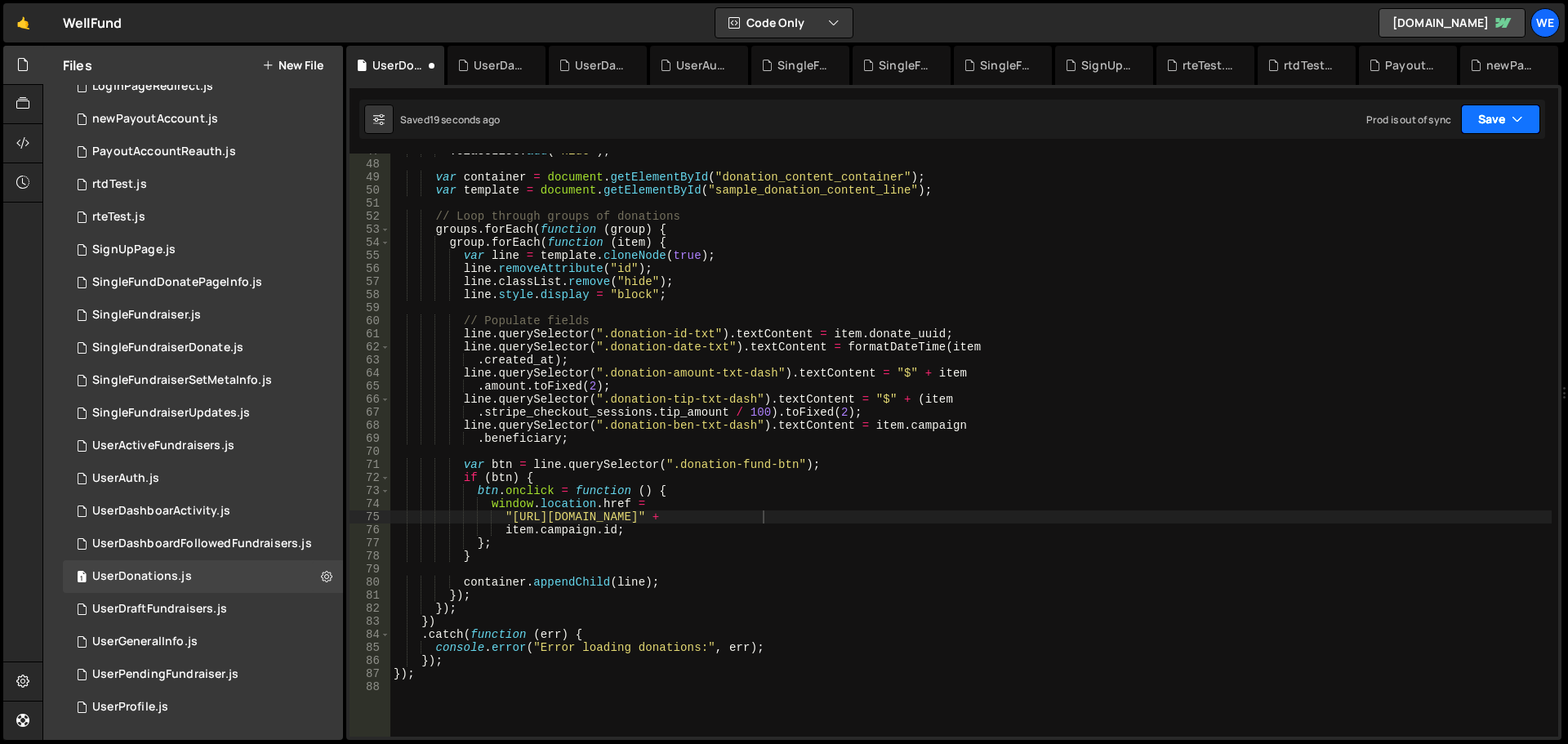
click at [1496, 130] on button "Save" at bounding box center [1501, 119] width 79 height 30
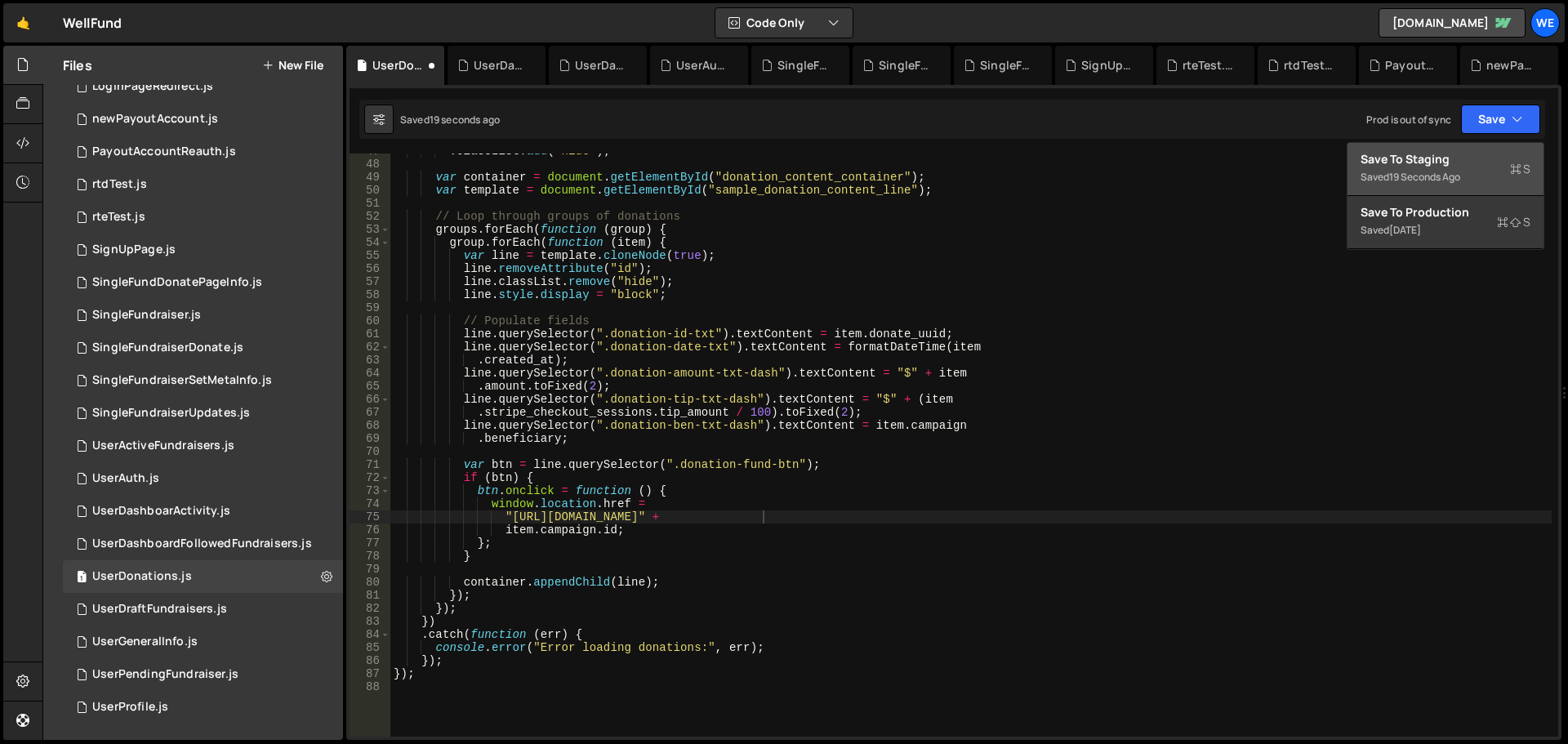
drag, startPoint x: 1462, startPoint y: 154, endPoint x: 1405, endPoint y: 162, distance: 57.6
click at [1461, 154] on div "Save to Staging S" at bounding box center [1446, 160] width 170 height 16
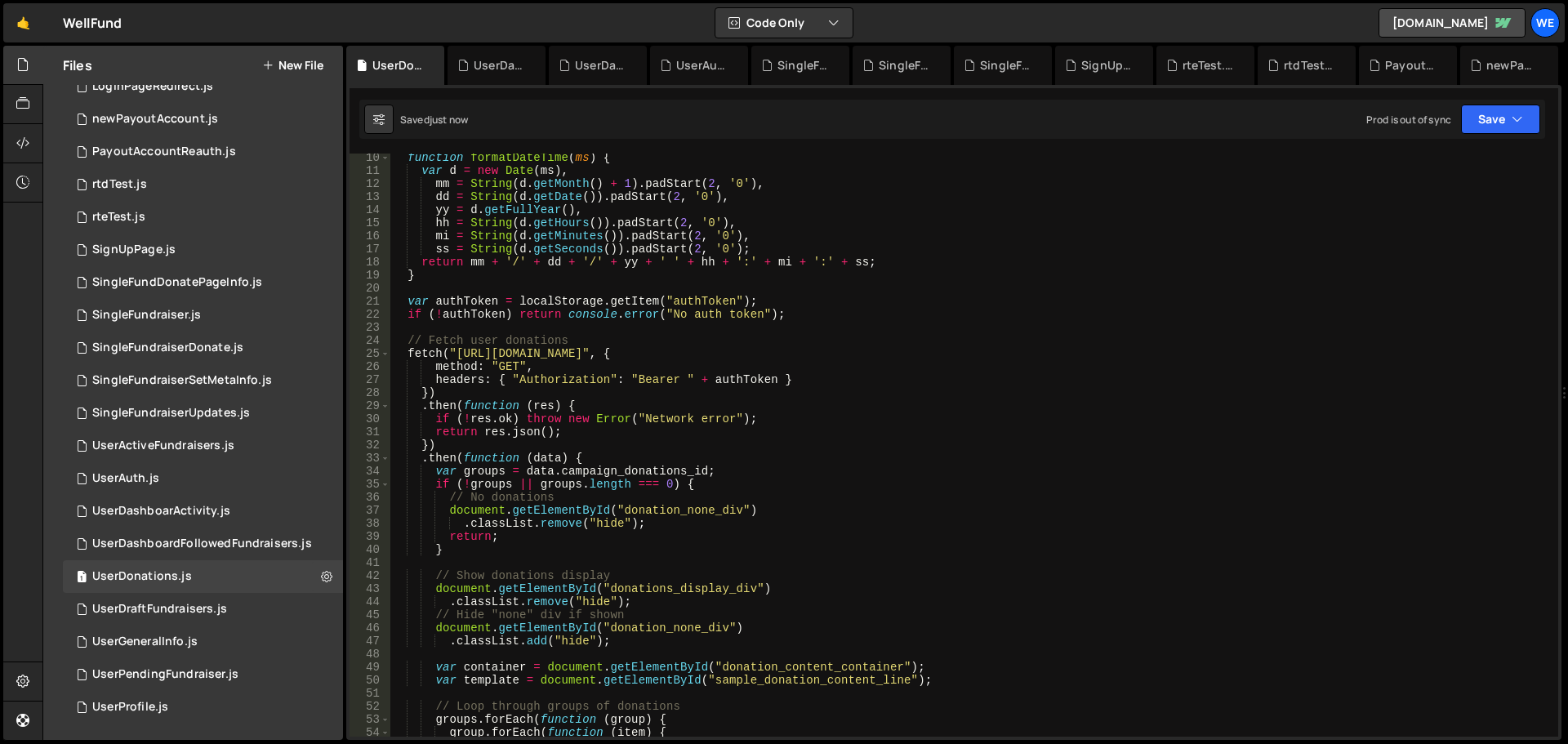
scroll to position [0, 0]
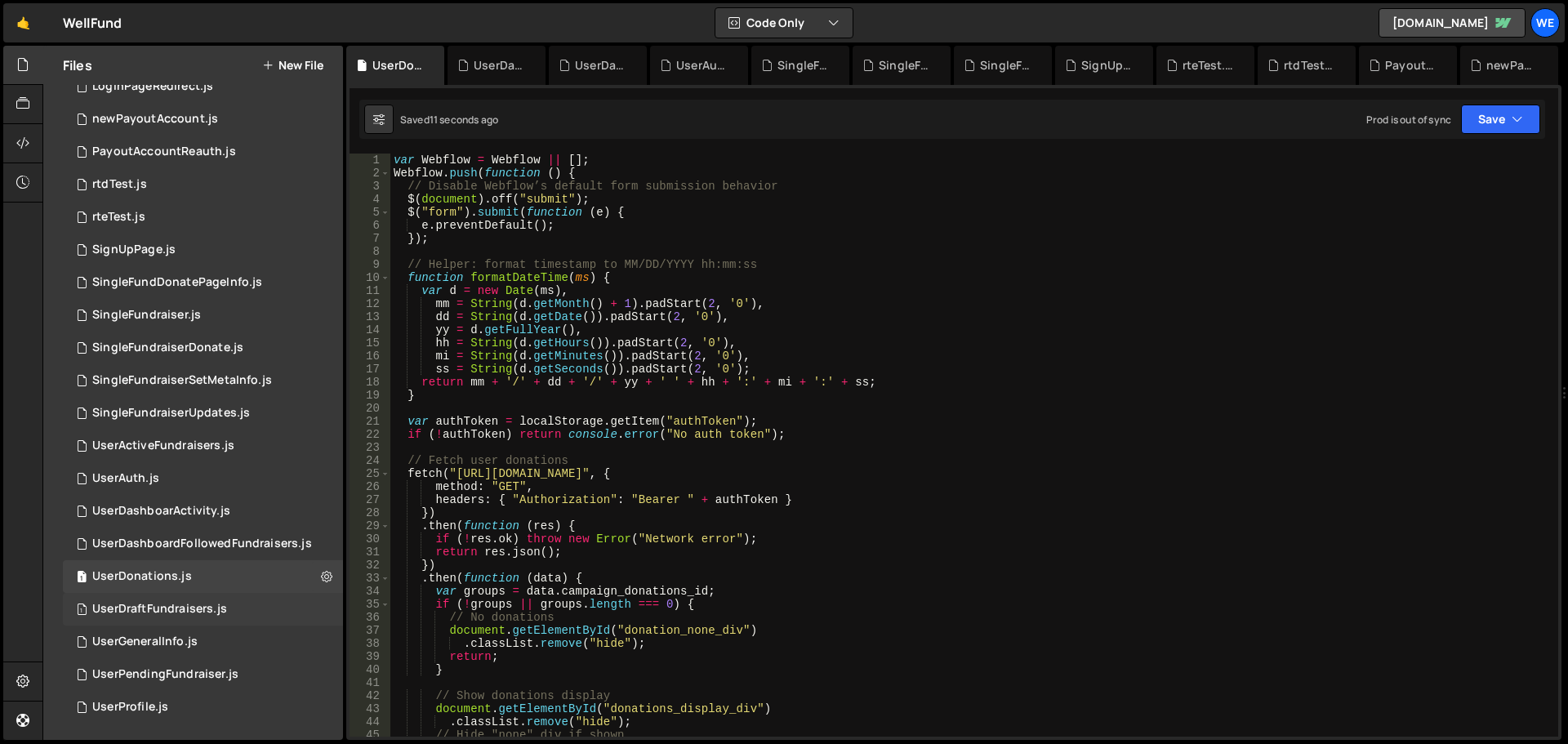
click at [160, 600] on div "1 UserDraftFundraisers.js 0" at bounding box center [203, 609] width 281 height 32
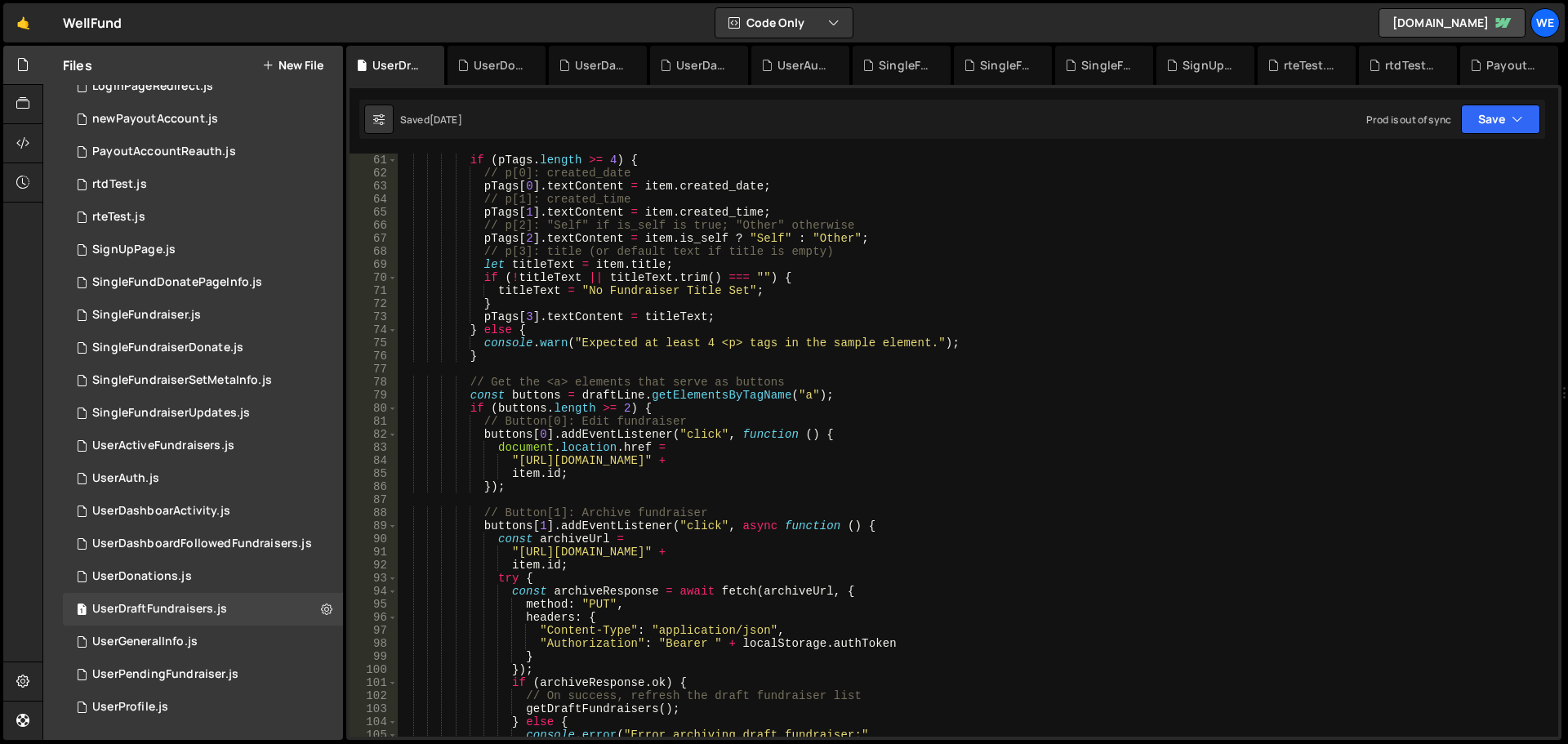
scroll to position [882, 0]
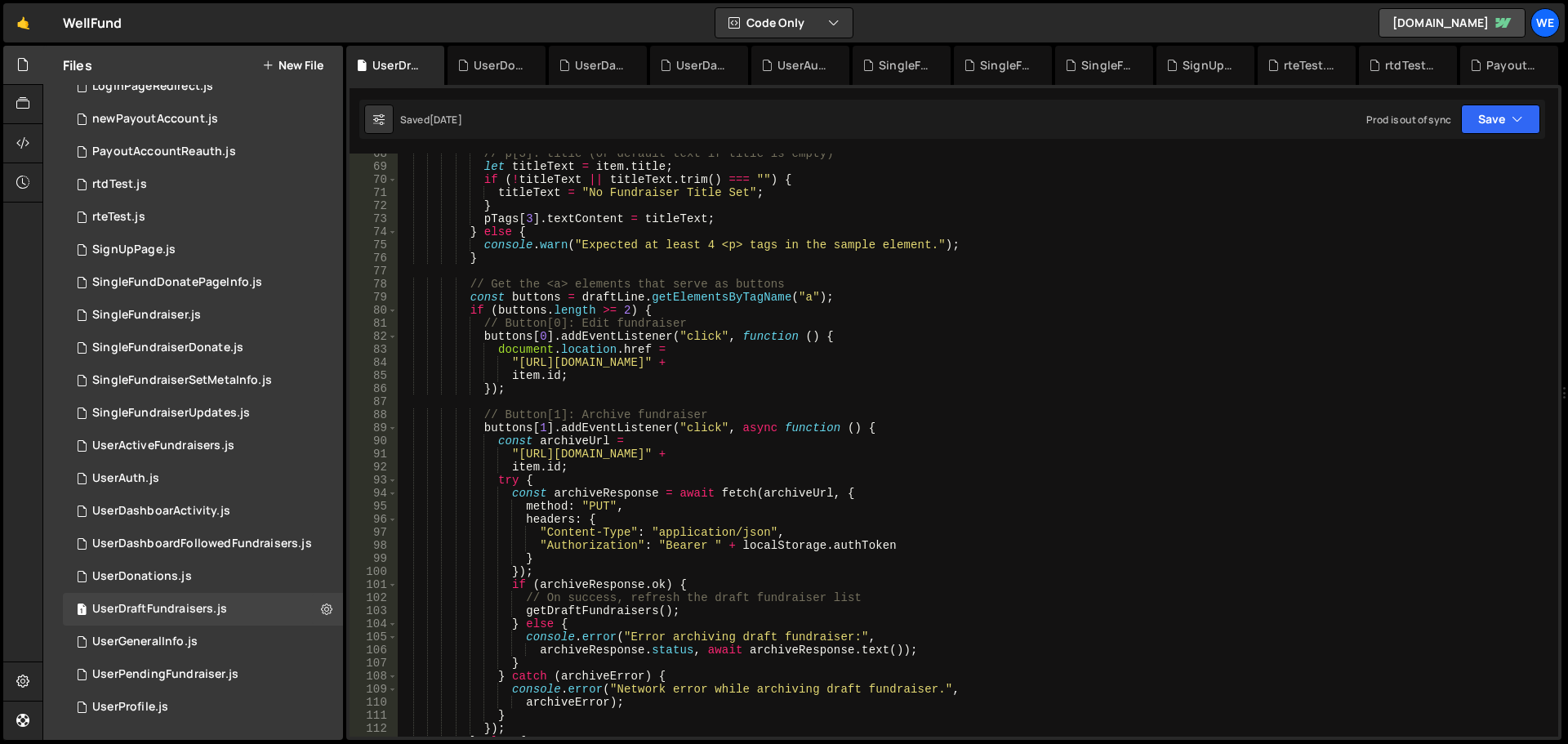
type textarea ""[URL][DOMAIN_NAME]" +"
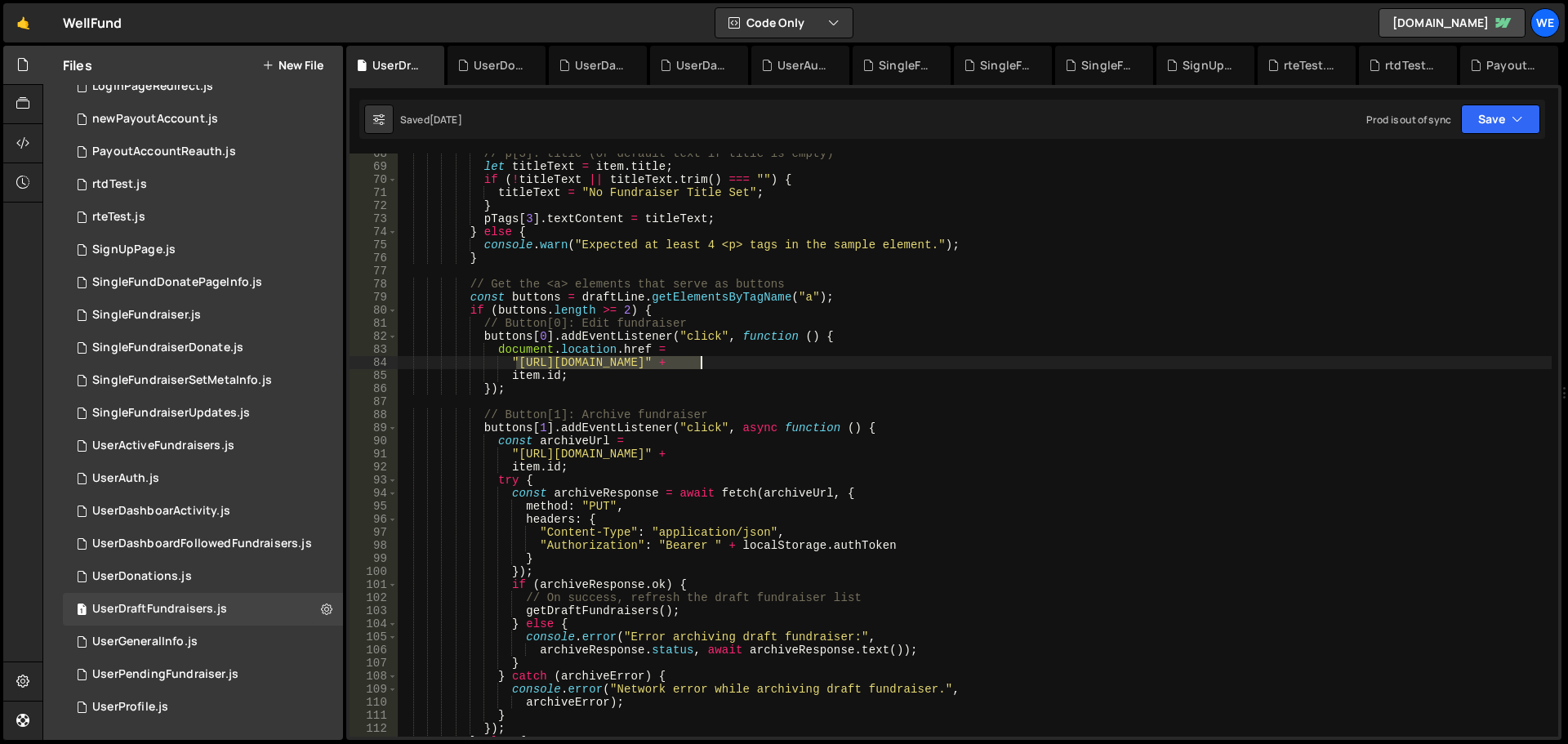
drag, startPoint x: 518, startPoint y: 362, endPoint x: 701, endPoint y: 365, distance: 183.0
click at [701, 365] on div "// p[3]: title (or default text if title is empty) let titleText = item . title…" at bounding box center [975, 452] width 1155 height 610
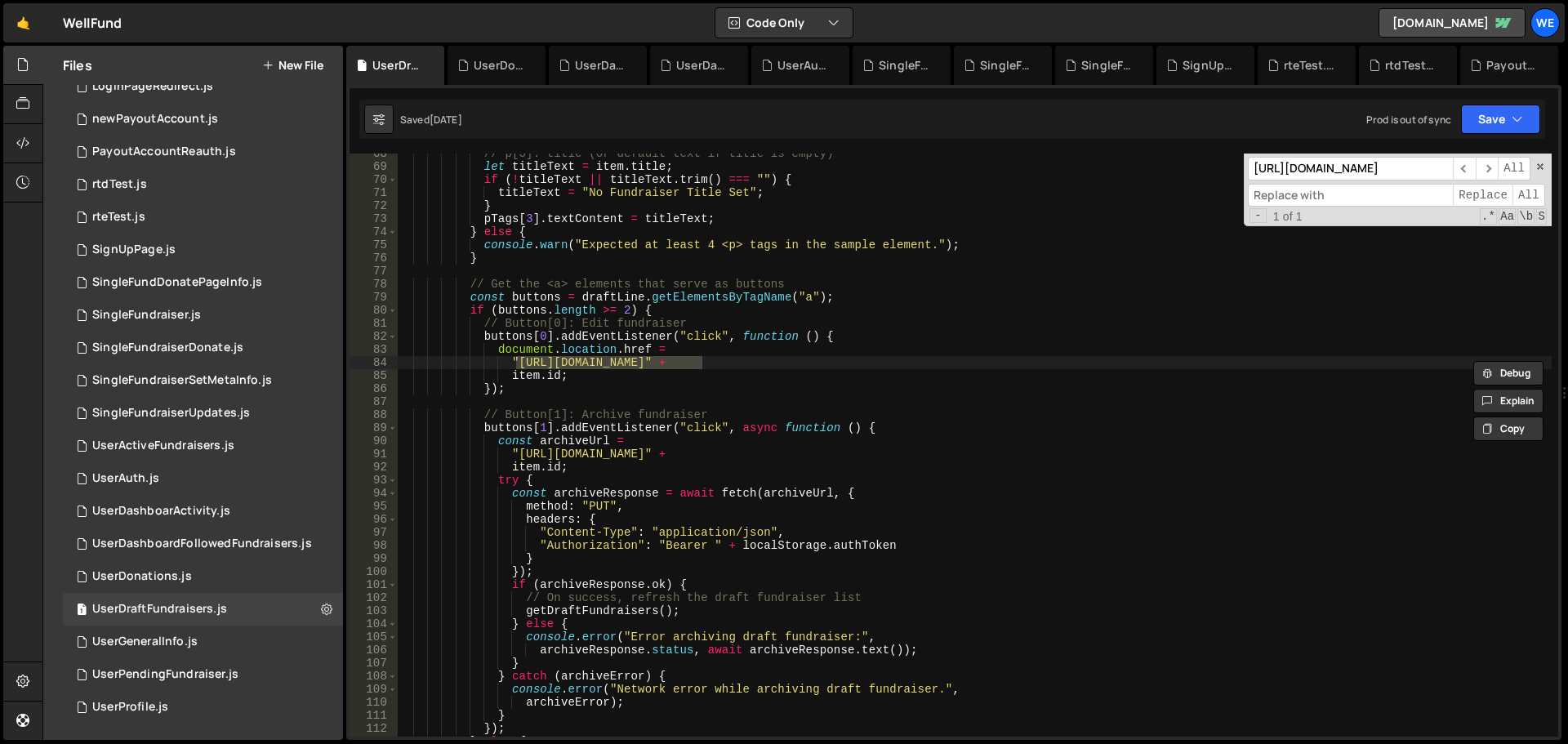
paste input "[URL][DOMAIN_NAME]"
type input "[URL][DOMAIN_NAME]"
click at [1533, 190] on span "All" at bounding box center [1529, 195] width 32 height 23
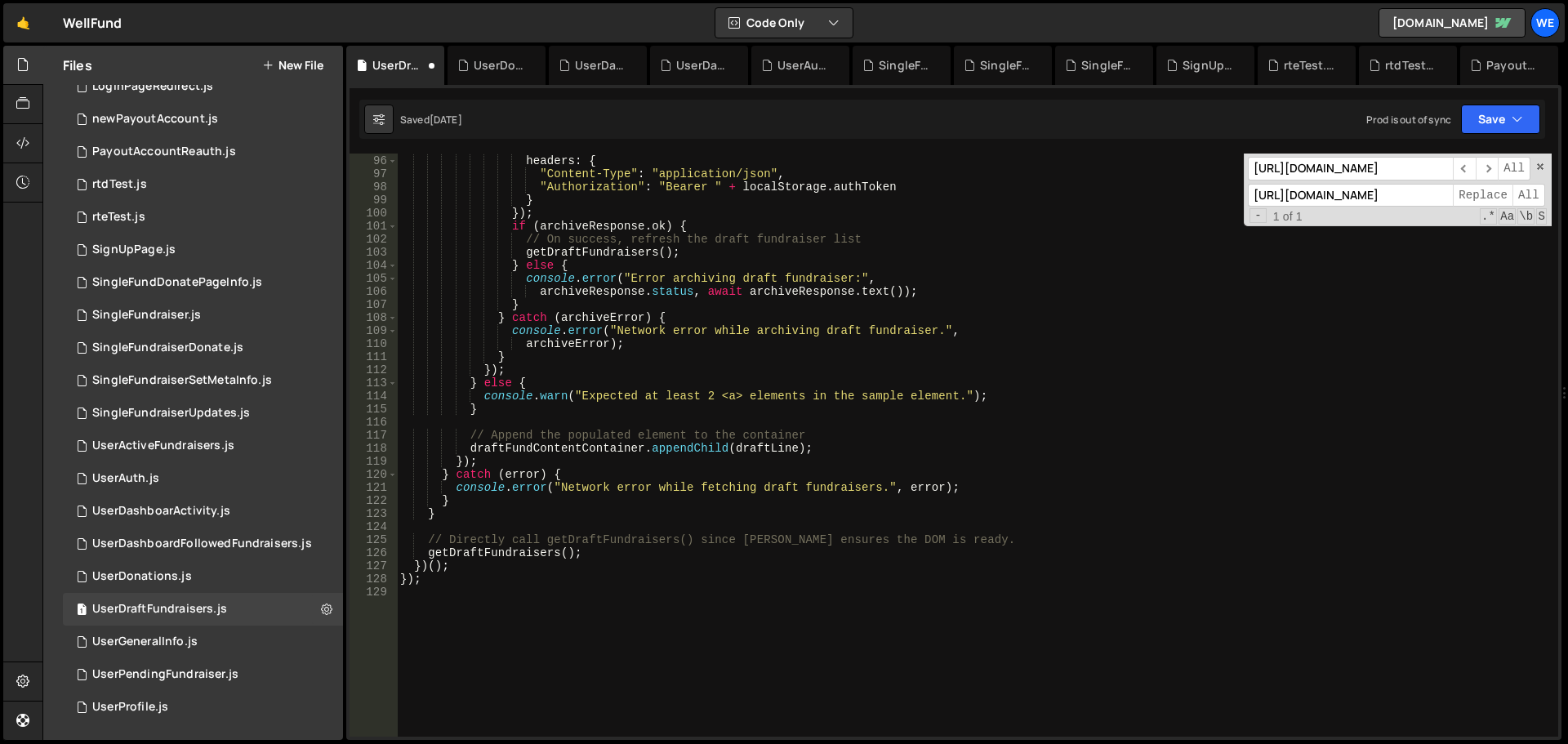
scroll to position [1044, 0]
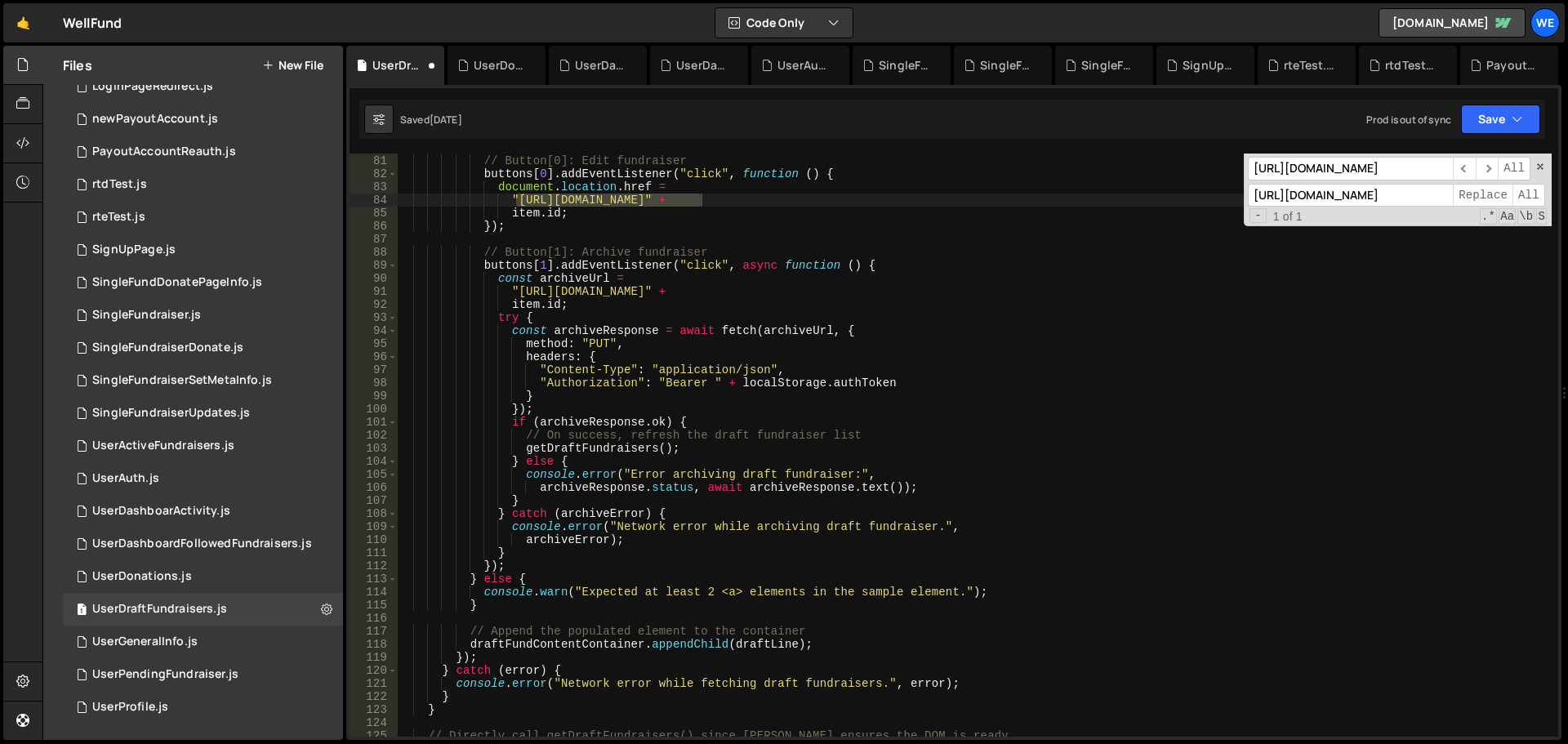
click at [515, 289] on div "if ( buttons . length >= 2 ) { // Button[0]: Edit fundraiser buttons [ 0 ] . ad…" at bounding box center [975, 446] width 1155 height 610
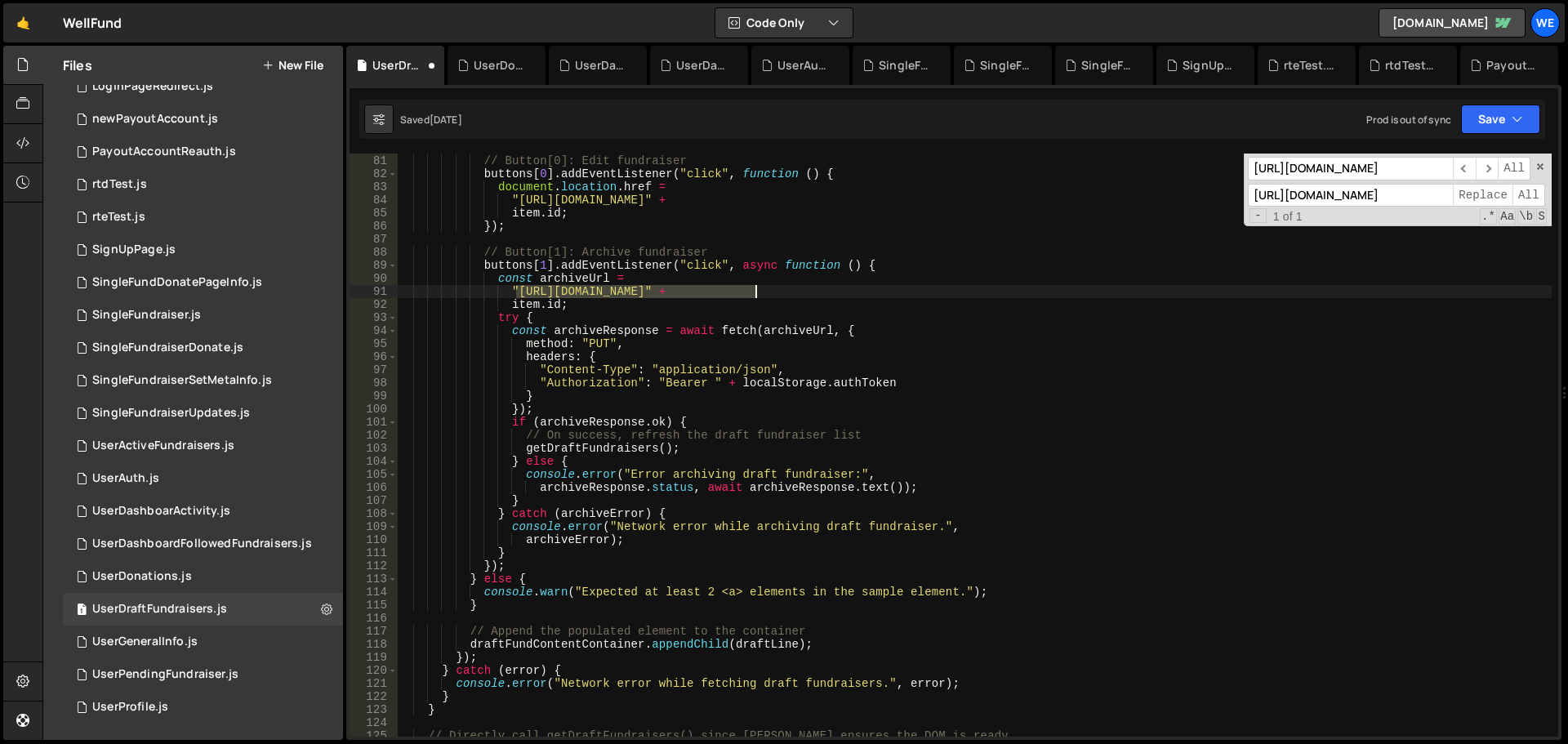
click at [756, 290] on div "if ( buttons . length >= 2 ) { // Button[0]: Edit fundraiser buttons [ 0 ] . ad…" at bounding box center [975, 446] width 1155 height 610
paste textarea "ru1-ldop-hv9n.n7e"
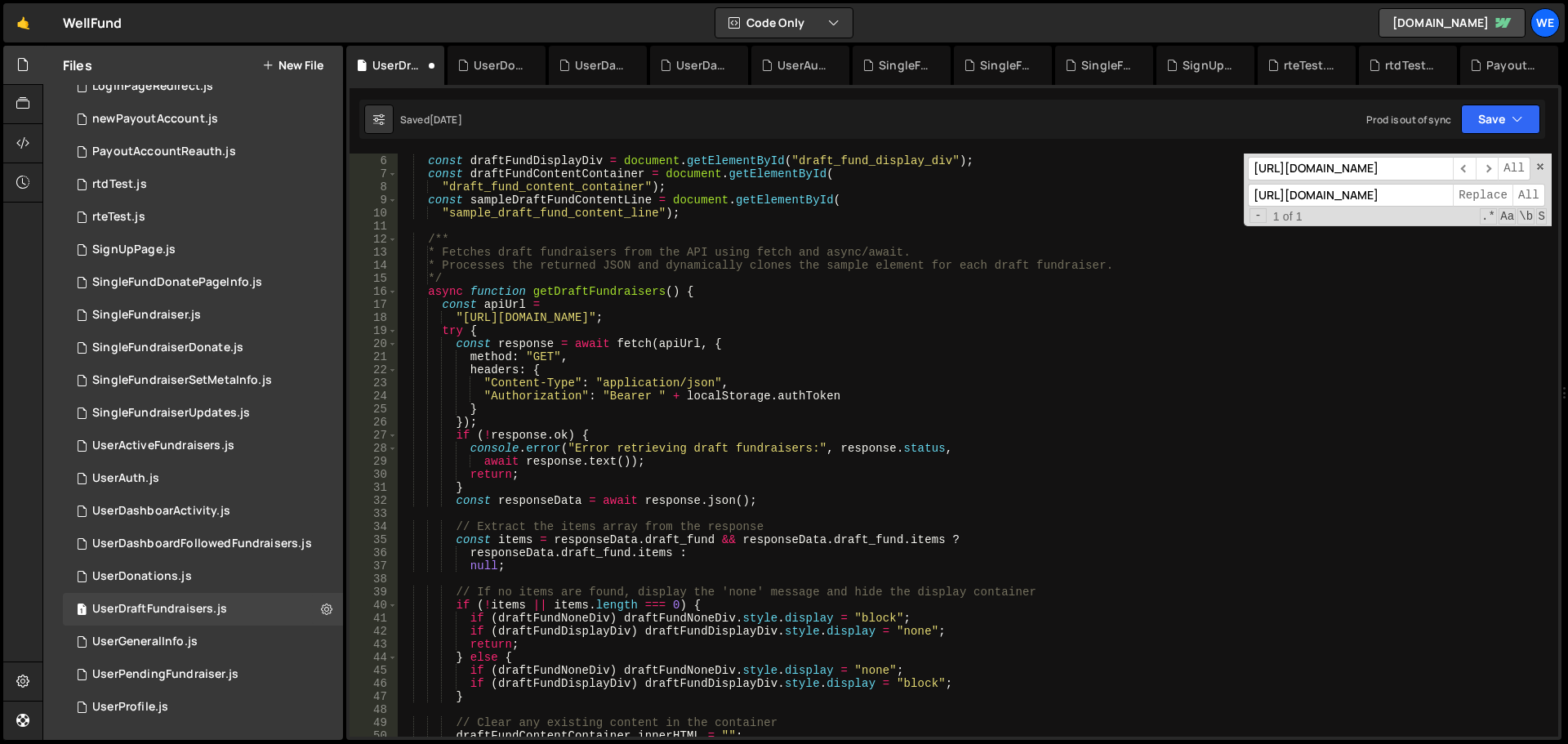
scroll to position [0, 0]
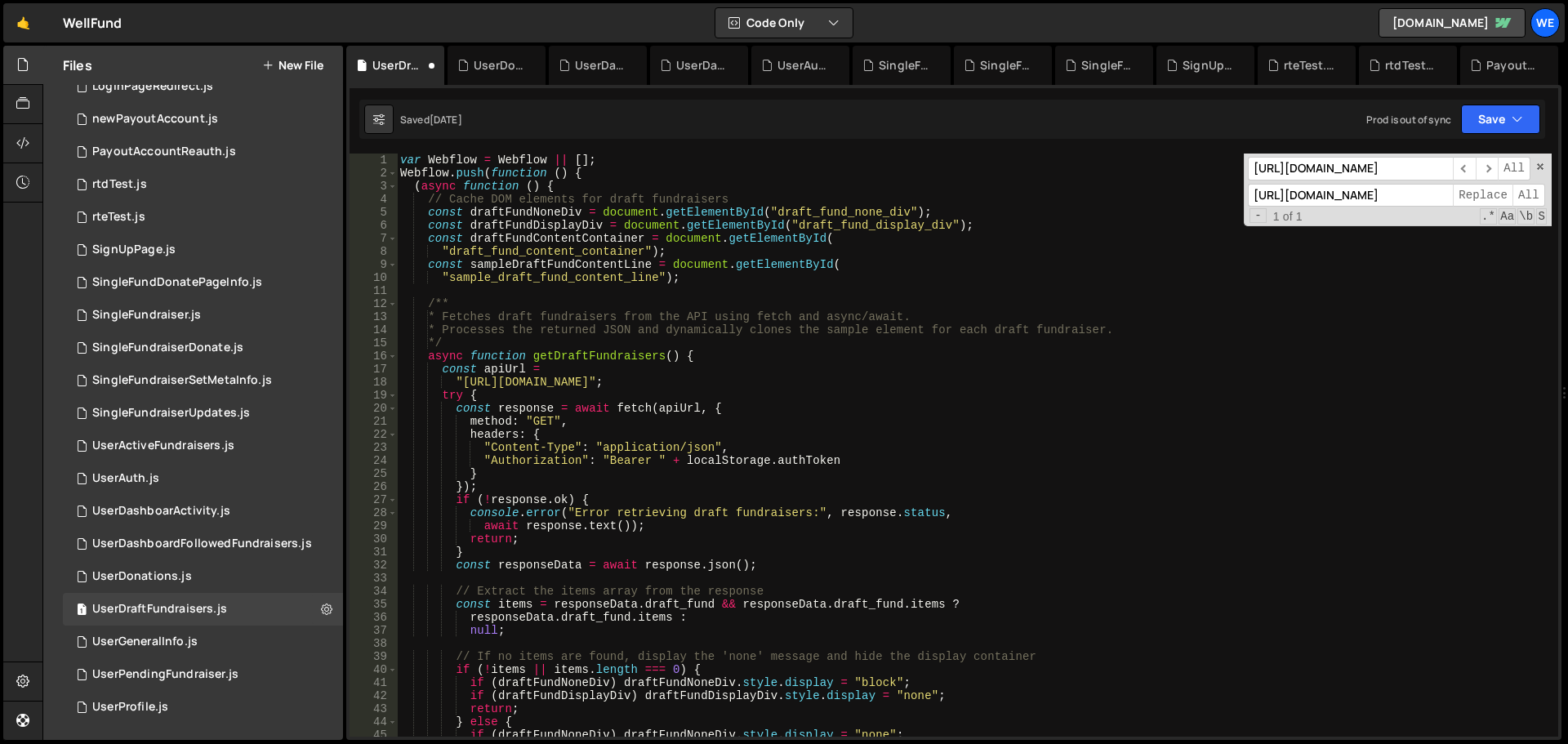
click at [463, 381] on div "var Webflow = Webflow || [ ] ; Webflow . push ( function ( ) { ( async function…" at bounding box center [975, 458] width 1155 height 610
click at [703, 384] on div "var Webflow = Webflow || [ ] ; Webflow . push ( function ( ) { ( async function…" at bounding box center [975, 458] width 1155 height 610
paste textarea "ru1-ldop-hv9n.n7e"
click at [1052, 358] on div "var Webflow = Webflow || [ ] ; Webflow . push ( function ( ) { ( async function…" at bounding box center [975, 458] width 1155 height 610
type textarea "async function getDraftFundraisers() {"
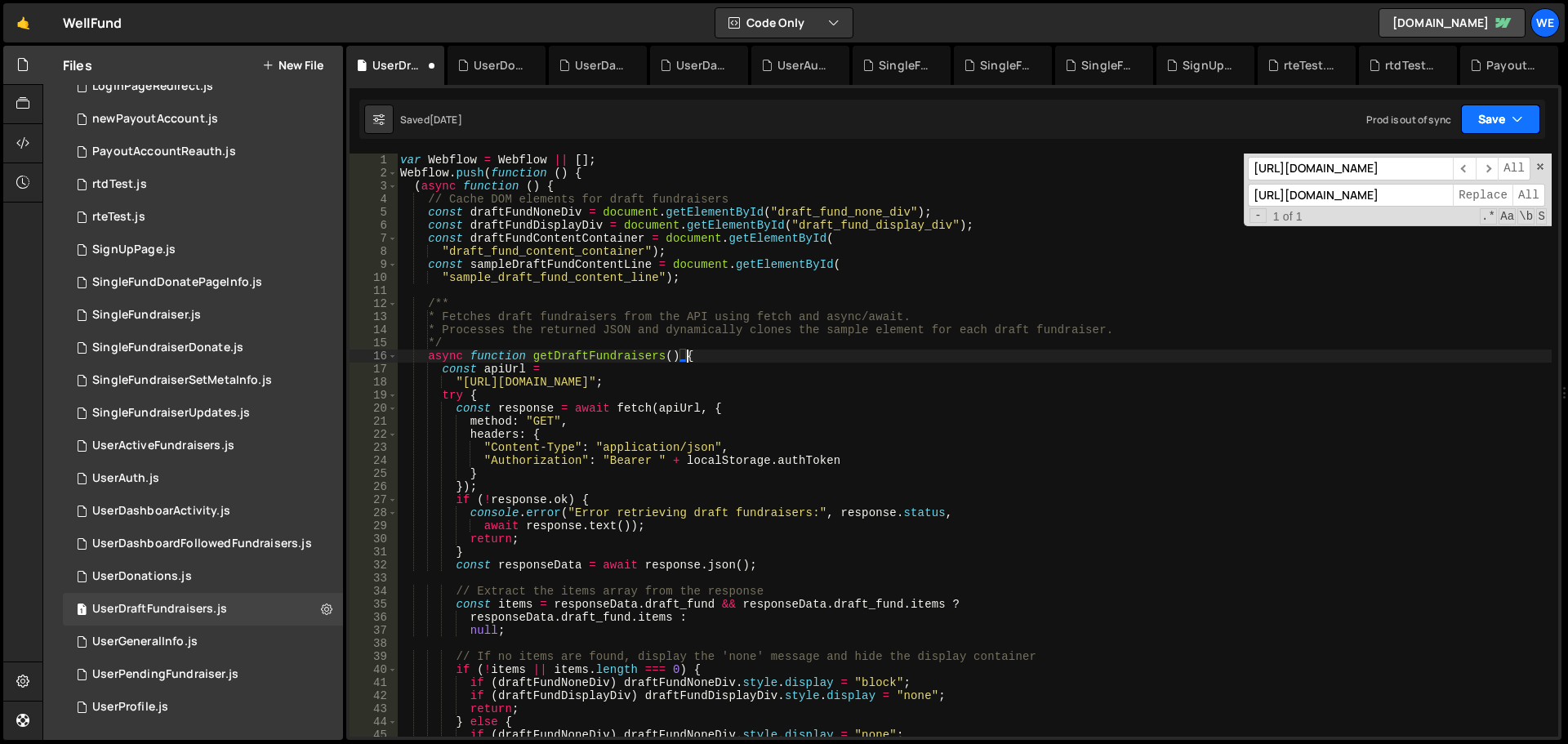
drag, startPoint x: 1520, startPoint y: 125, endPoint x: 1458, endPoint y: 161, distance: 71.7
click at [1519, 125] on icon "button" at bounding box center [1517, 119] width 12 height 16
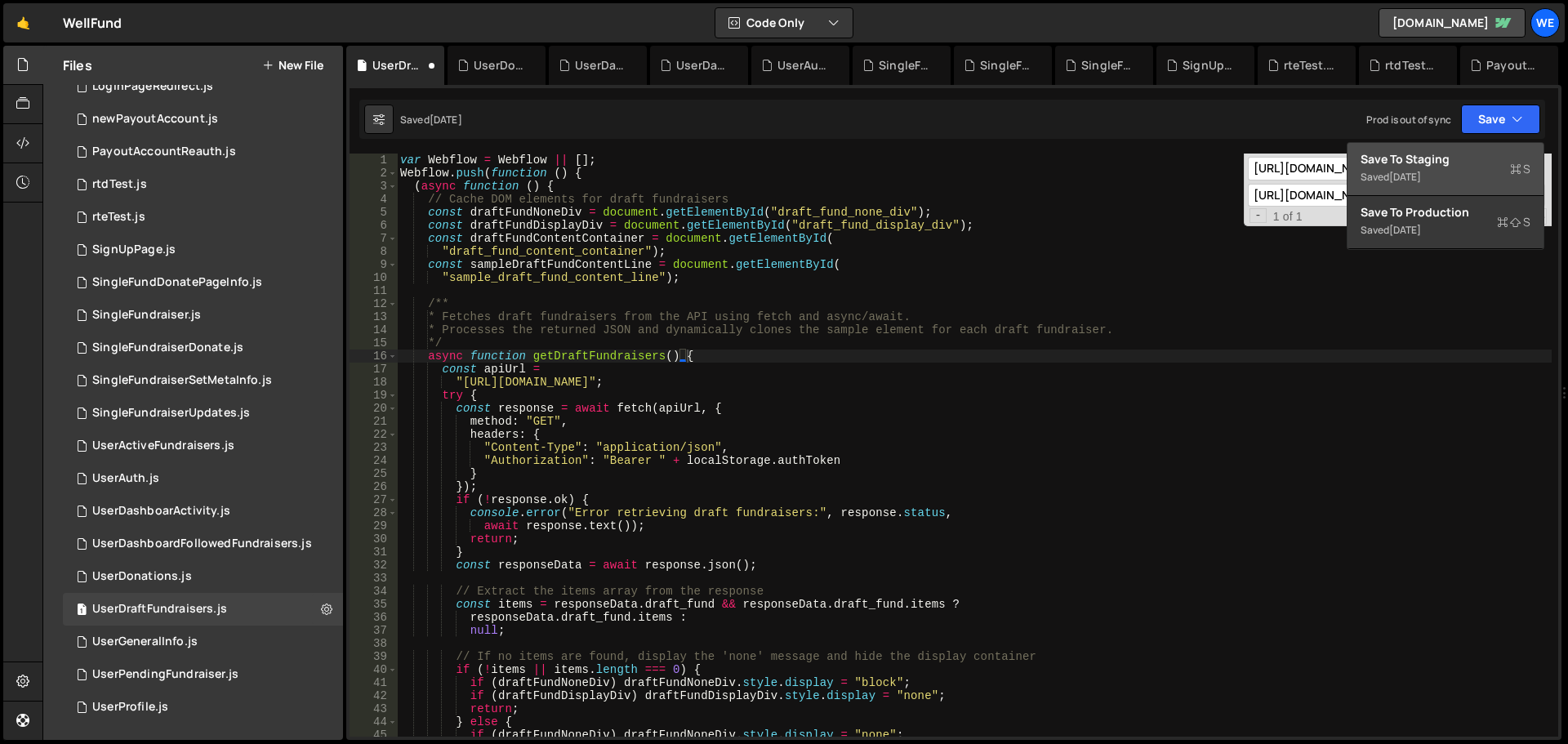
click at [1456, 162] on div "Save to Staging S" at bounding box center [1446, 160] width 170 height 16
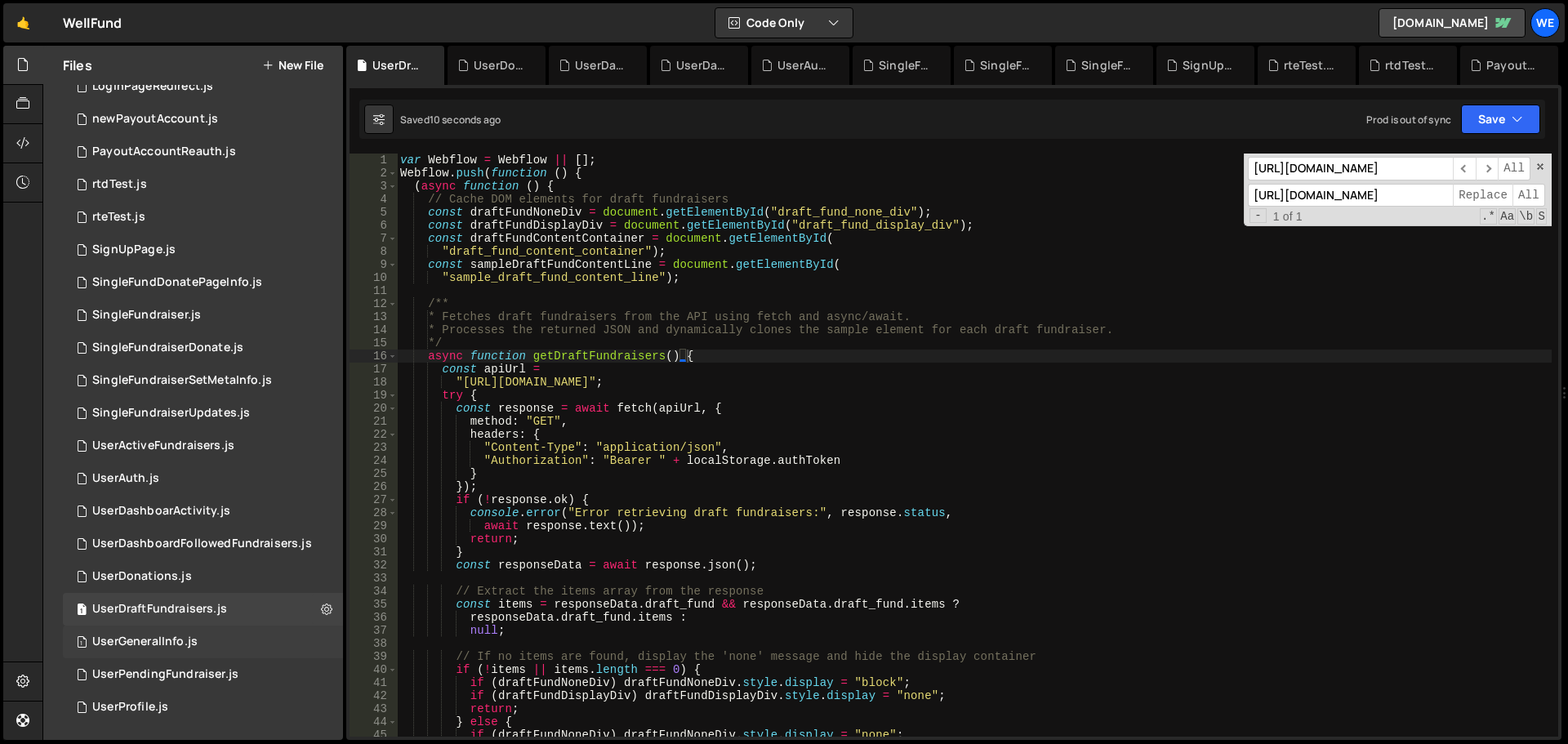
drag, startPoint x: 150, startPoint y: 641, endPoint x: 157, endPoint y: 637, distance: 8.1
click at [152, 642] on div "UserGeneralInfo.js" at bounding box center [145, 642] width 106 height 14
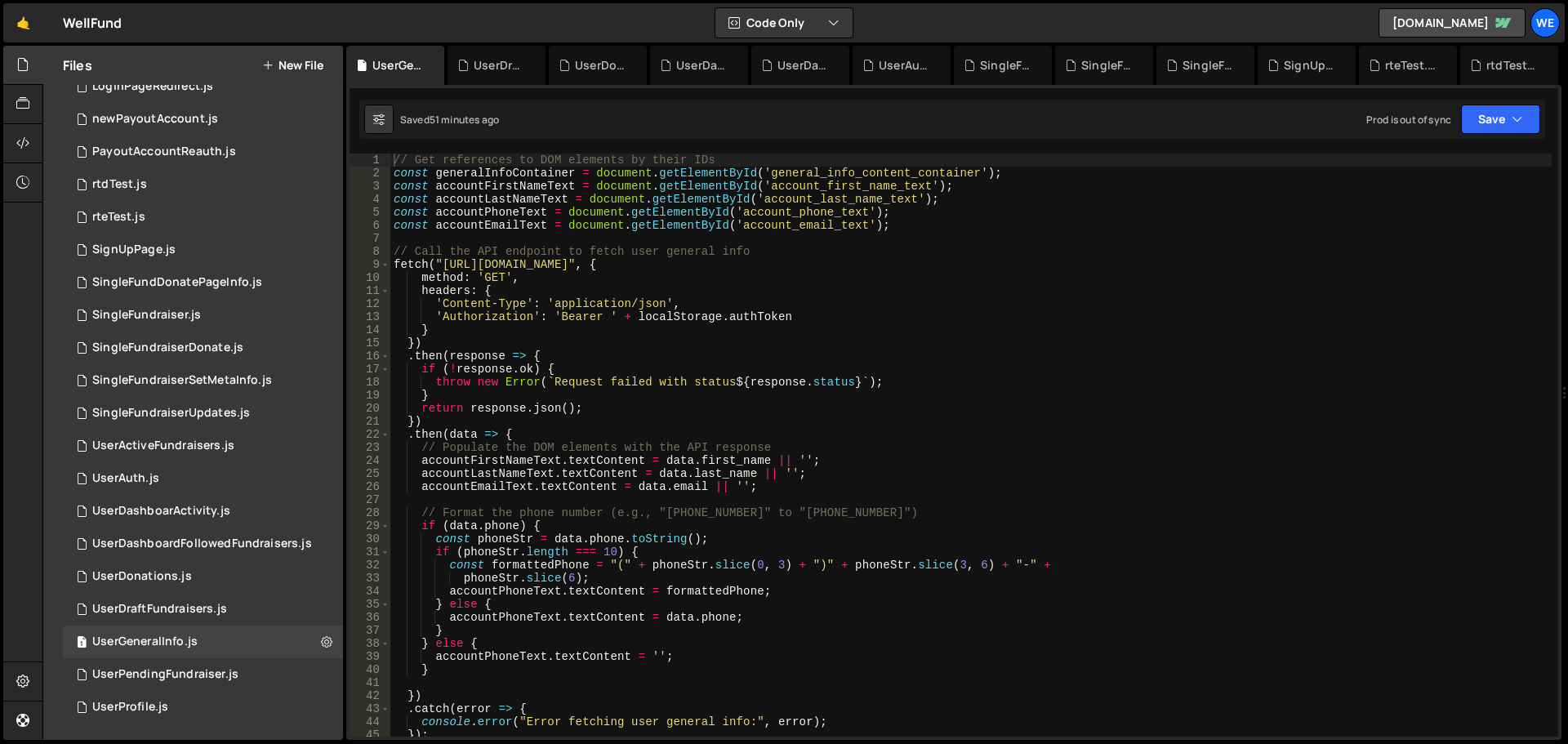
type textarea "fetch("[URL][DOMAIN_NAME]", {"
drag, startPoint x: 441, startPoint y: 262, endPoint x: 663, endPoint y: 412, distance: 267.9
click at [440, 262] on div "// Get references to DOM elements by their IDs const generalInfoContainer = doc…" at bounding box center [972, 458] width 1162 height 610
click at [679, 265] on div "// Get references to DOM elements by their IDs const generalInfoContainer = doc…" at bounding box center [972, 458] width 1162 height 610
drag, startPoint x: 1475, startPoint y: 119, endPoint x: 1472, endPoint y: 127, distance: 8.5
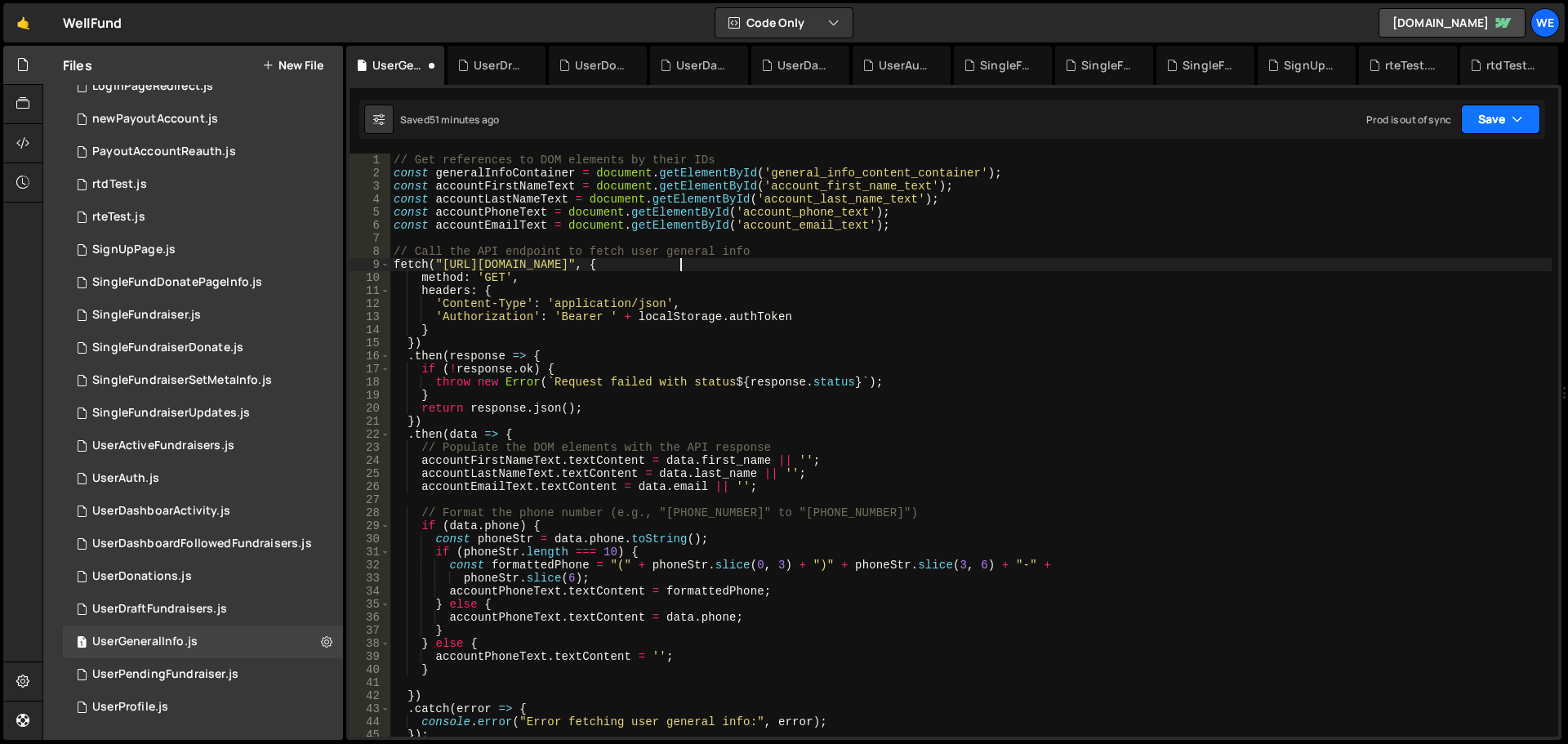
click at [1475, 118] on button "Save" at bounding box center [1501, 119] width 79 height 30
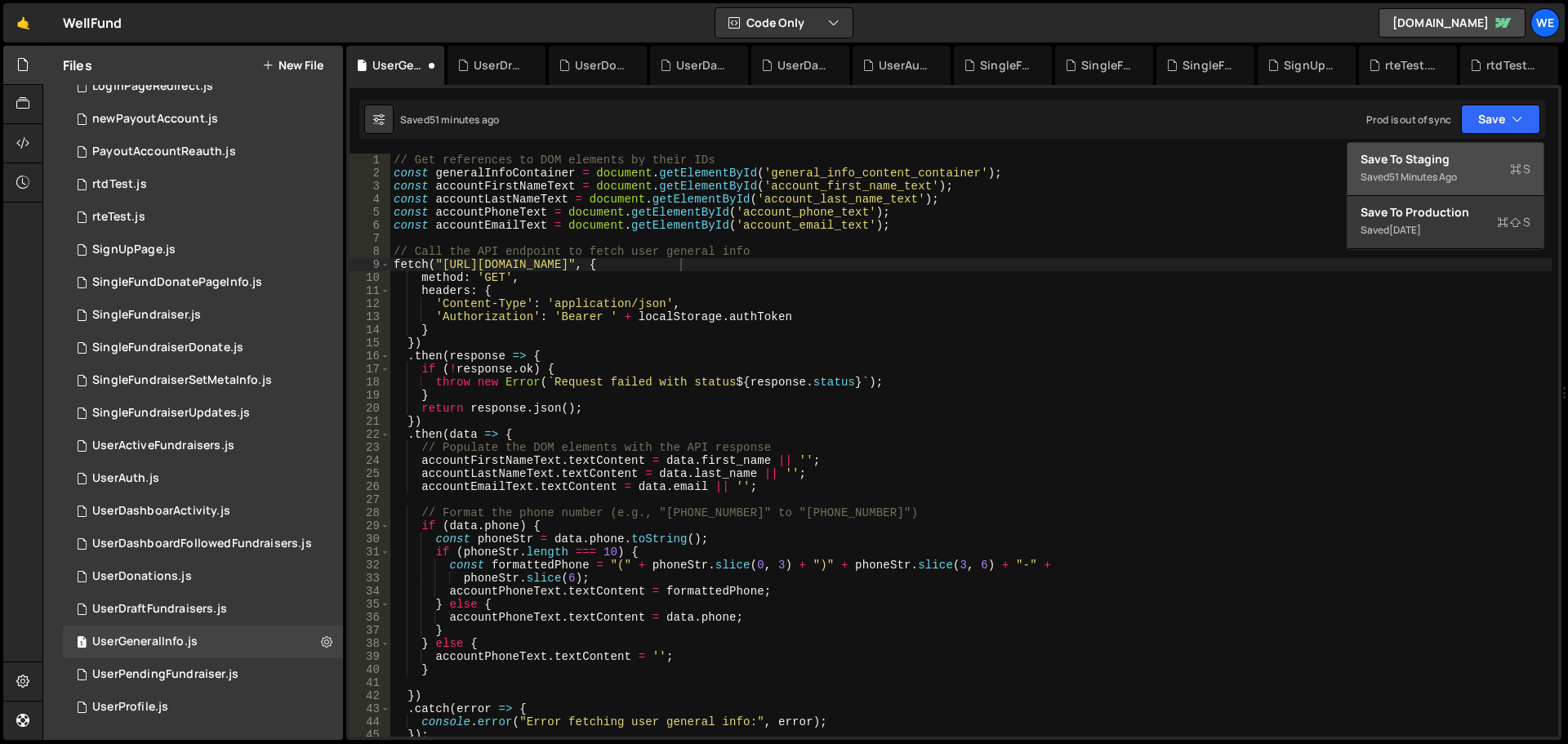
click at [1456, 158] on div "Save to Staging S" at bounding box center [1446, 160] width 170 height 16
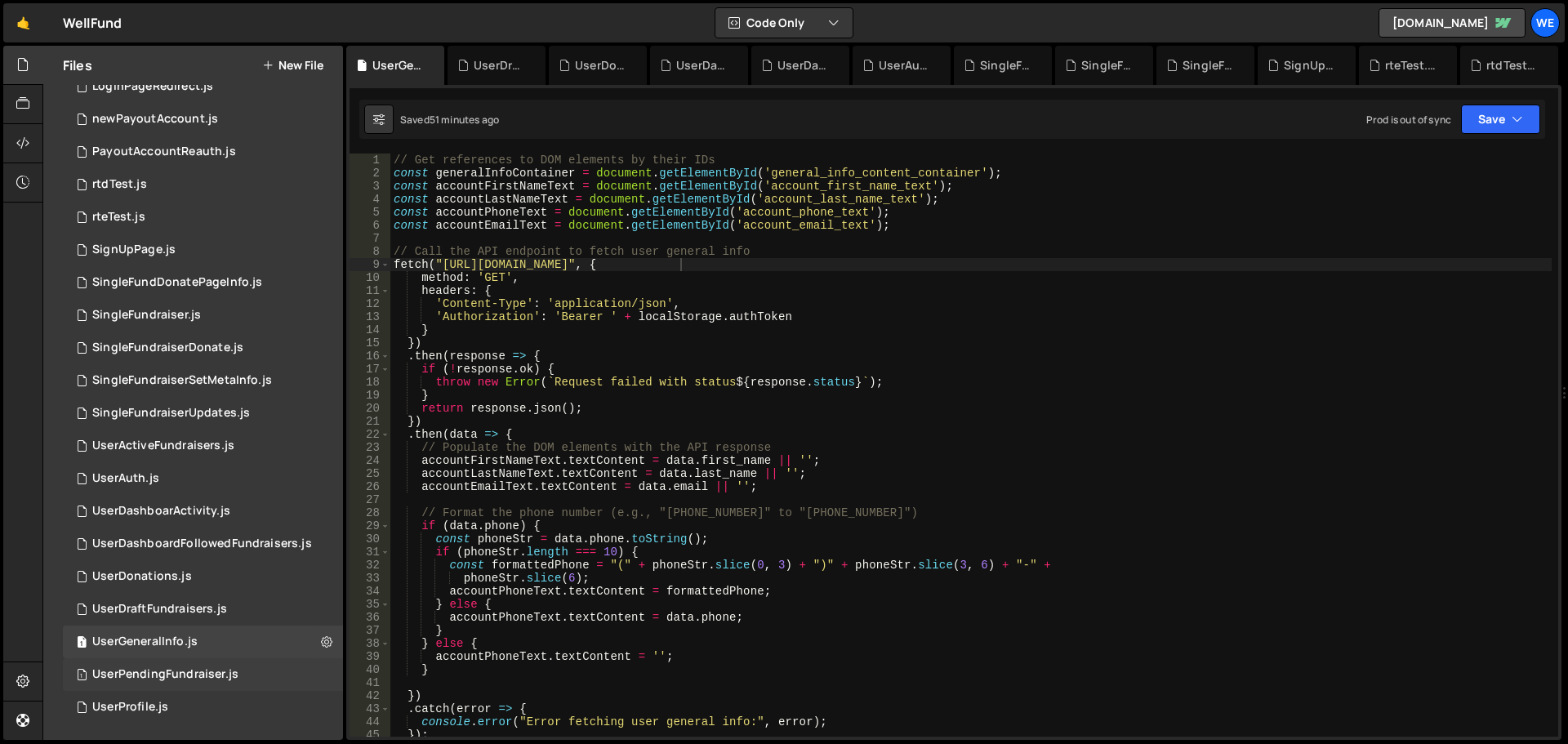
click at [210, 674] on div "UserPendingFundraiser.js" at bounding box center [165, 674] width 146 height 14
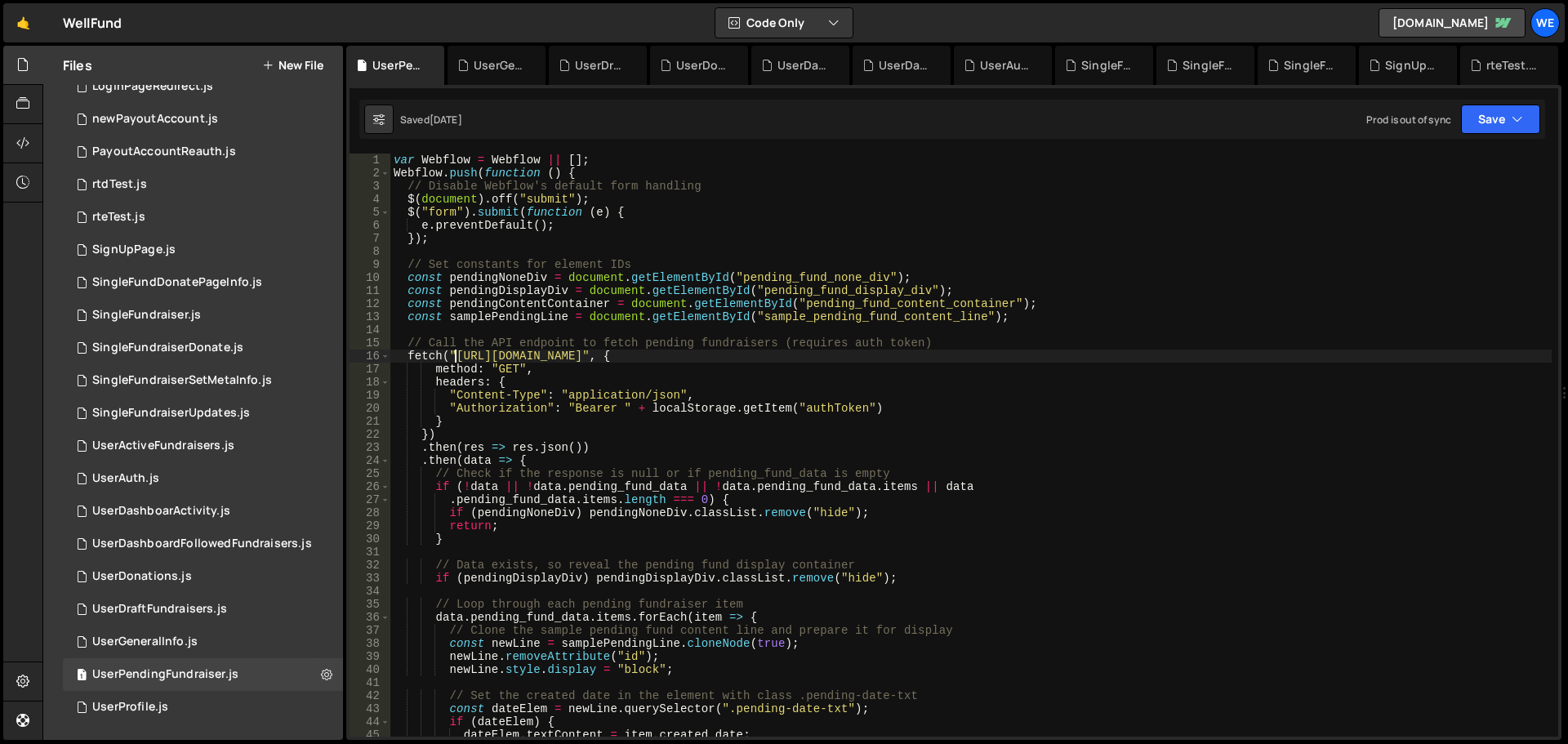
drag, startPoint x: 455, startPoint y: 354, endPoint x: 651, endPoint y: 431, distance: 210.6
click at [456, 354] on div "var Webflow = Webflow || [ ] ; Webflow . push ( function ( ) { // Disable Webfl…" at bounding box center [972, 458] width 1162 height 610
click at [705, 352] on div "var Webflow = Webflow || [ ] ; Webflow . push ( function ( ) { // Disable Webfl…" at bounding box center [972, 458] width 1162 height 610
paste textarea "xru1-ldop-hv9n.n7e.xano"
drag, startPoint x: 1491, startPoint y: 116, endPoint x: 1438, endPoint y: 171, distance: 76.4
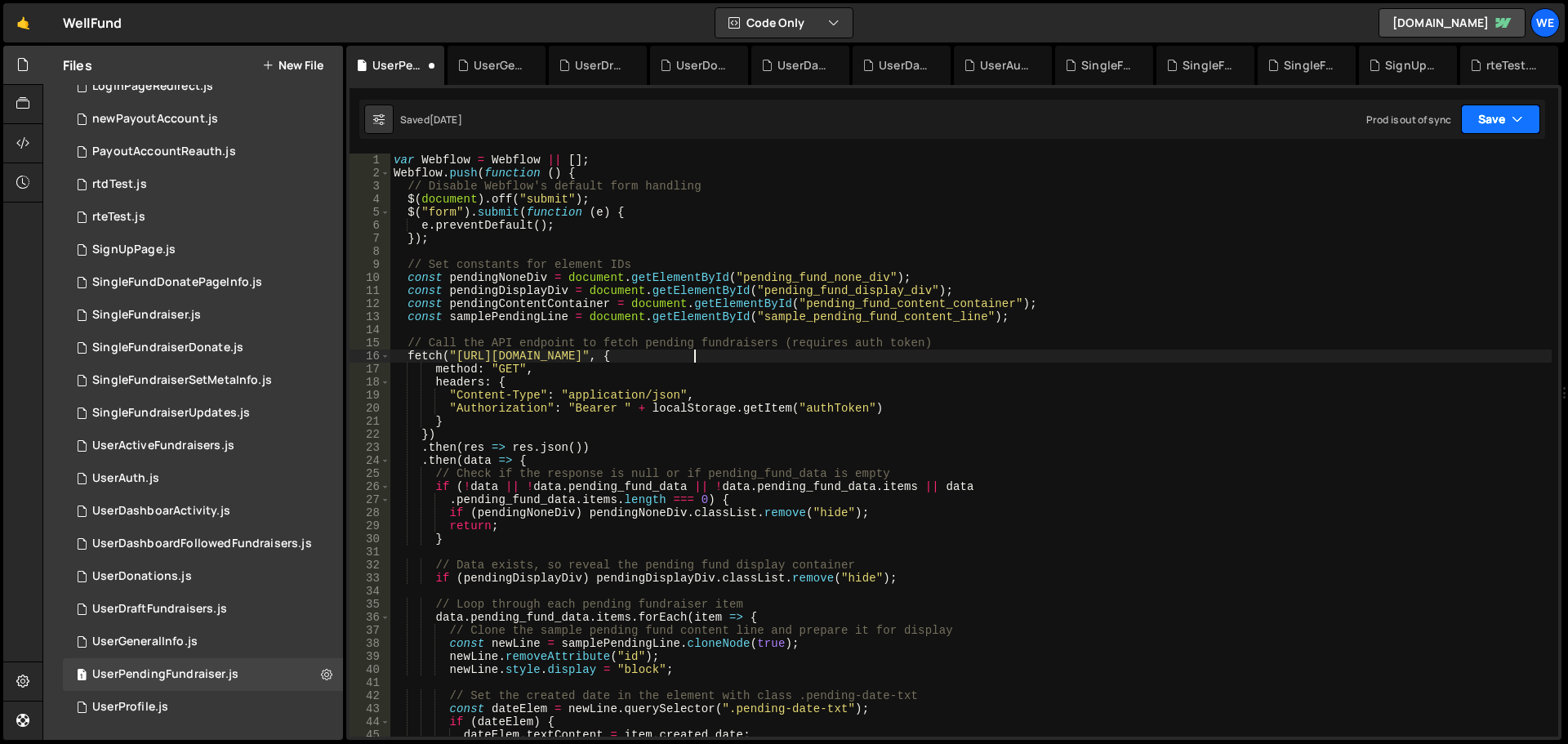
click at [1492, 117] on button "Save" at bounding box center [1501, 119] width 79 height 30
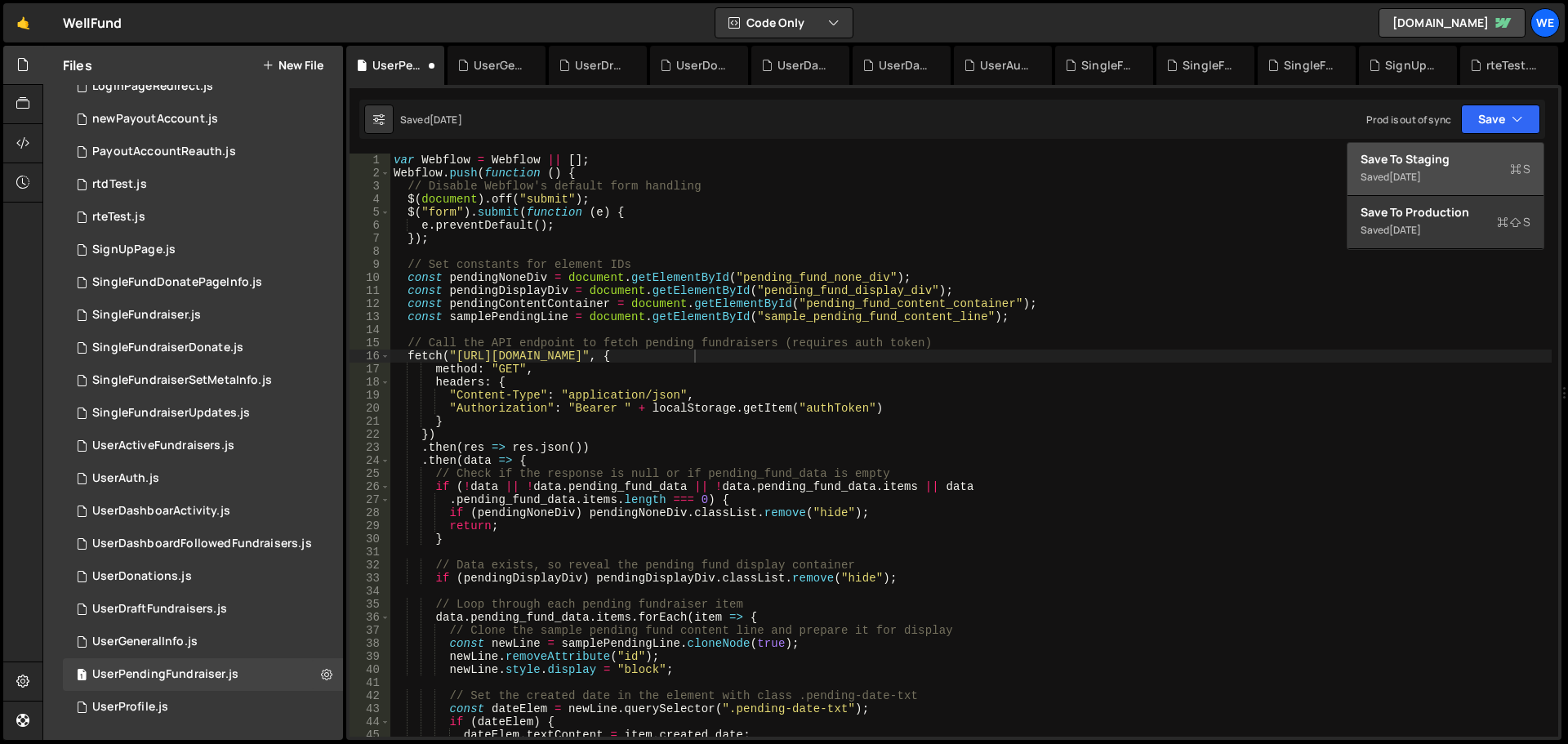
click at [1421, 172] on div "[DATE]" at bounding box center [1406, 177] width 32 height 13
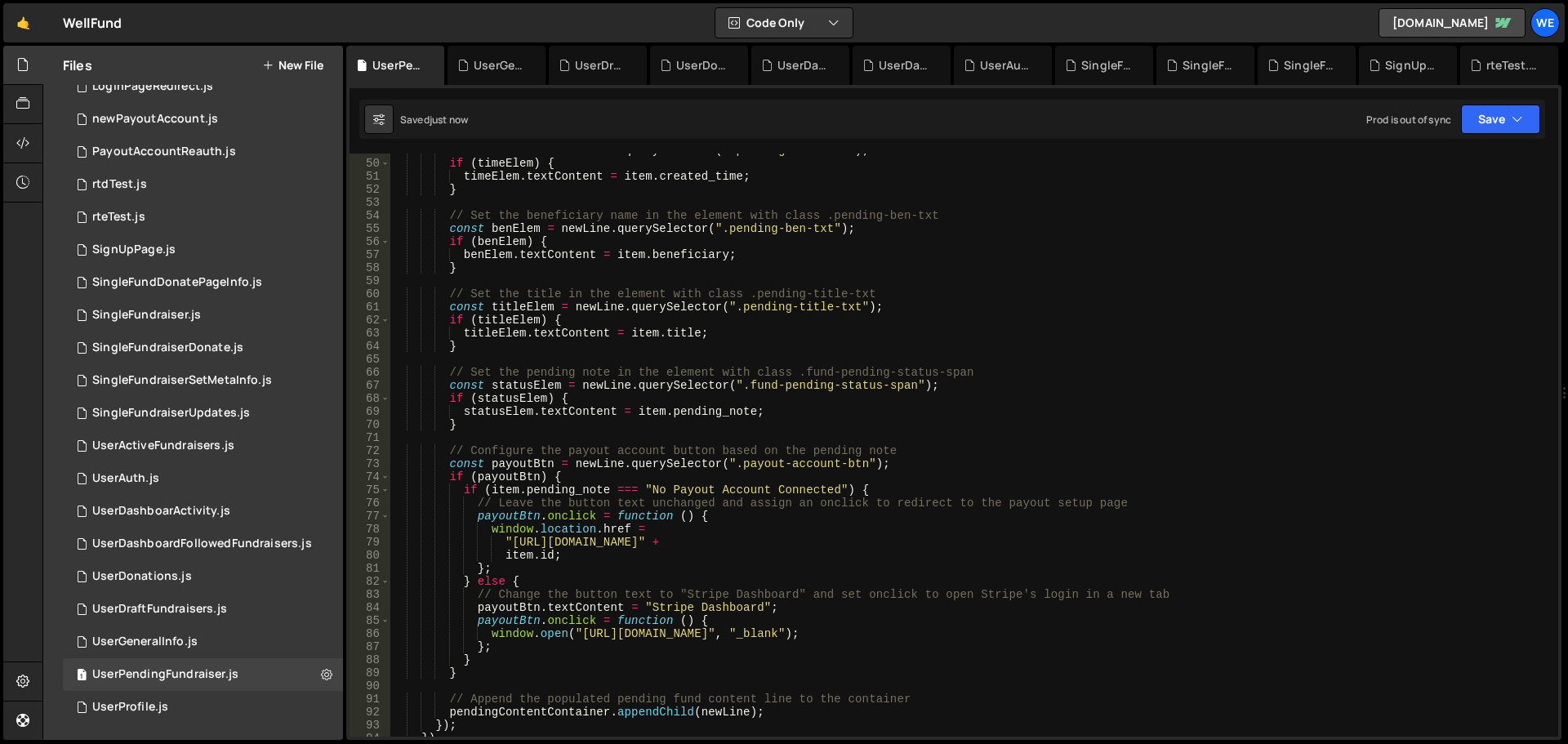
scroll to position [637, 0]
click at [510, 541] on div "const timeElem = newLine . querySelector ( ".pending-time-txt" ) ; if ( timeEle…" at bounding box center [972, 448] width 1162 height 610
click at [694, 541] on div "const timeElem = newLine . querySelector ( ".pending-time-txt" ) ; if ( timeEle…" at bounding box center [972, 448] width 1162 height 610
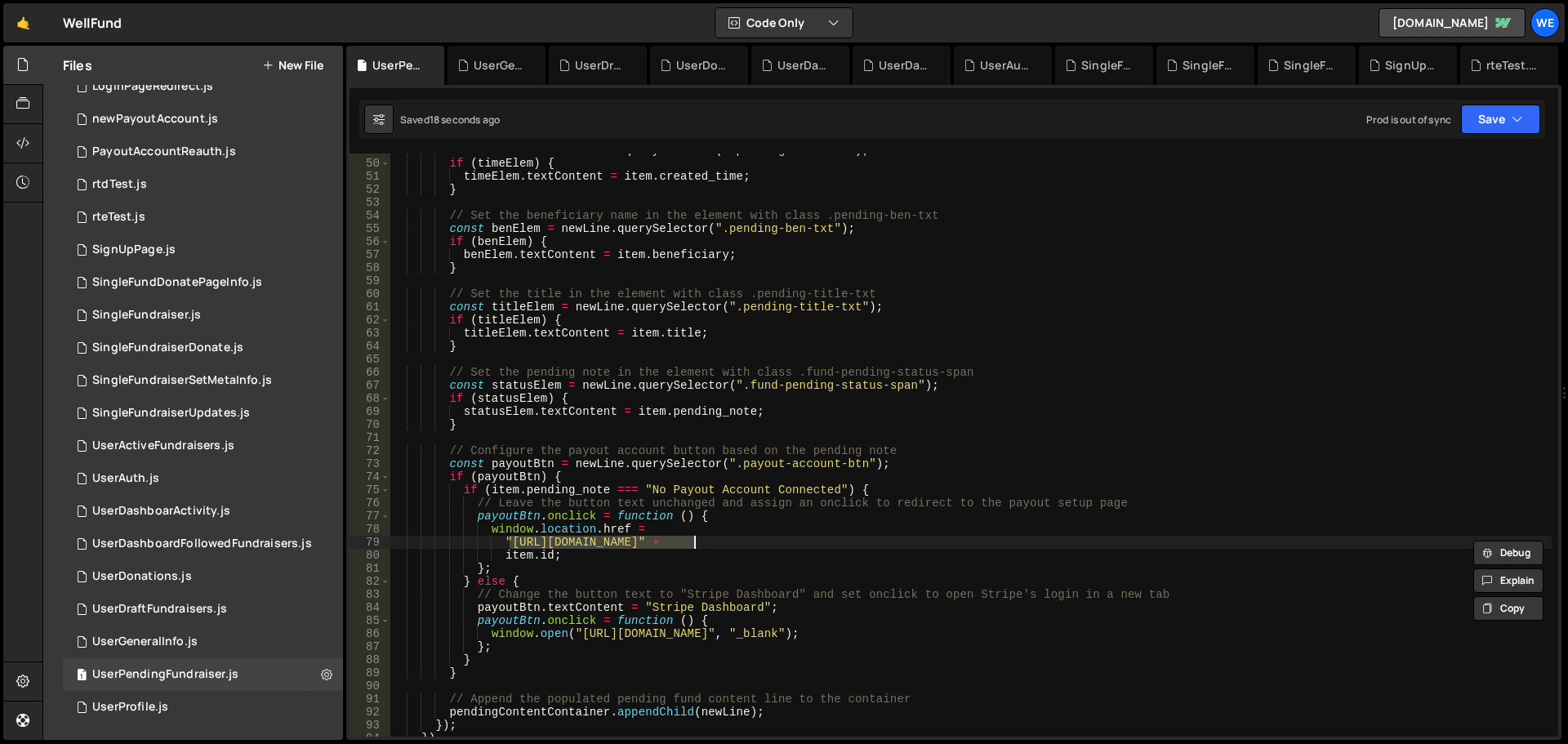
paste textarea "[DOMAIN_NAME]"
type textarea ""[URL][DOMAIN_NAME]" +"
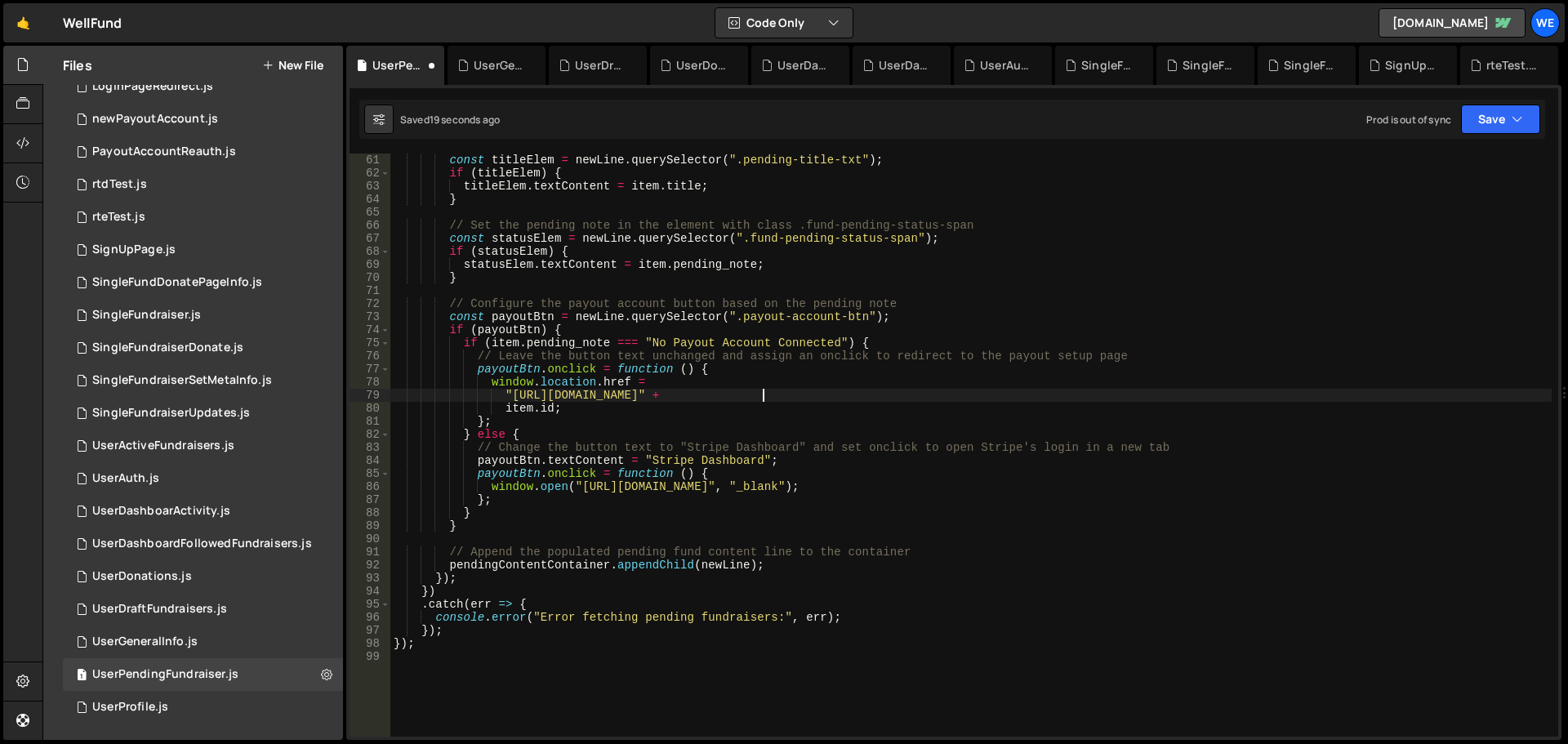
scroll to position [882, 0]
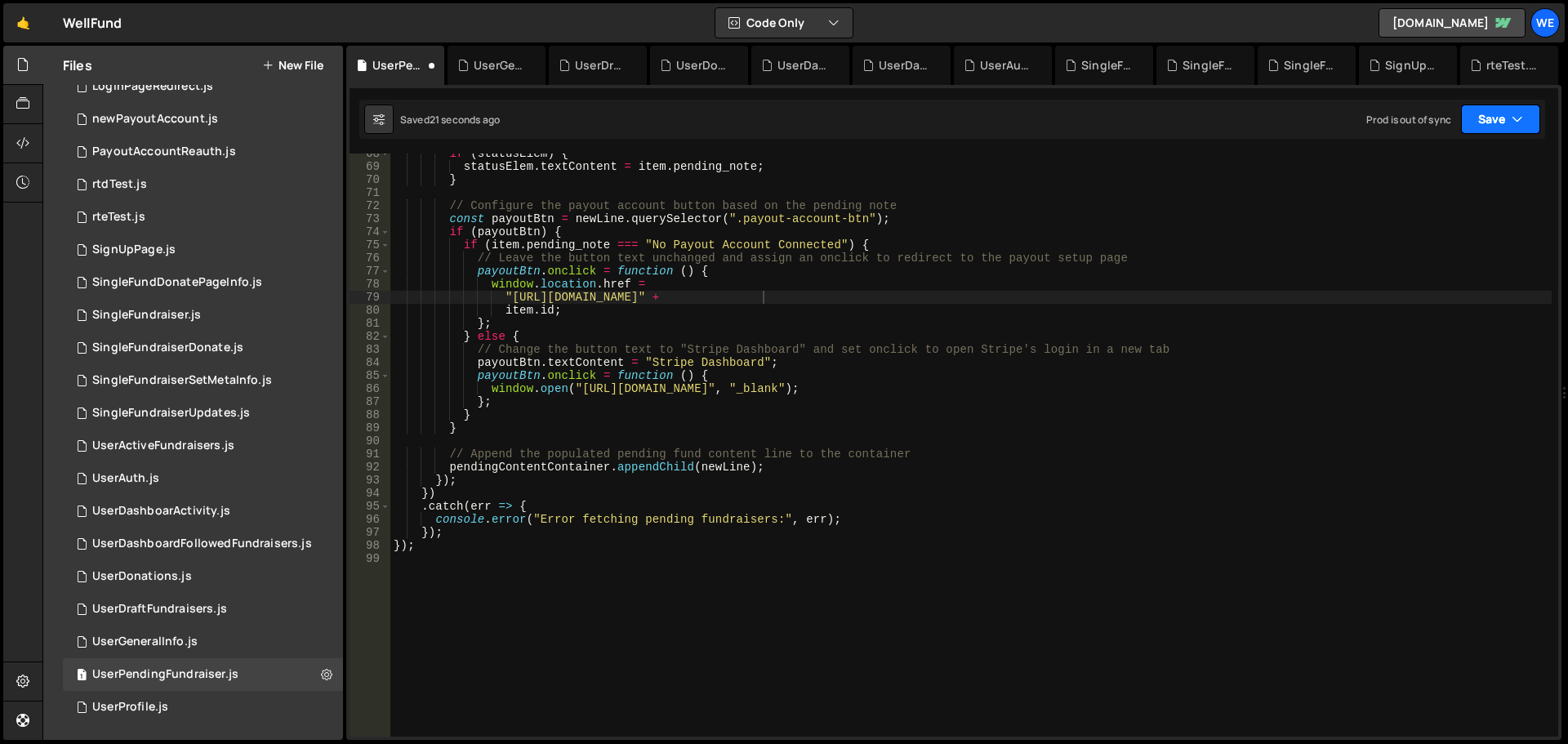
click at [1501, 129] on button "Save" at bounding box center [1501, 119] width 79 height 30
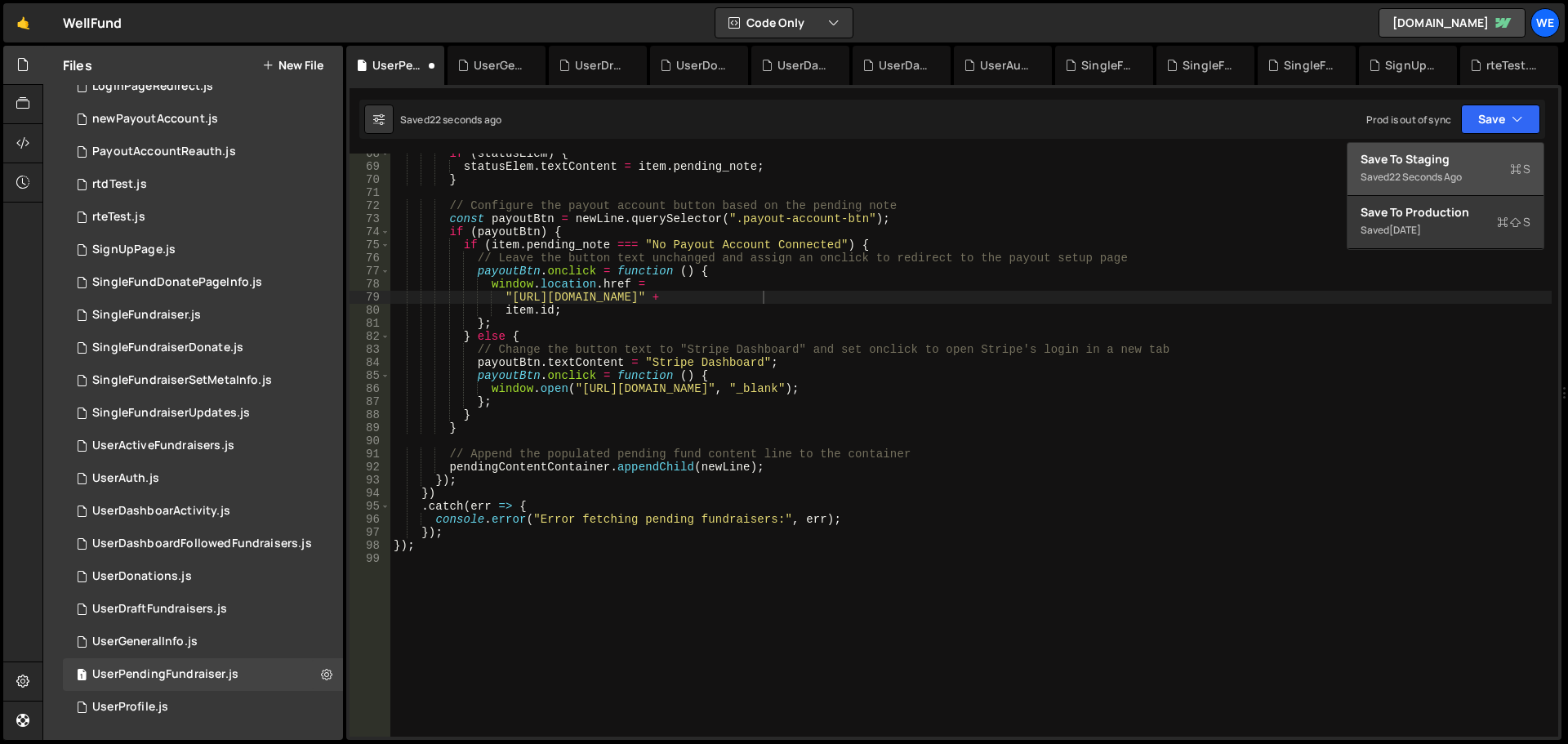
click at [1472, 160] on div "Save to Staging S" at bounding box center [1446, 160] width 170 height 16
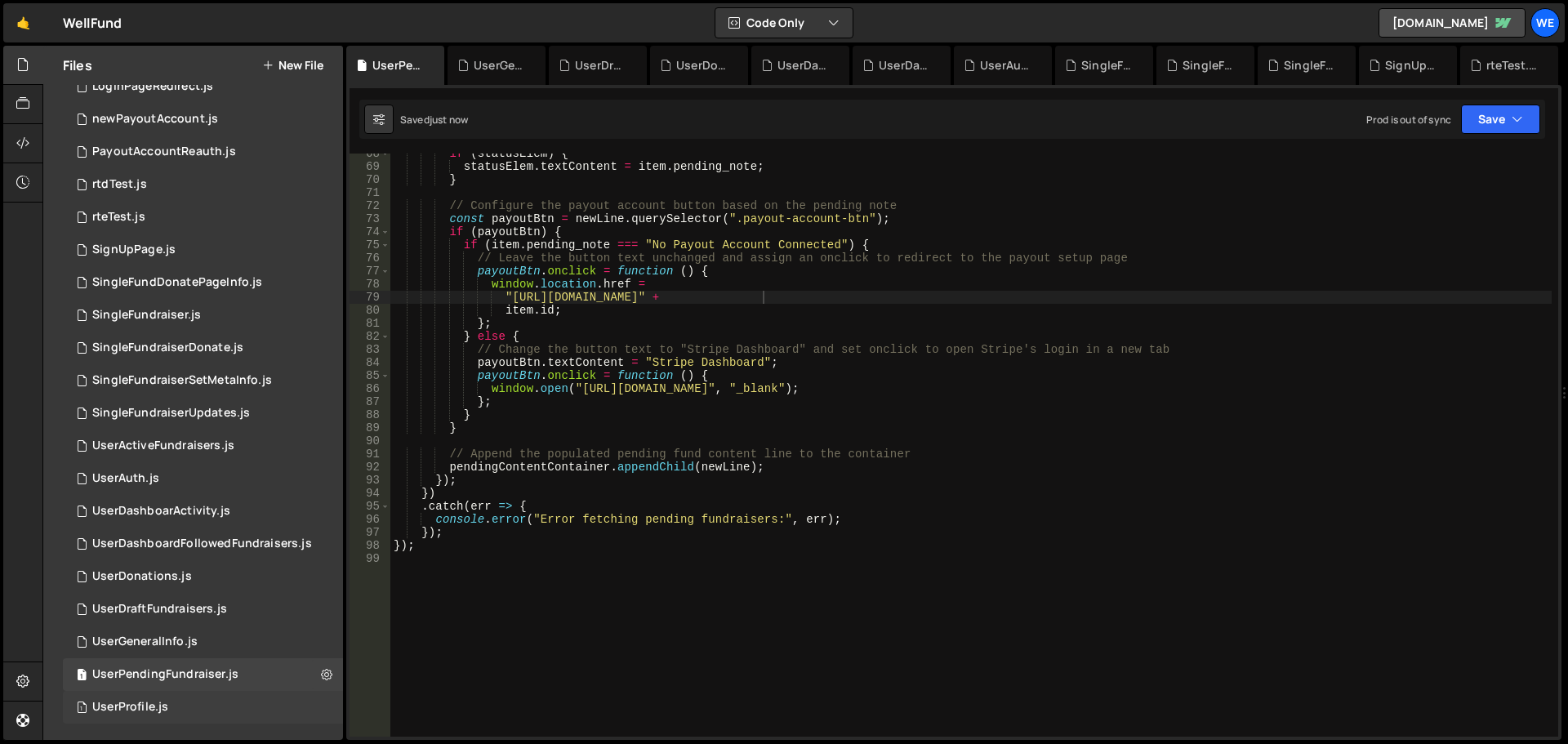
click at [170, 712] on div "1 UserProfile.js 0" at bounding box center [203, 707] width 281 height 32
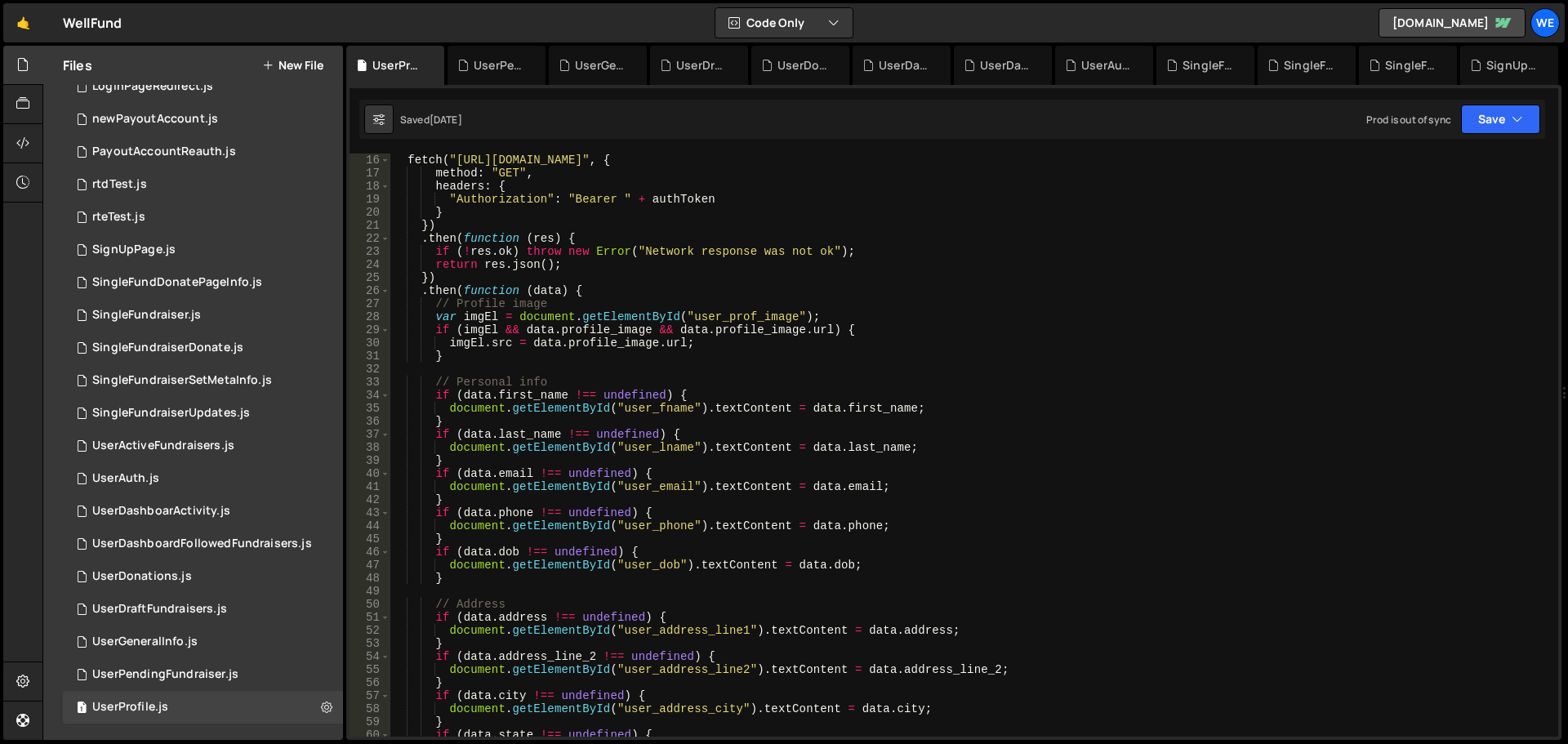
scroll to position [0, 0]
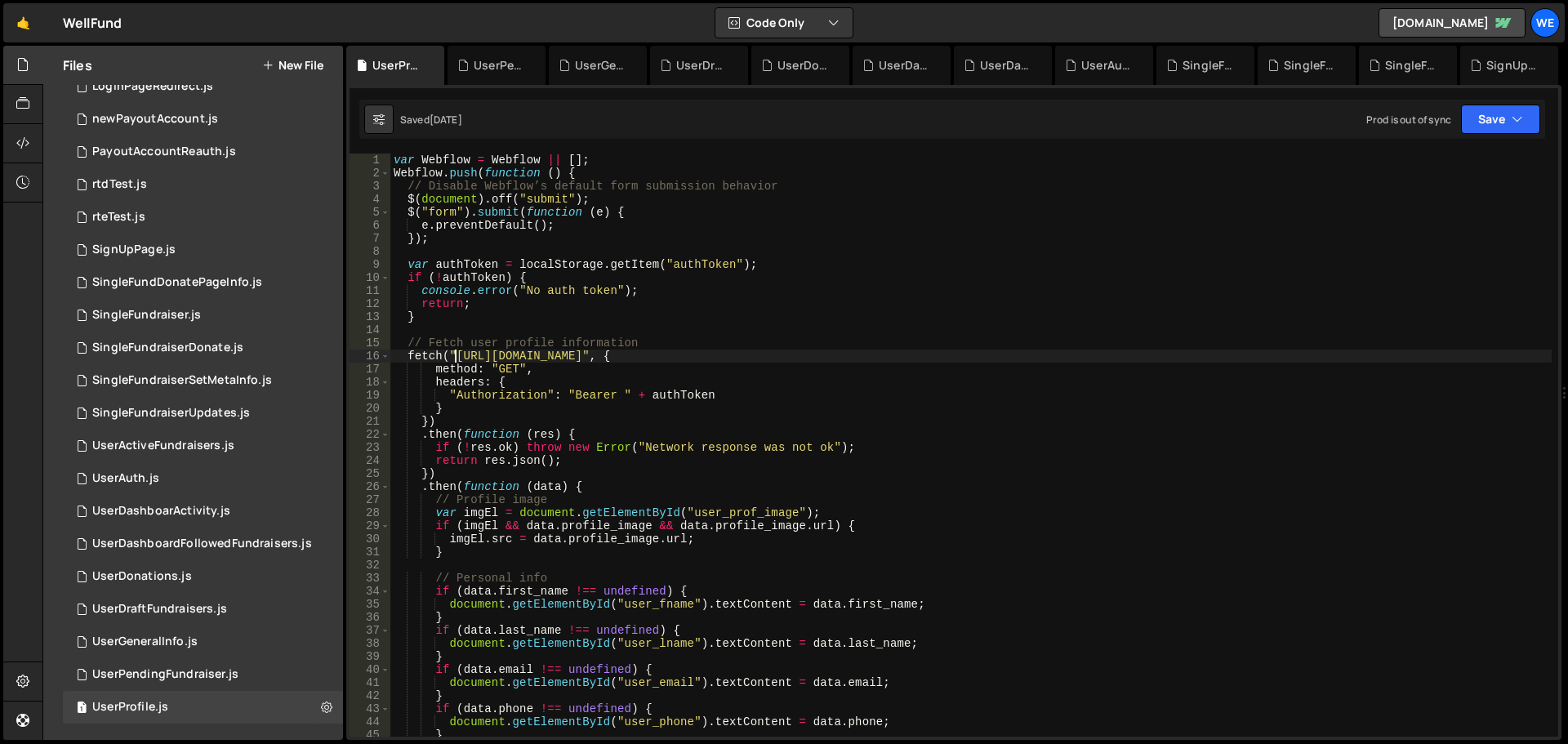
click at [457, 353] on div "var Webflow = Webflow || [ ] ; Webflow . push ( function ( ) { // Disable Webfl…" at bounding box center [972, 458] width 1162 height 610
click at [707, 354] on div "var Webflow = Webflow || [ ] ; Webflow . push ( function ( ) { // Disable Webfl…" at bounding box center [972, 458] width 1162 height 610
paste textarea "xru1-ldop-hv9n.n7e.xano"
type textarea "fetch("[URL][DOMAIN_NAME]", {"
click at [1489, 131] on button "Save" at bounding box center [1501, 119] width 79 height 30
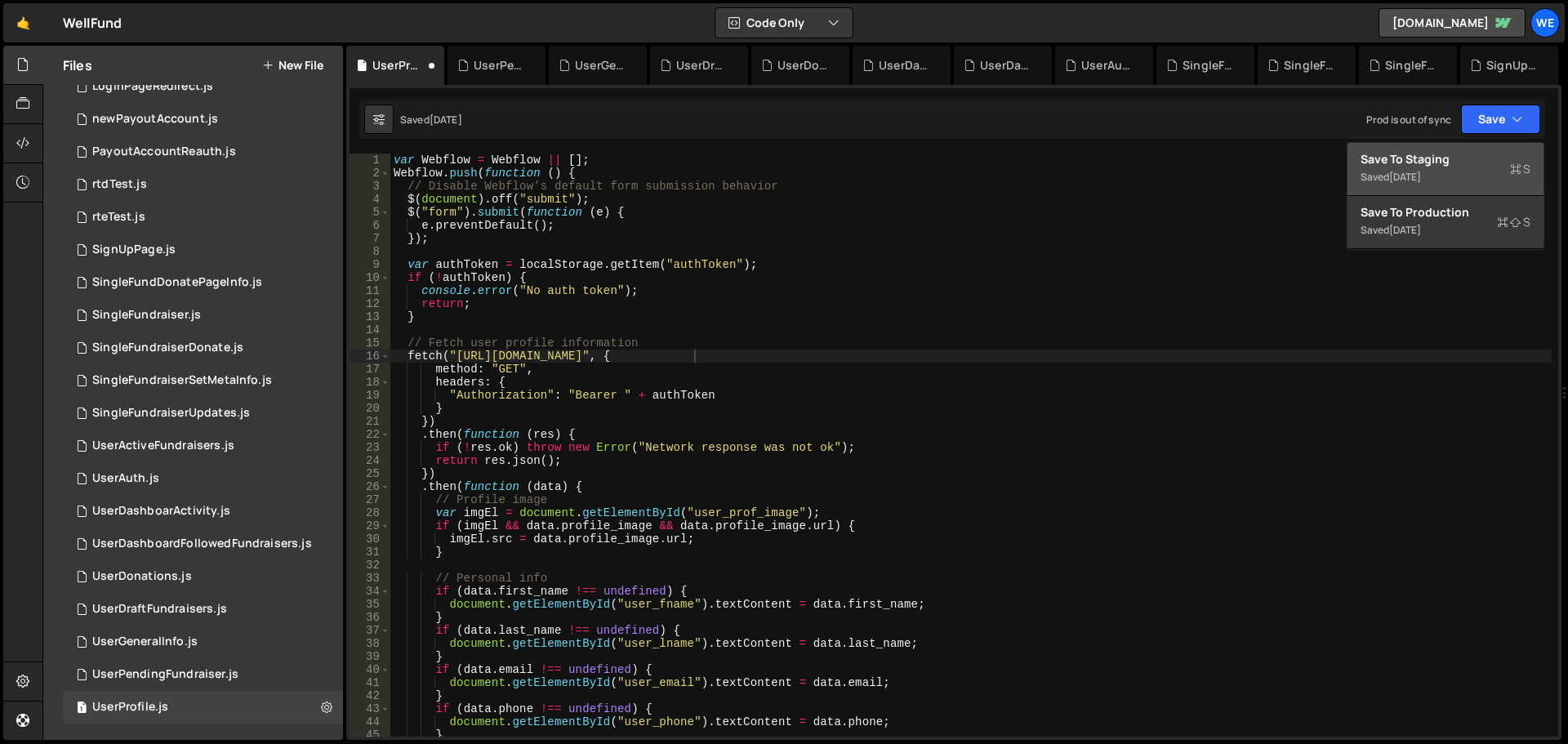
click at [1480, 151] on button "Save to Staging S Saved [DATE]" at bounding box center [1445, 169] width 196 height 53
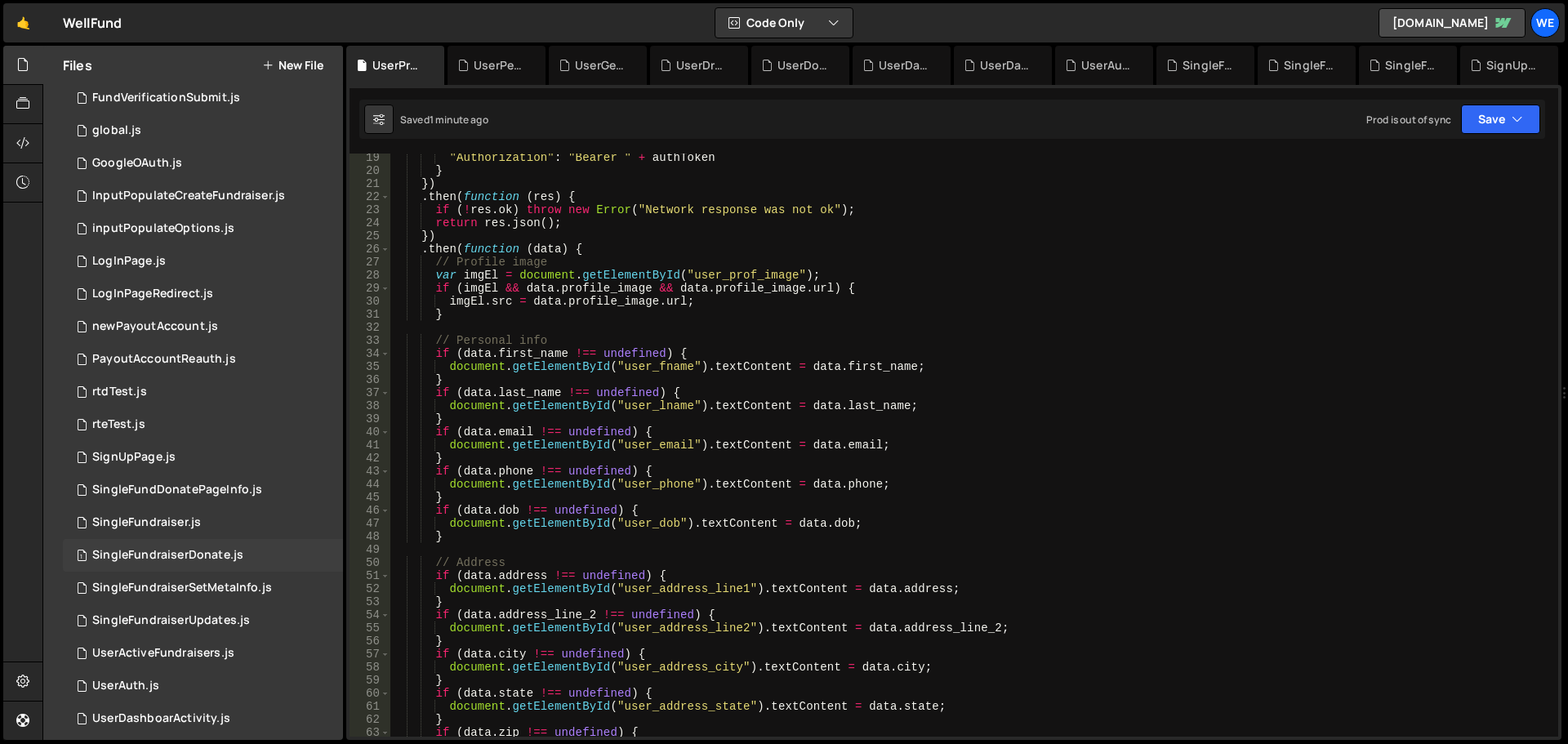
scroll to position [749, 0]
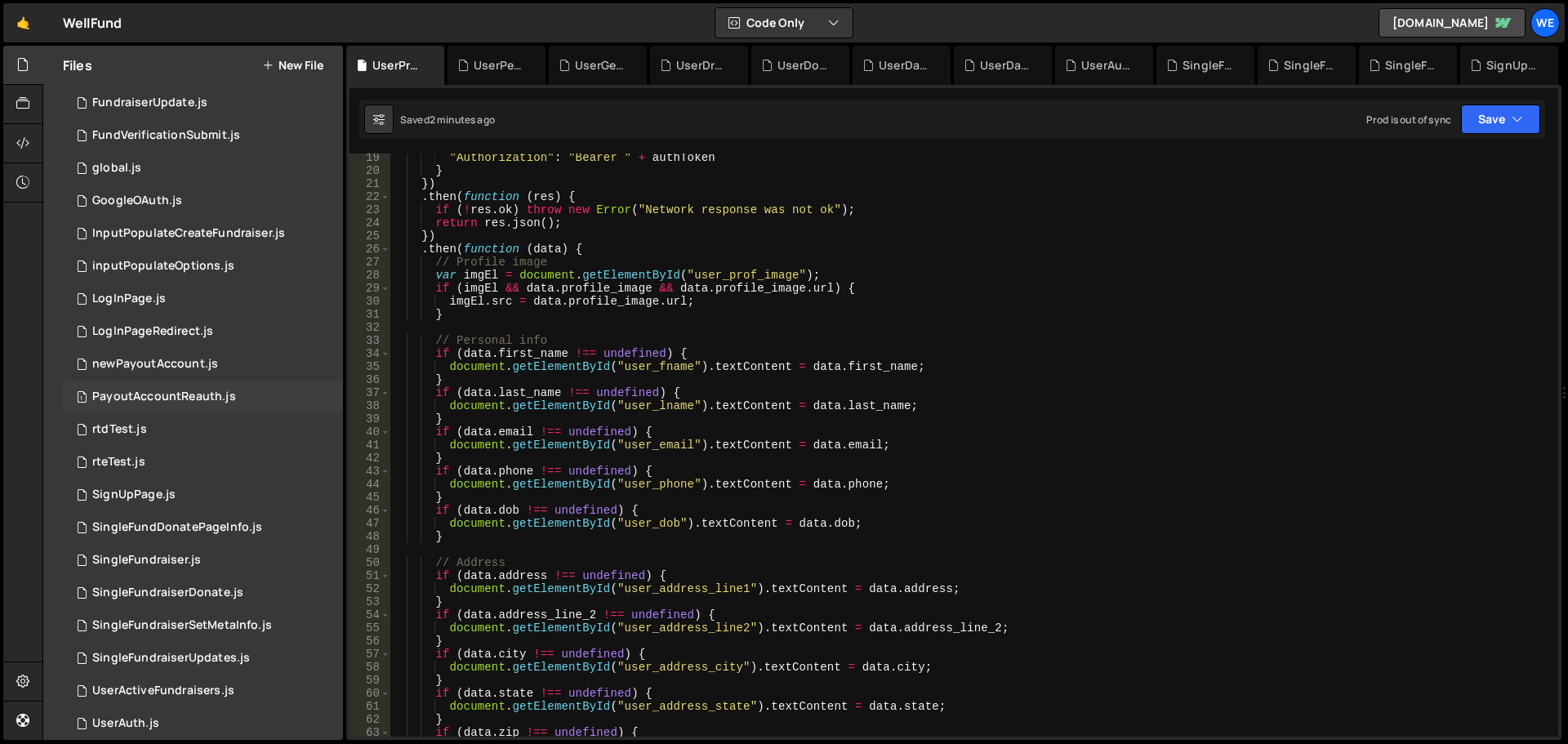
click at [173, 394] on div "PayoutAccountReauth.js" at bounding box center [164, 397] width 143 height 14
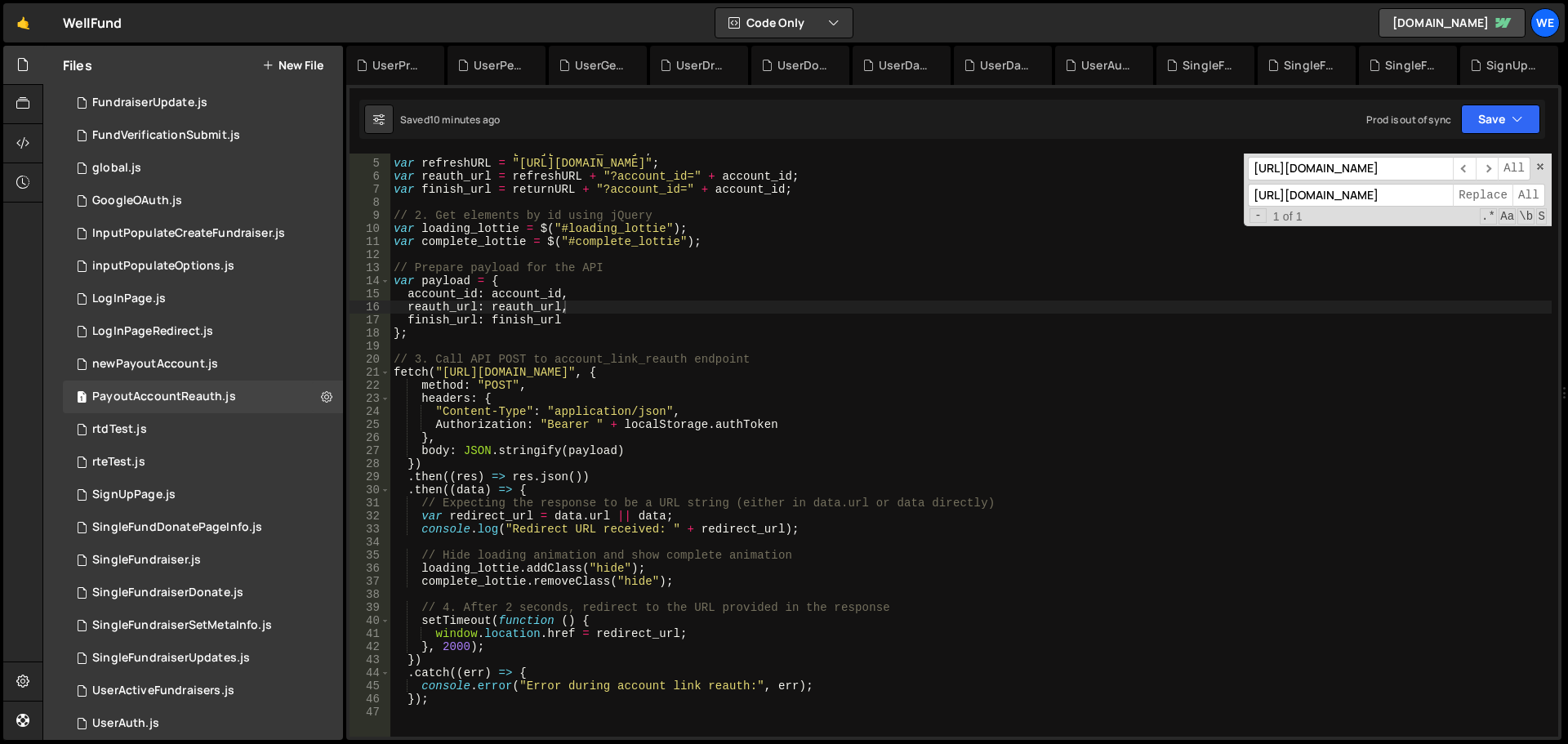
scroll to position [0, 0]
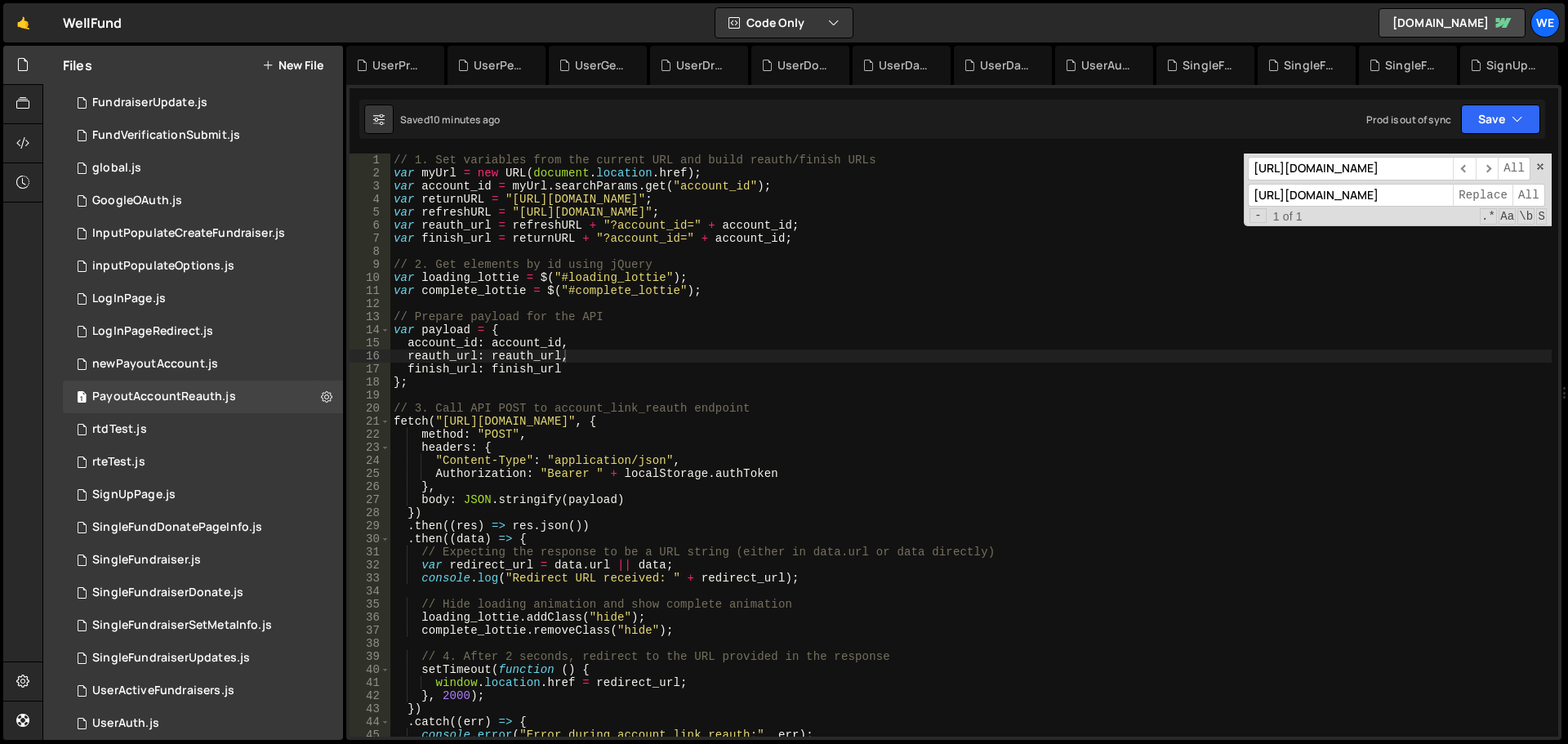
type textarea "var returnURL = "[URL][DOMAIN_NAME]";"
drag, startPoint x: 510, startPoint y: 200, endPoint x: 693, endPoint y: 199, distance: 183.0
click at [693, 199] on div "// 1. Set variables from the current URL and build reauth/finish URLs var myUrl…" at bounding box center [972, 458] width 1162 height 610
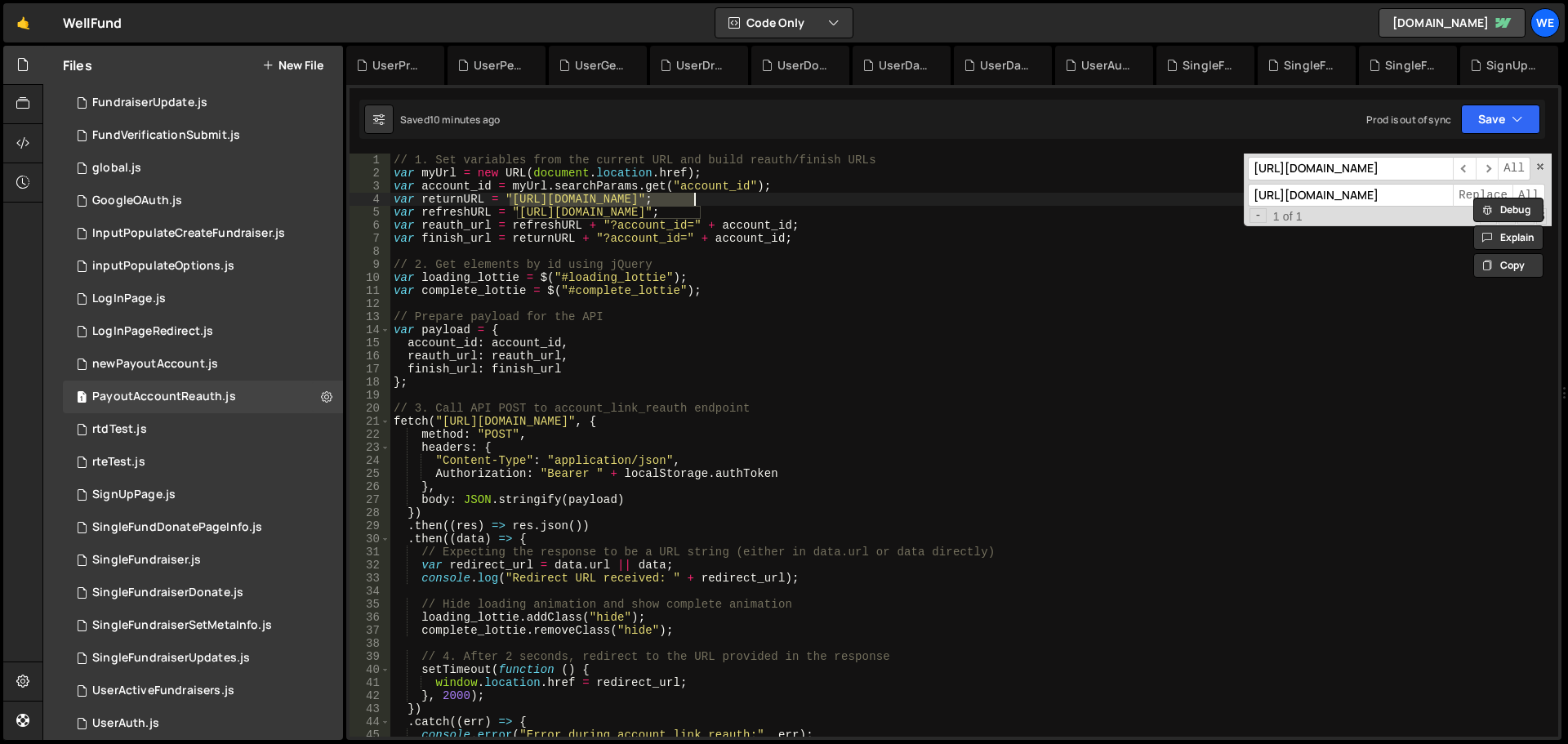
type input "[URL][DOMAIN_NAME]"
click at [1398, 207] on input "[URL][DOMAIN_NAME]" at bounding box center [1350, 195] width 205 height 23
paste input "well-fund-website.webflow"
type input "[URL][DOMAIN_NAME]"
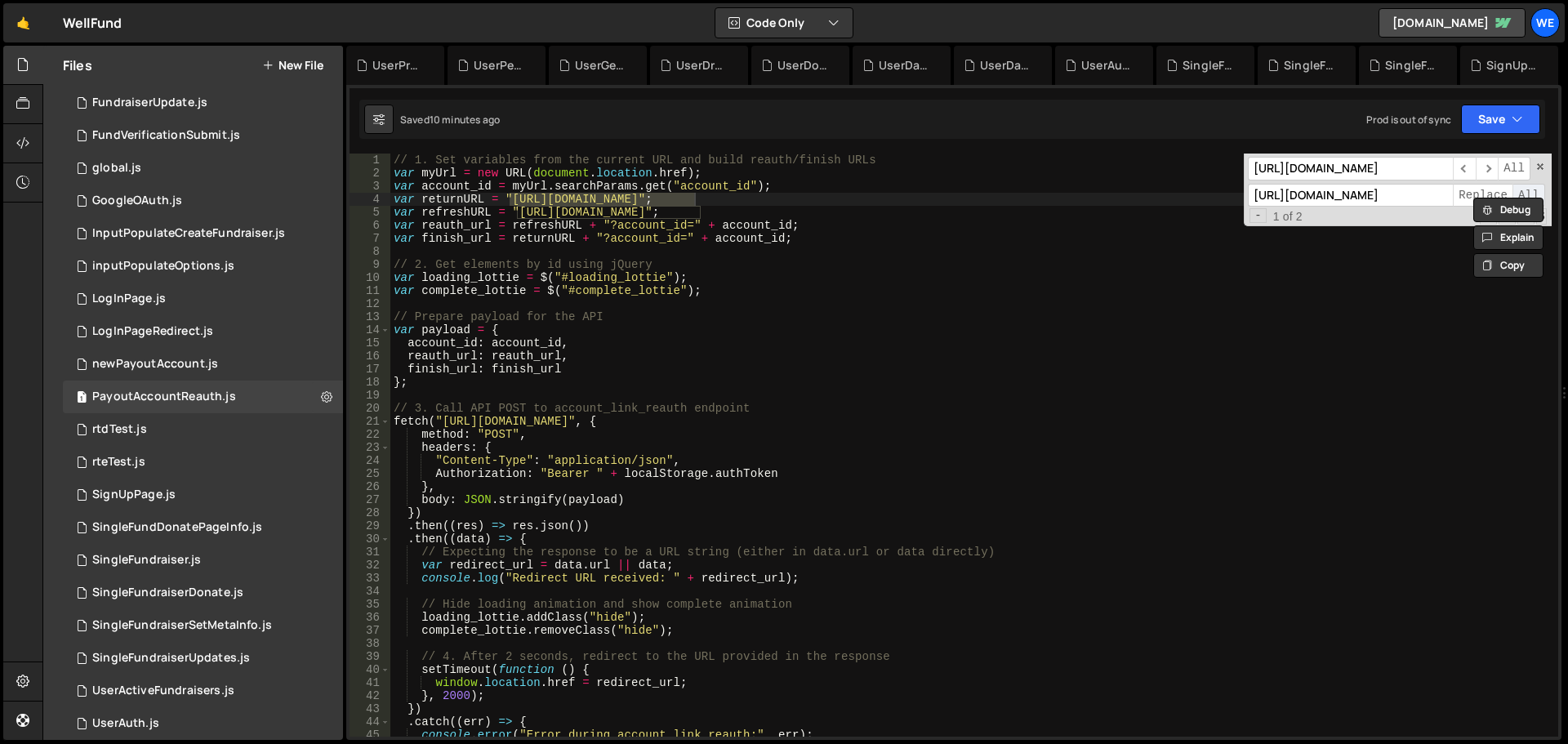
click at [1526, 188] on span "All" at bounding box center [1529, 195] width 32 height 23
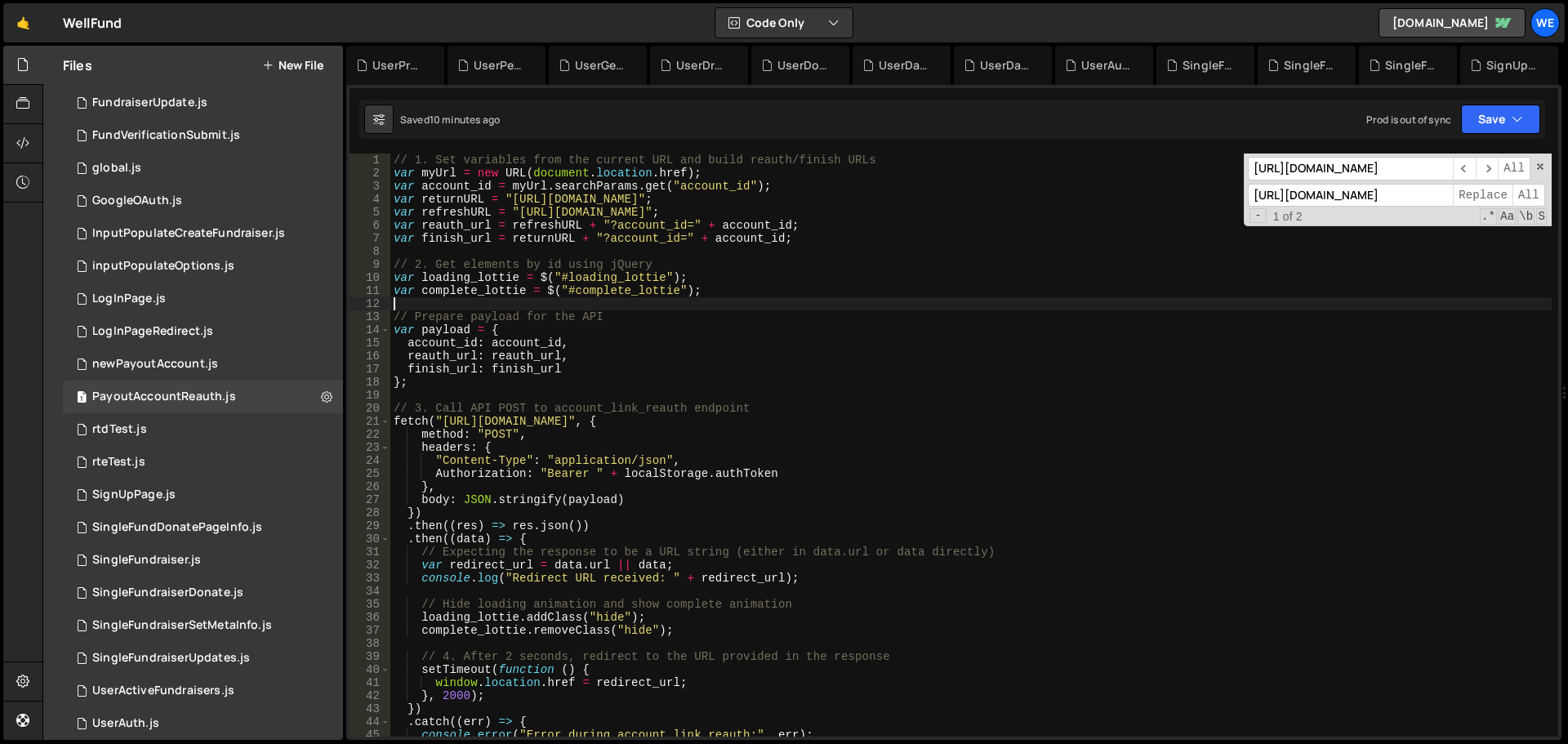
click at [887, 308] on div "// 1. Set variables from the current URL and build reauth/finish URLs var myUrl…" at bounding box center [972, 458] width 1162 height 610
click at [440, 422] on div "// 1. Set variables from the current URL and build reauth/finish URLs var myUrl…" at bounding box center [972, 458] width 1162 height 610
click at [694, 425] on div "// 1. Set variables from the current URL and build reauth/finish URLs var myUrl…" at bounding box center [972, 458] width 1162 height 610
paste textarea "xru1-ldop-hv9n.n7e.xano"
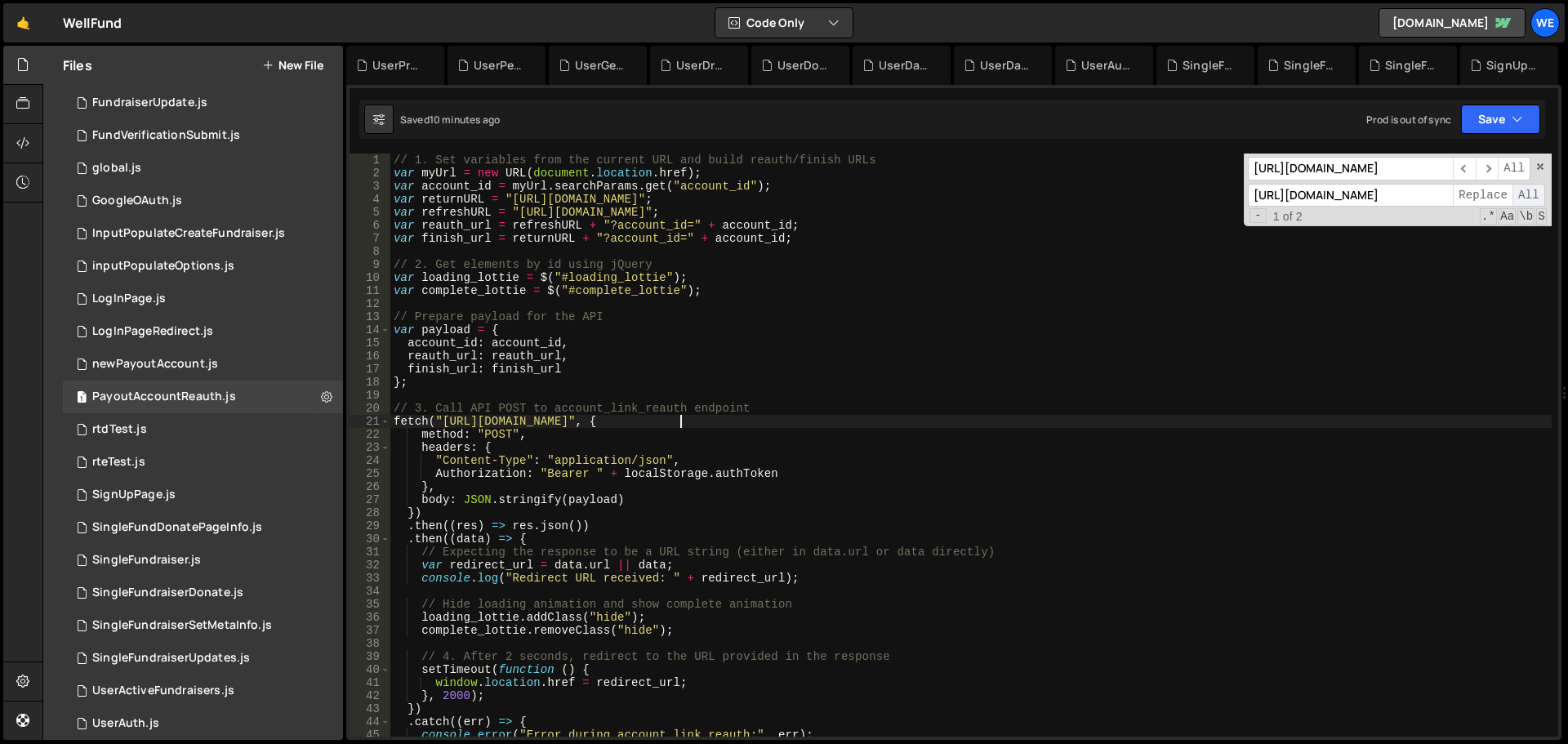
click at [1524, 194] on span "All" at bounding box center [1529, 195] width 32 height 23
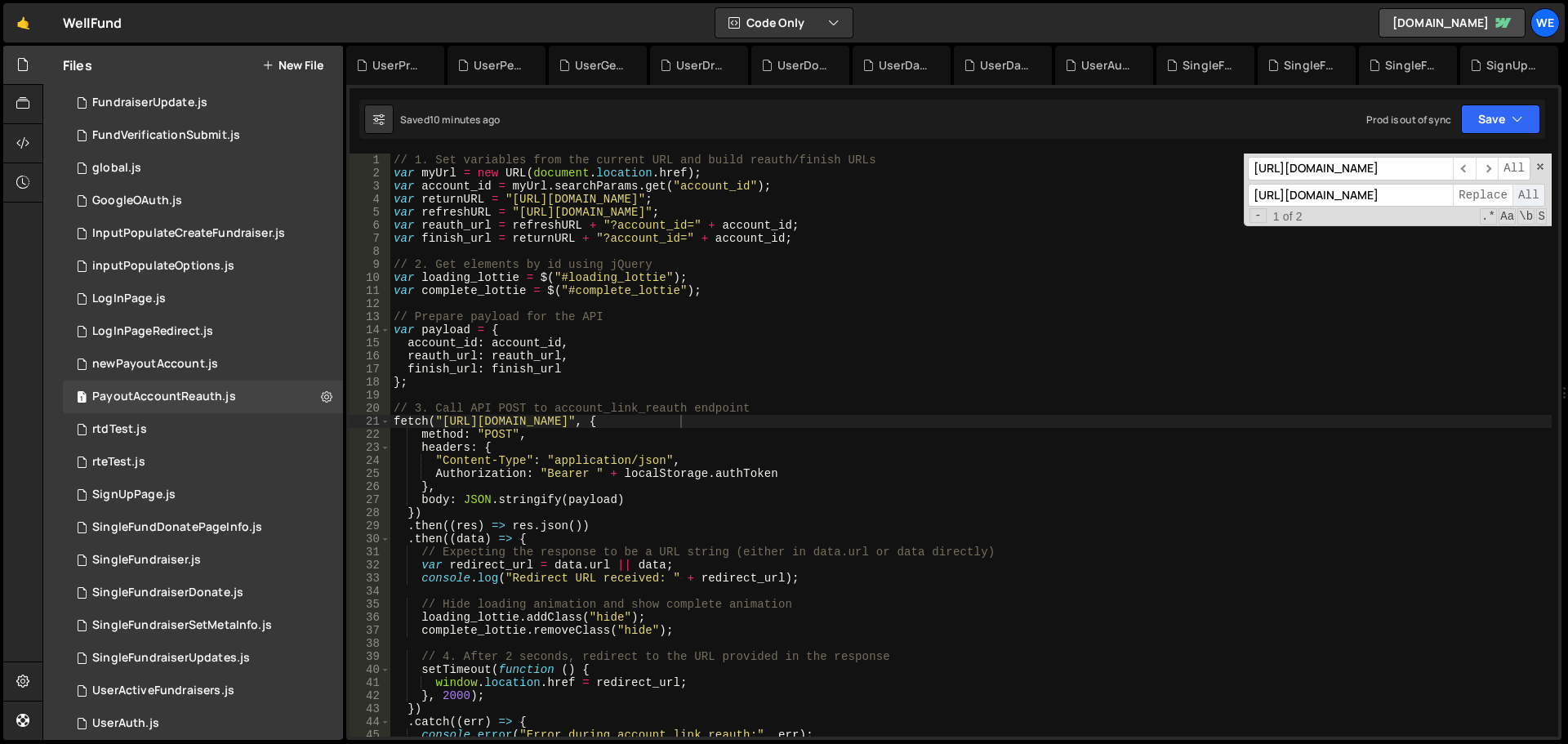
click at [1524, 194] on span "All" at bounding box center [1529, 195] width 32 height 23
type textarea "// 3. Call API POST to account_link_reauth endpoint"
click at [1006, 410] on div "// 1. Set variables from the current URL and build reauth/finish URLs var myUrl…" at bounding box center [972, 458] width 1162 height 610
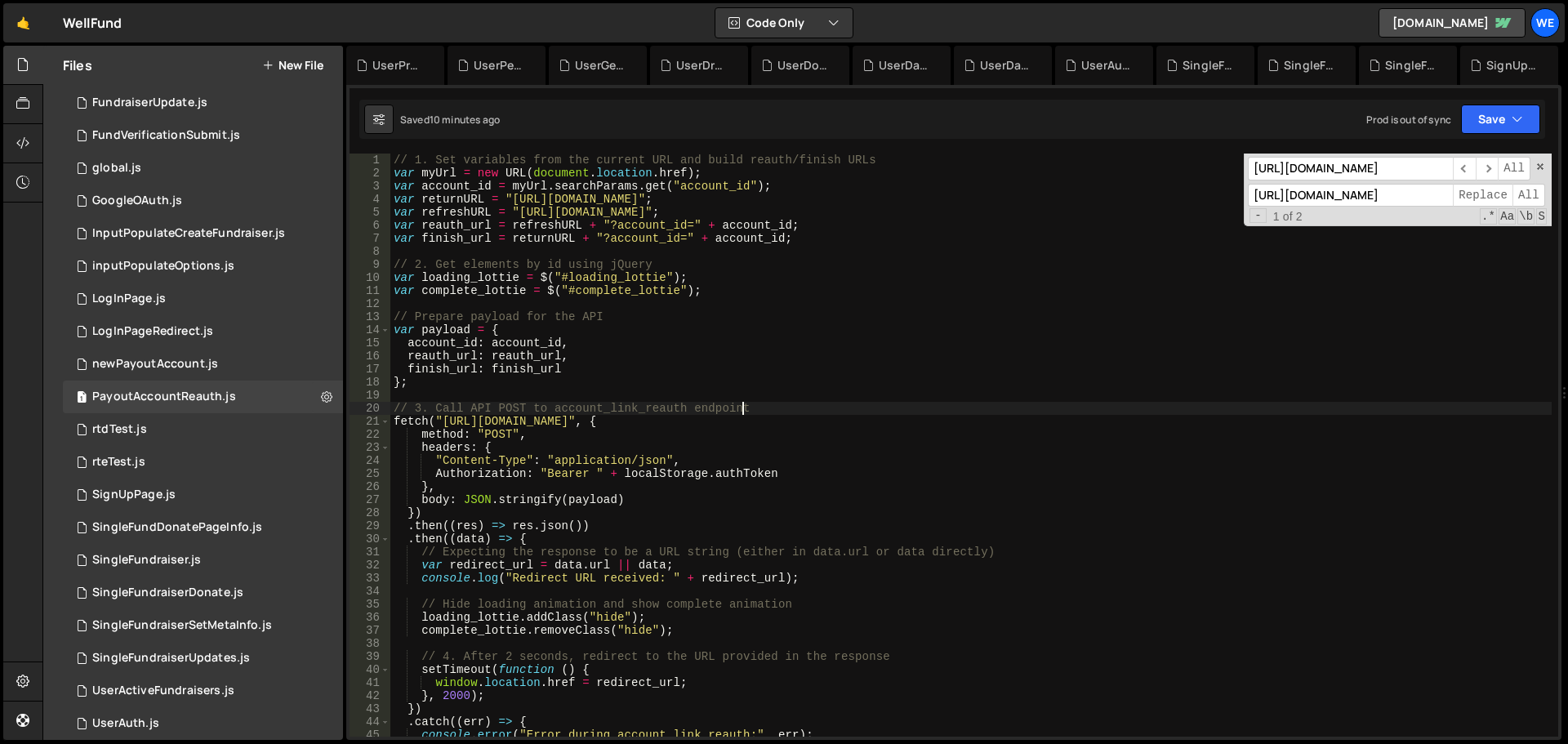
click at [1347, 166] on input "[URL][DOMAIN_NAME]" at bounding box center [1350, 169] width 205 height 23
paste input "[DOMAIN_NAME]"
type input "[URL][DOMAIN_NAME]"
click at [638, 451] on div "// 1. Set variables from the current URL and build reauth/finish URLs var myUrl…" at bounding box center [972, 458] width 1162 height 610
click at [513, 420] on div "// 1. Set variables from the current URL and build reauth/finish URLs var myUrl…" at bounding box center [972, 458] width 1162 height 610
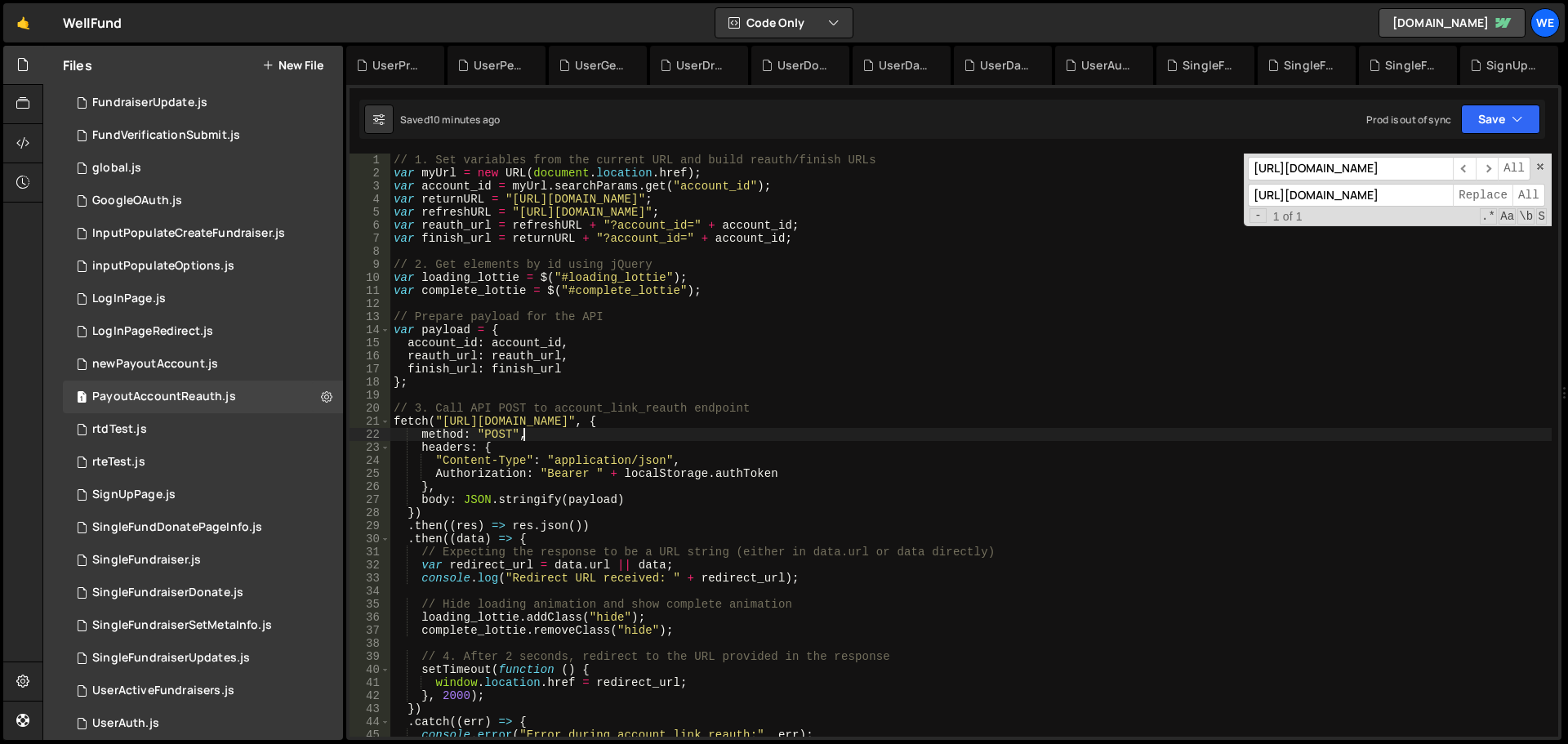
click at [682, 438] on div "// 1. Set variables from the current URL and build reauth/finish URLs var myUrl…" at bounding box center [972, 458] width 1162 height 610
type textarea "fetch("[URL][DOMAIN_NAME]", {"
click at [888, 390] on div "// 1. Set variables from the current URL and build reauth/finish URLs var myUrl…" at bounding box center [972, 458] width 1162 height 610
drag, startPoint x: 442, startPoint y: 418, endPoint x: 693, endPoint y: 416, distance: 251.0
click at [693, 416] on div "// 1. Set variables from the current URL and build reauth/finish URLs var myUrl…" at bounding box center [972, 458] width 1162 height 610
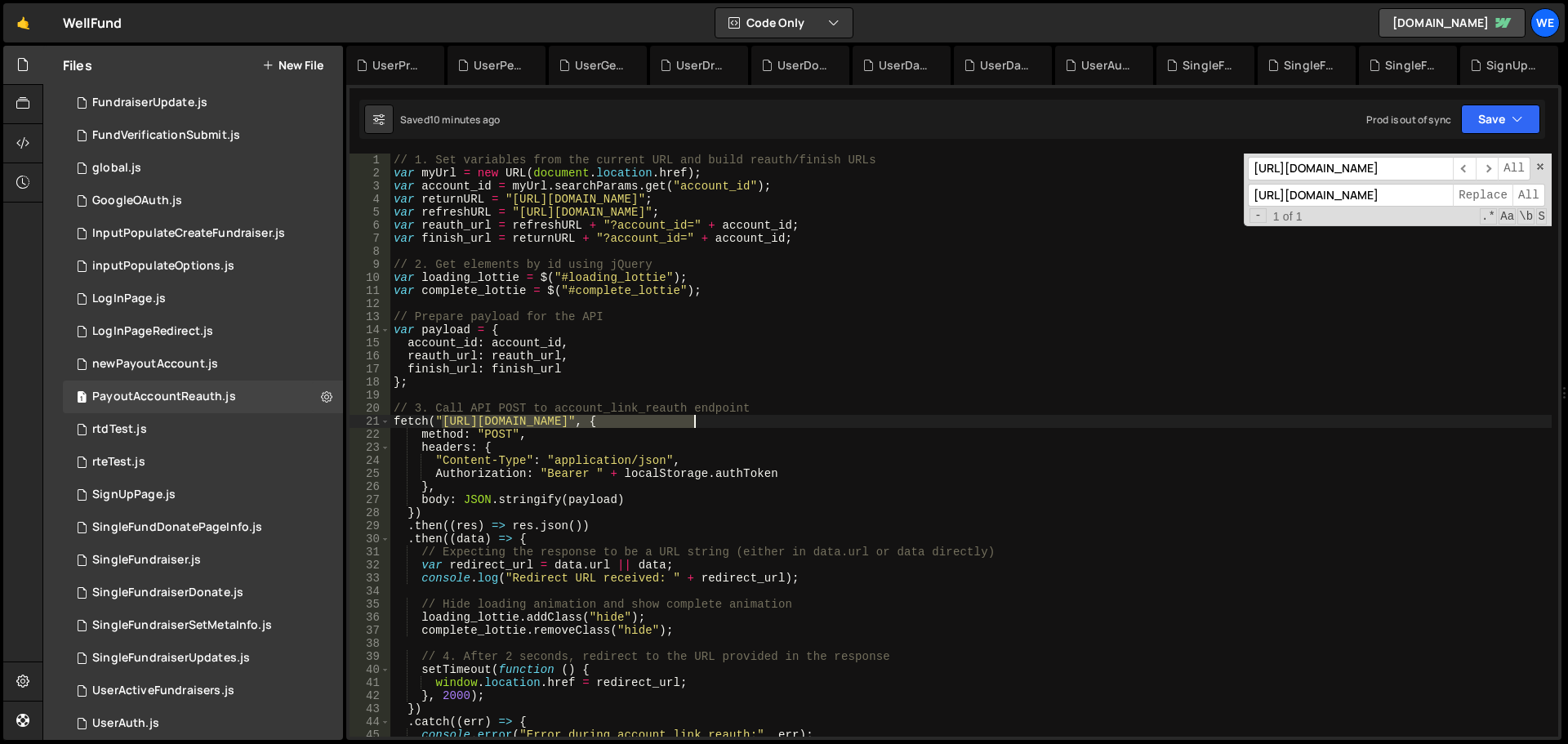
type textarea "fetch("[URL][DOMAIN_NAME]", {"
type input "[URL][DOMAIN_NAME]"
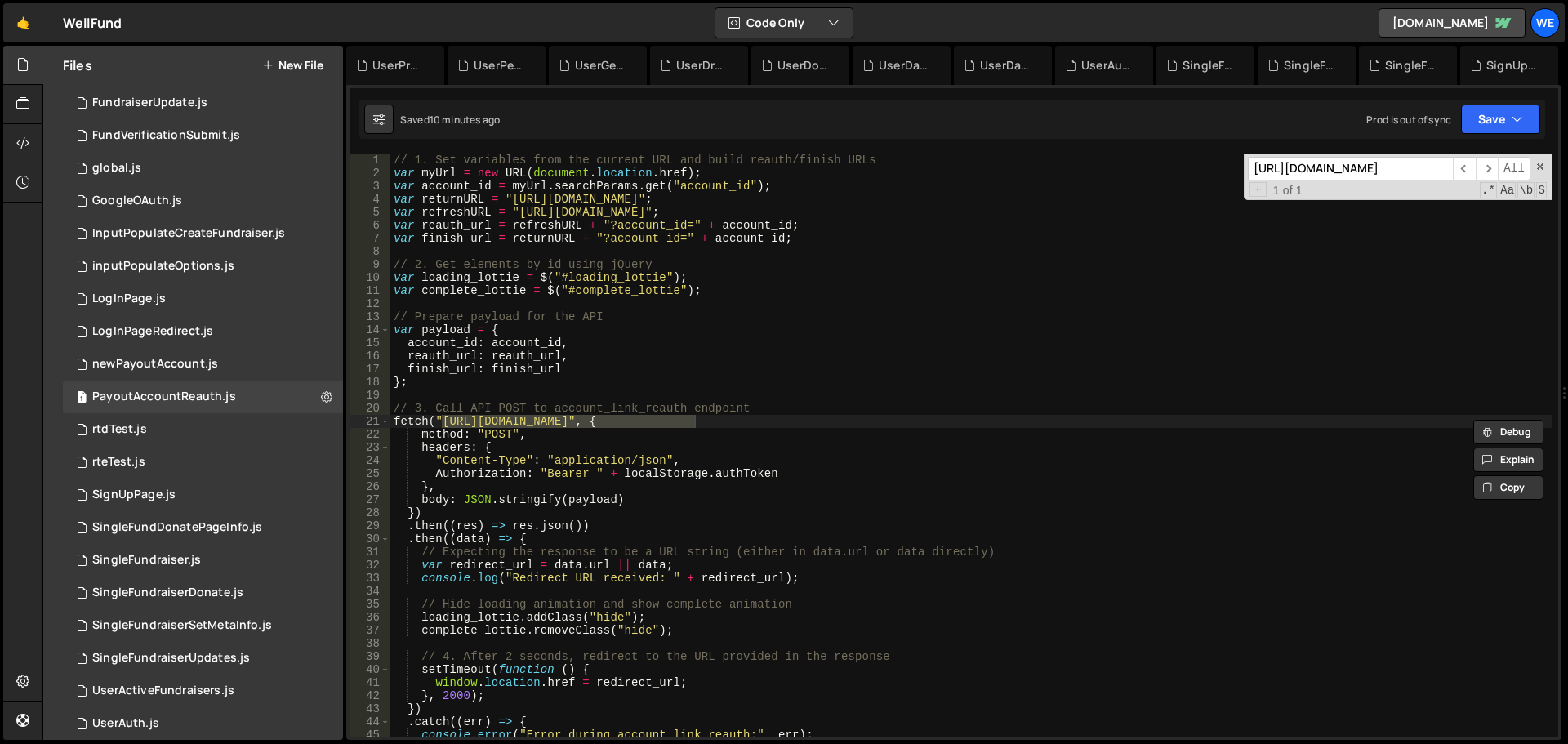
scroll to position [0, 11]
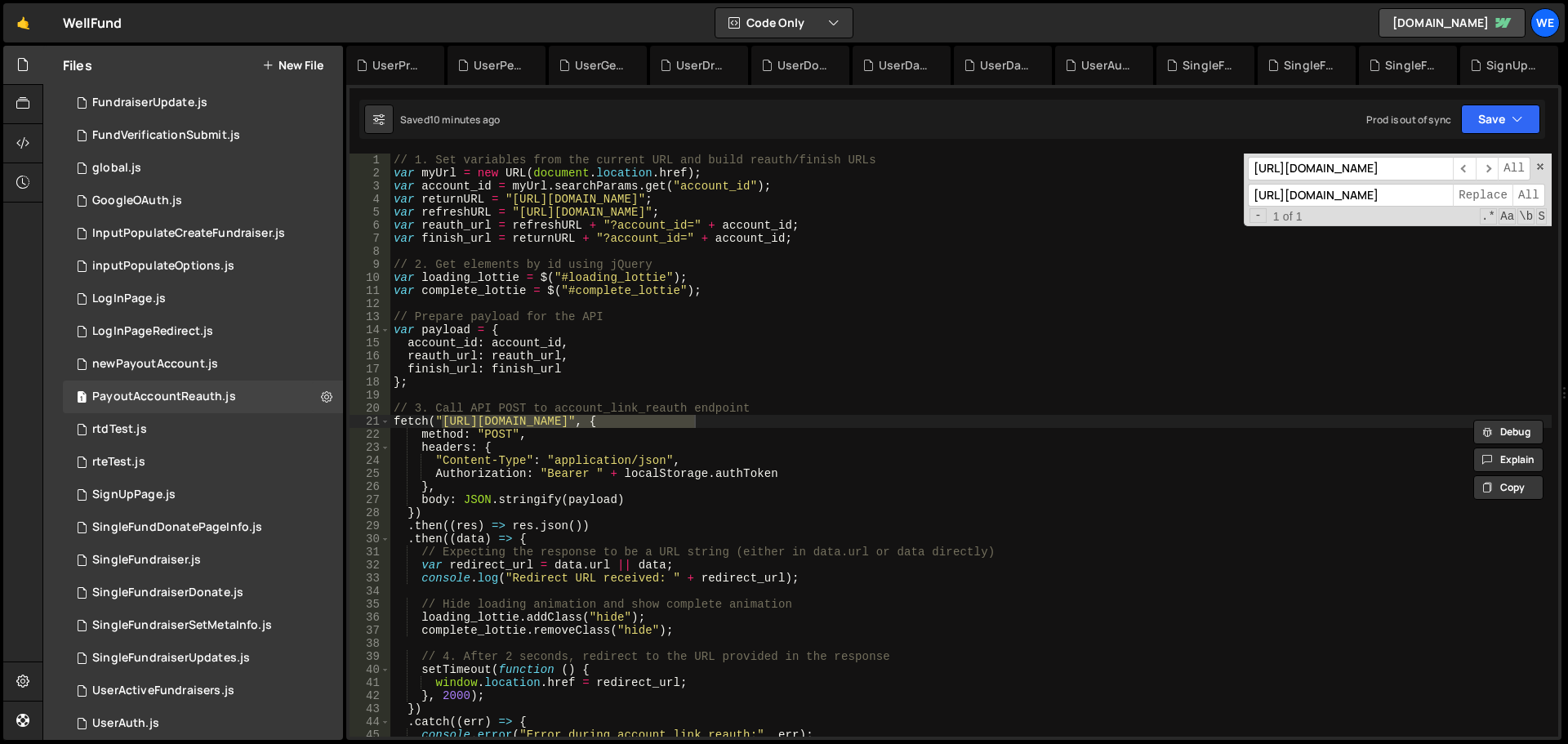
paste input "xru1-ldop-hv9n.n7e.xano"
type input "[URL][DOMAIN_NAME]"
click at [1527, 190] on span "All" at bounding box center [1529, 195] width 32 height 23
click at [1486, 117] on button "Save" at bounding box center [1501, 119] width 79 height 30
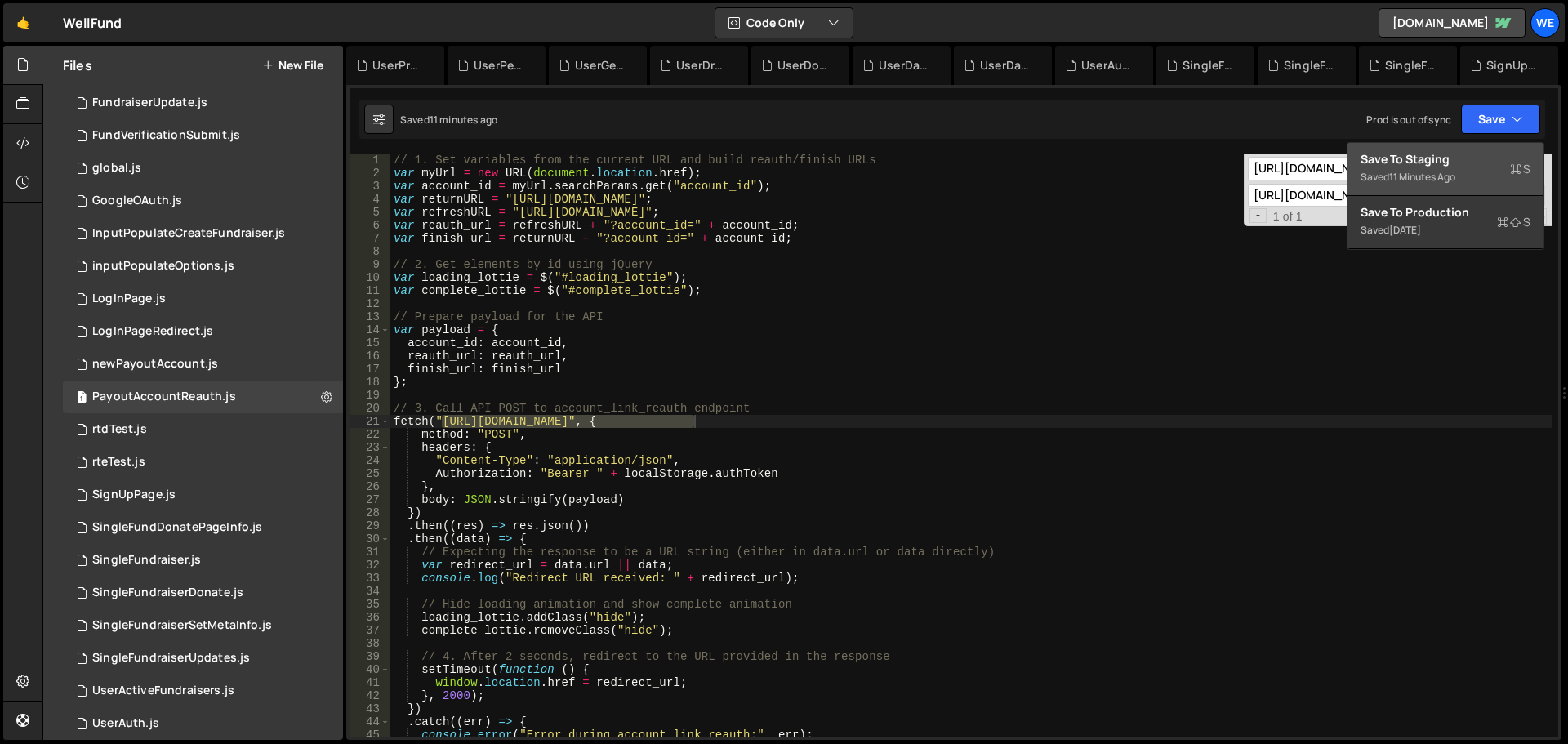
click at [1452, 153] on div "Save to Staging S" at bounding box center [1446, 160] width 170 height 16
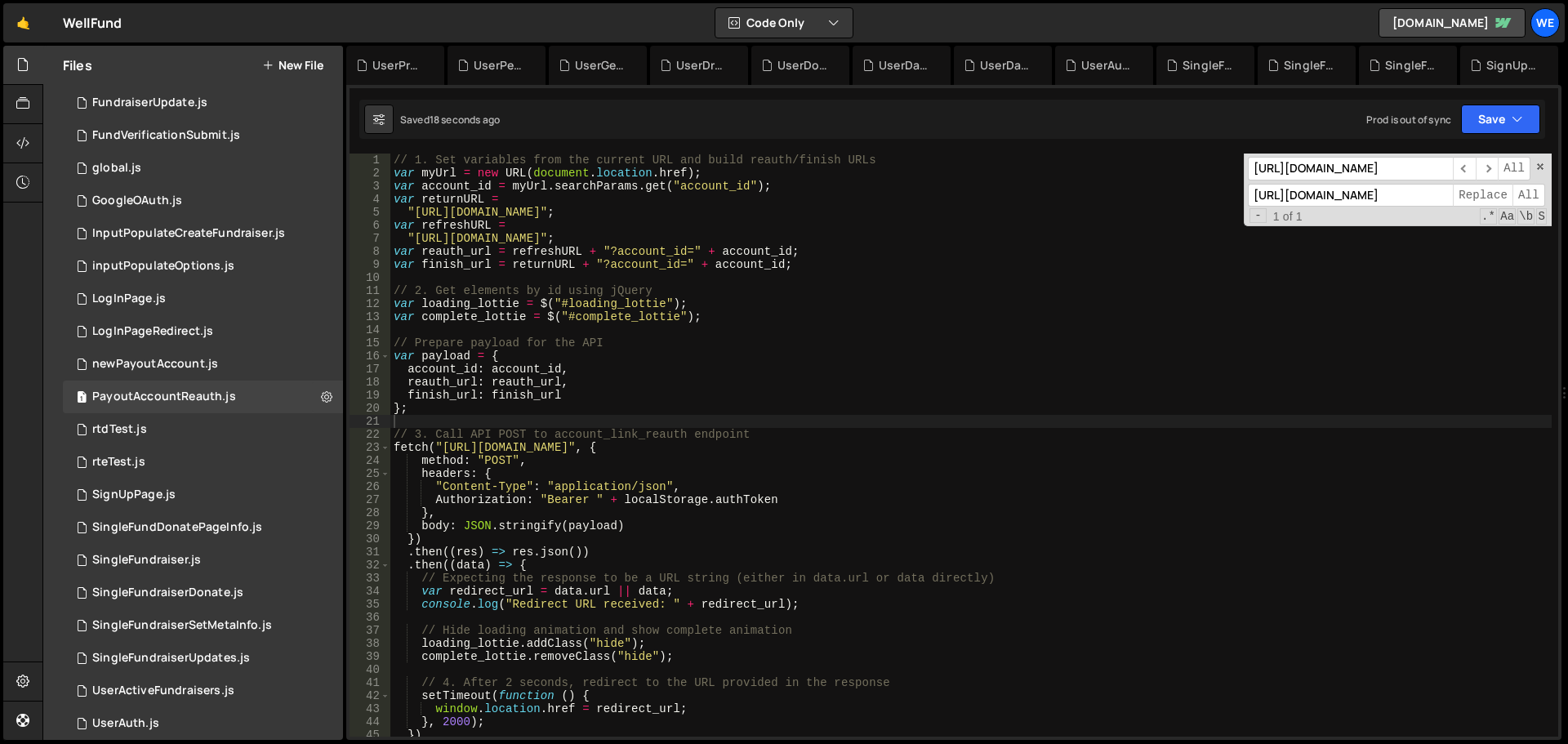
click at [963, 334] on div "// 1. Set variables from the current URL and build reauth/finish URLs var myUrl…" at bounding box center [972, 458] width 1162 height 610
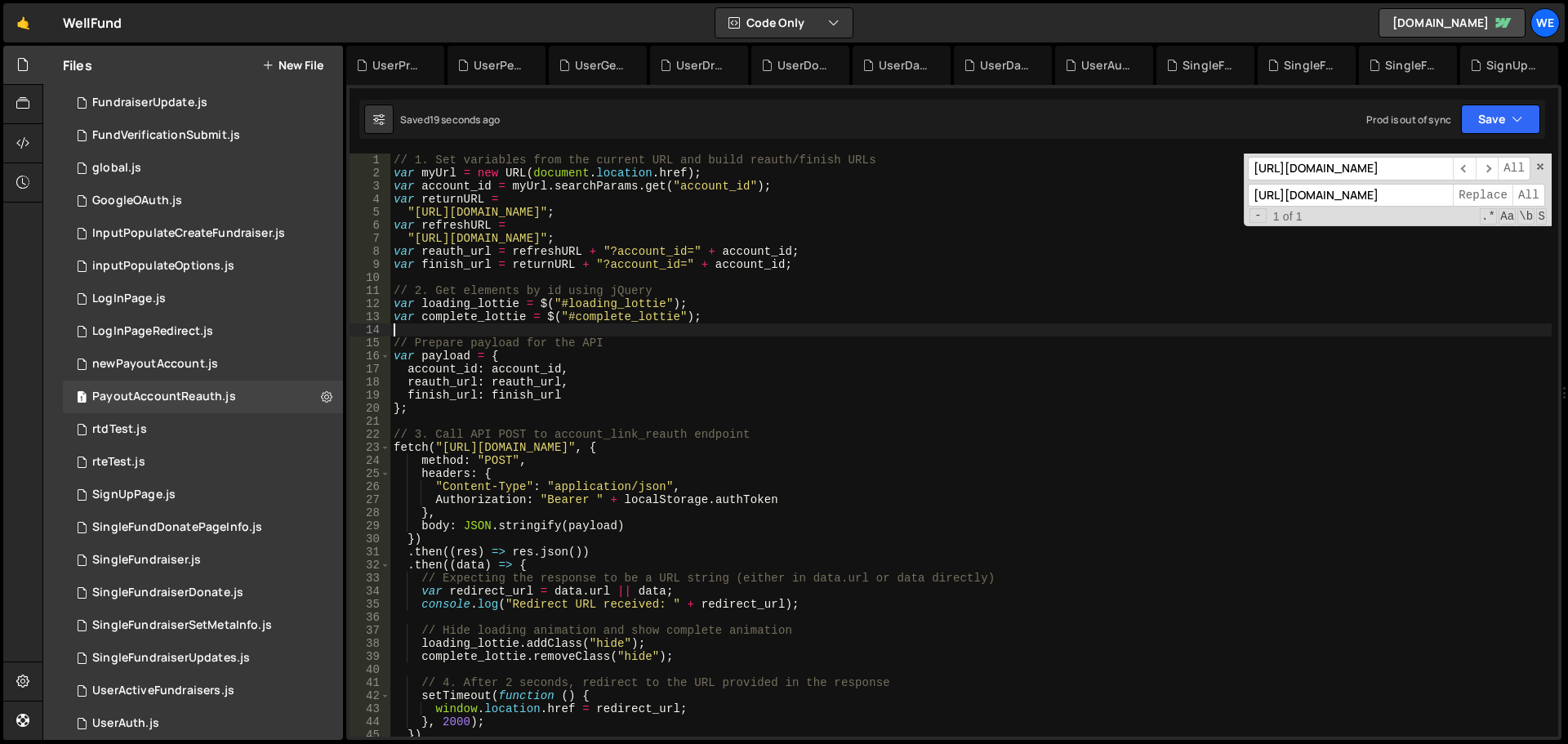
click at [806, 584] on div "// 1. Set variables from the current URL and build reauth/finish URLs var myUrl…" at bounding box center [972, 458] width 1162 height 610
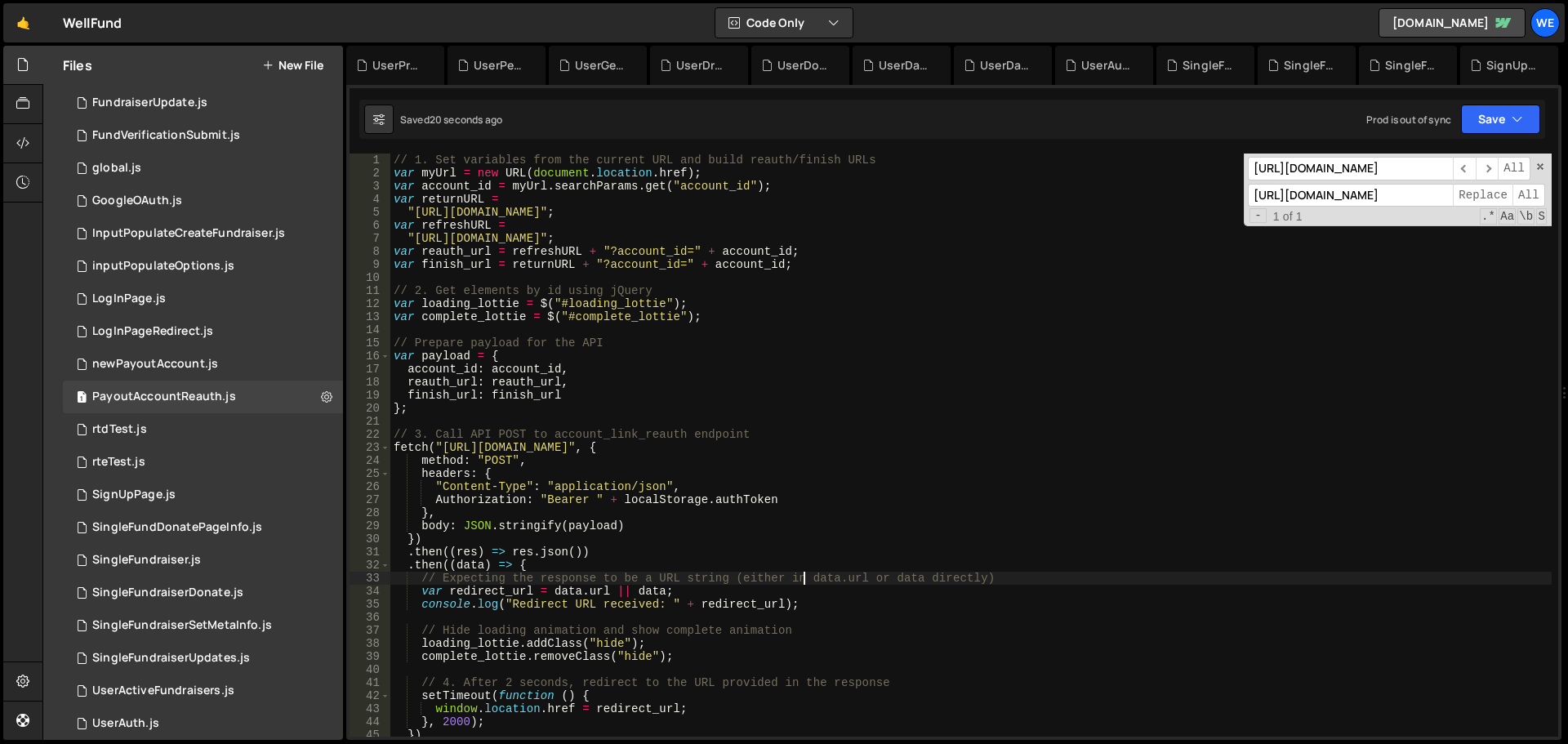
click at [674, 601] on div "// 1. Set variables from the current URL and build reauth/finish URLs var myUrl…" at bounding box center [972, 458] width 1162 height 610
click at [556, 601] on div "// 1. Set variables from the current URL and build reauth/finish URLs var myUrl…" at bounding box center [972, 458] width 1162 height 610
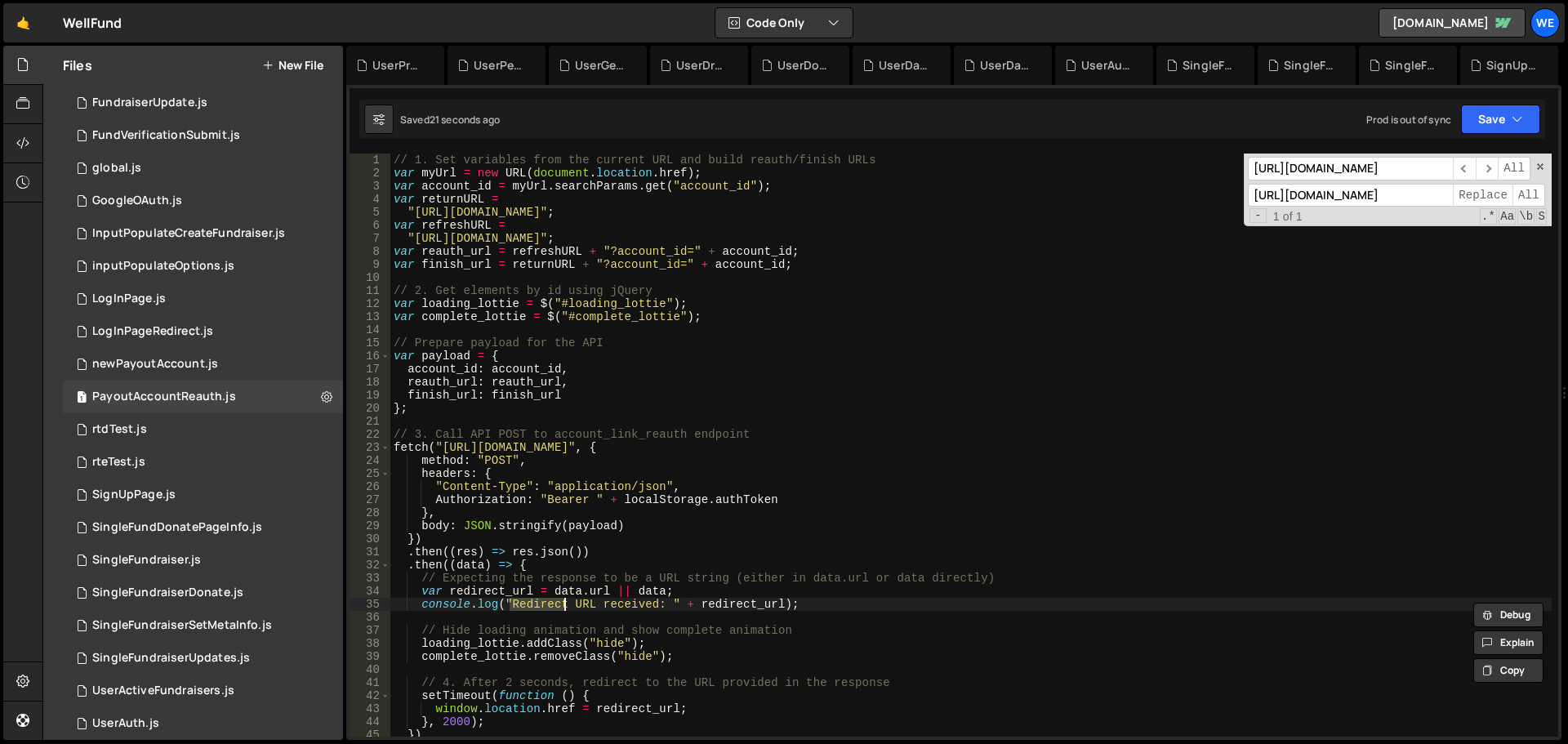
scroll to position [98, 0]
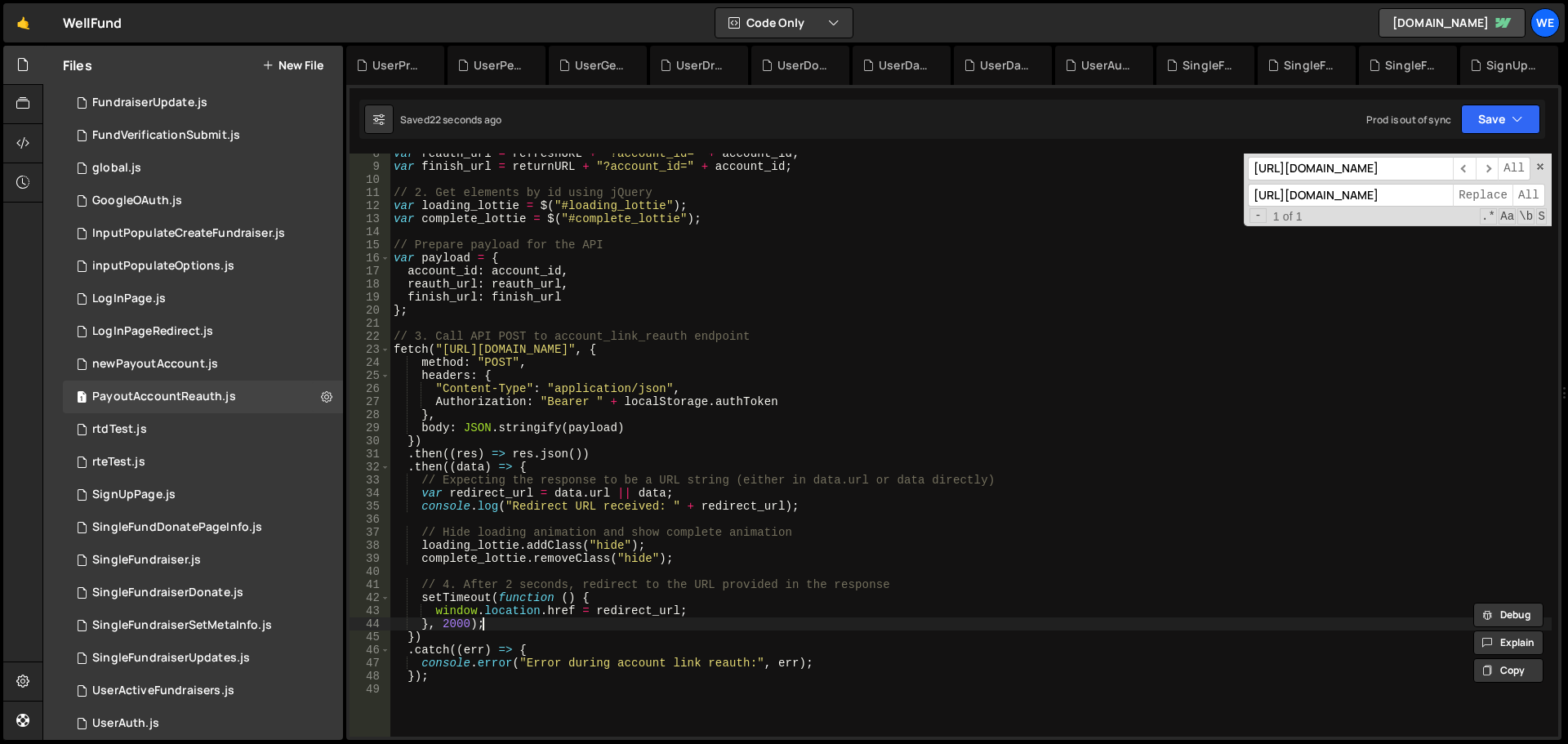
click at [532, 619] on div "var reauth_url = refreshURL + "?account_id=" + account_id ; var finish_url = re…" at bounding box center [972, 452] width 1162 height 610
drag, startPoint x: 679, startPoint y: 601, endPoint x: 689, endPoint y: 603, distance: 10.2
click at [680, 601] on div "var reauth_url = refreshURL + "?account_id=" + account_id ; var finish_url = re…" at bounding box center [972, 452] width 1162 height 610
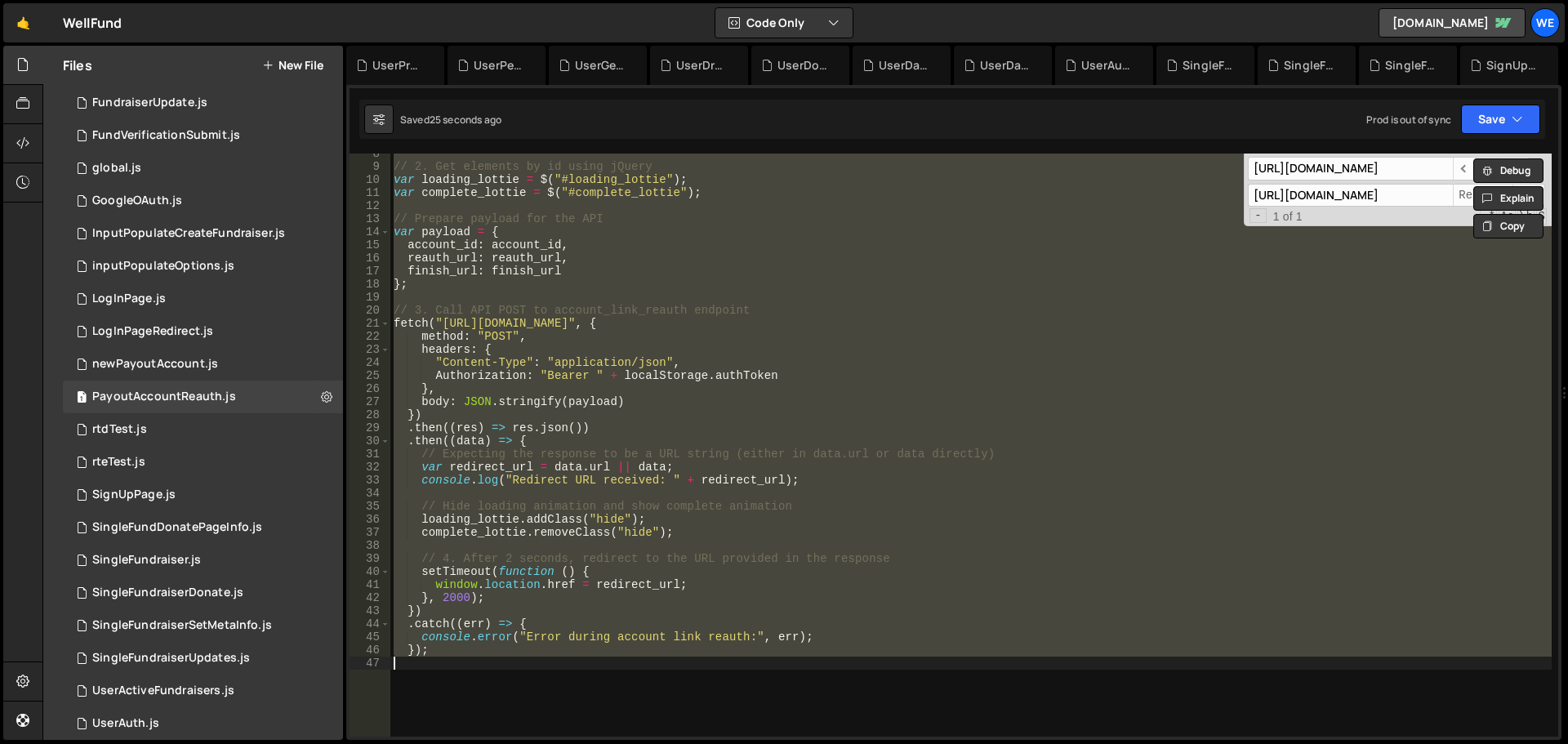
click at [724, 486] on div "// 2. Get elements by id using jQuery var loading_lottie = $ ( "#loading_lottie…" at bounding box center [972, 445] width 1162 height 584
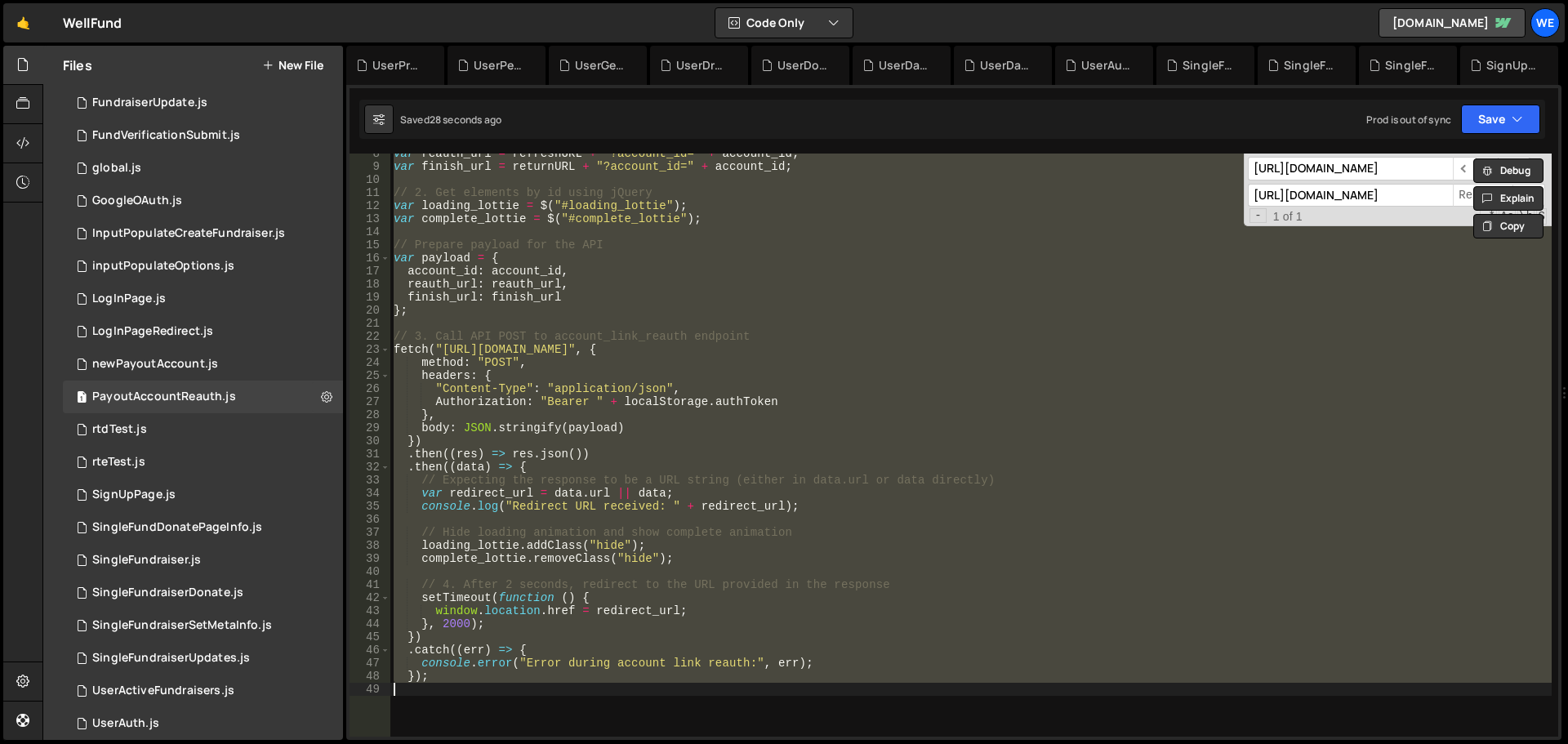
click at [597, 538] on div "var reauth_url = refreshURL + "?account_id=" + account_id ; var finish_url = re…" at bounding box center [972, 445] width 1162 height 584
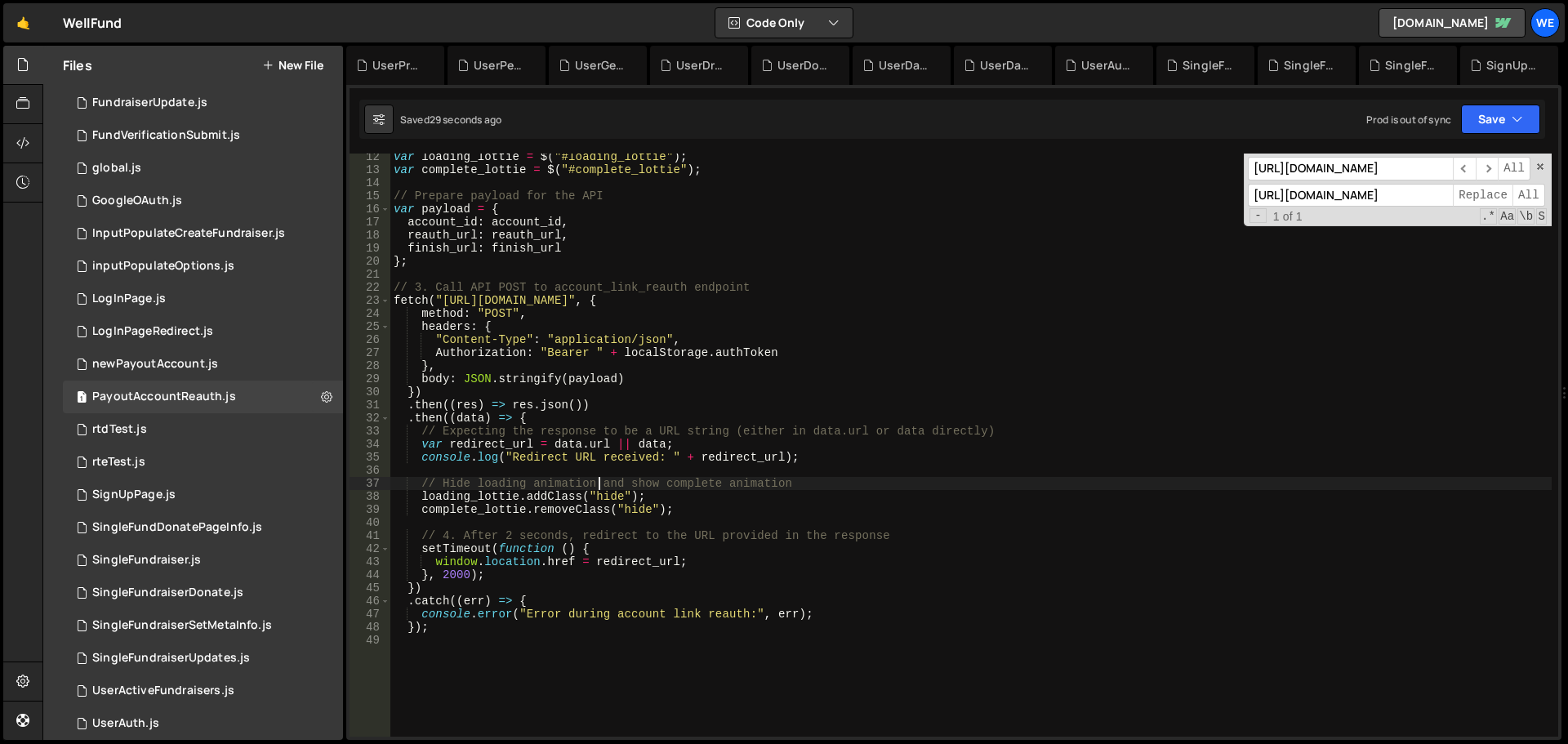
scroll to position [196, 0]
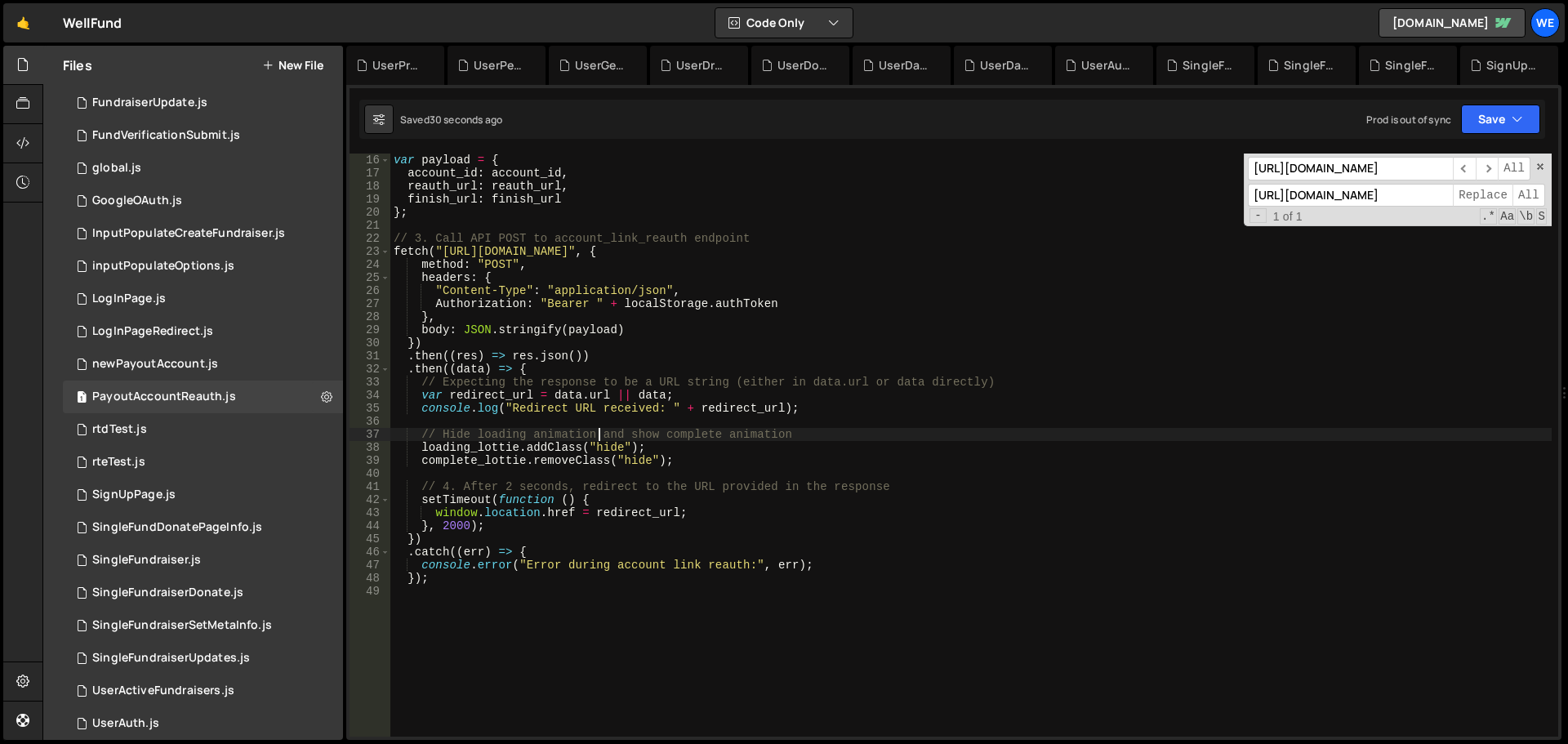
click at [508, 524] on div "var payload = { account_id : account_id , reauth_url : reauth_url , finish_url …" at bounding box center [972, 458] width 1162 height 610
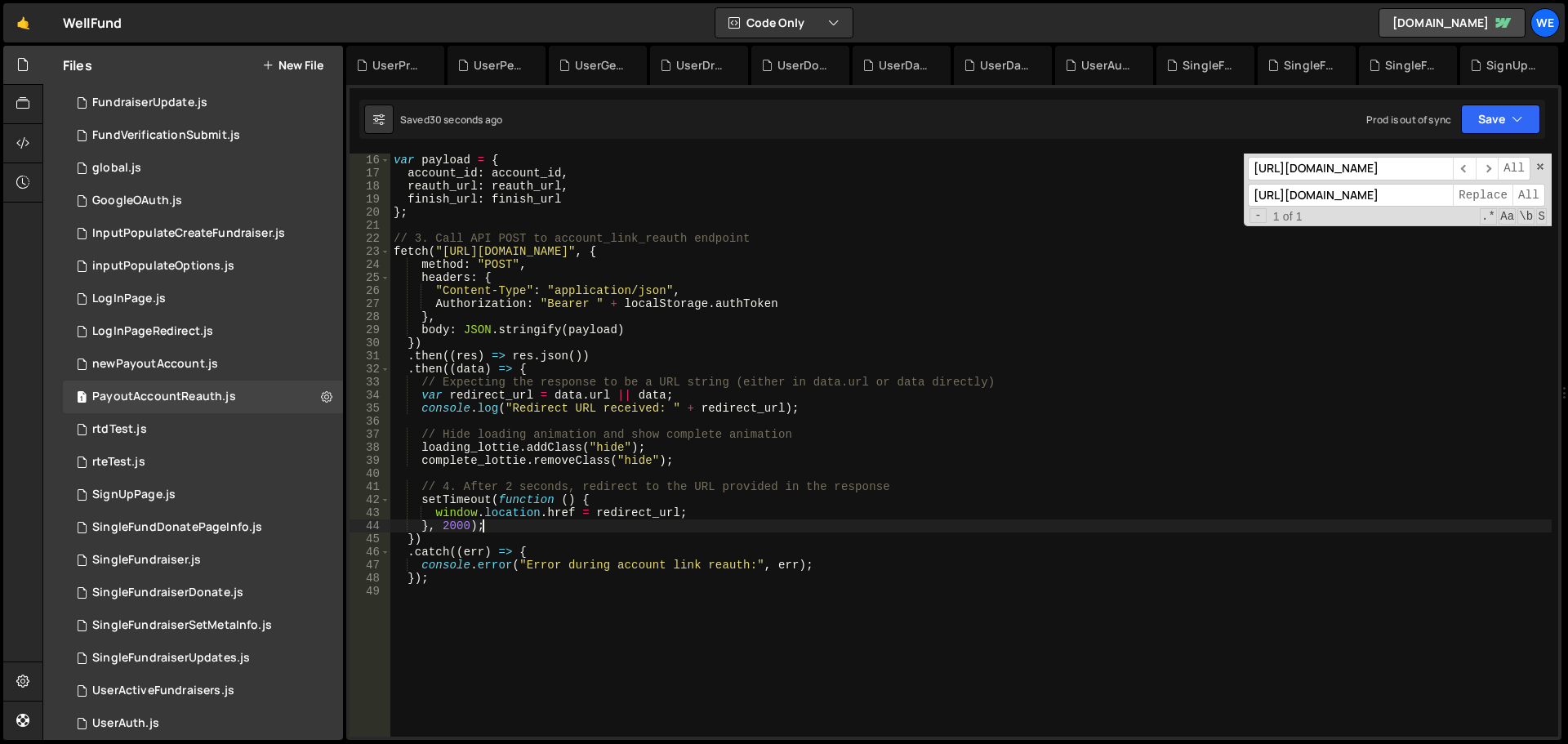
drag, startPoint x: 550, startPoint y: 522, endPoint x: 537, endPoint y: 524, distance: 13.2
click at [550, 523] on div "var payload = { account_id : account_id , reauth_url : reauth_url , finish_url …" at bounding box center [972, 458] width 1162 height 610
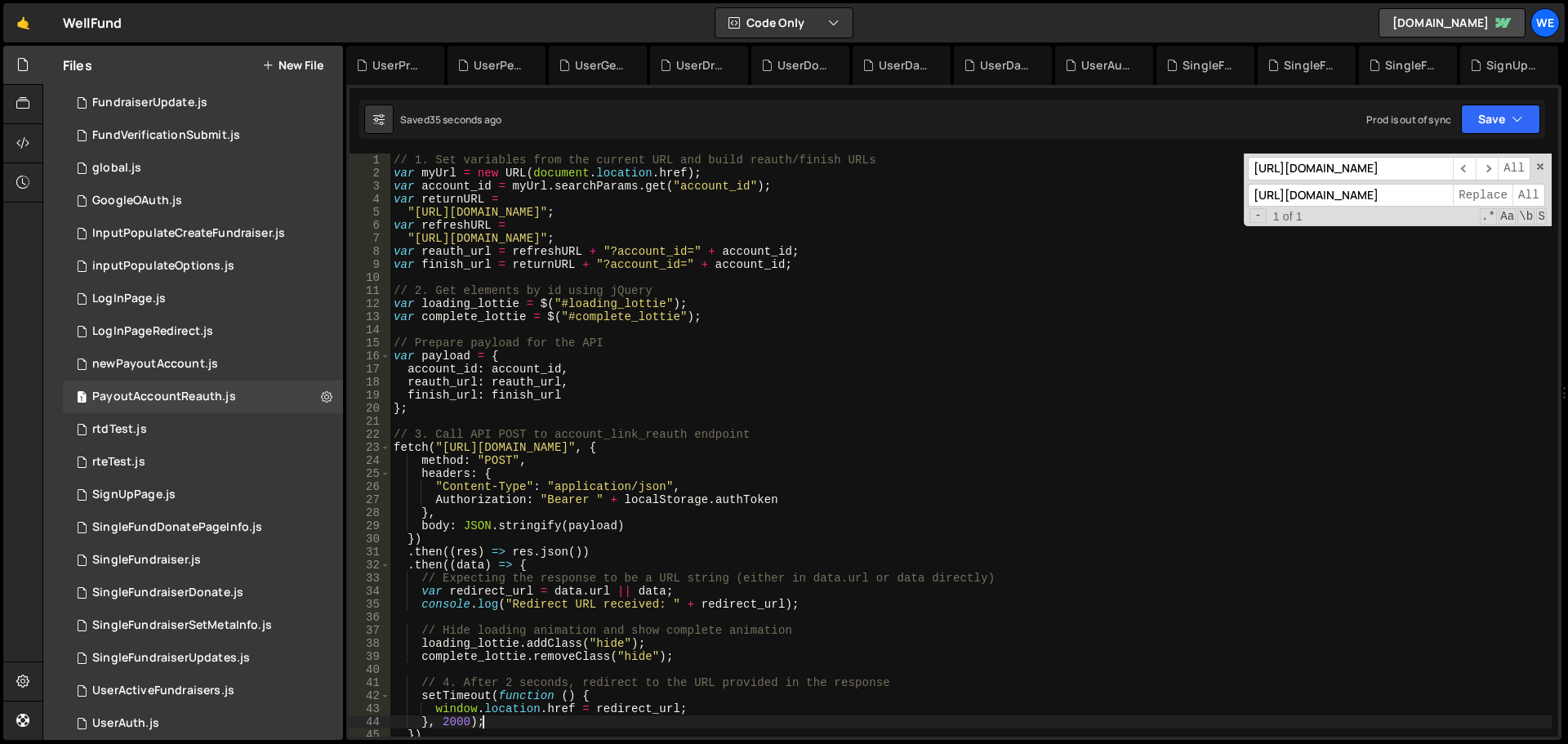
scroll to position [147, 0]
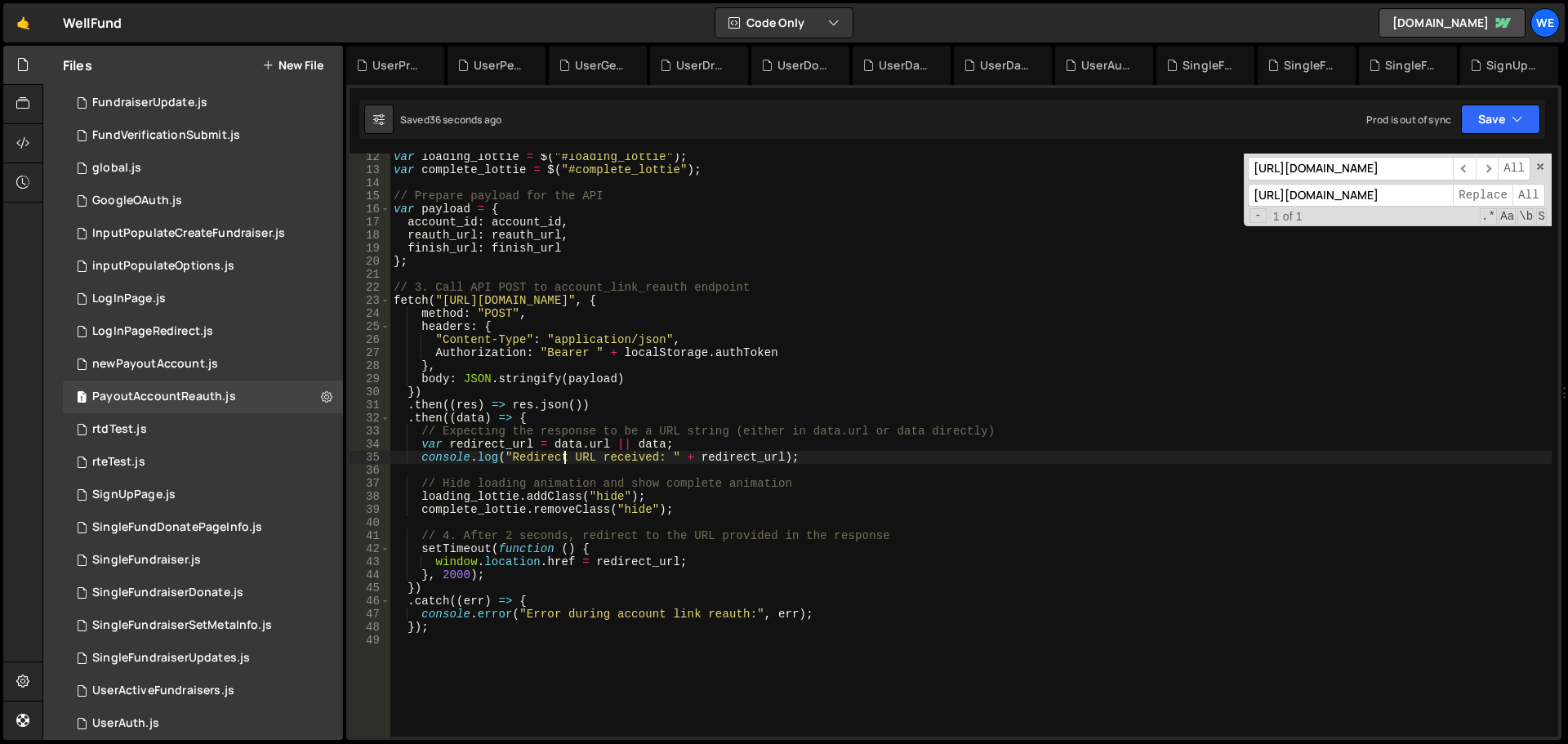
click at [564, 454] on div "var loading_lottie = $ ( "#loading_lottie" ) ; var complete_lottie = $ ( "#comp…" at bounding box center [972, 455] width 1162 height 610
type textarea "console.log("Redirect URL received: " + redirect_url);"
click at [564, 454] on div "var loading_lottie = $ ( "#loading_lottie" ) ; var complete_lottie = $ ( "#comp…" at bounding box center [972, 455] width 1162 height 610
click at [602, 522] on div "var loading_lottie = $ ( "#loading_lottie" ) ; var complete_lottie = $ ( "#comp…" at bounding box center [972, 455] width 1162 height 610
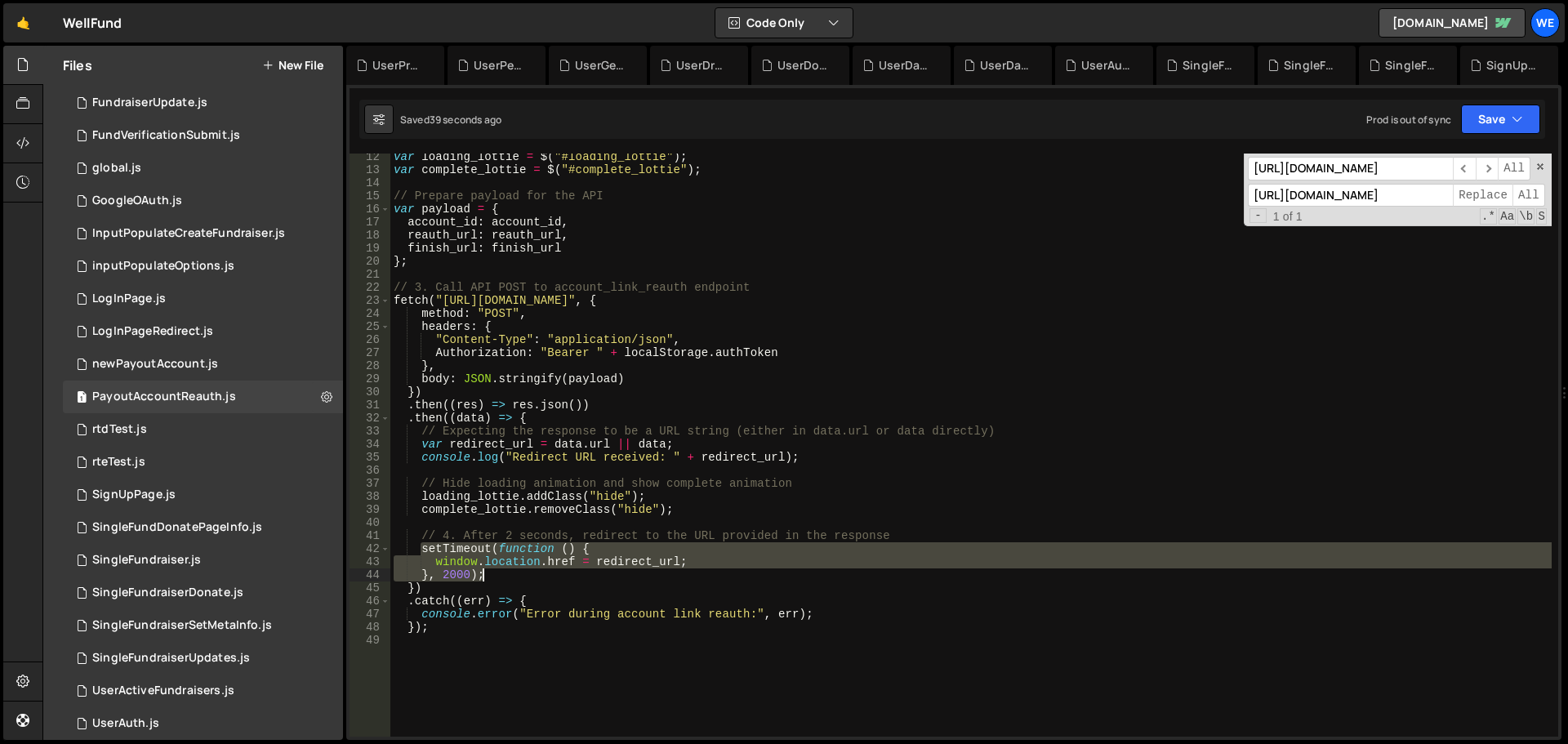
drag, startPoint x: 421, startPoint y: 549, endPoint x: 481, endPoint y: 573, distance: 64.6
click at [481, 573] on div "var loading_lottie = $ ( "#loading_lottie" ) ; var complete_lottie = $ ( "#comp…" at bounding box center [972, 455] width 1162 height 610
click at [624, 491] on div "var loading_lottie = $ ( "#loading_lottie" ) ; var complete_lottie = $ ( "#comp…" at bounding box center [972, 455] width 1162 height 610
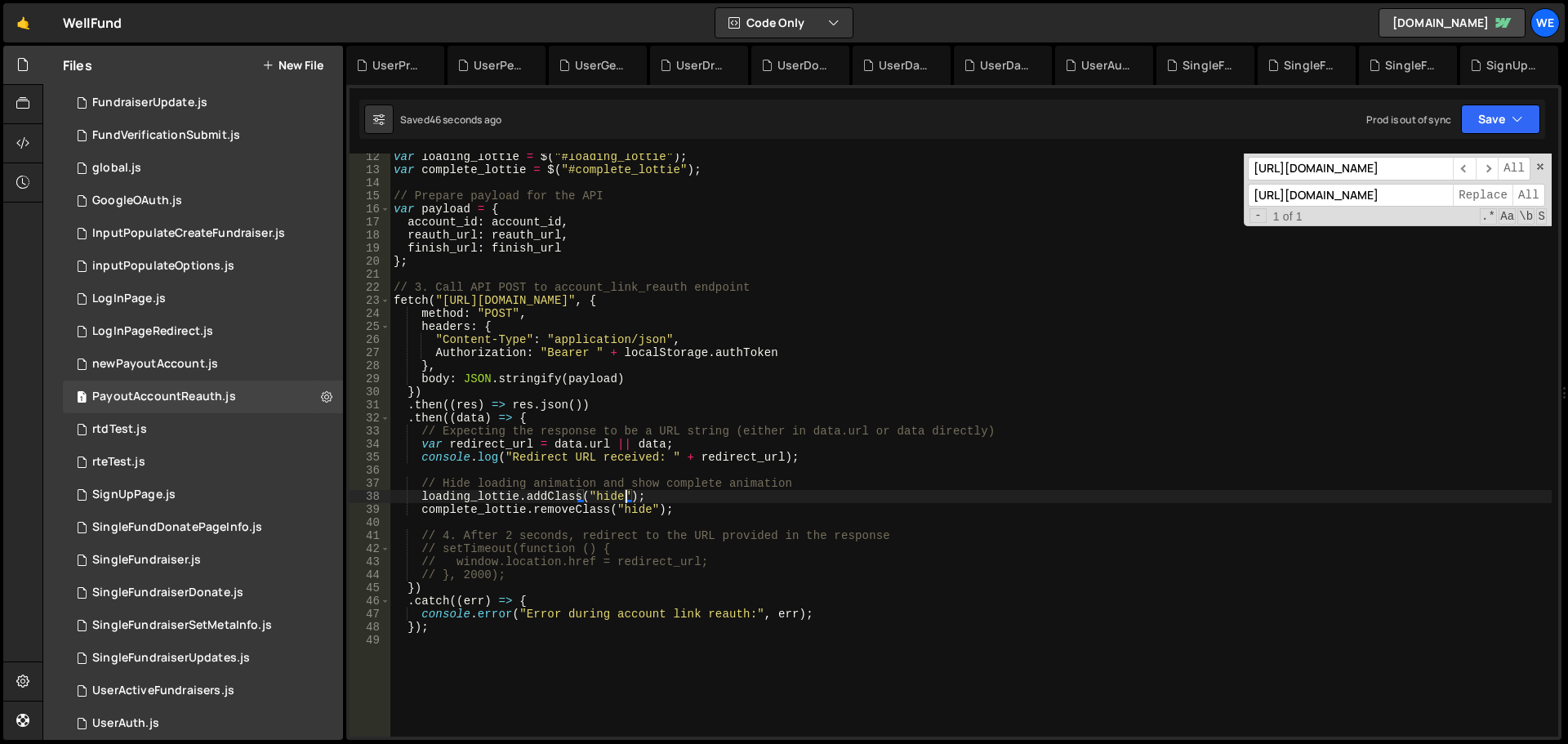
drag, startPoint x: 497, startPoint y: 454, endPoint x: 559, endPoint y: 467, distance: 63.3
click at [496, 454] on div "var loading_lottie = $ ( "#loading_lottie" ) ; var complete_lottie = $ ( "#comp…" at bounding box center [972, 455] width 1162 height 610
click at [756, 457] on div "var loading_lottie = $ ( "#loading_lottie" ) ; var complete_lottie = $ ( "#comp…" at bounding box center [972, 455] width 1162 height 610
click at [1495, 124] on button "Save" at bounding box center [1501, 119] width 79 height 30
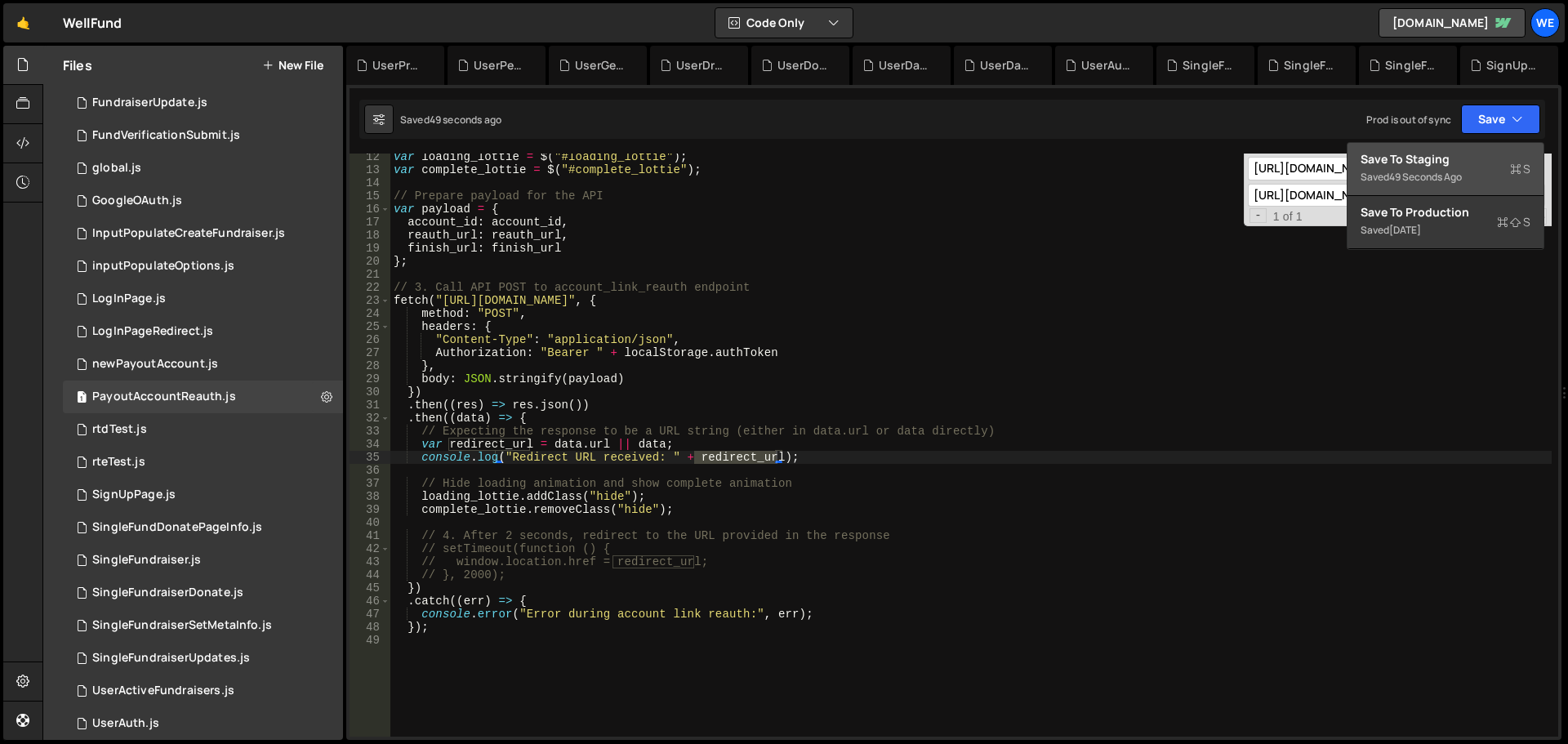
click at [1428, 154] on div "Save to Staging S" at bounding box center [1446, 160] width 170 height 16
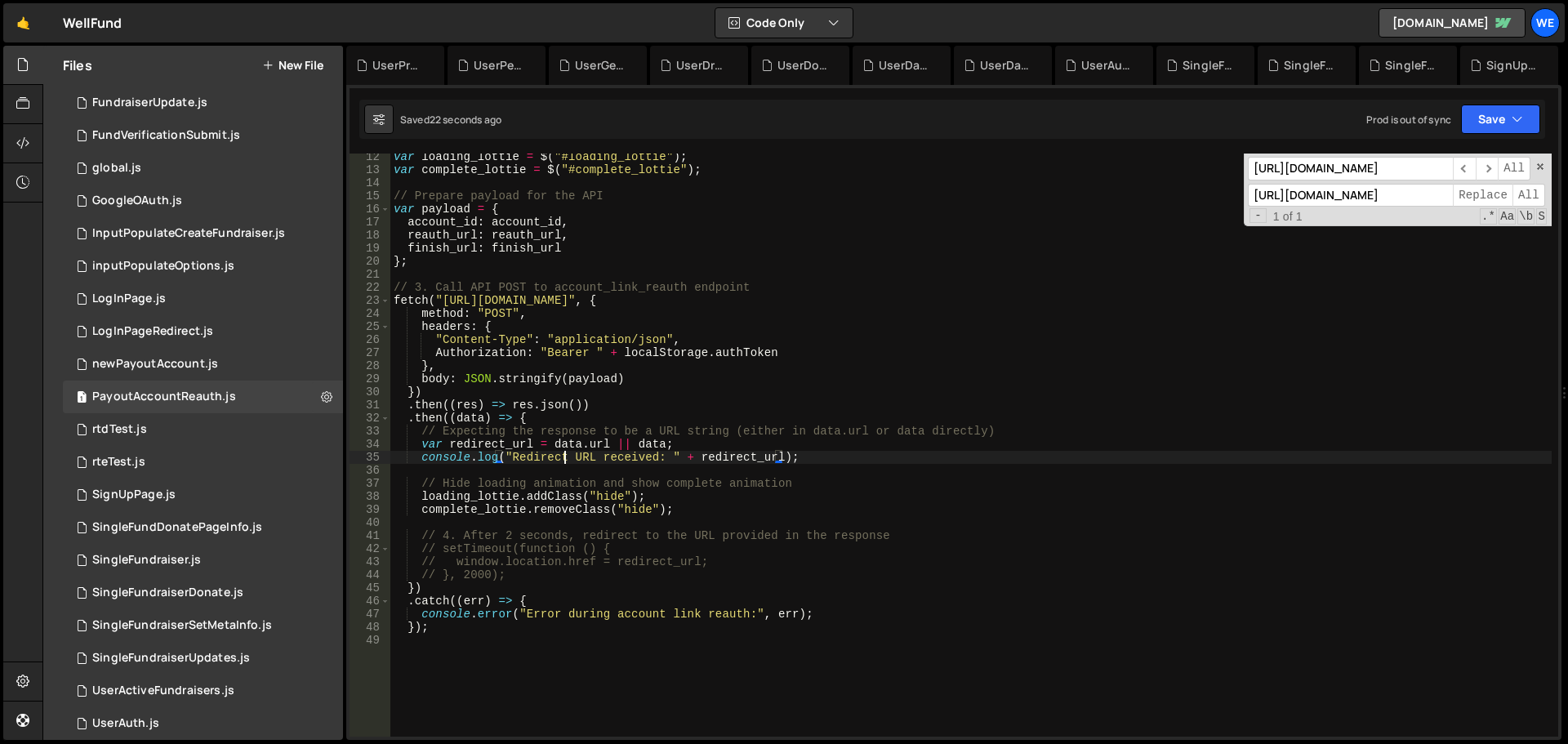
click at [561, 453] on div "var loading_lottie = $ ( "#loading_lottie" ) ; var complete_lottie = $ ( "#comp…" at bounding box center [972, 455] width 1162 height 610
click at [732, 460] on div "var loading_lottie = $ ( "#loading_lottie" ) ; var complete_lottie = $ ( "#comp…" at bounding box center [972, 455] width 1162 height 610
click at [469, 421] on div "var loading_lottie = $ ( "#loading_lottie" ) ; var complete_lottie = $ ( "#comp…" at bounding box center [972, 455] width 1162 height 610
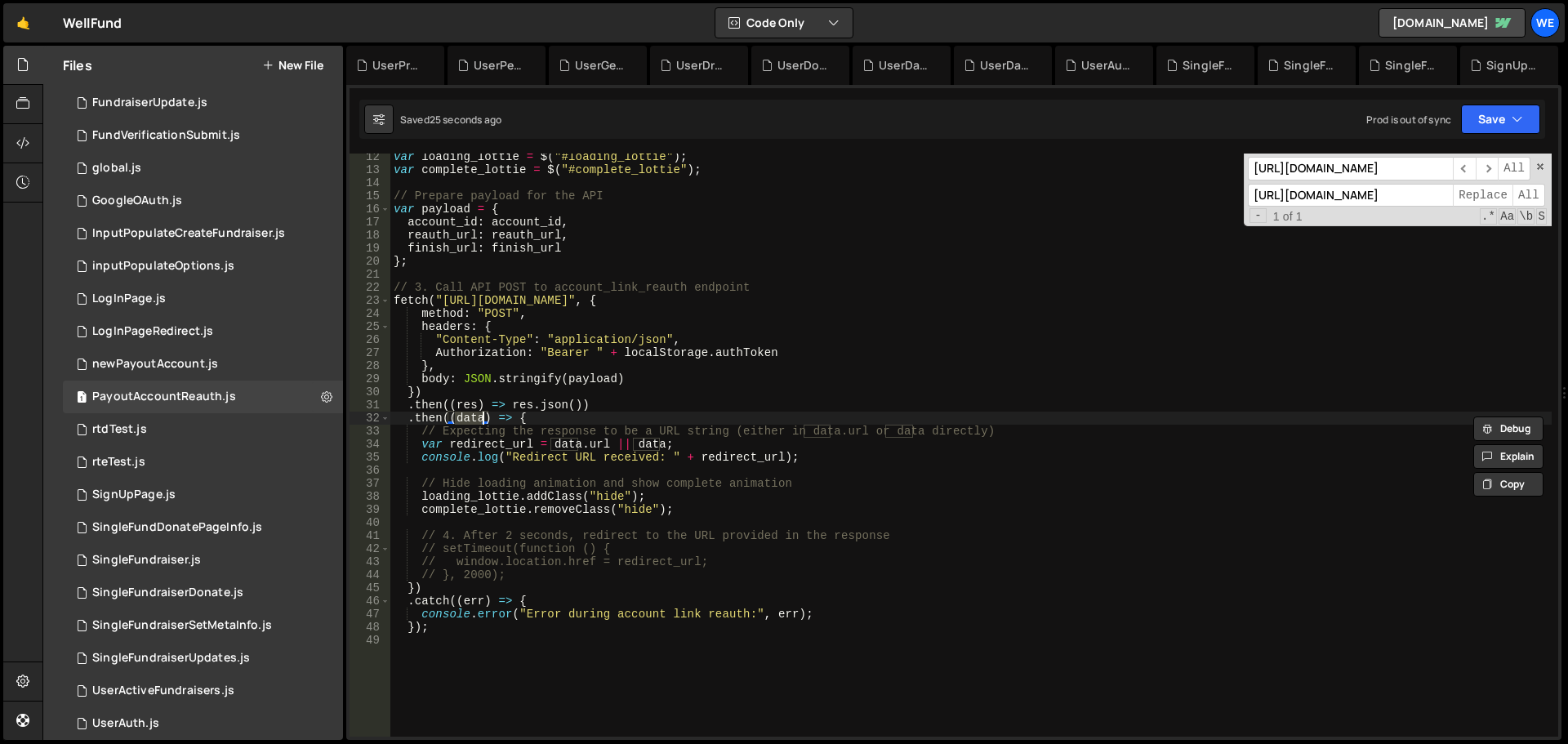
click at [570, 447] on div "var loading_lottie = $ ( "#loading_lottie" ) ; var complete_lottie = $ ( "#comp…" at bounding box center [972, 455] width 1162 height 610
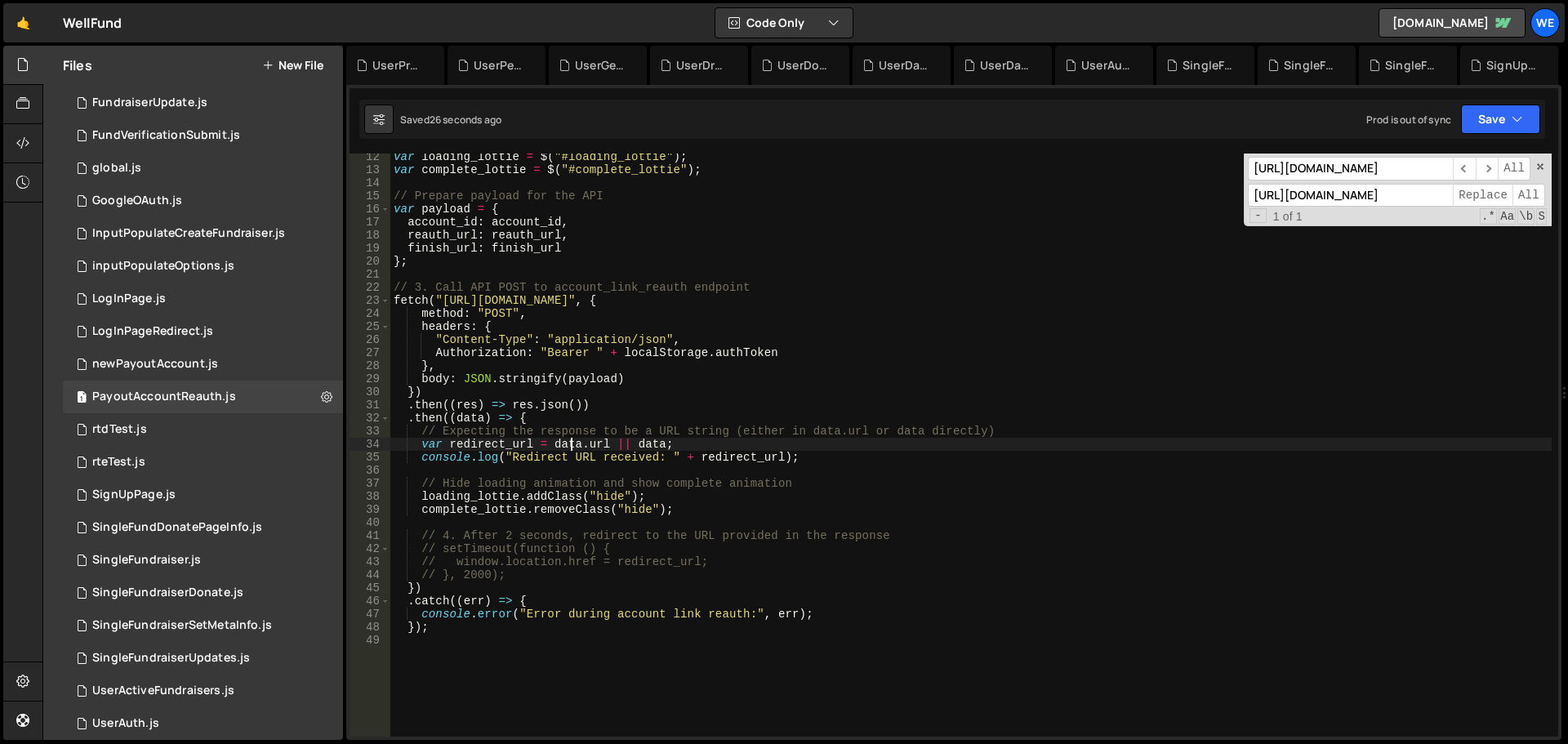
click at [570, 447] on div "var loading_lottie = $ ( "#loading_lottie" ) ; var complete_lottie = $ ( "#comp…" at bounding box center [972, 455] width 1162 height 610
click at [555, 446] on div "var loading_lottie = $ ( "#loading_lottie" ) ; var complete_lottie = $ ( "#comp…" at bounding box center [972, 455] width 1162 height 610
click at [472, 453] on div "var loading_lottie = $ ( "#loading_lottie" ) ; var complete_lottie = $ ( "#comp…" at bounding box center [972, 455] width 1162 height 610
click at [574, 427] on div "var loading_lottie = $ ( "#loading_lottie" ) ; var complete_lottie = $ ( "#comp…" at bounding box center [972, 455] width 1162 height 610
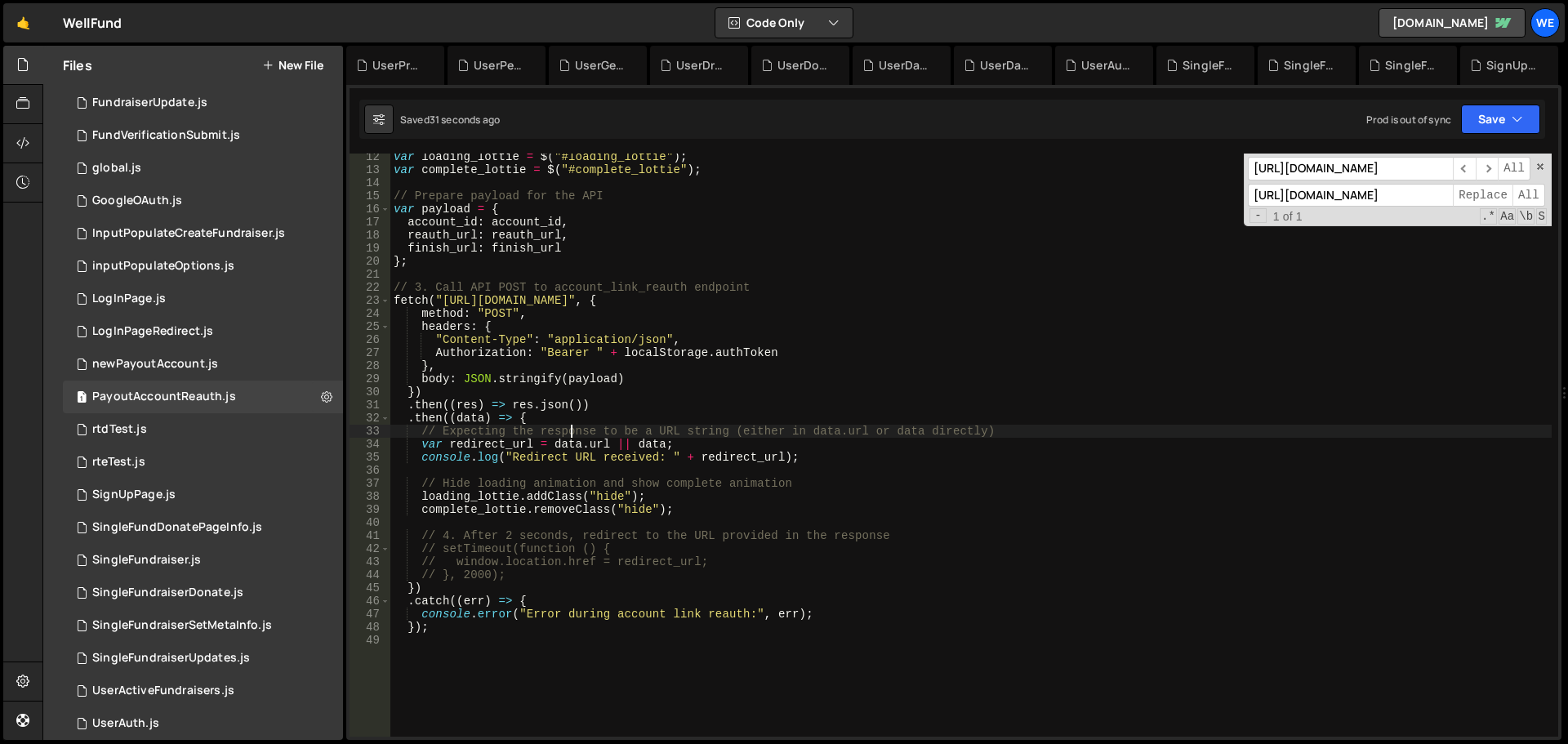
type textarea ".then((data) => {"
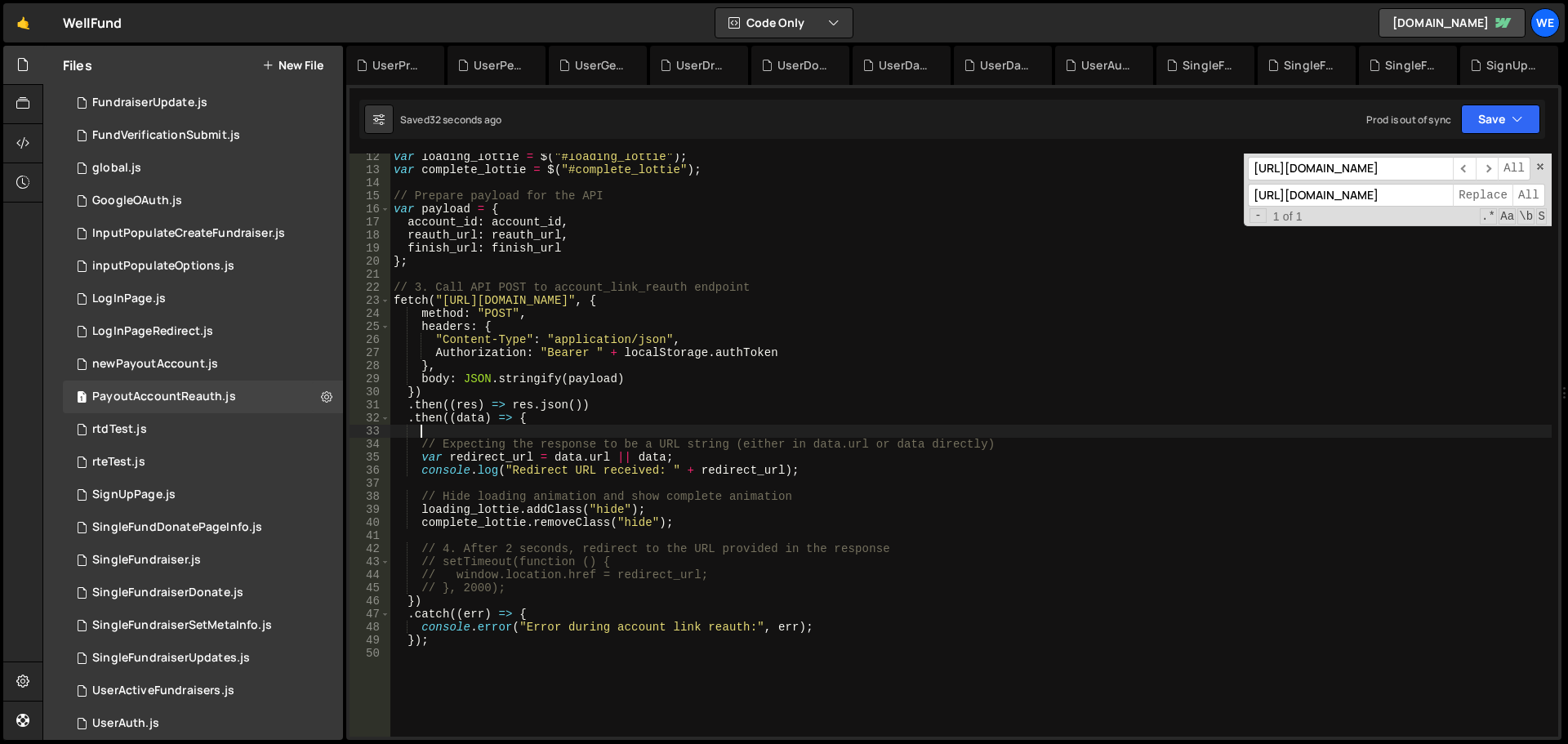
scroll to position [0, 1]
paste textarea "console.log("Redirect URL received: " + redirect_url);"
click at [553, 454] on div "var loading_lottie = $ ( "#loading_lottie" ) ; var complete_lottie = $ ( "#comp…" at bounding box center [972, 455] width 1162 height 610
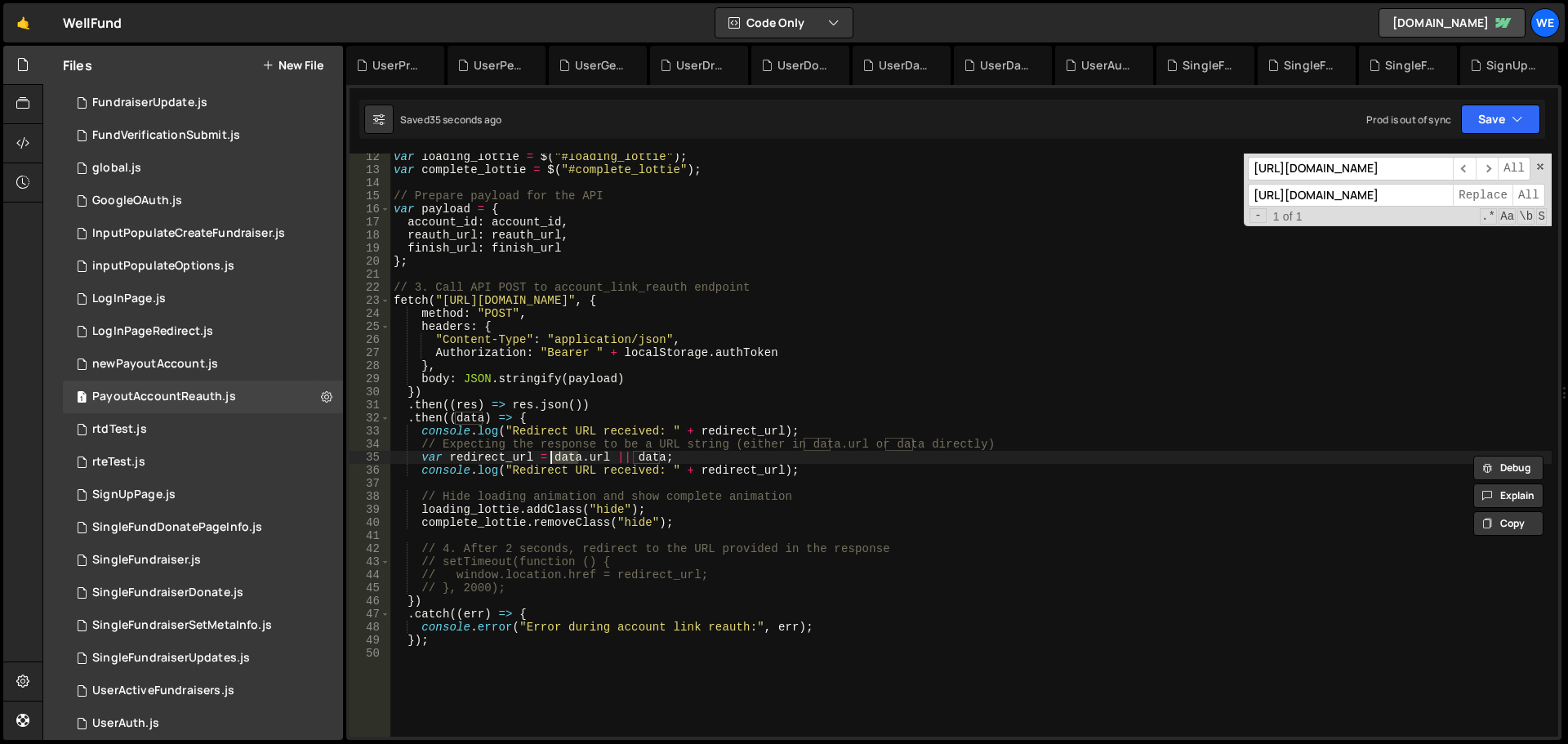
click at [703, 427] on div "var loading_lottie = $ ( "#loading_lottie" ) ; var complete_lottie = $ ( "#comp…" at bounding box center [972, 455] width 1162 height 610
paste textarea "data"
click at [637, 428] on div "var loading_lottie = $ ( "#loading_lottie" ) ; var complete_lottie = $ ( "#comp…" at bounding box center [972, 455] width 1162 height 610
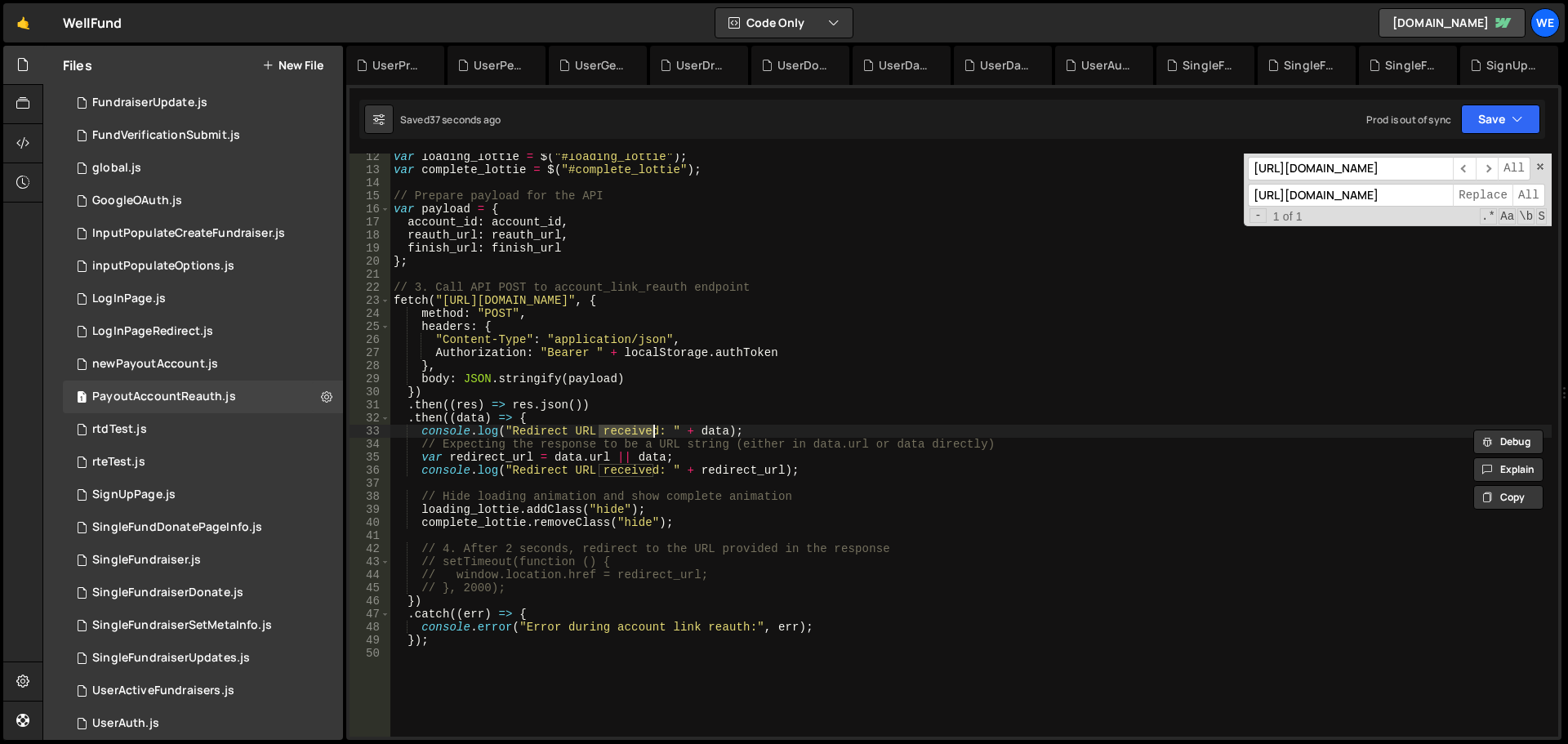
paste textarea "data"
click at [1489, 115] on button "Save" at bounding box center [1501, 119] width 79 height 30
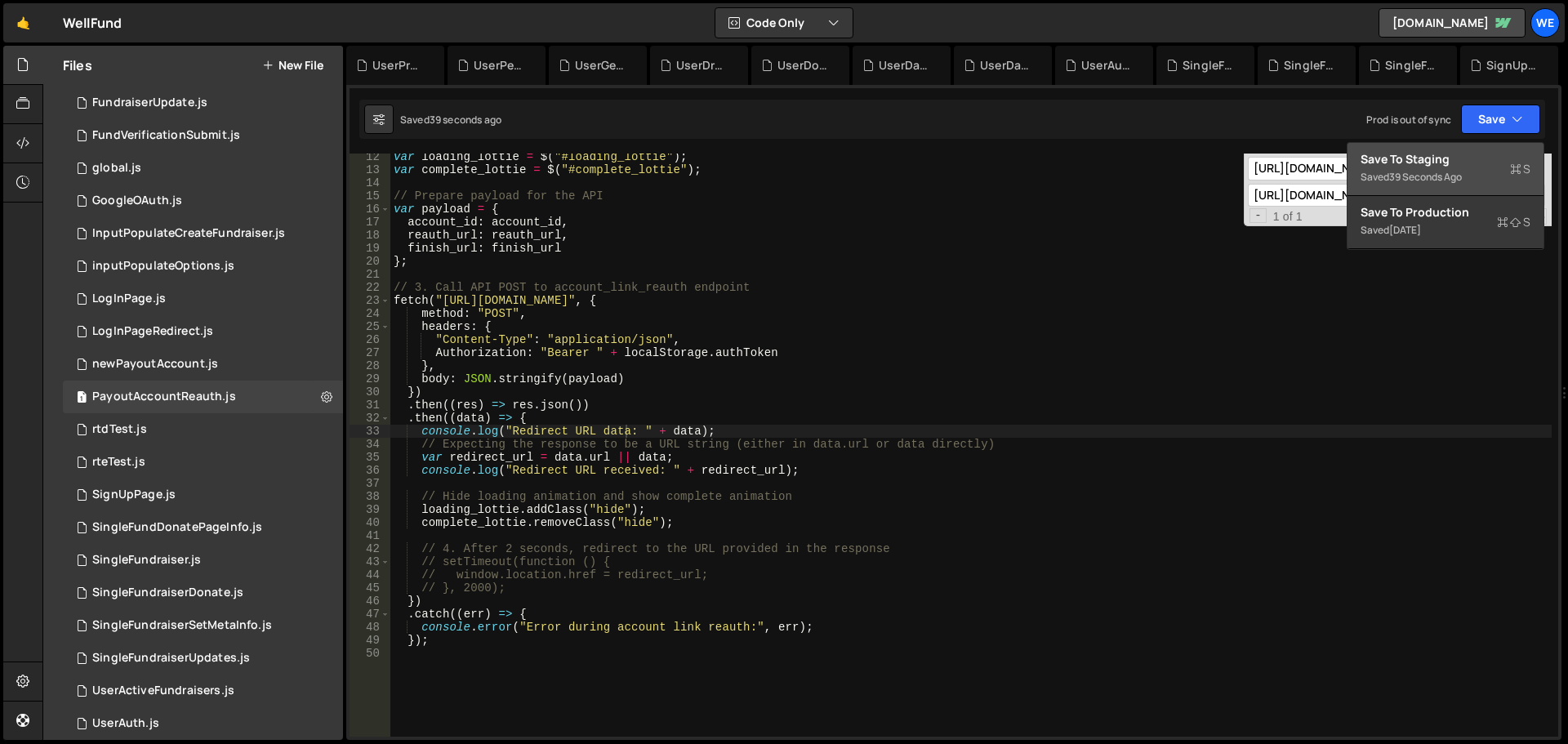
click at [1425, 165] on div "Save to Staging S" at bounding box center [1446, 160] width 170 height 16
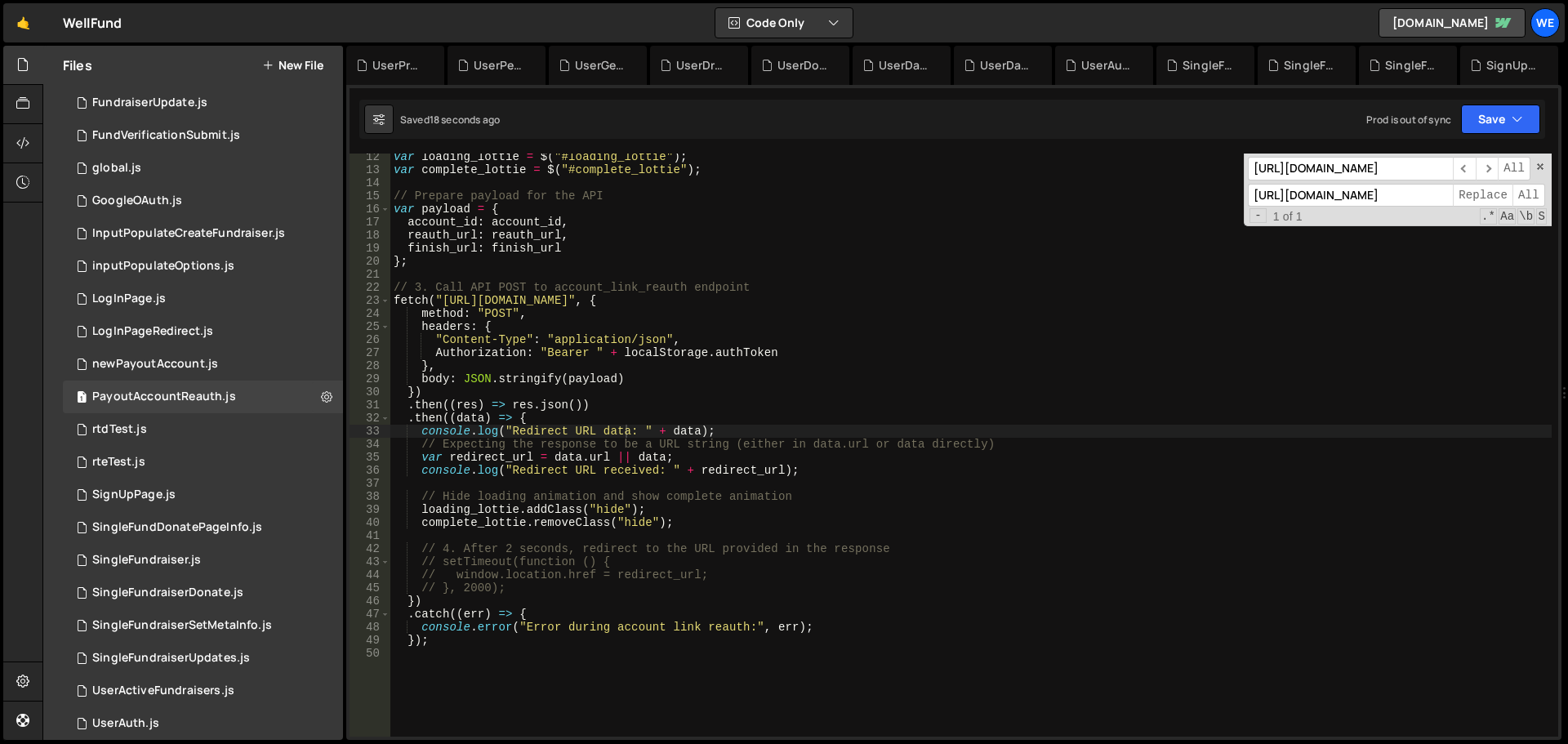
click at [683, 429] on div "var loading_lottie = $ ( "#loading_lottie" ) ; var complete_lottie = $ ( "#comp…" at bounding box center [972, 455] width 1162 height 610
click at [474, 417] on div "var loading_lottie = $ ( "#loading_lottie" ) ; var complete_lottie = $ ( "#comp…" at bounding box center [972, 455] width 1162 height 610
click at [453, 417] on div "var loading_lottie = $ ( "#loading_lottie" ) ; var complete_lottie = $ ( "#comp…" at bounding box center [972, 445] width 1162 height 584
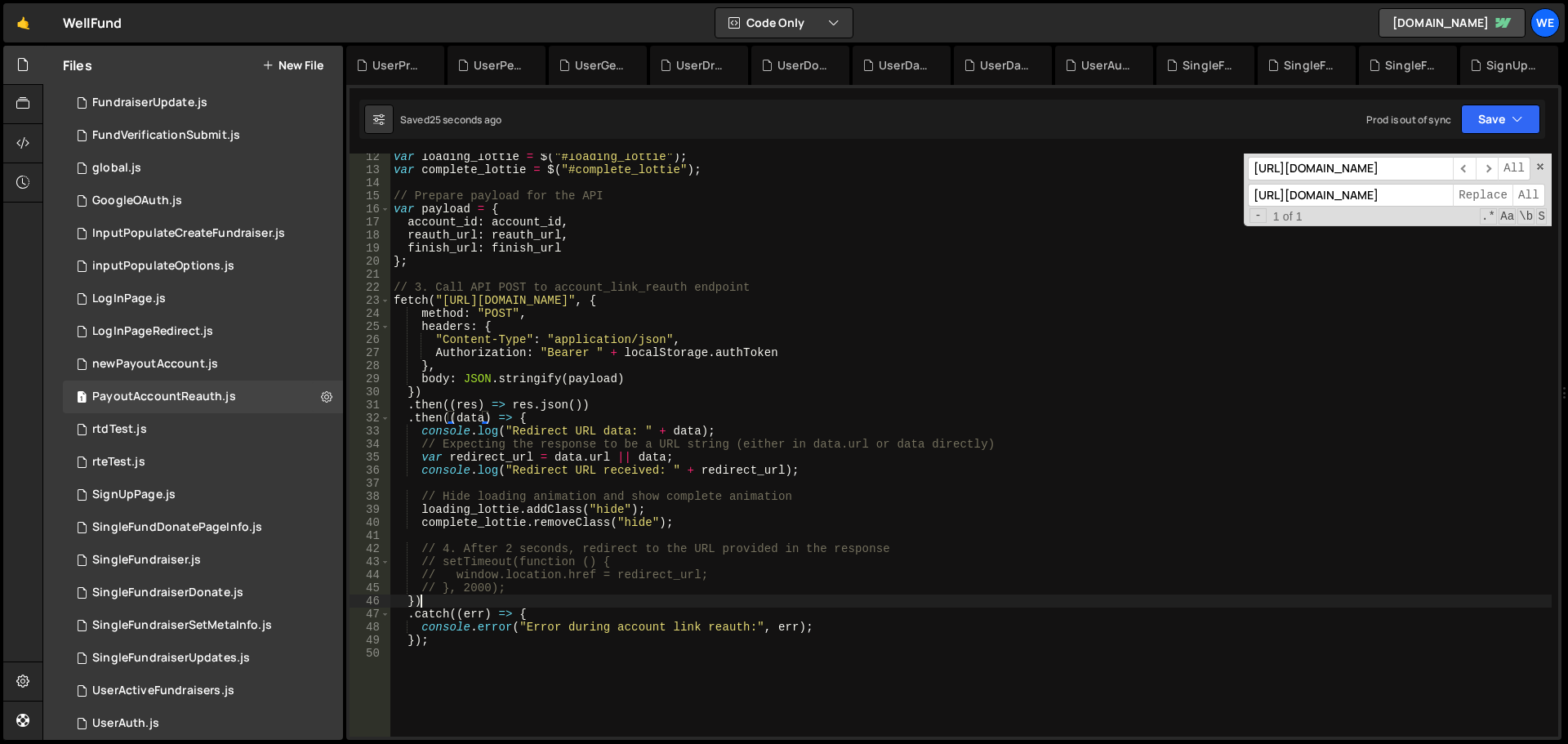
click at [424, 597] on div "var loading_lottie = $ ( "#loading_lottie" ) ; var complete_lottie = $ ( "#comp…" at bounding box center [972, 455] width 1162 height 610
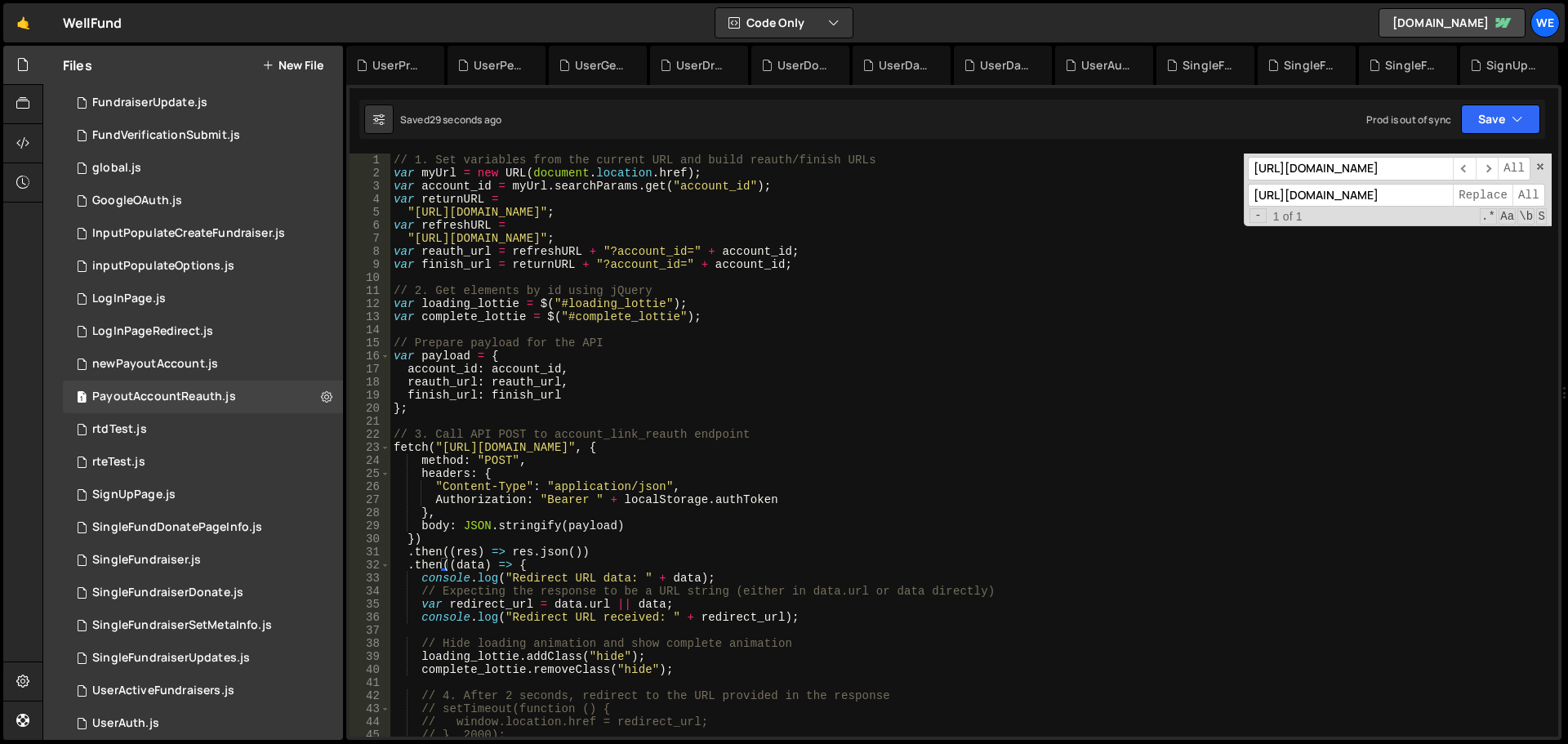
click at [824, 507] on div "// 1. Set variables from the current URL and build reauth/finish URLs var myUrl…" at bounding box center [972, 458] width 1162 height 610
click at [884, 449] on div "// 1. Set variables from the current URL and build reauth/finish URLs var myUrl…" at bounding box center [972, 458] width 1162 height 610
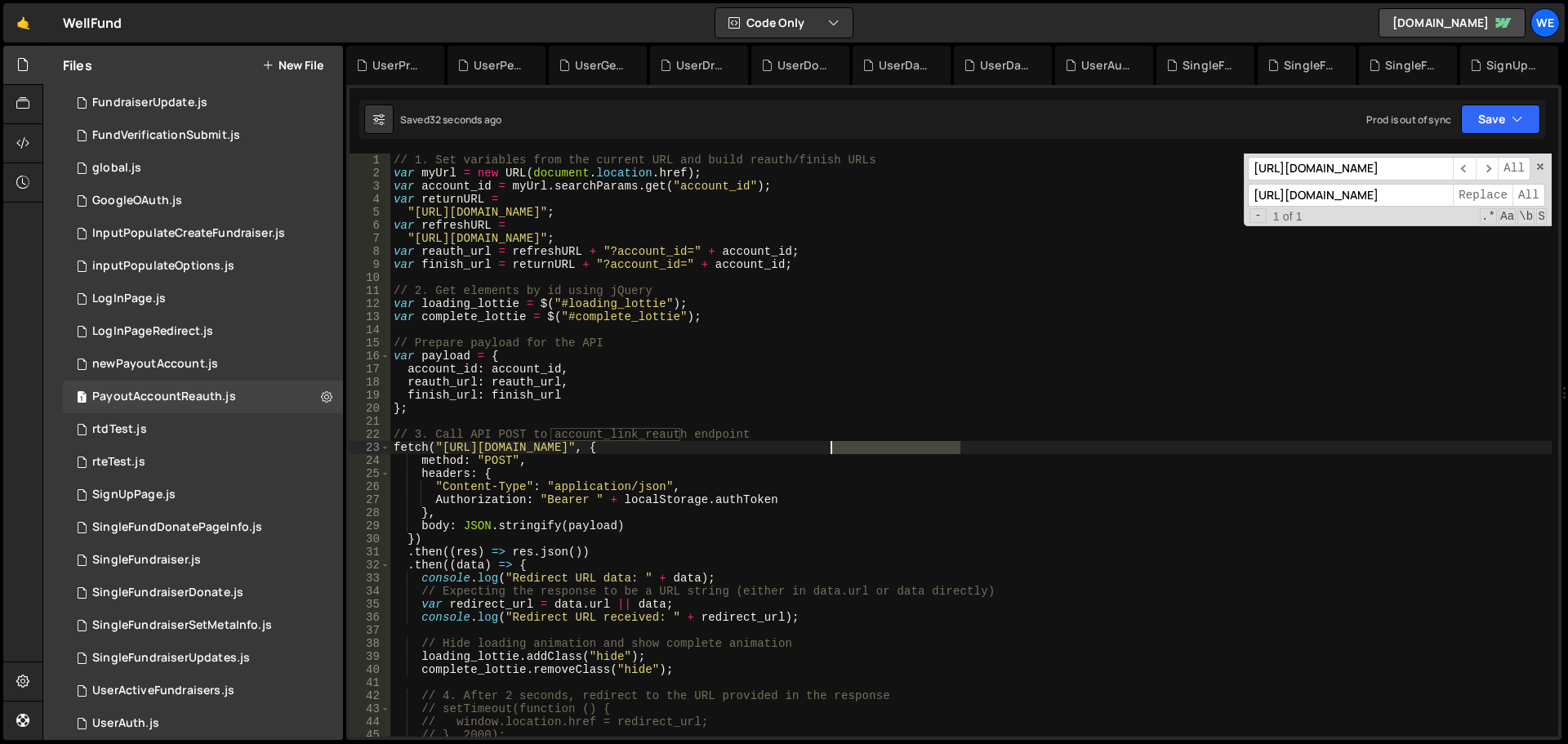
click at [884, 449] on div "// 1. Set variables from the current URL and build reauth/finish URLs var myUrl…" at bounding box center [972, 458] width 1162 height 610
click at [508, 522] on div "// 1. Set variables from the current URL and build reauth/finish URLs var myUrl…" at bounding box center [972, 458] width 1162 height 610
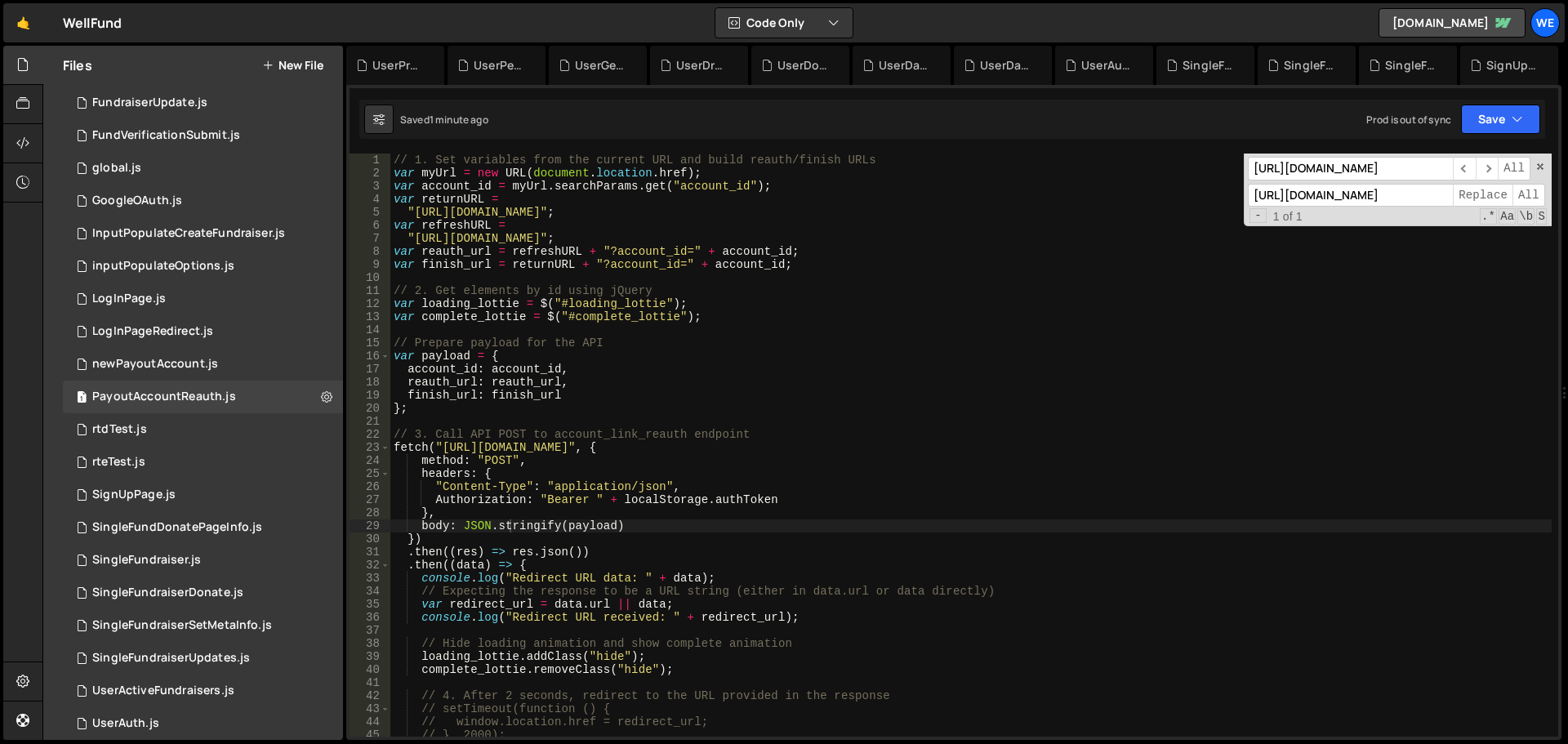
drag, startPoint x: 41, startPoint y: 480, endPoint x: 580, endPoint y: 517, distance: 540.3
click at [584, 499] on div "// 1. Set variables from the current URL and build reauth/finish URLs var myUrl…" at bounding box center [972, 458] width 1162 height 610
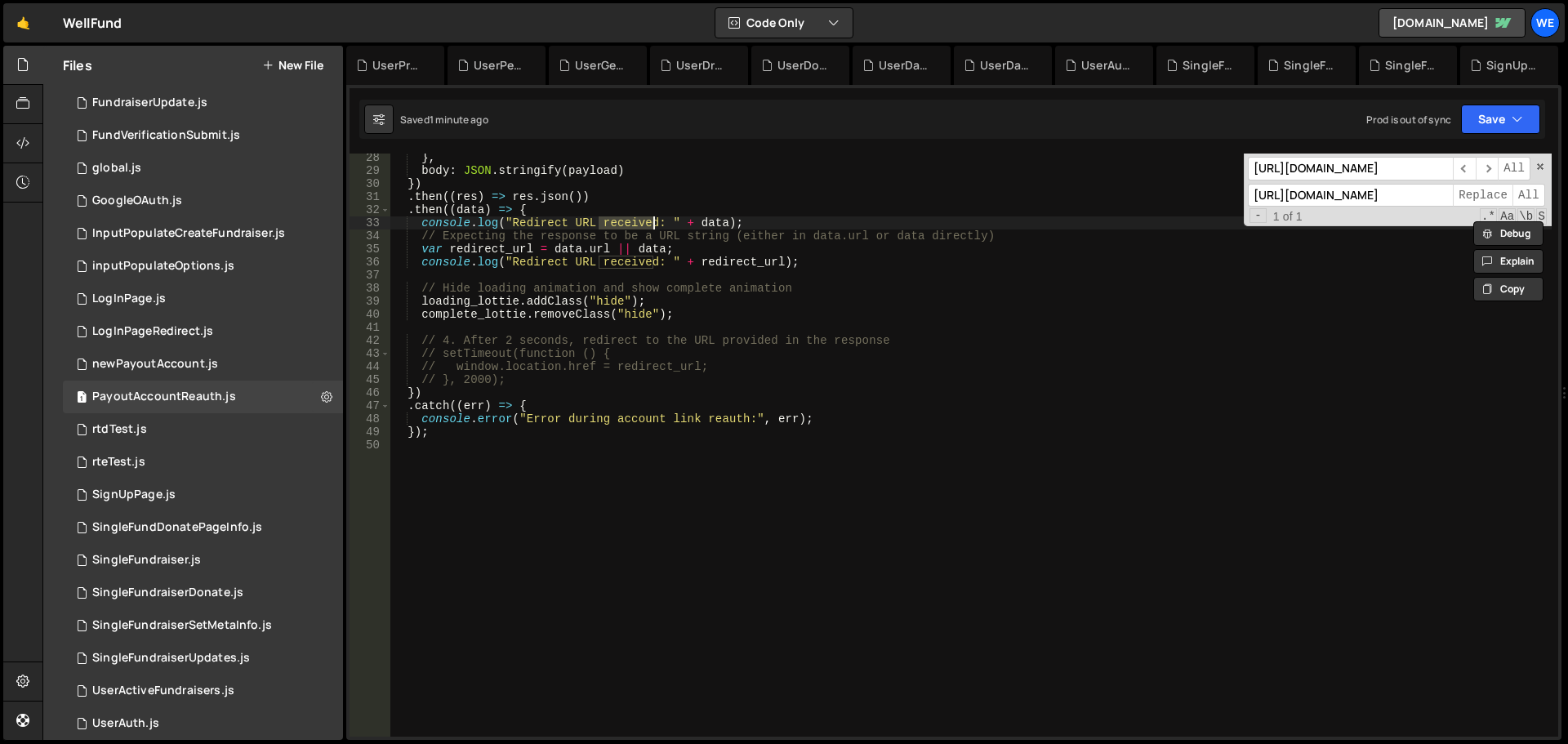
type textarea "console.log("Redirect URL received: " + redirect_url);"
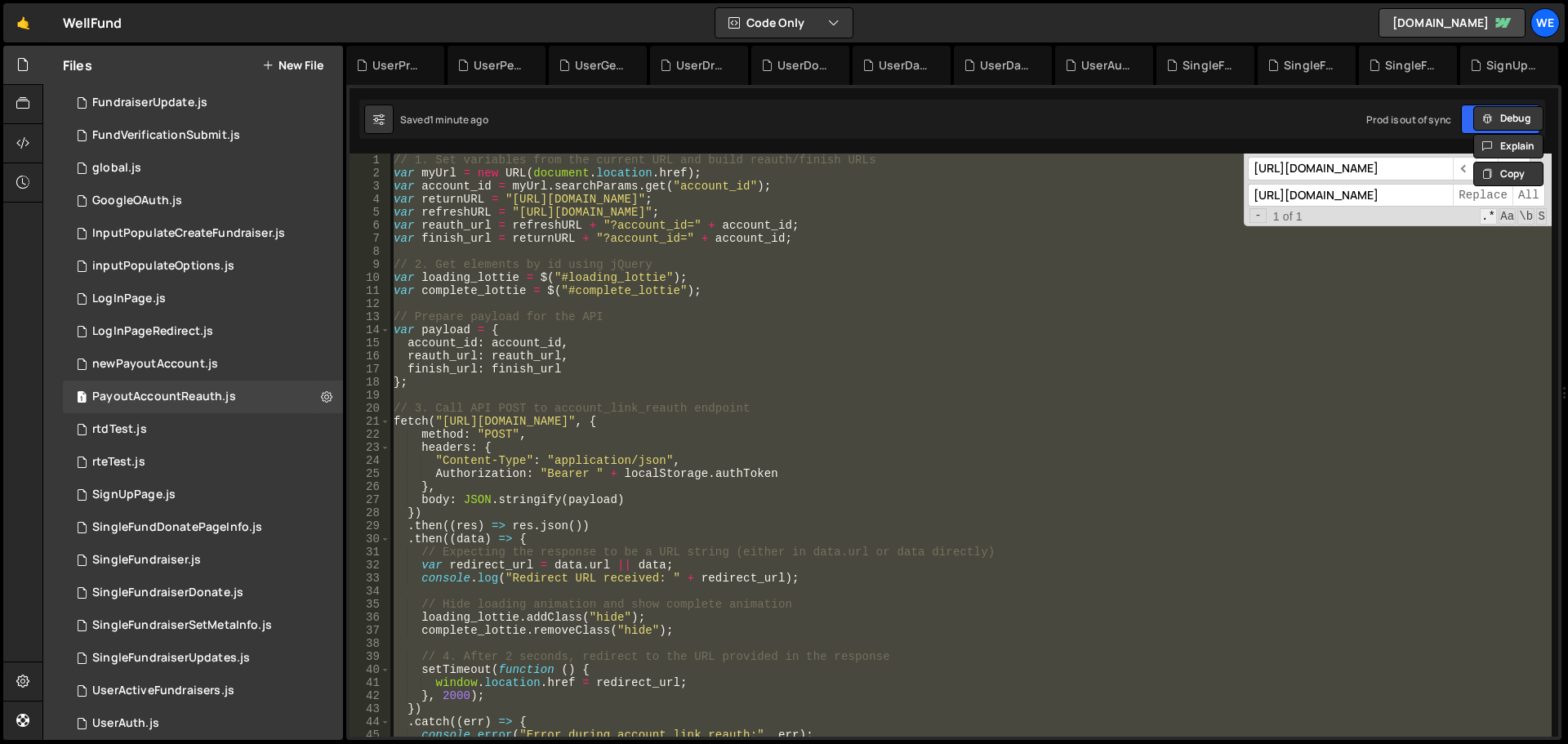
scroll to position [0, 0]
click at [1501, 311] on div "// 1. Set variables from the current URL and build reauth/finish URLs var myUrl…" at bounding box center [972, 445] width 1162 height 584
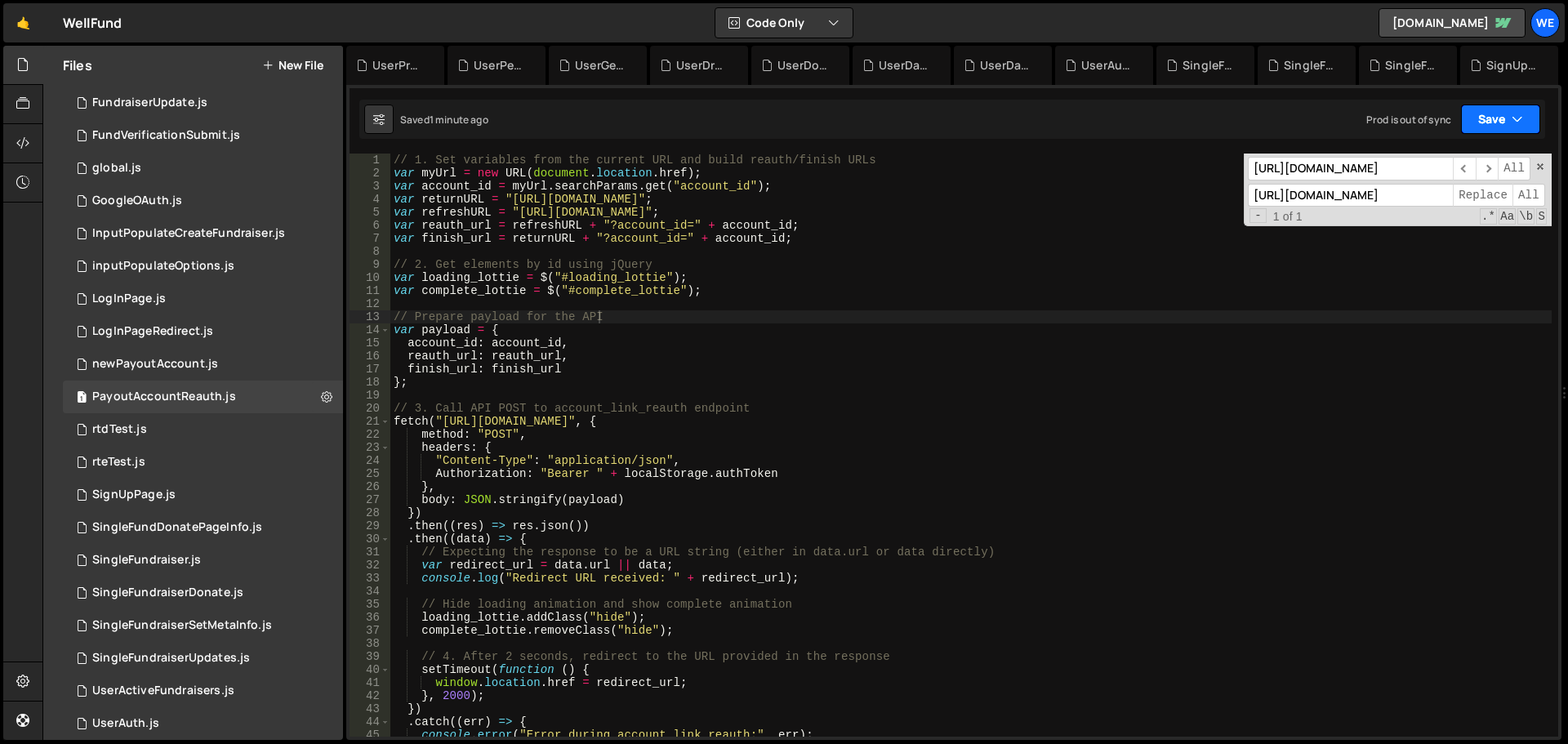
click at [1508, 122] on button "Save" at bounding box center [1501, 119] width 79 height 30
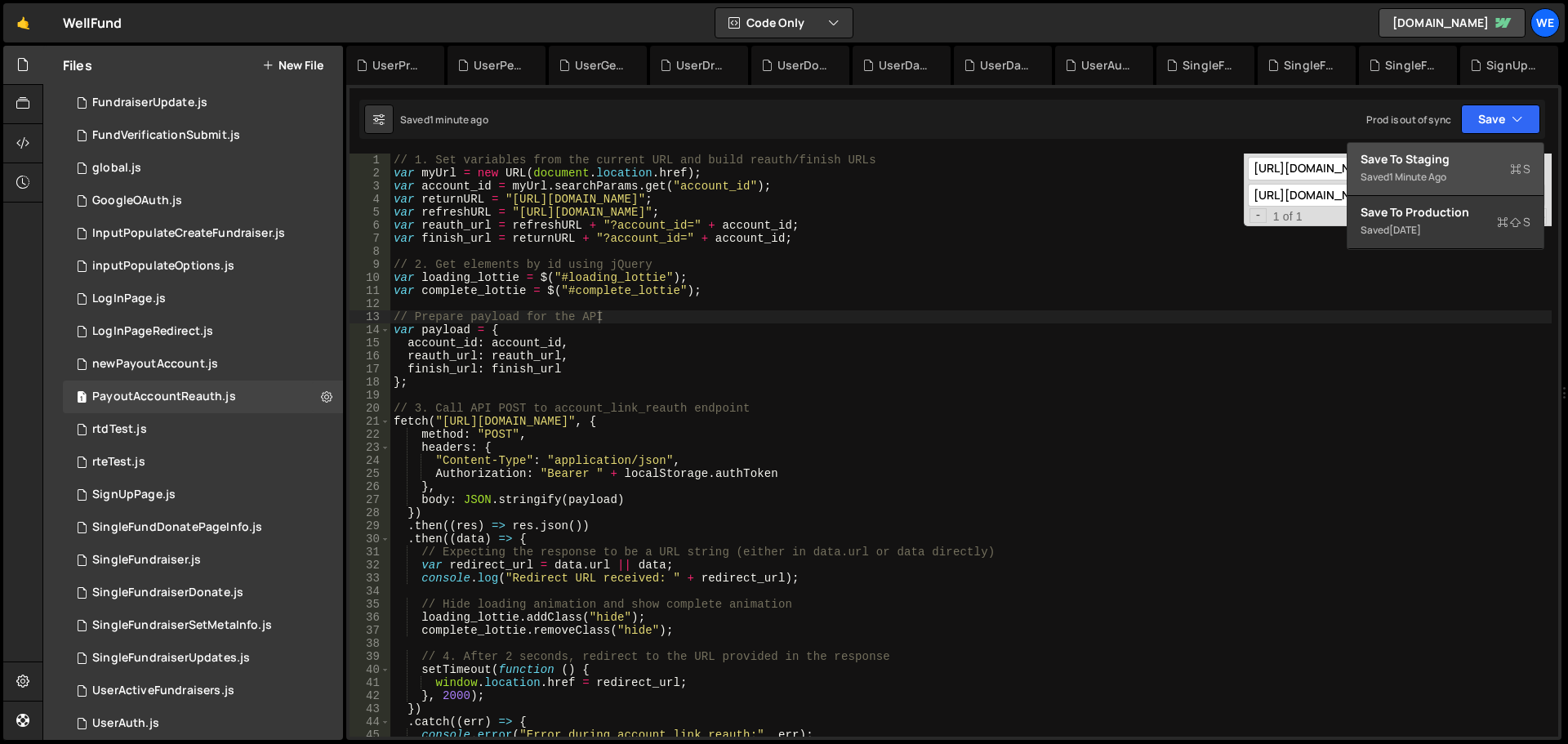
click at [1465, 160] on div "Save to Staging S" at bounding box center [1446, 160] width 170 height 16
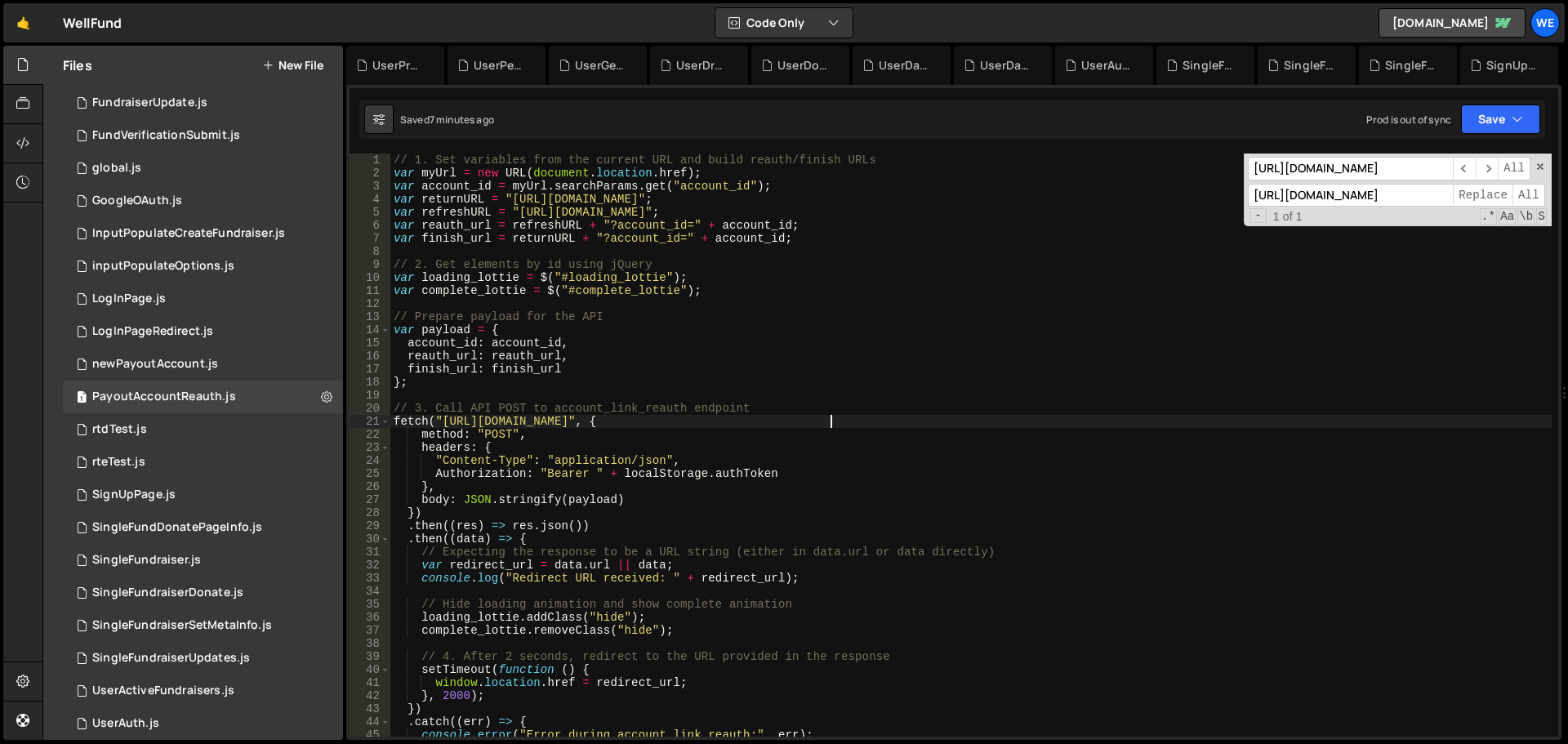
click at [828, 420] on div "// 1. Set variables from the current URL and build reauth/finish URLs var myUrl…" at bounding box center [972, 458] width 1162 height 610
drag, startPoint x: 828, startPoint y: 420, endPoint x: 804, endPoint y: 428, distance: 25.3
click at [828, 419] on div "// 1. Set variables from the current URL and build reauth/finish URLs var myUrl…" at bounding box center [972, 458] width 1162 height 610
click at [897, 373] on div "// 1. Set variables from the current URL and build reauth/finish URLs var myUrl…" at bounding box center [972, 458] width 1162 height 610
click at [188, 395] on div "PayoutAccountReauth.js" at bounding box center [164, 397] width 143 height 14
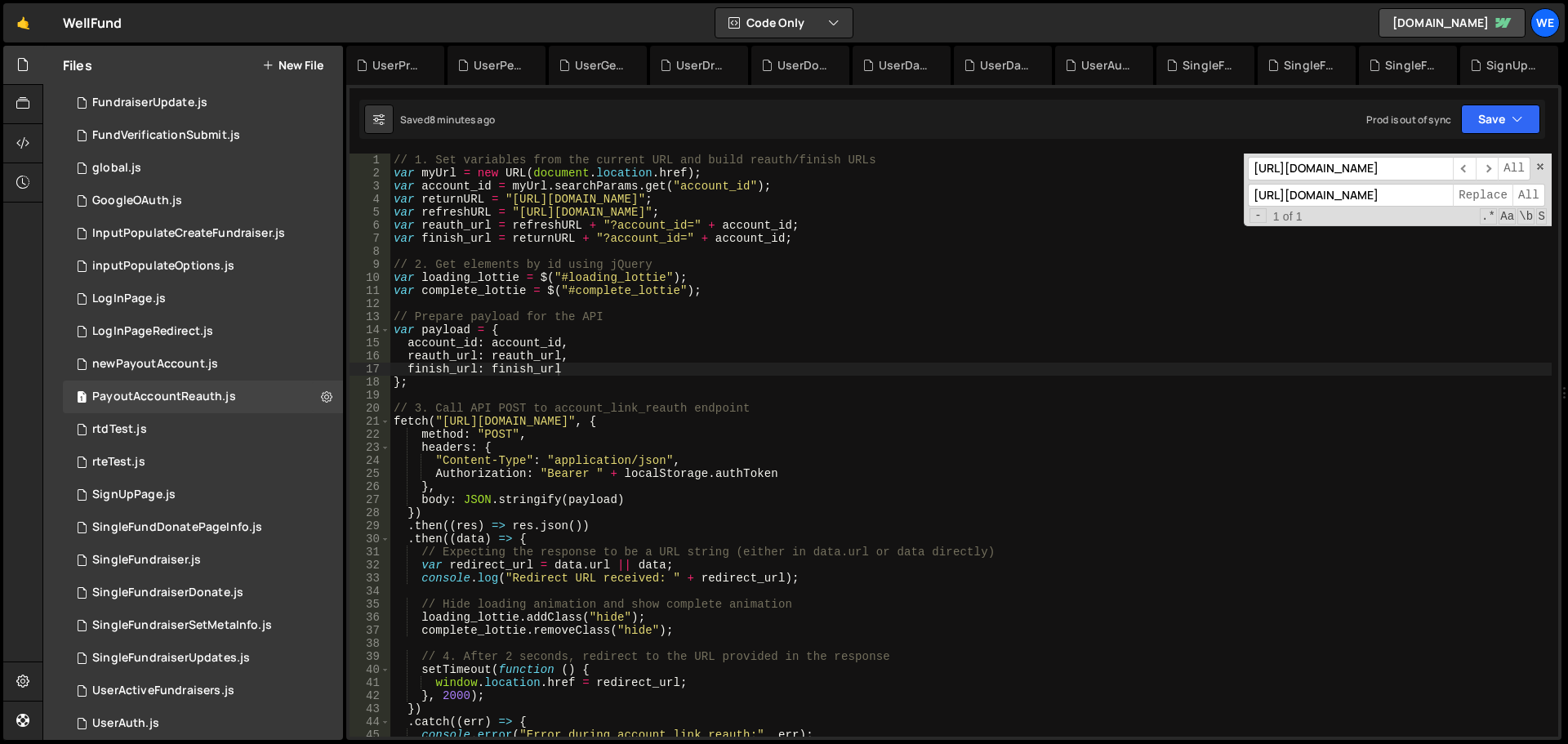
click at [470, 450] on div "// 1. Set variables from the current URL and build reauth/finish URLs var myUrl…" at bounding box center [972, 458] width 1162 height 610
click at [550, 222] on div "// 1. Set variables from the current URL and build reauth/finish URLs var myUrl…" at bounding box center [972, 458] width 1162 height 610
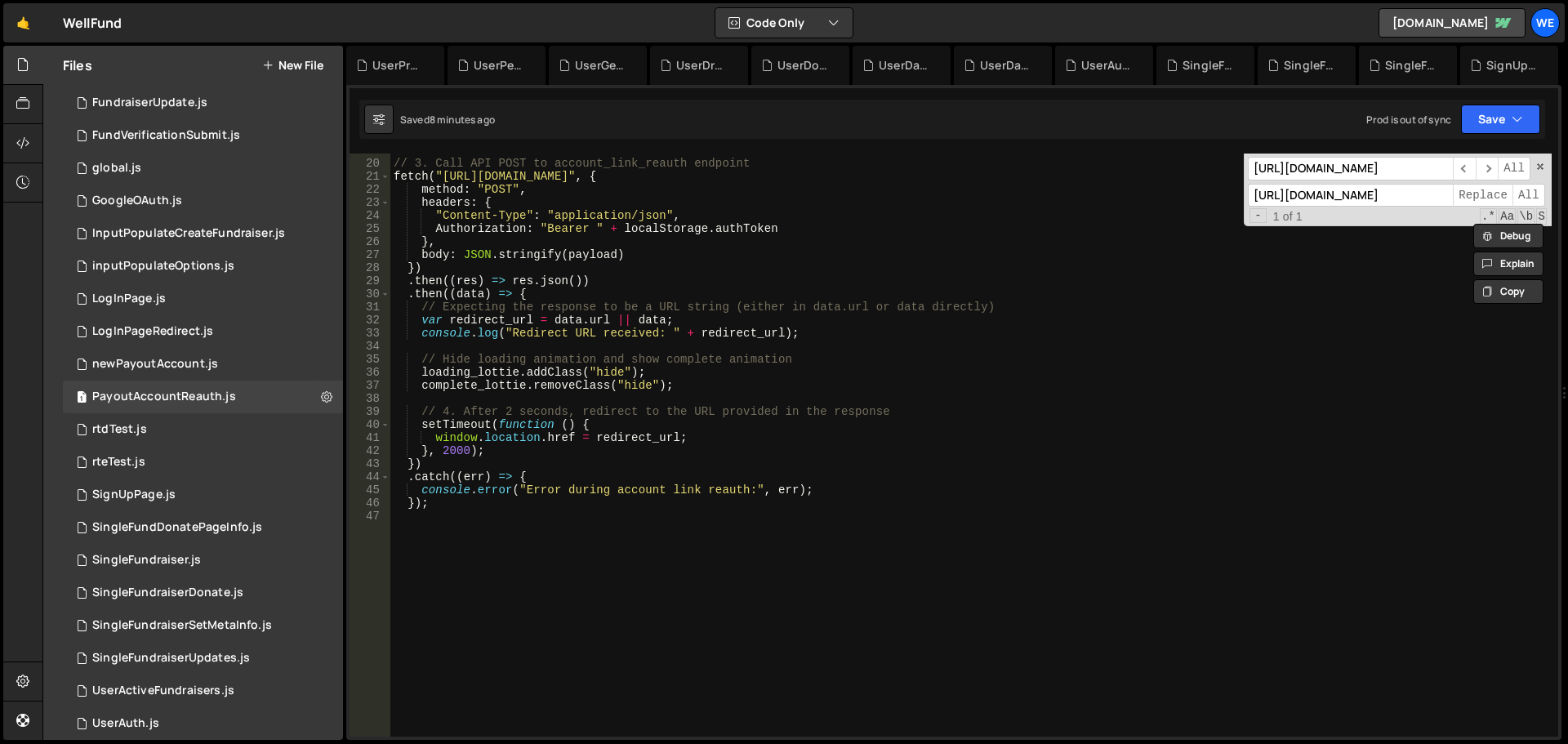
click at [577, 426] on div "// 3. Call API POST to account_link_reauth endpoint fetch ( "[URL][DOMAIN_NAME]…" at bounding box center [972, 448] width 1162 height 610
click at [500, 427] on div "// 3. Call API POST to account_link_reauth endpoint fetch ( "[URL][DOMAIN_NAME]…" at bounding box center [972, 448] width 1162 height 610
click at [511, 441] on div "// 3. Call API POST to account_link_reauth endpoint fetch ( "[URL][DOMAIN_NAME]…" at bounding box center [972, 448] width 1162 height 610
click at [511, 440] on div "// 3. Call API POST to account_link_reauth endpoint fetch ( "[URL][DOMAIN_NAME]…" at bounding box center [972, 448] width 1162 height 610
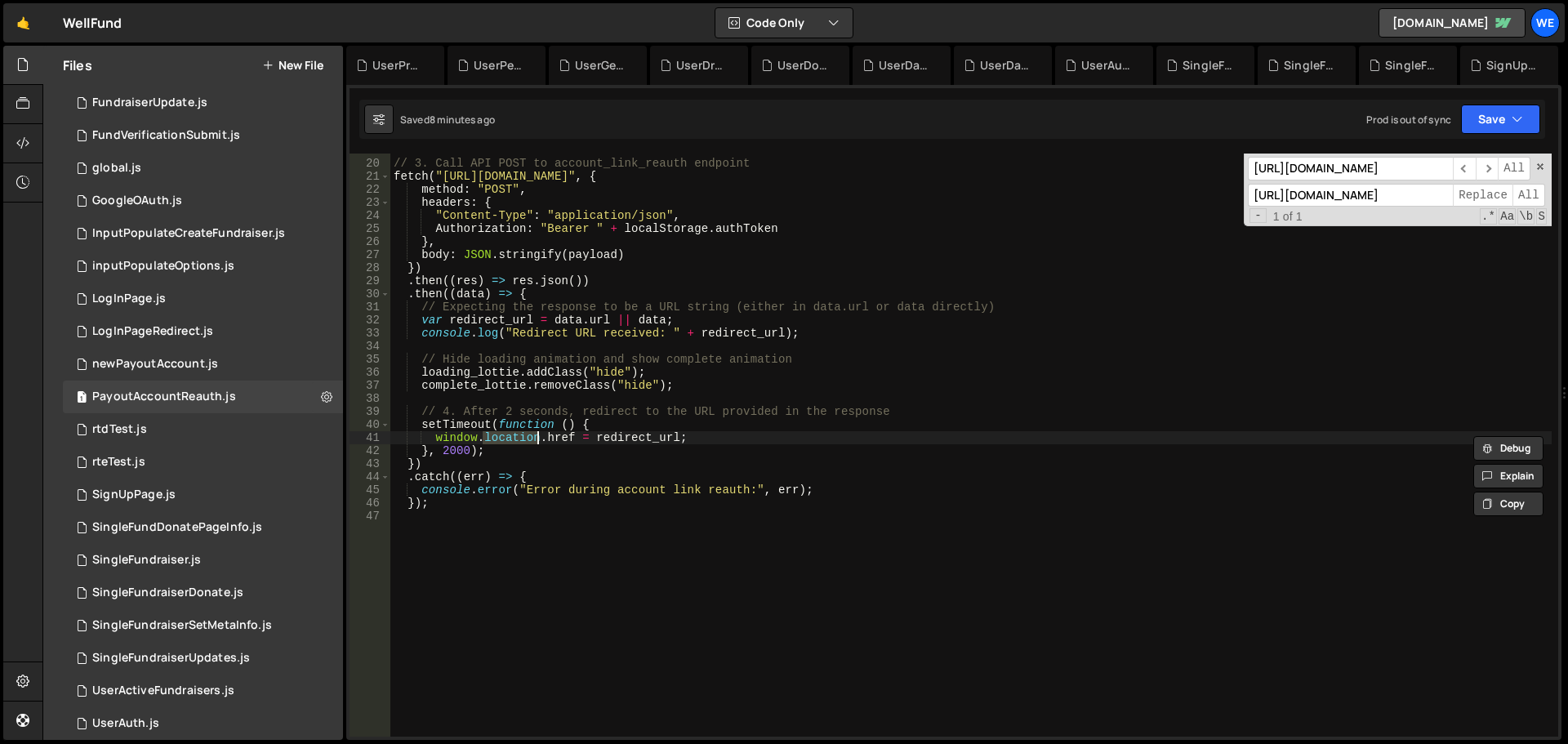
click at [615, 330] on div "// 3. Call API POST to account_link_reauth endpoint fetch ( "[URL][DOMAIN_NAME]…" at bounding box center [972, 448] width 1162 height 610
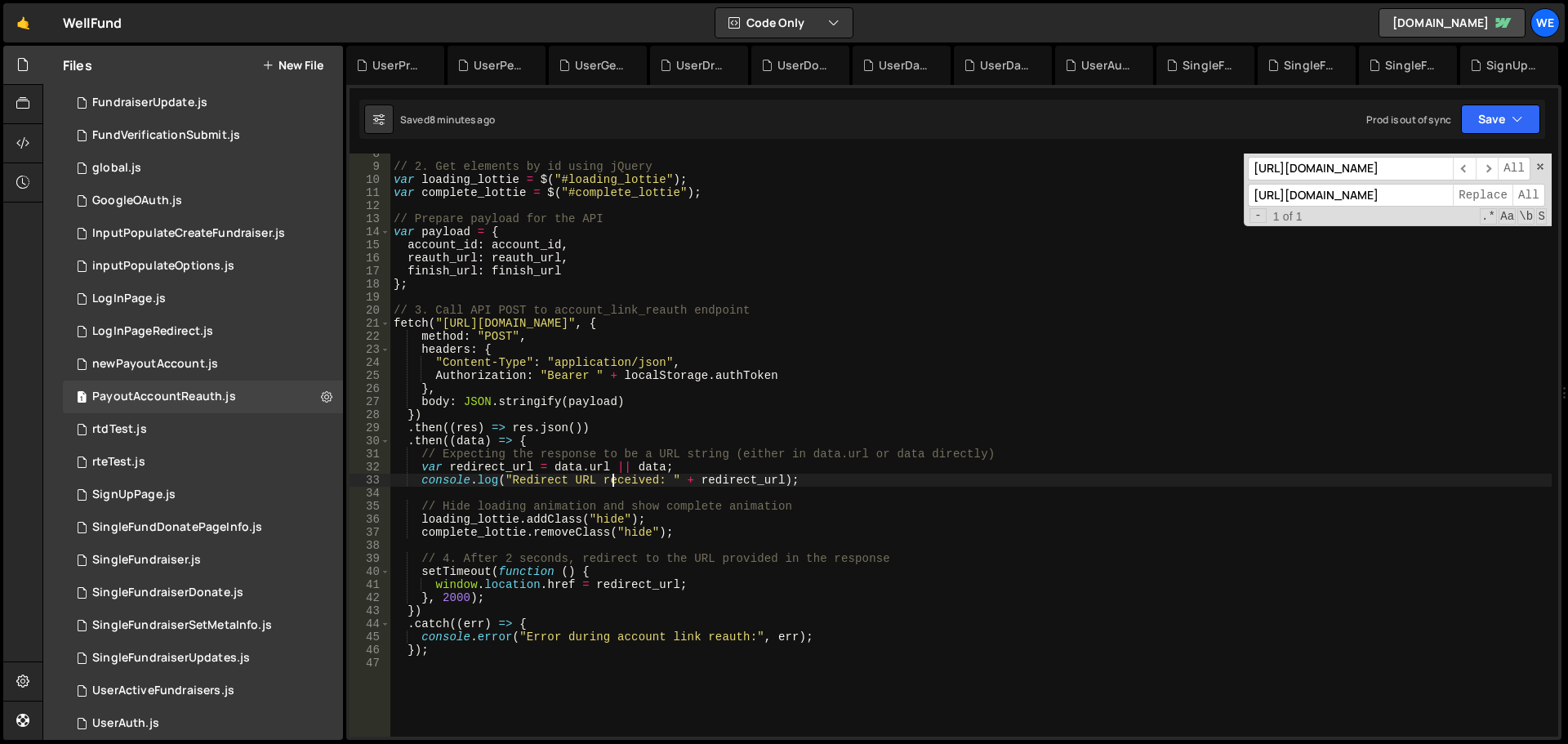
scroll to position [98, 0]
click at [864, 324] on div "// 2. Get elements by id using jQuery var loading_lottie = $ ( "#loading_lottie…" at bounding box center [972, 452] width 1162 height 610
click at [865, 324] on div "// 2. Get elements by id using jQuery var loading_lottie = $ ( "#loading_lottie…" at bounding box center [972, 452] width 1162 height 610
click at [776, 391] on div "// 2. Get elements by id using jQuery var loading_lottie = $ ( "#loading_lottie…" at bounding box center [972, 452] width 1162 height 610
type textarea "},"
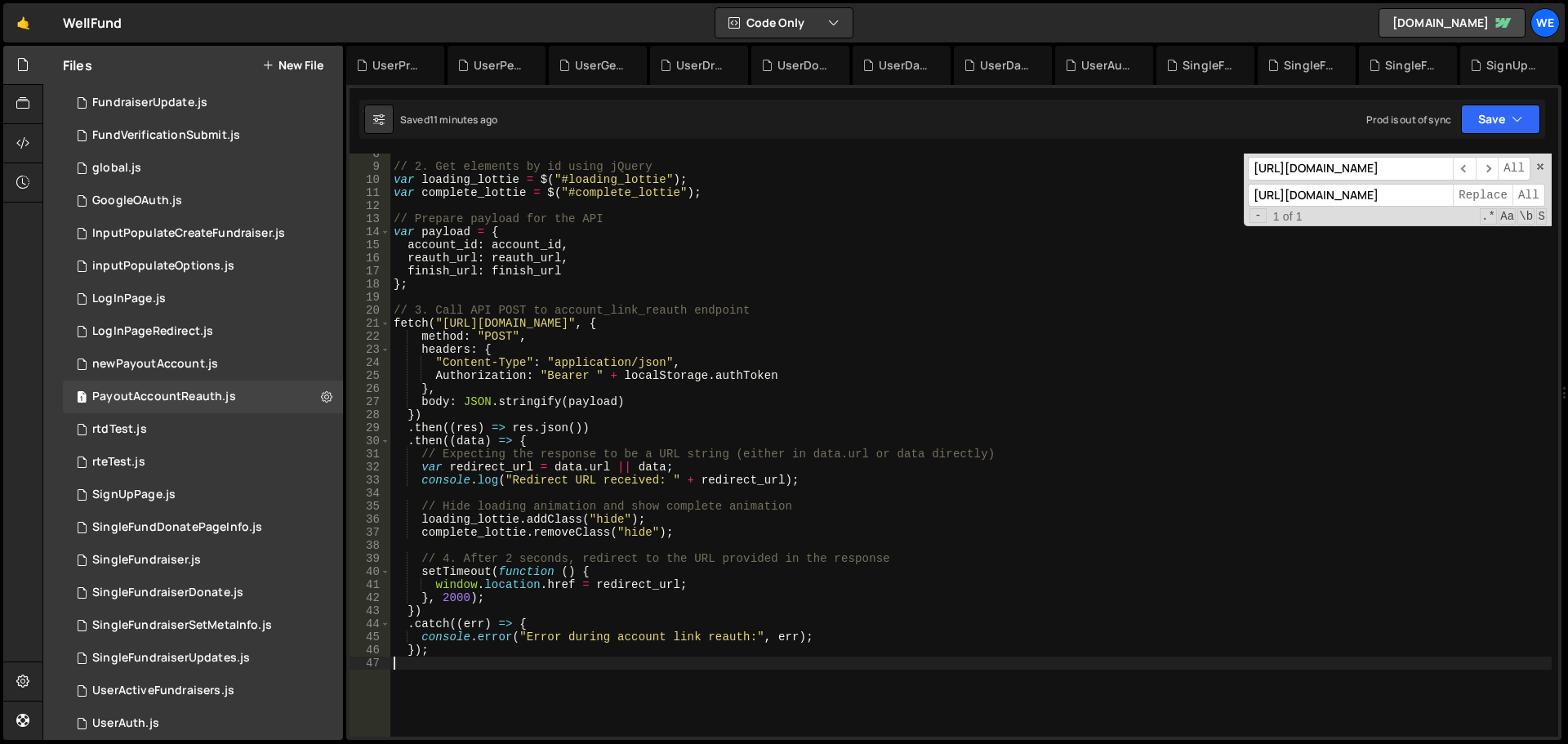
drag, startPoint x: 582, startPoint y: 702, endPoint x: 537, endPoint y: 685, distance: 48.1
click at [583, 703] on div "// 2. Get elements by id using jQuery var loading_lottie = $ ( "#loading_lottie…" at bounding box center [972, 452] width 1162 height 610
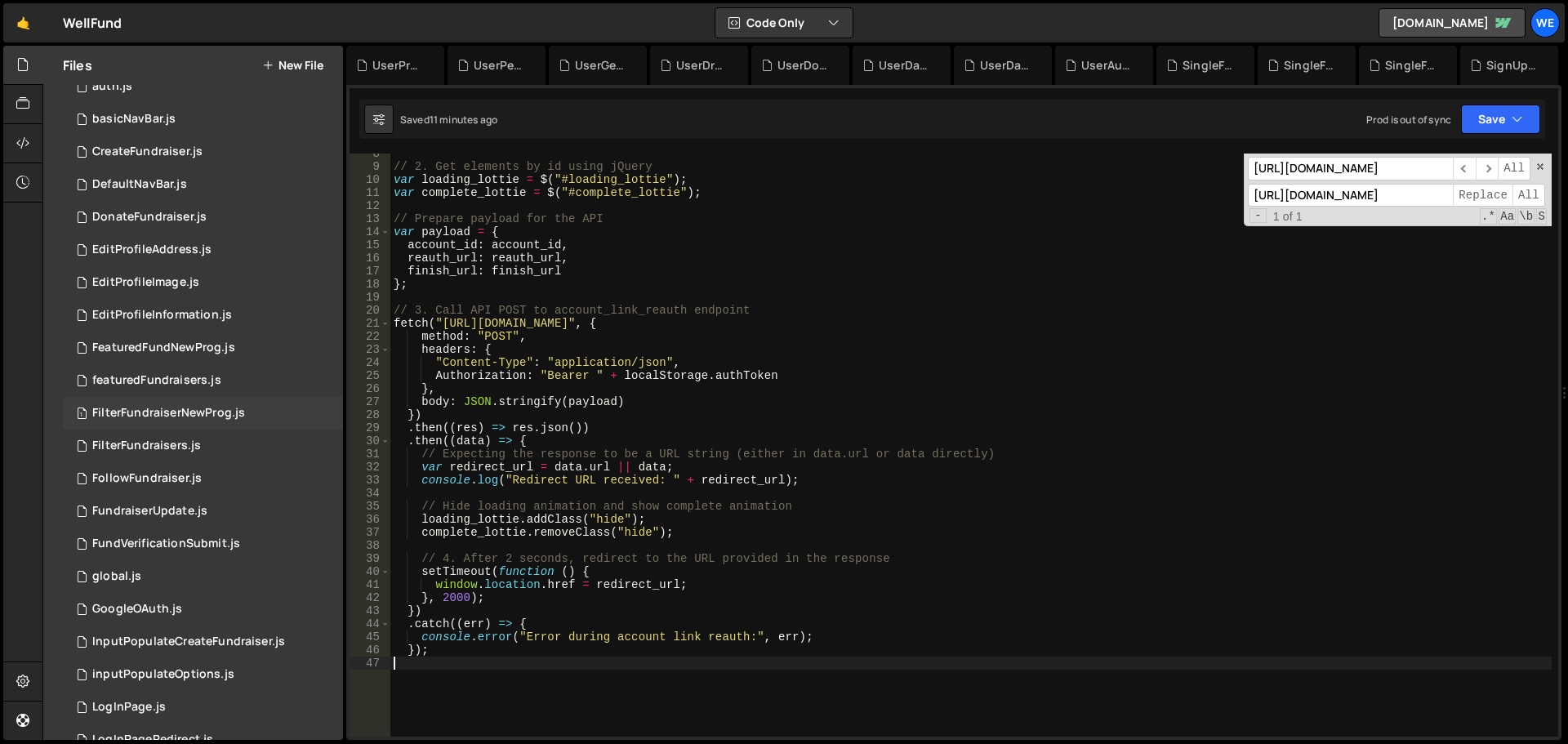
scroll to position [423, 0]
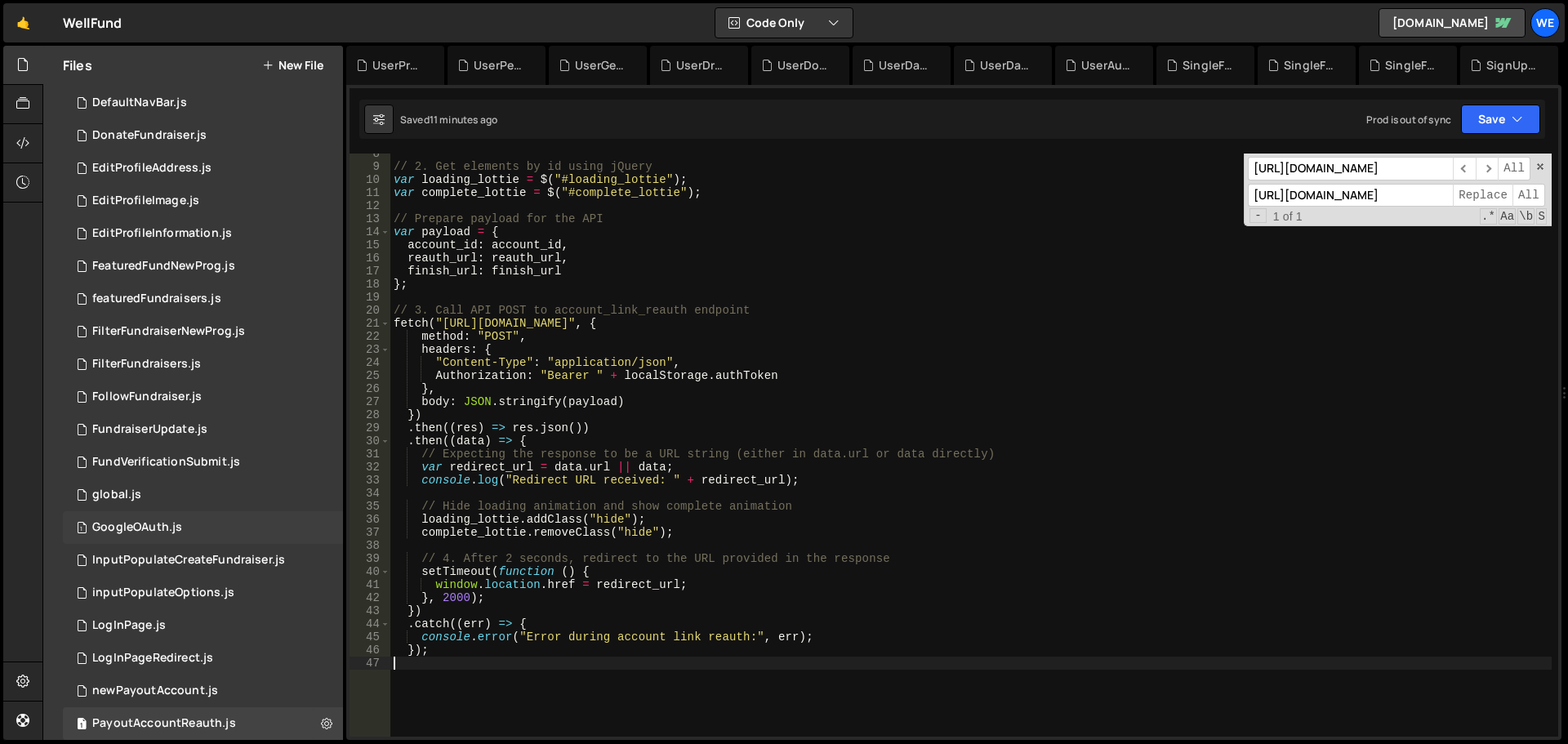
click at [162, 529] on div "GoogleOAuth.js" at bounding box center [137, 527] width 90 height 14
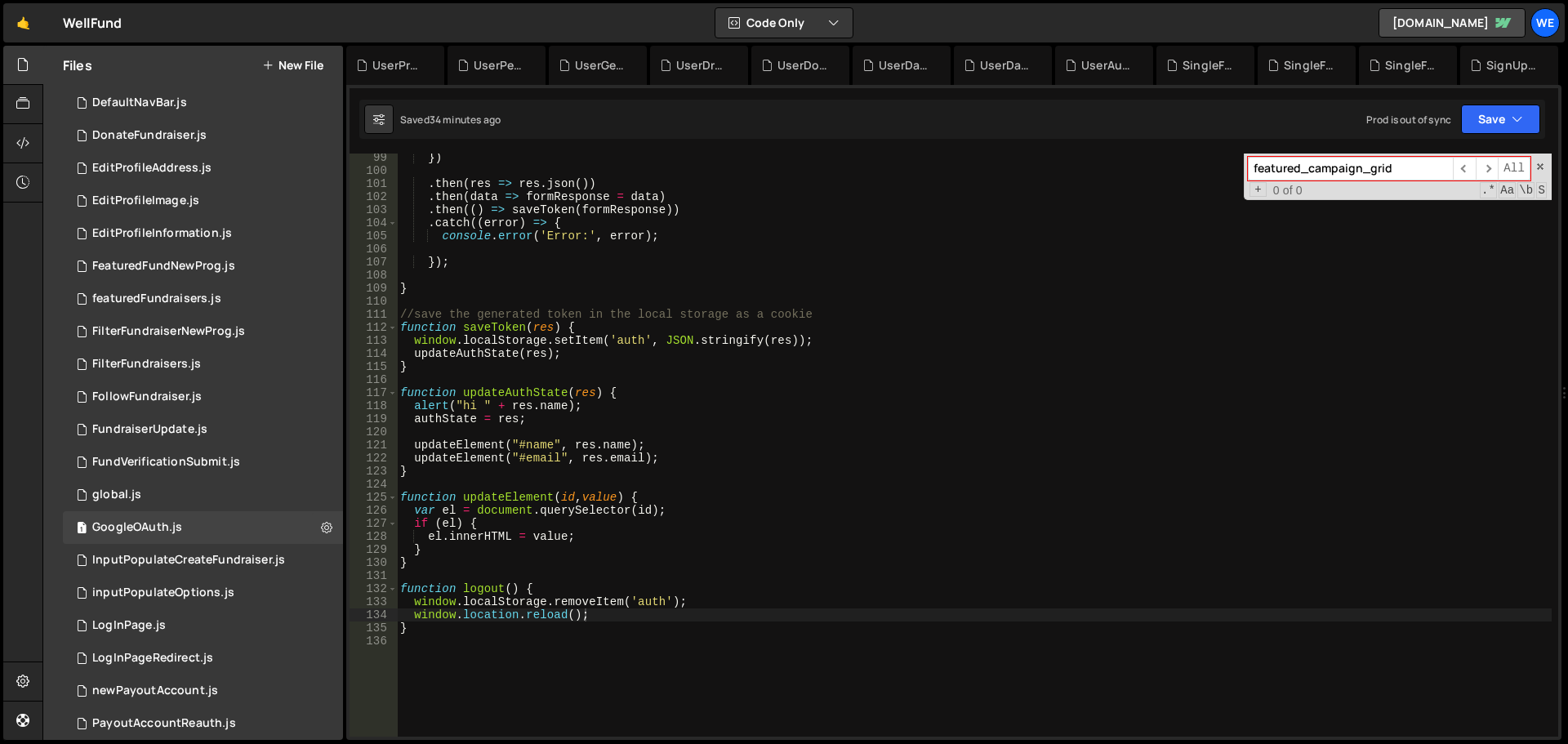
scroll to position [1185, 0]
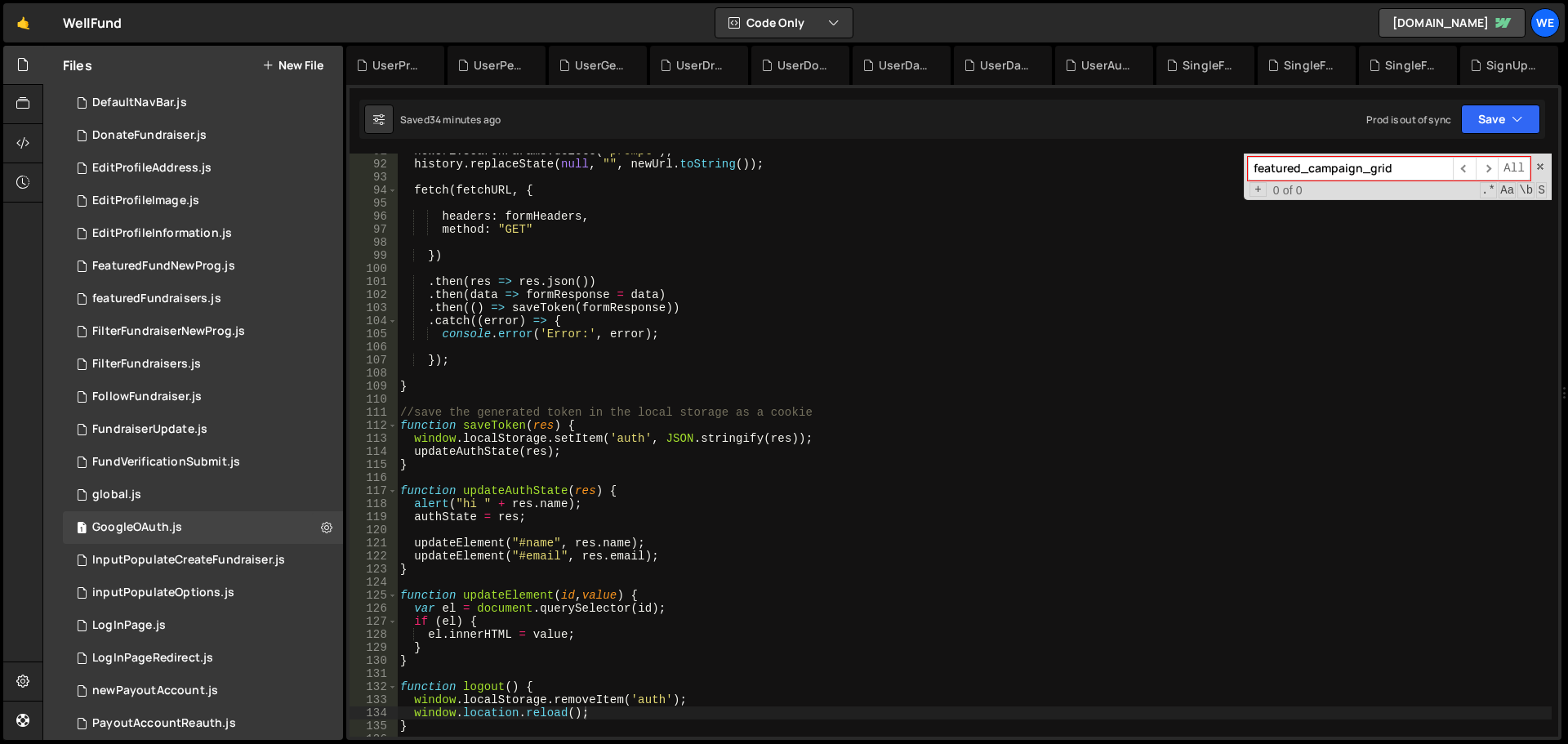
drag, startPoint x: 594, startPoint y: 328, endPoint x: 649, endPoint y: 379, distance: 75.0
click at [593, 328] on div "newUrl . searchParams . delete ( "prompt" ) ; history . replaceState ( null , "…" at bounding box center [975, 449] width 1155 height 610
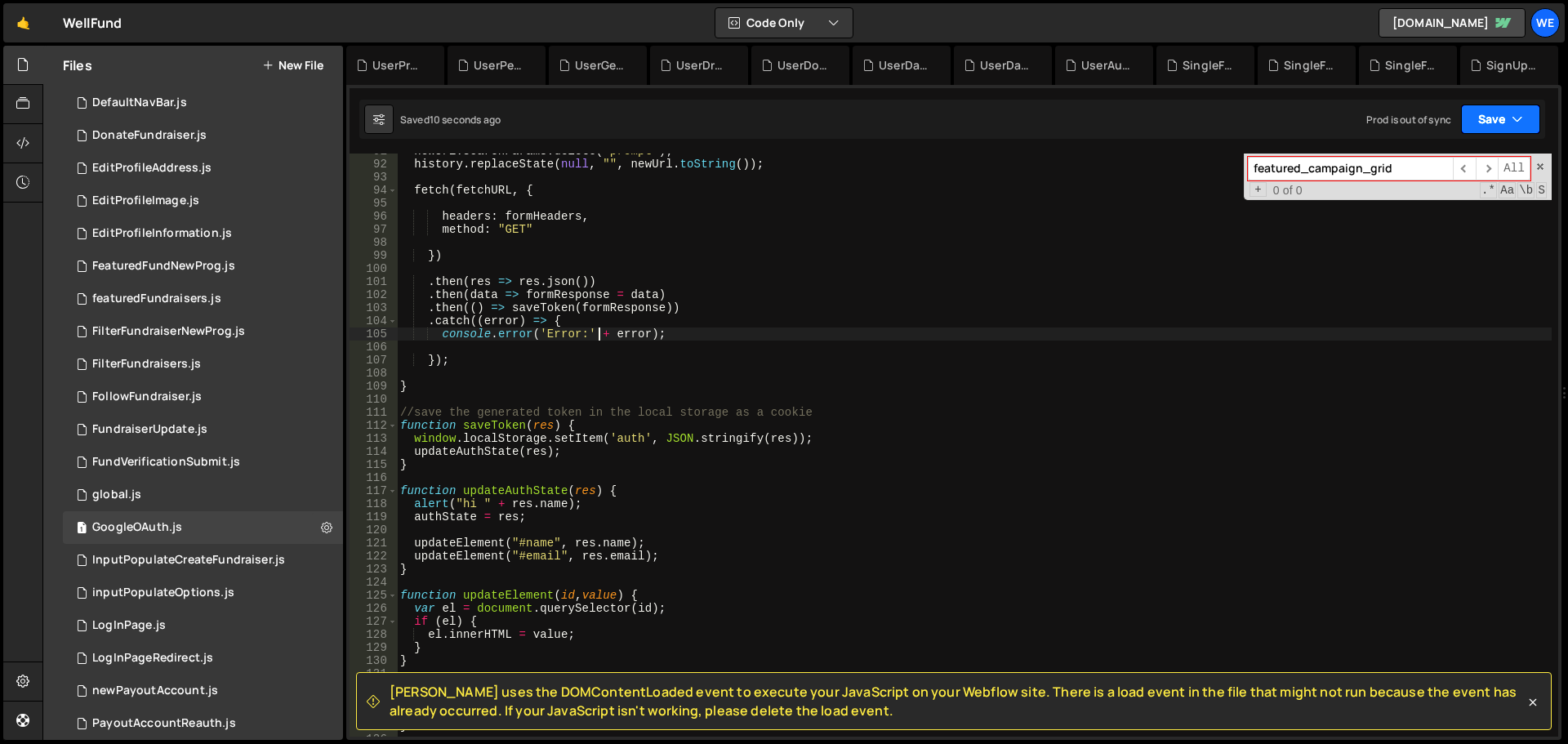
click at [1512, 115] on icon "button" at bounding box center [1517, 119] width 12 height 16
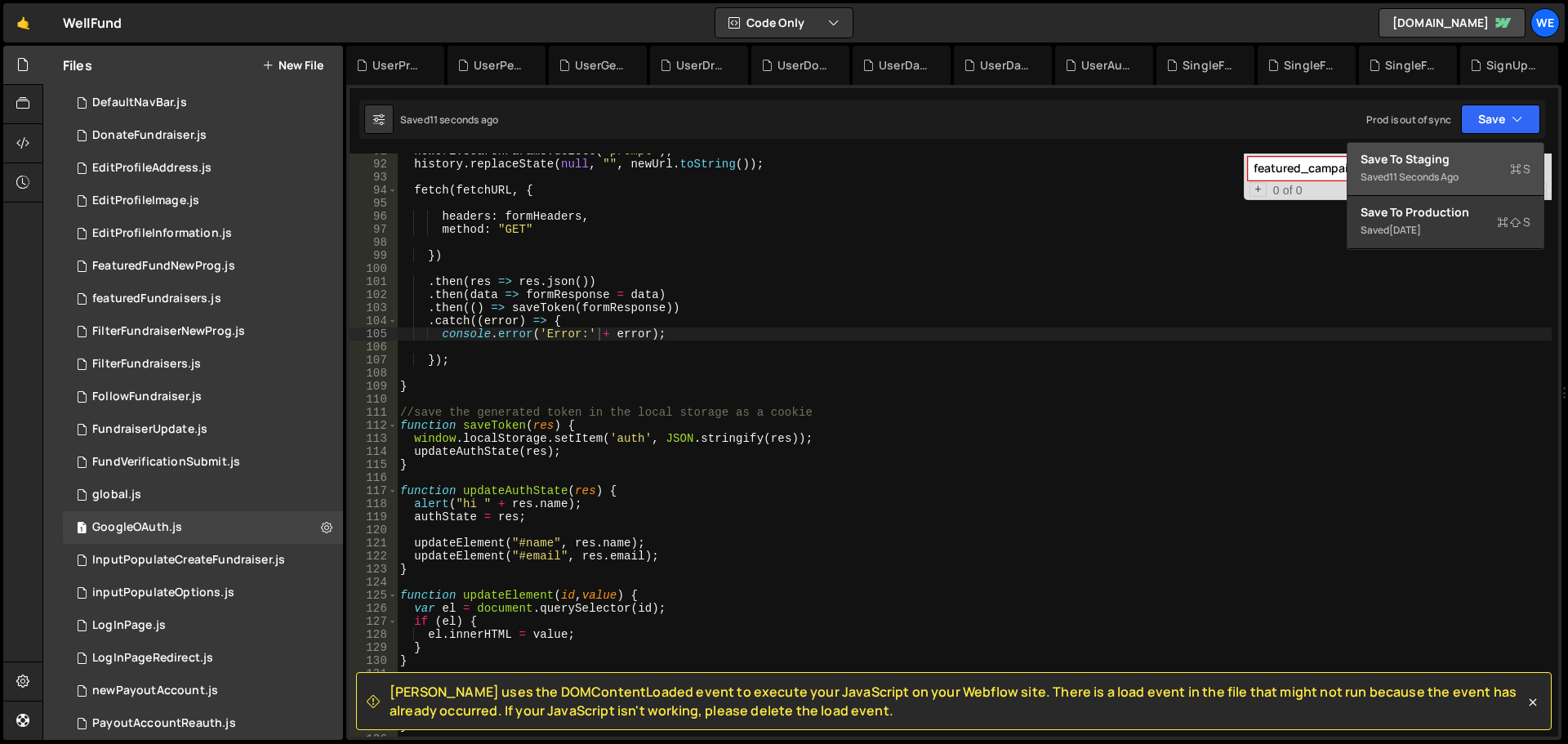
click at [1476, 148] on button "Save to Staging S Saved 11 seconds ago" at bounding box center [1445, 169] width 196 height 53
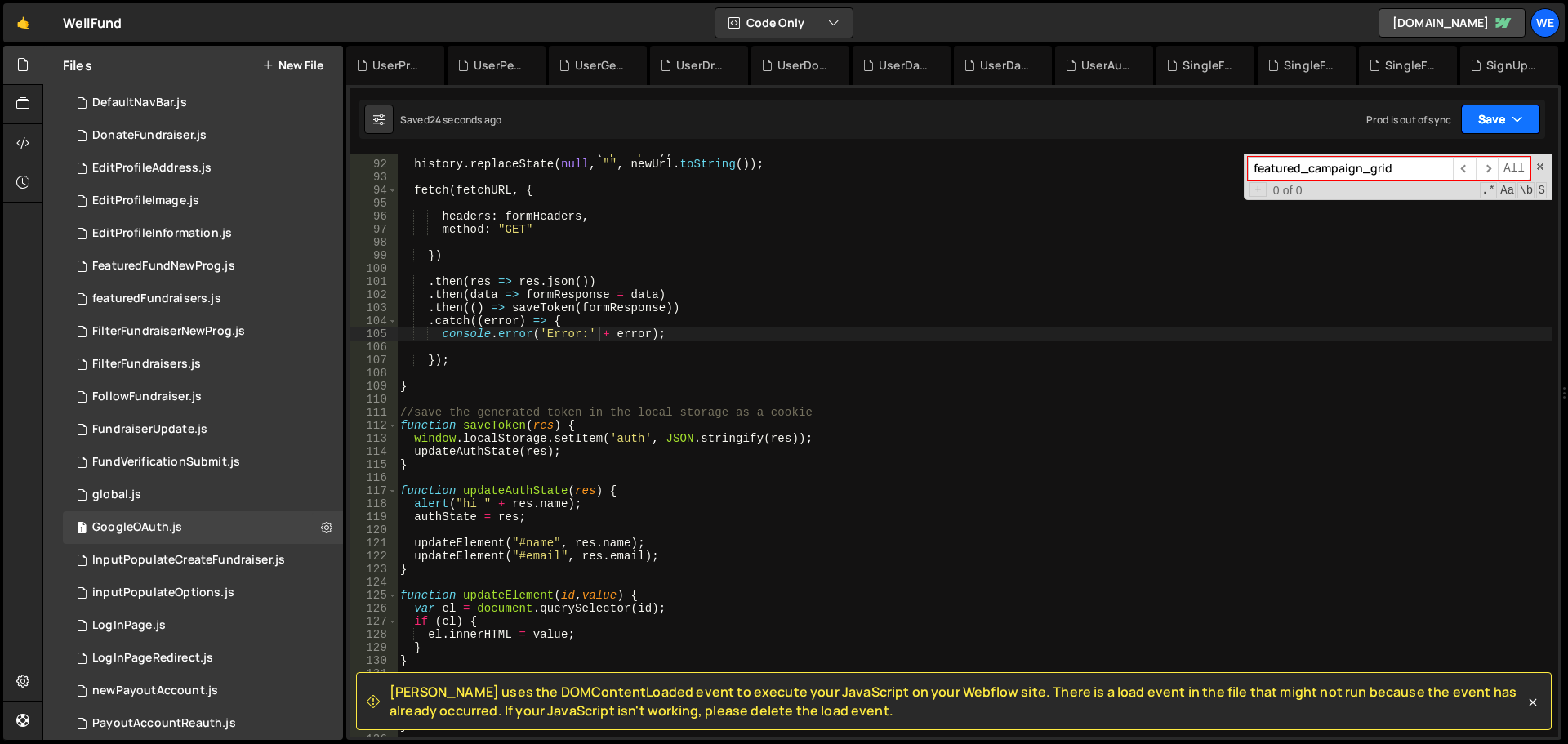
click at [1514, 128] on button "Save" at bounding box center [1501, 119] width 79 height 30
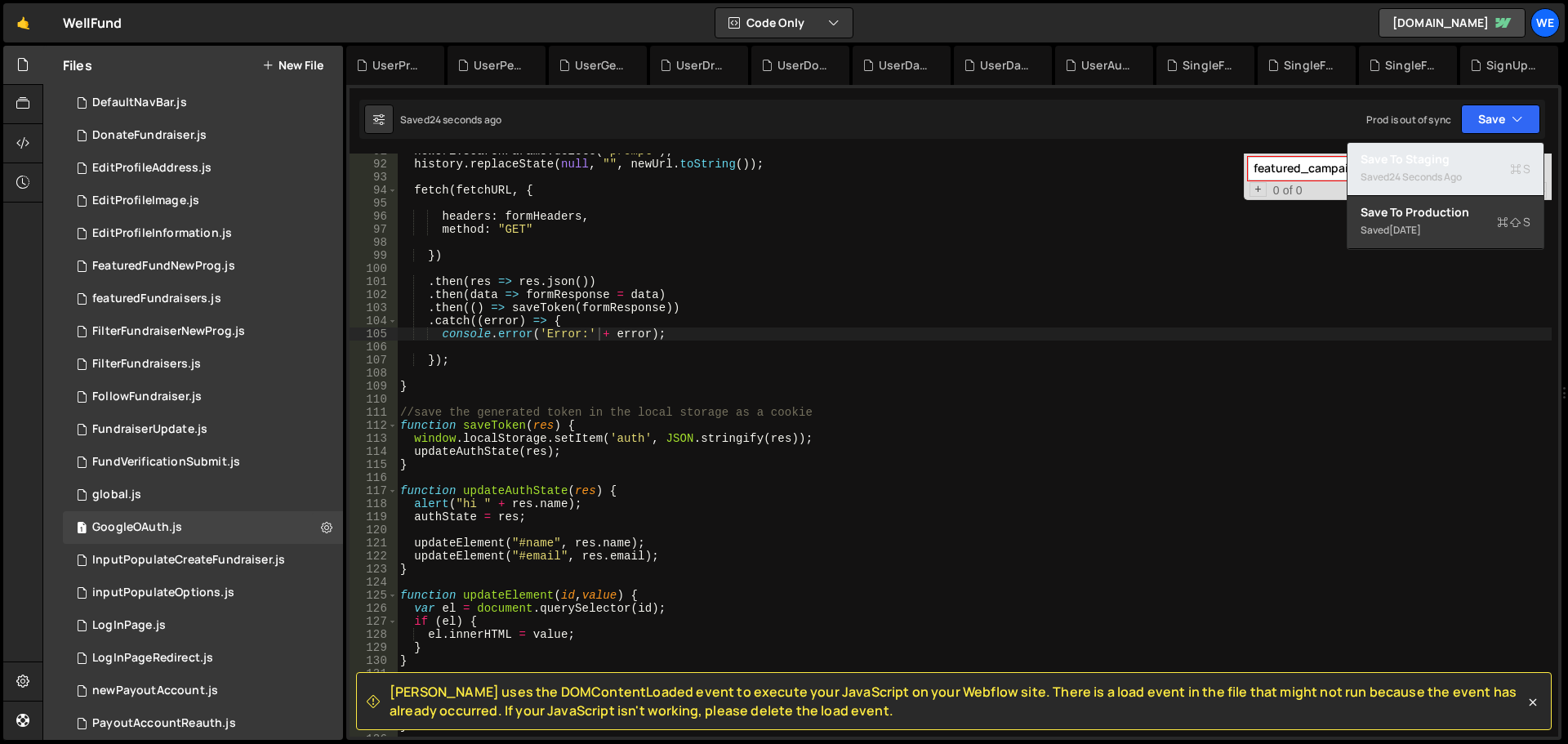
click at [1430, 169] on div "Saved 24 seconds ago" at bounding box center [1446, 177] width 170 height 20
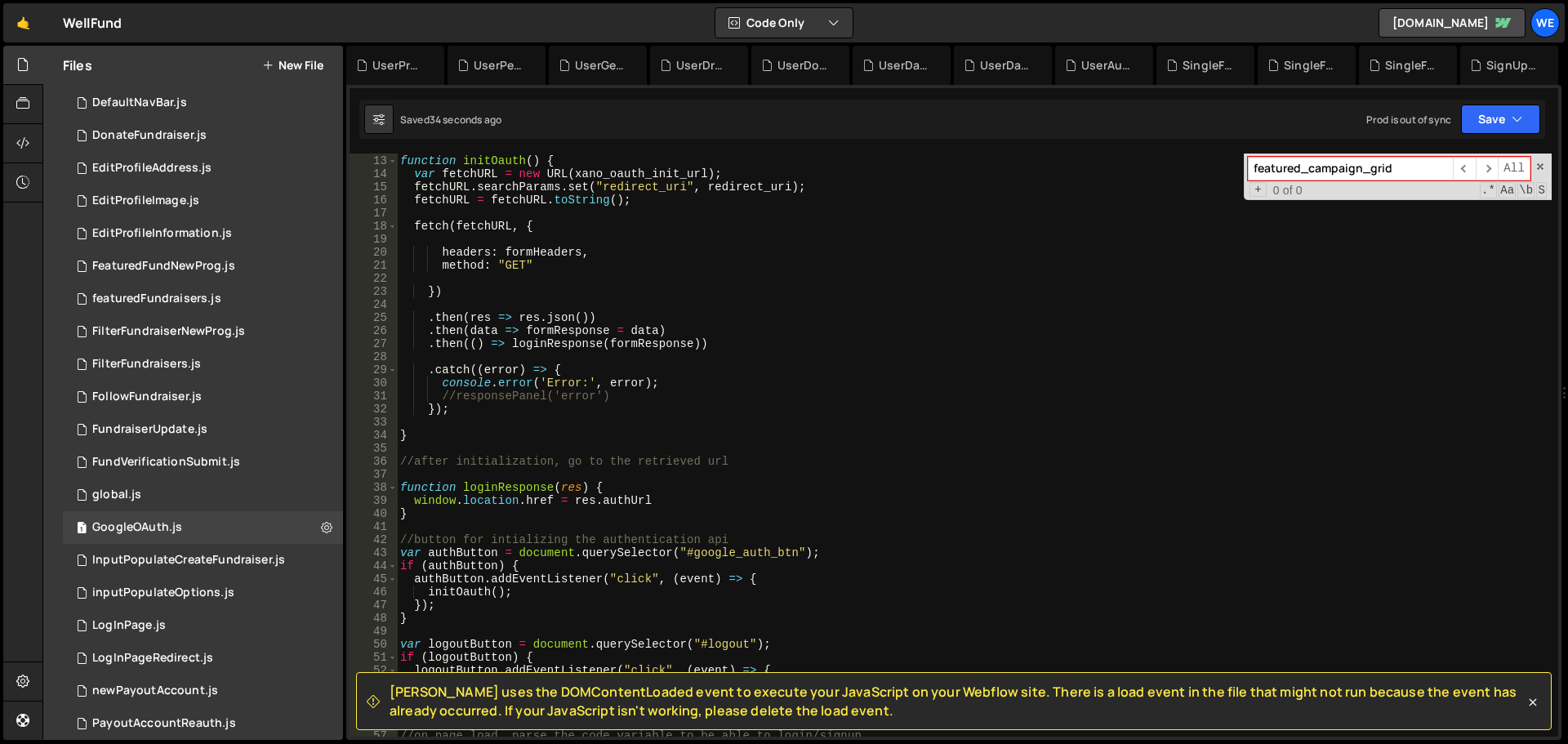
scroll to position [156, 0]
click at [622, 393] on div "function initOauth ( ) { var fetchURL = new URL ( xano_oauth_init_url ) ; fetch…" at bounding box center [975, 446] width 1155 height 610
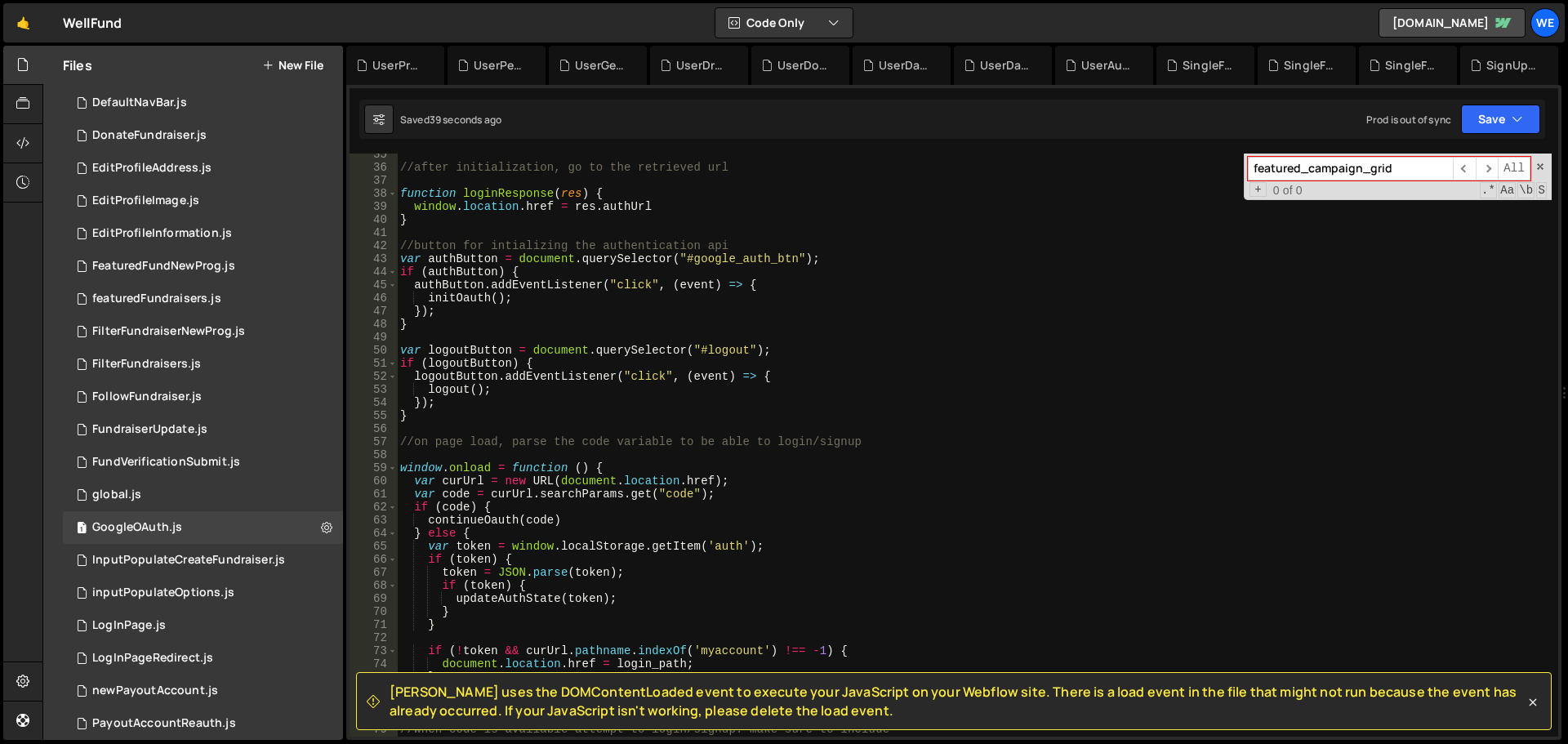
scroll to position [107, 0]
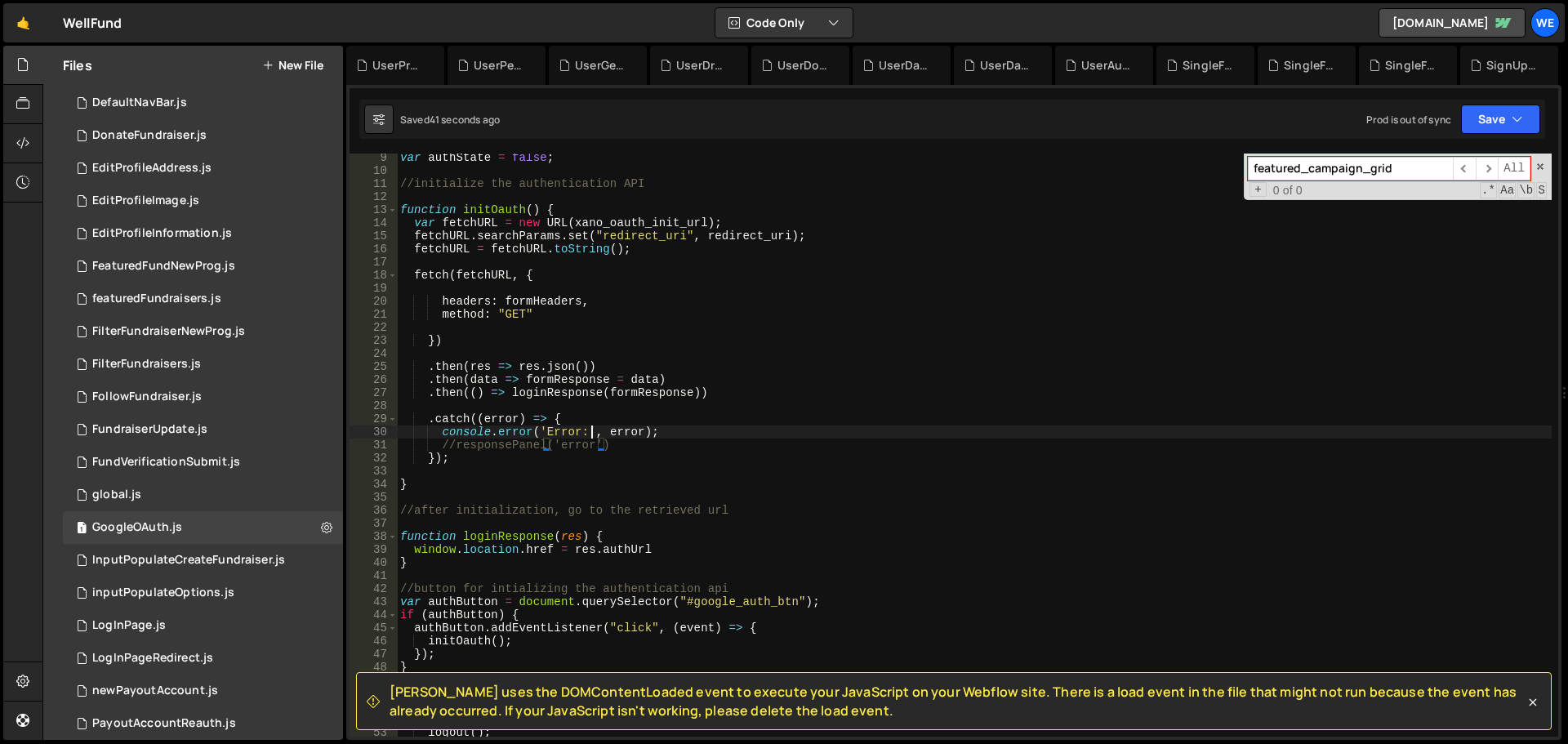
click at [594, 435] on div "var authState = false ; //initialize the authentication API function initOauth …" at bounding box center [975, 456] width 1155 height 610
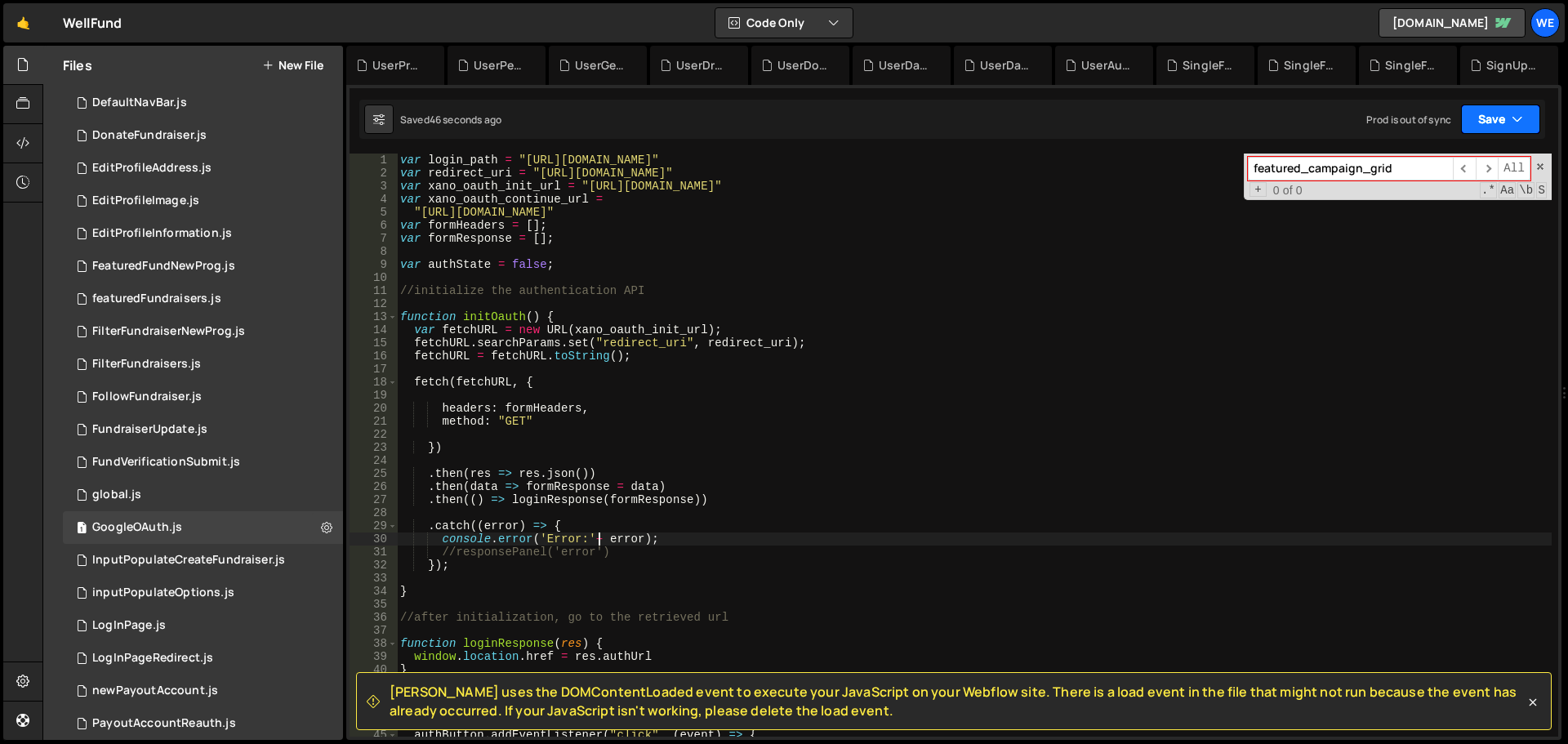
click at [1519, 118] on icon "button" at bounding box center [1517, 119] width 12 height 16
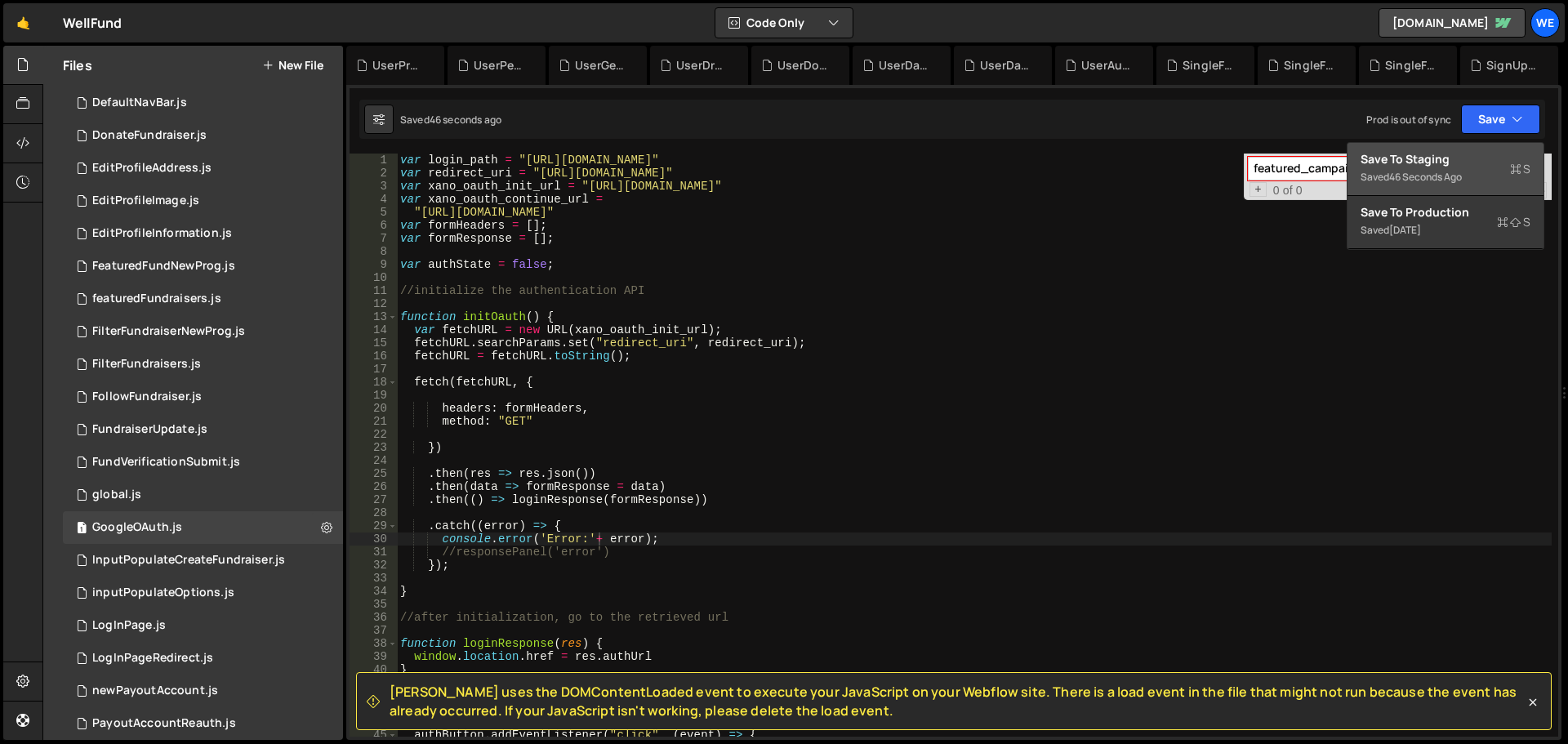
click at [1494, 160] on div "Save to Staging S" at bounding box center [1446, 160] width 170 height 16
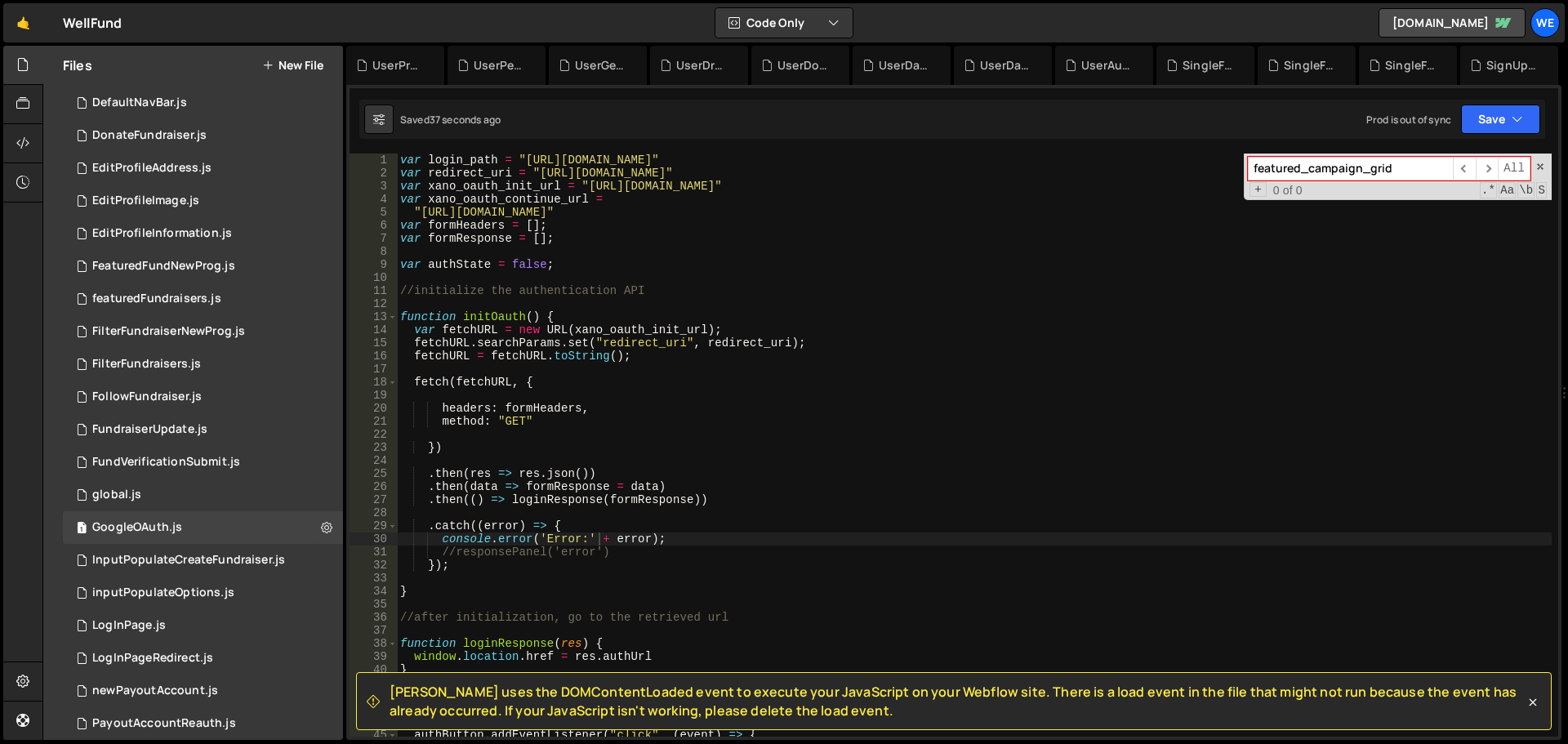
type textarea "console.error('Error:' + error);"
click at [781, 536] on div "var login_path = "[URL][DOMAIN_NAME]" var redirect_uri = "[URL][DOMAIN_NAME]" v…" at bounding box center [975, 458] width 1155 height 610
paste input "console.error('Error:' + error);"
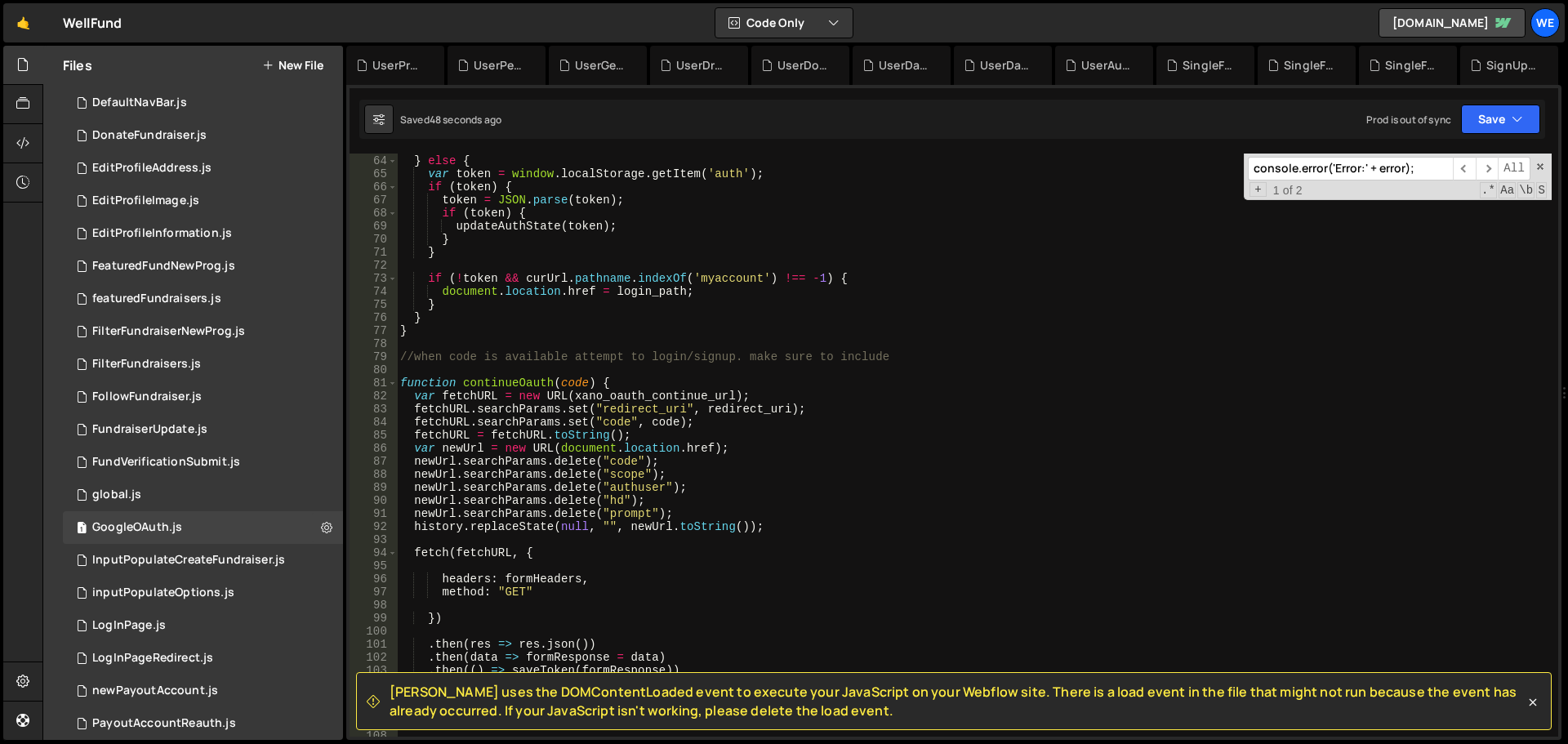
scroll to position [969, 0]
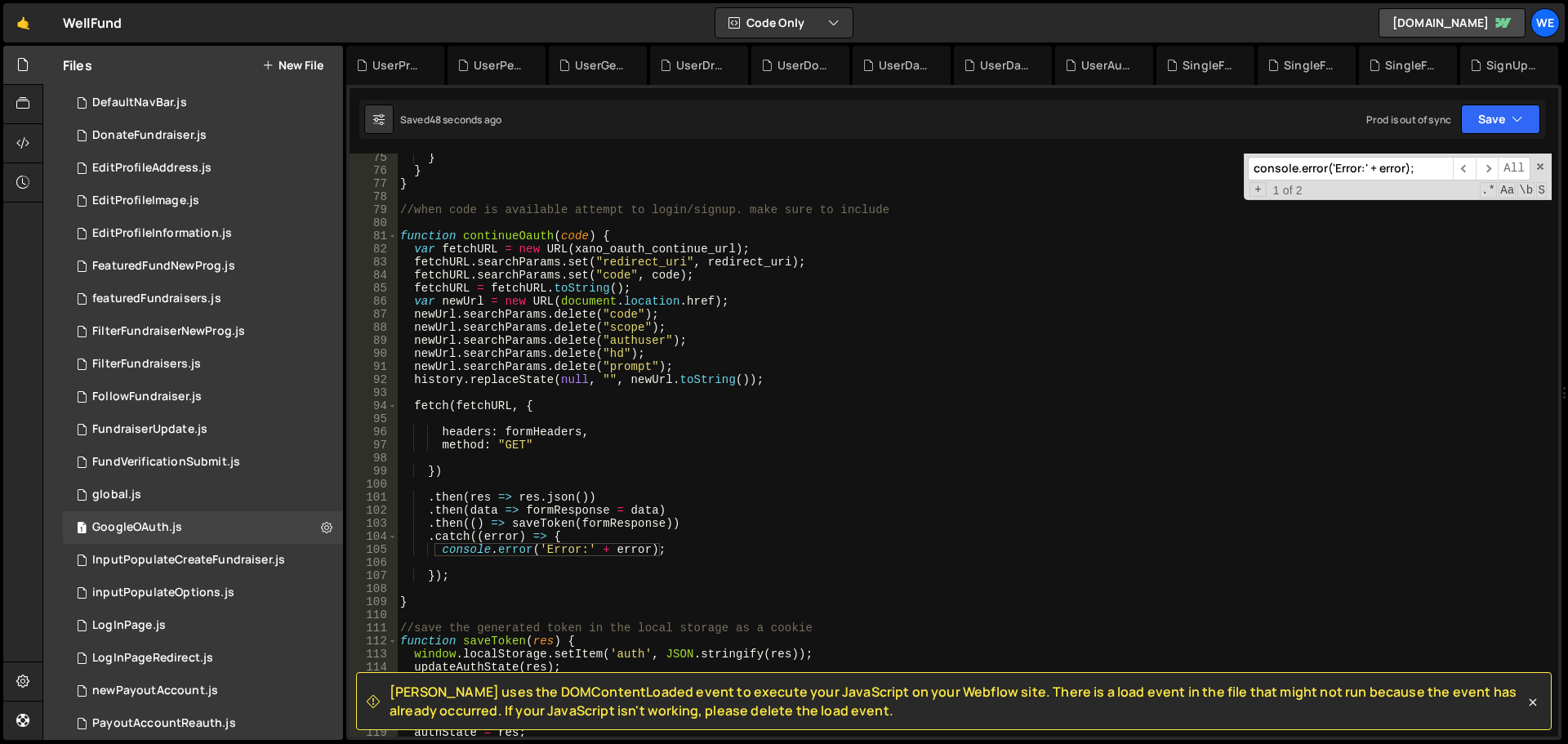
type input "console.error('Error:' + error);"
click at [801, 457] on div "} } } //when code is available attempt to login/signup. make sure to include fu…" at bounding box center [975, 456] width 1155 height 610
click at [998, 434] on div "} } } //when code is available attempt to login/signup. make sure to include fu…" at bounding box center [975, 456] width 1155 height 610
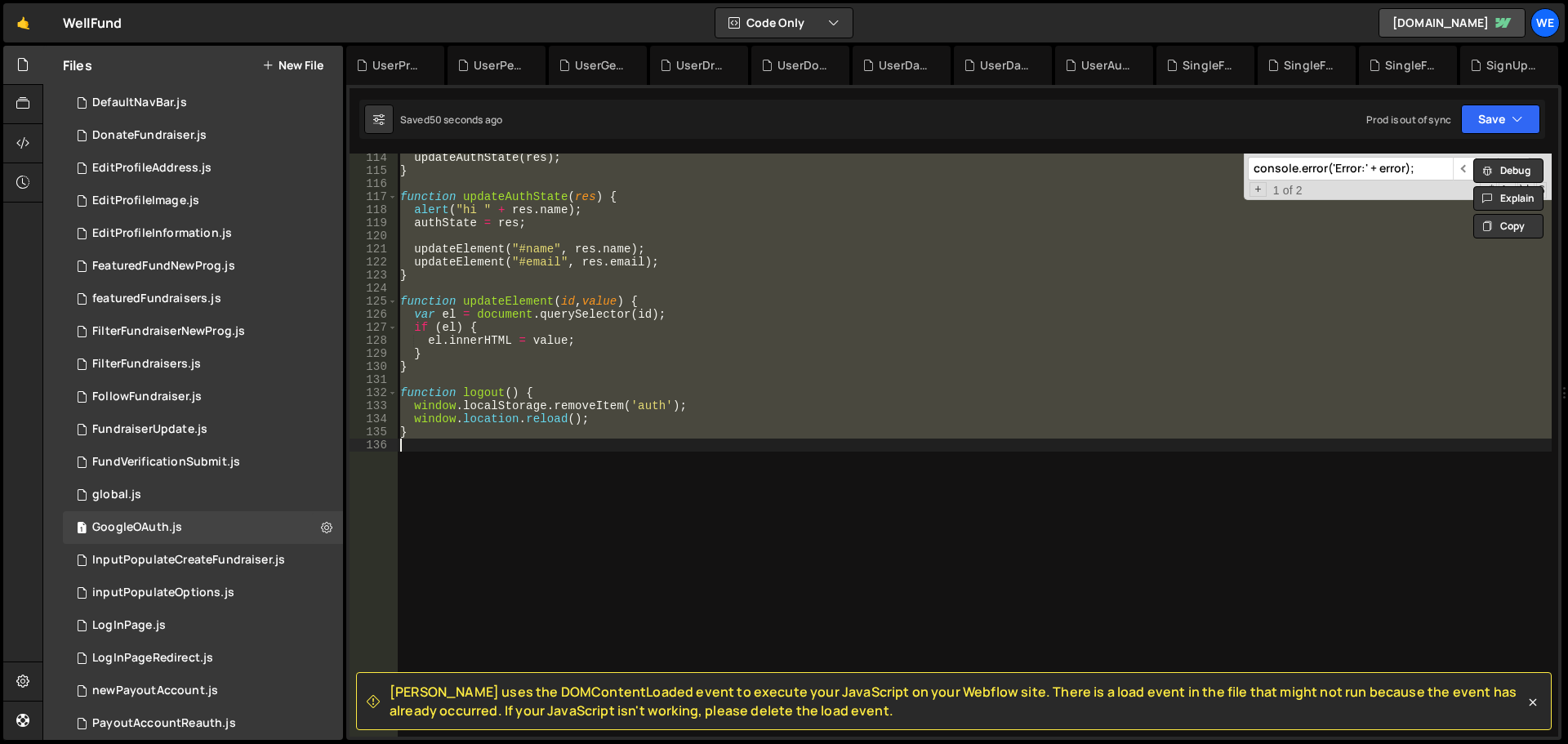
type textarea "console.error('Error:', error);"
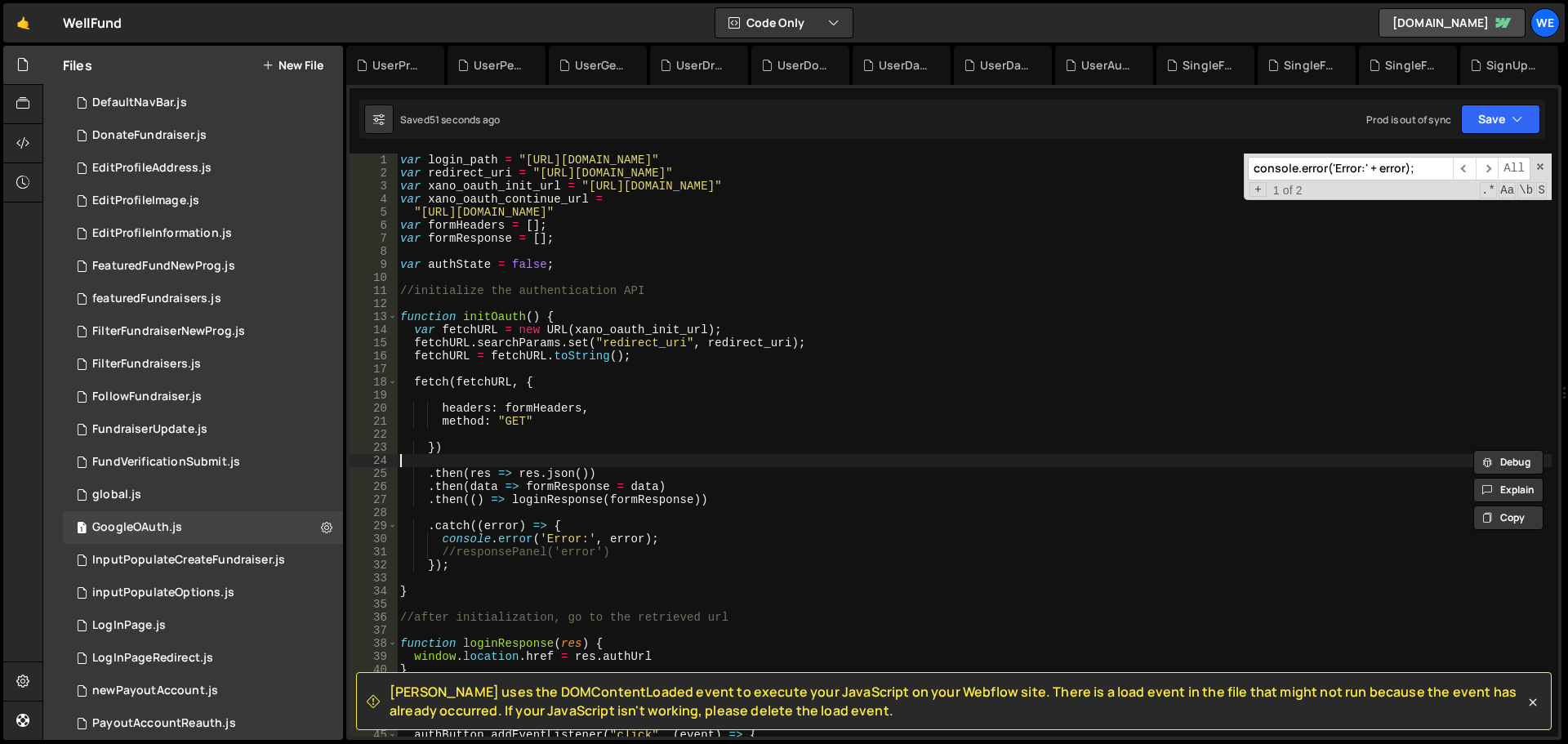
click at [1021, 454] on div "var login_path = "[URL][DOMAIN_NAME]" var redirect_uri = "[URL][DOMAIN_NAME]" v…" at bounding box center [975, 458] width 1155 height 610
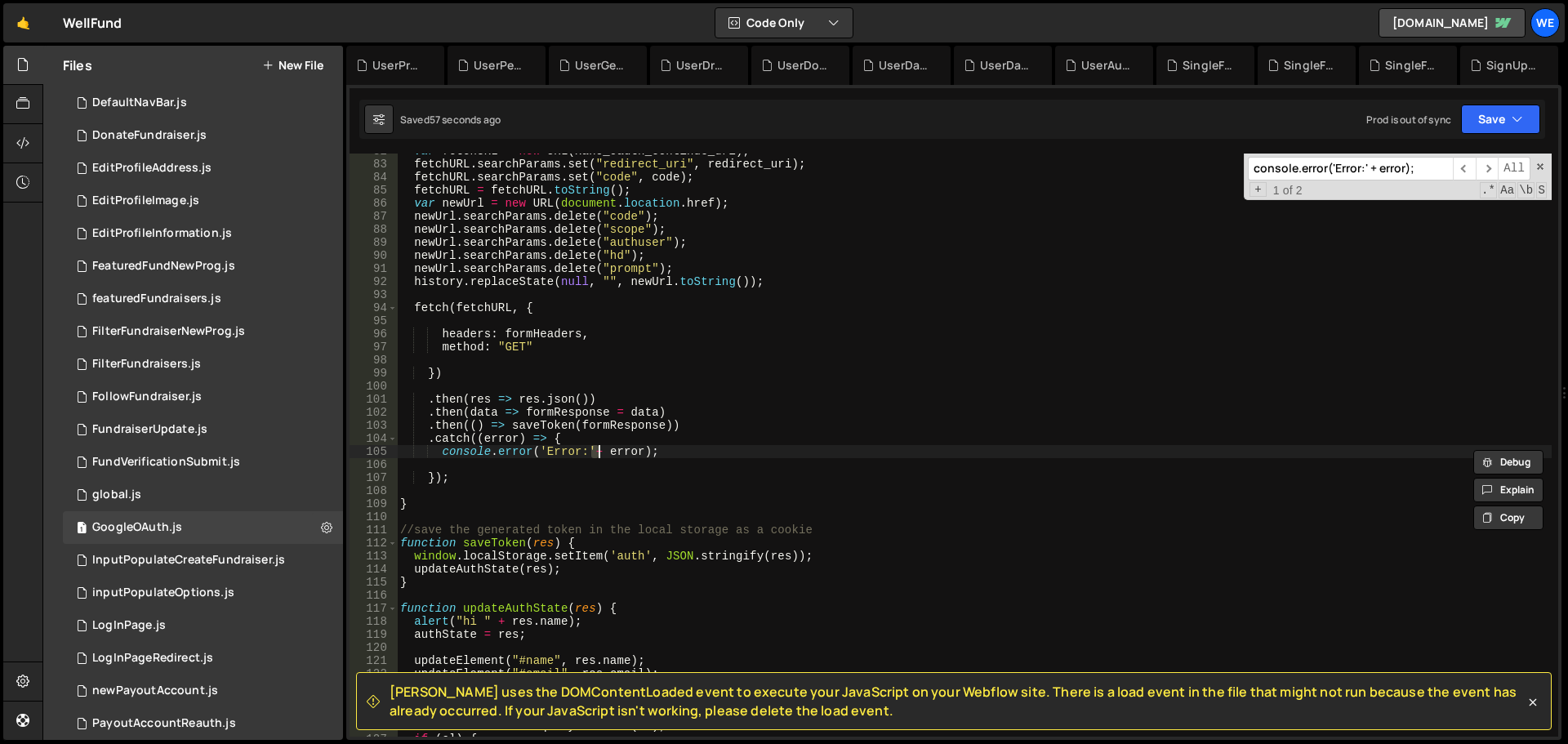
scroll to position [1068, 0]
type textarea "console.error('Error:', error);"
click at [1525, 115] on button "Save" at bounding box center [1501, 119] width 79 height 30
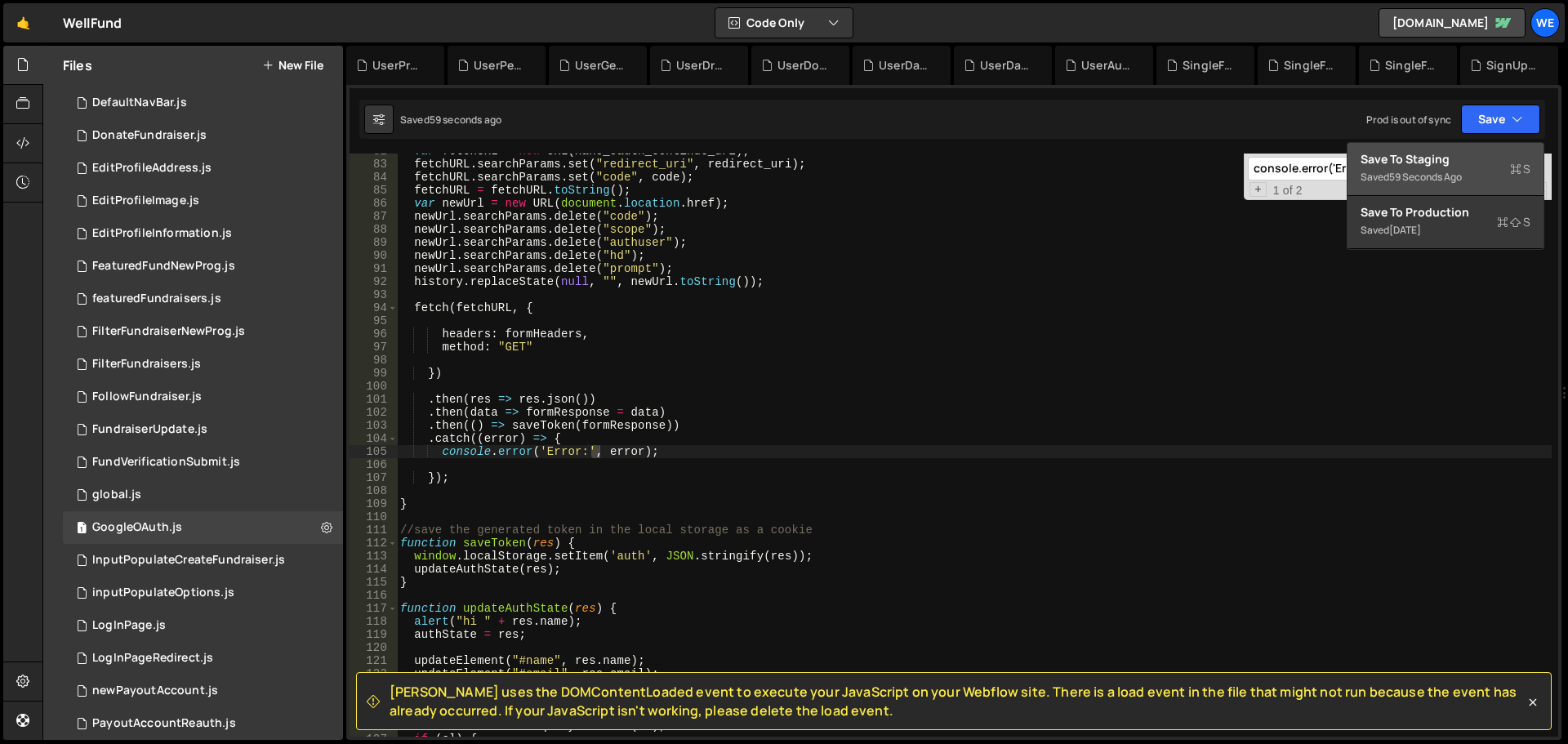
click at [1471, 154] on div "Save to Staging S" at bounding box center [1446, 160] width 170 height 16
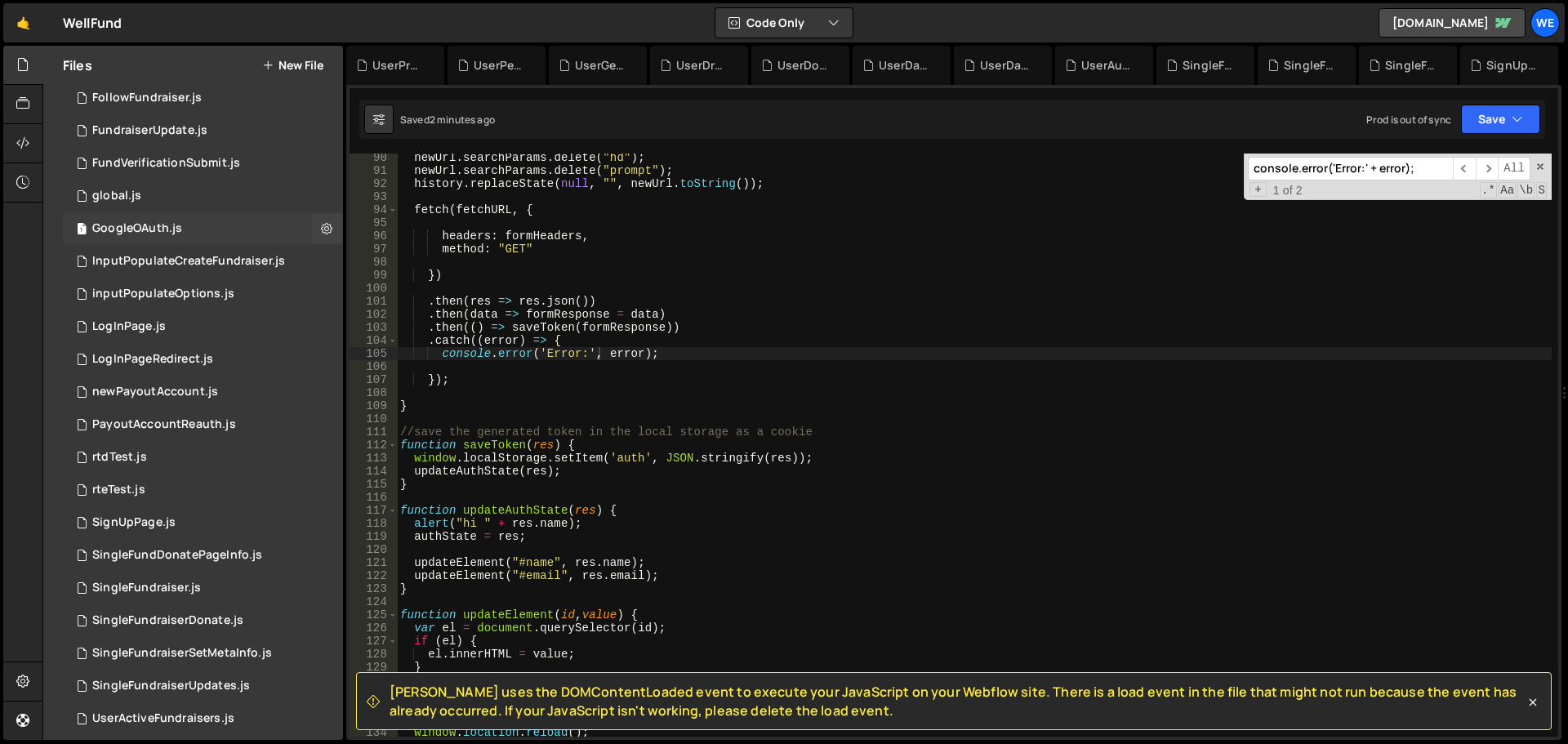
scroll to position [735, 0]
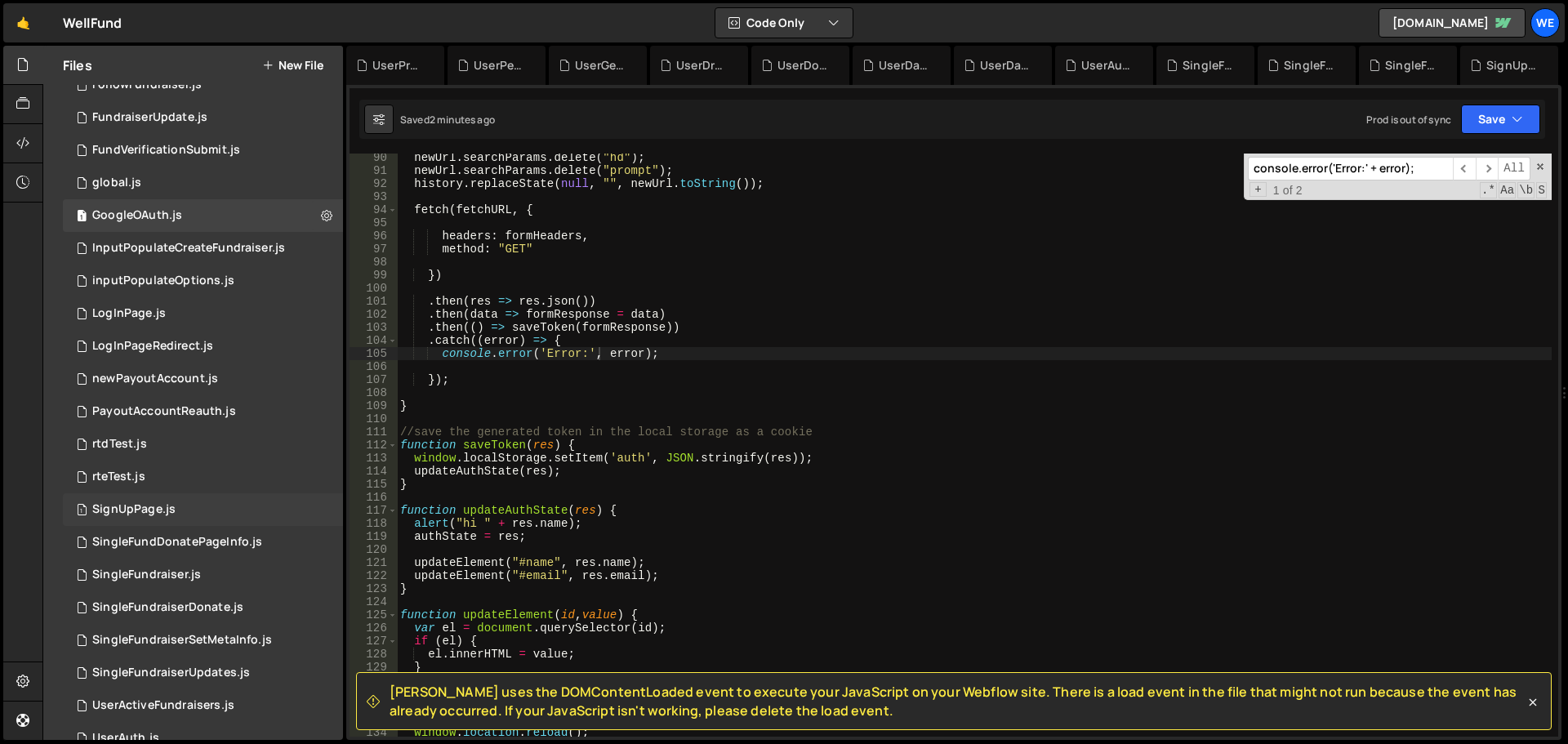
click at [183, 502] on div "1 SignUpPage.js 0" at bounding box center [203, 509] width 281 height 32
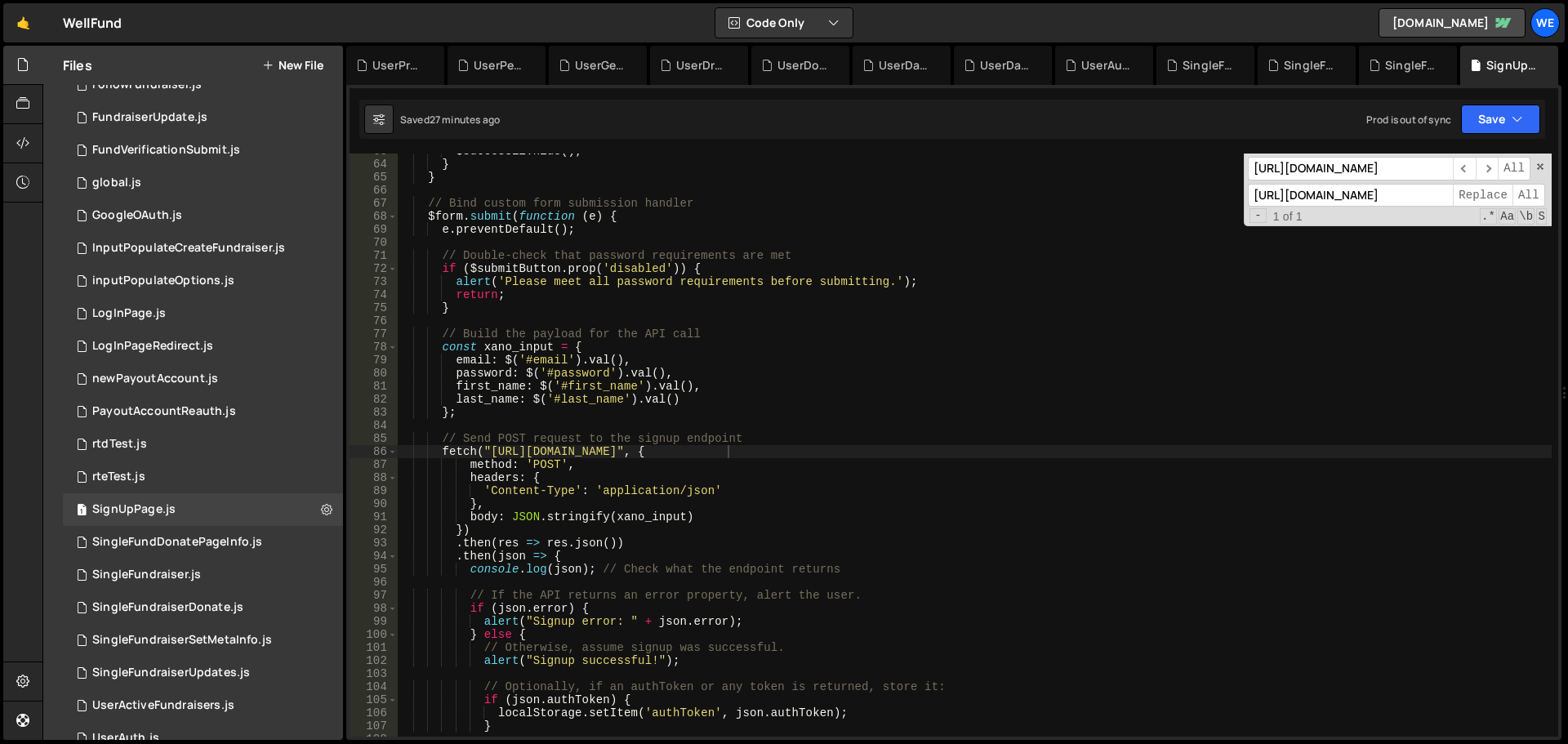
type textarea "password: $('#password').val(),"
click at [812, 379] on div "$successEl . hide ( ) ; } } // Bind custom form submission handler $form . subm…" at bounding box center [975, 449] width 1155 height 610
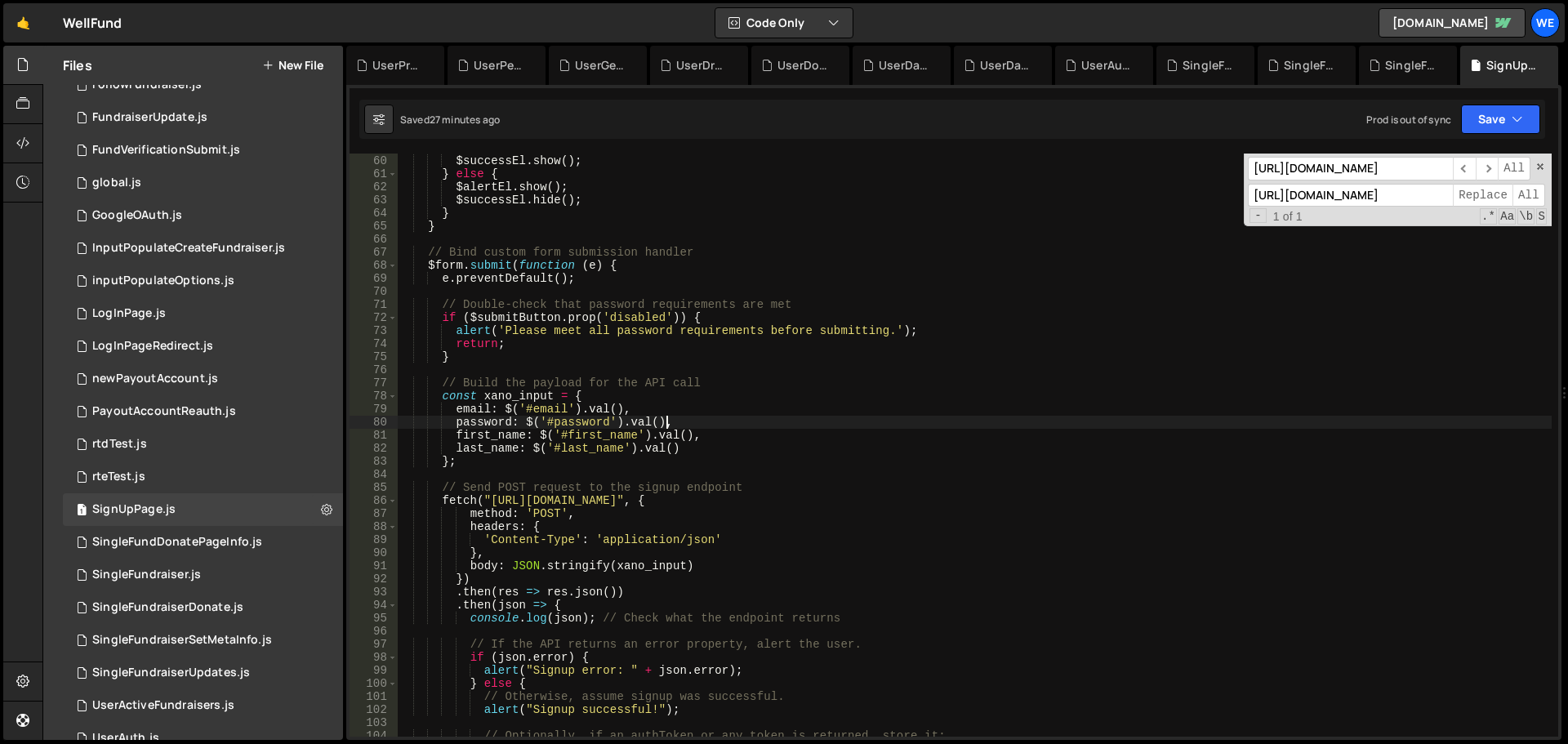
scroll to position [721, 0]
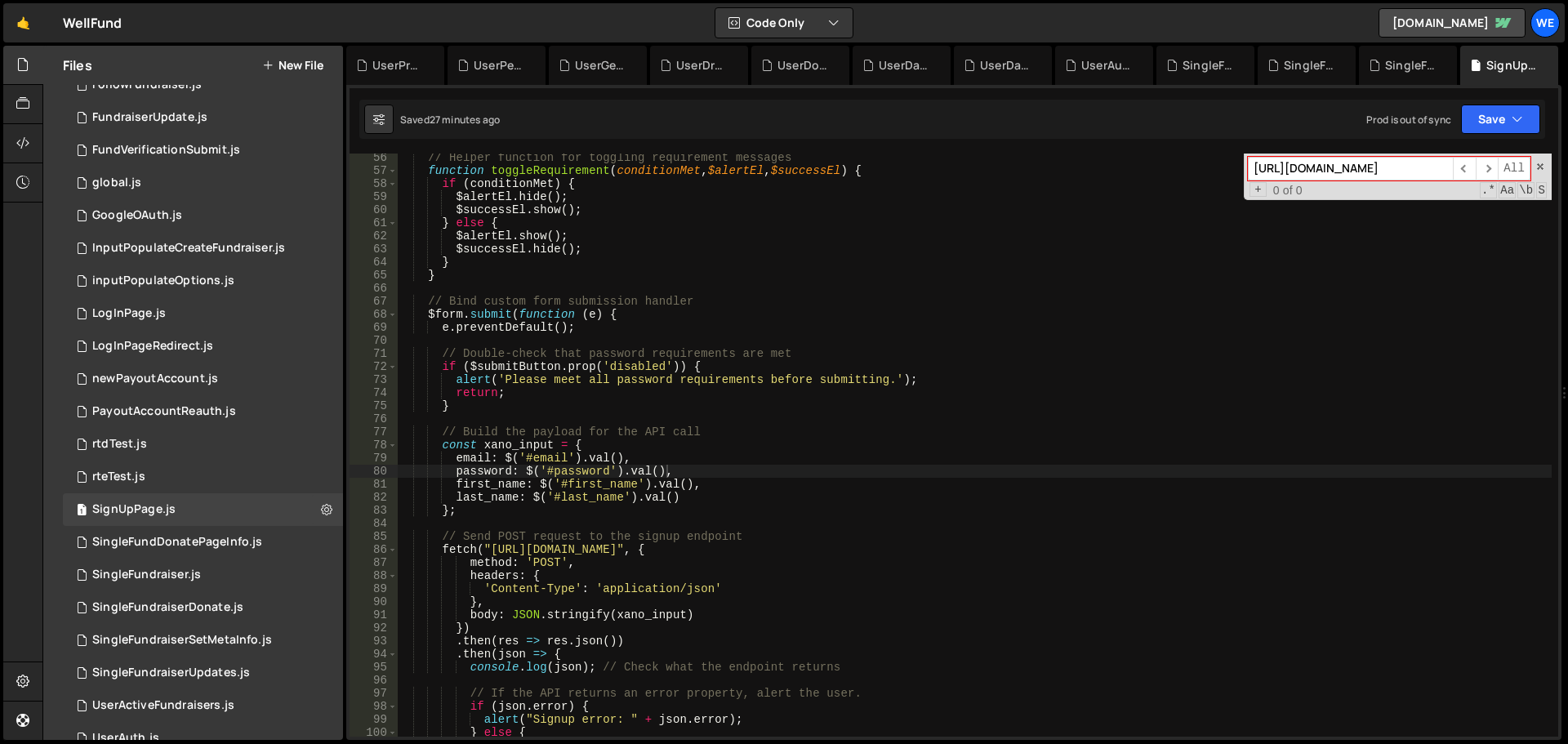
paste input "signup"
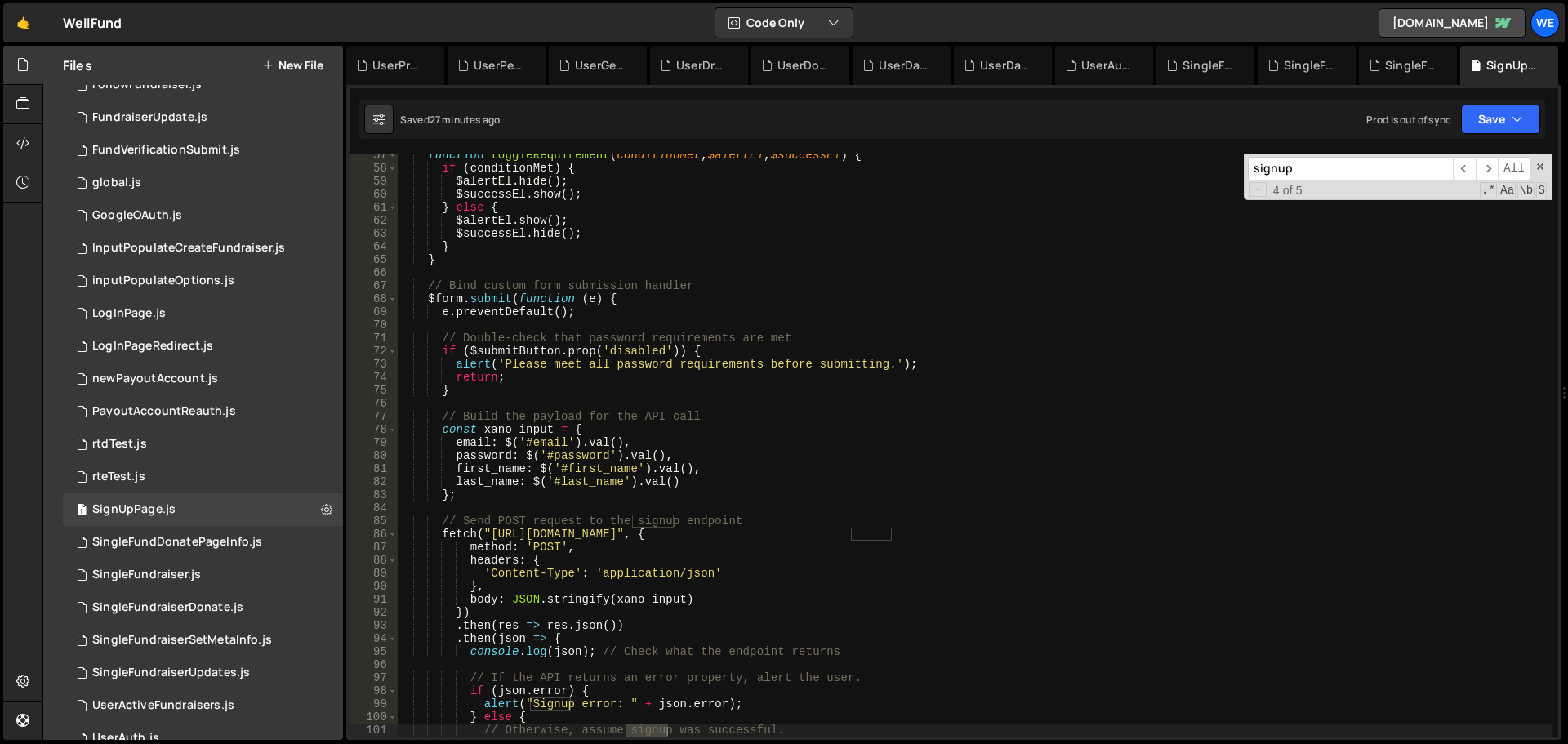
scroll to position [932, 0]
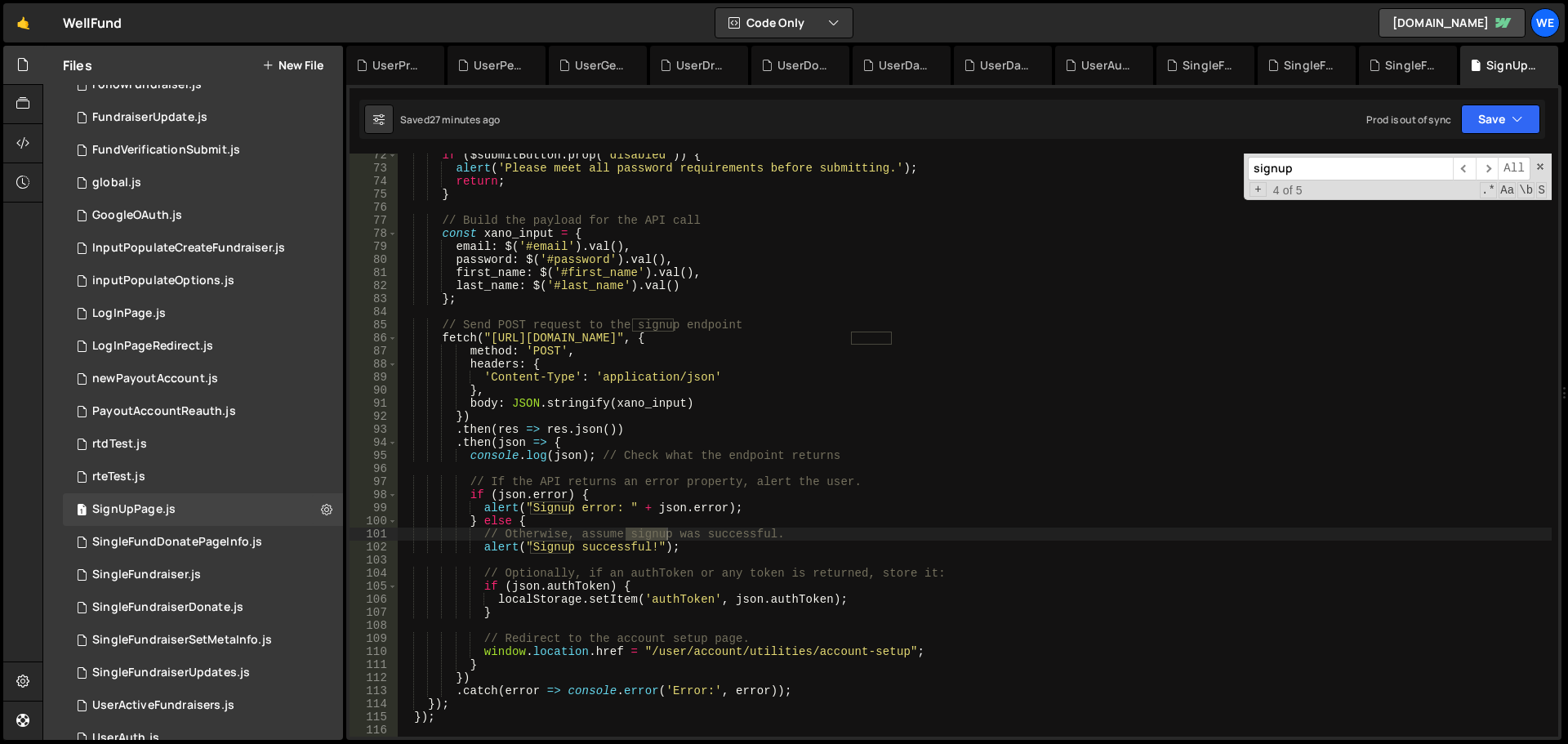
type input "signup"
click at [637, 519] on div "if ( $submitButton . prop ( 'disabled' )) { alert ( 'Please meet all password r…" at bounding box center [975, 454] width 1155 height 610
click at [788, 653] on div "if ( $submitButton . prop ( 'disabled' )) { alert ( 'Please meet all password r…" at bounding box center [975, 454] width 1155 height 610
click at [859, 653] on div "if ( $submitButton . prop ( 'disabled' )) { alert ( 'Please meet all password r…" at bounding box center [975, 454] width 1155 height 610
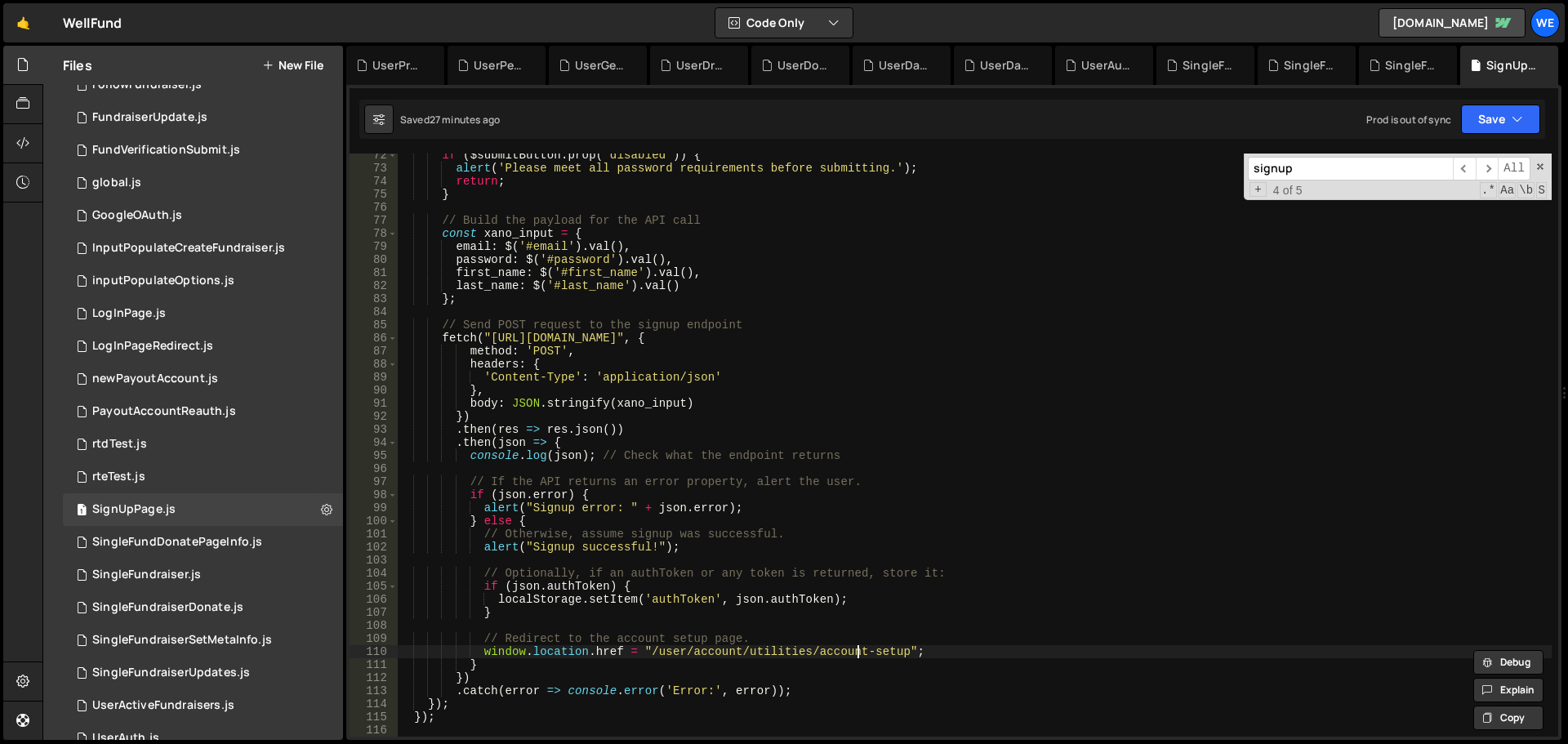
click at [859, 653] on div "if ( $submitButton . prop ( 'disabled' )) { alert ( 'Please meet all password r…" at bounding box center [975, 454] width 1155 height 610
click at [886, 653] on div "if ( $submitButton . prop ( 'disabled' )) { alert ( 'Please meet all password r…" at bounding box center [975, 454] width 1155 height 610
click at [835, 657] on div "if ( $submitButton . prop ( 'disabled' )) { alert ( 'Please meet all password r…" at bounding box center [975, 454] width 1155 height 610
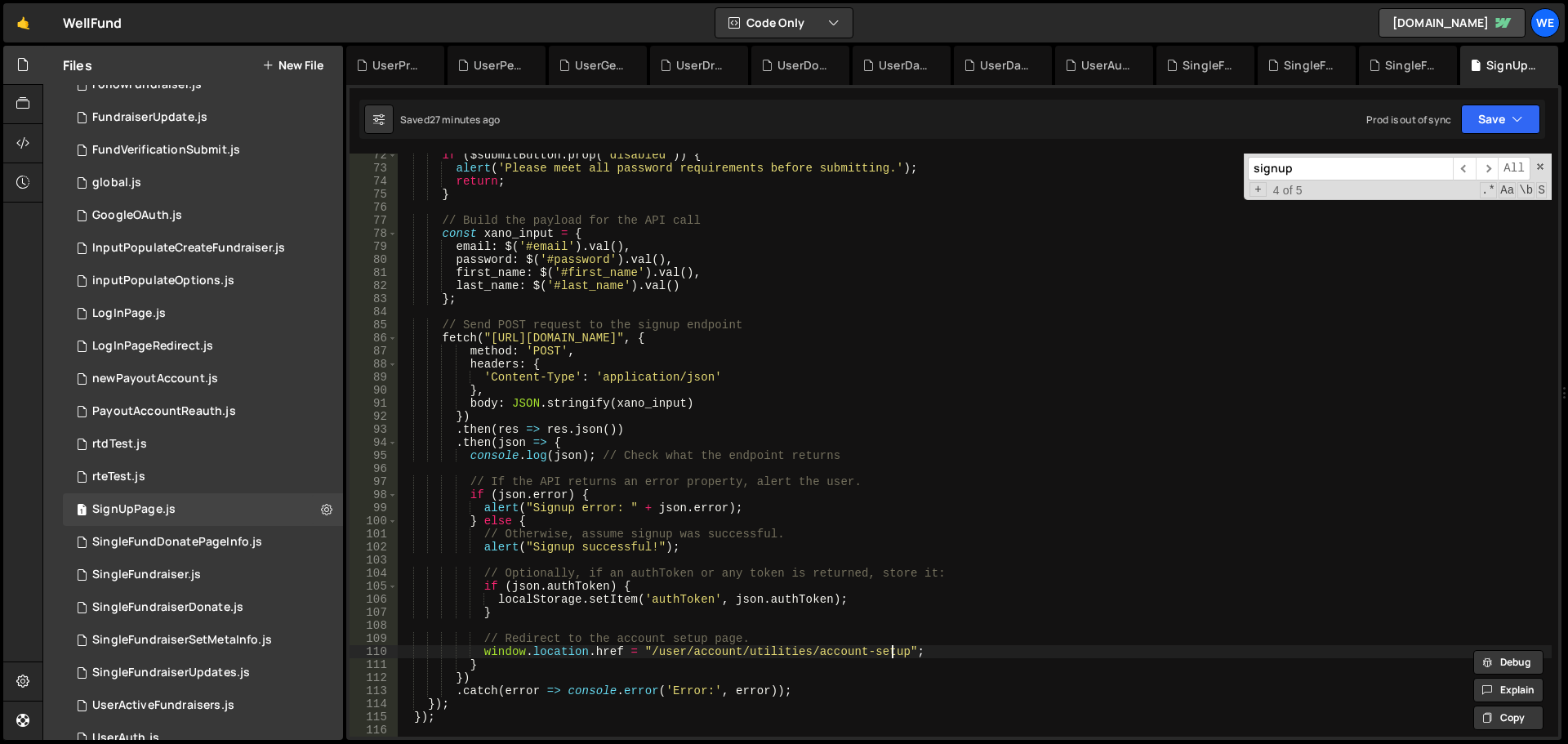
drag, startPoint x: 892, startPoint y: 650, endPoint x: 671, endPoint y: 662, distance: 221.3
click at [894, 651] on div "if ( $submitButton . prop ( 'disabled' )) { alert ( 'Please meet all password r…" at bounding box center [975, 454] width 1155 height 610
click at [571, 653] on div "if ( $submitButton . prop ( 'disabled' )) { alert ( 'Please meet all password r…" at bounding box center [975, 454] width 1155 height 610
drag, startPoint x: 599, startPoint y: 653, endPoint x: 597, endPoint y: 625, distance: 28.1
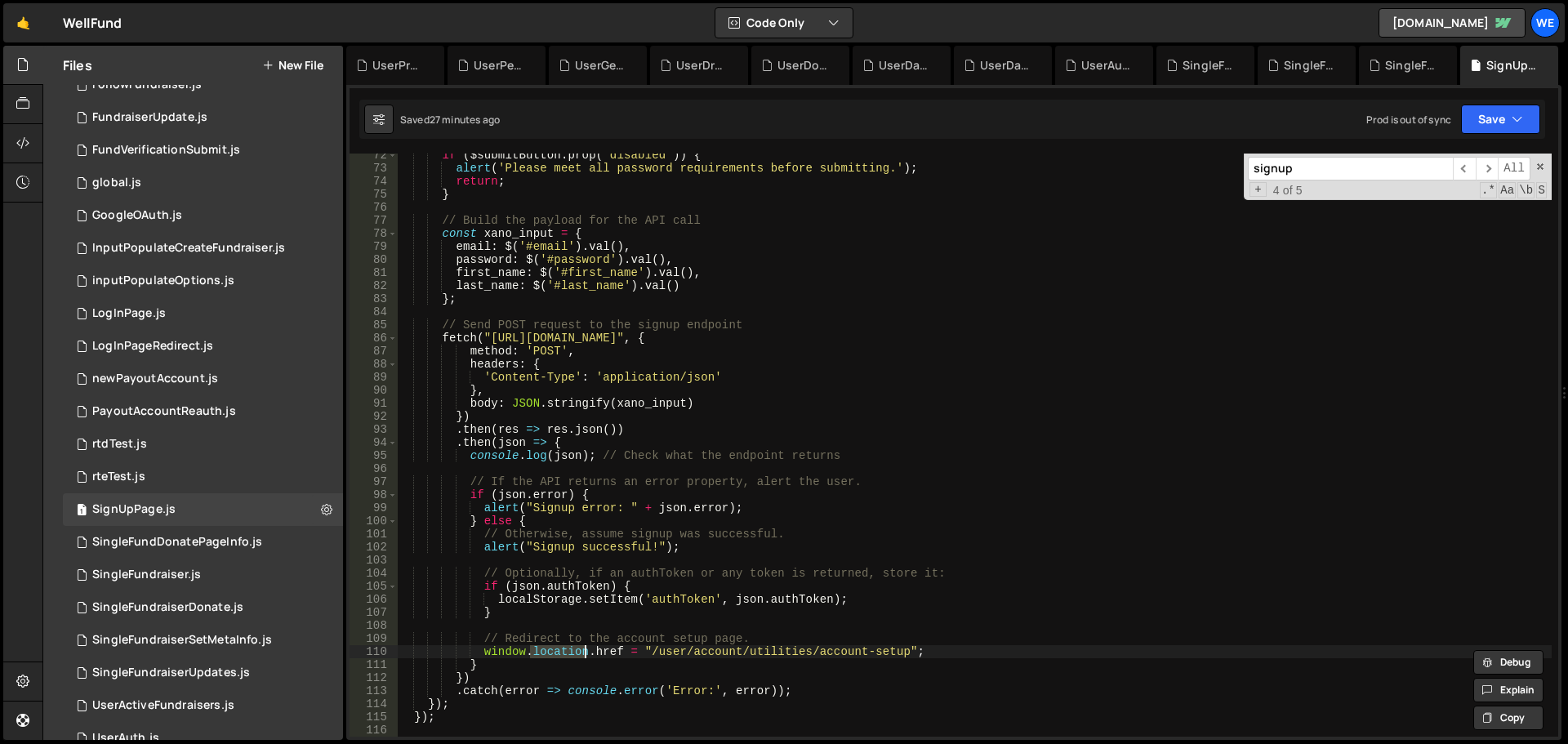
click at [601, 653] on div "if ( $submitButton . prop ( 'disabled' )) { alert ( 'Please meet all password r…" at bounding box center [975, 454] width 1155 height 610
click at [552, 587] on div "if ( $submitButton . prop ( 'disabled' )) { alert ( 'Please meet all password r…" at bounding box center [975, 454] width 1155 height 610
click at [550, 594] on div "if ( $submitButton . prop ( 'disabled' )) { alert ( 'Please meet all password r…" at bounding box center [975, 454] width 1155 height 610
click at [533, 588] on div "if ( $submitButton . prop ( 'disabled' )) { alert ( 'Please meet all password r…" at bounding box center [975, 454] width 1155 height 610
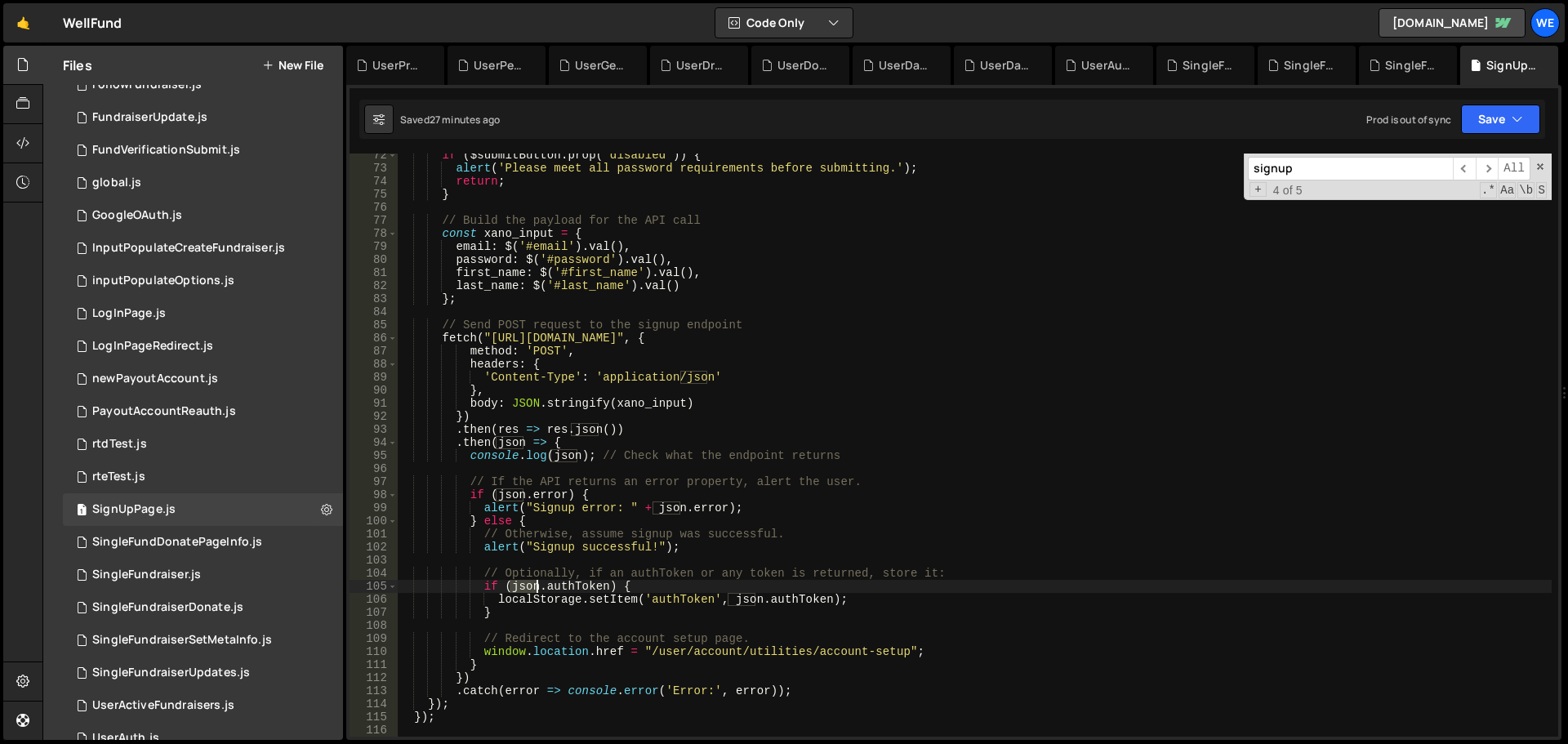
click at [533, 588] on div "if ( $submitButton . prop ( 'disabled' )) { alert ( 'Please meet all password r…" at bounding box center [975, 454] width 1155 height 610
click at [595, 549] on div "if ( $submitButton . prop ( 'disabled' )) { alert ( 'Please meet all password r…" at bounding box center [975, 454] width 1155 height 610
click at [522, 547] on div "if ( $submitButton . prop ( 'disabled' )) { alert ( 'Please meet all password r…" at bounding box center [975, 454] width 1155 height 610
click at [543, 584] on div "if ( $submitButton . prop ( 'disabled' )) { alert ( 'Please meet all password r…" at bounding box center [975, 454] width 1155 height 610
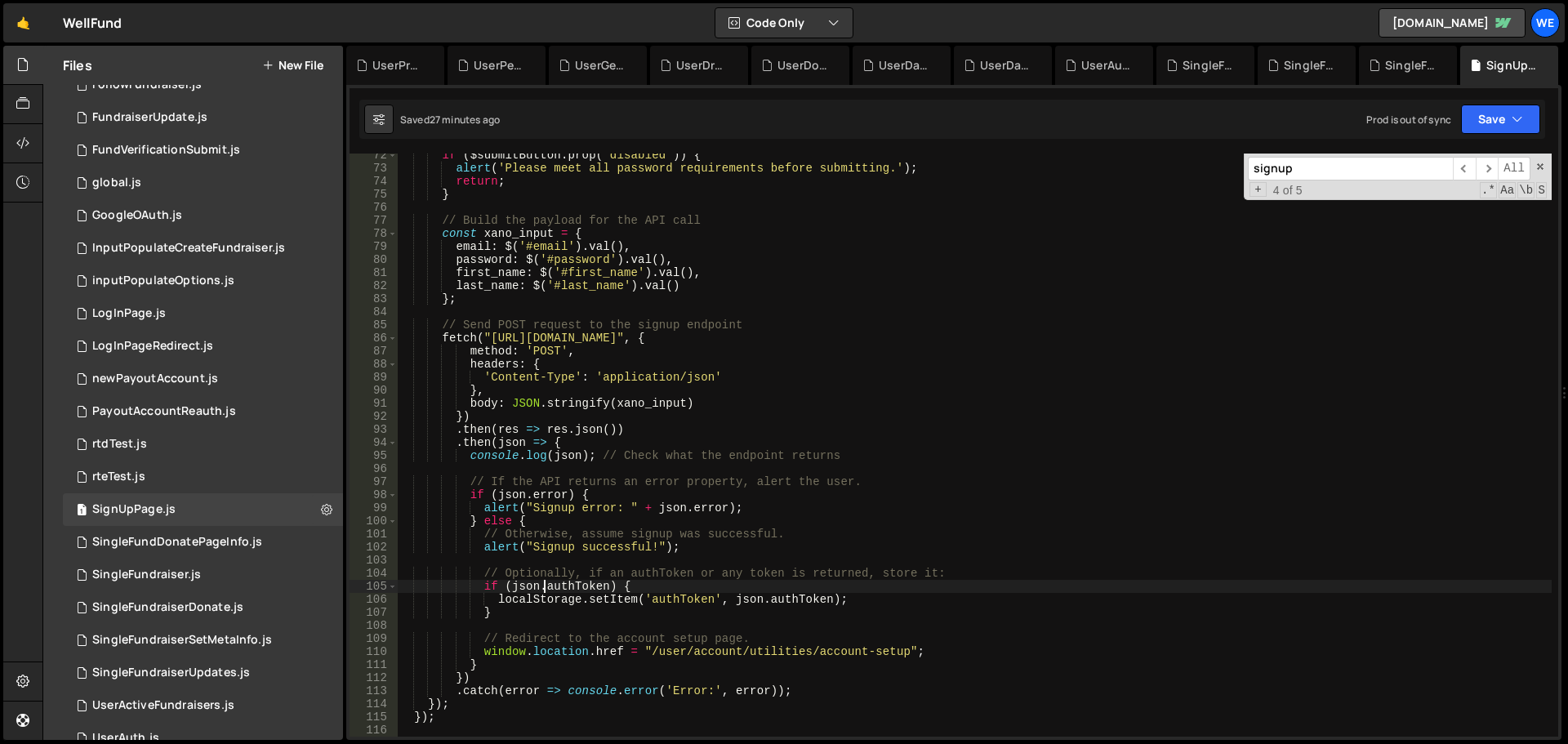
click at [543, 584] on div "if ( $submitButton . prop ( 'disabled' )) { alert ( 'Please meet all password r…" at bounding box center [975, 454] width 1155 height 610
click at [518, 592] on div "if ( $submitButton . prop ( 'disabled' )) { alert ( 'Please meet all password r…" at bounding box center [975, 454] width 1155 height 610
click at [556, 454] on div "if ( $submitButton . prop ( 'disabled' )) { alert ( 'Please meet all password r…" at bounding box center [975, 454] width 1155 height 610
type textarea "console.log(json); // Check what the endpoint returns"
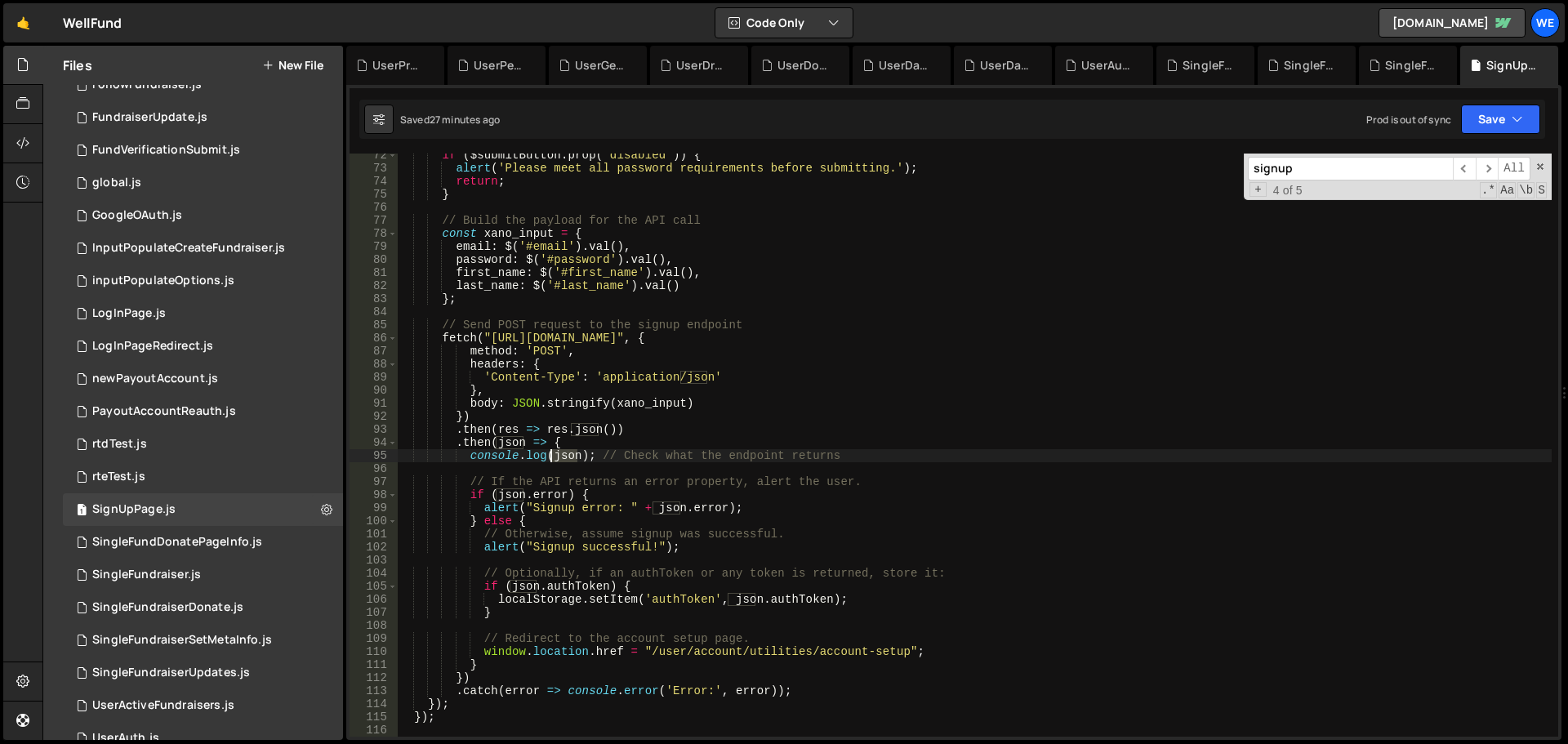
click at [556, 454] on div "if ( $submitButton . prop ( 'disabled' )) { alert ( 'Please meet all password r…" at bounding box center [975, 454] width 1155 height 610
